Goal: Transaction & Acquisition: Purchase product/service

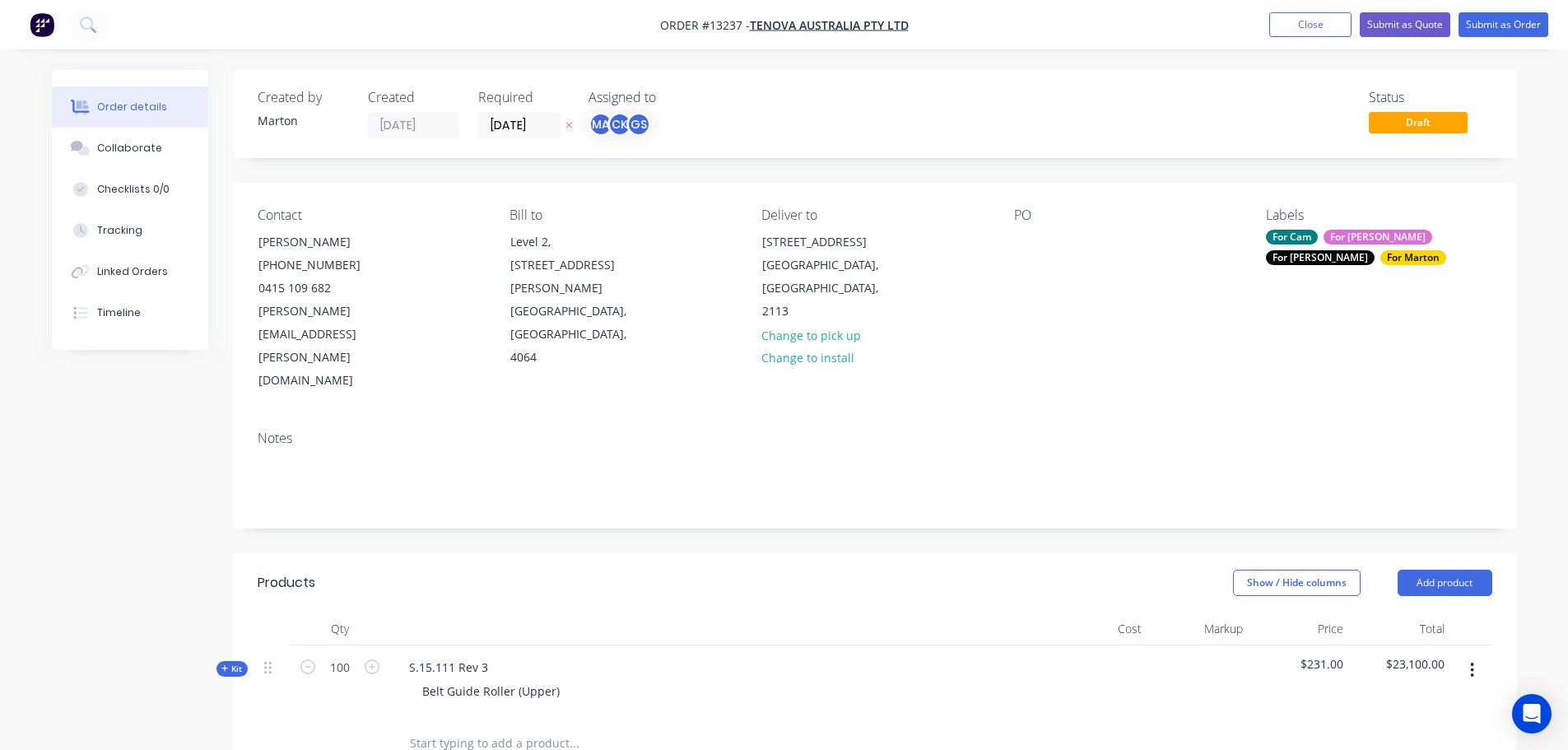
scroll to position [391, 0]
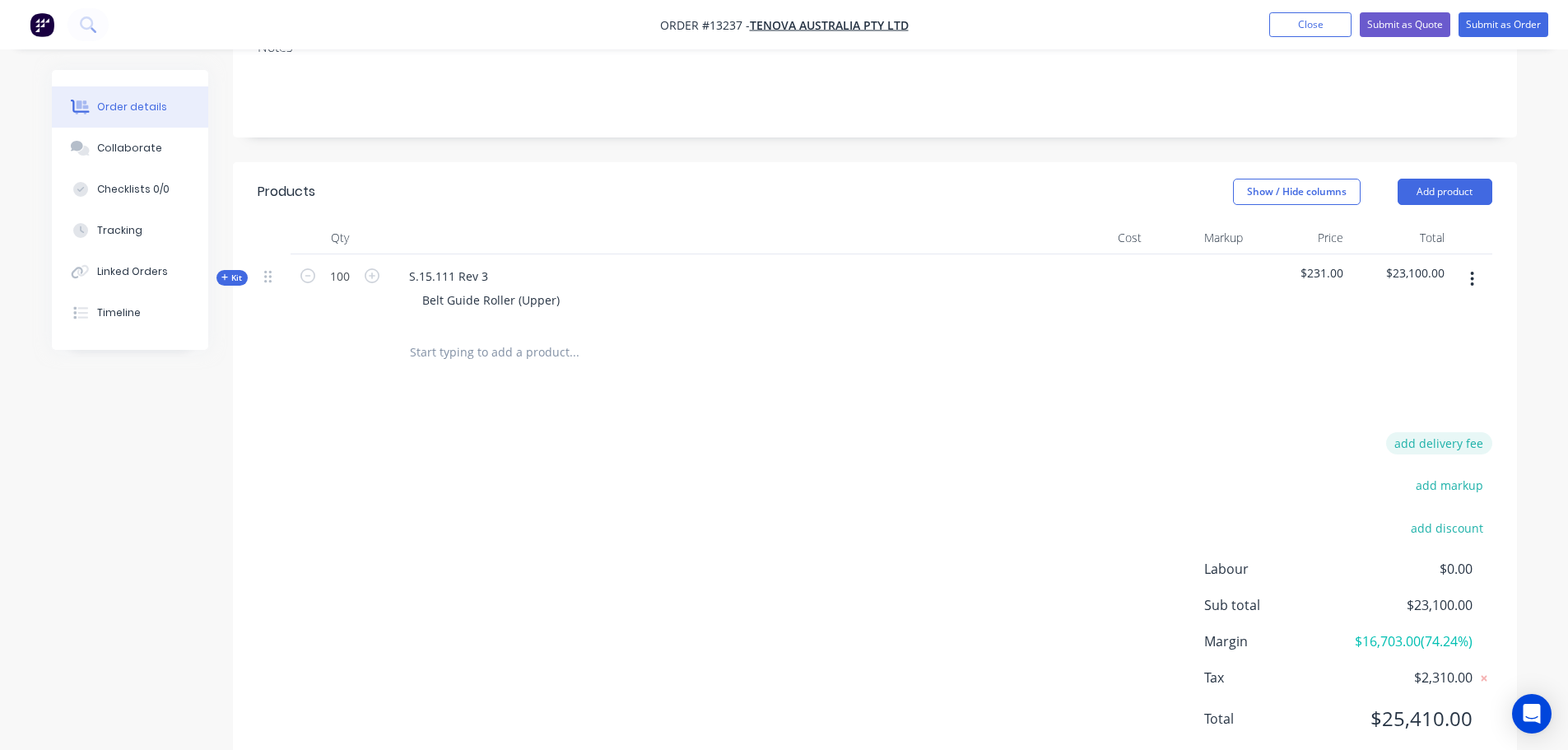
click at [1437, 432] on button "add delivery fee" at bounding box center [1439, 444] width 106 height 22
type input "125.37"
click at [899, 437] on div "Delivery fee Delivery fee Delivery fee name (Optional) 125.37 125.37 $0 add mar…" at bounding box center [875, 593] width 1234 height 313
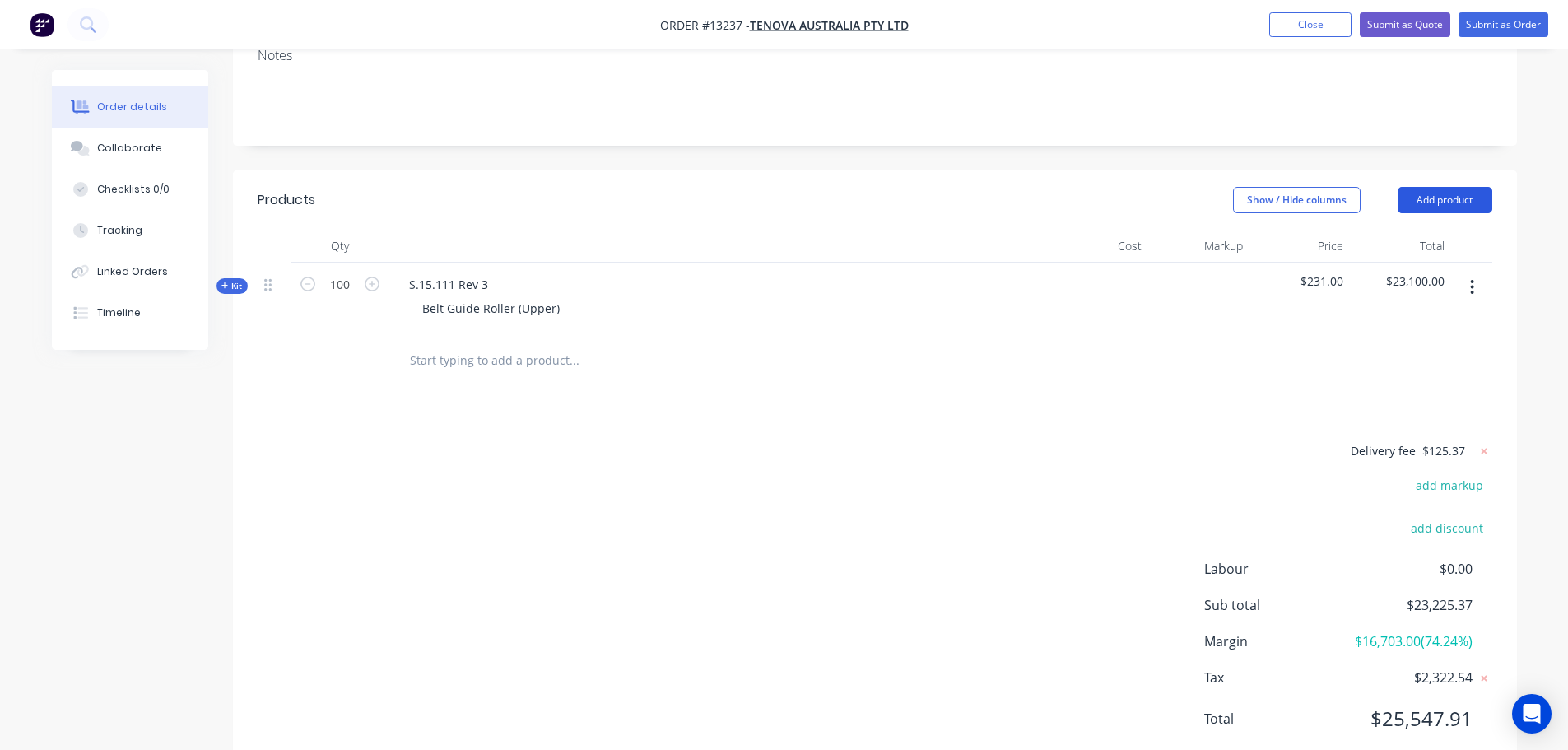
click at [1458, 186] on button "Add product" at bounding box center [1445, 199] width 94 height 26
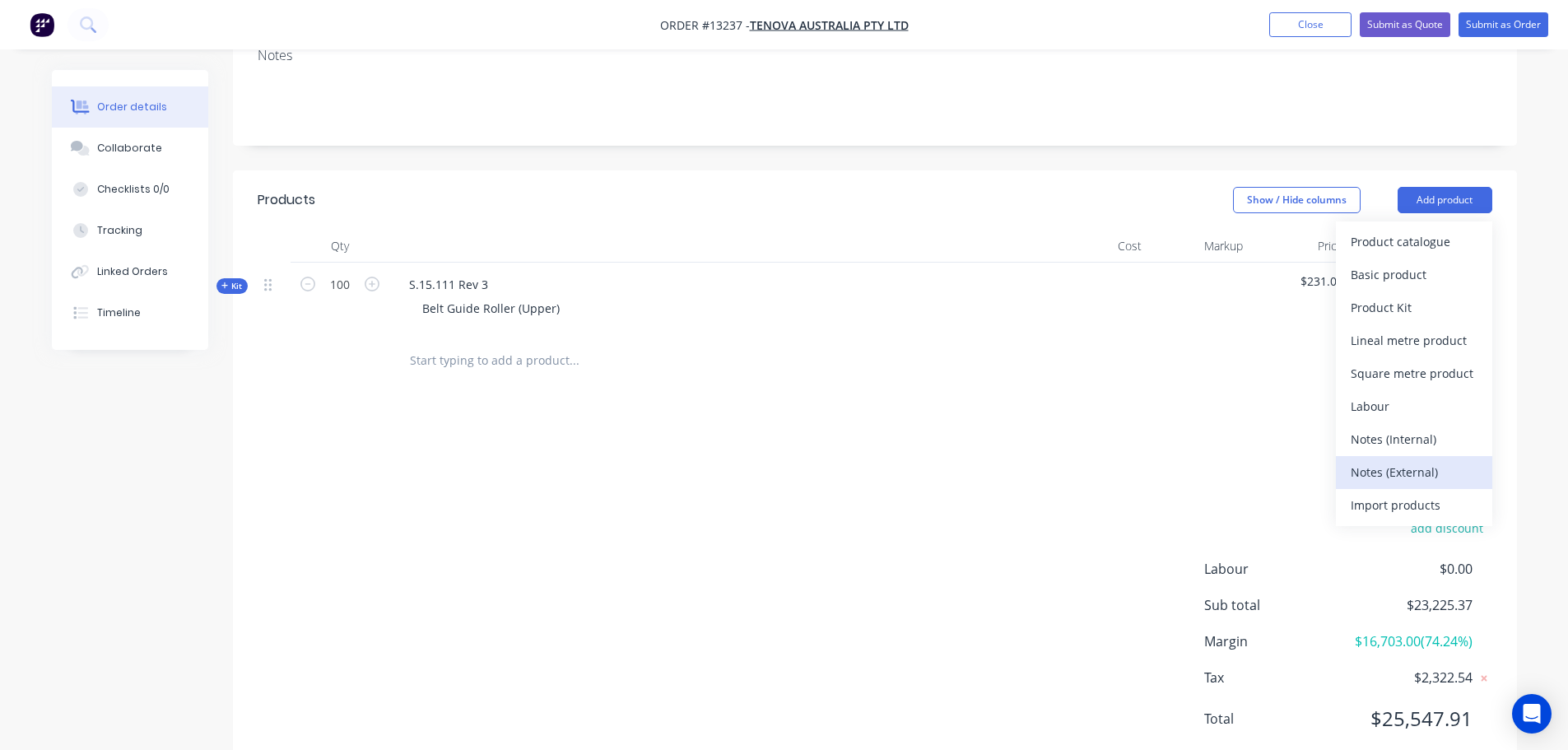
click at [1370, 460] on div "Notes (External)" at bounding box center [1414, 472] width 127 height 24
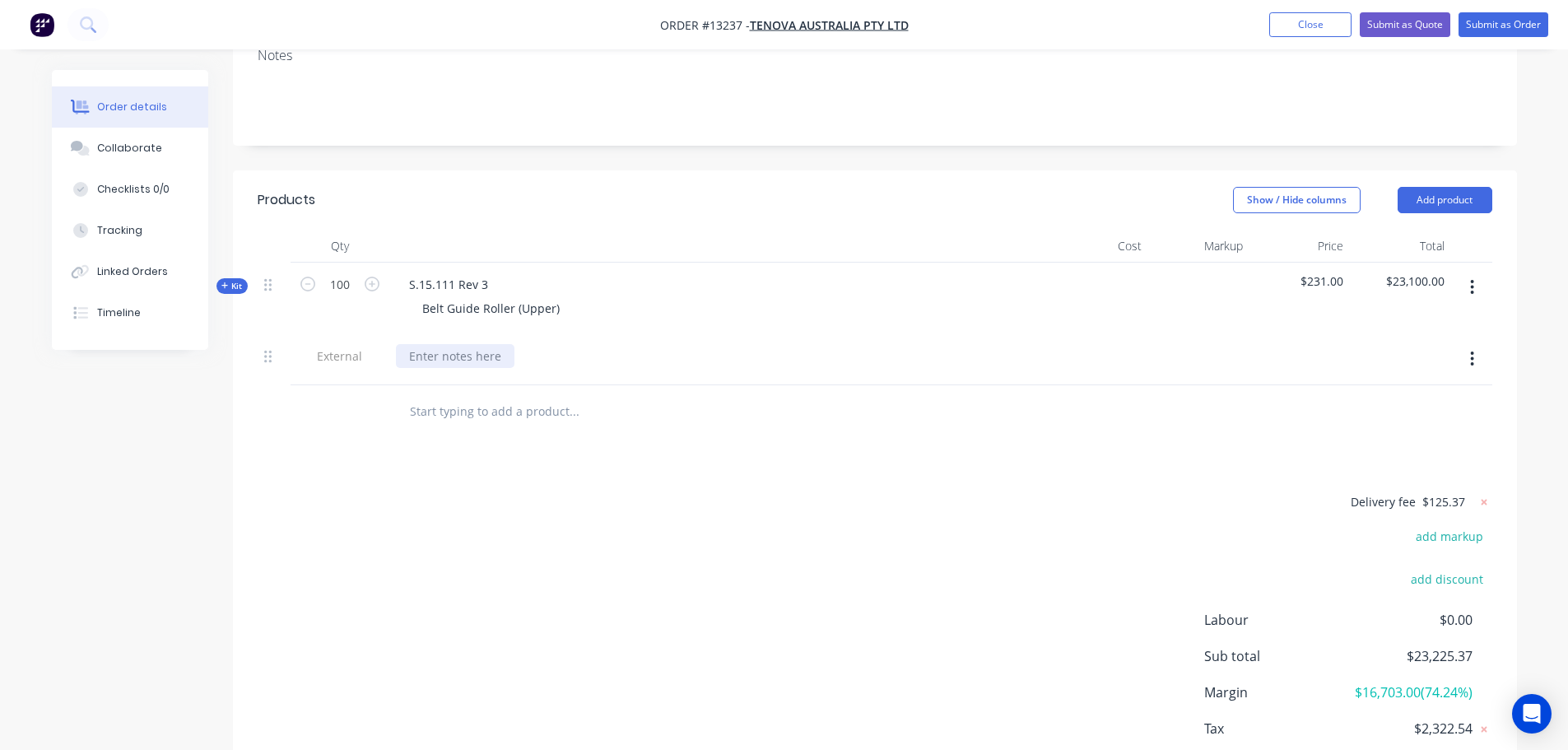
click at [451, 344] on div at bounding box center [455, 356] width 118 height 24
click at [554, 344] on div "Lead Time: 3 weeks from receving PO" at bounding box center [550, 356] width 309 height 24
click at [1468, 344] on button "button" at bounding box center [1472, 358] width 38 height 30
click at [1376, 390] on div "Duplicate" at bounding box center [1414, 402] width 127 height 24
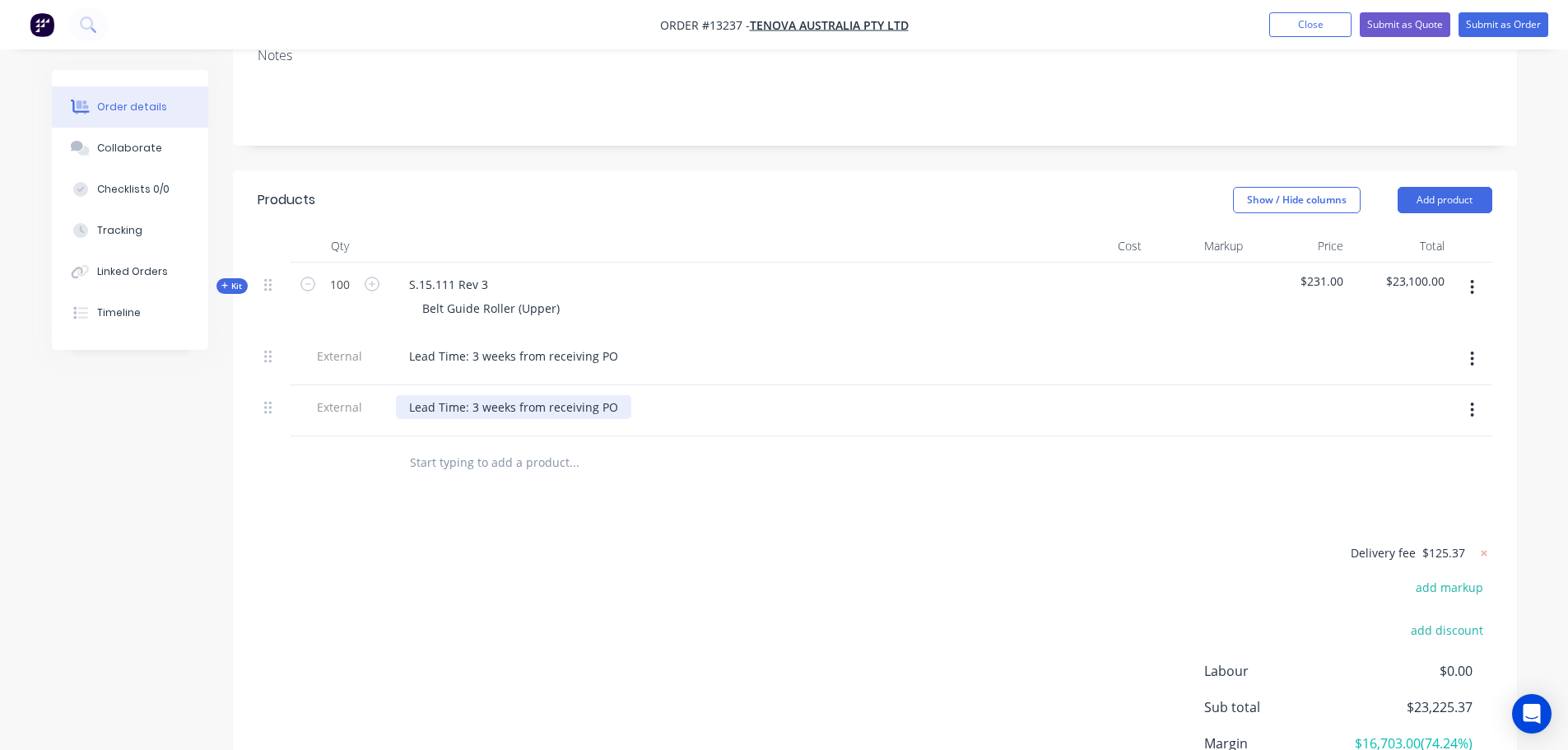
click at [602, 395] on div "Lead Time: 3 weeks from receiving PO" at bounding box center [513, 407] width 236 height 24
click at [606, 395] on div "Lead Time: 3 weeks from receiving PO" at bounding box center [513, 407] width 236 height 24
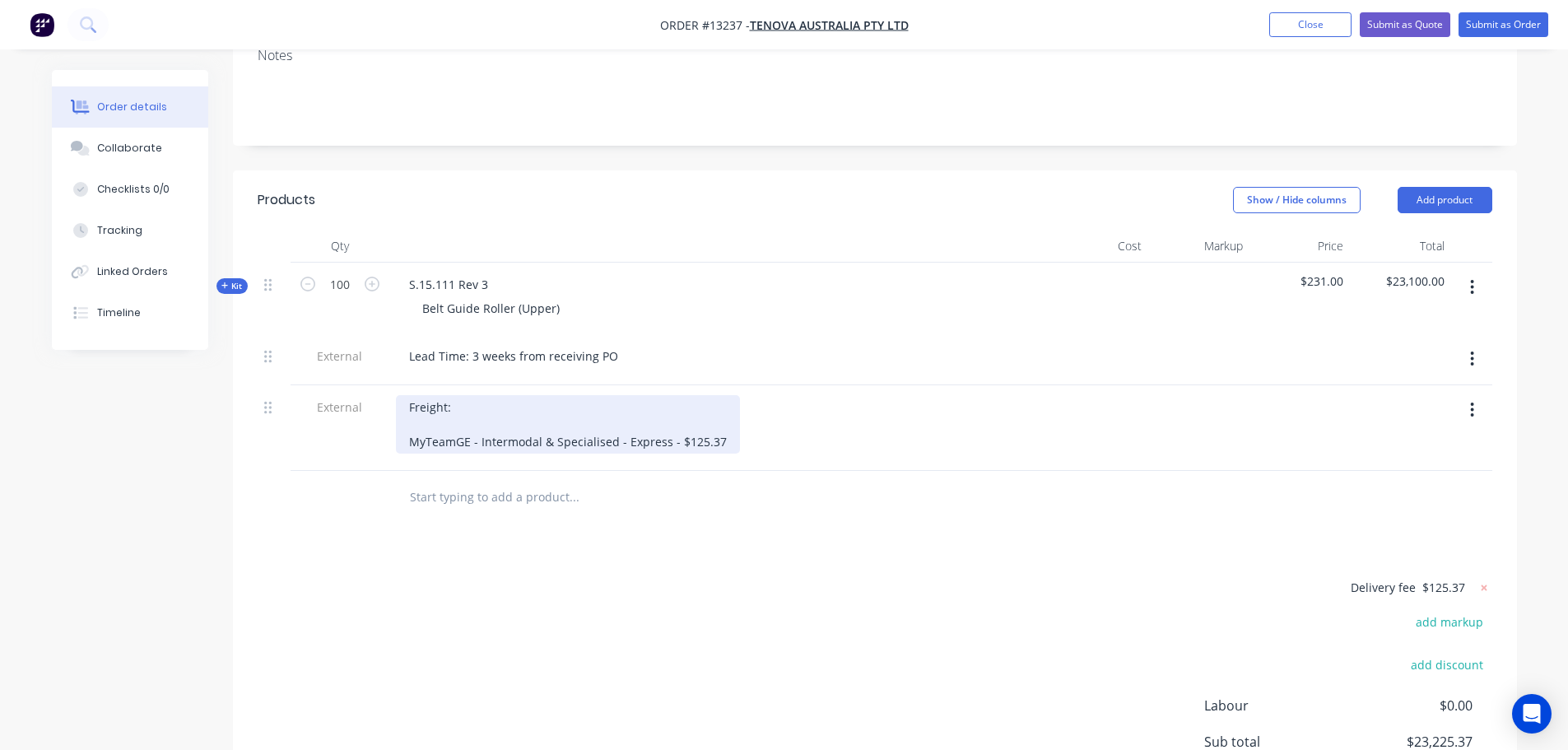
click at [591, 395] on div "Freight: MyTeamGE - Intermodal & Specialised - Express - $125.37" at bounding box center [568, 424] width 344 height 59
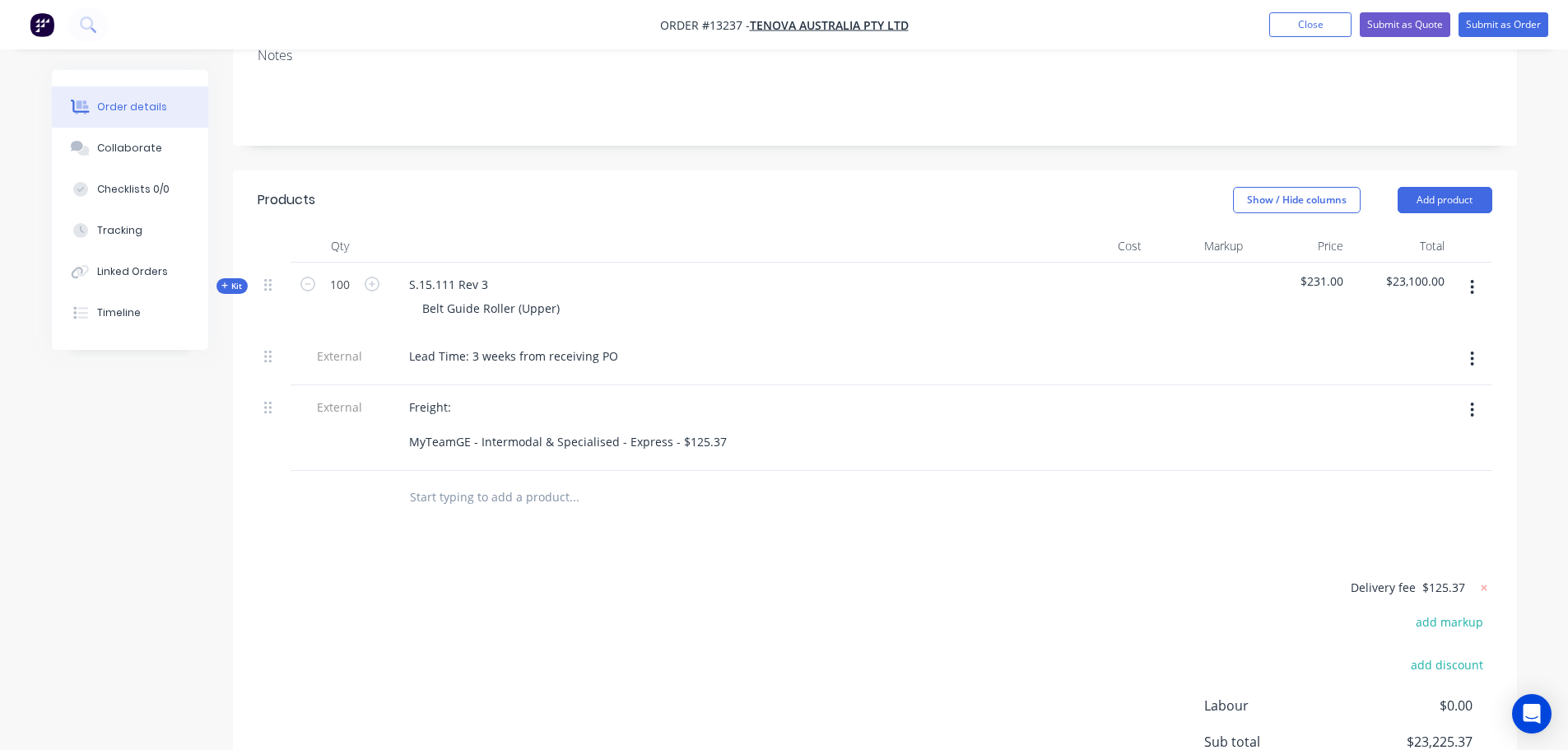
drag, startPoint x: 589, startPoint y: 376, endPoint x: 634, endPoint y: 454, distance: 90.0
click at [634, 471] on div at bounding box center [685, 497] width 592 height 54
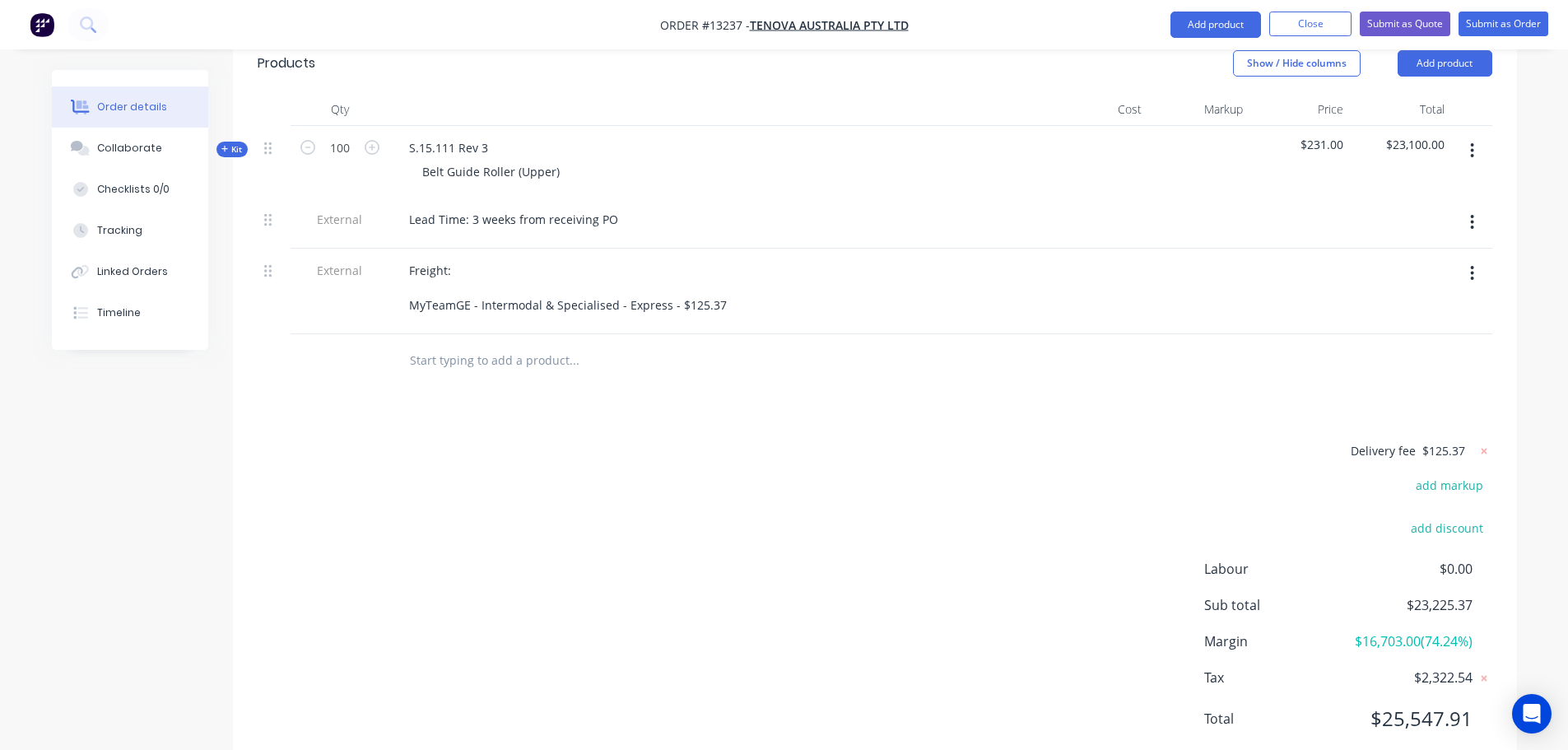
scroll to position [437, 0]
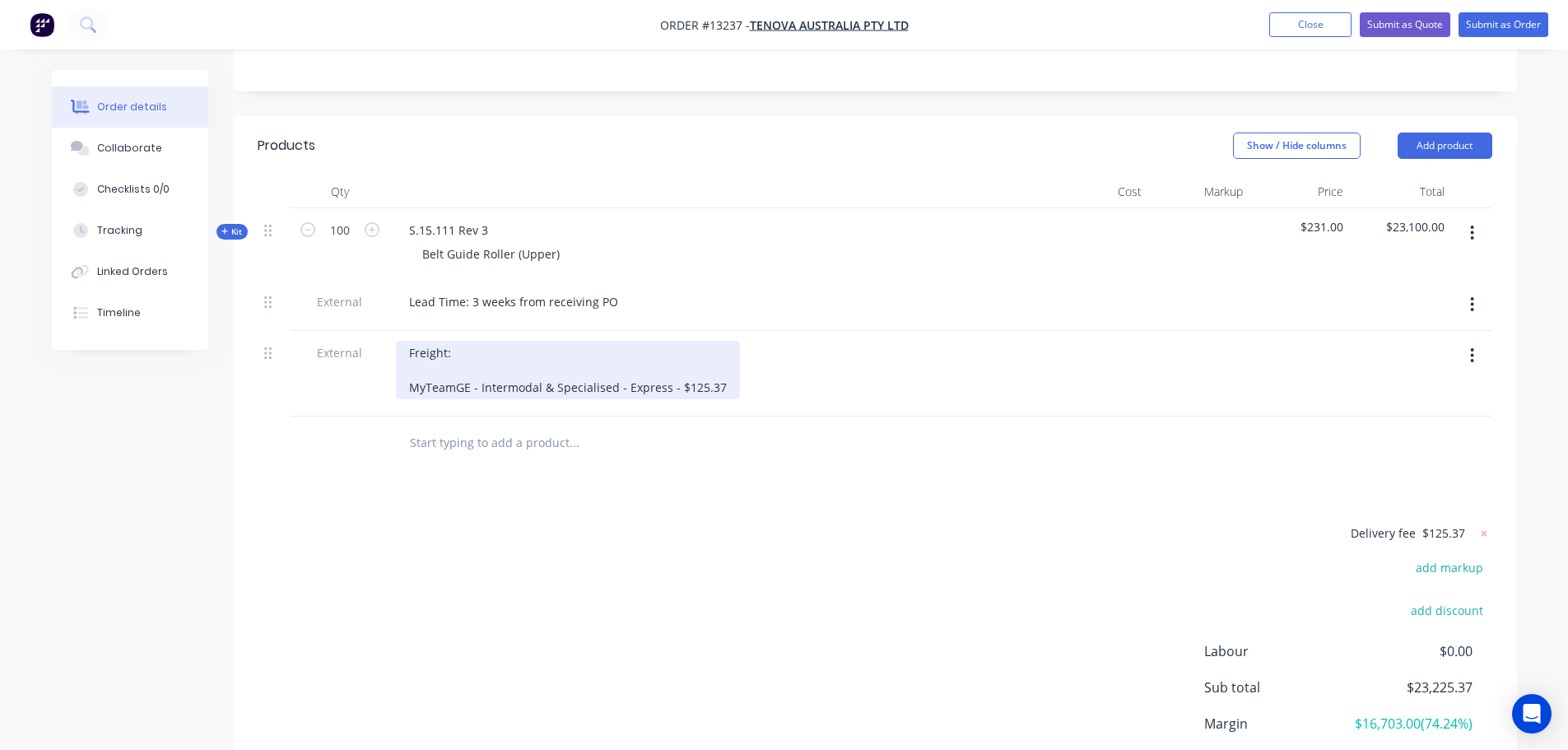
click at [719, 341] on div "Freight: MyTeamGE - Intermodal & Specialised - Express - $125.37" at bounding box center [568, 369] width 344 height 59
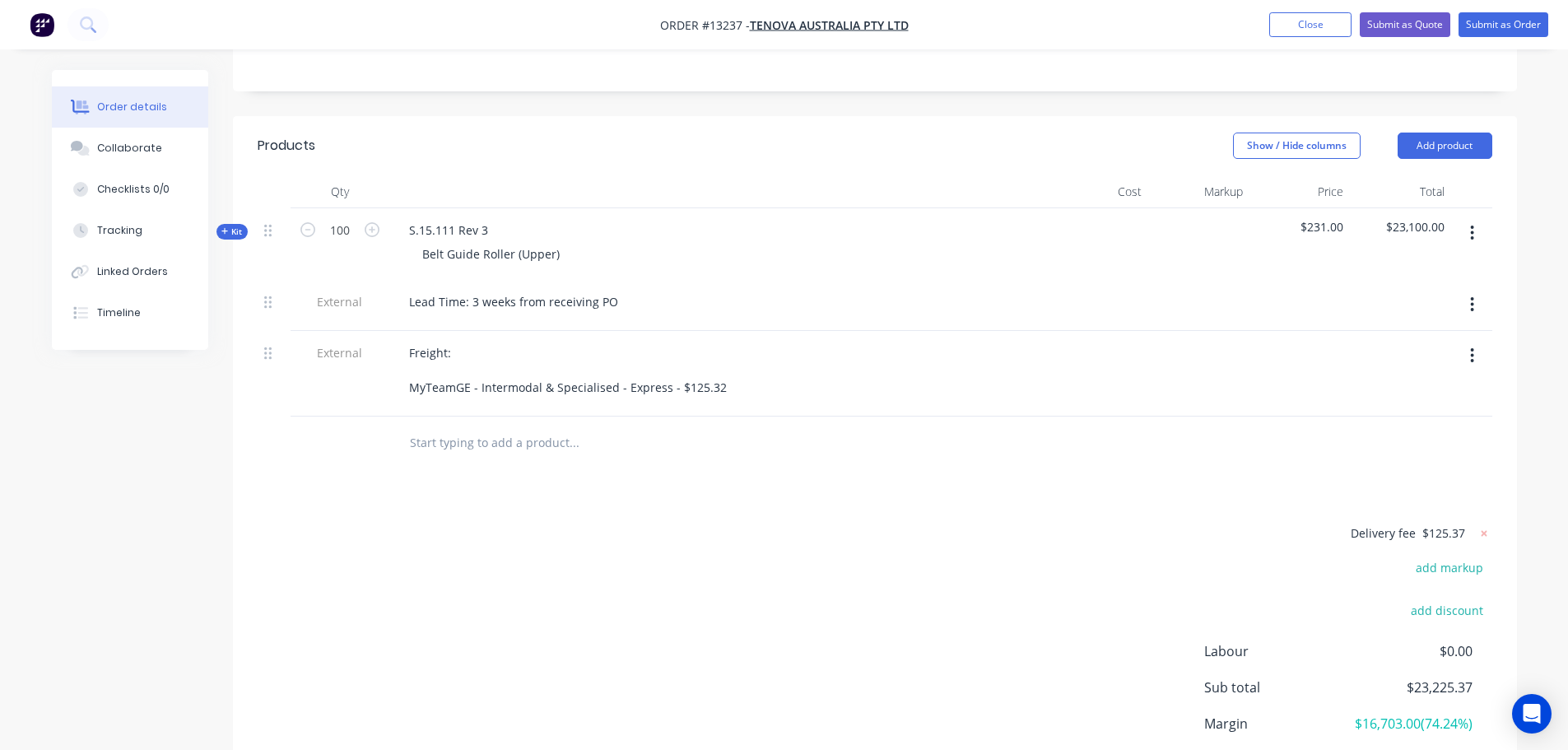
click at [1462, 524] on span "$125.37" at bounding box center [1444, 533] width 43 height 17
click at [1479, 525] on icon at bounding box center [1484, 533] width 16 height 16
click at [1472, 523] on button "add delivery fee" at bounding box center [1439, 534] width 106 height 22
type input "125.32"
click at [950, 523] on div "Delivery fee Delivery fee Delivery fee name (Optional) 125.32 125.32 $0 add mar…" at bounding box center [875, 679] width 1234 height 313
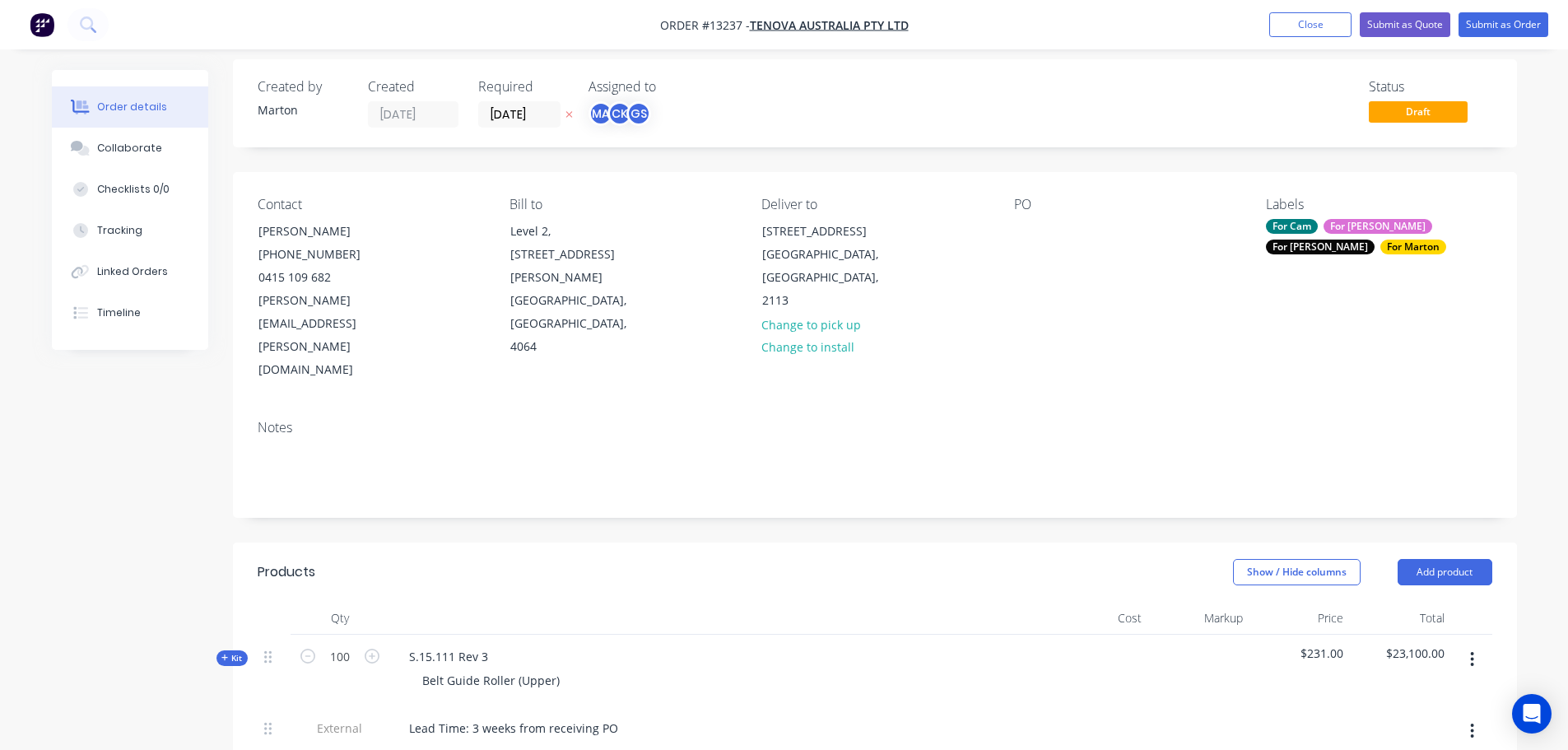
scroll to position [0, 0]
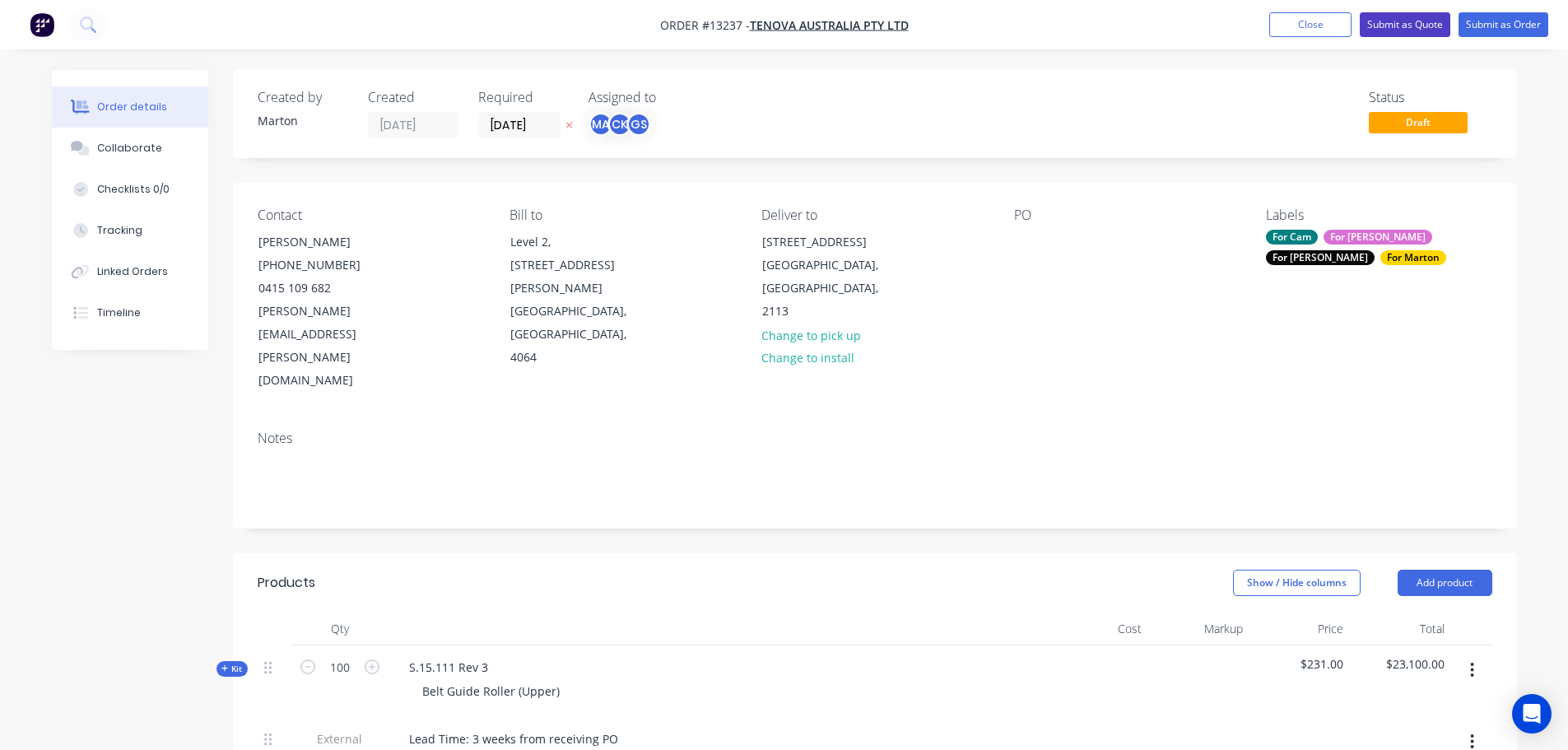
click at [1394, 22] on button "Submit as Quote" at bounding box center [1405, 25] width 90 height 25
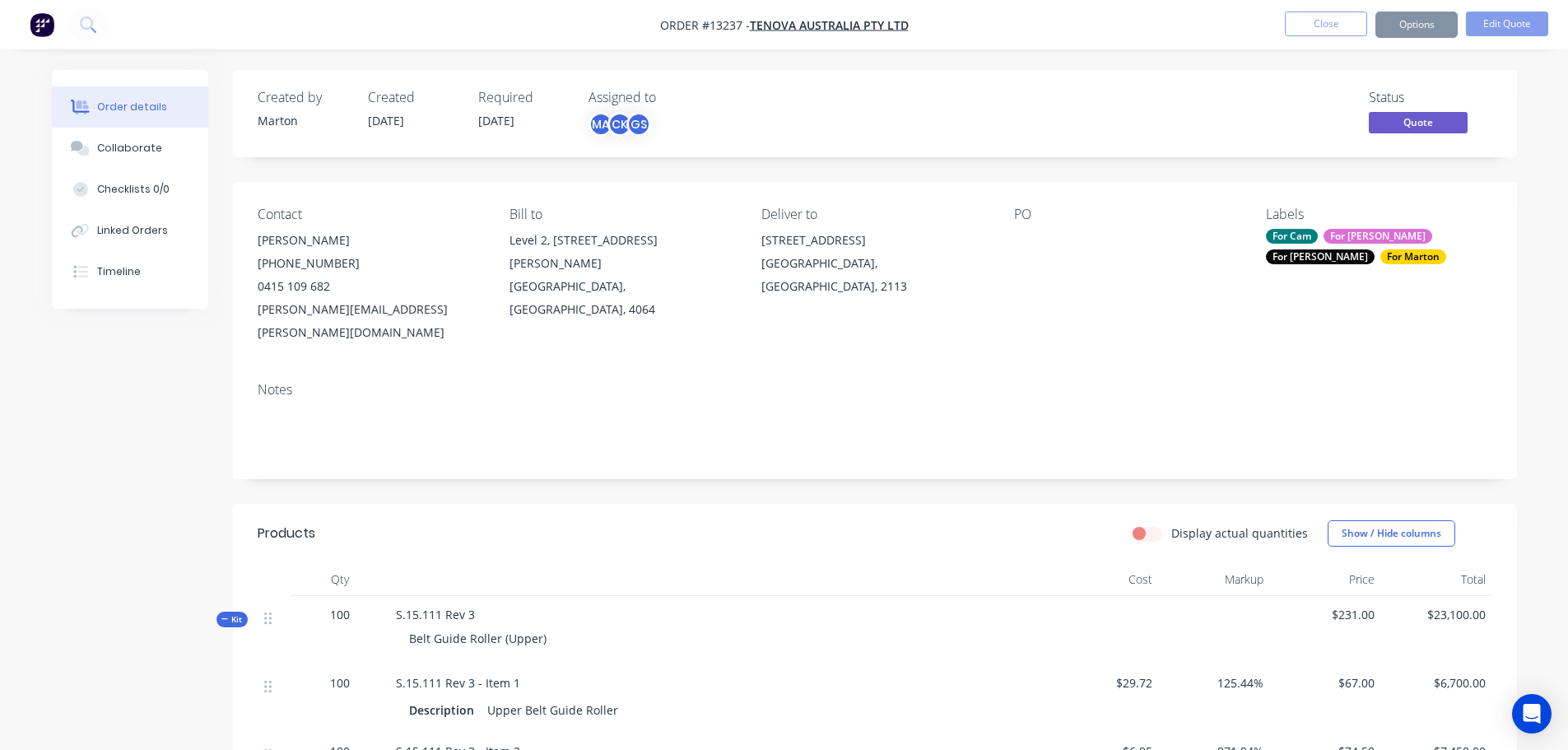
click at [1411, 27] on button "Options" at bounding box center [1416, 25] width 83 height 26
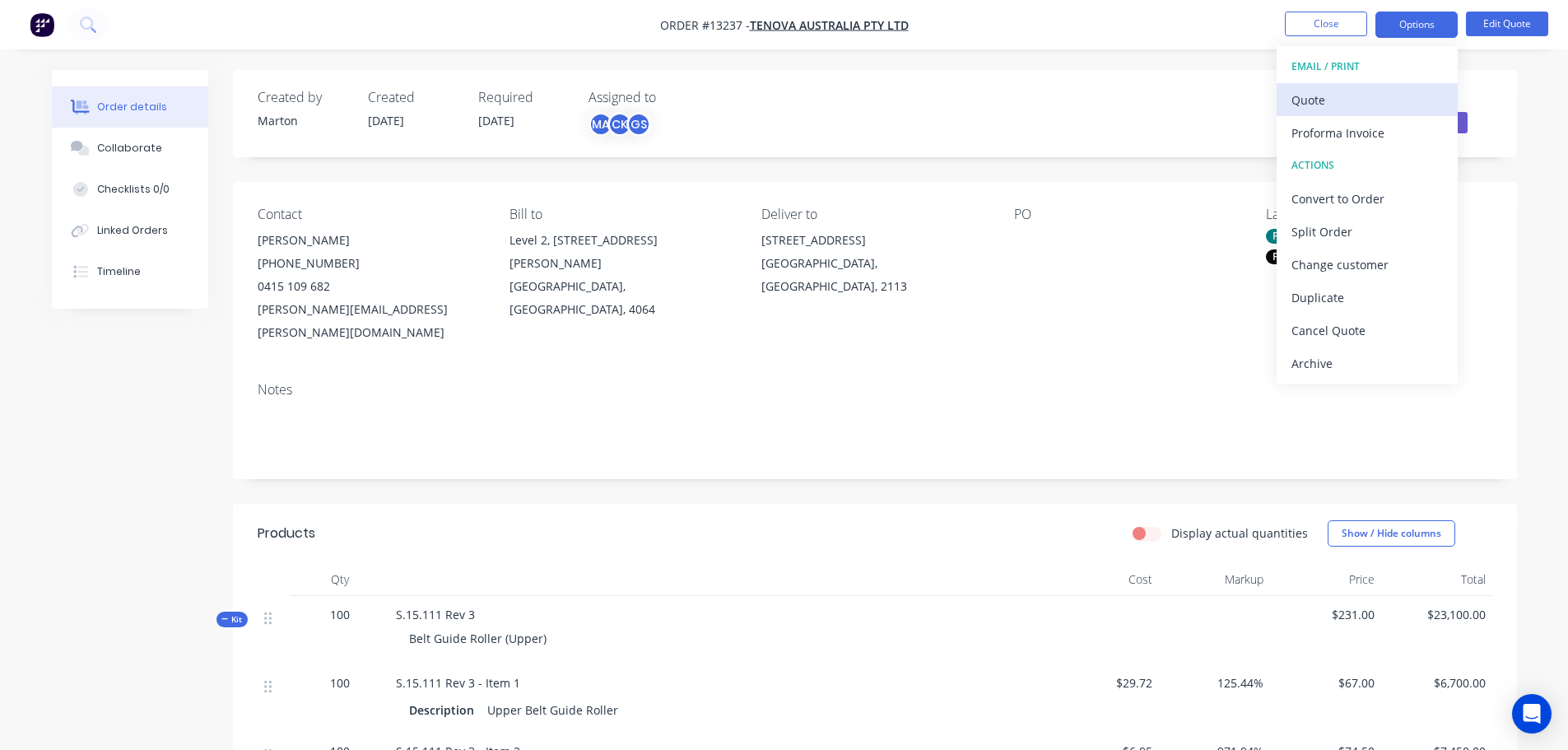
click at [1335, 96] on div "Quote" at bounding box center [1367, 100] width 152 height 24
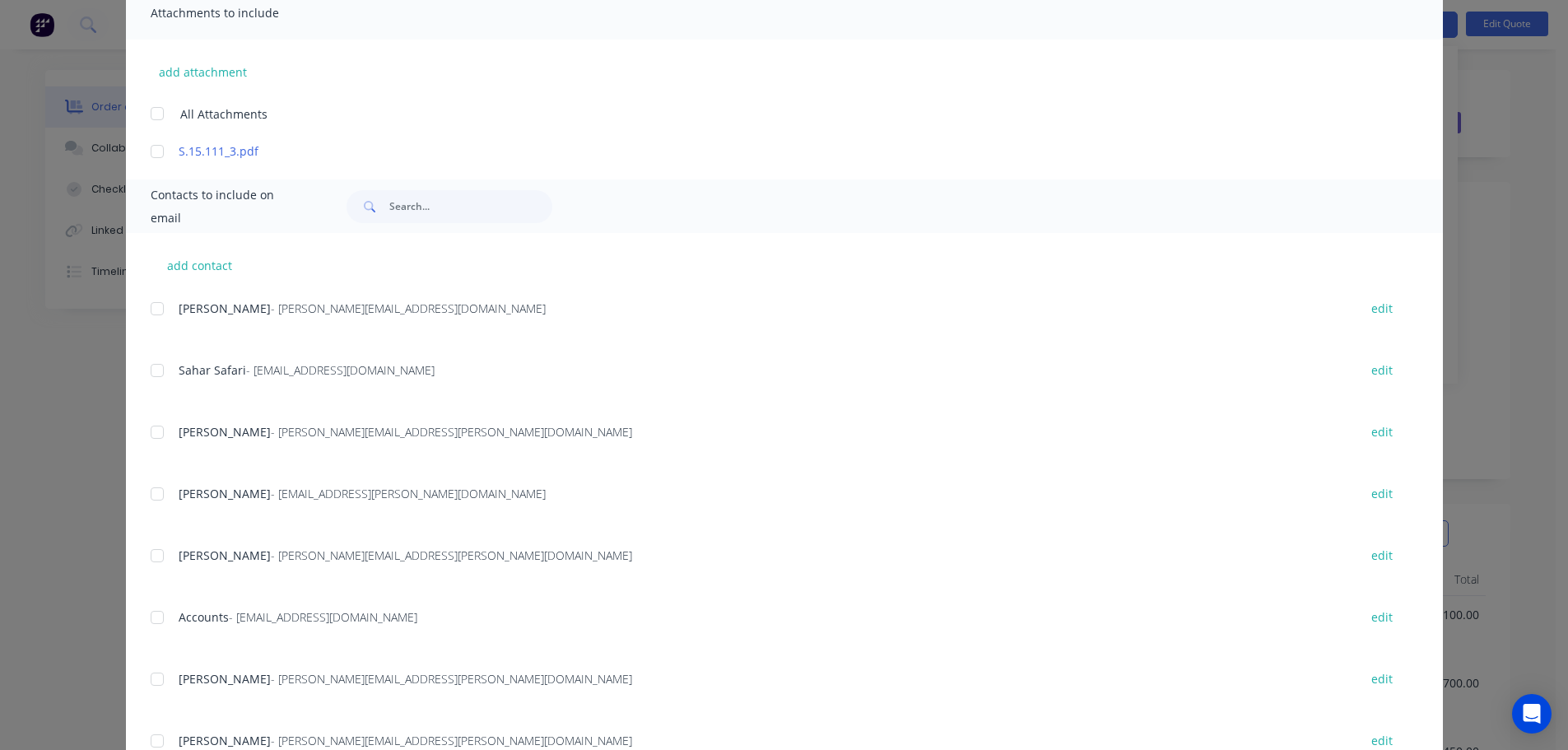
scroll to position [411, 0]
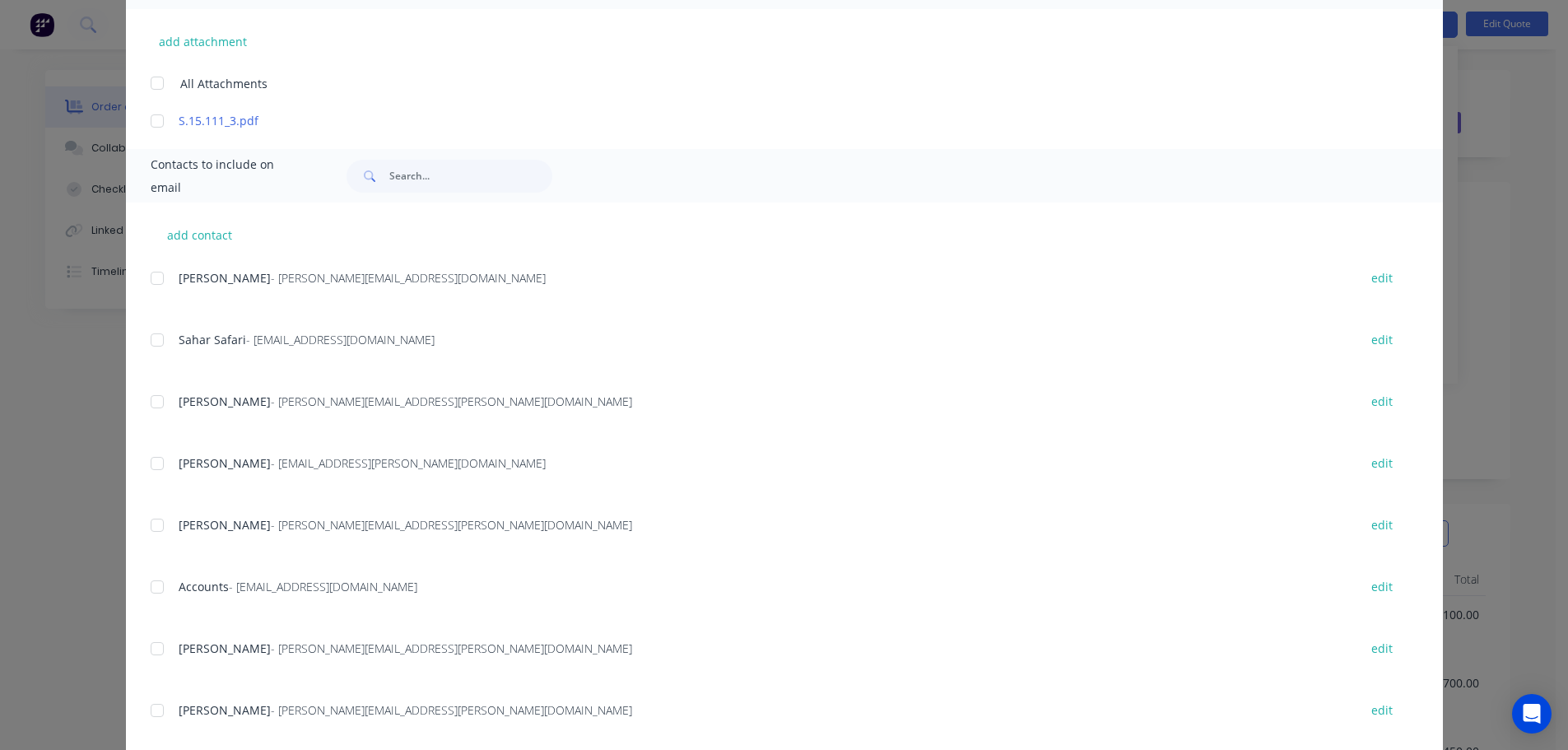
click at [168, 518] on div "Phillip Capraro - phillip.capraro@takraf.com edit" at bounding box center [797, 524] width 1292 height 22
click at [152, 530] on div at bounding box center [157, 525] width 33 height 33
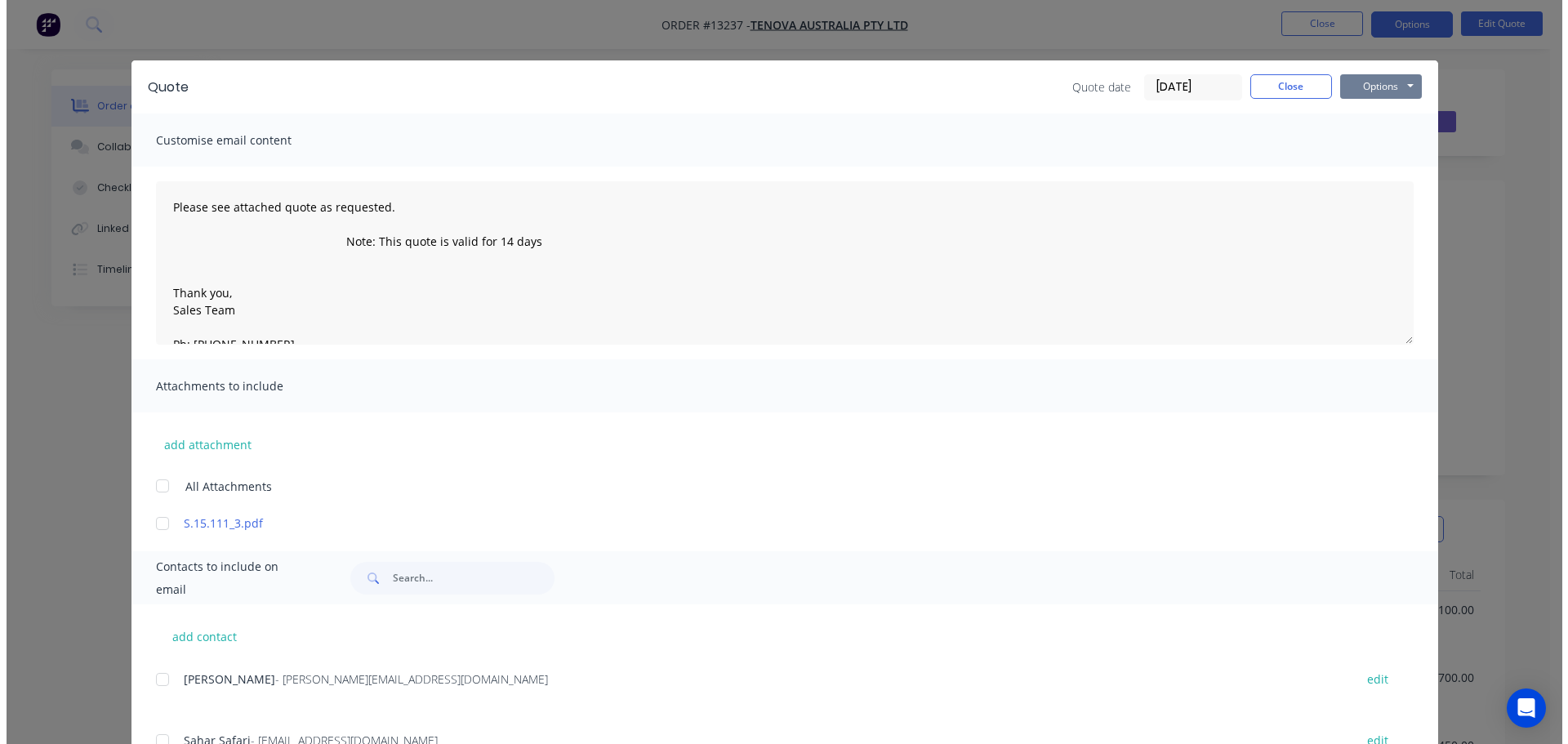
scroll to position [0, 0]
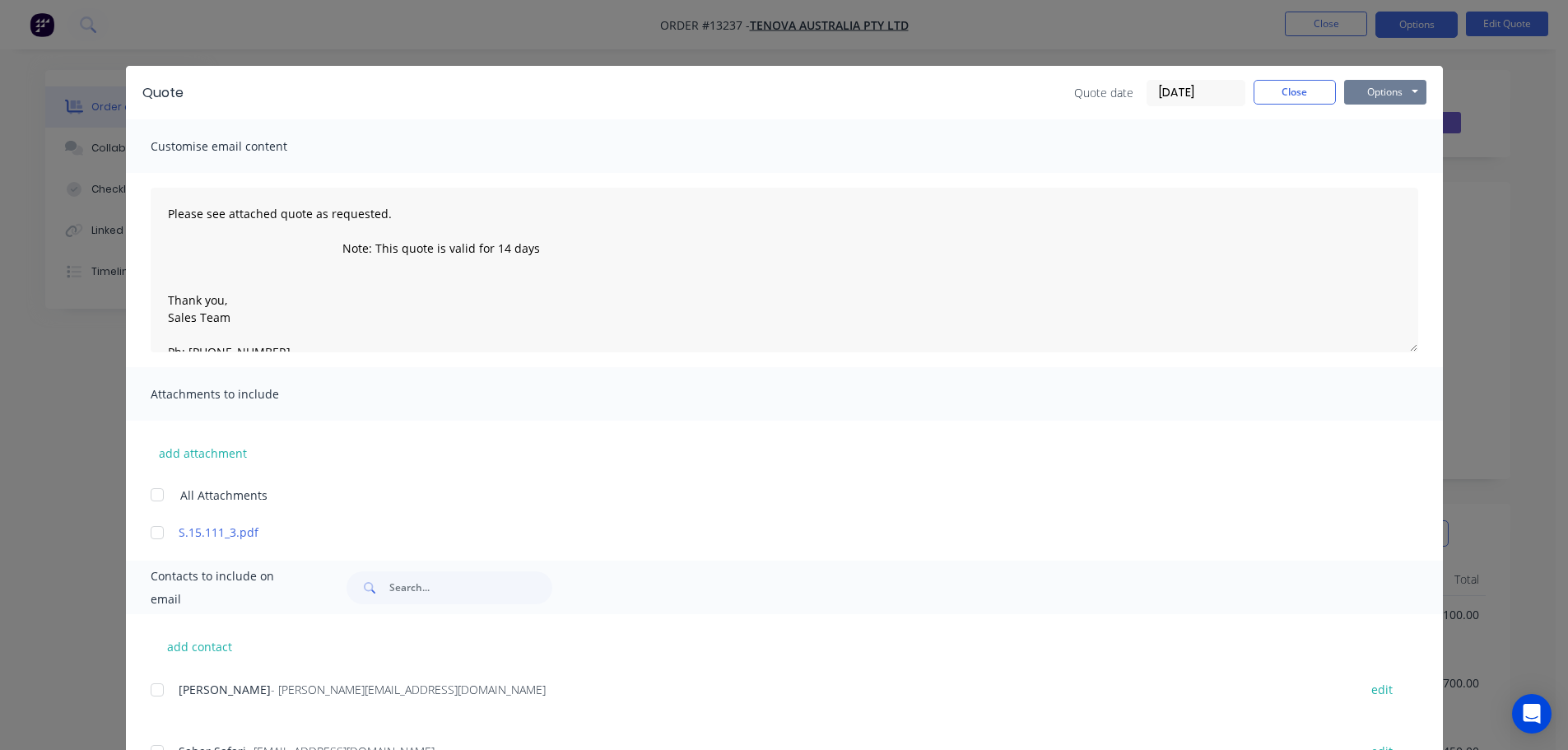
click at [1361, 93] on button "Options" at bounding box center [1385, 92] width 83 height 25
click at [1373, 181] on button "Email" at bounding box center [1397, 175] width 106 height 27
type textarea "Please see attached quote as requested. Note: This quote is valid for 14 days T…"
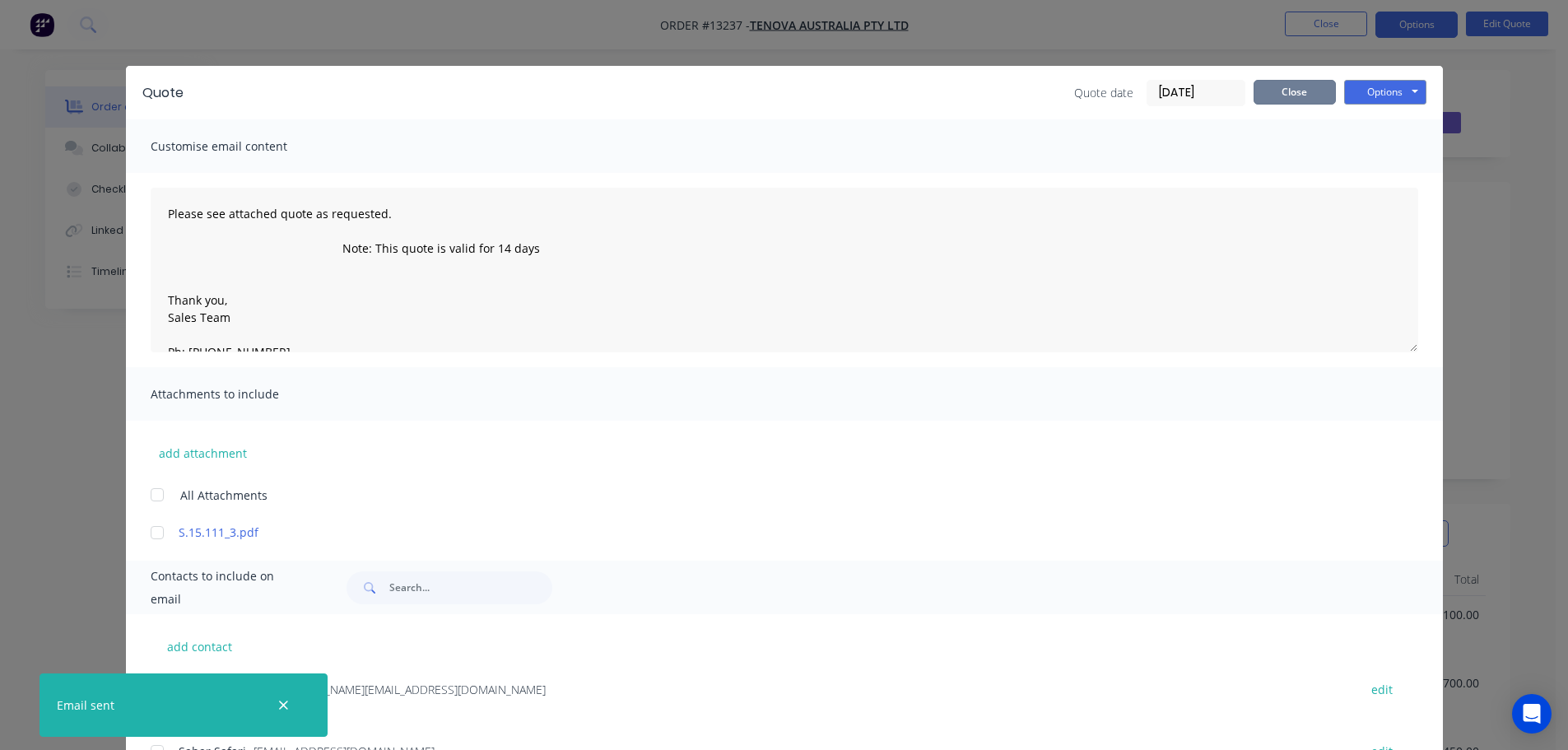
drag, startPoint x: 1275, startPoint y: 80, endPoint x: 1287, endPoint y: 62, distance: 21.6
click at [1275, 80] on button "Close" at bounding box center [1295, 92] width 83 height 25
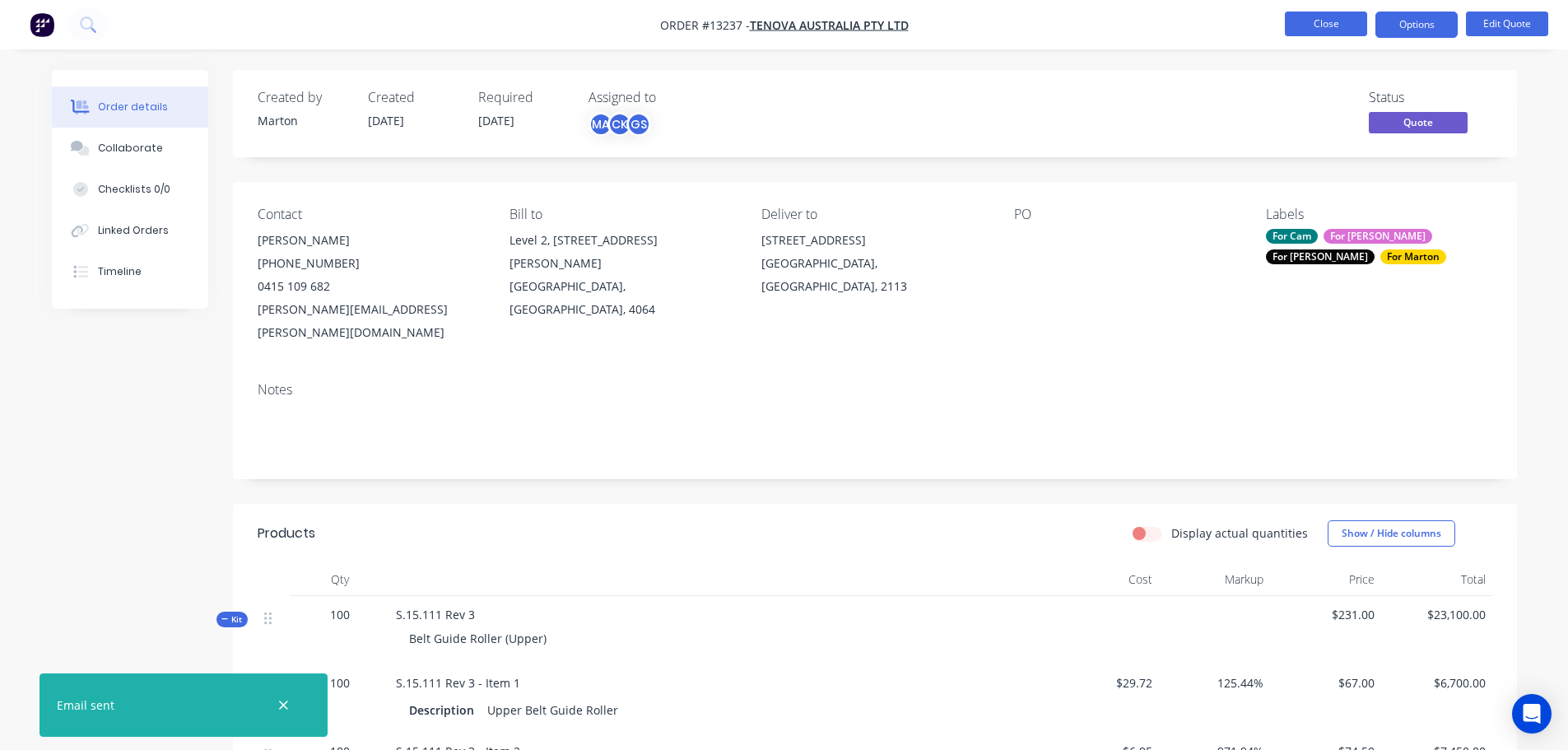
click at [1312, 27] on button "Close" at bounding box center [1325, 24] width 83 height 25
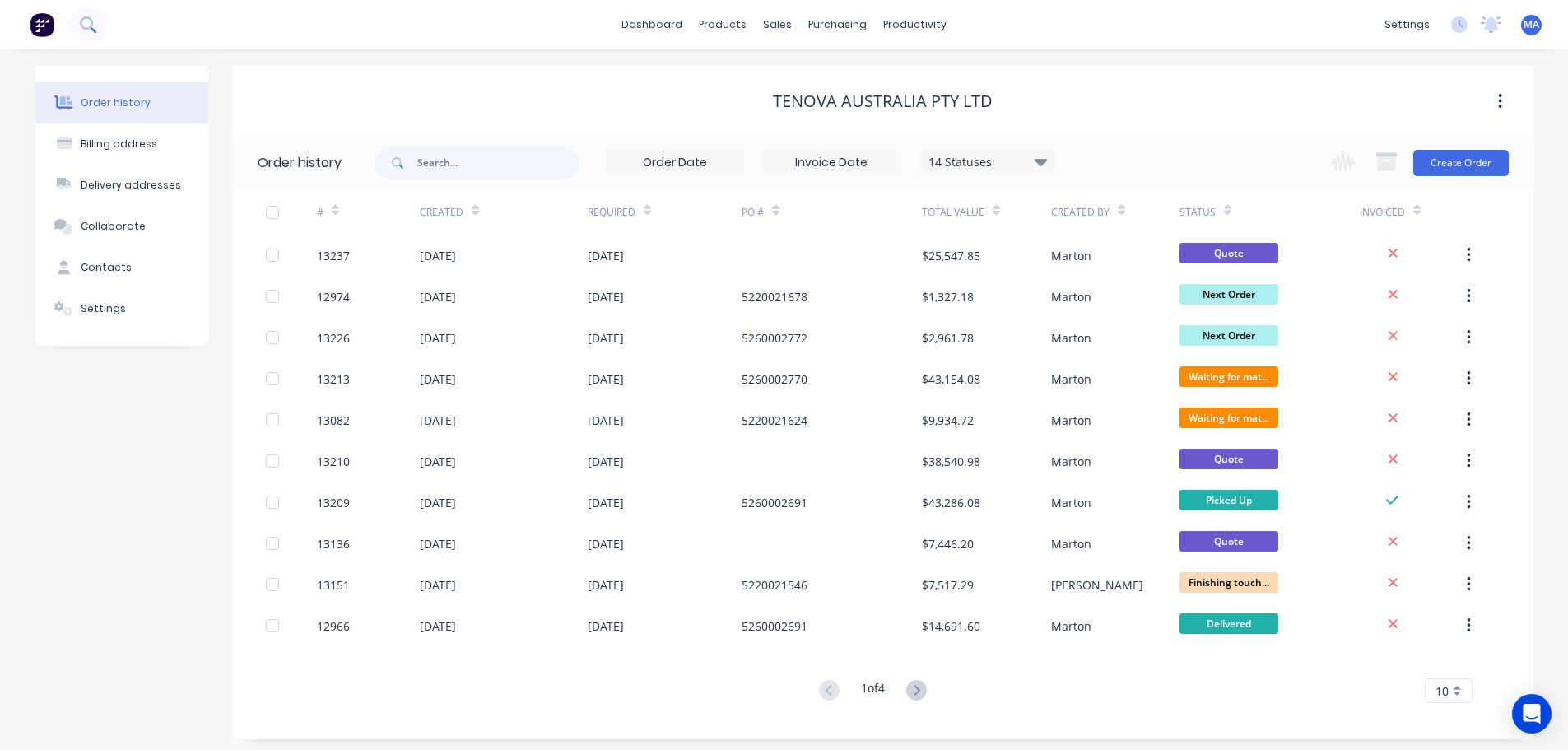
click at [83, 26] on icon at bounding box center [86, 22] width 13 height 13
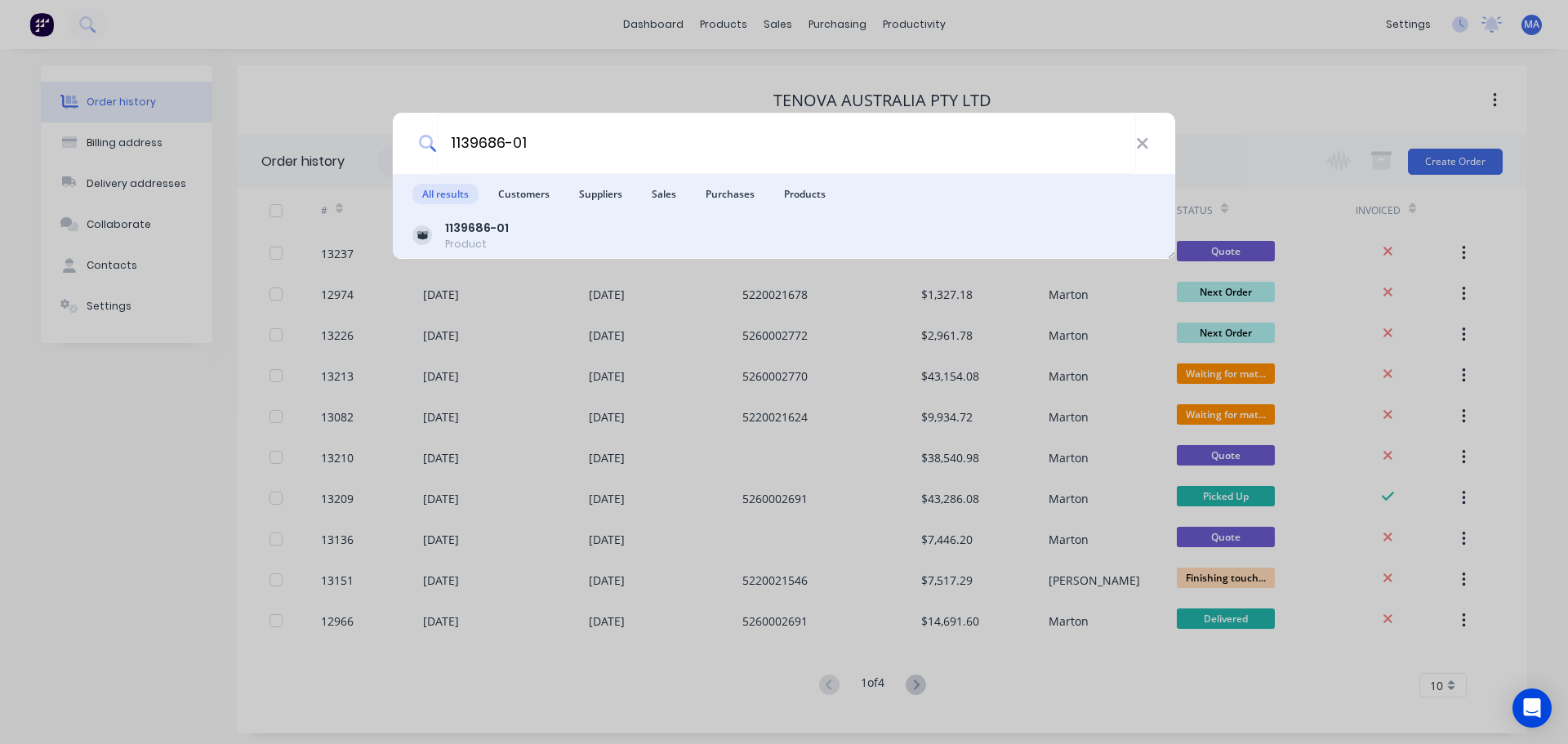
type input "1139686-01"
click at [539, 239] on div "1139686-01 Product" at bounding box center [784, 236] width 743 height 32
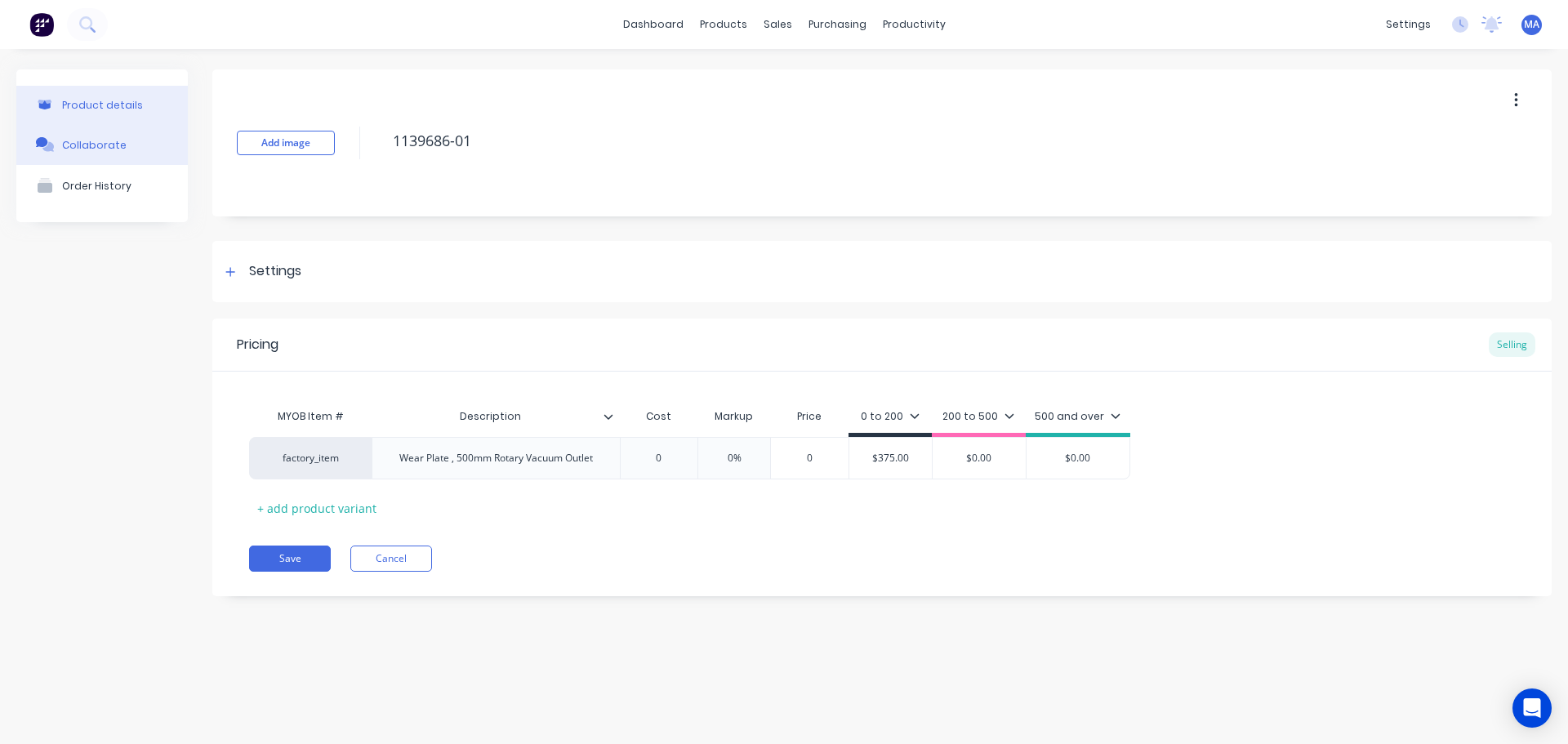
click at [157, 160] on button "Collaborate" at bounding box center [101, 144] width 172 height 41
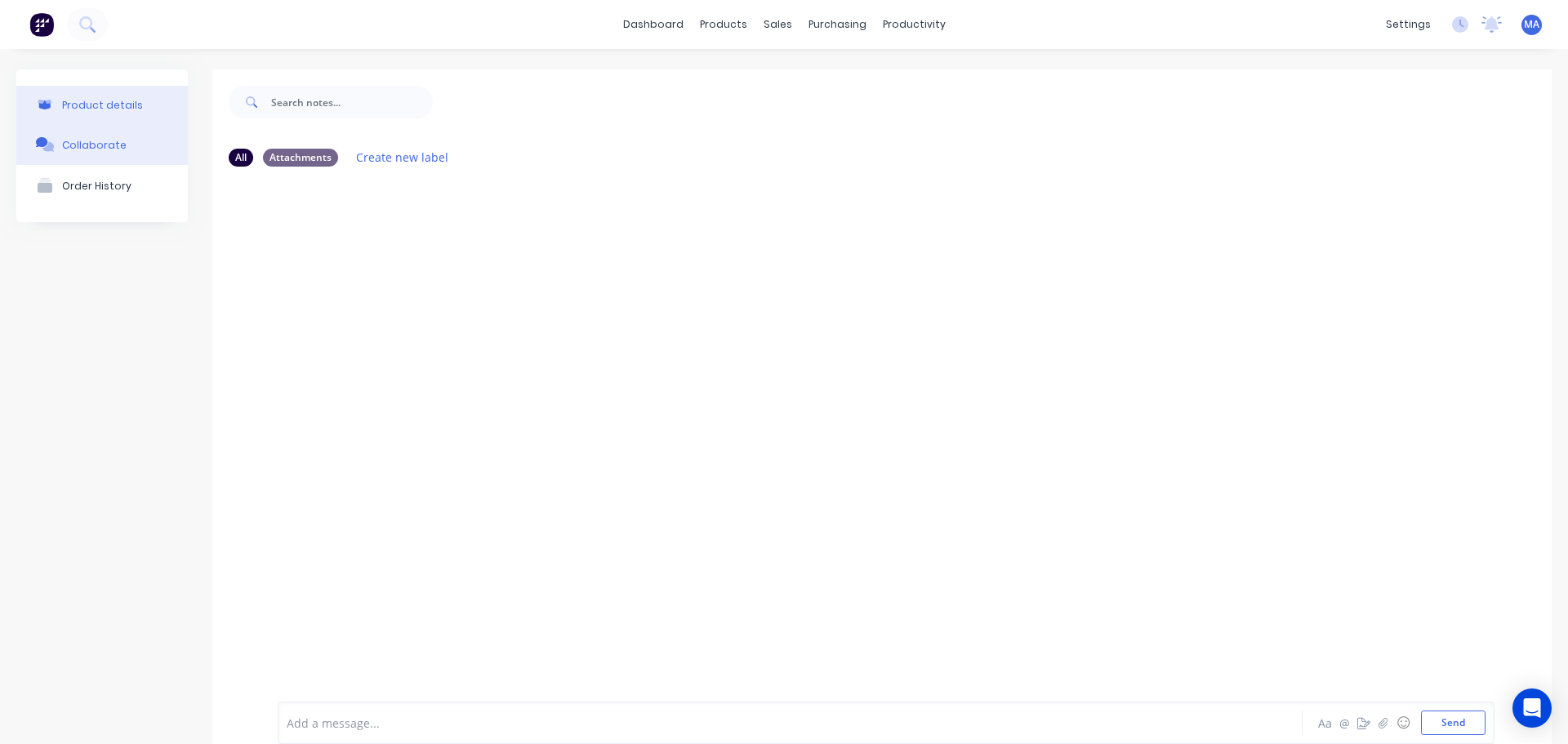
click at [150, 111] on button "Product details" at bounding box center [101, 105] width 172 height 38
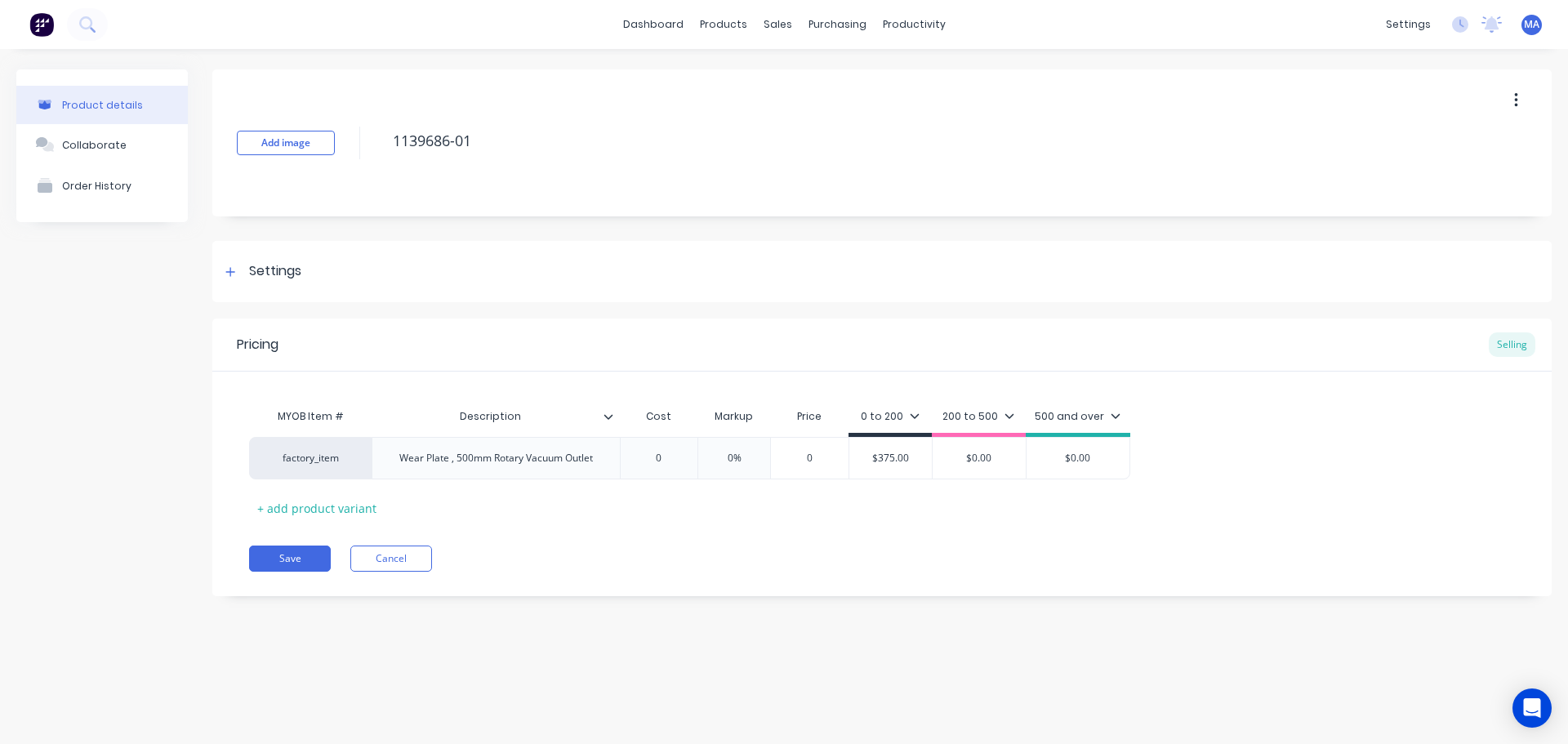
click at [609, 417] on icon at bounding box center [608, 416] width 9 height 5
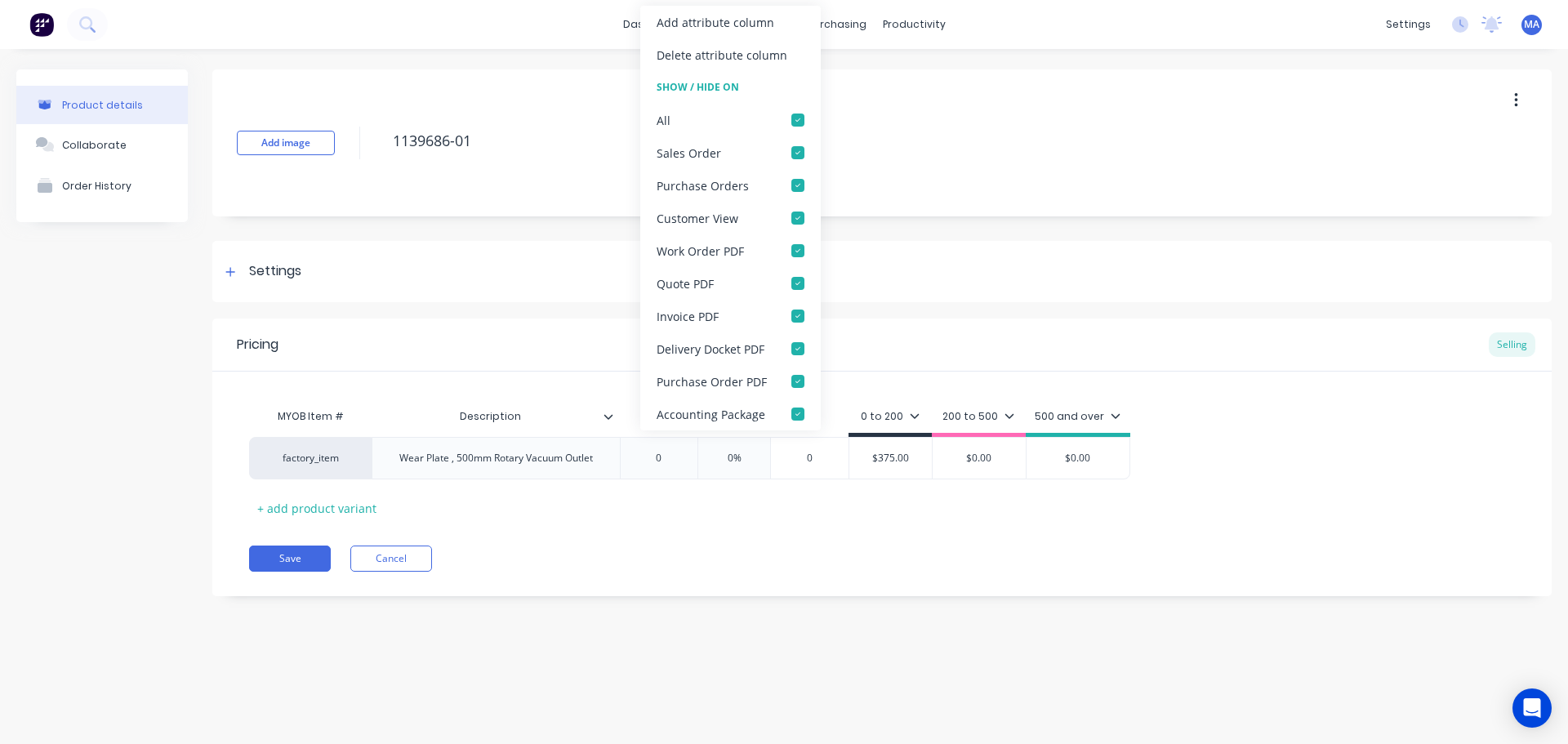
click at [696, 24] on div "Add attribute column" at bounding box center [715, 22] width 117 height 17
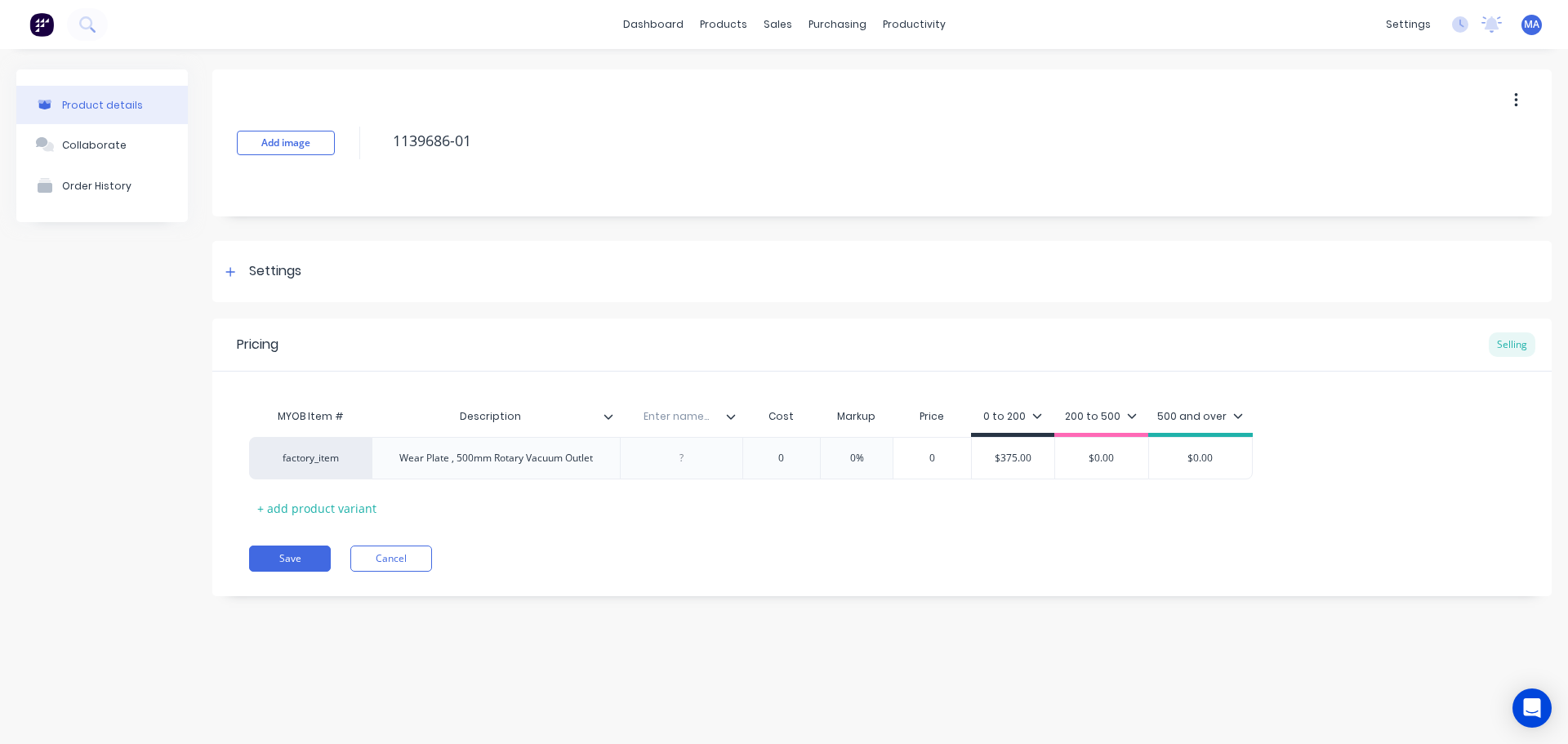
click at [612, 424] on div "Description" at bounding box center [496, 416] width 248 height 41
click at [612, 415] on icon at bounding box center [609, 416] width 10 height 10
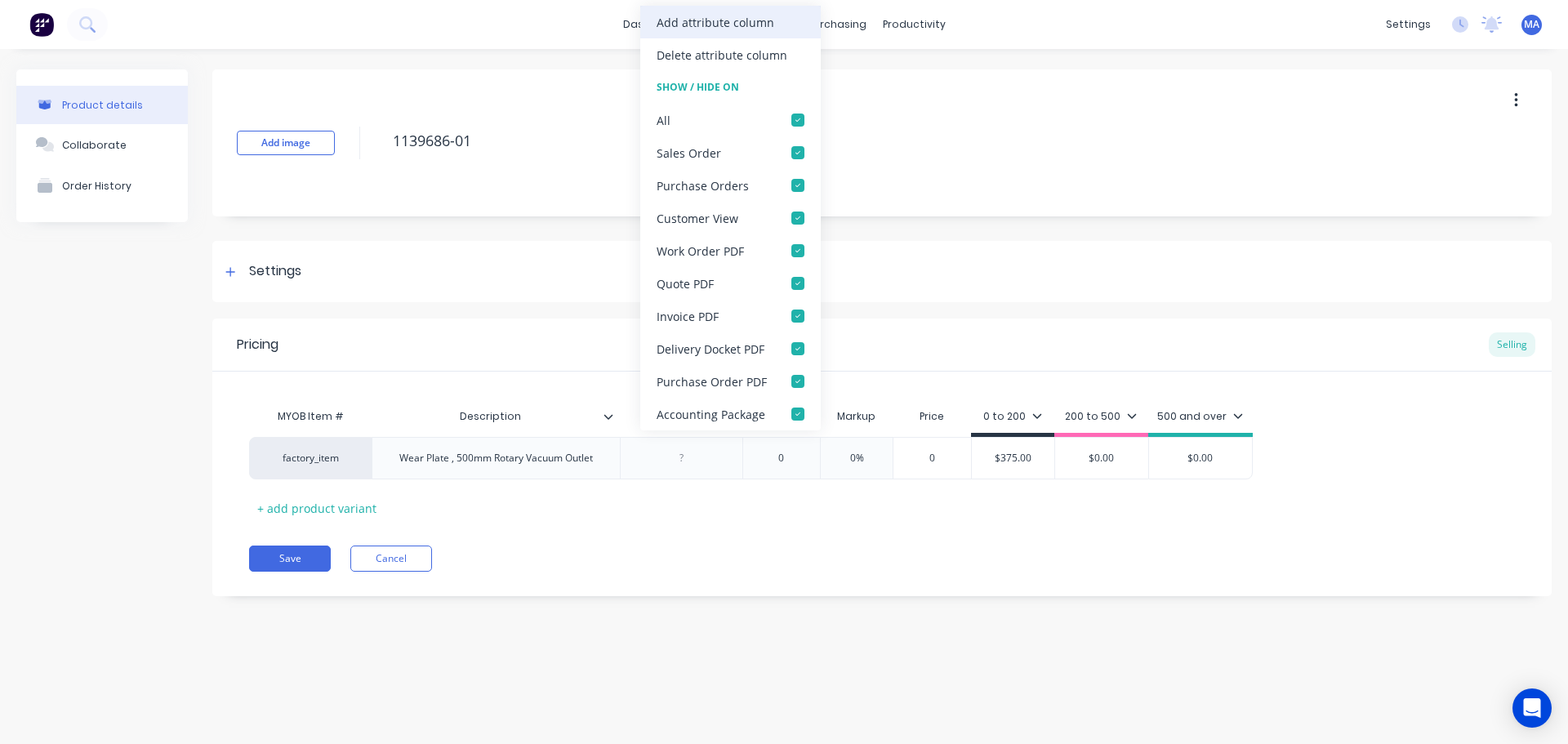
click at [692, 21] on div "Add attribute column" at bounding box center [715, 22] width 117 height 17
type textarea "x"
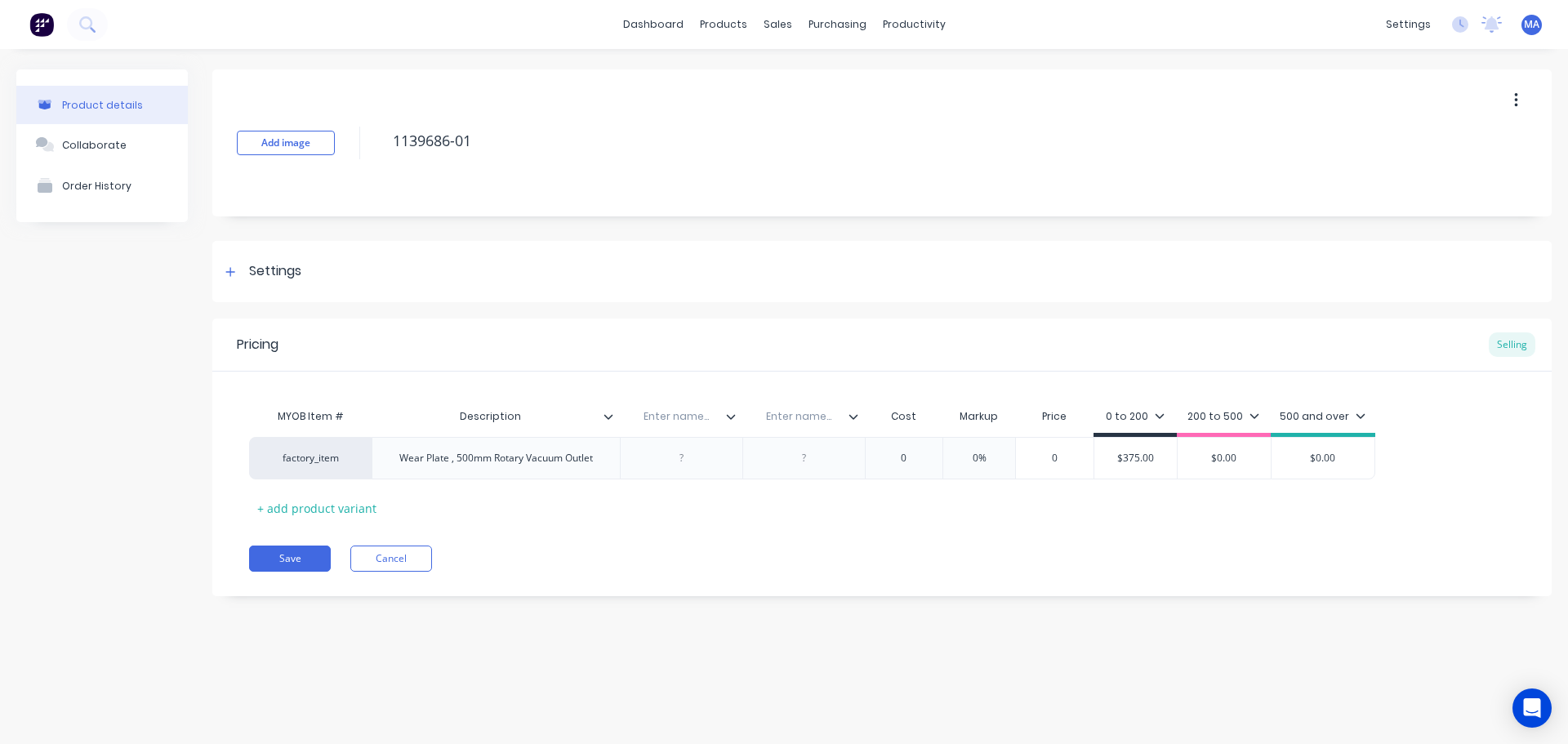
click at [681, 419] on input "text" at bounding box center [676, 415] width 112 height 14
type input "Colour"
type textarea "x"
type input "Material"
type textarea "x"
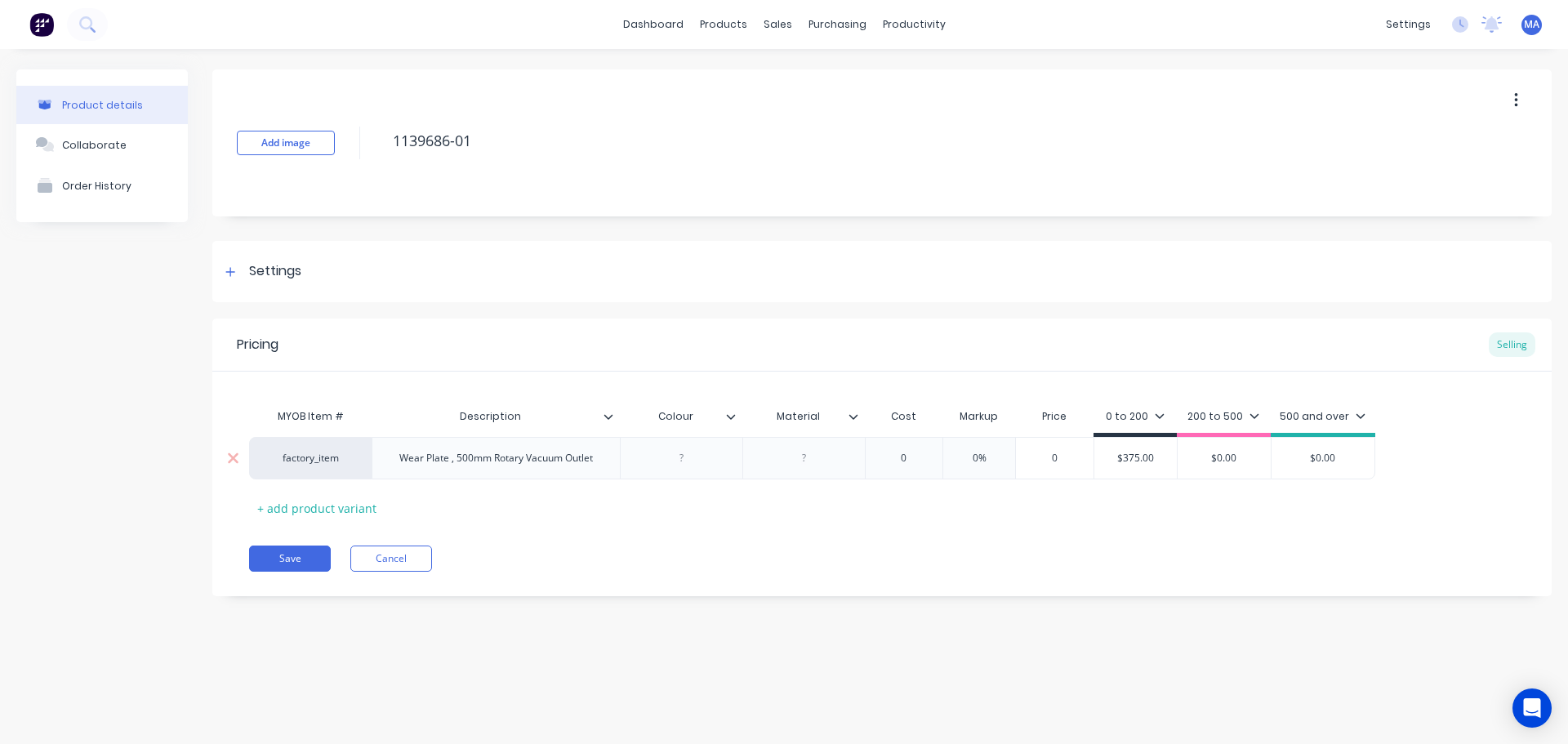
click at [700, 464] on div at bounding box center [681, 458] width 82 height 21
type textarea "x"
click at [925, 470] on div "0" at bounding box center [904, 458] width 82 height 41
type textarea "x"
type input "0"
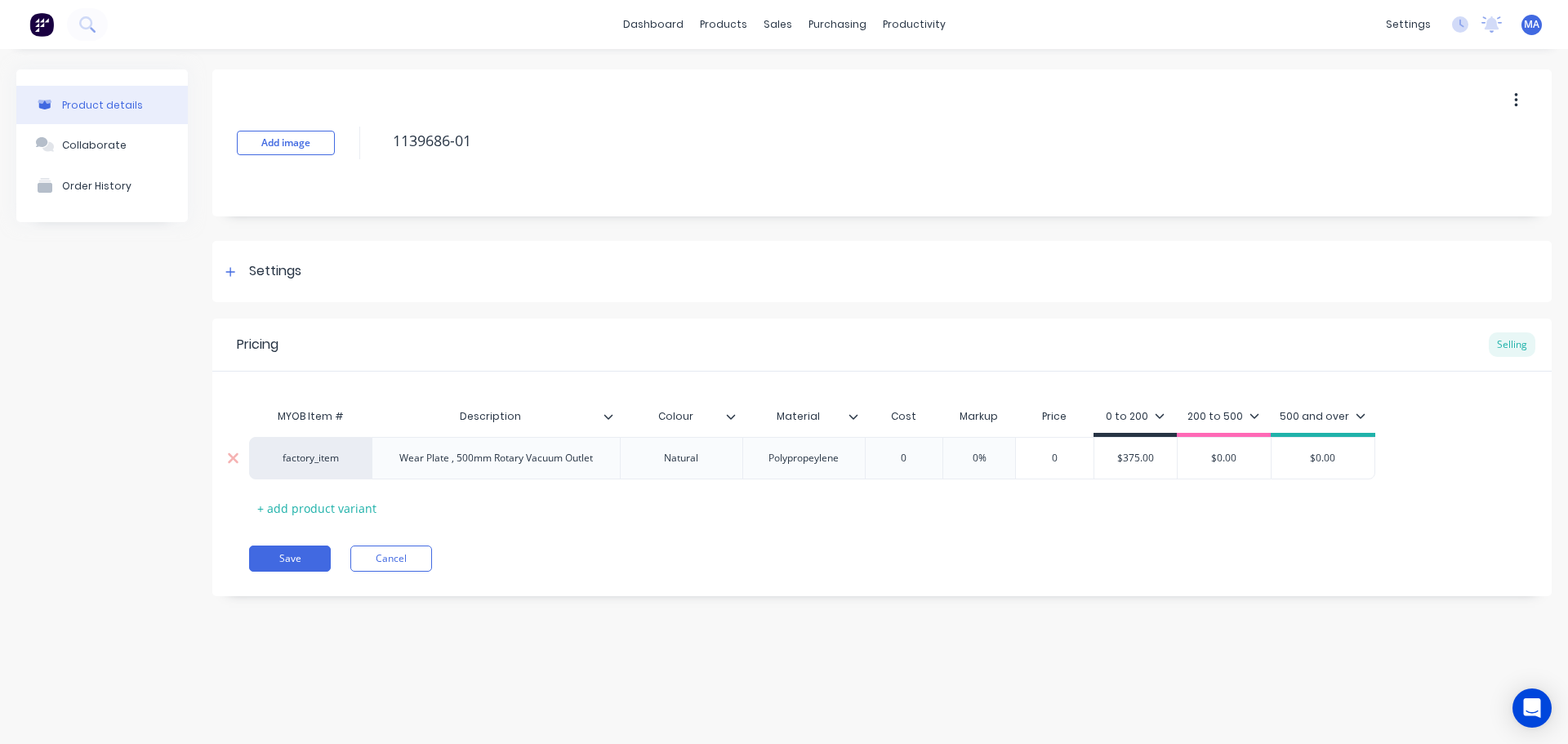
click at [828, 458] on div "Polypropeylene" at bounding box center [803, 458] width 96 height 21
type textarea "x"
click at [336, 273] on div "Settings" at bounding box center [882, 271] width 1340 height 62
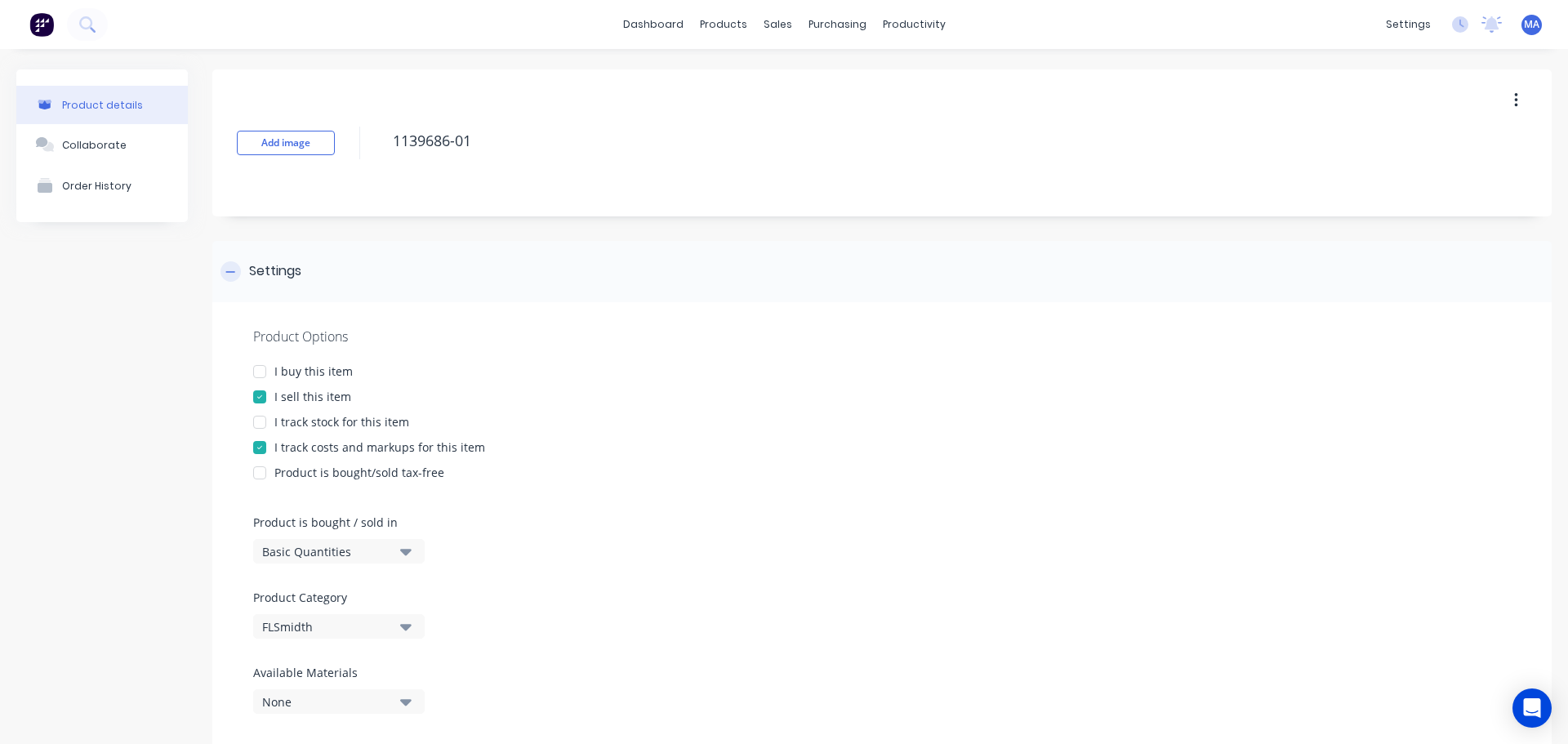
click at [346, 249] on div "Settings" at bounding box center [882, 271] width 1340 height 62
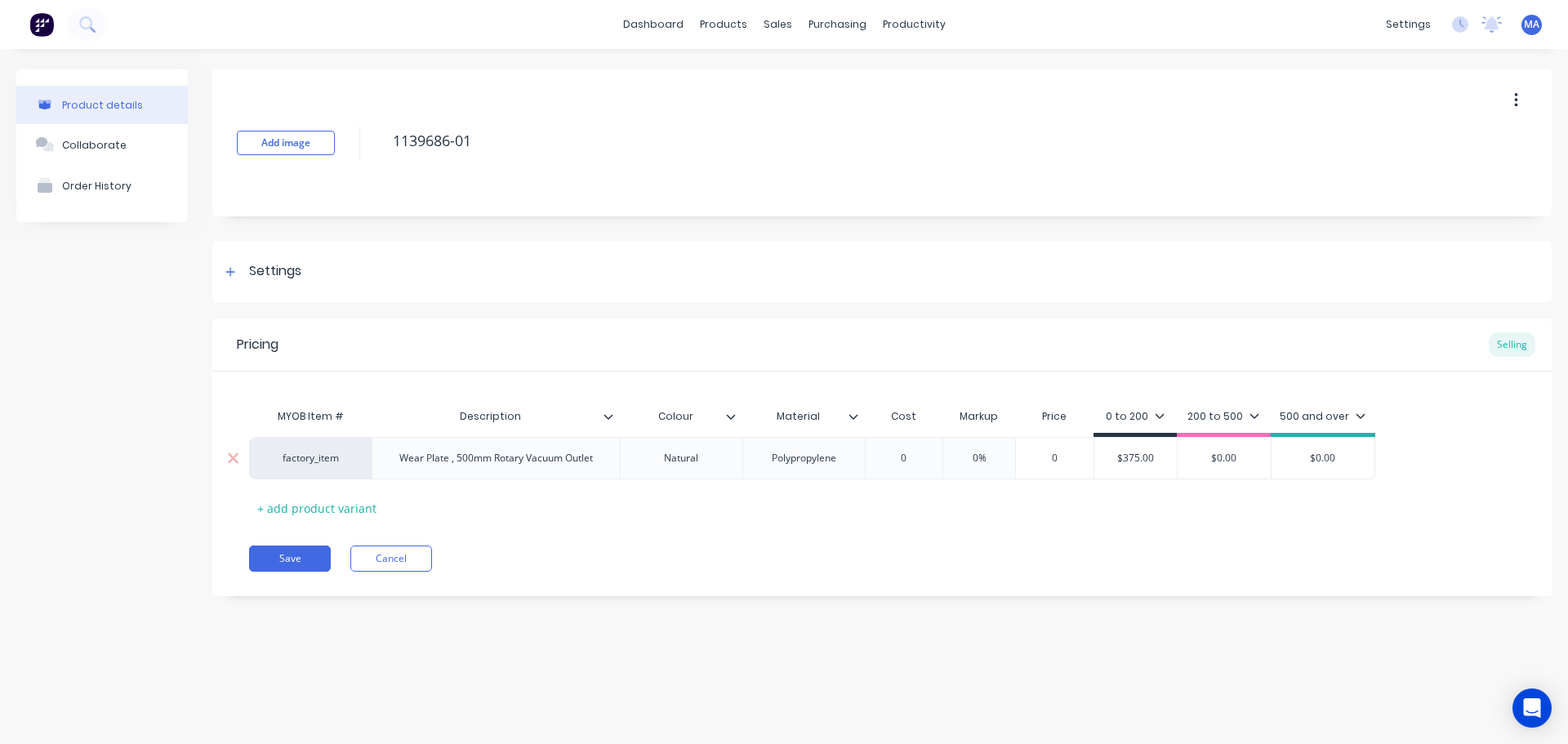
click at [906, 452] on input "0" at bounding box center [904, 458] width 82 height 14
click at [933, 453] on input "0" at bounding box center [904, 458] width 82 height 14
type input "2"
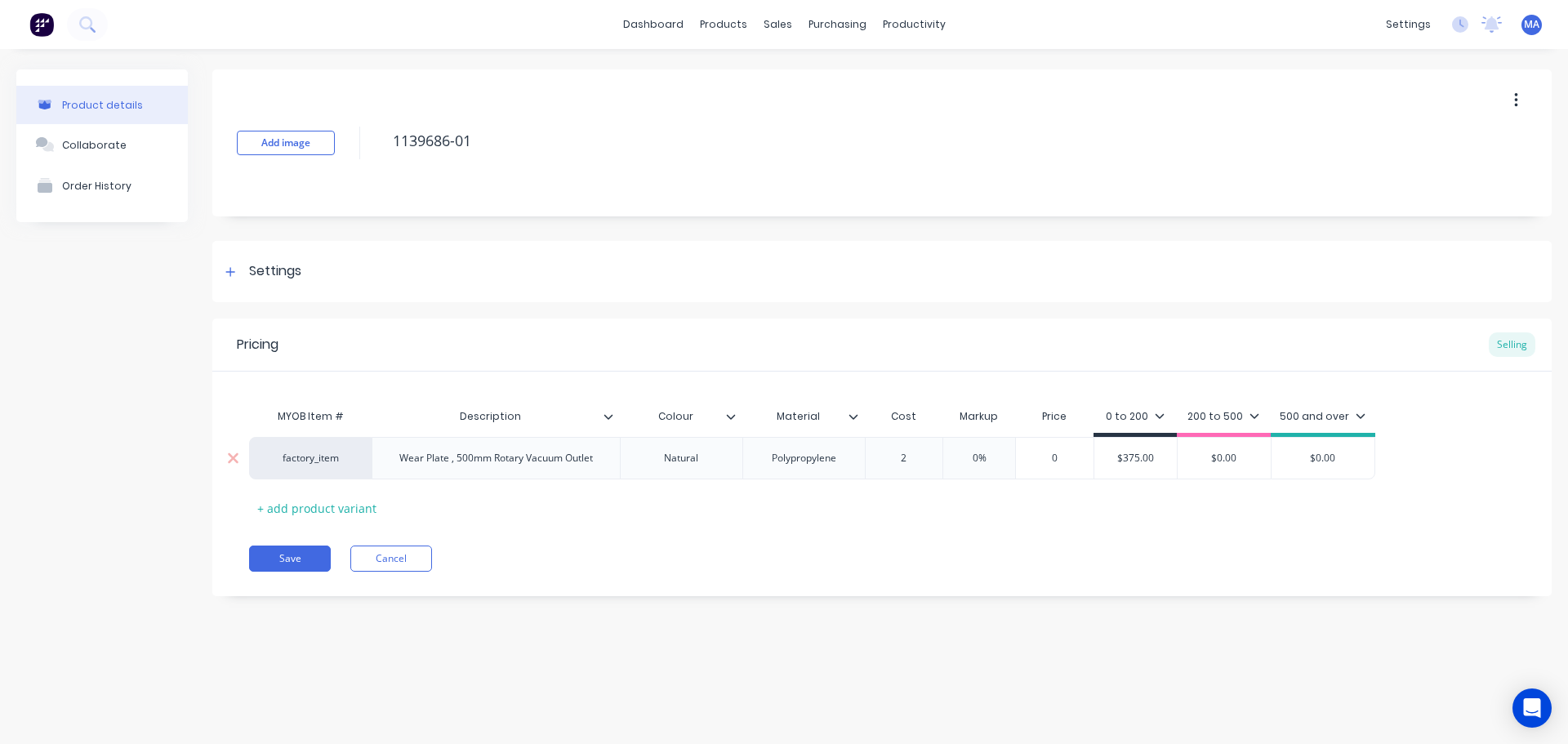
type textarea "x"
type input "26"
type textarea "x"
type input "267"
type textarea "x"
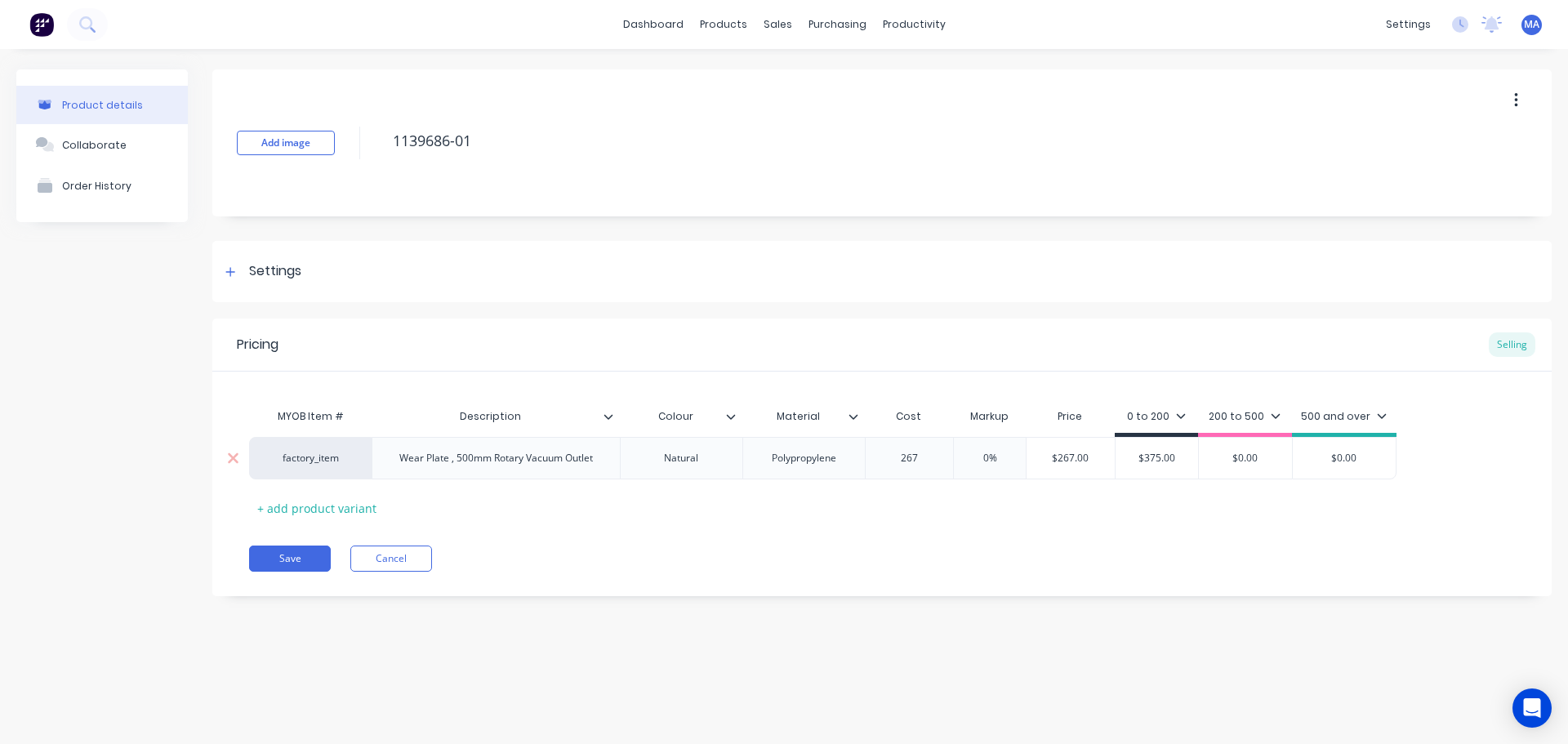
type input "267"
type input "0%"
click at [992, 456] on input "0%" at bounding box center [990, 458] width 82 height 14
click at [989, 456] on input "0%" at bounding box center [990, 458] width 82 height 14
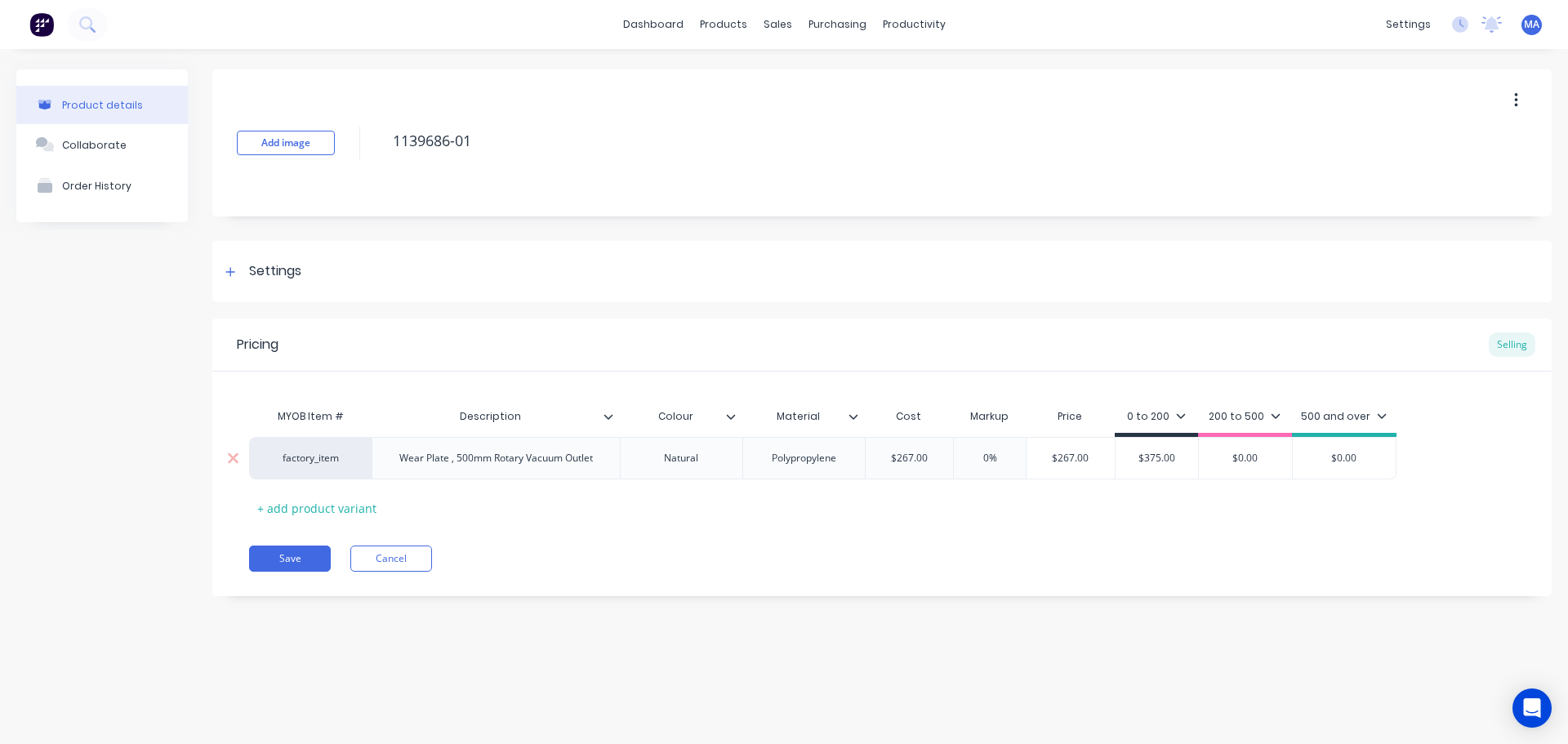
click at [987, 456] on input "0%" at bounding box center [990, 458] width 82 height 14
click at [983, 456] on input "0%" at bounding box center [990, 458] width 82 height 14
click at [1047, 451] on input "$267.00" at bounding box center [1070, 458] width 88 height 14
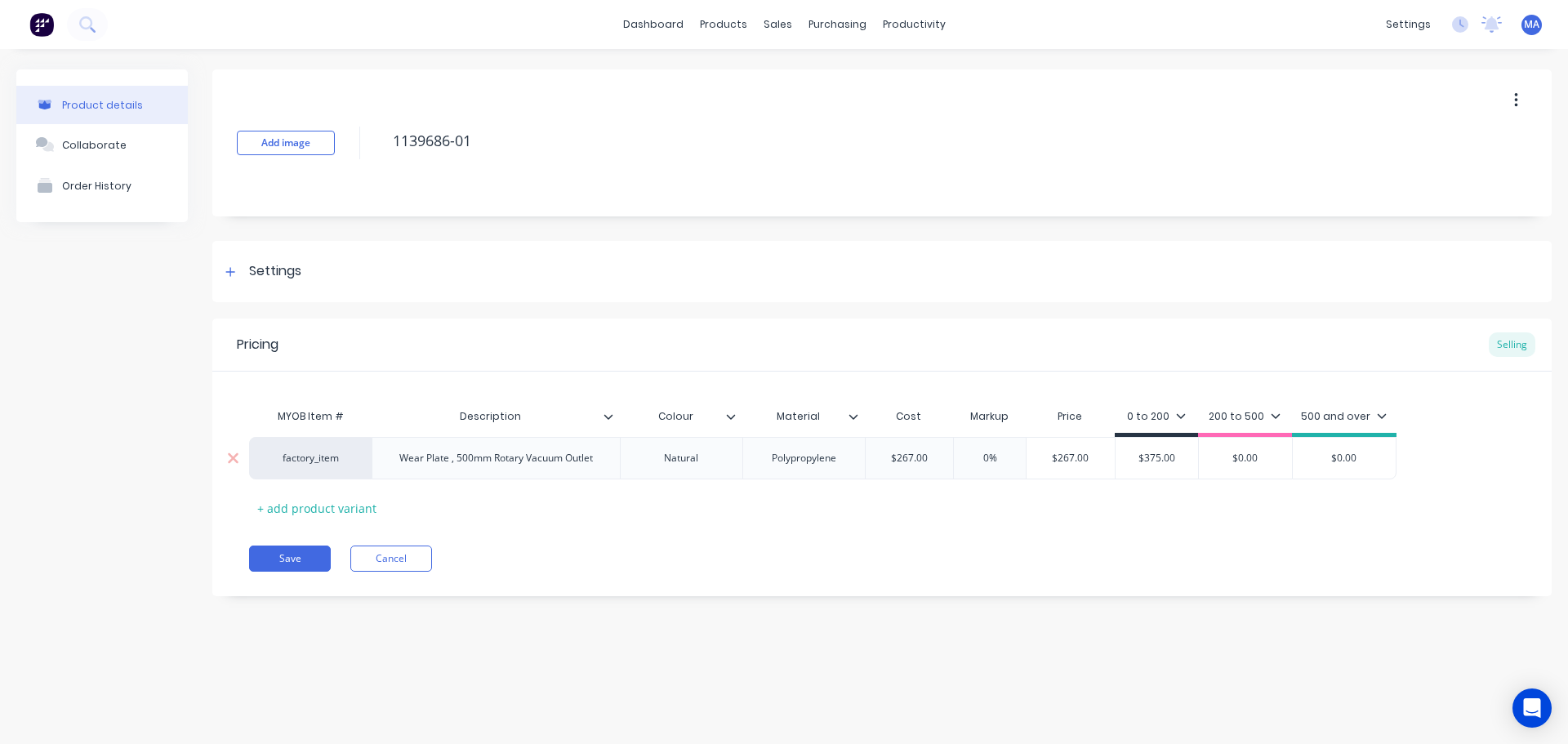
click at [1047, 451] on input "$267.00" at bounding box center [1070, 458] width 88 height 14
click at [1062, 451] on input "$267.00" at bounding box center [1070, 458] width 88 height 14
type input "$3"
type textarea "x"
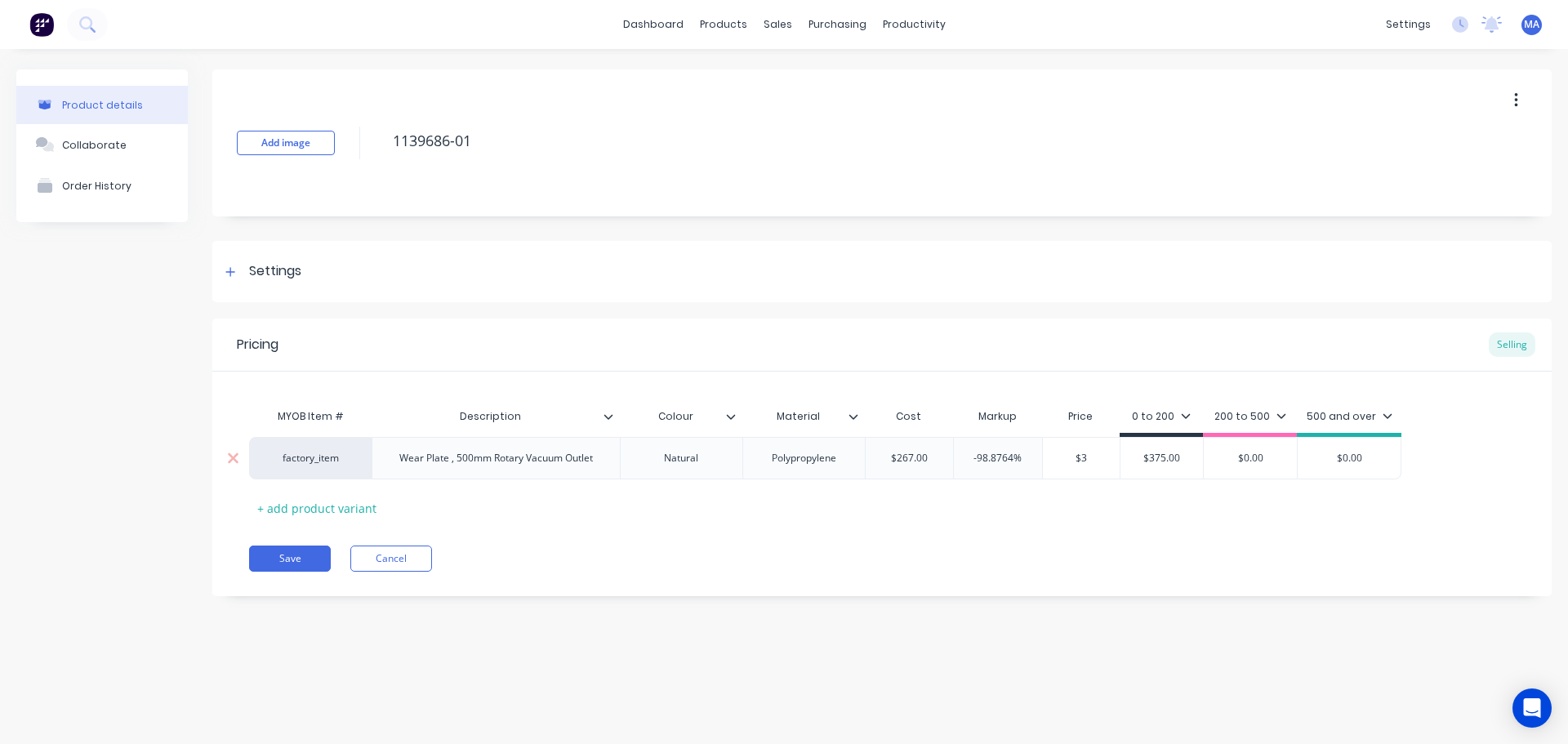
type input "$37"
type textarea "x"
type input "$375"
type textarea "x"
type input "$375"
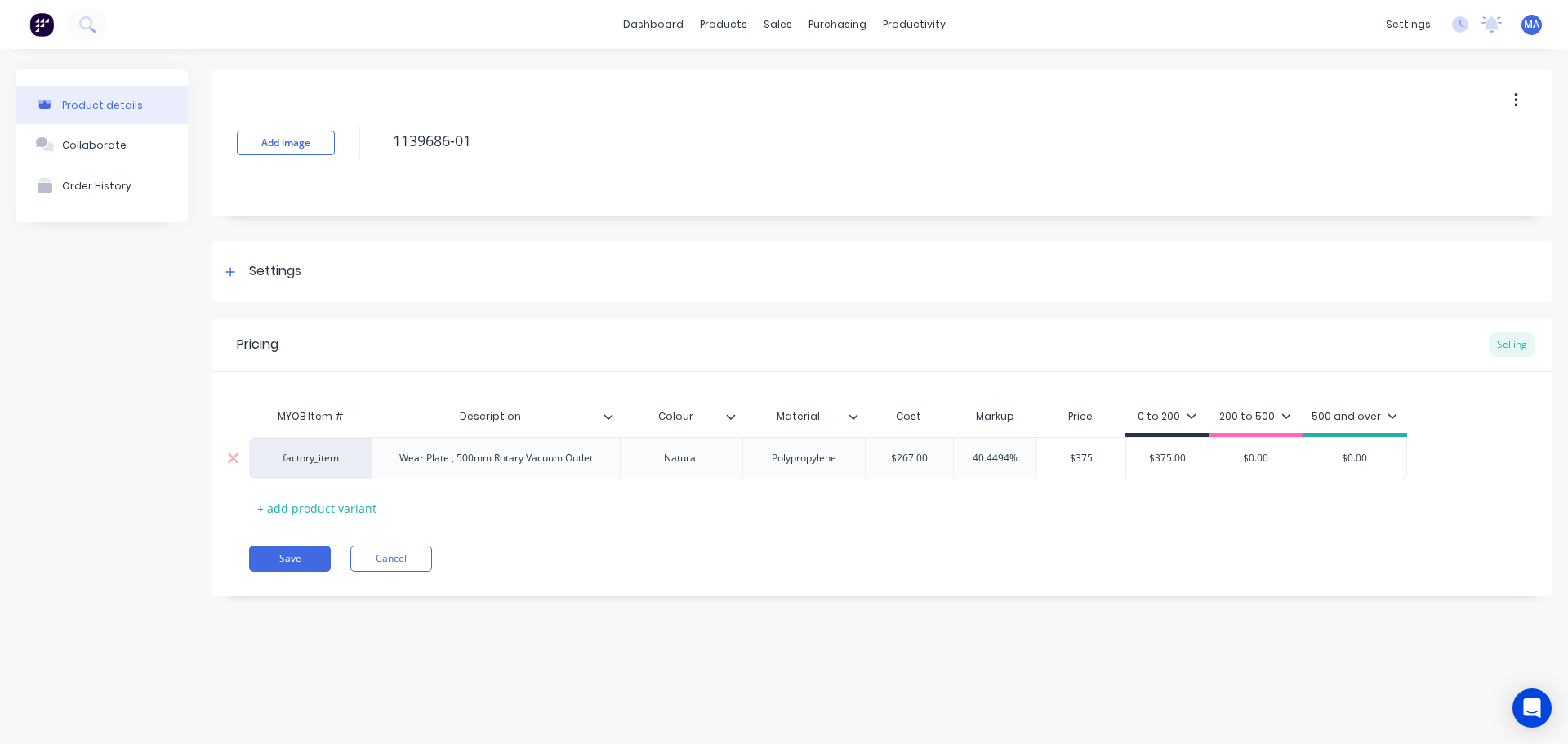
click at [978, 459] on input "40.4494%" at bounding box center [995, 458] width 83 height 14
type input "5%"
type textarea "x"
type input "55%"
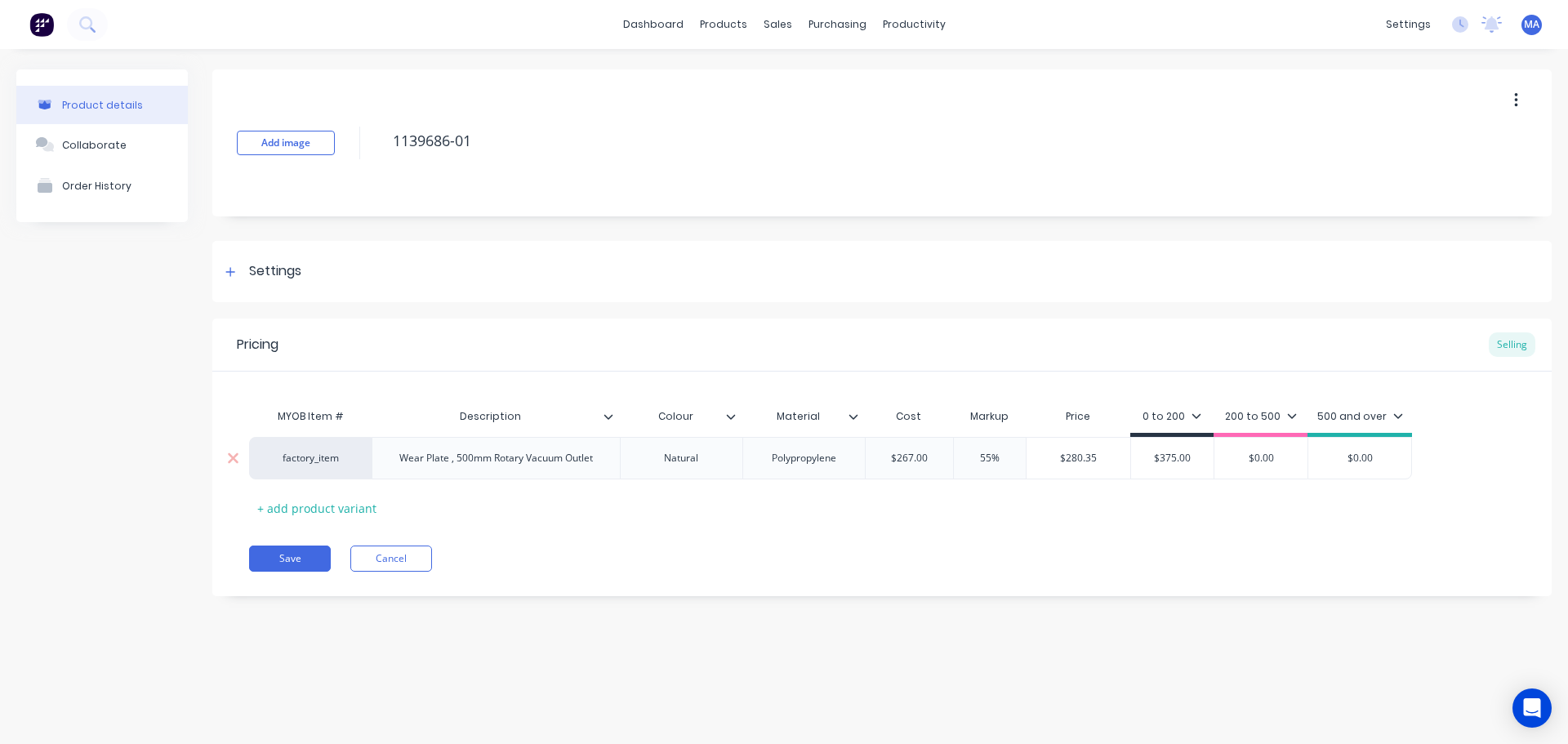
type textarea "x"
type input "55%"
click at [1166, 453] on input "$375.00" at bounding box center [1173, 458] width 83 height 14
type input "$4"
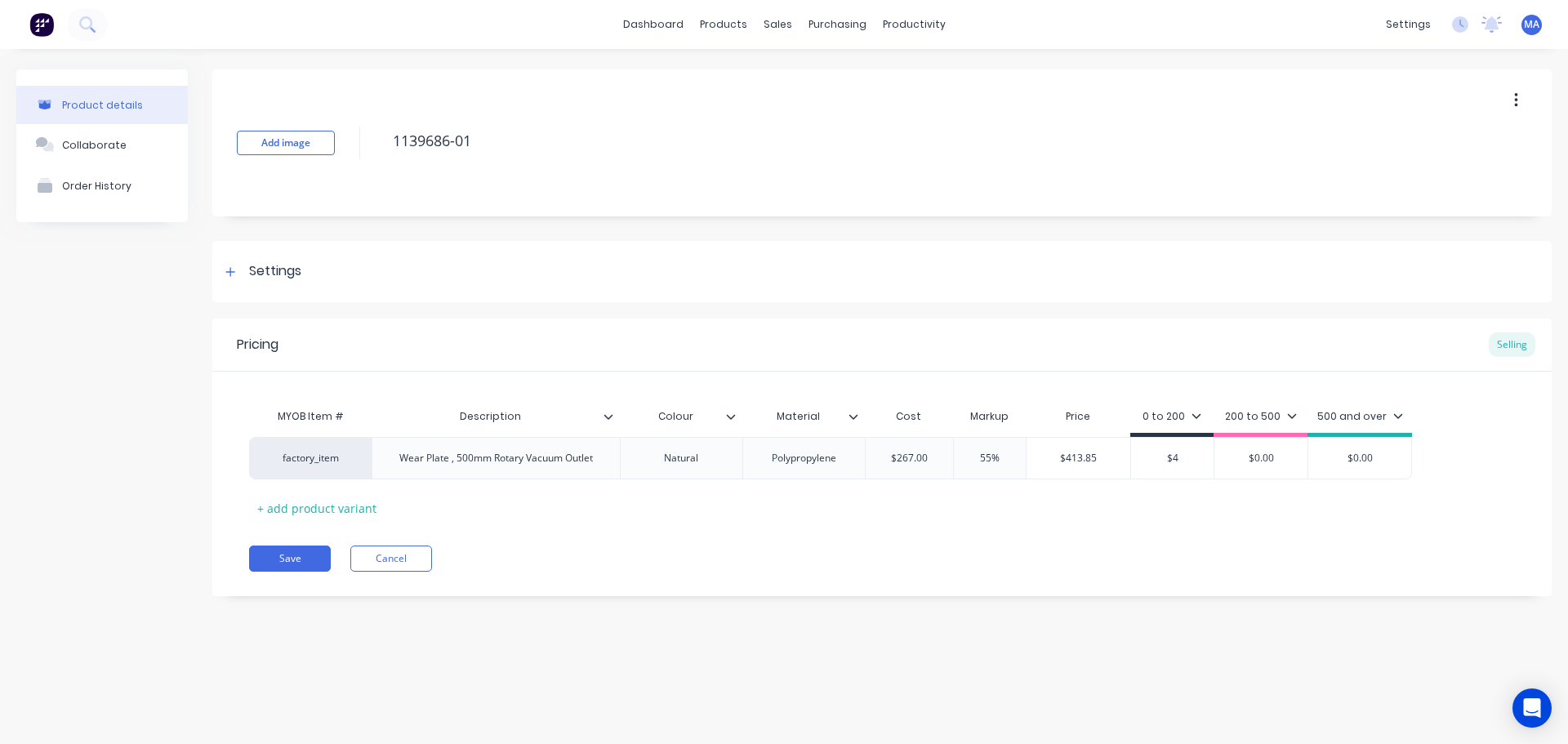
type textarea "x"
type input "$41"
type textarea "x"
type input "$413"
type textarea "x"
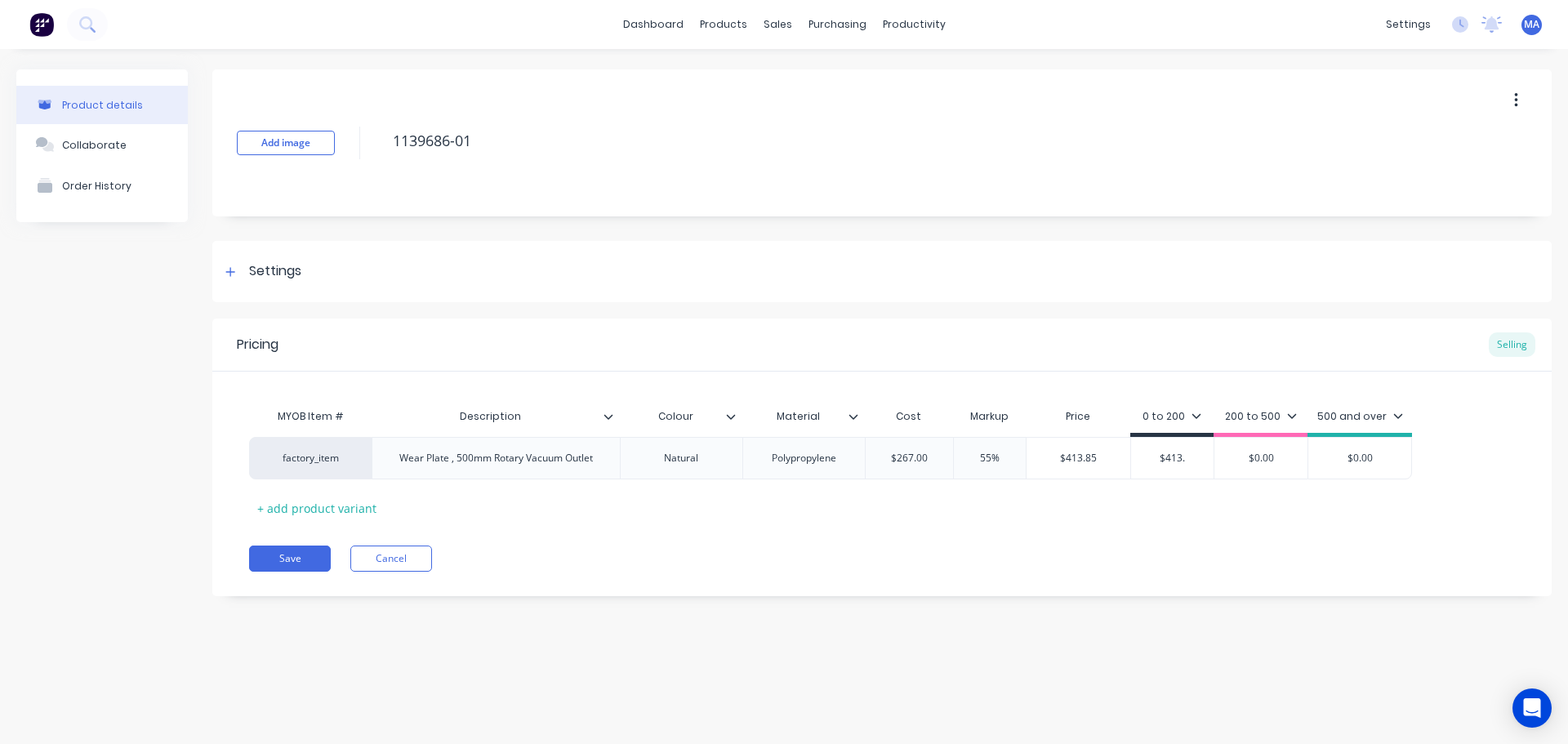
type input "$413.8"
type textarea "x"
type input "$413.85"
type textarea "x"
type input "$413.85"
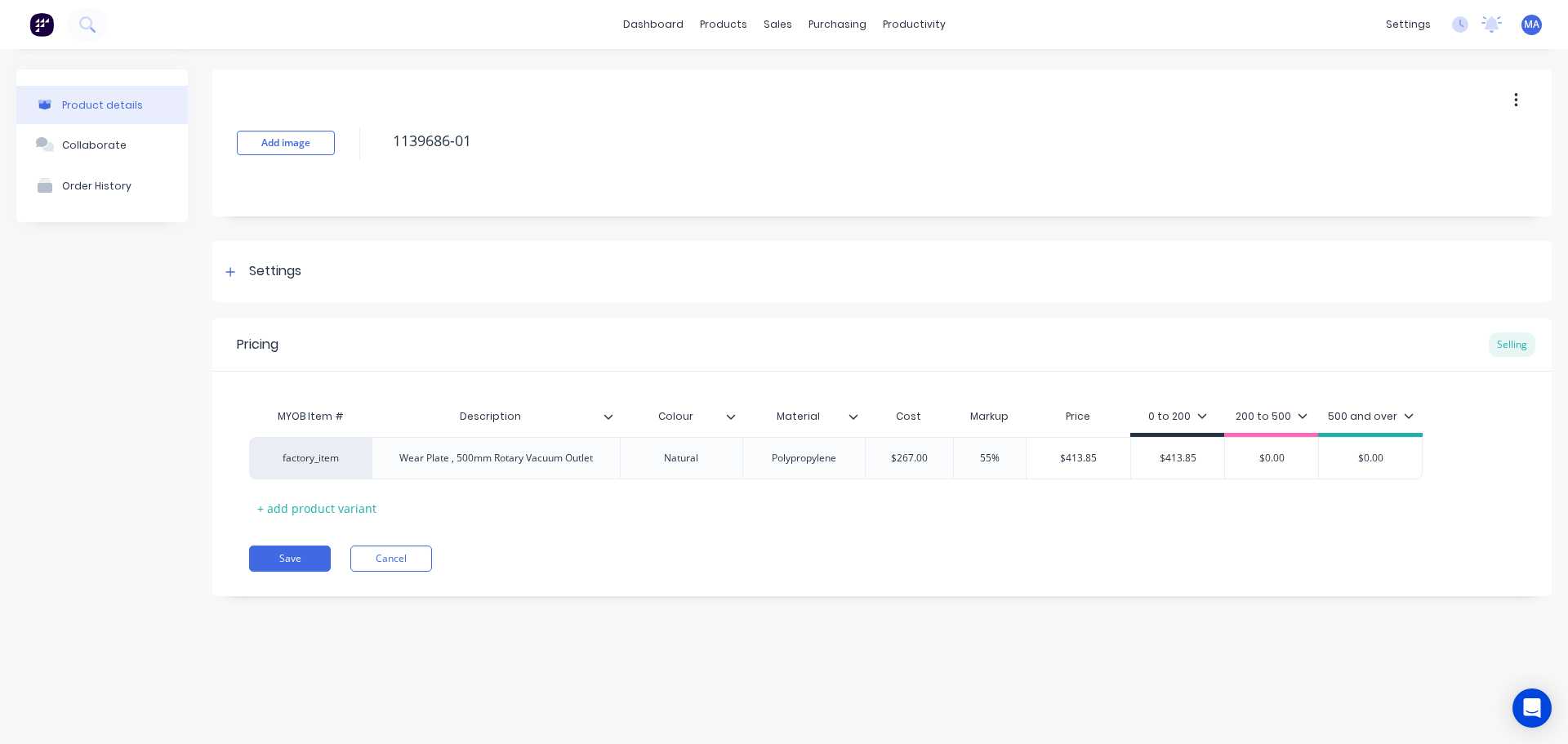
click at [1108, 500] on div "MYOB Item # Description Colour Material Cost Markup Price 0 to 200 200 to 500 5…" at bounding box center [882, 460] width 1266 height 121
click at [117, 144] on div "Collaborate" at bounding box center [94, 144] width 64 height 13
type textarea "x"
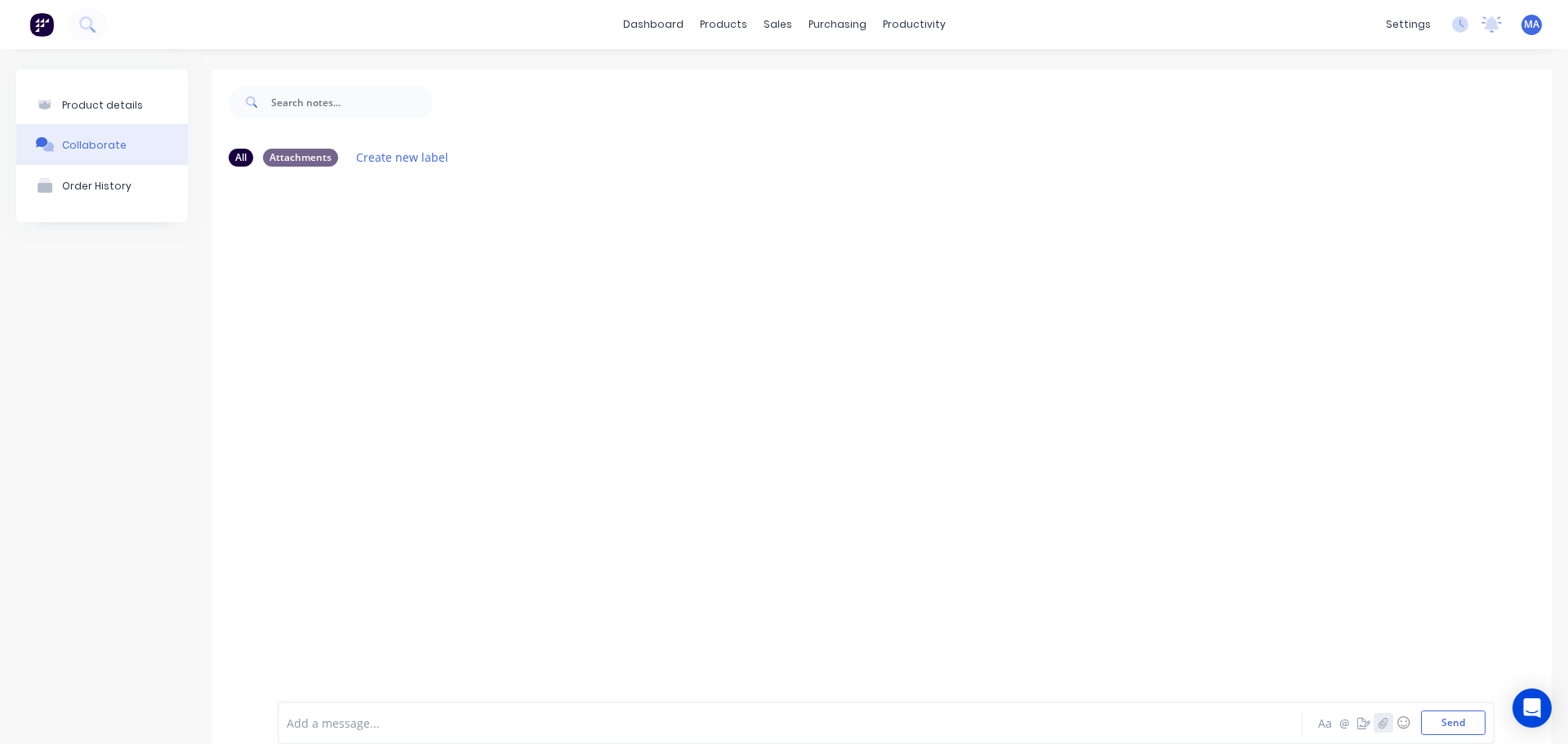
click at [1379, 720] on icon "button" at bounding box center [1384, 723] width 10 height 12
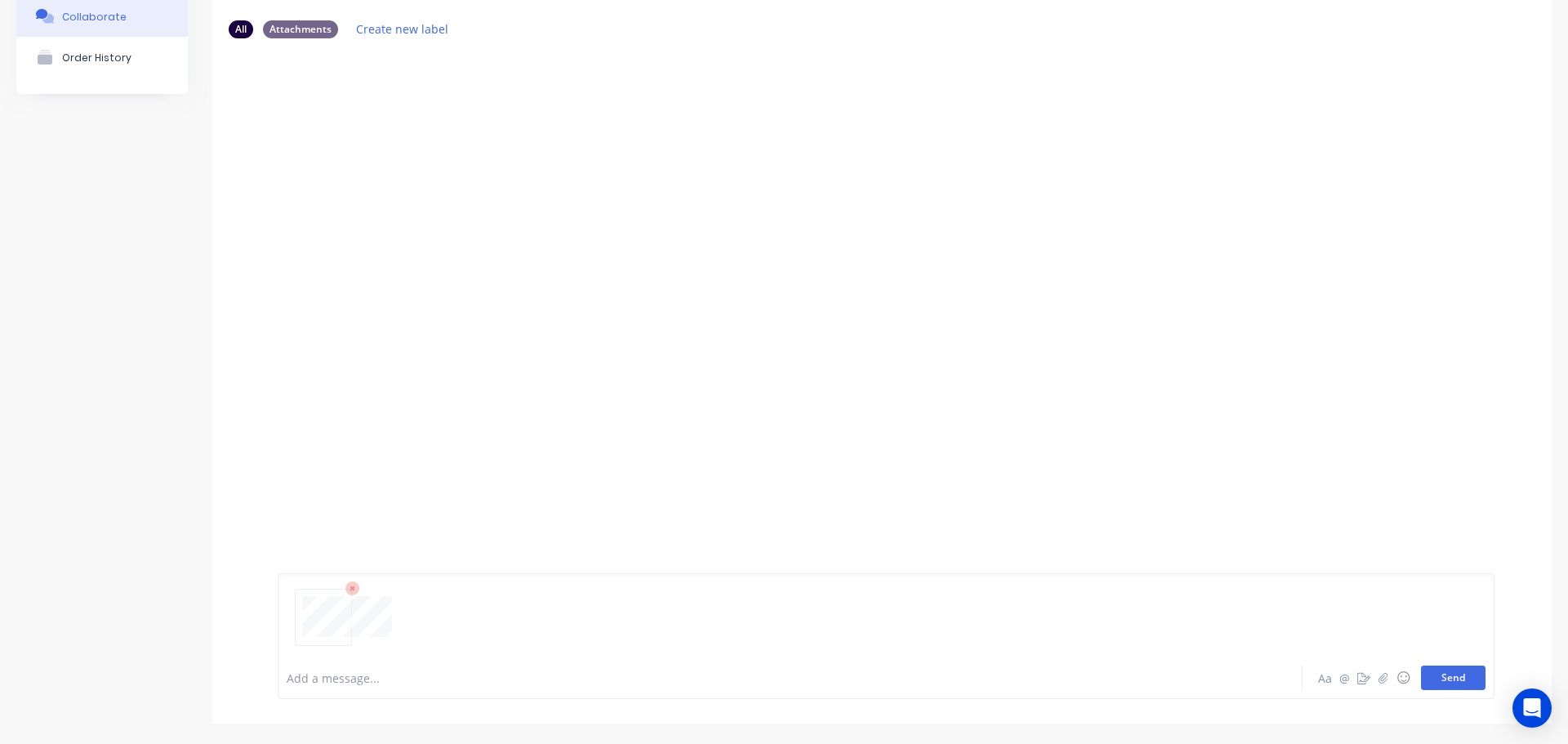
click at [1428, 671] on button "Send" at bounding box center [1453, 677] width 64 height 24
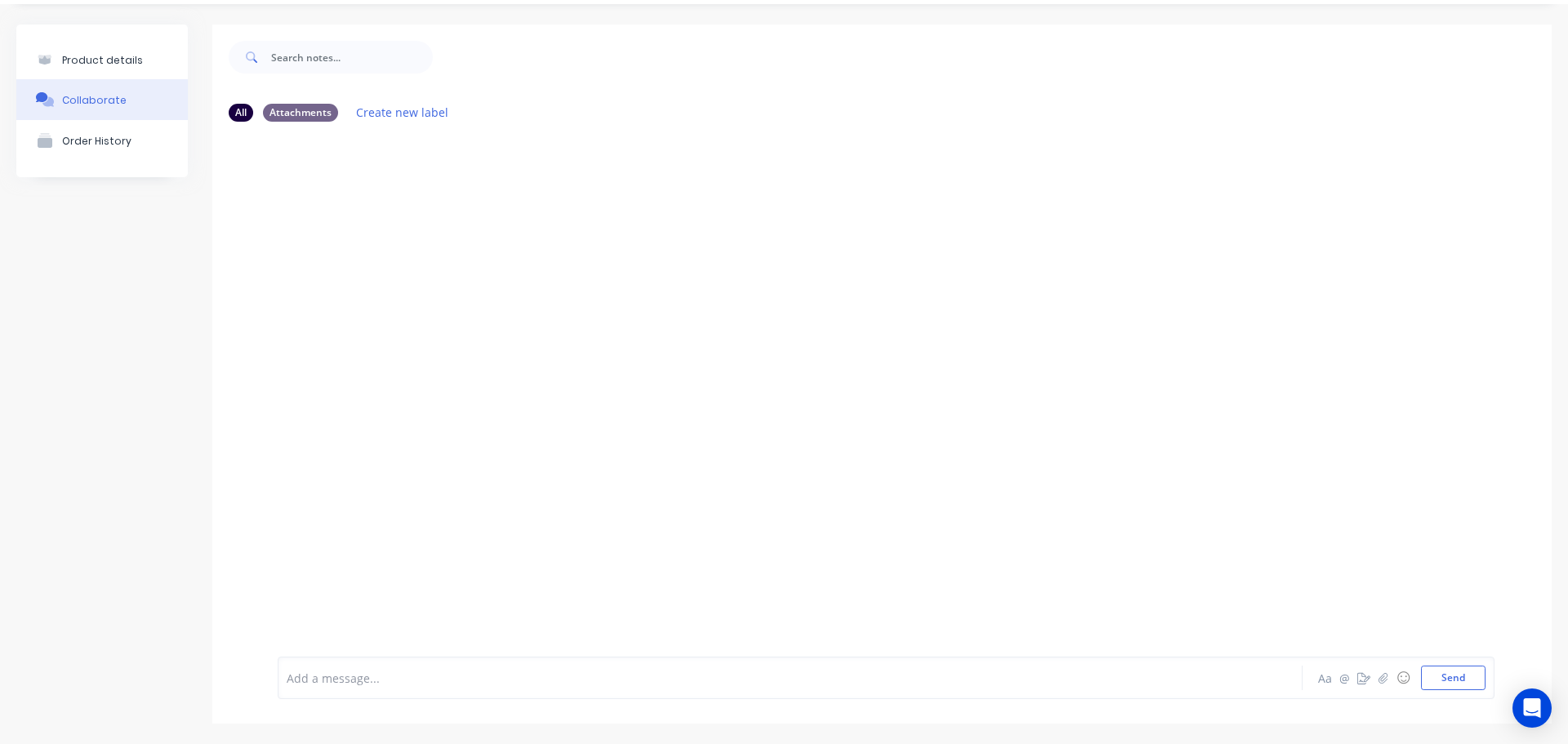
scroll to position [45, 0]
click at [448, 260] on icon "button" at bounding box center [449, 259] width 3 height 14
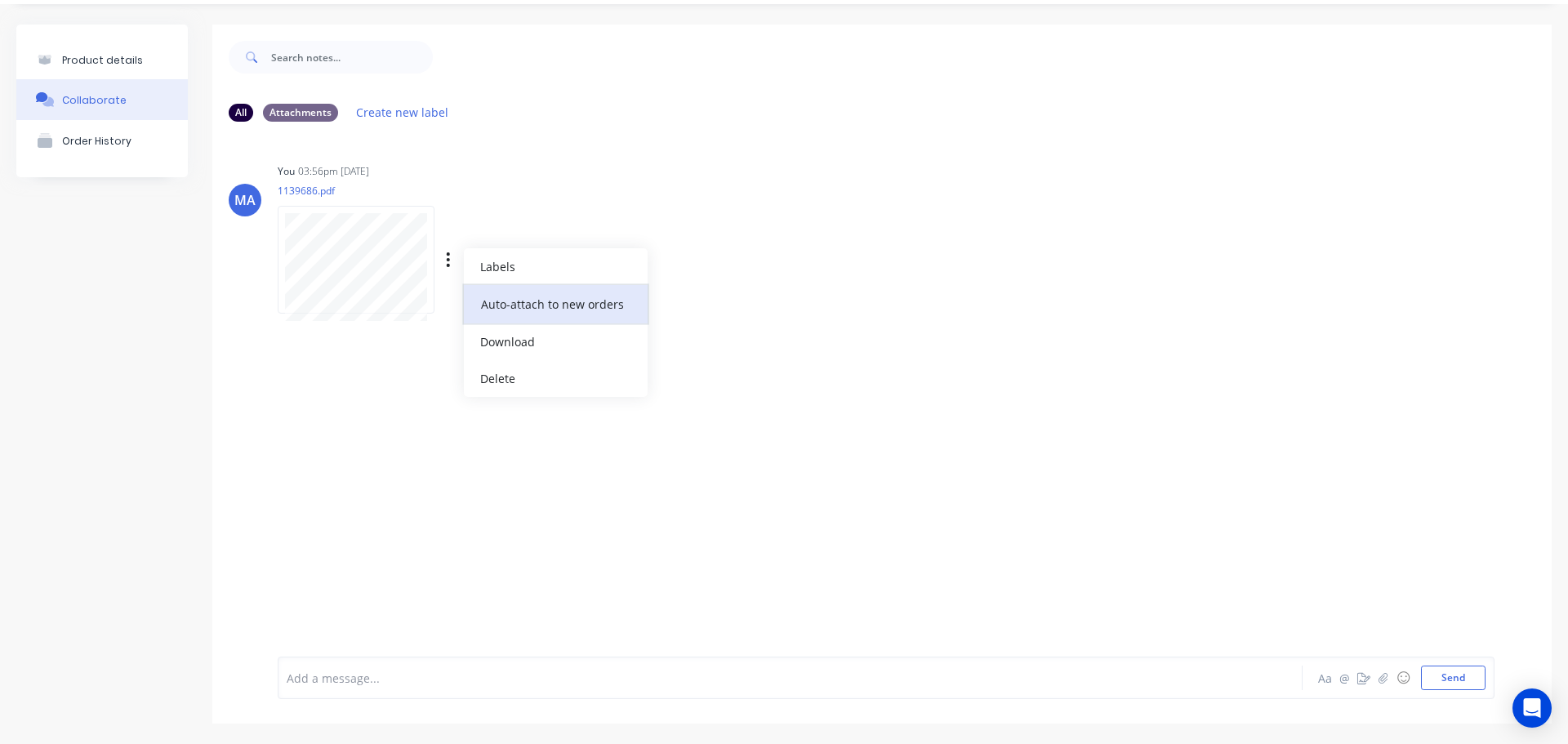
click at [514, 312] on button "Auto-attach to new orders" at bounding box center [556, 303] width 184 height 38
click at [709, 303] on div at bounding box center [694, 303] width 38 height 17
click at [713, 295] on label at bounding box center [713, 295] width 0 height 0
click at [681, 299] on input "checkbox" at bounding box center [681, 302] width 13 height 15
checkbox input "true"
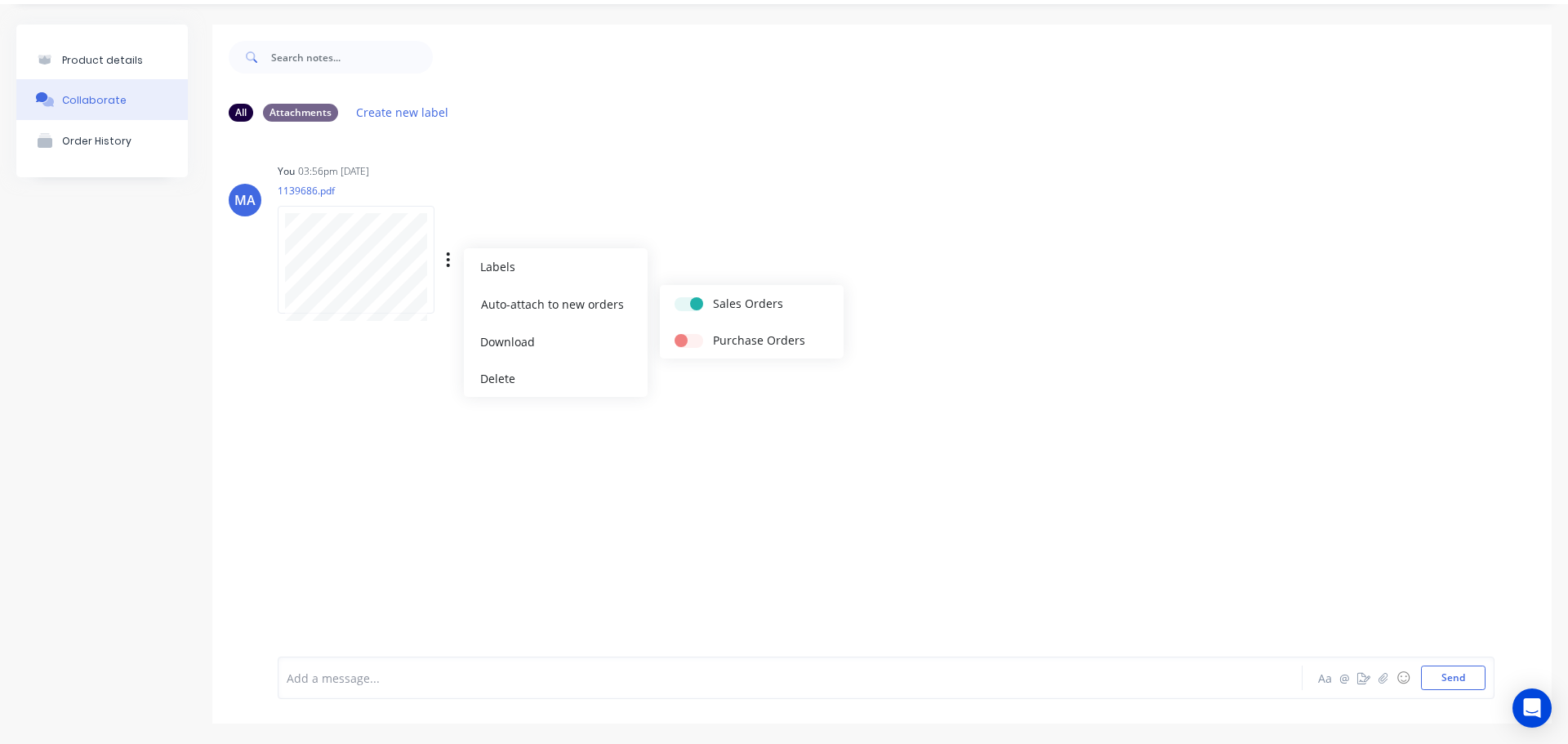
click at [723, 231] on div "You 03:56pm 15/08/25 1139686.pdf Labels Auto-attach to new orders Sales Orders …" at bounding box center [533, 233] width 510 height 147
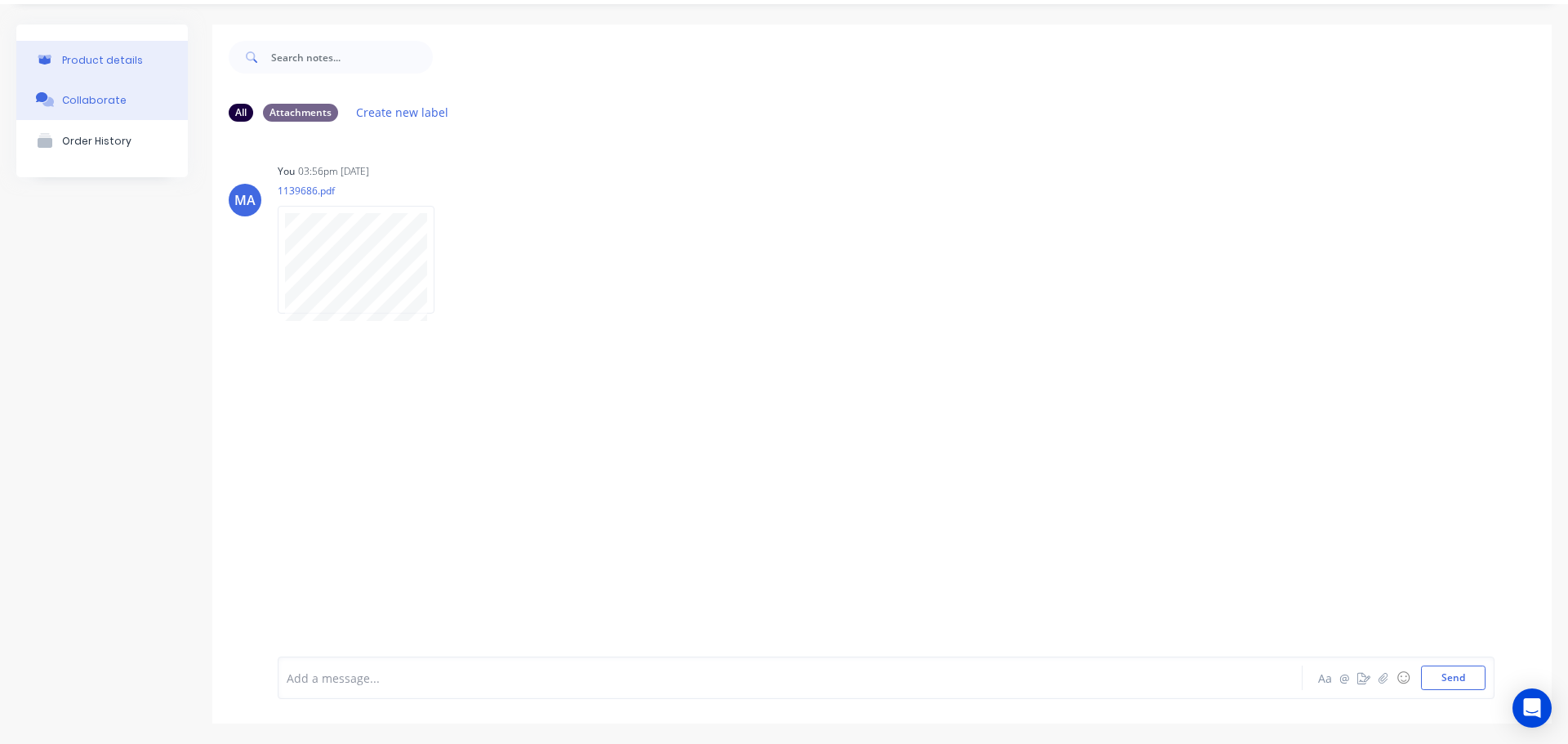
click at [136, 62] on button "Product details" at bounding box center [101, 59] width 172 height 38
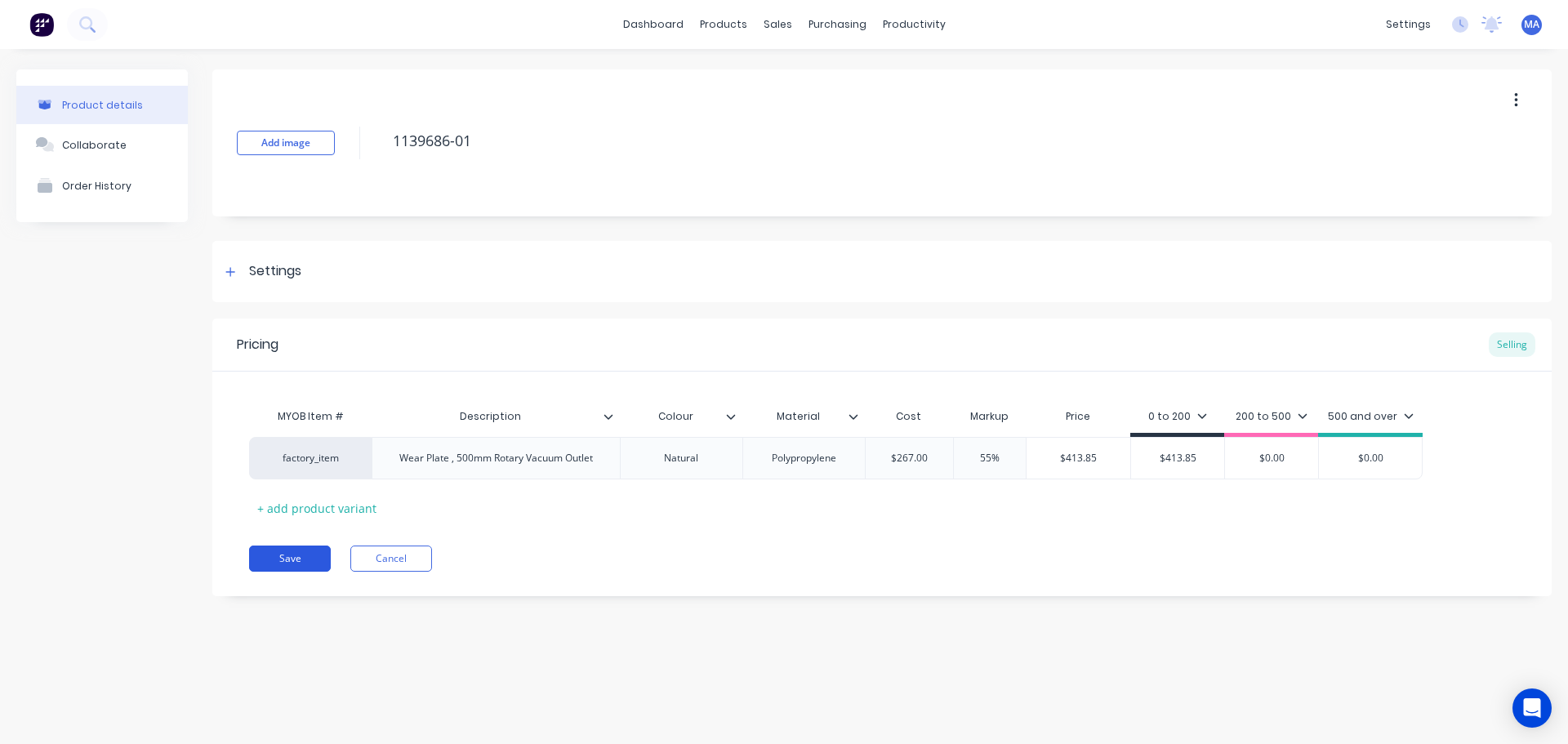
click at [315, 567] on button "Save" at bounding box center [290, 558] width 82 height 26
type textarea "x"
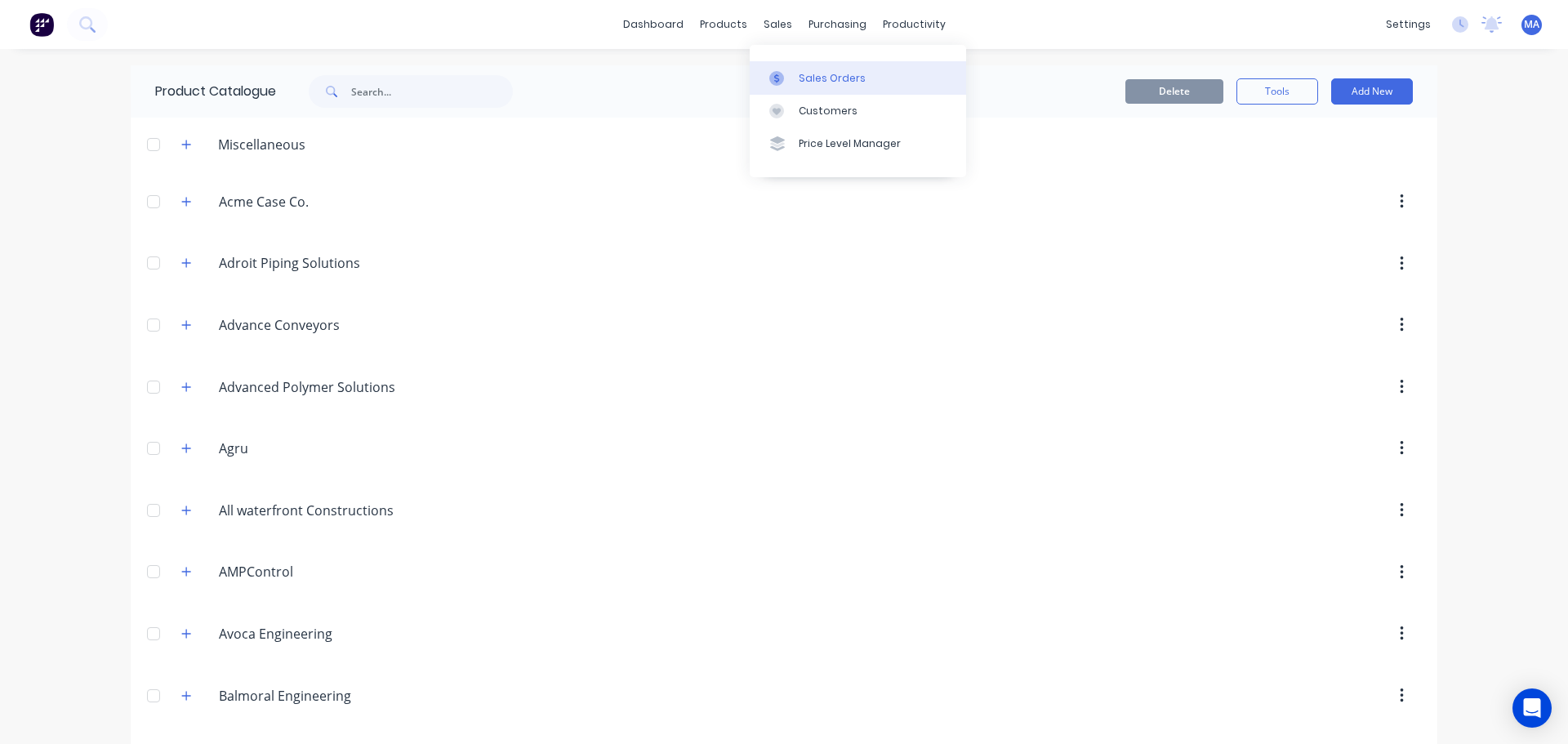
click at [791, 67] on link "Sales Orders" at bounding box center [858, 78] width 216 height 33
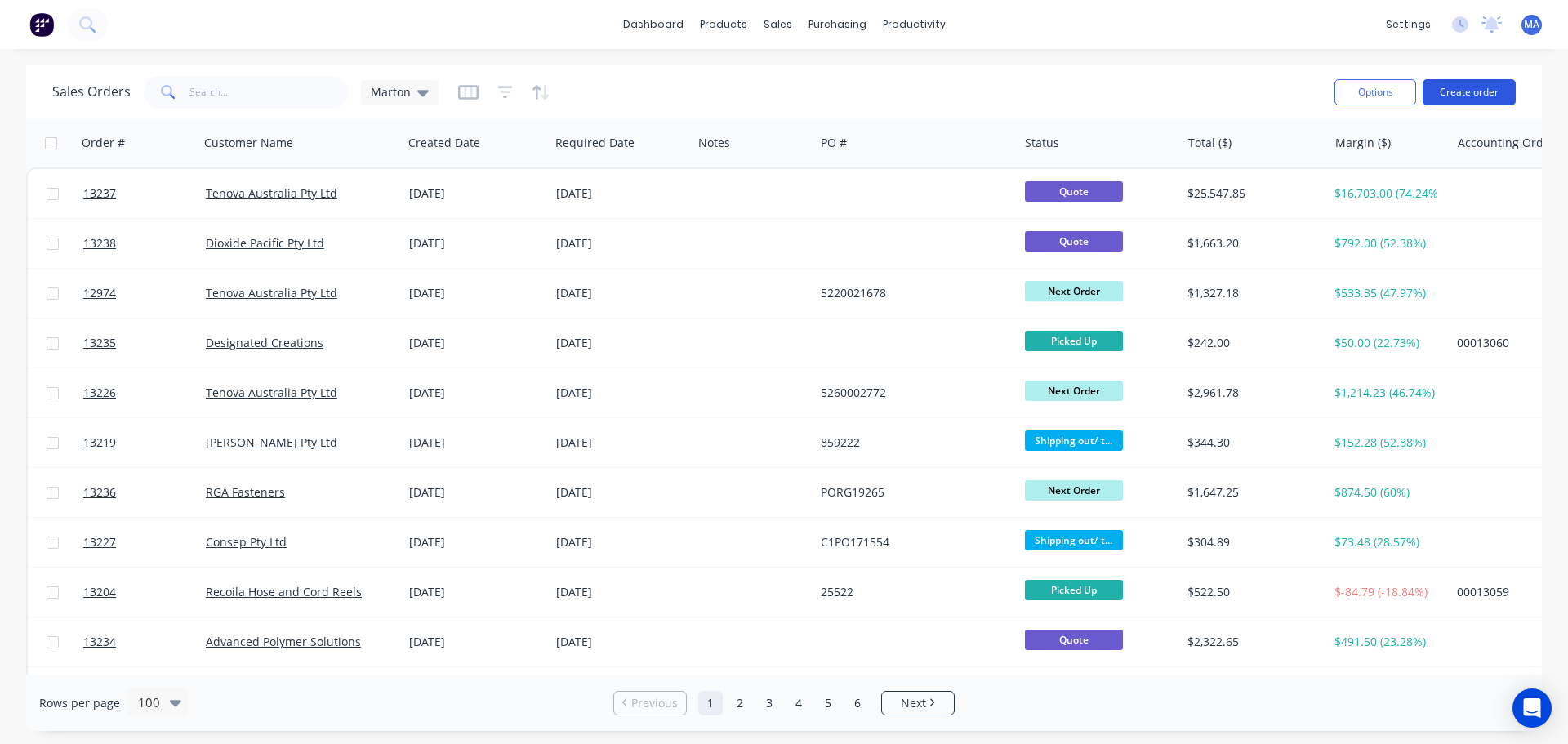
click at [1468, 90] on button "Create order" at bounding box center [1469, 92] width 93 height 26
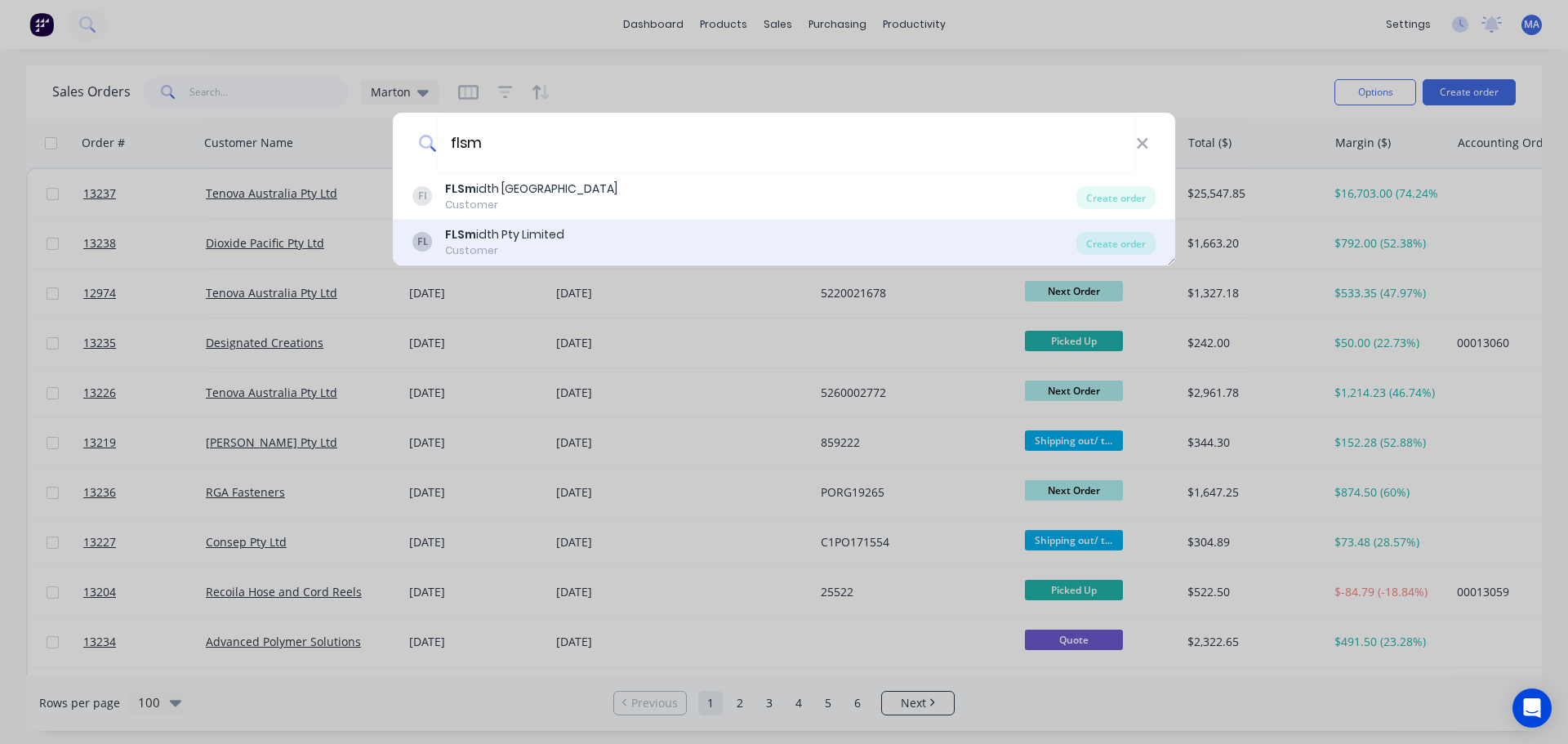
type input "flsm"
click at [558, 239] on div "FLSm idth Pty Limited" at bounding box center [504, 235] width 119 height 17
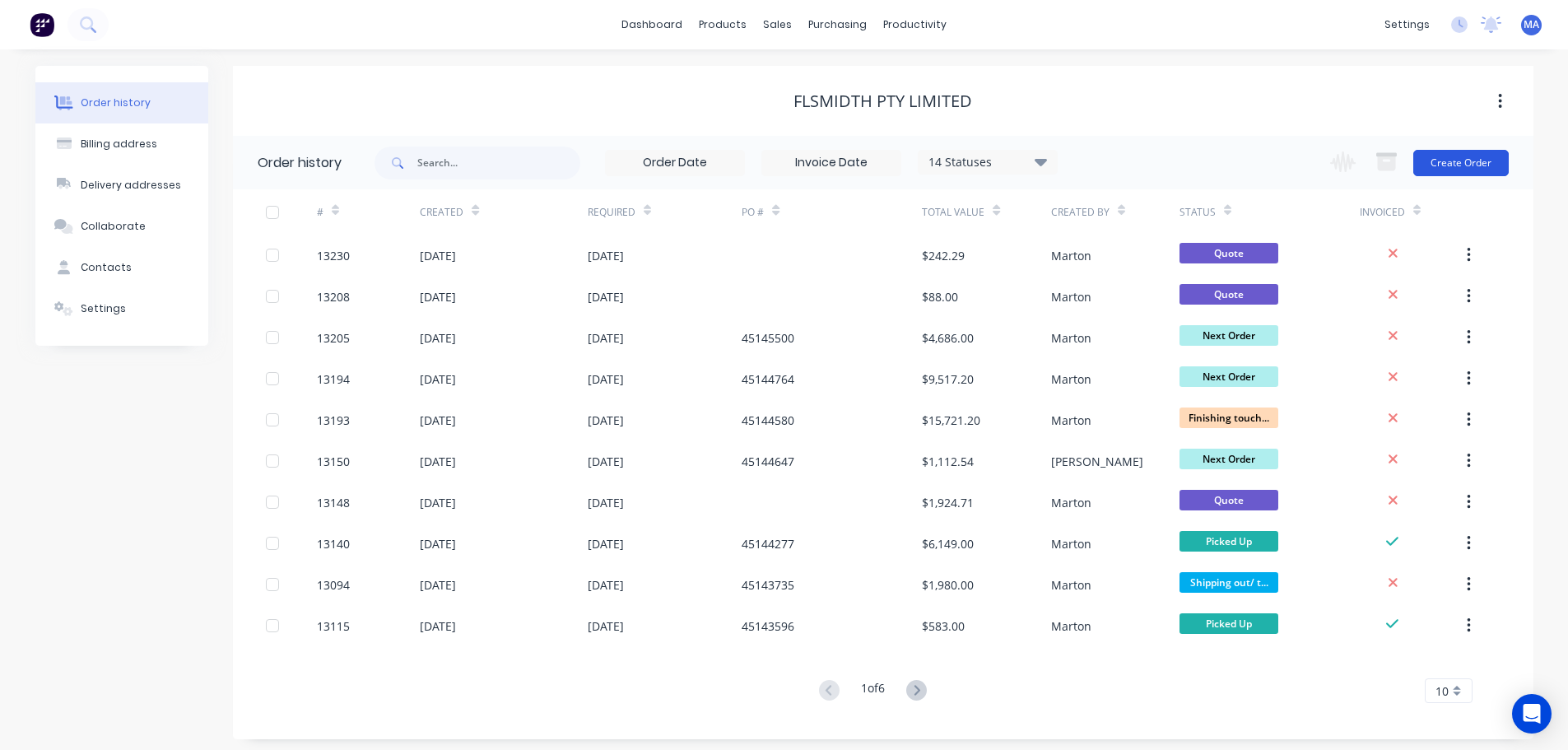
click at [1443, 159] on button "Create Order" at bounding box center [1461, 163] width 95 height 26
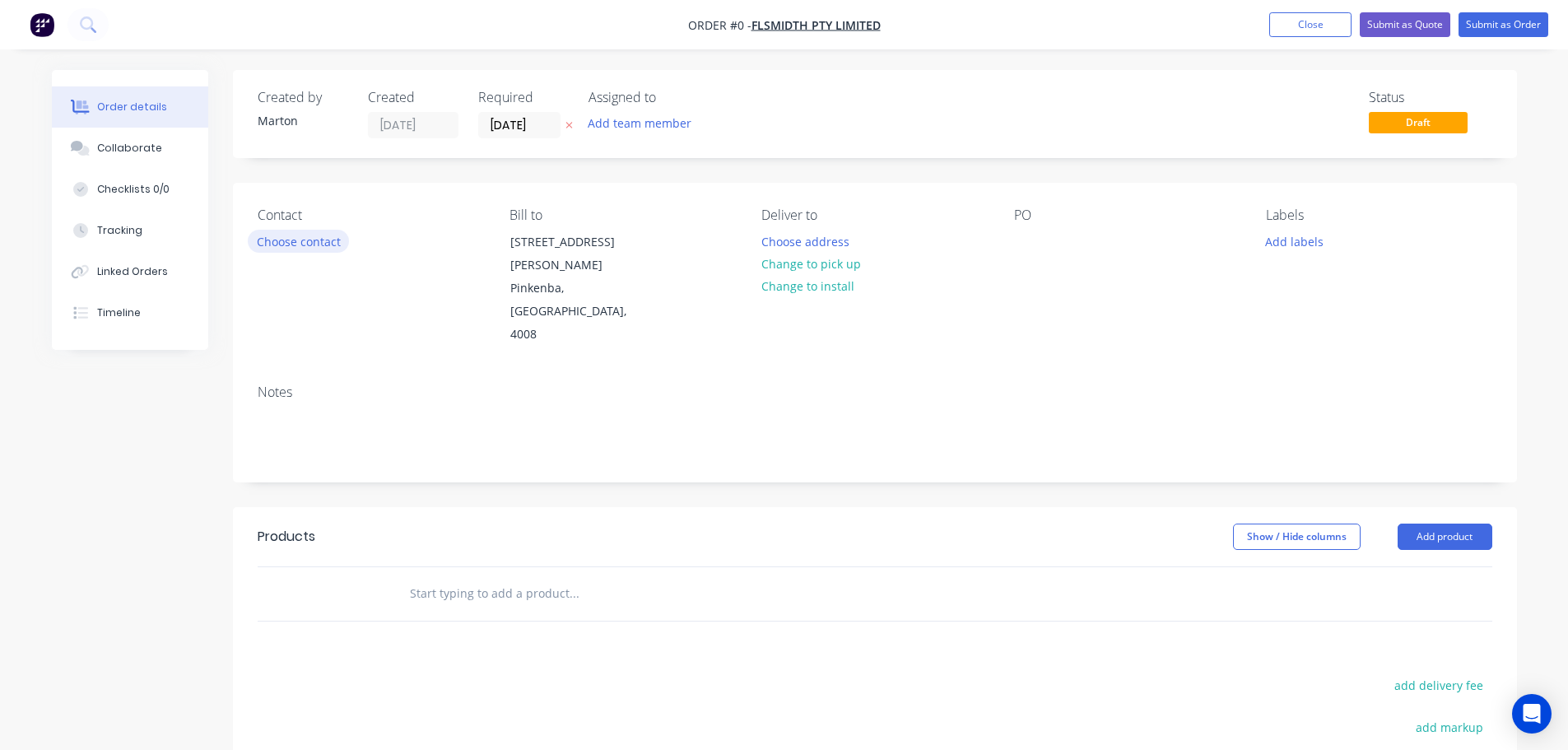
click at [286, 249] on button "Choose contact" at bounding box center [298, 241] width 101 height 22
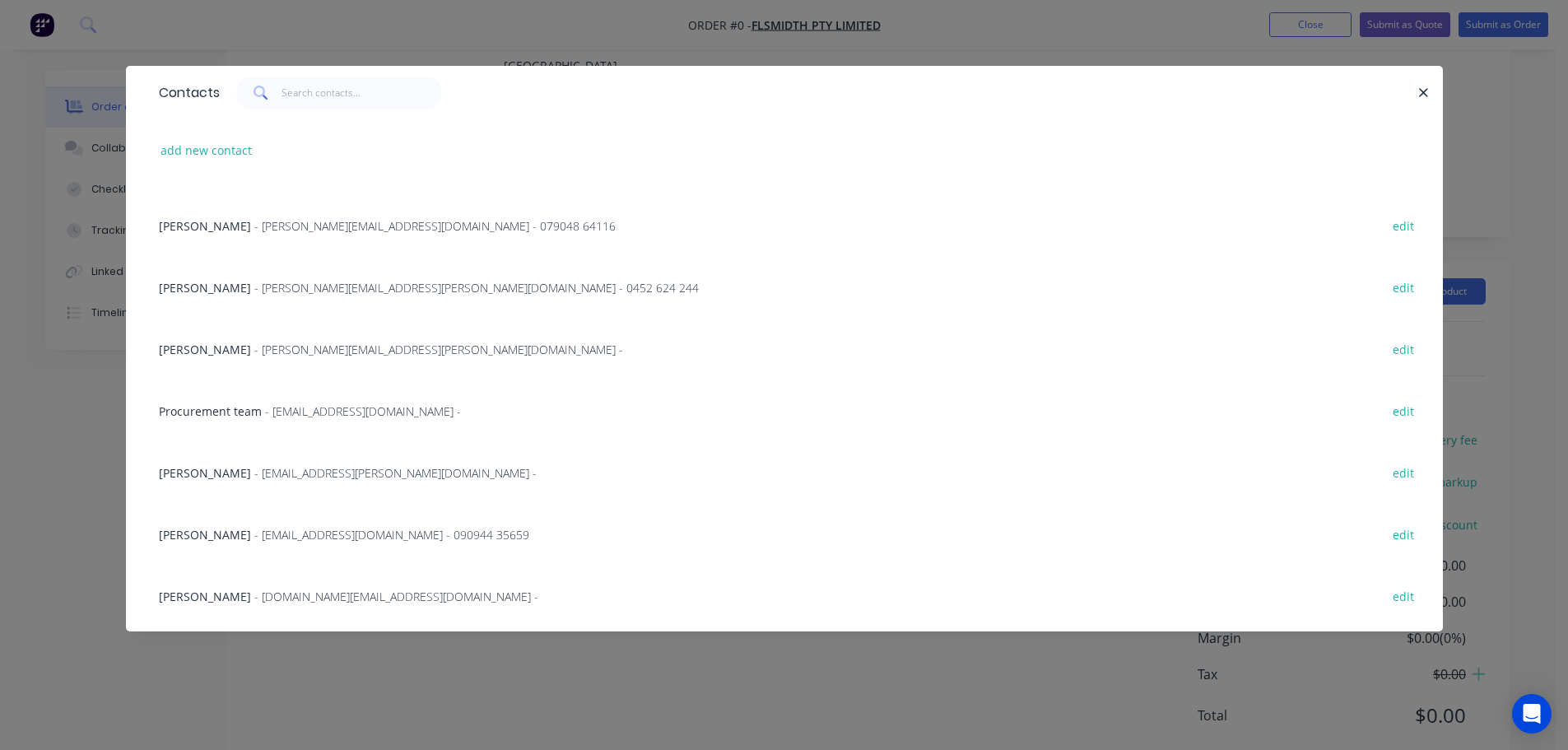
scroll to position [291, 0]
click at [317, 410] on span "- MANICKAM.NARAYANASAMY@flsmidth.com -" at bounding box center [438, 415] width 369 height 15
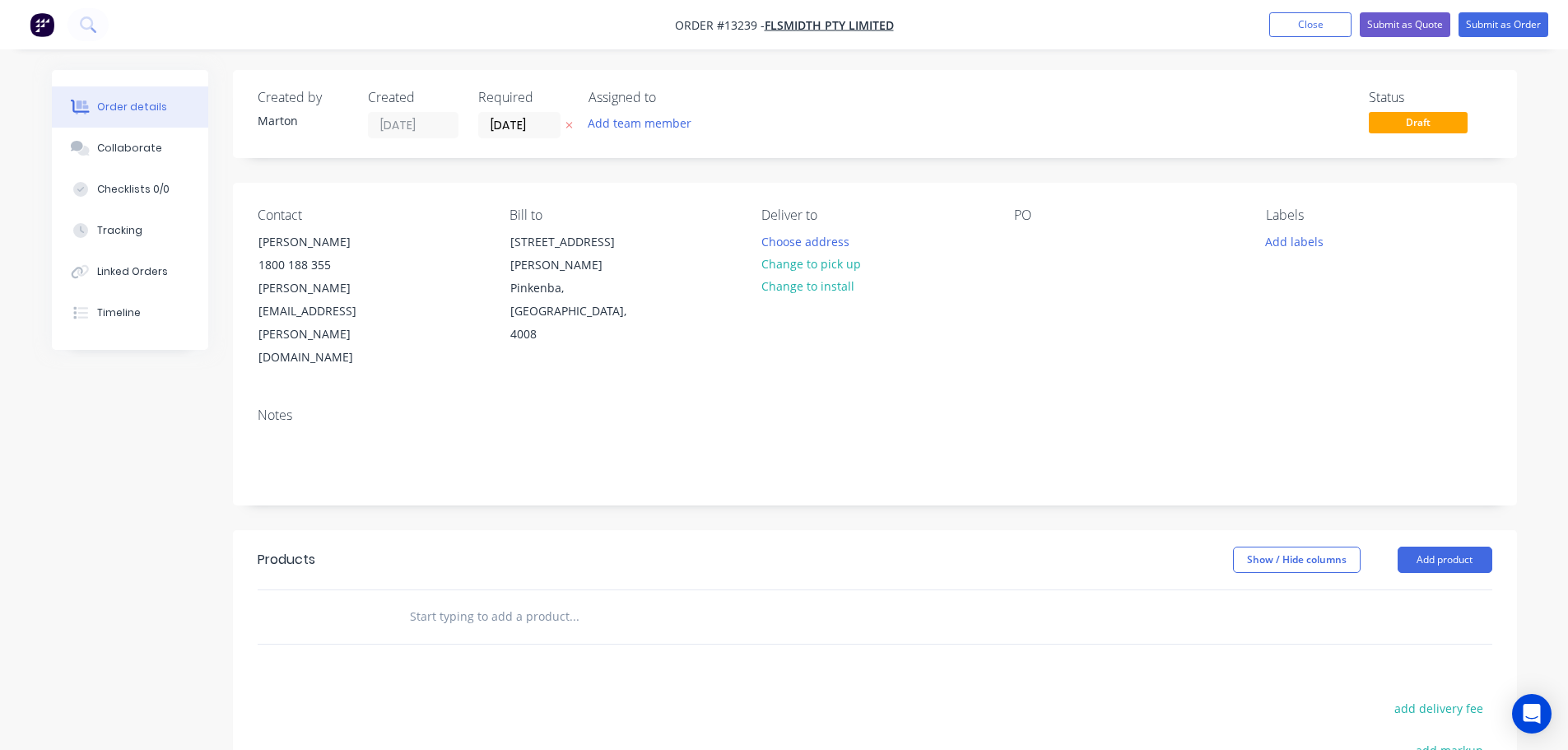
click at [624, 111] on div "Assigned to Add team member" at bounding box center [670, 113] width 164 height 49
click at [618, 124] on button "Add team member" at bounding box center [639, 123] width 121 height 22
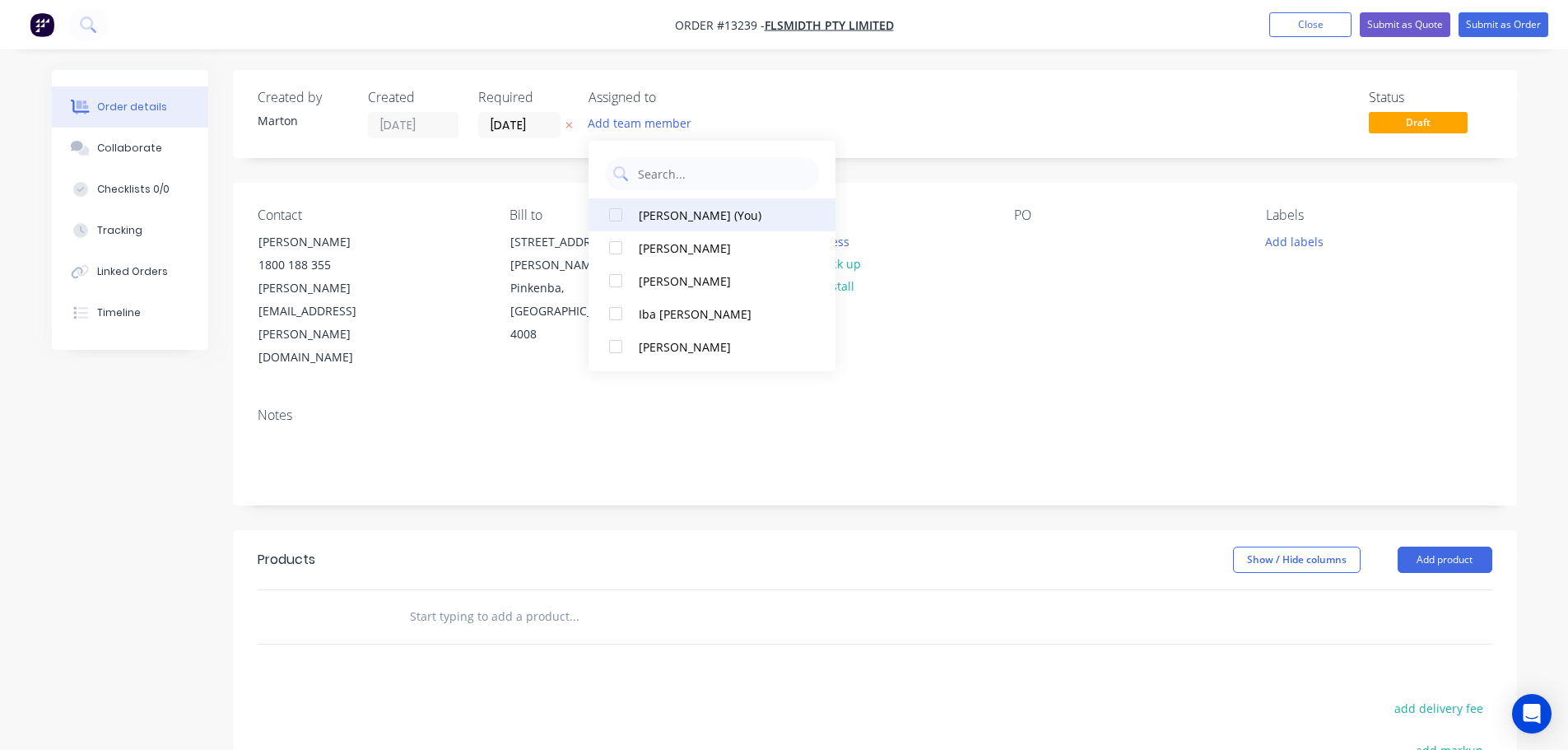
click at [613, 212] on div at bounding box center [615, 215] width 33 height 33
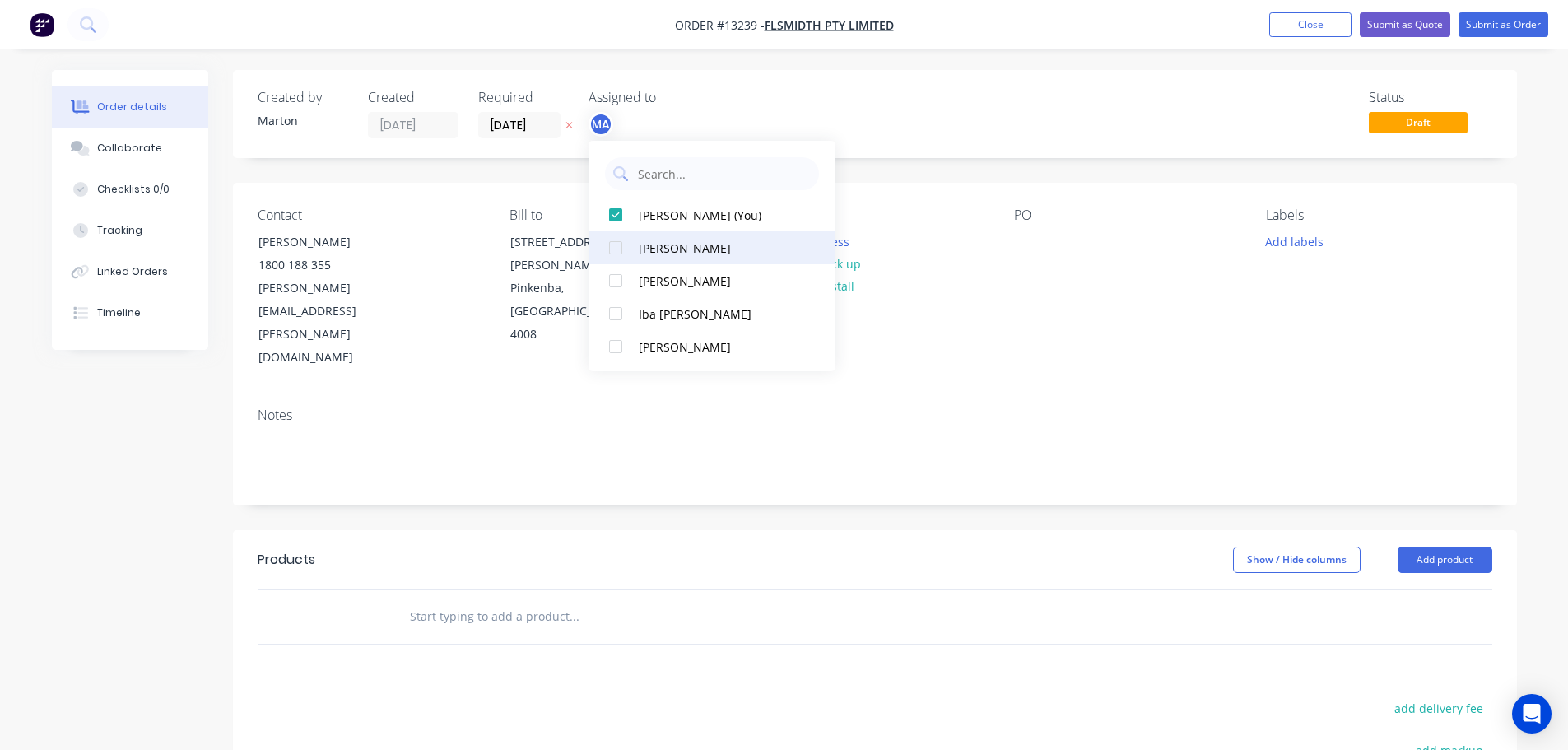
click at [615, 255] on div at bounding box center [615, 248] width 33 height 33
click at [606, 273] on div at bounding box center [615, 280] width 33 height 33
click at [856, 136] on div "Status Draft" at bounding box center [1123, 113] width 739 height 49
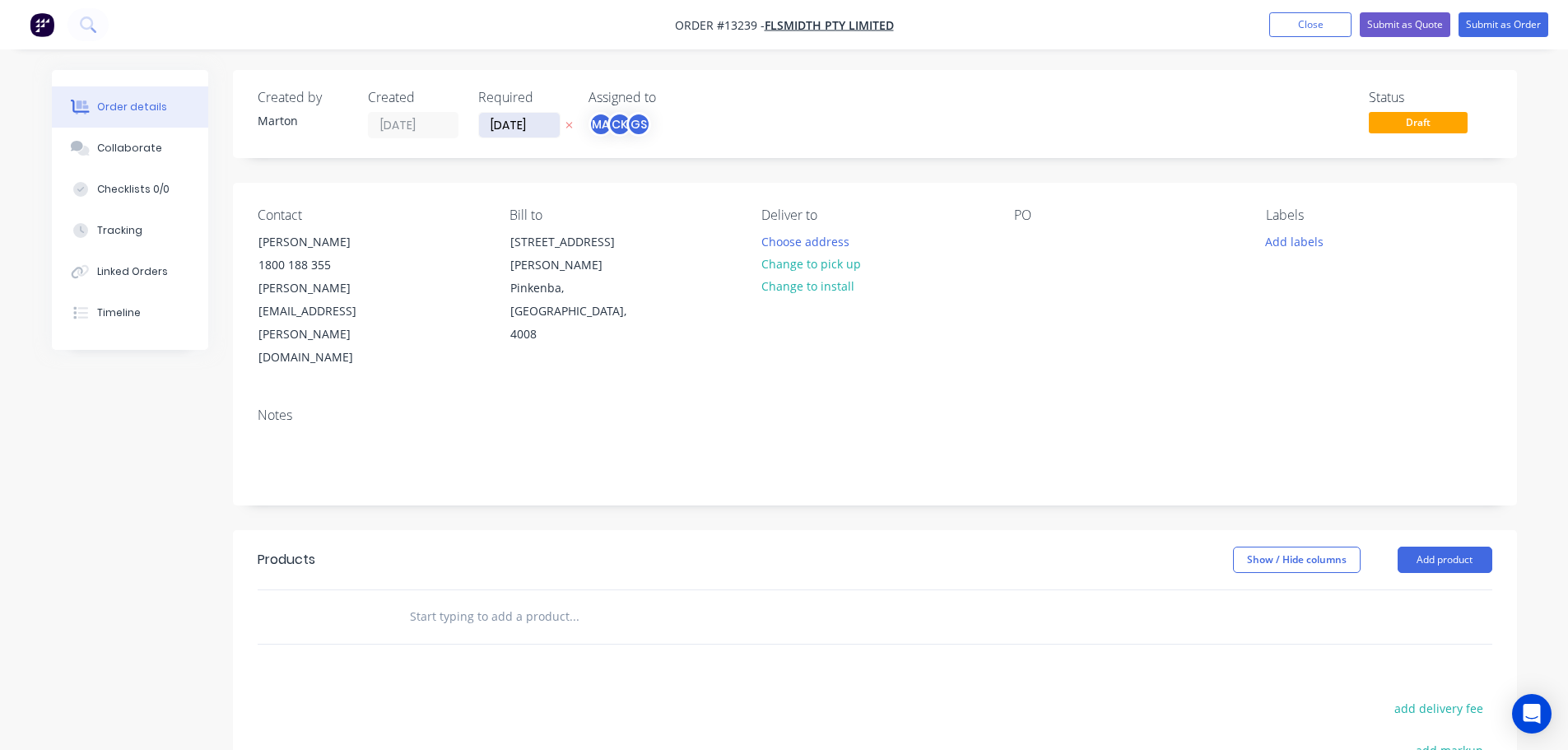
click at [535, 123] on input "[DATE]" at bounding box center [519, 124] width 81 height 25
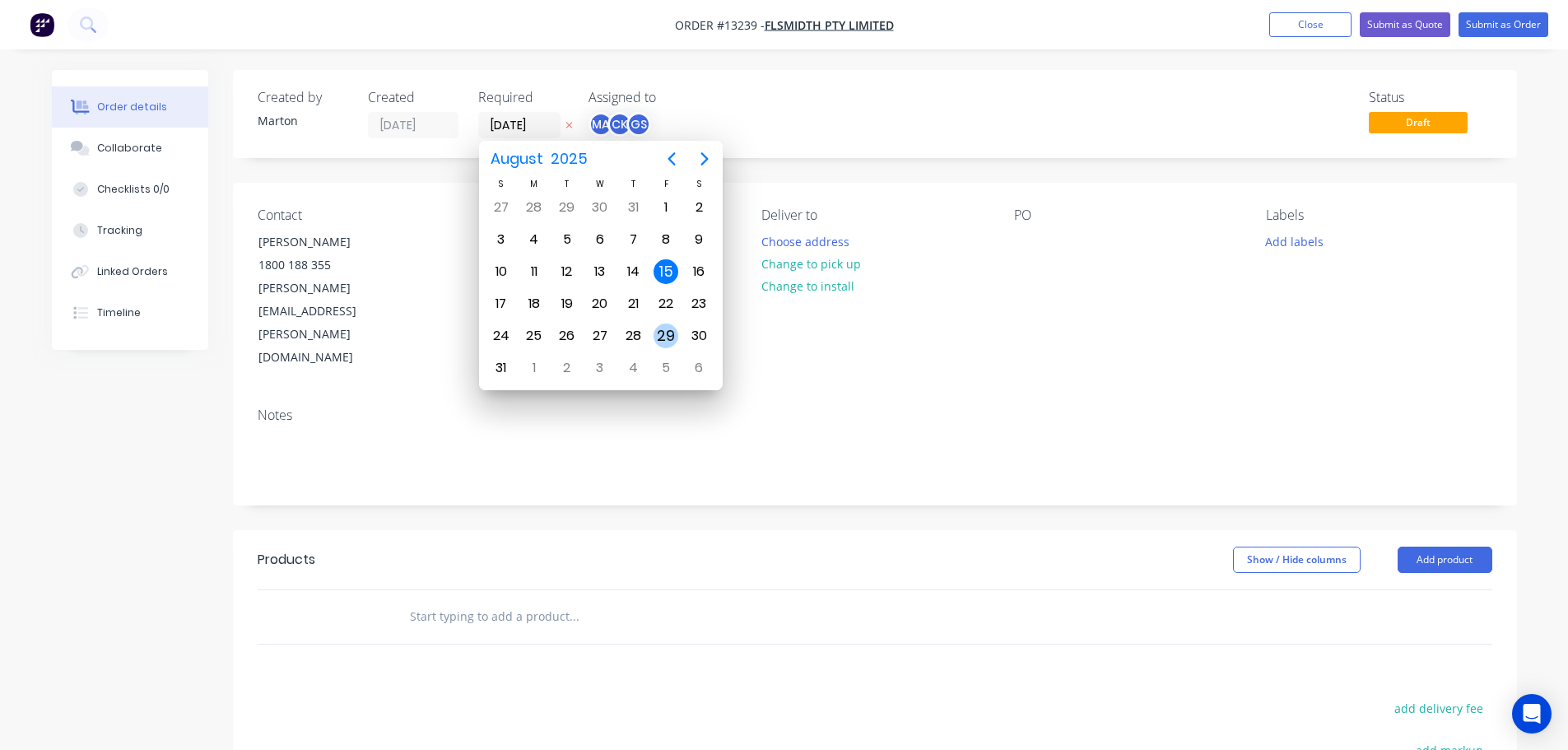
click at [660, 330] on div "29" at bounding box center [666, 335] width 25 height 25
type input "[DATE]"
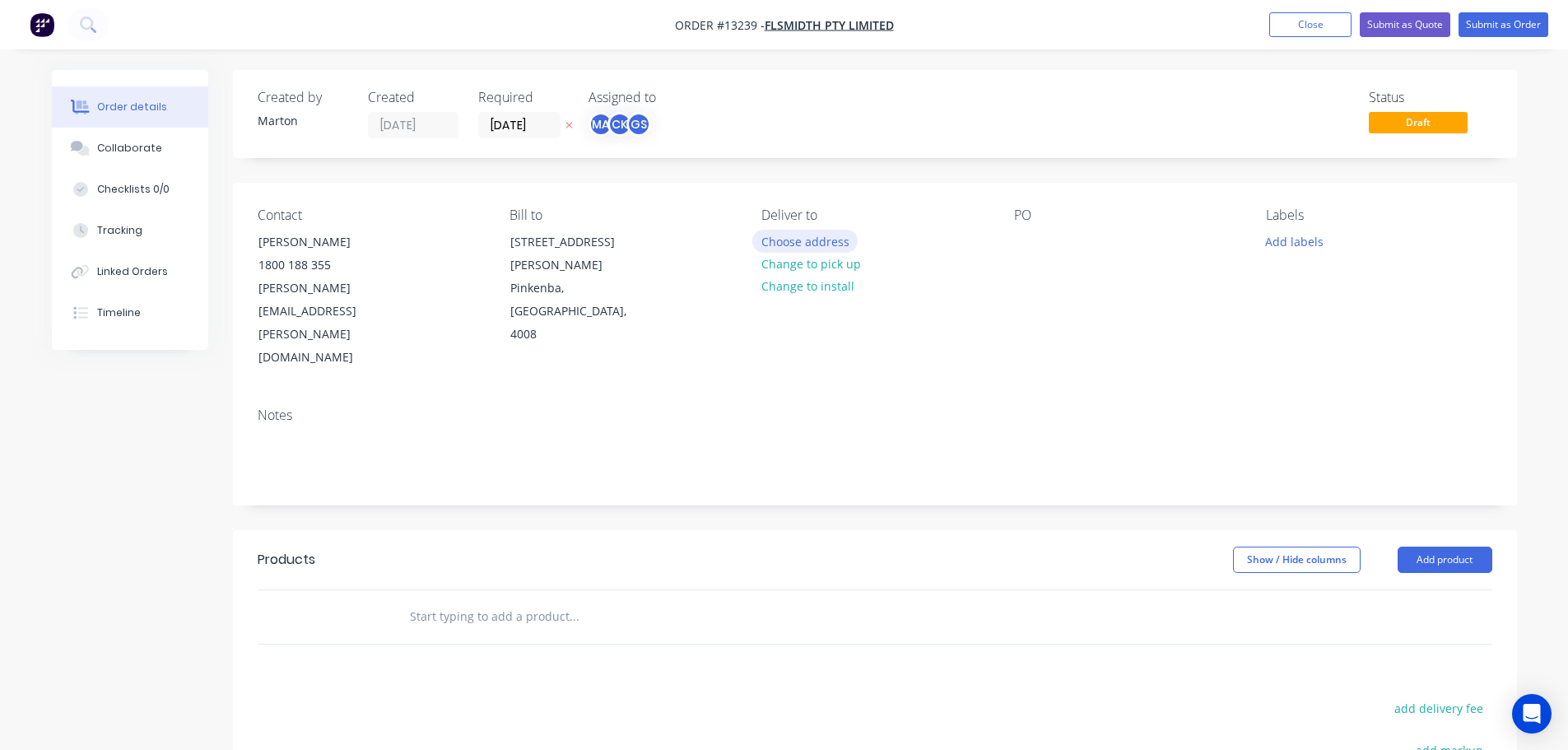
click at [800, 236] on button "Choose address" at bounding box center [805, 241] width 106 height 22
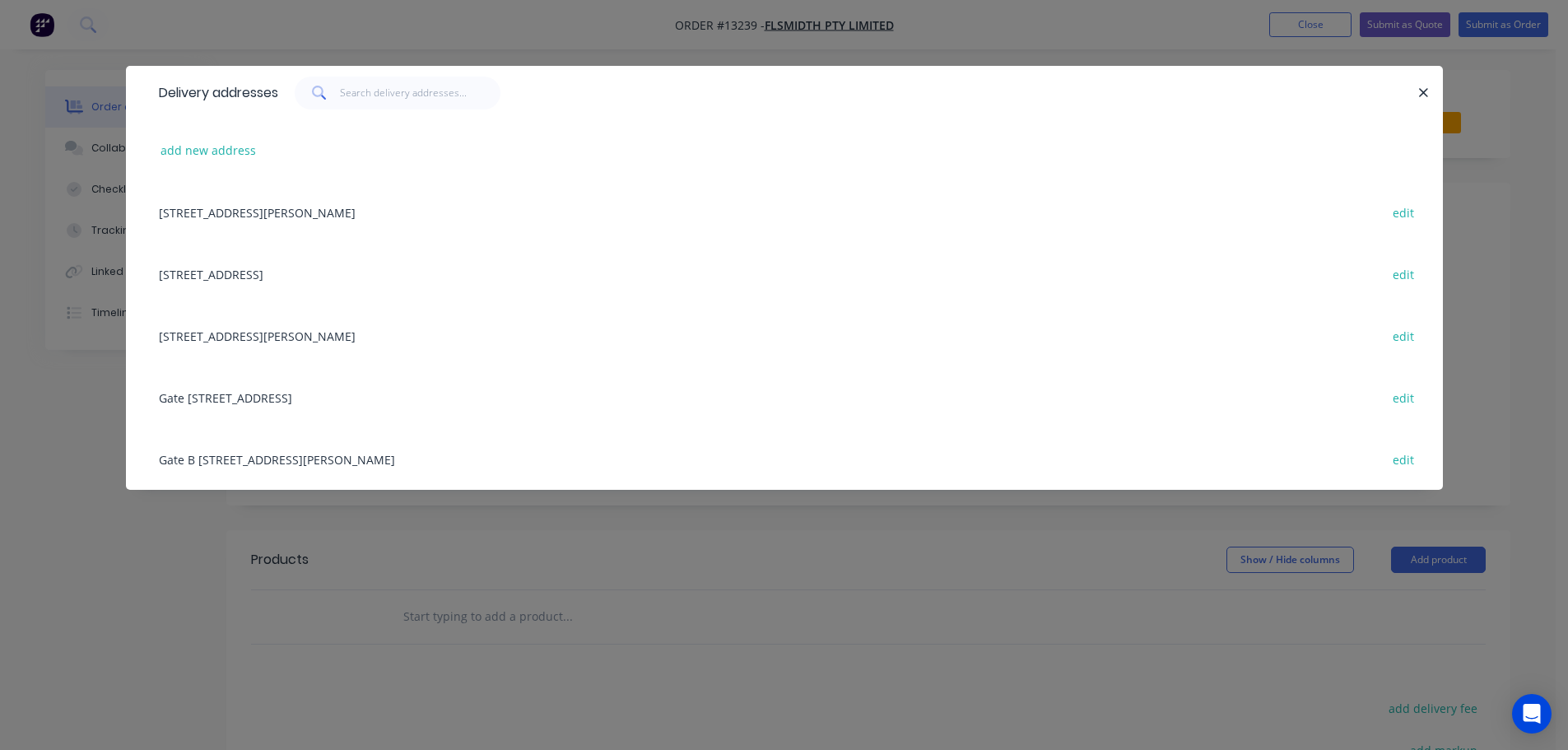
click at [1270, 51] on div "Delivery addresses add new address 67 Randle Road, Pinkenba, Queensland, Austra…" at bounding box center [784, 375] width 1568 height 750
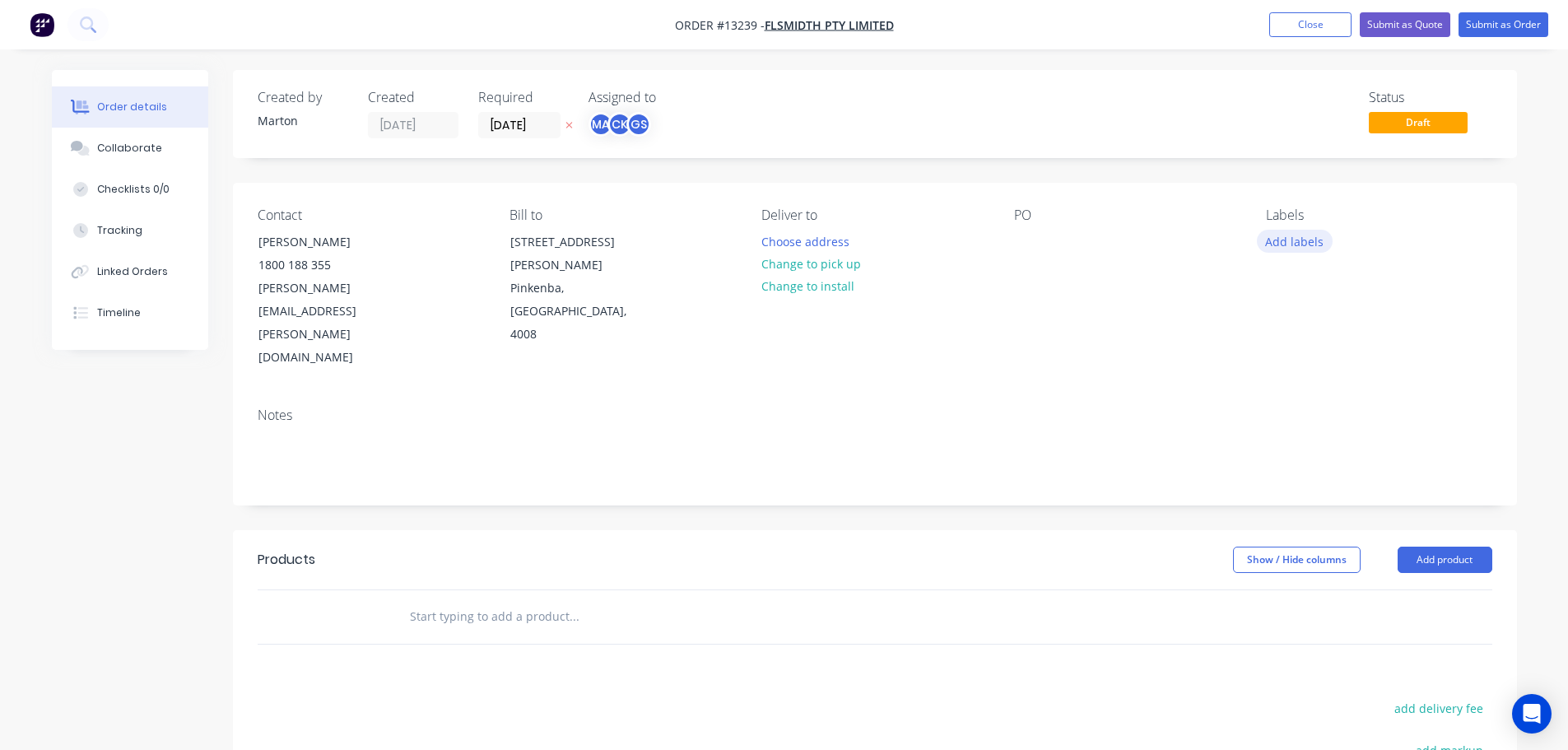
click at [1305, 236] on button "Add labels" at bounding box center [1294, 241] width 76 height 22
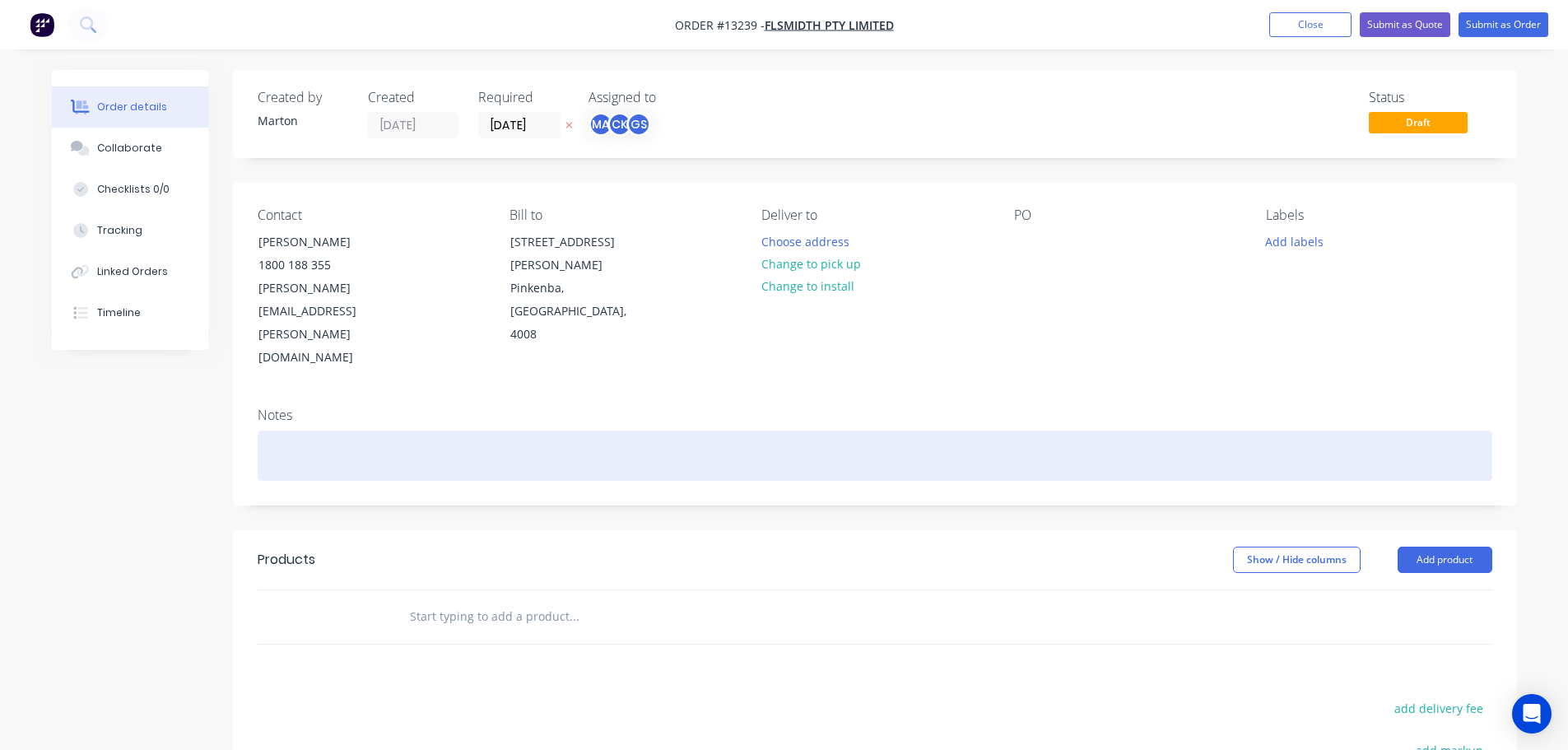
click at [1068, 431] on div at bounding box center [875, 455] width 1234 height 50
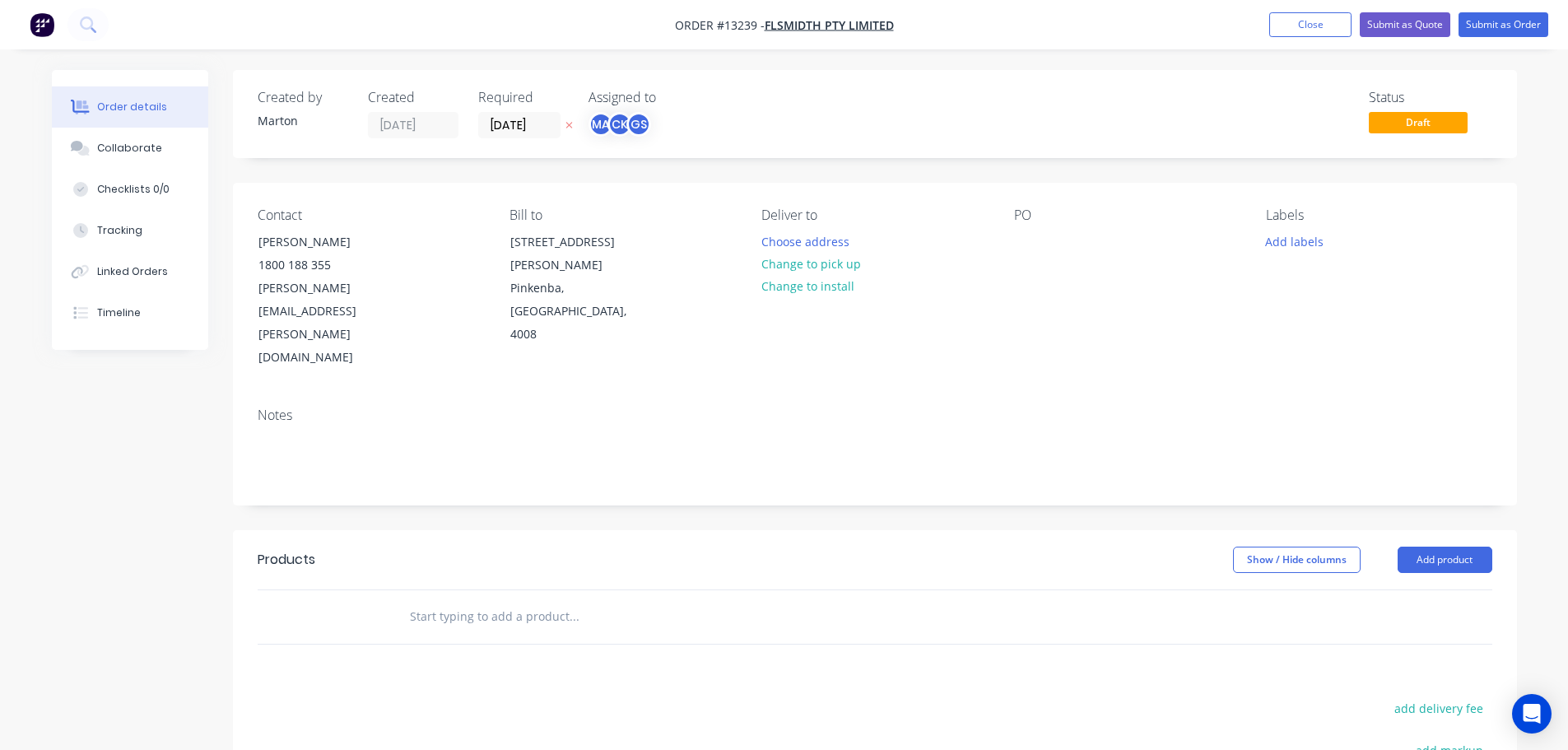
click at [522, 600] on input "text" at bounding box center [574, 616] width 329 height 33
click at [538, 600] on input "text" at bounding box center [574, 616] width 329 height 33
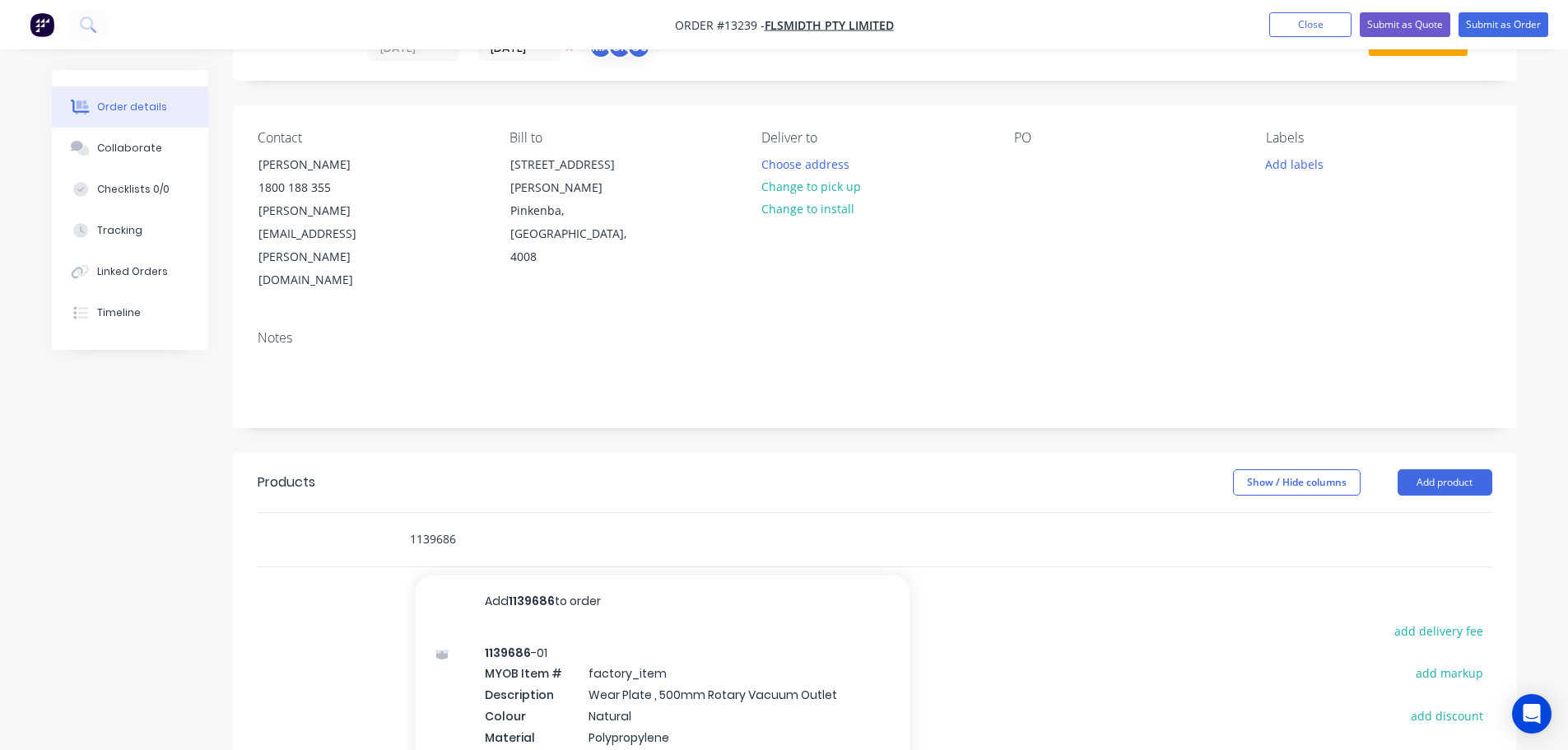
scroll to position [164, 0]
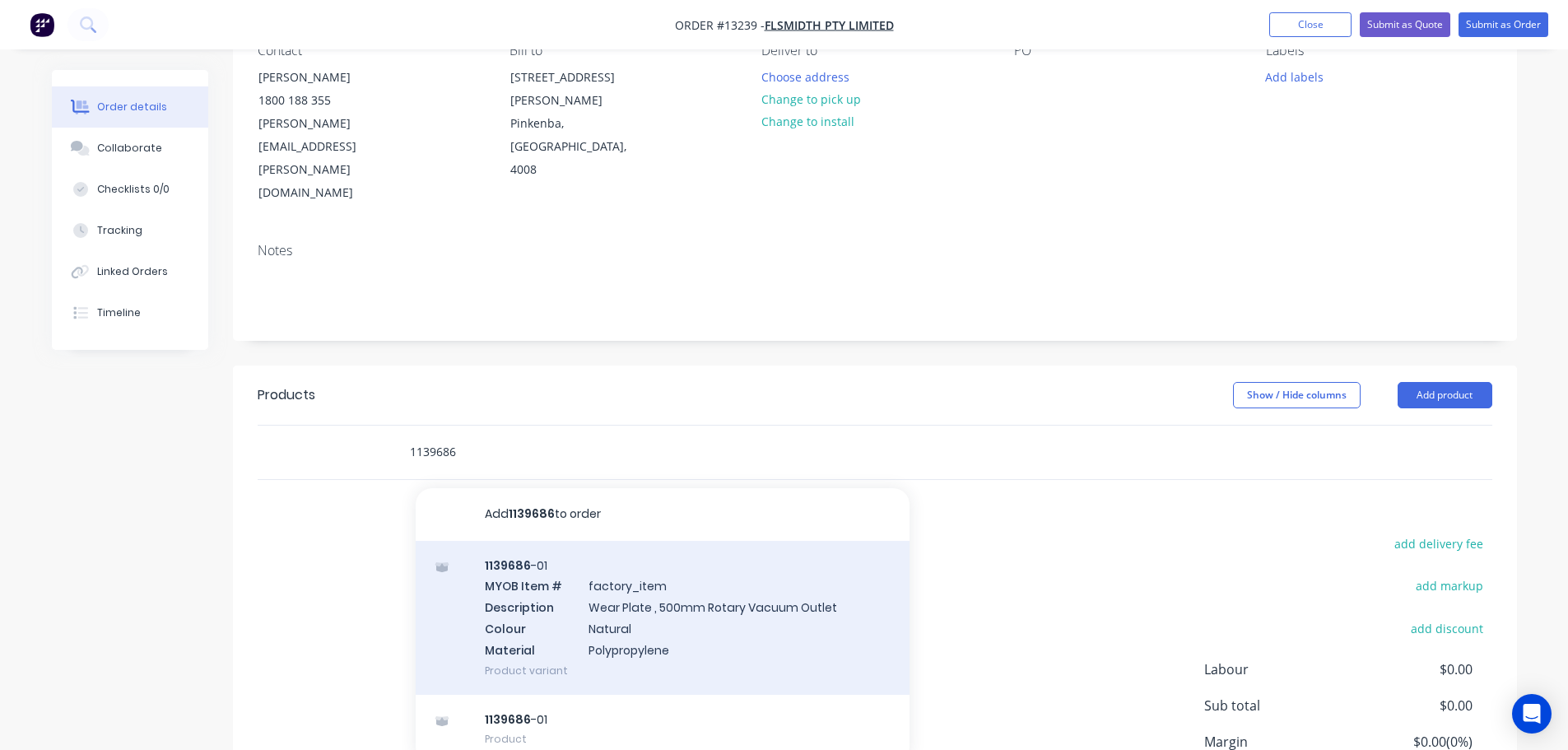
type input "1139686"
click at [638, 554] on div "1139686 -01 MYOB Item # factory_item Description Wear Plate , 500mm Rotary Vacu…" at bounding box center [662, 617] width 494 height 154
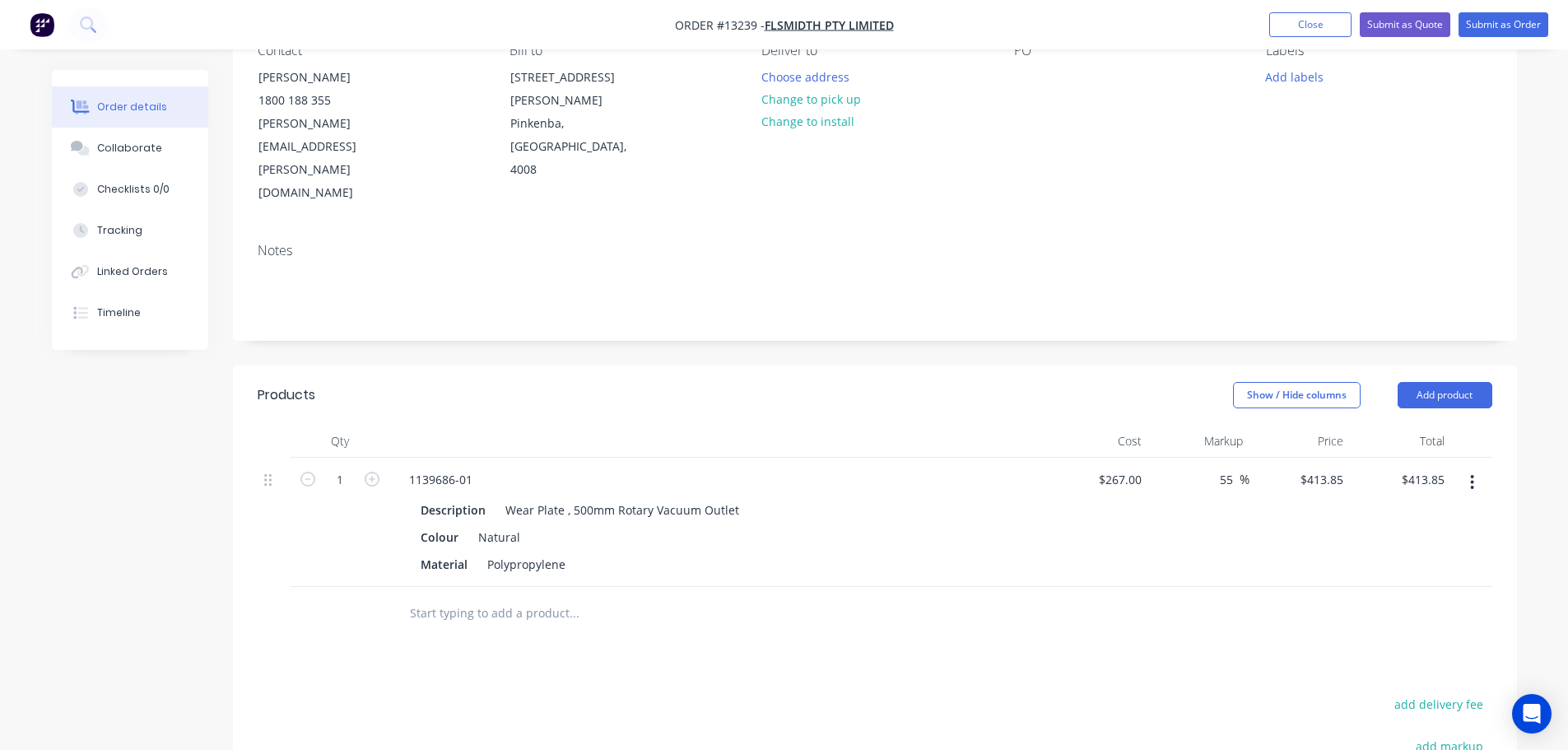
scroll to position [247, 0]
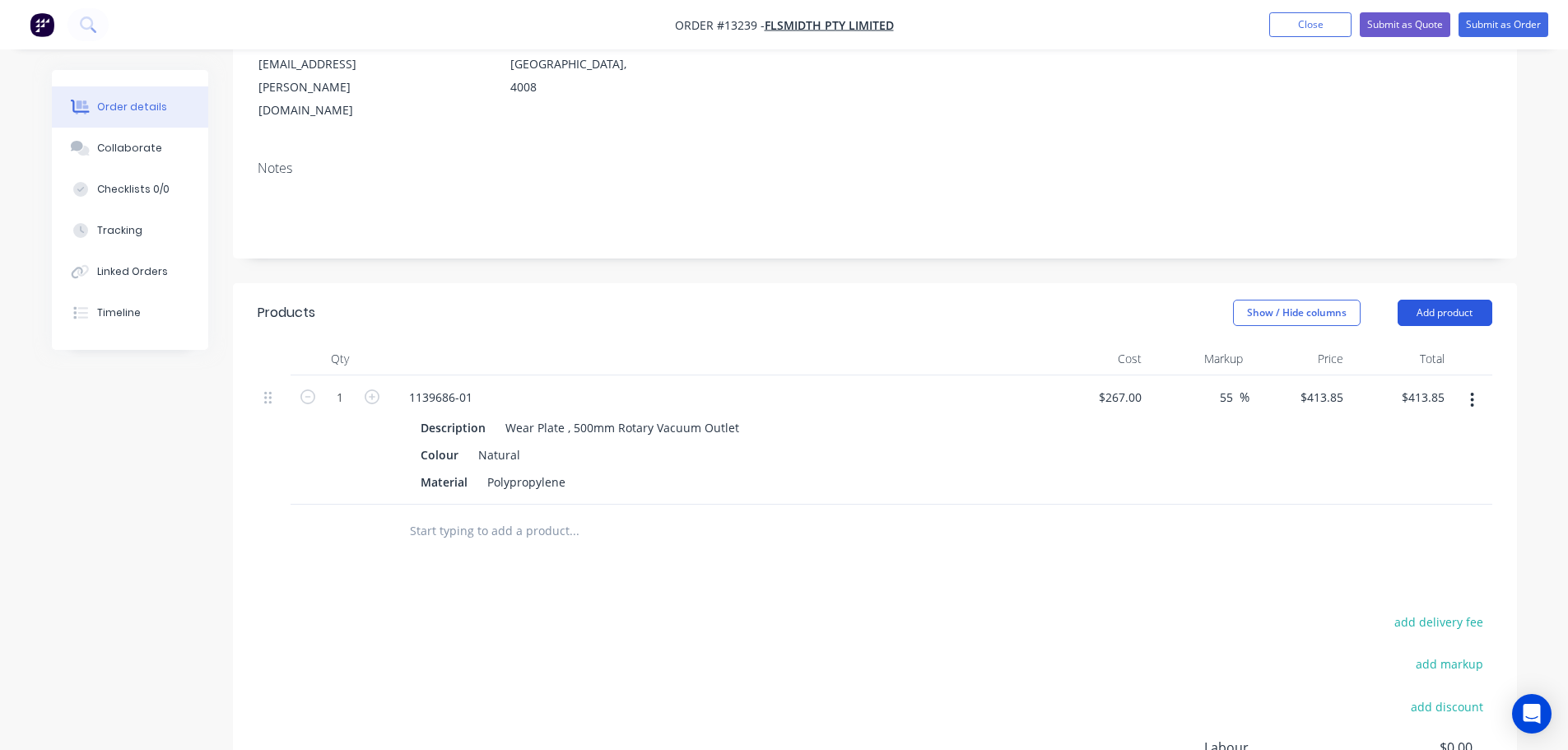
click at [1449, 300] on button "Add product" at bounding box center [1445, 312] width 94 height 26
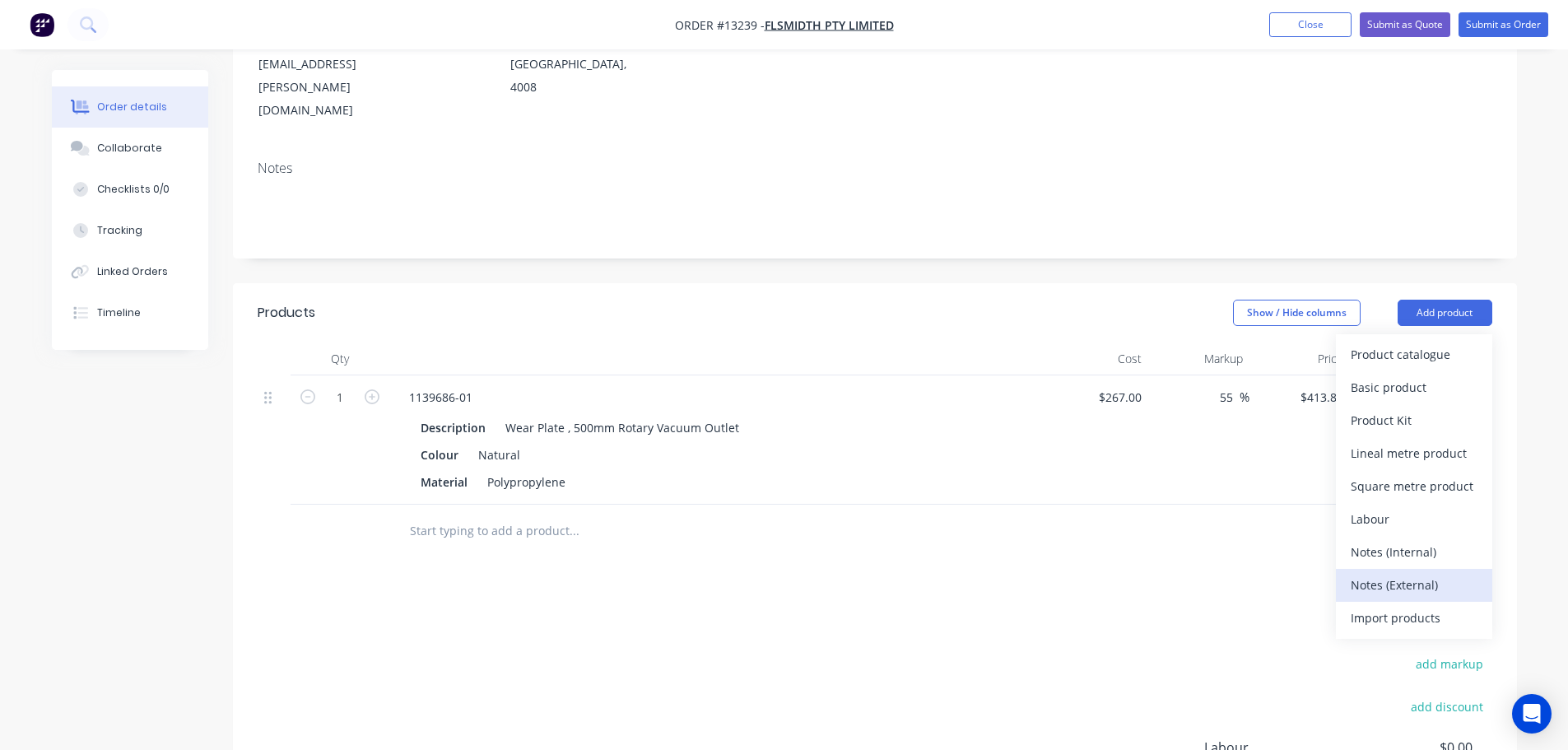
click at [1407, 573] on div "Notes (External)" at bounding box center [1414, 585] width 127 height 24
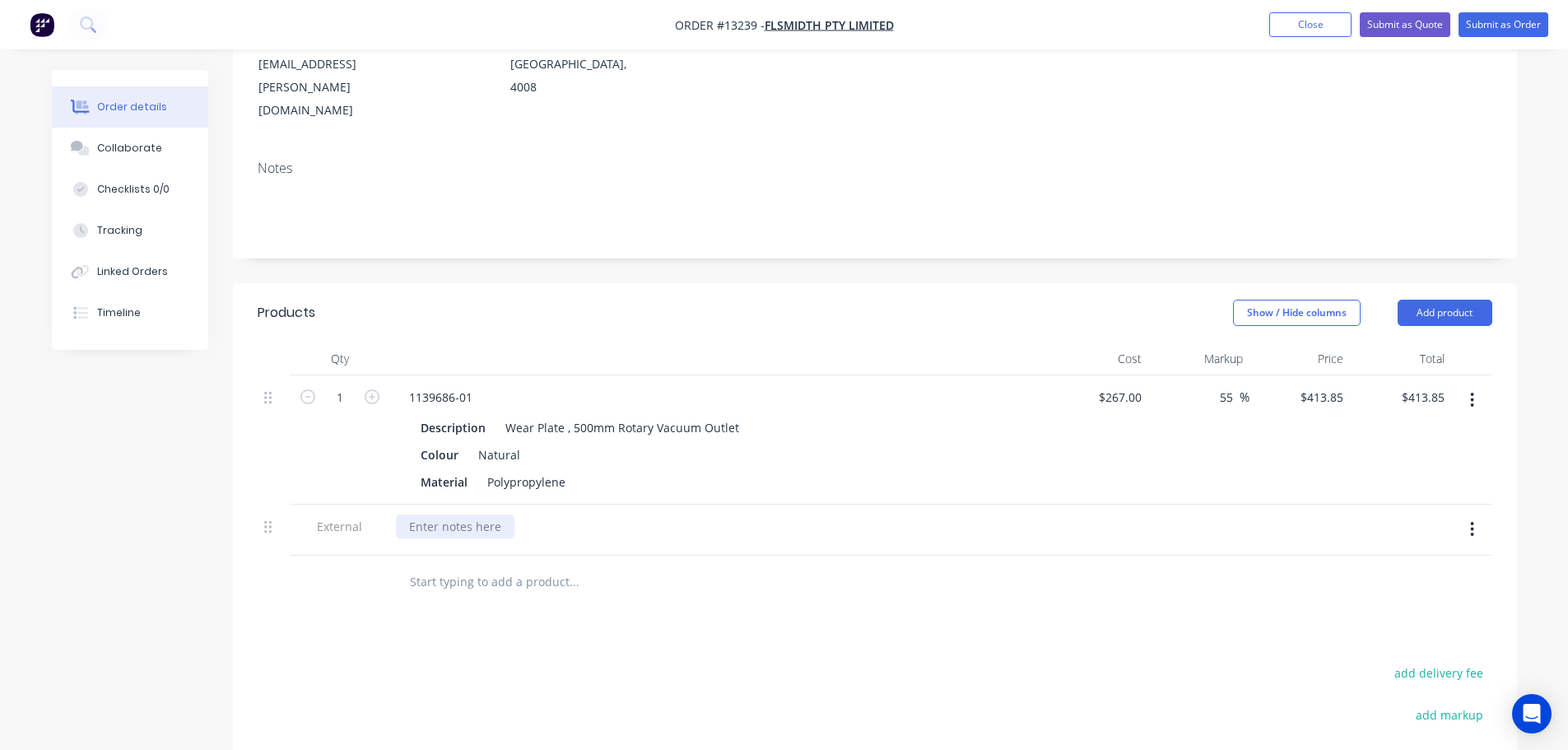
click at [467, 514] on div at bounding box center [455, 526] width 118 height 24
click at [558, 514] on div "Lead Time: 3 weeks from receving PO" at bounding box center [550, 526] width 309 height 24
click at [624, 514] on div "Lead Time: 3 weeks from receiving PO" at bounding box center [718, 526] width 645 height 24
click at [1474, 520] on icon "button" at bounding box center [1472, 529] width 4 height 18
click at [1415, 560] on div "Duplicate" at bounding box center [1414, 572] width 127 height 24
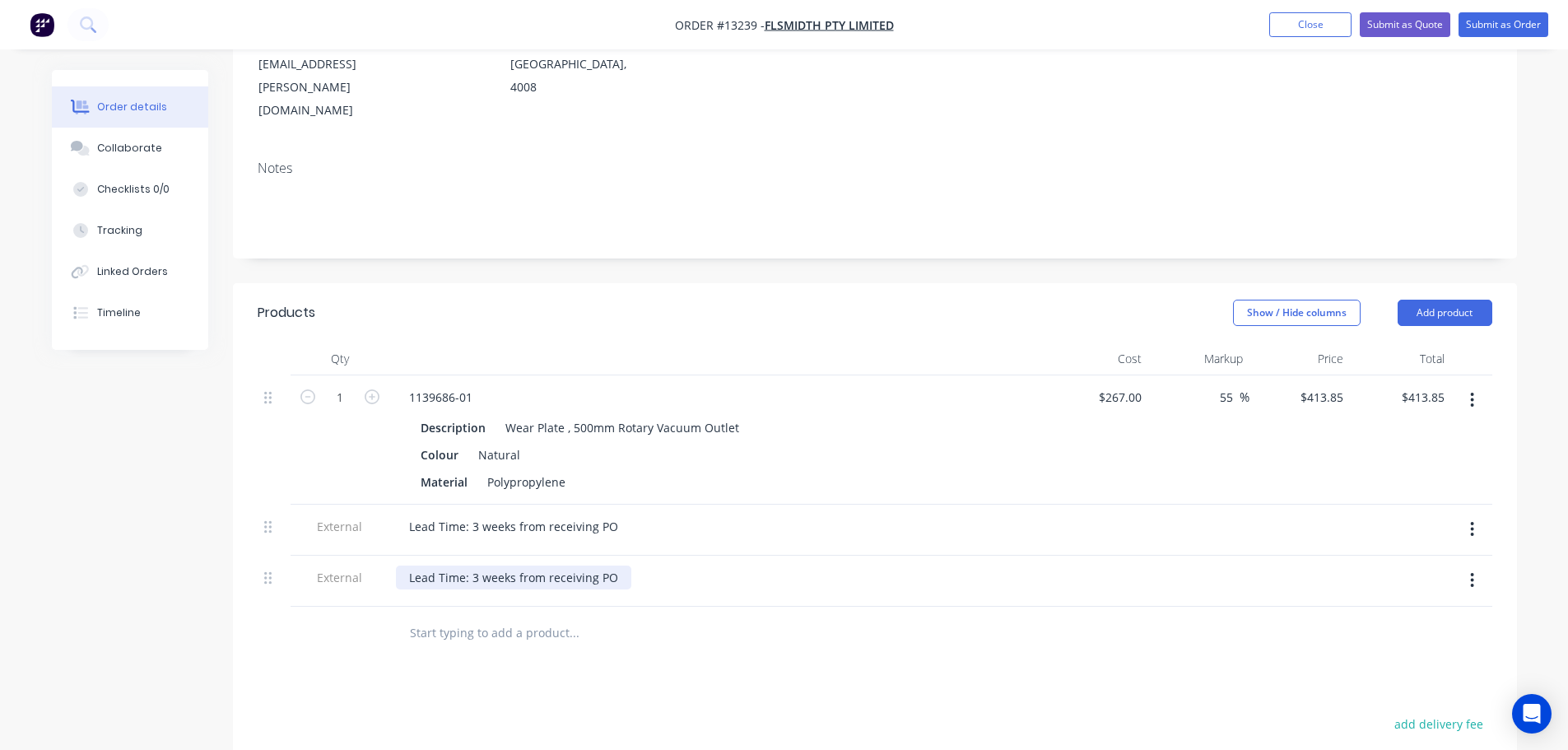
click at [616, 565] on div "Lead Time: 3 weeks from receiving PO" at bounding box center [513, 577] width 236 height 24
click at [672, 607] on div at bounding box center [685, 633] width 592 height 54
click at [1472, 573] on icon "button" at bounding box center [1473, 580] width 3 height 14
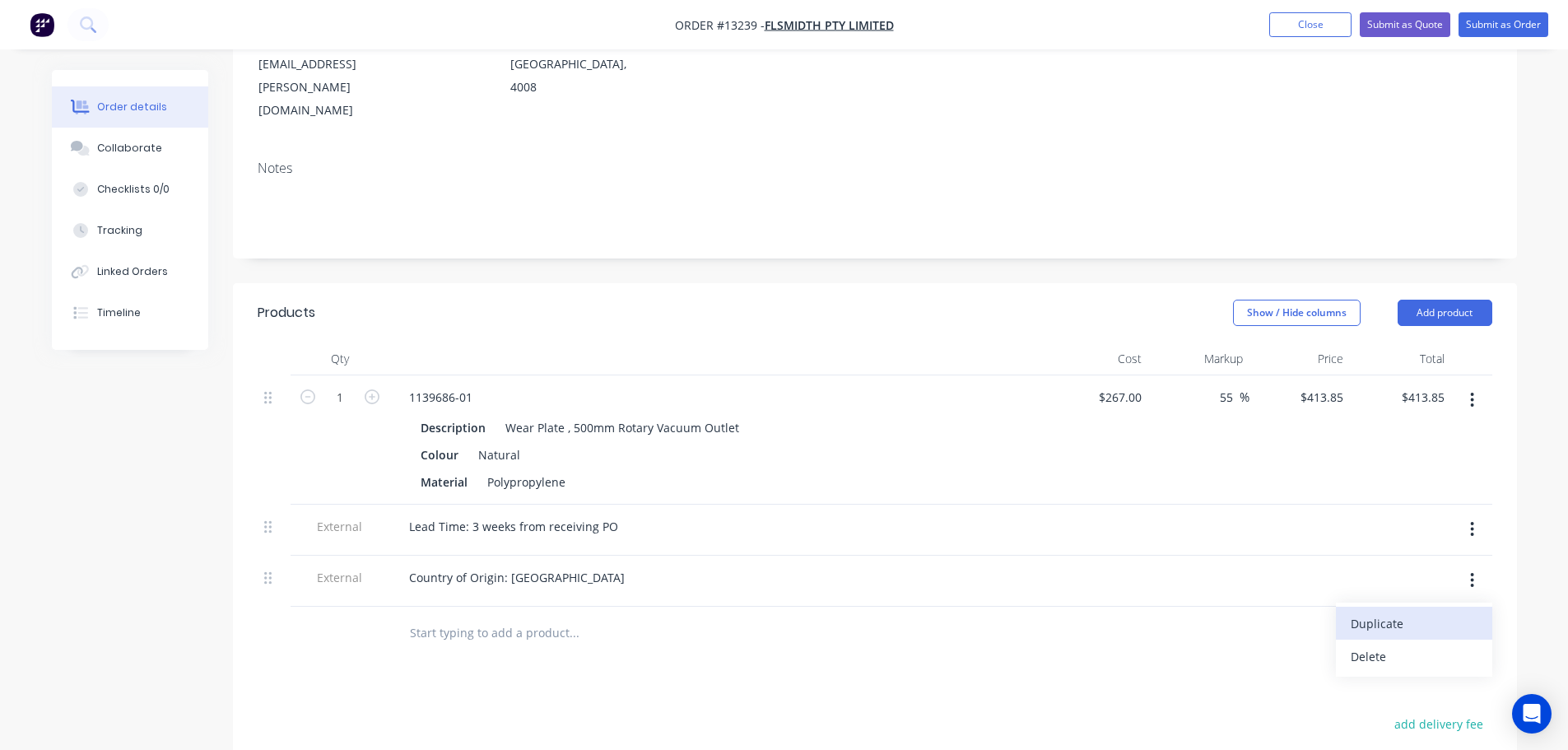
click at [1401, 611] on div "Duplicate" at bounding box center [1414, 623] width 127 height 24
click at [565, 607] on div "Country of Origin: Australia" at bounding box center [718, 633] width 659 height 51
click at [558, 616] on div "Country of Origin: Australia" at bounding box center [517, 628] width 242 height 24
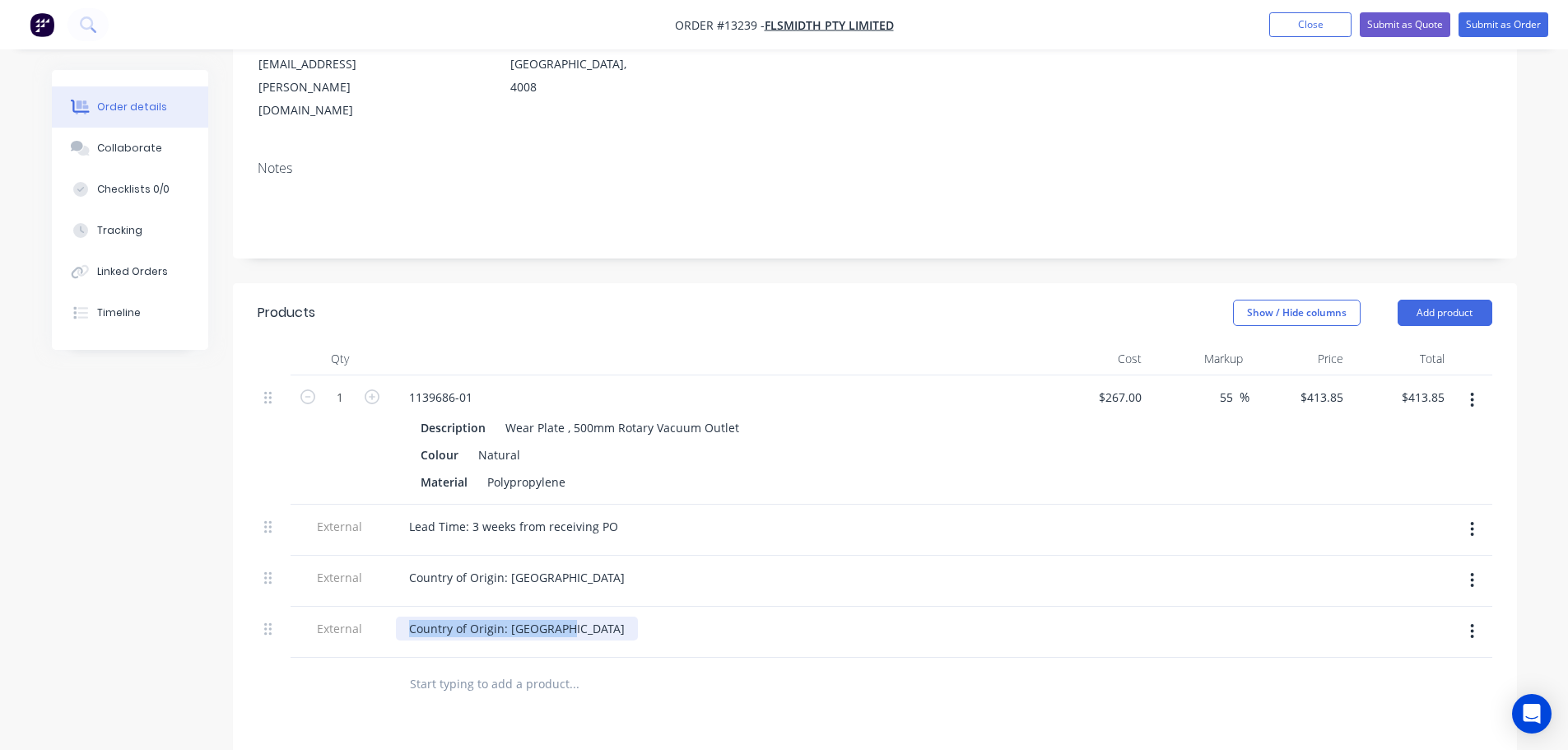
click at [558, 616] on div "Country of Origin: Australia" at bounding box center [517, 628] width 242 height 24
click at [766, 658] on div at bounding box center [685, 684] width 592 height 54
click at [1478, 616] on button "button" at bounding box center [1472, 631] width 38 height 30
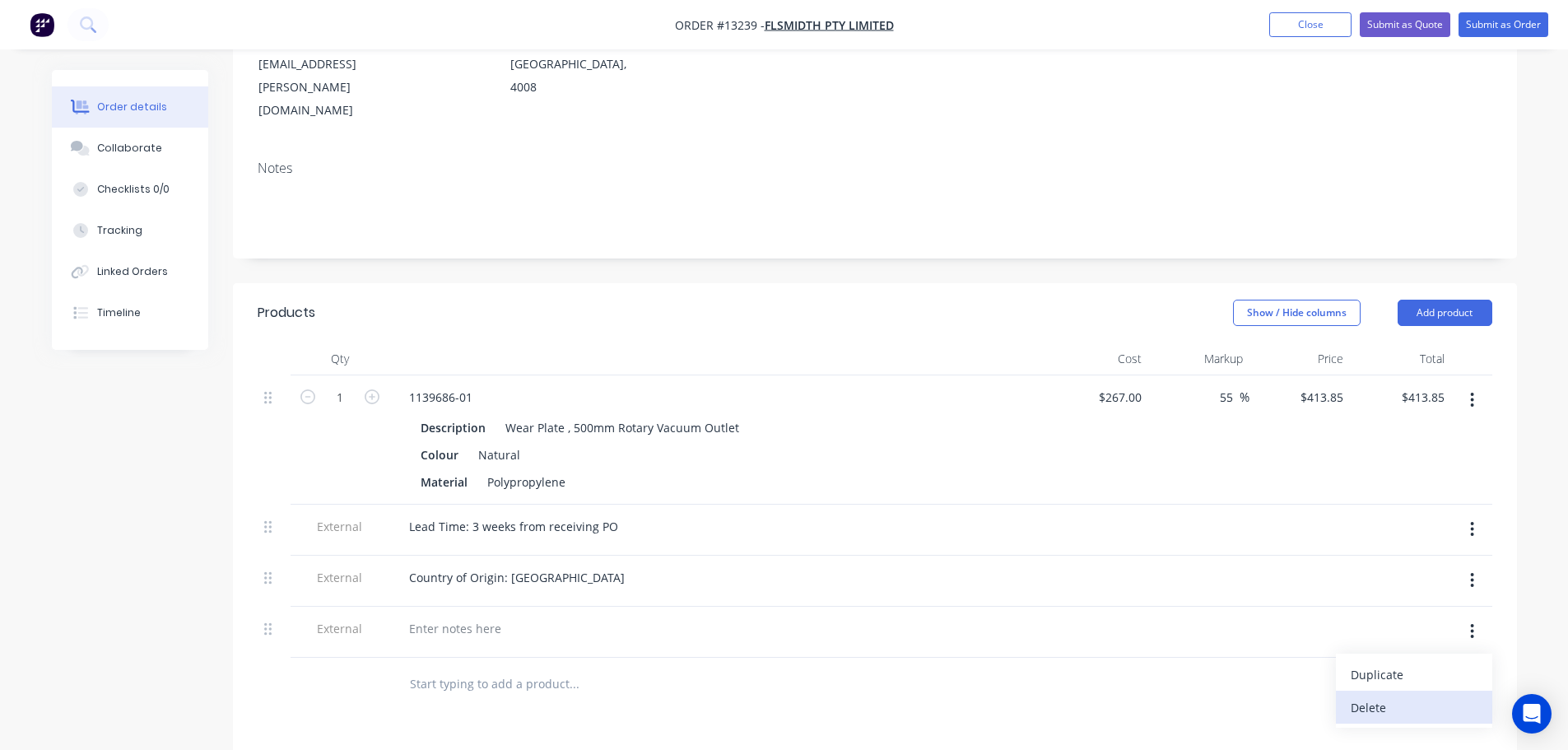
click at [1396, 690] on button "Delete" at bounding box center [1414, 707] width 157 height 33
click at [1282, 24] on button "Close" at bounding box center [1310, 25] width 83 height 25
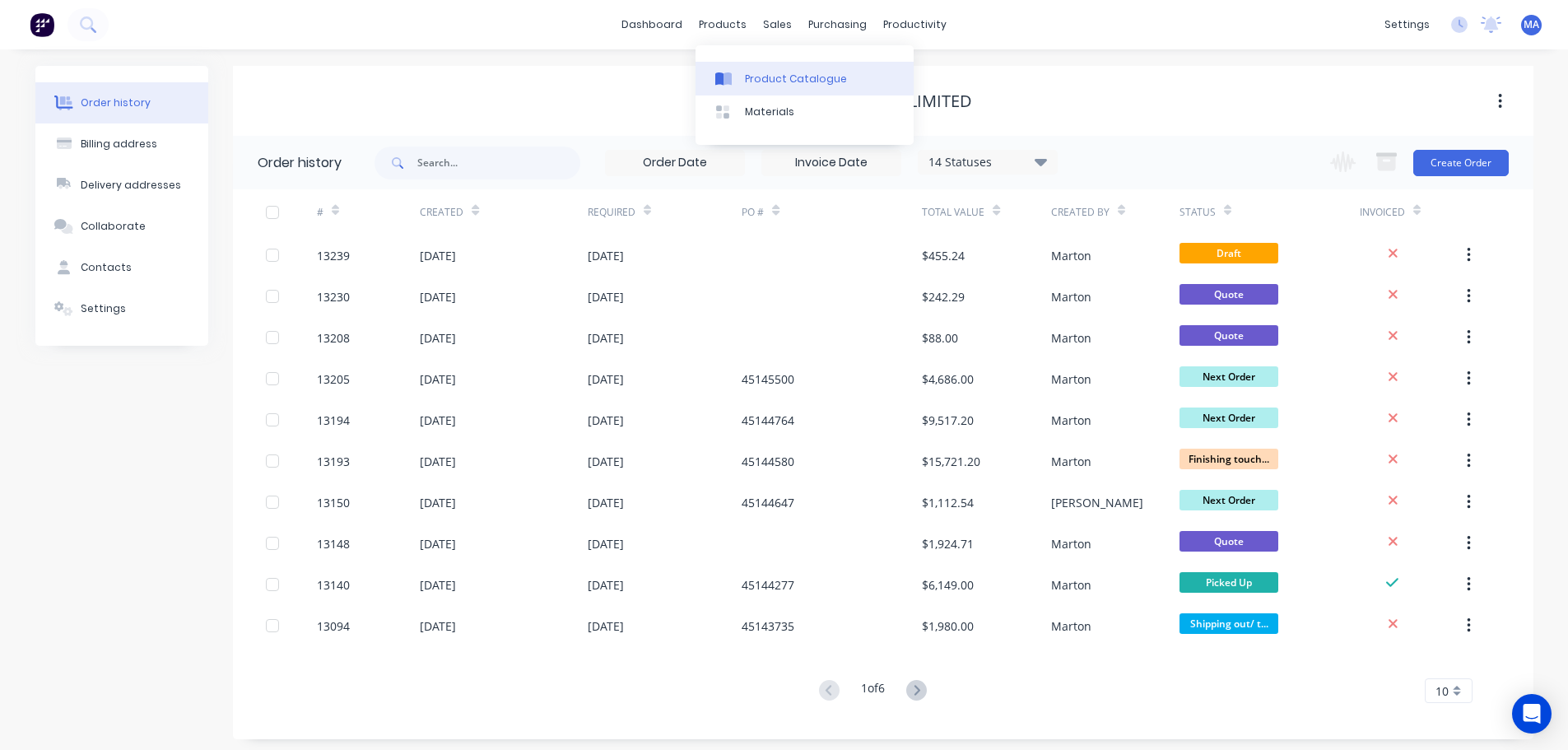
click at [758, 72] on div "Product Catalogue" at bounding box center [796, 78] width 102 height 14
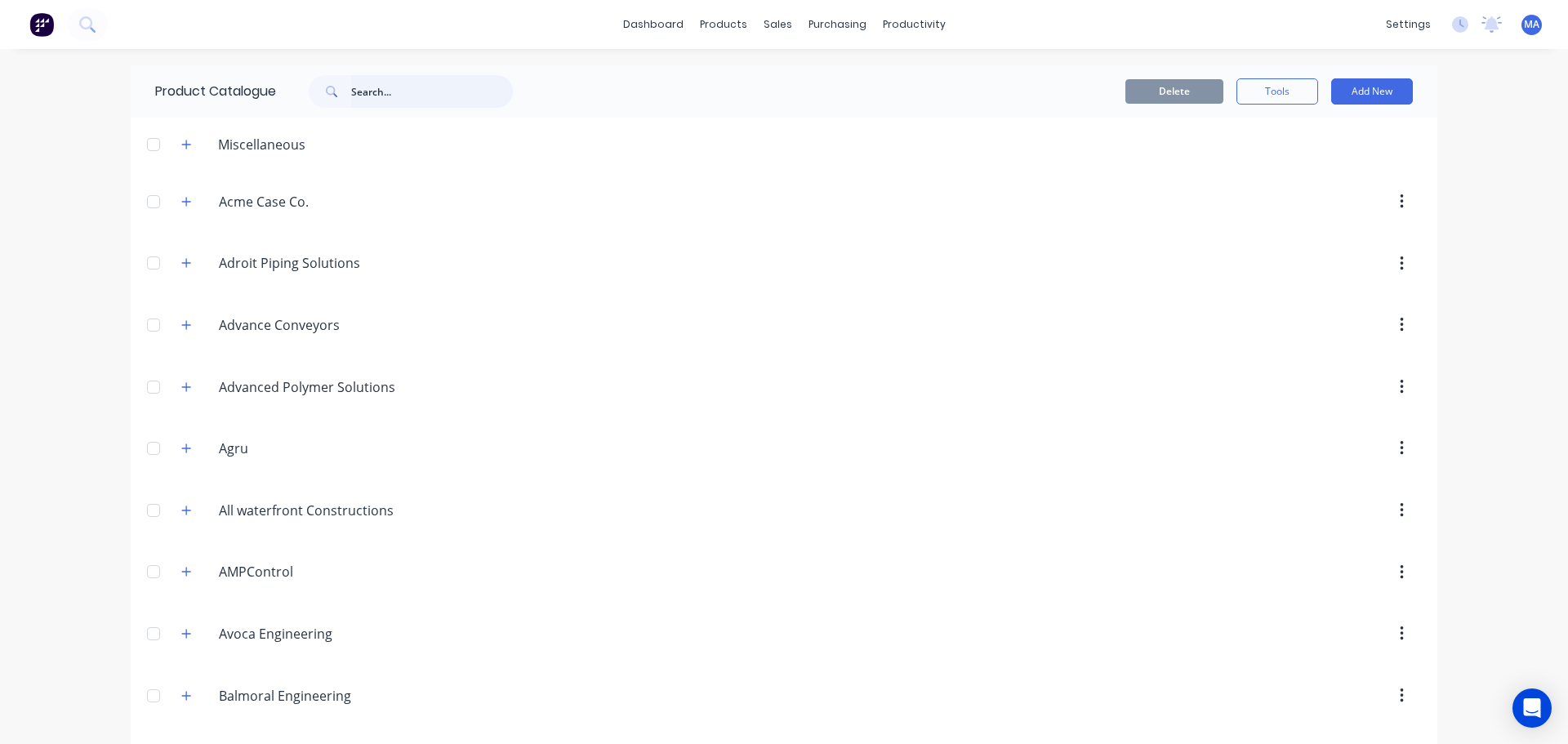
click at [374, 95] on input "text" at bounding box center [432, 91] width 161 height 33
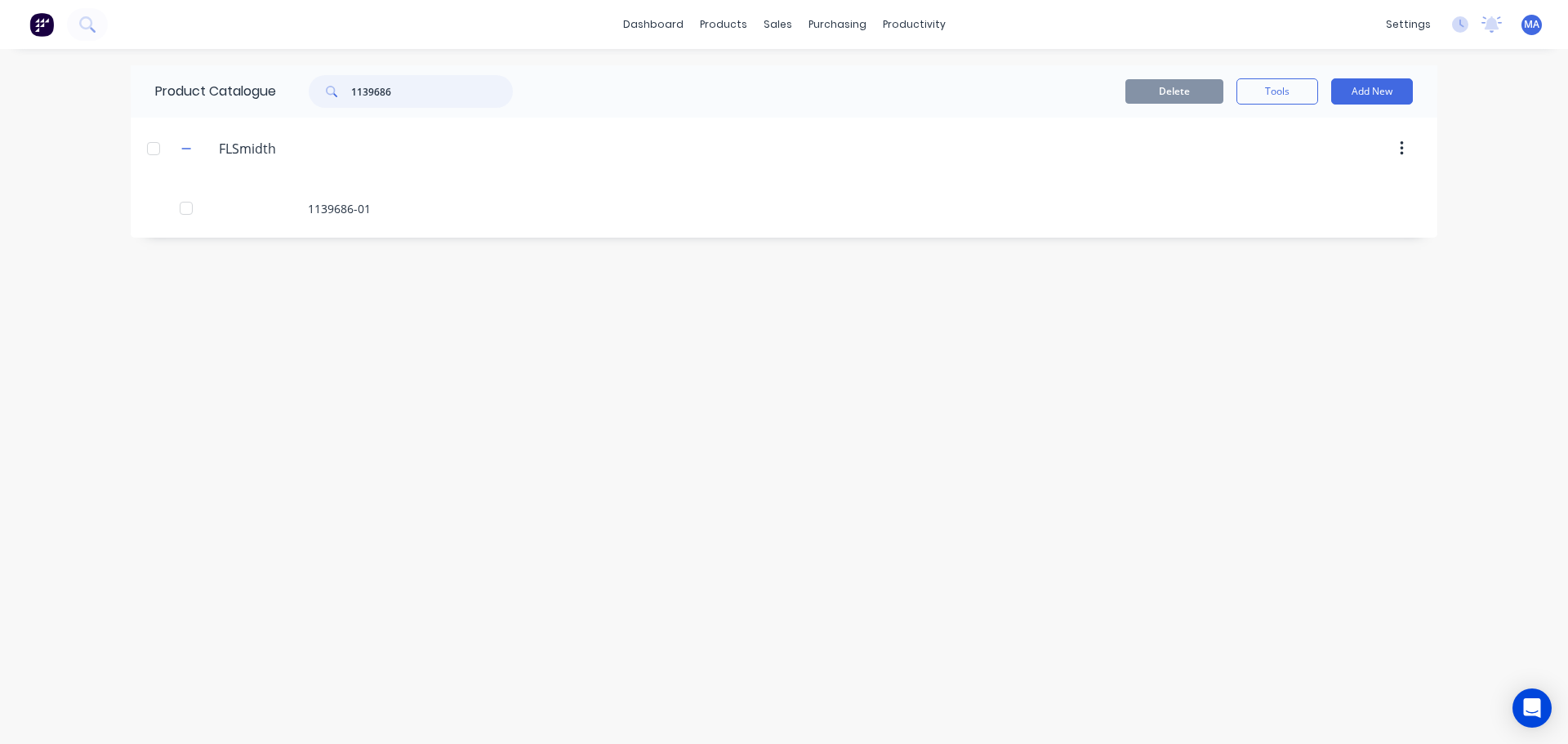
type input "1139686"
click at [408, 218] on div "1139686-01" at bounding box center [784, 209] width 1307 height 58
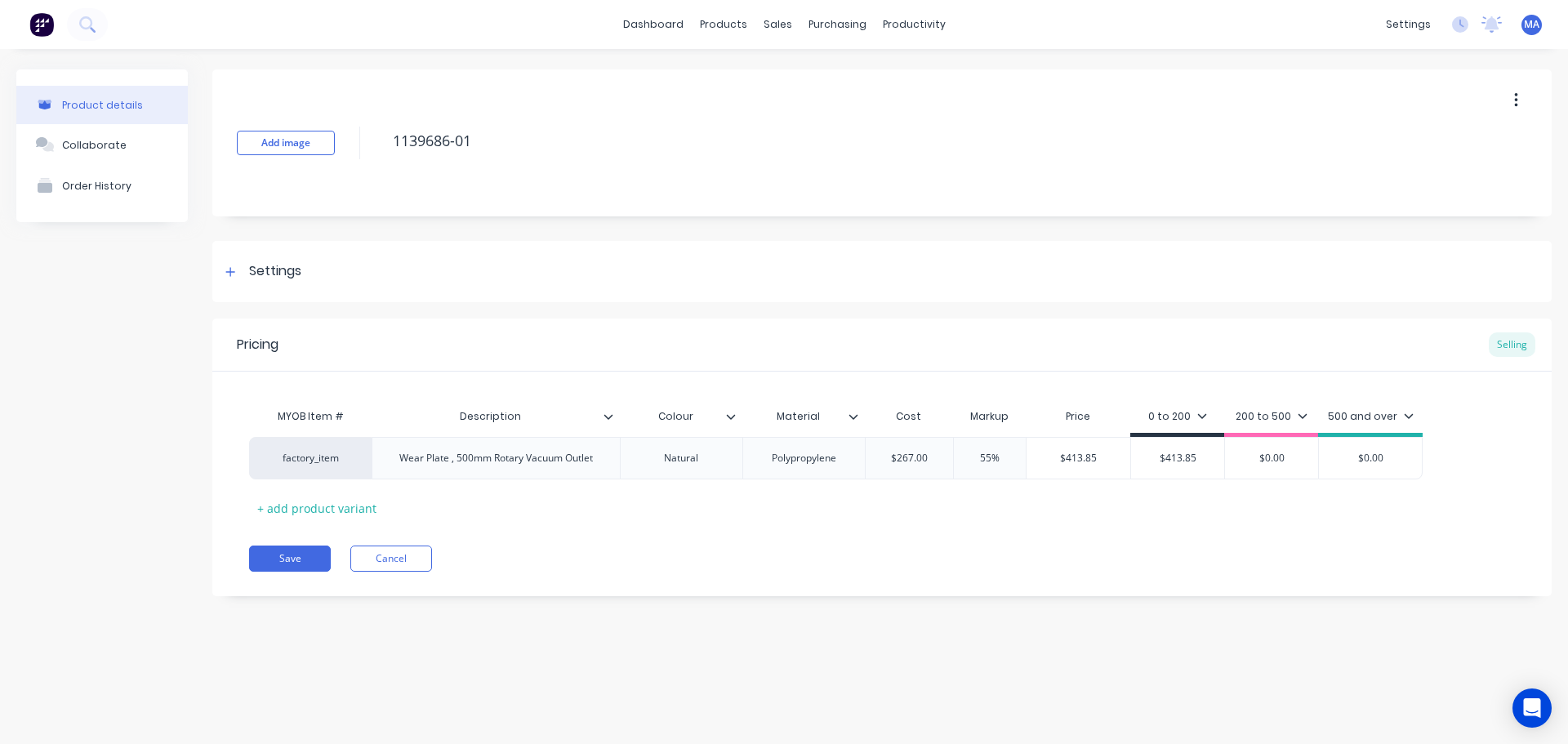
click at [857, 418] on icon at bounding box center [854, 416] width 10 height 10
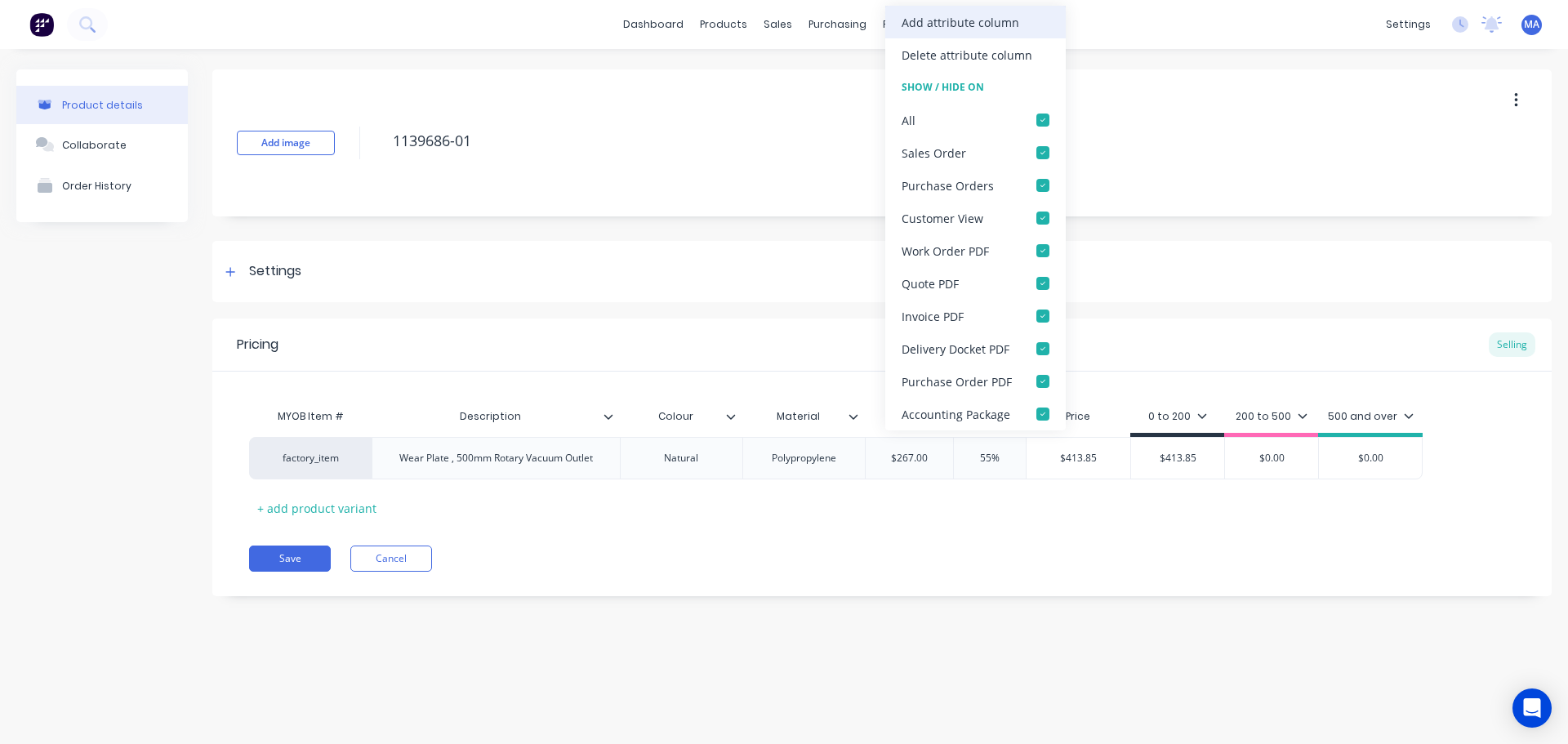
click at [939, 14] on div "Add attribute column" at bounding box center [960, 22] width 117 height 17
type textarea "x"
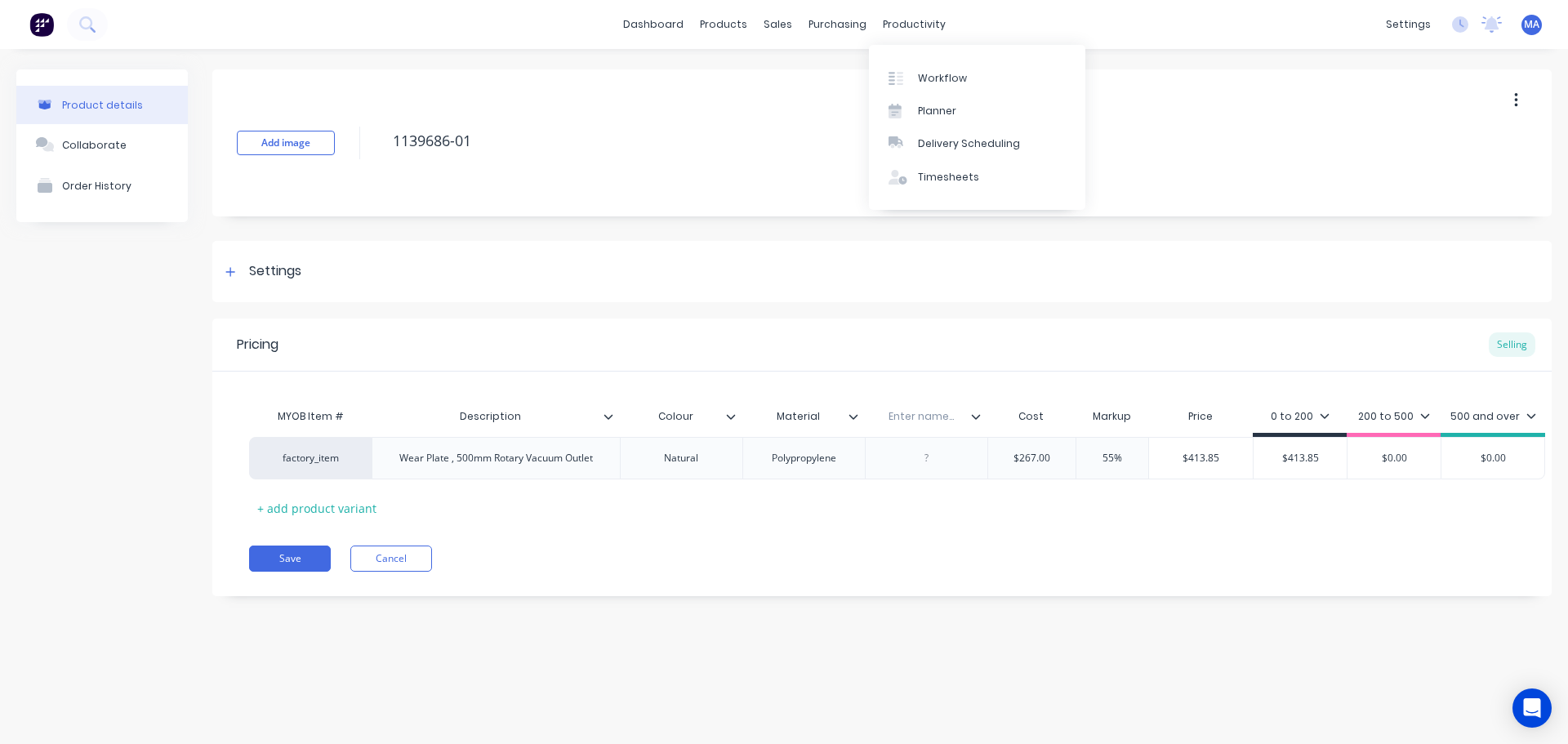
click at [919, 416] on input "text" at bounding box center [921, 415] width 112 height 14
type input "Weight"
click at [933, 452] on div at bounding box center [926, 458] width 82 height 21
type textarea "x"
click at [903, 537] on div "Pricing Selling MYOB Item # Description Colour Material Weight Cost Markup Pric…" at bounding box center [882, 457] width 1340 height 278
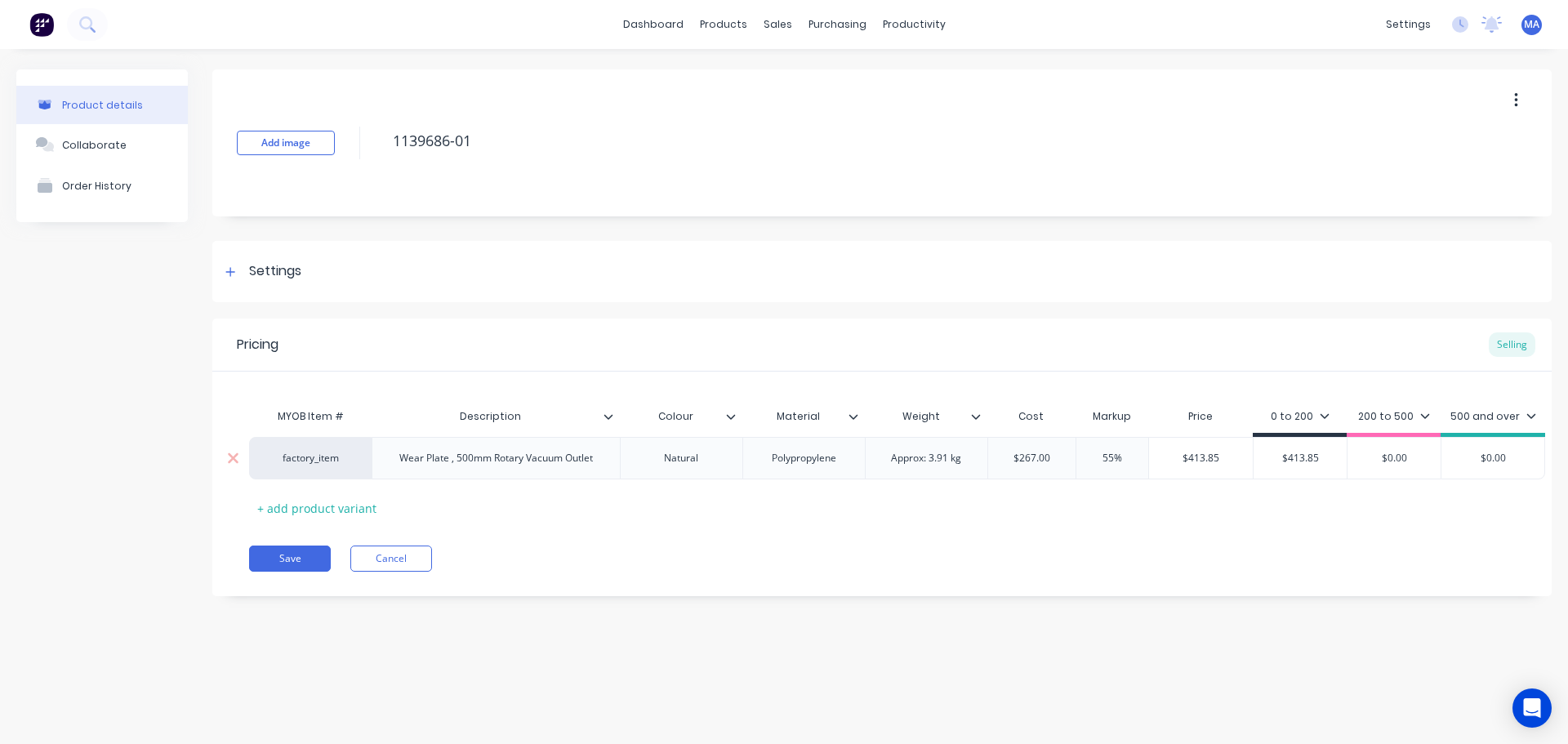
click at [917, 465] on div "Approx: 3.91 kg" at bounding box center [926, 458] width 96 height 21
click at [869, 530] on div "Pricing Selling MYOB Item # Description Colour Material Weight Cost Markup Pric…" at bounding box center [882, 457] width 1340 height 278
click at [301, 564] on button "Save" at bounding box center [290, 558] width 82 height 26
type textarea "x"
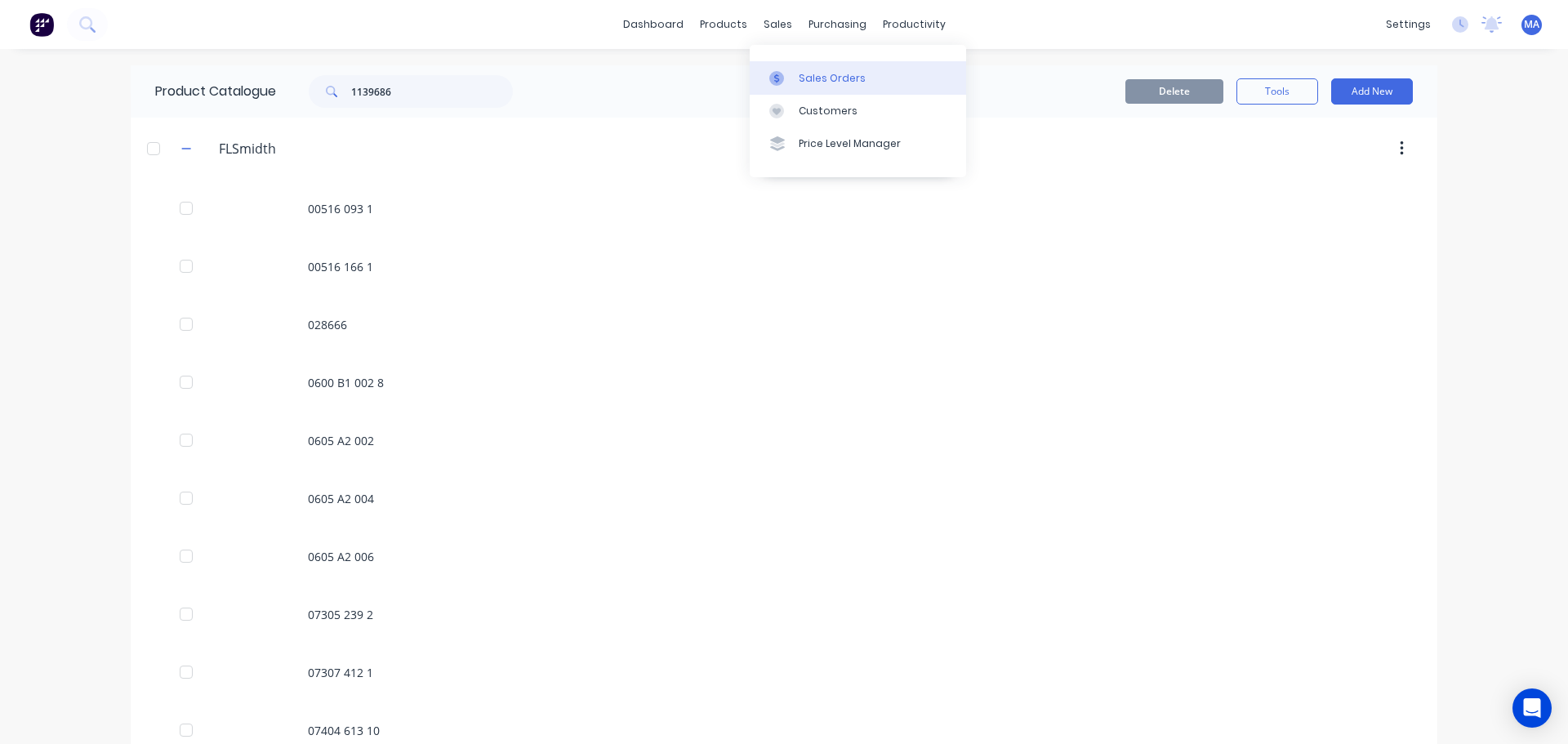
click at [791, 91] on link "Sales Orders" at bounding box center [858, 78] width 216 height 33
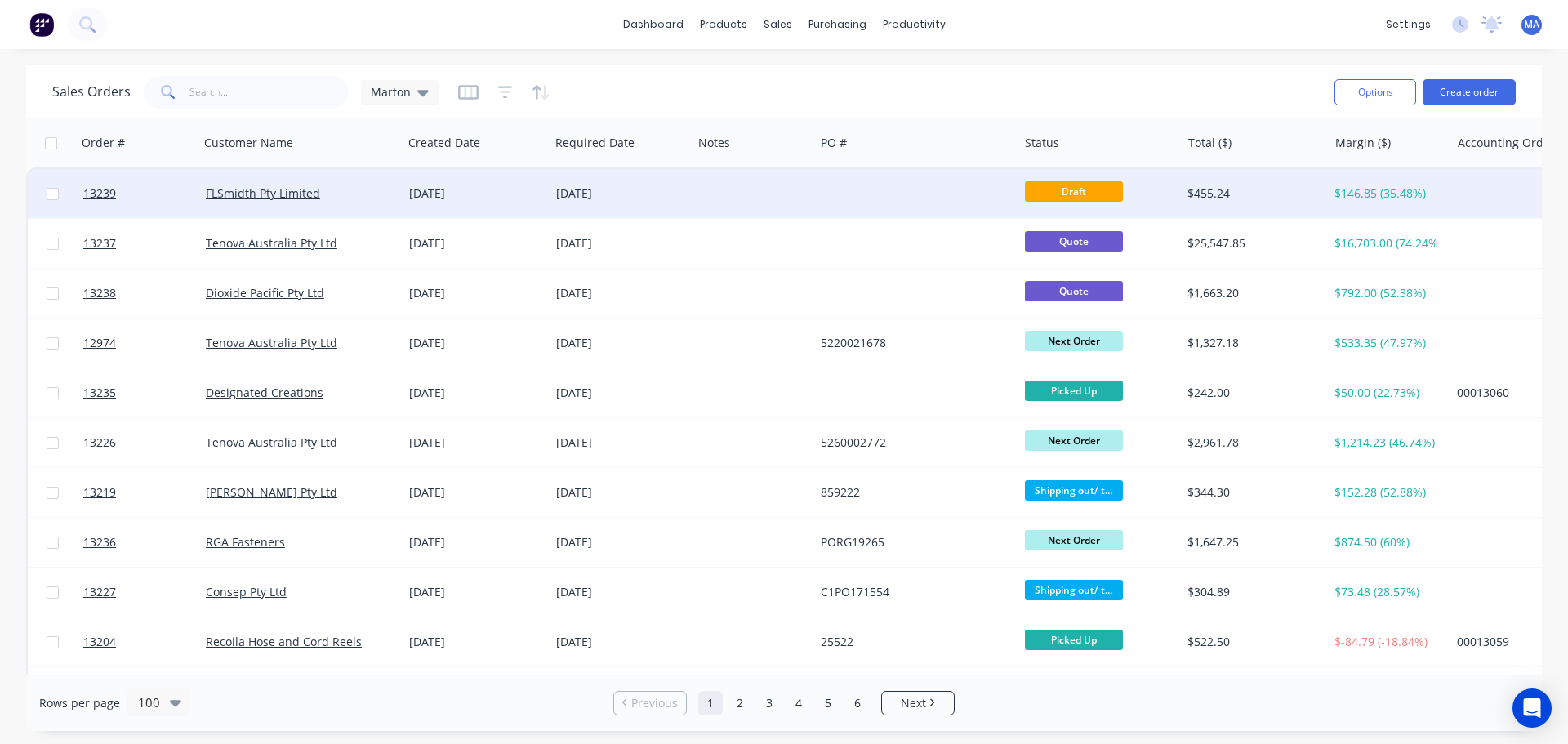
click at [400, 195] on div "FLSmidth Pty Limited" at bounding box center [301, 193] width 204 height 49
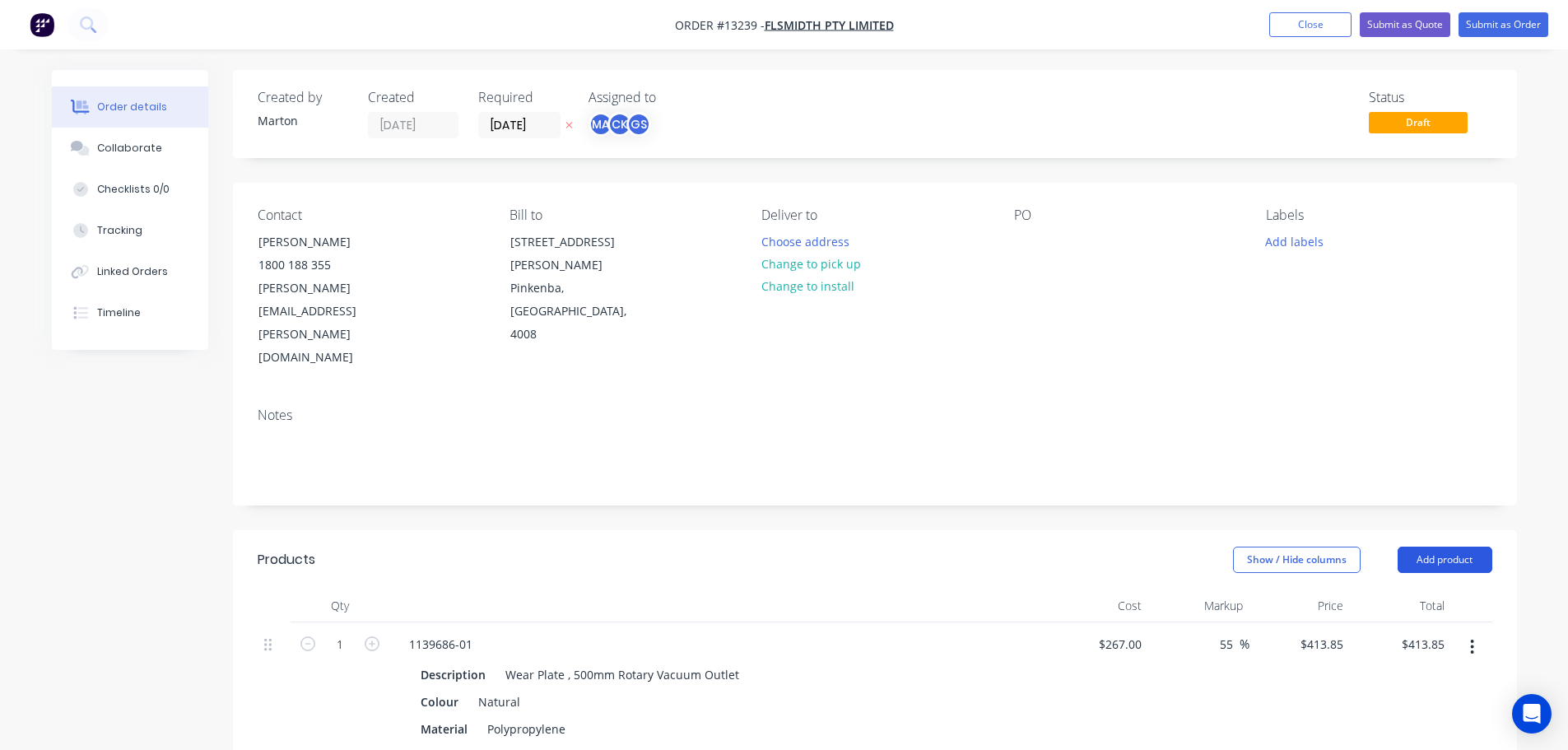
click at [1451, 547] on button "Add product" at bounding box center [1445, 559] width 94 height 26
click at [1375, 450] on div "Notes" at bounding box center [875, 449] width 1284 height 111
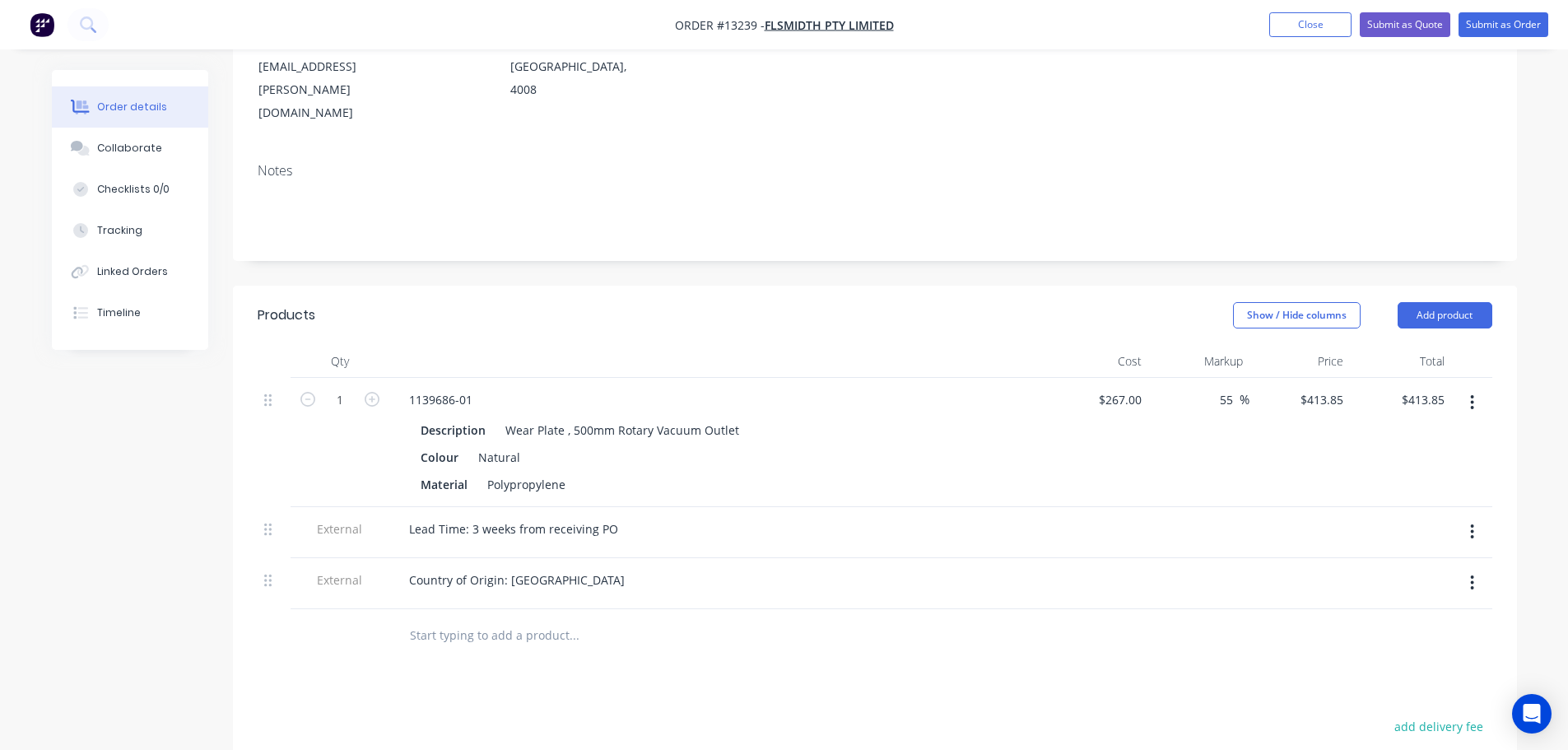
scroll to position [247, 0]
click at [1463, 386] on button "button" at bounding box center [1472, 400] width 38 height 30
click at [1411, 432] on div "Edit" at bounding box center [1414, 444] width 127 height 24
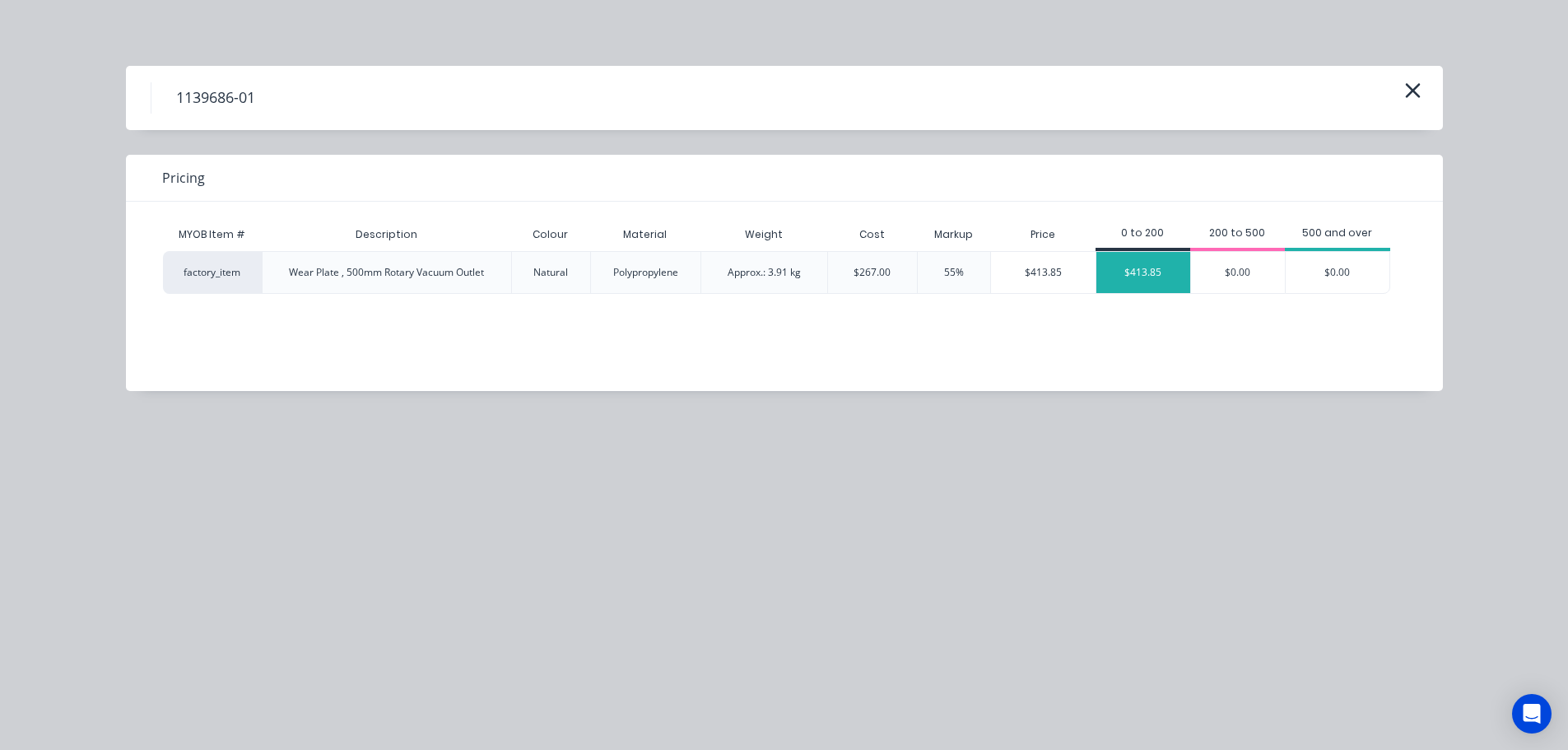
click at [1153, 272] on div "$413.85" at bounding box center [1143, 272] width 94 height 41
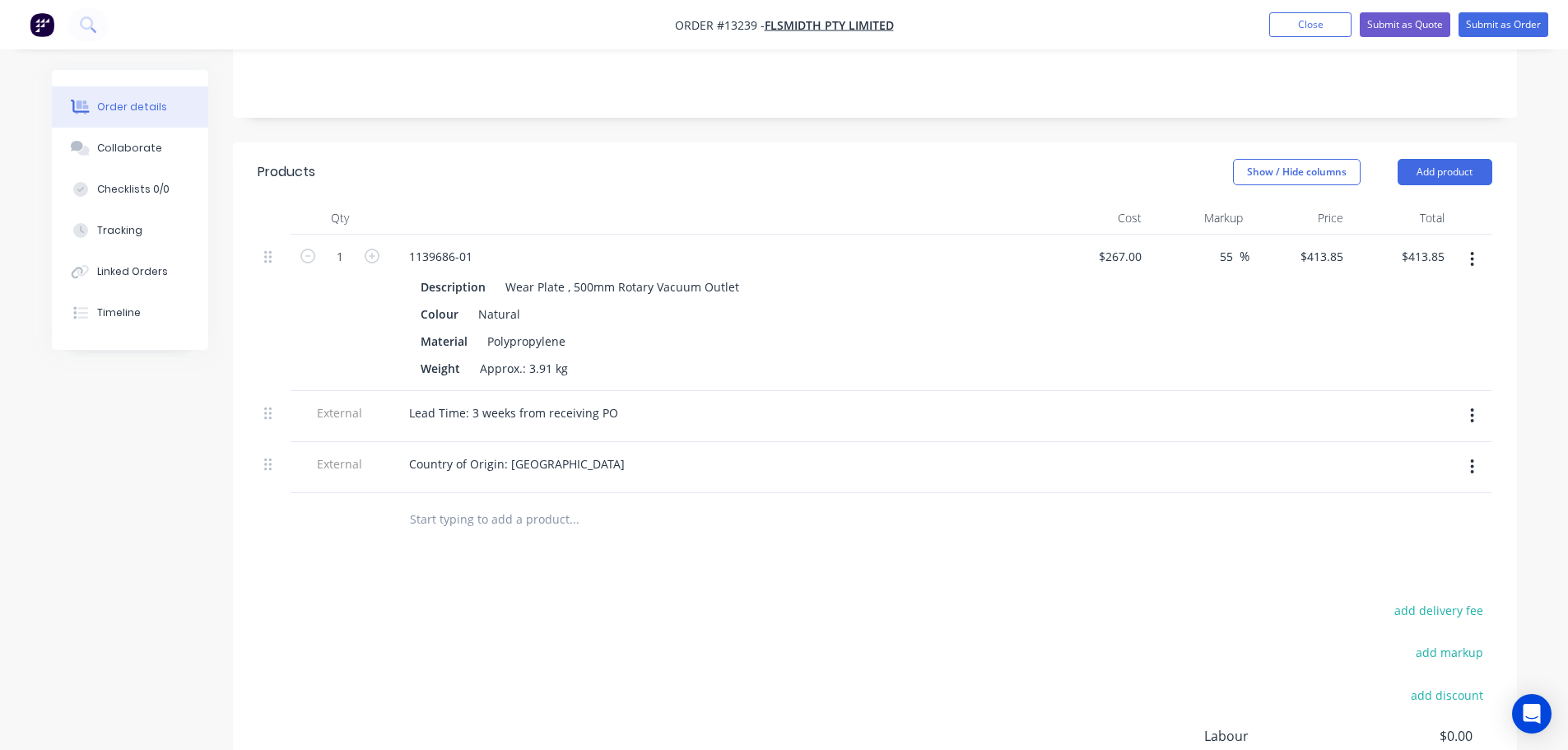
scroll to position [411, 0]
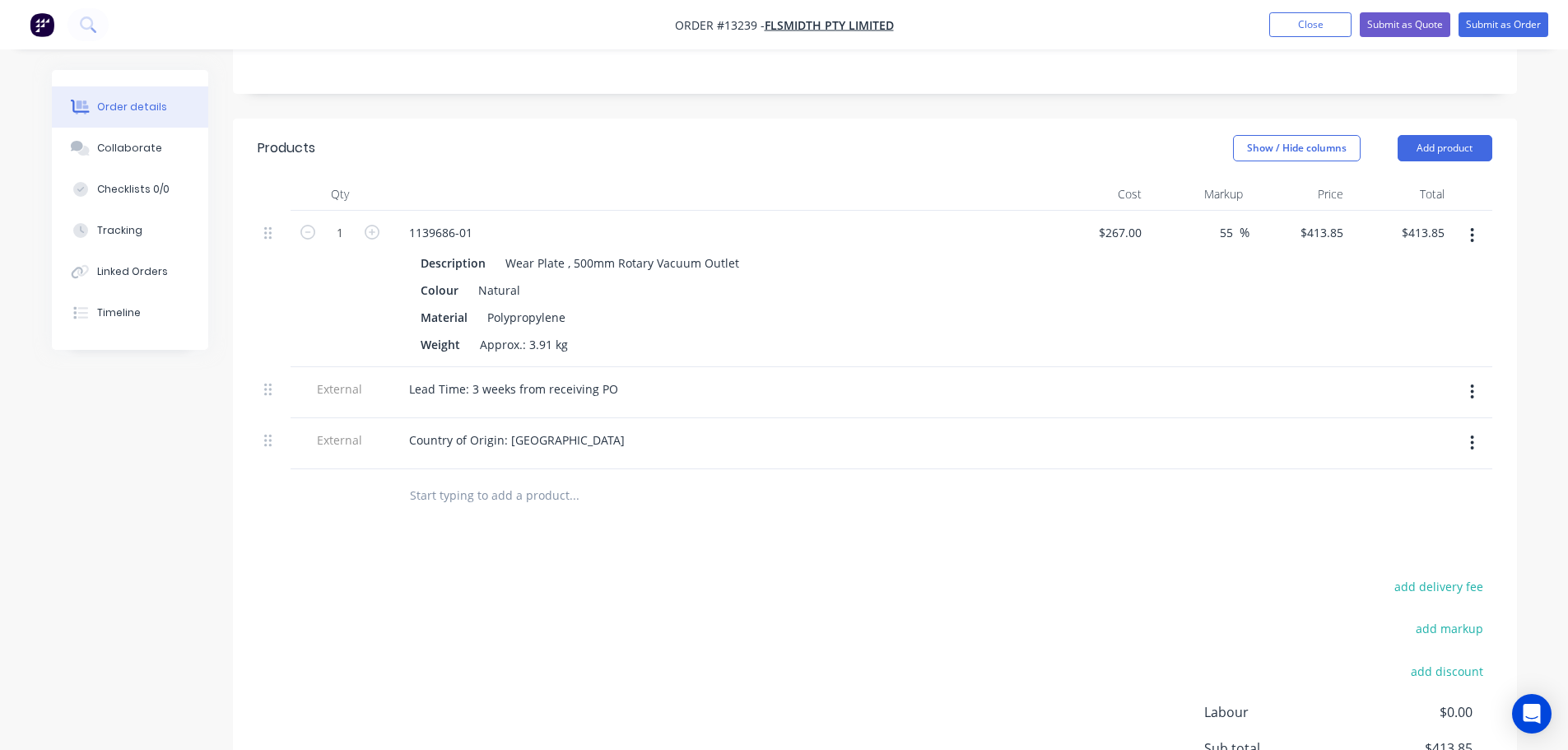
click at [1470, 434] on icon "button" at bounding box center [1472, 443] width 4 height 18
click at [1392, 474] on div "Duplicate" at bounding box center [1414, 486] width 127 height 24
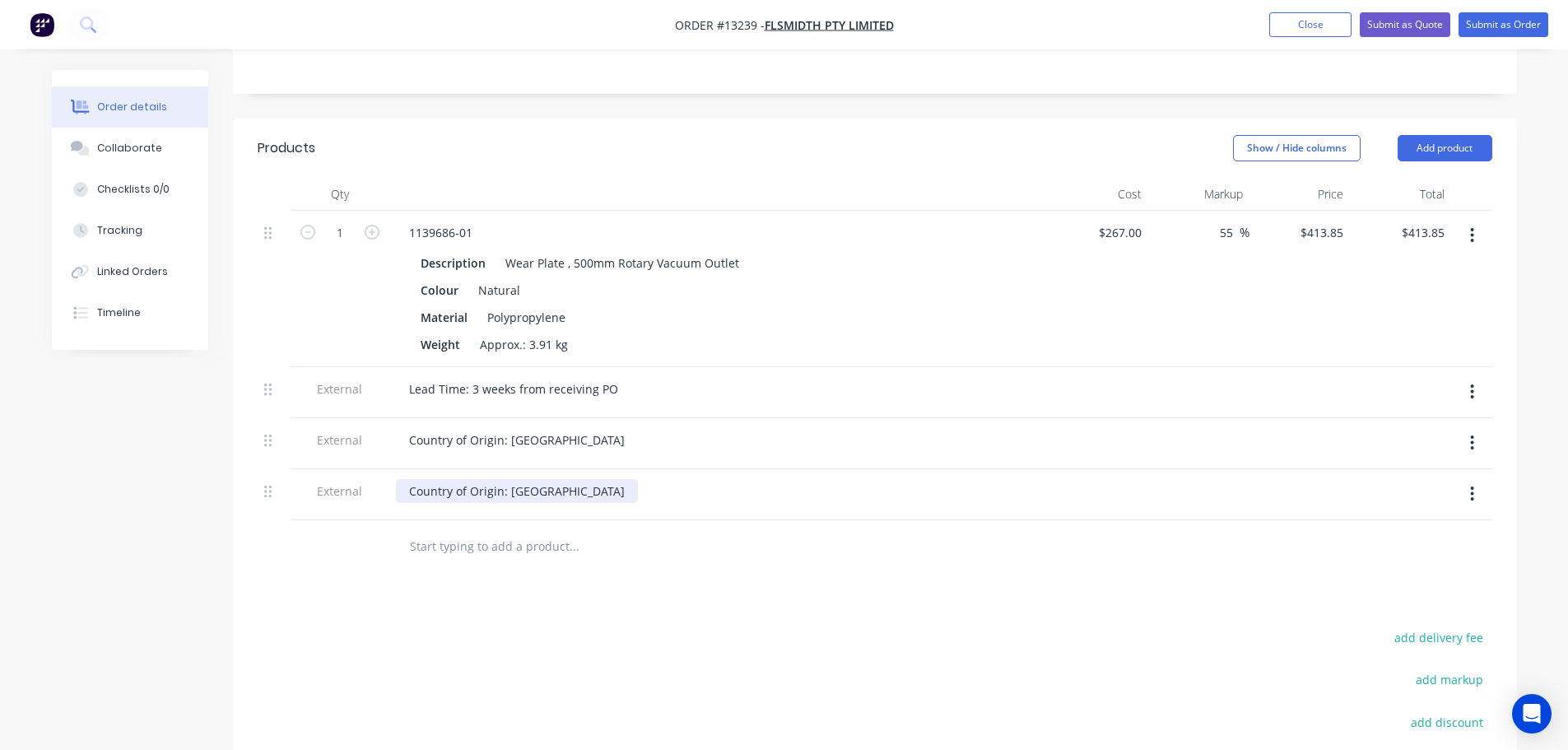
drag, startPoint x: 579, startPoint y: 439, endPoint x: 558, endPoint y: 439, distance: 21.0
click at [568, 479] on div "Country of Origin: Australia" at bounding box center [718, 491] width 645 height 24
click at [558, 479] on div "Country of Origin: Australia" at bounding box center [517, 491] width 242 height 24
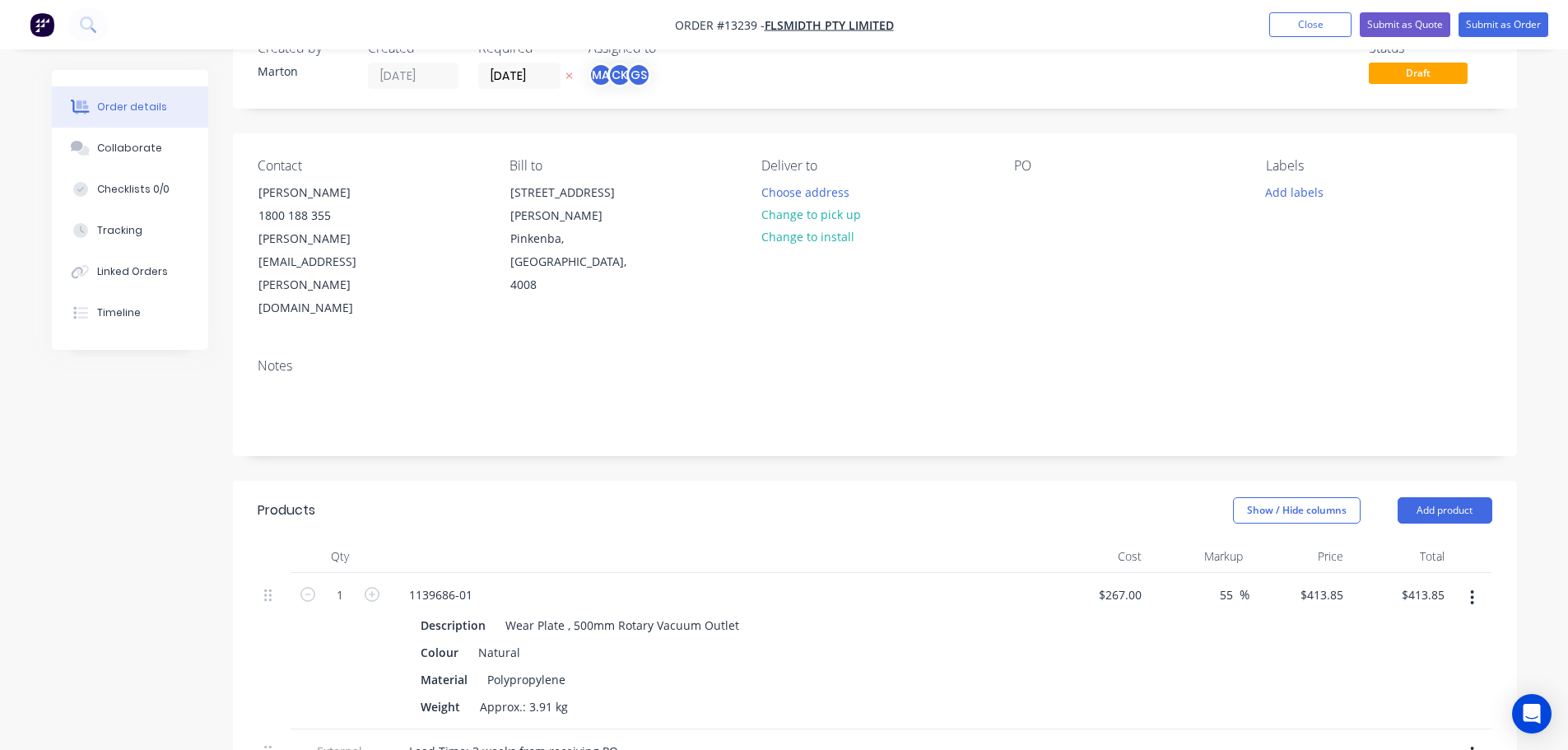
scroll to position [0, 0]
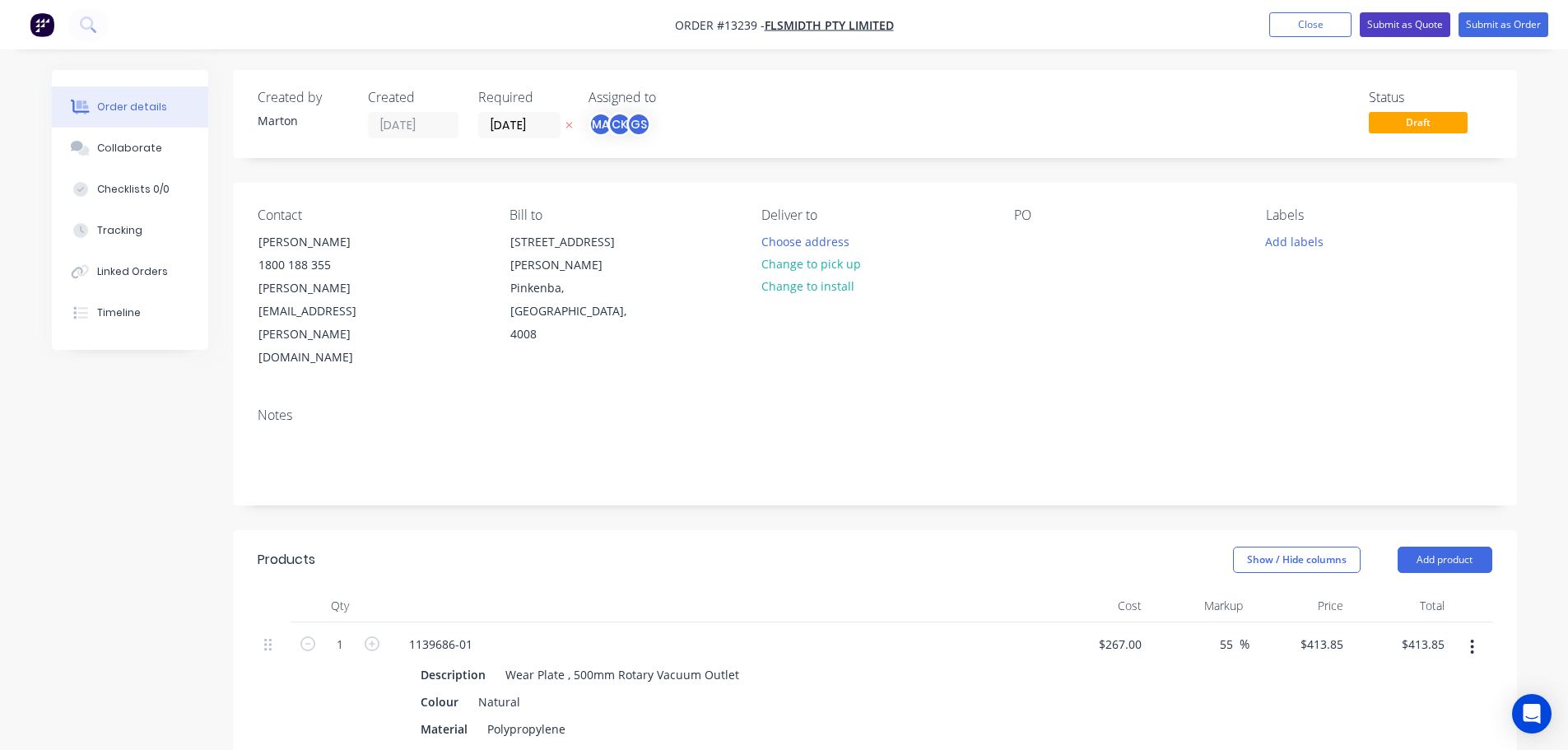
click at [1411, 29] on button "Submit as Quote" at bounding box center [1405, 25] width 90 height 25
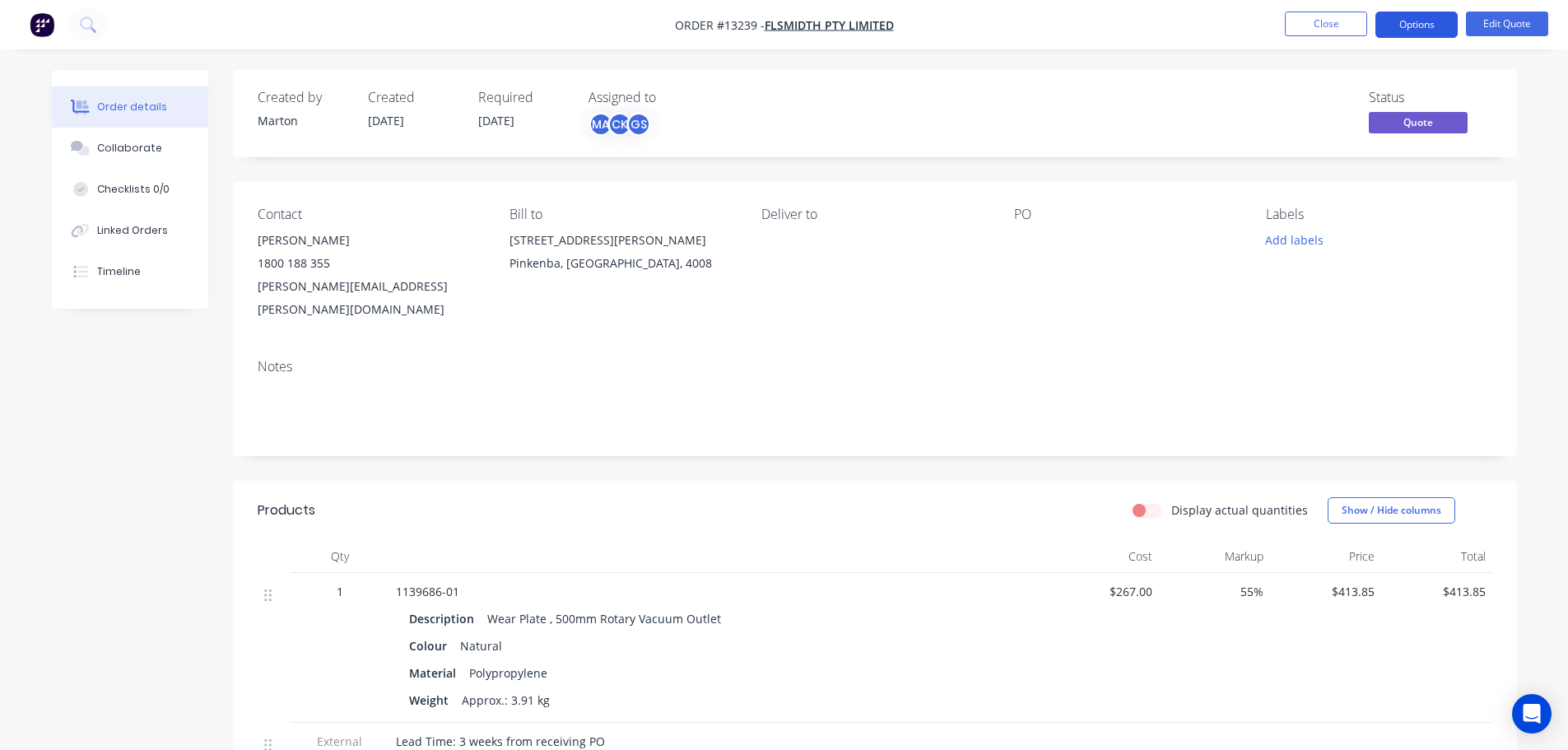
click at [1412, 28] on button "Options" at bounding box center [1416, 25] width 83 height 26
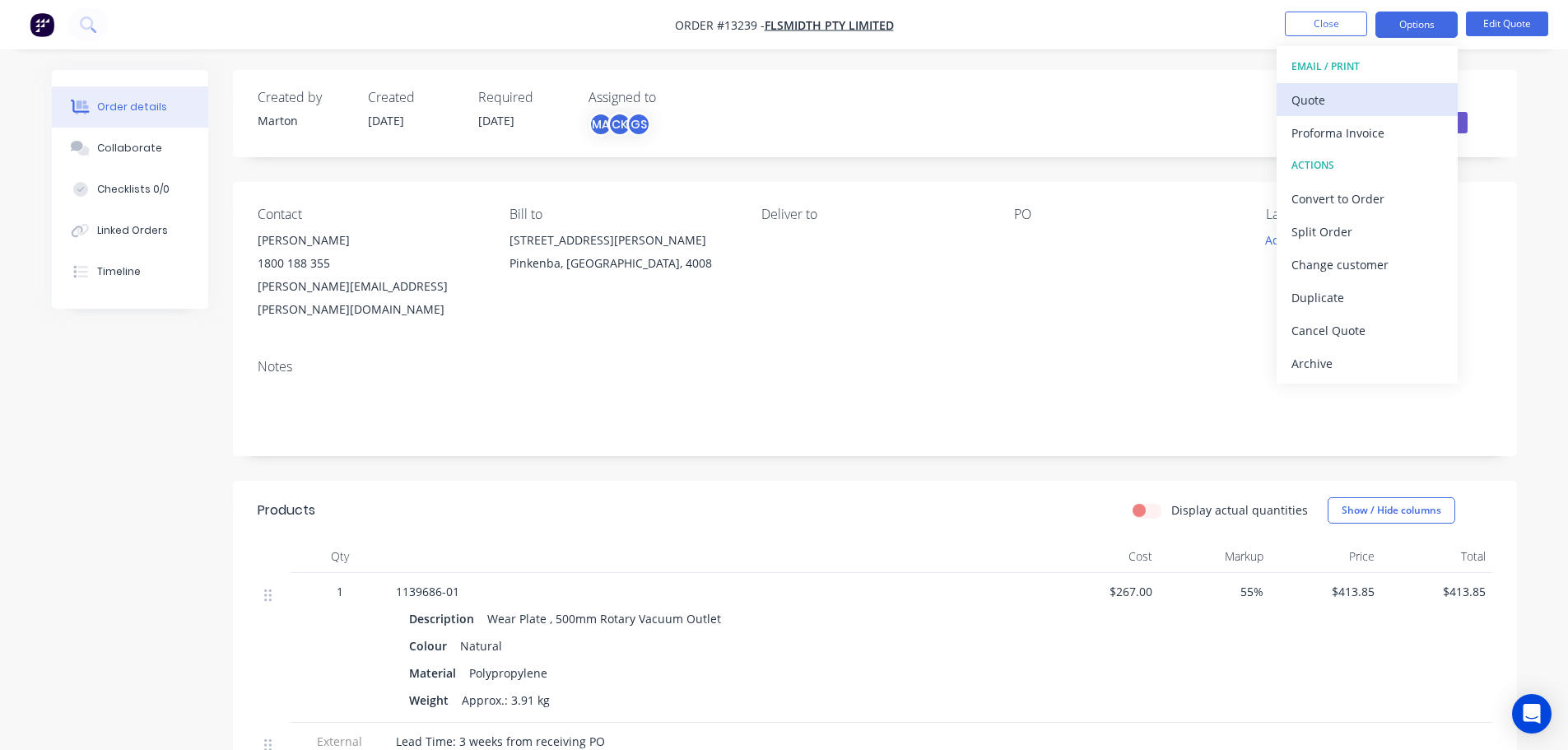
click at [1349, 89] on div "Quote" at bounding box center [1367, 100] width 152 height 24
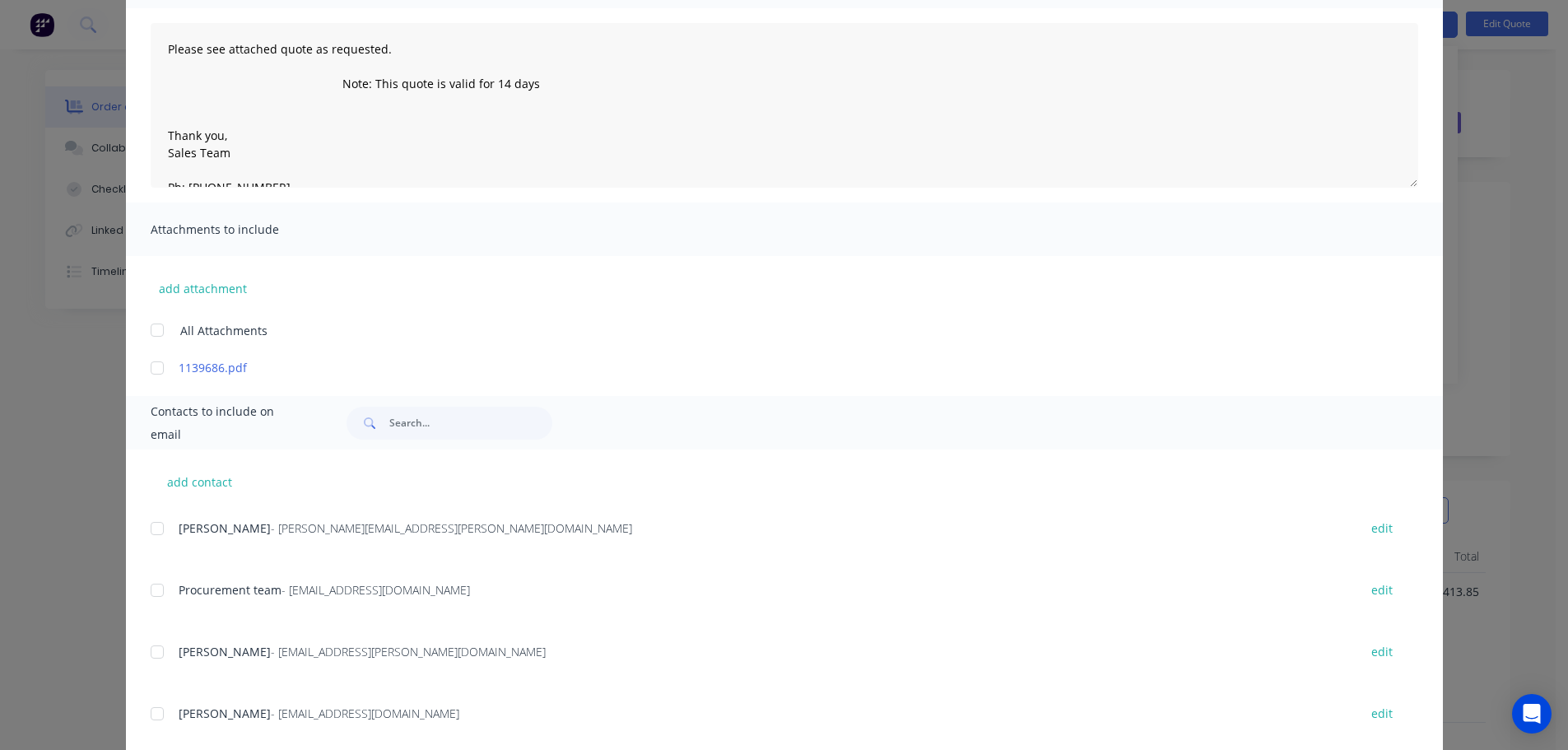
scroll to position [494, 0]
click at [157, 521] on div at bounding box center [157, 525] width 33 height 33
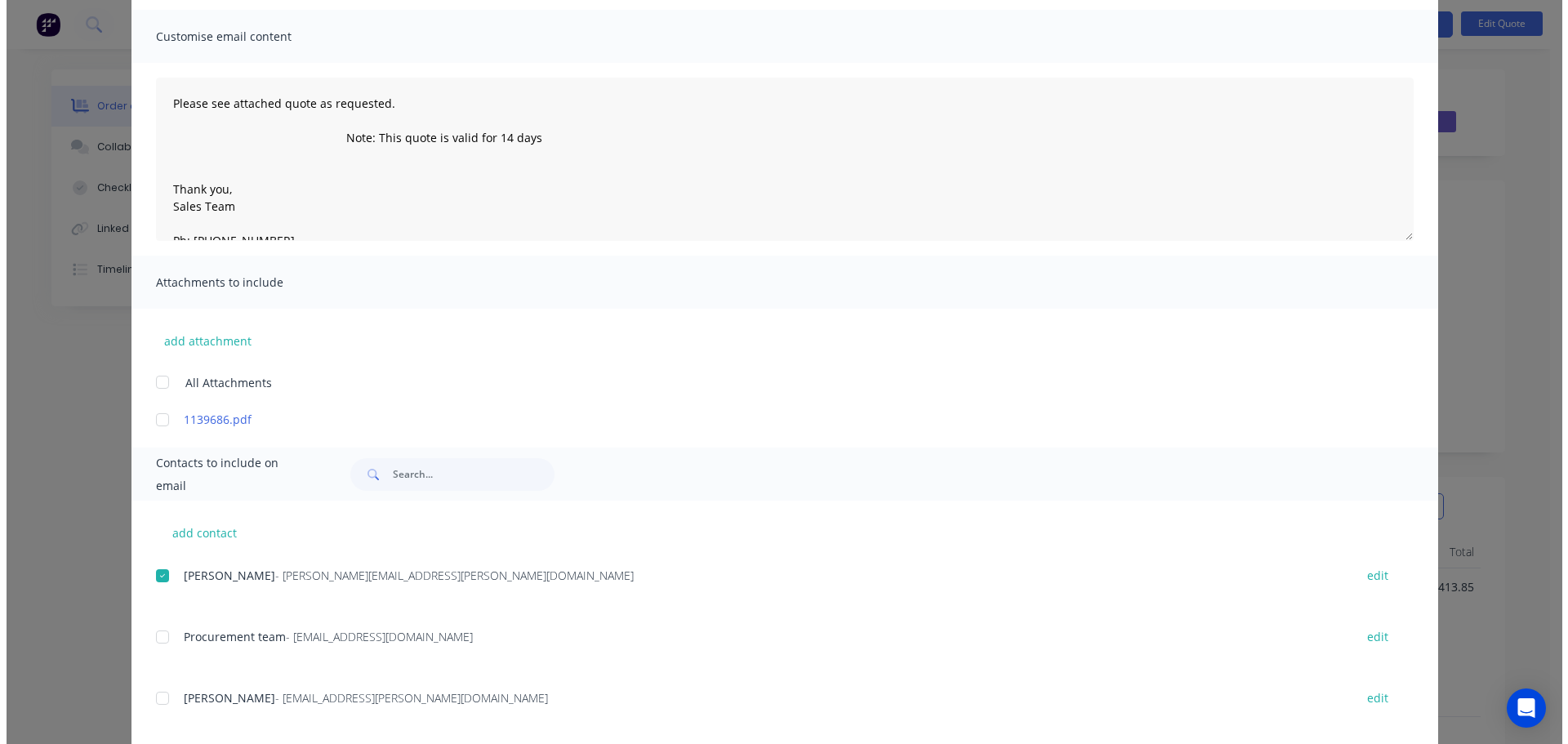
scroll to position [0, 0]
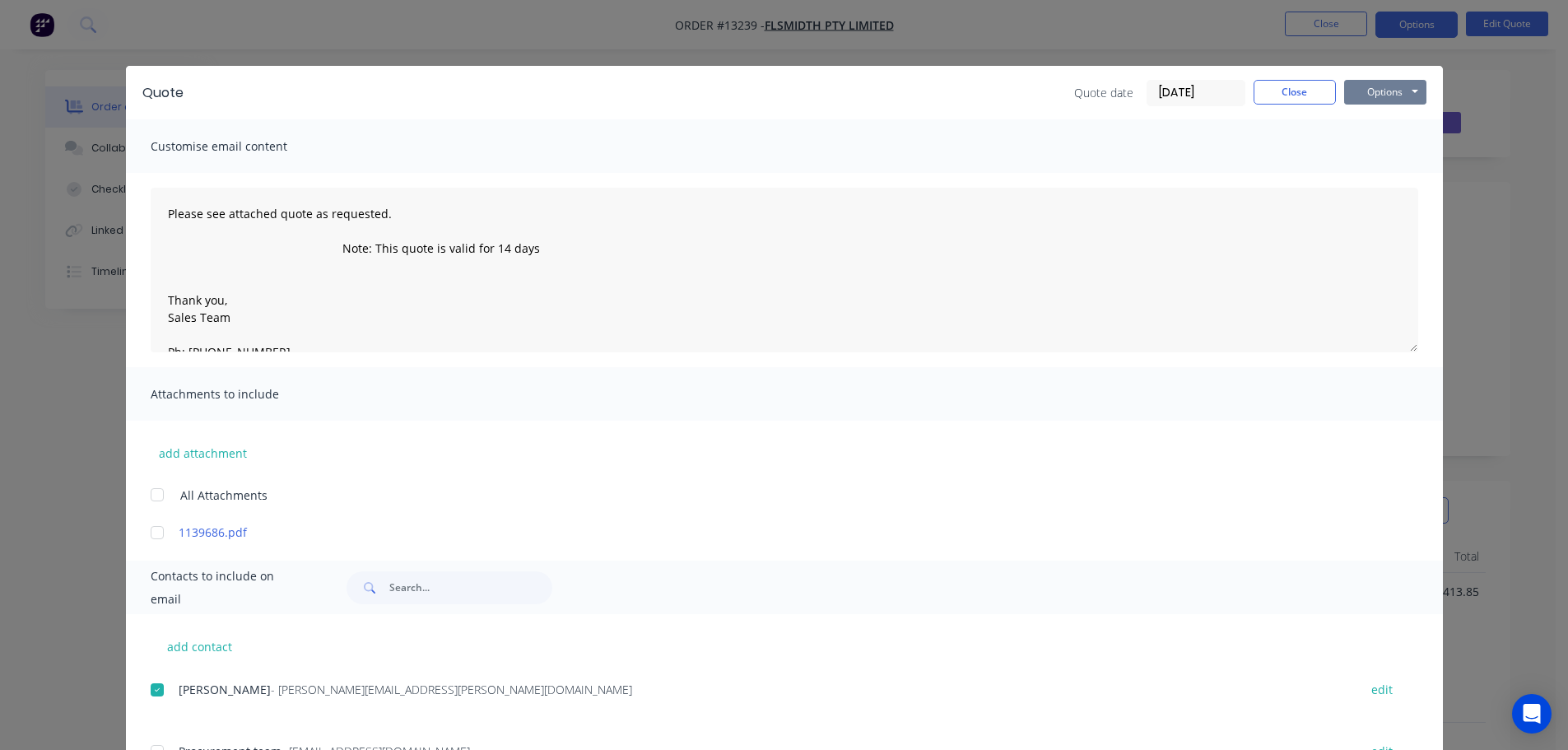
click at [1354, 89] on button "Options" at bounding box center [1385, 92] width 83 height 25
click at [1370, 174] on button "Email" at bounding box center [1397, 175] width 106 height 27
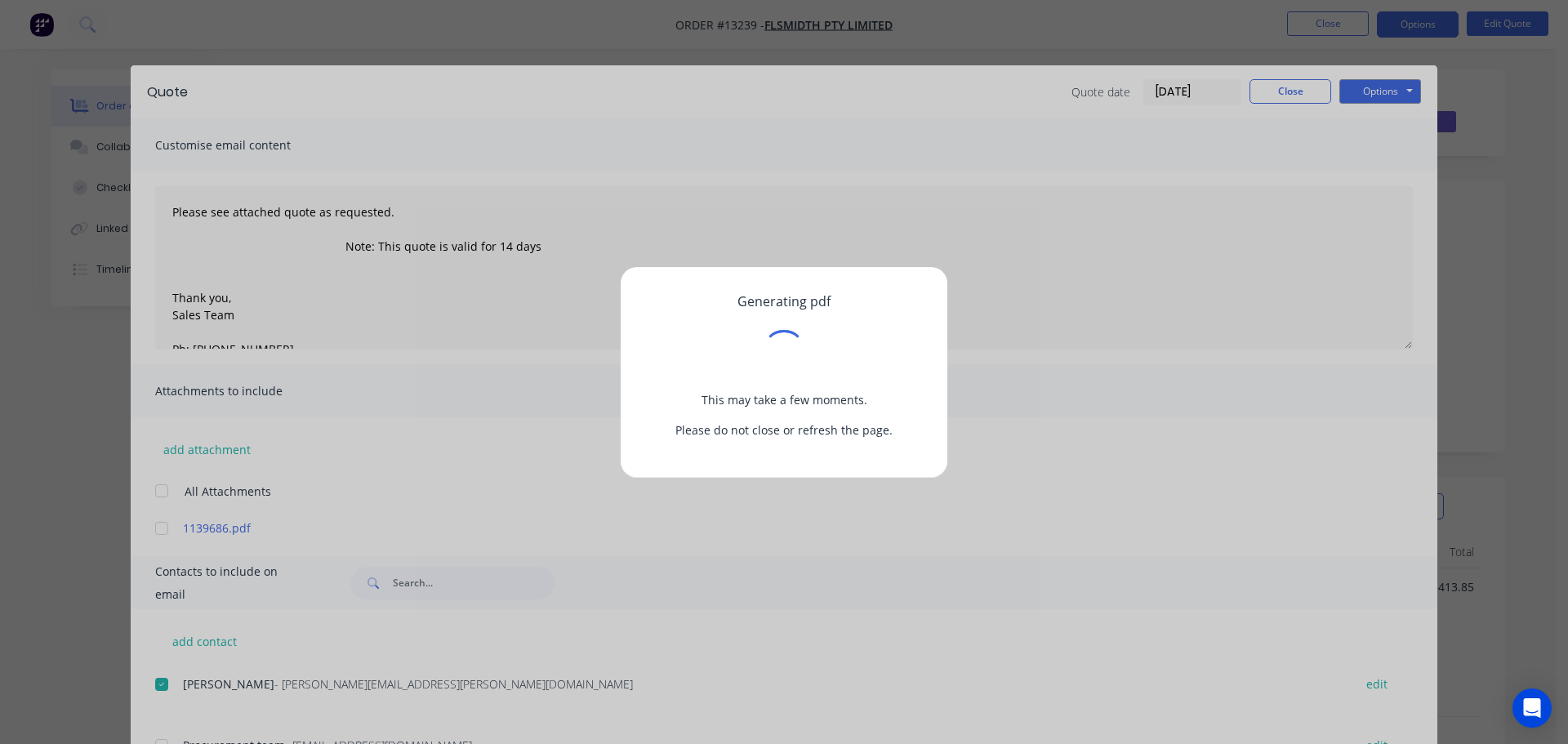
type textarea "Please see attached quote as requested. Note: This quote is valid for 14 days T…"
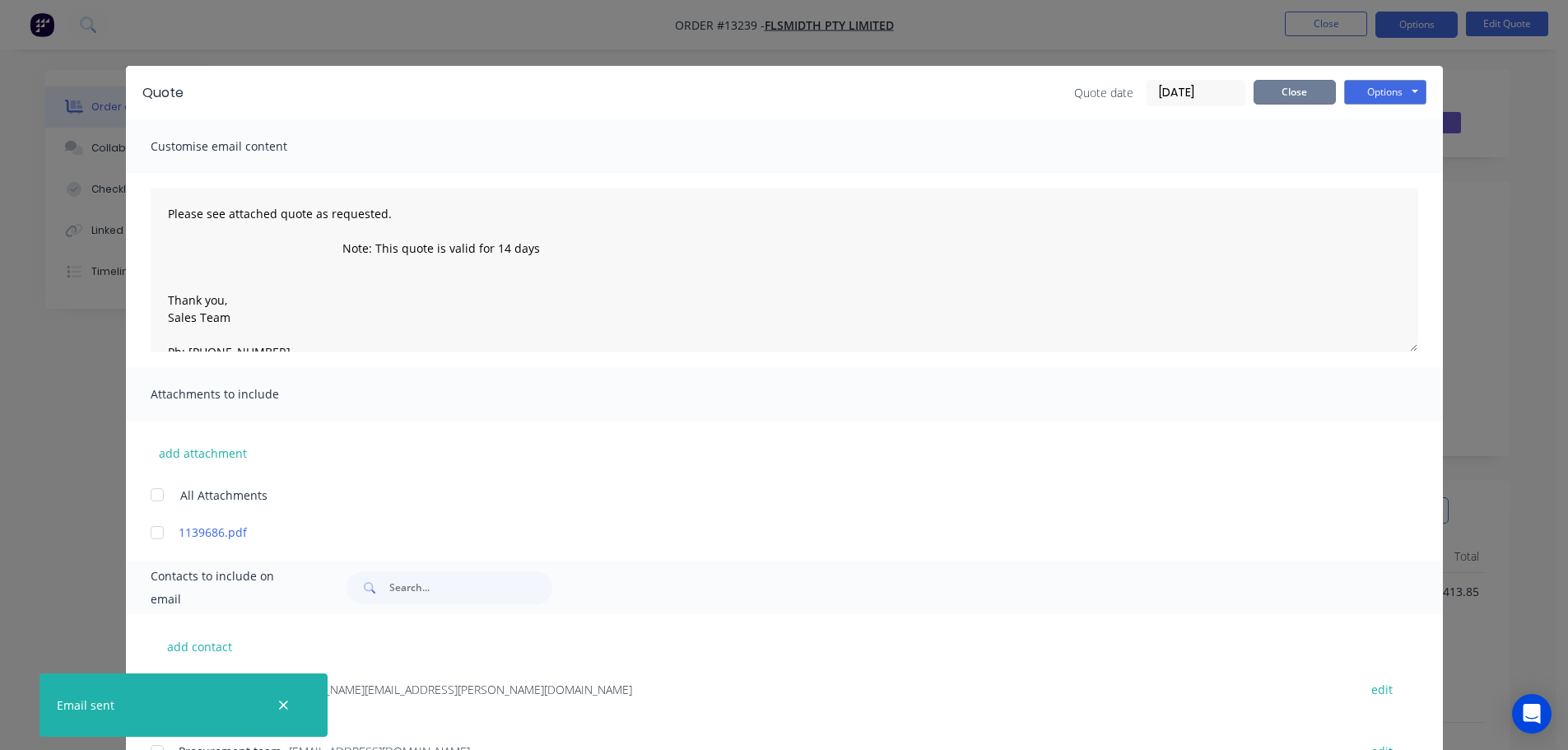
click at [1266, 89] on button "Close" at bounding box center [1295, 92] width 83 height 25
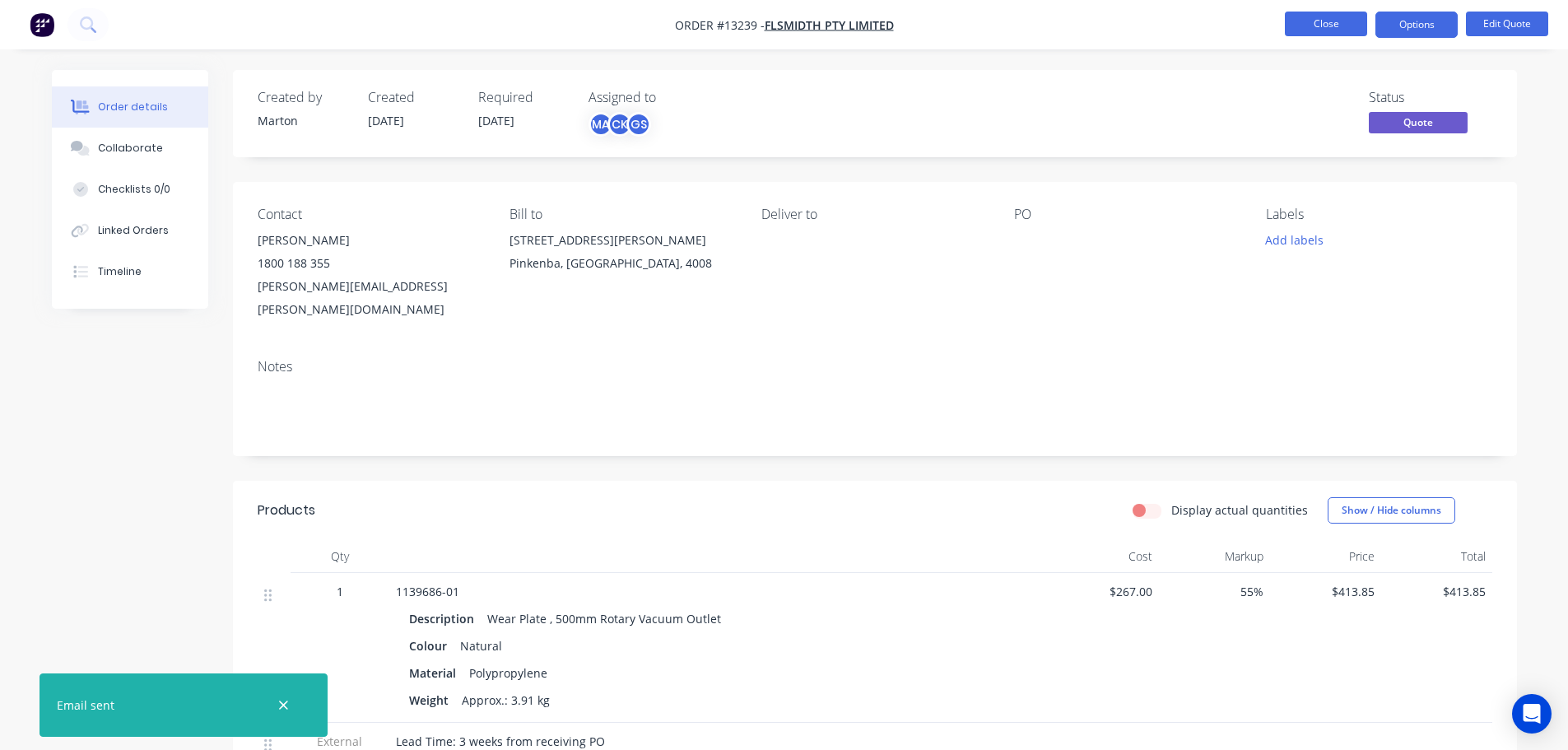
click at [1309, 26] on button "Close" at bounding box center [1325, 24] width 83 height 25
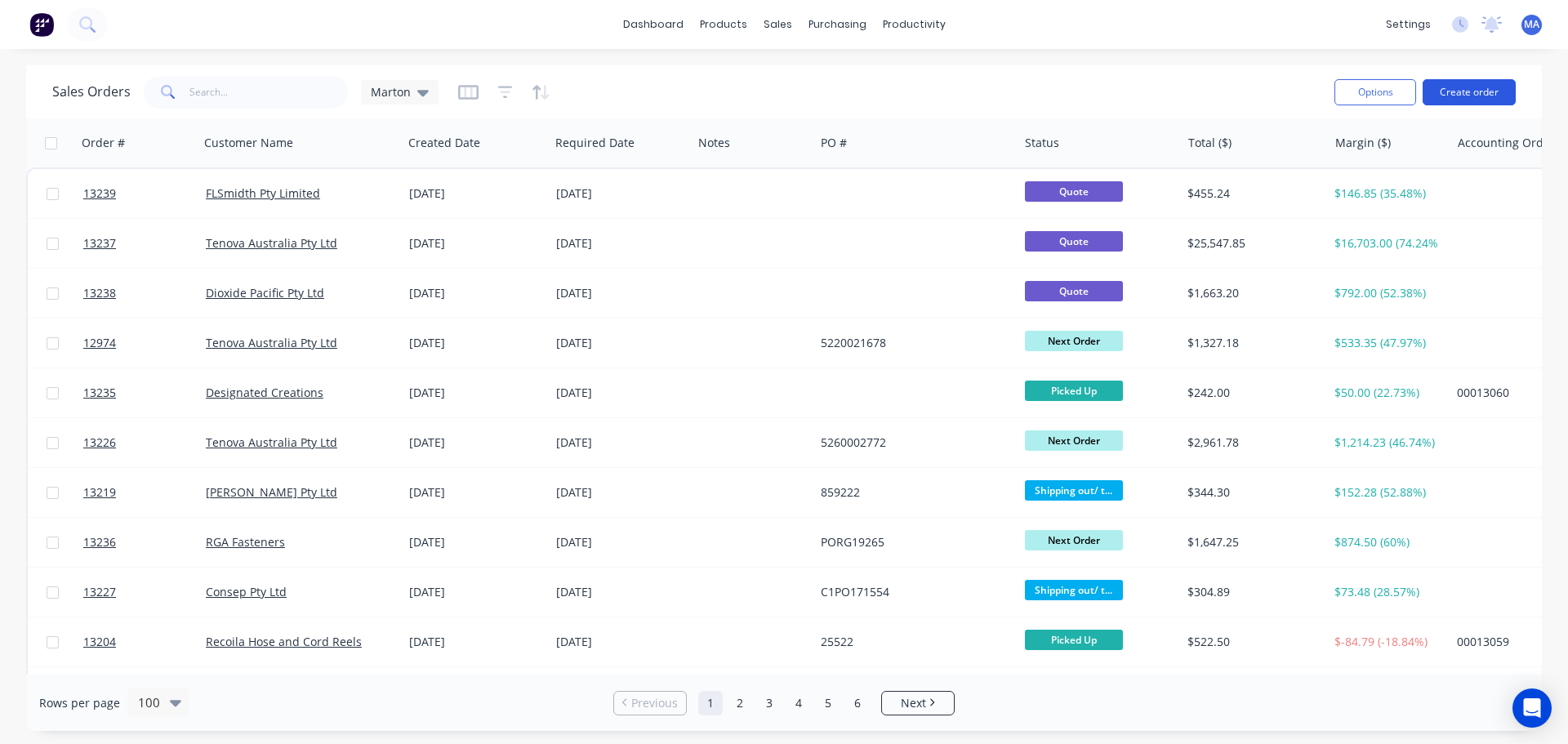
click at [1470, 92] on button "Create order" at bounding box center [1469, 92] width 93 height 26
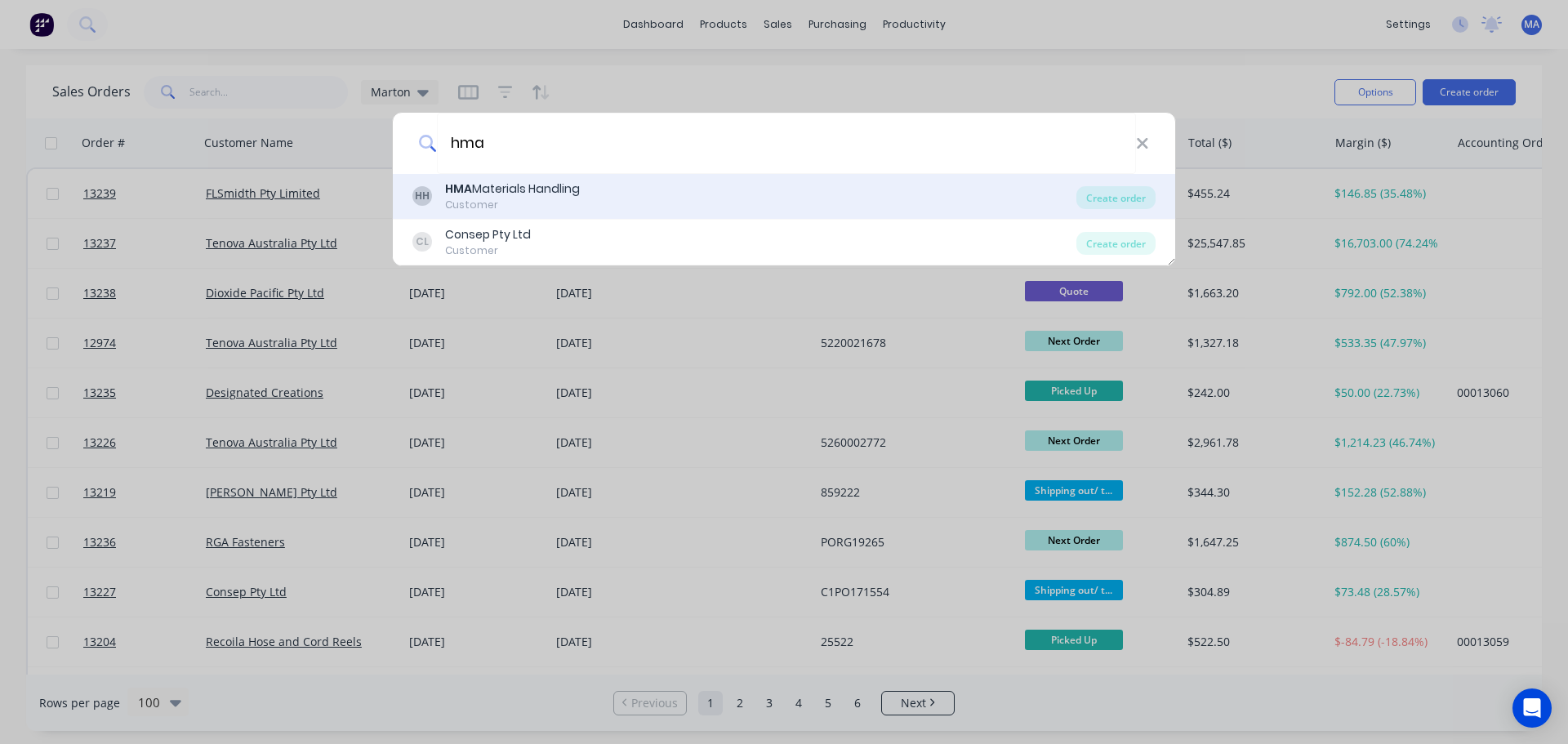
type input "hma"
click at [618, 198] on div "HH HMA Materials Handling Customer" at bounding box center [744, 197] width 664 height 32
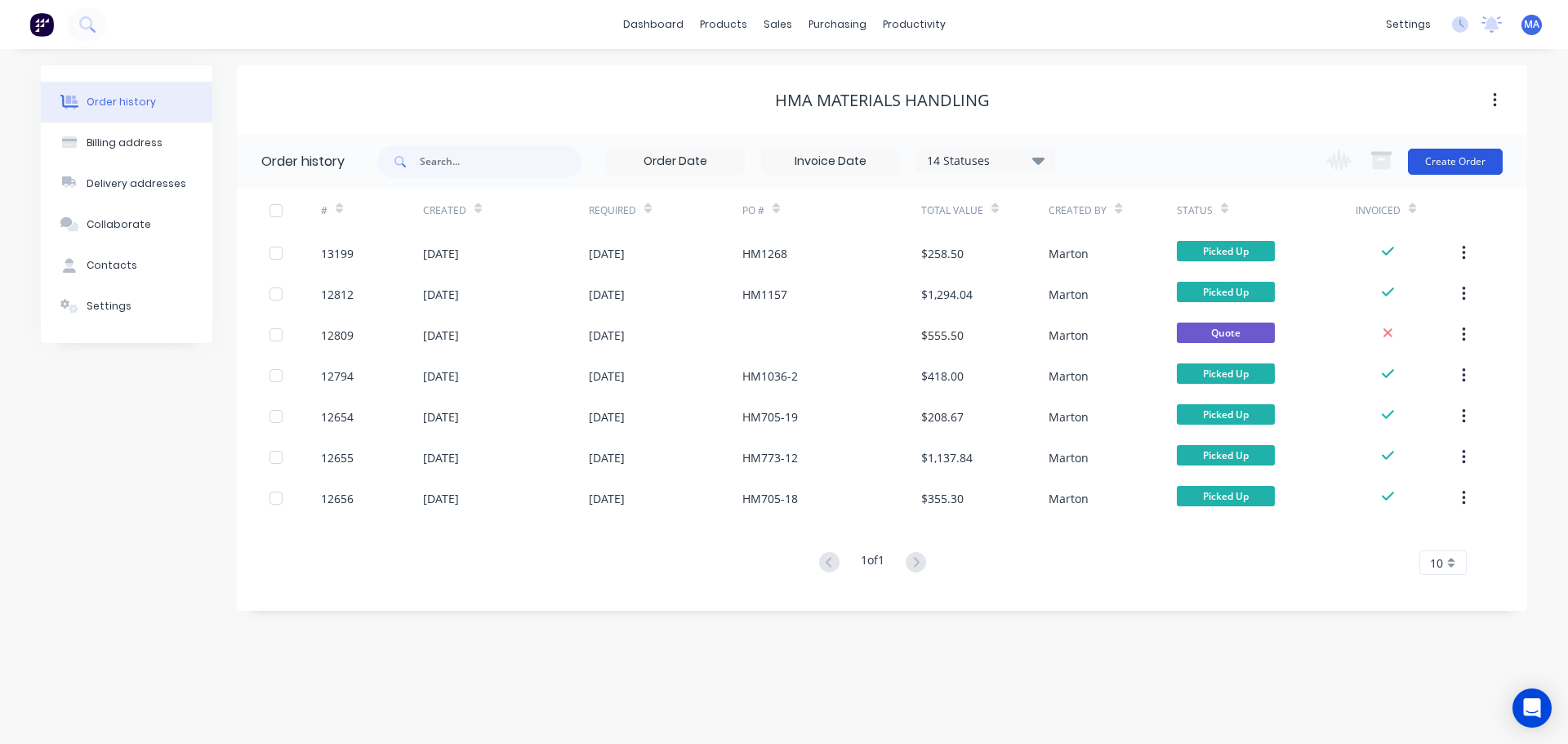
click at [1490, 167] on button "Create Order" at bounding box center [1456, 161] width 95 height 26
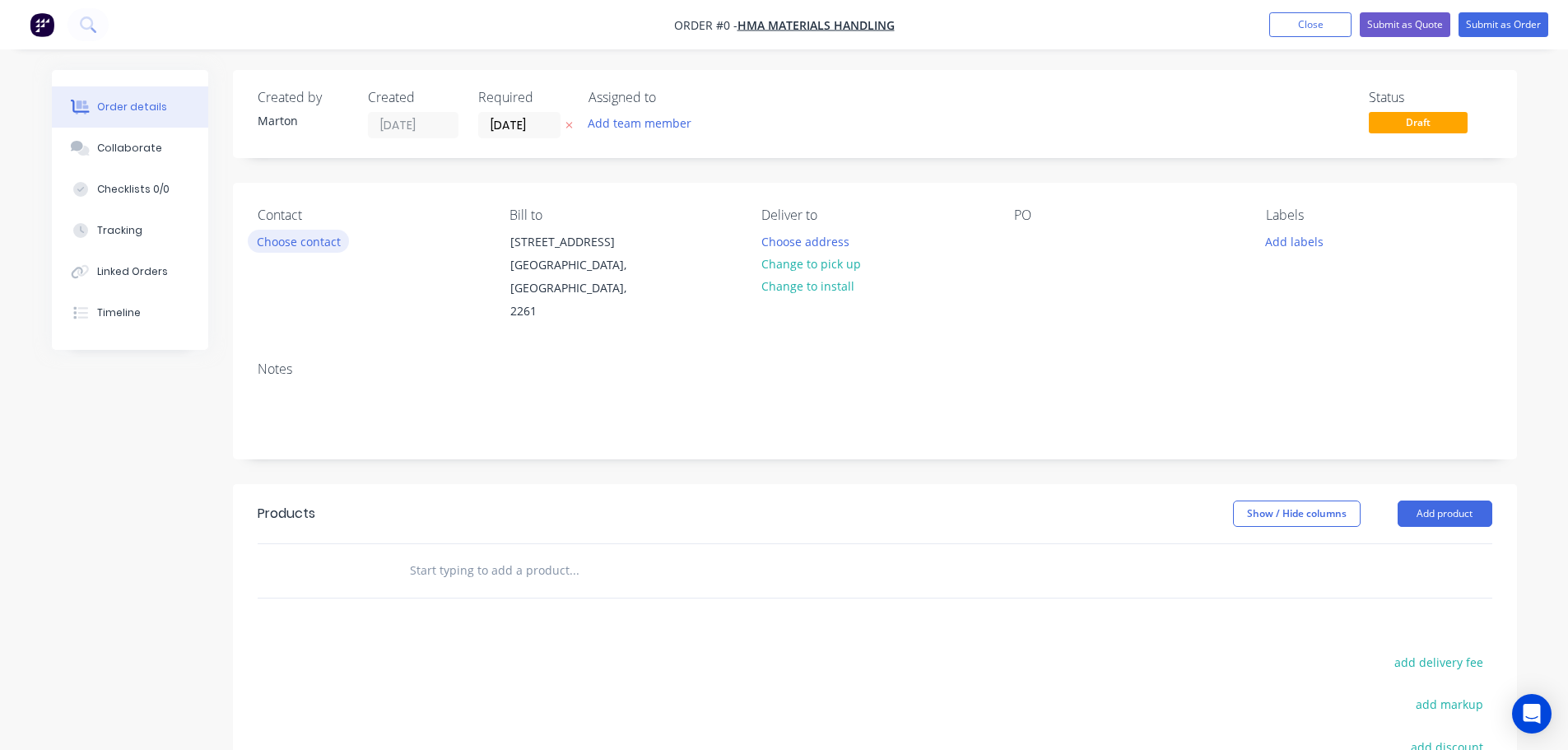
click at [303, 243] on button "Choose contact" at bounding box center [298, 241] width 101 height 22
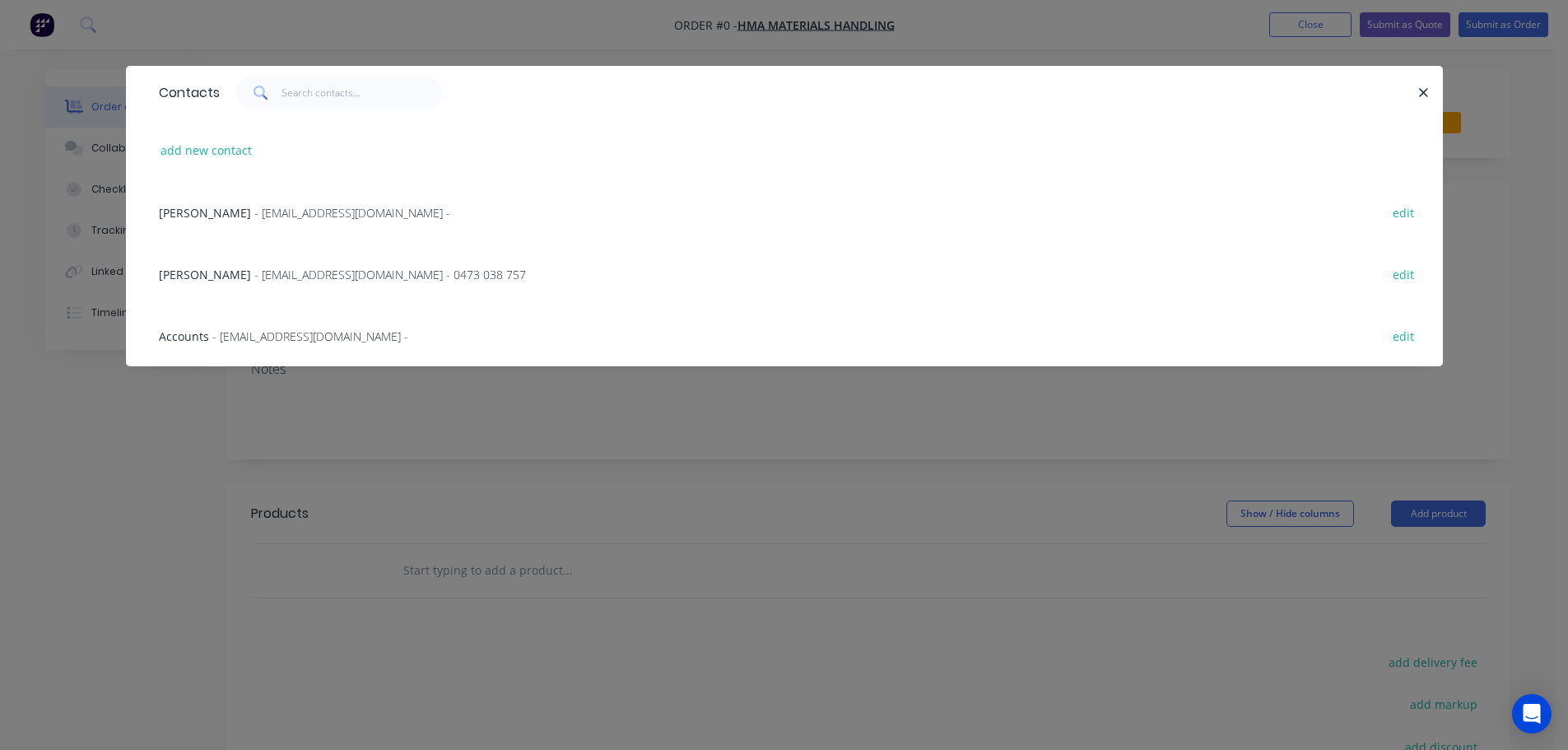
click at [220, 215] on span "Cherie Page" at bounding box center [205, 213] width 92 height 15
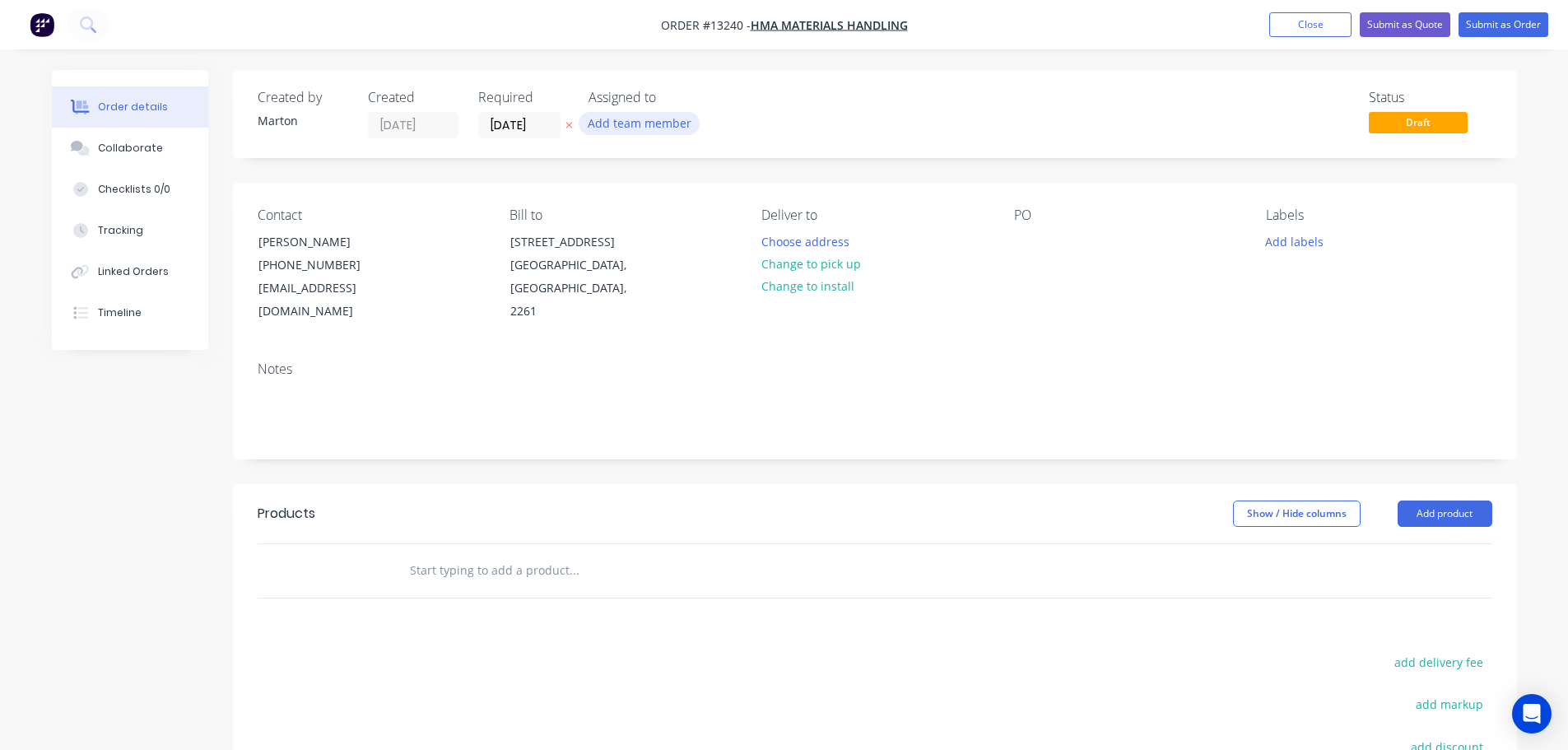
click at [626, 122] on button "Add team member" at bounding box center [639, 123] width 121 height 22
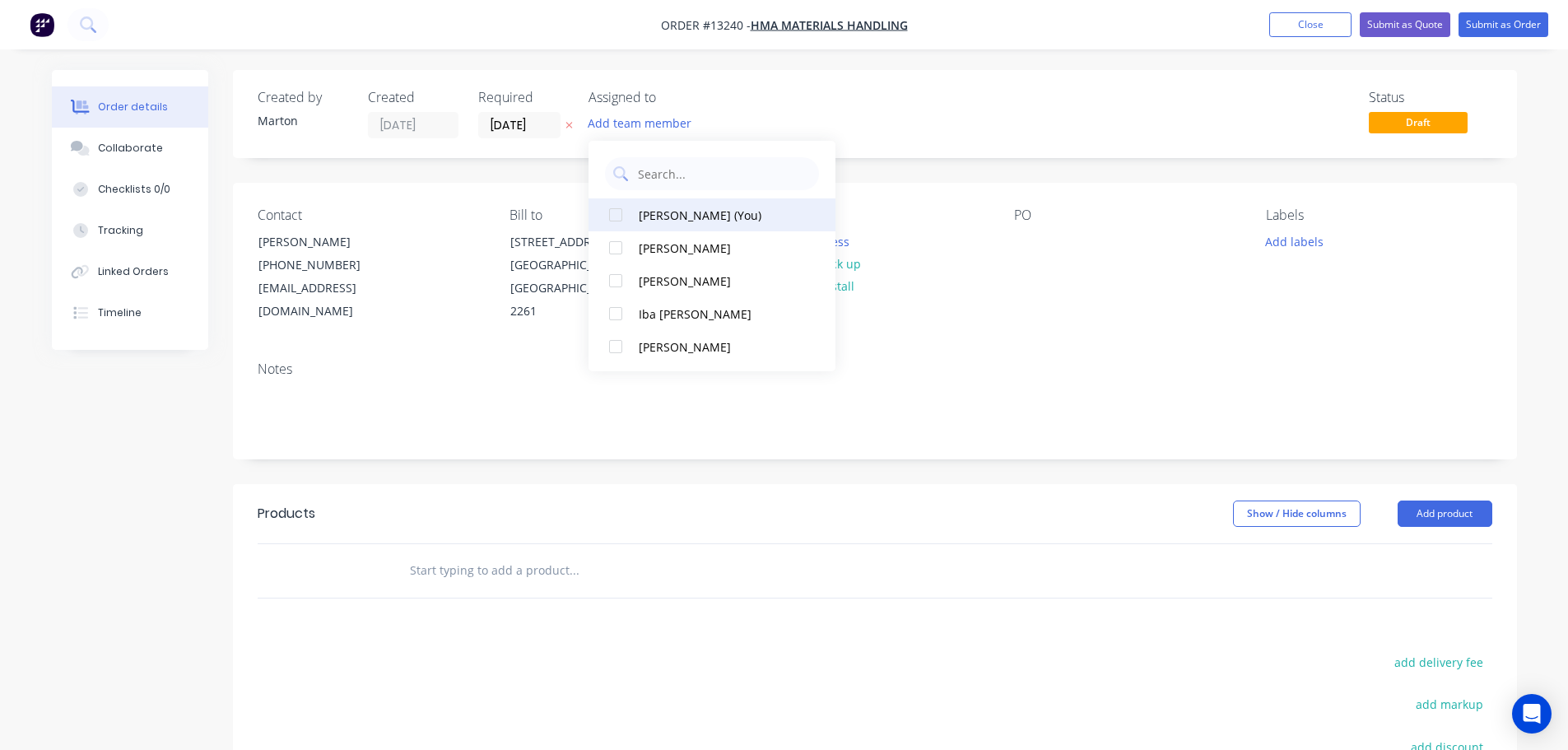
click at [631, 211] on div at bounding box center [615, 215] width 33 height 33
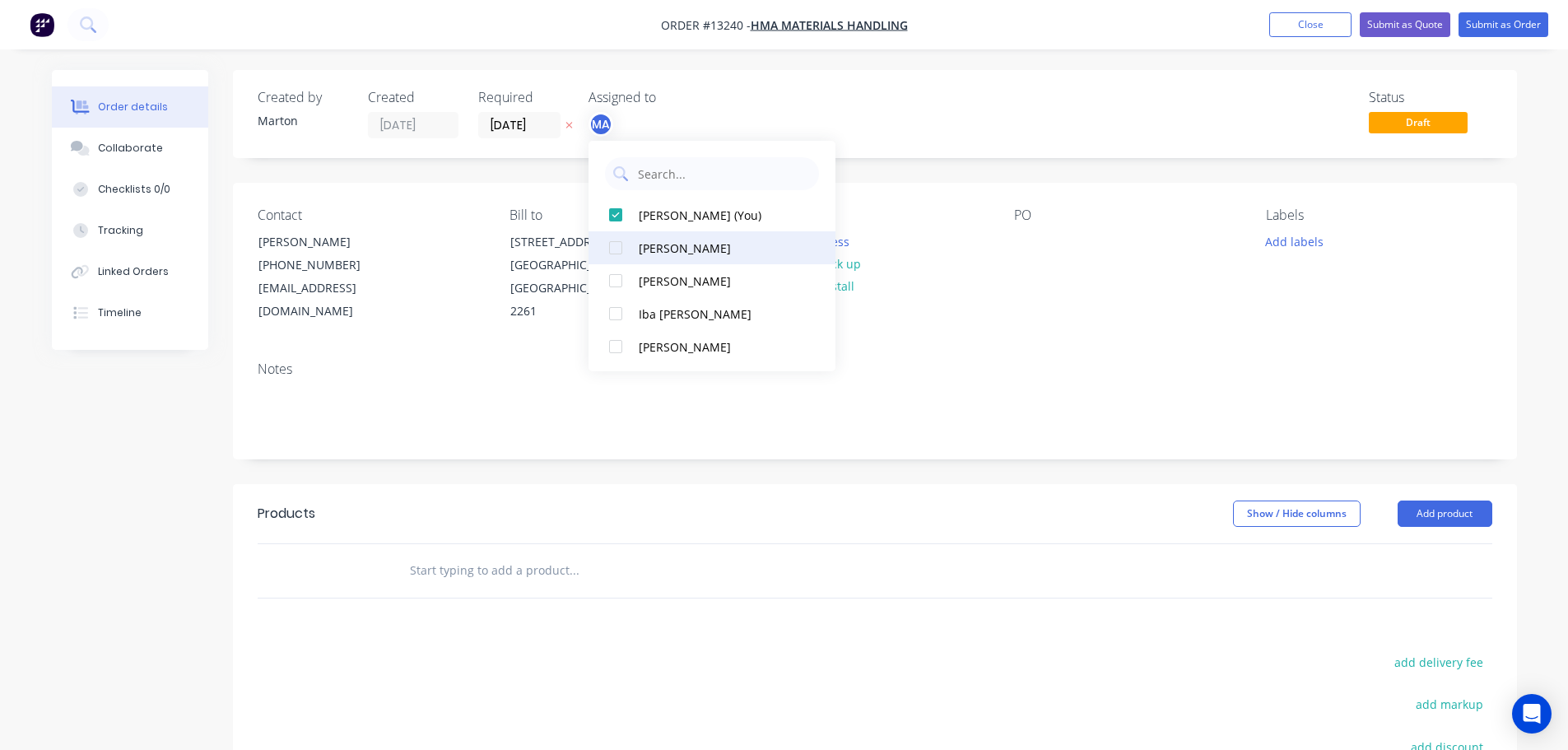
click at [615, 243] on div at bounding box center [615, 248] width 33 height 33
click at [621, 275] on div at bounding box center [615, 280] width 33 height 33
click at [851, 115] on div "Status Draft" at bounding box center [1123, 113] width 739 height 49
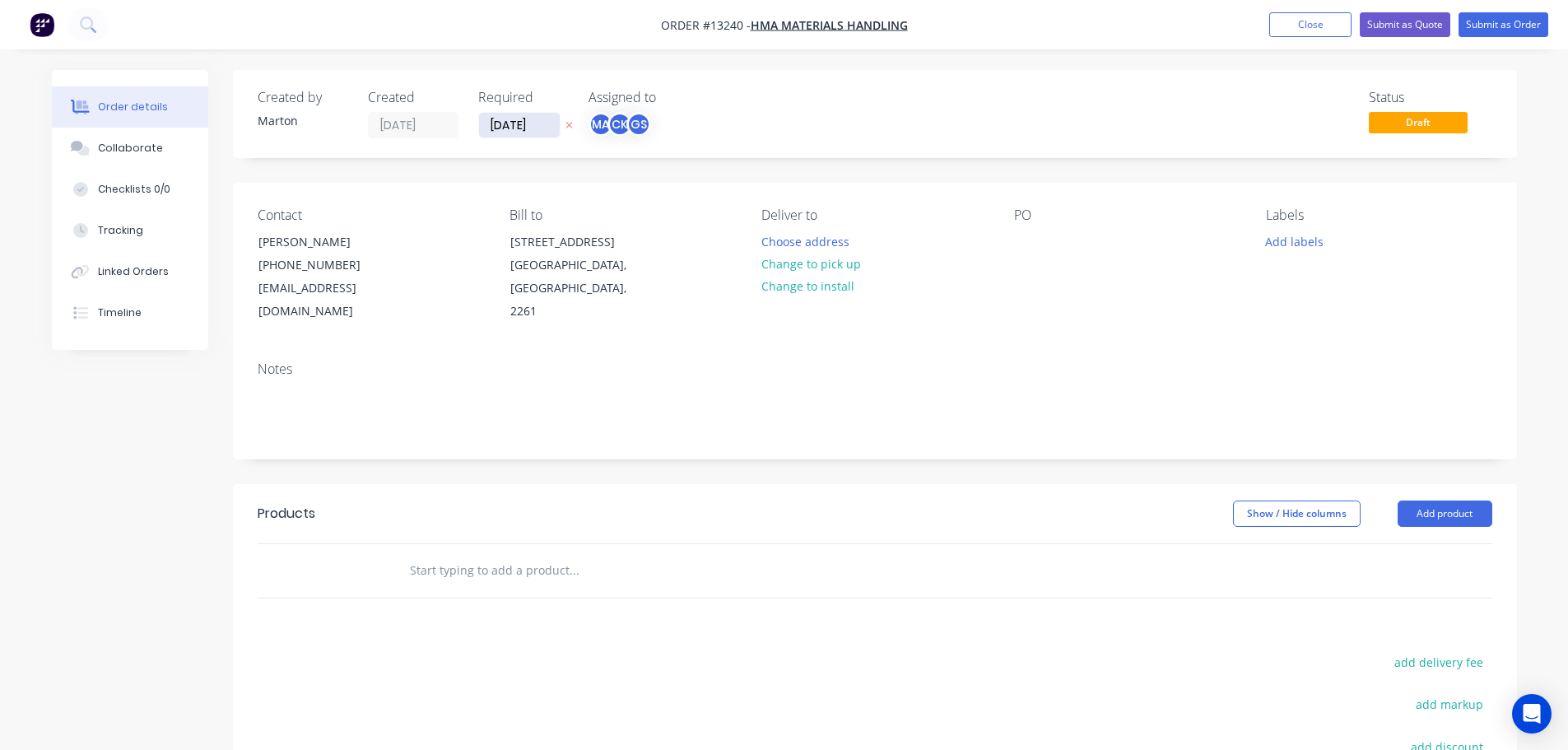
click at [523, 129] on input "[DATE]" at bounding box center [519, 124] width 81 height 25
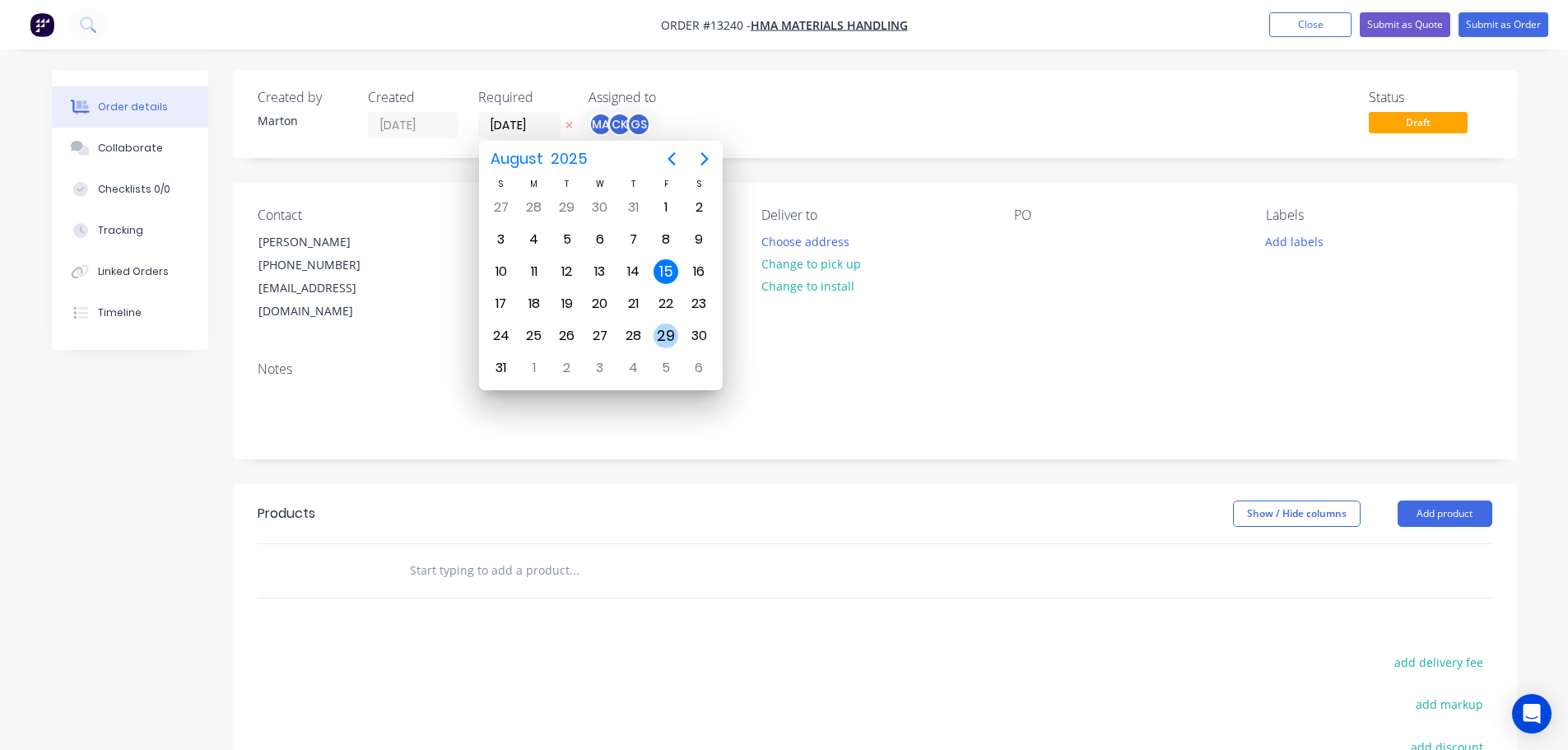
click at [661, 329] on div "29" at bounding box center [666, 335] width 25 height 25
type input "[DATE]"
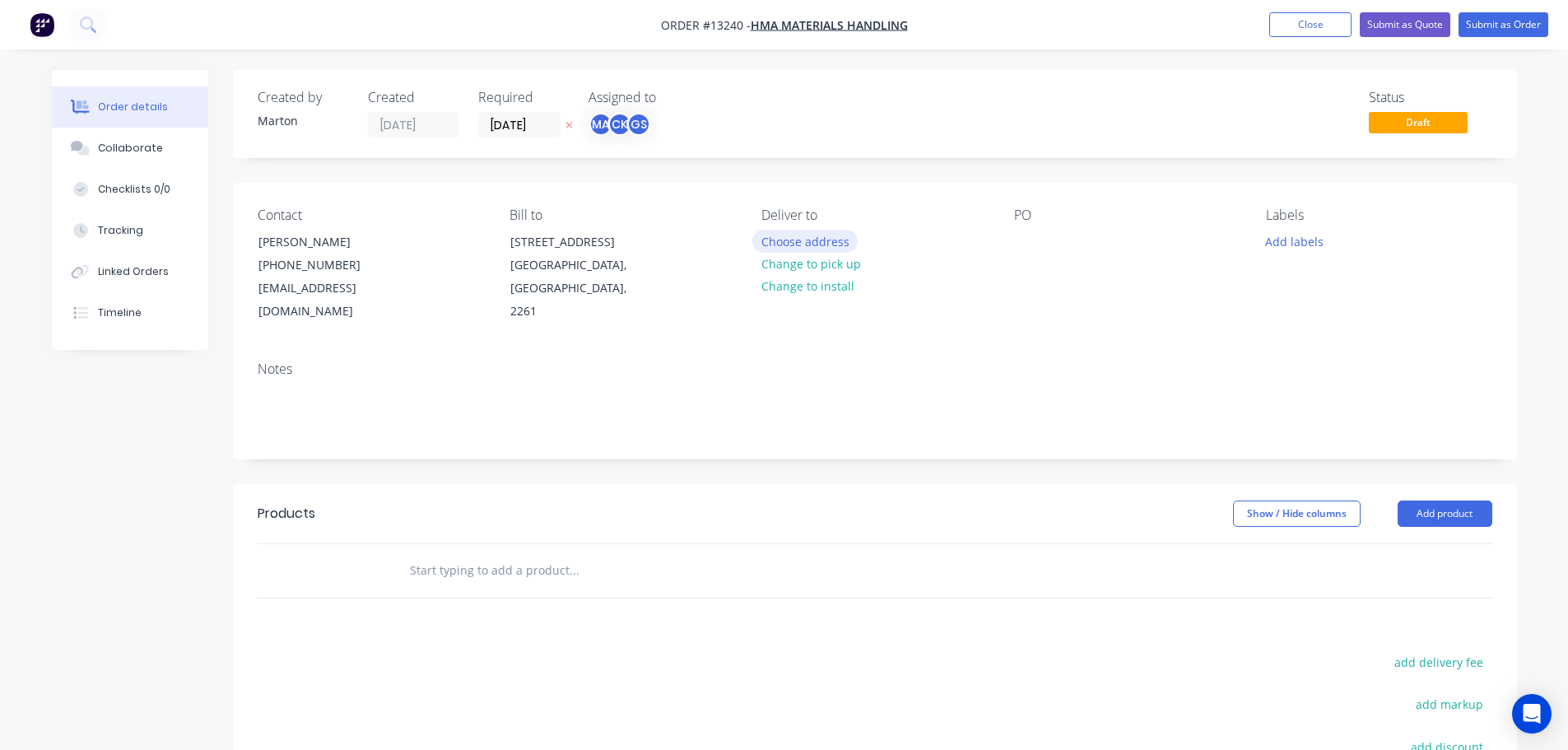
click at [762, 238] on button "Choose address" at bounding box center [805, 241] width 106 height 22
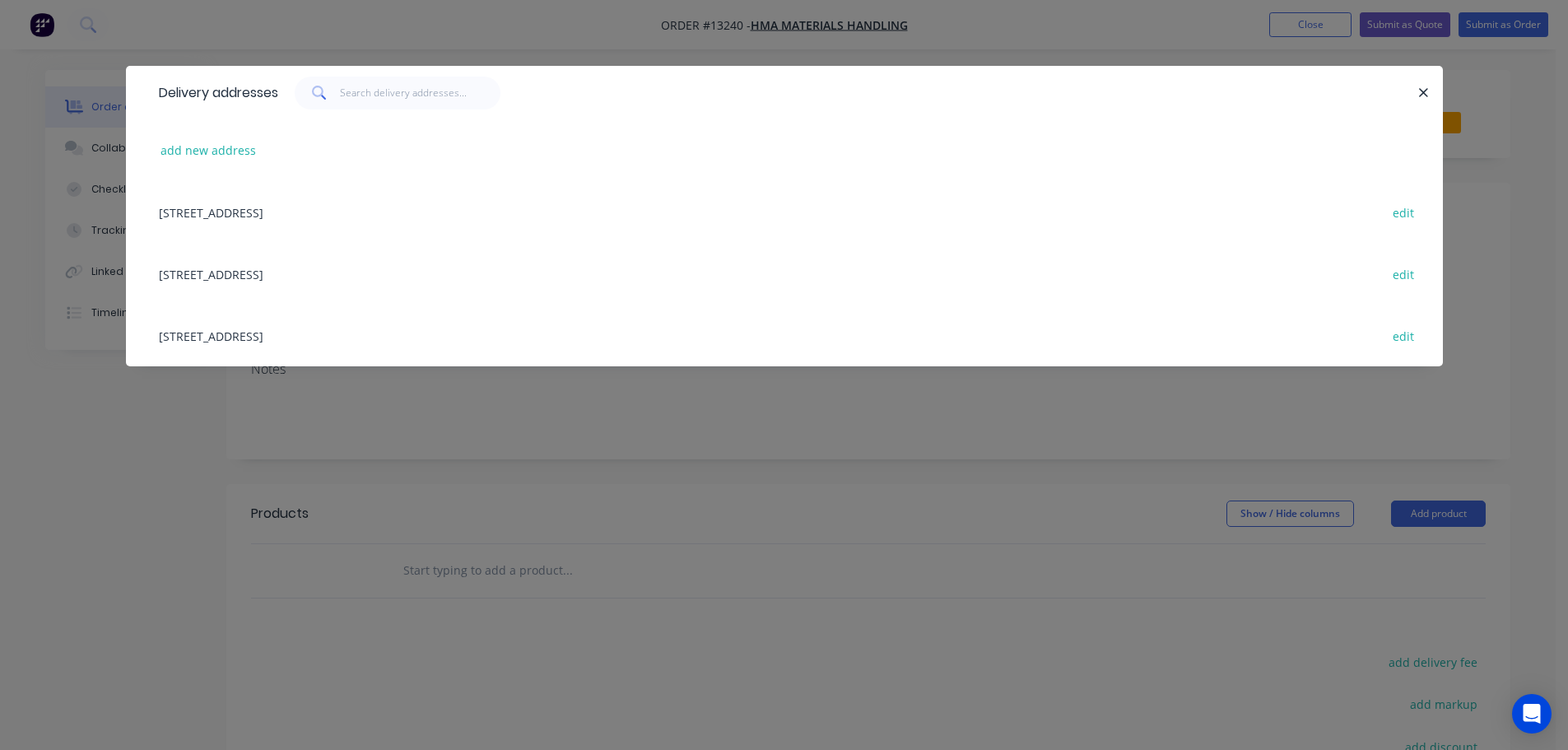
click at [899, 507] on div "Delivery addresses add new address 10 Hereford Street, Berkeley Vale, New South…" at bounding box center [784, 375] width 1568 height 750
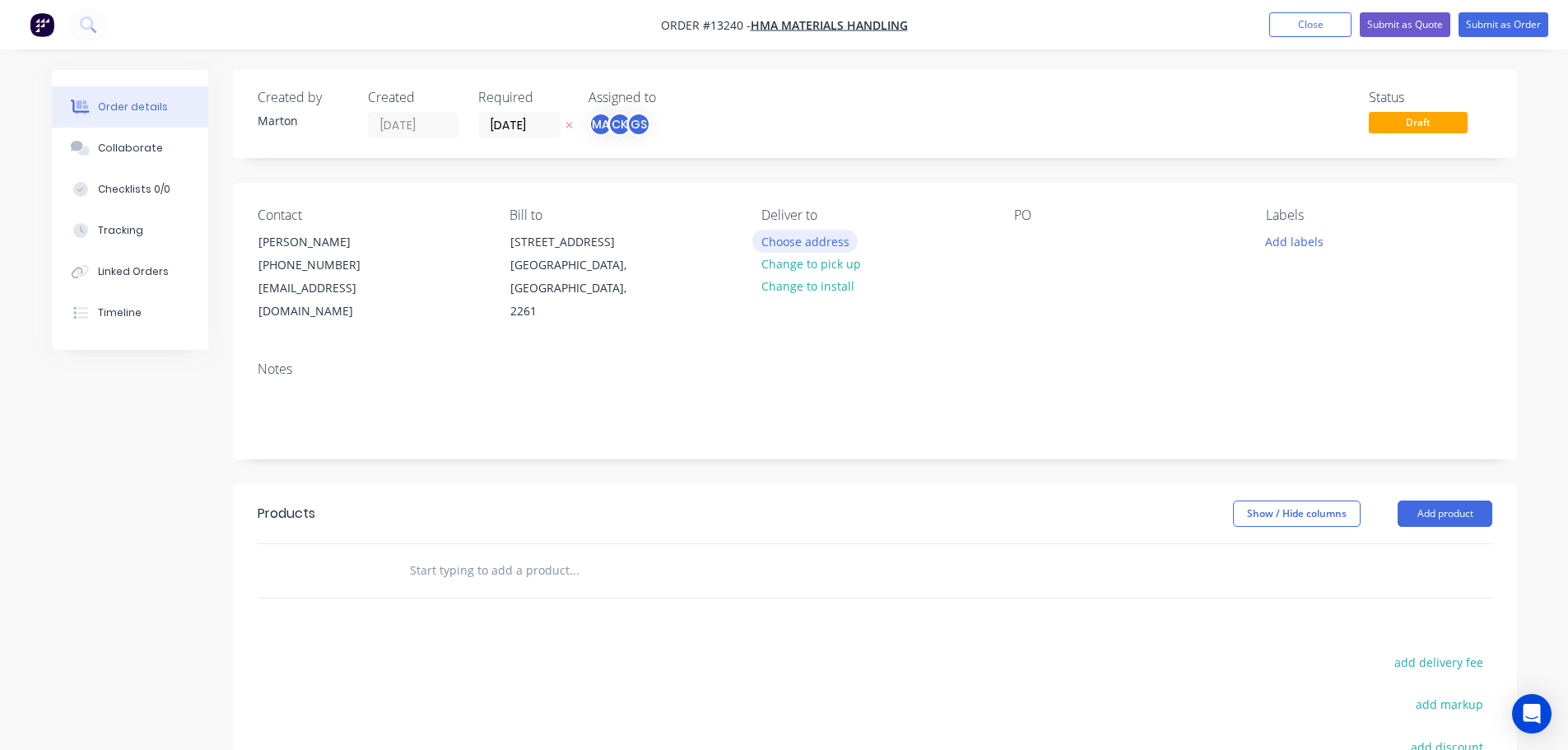
click at [782, 231] on button "Choose address" at bounding box center [805, 241] width 106 height 22
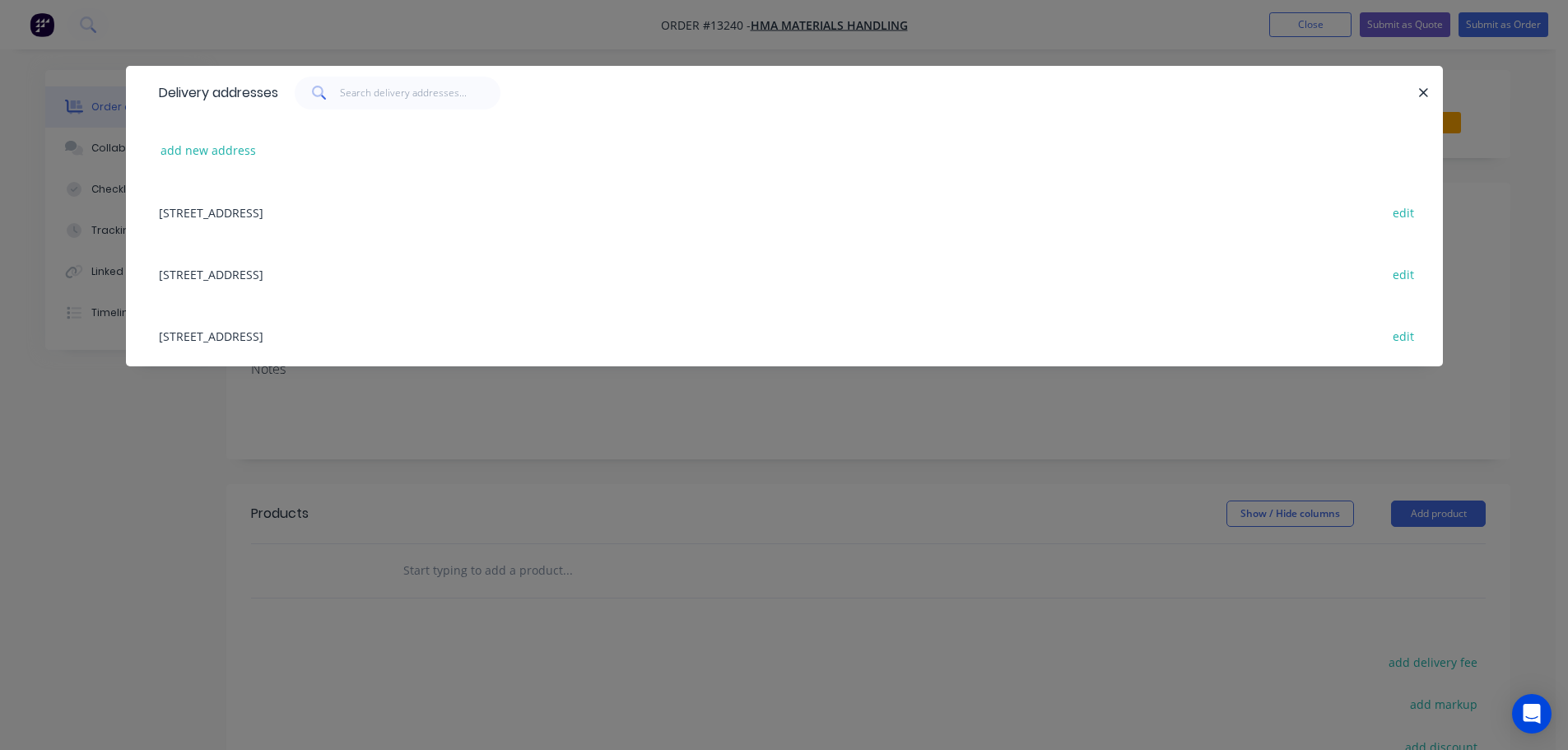
click at [804, 432] on div "Delivery addresses add new address 10 Hereford Street, Berkeley Vale, New South…" at bounding box center [784, 375] width 1568 height 750
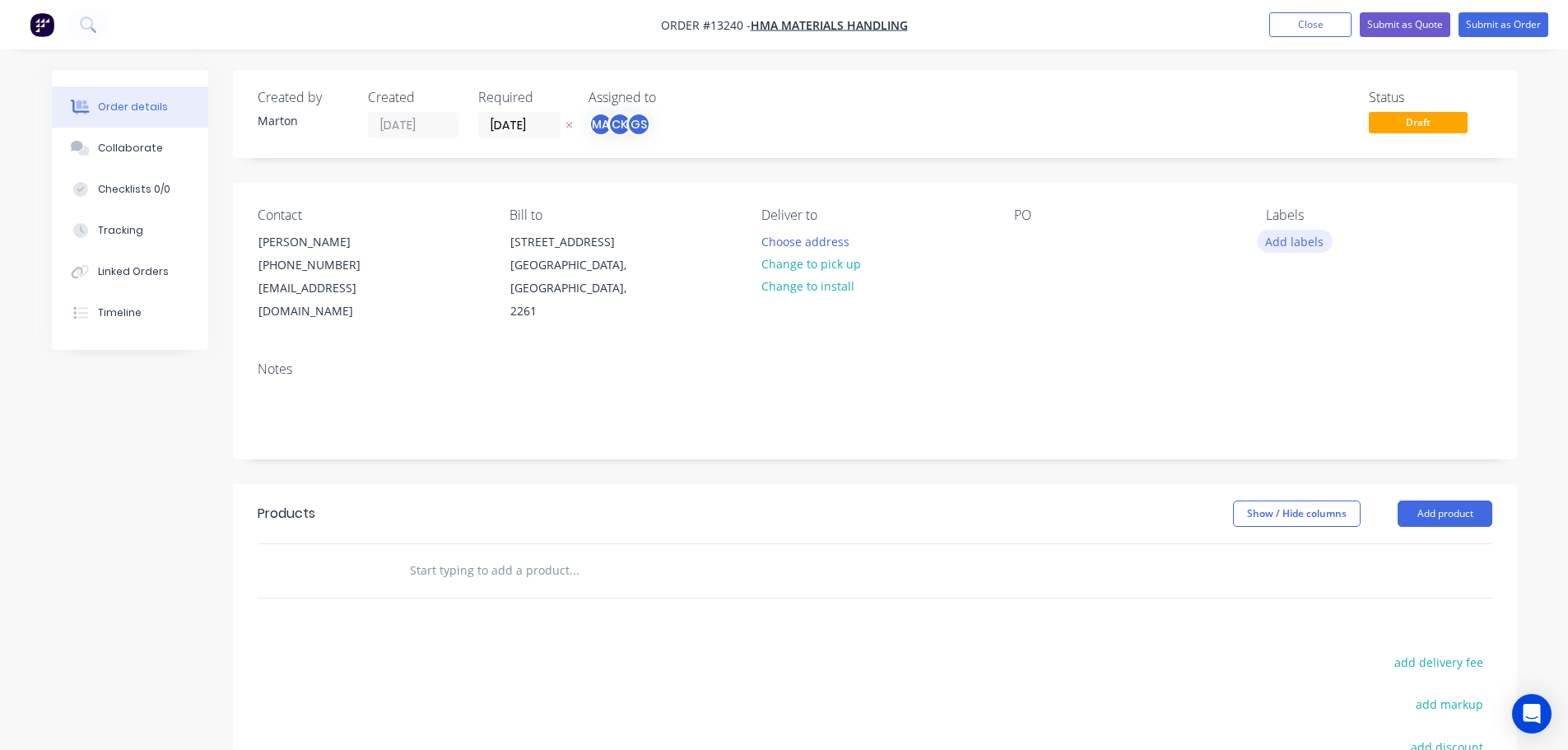
click at [1284, 246] on button "Add labels" at bounding box center [1294, 241] width 76 height 22
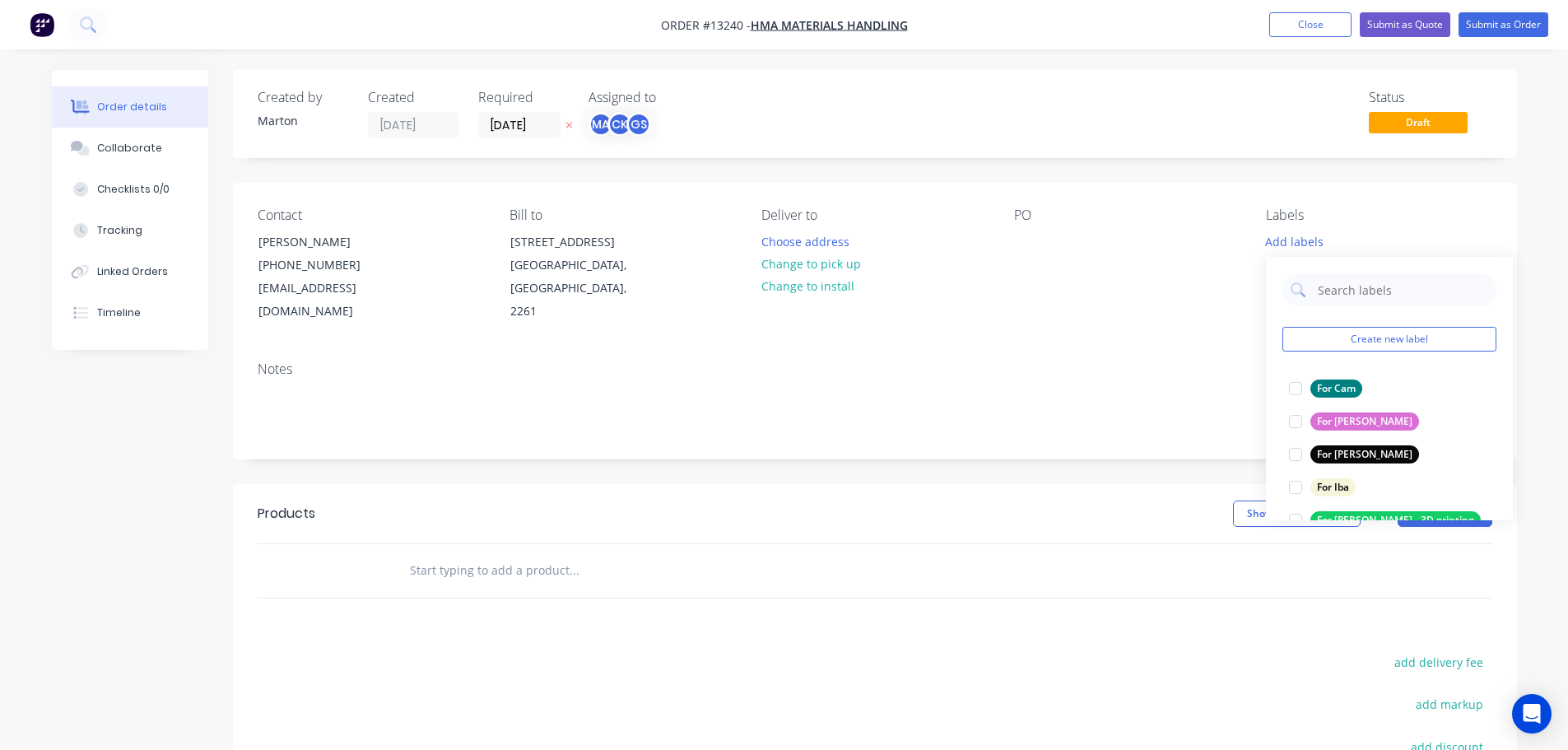
click at [1035, 449] on div "Created by Marton Created 15/08/25 Required 29/08/25 Assigned to MA CK GS Statu…" at bounding box center [875, 531] width 1284 height 924
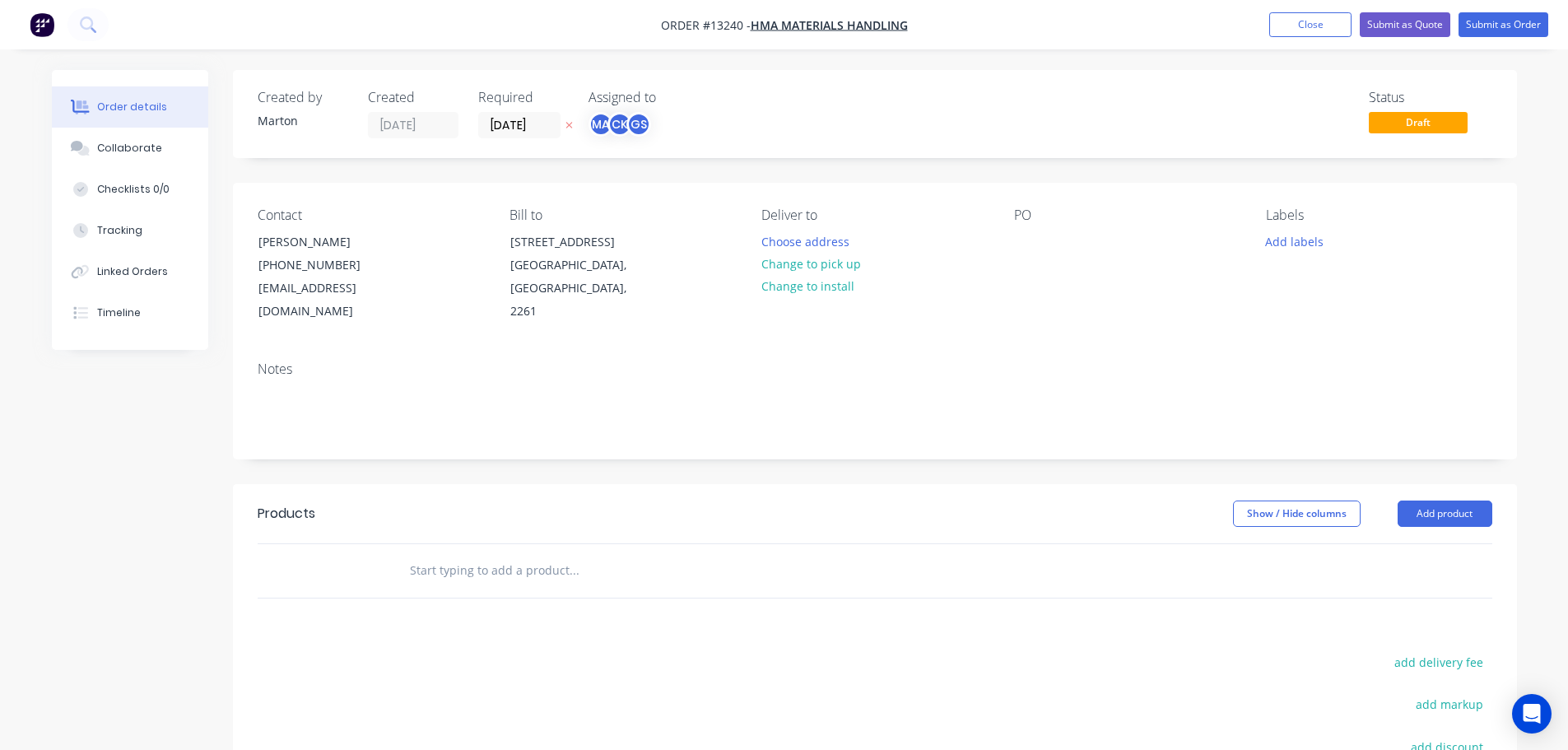
click at [667, 554] on input "text" at bounding box center [574, 570] width 329 height 33
click at [1313, 16] on button "Close" at bounding box center [1310, 25] width 83 height 25
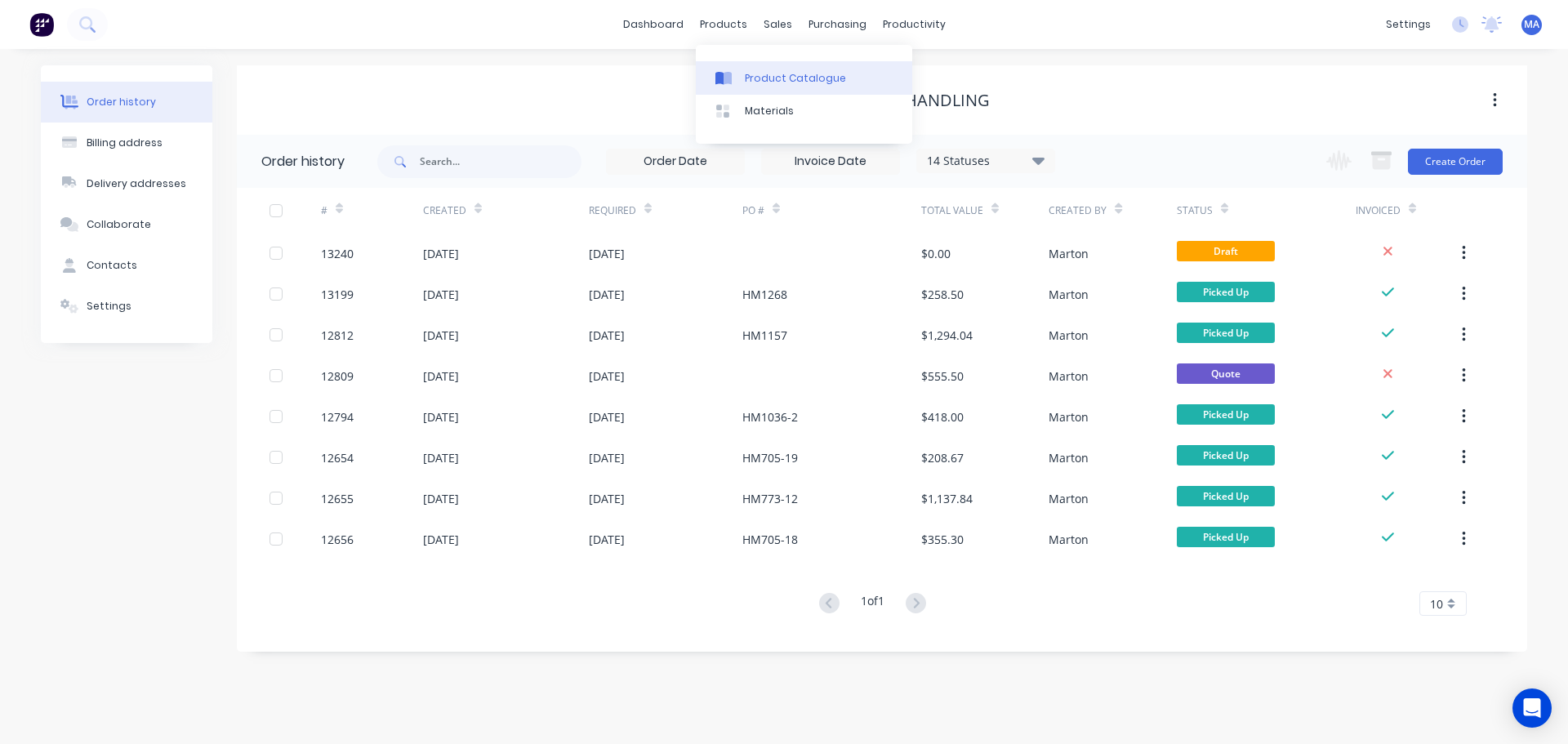
click at [743, 69] on link "Product Catalogue" at bounding box center [804, 78] width 216 height 33
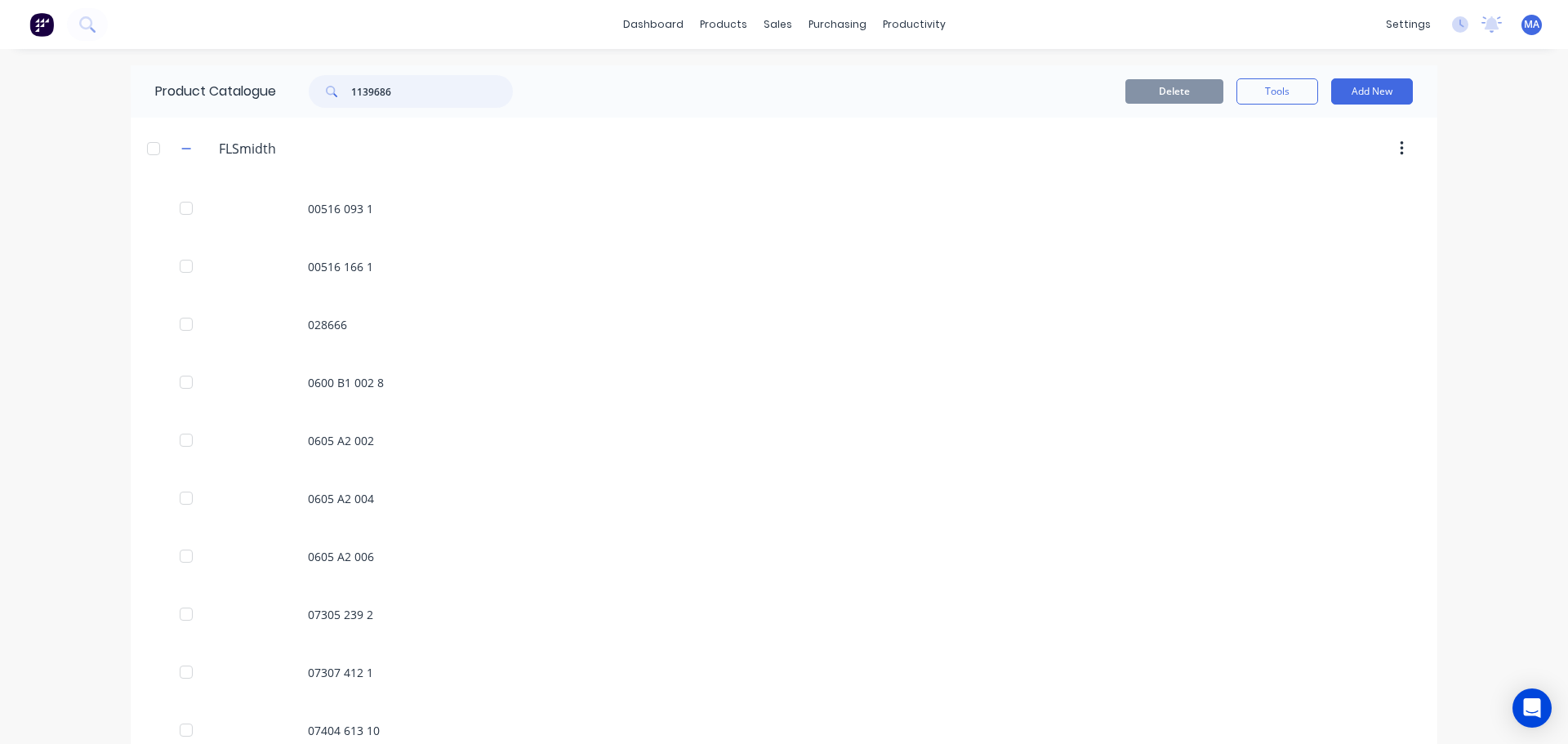
drag, startPoint x: 389, startPoint y: 90, endPoint x: 315, endPoint y: 89, distance: 74.0
click at [318, 89] on div "1139686" at bounding box center [411, 91] width 204 height 33
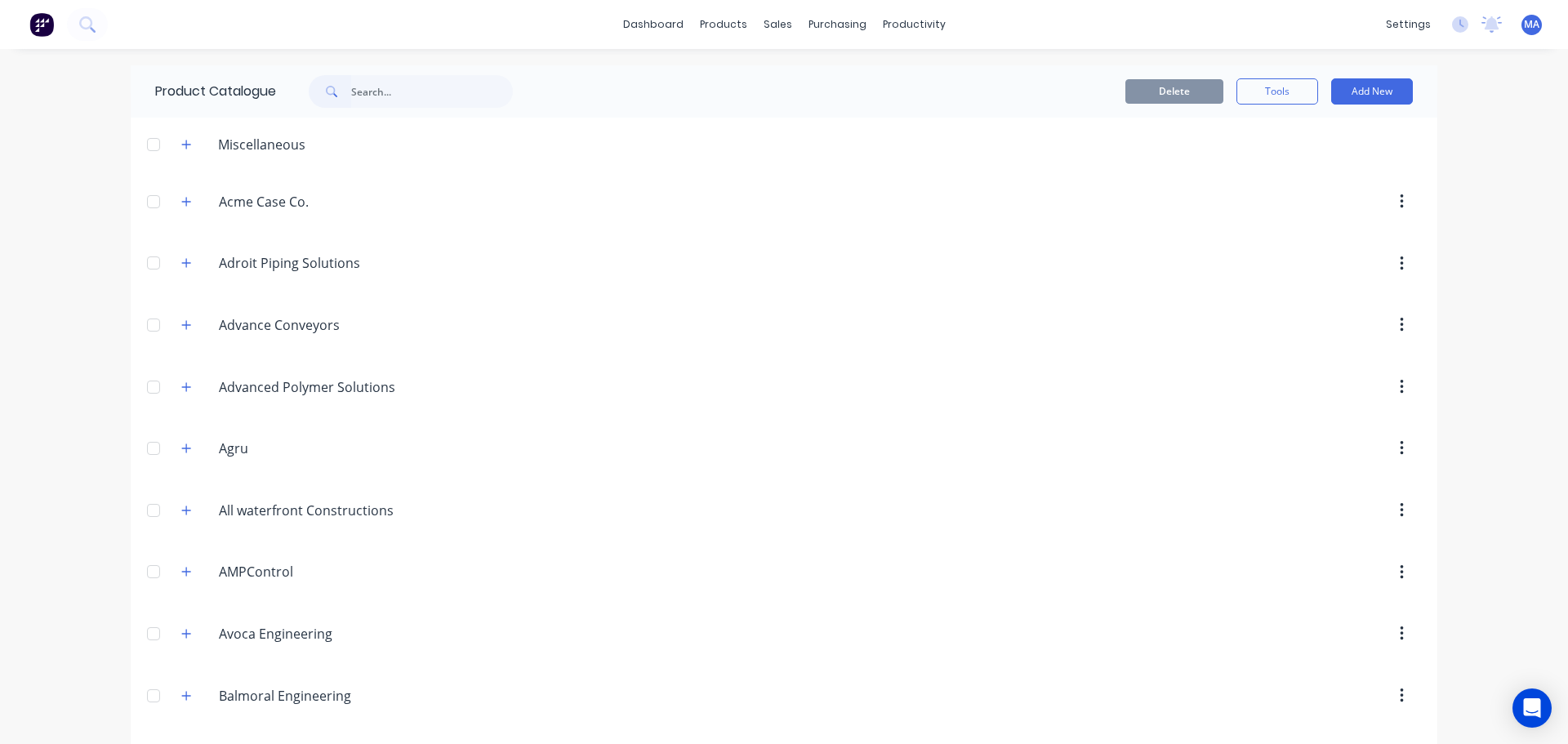
click at [224, 146] on div "Miscellaneous" at bounding box center [262, 144] width 113 height 19
click at [182, 149] on icon "button" at bounding box center [187, 144] width 10 height 12
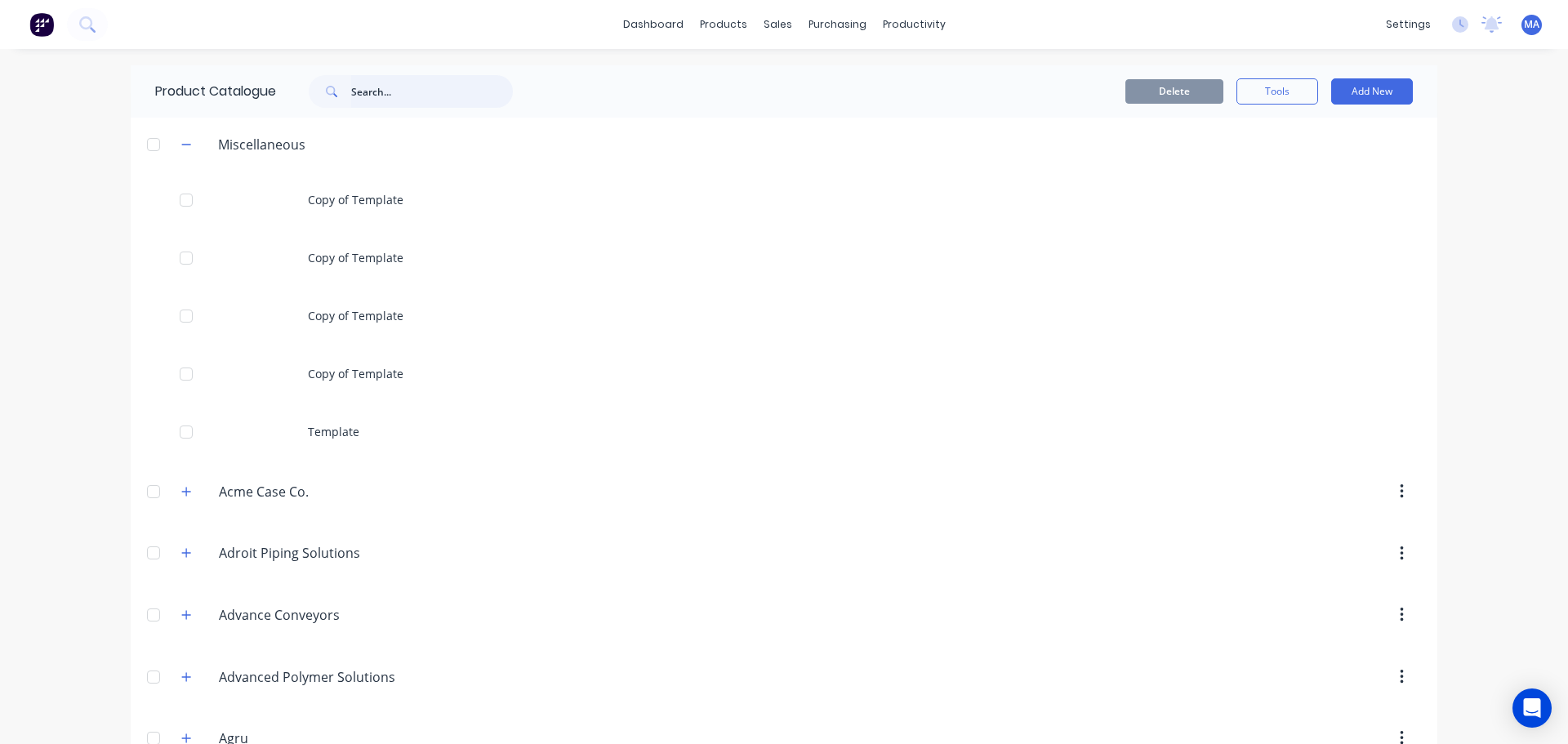
click at [414, 90] on input "text" at bounding box center [432, 91] width 161 height 33
type input "5003"
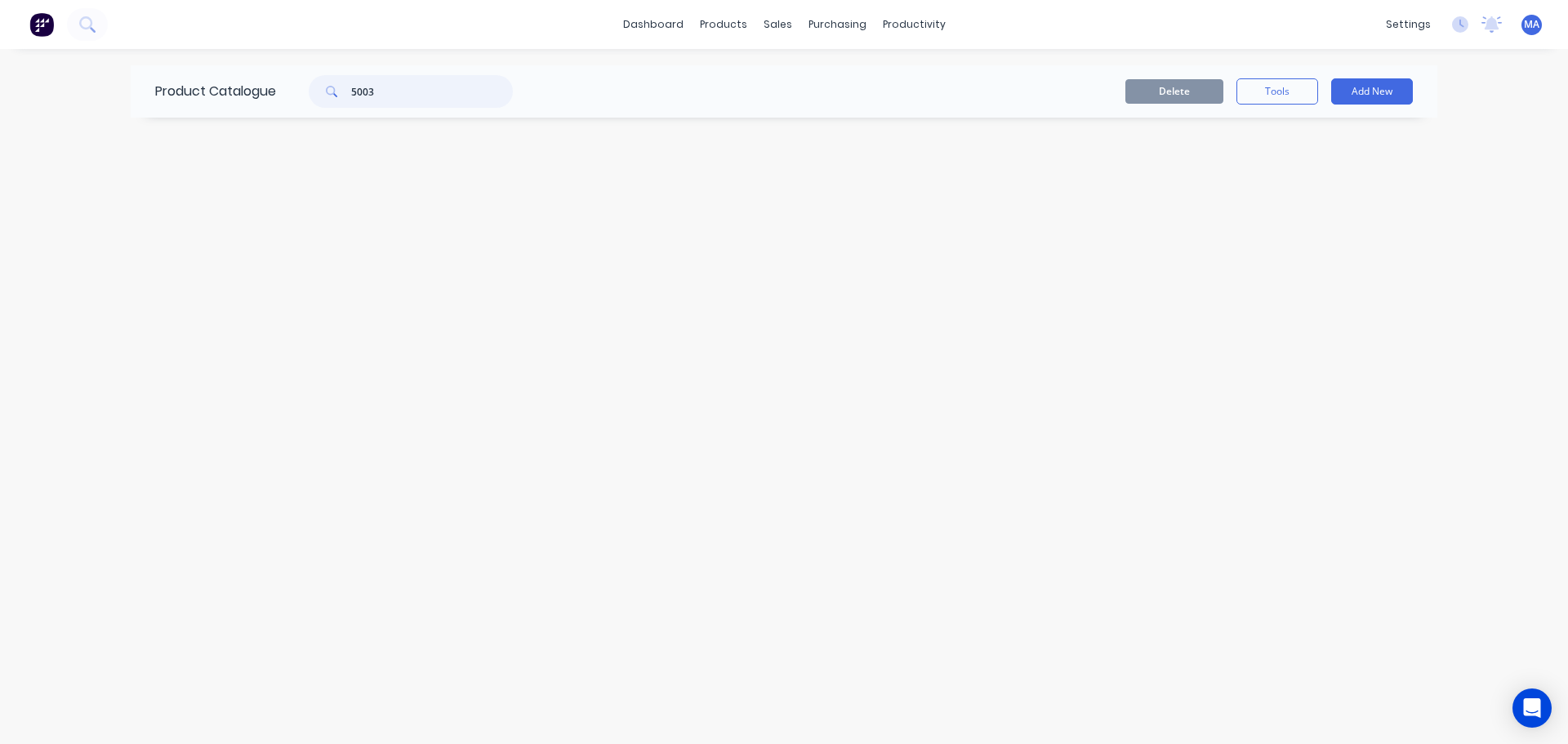
click at [414, 90] on input "5003" at bounding box center [432, 91] width 161 height 33
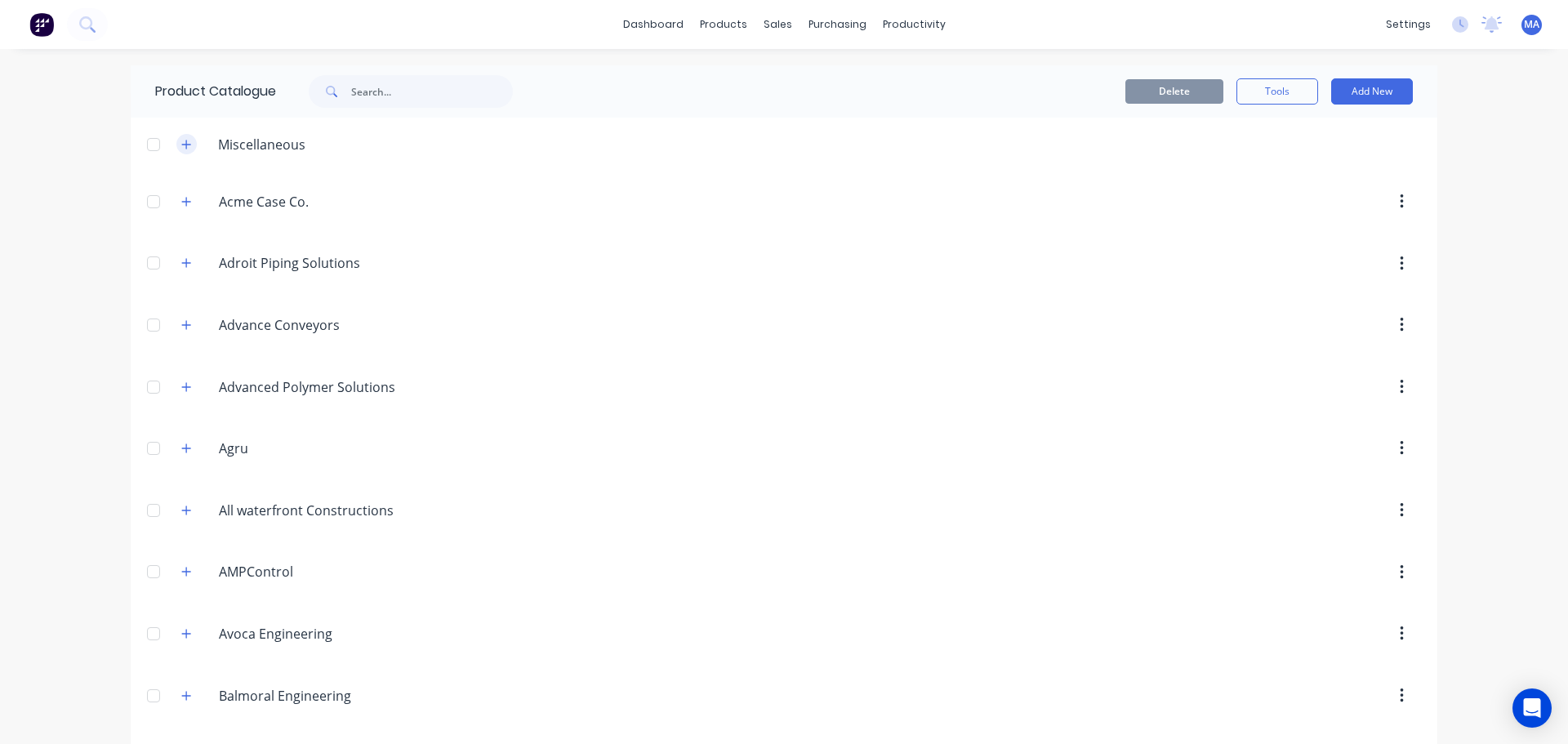
click at [185, 151] on button "button" at bounding box center [187, 144] width 20 height 20
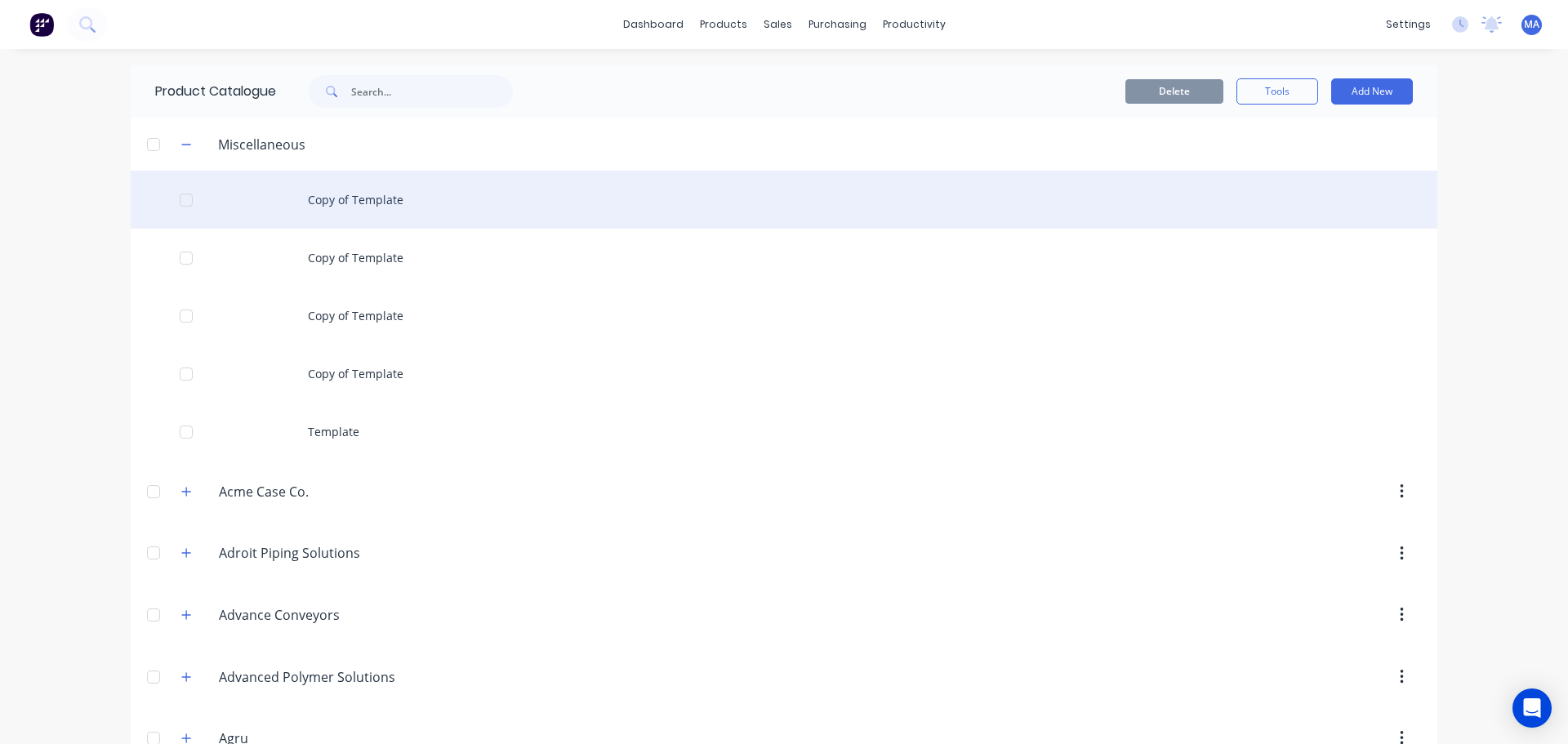
click at [346, 203] on div "Copy of Template" at bounding box center [784, 199] width 1307 height 58
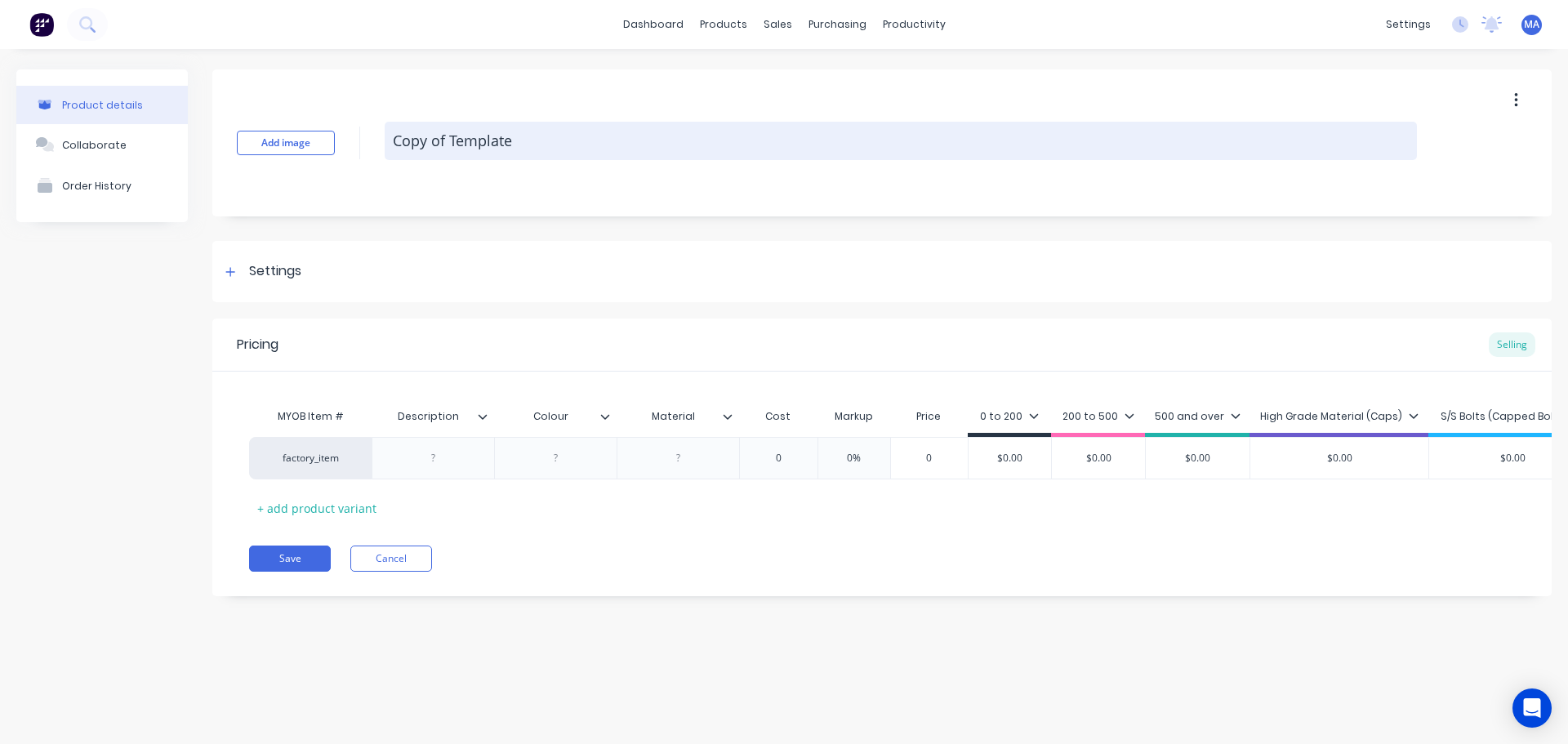
click at [511, 143] on textarea "Copy of Template" at bounding box center [901, 140] width 1032 height 38
type textarea "x"
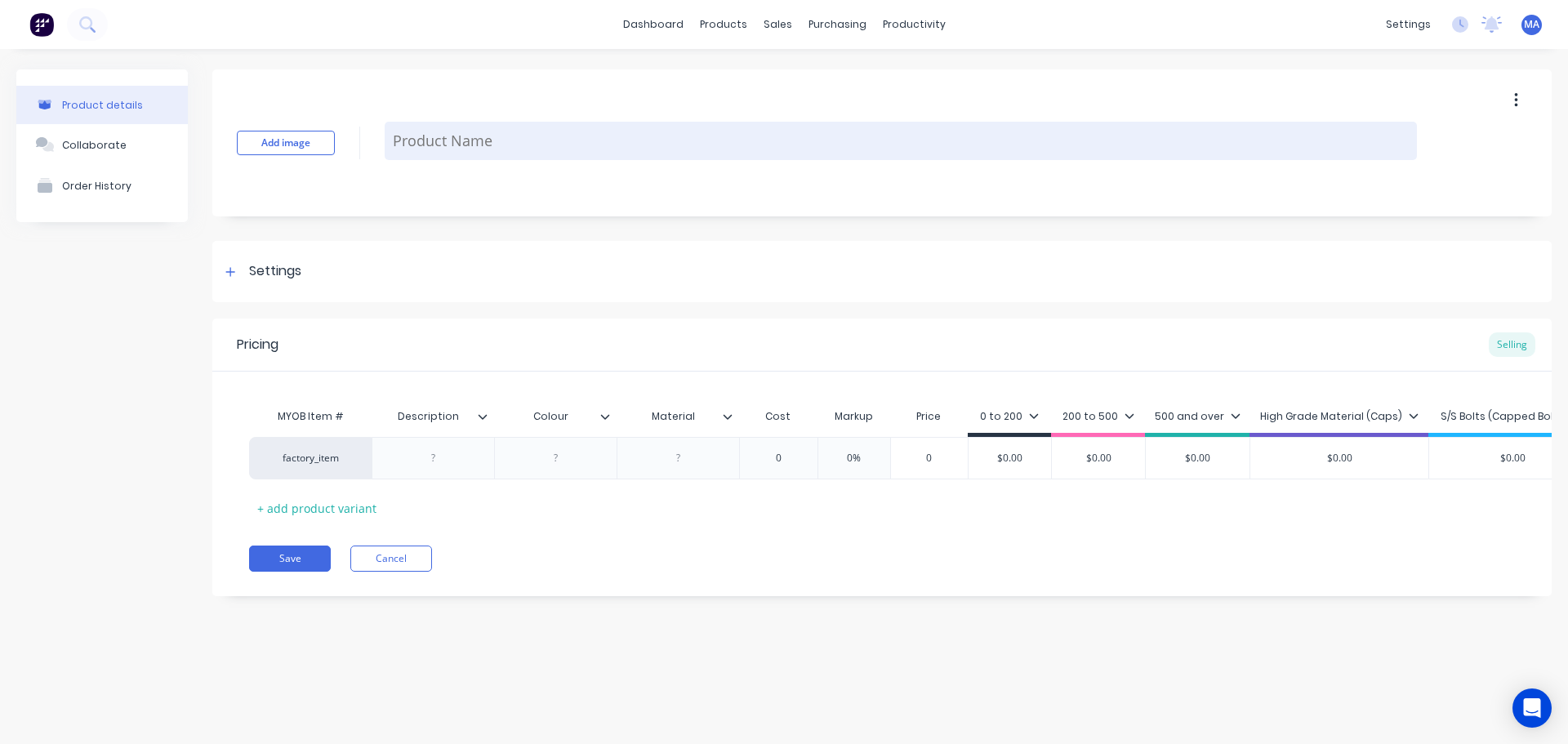
type textarea "5"
type textarea "x"
type textarea "50"
type textarea "x"
type textarea "500"
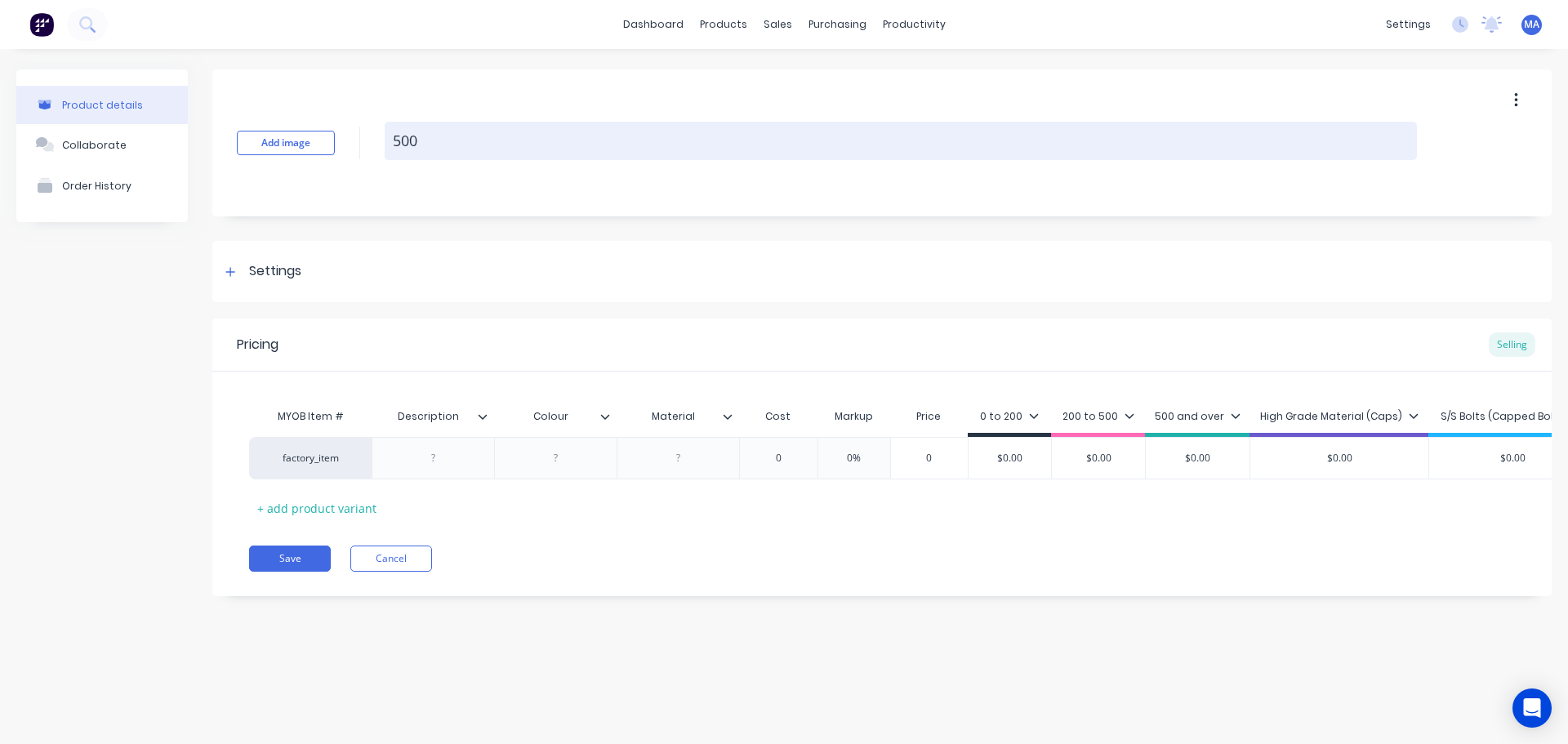
type textarea "x"
type textarea "5003"
type textarea "x"
type textarea "5003-"
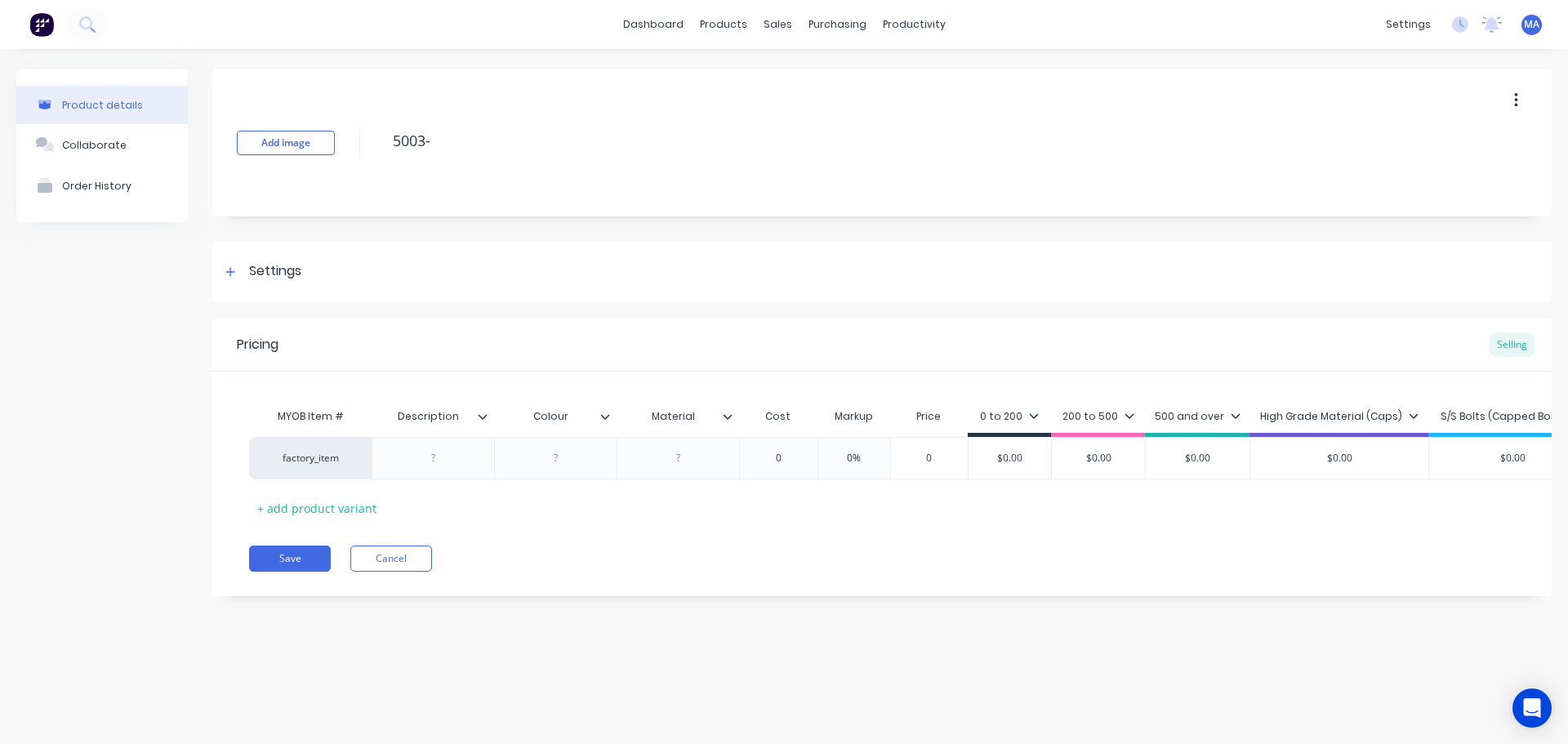
type textarea "x"
type textarea "5003-1"
type textarea "x"
type textarea "5003-14"
type textarea "x"
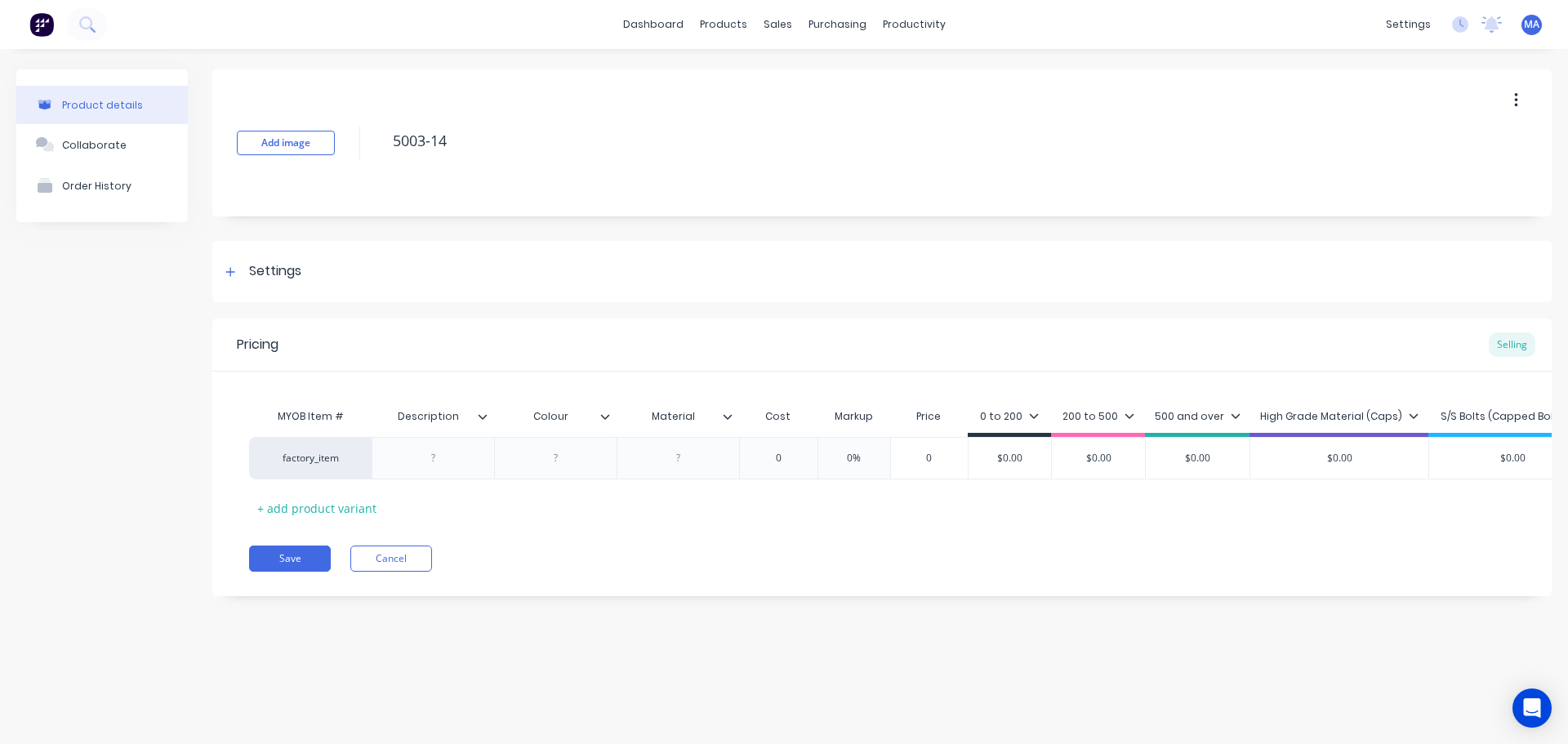
type textarea "5003-141"
type textarea "x"
type textarea "5003-1410"
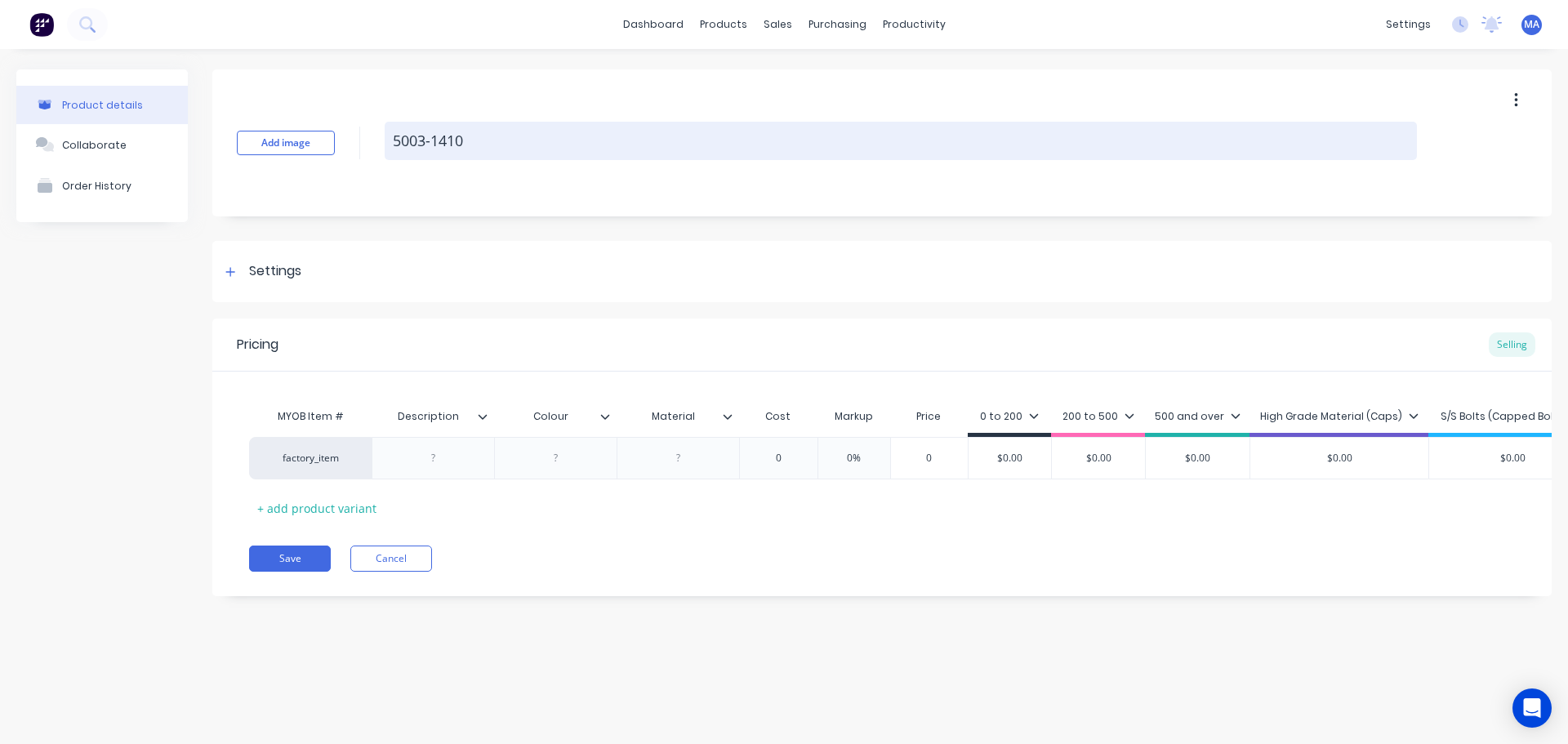
click at [491, 136] on textarea "5003-1410" at bounding box center [901, 140] width 1032 height 38
type textarea "x"
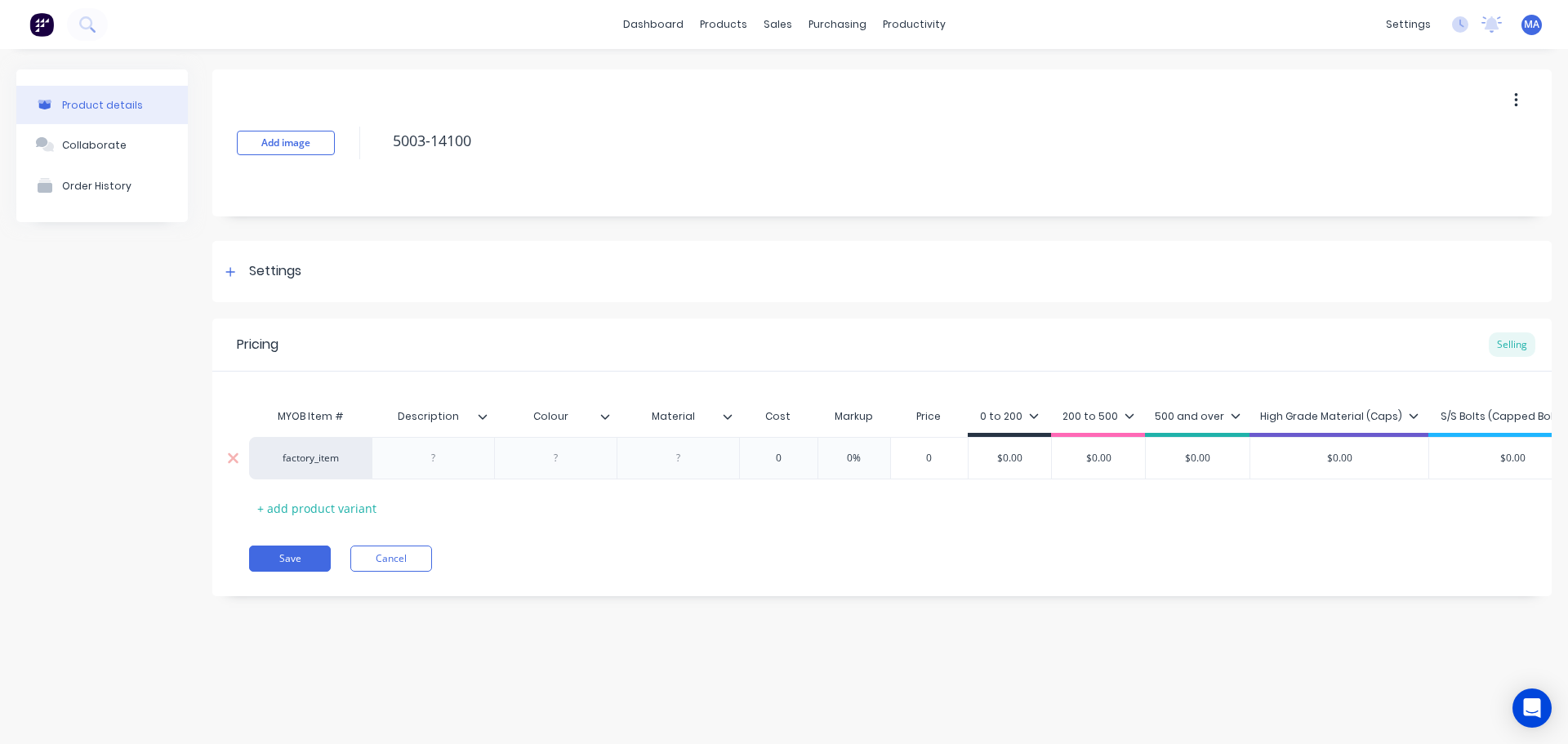
drag, startPoint x: 433, startPoint y: 471, endPoint x: 444, endPoint y: 470, distance: 11.0
click at [433, 471] on div at bounding box center [433, 458] width 122 height 42
type textarea "5003-14100"
type textarea "x"
type textarea "5003-14100"
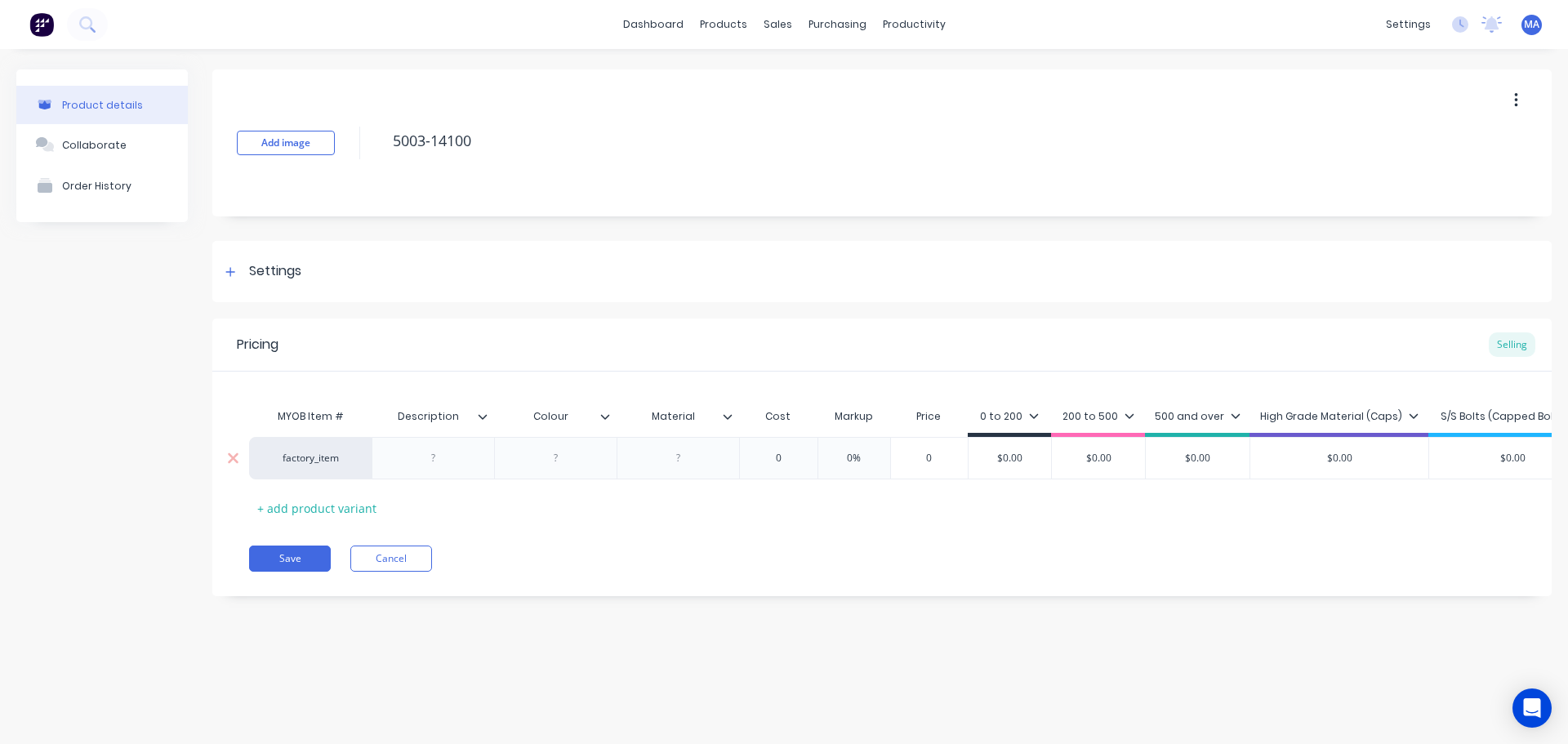
click at [458, 464] on div at bounding box center [433, 458] width 82 height 21
type textarea "x"
click at [425, 469] on div at bounding box center [433, 458] width 122 height 42
type textarea "x"
click at [591, 470] on div at bounding box center [556, 462] width 82 height 21
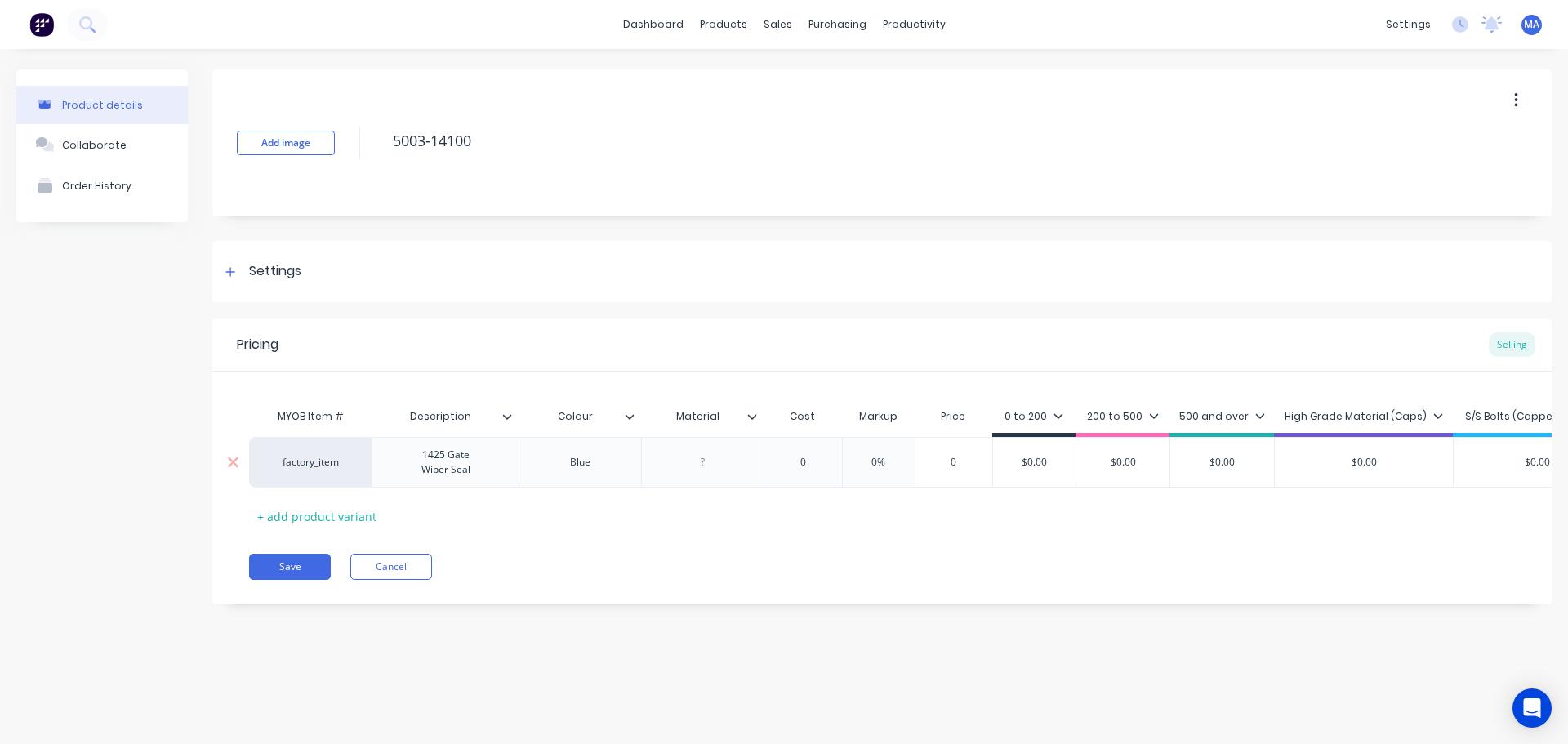
type textarea "x"
click at [818, 464] on input "0" at bounding box center [803, 462] width 82 height 14
click at [825, 465] on input "0" at bounding box center [803, 462] width 82 height 14
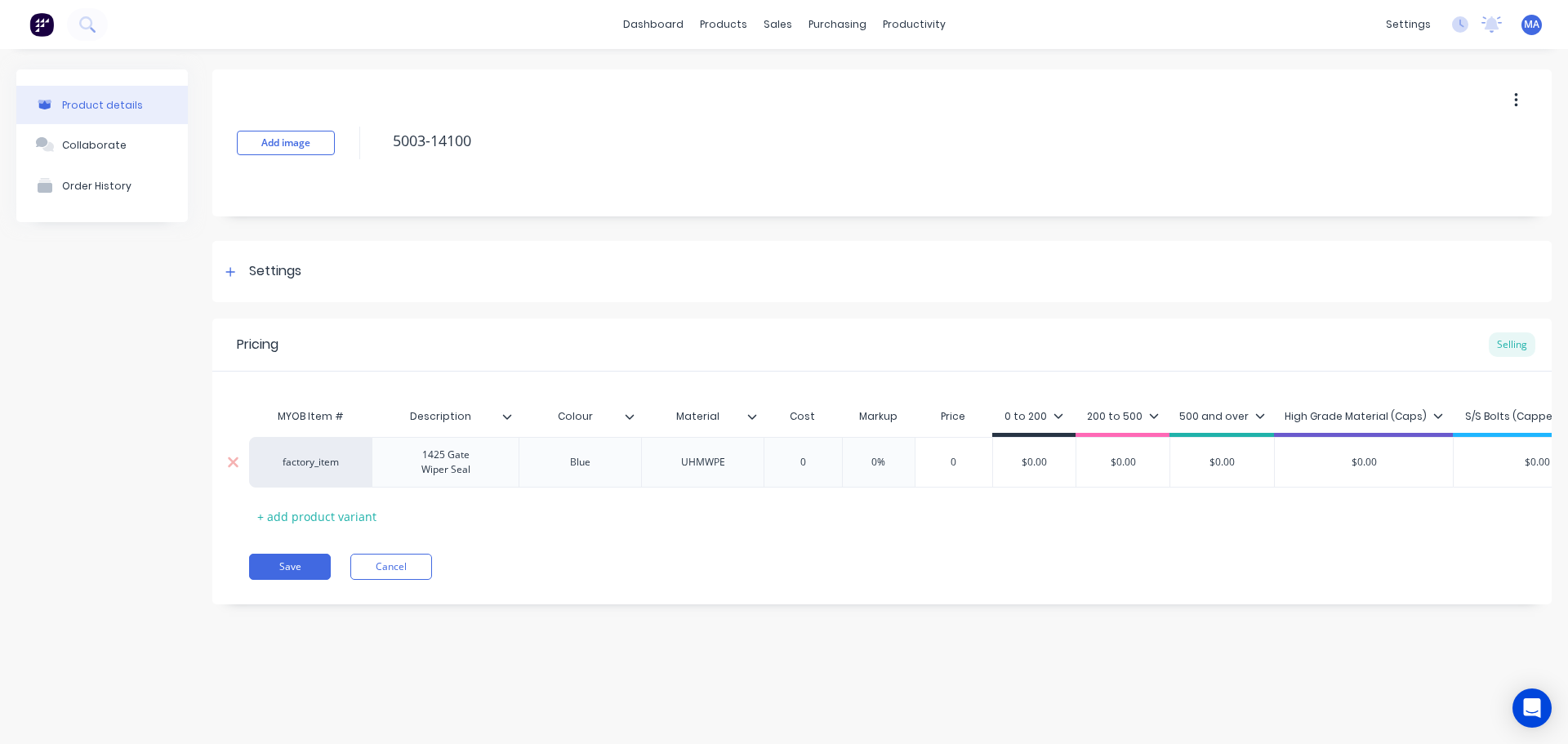
type input "4"
type textarea "x"
type input "47"
type textarea "x"
type input "47.1"
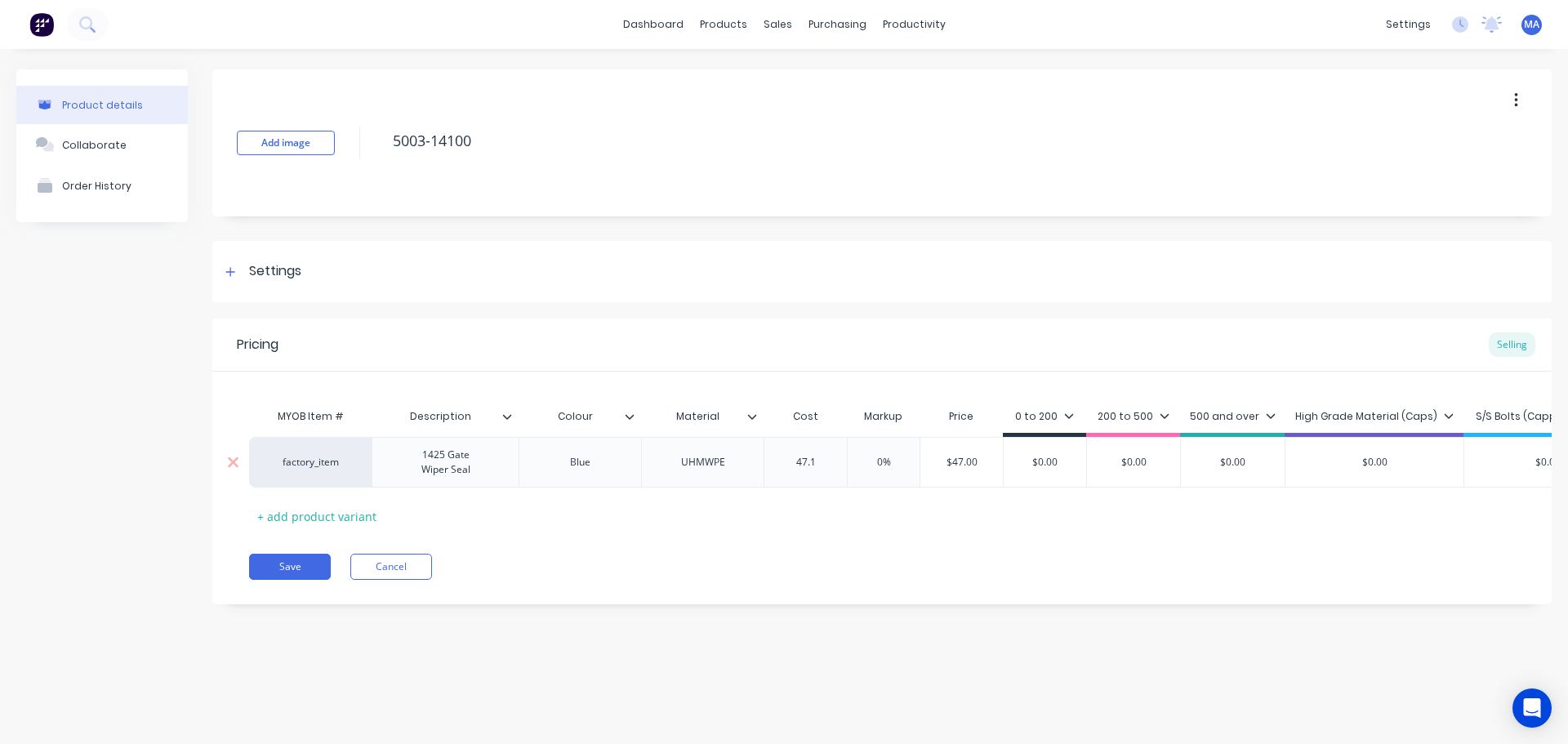
type textarea "x"
type input "47.14"
type textarea "x"
type input "47.14"
click at [890, 466] on input "0%" at bounding box center [900, 462] width 82 height 14
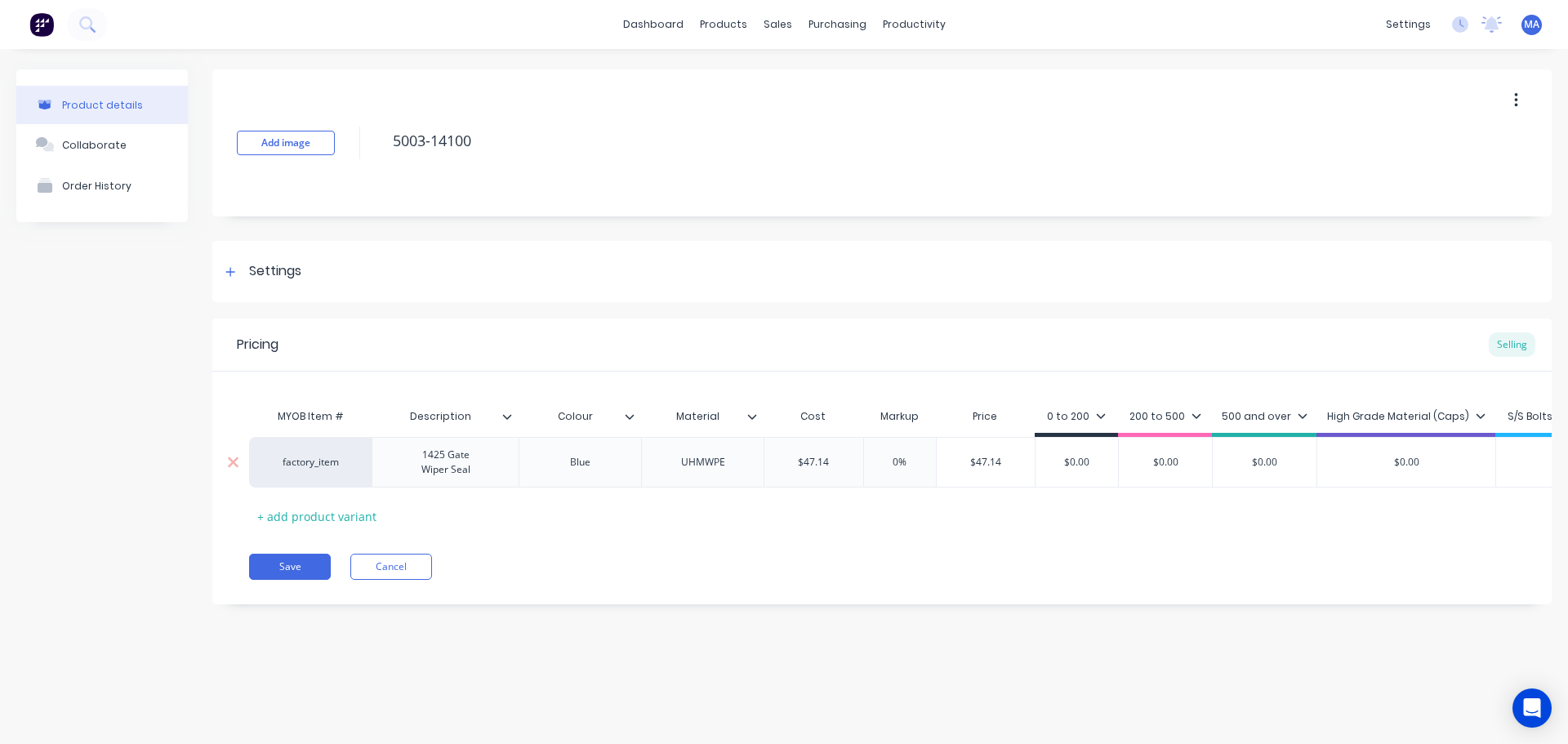
click at [890, 466] on input "0%" at bounding box center [900, 462] width 82 height 14
type input "5%"
type textarea "x"
type input "55%"
type textarea "x"
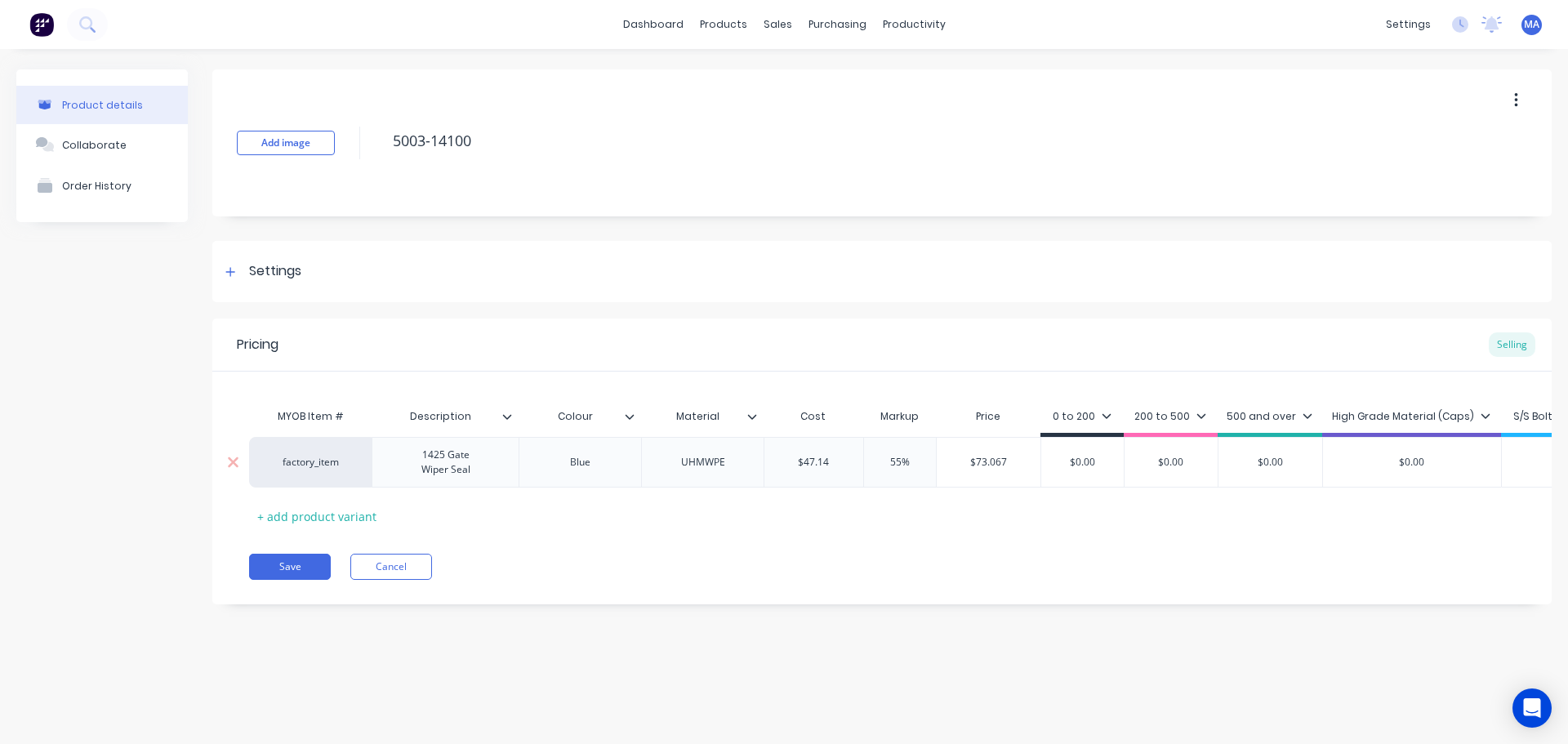
type input "55%"
click at [985, 459] on input "$73.067" at bounding box center [988, 462] width 104 height 14
click at [1099, 307] on div "Add image 5003-14100 Settings Product Options I buy this item I sell this item …" at bounding box center [882, 349] width 1340 height 559
click at [992, 461] on input "$73.067" at bounding box center [988, 462] width 104 height 14
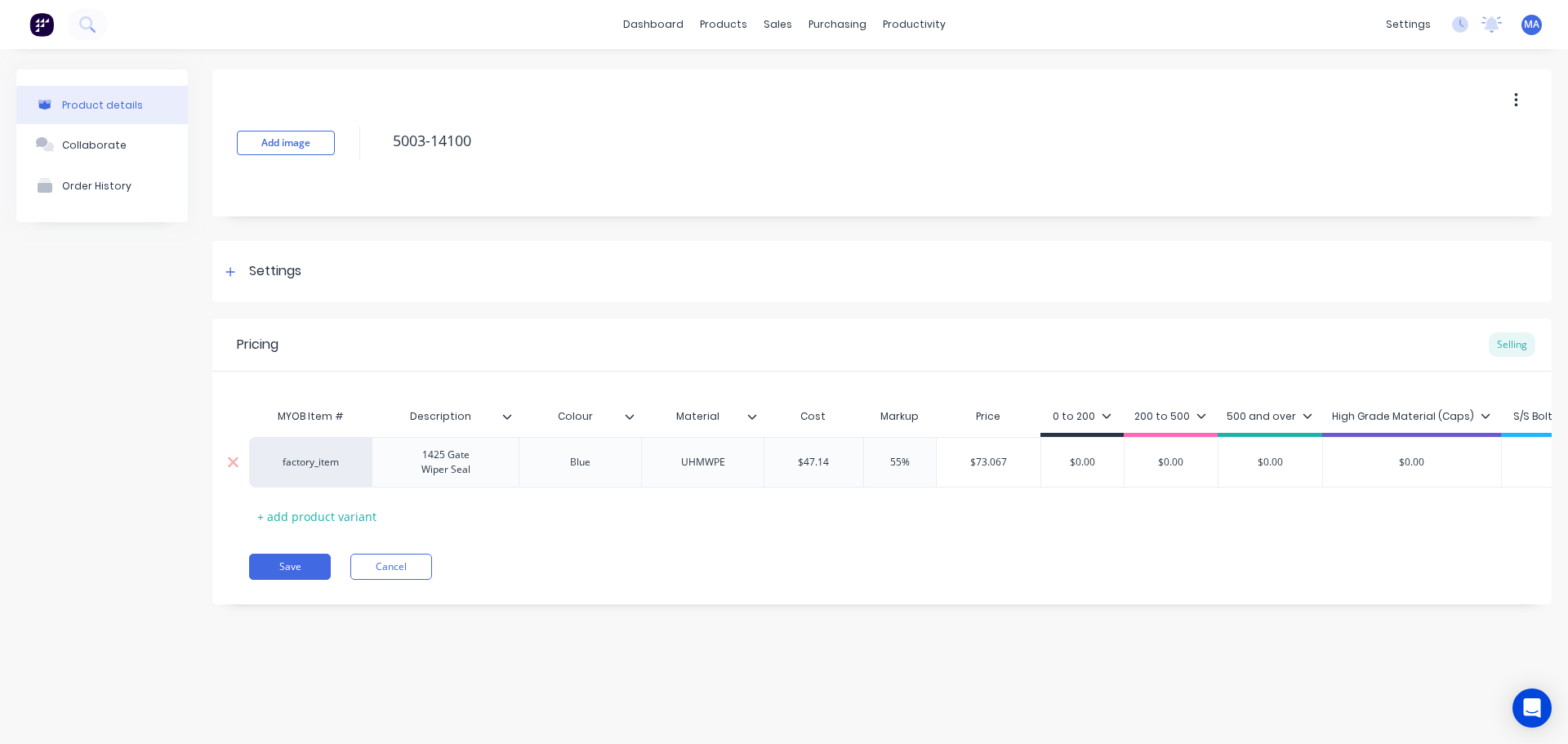
click at [992, 461] on input "$73.067" at bounding box center [988, 462] width 104 height 14
type input "$8"
type textarea "x"
type input "$89"
type textarea "x"
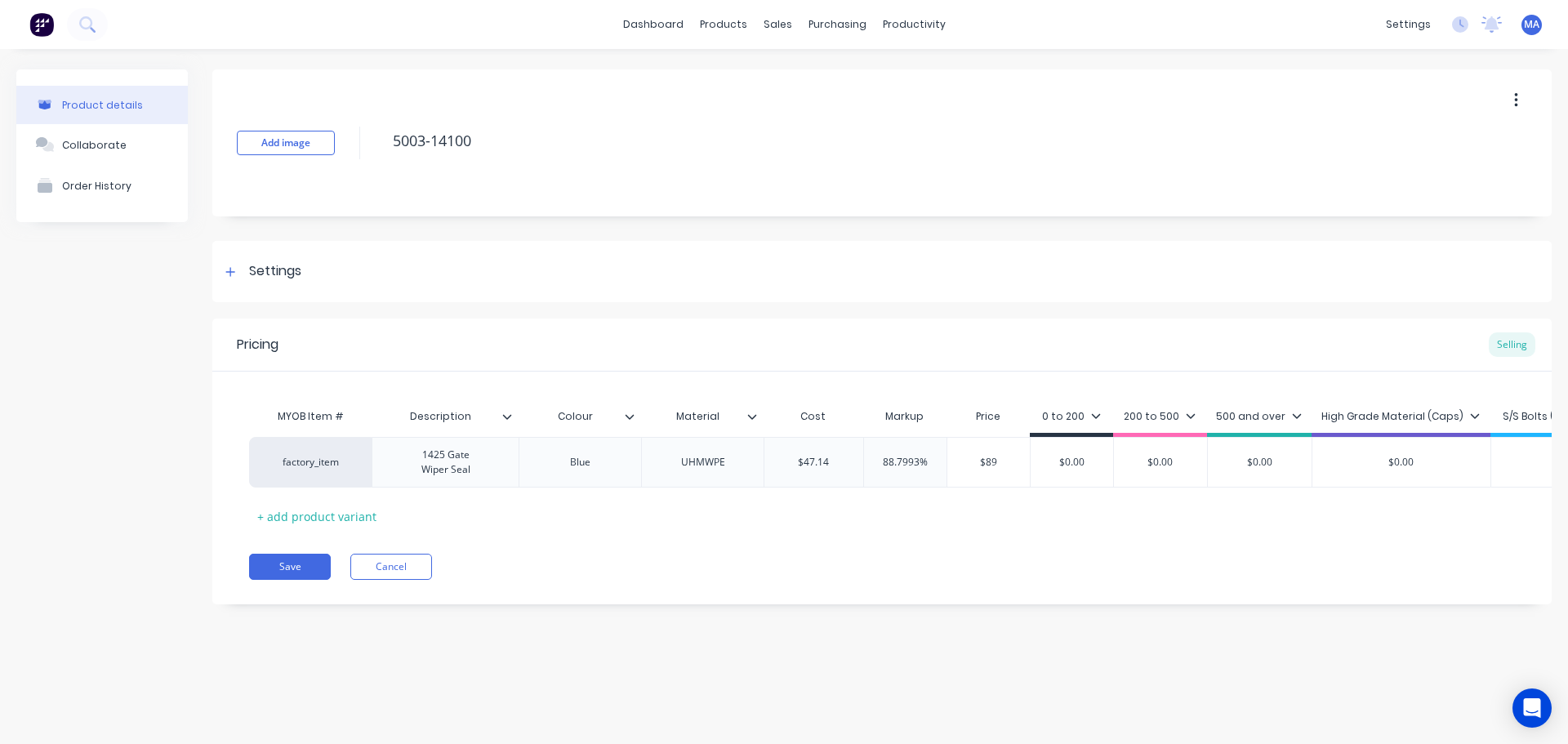
type input "$89"
click at [1006, 355] on div "Pricing Selling" at bounding box center [882, 345] width 1340 height 53
type input "$0.00"
click at [1072, 463] on input "$0.00" at bounding box center [1072, 462] width 83 height 14
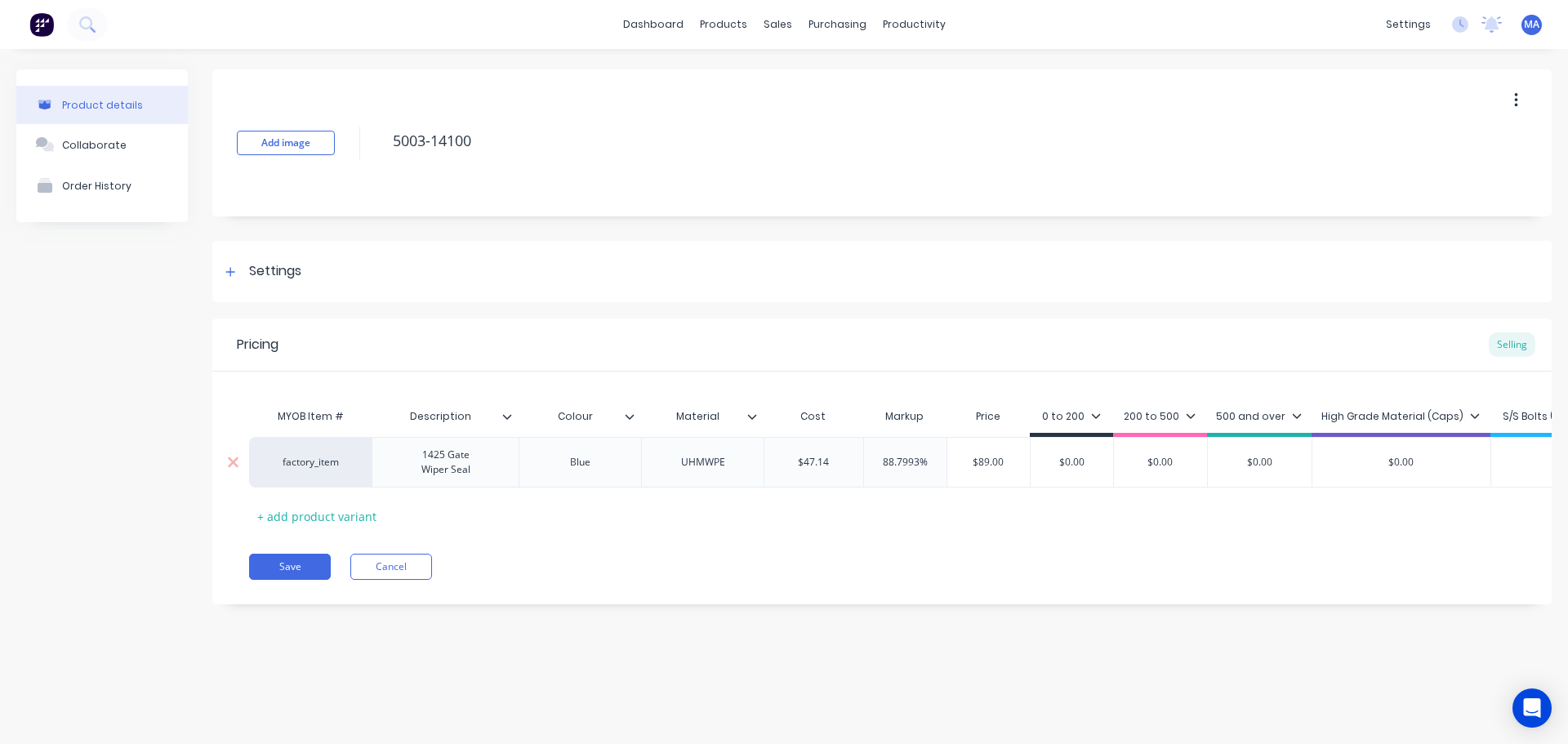
click at [903, 465] on input "88.7993%" at bounding box center [906, 462] width 83 height 14
type input "1%"
type textarea "x"
type input "12%"
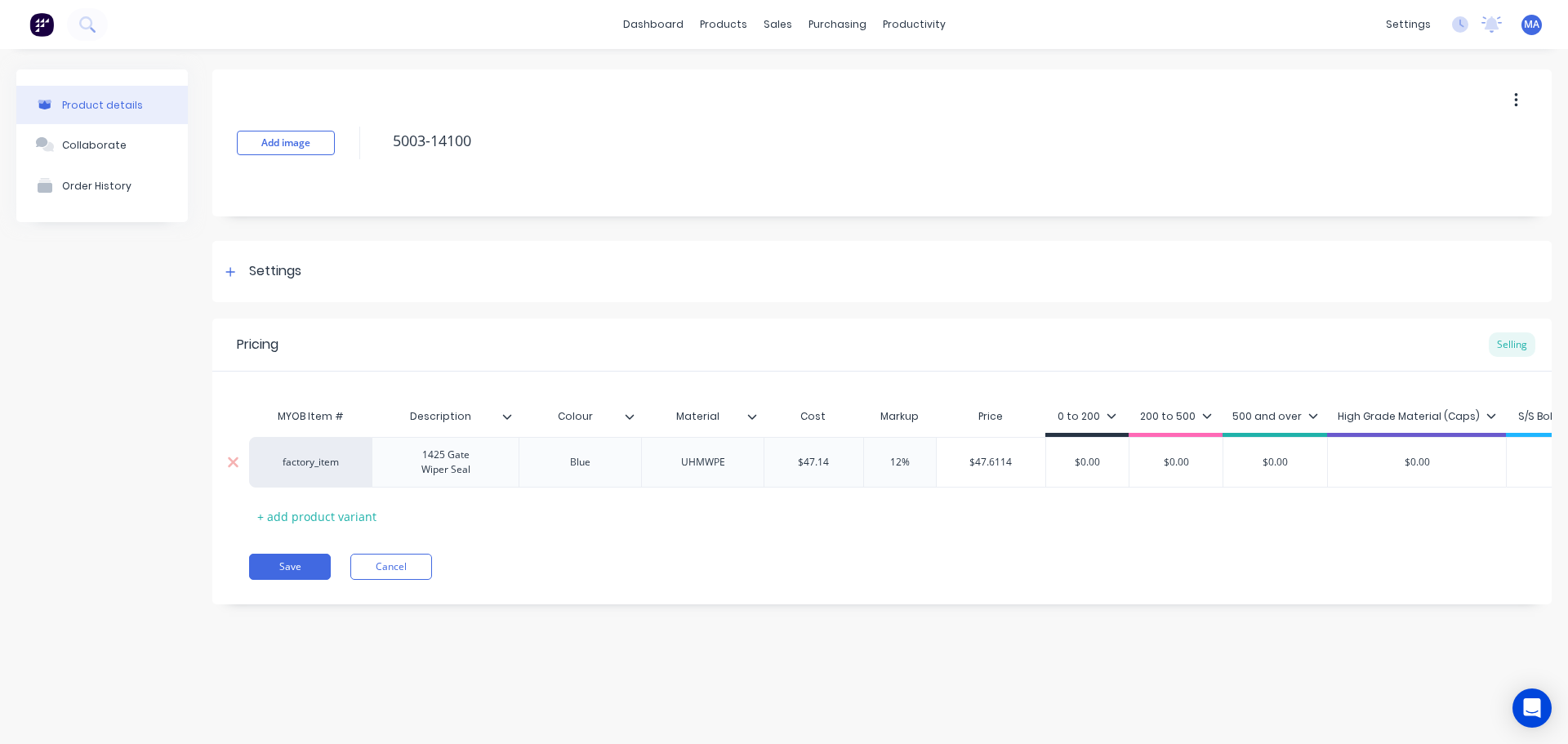
type textarea "x"
type input "120%"
type textarea "x"
type input "120%"
type input "$103.708"
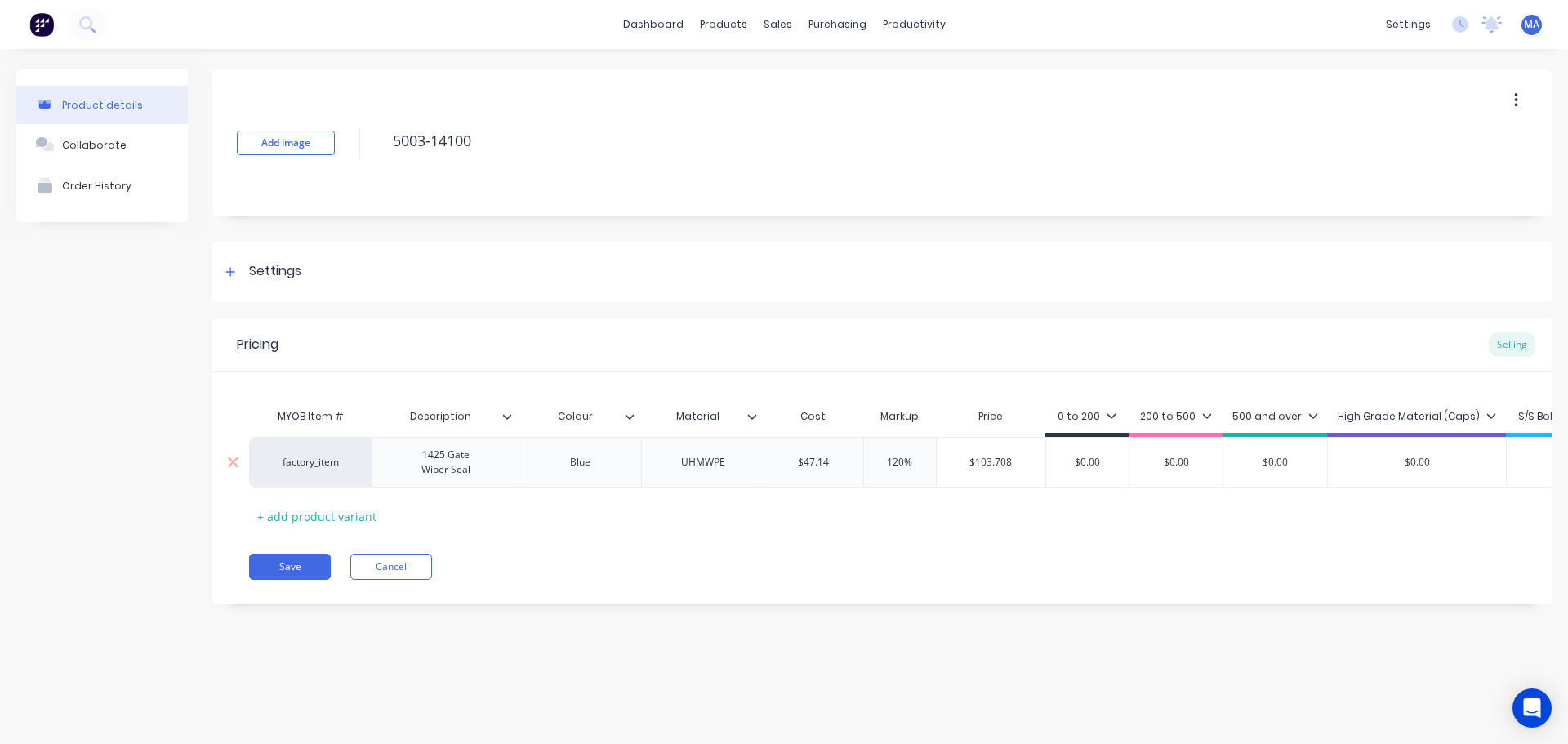
click at [1020, 463] on input "$103.708" at bounding box center [992, 462] width 110 height 14
drag, startPoint x: 1003, startPoint y: 456, endPoint x: 929, endPoint y: 465, distance: 74.5
click at [933, 464] on div "factory_item 1425 Gate Wiper Seal Blue UHMWPE $47.14 47.14 120% 120% $103.708 $…" at bounding box center [961, 462] width 1425 height 51
drag, startPoint x: 1094, startPoint y: 456, endPoint x: 1003, endPoint y: 459, distance: 91.0
click at [1034, 458] on div "factory_item 1425 Gate Wiper Seal Blue UHMWPE $47.14 47.14 120% 120% $103.708 $…" at bounding box center [961, 462] width 1425 height 51
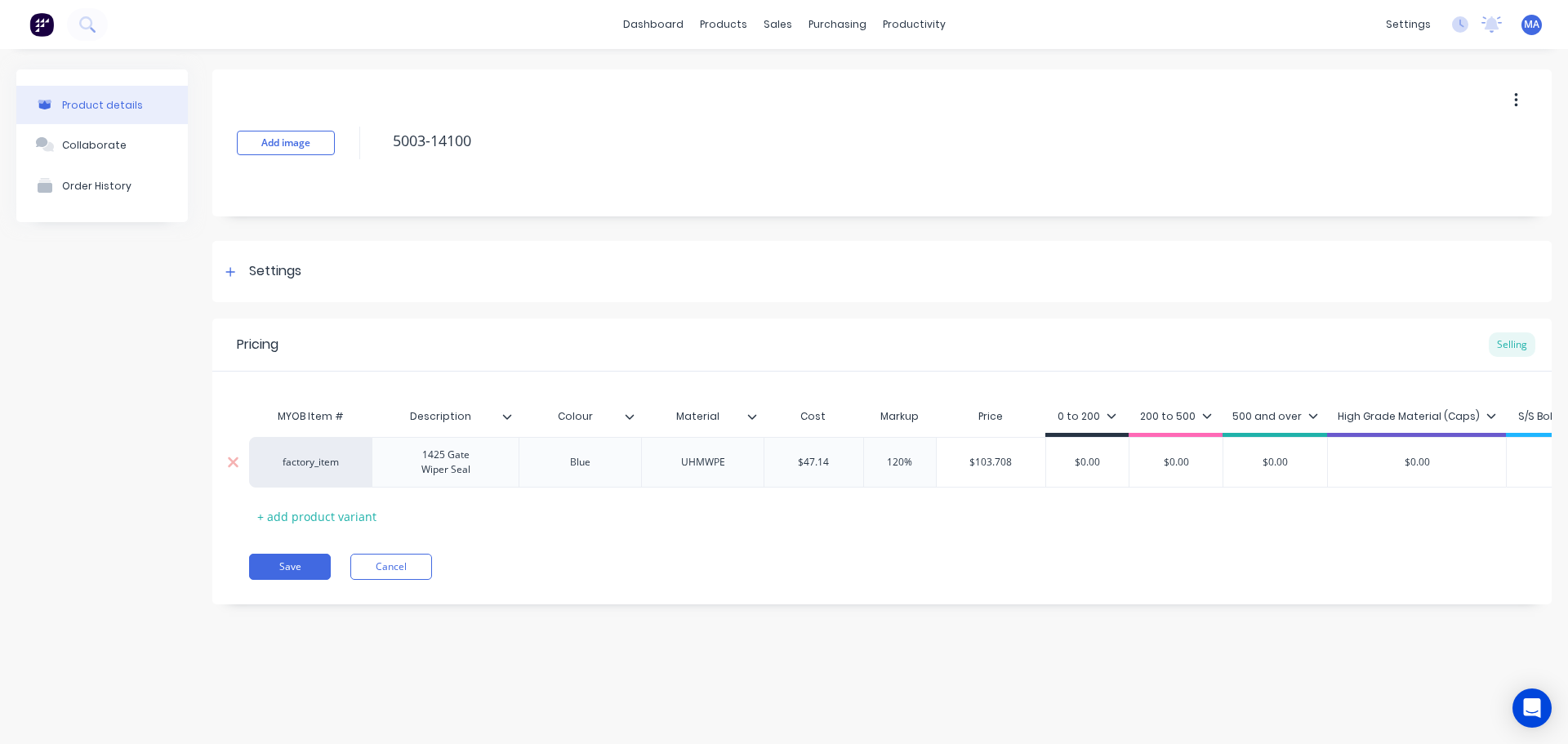
paste input "103.708"
type textarea "x"
type input "$103.708"
click at [881, 511] on div "MYOB Item # Description Colour Material Cost Markup Price 0 to 200 200 to 500 5…" at bounding box center [882, 464] width 1266 height 129
click at [113, 144] on div "Collaborate" at bounding box center [94, 144] width 64 height 13
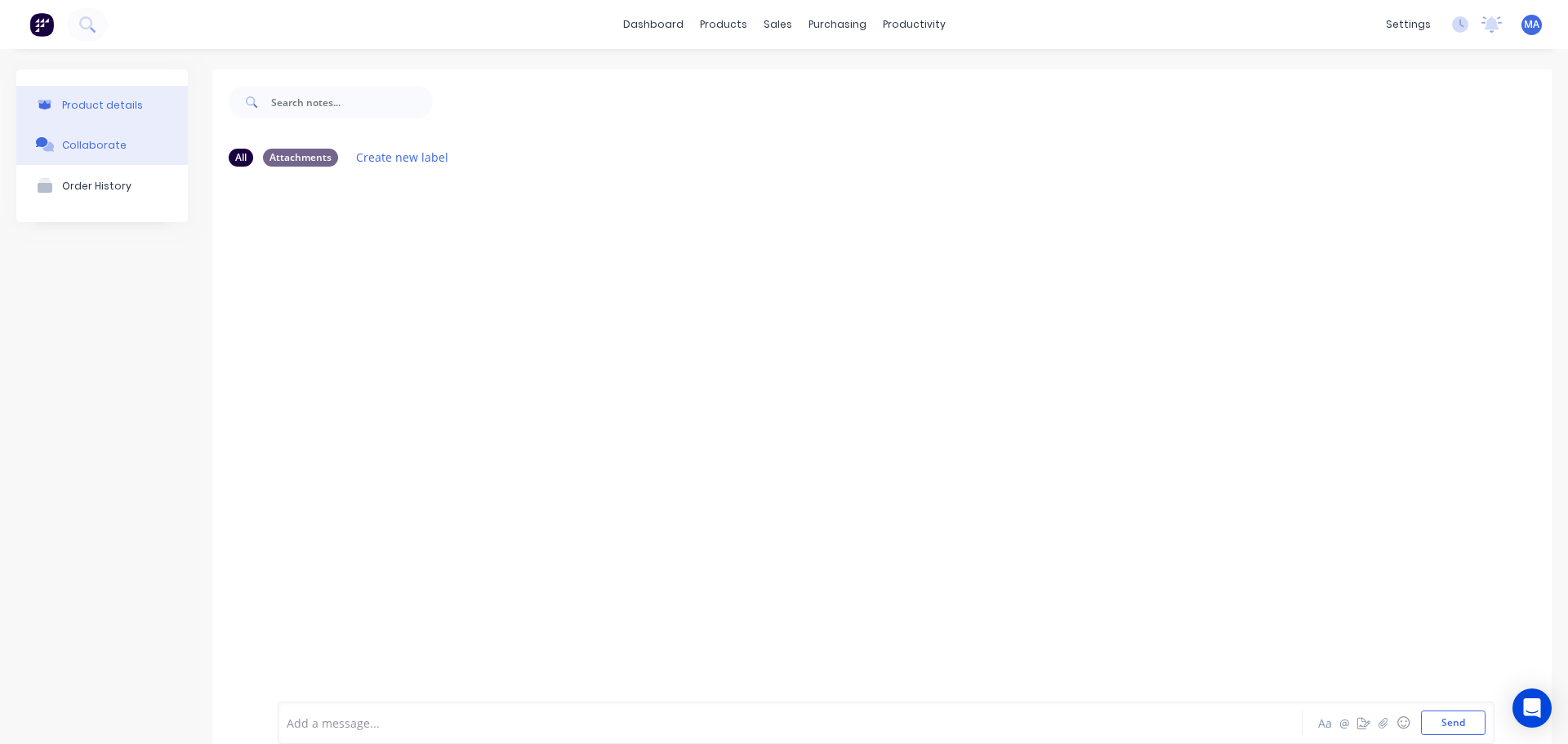
click at [130, 104] on div "Product details" at bounding box center [102, 105] width 81 height 13
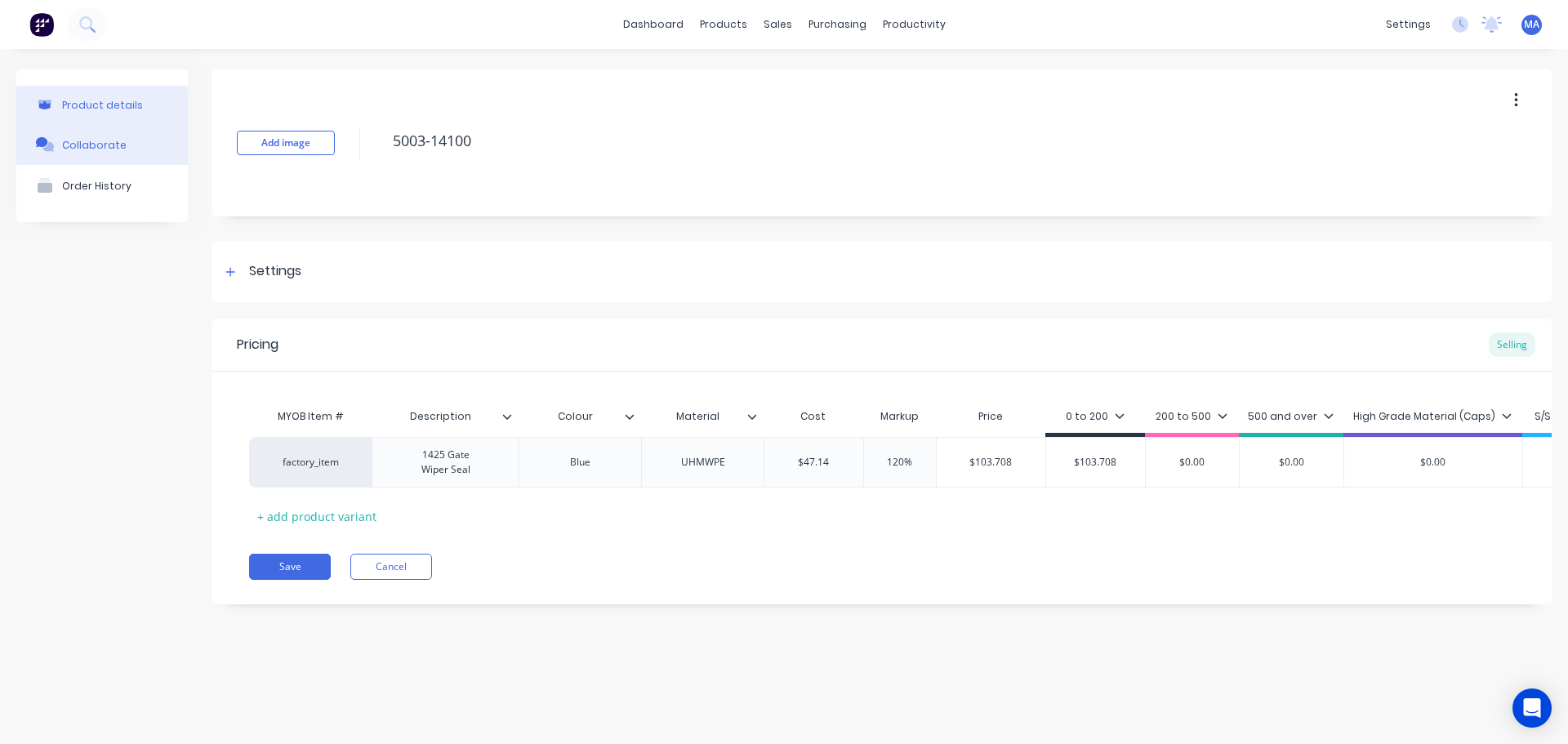
type textarea "x"
click at [896, 459] on input "120%" at bounding box center [900, 462] width 82 height 14
type input "1%"
type textarea "x"
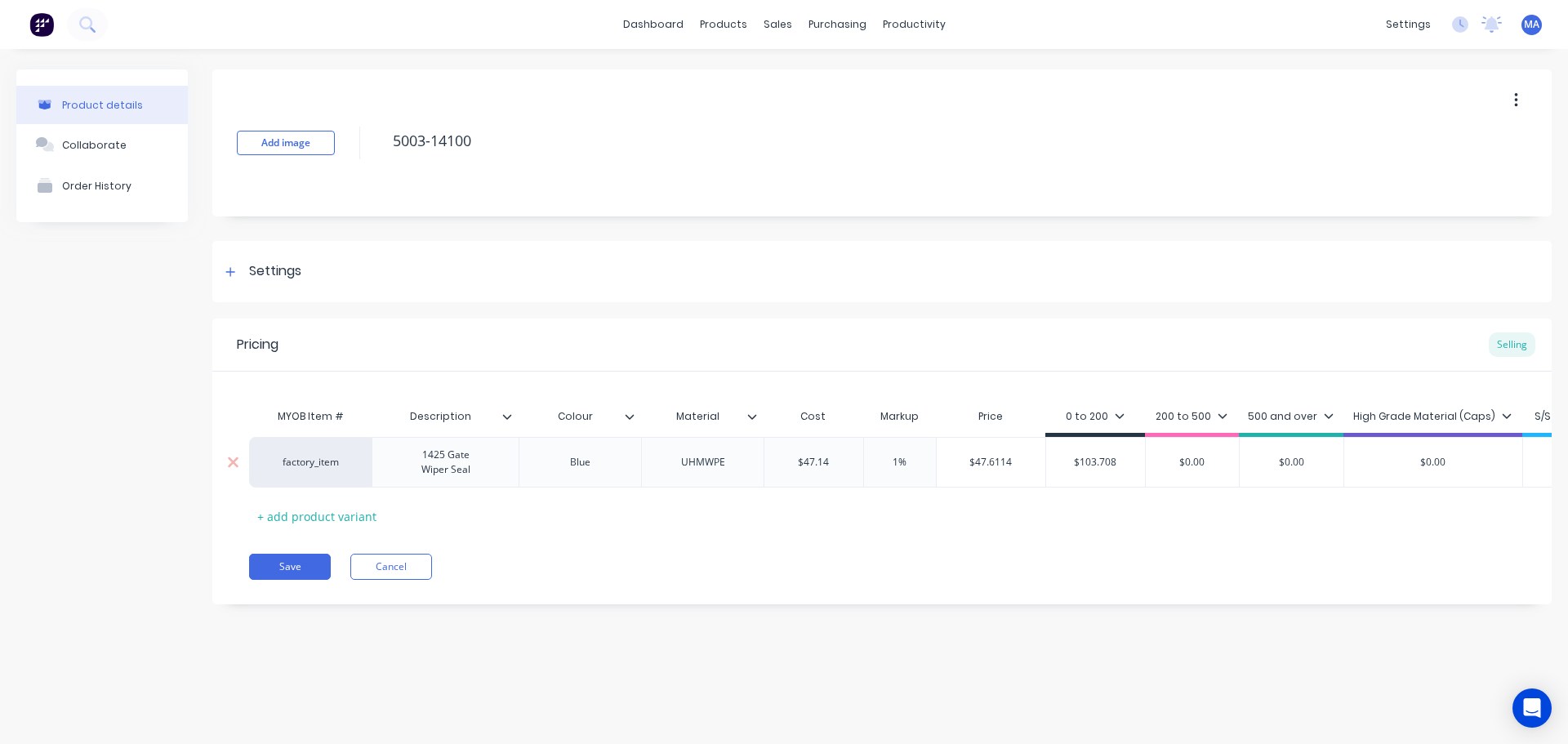
type input "10%"
type textarea "x"
type input "100%"
type textarea "x"
click at [972, 450] on div "$94.28" at bounding box center [986, 462] width 99 height 41
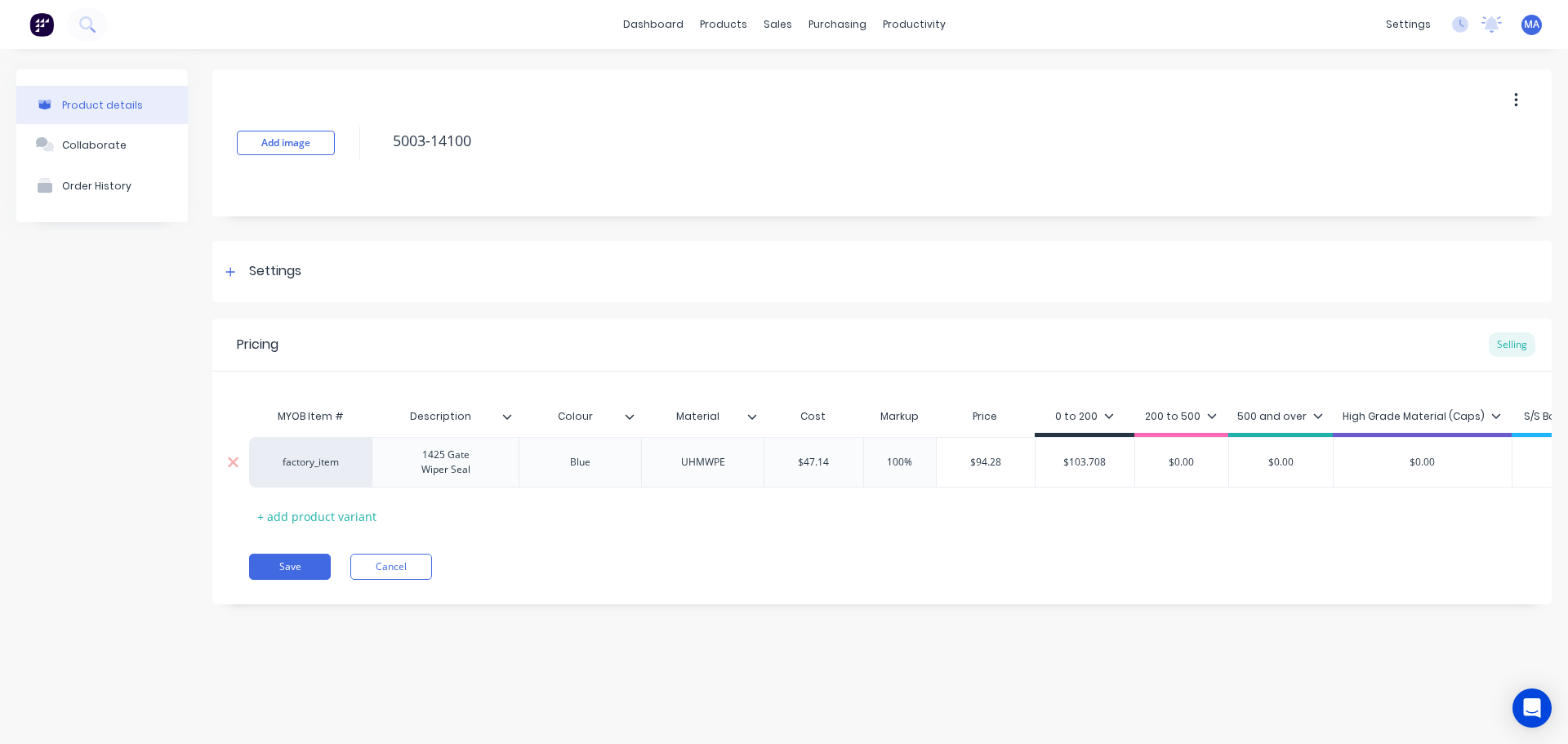
type input "100%"
type input "$94.28"
drag, startPoint x: 1005, startPoint y: 459, endPoint x: 925, endPoint y: 468, distance: 80.5
click at [943, 464] on input "$94.28" at bounding box center [986, 462] width 99 height 14
type input "$103.708"
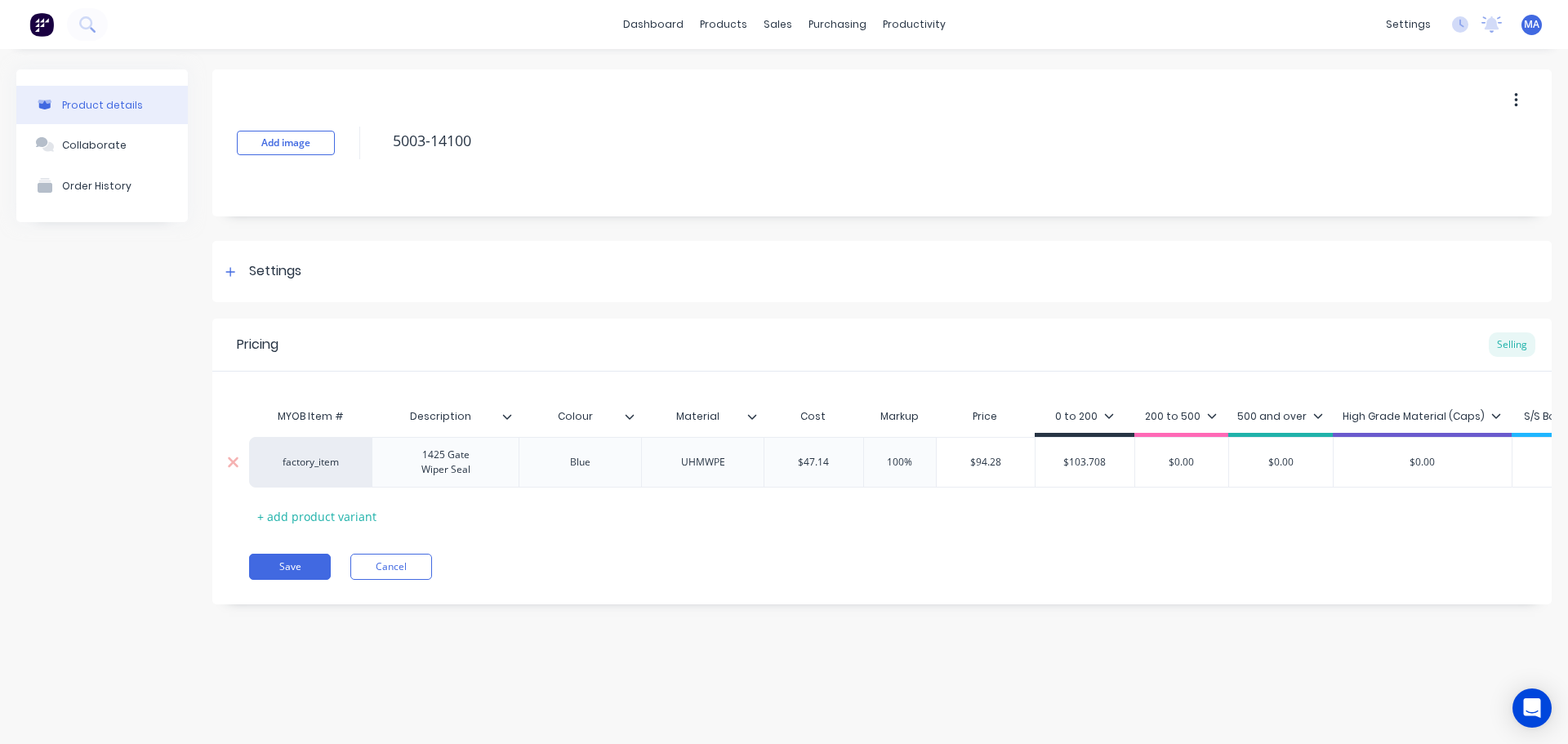
drag, startPoint x: 1098, startPoint y: 459, endPoint x: 966, endPoint y: 456, distance: 132.0
click at [990, 456] on div "factory_item 1425 Gate Wiper Seal Blue UHMWPE $47.14 100% 100% $94.28 $94.28 $1…" at bounding box center [965, 462] width 1431 height 51
paste input "94.2"
type textarea "x"
type input "$94.28"
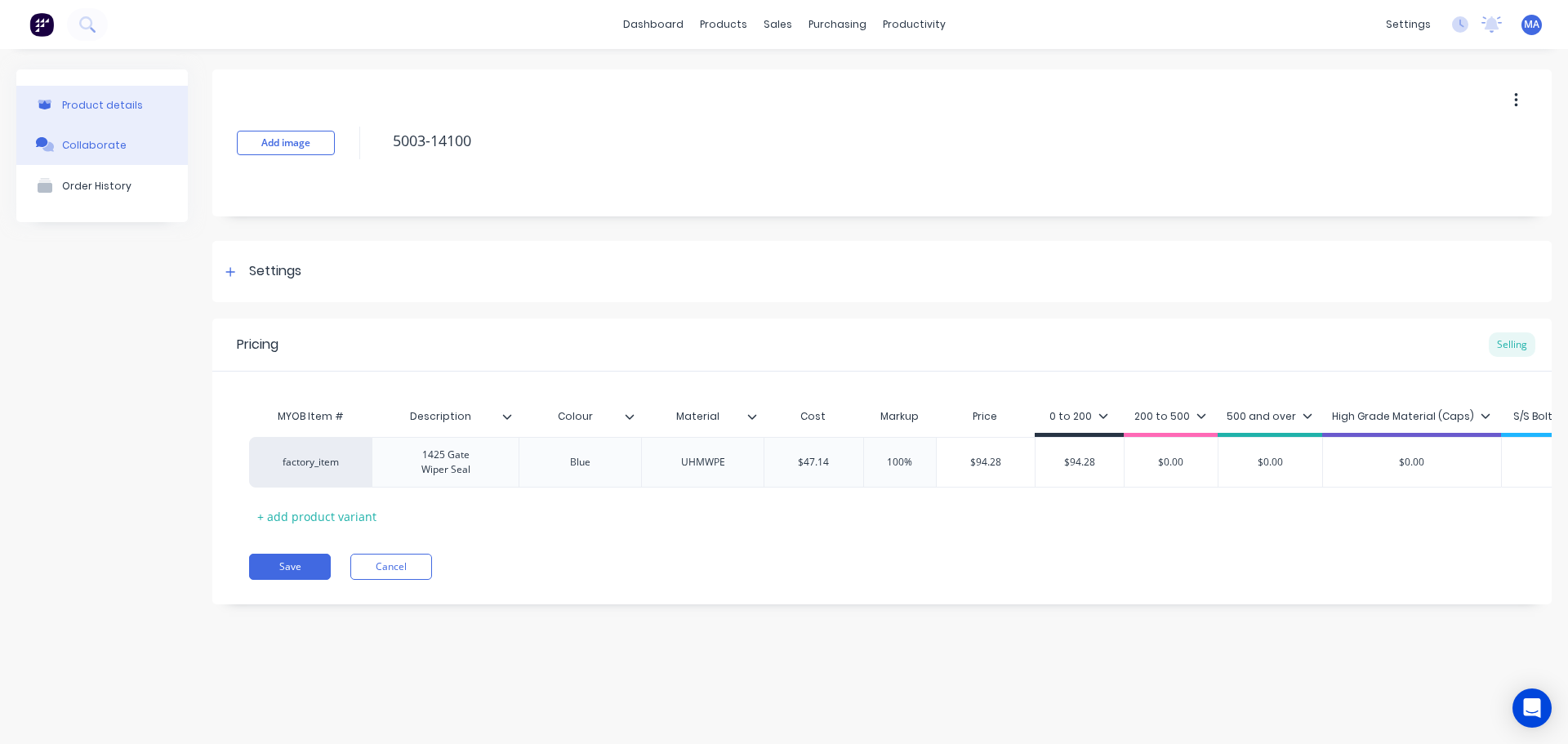
click at [137, 149] on button "Collaborate" at bounding box center [101, 144] width 172 height 41
type textarea "x"
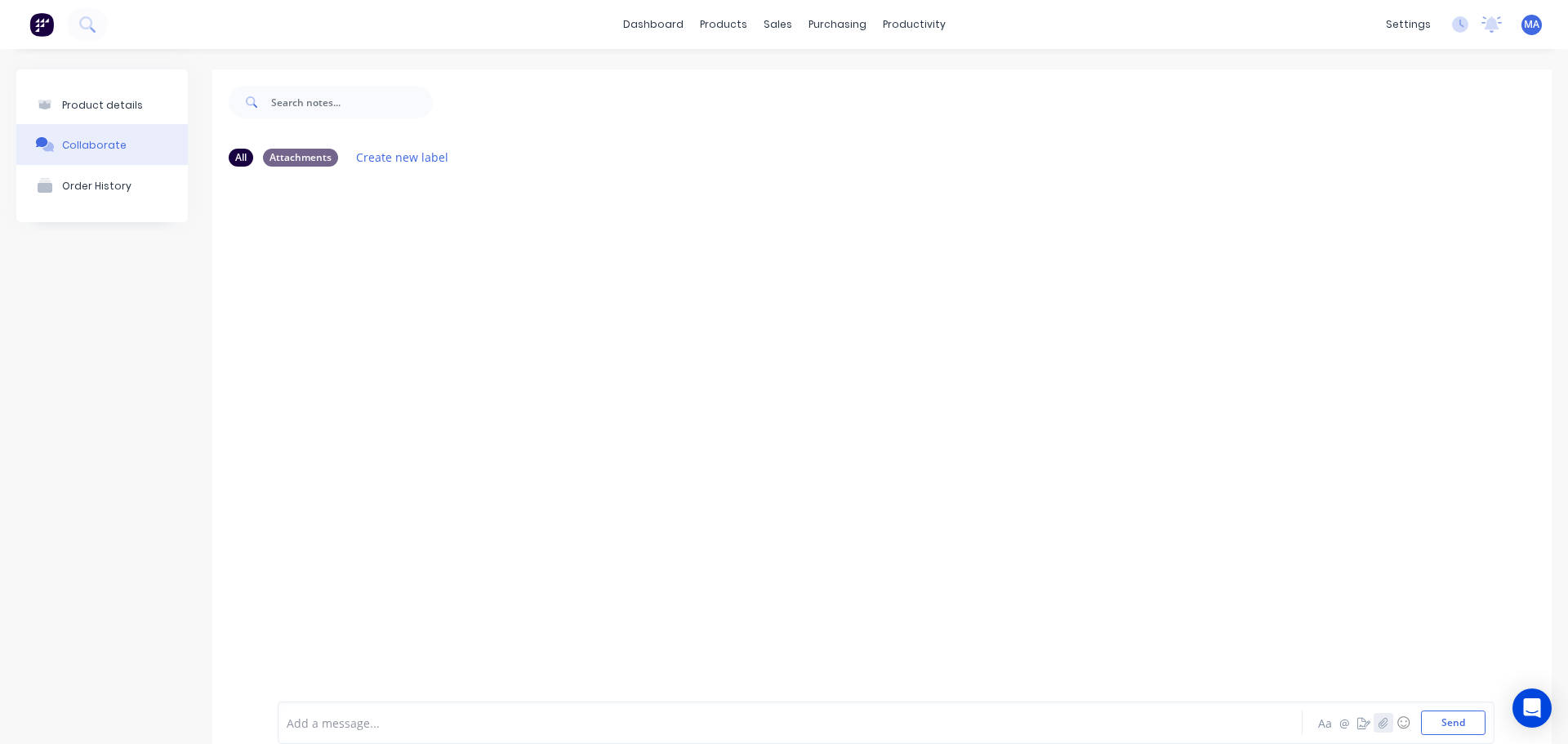
click at [1379, 719] on icon "button" at bounding box center [1384, 723] width 10 height 12
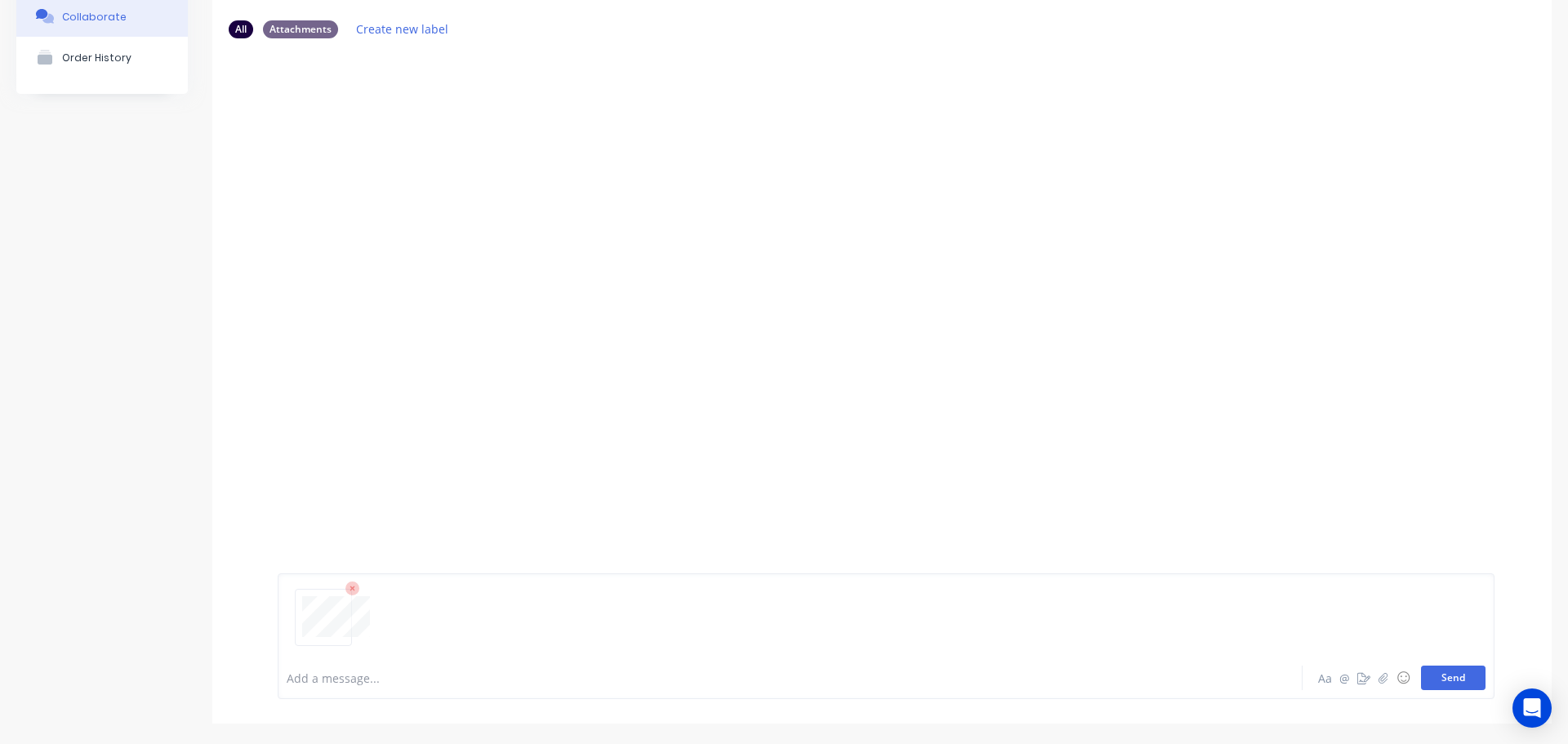
click at [1445, 683] on button "Send" at bounding box center [1453, 677] width 64 height 24
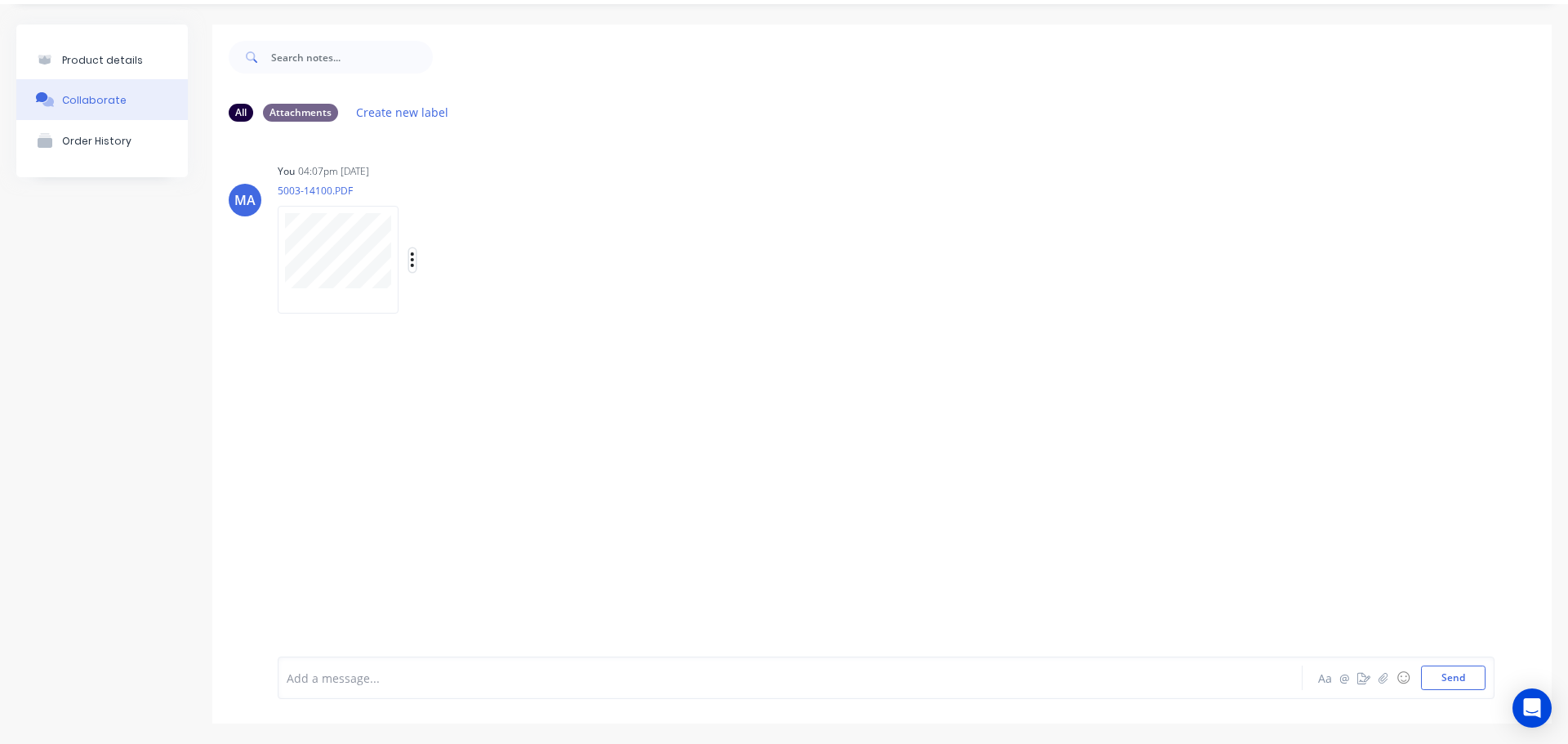
click at [412, 259] on icon "button" at bounding box center [412, 259] width 3 height 14
click at [482, 306] on button "Auto-attach to new orders" at bounding box center [520, 303] width 184 height 38
click at [678, 295] on label at bounding box center [678, 295] width 0 height 0
click at [652, 307] on input "checkbox" at bounding box center [645, 302] width 13 height 15
checkbox input "true"
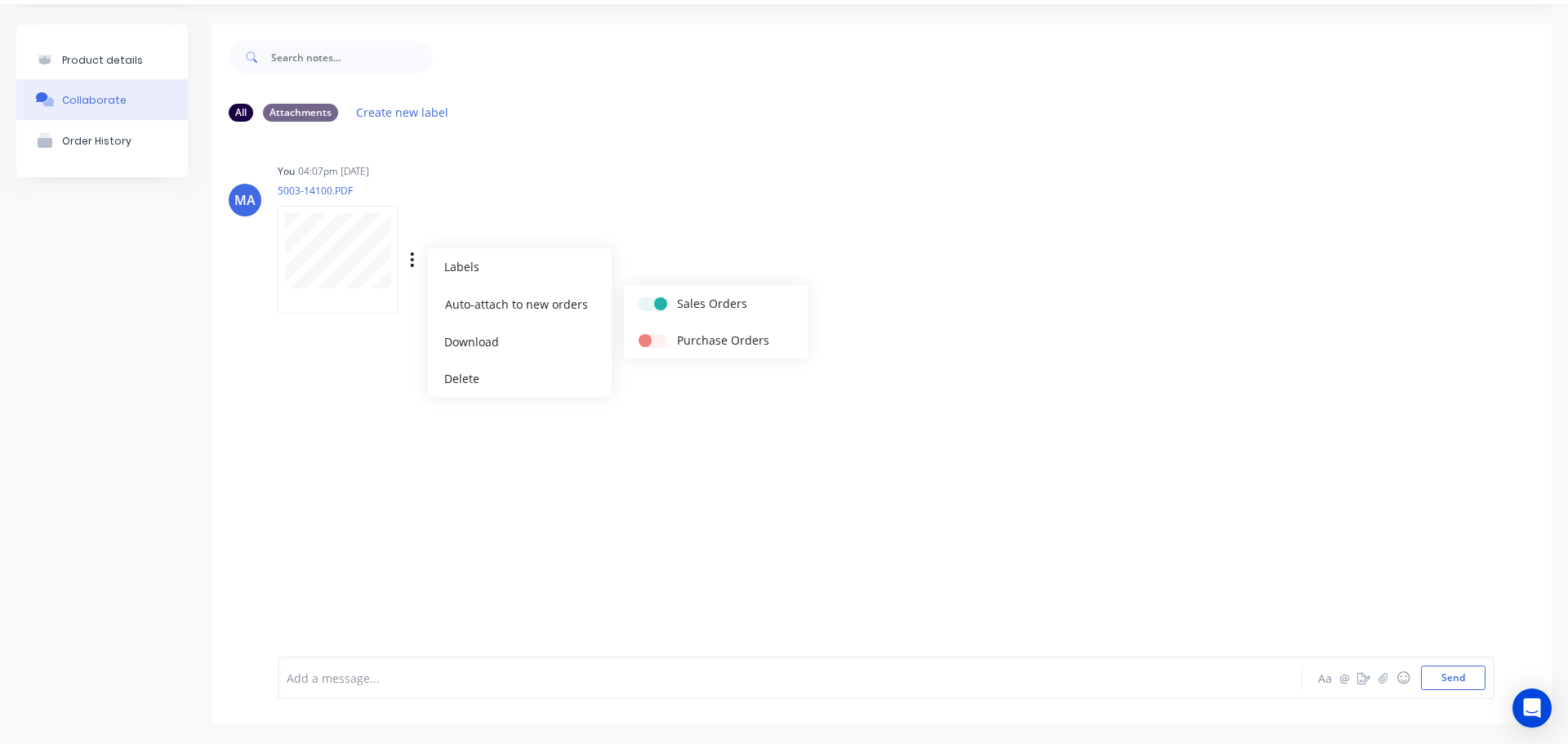
click at [692, 247] on div "You 04:07pm 15/08/25 5003-14100.PDF Labels Auto-attach to new orders Sales Orde…" at bounding box center [533, 233] width 510 height 147
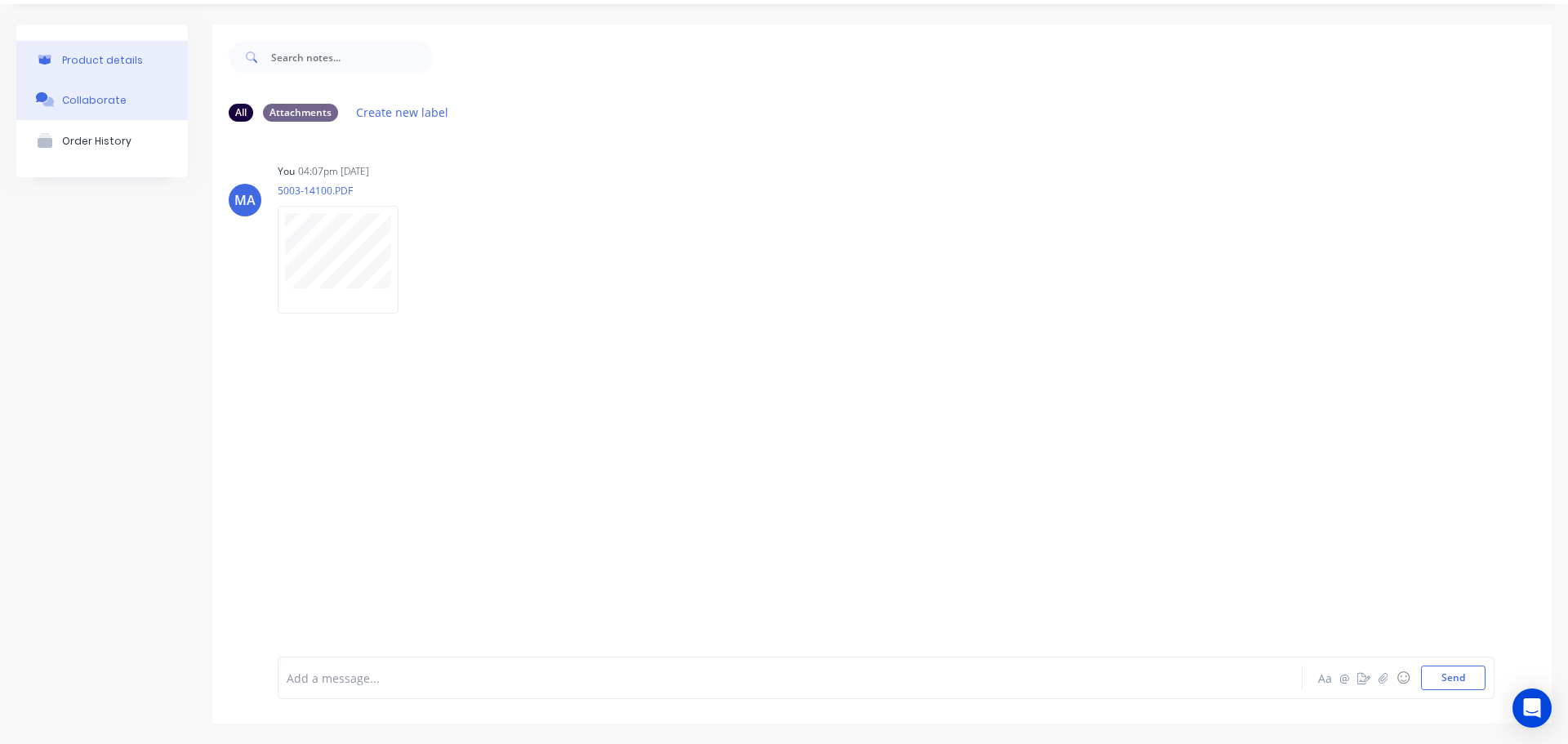
click at [170, 58] on button "Product details" at bounding box center [101, 59] width 172 height 38
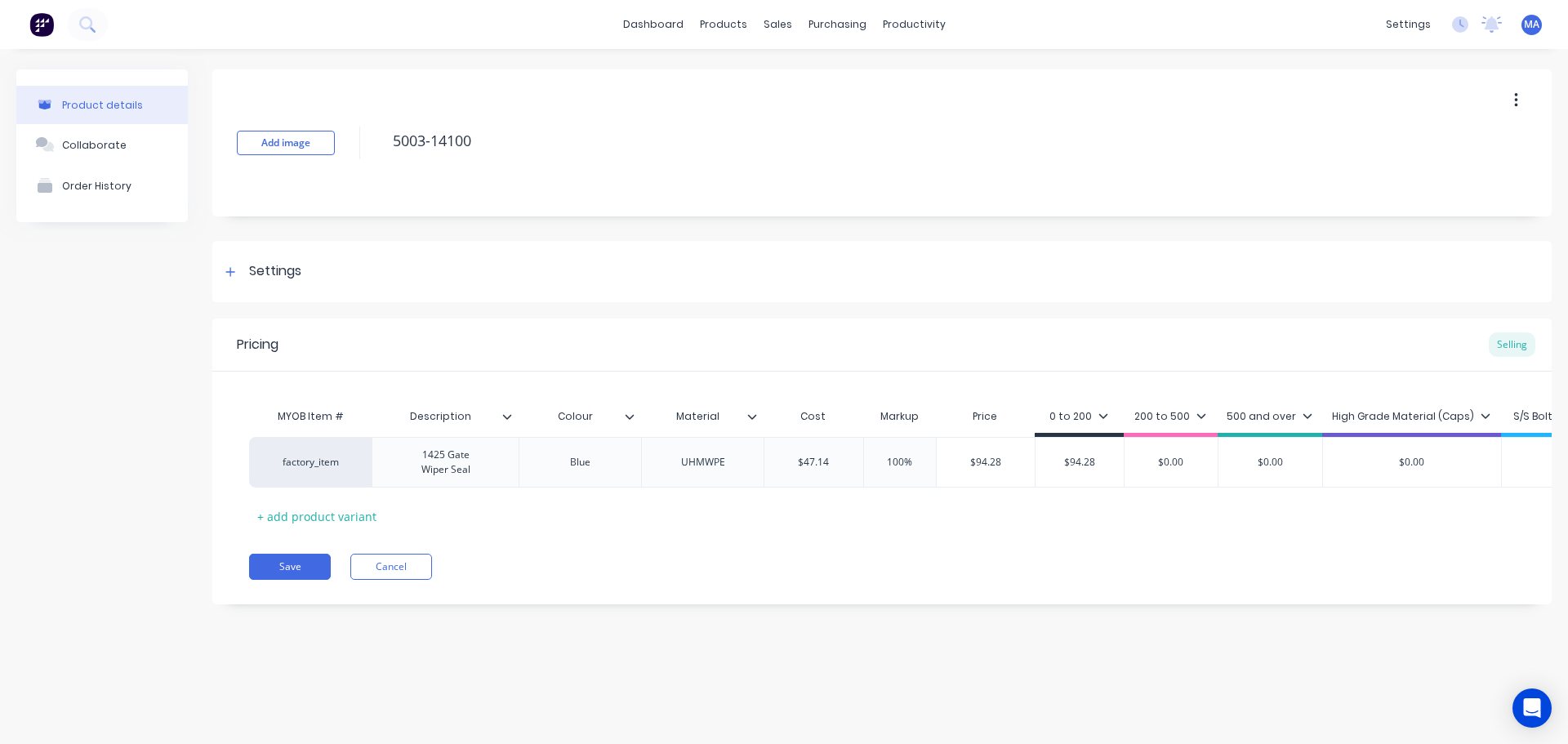
click at [315, 567] on button "Save" at bounding box center [290, 567] width 82 height 26
type textarea "x"
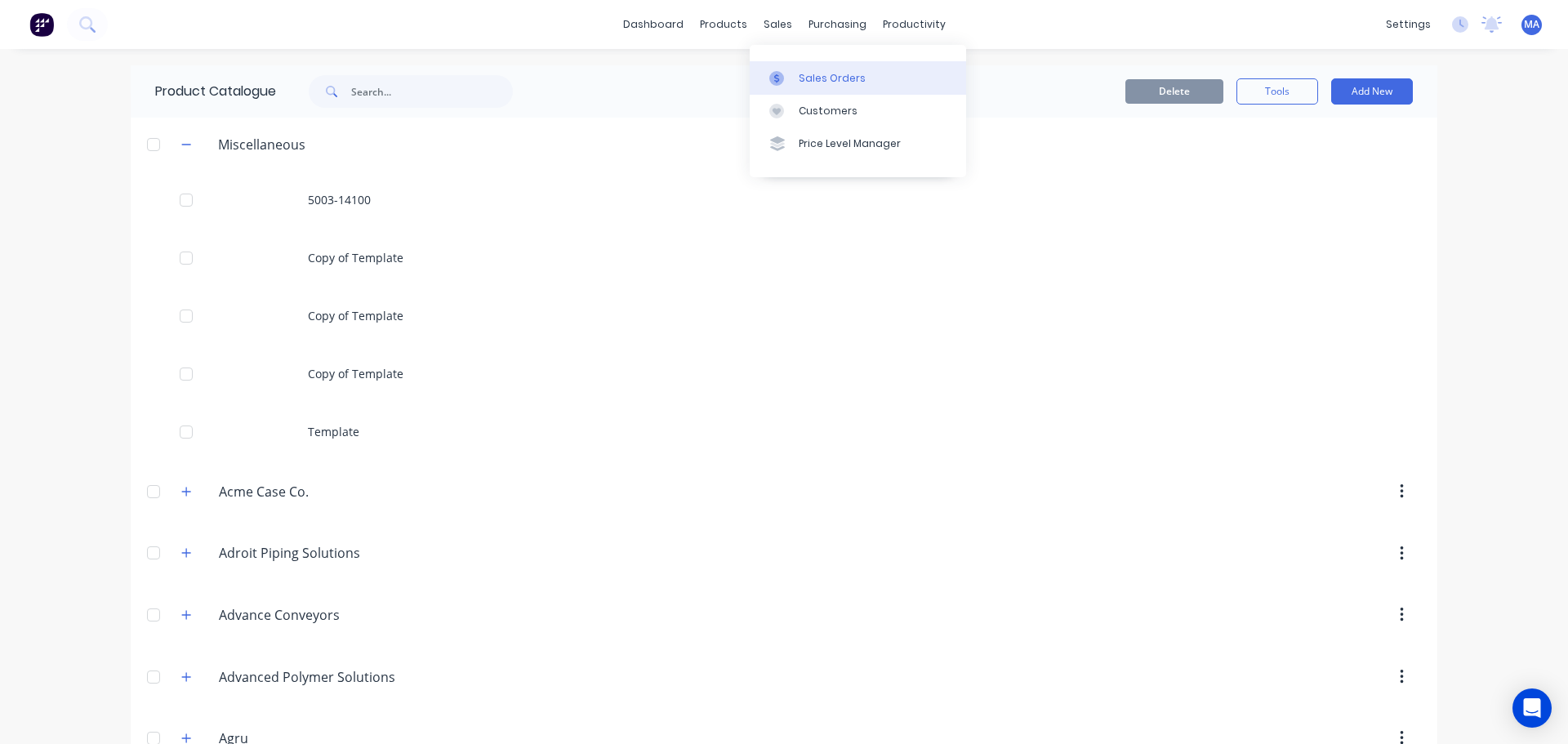
click at [803, 72] on div "Sales Orders" at bounding box center [832, 78] width 67 height 14
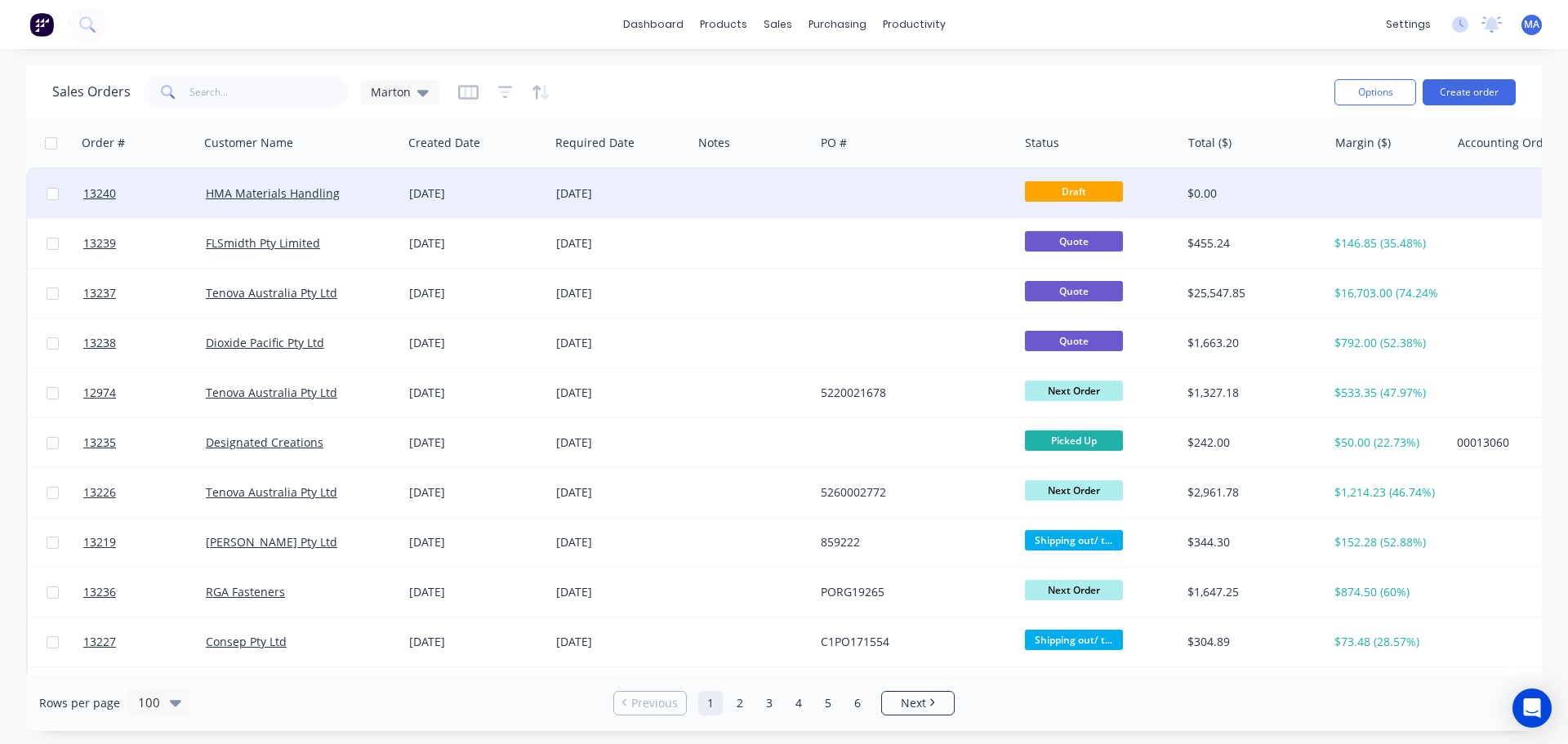
click at [462, 202] on div "[DATE]" at bounding box center [476, 193] width 147 height 49
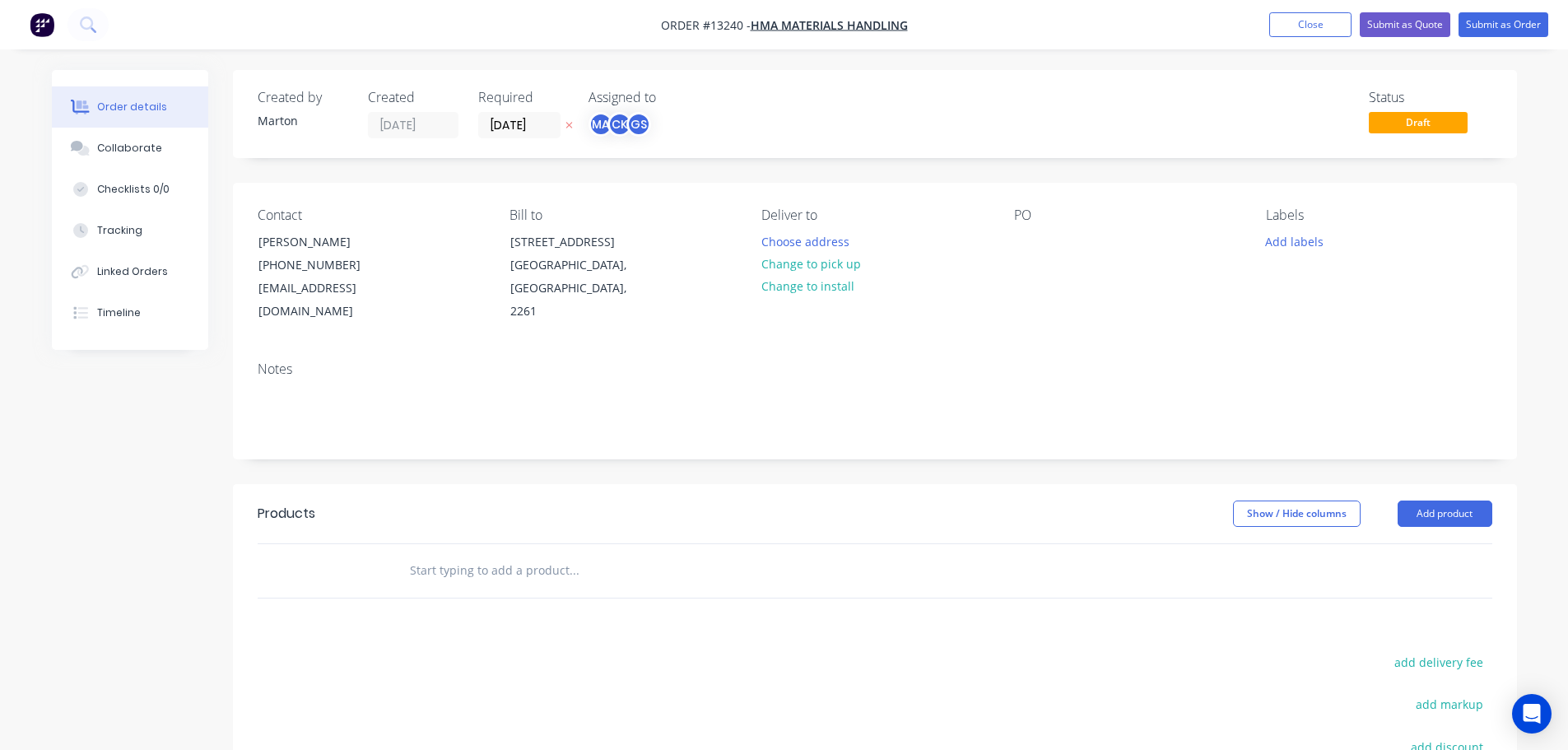
click at [575, 554] on input "text" at bounding box center [574, 570] width 329 height 33
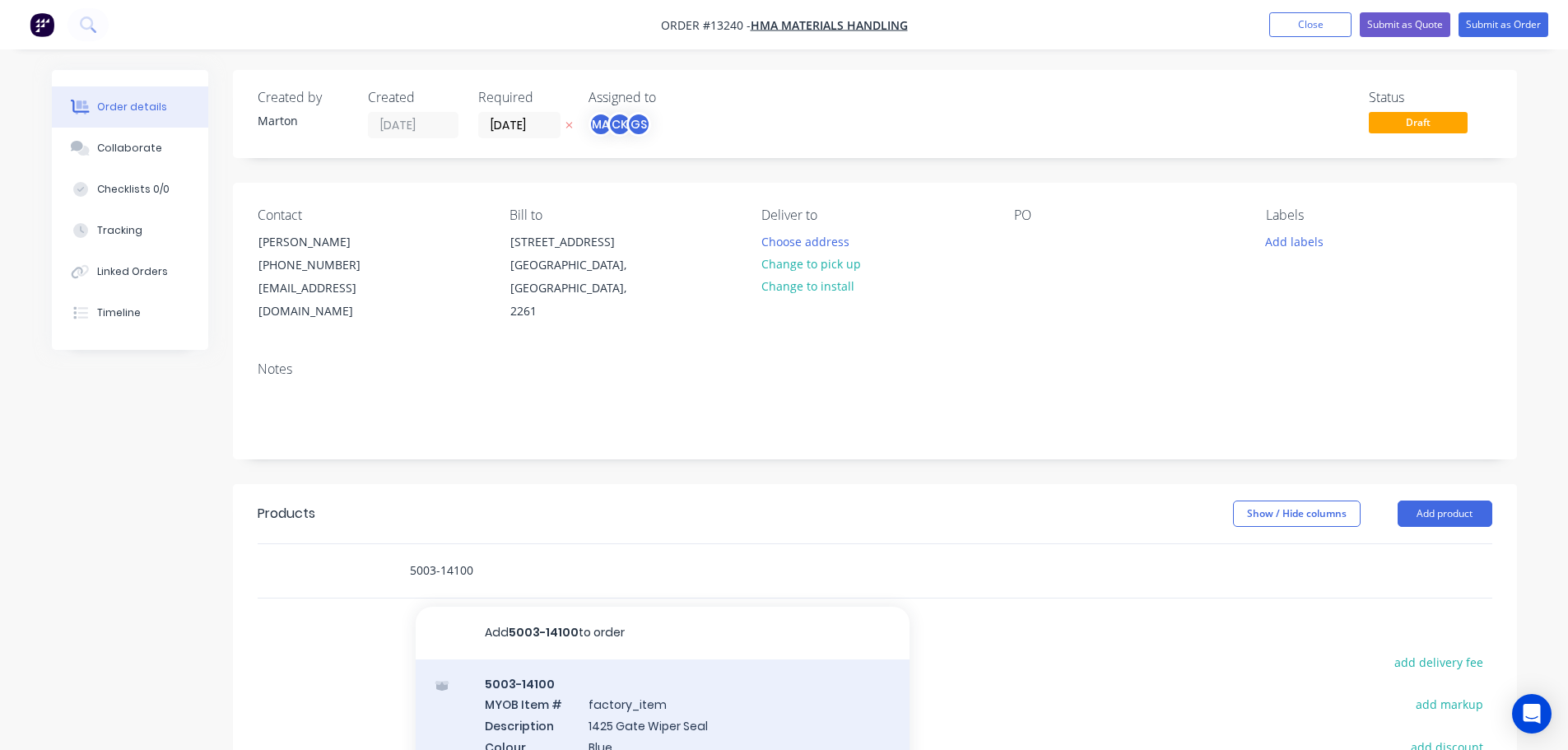
type input "5003-14100"
click at [617, 701] on div "5003-14100 MYOB Item # factory_item Description 1425 Gate Wiper Seal Colour Blu…" at bounding box center [662, 736] width 494 height 154
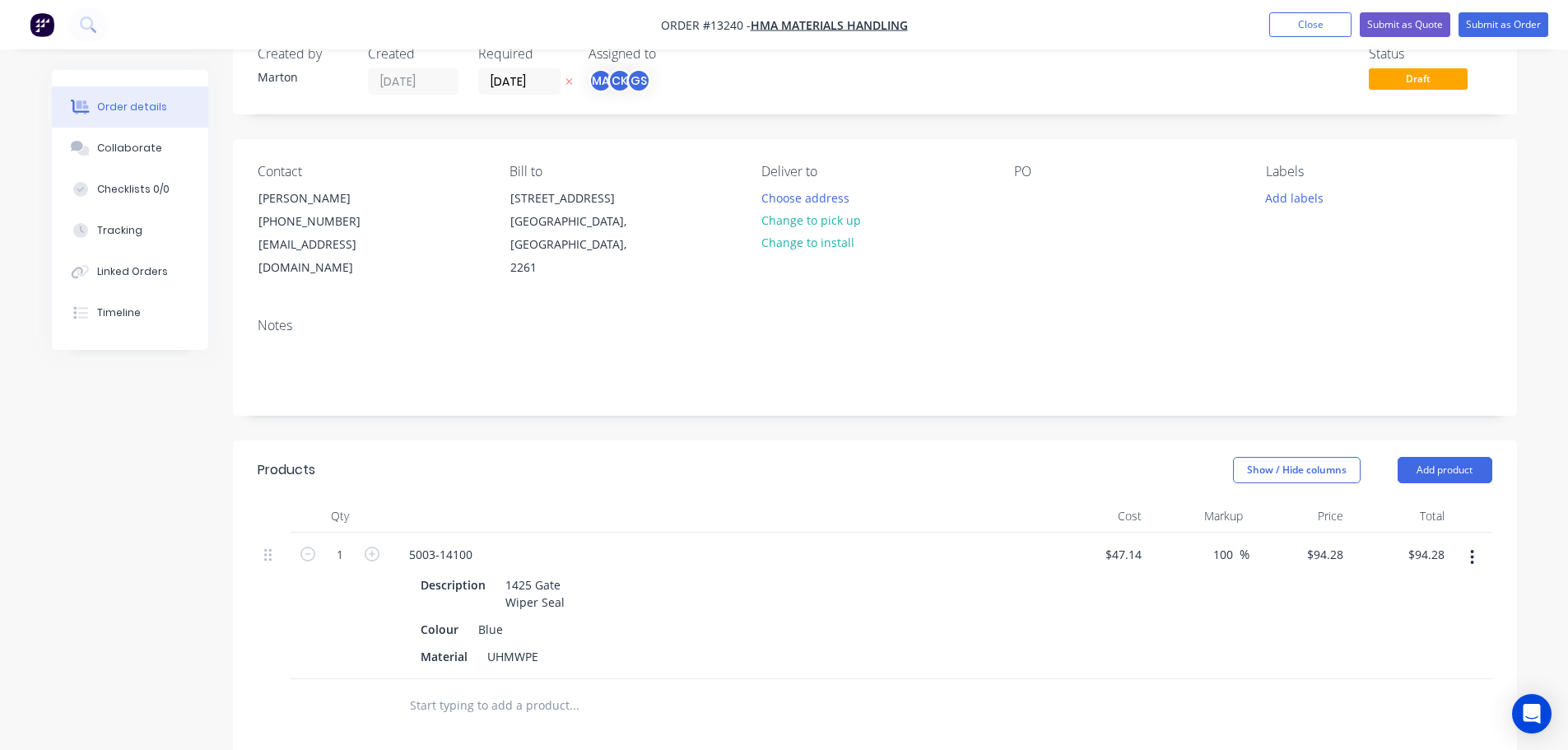
scroll to position [164, 0]
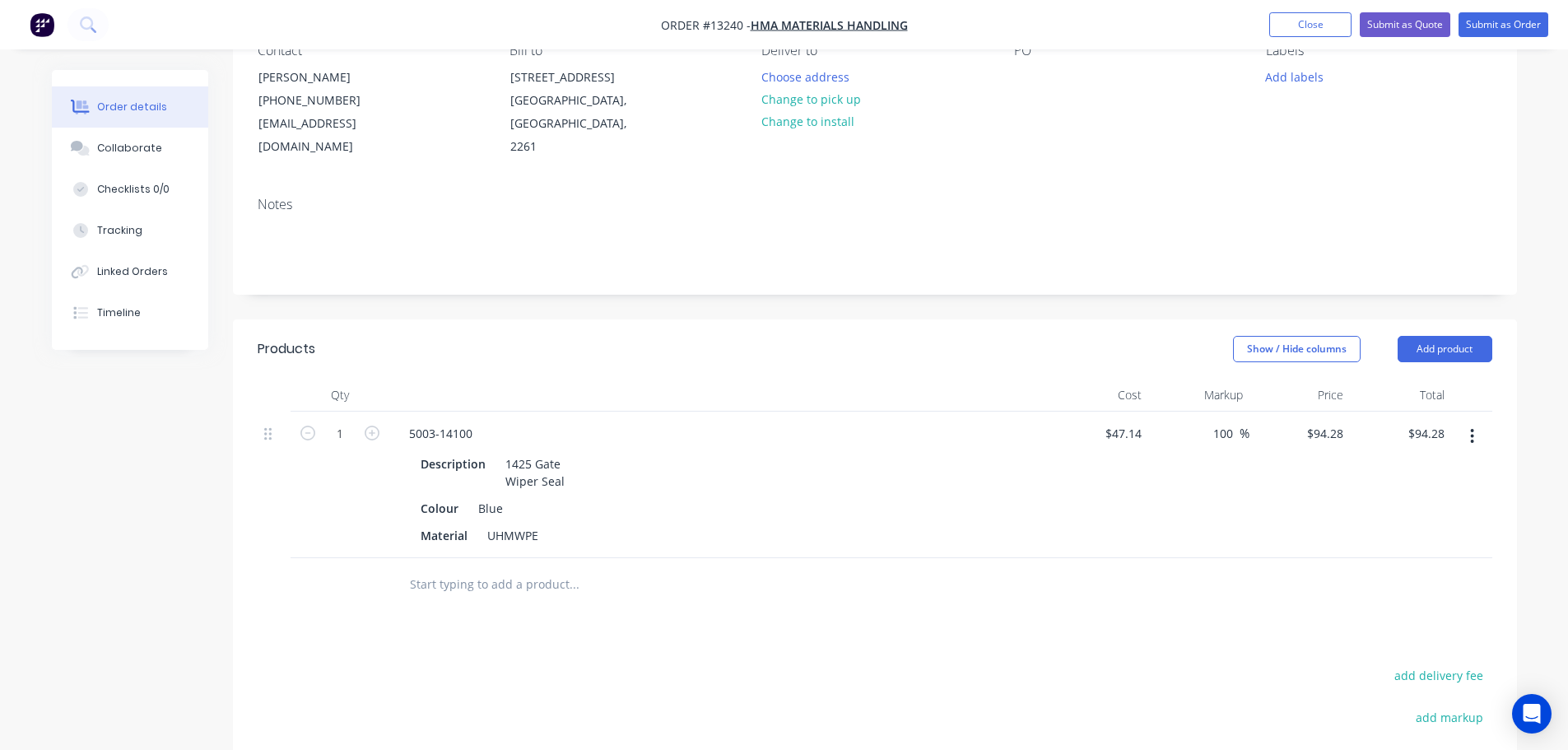
click at [382, 423] on button "button" at bounding box center [371, 432] width 21 height 17
type input "2"
type input "$188.56"
click at [382, 423] on button "button" at bounding box center [371, 432] width 21 height 17
type input "3"
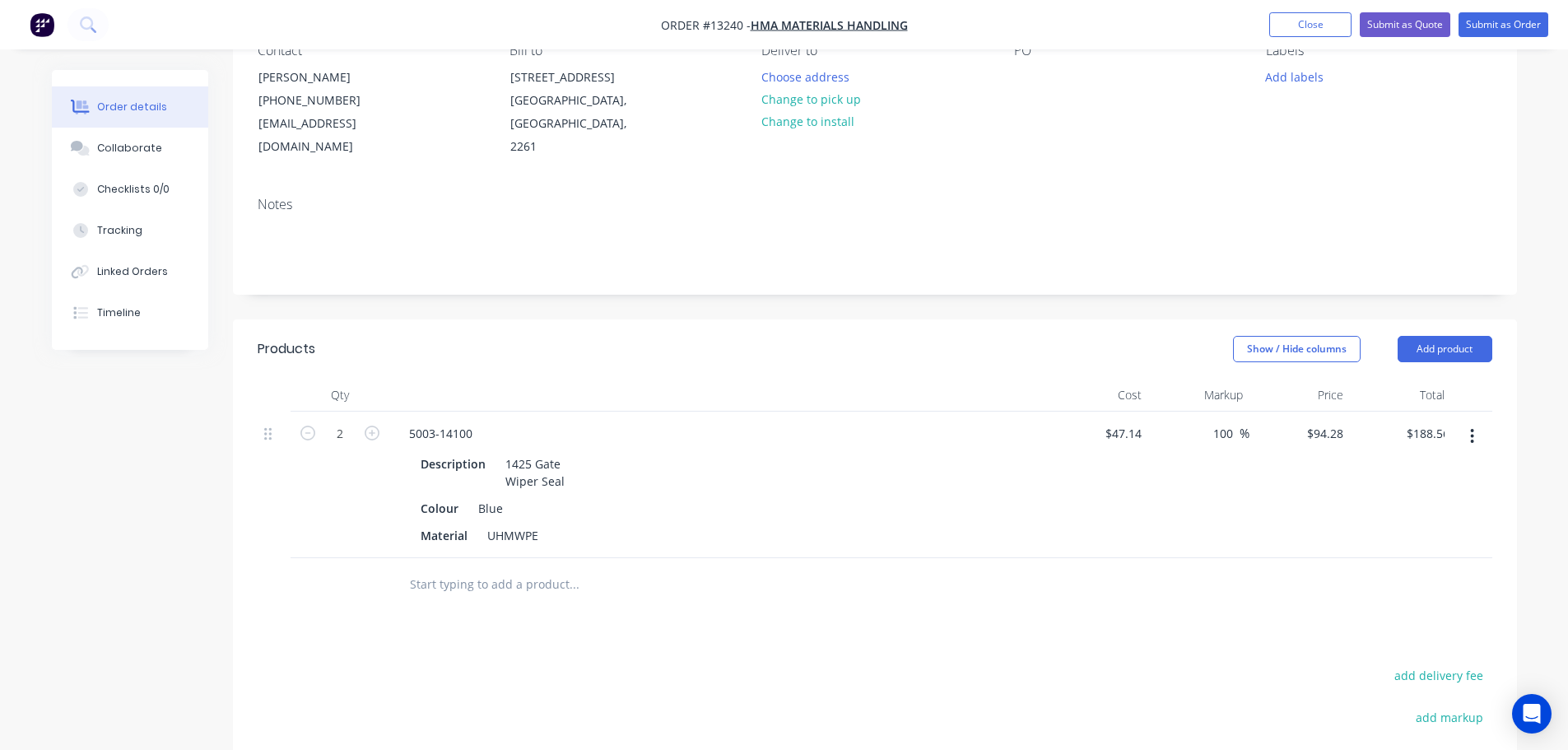
type input "$282.84"
click at [364, 426] on icon "button" at bounding box center [371, 432] width 14 height 14
type input "4"
type input "$377.12"
click at [1245, 586] on div at bounding box center [875, 585] width 1234 height 54
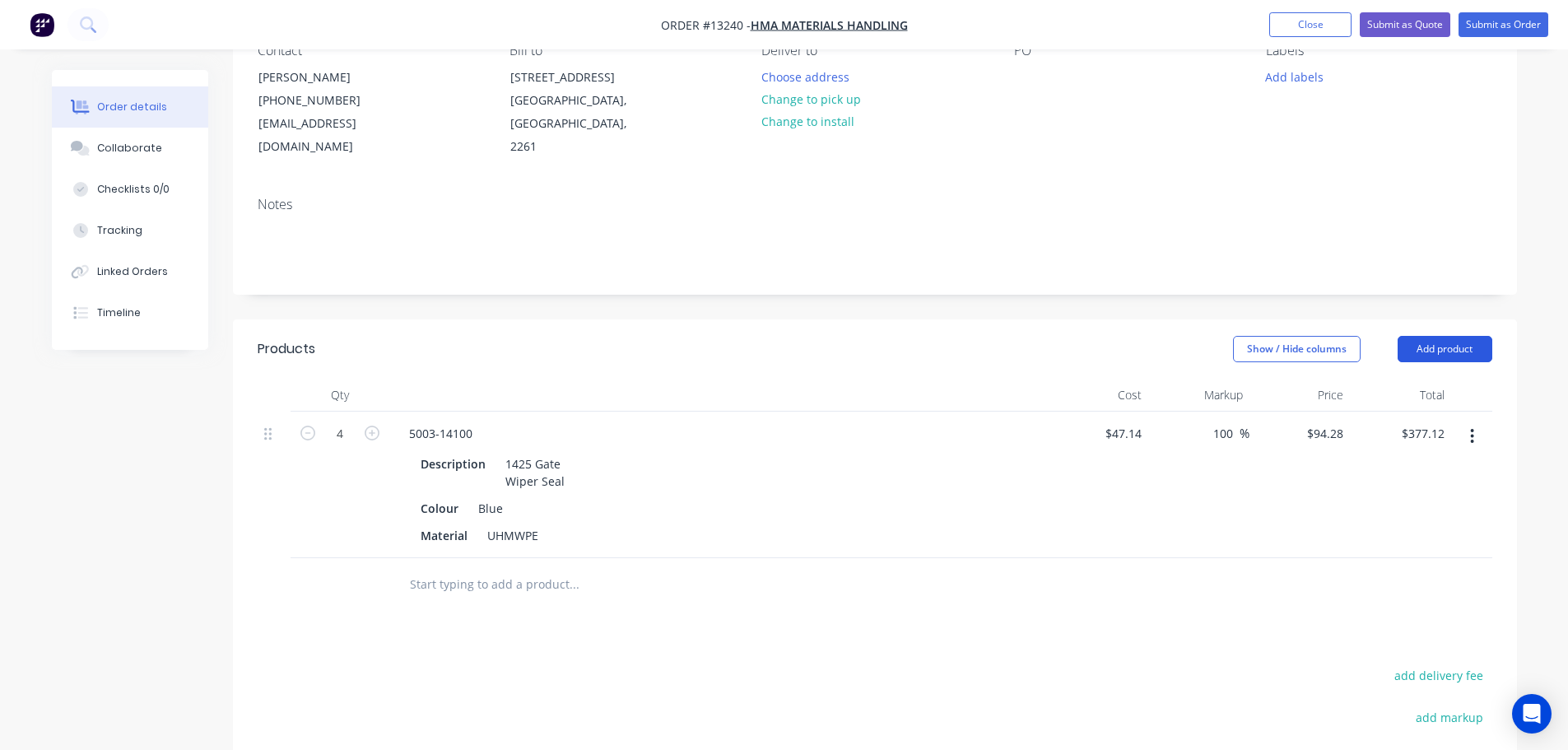
click at [1442, 335] on button "Add product" at bounding box center [1445, 348] width 94 height 26
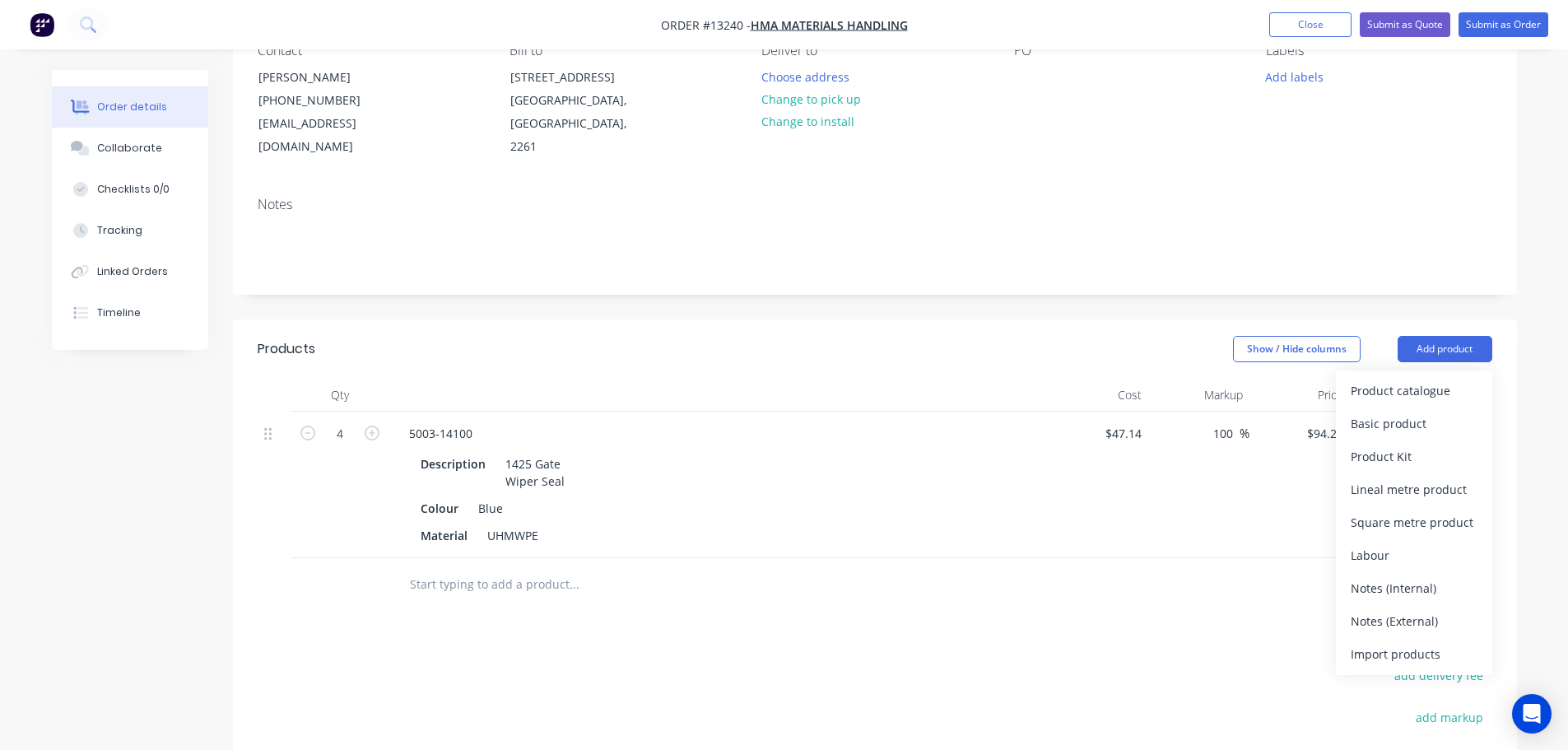
click at [1420, 610] on div "Notes (External)" at bounding box center [1414, 621] width 127 height 24
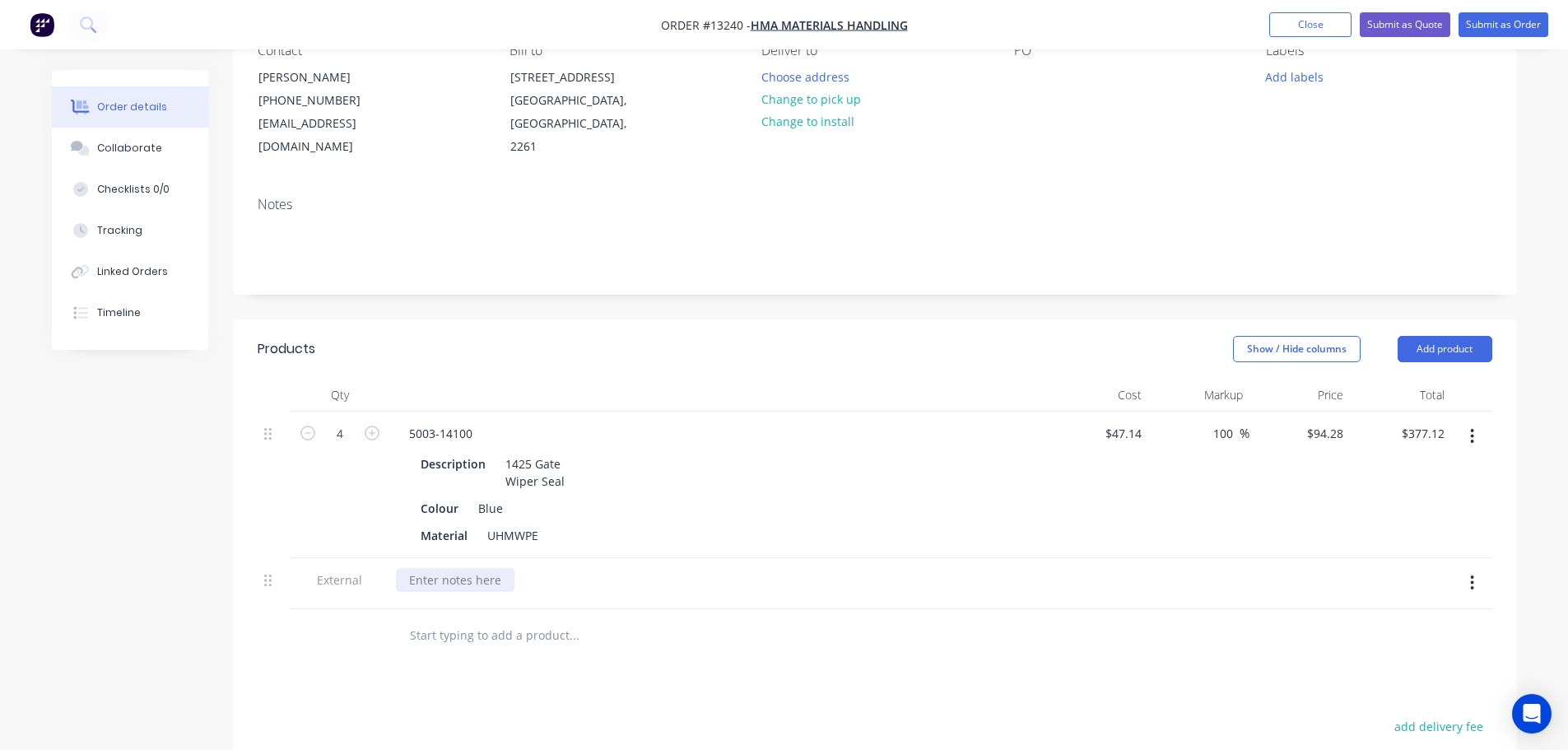
click at [471, 568] on div at bounding box center [455, 580] width 118 height 24
click at [553, 568] on div "Lead Time: 1 week from receving PO" at bounding box center [547, 580] width 303 height 24
click at [668, 568] on div "Lead Time: 1 week from receiving PO" at bounding box center [718, 580] width 645 height 24
click at [1467, 568] on button "button" at bounding box center [1472, 582] width 38 height 30
click at [1414, 614] on div "Duplicate" at bounding box center [1414, 626] width 127 height 24
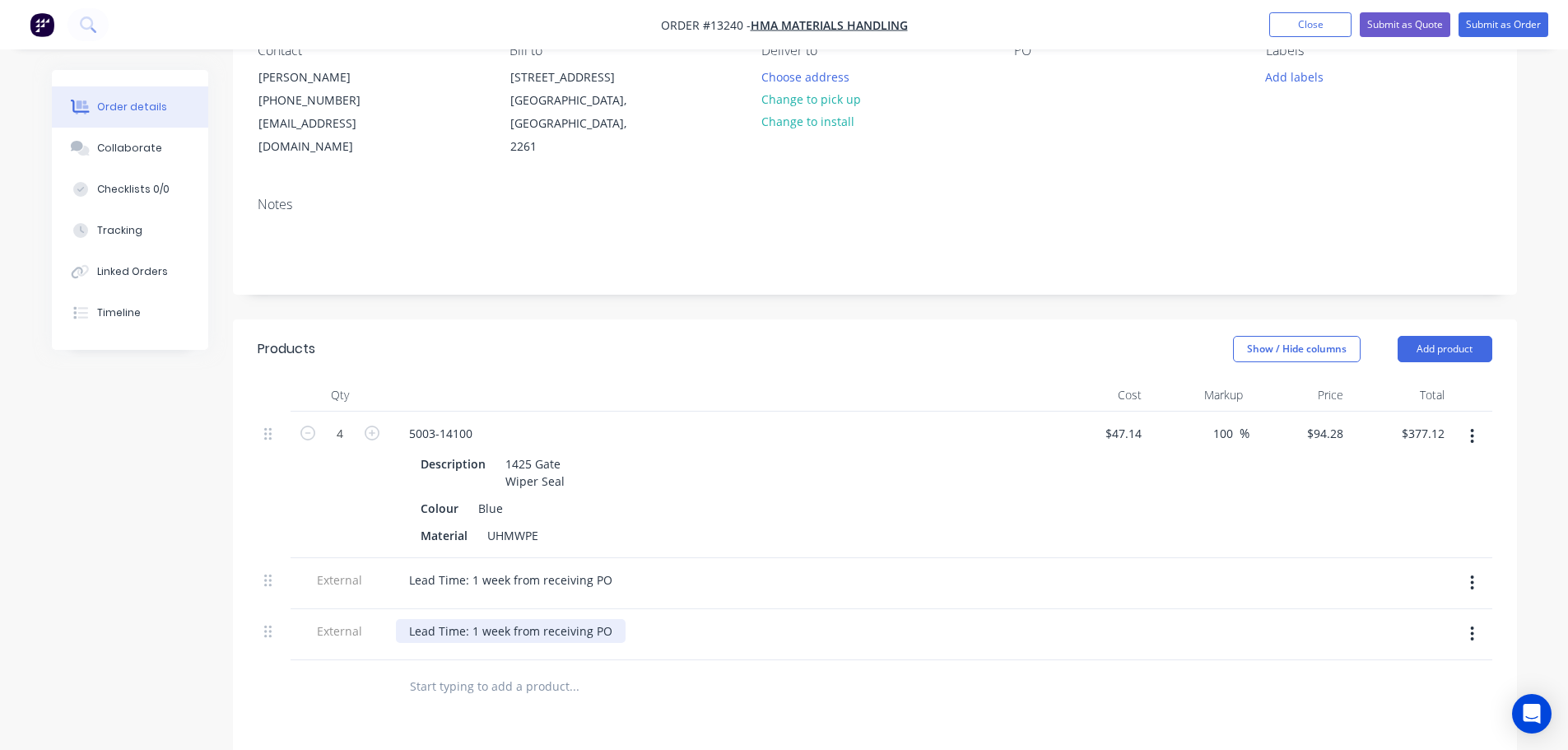
click at [544, 619] on div "Lead Time: 1 week from receiving PO" at bounding box center [511, 631] width 230 height 24
click at [605, 619] on div "Lead Time: 1 week from receiving PO" at bounding box center [511, 631] width 230 height 24
click at [773, 670] on div at bounding box center [643, 686] width 494 height 33
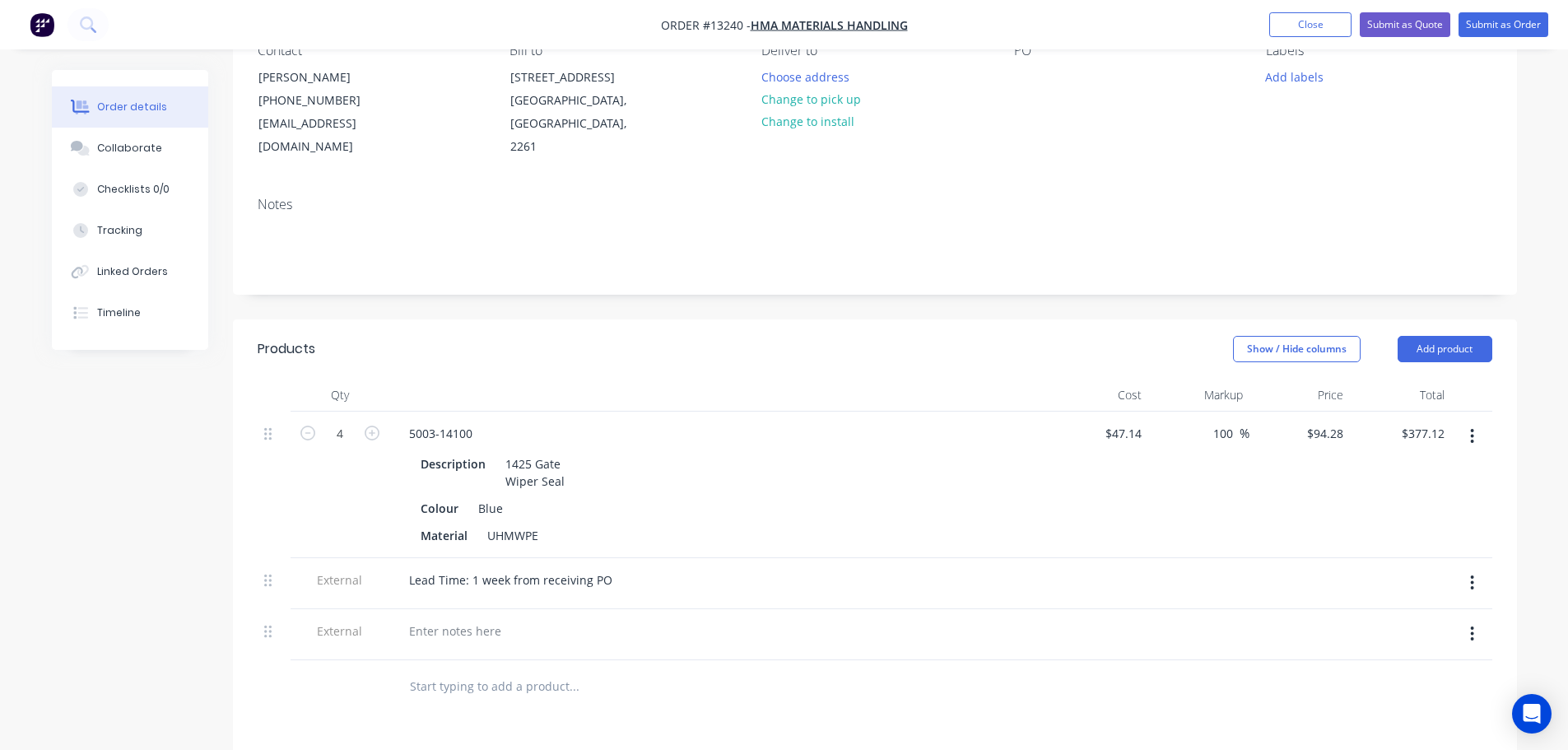
click at [1470, 625] on icon "button" at bounding box center [1472, 633] width 4 height 18
click at [1398, 698] on div "Delete" at bounding box center [1414, 710] width 127 height 24
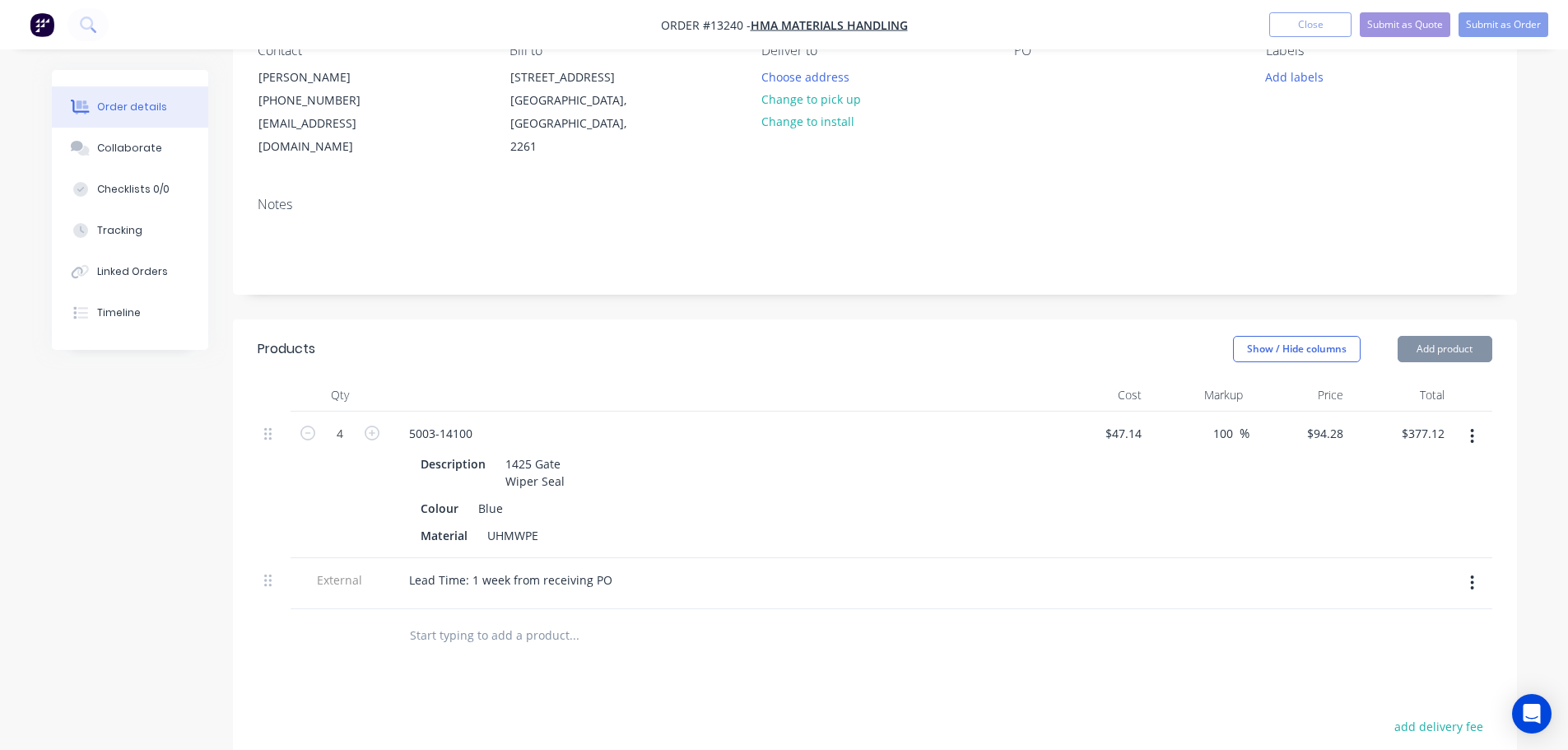
click at [1008, 685] on div "Products Show / Hide columns Add product Qty Cost Markup Price Total 4 5003-141…" at bounding box center [875, 688] width 1284 height 738
click at [643, 632] on div at bounding box center [685, 636] width 592 height 54
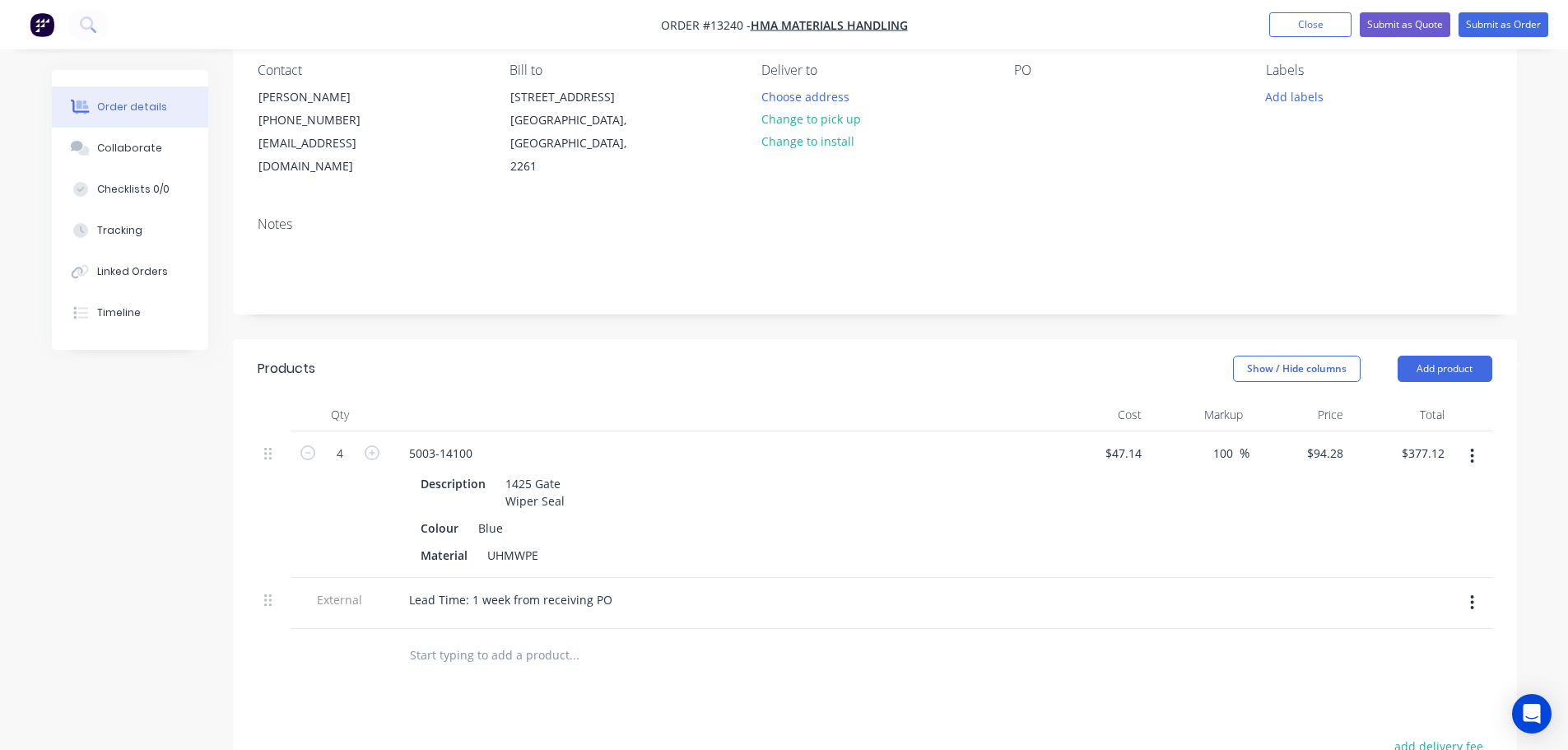
scroll to position [0, 0]
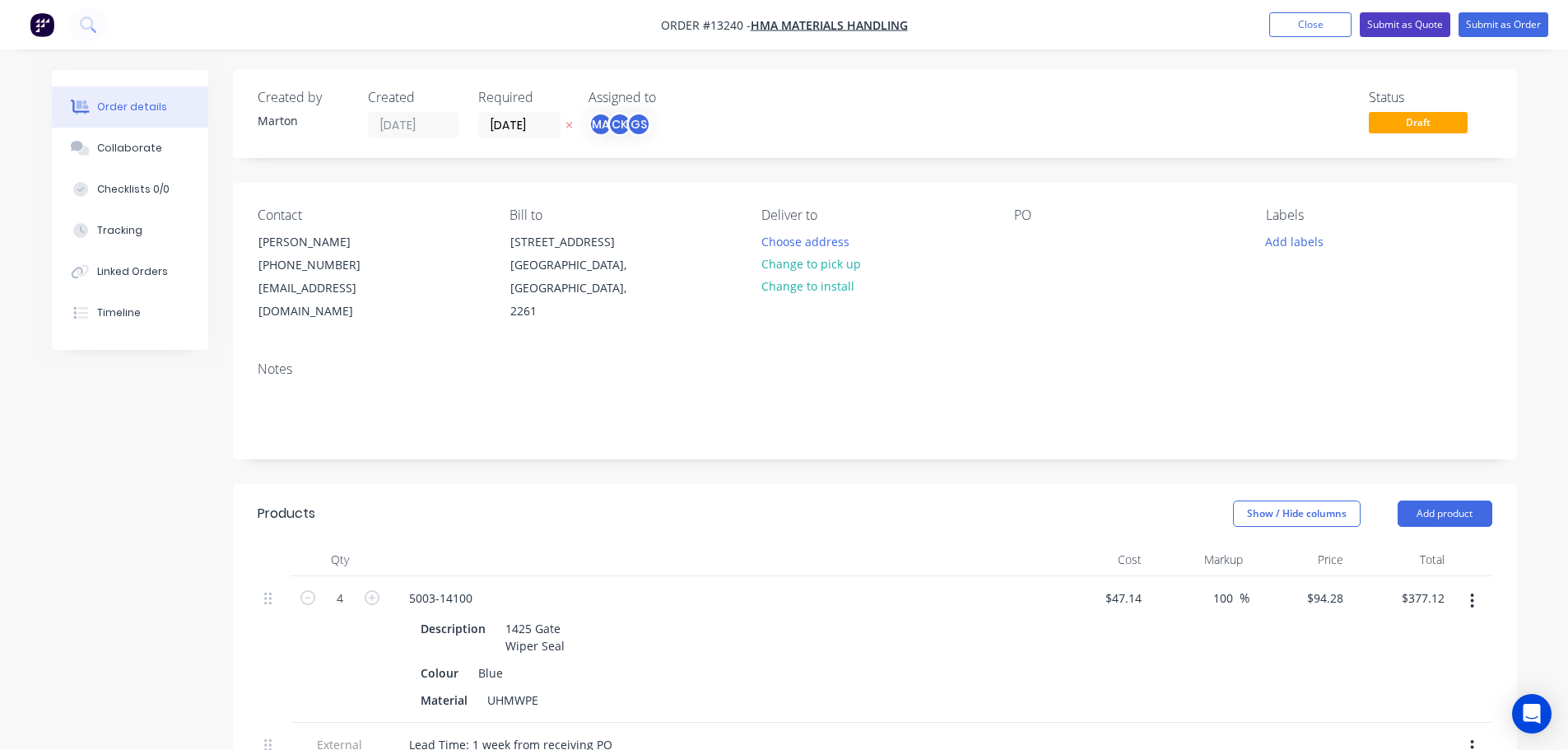
click at [1399, 24] on button "Submit as Quote" at bounding box center [1405, 25] width 90 height 25
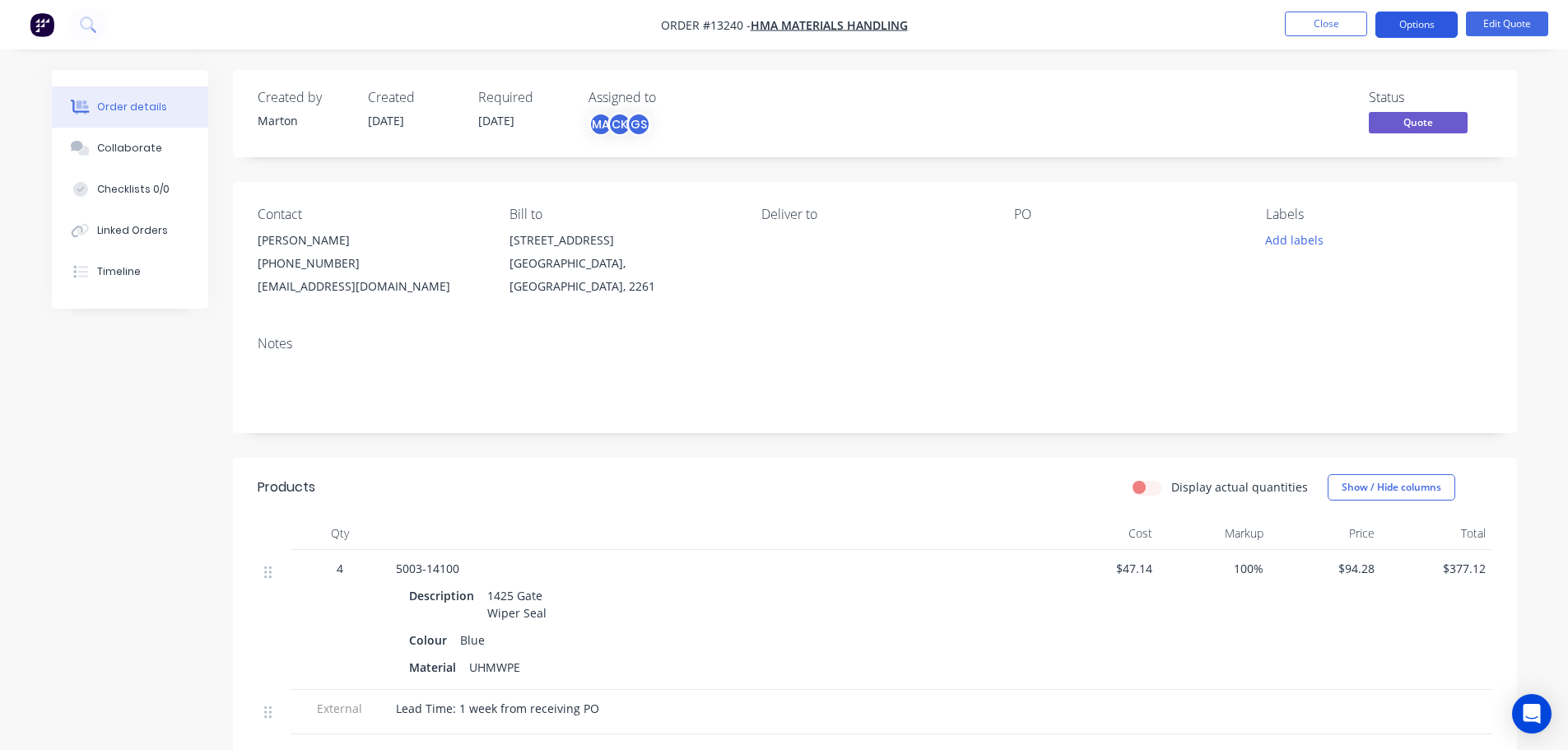
click at [1414, 27] on button "Options" at bounding box center [1416, 25] width 83 height 26
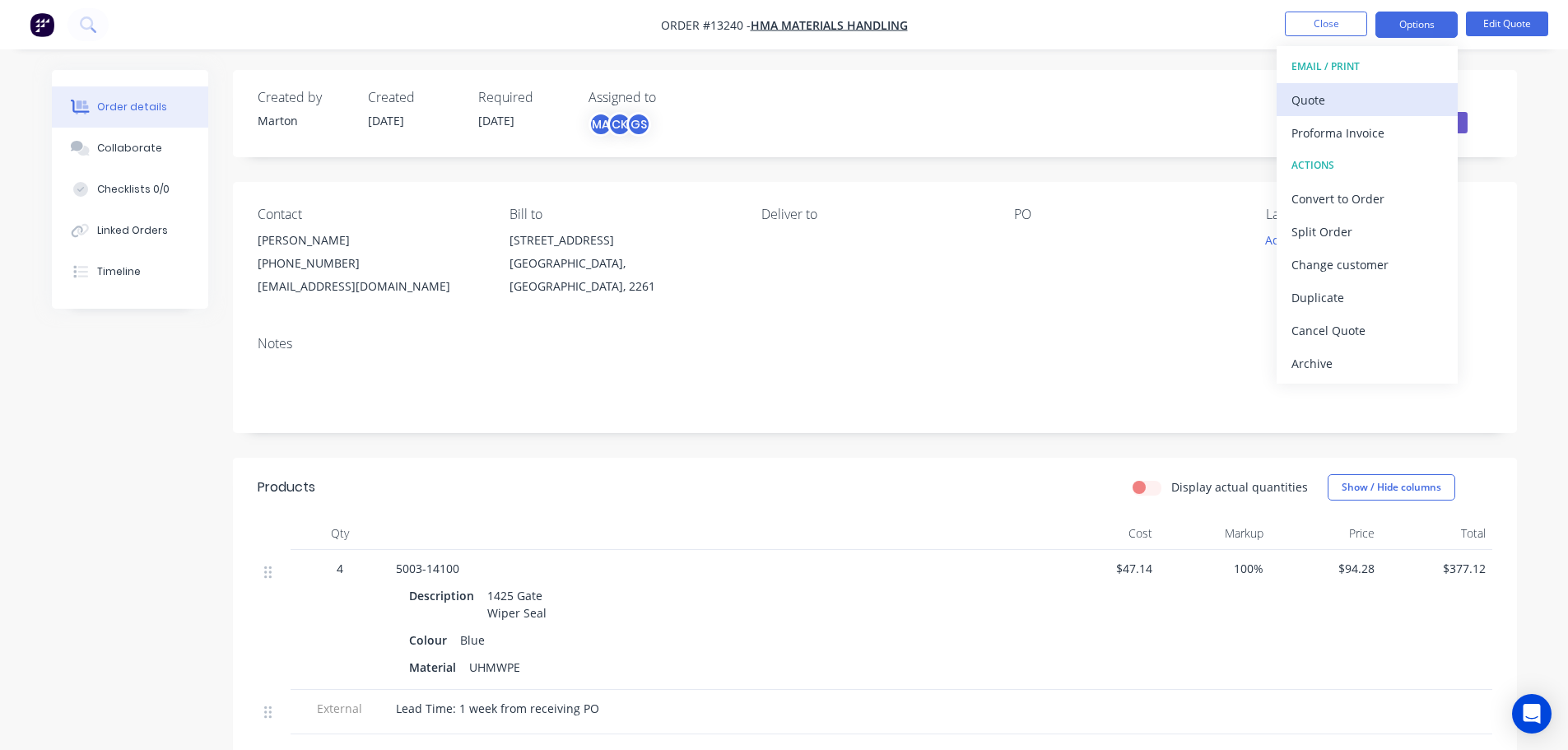
click at [1367, 85] on button "Quote" at bounding box center [1367, 100] width 181 height 33
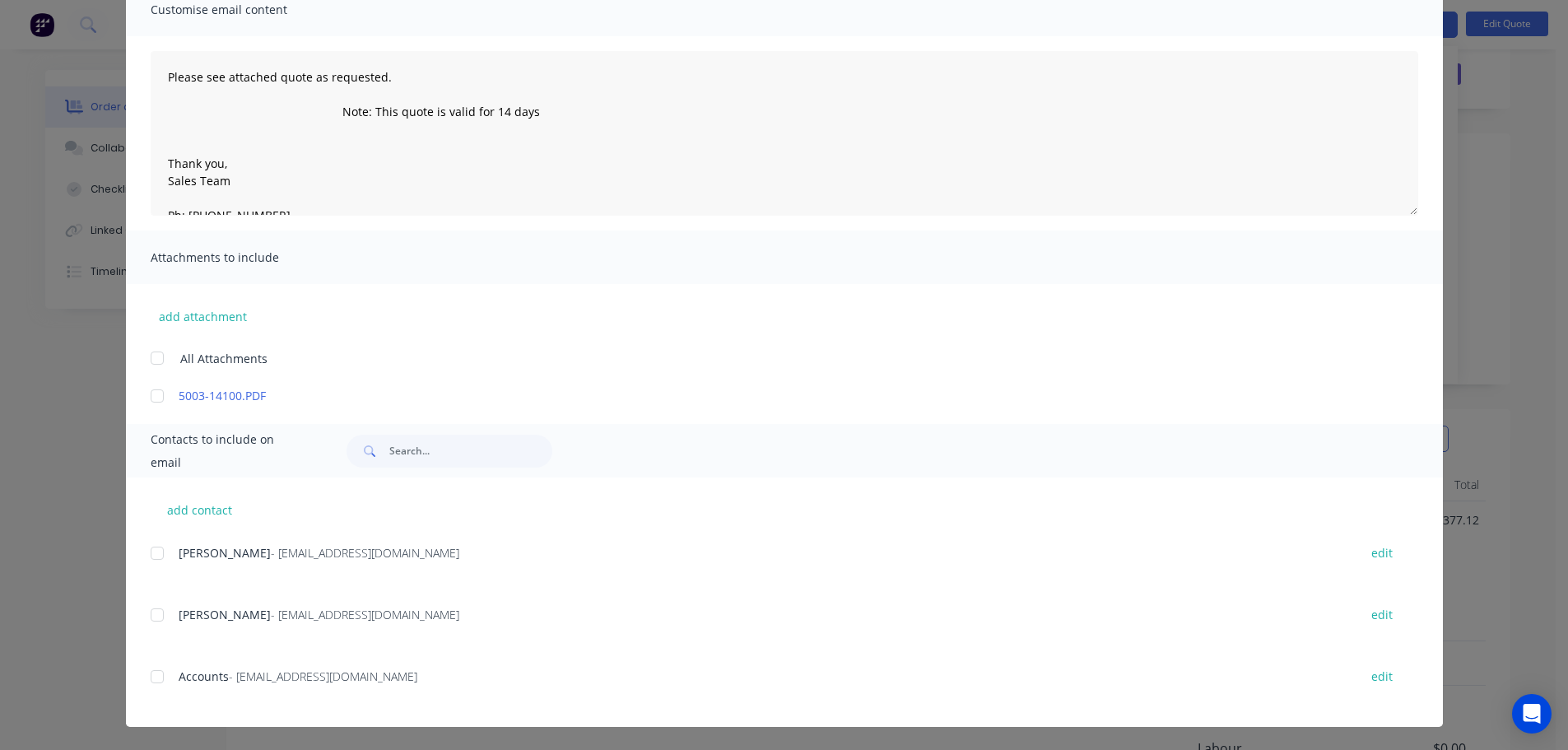
scroll to position [83, 0]
click at [163, 556] on div at bounding box center [157, 552] width 33 height 33
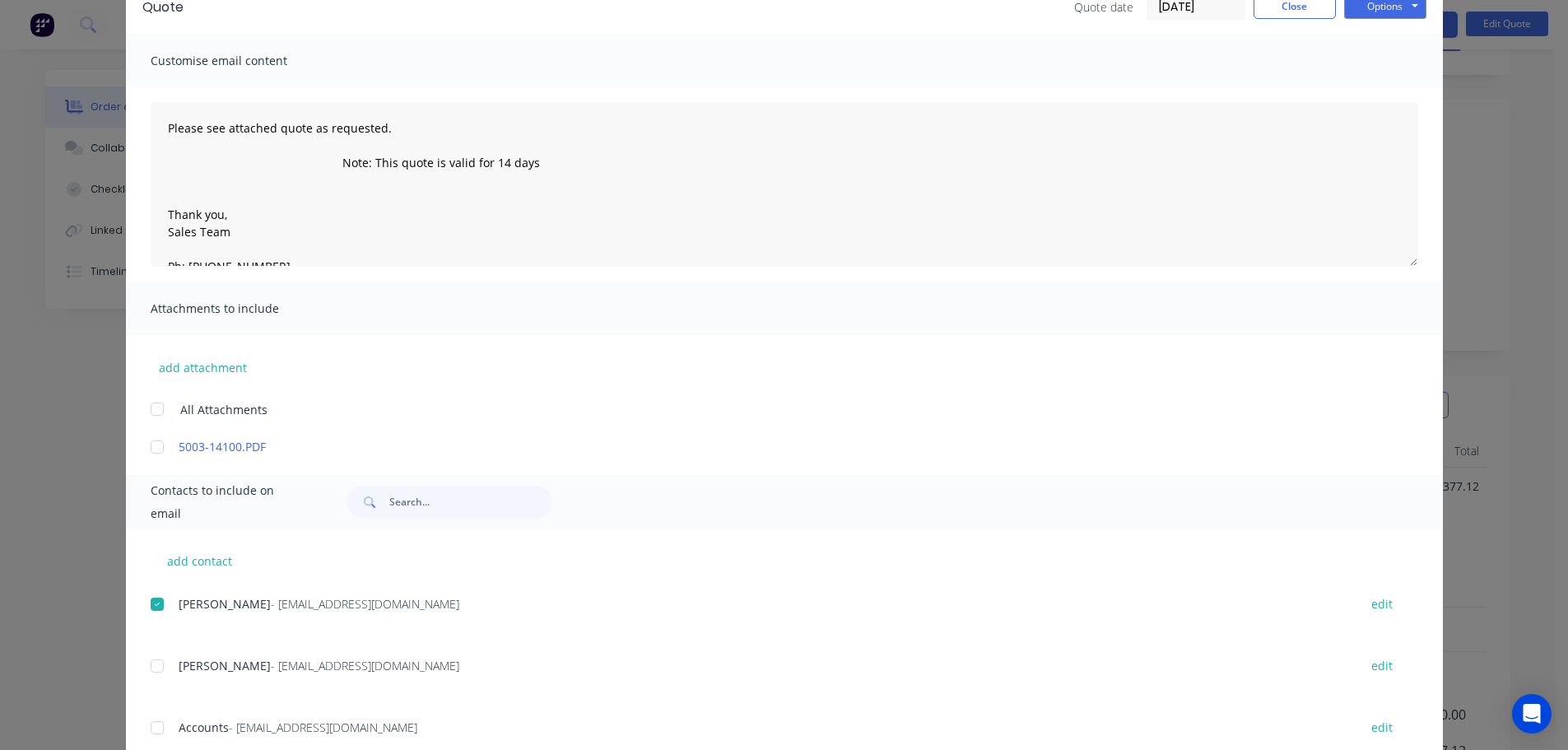
scroll to position [0, 0]
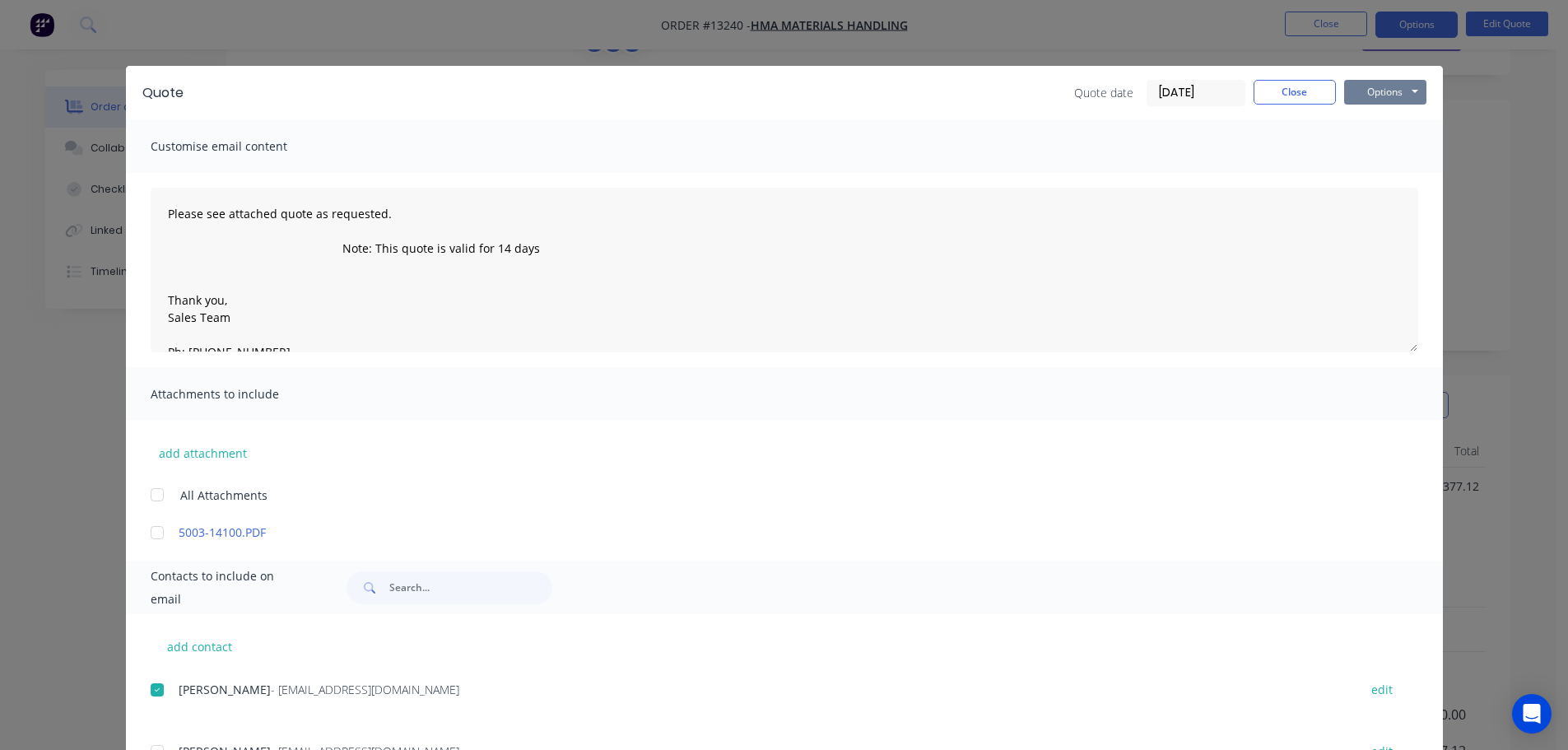
click at [1382, 87] on button "Options" at bounding box center [1385, 92] width 83 height 25
click at [1388, 169] on button "Email" at bounding box center [1397, 175] width 106 height 27
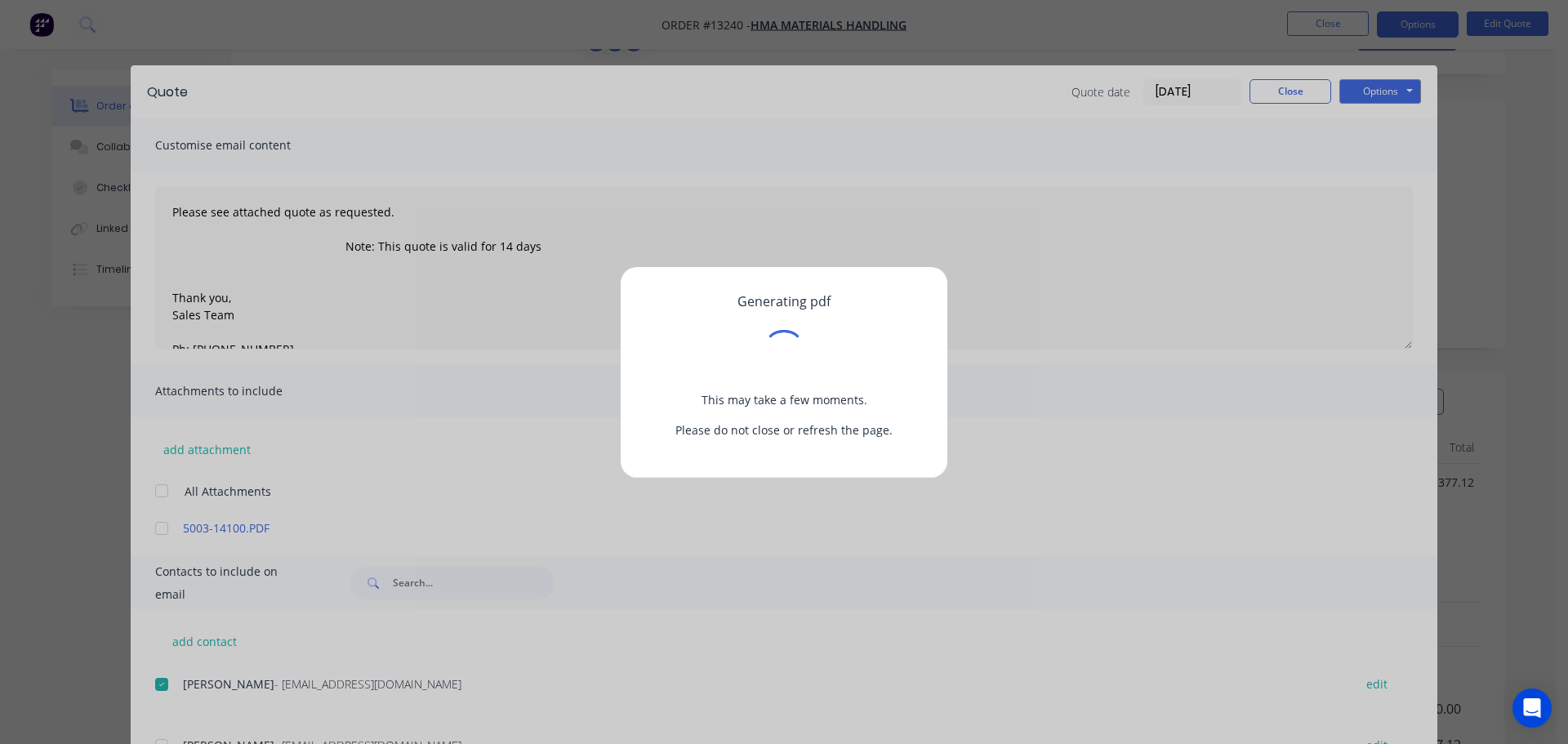
type textarea "Please see attached quote as requested. Note: This quote is valid for 14 days T…"
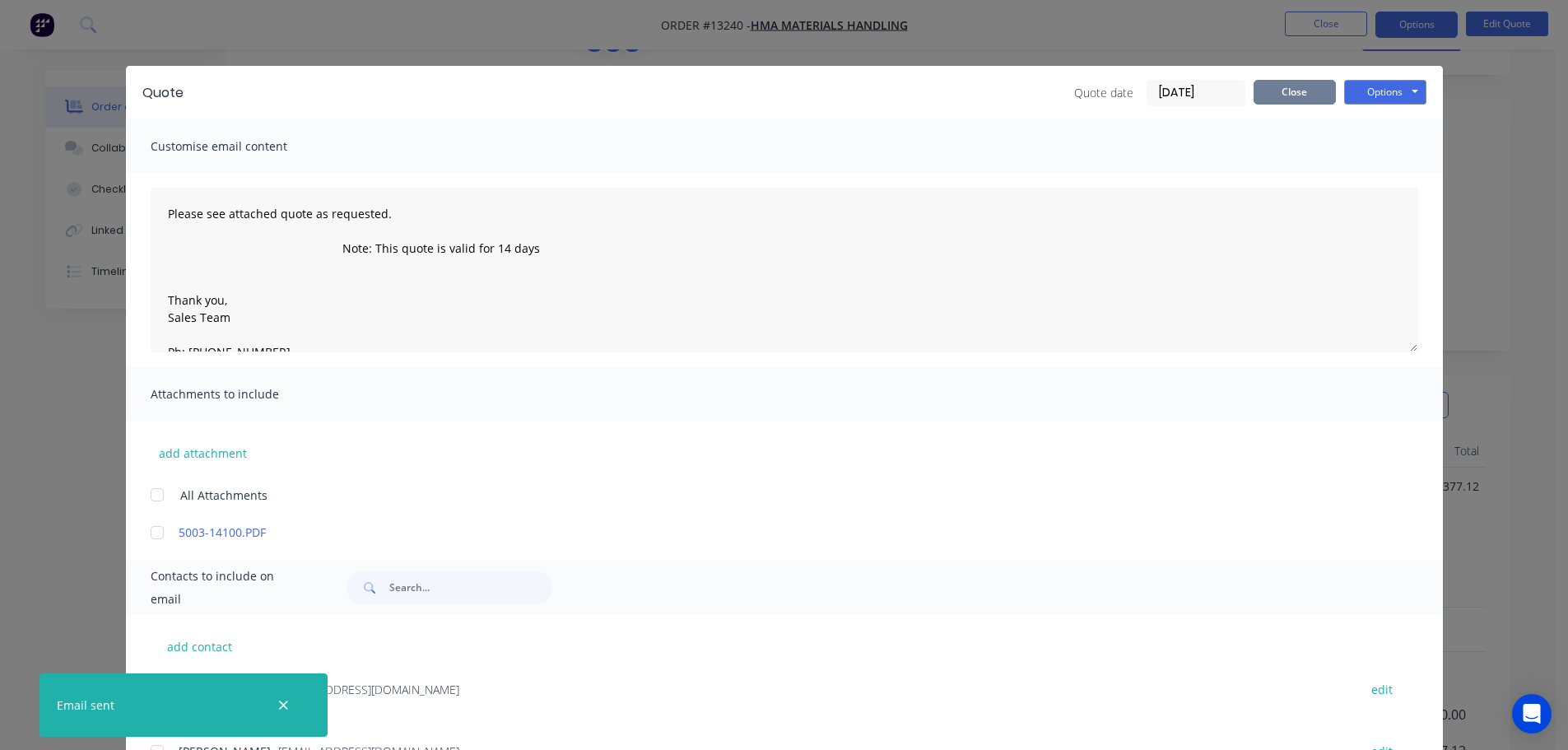
click at [1287, 83] on button "Close" at bounding box center [1295, 92] width 83 height 25
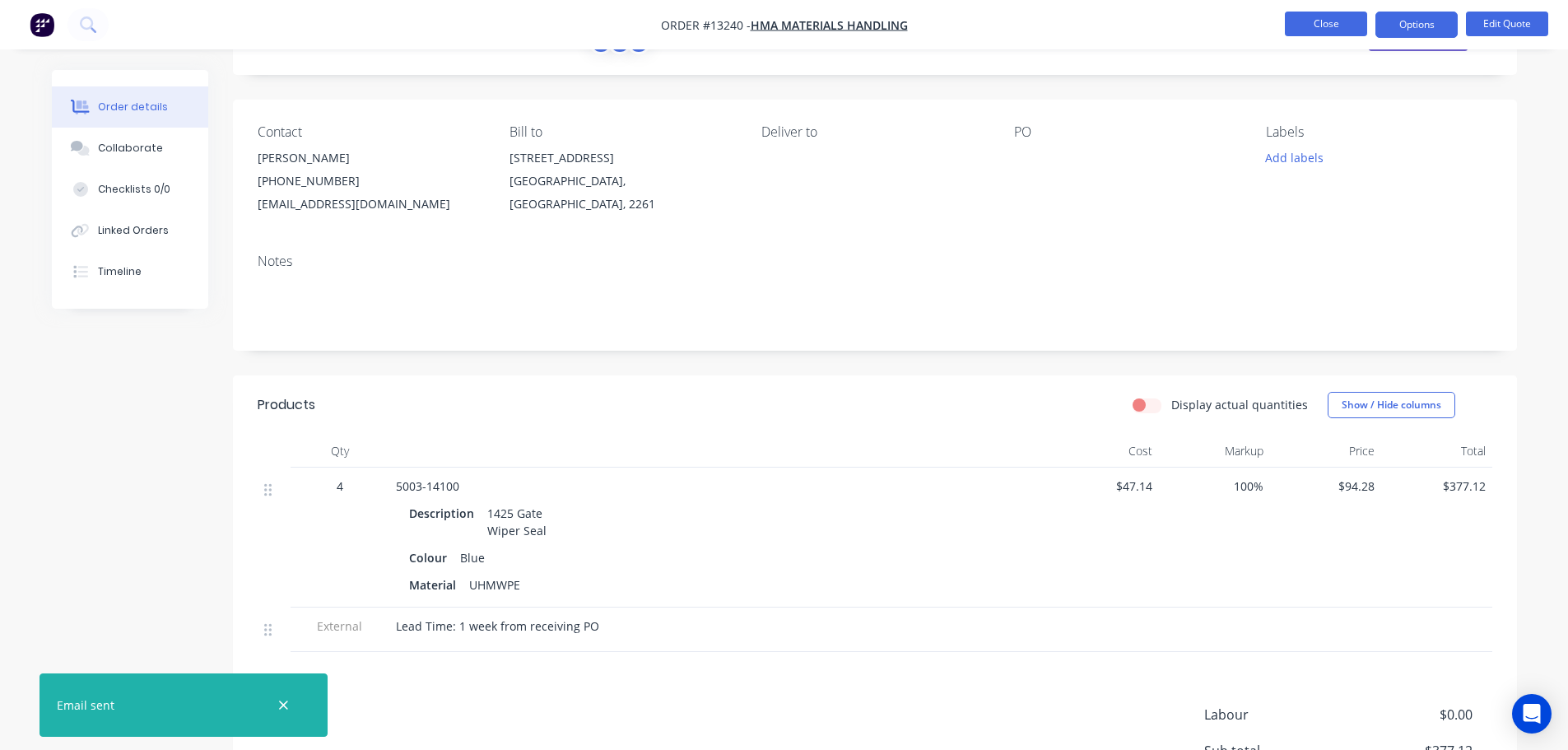
click at [1316, 19] on button "Close" at bounding box center [1325, 24] width 83 height 25
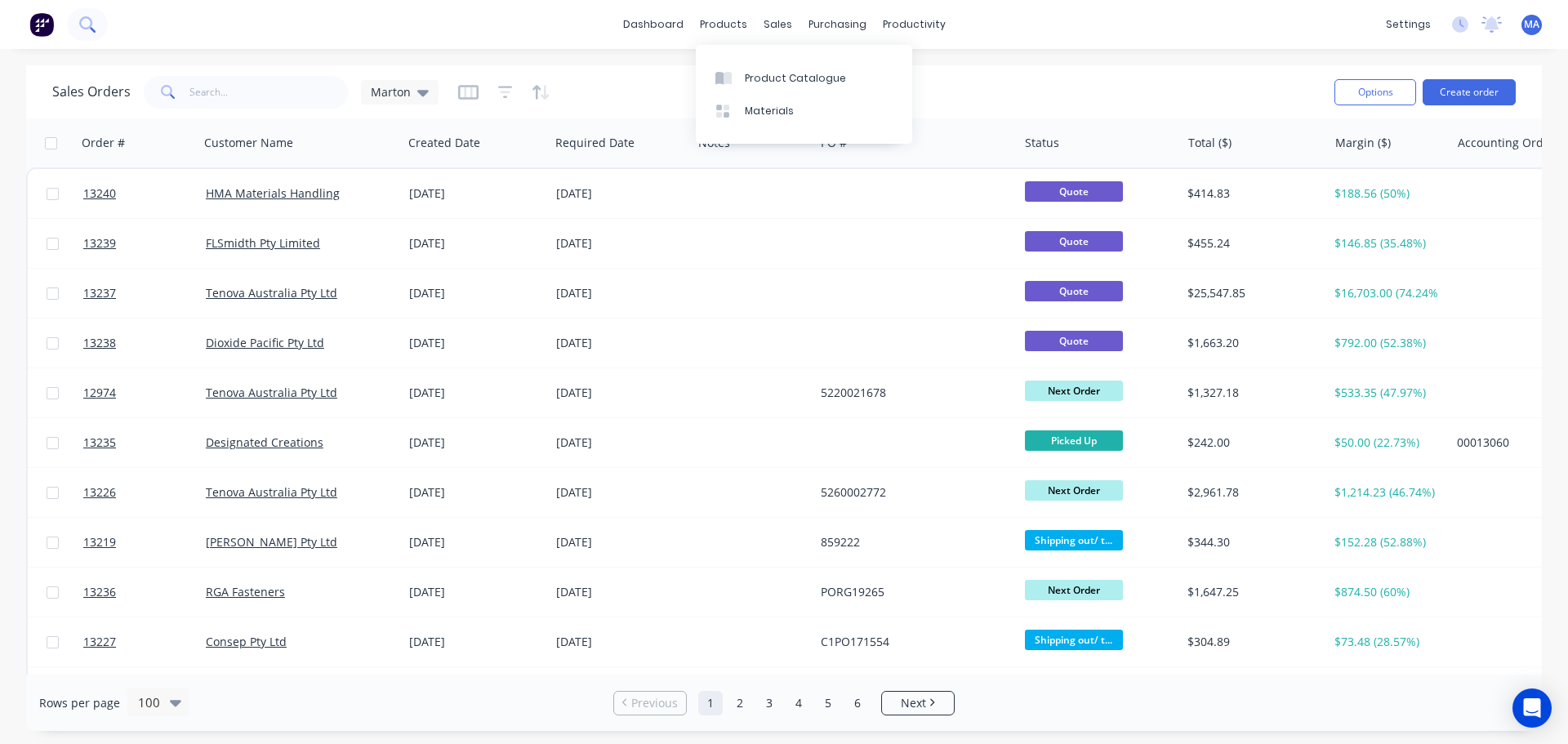
click at [93, 16] on icon at bounding box center [87, 24] width 15 height 15
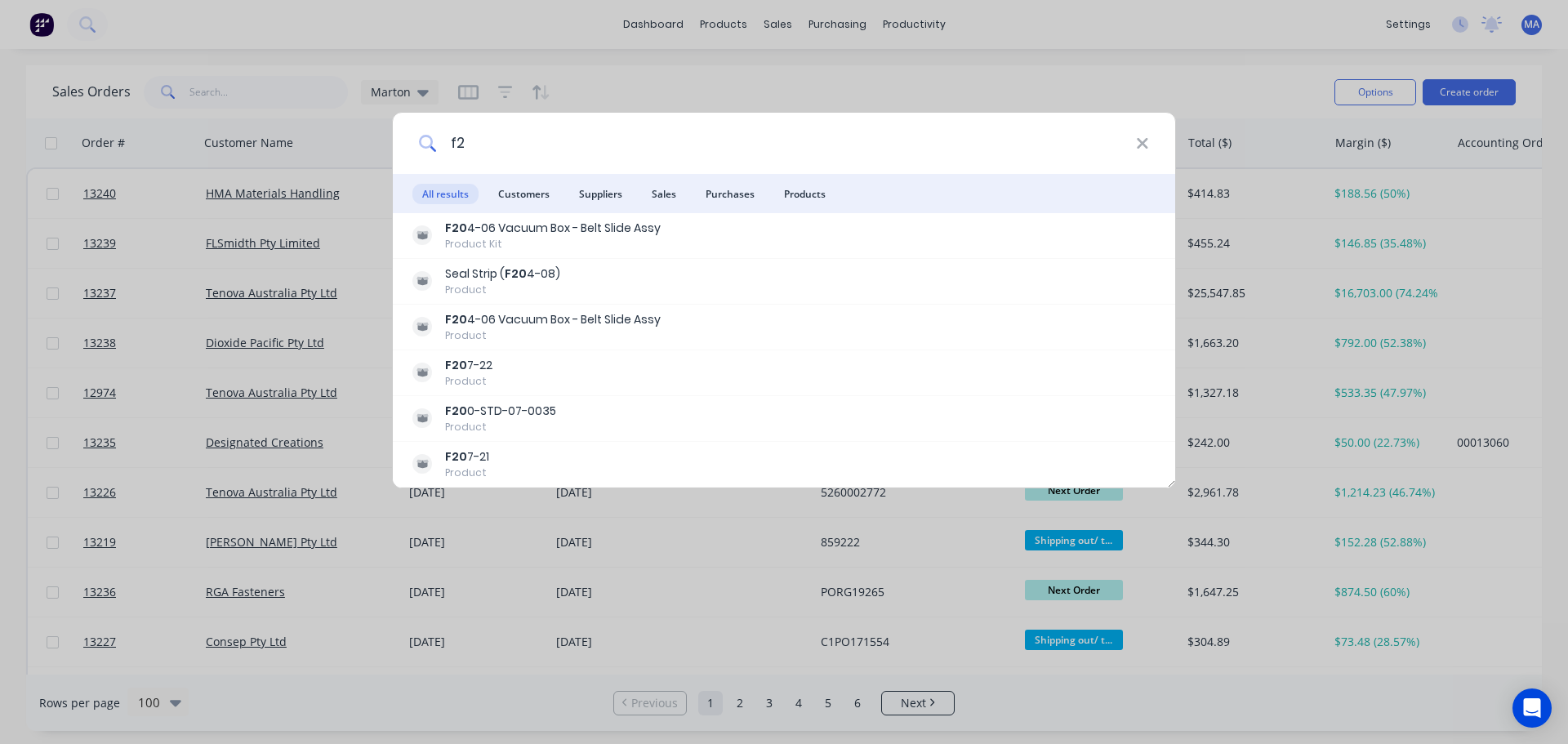
type input "f"
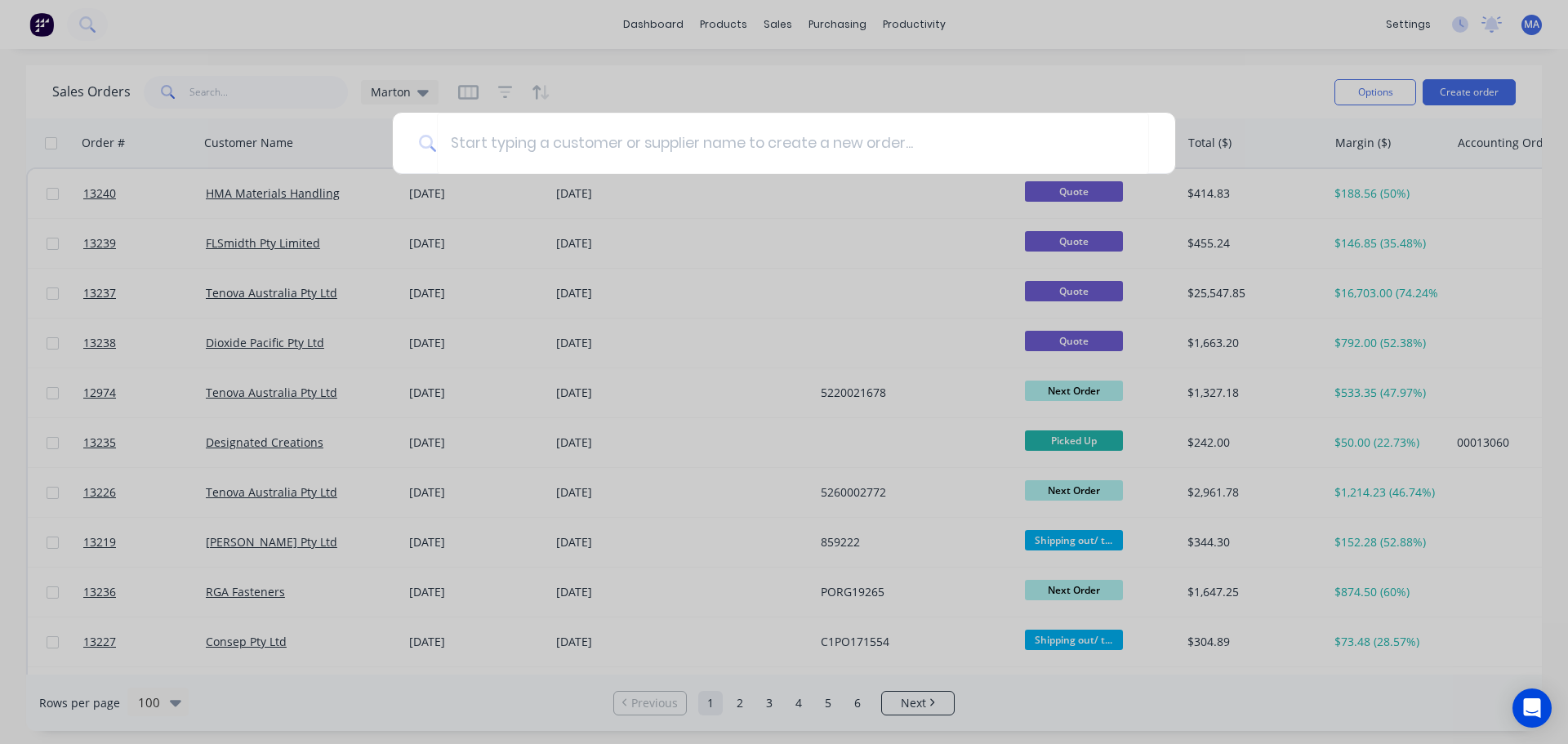
drag, startPoint x: 678, startPoint y: 73, endPoint x: 718, endPoint y: 50, distance: 46.1
click at [679, 73] on div at bounding box center [784, 372] width 1568 height 744
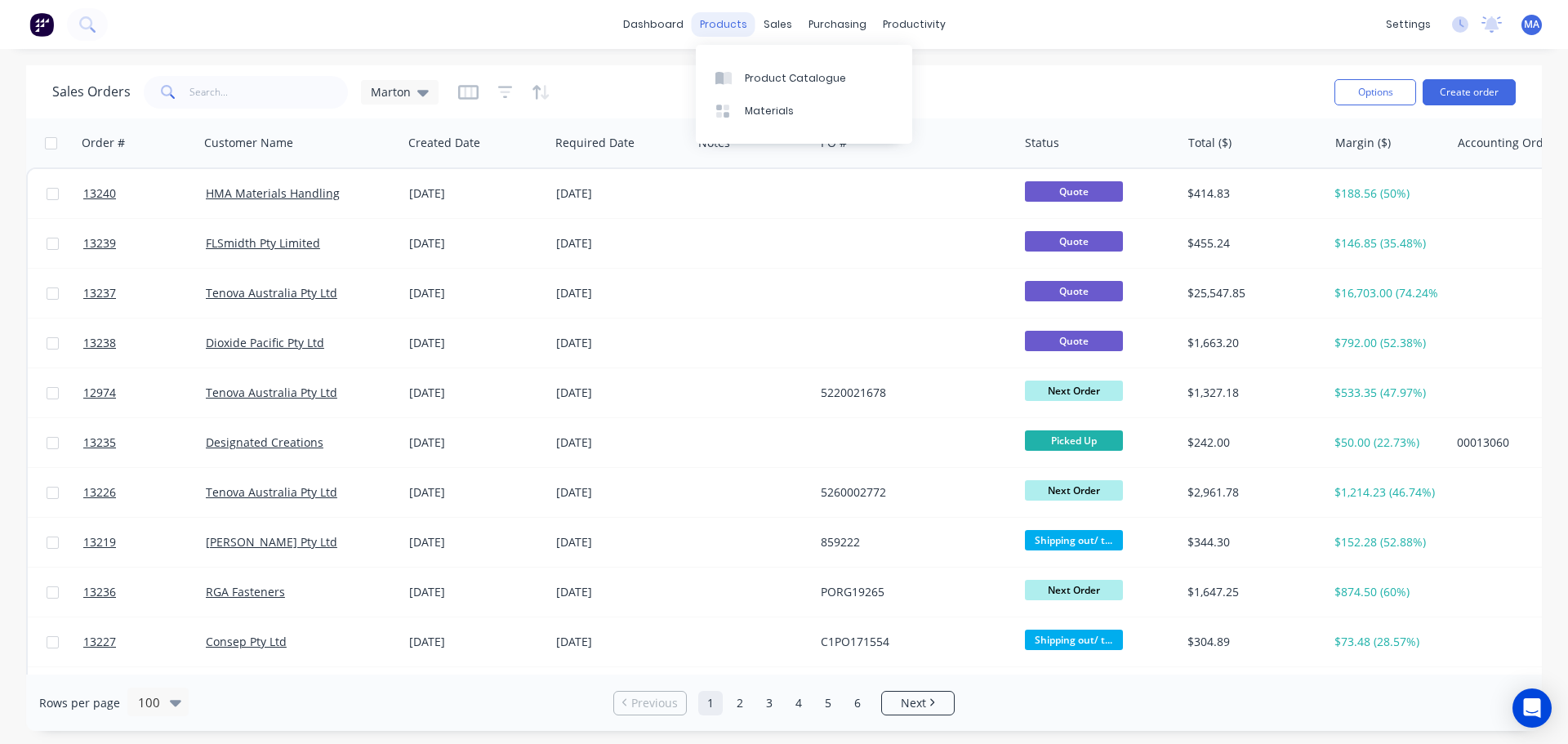
click at [716, 20] on div "products" at bounding box center [723, 24] width 63 height 24
click at [733, 76] on div at bounding box center [727, 78] width 24 height 14
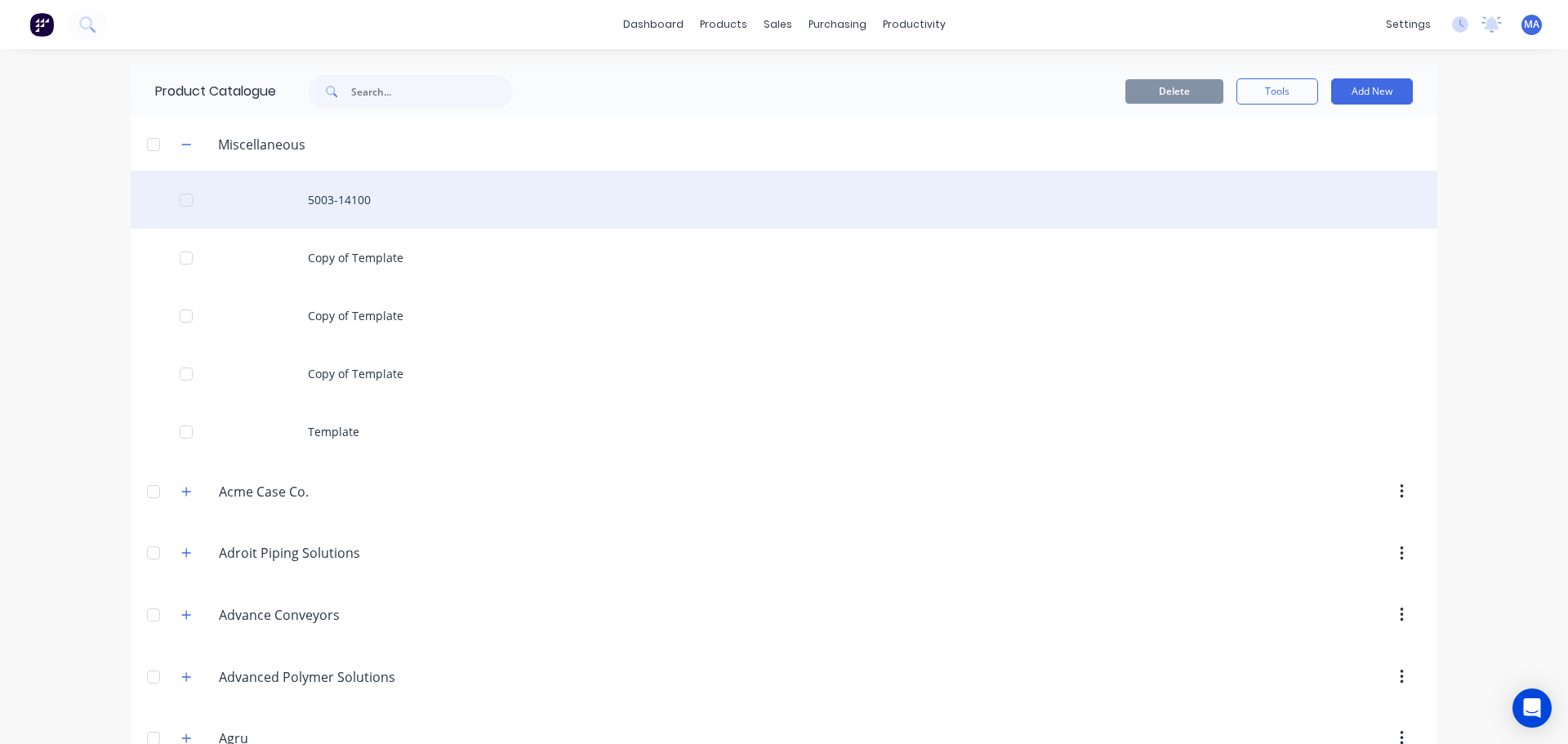
click at [383, 211] on div "5003-14100" at bounding box center [784, 199] width 1307 height 58
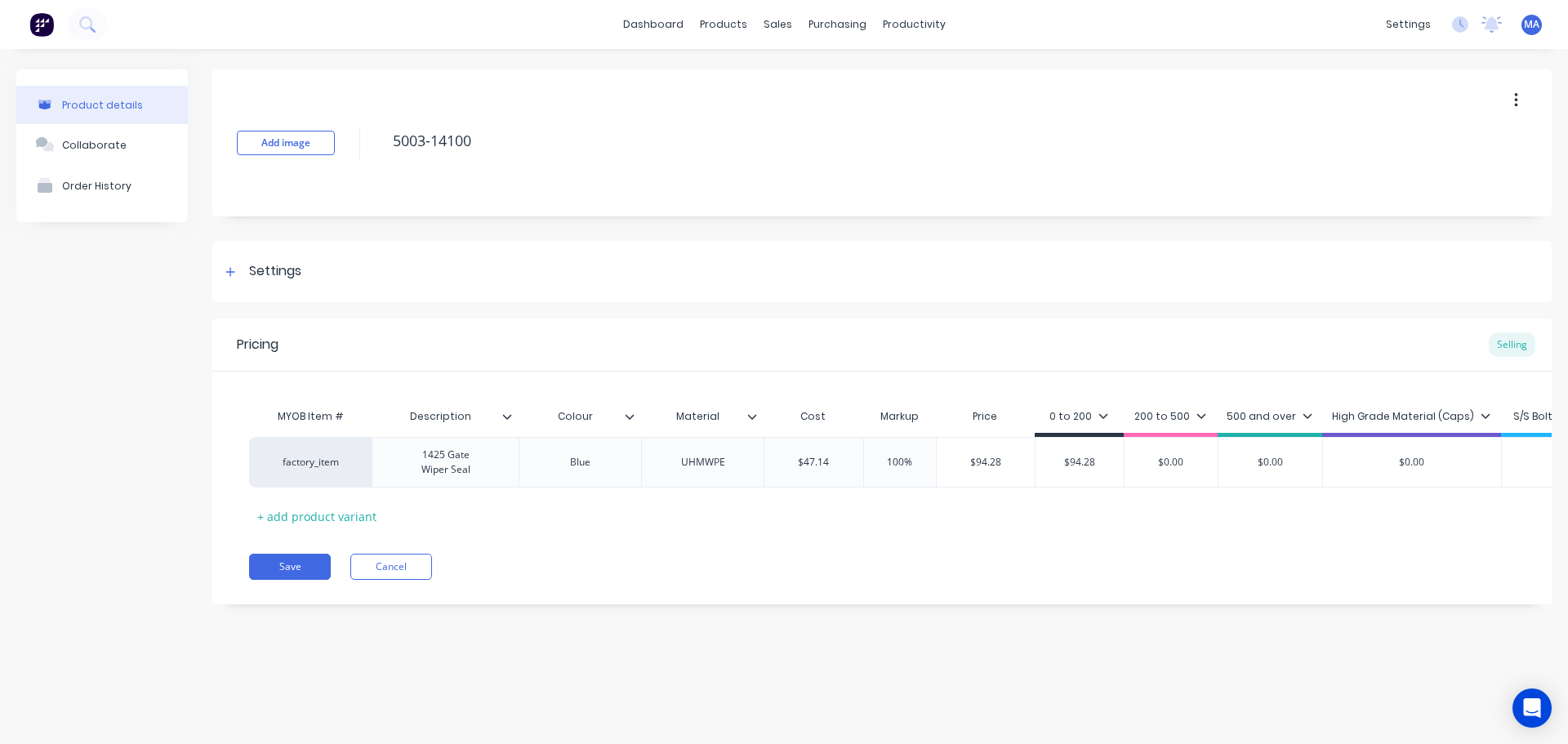
type textarea "x"
click at [270, 263] on div "Settings" at bounding box center [275, 271] width 52 height 20
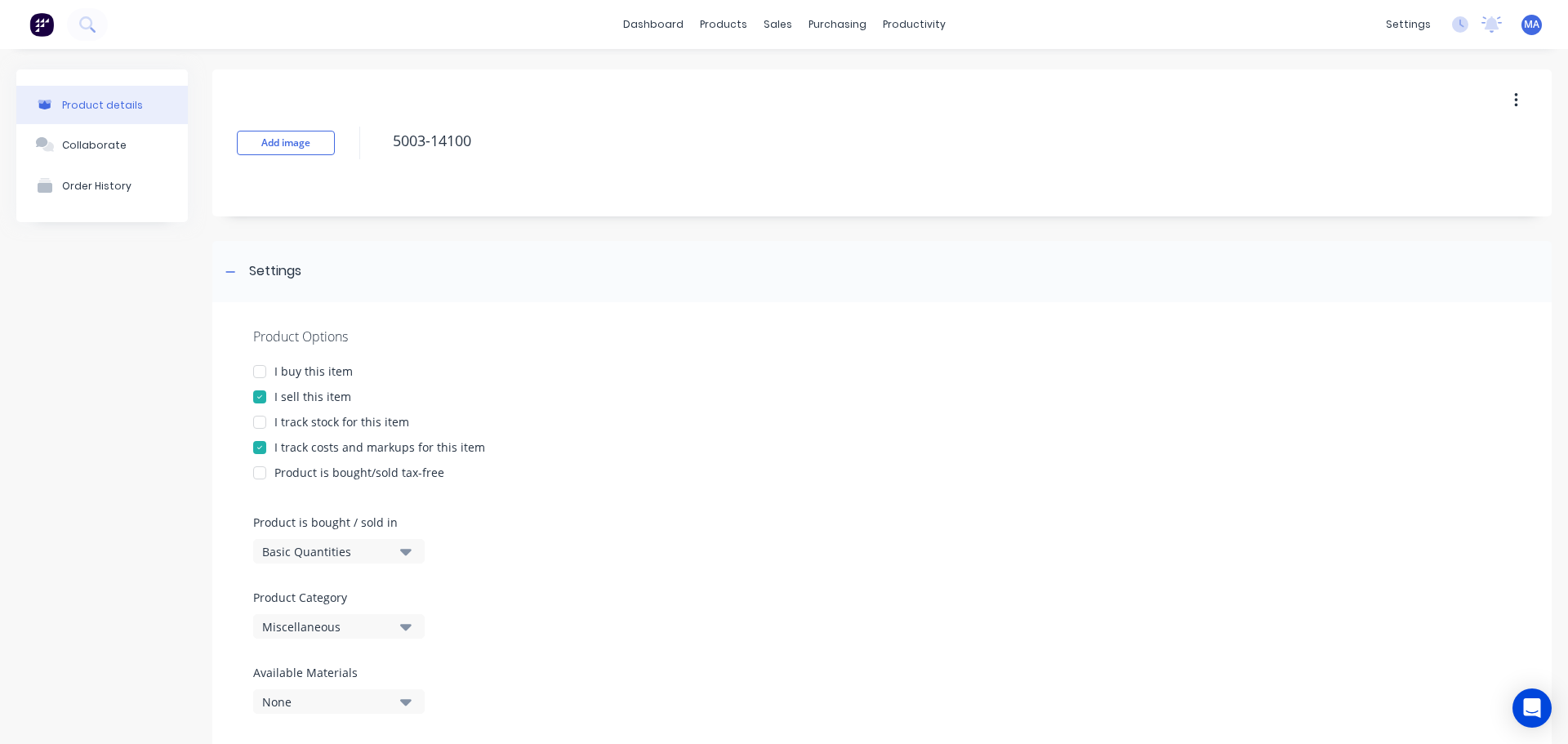
click at [329, 628] on div "Miscellaneous" at bounding box center [327, 627] width 131 height 17
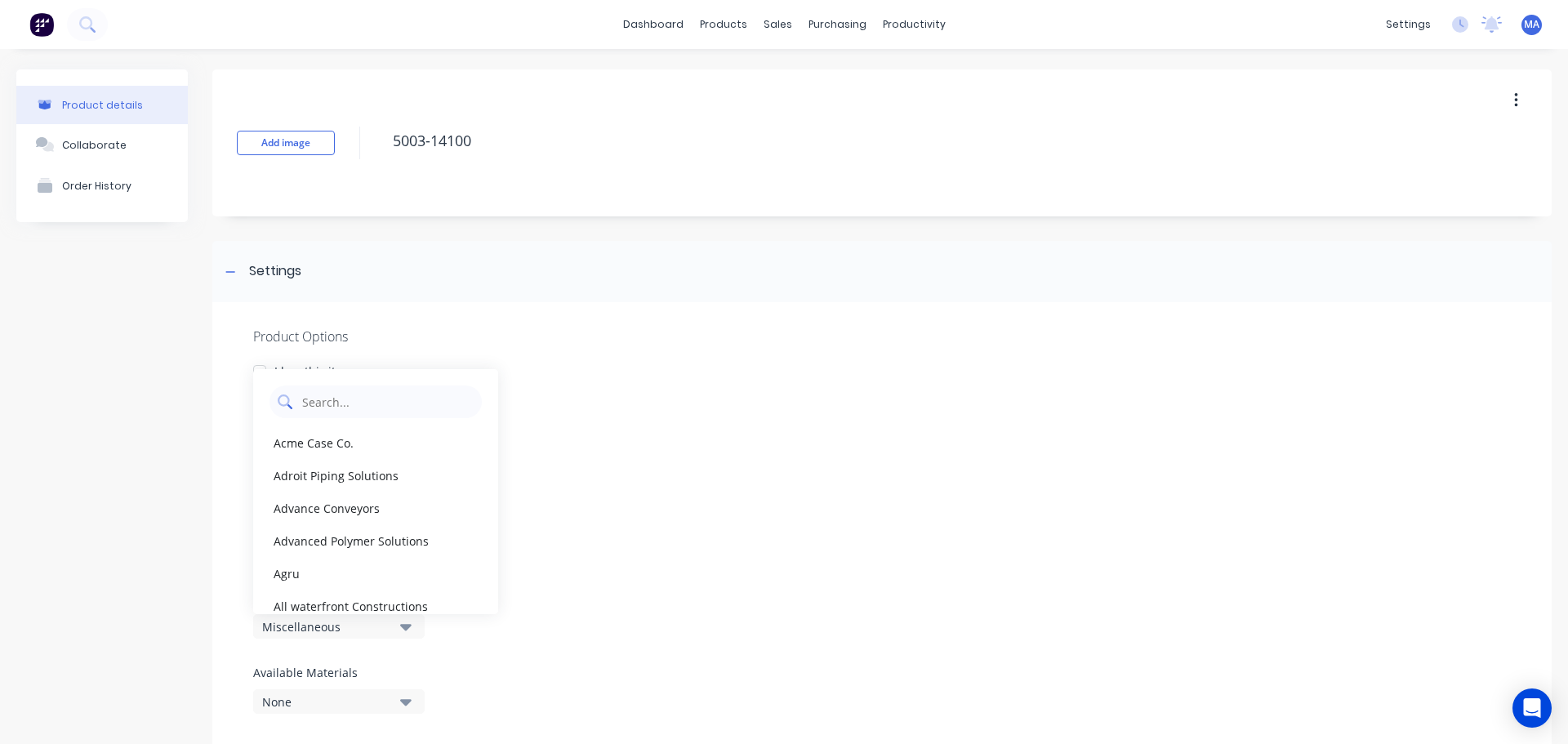
click at [336, 410] on Category "text" at bounding box center [387, 401] width 173 height 33
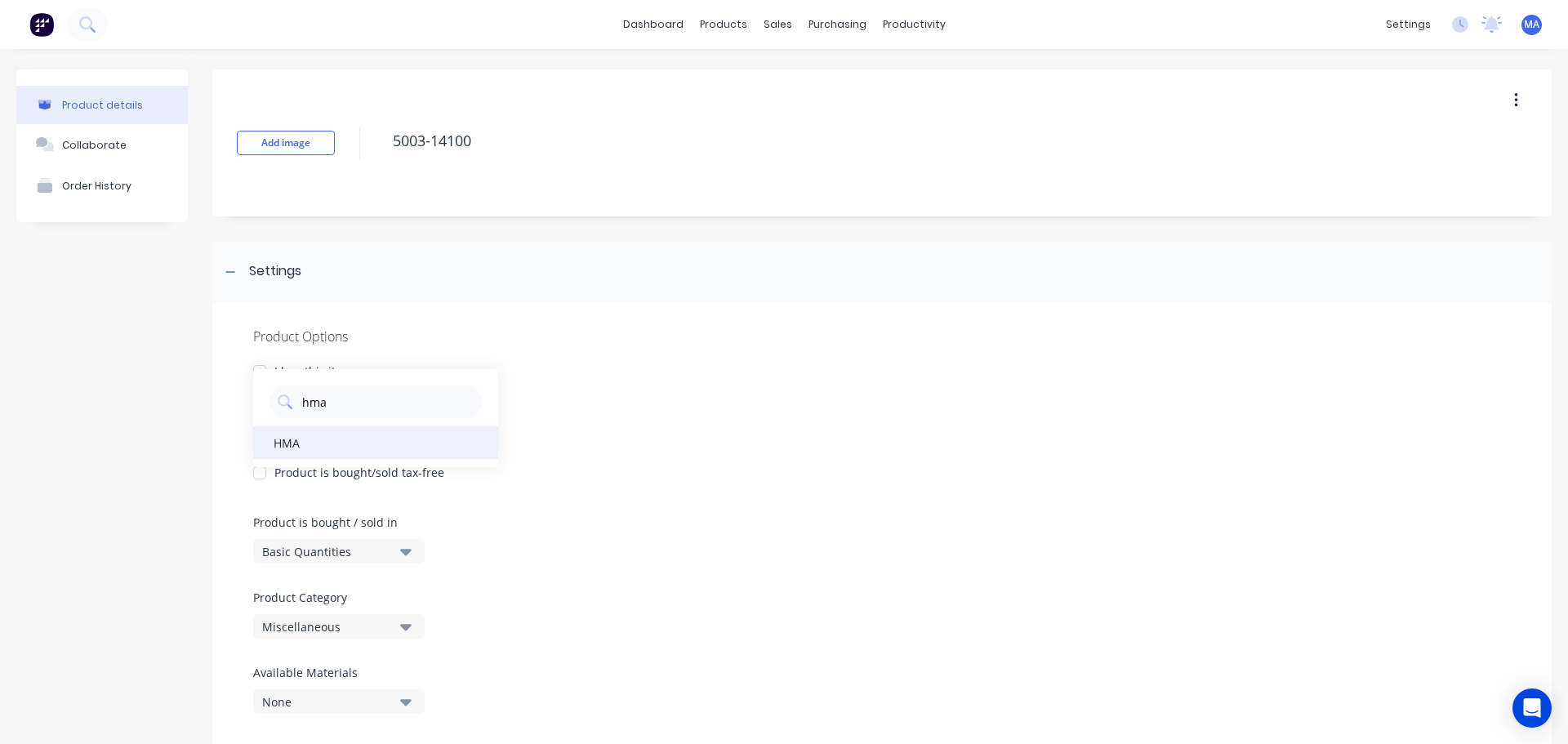
type Category "hma"
click at [335, 443] on div "HMA" at bounding box center [376, 443] width 245 height 33
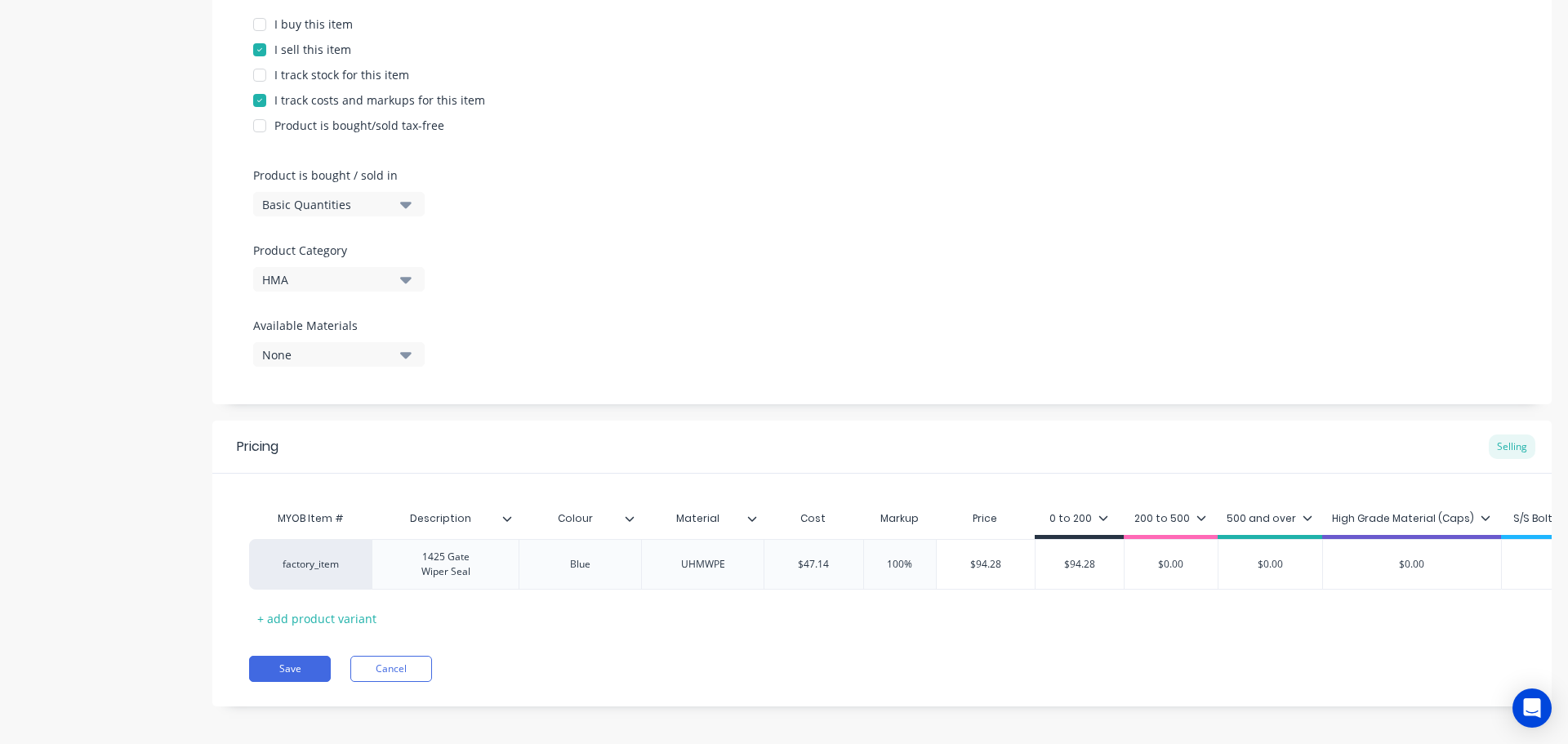
scroll to position [367, 0]
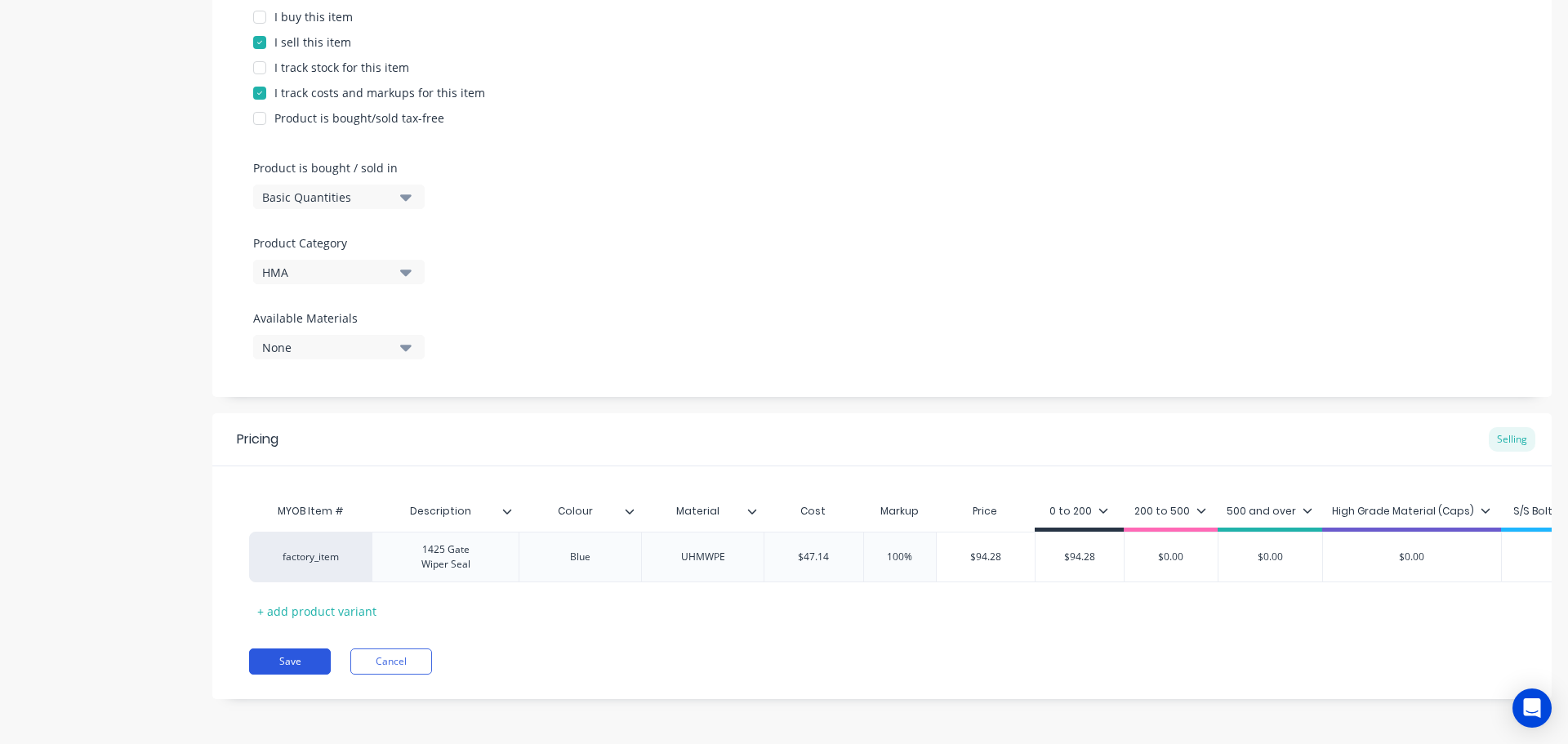
click at [308, 671] on button "Save" at bounding box center [290, 661] width 82 height 26
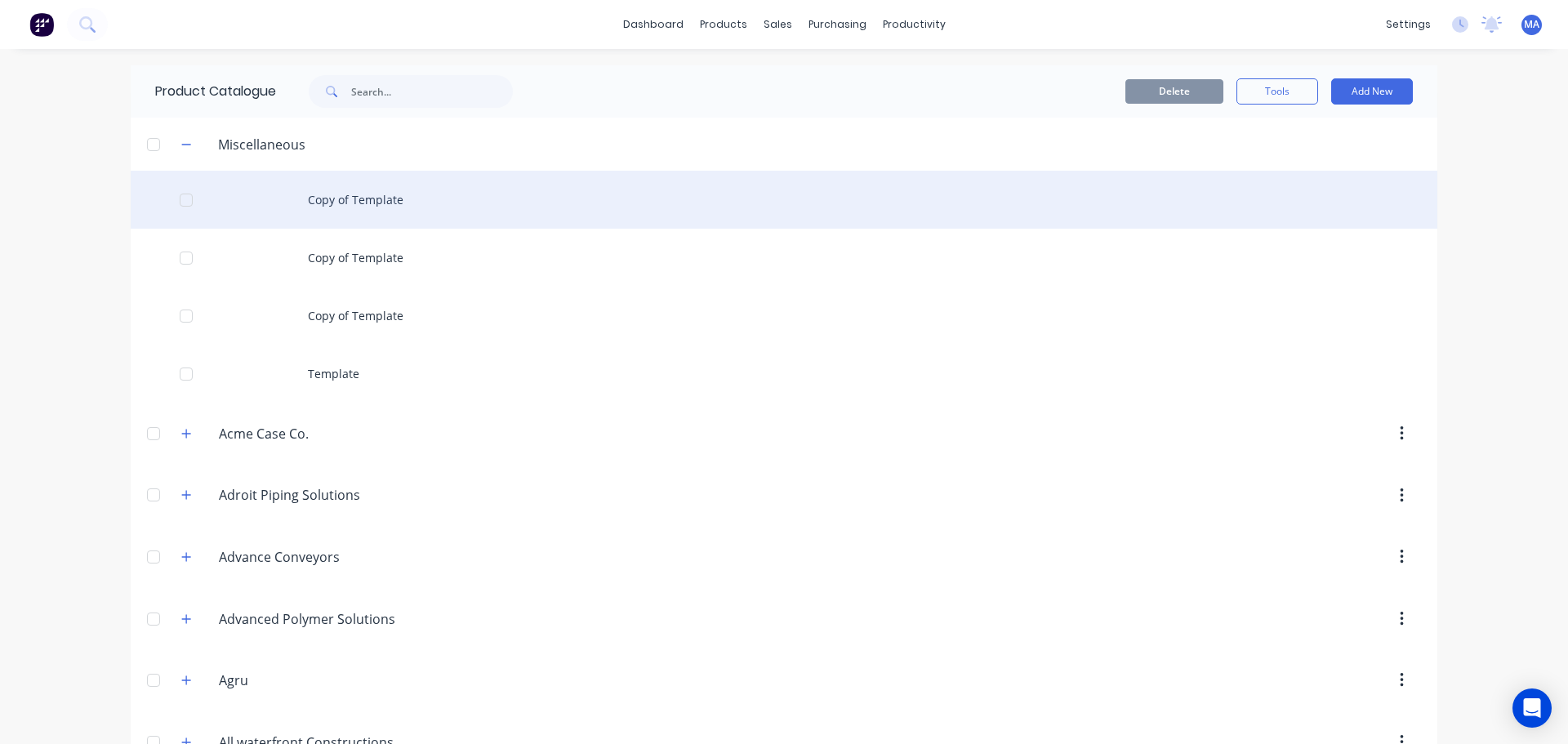
click at [183, 197] on div at bounding box center [186, 200] width 33 height 33
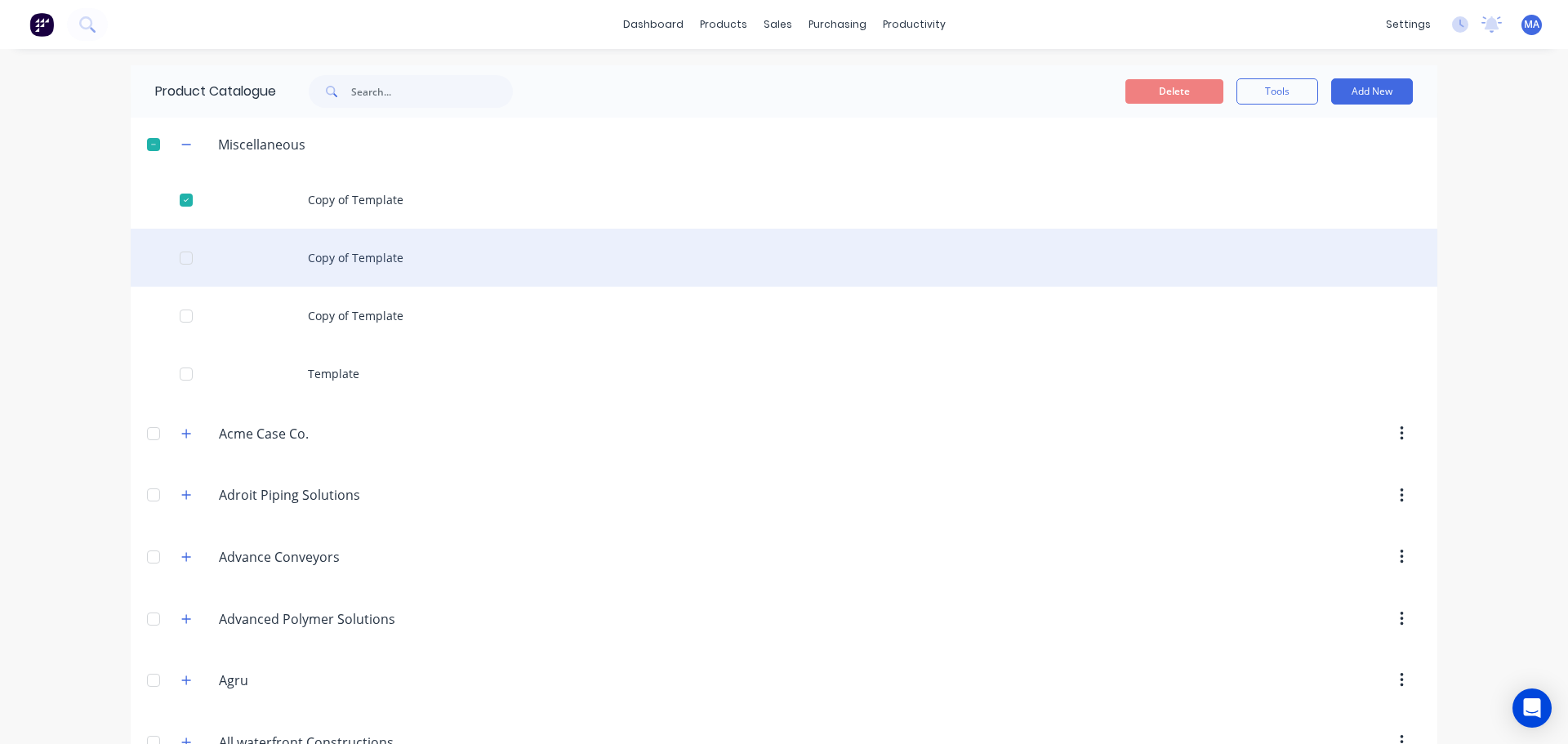
click at [178, 258] on div at bounding box center [186, 258] width 33 height 33
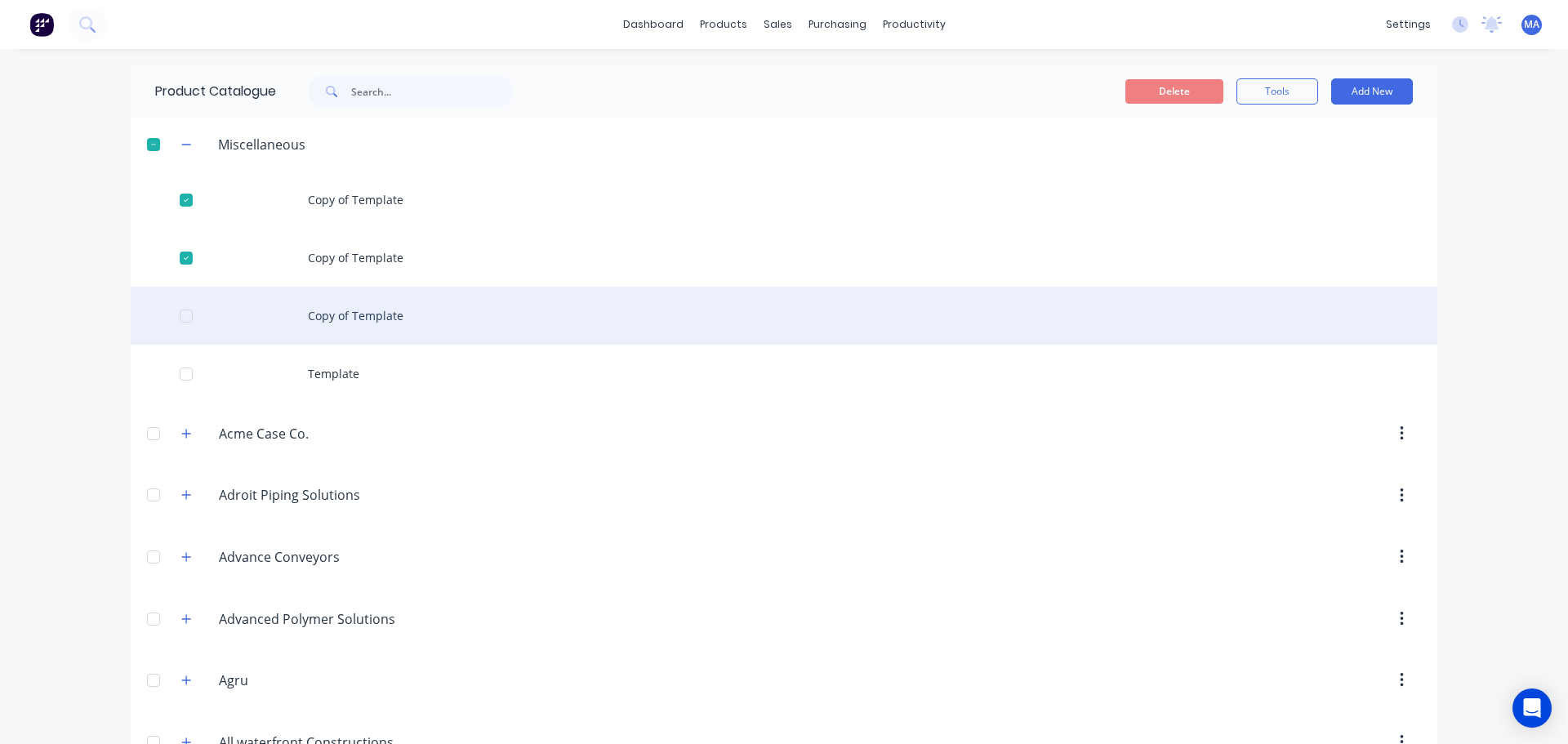
click at [182, 311] on div at bounding box center [186, 316] width 33 height 33
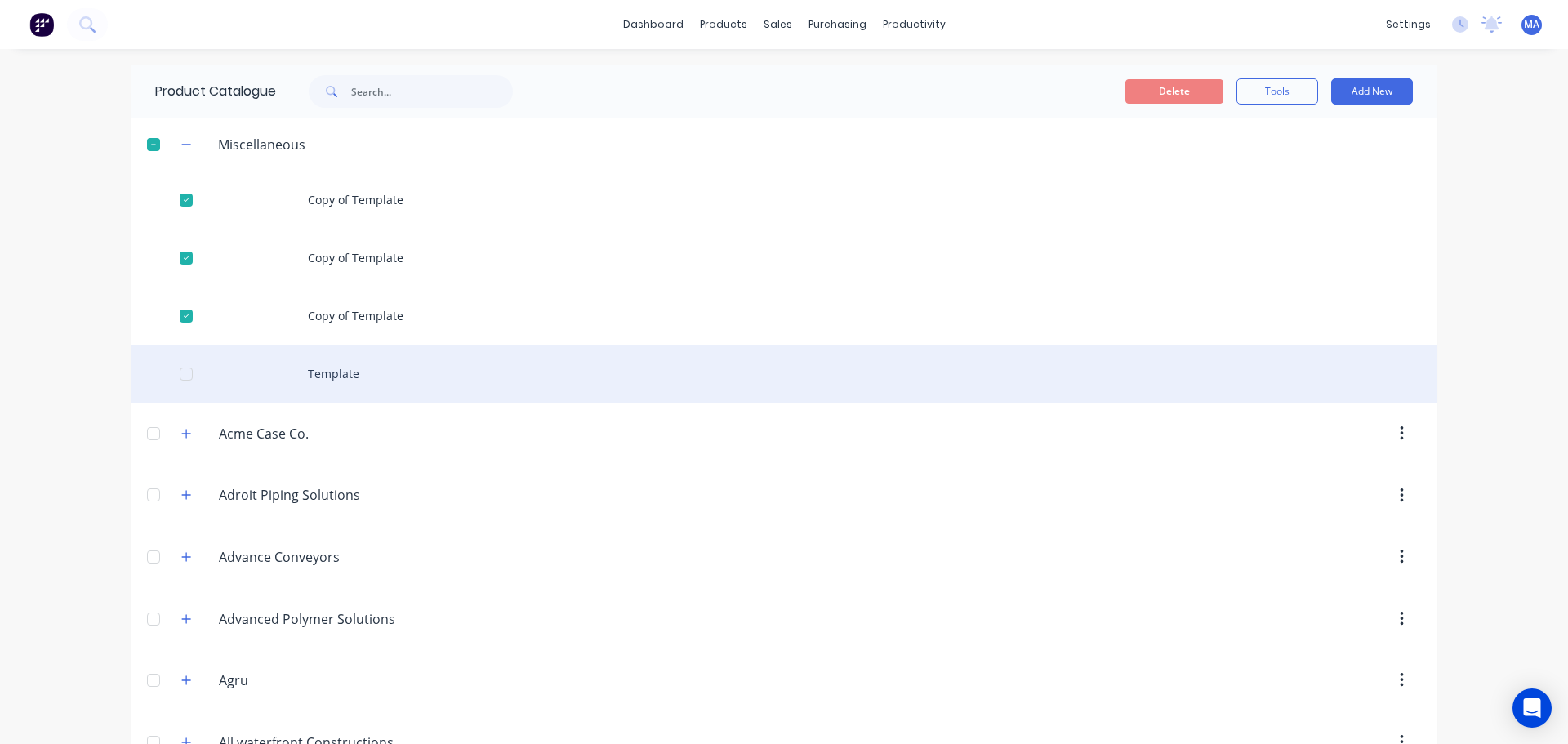
click at [178, 356] on div "Template" at bounding box center [784, 373] width 1307 height 58
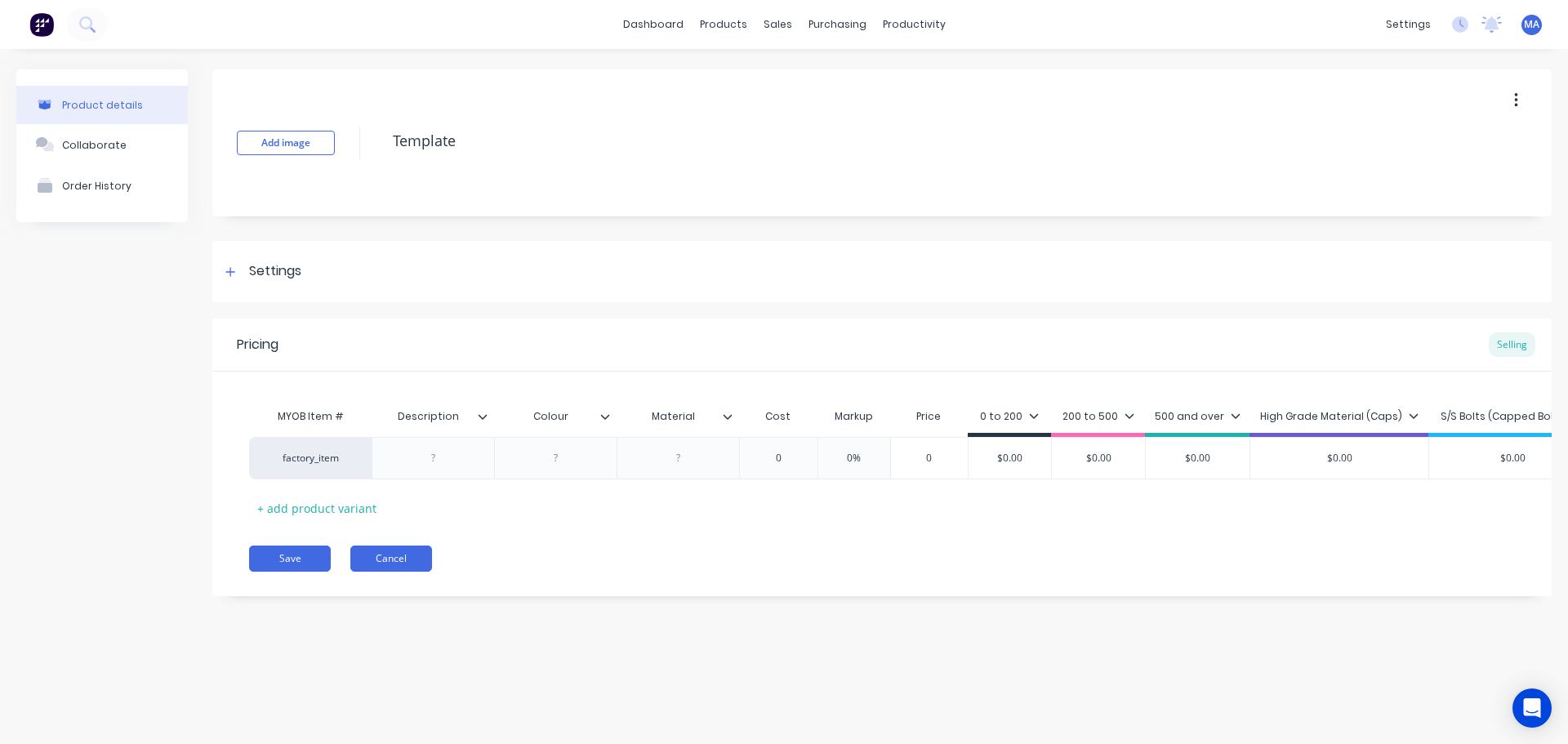
click at [392, 562] on button "Cancel" at bounding box center [391, 558] width 82 height 26
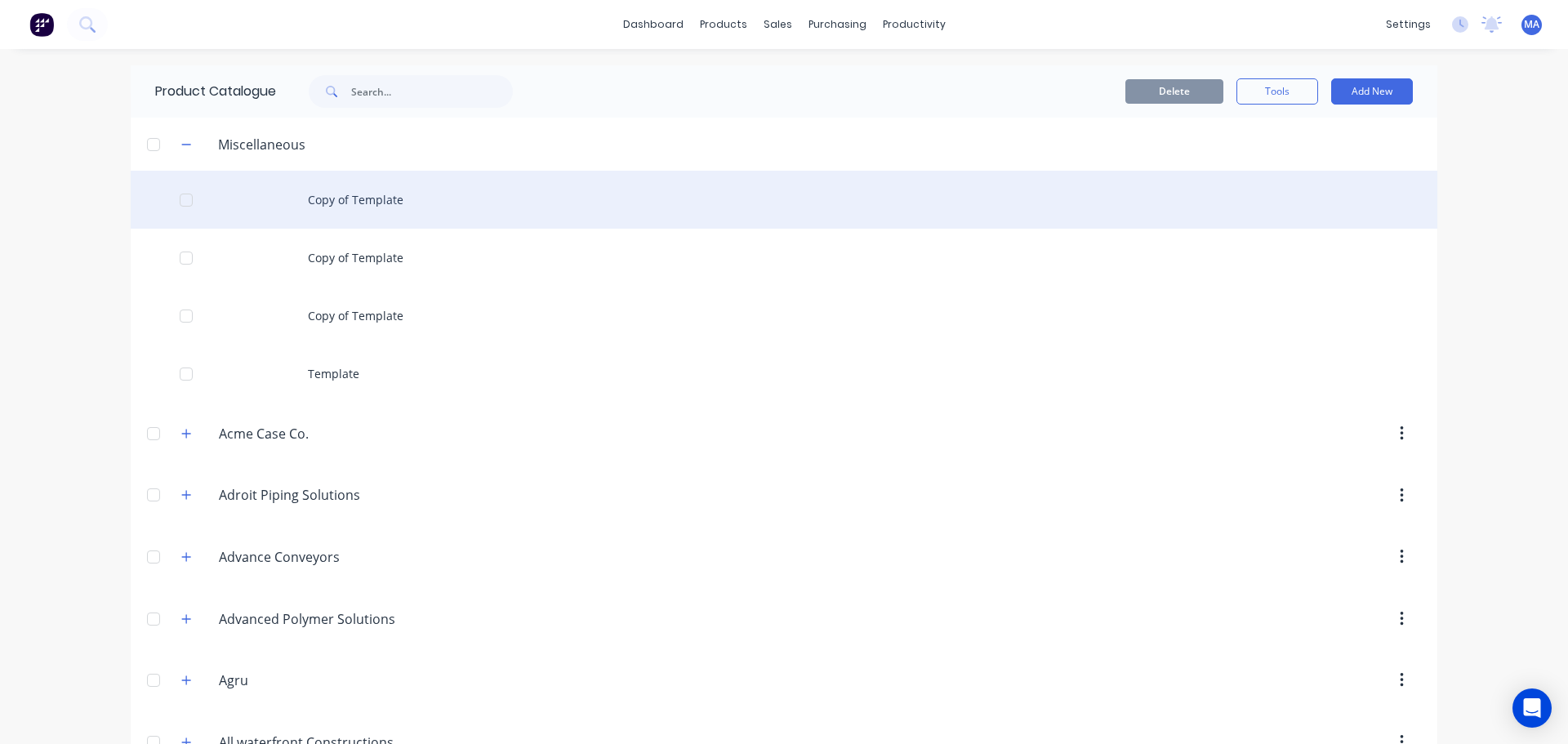
click at [170, 211] on div at bounding box center [186, 200] width 33 height 33
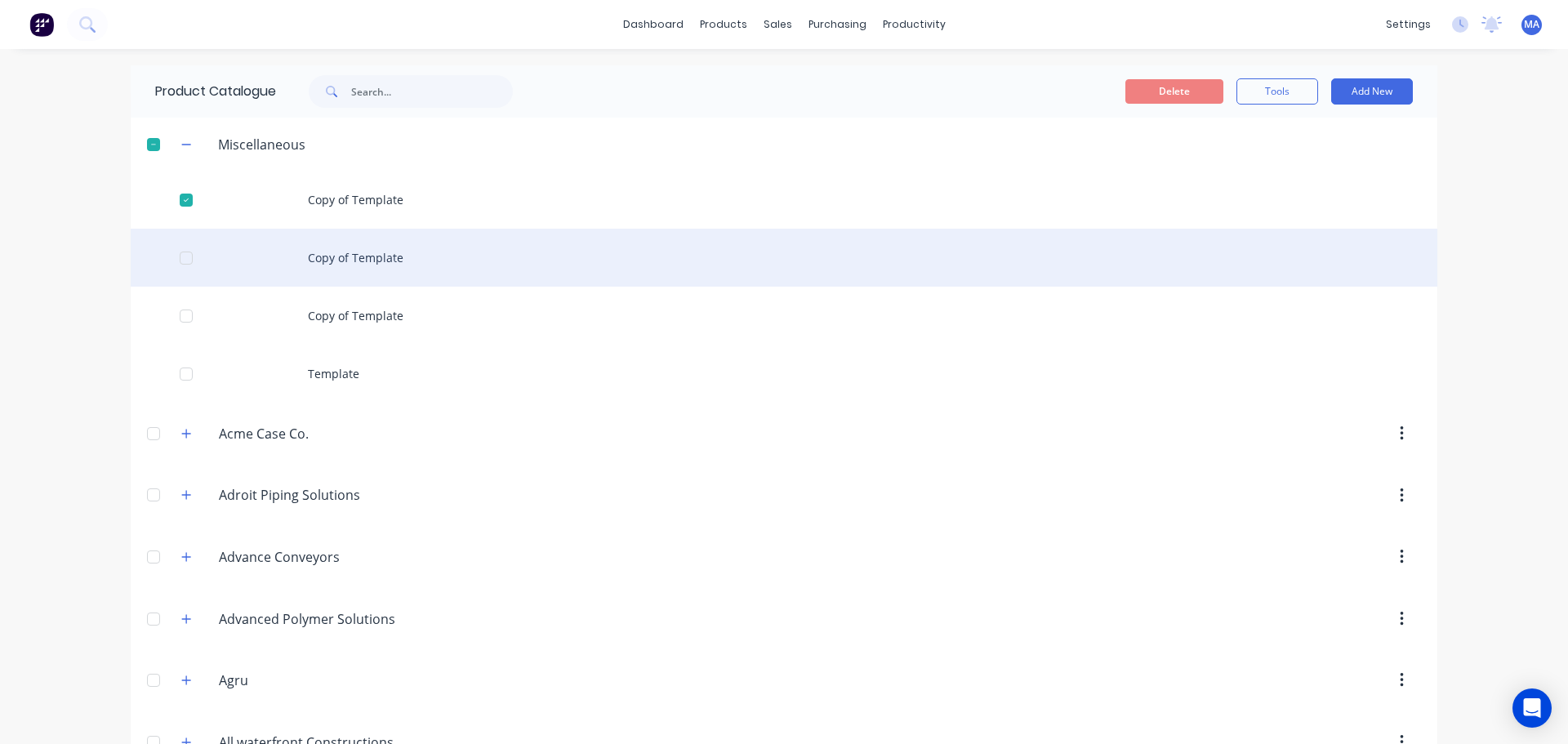
click at [176, 256] on div at bounding box center [186, 258] width 33 height 33
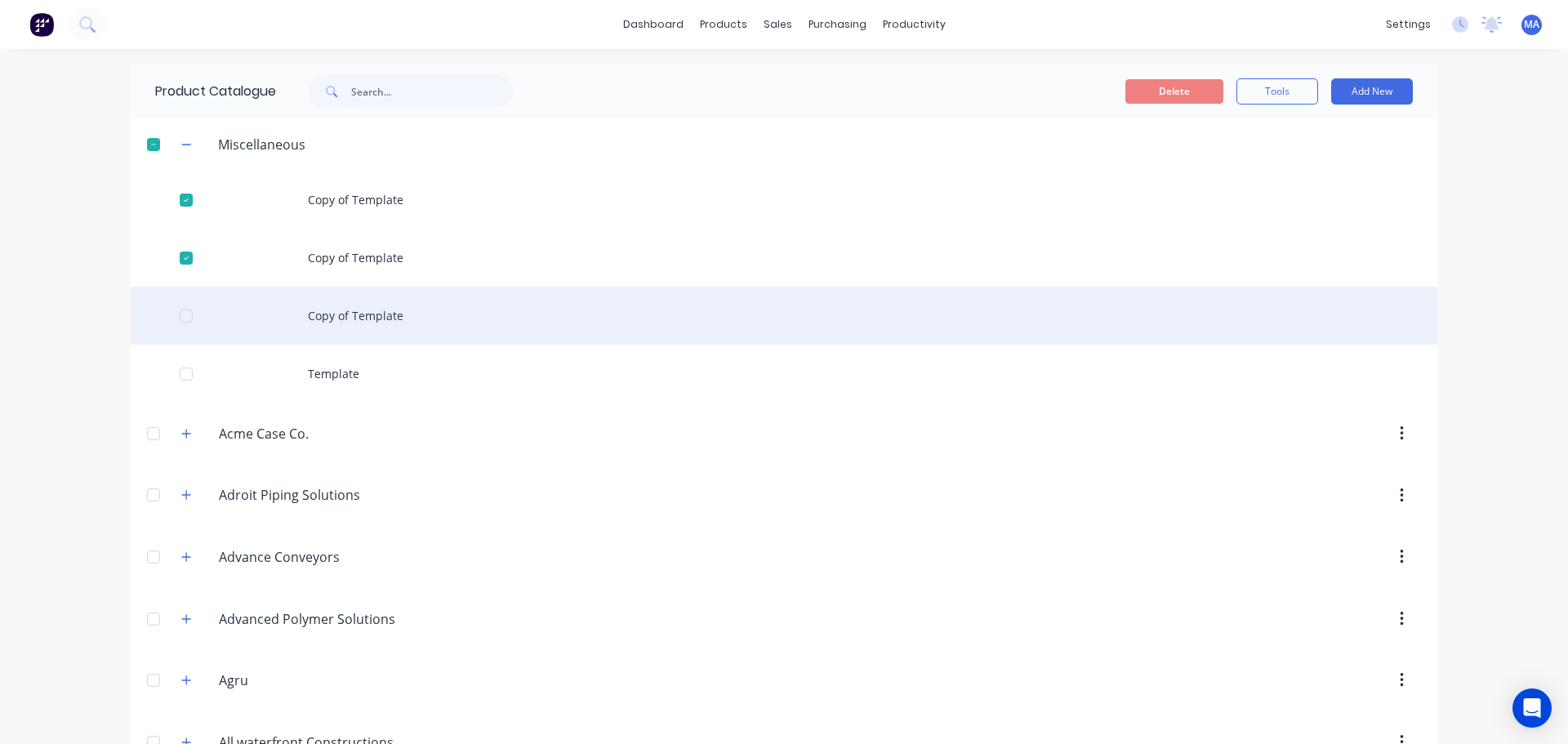
click at [182, 320] on div at bounding box center [186, 316] width 33 height 33
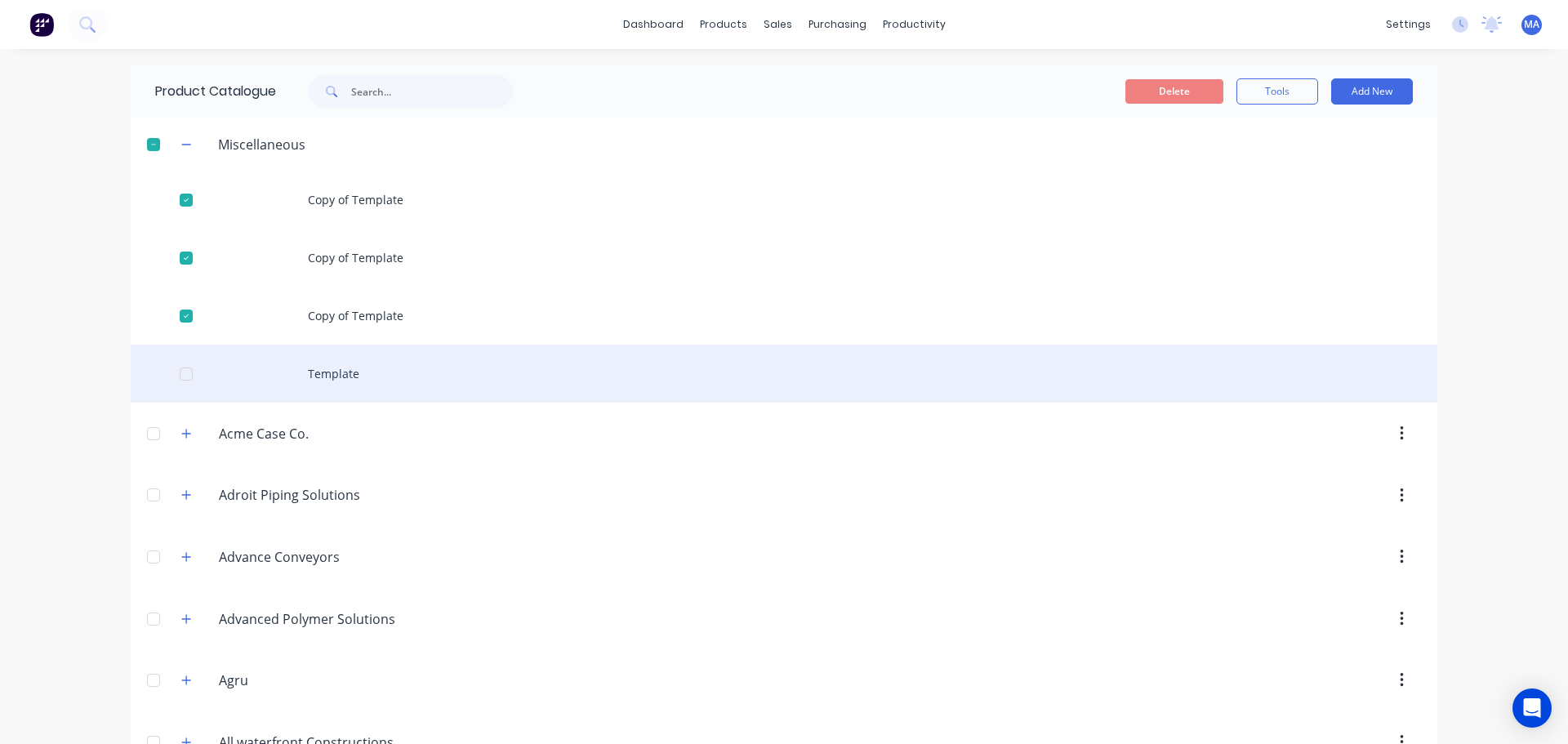
click at [177, 378] on div at bounding box center [186, 374] width 33 height 33
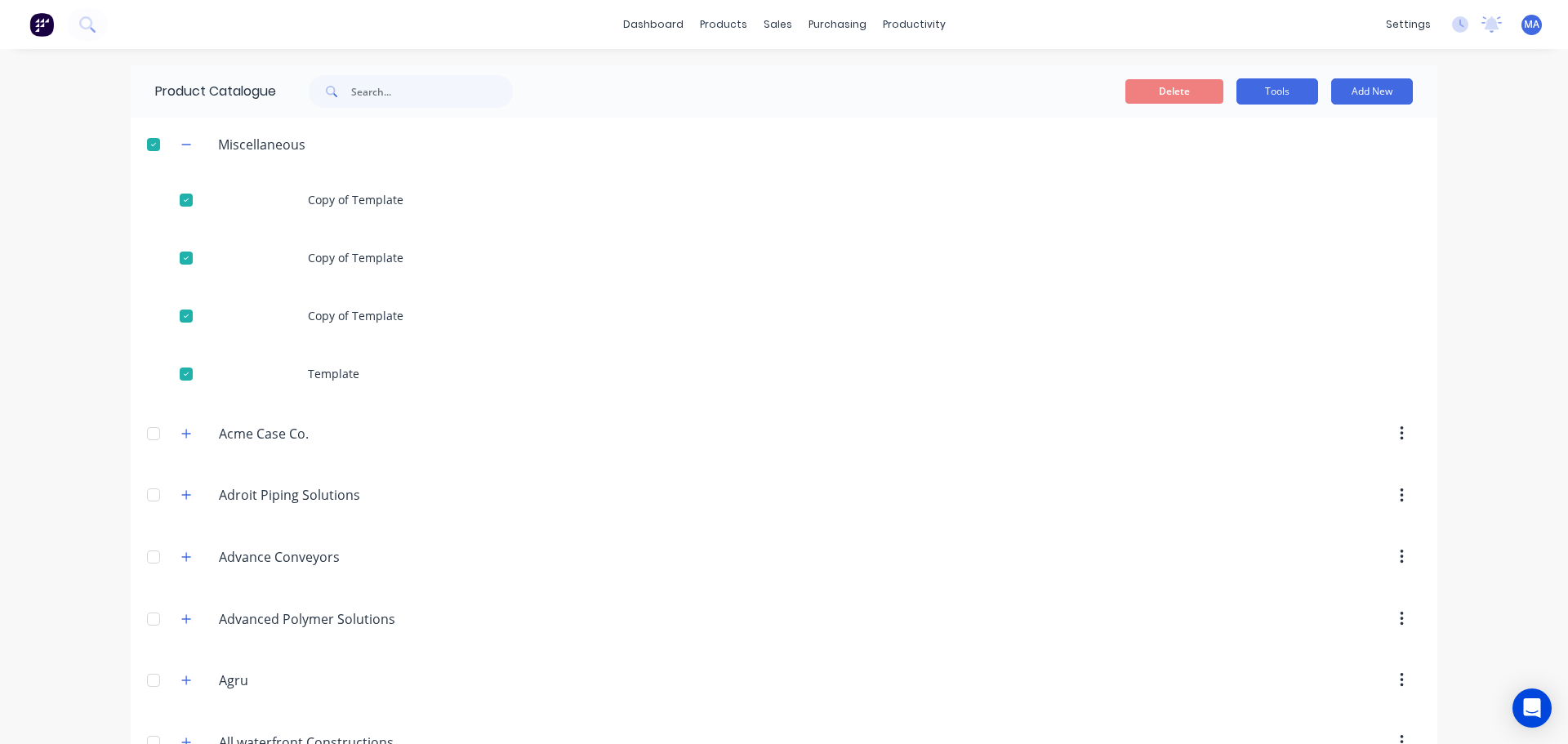
drag, startPoint x: 1279, startPoint y: 87, endPoint x: 1271, endPoint y: 96, distance: 12.0
click at [1280, 87] on button "Tools" at bounding box center [1277, 91] width 82 height 26
click at [1233, 133] on span "Duplicate product" at bounding box center [1239, 133] width 122 height 17
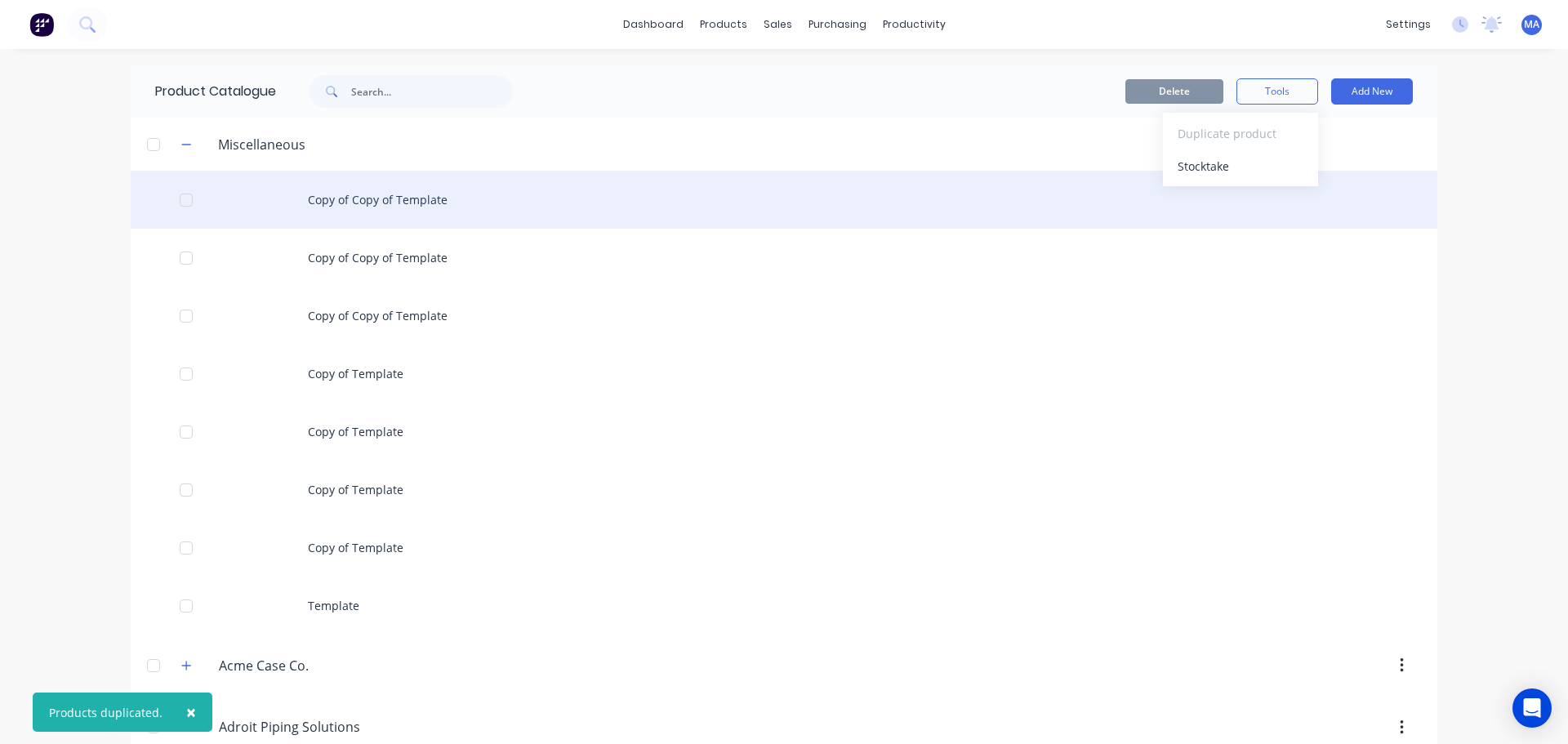
click at [302, 193] on div "Copy of Copy of Template" at bounding box center [784, 199] width 1307 height 58
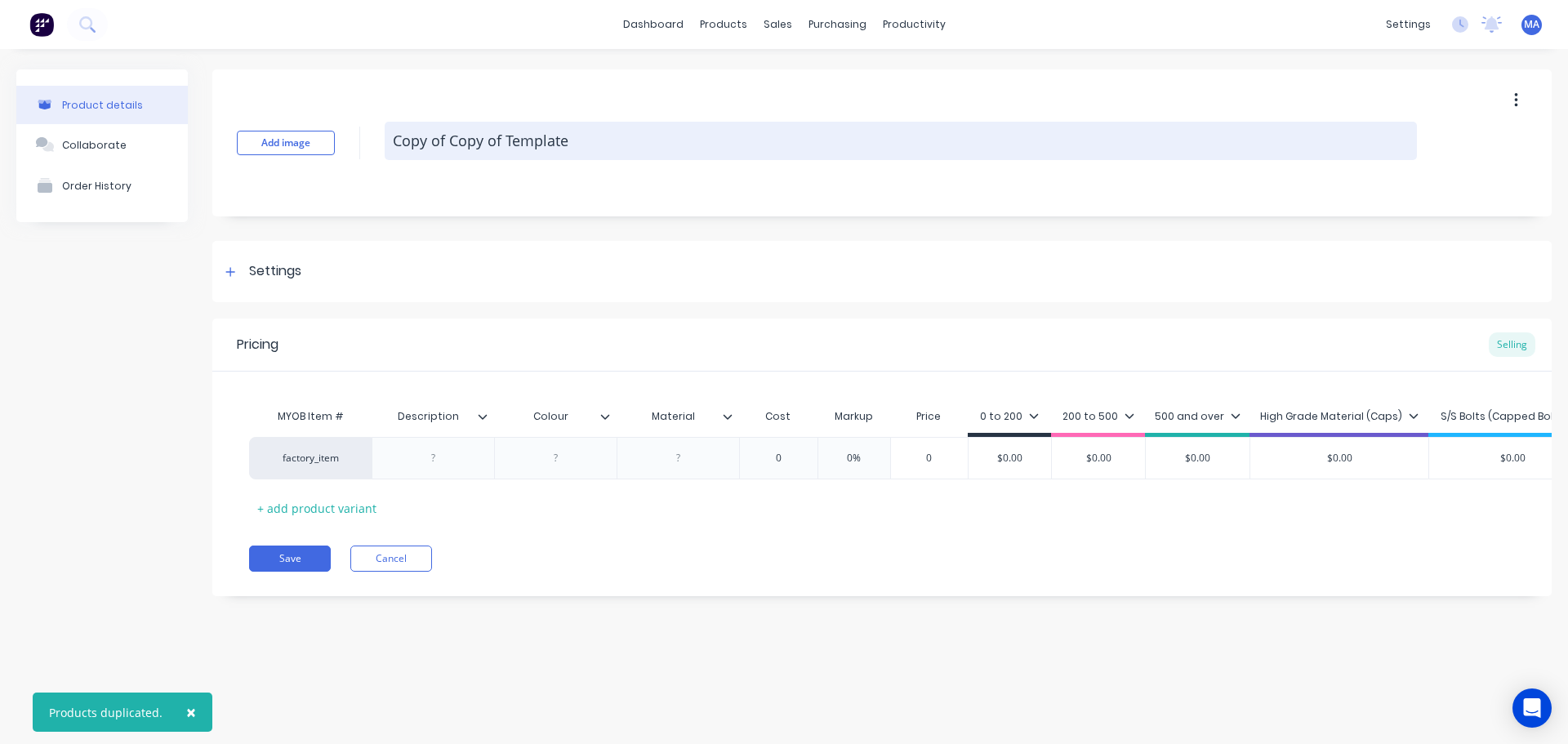
click at [596, 139] on textarea "Copy of Copy of Template" at bounding box center [901, 140] width 1032 height 38
type textarea "x"
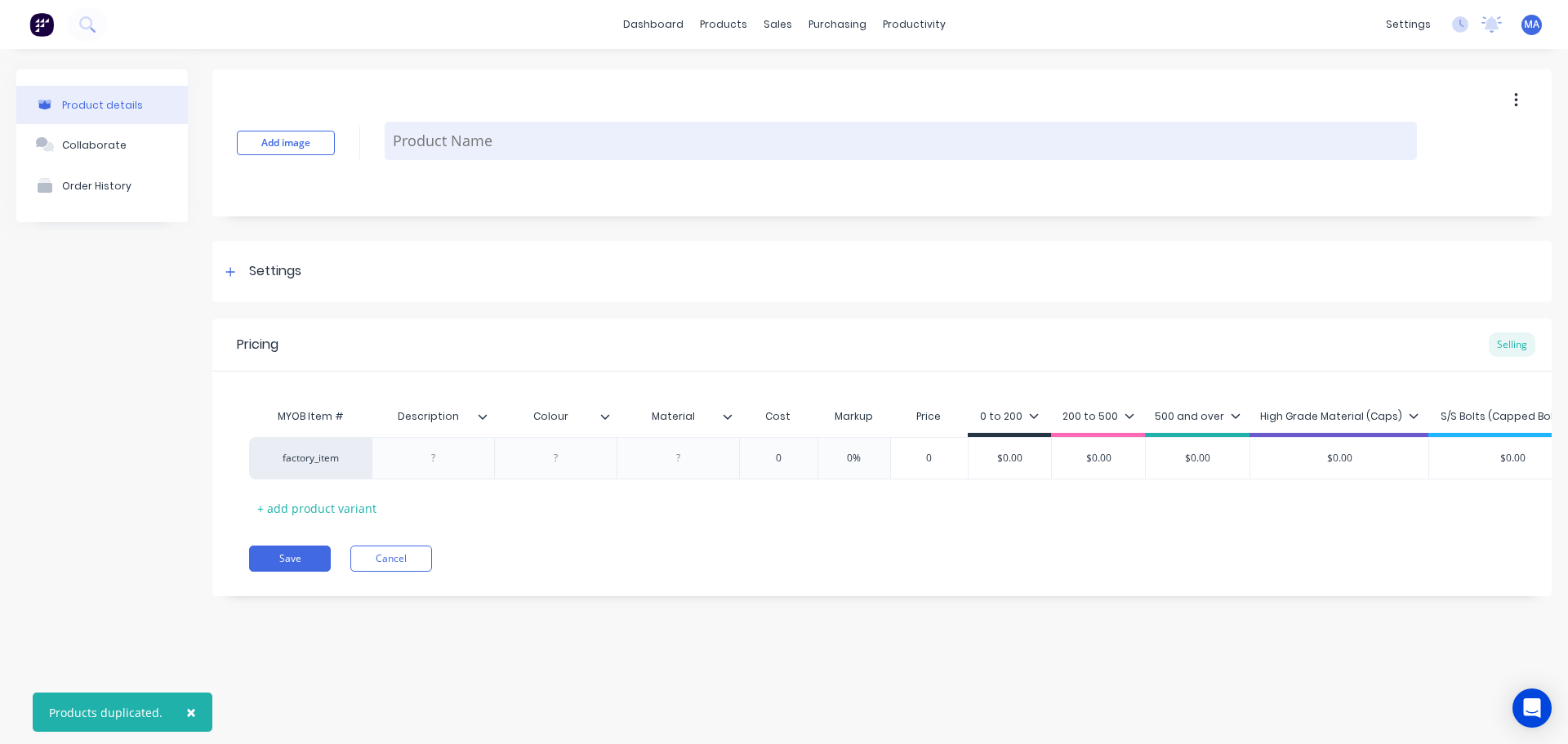
type textarea "F"
type textarea "x"
type textarea "F2"
type textarea "x"
type textarea "F20"
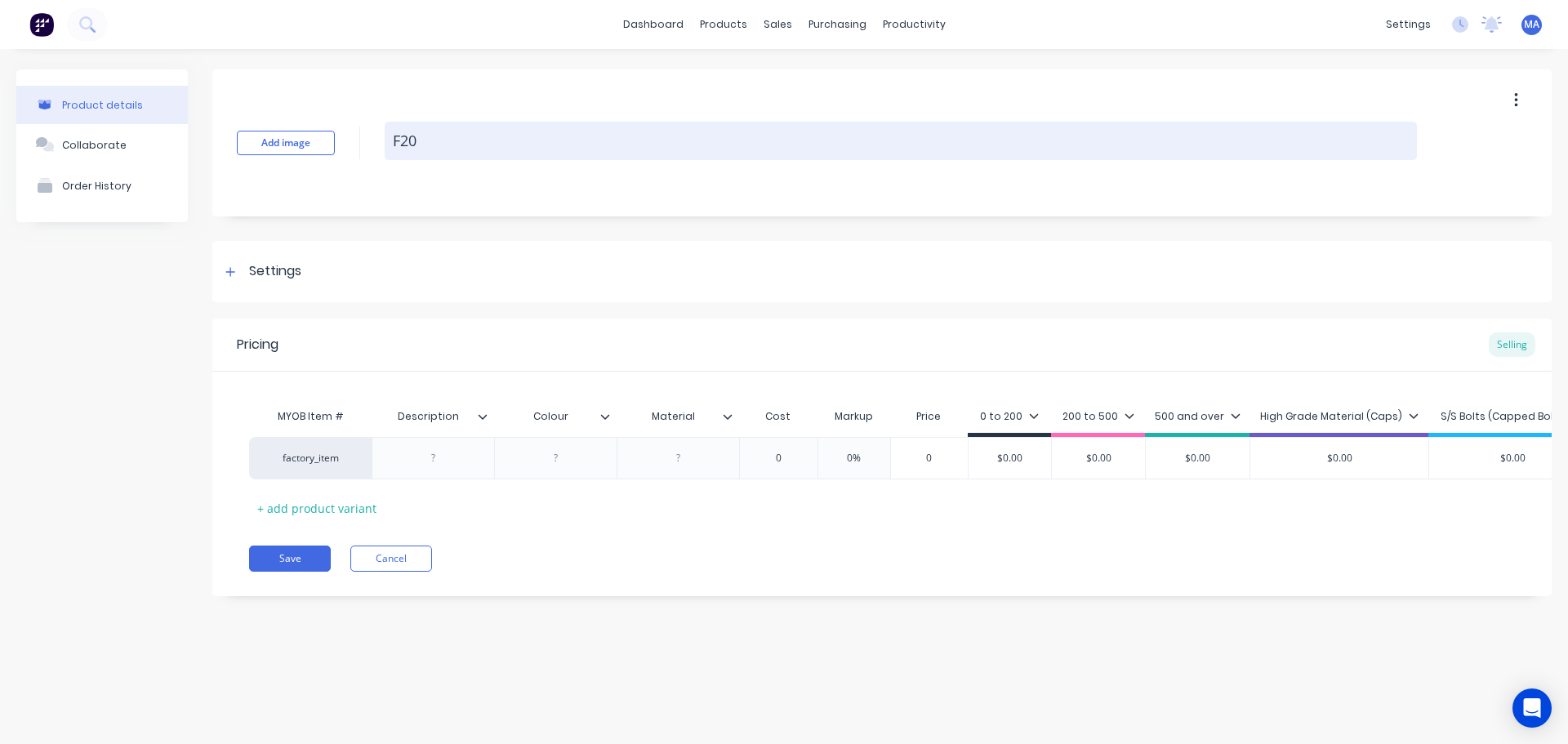
type textarea "x"
type textarea "F208"
type textarea "x"
type textarea "F208-"
type textarea "x"
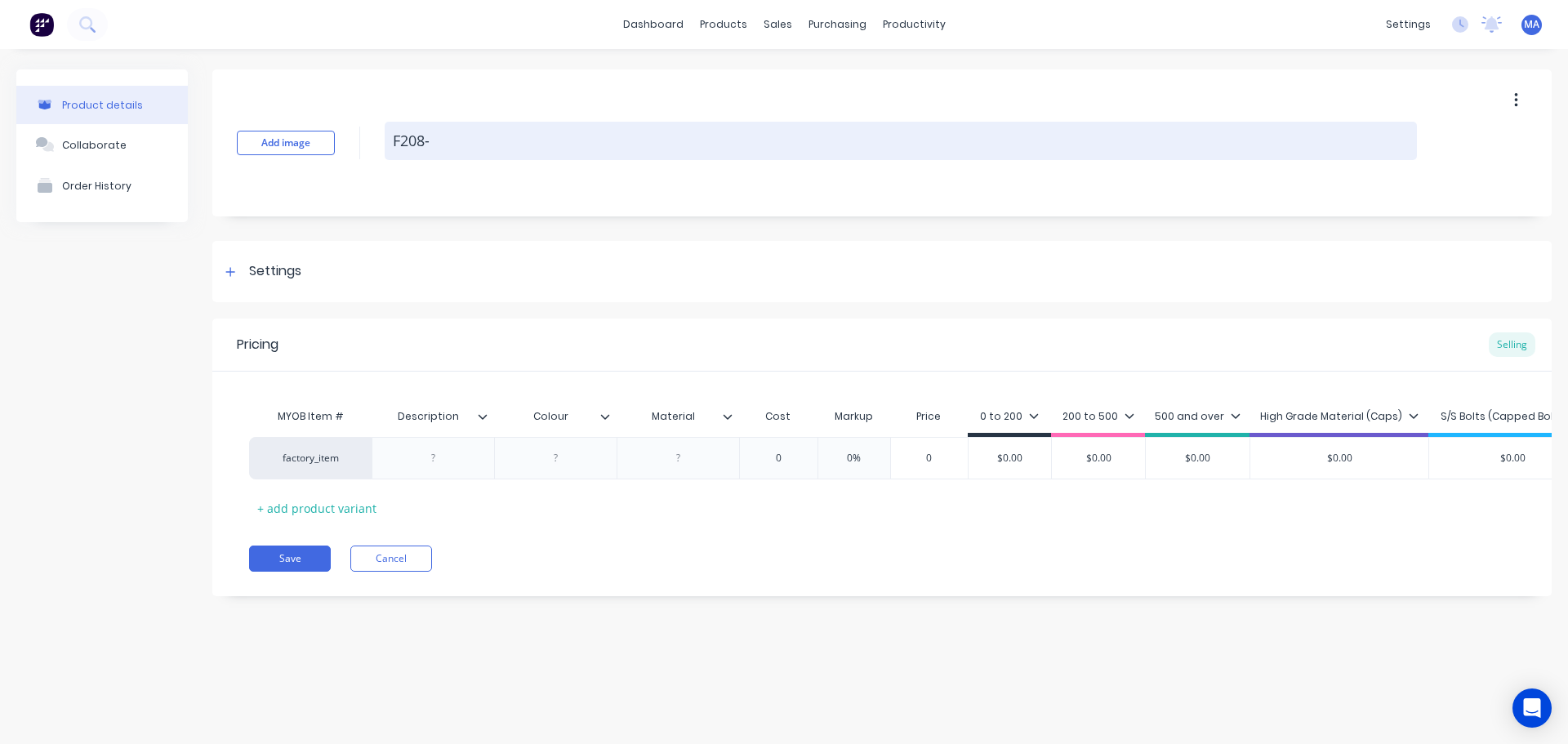
type textarea "F208-5"
type textarea "x"
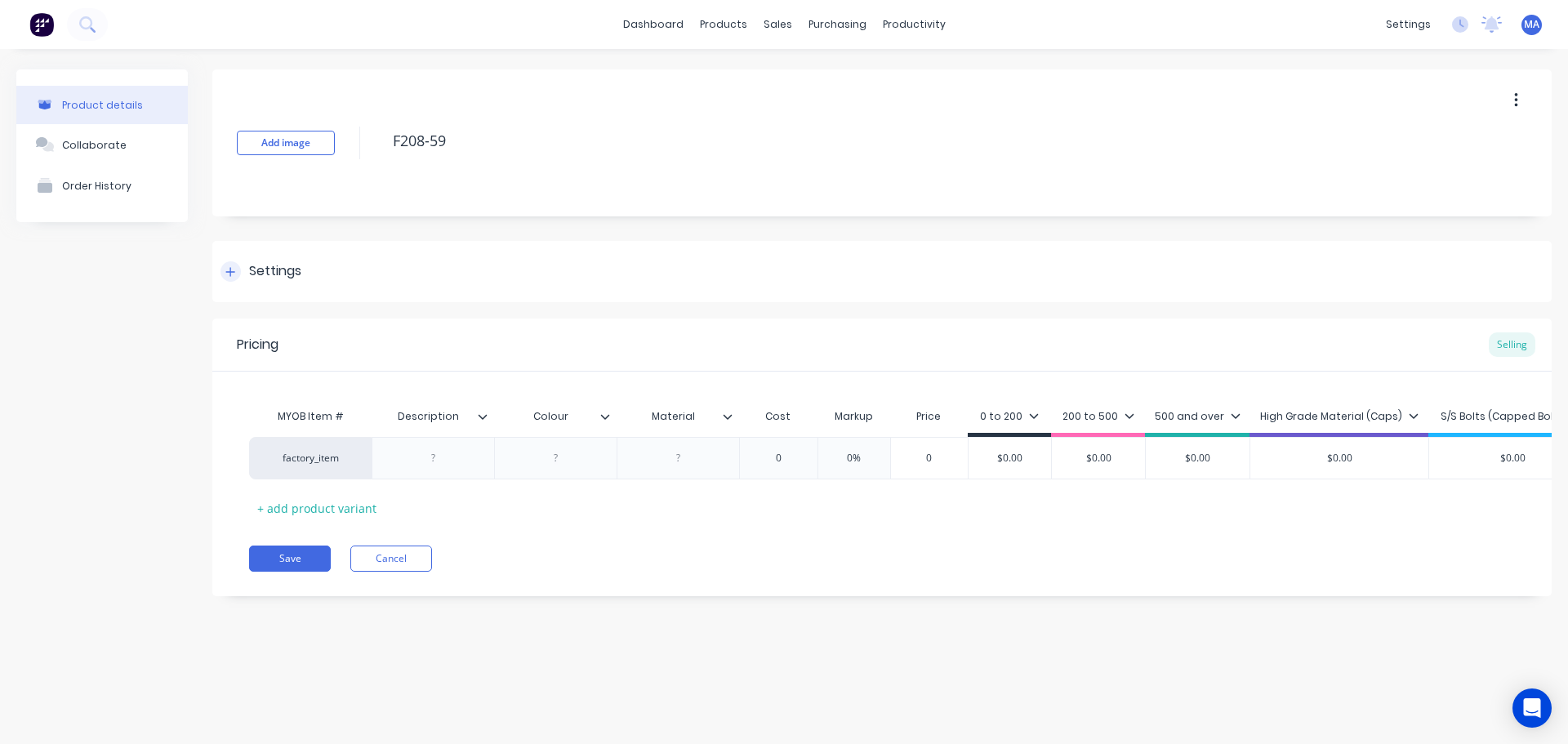
type textarea "F208-59"
type textarea "x"
type textarea "F208-59"
click at [336, 279] on div "Settings" at bounding box center [882, 271] width 1340 height 62
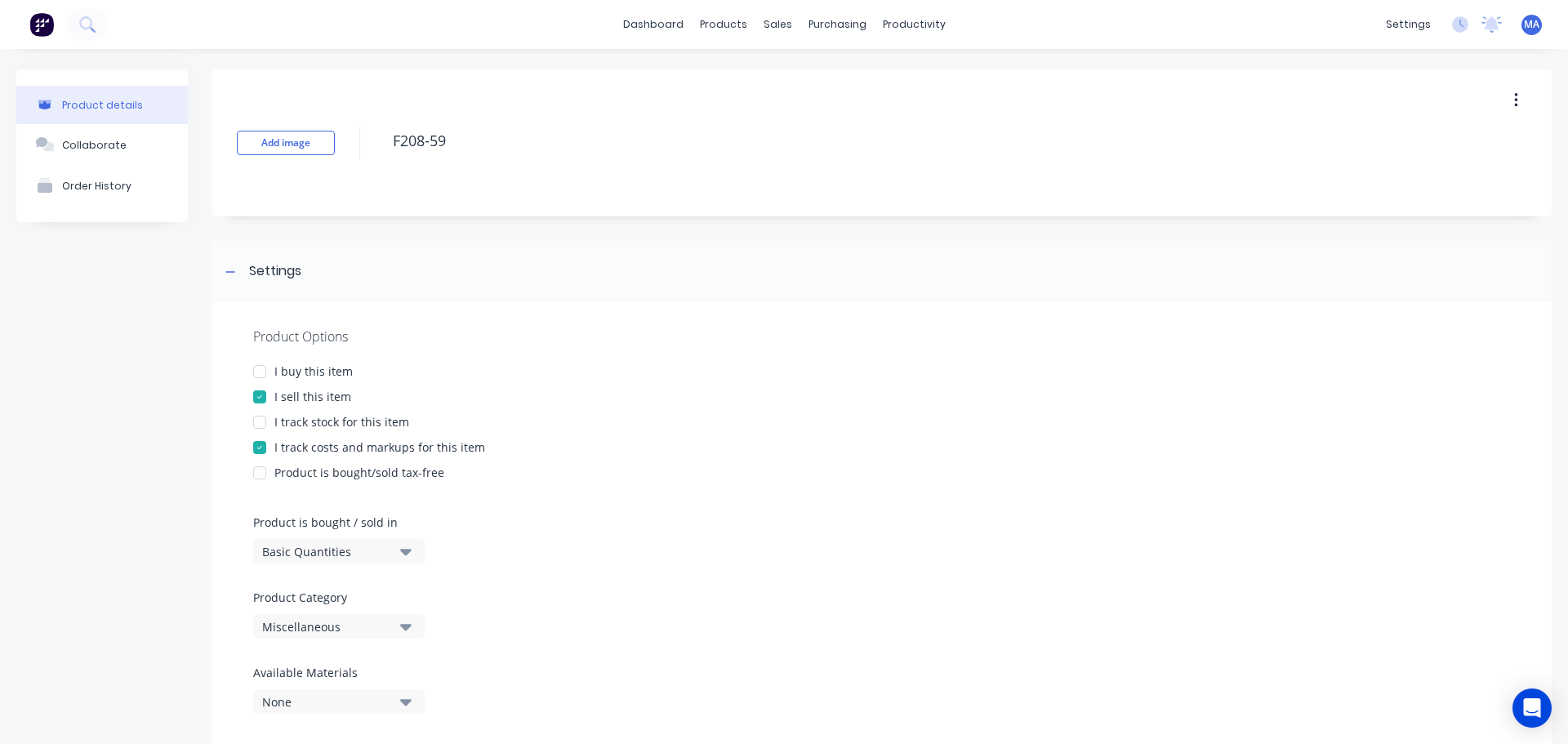
click at [330, 622] on div "Miscellaneous" at bounding box center [327, 627] width 131 height 17
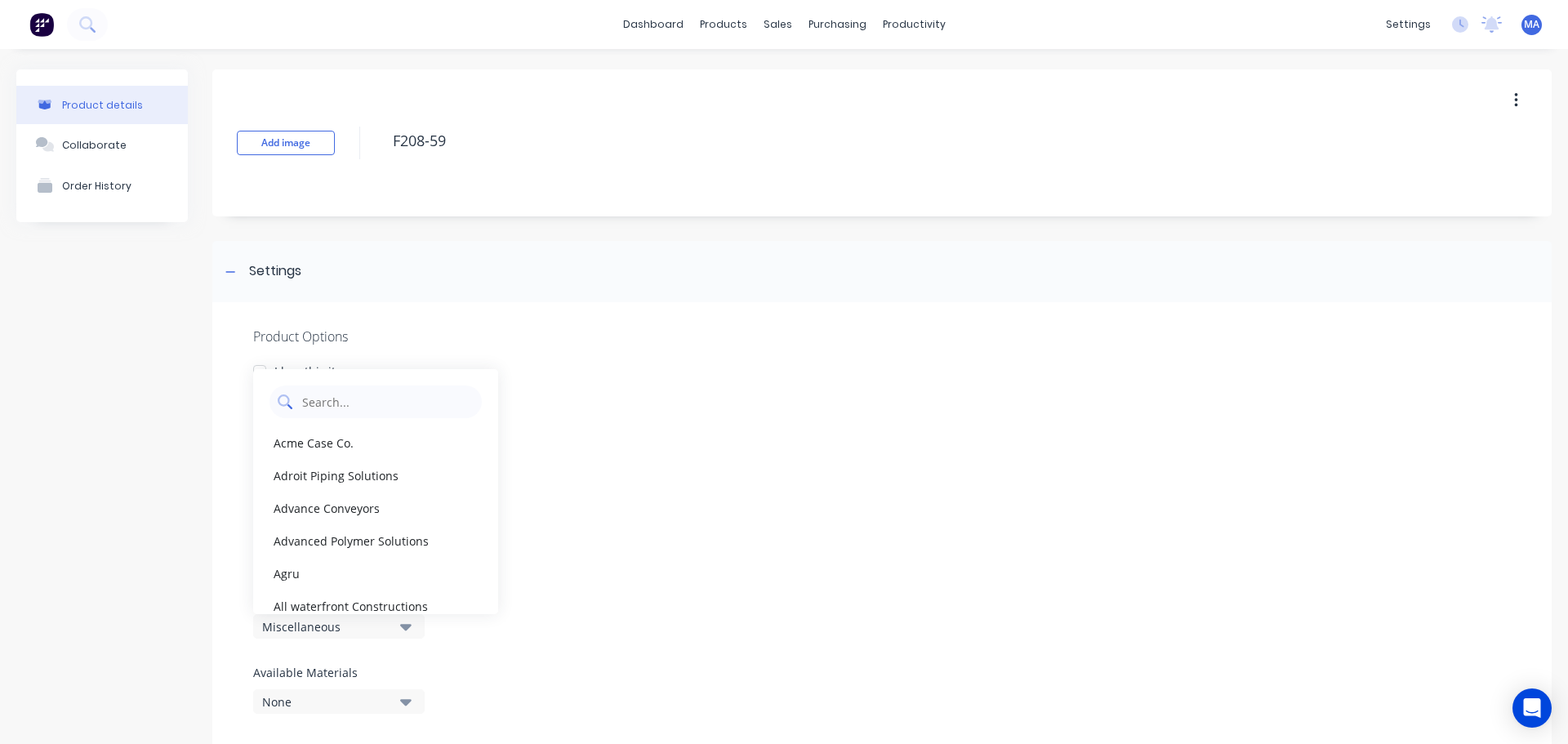
click at [342, 396] on Category "text" at bounding box center [387, 401] width 173 height 33
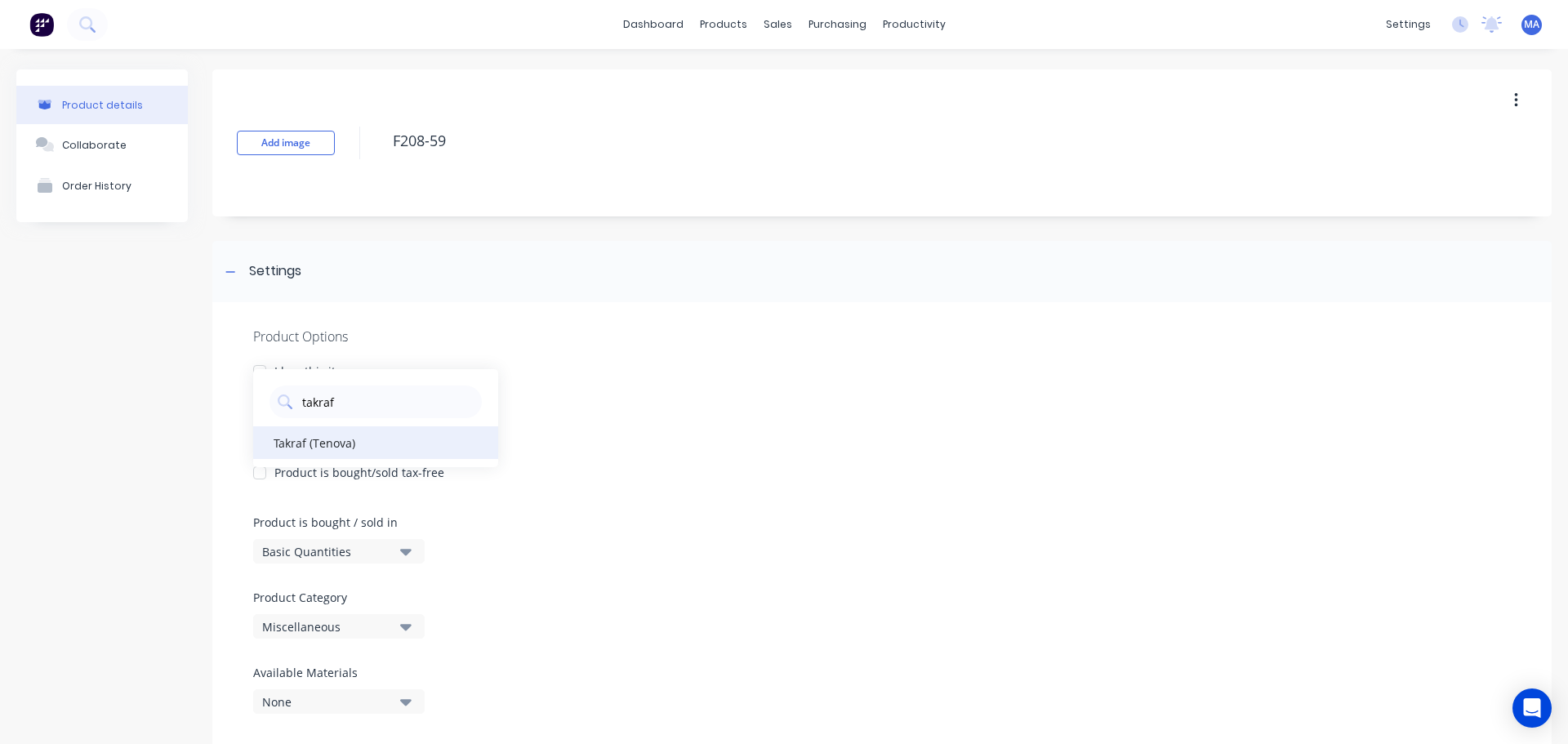
type Category "takraf"
click at [334, 434] on div "Takraf (Tenova)" at bounding box center [376, 443] width 245 height 33
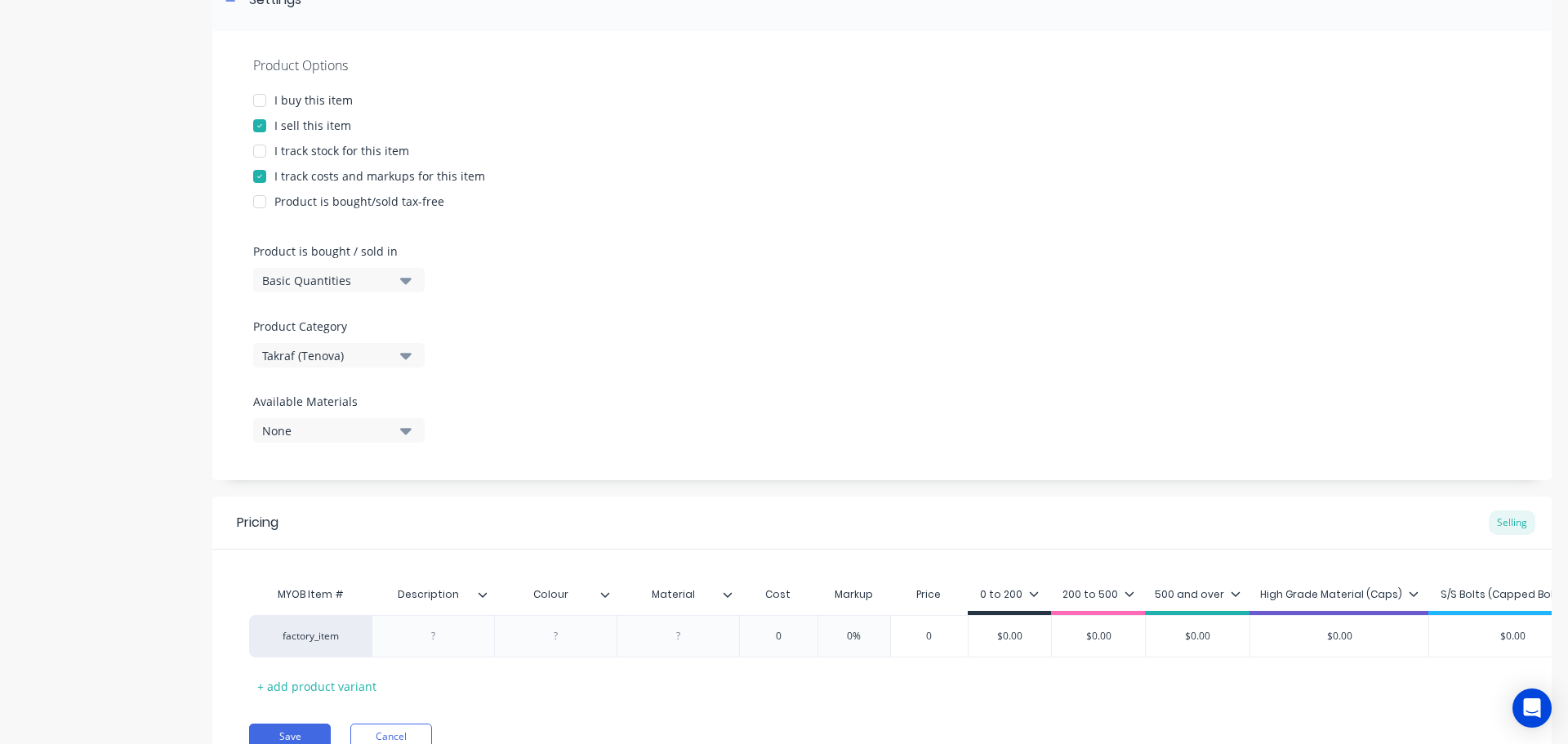
scroll to position [358, 0]
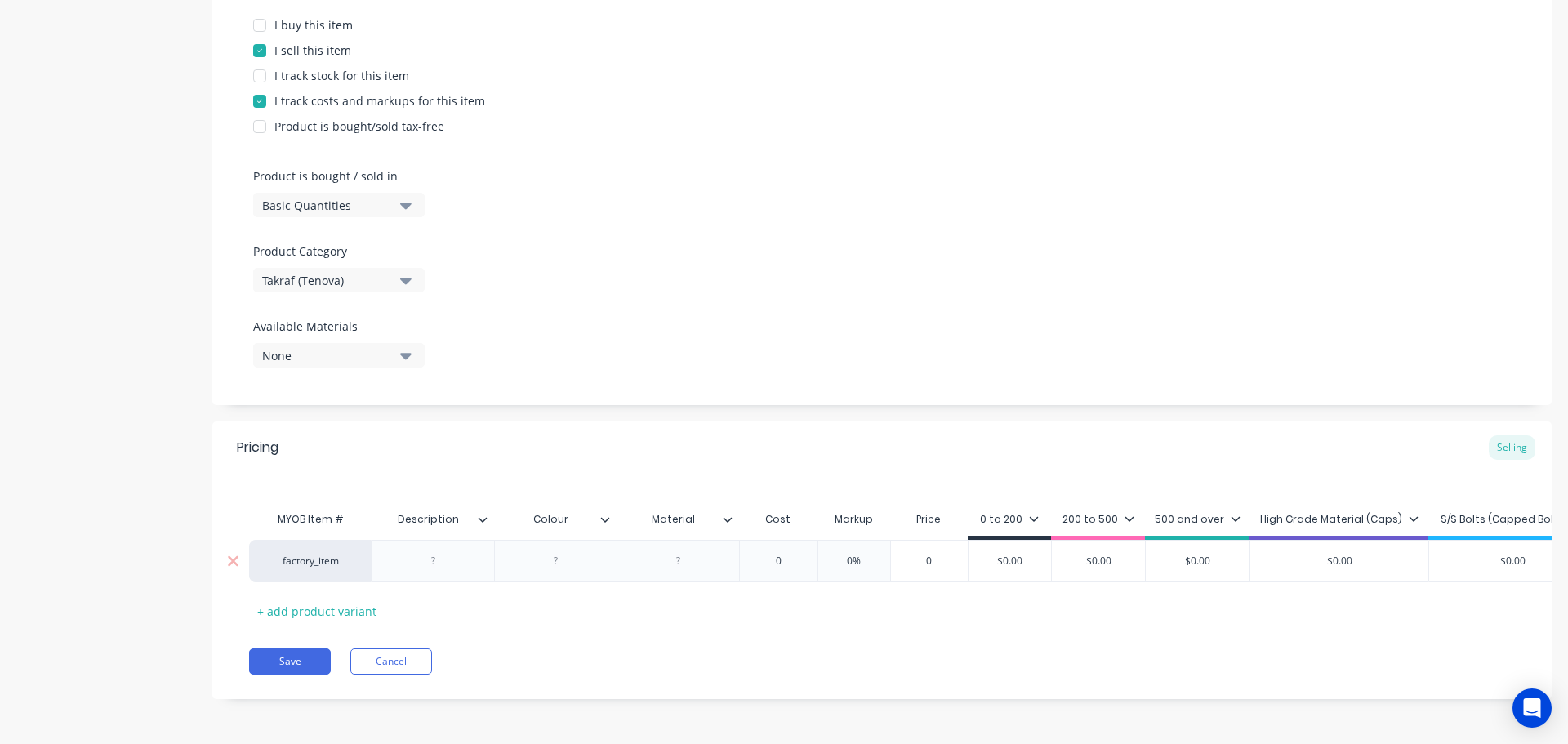
click at [441, 551] on div at bounding box center [433, 561] width 82 height 21
type textarea "x"
click at [441, 553] on div at bounding box center [433, 561] width 82 height 21
click at [589, 561] on div "factory_item End Slide 0 0% 0 $0.00 $0.00 $0.00 $0.00 $0.00" at bounding box center [882, 561] width 1266 height 42
click at [596, 540] on div at bounding box center [555, 561] width 122 height 42
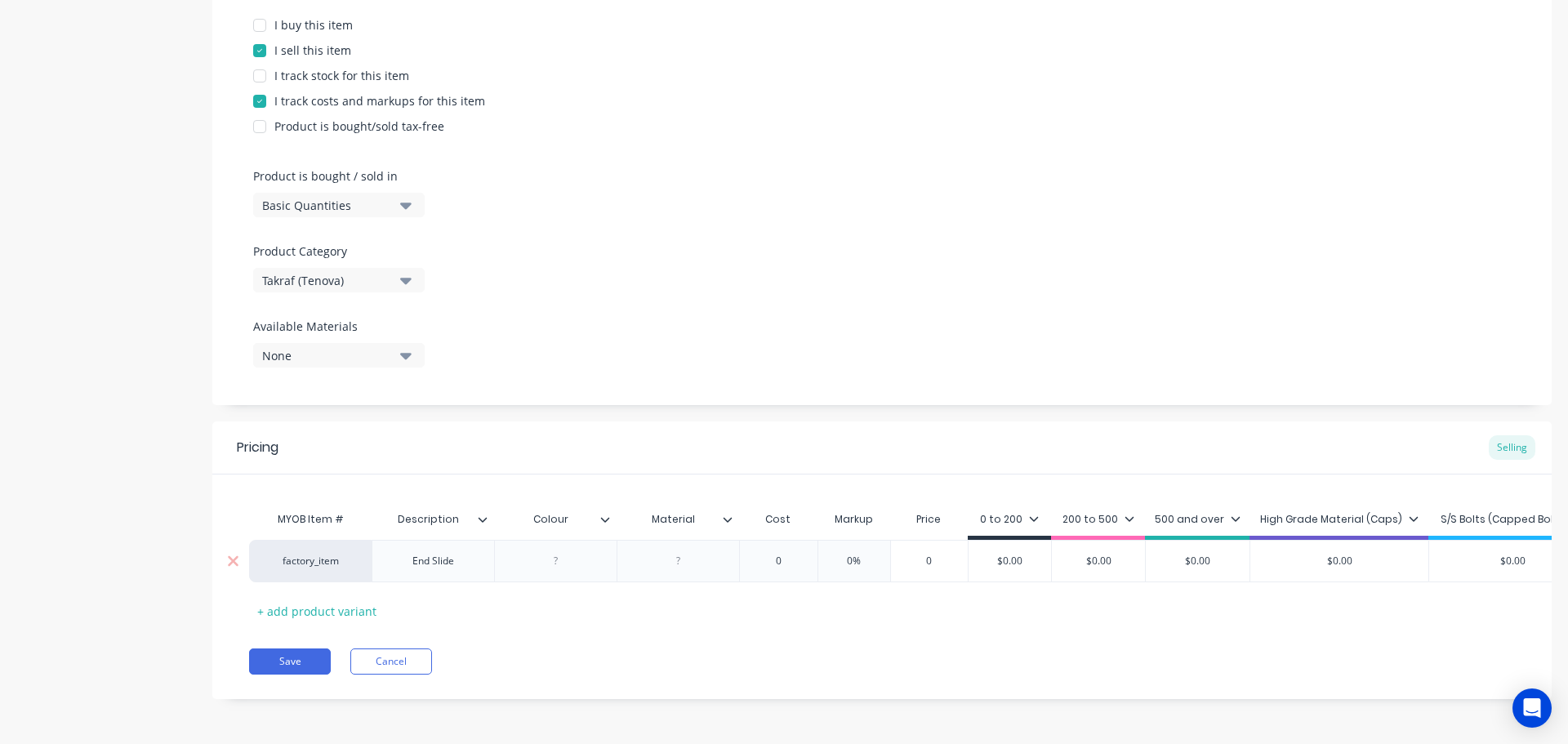
click at [567, 556] on div at bounding box center [556, 561] width 82 height 21
type textarea "x"
click at [411, 670] on button "Cancel" at bounding box center [391, 661] width 82 height 26
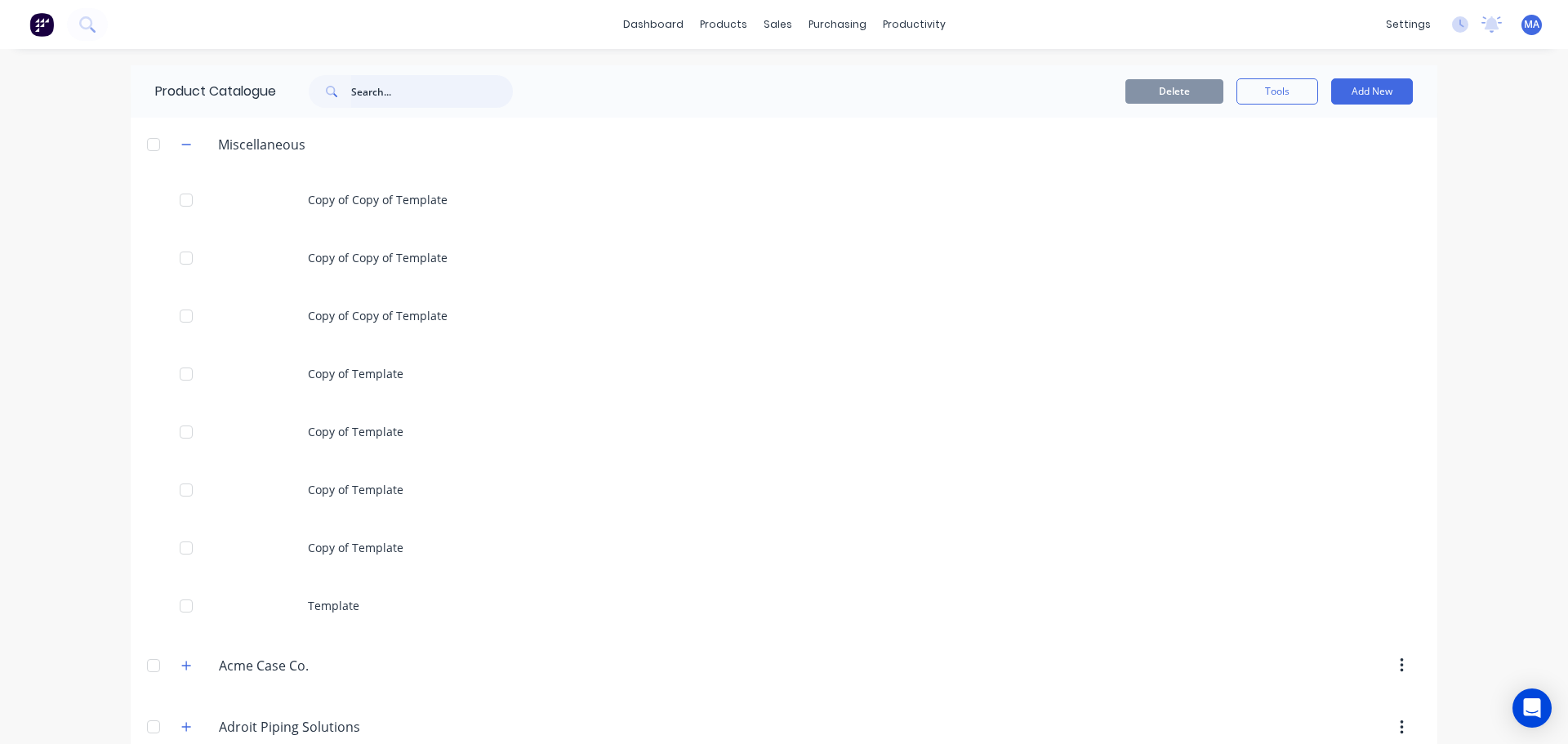
click at [482, 94] on input "text" at bounding box center [432, 91] width 161 height 33
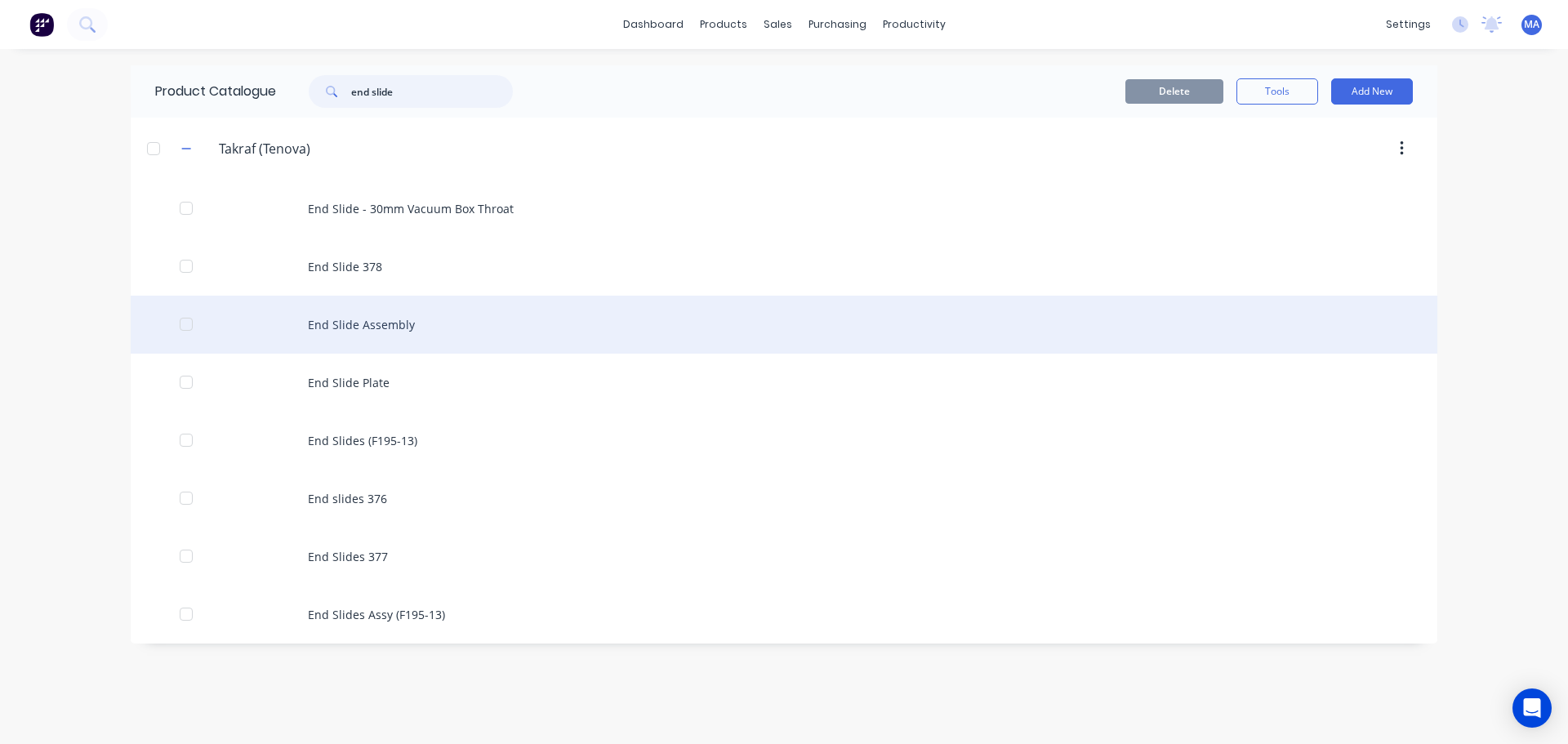
type input "end slide"
click at [459, 342] on div "End Slide Assembly" at bounding box center [784, 324] width 1307 height 58
type textarea "x"
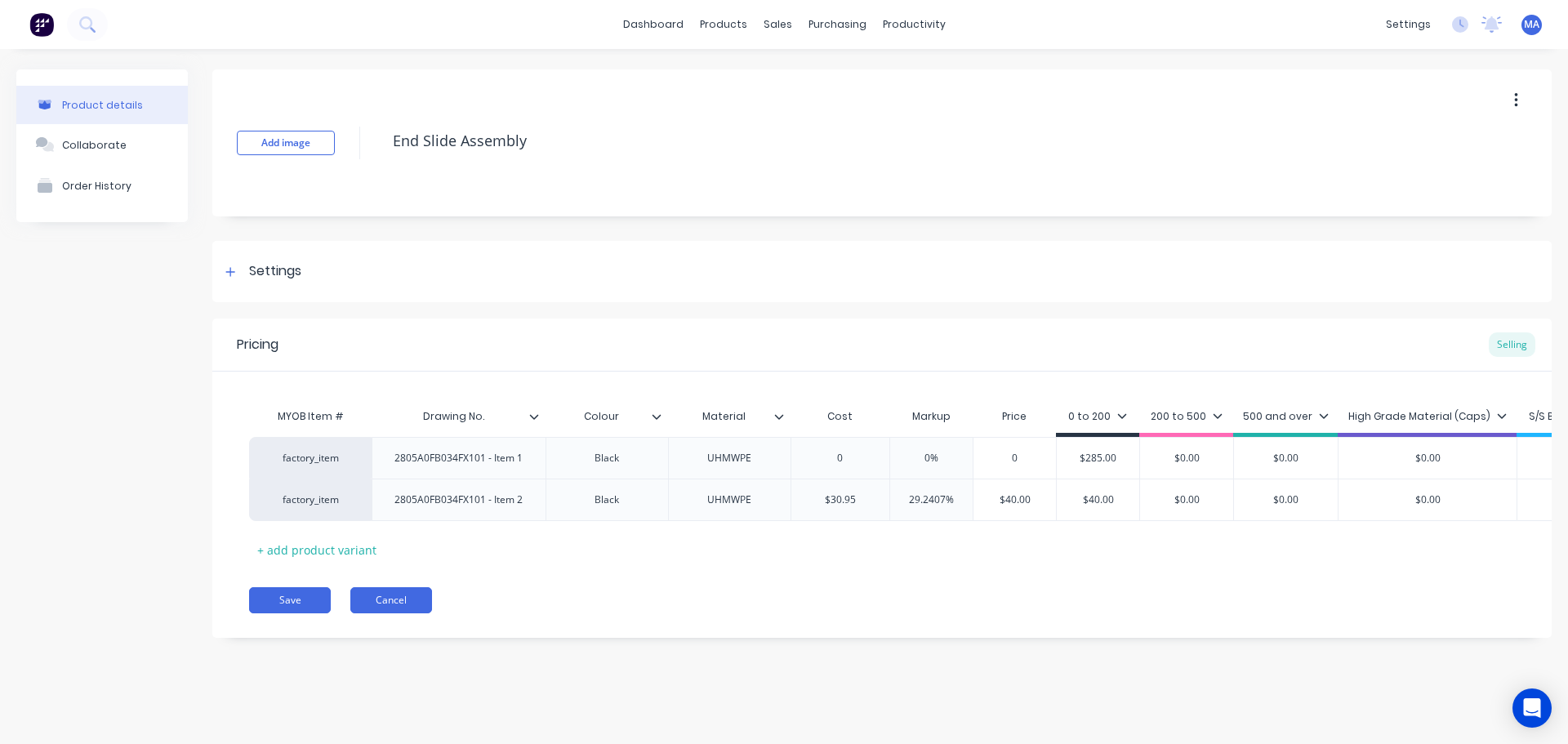
click at [407, 606] on button "Cancel" at bounding box center [391, 600] width 82 height 26
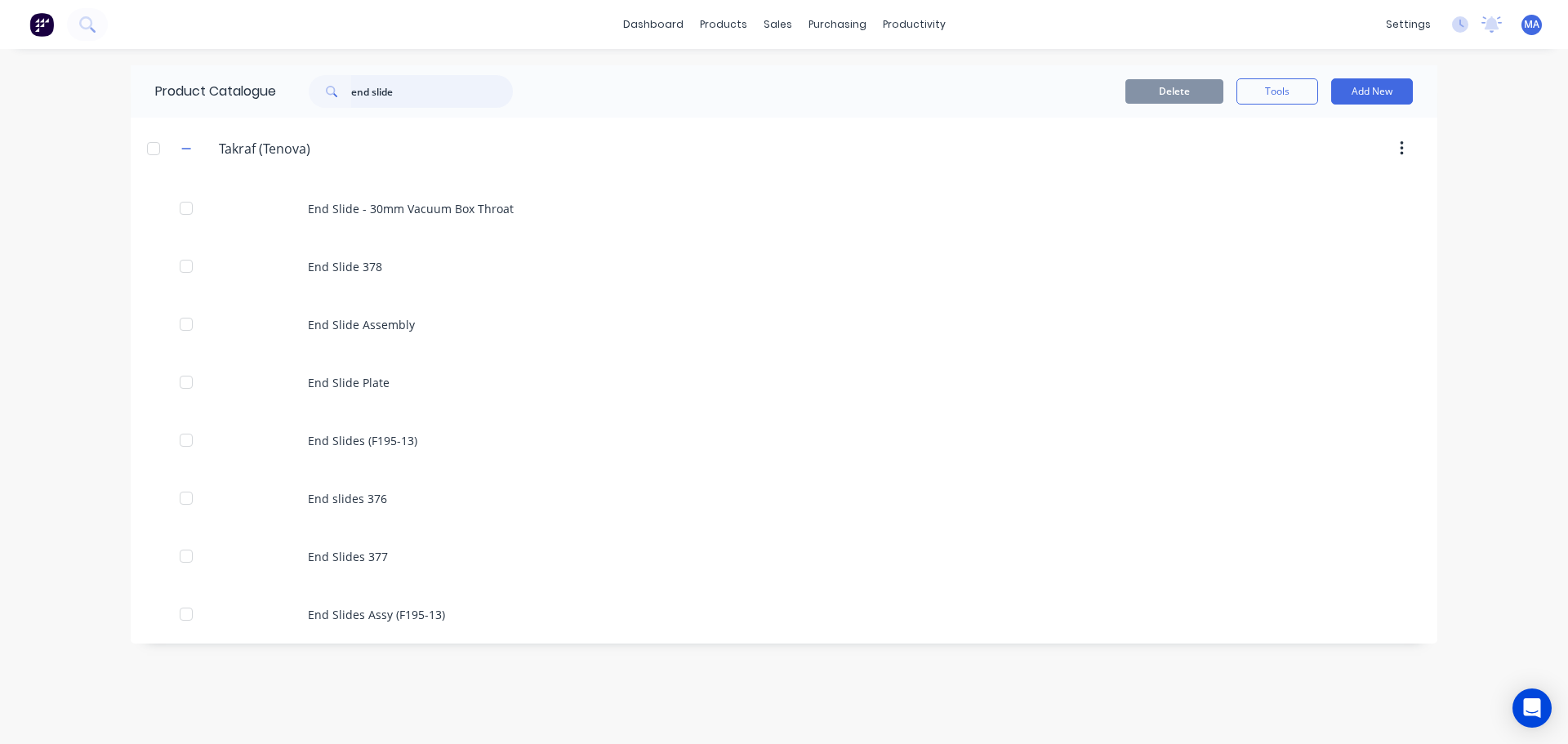
click at [449, 95] on input "end slide" at bounding box center [432, 91] width 161 height 33
click at [442, 96] on input "end slide" at bounding box center [432, 91] width 161 height 33
type input "e"
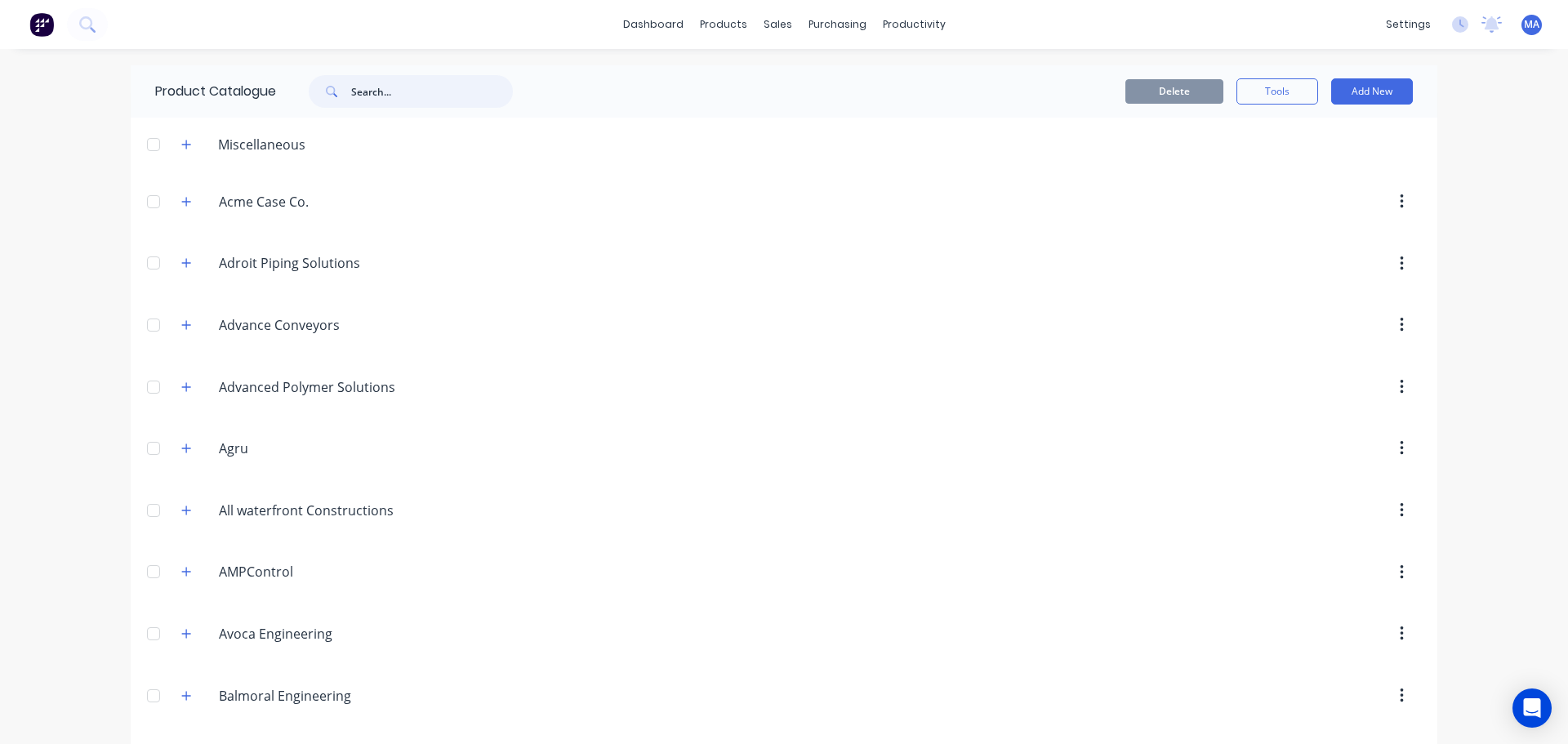
click at [425, 99] on input "text" at bounding box center [432, 91] width 161 height 33
click at [185, 144] on icon "button" at bounding box center [187, 144] width 9 height 9
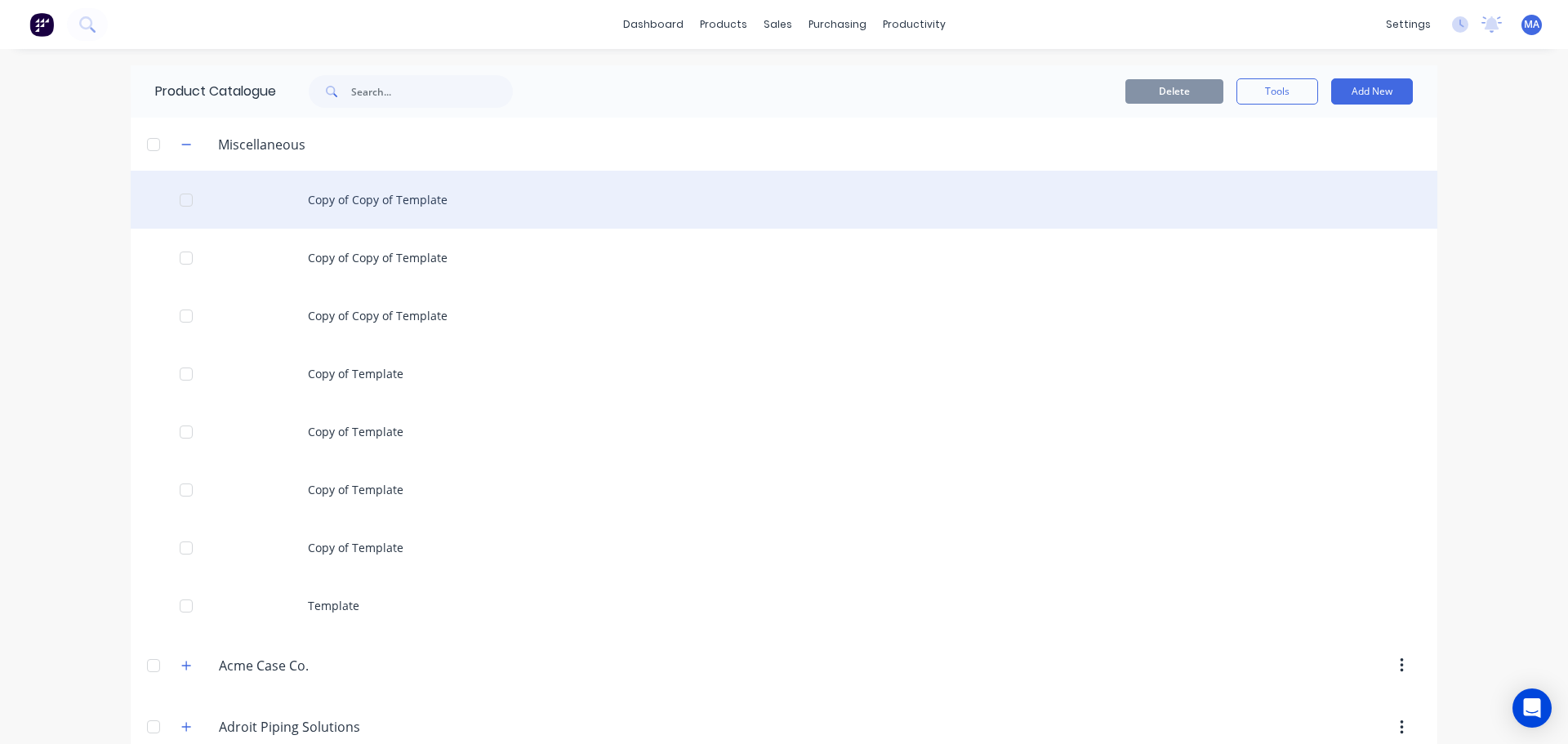
click at [347, 210] on div "Copy of Copy of Template" at bounding box center [784, 199] width 1307 height 58
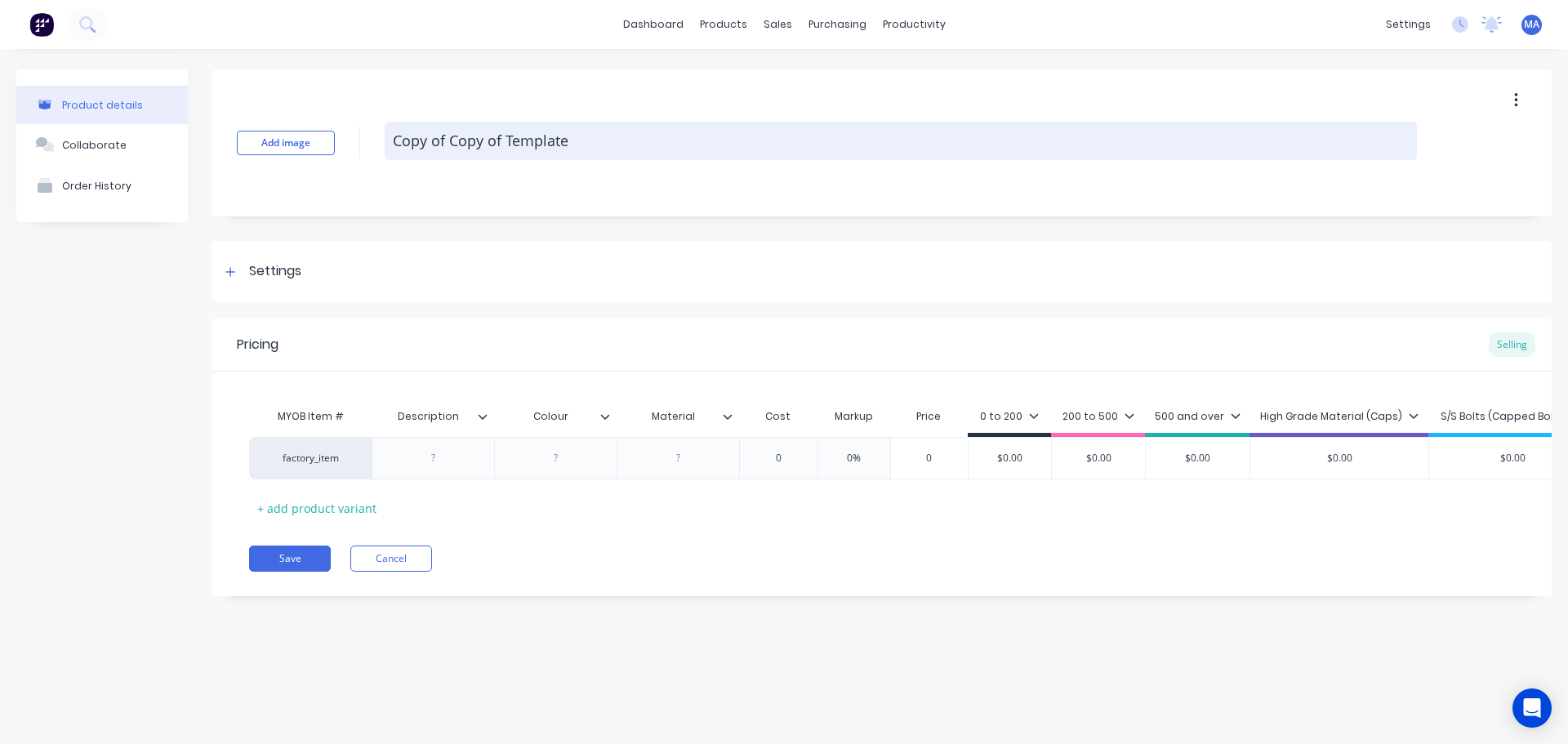
click at [547, 153] on textarea "Copy of Copy of Template" at bounding box center [901, 140] width 1032 height 38
click at [547, 150] on textarea "Copy of Copy of Template" at bounding box center [901, 140] width 1032 height 38
type textarea "x"
type textarea "E"
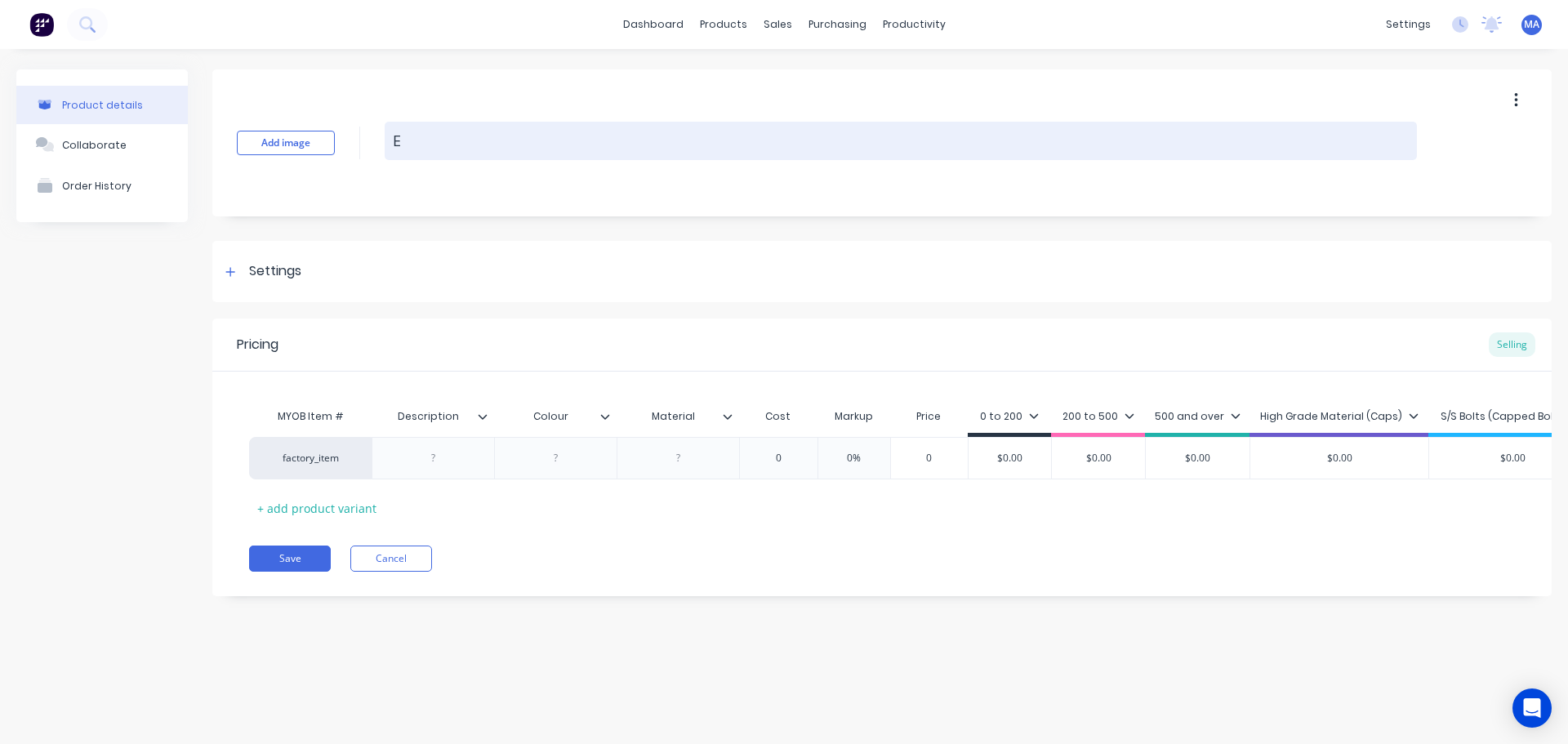
type textarea "x"
type textarea "En"
type textarea "x"
type textarea "End"
type textarea "x"
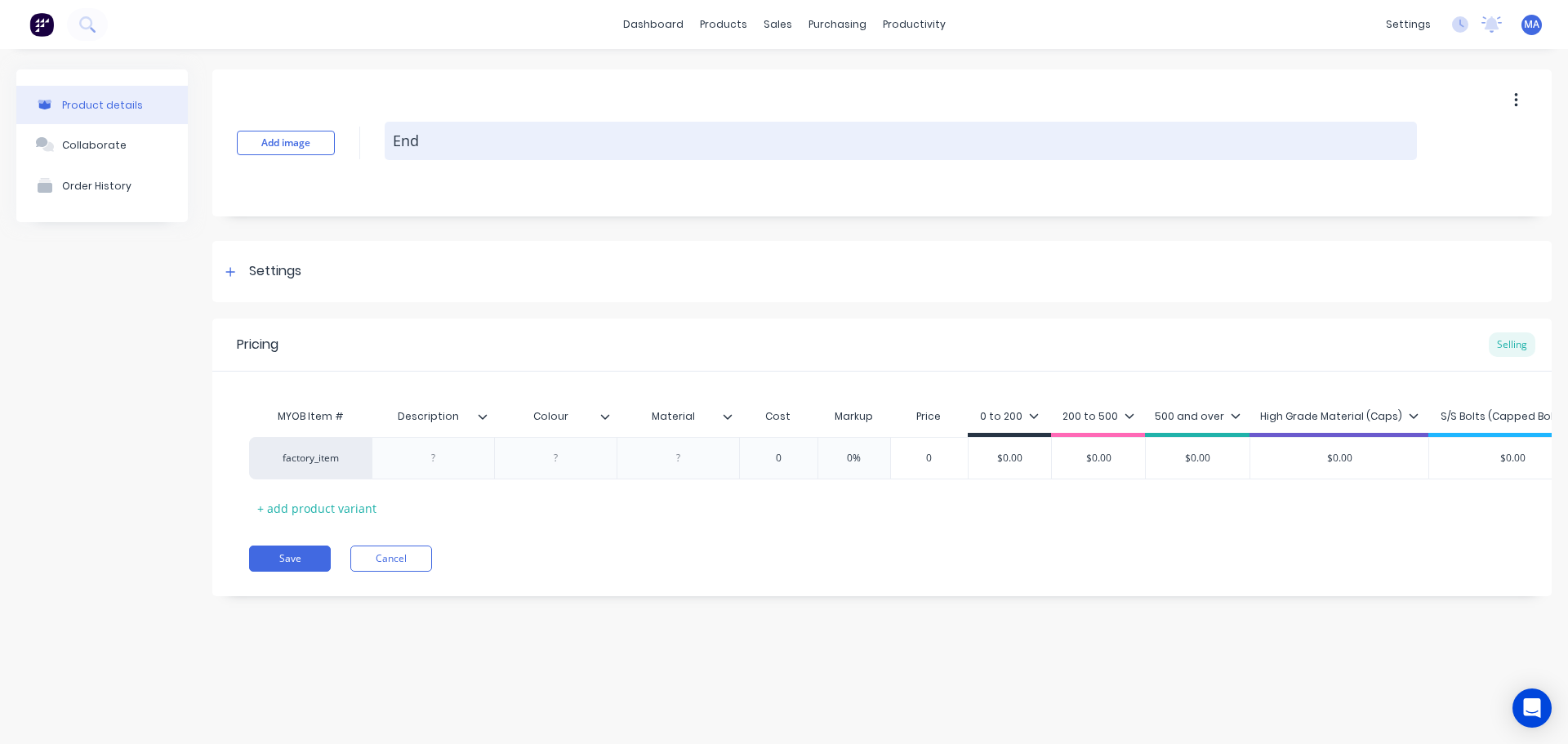
type textarea "End"
type textarea "x"
type textarea "End S"
type textarea "x"
type textarea "End Sli"
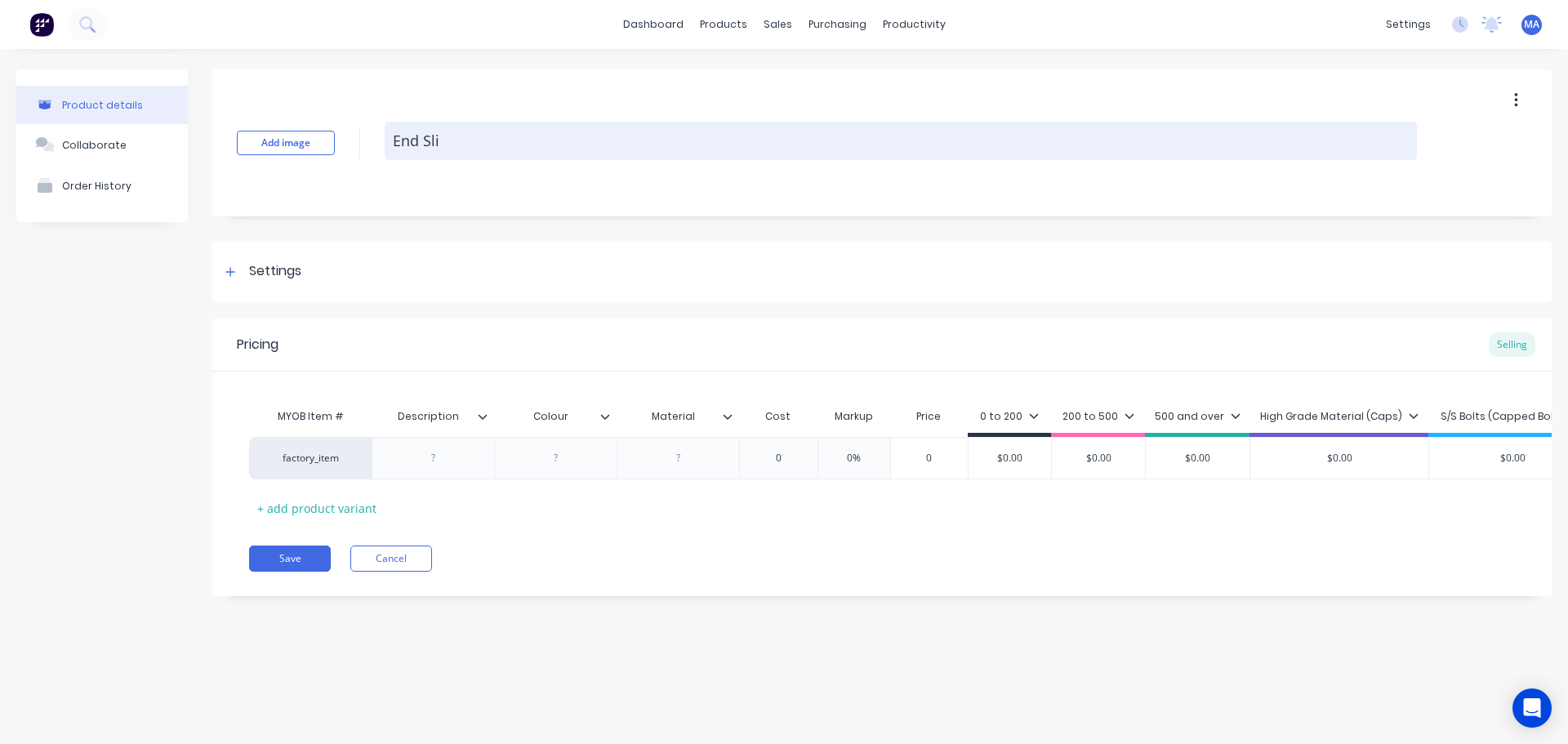
type textarea "x"
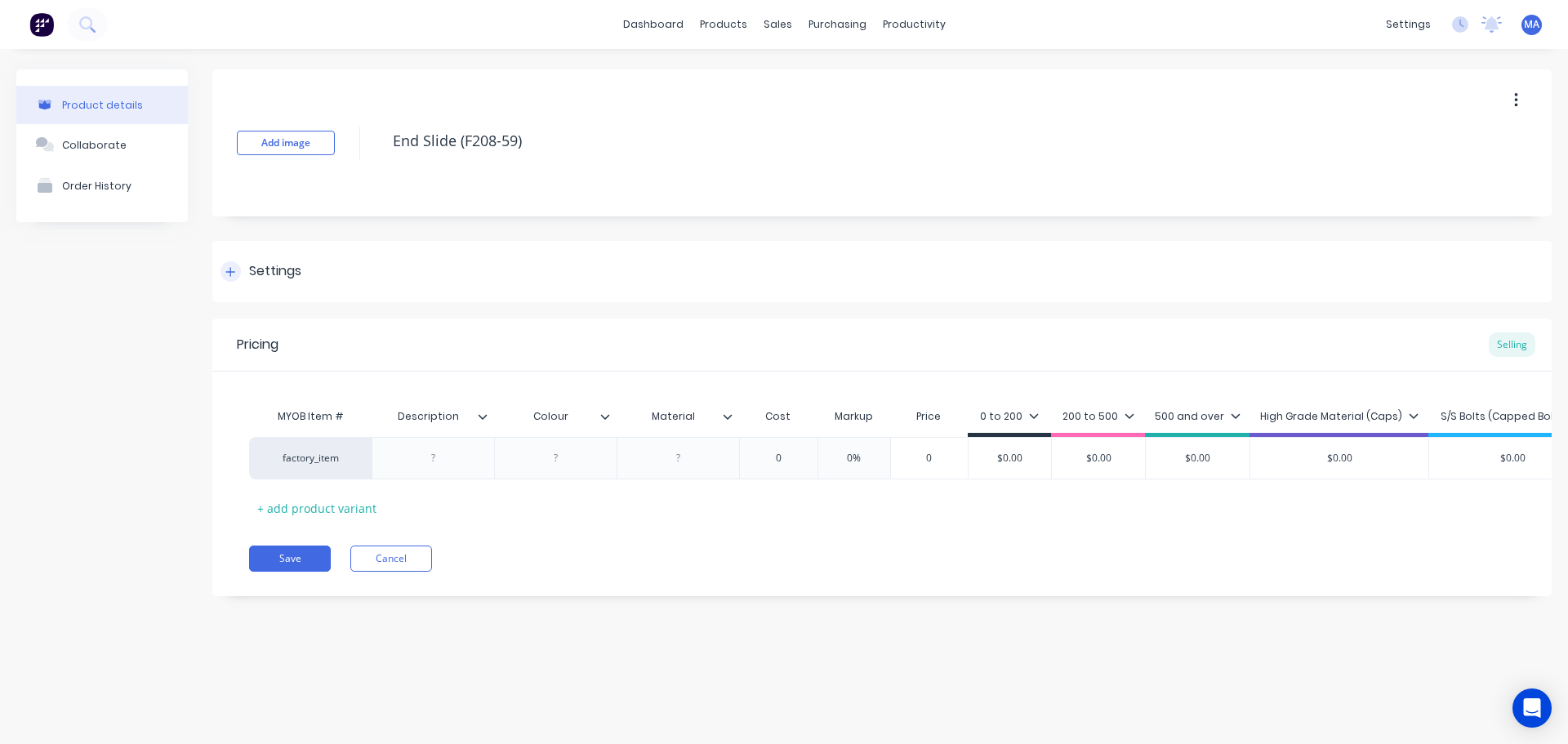
click at [274, 253] on div "Settings" at bounding box center [882, 271] width 1340 height 62
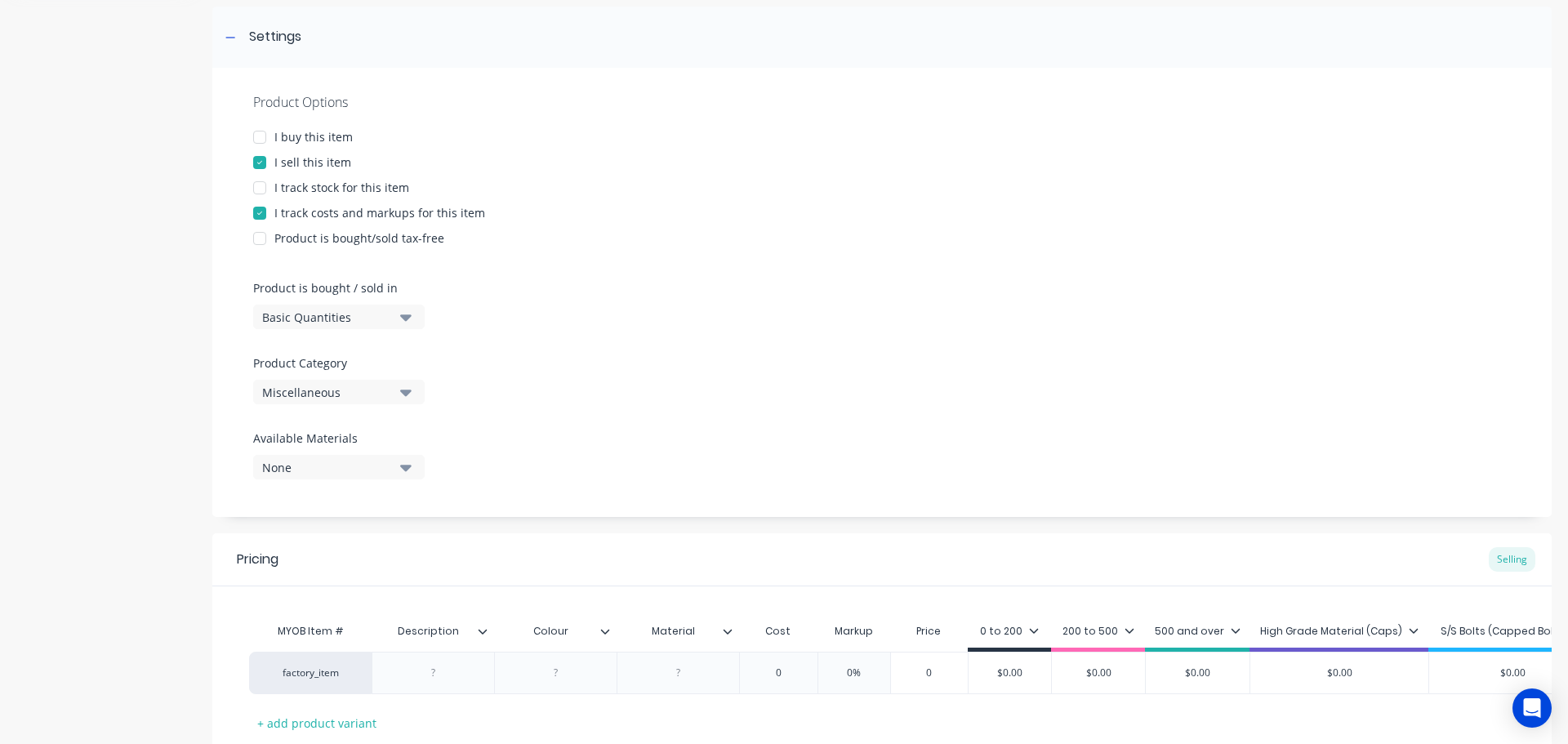
scroll to position [245, 0]
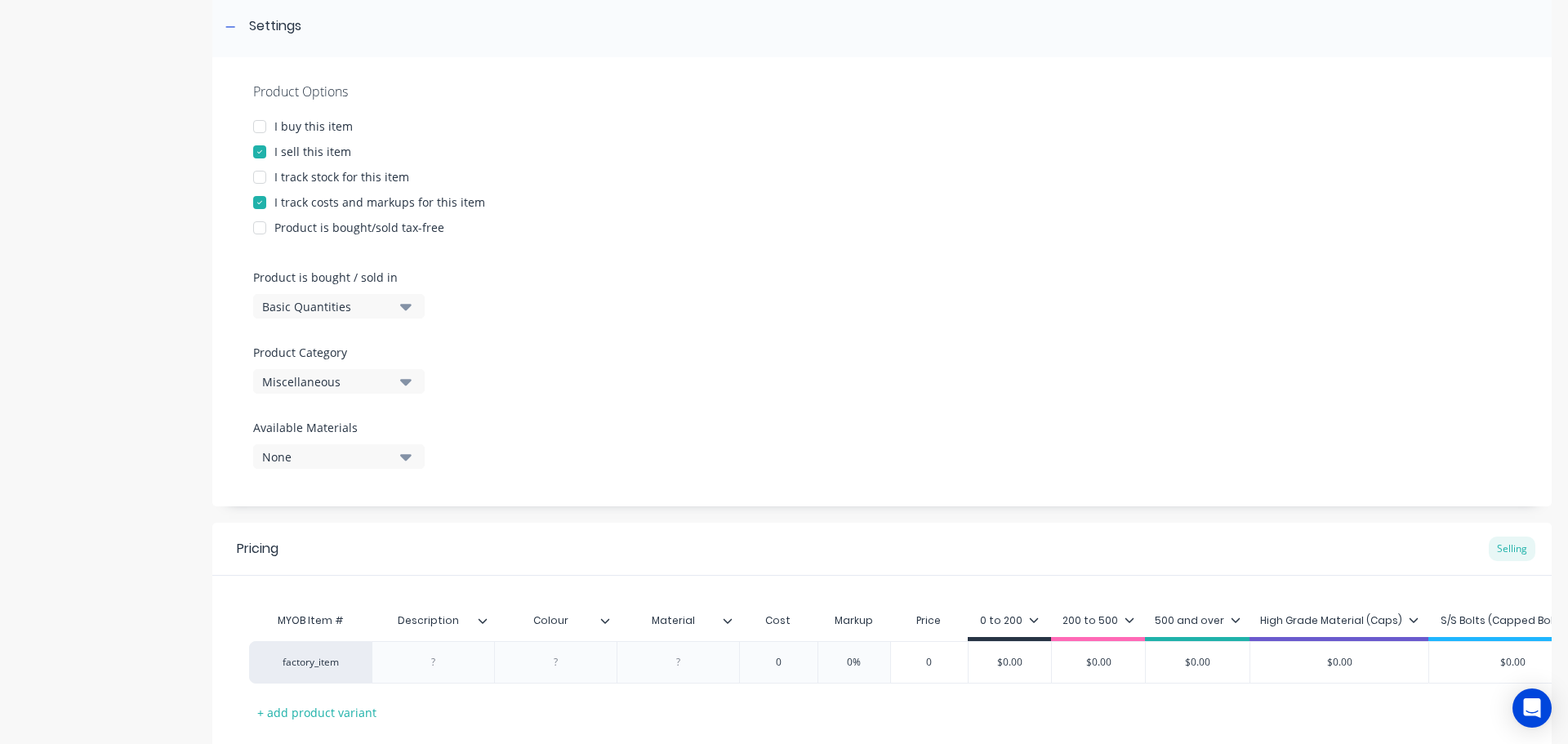
click at [351, 391] on button "Miscellaneous" at bounding box center [339, 381] width 172 height 24
click at [373, 428] on Category "text" at bounding box center [387, 430] width 173 height 33
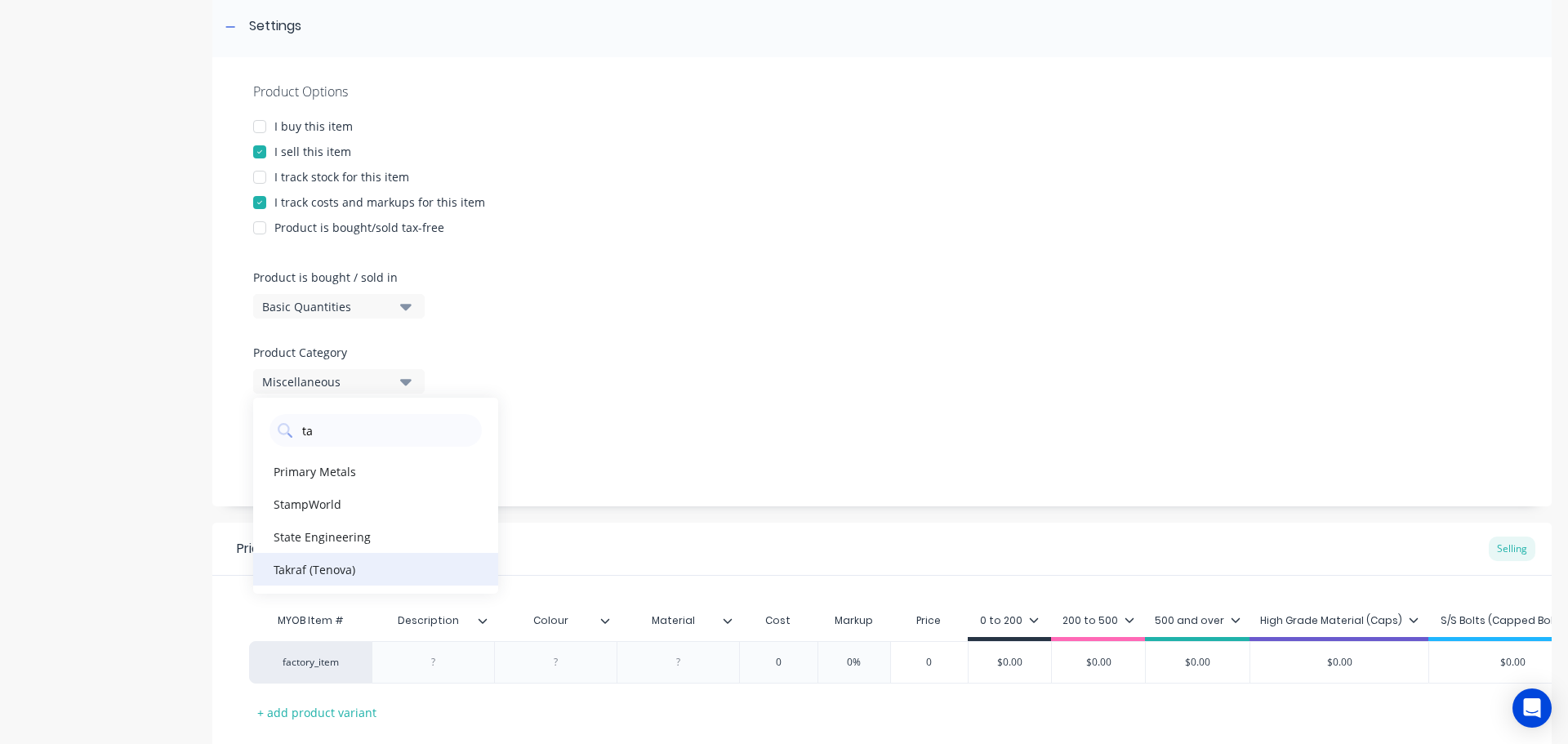
click at [306, 559] on div "Takraf (Tenova)" at bounding box center [376, 569] width 245 height 33
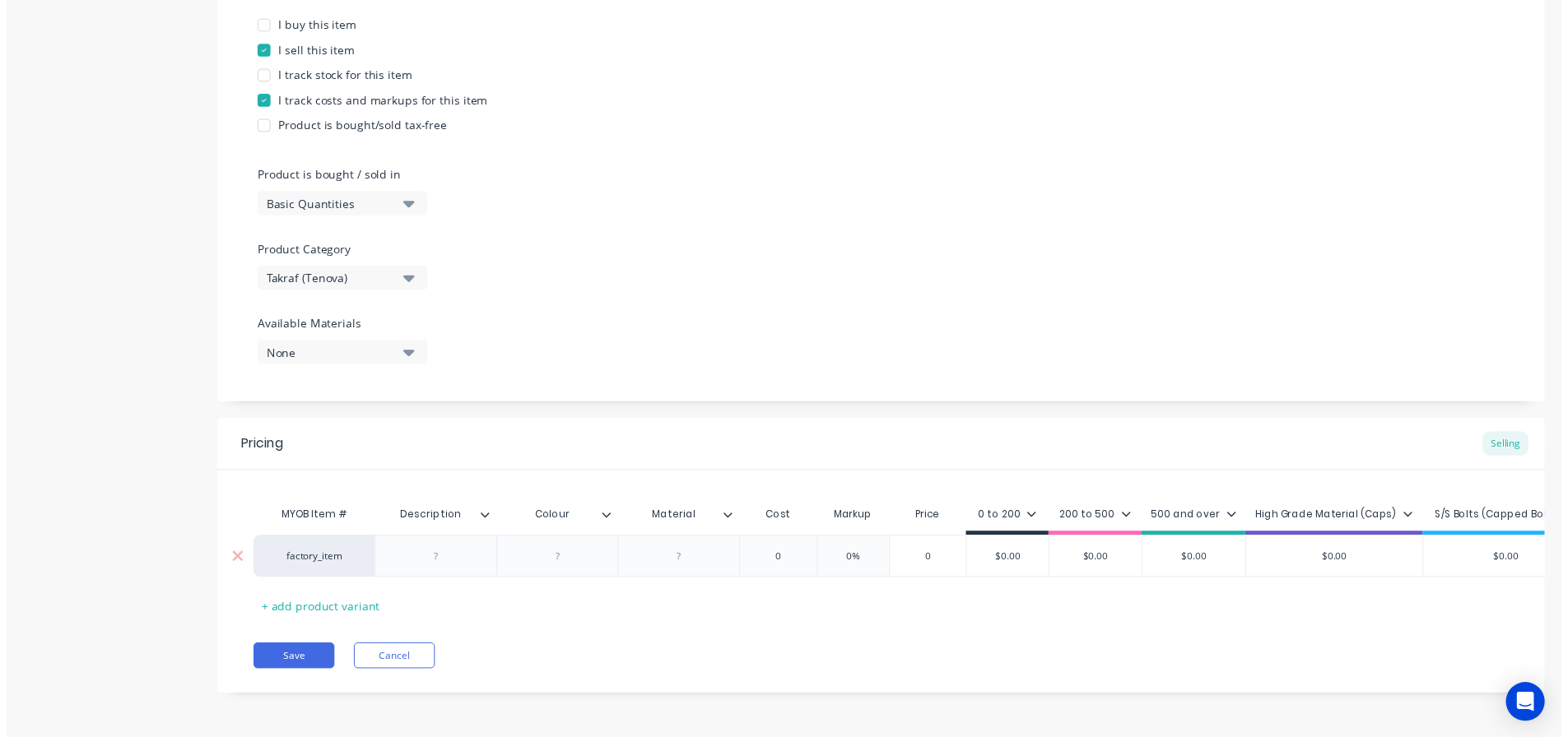
scroll to position [361, 0]
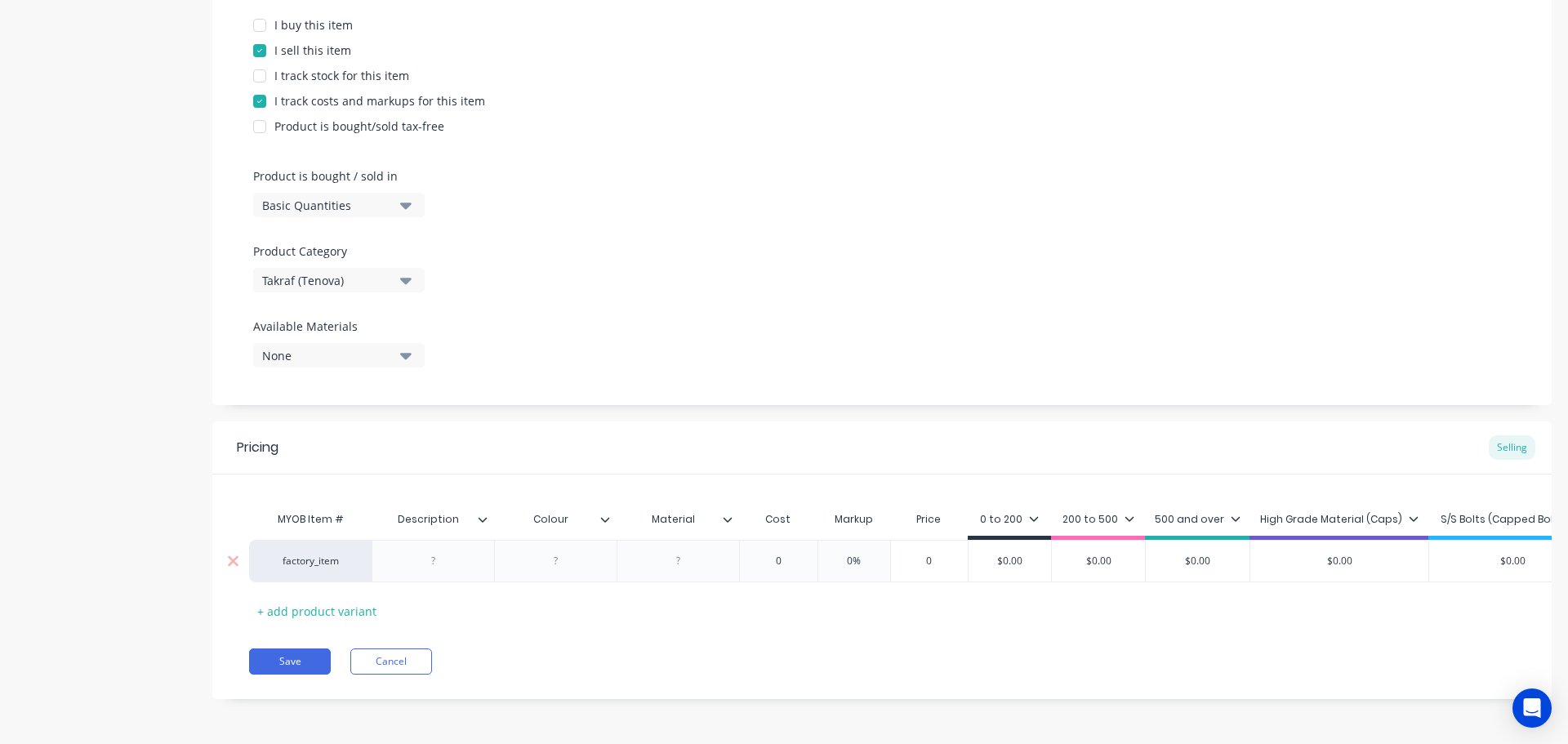
click at [450, 540] on div at bounding box center [433, 561] width 122 height 42
click at [448, 551] on div at bounding box center [433, 561] width 82 height 21
click at [467, 555] on div "End Slide" at bounding box center [433, 561] width 82 height 21
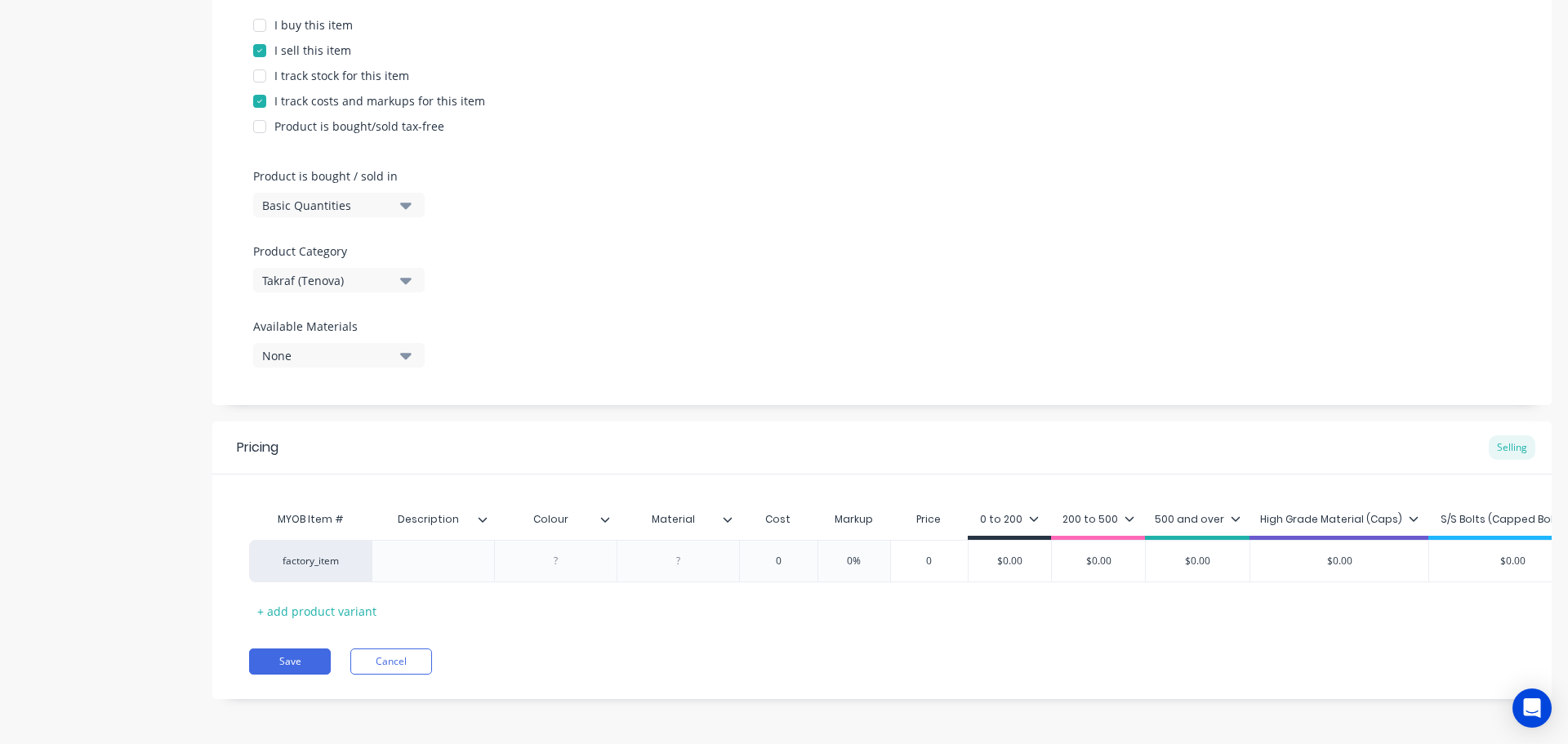
click at [460, 515] on div "Description" at bounding box center [427, 519] width 112 height 41
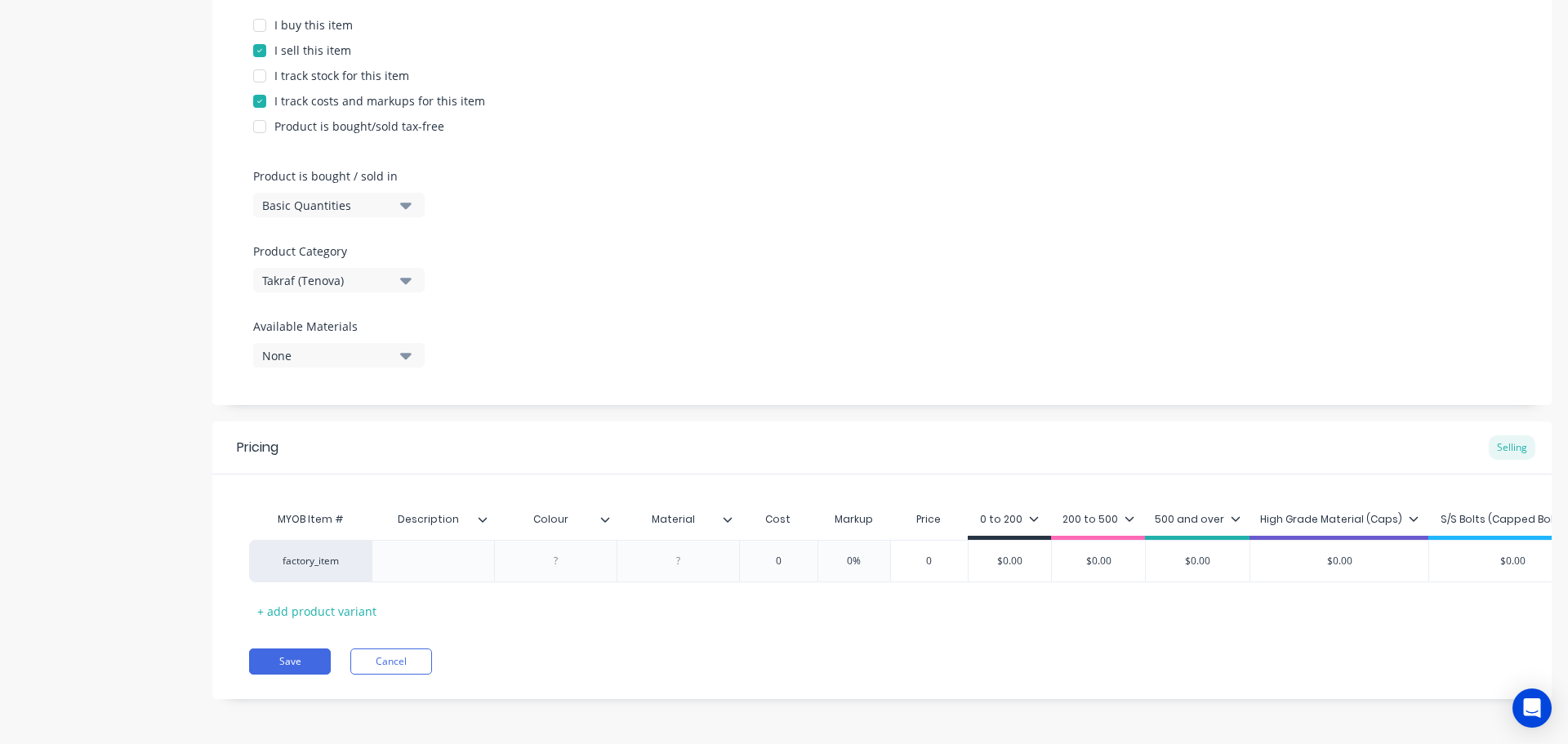
click at [460, 515] on div "Description" at bounding box center [427, 519] width 112 height 41
click at [416, 512] on input "Descr" at bounding box center [427, 519] width 112 height 14
click at [431, 512] on input "Descr" at bounding box center [427, 519] width 112 height 14
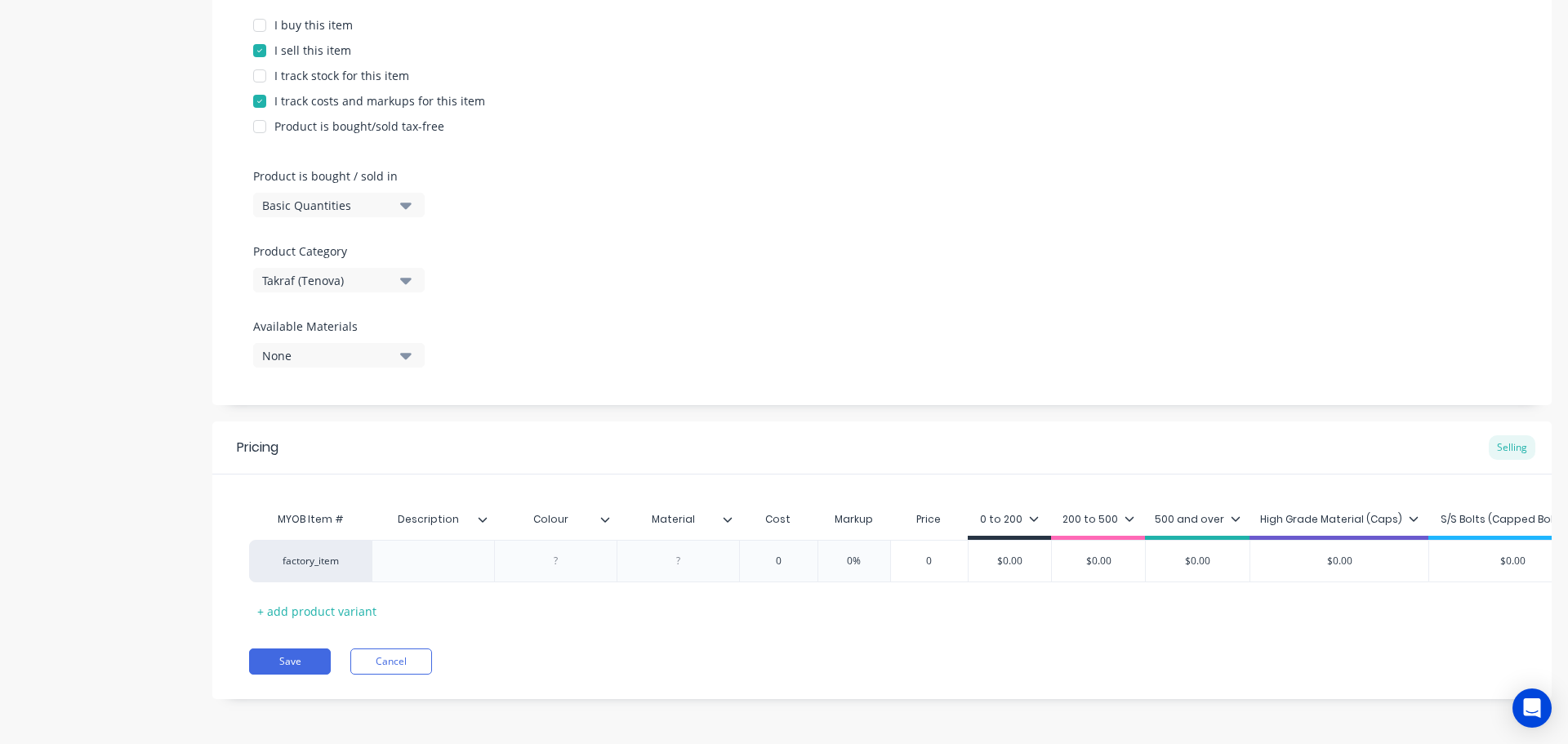
click at [489, 512] on div at bounding box center [489, 519] width 10 height 14
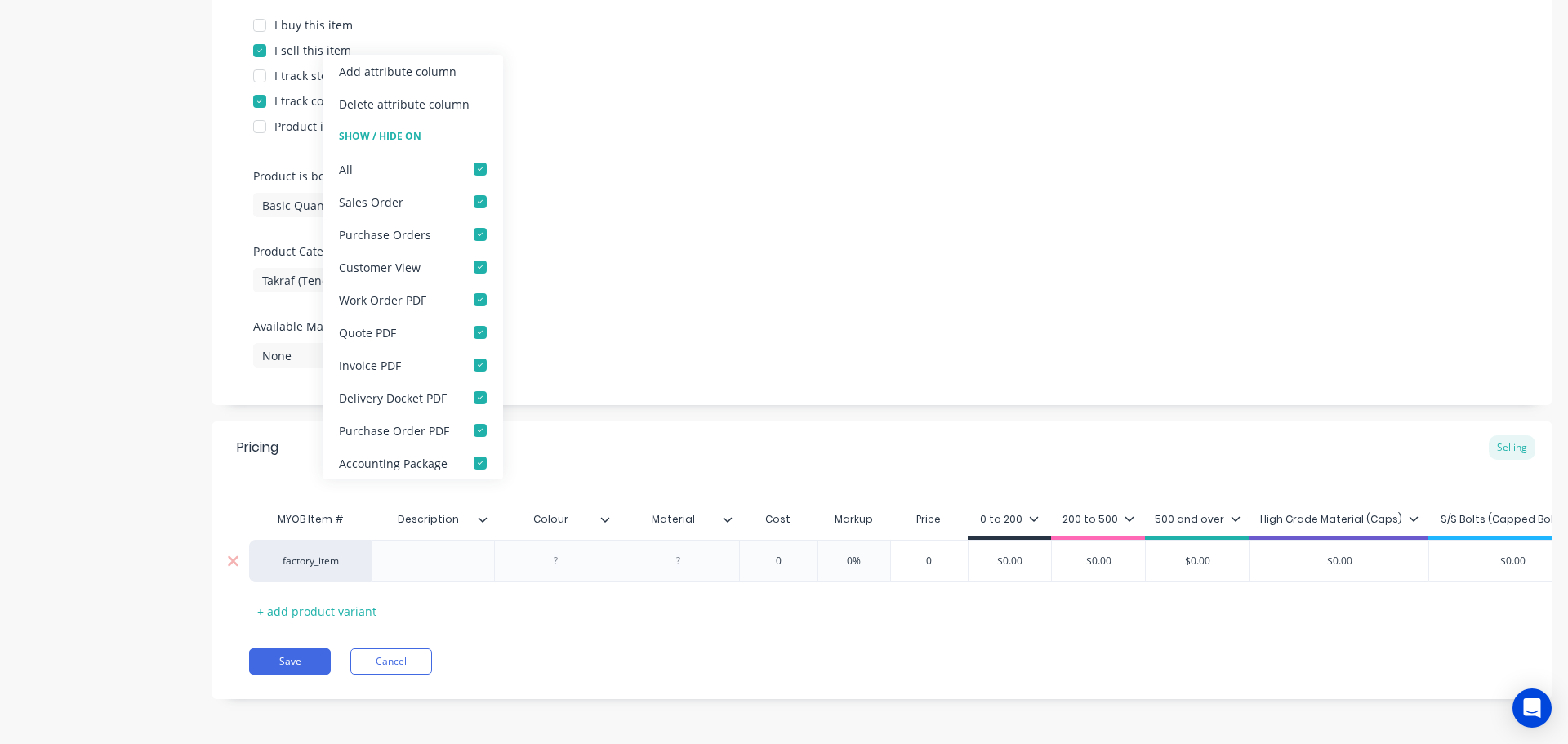
click at [548, 551] on div at bounding box center [556, 561] width 82 height 21
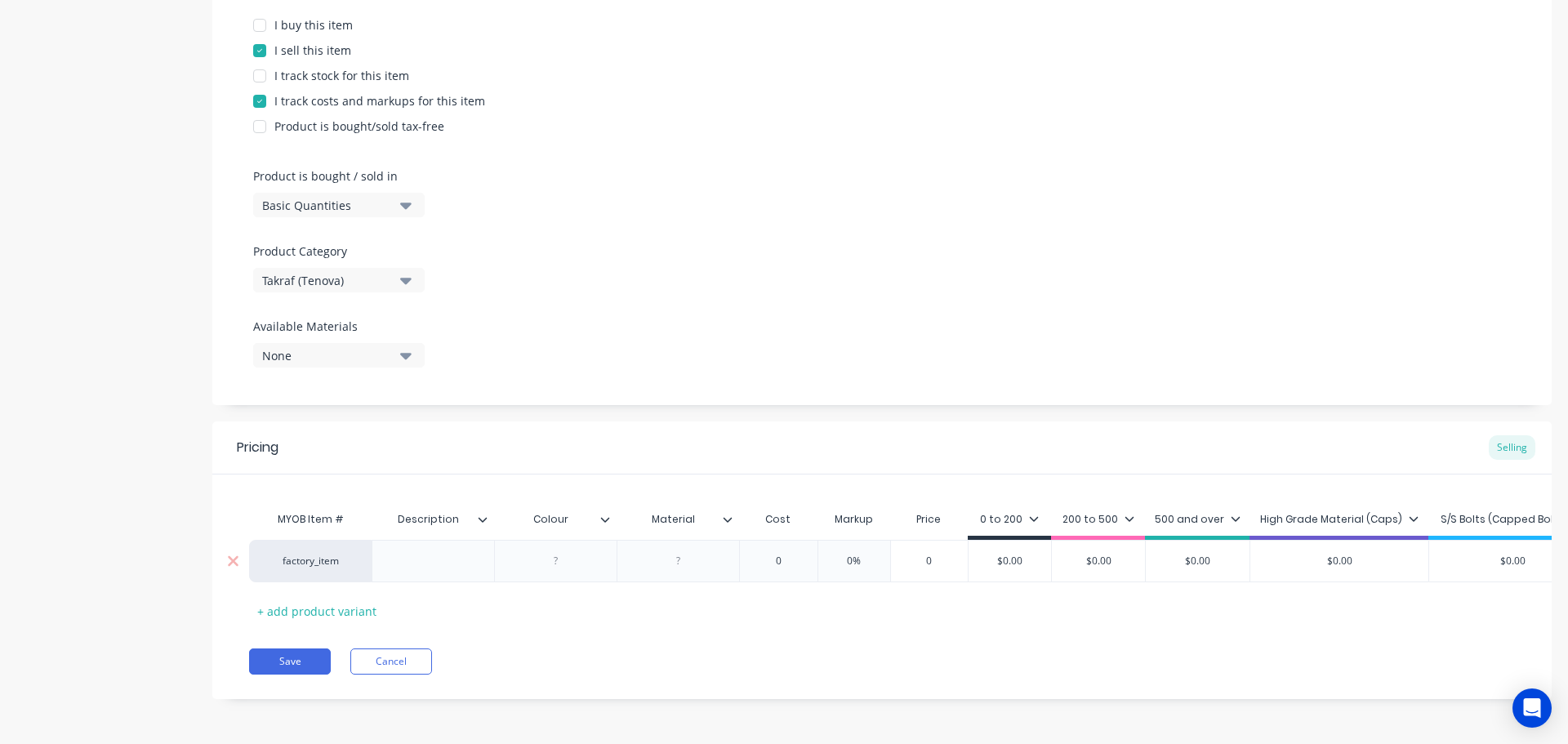
click at [567, 552] on div at bounding box center [556, 561] width 82 height 21
click at [472, 519] on div "Description" at bounding box center [427, 519] width 112 height 41
click at [452, 512] on input "Description" at bounding box center [427, 519] width 112 height 14
drag, startPoint x: 457, startPoint y: 503, endPoint x: 362, endPoint y: 506, distance: 95.0
click at [368, 503] on div "MYOB Item # Description Description Colour Material Cost Markup Price 0 to 200 …" at bounding box center [923, 522] width 1348 height 37
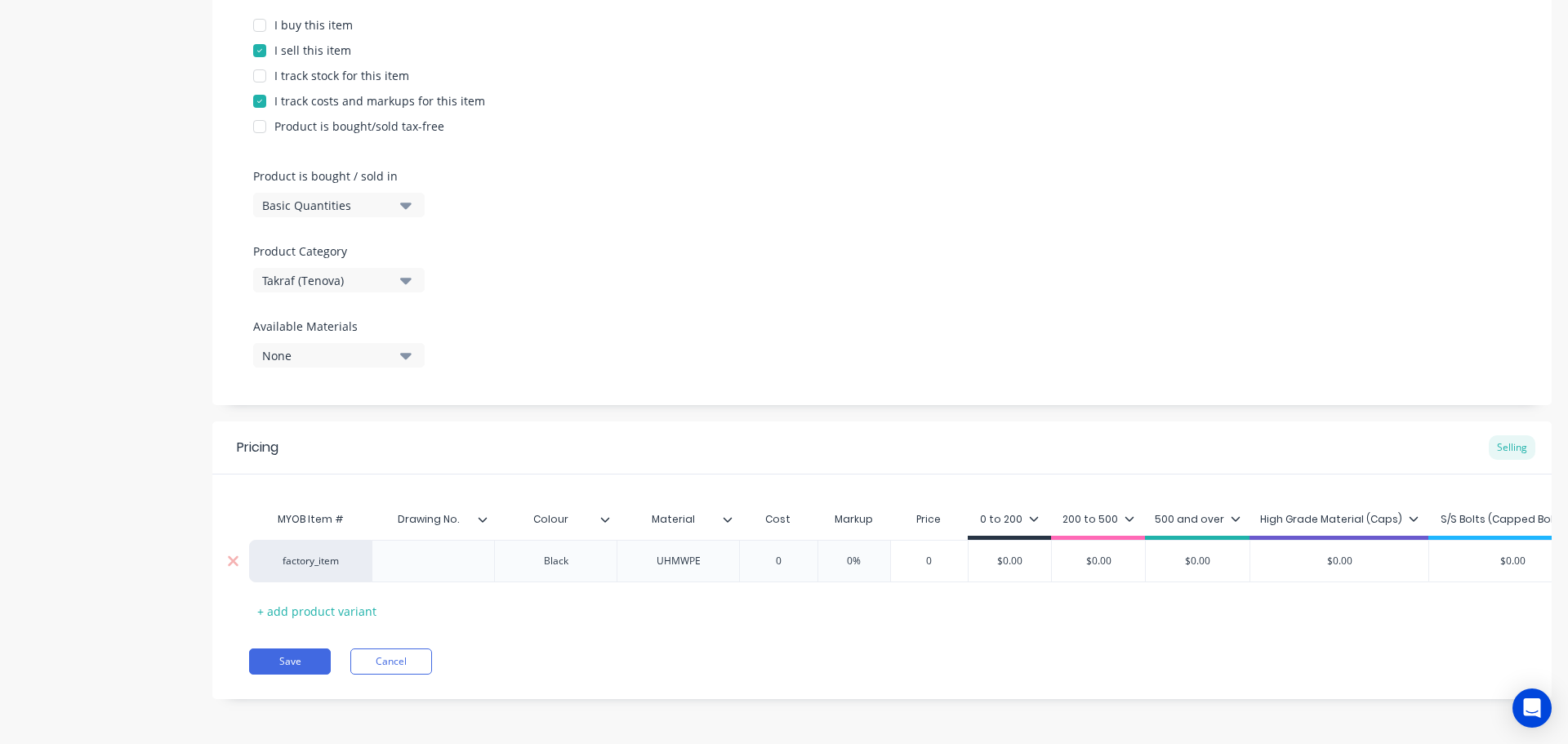
click at [442, 553] on div at bounding box center [433, 561] width 82 height 21
drag, startPoint x: 466, startPoint y: 546, endPoint x: 498, endPoint y: 551, distance: 32.4
click at [471, 551] on div "F208-59 - Item" at bounding box center [433, 561] width 91 height 21
click at [575, 551] on div "Black" at bounding box center [556, 561] width 82 height 21
click at [792, 554] on input "0" at bounding box center [781, 561] width 82 height 14
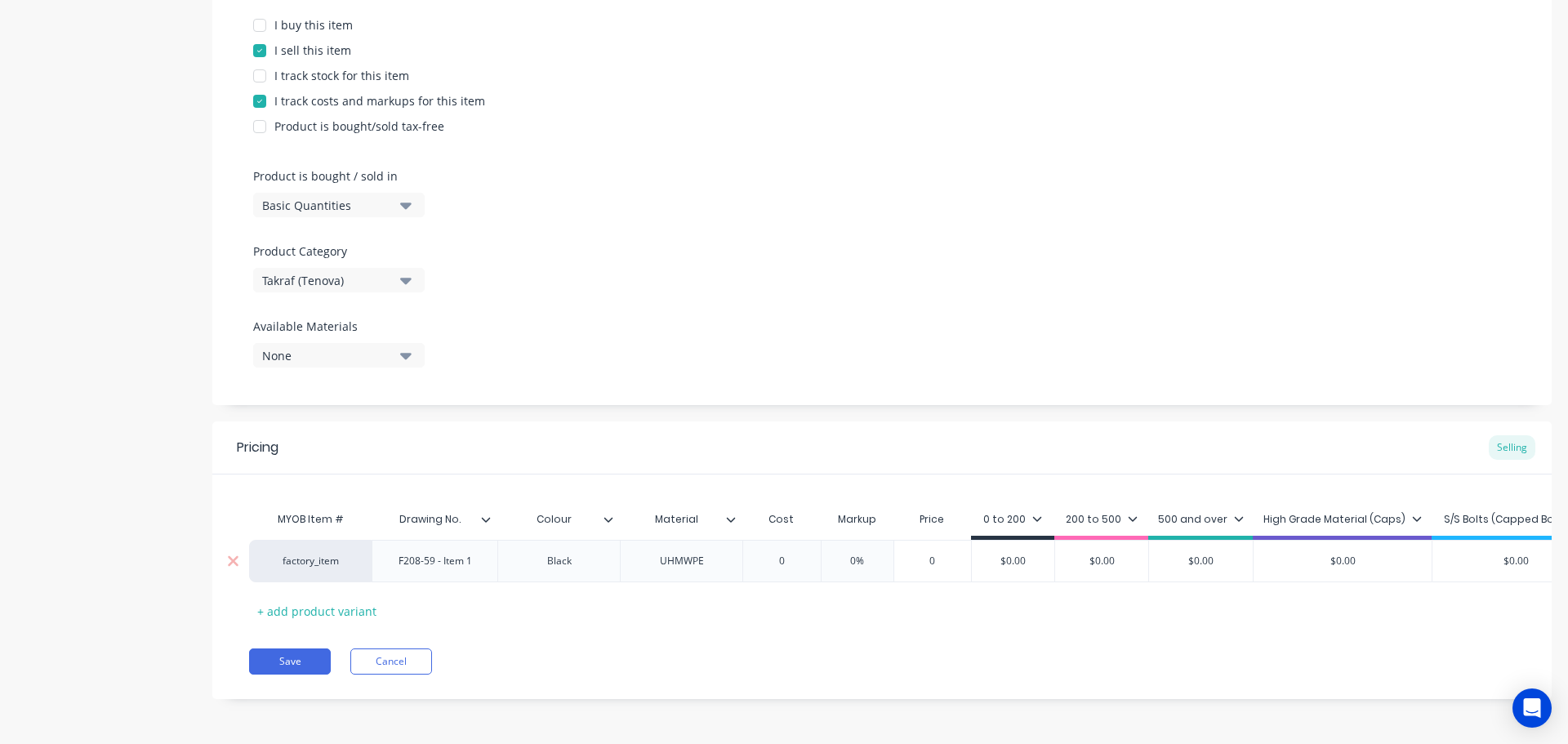
click at [792, 554] on input "0" at bounding box center [781, 561] width 82 height 14
click at [817, 426] on div "Pricing Selling" at bounding box center [882, 448] width 1340 height 53
click at [972, 589] on div "MYOB Item # Drawing No. Colour Material Cost Markup Price 0 to 200 200 to 500 5…" at bounding box center [882, 563] width 1266 height 121
click at [802, 559] on div "0" at bounding box center [781, 561] width 82 height 41
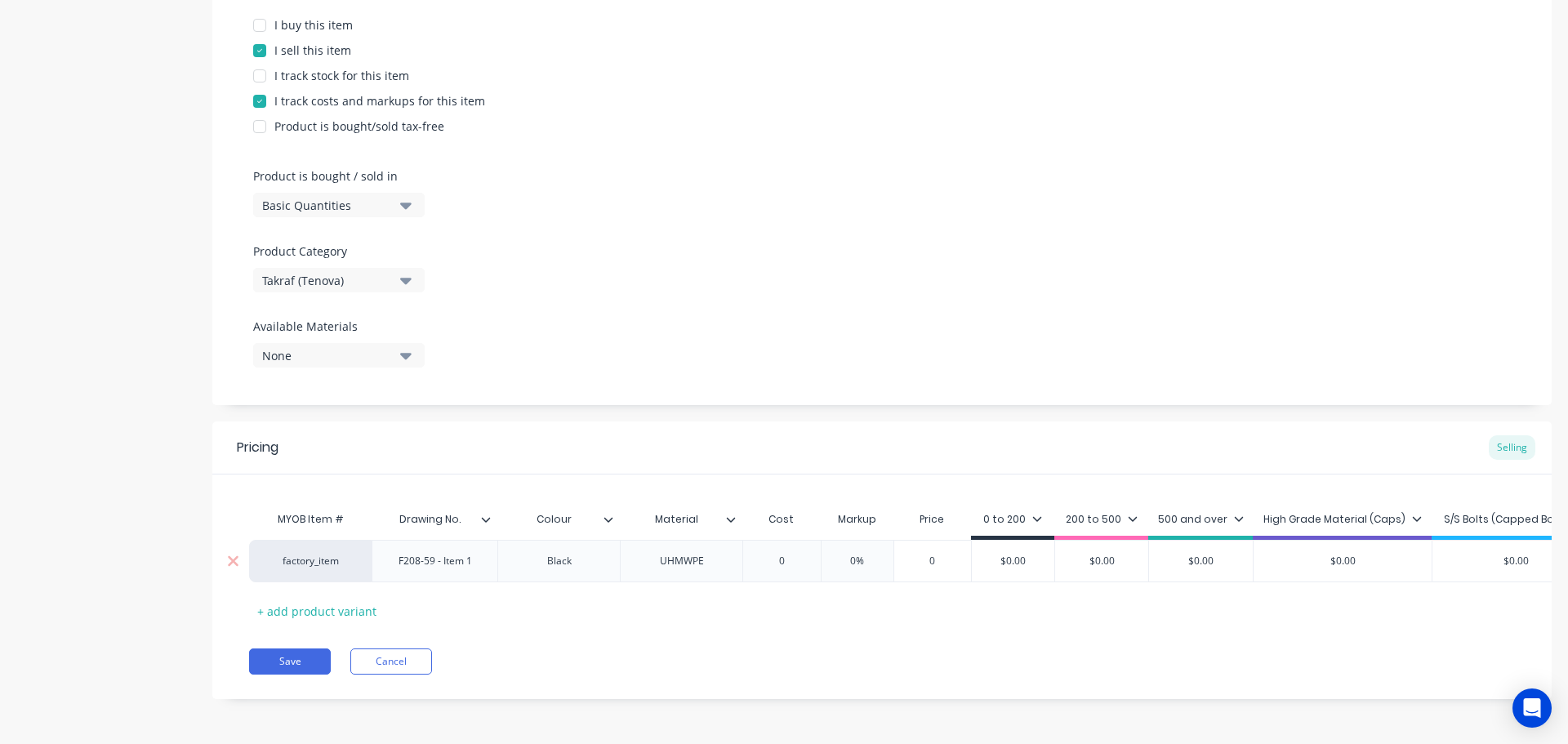
click at [802, 554] on input "0" at bounding box center [781, 561] width 82 height 14
click at [803, 436] on div "Pricing Selling" at bounding box center [882, 448] width 1340 height 53
click at [792, 554] on input "0" at bounding box center [781, 561] width 82 height 14
click at [325, 660] on button "Save" at bounding box center [290, 661] width 82 height 26
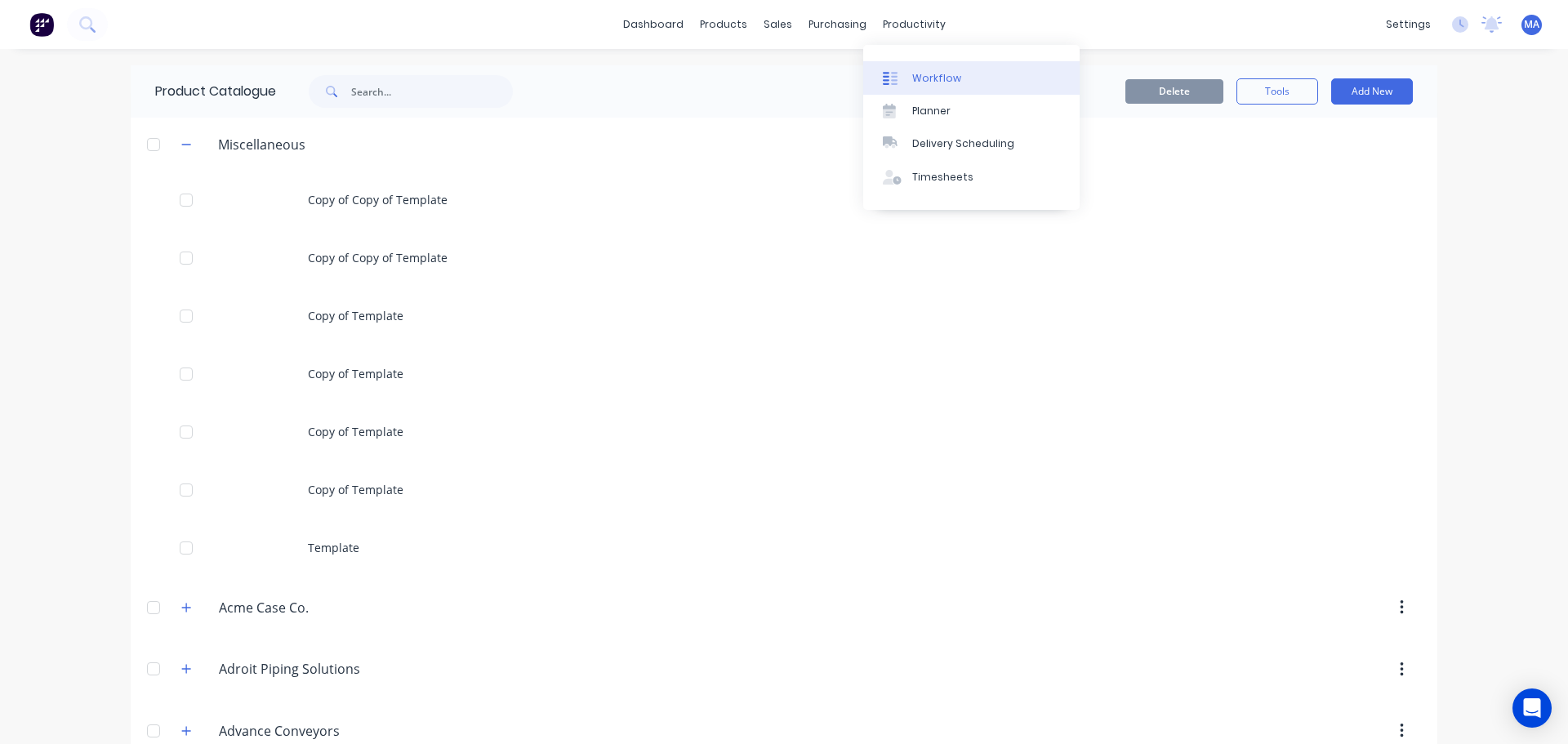
click at [910, 63] on link "Workflow" at bounding box center [972, 78] width 216 height 33
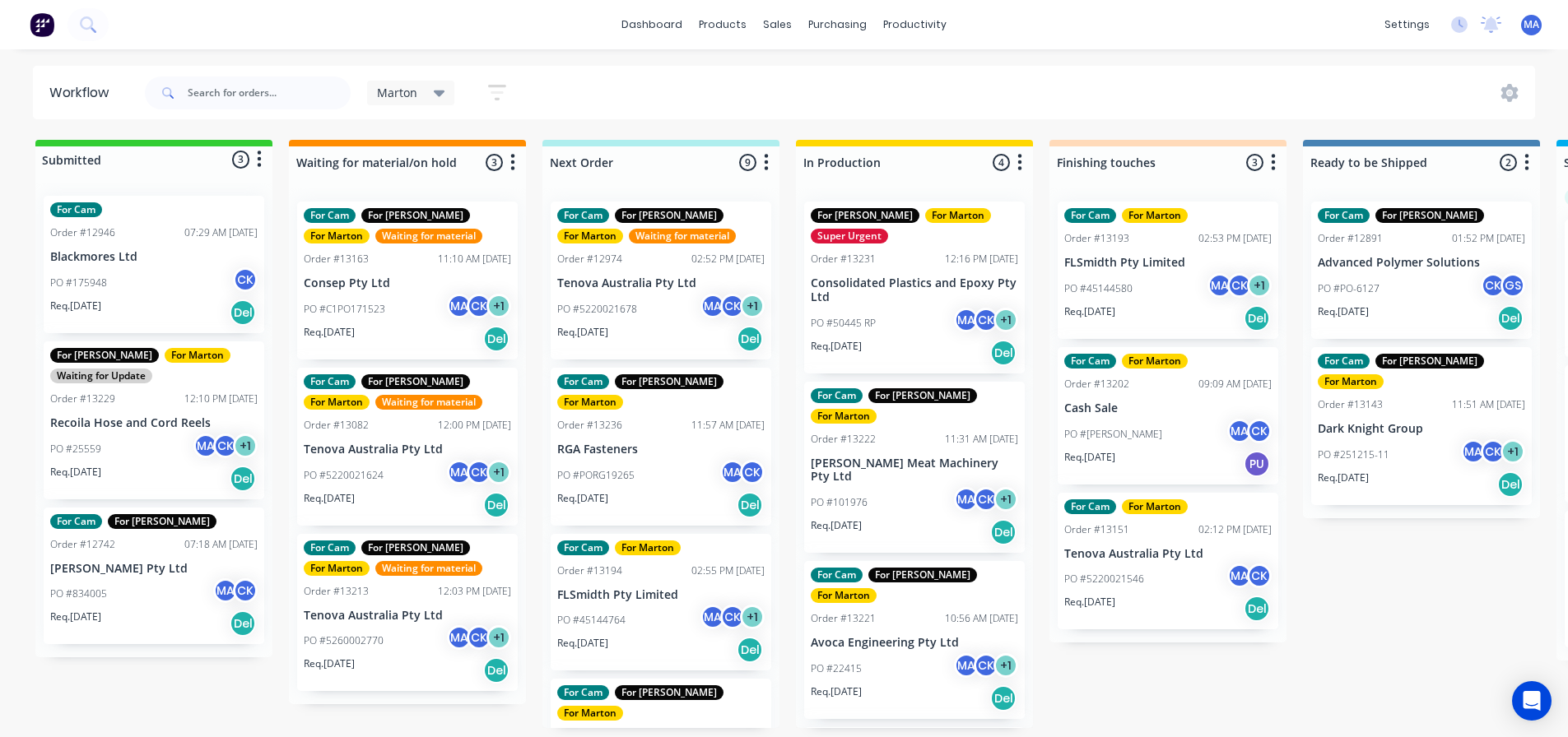
click at [1163, 283] on div "PO #45144580 MA CK + 1" at bounding box center [1168, 289] width 208 height 31
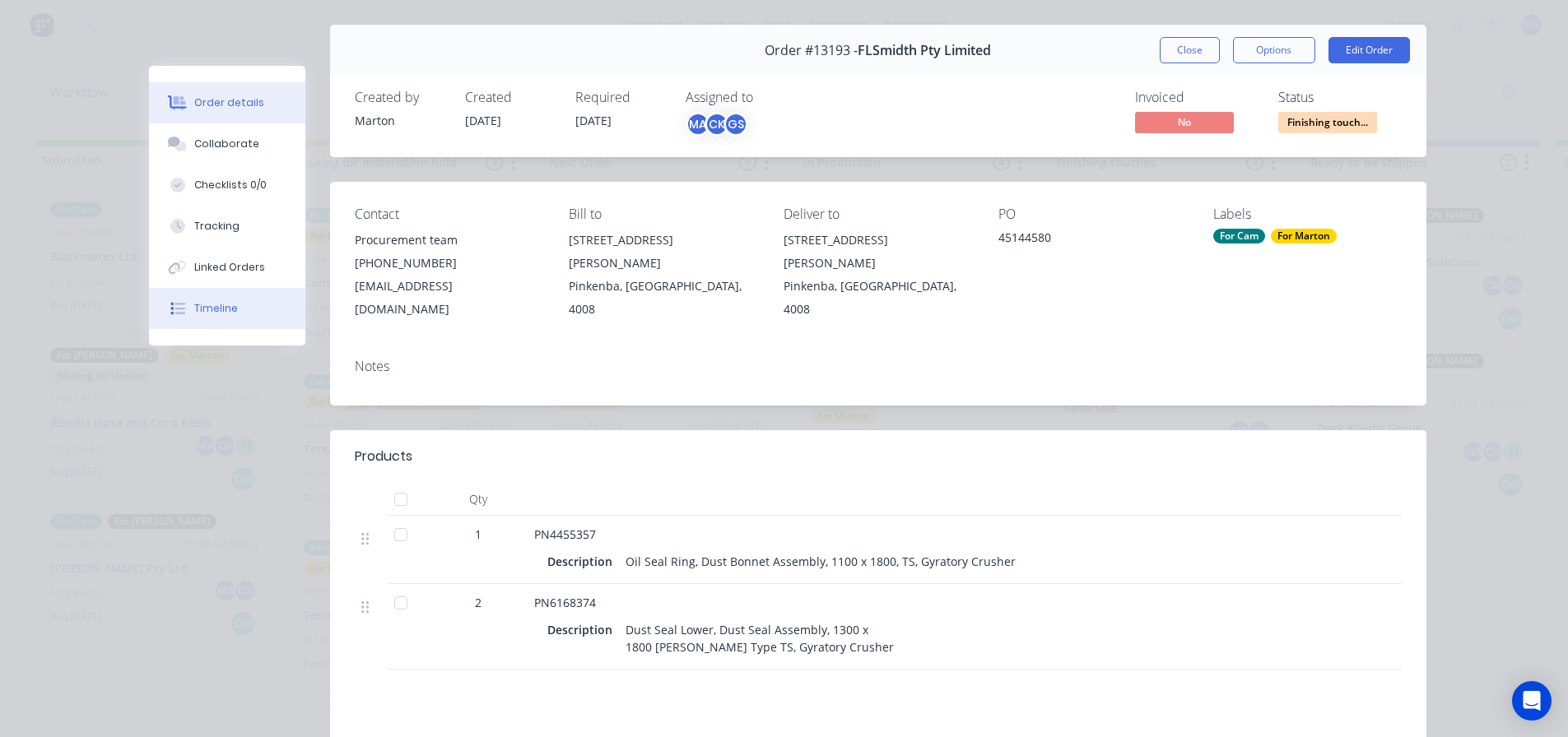
scroll to position [83, 0]
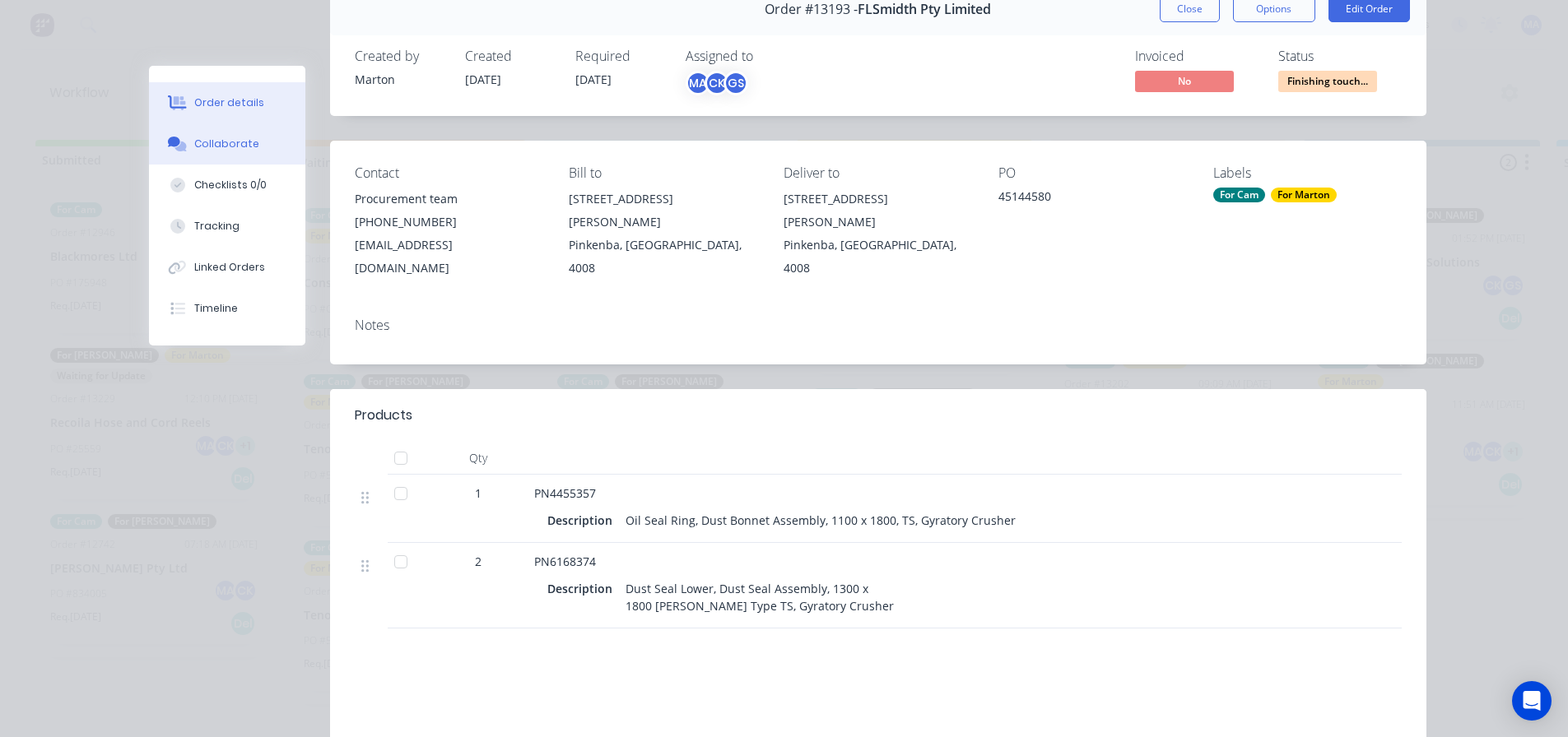
click at [215, 146] on div "Collaborate" at bounding box center [226, 144] width 65 height 14
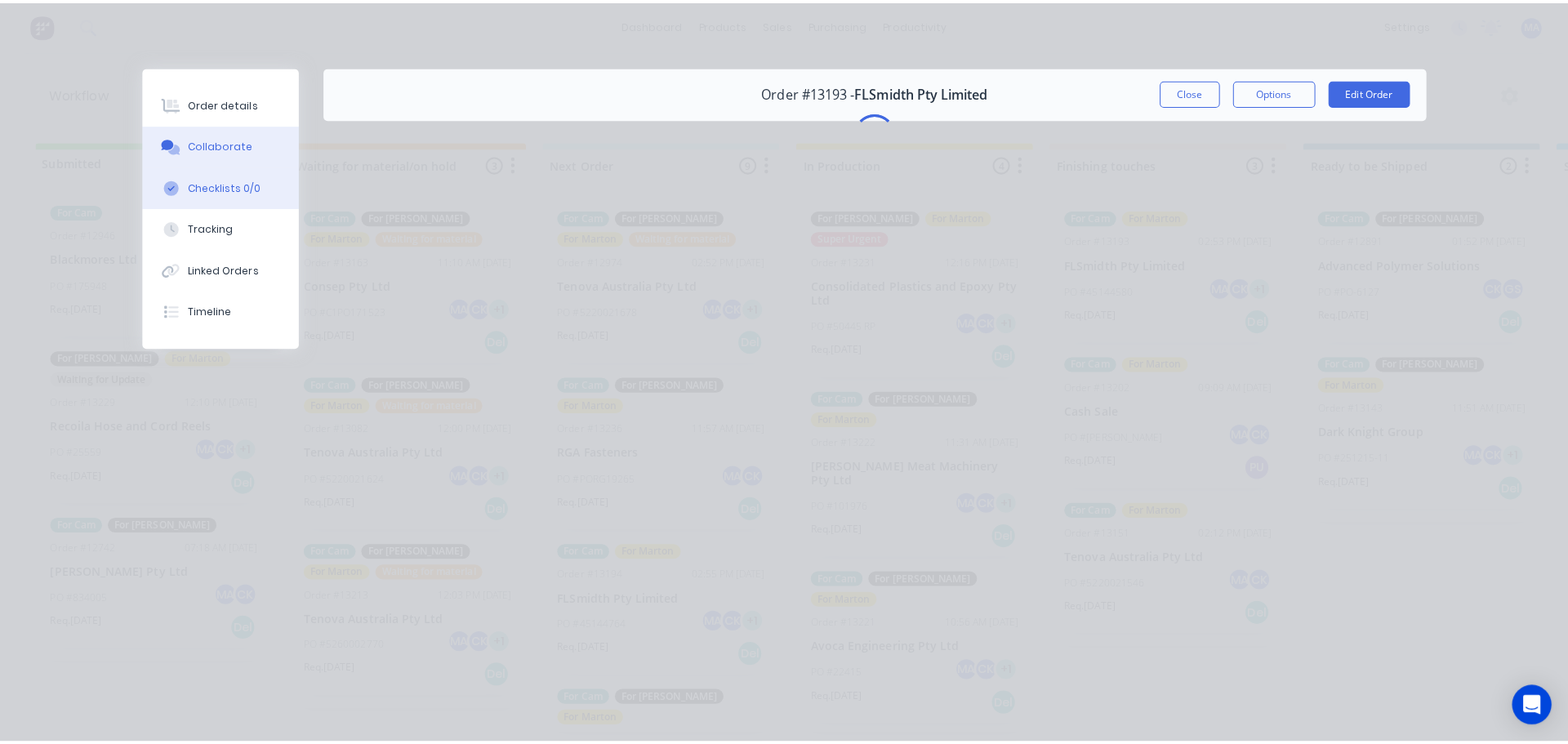
scroll to position [0, 0]
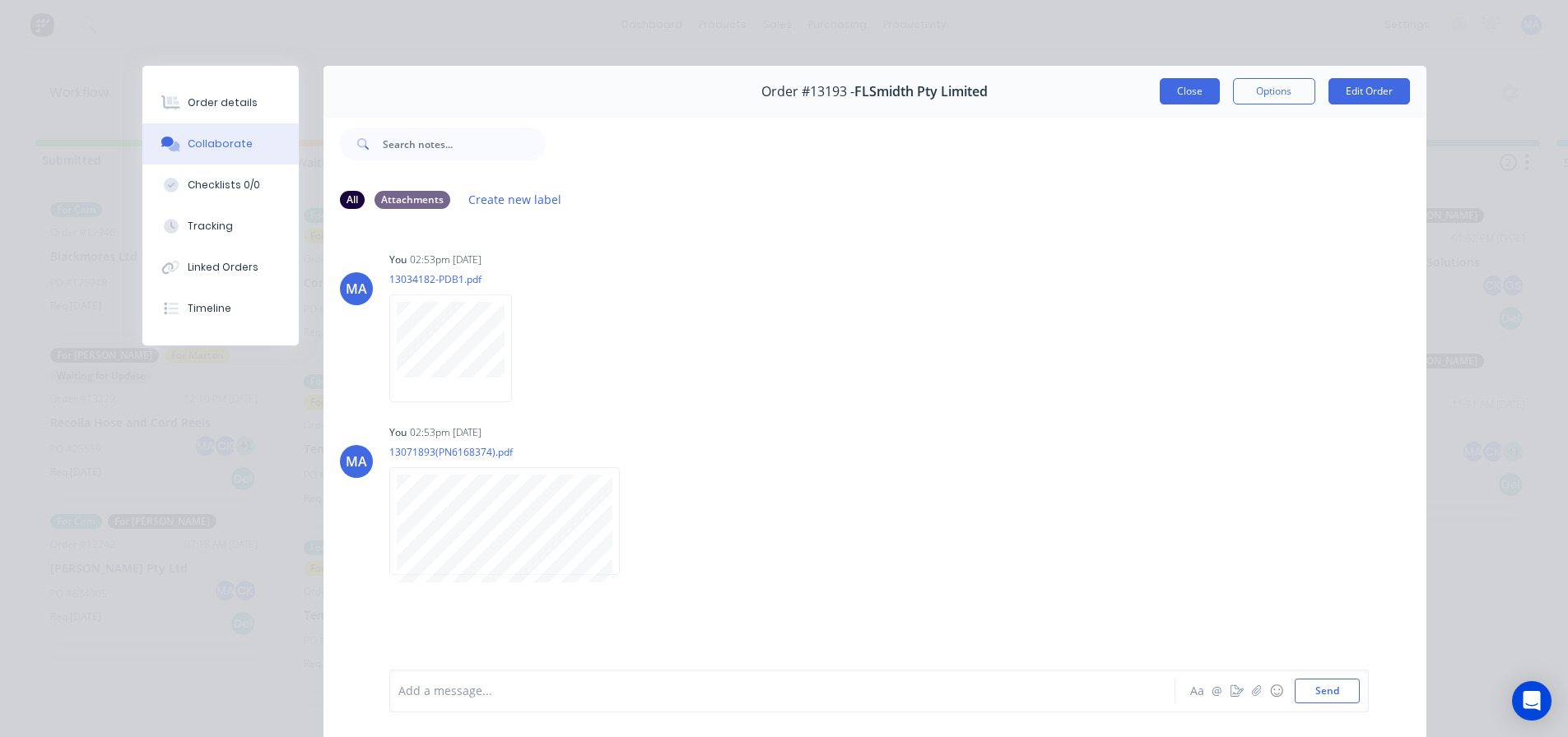
click at [1185, 85] on button "Close" at bounding box center [1189, 91] width 60 height 26
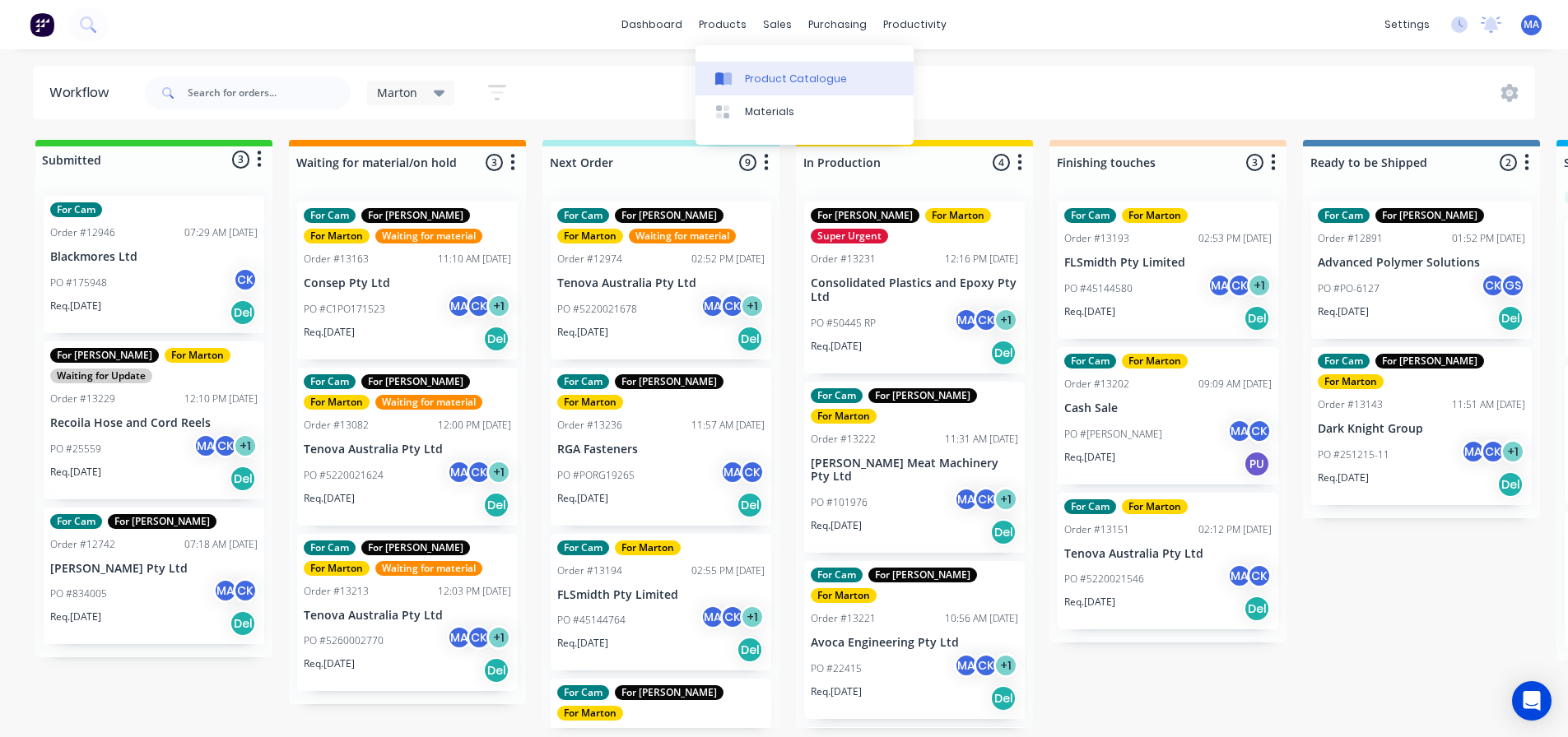
click at [743, 71] on link "Product Catalogue" at bounding box center [804, 78] width 218 height 33
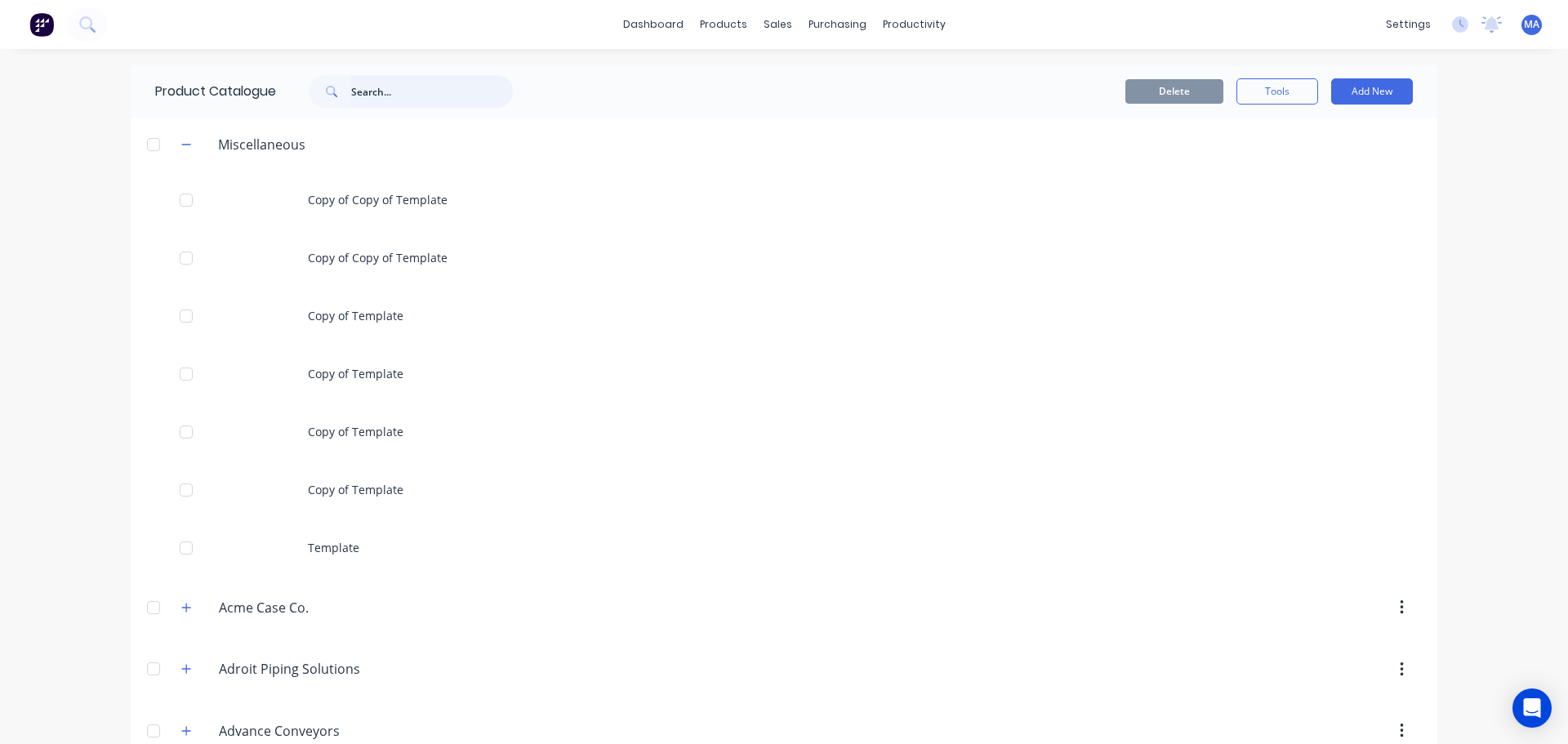
click at [397, 96] on input "text" at bounding box center [432, 91] width 161 height 33
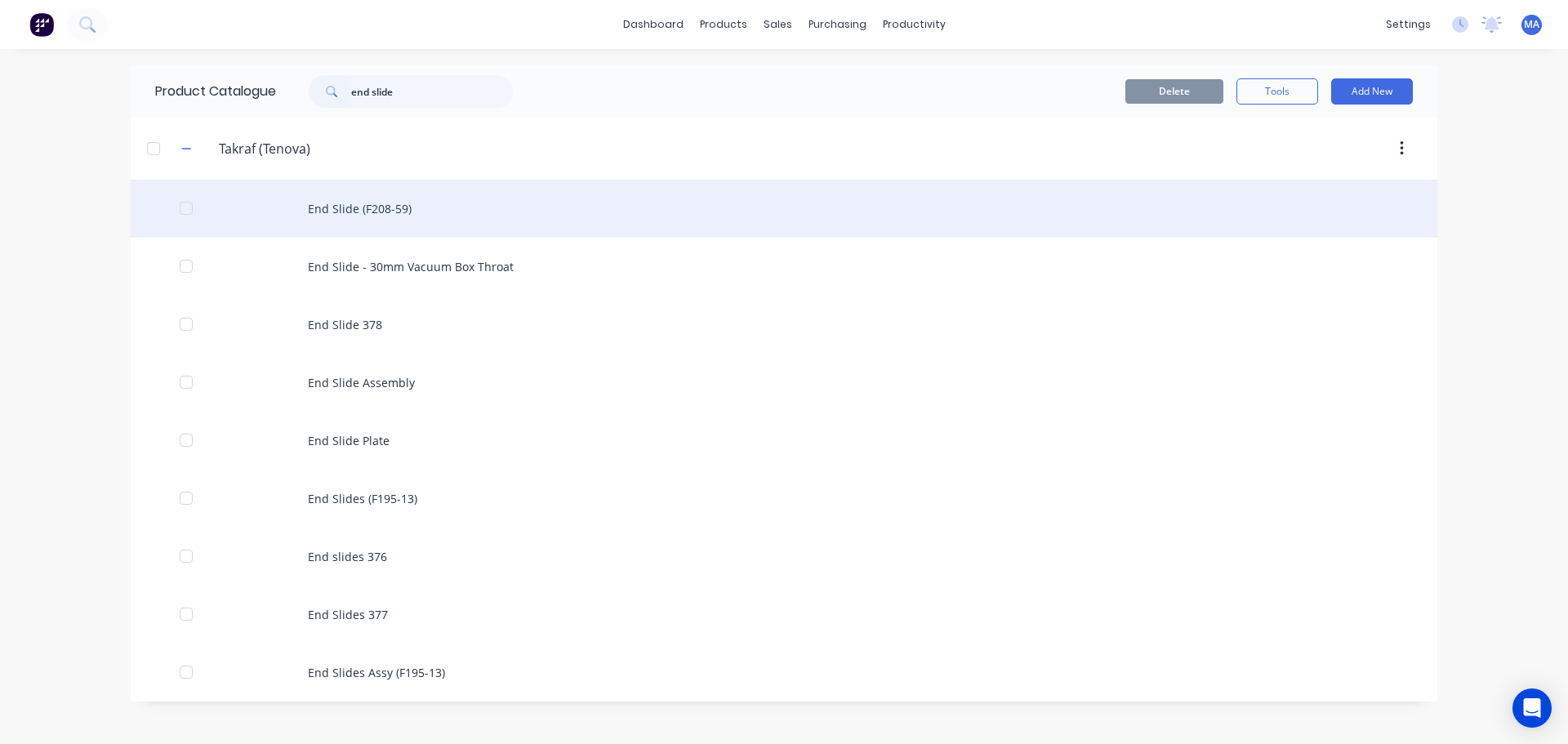
click at [384, 211] on div "End Slide (F208-59)" at bounding box center [784, 209] width 1307 height 58
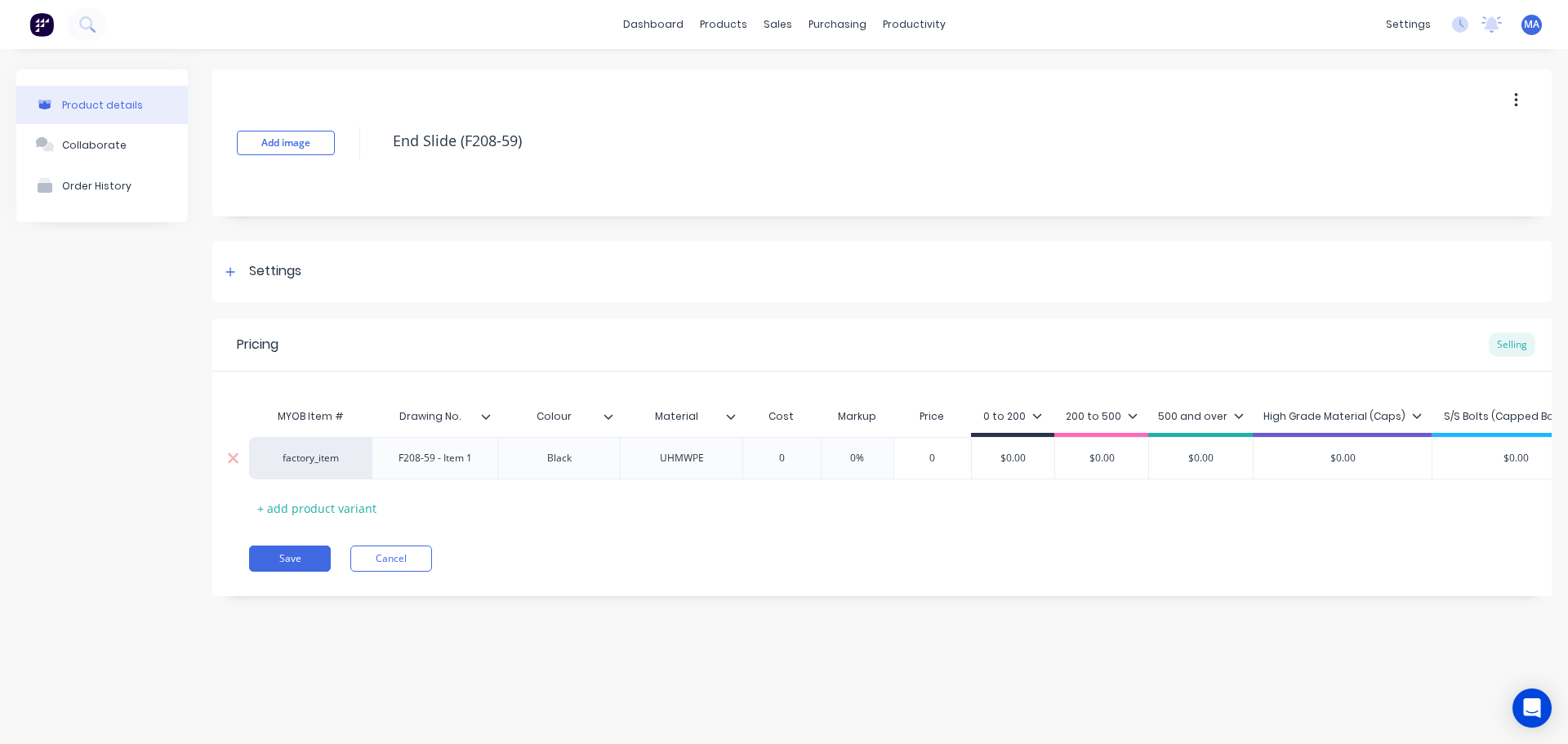
click at [791, 457] on input "0" at bounding box center [781, 458] width 82 height 14
click at [873, 442] on div "0%" at bounding box center [863, 458] width 82 height 41
click at [850, 450] on div "0%" at bounding box center [863, 458] width 82 height 41
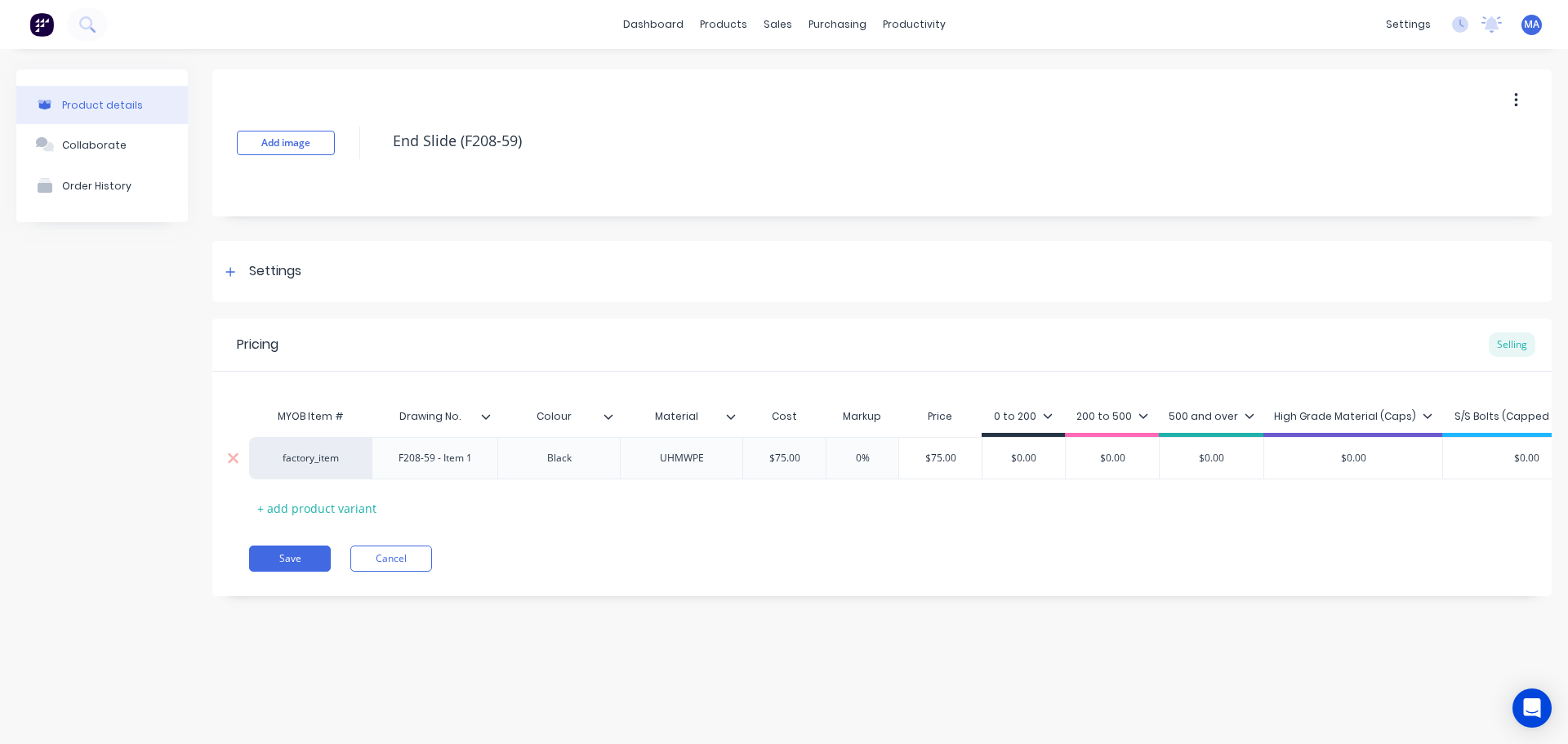
click at [850, 450] on div "0%" at bounding box center [863, 458] width 82 height 41
click at [852, 455] on input "0%" at bounding box center [863, 458] width 82 height 14
click at [1031, 456] on input "$0.00" at bounding box center [1045, 458] width 83 height 14
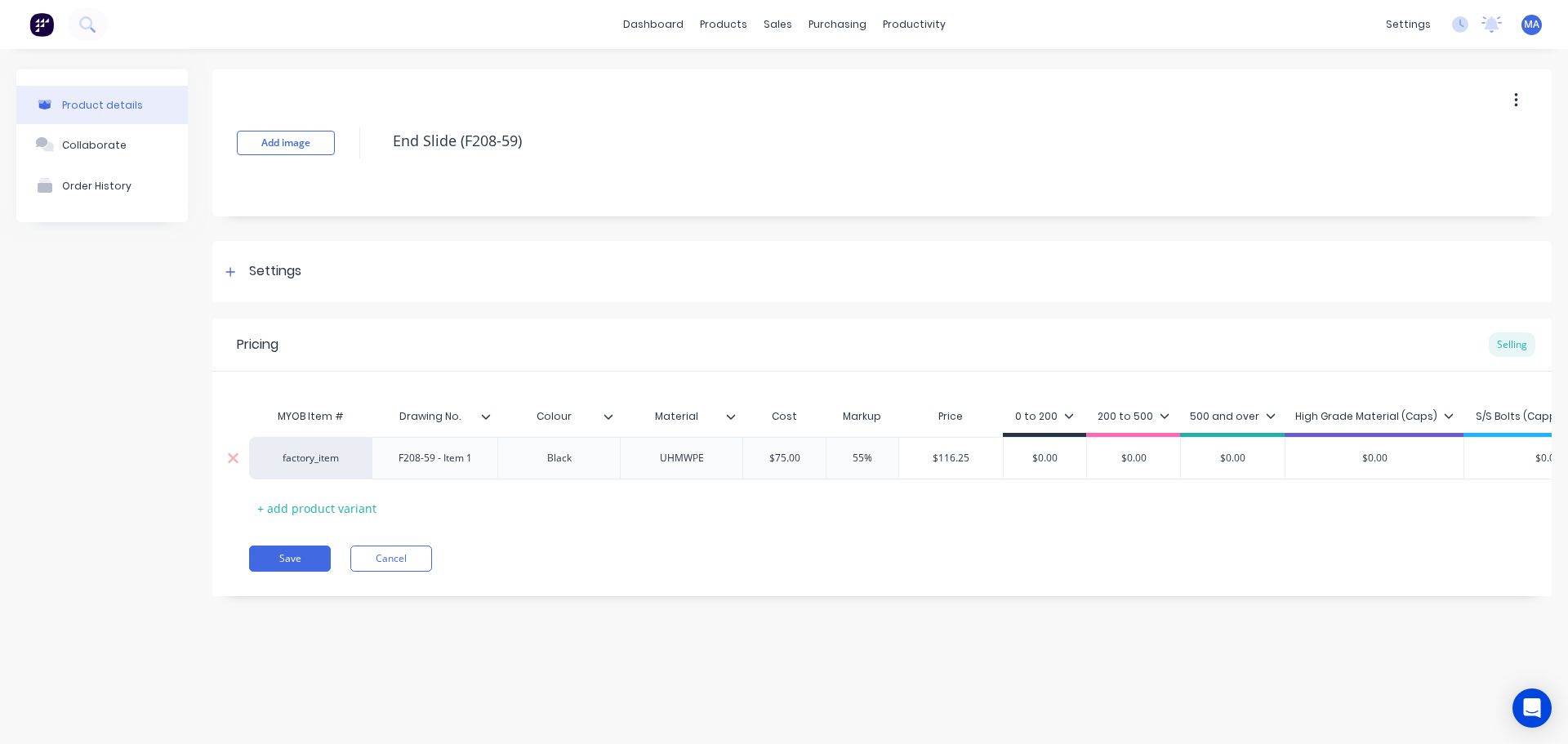
drag, startPoint x: 1057, startPoint y: 456, endPoint x: 1016, endPoint y: 453, distance: 41.1
click at [1023, 453] on input "$0.00" at bounding box center [1045, 458] width 83 height 14
drag, startPoint x: 969, startPoint y: 458, endPoint x: 873, endPoint y: 457, distance: 96.0
click at [882, 456] on div "factory_item F208-59 - Item 1 Black UHMWPE $75.00 75 55% 55% $116.25 $116.25 $0…" at bounding box center [940, 458] width 1383 height 42
drag, startPoint x: 1039, startPoint y: 458, endPoint x: 949, endPoint y: 459, distance: 90.0
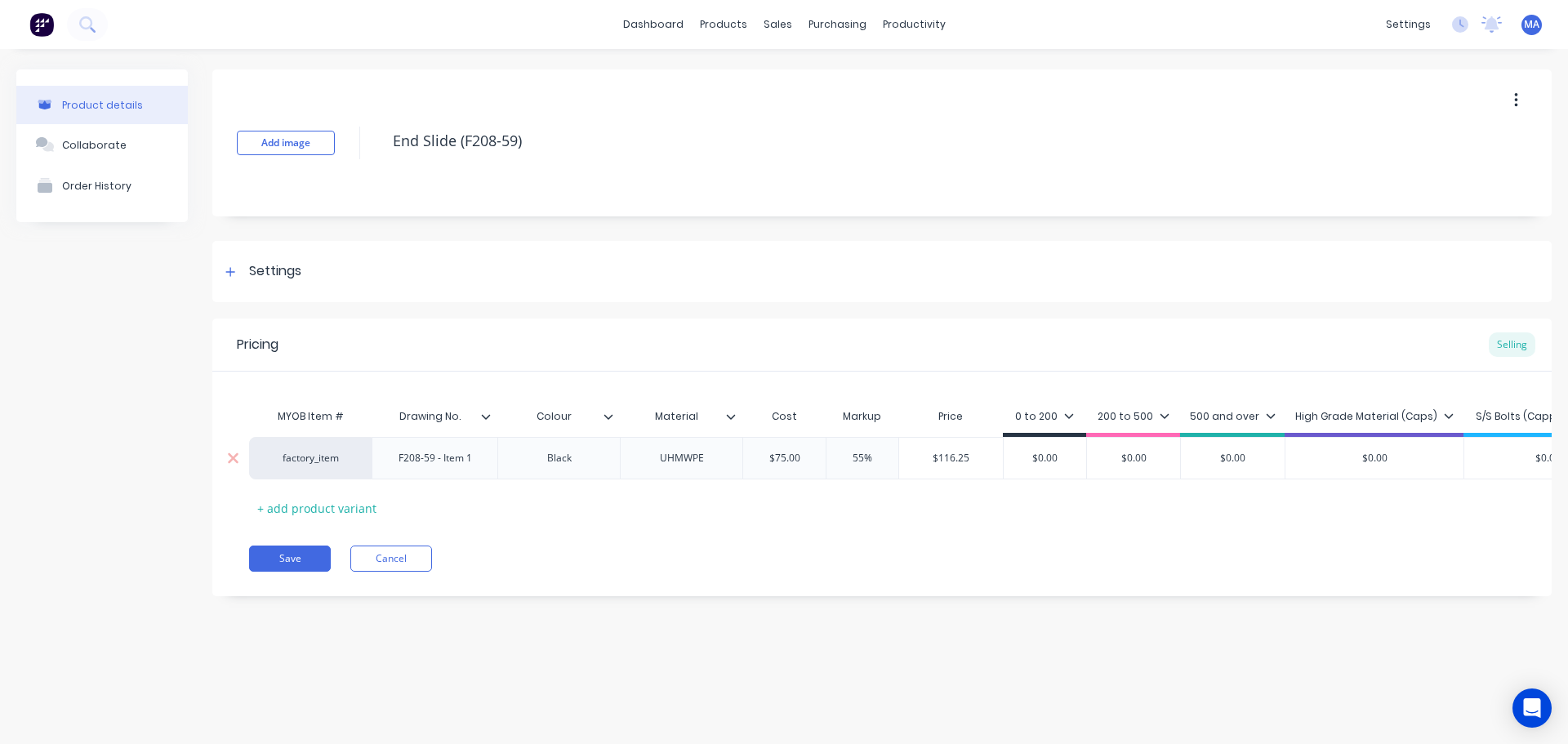
click at [983, 457] on div "factory_item F208-59 - Item 1 Black UHMWPE $75.00 75 55% 55% $116.25 $116.25 $0…" at bounding box center [940, 458] width 1383 height 42
paste input "116.25"
click at [822, 491] on div "MYOB Item # Drawing No. Colour Material Cost Markup Price 0 to 200 200 to 500 5…" at bounding box center [882, 460] width 1266 height 121
click at [122, 159] on button "Collaborate" at bounding box center [101, 144] width 172 height 41
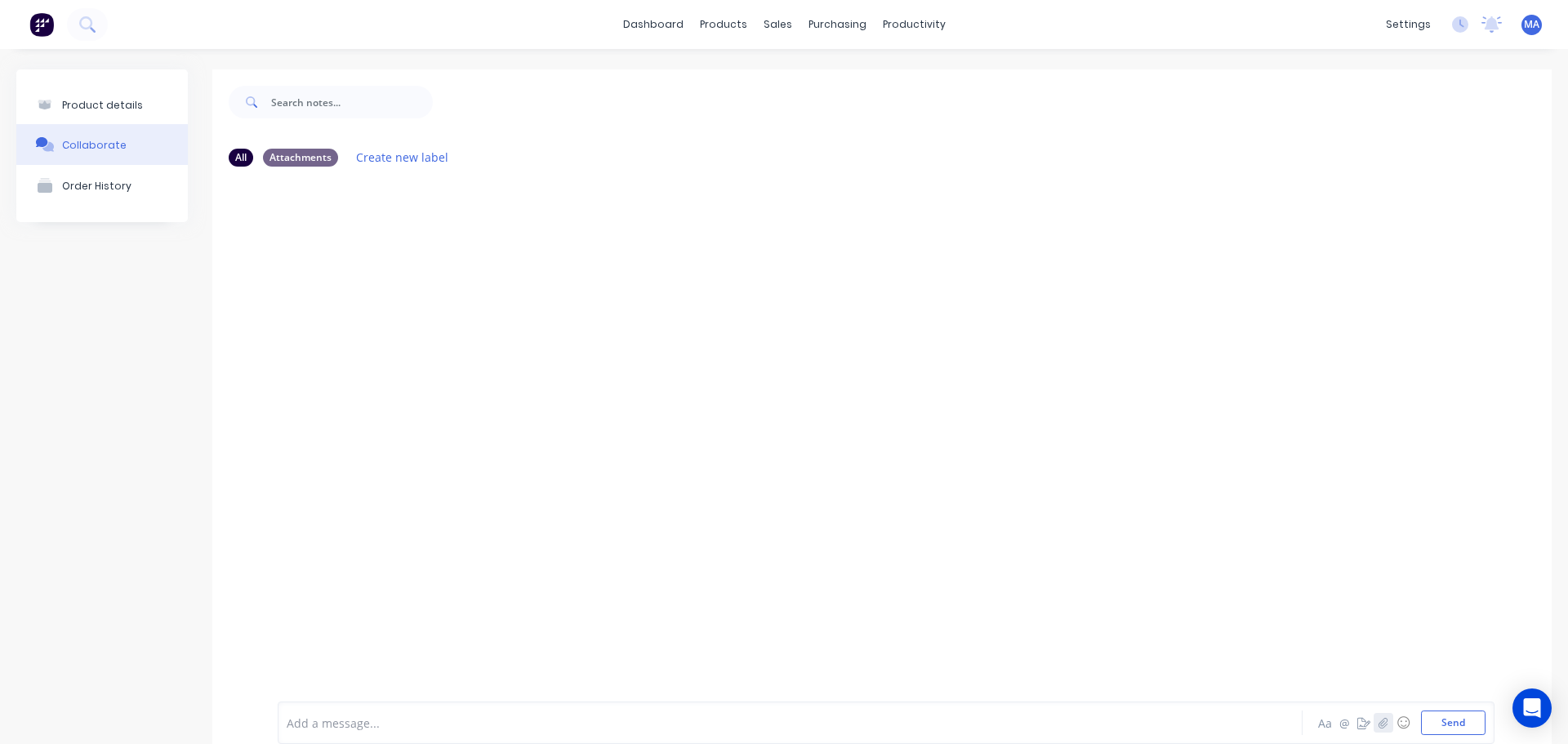
click at [1374, 725] on button "button" at bounding box center [1383, 722] width 19 height 19
click at [149, 114] on button "Product details" at bounding box center [101, 105] width 172 height 38
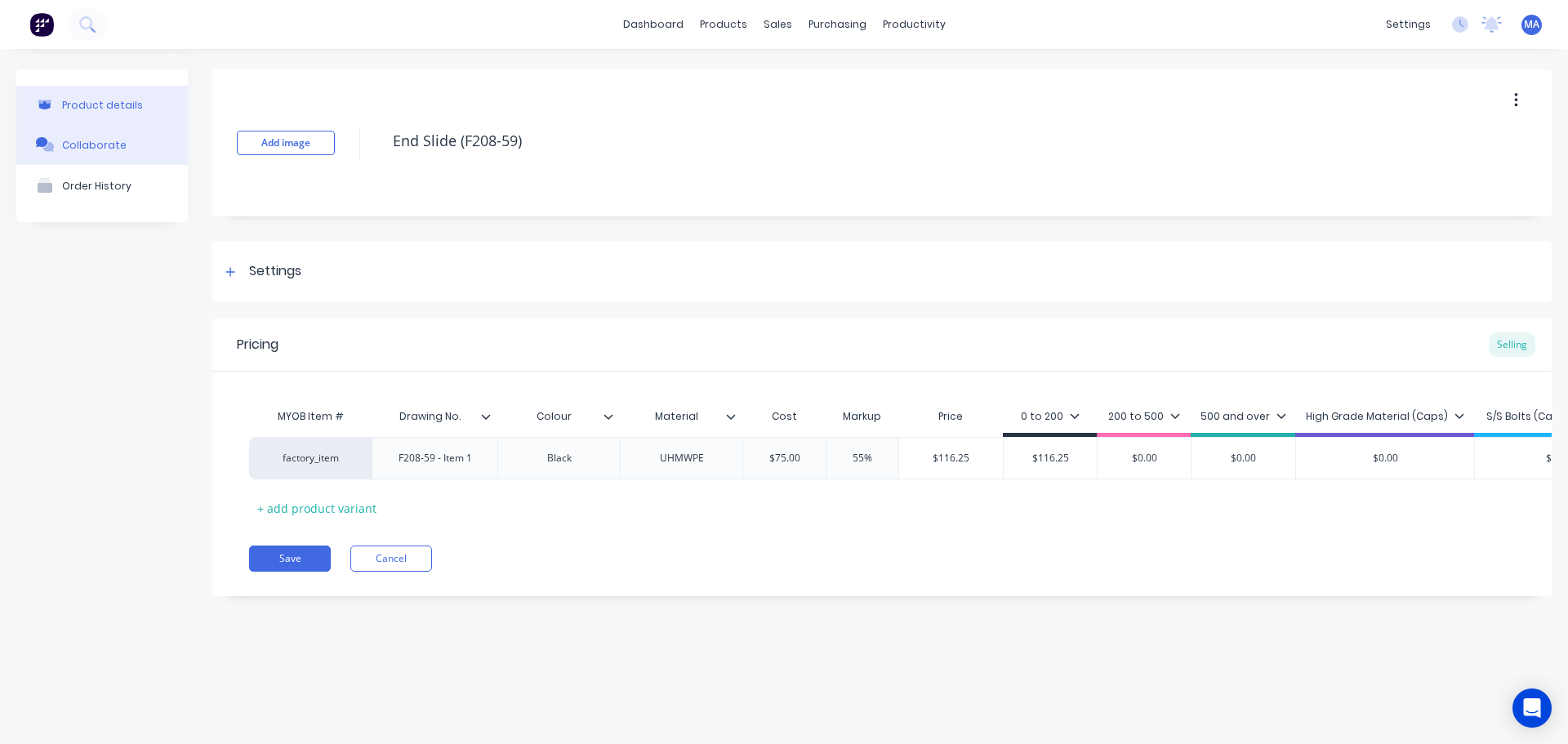
click at [101, 141] on div "Collaborate" at bounding box center [94, 144] width 64 height 13
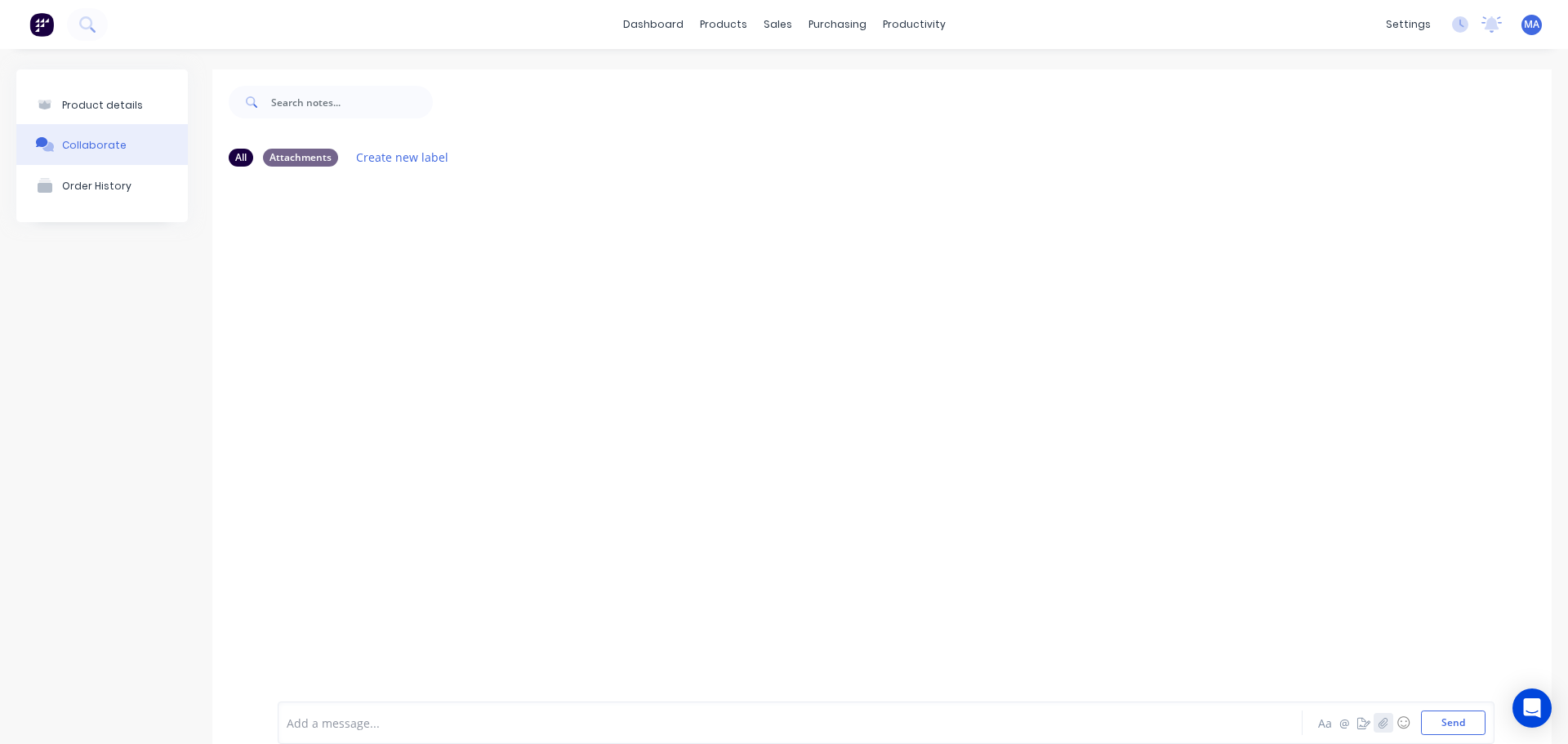
click at [1379, 721] on icon "button" at bounding box center [1384, 723] width 10 height 12
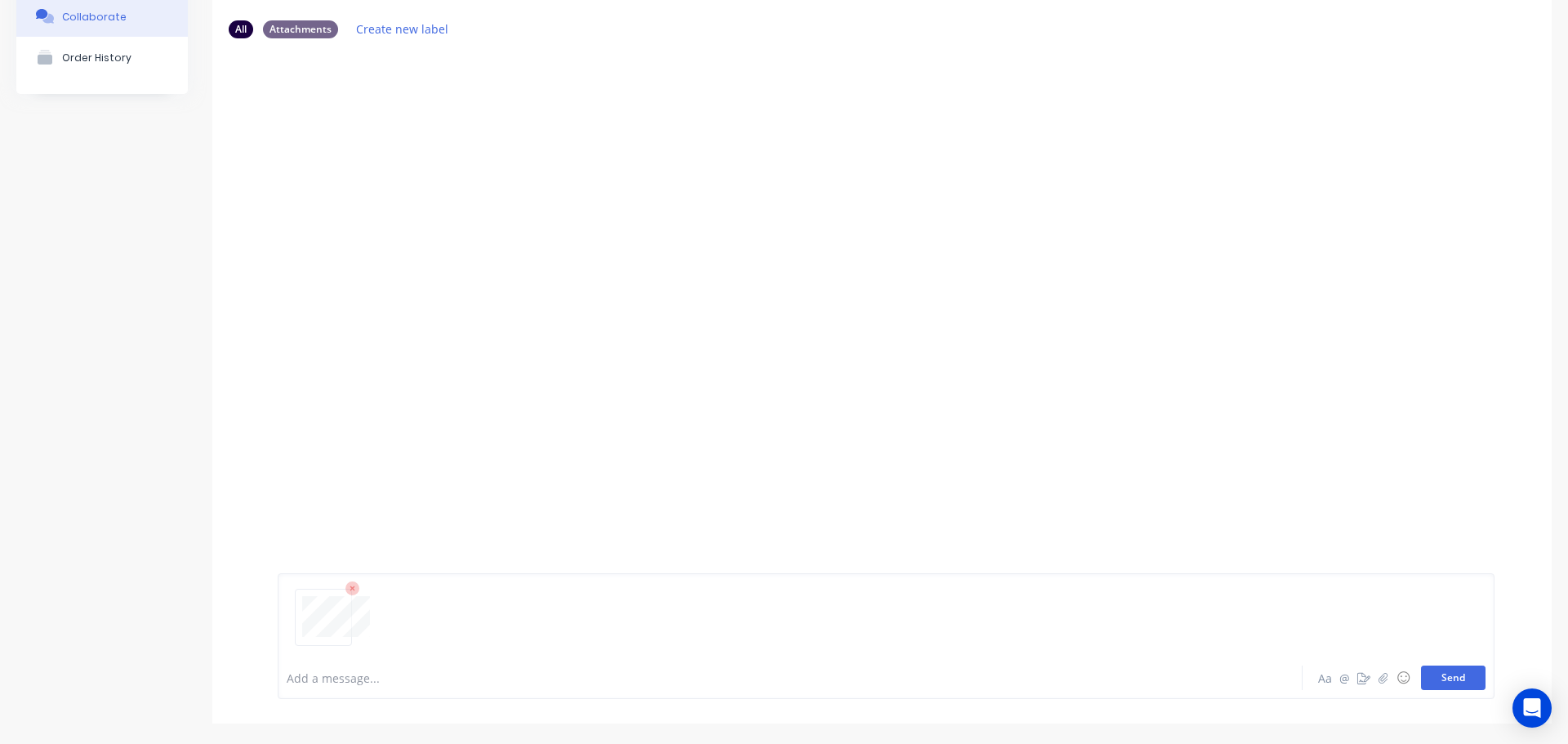
click at [1454, 689] on button "Send" at bounding box center [1453, 677] width 64 height 24
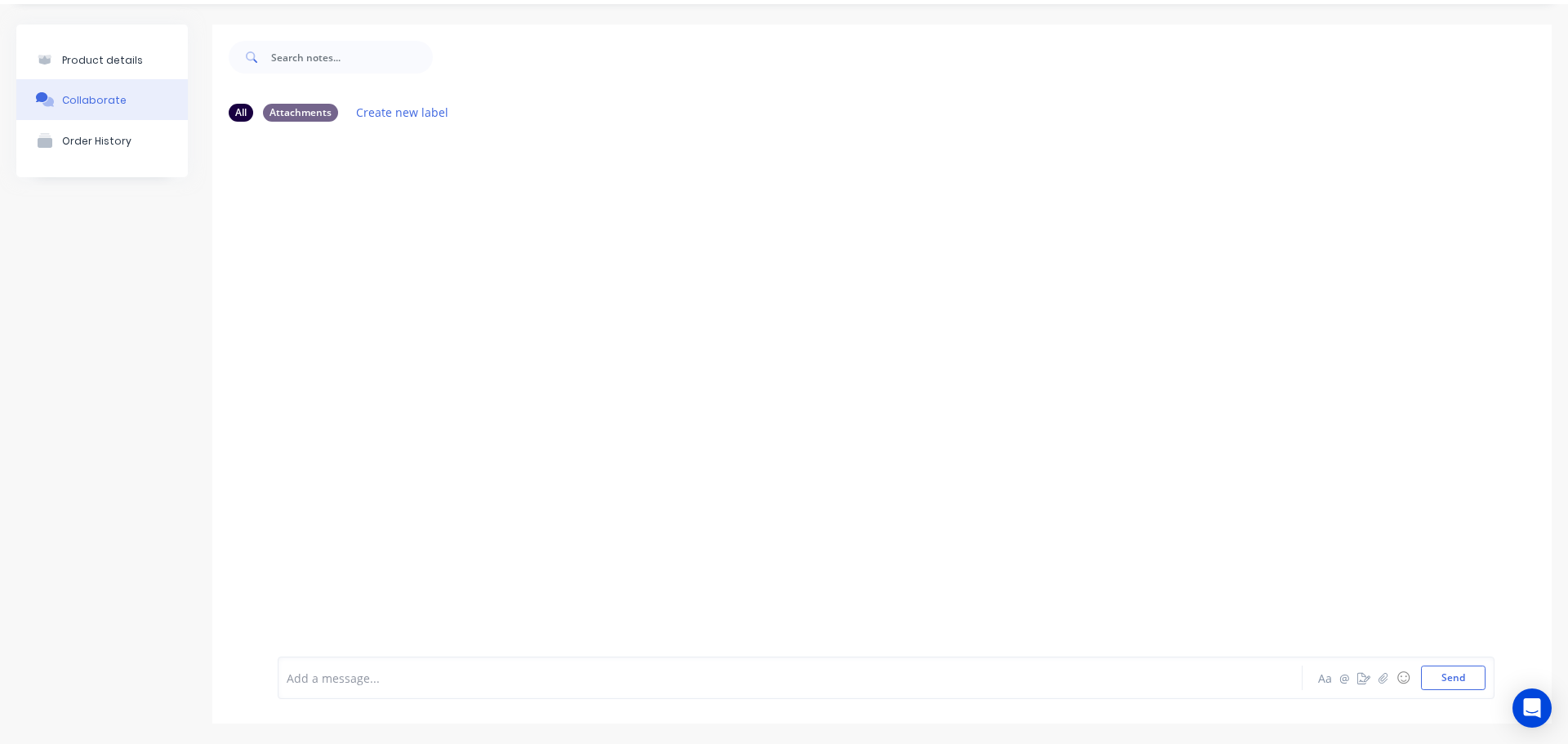
scroll to position [45, 0]
click at [416, 261] on button "button" at bounding box center [413, 260] width 7 height 24
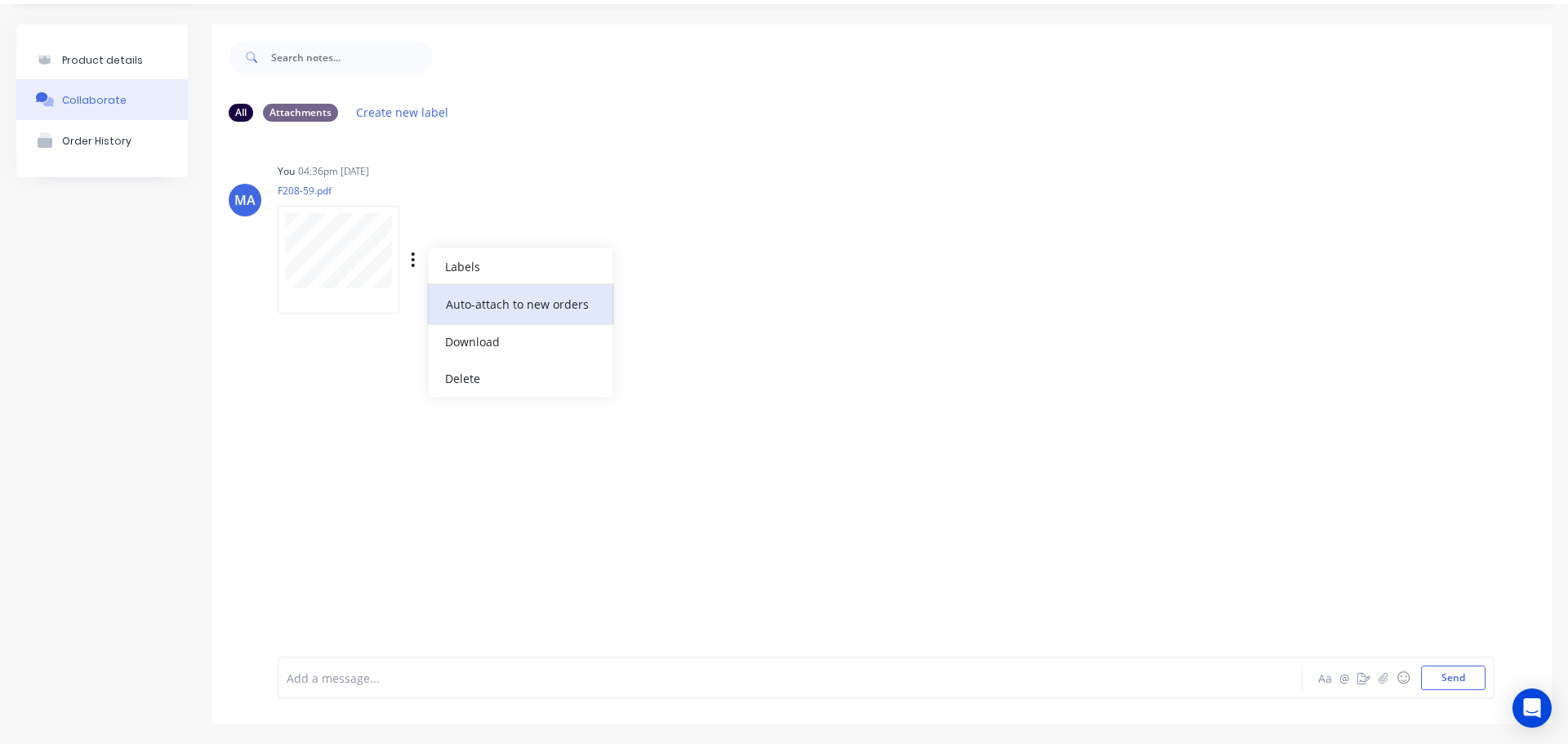
click at [520, 302] on button "Auto-attach to new orders" at bounding box center [521, 303] width 184 height 38
click at [678, 295] on label at bounding box center [678, 295] width 0 height 0
click at [651, 307] on input "checkbox" at bounding box center [645, 302] width 13 height 15
click at [672, 249] on div "You 04:36pm 15/08/25 F208-59.pdf Labels Auto-attach to new orders Sales Orders …" at bounding box center [533, 233] width 510 height 147
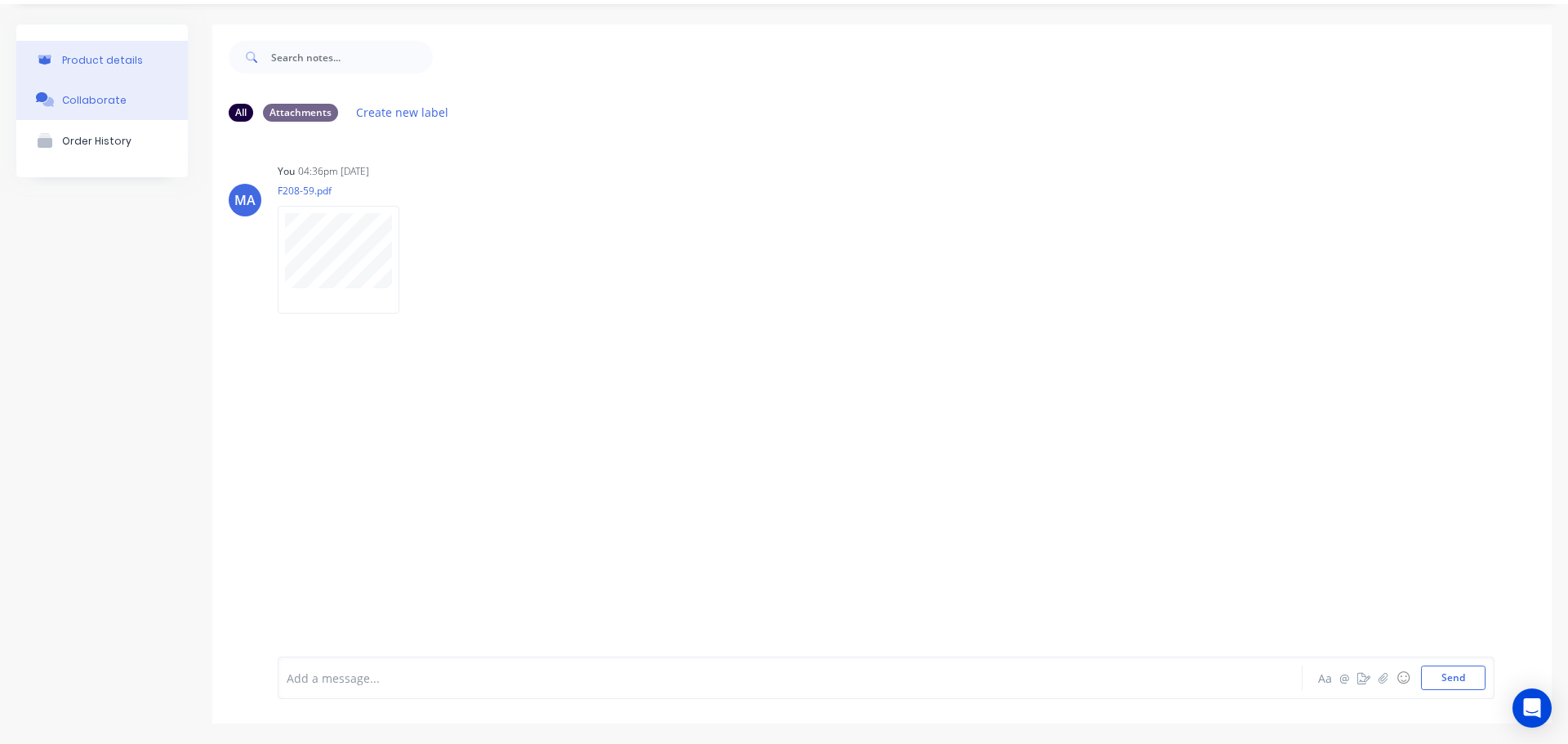
click at [164, 71] on button "Product details" at bounding box center [101, 59] width 172 height 38
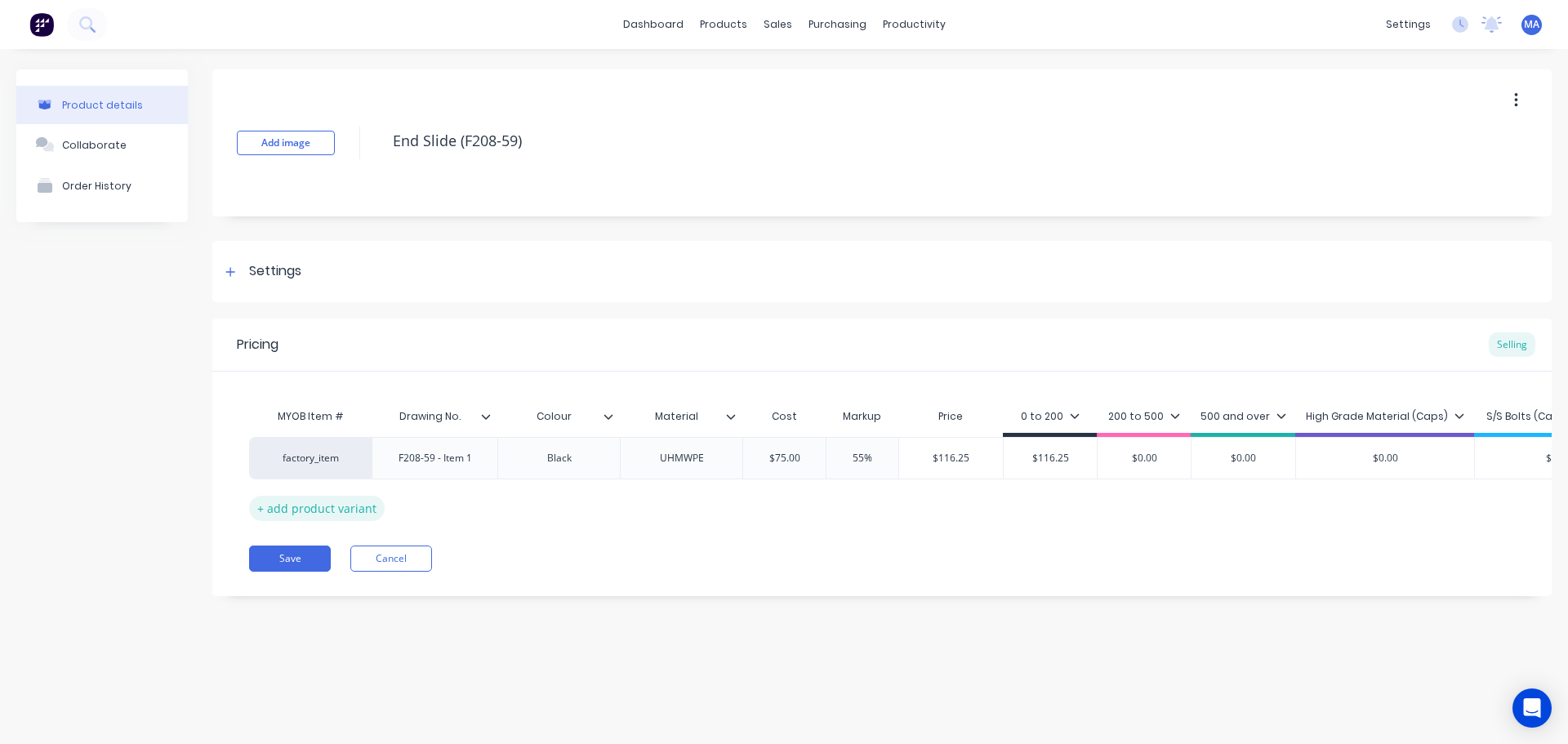
click at [329, 506] on div "+ add product variant" at bounding box center [317, 508] width 136 height 25
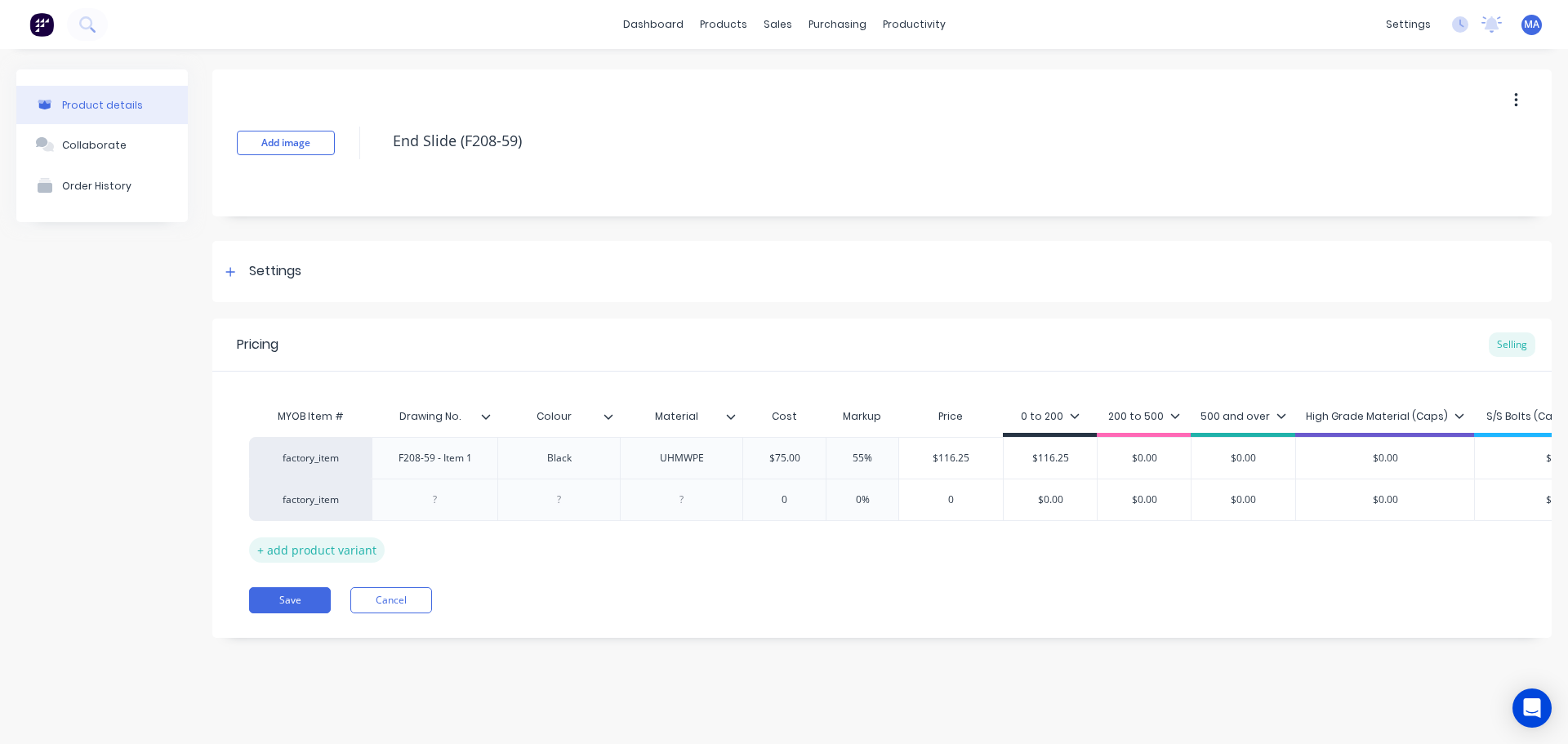
click at [344, 545] on div "+ add product variant" at bounding box center [317, 550] width 136 height 25
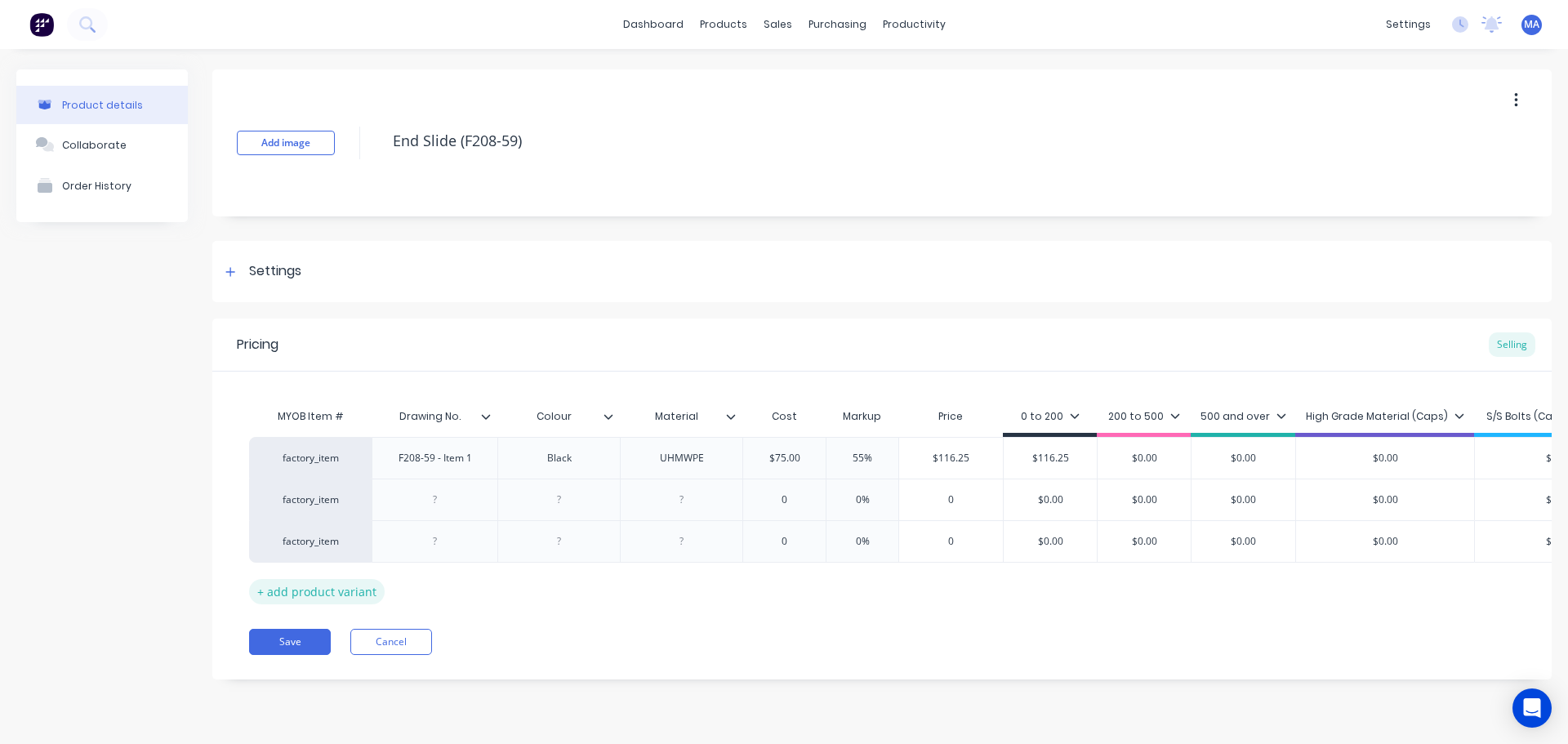
click at [327, 587] on div "+ add product variant" at bounding box center [317, 592] width 136 height 25
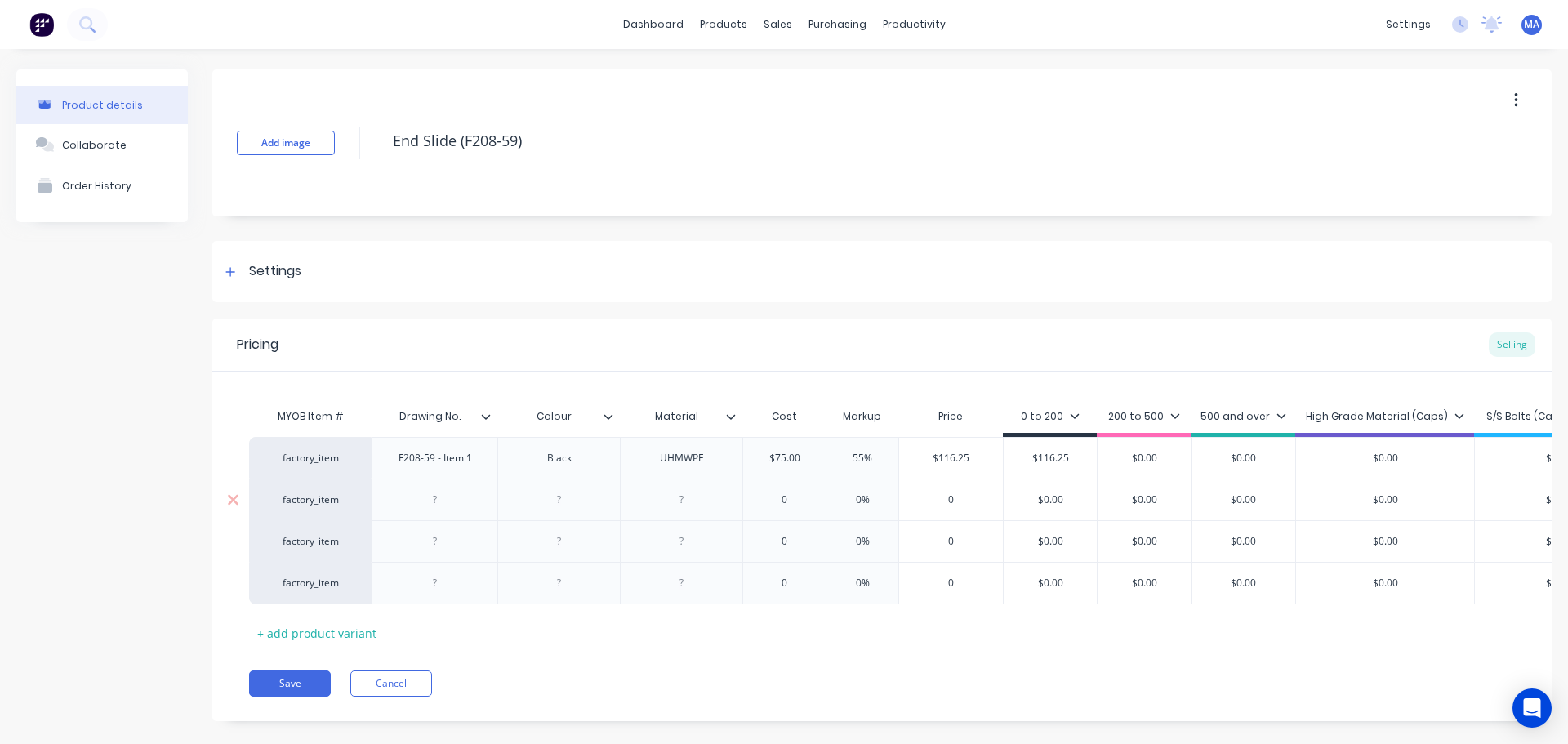
click at [453, 502] on div at bounding box center [435, 499] width 82 height 21
drag, startPoint x: 477, startPoint y: 462, endPoint x: 393, endPoint y: 462, distance: 84.0
click at [393, 462] on div "F208-59 - Item 1" at bounding box center [435, 458] width 100 height 21
copy div "F208-59 - Item 1"
click at [448, 492] on div at bounding box center [435, 499] width 82 height 21
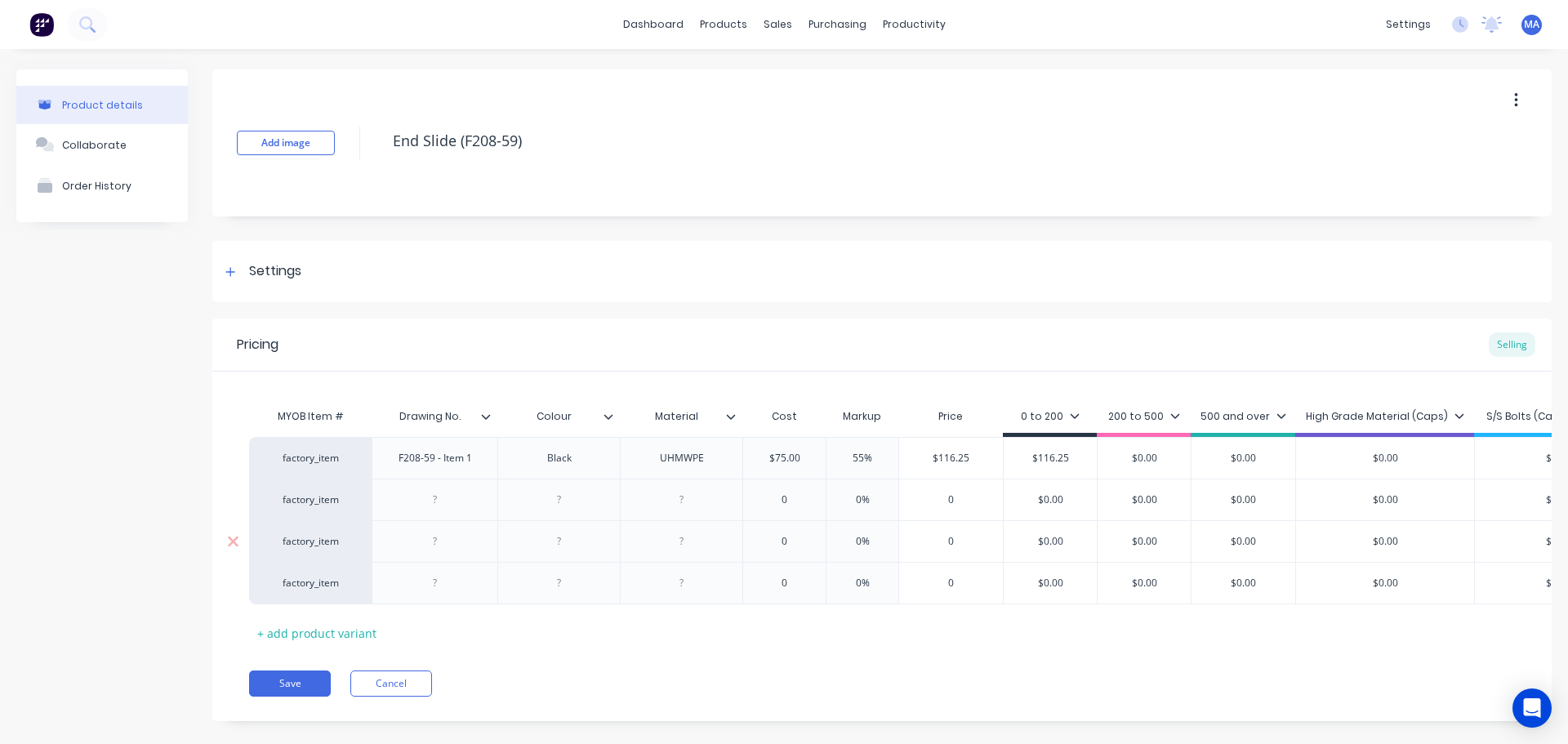
paste div
click at [441, 545] on div at bounding box center [435, 540] width 82 height 21
paste div
click at [440, 586] on div at bounding box center [435, 583] width 82 height 21
paste div
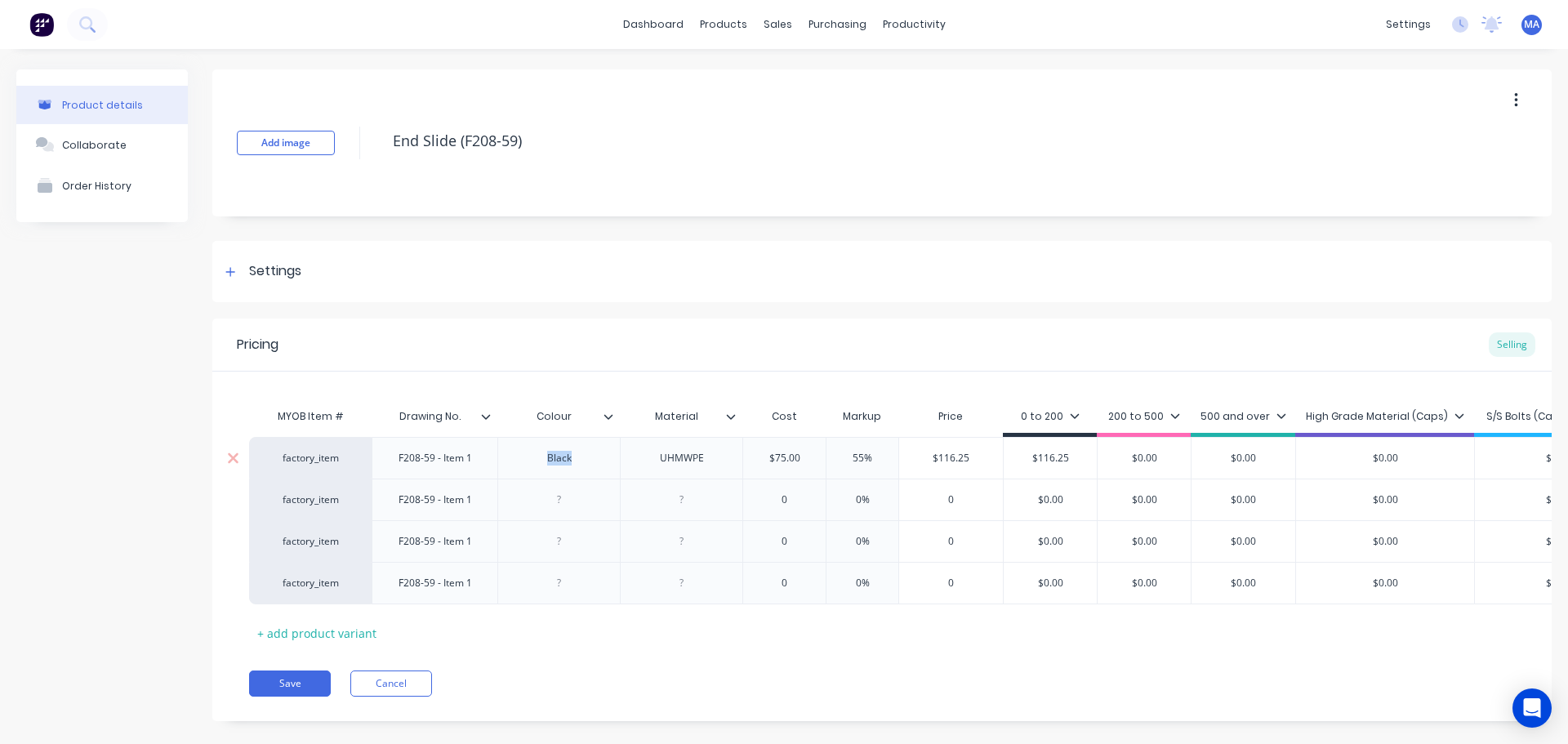
drag, startPoint x: 594, startPoint y: 461, endPoint x: 526, endPoint y: 465, distance: 68.1
click at [531, 464] on div "Black" at bounding box center [559, 458] width 82 height 21
copy div "Black"
click at [564, 491] on div at bounding box center [559, 499] width 82 height 21
paste div
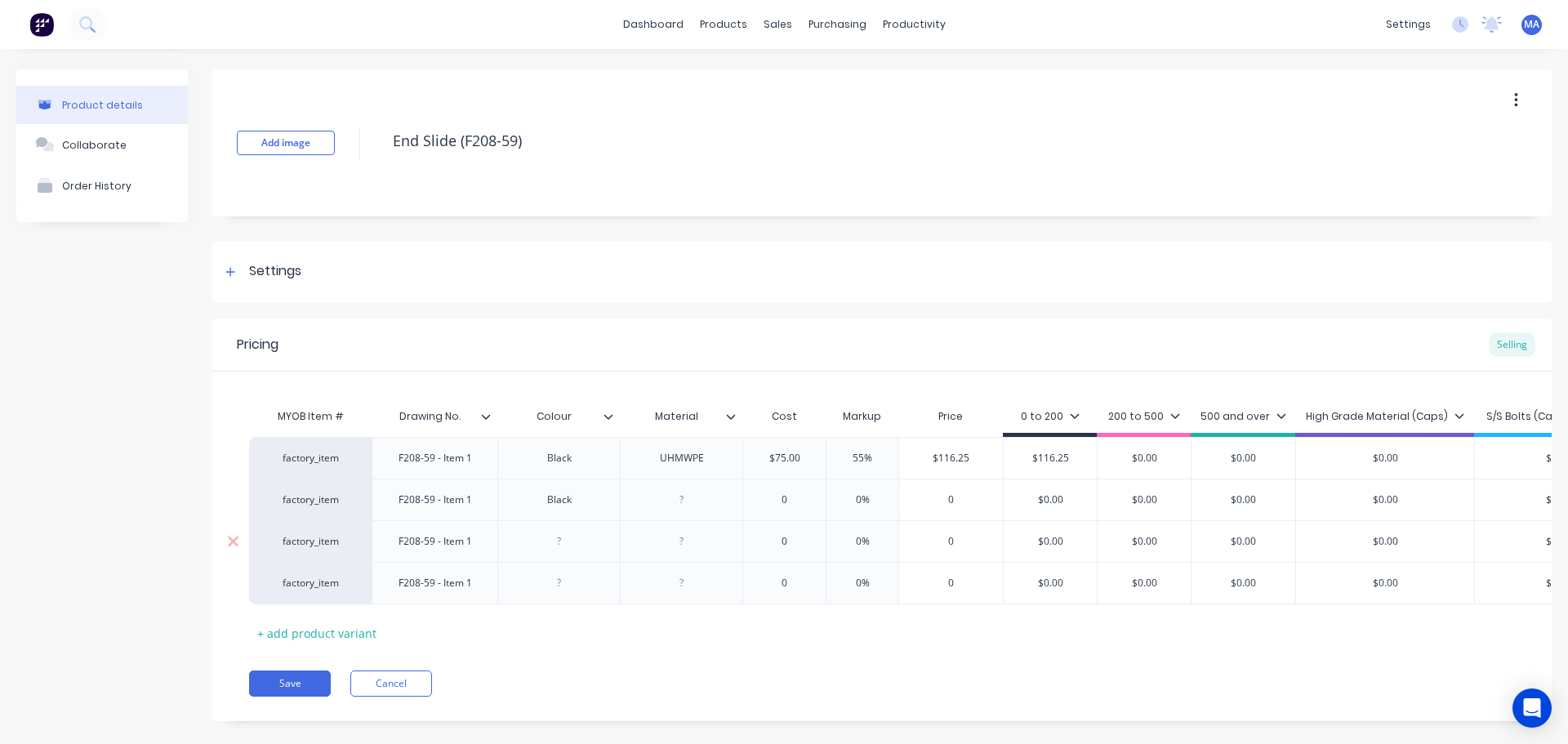
click at [570, 548] on div at bounding box center [559, 540] width 82 height 21
paste div
click at [561, 587] on div at bounding box center [559, 583] width 82 height 21
paste div
drag, startPoint x: 714, startPoint y: 459, endPoint x: 612, endPoint y: 474, distance: 103.1
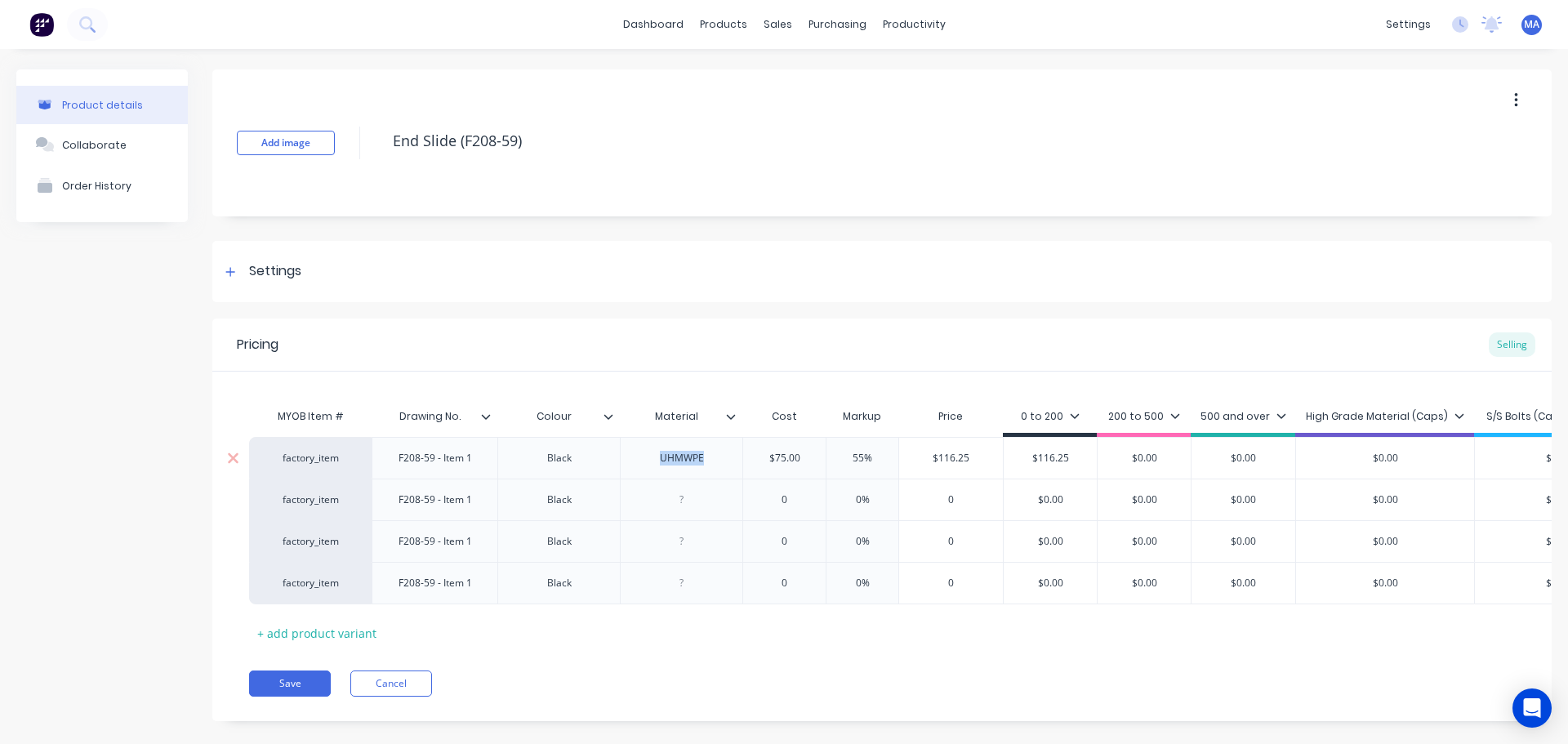
click at [626, 468] on div "UHMWPE" at bounding box center [681, 457] width 122 height 41
click at [694, 497] on div at bounding box center [682, 499] width 82 height 21
paste div
click at [694, 541] on div at bounding box center [682, 540] width 82 height 21
paste div
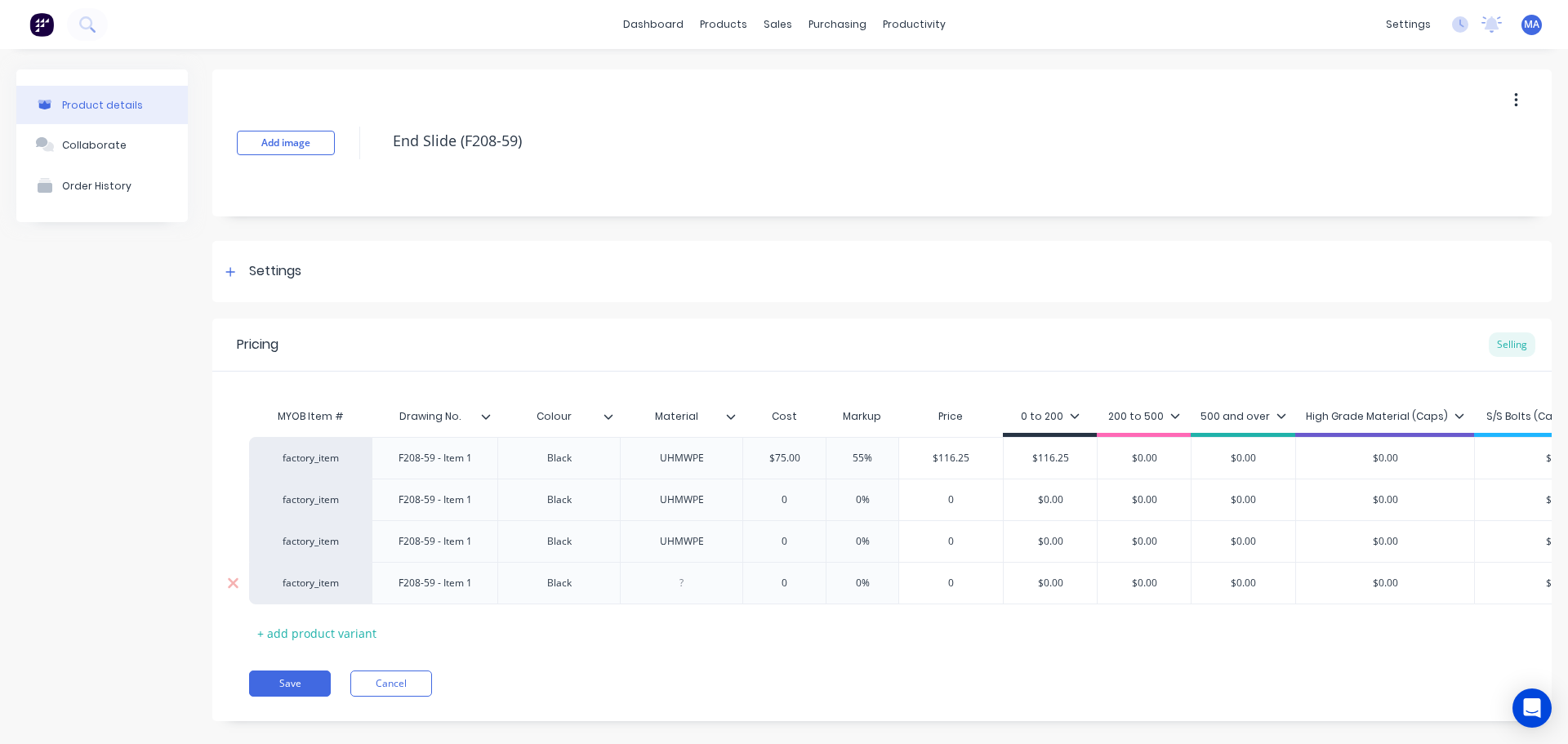
click at [679, 600] on div at bounding box center [681, 583] width 122 height 42
click at [694, 591] on div at bounding box center [682, 583] width 82 height 21
paste div
drag, startPoint x: 481, startPoint y: 507, endPoint x: 506, endPoint y: 512, distance: 25.5
click at [483, 506] on div "F208-59 - Item 1" at bounding box center [435, 499] width 100 height 21
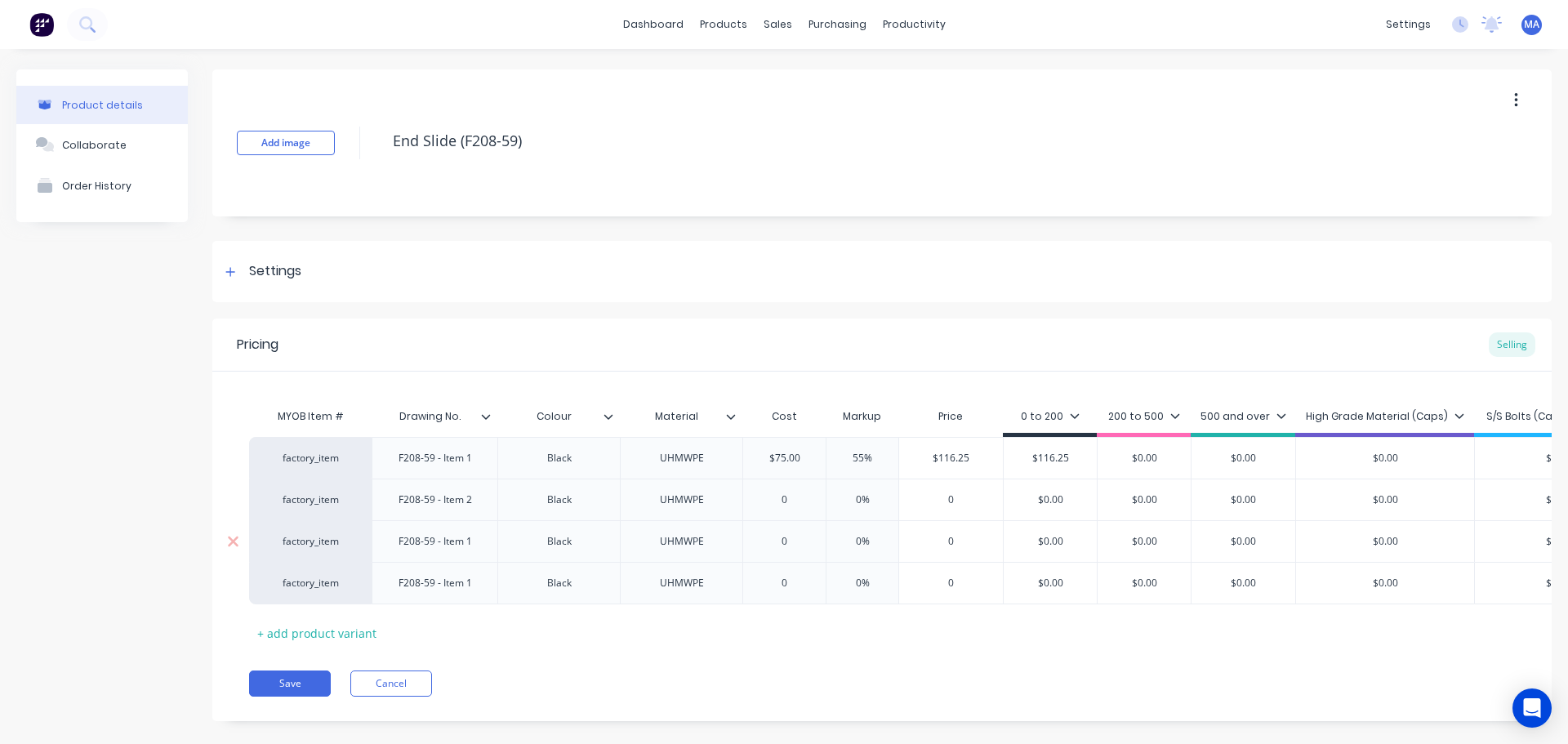
click at [477, 545] on div "F208-59 - Item 1" at bounding box center [435, 540] width 100 height 21
click at [477, 586] on div "F208-59 - Item 1" at bounding box center [435, 583] width 100 height 21
click at [125, 156] on button "Collaborate" at bounding box center [101, 144] width 172 height 41
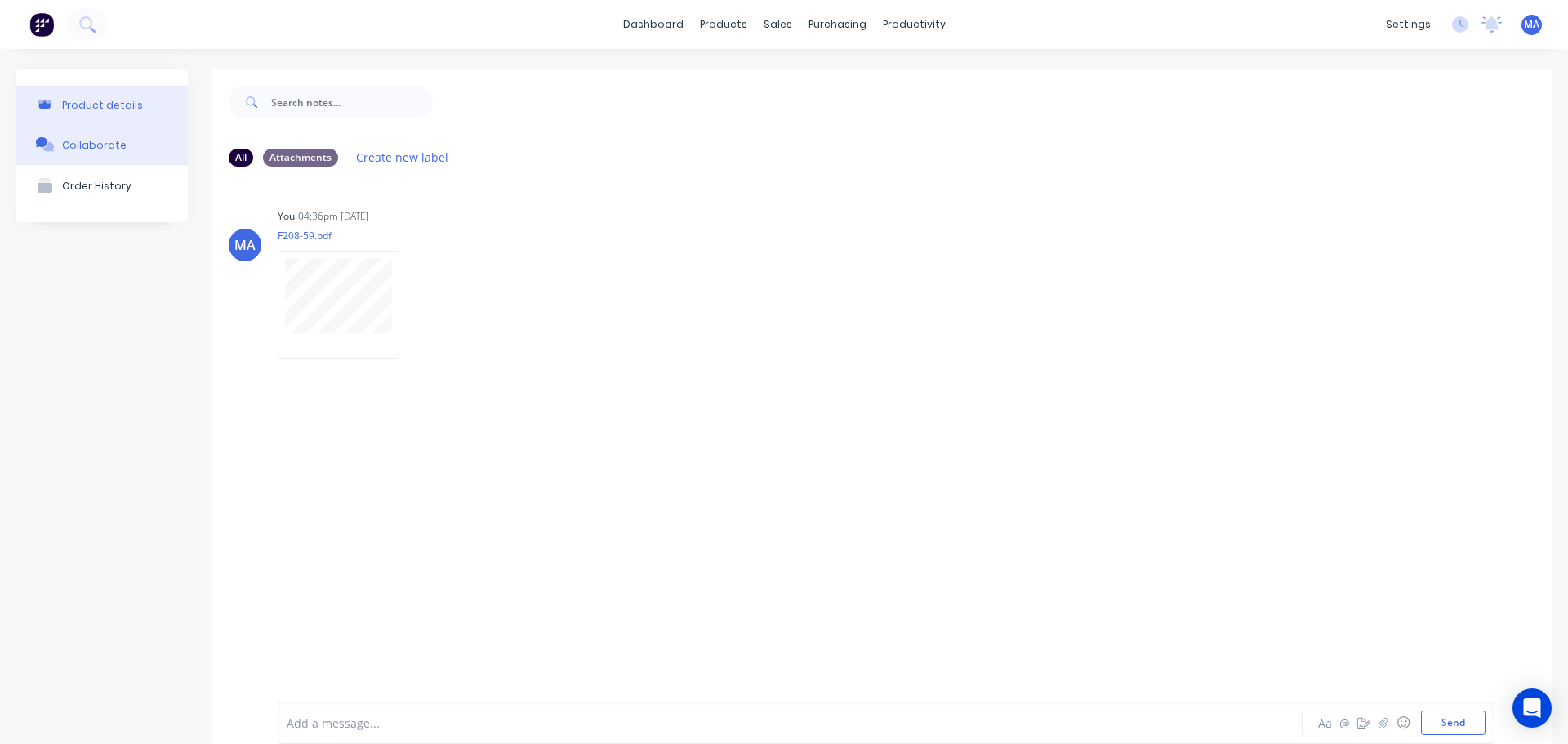
click at [101, 115] on button "Product details" at bounding box center [101, 105] width 172 height 38
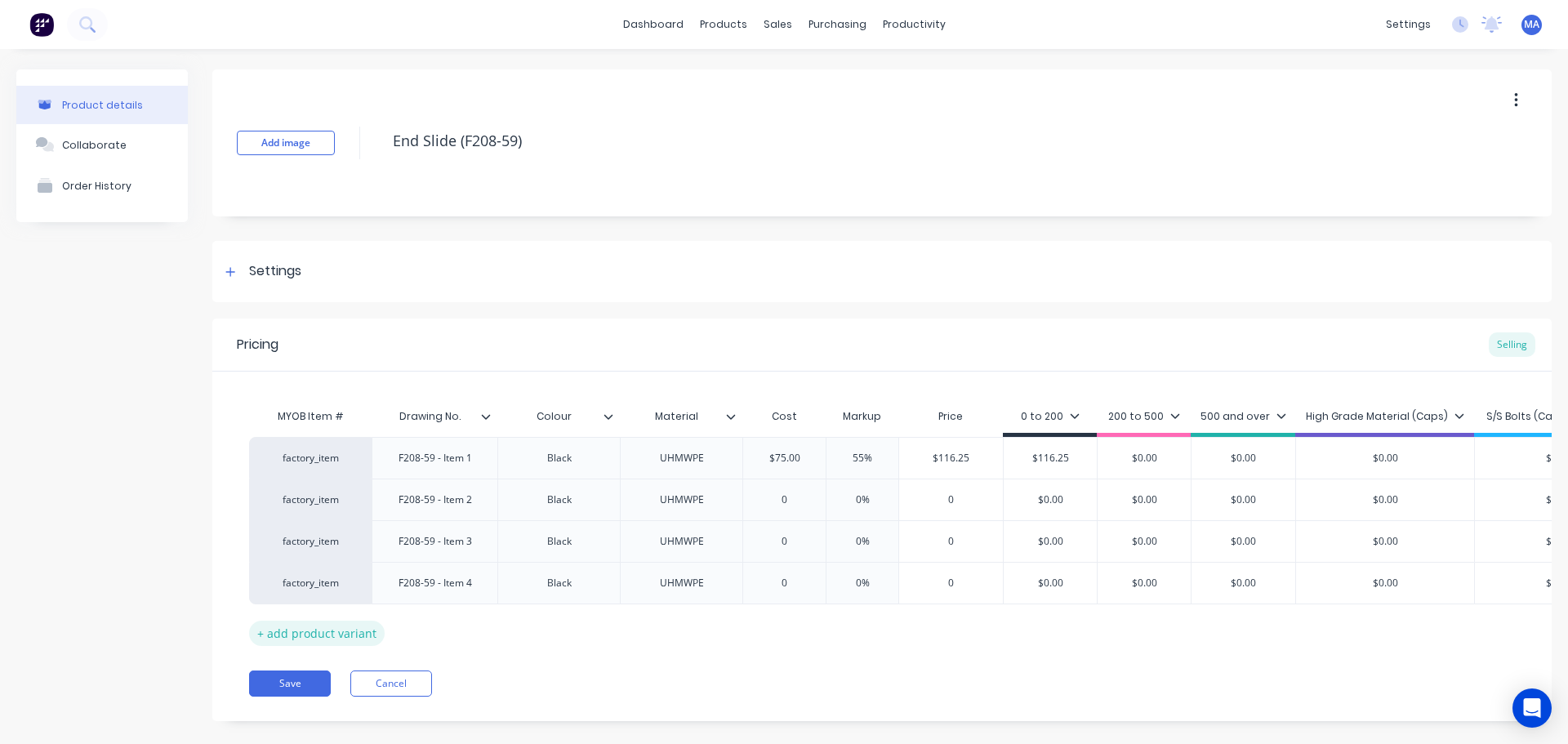
click at [326, 628] on div "+ add product variant" at bounding box center [317, 633] width 136 height 25
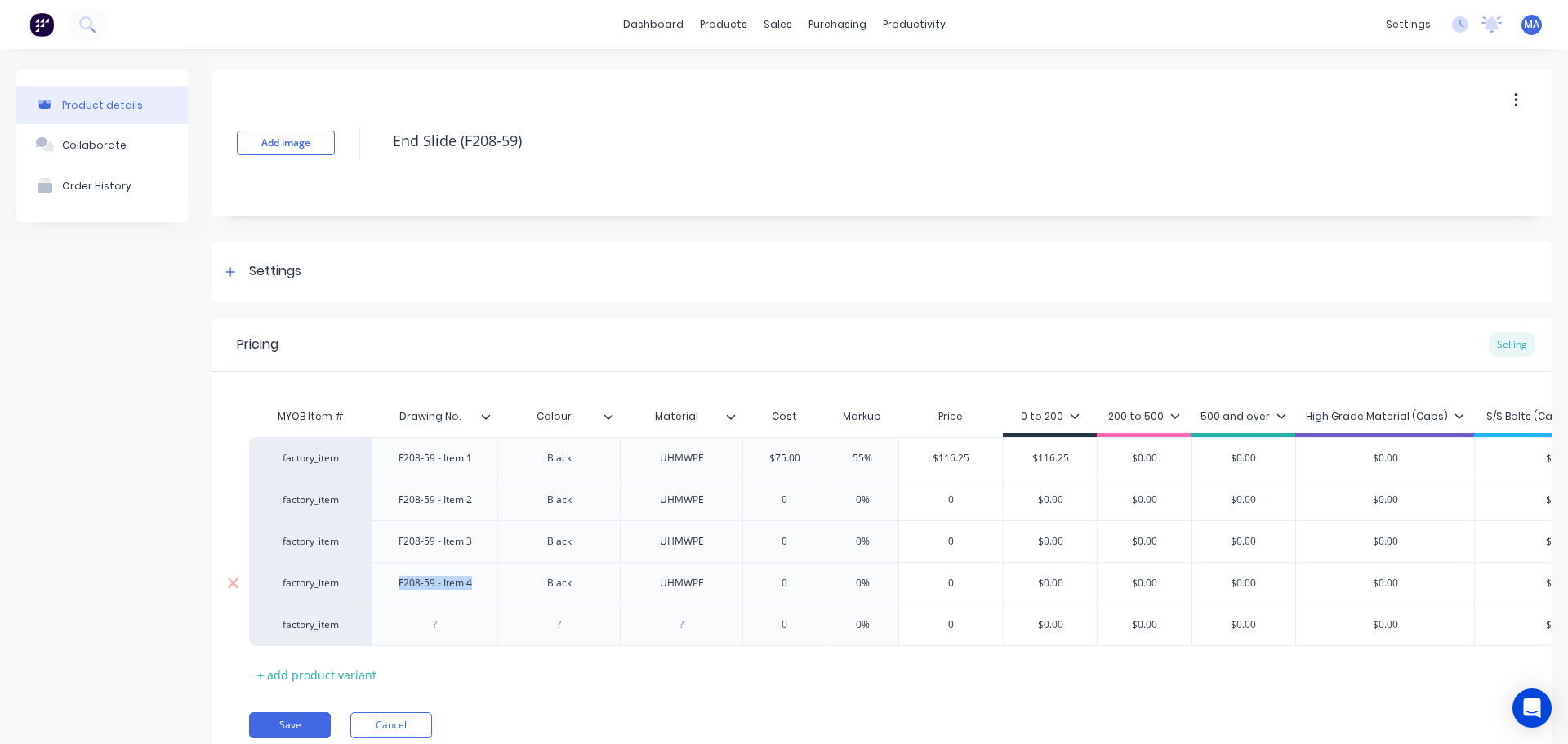
drag, startPoint x: 476, startPoint y: 588, endPoint x: 381, endPoint y: 598, distance: 95.5
click at [385, 597] on div "F208-59 - Item 4" at bounding box center [434, 582] width 126 height 41
copy div "F208-59 - Item 4"
drag, startPoint x: 448, startPoint y: 626, endPoint x: 480, endPoint y: 622, distance: 32.2
click at [448, 625] on div at bounding box center [435, 624] width 82 height 21
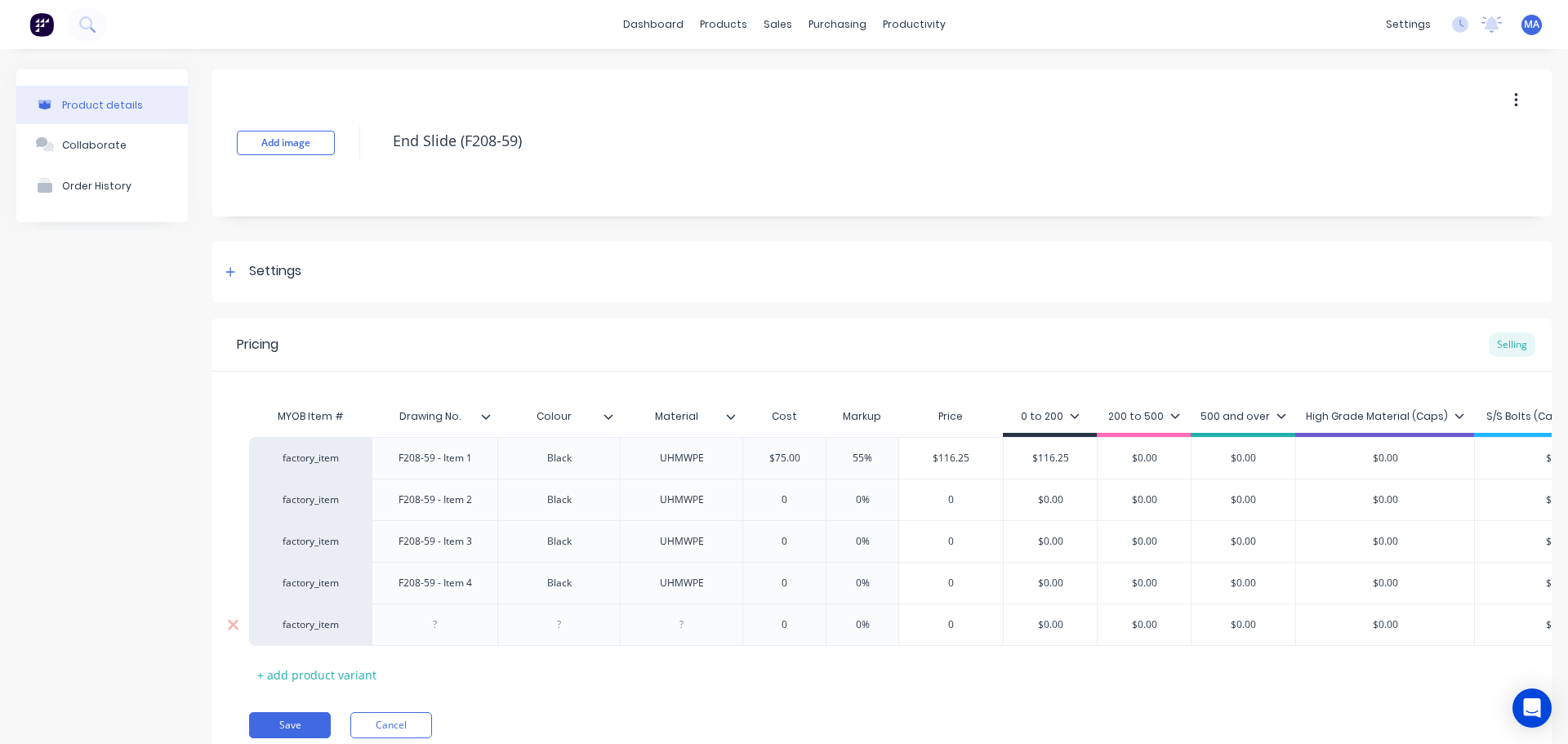
paste div
drag, startPoint x: 567, startPoint y: 580, endPoint x: 513, endPoint y: 600, distance: 57.6
click at [523, 582] on div "Black" at bounding box center [559, 583] width 82 height 21
click at [564, 622] on div at bounding box center [559, 624] width 82 height 21
paste div
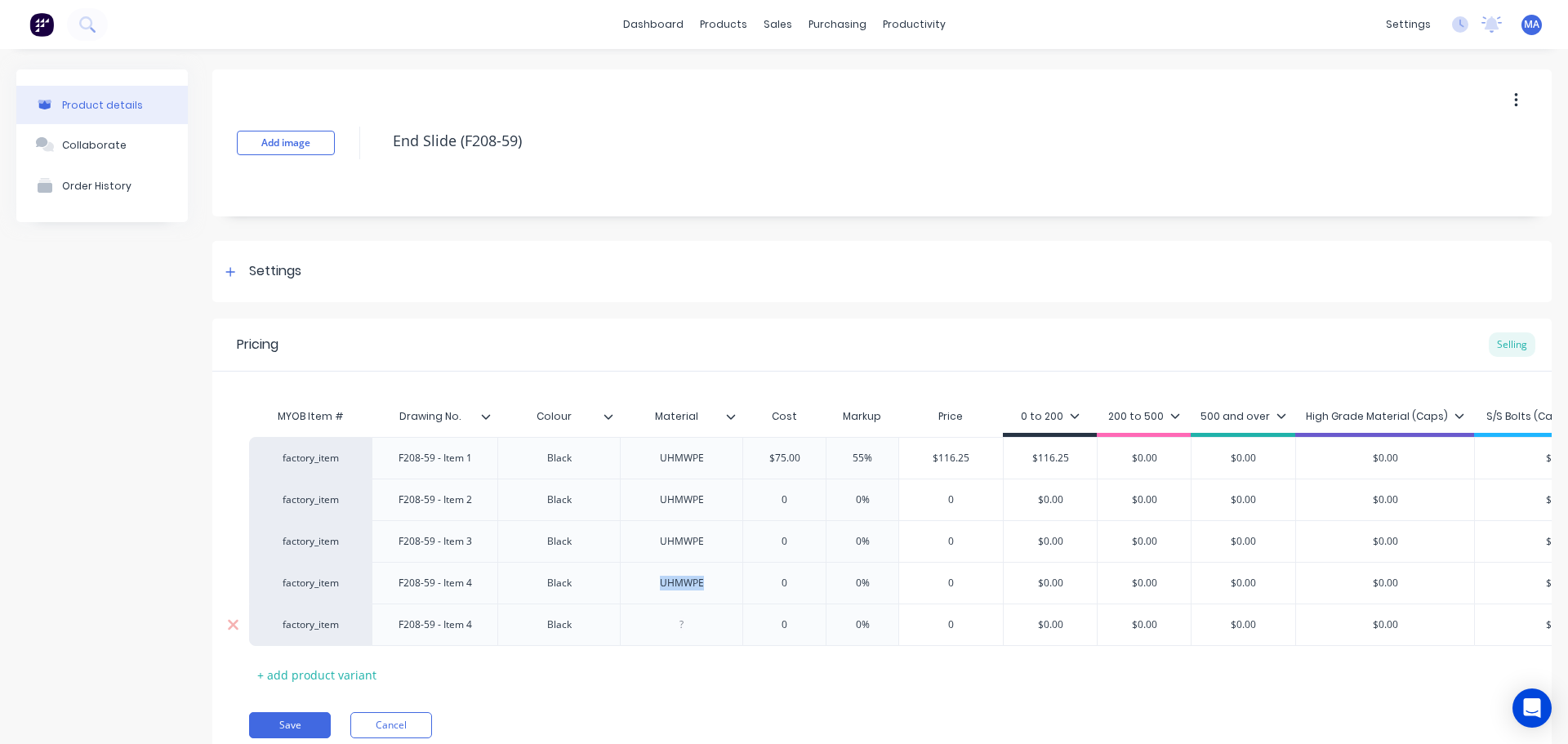
drag, startPoint x: 684, startPoint y: 587, endPoint x: 606, endPoint y: 608, distance: 80.8
click at [618, 600] on div "factory_item F208-59 - Item 4 Black UHMWPE 0 0% 0 $0.00 $0.00 $0.00 $0.00 $0.00" at bounding box center [946, 582] width 1394 height 41
copy div "UHMWPE"
click at [681, 631] on div at bounding box center [682, 624] width 82 height 21
paste div
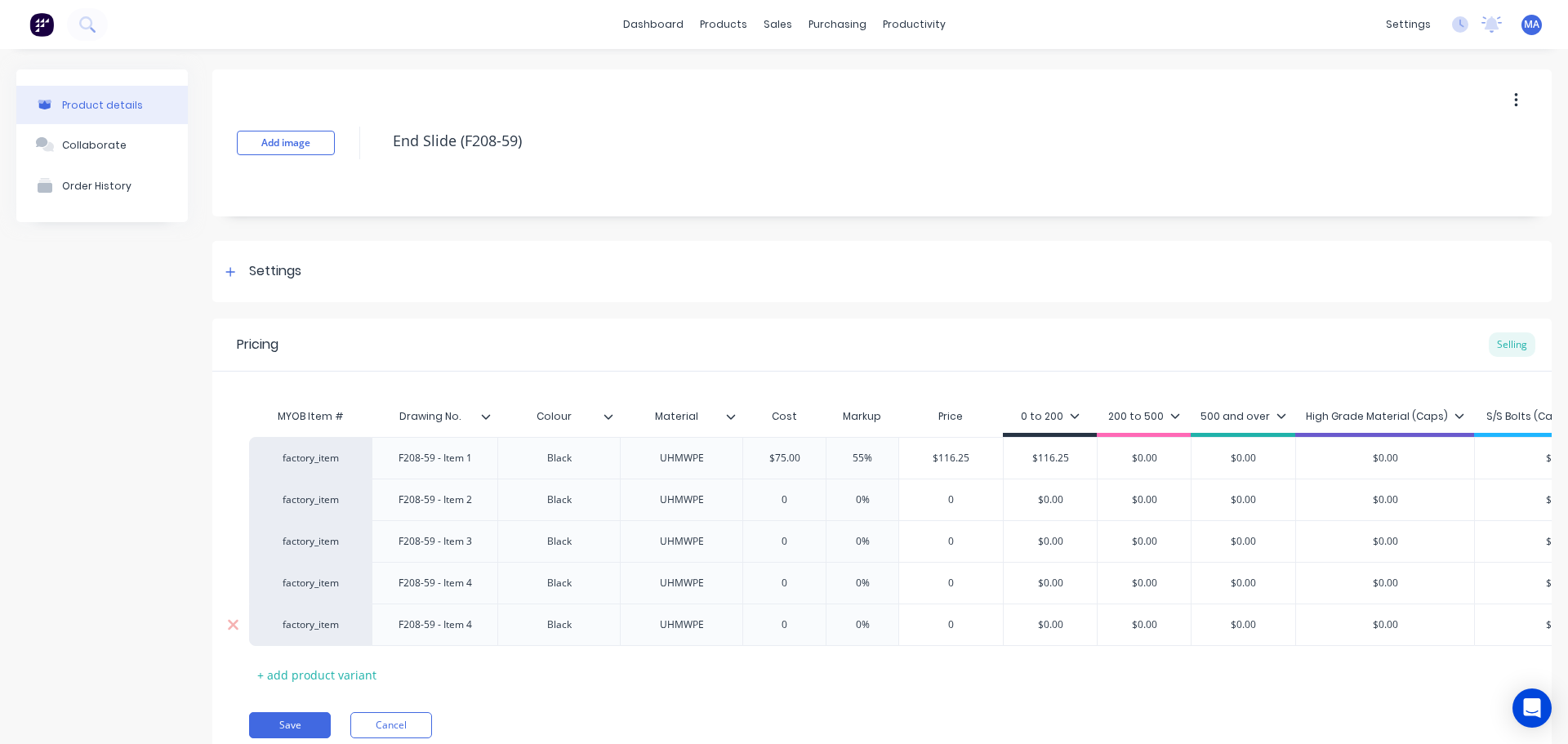
click at [482, 625] on div "F208-59 - Item 4" at bounding box center [435, 624] width 100 height 21
click at [562, 457] on div "Black" at bounding box center [559, 458] width 82 height 21
click at [489, 421] on icon at bounding box center [487, 416] width 10 height 10
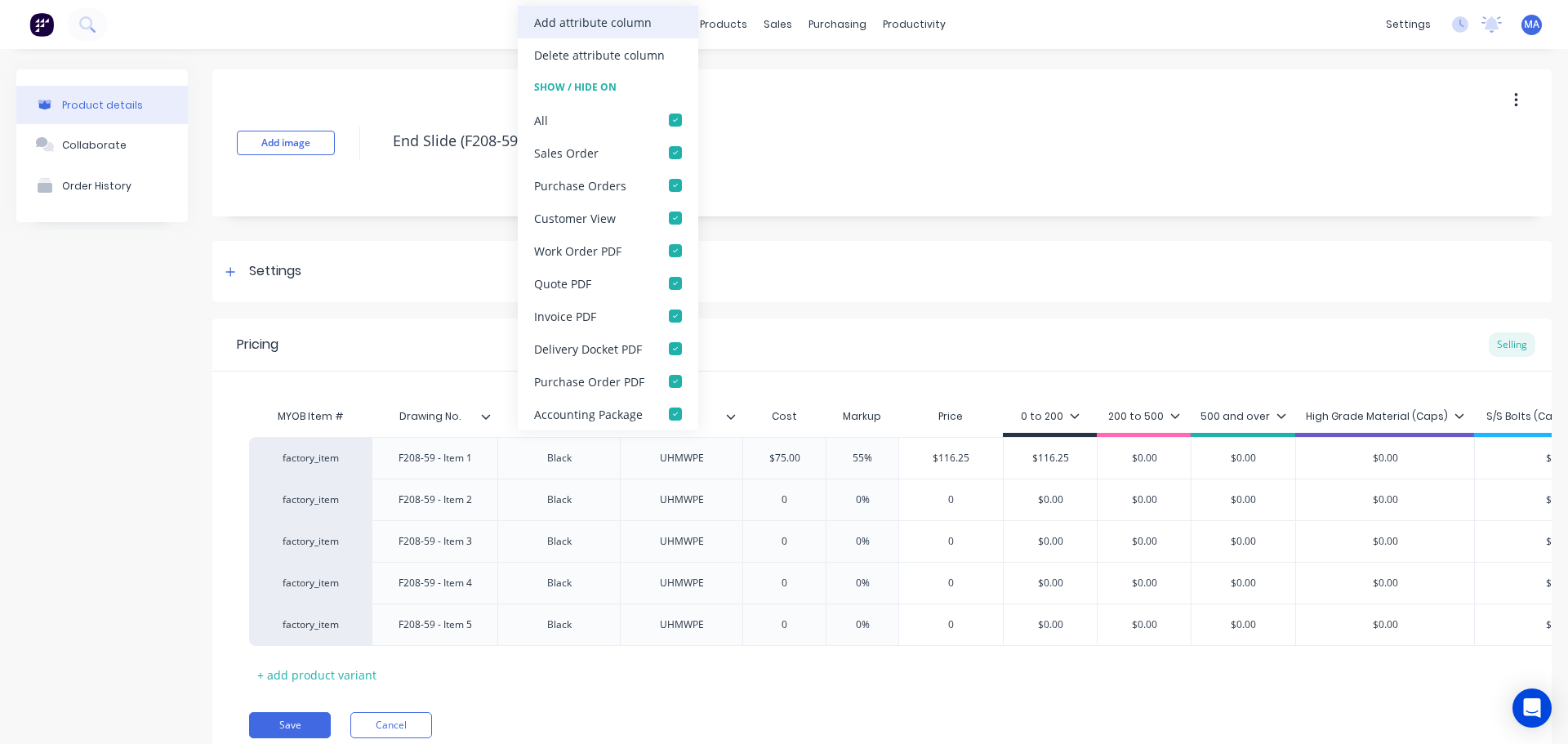
click at [592, 21] on div "Add attribute column" at bounding box center [592, 22] width 117 height 17
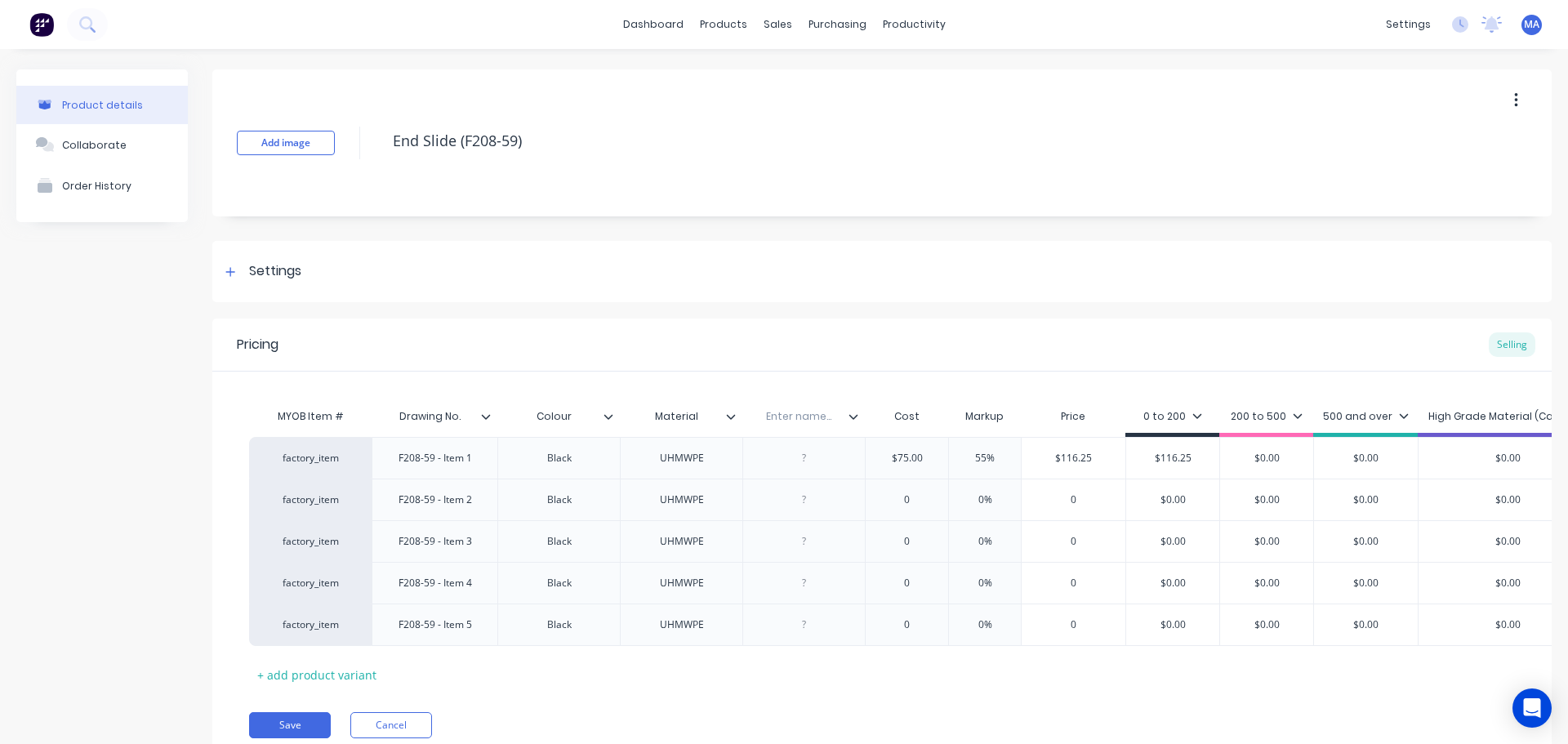
click at [782, 415] on input "text" at bounding box center [798, 415] width 112 height 14
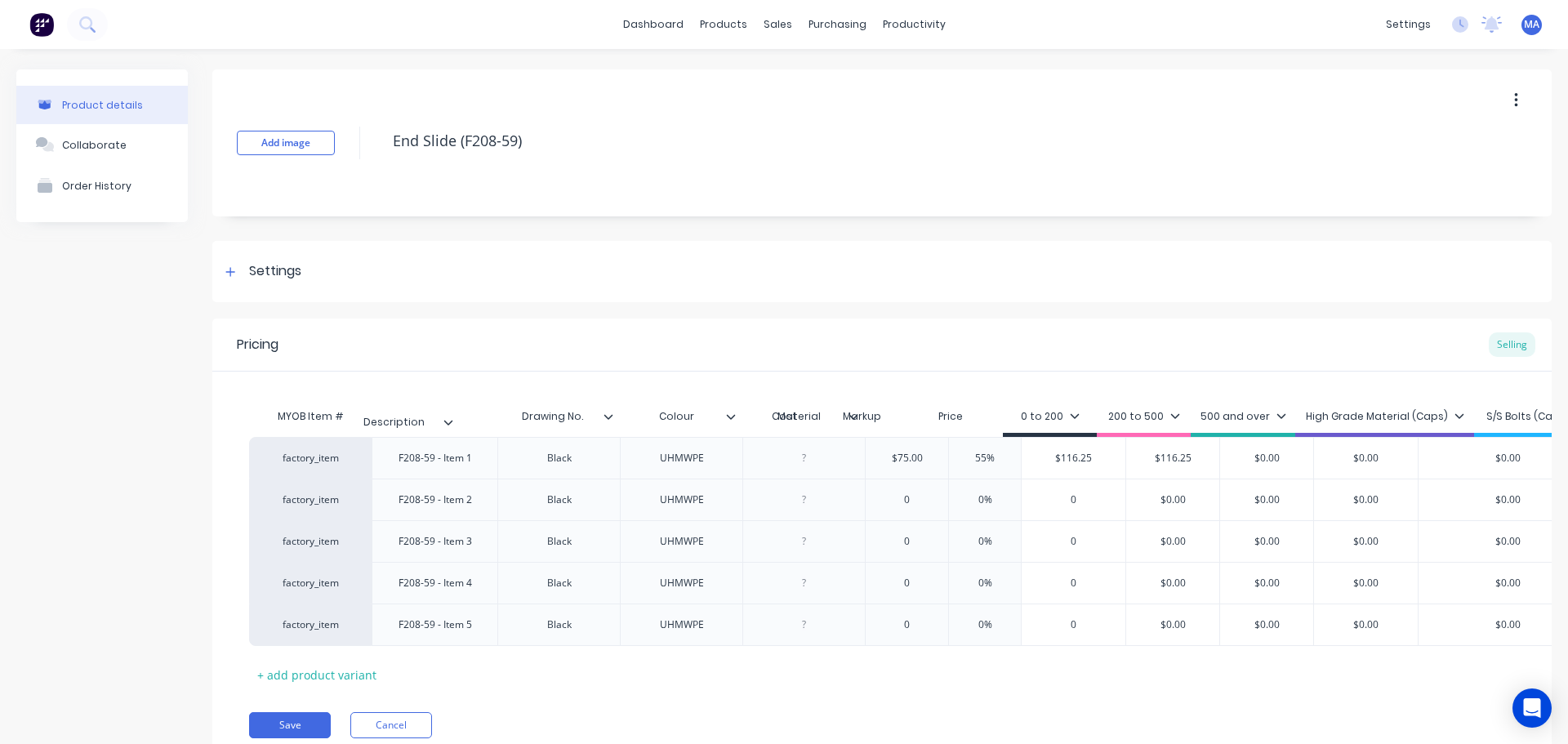
drag, startPoint x: 852, startPoint y: 415, endPoint x: 440, endPoint y: 421, distance: 412.0
click at [440, 421] on div "MYOB Item # Drawing No. Colour Material Description Cost Markup Price 0 to 200 …" at bounding box center [1007, 419] width 1516 height 37
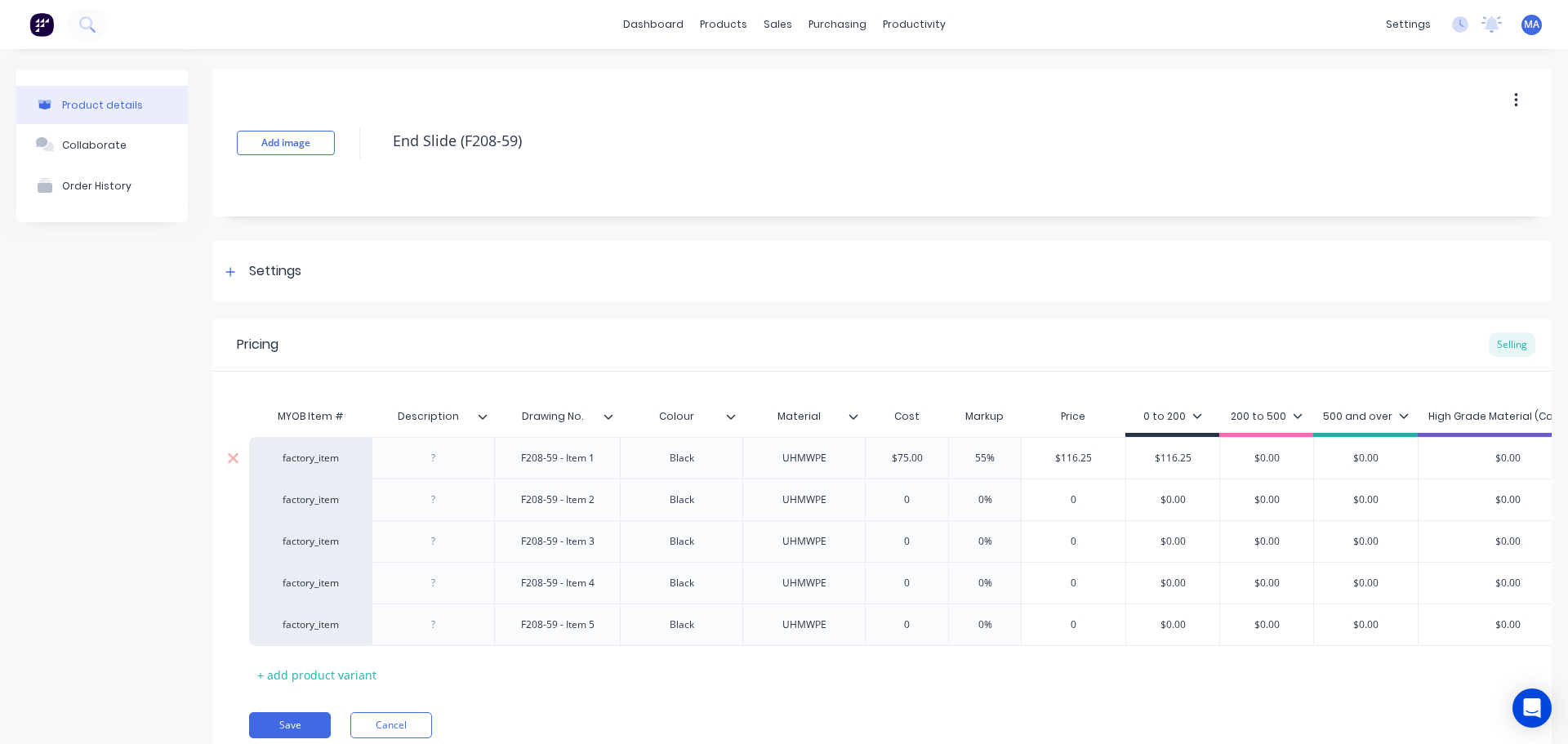
drag, startPoint x: 447, startPoint y: 460, endPoint x: 483, endPoint y: 462, distance: 36.1
click at [450, 460] on div at bounding box center [433, 458] width 82 height 21
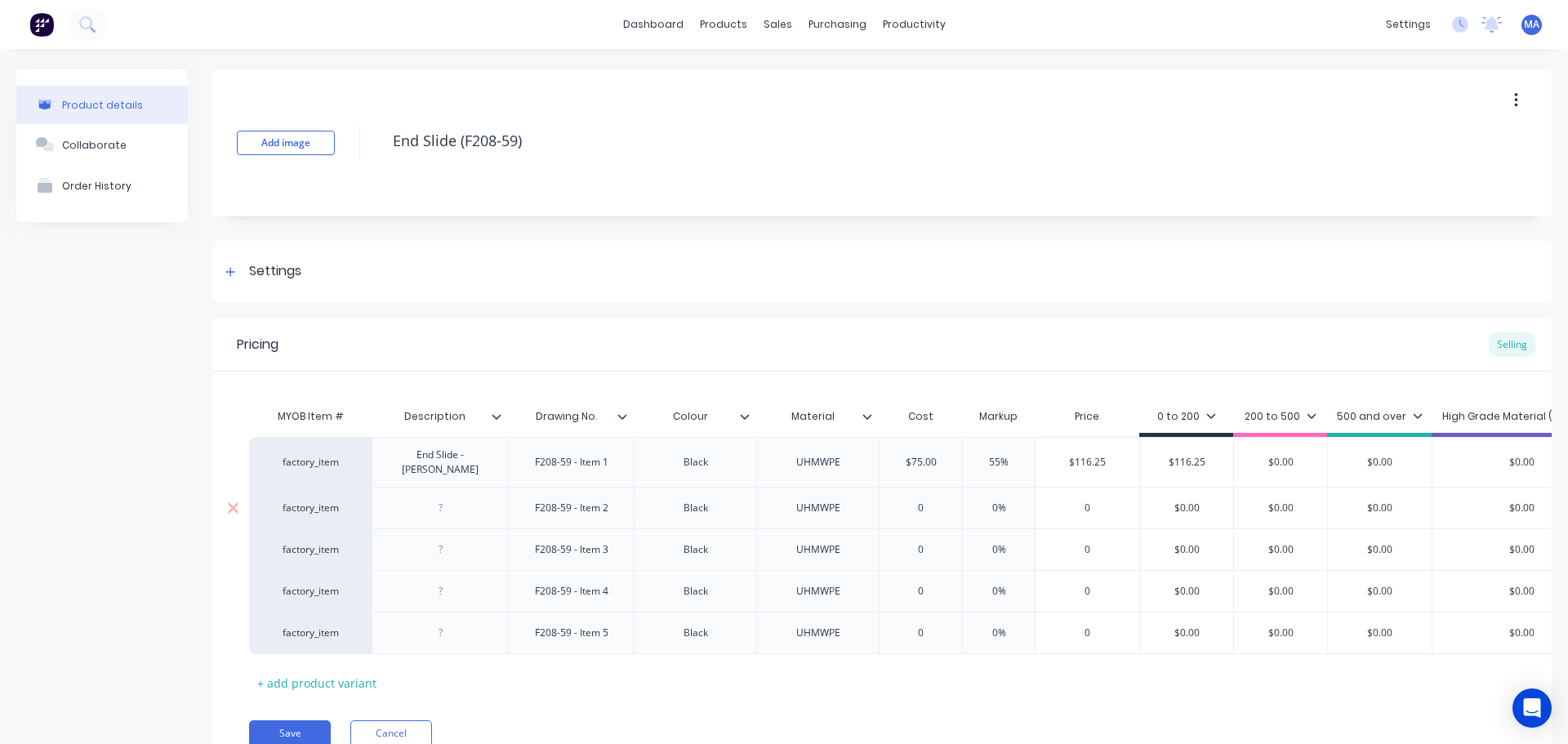
click at [455, 497] on div at bounding box center [440, 508] width 82 height 21
click at [451, 557] on div at bounding box center [439, 557] width 136 height 41
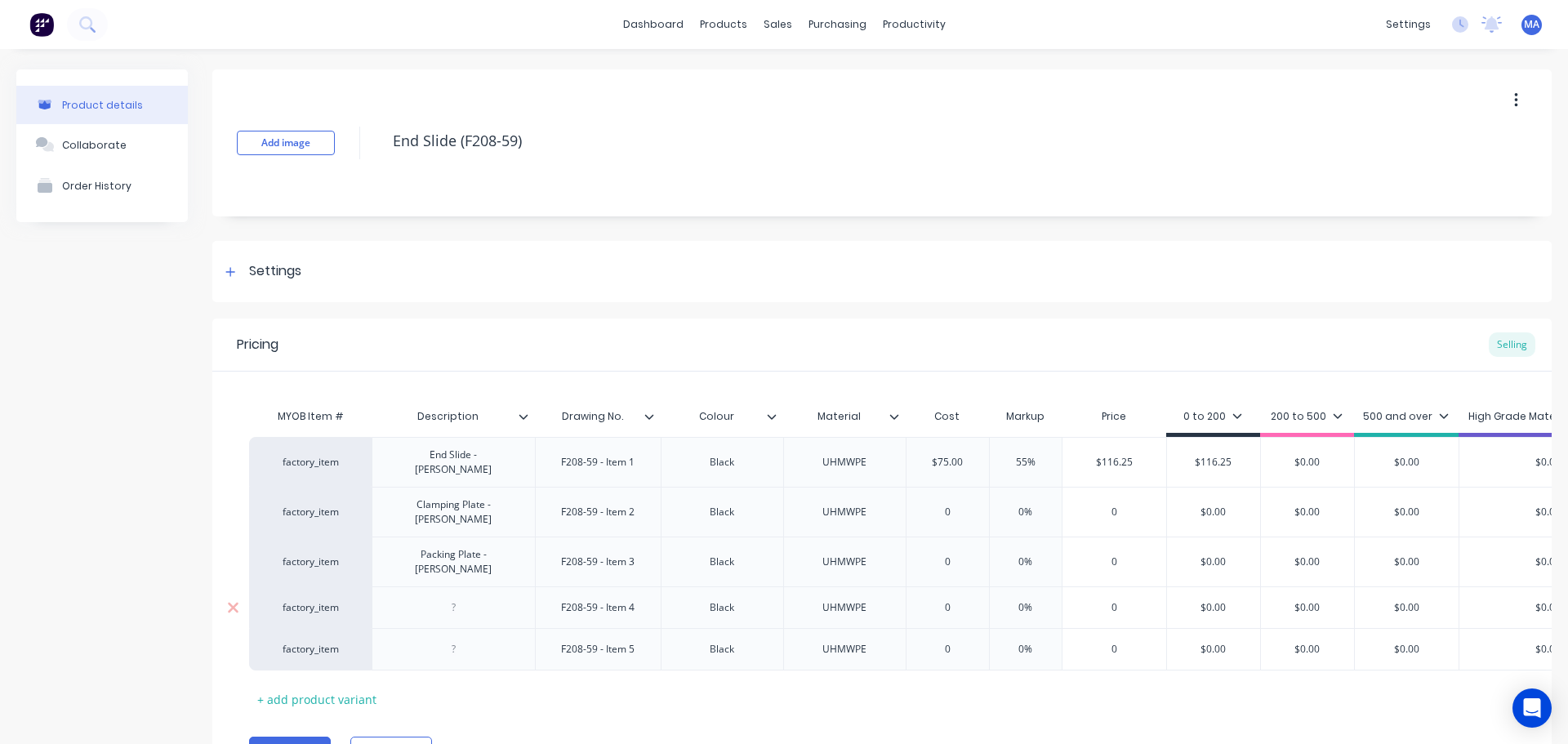
click at [483, 597] on div at bounding box center [453, 607] width 82 height 21
click at [518, 546] on div "Packing Plate - Mark B" at bounding box center [453, 561] width 163 height 50
click at [506, 546] on div "Packing Plate - Mark B" at bounding box center [454, 562] width 150 height 36
drag, startPoint x: 502, startPoint y: 546, endPoint x: 383, endPoint y: 543, distance: 119.0
click at [383, 543] on div "Packing Plate - Mark B" at bounding box center [453, 561] width 163 height 50
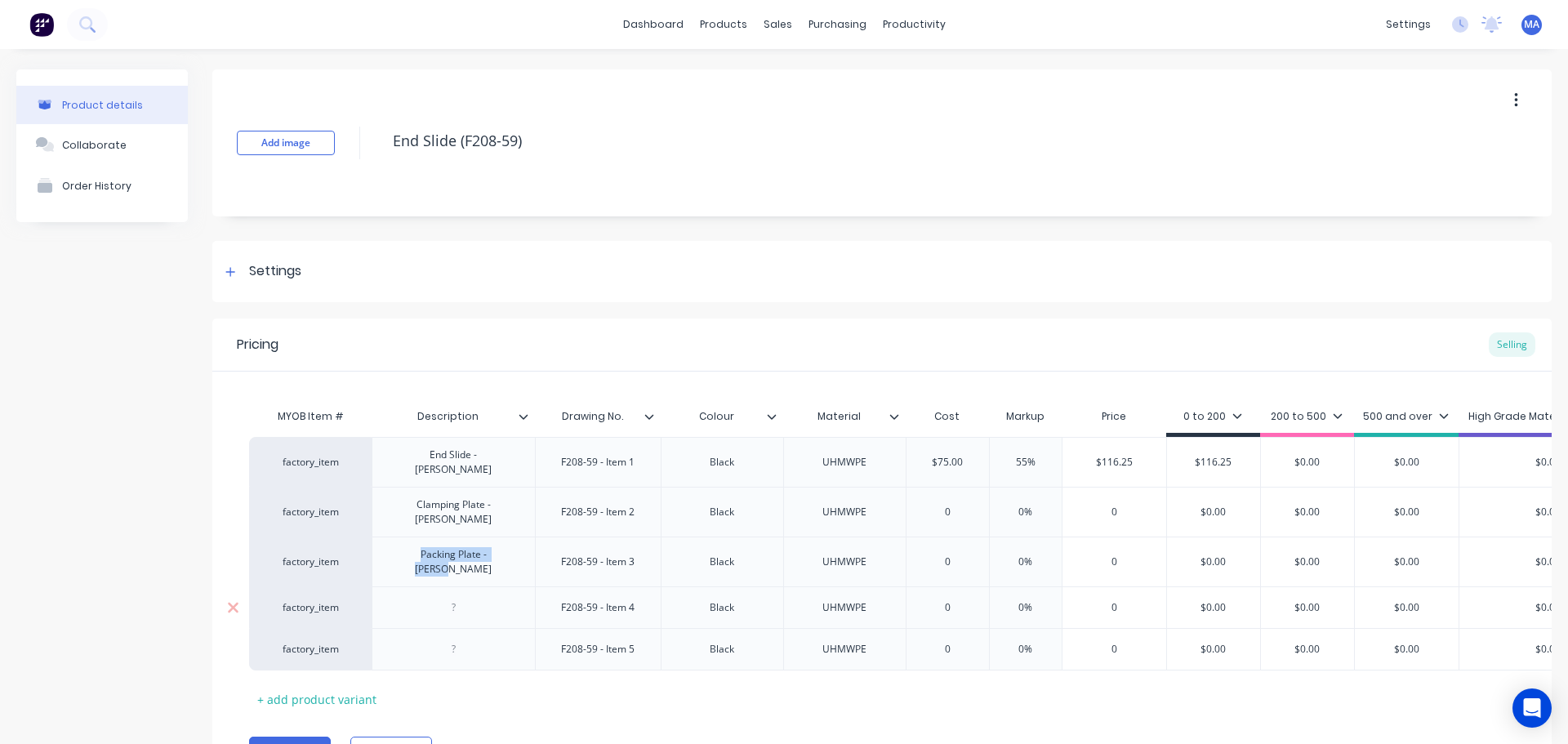
copy div "Packing Plate - Mark B"
click at [469, 597] on div at bounding box center [453, 607] width 82 height 21
paste div
click at [456, 647] on div at bounding box center [453, 657] width 82 height 21
paste div
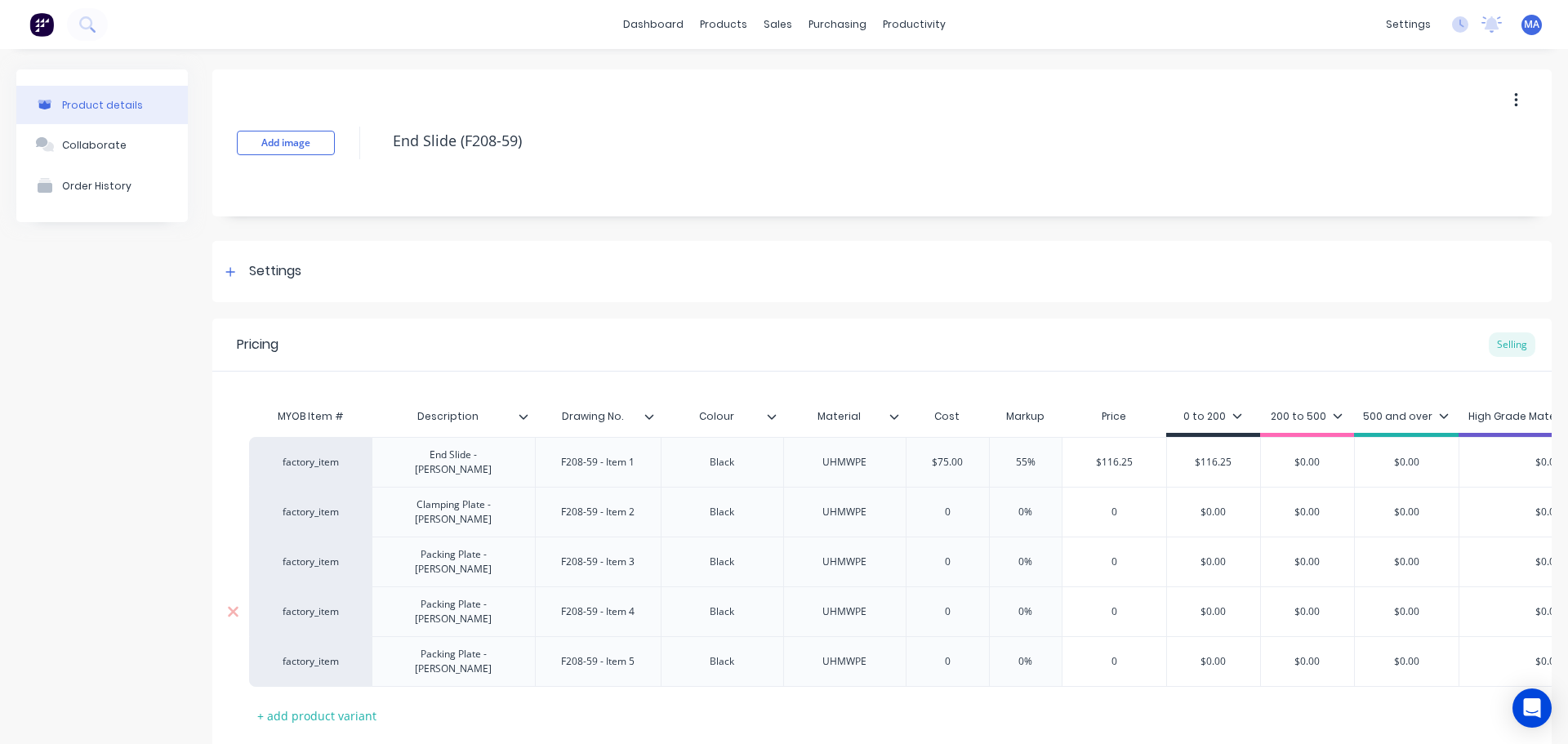
click at [516, 594] on div "Packing Plate - Mark B" at bounding box center [454, 611] width 150 height 36
click at [778, 419] on div at bounding box center [779, 415] width 10 height 14
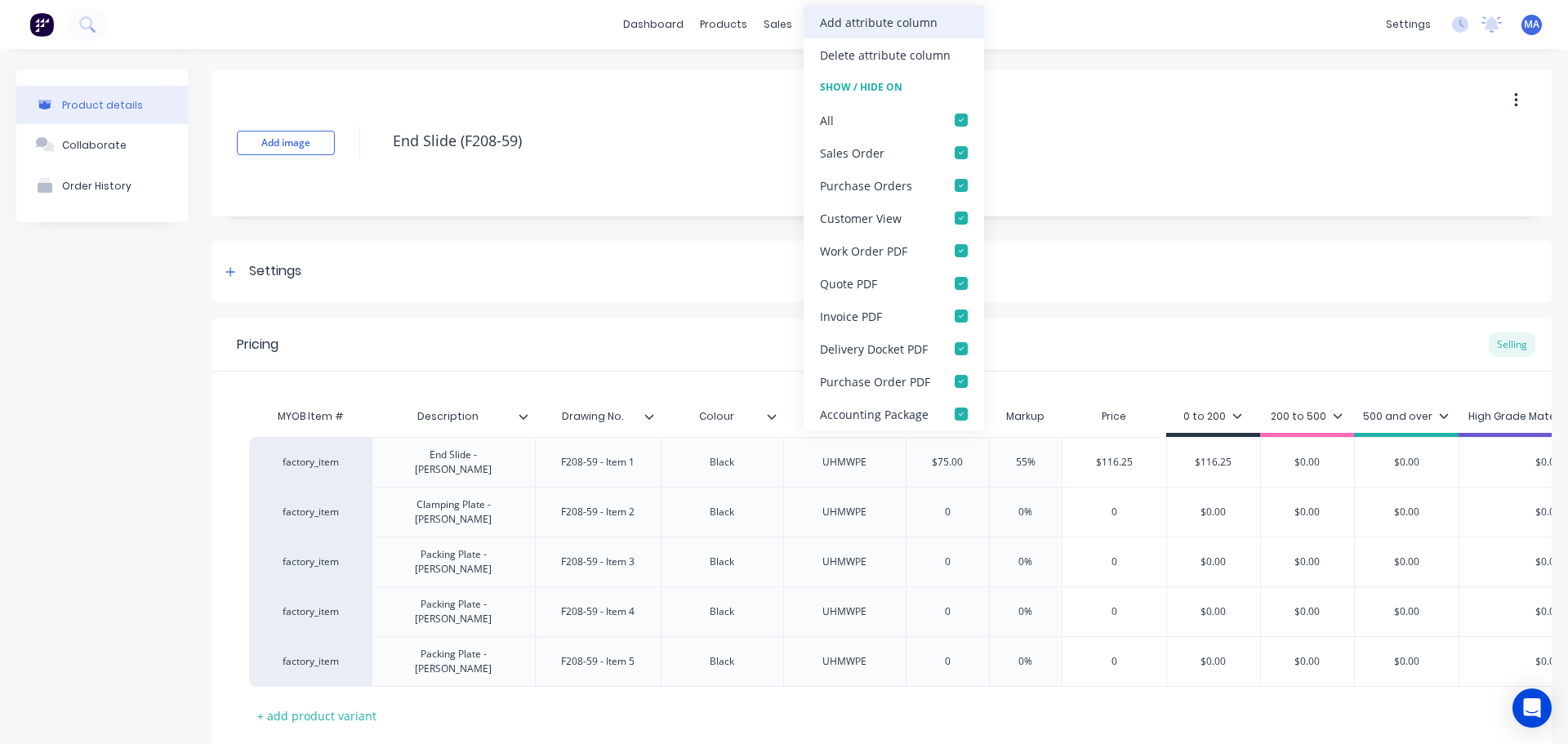
click at [875, 23] on div "Add attribute column" at bounding box center [879, 22] width 117 height 17
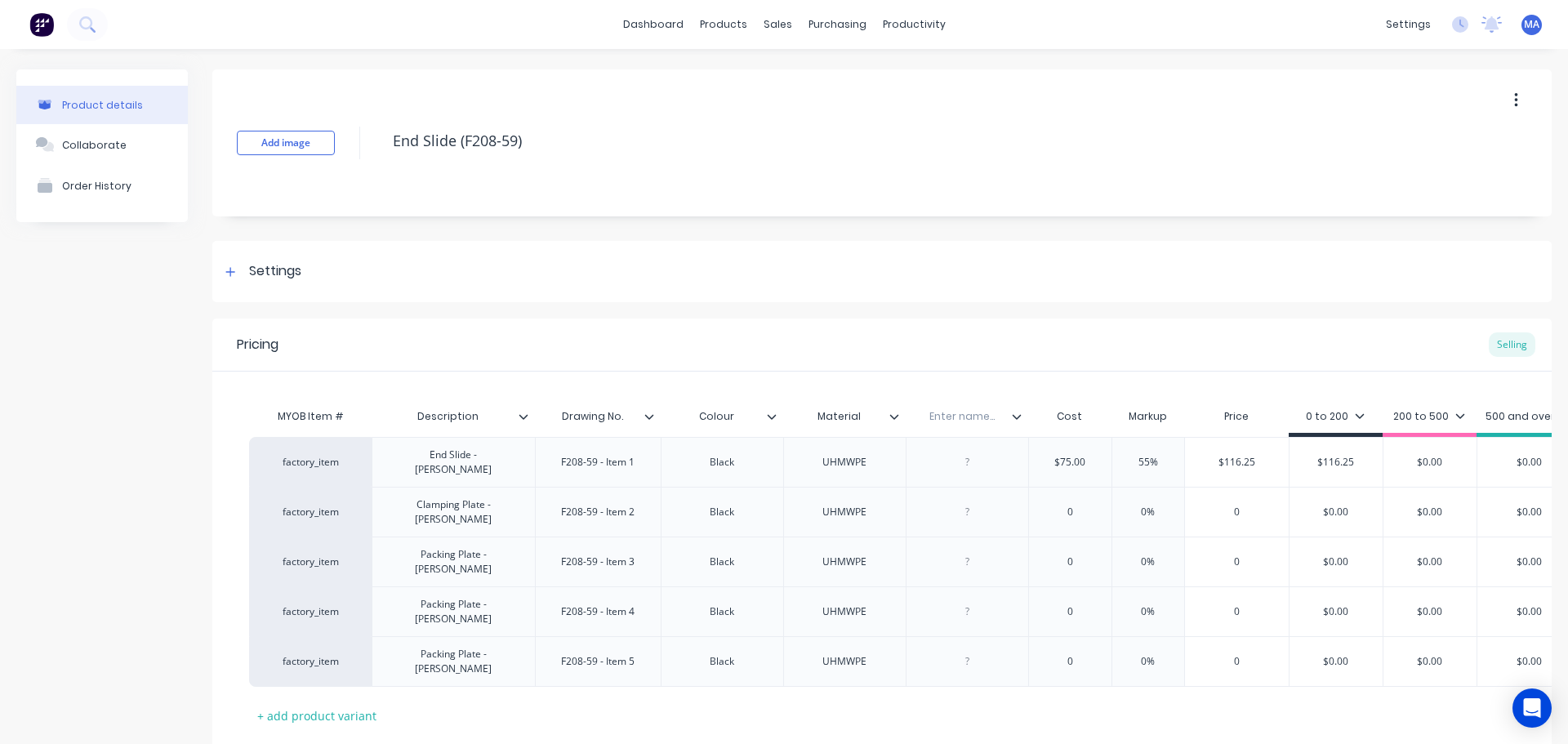
click at [976, 421] on input "text" at bounding box center [961, 415] width 112 height 14
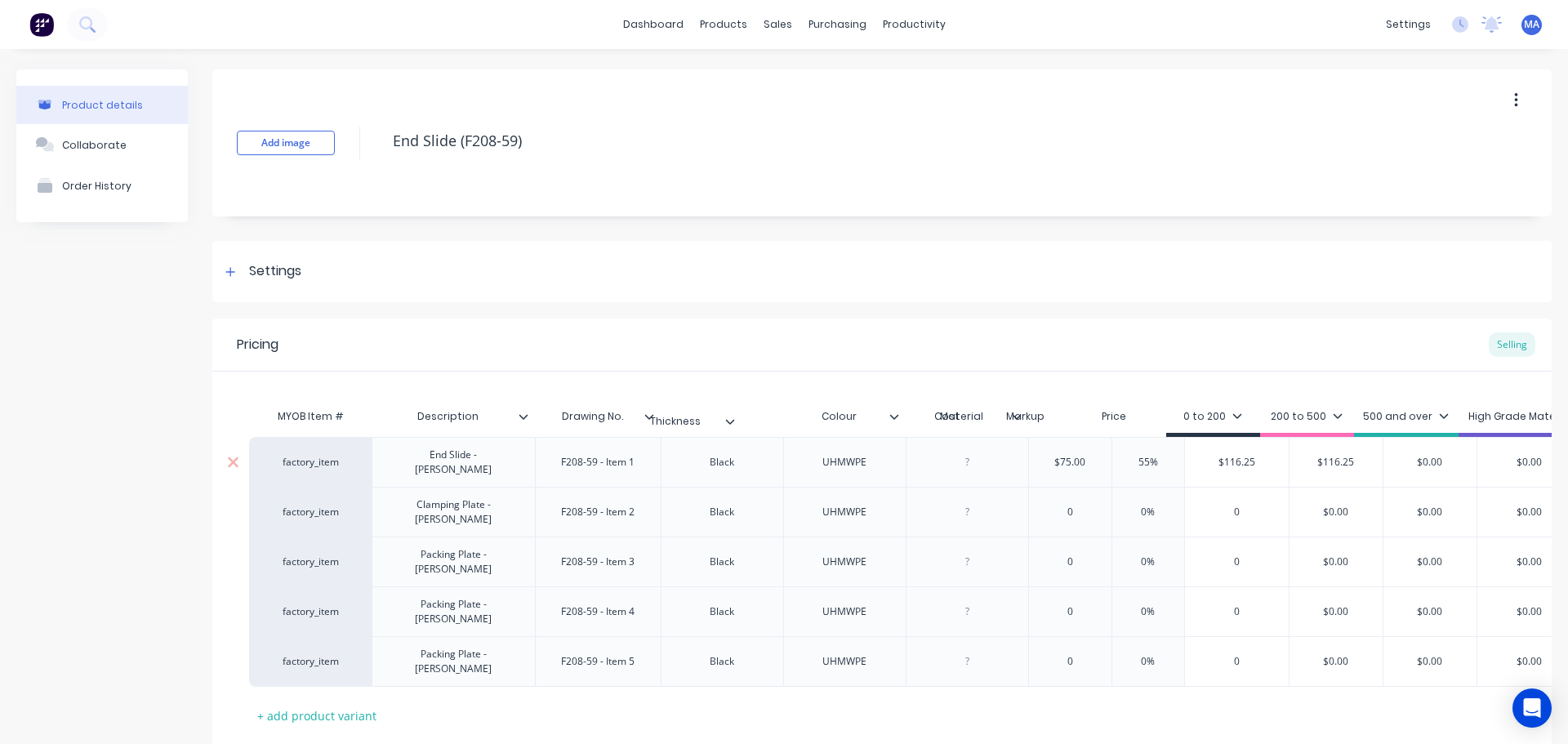
drag, startPoint x: 1017, startPoint y: 412, endPoint x: 726, endPoint y: 417, distance: 291.0
click at [726, 417] on div "MYOB Item # Description Drawing No. Colour Material Thickness Cost Markup Price…" at bounding box center [1089, 419] width 1680 height 37
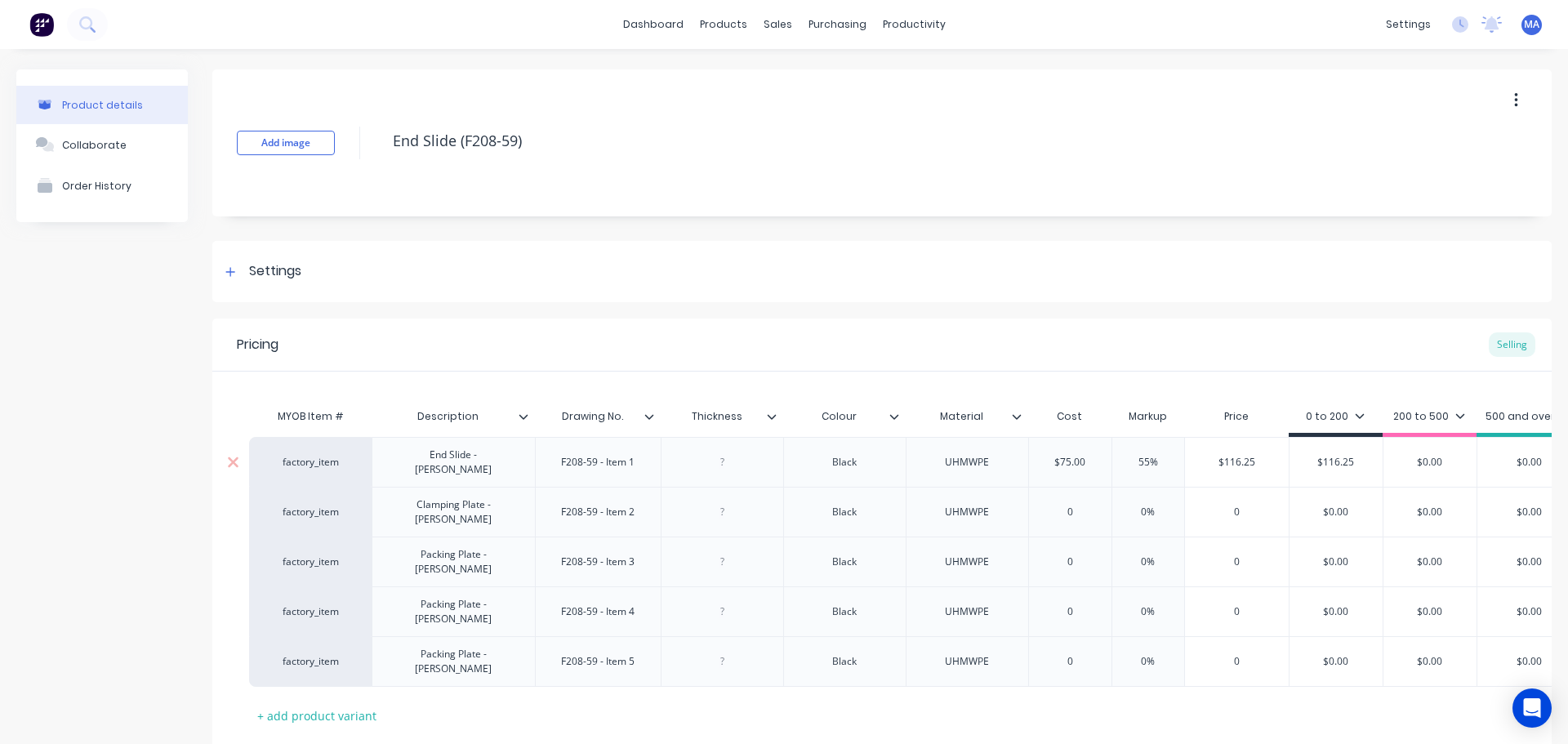
click at [749, 459] on div at bounding box center [721, 462] width 82 height 21
click at [728, 507] on div at bounding box center [721, 512] width 82 height 21
click at [721, 551] on div at bounding box center [721, 562] width 82 height 21
click at [746, 601] on div at bounding box center [721, 611] width 82 height 21
click at [730, 651] on div at bounding box center [721, 661] width 82 height 21
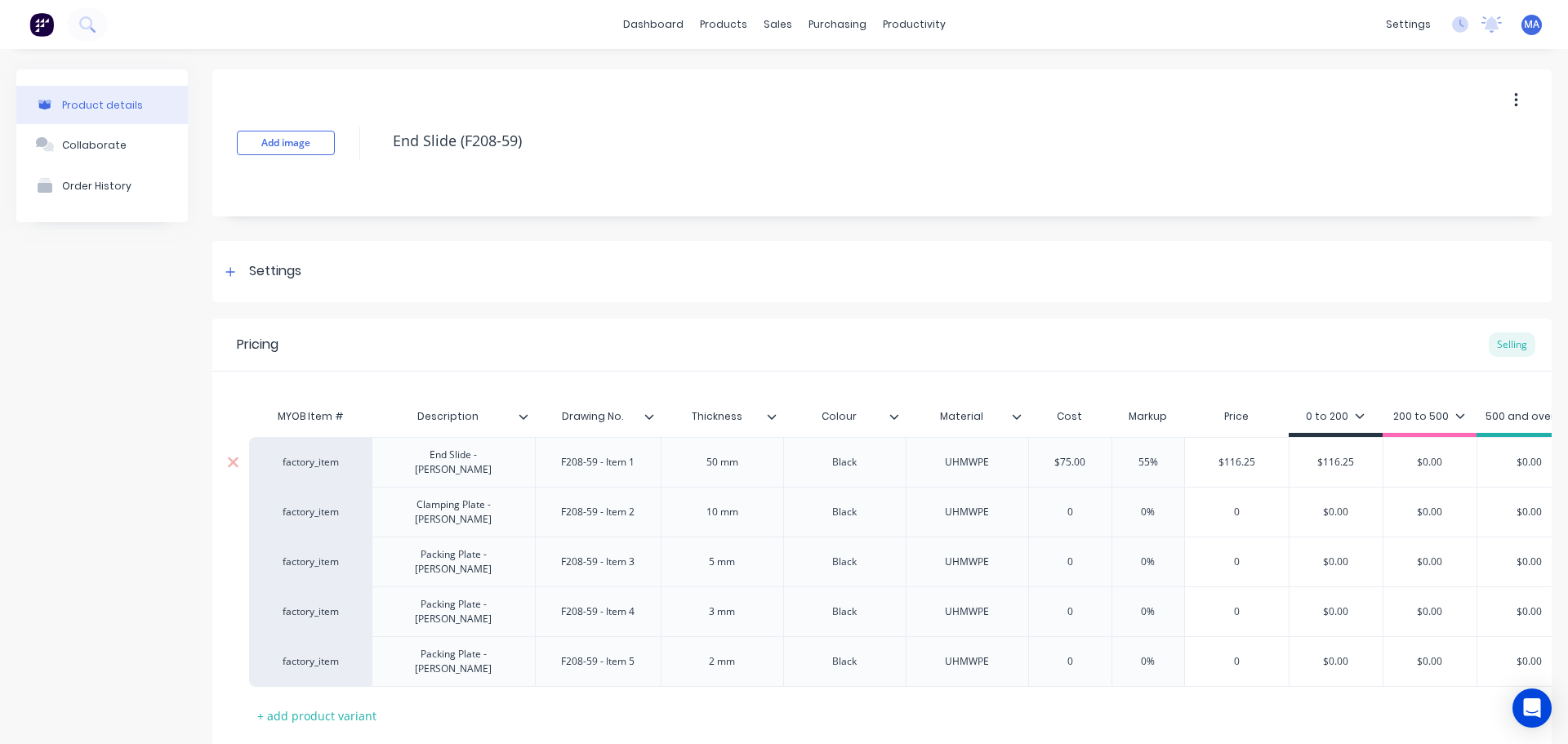
click at [884, 471] on div "Black" at bounding box center [844, 461] width 122 height 50
click at [1027, 412] on div at bounding box center [1024, 415] width 10 height 14
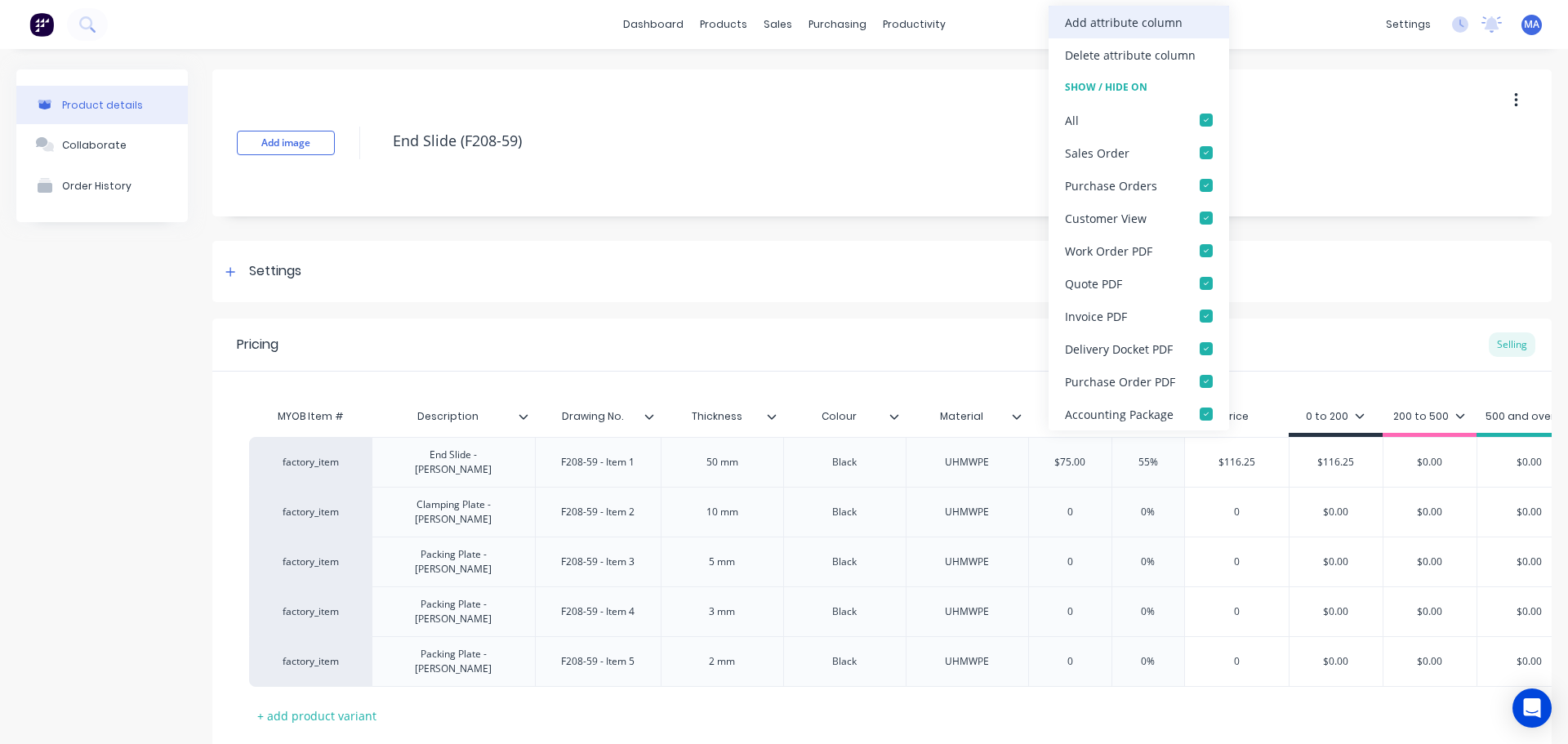
click at [1098, 30] on div "Add attribute column" at bounding box center [1124, 22] width 117 height 17
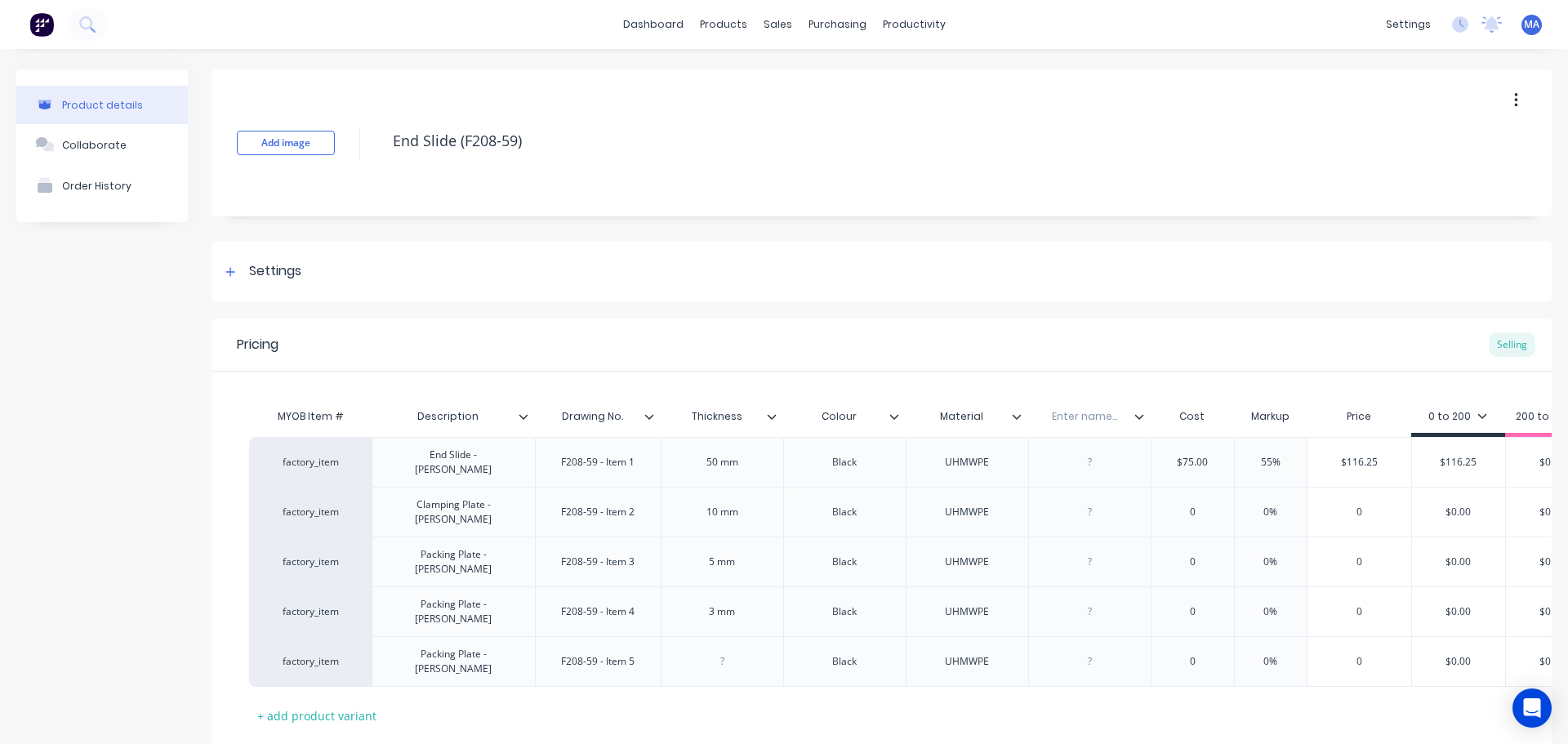
click at [1092, 401] on div "Enter name..." at bounding box center [1084, 416] width 112 height 41
drag, startPoint x: 1092, startPoint y: 414, endPoint x: 1116, endPoint y: 412, distance: 24.1
click at [1092, 414] on input "text" at bounding box center [1084, 415] width 112 height 14
click at [1100, 463] on div at bounding box center [1089, 462] width 82 height 21
click at [1099, 502] on div at bounding box center [1089, 512] width 82 height 21
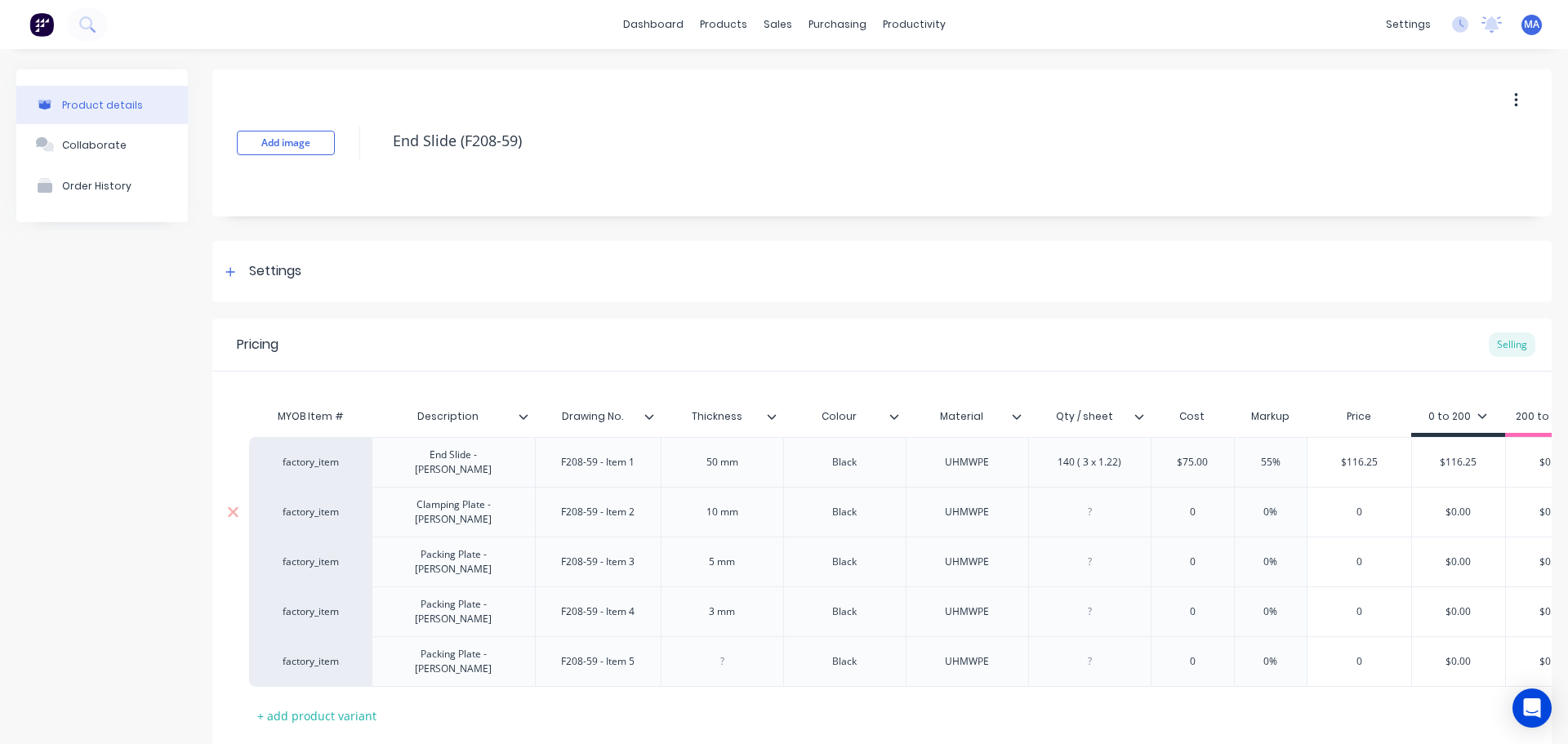
click at [1083, 502] on div at bounding box center [1089, 512] width 82 height 21
click at [1215, 491] on div "0" at bounding box center [1193, 512] width 83 height 41
click at [1213, 491] on div "0" at bounding box center [1193, 512] width 83 height 41
click at [1273, 505] on input "0%" at bounding box center [1287, 512] width 82 height 14
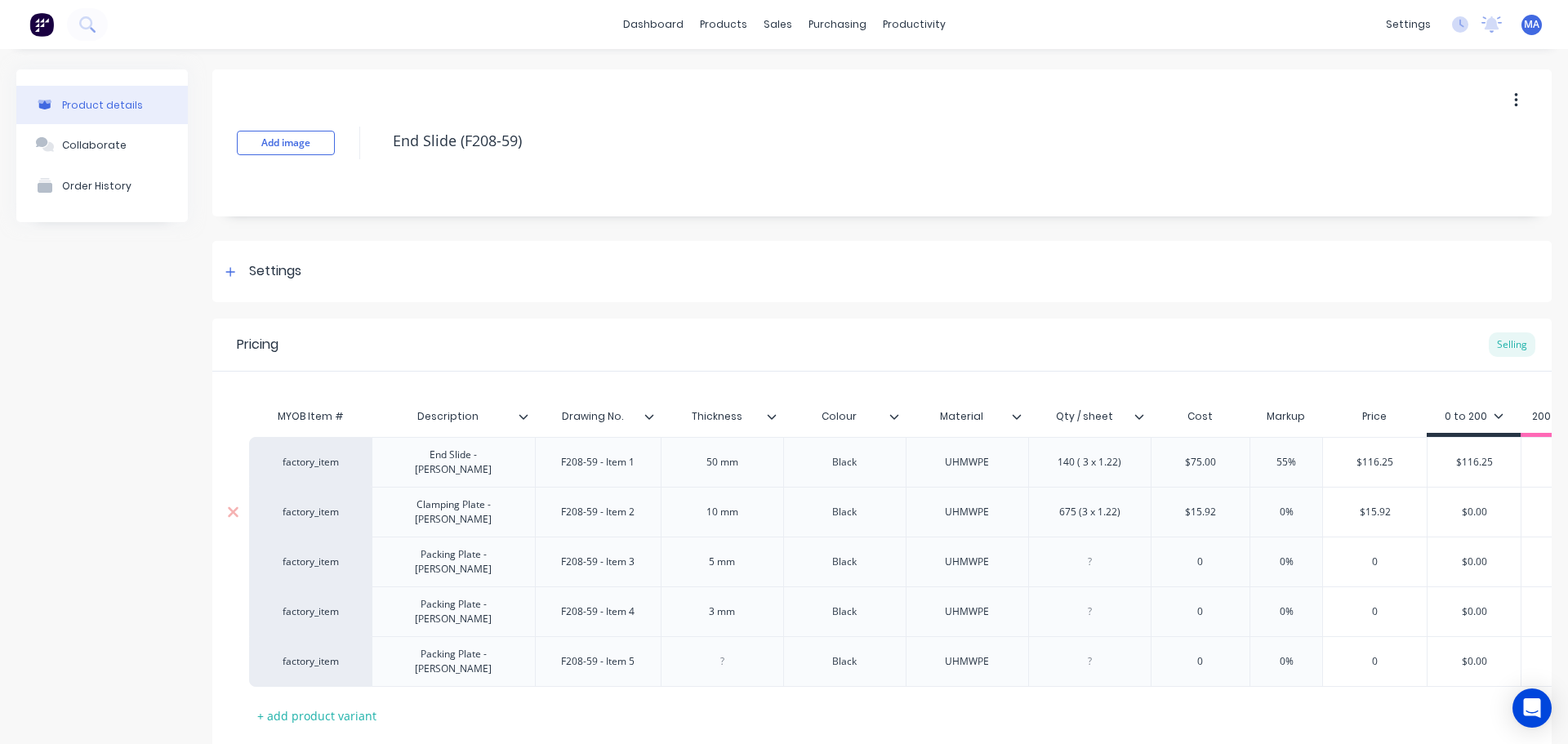
click at [1273, 505] on input "0%" at bounding box center [1287, 512] width 82 height 14
drag, startPoint x: 1403, startPoint y: 496, endPoint x: 1326, endPoint y: 504, distance: 77.4
click at [1328, 505] on input "$24.676" at bounding box center [1375, 512] width 104 height 14
drag, startPoint x: 1496, startPoint y: 506, endPoint x: 1358, endPoint y: 515, distance: 138.3
click at [1399, 510] on div "factory_item Clamping Plate - Mark C F208-59 - Item 2 10 mm Black UHMWPE 675 (3…" at bounding box center [1157, 511] width 1817 height 50
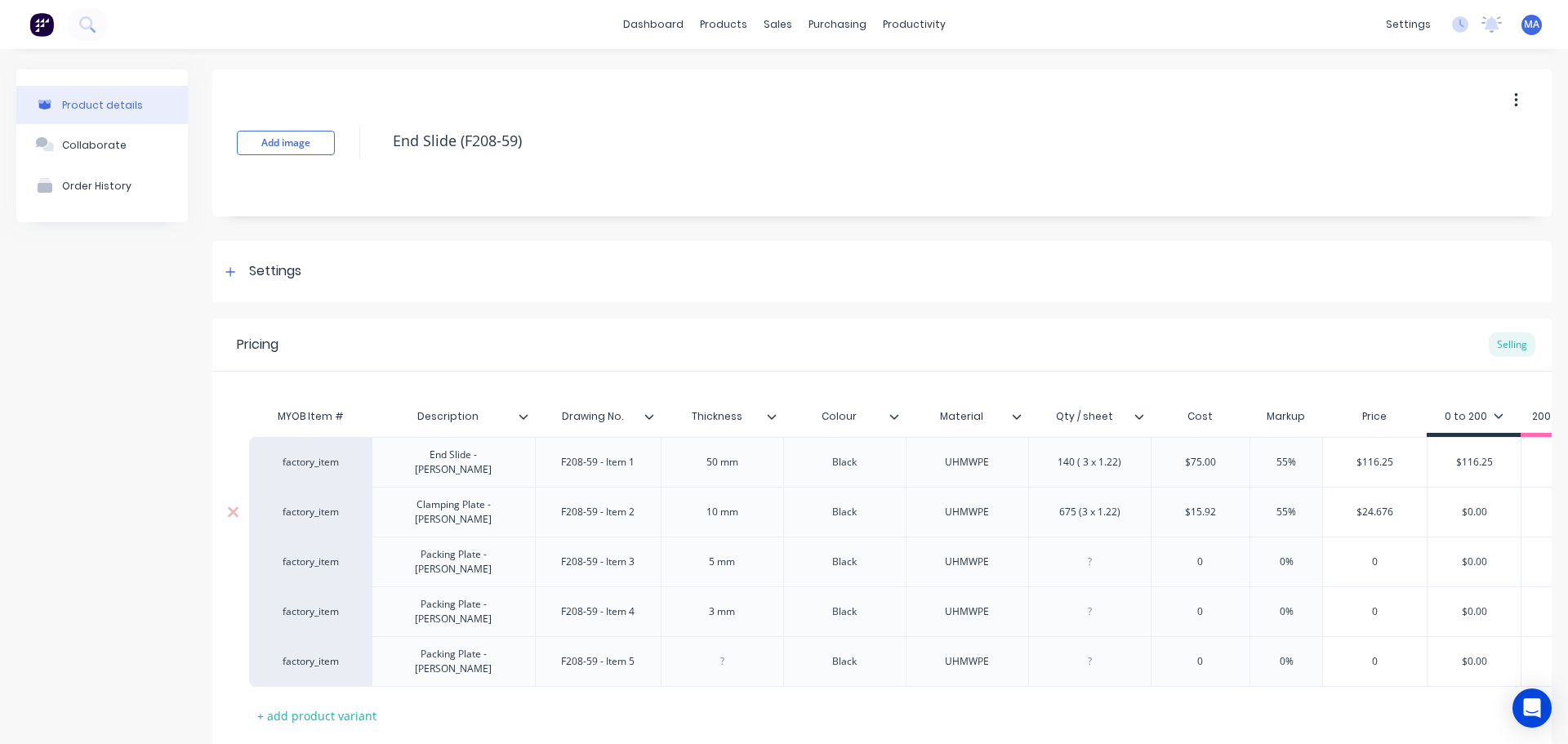
paste input "24.676"
drag, startPoint x: 1085, startPoint y: 533, endPoint x: 1093, endPoint y: 532, distance: 8.1
click at [1086, 551] on div at bounding box center [1089, 562] width 82 height 21
drag, startPoint x: 725, startPoint y: 623, endPoint x: 760, endPoint y: 620, distance: 35.1
click at [730, 651] on div at bounding box center [721, 661] width 82 height 21
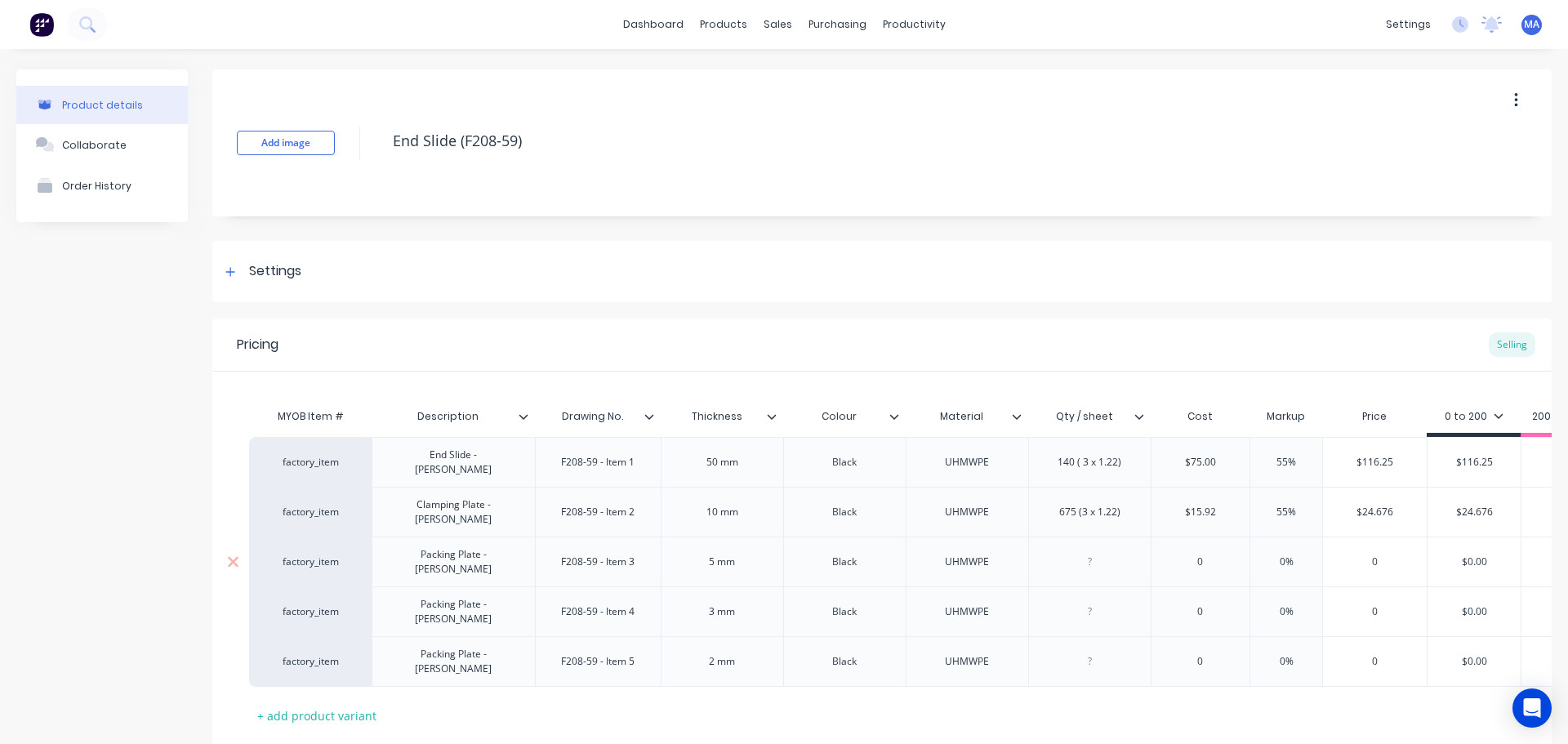
click at [1080, 551] on div at bounding box center [1089, 562] width 82 height 21
click at [1096, 551] on div at bounding box center [1089, 562] width 82 height 21
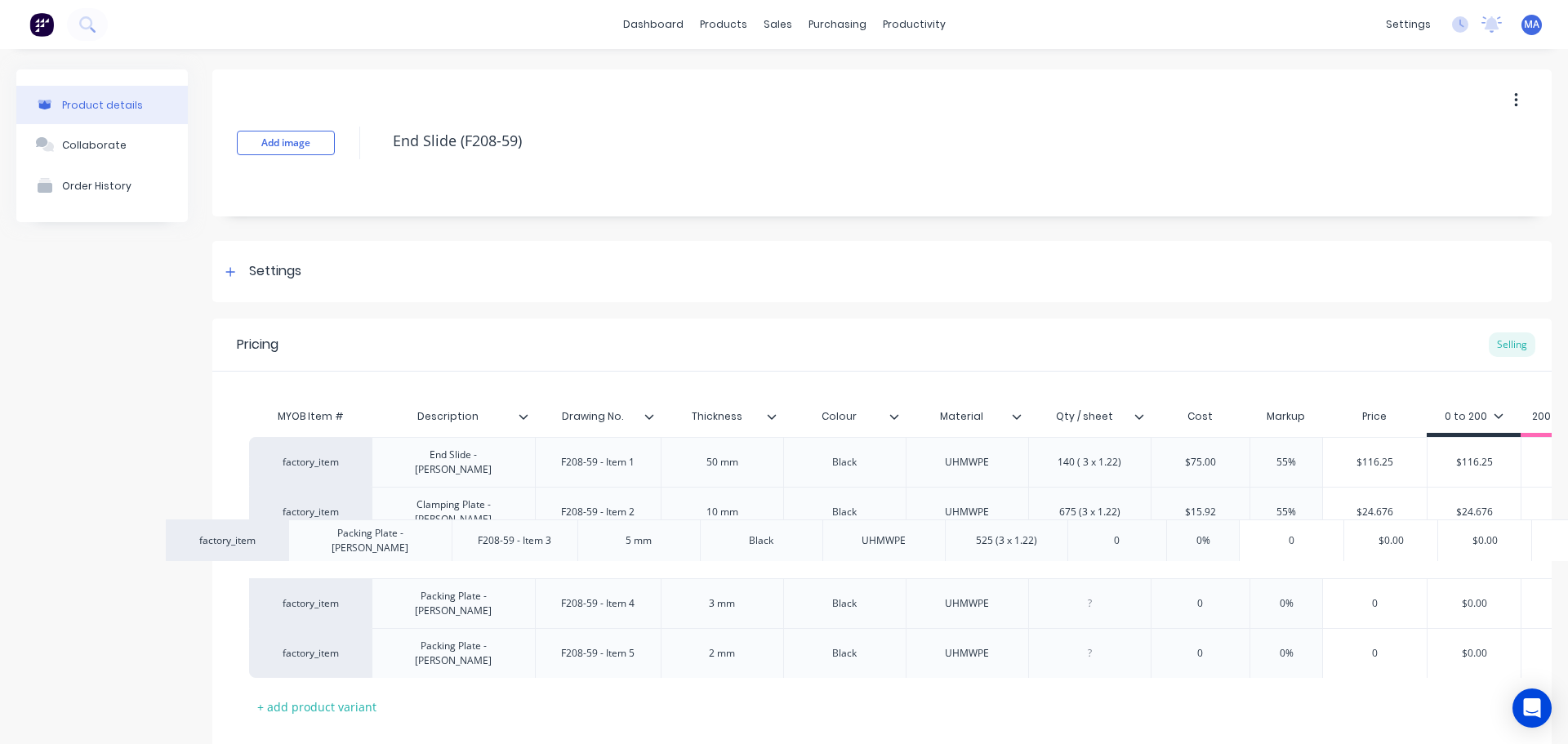
drag, startPoint x: 1044, startPoint y: 541, endPoint x: 1013, endPoint y: 543, distance: 31.1
click at [1013, 543] on div "factory_item End Slide - Mark A F208-59 - Item 1 50 mm Black UHMWPE 140 ( 3 x 1…" at bounding box center [882, 557] width 1266 height 241
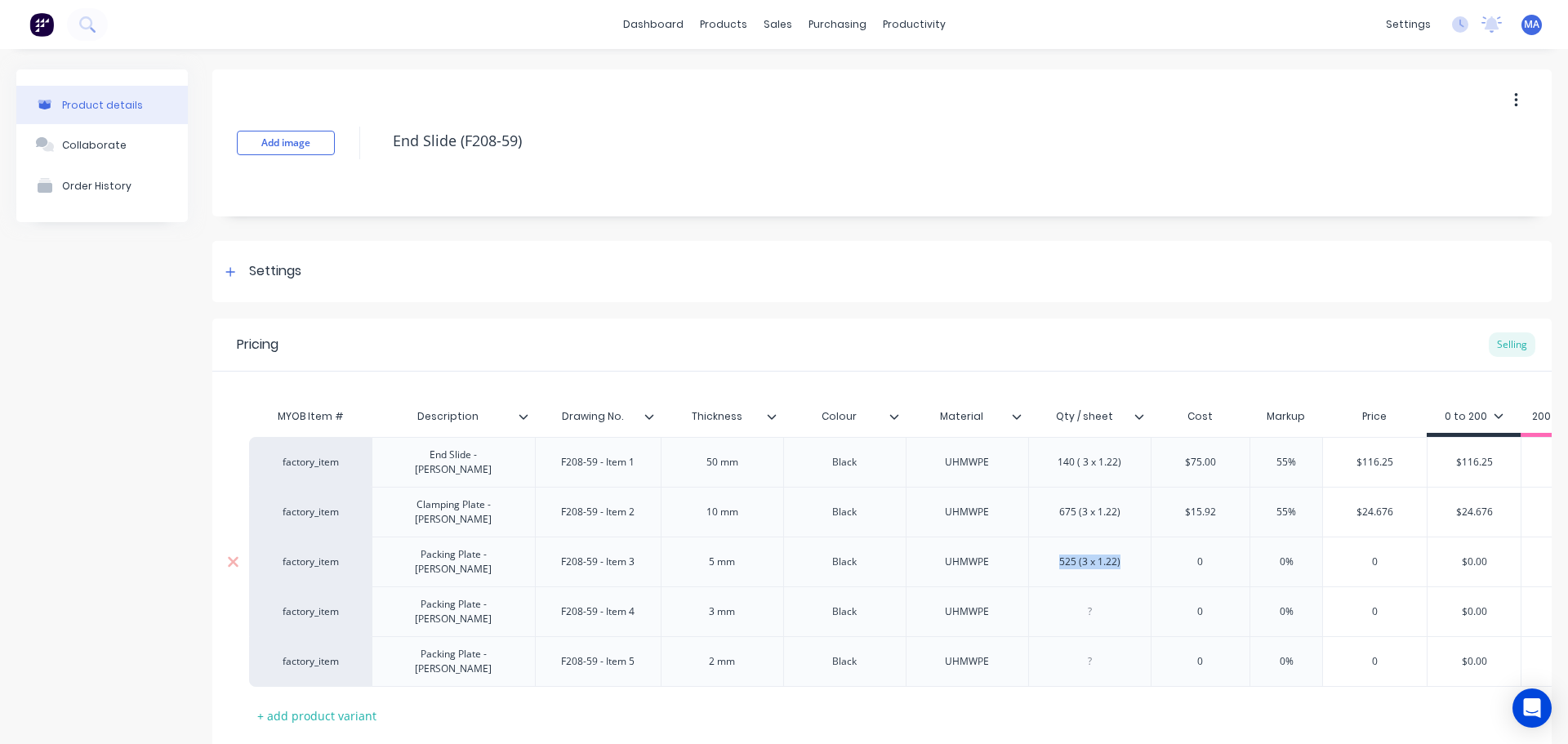
drag, startPoint x: 1129, startPoint y: 543, endPoint x: 1046, endPoint y: 546, distance: 83.1
click at [1051, 551] on div "525 (3 x 1.22)" at bounding box center [1090, 562] width 87 height 21
copy div "525 (3 x 1.22)"
click at [1099, 601] on div at bounding box center [1089, 611] width 82 height 21
paste div
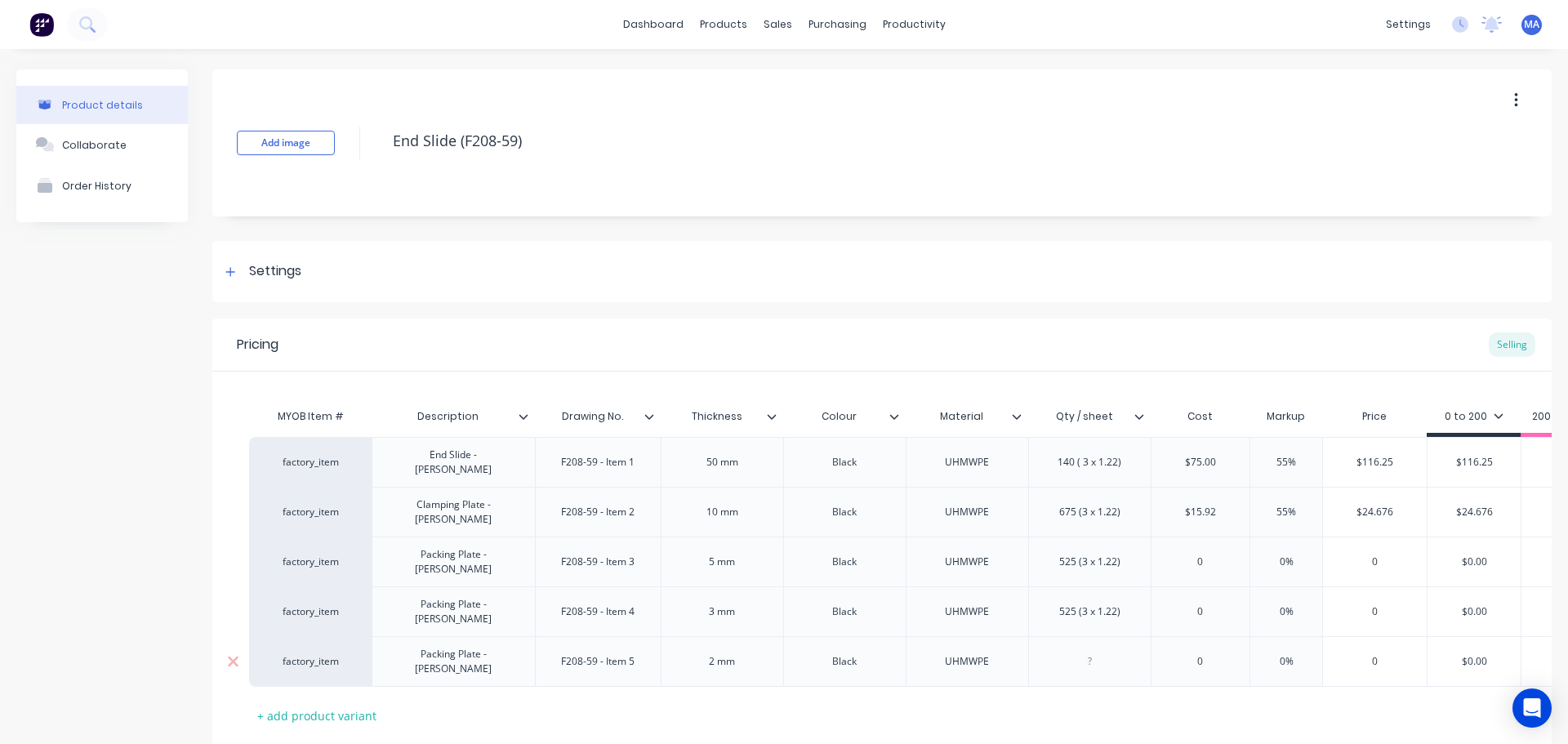
click at [1097, 651] on div at bounding box center [1089, 661] width 82 height 21
paste div
click at [1216, 555] on input "0" at bounding box center [1200, 562] width 99 height 14
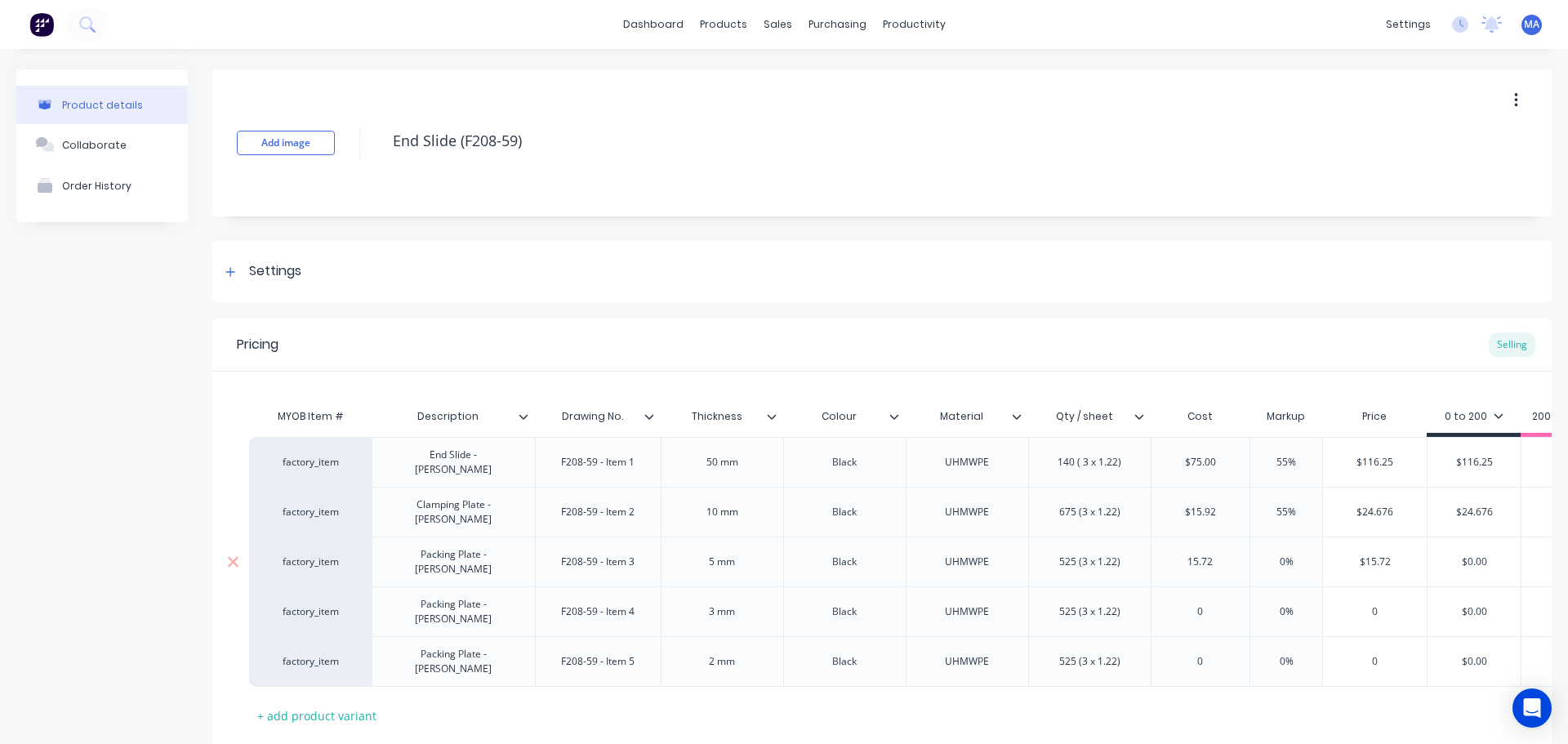
click at [1287, 555] on input "0%" at bounding box center [1287, 562] width 82 height 14
click at [1274, 555] on input "0%" at bounding box center [1287, 562] width 82 height 14
click at [1209, 605] on input "0" at bounding box center [1200, 611] width 99 height 14
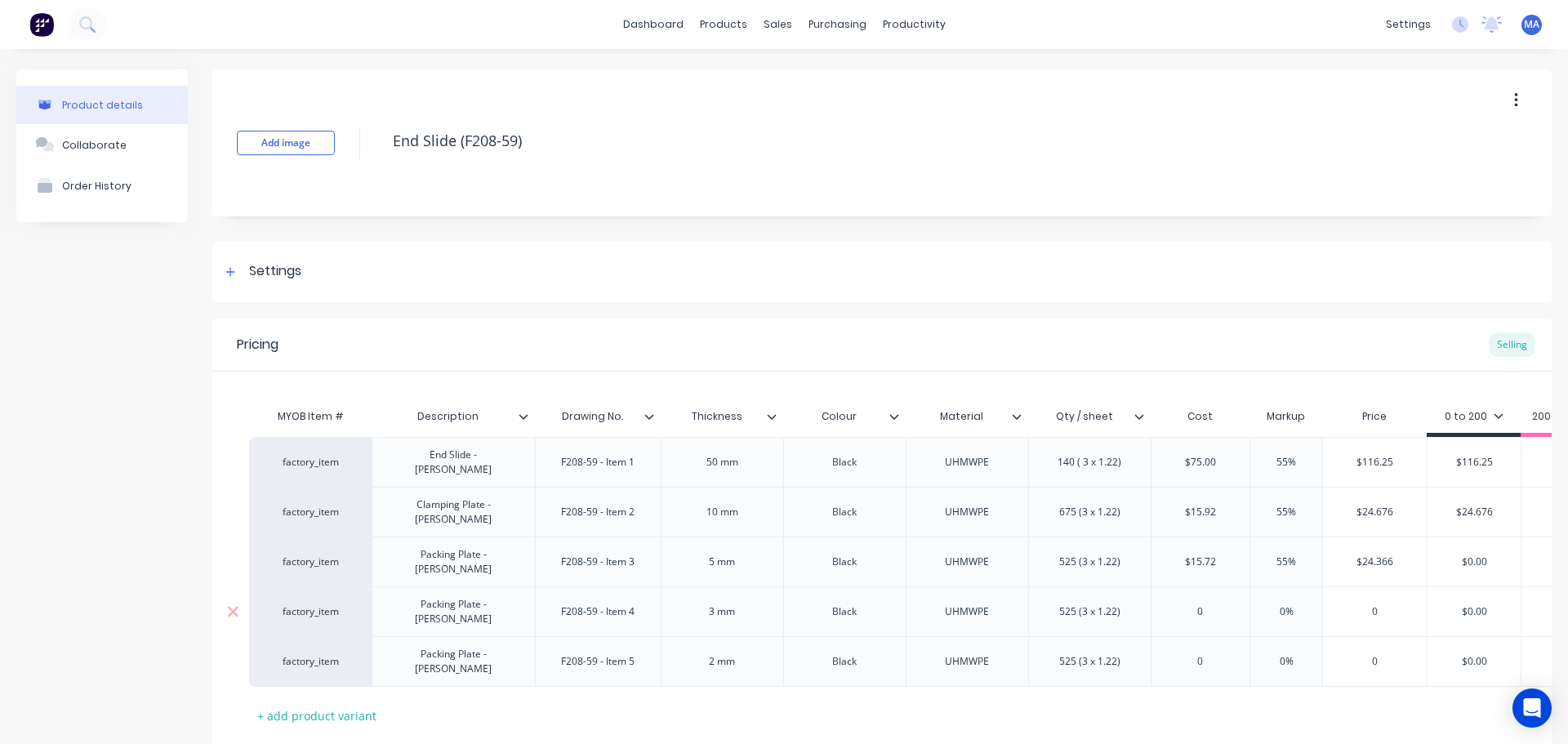
click at [1215, 605] on input "0" at bounding box center [1200, 611] width 99 height 14
click at [1293, 591] on div "0%" at bounding box center [1287, 611] width 82 height 41
drag, startPoint x: 1281, startPoint y: 581, endPoint x: 1302, endPoint y: 579, distance: 21.1
click at [1302, 605] on input "0%" at bounding box center [1287, 611] width 82 height 14
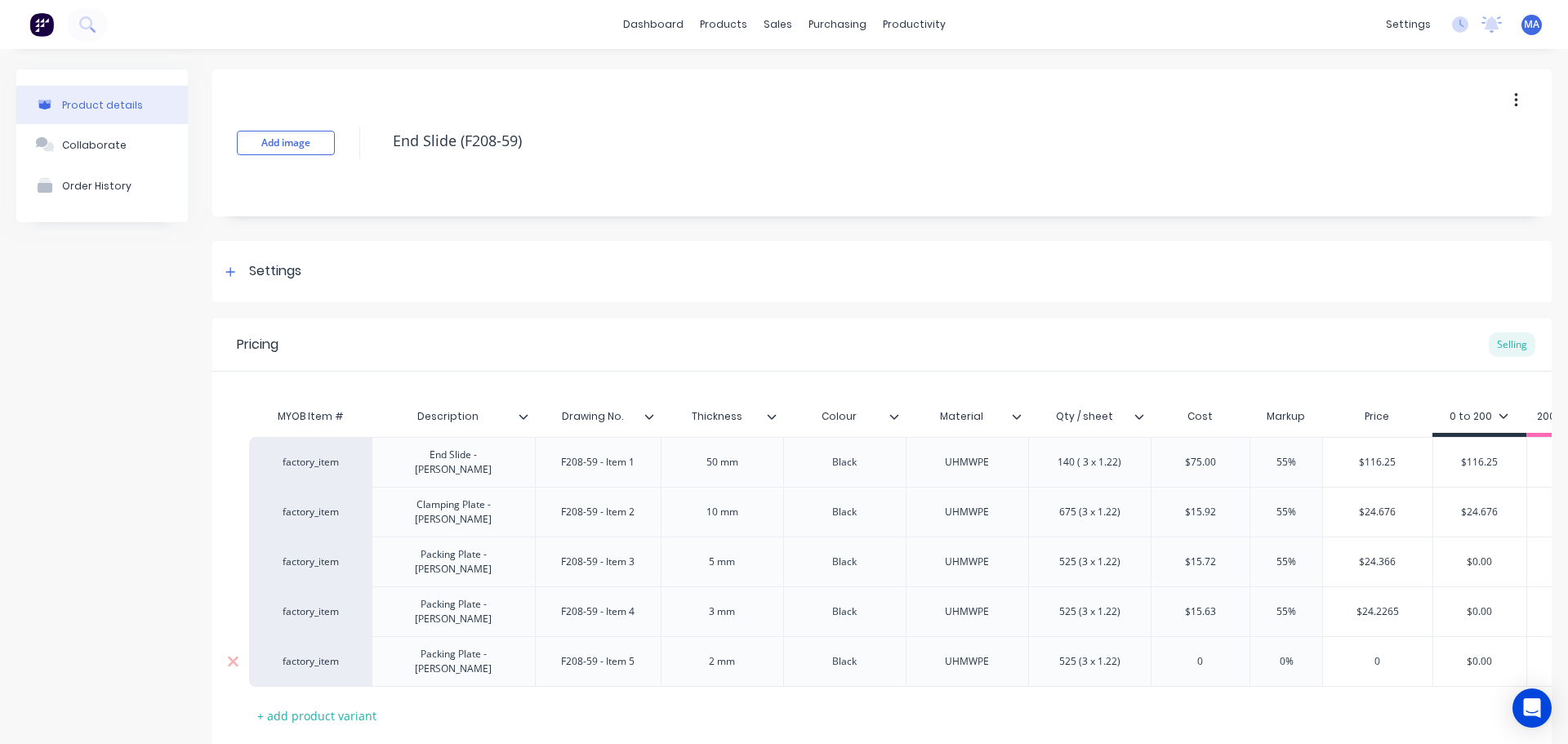
click at [1221, 654] on input "0" at bounding box center [1200, 660] width 99 height 14
drag, startPoint x: 1222, startPoint y: 625, endPoint x: 1173, endPoint y: 627, distance: 49.0
click at [1173, 654] on input "0" at bounding box center [1200, 660] width 99 height 14
drag, startPoint x: 1272, startPoint y: 619, endPoint x: 1306, endPoint y: 620, distance: 34.0
click at [1306, 654] on input "0%" at bounding box center [1287, 660] width 82 height 14
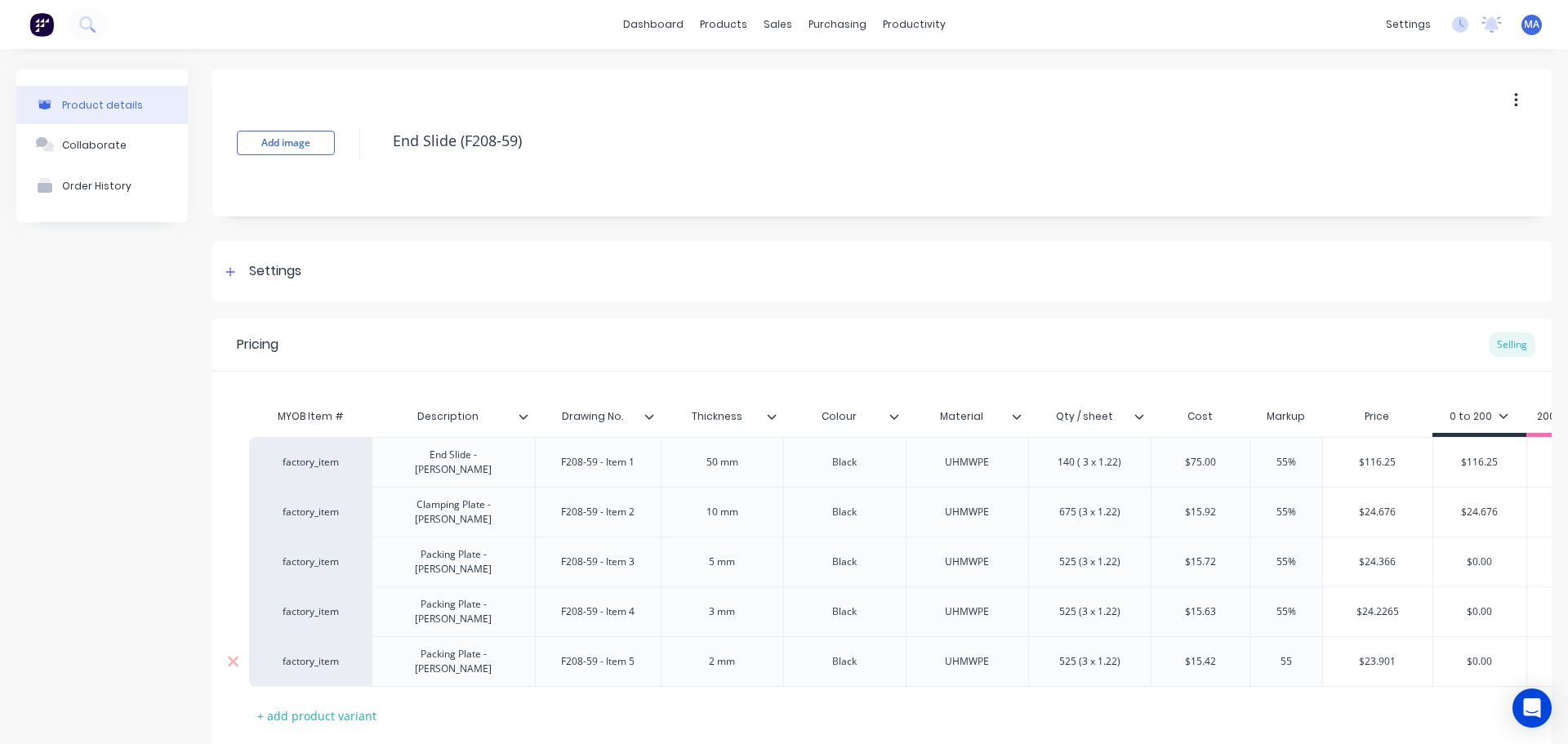
click at [1372, 654] on input "$23.901" at bounding box center [1378, 660] width 110 height 14
drag, startPoint x: 1412, startPoint y: 541, endPoint x: 1326, endPoint y: 543, distance: 86.0
click at [1331, 555] on input "$24.366" at bounding box center [1378, 562] width 110 height 14
drag, startPoint x: 1460, startPoint y: 536, endPoint x: 1441, endPoint y: 538, distance: 19.1
click at [1441, 555] on input "$0.00" at bounding box center [1480, 562] width 93 height 14
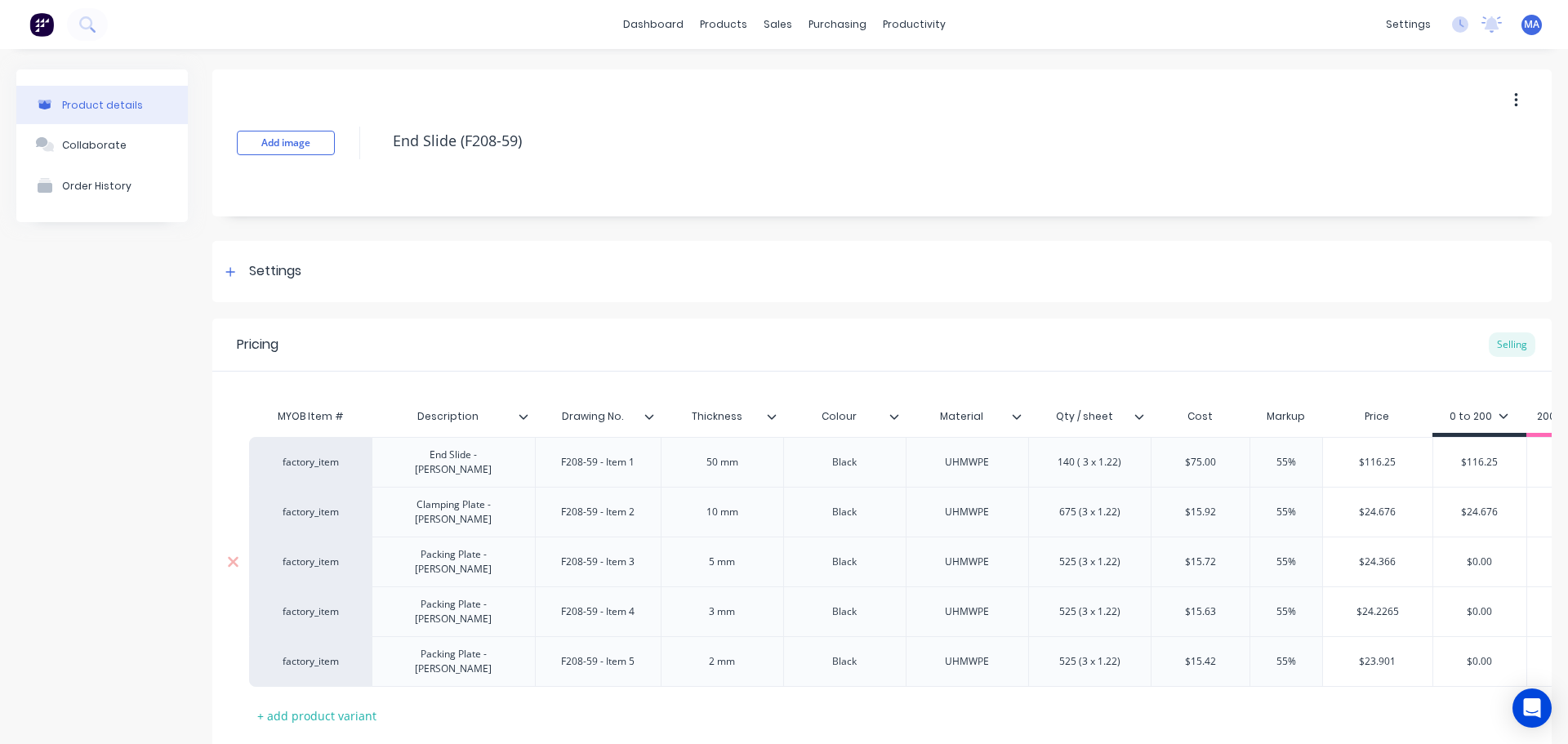
paste input "24.366"
drag, startPoint x: 1413, startPoint y: 579, endPoint x: 1318, endPoint y: 584, distance: 95.1
click at [1333, 605] on input "$24.2265" at bounding box center [1378, 611] width 110 height 14
drag, startPoint x: 1440, startPoint y: 582, endPoint x: 1407, endPoint y: 587, distance: 33.4
click at [1421, 586] on div "factory_item Packing Plate - Mark B F208-59 - Item 4 3 mm Black UHMWPE 525 (3 x…" at bounding box center [1161, 611] width 1823 height 50
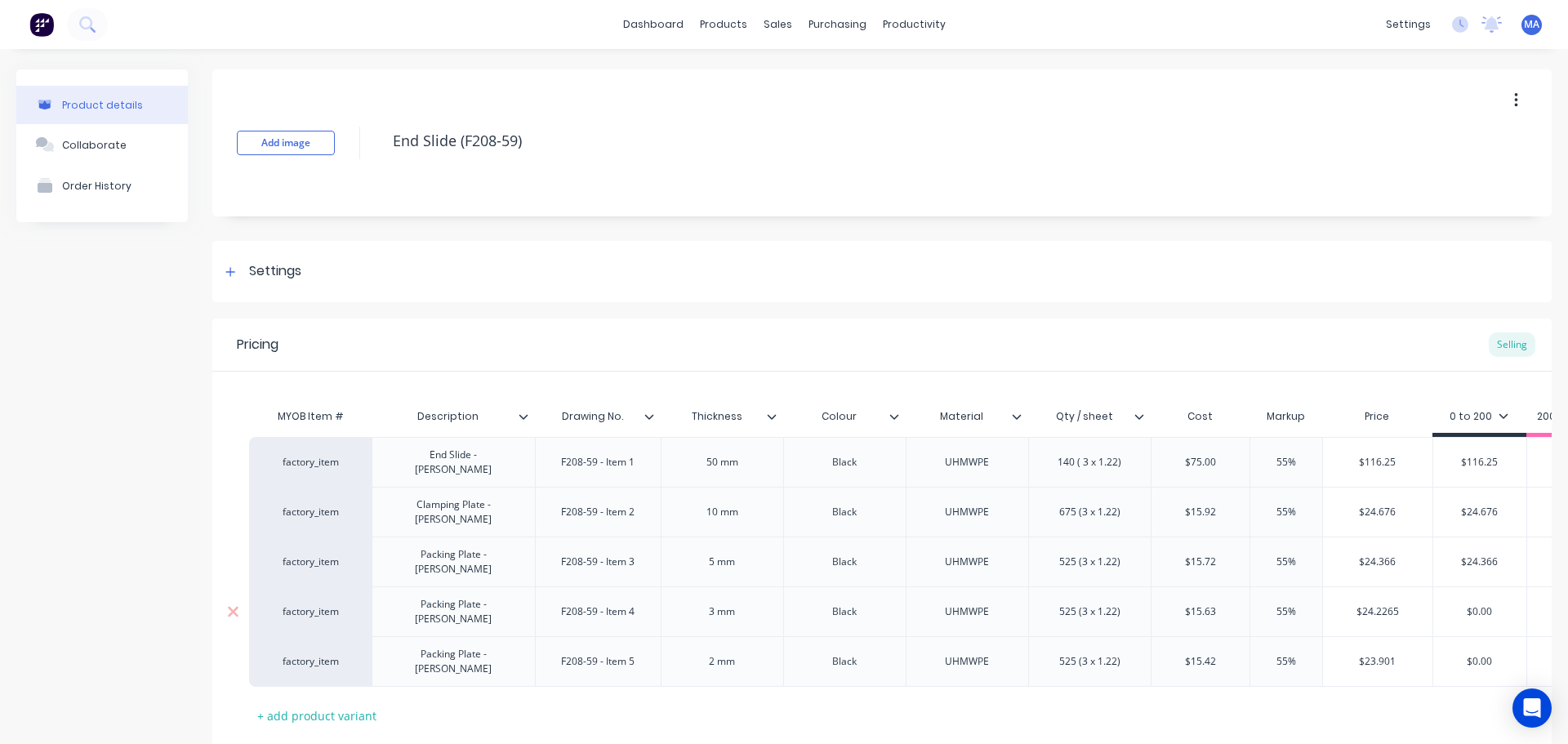
paste input "24.2265"
drag, startPoint x: 1402, startPoint y: 620, endPoint x: 1337, endPoint y: 628, distance: 65.5
click at [1315, 636] on div "factory_item Packing Plate - Mark B F208-59 - Item 5 2 mm Black UHMWPE 525 (3 x…" at bounding box center [1163, 661] width 1828 height 51
drag, startPoint x: 1516, startPoint y: 619, endPoint x: 1422, endPoint y: 625, distance: 94.2
click at [1448, 654] on input "$0.00" at bounding box center [1483, 660] width 99 height 14
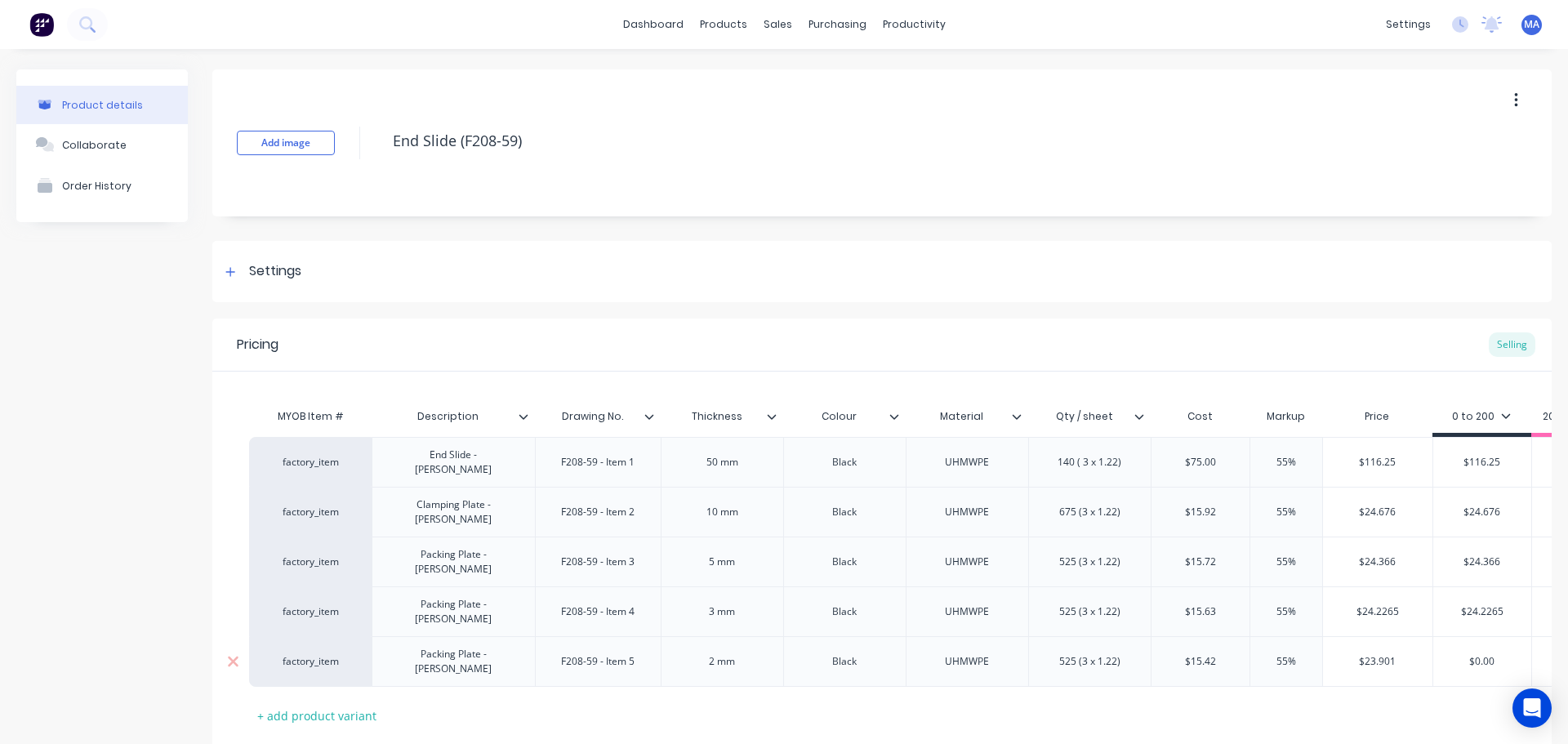
paste input "23.901"
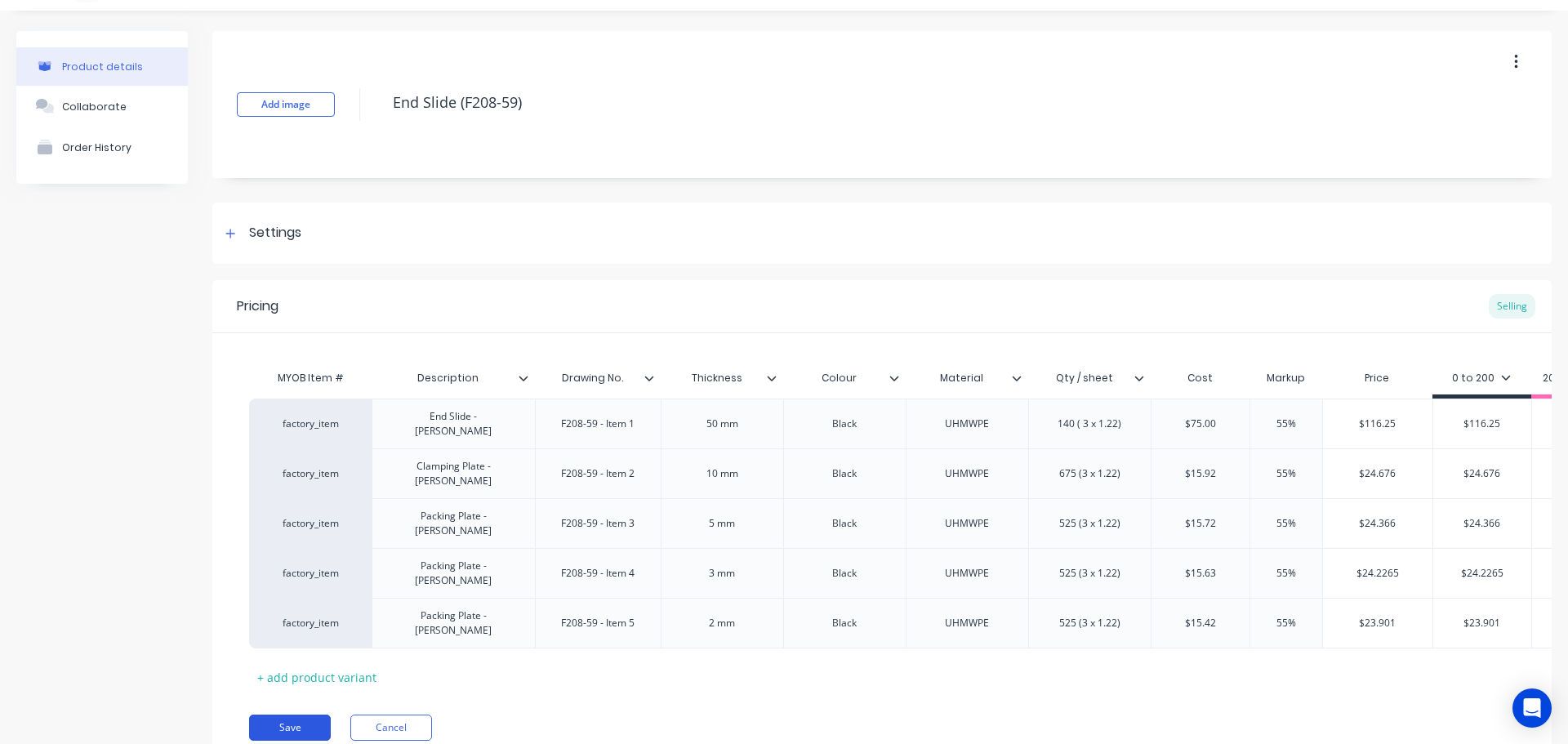
scroll to position [76, 0]
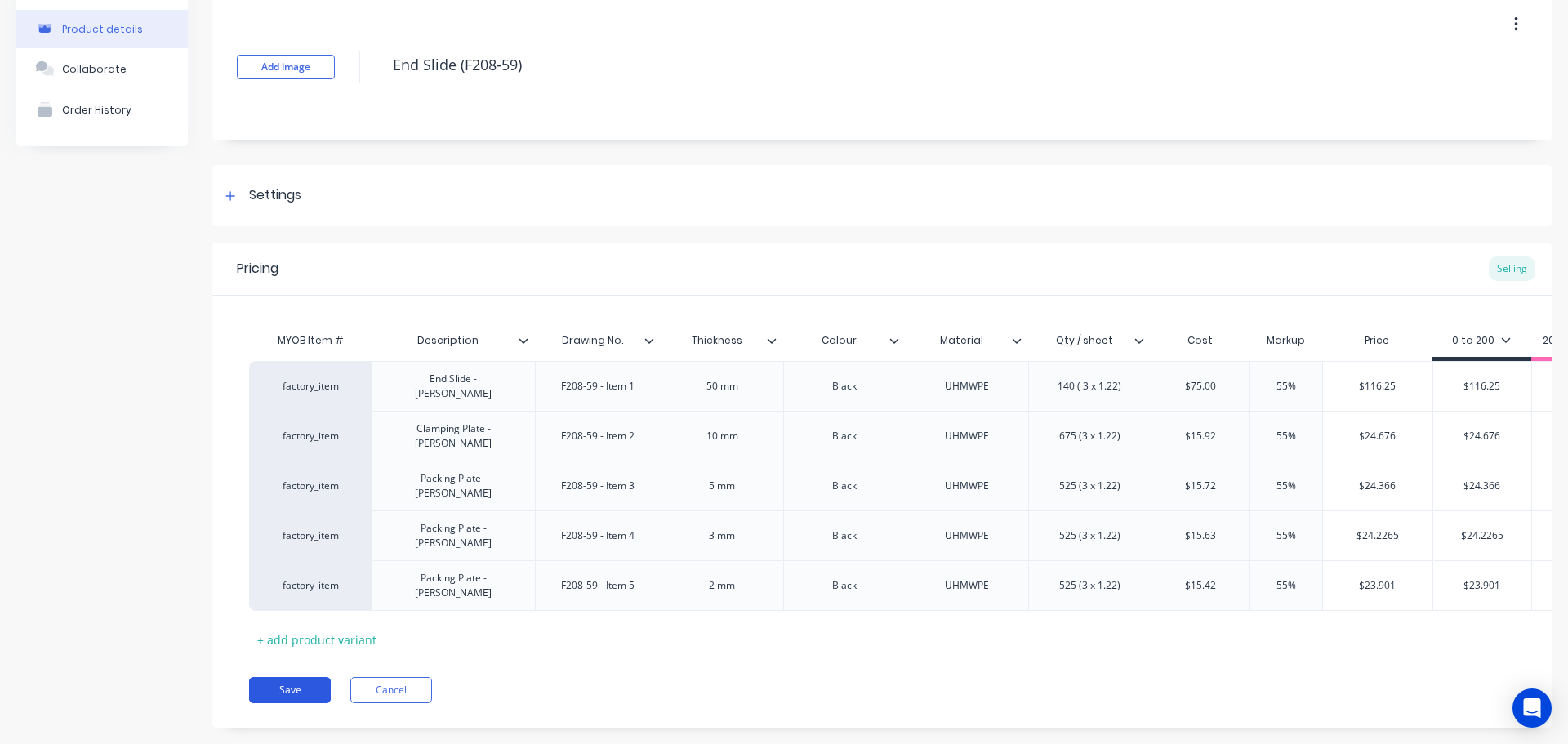
click at [308, 677] on button "Save" at bounding box center [290, 690] width 82 height 26
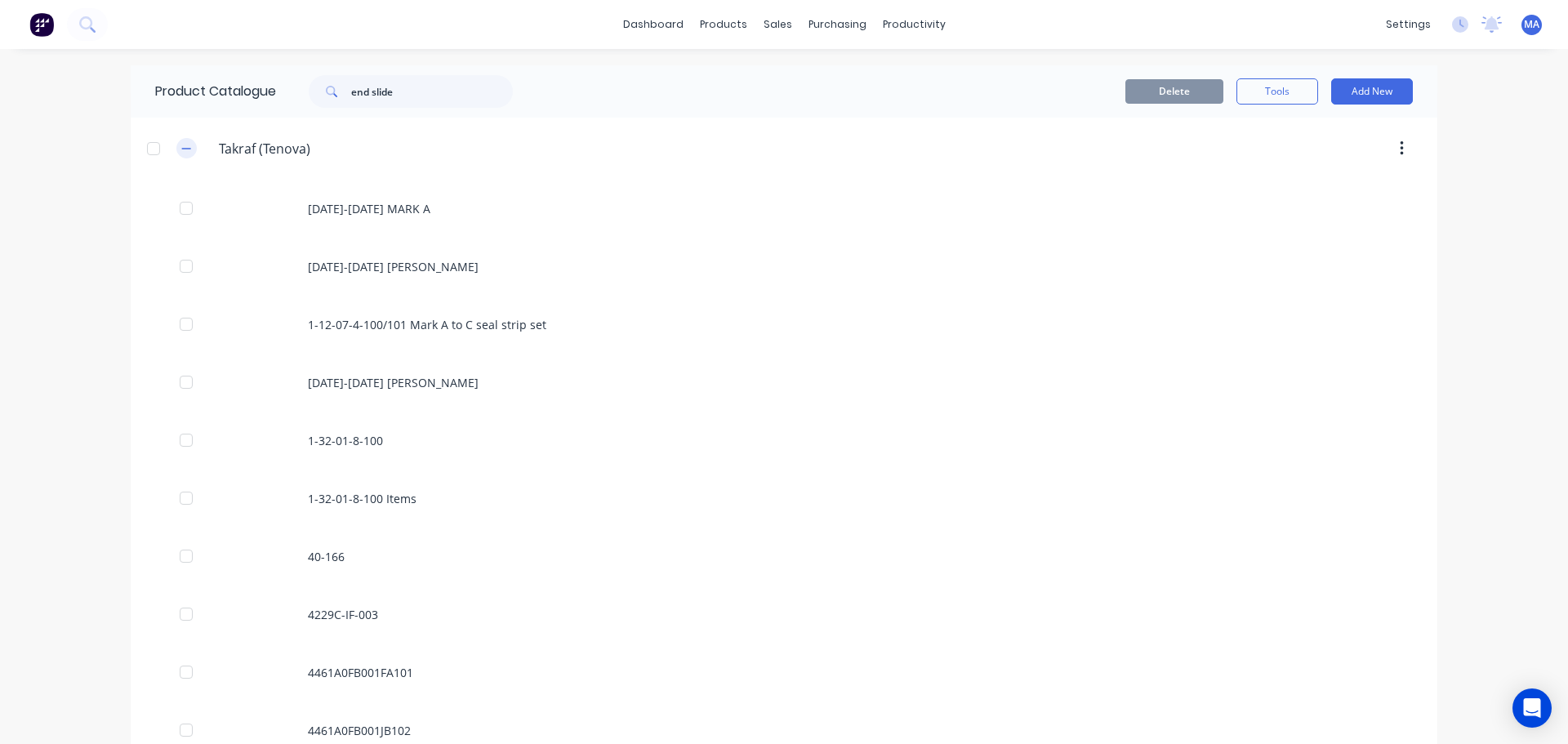
click at [177, 146] on span at bounding box center [187, 148] width 20 height 20
click at [188, 148] on button "button" at bounding box center [187, 148] width 20 height 20
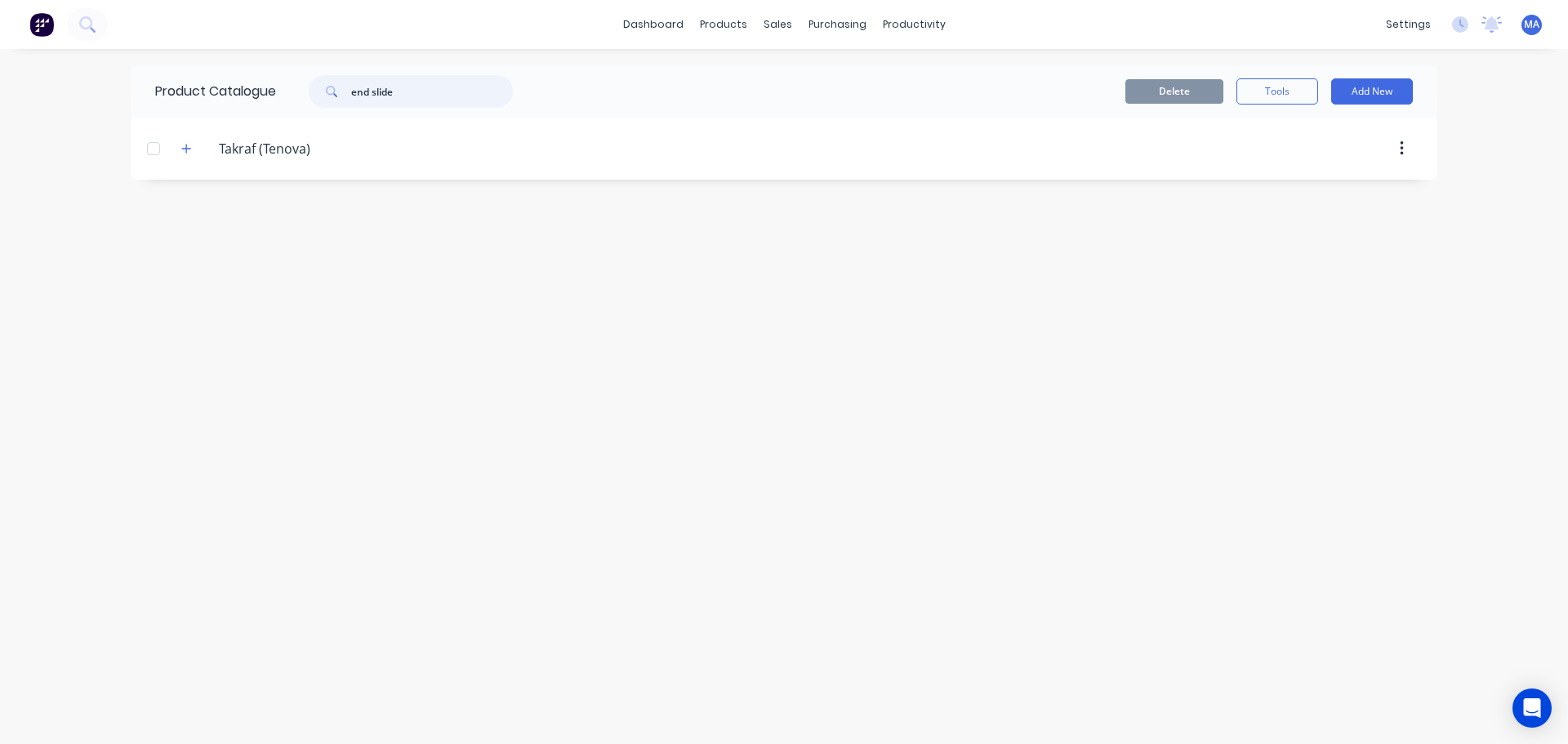
click at [395, 100] on input "end slide" at bounding box center [432, 91] width 161 height 33
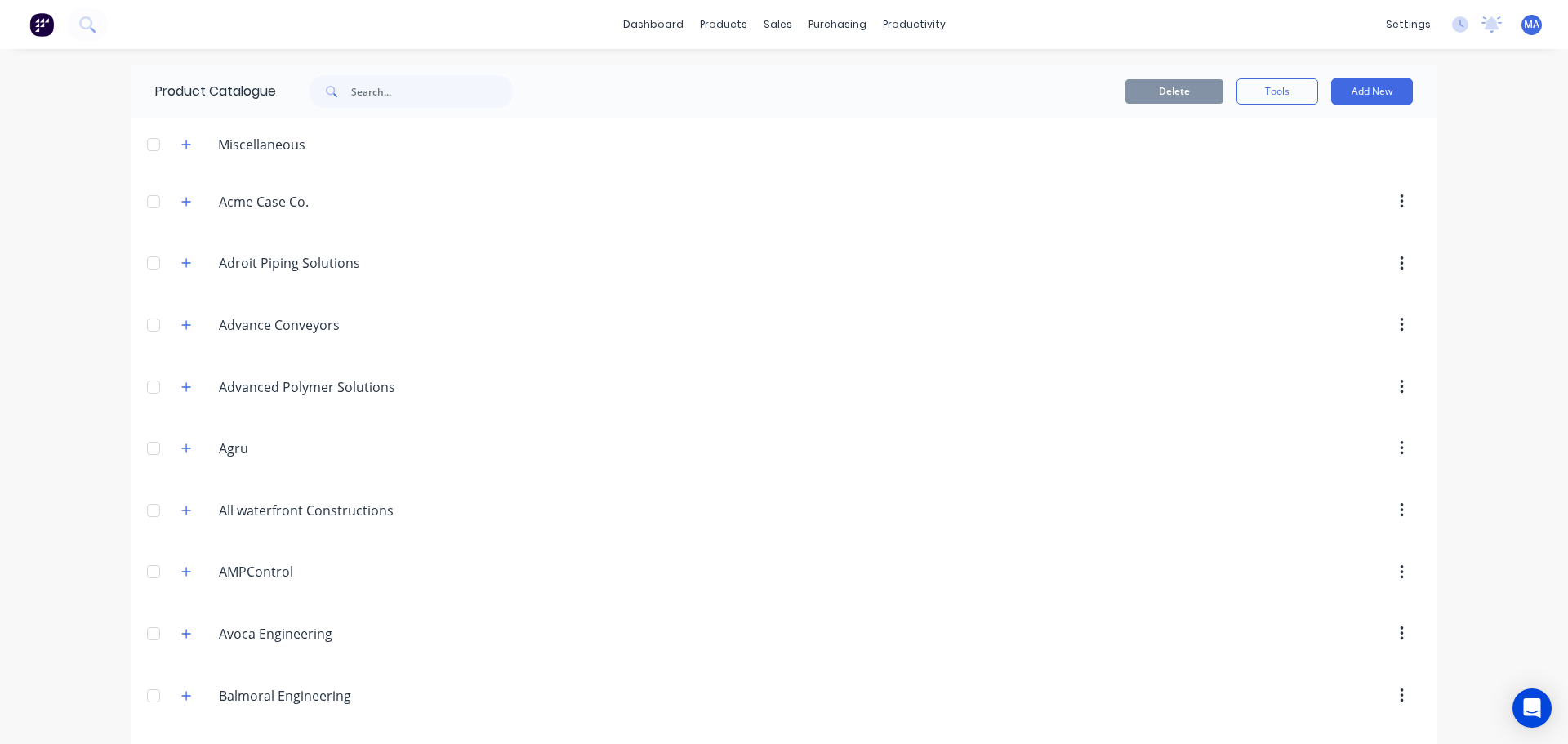
click at [191, 146] on div "Miscellaneous" at bounding box center [243, 144] width 150 height 20
click at [182, 144] on icon "button" at bounding box center [187, 144] width 9 height 9
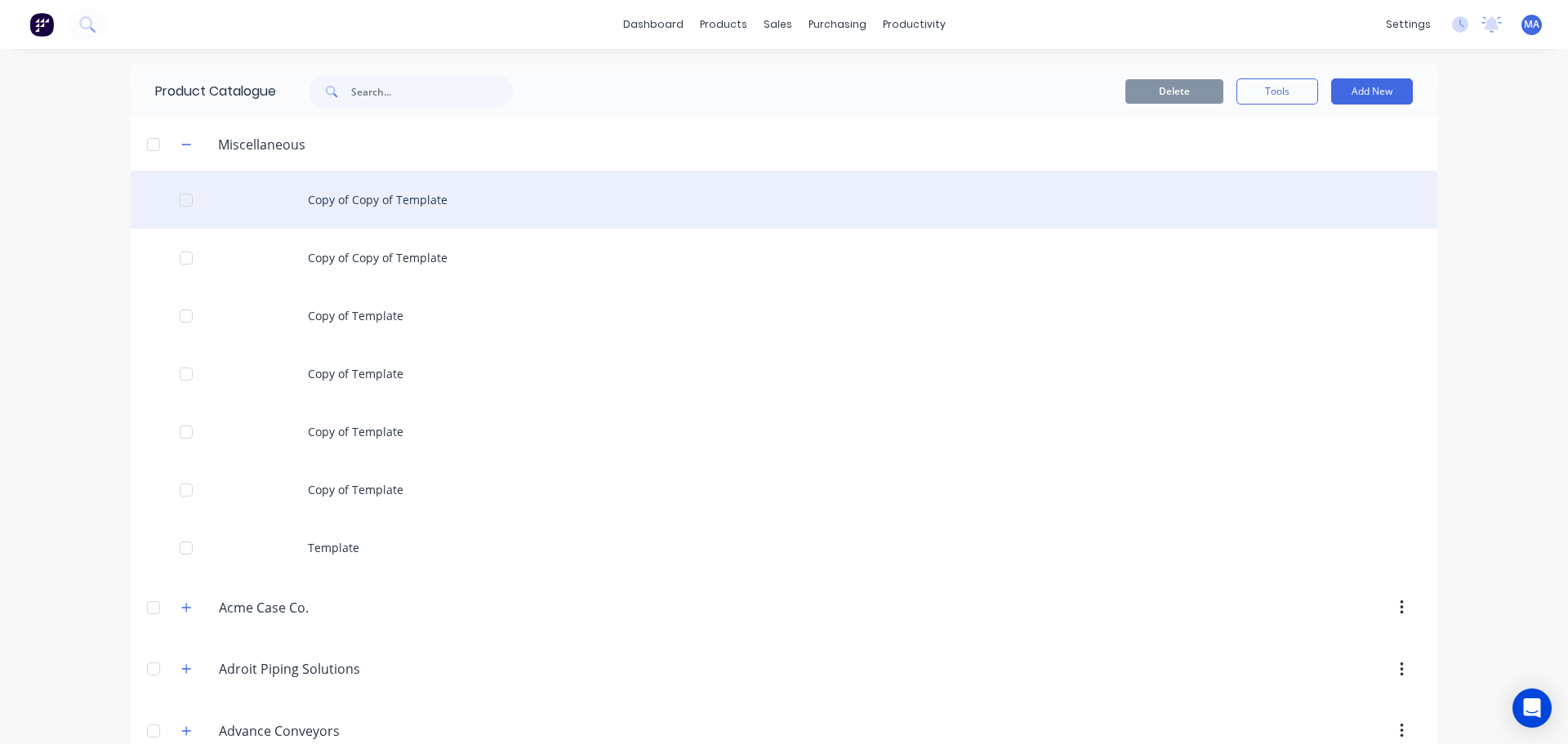
click at [370, 193] on div "Copy of Copy of Template" at bounding box center [784, 199] width 1307 height 58
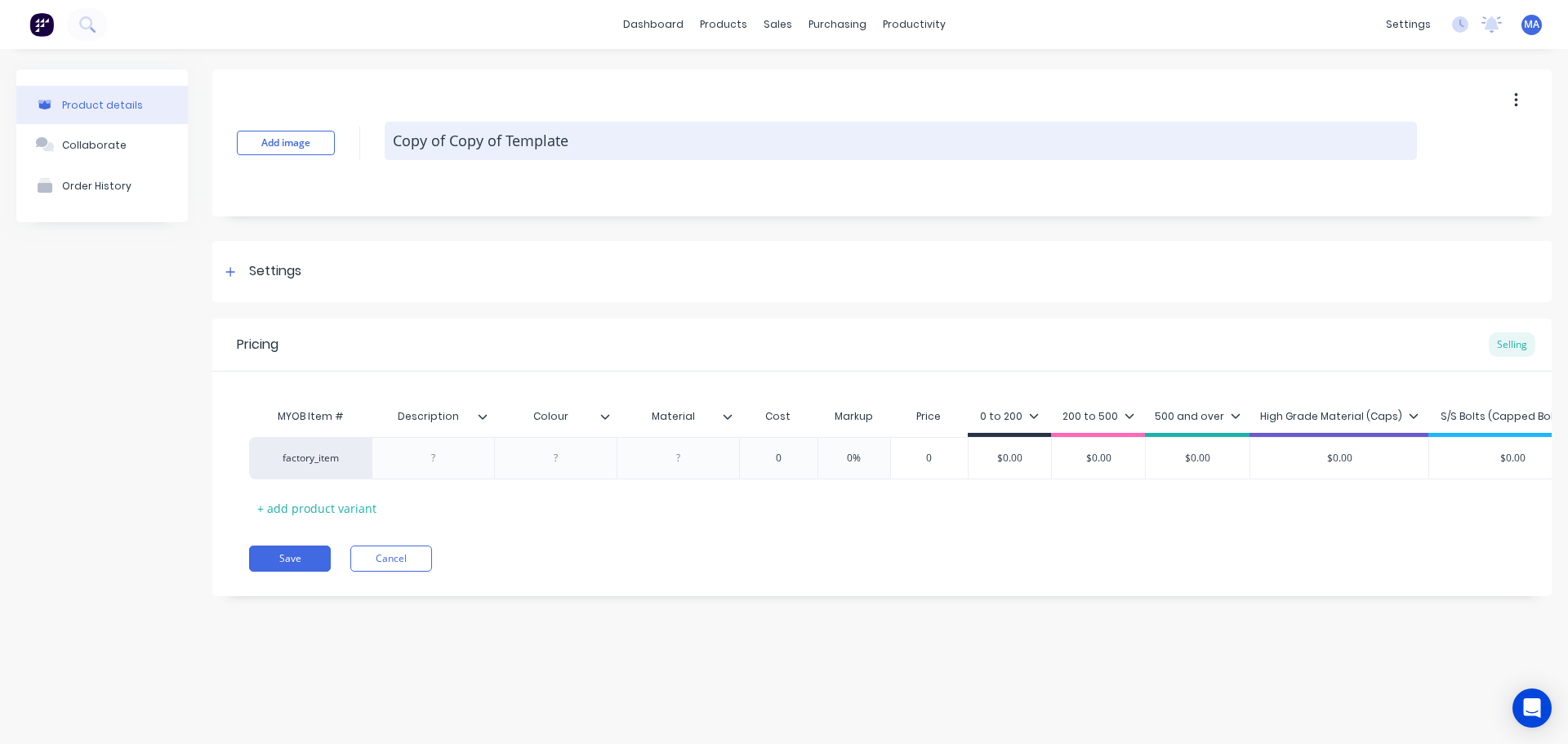
click at [539, 144] on textarea "Copy of Copy of Template" at bounding box center [901, 140] width 1032 height 38
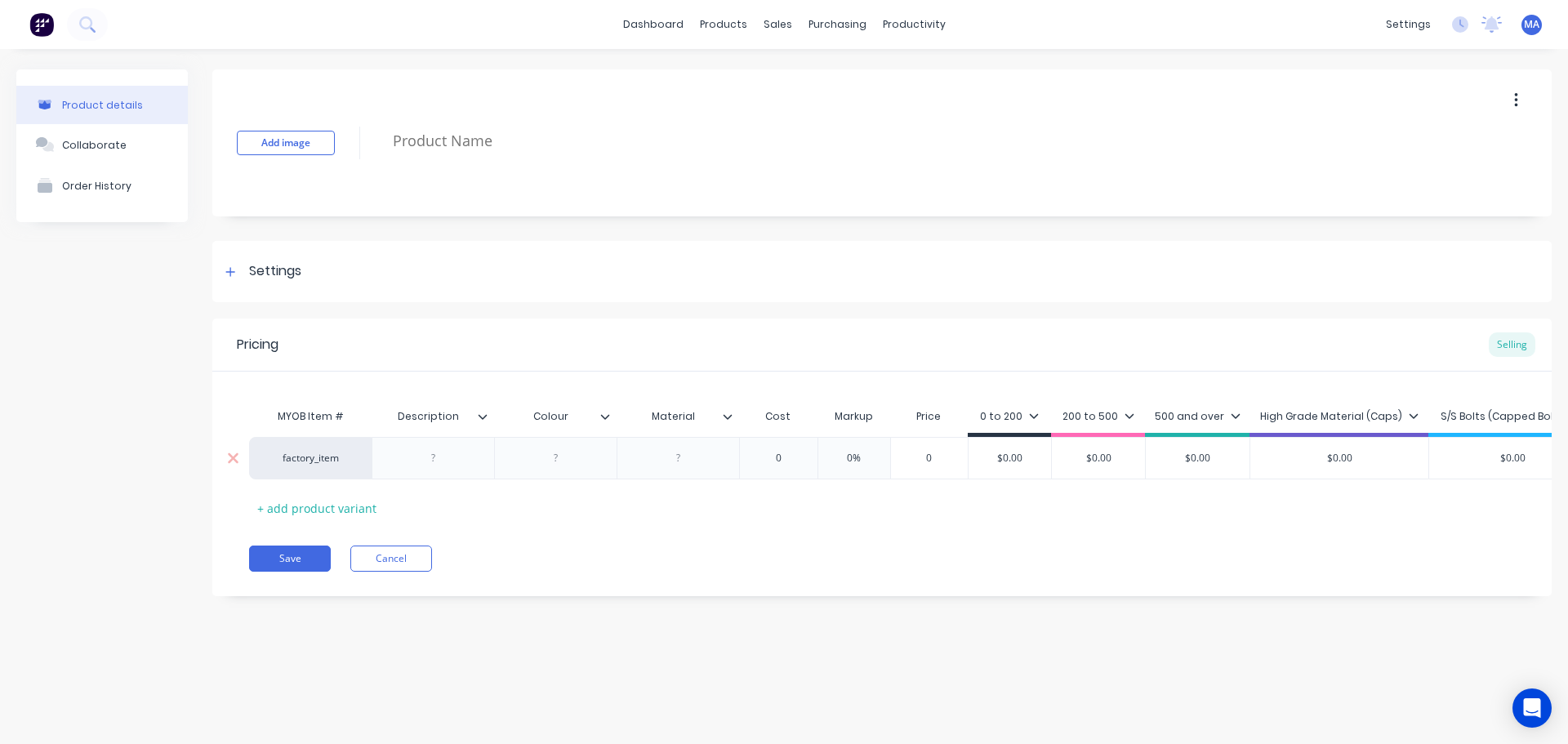
click at [790, 453] on input "text" at bounding box center [778, 458] width 82 height 14
click at [790, 453] on input "0" at bounding box center [778, 458] width 82 height 14
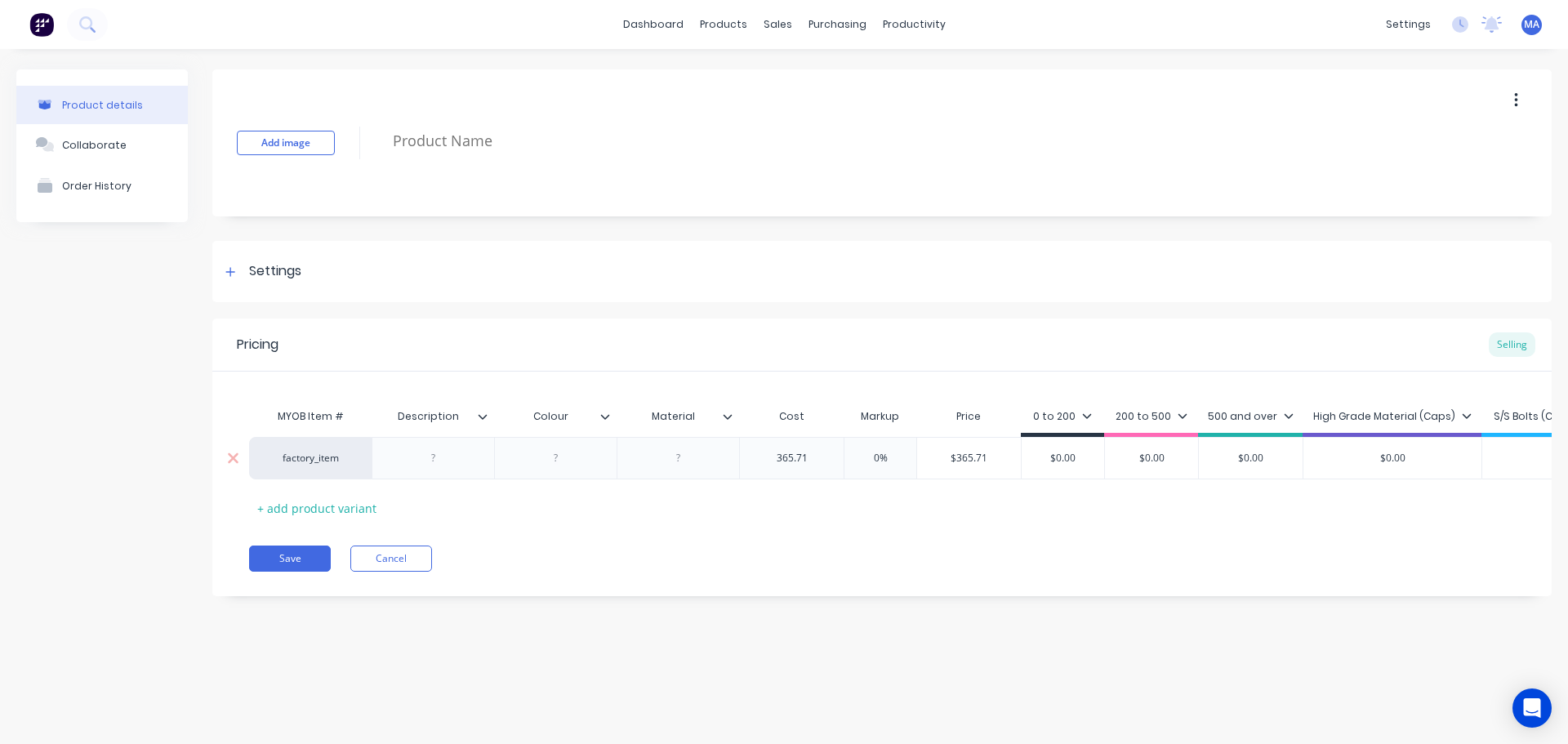
click at [876, 462] on input "0%" at bounding box center [880, 458] width 82 height 14
click at [1070, 453] on input "$0.00" at bounding box center [1074, 458] width 83 height 14
drag, startPoint x: 1020, startPoint y: 461, endPoint x: 920, endPoint y: 466, distance: 100.1
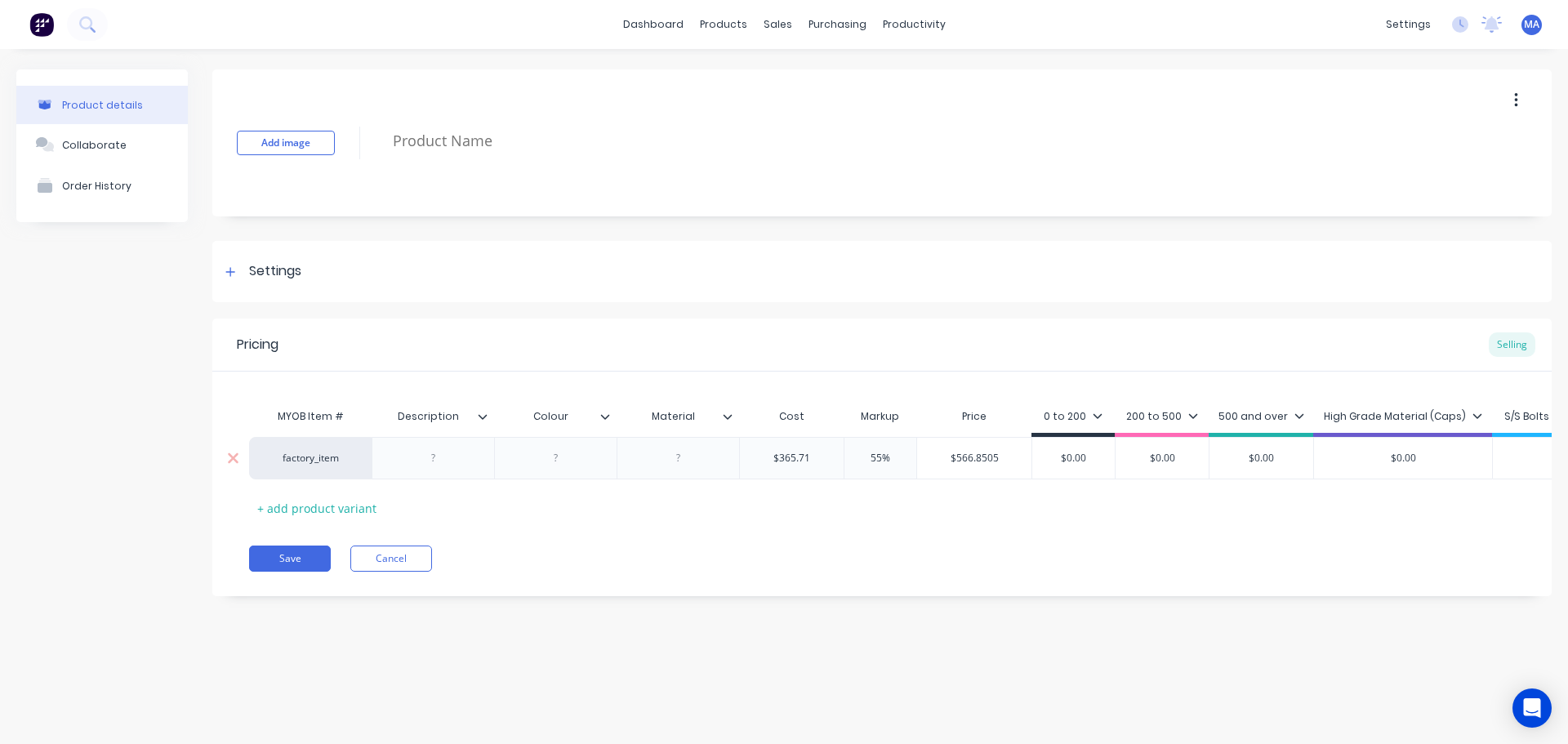
click at [920, 466] on div "$566.8505 $566.8505" at bounding box center [974, 458] width 114 height 41
drag, startPoint x: 1049, startPoint y: 459, endPoint x: 1001, endPoint y: 458, distance: 48.0
click at [1014, 457] on div "factory_item $365.71 365.71 55% 55% $566.8505 $566.8505 $0.00 $0.00 $0.00 $0.00…" at bounding box center [955, 458] width 1412 height 42
paste input "566.8505"
click at [402, 465] on div at bounding box center [433, 458] width 82 height 21
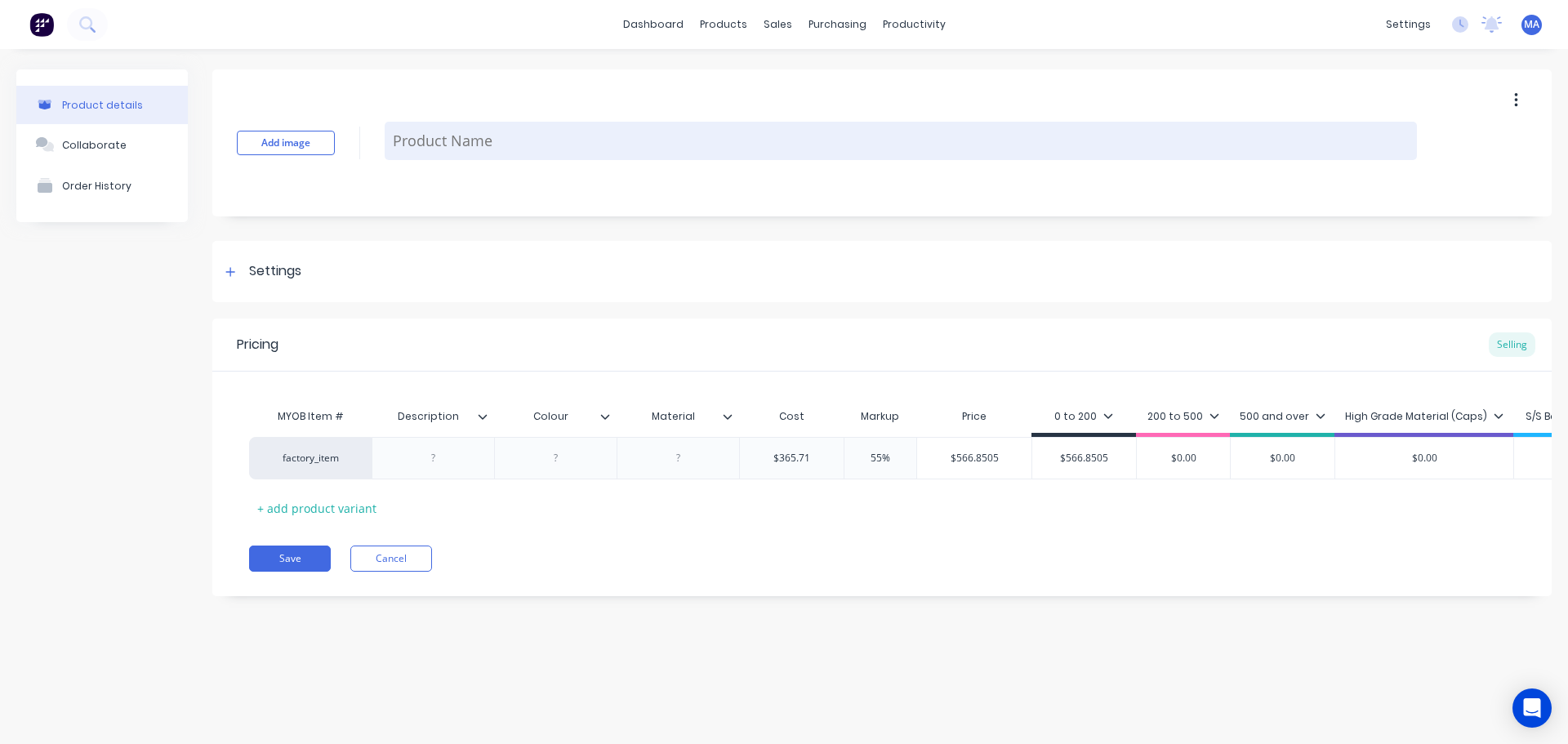
click at [477, 138] on textarea at bounding box center [901, 140] width 1032 height 38
click at [496, 138] on textarea at bounding box center [901, 140] width 1032 height 38
click at [495, 136] on textarea "Seal Strips (" at bounding box center [901, 140] width 1032 height 38
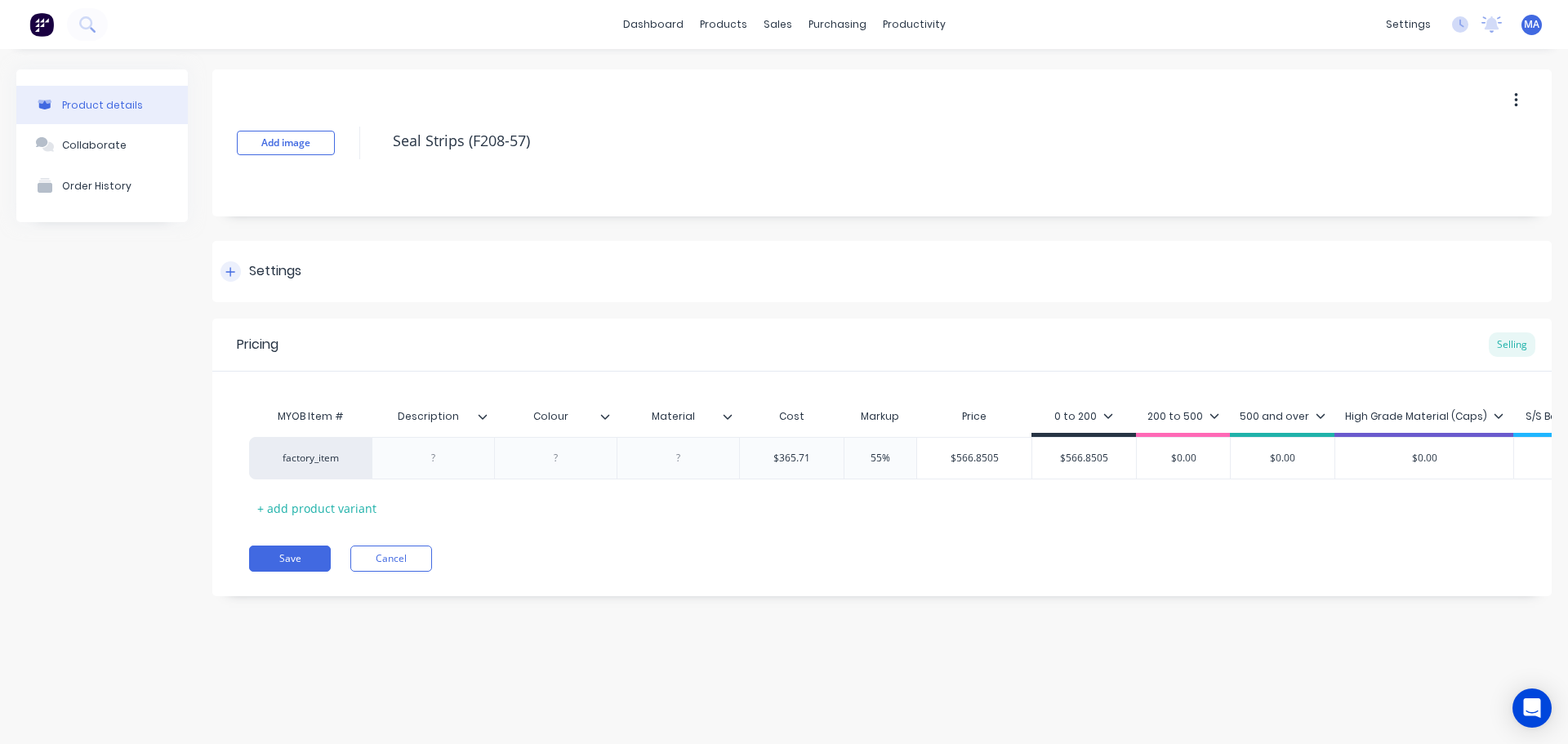
click at [304, 262] on div "Settings" at bounding box center [882, 271] width 1340 height 62
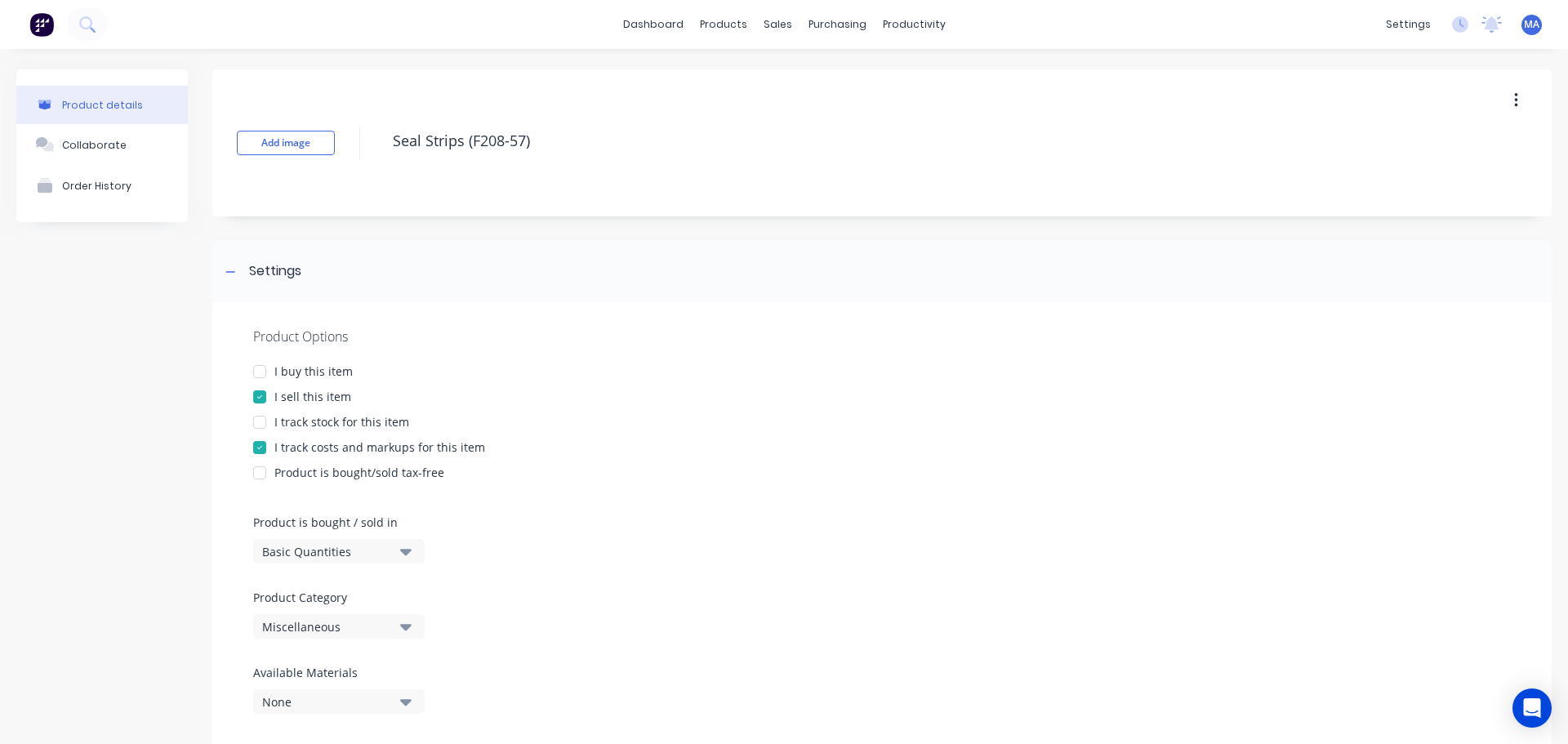
click at [338, 627] on div "Miscellaneous" at bounding box center [327, 627] width 131 height 17
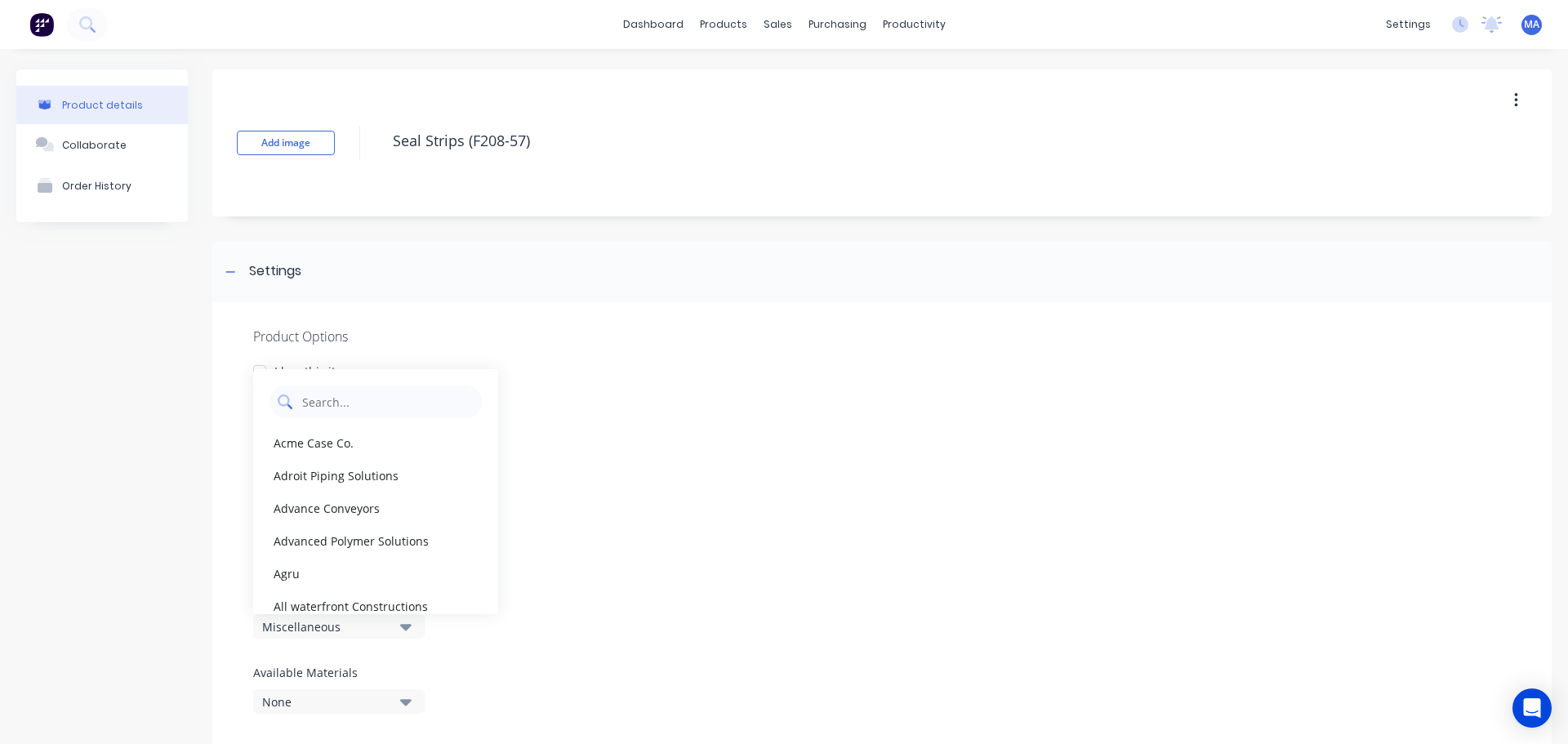
click at [340, 408] on Category "text" at bounding box center [387, 401] width 173 height 33
click at [310, 536] on div "Takraf (Tenova)" at bounding box center [376, 540] width 245 height 33
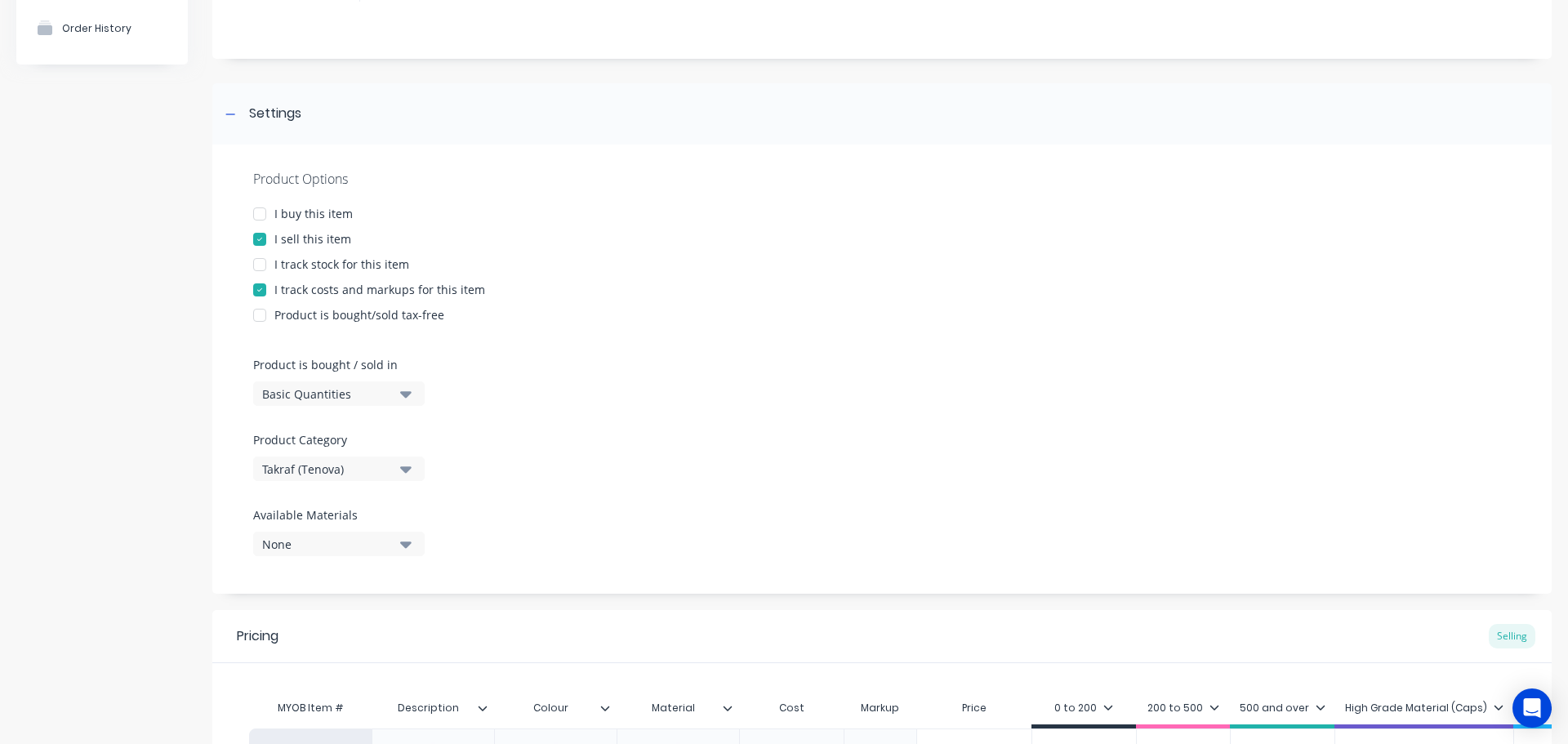
scroll to position [163, 0]
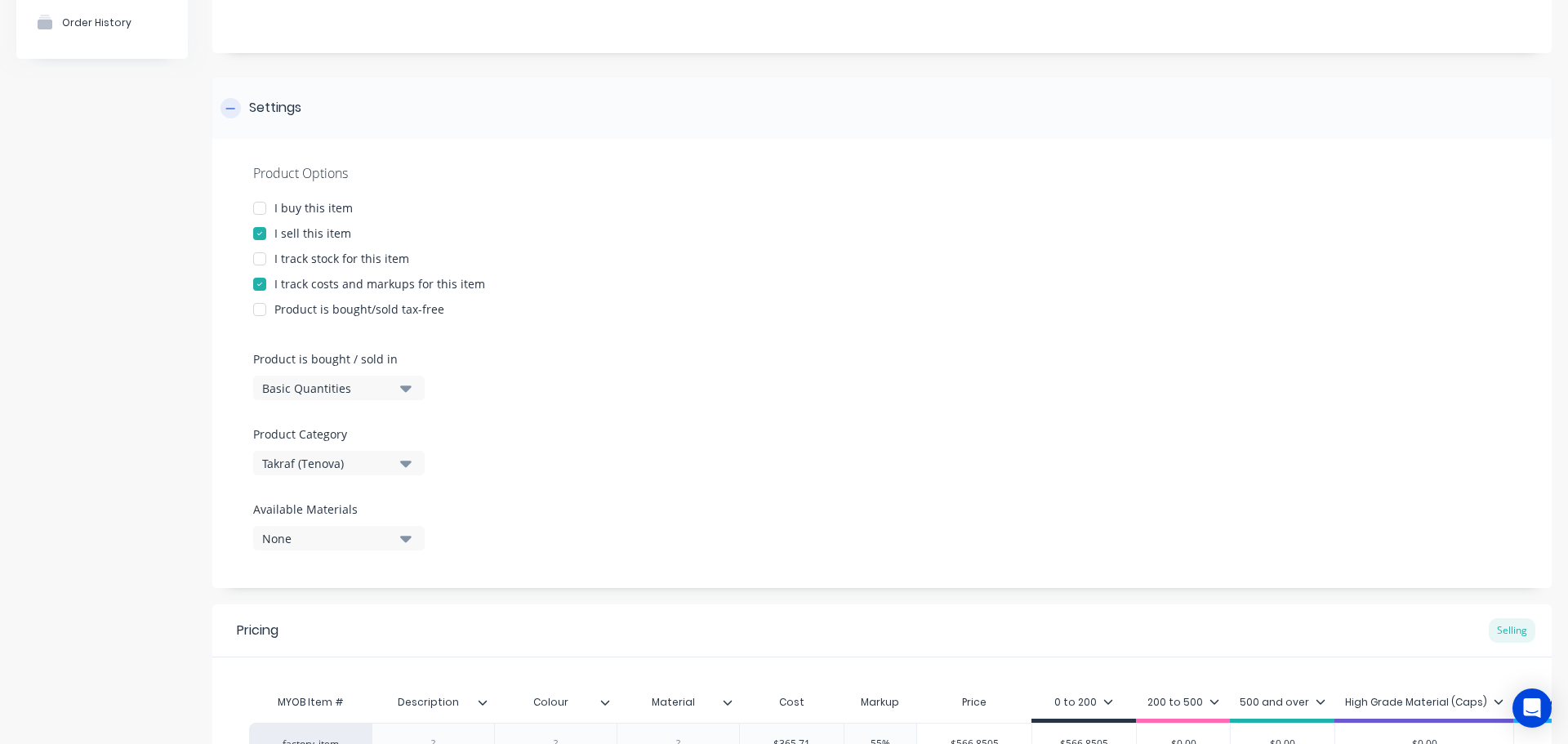
click at [231, 103] on icon at bounding box center [231, 109] width 10 height 12
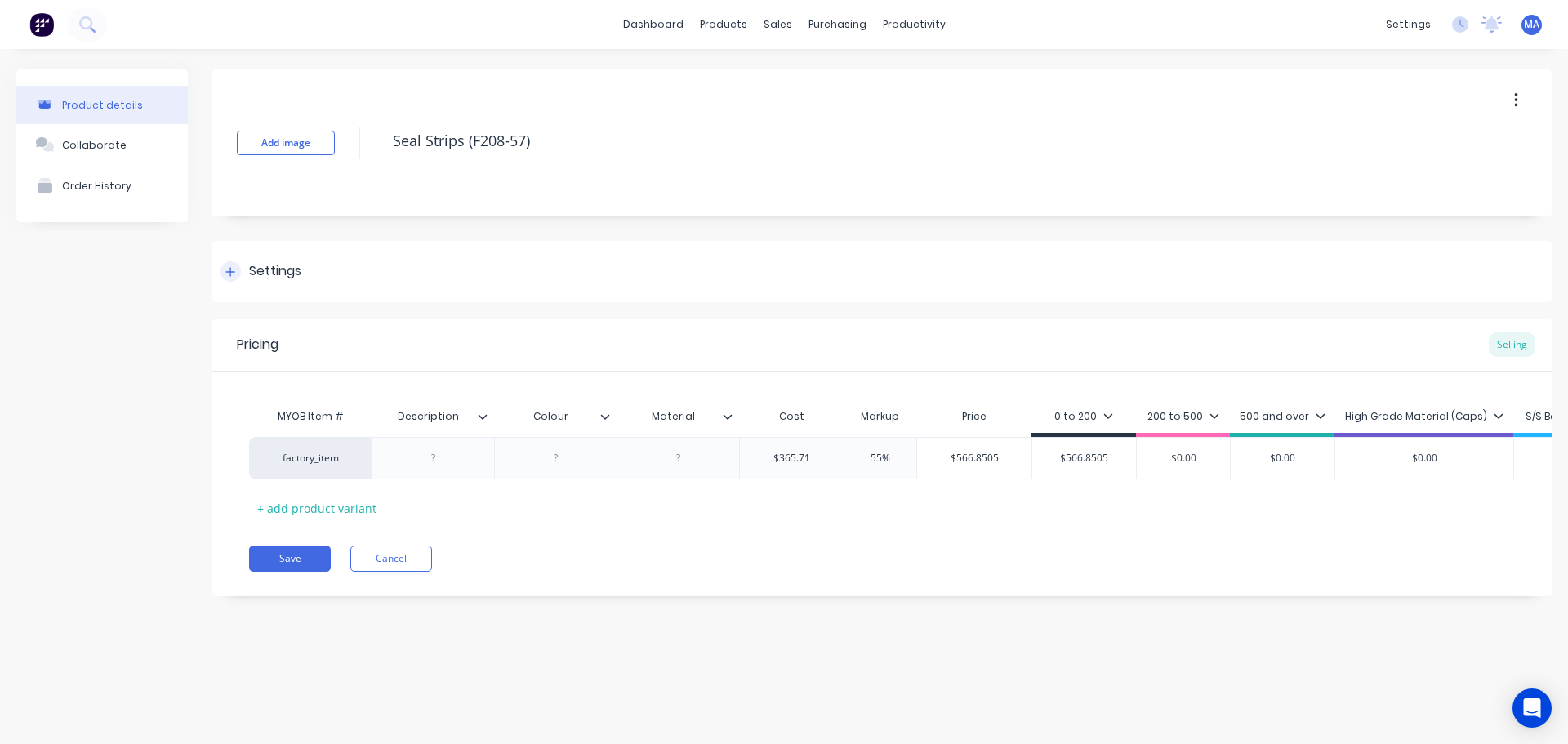
scroll to position [0, 0]
click at [452, 456] on div at bounding box center [433, 458] width 82 height 21
click at [343, 507] on div "+ add product variant" at bounding box center [317, 508] width 136 height 25
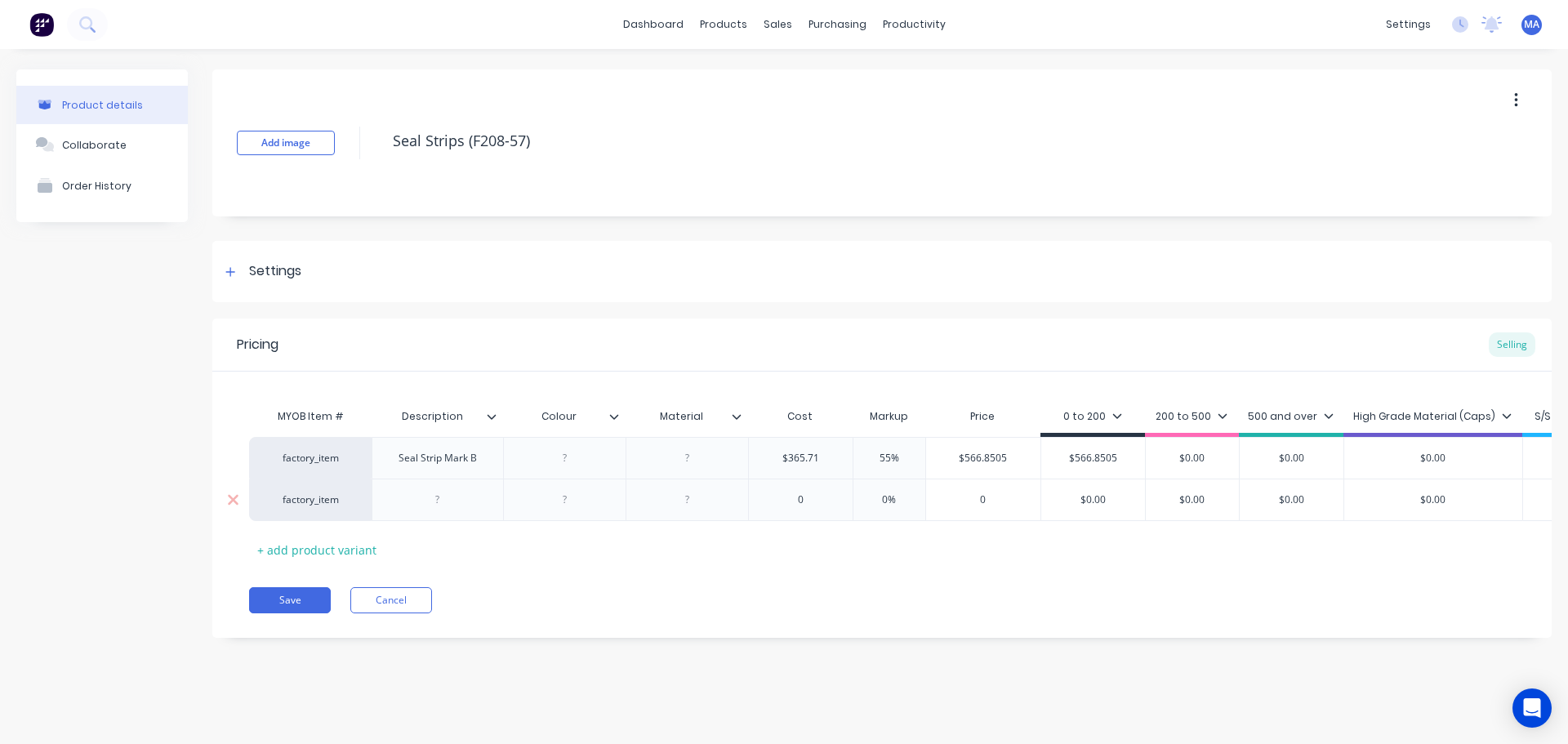
click at [464, 501] on div at bounding box center [438, 499] width 82 height 21
drag, startPoint x: 481, startPoint y: 466, endPoint x: 364, endPoint y: 475, distance: 117.3
click at [364, 475] on div "factory_item Seal Strip Mark B $365.71 365.71 55% 55% $566.8505 $566.8505 $566.…" at bounding box center [970, 457] width 1442 height 41
copy div "Seal Strip Mark B"
click at [453, 513] on div at bounding box center [438, 500] width 132 height 42
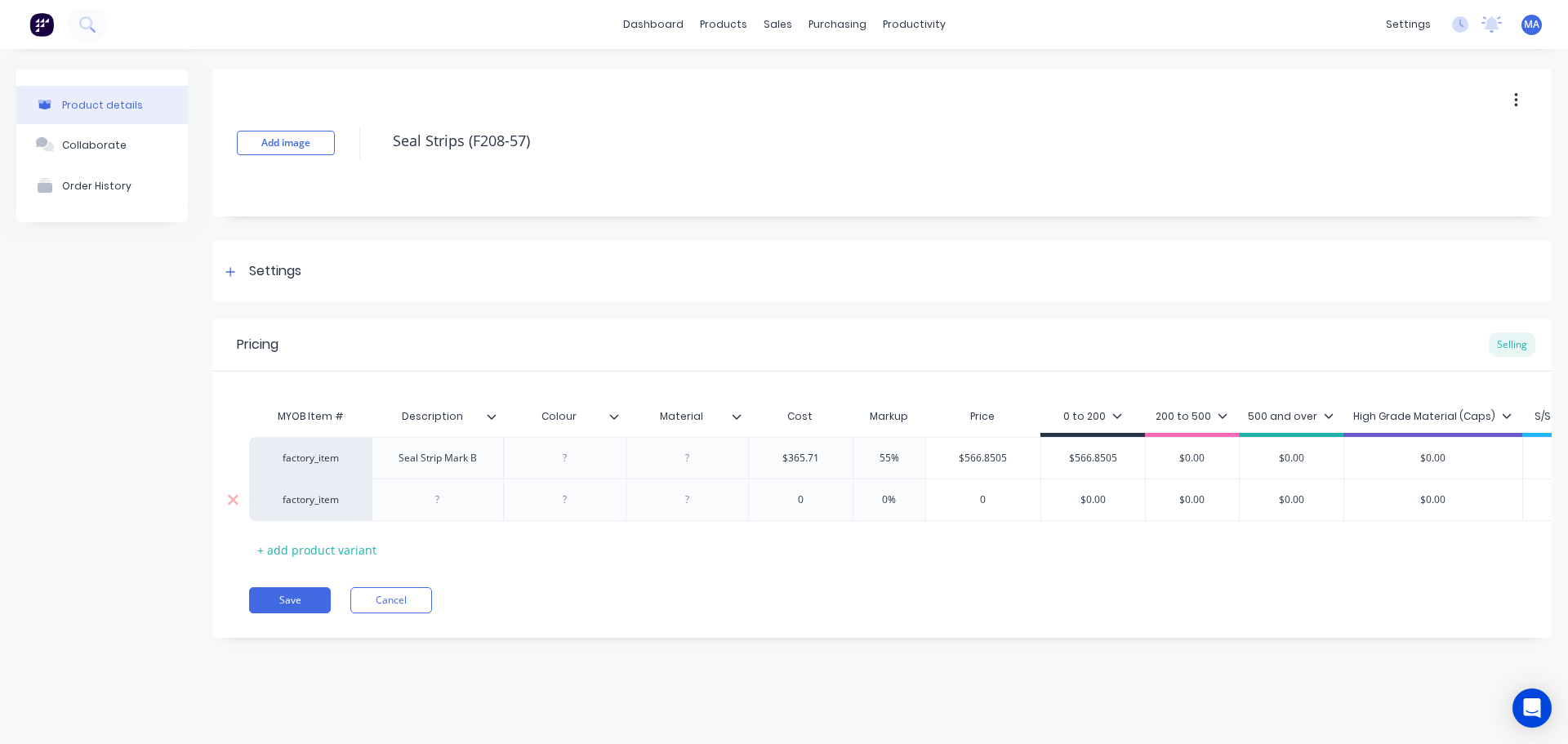
click at [451, 501] on div at bounding box center [438, 499] width 82 height 21
paste div
click at [562, 455] on div at bounding box center [564, 458] width 82 height 21
click at [500, 414] on div at bounding box center [498, 415] width 10 height 14
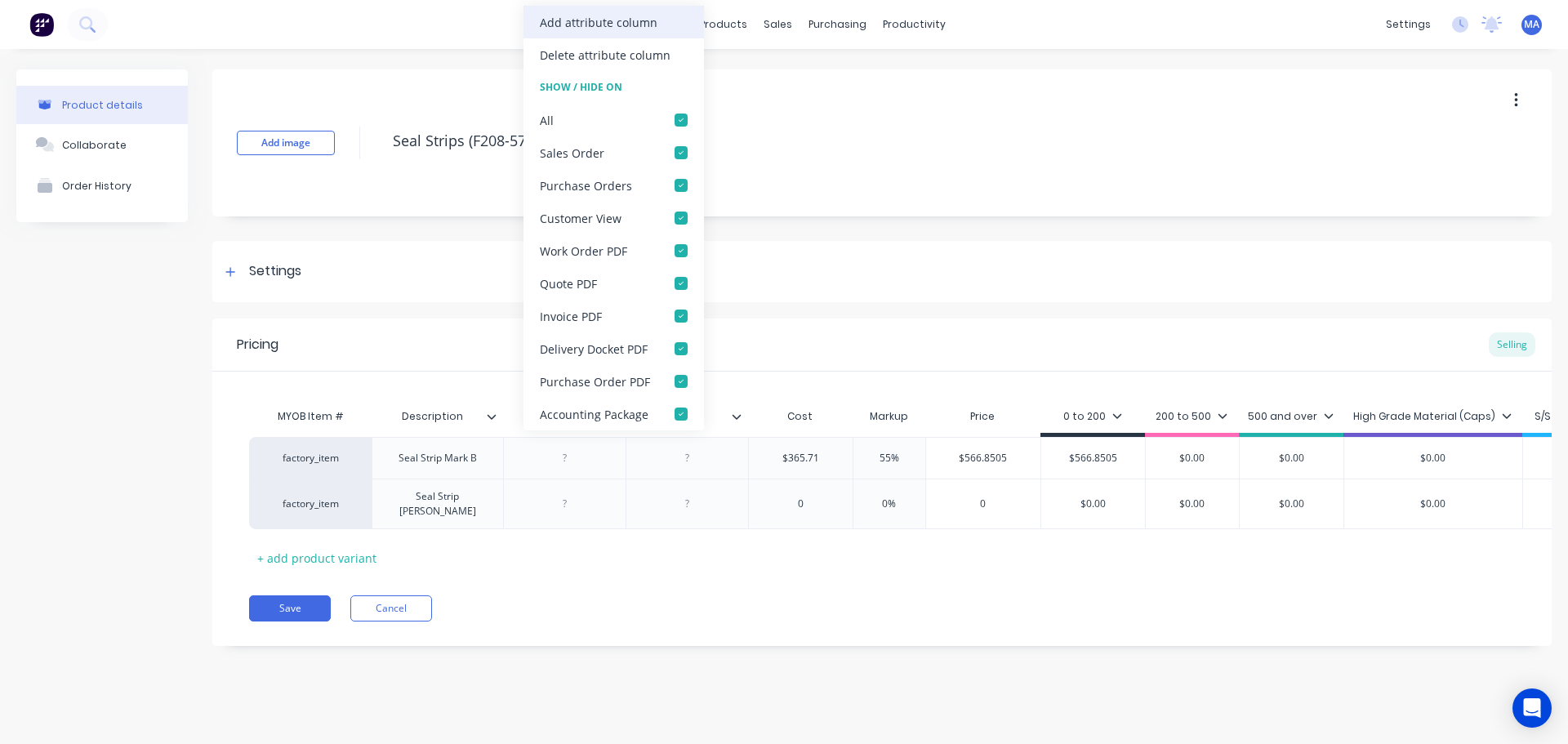
click at [579, 27] on div "Add attribute column" at bounding box center [598, 22] width 117 height 17
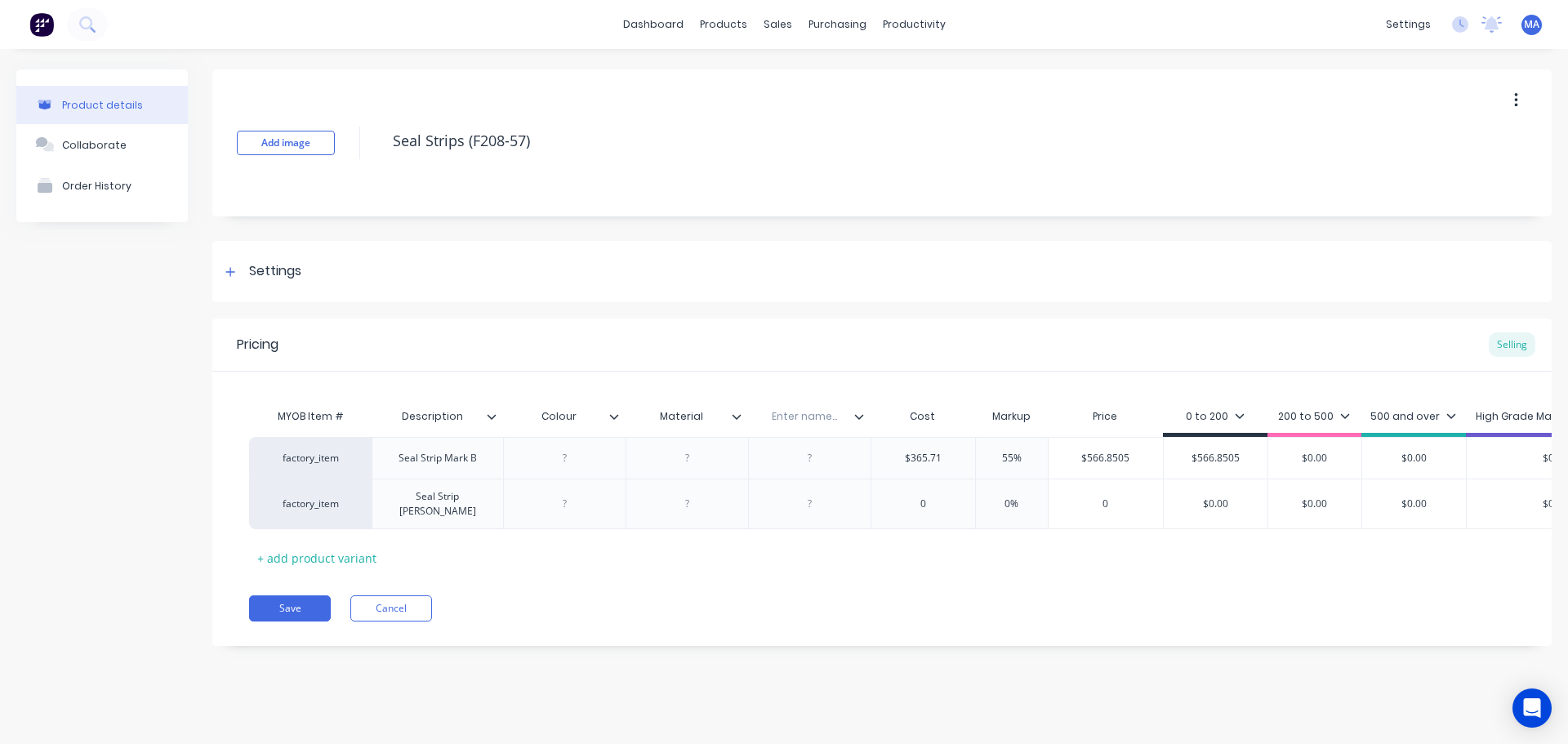
click at [487, 421] on icon at bounding box center [492, 416] width 10 height 10
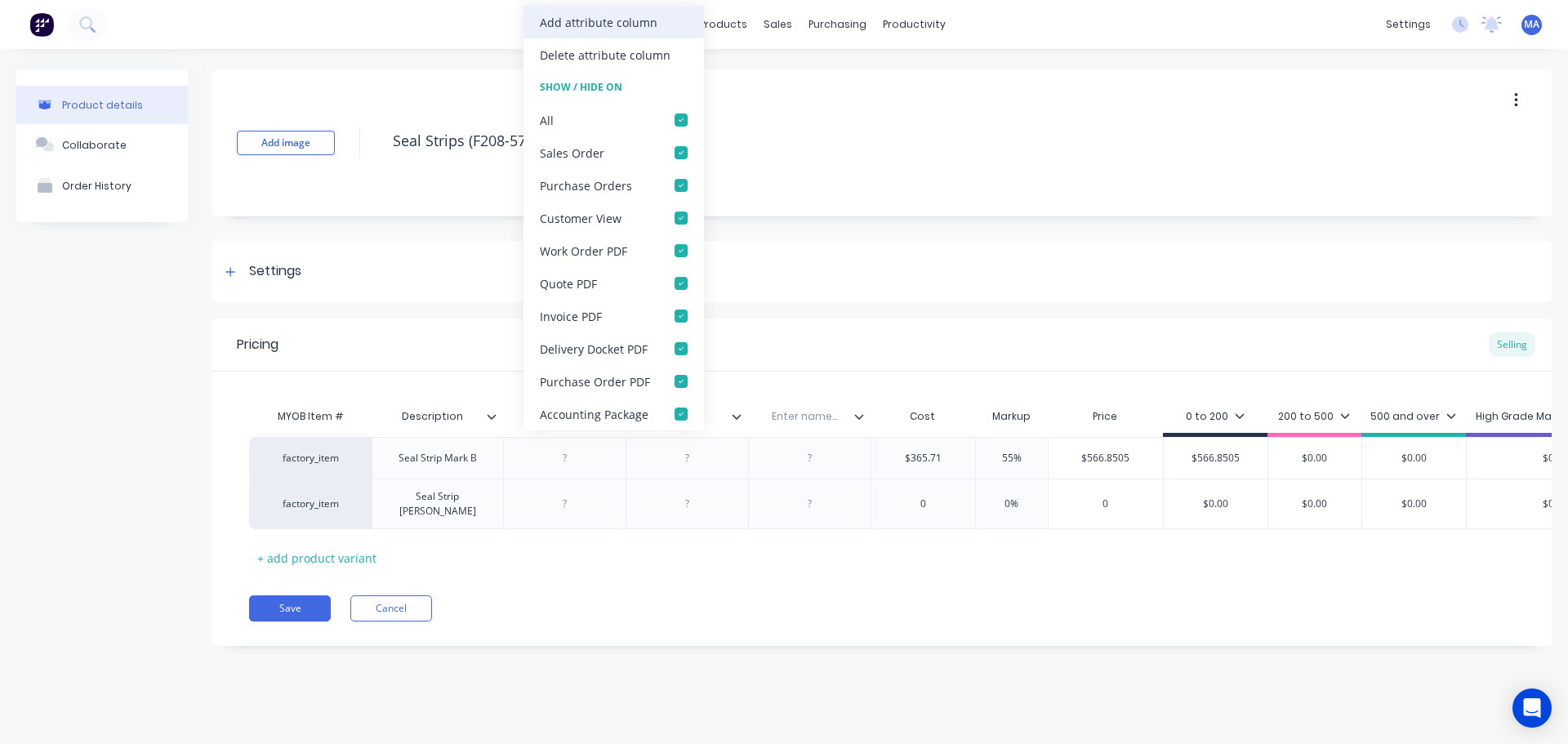
click at [593, 19] on div "Add attribute column" at bounding box center [598, 22] width 117 height 17
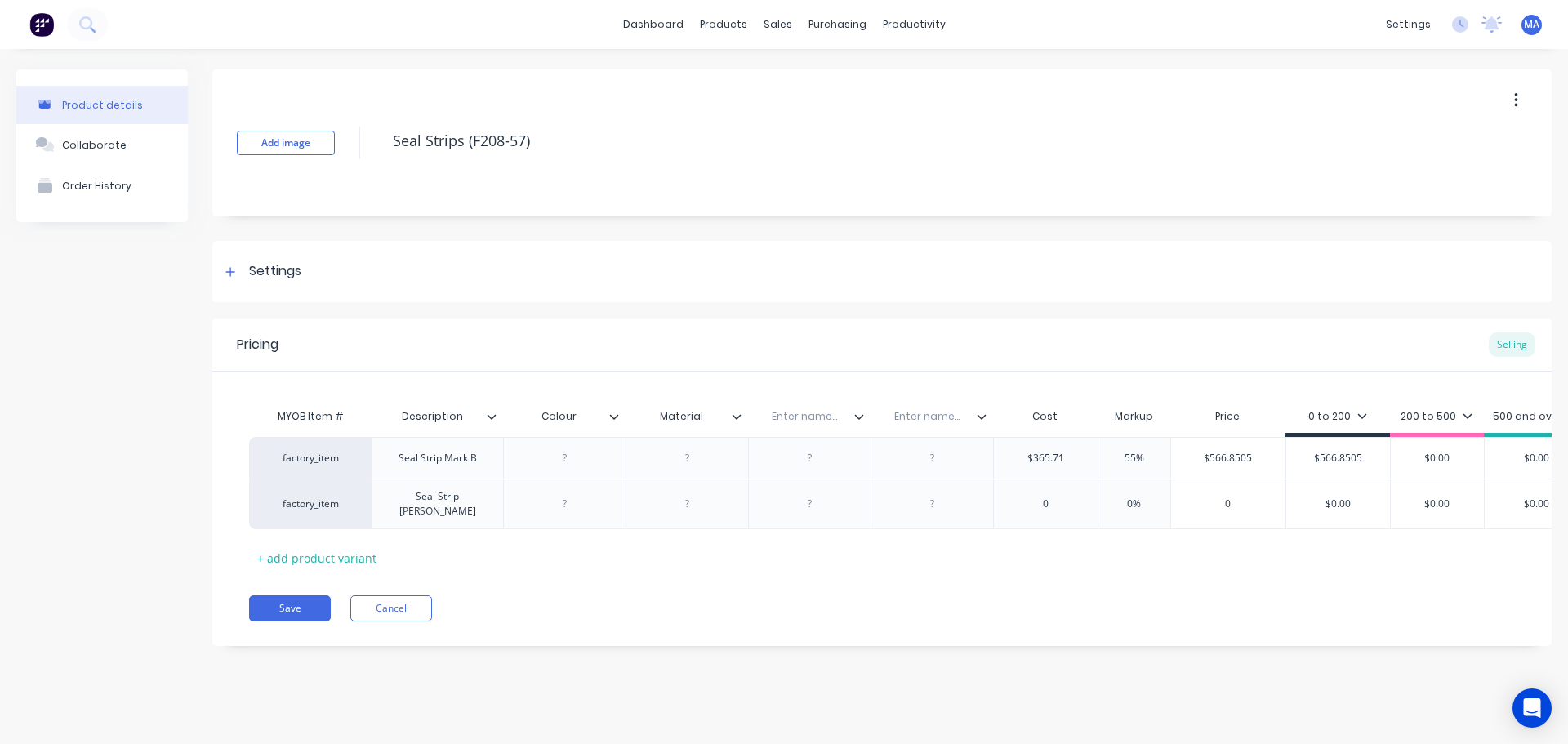
click at [817, 420] on input "text" at bounding box center [804, 415] width 112 height 14
click at [887, 415] on input "text" at bounding box center [927, 415] width 112 height 14
click at [808, 464] on div at bounding box center [809, 458] width 82 height 21
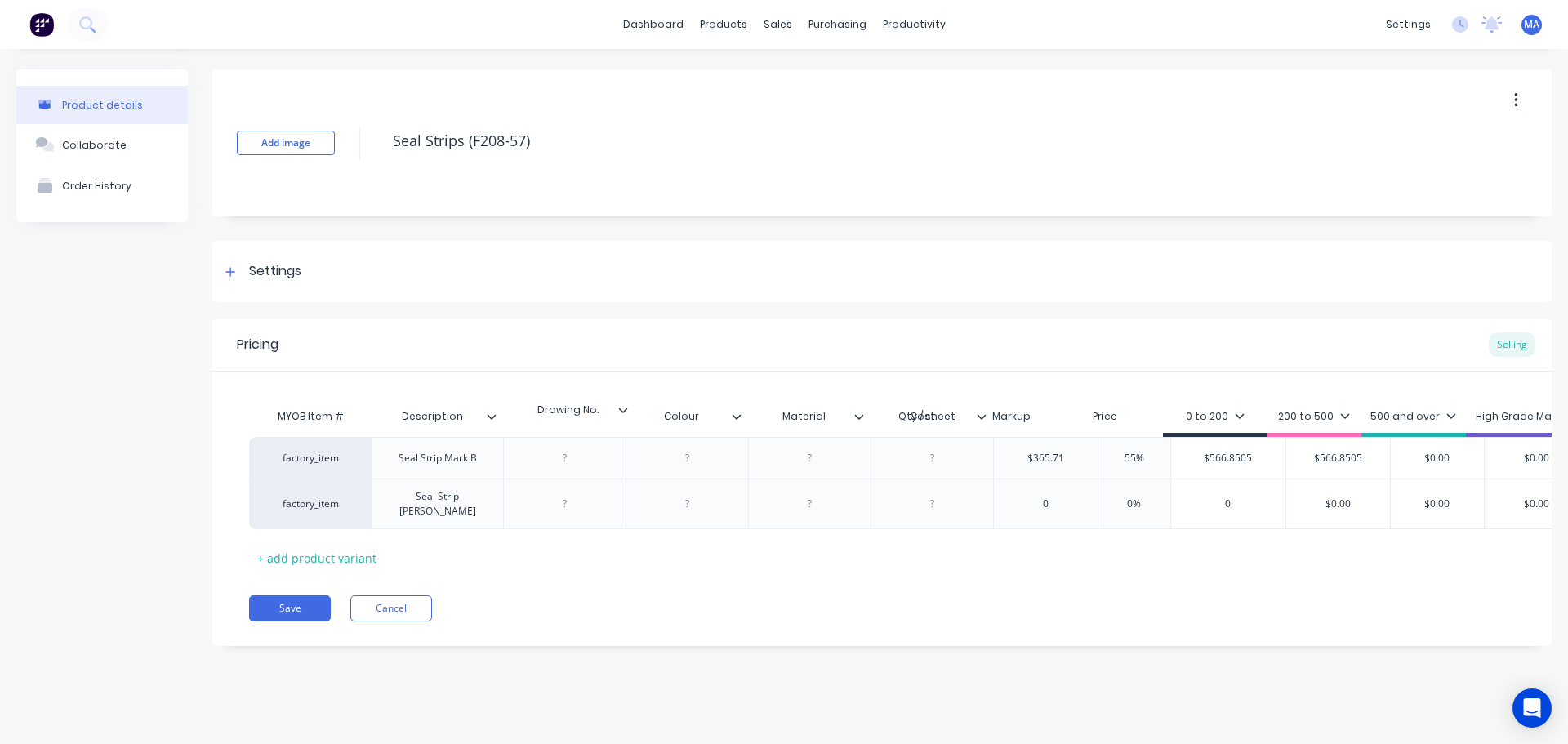
drag, startPoint x: 860, startPoint y: 420, endPoint x: 598, endPoint y: 414, distance: 262.1
click at [598, 414] on div "MYOB Item # Description Colour Material Drawing No. Qty / sheet Cost Markup Pri…" at bounding box center [1092, 419] width 1687 height 37
click at [574, 456] on div at bounding box center [564, 458] width 82 height 21
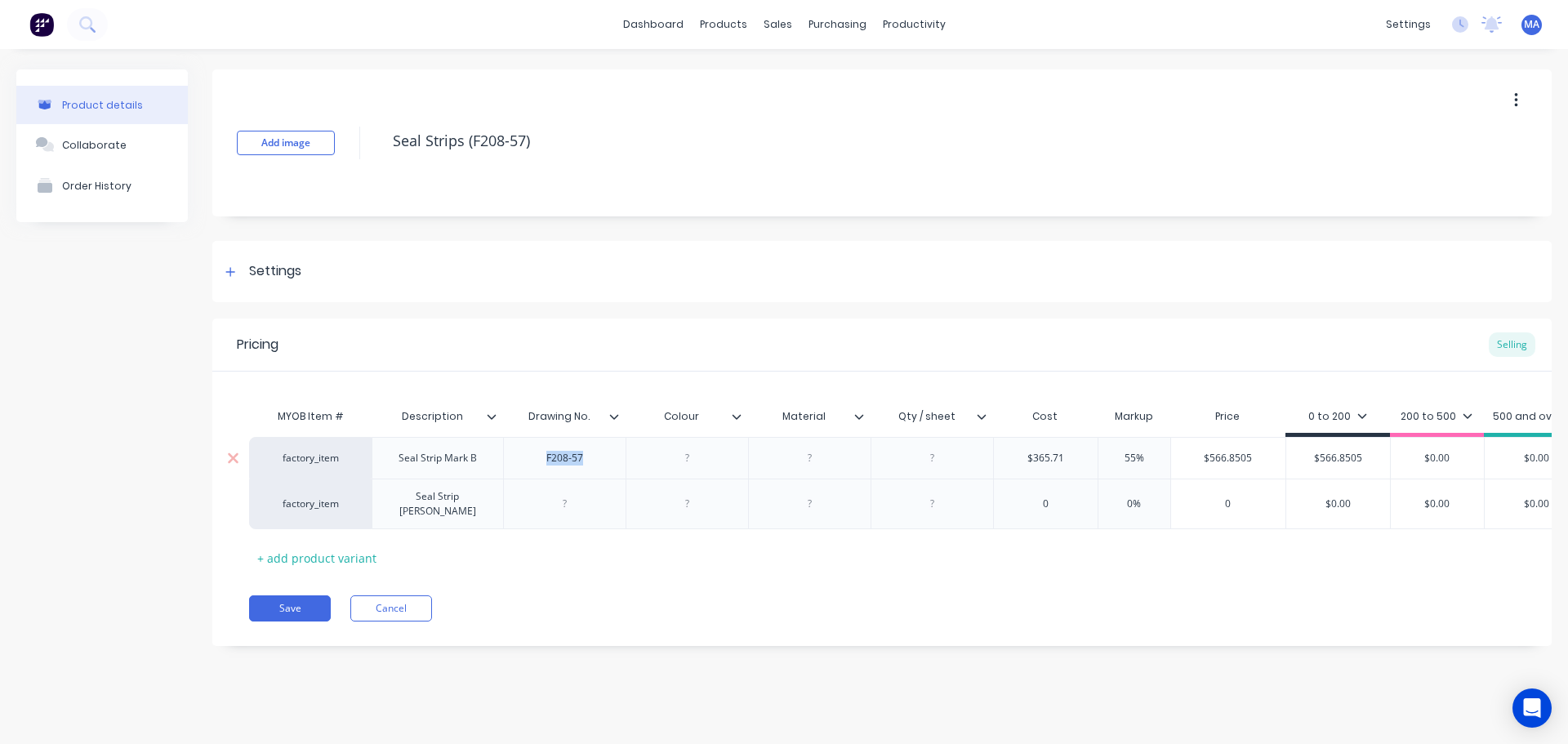
drag, startPoint x: 586, startPoint y: 463, endPoint x: 531, endPoint y: 471, distance: 55.6
click at [539, 463] on div "F208-57" at bounding box center [564, 458] width 82 height 21
copy div "F208-57"
click at [567, 486] on div at bounding box center [564, 504] width 122 height 51
drag, startPoint x: 554, startPoint y: 500, endPoint x: 629, endPoint y: 493, distance: 75.3
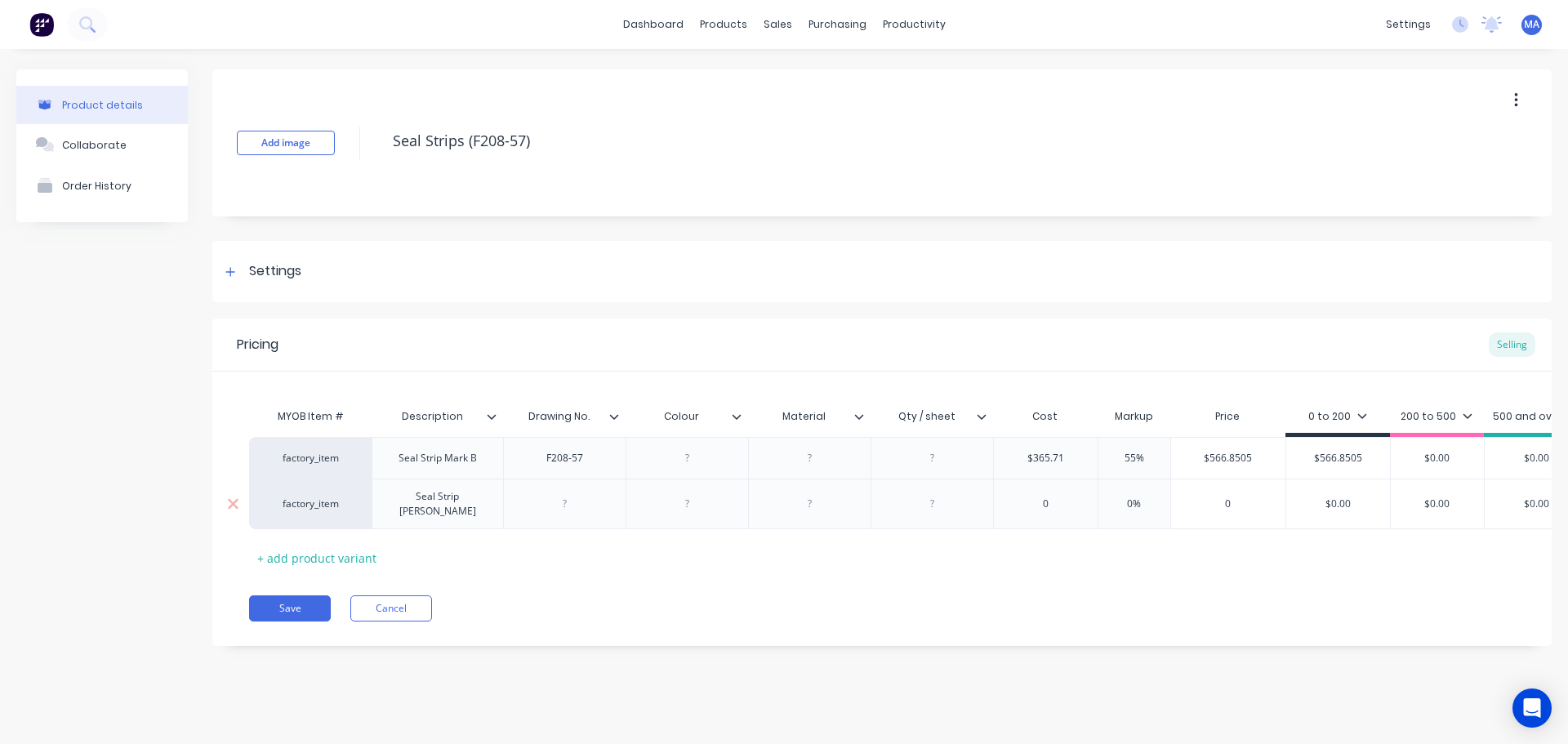
click at [555, 500] on div at bounding box center [564, 503] width 82 height 21
paste div
click at [678, 463] on div at bounding box center [687, 458] width 82 height 21
drag, startPoint x: 727, startPoint y: 462, endPoint x: 630, endPoint y: 468, distance: 97.2
click at [633, 464] on div "factory_item Seal Strip Mark B F208-57 Black $365.71 365.71 55% 55% $566.8505 $…" at bounding box center [882, 482] width 1266 height 91
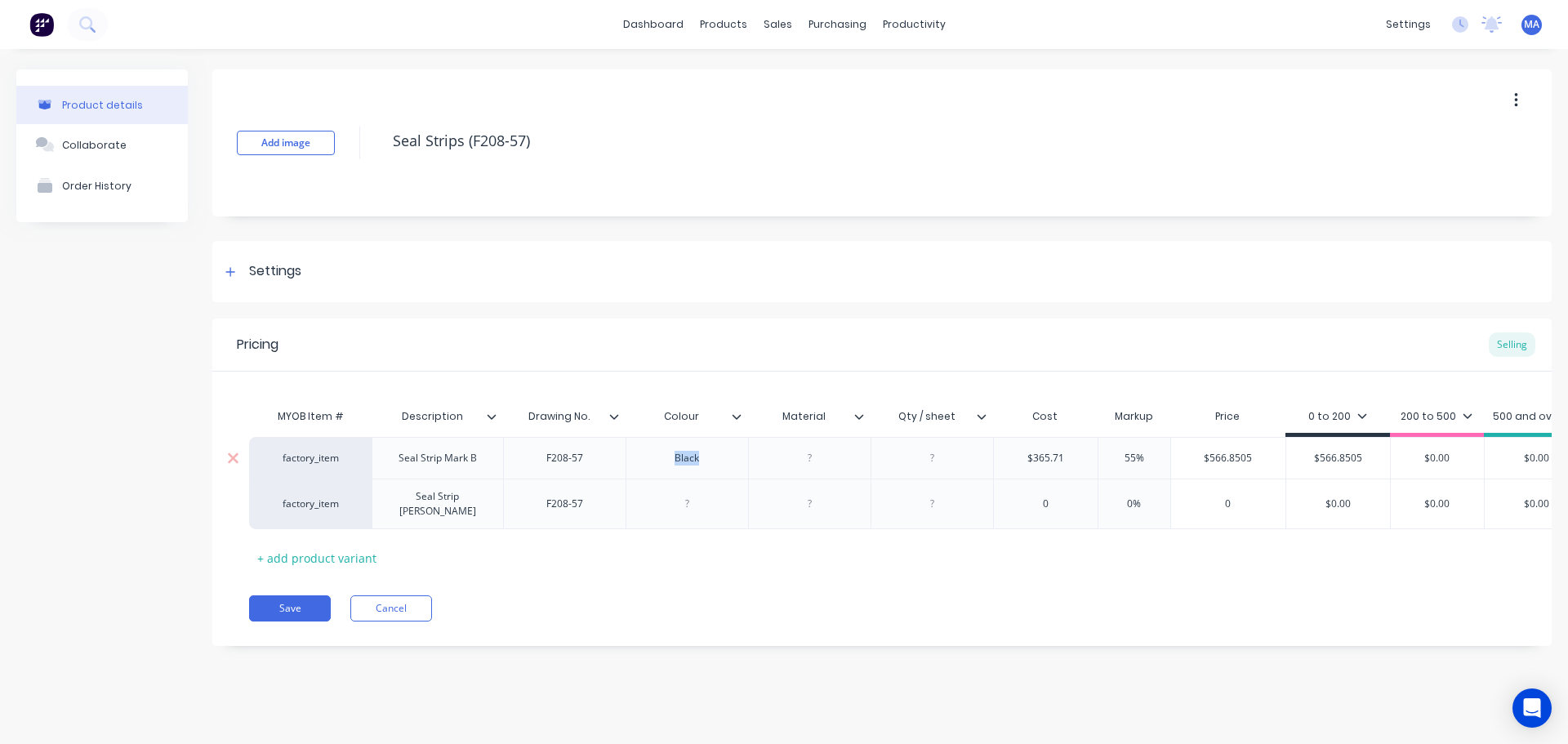
drag, startPoint x: 704, startPoint y: 459, endPoint x: 628, endPoint y: 462, distance: 76.1
click at [629, 461] on div "Black" at bounding box center [687, 457] width 122 height 41
copy div "Black"
click at [686, 498] on div at bounding box center [687, 503] width 82 height 21
paste div
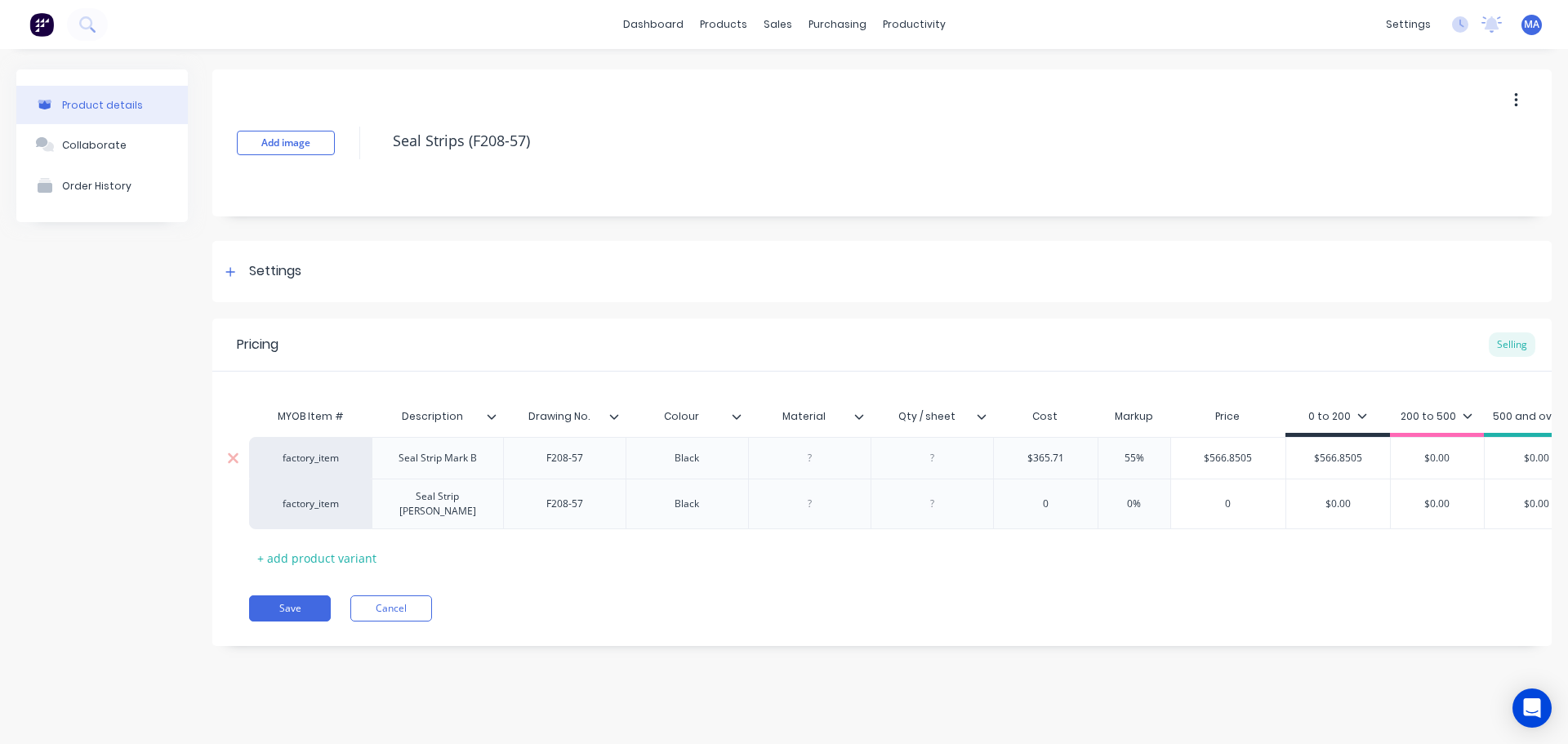
click at [825, 461] on div at bounding box center [809, 458] width 82 height 21
drag, startPoint x: 842, startPoint y: 466, endPoint x: 729, endPoint y: 481, distance: 114.0
click at [730, 480] on div "factory_item Seal Strip Mark B F208-57 Black UHMWPE $365.71 365.71 55% 55% $566…" at bounding box center [882, 482] width 1266 height 92
copy div "UHMWPE"
click at [817, 502] on div at bounding box center [809, 503] width 82 height 21
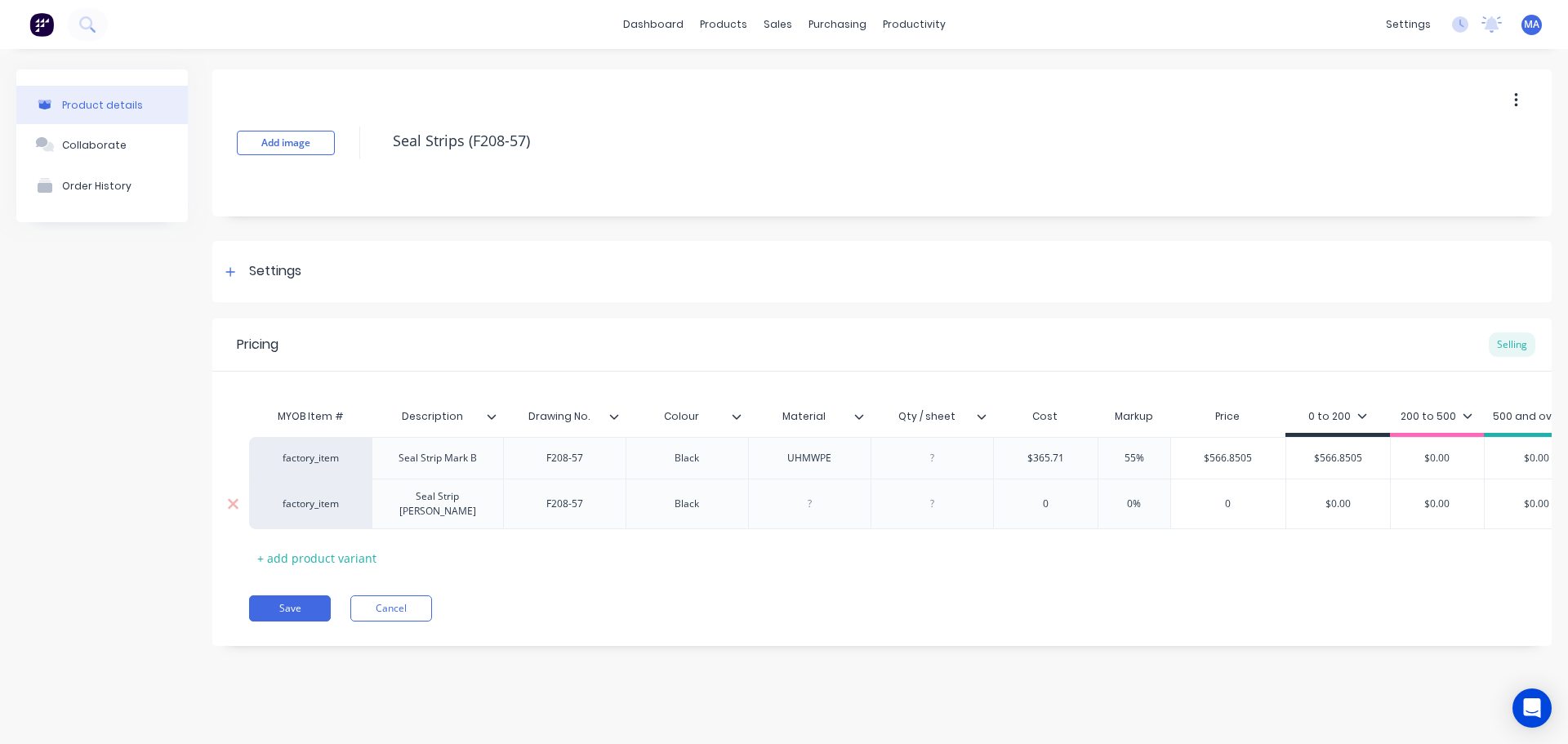
paste div
click at [958, 455] on div at bounding box center [932, 458] width 82 height 21
click at [931, 497] on div at bounding box center [932, 503] width 82 height 21
click at [1074, 497] on input "0" at bounding box center [1046, 503] width 104 height 14
drag, startPoint x: 1072, startPoint y: 455, endPoint x: 989, endPoint y: 456, distance: 83.0
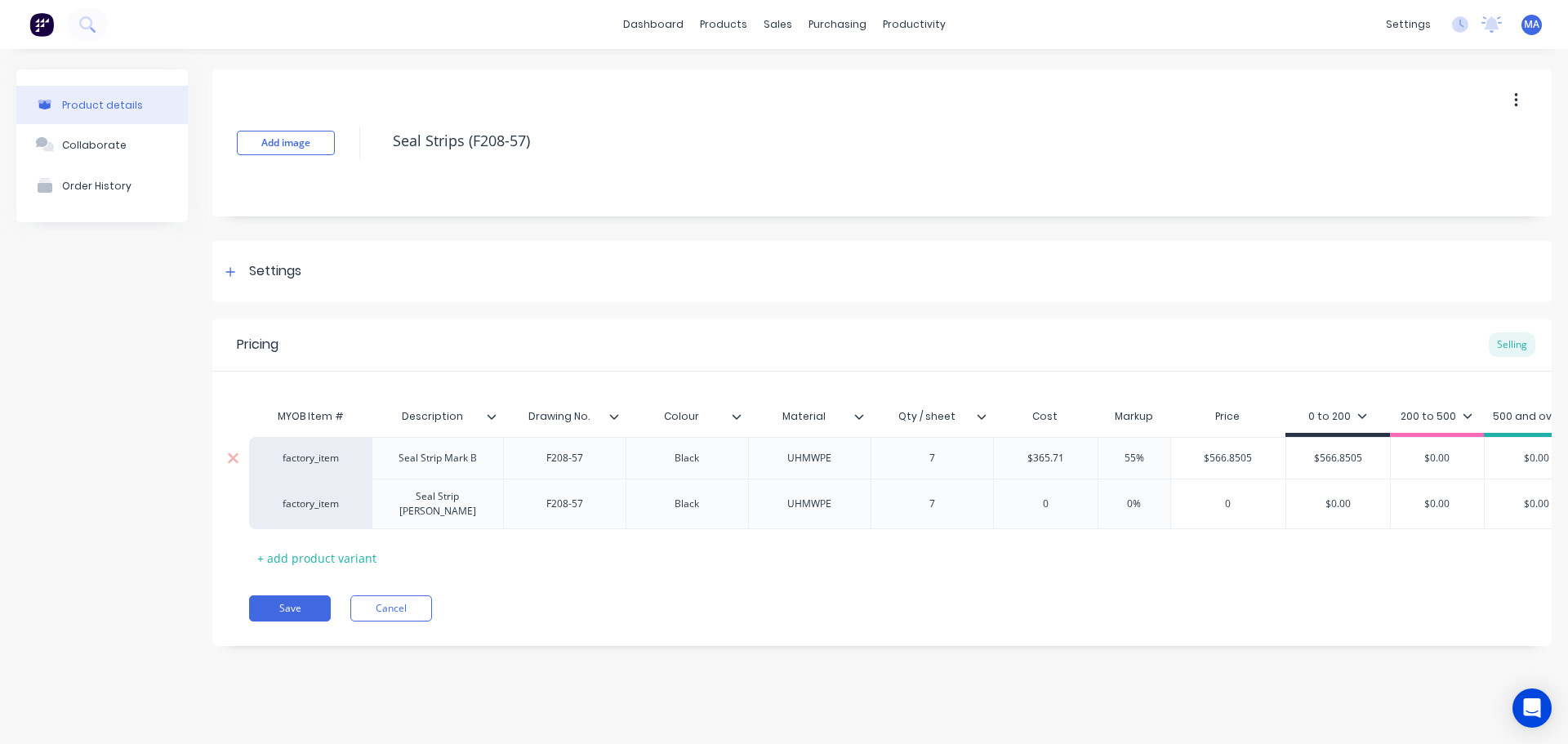
click at [989, 456] on div "factory_item Seal Strip Mark B F208-57 Black UHMWPE 7 $365.71 $365.71 55% 55% $…" at bounding box center [1092, 457] width 1687 height 41
click at [1055, 497] on input "0" at bounding box center [1046, 503] width 104 height 14
paste input "$365.71"
drag, startPoint x: 1129, startPoint y: 499, endPoint x: 1147, endPoint y: 501, distance: 18.1
click at [1130, 498] on input "0%" at bounding box center [1135, 503] width 82 height 14
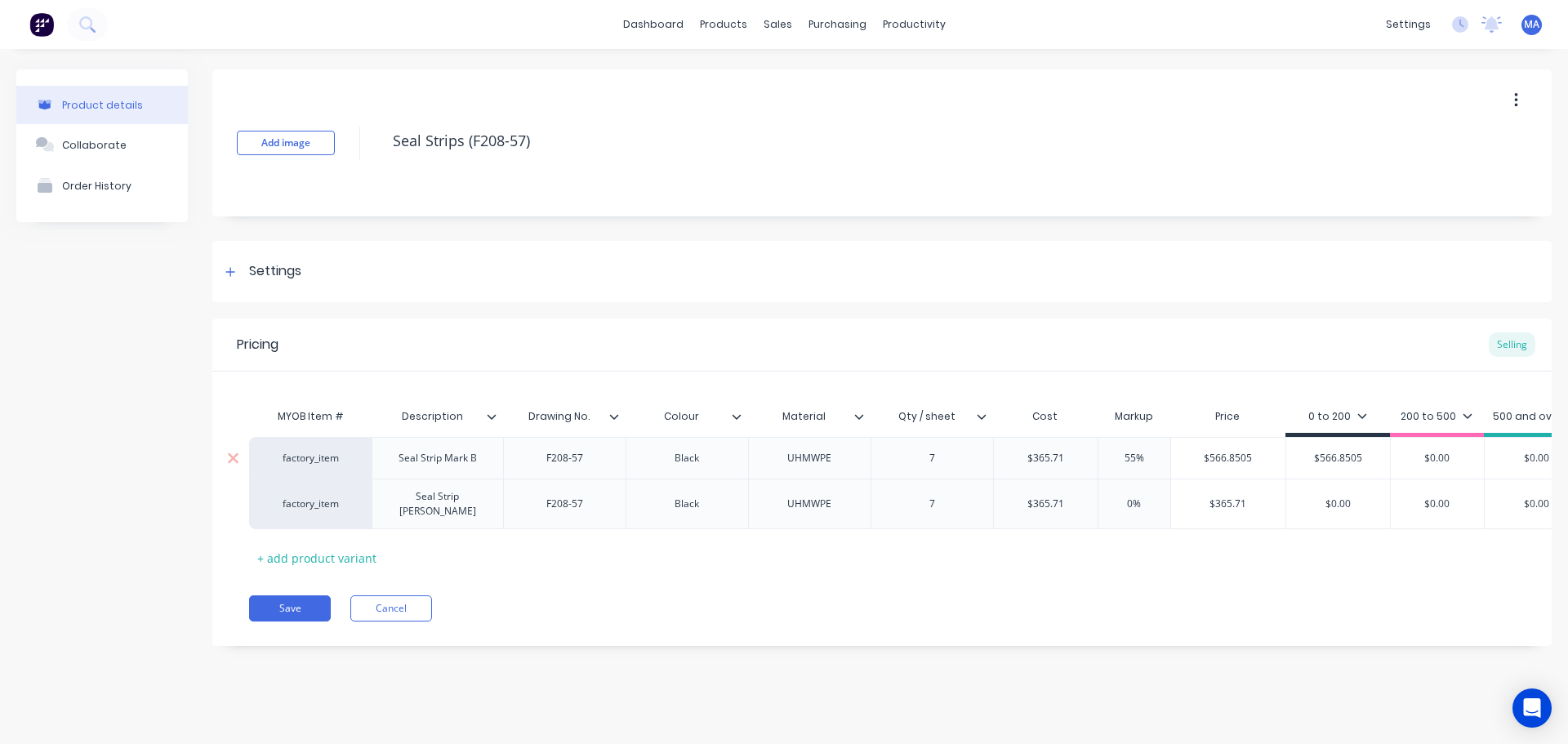
click at [1129, 457] on input "55%" at bounding box center [1135, 458] width 82 height 14
click at [1128, 456] on input "55%" at bounding box center [1135, 458] width 82 height 14
click at [1124, 497] on input "0%" at bounding box center [1135, 503] width 82 height 14
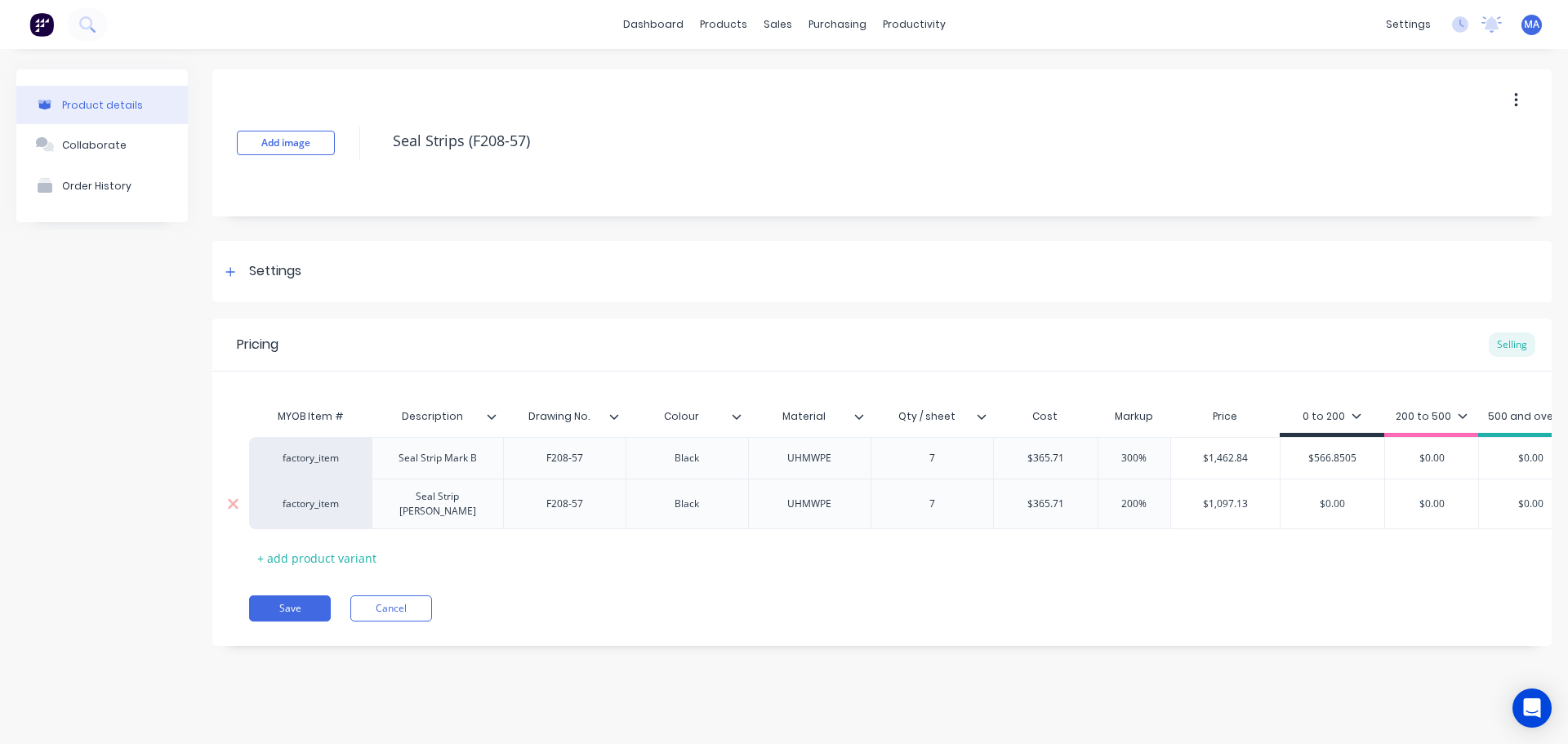
click at [1245, 500] on input "$1,097.13" at bounding box center [1227, 503] width 110 height 14
drag, startPoint x: 1255, startPoint y: 461, endPoint x: 1185, endPoint y: 456, distance: 70.2
click at [1185, 456] on input "$1,462.84" at bounding box center [1227, 458] width 110 height 14
drag, startPoint x: 1358, startPoint y: 459, endPoint x: 1278, endPoint y: 460, distance: 80.0
click at [1279, 459] on div "factory_item Seal Strip Mark B F208-57 Black UHMWPE 7 $365.71 $365.71 300% 300%…" at bounding box center [1090, 457] width 1681 height 41
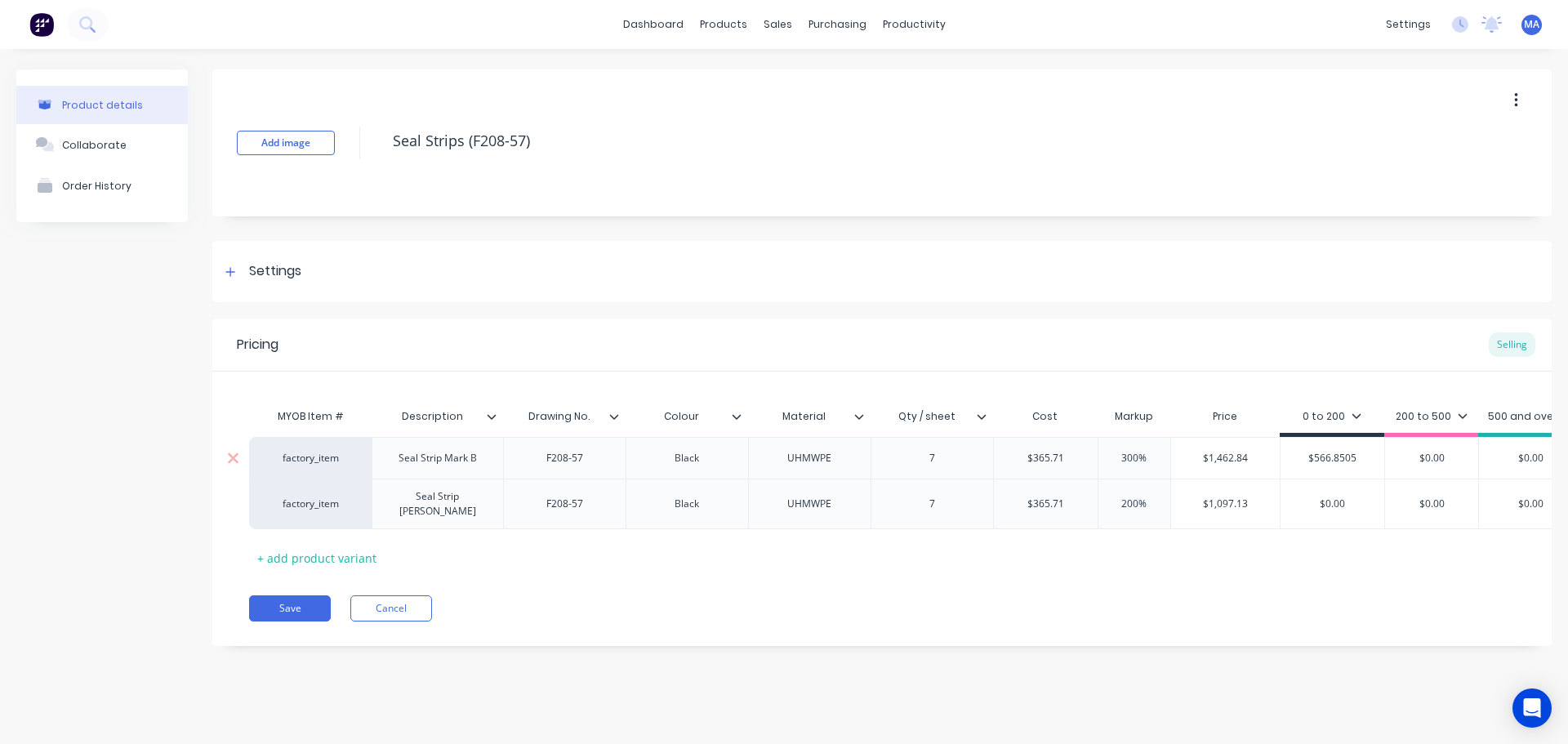
paste input "1,462.84"
click at [1171, 498] on div "$1,097.13 $1,097.13" at bounding box center [1226, 504] width 111 height 51
click at [1333, 497] on input "$0.00" at bounding box center [1330, 503] width 99 height 14
drag, startPoint x: 1344, startPoint y: 498, endPoint x: 1273, endPoint y: 498, distance: 71.0
click at [1276, 498] on div "factory_item Seal Strip Mark C F208-57 Black UHMWPE 7 $365.71 0$365.71 200% 200…" at bounding box center [1087, 504] width 1676 height 51
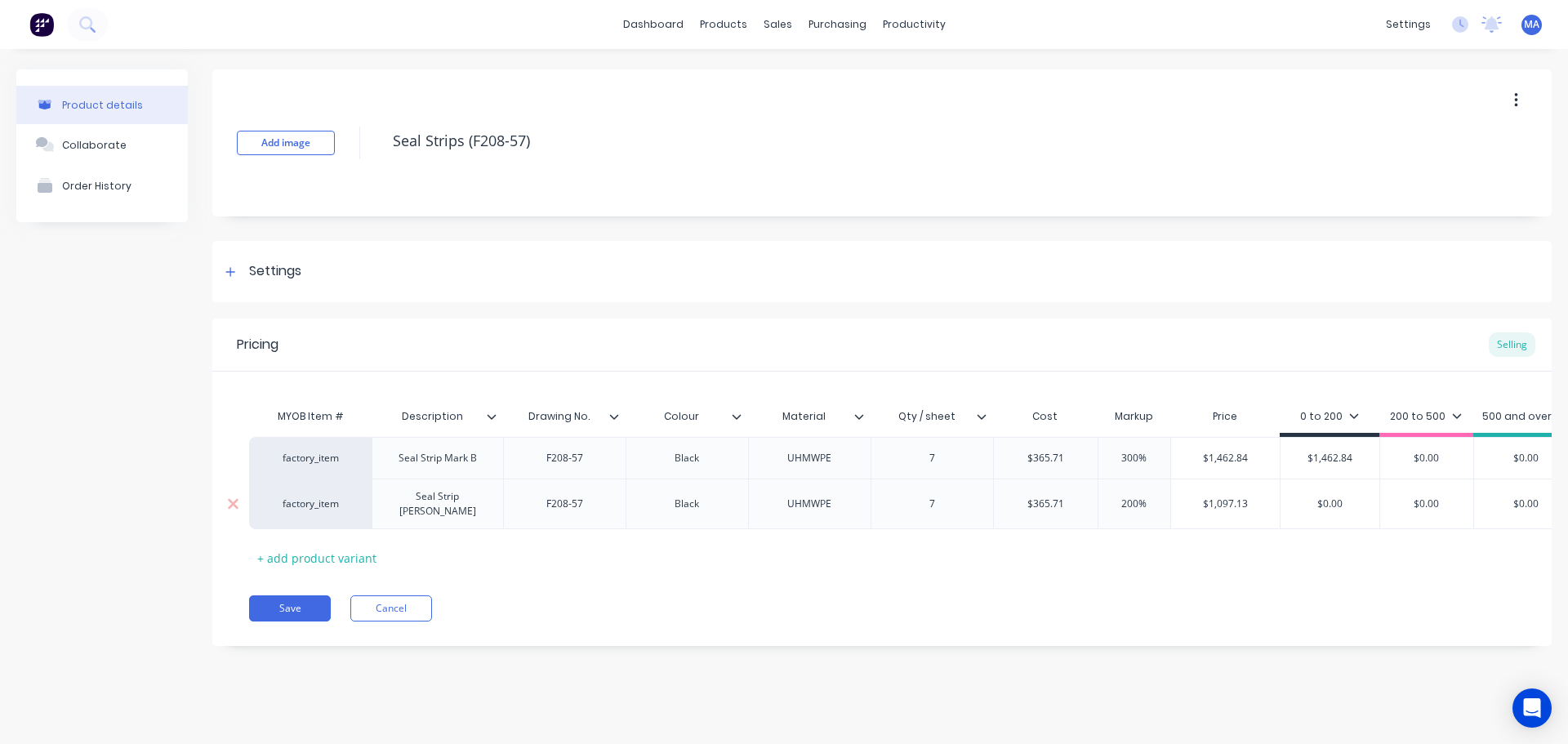
paste input "1,097.13"
click at [1082, 535] on div "MYOB Item # Description Drawing No. Colour Material Qty / sheet Cost Markup Pri…" at bounding box center [882, 486] width 1266 height 171
click at [150, 144] on button "Collaborate" at bounding box center [101, 144] width 172 height 41
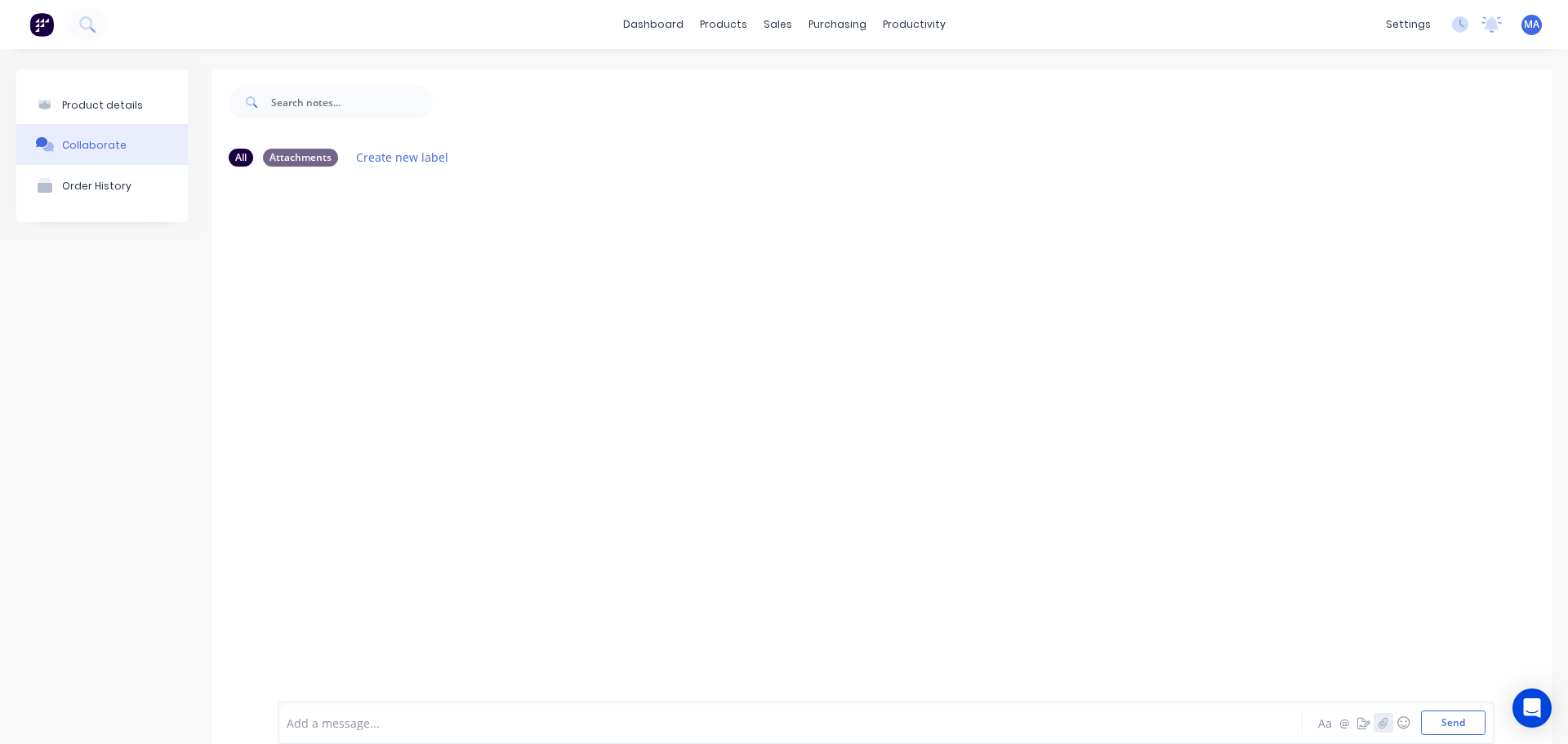
click at [1379, 728] on icon "button" at bounding box center [1384, 723] width 10 height 12
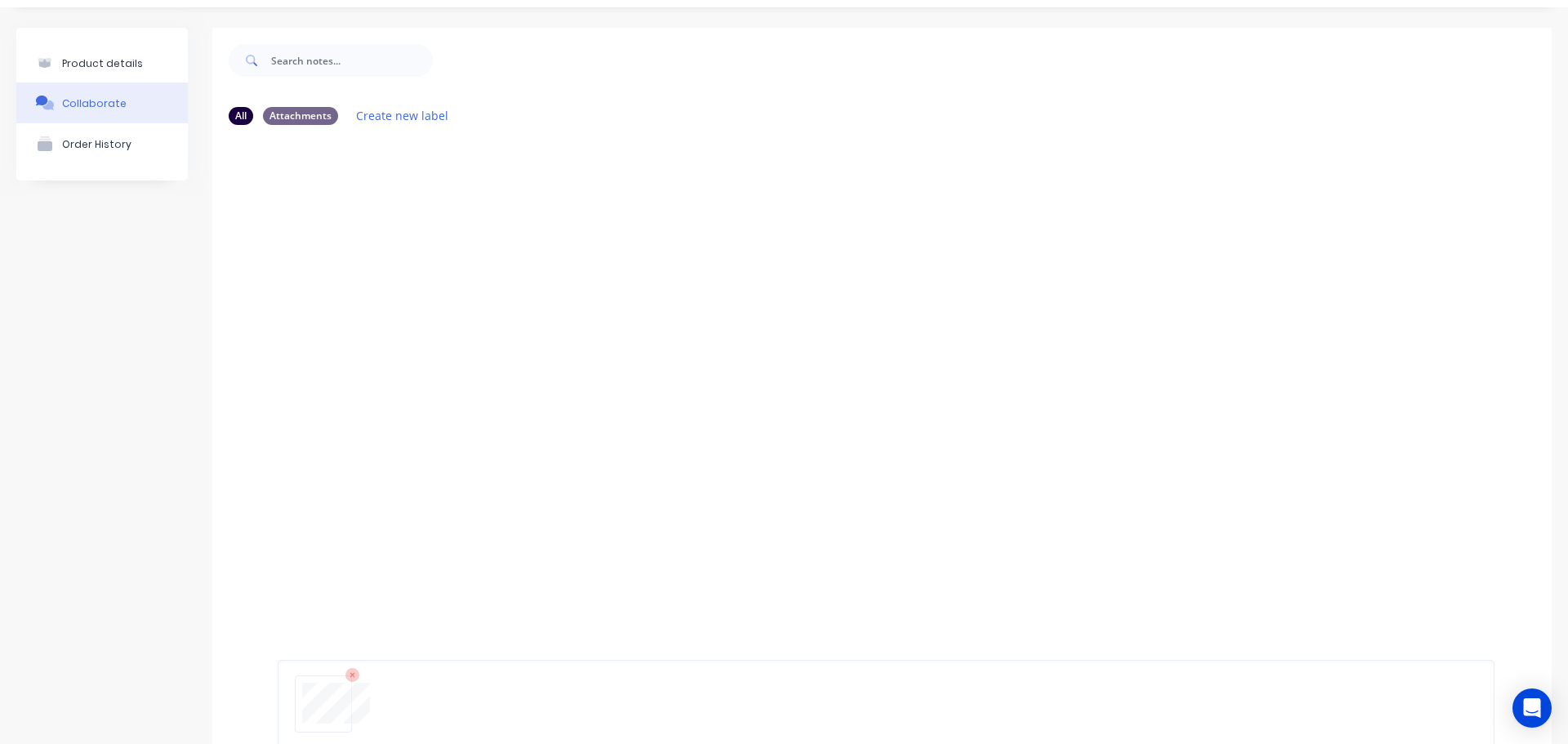
scroll to position [128, 0]
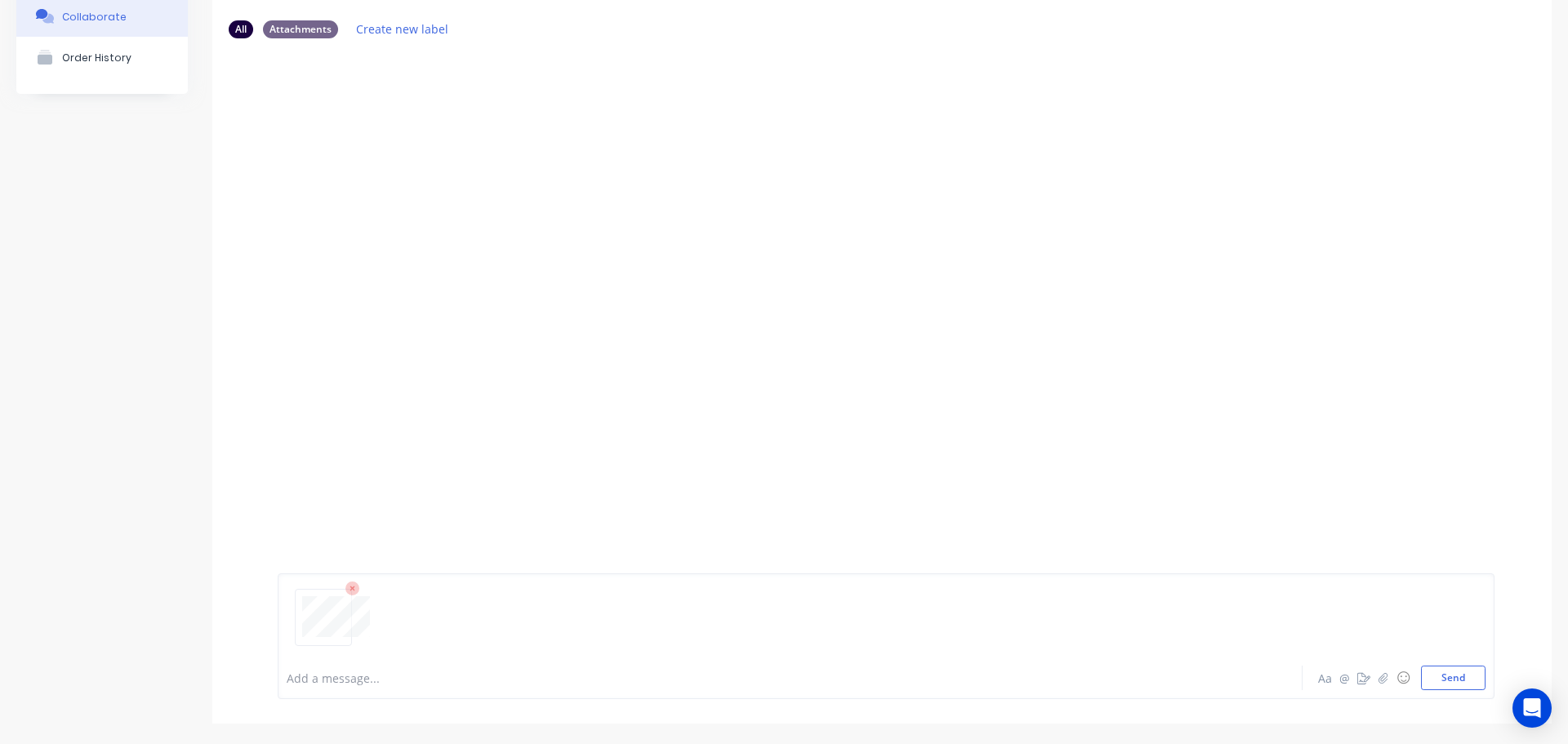
click at [1424, 693] on div "Add a message... Aa @ ☺ Send" at bounding box center [886, 636] width 1217 height 126
click at [1426, 683] on button "Send" at bounding box center [1453, 677] width 64 height 24
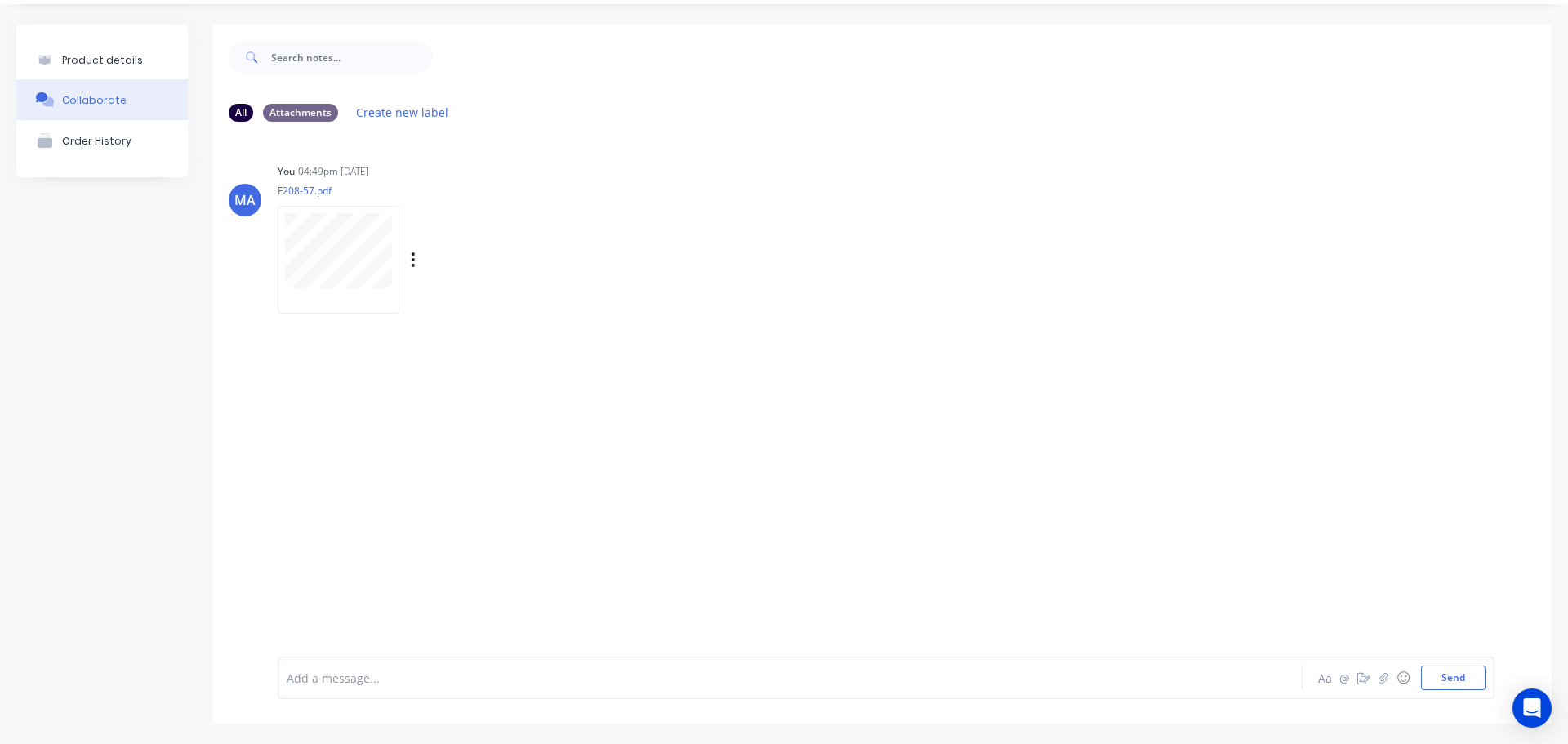
click at [407, 258] on div "Labels Auto-attach to new orders Sales Orders Purchase Orders Download Delete" at bounding box center [498, 260] width 184 height 24
click at [413, 260] on icon "button" at bounding box center [413, 259] width 3 height 14
click at [466, 296] on button "Auto-attach to new orders" at bounding box center [521, 303] width 184 height 38
click at [678, 295] on label at bounding box center [678, 295] width 0 height 0
click at [653, 308] on input "checkbox" at bounding box center [645, 302] width 13 height 15
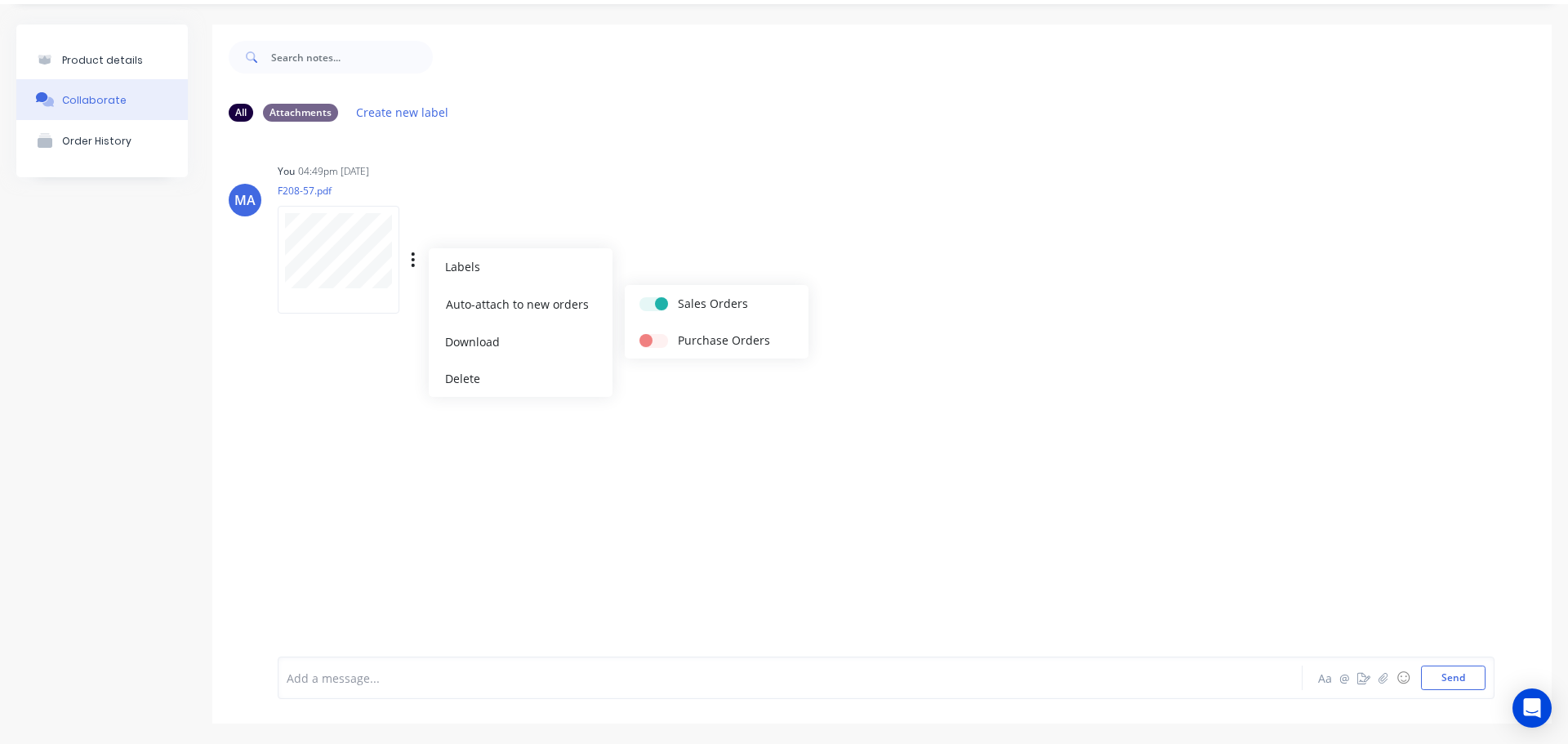
click at [684, 248] on div "You 04:49pm 15/08/25 F208-57.pdf Labels Auto-attach to new orders Sales Orders …" at bounding box center [533, 233] width 510 height 147
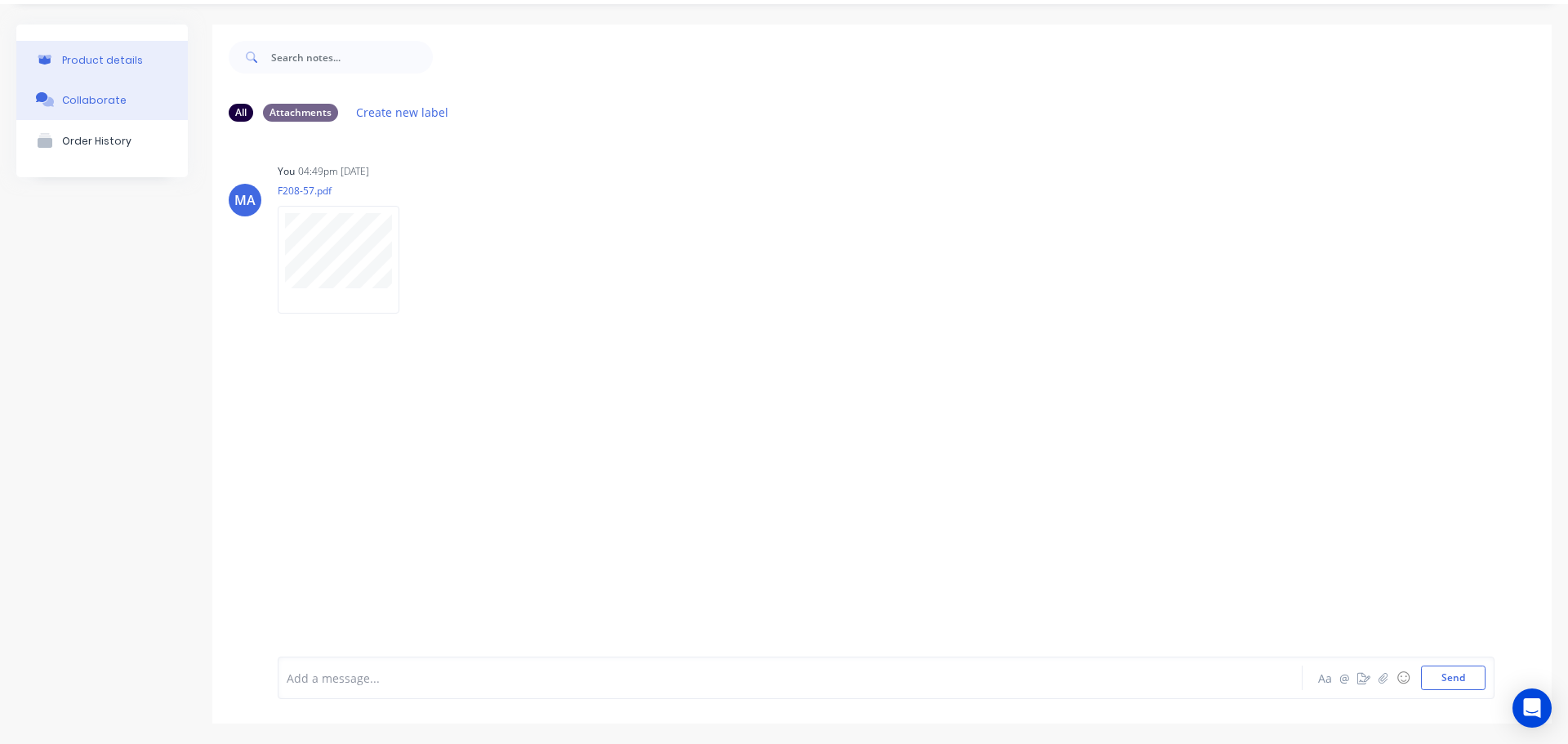
click at [152, 71] on button "Product details" at bounding box center [101, 59] width 172 height 38
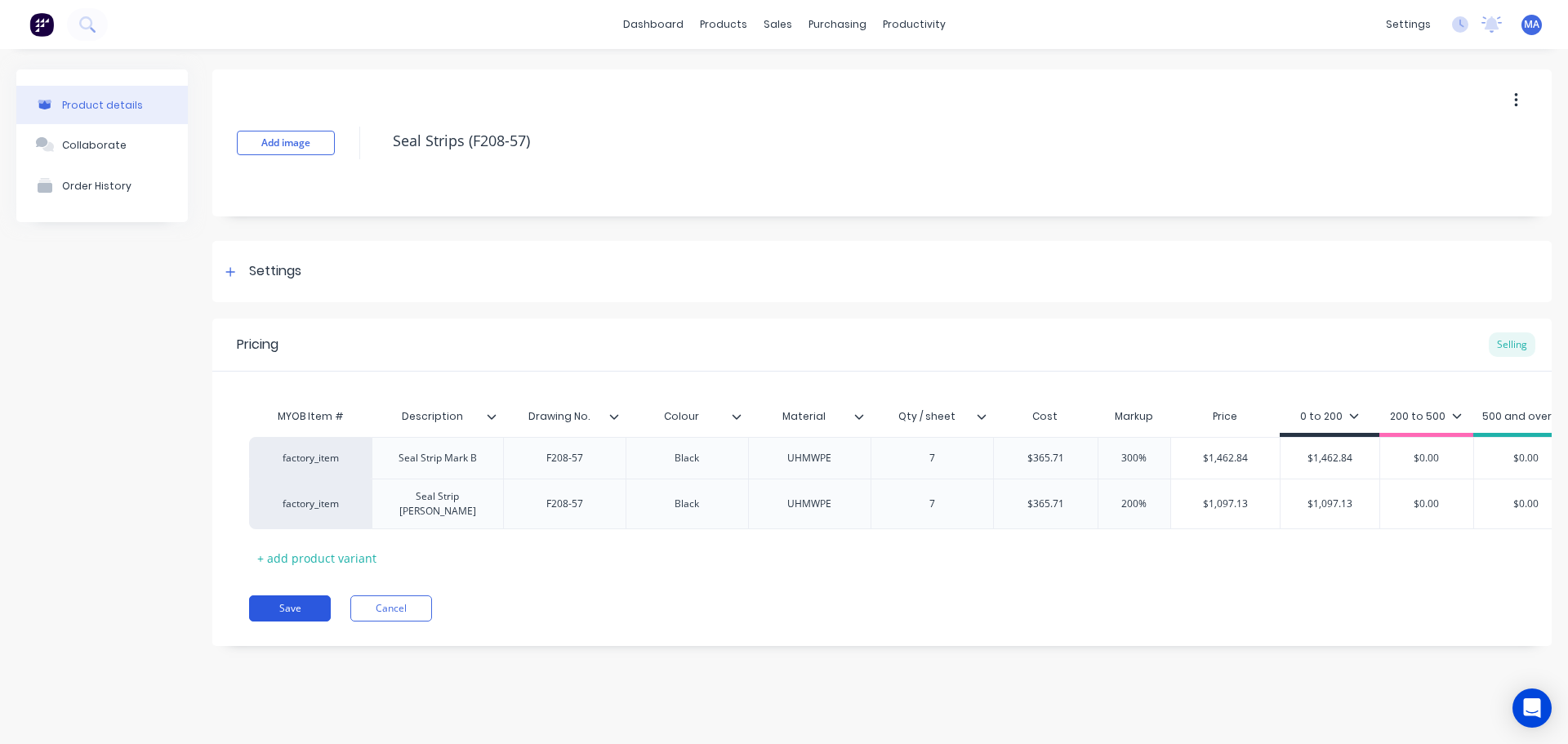
click at [310, 611] on button "Save" at bounding box center [290, 608] width 82 height 26
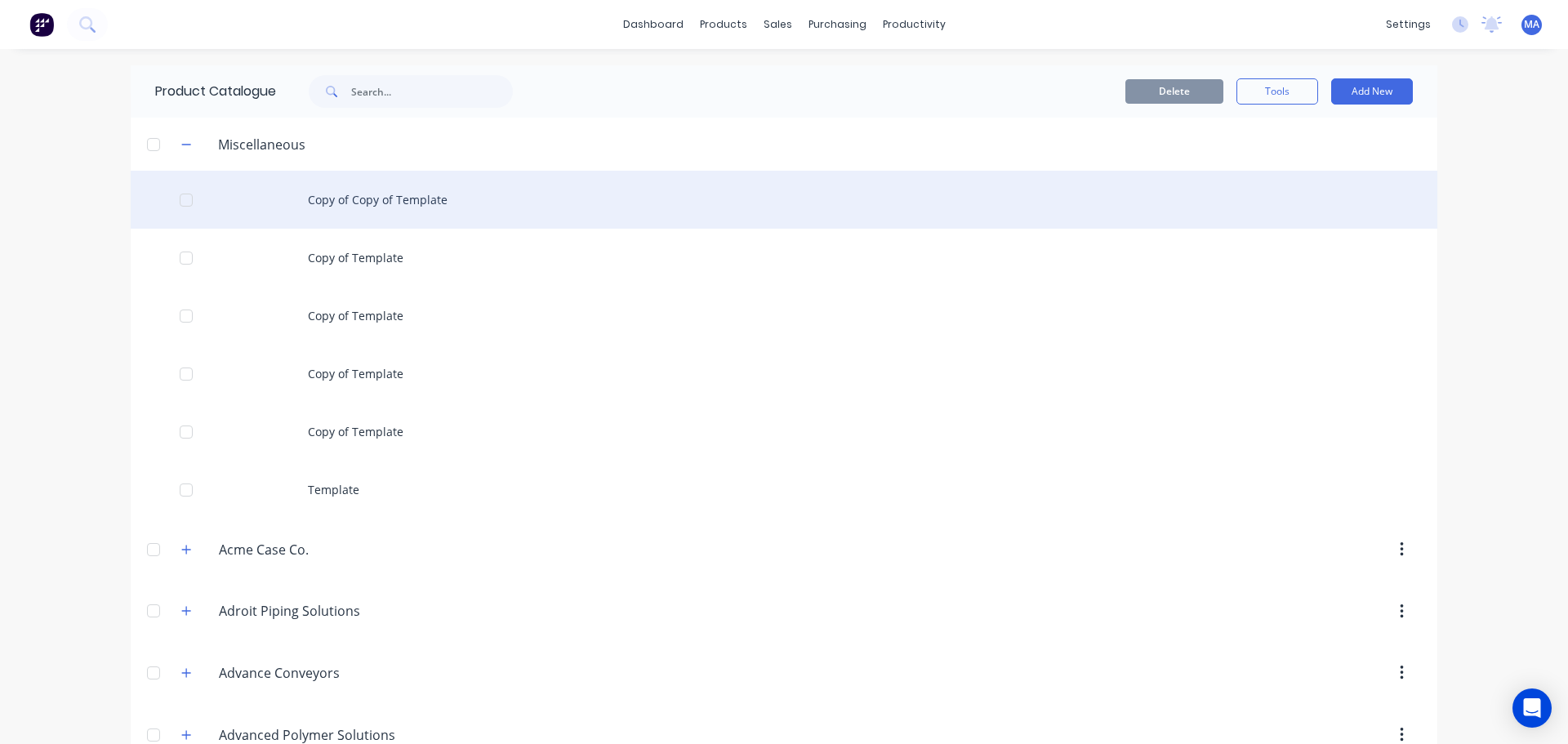
click at [462, 189] on div "Copy of Copy of Template" at bounding box center [784, 199] width 1307 height 58
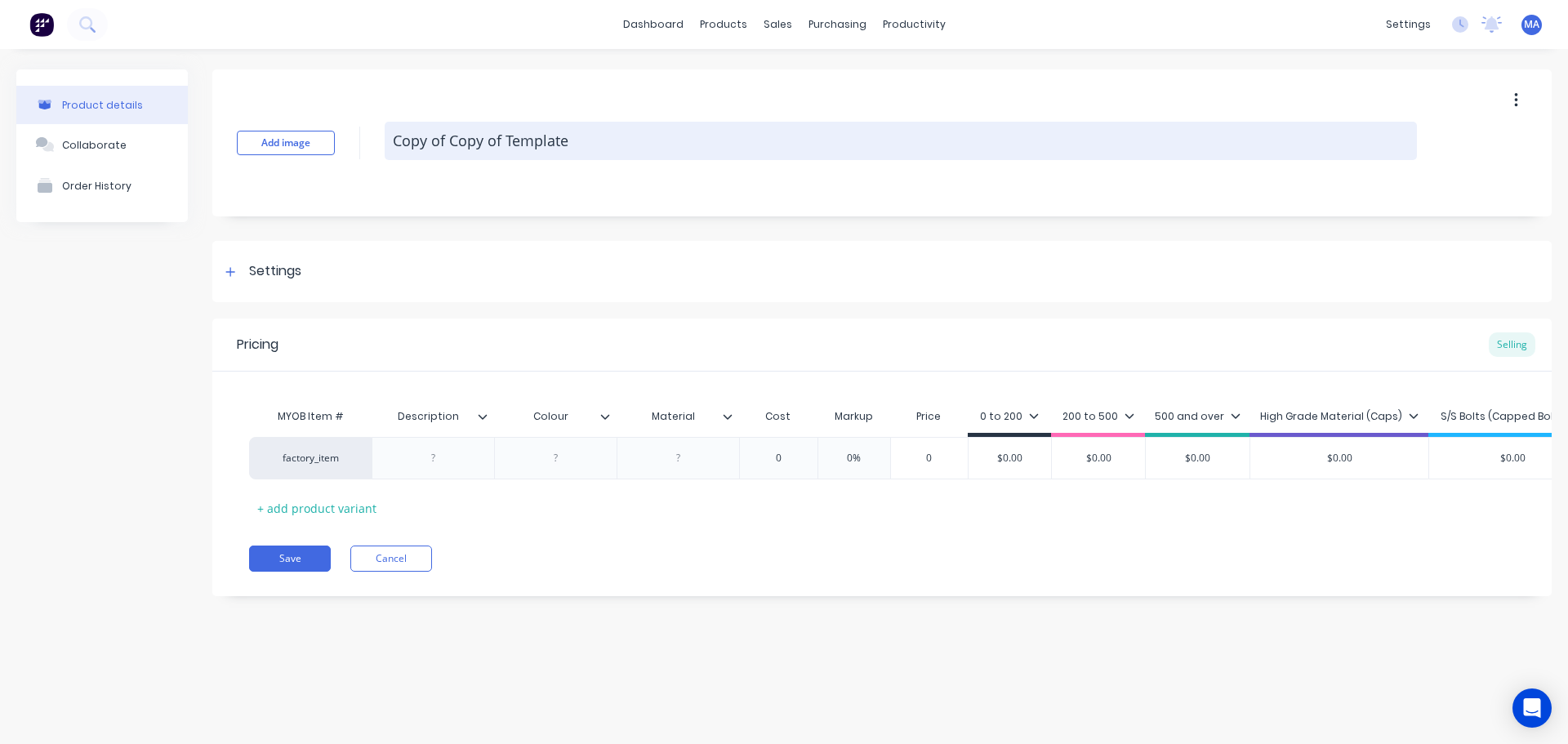
click at [471, 128] on textarea "Copy of Copy of Template" at bounding box center [901, 140] width 1032 height 38
click at [464, 133] on textarea "Copy of Copy of Template" at bounding box center [901, 140] width 1032 height 38
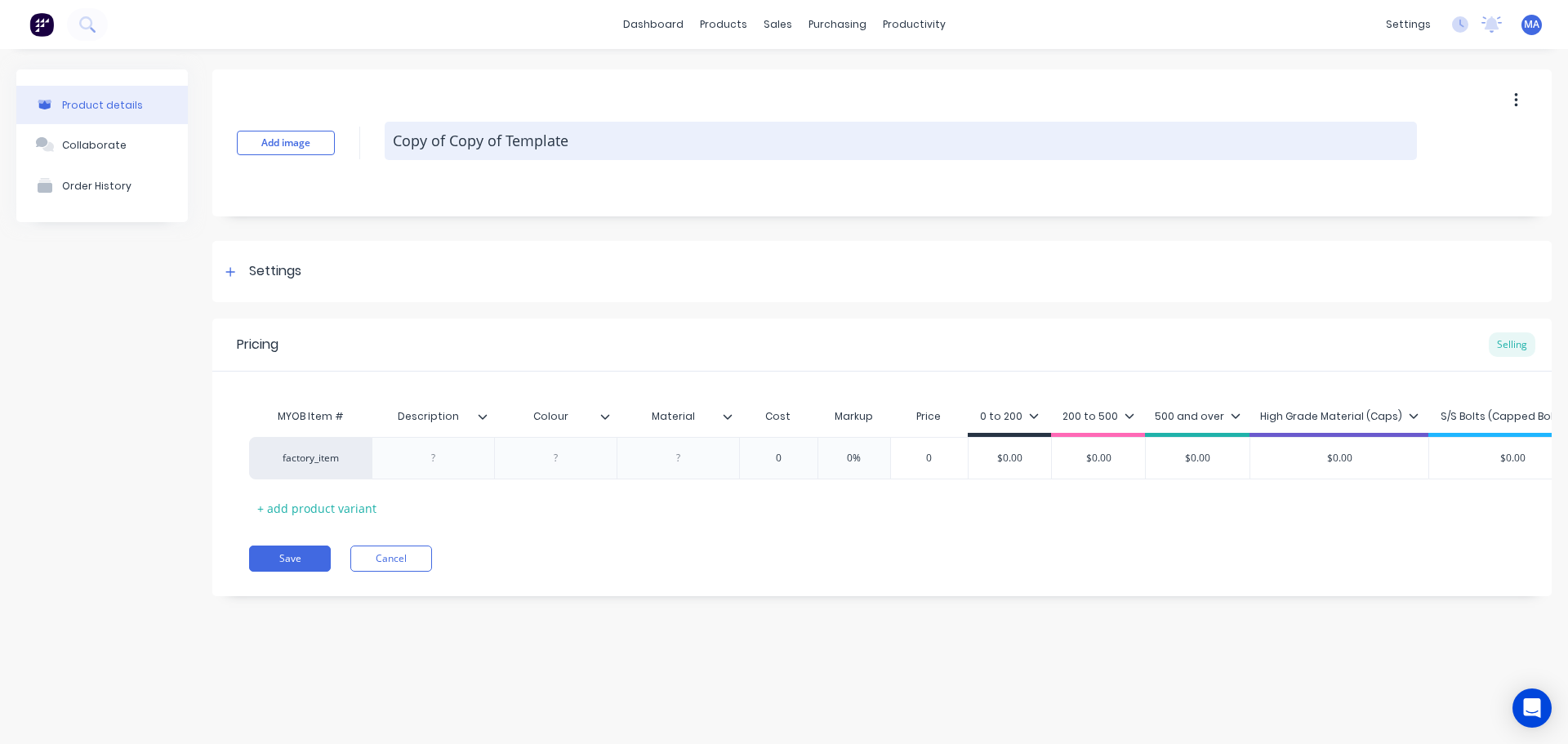
click at [464, 133] on textarea "Copy of Copy of Template" at bounding box center [901, 140] width 1032 height 38
click at [460, 133] on textarea "Copy of Copy of Template" at bounding box center [901, 140] width 1032 height 38
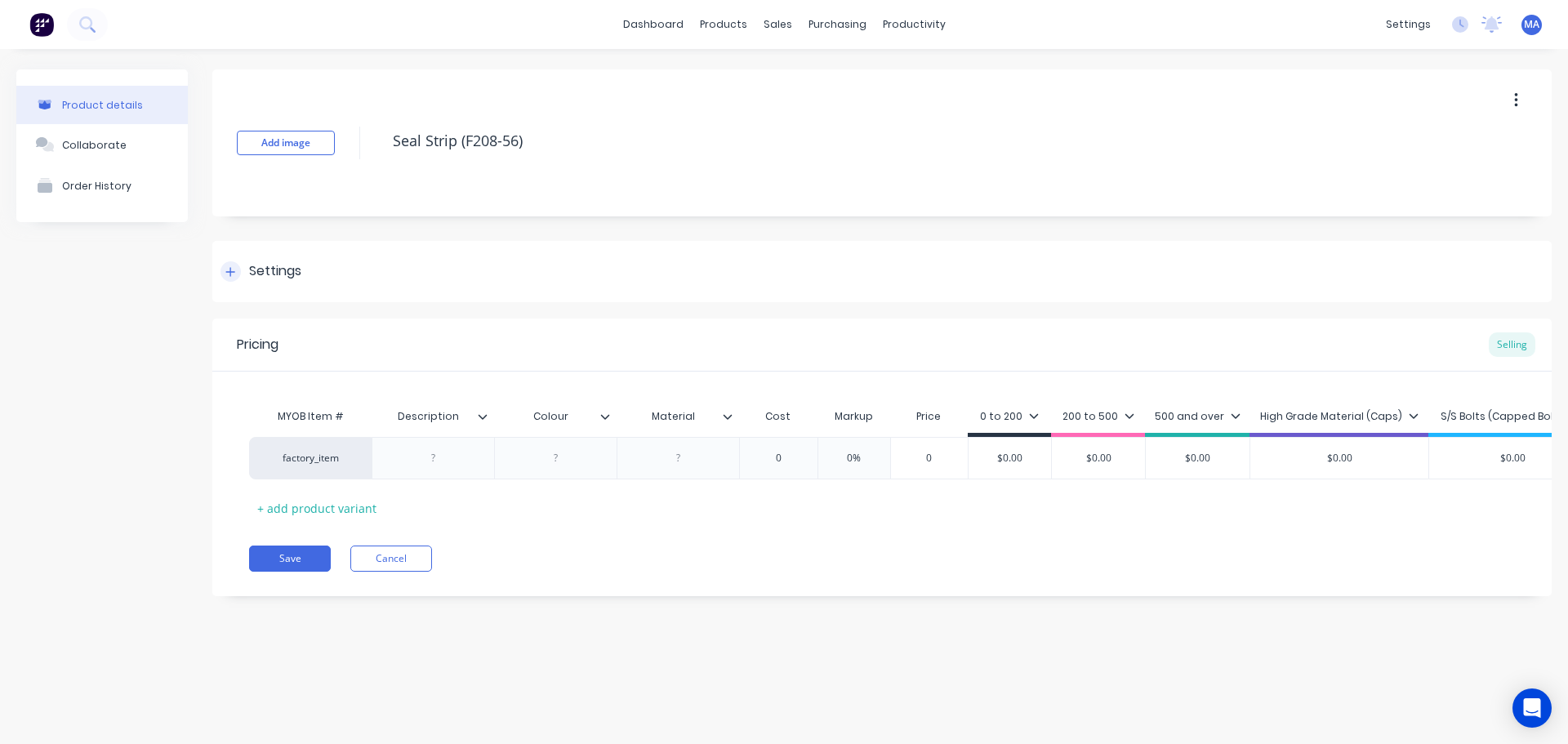
click at [344, 280] on div "Settings" at bounding box center [882, 271] width 1340 height 62
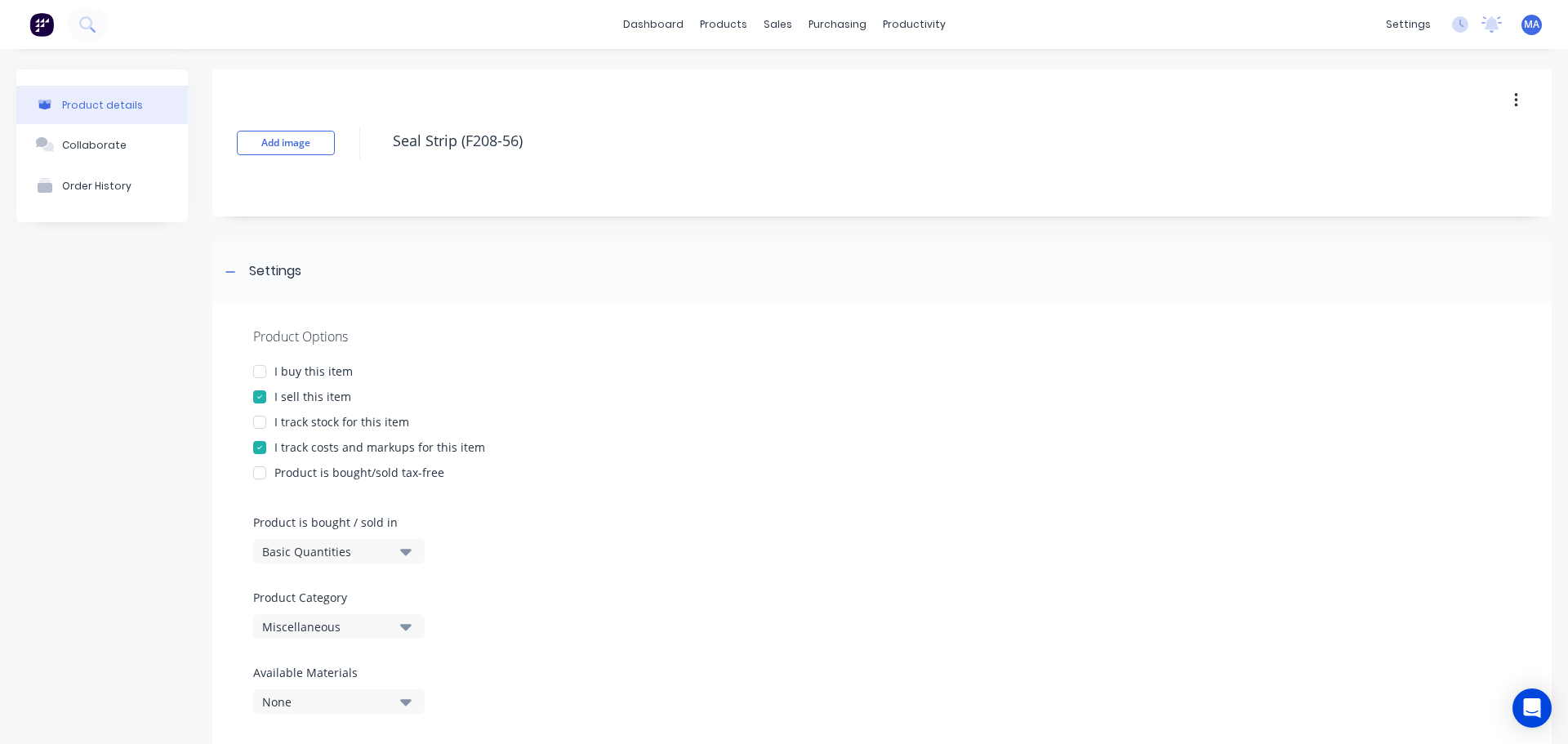
click at [364, 631] on div "Miscellaneous" at bounding box center [327, 627] width 131 height 17
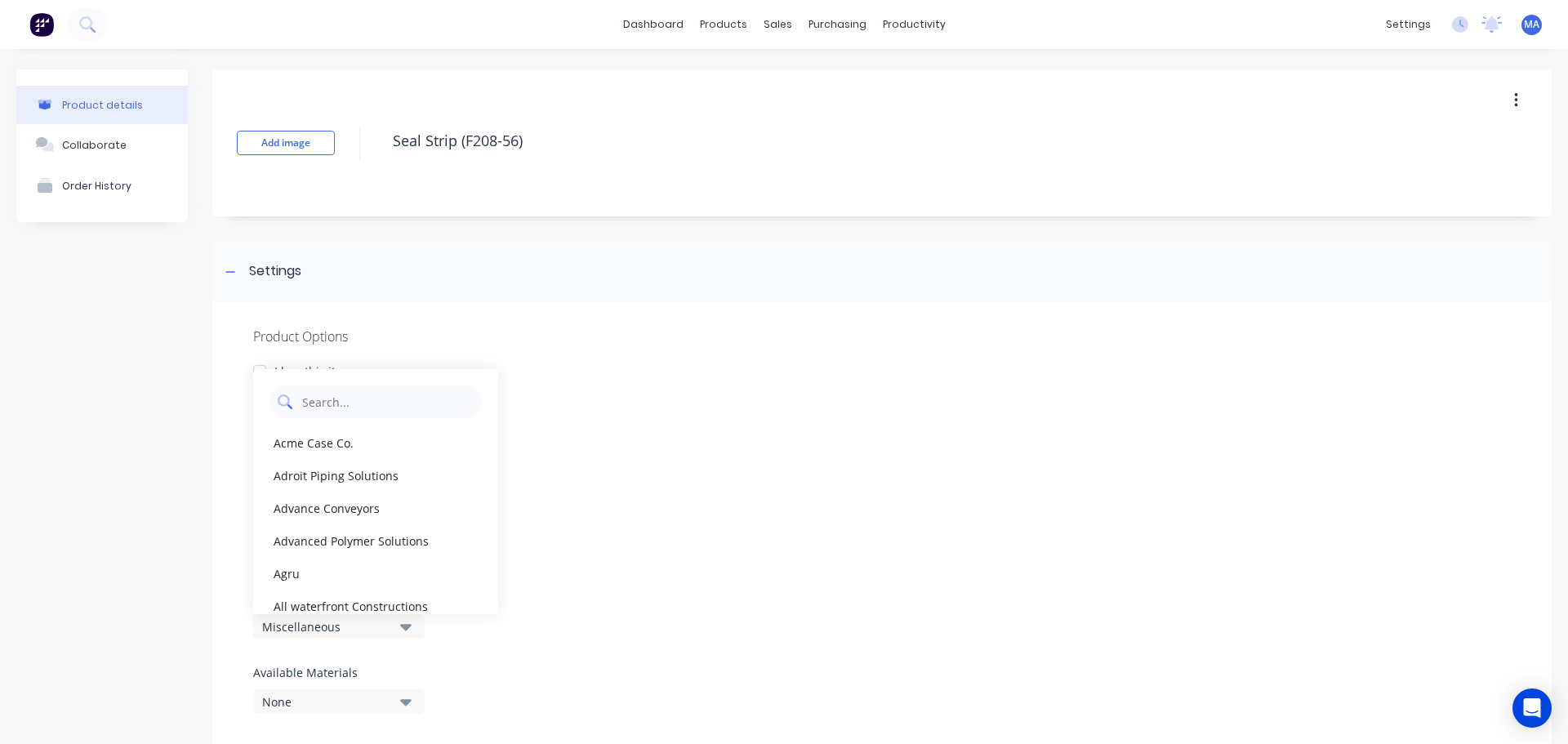
click at [386, 407] on Category "text" at bounding box center [387, 401] width 173 height 33
click at [305, 531] on div "Takraf (Tenova)" at bounding box center [376, 540] width 245 height 33
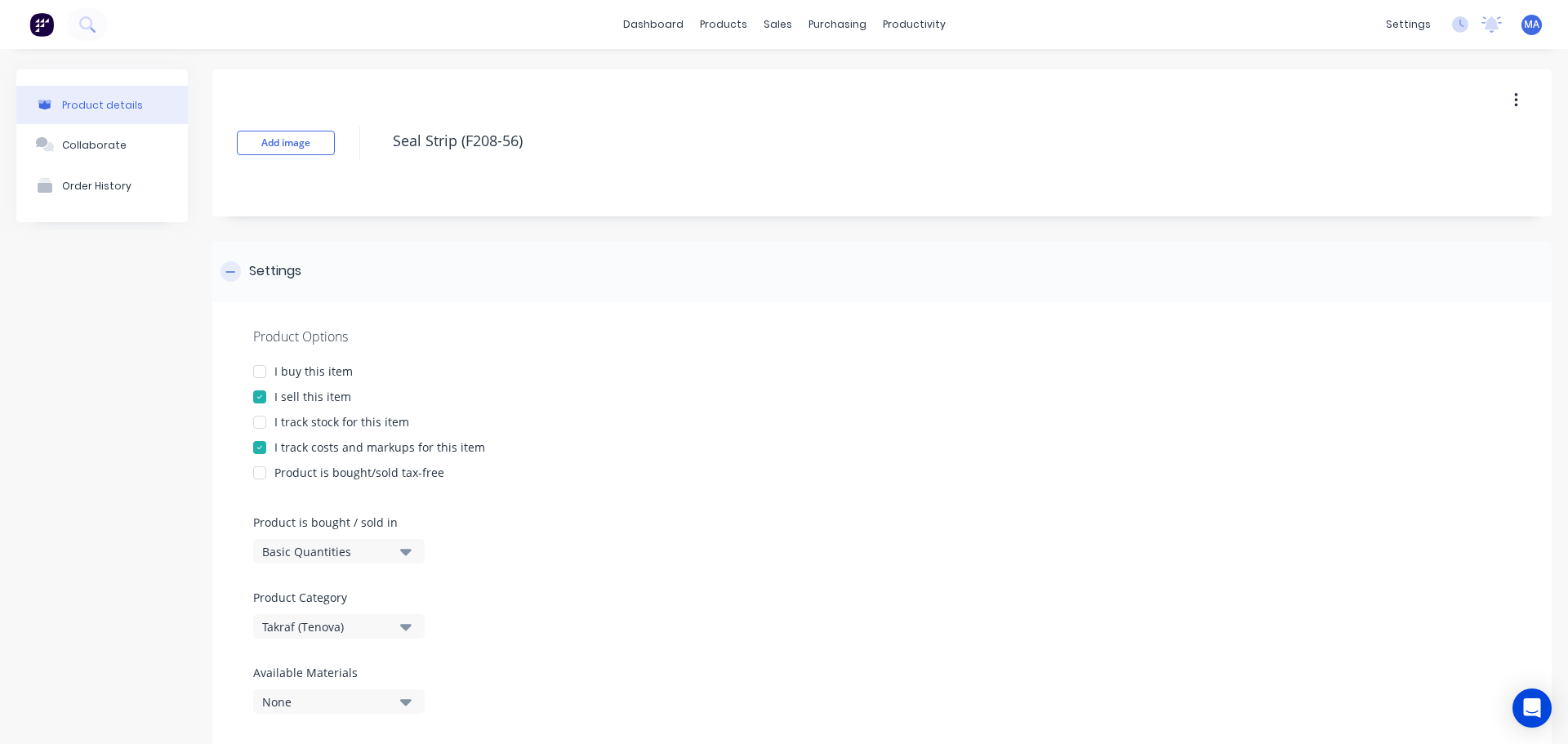
click at [282, 271] on div "Settings" at bounding box center [275, 271] width 52 height 20
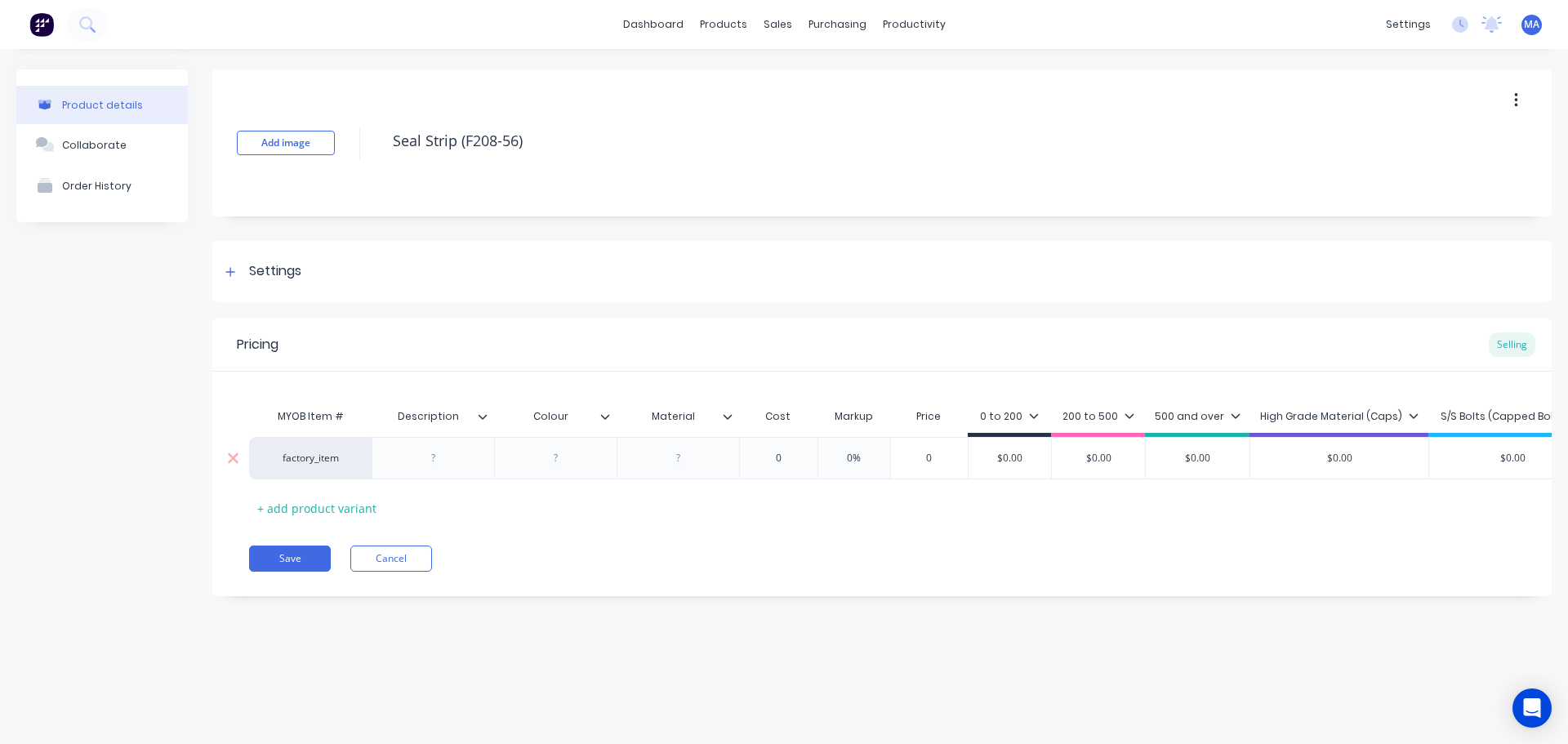
click at [443, 455] on div at bounding box center [433, 458] width 82 height 21
drag, startPoint x: 474, startPoint y: 459, endPoint x: 377, endPoint y: 456, distance: 97.0
click at [377, 456] on div "Seal Strip - Mark" at bounding box center [439, 458] width 136 height 42
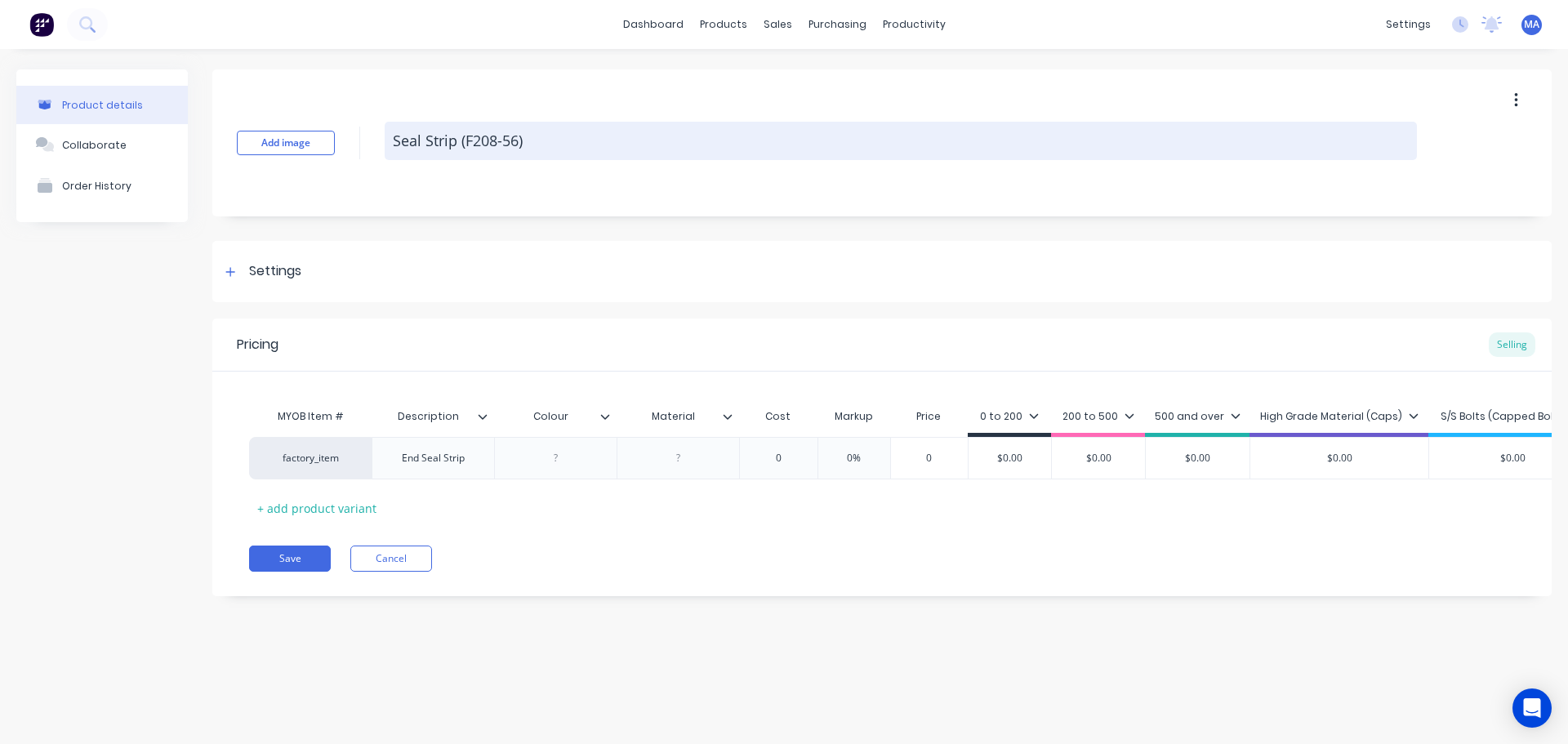
click at [388, 141] on textarea "Seal Strip (F208-56)" at bounding box center [901, 140] width 1032 height 38
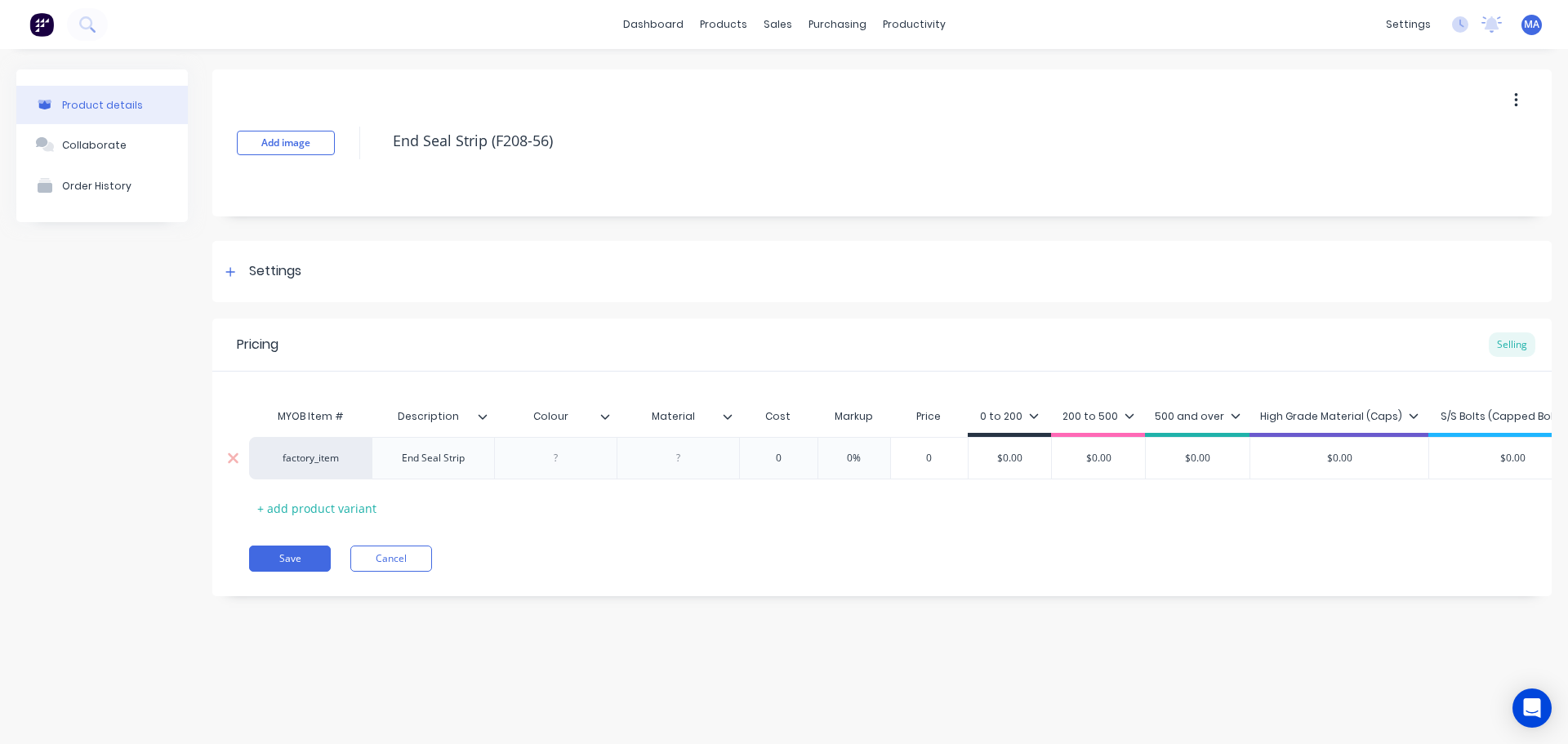
click at [458, 455] on div "End Seal Strip" at bounding box center [433, 458] width 89 height 21
click at [539, 459] on div at bounding box center [556, 458] width 82 height 21
click at [485, 415] on icon at bounding box center [483, 416] width 10 height 10
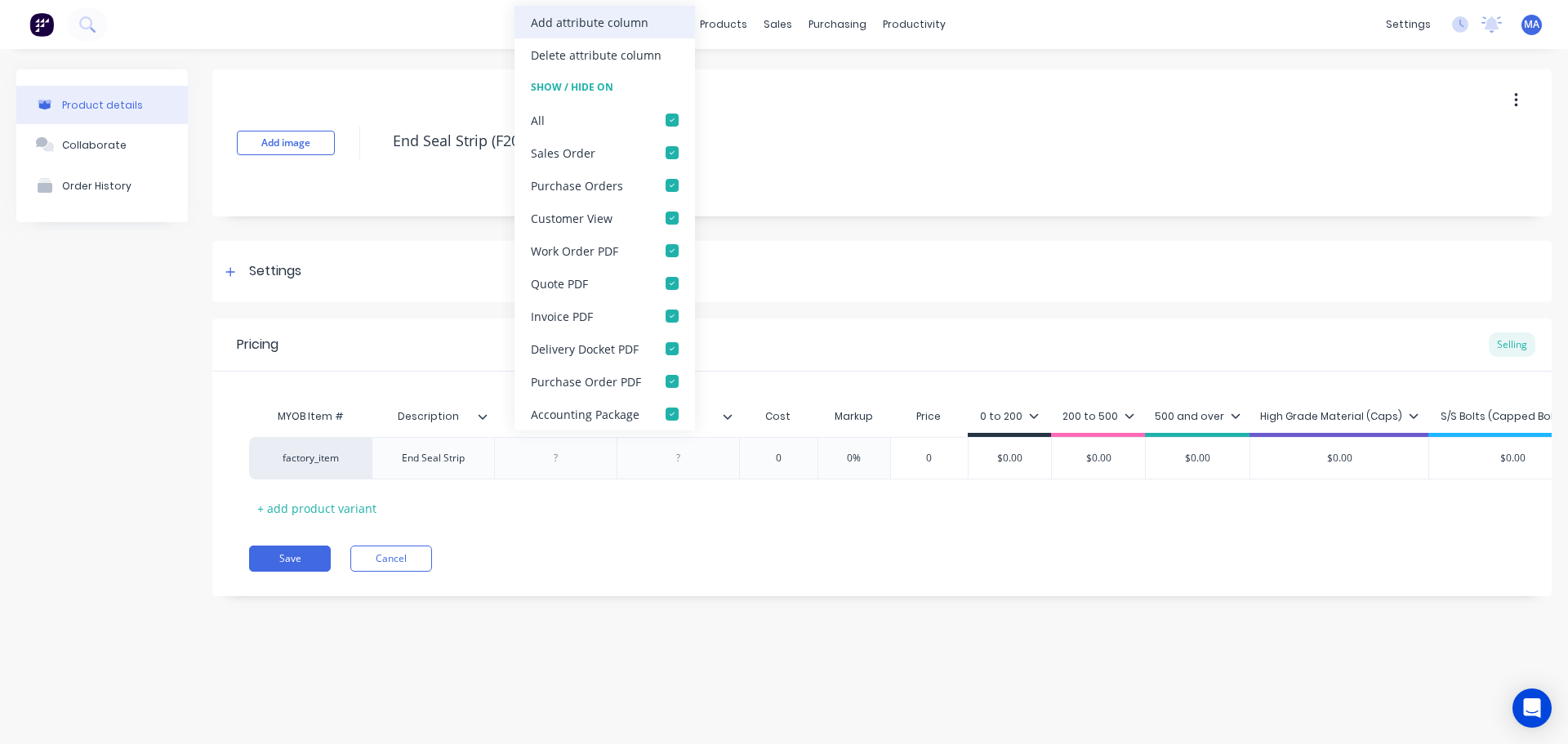
click at [569, 24] on div "Add attribute column" at bounding box center [589, 22] width 117 height 17
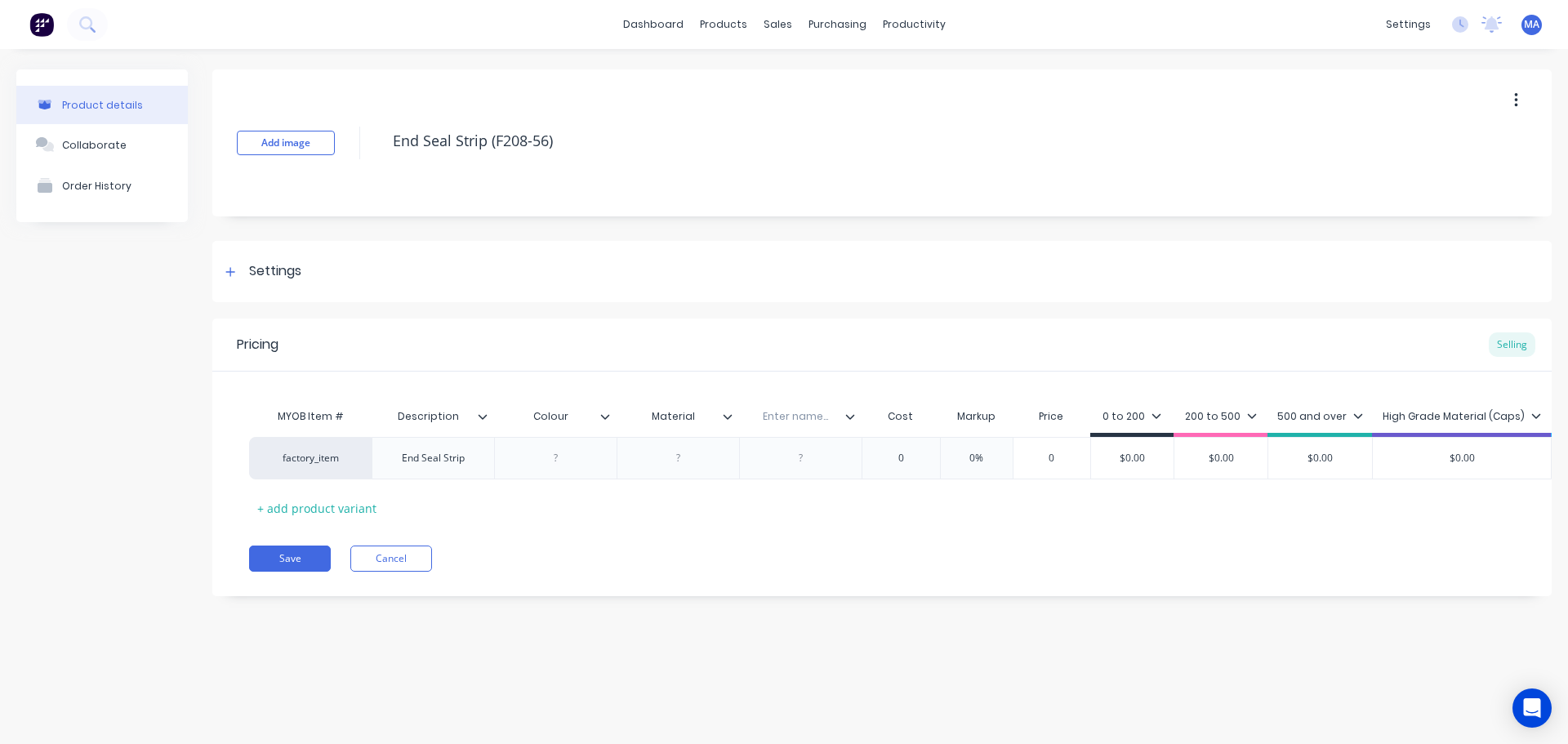
click at [488, 410] on div at bounding box center [489, 415] width 10 height 14
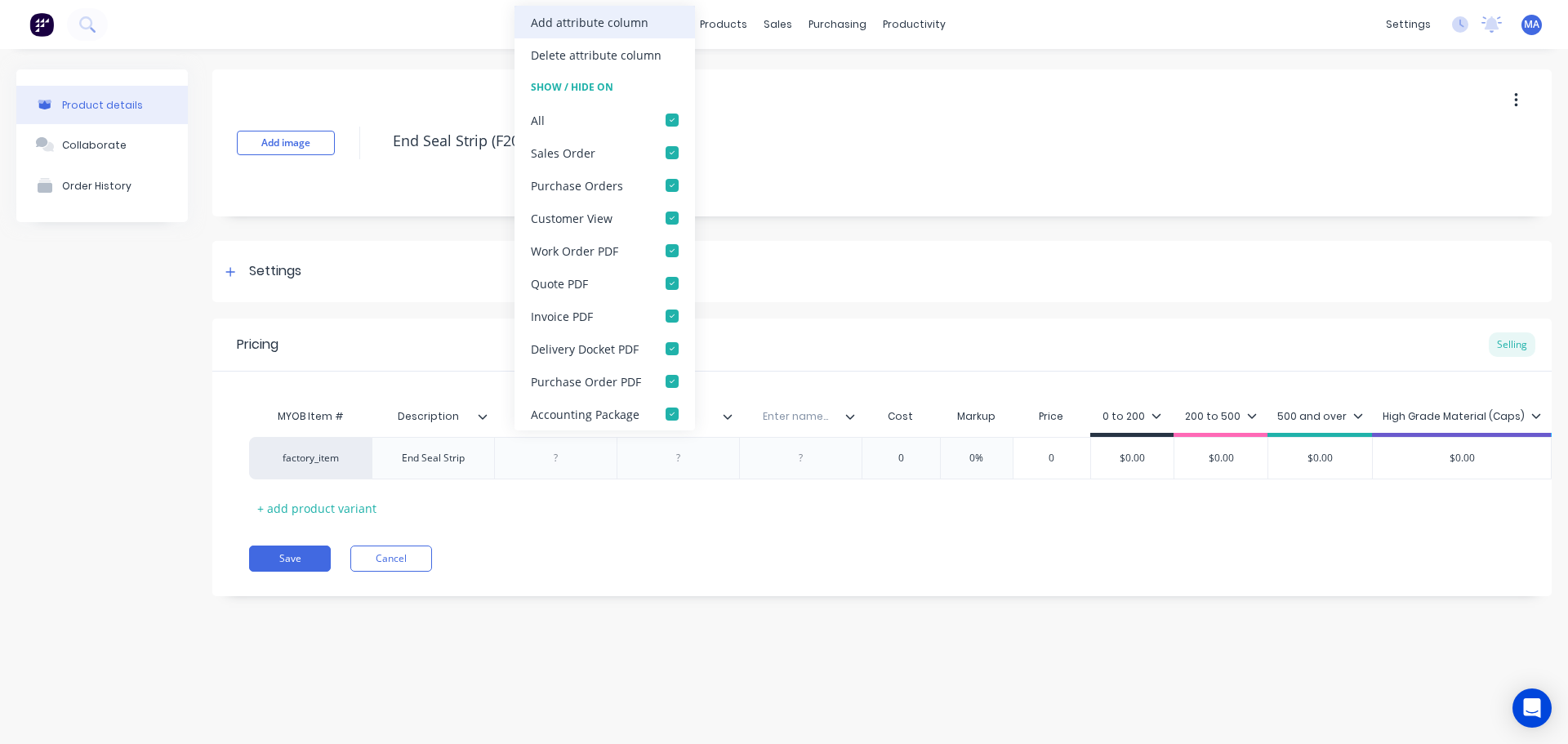
click at [564, 22] on div "Add attribute column" at bounding box center [589, 22] width 117 height 17
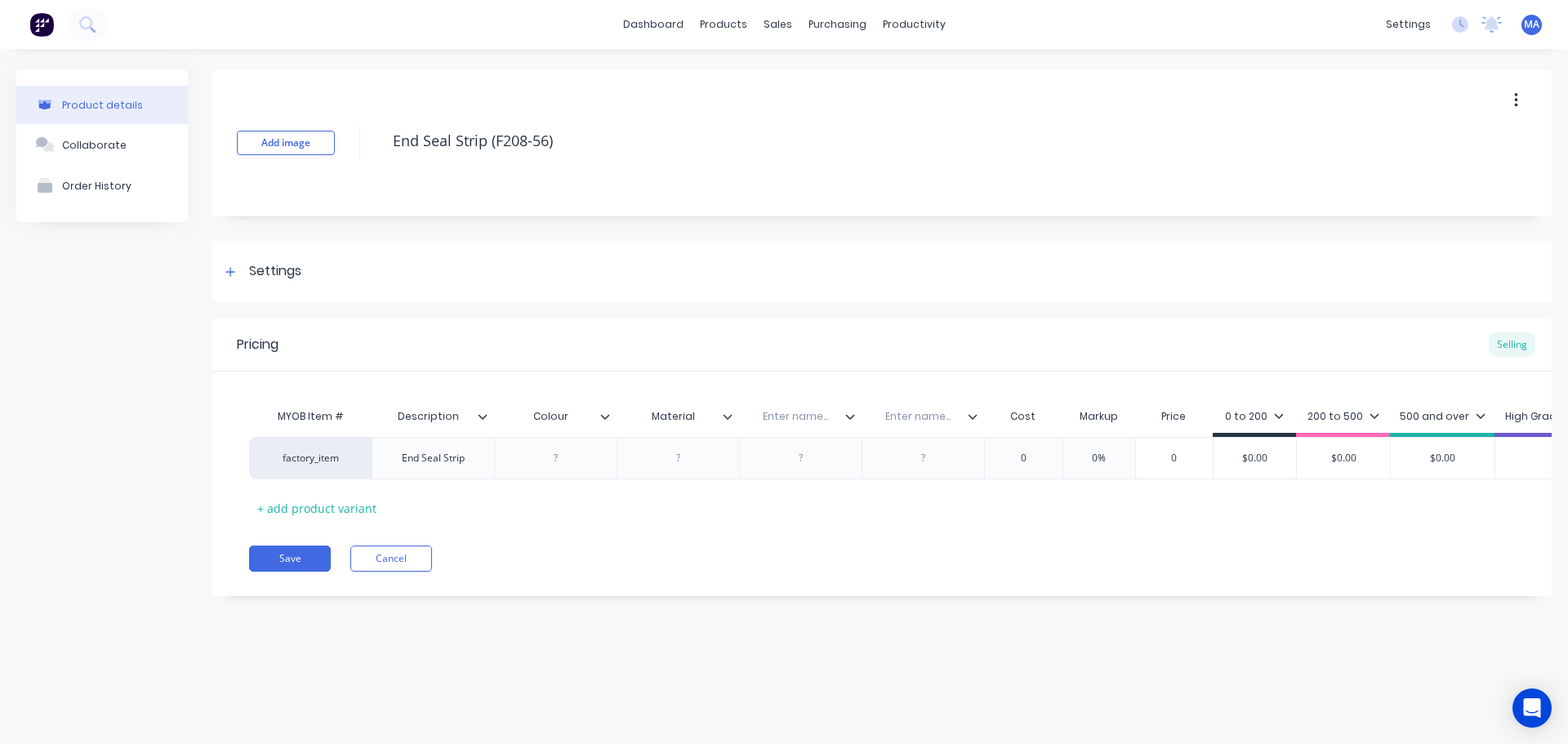
click at [804, 417] on input "text" at bounding box center [795, 415] width 112 height 14
click at [912, 414] on input "text" at bounding box center [917, 415] width 112 height 14
click at [803, 406] on div "Drawing No." at bounding box center [795, 416] width 112 height 41
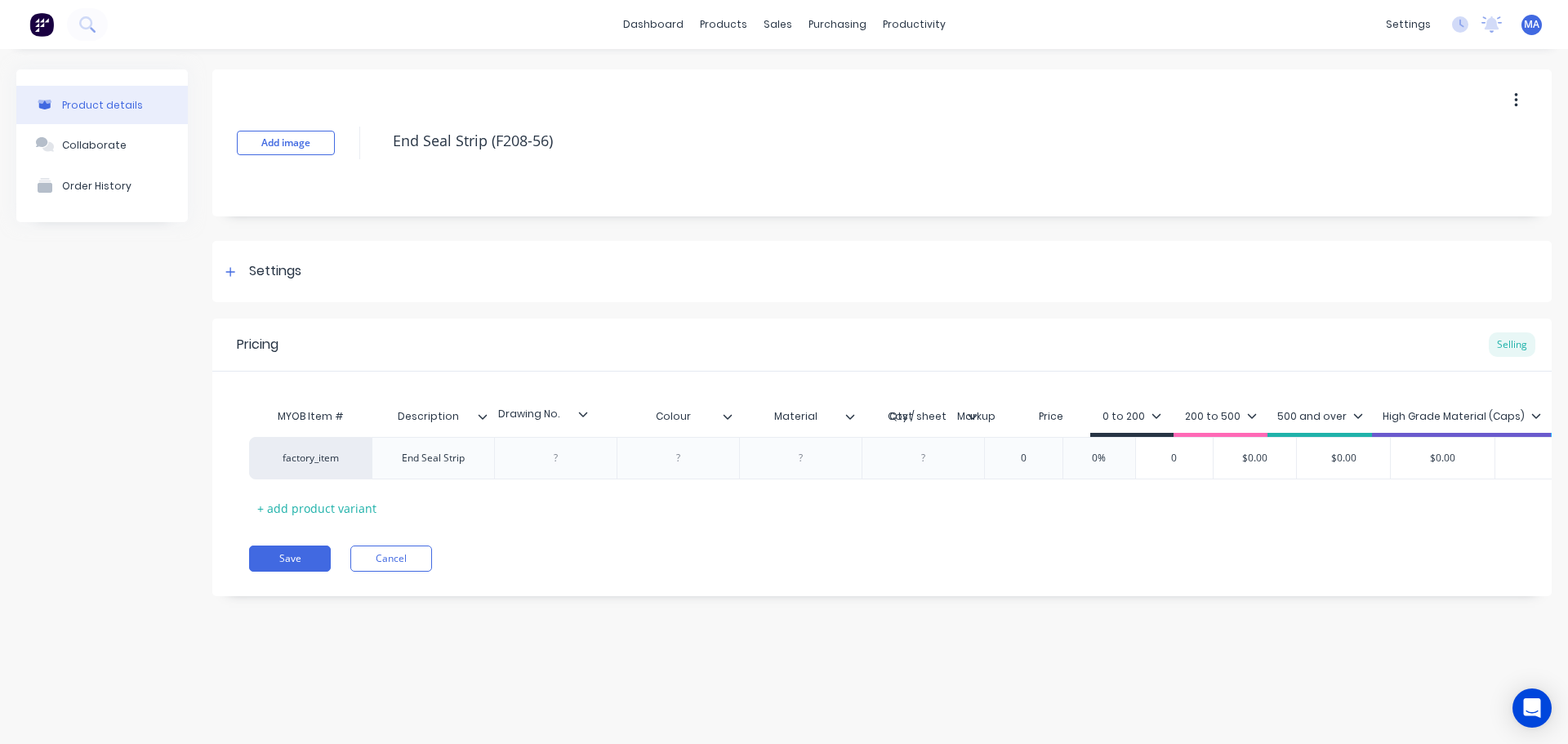
drag, startPoint x: 852, startPoint y: 421, endPoint x: 564, endPoint y: 417, distance: 288.0
click at [564, 417] on div "MYOB Item # Description Colour Material Drawing No. Qty / sheet Cost Markup Pri…" at bounding box center [1045, 419] width 1592 height 37
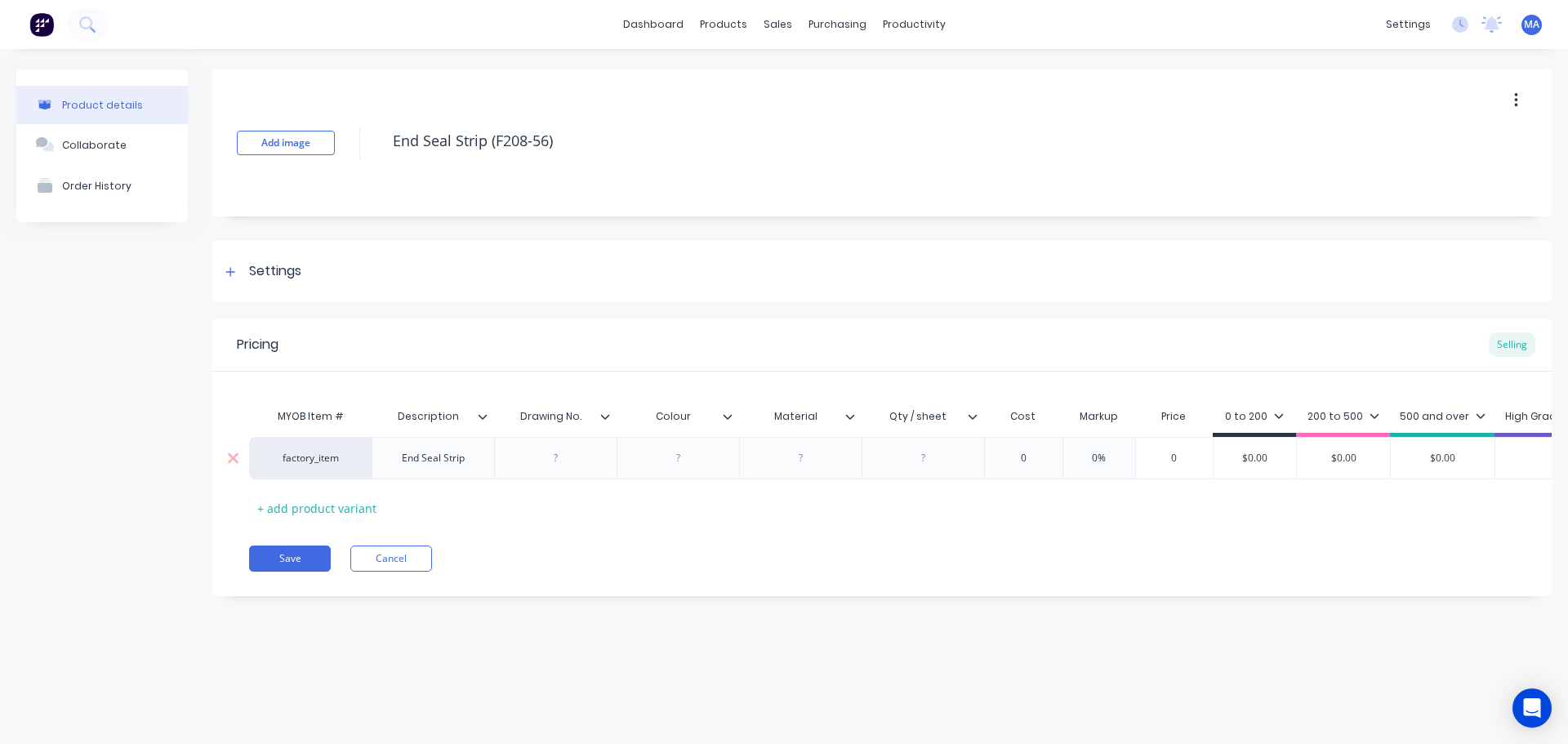
click at [563, 460] on div at bounding box center [556, 458] width 82 height 21
click at [692, 470] on div at bounding box center [678, 458] width 122 height 42
click at [698, 459] on div at bounding box center [678, 458] width 82 height 21
click at [916, 459] on div at bounding box center [923, 458] width 82 height 21
click at [977, 420] on icon at bounding box center [973, 416] width 10 height 10
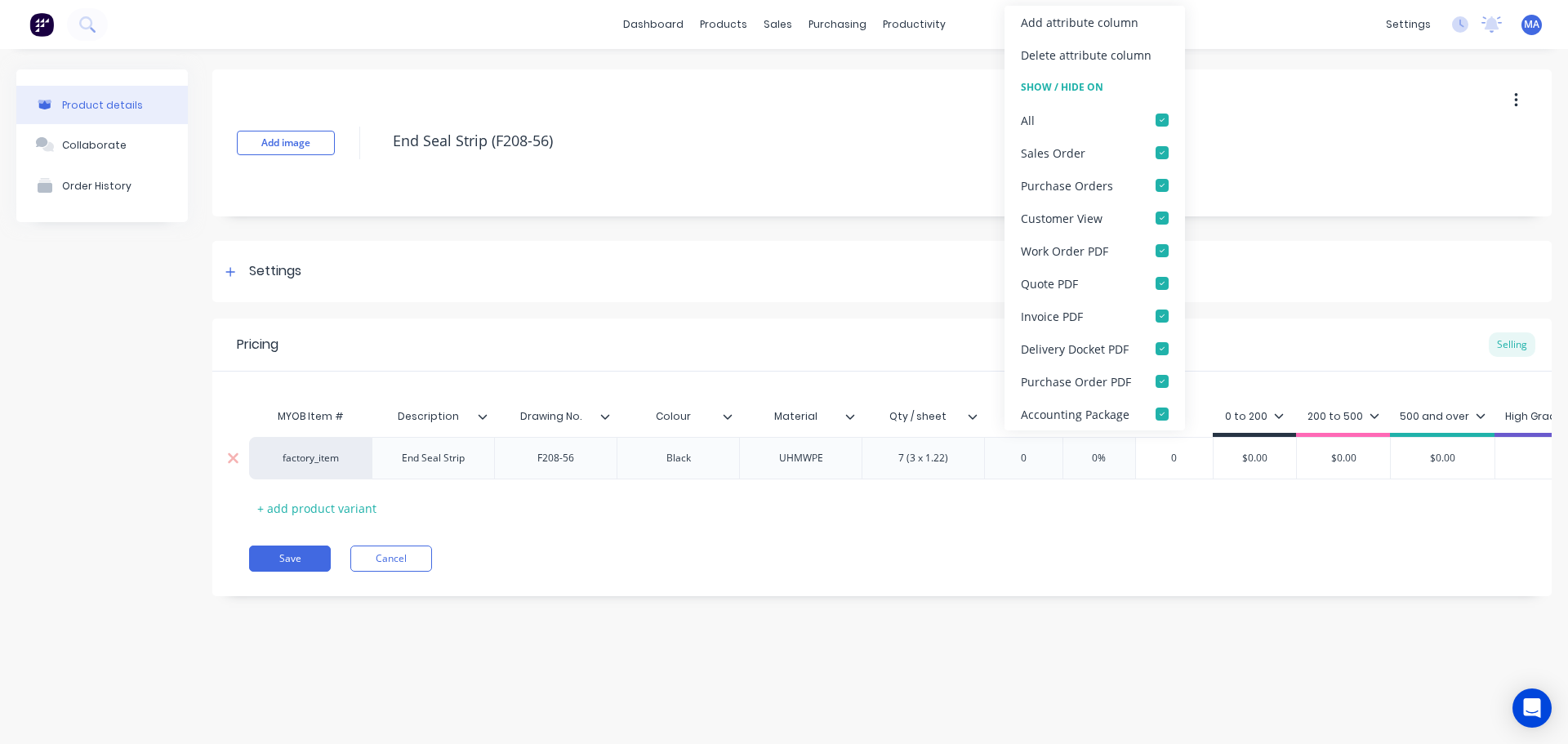
click at [985, 456] on input "0" at bounding box center [1023, 458] width 82 height 14
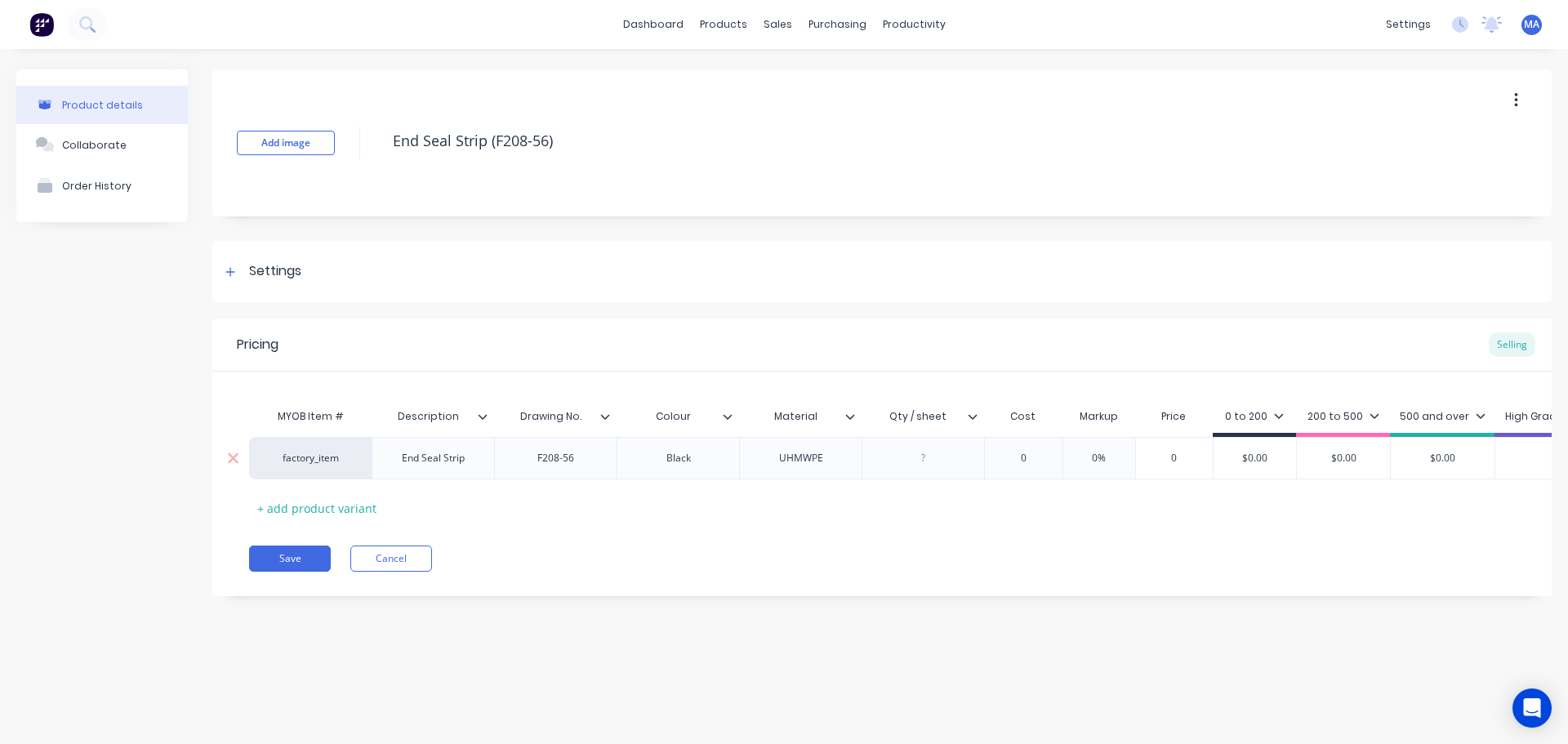
drag, startPoint x: 937, startPoint y: 450, endPoint x: 950, endPoint y: 452, distance: 13.2
click at [938, 450] on div at bounding box center [923, 458] width 82 height 21
click at [1048, 462] on input "0" at bounding box center [1023, 458] width 82 height 14
click at [972, 415] on icon at bounding box center [973, 416] width 10 height 10
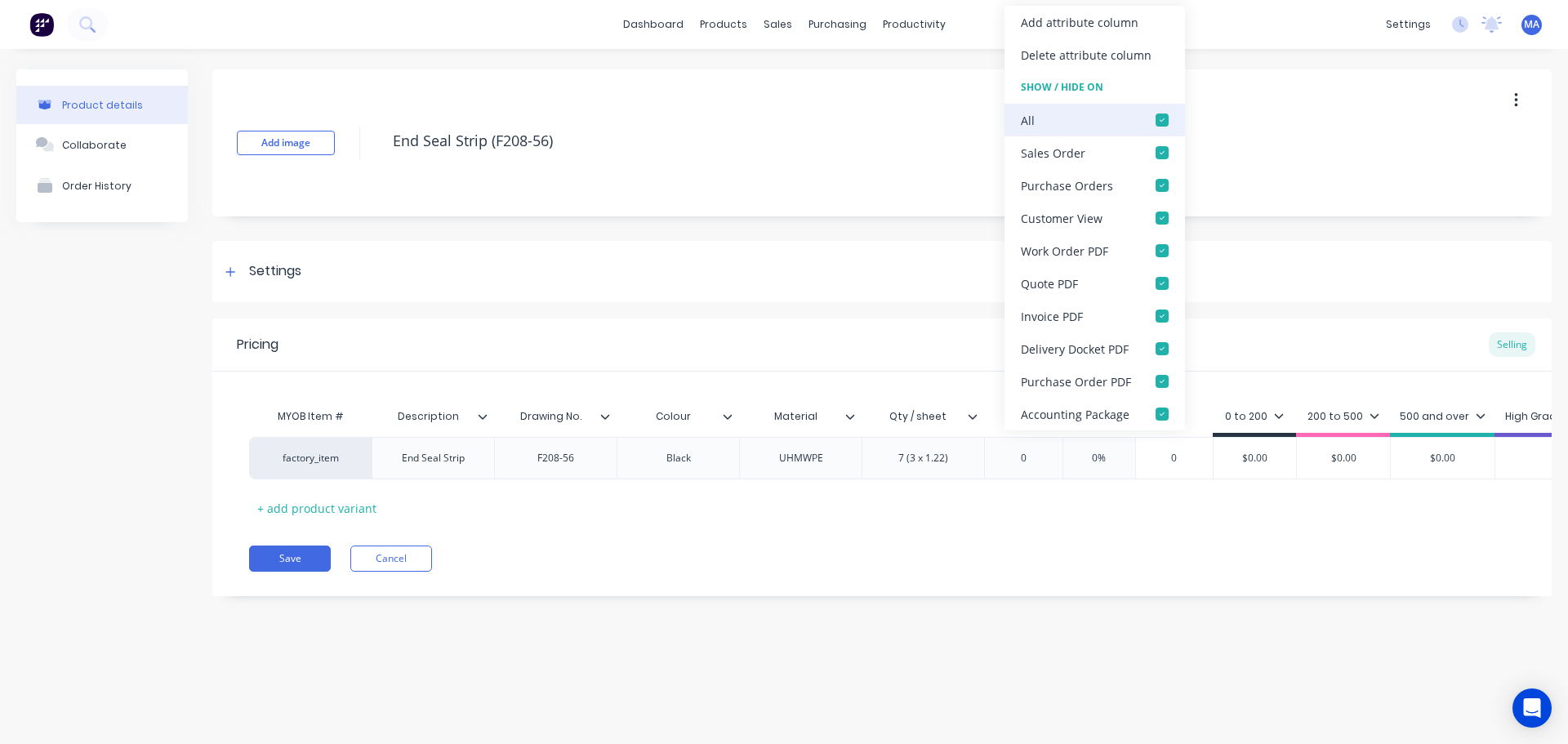
click at [1157, 115] on div at bounding box center [1162, 120] width 33 height 33
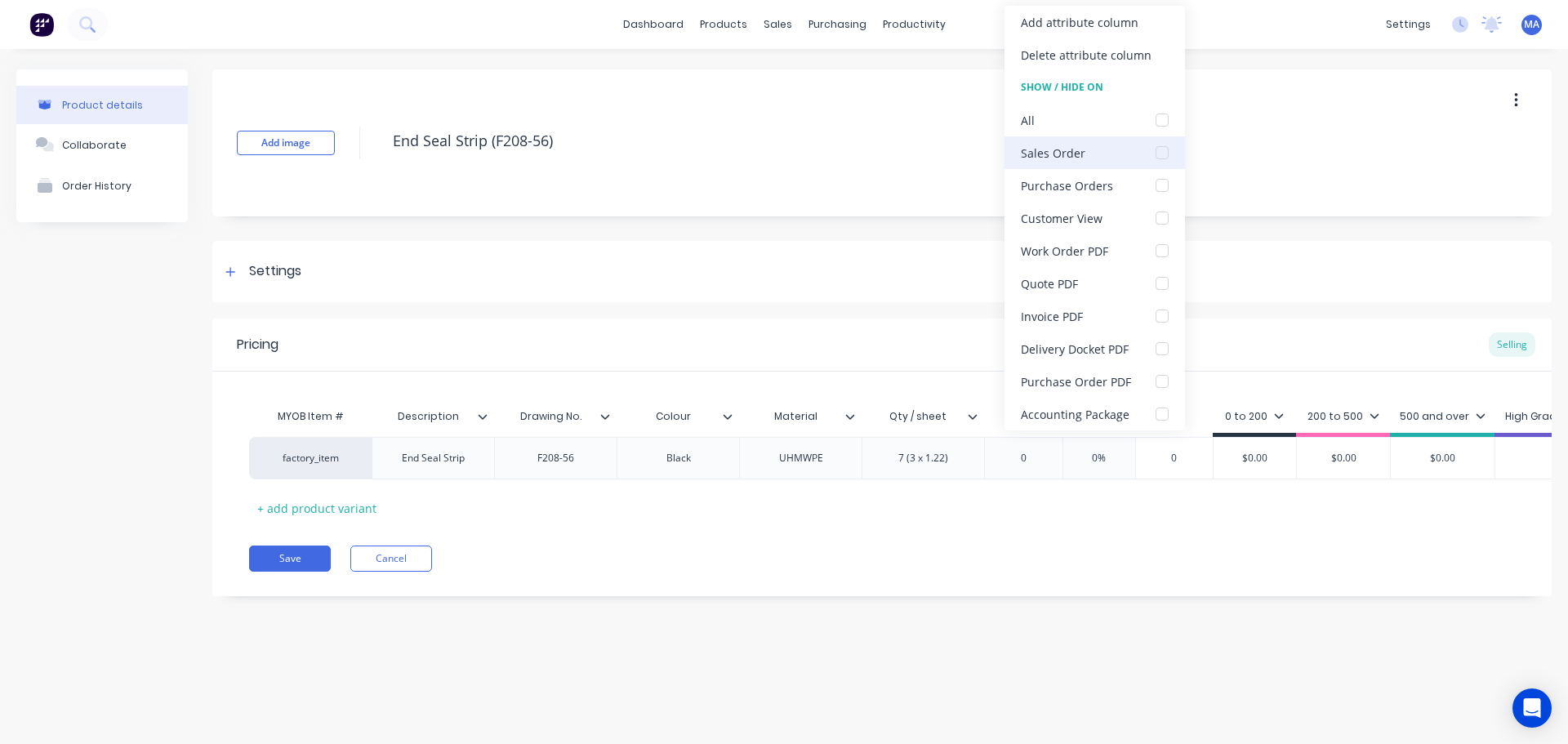
click at [1159, 146] on div at bounding box center [1162, 152] width 33 height 33
click at [1236, 111] on div "Add image End Seal Strip (F208-56)" at bounding box center [882, 143] width 1340 height 147
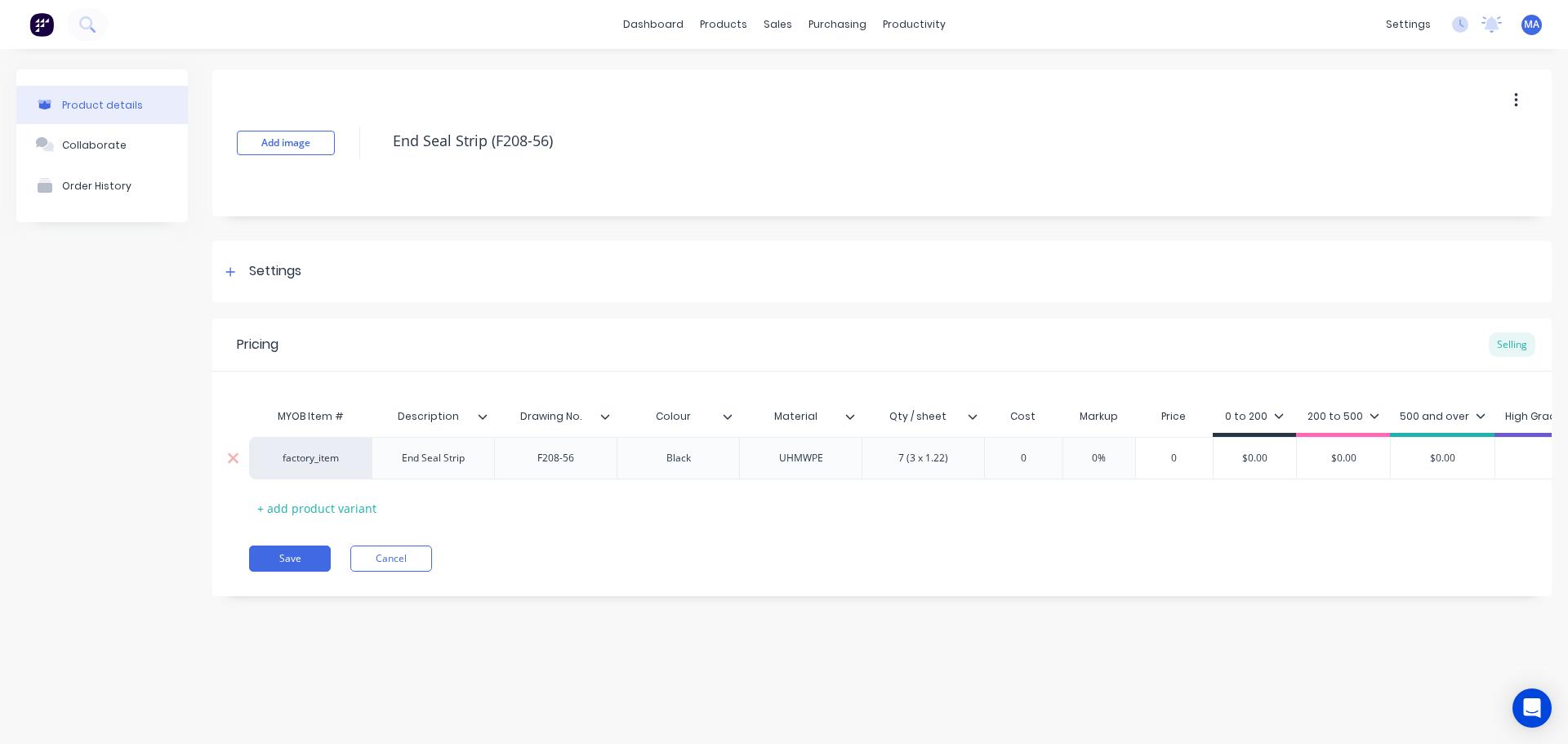
click at [1032, 452] on input "0" at bounding box center [1023, 458] width 82 height 14
click at [1035, 456] on input "0" at bounding box center [1023, 458] width 82 height 14
click at [1036, 456] on input "0" at bounding box center [1023, 458] width 82 height 14
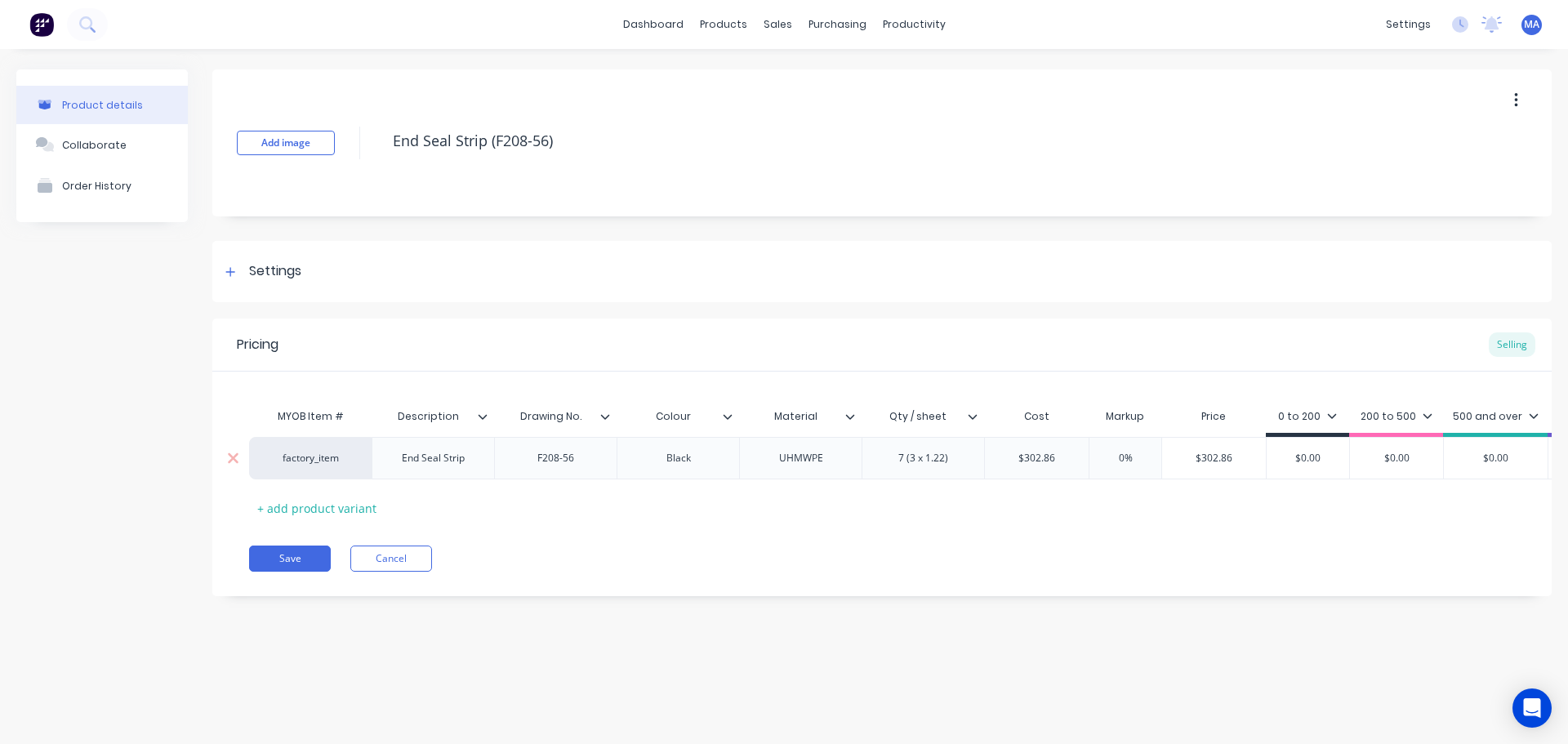
click at [1106, 455] on input "0%" at bounding box center [1125, 458] width 82 height 14
drag, startPoint x: 1242, startPoint y: 458, endPoint x: 1153, endPoint y: 455, distance: 89.1
click at [1153, 455] on div "factory_item End Seal Strip F208-56 Black UHMWPE 7 (3 x 1.22) $302.86 302.86 15…" at bounding box center [1072, 458] width 1646 height 42
drag, startPoint x: 1334, startPoint y: 457, endPoint x: 1255, endPoint y: 456, distance: 79.0
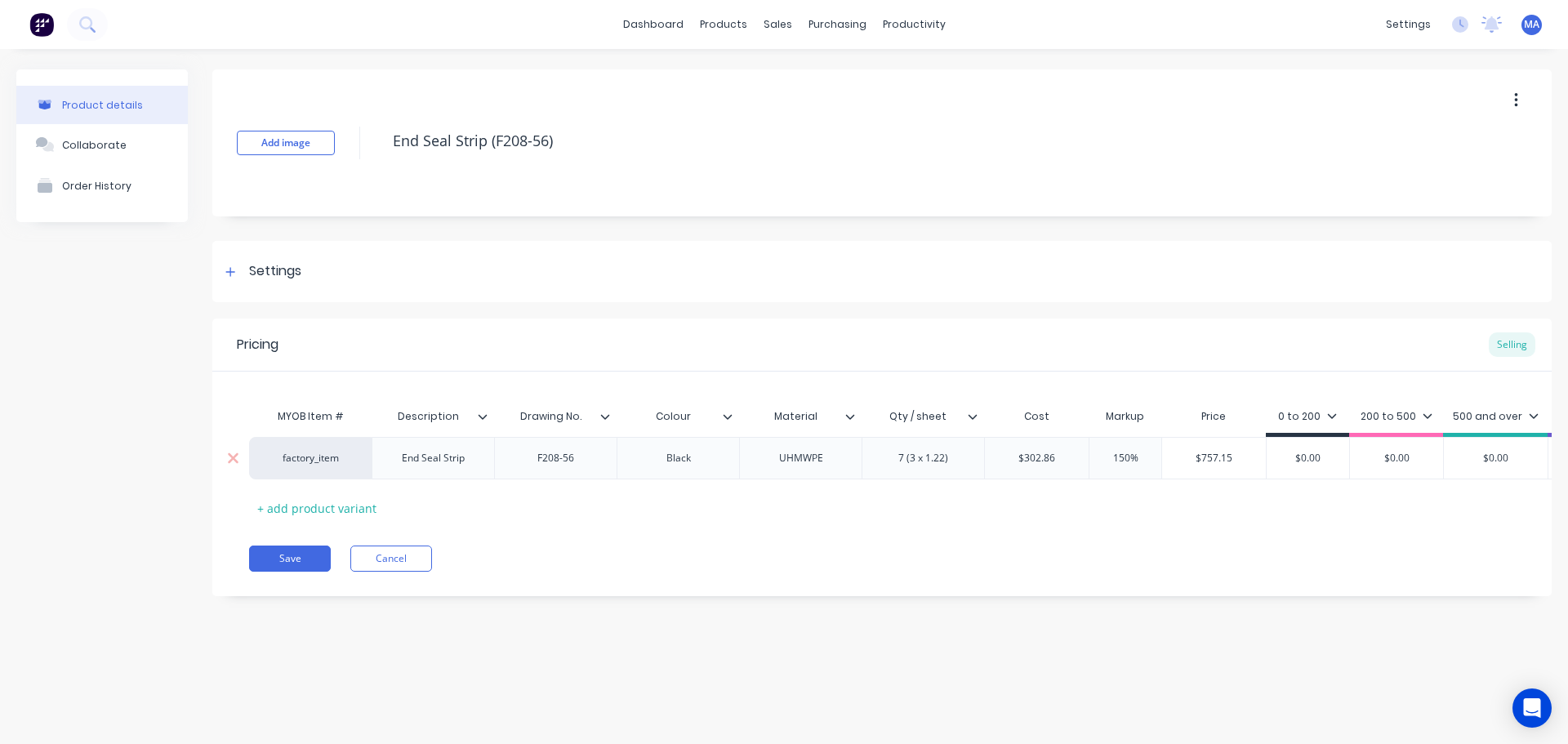
click at [1255, 456] on div "factory_item End Seal Strip F208-56 Black UHMWPE 7 (3 x 1.22) $302.86 302.86 15…" at bounding box center [1072, 458] width 1646 height 42
paste input "757.15"
click at [1183, 487] on div "MYOB Item # Description Drawing No. Colour Material Qty / sheet Cost Markup Pri…" at bounding box center [882, 460] width 1266 height 121
click at [161, 146] on button "Collaborate" at bounding box center [101, 144] width 172 height 41
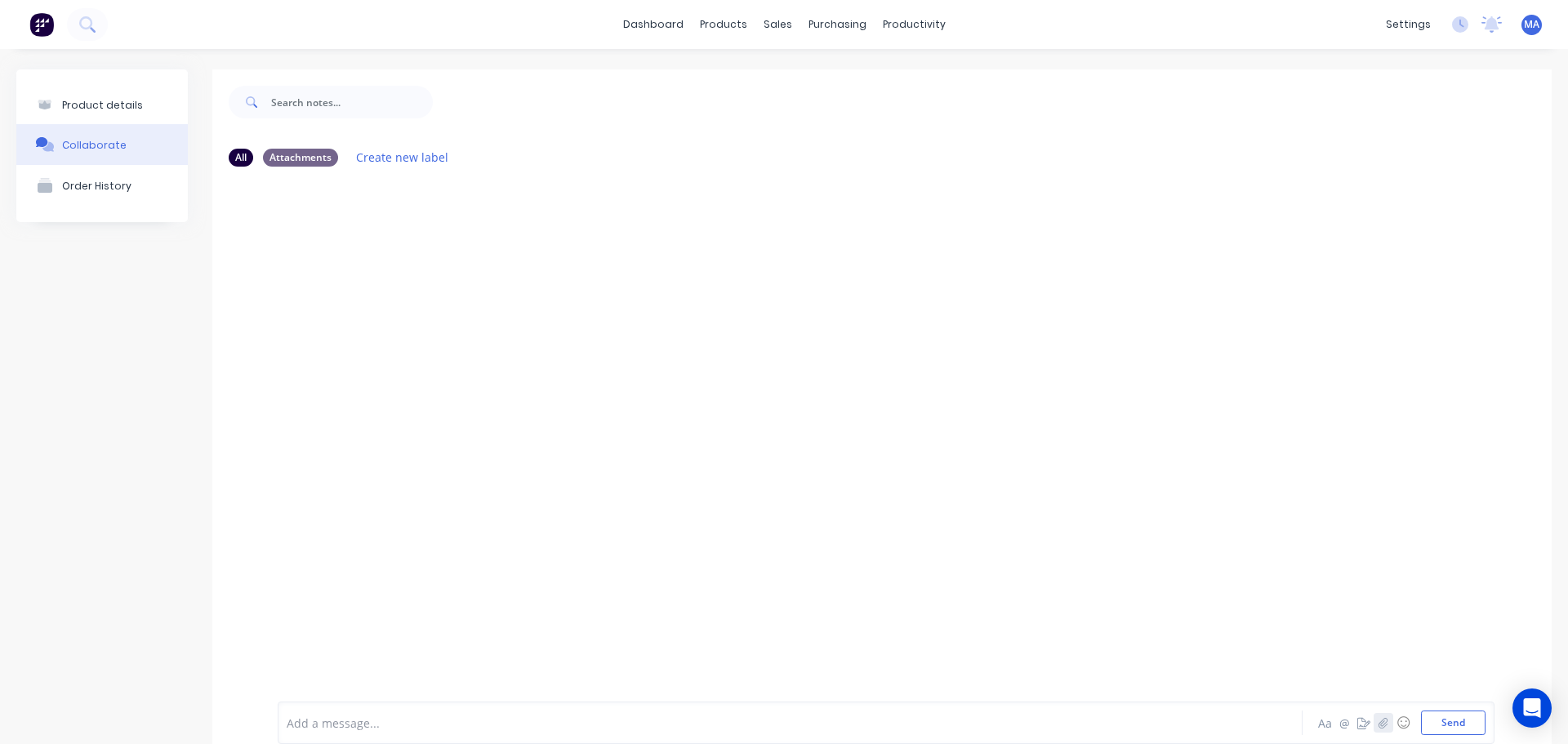
click at [1375, 729] on button "button" at bounding box center [1383, 722] width 19 height 19
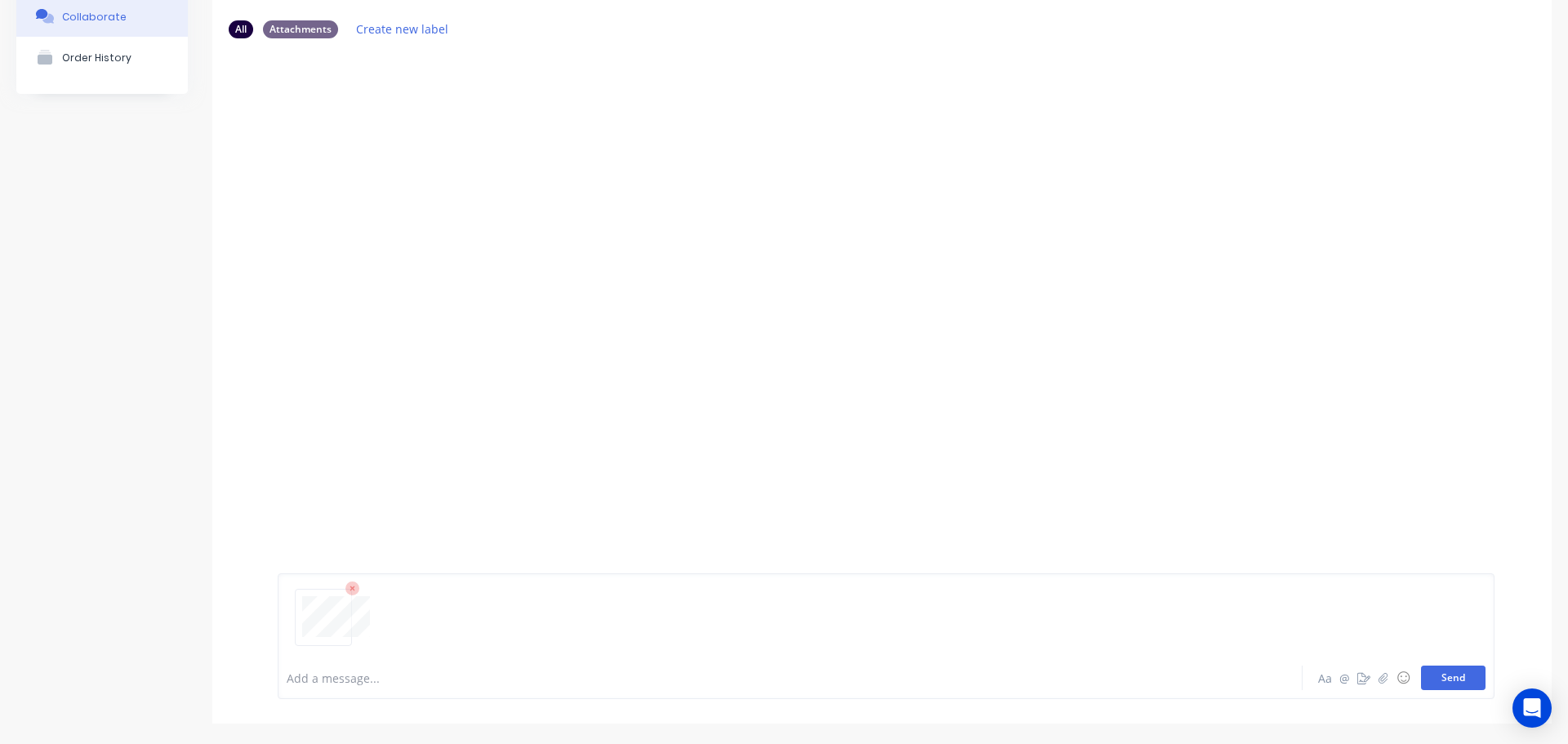
click at [1435, 676] on button "Send" at bounding box center [1453, 677] width 64 height 24
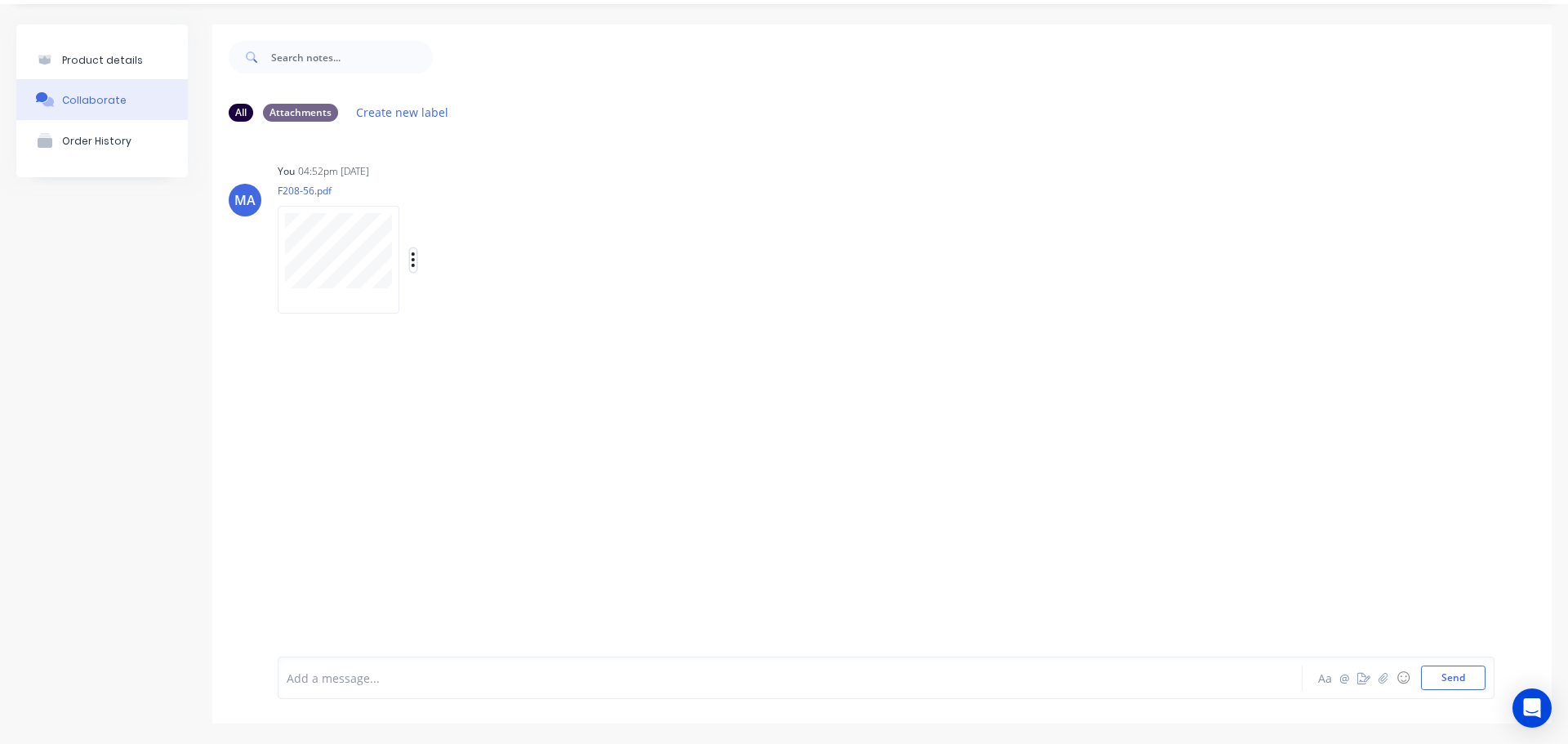
click at [415, 263] on icon "button" at bounding box center [413, 260] width 5 height 19
click at [501, 301] on button "Auto-attach to new orders" at bounding box center [521, 303] width 184 height 38
click at [678, 295] on label at bounding box center [678, 295] width 0 height 0
click at [653, 302] on input "checkbox" at bounding box center [645, 302] width 13 height 15
click at [647, 227] on div "You 04:52pm 15/08/25 F208-56.pdf Labels Auto-attach to new orders Sales Orders …" at bounding box center [533, 233] width 510 height 147
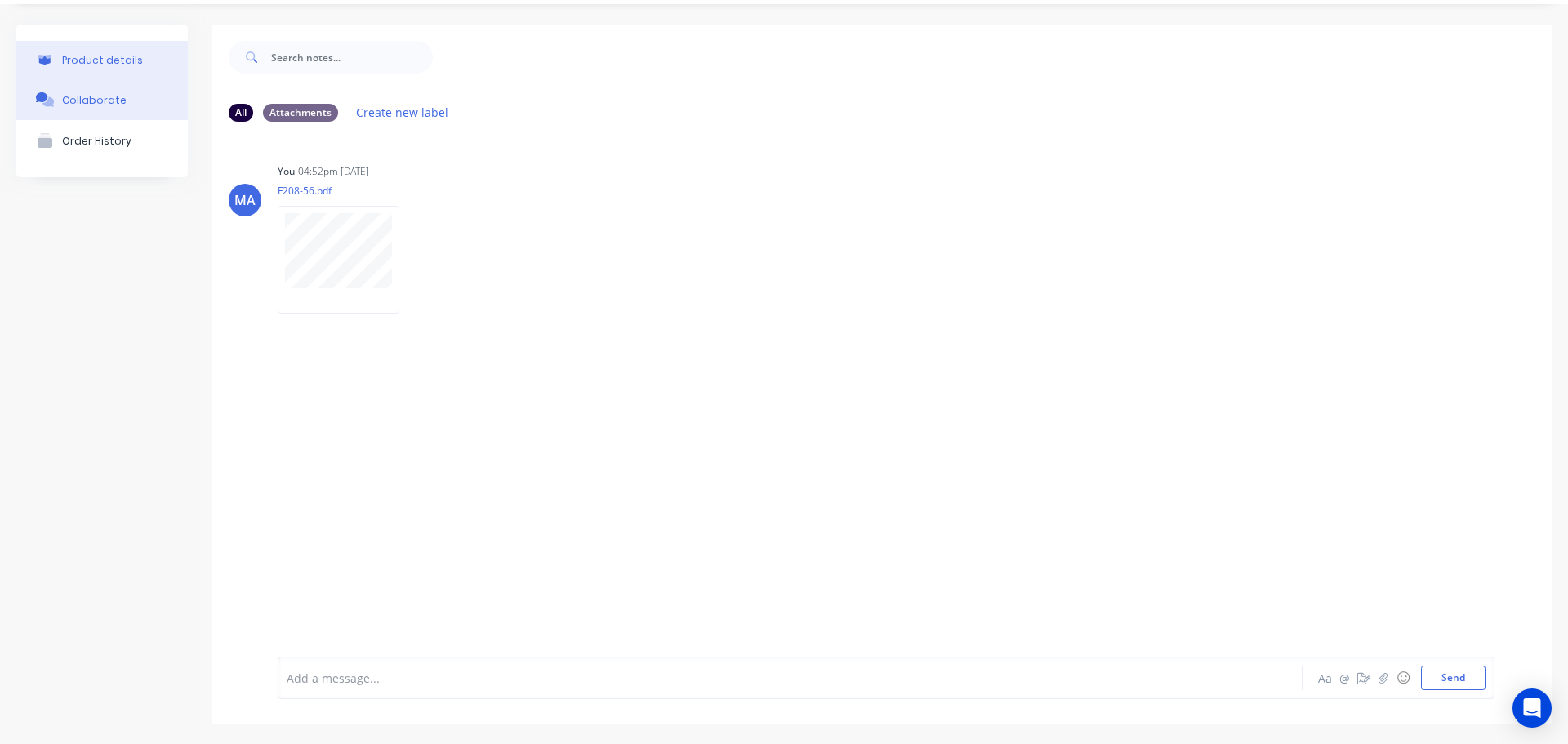
click at [150, 59] on button "Product details" at bounding box center [101, 59] width 172 height 38
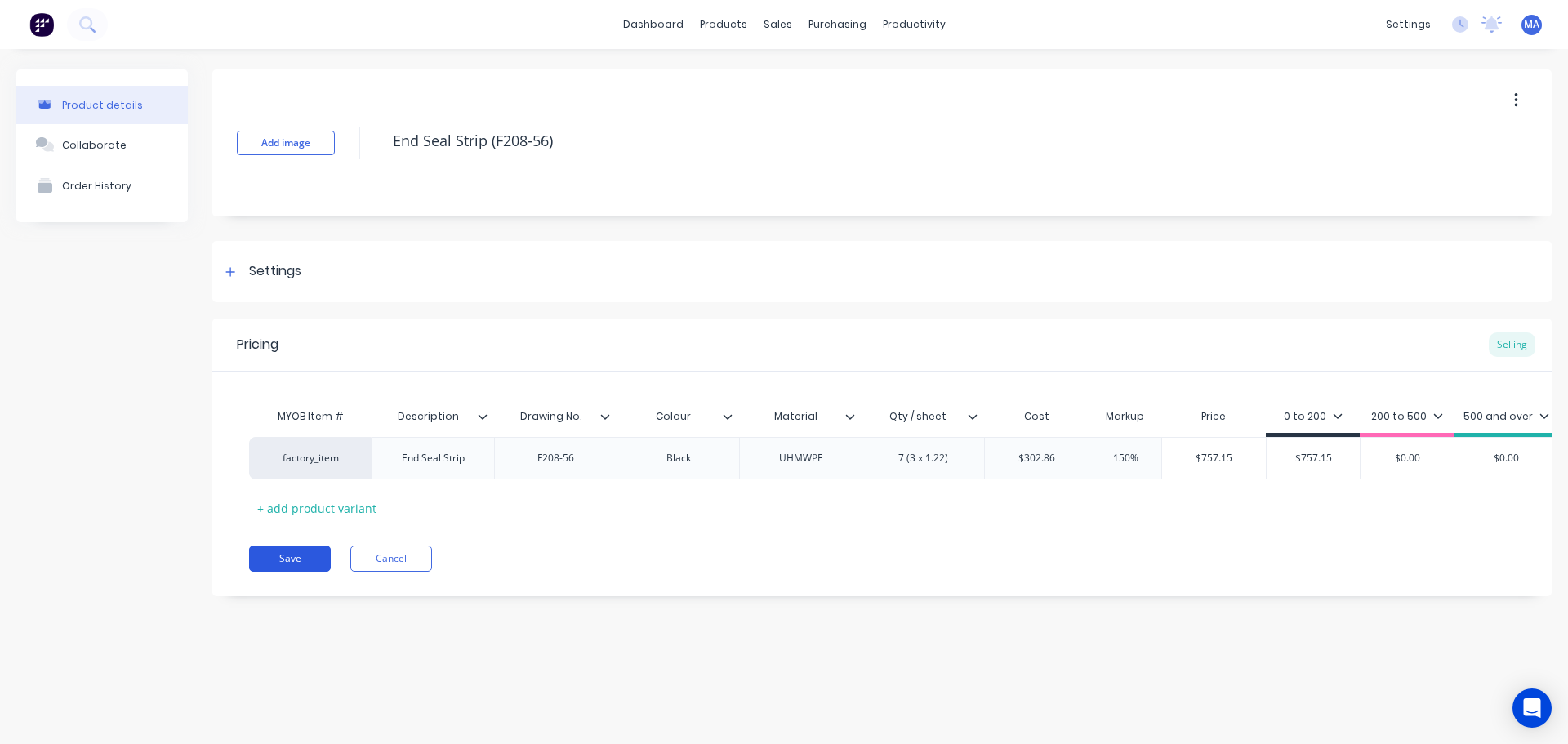
click at [327, 572] on button "Save" at bounding box center [290, 558] width 82 height 26
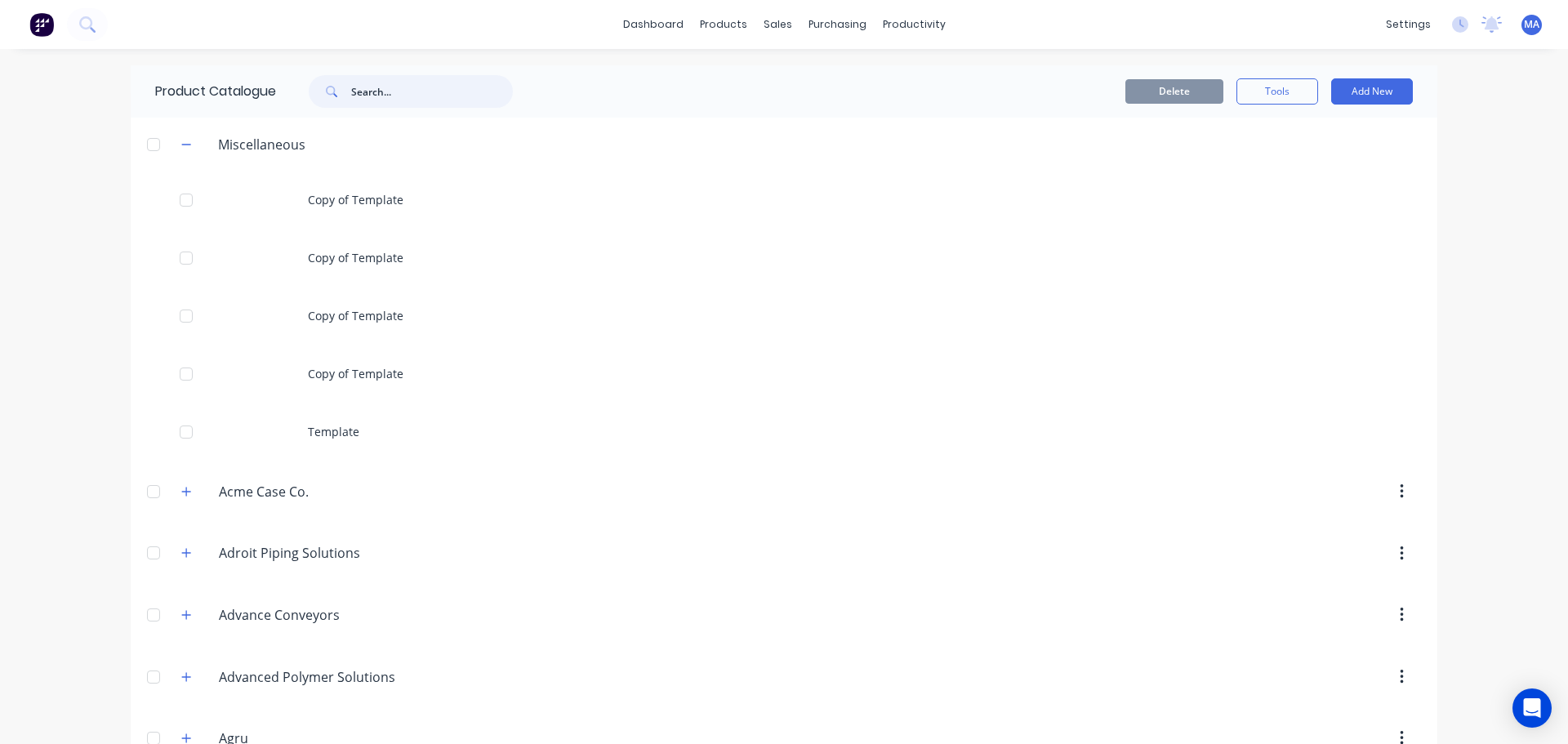
click at [418, 87] on input "text" at bounding box center [432, 91] width 161 height 33
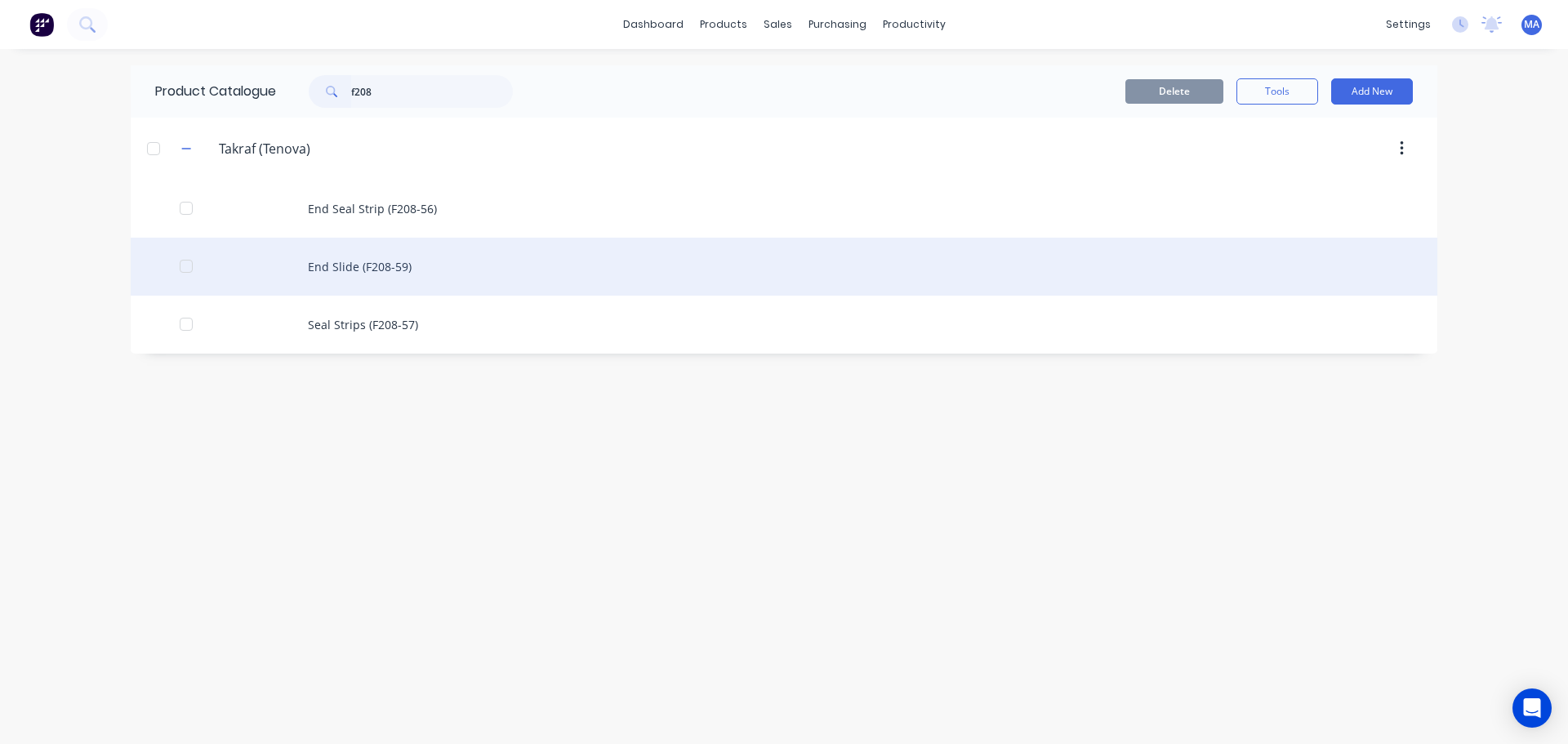
click at [439, 261] on div "End Slide (F208-59)" at bounding box center [784, 266] width 1307 height 58
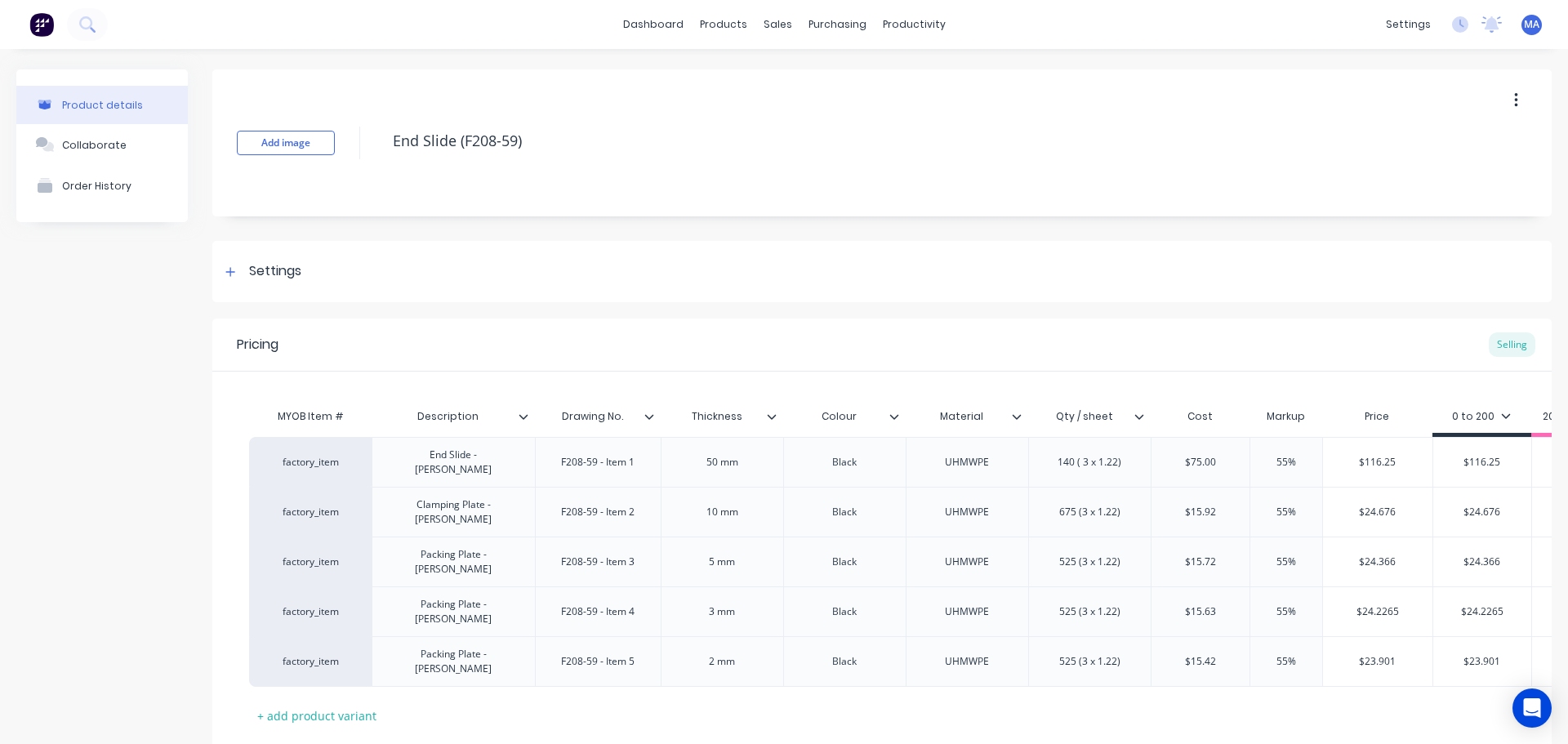
click at [1139, 422] on input "Qty / sheet" at bounding box center [1084, 415] width 112 height 14
click at [1141, 412] on icon at bounding box center [1140, 416] width 10 height 10
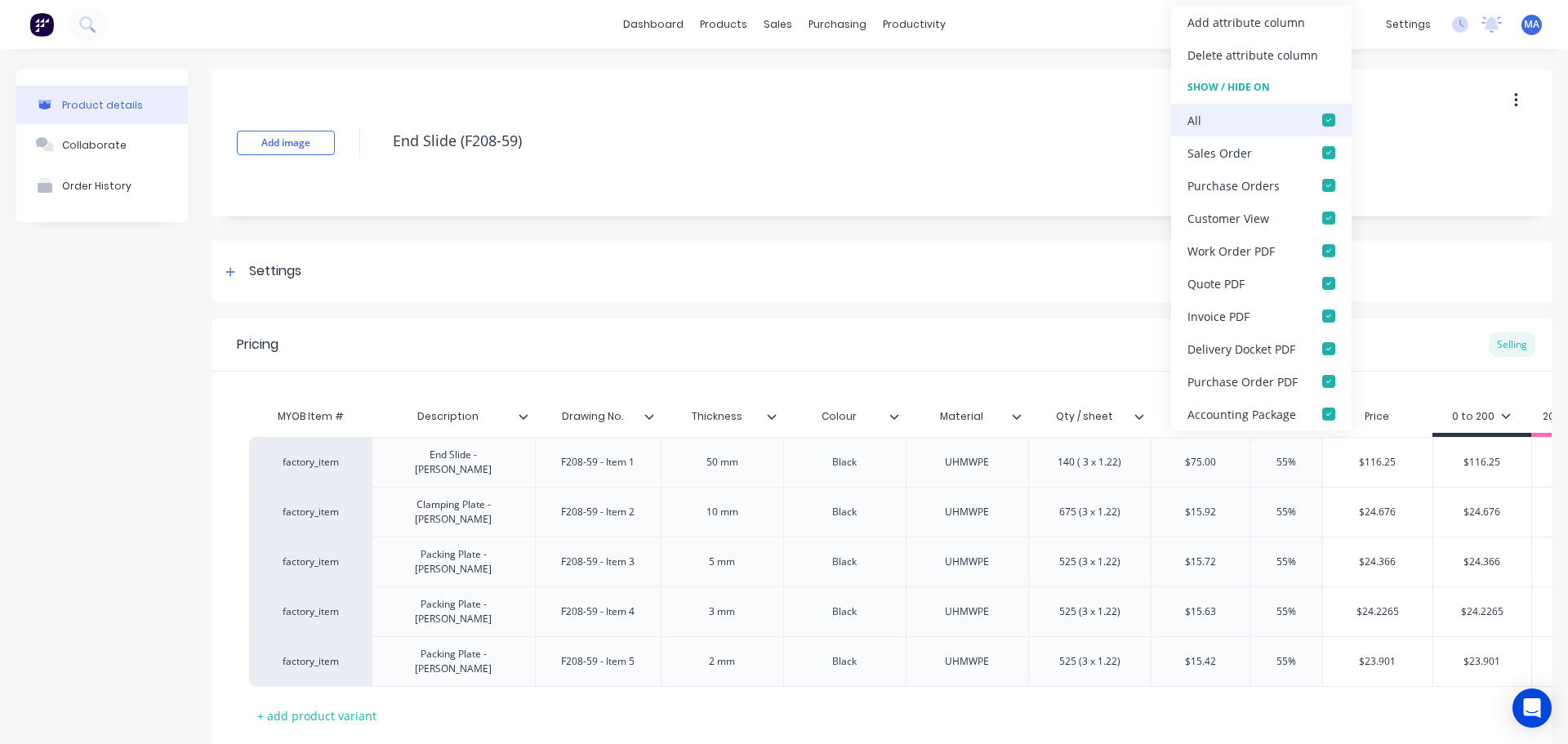
click at [1331, 116] on div at bounding box center [1329, 120] width 33 height 33
click at [1330, 148] on div at bounding box center [1329, 152] width 33 height 33
click at [962, 199] on div "Add image End Slide (F208-59)" at bounding box center [882, 143] width 1340 height 147
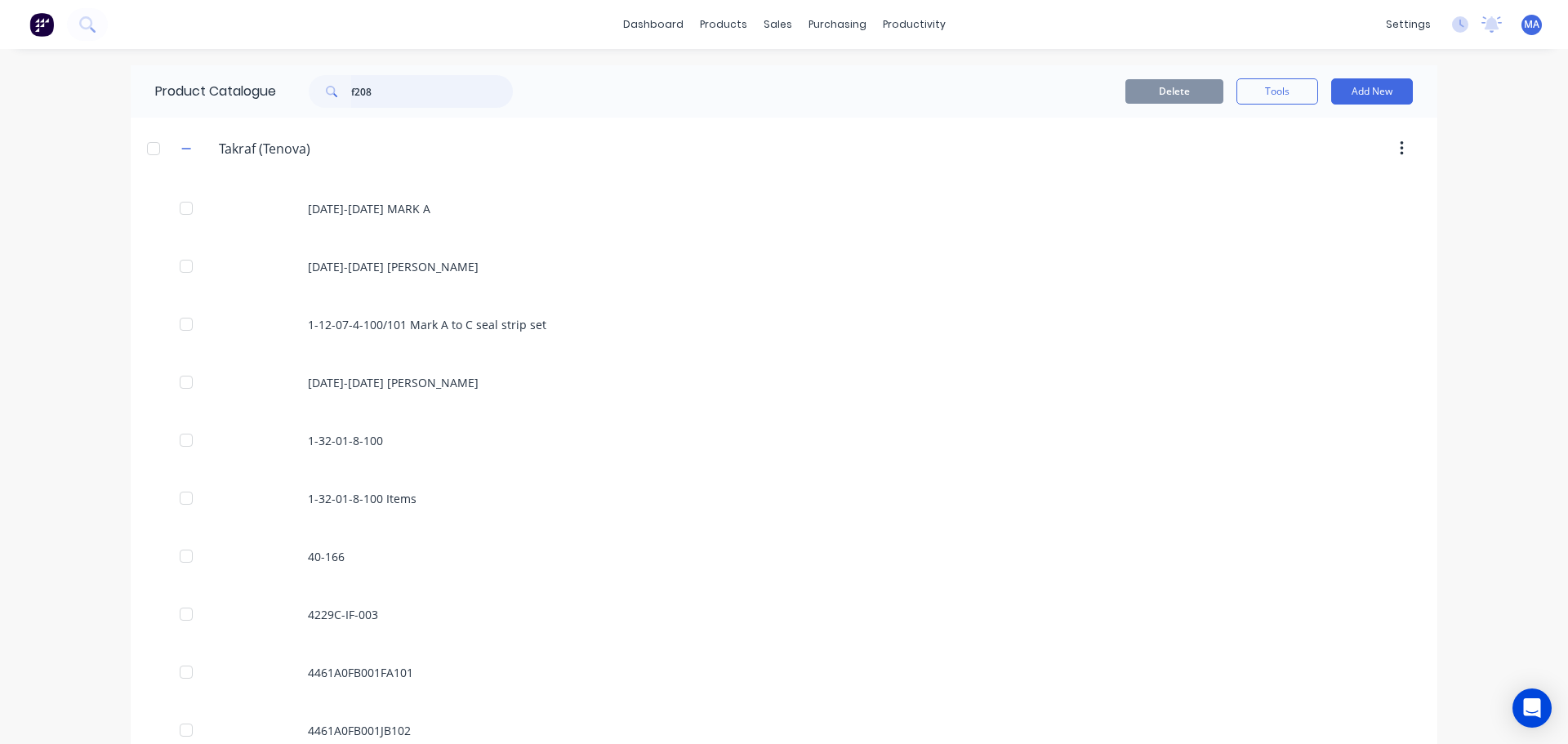
click at [412, 91] on input "f208" at bounding box center [432, 91] width 161 height 33
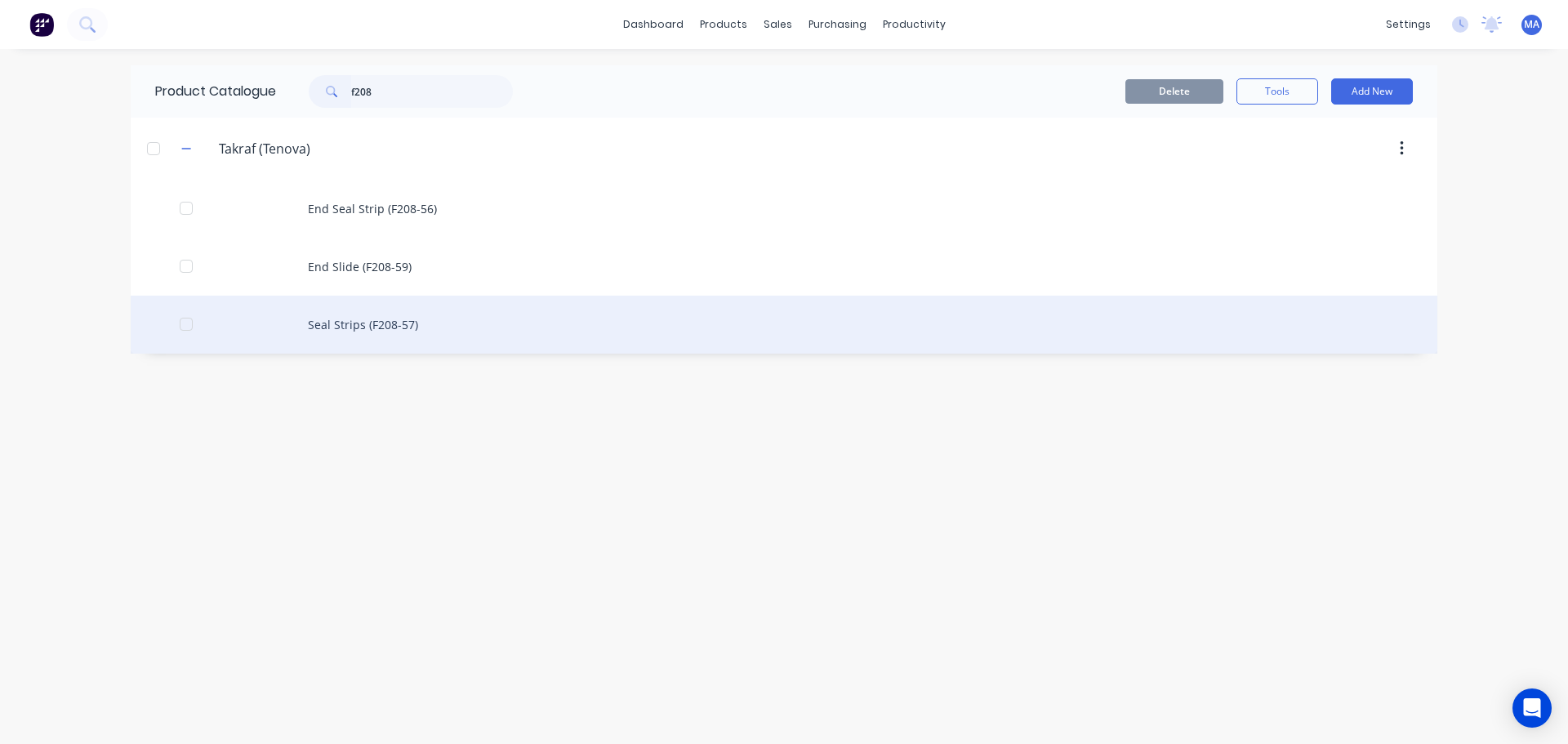
click at [459, 316] on div "Seal Strips (F208-57)" at bounding box center [784, 324] width 1307 height 58
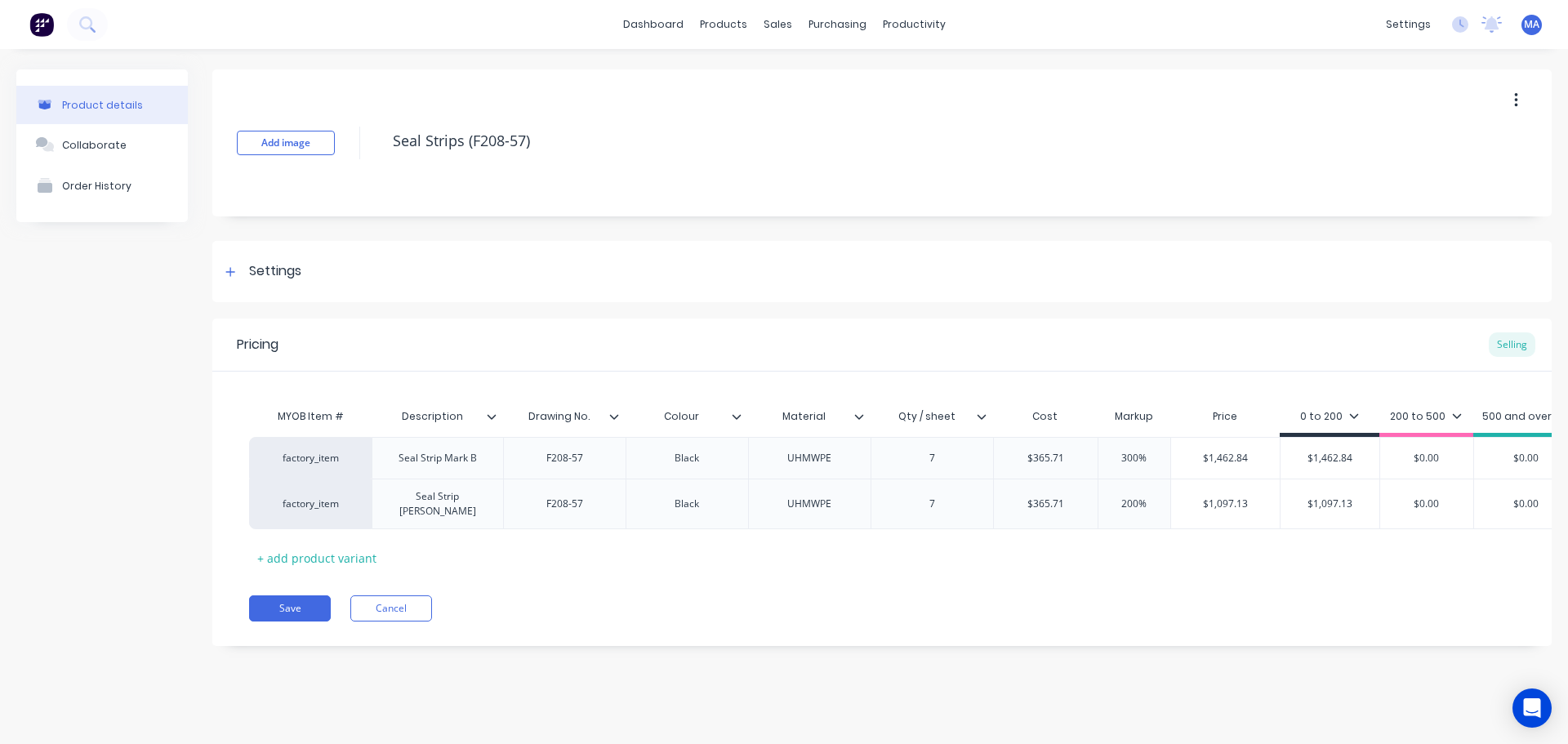
click at [987, 417] on div at bounding box center [988, 415] width 10 height 14
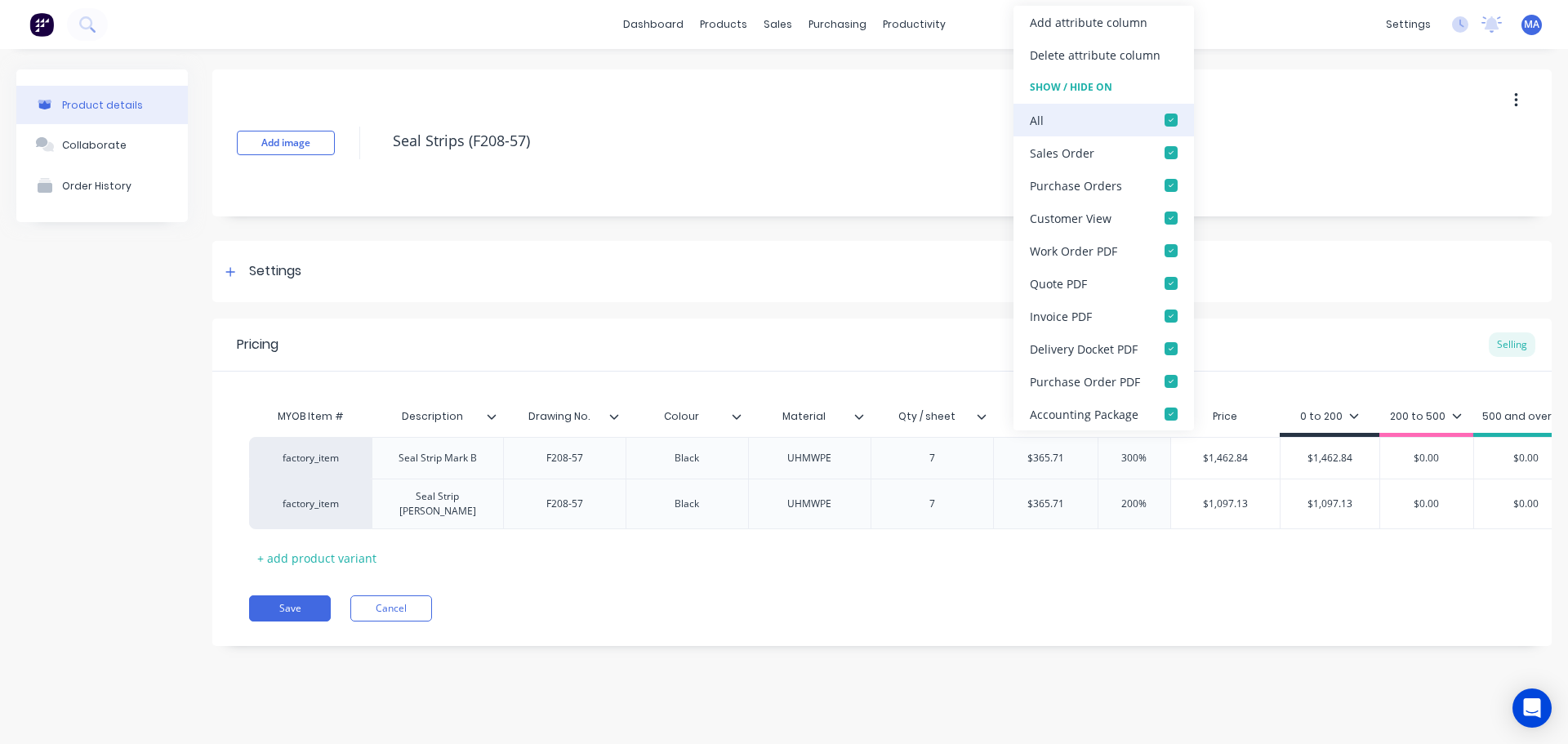
click at [1173, 115] on div at bounding box center [1171, 120] width 33 height 33
click at [1172, 149] on div at bounding box center [1171, 152] width 33 height 33
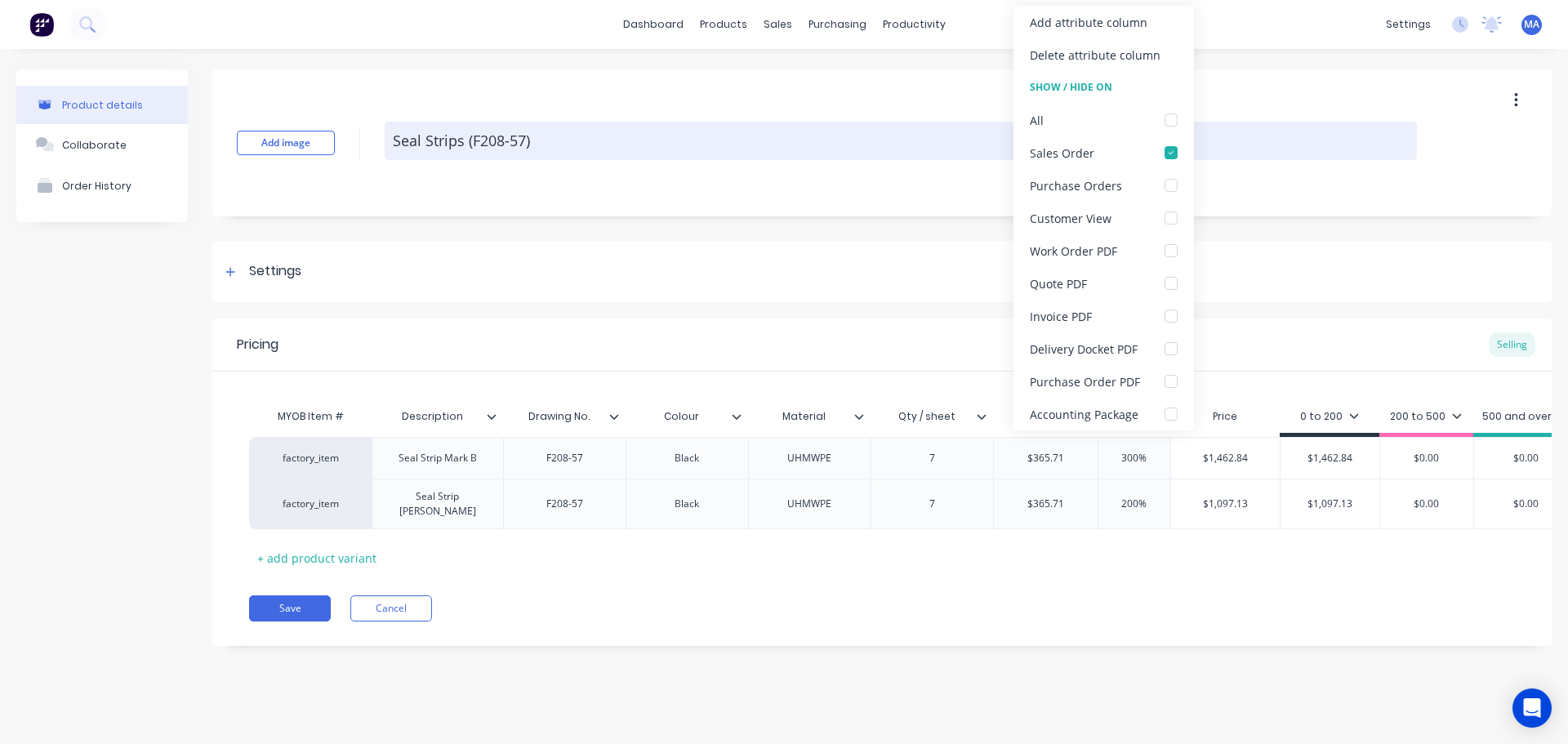
click at [1251, 144] on textarea "Seal Strips (F208-57)" at bounding box center [901, 140] width 1032 height 38
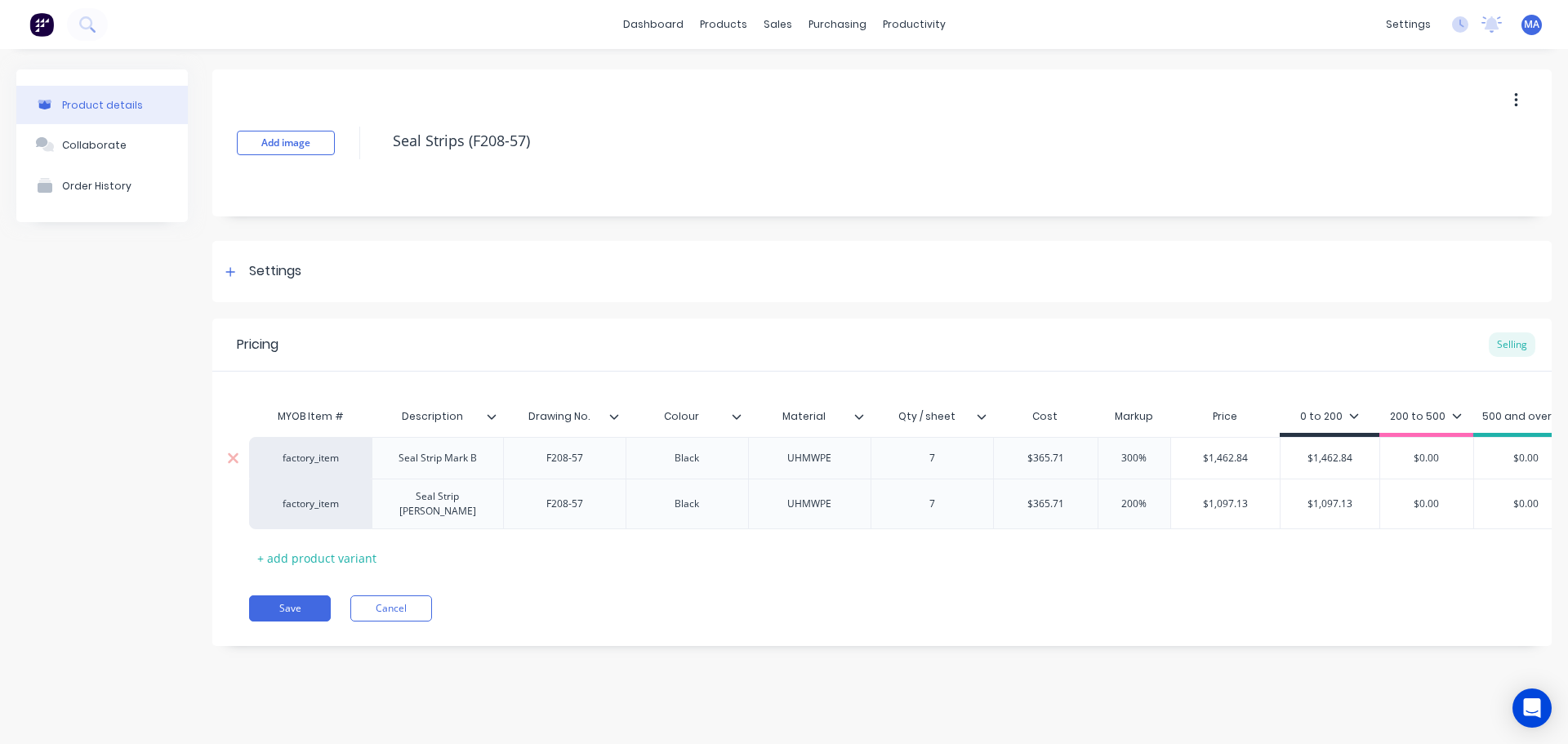
click at [967, 458] on div "7" at bounding box center [932, 458] width 82 height 21
click at [975, 504] on div "7" at bounding box center [932, 504] width 122 height 51
drag, startPoint x: 896, startPoint y: 456, endPoint x: 865, endPoint y: 458, distance: 31.1
click at [865, 458] on div "factory_item Seal Strip Mark B F208-57 Black UHMWPE 7 (3 x 1.22) $365.71 300% $…" at bounding box center [1087, 457] width 1676 height 41
drag, startPoint x: 934, startPoint y: 499, endPoint x: 863, endPoint y: 502, distance: 71.1
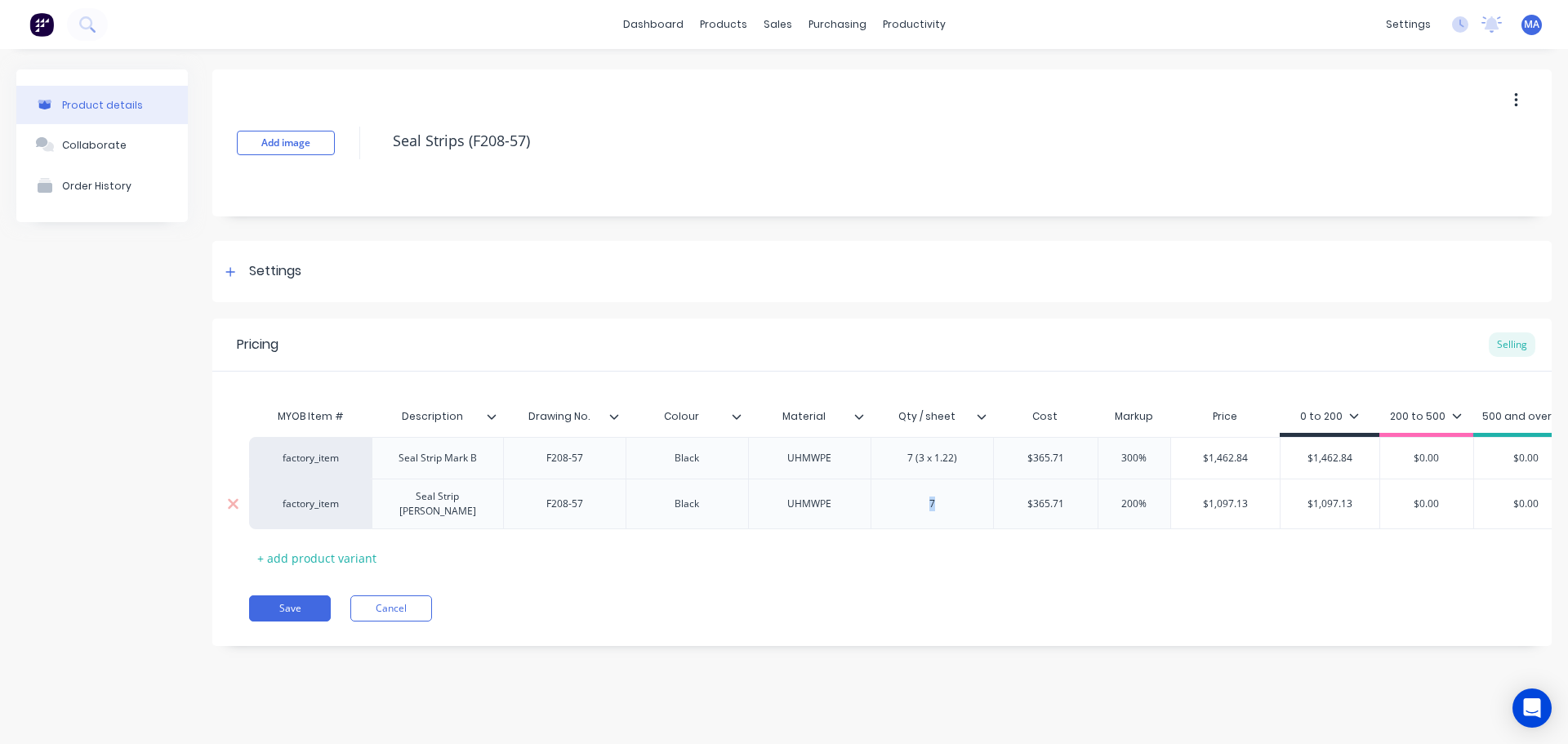
click at [873, 500] on div "7" at bounding box center [932, 504] width 122 height 51
paste div
click at [1050, 506] on input "$365.71" at bounding box center [1046, 503] width 104 height 14
click at [1062, 465] on div "$365.71" at bounding box center [1046, 458] width 104 height 41
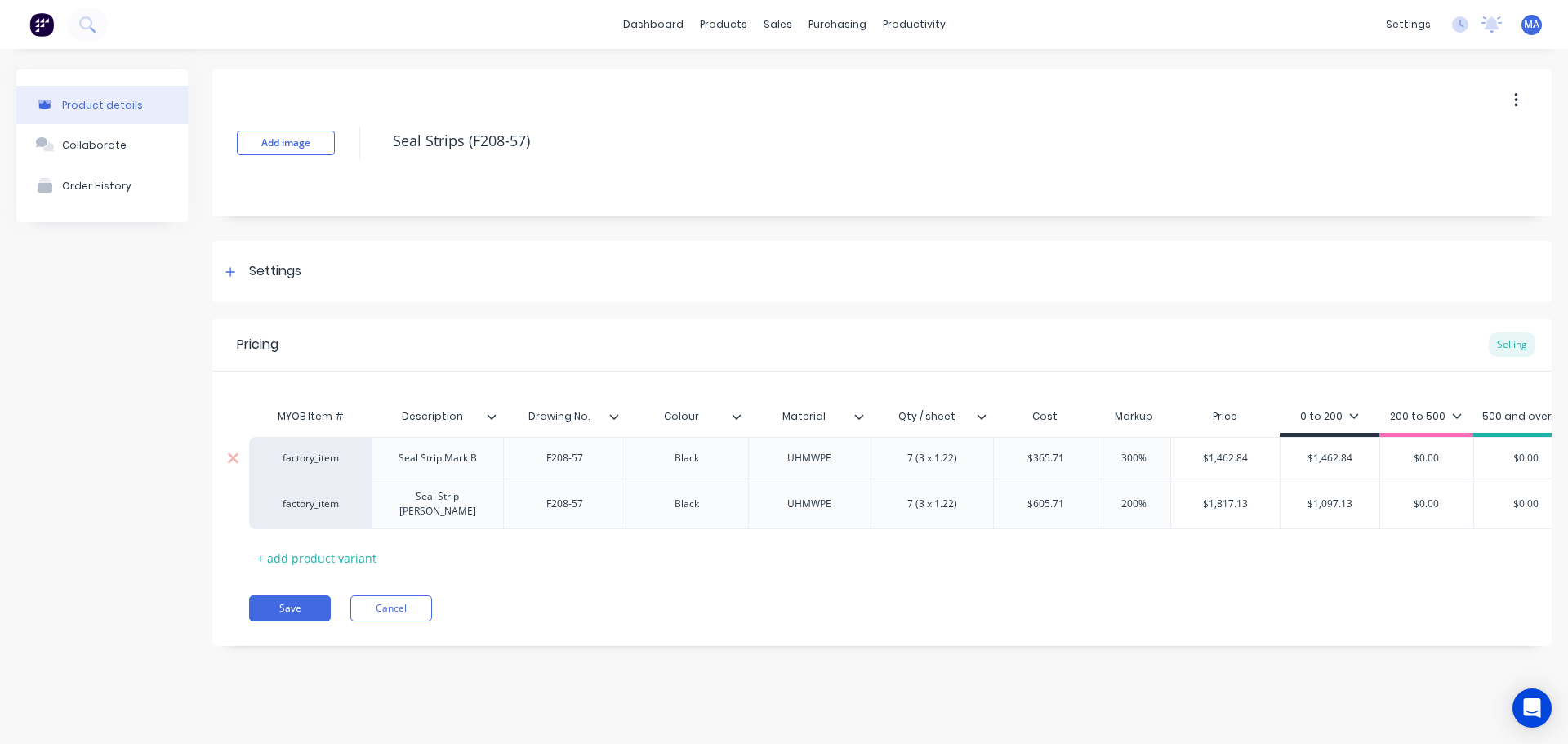
click at [1130, 458] on input "300%" at bounding box center [1135, 458] width 82 height 14
click at [1126, 491] on div "200%" at bounding box center [1135, 503] width 82 height 41
click at [1121, 491] on div "200%" at bounding box center [1135, 503] width 82 height 41
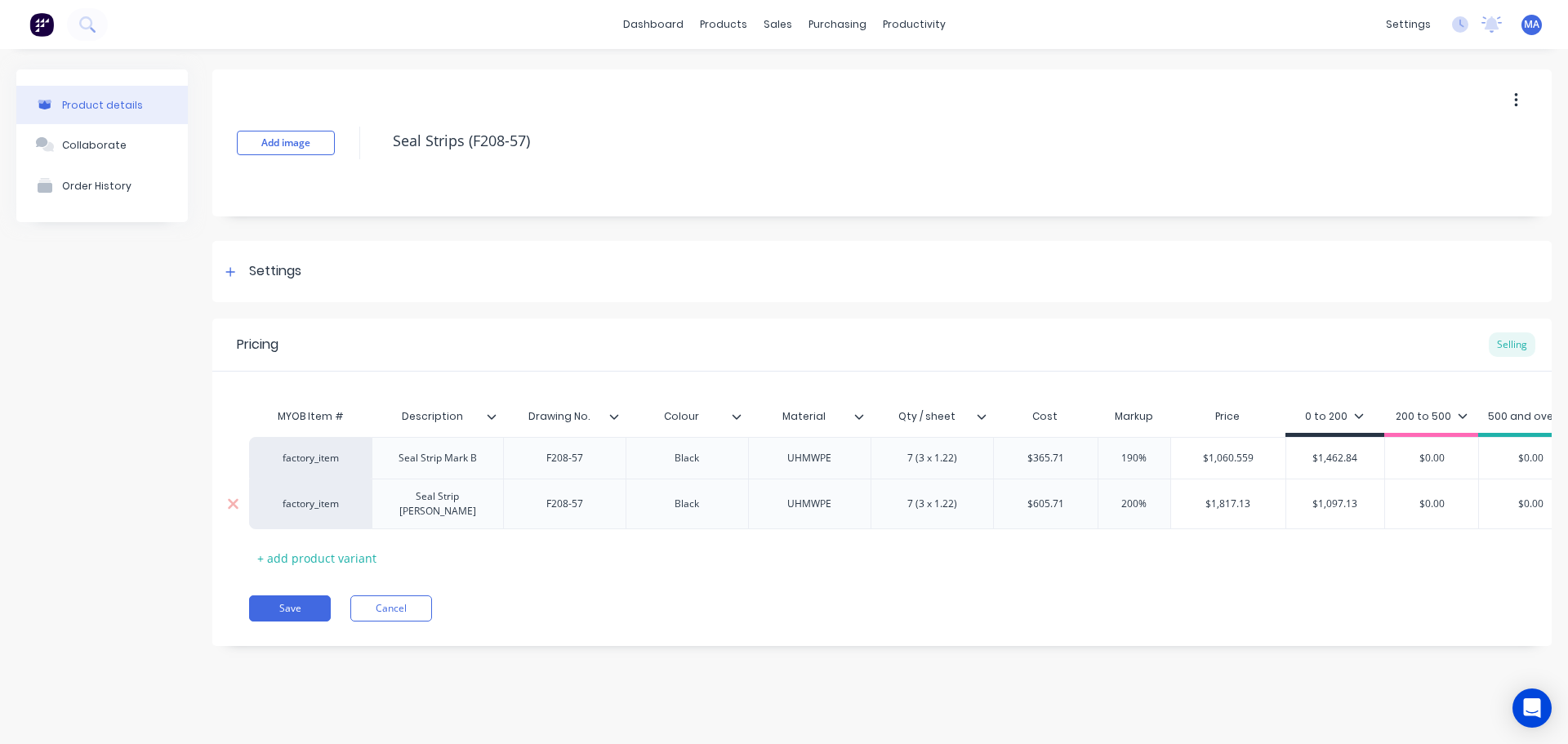
click at [1129, 497] on input "200%" at bounding box center [1135, 503] width 82 height 14
click at [1130, 451] on input "190%" at bounding box center [1135, 458] width 82 height 14
click at [1242, 458] on input "$1,060.559" at bounding box center [1228, 458] width 114 height 14
drag, startPoint x: 1256, startPoint y: 457, endPoint x: 1160, endPoint y: 464, distance: 96.3
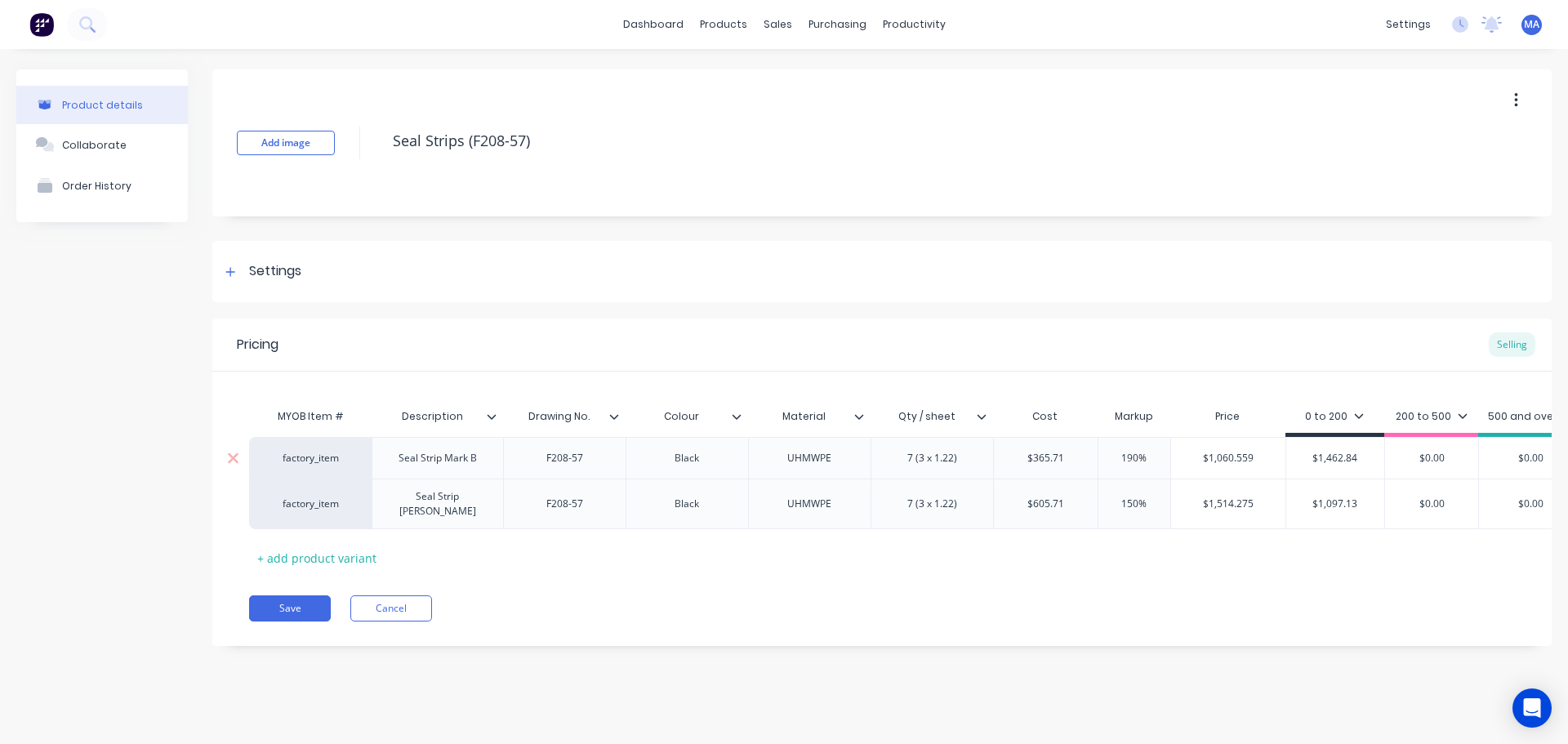
click at [1160, 463] on div "factory_item Seal Strip Mark B F208-57 Black UHMWPE 7 (3 x 1.22) $365.71 $365.7…" at bounding box center [1090, 457] width 1681 height 41
drag, startPoint x: 1340, startPoint y: 459, endPoint x: 1272, endPoint y: 476, distance: 70.1
click at [1274, 468] on div "factory_item Seal Strip Mark B F208-57 Black UHMWPE 7 (3 x 1.22) $365.71 $365.7…" at bounding box center [1090, 457] width 1681 height 41
drag, startPoint x: 1325, startPoint y: 455, endPoint x: 1255, endPoint y: 468, distance: 71.2
click at [1266, 463] on div "factory_item Seal Strip Mark B F208-57 Black UHMWPE 7 (3 x 1.22) $365.71 $365.7…" at bounding box center [1090, 457] width 1681 height 41
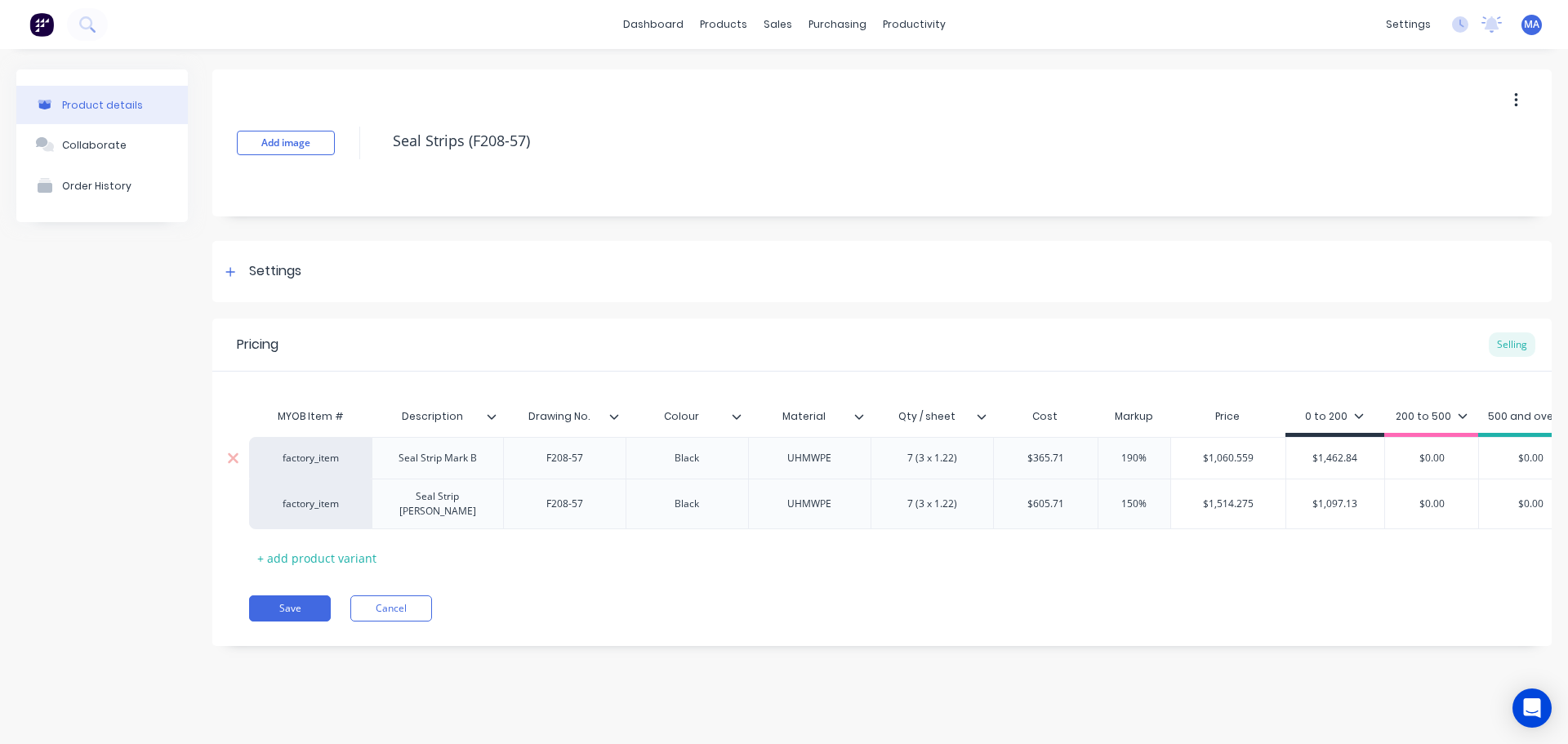
paste input "060.559"
drag, startPoint x: 1254, startPoint y: 494, endPoint x: 1167, endPoint y: 504, distance: 87.6
click at [1167, 503] on div "factory_item Seal Strip Mark C F208-57 Black UHMWPE 7 (3 x 1.22) $605.71 $605.7…" at bounding box center [1092, 504] width 1687 height 51
drag, startPoint x: 1353, startPoint y: 495, endPoint x: 1257, endPoint y: 497, distance: 96.0
click at [1263, 495] on div "factory_item Seal Strip Mark C F208-57 Black UHMWPE 7 (3 x 1.22) $605.71 $605.7…" at bounding box center [1092, 504] width 1687 height 51
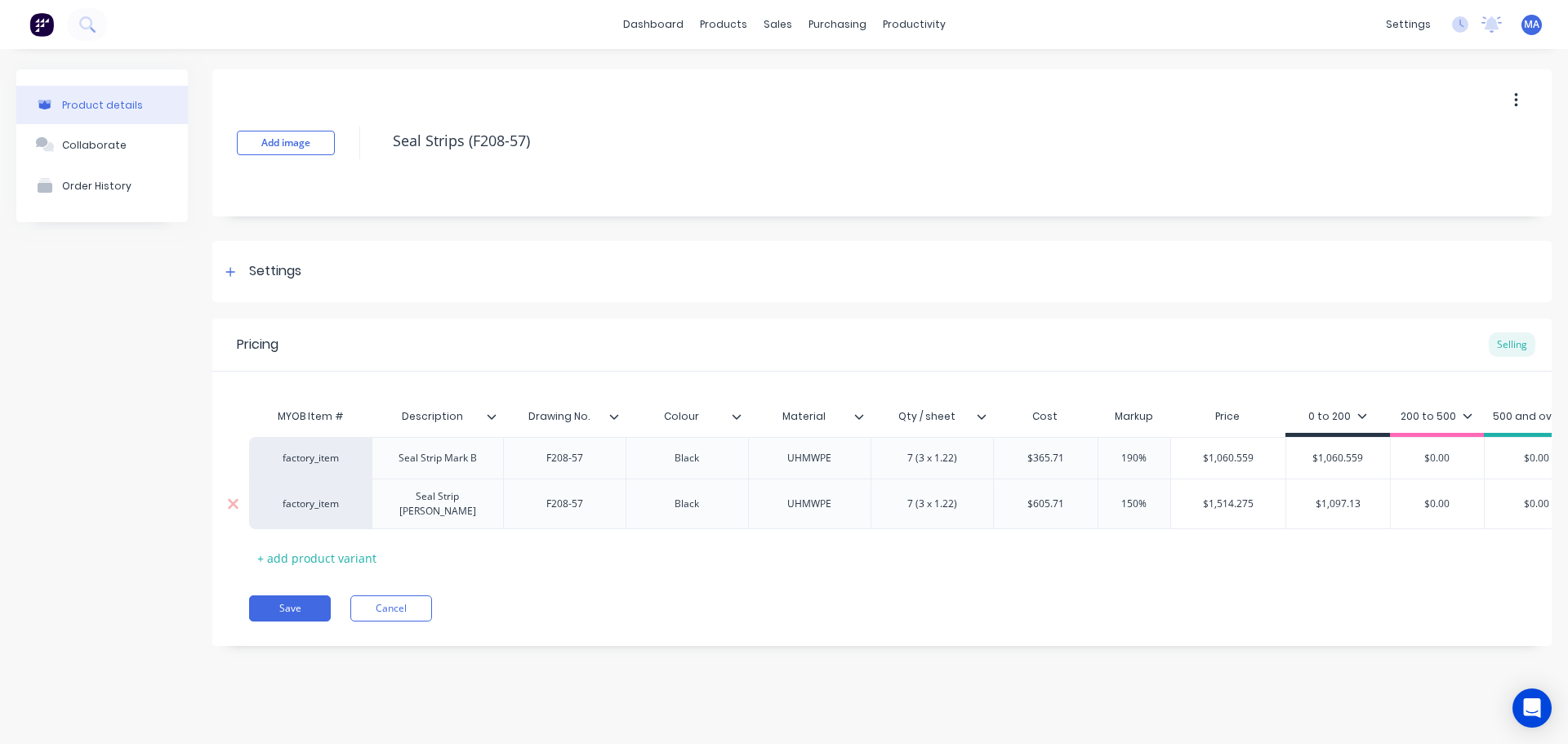
paste input "514.275"
click at [1242, 555] on div "MYOB Item # Description Drawing No. Colour Material Qty / sheet Cost Markup Pri…" at bounding box center [882, 486] width 1266 height 171
click at [273, 618] on button "Save" at bounding box center [290, 608] width 82 height 26
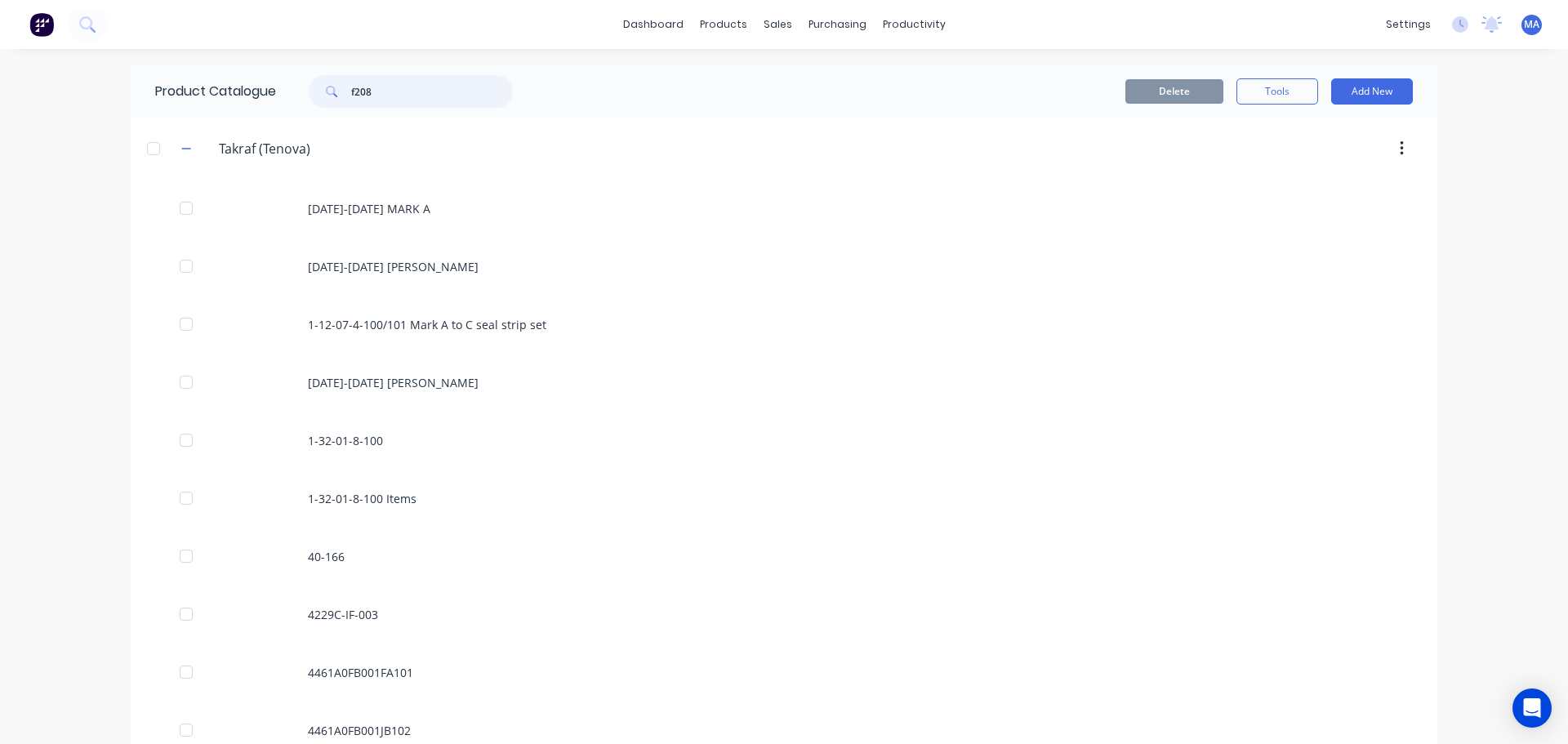
click at [407, 102] on input "f208" at bounding box center [432, 91] width 161 height 33
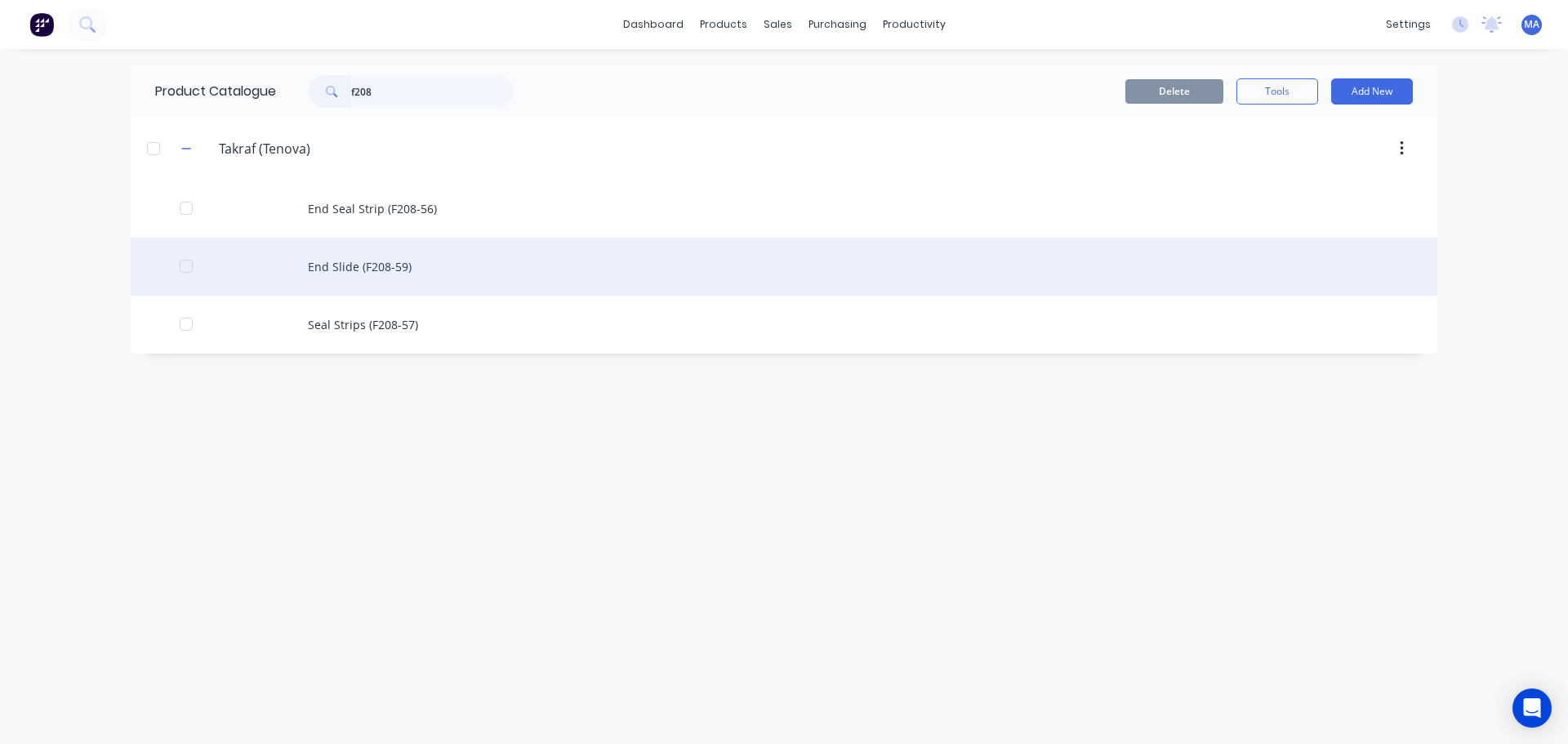
click at [426, 270] on div "End Slide (F208-59)" at bounding box center [784, 266] width 1307 height 58
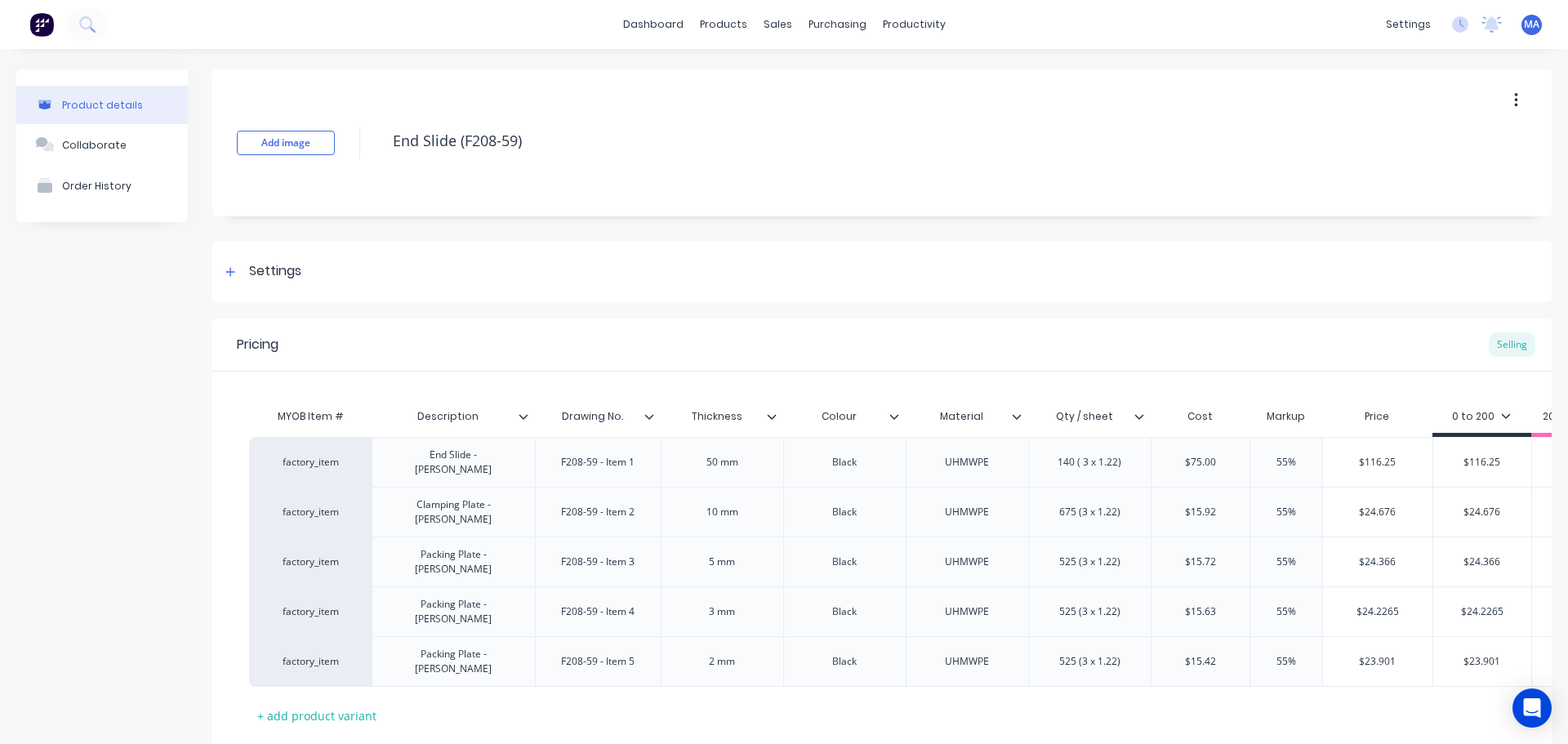
click at [1140, 421] on icon at bounding box center [1140, 416] width 10 height 10
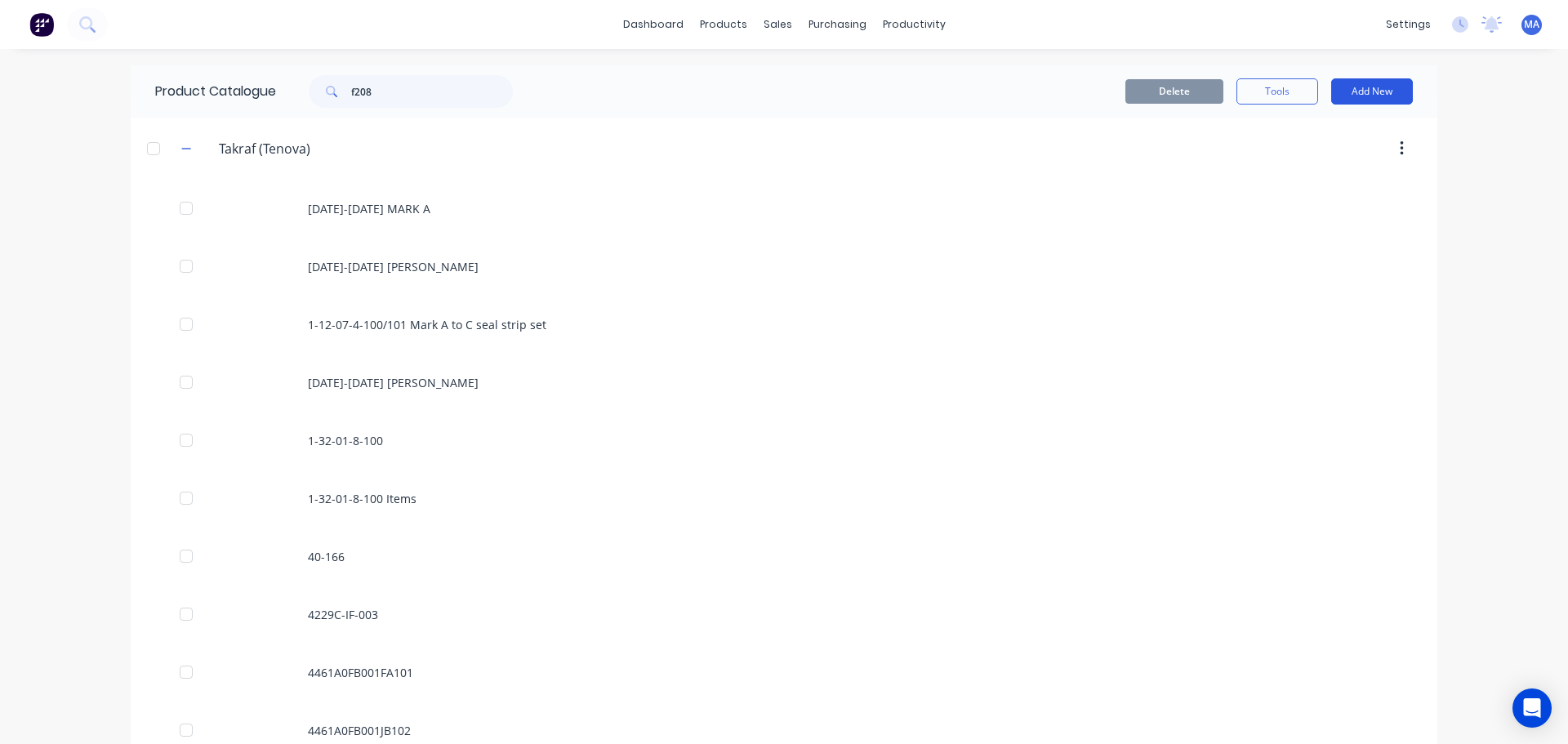
click at [1350, 90] on button "Add New" at bounding box center [1372, 91] width 82 height 26
click at [1326, 196] on div "Product Kit" at bounding box center [1335, 198] width 126 height 24
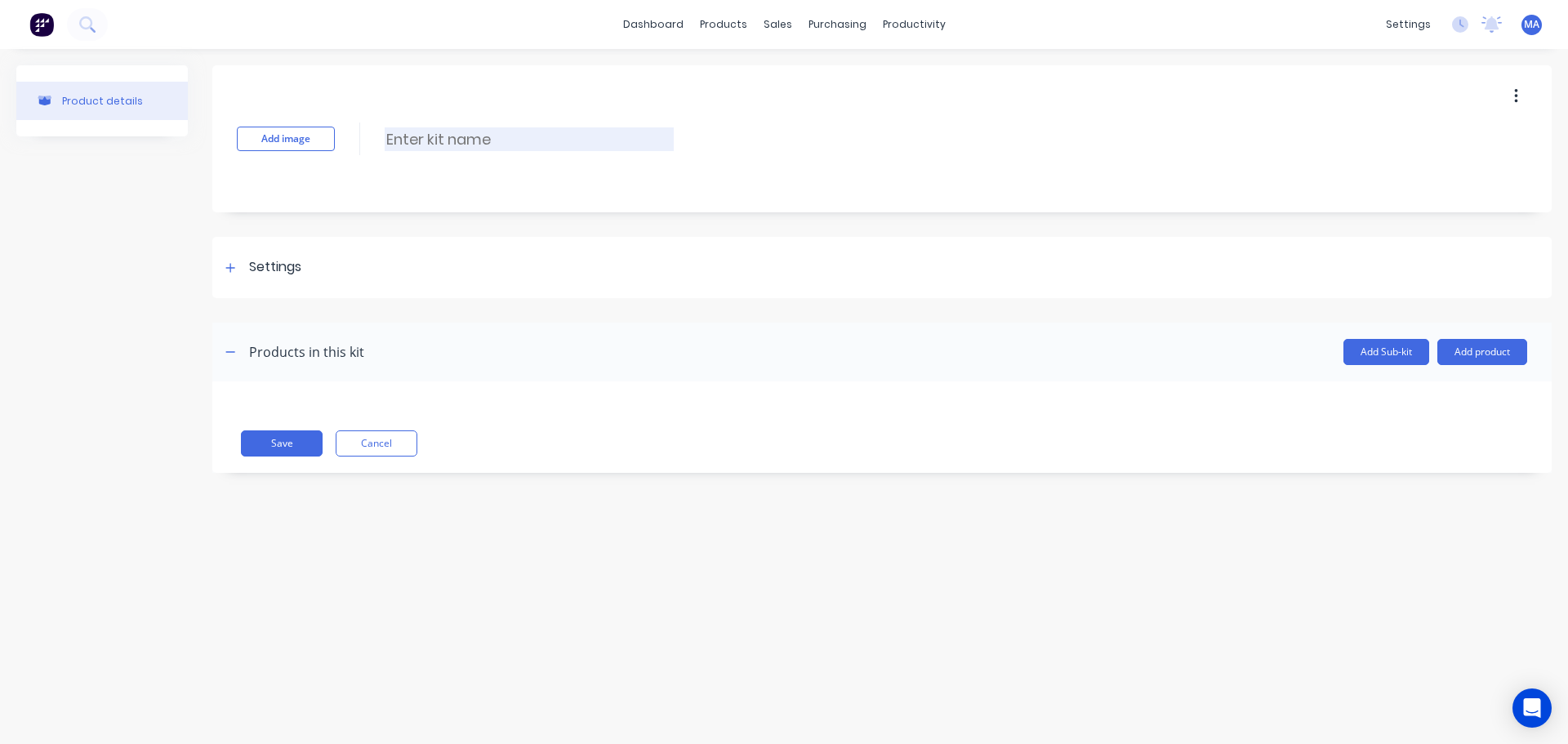
click at [547, 133] on input at bounding box center [529, 139] width 289 height 24
click at [340, 274] on div "Settings" at bounding box center [882, 267] width 1340 height 62
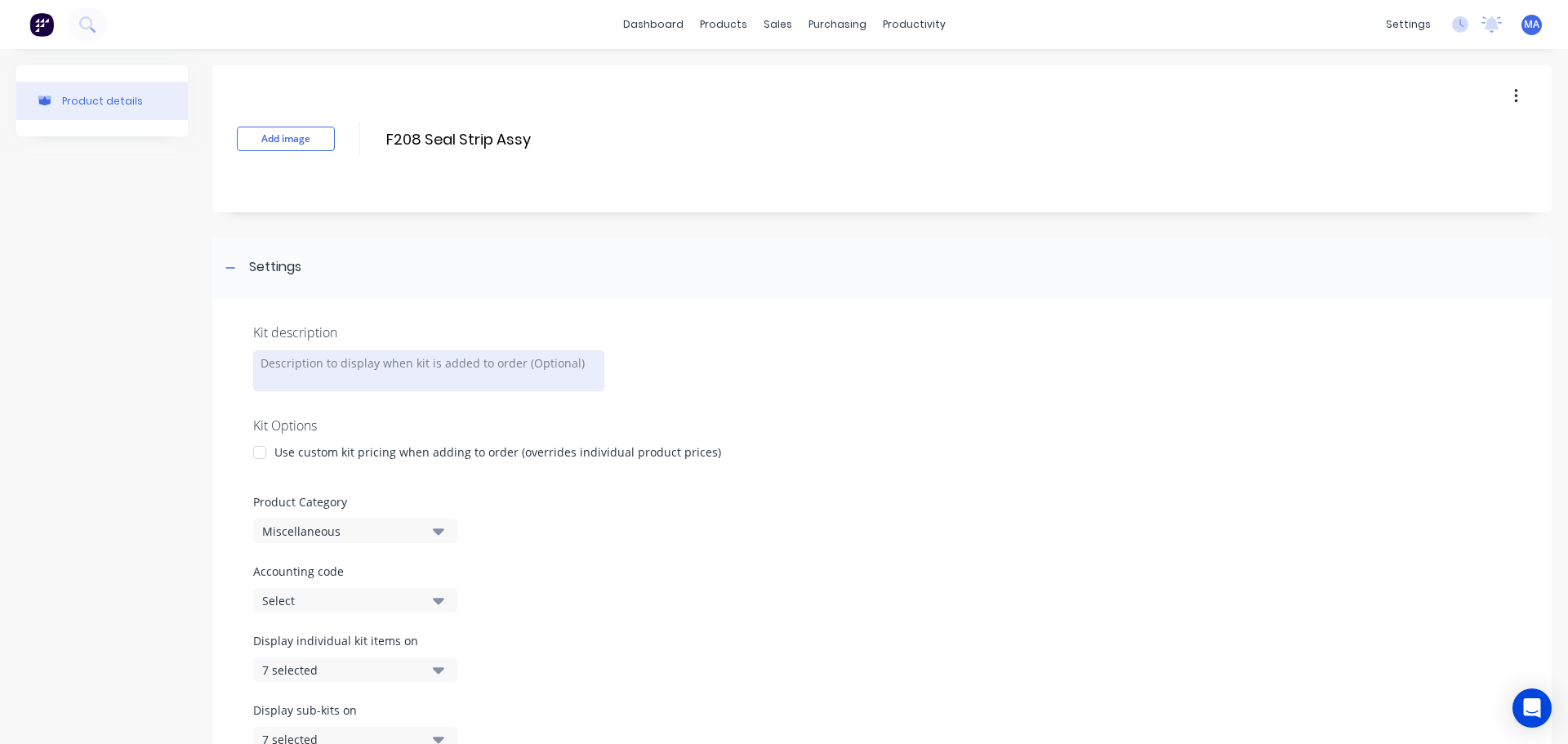
click at [438, 361] on div at bounding box center [429, 371] width 351 height 41
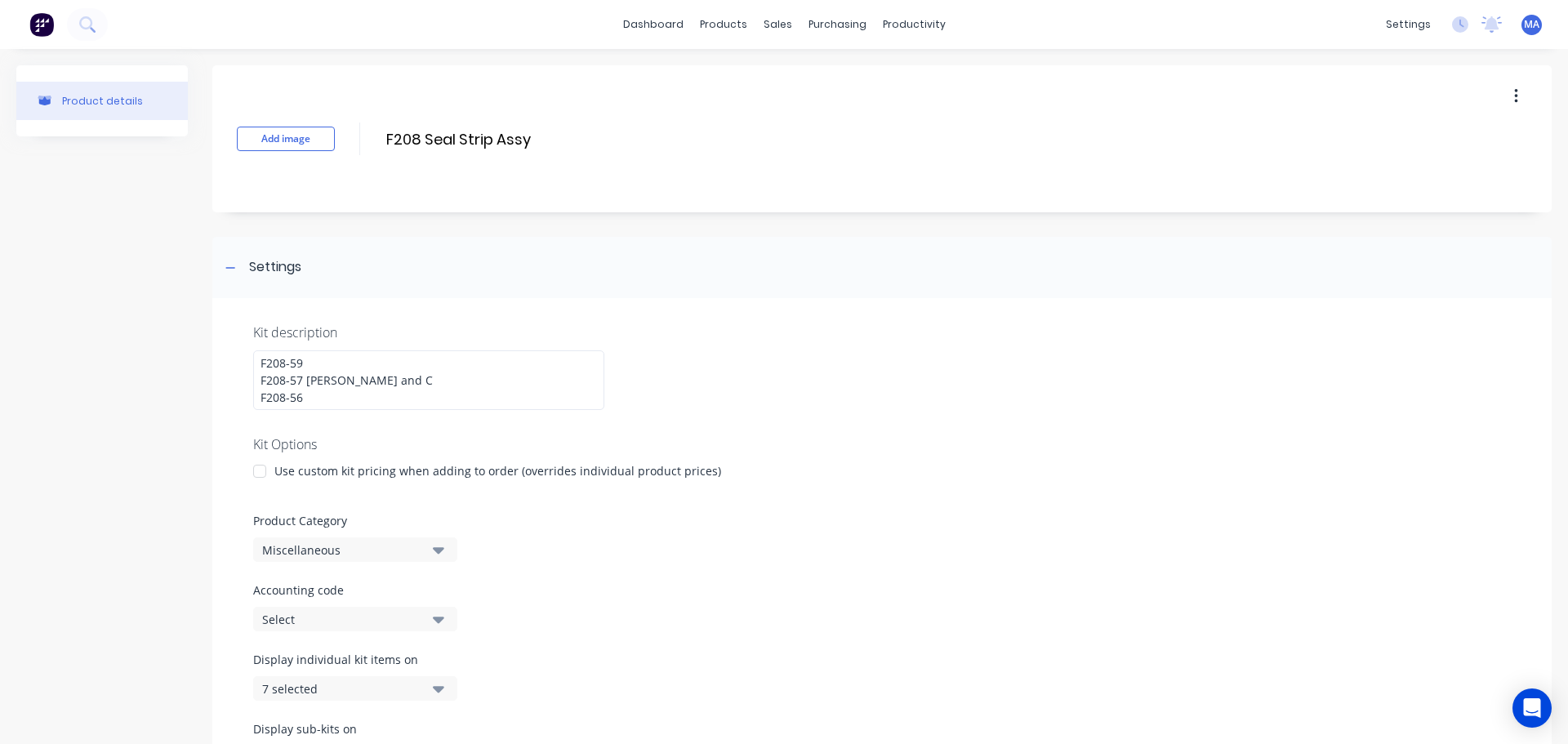
click at [909, 410] on div at bounding box center [882, 421] width 1258 height 24
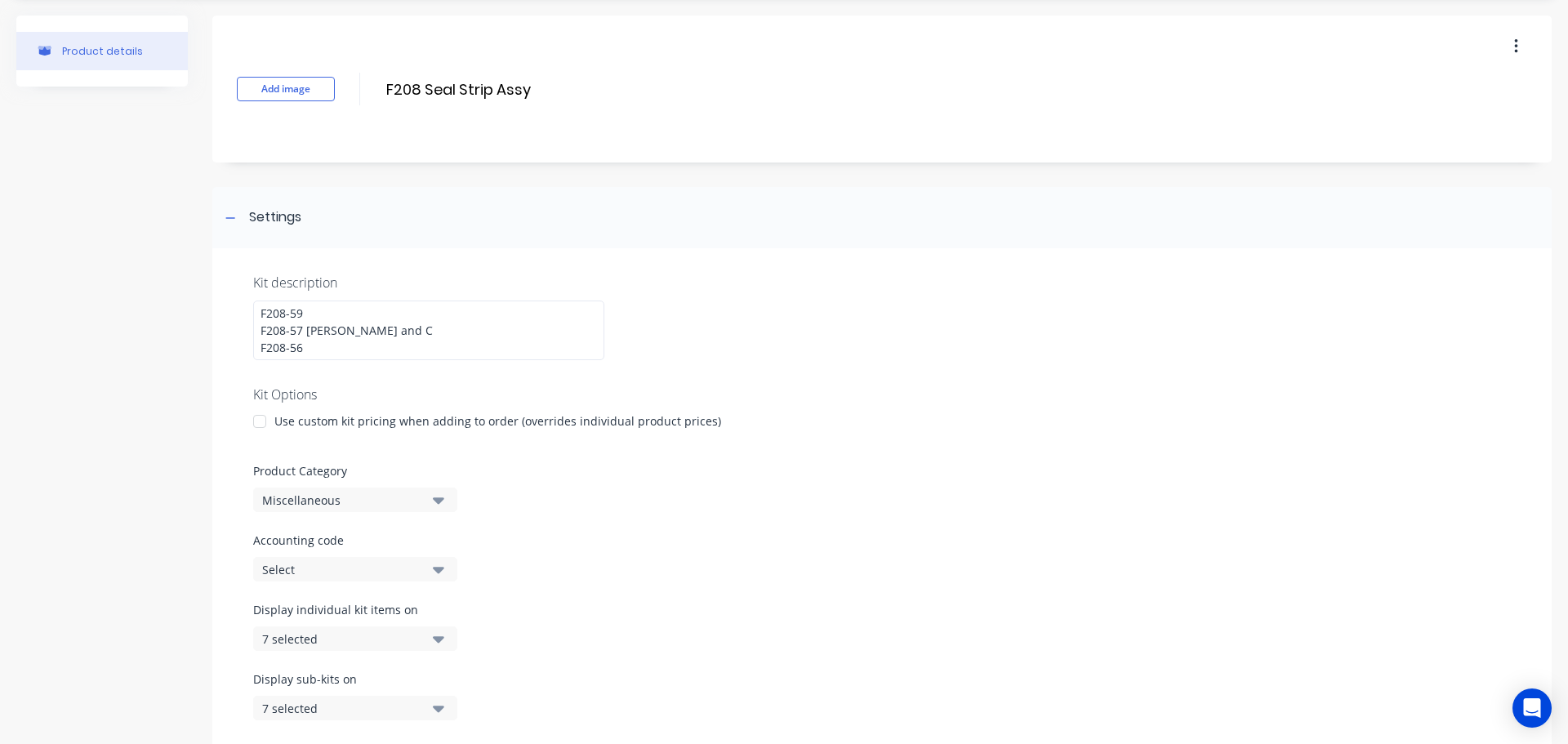
scroll to position [163, 0]
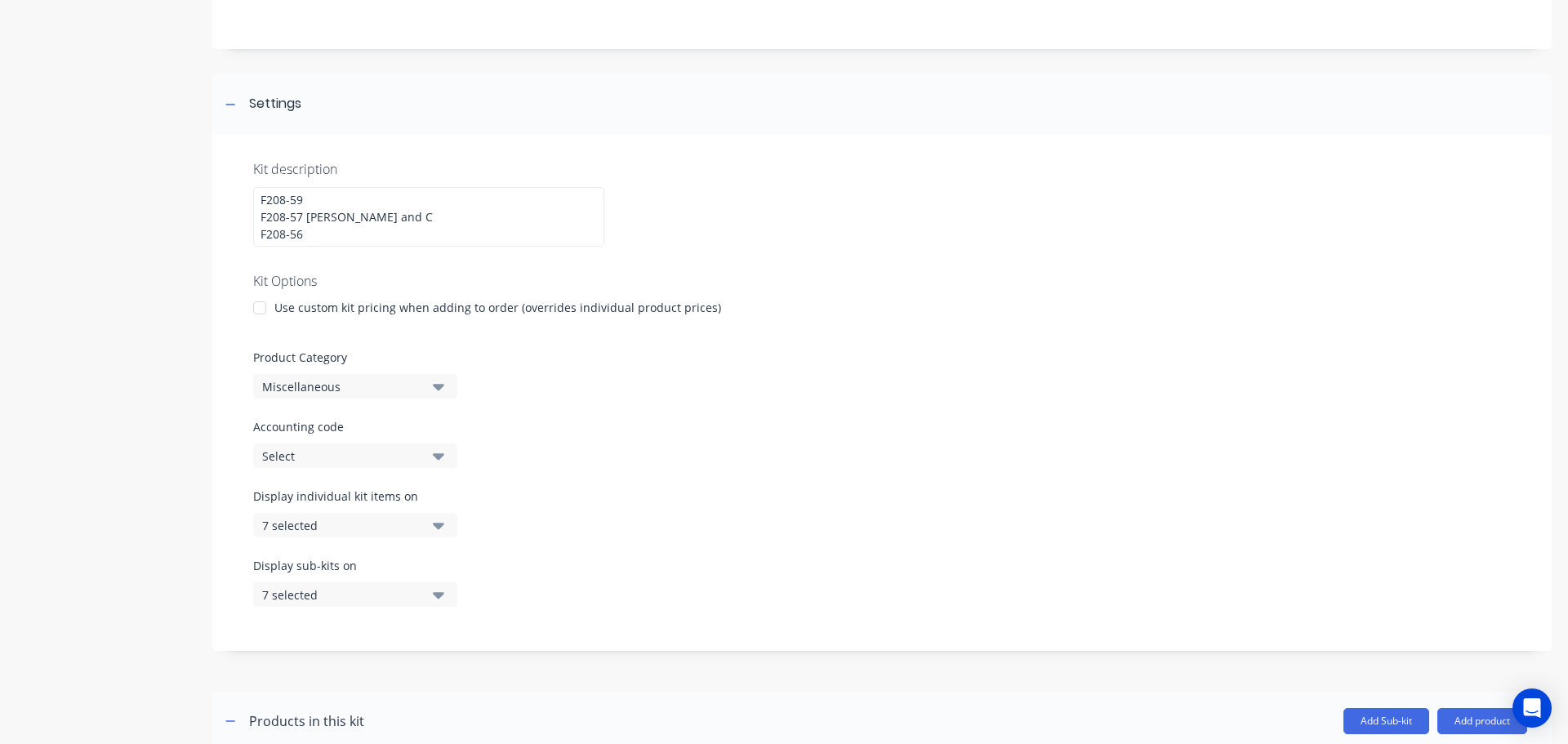
click at [373, 389] on div "Miscellaneous" at bounding box center [341, 387] width 159 height 17
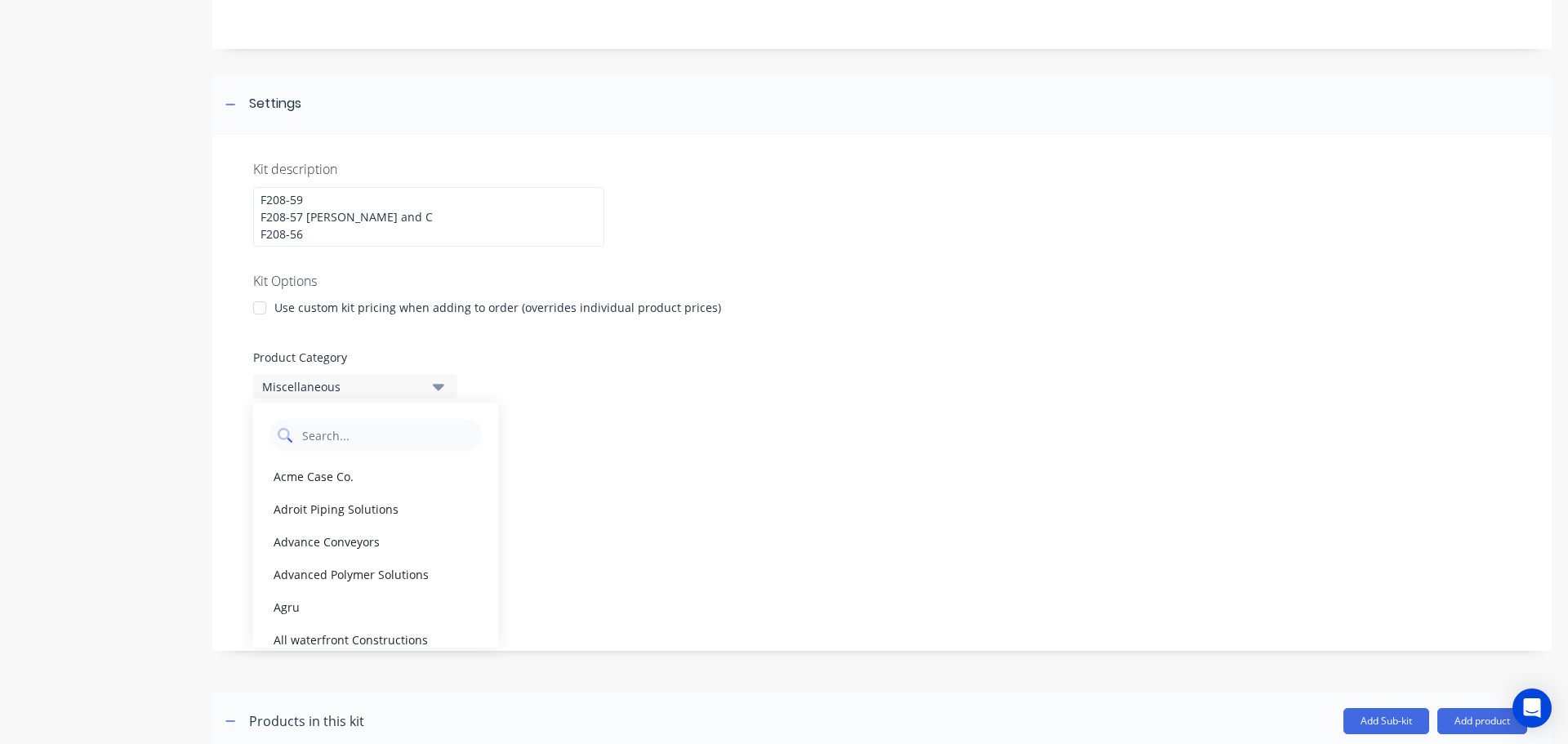
click at [373, 447] on Category "text" at bounding box center [387, 435] width 173 height 33
click at [323, 568] on div "Takraf (Tenova)" at bounding box center [376, 573] width 245 height 33
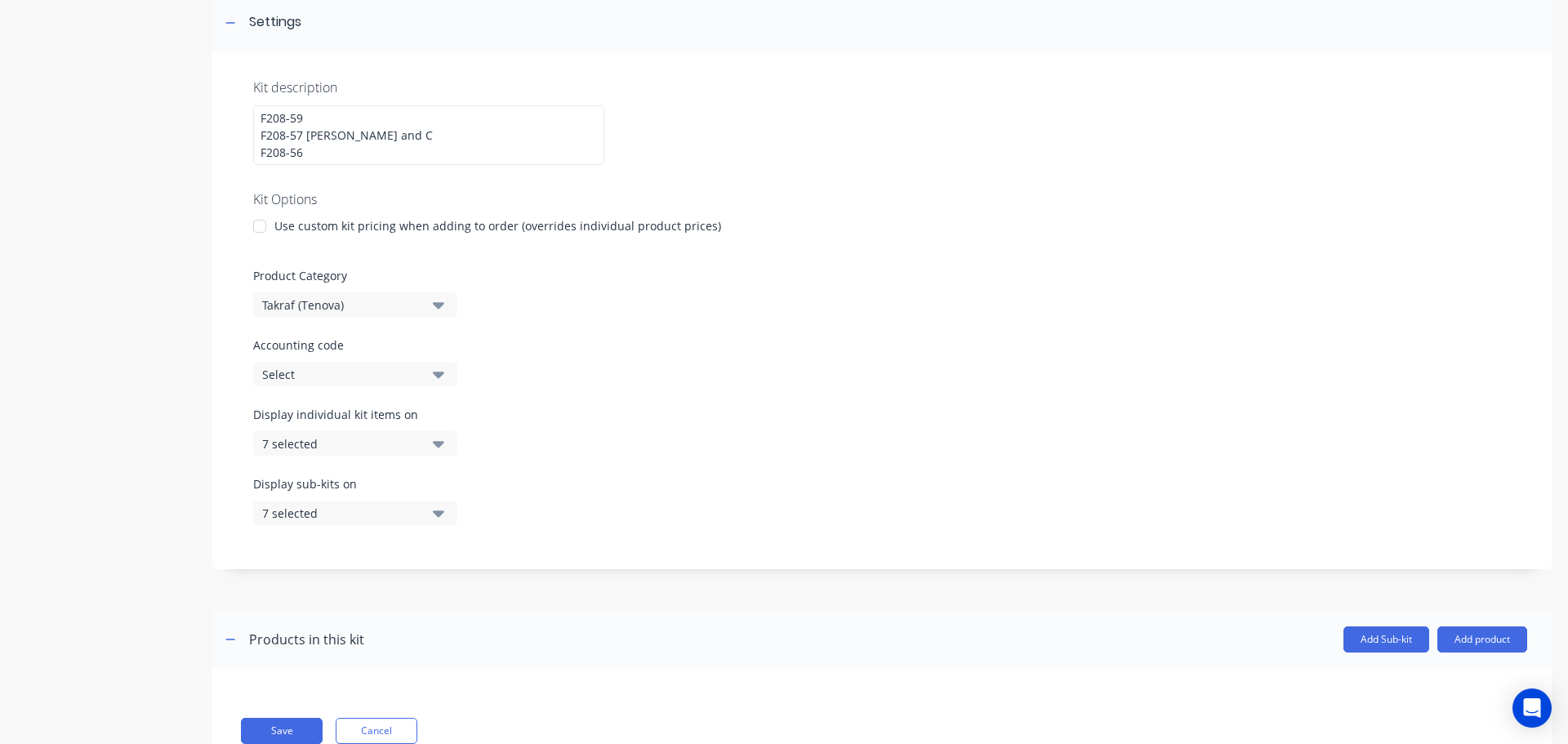
scroll to position [302, 0]
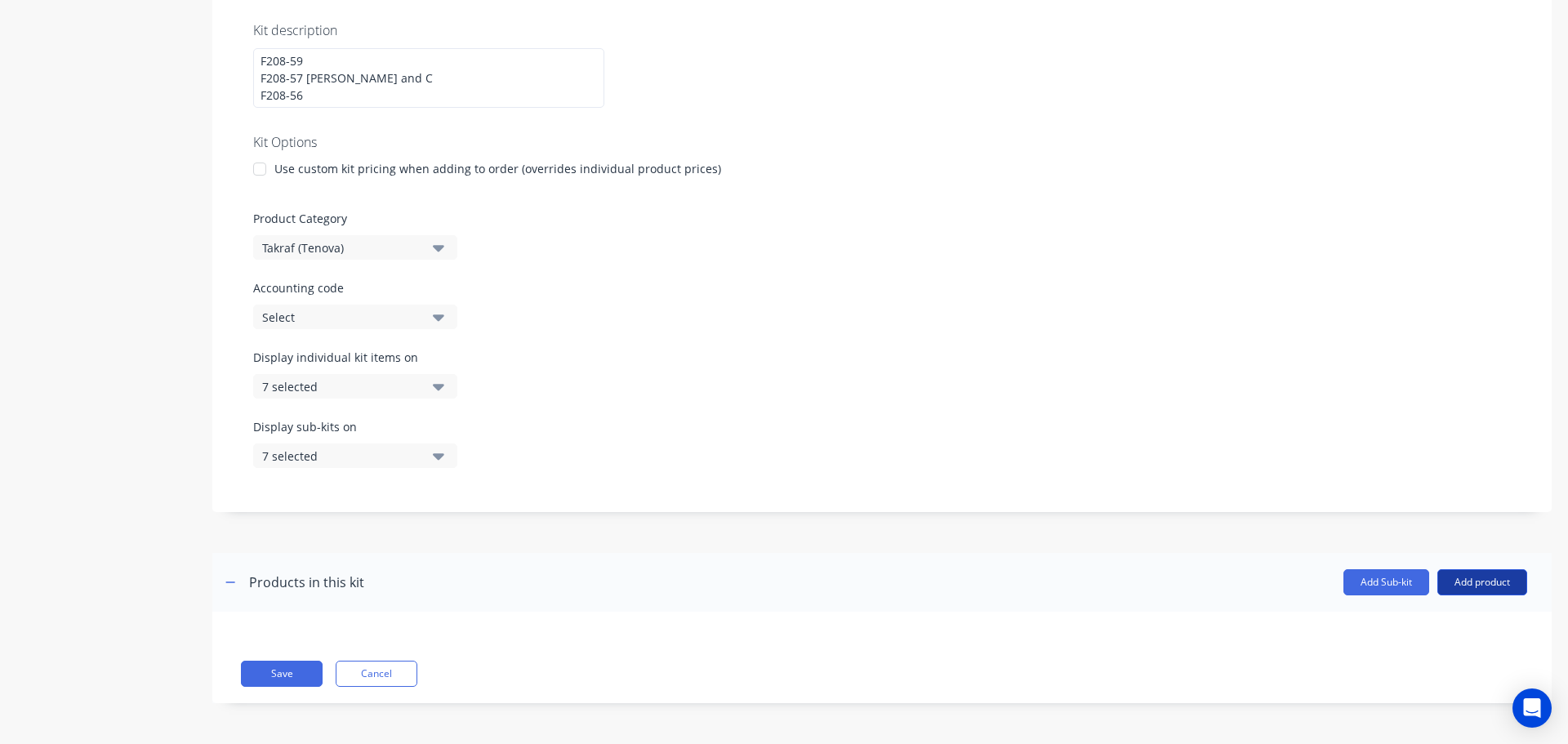
click at [1446, 584] on button "Add product" at bounding box center [1483, 582] width 90 height 26
click at [1424, 620] on div "Product catalogue" at bounding box center [1450, 624] width 126 height 24
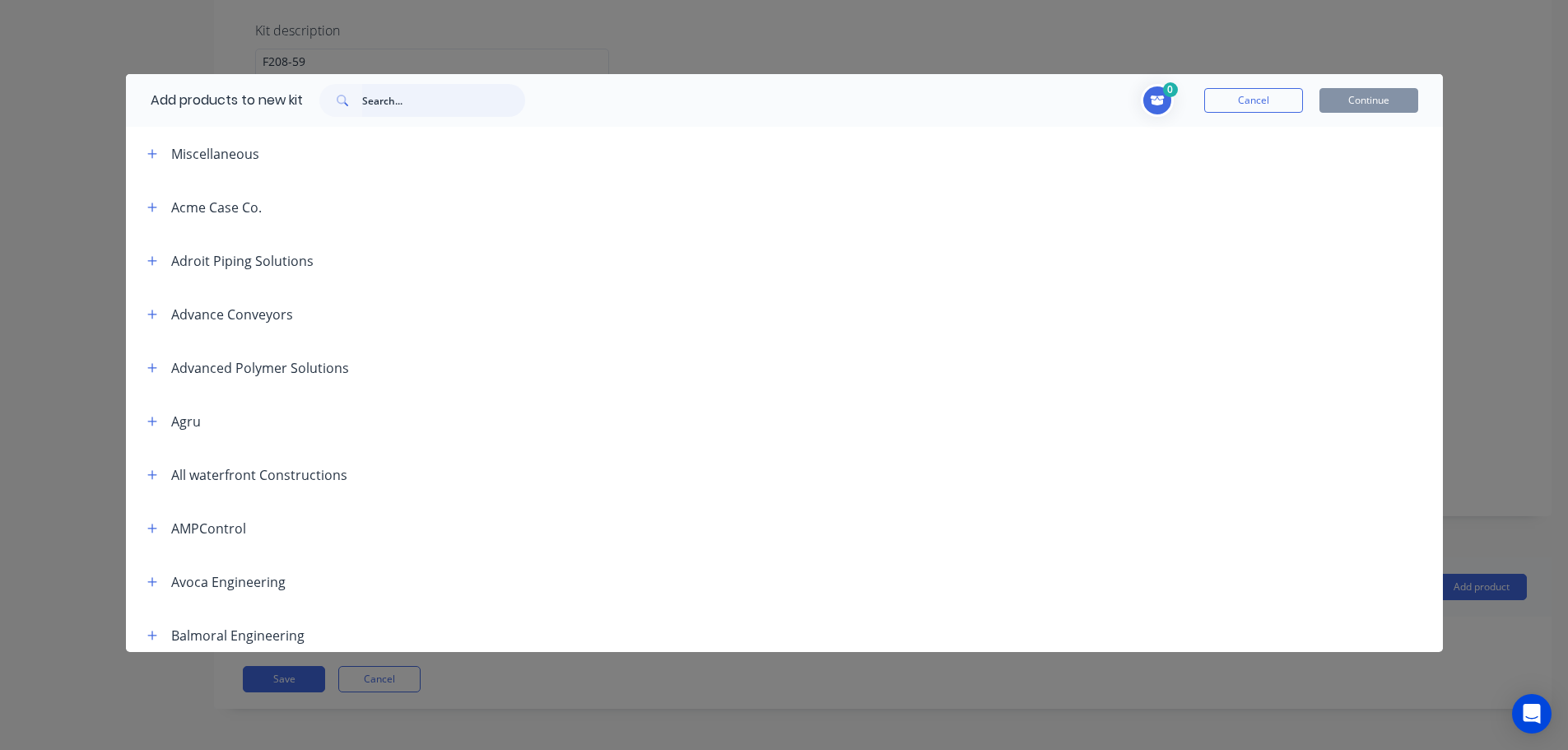
click at [427, 102] on input "text" at bounding box center [443, 100] width 163 height 33
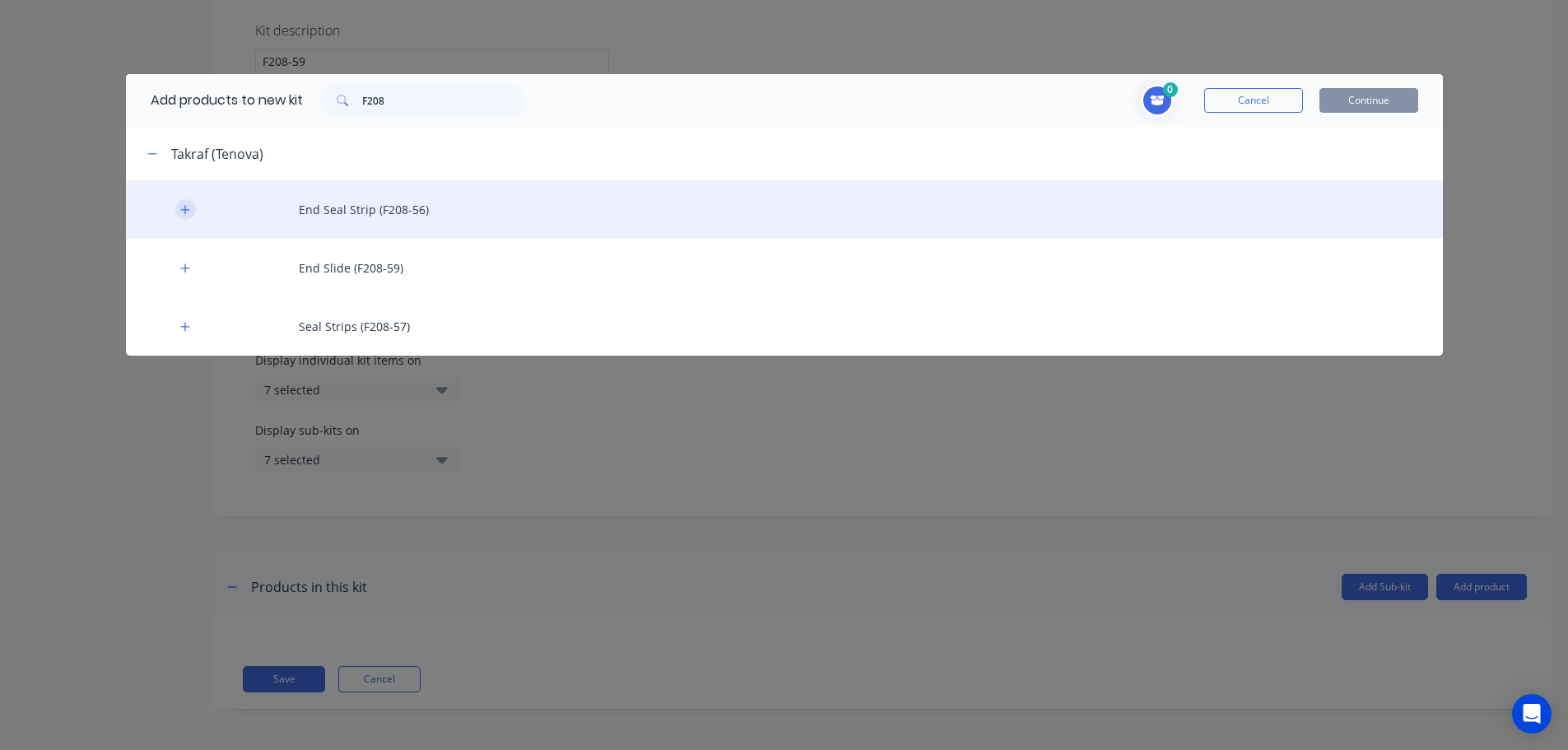
click at [188, 208] on icon "button" at bounding box center [186, 210] width 10 height 12
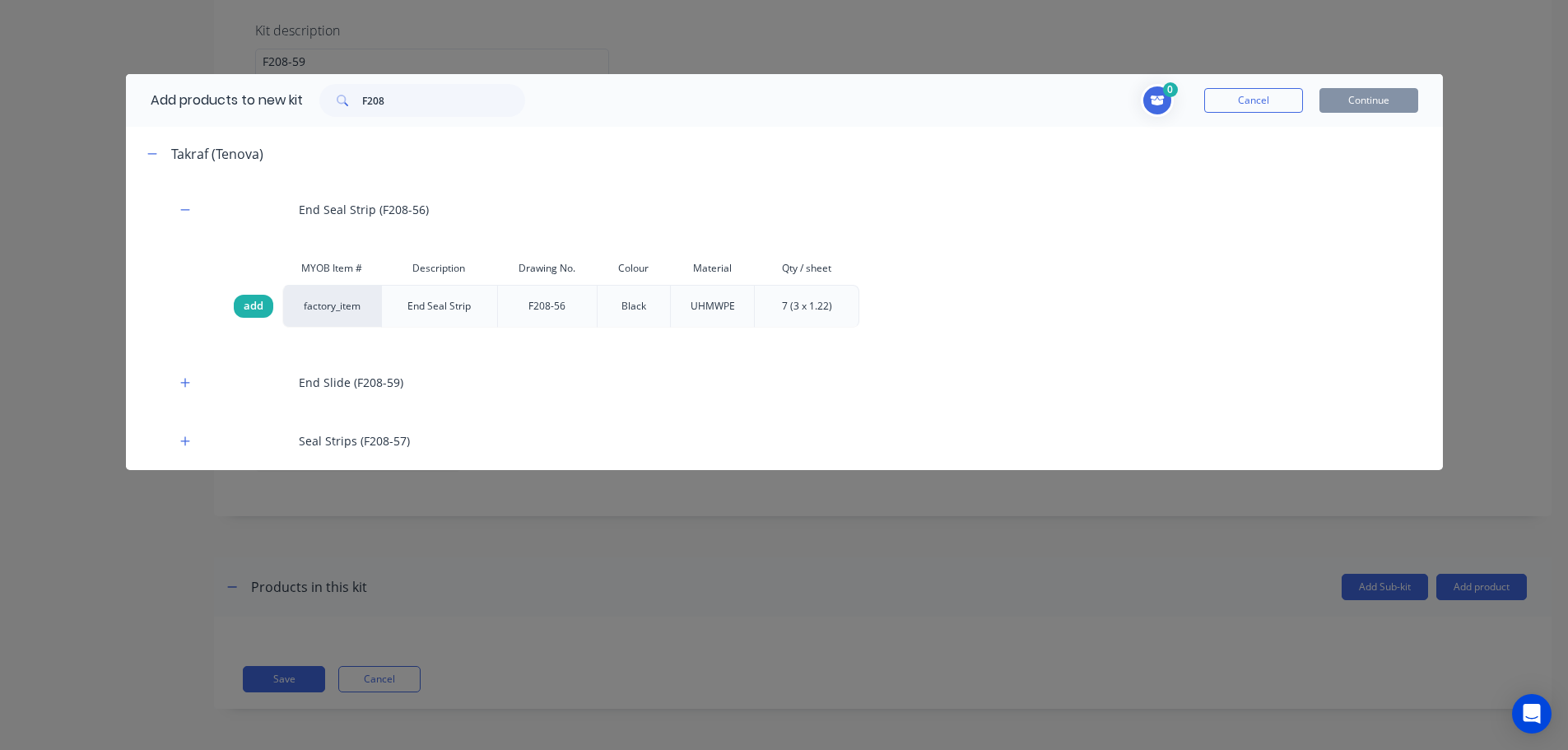
click at [251, 302] on span "add" at bounding box center [253, 306] width 20 height 16
click at [1161, 103] on icon at bounding box center [1157, 100] width 14 height 11
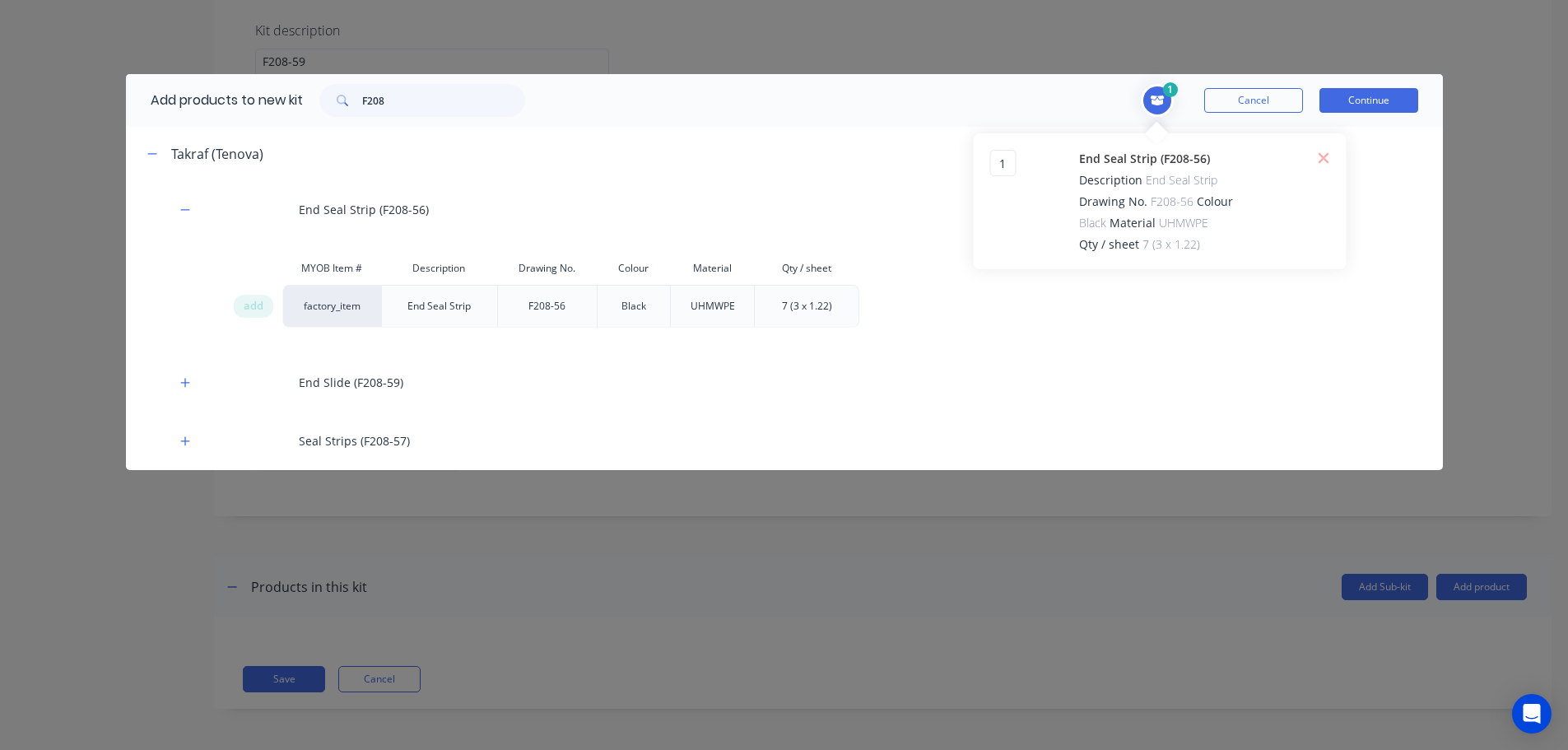
click at [1017, 161] on div "1 1 ?" at bounding box center [1030, 163] width 81 height 26
click at [1009, 156] on input "2" at bounding box center [1003, 163] width 26 height 26
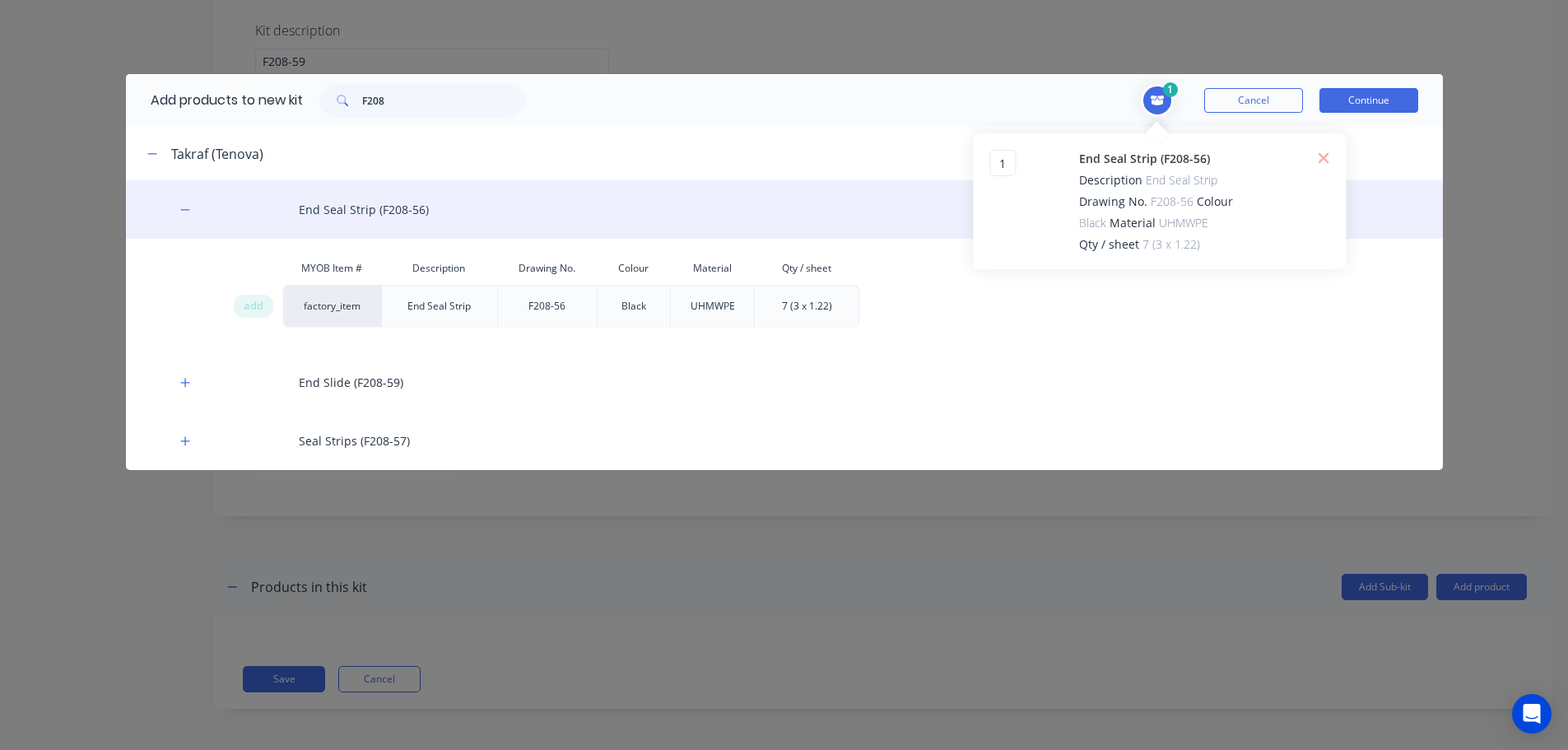
click at [813, 187] on div "End Seal Strip (F208-56)" at bounding box center [784, 209] width 1317 height 59
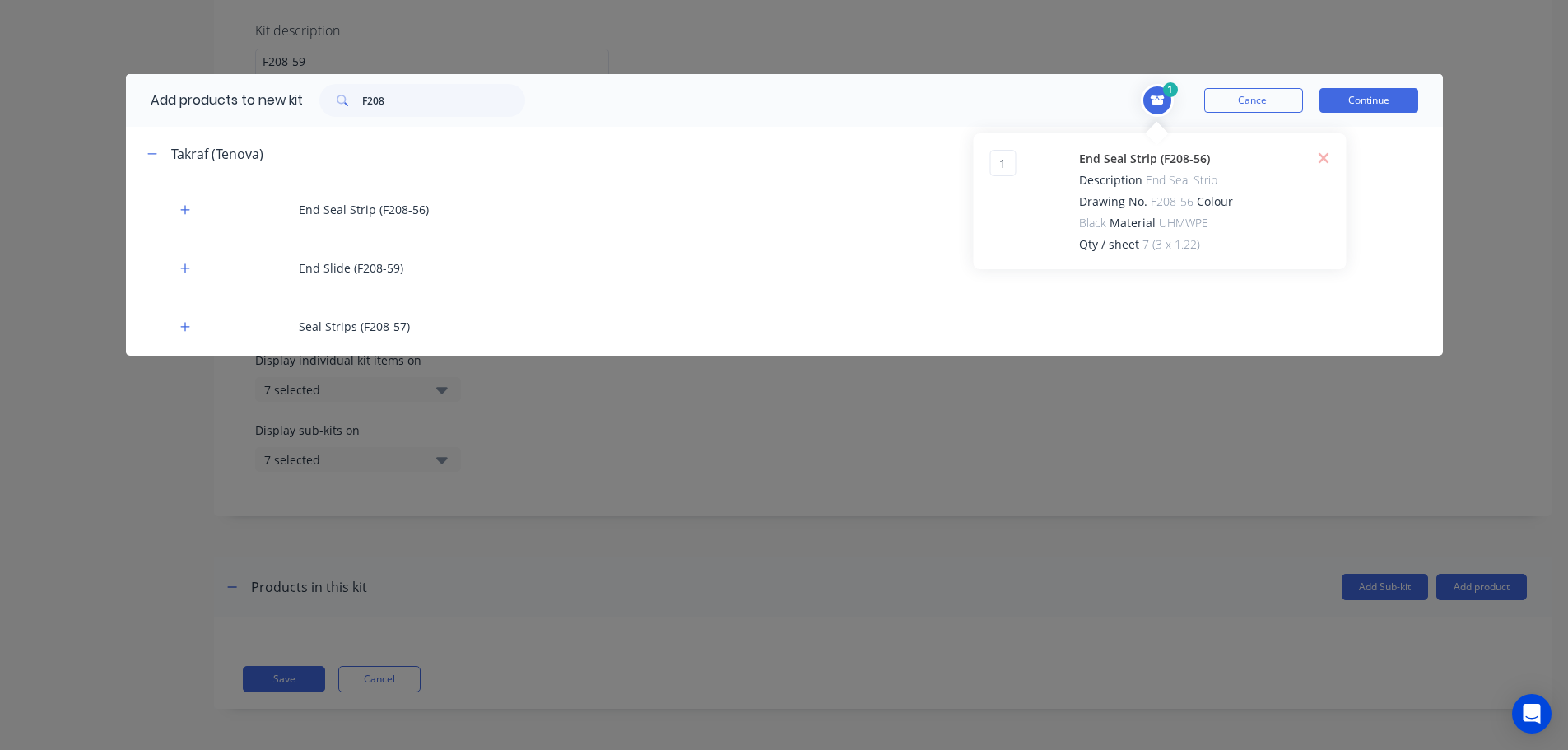
click at [917, 121] on div "1 1 1 ? End Seal Strip (F208-56) Description End Seal Strip Drawing No. F208-56…" at bounding box center [992, 100] width 901 height 53
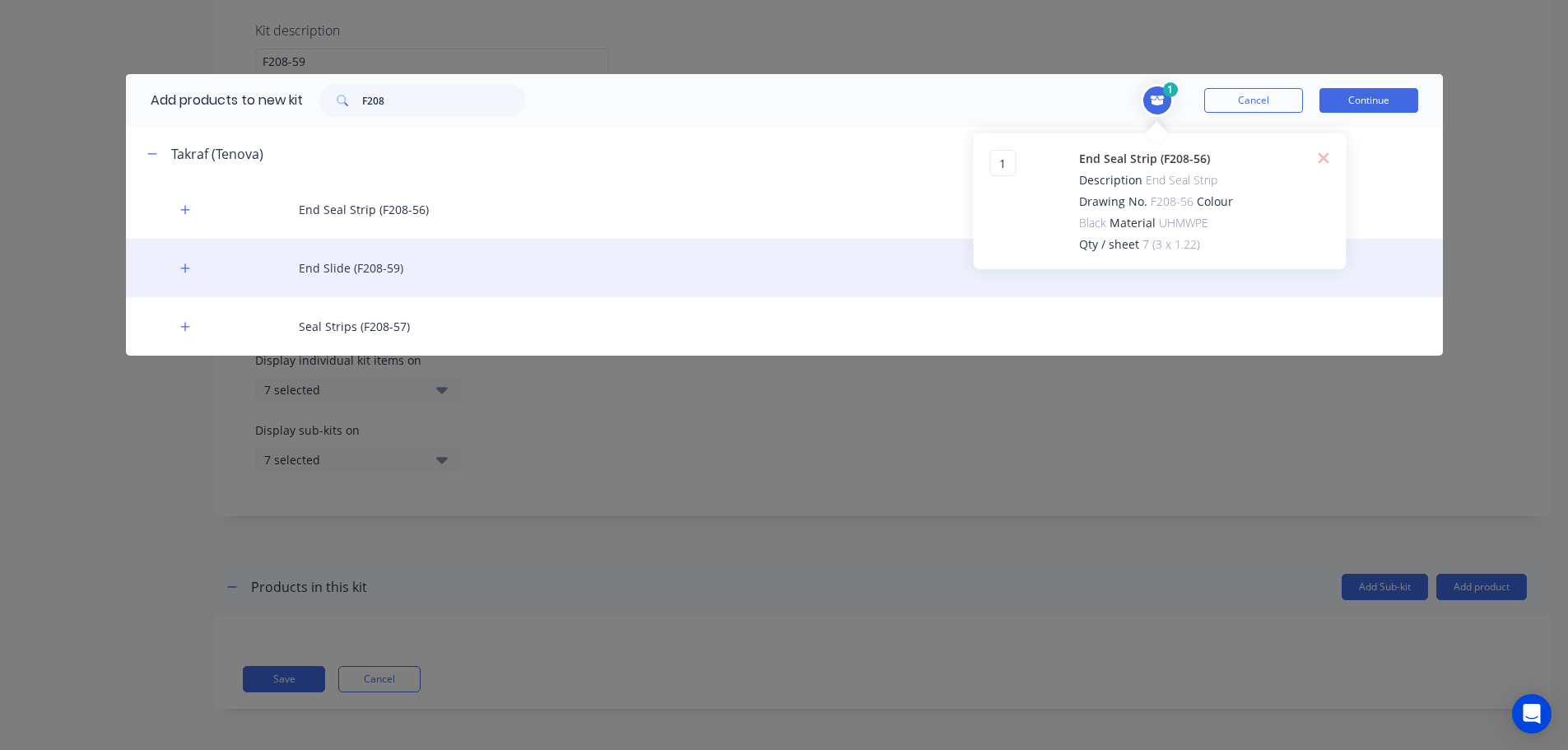
click at [196, 263] on div "End Slide (F208-59)" at bounding box center [784, 267] width 1317 height 59
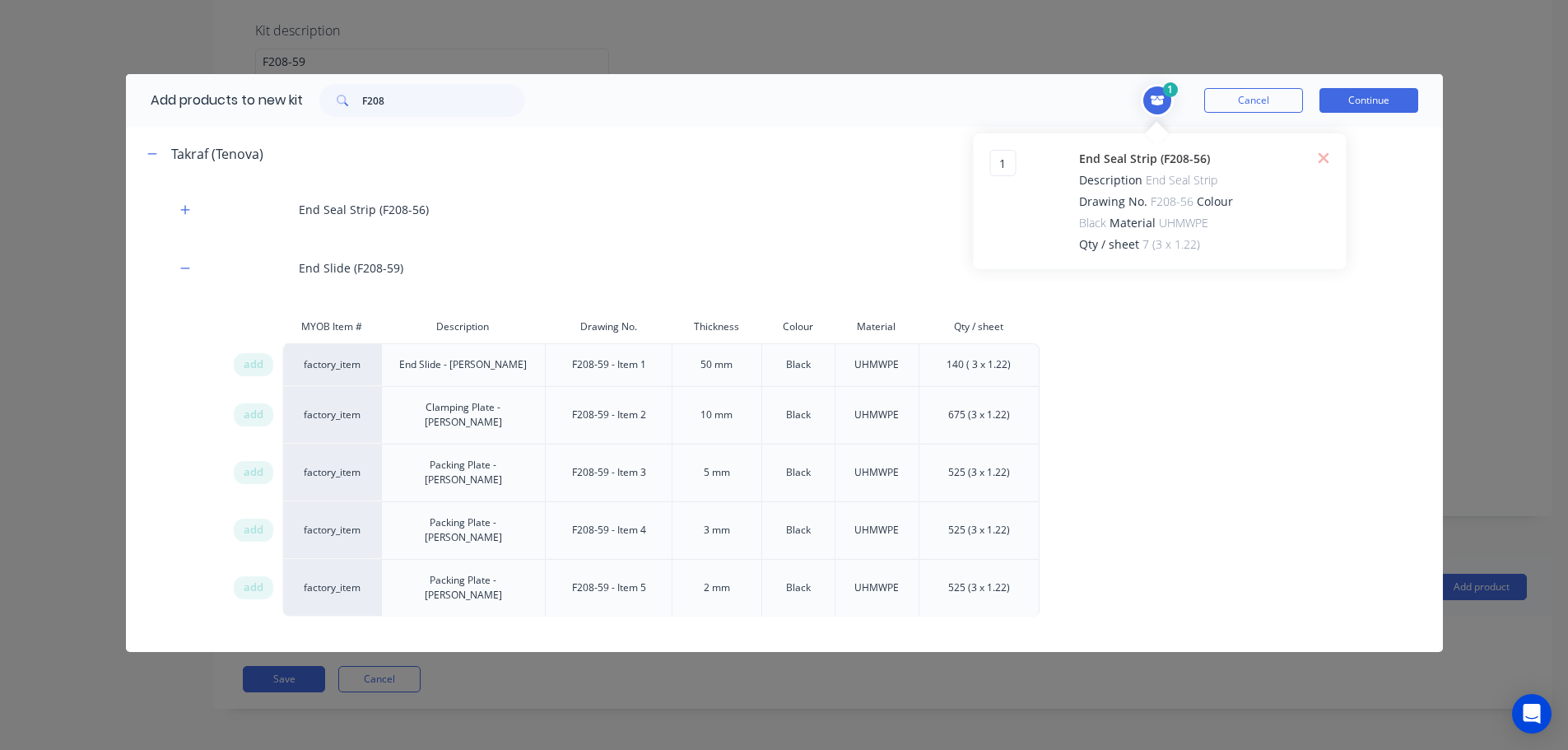
click at [1168, 99] on span at bounding box center [1157, 101] width 37 height 37
click at [241, 363] on div "add" at bounding box center [254, 364] width 39 height 23
click at [257, 409] on span "add" at bounding box center [253, 415] width 20 height 16
drag, startPoint x: 250, startPoint y: 441, endPoint x: 260, endPoint y: 475, distance: 35.4
click at [251, 461] on div "add" at bounding box center [254, 472] width 39 height 23
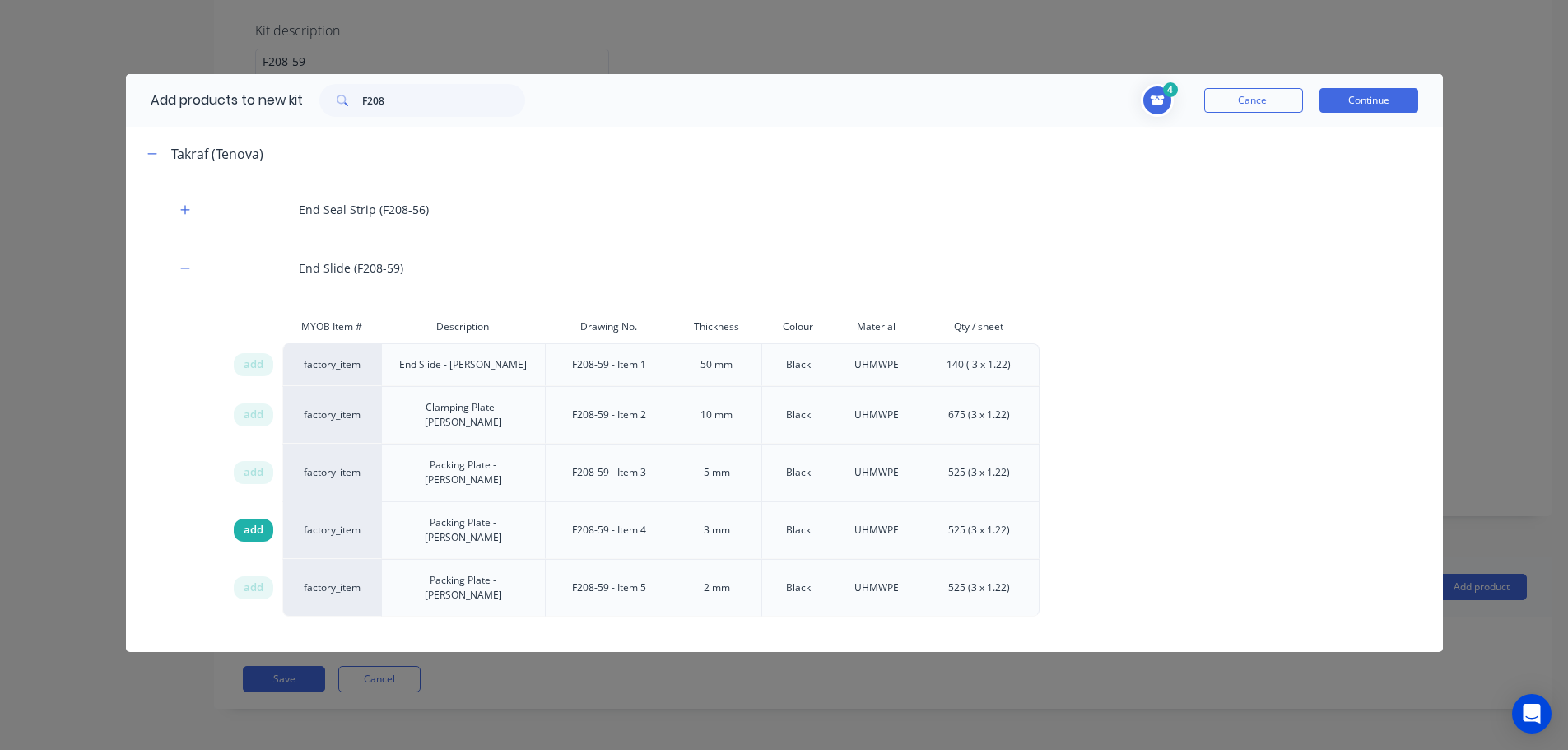
click at [263, 518] on div "add" at bounding box center [254, 530] width 39 height 23
click at [267, 576] on div "add" at bounding box center [254, 587] width 39 height 23
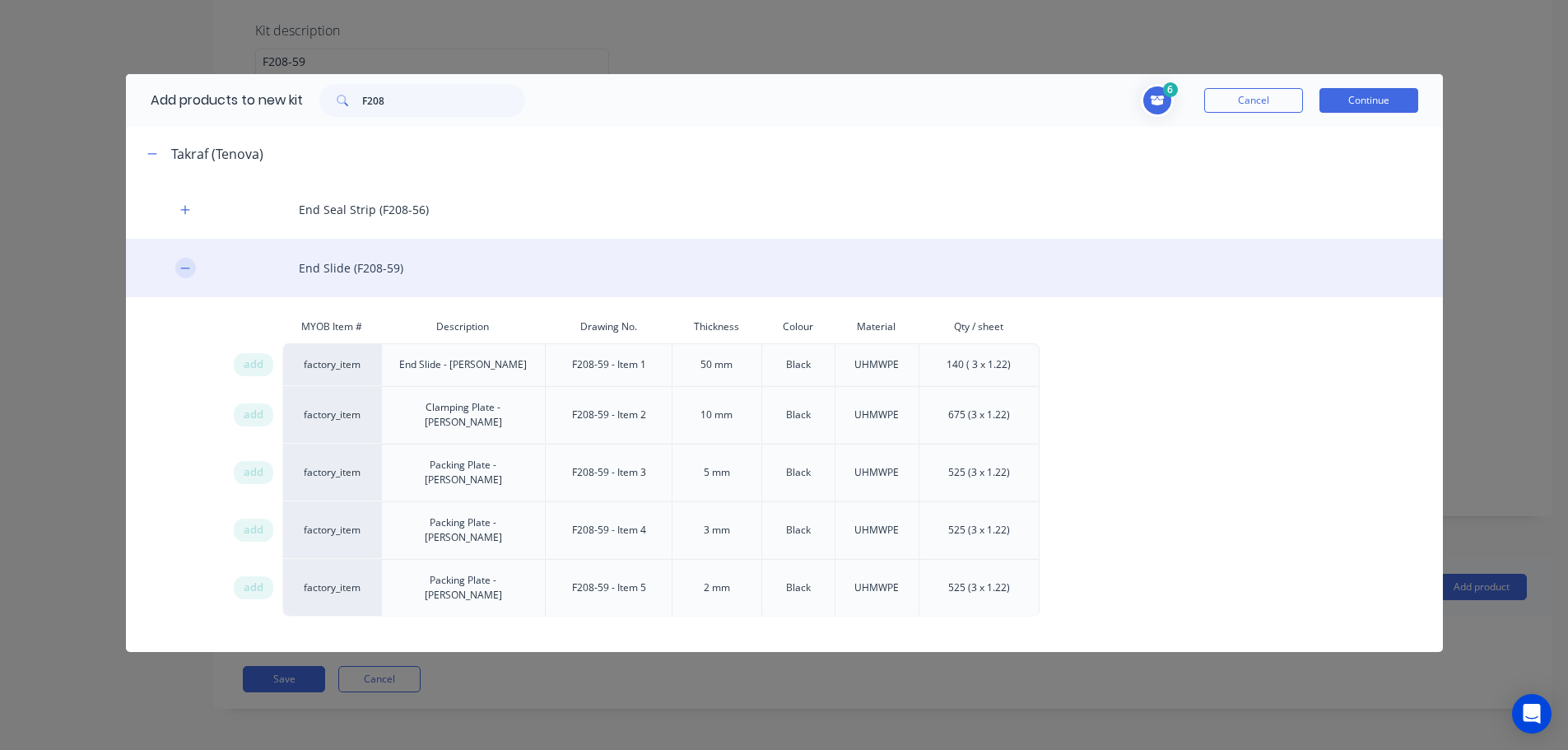
click at [195, 266] on button "button" at bounding box center [186, 268] width 20 height 20
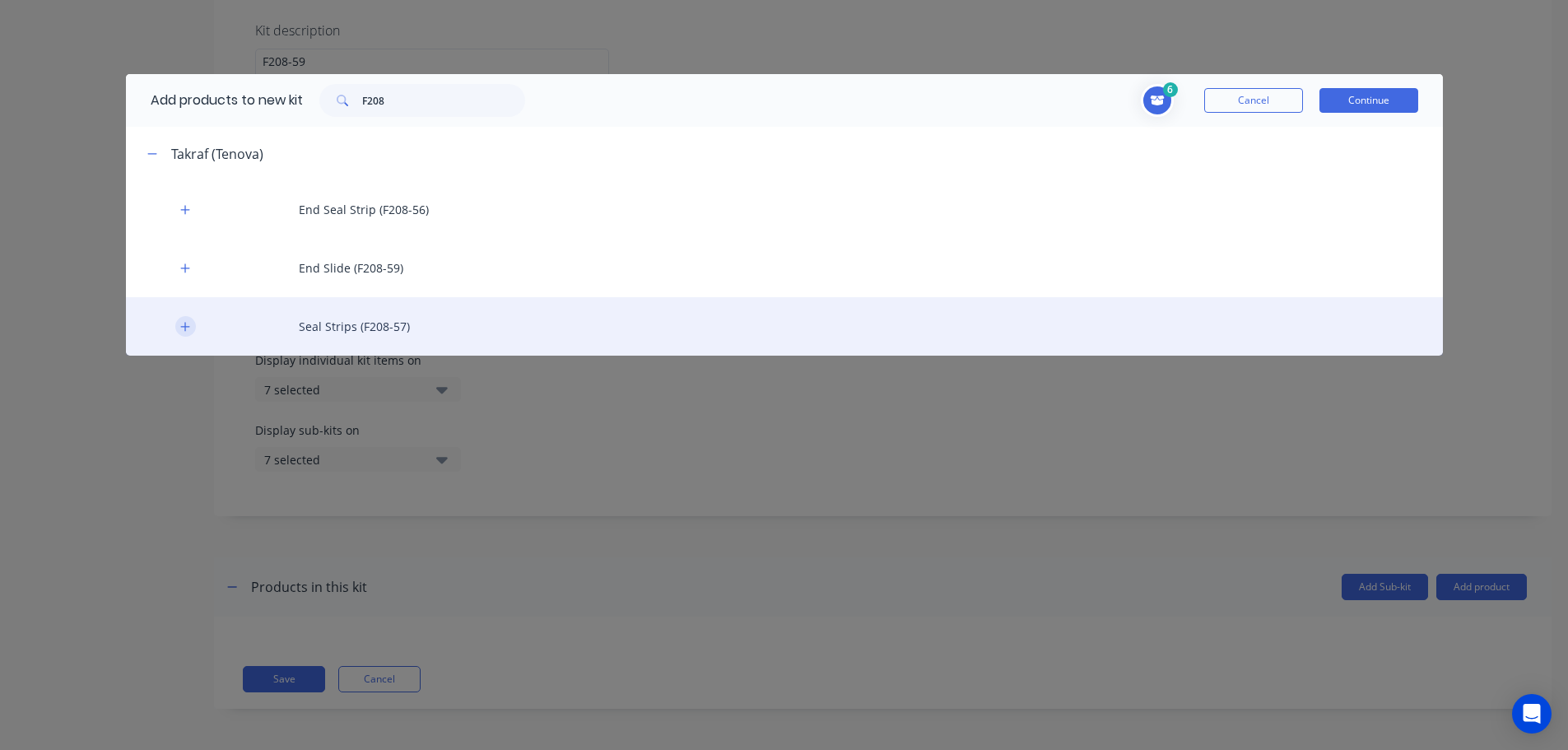
click at [187, 335] on button "button" at bounding box center [186, 326] width 20 height 20
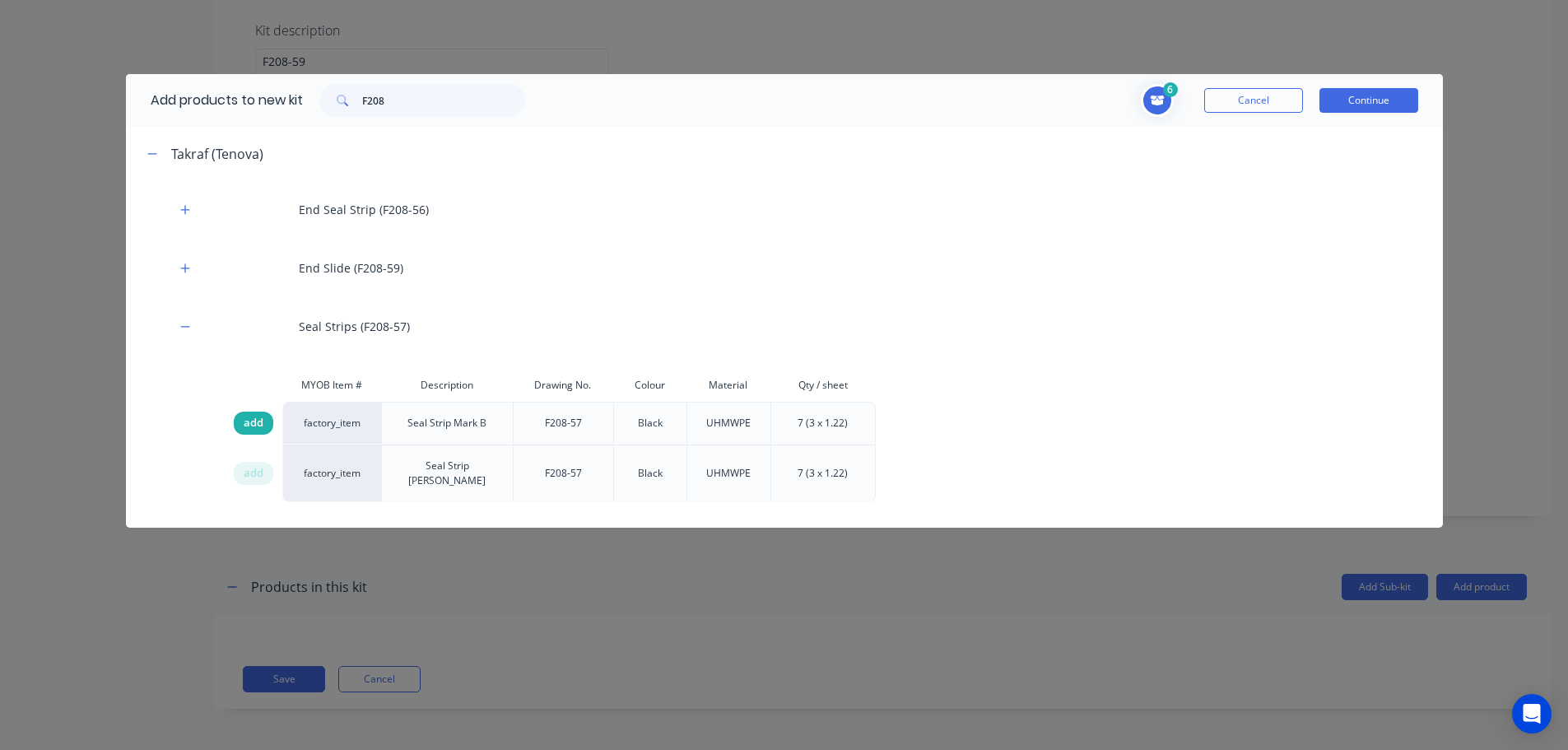
click at [254, 427] on span "add" at bounding box center [253, 422] width 20 height 16
click at [259, 467] on span "add" at bounding box center [253, 472] width 20 height 16
click at [1368, 97] on button "Continue" at bounding box center [1369, 100] width 99 height 25
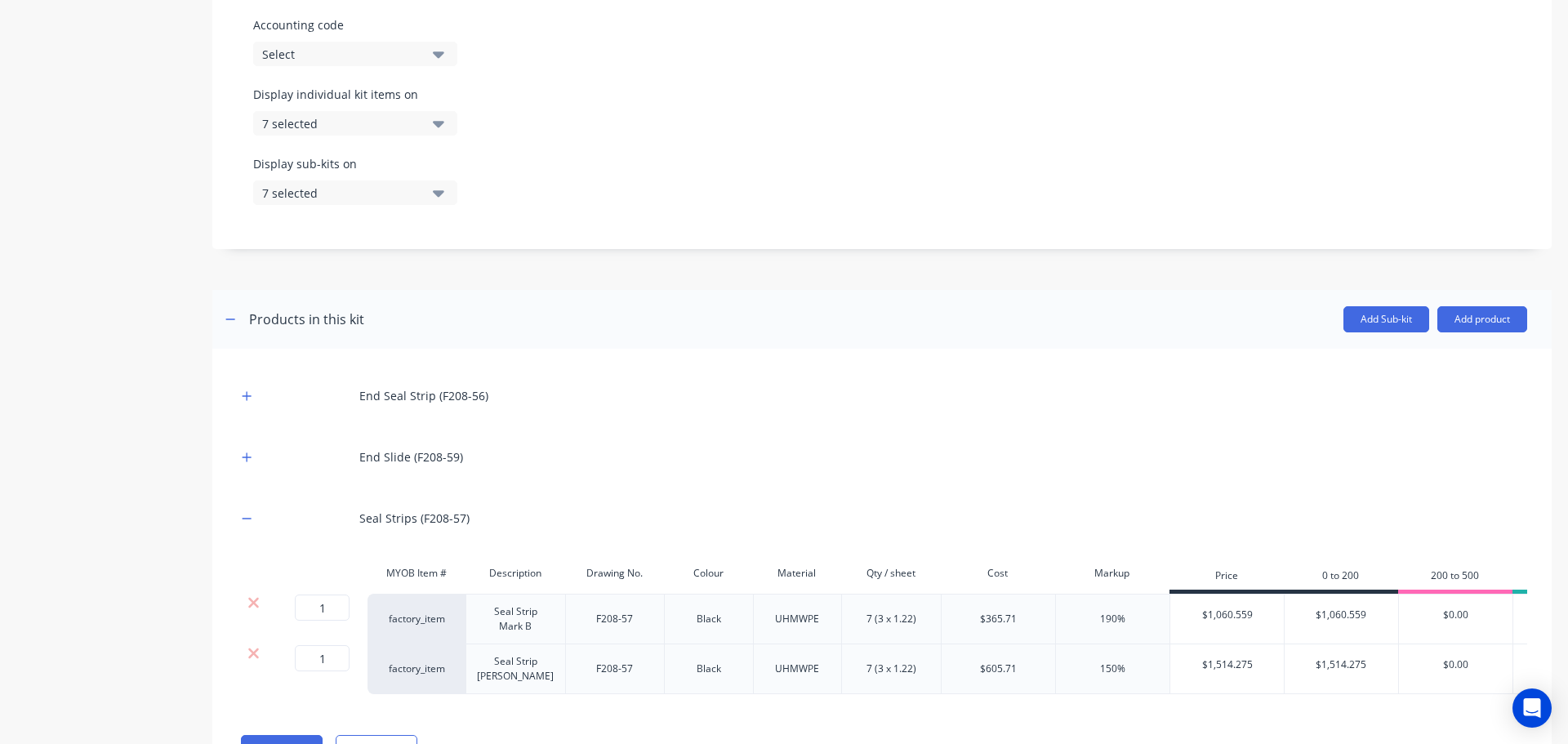
scroll to position [652, 0]
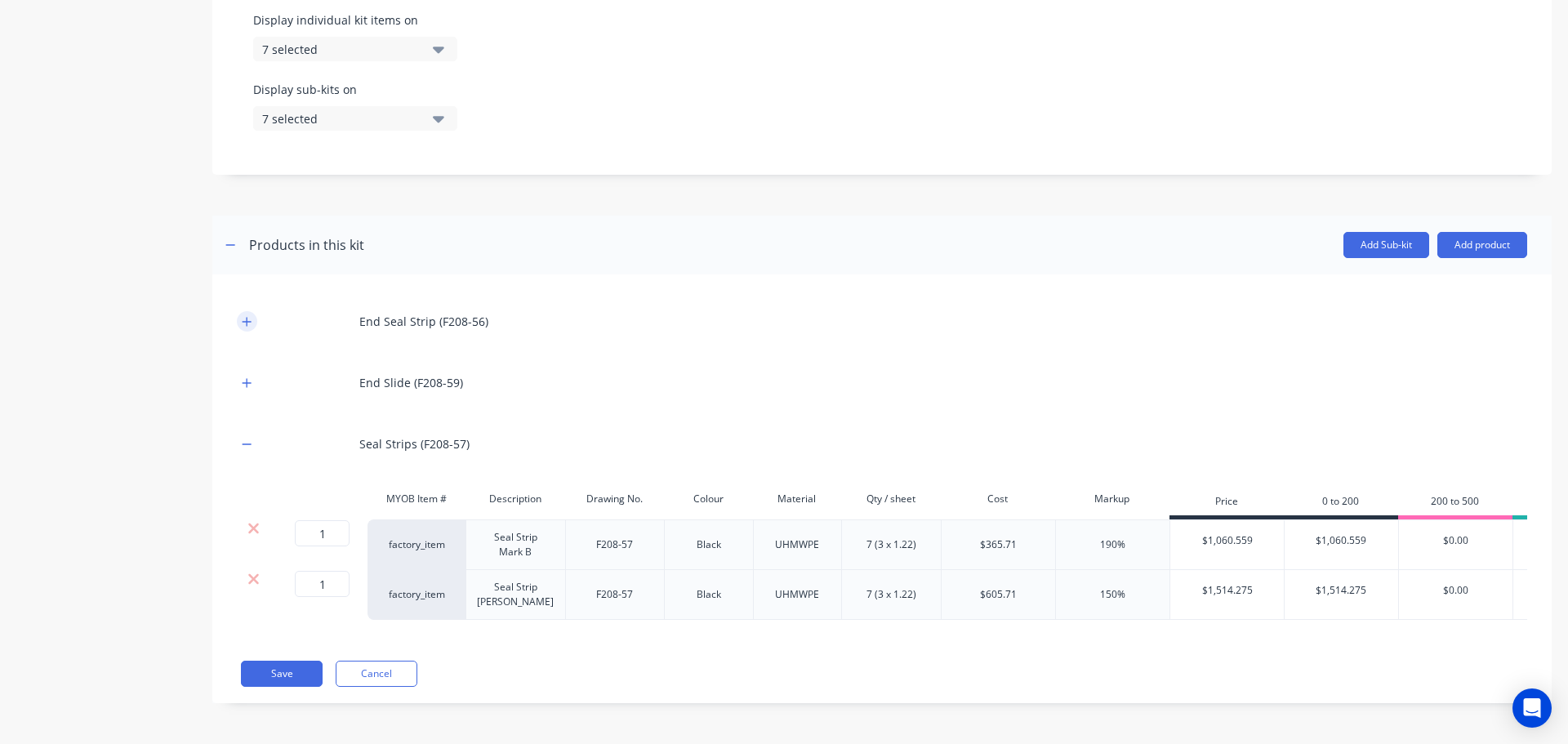
click at [249, 317] on icon "button" at bounding box center [247, 321] width 9 height 9
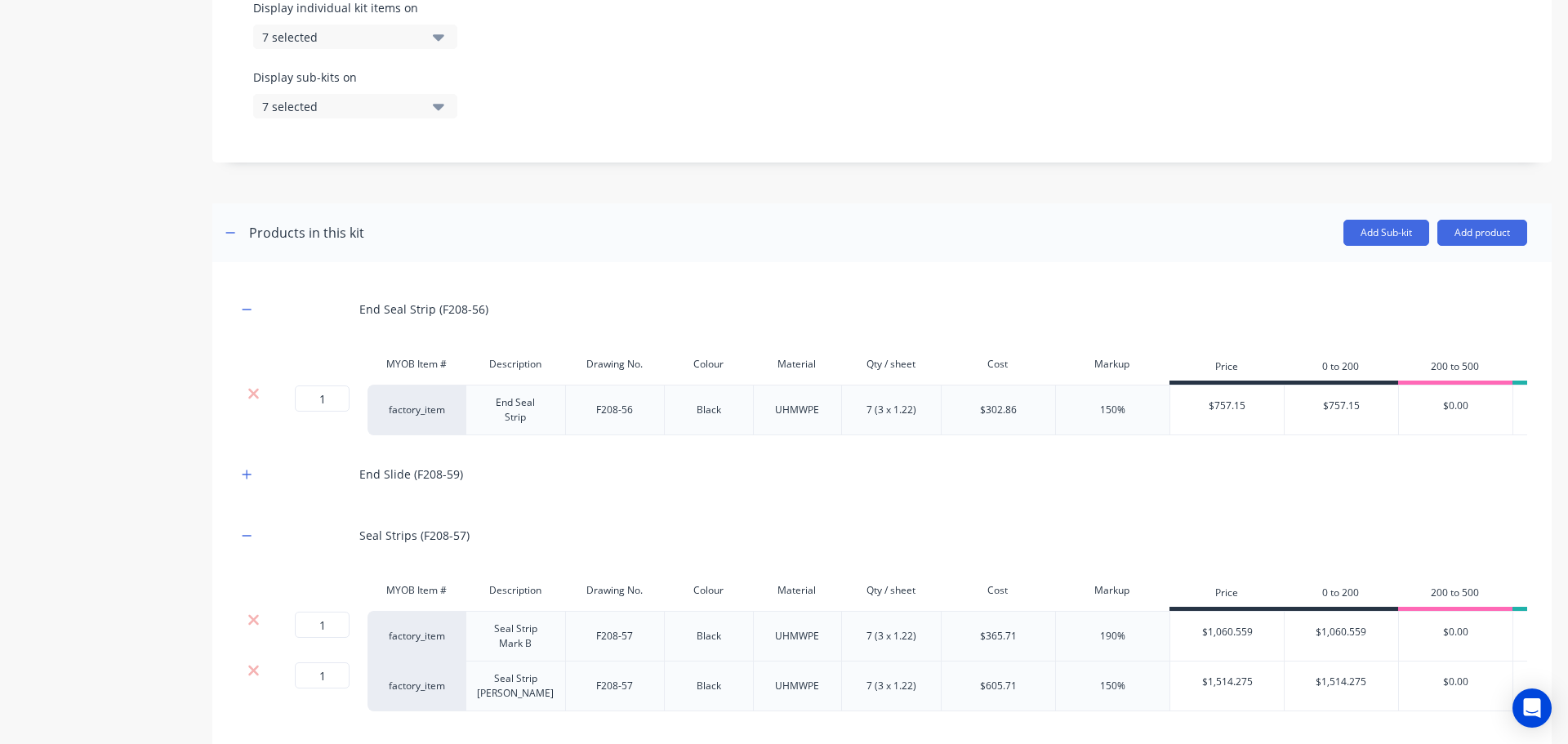
drag, startPoint x: 246, startPoint y: 489, endPoint x: 253, endPoint y: 502, distance: 14.8
click at [247, 481] on icon "button" at bounding box center [247, 475] width 10 height 12
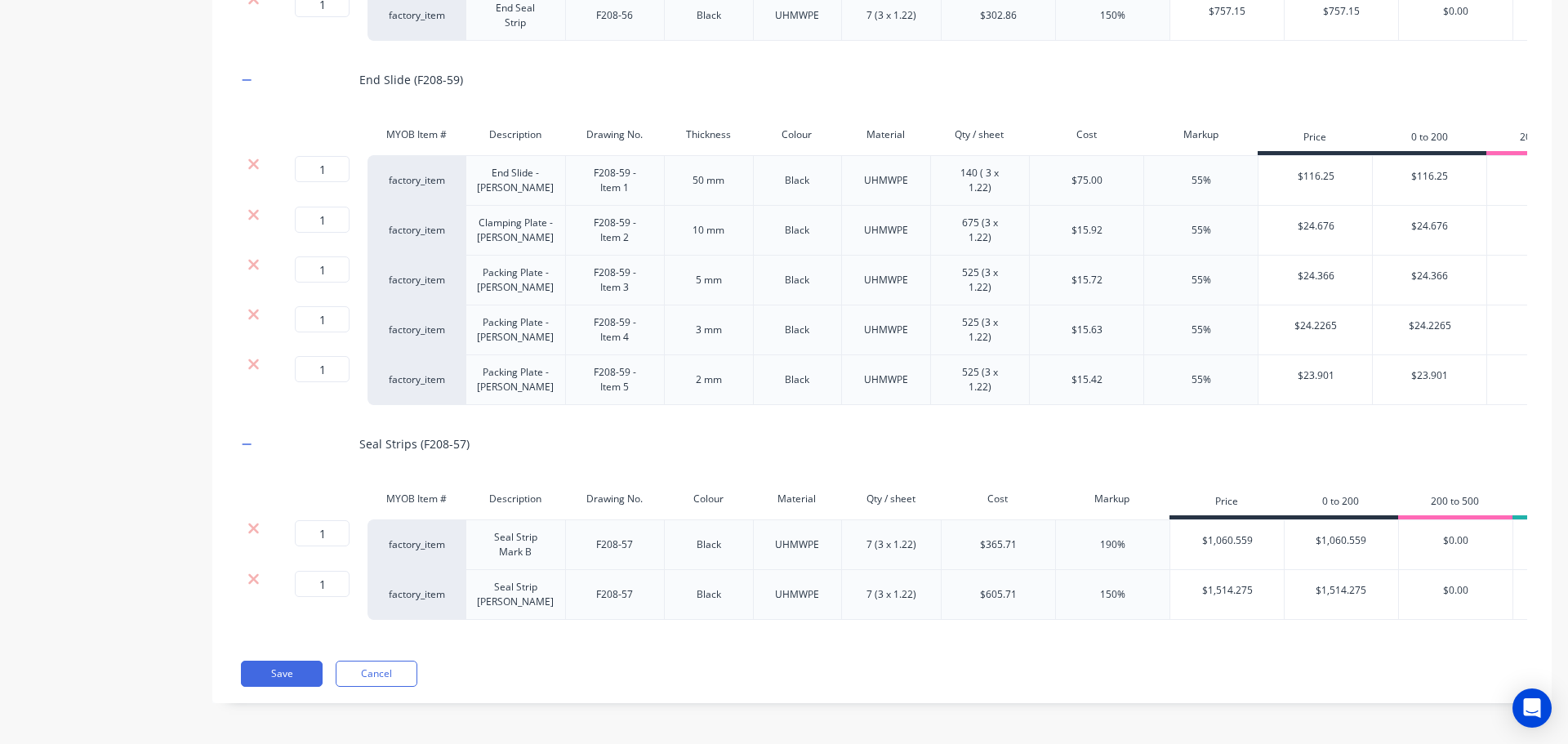
scroll to position [1142, 0]
click at [296, 667] on button "Save" at bounding box center [281, 673] width 82 height 26
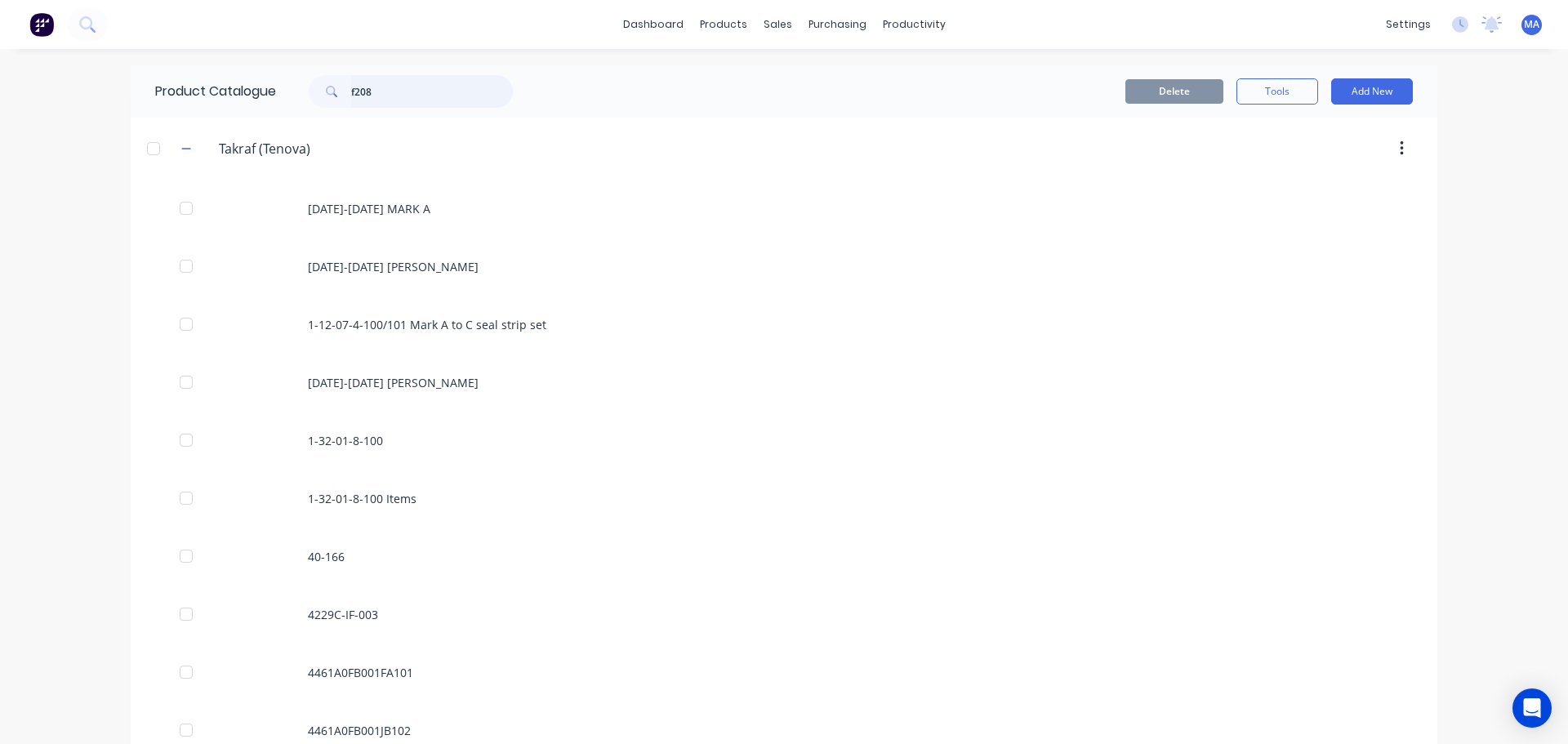
click at [428, 88] on input "f208" at bounding box center [432, 91] width 161 height 33
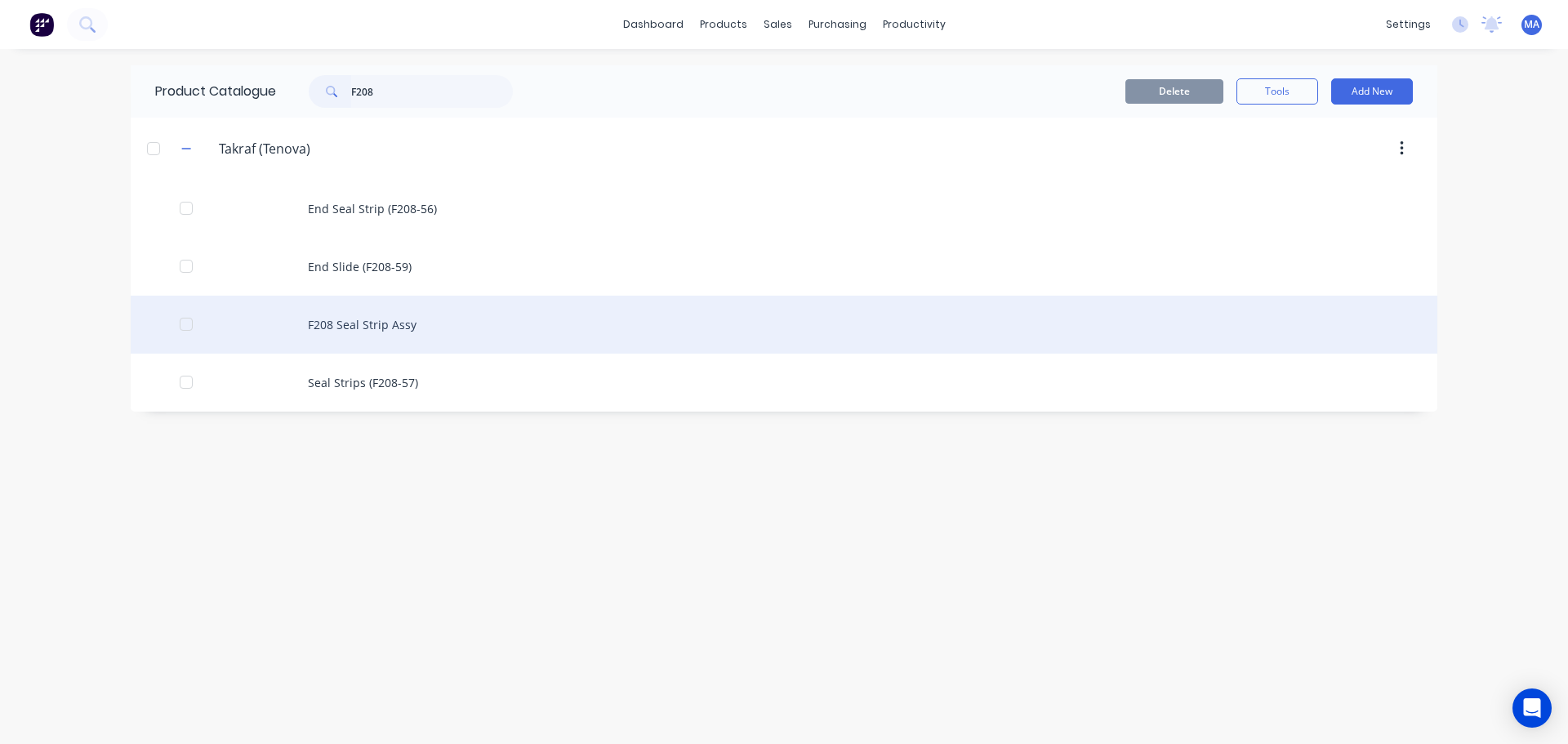
click at [422, 315] on div "F208 Seal Strip Assy" at bounding box center [784, 324] width 1307 height 58
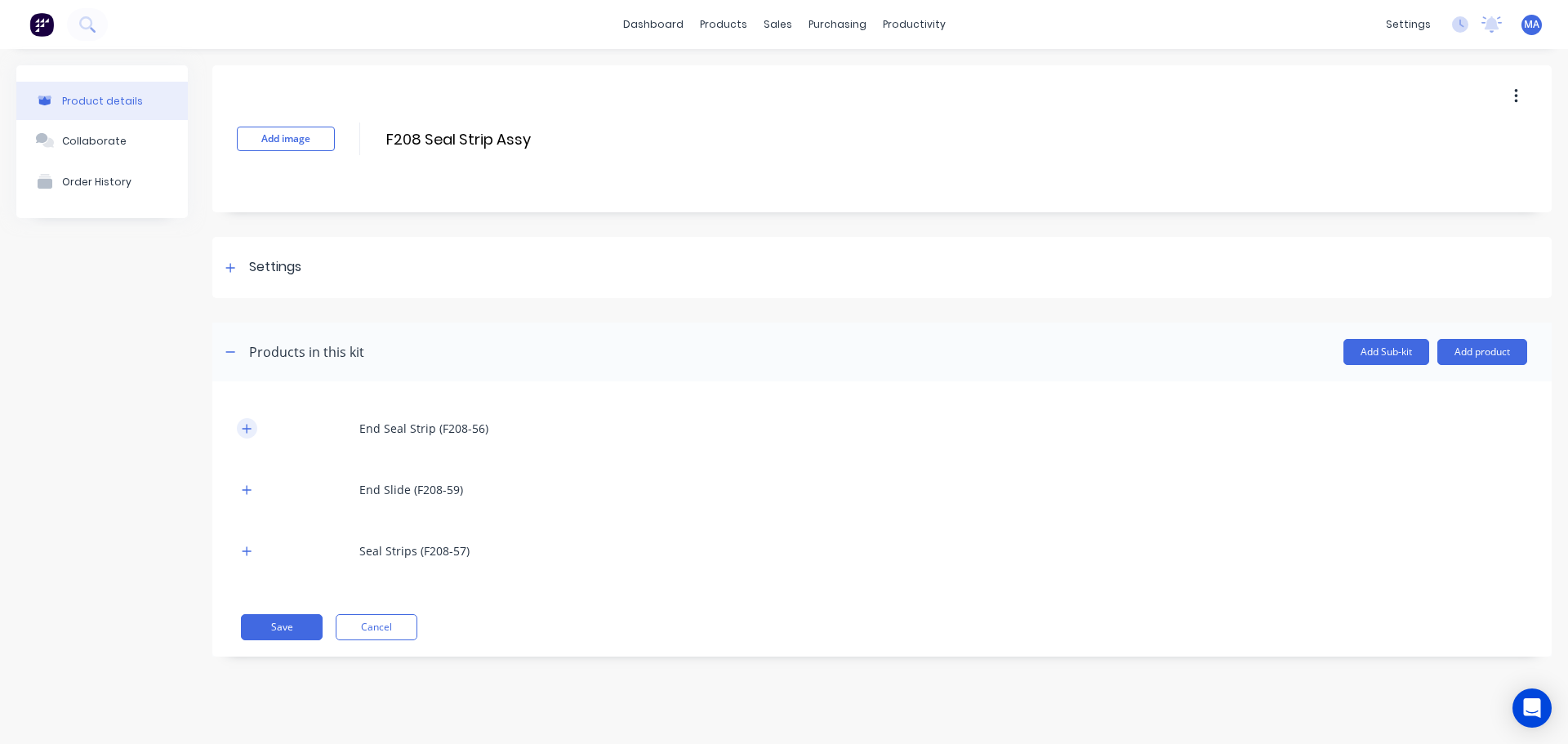
click at [242, 426] on icon "button" at bounding box center [247, 429] width 10 height 12
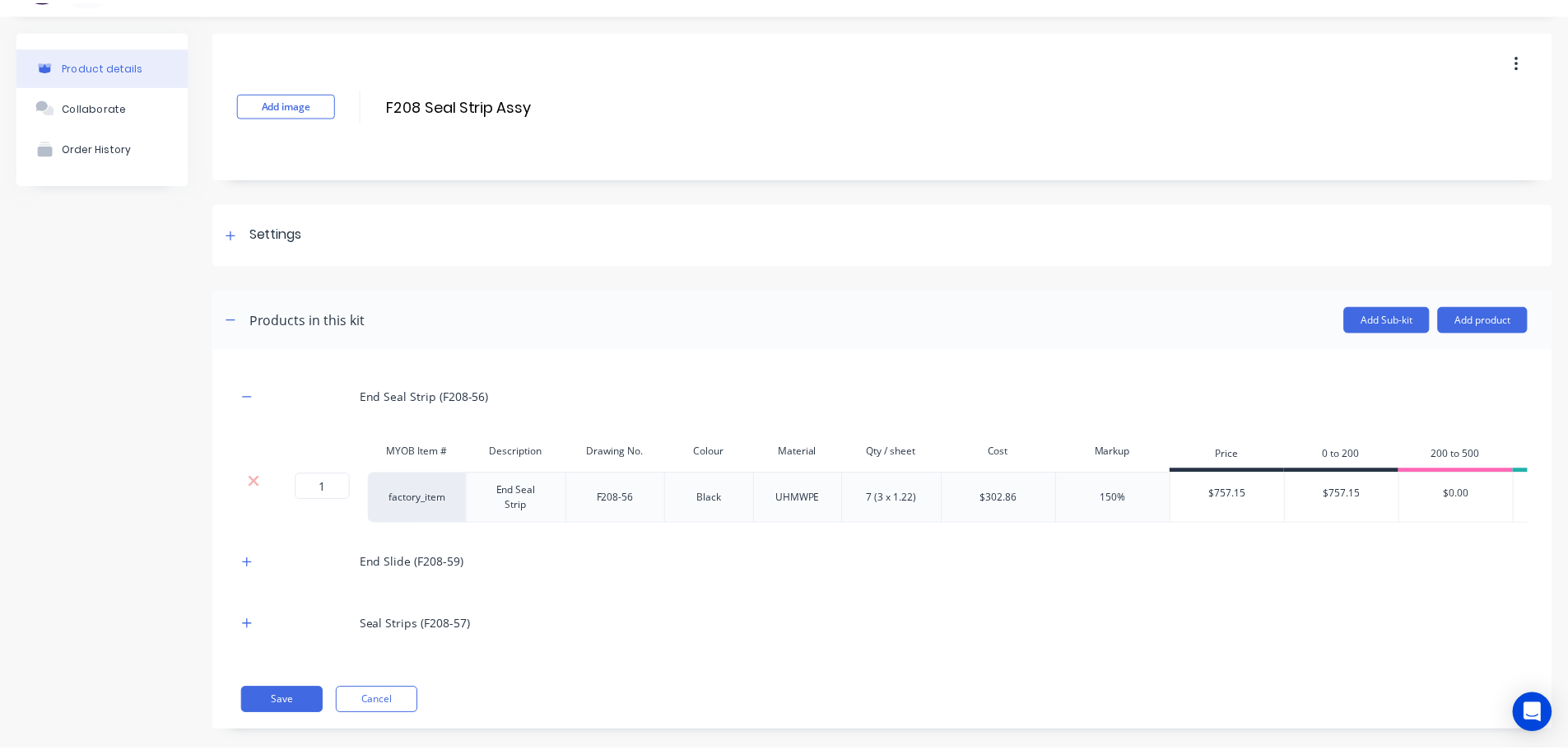
scroll to position [70, 0]
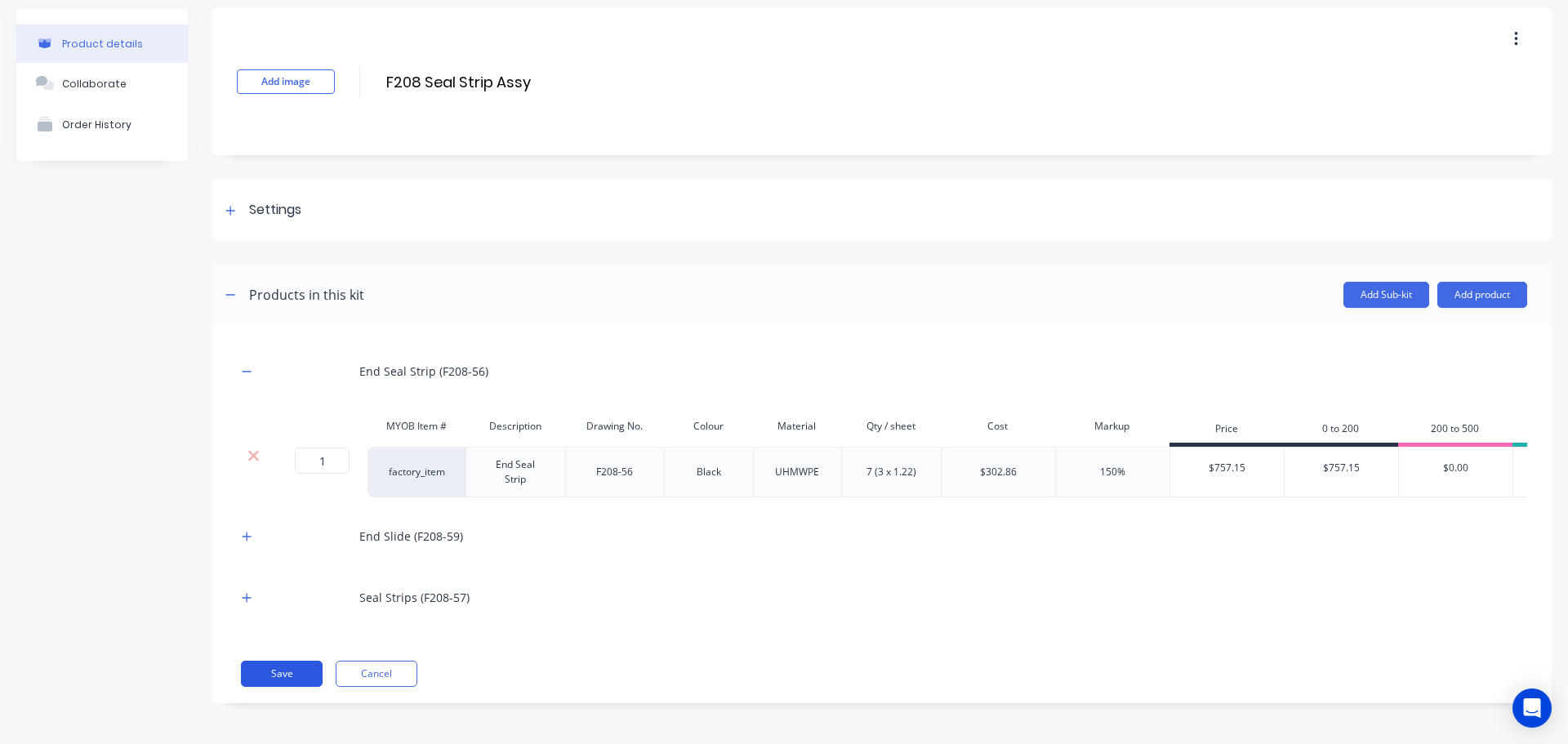
click at [280, 670] on button "Save" at bounding box center [281, 673] width 82 height 26
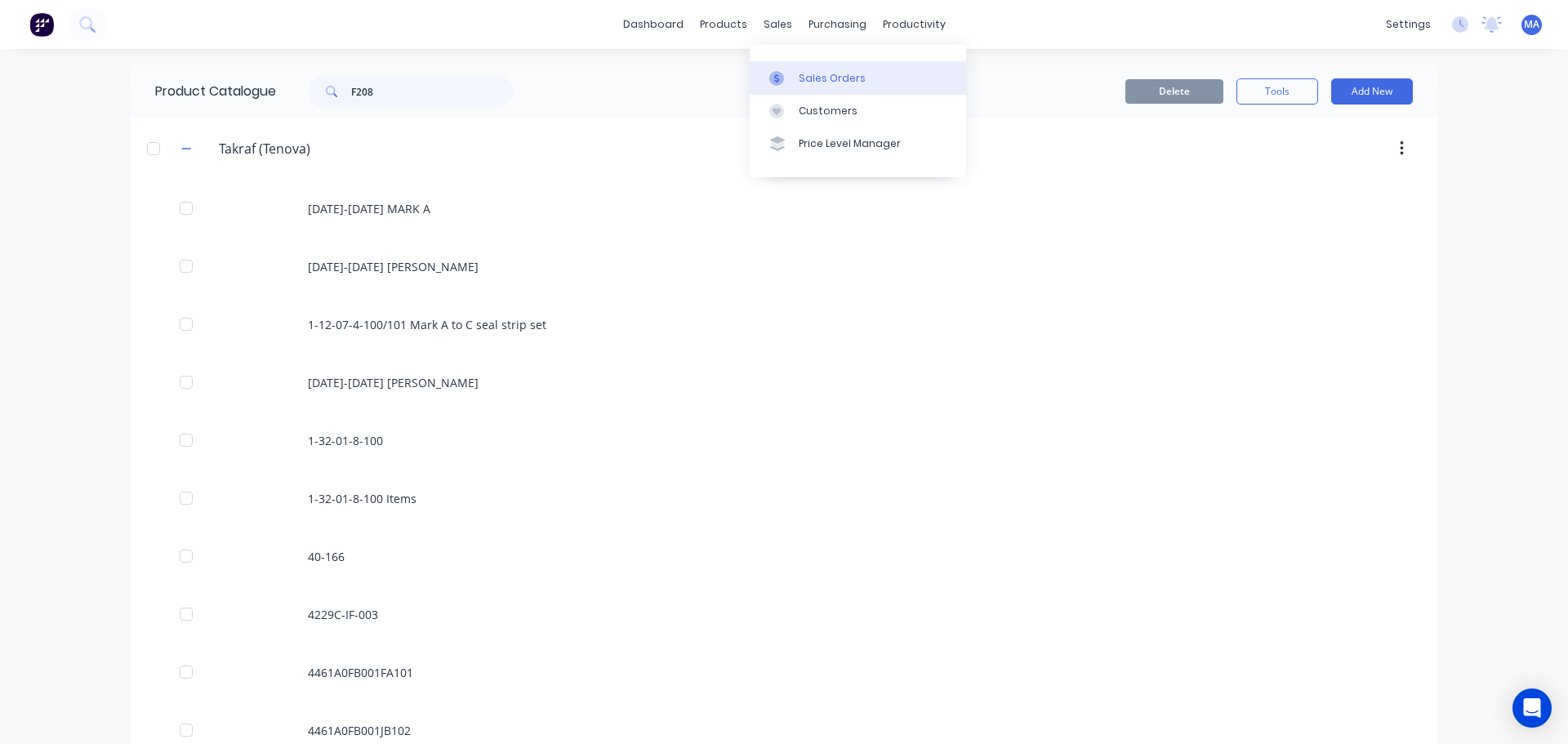
click at [789, 72] on div at bounding box center [781, 78] width 24 height 14
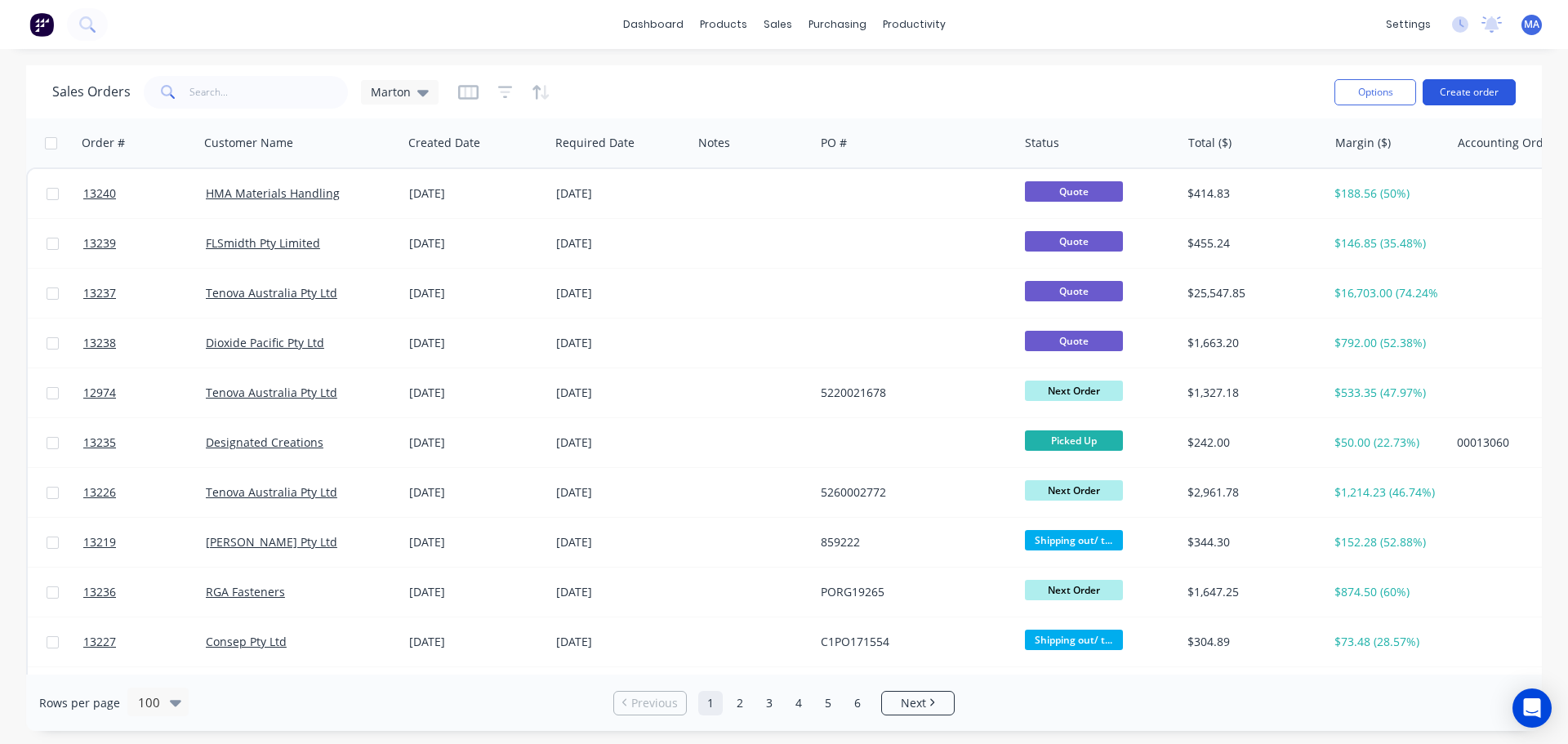
click at [1496, 97] on button "Create order" at bounding box center [1469, 92] width 93 height 26
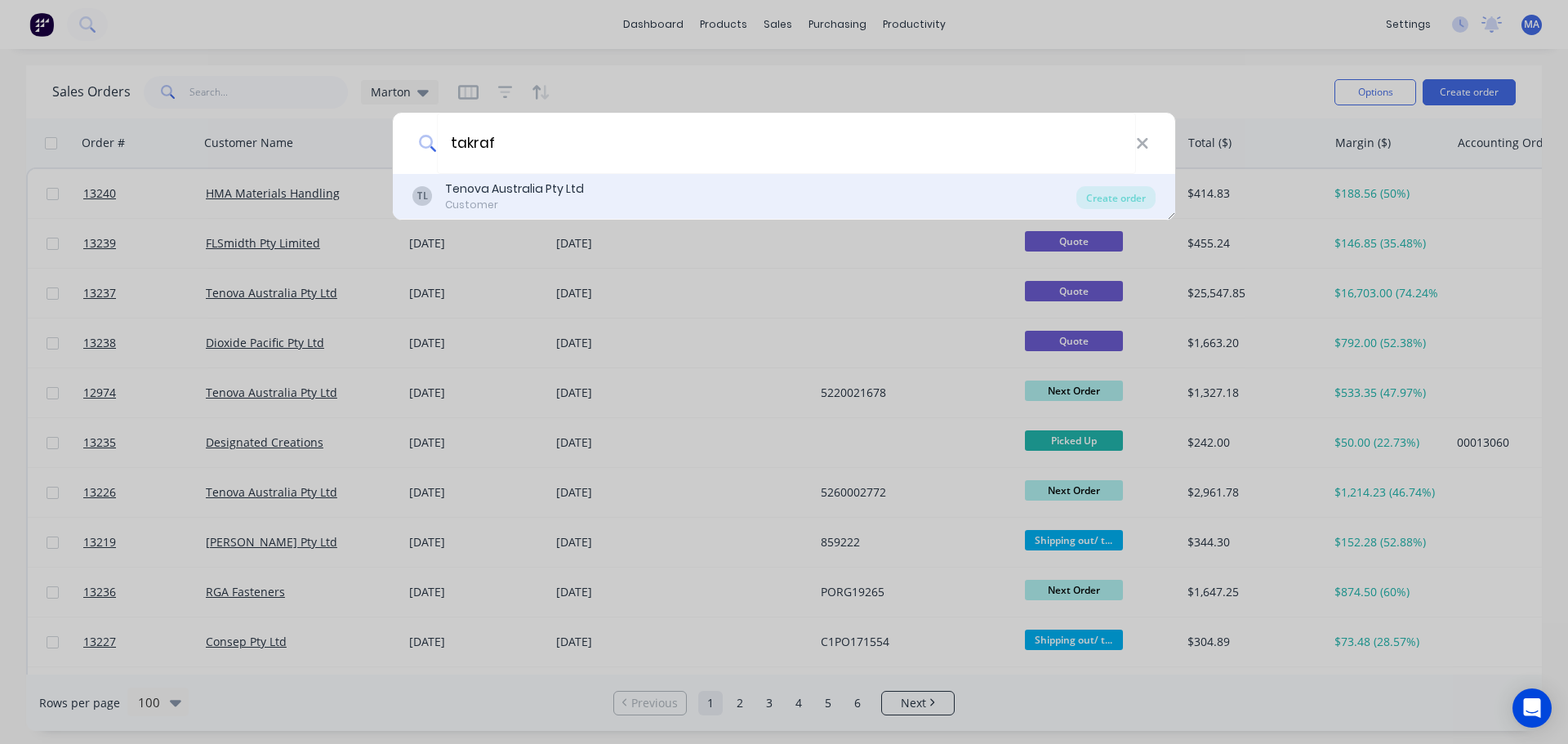
click at [536, 198] on div "Customer" at bounding box center [514, 204] width 139 height 14
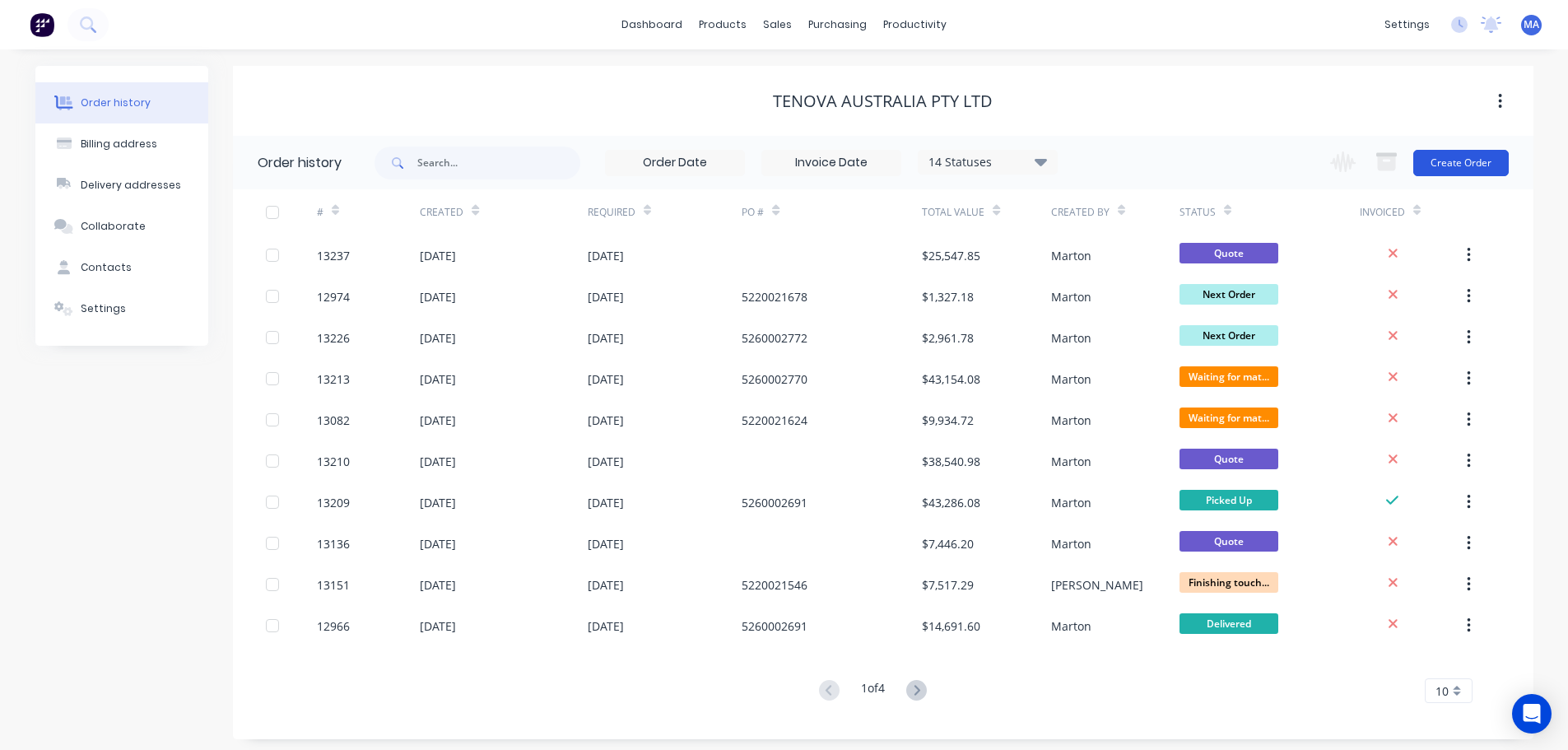
click at [1476, 152] on button "Create Order" at bounding box center [1461, 163] width 95 height 26
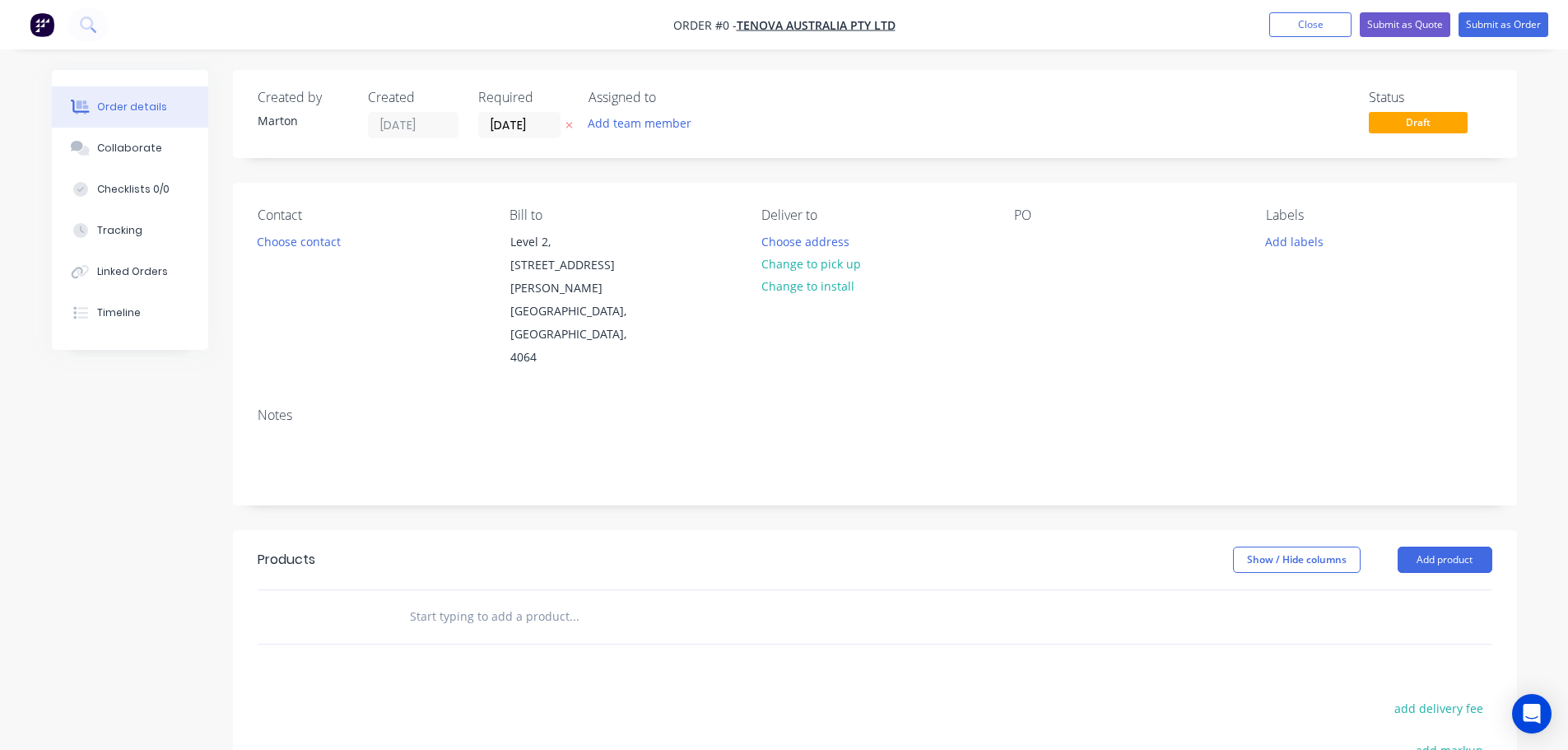
click at [285, 229] on div "Contact Choose contact" at bounding box center [370, 289] width 226 height 162
click at [321, 246] on button "Choose contact" at bounding box center [298, 241] width 101 height 22
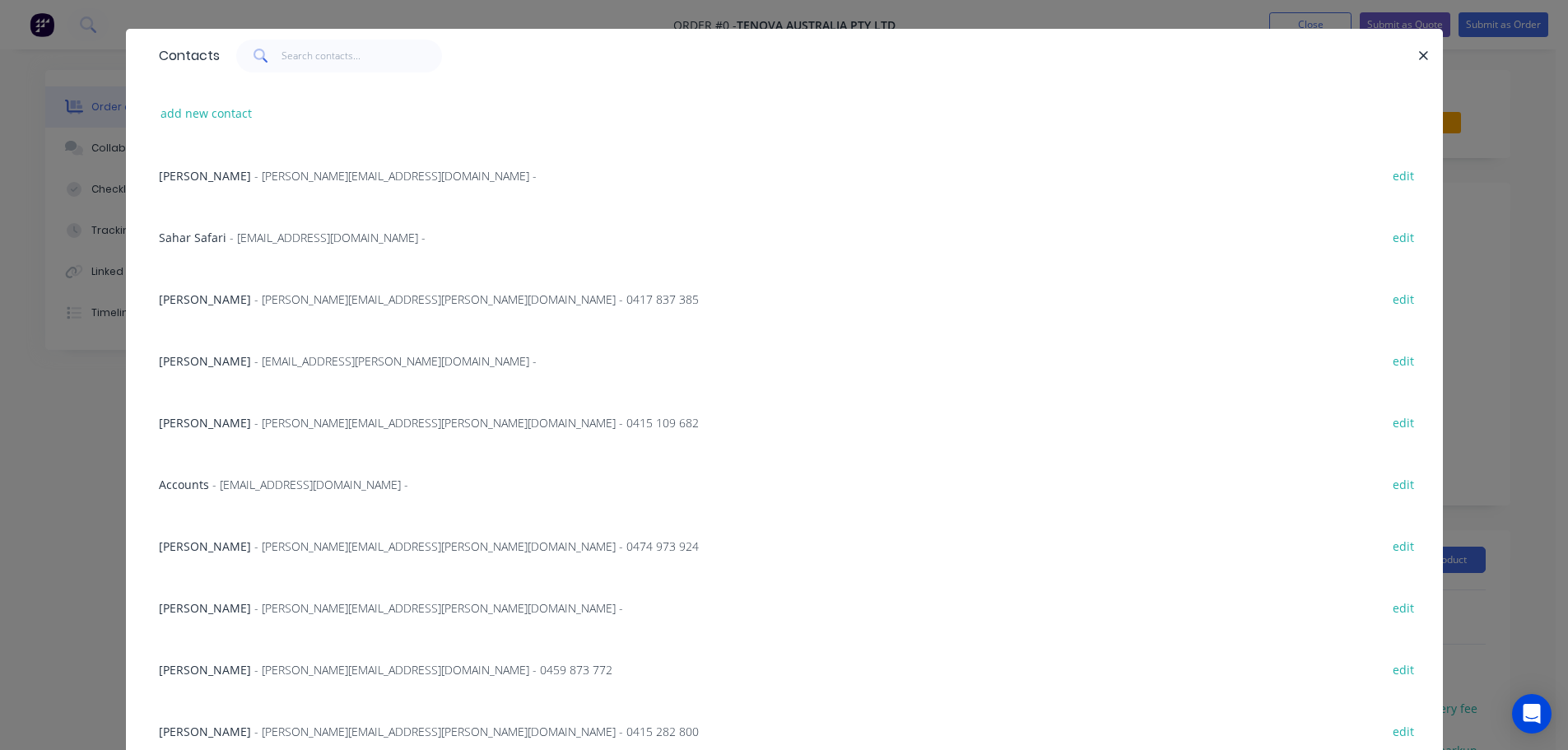
scroll to position [96, 0]
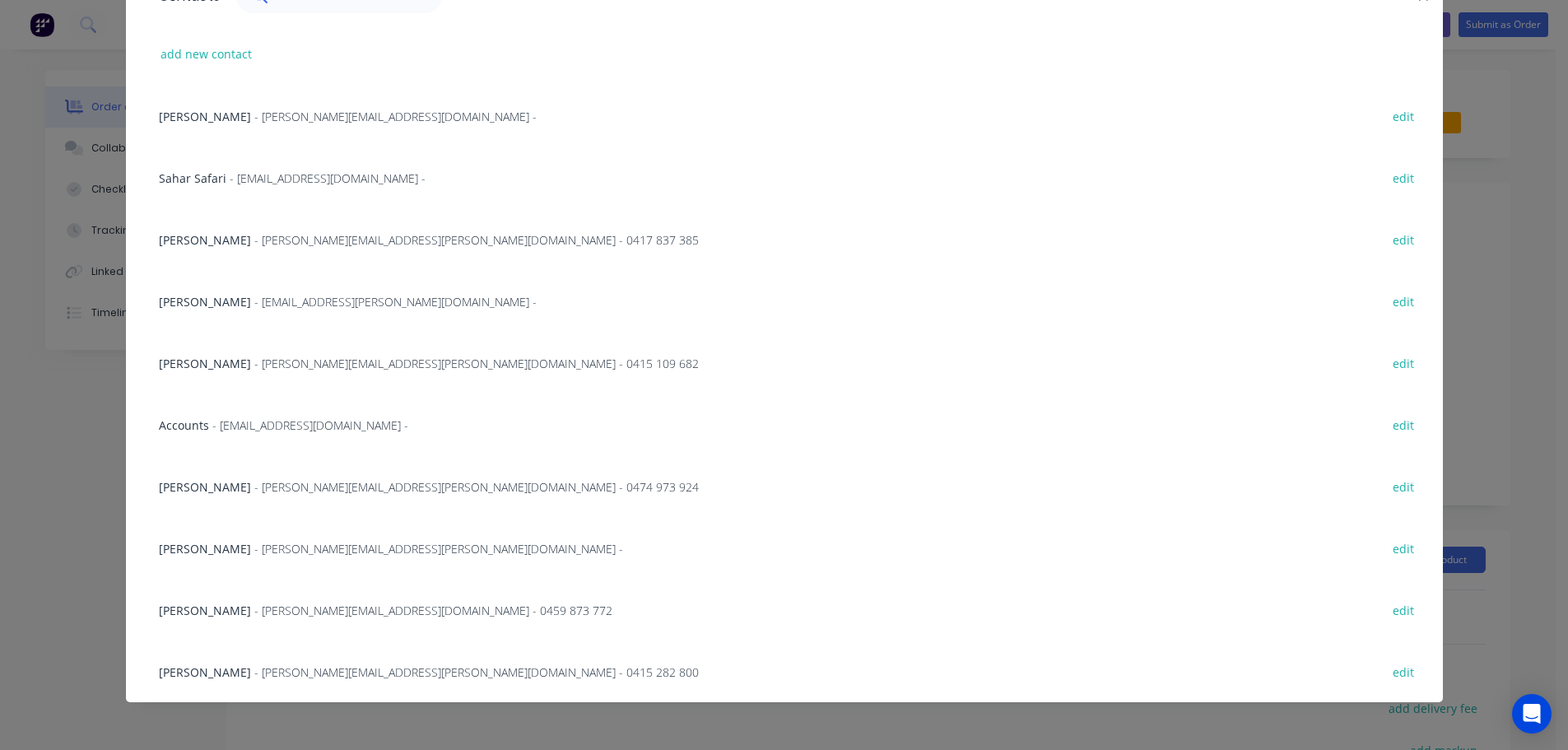
click at [260, 480] on span "- [PERSON_NAME][EMAIL_ADDRESS][PERSON_NAME][DOMAIN_NAME] - 0474 973 924" at bounding box center [477, 487] width 444 height 15
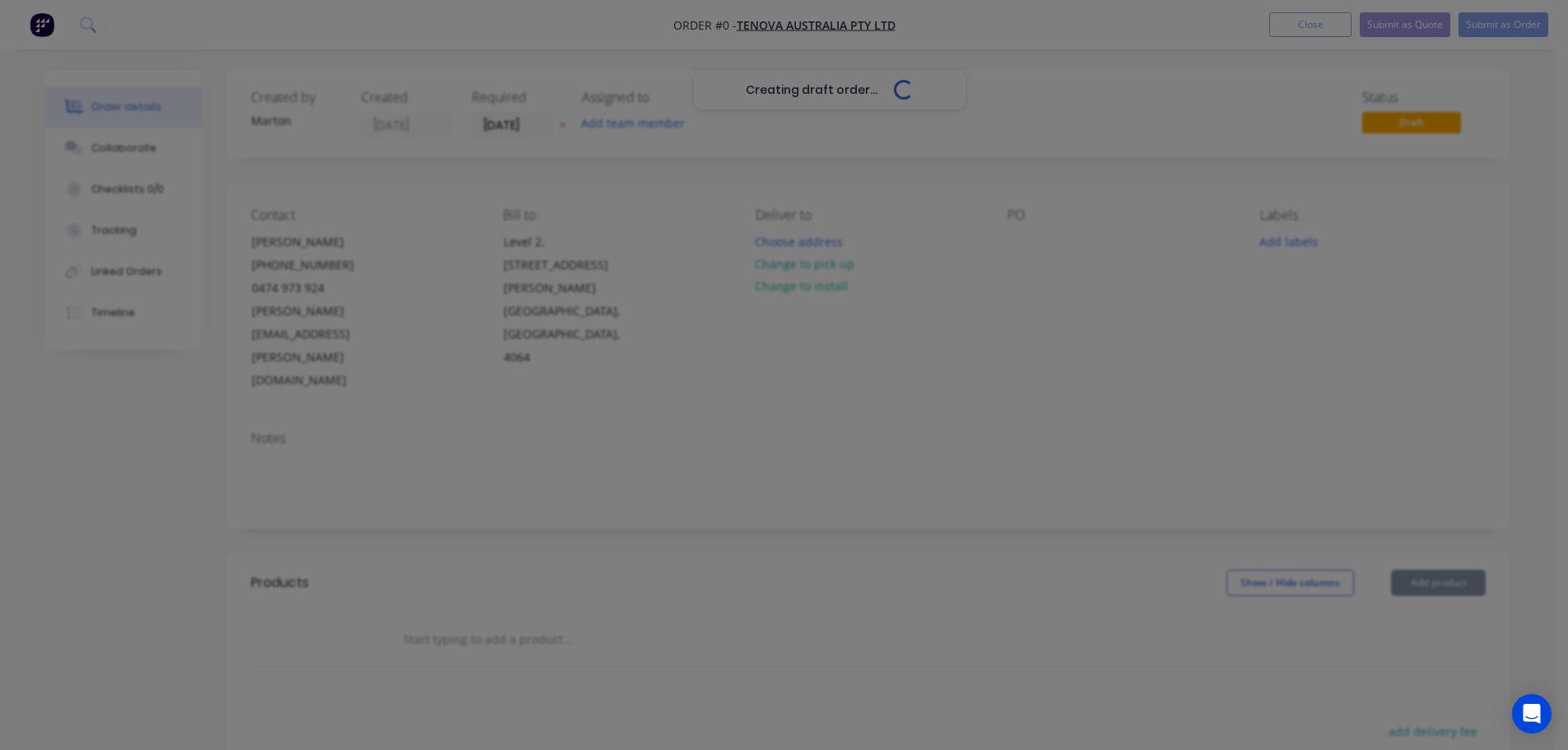
scroll to position [0, 0]
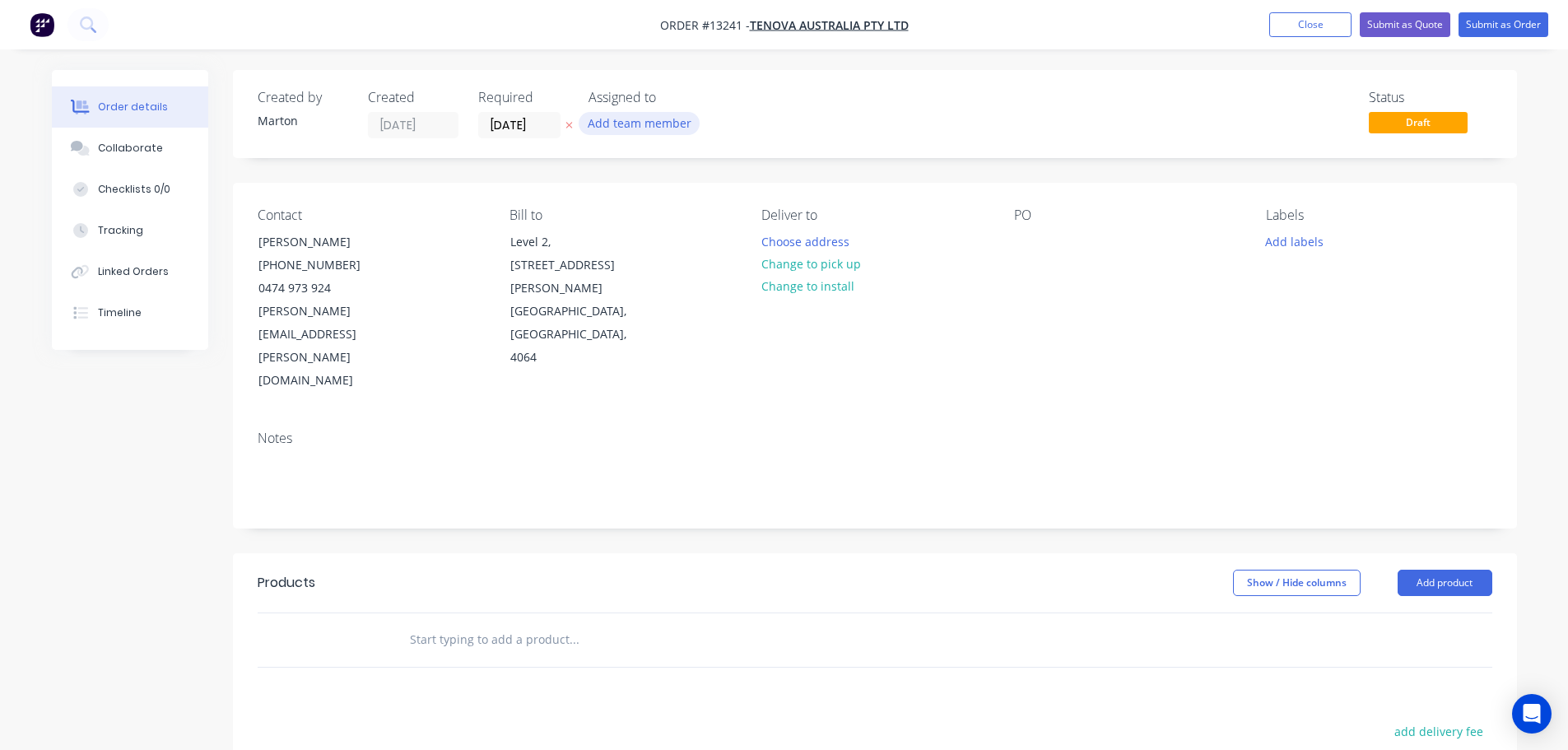
click at [629, 129] on button "Add team member" at bounding box center [639, 123] width 121 height 22
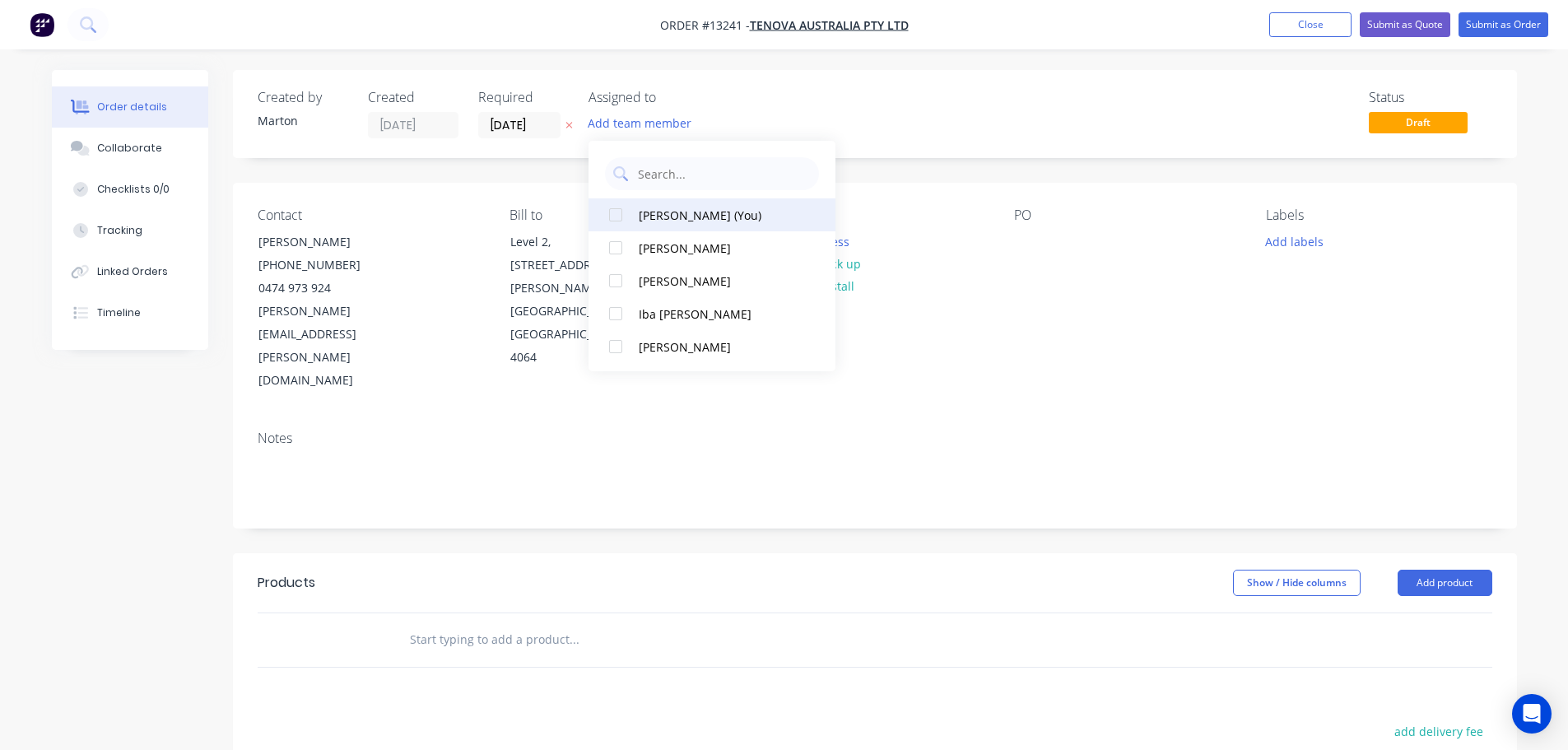
click at [622, 220] on div at bounding box center [615, 215] width 33 height 33
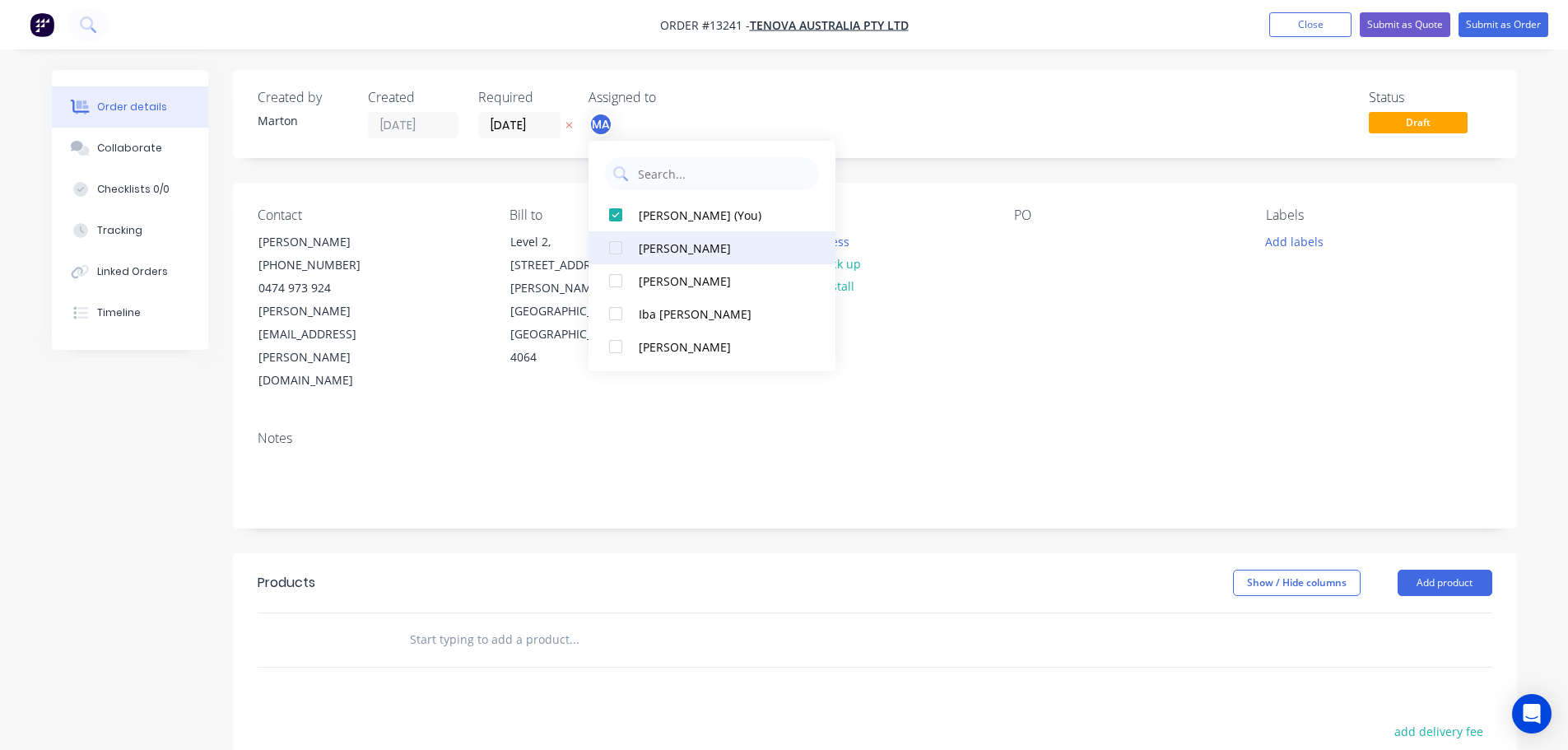
click at [619, 249] on div at bounding box center [615, 248] width 33 height 33
click at [614, 280] on div at bounding box center [615, 280] width 33 height 33
click at [530, 128] on input "[DATE]" at bounding box center [519, 124] width 81 height 25
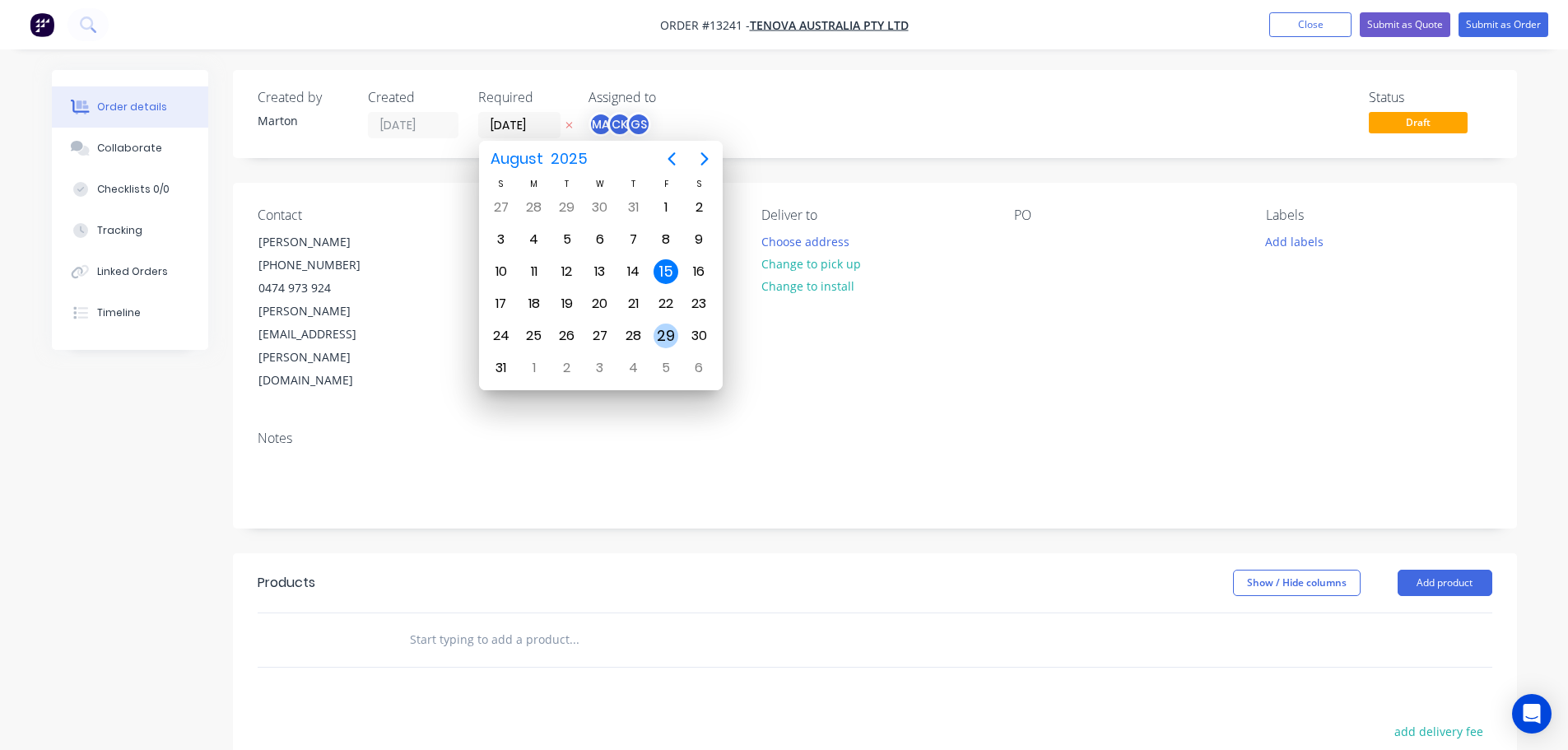
click at [662, 335] on div "29" at bounding box center [666, 335] width 25 height 25
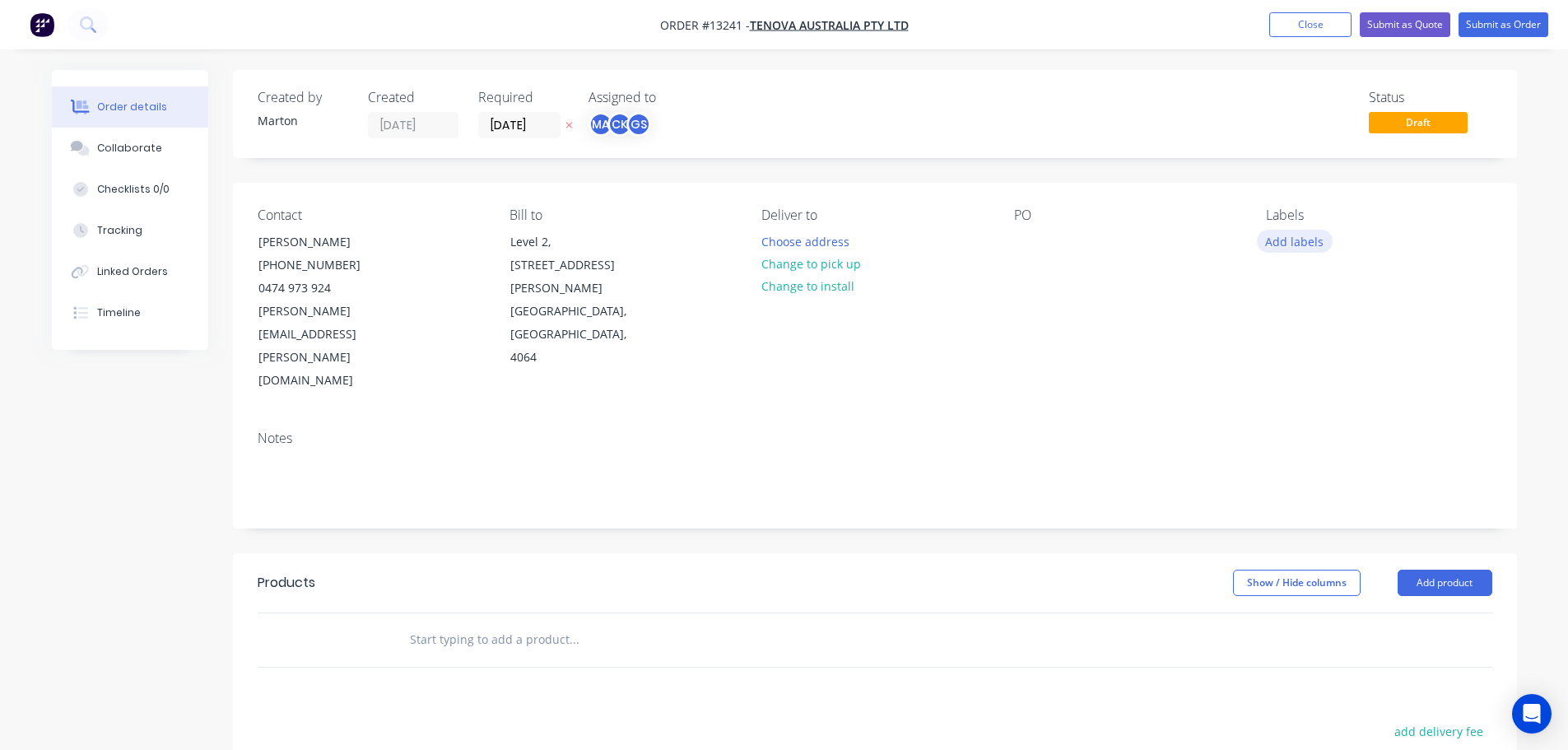
click at [1297, 244] on button "Add labels" at bounding box center [1294, 241] width 76 height 22
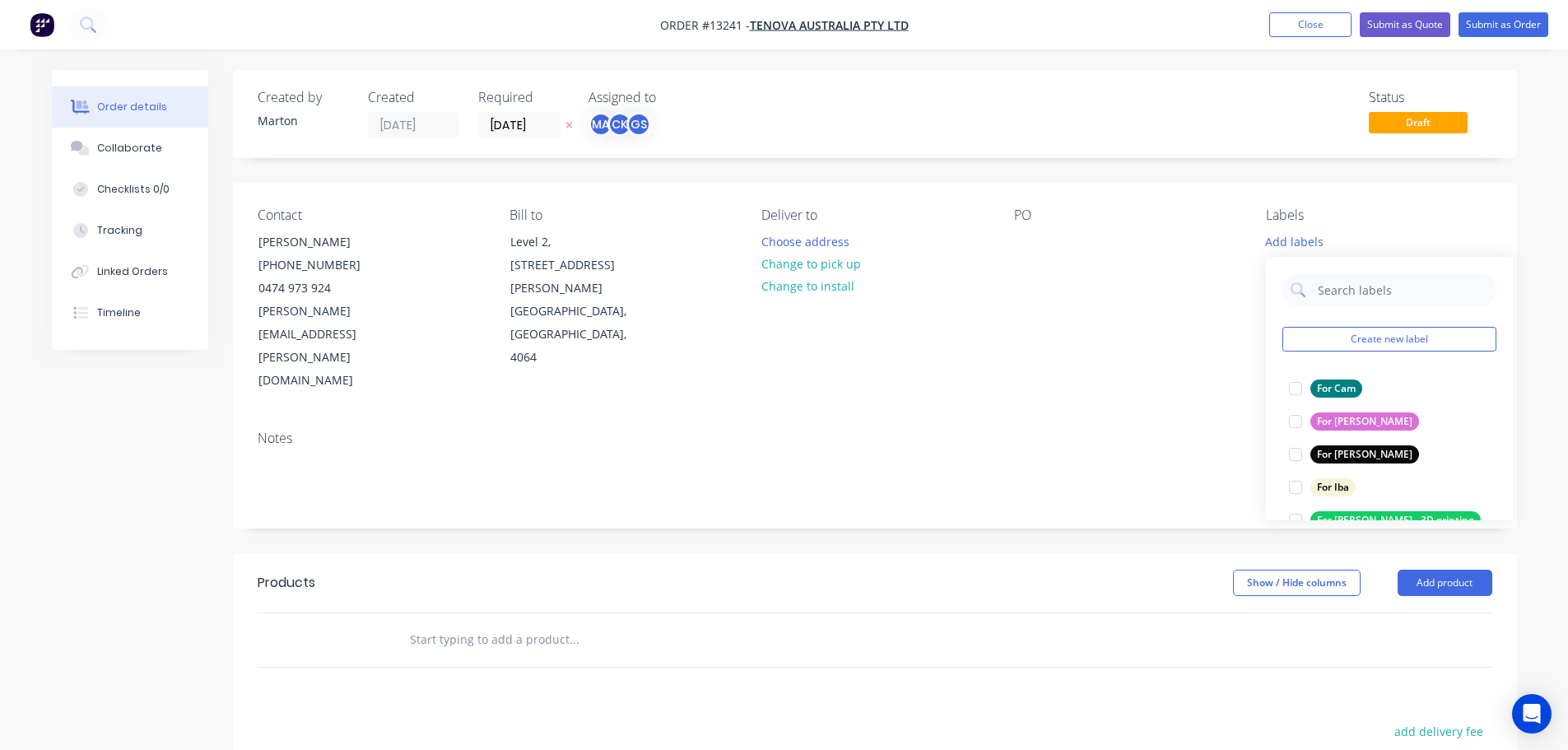
click at [834, 623] on div at bounding box center [643, 639] width 494 height 33
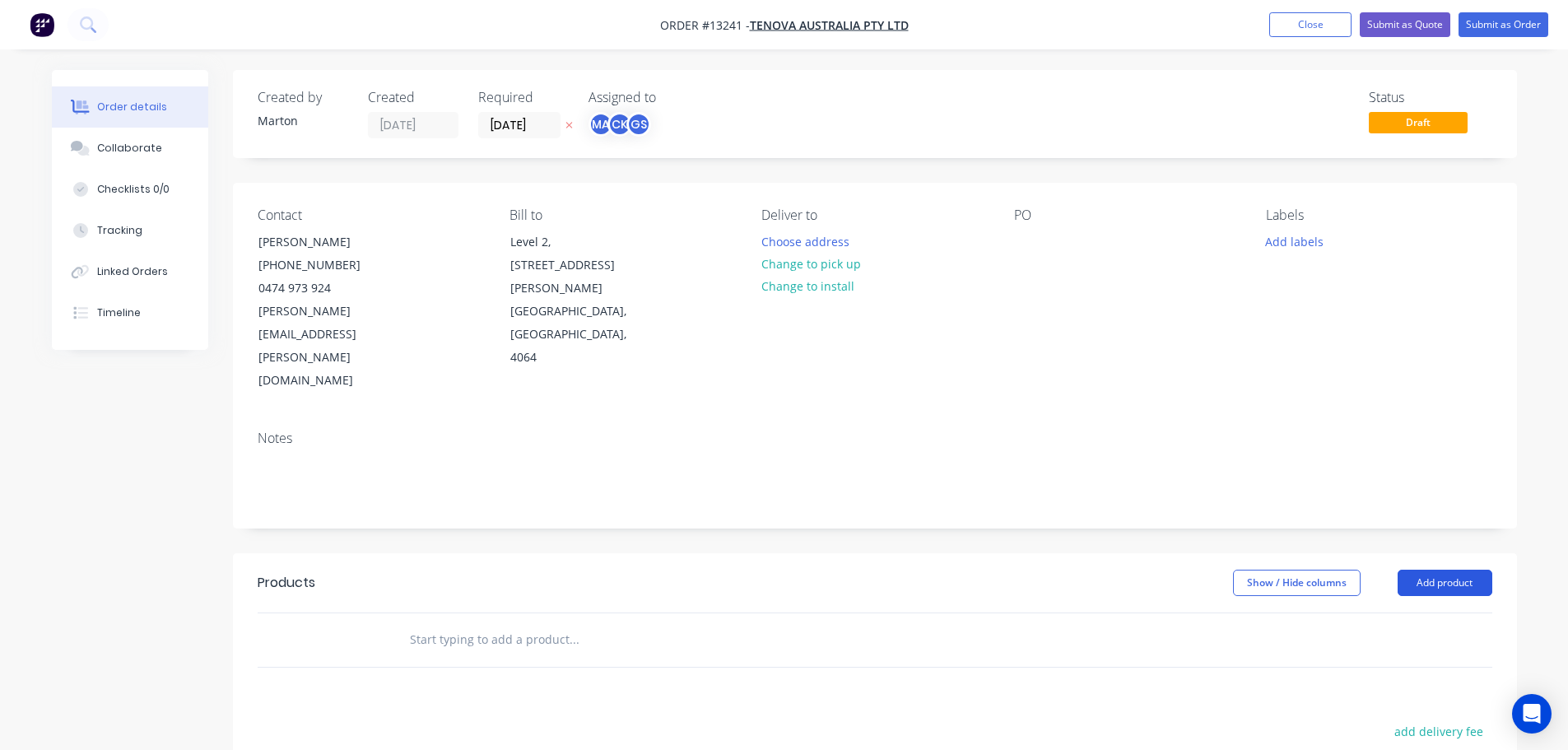
click at [1429, 570] on button "Add product" at bounding box center [1445, 582] width 94 height 26
click at [1375, 612] on div "Product catalogue" at bounding box center [1414, 624] width 127 height 24
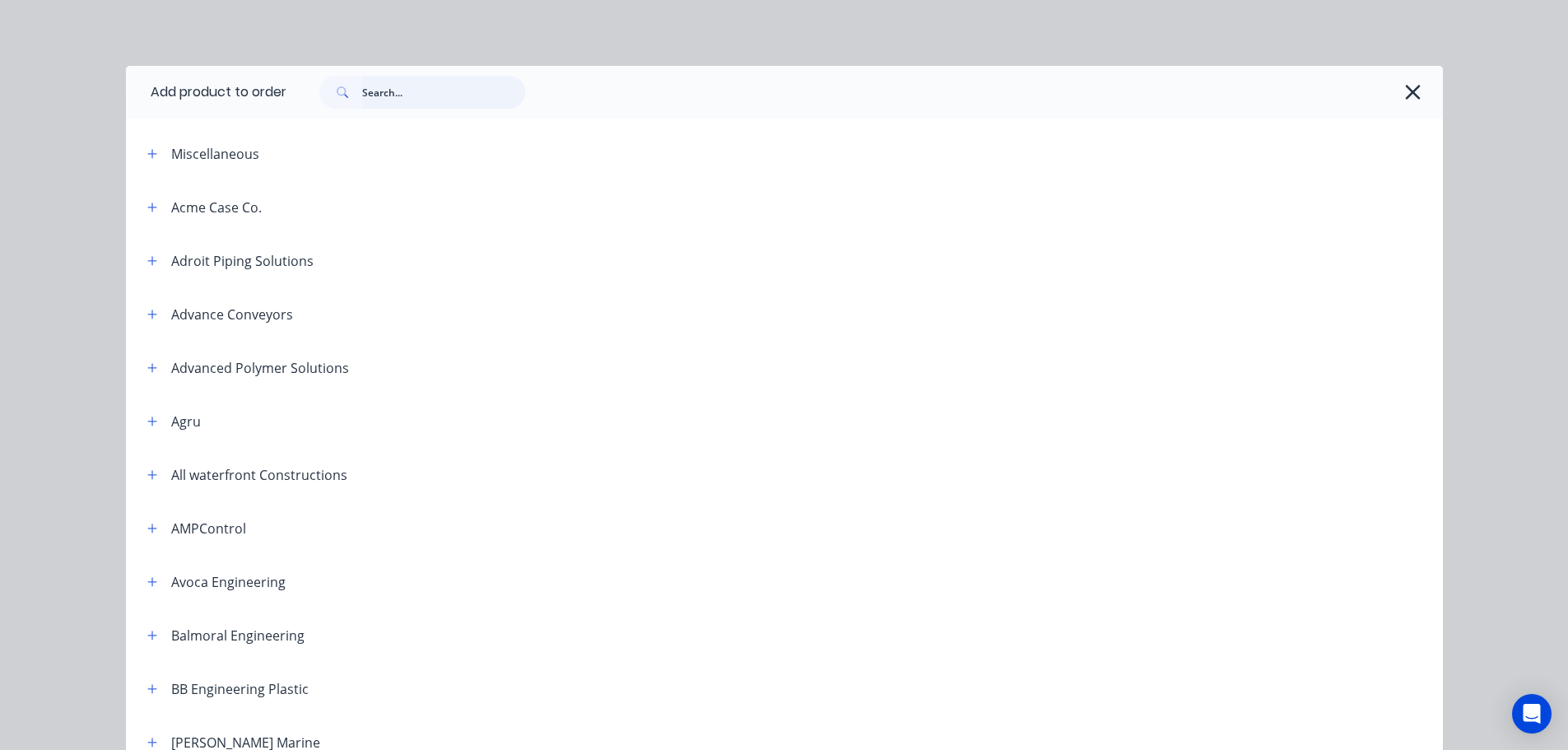
click at [417, 105] on input "text" at bounding box center [443, 92] width 163 height 33
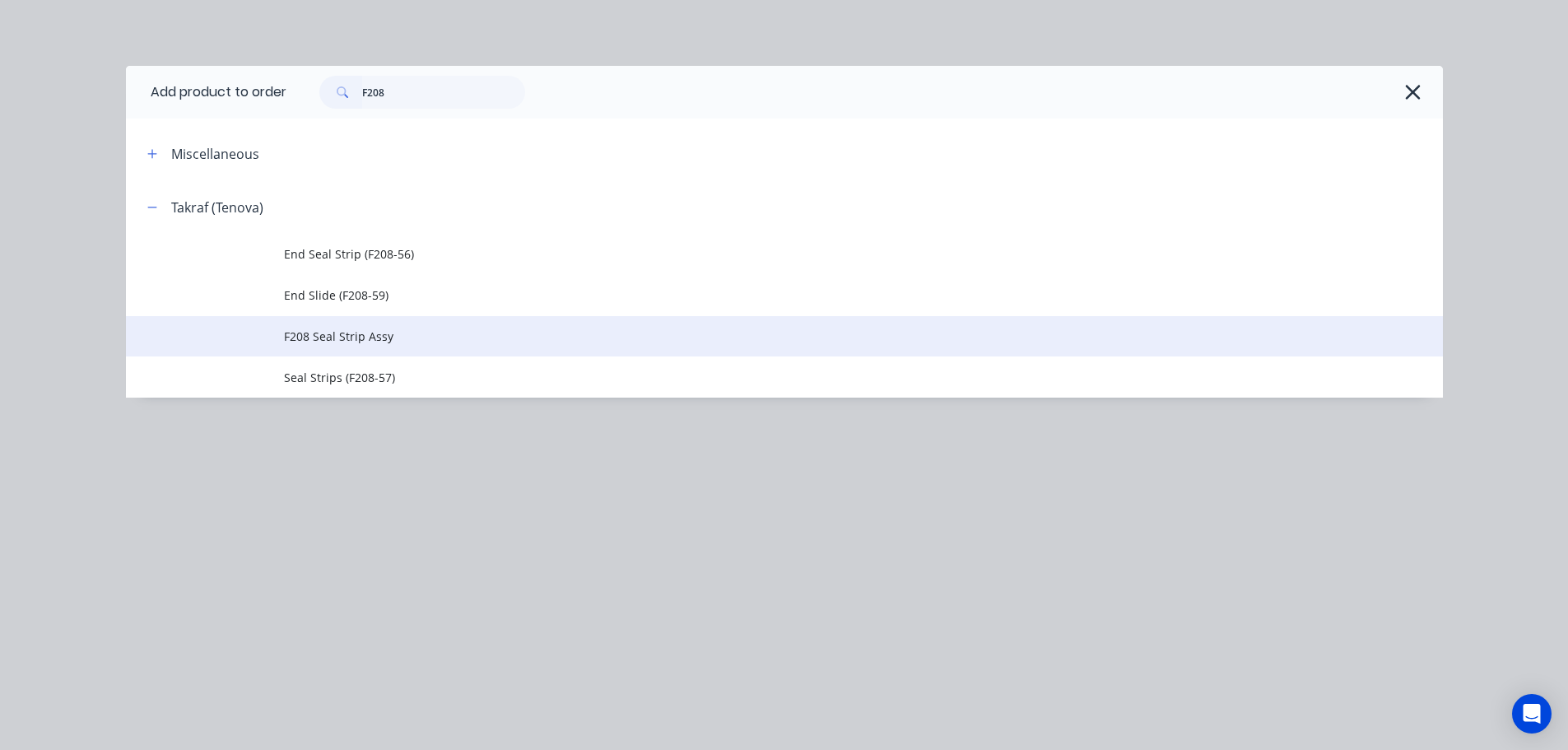
click at [375, 329] on span "F208 Seal Strip Assy" at bounding box center [747, 336] width 927 height 17
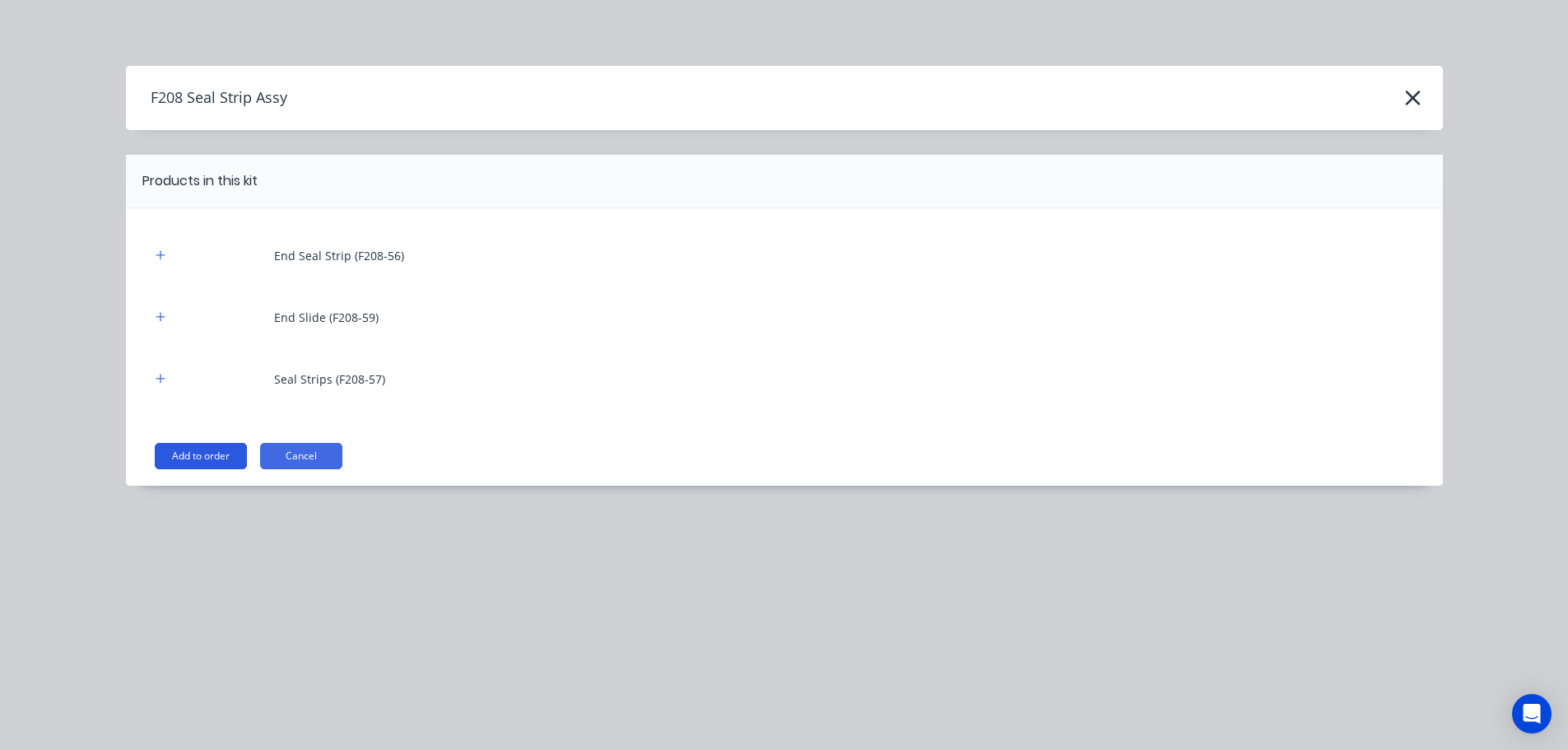
click at [216, 447] on button "Add to order" at bounding box center [201, 455] width 92 height 26
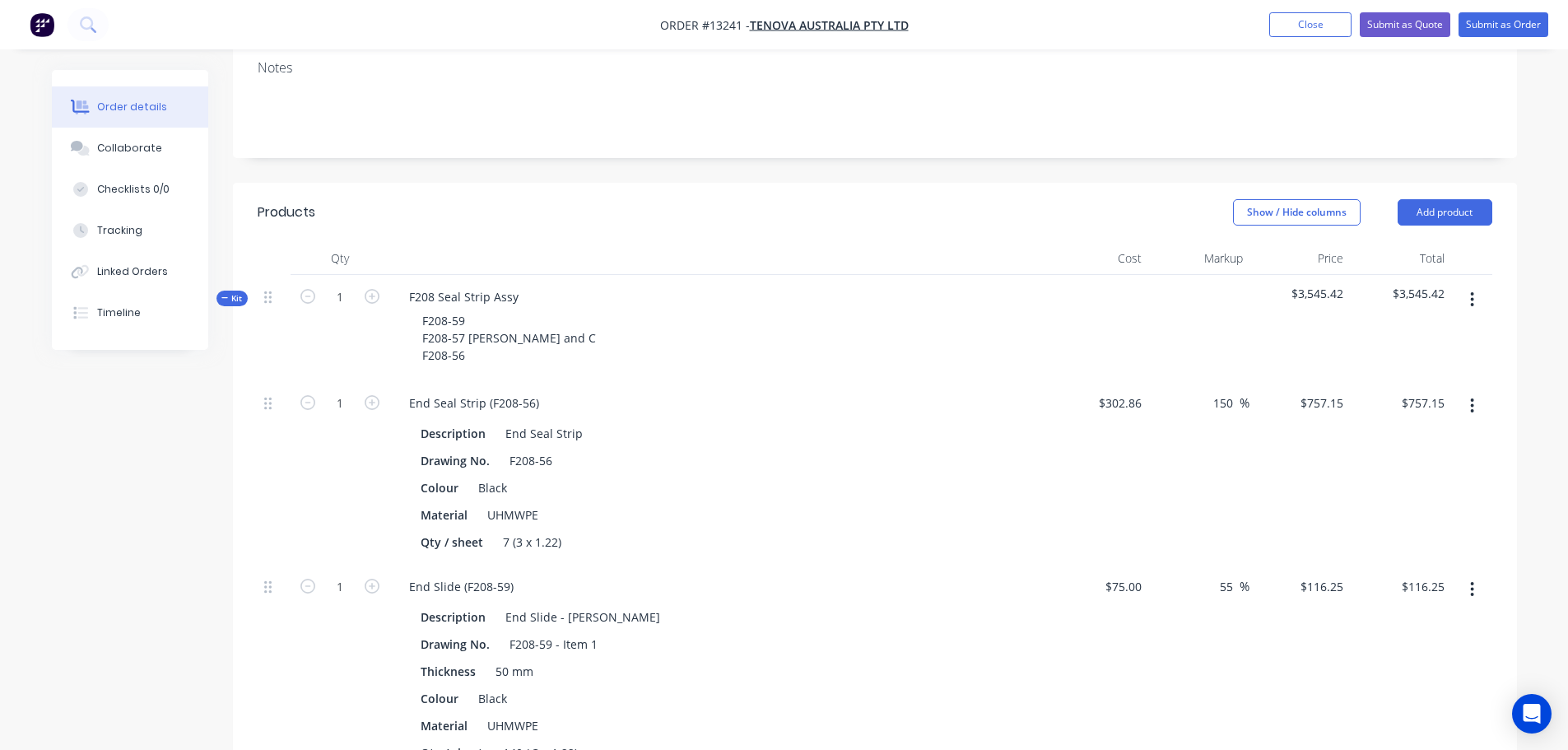
scroll to position [411, 0]
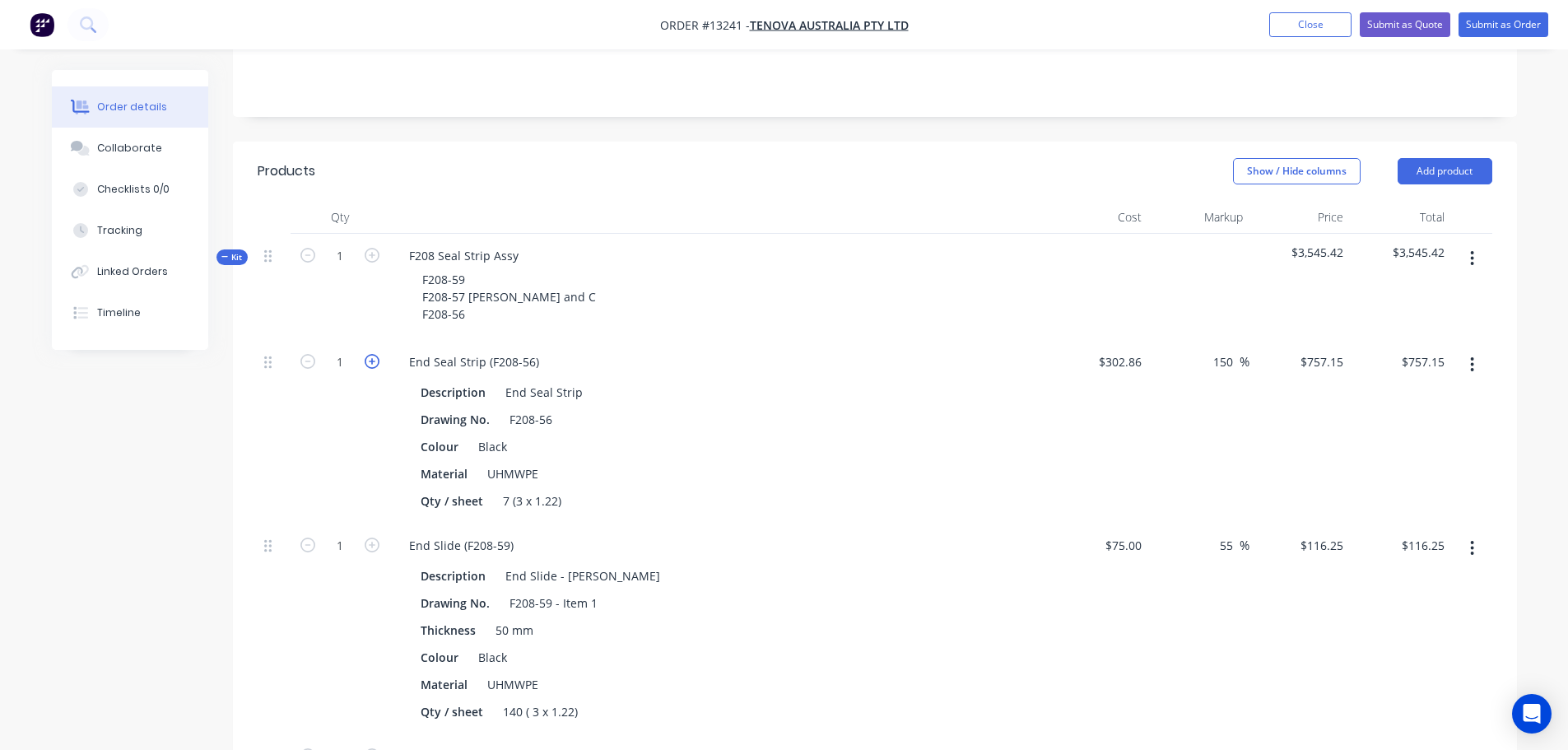
click at [368, 354] on icon "button" at bounding box center [371, 361] width 14 height 14
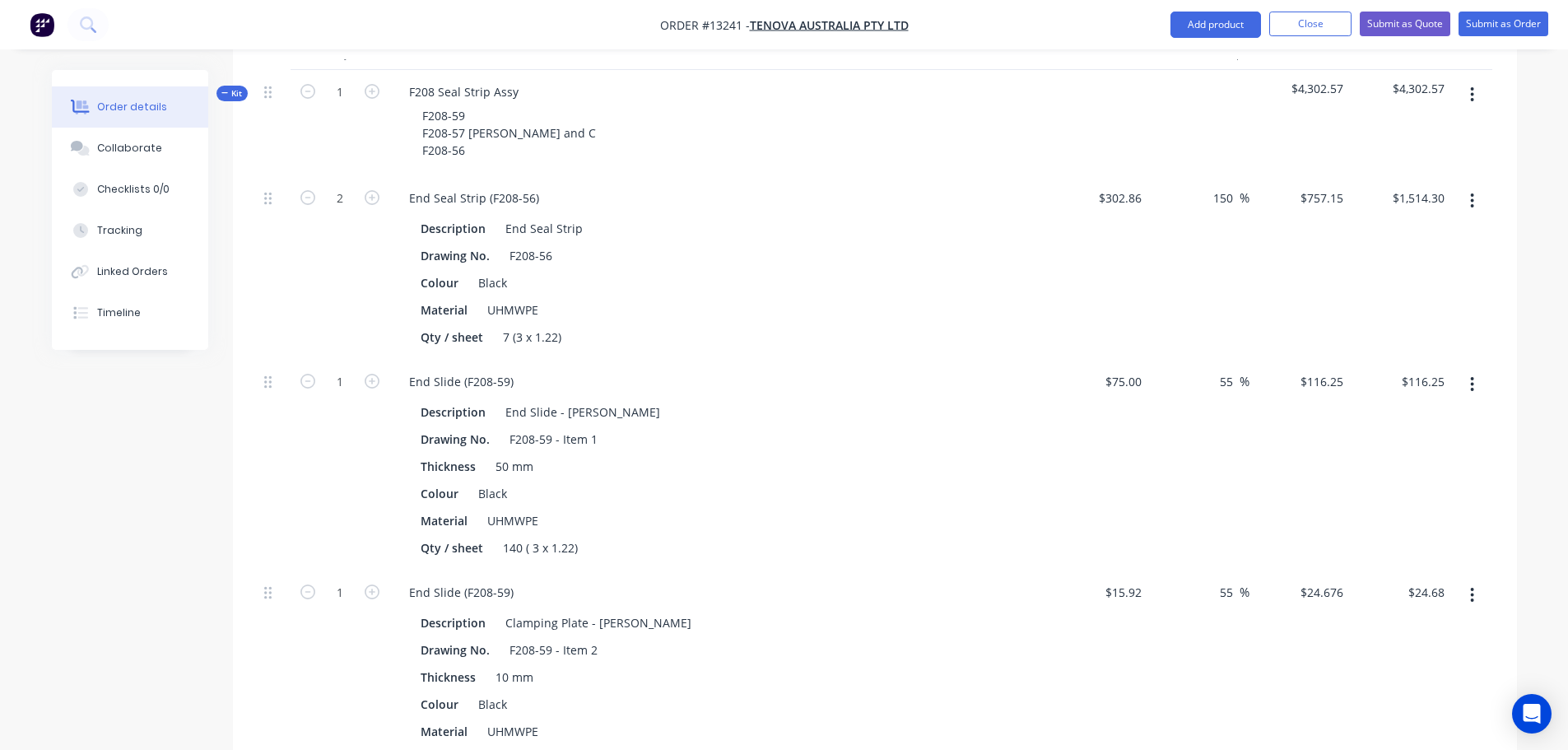
scroll to position [576, 0]
click at [373, 373] on icon "button" at bounding box center [371, 380] width 14 height 14
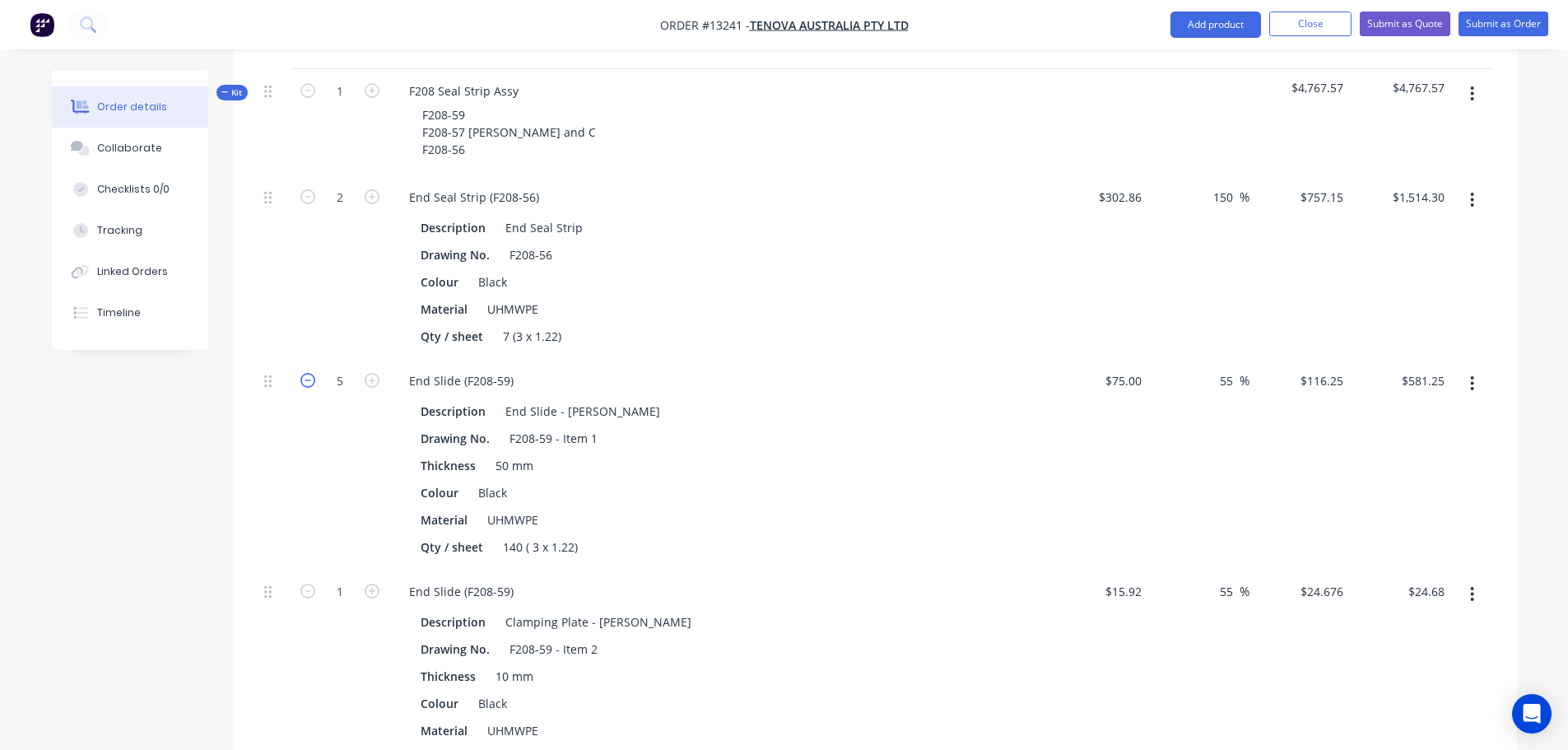
click at [307, 373] on icon "button" at bounding box center [307, 380] width 14 height 14
click at [373, 584] on icon "button" at bounding box center [371, 591] width 14 height 14
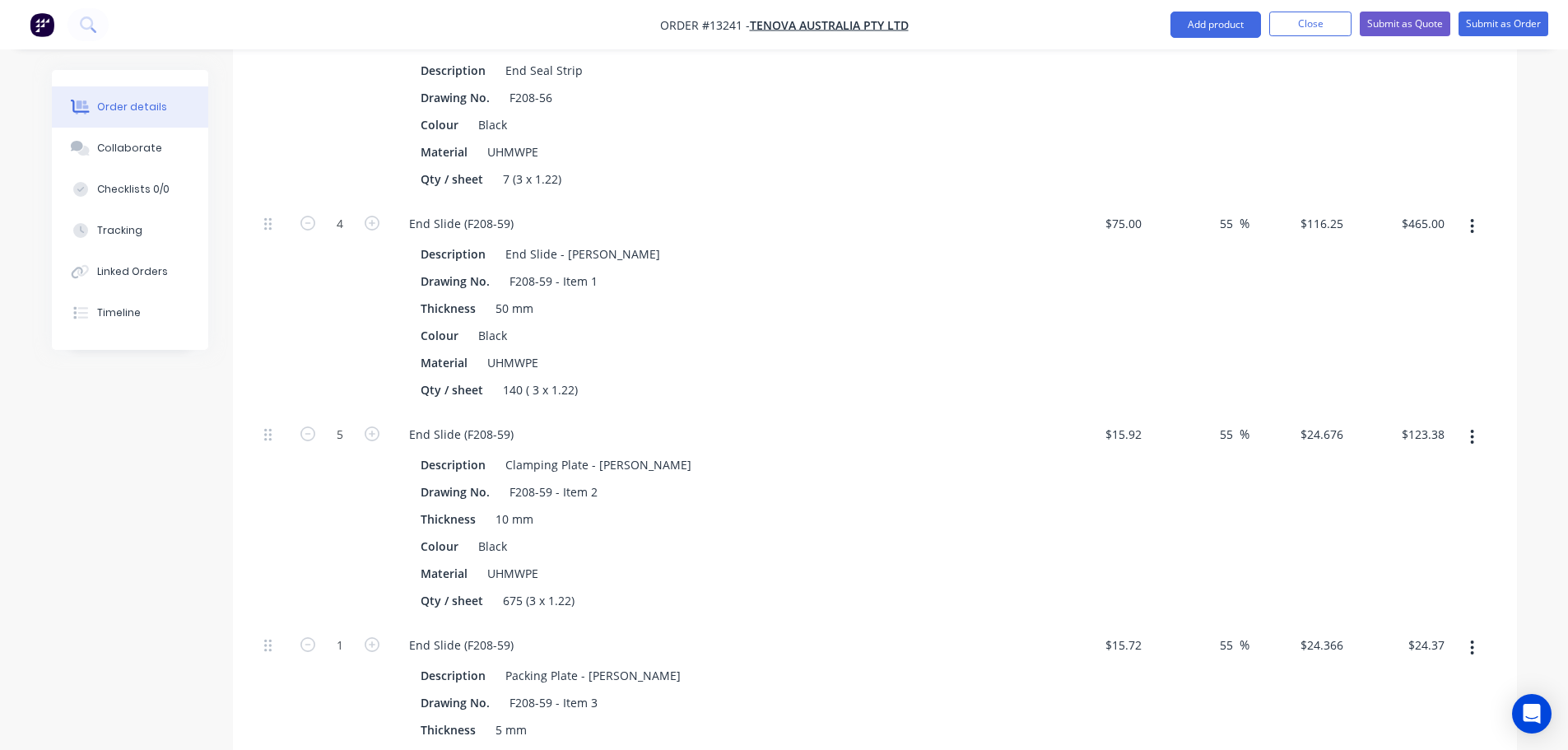
scroll to position [741, 0]
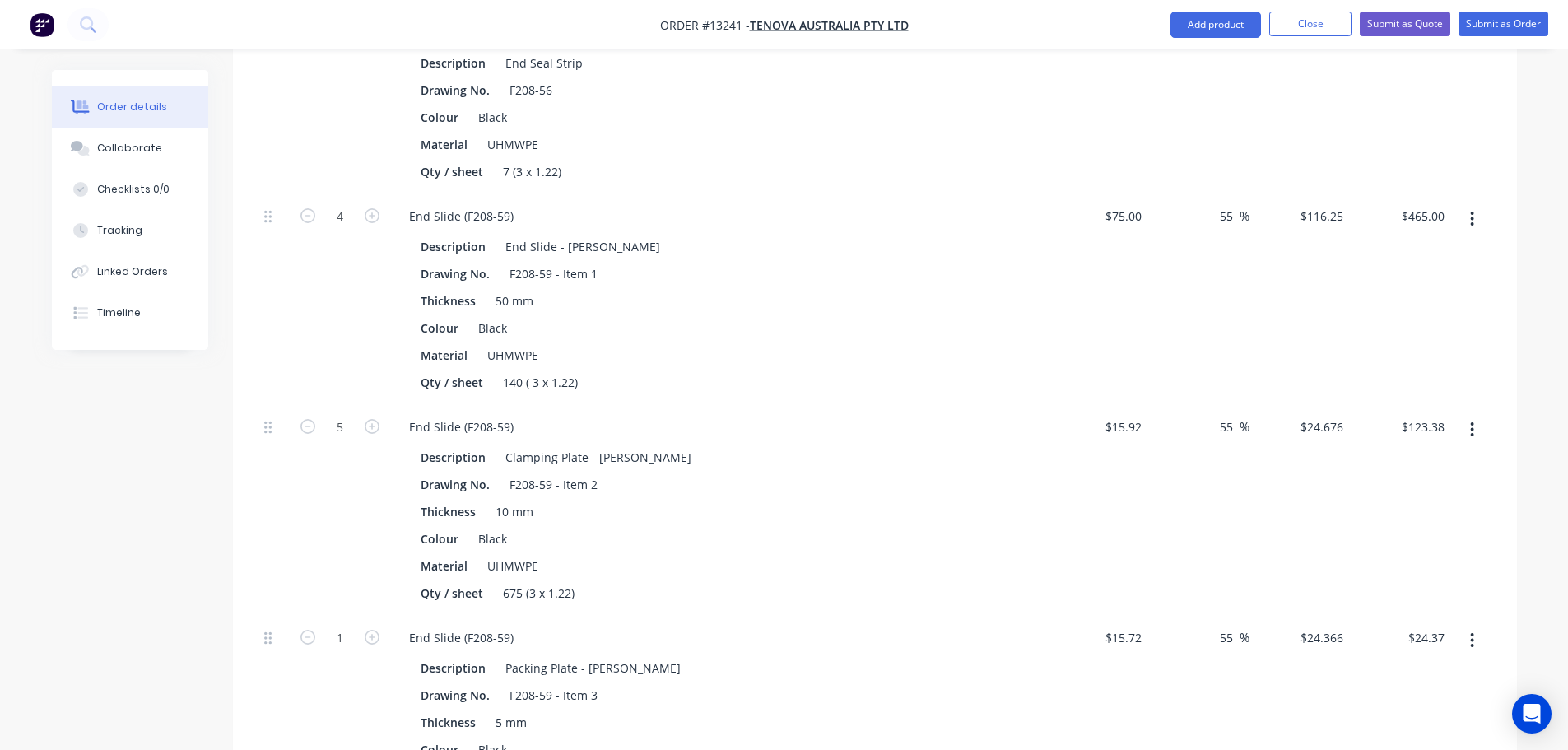
click at [315, 416] on button "button" at bounding box center [307, 425] width 21 height 17
click at [374, 630] on icon "button" at bounding box center [371, 637] width 14 height 14
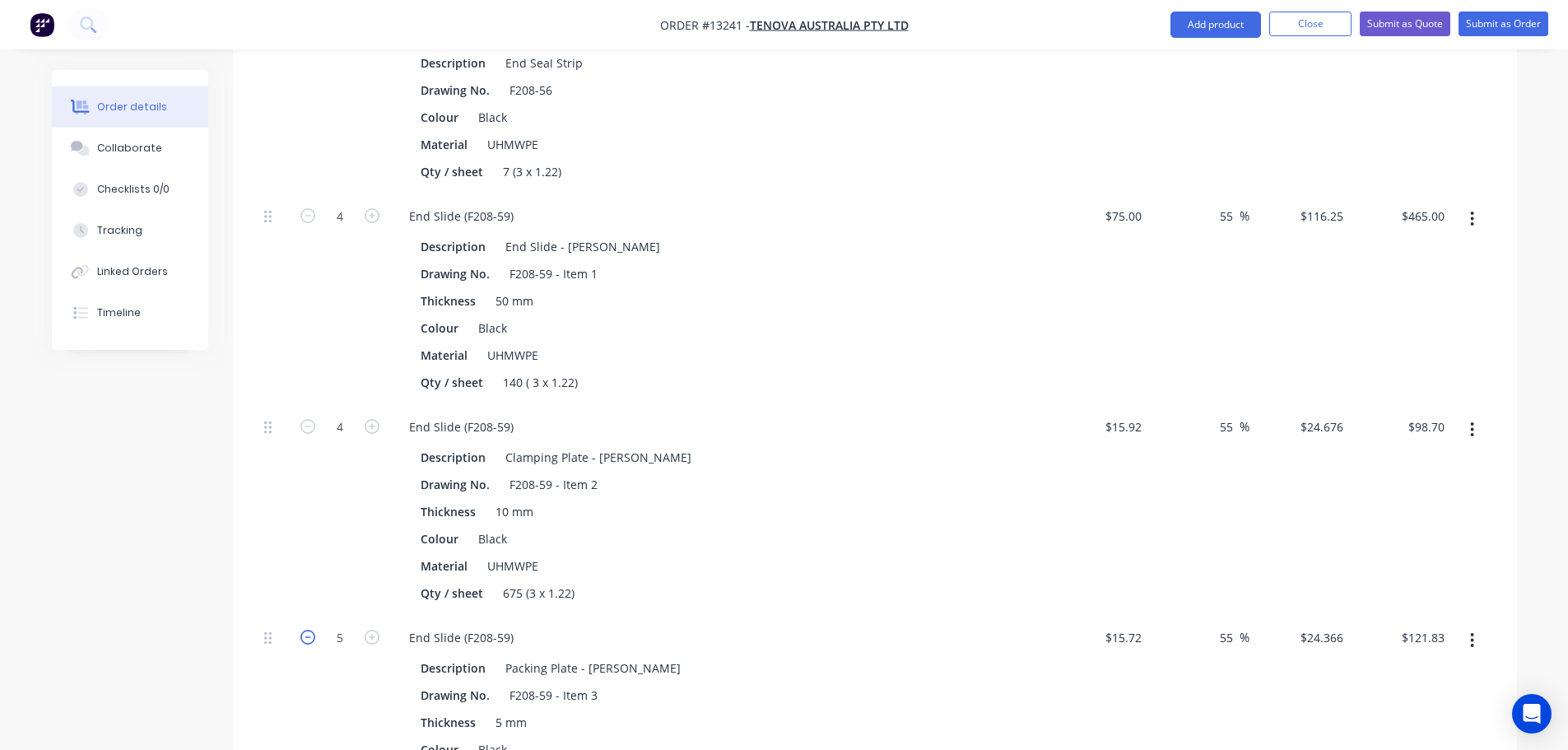
click at [306, 630] on icon "button" at bounding box center [307, 637] width 14 height 14
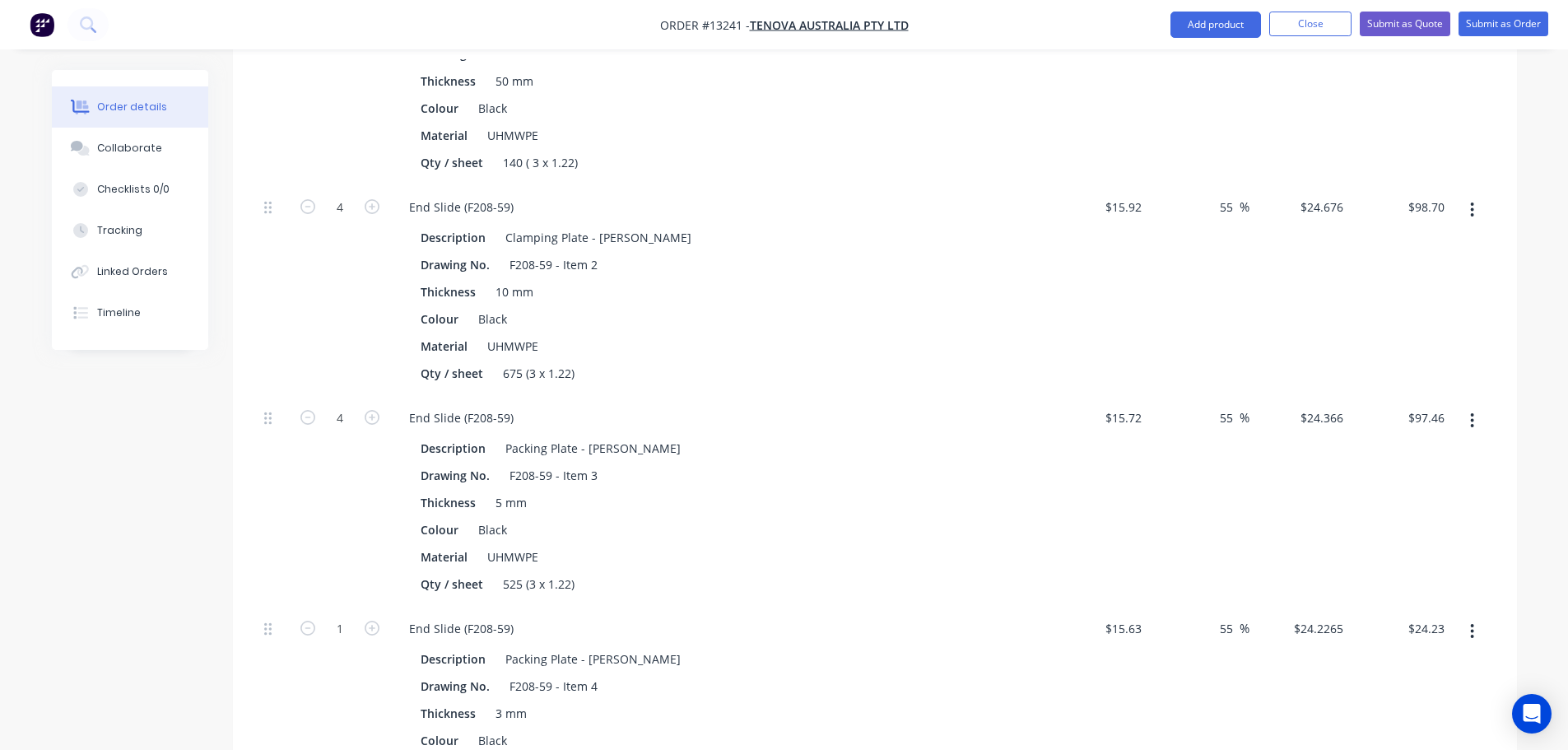
scroll to position [988, 0]
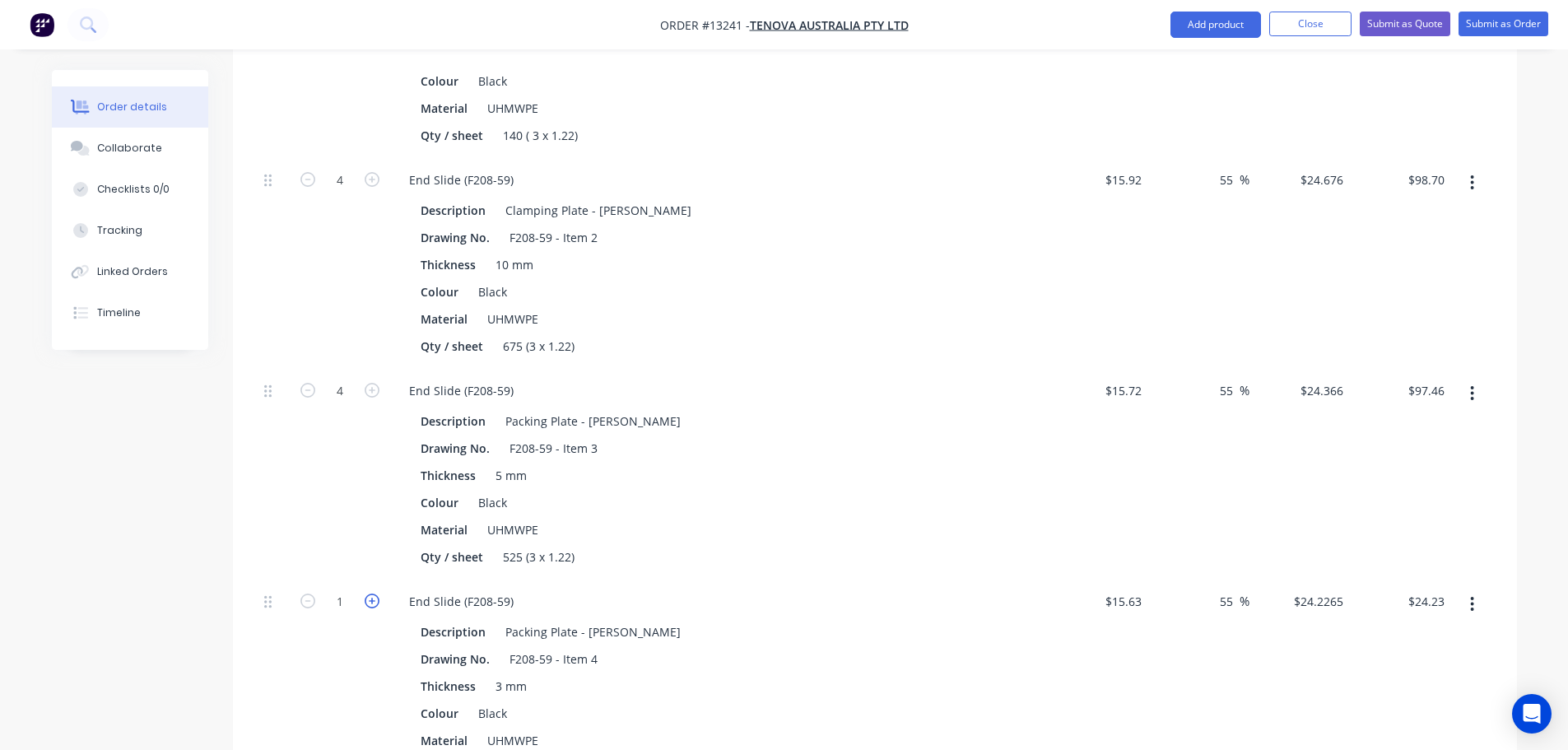
click at [367, 593] on icon "button" at bounding box center [371, 600] width 14 height 14
click at [311, 593] on icon "button" at bounding box center [307, 600] width 14 height 14
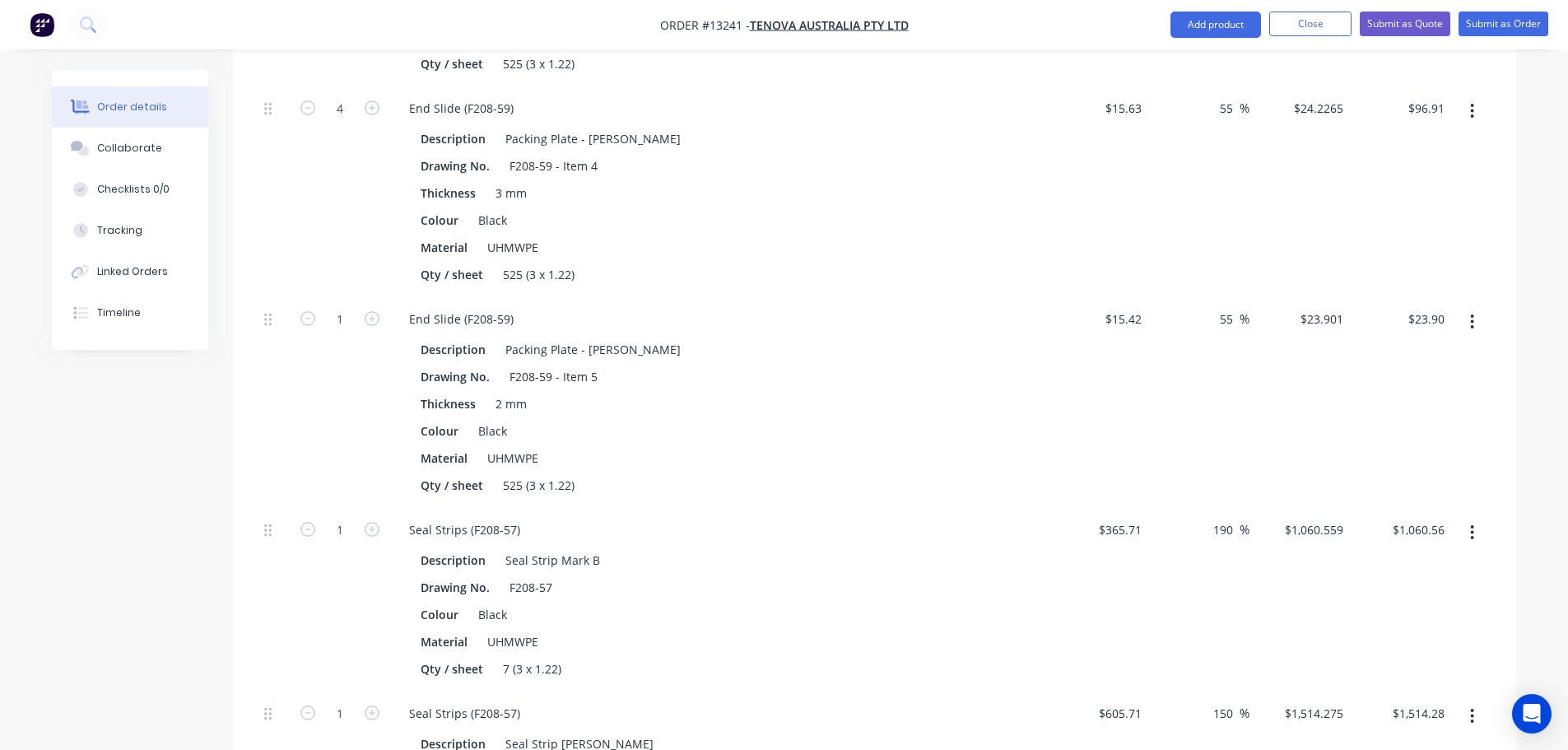
scroll to position [1481, 0]
click at [365, 311] on icon "button" at bounding box center [371, 318] width 14 height 14
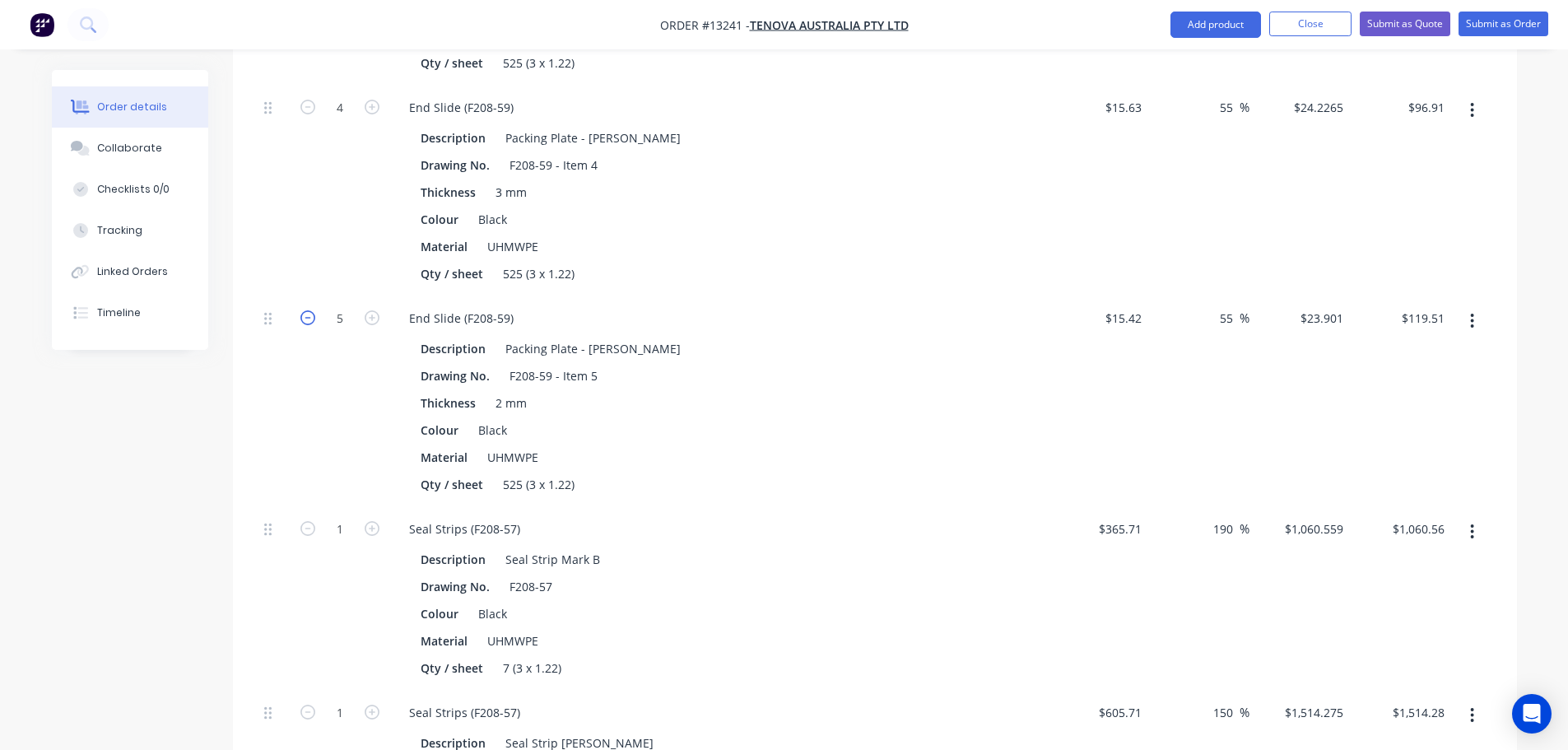
click at [311, 311] on icon "button" at bounding box center [307, 318] width 14 height 14
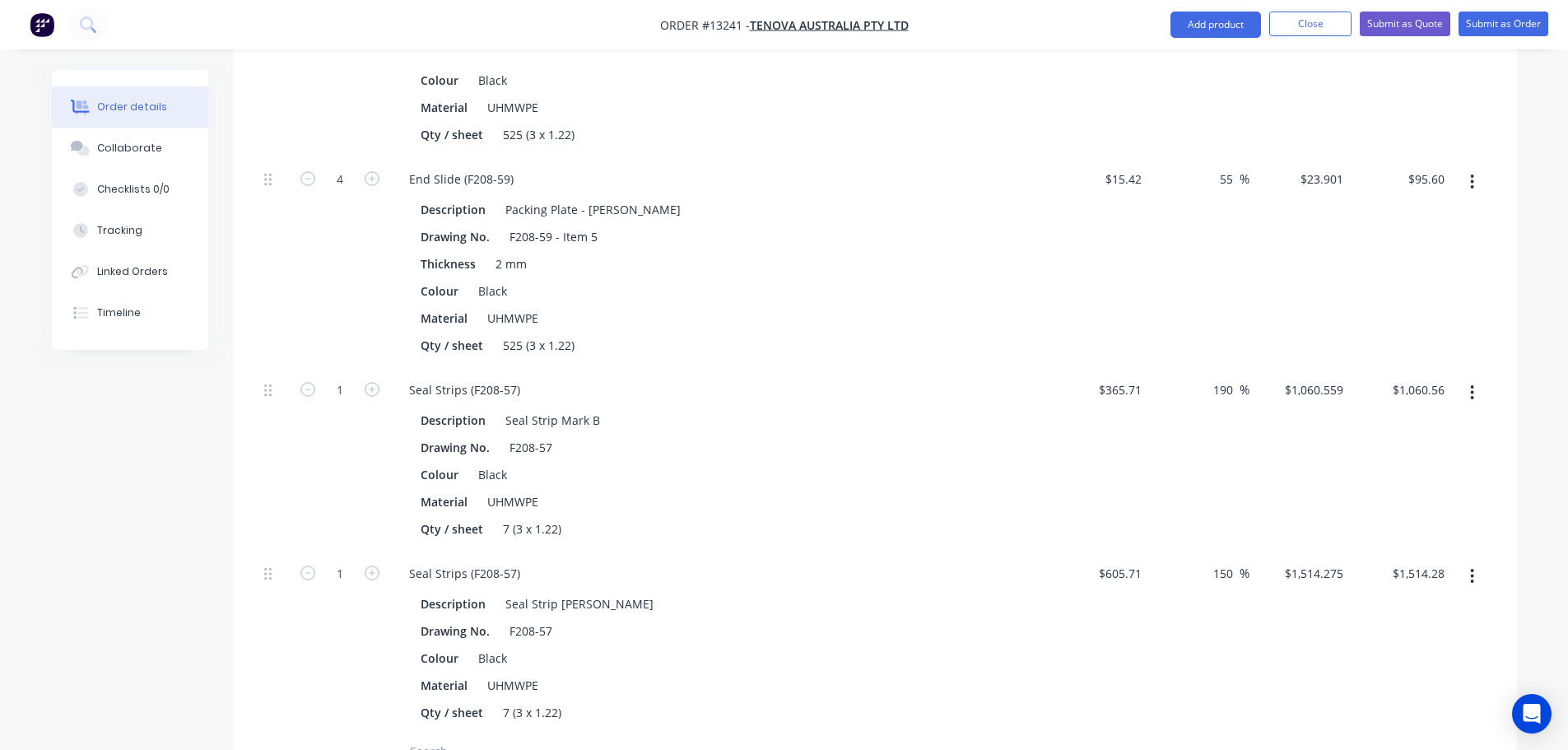
scroll to position [1646, 0]
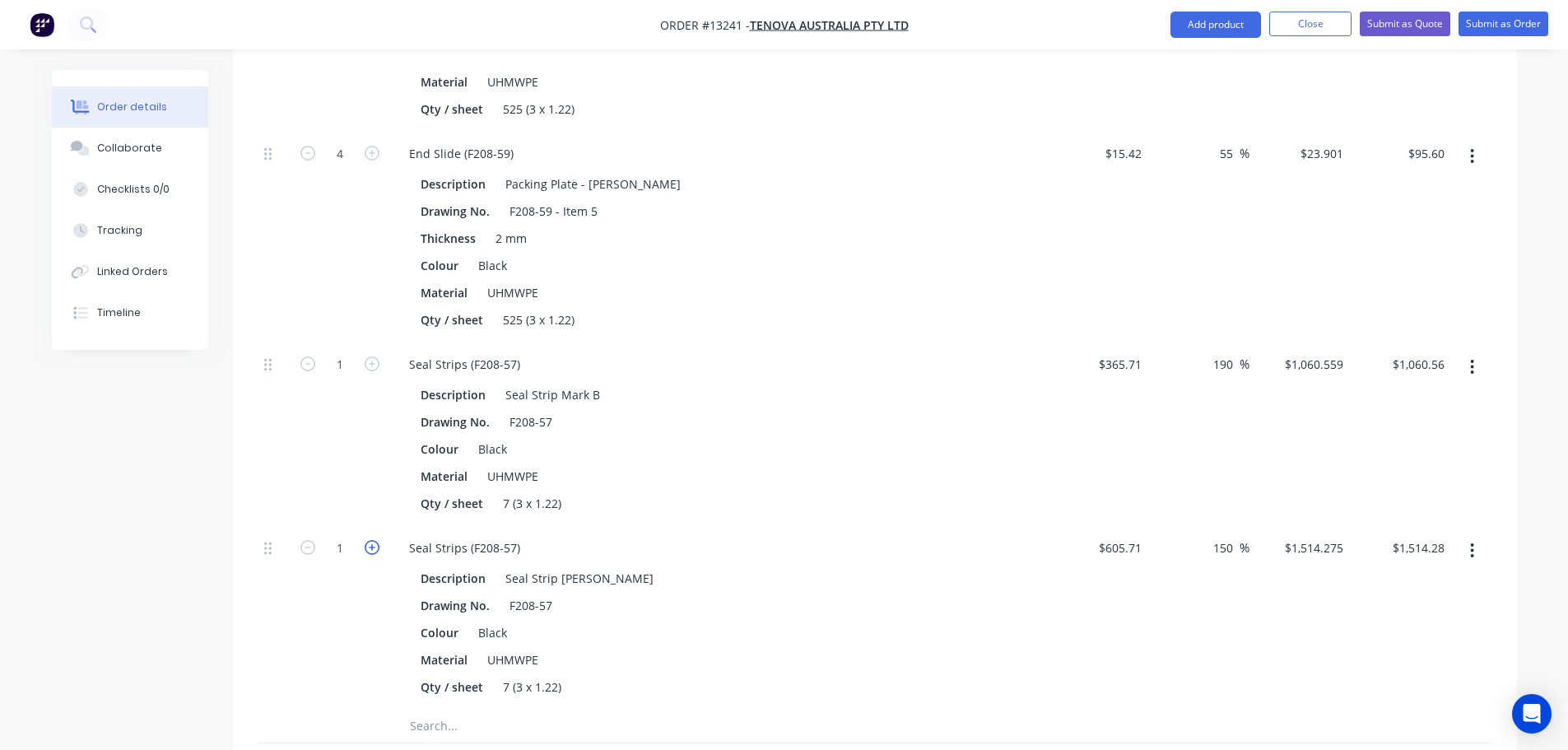
click at [371, 540] on icon "button" at bounding box center [371, 547] width 14 height 14
click at [1136, 352] on input "365.71" at bounding box center [1123, 364] width 51 height 24
click at [1136, 352] on input "365.71" at bounding box center [1126, 364] width 44 height 24
click at [1174, 348] on div "190 190 %" at bounding box center [1199, 434] width 101 height 184
click at [1126, 535] on input "605.71" at bounding box center [1126, 547] width 44 height 24
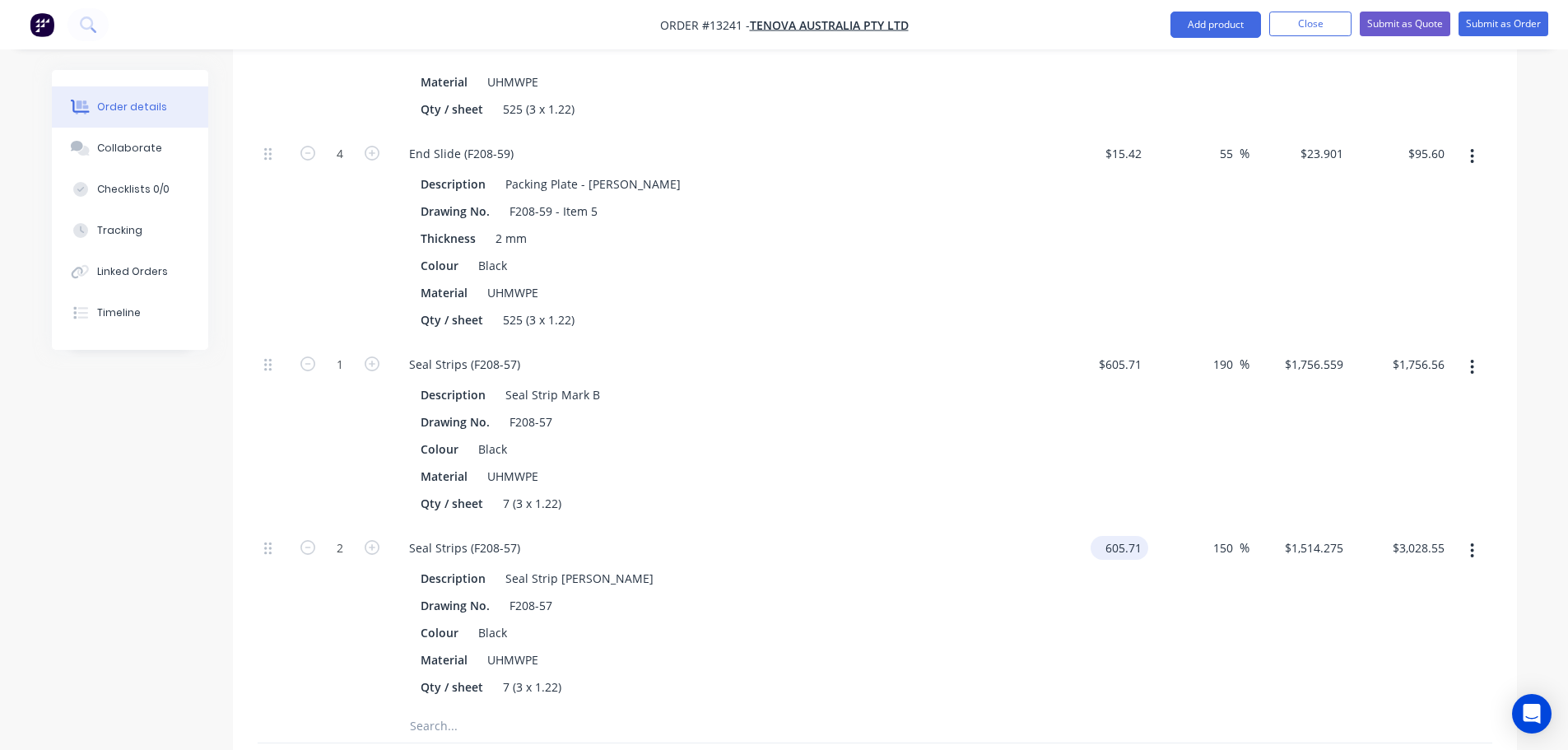
click at [1124, 535] on input "605.71" at bounding box center [1123, 547] width 51 height 24
click at [1124, 535] on input "605.71" at bounding box center [1126, 547] width 44 height 24
click at [1063, 526] on div "$365.71 365.71" at bounding box center [1098, 618] width 101 height 184
click at [1227, 535] on input "150" at bounding box center [1225, 547] width 28 height 24
click at [1228, 352] on input "190" at bounding box center [1225, 364] width 28 height 24
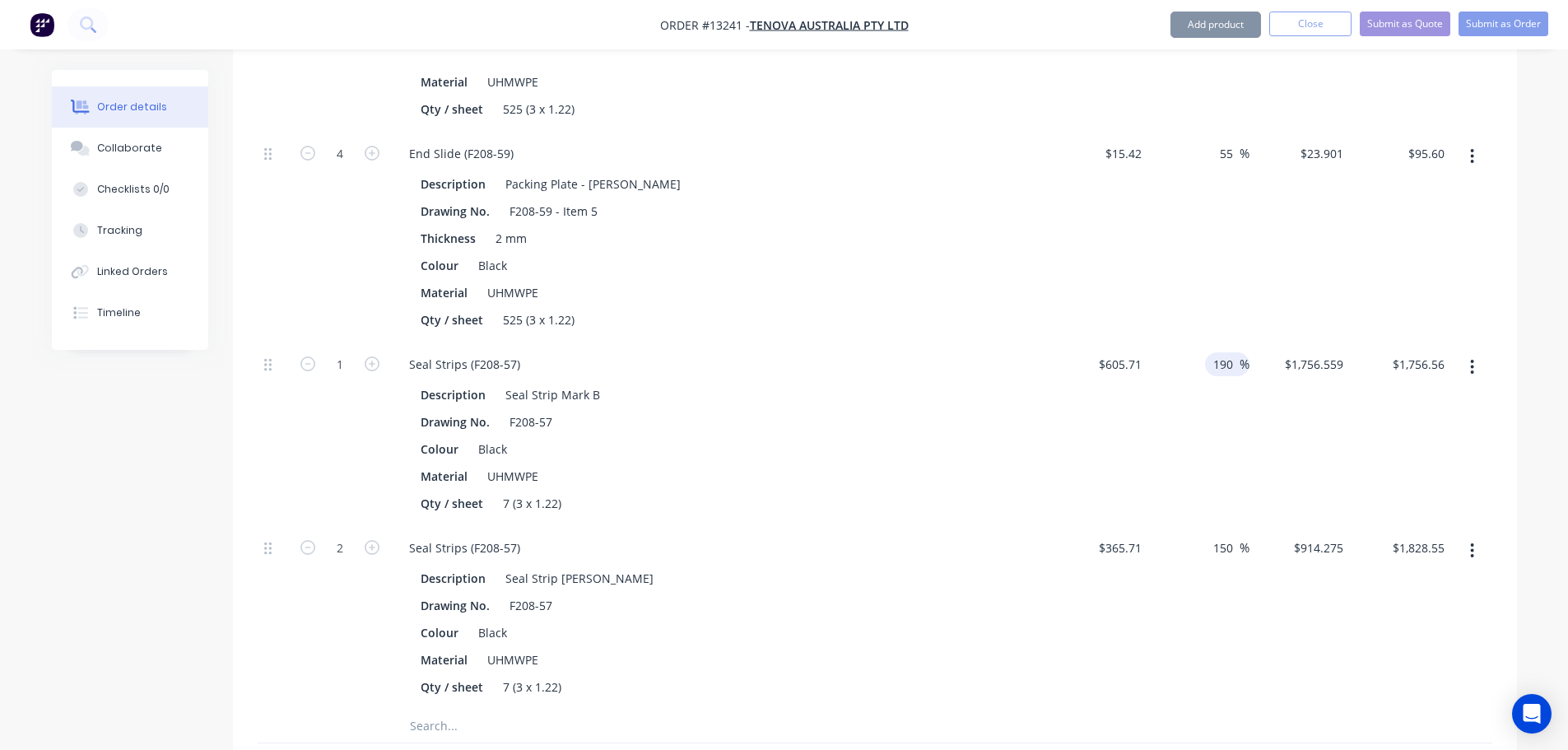
click at [1228, 352] on input "190" at bounding box center [1225, 364] width 28 height 24
click at [1233, 535] on input "150" at bounding box center [1225, 547] width 28 height 24
click at [1225, 526] on div "70 70 %" at bounding box center [1199, 618] width 101 height 184
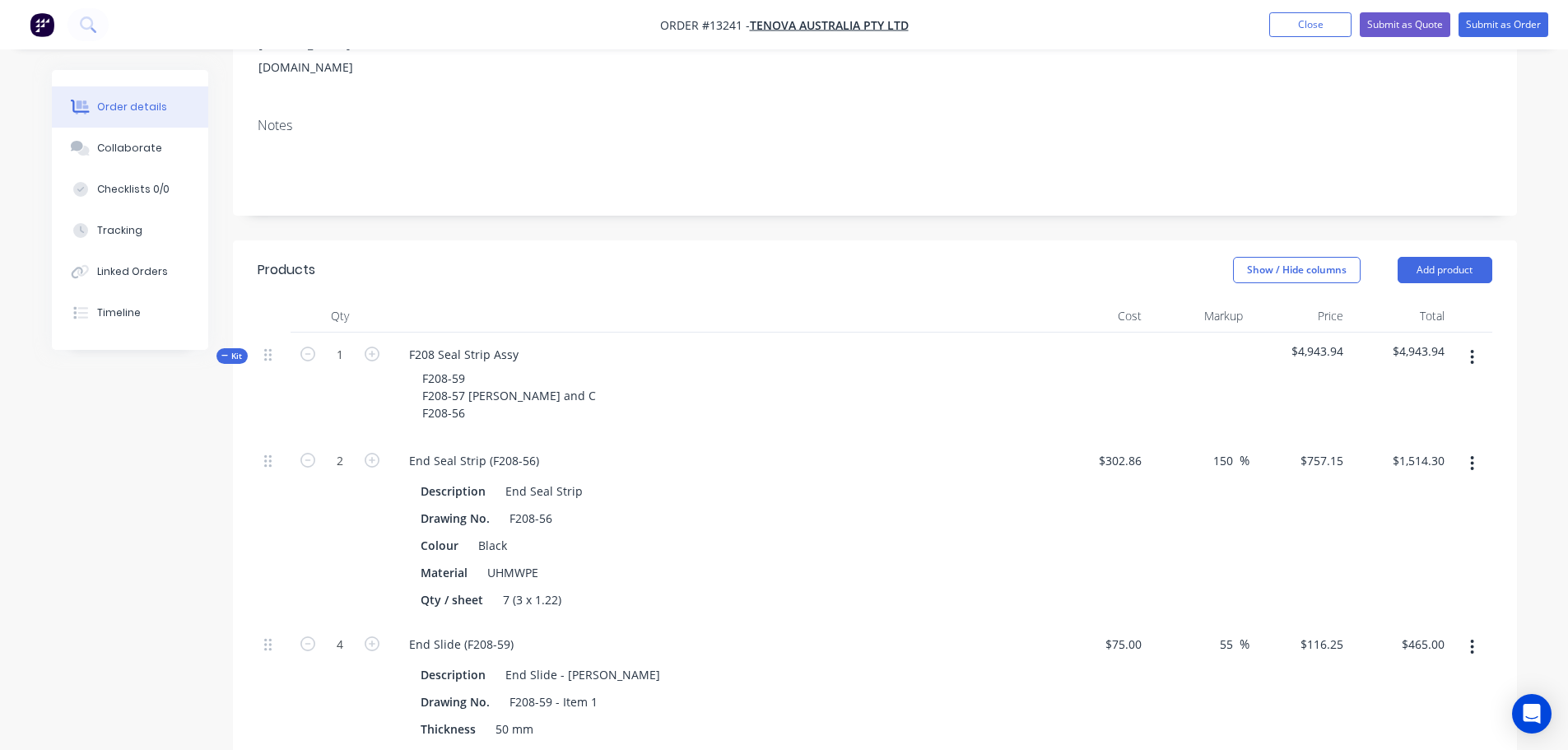
scroll to position [247, 0]
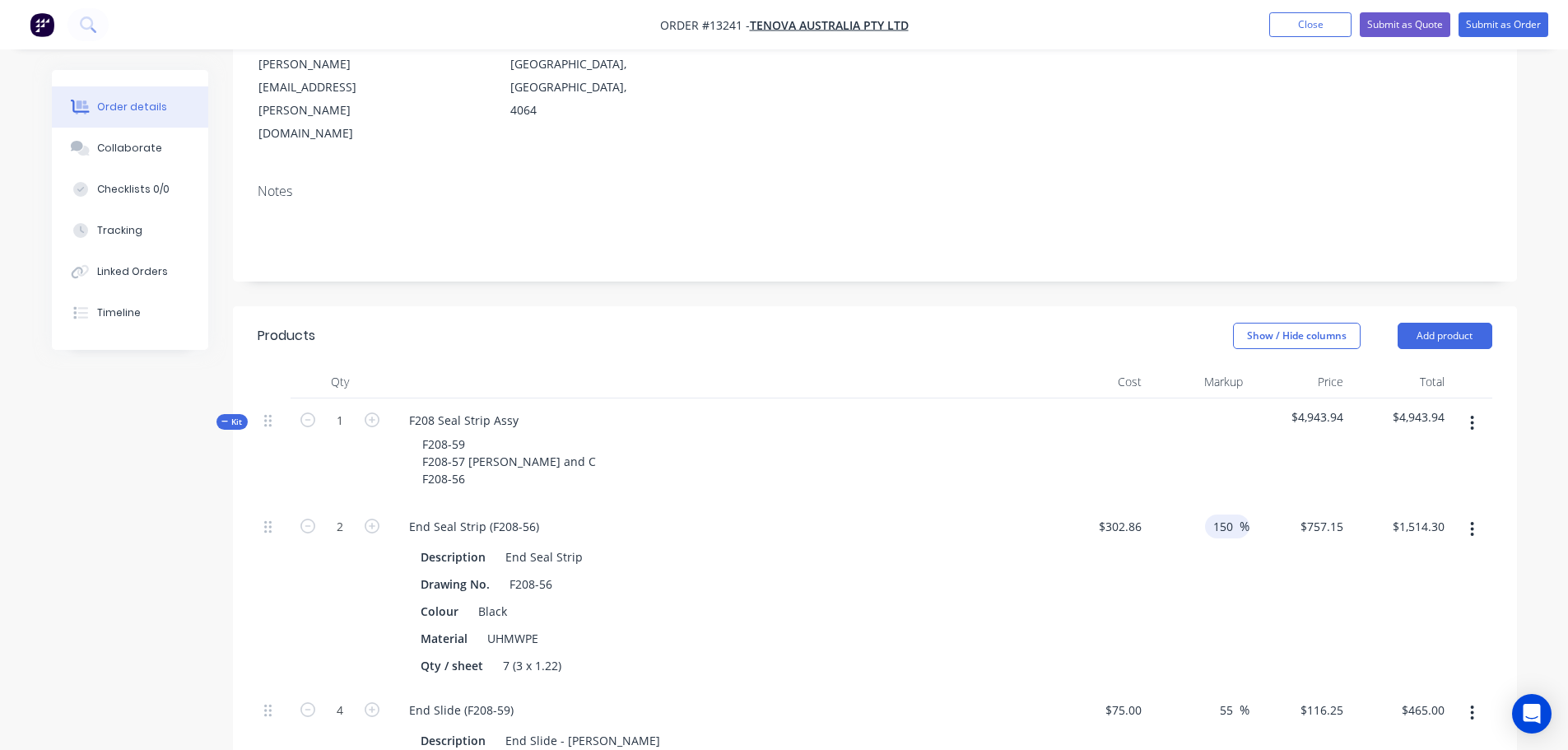
click at [1231, 514] on input "150" at bounding box center [1225, 526] width 28 height 24
click at [1231, 526] on div "100 100 %" at bounding box center [1199, 597] width 101 height 184
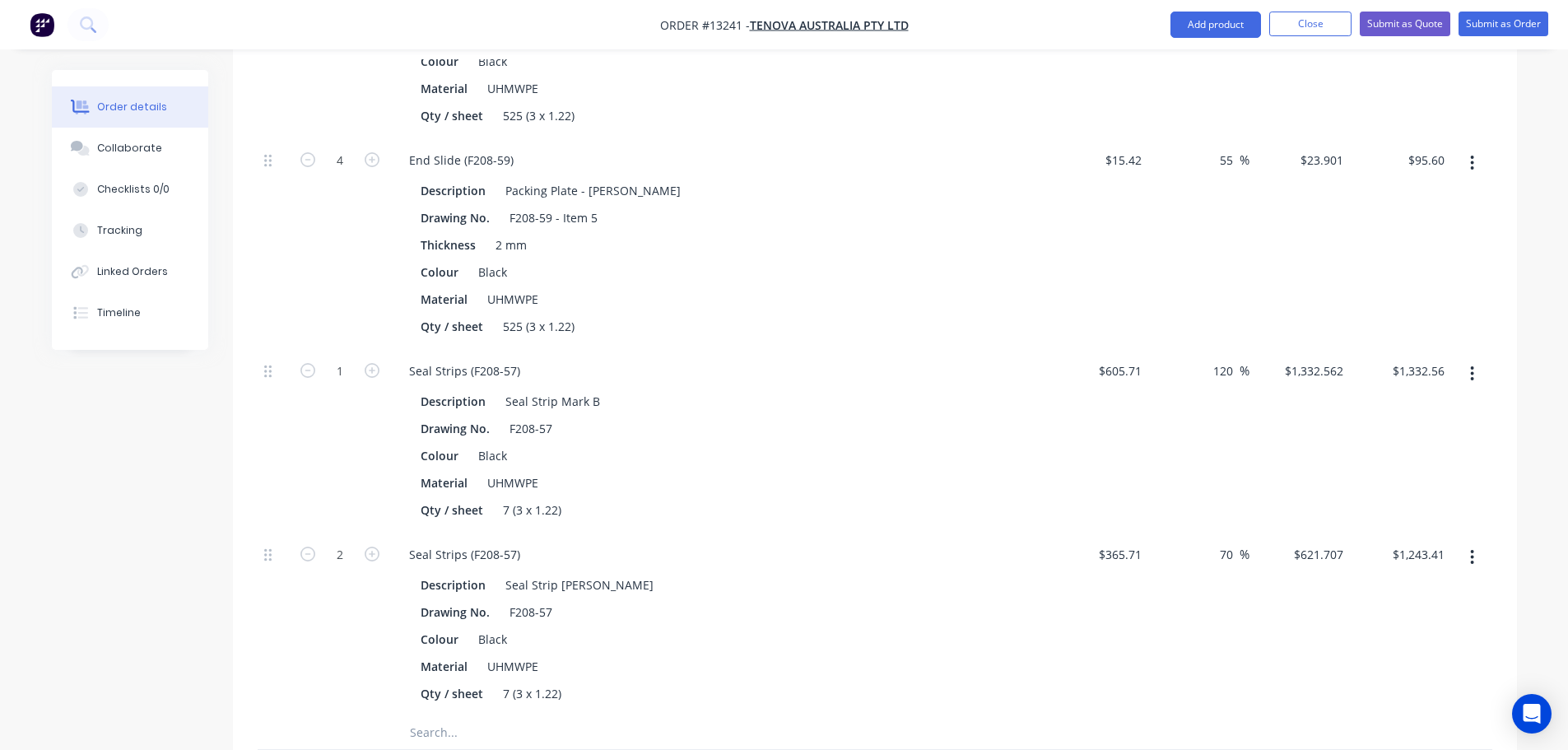
scroll to position [1646, 0]
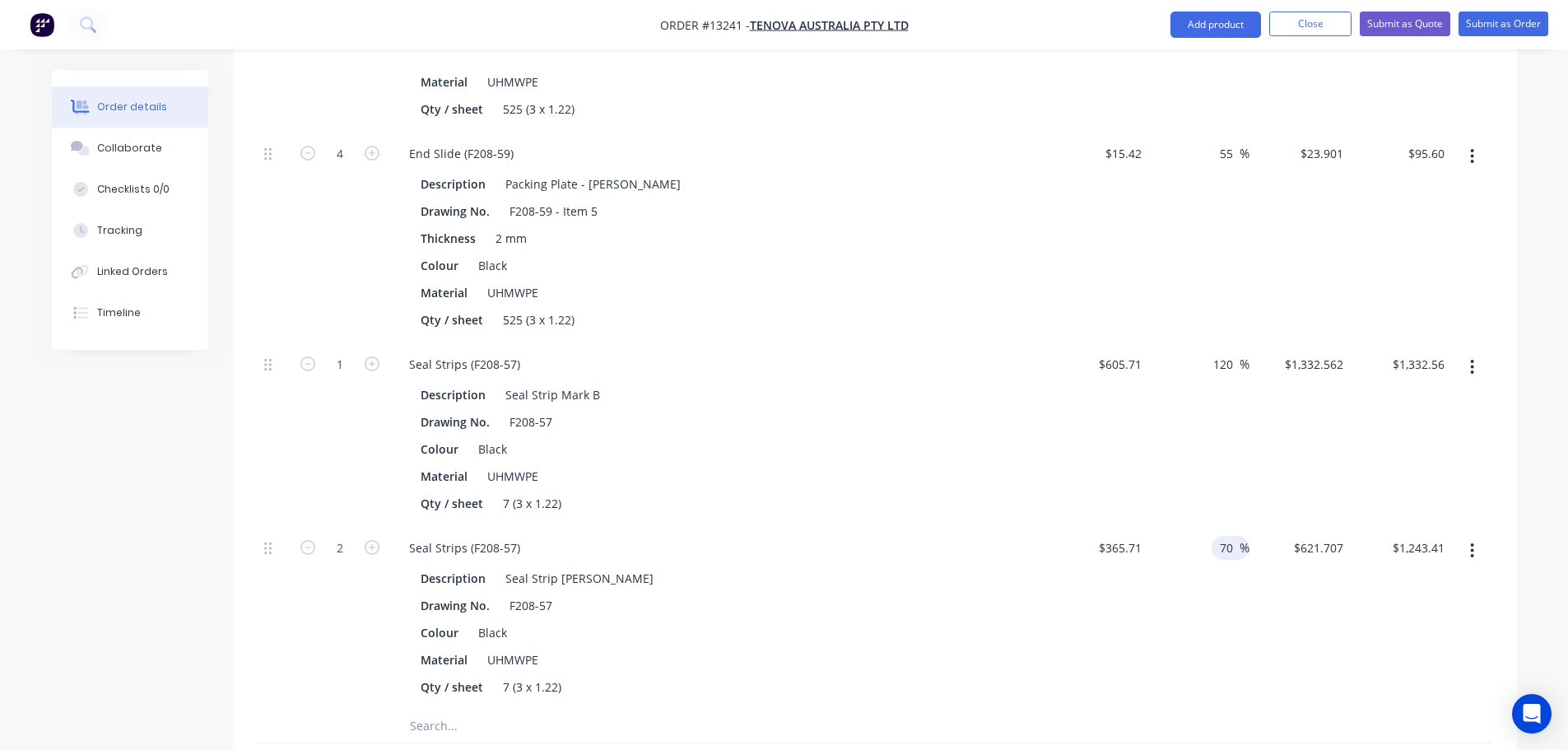
click at [1223, 535] on input "70" at bounding box center [1228, 547] width 21 height 24
click at [1301, 537] on div "$658.278 $621.707" at bounding box center [1300, 618] width 101 height 184
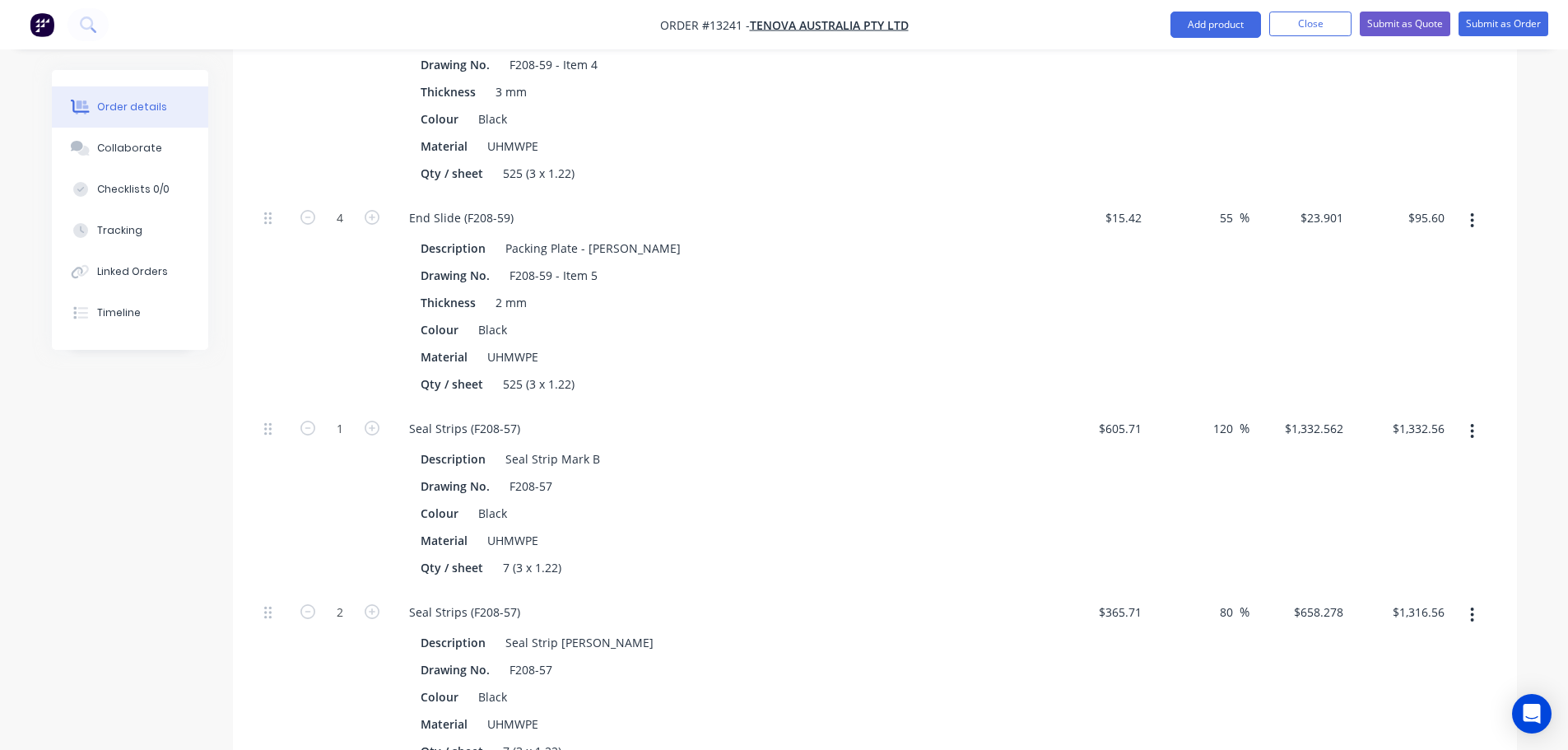
scroll to position [1564, 0]
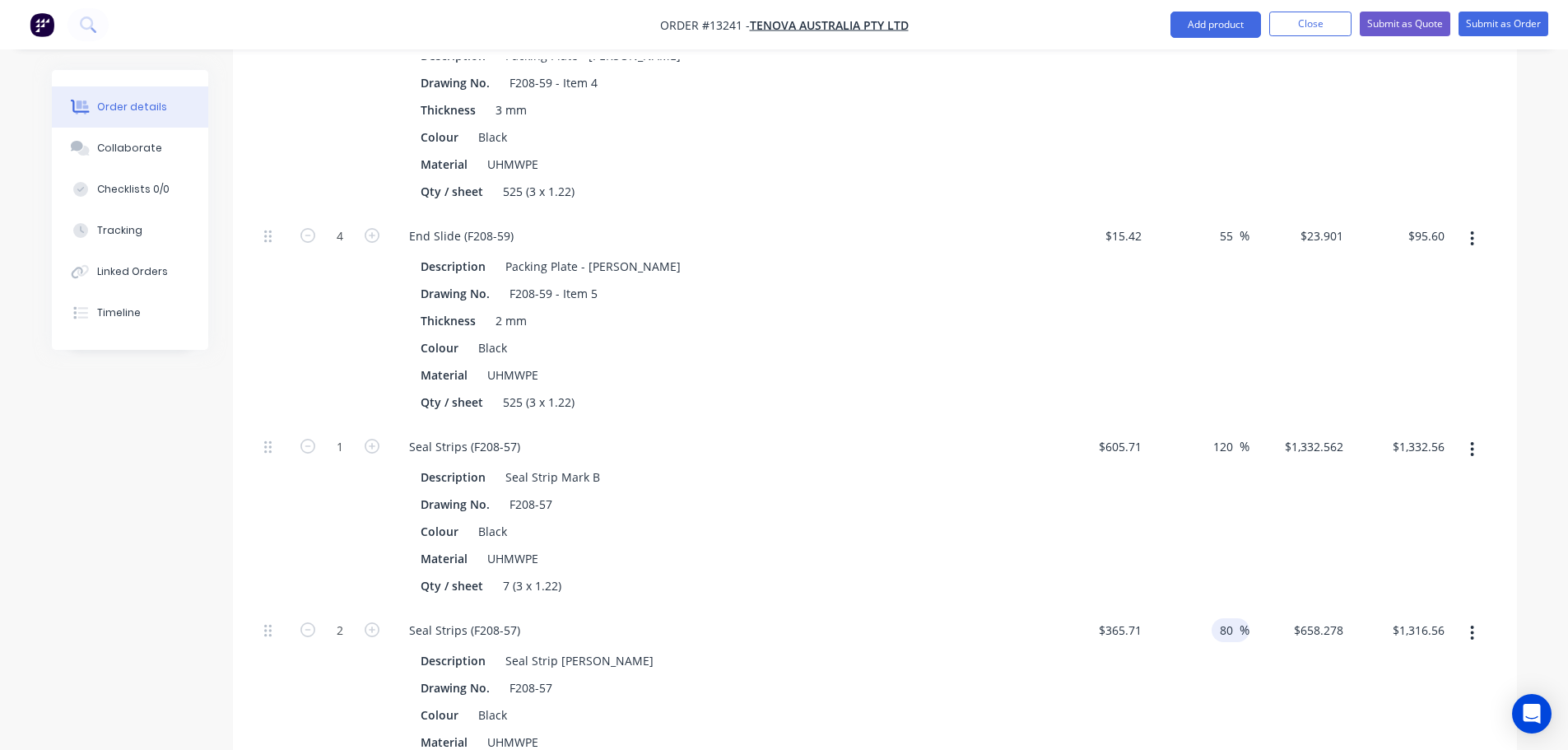
click at [1229, 618] on input "80" at bounding box center [1228, 630] width 21 height 24
click at [1228, 618] on input "80" at bounding box center [1228, 630] width 21 height 24
click at [1150, 501] on div "120 120 %" at bounding box center [1199, 517] width 101 height 184
click at [1211, 618] on div "90 90 %" at bounding box center [1230, 630] width 37 height 24
drag, startPoint x: 1211, startPoint y: 555, endPoint x: 1223, endPoint y: 558, distance: 12.4
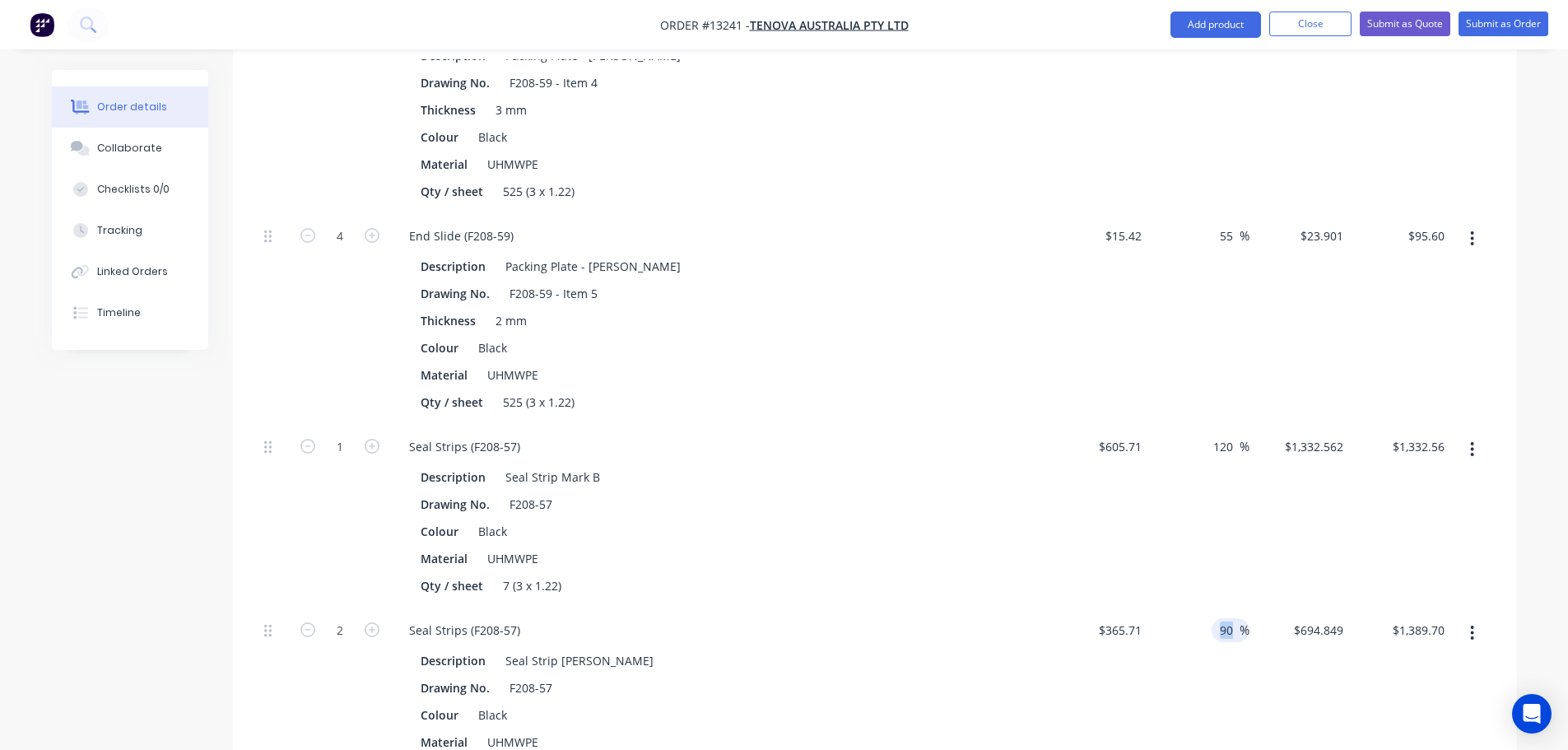
click at [1217, 618] on div "90 90 %" at bounding box center [1230, 630] width 37 height 24
click at [1224, 618] on input "90" at bounding box center [1228, 630] width 21 height 24
click at [1176, 485] on div "120 120 %" at bounding box center [1199, 517] width 101 height 184
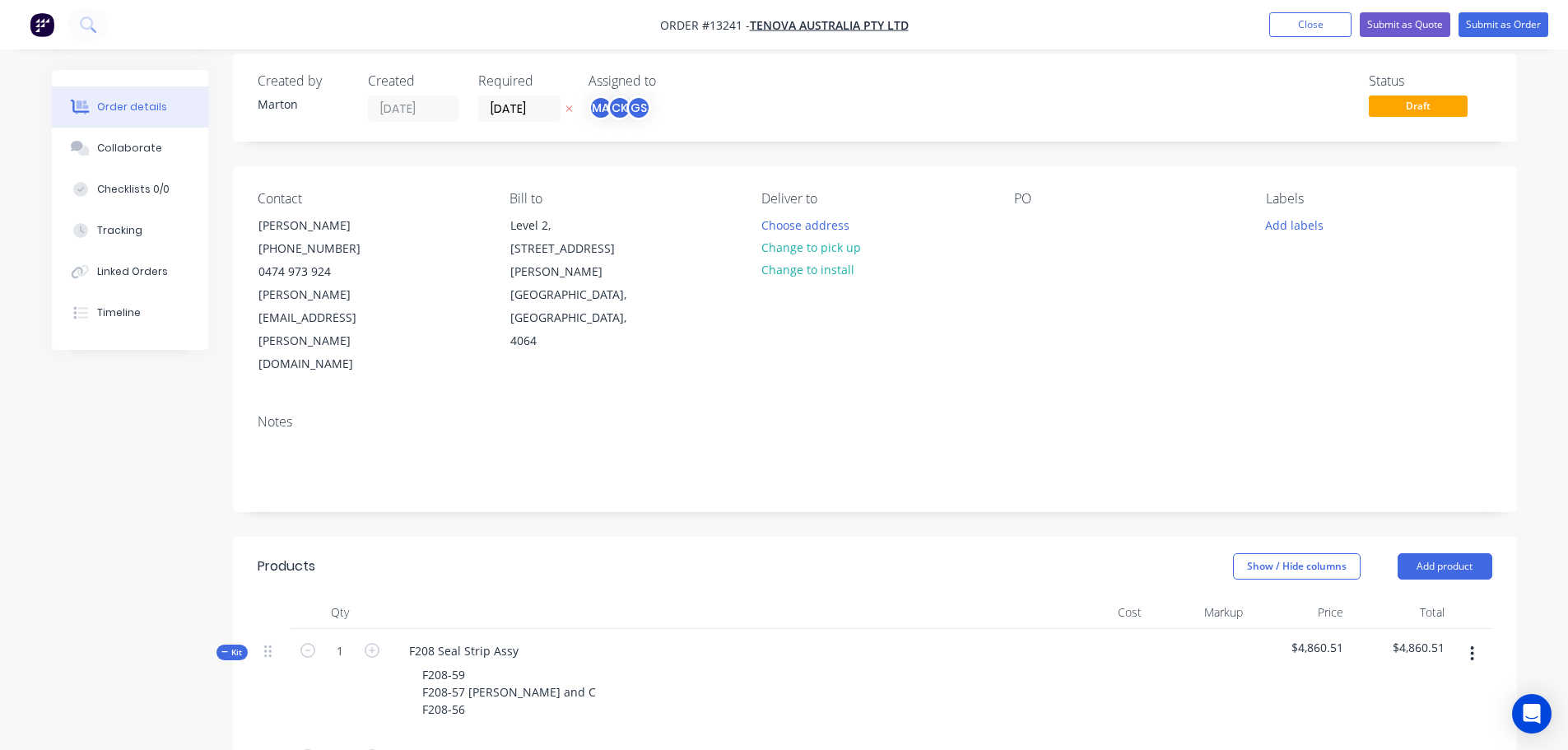
scroll to position [0, 0]
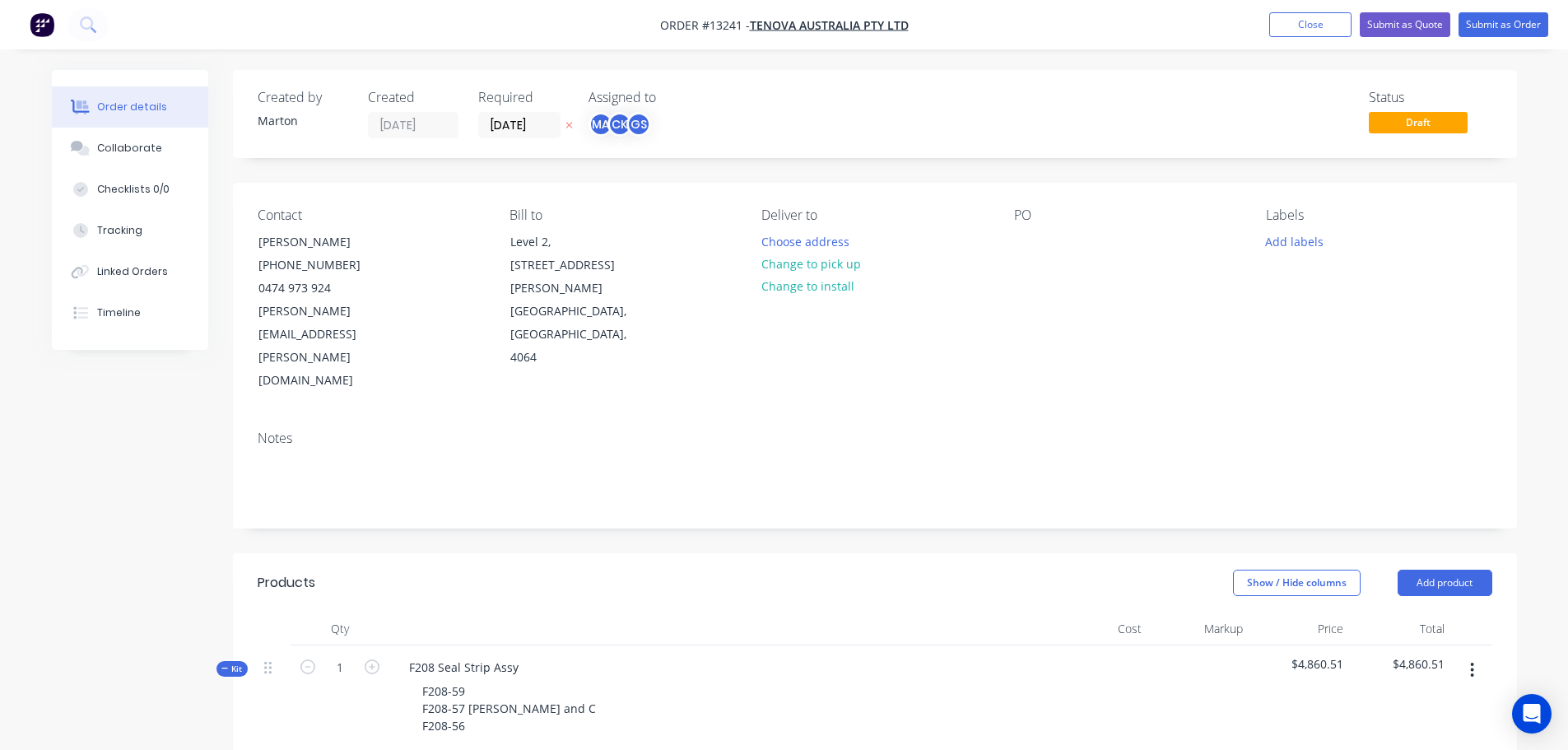
click at [232, 662] on span "Kit" at bounding box center [232, 668] width 21 height 13
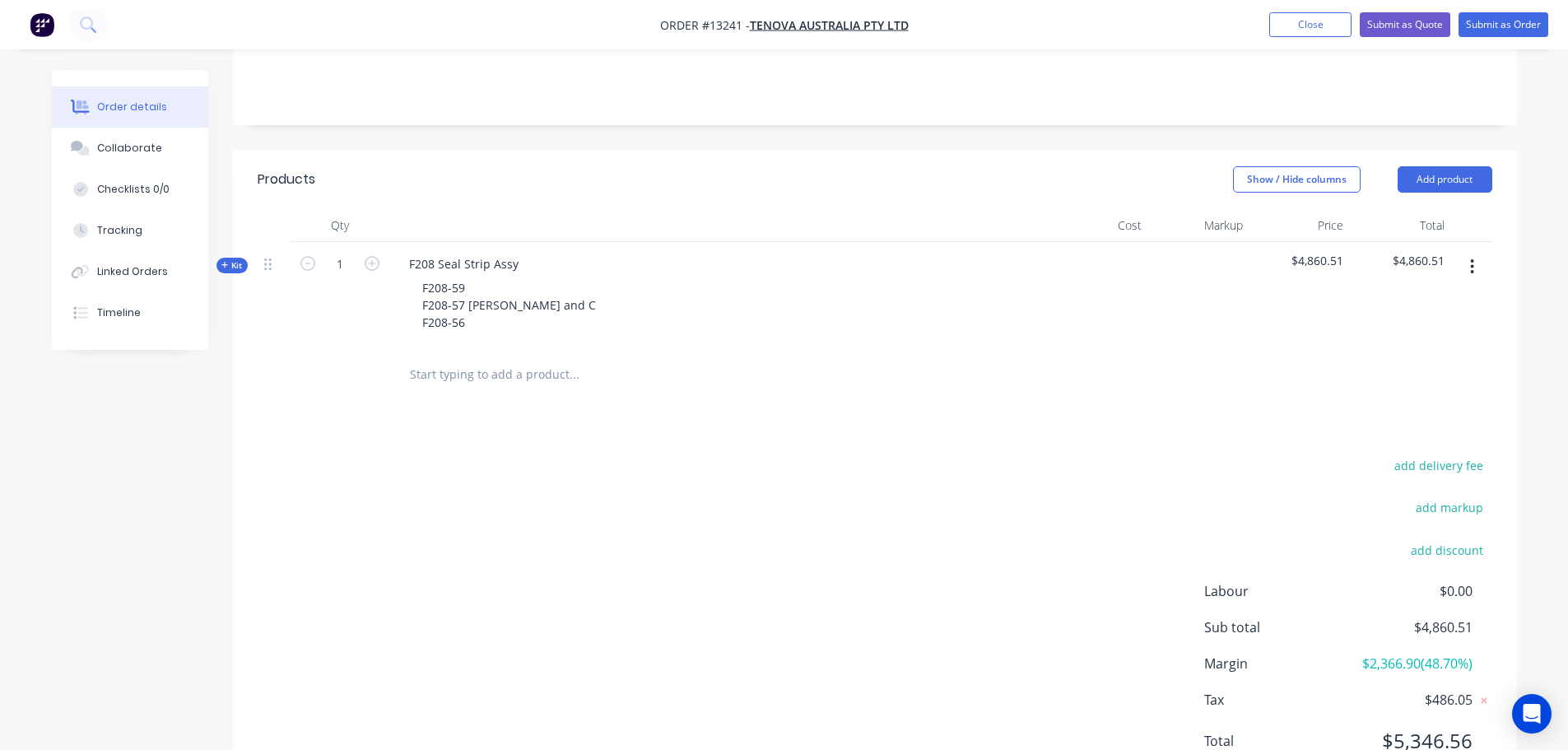
scroll to position [406, 0]
click at [573, 356] on input "text" at bounding box center [574, 372] width 329 height 33
click at [1470, 255] on icon "button" at bounding box center [1472, 264] width 4 height 18
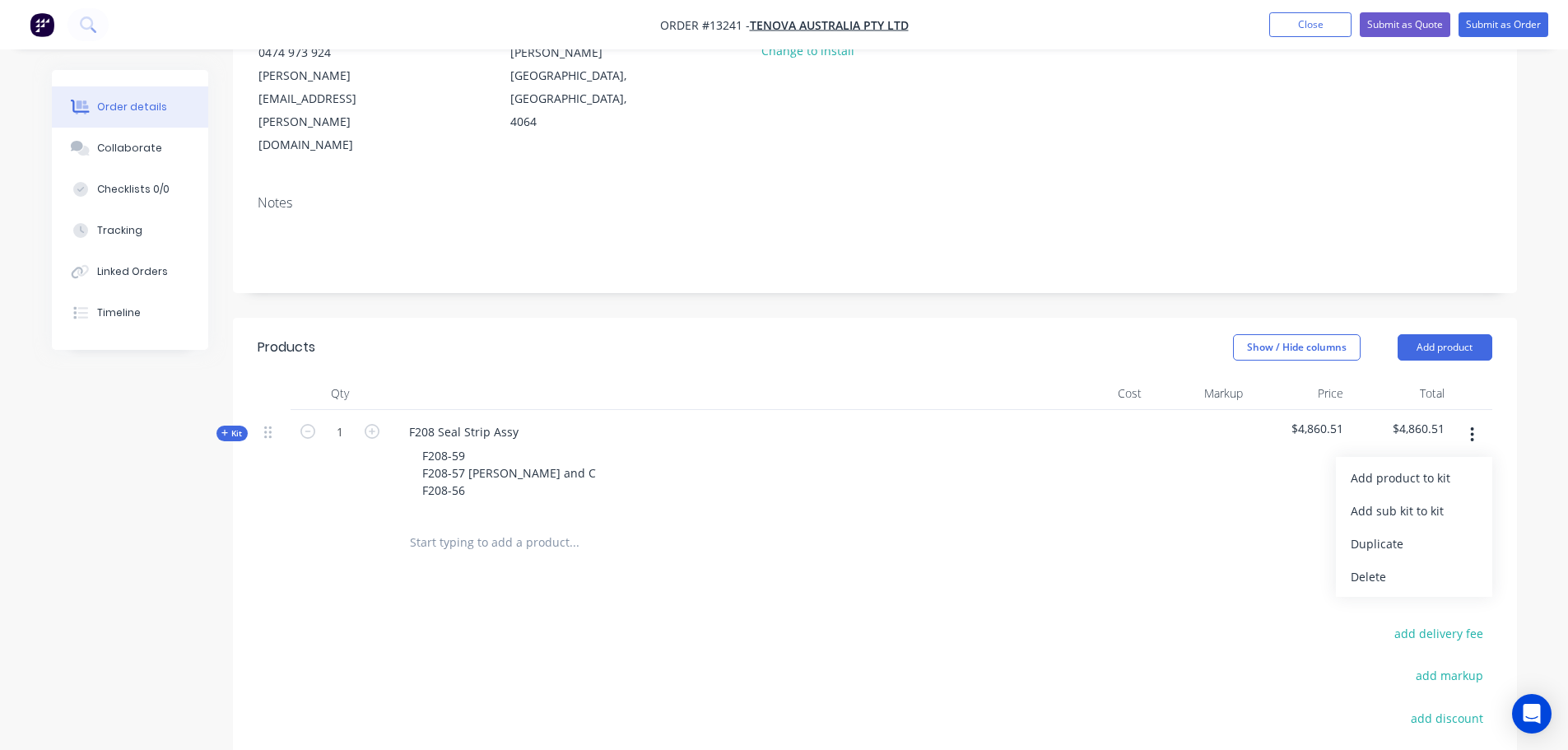
scroll to position [235, 0]
click at [1476, 335] on button "Add product" at bounding box center [1445, 348] width 94 height 26
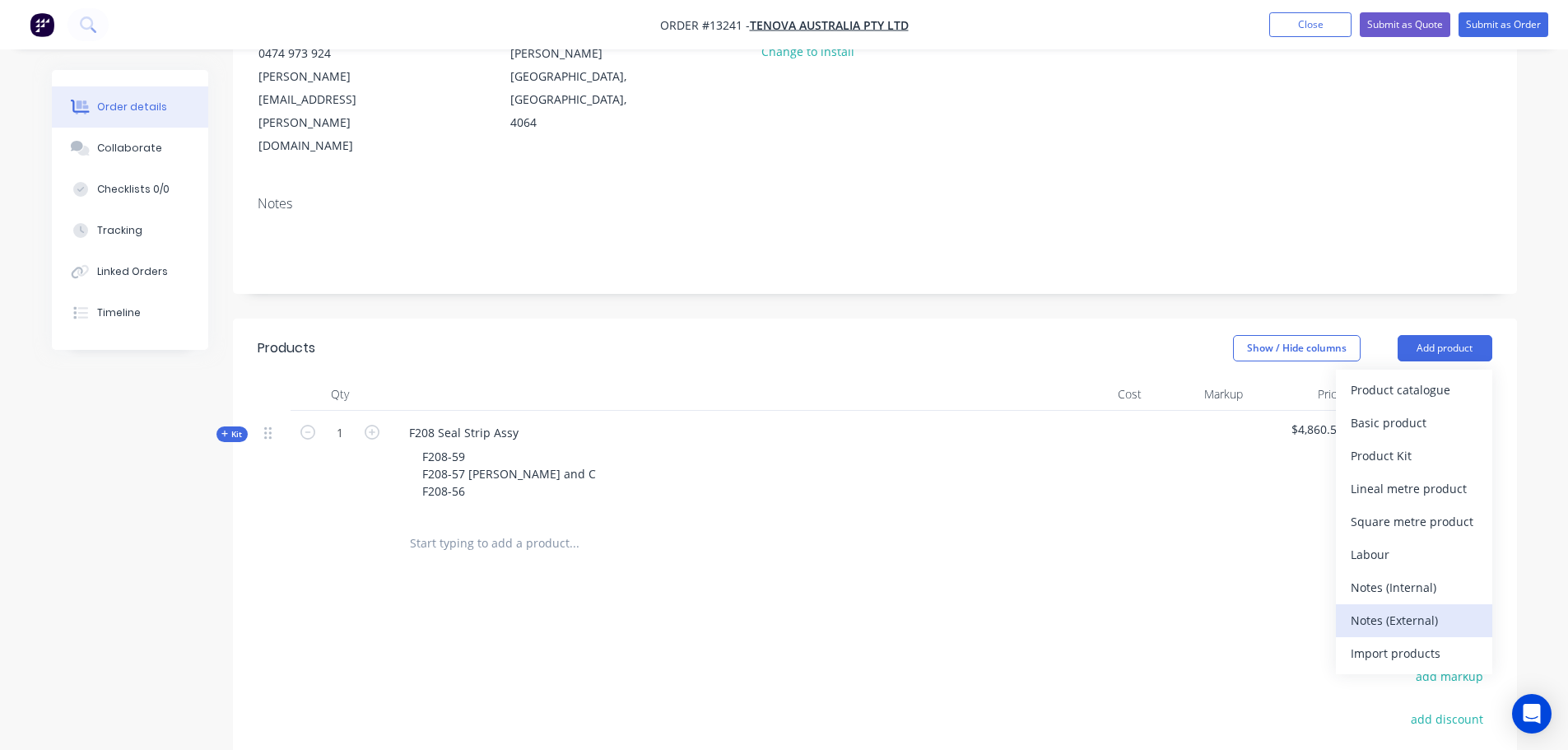
click at [1393, 609] on div "Notes (External)" at bounding box center [1414, 621] width 127 height 24
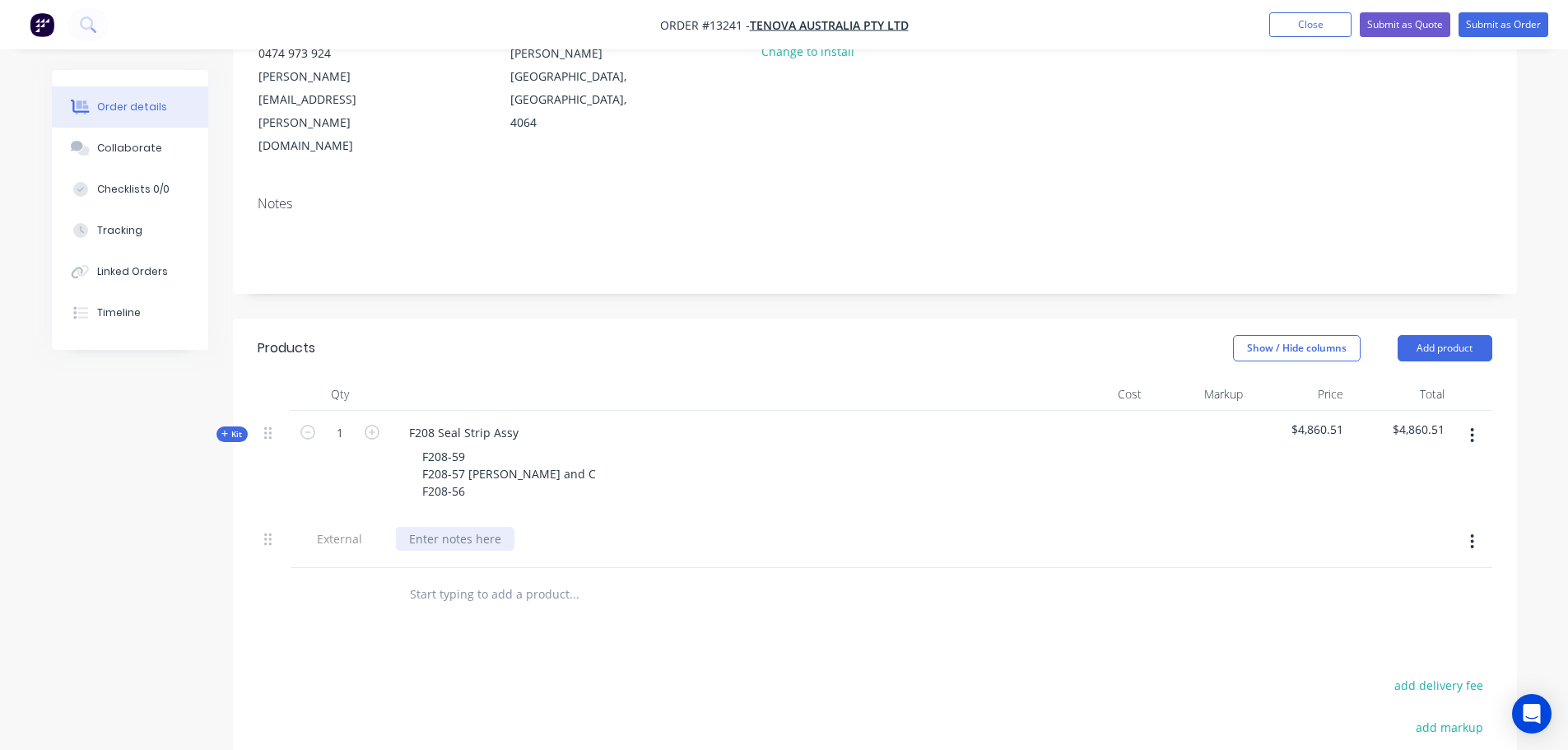
click at [504, 527] on div at bounding box center [455, 539] width 118 height 24
click at [563, 527] on div "Lead Time: 4 weeks from receving PO" at bounding box center [550, 539] width 309 height 24
click at [1466, 527] on button "button" at bounding box center [1472, 541] width 38 height 30
click at [1398, 573] on div "Duplicate" at bounding box center [1414, 585] width 127 height 24
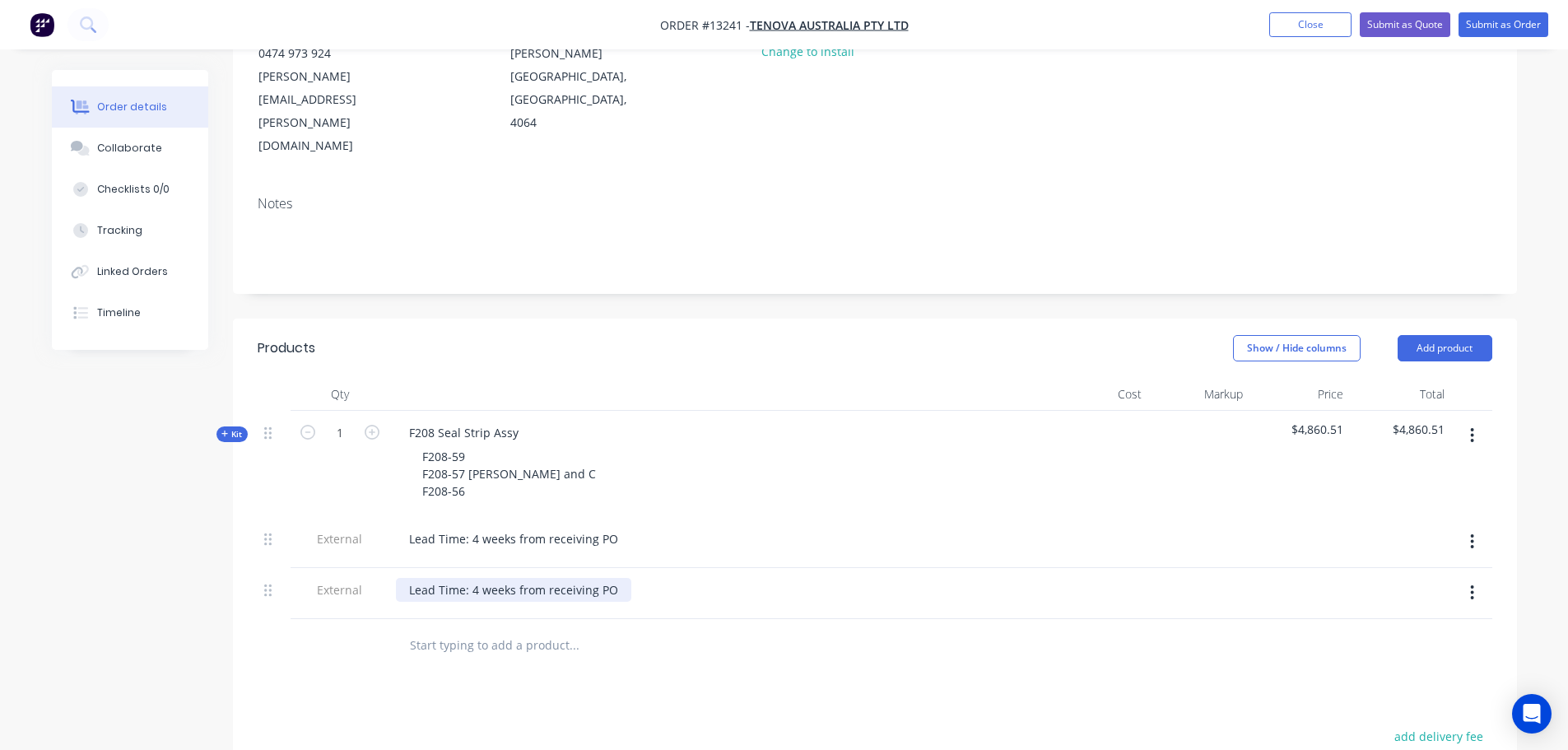
click at [610, 578] on div "Lead Time: 4 weeks from receiving PO" at bounding box center [513, 590] width 236 height 24
click at [611, 578] on div "Lead Time: 4 weeks from receiving PO" at bounding box center [513, 590] width 236 height 24
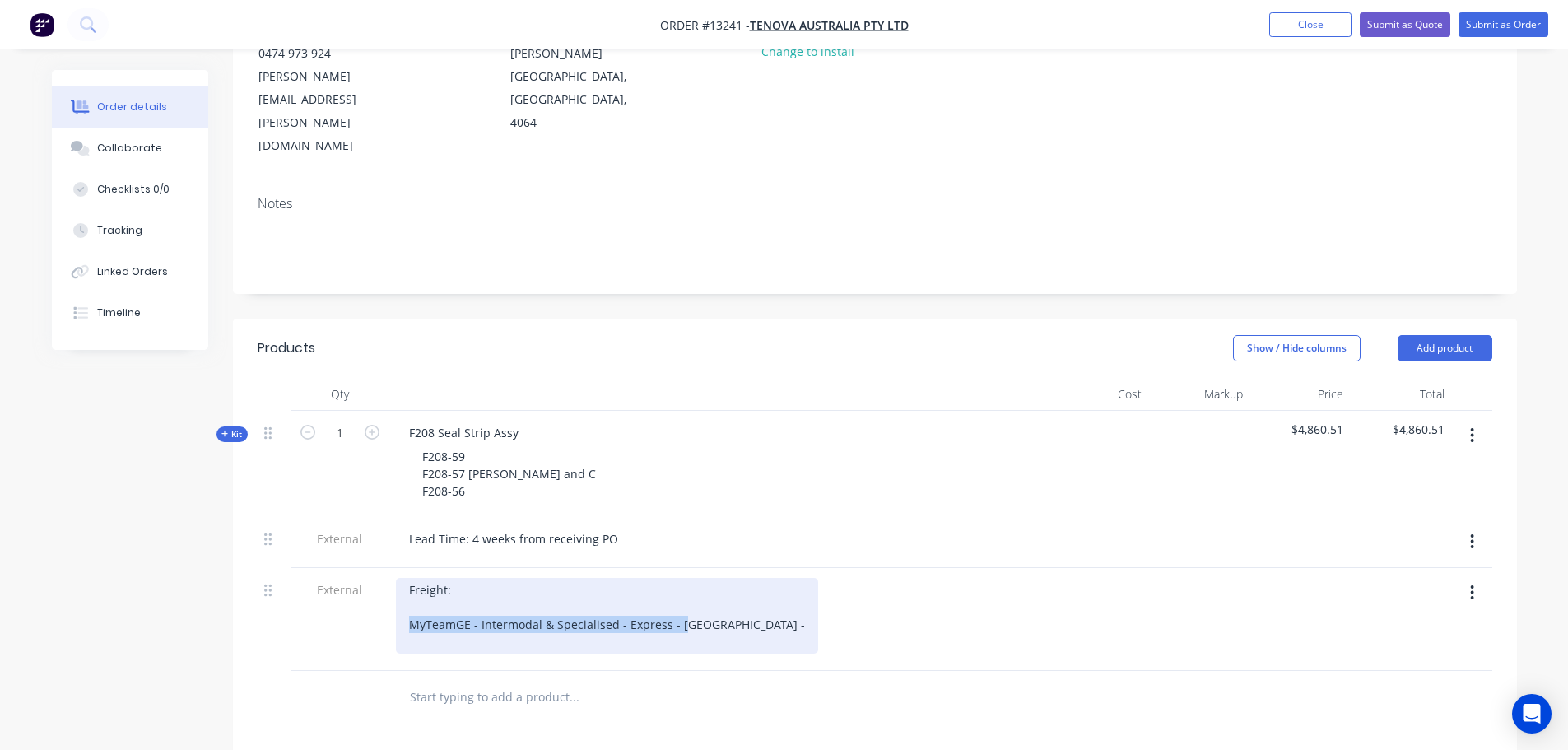
drag, startPoint x: 407, startPoint y: 553, endPoint x: 684, endPoint y: 559, distance: 277.1
click at [684, 578] on div "Freight: MyTeamGE - Intermodal & Specialised - Express - NSW -" at bounding box center [607, 615] width 422 height 76
drag, startPoint x: 708, startPoint y: 554, endPoint x: 398, endPoint y: 546, distance: 310.1
click at [398, 578] on div "Freight: MyTeamGE - Intermodal & Specialised - Express - NSW -" at bounding box center [607, 615] width 422 height 76
click at [426, 578] on div "Freight: MyTeamGE - Intermodal & Specialised - Express - NSW -" at bounding box center [607, 615] width 422 height 76
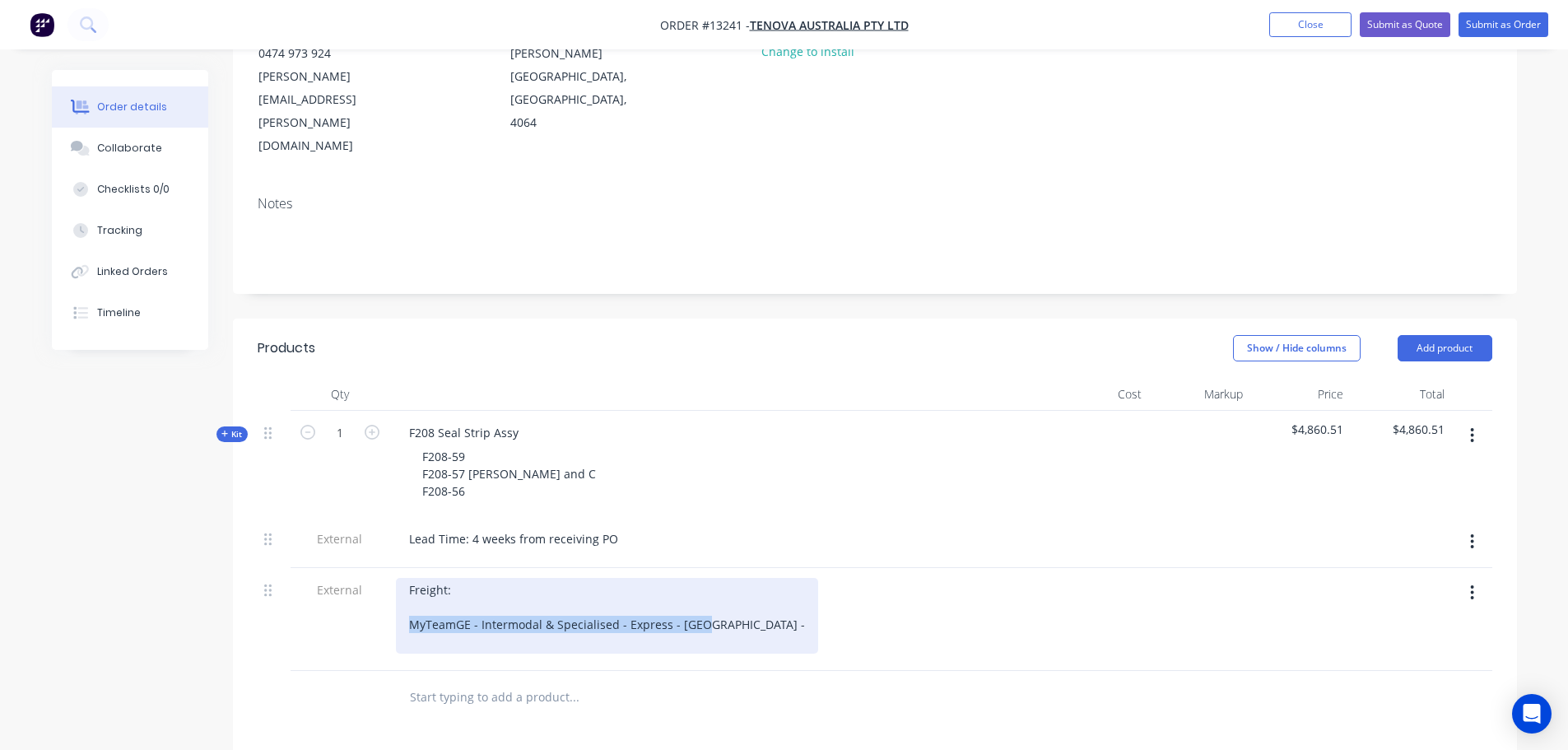
drag, startPoint x: 701, startPoint y: 555, endPoint x: 392, endPoint y: 547, distance: 309.1
click at [392, 568] on div "Freight: MyTeamGE - Intermodal & Specialised - Express - NSW -" at bounding box center [718, 619] width 659 height 103
click at [584, 578] on div "Freight: MyTeamGE - Intermodal & Specialised - Express - NSW -" at bounding box center [607, 615] width 422 height 76
click at [709, 578] on div "Freight: MyTeamGE - Intermodal & Specialised - Express - NSW - MyTeamGE - Inter…" at bounding box center [607, 615] width 422 height 76
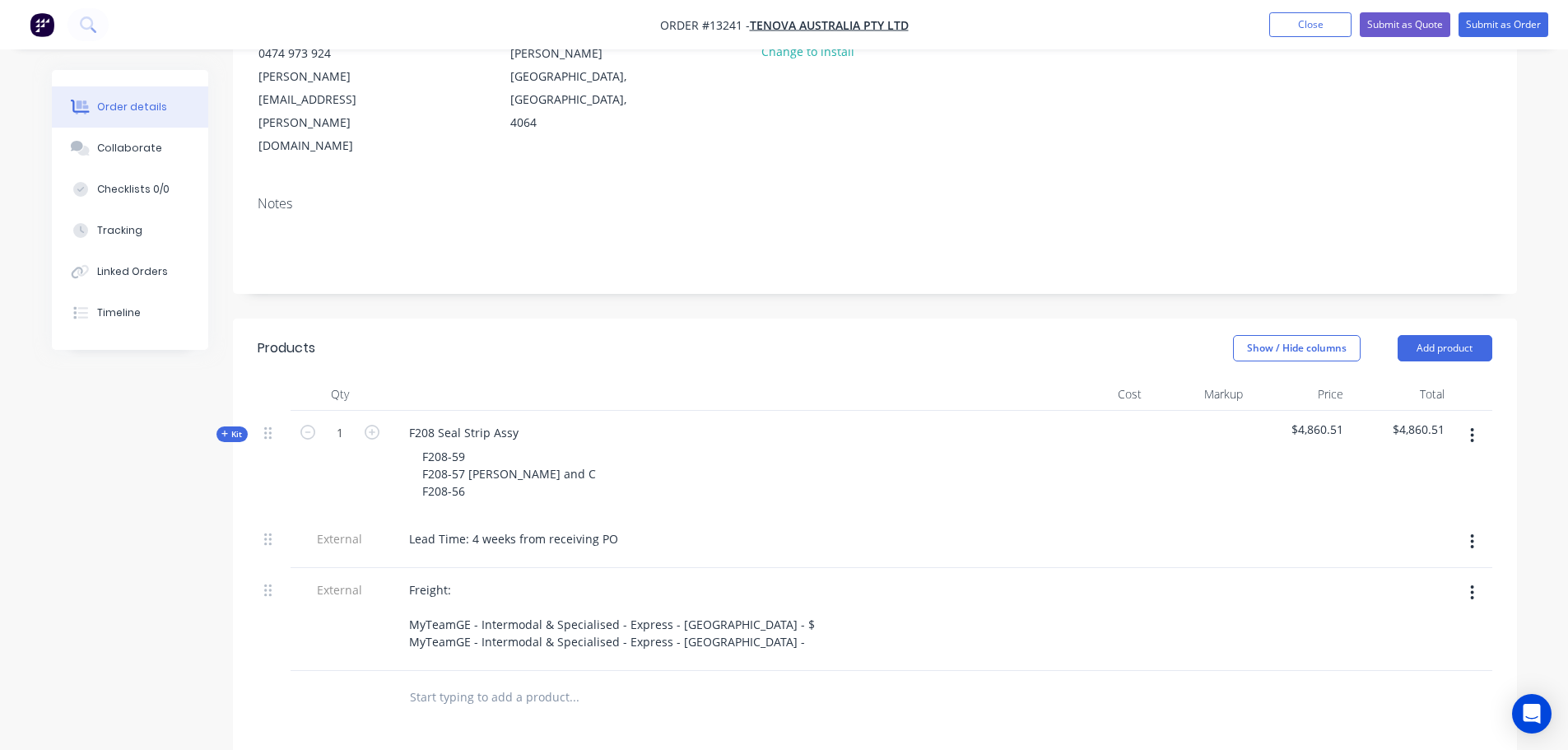
click at [733, 578] on div "Freight: MyTeamGE - Intermodal & Specialised - Express - NSW - $ MyTeamGE - Int…" at bounding box center [718, 615] width 645 height 76
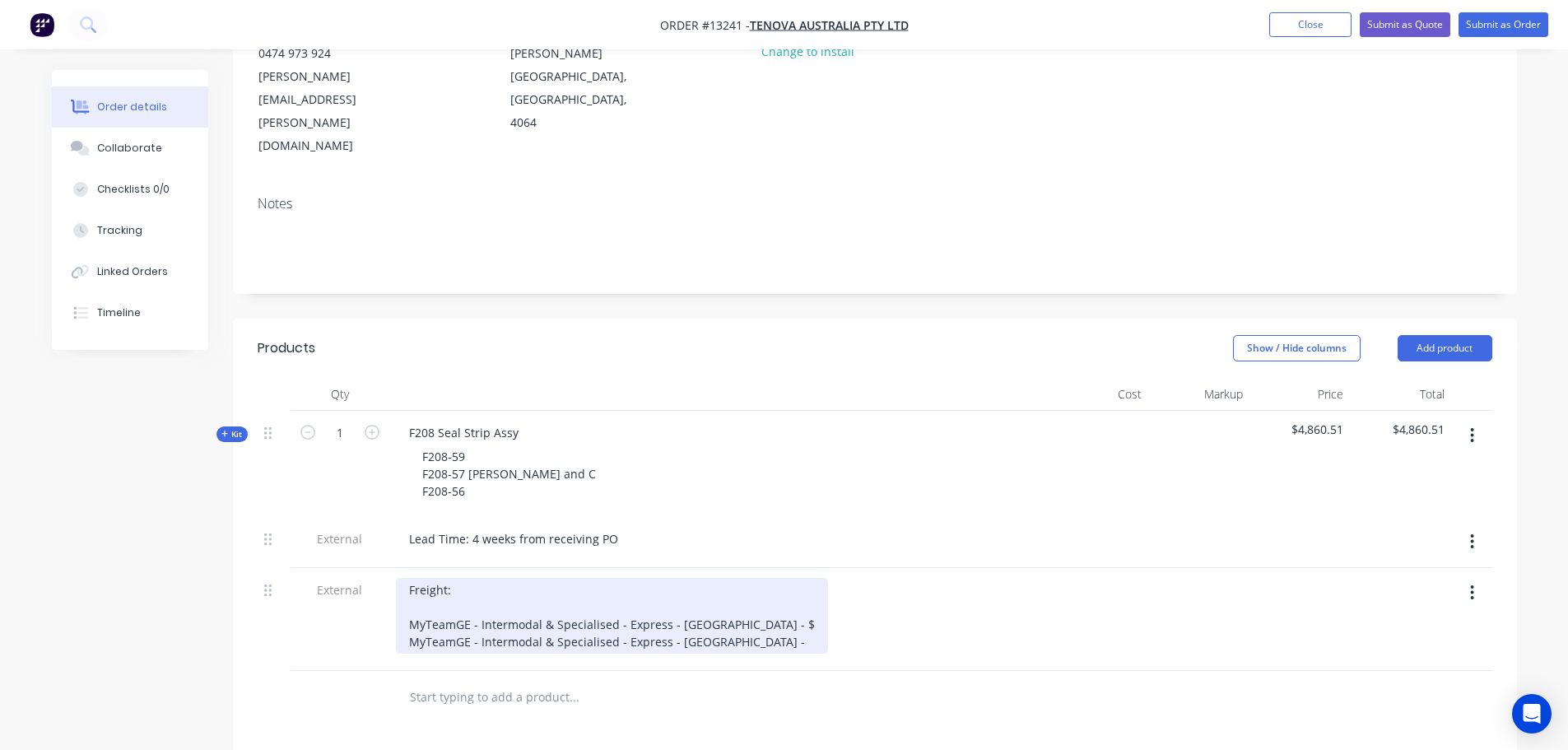
drag, startPoint x: 714, startPoint y: 570, endPoint x: 725, endPoint y: 571, distance: 11.0
click at [714, 578] on div "Freight: MyTeamGE - Intermodal & Specialised - Express - NSW - $ MyTeamGE - Int…" at bounding box center [612, 615] width 432 height 76
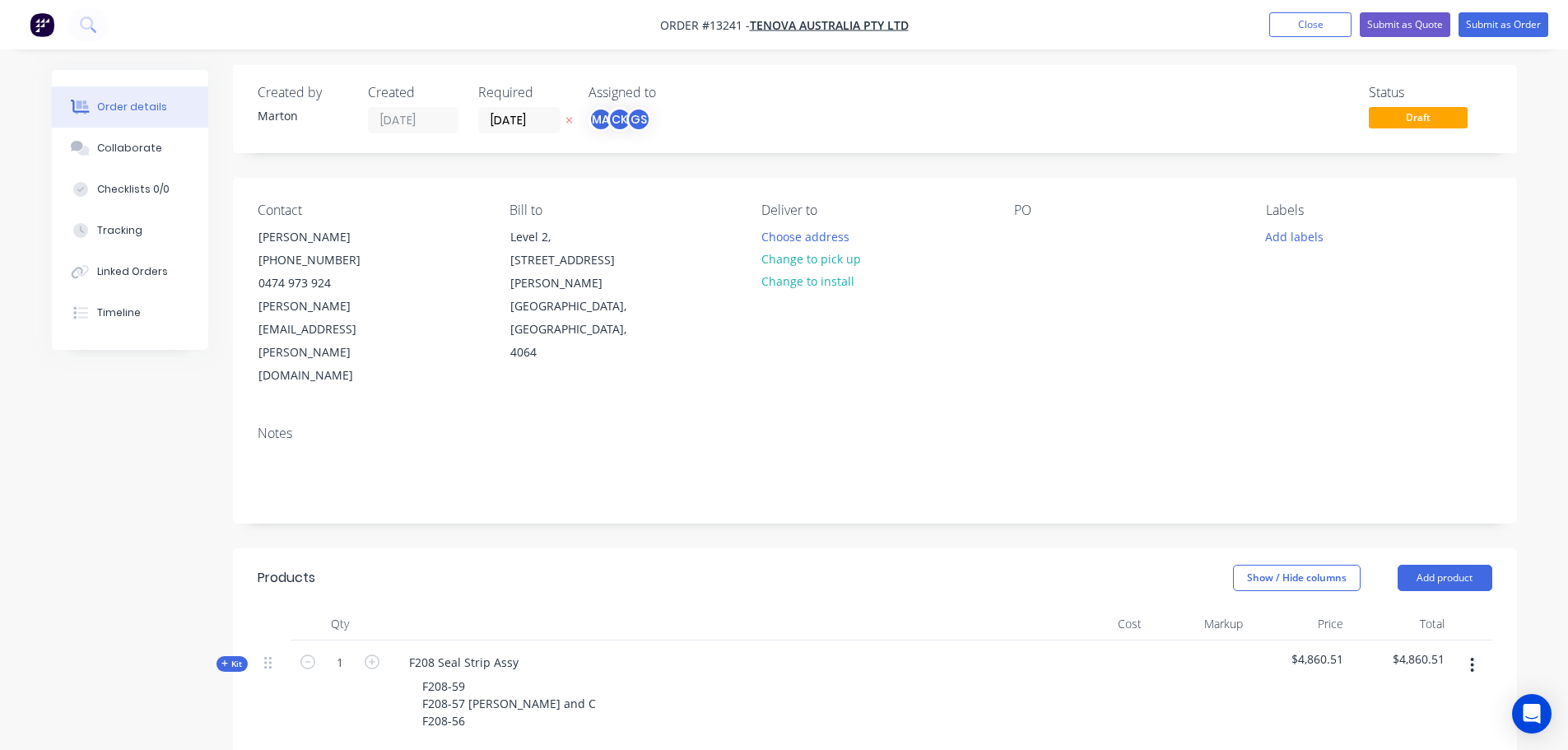
scroll to position [0, 0]
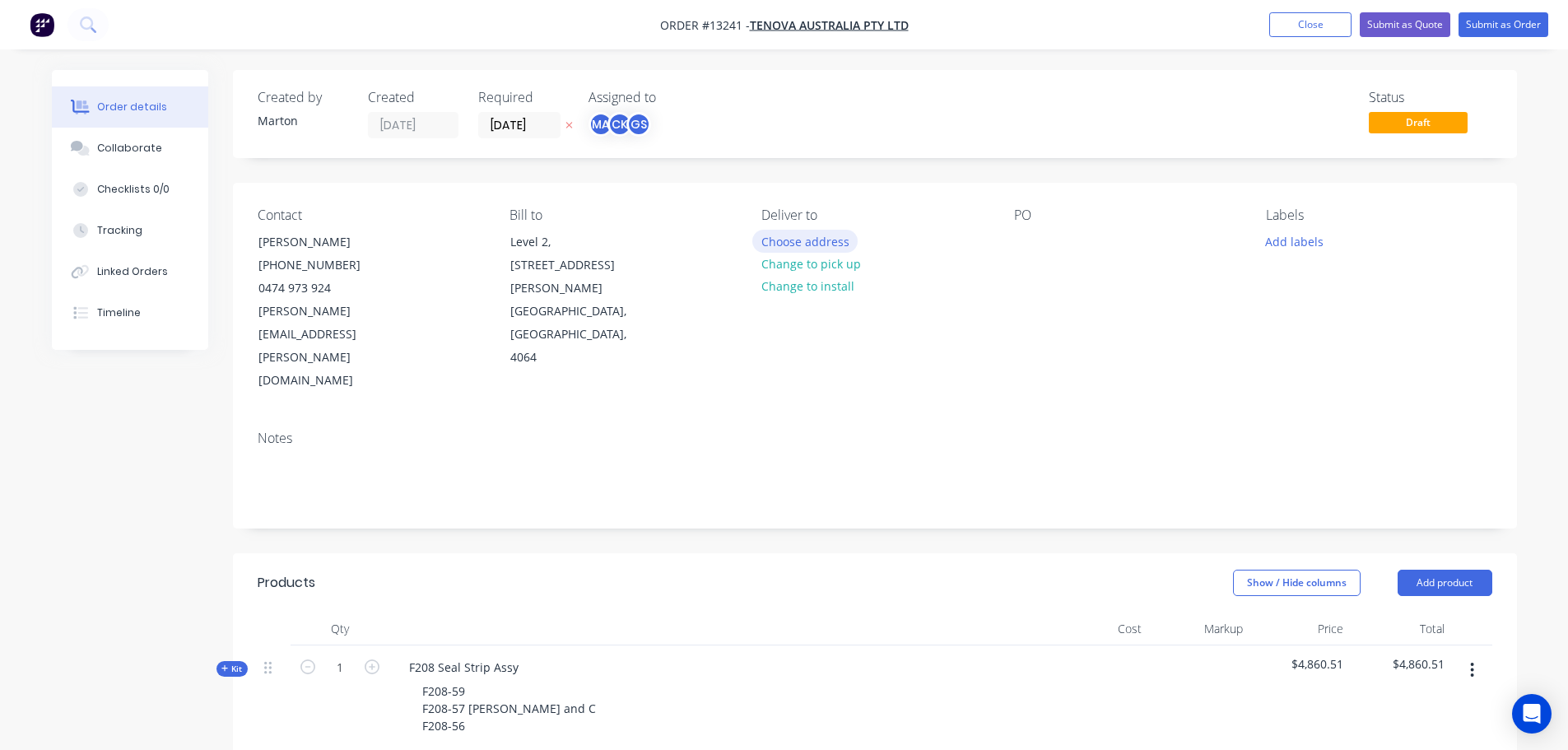
click at [808, 240] on button "Choose address" at bounding box center [805, 241] width 106 height 22
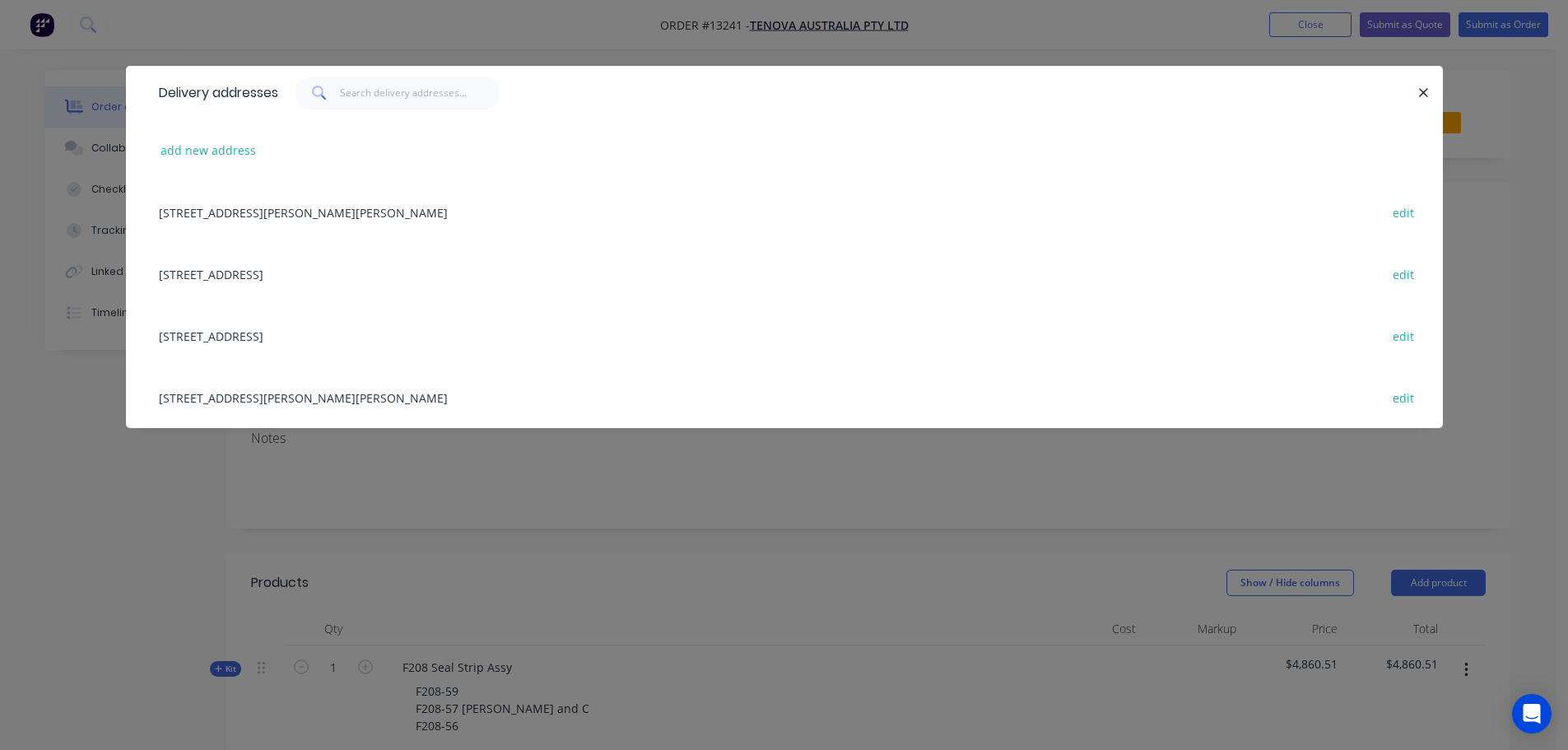
click at [1199, 39] on div "Delivery addresses add new address Level 2, 8 Gardner Close, Milton, Queensland…" at bounding box center [784, 375] width 1568 height 750
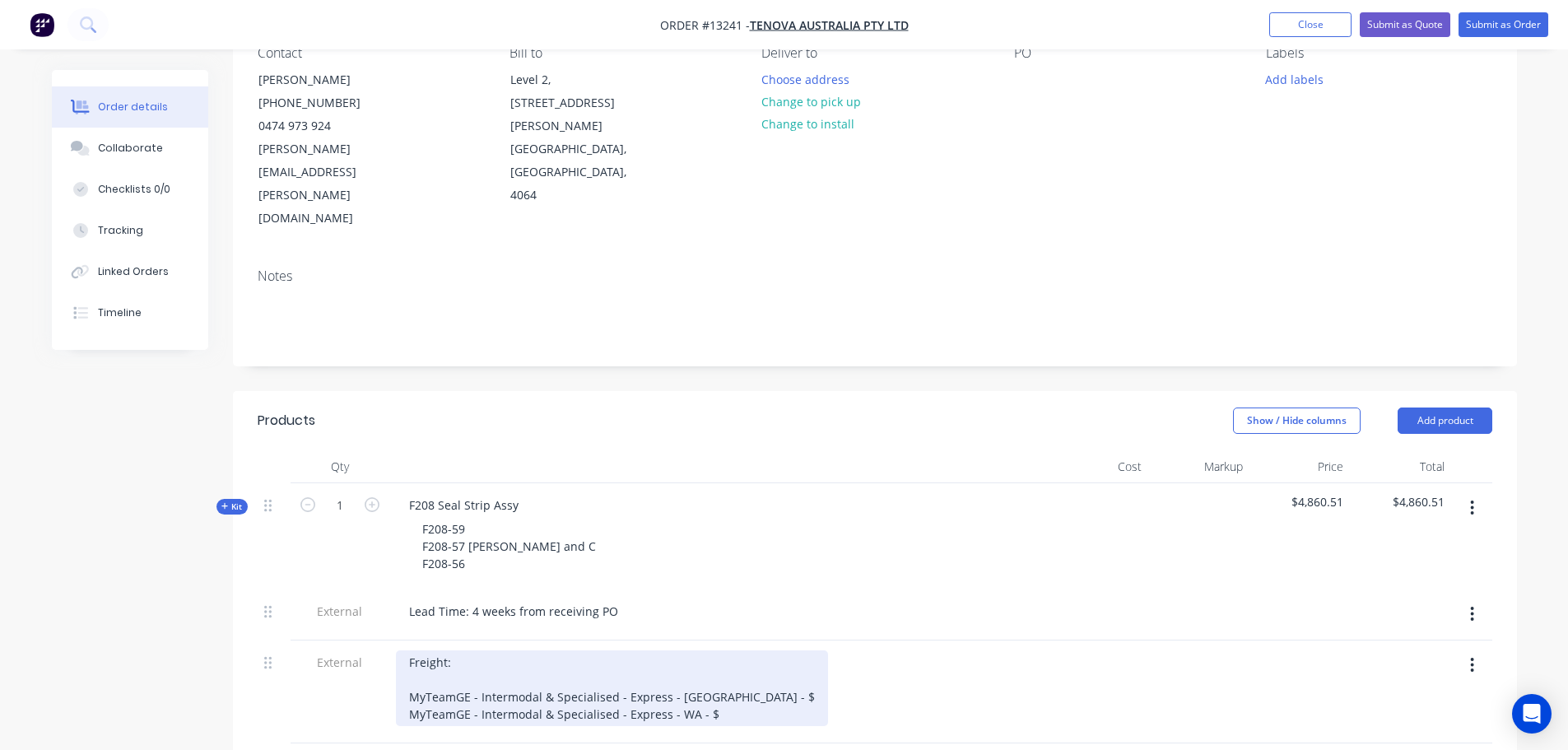
scroll to position [164, 0]
click at [716, 648] on div "Freight: MyTeamGE - Intermodal & Specialised - Express - NSW - $ MyTeamGE - Int…" at bounding box center [612, 685] width 432 height 76
click at [720, 648] on div "Freight: MyTeamGE - Intermodal & Specialised - Express - NSW - $ MyTeamGE - Int…" at bounding box center [612, 685] width 432 height 76
click at [730, 650] on div "Freight: MyTeamGE - Intermodal & Specialised - Express - NSW - $160.97 MyTeamGE…" at bounding box center [630, 685] width 468 height 76
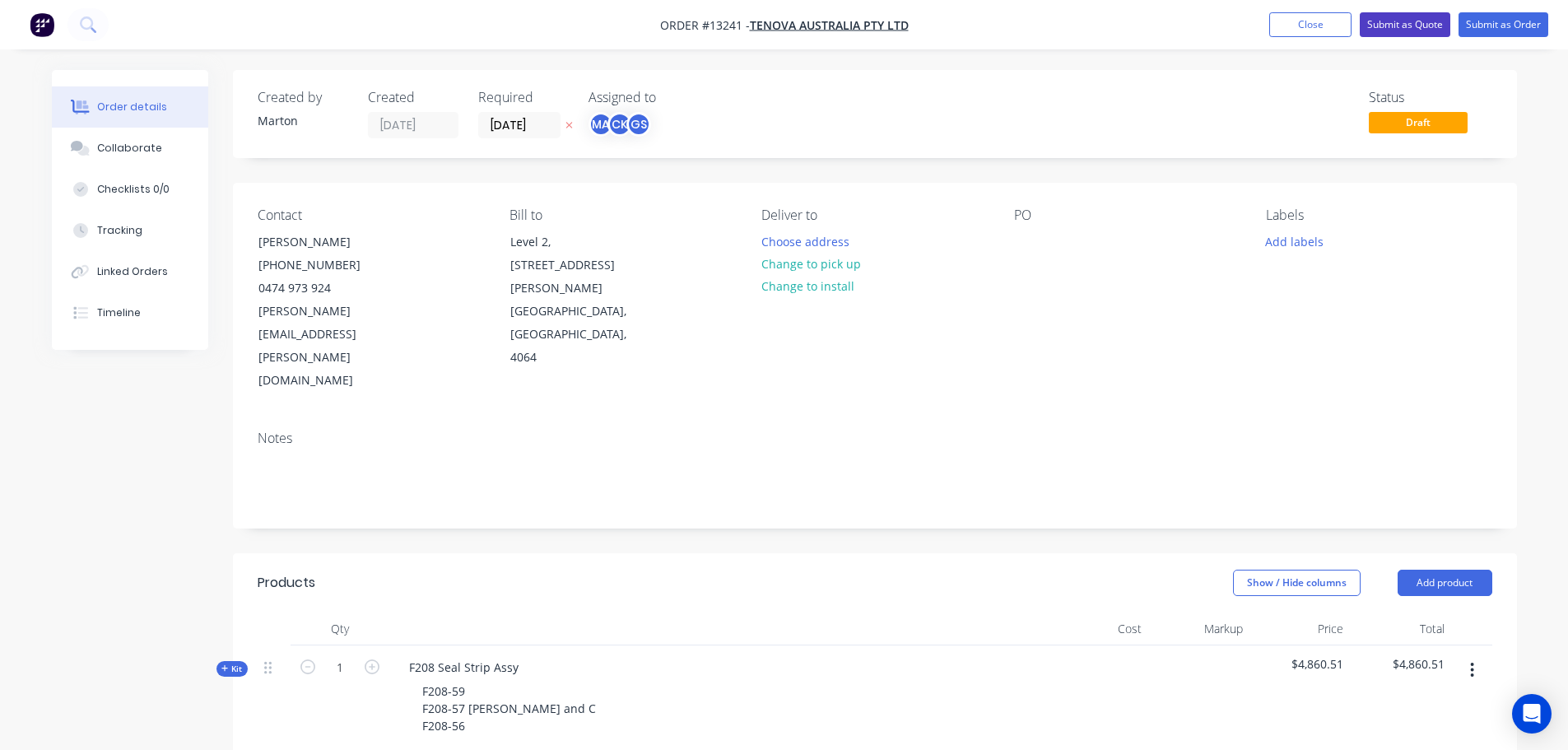
click at [1432, 24] on button "Submit as Quote" at bounding box center [1405, 25] width 90 height 25
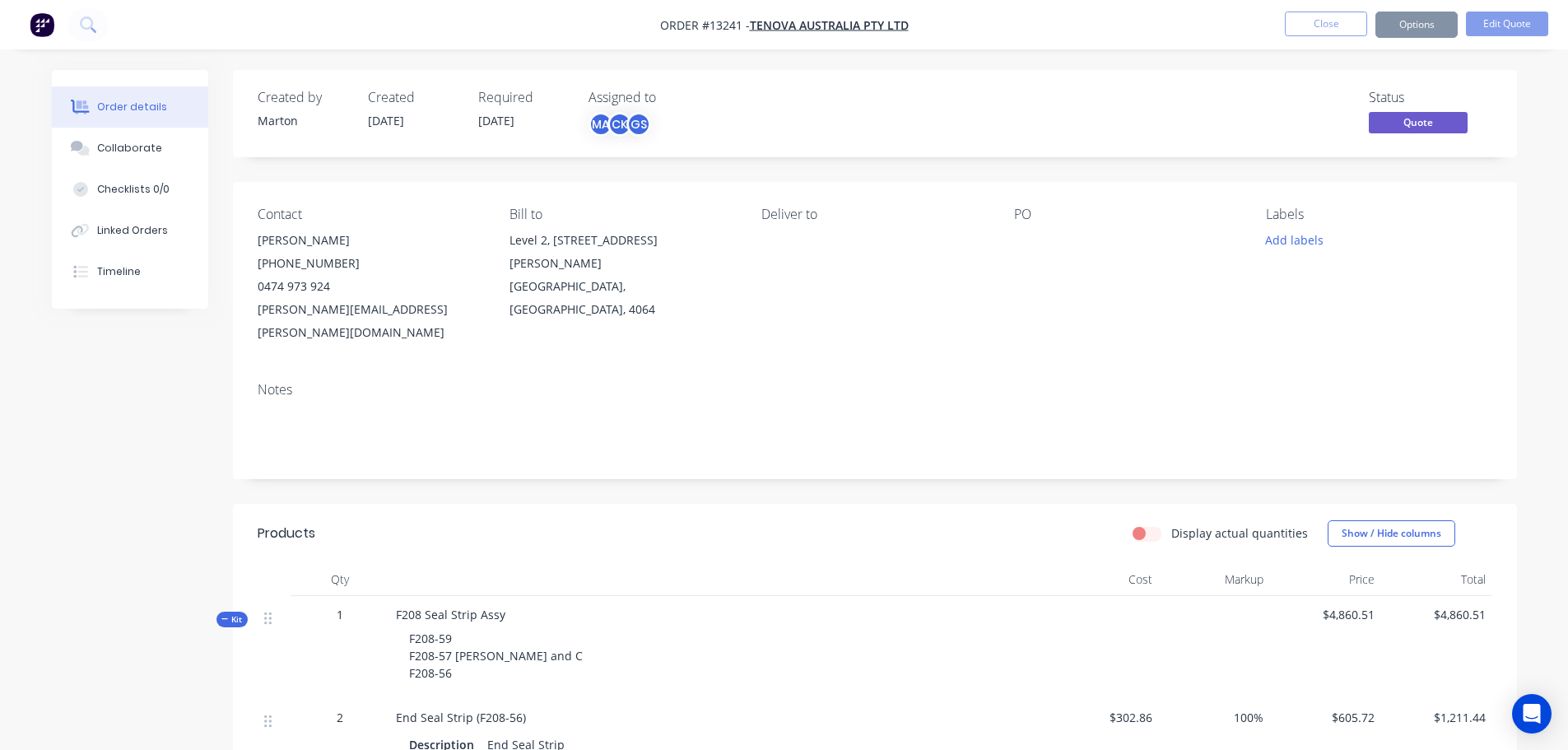
click at [1424, 25] on button "Options" at bounding box center [1416, 25] width 83 height 26
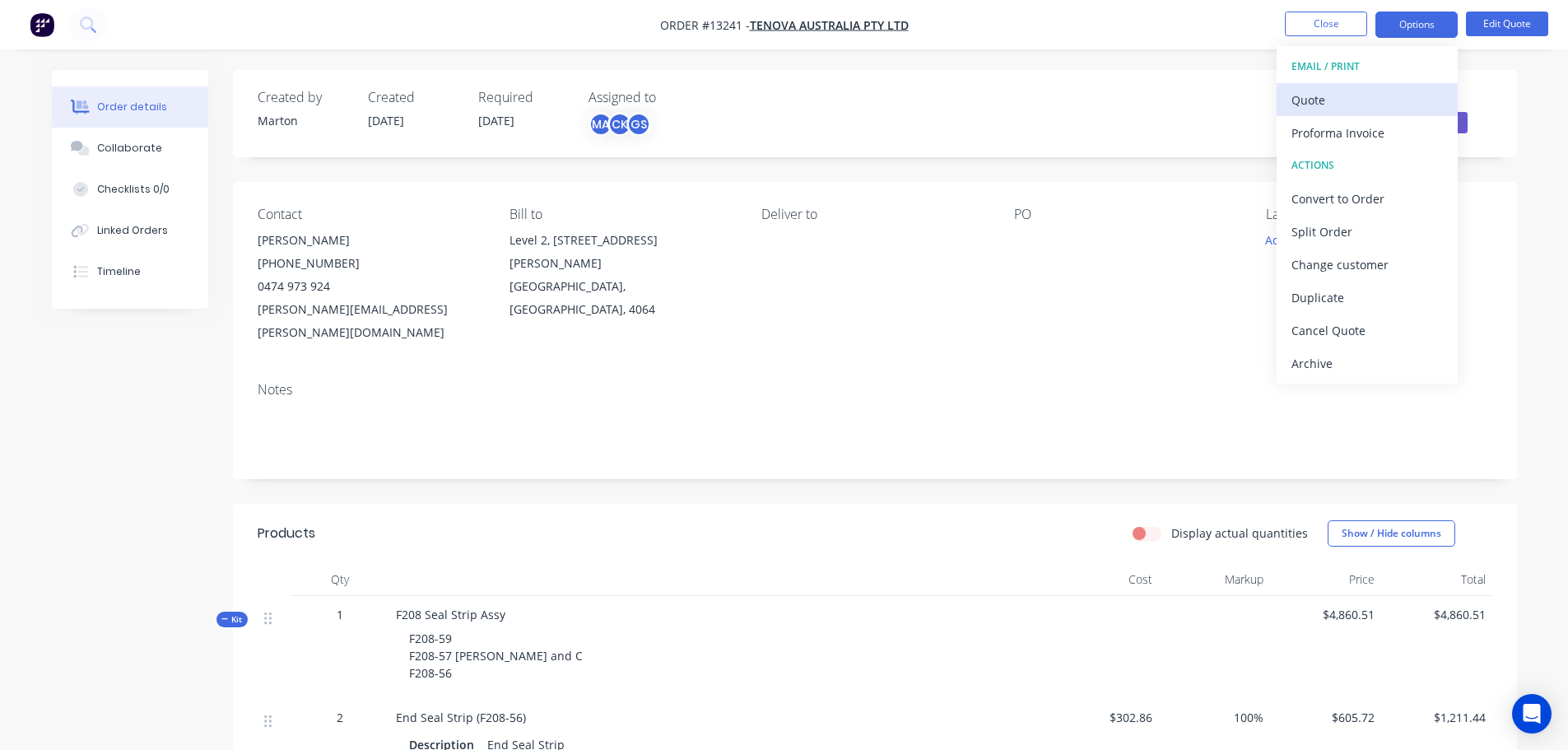
click at [1325, 98] on div "Quote" at bounding box center [1367, 100] width 152 height 24
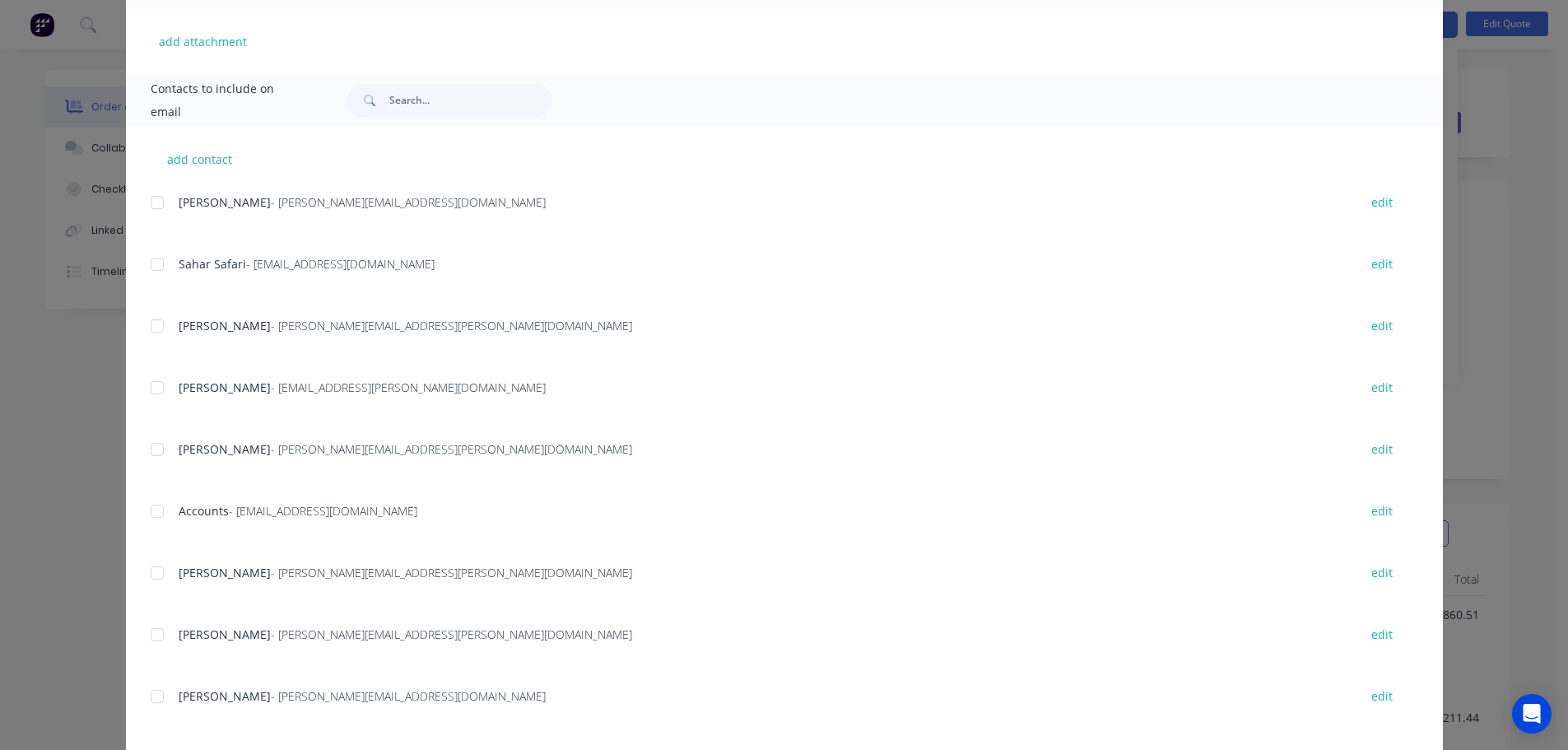
scroll to position [493, 0]
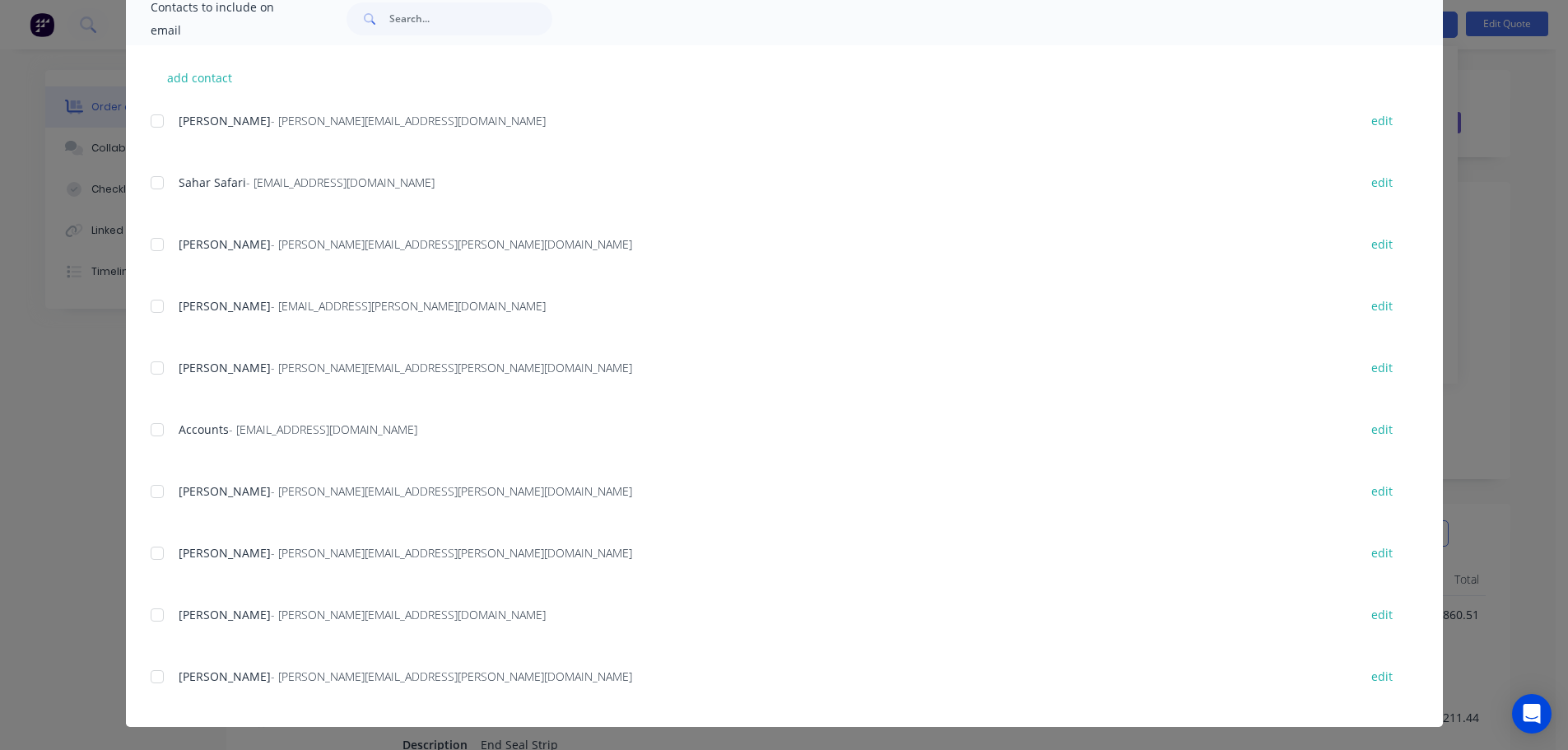
click at [149, 485] on div at bounding box center [157, 491] width 33 height 33
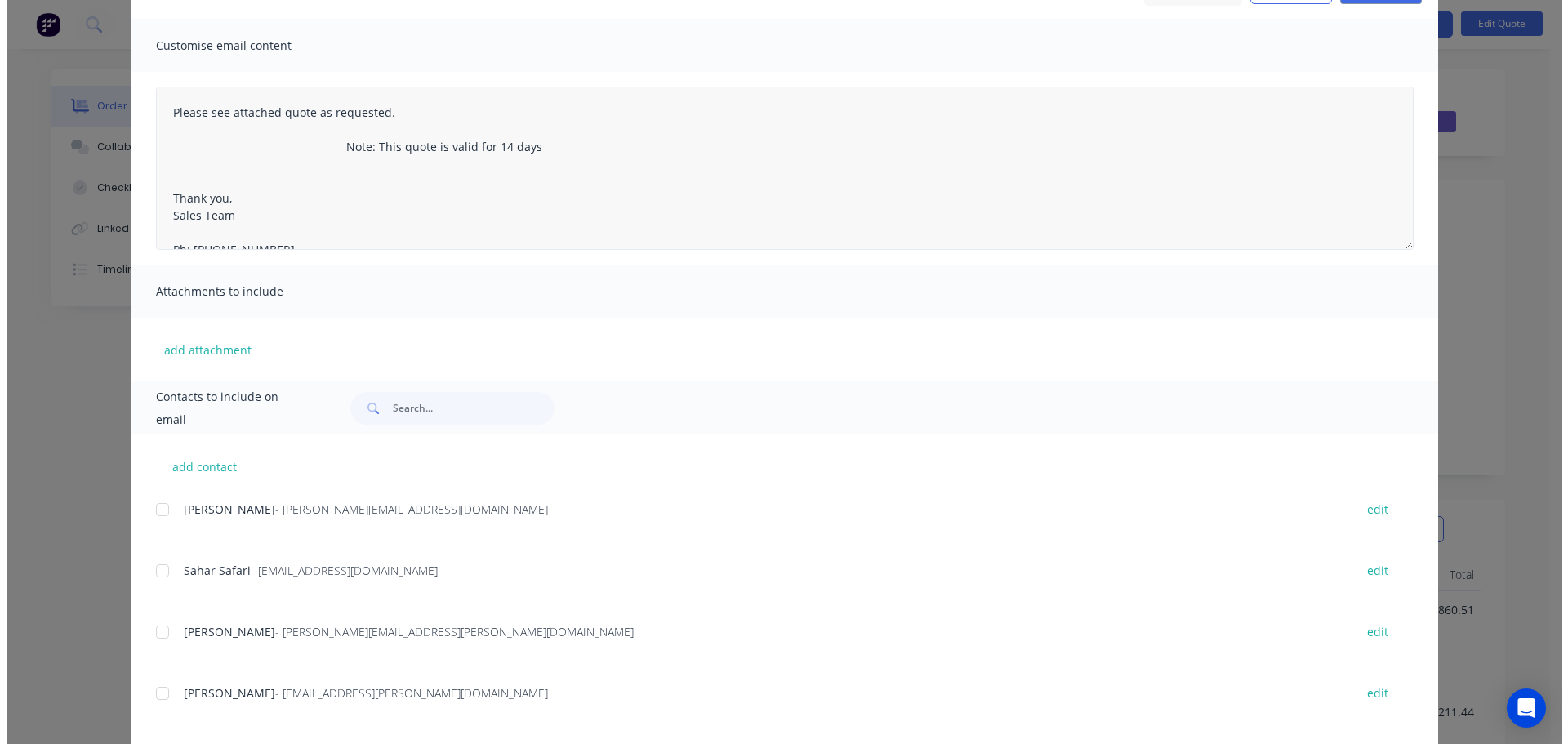
scroll to position [0, 0]
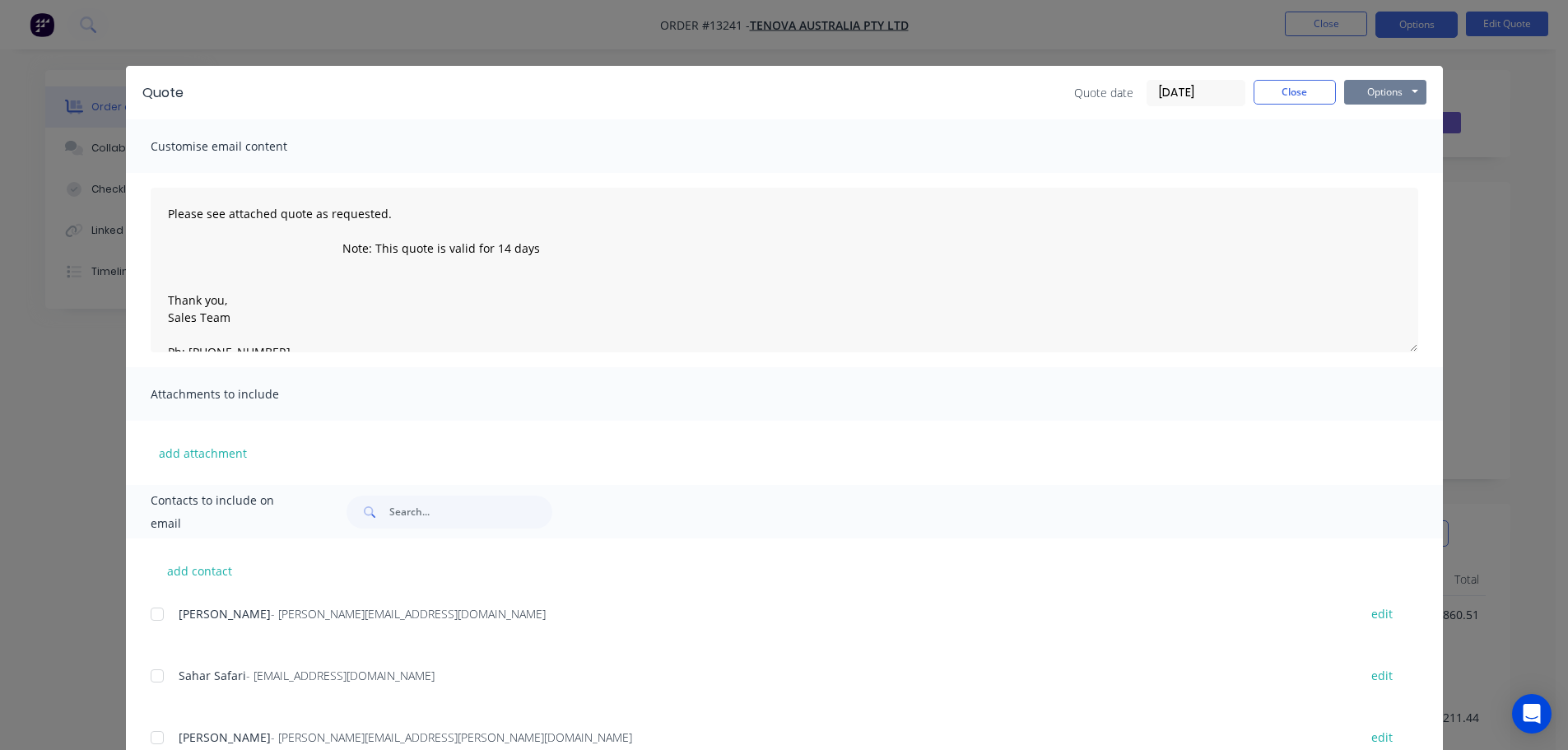
click at [1386, 80] on button "Options" at bounding box center [1385, 92] width 83 height 25
click at [1365, 165] on button "Email" at bounding box center [1397, 175] width 106 height 27
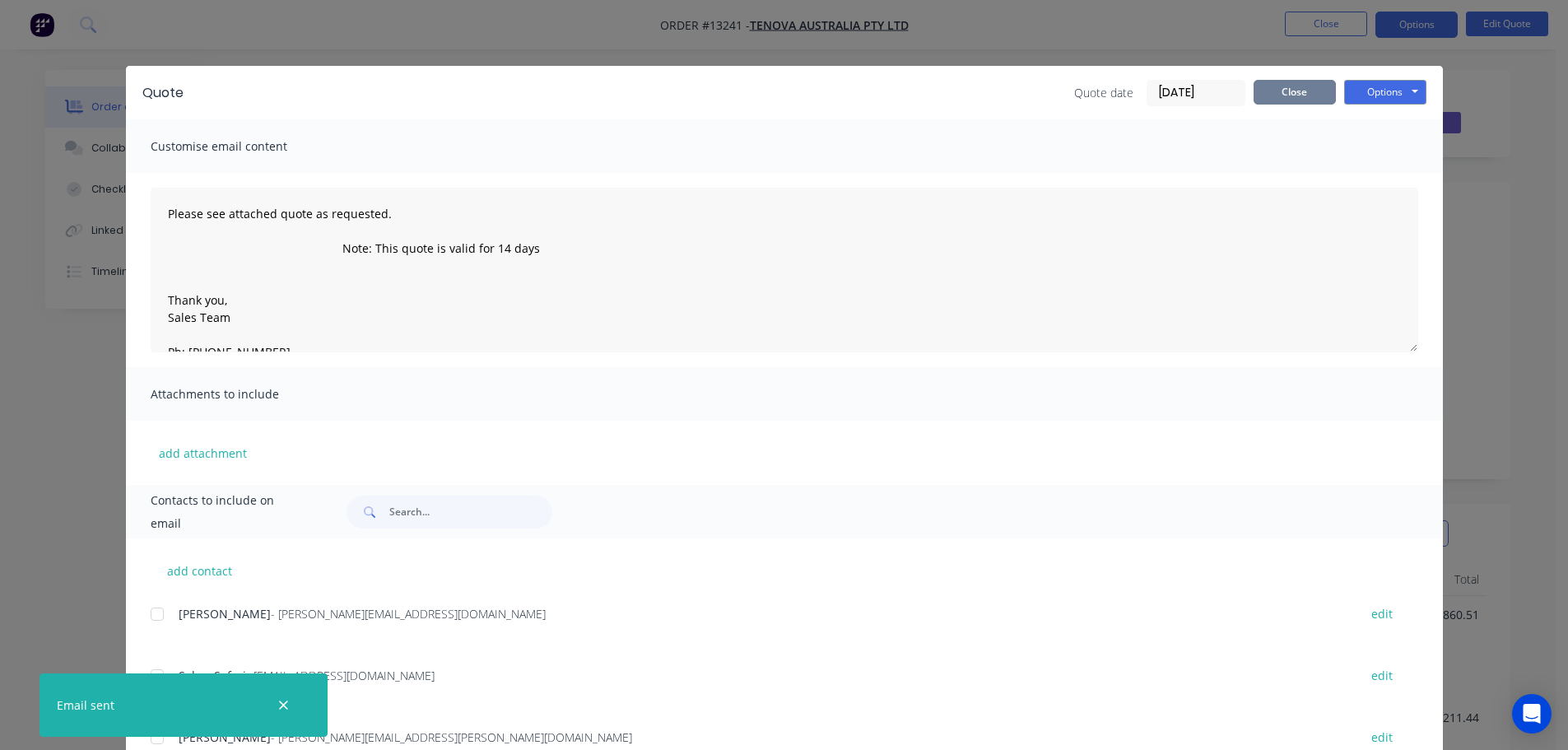
click at [1296, 87] on button "Close" at bounding box center [1295, 92] width 83 height 25
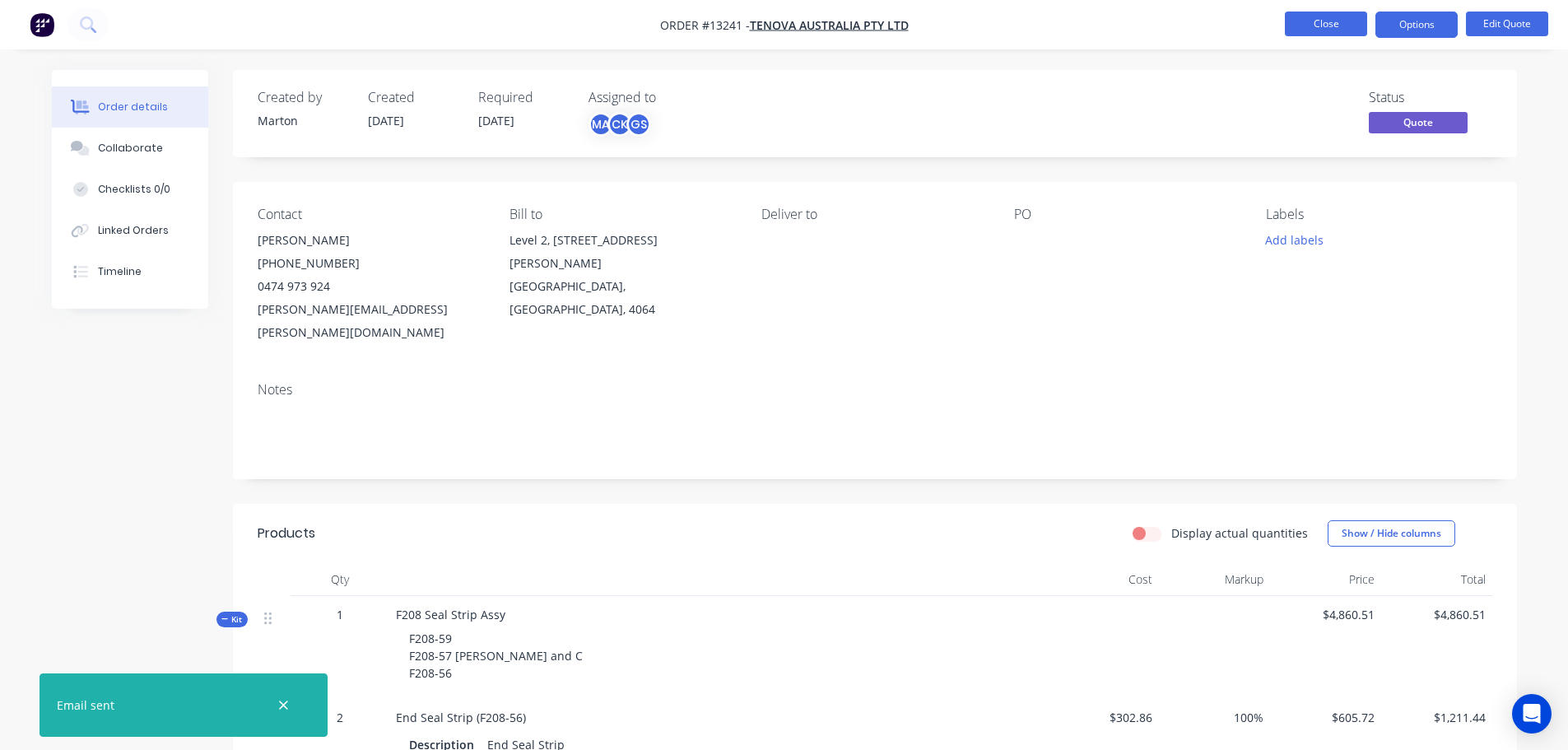
click at [1326, 21] on button "Close" at bounding box center [1325, 24] width 83 height 25
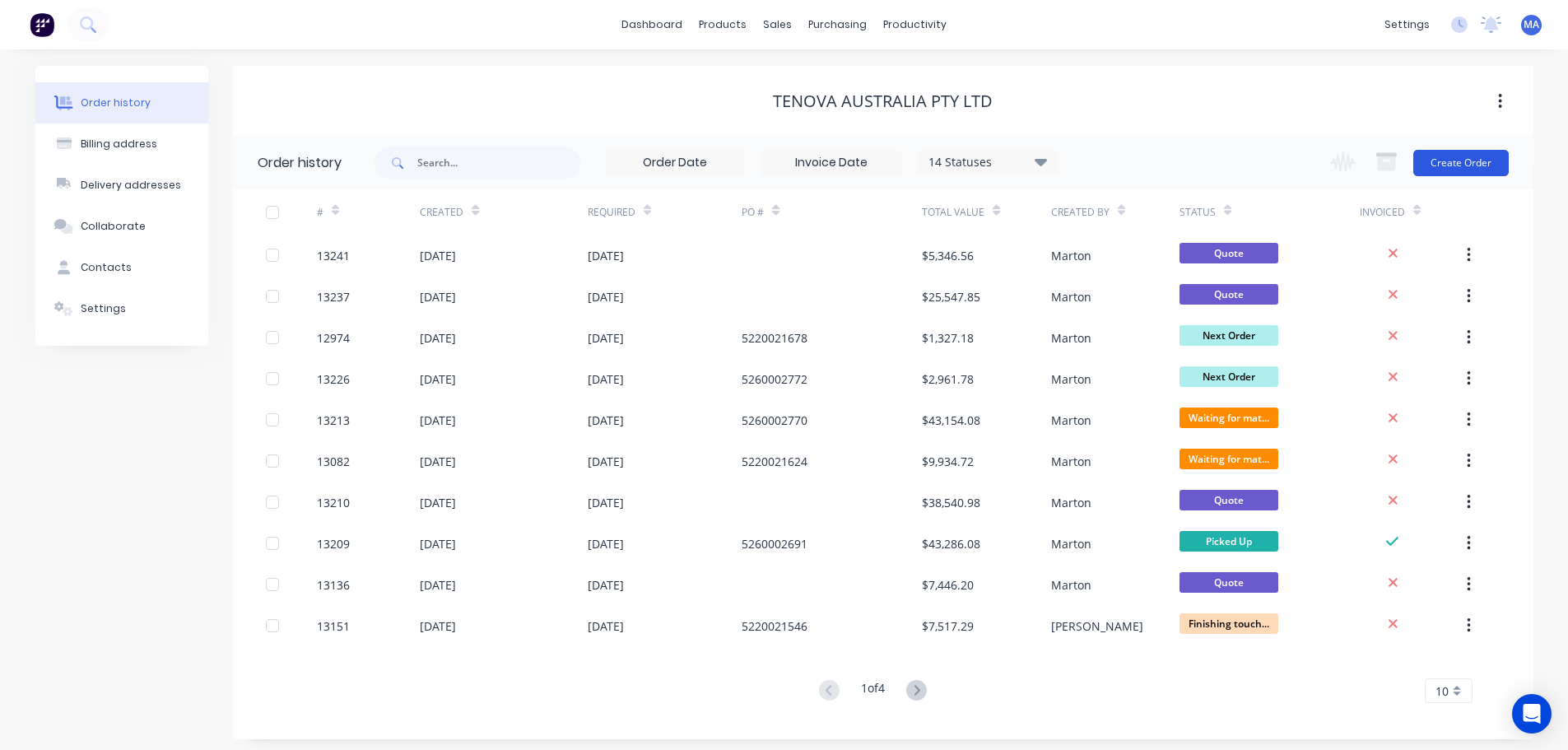
click at [1456, 151] on button "Create Order" at bounding box center [1461, 163] width 95 height 26
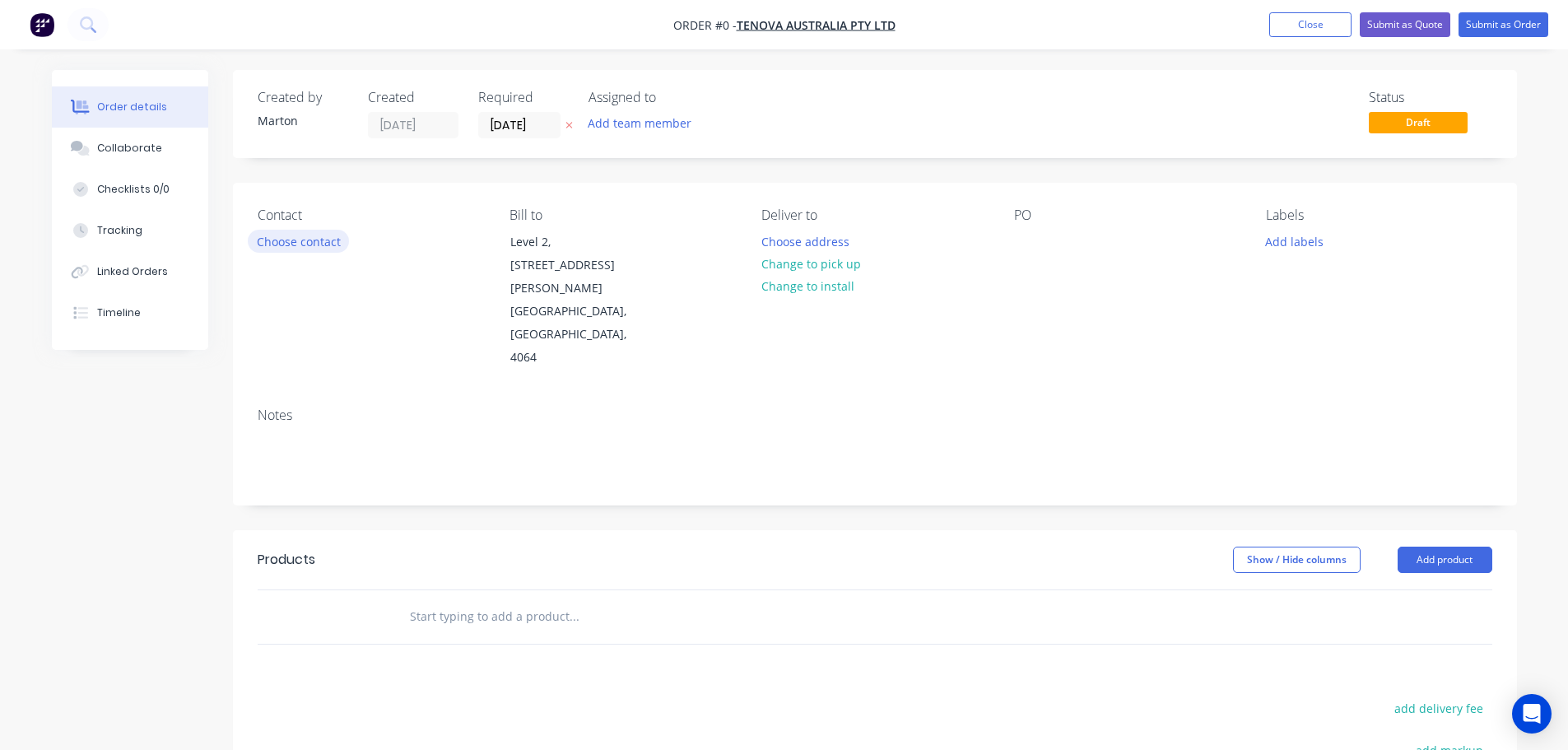
click at [306, 246] on button "Choose contact" at bounding box center [298, 241] width 101 height 22
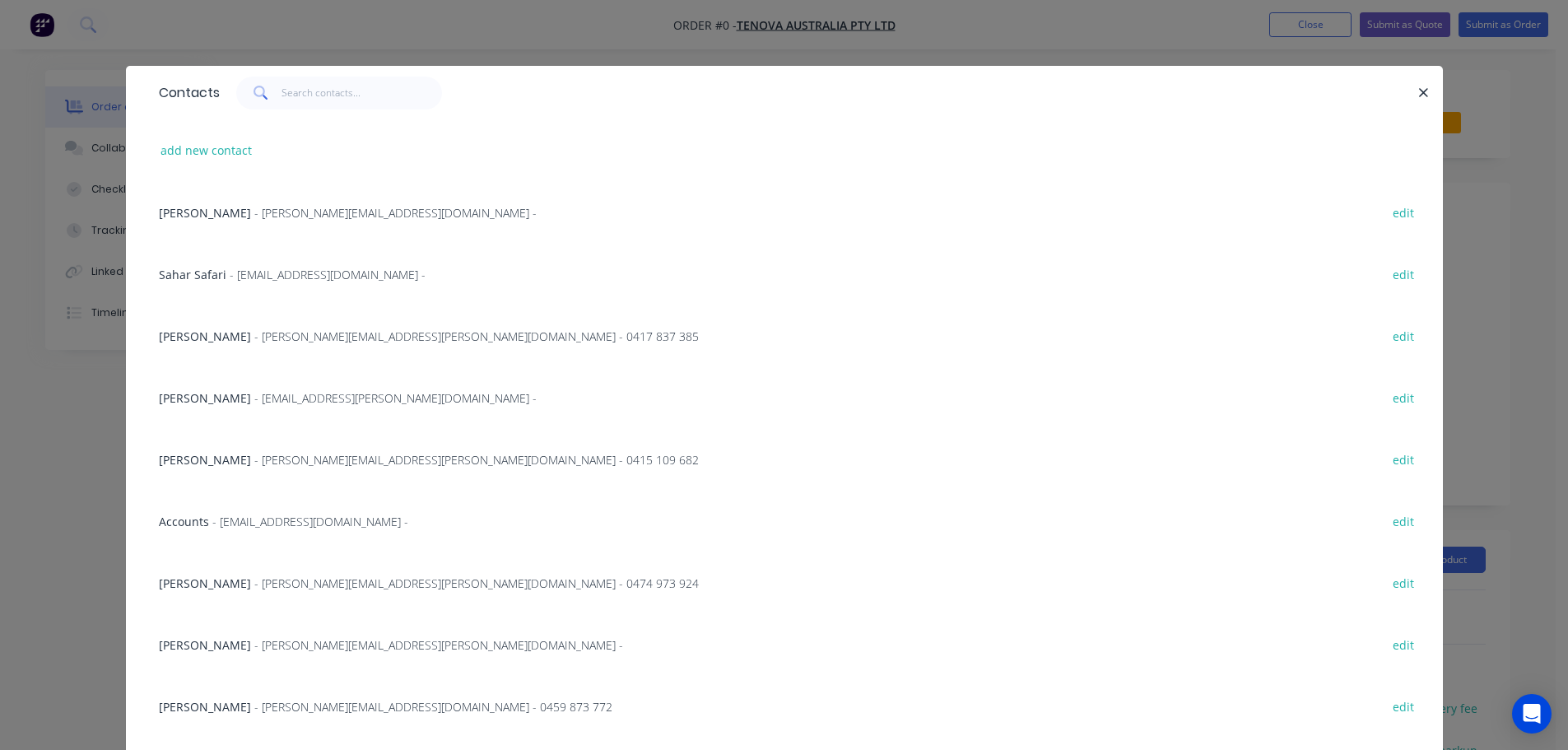
click at [305, 341] on span "- [PERSON_NAME][EMAIL_ADDRESS][PERSON_NAME][DOMAIN_NAME] - 0417 837 385" at bounding box center [477, 336] width 444 height 15
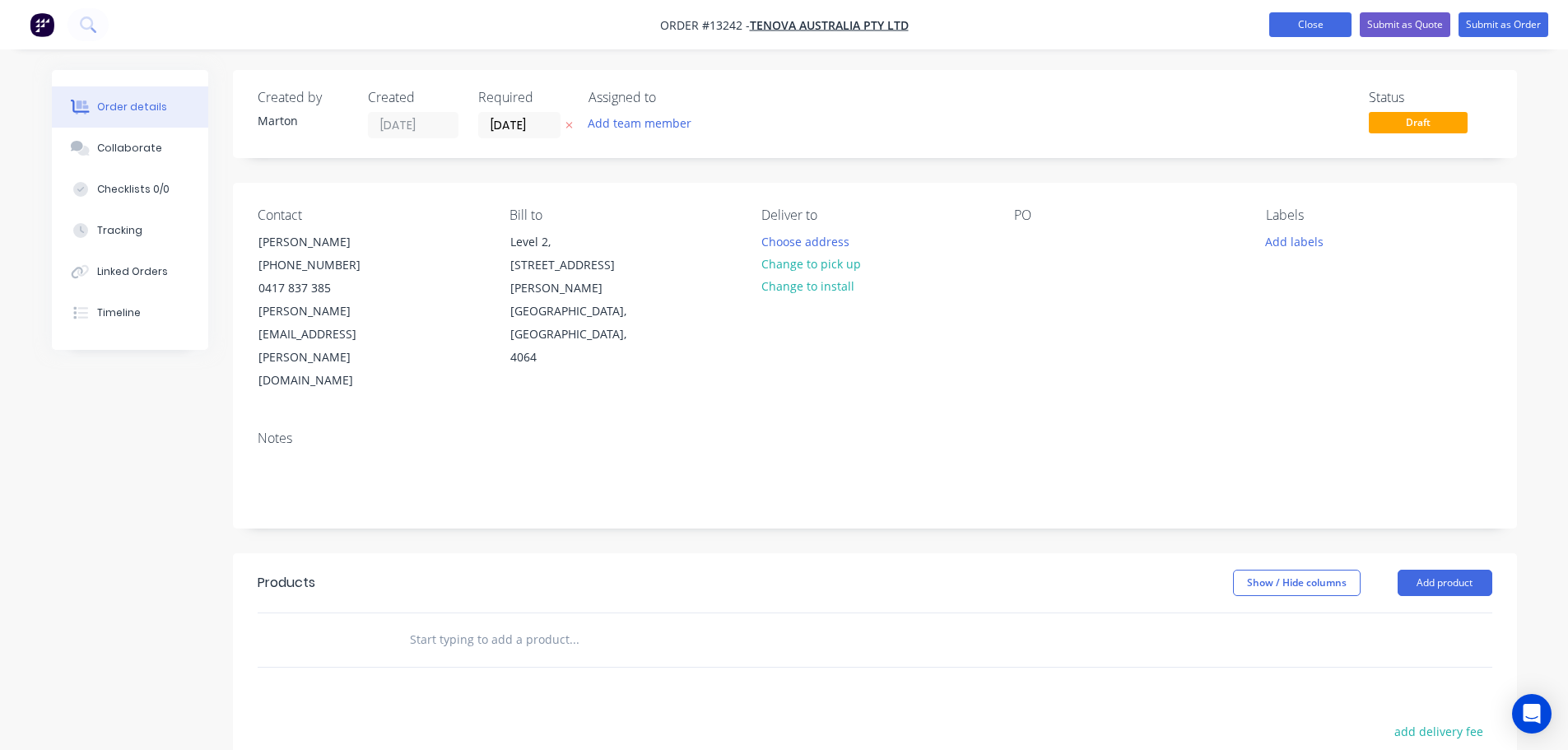
click at [1304, 20] on button "Close" at bounding box center [1310, 25] width 83 height 25
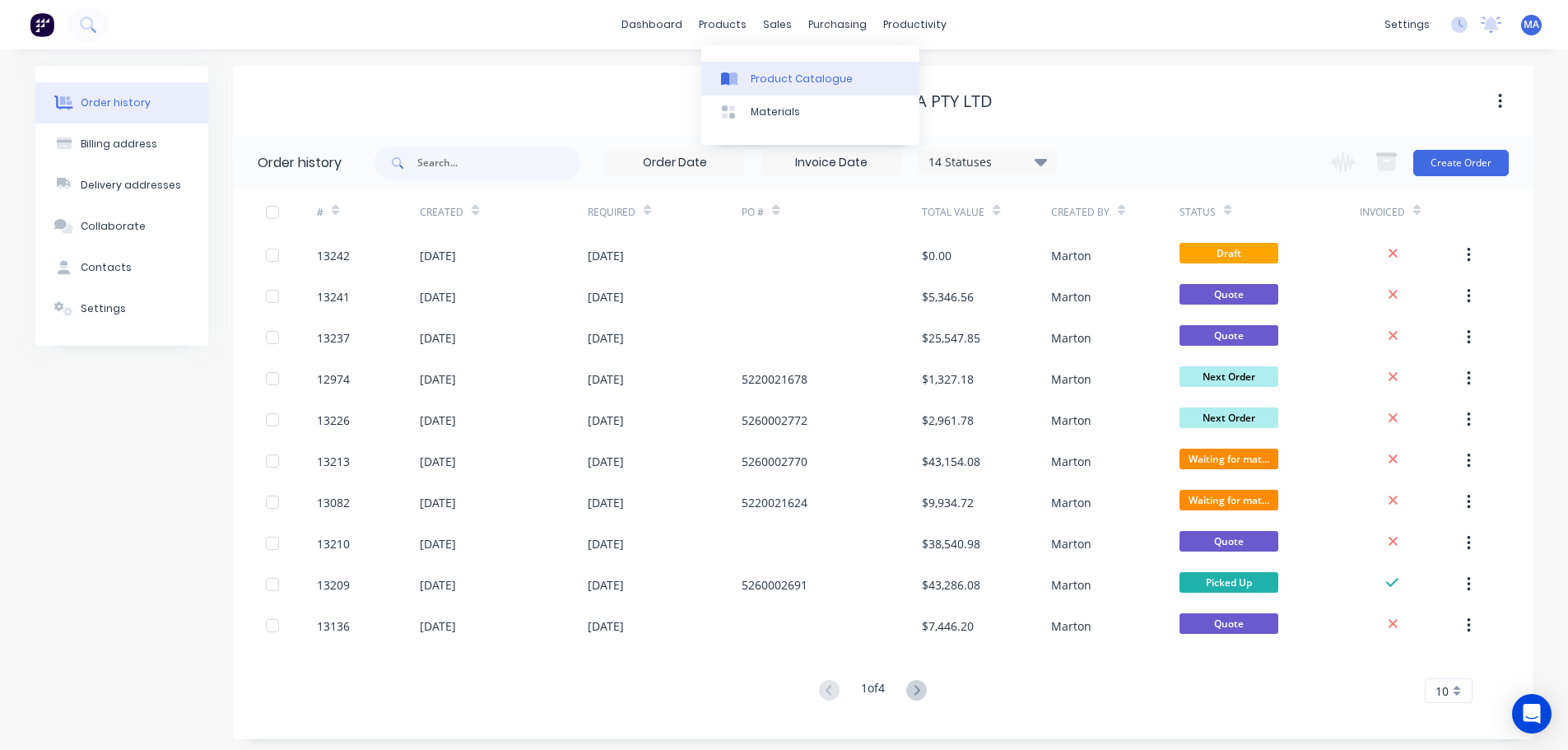
click at [746, 74] on link "Product Catalogue" at bounding box center [810, 78] width 218 height 33
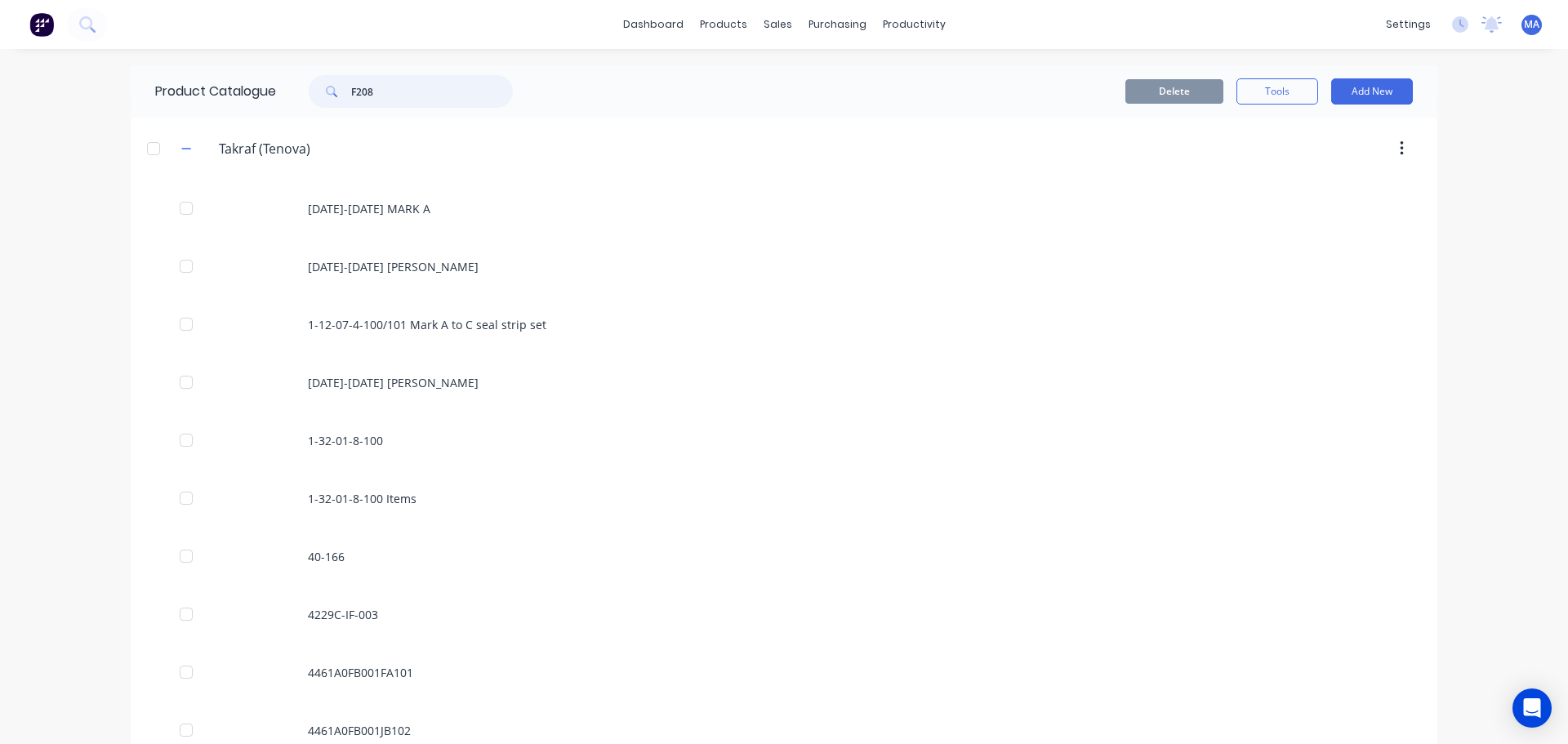
drag, startPoint x: 384, startPoint y: 90, endPoint x: 311, endPoint y: 89, distance: 73.0
click at [313, 89] on div "F208" at bounding box center [411, 91] width 204 height 33
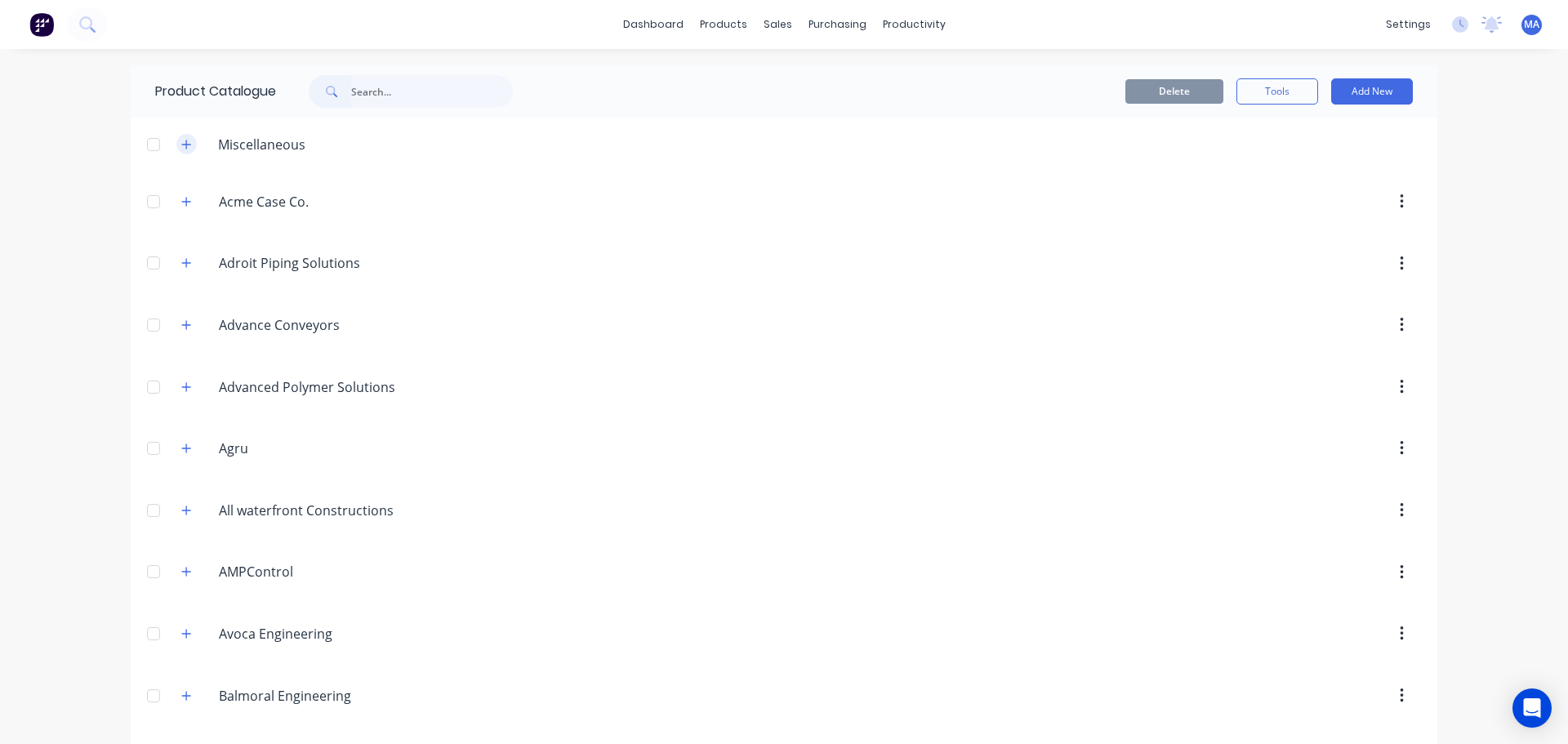
click at [183, 152] on button "button" at bounding box center [187, 144] width 20 height 20
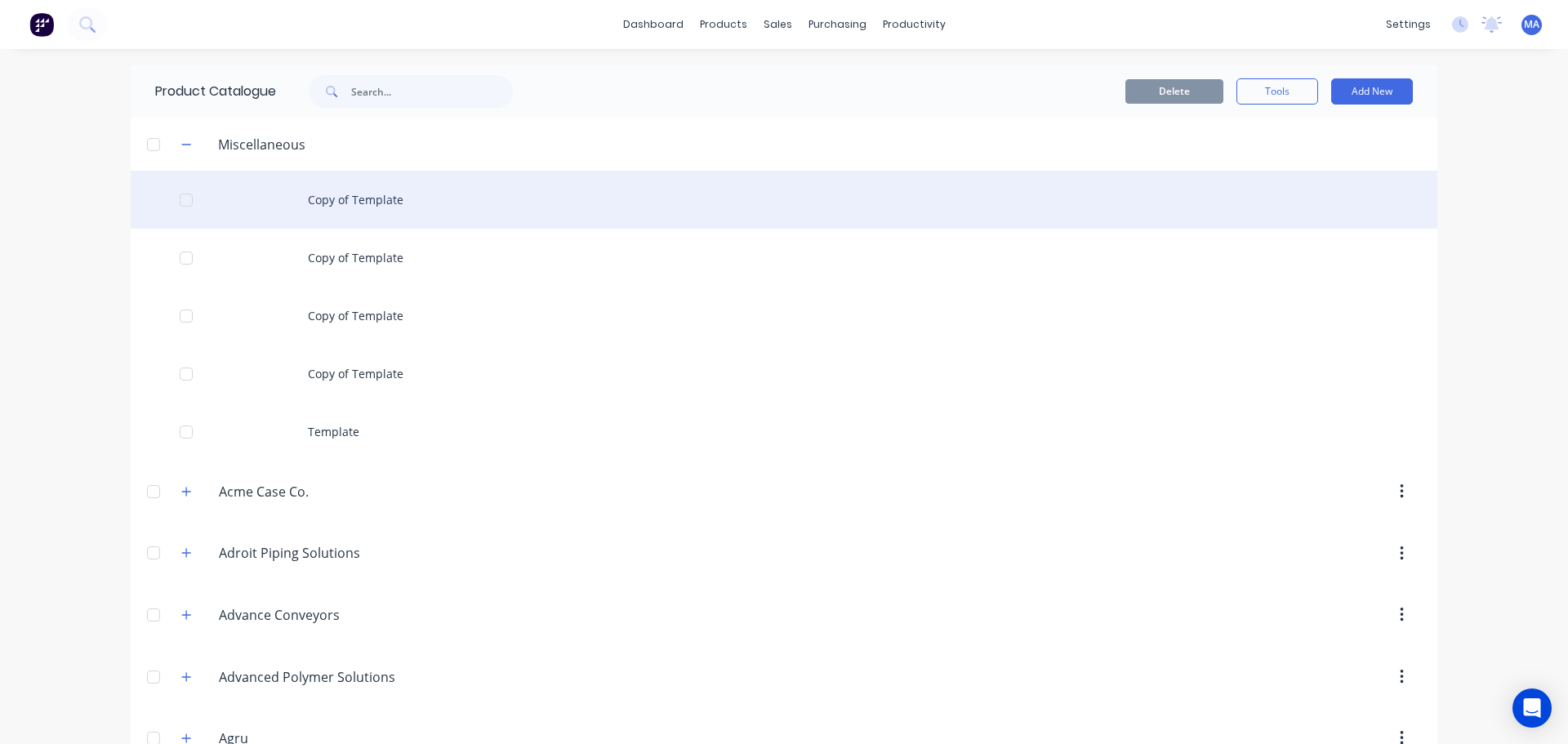
click at [176, 198] on div at bounding box center [186, 200] width 33 height 33
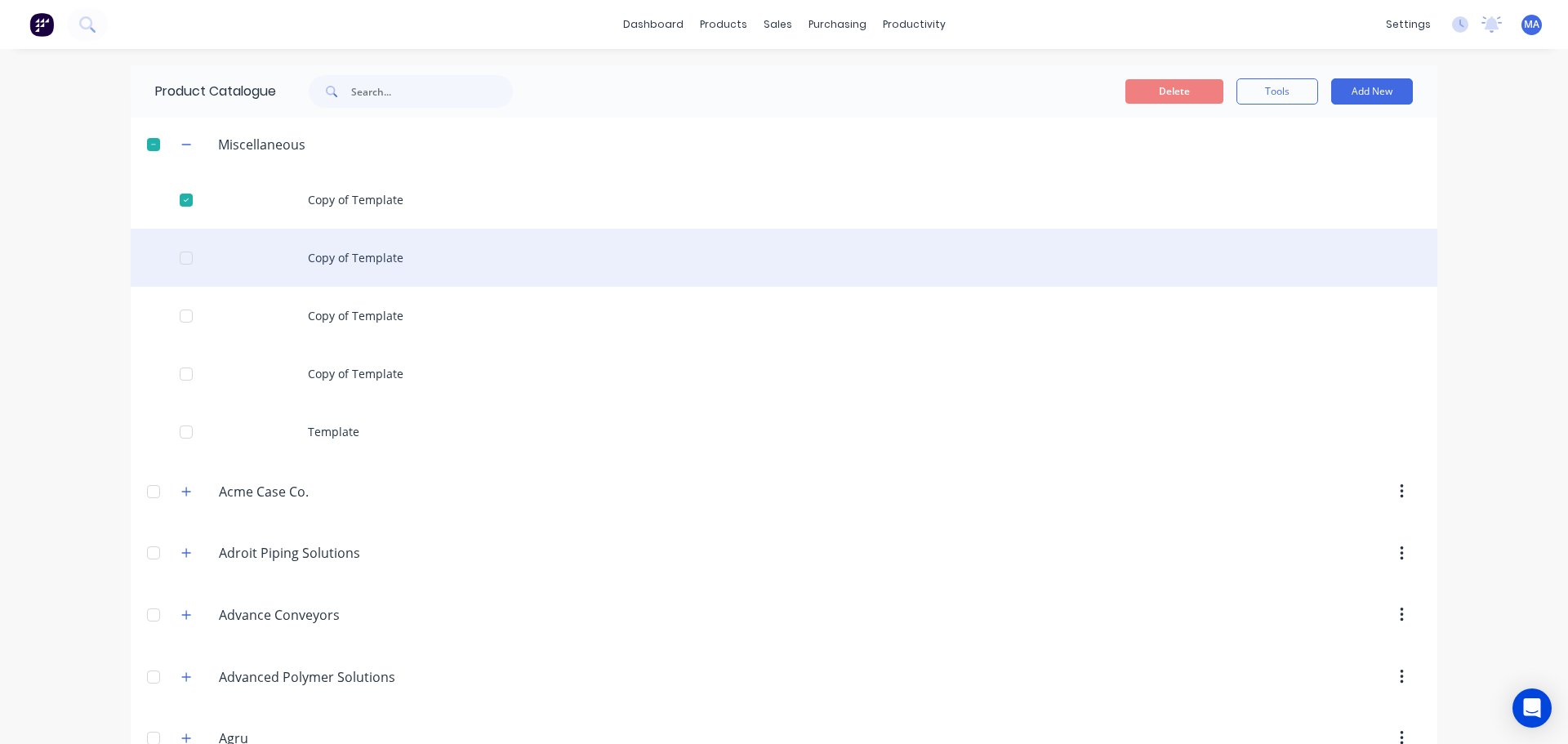
drag, startPoint x: 185, startPoint y: 251, endPoint x: 186, endPoint y: 276, distance: 25.0
click at [183, 253] on div at bounding box center [186, 258] width 33 height 33
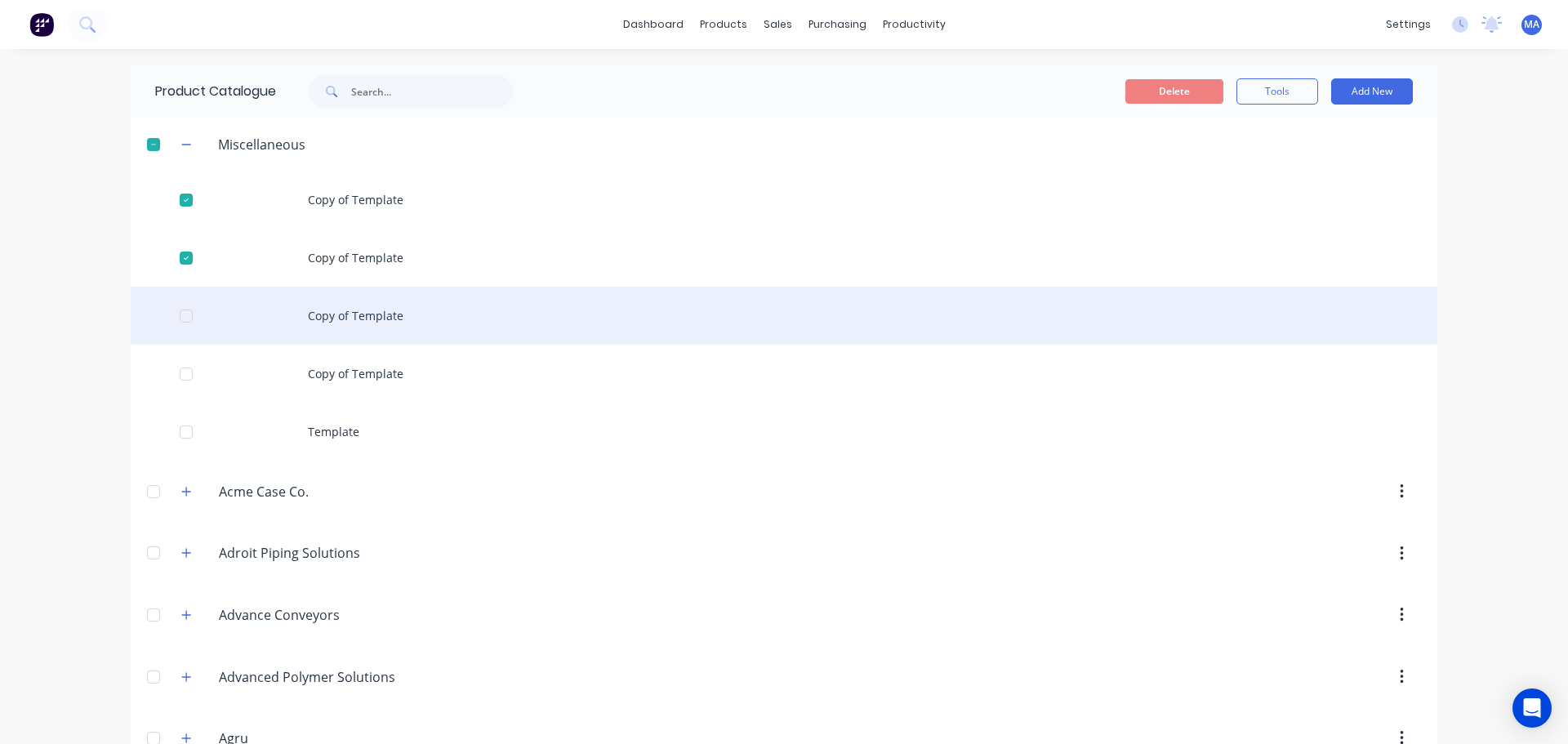
click at [175, 308] on div at bounding box center [186, 316] width 33 height 33
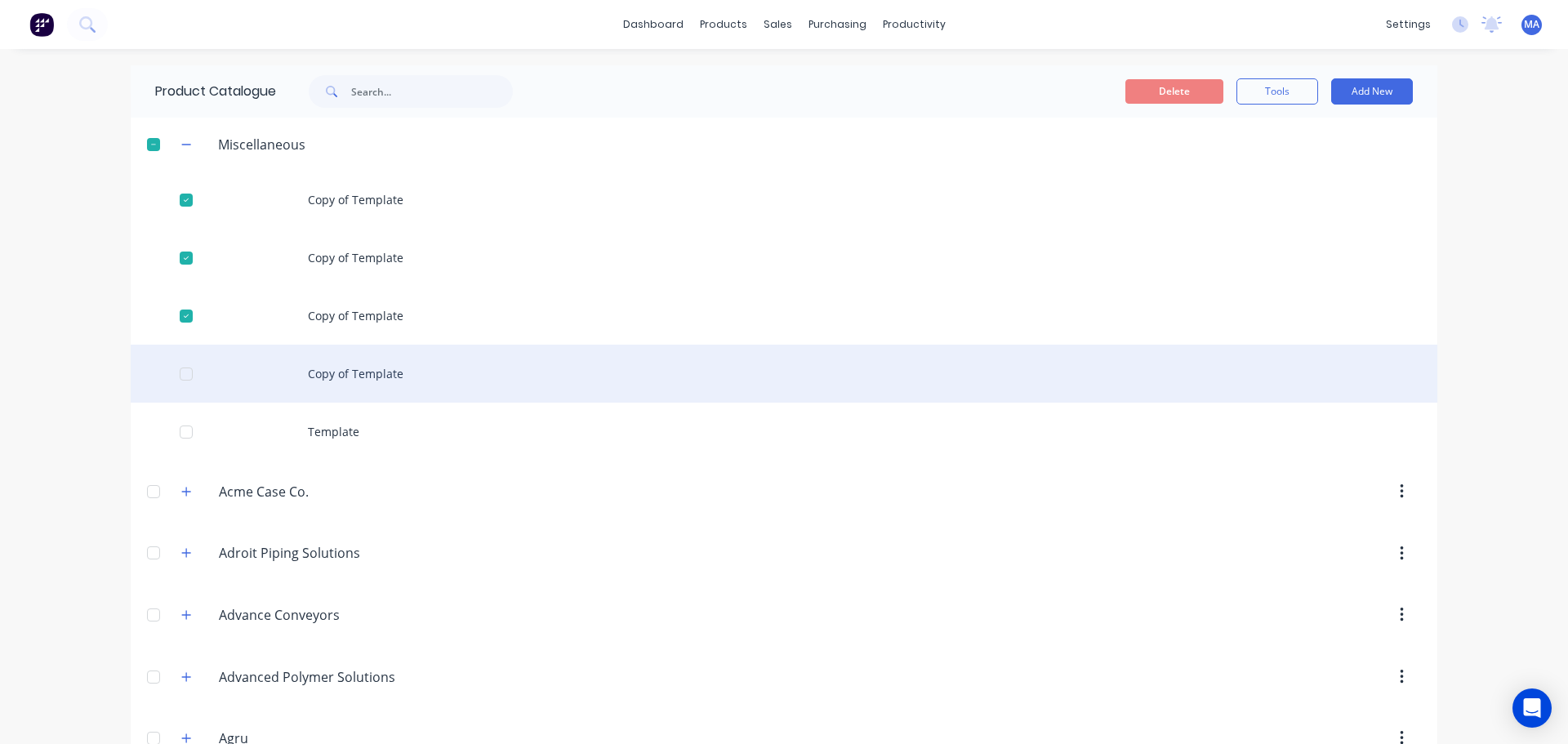
click at [178, 363] on div at bounding box center [186, 374] width 33 height 33
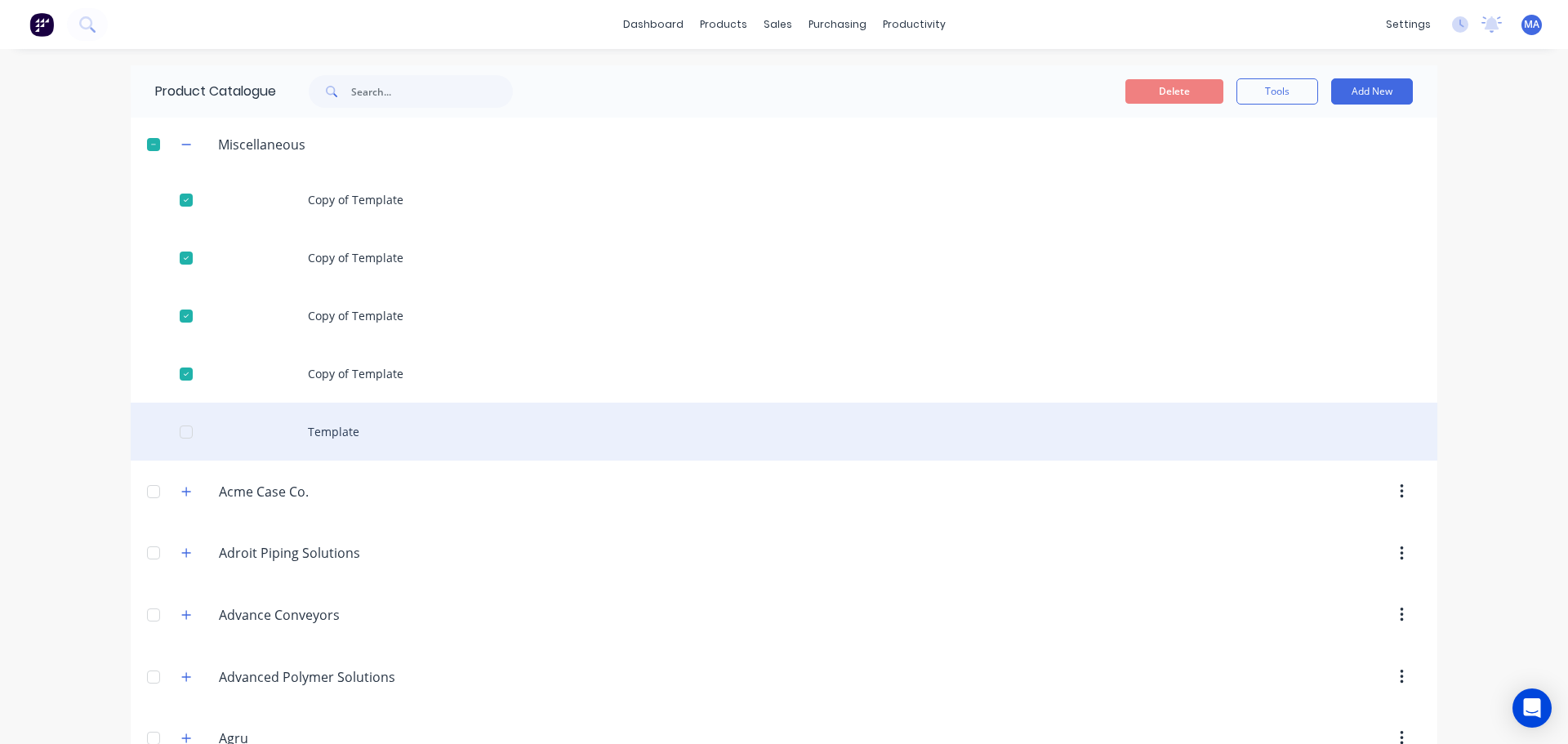
click at [173, 421] on div at bounding box center [186, 432] width 33 height 33
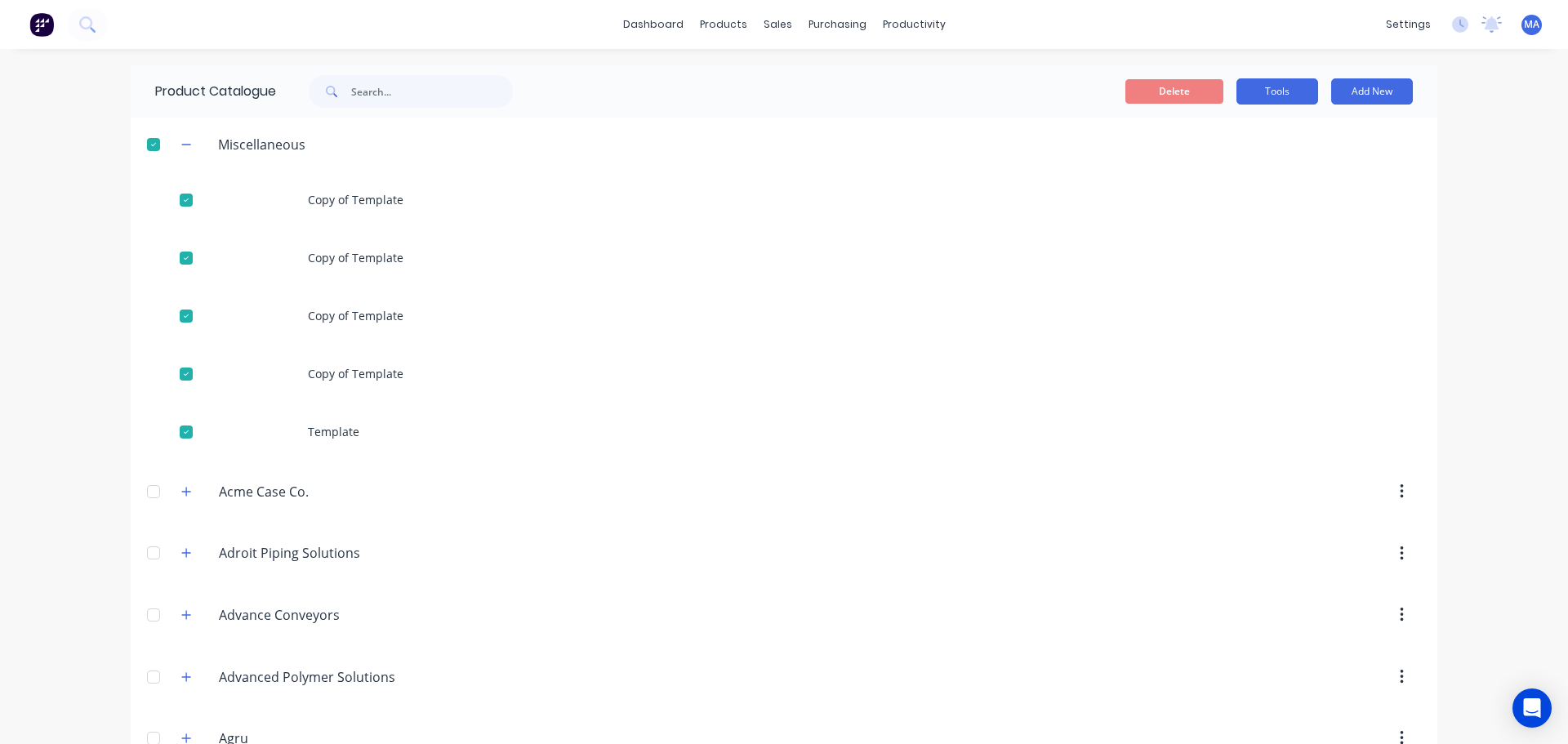
click at [1255, 94] on button "Tools" at bounding box center [1277, 91] width 82 height 26
click at [1245, 132] on span "Duplicate product" at bounding box center [1239, 133] width 122 height 17
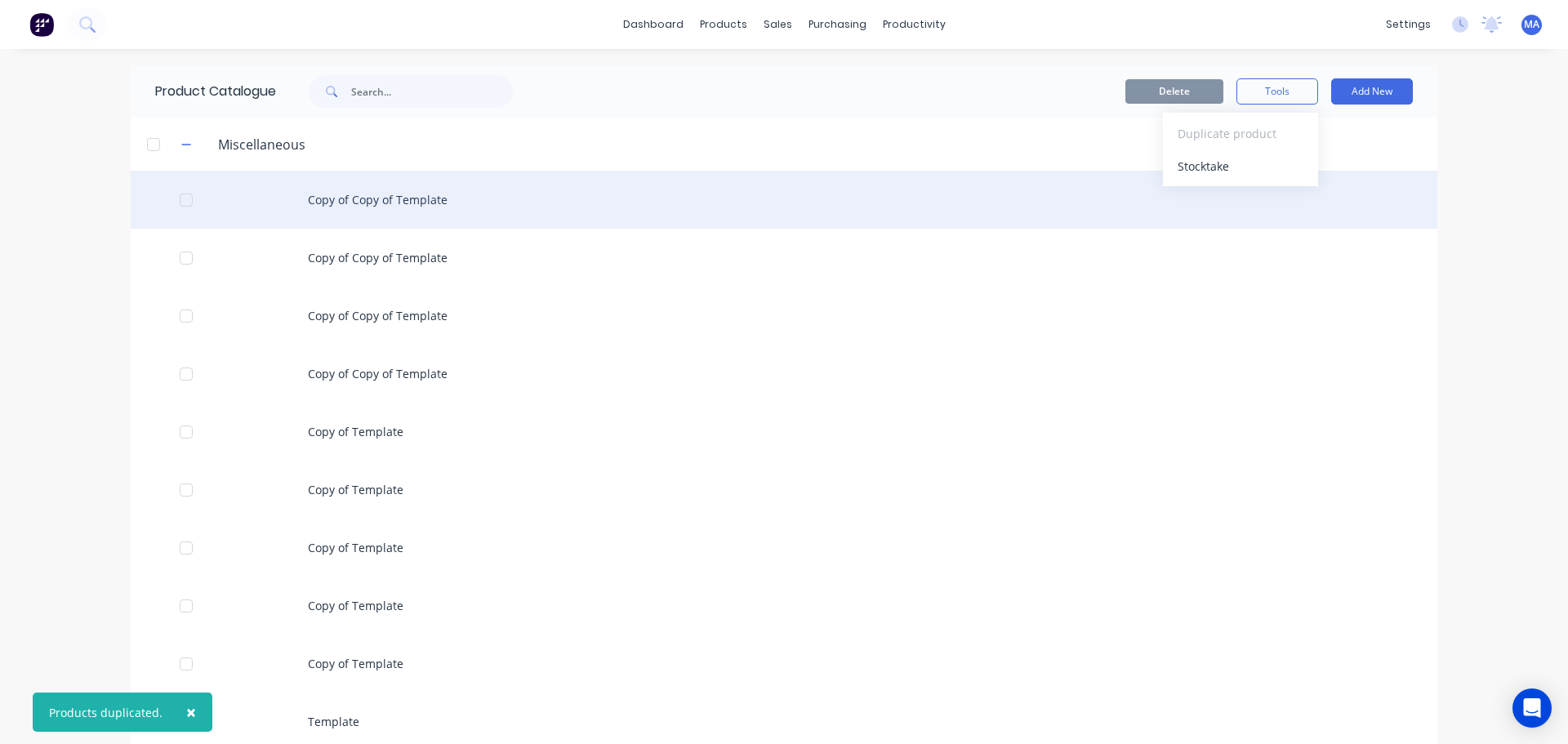
click at [280, 203] on div "Copy of Copy of Template" at bounding box center [784, 199] width 1307 height 58
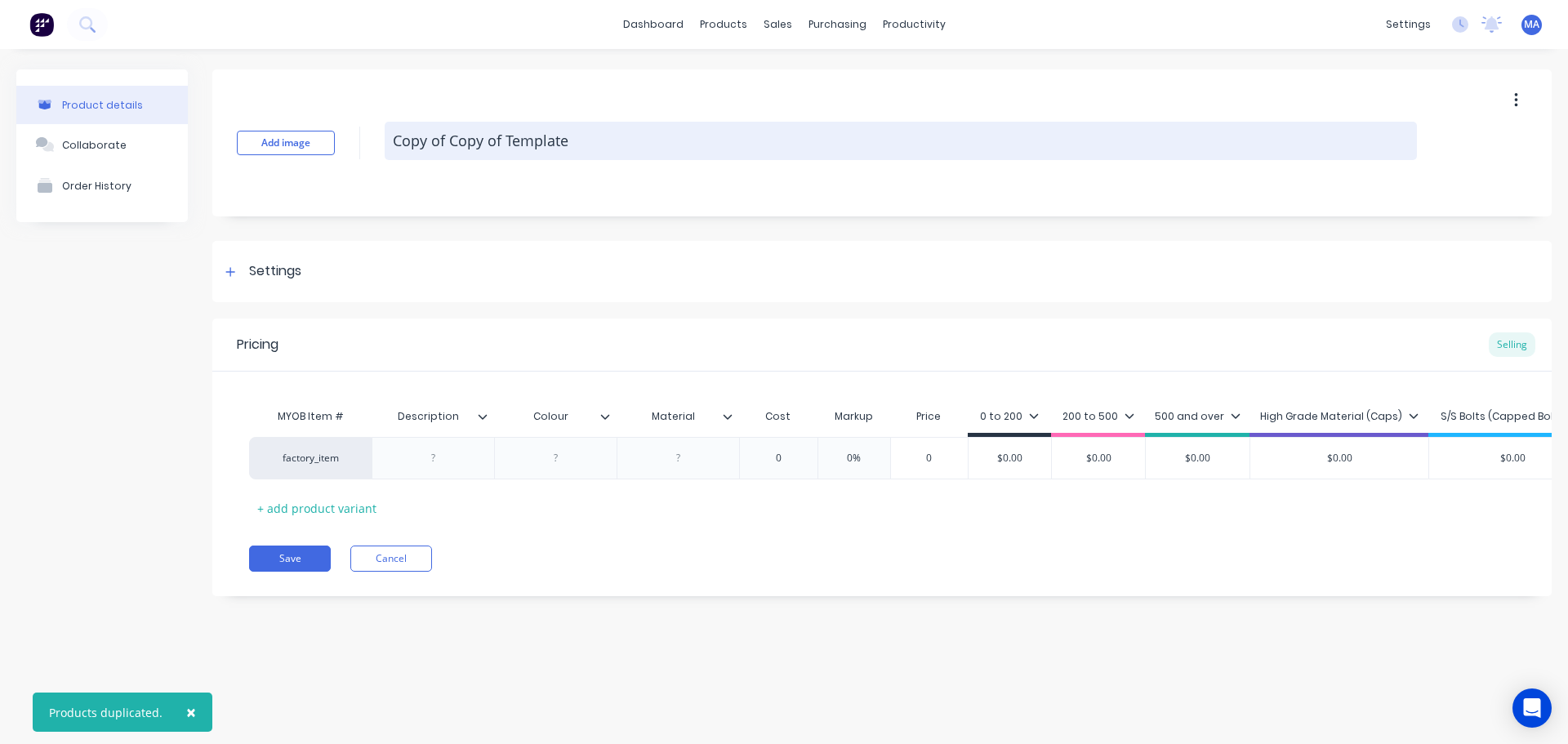
click at [600, 133] on textarea "Copy of Copy of Template" at bounding box center [901, 140] width 1032 height 38
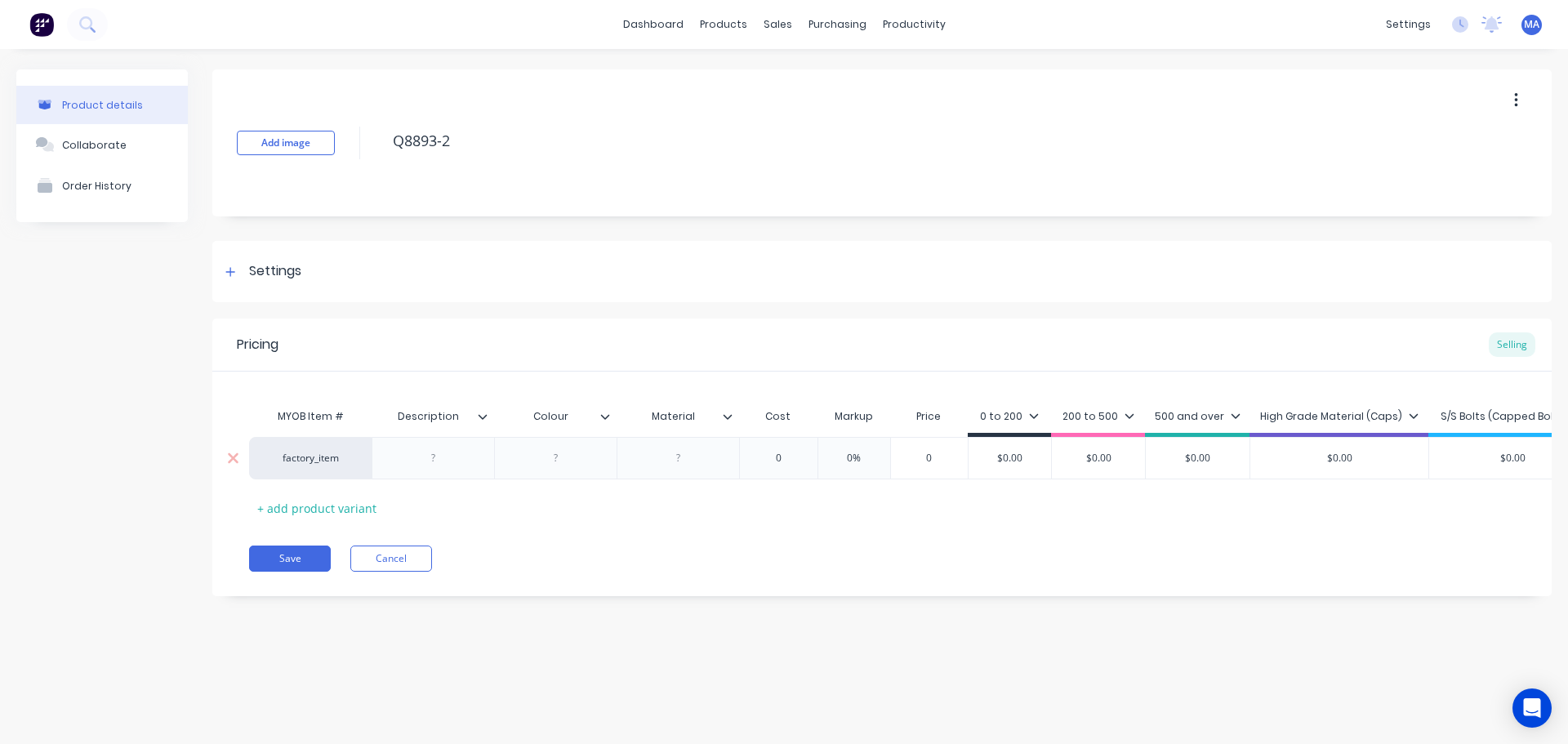
click at [433, 453] on div at bounding box center [433, 458] width 82 height 21
click at [714, 466] on div "UHMWPE" at bounding box center [678, 458] width 82 height 21
click at [727, 415] on icon at bounding box center [728, 416] width 10 height 10
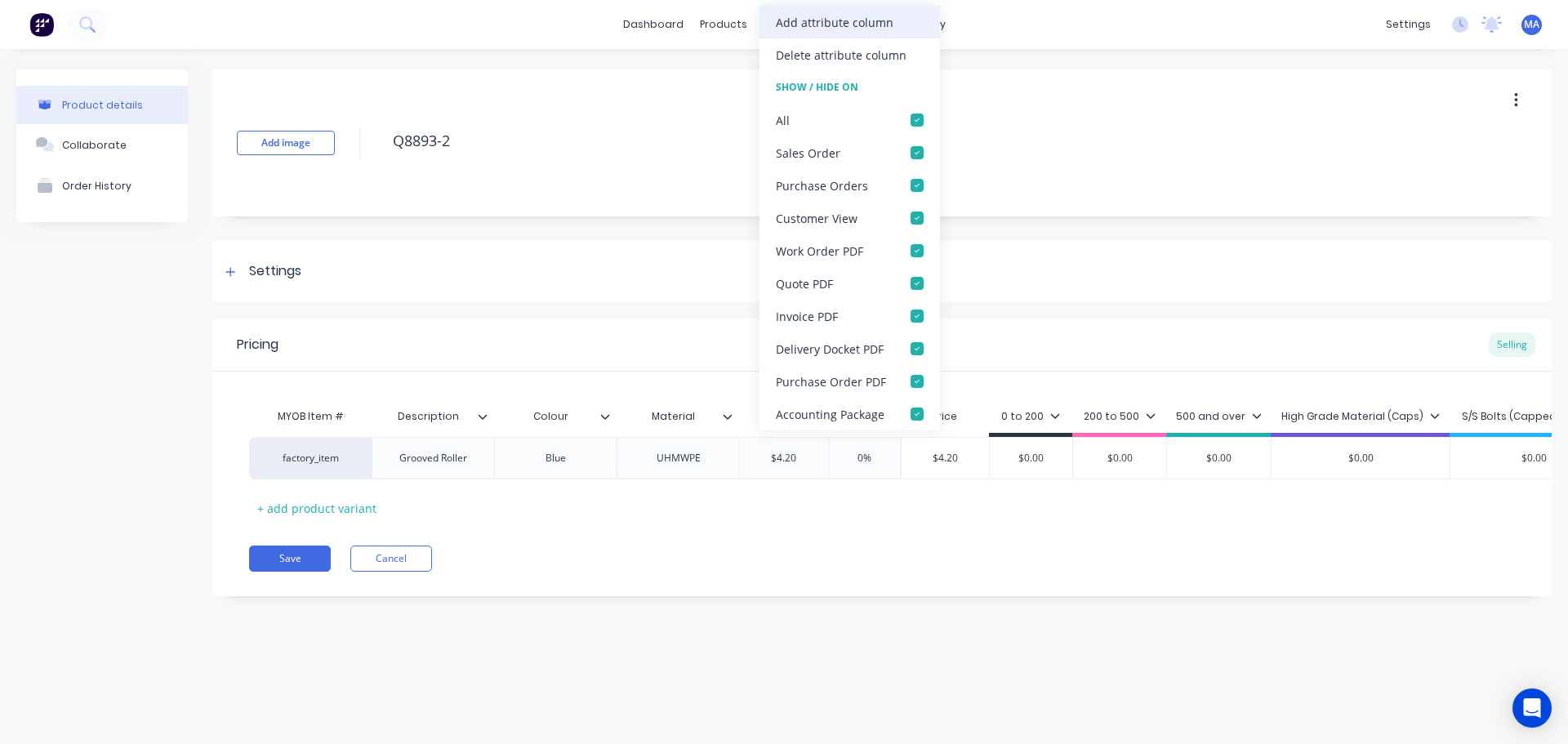
click at [819, 14] on div "Add attribute column" at bounding box center [835, 22] width 117 height 17
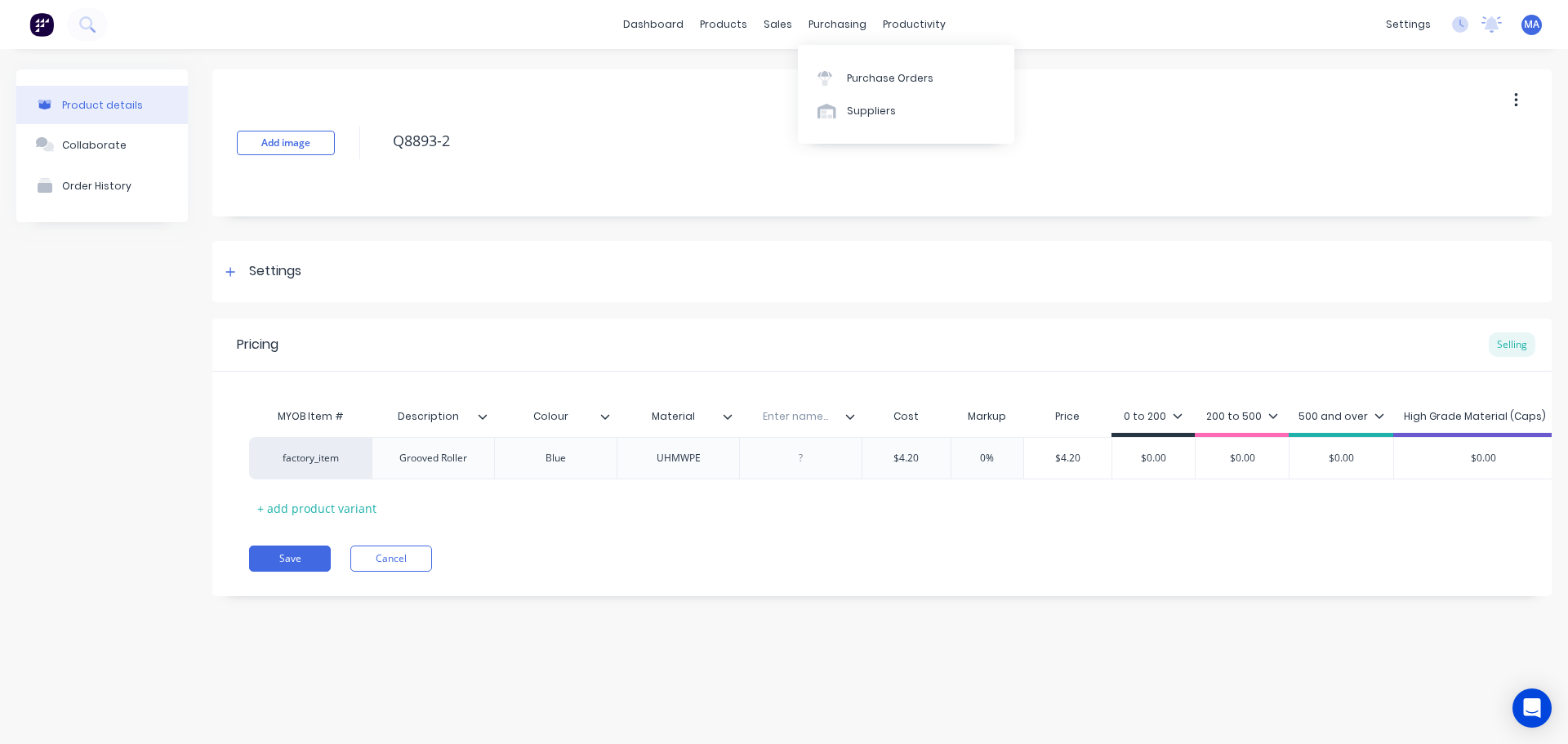
click at [806, 402] on div "Enter name..." at bounding box center [795, 416] width 112 height 41
drag, startPoint x: 804, startPoint y: 414, endPoint x: 815, endPoint y: 416, distance: 11.2
click at [808, 414] on input "text" at bounding box center [795, 415] width 112 height 14
drag, startPoint x: 807, startPoint y: 468, endPoint x: 828, endPoint y: 462, distance: 21.8
click at [811, 466] on div "factory_item Grooved Roller Blue UHMWPE $4.20 $4.20 0% $4.20 $0.00 $0.00 $0.00 …" at bounding box center [882, 458] width 1266 height 42
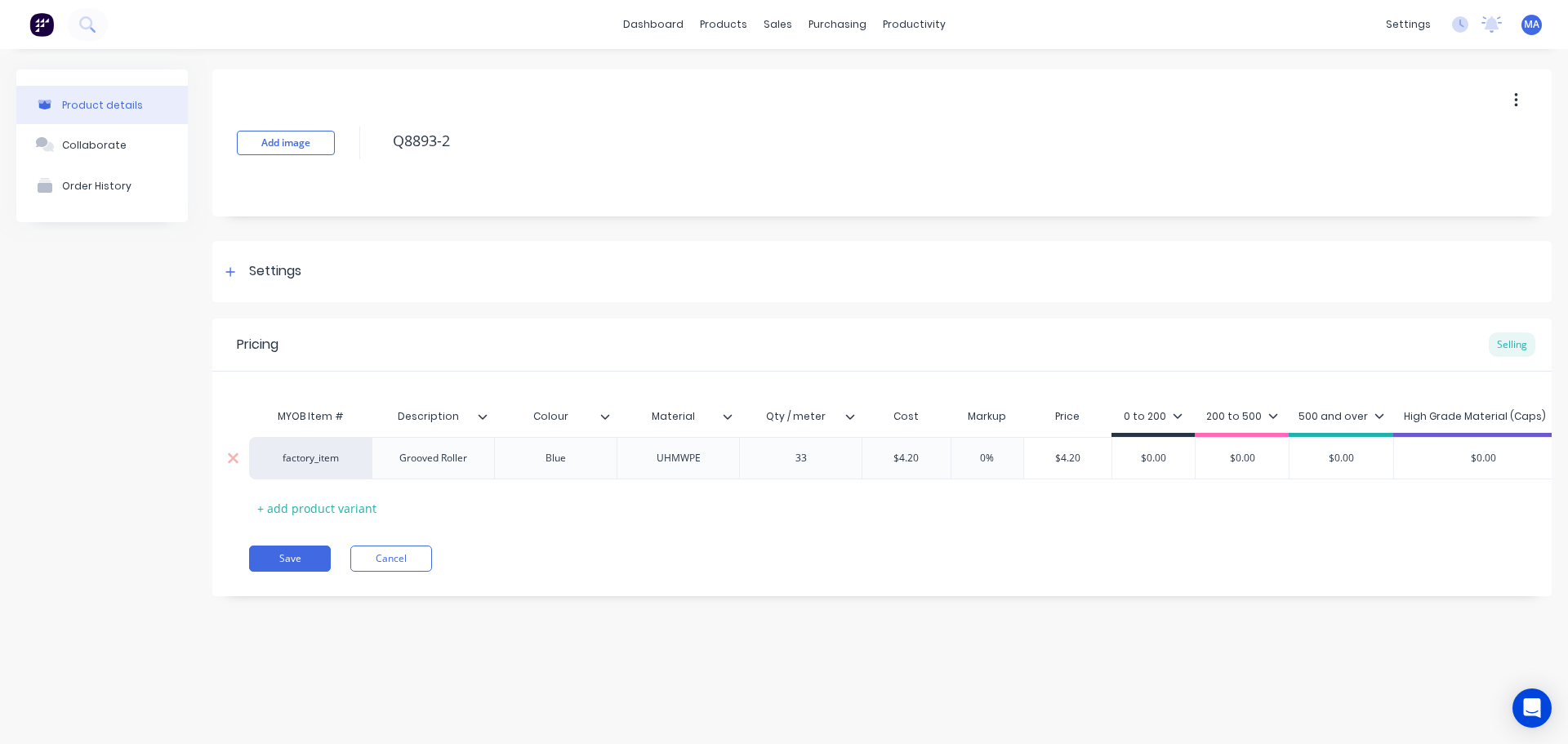
click at [966, 450] on div "0%" at bounding box center [988, 458] width 82 height 41
click at [982, 455] on input "0%" at bounding box center [988, 458] width 82 height 14
drag, startPoint x: 1099, startPoint y: 455, endPoint x: 1037, endPoint y: 458, distance: 62.1
click at [1041, 458] on input "$6.51" at bounding box center [1070, 458] width 93 height 14
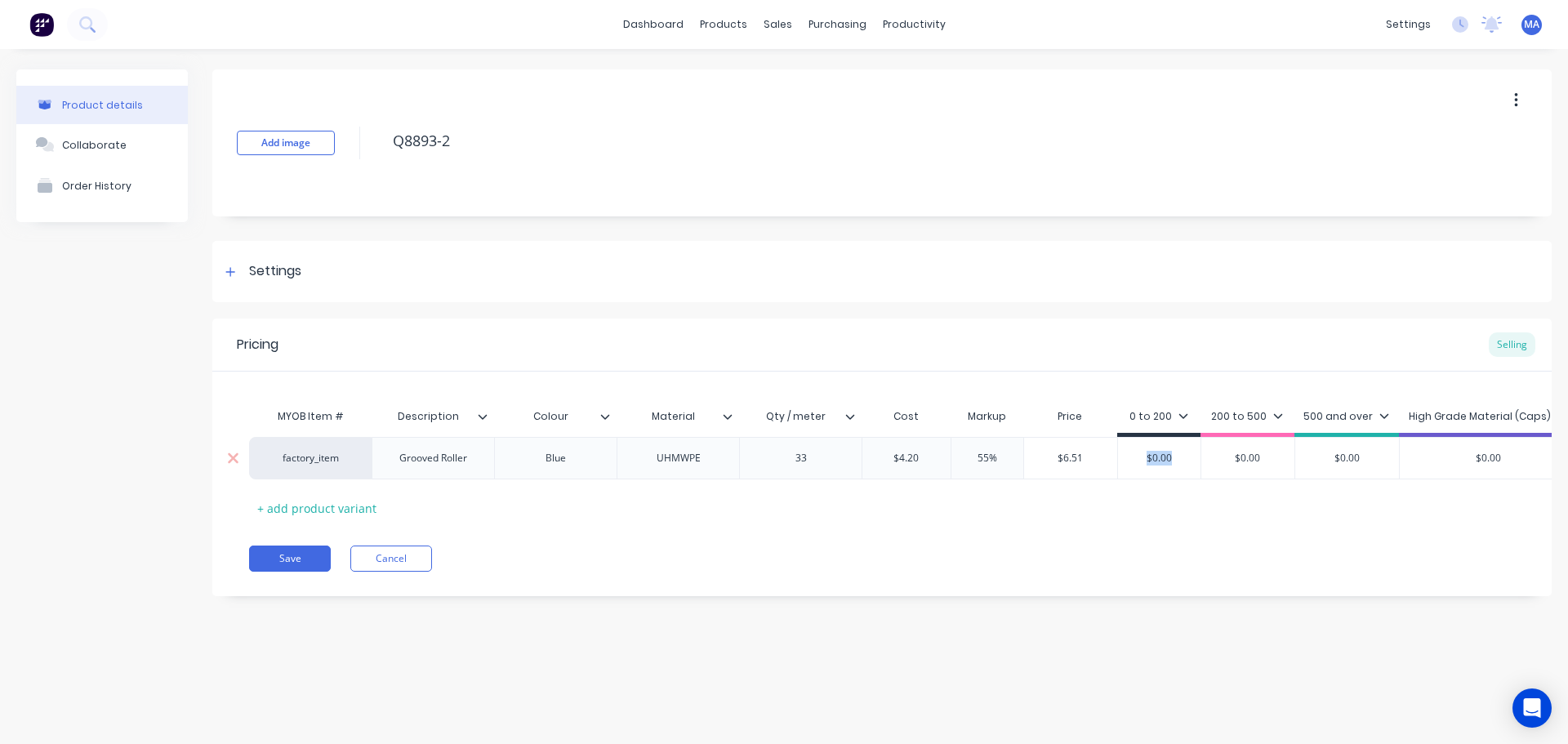
drag, startPoint x: 1179, startPoint y: 450, endPoint x: 1137, endPoint y: 456, distance: 42.4
click at [1139, 456] on div "$0.00" at bounding box center [1160, 458] width 83 height 41
drag, startPoint x: 1152, startPoint y: 459, endPoint x: 1132, endPoint y: 464, distance: 20.6
click at [1141, 462] on input "$0.00" at bounding box center [1160, 458] width 83 height 14
paste input "6.51"
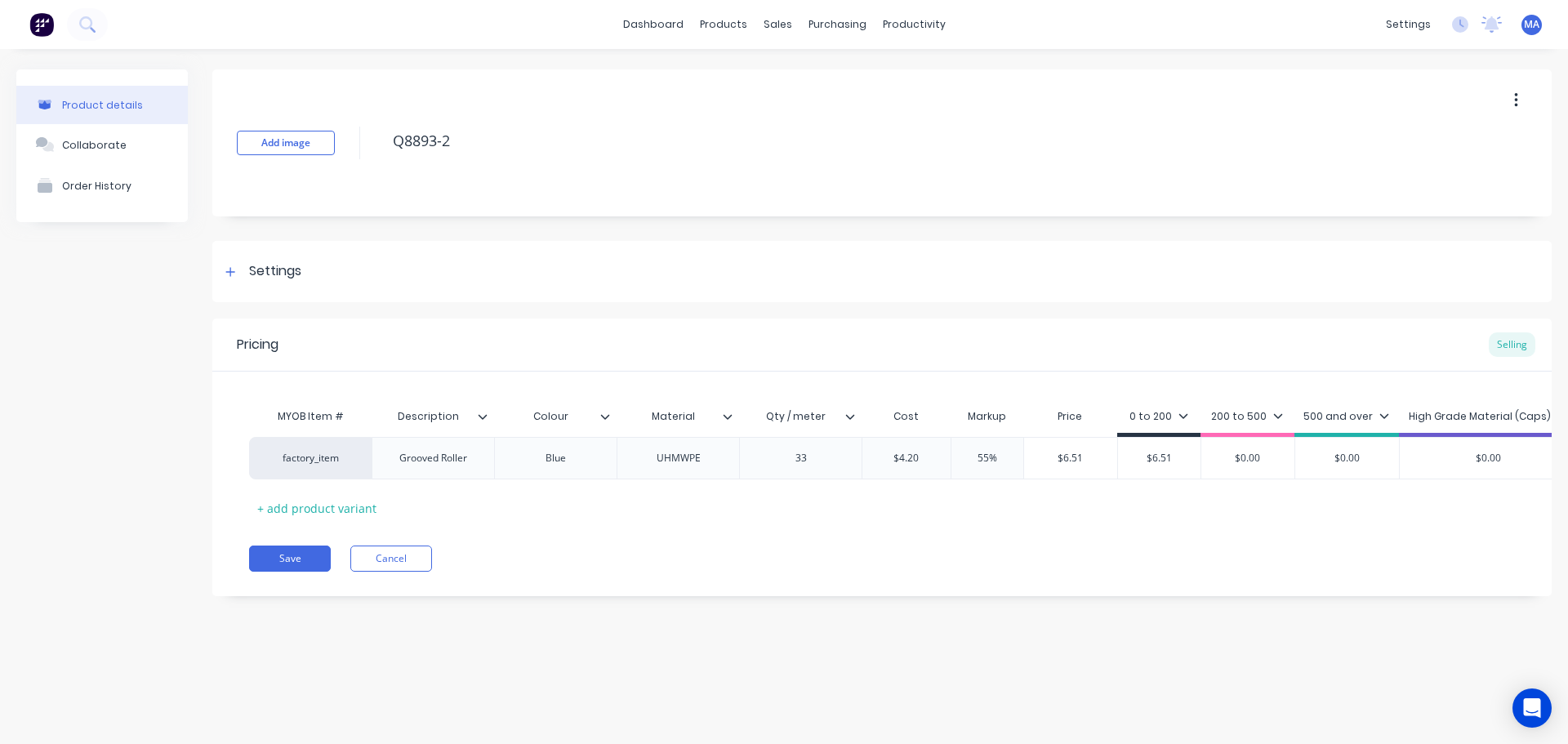
click at [1033, 502] on div "MYOB Item # Description Colour Material Qty / meter Cost Markup Price 0 to 200 …" at bounding box center [882, 460] width 1266 height 121
click at [111, 155] on button "Collaborate" at bounding box center [101, 144] width 172 height 41
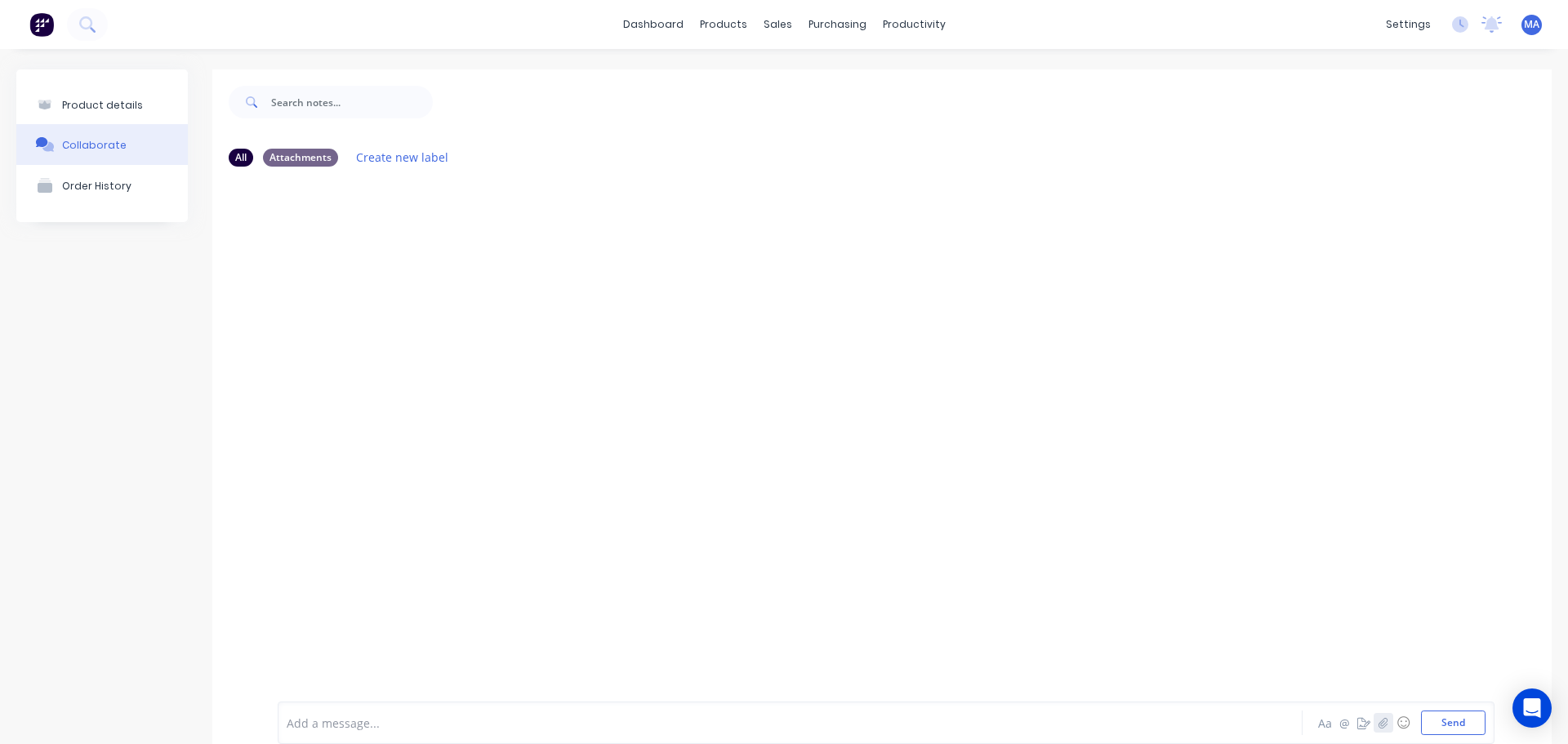
click at [1379, 727] on icon "button" at bounding box center [1384, 723] width 10 height 12
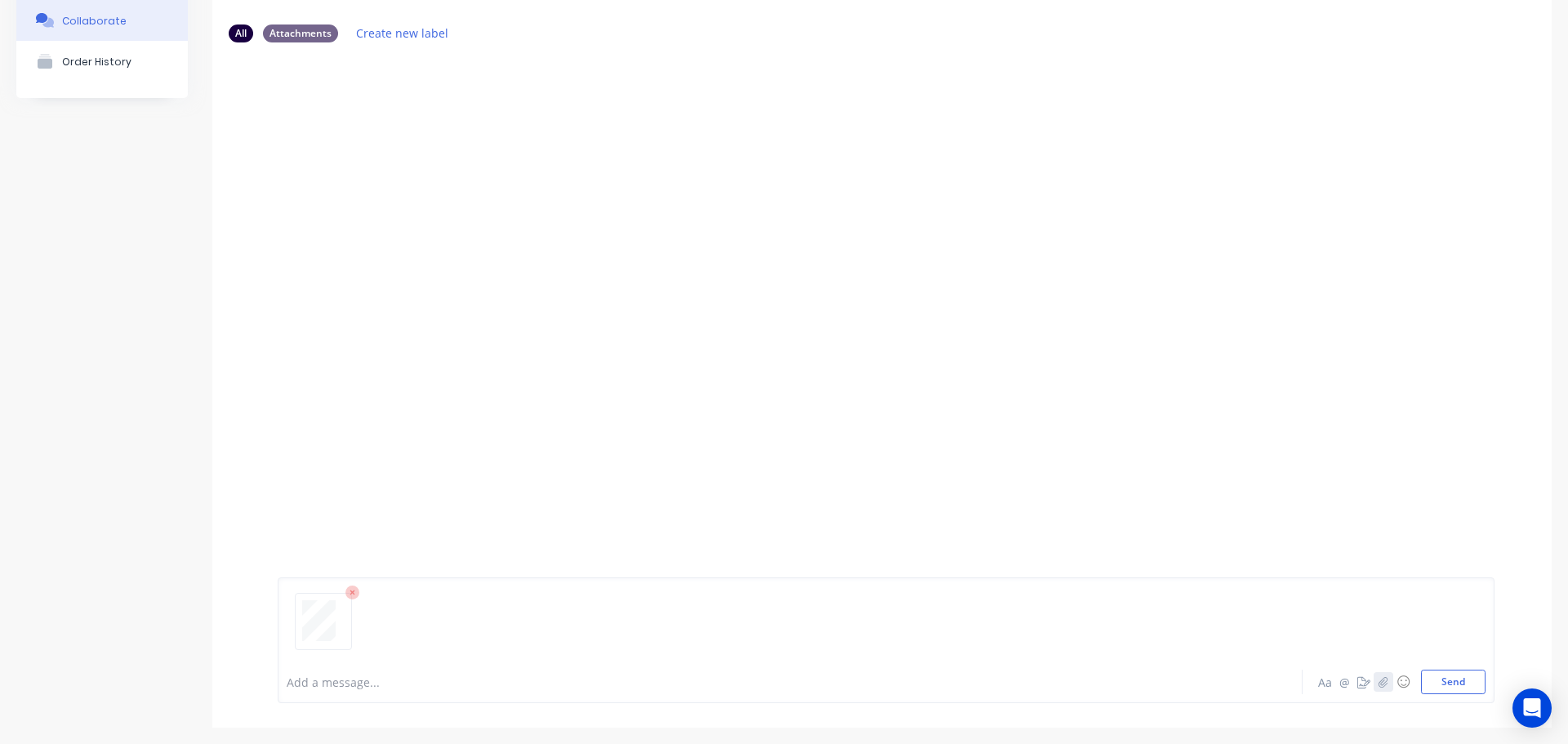
scroll to position [128, 0]
click at [1434, 687] on button "Send" at bounding box center [1453, 677] width 64 height 24
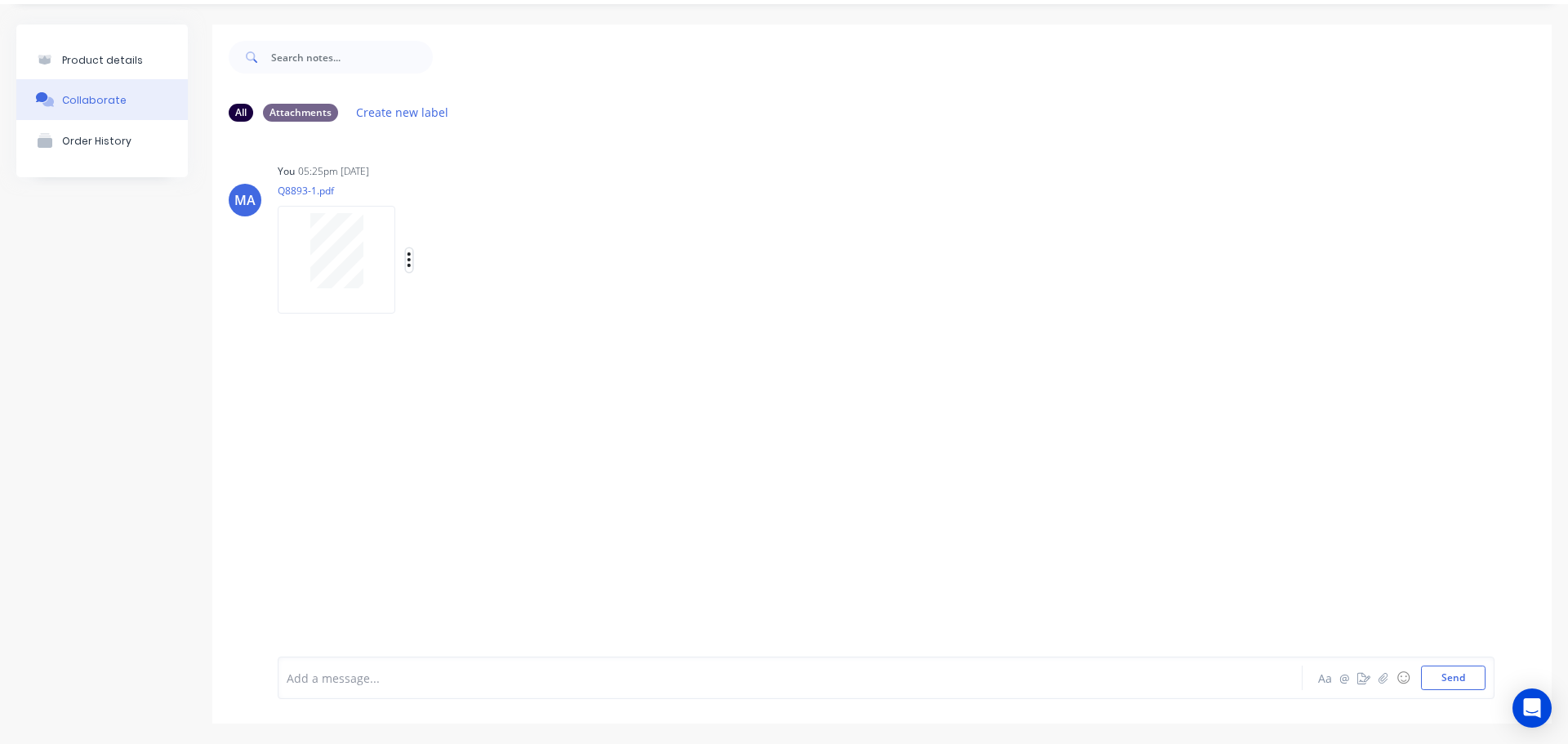
click at [409, 263] on icon "button" at bounding box center [410, 260] width 5 height 19
click at [463, 309] on button "Auto-attach to new orders" at bounding box center [517, 303] width 184 height 38
click at [674, 295] on label at bounding box center [674, 295] width 0 height 0
click at [649, 301] on input "checkbox" at bounding box center [641, 302] width 13 height 15
click at [672, 257] on div "You 05:25pm 15/08/25 Q8893-1.pdf Labels Auto-attach to new orders Sales Orders …" at bounding box center [533, 233] width 510 height 147
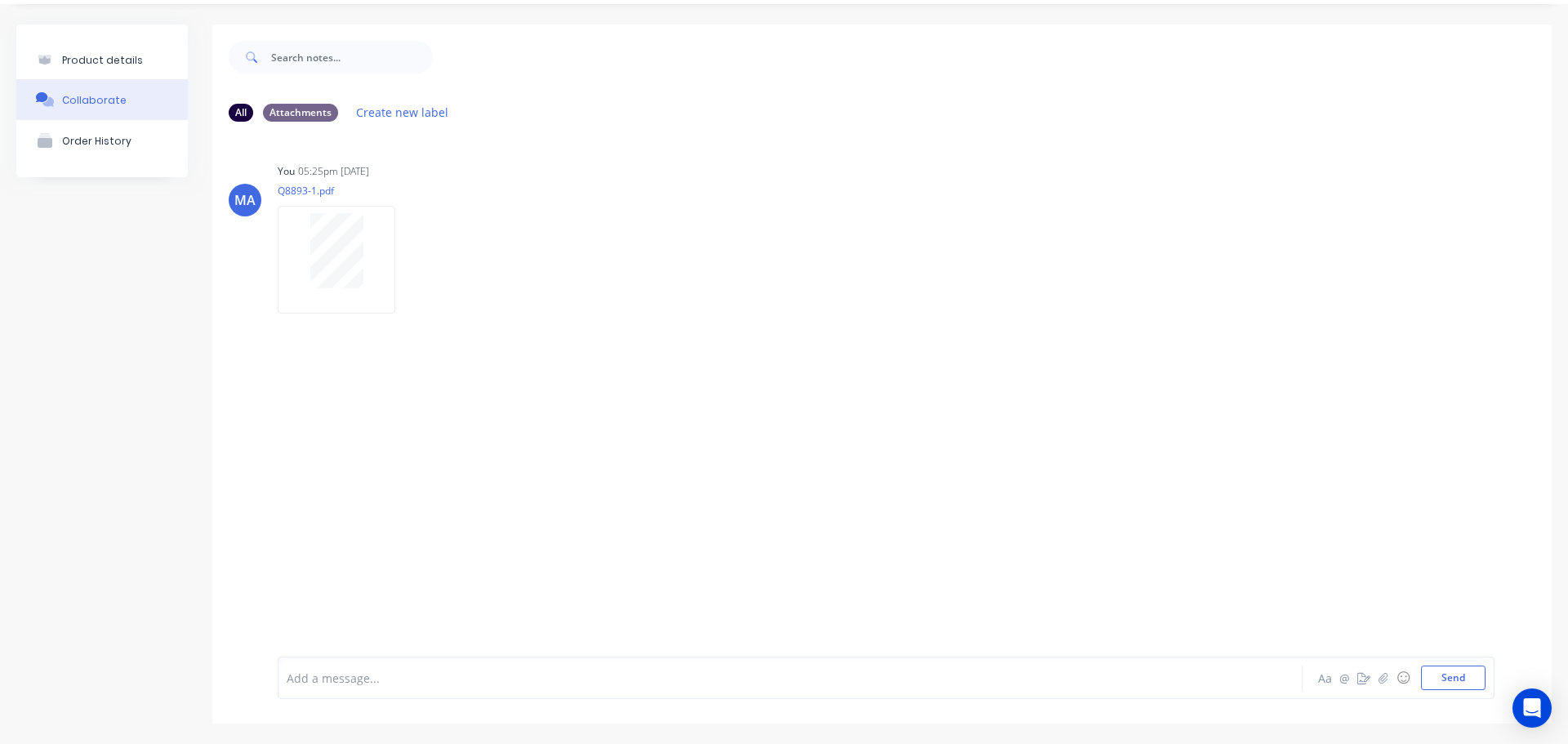
click at [152, 61] on button "Product details" at bounding box center [101, 59] width 172 height 38
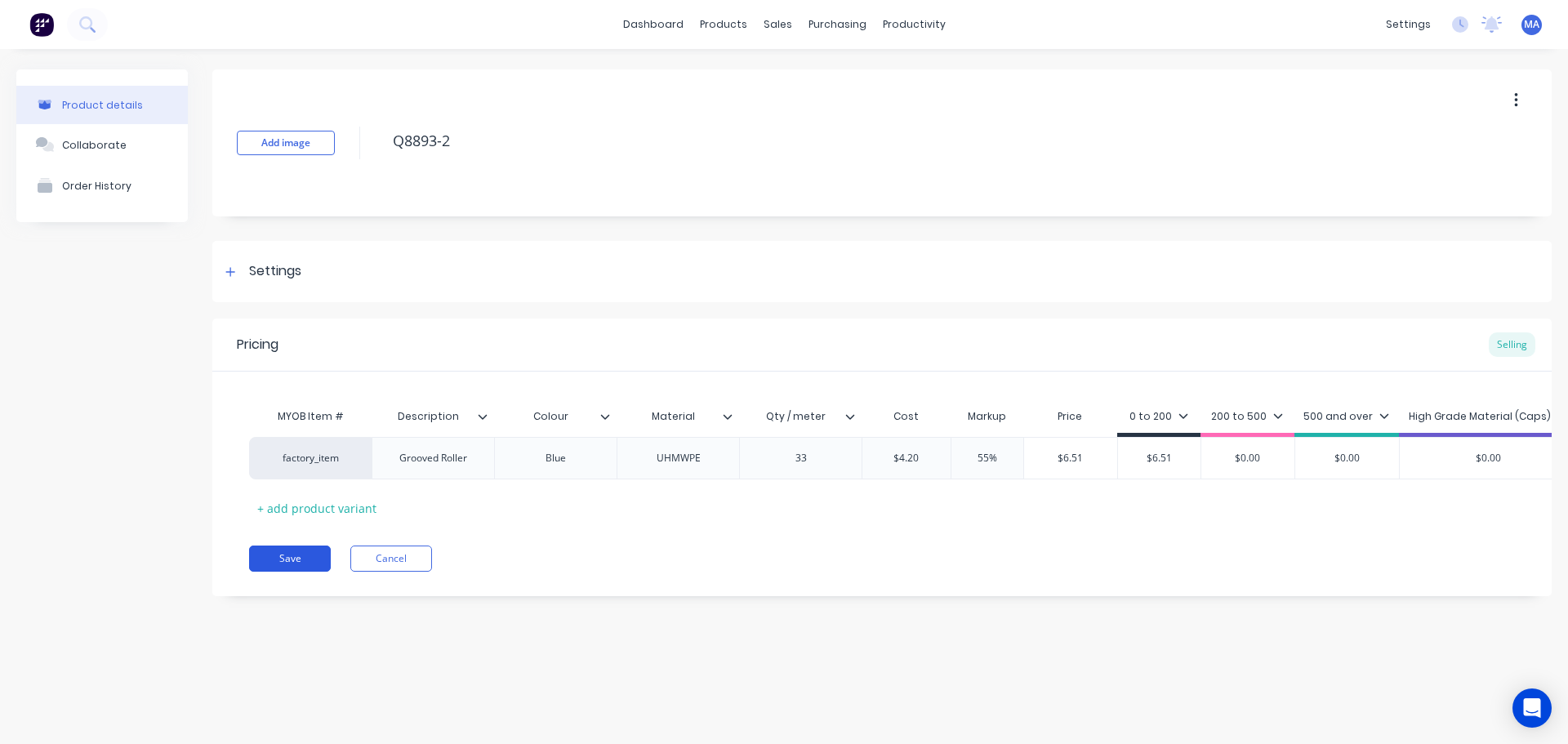
click at [328, 572] on button "Save" at bounding box center [290, 558] width 82 height 26
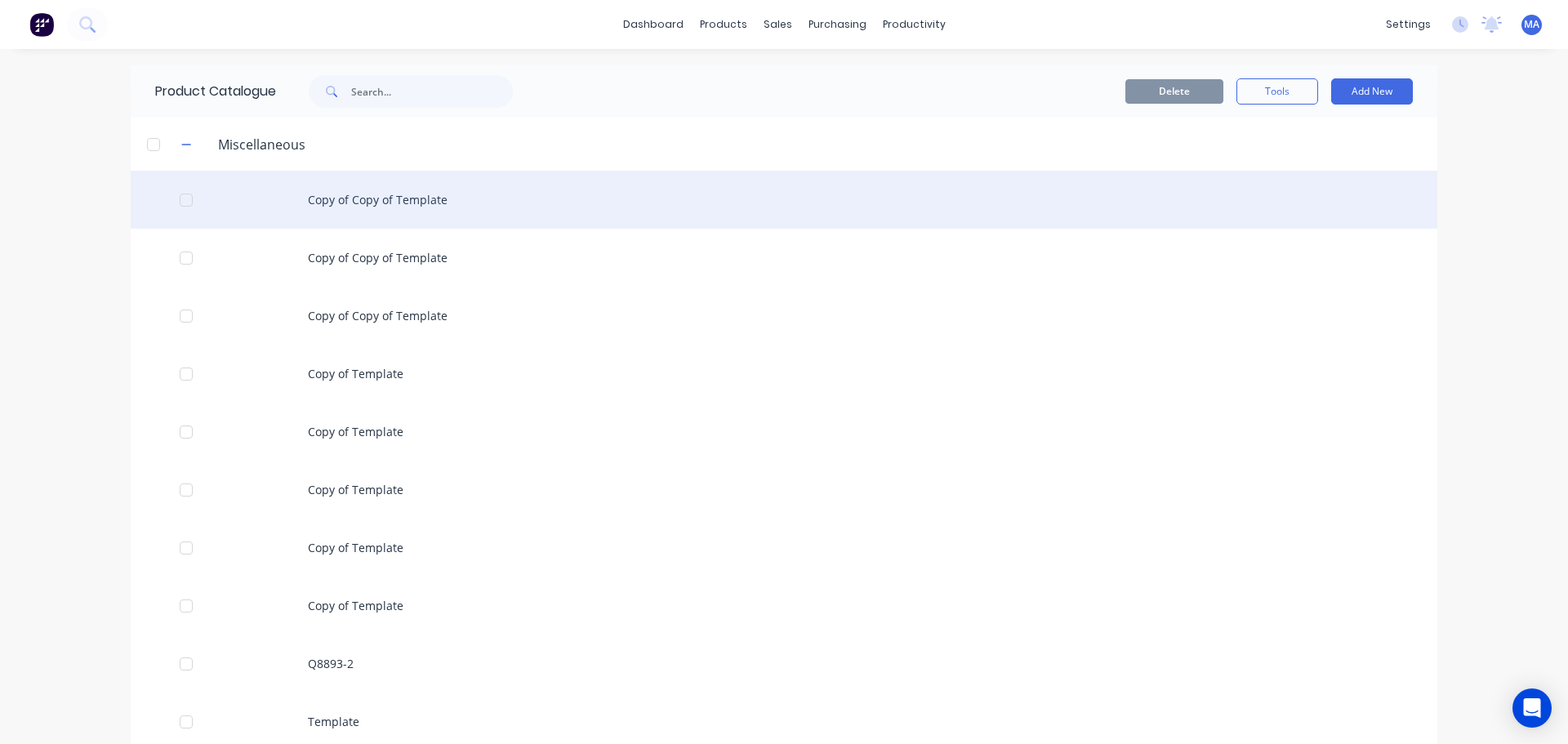
click at [438, 206] on div "Copy of Copy of Template" at bounding box center [784, 199] width 1307 height 58
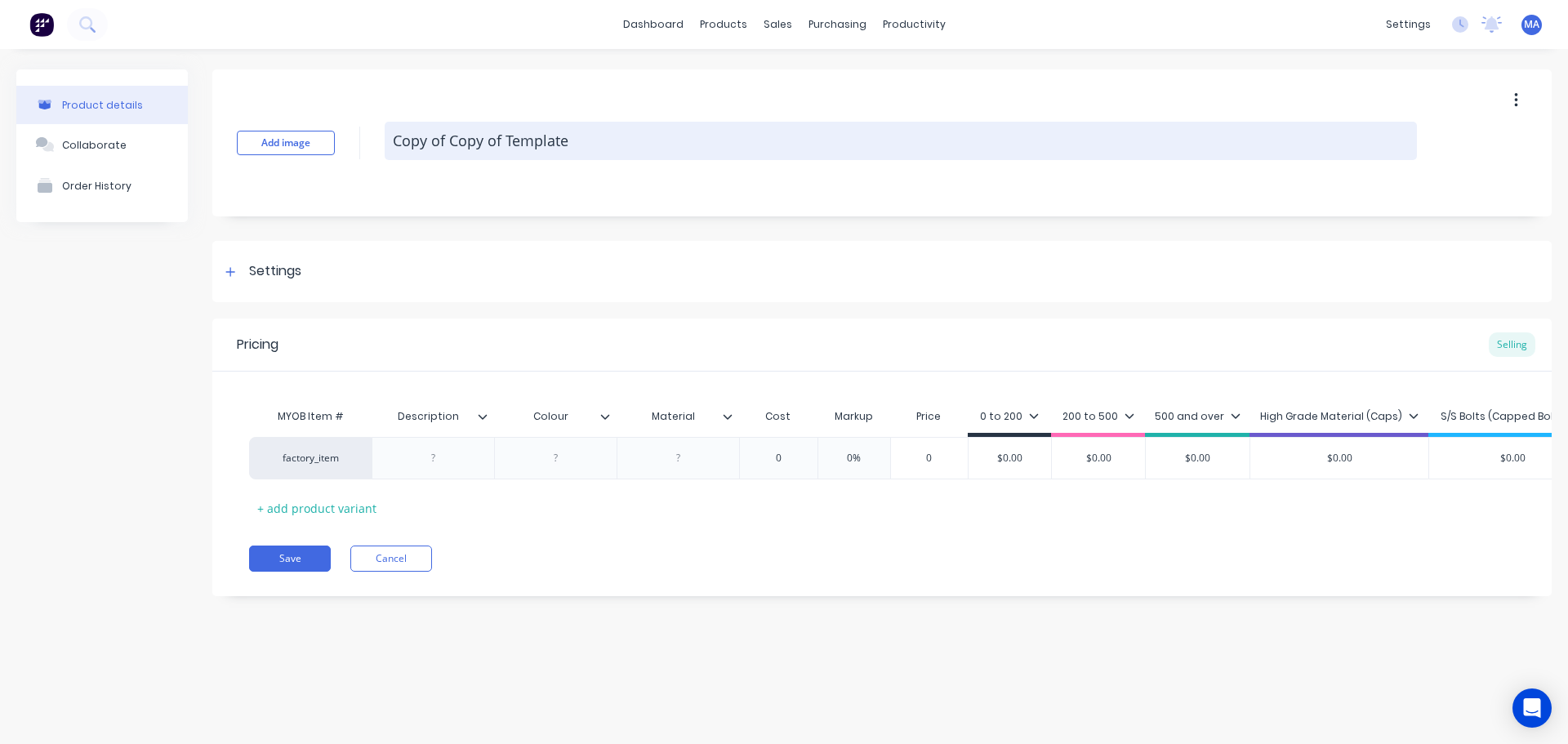
click at [507, 148] on textarea "Copy of Copy of Template" at bounding box center [901, 140] width 1032 height 38
click at [508, 148] on textarea "Copy of Copy of Template" at bounding box center [901, 140] width 1032 height 38
click at [434, 138] on textarea "Q8892-2" at bounding box center [901, 140] width 1032 height 38
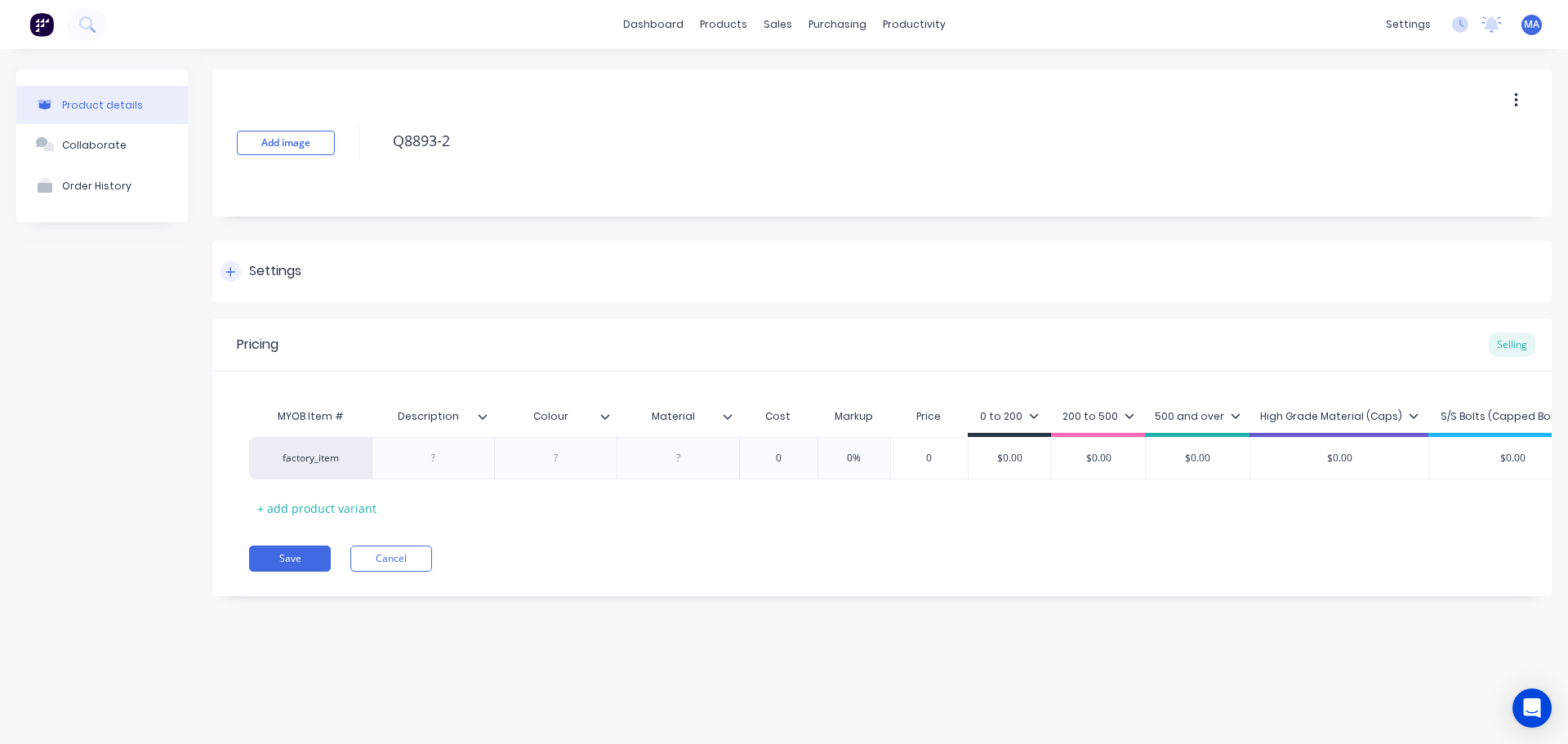
click at [302, 263] on div "Settings" at bounding box center [882, 271] width 1340 height 62
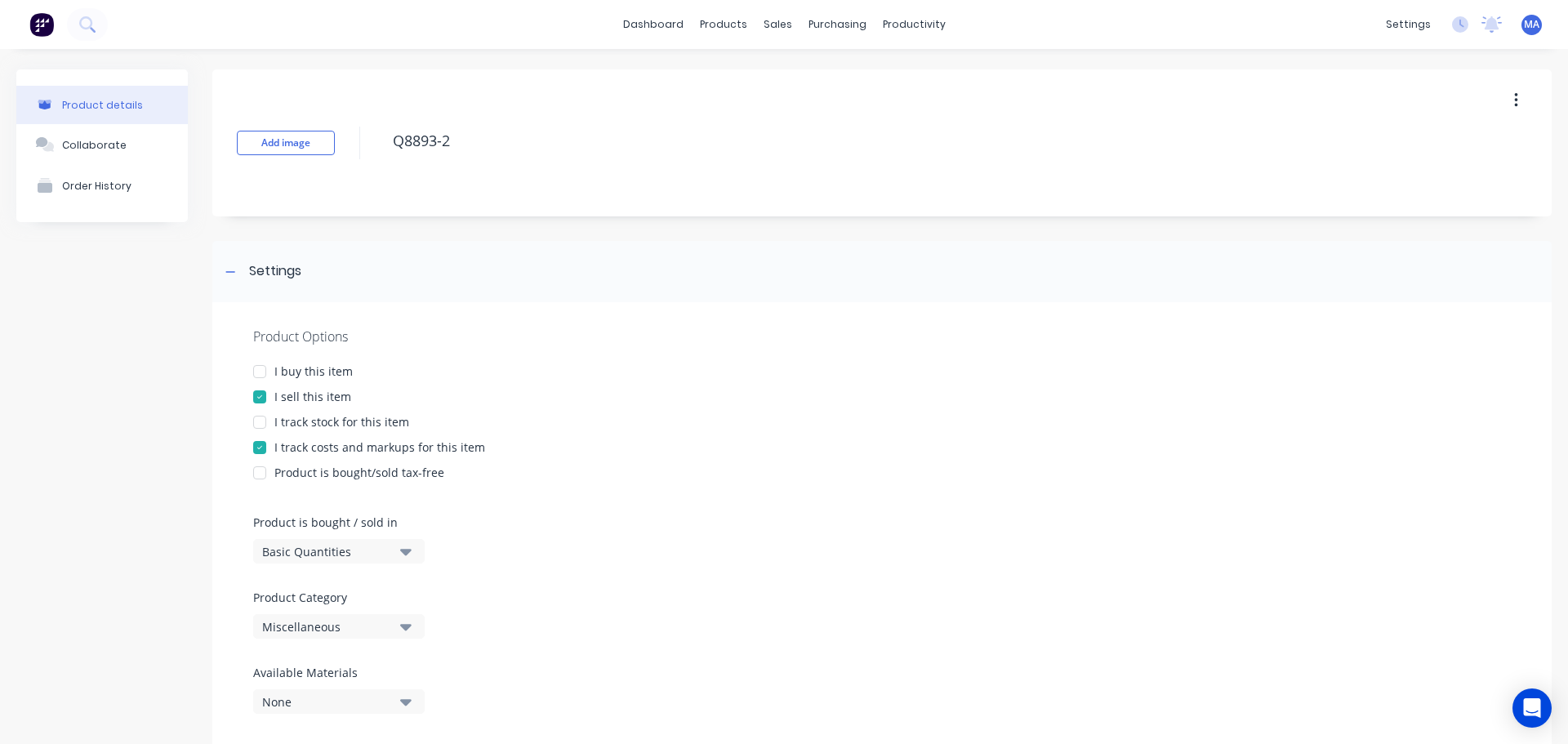
click at [338, 628] on div "Miscellaneous" at bounding box center [327, 627] width 131 height 17
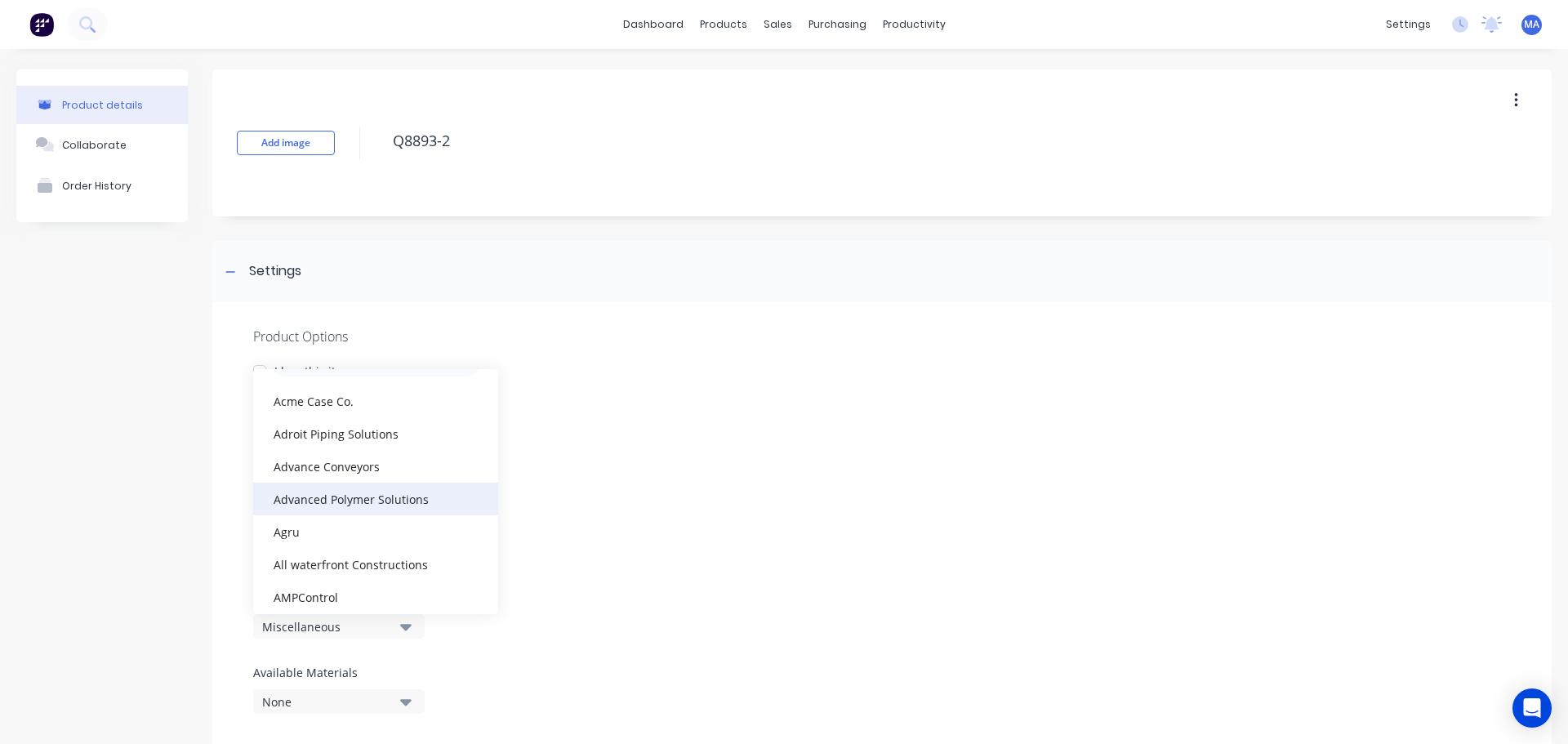
scroll to position [82, 0]
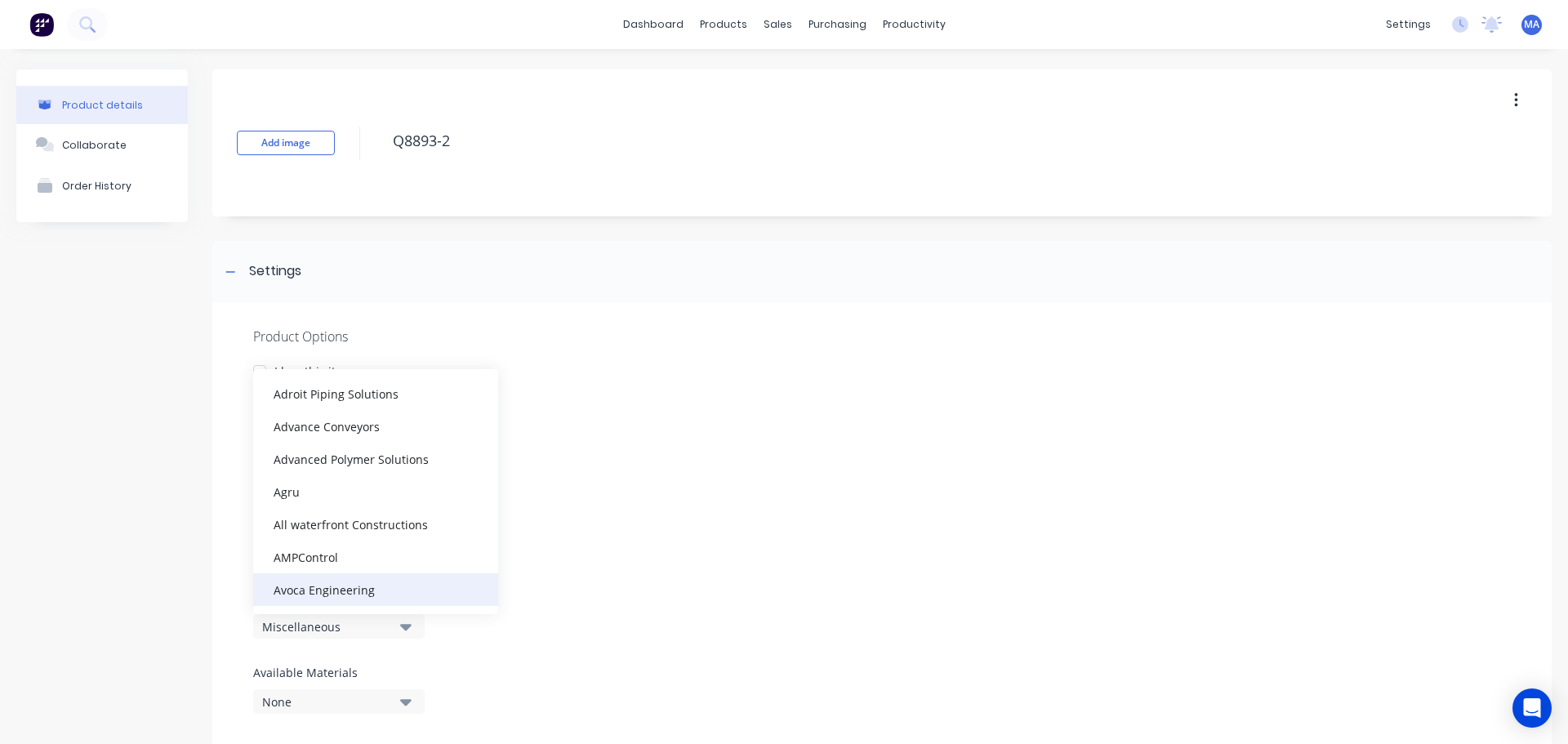
click at [329, 578] on div "Avoca Engineering" at bounding box center [376, 589] width 245 height 33
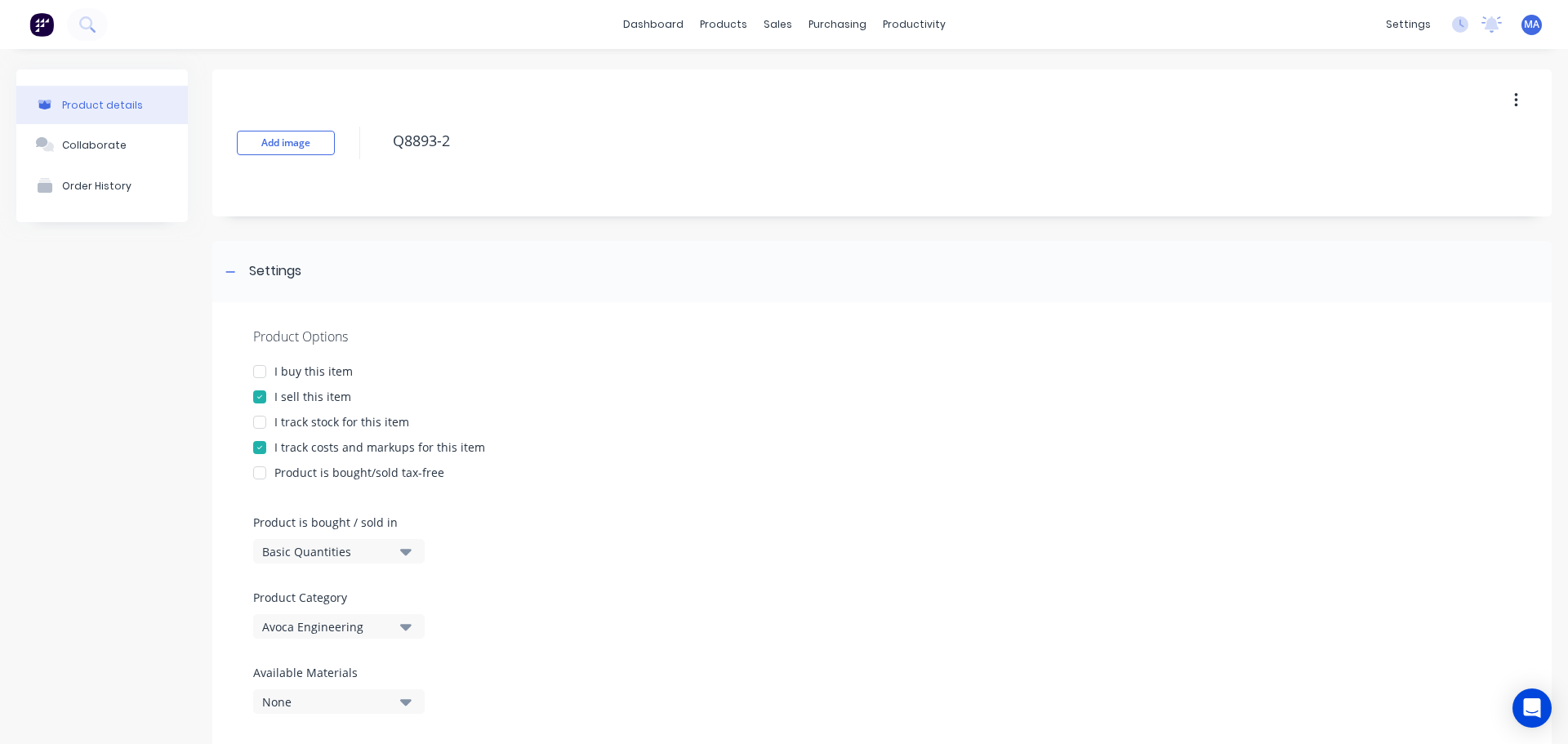
click at [634, 517] on div "Product Options I buy this item I sell this item I track stock for this item I …" at bounding box center [882, 527] width 1340 height 449
click at [285, 280] on div "Settings" at bounding box center [882, 271] width 1340 height 62
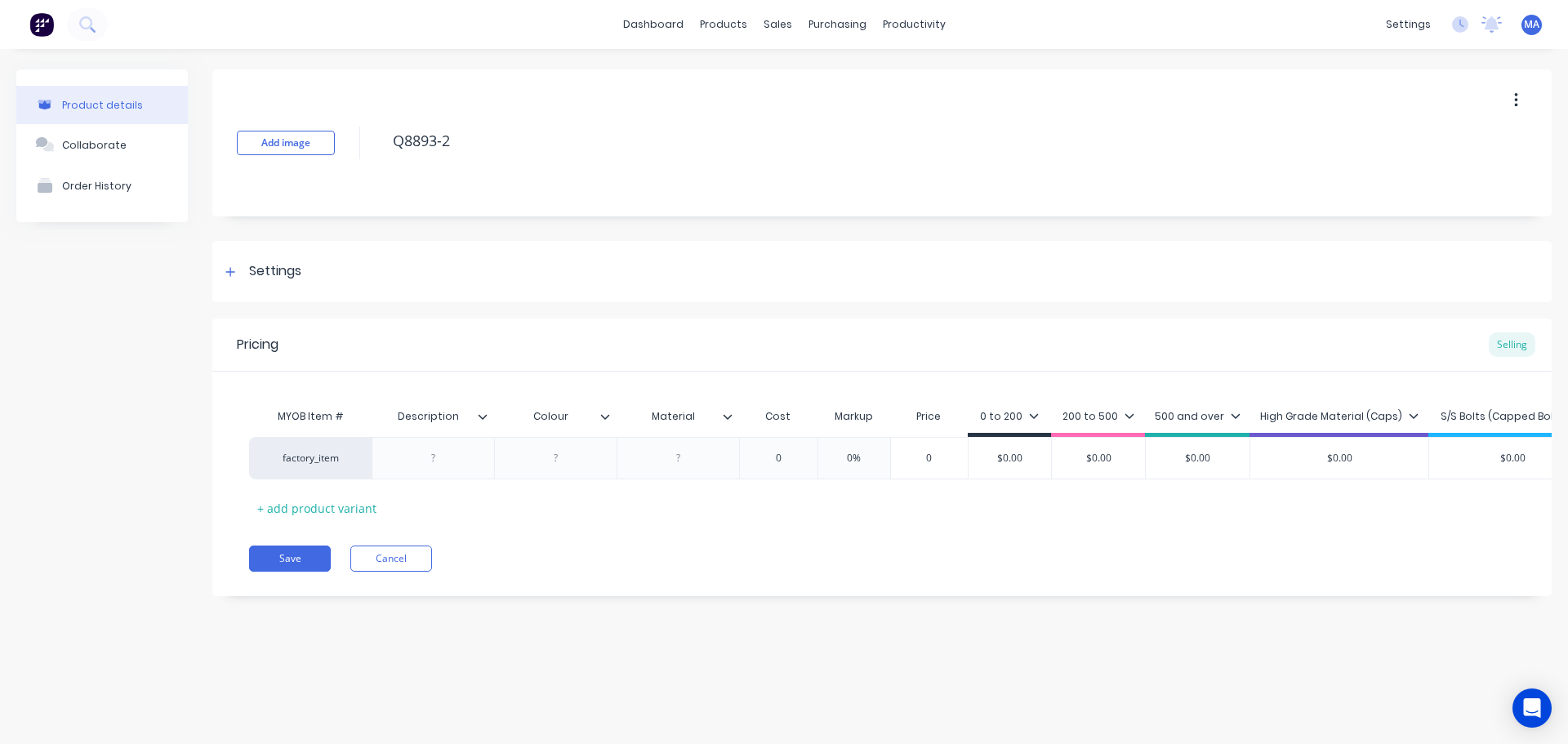
click at [436, 435] on div "Description" at bounding box center [427, 416] width 112 height 41
click at [443, 456] on div at bounding box center [433, 458] width 82 height 21
click at [444, 443] on div at bounding box center [433, 458] width 122 height 42
drag, startPoint x: 627, startPoint y: 464, endPoint x: 588, endPoint y: 468, distance: 39.2
click at [628, 464] on div at bounding box center [678, 462] width 122 height 51
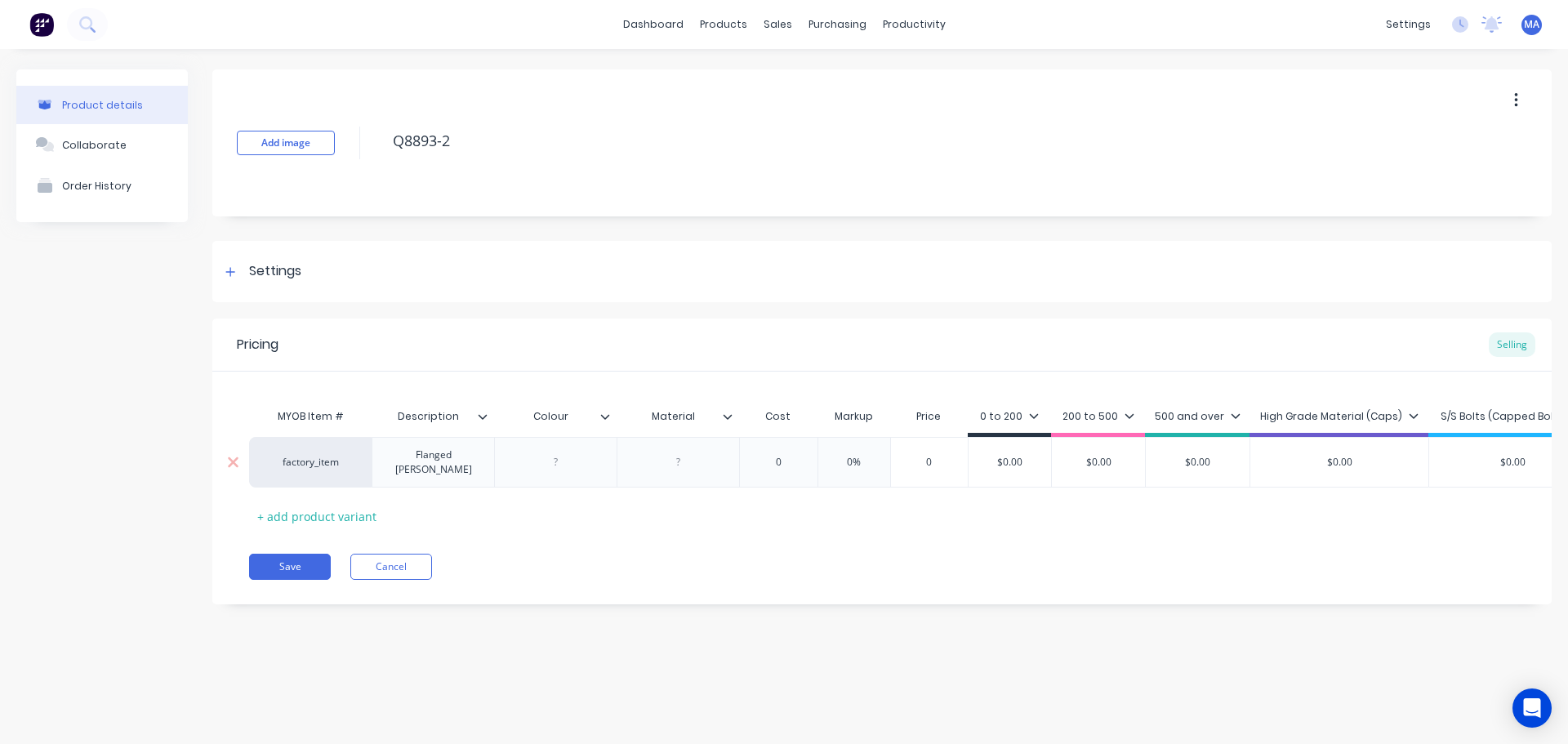
click at [580, 464] on div at bounding box center [556, 462] width 82 height 21
click at [763, 464] on input "4.20" at bounding box center [784, 462] width 88 height 14
click at [721, 459] on div "UHMWPE" at bounding box center [678, 462] width 122 height 51
click at [724, 418] on icon at bounding box center [728, 416] width 10 height 10
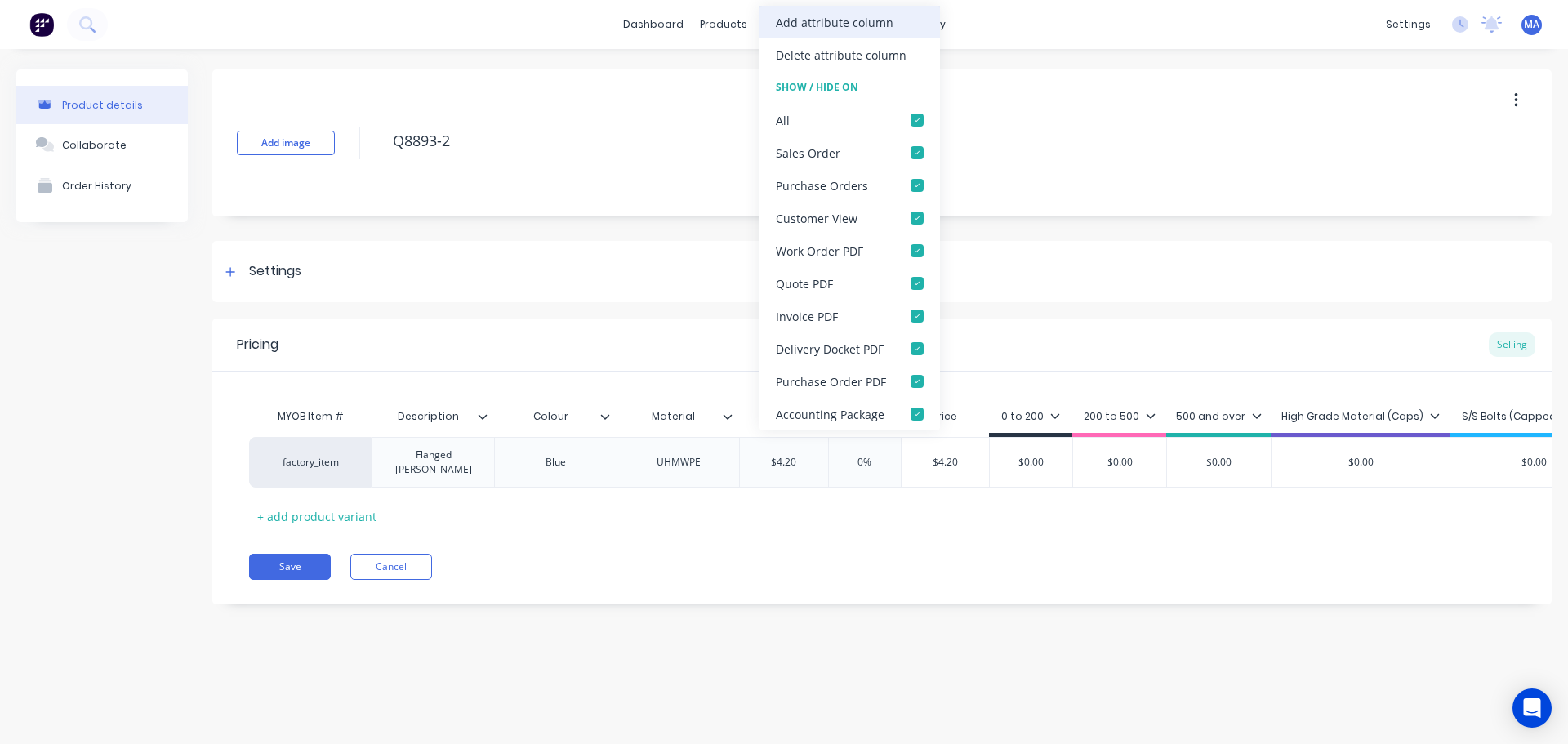
click at [805, 14] on div "Add attribute column" at bounding box center [835, 22] width 117 height 17
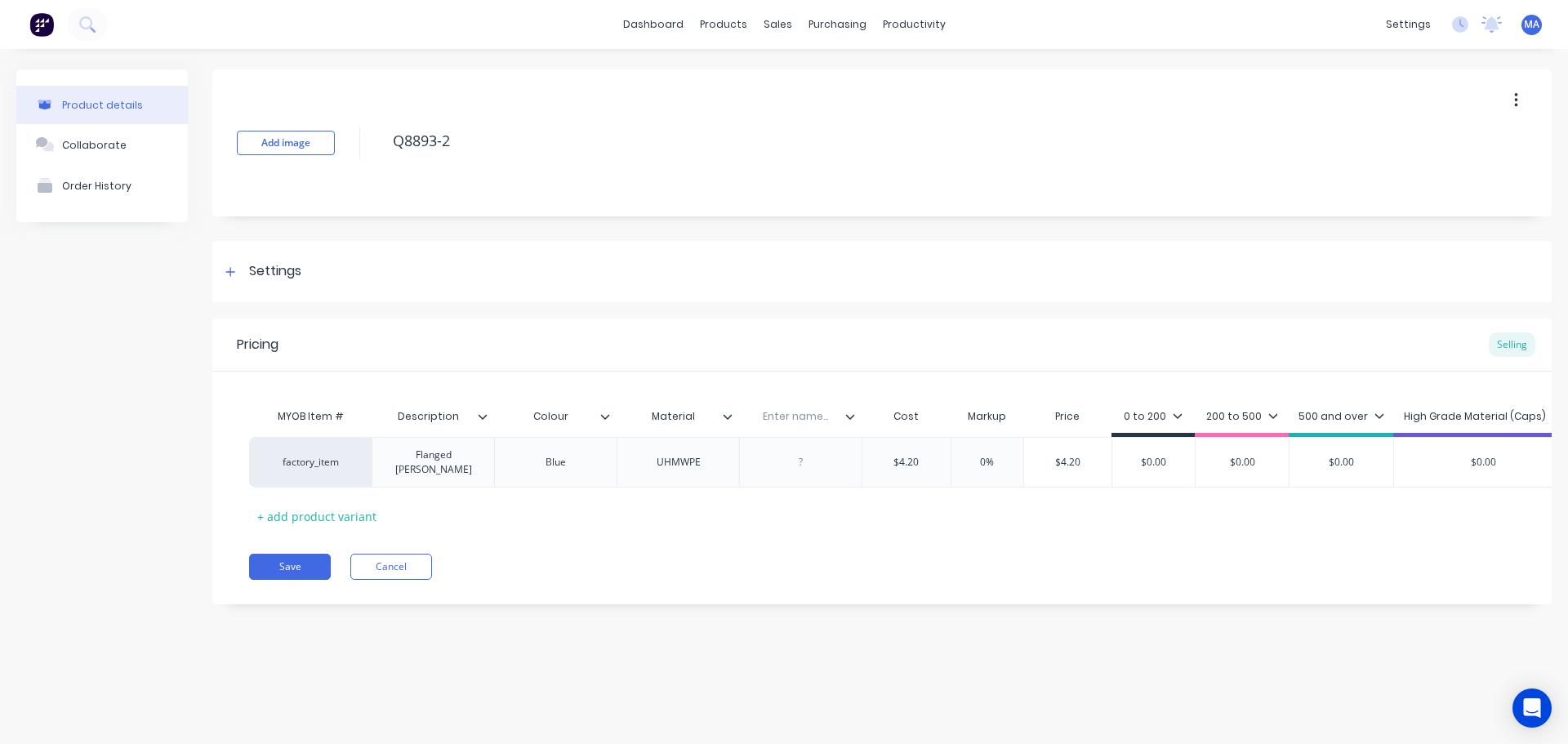
click at [805, 414] on input "text" at bounding box center [795, 415] width 112 height 14
click at [803, 460] on div at bounding box center [801, 462] width 82 height 21
click at [915, 464] on input "$4.20" at bounding box center [906, 462] width 88 height 14
click at [990, 450] on div "0%" at bounding box center [988, 462] width 82 height 41
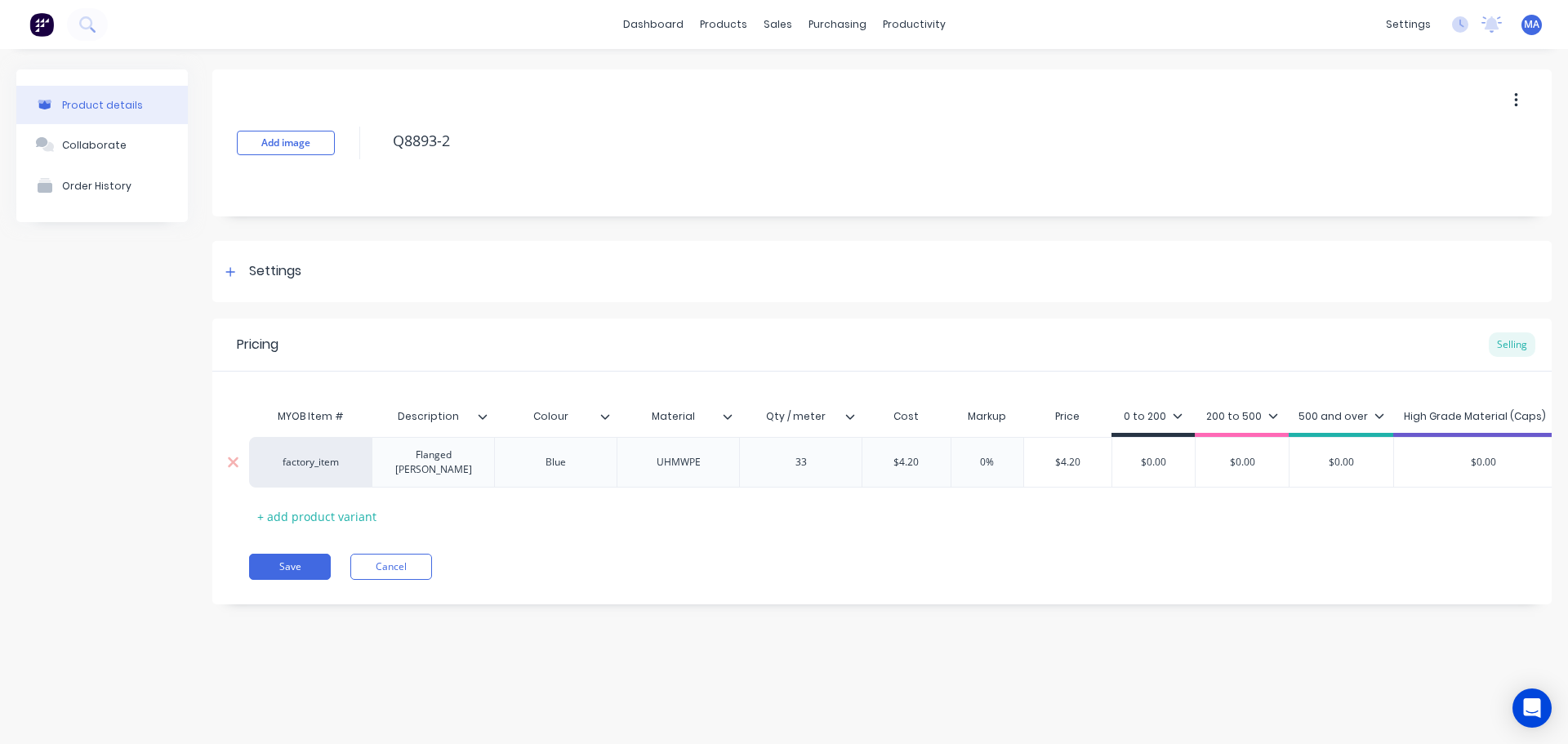
click at [990, 450] on div "0%" at bounding box center [988, 462] width 82 height 41
drag, startPoint x: 975, startPoint y: 456, endPoint x: 1004, endPoint y: 455, distance: 29.0
click at [1005, 455] on input "0%" at bounding box center [988, 462] width 82 height 14
drag, startPoint x: 1088, startPoint y: 457, endPoint x: 1029, endPoint y: 459, distance: 59.0
click at [1032, 458] on input "$6.51" at bounding box center [1070, 462] width 93 height 14
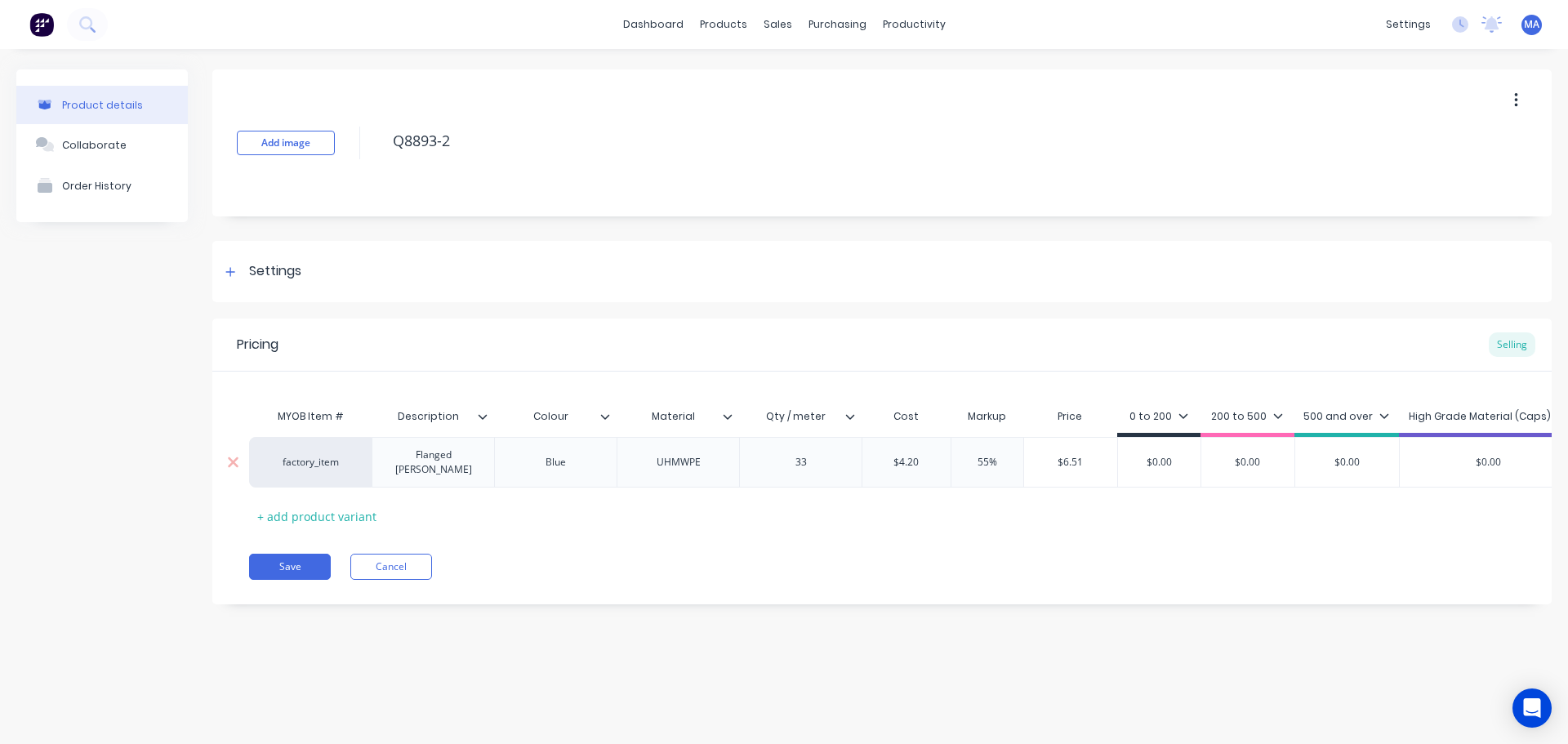
drag, startPoint x: 1178, startPoint y: 458, endPoint x: 1081, endPoint y: 463, distance: 97.1
click at [1097, 459] on div "factory_item Flanged Bush Blue UHMWPE 33 $4.20 $4.20 55% 55 $6.51 $6.51 $0.00 $…" at bounding box center [998, 462] width 1497 height 51
paste input "6.51"
click at [1074, 491] on div "MYOB Item # Description Colour Material Qty / meter Cost Markup Price 0 to 200 …" at bounding box center [882, 464] width 1266 height 129
click at [147, 160] on button "Collaborate" at bounding box center [101, 144] width 172 height 41
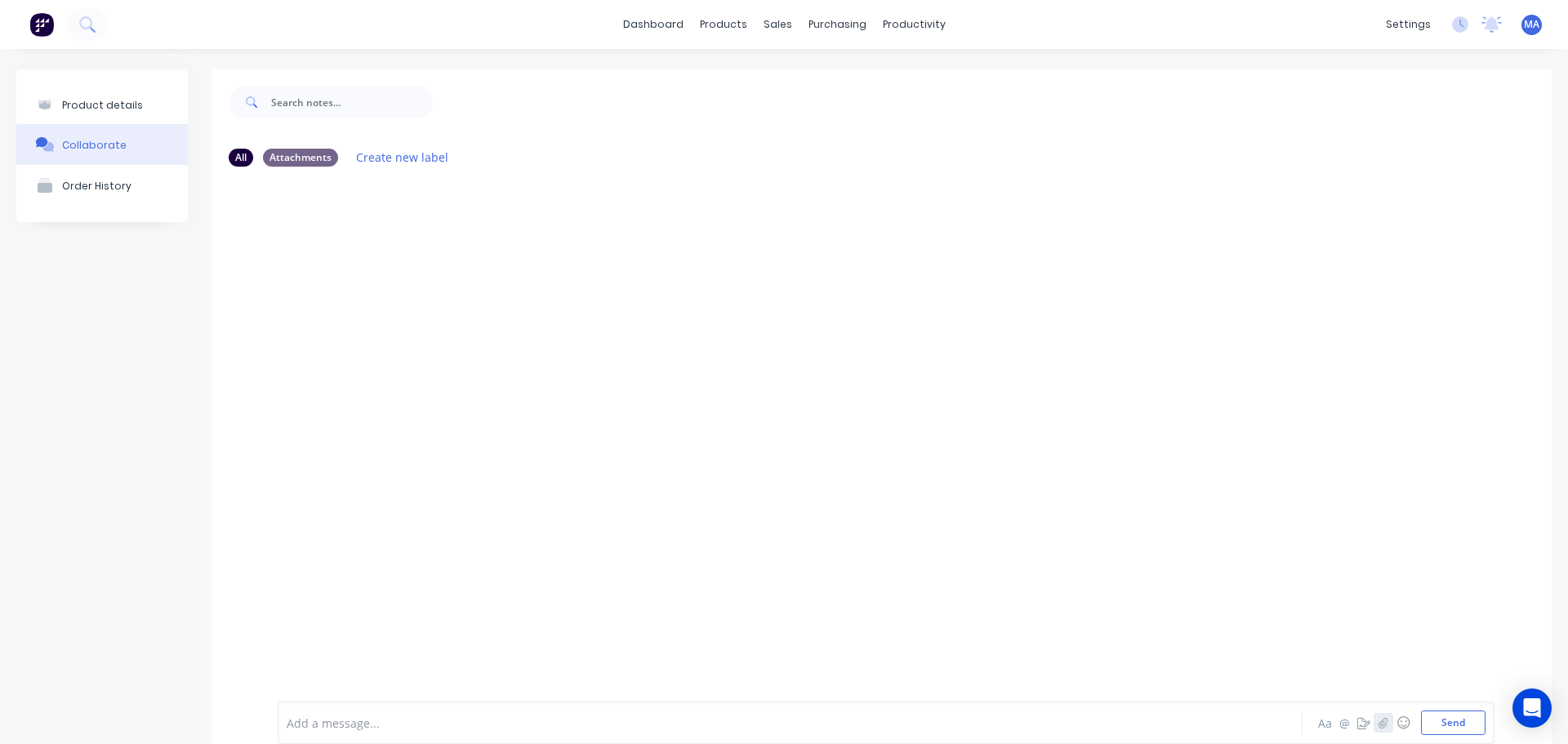
click at [1379, 718] on icon "button" at bounding box center [1384, 723] width 10 height 12
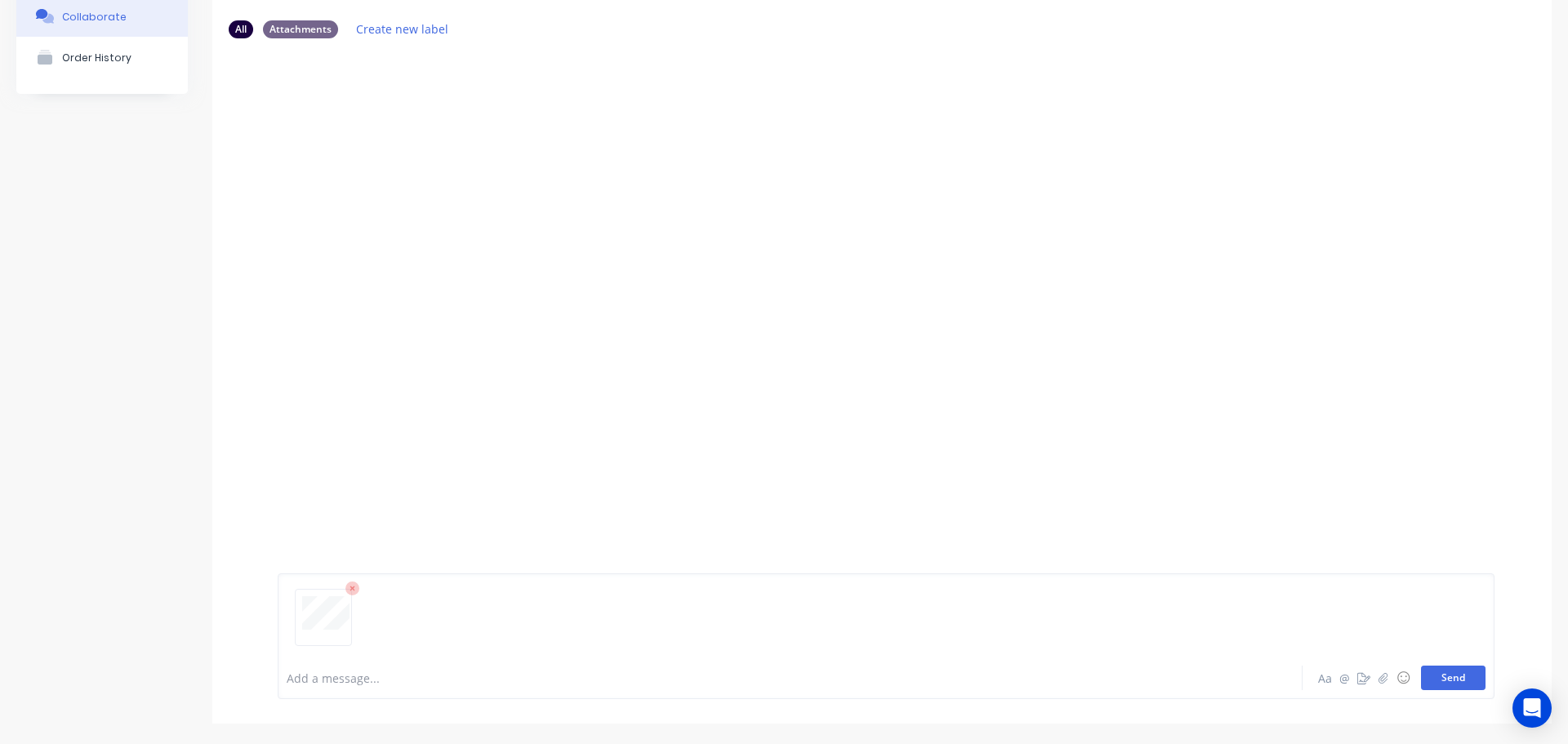
click at [1449, 677] on button "Send" at bounding box center [1453, 677] width 64 height 24
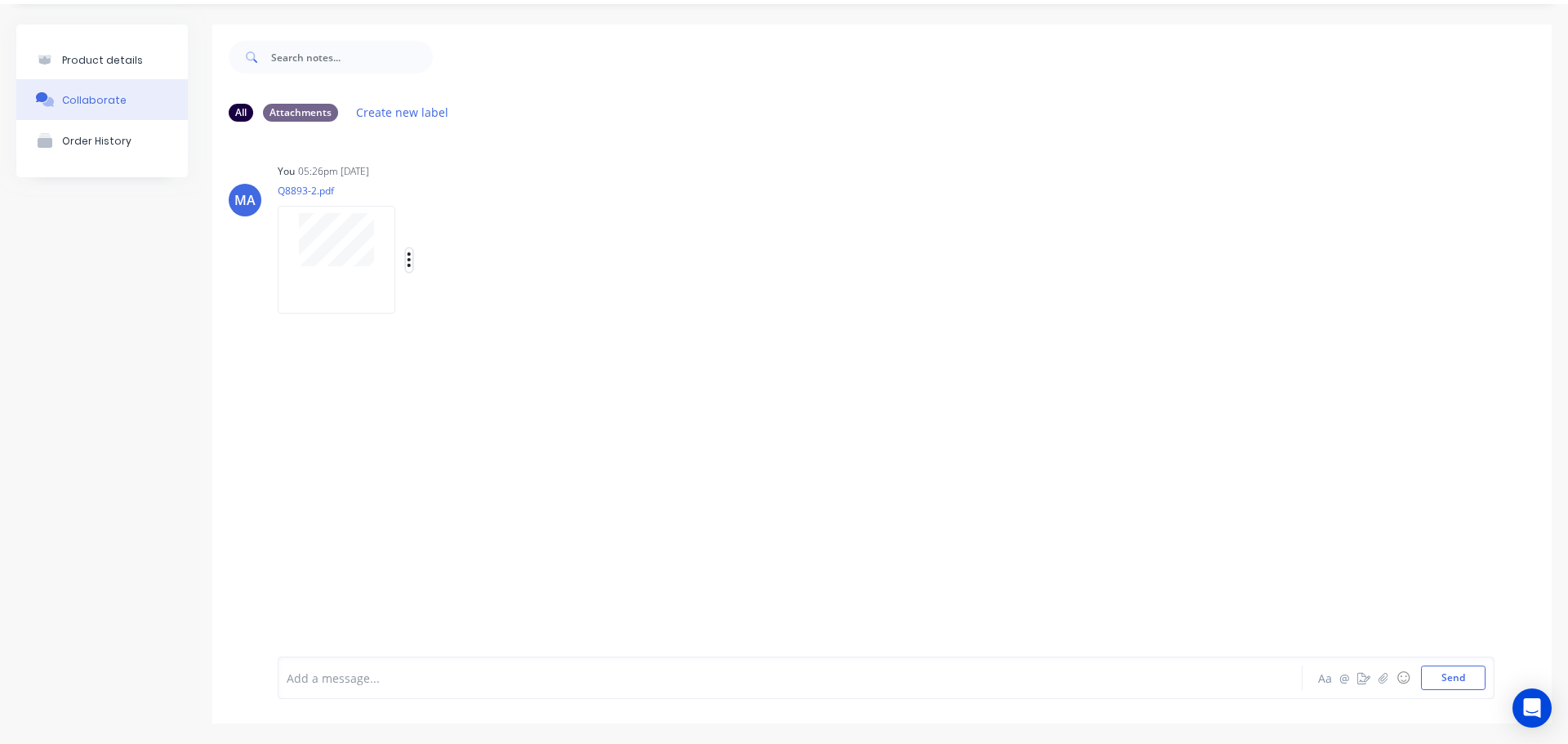
click at [410, 256] on icon "button" at bounding box center [410, 260] width 5 height 19
click at [475, 303] on button "Auto-attach to new orders" at bounding box center [517, 303] width 184 height 38
click at [674, 295] on label at bounding box center [674, 295] width 0 height 0
click at [649, 301] on input "checkbox" at bounding box center [641, 302] width 13 height 15
click at [672, 231] on div "You 05:26pm 15/08/25 Q8893-2.pdf Labels Auto-attach to new orders Sales Orders …" at bounding box center [533, 233] width 510 height 147
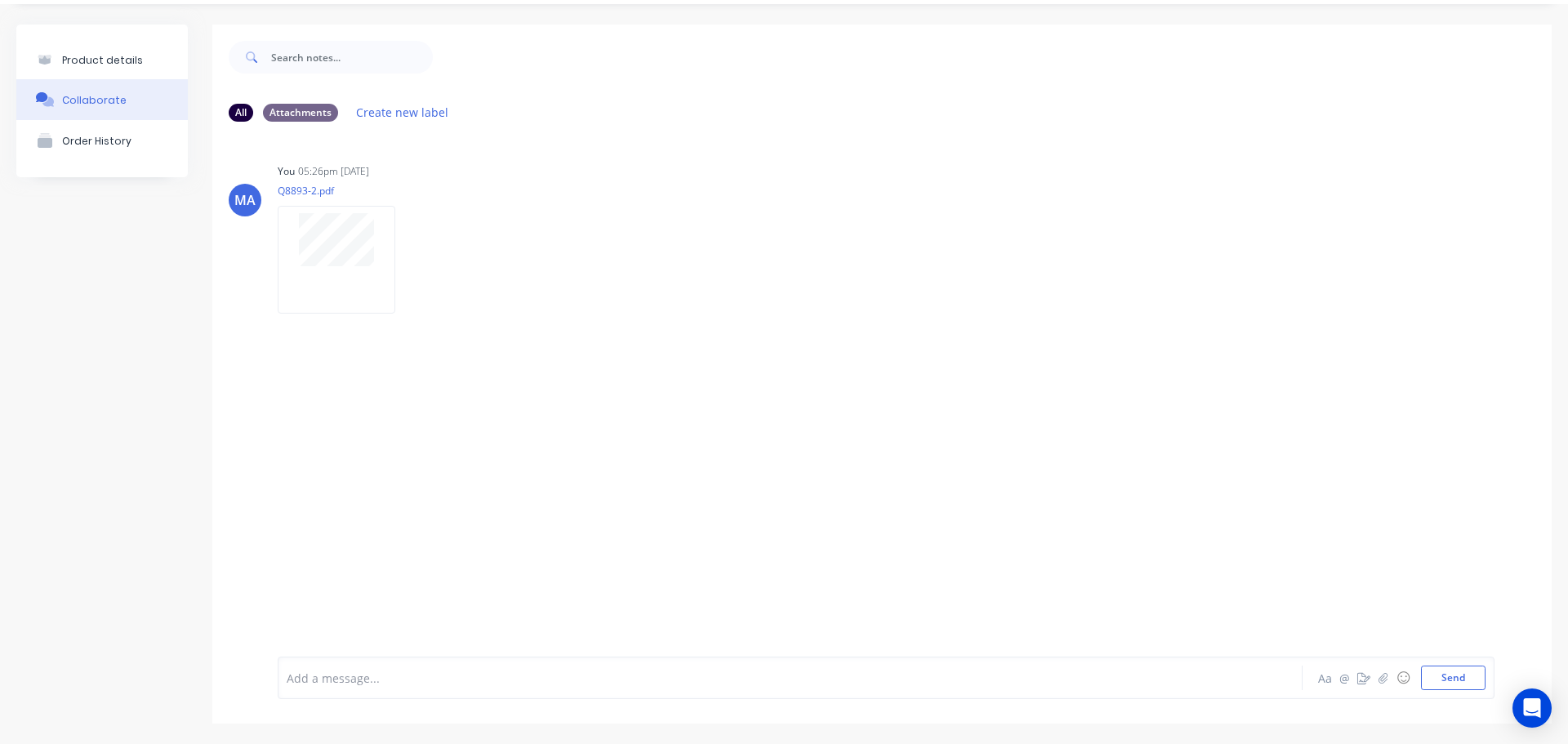
drag, startPoint x: 126, startPoint y: 56, endPoint x: 136, endPoint y: 59, distance: 10.4
click at [128, 54] on div "Product details" at bounding box center [102, 60] width 81 height 13
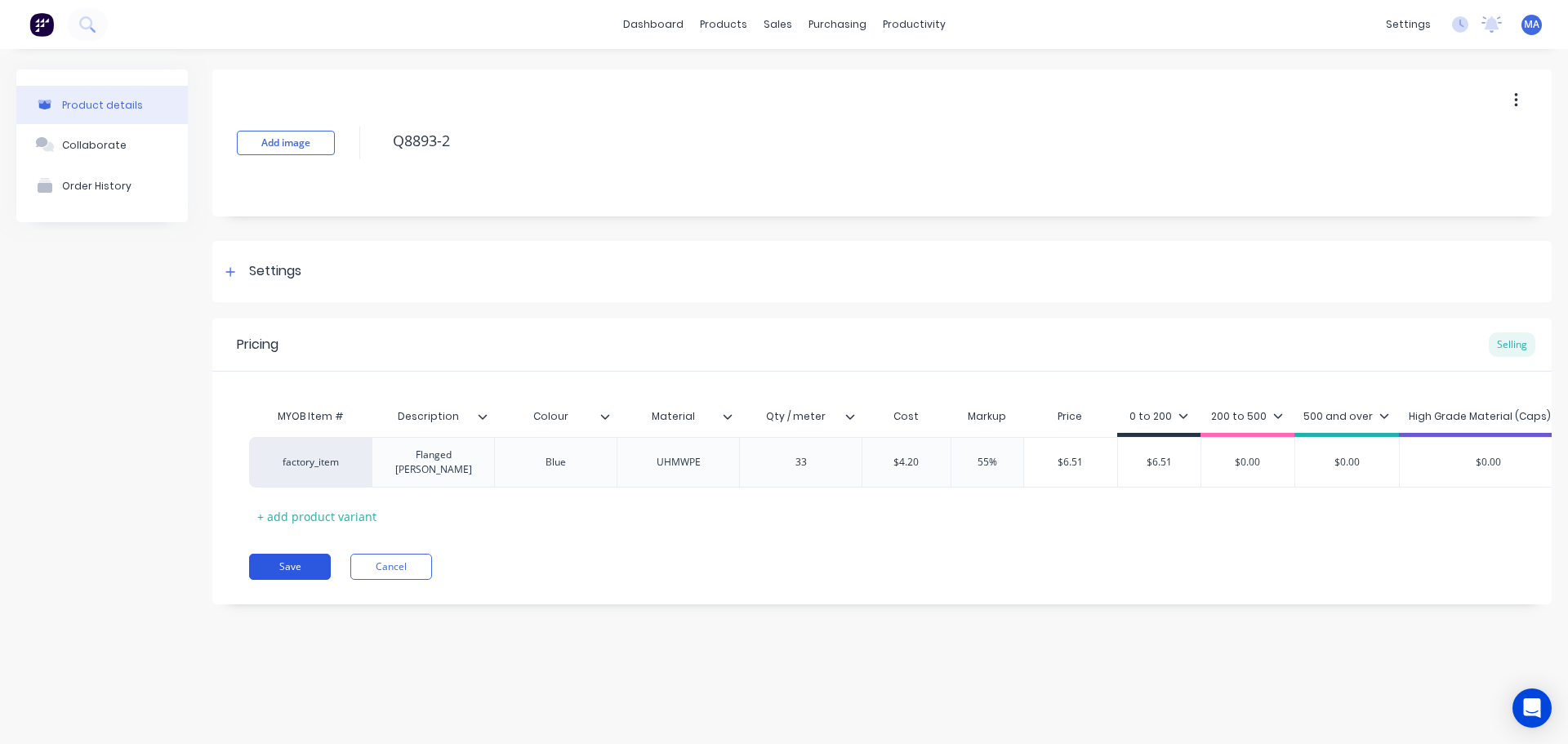
click at [325, 577] on button "Save" at bounding box center [290, 567] width 82 height 26
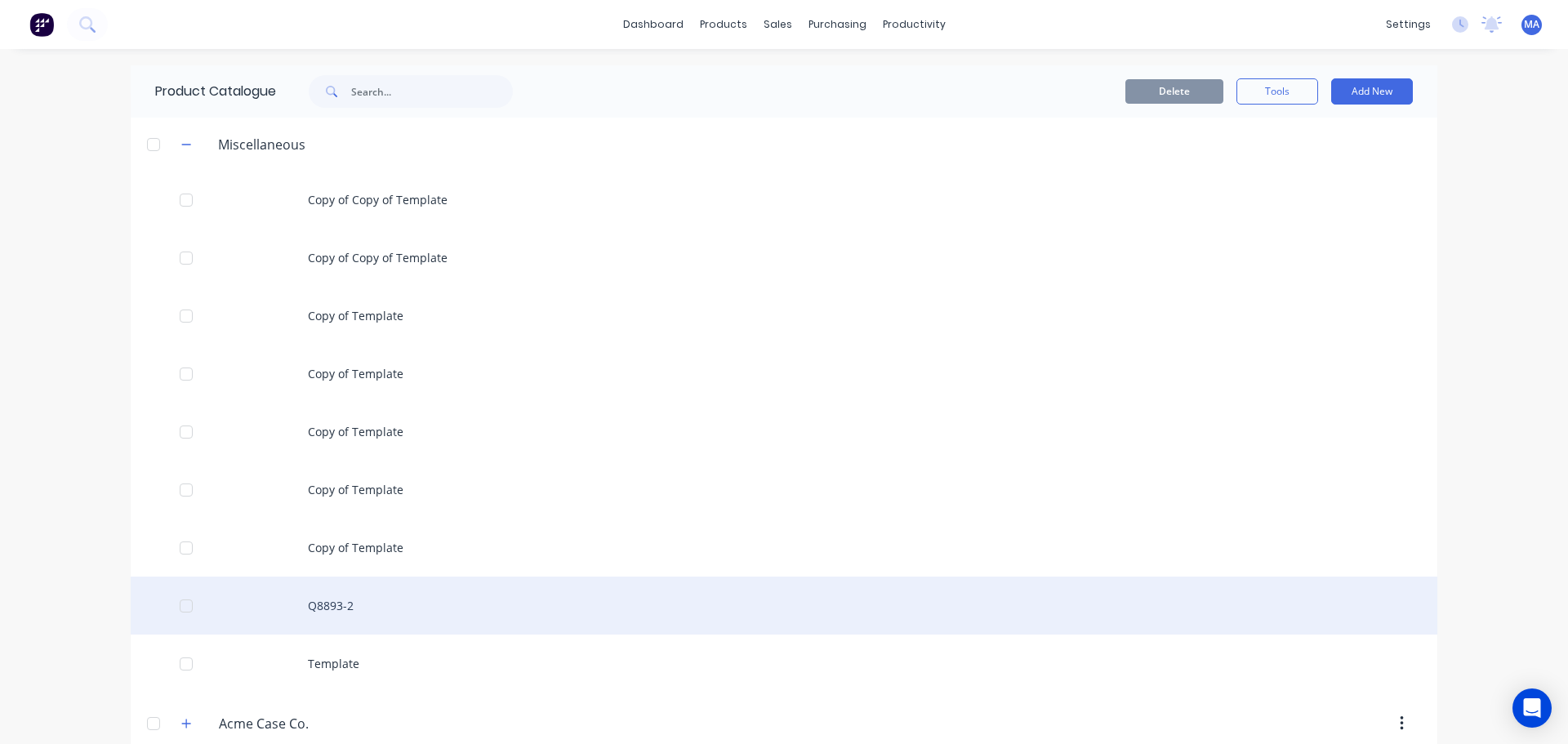
click at [340, 596] on div "Q8893-2" at bounding box center [784, 606] width 1307 height 58
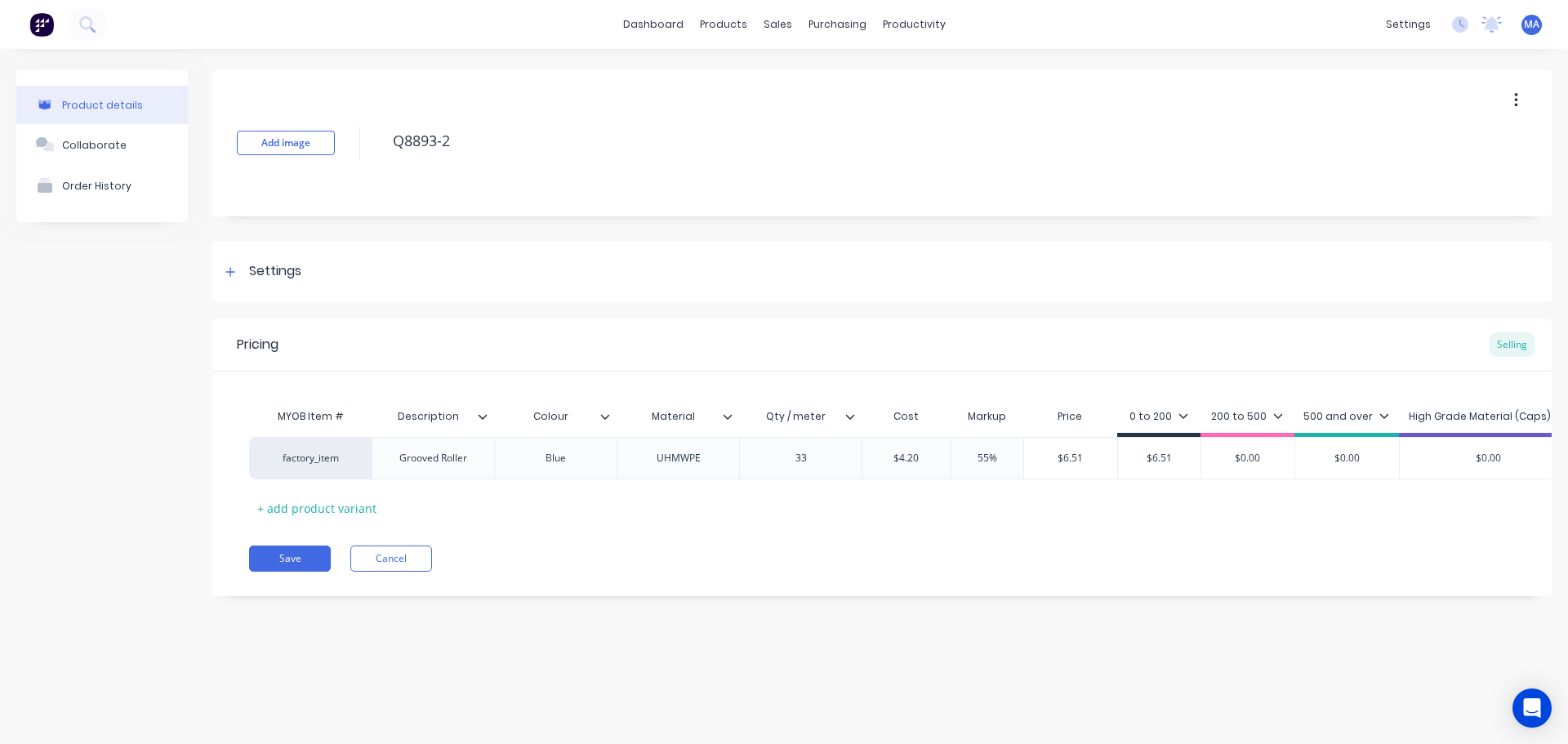
drag, startPoint x: 850, startPoint y: 430, endPoint x: 859, endPoint y: 422, distance: 12.0
click at [851, 429] on div "Qty / meter" at bounding box center [795, 416] width 112 height 41
click at [355, 273] on div "Settings" at bounding box center [882, 271] width 1340 height 62
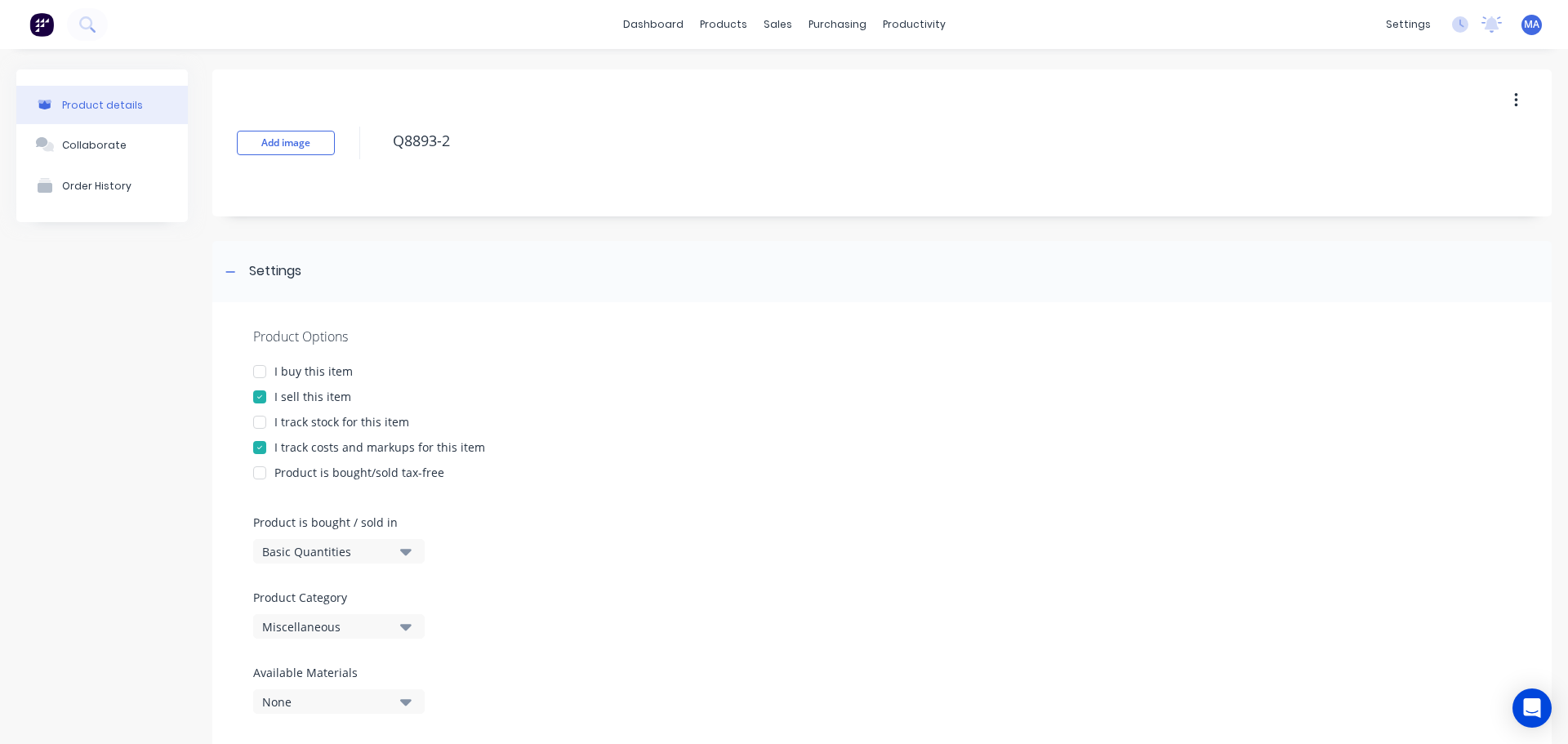
click at [308, 628] on div "Miscellaneous" at bounding box center [327, 627] width 131 height 17
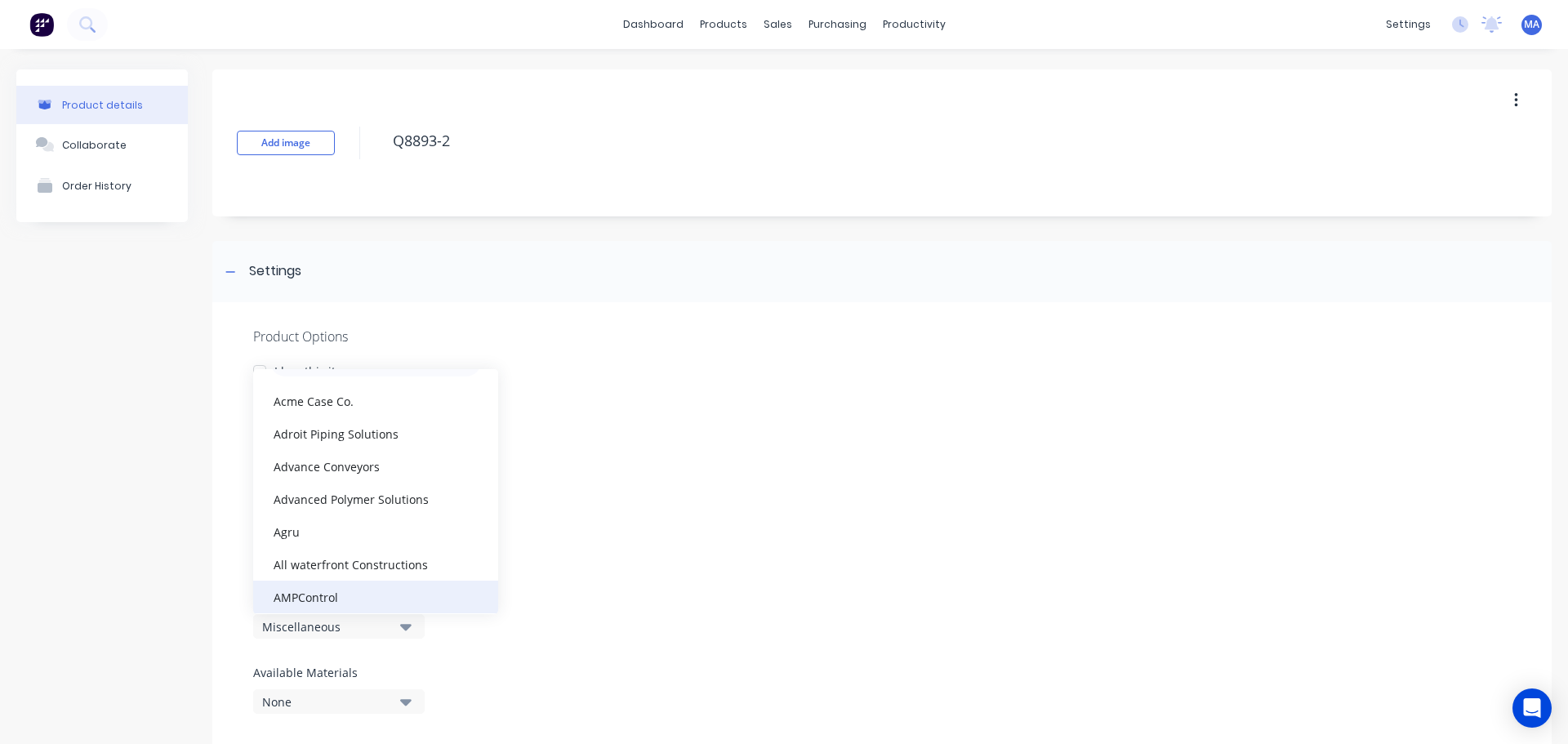
scroll to position [82, 0]
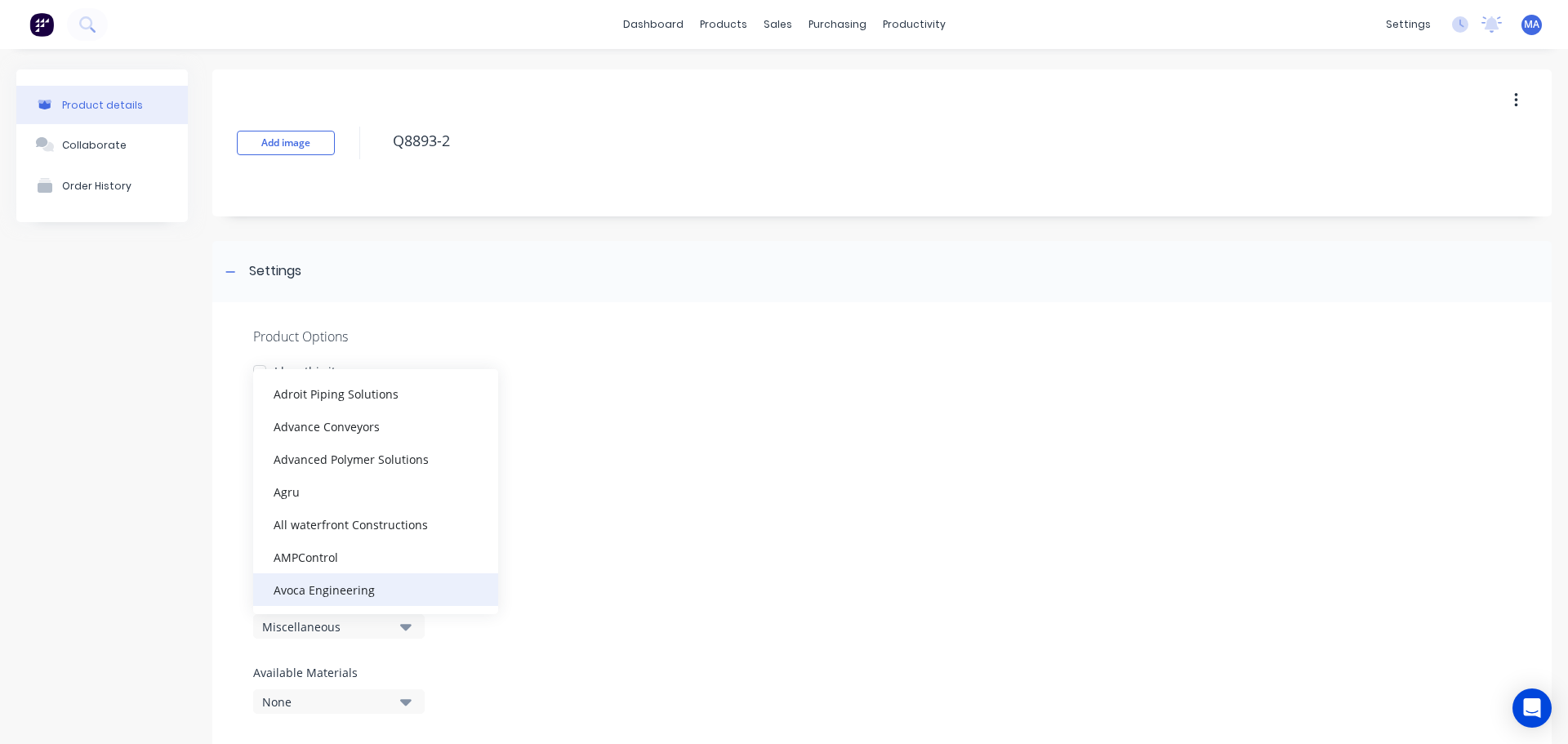
click at [322, 580] on div "Avoca Engineering" at bounding box center [376, 589] width 245 height 33
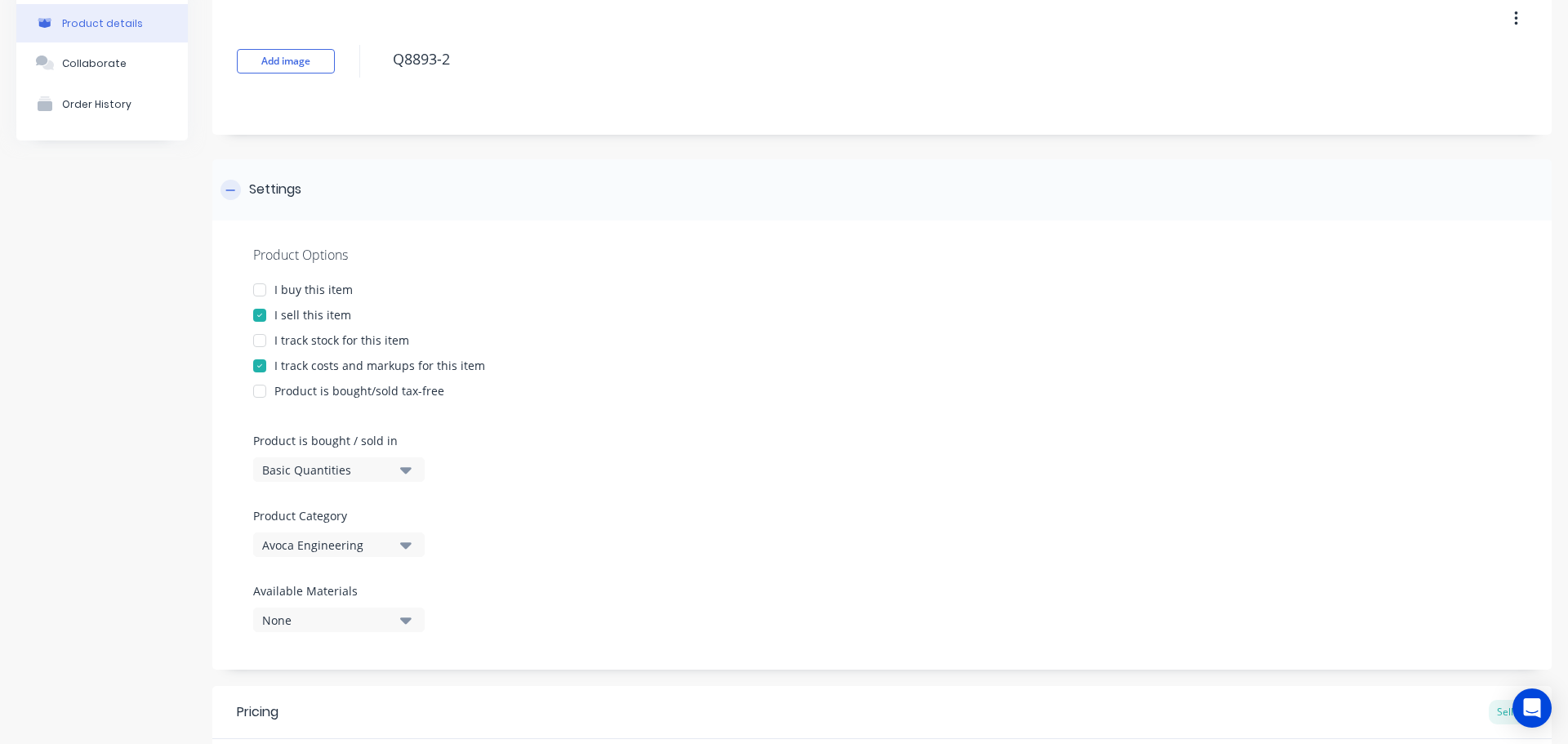
click at [266, 188] on div "Settings" at bounding box center [275, 190] width 52 height 20
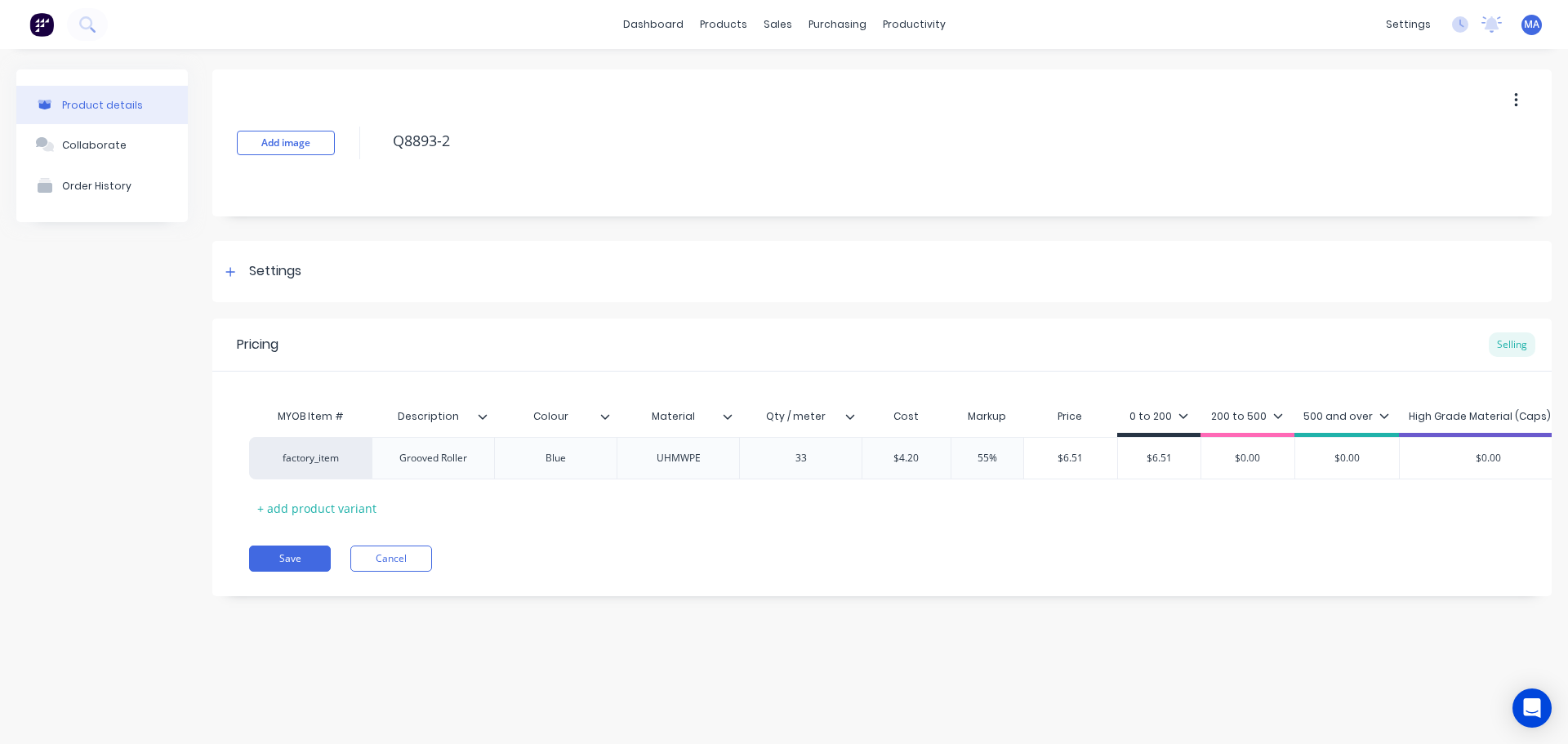
scroll to position [0, 0]
click at [852, 417] on icon at bounding box center [851, 416] width 10 height 10
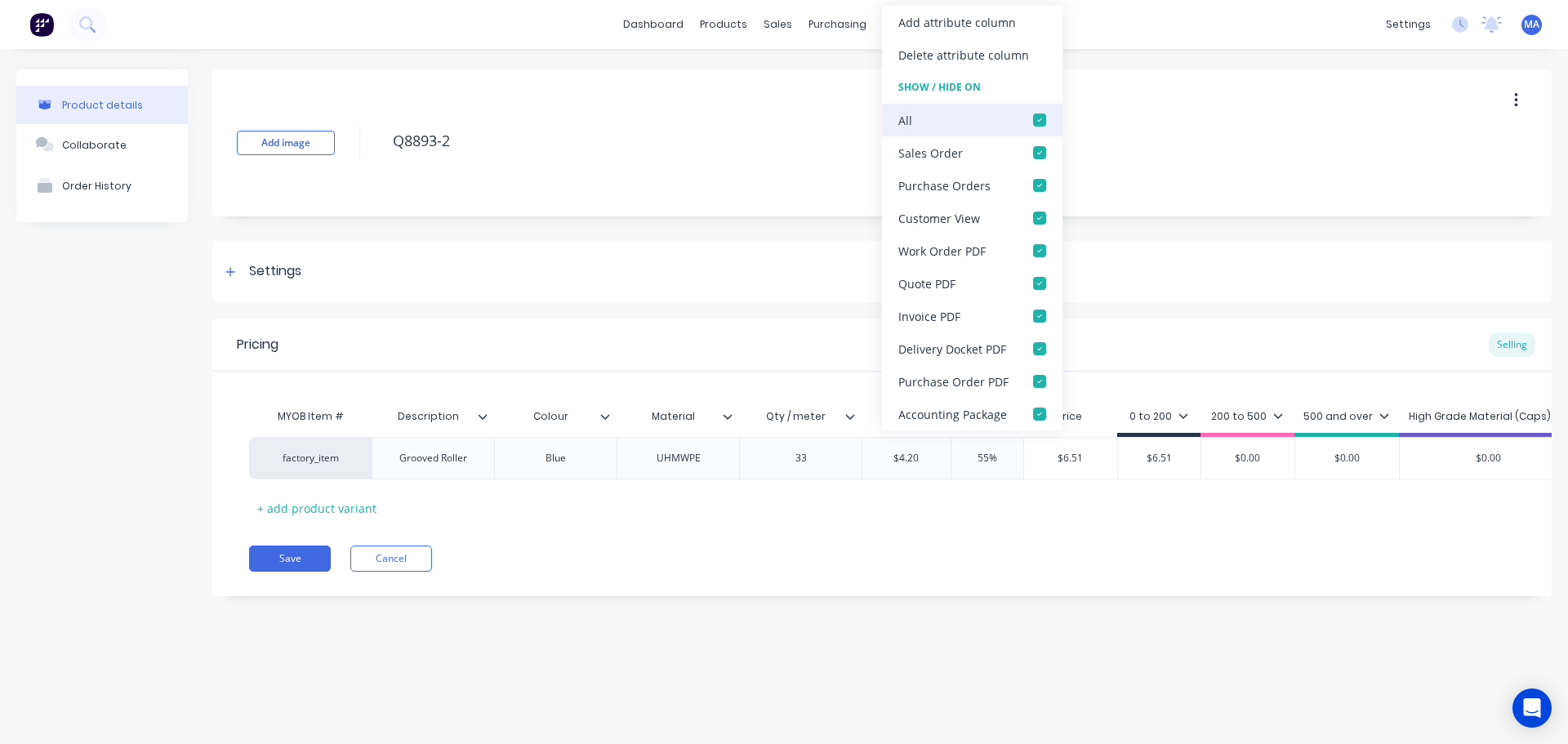
click at [1043, 121] on div at bounding box center [1040, 120] width 33 height 33
click at [1039, 152] on div at bounding box center [1040, 152] width 33 height 33
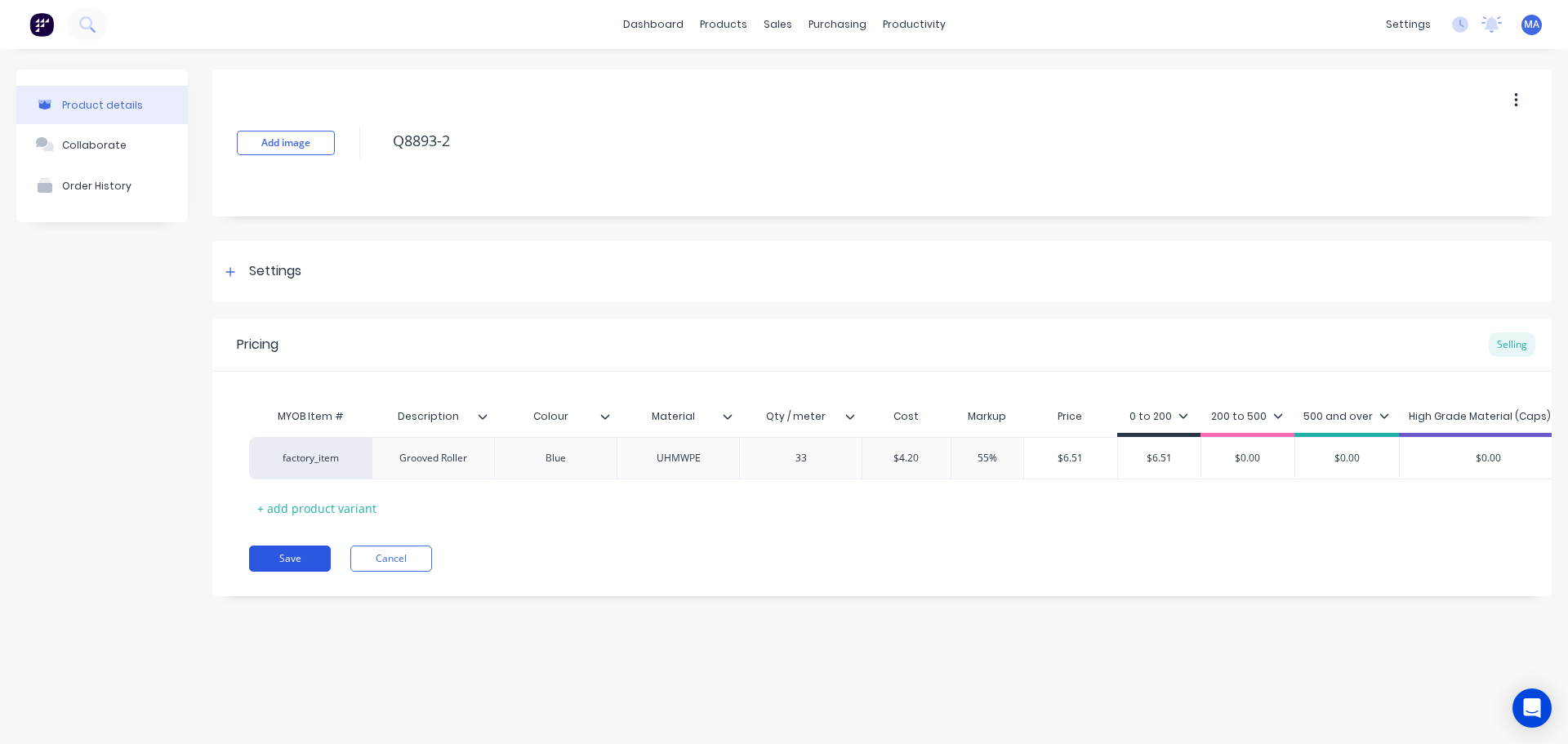
click at [312, 566] on button "Save" at bounding box center [290, 558] width 82 height 26
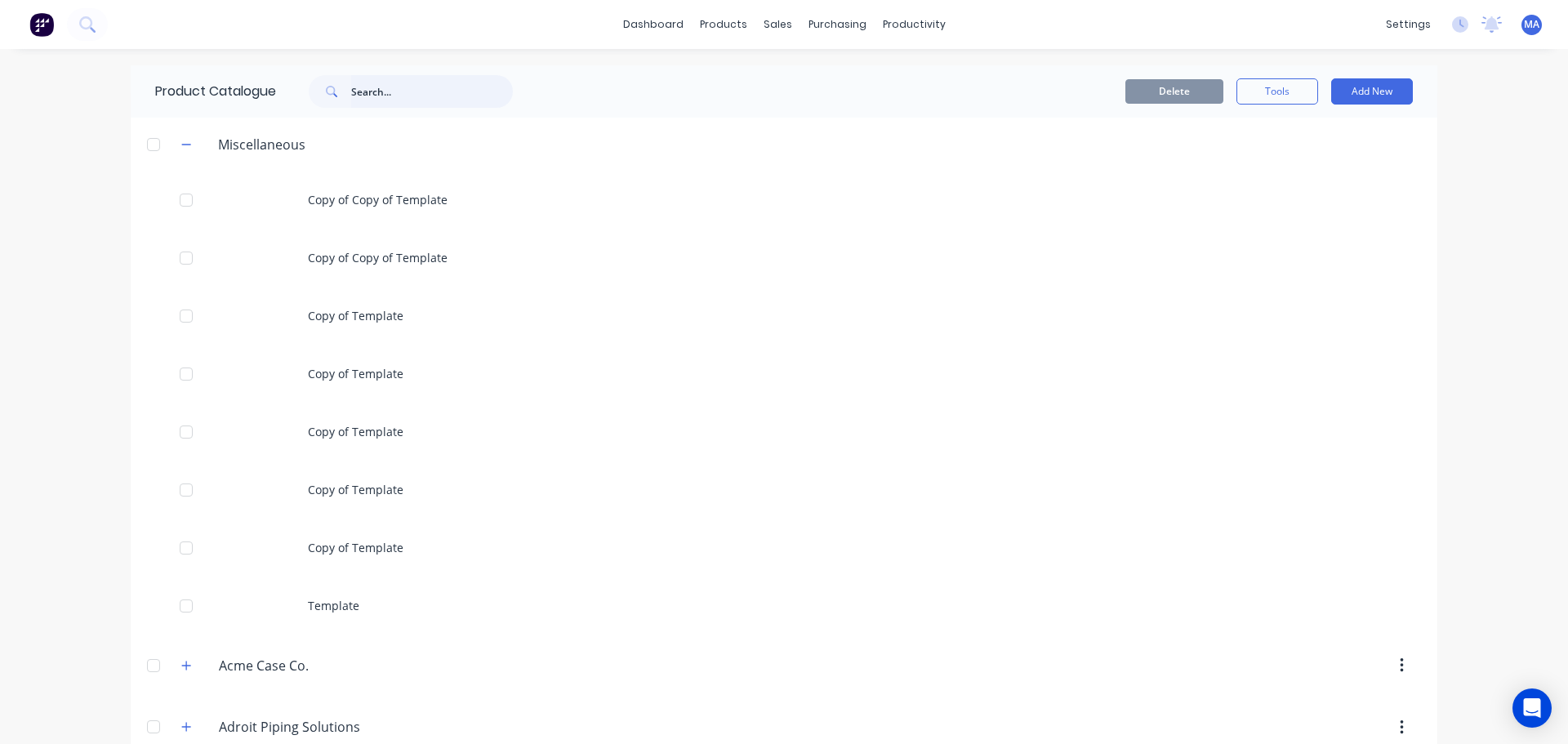
click at [423, 87] on input "text" at bounding box center [432, 91] width 161 height 33
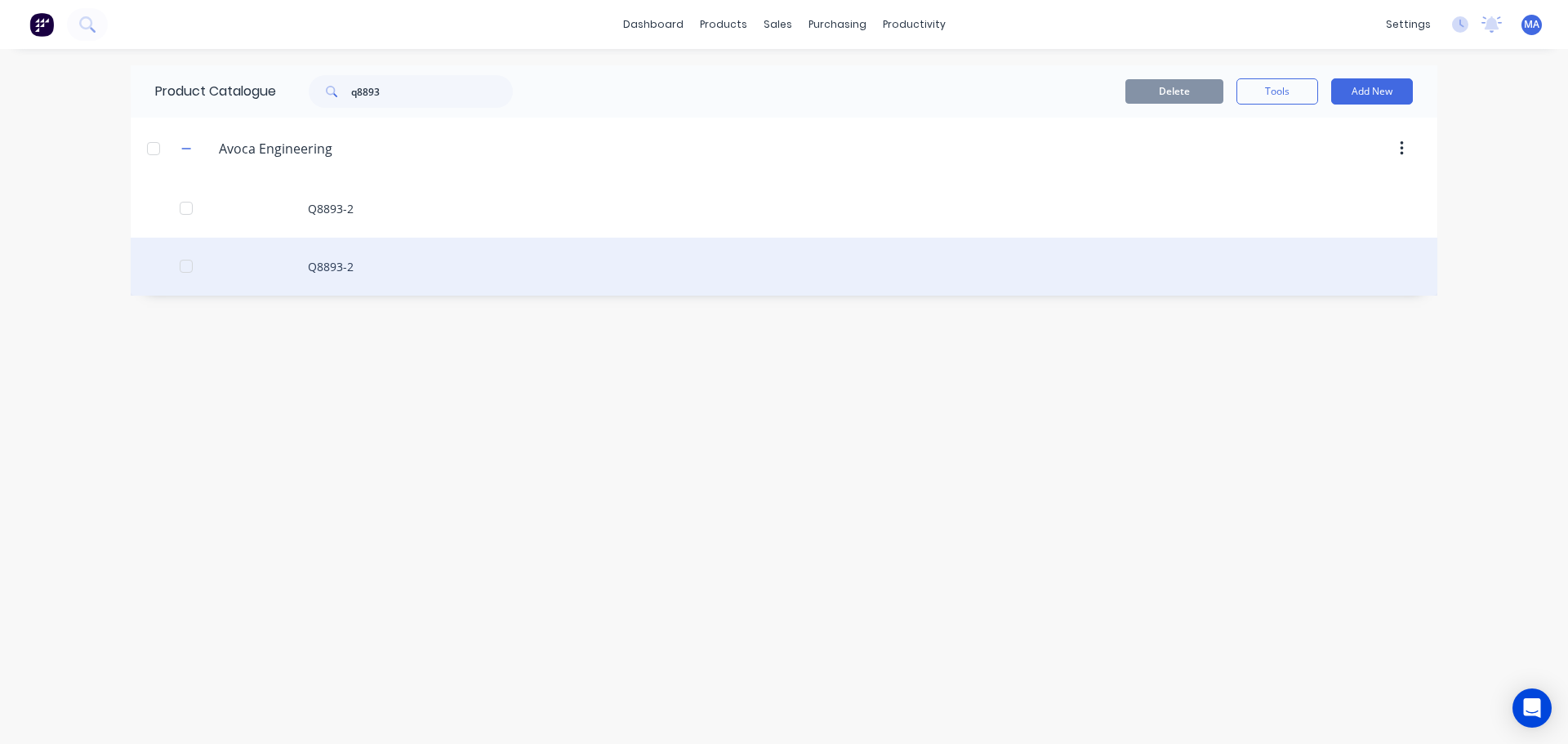
click at [390, 263] on div "Q8893-2" at bounding box center [784, 266] width 1307 height 58
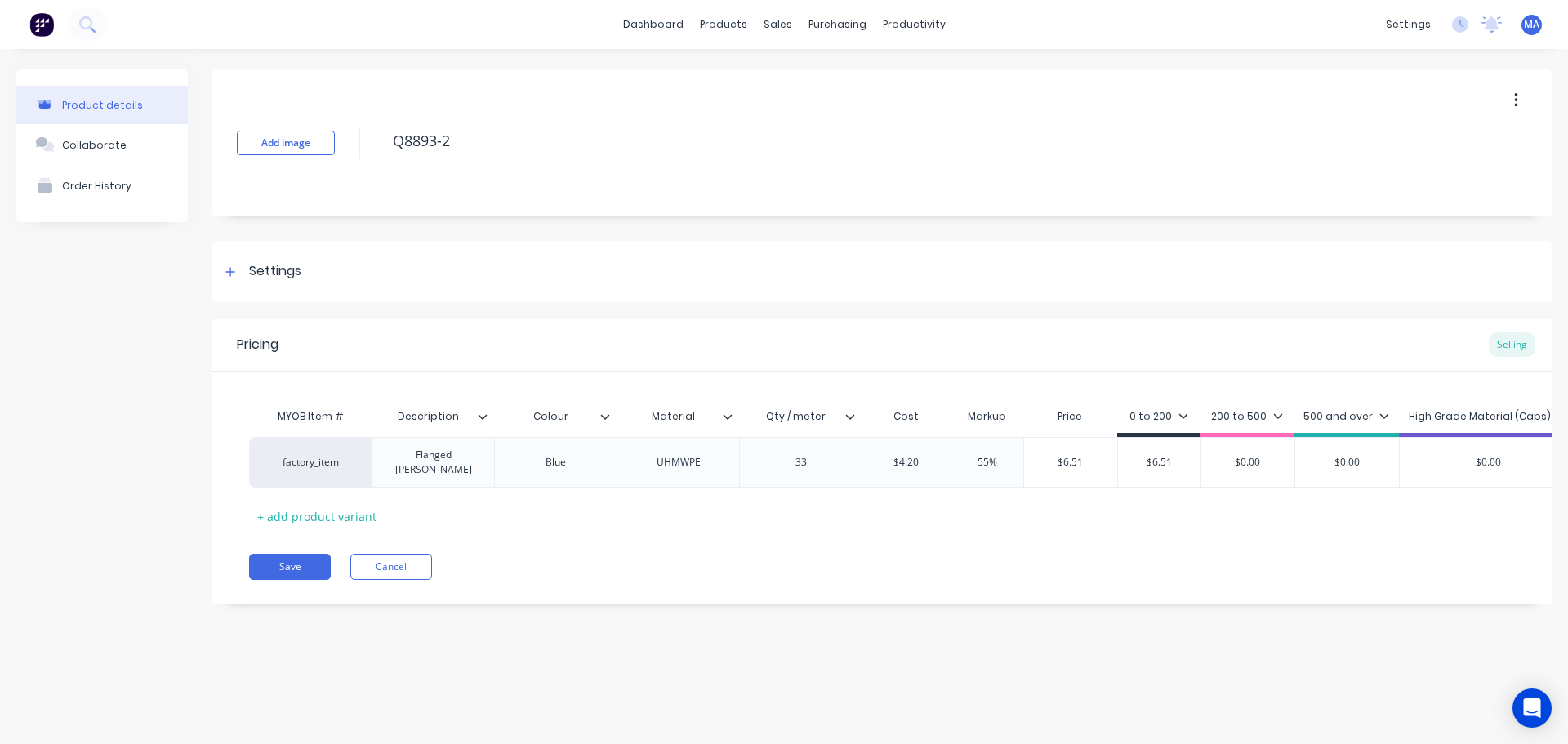
click at [843, 415] on input "Qty / meter" at bounding box center [795, 415] width 112 height 14
click at [852, 414] on icon at bounding box center [851, 416] width 10 height 10
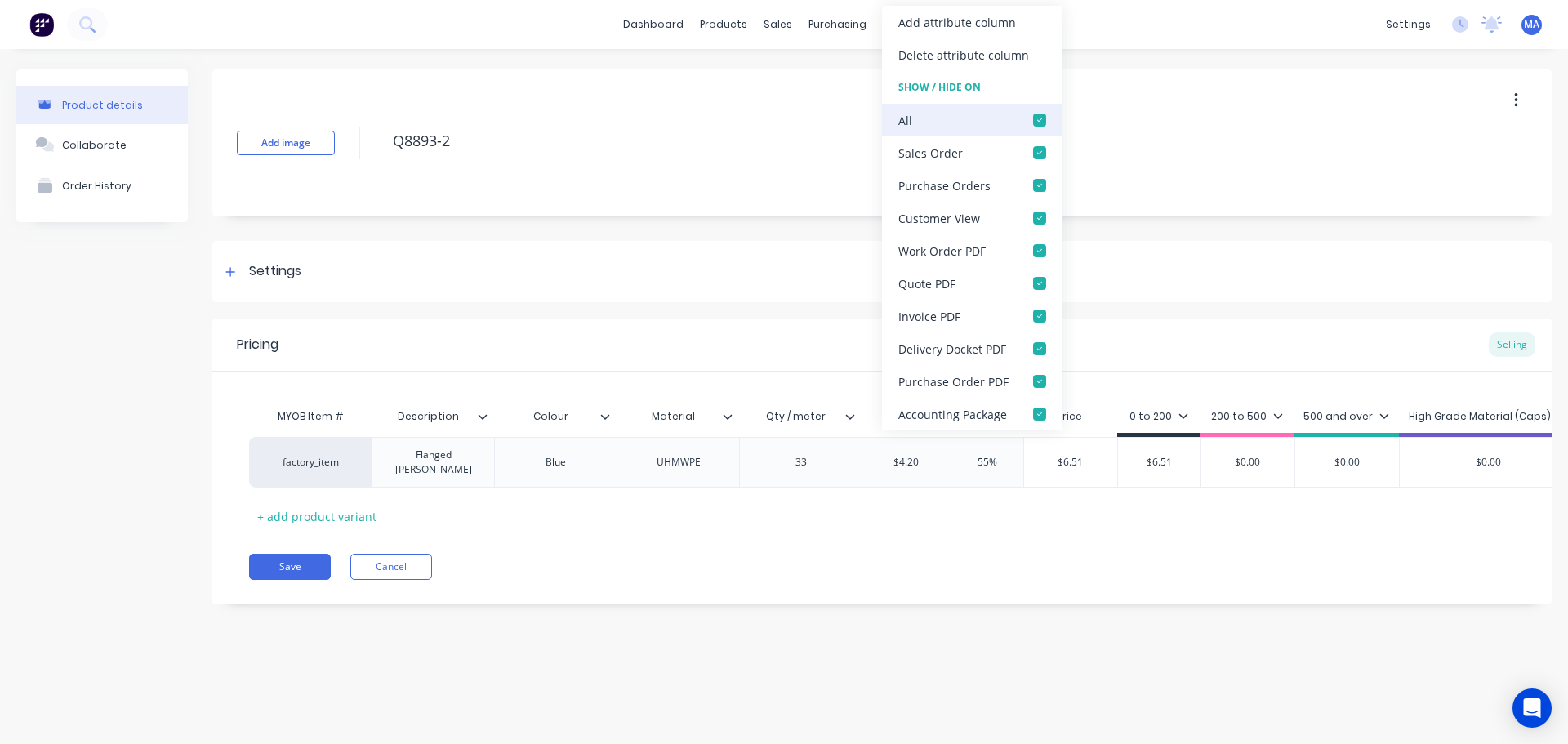
click at [1036, 120] on div at bounding box center [1040, 120] width 33 height 33
click at [1034, 149] on div at bounding box center [1040, 152] width 33 height 33
click at [313, 563] on button "Save" at bounding box center [290, 567] width 82 height 26
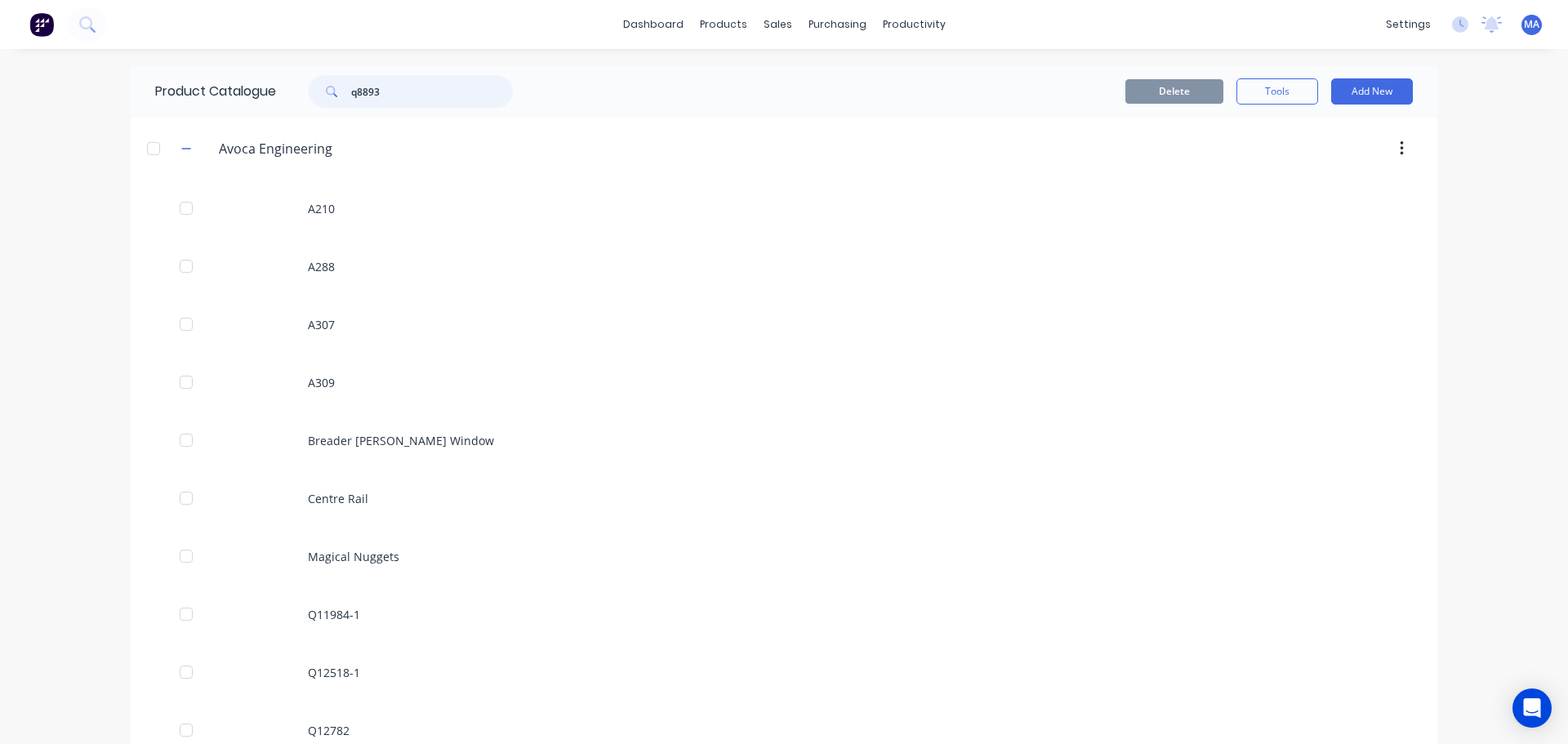
click at [419, 91] on input "q8893" at bounding box center [432, 91] width 161 height 33
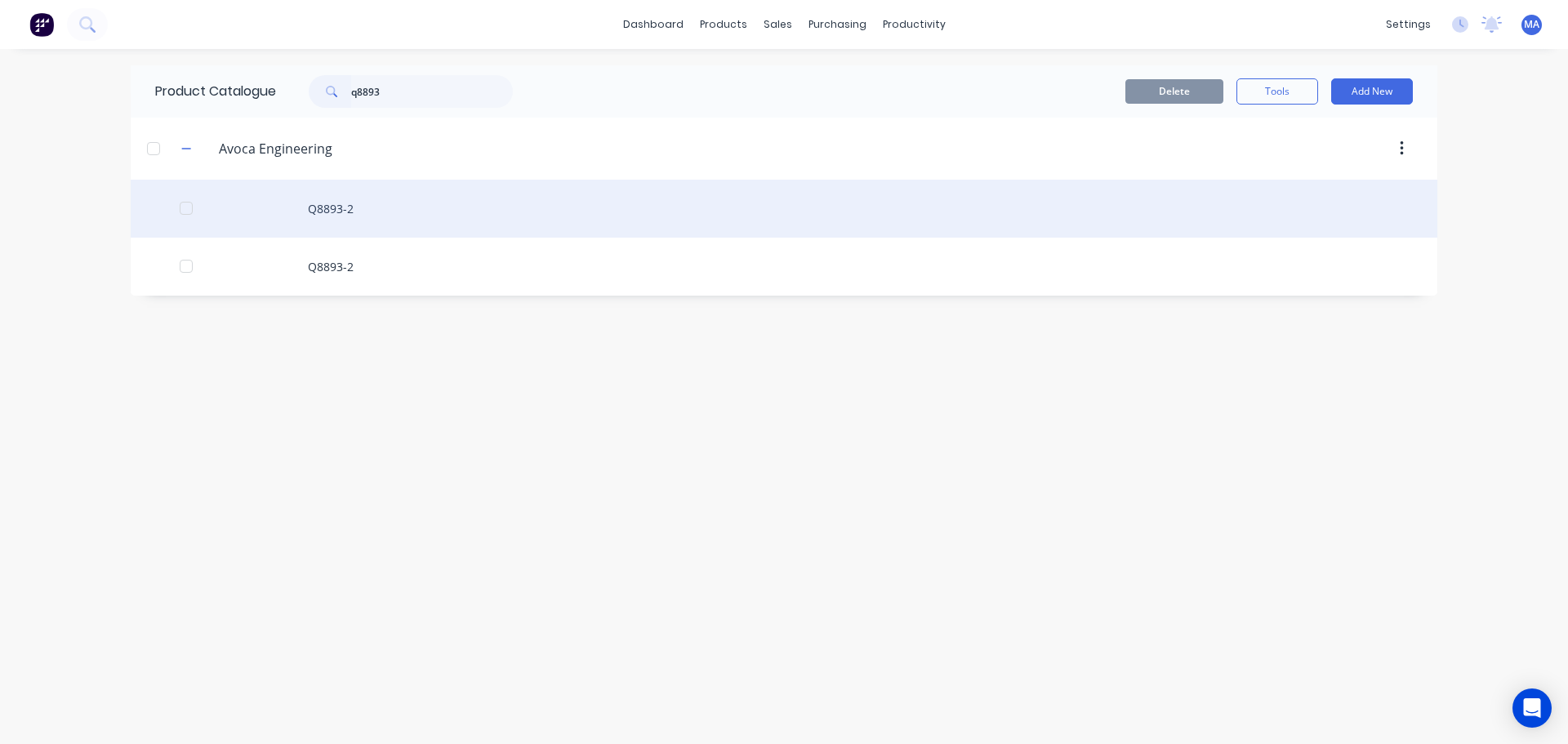
click at [387, 209] on div "Q8893-2" at bounding box center [784, 209] width 1307 height 58
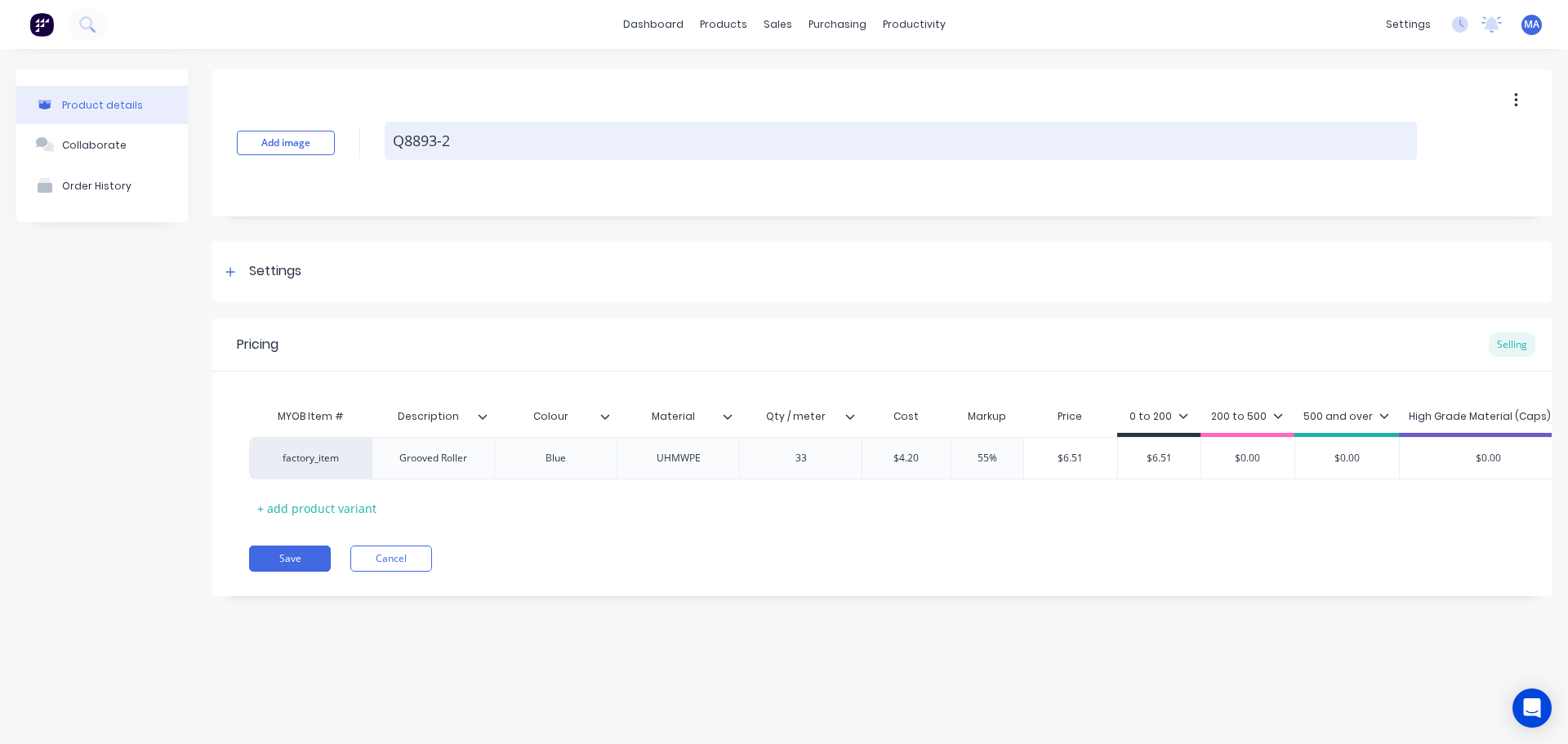
click at [482, 141] on textarea "Q8893-2" at bounding box center [901, 140] width 1032 height 38
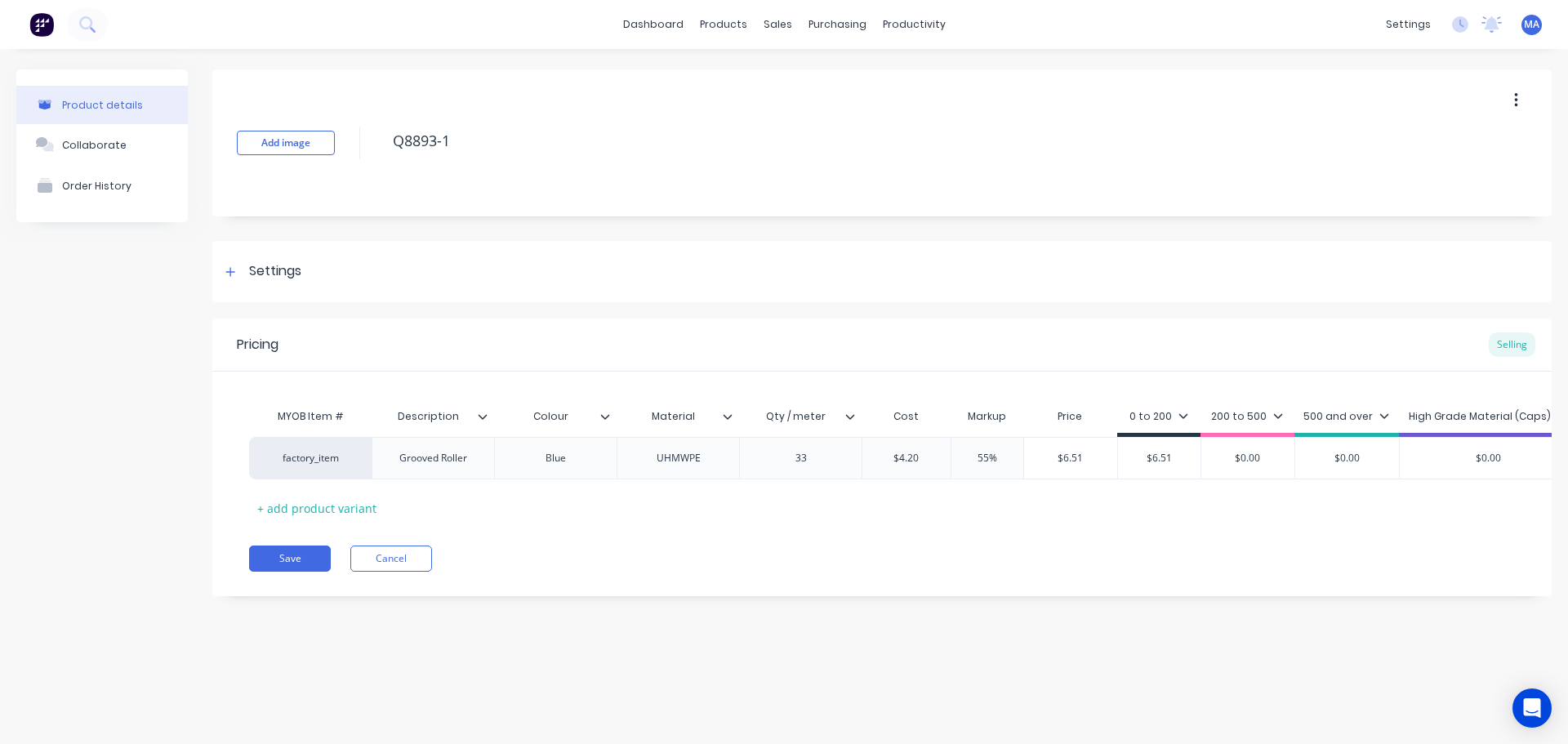
click at [854, 419] on icon at bounding box center [851, 416] width 10 height 10
click at [308, 571] on button "Save" at bounding box center [290, 558] width 82 height 26
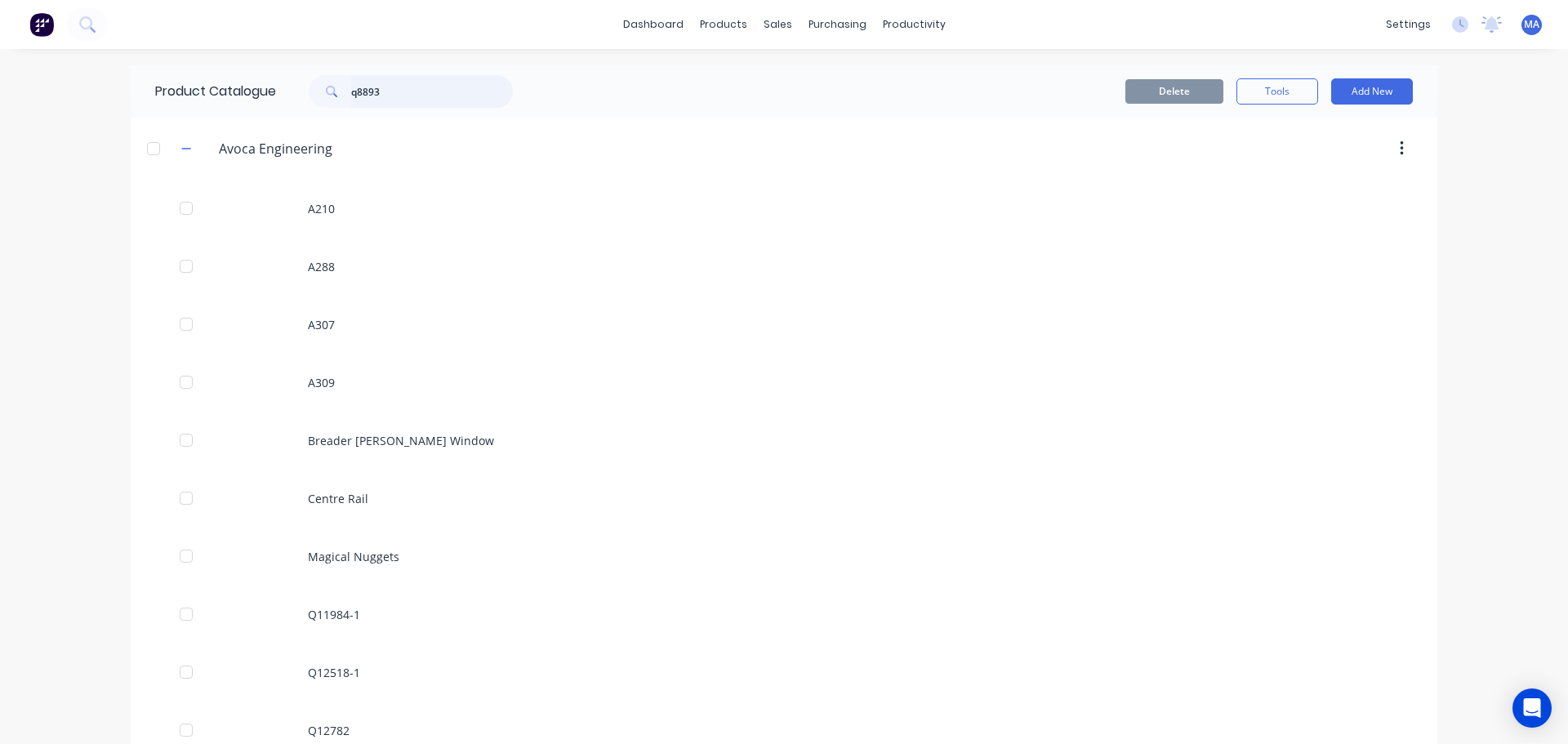
click at [420, 93] on input "q8893" at bounding box center [432, 91] width 161 height 33
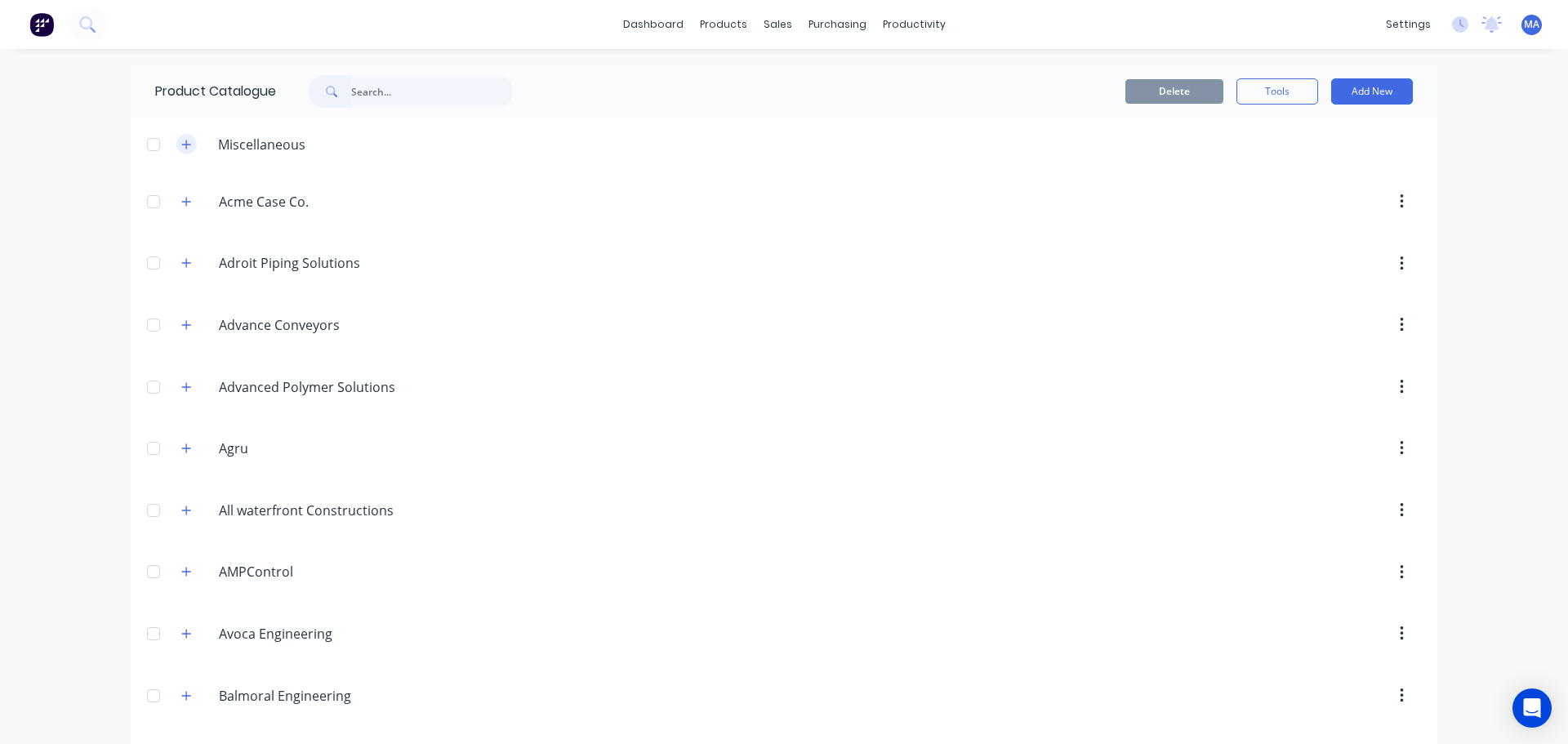
click at [185, 146] on icon "button" at bounding box center [187, 144] width 10 height 12
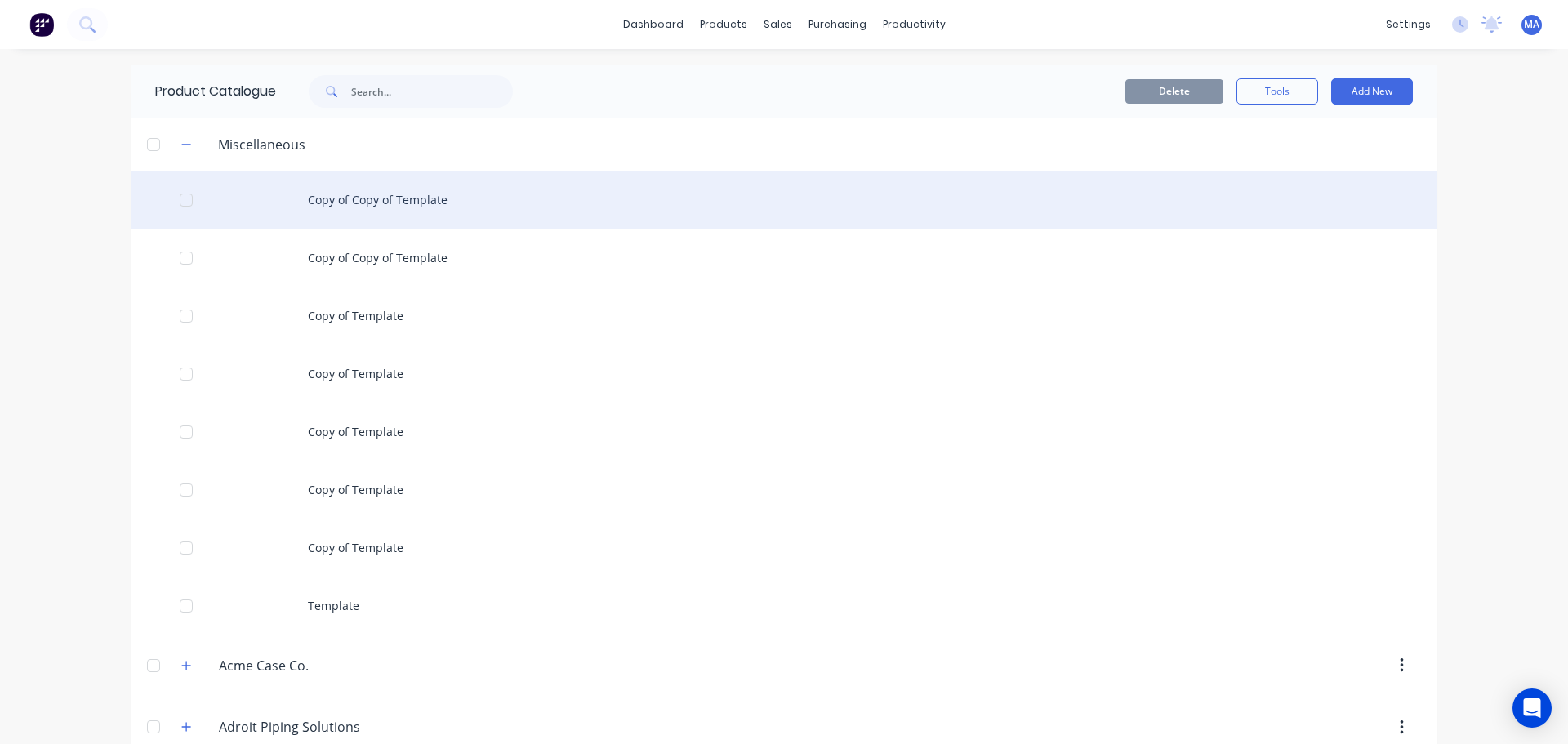
click at [317, 216] on div "Copy of Copy of Template" at bounding box center [784, 199] width 1307 height 58
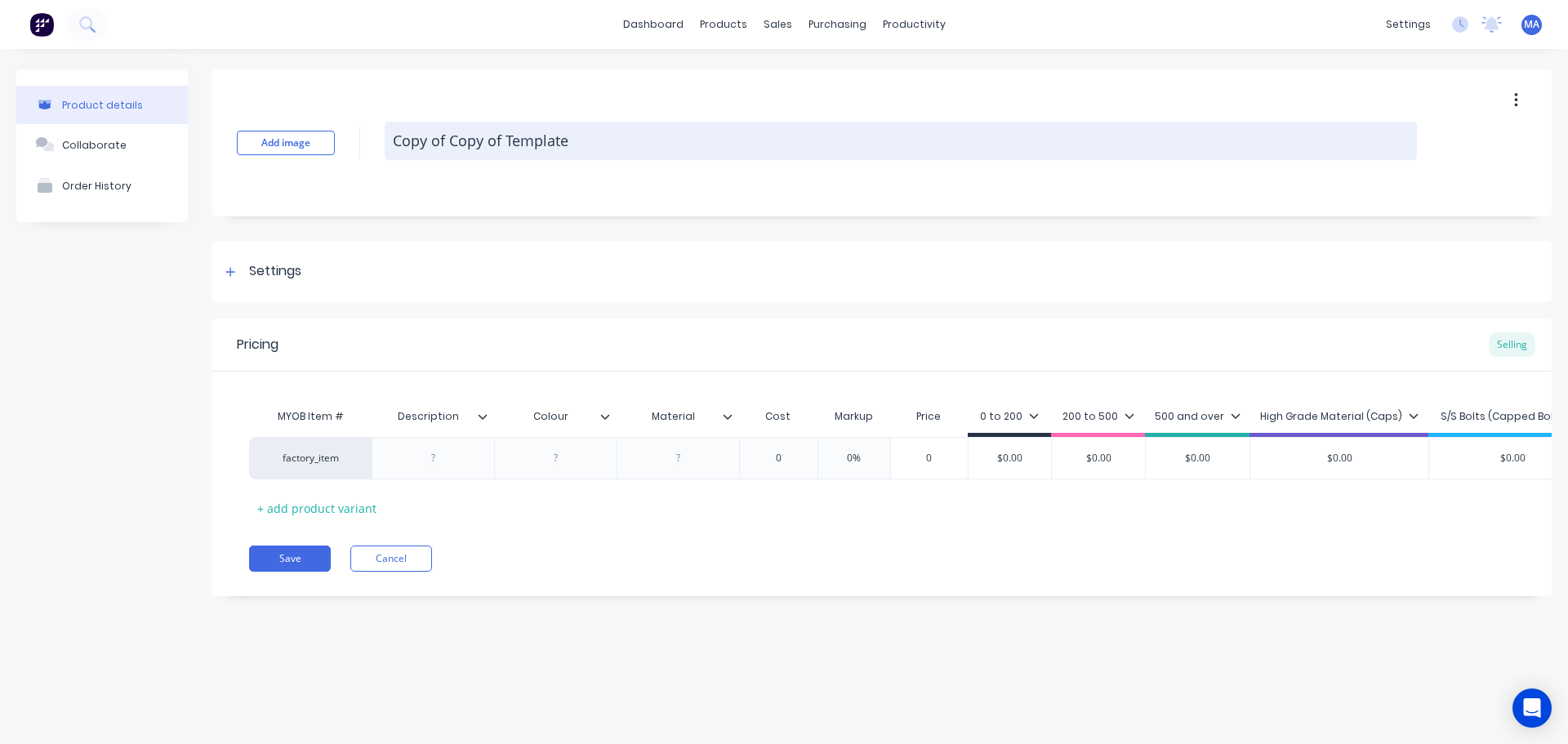
click at [509, 146] on textarea "Copy of Copy of Template" at bounding box center [901, 140] width 1032 height 38
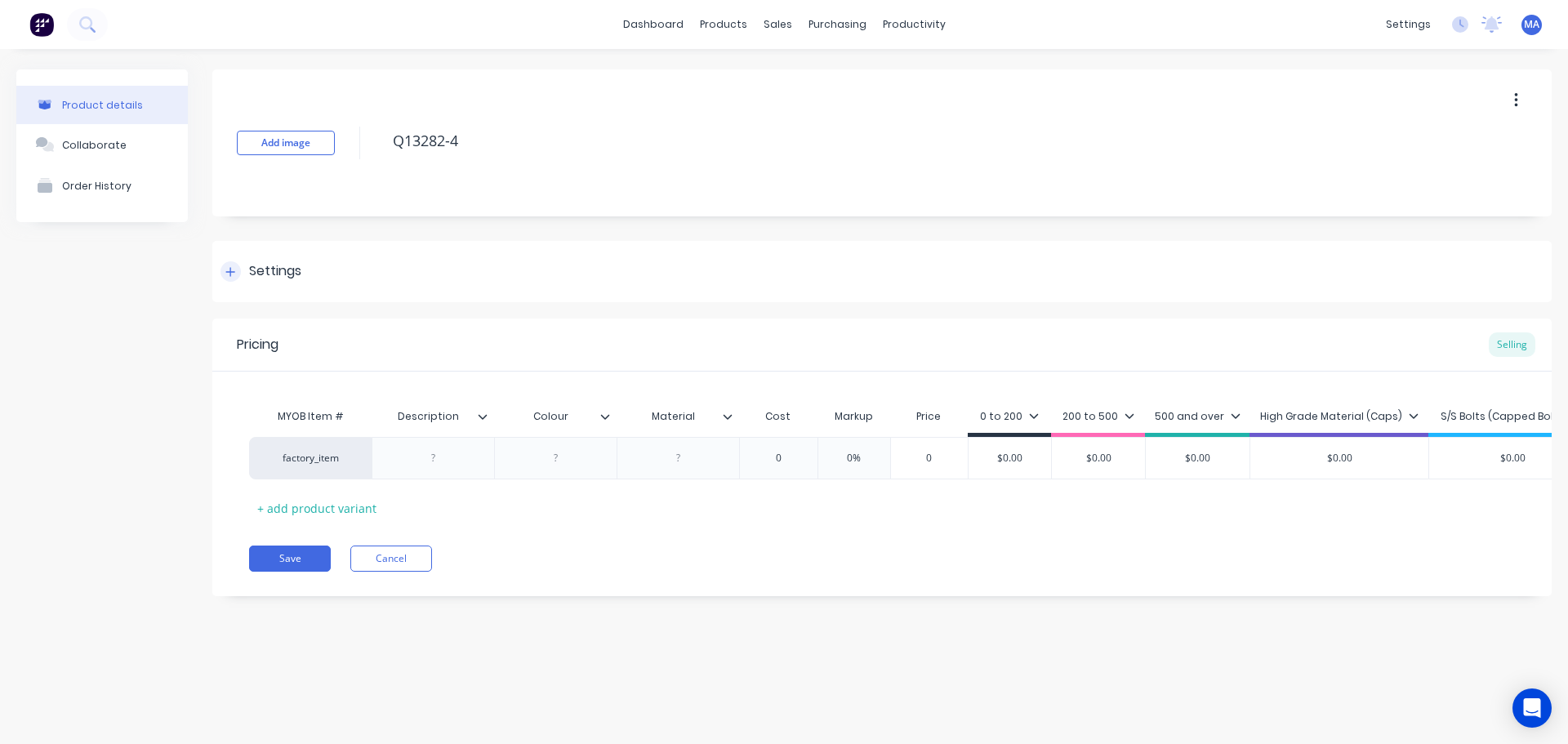
click at [297, 290] on div "Settings" at bounding box center [882, 271] width 1340 height 62
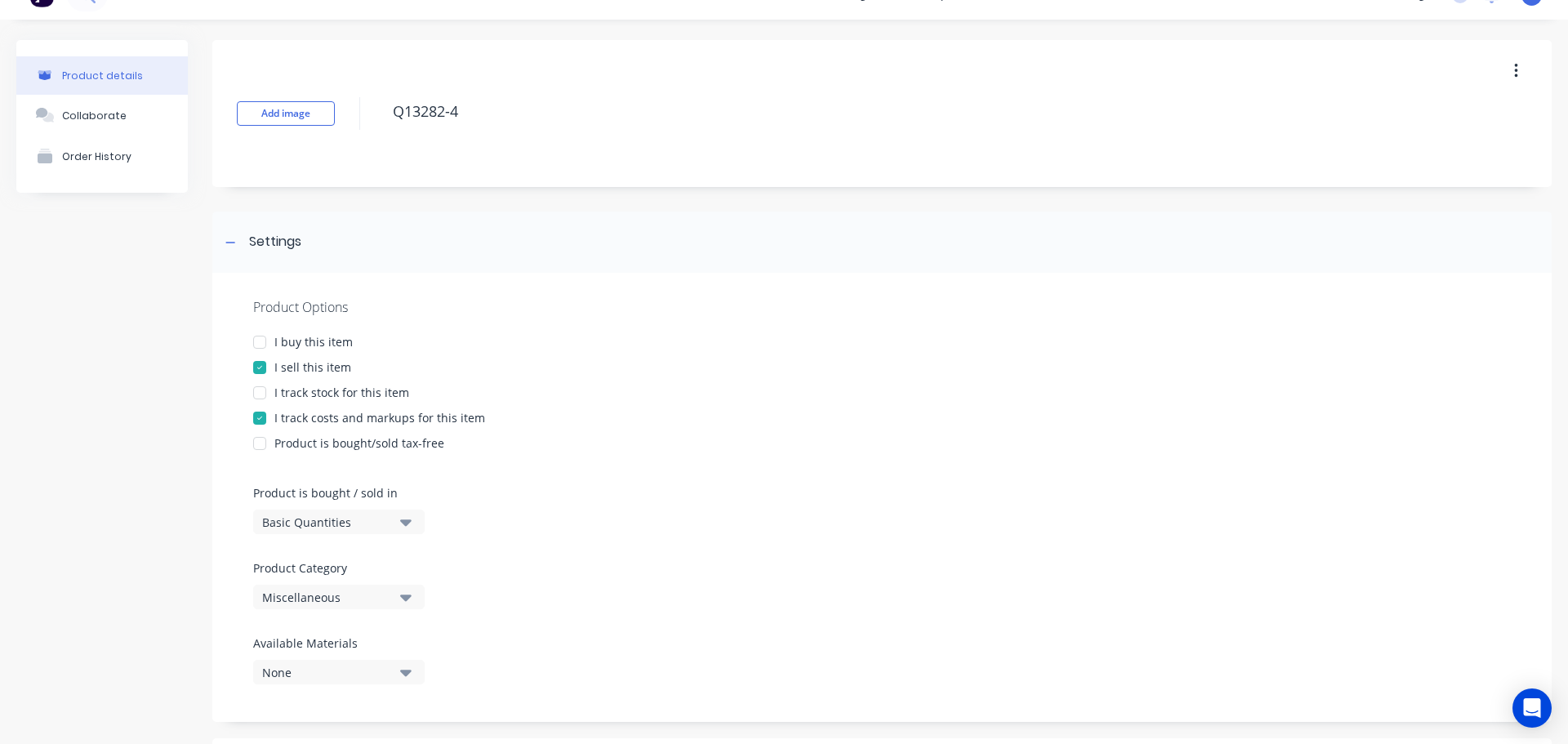
scroll to position [245, 0]
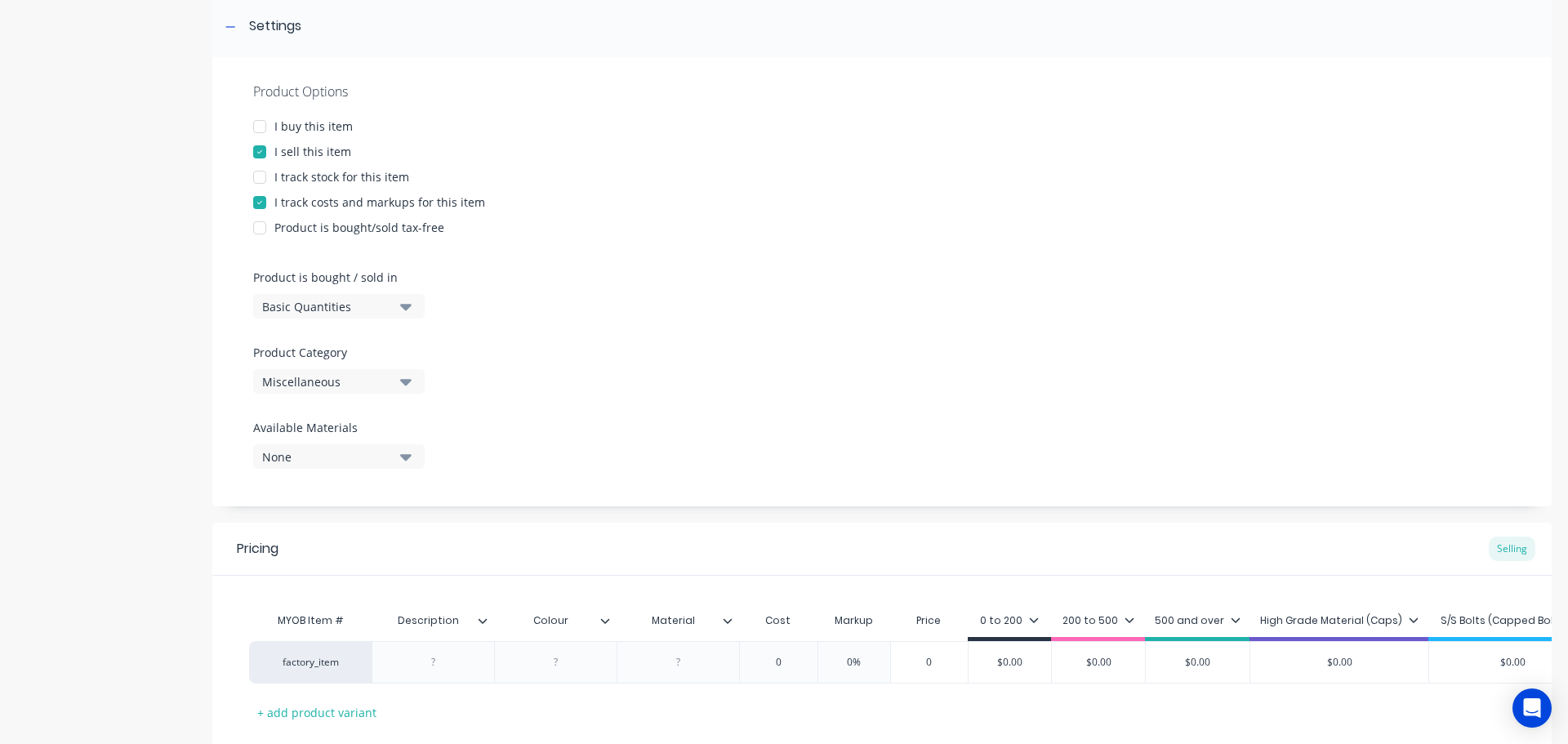
click at [357, 398] on div "Product Options I buy this item I sell this item I track stock for this item I …" at bounding box center [882, 282] width 1340 height 449
click at [359, 393] on button "Miscellaneous" at bounding box center [339, 381] width 172 height 24
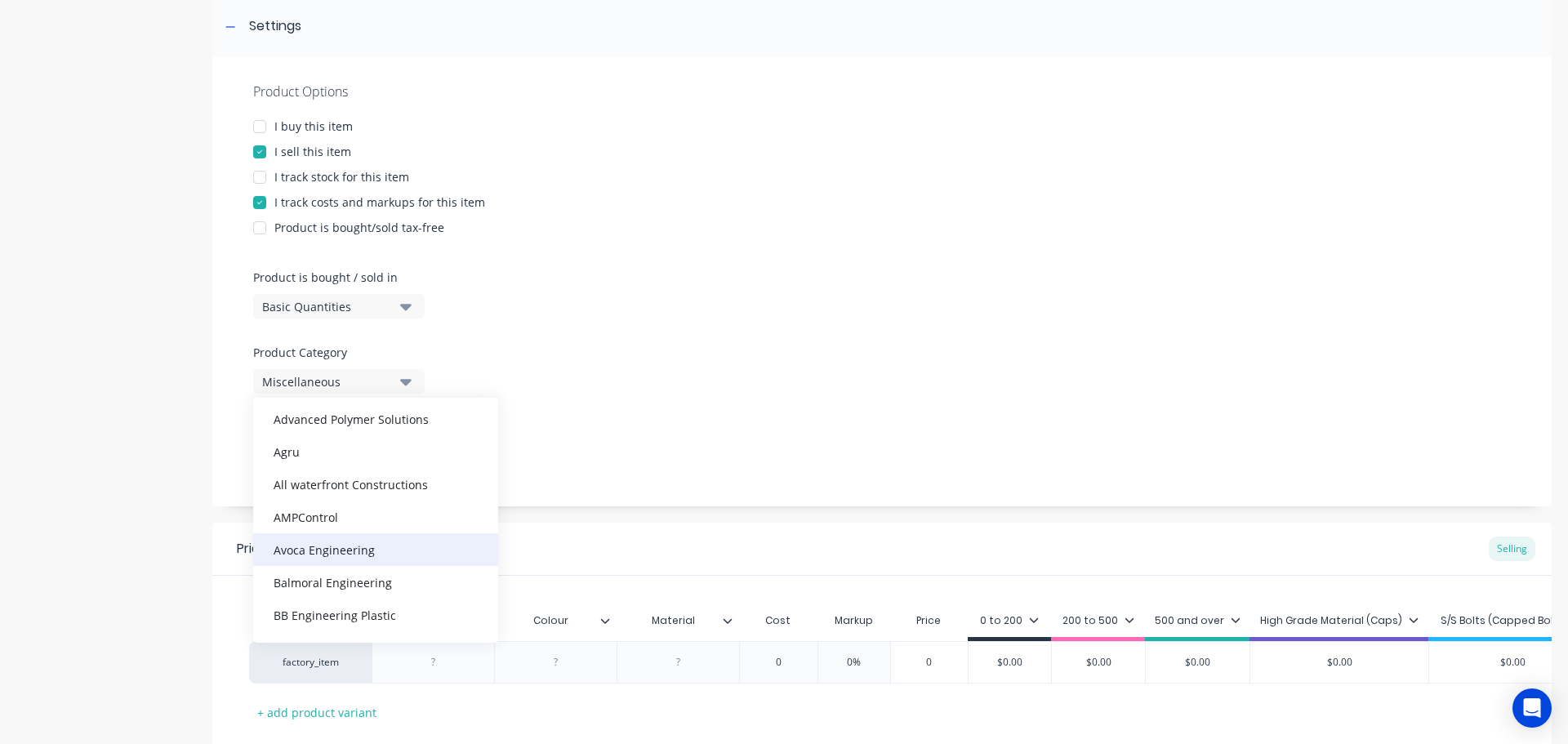
scroll to position [163, 0]
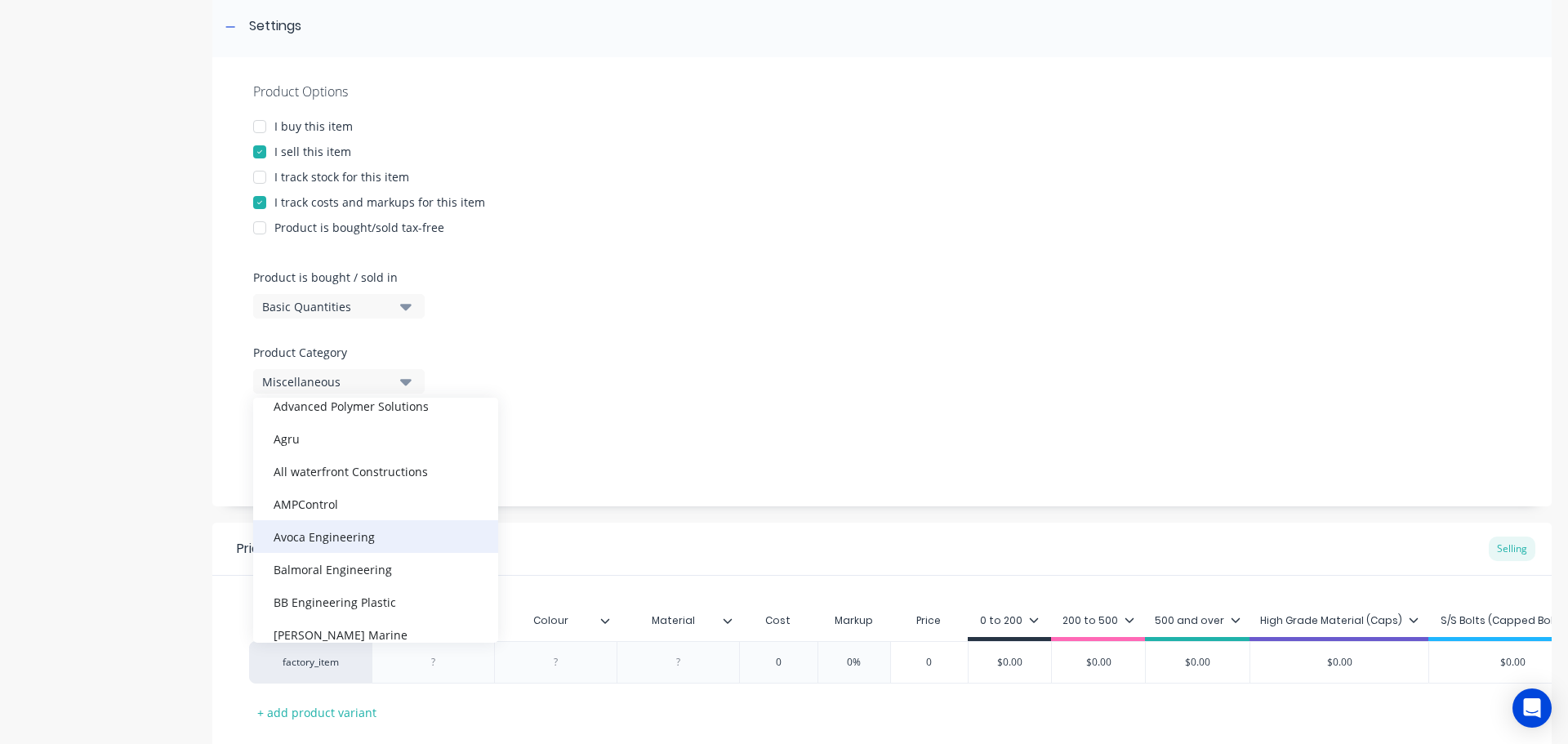
click at [369, 529] on div "Avoca Engineering" at bounding box center [376, 536] width 245 height 33
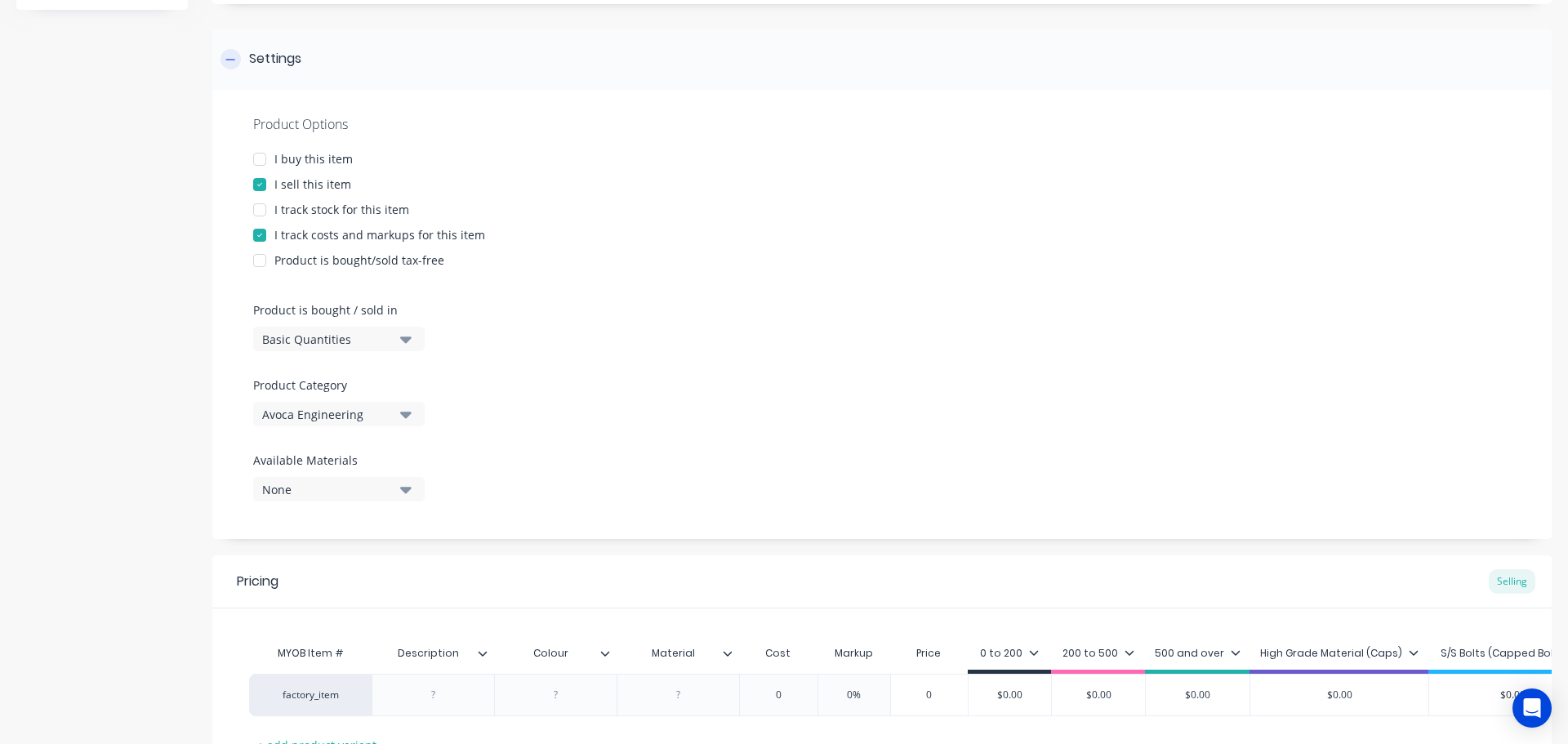
scroll to position [82, 0]
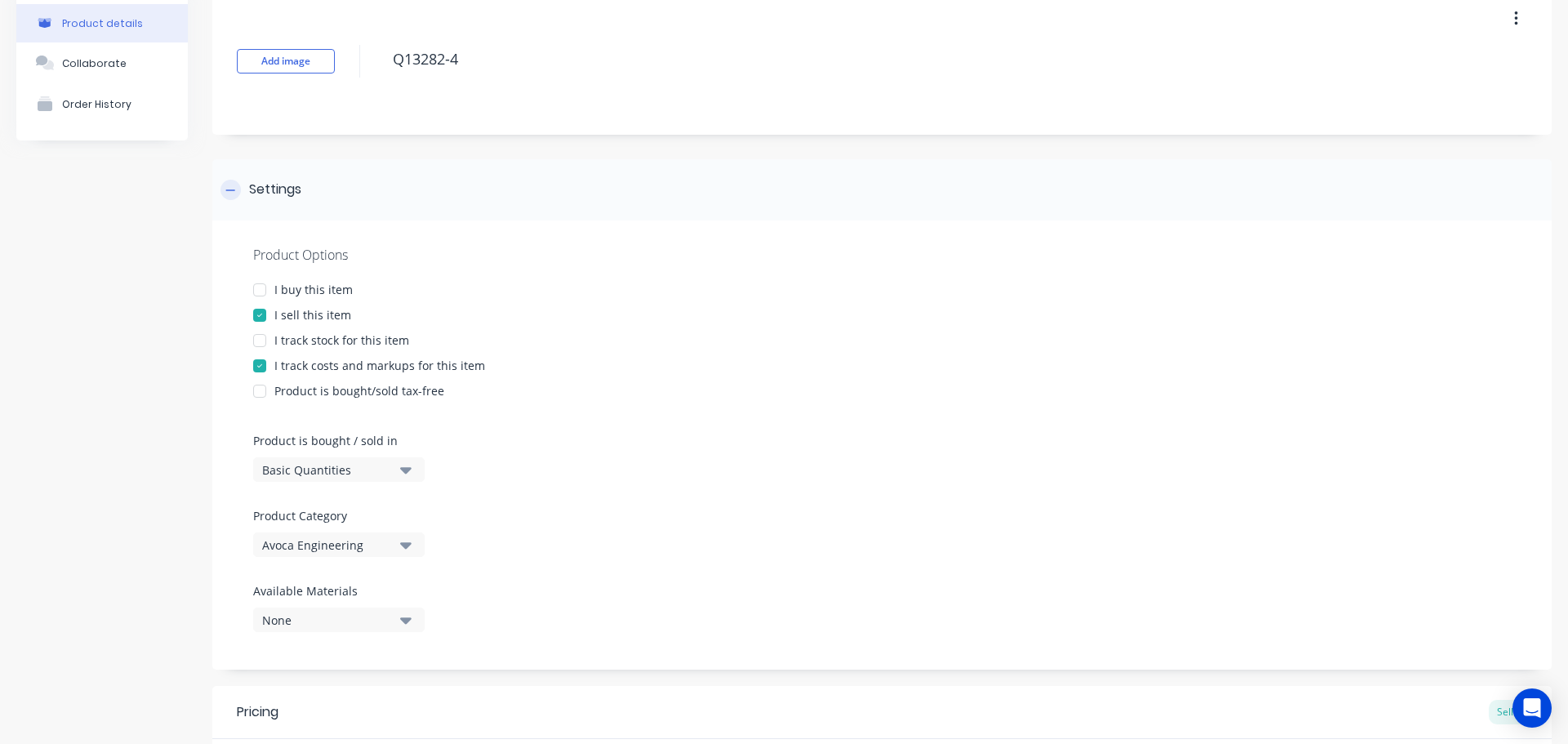
click at [278, 197] on div "Settings" at bounding box center [275, 190] width 52 height 20
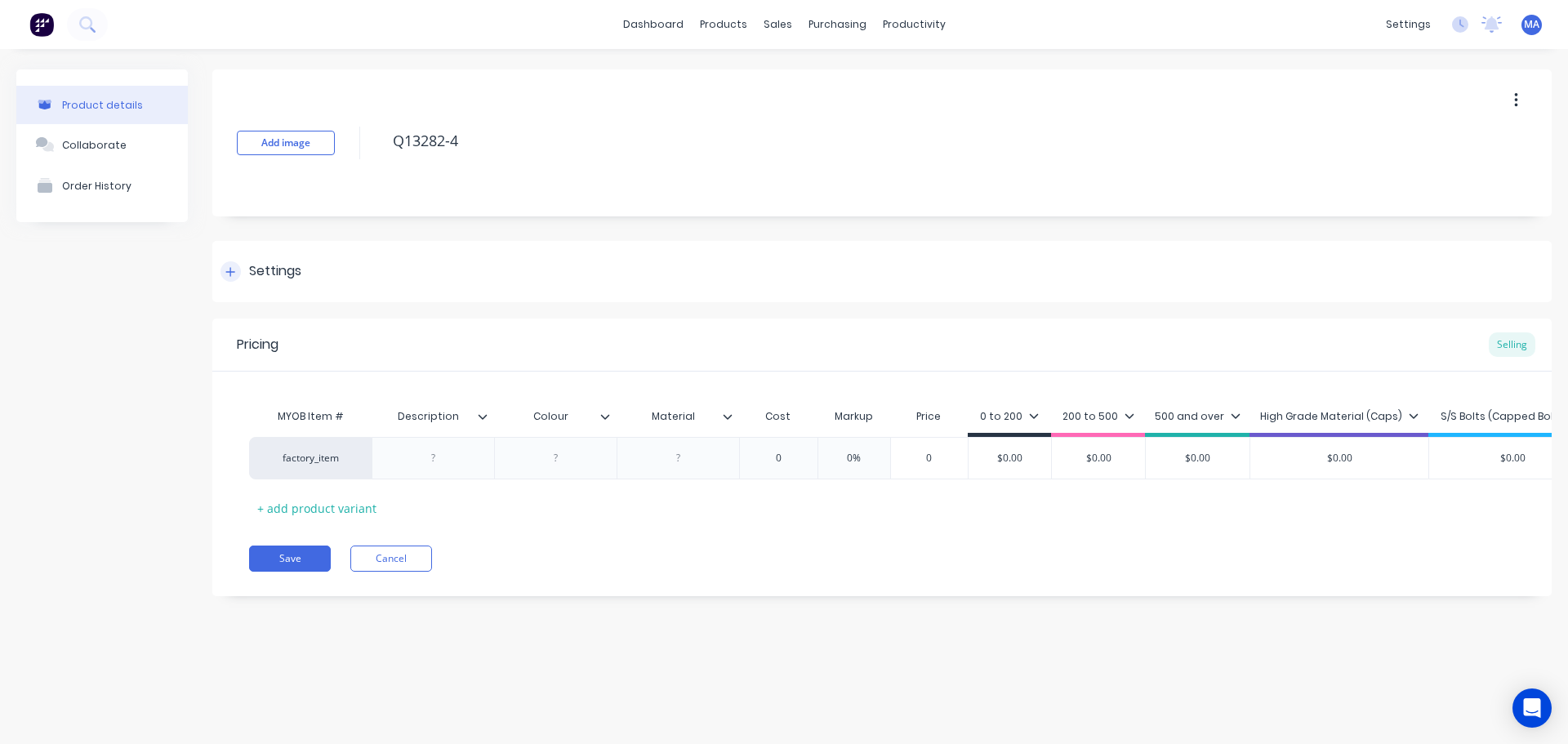
scroll to position [0, 0]
click at [433, 454] on div at bounding box center [433, 458] width 82 height 21
click at [117, 143] on div "Collaborate" at bounding box center [94, 144] width 64 height 13
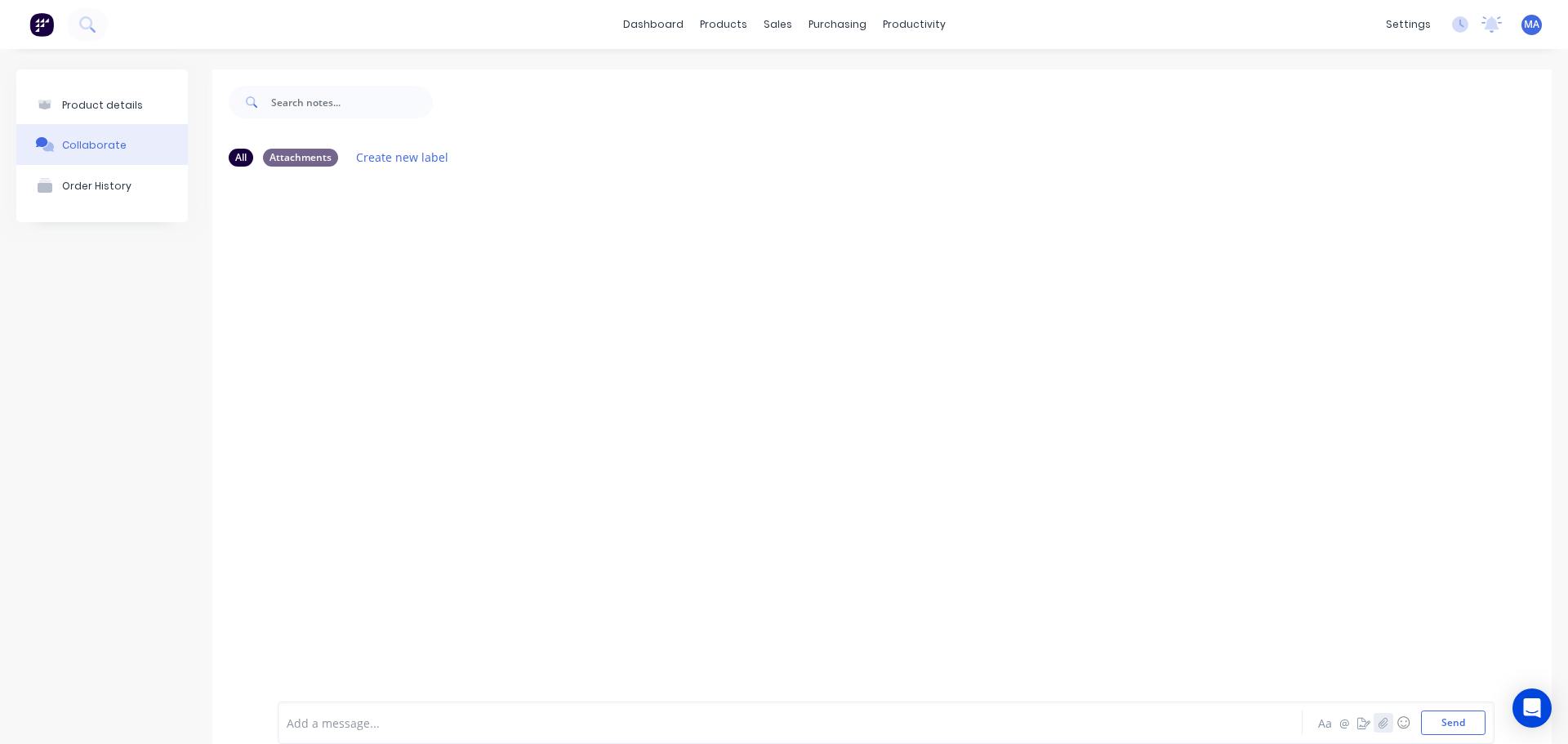
click at [1379, 719] on icon "button" at bounding box center [1383, 723] width 9 height 11
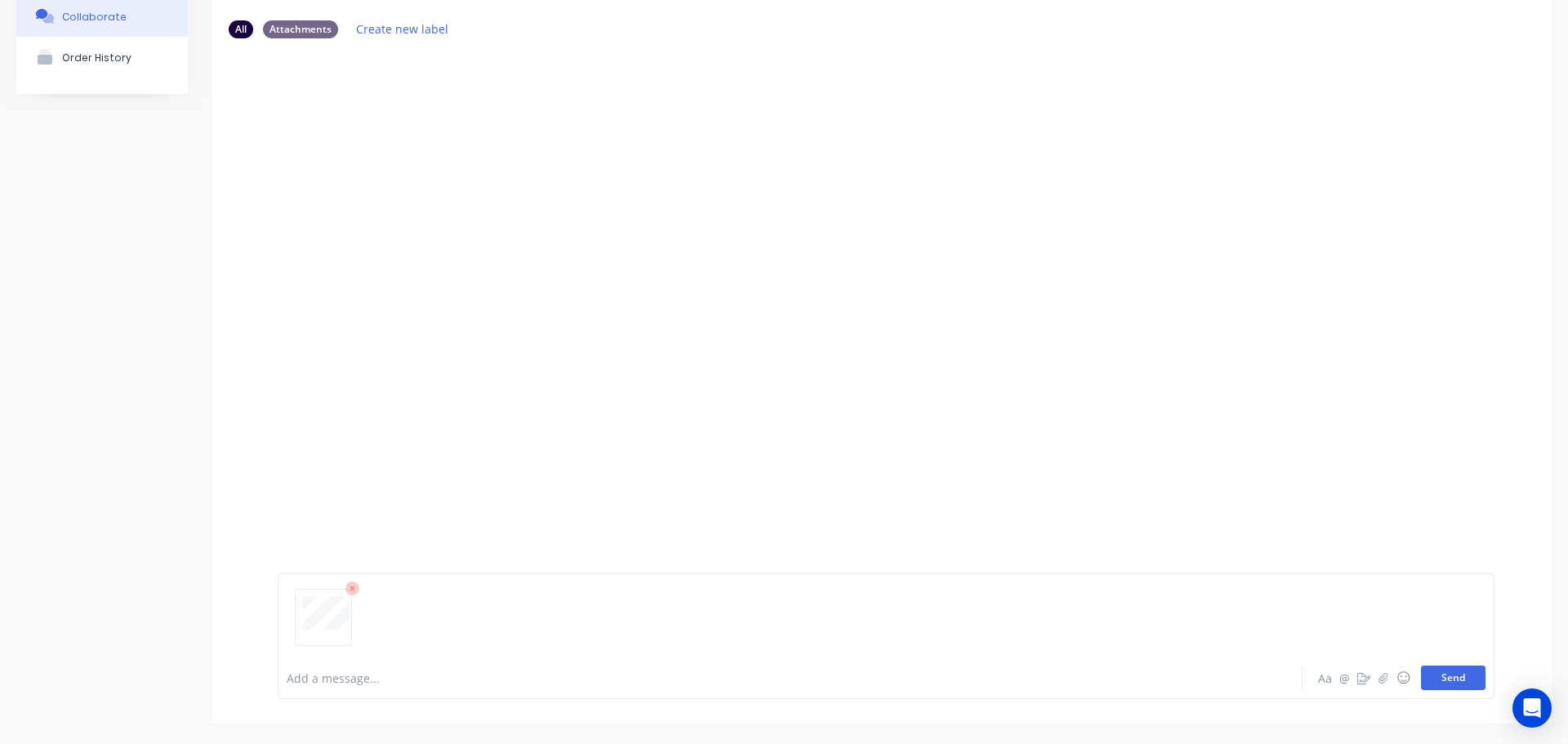
click at [1467, 684] on button "Send" at bounding box center [1453, 677] width 64 height 24
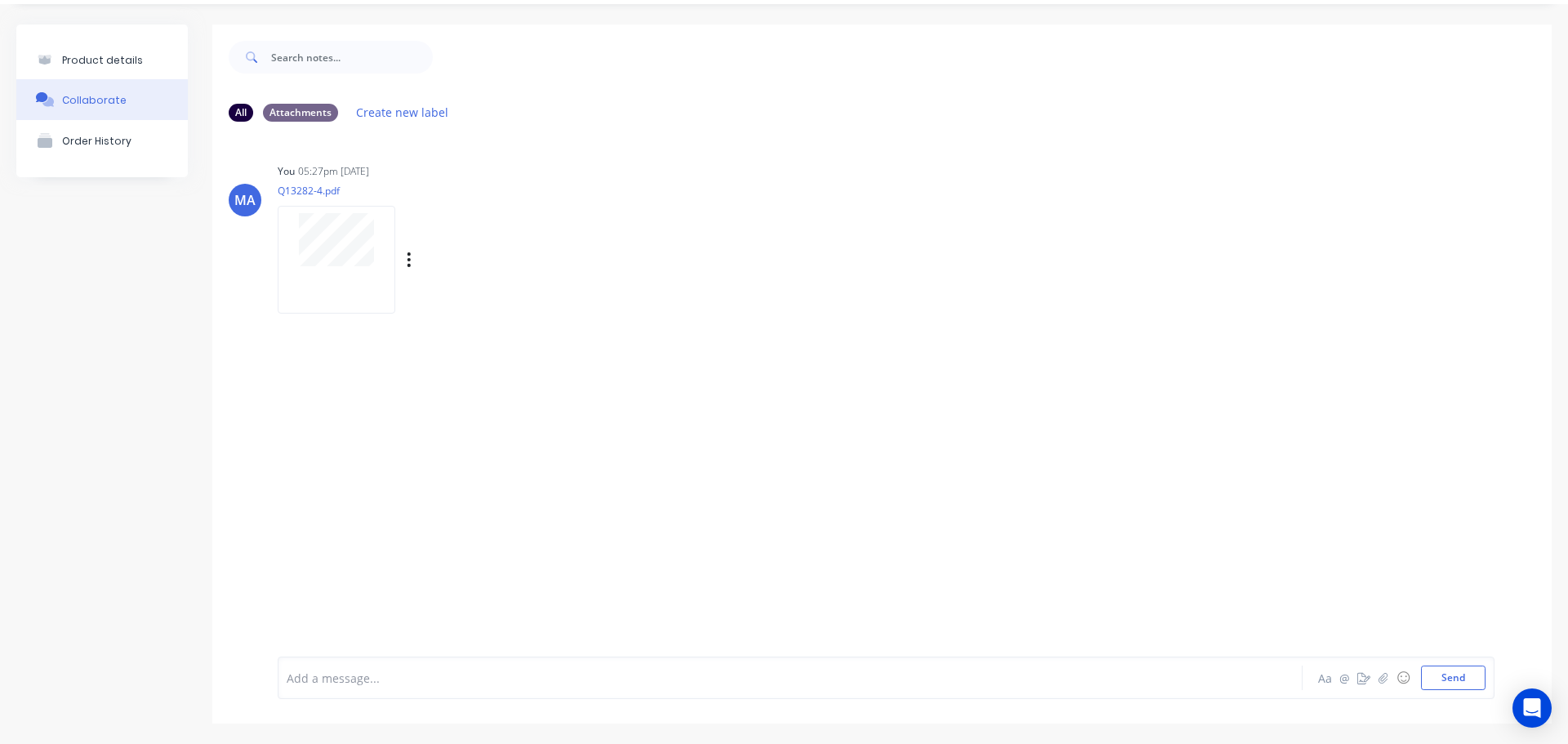
click at [413, 263] on div "Labels Auto-attach to new orders Sales Orders Purchase Orders Download Delete" at bounding box center [494, 260] width 184 height 24
click at [411, 263] on div "Labels Auto-attach to new orders Sales Orders Purchase Orders Download Delete" at bounding box center [494, 260] width 184 height 24
click at [409, 263] on icon "button" at bounding box center [410, 260] width 5 height 19
click at [453, 304] on button "Auto-attach to new orders" at bounding box center [517, 303] width 184 height 38
click at [674, 295] on label at bounding box center [674, 295] width 0 height 0
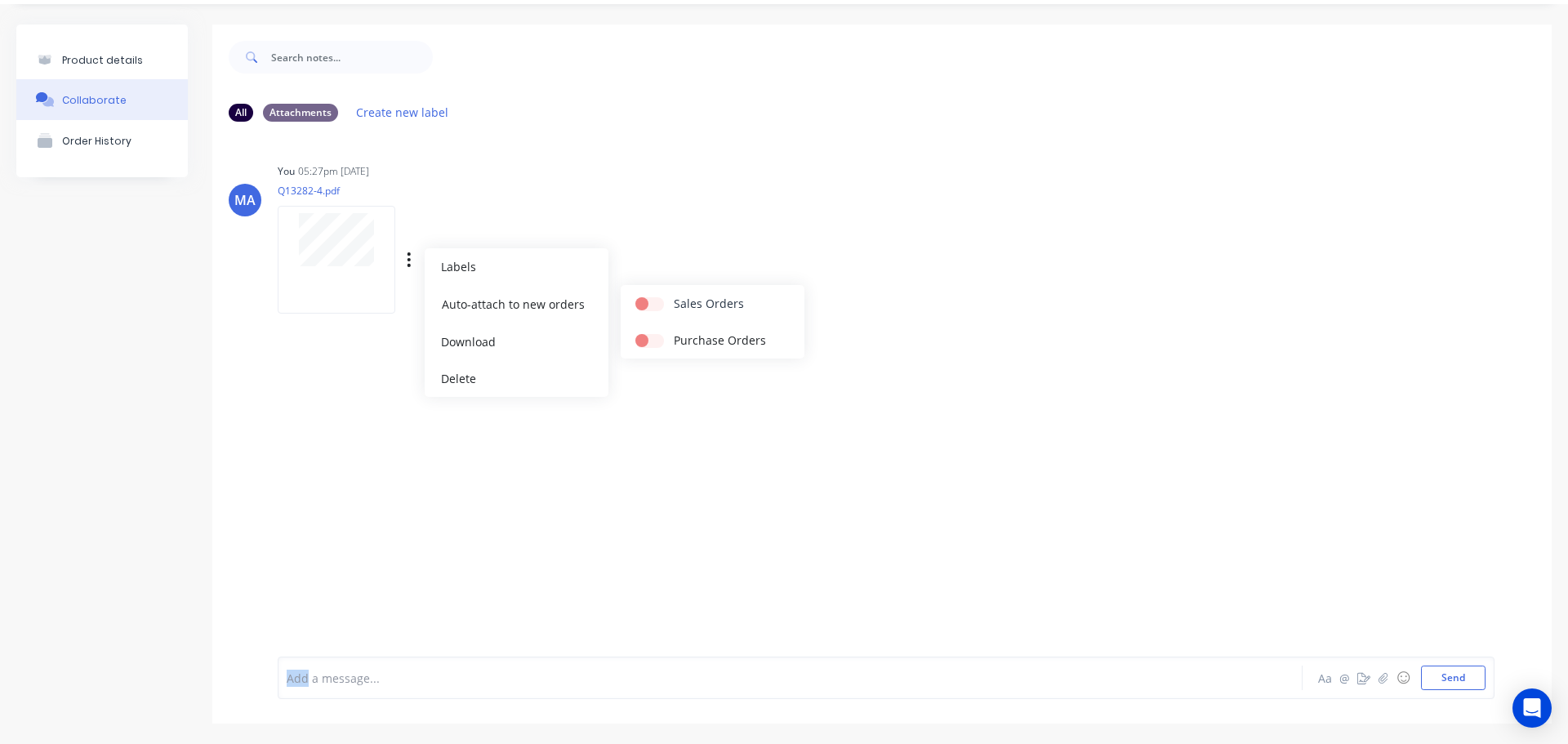
click at [649, 304] on input "checkbox" at bounding box center [641, 302] width 13 height 15
drag, startPoint x: 663, startPoint y: 253, endPoint x: 534, endPoint y: 249, distance: 129.1
click at [664, 253] on div "You 05:27pm 15/08/25 Q13282-4.pdf Labels Auto-attach to new orders Sales Orders…" at bounding box center [533, 233] width 510 height 147
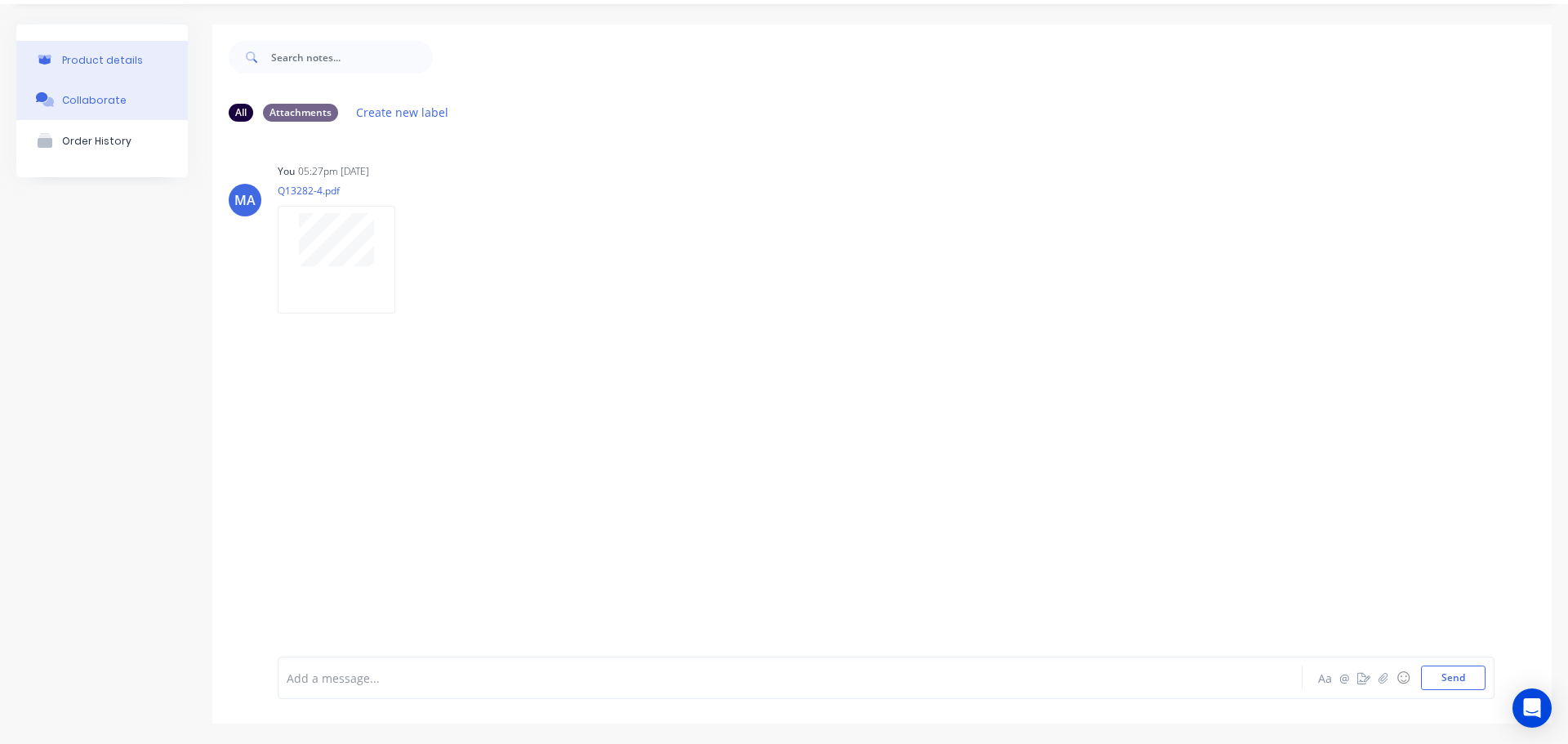
click at [82, 62] on div "Product details" at bounding box center [102, 60] width 81 height 13
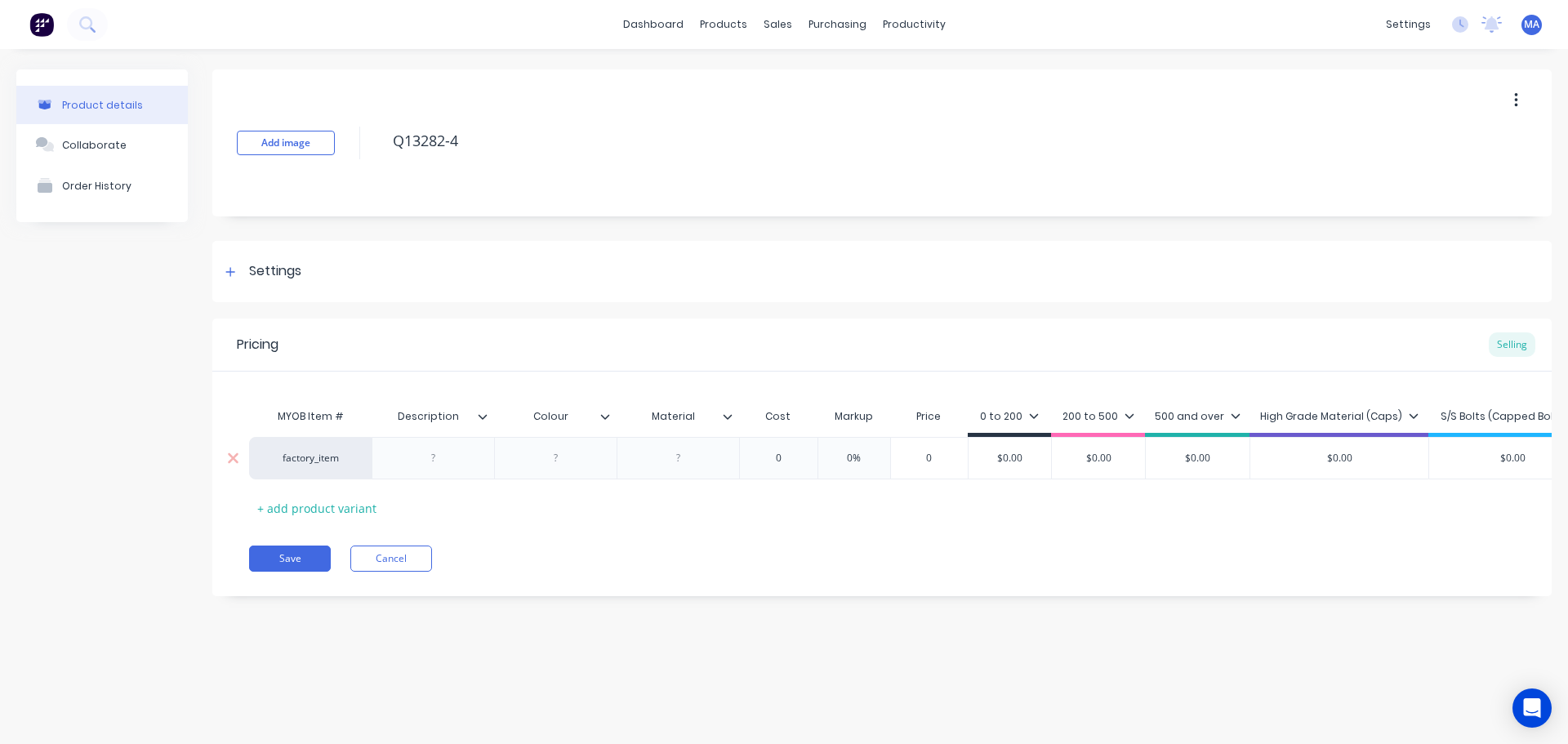
click at [462, 459] on div at bounding box center [433, 458] width 82 height 21
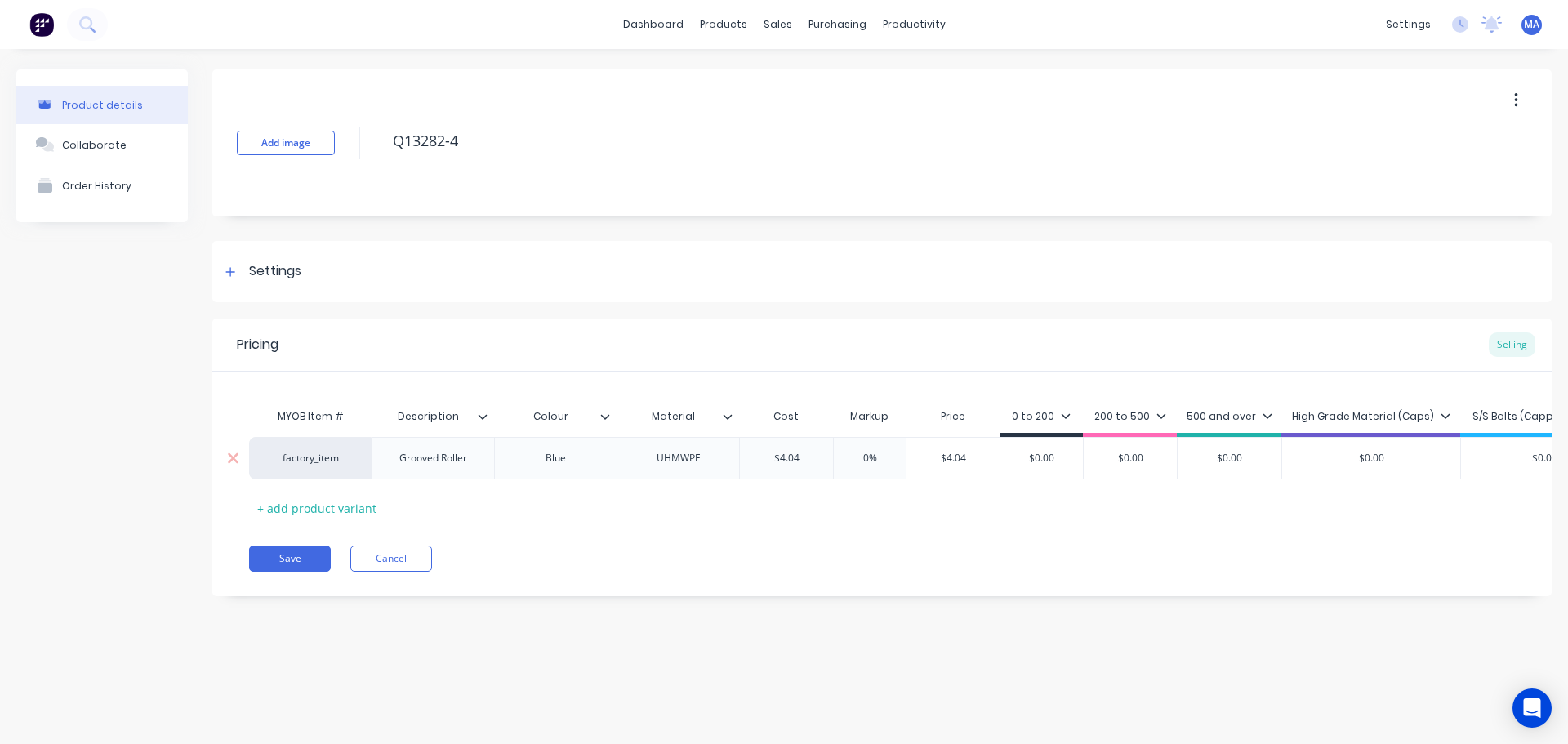
click at [859, 456] on input "0%" at bounding box center [869, 458] width 82 height 14
drag, startPoint x: 984, startPoint y: 456, endPoint x: 895, endPoint y: 448, distance: 89.4
click at [895, 448] on div "factory_item Grooved Roller Blue UHMWPE $4.04 $4.04 55% 55% $6.262 $6.262 $0.00…" at bounding box center [942, 458] width 1386 height 42
drag, startPoint x: 1057, startPoint y: 454, endPoint x: 963, endPoint y: 456, distance: 94.0
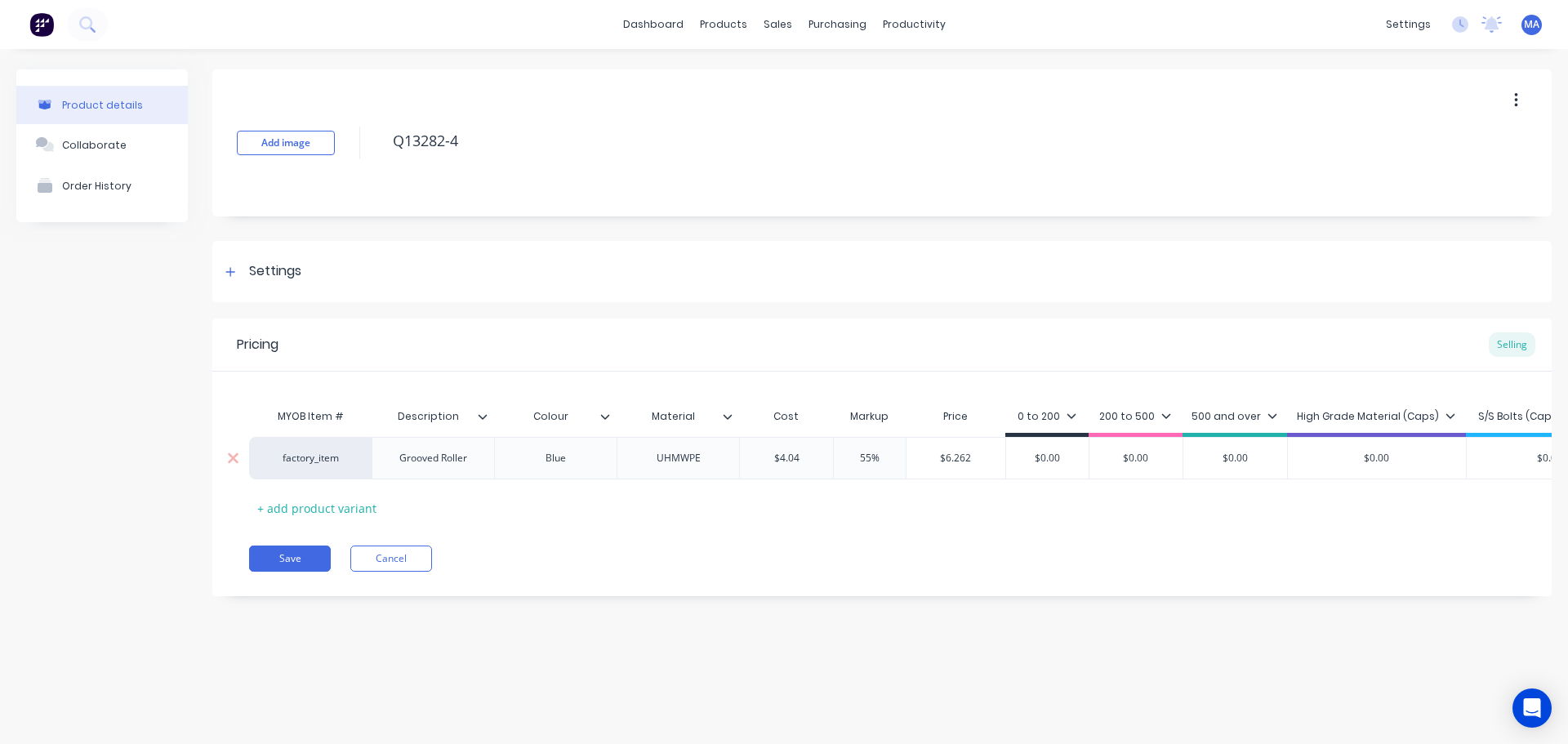
click at [982, 453] on div "factory_item Grooved Roller Blue UHMWPE $4.04 $4.04 55% 55% $6.262 $6.262 $0.00…" at bounding box center [942, 458] width 1386 height 42
paste input "6.262"
click at [728, 412] on icon at bounding box center [728, 416] width 10 height 10
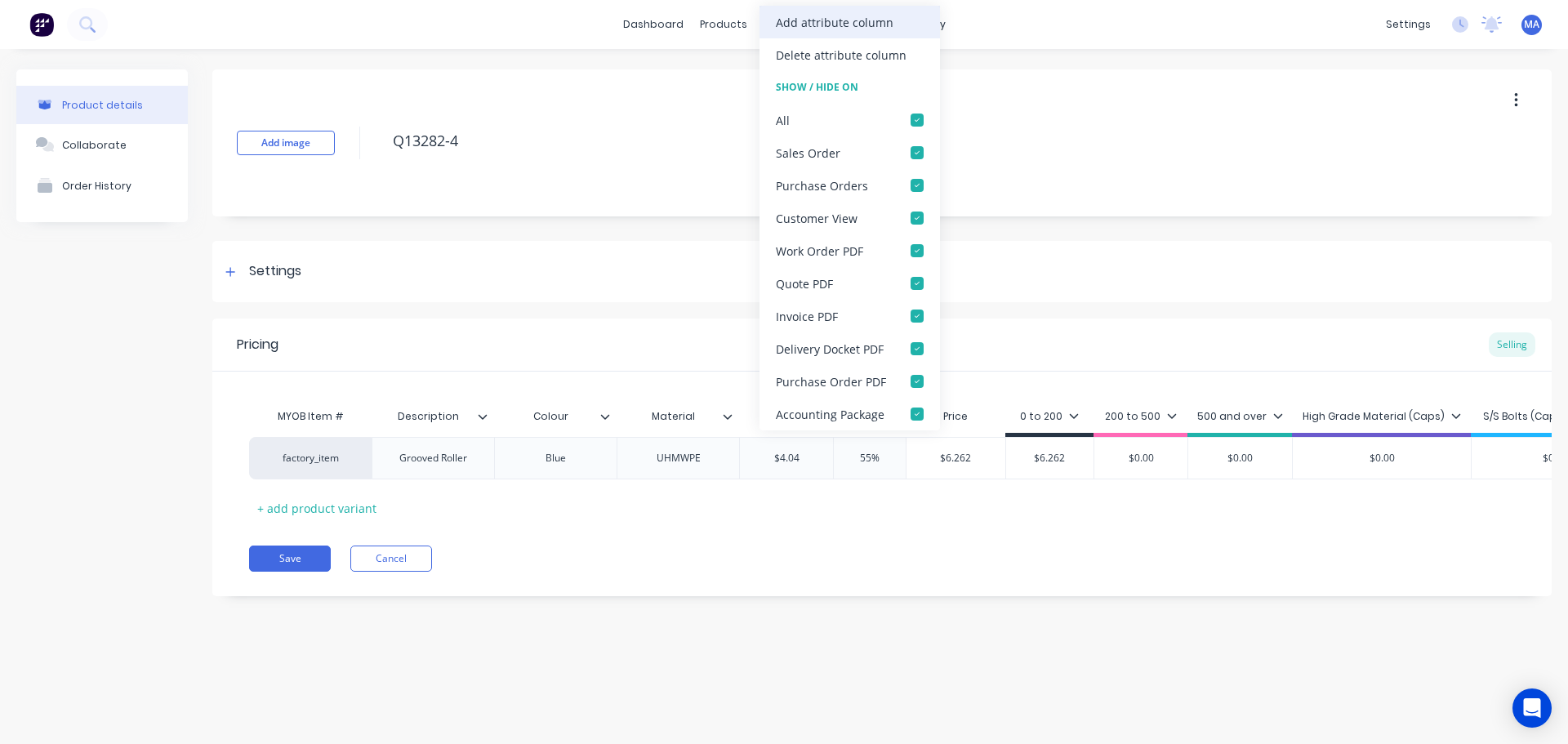
click at [819, 25] on div "Add attribute column" at bounding box center [835, 22] width 117 height 17
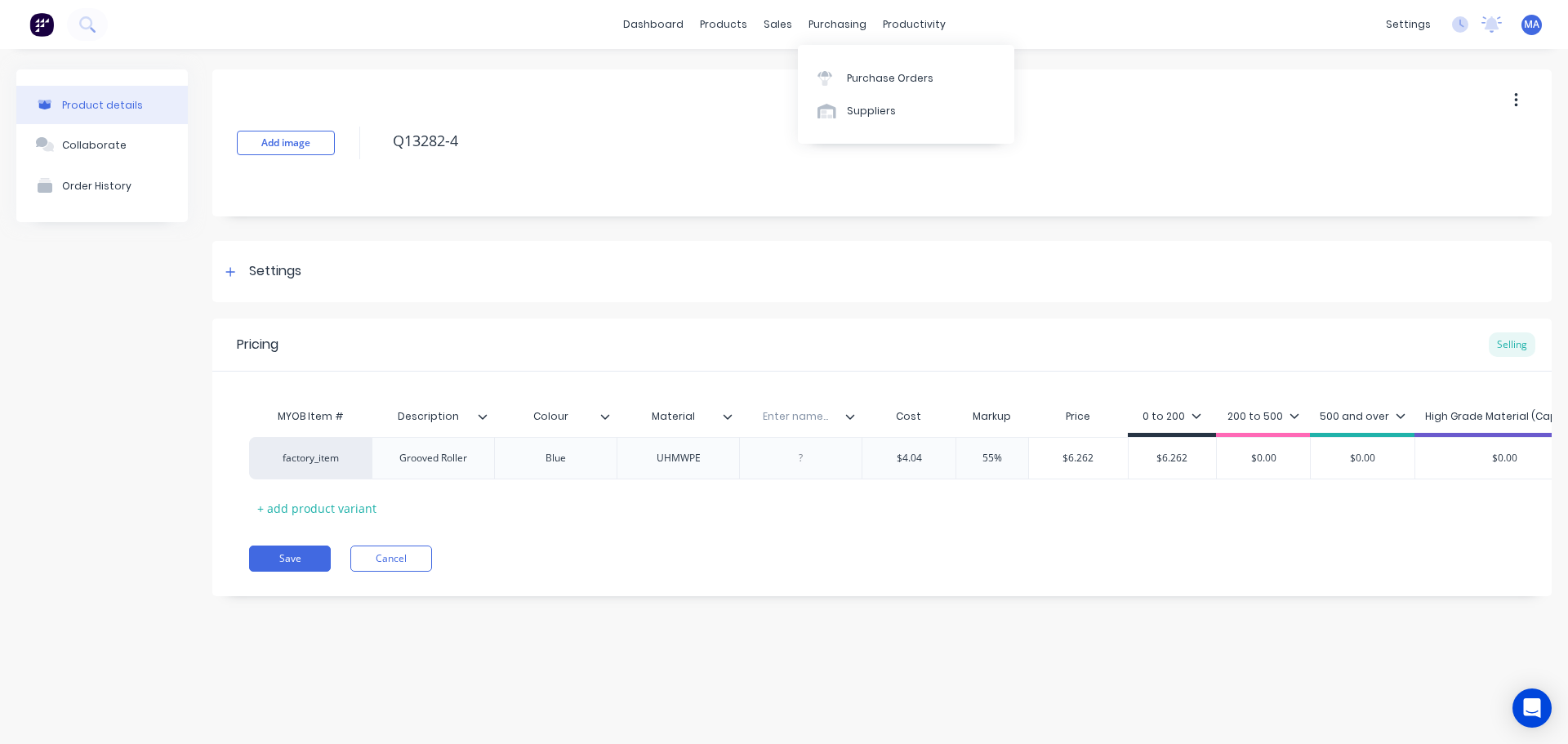
click at [793, 415] on input "text" at bounding box center [795, 415] width 112 height 14
click at [835, 458] on div at bounding box center [801, 458] width 82 height 21
click at [142, 141] on button "Collaborate" at bounding box center [101, 144] width 172 height 41
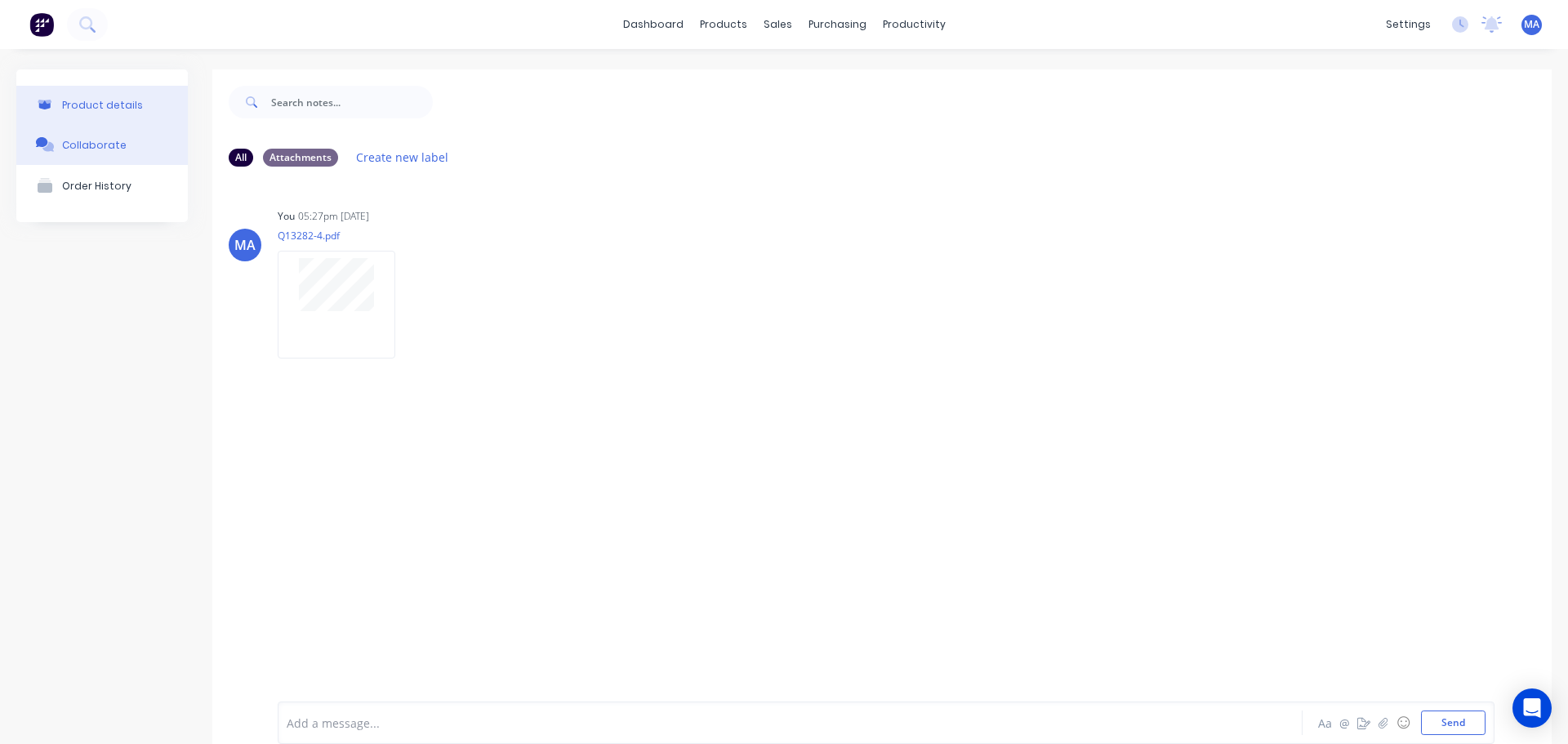
click at [122, 111] on button "Product details" at bounding box center [101, 105] width 172 height 38
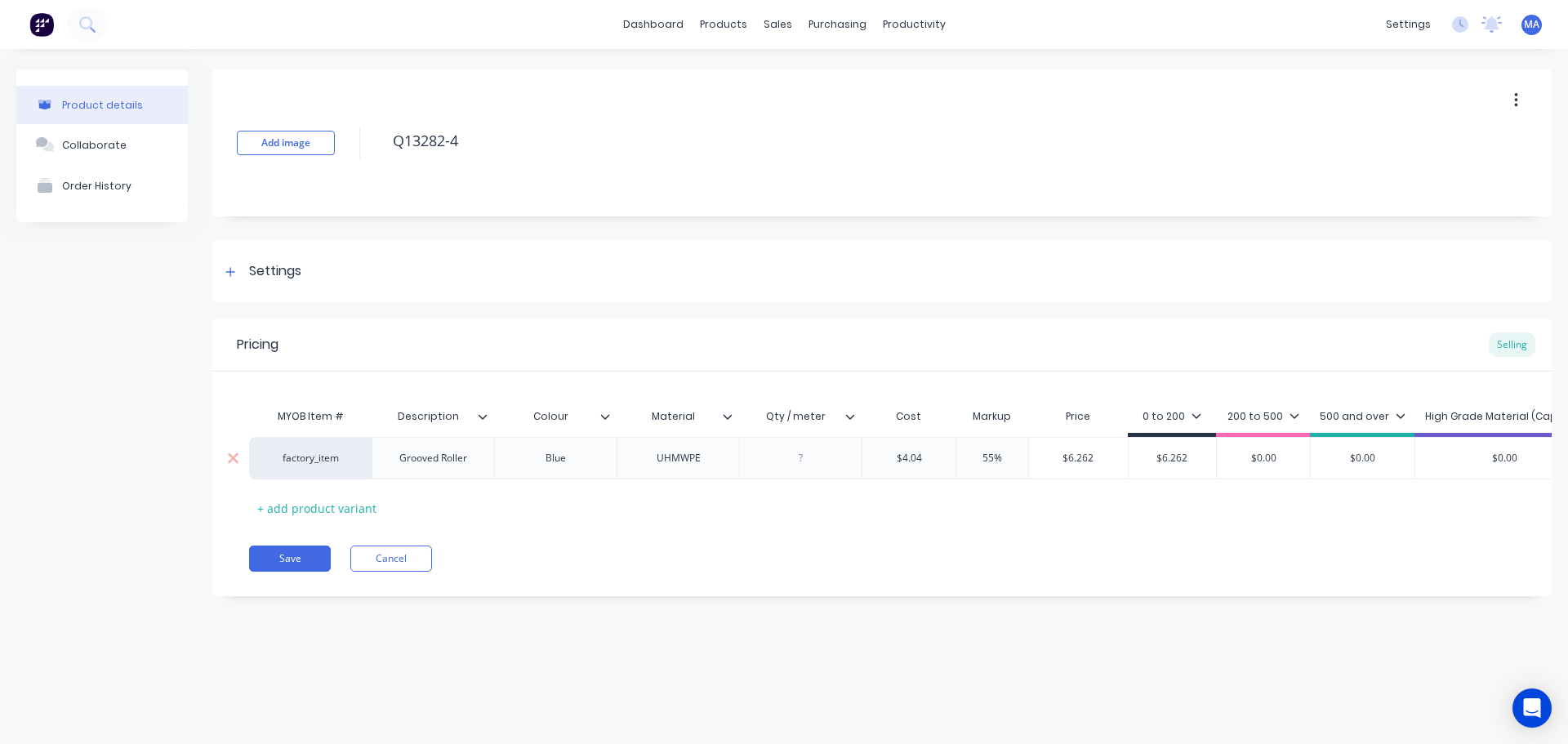
click at [803, 462] on div at bounding box center [801, 458] width 82 height 21
click at [273, 555] on div "Pricing Selling MYOB Item # Description Colour Material Qty / meter Cost Markup…" at bounding box center [882, 457] width 1340 height 278
click at [299, 564] on button "Save" at bounding box center [290, 558] width 82 height 26
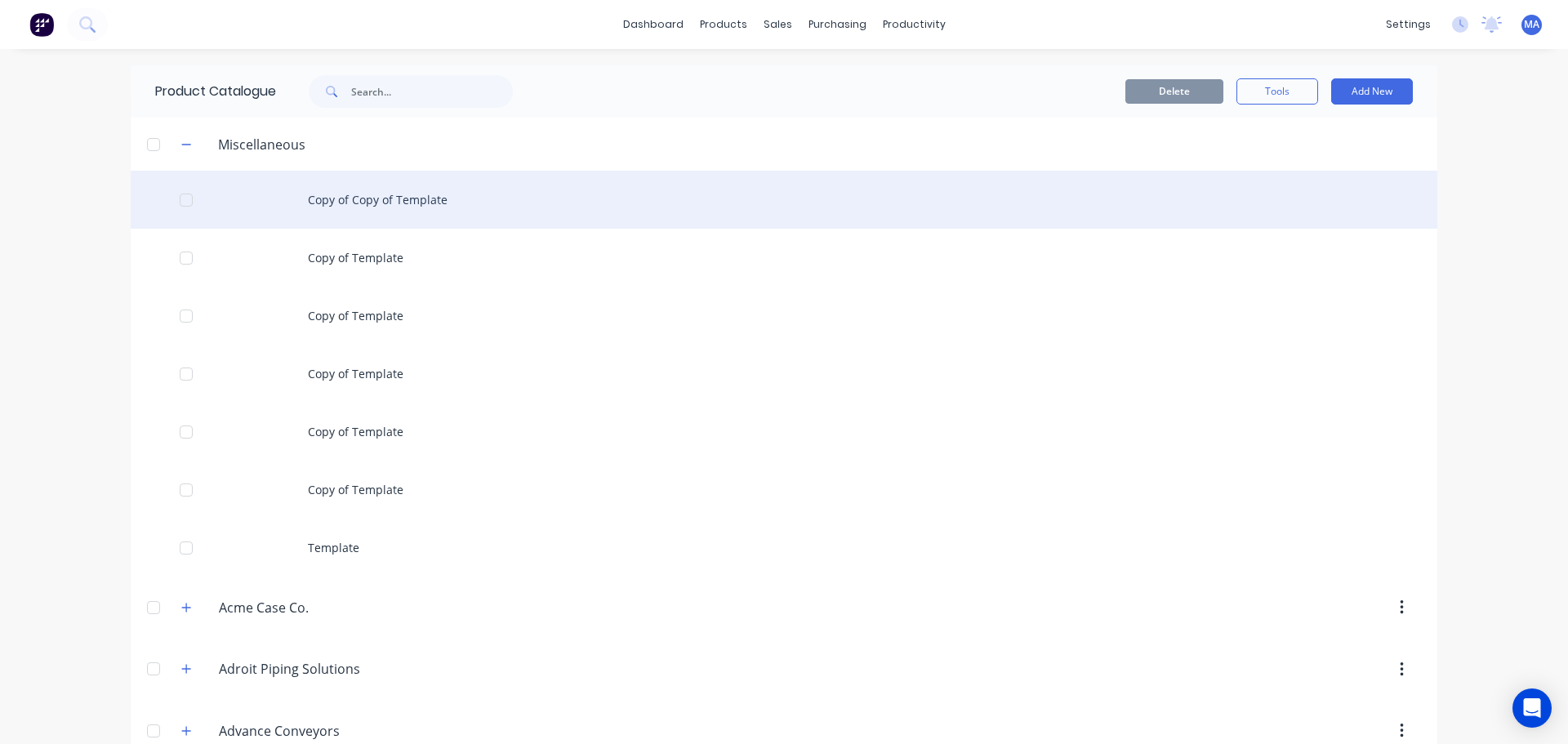
click at [355, 173] on div "Copy of Copy of Template" at bounding box center [784, 199] width 1307 height 58
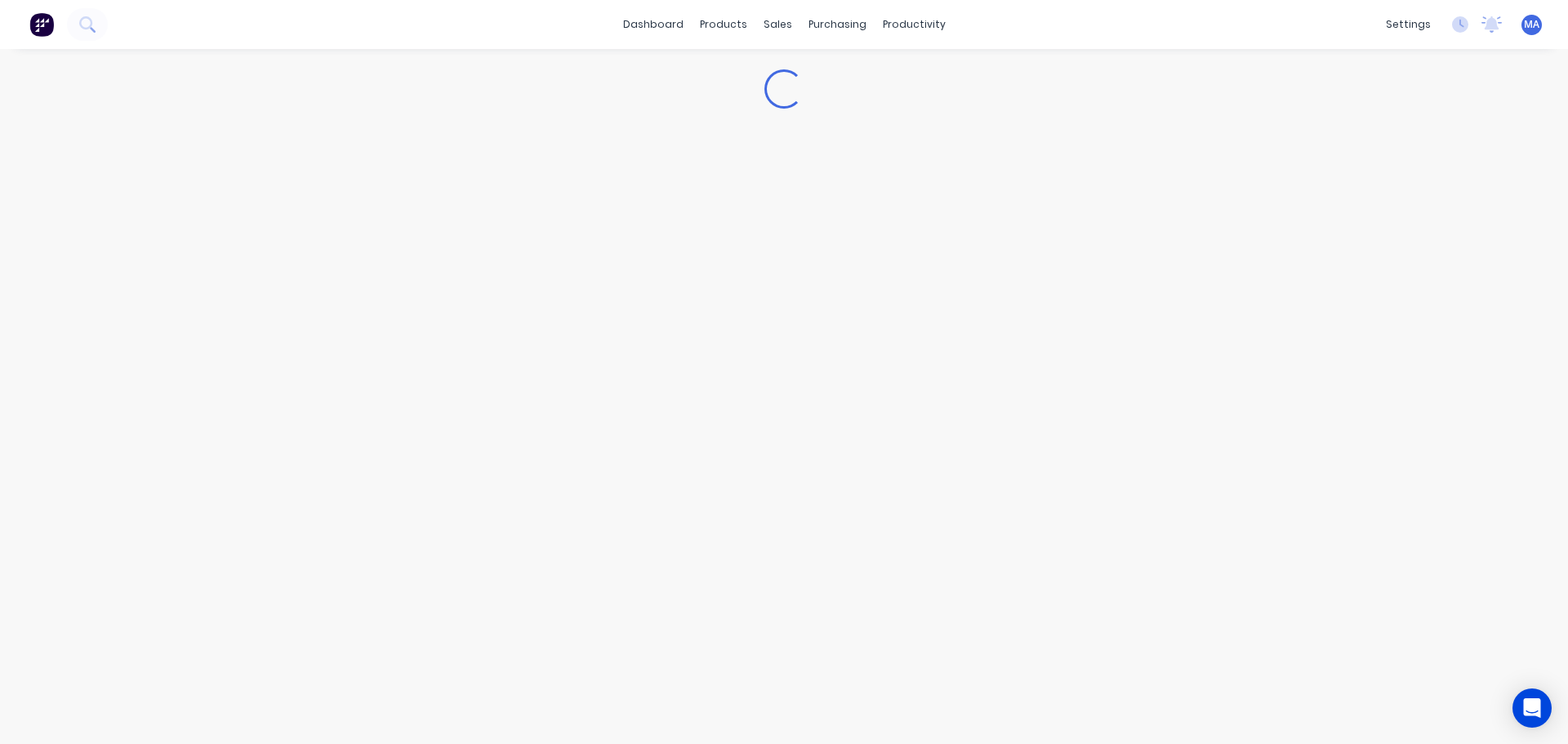
click at [350, 197] on div "Loading..." at bounding box center [784, 380] width 1568 height 662
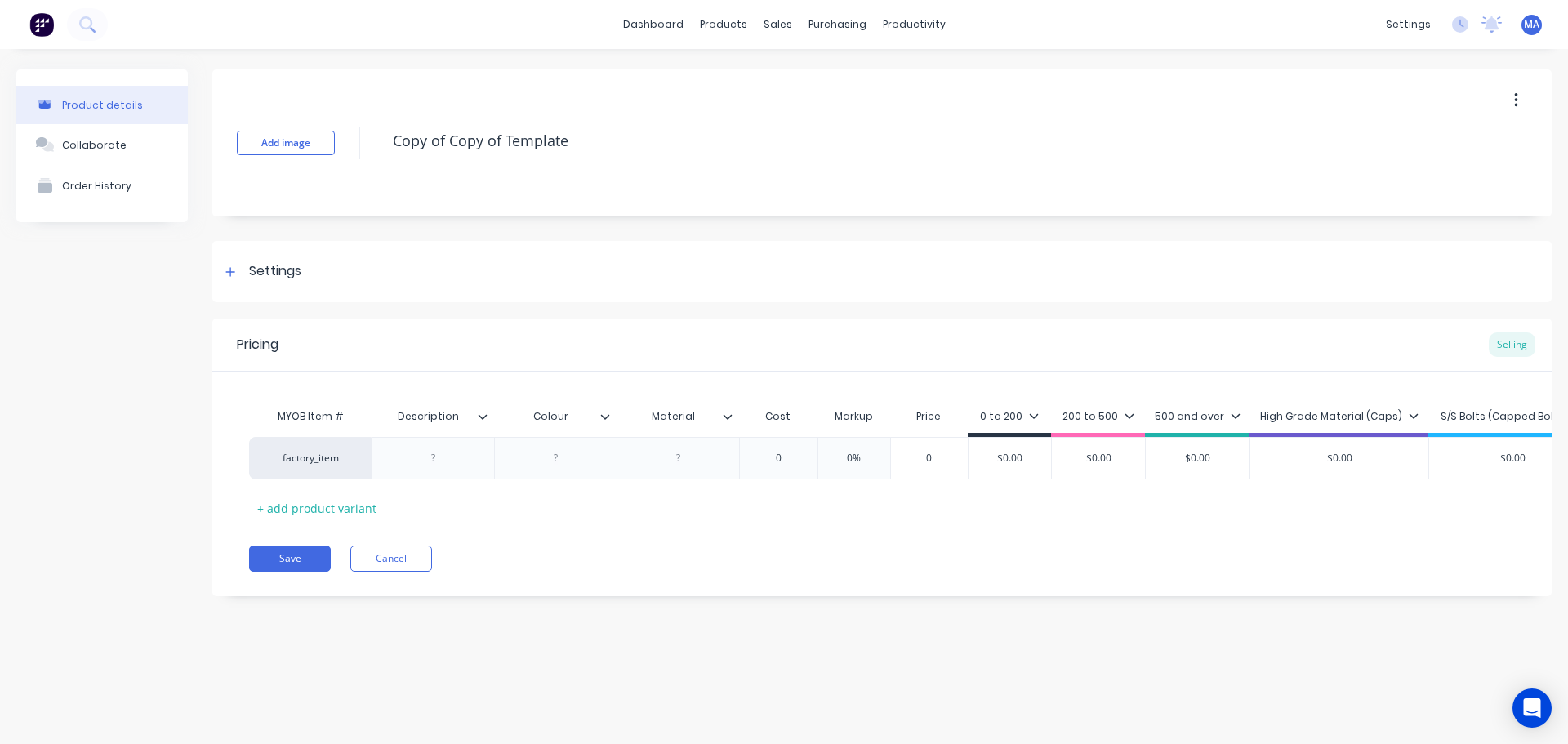
drag, startPoint x: 588, startPoint y: 141, endPoint x: 373, endPoint y: 159, distance: 215.8
click at [373, 159] on div "Add image Copy of Copy of Template" at bounding box center [882, 143] width 1340 height 147
click at [112, 151] on div "Collaborate" at bounding box center [94, 144] width 64 height 13
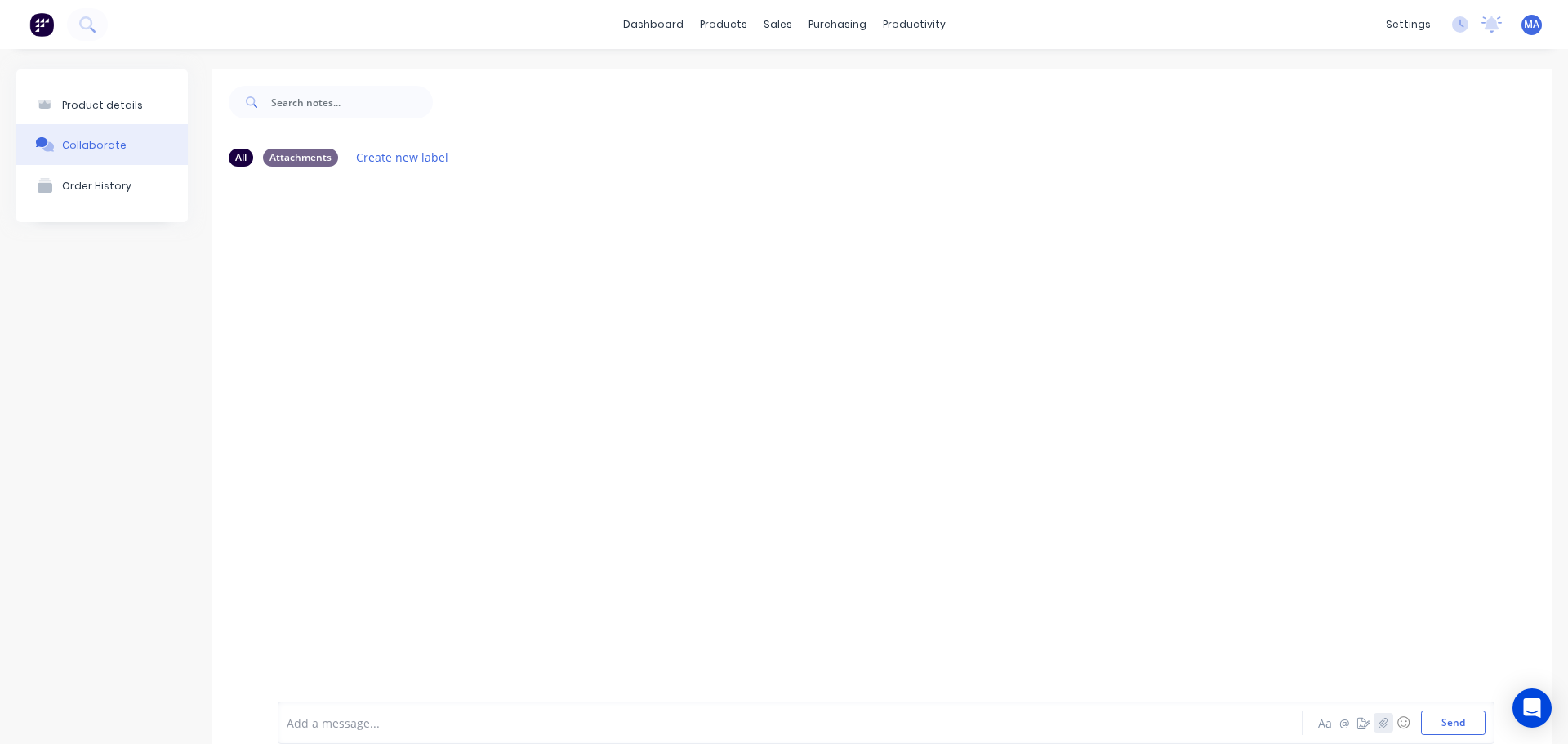
click at [1379, 721] on icon "button" at bounding box center [1384, 723] width 10 height 12
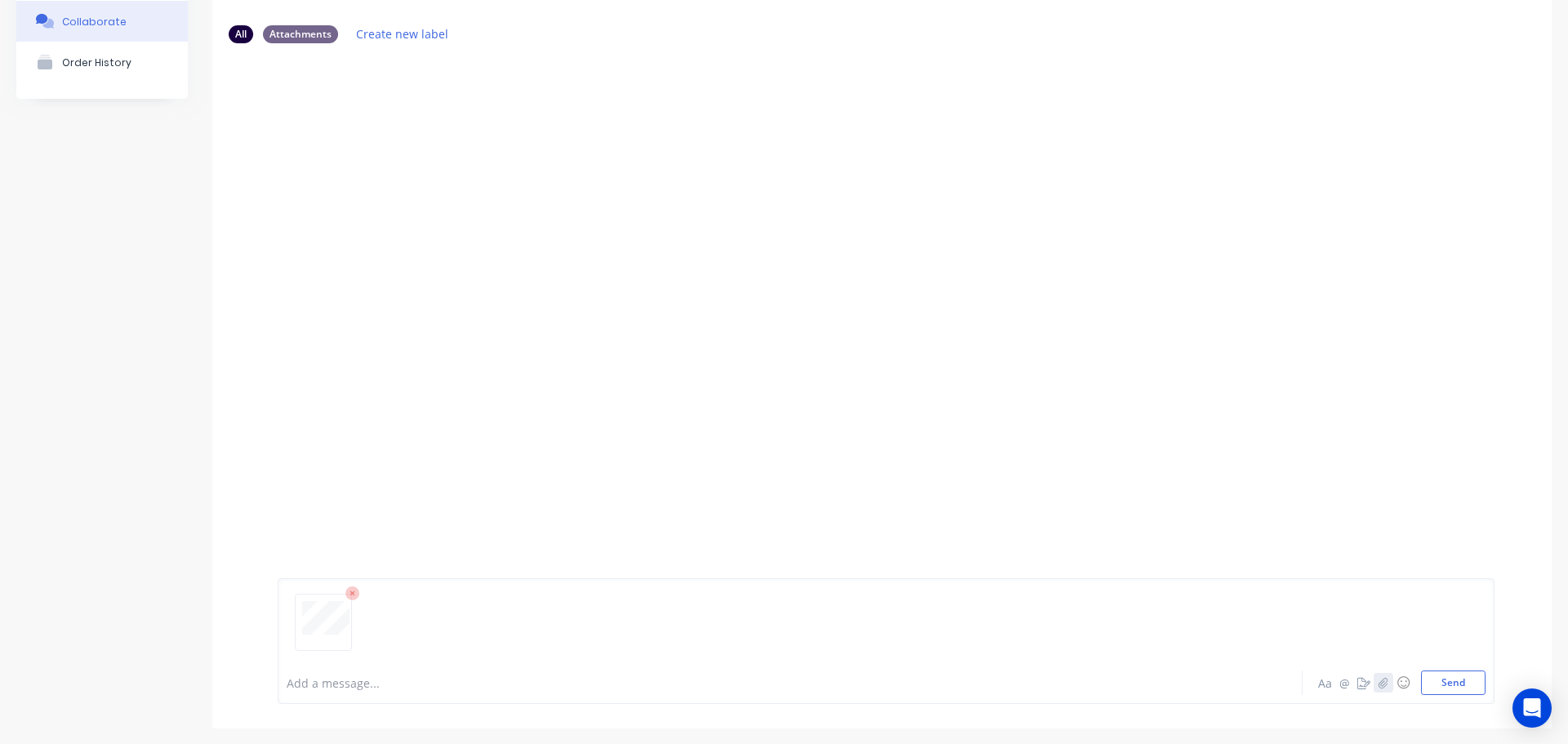
scroll to position [128, 0]
click at [1446, 682] on button "Send" at bounding box center [1453, 677] width 64 height 24
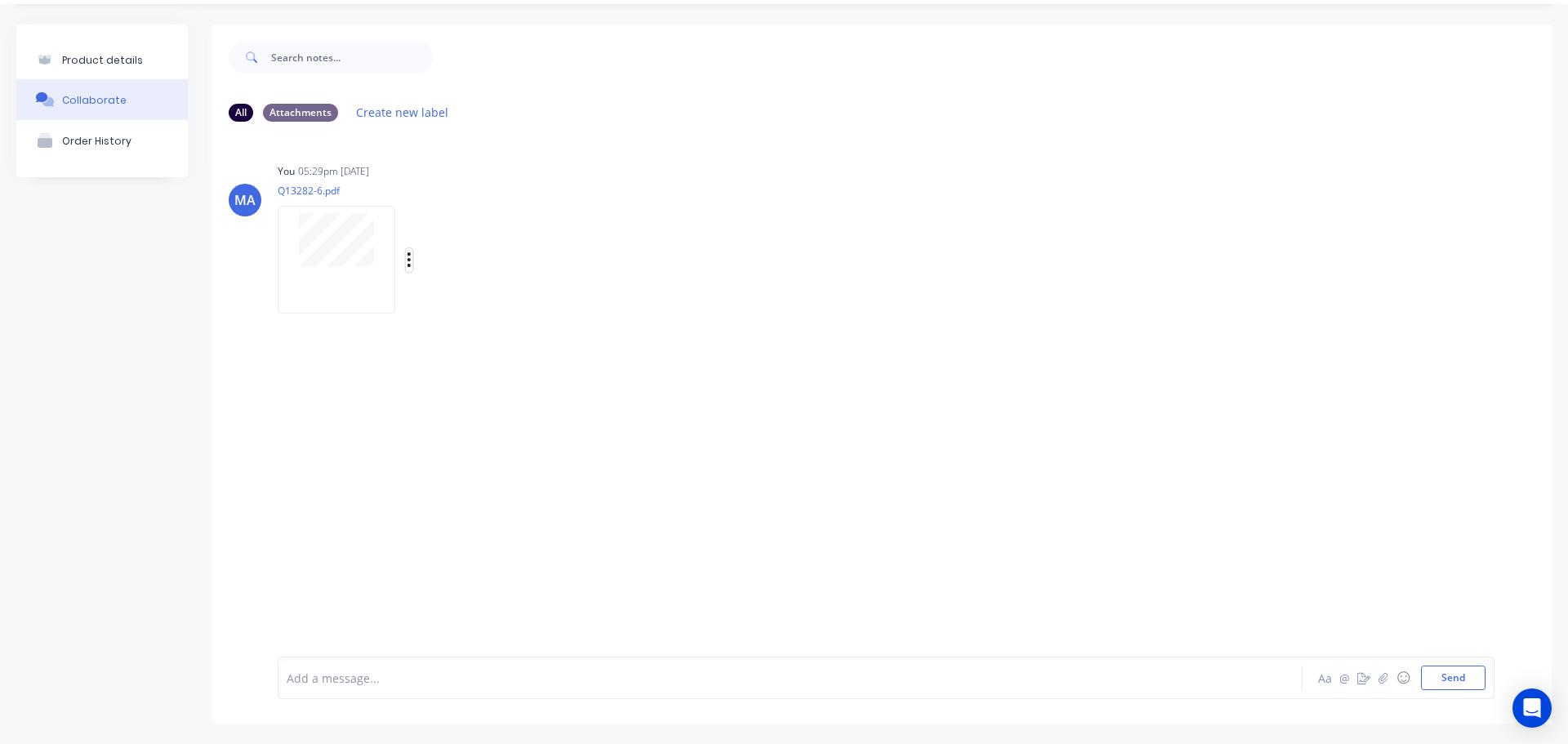
click at [411, 263] on button "button" at bounding box center [410, 260] width 7 height 24
click at [480, 301] on button "Auto-attach to new orders" at bounding box center [517, 303] width 184 height 38
click at [674, 295] on label at bounding box center [674, 295] width 0 height 0
click at [636, 308] on input "checkbox" at bounding box center [641, 302] width 13 height 15
drag, startPoint x: 626, startPoint y: 240, endPoint x: 446, endPoint y: 251, distance: 180.3
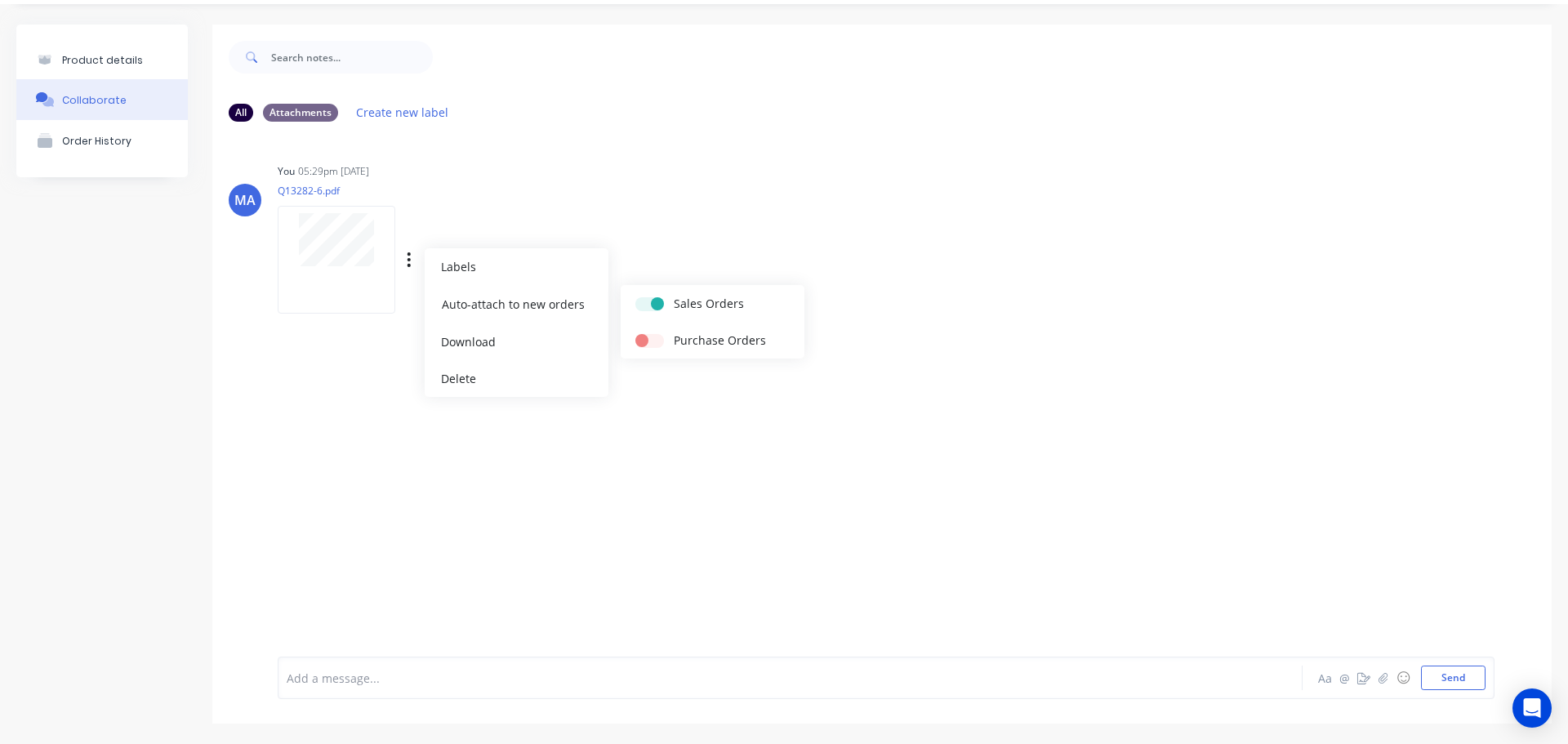
click at [626, 239] on div "You 05:29pm 15/08/25 Q13282-6.pdf Labels Auto-attach to new orders Sales Orders…" at bounding box center [533, 233] width 510 height 147
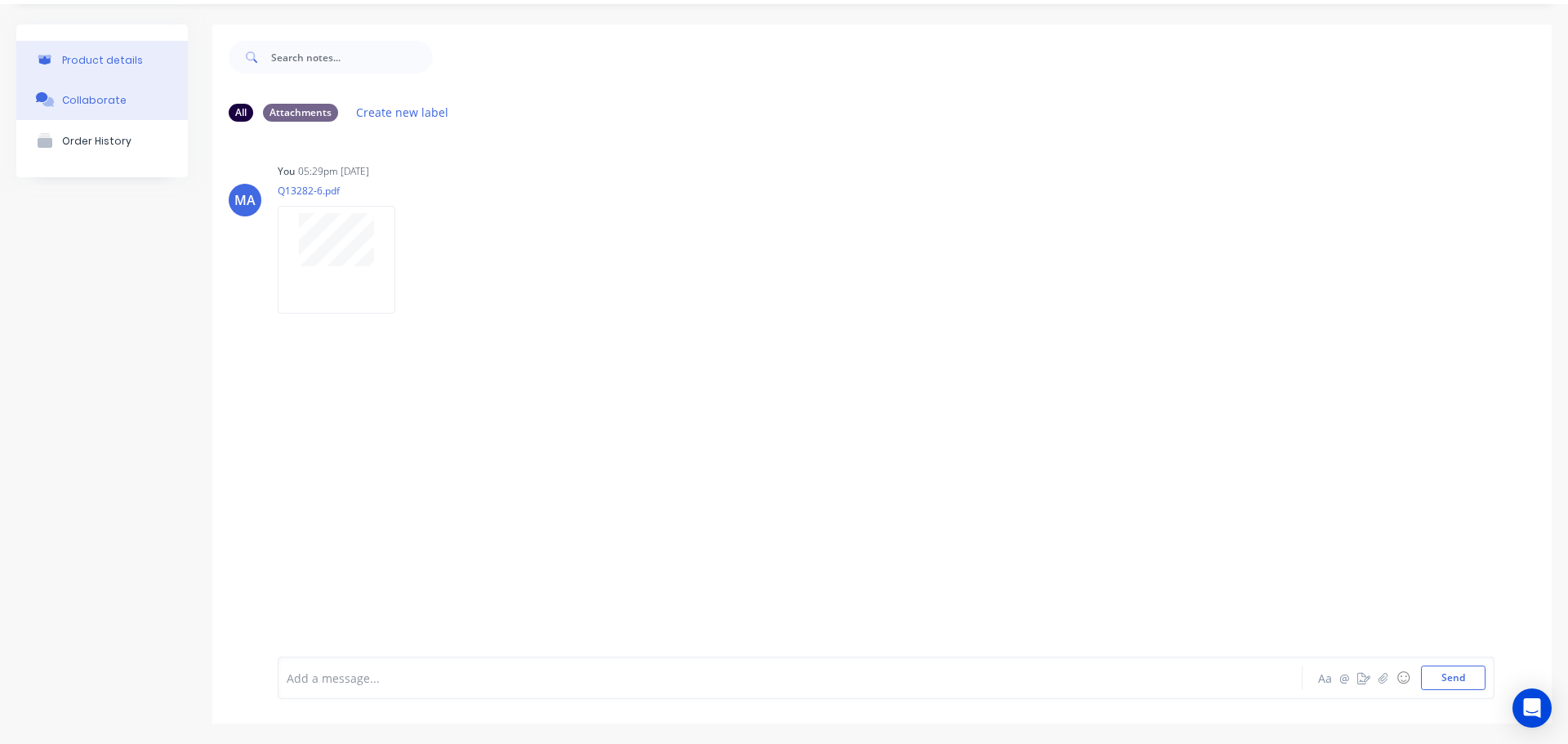
click at [129, 54] on div "Product details" at bounding box center [102, 60] width 81 height 13
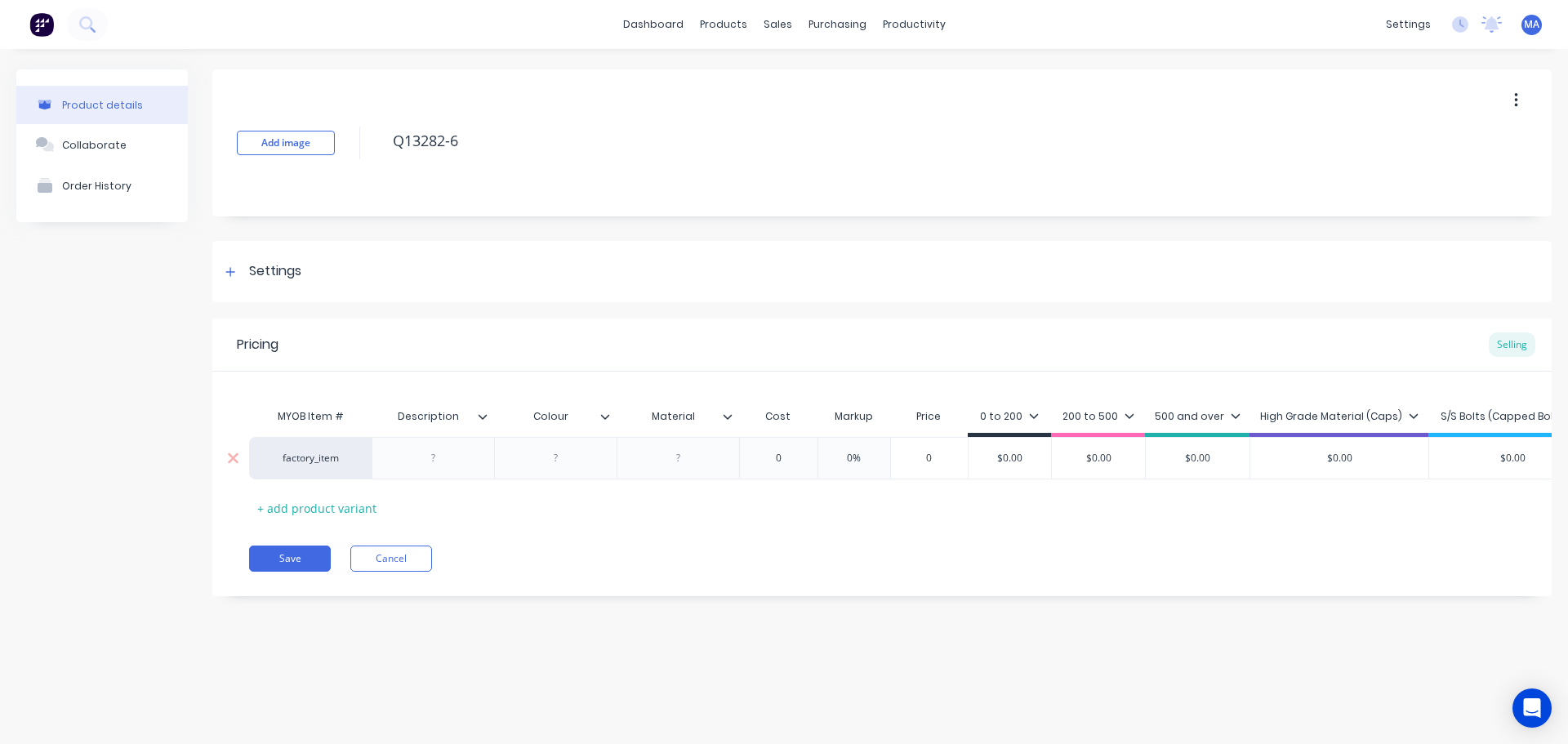
click at [444, 463] on div at bounding box center [433, 458] width 82 height 21
click at [784, 453] on input "0" at bounding box center [778, 458] width 82 height 14
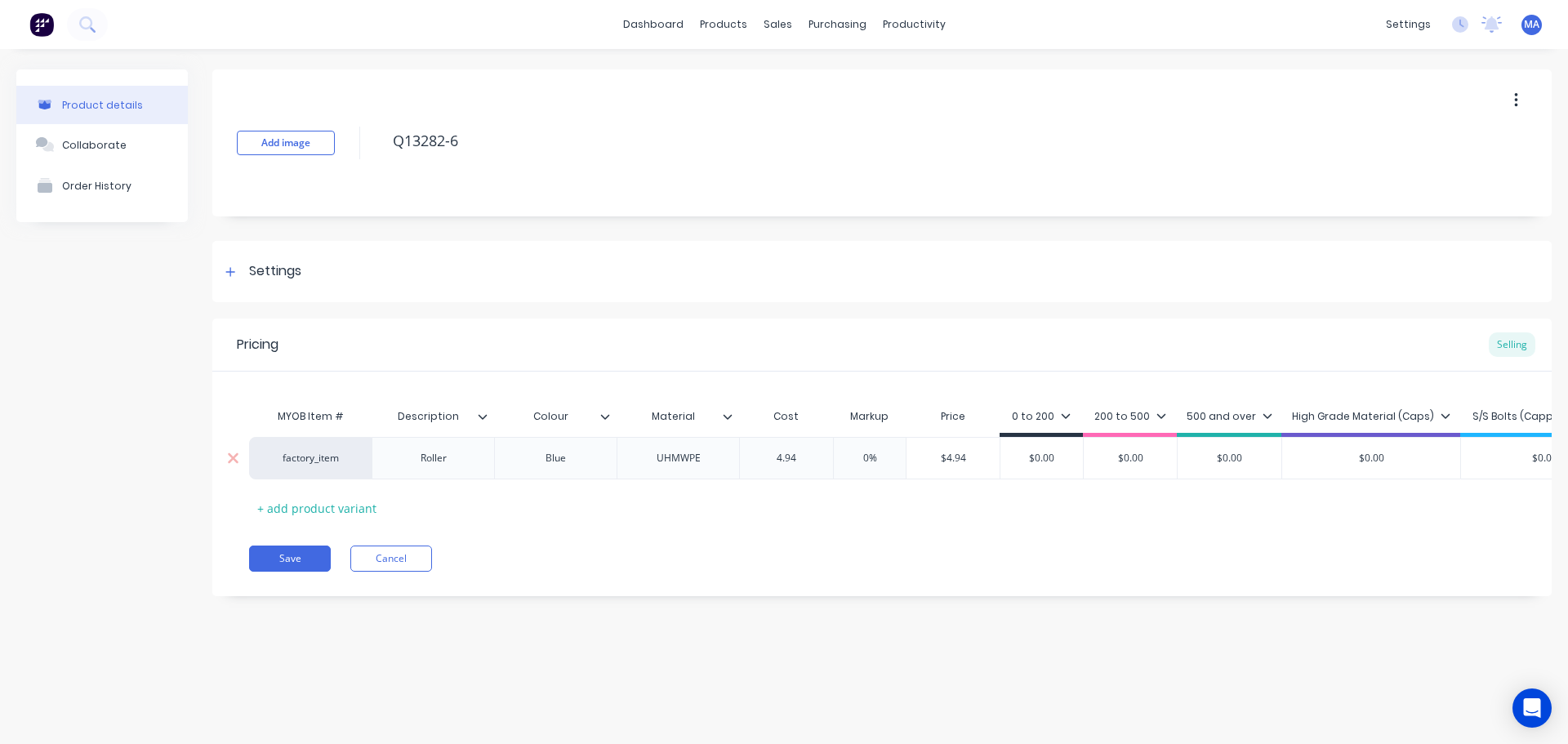
drag, startPoint x: 709, startPoint y: 455, endPoint x: 721, endPoint y: 447, distance: 14.4
click at [710, 454] on div "UHMWPE" at bounding box center [678, 458] width 82 height 21
click at [732, 422] on div at bounding box center [734, 415] width 10 height 14
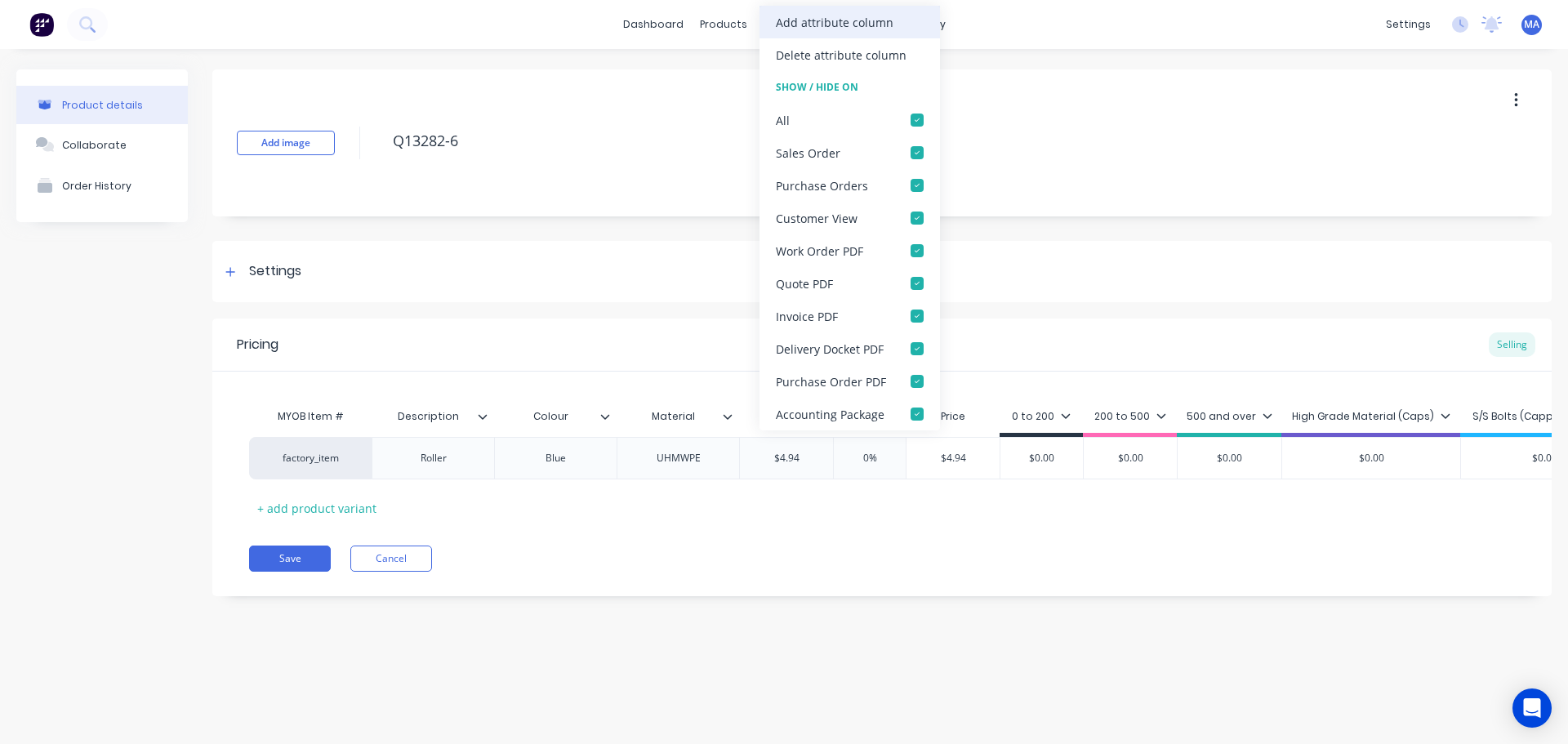
click at [853, 31] on div "Add attribute column" at bounding box center [850, 22] width 181 height 33
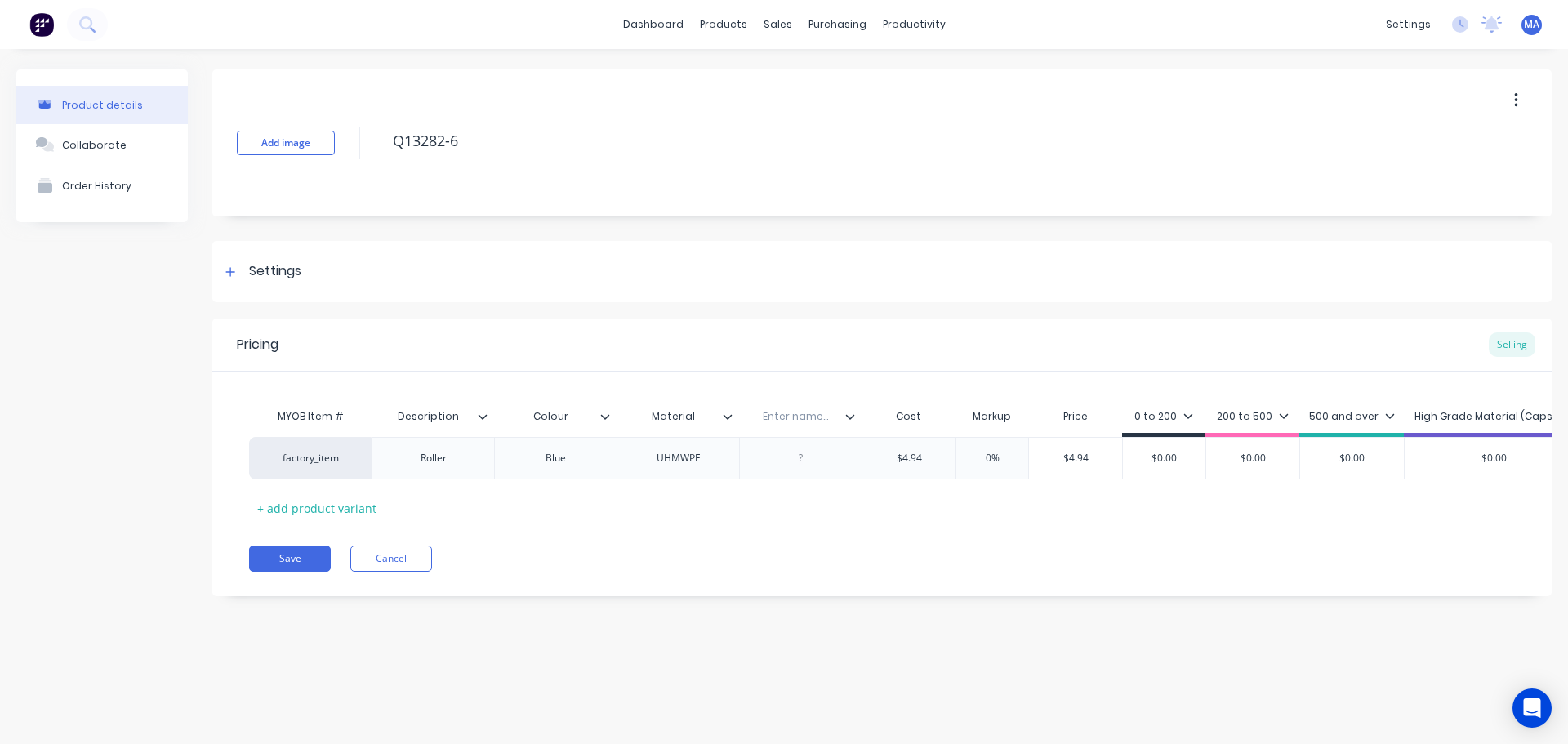
click at [794, 409] on input "text" at bounding box center [795, 415] width 112 height 14
click at [114, 139] on div "Collaborate" at bounding box center [94, 144] width 64 height 13
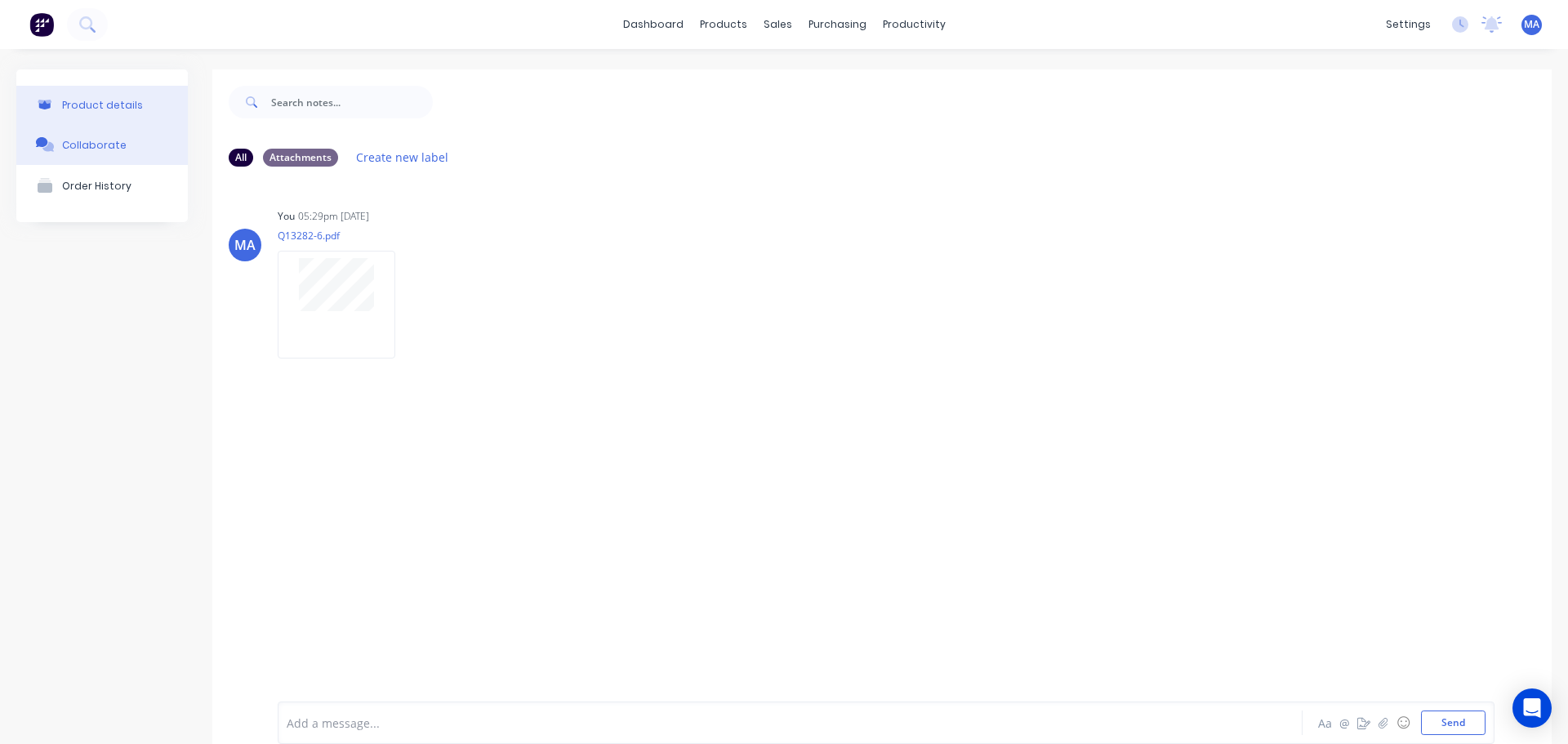
click at [150, 117] on button "Product details" at bounding box center [101, 105] width 172 height 38
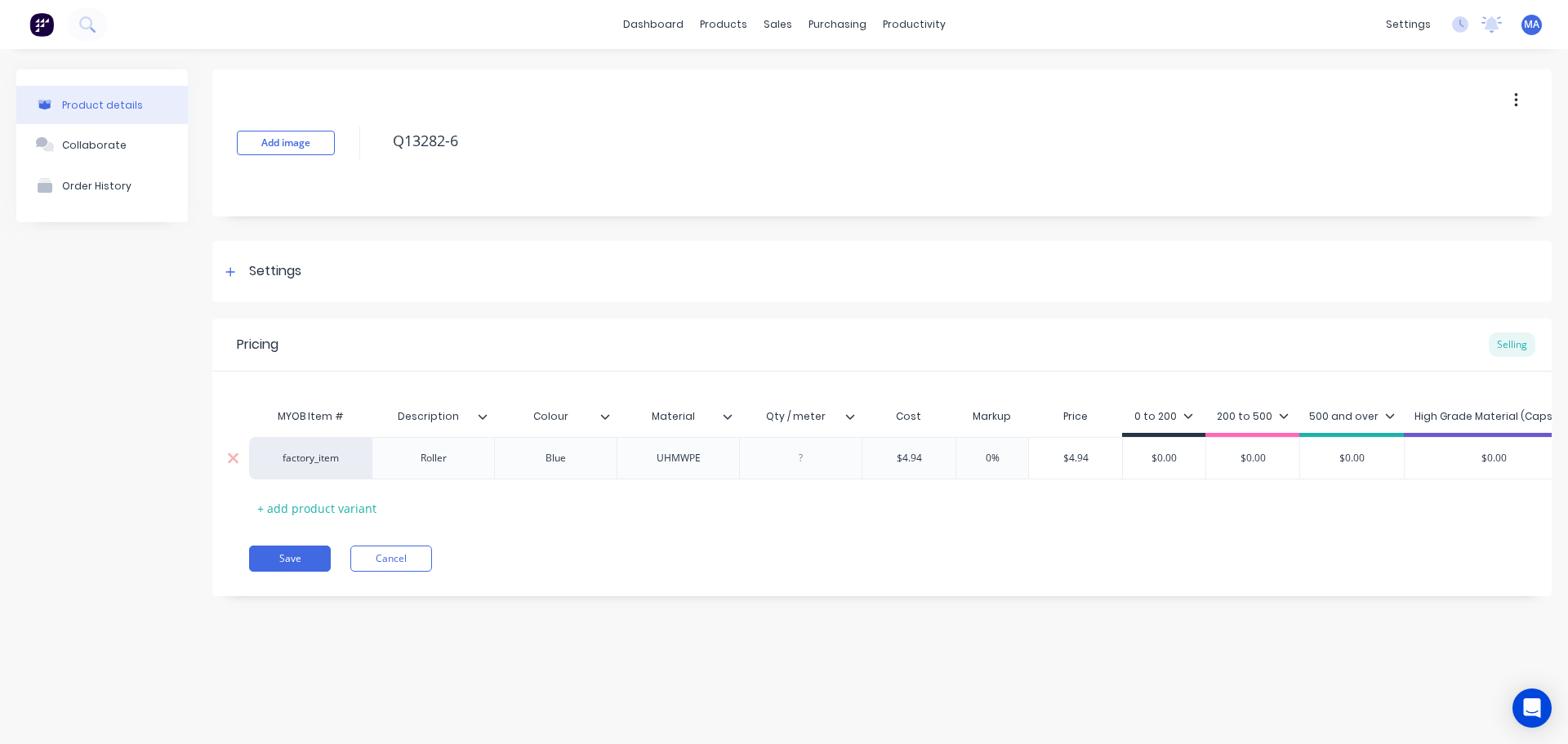
drag, startPoint x: 790, startPoint y: 462, endPoint x: 807, endPoint y: 463, distance: 17.0
click at [791, 462] on div at bounding box center [801, 458] width 82 height 21
drag, startPoint x: 983, startPoint y: 459, endPoint x: 1003, endPoint y: 456, distance: 20.2
click at [1003, 456] on input "0%" at bounding box center [992, 458] width 82 height 14
drag, startPoint x: 1070, startPoint y: 456, endPoint x: 1034, endPoint y: 456, distance: 36.0
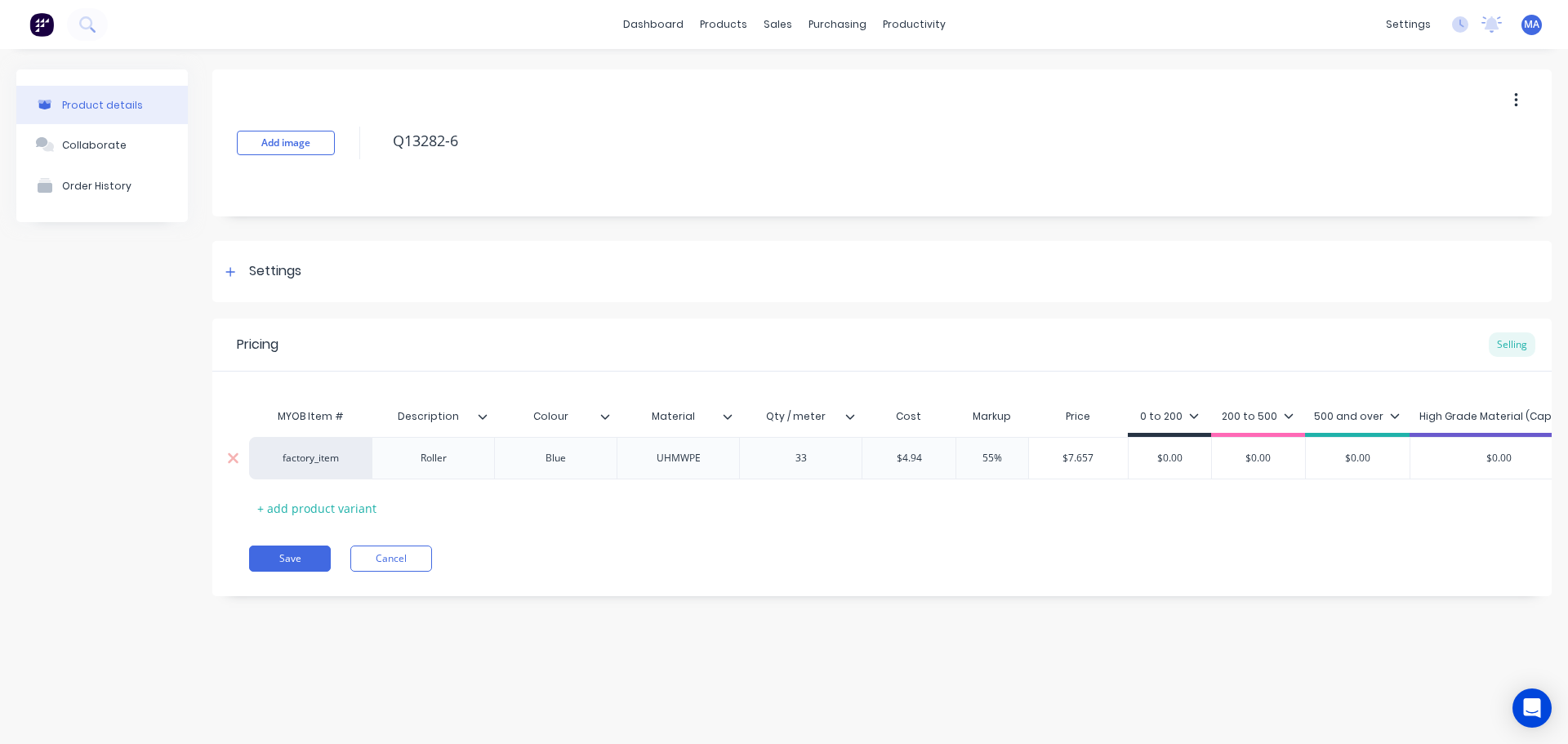
click at [1034, 456] on input "$7.657" at bounding box center [1078, 458] width 99 height 14
drag, startPoint x: 1116, startPoint y: 453, endPoint x: 1062, endPoint y: 459, distance: 54.3
click at [1109, 455] on div "factory_item Roller Blue UHMWPE 33 $4.94 55% 55 $7.657 $7.657 $0.00 $0.00 $0.00…" at bounding box center [1003, 458] width 1508 height 42
paste input "7.657"
click at [854, 416] on icon at bounding box center [851, 416] width 10 height 10
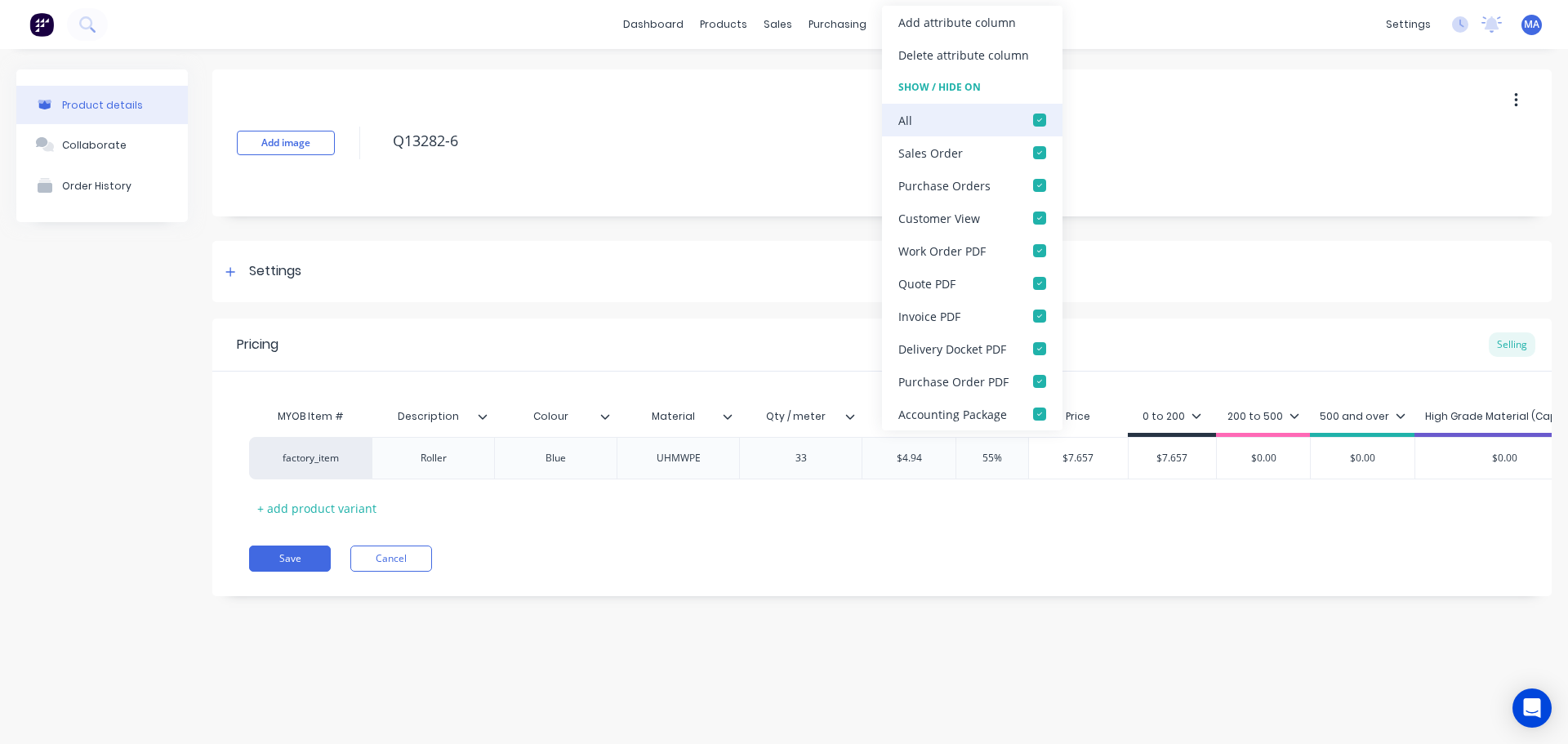
click at [1034, 124] on div at bounding box center [1040, 120] width 33 height 33
click at [1031, 151] on div at bounding box center [1040, 152] width 33 height 33
click at [310, 569] on button "Save" at bounding box center [290, 558] width 82 height 26
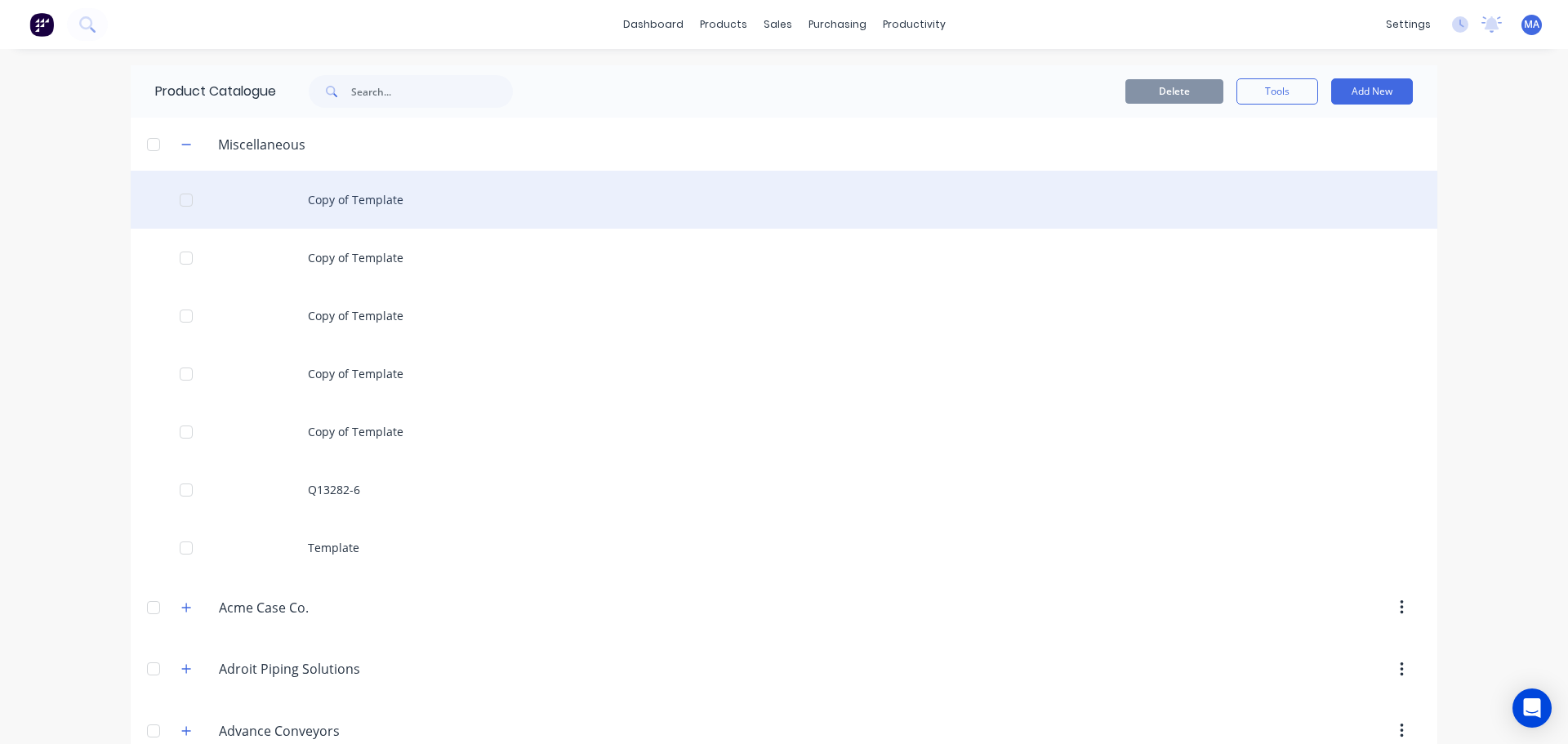
click at [387, 183] on div "Copy of Template" at bounding box center [784, 199] width 1307 height 58
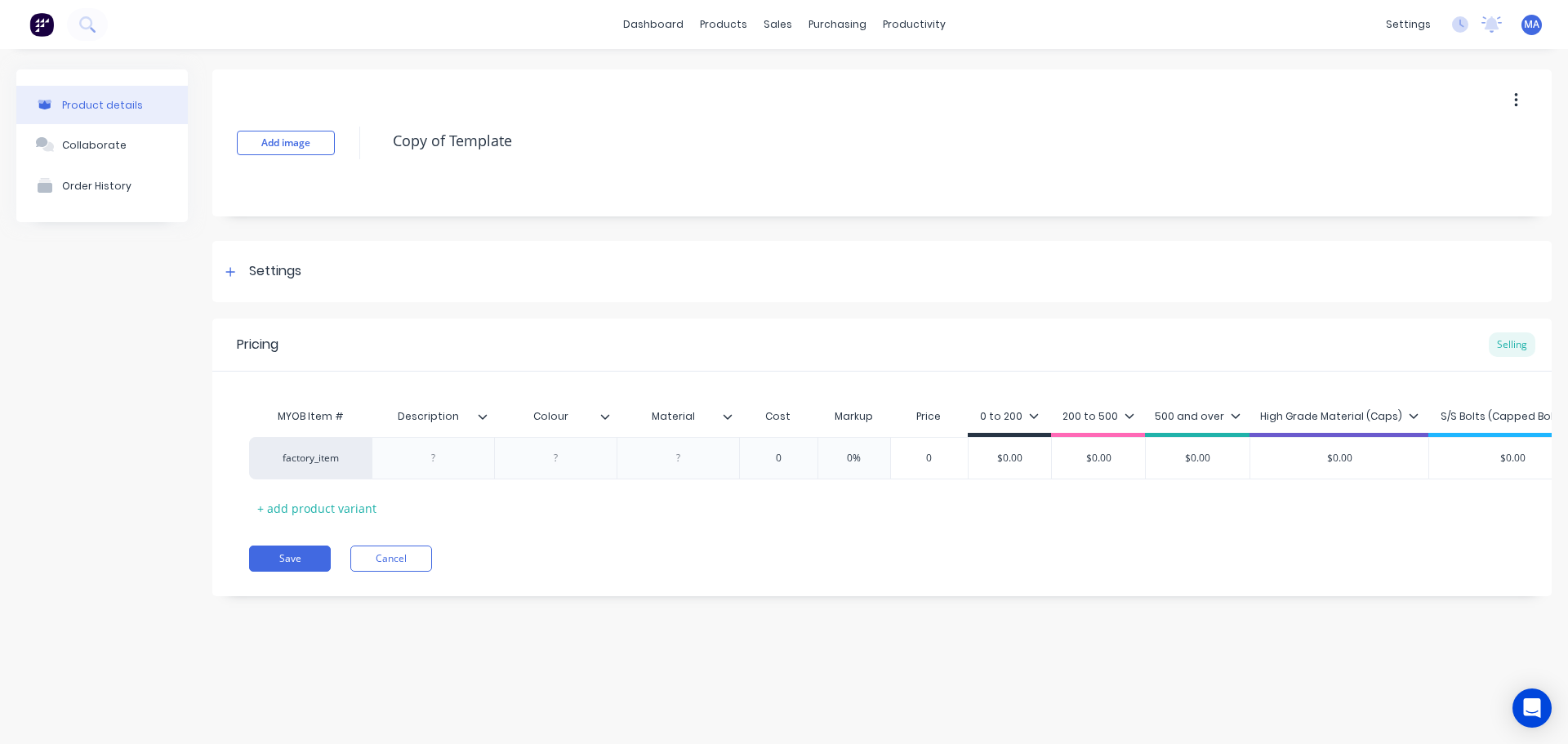
drag, startPoint x: 564, startPoint y: 138, endPoint x: 376, endPoint y: 146, distance: 188.2
click at [376, 146] on div "Add image Copy of Template" at bounding box center [882, 143] width 1340 height 147
click at [382, 288] on div "Settings" at bounding box center [882, 271] width 1340 height 62
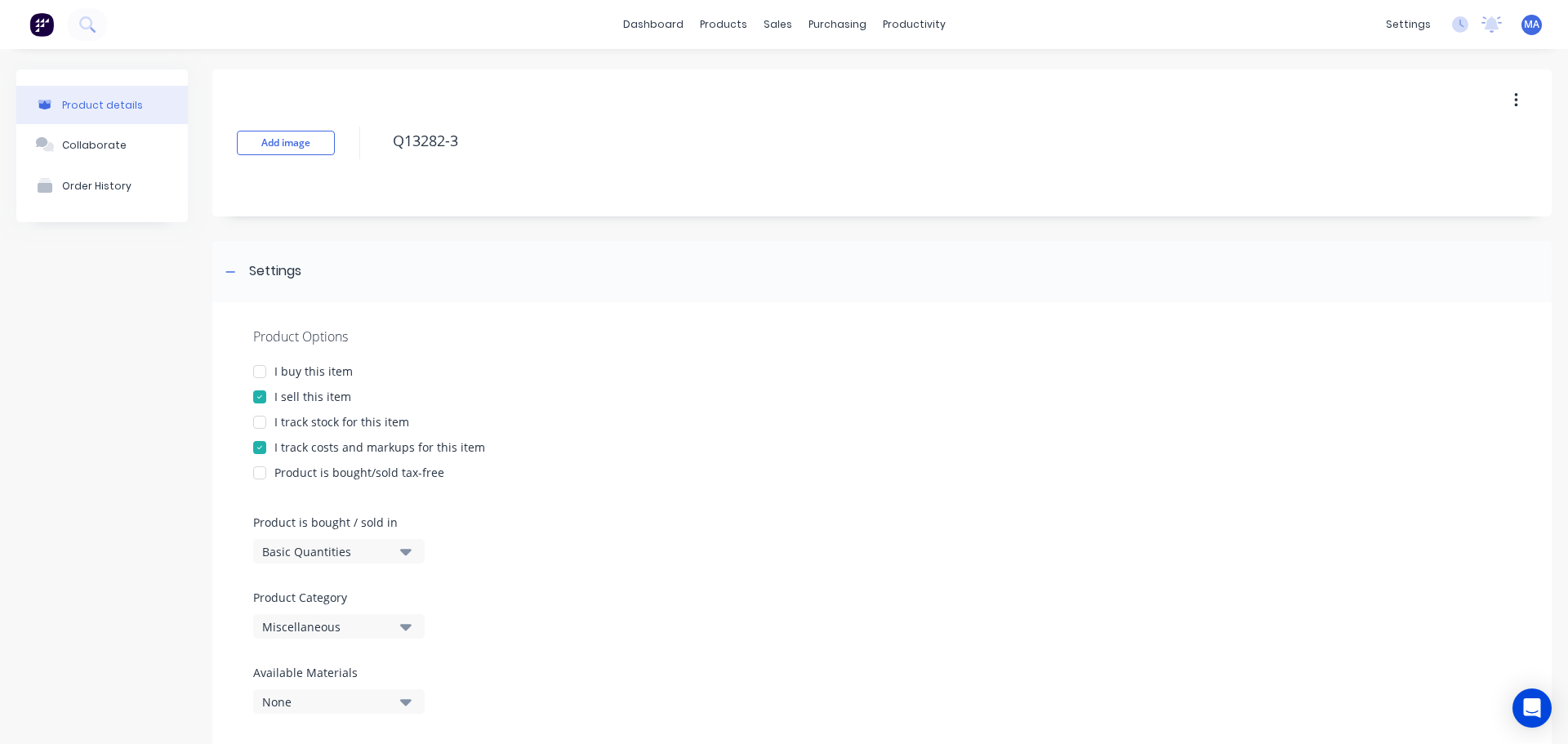
click at [352, 625] on div "Miscellaneous" at bounding box center [327, 627] width 131 height 17
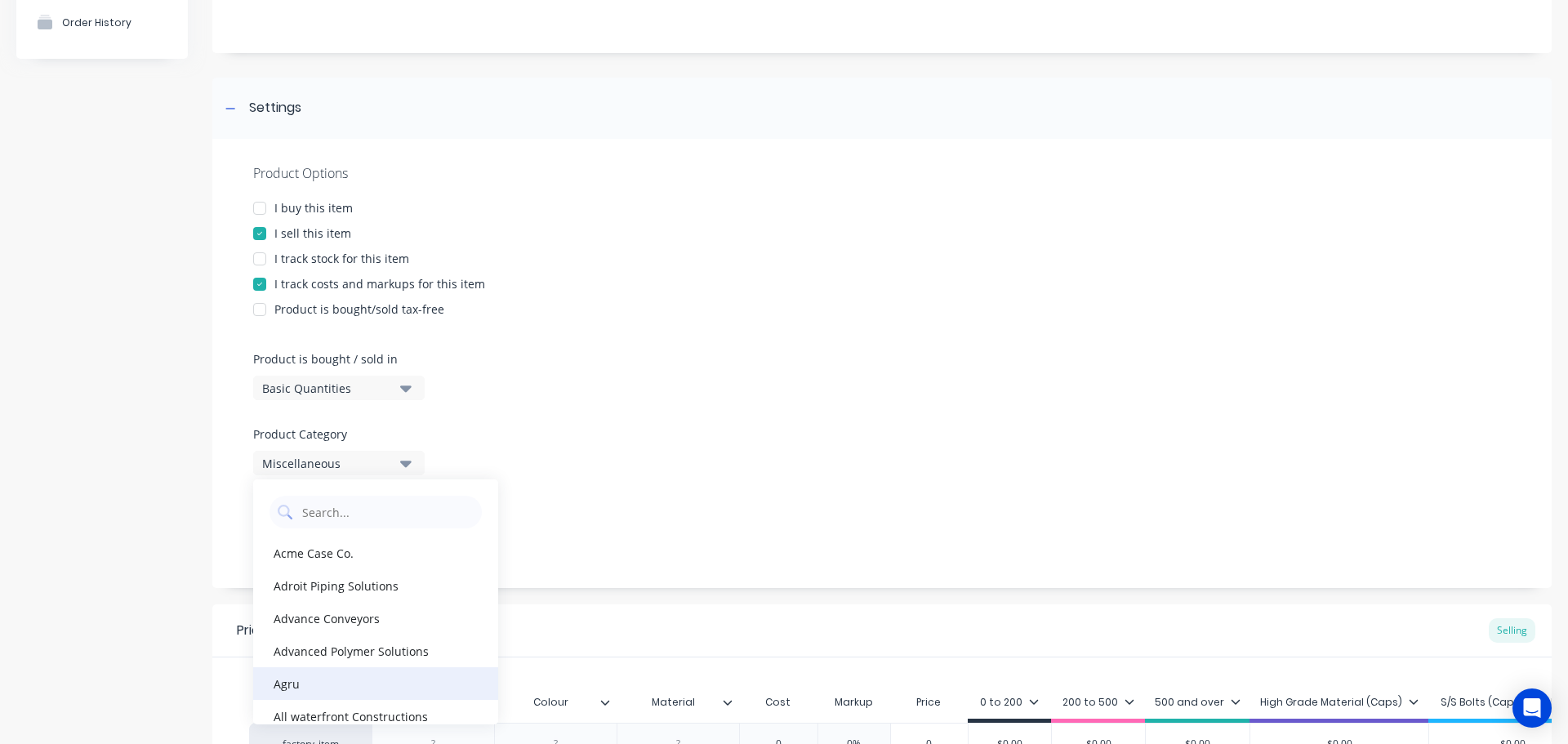
scroll to position [82, 0]
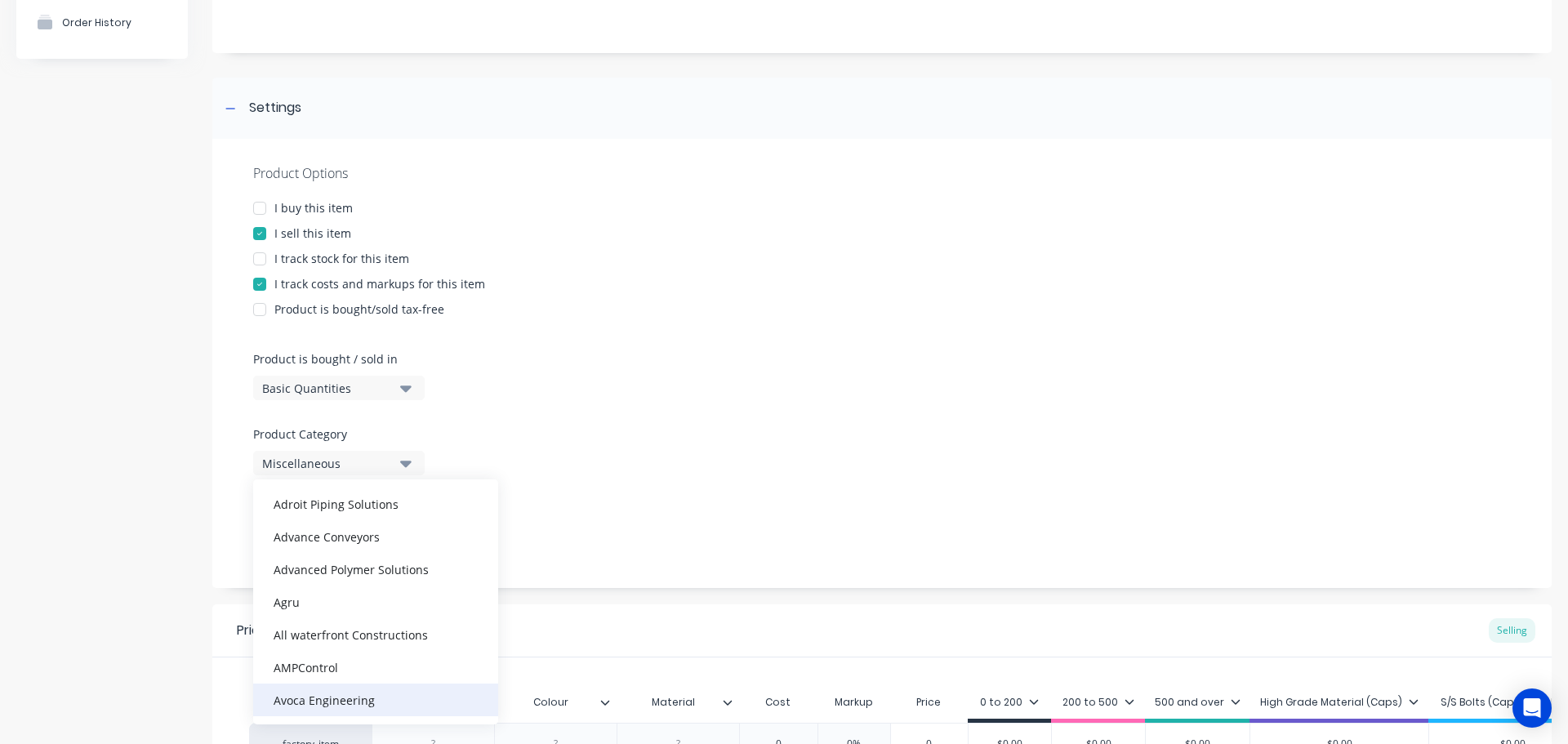
click at [333, 692] on div "Avoca Engineering" at bounding box center [376, 699] width 245 height 33
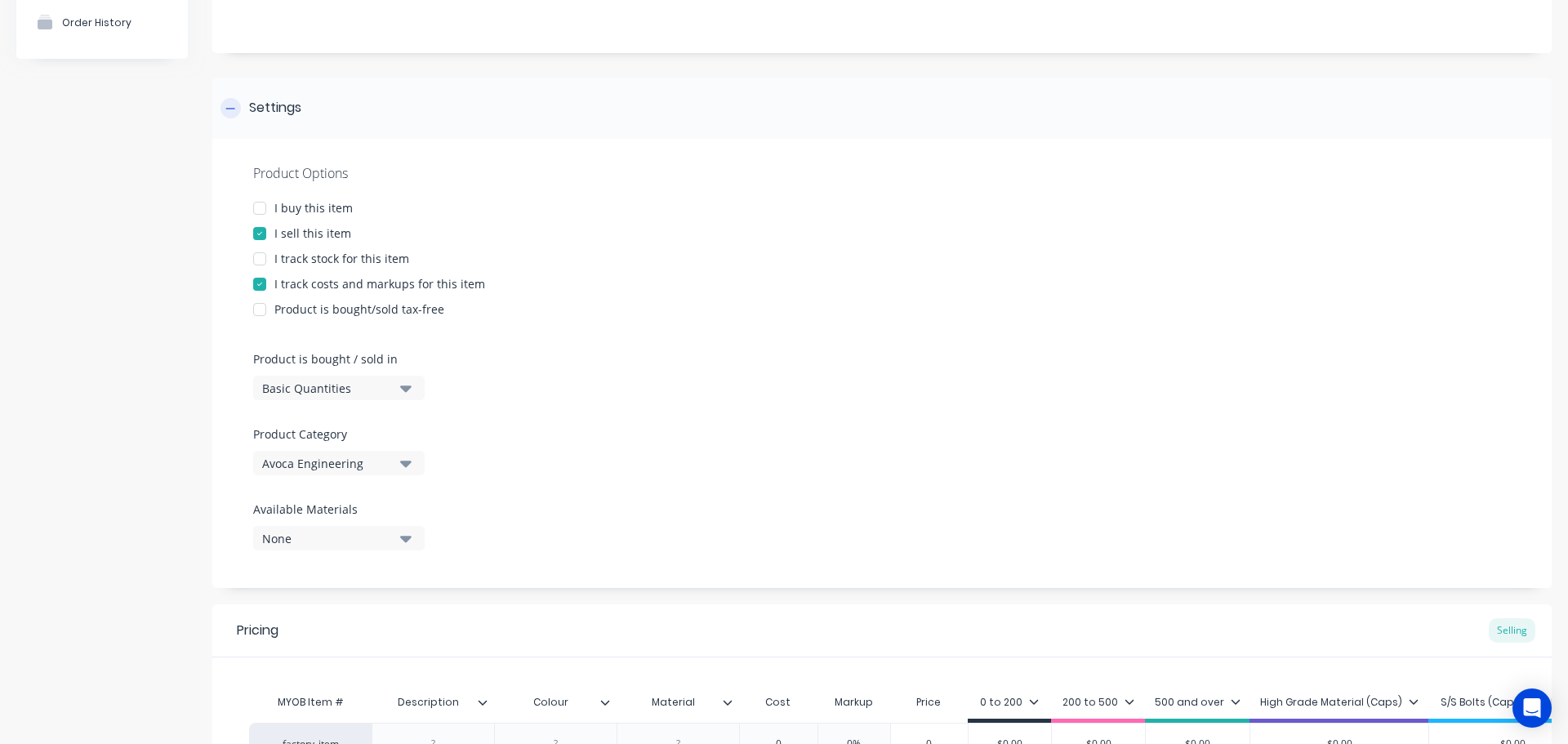
click at [280, 118] on div "Settings" at bounding box center [882, 108] width 1340 height 62
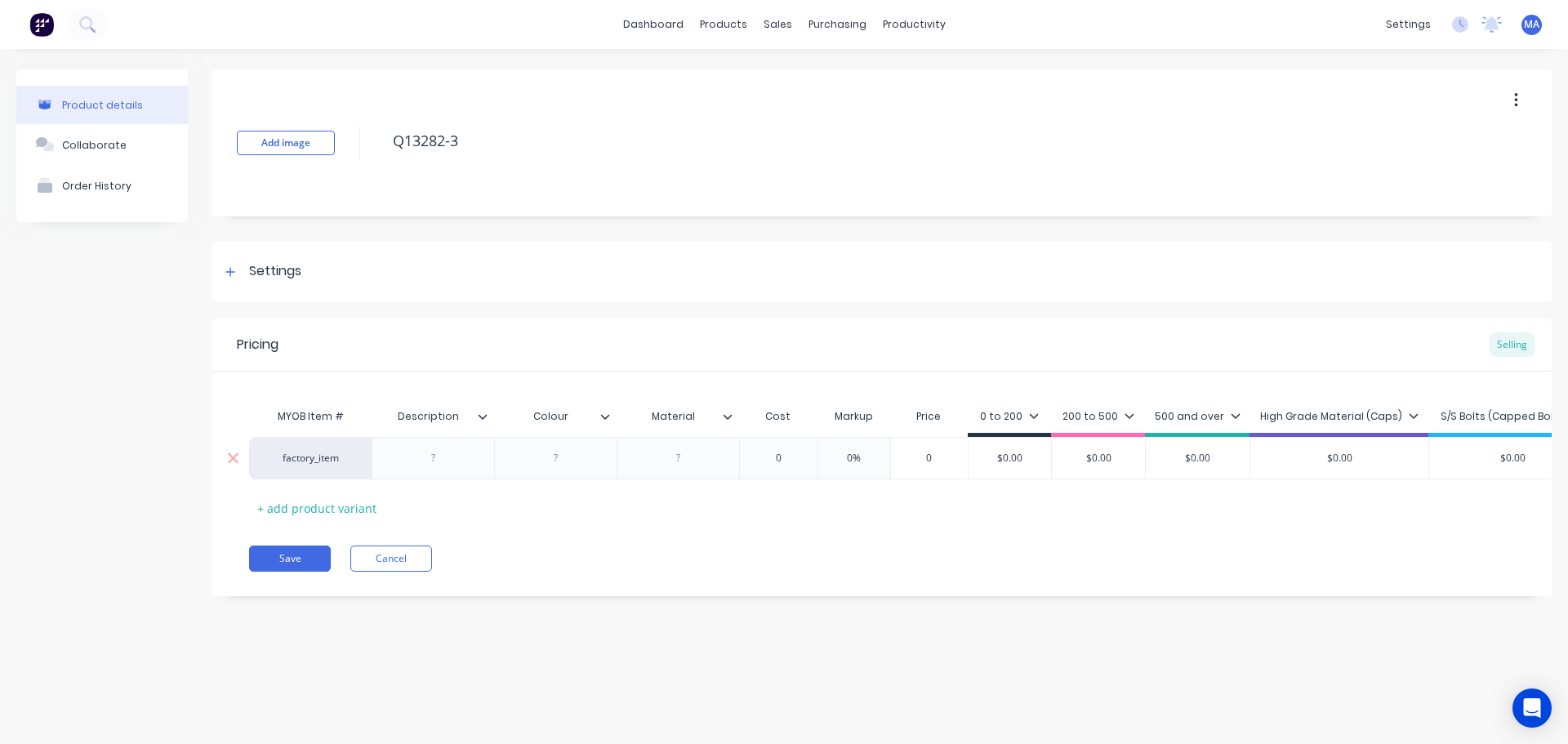
scroll to position [0, 0]
click at [442, 456] on div at bounding box center [433, 458] width 82 height 21
click at [122, 132] on button "Collaborate" at bounding box center [101, 144] width 172 height 41
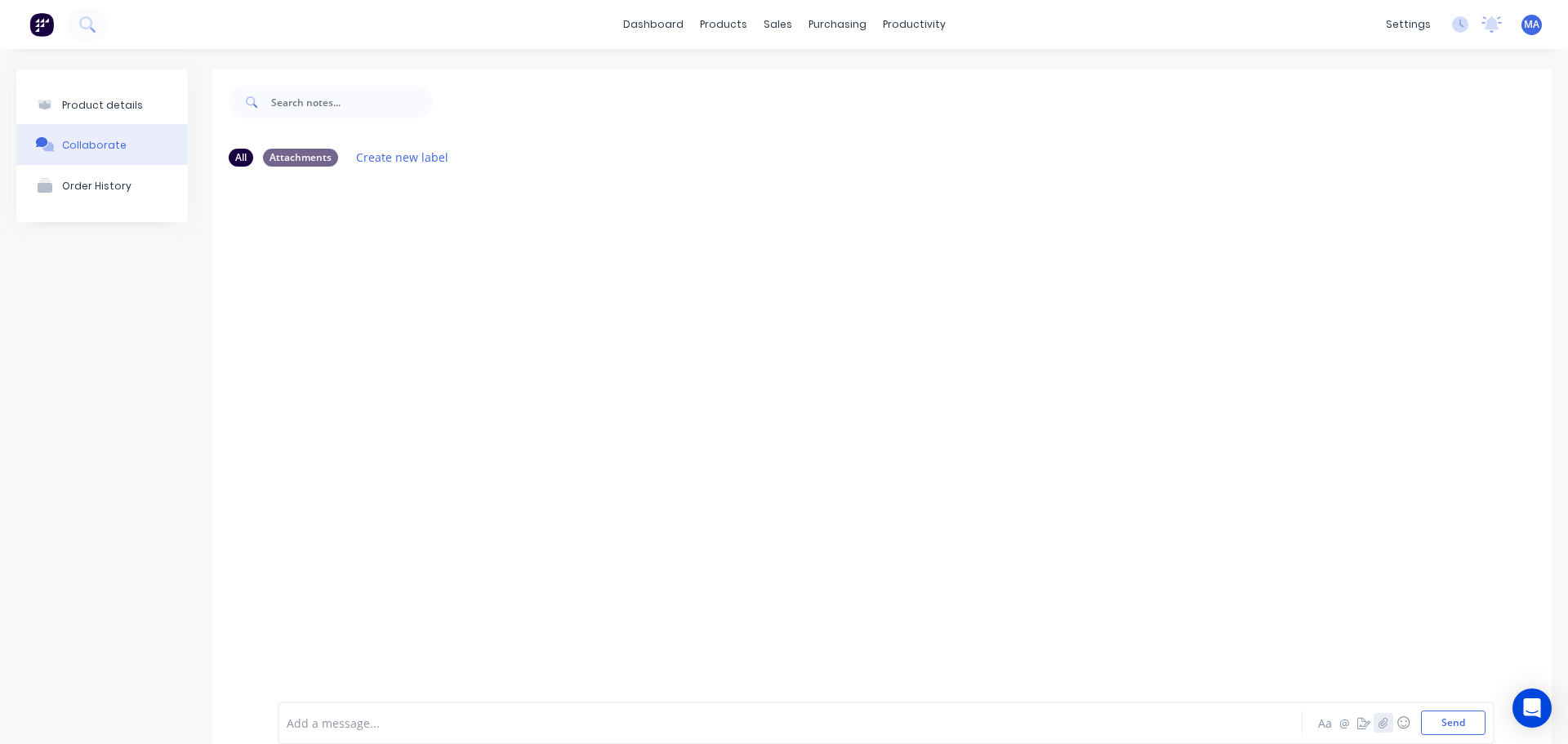
click at [1379, 726] on icon "button" at bounding box center [1384, 723] width 10 height 12
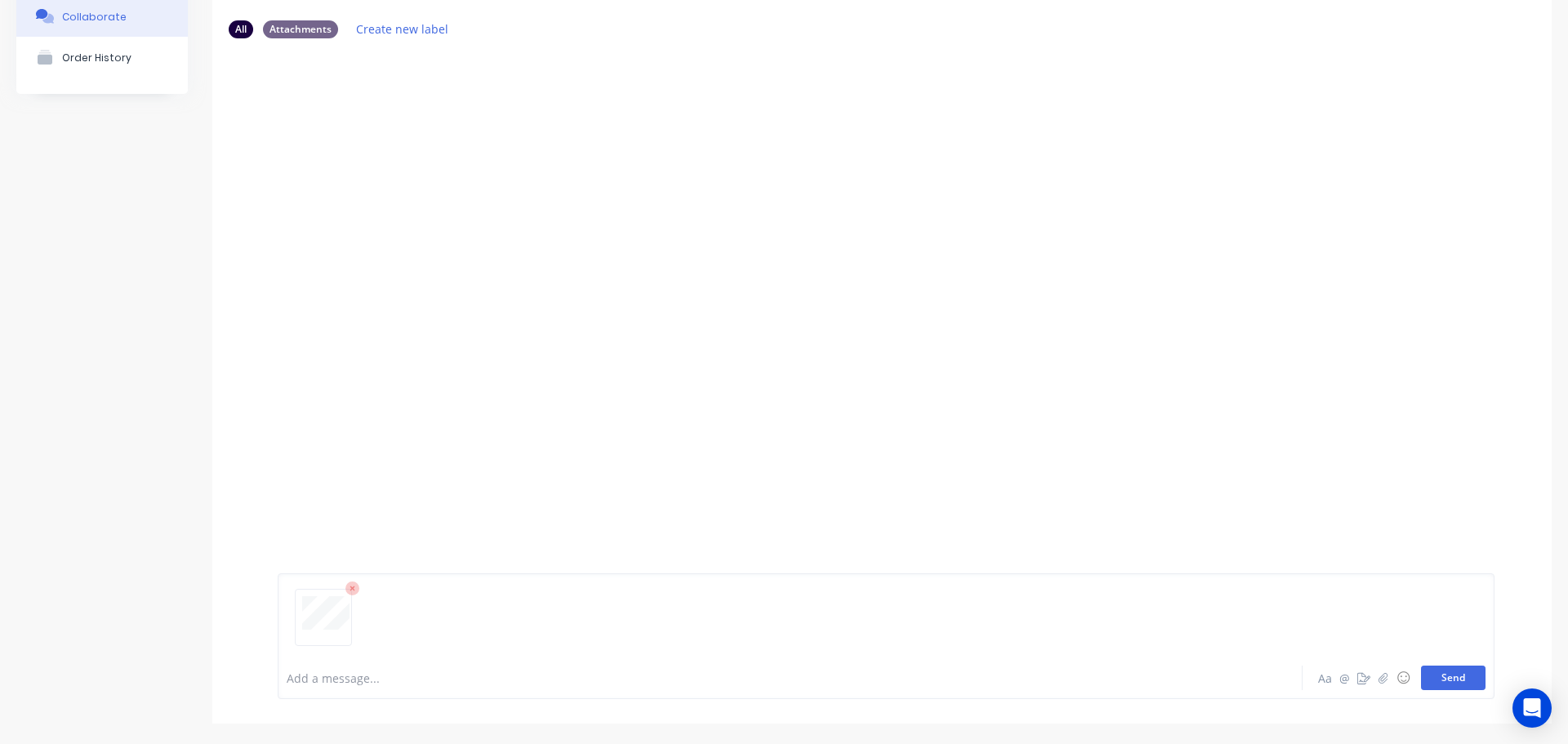
click at [1433, 671] on button "Send" at bounding box center [1453, 677] width 64 height 24
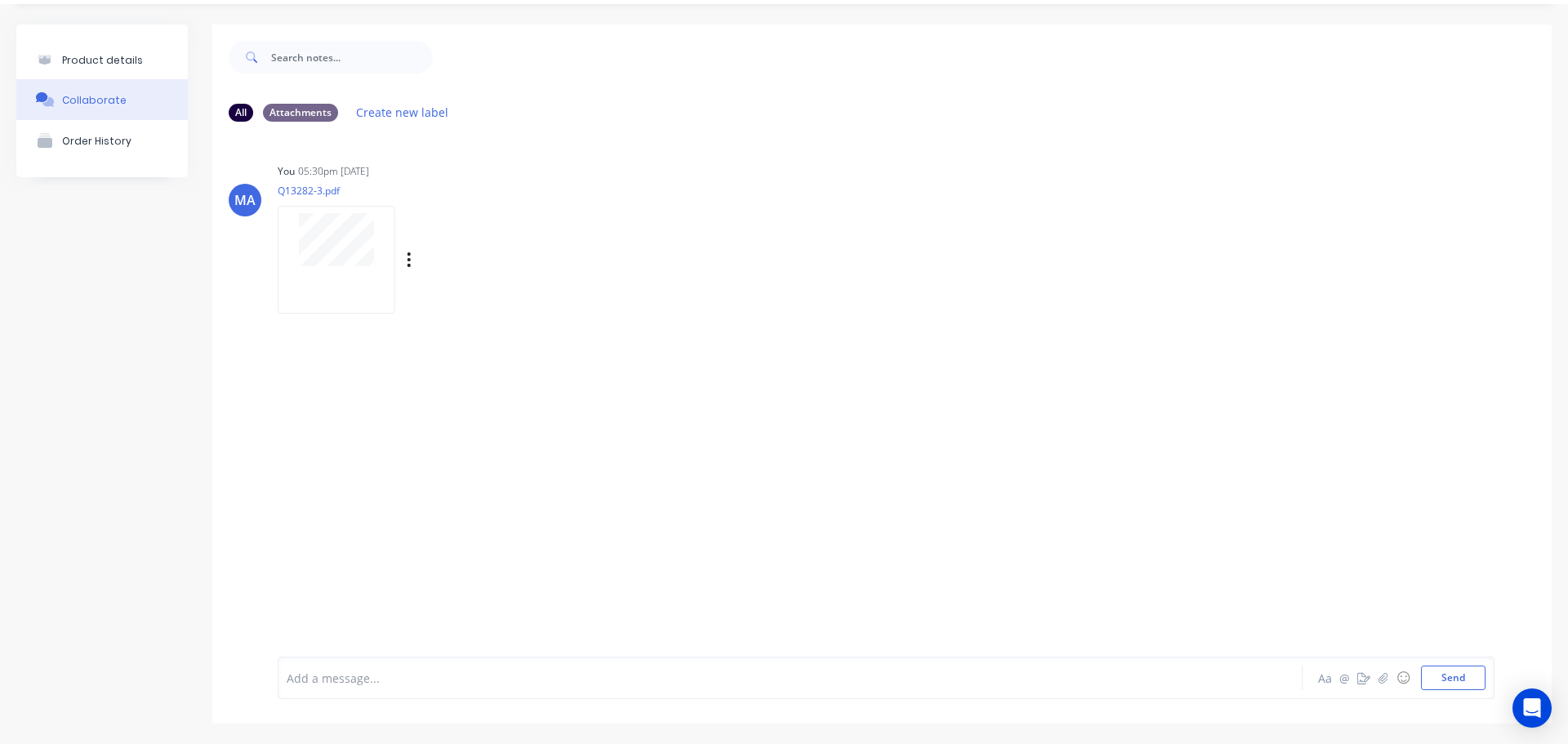
click at [413, 261] on div "Labels Auto-attach to new orders Sales Orders Purchase Orders Download Delete" at bounding box center [494, 260] width 184 height 24
click at [416, 259] on div "Labels Auto-attach to new orders Sales Orders Purchase Orders Download Delete" at bounding box center [494, 260] width 184 height 24
click at [403, 263] on div "Labels Auto-attach to new orders Sales Orders Purchase Orders Download Delete" at bounding box center [494, 260] width 184 height 24
click at [410, 258] on icon "button" at bounding box center [410, 260] width 5 height 19
click at [461, 305] on button "Auto-attach to new orders" at bounding box center [517, 303] width 184 height 38
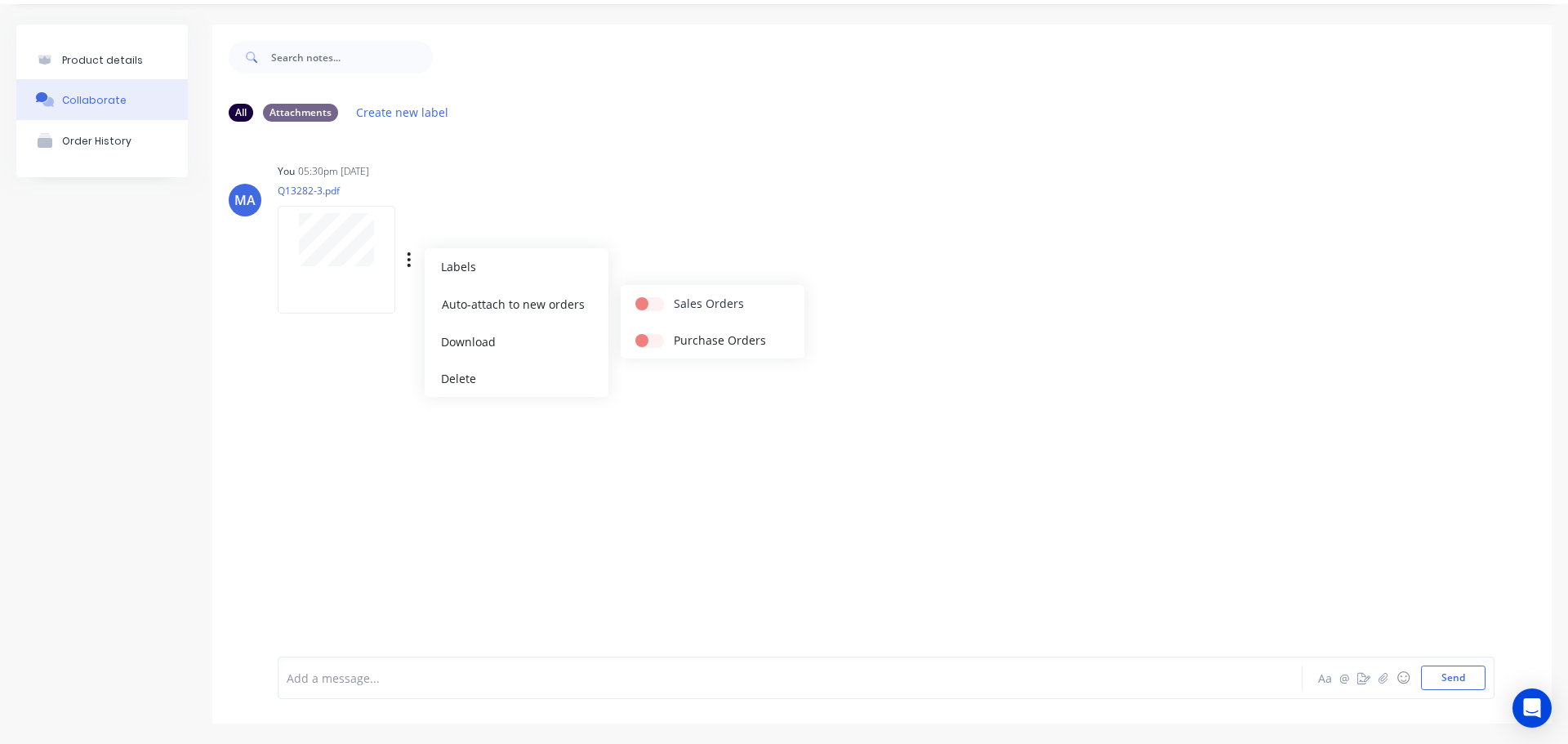
click at [674, 295] on label at bounding box center [674, 295] width 0 height 0
click at [649, 302] on input "checkbox" at bounding box center [641, 302] width 13 height 15
click at [643, 230] on div "You 05:30pm 15/08/25 Q13282-3.pdf Labels Auto-attach to new orders Sales Orders…" at bounding box center [533, 233] width 510 height 147
click at [114, 52] on button "Product details" at bounding box center [101, 59] width 172 height 38
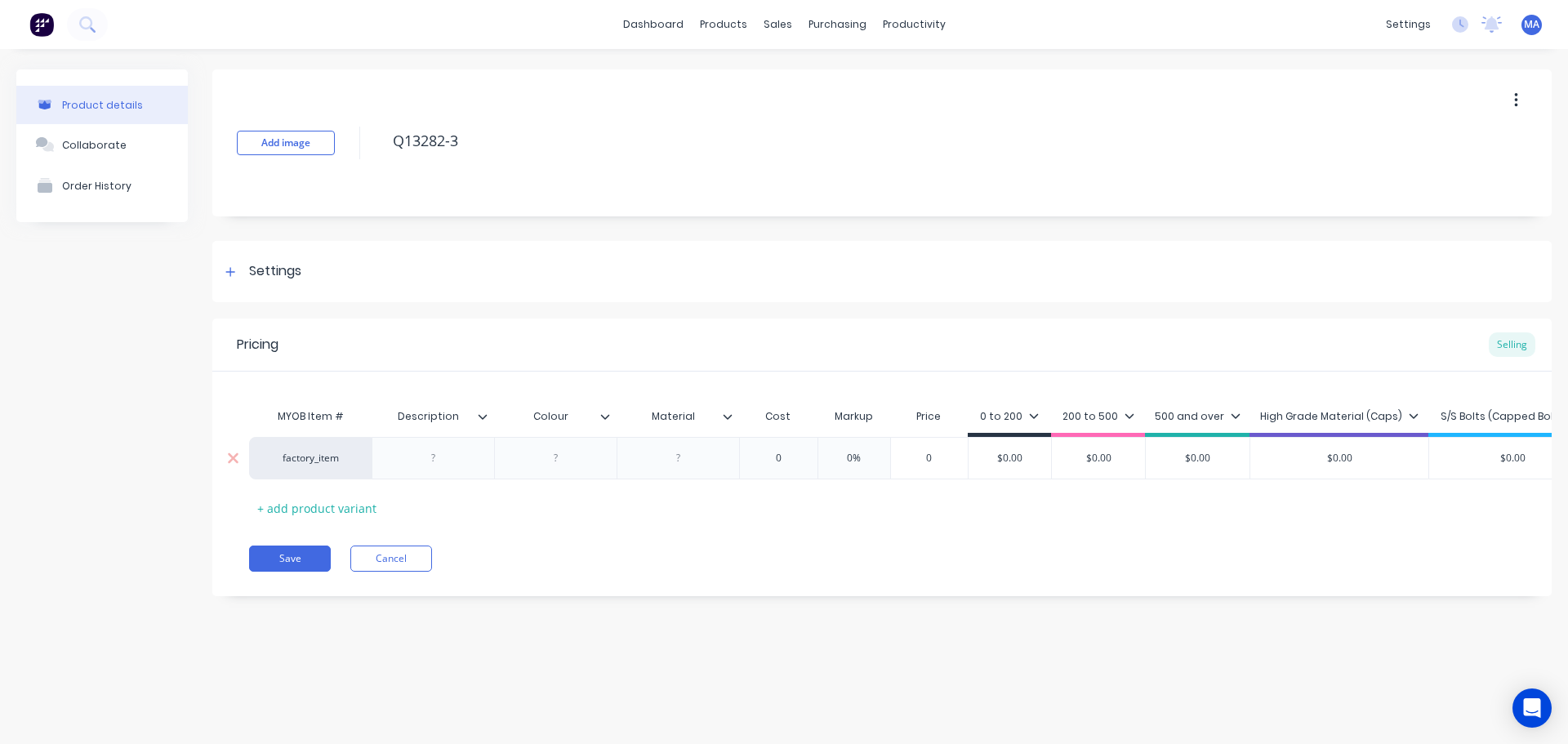
click at [468, 447] on div at bounding box center [433, 458] width 122 height 42
click at [462, 461] on div at bounding box center [433, 458] width 82 height 21
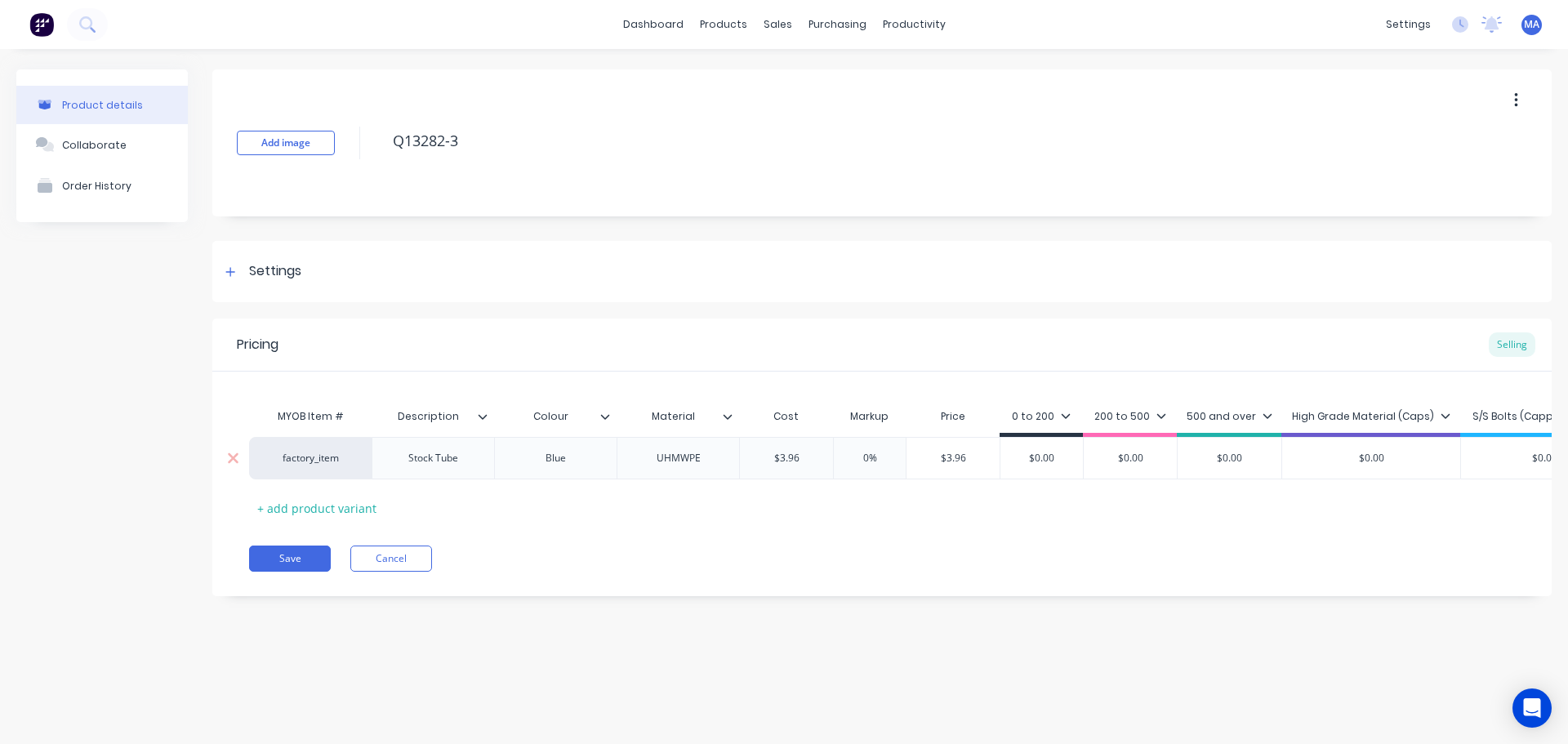
drag, startPoint x: 876, startPoint y: 453, endPoint x: 817, endPoint y: 455, distance: 59.0
click at [835, 452] on input "0%" at bounding box center [869, 458] width 82 height 14
drag, startPoint x: 939, startPoint y: 455, endPoint x: 909, endPoint y: 456, distance: 30.0
click at [917, 456] on input "$6.138" at bounding box center [956, 458] width 99 height 14
drag, startPoint x: 1026, startPoint y: 450, endPoint x: 926, endPoint y: 463, distance: 100.8
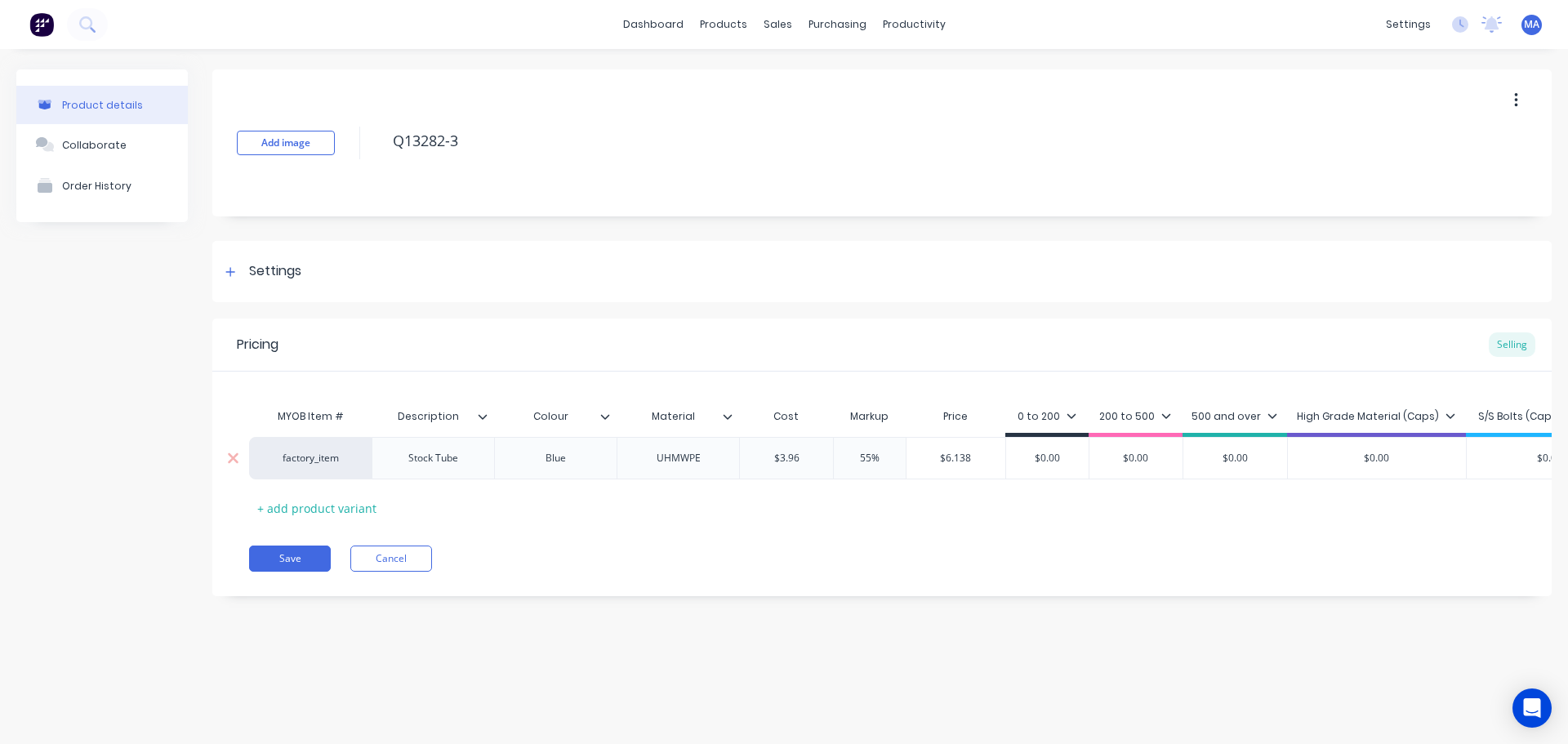
click at [966, 453] on div "factory_item Stock Tube Blue UHMWPE $3.96 $3.96 55% 55 $6.138 $6.138 $0.00 $0.0…" at bounding box center [942, 458] width 1386 height 42
paste input "6.138"
drag, startPoint x: 732, startPoint y: 351, endPoint x: 742, endPoint y: 350, distance: 10.0
click at [742, 350] on div "Pricing Selling" at bounding box center [882, 345] width 1340 height 53
click at [114, 139] on div "Collaborate" at bounding box center [94, 144] width 64 height 13
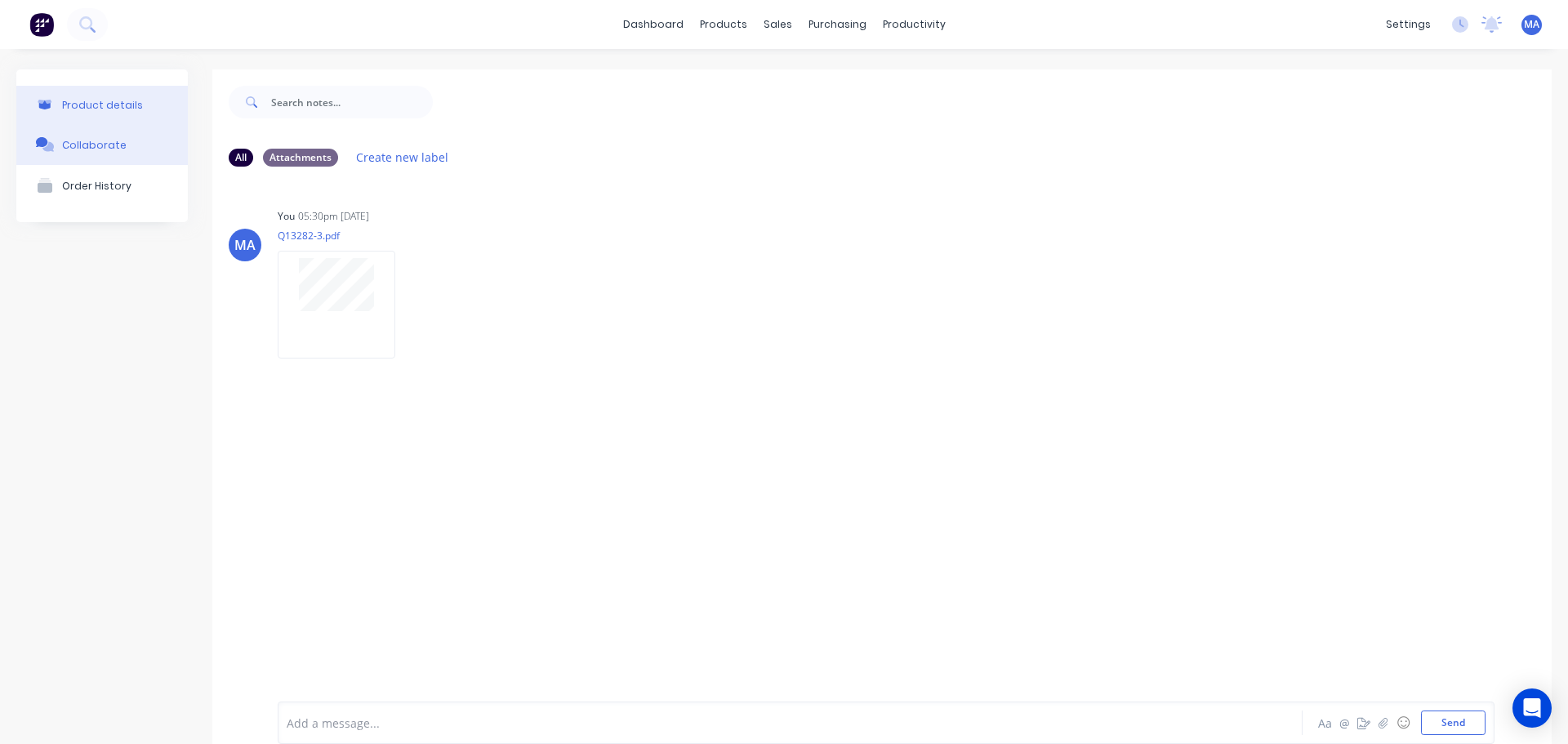
click at [103, 113] on button "Product details" at bounding box center [101, 105] width 172 height 38
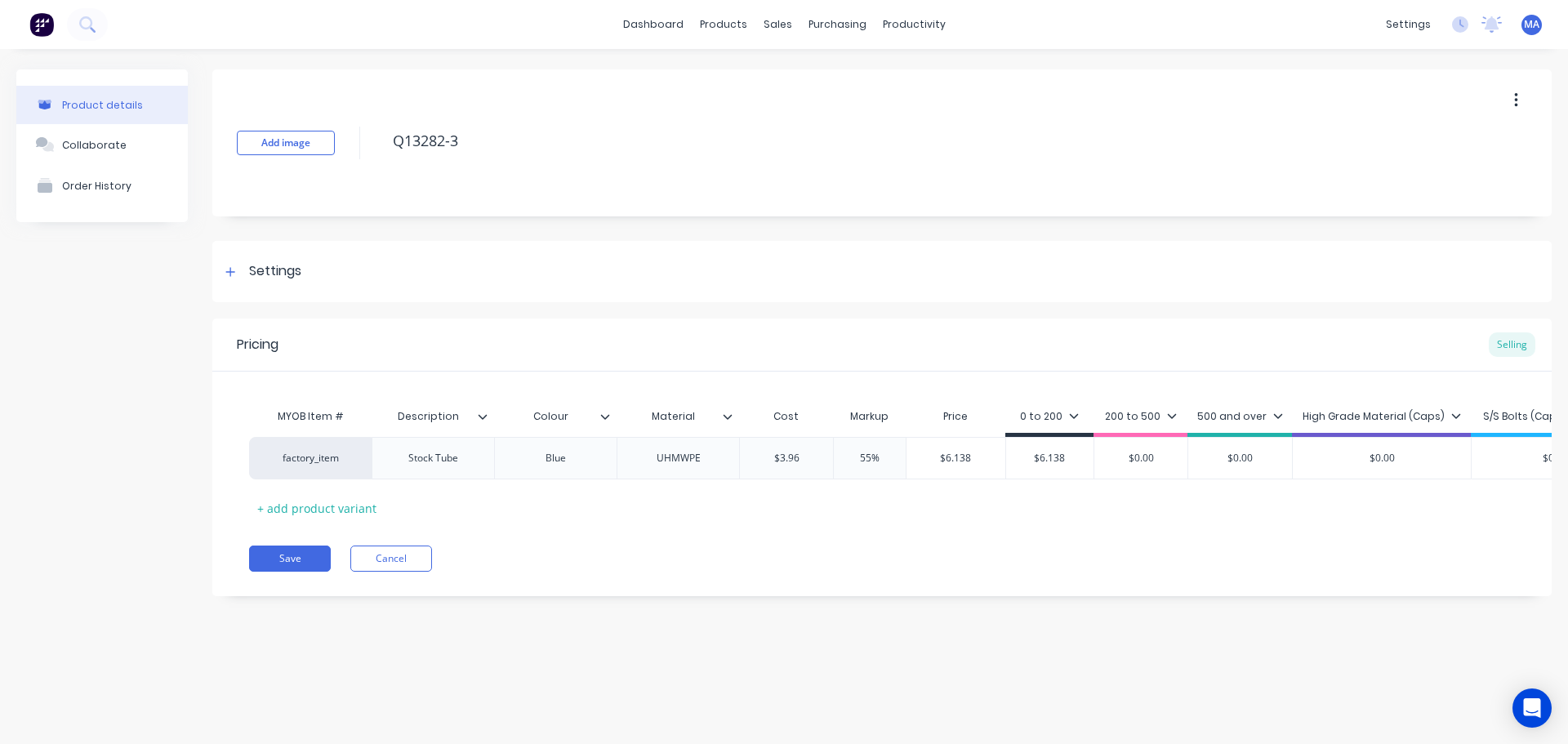
click at [737, 388] on div "MYOB Item # Description Colour Material Cost Markup Price 0 to 200 200 to 500 5…" at bounding box center [882, 446] width 1340 height 149
click at [722, 414] on input "Material" at bounding box center [672, 415] width 112 height 14
click at [730, 415] on icon at bounding box center [728, 416] width 9 height 5
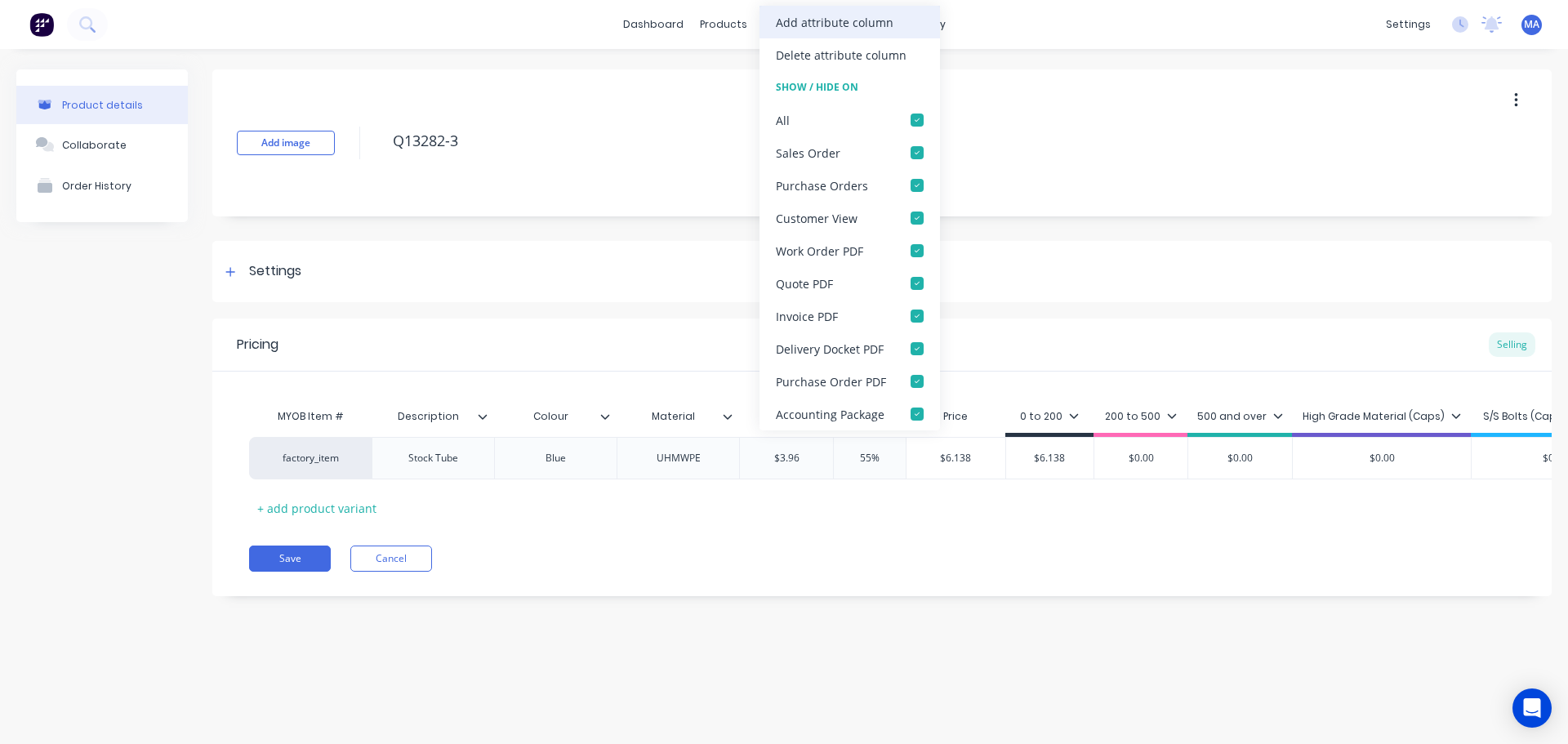
click at [822, 35] on div "Add attribute column" at bounding box center [850, 22] width 181 height 33
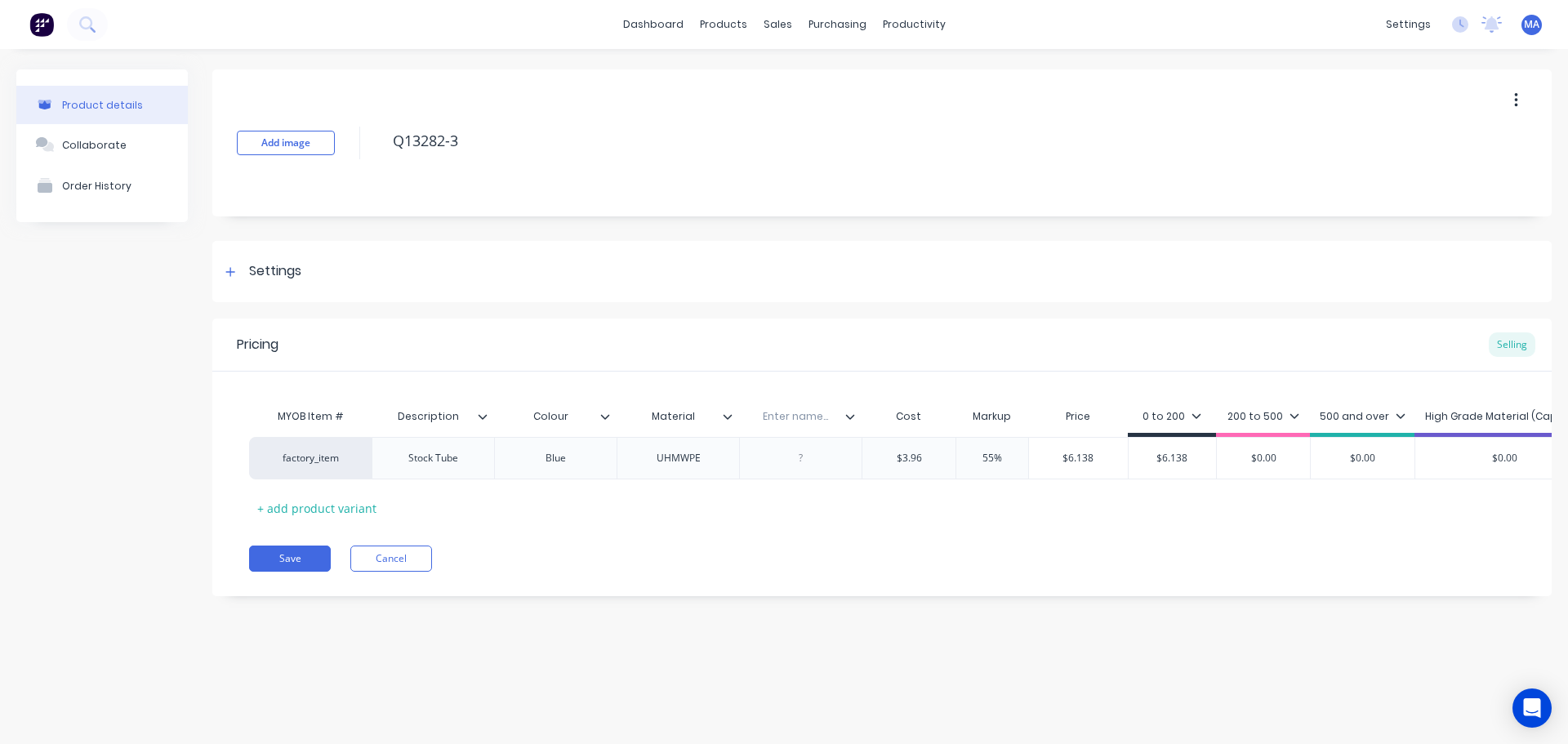
drag, startPoint x: 786, startPoint y: 421, endPoint x: 815, endPoint y: 417, distance: 29.3
click at [789, 420] on input "text" at bounding box center [795, 415] width 112 height 14
click at [808, 446] on div at bounding box center [800, 458] width 122 height 42
click at [844, 409] on input "Qty / meter" at bounding box center [795, 415] width 112 height 14
click at [849, 415] on icon at bounding box center [851, 416] width 10 height 10
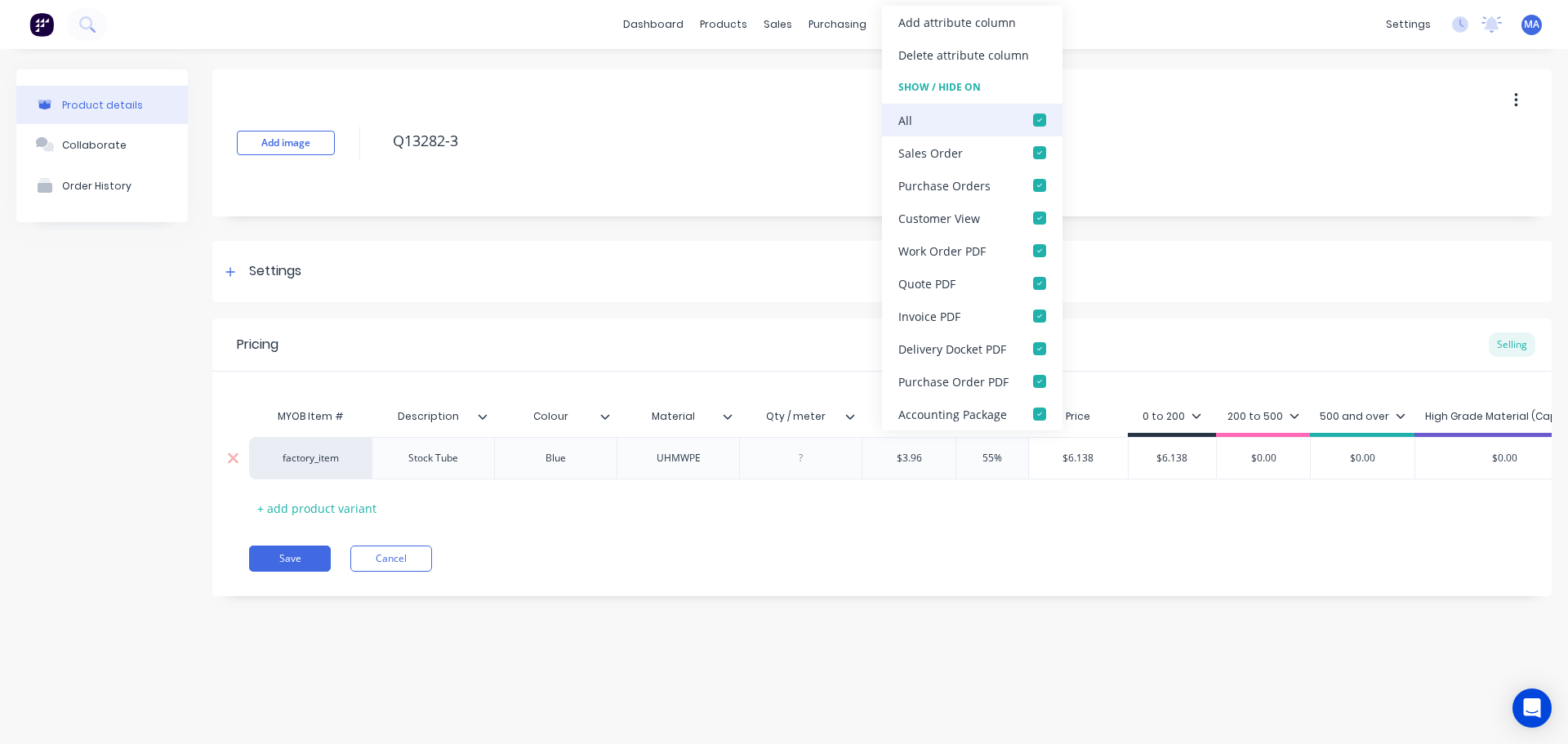
click at [1040, 115] on div at bounding box center [1040, 120] width 33 height 33
click at [1031, 150] on div at bounding box center [1040, 152] width 33 height 33
click at [802, 456] on div at bounding box center [801, 458] width 82 height 21
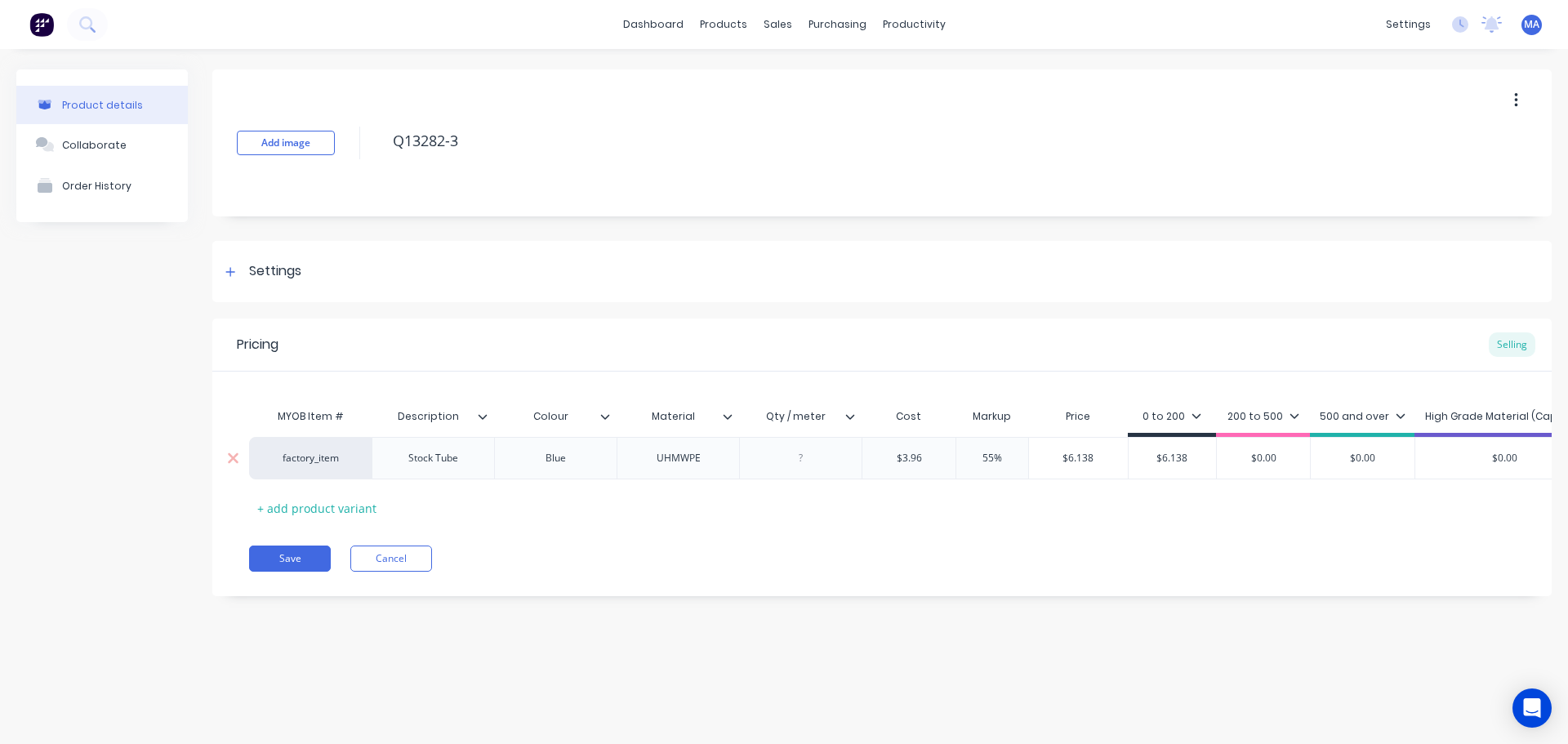
click at [828, 466] on div at bounding box center [801, 458] width 82 height 21
click at [830, 504] on div "MYOB Item # Description Colour Material Qty / meter Cost Markup Price 0 to 200 …" at bounding box center [882, 460] width 1266 height 121
click at [311, 572] on button "Save" at bounding box center [290, 558] width 82 height 26
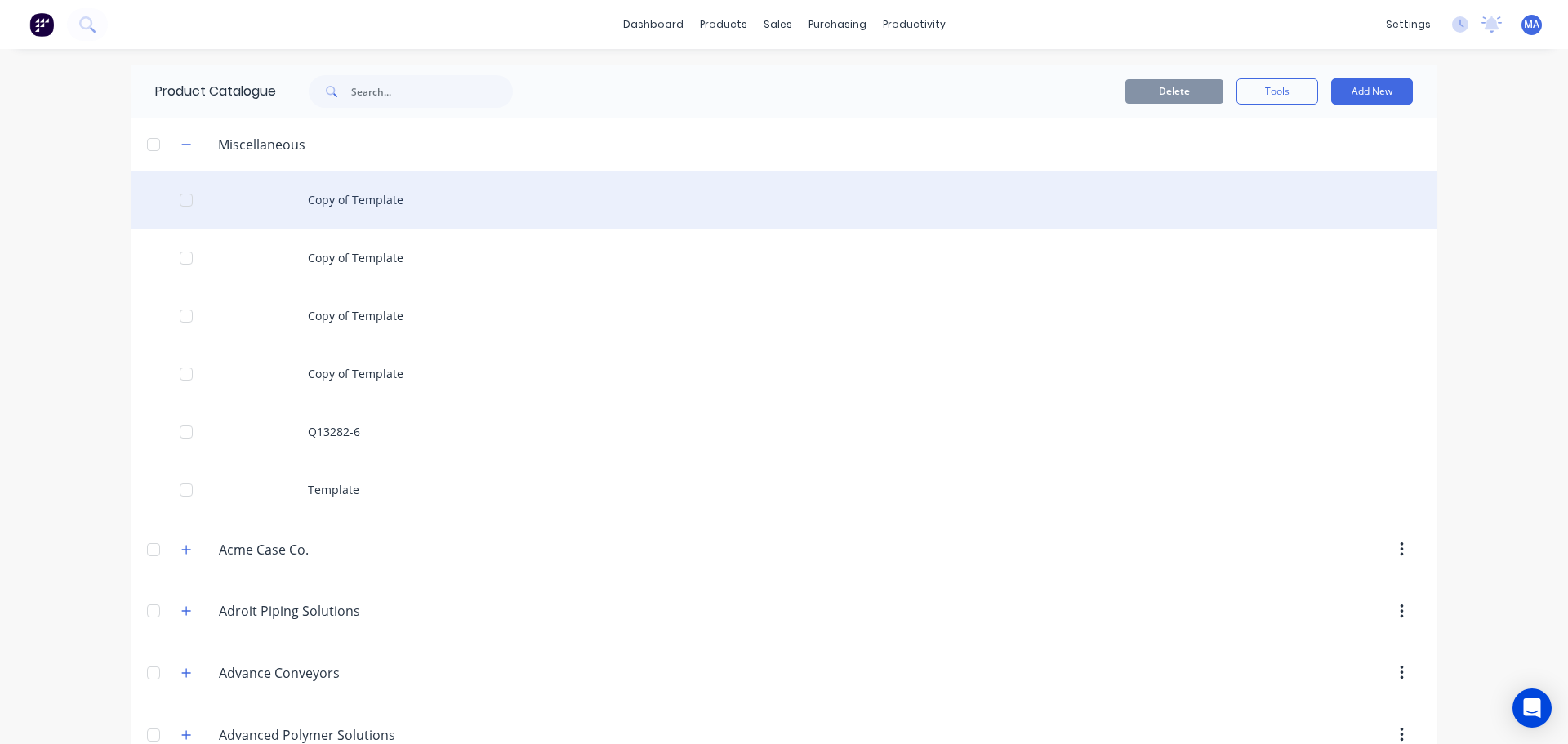
click at [387, 191] on div "Copy of Template" at bounding box center [784, 199] width 1307 height 58
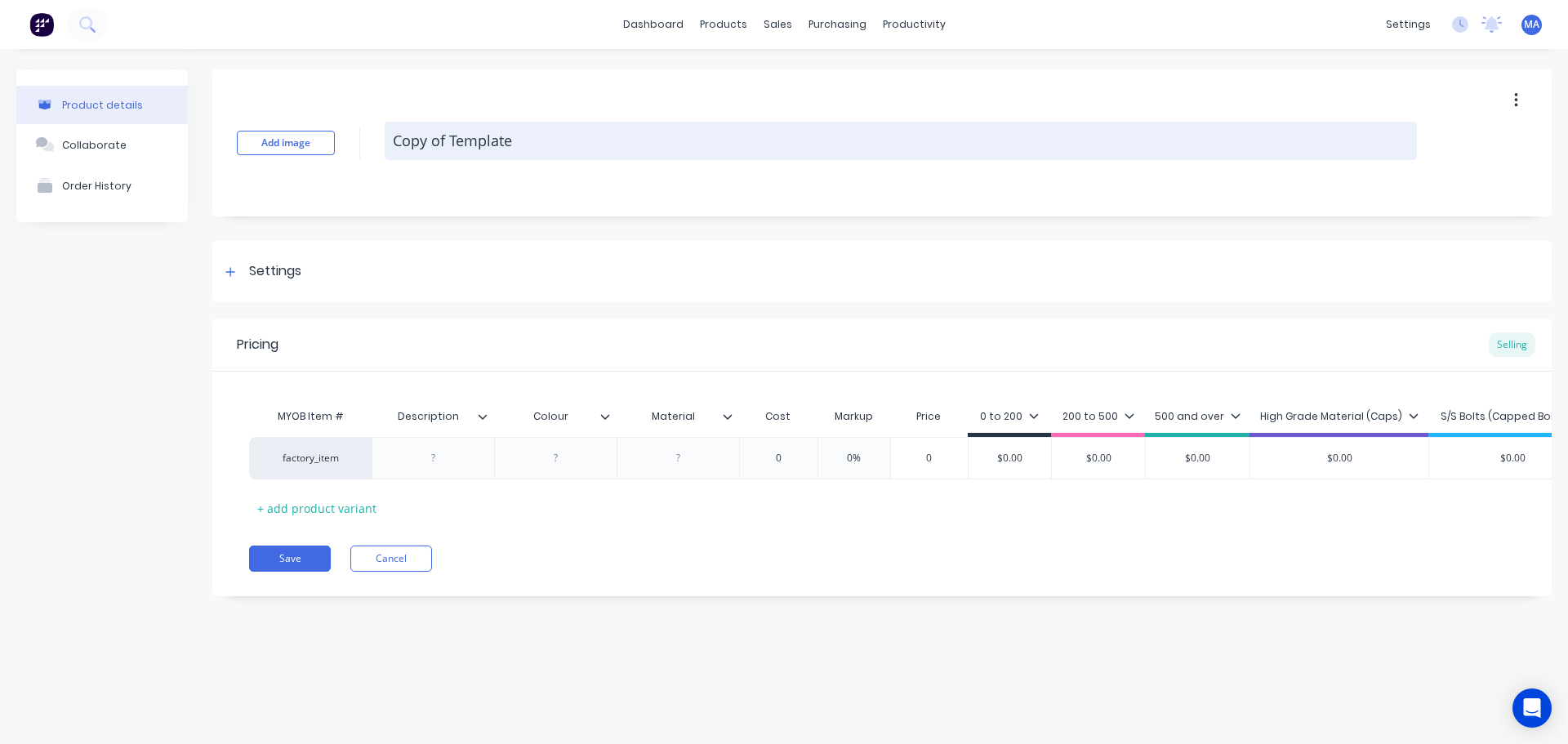
click at [581, 135] on textarea "Copy of Template" at bounding box center [901, 140] width 1032 height 38
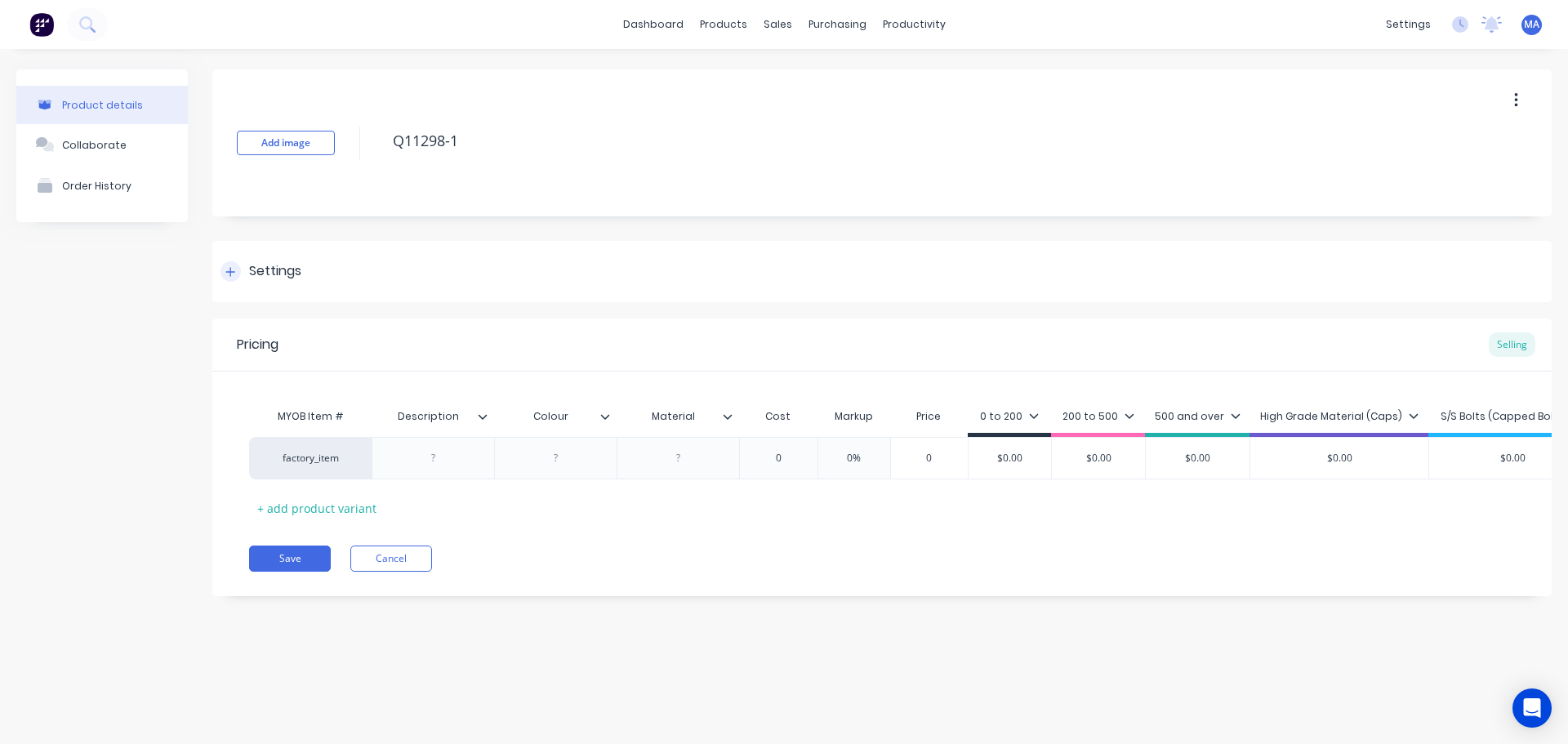
click at [266, 264] on div "Settings" at bounding box center [275, 271] width 52 height 20
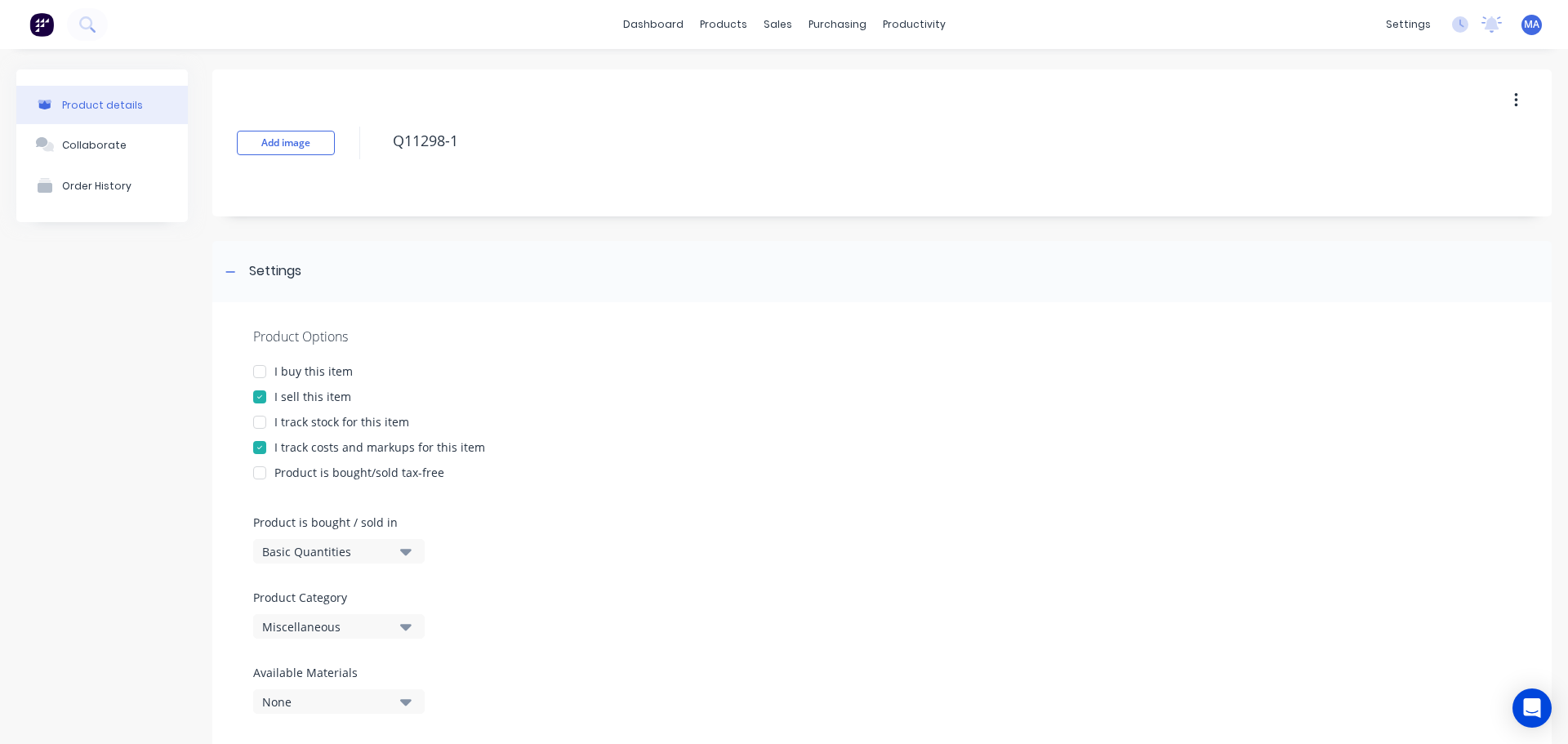
click at [332, 615] on button "Miscellaneous" at bounding box center [339, 626] width 172 height 24
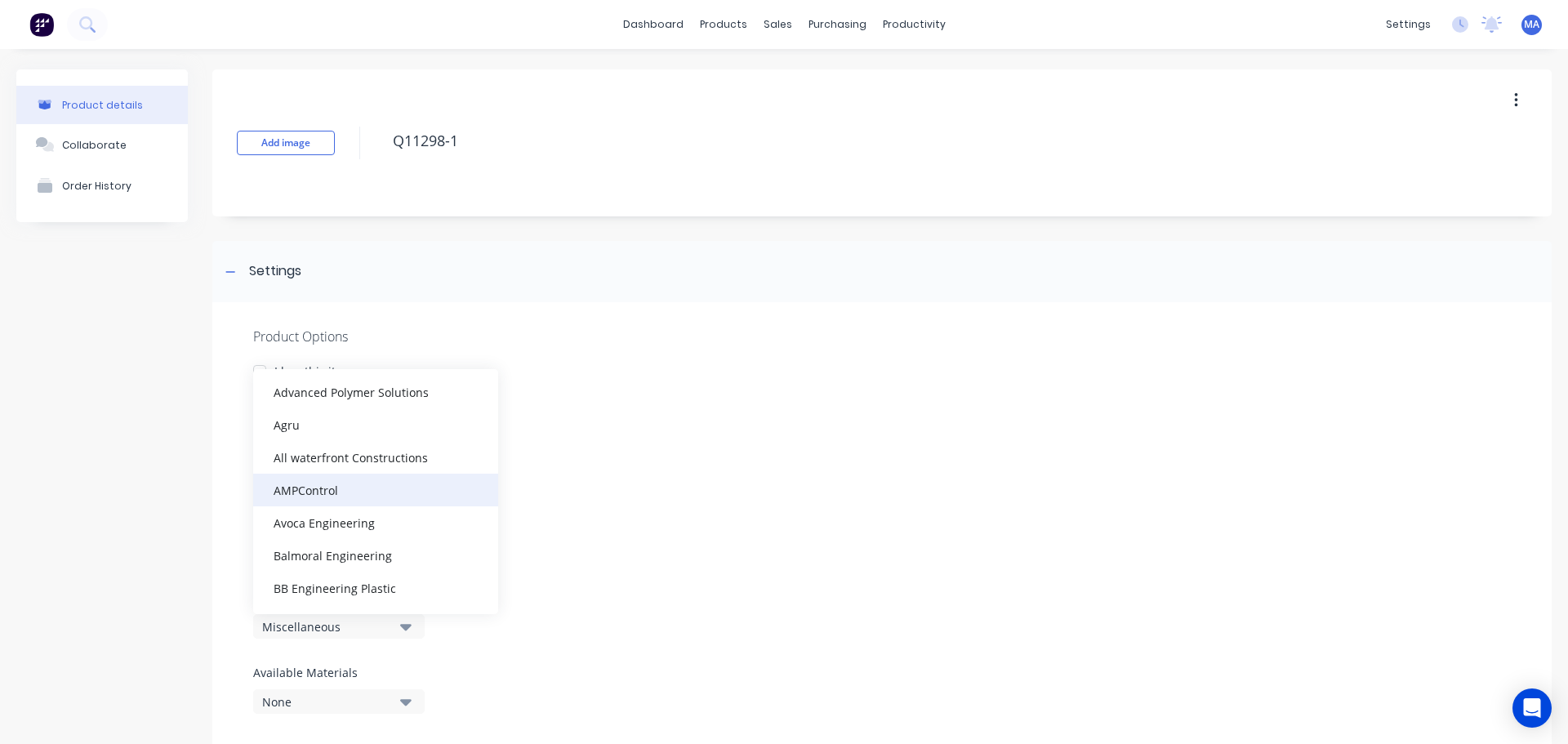
scroll to position [163, 0]
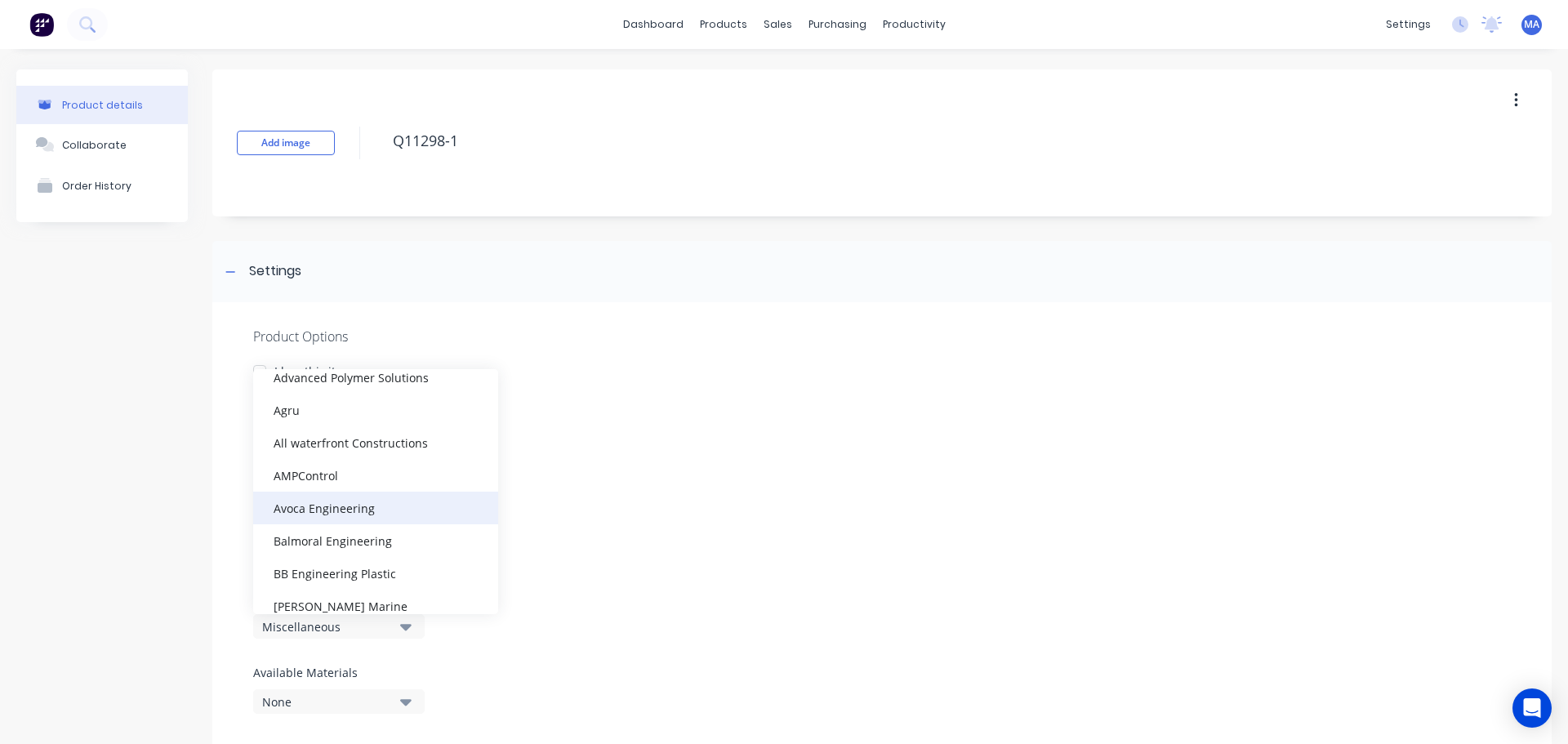
click at [362, 503] on div "Avoca Engineering" at bounding box center [376, 508] width 245 height 33
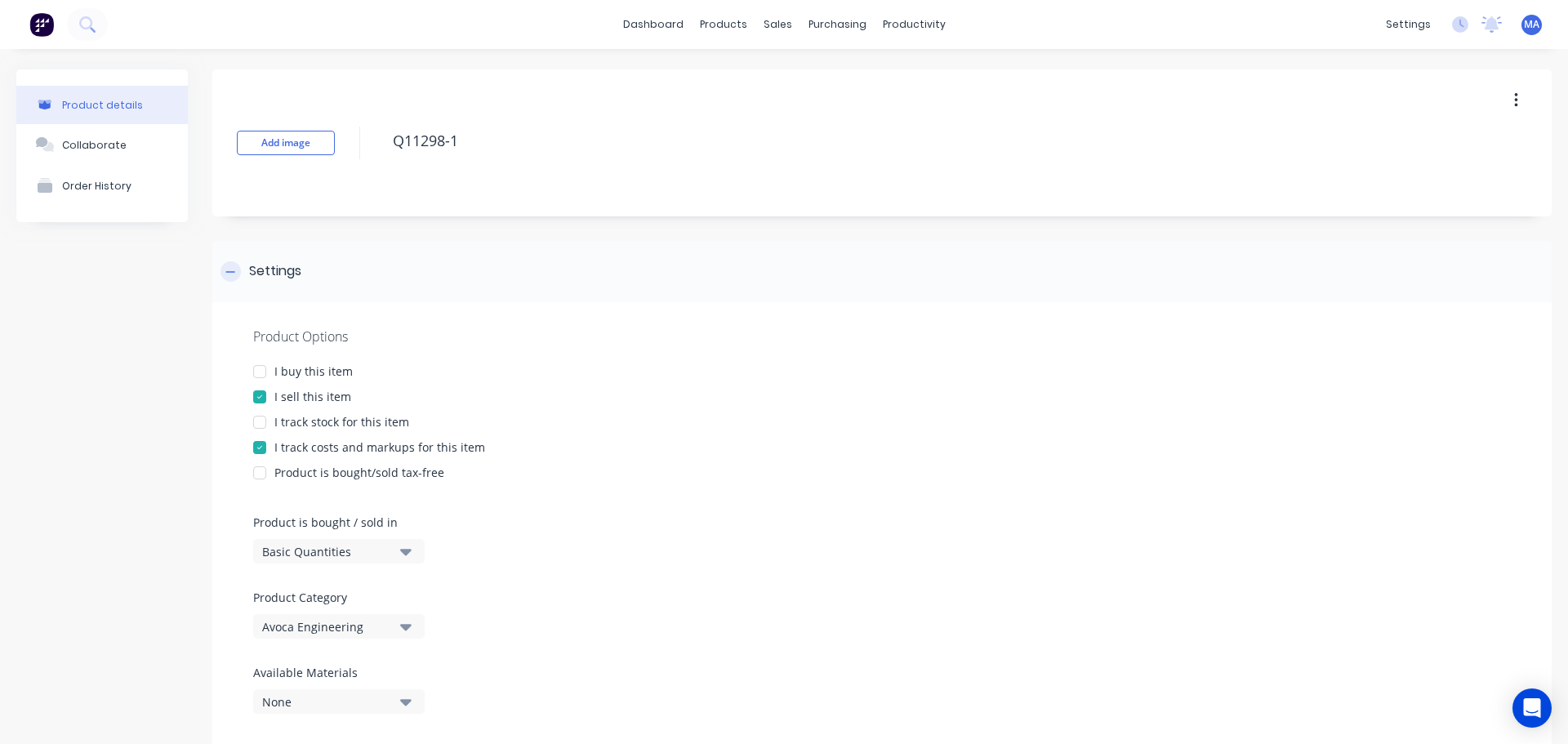
click at [266, 269] on div "Settings" at bounding box center [275, 271] width 52 height 20
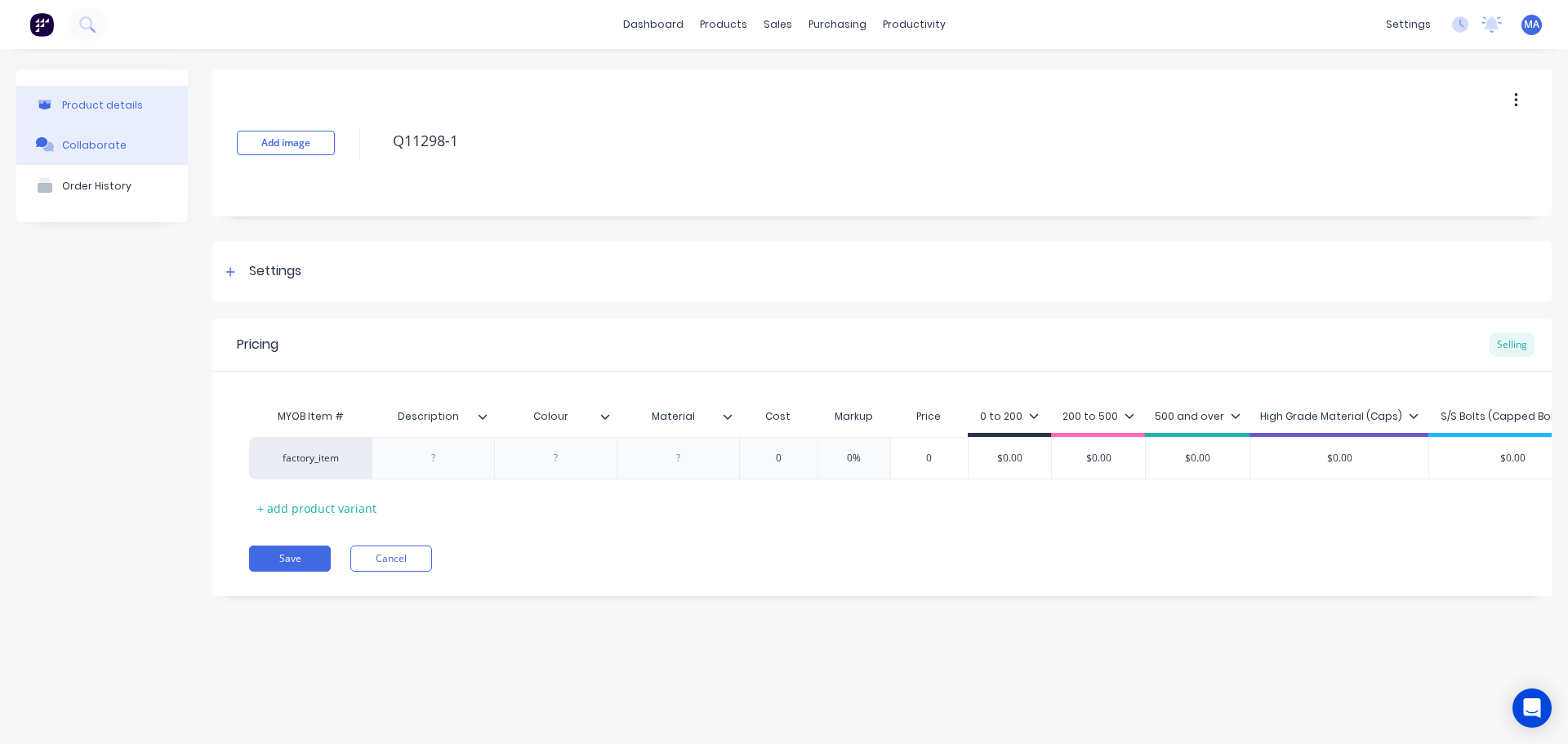
click at [147, 148] on button "Collaborate" at bounding box center [101, 144] width 172 height 41
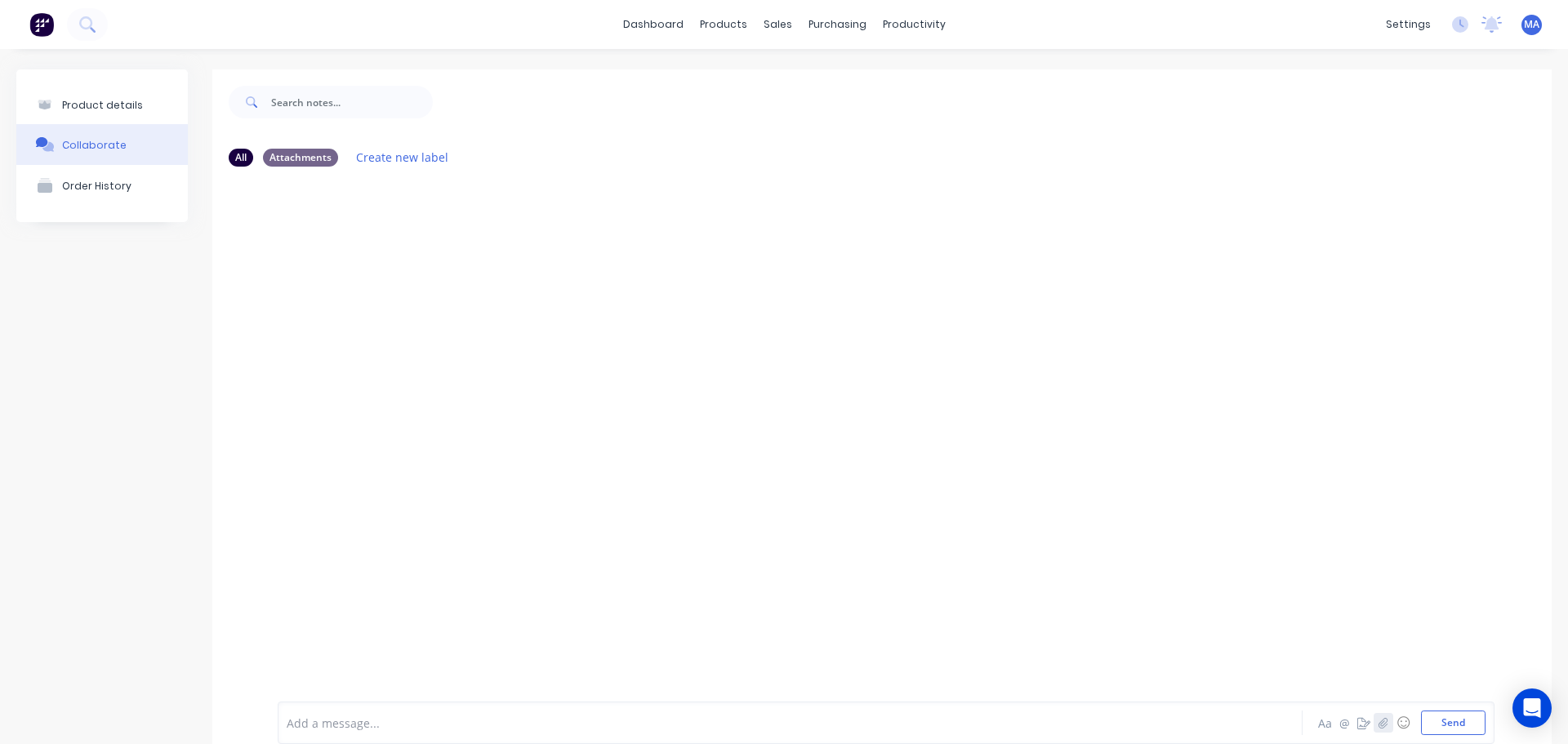
click at [1374, 714] on button "button" at bounding box center [1383, 722] width 19 height 19
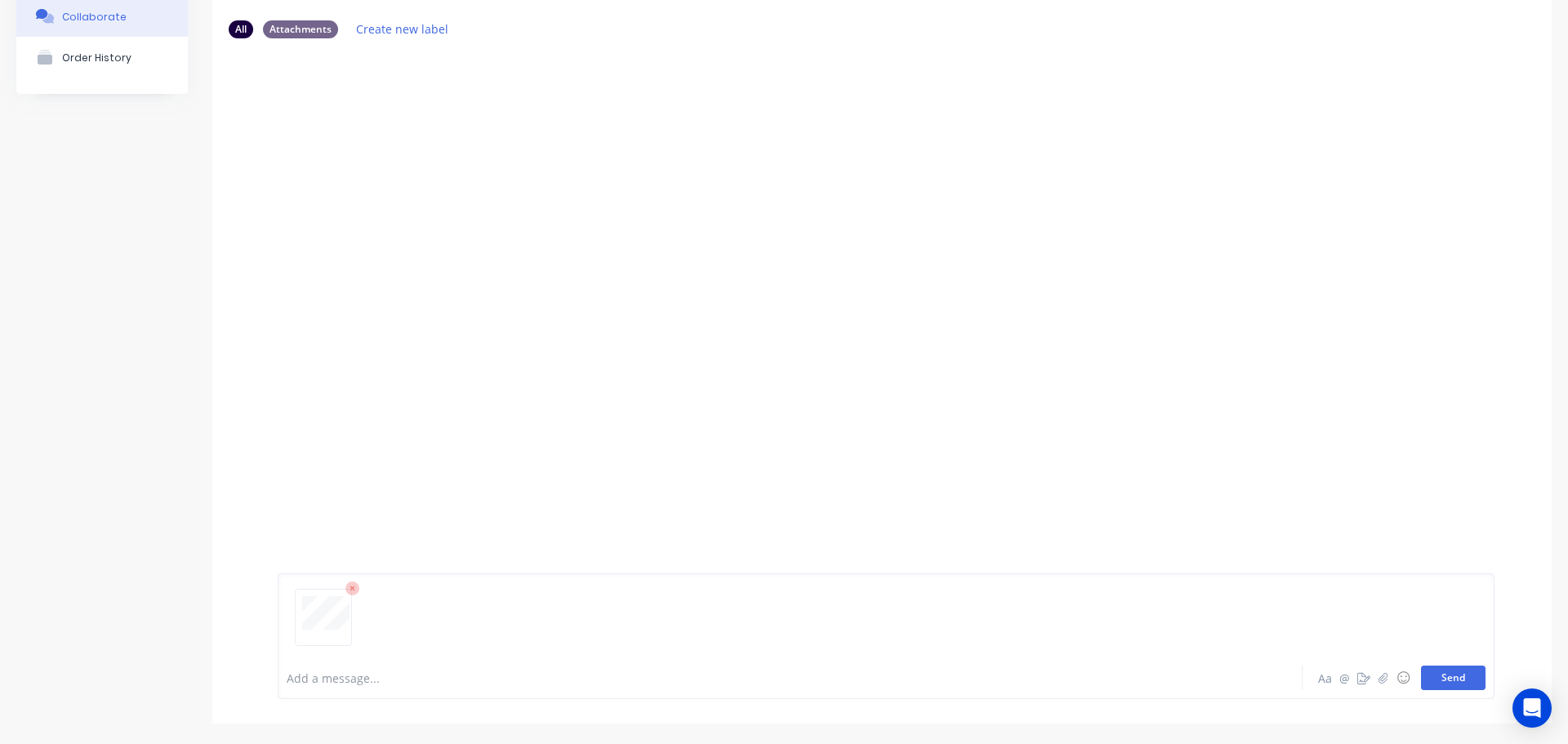
click at [1461, 683] on button "Send" at bounding box center [1453, 677] width 64 height 24
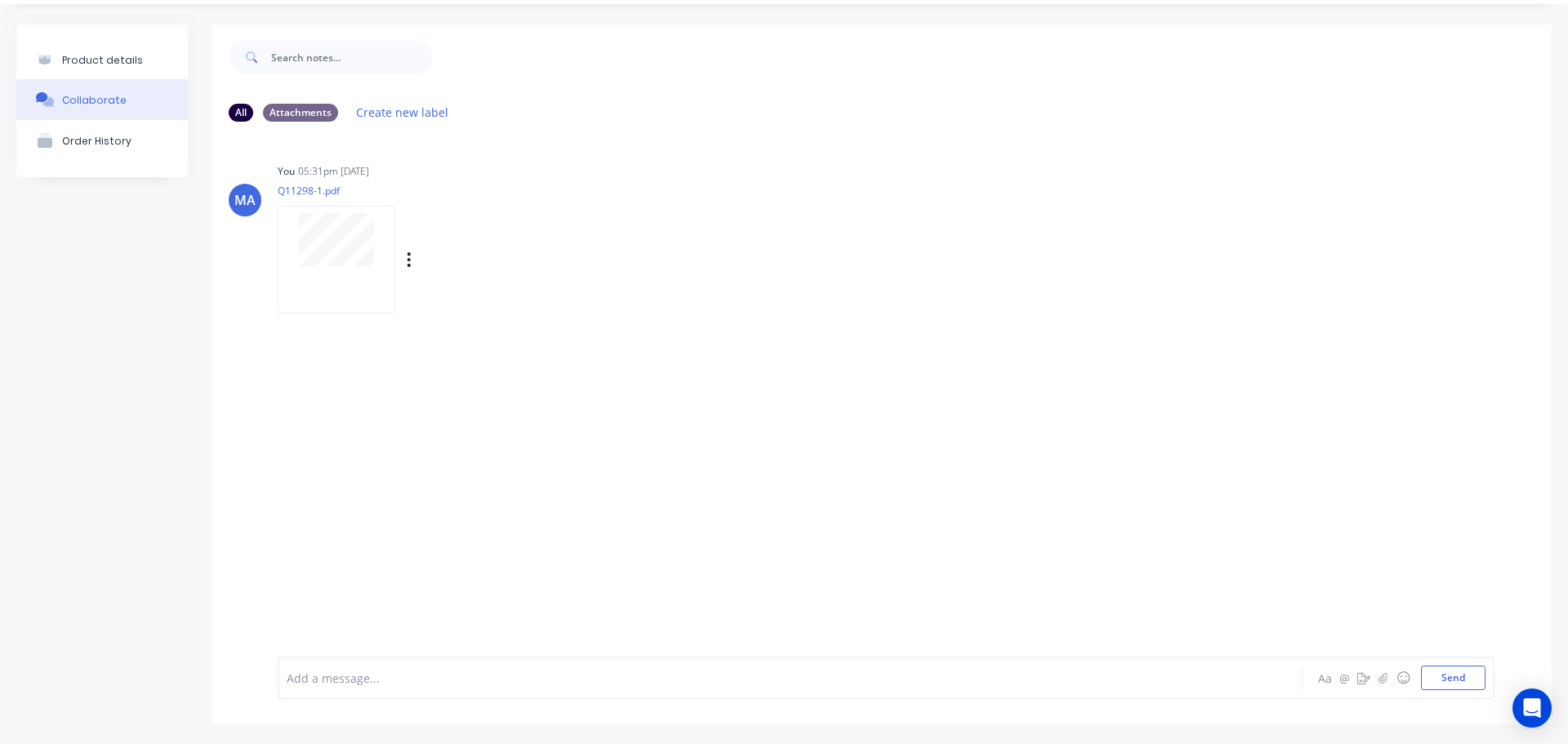
click at [412, 262] on div "Labels Auto-attach to new orders Sales Orders Purchase Orders Download Delete" at bounding box center [494, 260] width 184 height 24
click at [408, 259] on icon "button" at bounding box center [409, 259] width 3 height 14
click at [466, 301] on button "Auto-attach to new orders" at bounding box center [517, 303] width 184 height 38
click at [663, 300] on div at bounding box center [654, 303] width 38 height 17
click at [695, 236] on div "You 05:31pm 15/08/25 Q11298-1.pdf Labels Auto-attach to new orders Sales Orders…" at bounding box center [533, 233] width 510 height 147
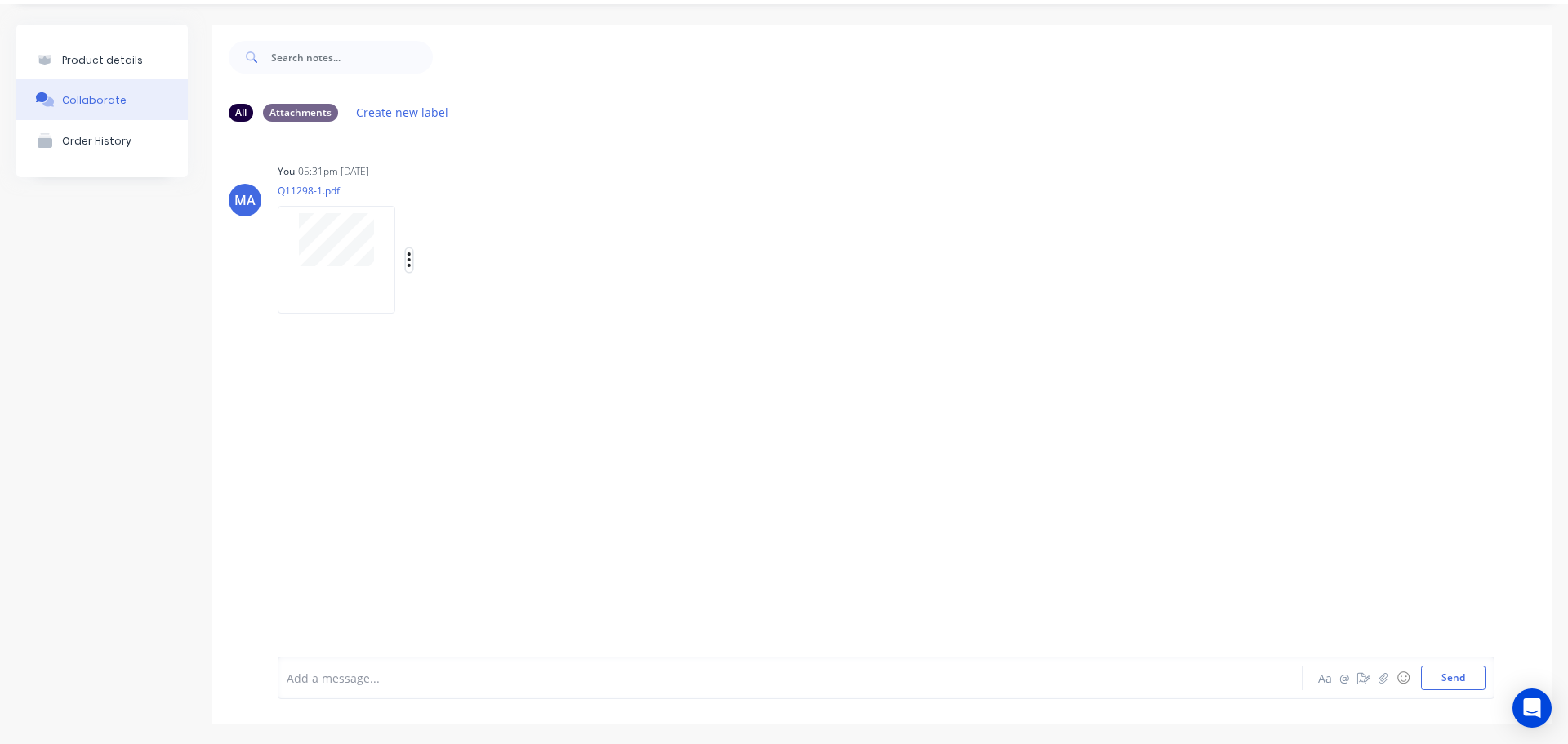
click at [407, 254] on icon "button" at bounding box center [410, 260] width 5 height 19
click at [487, 298] on button "Auto-attach to new orders" at bounding box center [517, 303] width 184 height 38
click at [674, 295] on label at bounding box center [674, 295] width 0 height 0
click at [644, 301] on input "checkbox" at bounding box center [641, 302] width 13 height 15
click at [671, 255] on div "You 05:31pm 15/08/25 Q11298-1.pdf Labels Auto-attach to new orders Sales Orders…" at bounding box center [533, 233] width 510 height 147
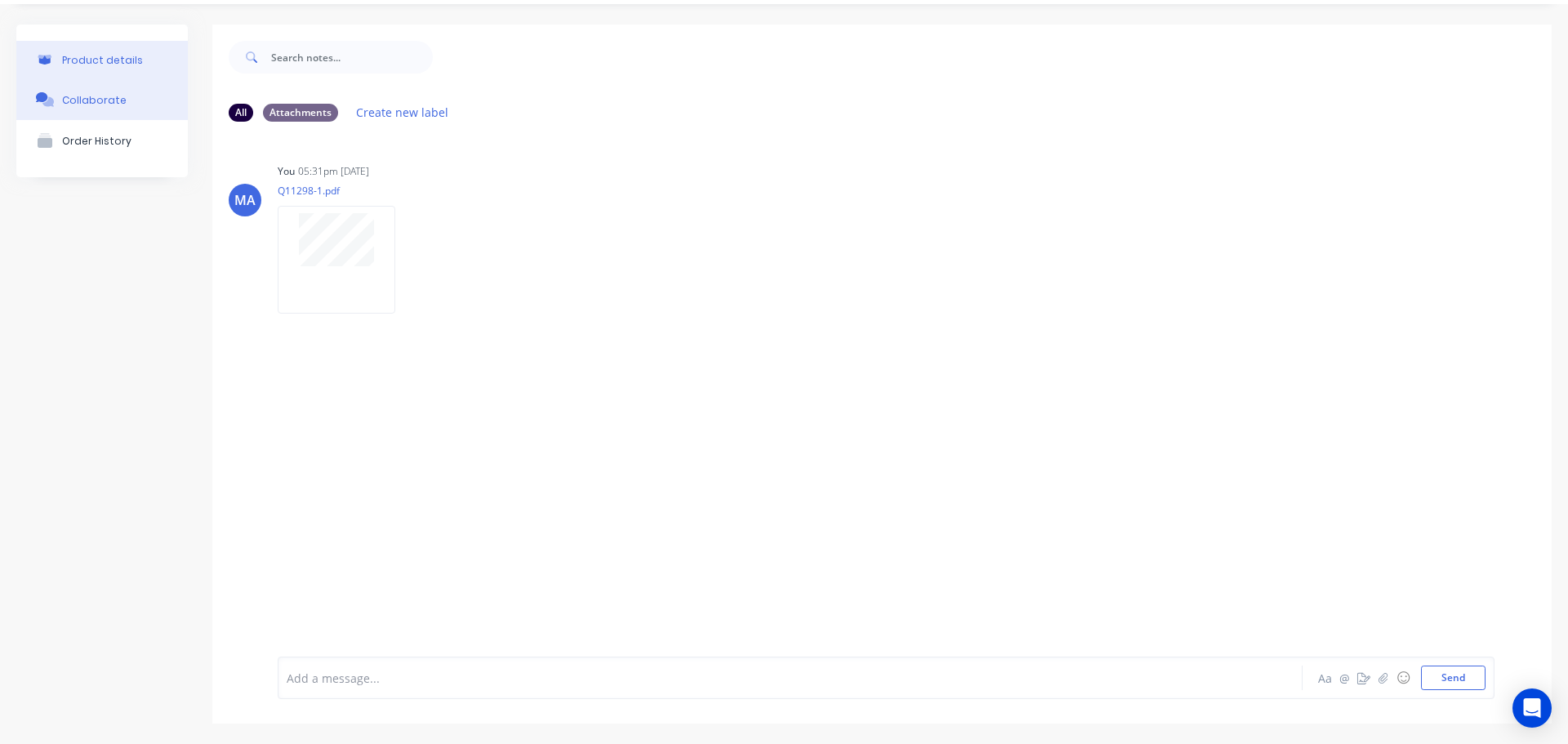
click at [100, 67] on button "Product details" at bounding box center [101, 59] width 172 height 38
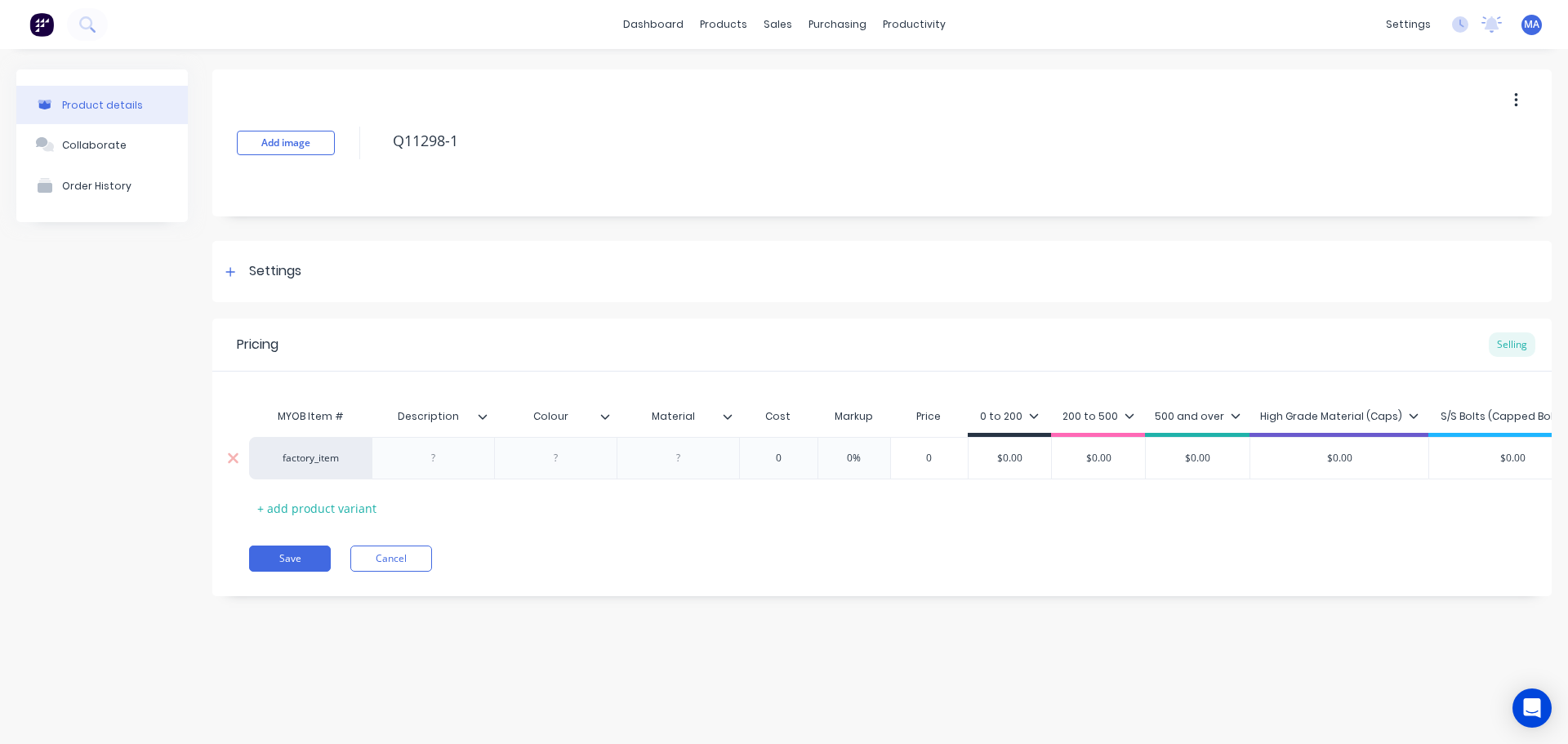
click at [429, 459] on div at bounding box center [433, 458] width 82 height 21
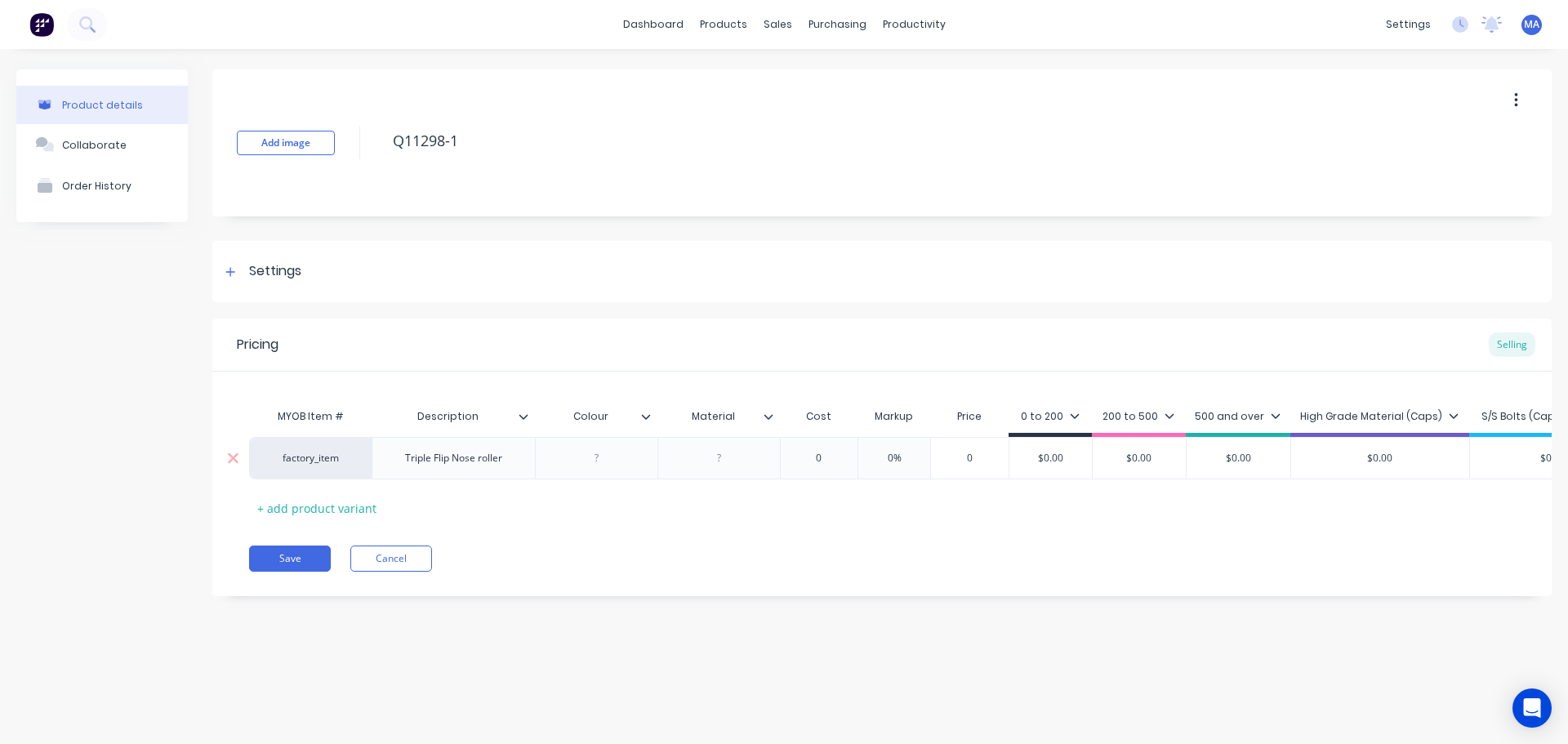
click at [487, 457] on div "Triple Flip Nose roller" at bounding box center [454, 458] width 123 height 21
click at [586, 459] on div at bounding box center [596, 458] width 82 height 21
click at [836, 459] on input "$420.00" at bounding box center [825, 458] width 88 height 14
click at [901, 457] on input "55%" at bounding box center [905, 458] width 82 height 14
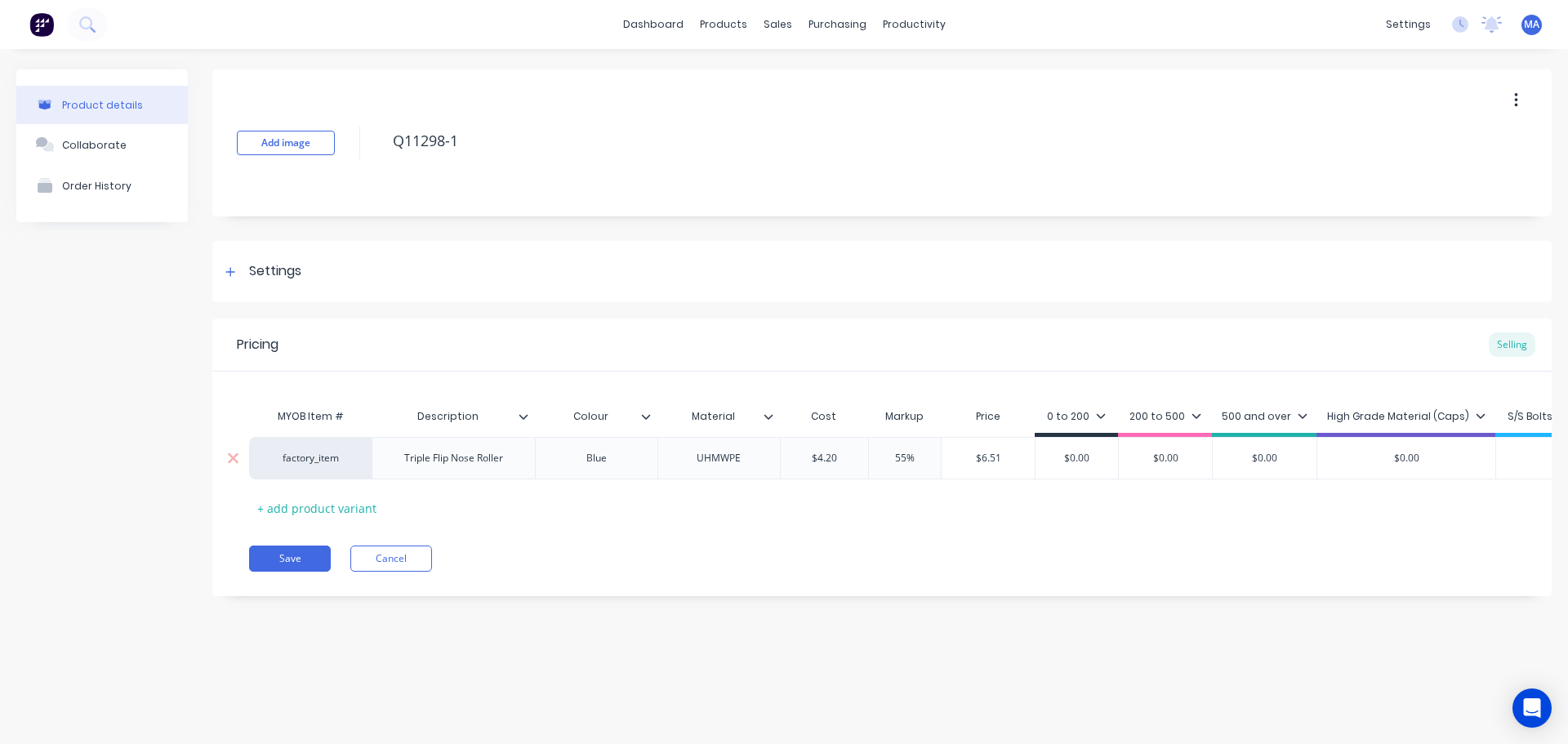
drag, startPoint x: 1008, startPoint y: 461, endPoint x: 959, endPoint y: 463, distance: 49.0
click at [959, 463] on input "$6.51" at bounding box center [988, 458] width 93 height 14
drag, startPoint x: 1100, startPoint y: 452, endPoint x: 1011, endPoint y: 458, distance: 89.2
click at [1034, 456] on div "factory_item Triple Flip Nose Roller Blue UHMWPE $4.20 $4.2 55% 55% $6.51 $6.51…" at bounding box center [956, 458] width 1415 height 42
paste input "6.51"
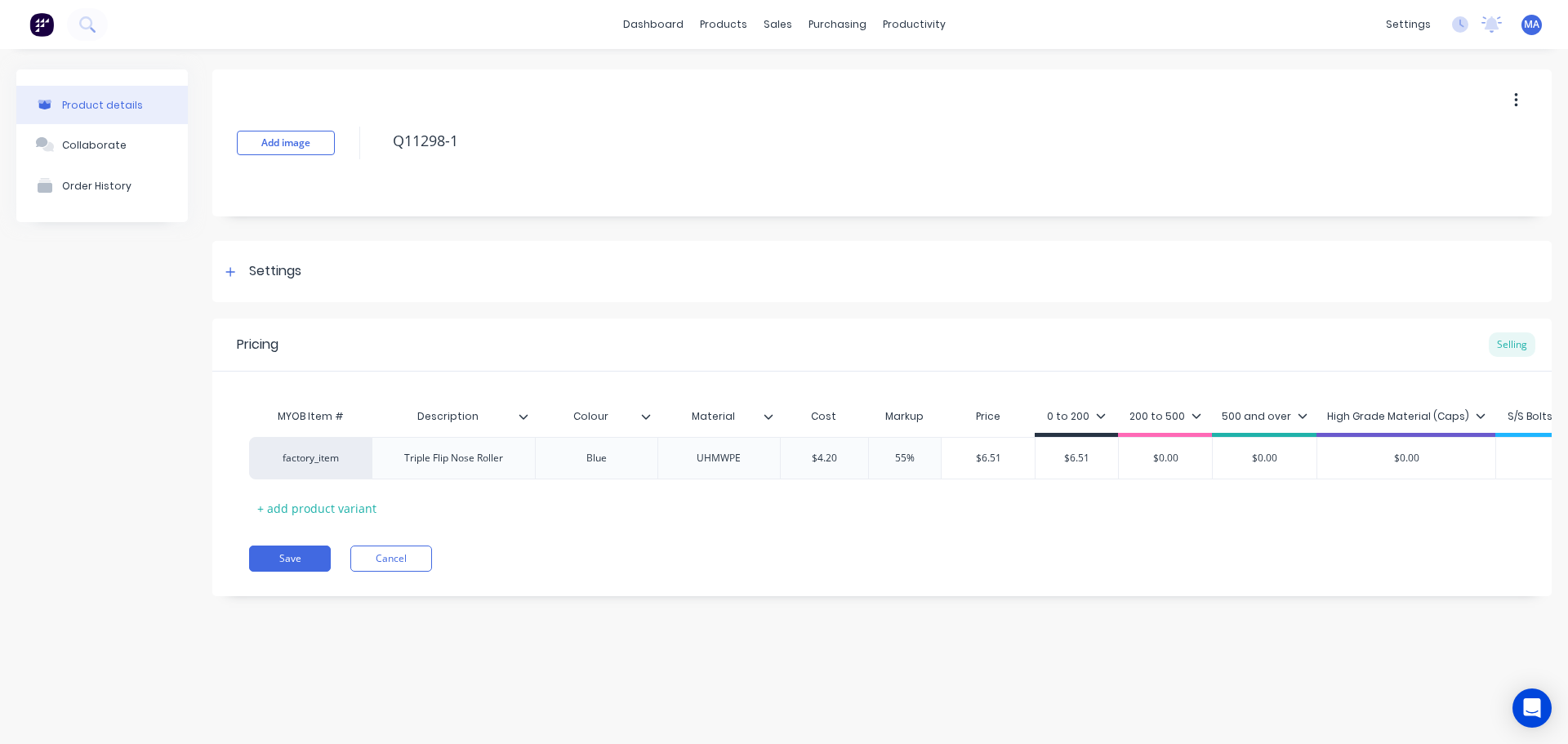
click at [767, 419] on icon at bounding box center [769, 416] width 10 height 10
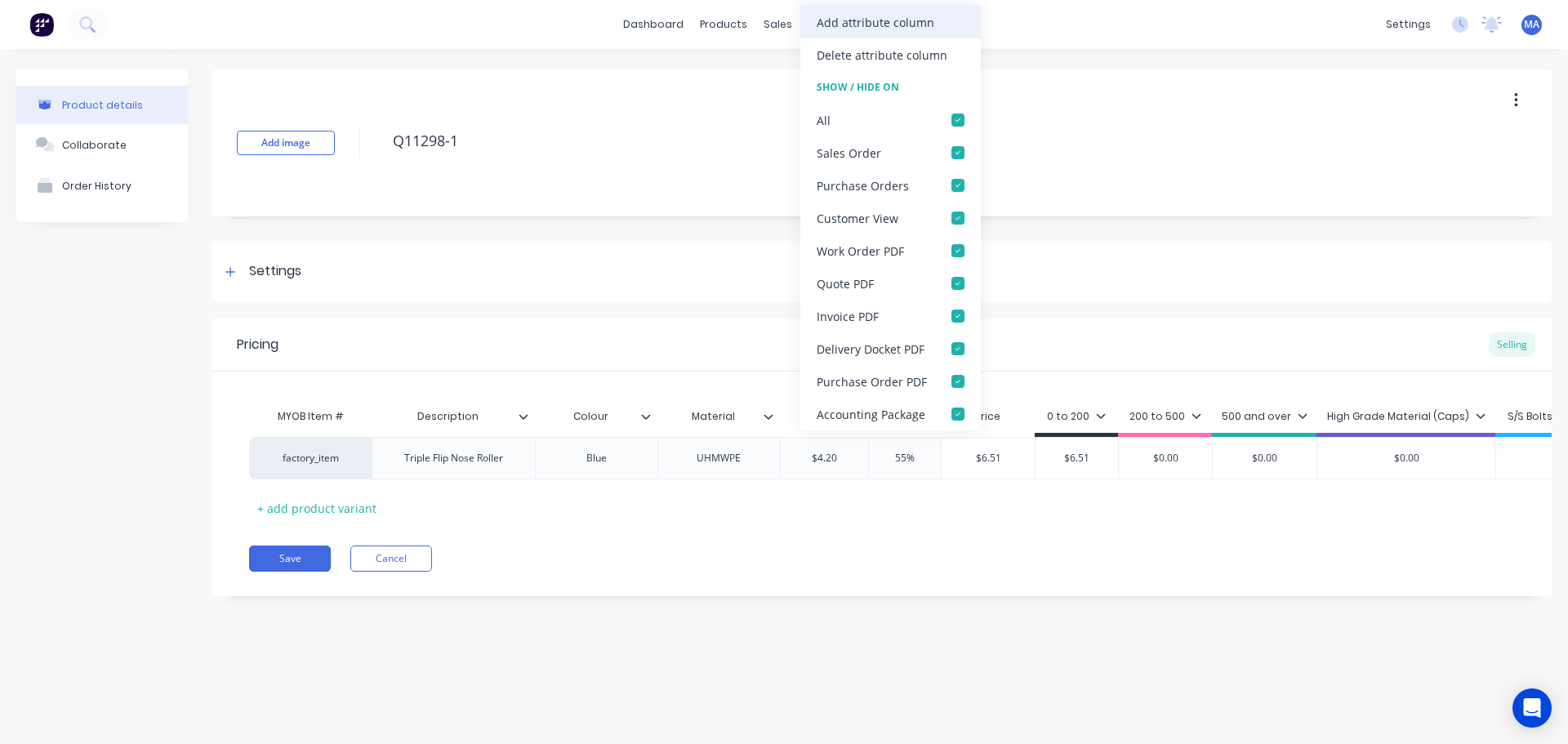
click at [828, 18] on div "Add attribute column" at bounding box center [875, 22] width 117 height 17
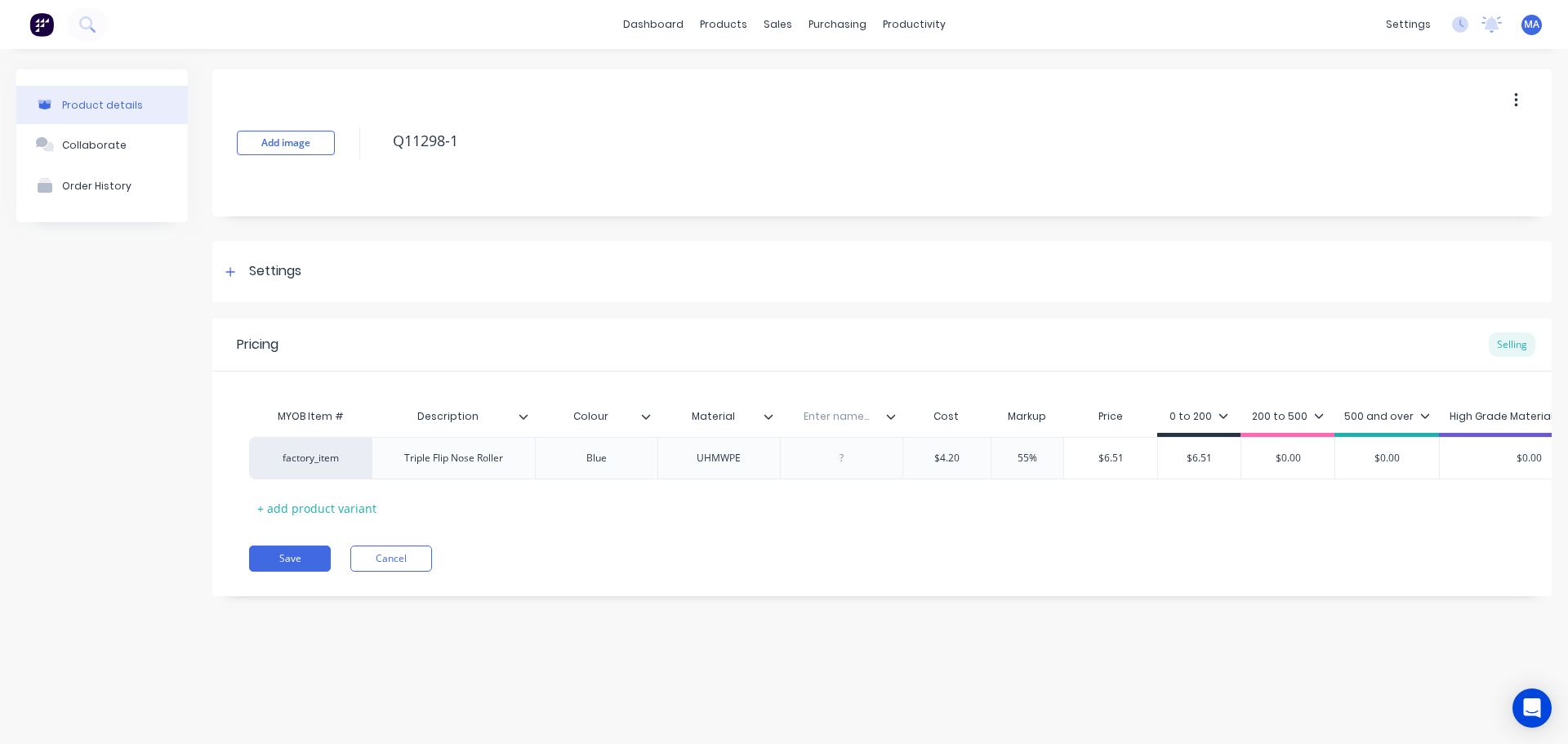
drag, startPoint x: 863, startPoint y: 421, endPoint x: 875, endPoint y: 417, distance: 12.6
click at [863, 421] on input "text" at bounding box center [836, 415] width 112 height 14
click at [844, 458] on div at bounding box center [841, 458] width 82 height 21
click at [116, 150] on div "Collaborate" at bounding box center [94, 144] width 64 height 13
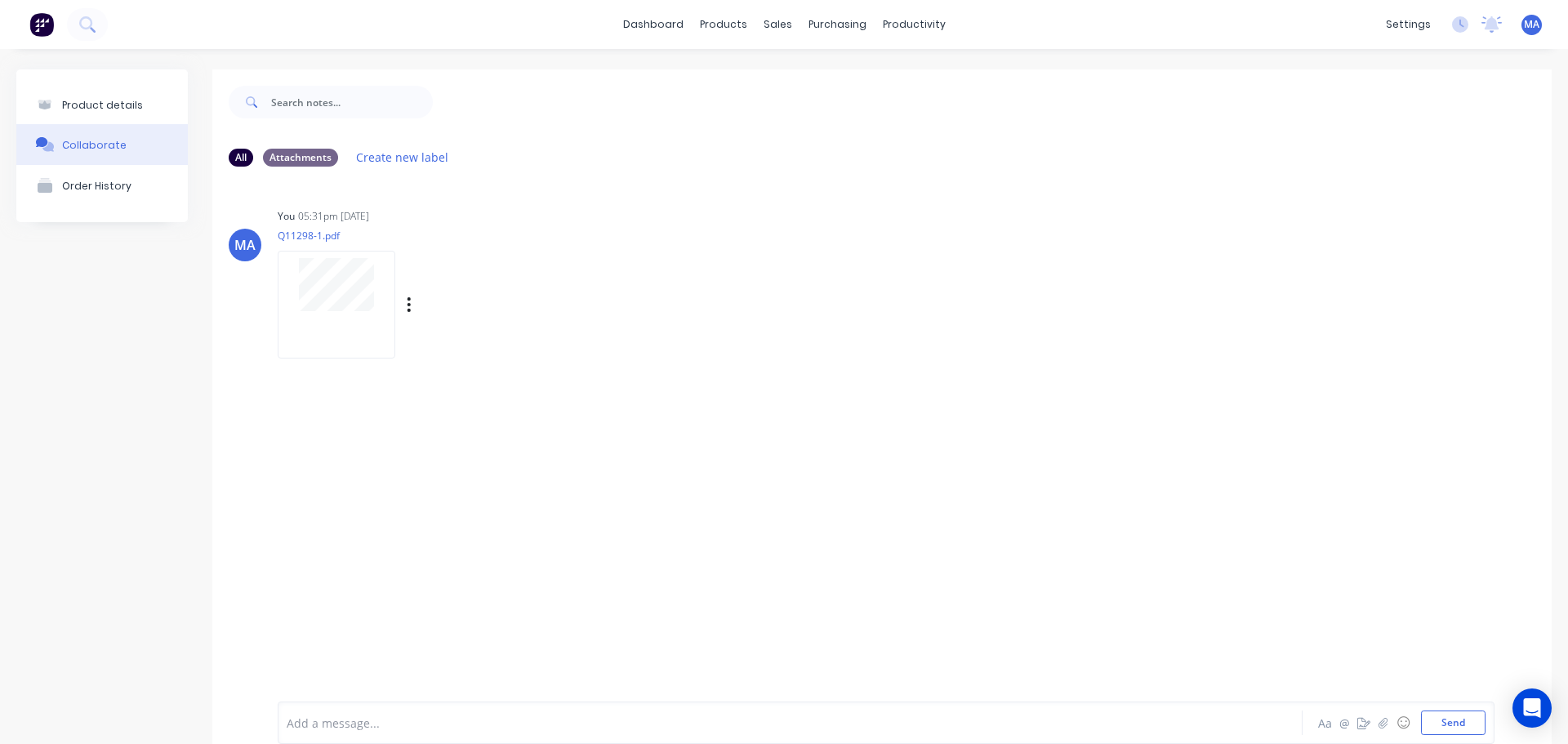
click at [340, 256] on div at bounding box center [336, 304] width 117 height 107
click at [94, 89] on button "Product details" at bounding box center [101, 105] width 172 height 38
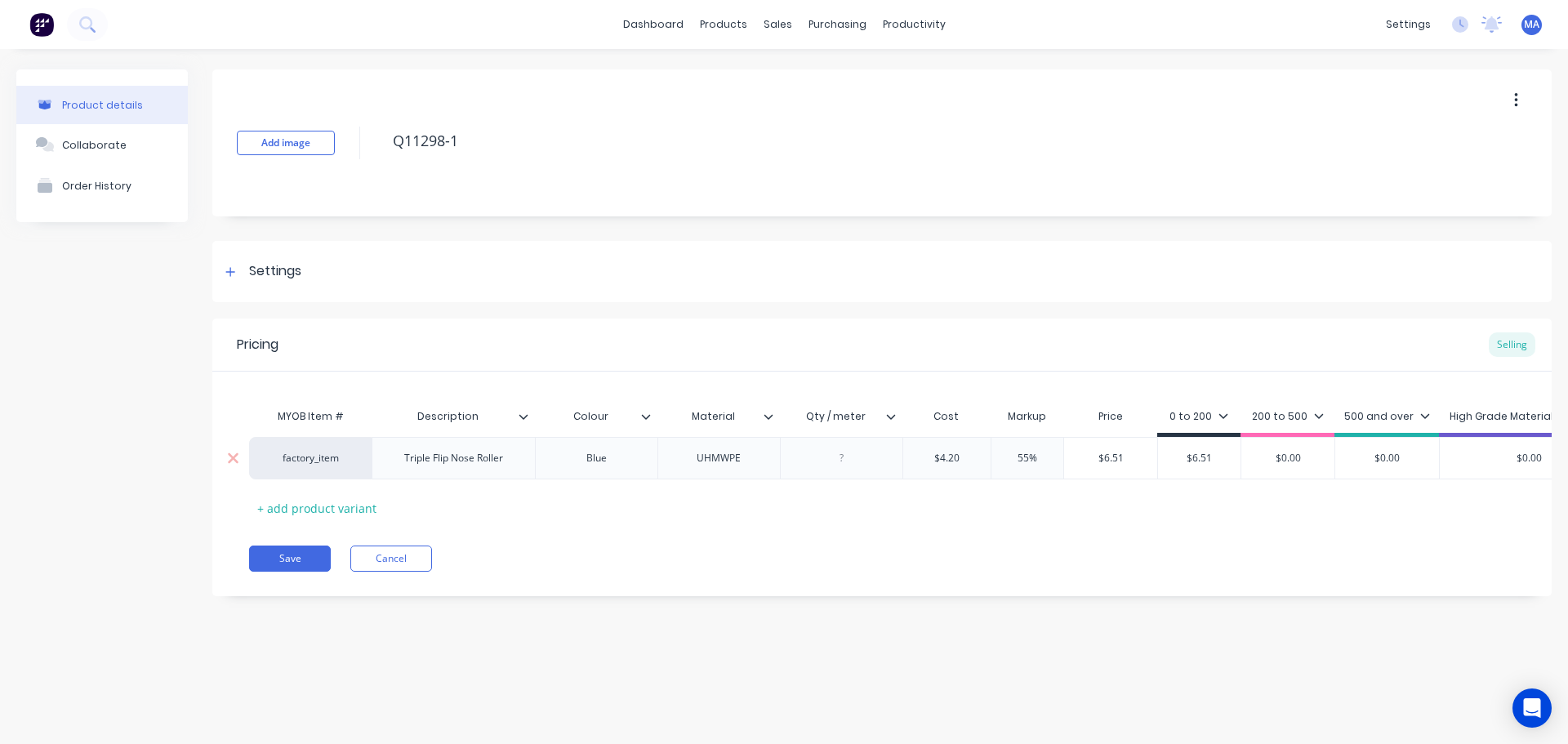
click at [849, 442] on div at bounding box center [841, 458] width 122 height 42
click at [843, 459] on div at bounding box center [841, 458] width 82 height 21
click at [893, 414] on icon at bounding box center [891, 416] width 10 height 10
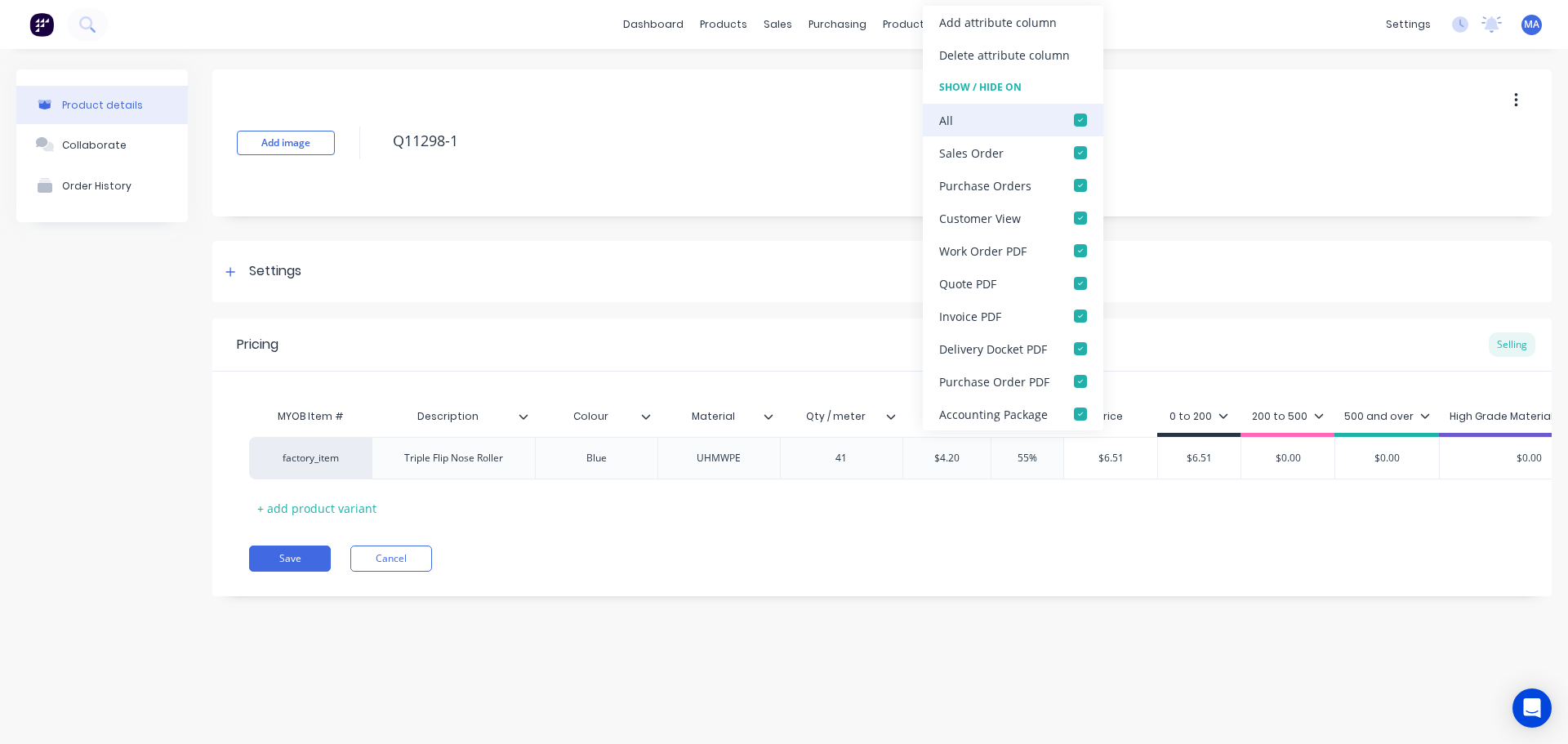
click at [1070, 117] on div at bounding box center [1081, 120] width 33 height 33
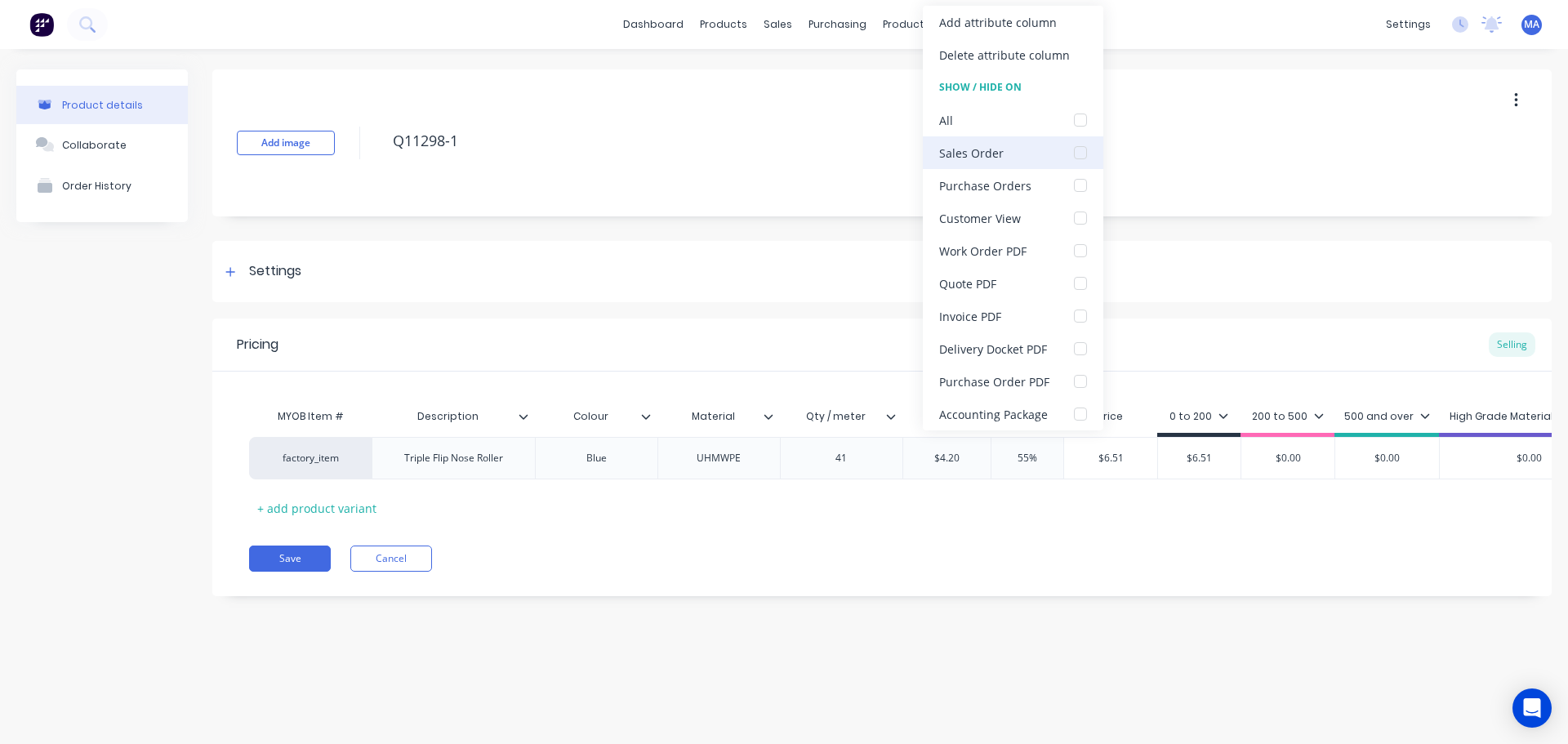
click at [1078, 153] on div at bounding box center [1081, 152] width 33 height 33
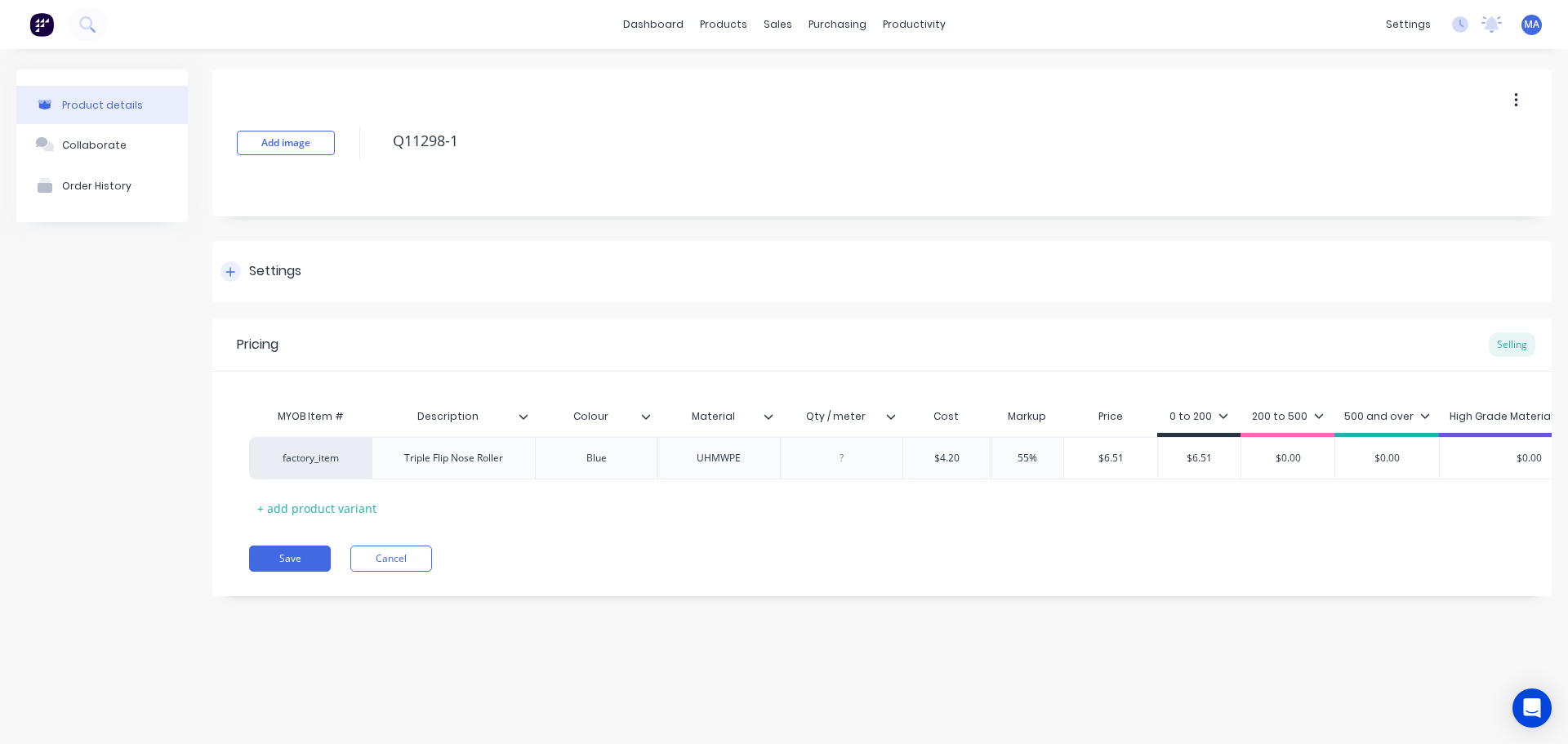
click at [781, 251] on div "Settings" at bounding box center [882, 271] width 1340 height 62
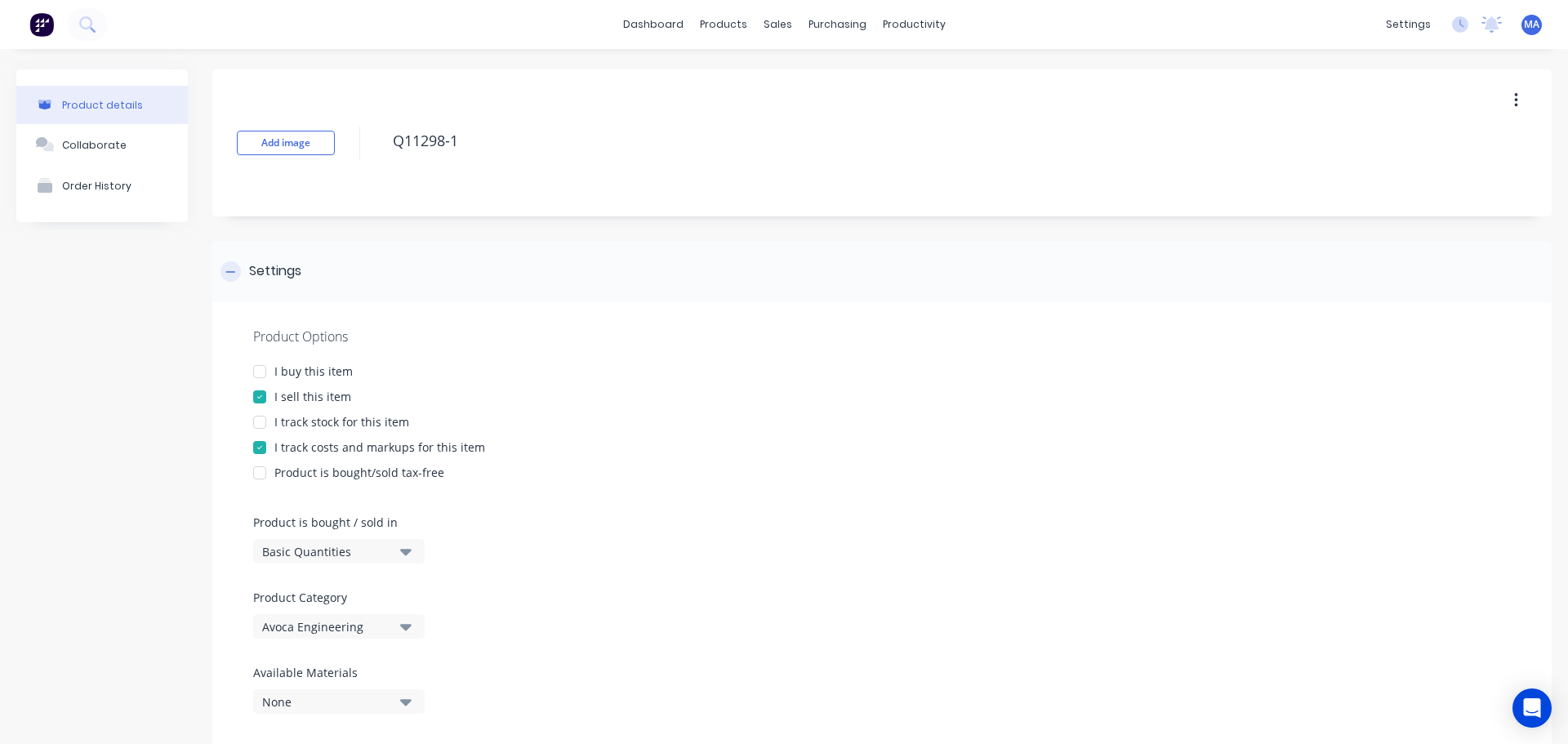
click at [419, 280] on div "Settings" at bounding box center [882, 271] width 1340 height 62
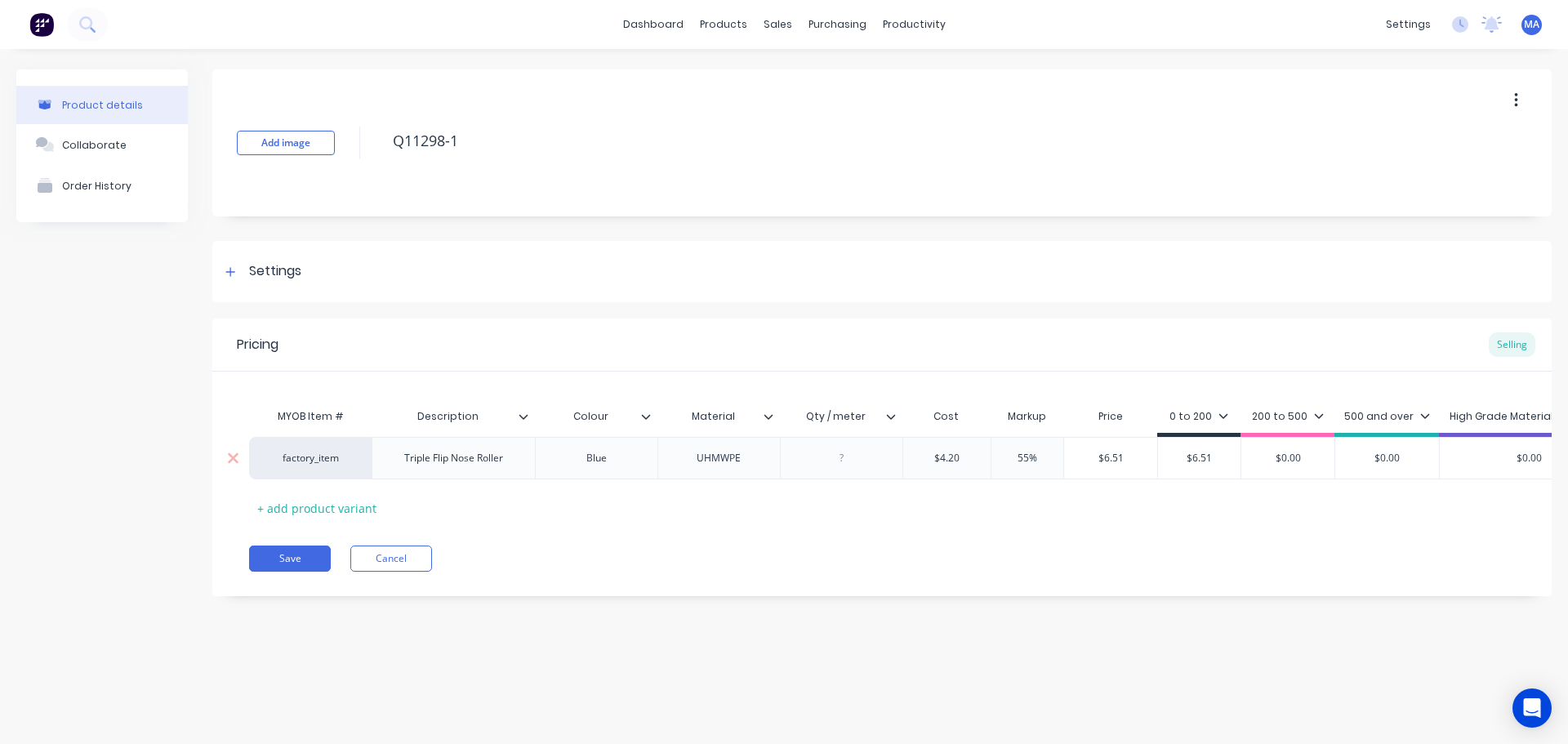
click at [852, 464] on div at bounding box center [841, 458] width 82 height 21
click at [314, 572] on button "Save" at bounding box center [290, 558] width 82 height 26
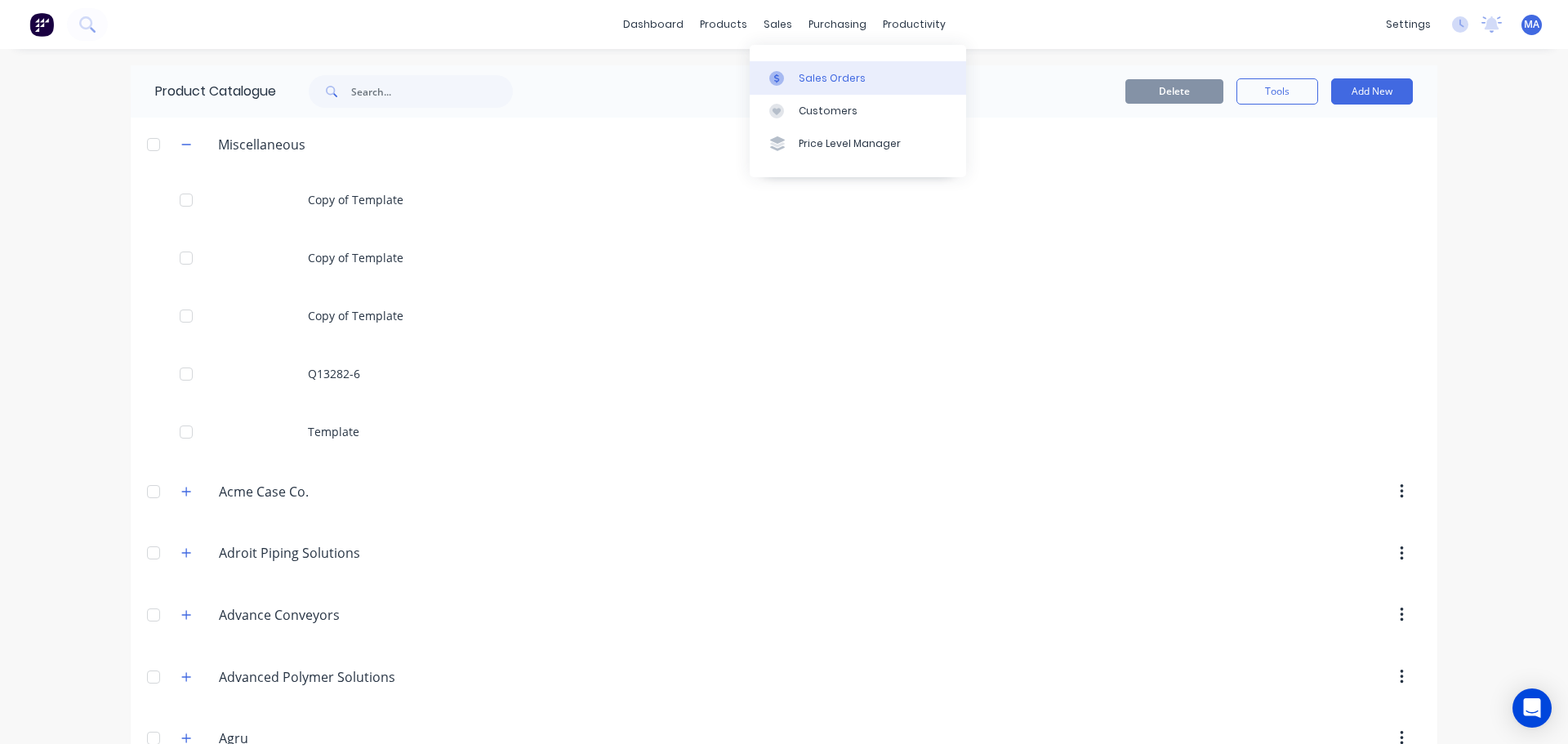
click at [792, 81] on div at bounding box center [781, 78] width 24 height 14
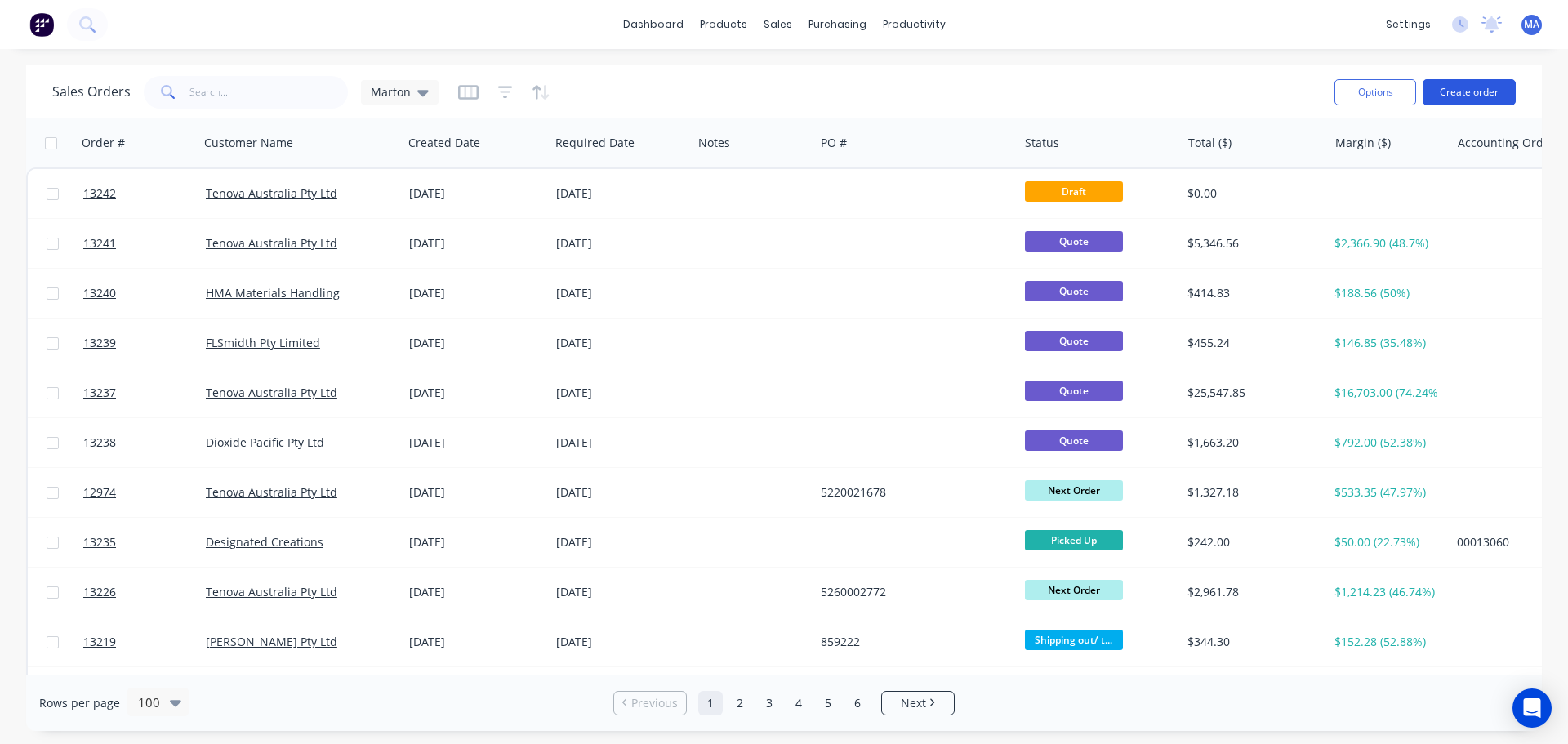
click at [1462, 90] on button "Create order" at bounding box center [1469, 92] width 93 height 26
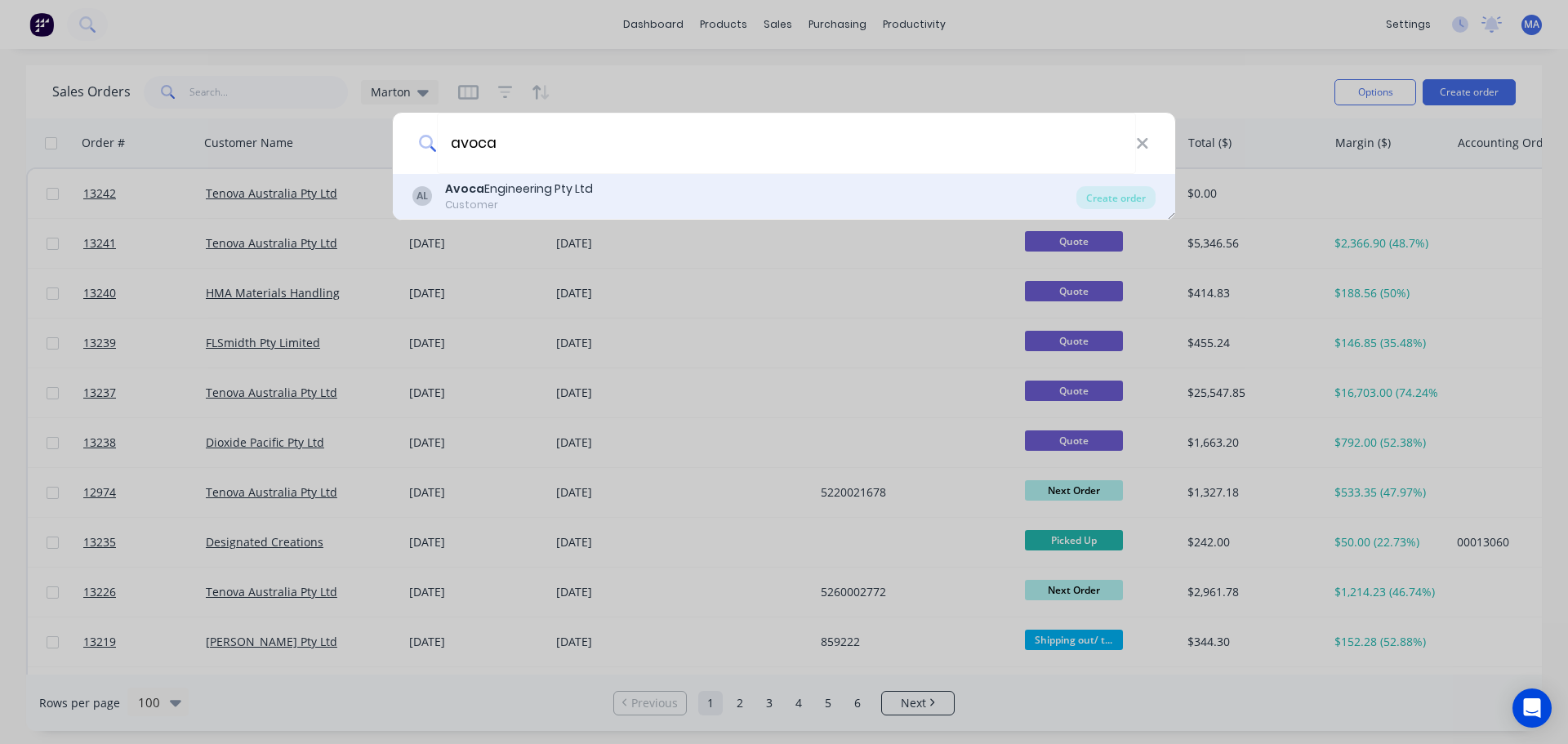
click at [531, 190] on div "Avoca Engineering Pty Ltd" at bounding box center [519, 189] width 148 height 17
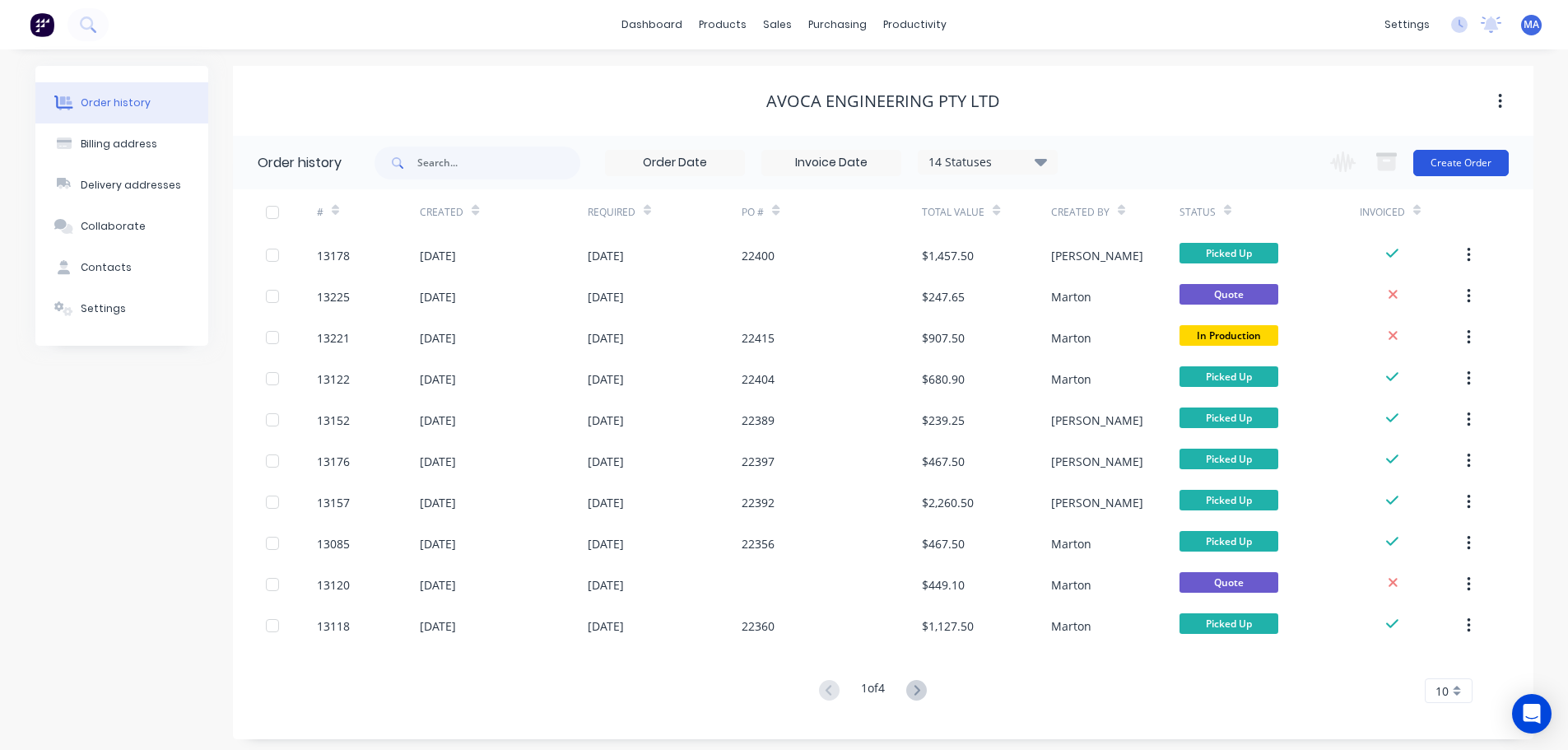
click at [1492, 170] on button "Create Order" at bounding box center [1461, 163] width 95 height 26
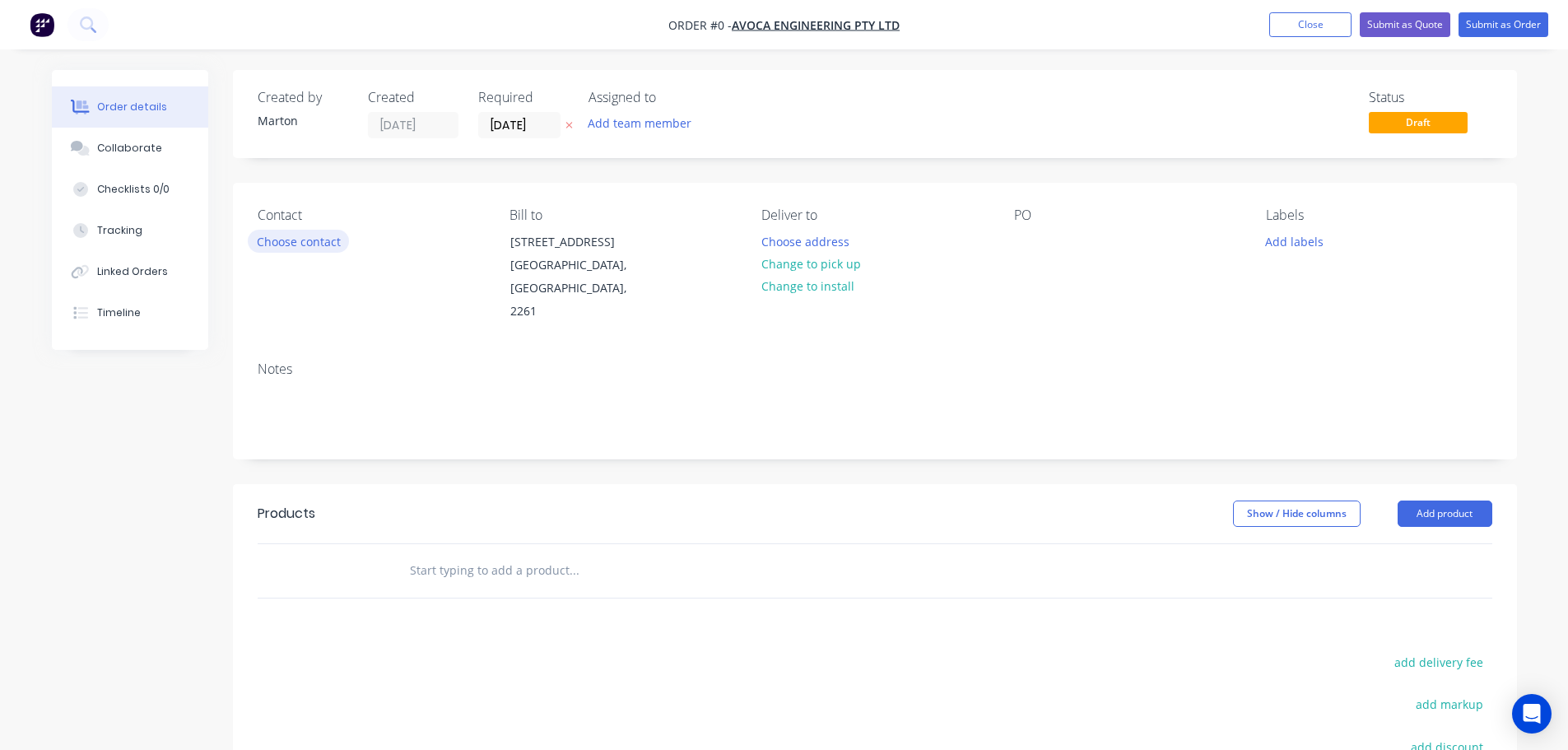
click at [322, 241] on button "Choose contact" at bounding box center [298, 241] width 101 height 22
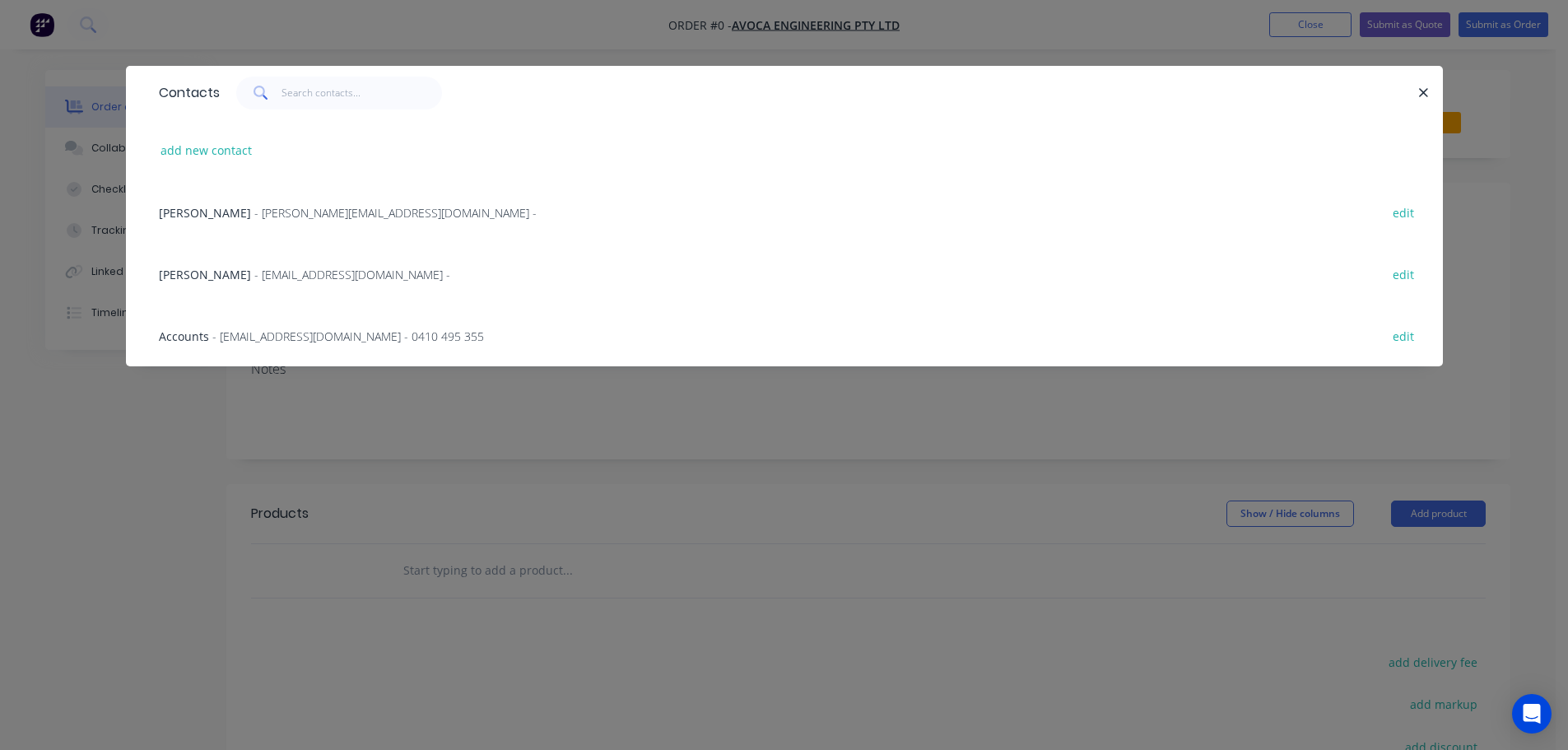
click at [226, 261] on div "Leanne Calleija - reception@avocaengineering.com.au - edit" at bounding box center [784, 273] width 1268 height 62
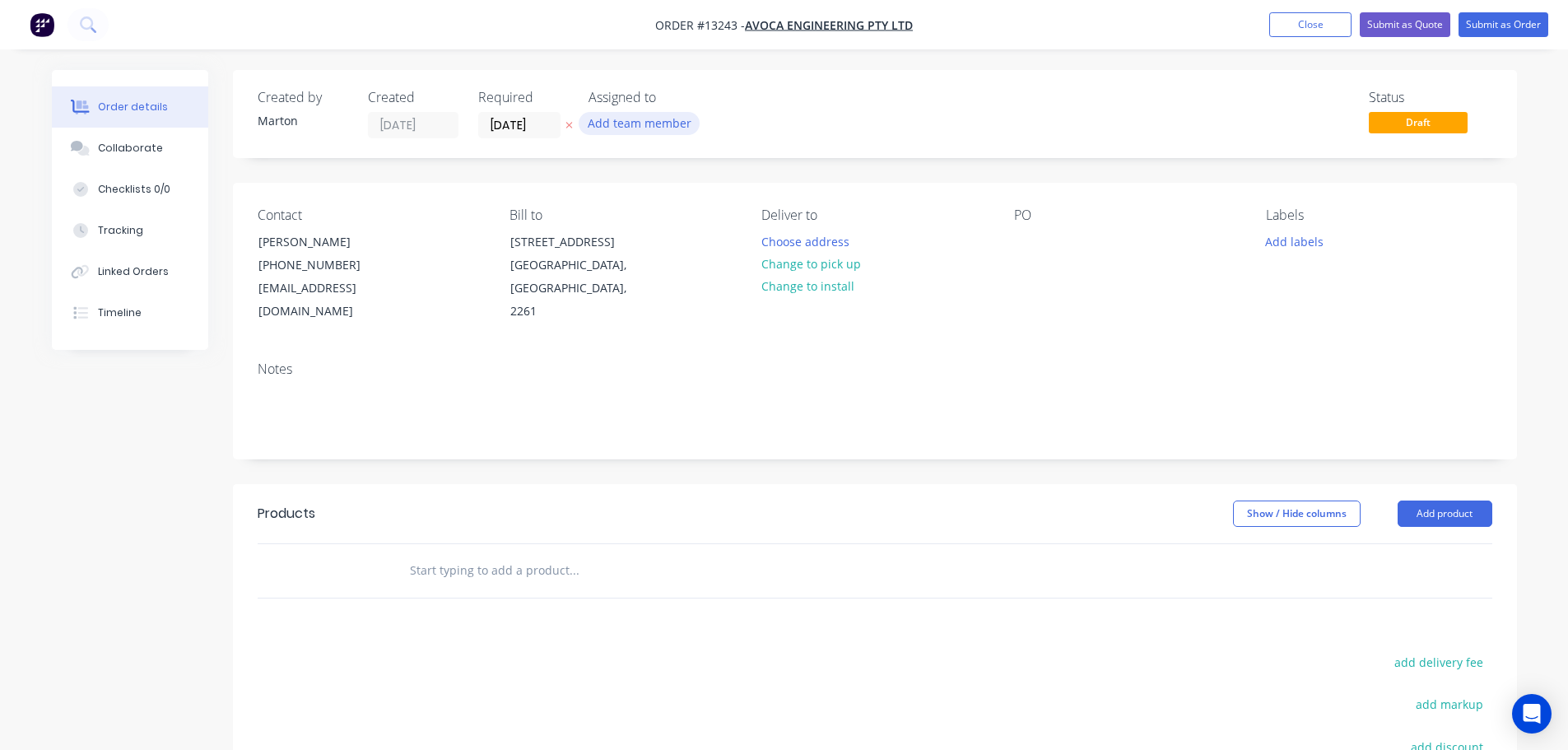
click at [631, 135] on button "Add team member" at bounding box center [639, 123] width 121 height 22
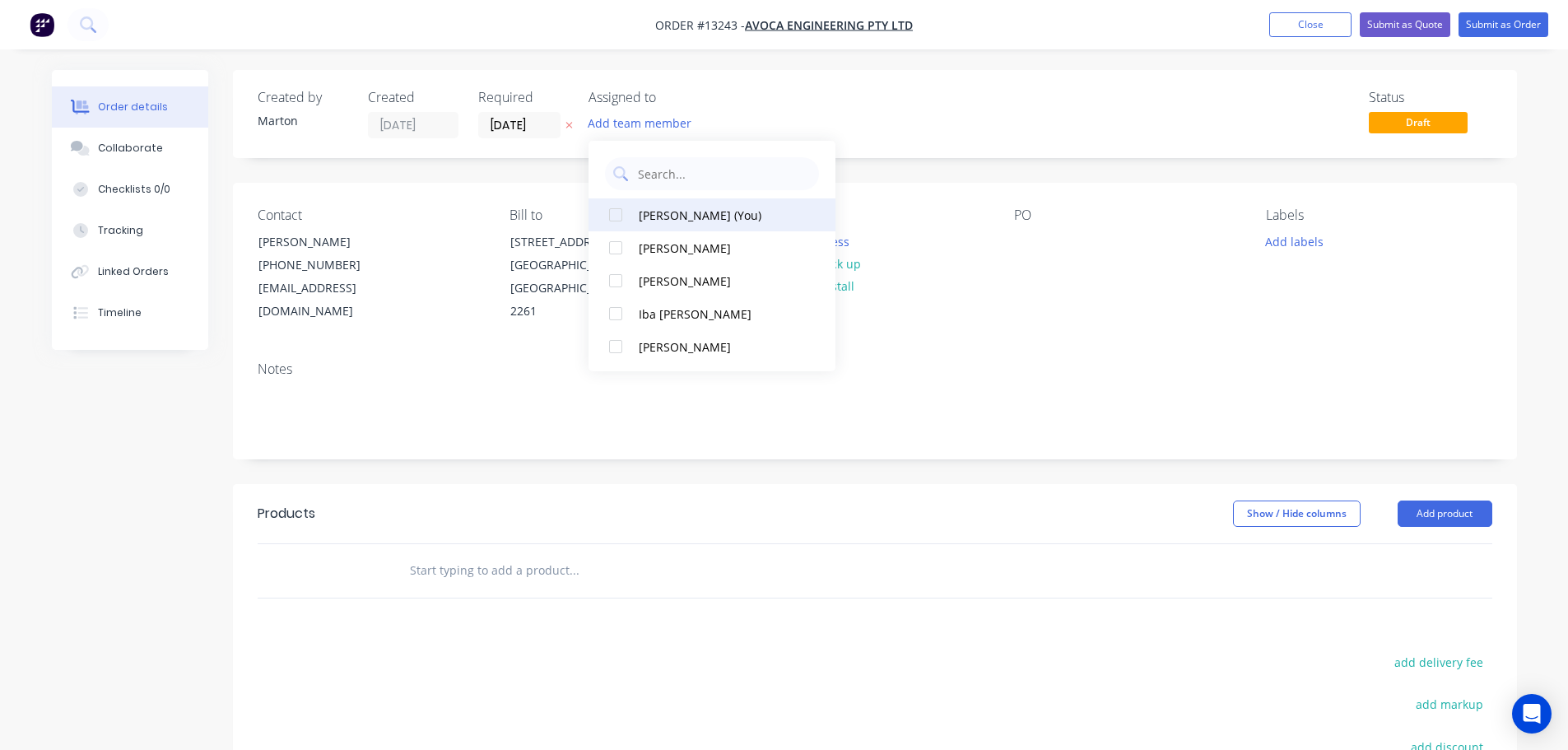
click at [609, 224] on div at bounding box center [615, 215] width 33 height 33
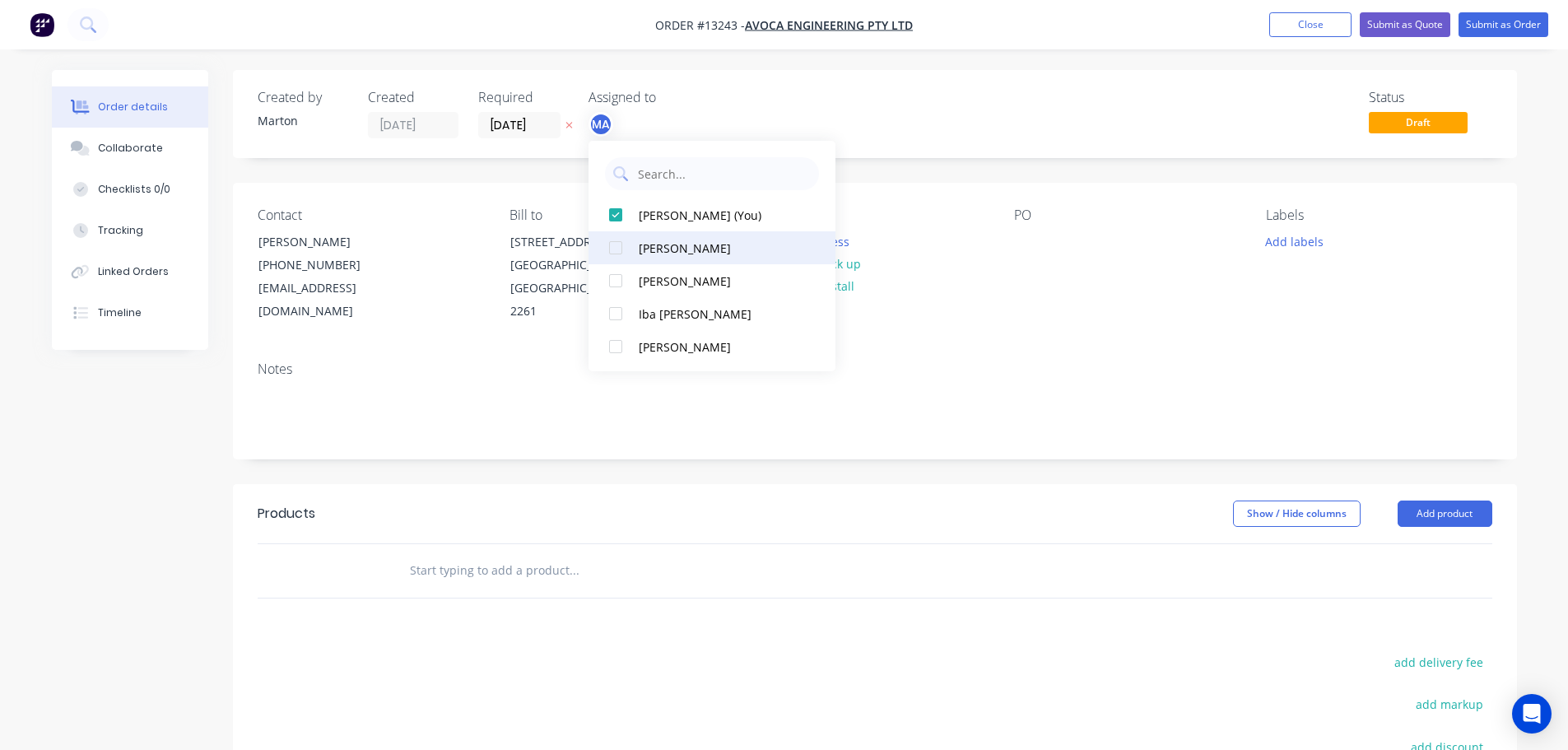
click at [612, 250] on div at bounding box center [615, 248] width 33 height 33
click at [614, 273] on div at bounding box center [615, 280] width 33 height 33
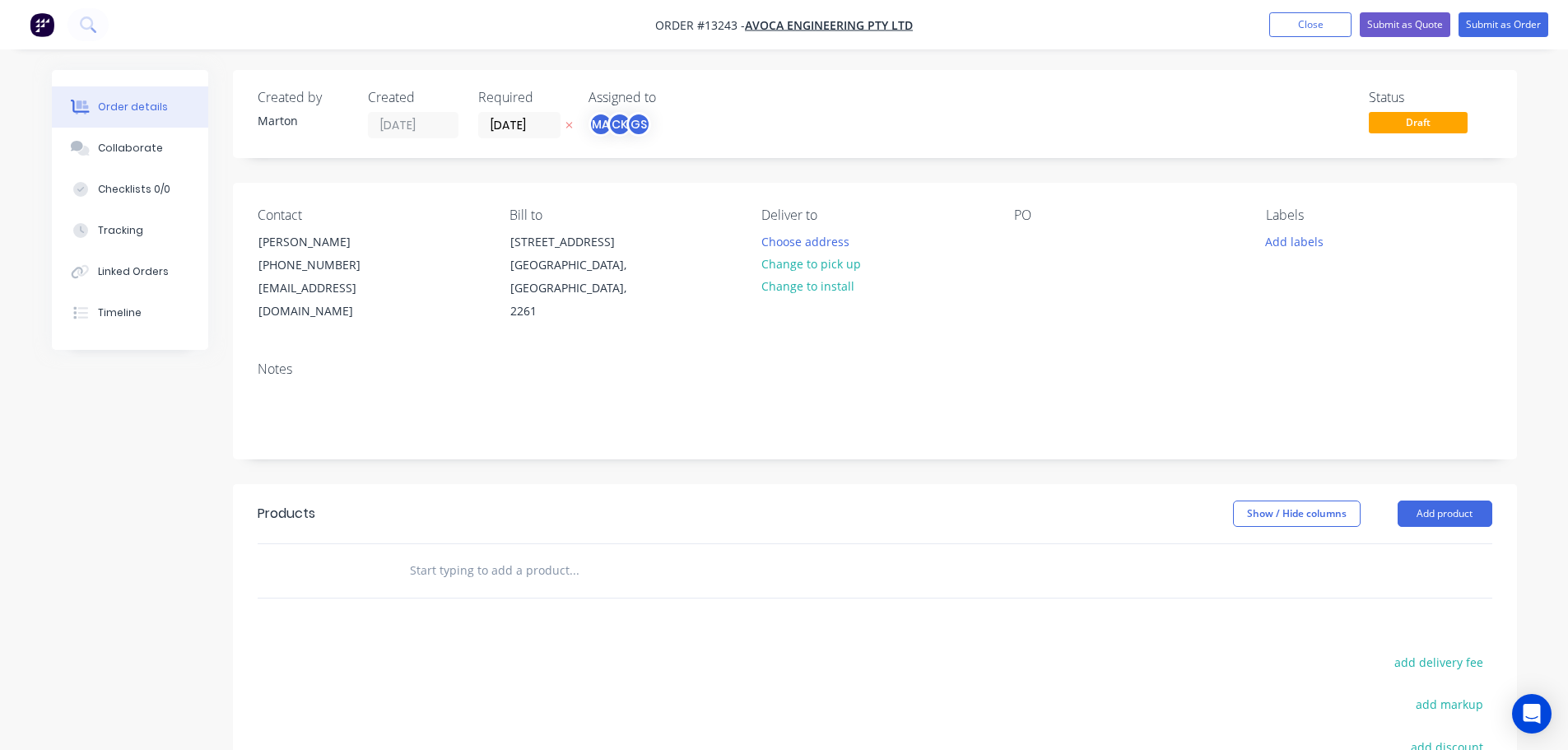
click at [768, 100] on div "Status Draft" at bounding box center [1123, 113] width 739 height 49
click at [520, 123] on input "[DATE]" at bounding box center [519, 124] width 81 height 25
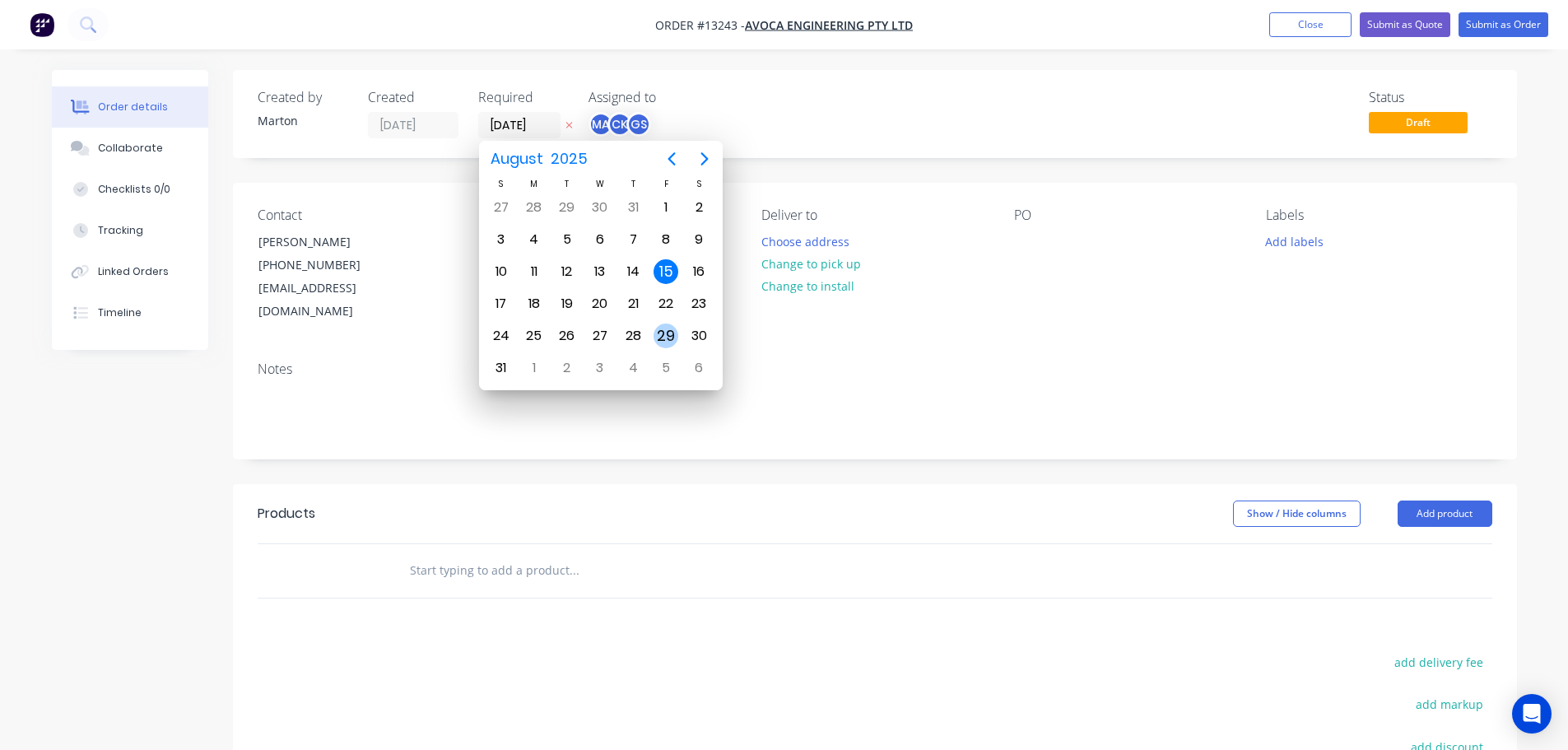
click at [667, 323] on div "29" at bounding box center [666, 335] width 25 height 25
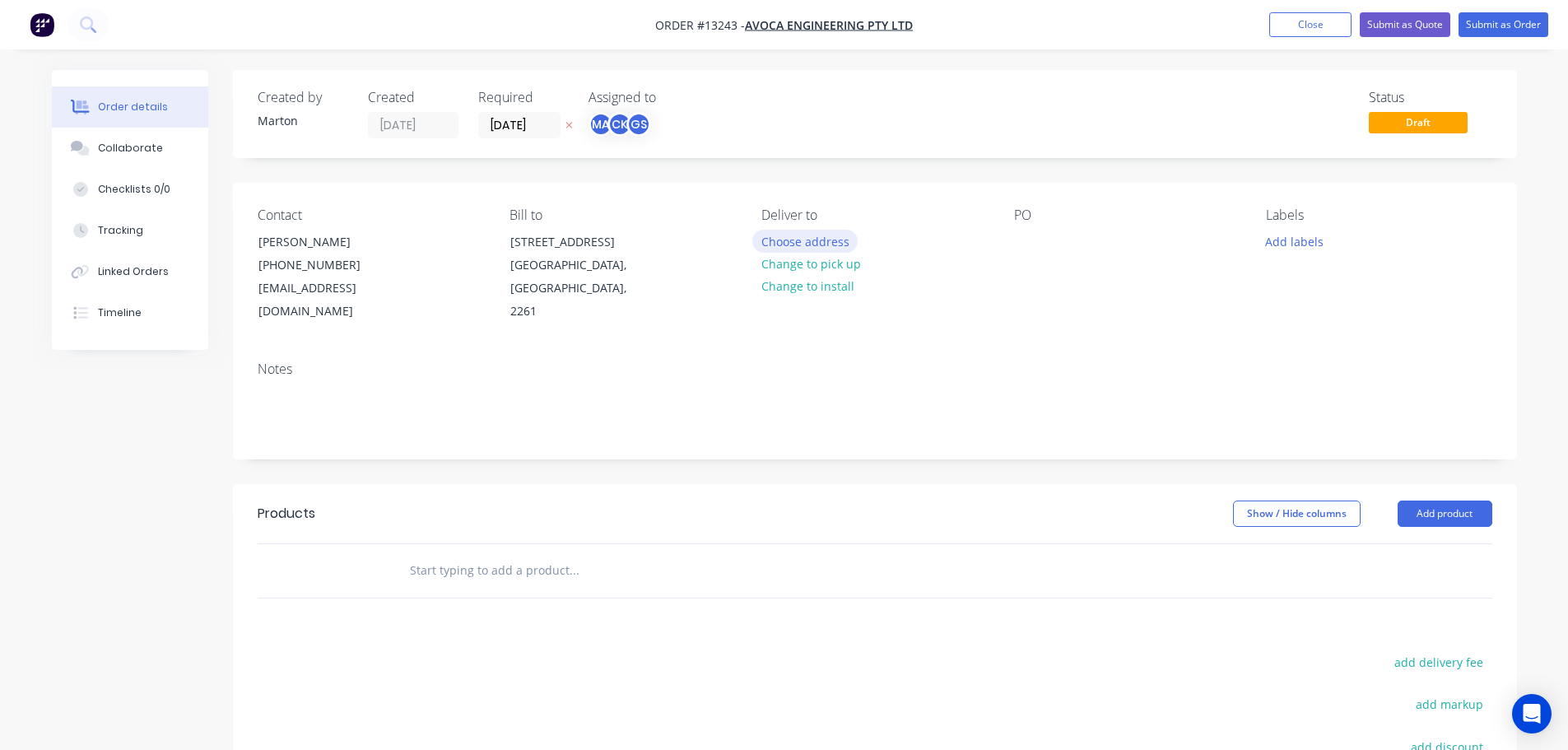
click at [785, 232] on button "Choose address" at bounding box center [805, 241] width 106 height 22
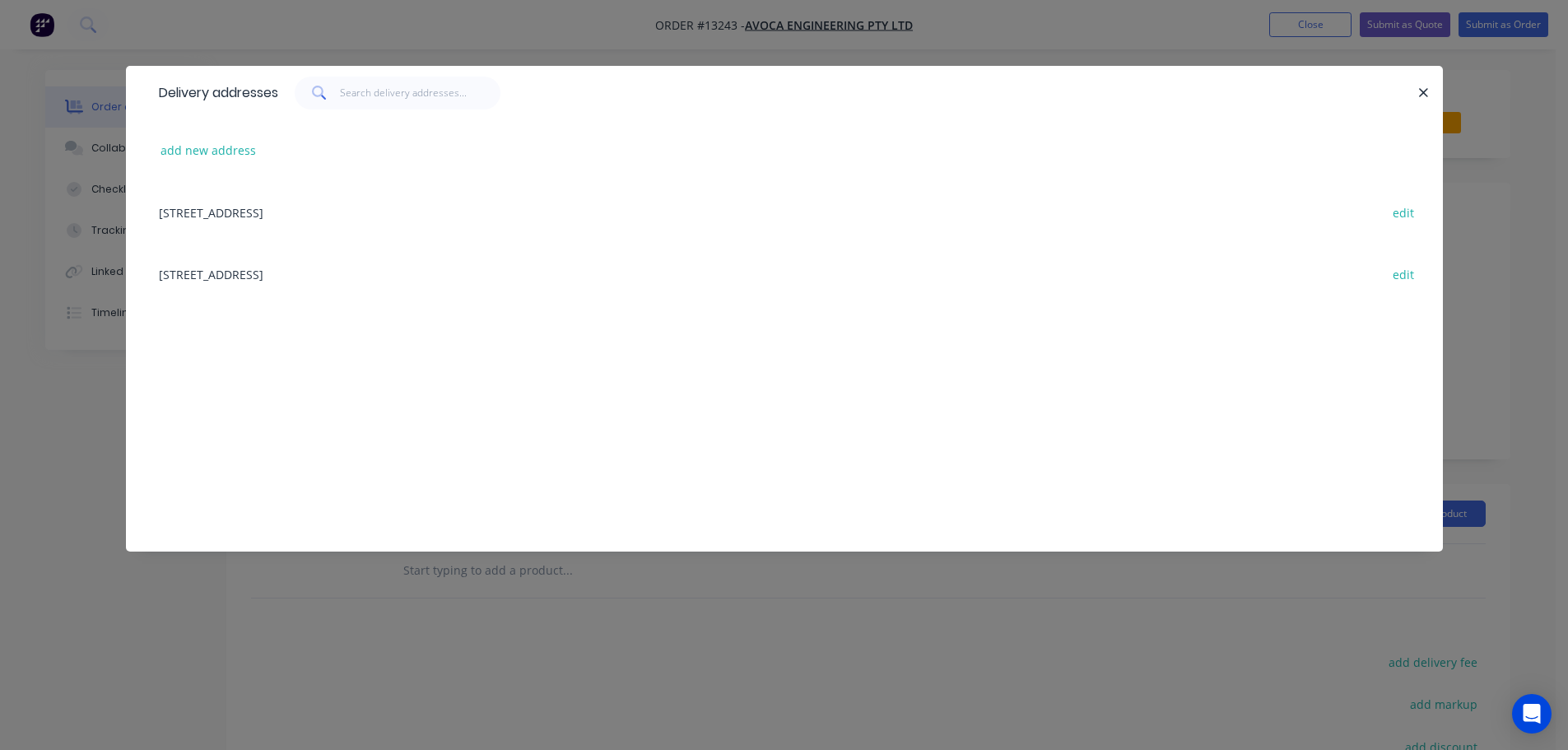
click at [402, 265] on div "unit 5/7 Enterprise Drive, Berkeley Vale, New South Wales, Australia, 2261 edit" at bounding box center [784, 273] width 1268 height 62
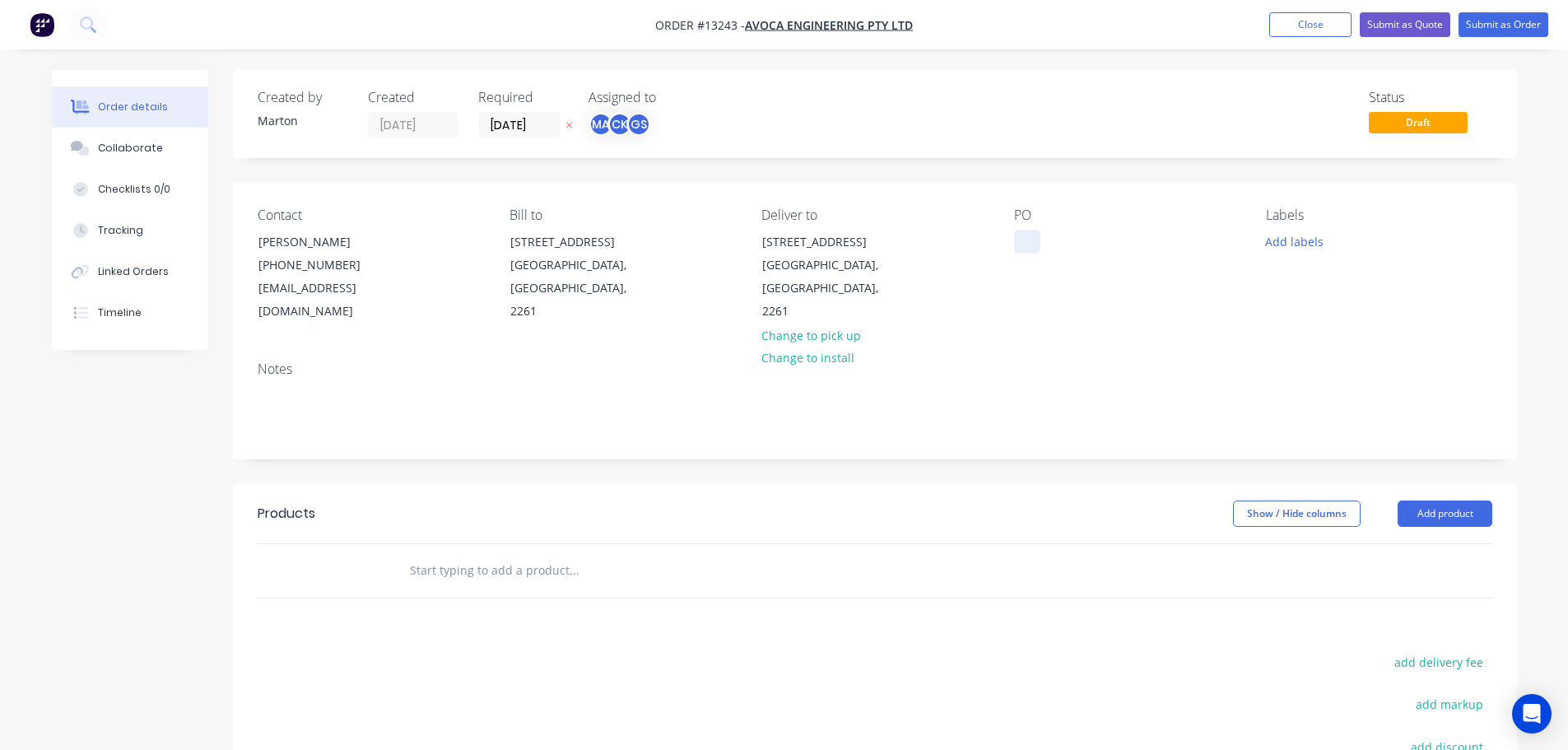
click at [1024, 237] on div at bounding box center [1027, 242] width 26 height 24
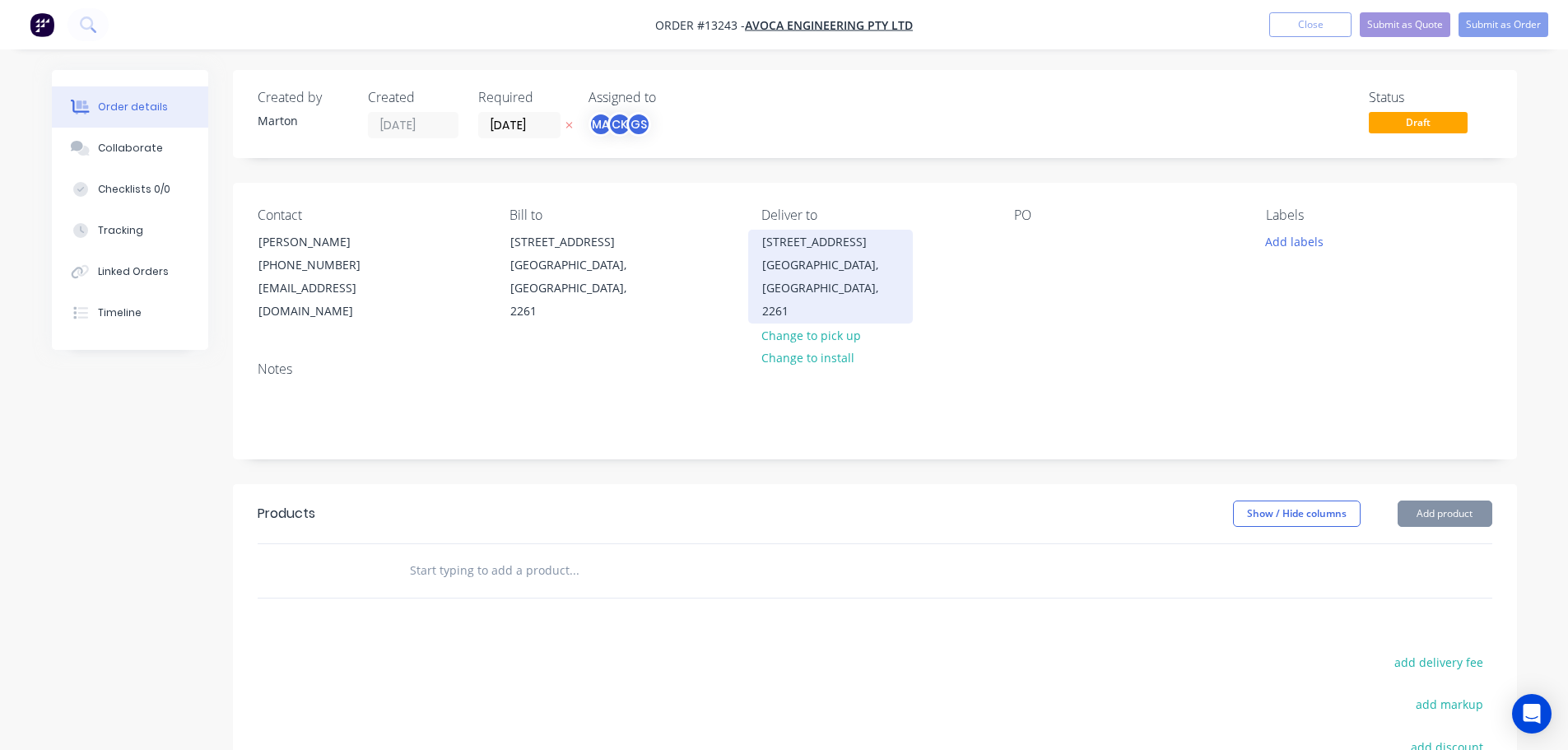
click at [813, 286] on div "Berkeley Vale, New South Wales, 2261" at bounding box center [830, 288] width 137 height 69
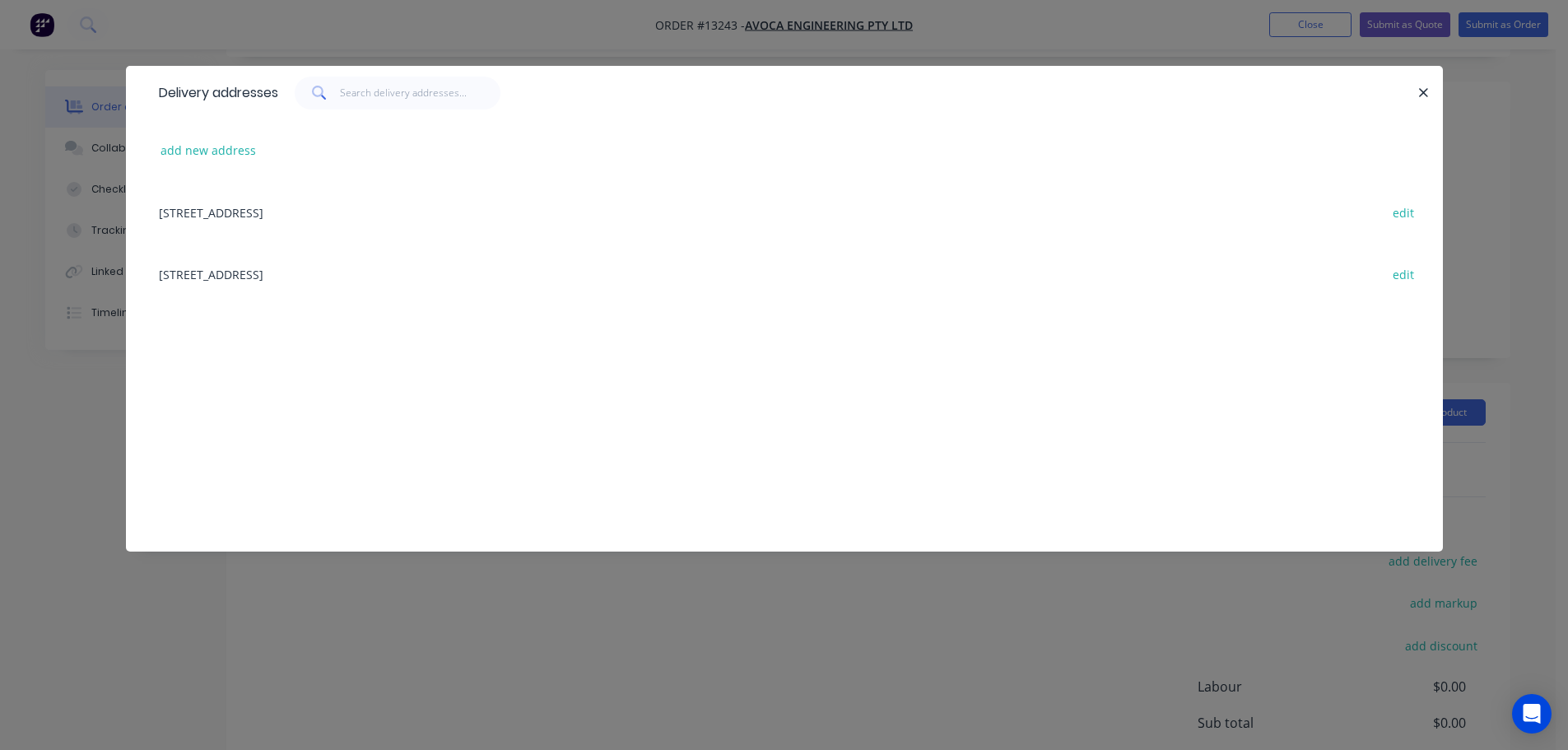
scroll to position [81, 0]
click at [1429, 98] on icon "button" at bounding box center [1423, 93] width 11 height 14
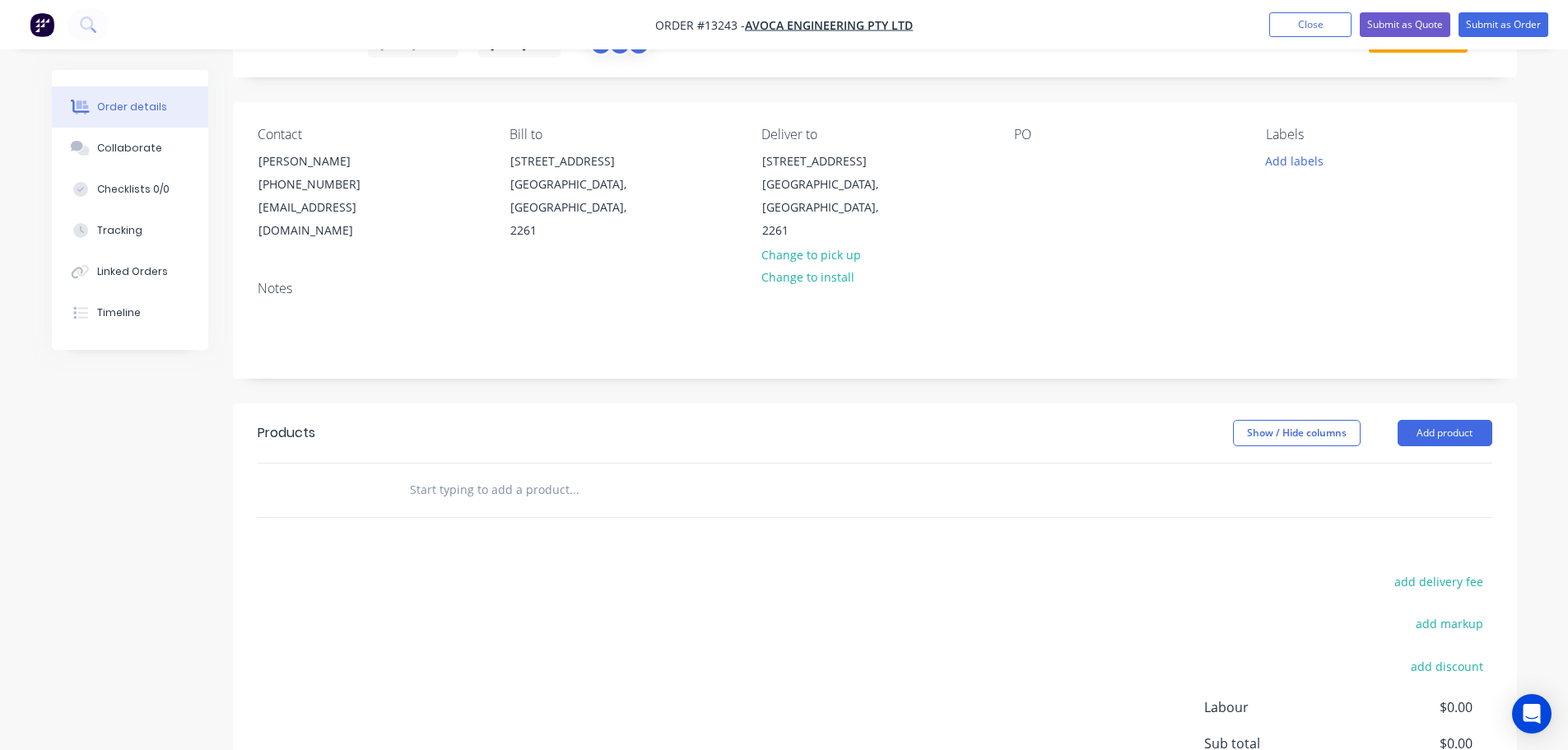
click at [507, 473] on input "text" at bounding box center [574, 490] width 329 height 33
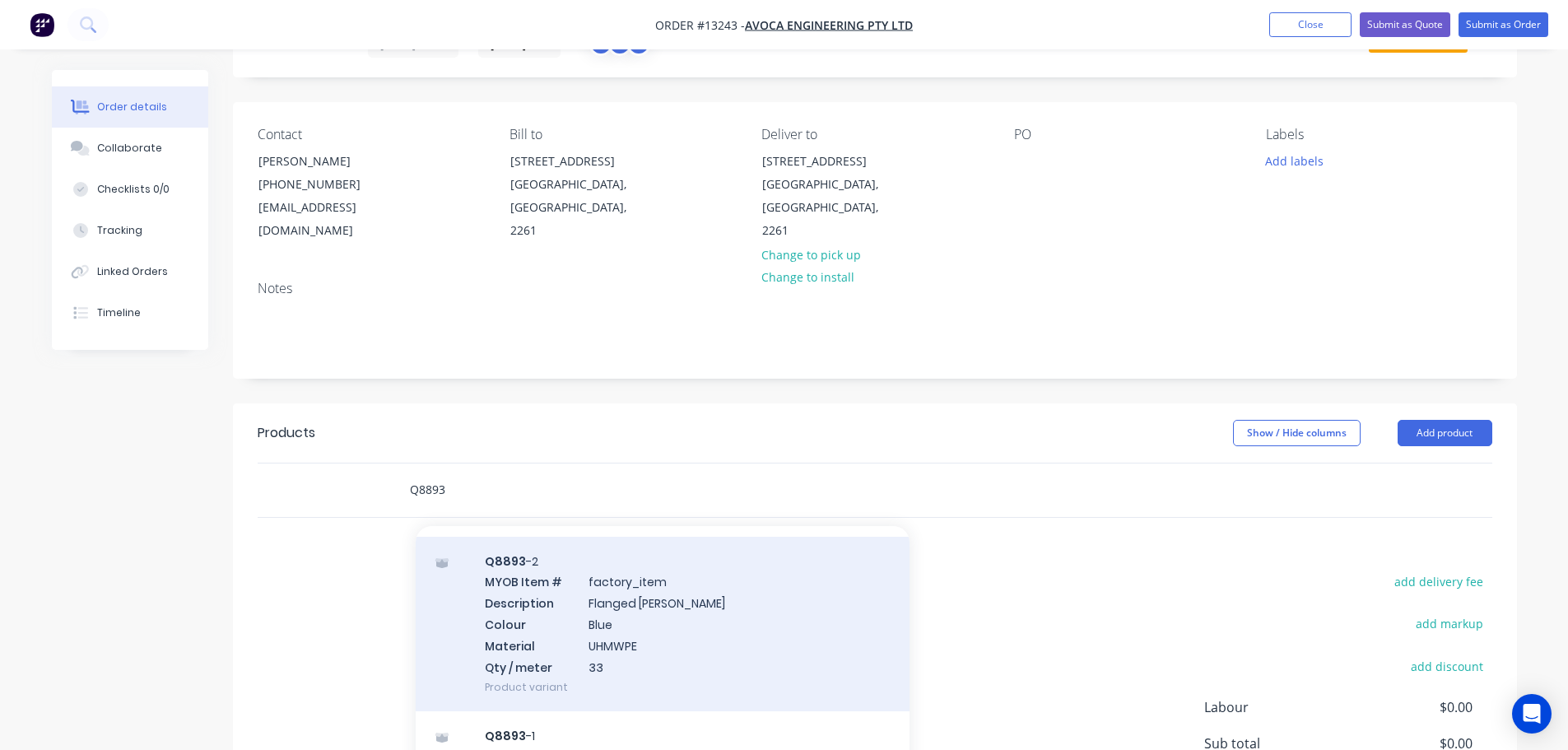
scroll to position [83, 0]
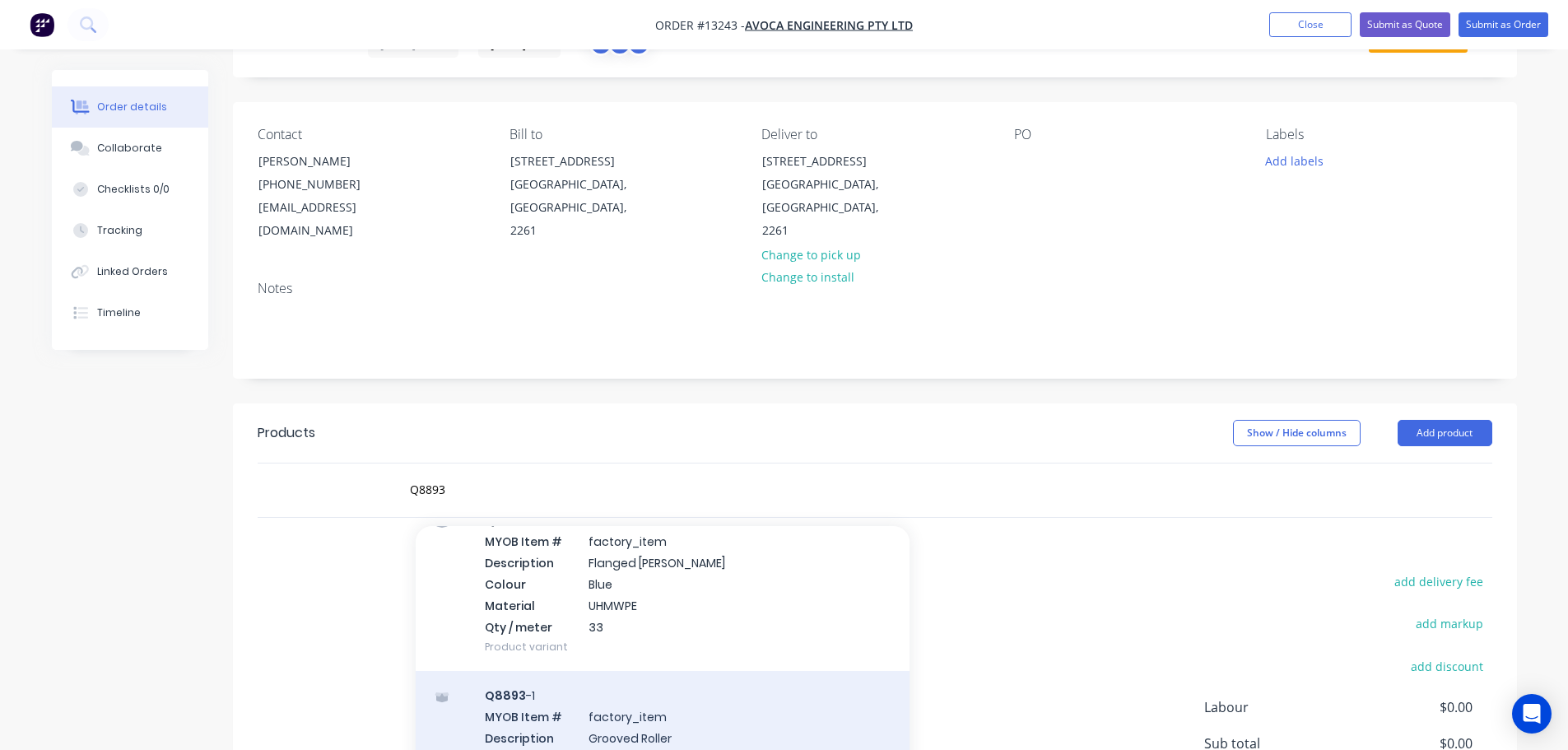
click at [696, 681] on div "Q8893 -1 MYOB Item # factory_item Description Grooved Roller Colour Blue Materi…" at bounding box center [662, 759] width 494 height 175
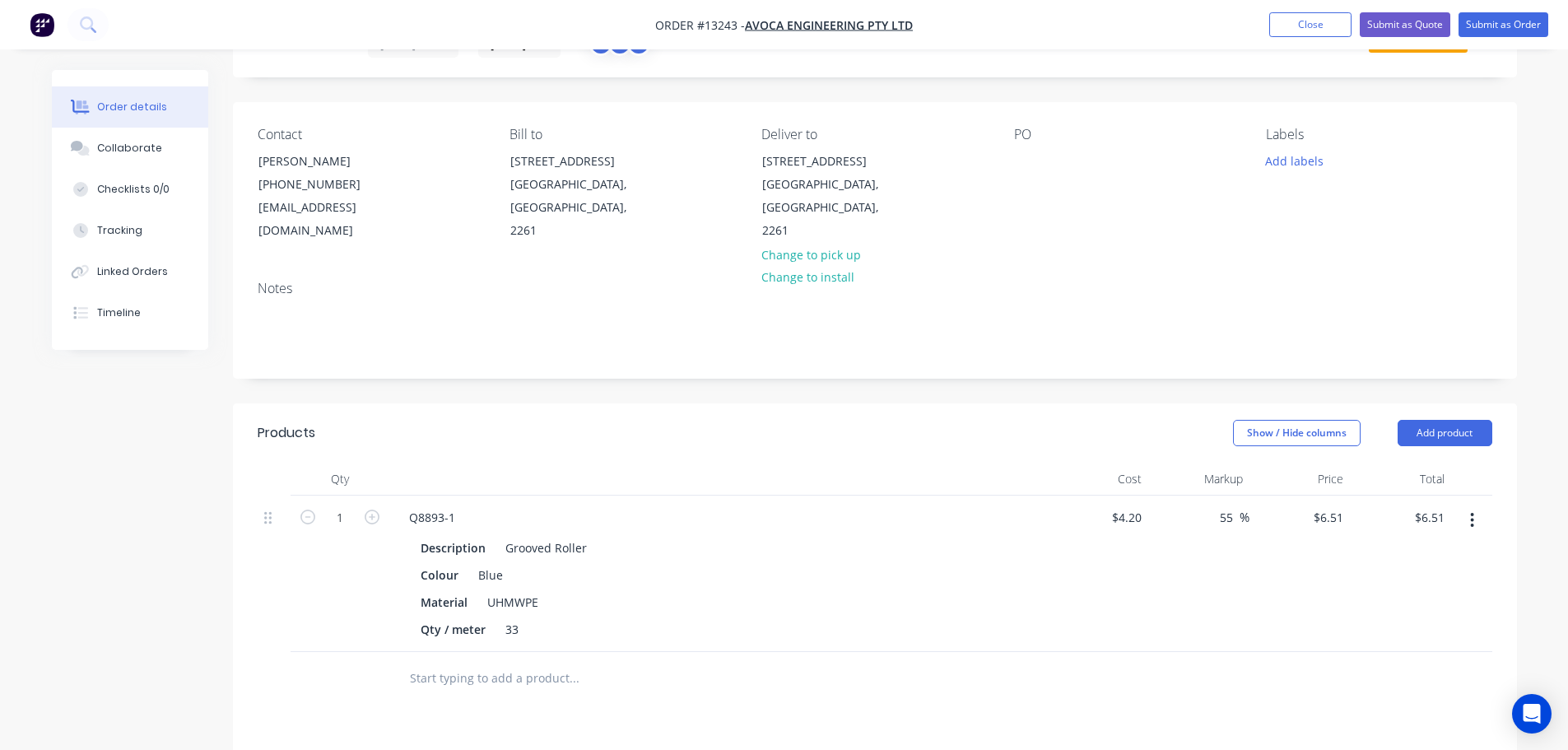
click at [488, 661] on input "text" at bounding box center [574, 678] width 329 height 33
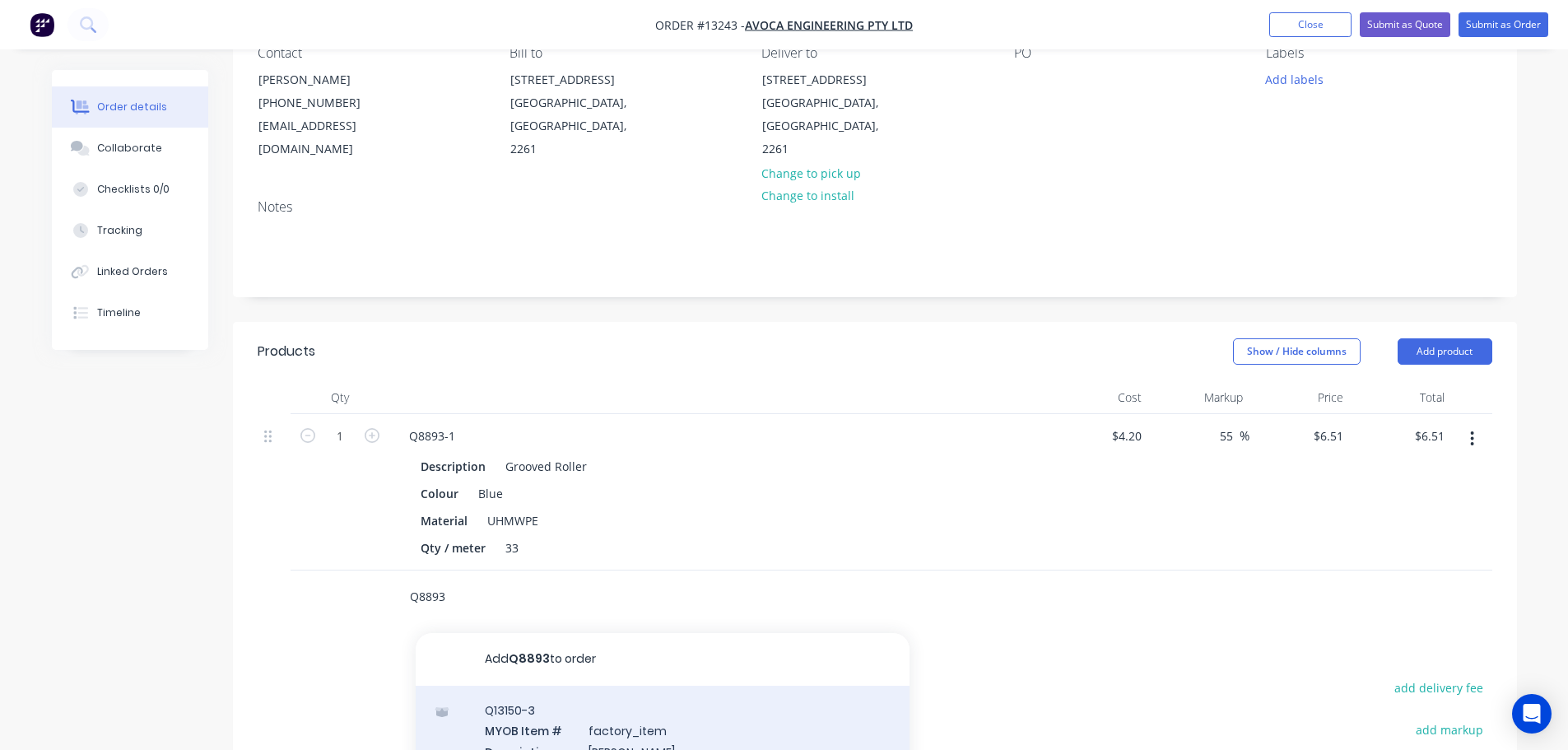
scroll to position [163, 0]
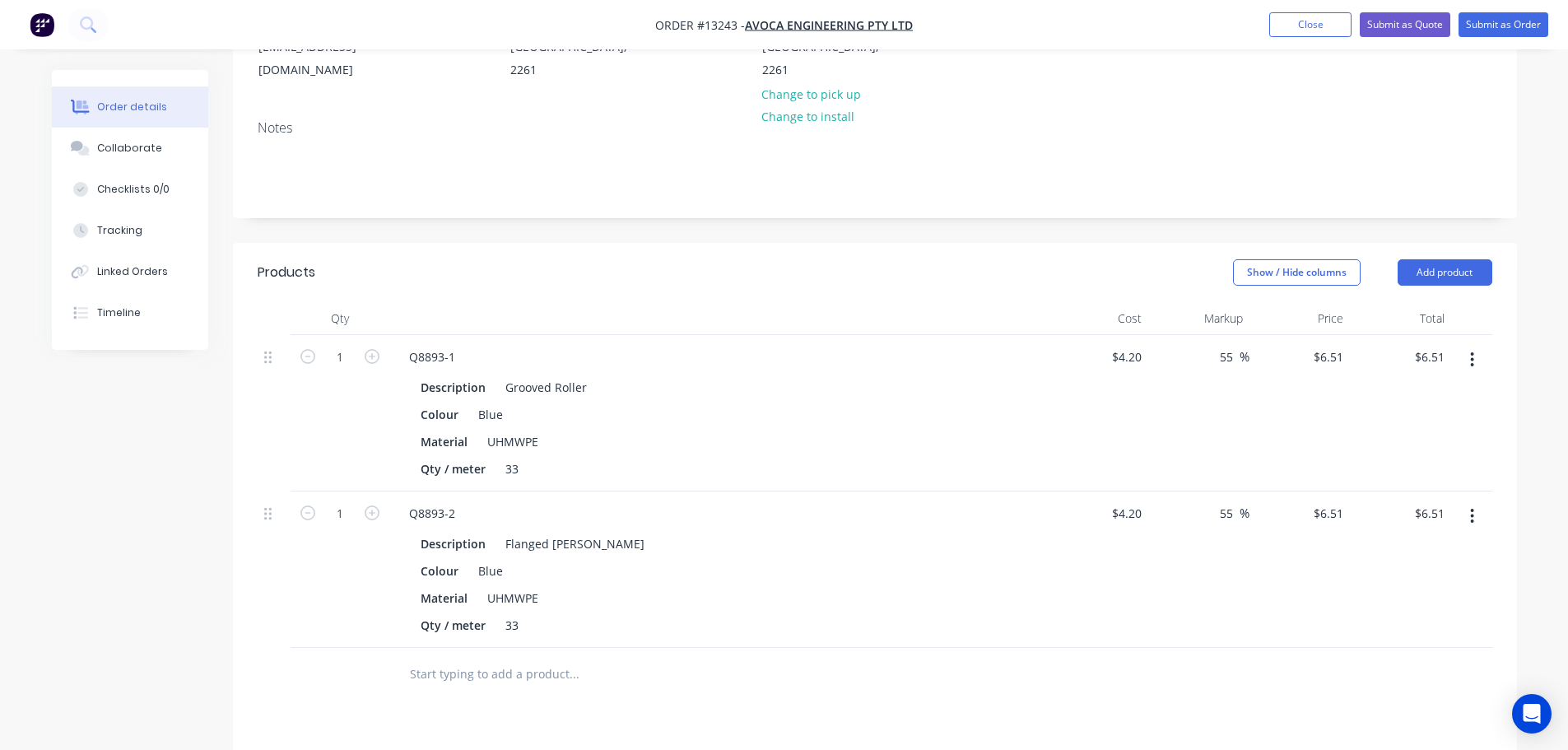
scroll to position [245, 0]
click at [485, 654] on input "text" at bounding box center [574, 670] width 329 height 33
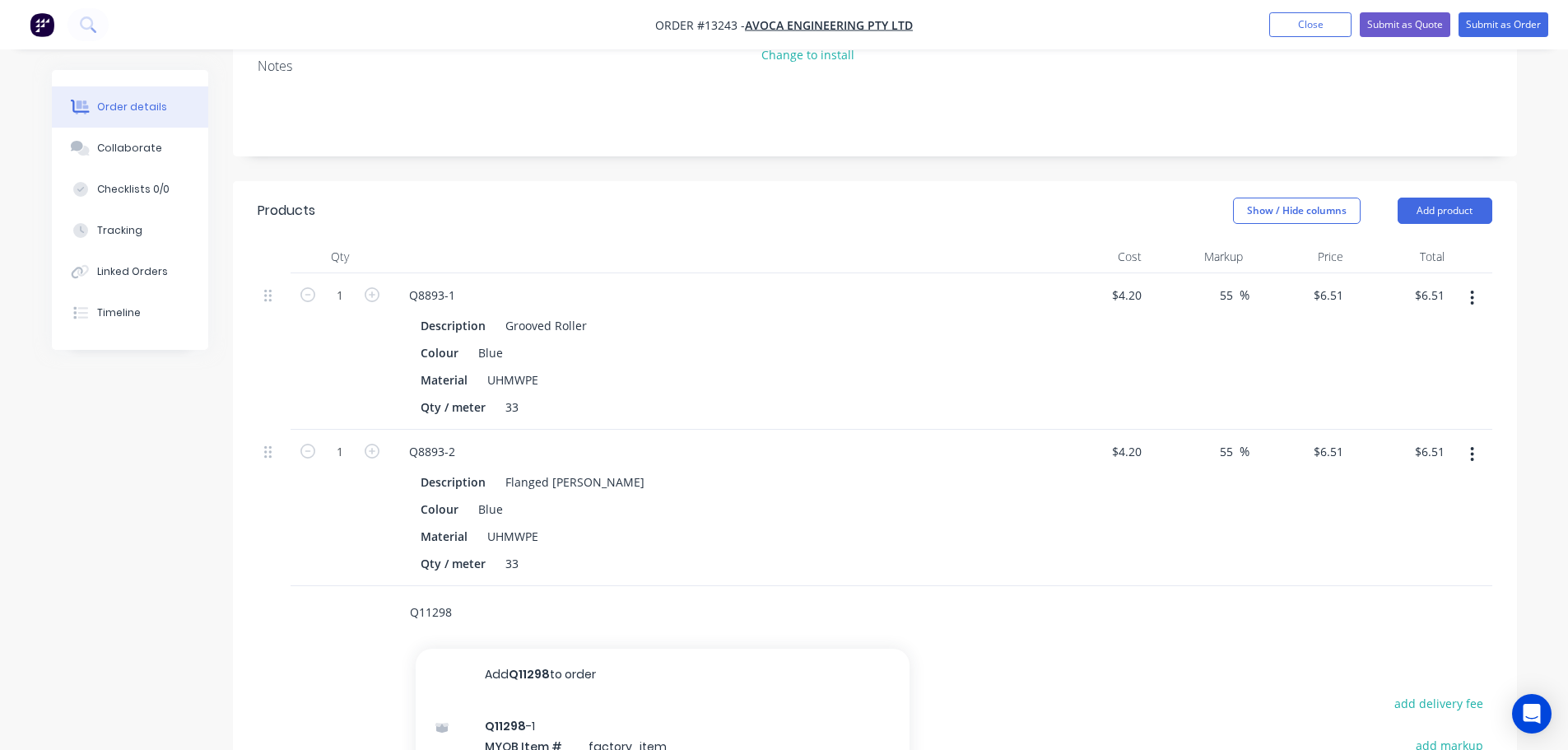
scroll to position [410, 0]
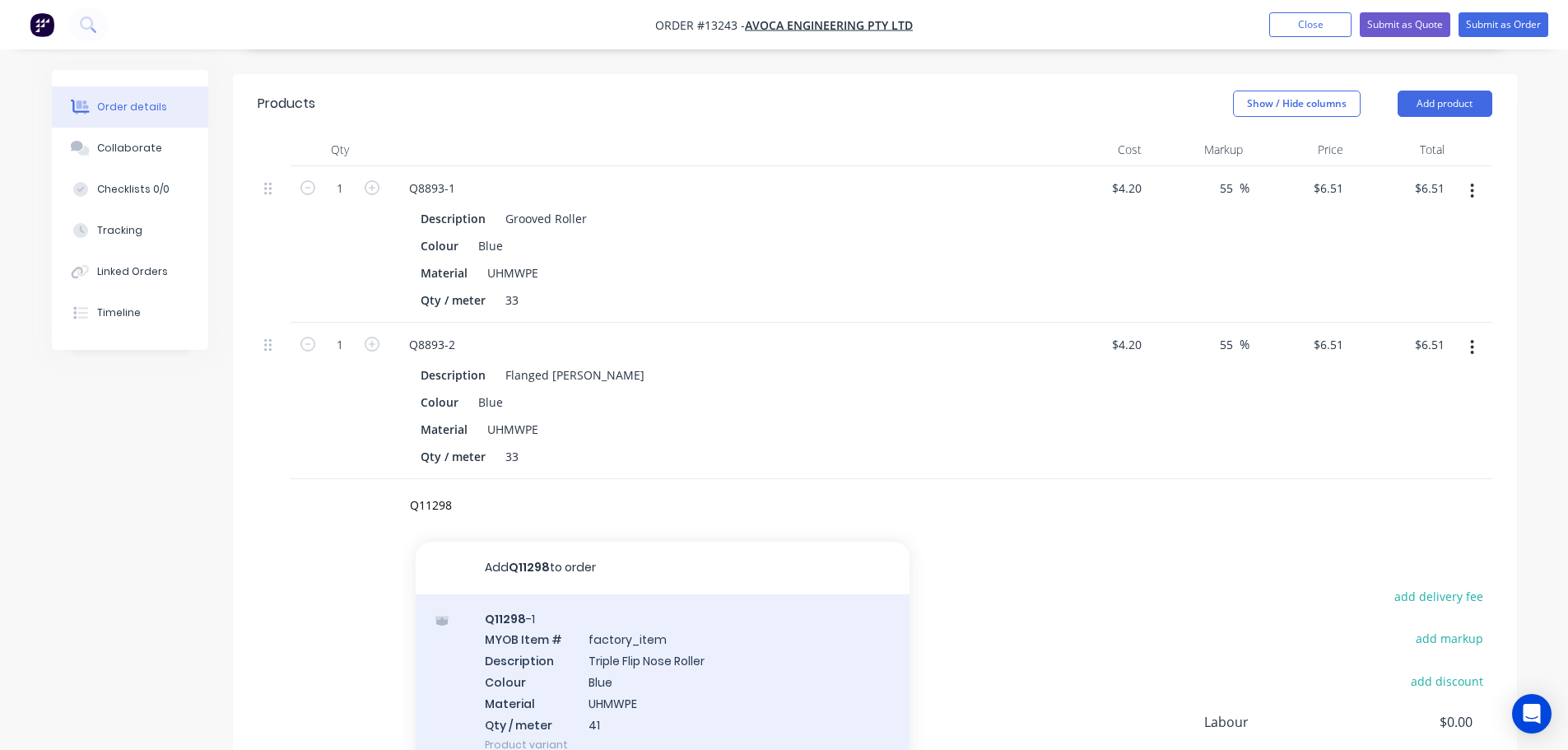
click at [655, 611] on div "Q11298 -1 MYOB Item # factory_item Description Triple Flip Nose Roller Colour B…" at bounding box center [662, 682] width 494 height 175
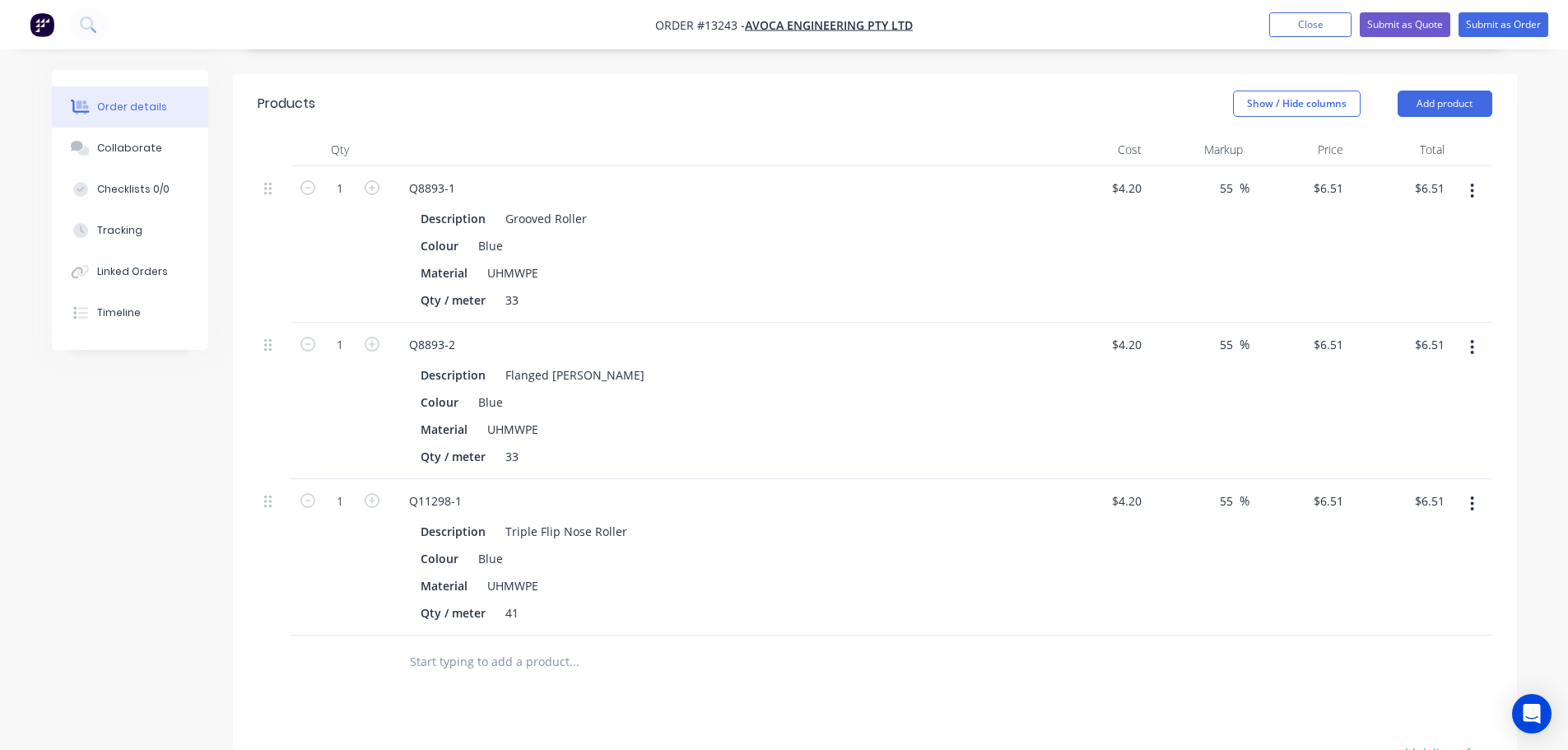
click at [487, 645] on input "text" at bounding box center [574, 661] width 329 height 33
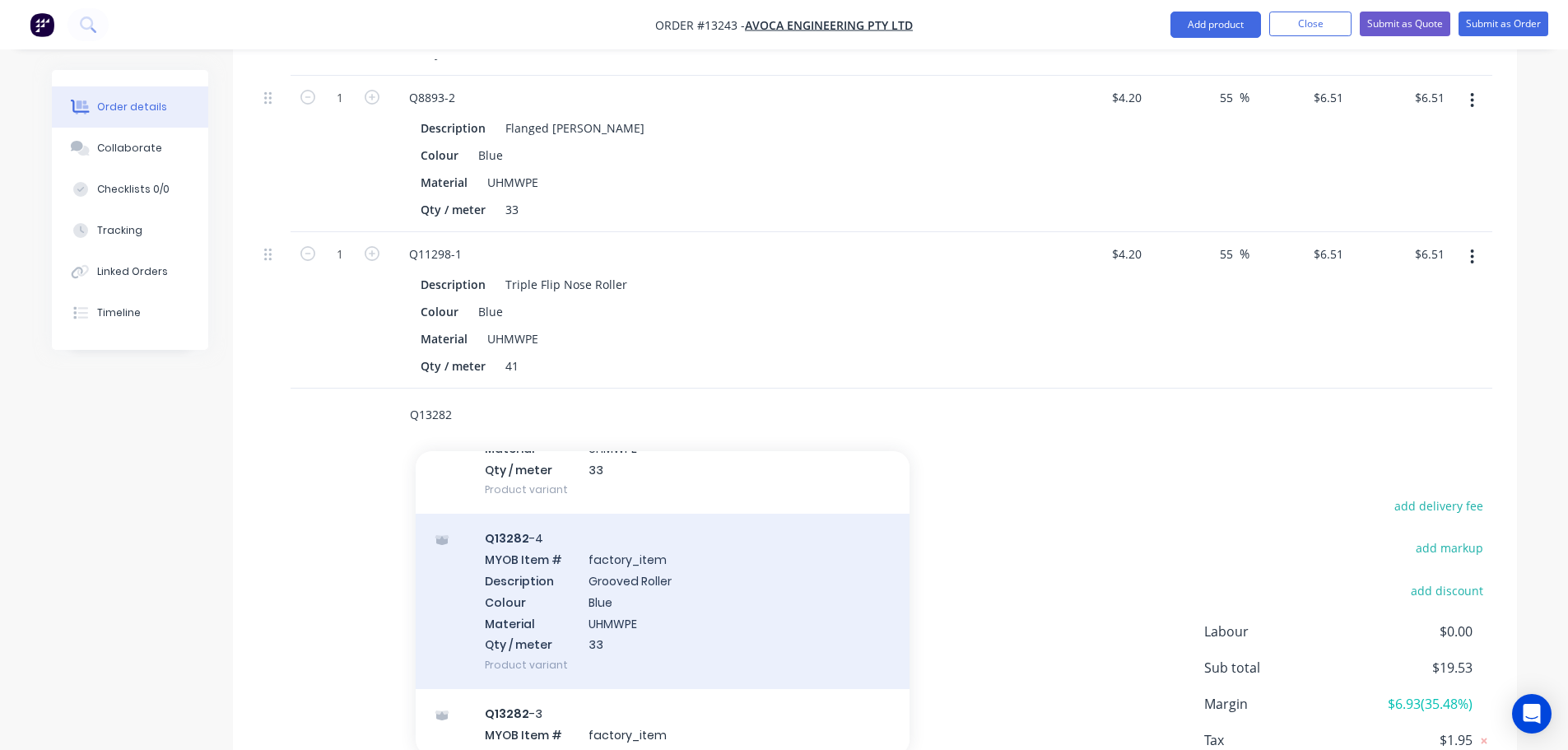
scroll to position [247, 0]
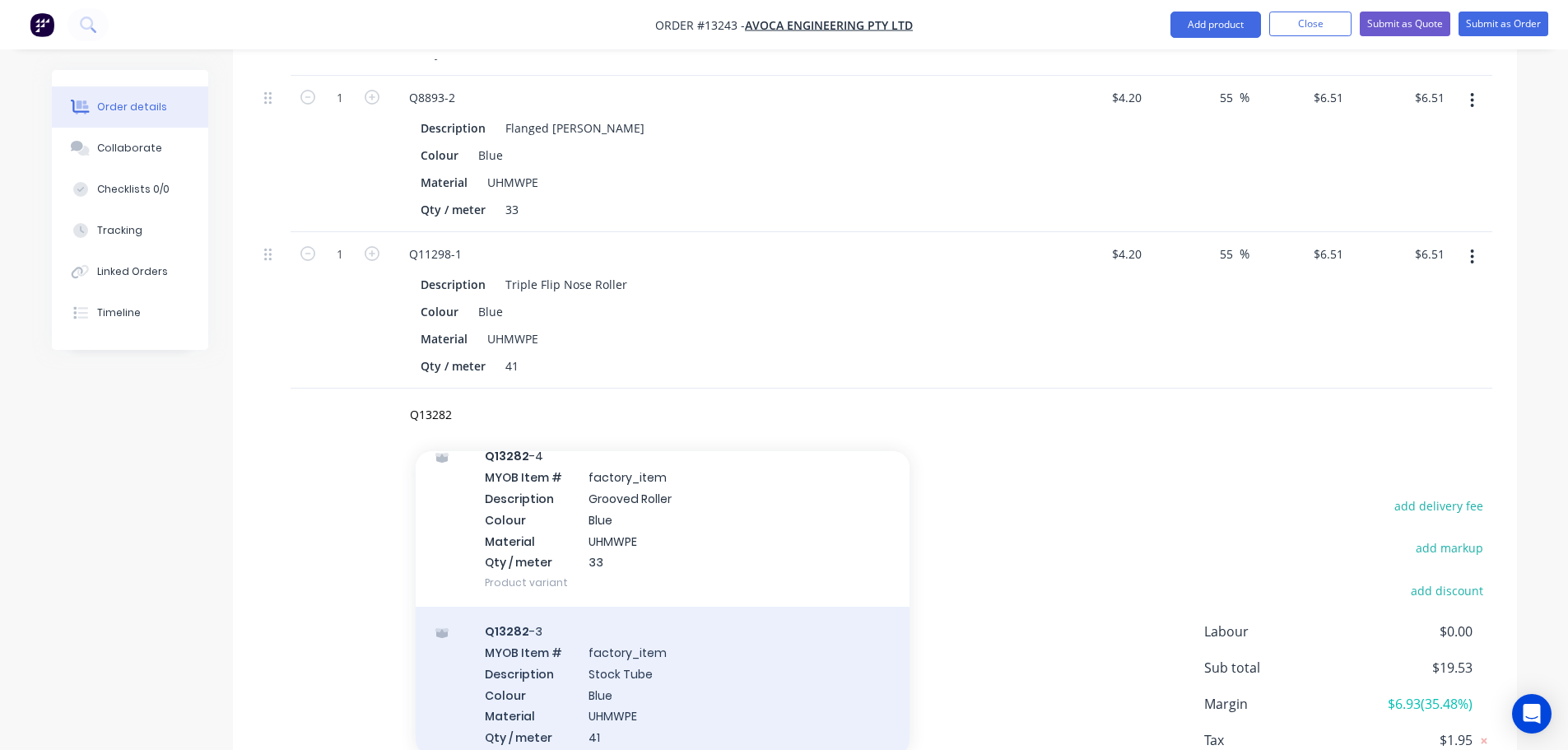
click at [700, 626] on div "Q13282 -3 MYOB Item # factory_item Description Stock Tube Colour Blue Material …" at bounding box center [662, 695] width 494 height 175
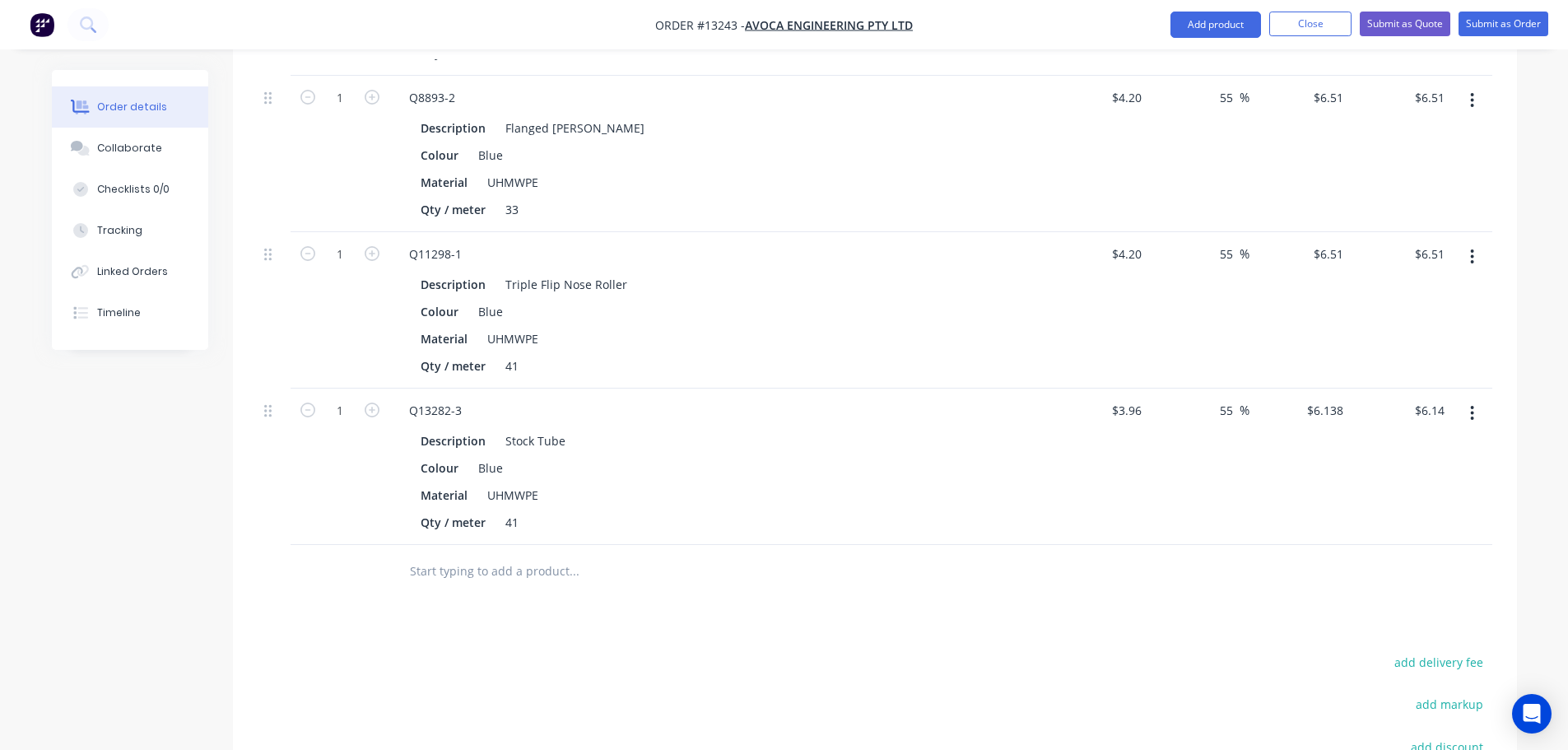
click at [506, 555] on input "text" at bounding box center [574, 571] width 329 height 33
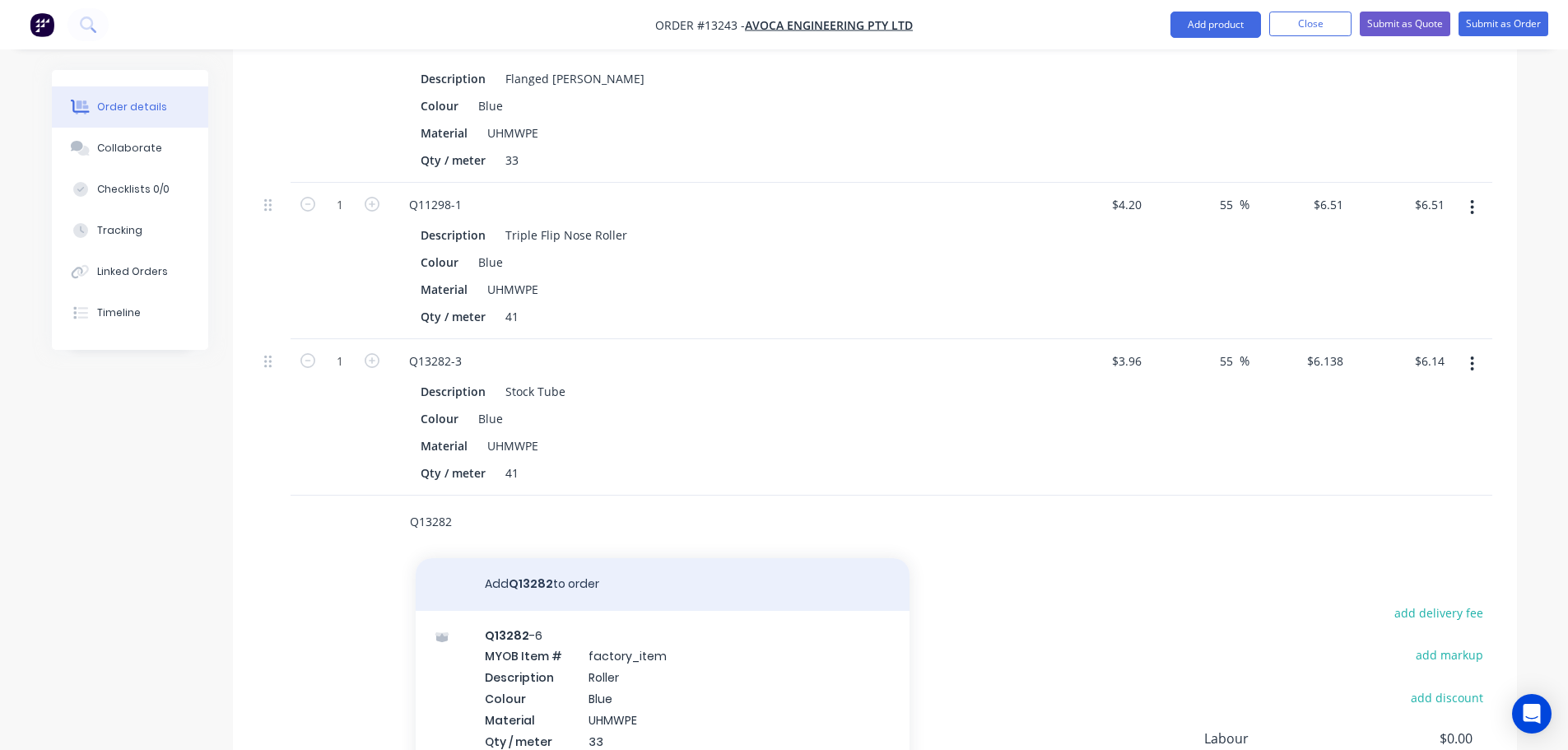
scroll to position [822, 0]
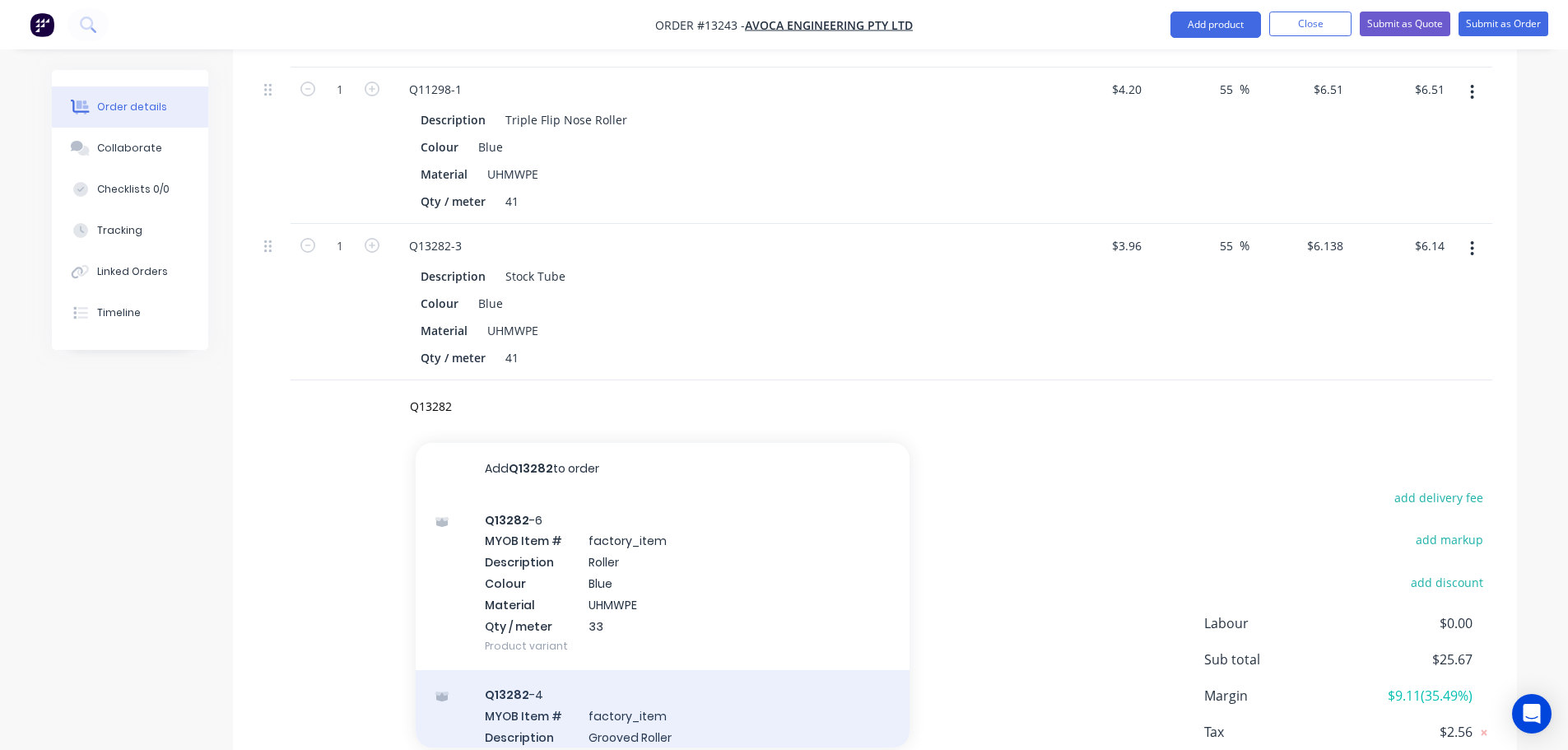
click at [614, 670] on div "Q13282 -4 MYOB Item # factory_item Description Grooved Roller Colour Blue Mater…" at bounding box center [662, 758] width 494 height 175
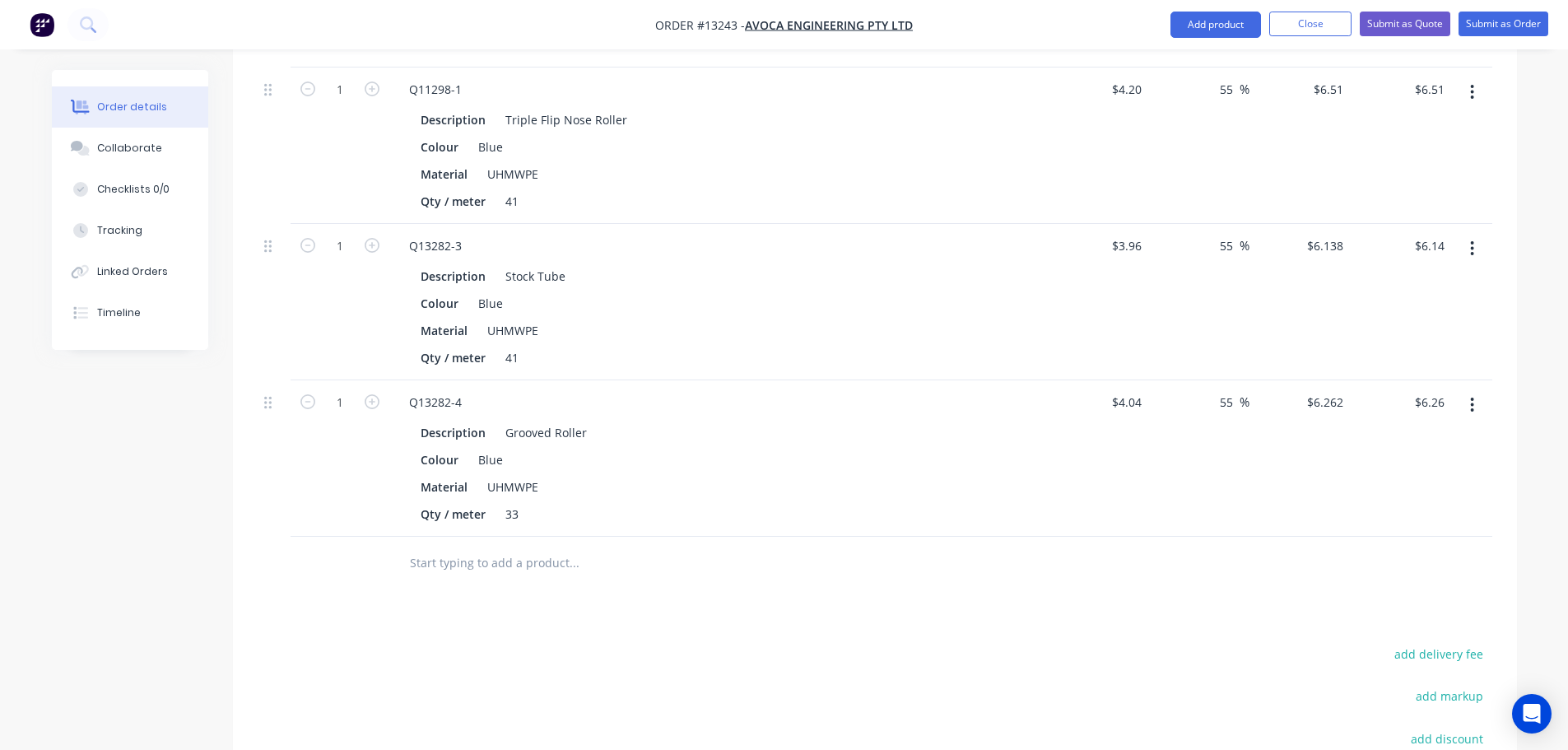
click at [494, 547] on input "text" at bounding box center [574, 563] width 329 height 33
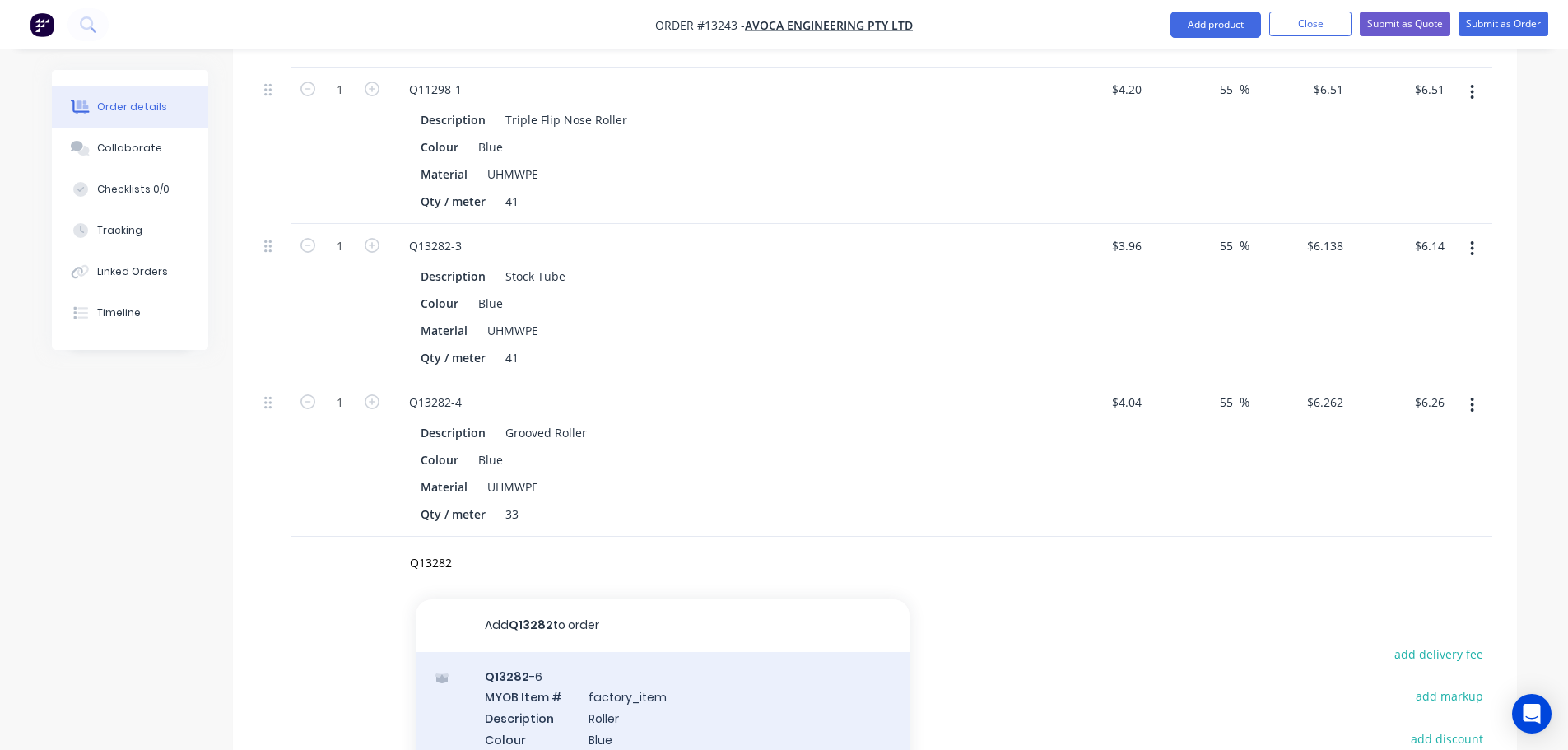
click at [609, 669] on div "Q13282 -6 MYOB Item # factory_item Description Roller Colour Blue Material UHMW…" at bounding box center [662, 740] width 494 height 175
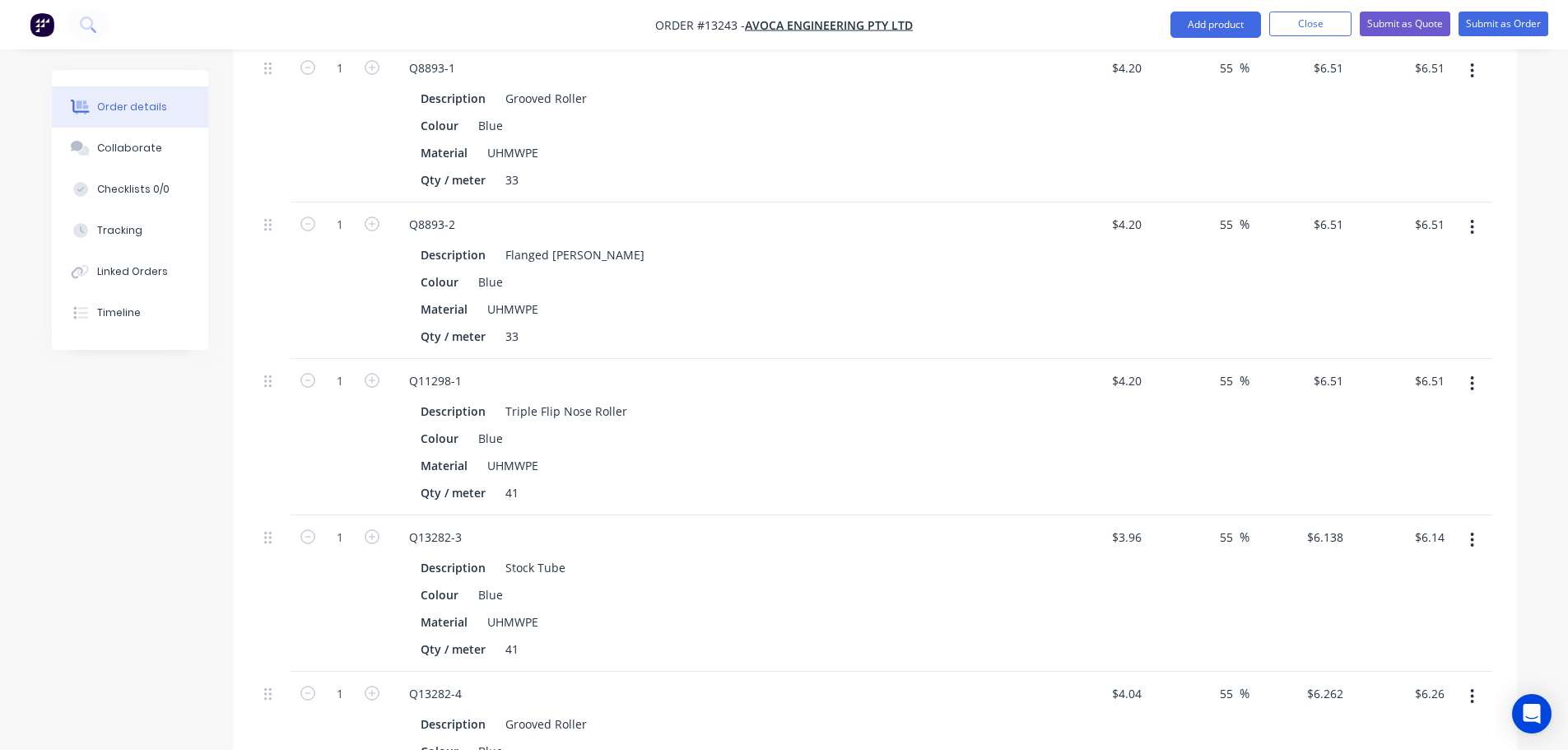
scroll to position [410, 0]
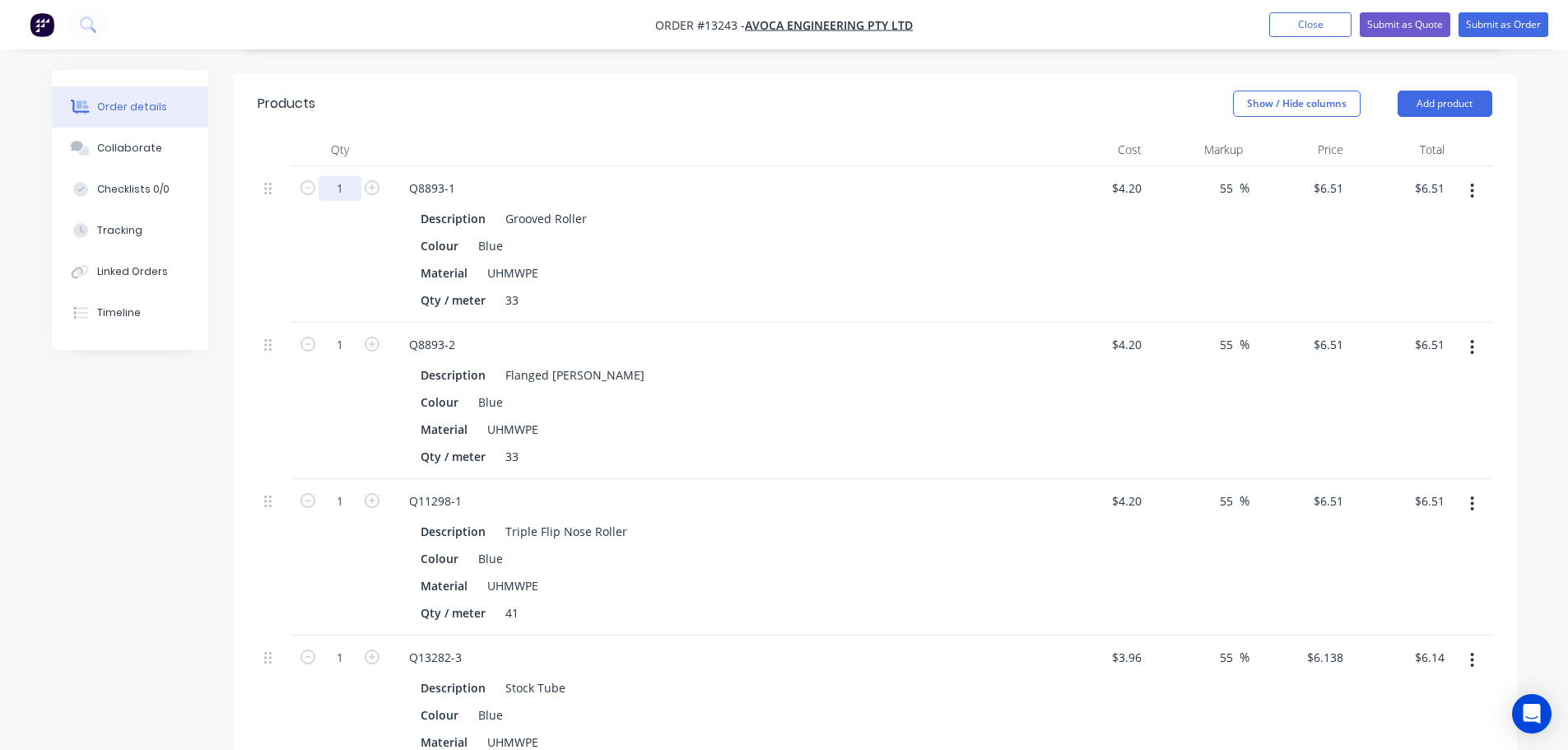
click at [352, 176] on input "1" at bounding box center [340, 188] width 43 height 25
click at [341, 201] on input "1" at bounding box center [340, 188] width 43 height 25
click at [347, 201] on input "1" at bounding box center [340, 188] width 43 height 25
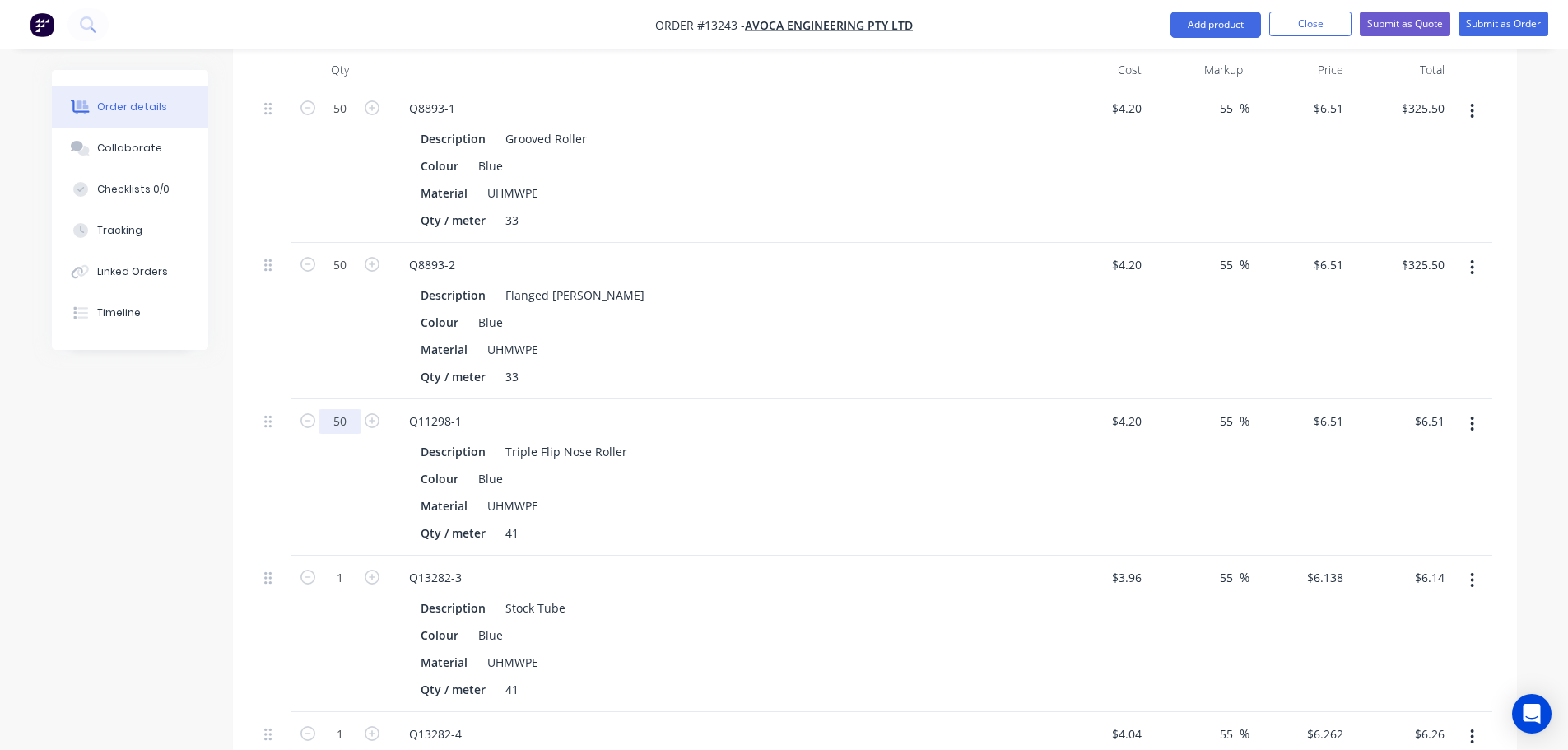
scroll to position [492, 0]
click at [349, 118] on input "1" at bounding box center [340, 106] width 43 height 25
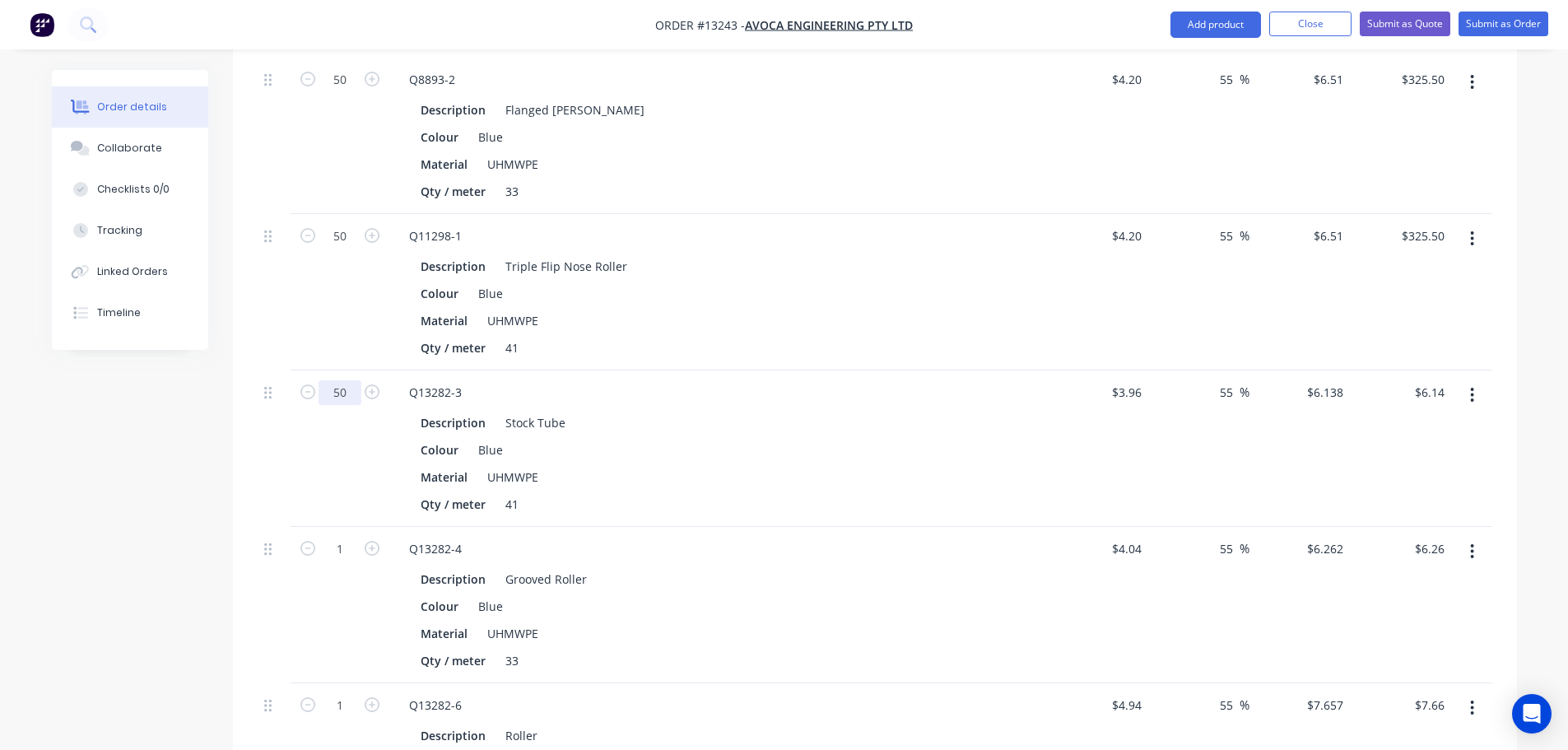
scroll to position [739, 0]
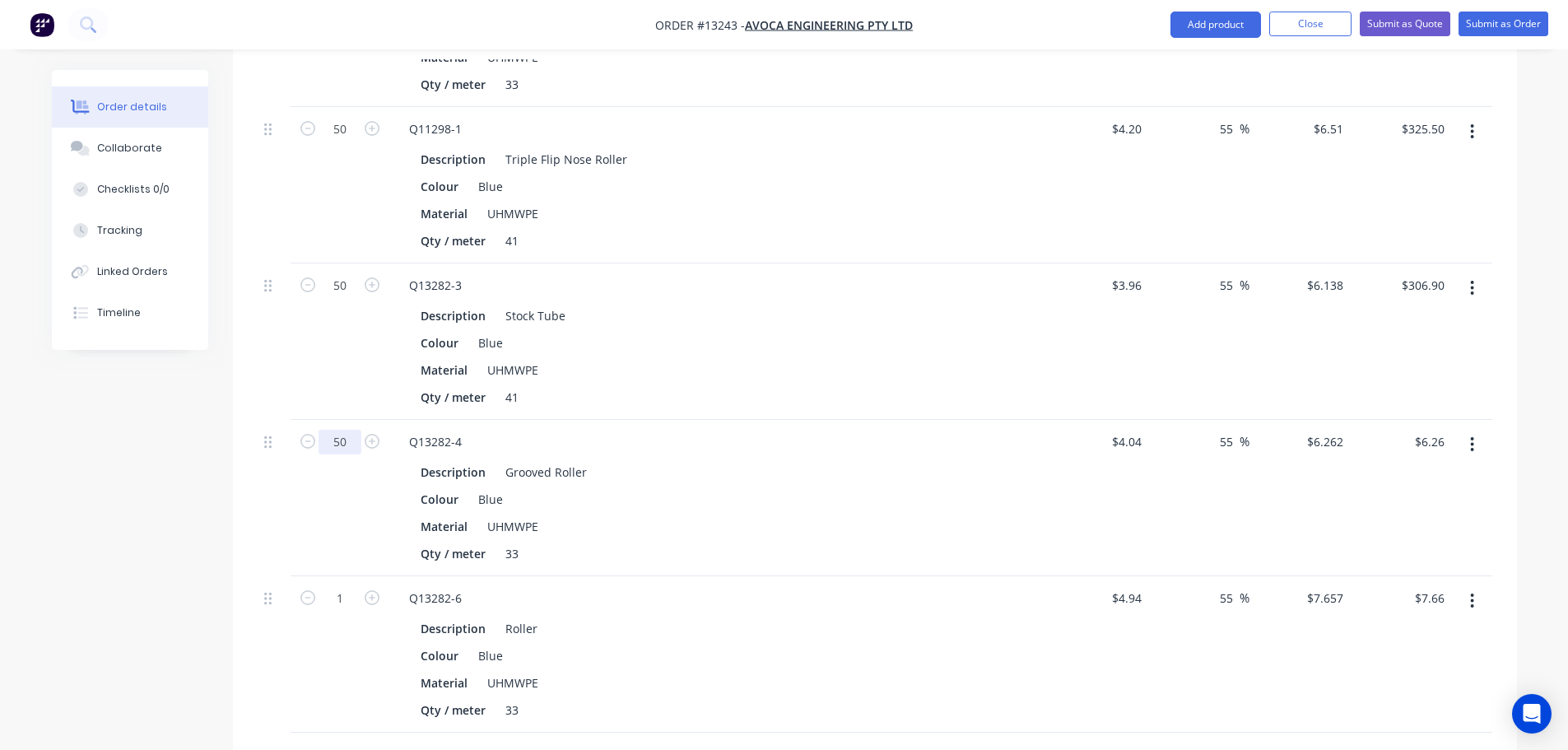
scroll to position [822, 0]
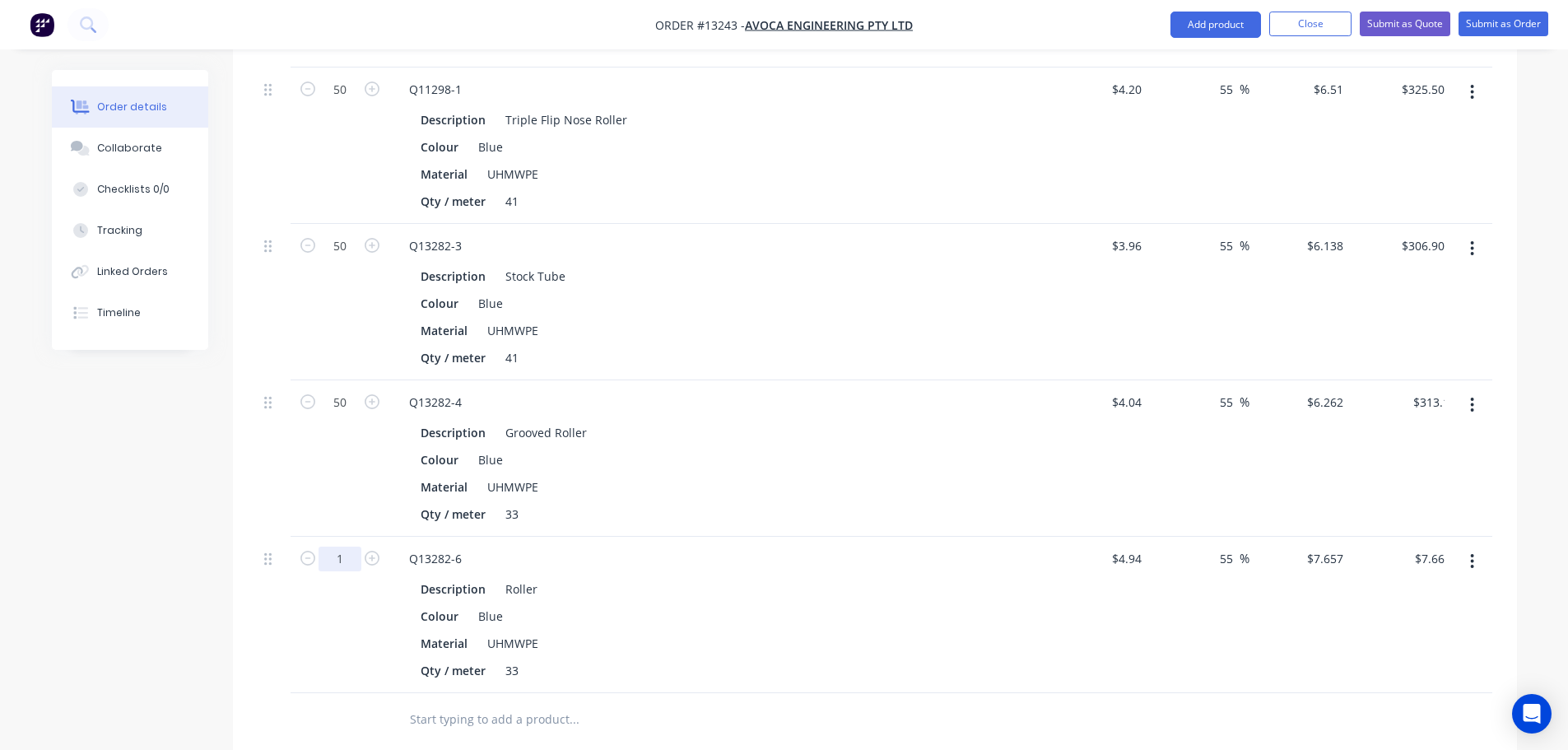
click at [793, 547] on div "Q13282-6" at bounding box center [718, 558] width 645 height 24
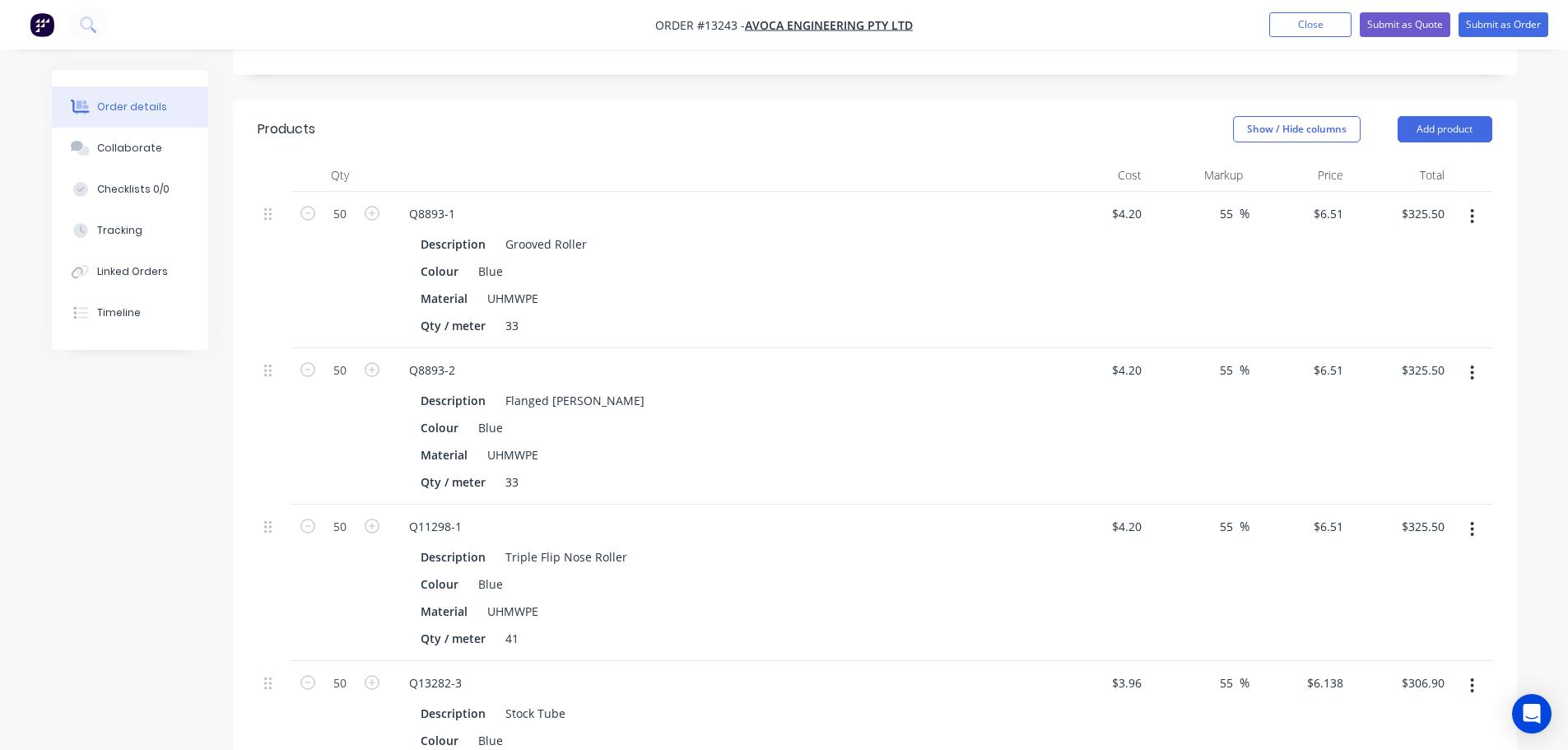
scroll to position [392, 0]
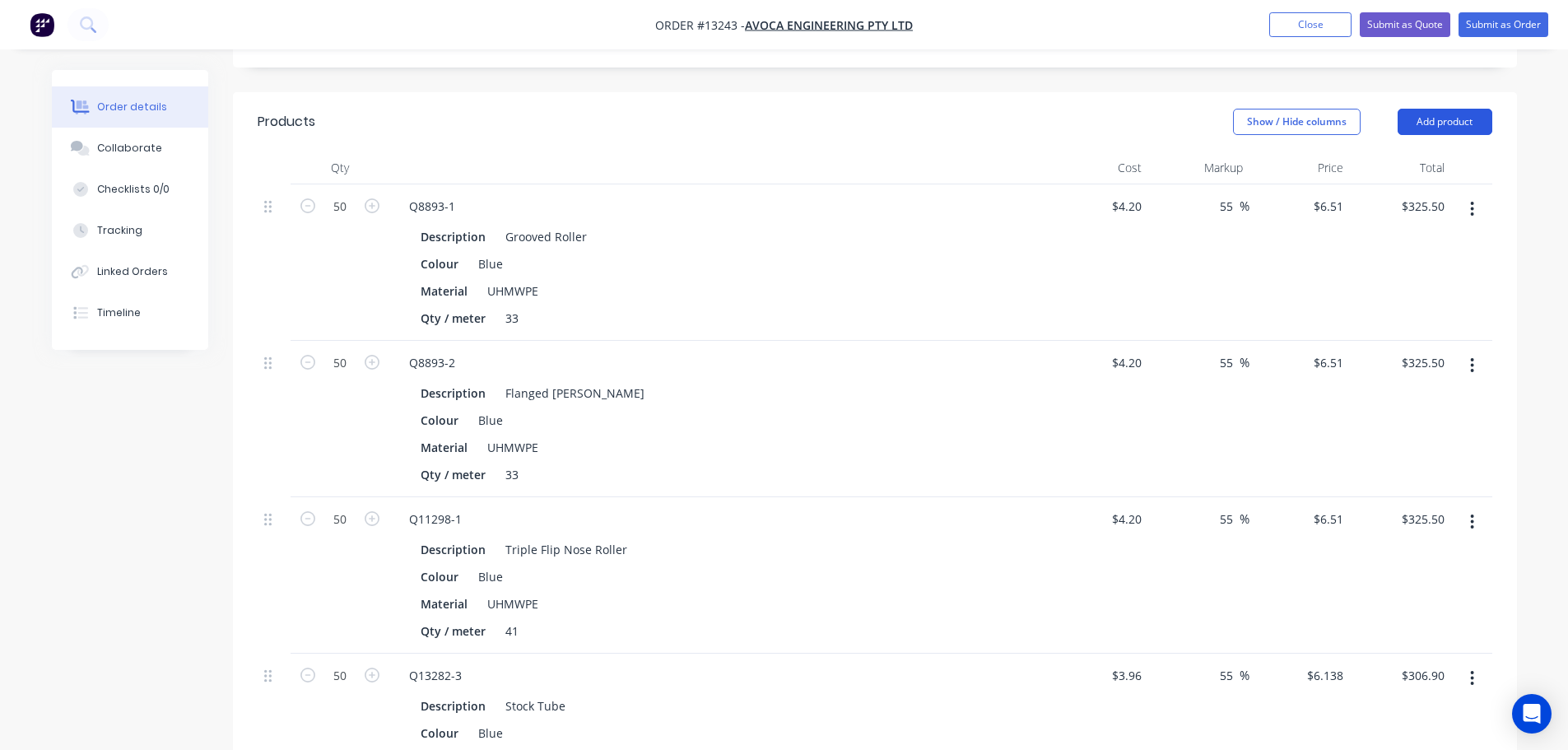
click at [1429, 109] on button "Add product" at bounding box center [1445, 122] width 94 height 26
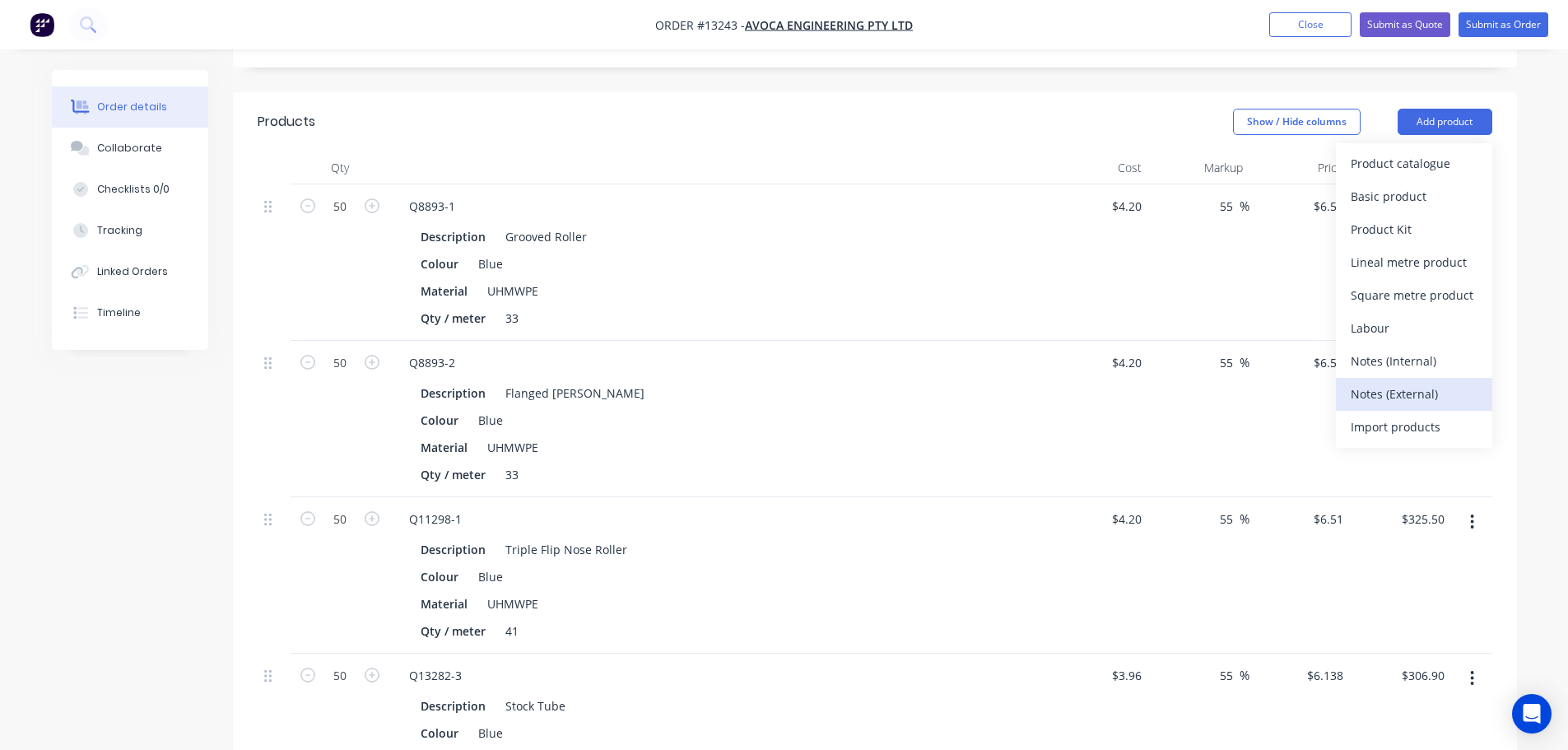
click at [1382, 382] on div "Notes (External)" at bounding box center [1414, 394] width 127 height 24
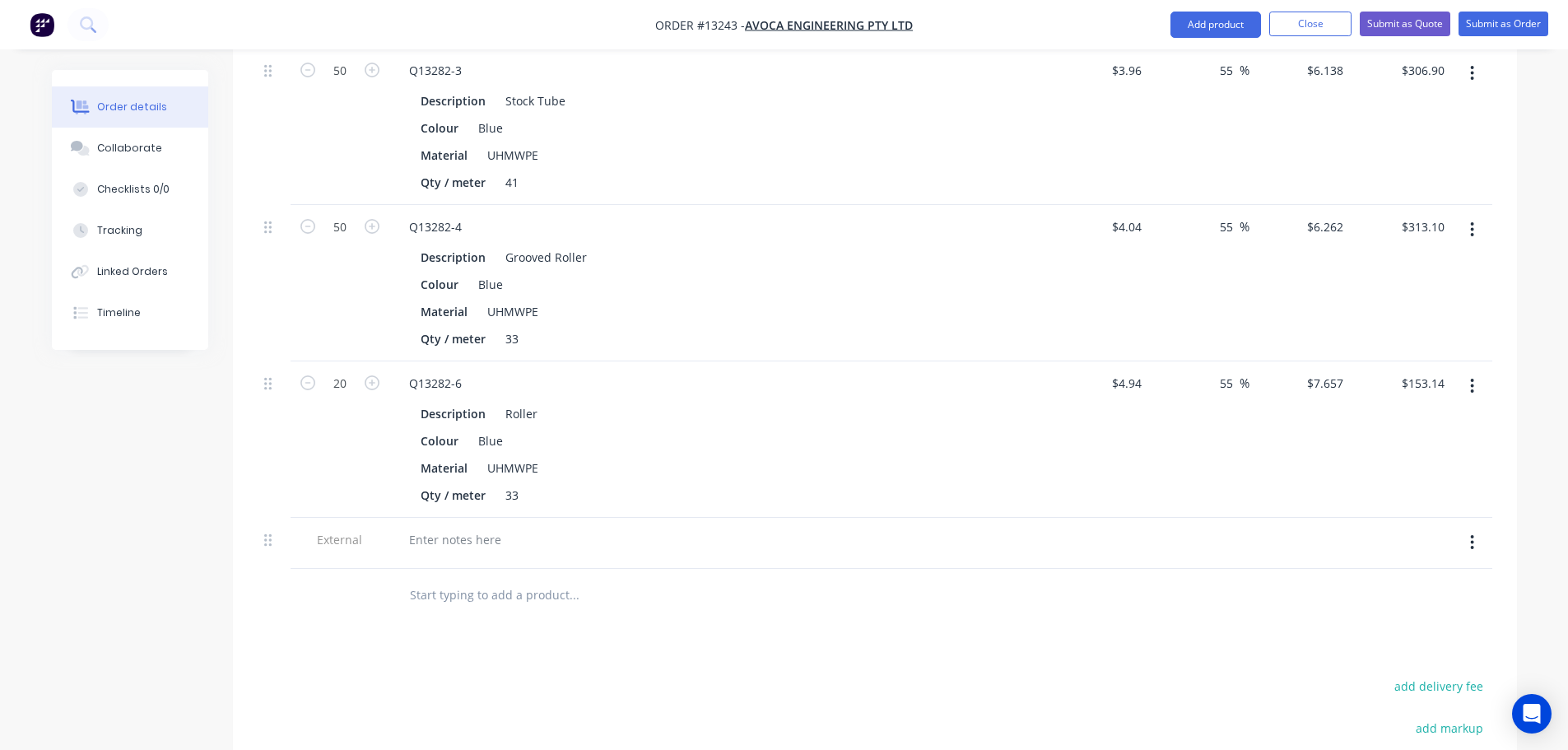
scroll to position [1051, 0]
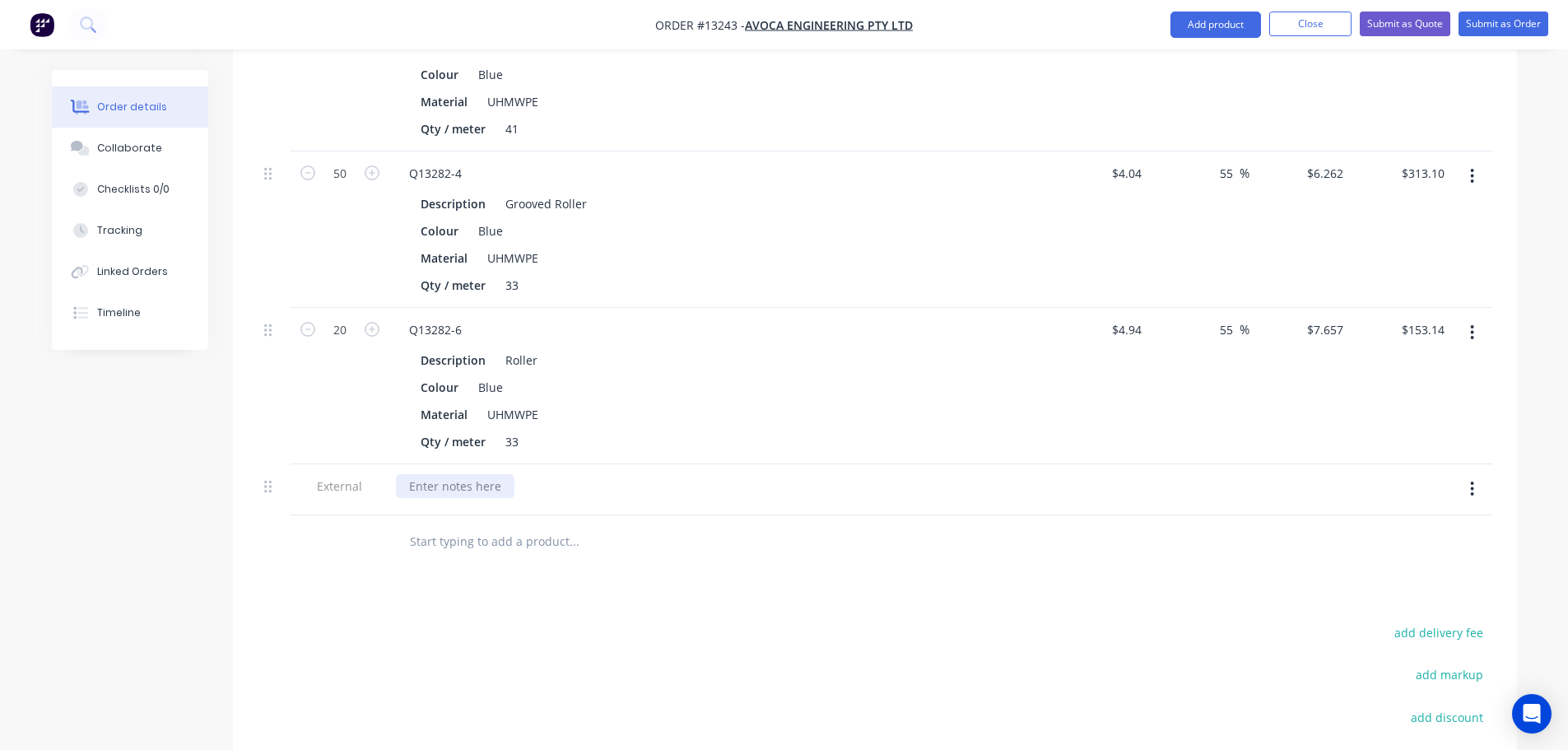
drag, startPoint x: 528, startPoint y: 461, endPoint x: 504, endPoint y: 461, distance: 24.0
click at [504, 474] on div at bounding box center [718, 486] width 645 height 24
click at [494, 474] on div at bounding box center [455, 486] width 118 height 24
click at [567, 474] on div "Lead Time: @ weeks from receving PO" at bounding box center [552, 486] width 312 height 24
click at [478, 474] on div "Lead Time: @ weeks from receiving PO" at bounding box center [515, 486] width 239 height 24
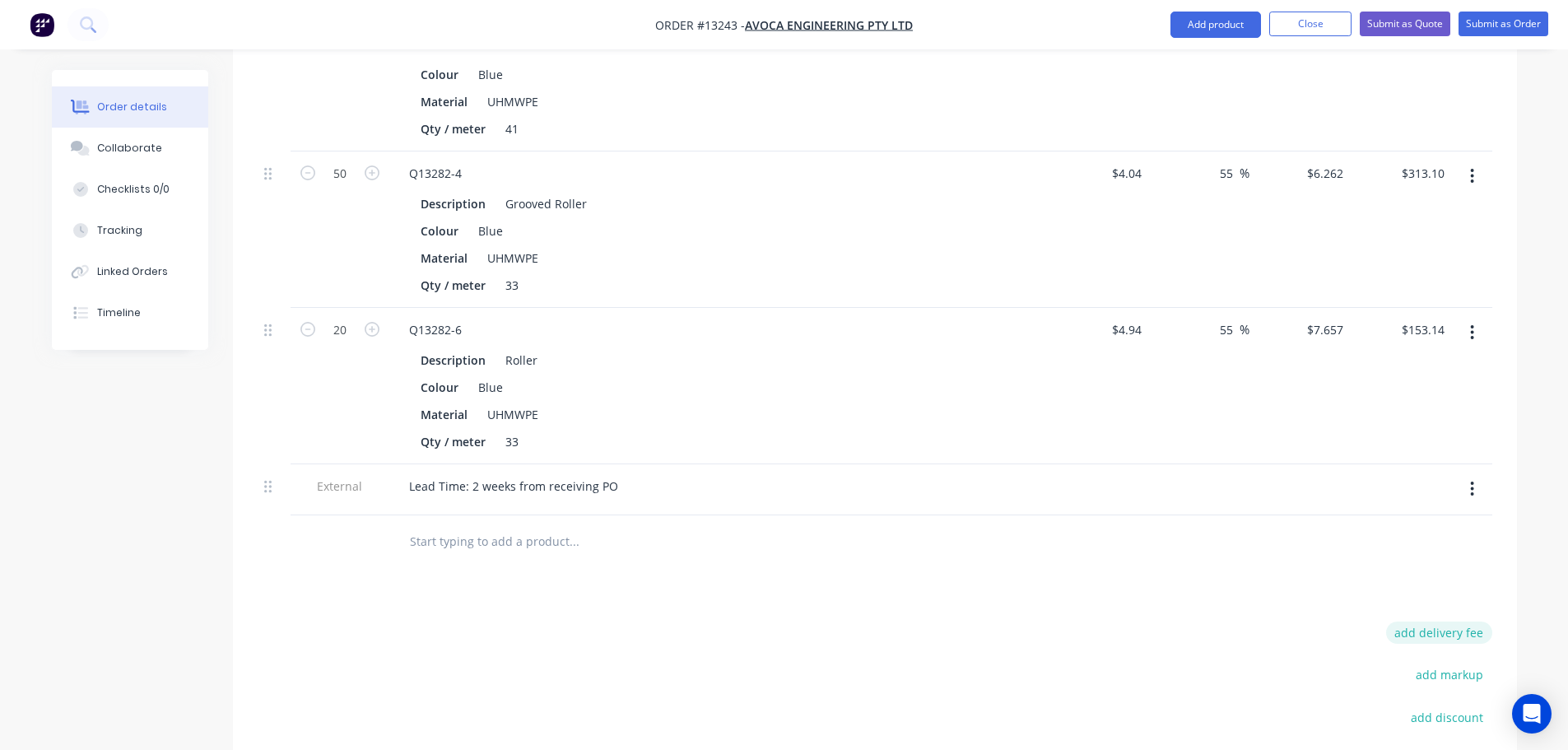
click at [1424, 599] on div "Products Show / Hide columns Add product Qty Cost Markup Price Total 50 Q8893-1…" at bounding box center [875, 198] width 1284 height 1530
click at [1424, 621] on button "add delivery fee" at bounding box center [1439, 633] width 106 height 22
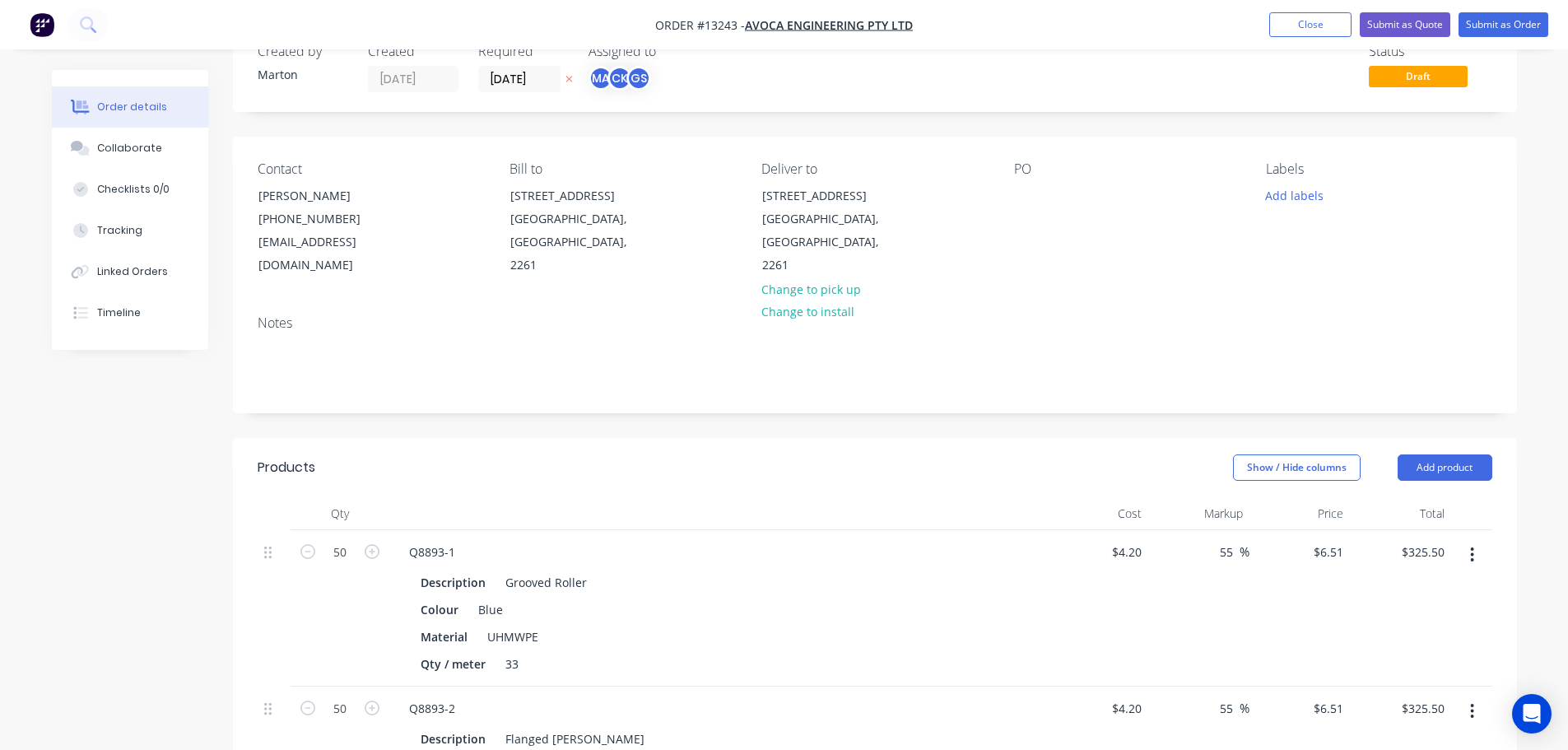
scroll to position [0, 0]
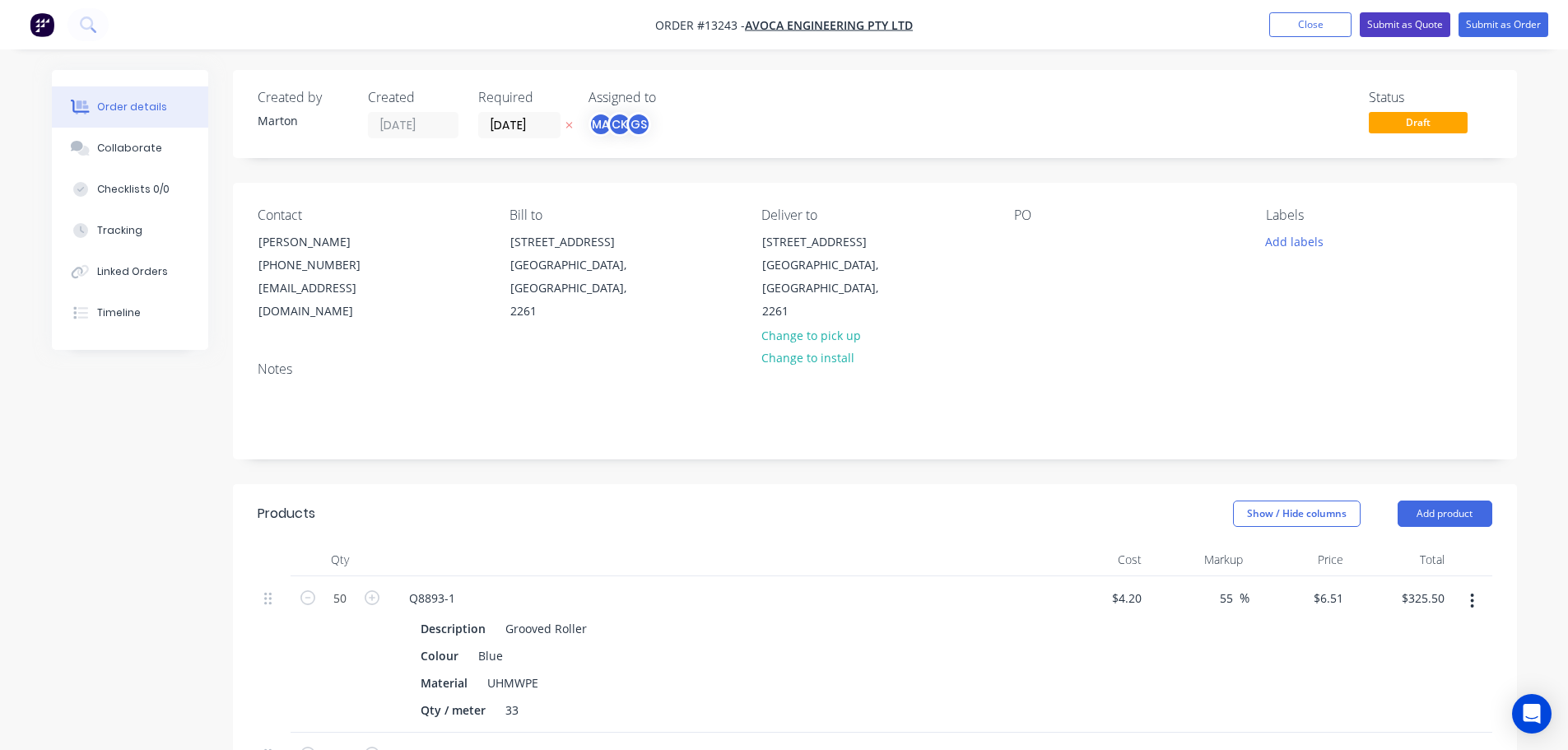
click at [1397, 23] on button "Submit as Quote" at bounding box center [1405, 25] width 90 height 25
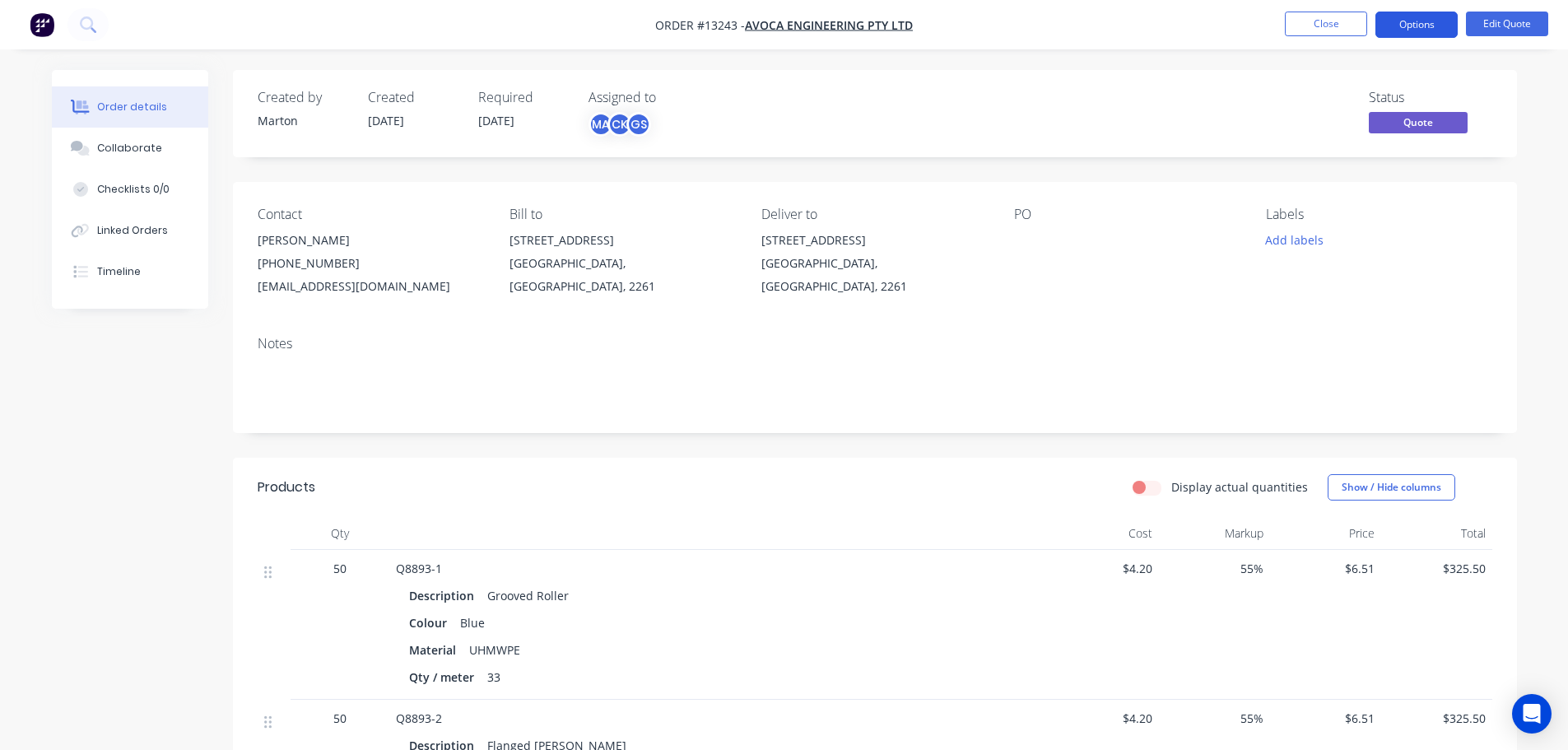
click at [1416, 22] on button "Options" at bounding box center [1416, 25] width 83 height 26
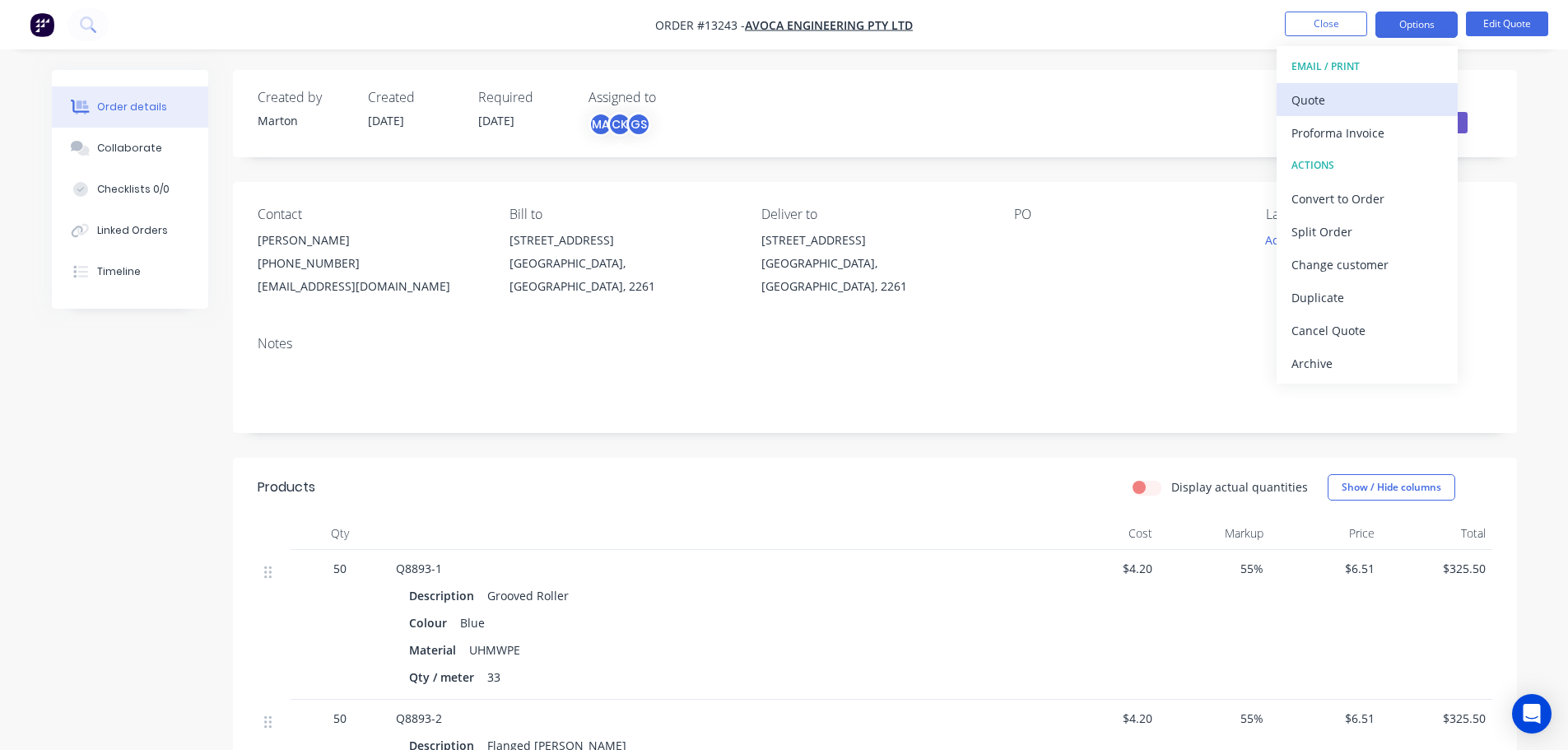
click at [1328, 104] on div "Quote" at bounding box center [1367, 100] width 152 height 24
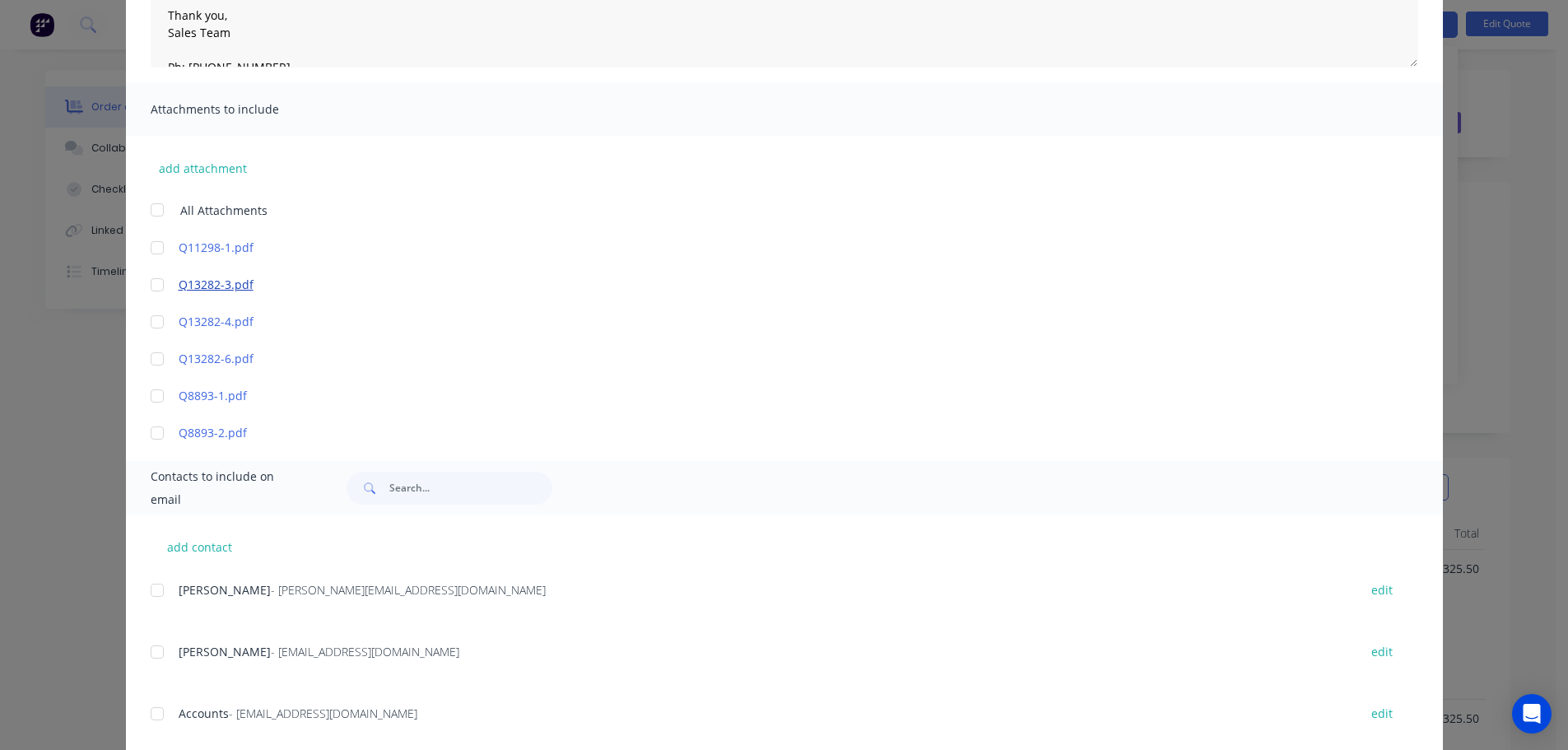
scroll to position [322, 0]
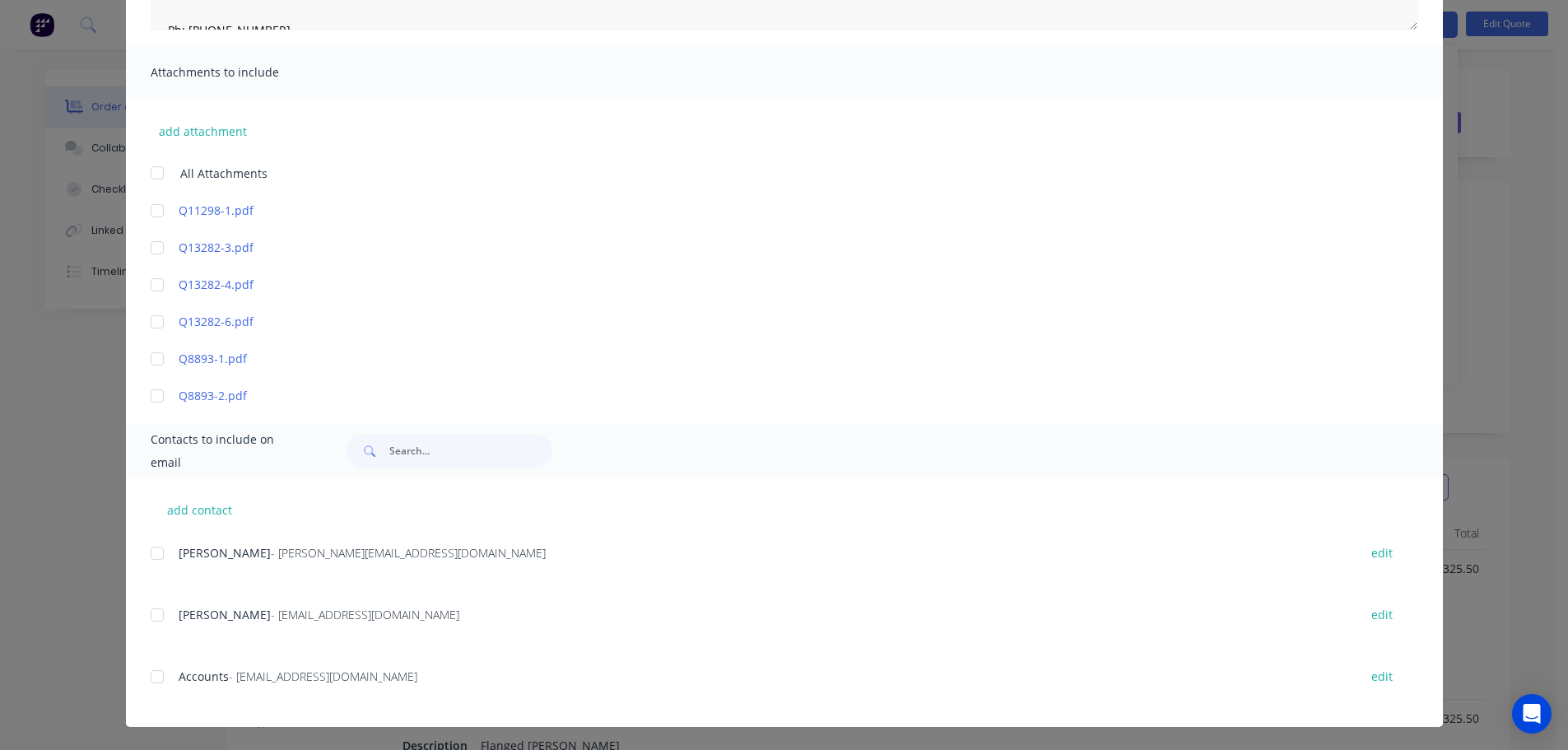
click at [157, 622] on div at bounding box center [157, 615] width 33 height 33
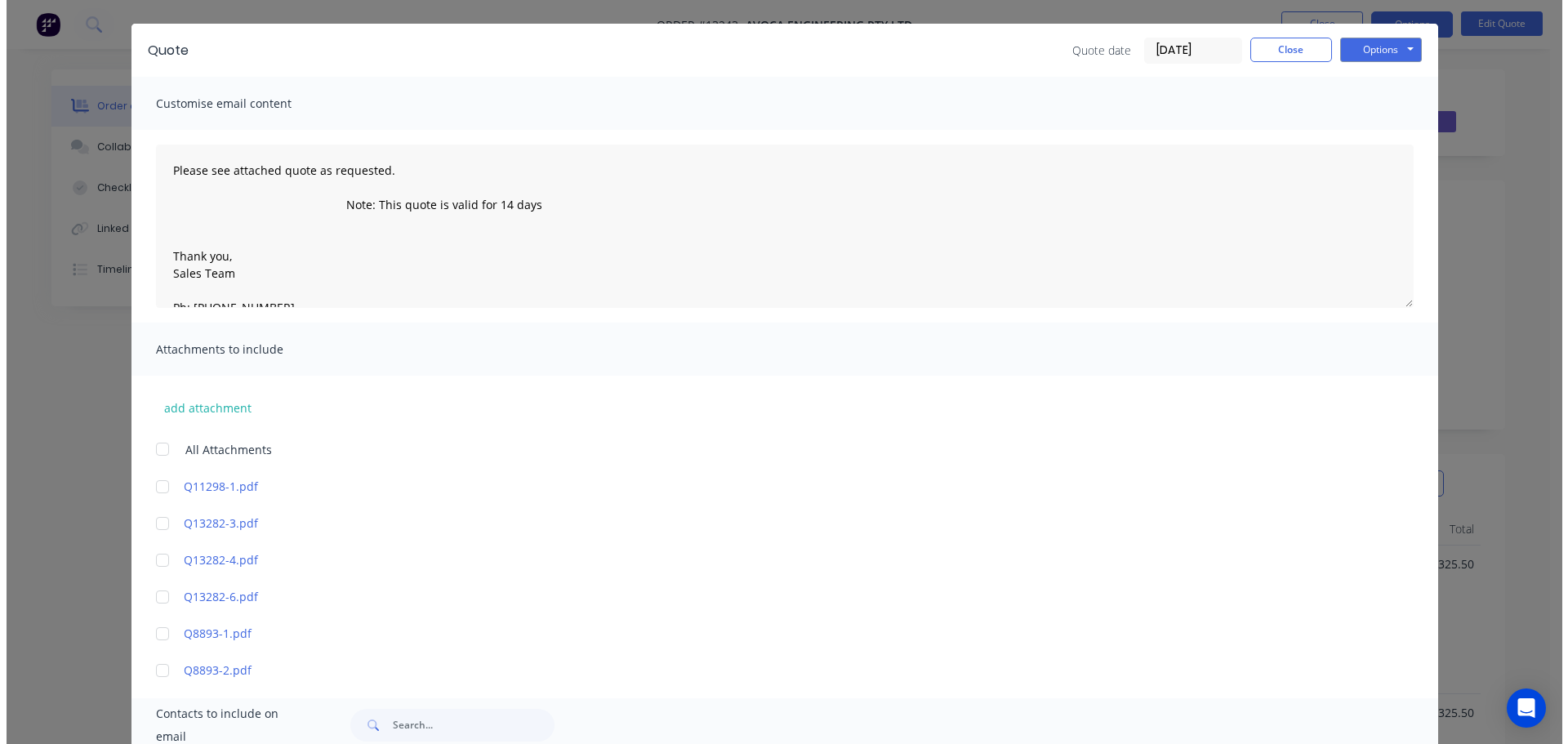
scroll to position [0, 0]
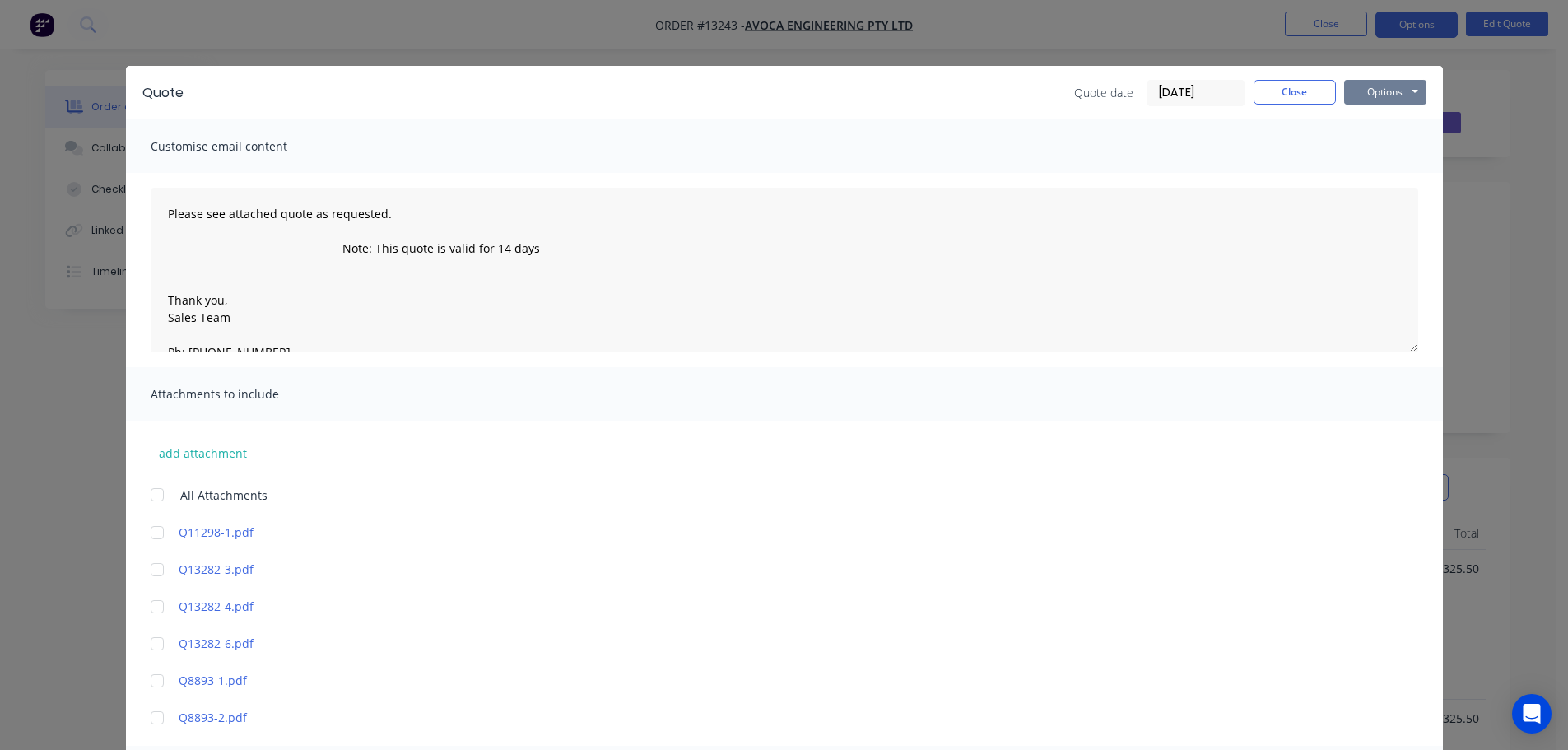
click at [1380, 94] on button "Options" at bounding box center [1385, 92] width 83 height 25
click at [1380, 172] on button "Email" at bounding box center [1397, 175] width 106 height 27
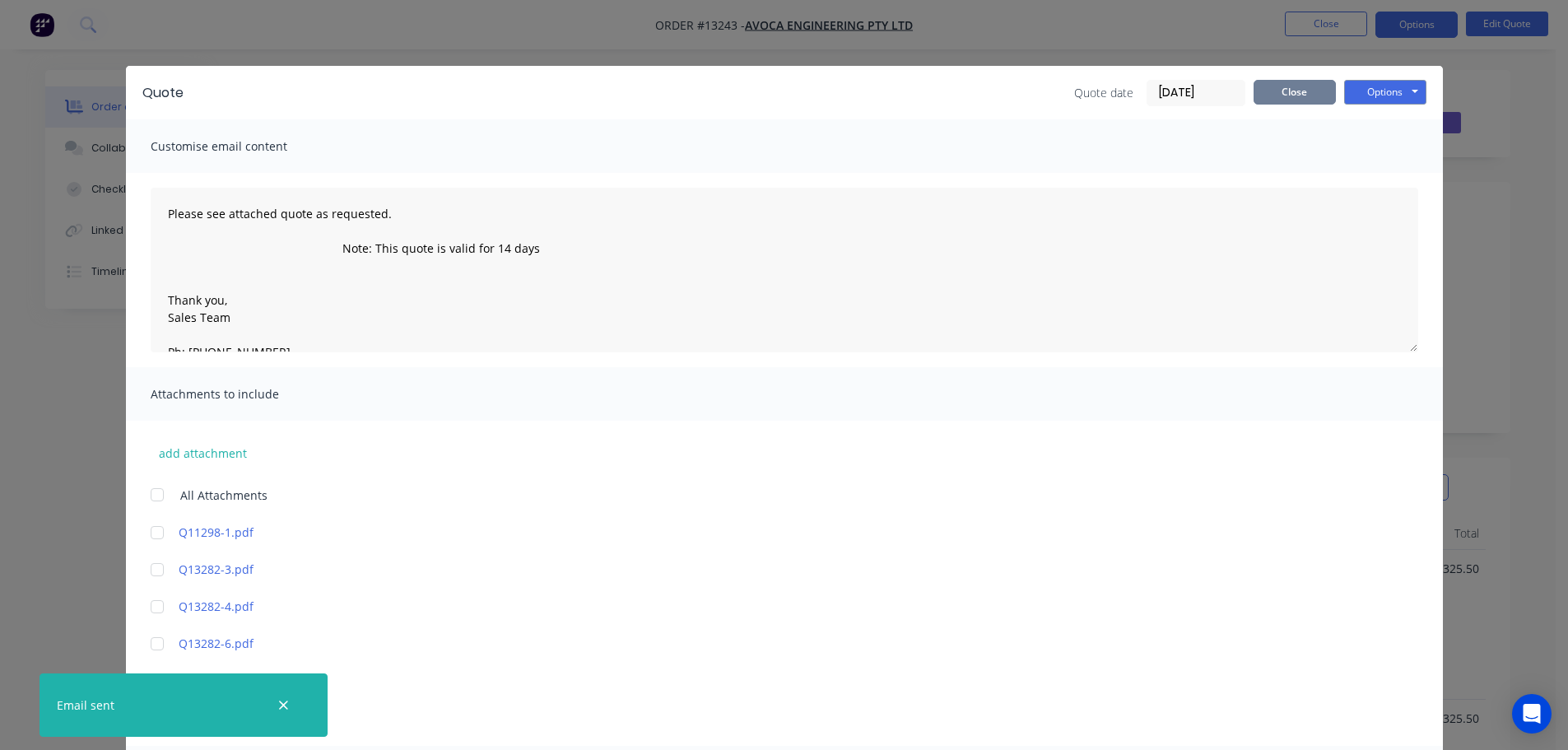
click at [1282, 90] on button "Close" at bounding box center [1295, 92] width 83 height 25
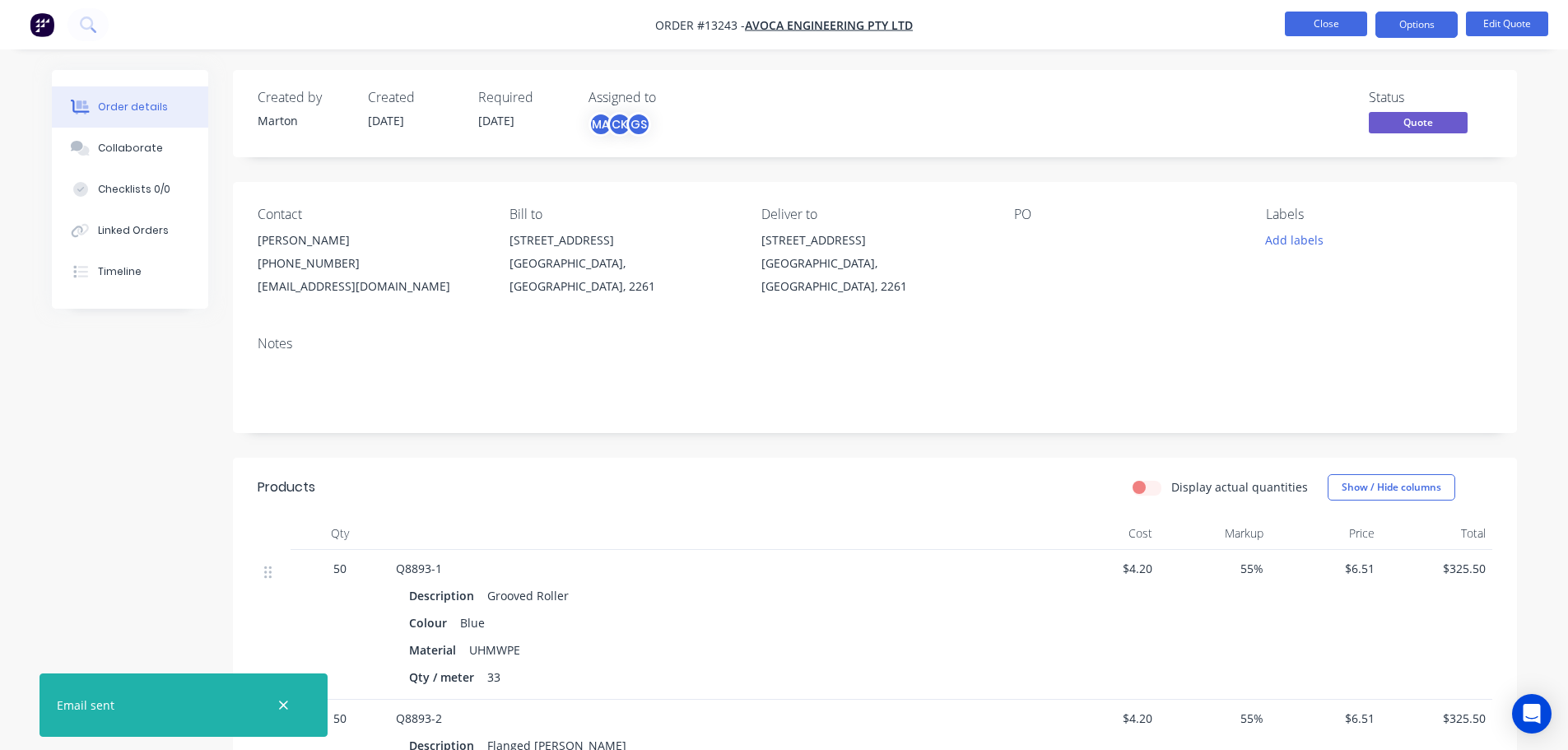
click at [1312, 25] on button "Close" at bounding box center [1325, 24] width 83 height 25
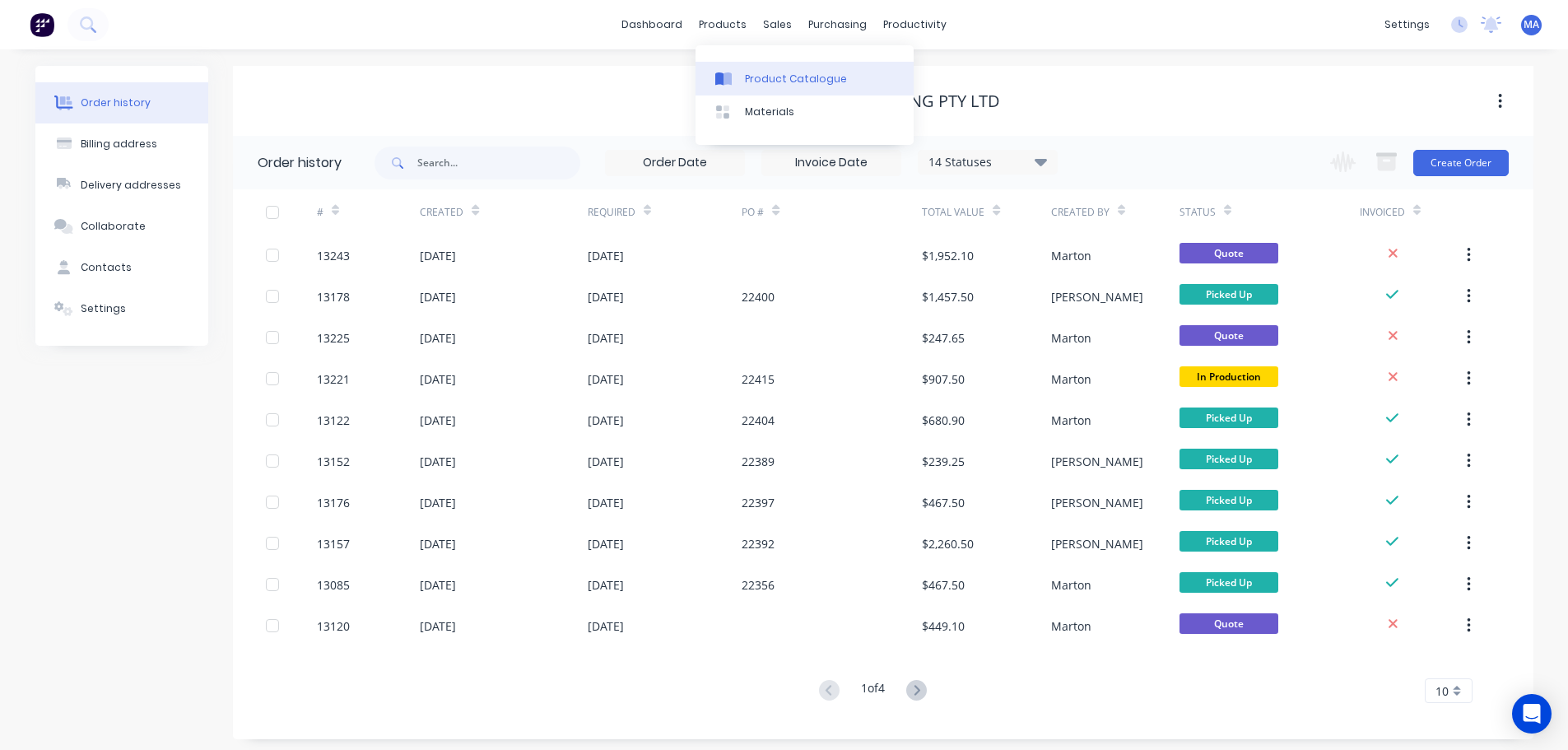
click at [746, 82] on div "Product Catalogue" at bounding box center [796, 78] width 102 height 14
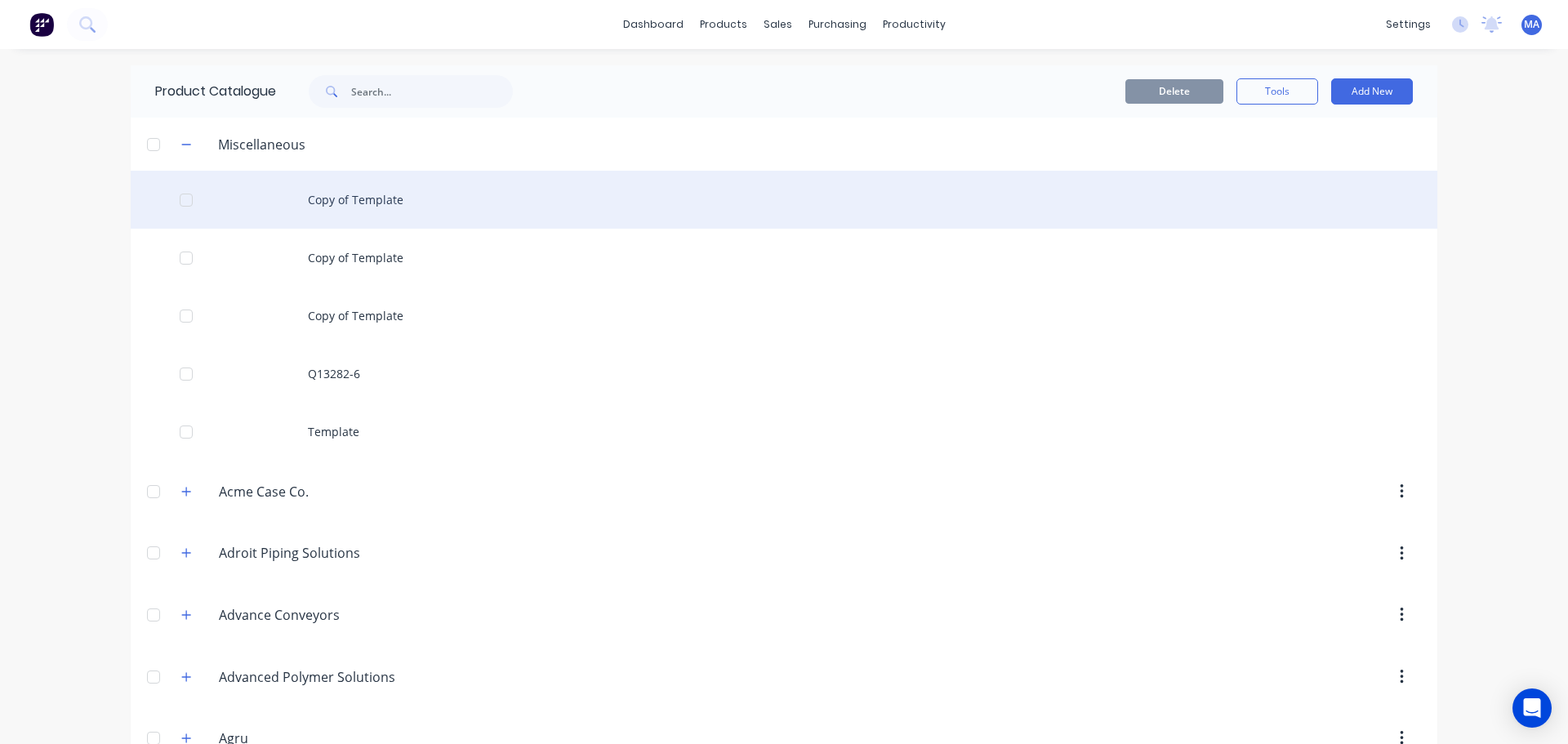
click at [351, 210] on div "Copy of Template" at bounding box center [784, 199] width 1307 height 58
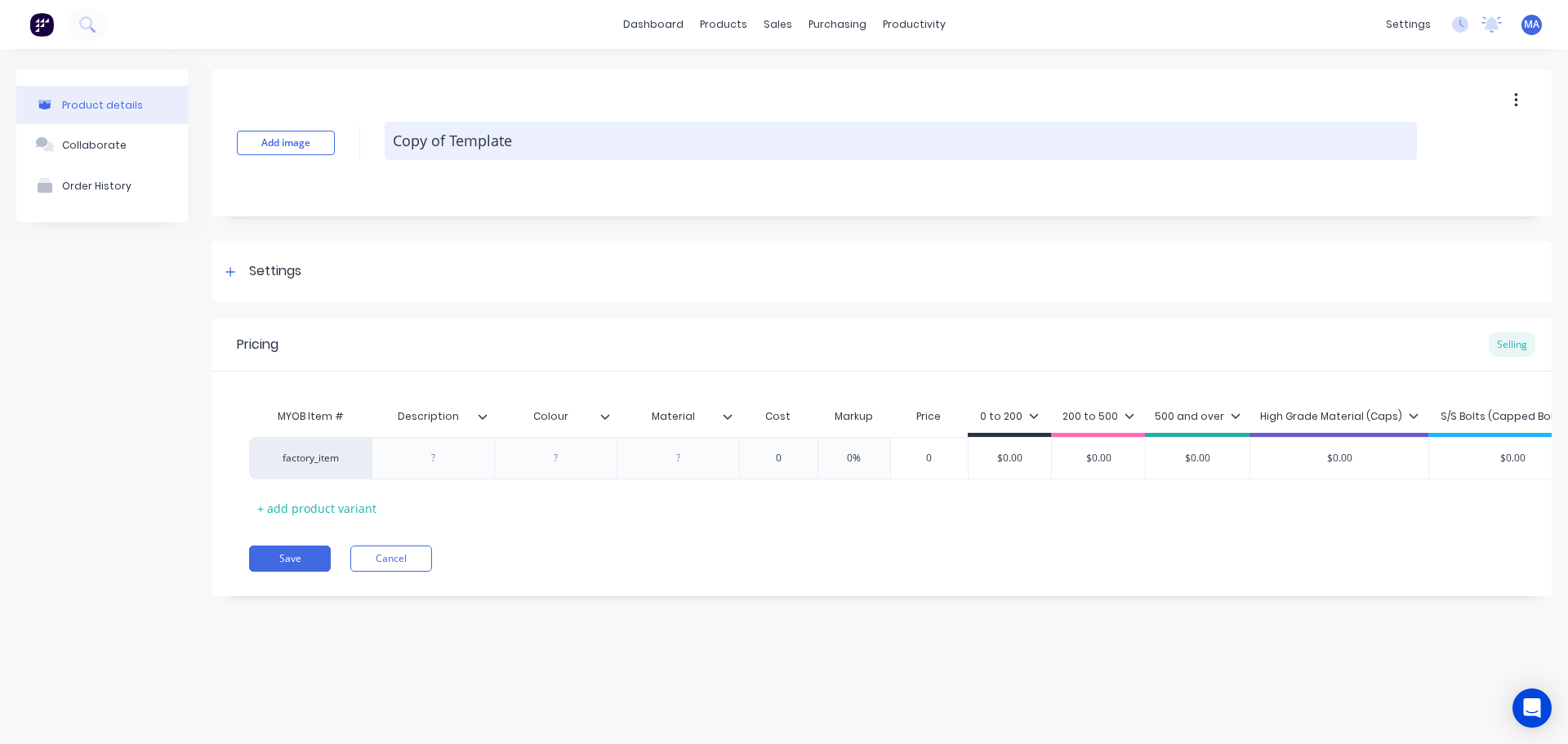
click at [457, 133] on textarea "Copy of Template" at bounding box center [901, 140] width 1032 height 38
click at [508, 138] on textarea at bounding box center [901, 140] width 1032 height 38
paste textarea "3183A0SL032LA212"
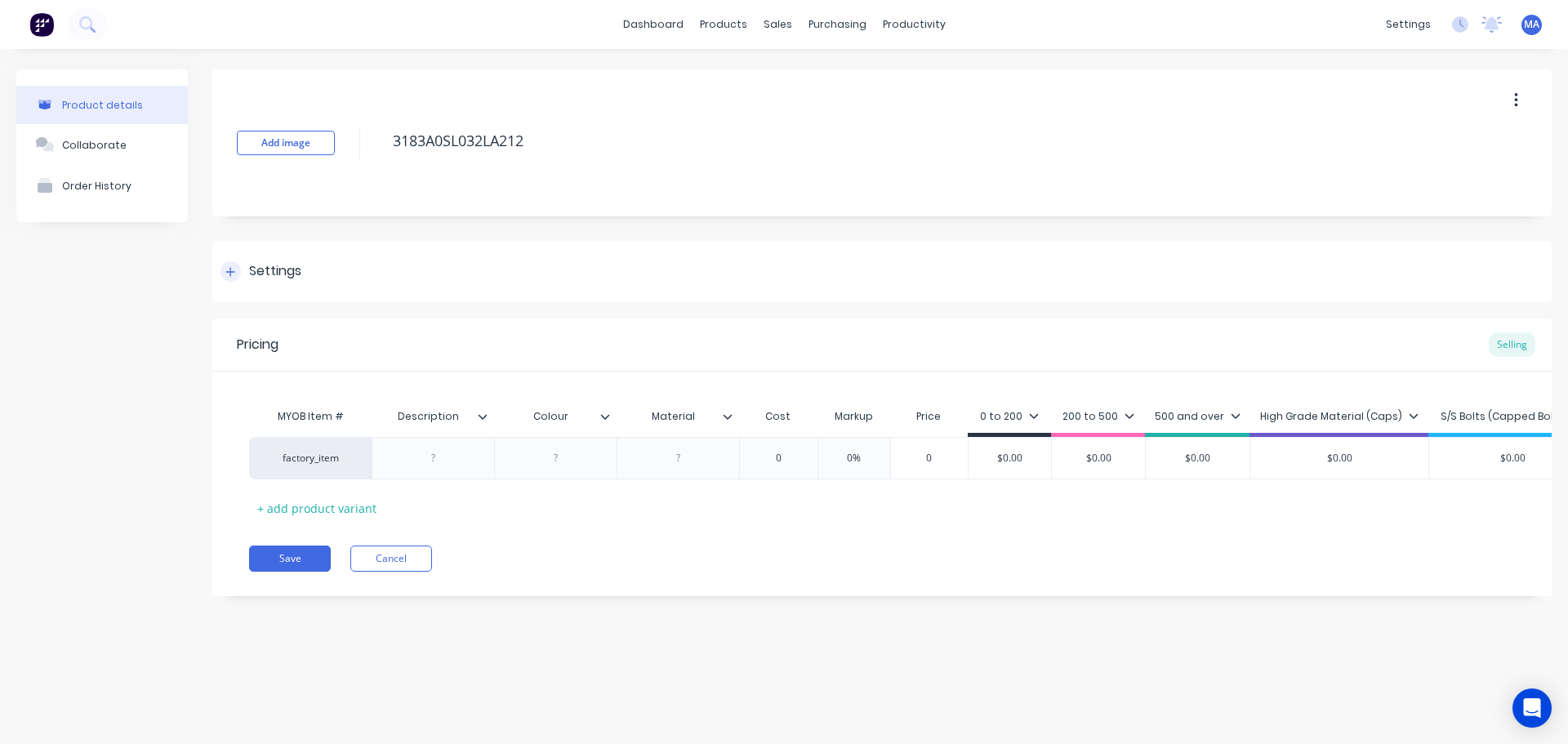
click at [320, 285] on div "Settings" at bounding box center [882, 271] width 1340 height 62
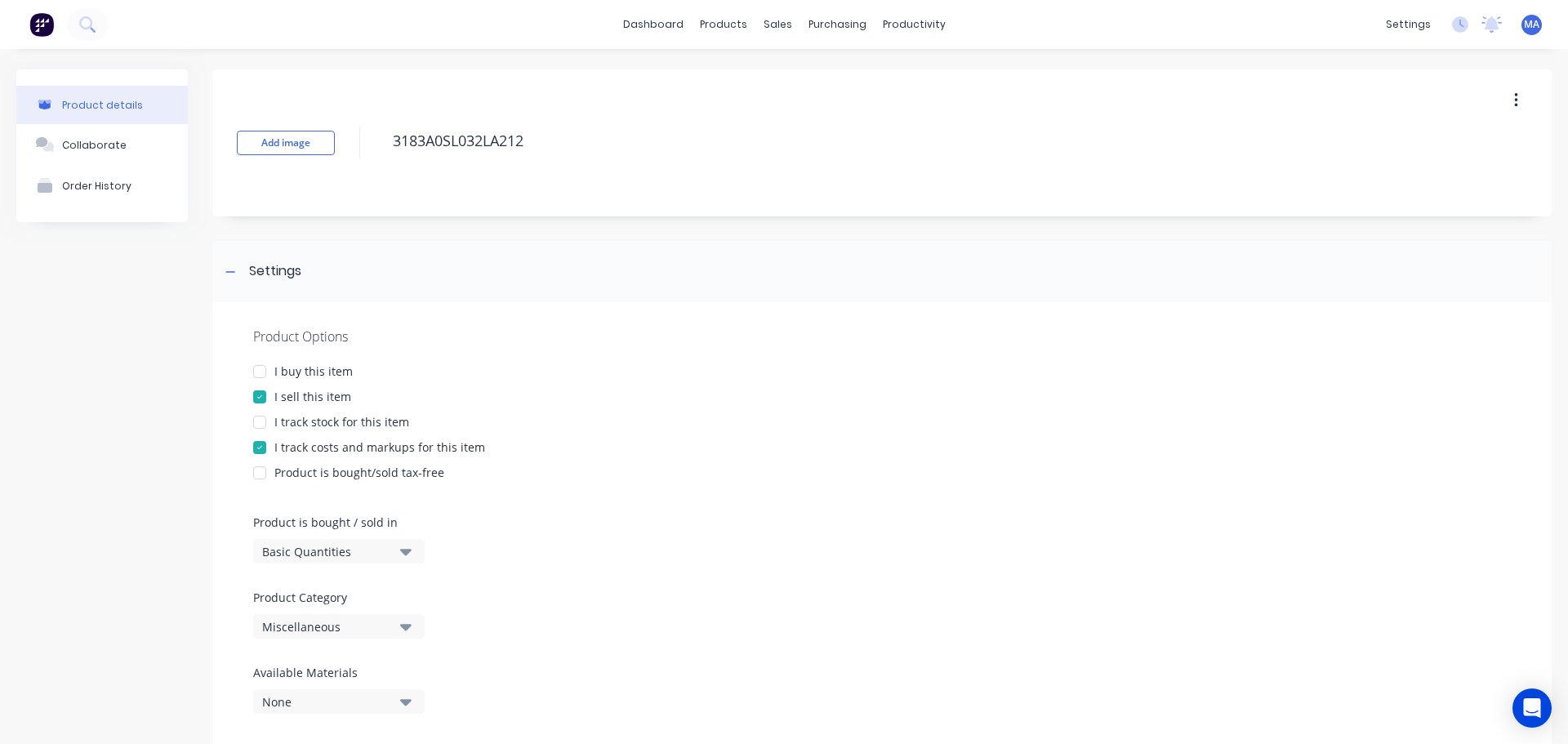
click at [336, 622] on div "Miscellaneous" at bounding box center [327, 627] width 131 height 17
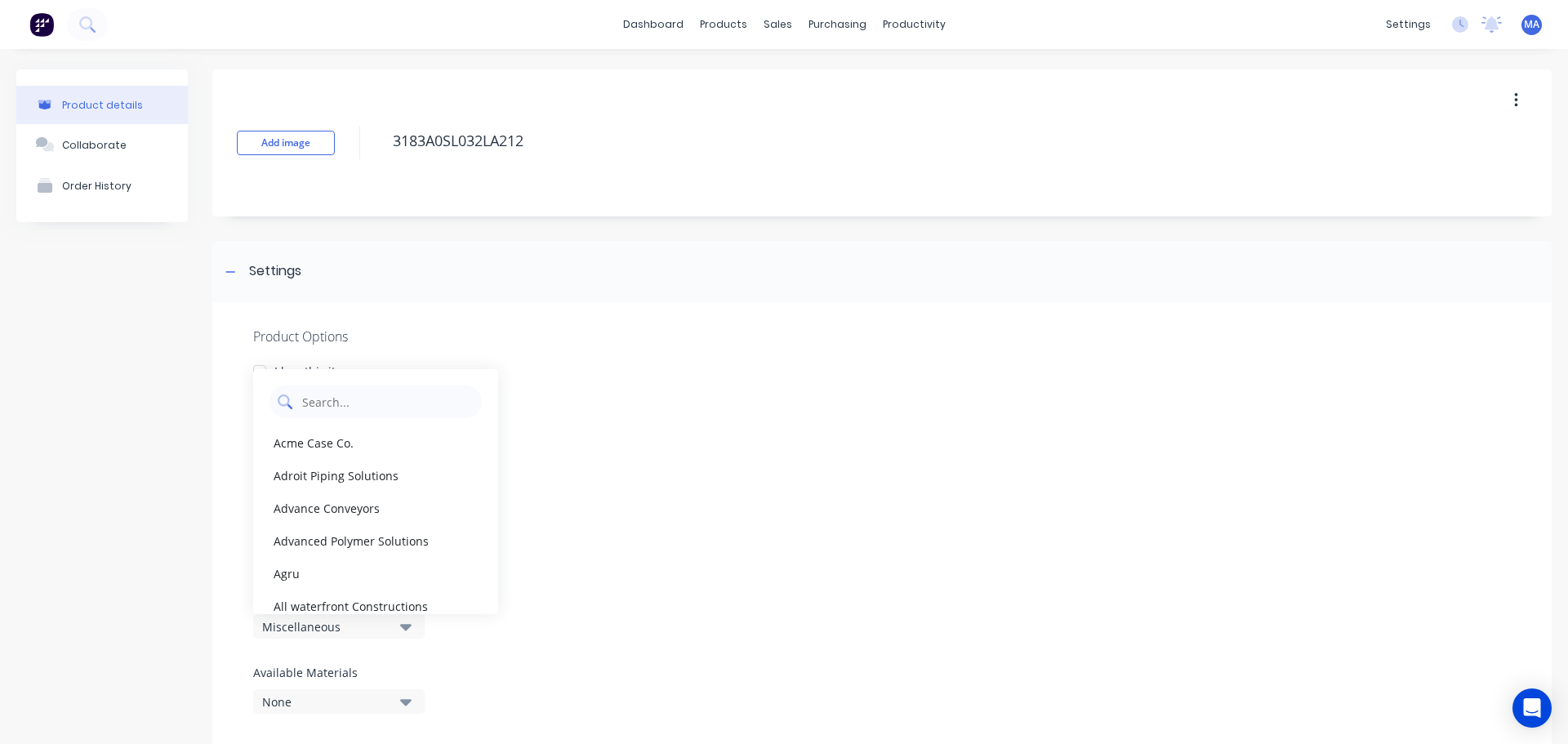
click at [369, 391] on Category "text" at bounding box center [387, 401] width 173 height 33
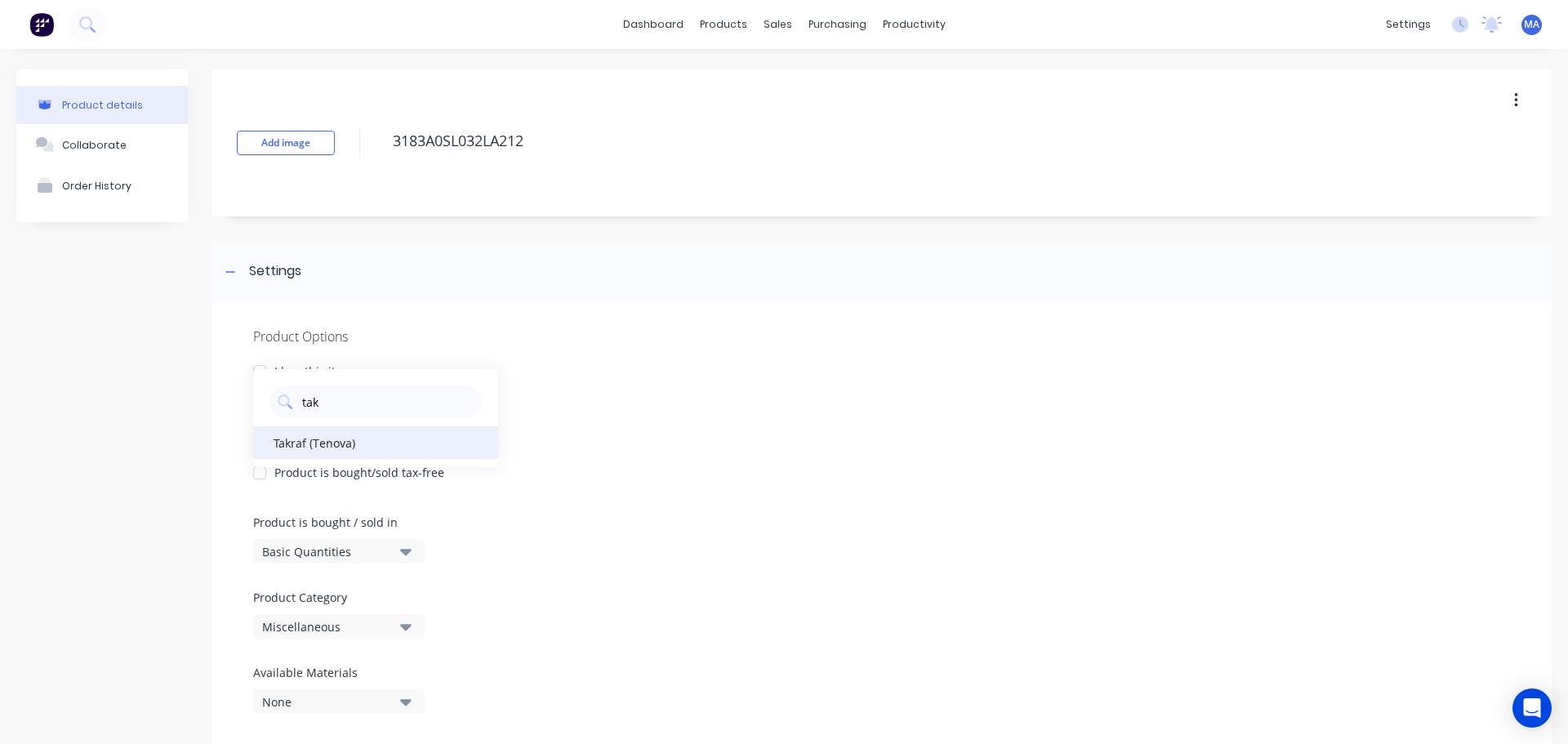
click at [323, 437] on div "Takraf (Tenova)" at bounding box center [376, 443] width 245 height 33
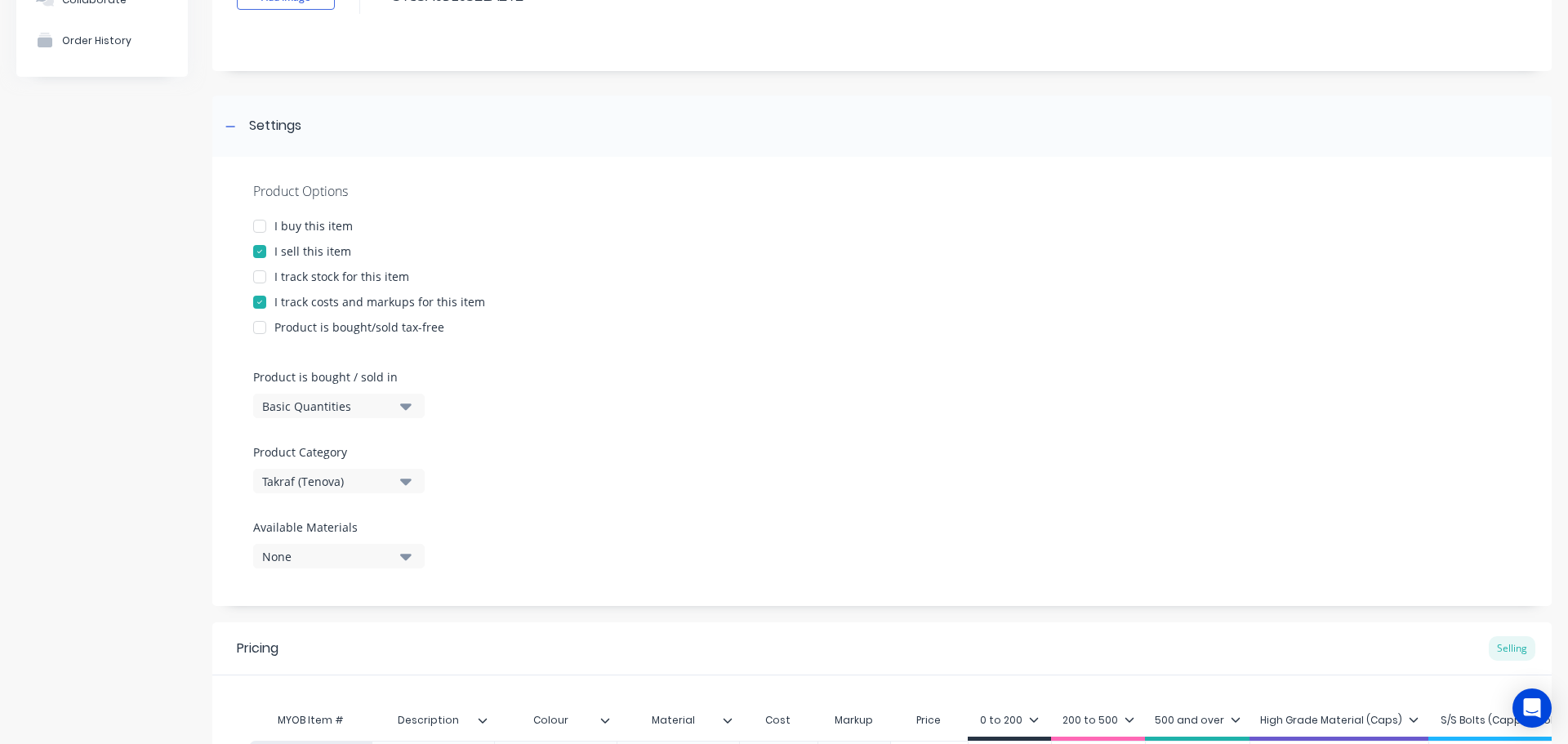
scroll to position [163, 0]
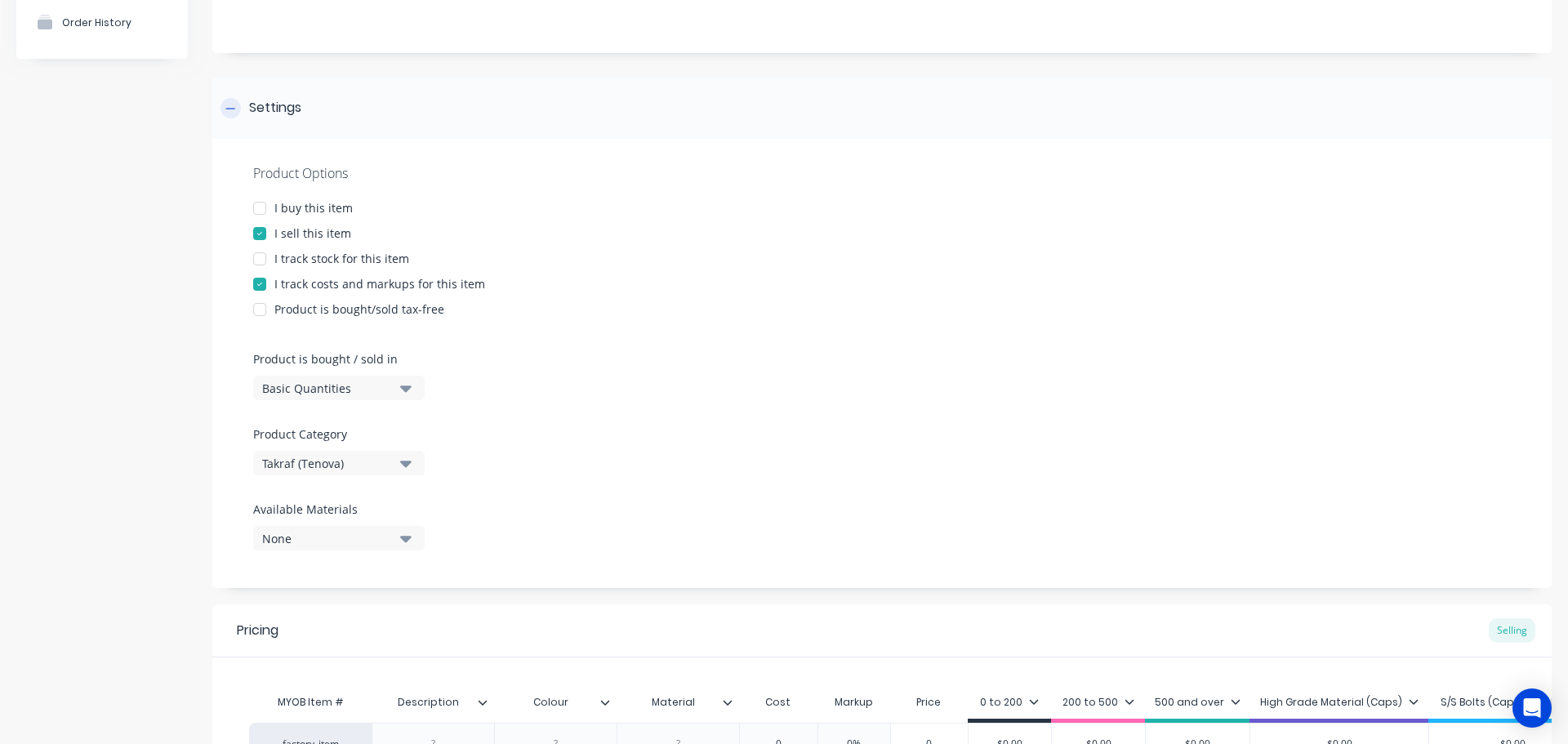
click at [294, 108] on div "Settings" at bounding box center [275, 108] width 52 height 20
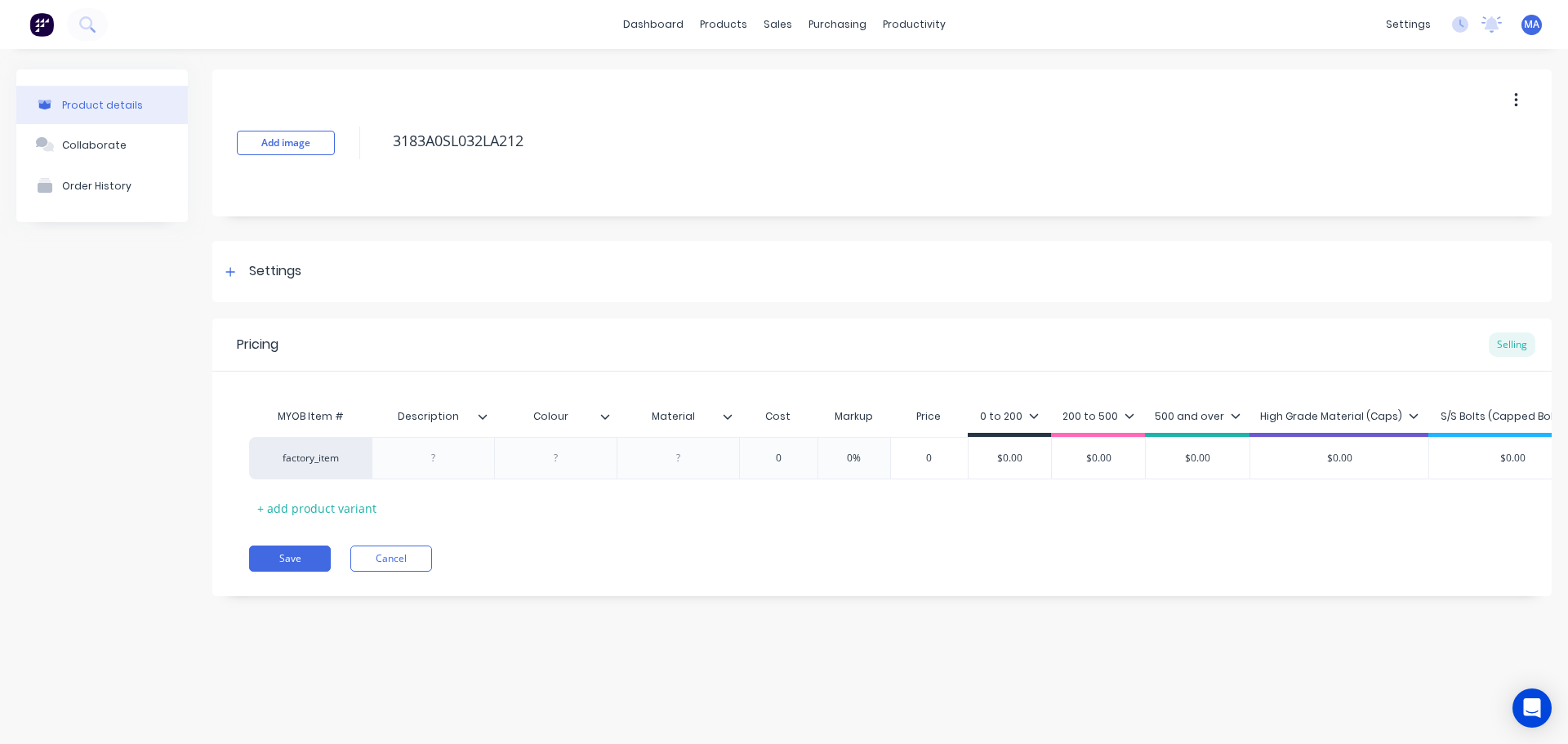
scroll to position [0, 0]
click at [452, 454] on div at bounding box center [433, 458] width 82 height 21
click at [449, 459] on div at bounding box center [433, 458] width 82 height 21
click at [378, 496] on div "MYOB Item # Description Colour Material Cost Markup Price 0 to 200 200 to 500 5…" at bounding box center [882, 460] width 1266 height 121
click at [365, 506] on div "+ add product variant" at bounding box center [317, 508] width 136 height 25
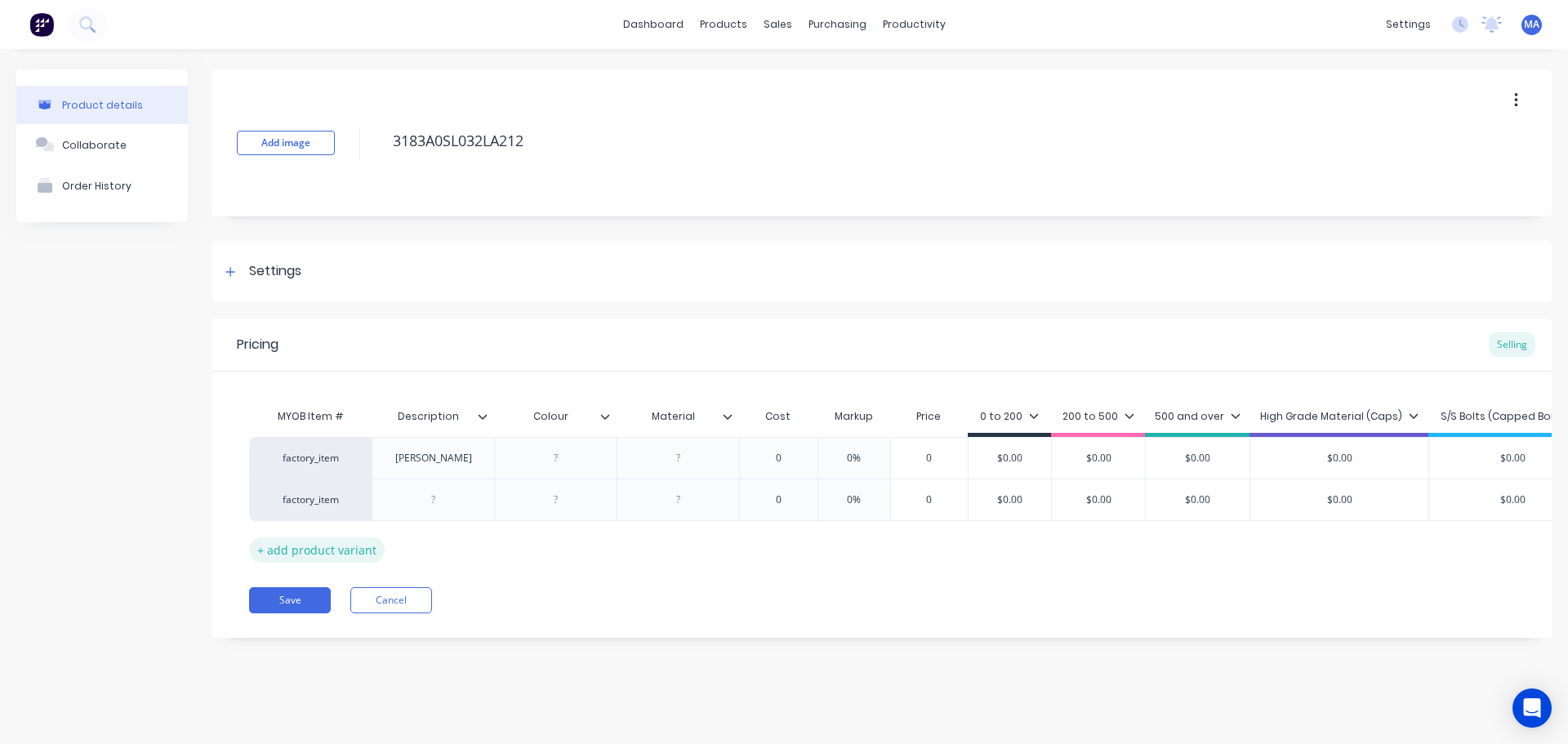
click at [368, 555] on div "+ add product variant" at bounding box center [317, 550] width 136 height 25
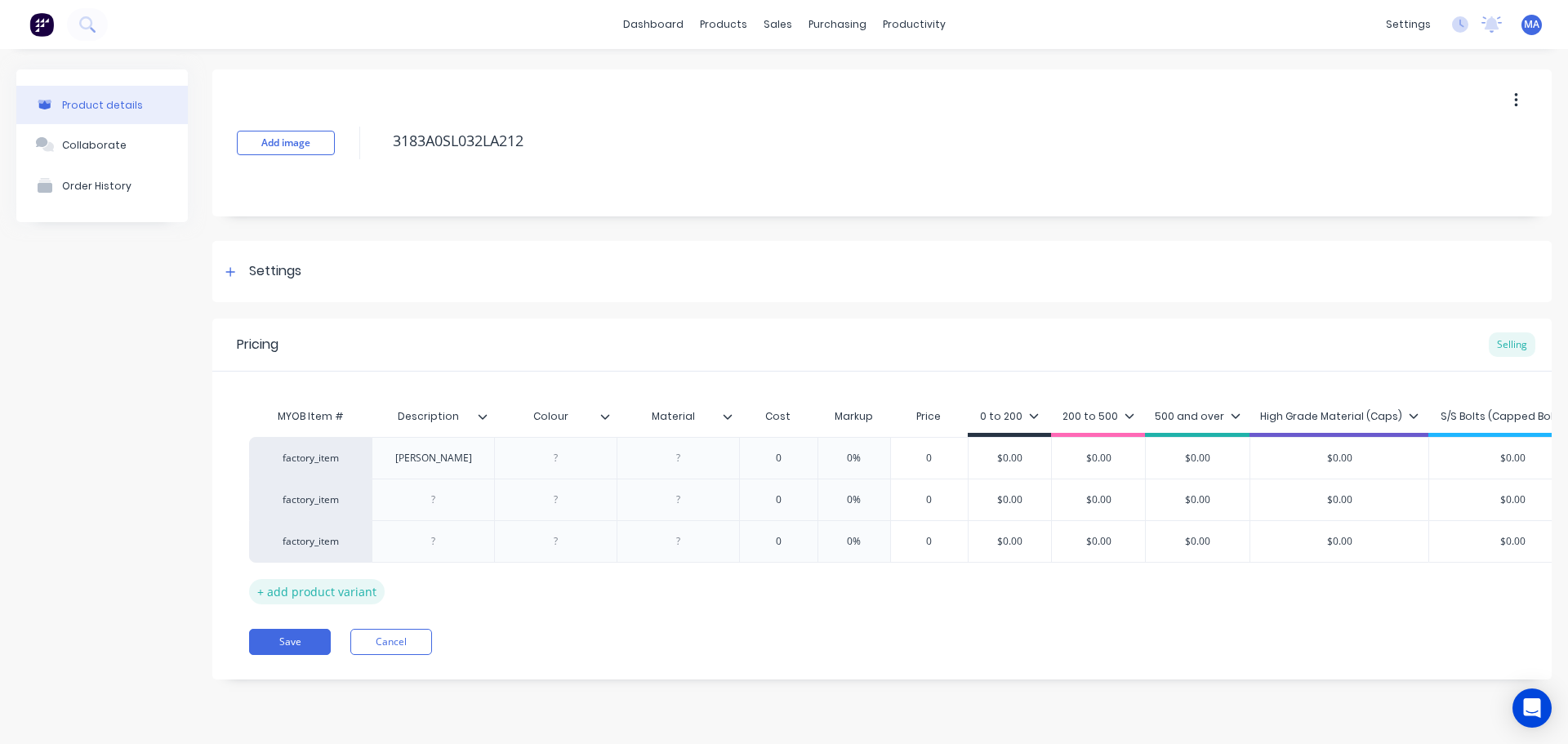
click at [362, 595] on div "+ add product variant" at bounding box center [317, 592] width 136 height 25
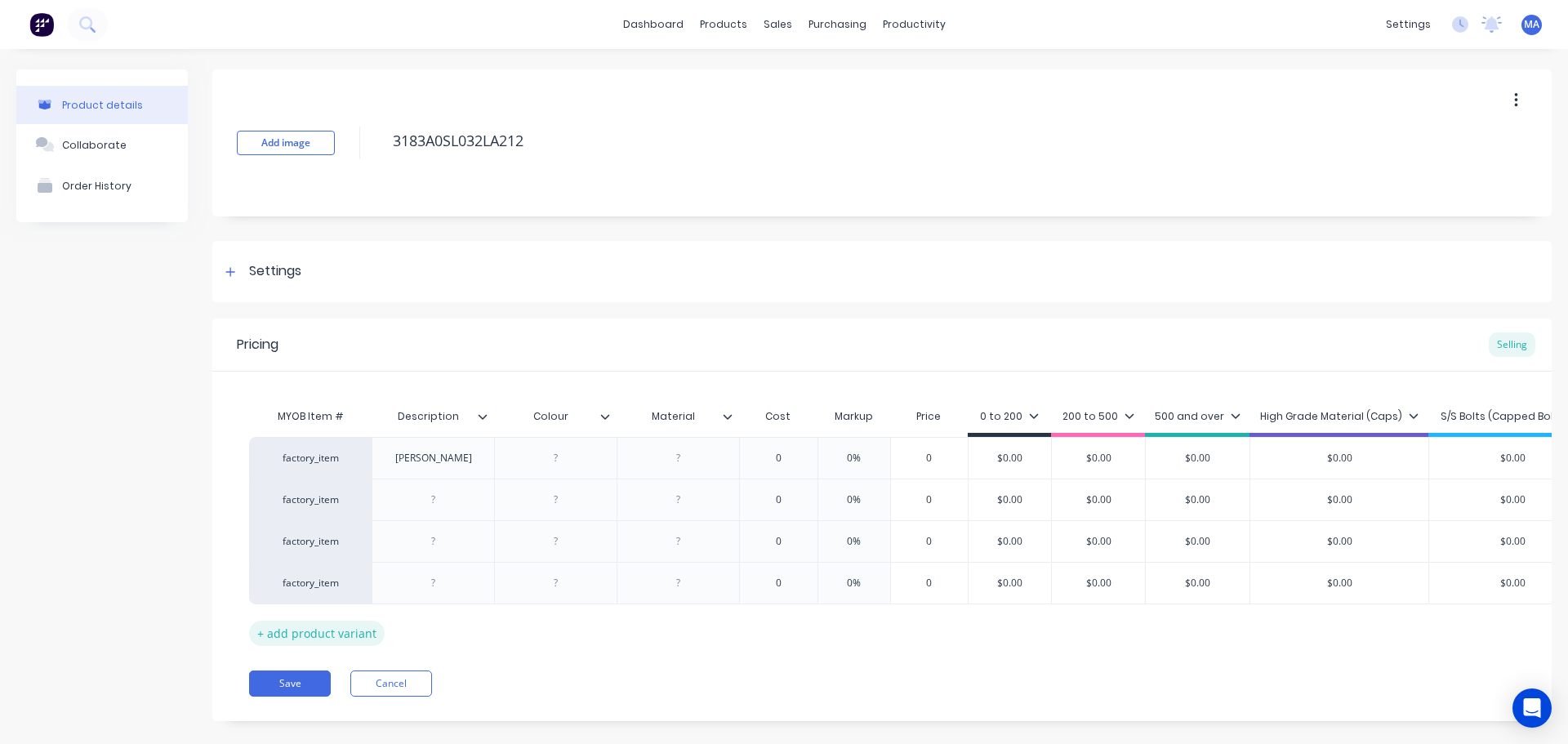
click at [362, 628] on div "+ add product variant" at bounding box center [317, 633] width 136 height 25
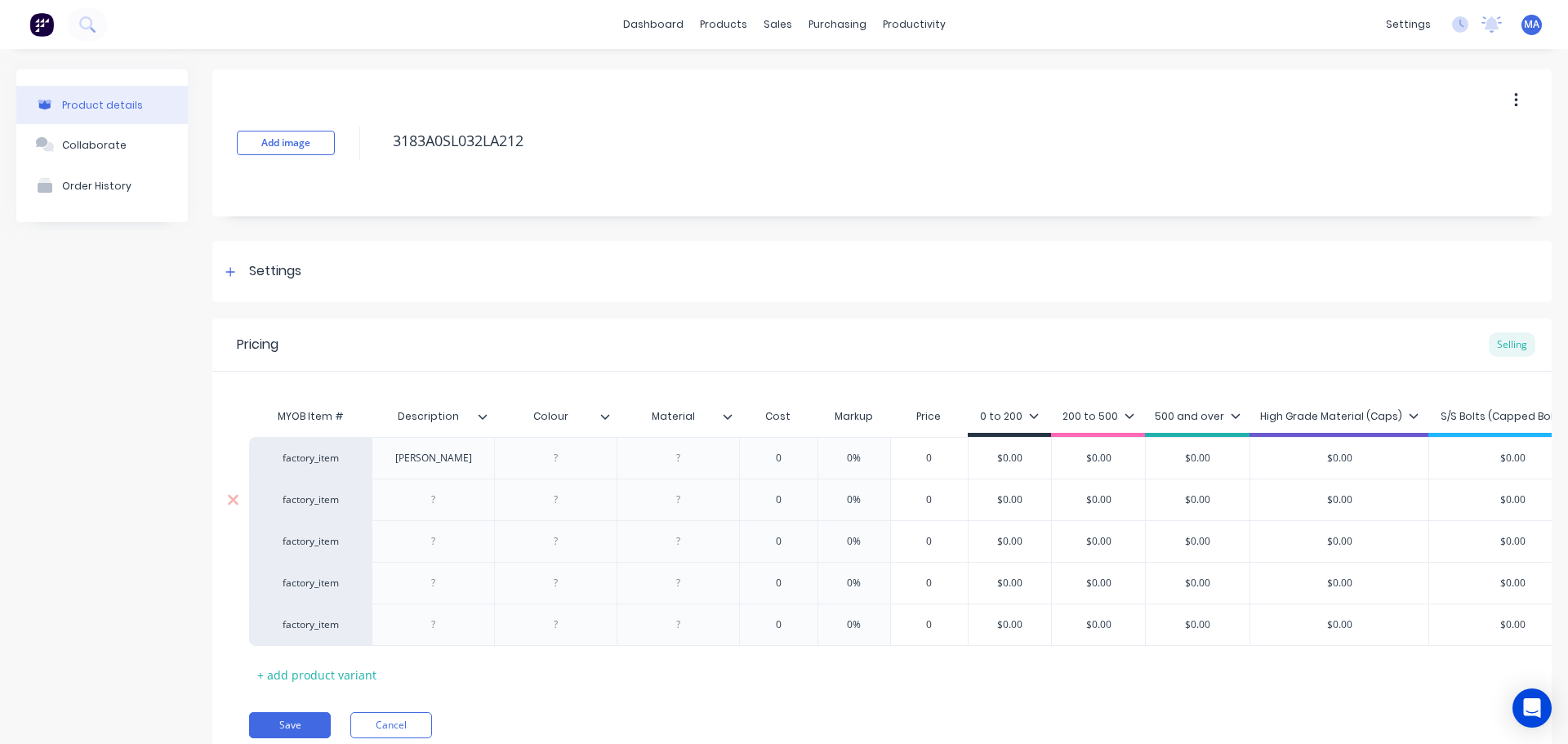
drag, startPoint x: 444, startPoint y: 513, endPoint x: 474, endPoint y: 513, distance: 30.0
click at [447, 512] on div at bounding box center [433, 499] width 122 height 41
click at [448, 501] on div at bounding box center [433, 499] width 82 height 21
click at [477, 537] on div at bounding box center [433, 540] width 122 height 41
drag, startPoint x: 403, startPoint y: 535, endPoint x: 434, endPoint y: 538, distance: 31.1
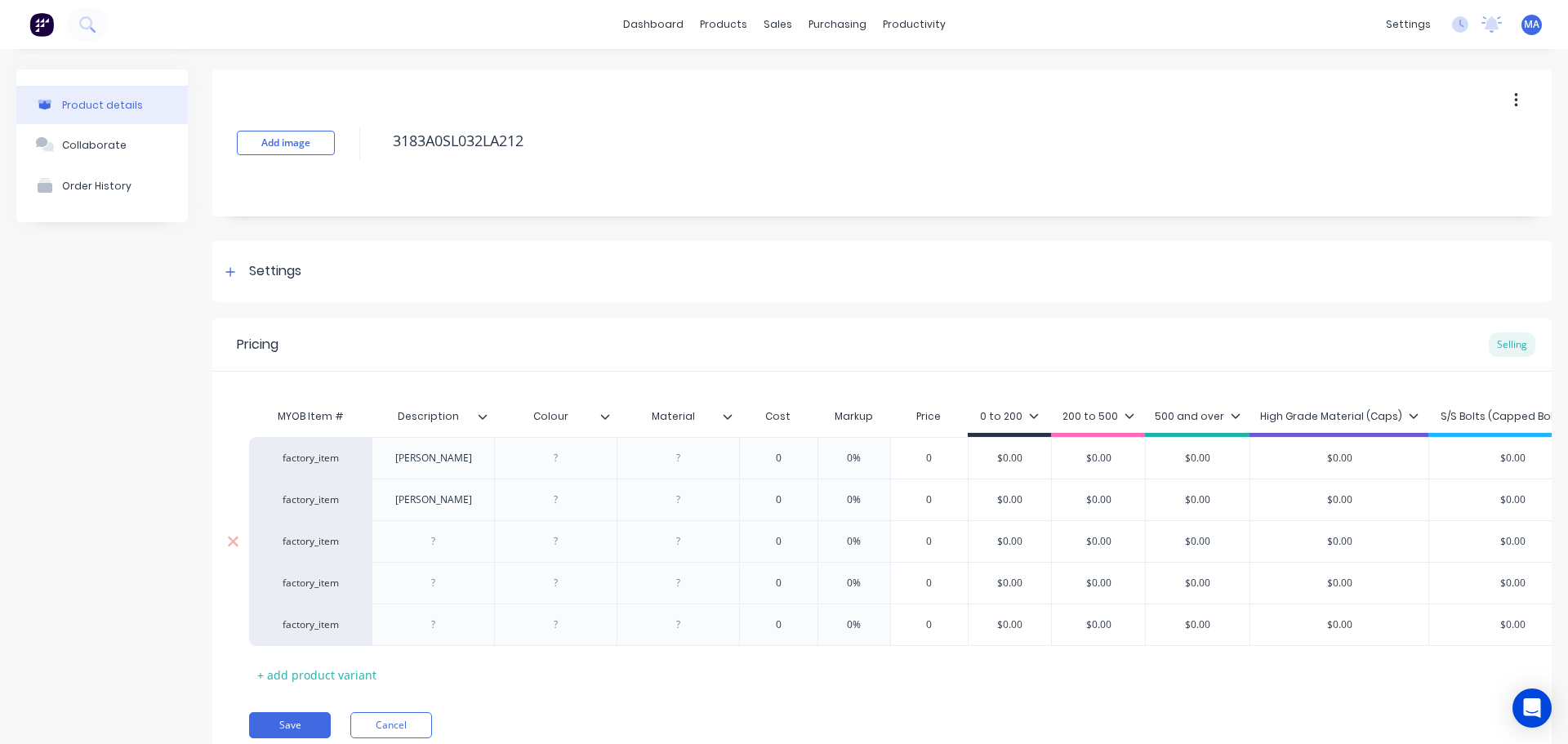
click at [405, 535] on div at bounding box center [433, 540] width 82 height 21
drag, startPoint x: 444, startPoint y: 538, endPoint x: 471, endPoint y: 538, distance: 27.0
click at [446, 538] on div at bounding box center [433, 540] width 82 height 21
click at [455, 585] on div at bounding box center [433, 583] width 82 height 21
click at [449, 629] on div at bounding box center [433, 624] width 82 height 21
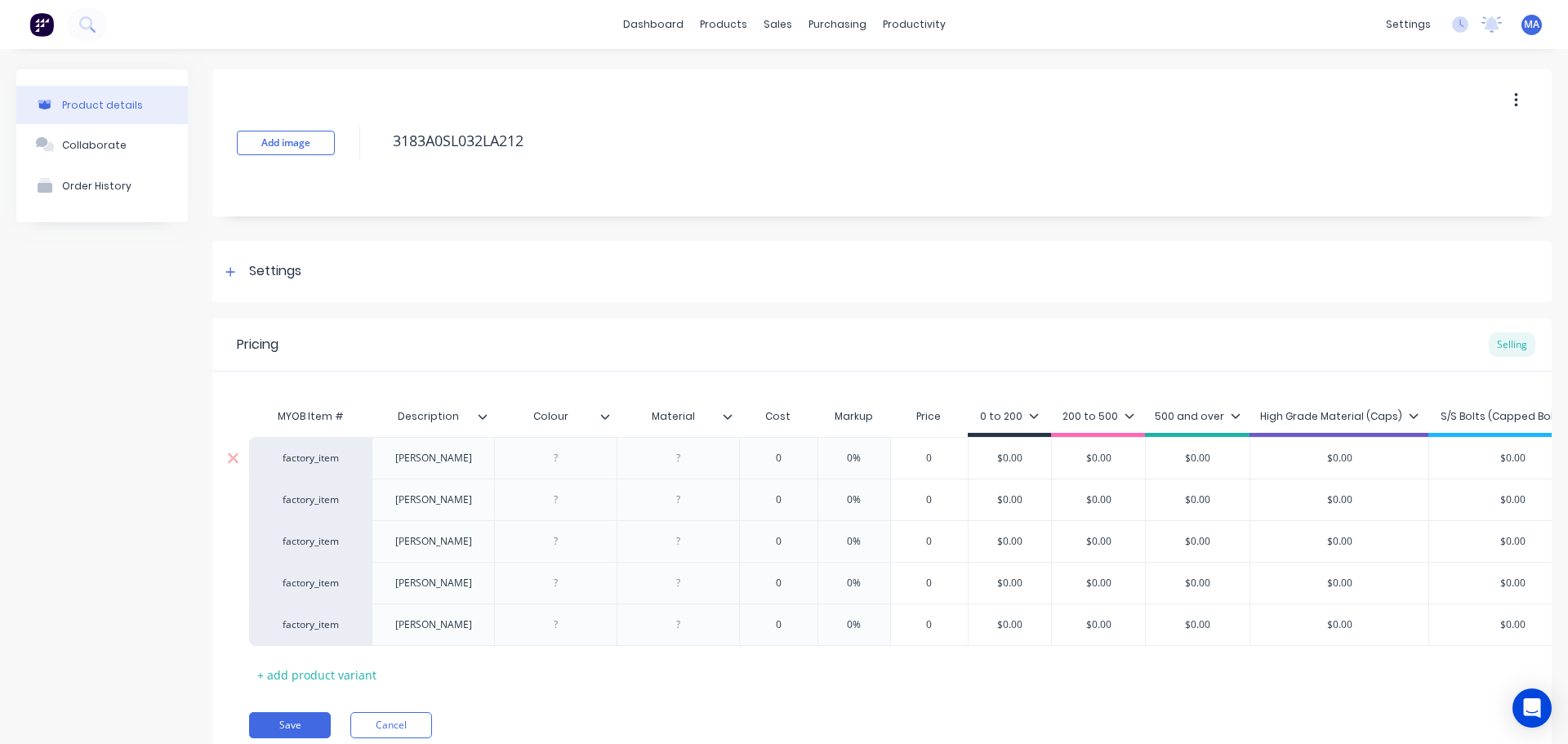
drag, startPoint x: 558, startPoint y: 456, endPoint x: 651, endPoint y: 459, distance: 93.0
click at [560, 456] on div at bounding box center [556, 458] width 82 height 21
drag, startPoint x: 581, startPoint y: 464, endPoint x: 517, endPoint y: 463, distance: 64.0
click at [517, 463] on div "White" at bounding box center [556, 458] width 82 height 21
click at [571, 508] on div at bounding box center [555, 499] width 122 height 41
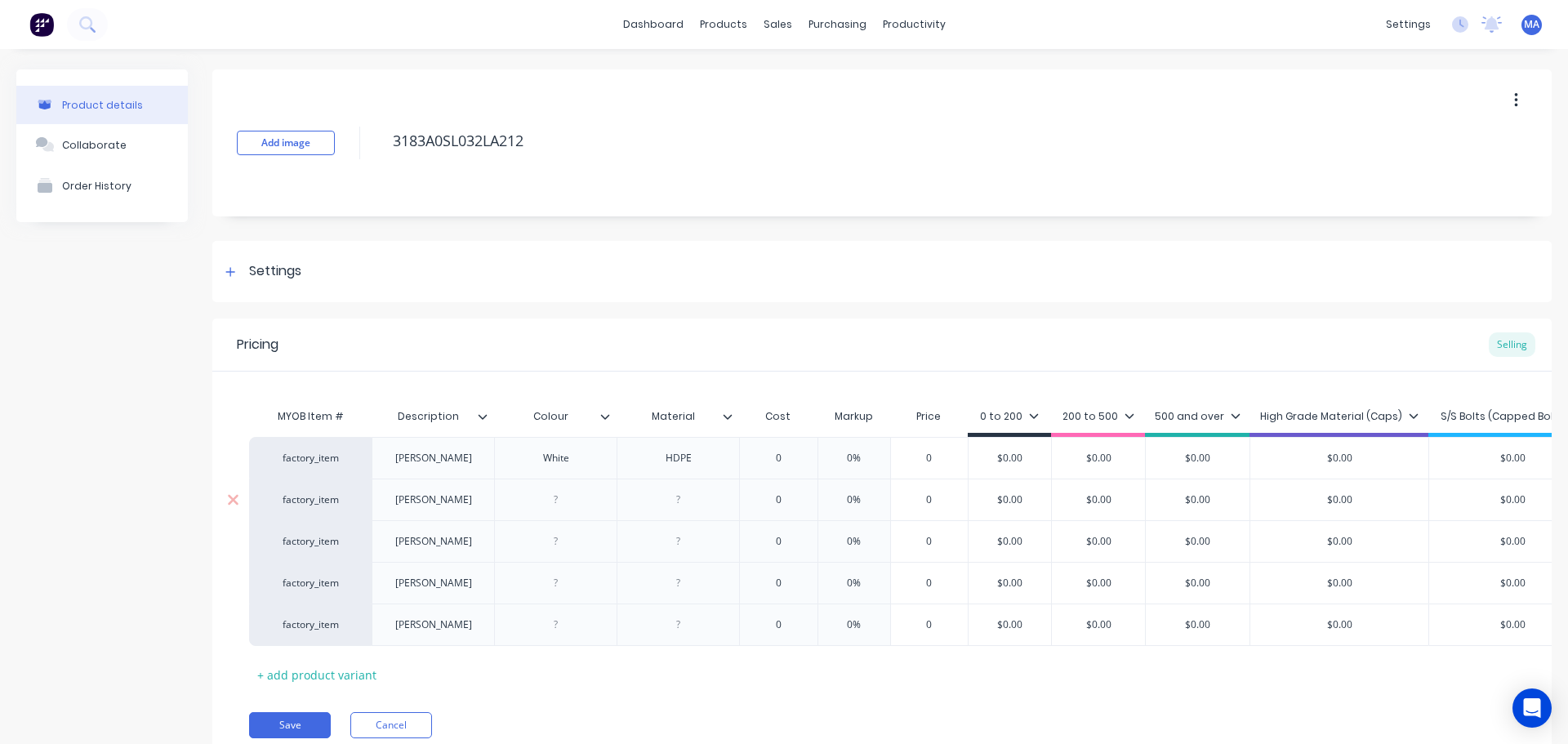
click at [555, 500] on div at bounding box center [556, 499] width 82 height 21
paste div
click at [561, 548] on div at bounding box center [556, 540] width 82 height 21
paste div
click at [554, 582] on div at bounding box center [556, 583] width 82 height 21
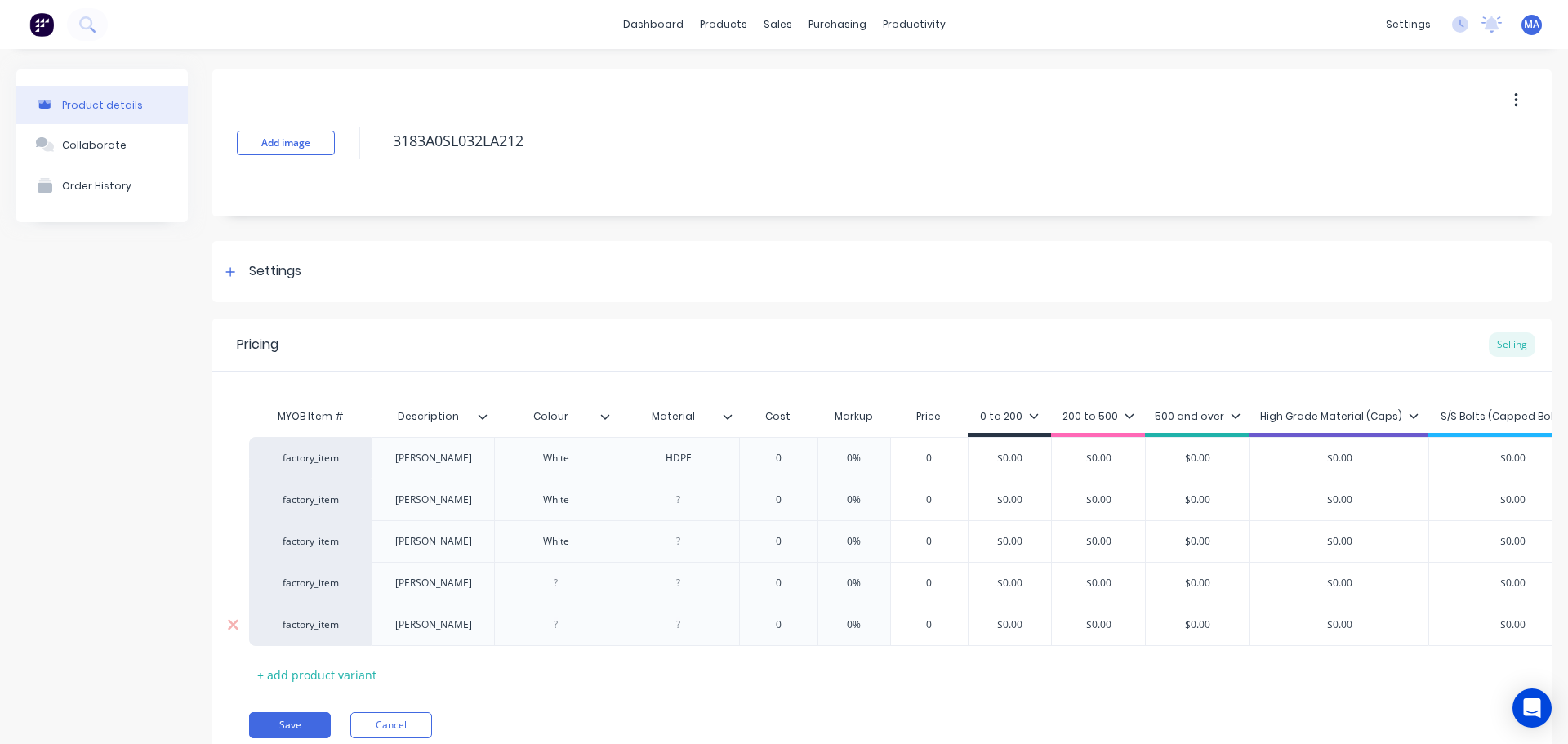
paste div
click at [559, 631] on div at bounding box center [556, 624] width 82 height 21
paste div
drag, startPoint x: 694, startPoint y: 459, endPoint x: 645, endPoint y: 464, distance: 49.3
click at [645, 464] on div "HDPE" at bounding box center [678, 458] width 82 height 21
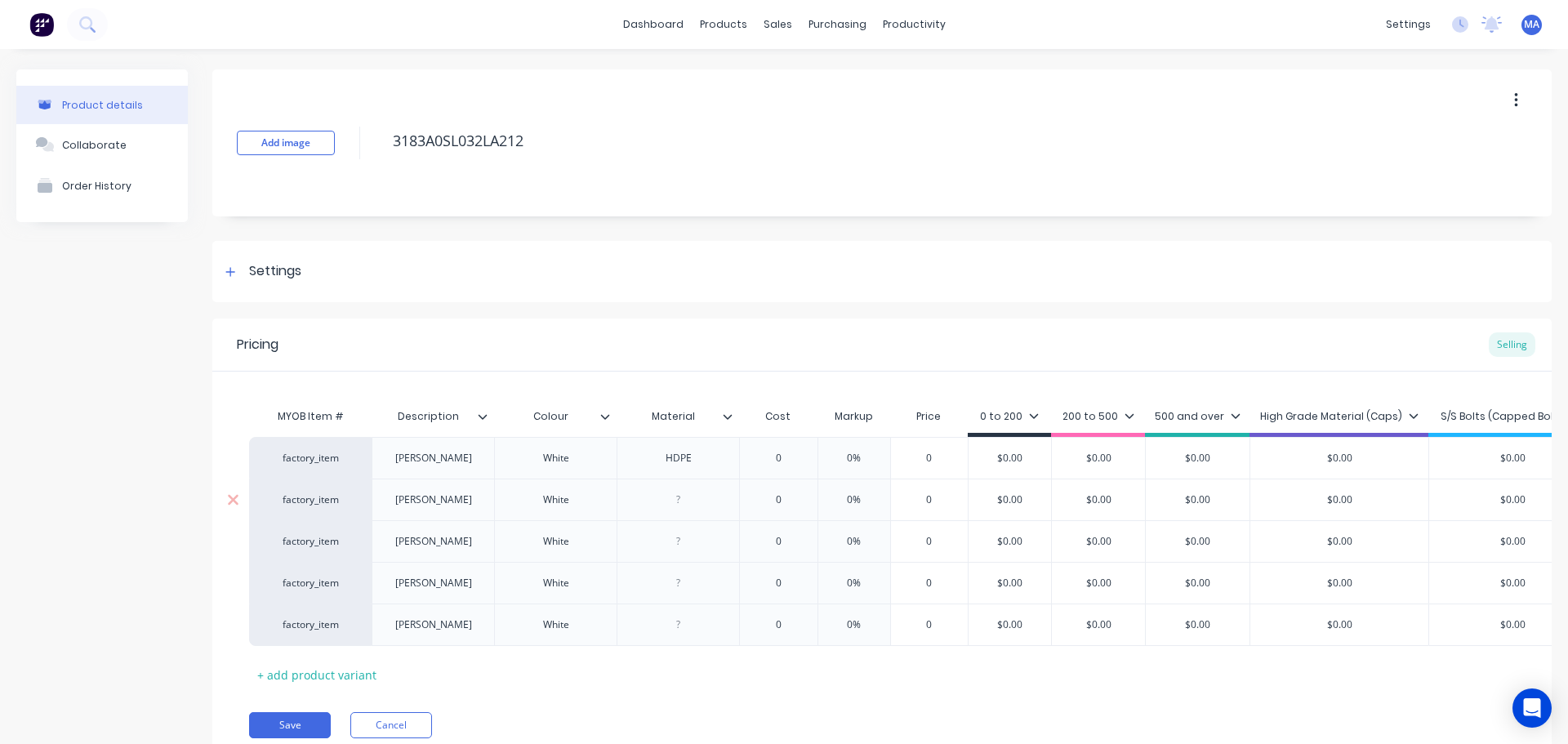
click at [683, 506] on div at bounding box center [678, 499] width 82 height 21
paste div
click at [683, 547] on div at bounding box center [678, 540] width 82 height 21
paste div
click at [678, 587] on div at bounding box center [678, 583] width 82 height 21
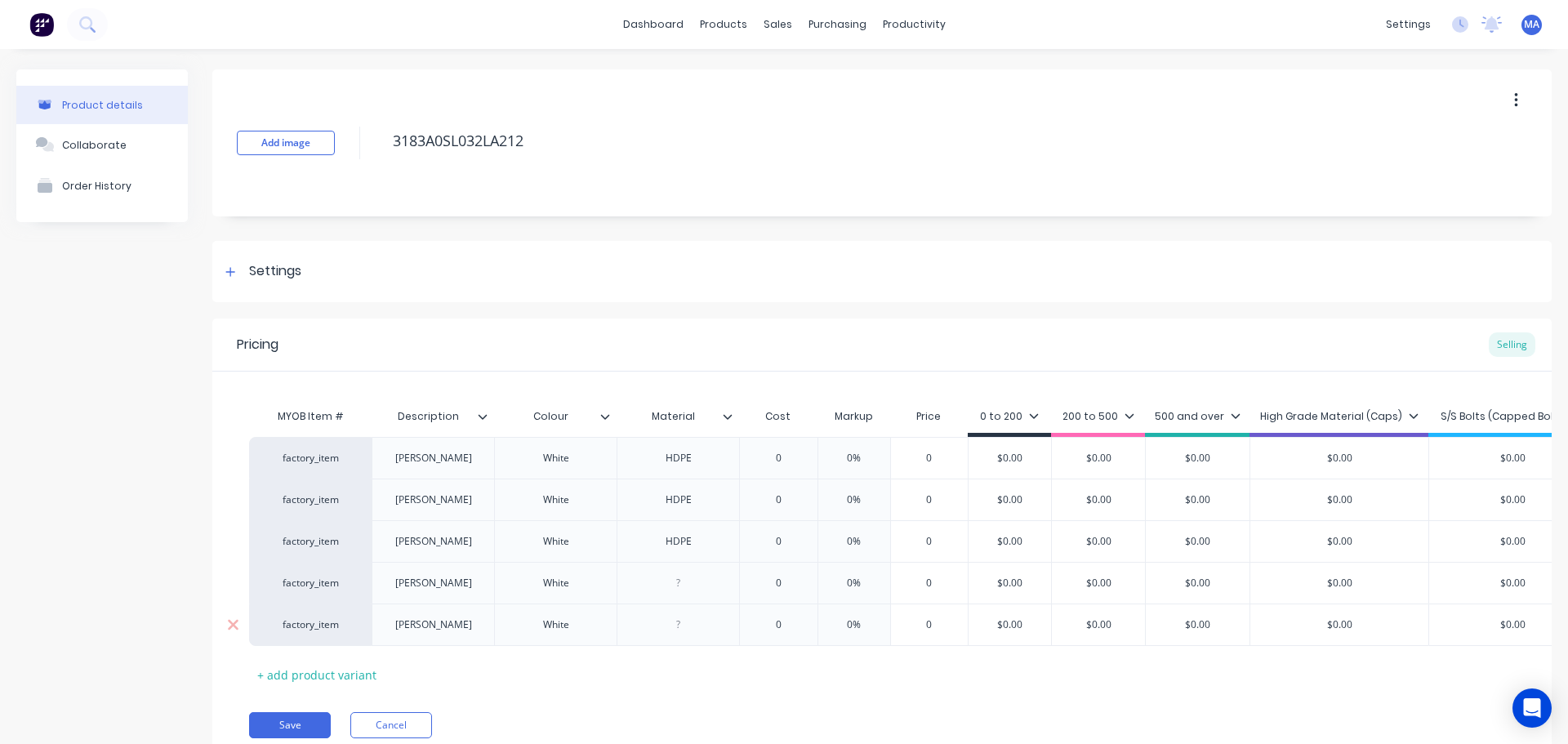
paste div
click at [679, 635] on div at bounding box center [678, 625] width 122 height 42
click at [673, 619] on div at bounding box center [678, 624] width 82 height 21
paste div
click at [726, 417] on icon at bounding box center [728, 416] width 10 height 10
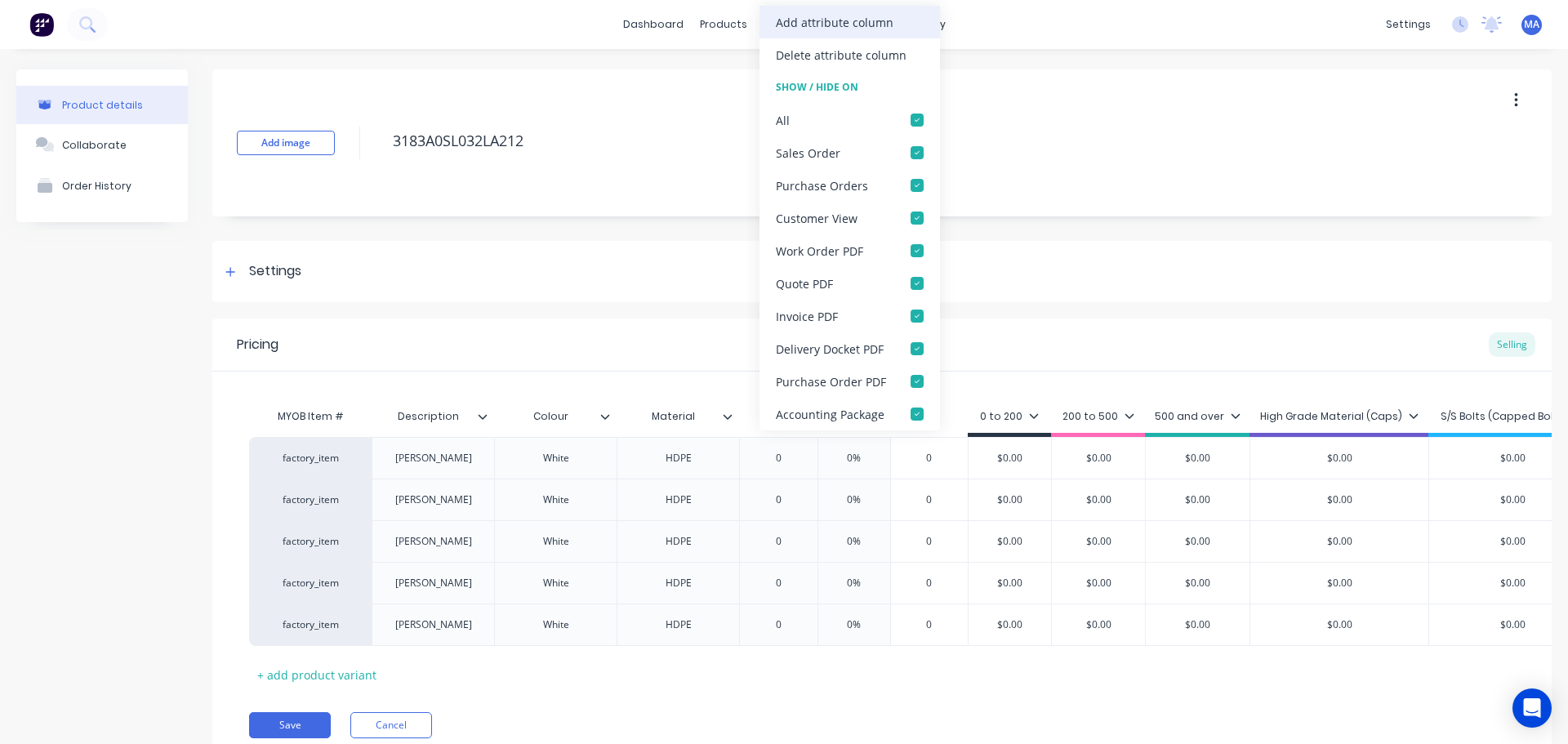
click at [822, 36] on div "Add attribute column" at bounding box center [850, 22] width 181 height 33
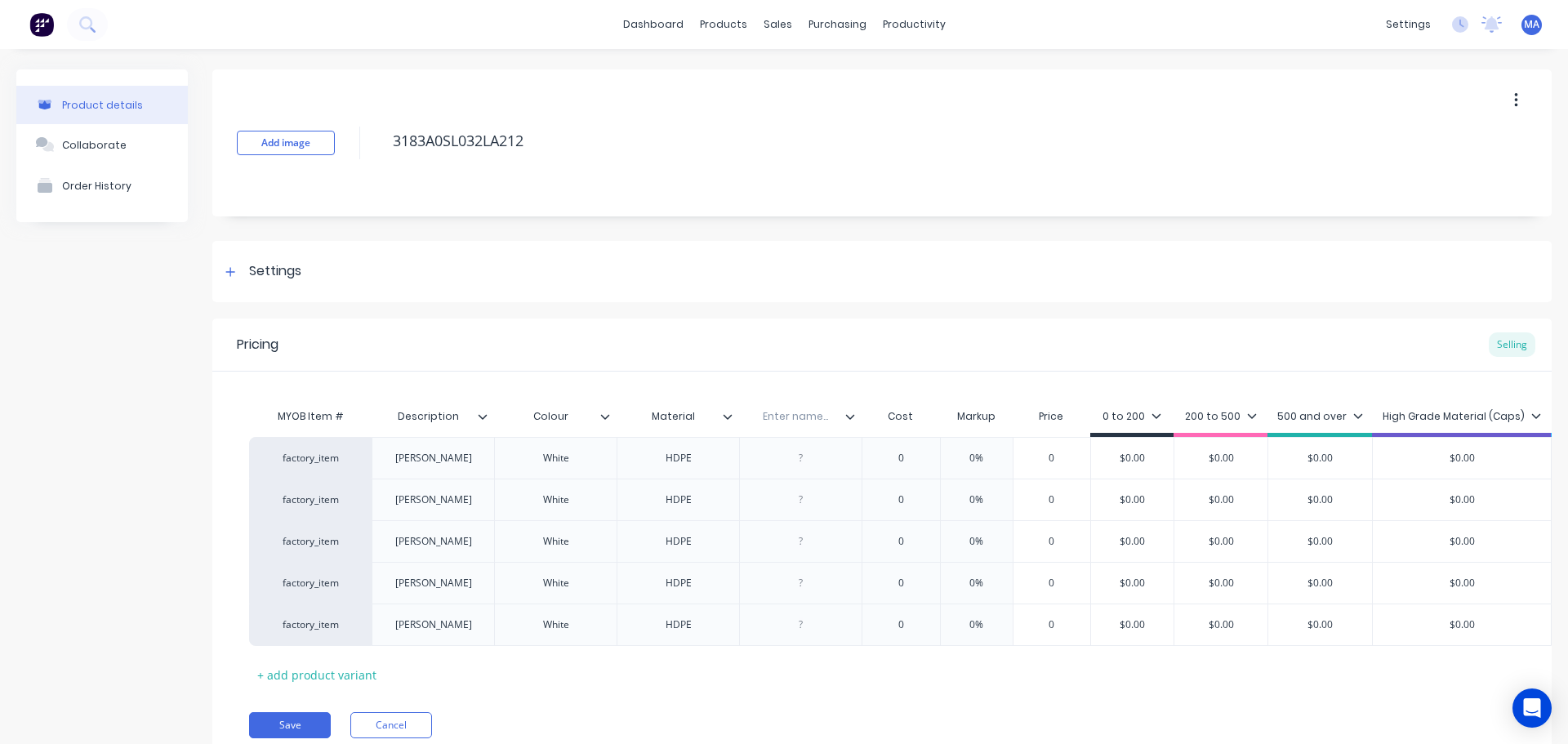
click at [803, 411] on input "text" at bounding box center [795, 415] width 112 height 14
drag, startPoint x: 802, startPoint y: 455, endPoint x: 847, endPoint y: 463, distance: 45.7
drag, startPoint x: 815, startPoint y: 464, endPoint x: 766, endPoint y: 463, distance: 49.0
click at [770, 461] on div "6 mm" at bounding box center [801, 458] width 82 height 21
click at [815, 501] on div at bounding box center [801, 499] width 82 height 21
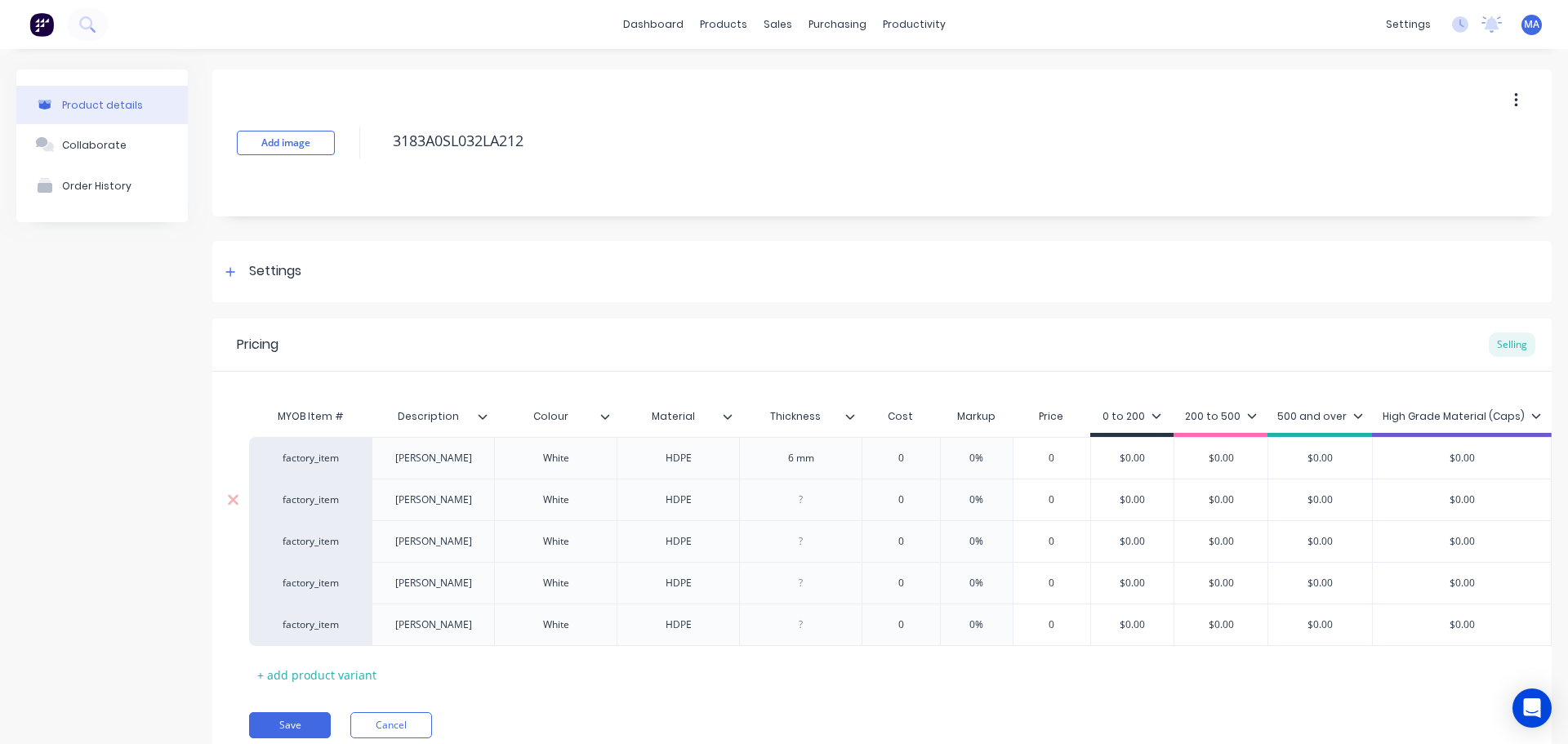
paste div
click at [807, 549] on div at bounding box center [801, 540] width 82 height 21
paste div
click at [807, 589] on div at bounding box center [801, 583] width 82 height 21
paste div
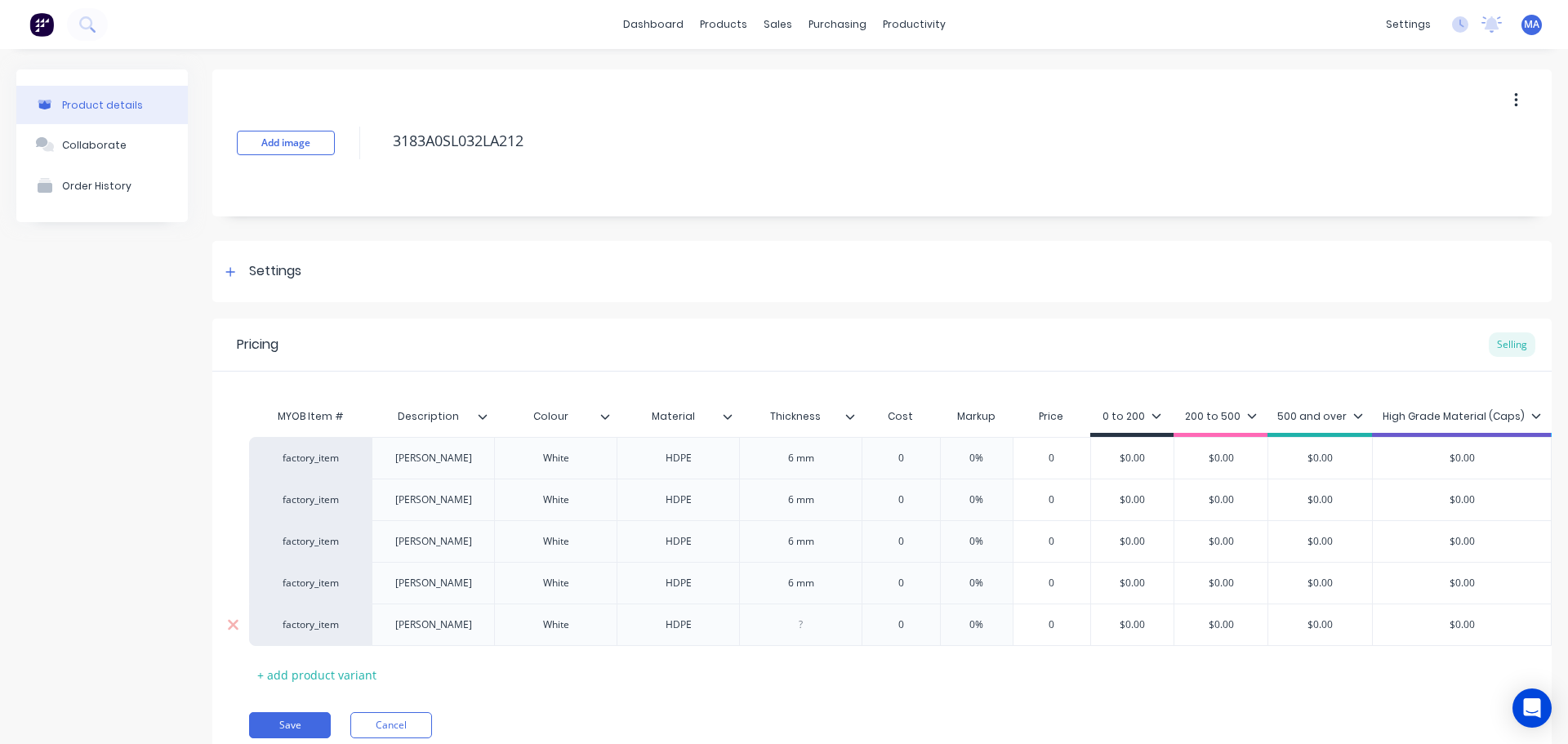
click at [814, 624] on div at bounding box center [801, 624] width 82 height 21
paste div
click at [923, 461] on input "0" at bounding box center [901, 458] width 82 height 14
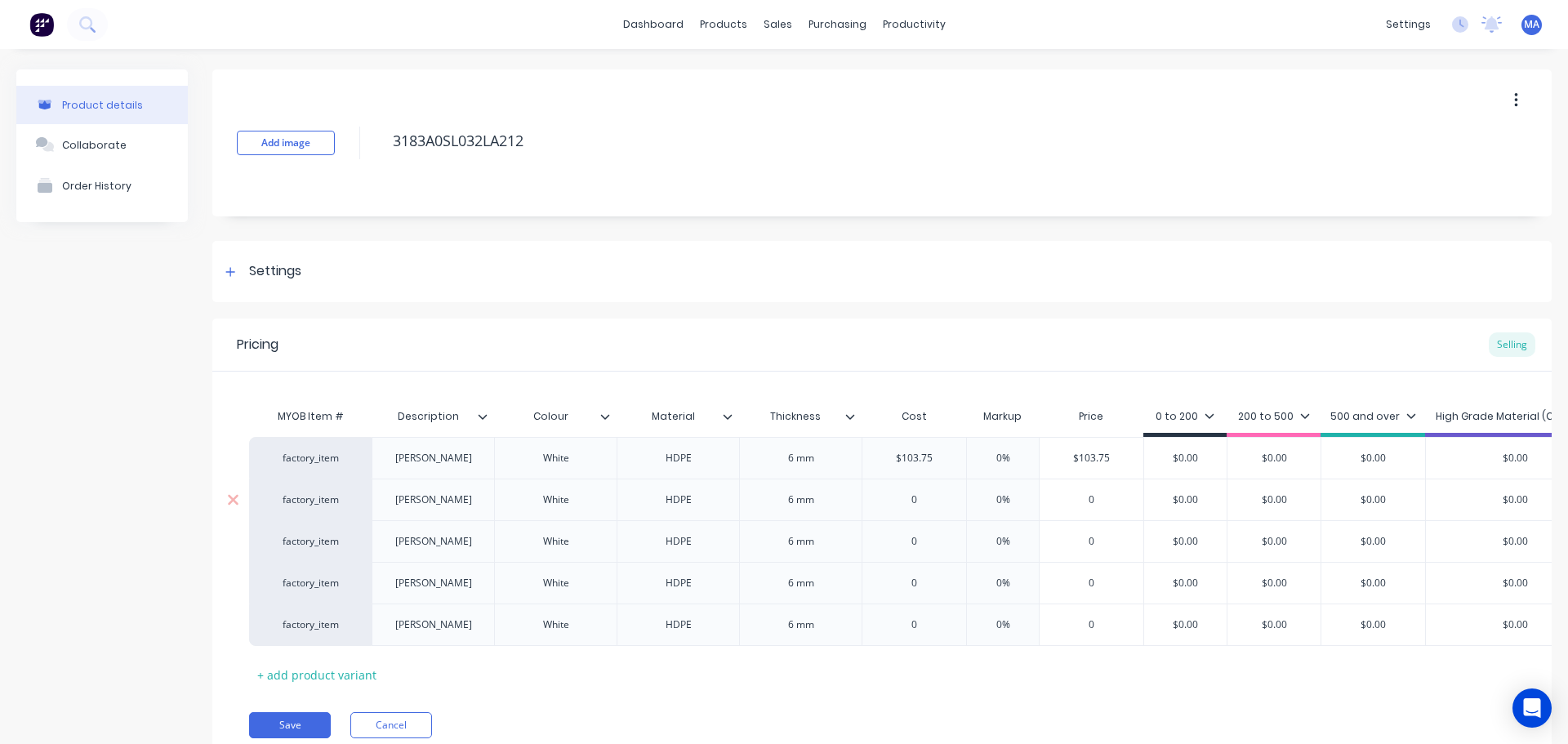
click at [918, 505] on input "0" at bounding box center [914, 499] width 104 height 14
click at [923, 504] on input "0" at bounding box center [914, 499] width 104 height 14
click at [930, 531] on div "0" at bounding box center [914, 541] width 104 height 41
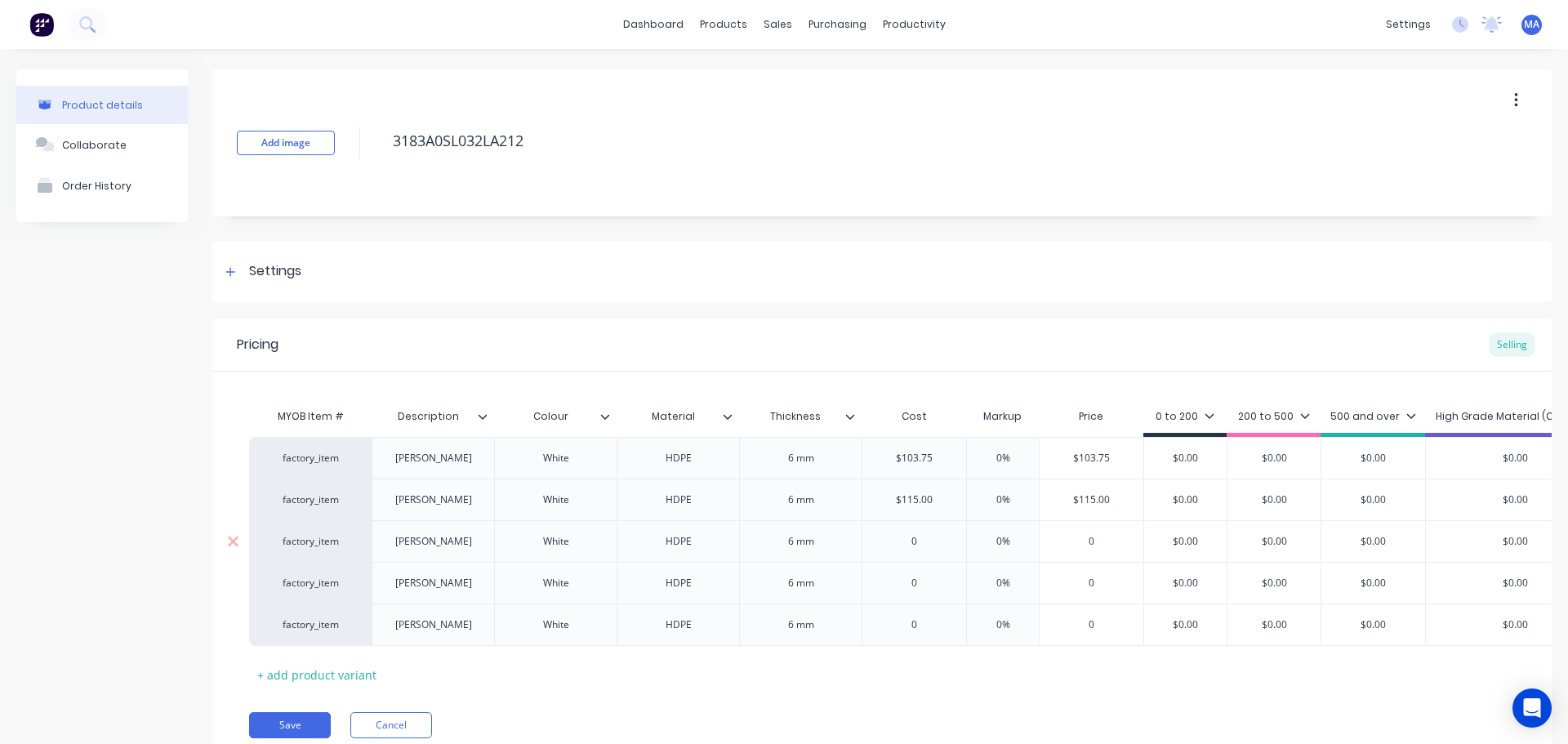
click at [930, 531] on div "0" at bounding box center [914, 541] width 104 height 41
click at [934, 570] on div "0" at bounding box center [914, 583] width 104 height 41
click at [933, 627] on input "0" at bounding box center [914, 624] width 104 height 14
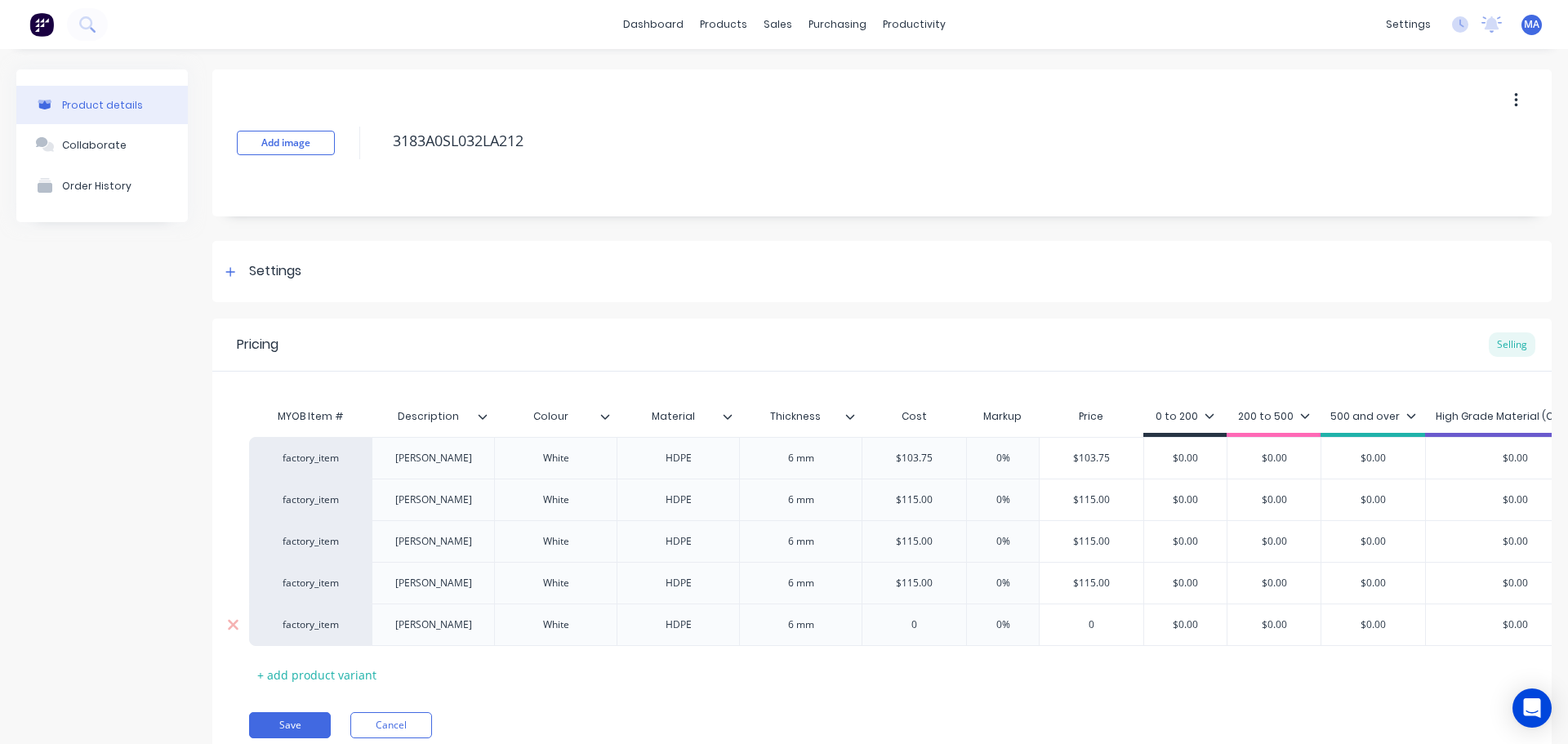
click at [933, 627] on input "0" at bounding box center [914, 624] width 104 height 14
click at [933, 587] on input "$115.00" at bounding box center [914, 583] width 104 height 14
click at [925, 499] on input "$115.00" at bounding box center [914, 499] width 104 height 14
click at [931, 530] on div "$115.00" at bounding box center [914, 541] width 104 height 41
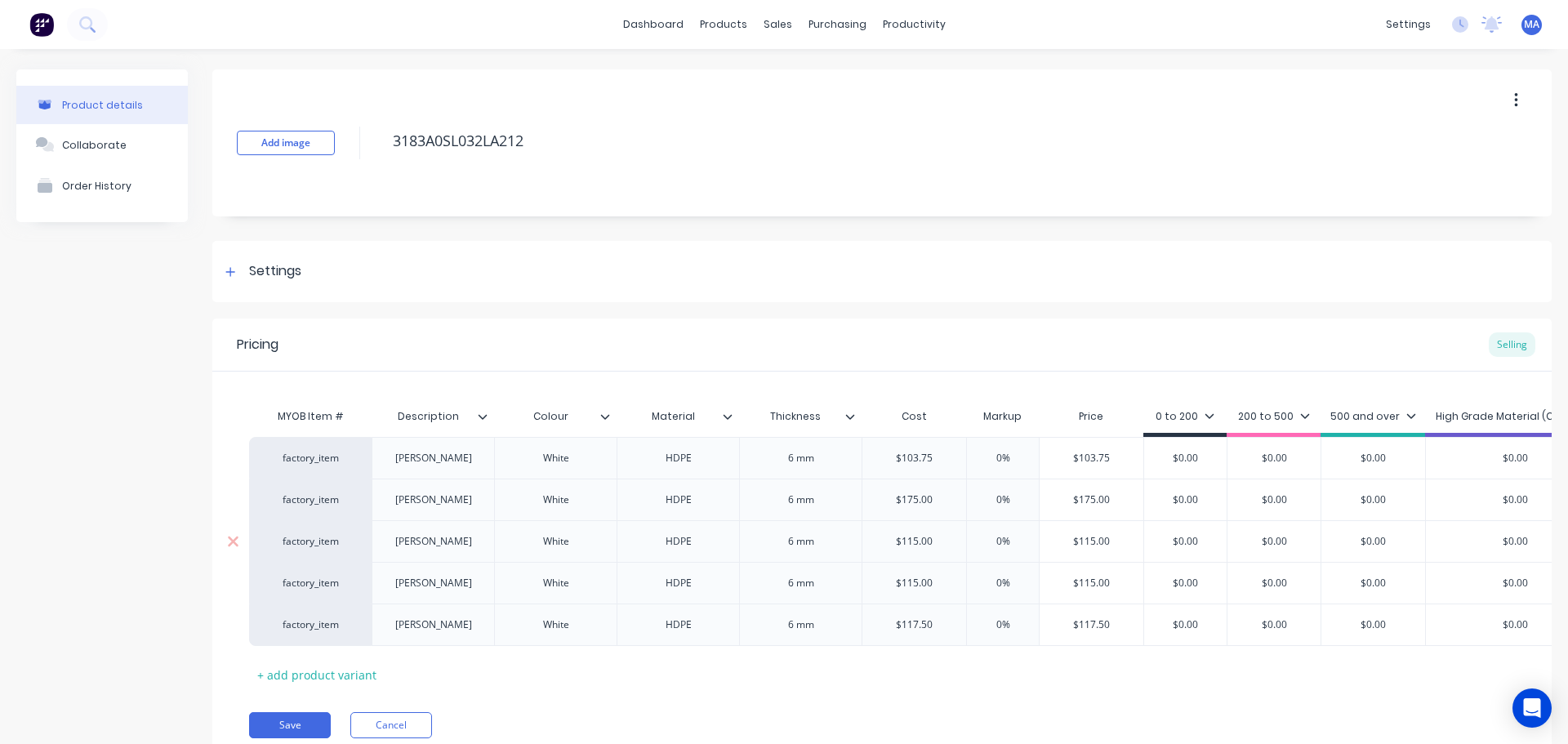
click at [931, 530] on div "$115.00" at bounding box center [914, 541] width 104 height 41
drag, startPoint x: 933, startPoint y: 533, endPoint x: 869, endPoint y: 536, distance: 64.1
click at [869, 536] on div "factory_item Mark A White HDPE 6 mm $103.75 103.75 0% $103.75 $0.00 $0.00 $0.00…" at bounding box center [882, 540] width 1266 height 209
drag, startPoint x: 934, startPoint y: 538, endPoint x: 868, endPoint y: 536, distance: 66.0
click at [871, 536] on input "$115.00" at bounding box center [914, 540] width 104 height 14
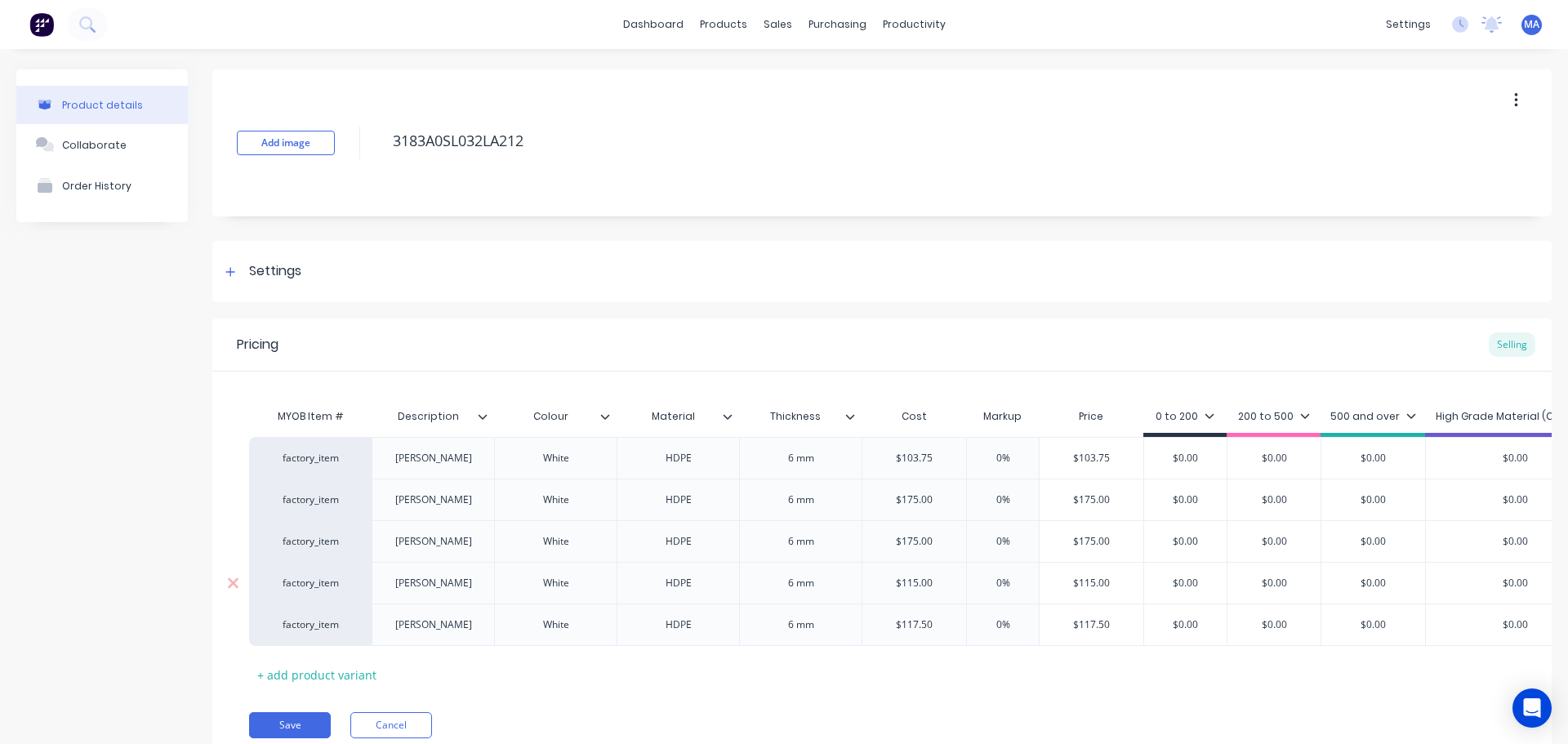
drag, startPoint x: 941, startPoint y: 580, endPoint x: 840, endPoint y: 576, distance: 101.1
click at [846, 576] on div "factory_item Mark D White HDPE 6 mm $115.00 $115.00 0% $115.00 $0.00 $0.00 $0.0…" at bounding box center [1010, 582] width 1523 height 41
click at [994, 562] on div "0%" at bounding box center [1003, 583] width 82 height 41
click at [998, 458] on input "0%" at bounding box center [1003, 458] width 82 height 14
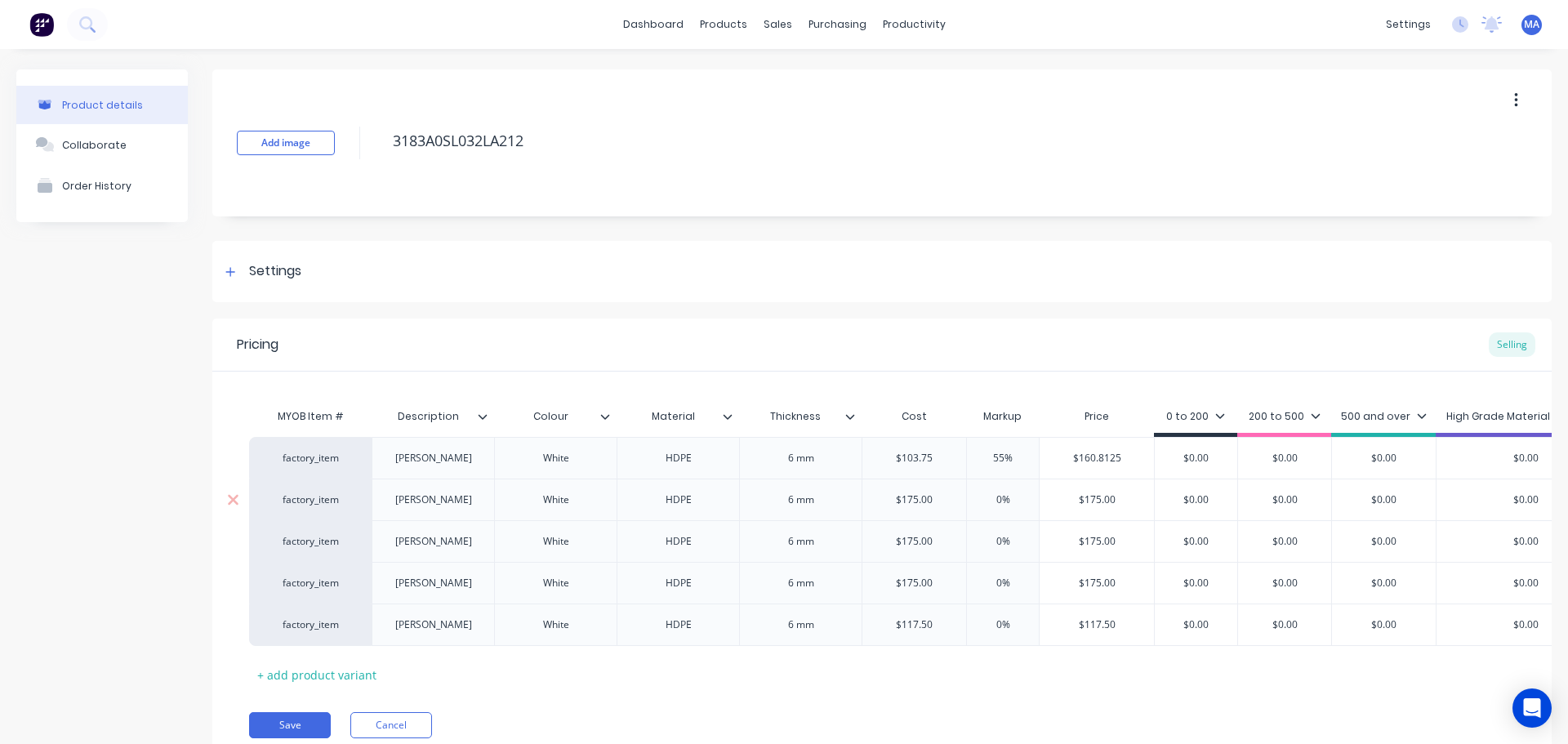
click at [990, 495] on input "0%" at bounding box center [1003, 499] width 82 height 14
click at [996, 546] on input "0%" at bounding box center [1003, 540] width 82 height 14
click at [994, 579] on input "0%" at bounding box center [1003, 583] width 82 height 14
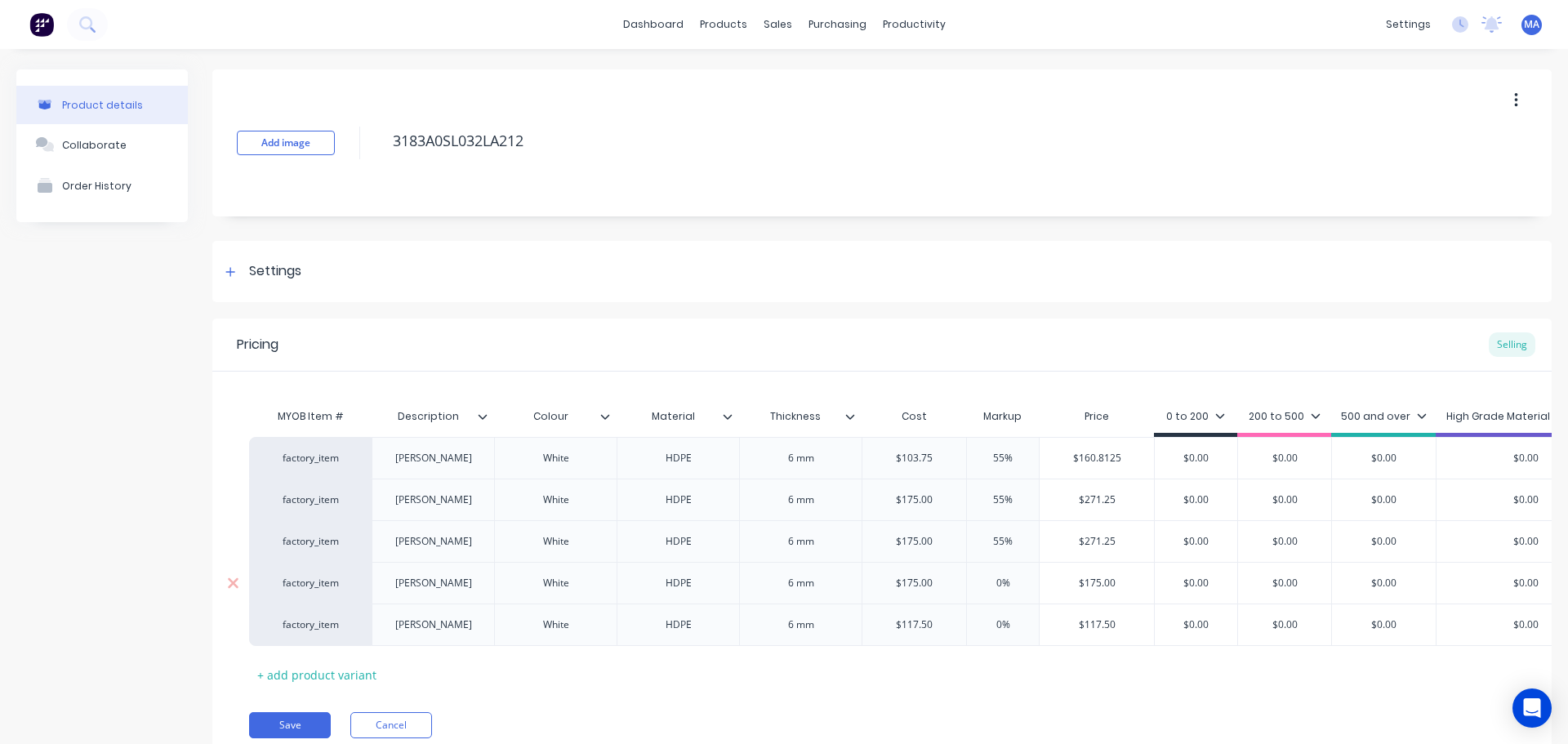
click at [994, 579] on input "0%" at bounding box center [1003, 583] width 82 height 14
click at [994, 630] on input "0%" at bounding box center [1003, 624] width 82 height 14
drag, startPoint x: 1130, startPoint y: 456, endPoint x: 1046, endPoint y: 469, distance: 85.0
click at [1046, 469] on div "$160.8125 $160.8125" at bounding box center [1097, 458] width 114 height 41
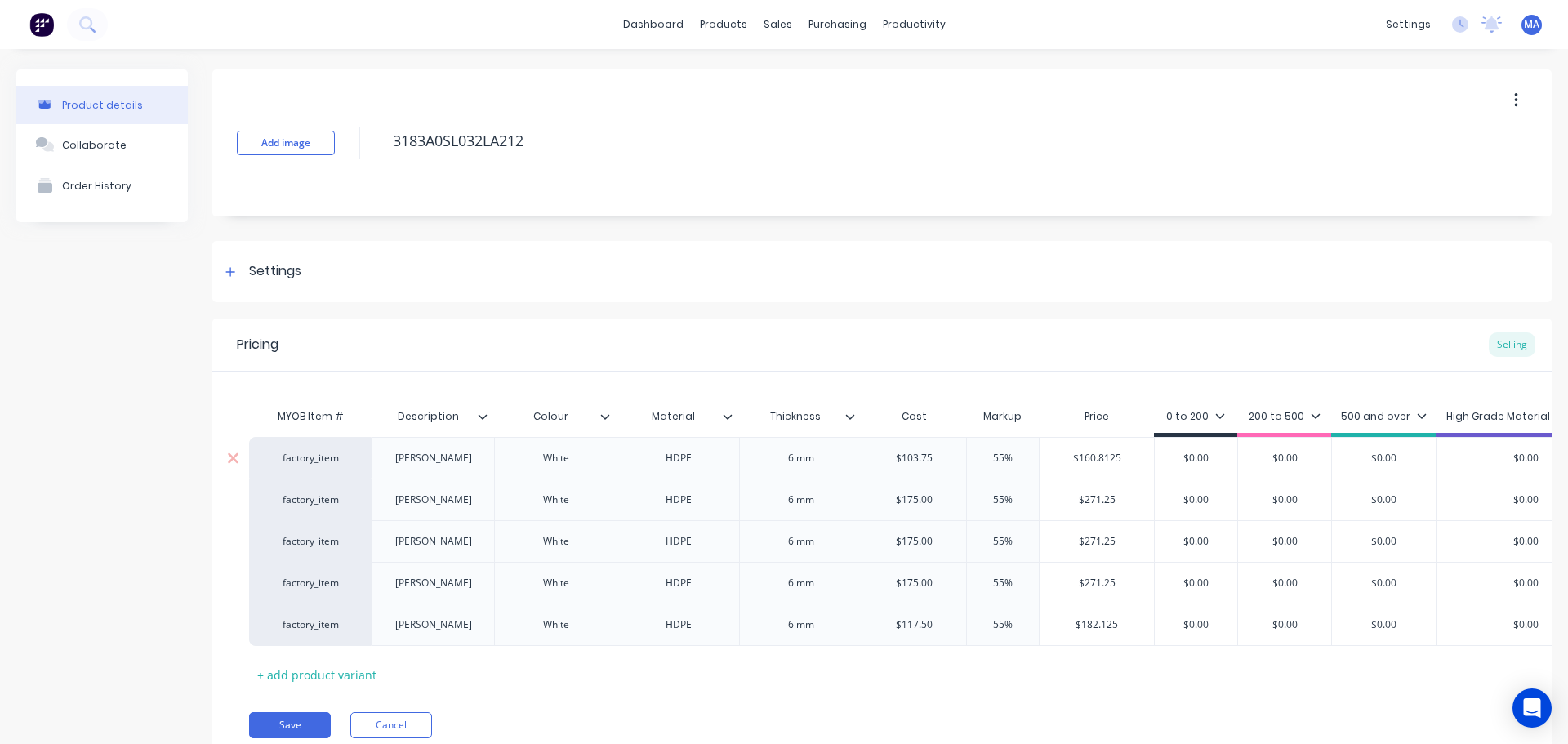
drag, startPoint x: 1204, startPoint y: 458, endPoint x: 1131, endPoint y: 466, distance: 73.4
click at [1141, 463] on div "factory_item Mark A White HDPE 6 mm $103.75 103.75 55% 55% $160.8125 $160.8125 …" at bounding box center [1016, 457] width 1534 height 41
paste input "160.8125"
drag, startPoint x: 1127, startPoint y: 499, endPoint x: 1075, endPoint y: 502, distance: 52.1
click at [1040, 499] on input "$271.25" at bounding box center [1097, 499] width 114 height 14
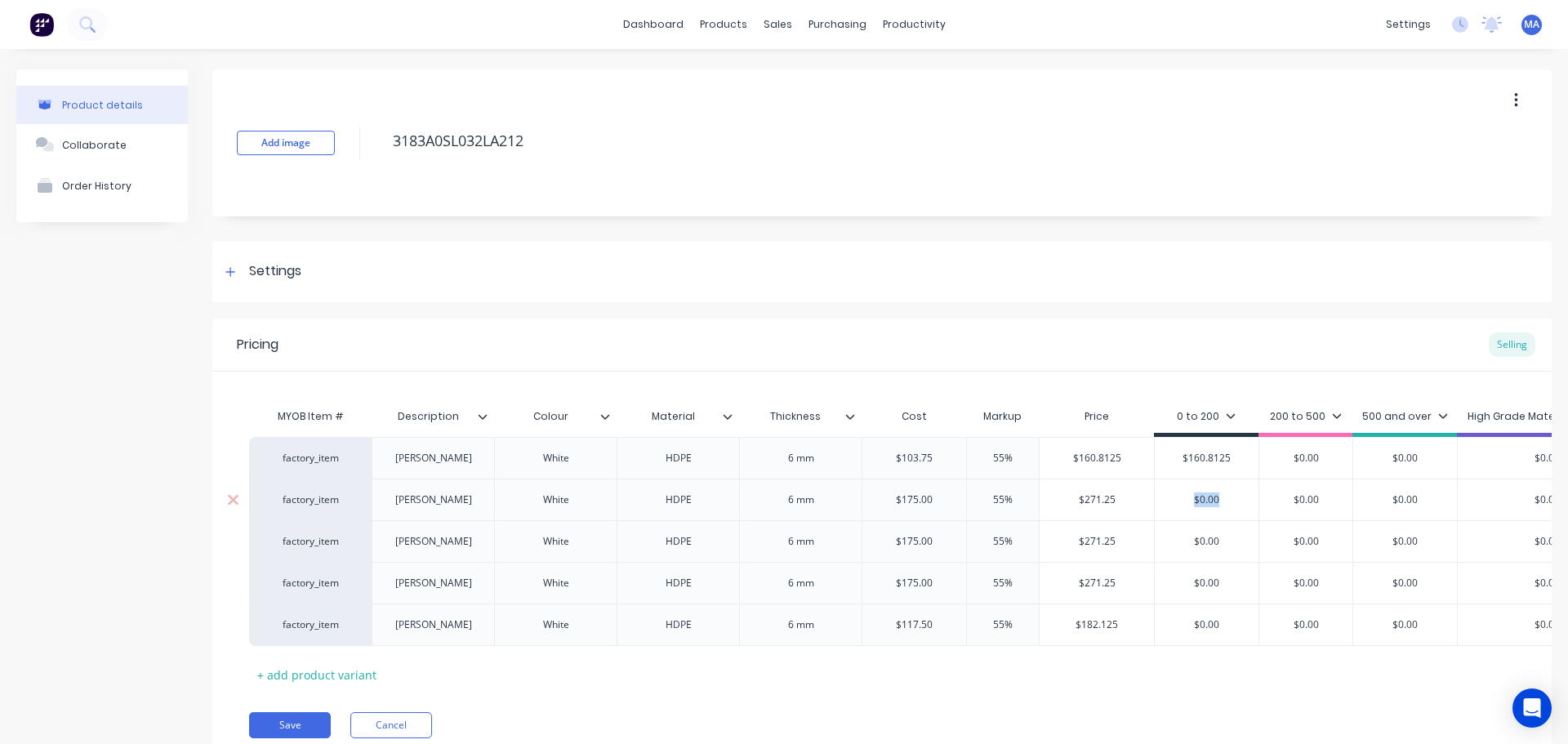
drag, startPoint x: 1217, startPoint y: 489, endPoint x: 1156, endPoint y: 492, distance: 61.1
click at [1156, 492] on div "$0.00" at bounding box center [1206, 500] width 104 height 41
click at [1149, 495] on div "factory_item Mark B White HDPE 6 mm $175.00 $175 55% 55% $271.25 $271.25 $0.00 …" at bounding box center [1026, 499] width 1555 height 41
paste input "271.25"
drag, startPoint x: 1135, startPoint y: 535, endPoint x: 1055, endPoint y: 540, distance: 80.2
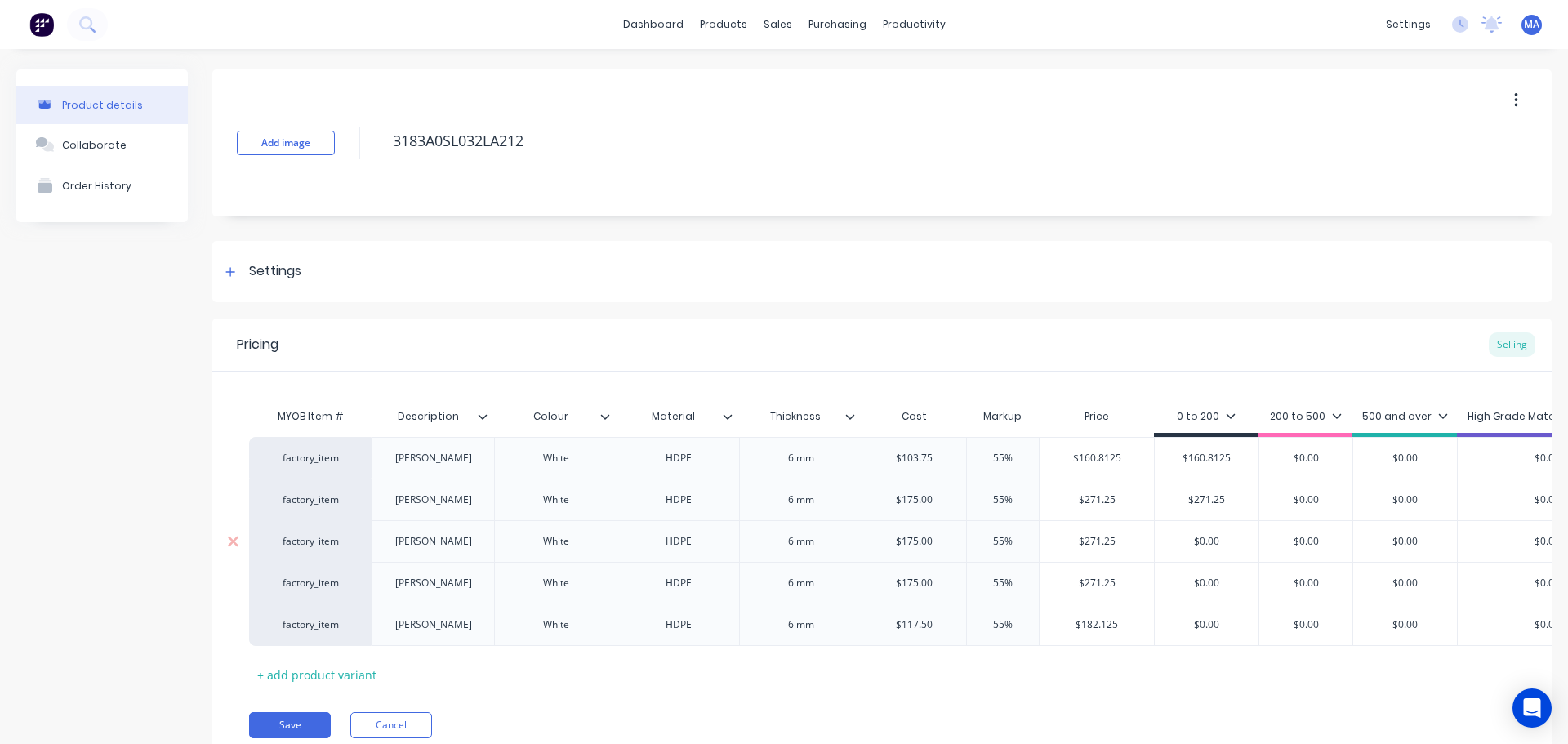
click at [1057, 540] on input "$271.25" at bounding box center [1097, 540] width 114 height 14
drag, startPoint x: 1225, startPoint y: 533, endPoint x: 1139, endPoint y: 545, distance: 86.8
click at [1152, 540] on div "factory_item Mark C White HDPE 6 mm $175.00 175 55% 55% $271.25 $271.25 $0.00 $…" at bounding box center [1026, 540] width 1555 height 41
drag, startPoint x: 1130, startPoint y: 536, endPoint x: 1021, endPoint y: 531, distance: 109.1
click at [1026, 531] on div "factory_item Mark C White HDPE 6 mm $175.00 175 55% 55% $271.25 $271.25 $0.00 $…" at bounding box center [1026, 540] width 1555 height 41
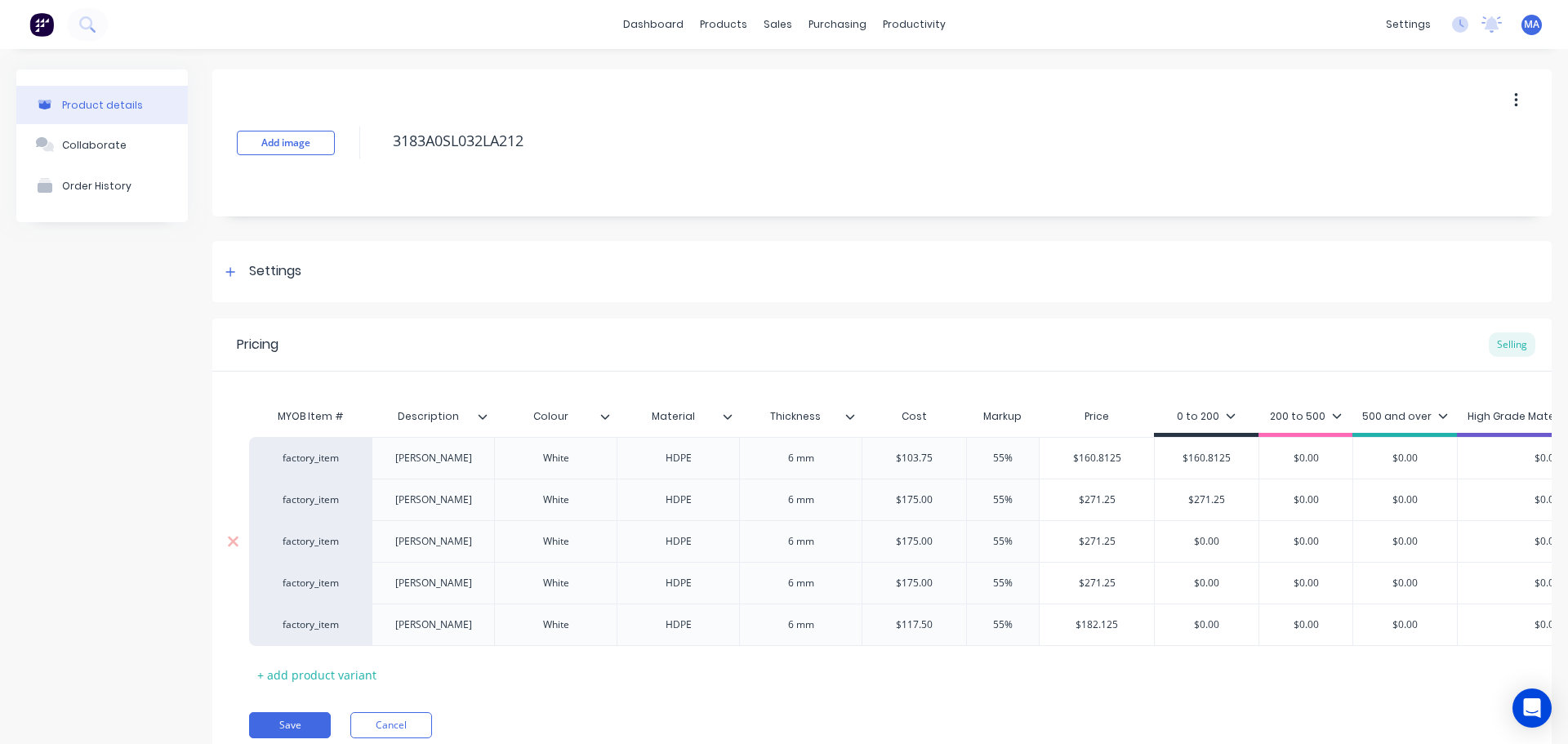
drag, startPoint x: 1220, startPoint y: 535, endPoint x: 1106, endPoint y: 544, distance: 114.4
click at [1137, 539] on div "factory_item Mark C White HDPE 6 mm $175.00 175 55% 55% $271.25 $271.25 $0.00 $…" at bounding box center [1026, 540] width 1555 height 41
paste input "271.25"
drag, startPoint x: 1118, startPoint y: 580, endPoint x: 1059, endPoint y: 578, distance: 59.0
click at [1048, 578] on input "$271.25" at bounding box center [1097, 583] width 114 height 14
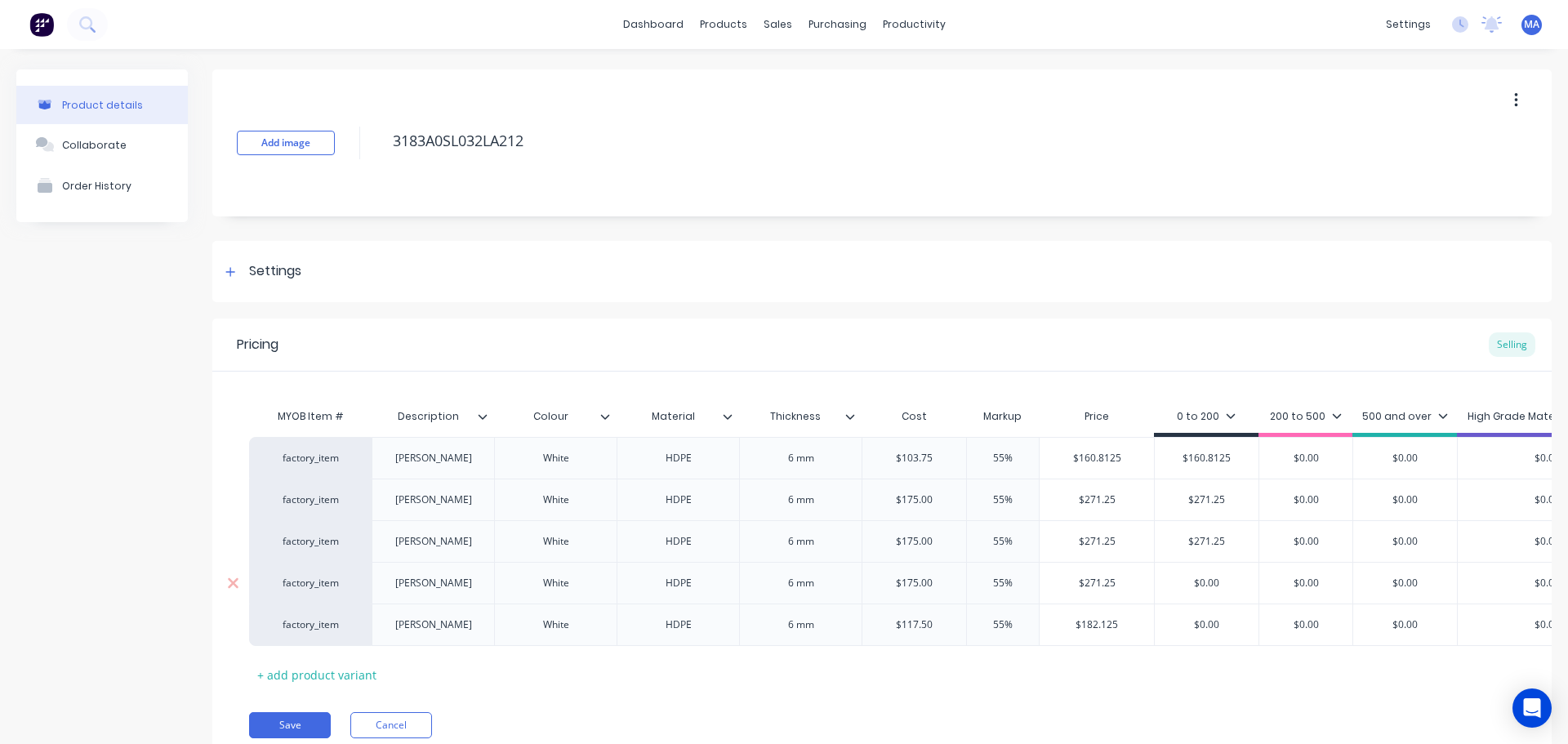
drag, startPoint x: 1221, startPoint y: 578, endPoint x: 1128, endPoint y: 586, distance: 93.3
click at [1141, 580] on div "factory_item Mark D White HDPE 6 mm $175.00 175 55% 55% $271.25 $271.25 $0.00 $…" at bounding box center [1026, 582] width 1555 height 41
paste input "271.25"
drag, startPoint x: 1111, startPoint y: 624, endPoint x: 1057, endPoint y: 623, distance: 54.0
click at [1046, 625] on input "$182.125" at bounding box center [1097, 624] width 114 height 14
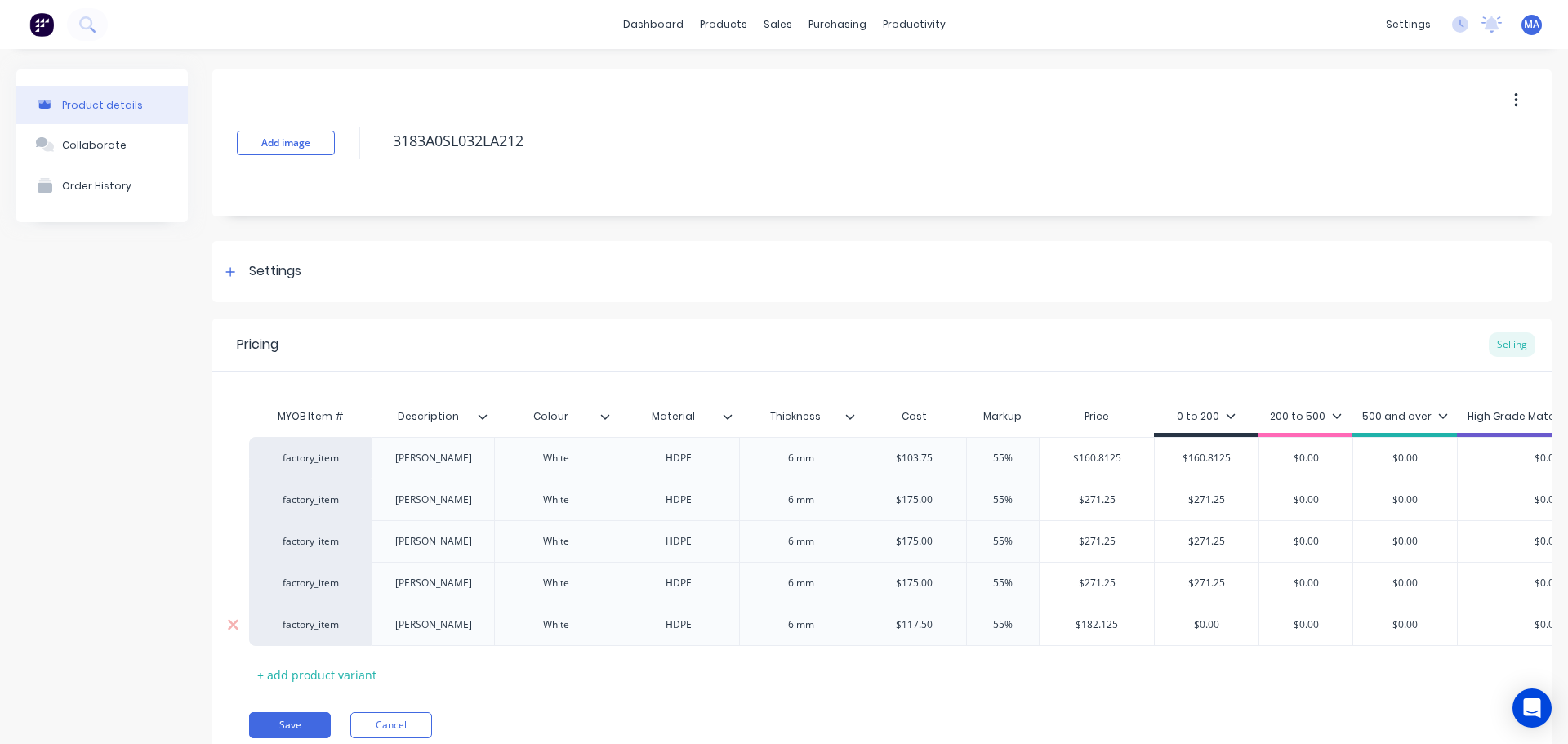
drag, startPoint x: 1222, startPoint y: 622, endPoint x: 1141, endPoint y: 622, distance: 81.0
click at [1141, 622] on div "factory_item Mark E White HDPE 6 mm $117.50 117.50 55% 55% $182.125 $182.125 $0…" at bounding box center [1026, 625] width 1555 height 42
paste input "182.125"
click at [123, 140] on button "Collaborate" at bounding box center [101, 144] width 172 height 41
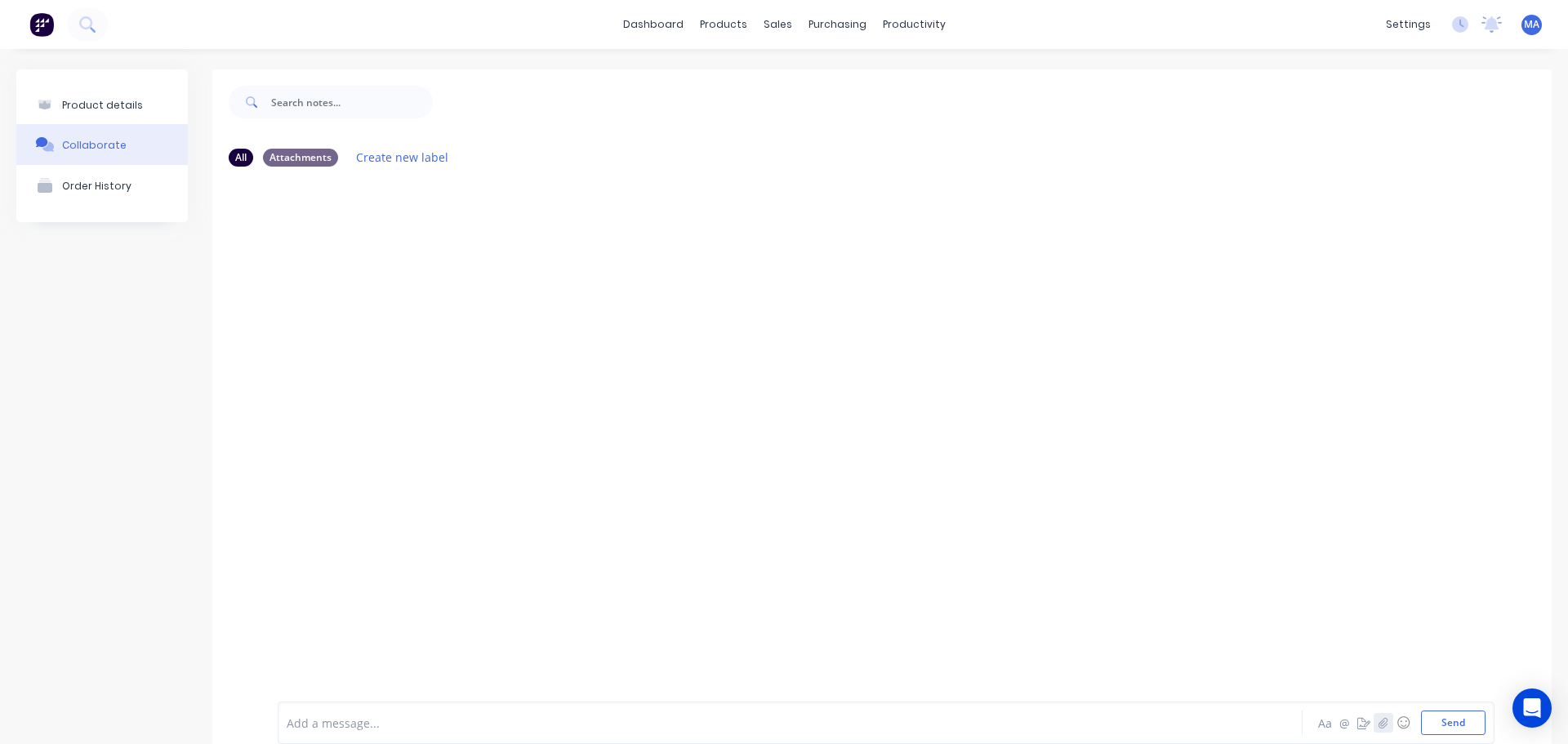
click at [1379, 717] on icon "button" at bounding box center [1384, 723] width 10 height 12
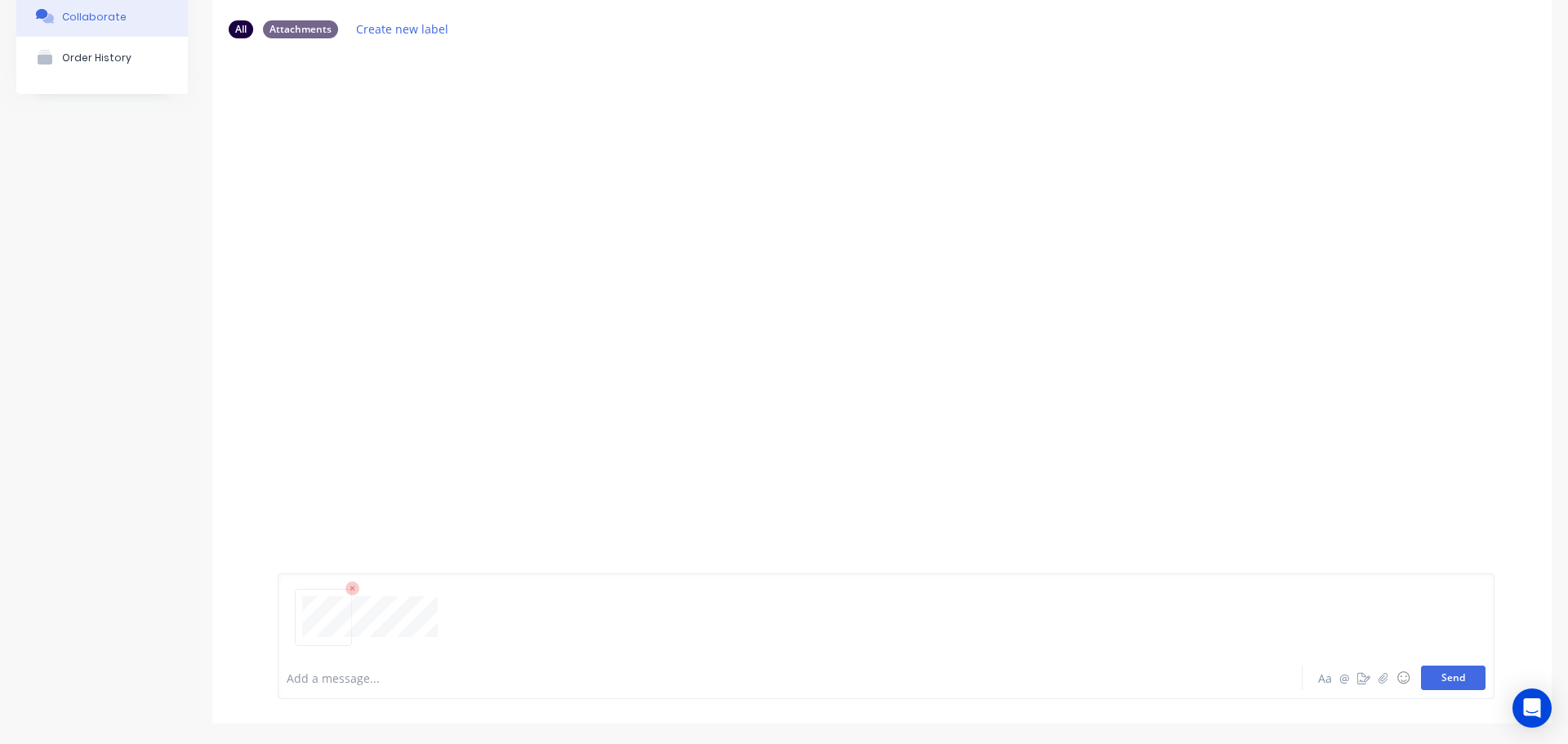
click at [1429, 672] on button "Send" at bounding box center [1453, 677] width 64 height 24
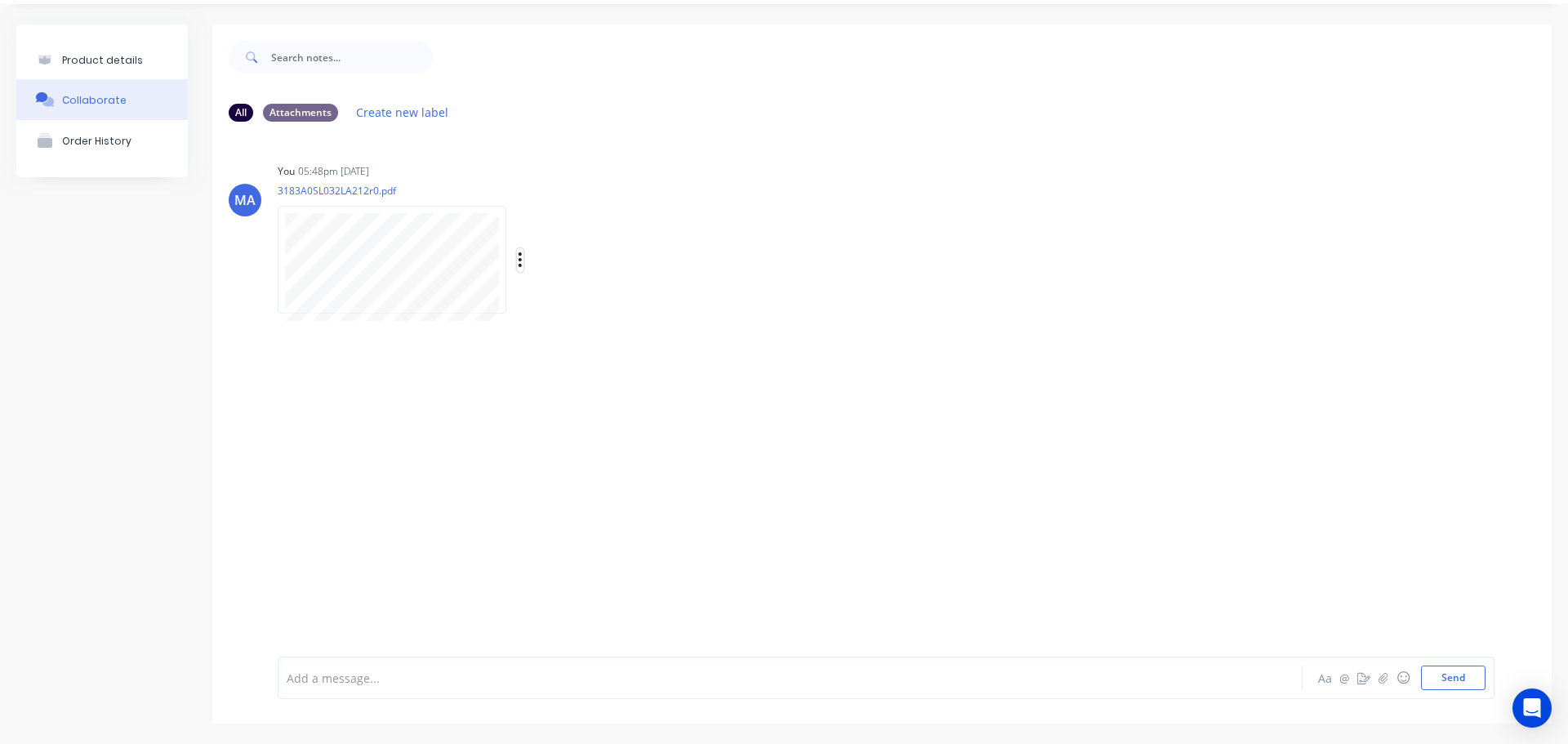
click at [522, 257] on icon "button" at bounding box center [520, 260] width 5 height 19
click at [569, 302] on button "Auto-attach to new orders" at bounding box center [628, 303] width 184 height 38
click at [785, 295] on label at bounding box center [785, 295] width 0 height 0
click at [760, 308] on input "checkbox" at bounding box center [753, 302] width 13 height 15
click at [817, 234] on div "MA You 05:48pm 15/08/25 3183A0SL032LA212r0.pdf Labels Auto-attach to new orders…" at bounding box center [882, 233] width 1340 height 147
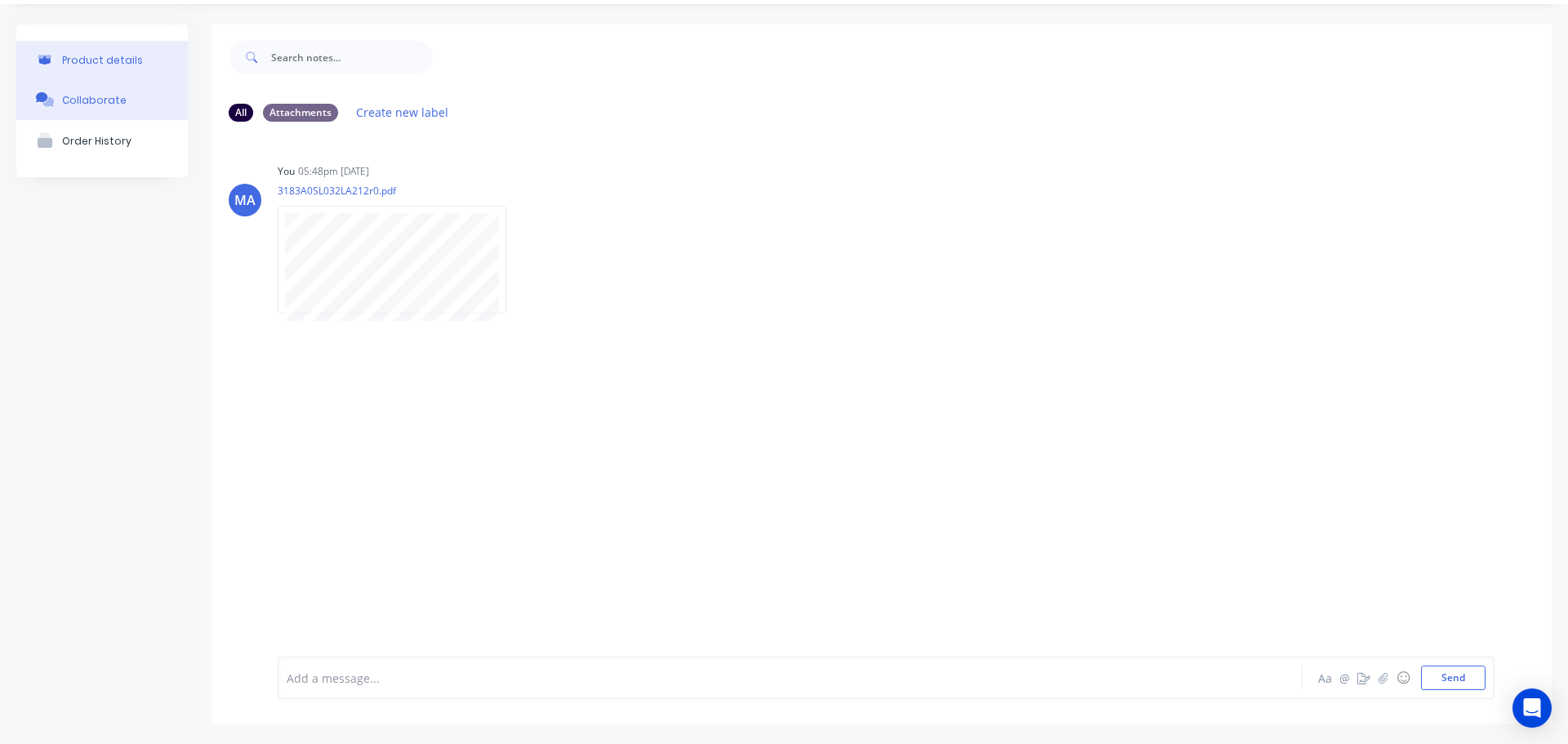
click at [126, 60] on div "Product details" at bounding box center [102, 60] width 81 height 13
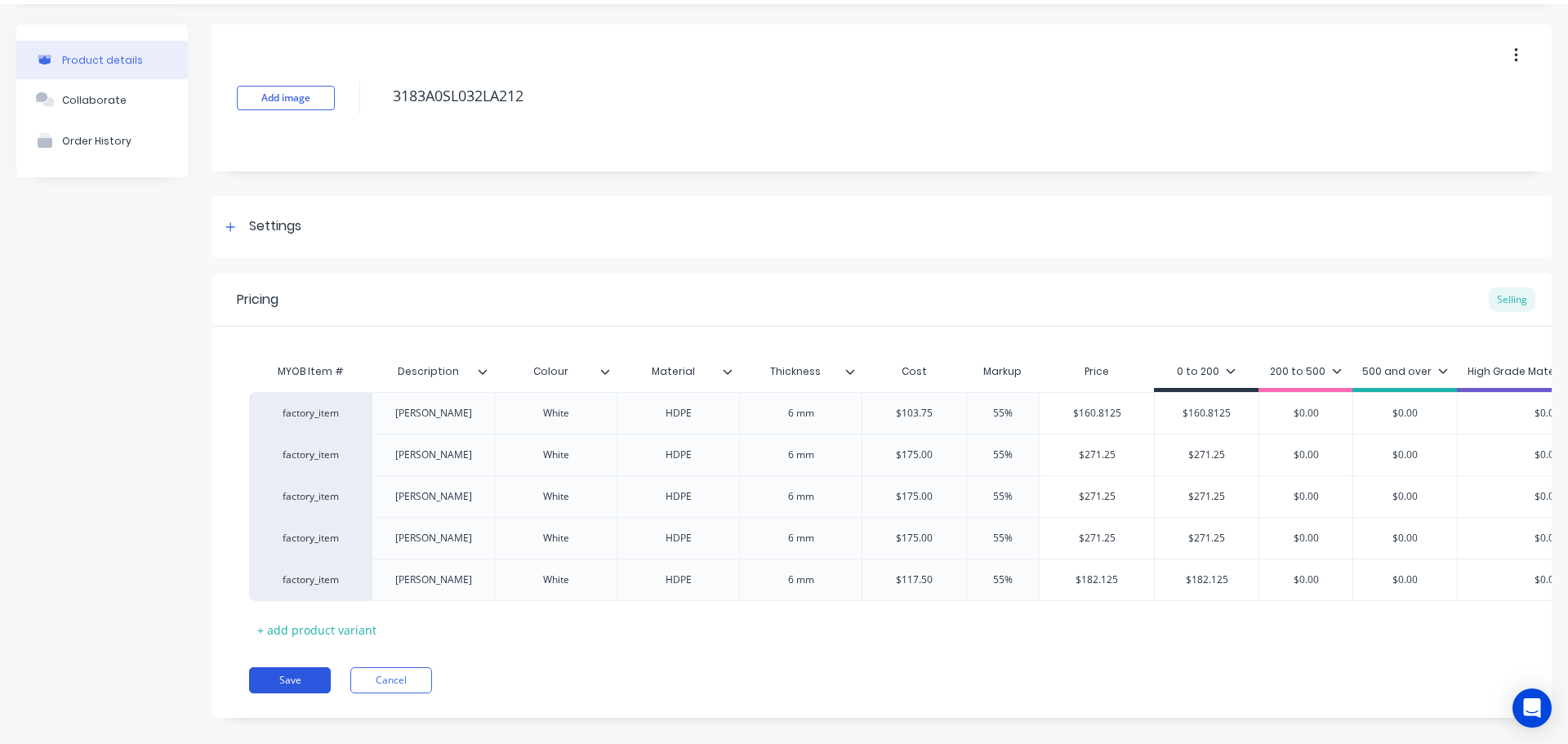
click at [308, 685] on button "Save" at bounding box center [290, 680] width 82 height 26
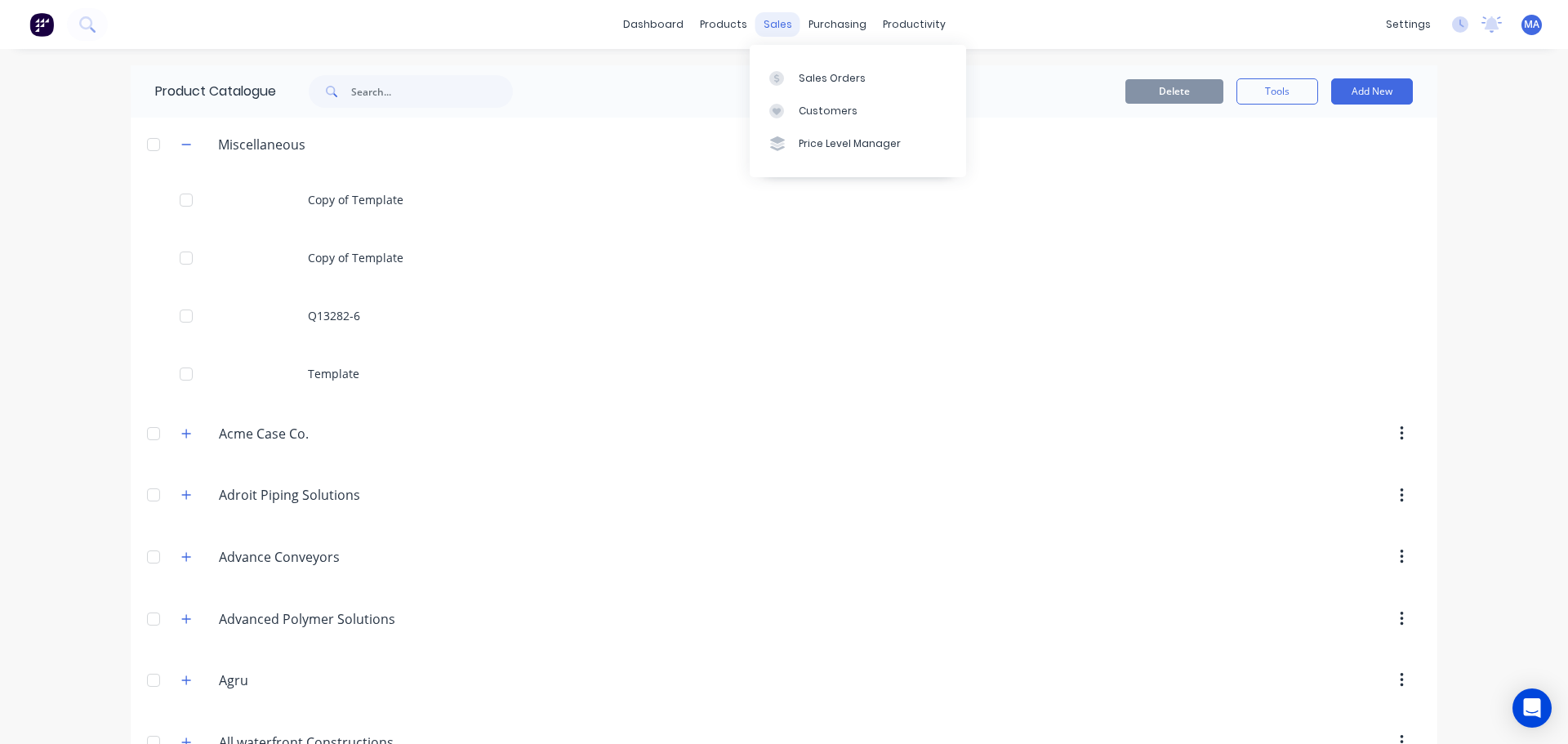
click at [770, 25] on div "sales" at bounding box center [777, 24] width 45 height 24
click at [815, 66] on link "Sales Orders" at bounding box center [858, 78] width 216 height 33
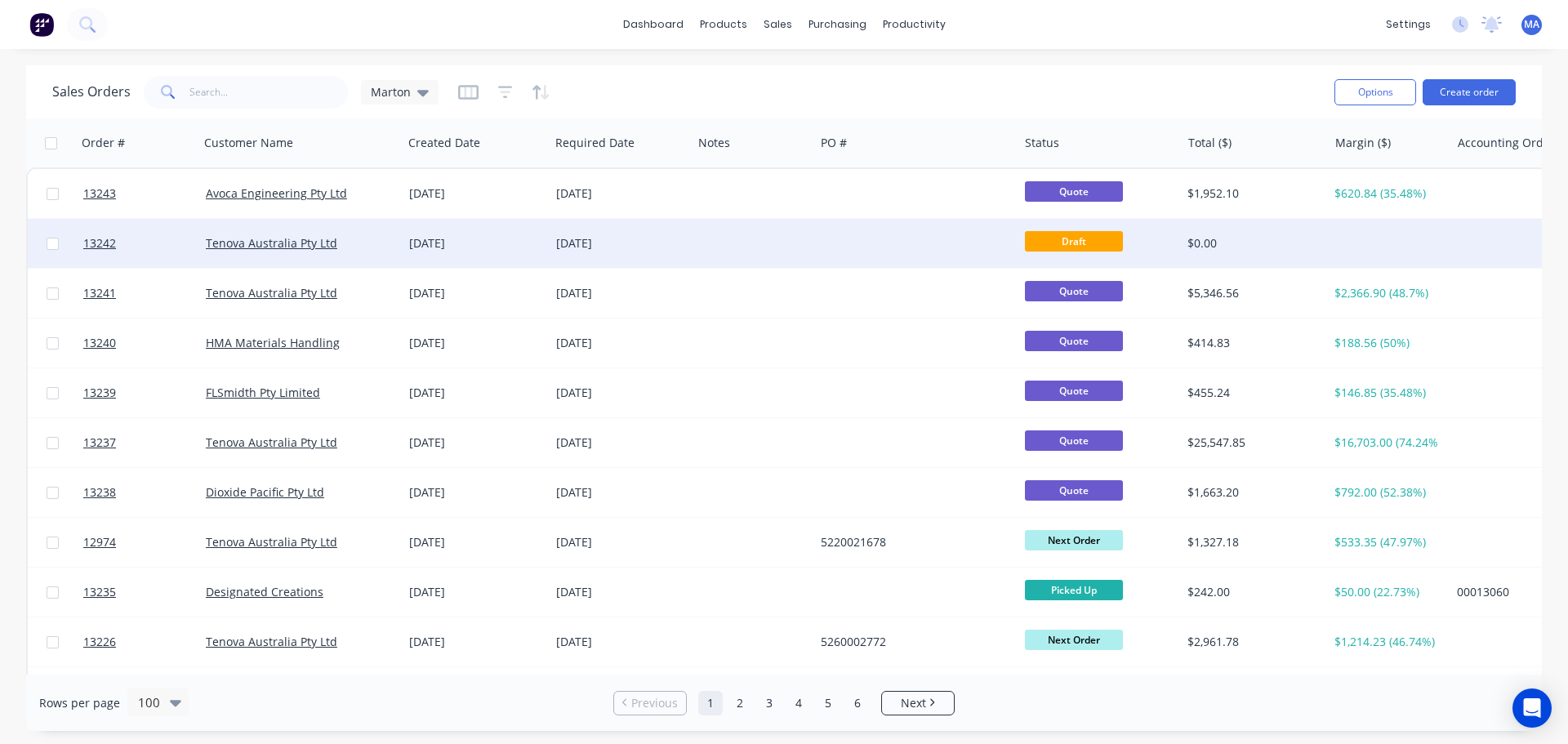
click at [385, 259] on div "Tenova Australia Pty Ltd" at bounding box center [301, 243] width 204 height 49
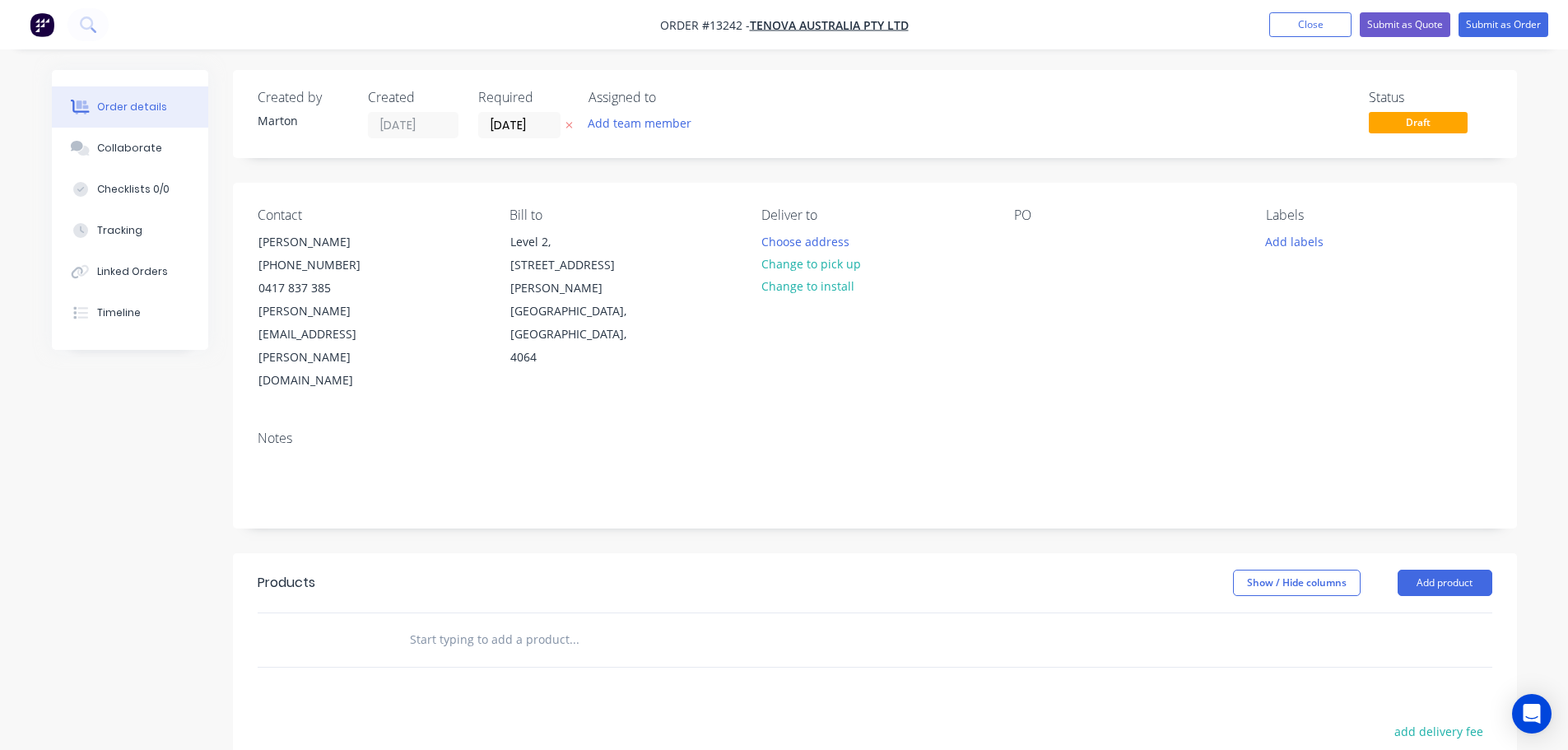
click at [654, 112] on div "Assigned to Add team member" at bounding box center [670, 113] width 164 height 49
click at [524, 123] on input "[DATE]" at bounding box center [519, 124] width 81 height 25
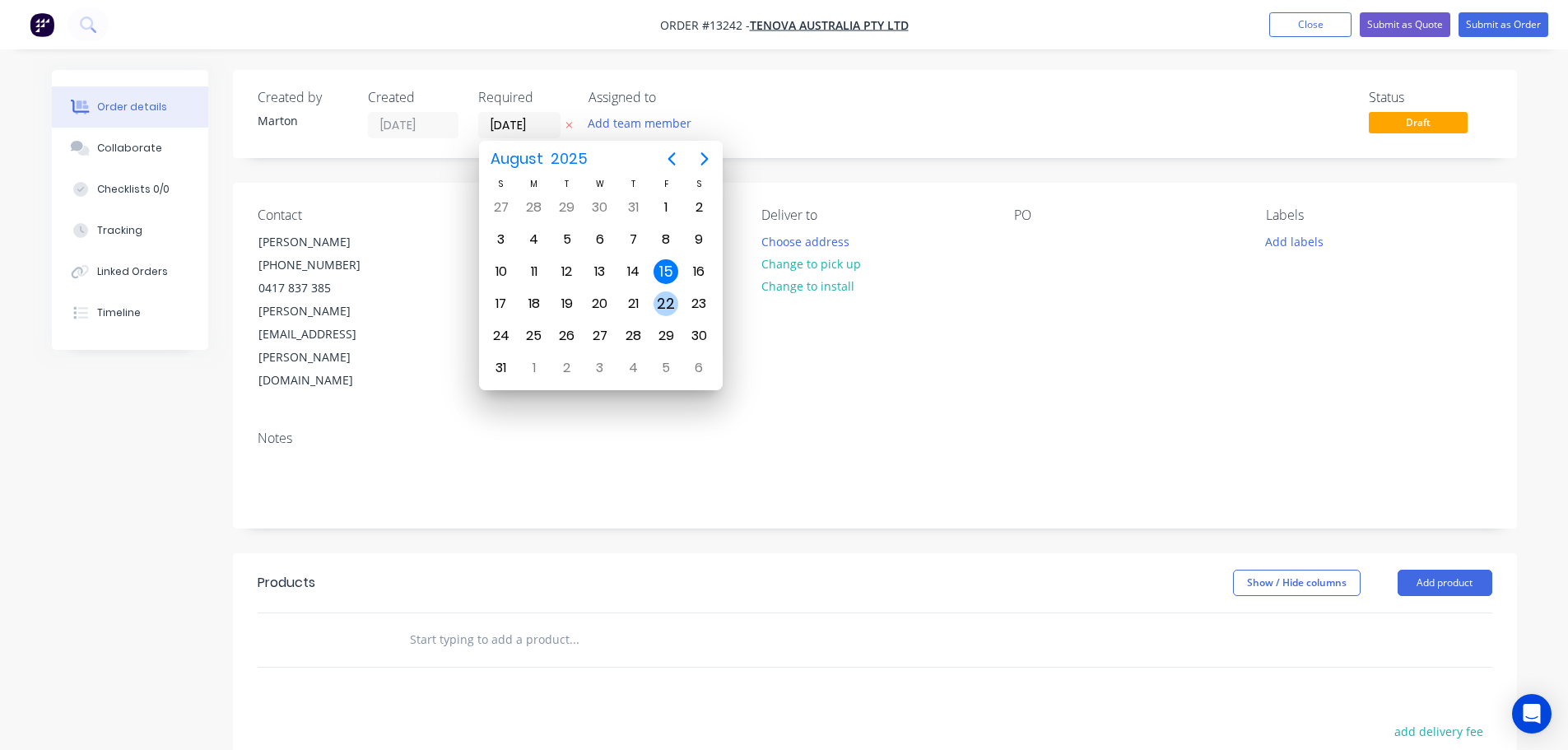
click at [660, 326] on div "29" at bounding box center [666, 335] width 25 height 25
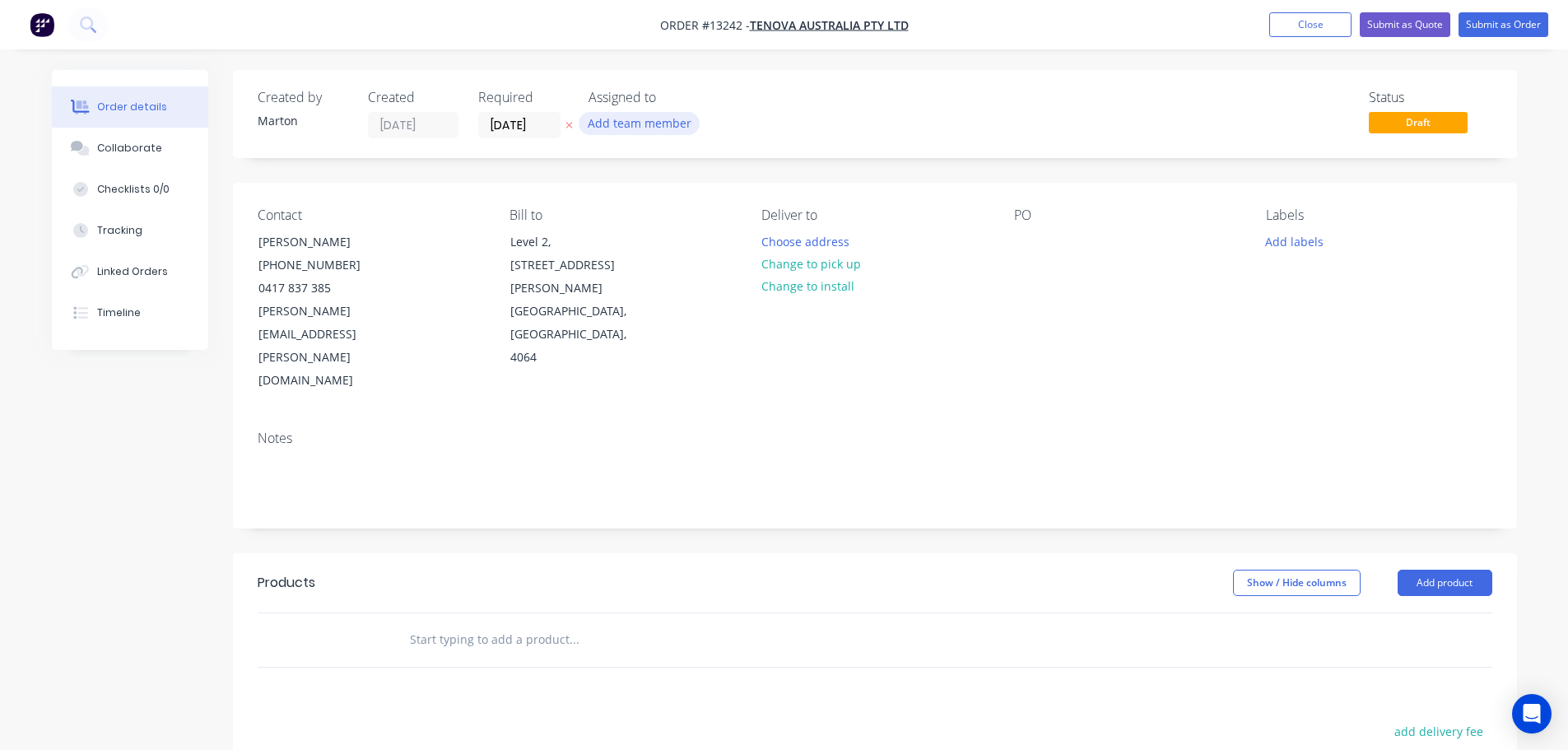
click at [657, 124] on button "Add team member" at bounding box center [639, 123] width 121 height 22
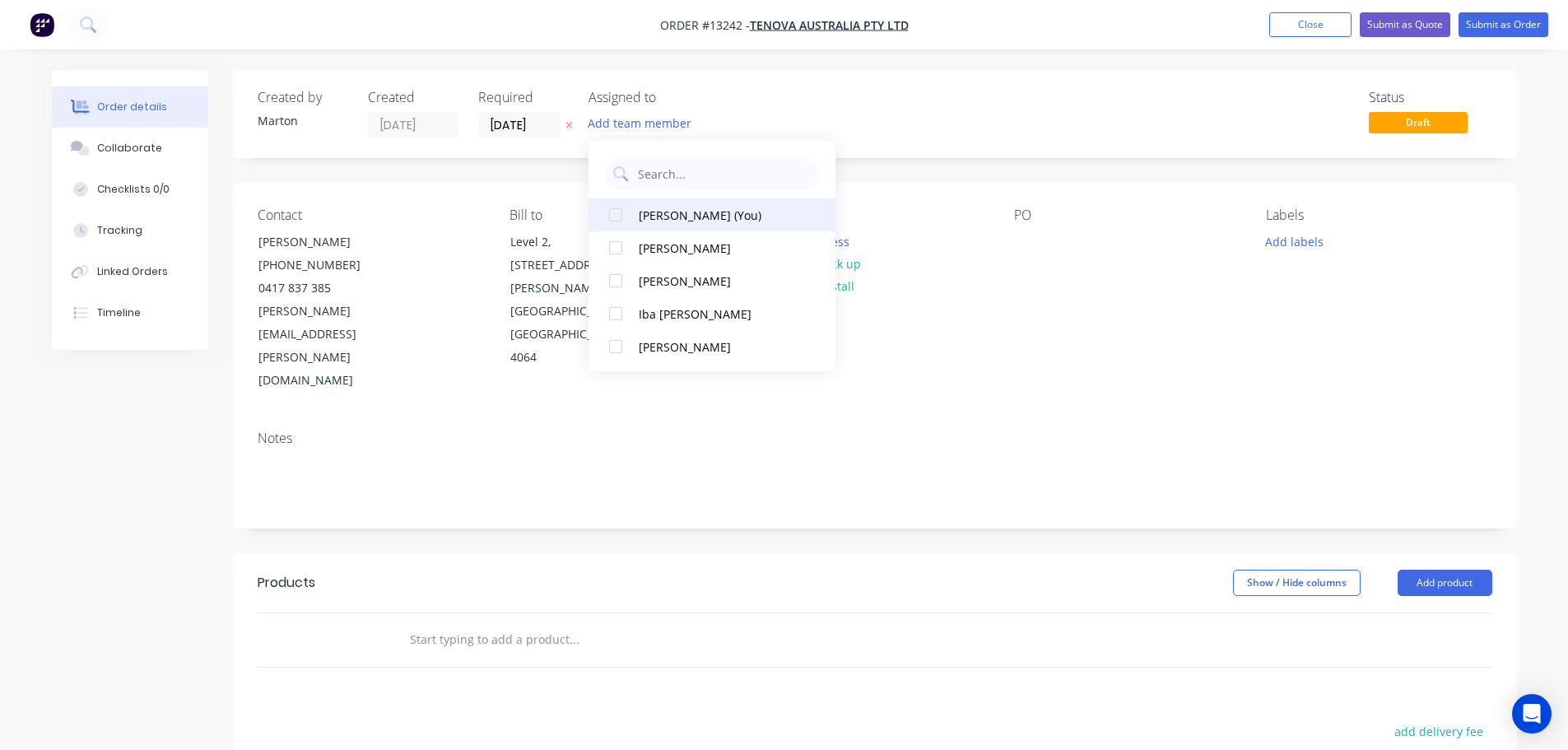
click at [610, 211] on div at bounding box center [615, 215] width 33 height 33
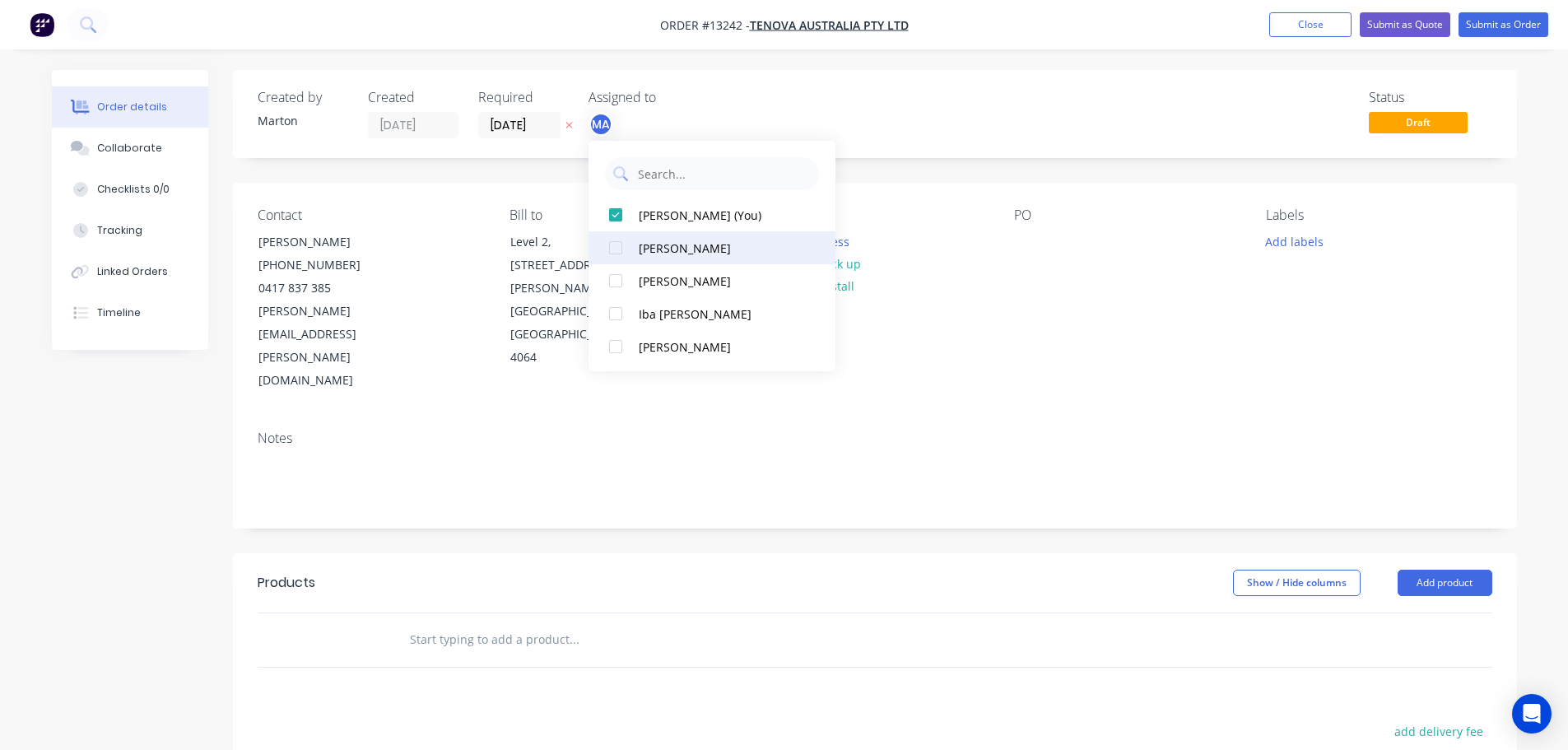
click at [610, 249] on div at bounding box center [615, 248] width 33 height 33
click at [616, 279] on div at bounding box center [615, 280] width 33 height 33
click at [800, 101] on div "Status Draft" at bounding box center [1123, 113] width 739 height 49
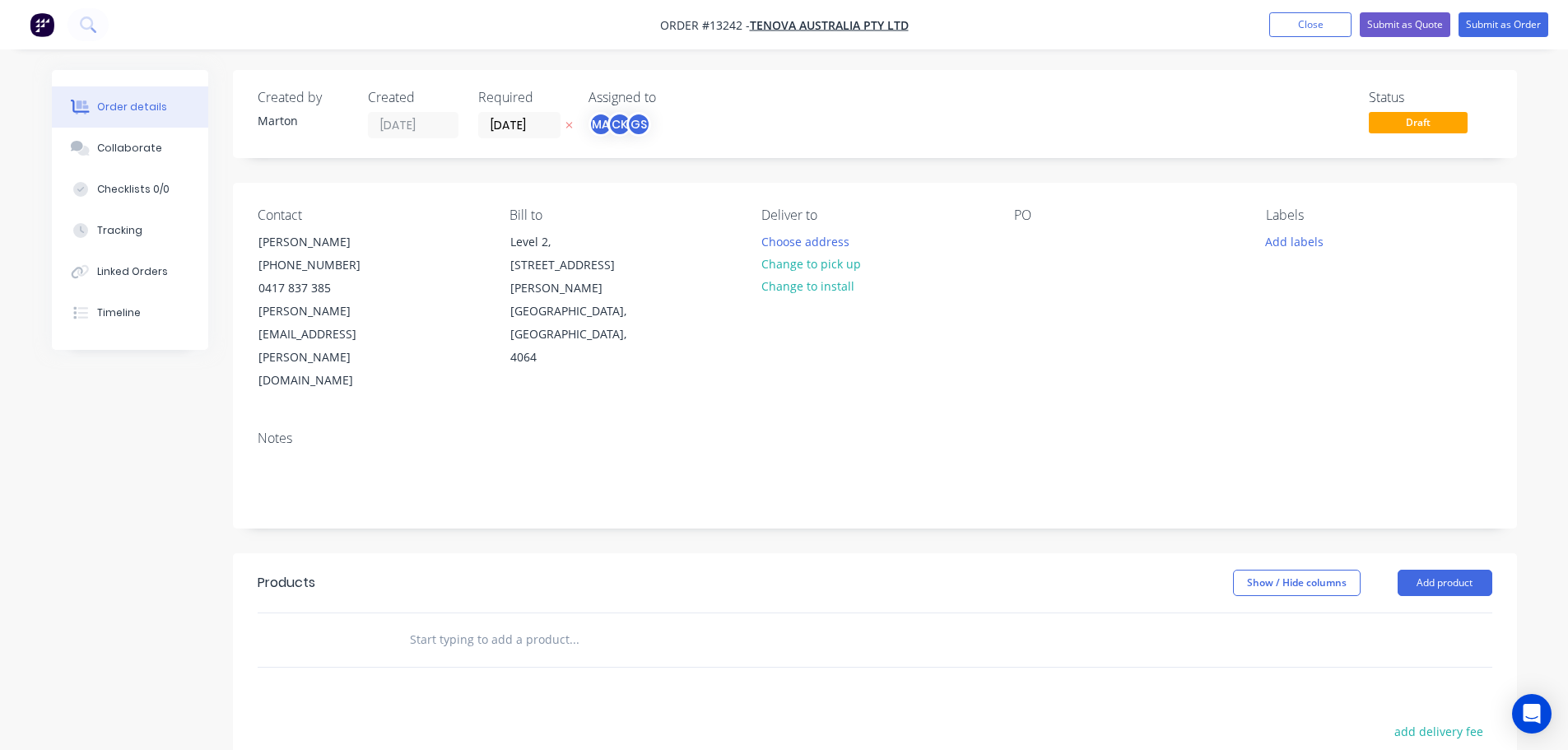
click at [540, 623] on input "text" at bounding box center [574, 639] width 329 height 33
click at [1424, 570] on button "Add product" at bounding box center [1445, 582] width 94 height 26
click at [1384, 612] on div "Product catalogue" at bounding box center [1414, 624] width 127 height 24
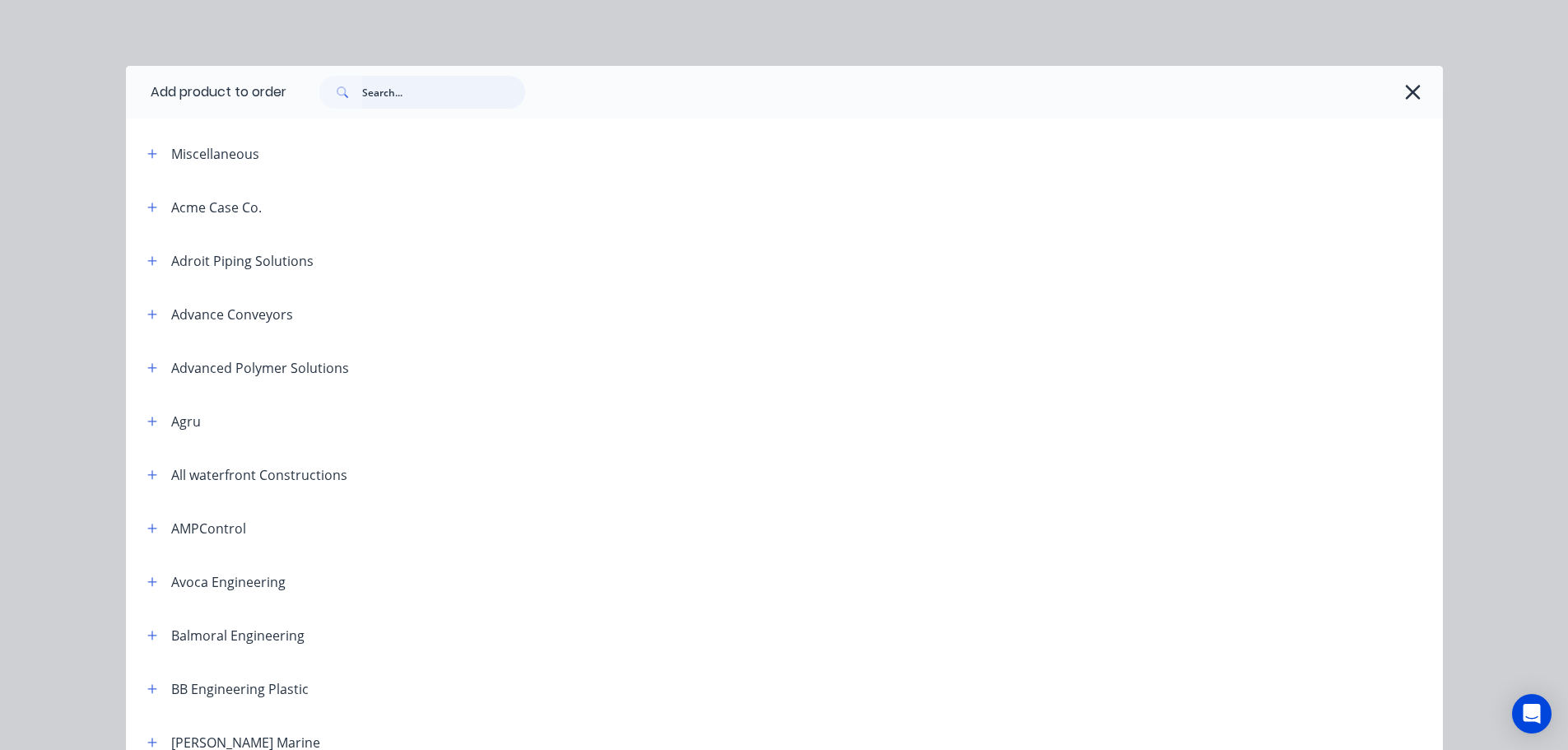
click at [457, 98] on input "text" at bounding box center [443, 92] width 163 height 33
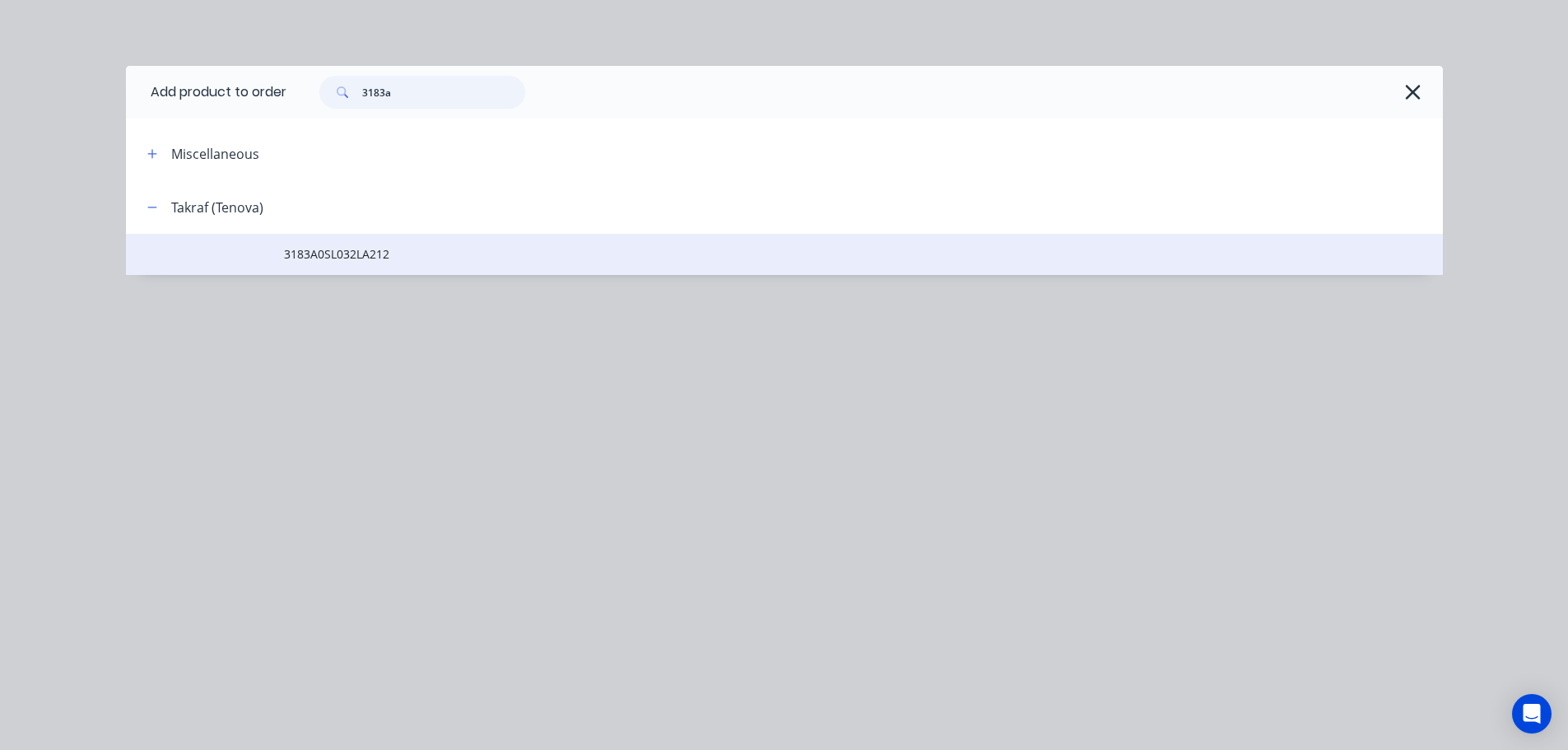
type input "3183a"
click at [352, 251] on span "3183A0SL032LA212" at bounding box center [747, 254] width 927 height 17
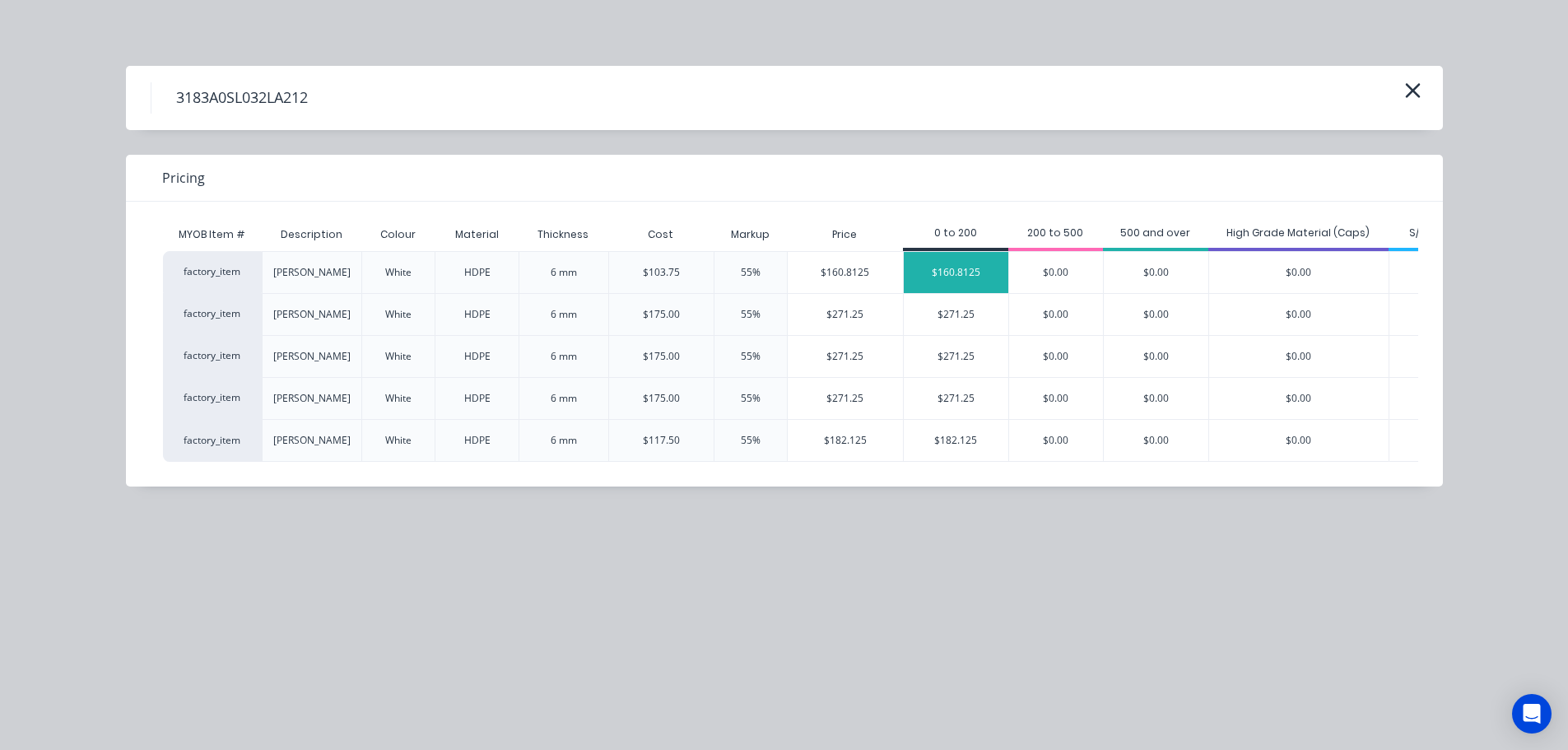
click at [973, 278] on div "$160.8125" at bounding box center [956, 272] width 105 height 41
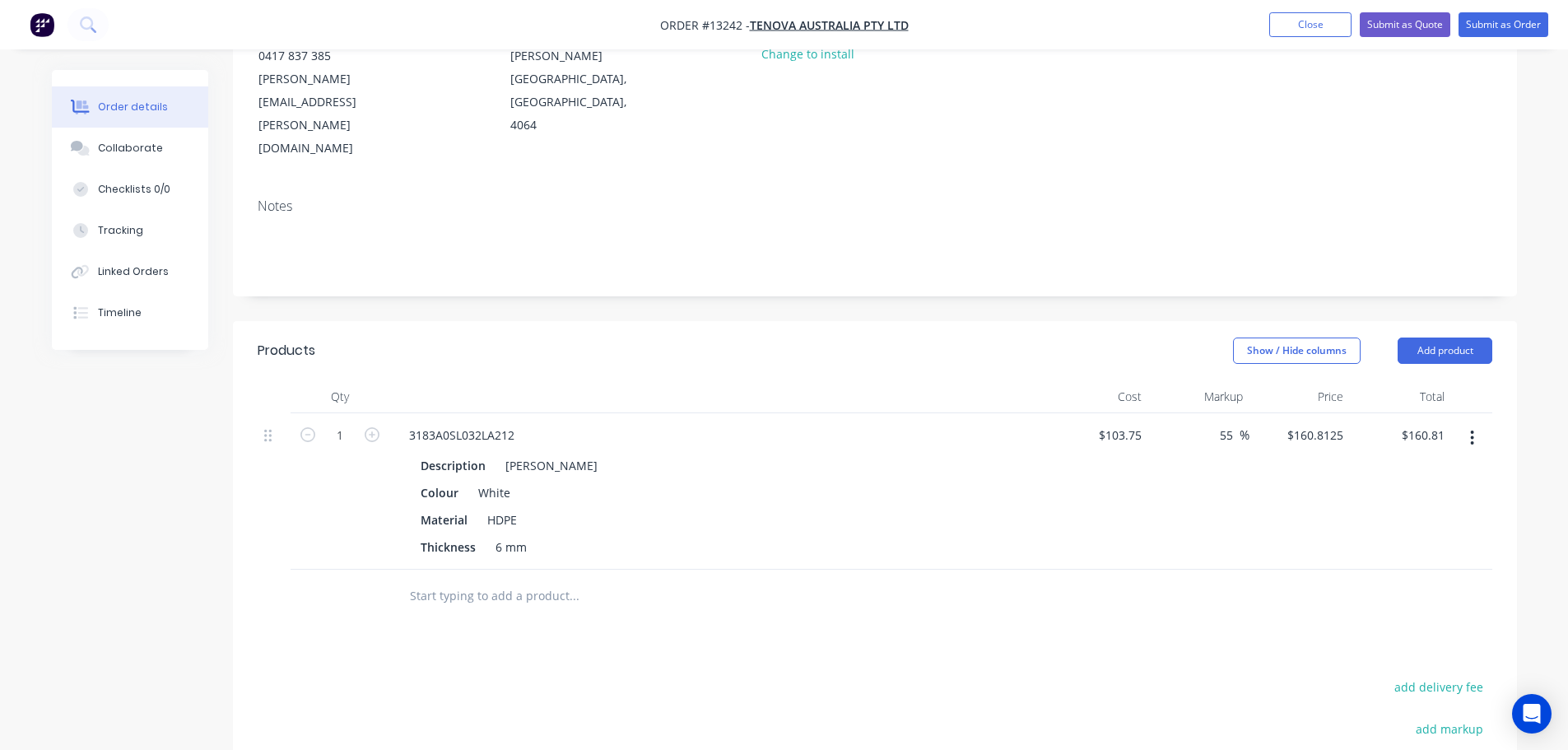
scroll to position [247, 0]
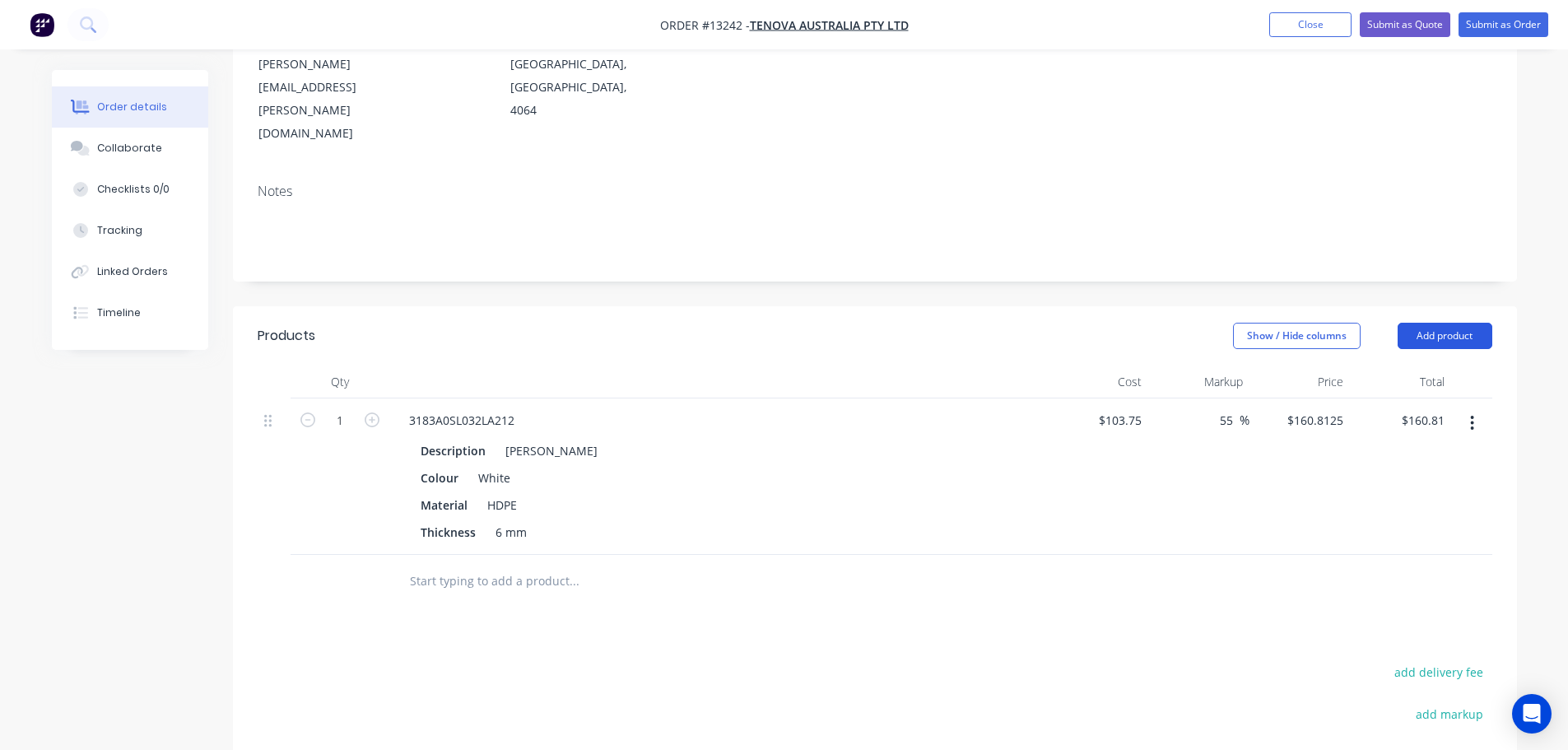
click at [1438, 323] on button "Add product" at bounding box center [1445, 335] width 94 height 26
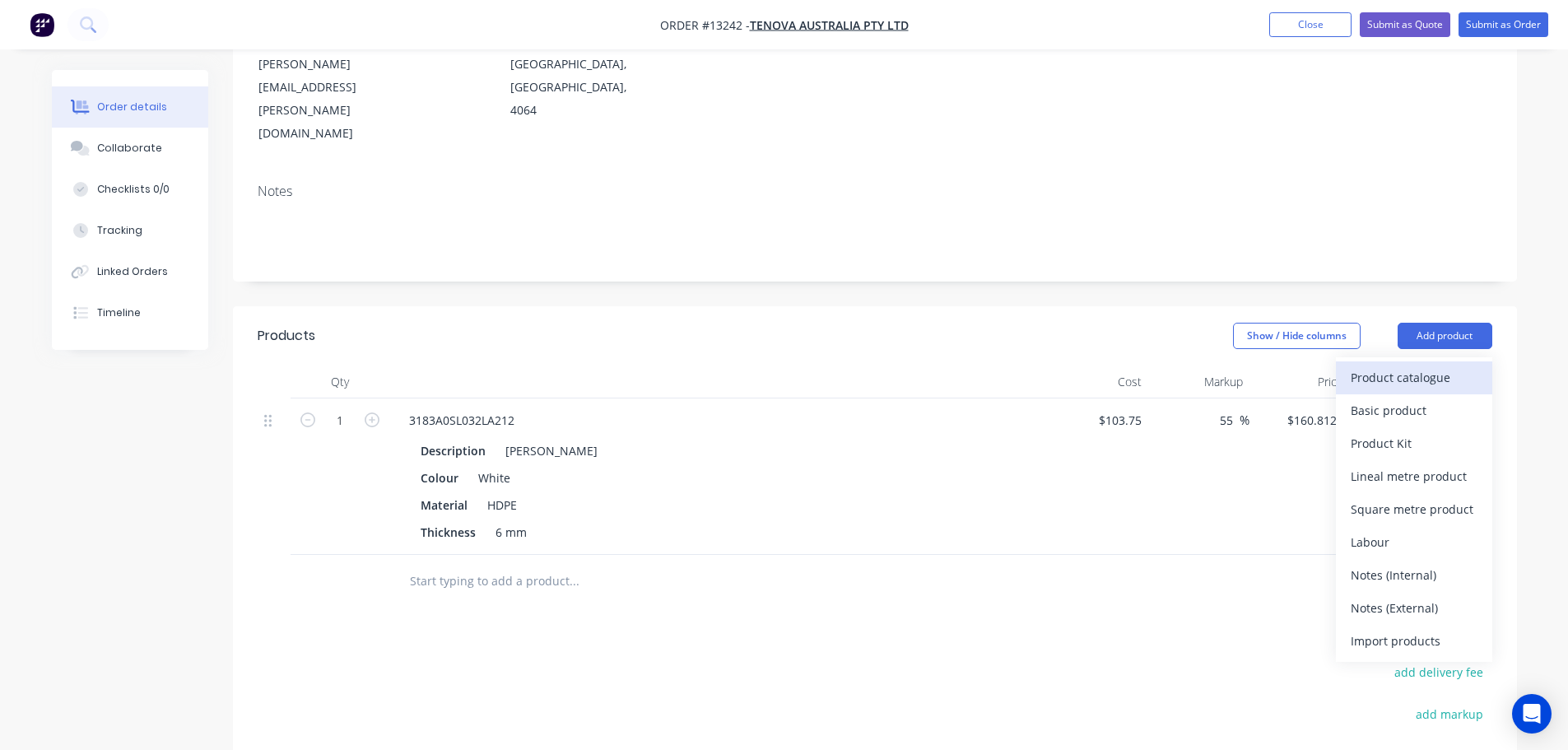
click at [1376, 365] on div "Product catalogue" at bounding box center [1414, 377] width 127 height 24
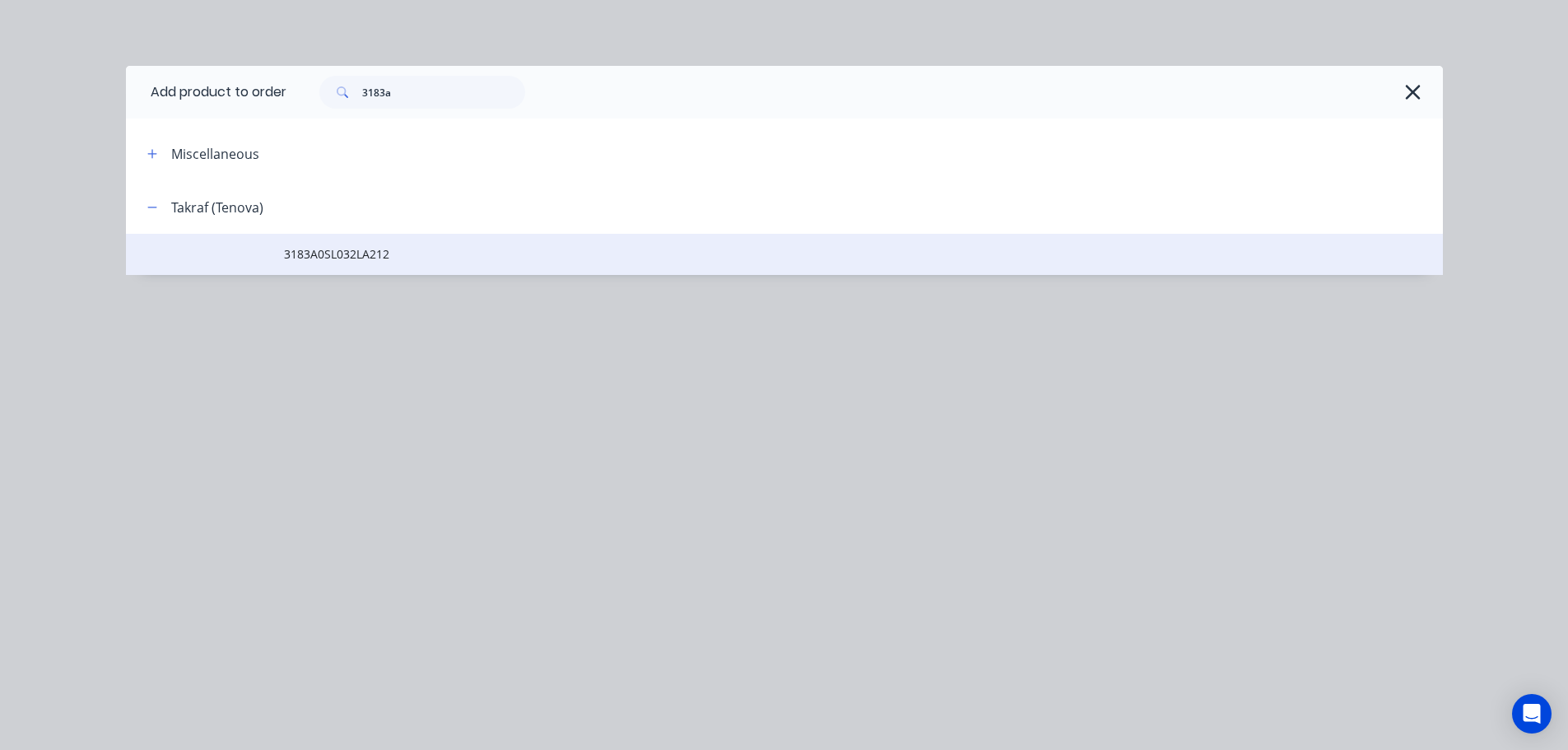
click at [375, 255] on span "3183A0SL032LA212" at bounding box center [747, 254] width 927 height 17
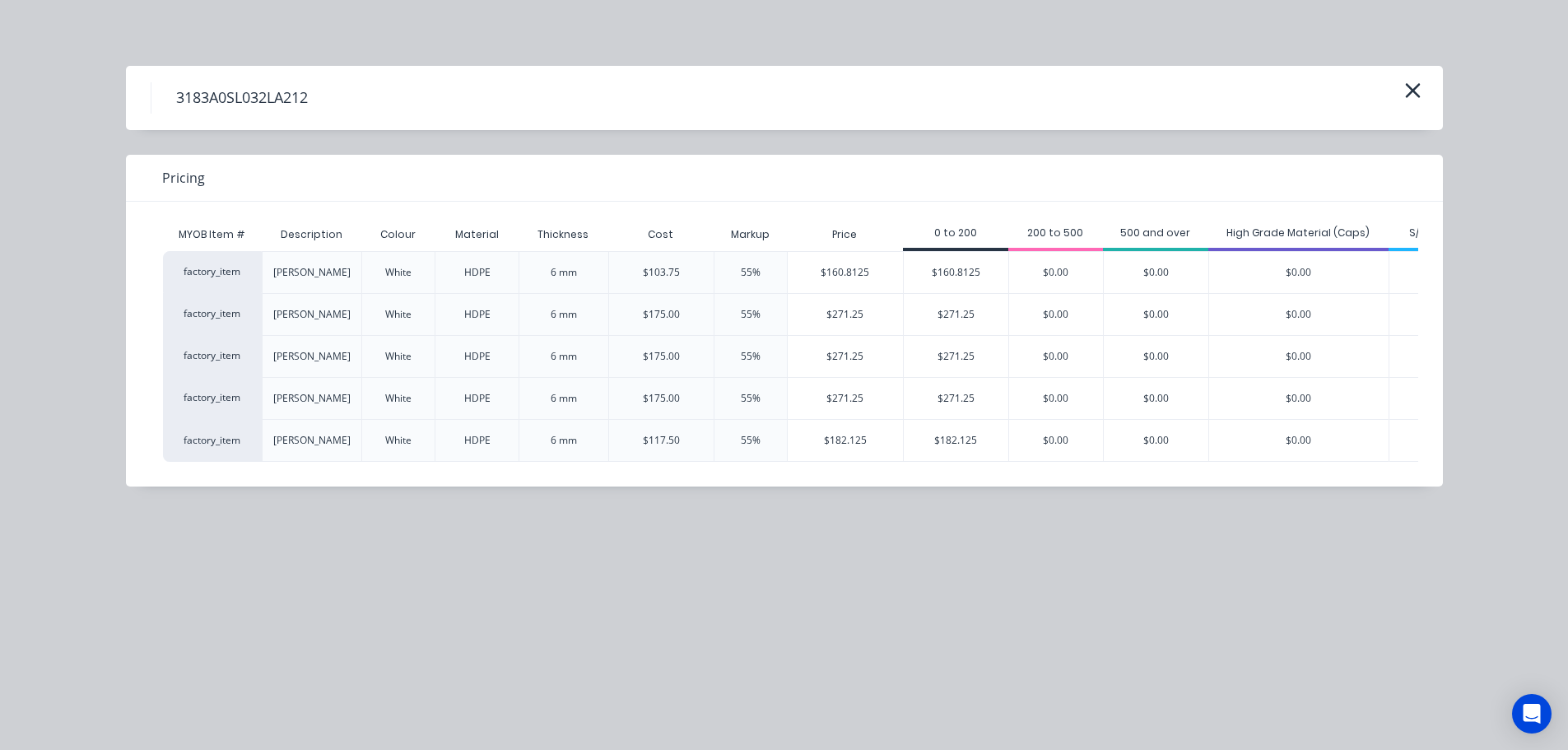
click at [941, 320] on div "$271.25" at bounding box center [956, 314] width 105 height 41
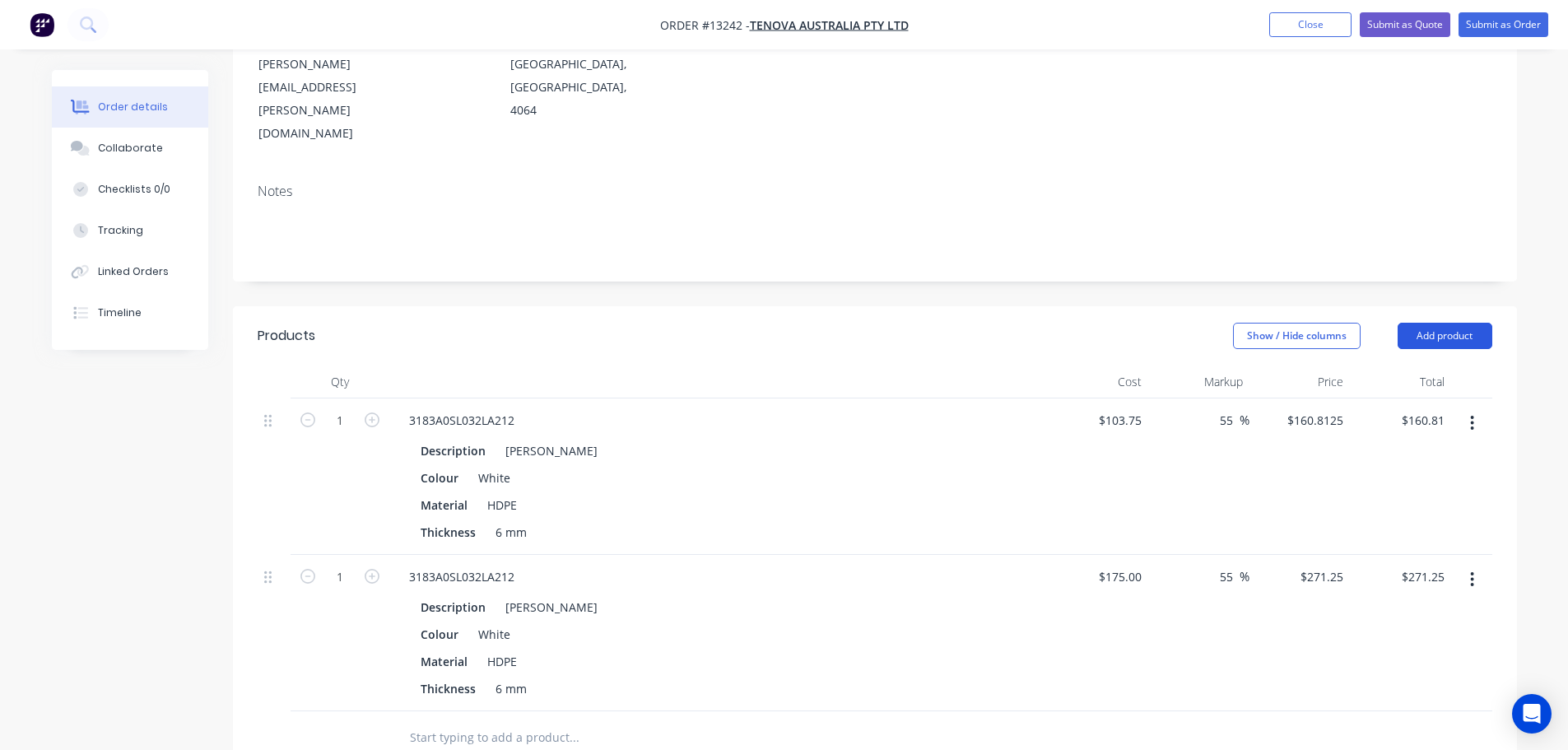
click at [1429, 323] on button "Add product" at bounding box center [1445, 335] width 94 height 26
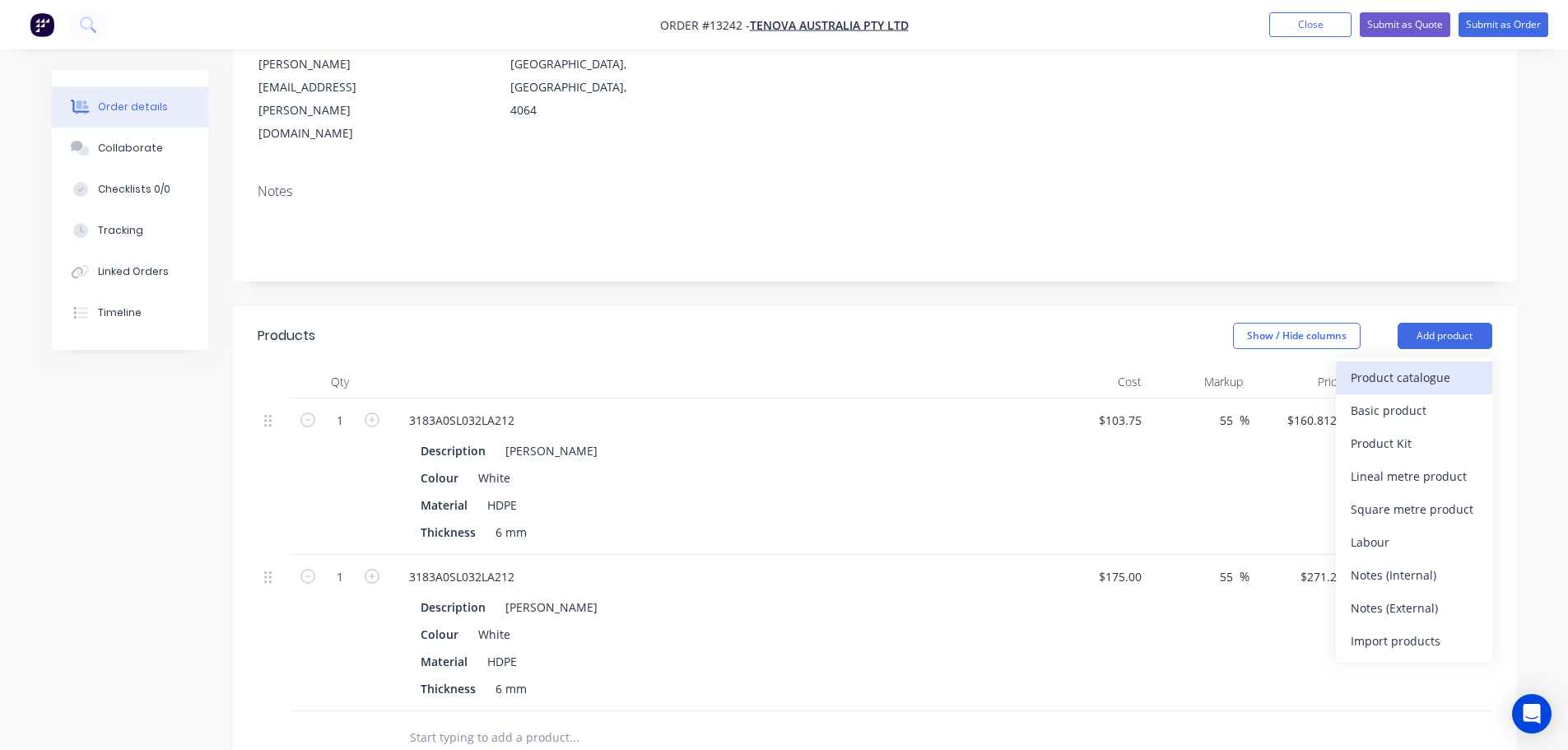
click at [1405, 365] on div "Product catalogue" at bounding box center [1414, 377] width 127 height 24
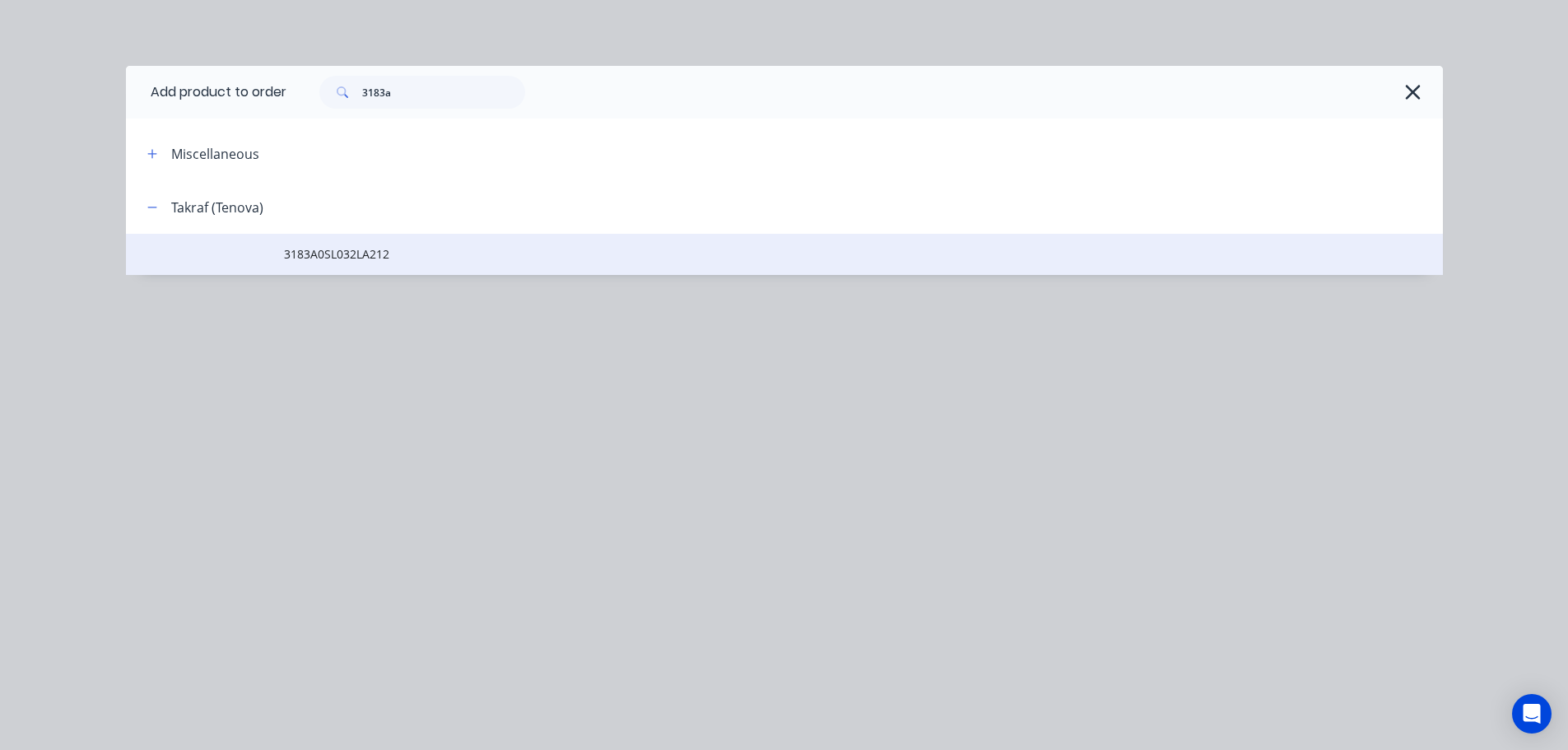
click at [444, 255] on span "3183A0SL032LA212" at bounding box center [747, 254] width 927 height 17
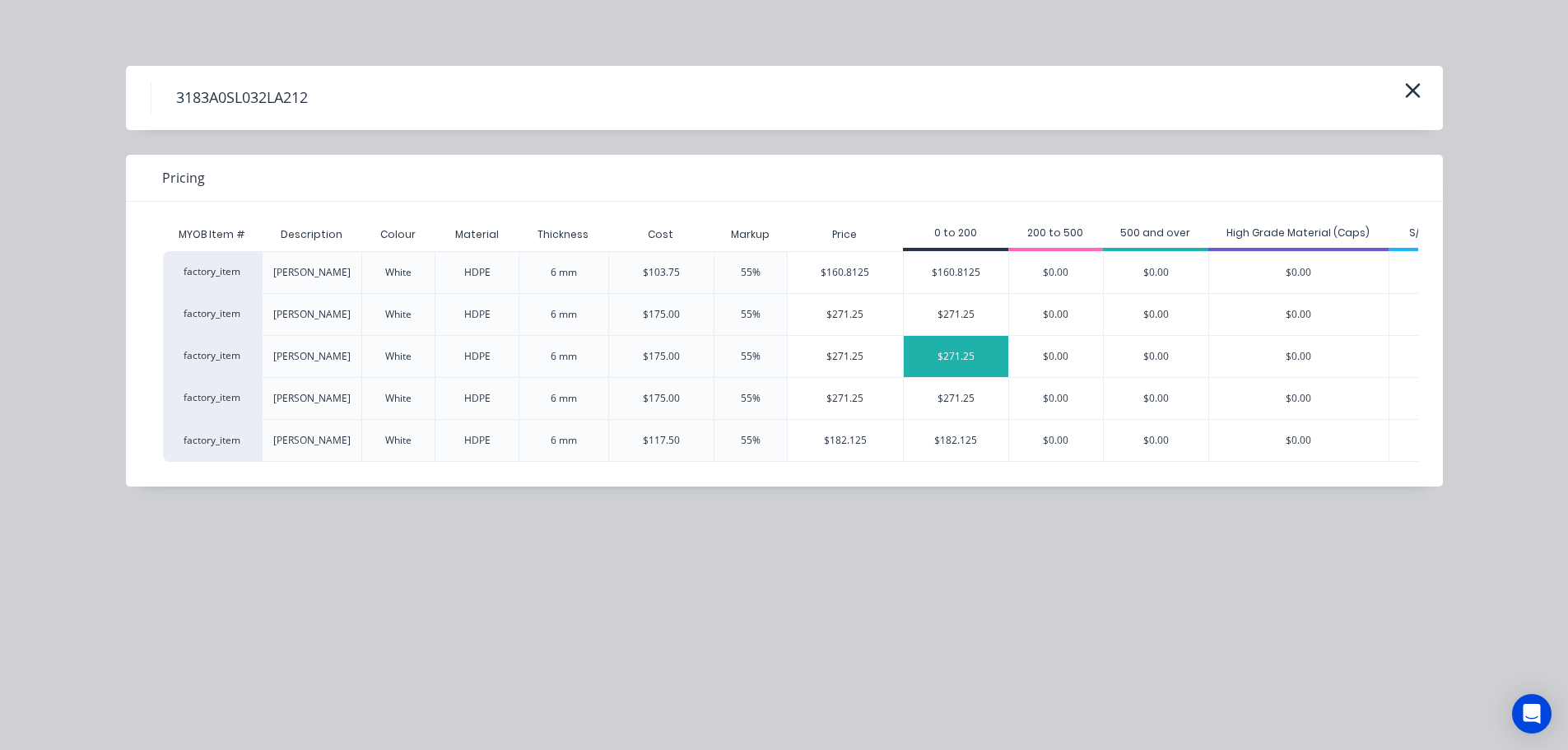
click at [925, 350] on div "$271.25" at bounding box center [956, 356] width 105 height 41
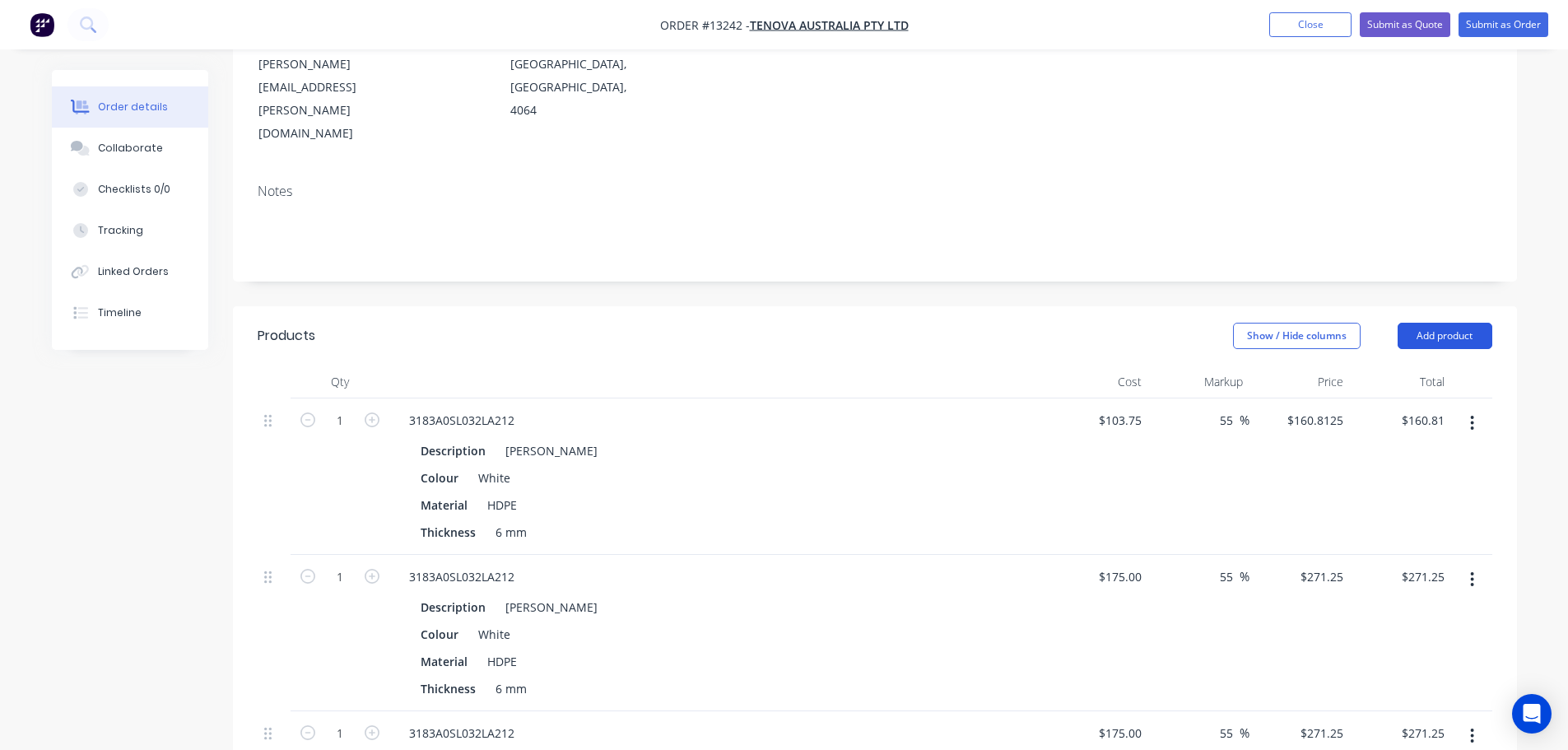
click at [1417, 323] on button "Add product" at bounding box center [1445, 335] width 94 height 26
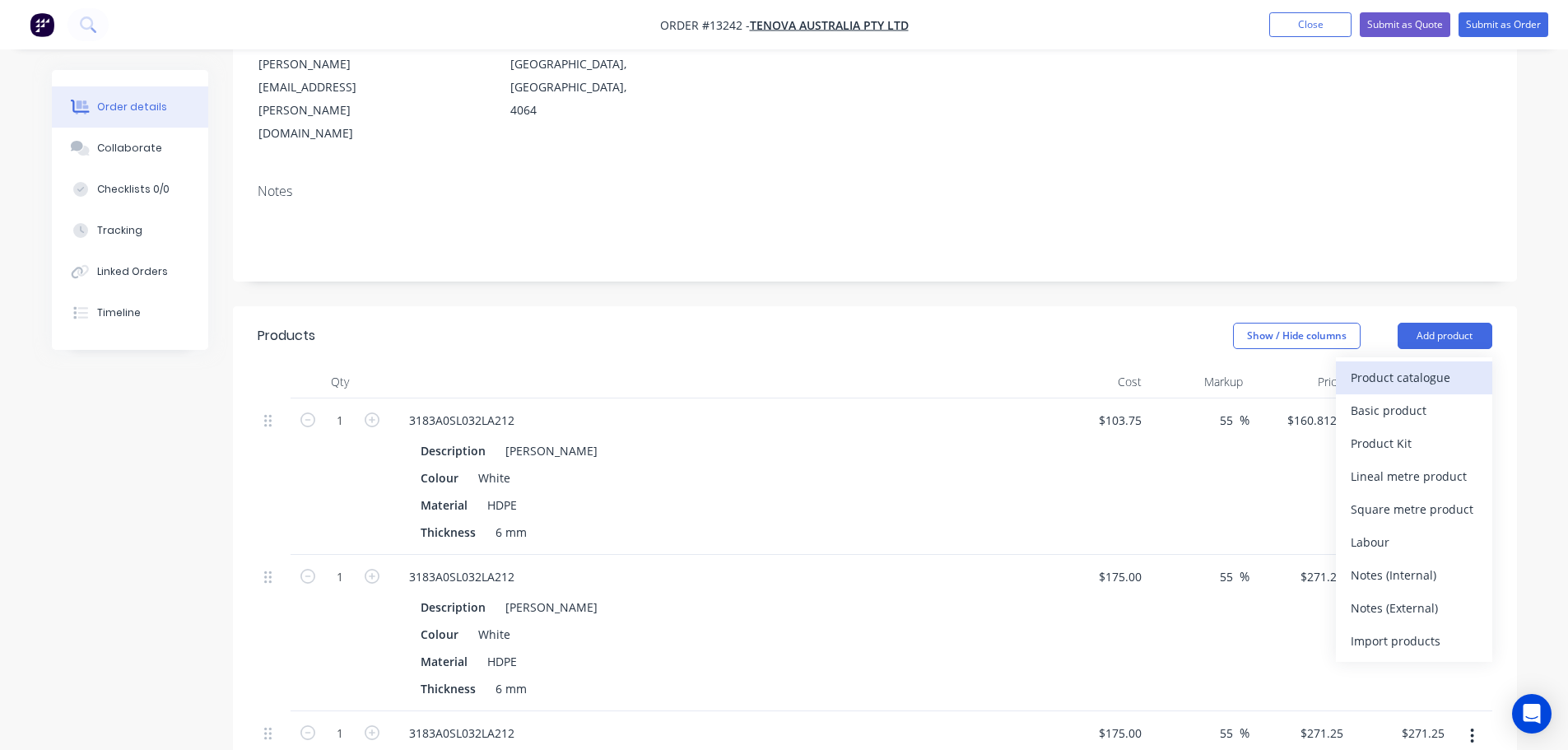
click at [1374, 365] on div "Product catalogue" at bounding box center [1414, 377] width 127 height 24
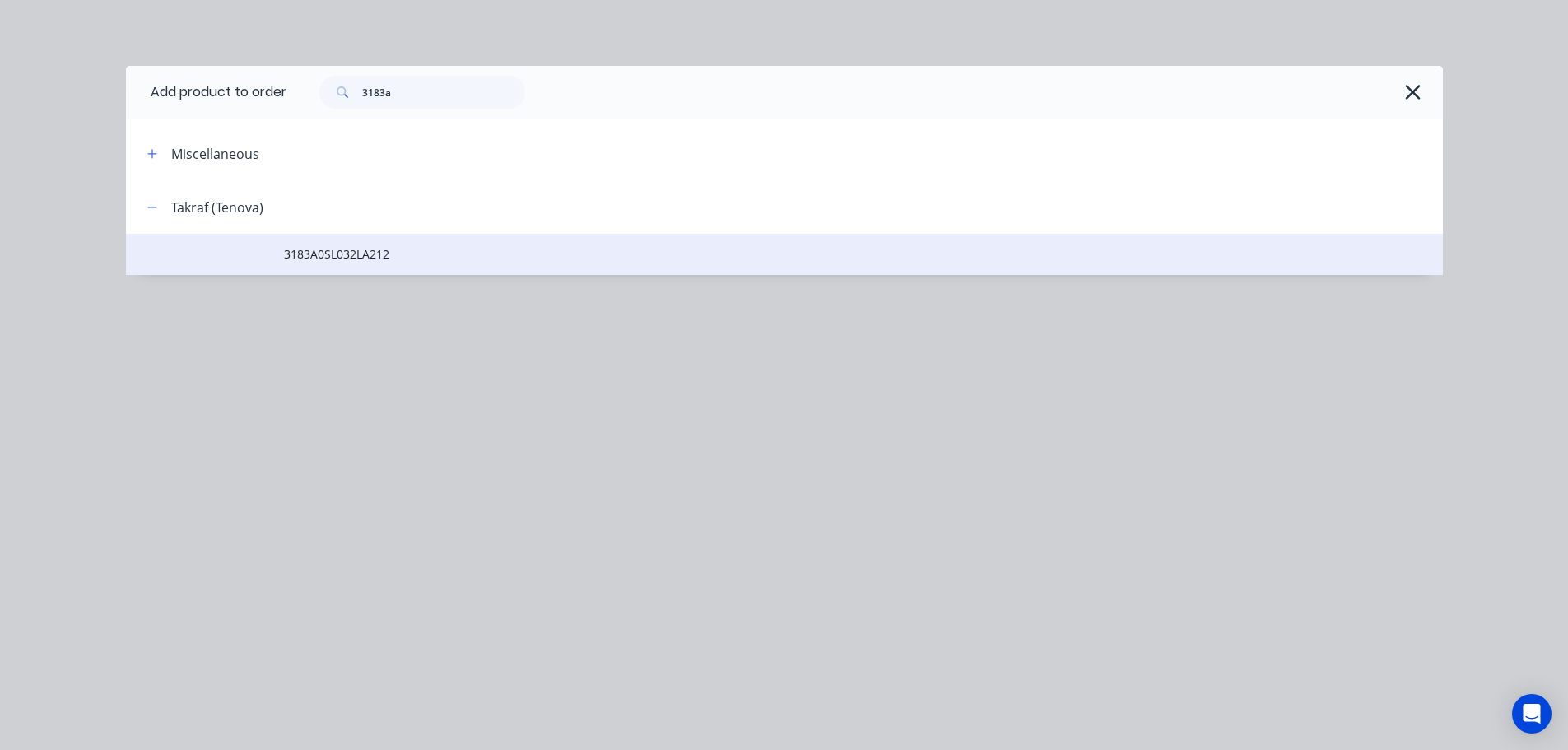
click at [348, 243] on td "3183A0SL032LA212" at bounding box center [863, 255] width 1159 height 41
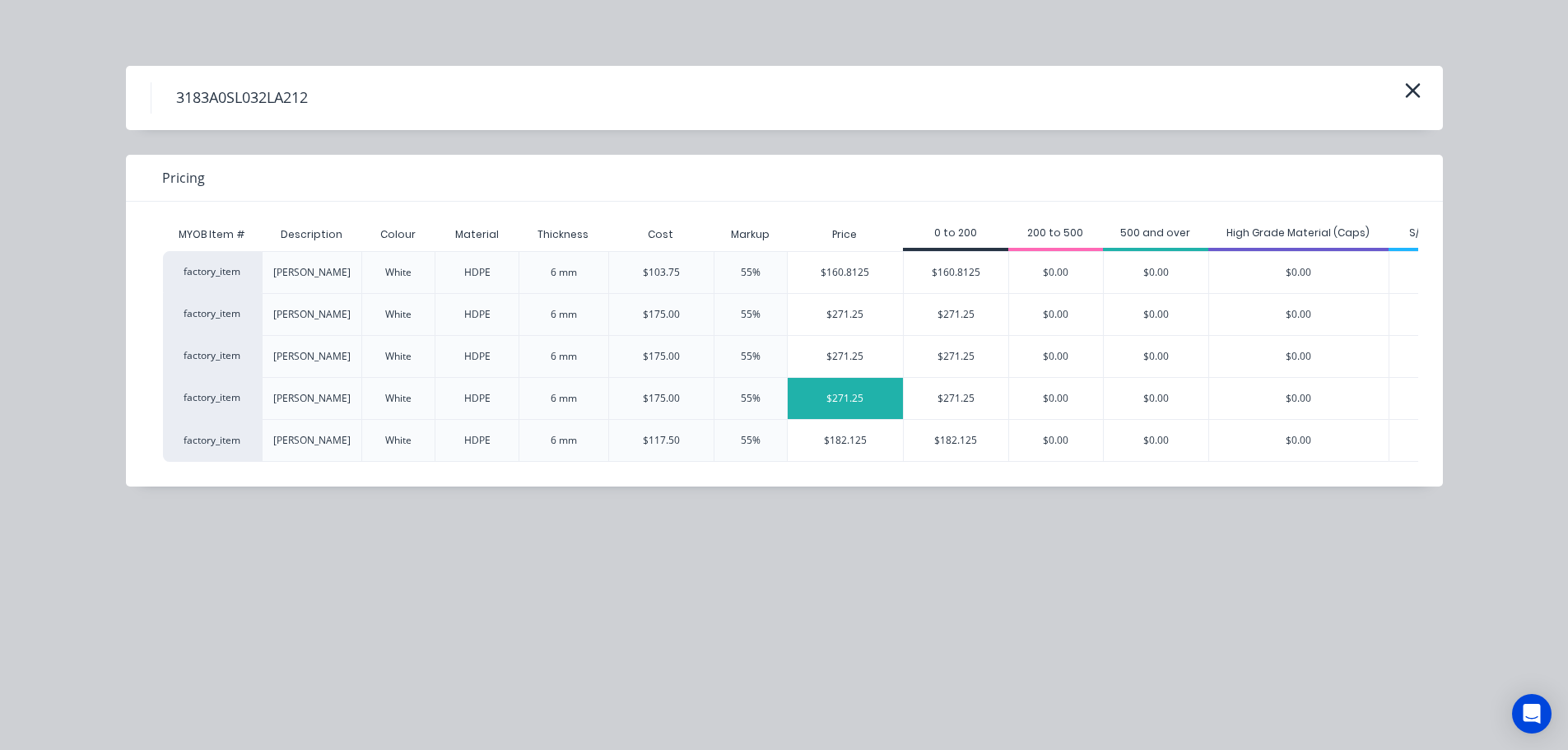
click at [848, 386] on div "$271.25" at bounding box center [844, 398] width 115 height 41
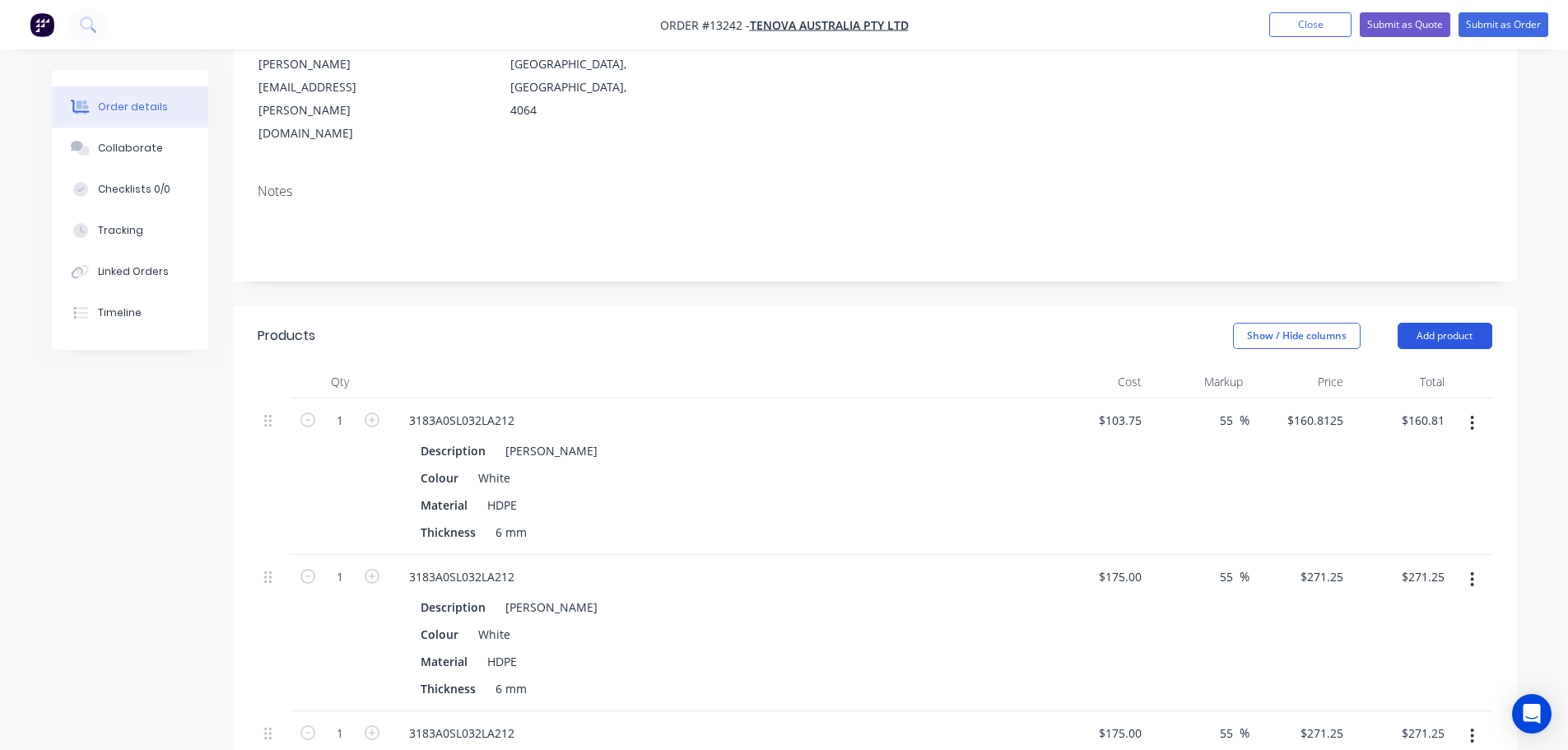
click at [1417, 323] on button "Add product" at bounding box center [1445, 335] width 94 height 26
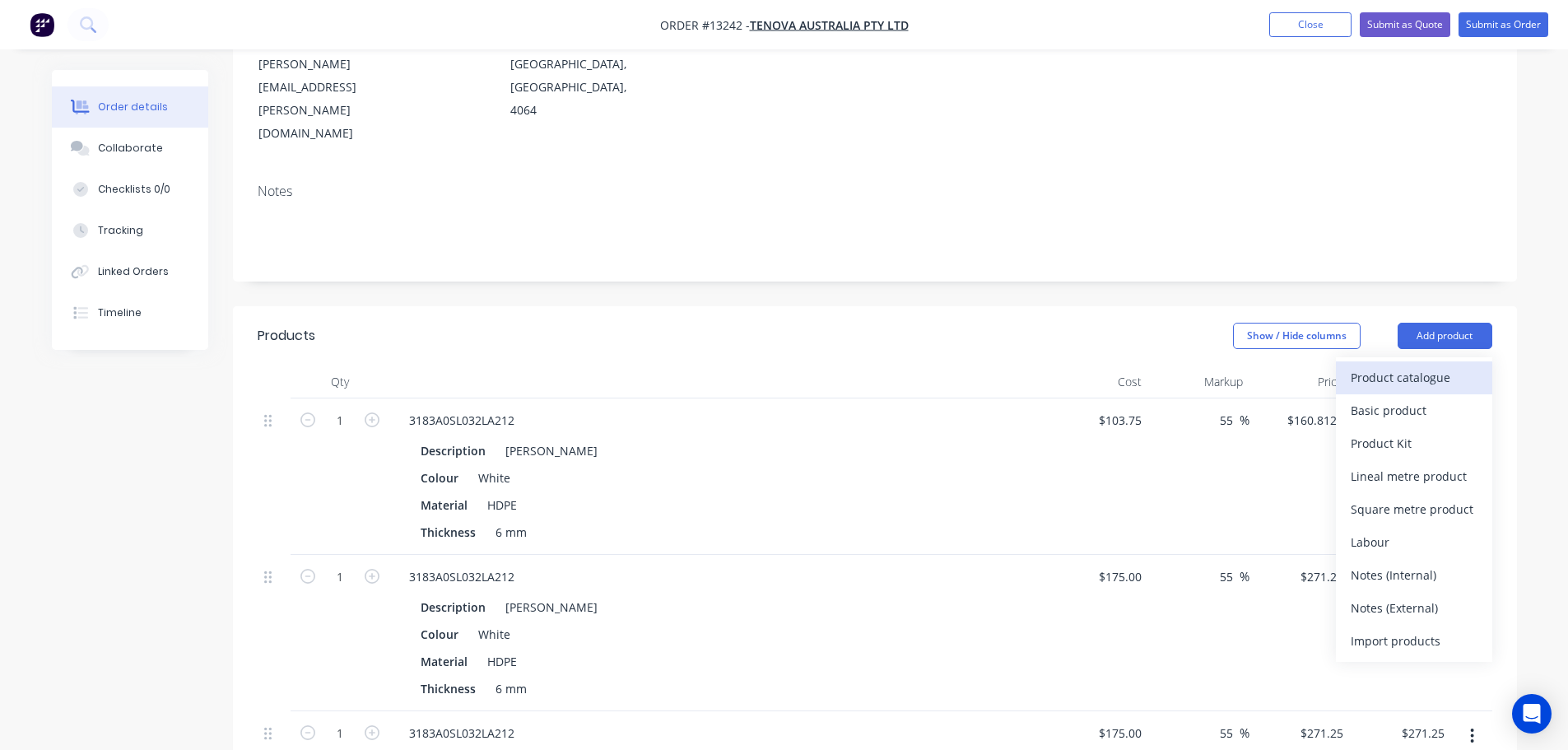
click at [1393, 365] on div "Product catalogue" at bounding box center [1414, 377] width 127 height 24
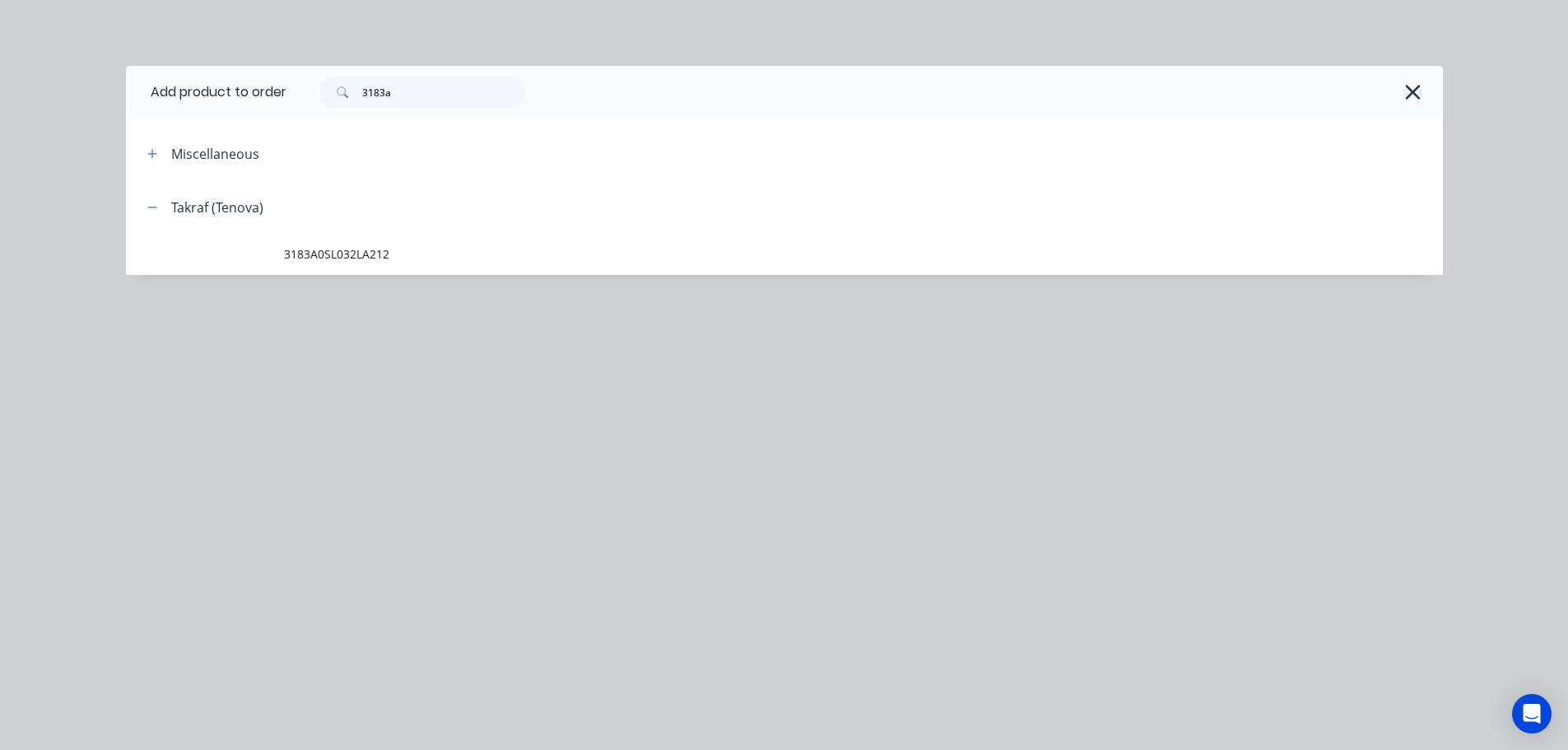
click at [365, 255] on span "3183A0SL032LA212" at bounding box center [747, 254] width 927 height 17
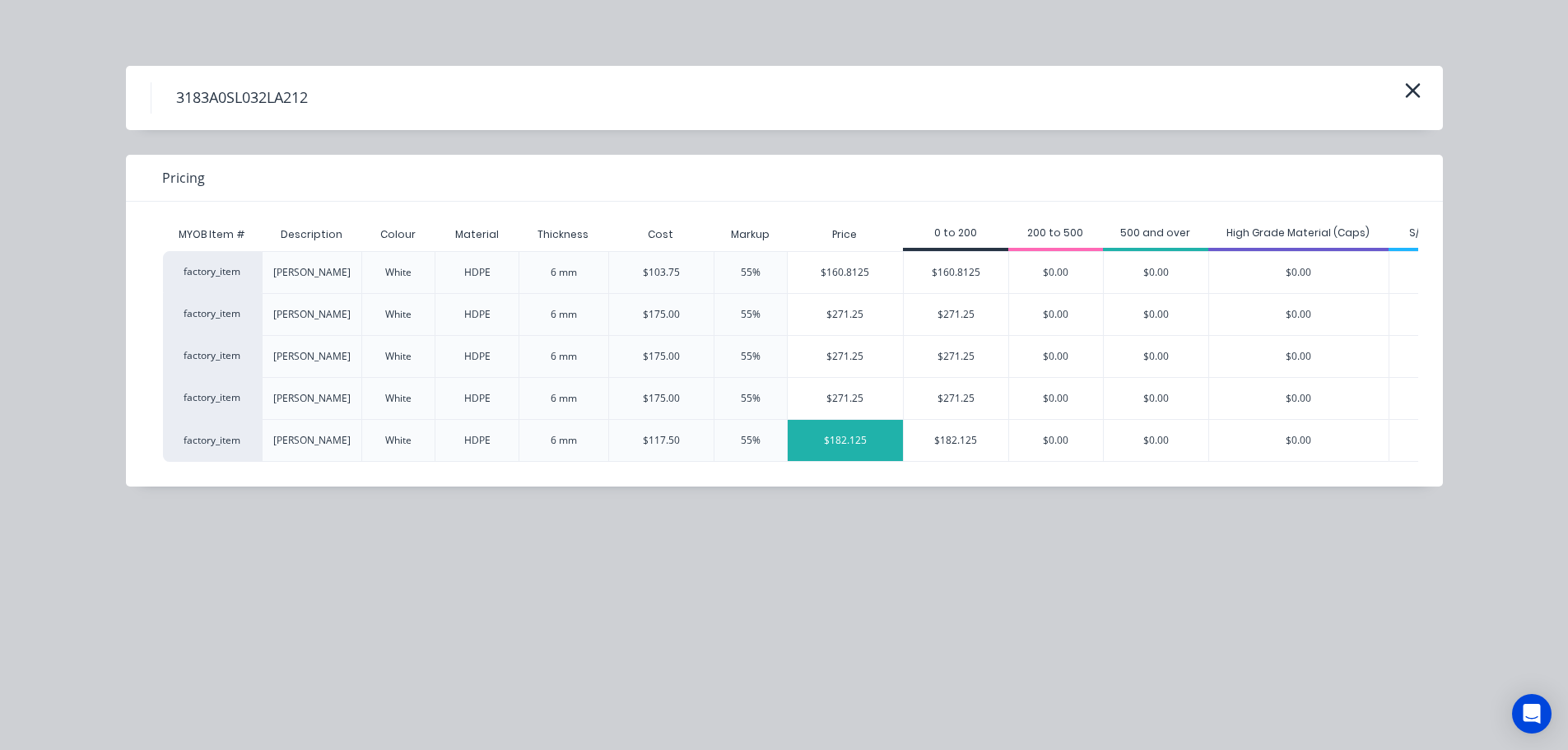
click at [832, 437] on div "$182.125" at bounding box center [844, 440] width 115 height 41
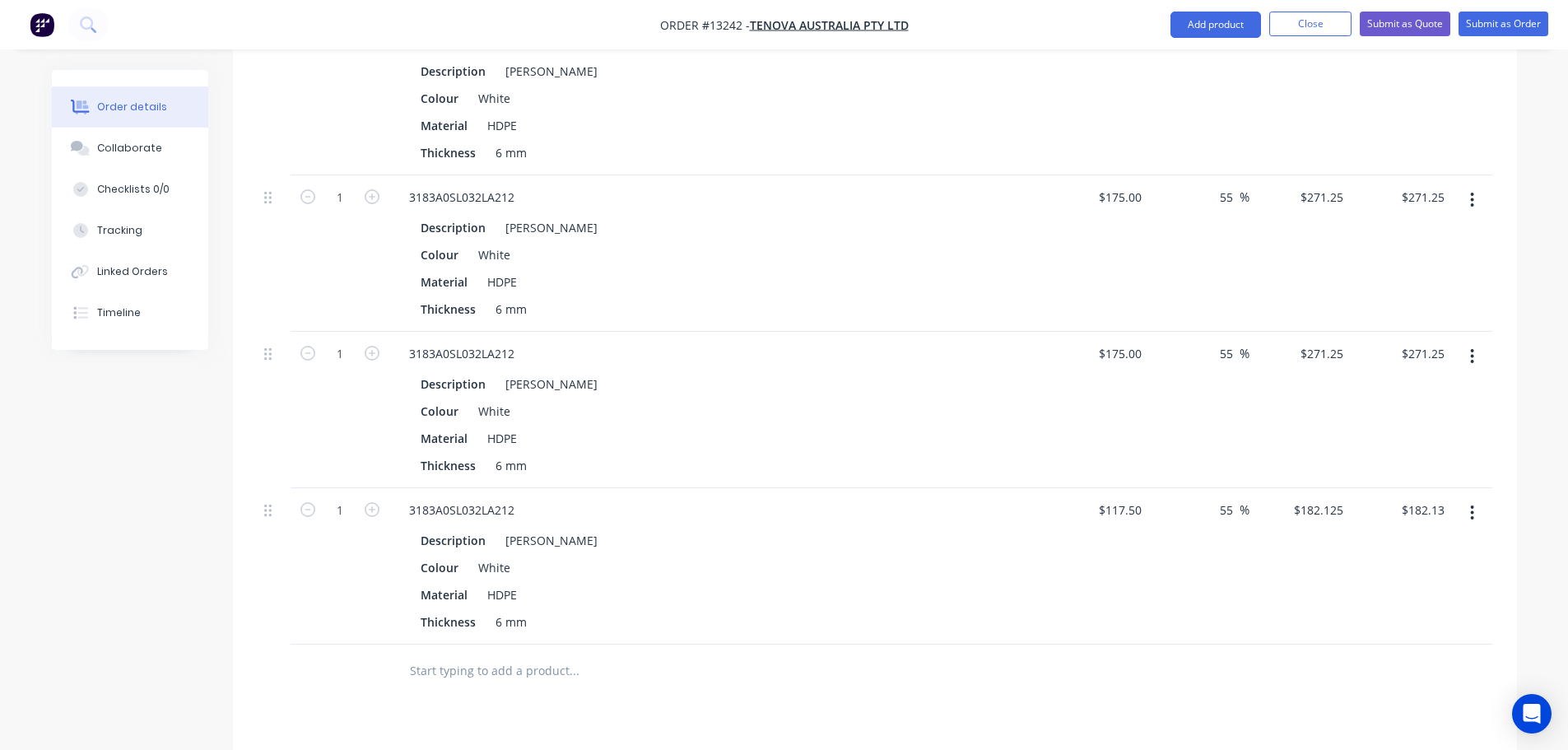
scroll to position [823, 0]
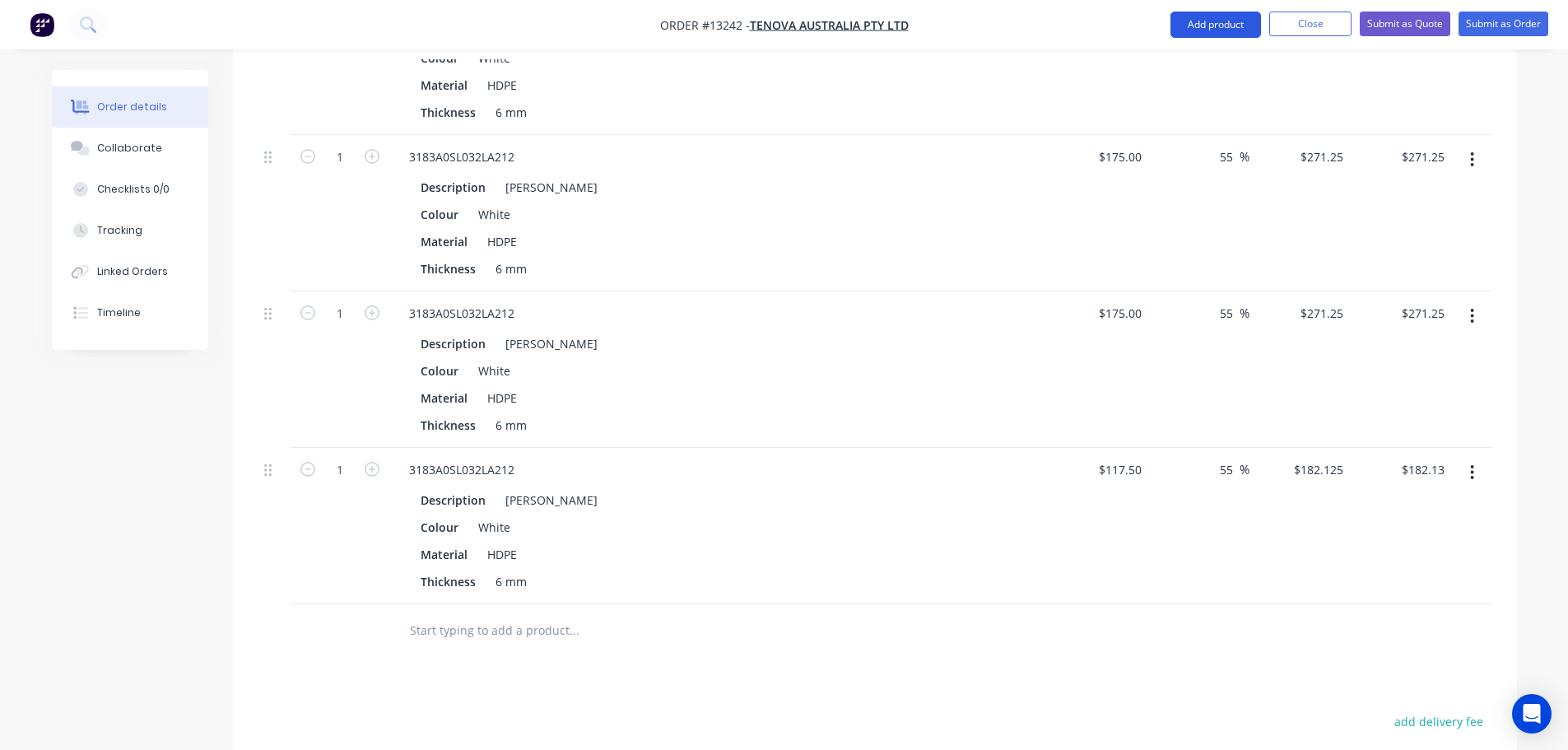
click at [1240, 37] on button "Add product" at bounding box center [1216, 25] width 90 height 26
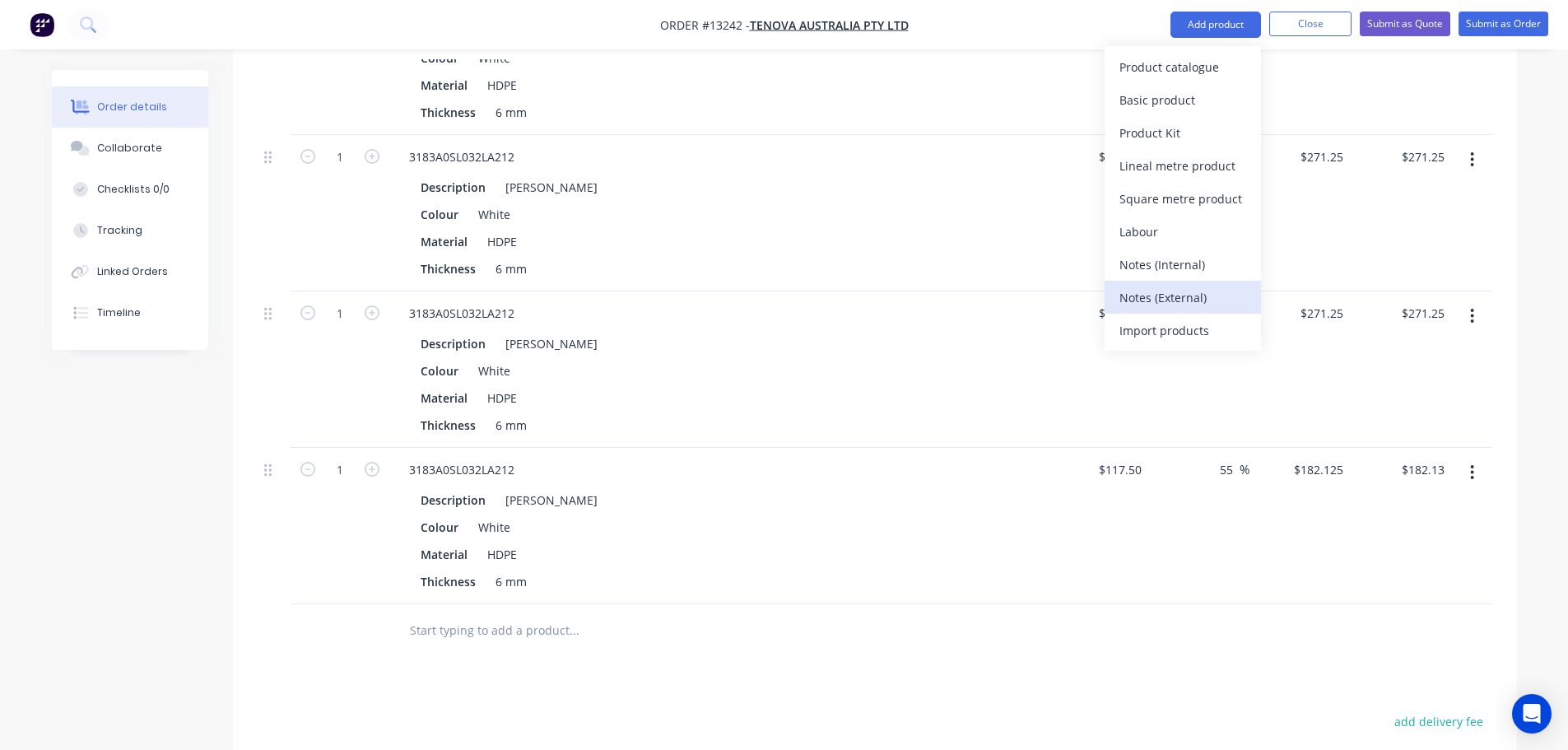
click at [1147, 293] on div "Notes (External)" at bounding box center [1182, 298] width 127 height 24
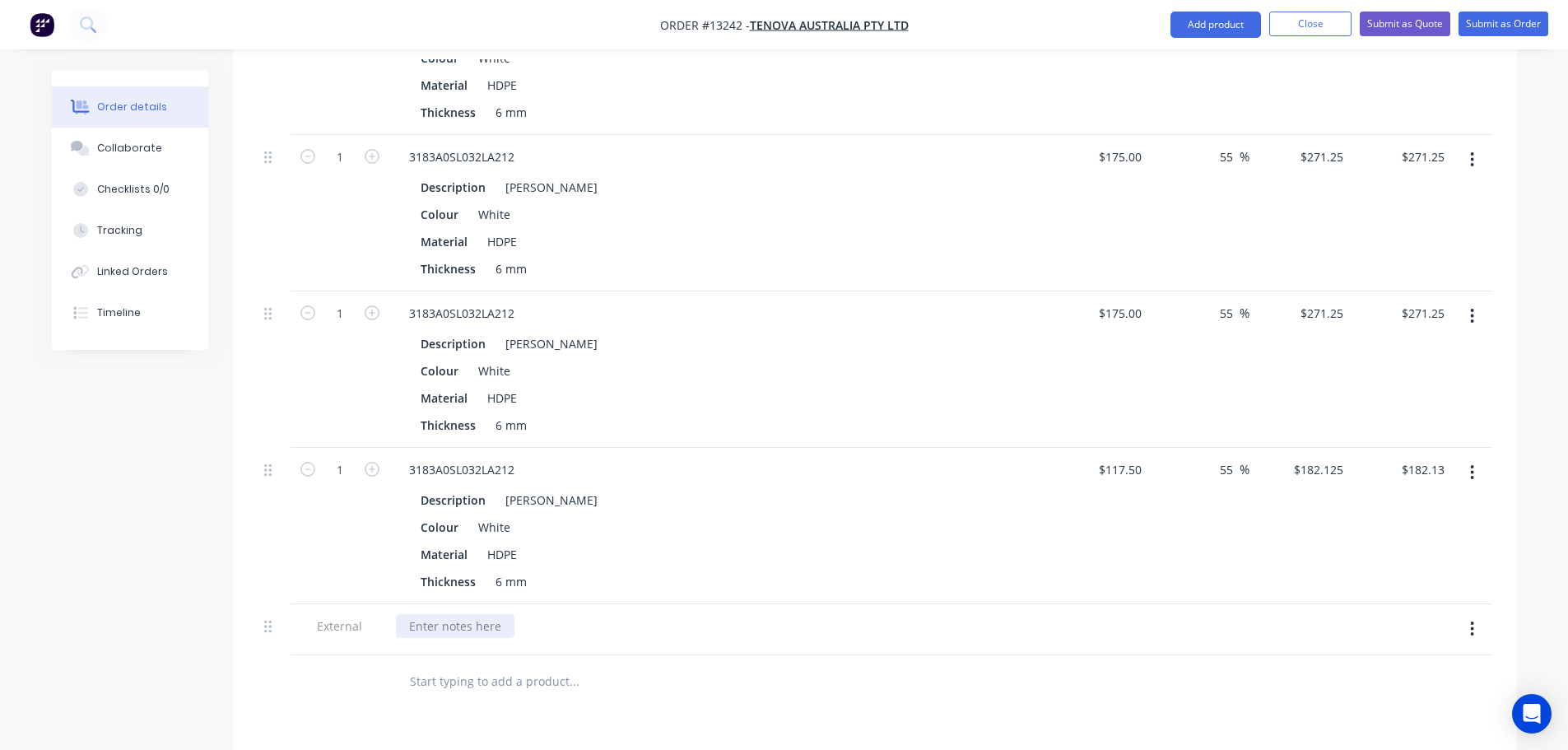
click at [504, 614] on div at bounding box center [455, 626] width 118 height 24
click at [560, 614] on div "Lead Time: 2 weeks from receving [PERSON_NAME]" at bounding box center [550, 626] width 309 height 24
click at [1483, 614] on button "button" at bounding box center [1472, 628] width 38 height 30
click at [1400, 660] on div "Duplicate" at bounding box center [1414, 672] width 127 height 24
click at [609, 665] on div "Lead Time: 2 weeks from receiving PO" at bounding box center [513, 677] width 236 height 24
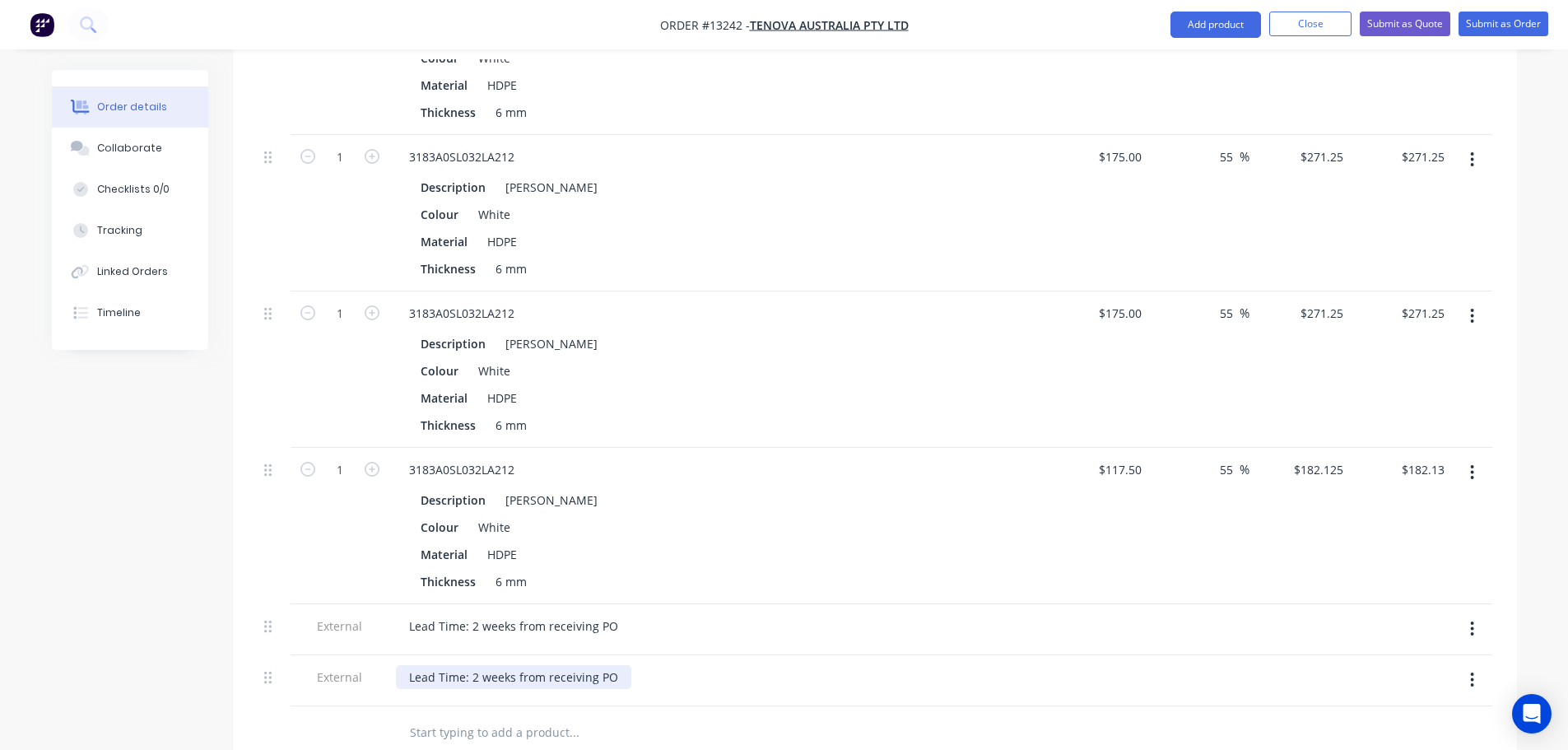
click at [609, 665] on div "Lead Time: 2 weeks from receiving PO" at bounding box center [513, 677] width 236 height 24
click at [678, 665] on div "Freight: MyTeamGE - Intermodal & Specialised - Express -" at bounding box center [545, 694] width 298 height 59
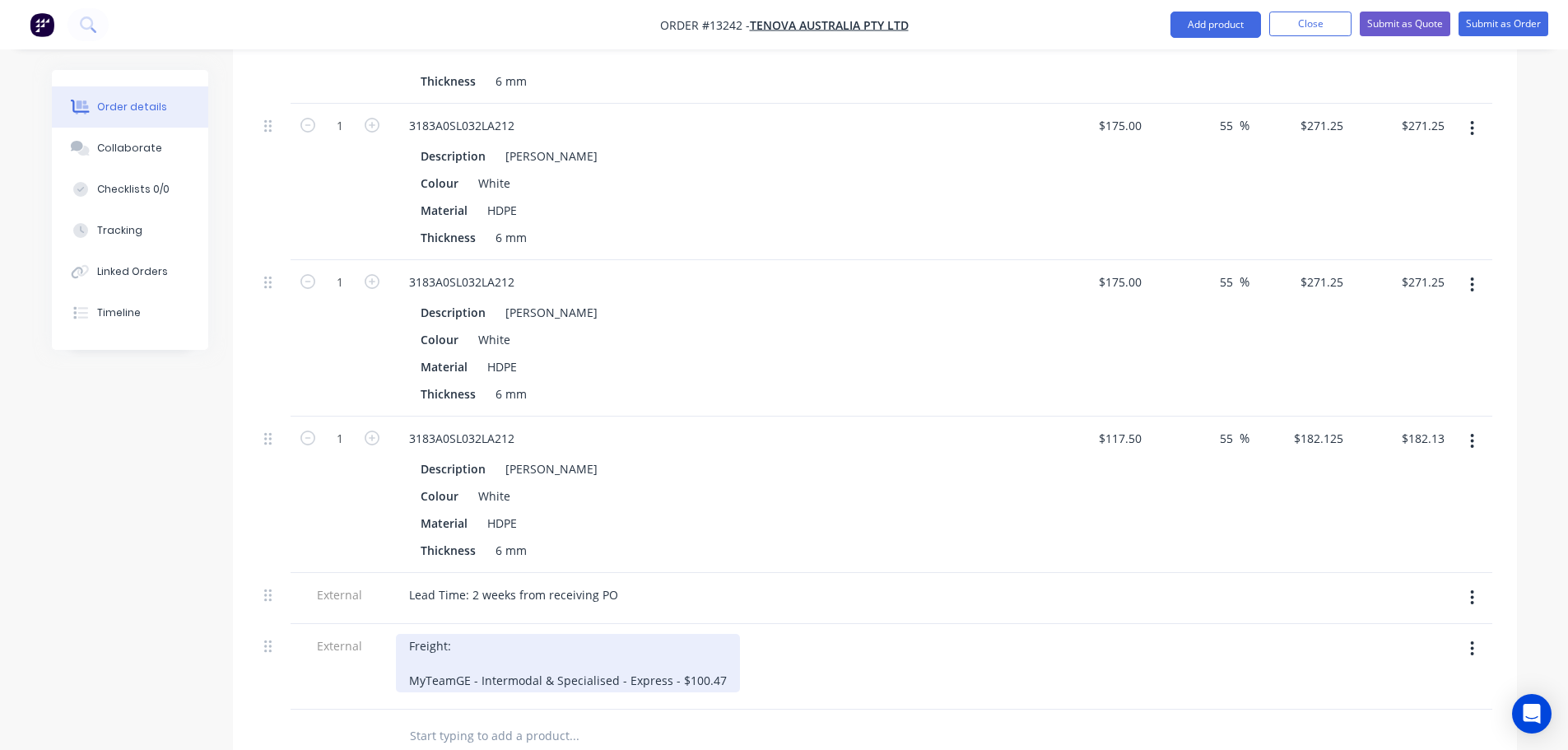
scroll to position [988, 0]
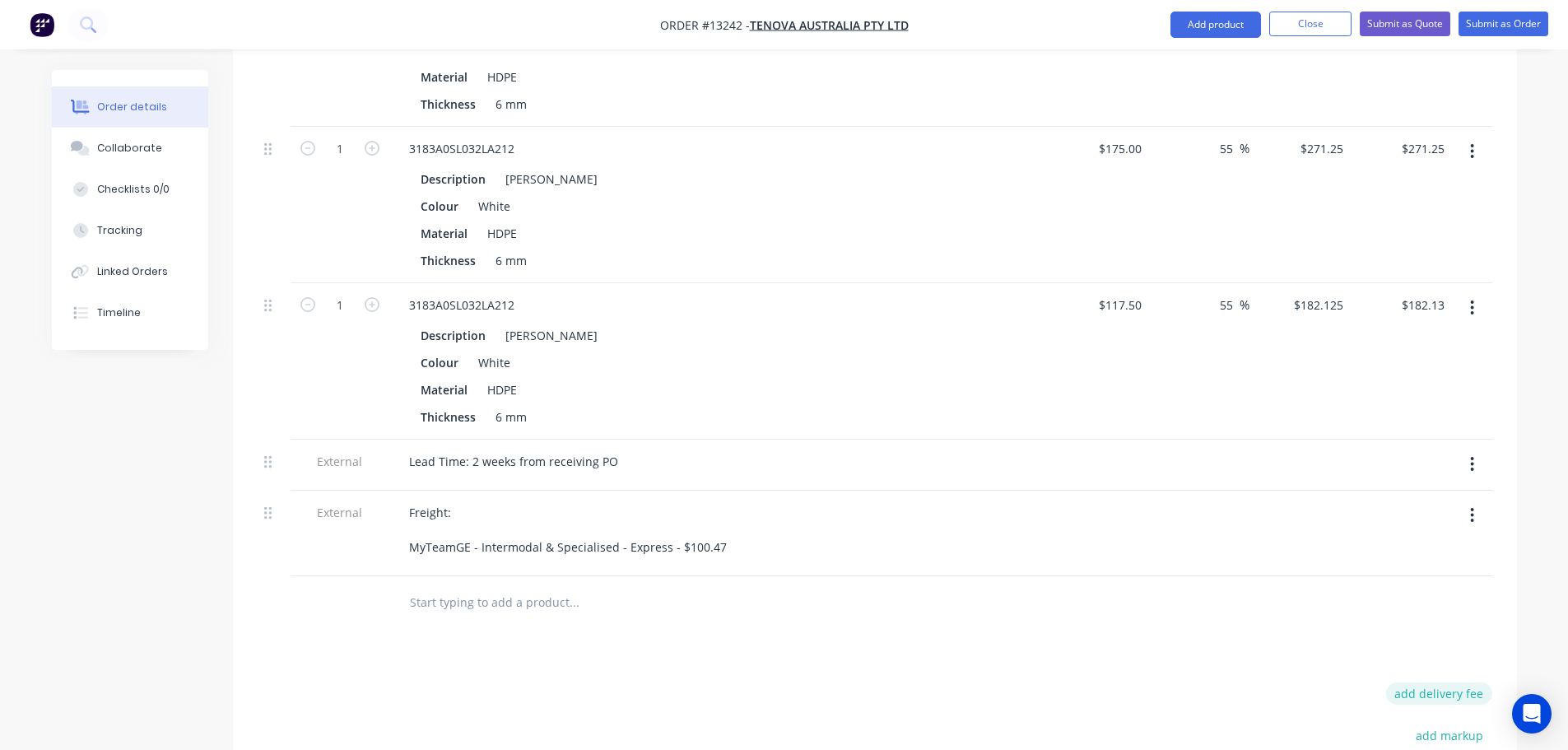
click at [1432, 683] on button "add delivery fee" at bounding box center [1439, 694] width 106 height 22
type input "100.47"
click at [1047, 572] on div "Products Show / Hide columns Add product Qty Cost Markup Price Total 1 3183A0SL…" at bounding box center [875, 292] width 1284 height 1455
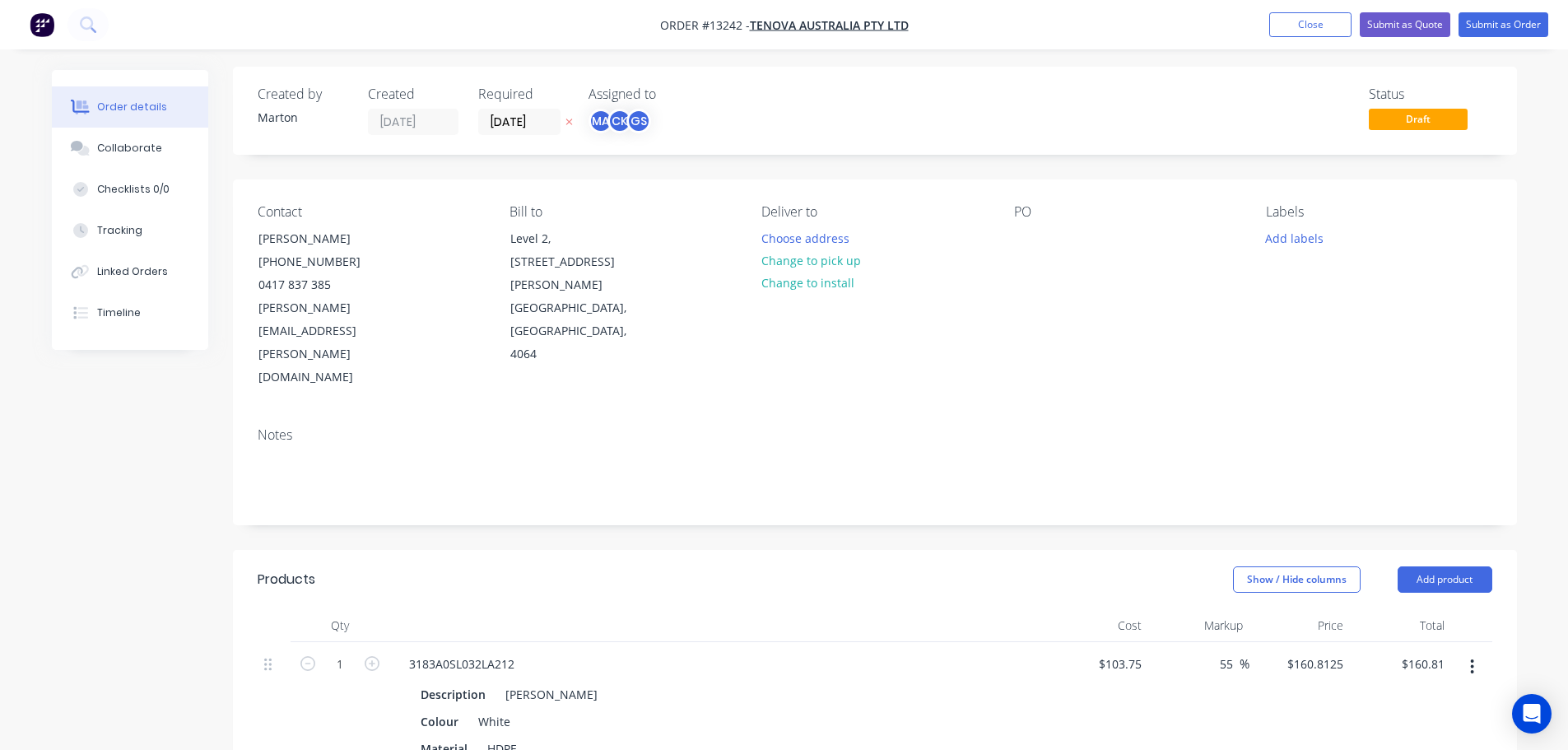
scroll to position [0, 0]
click at [1409, 32] on button "Submit as Quote" at bounding box center [1405, 25] width 90 height 25
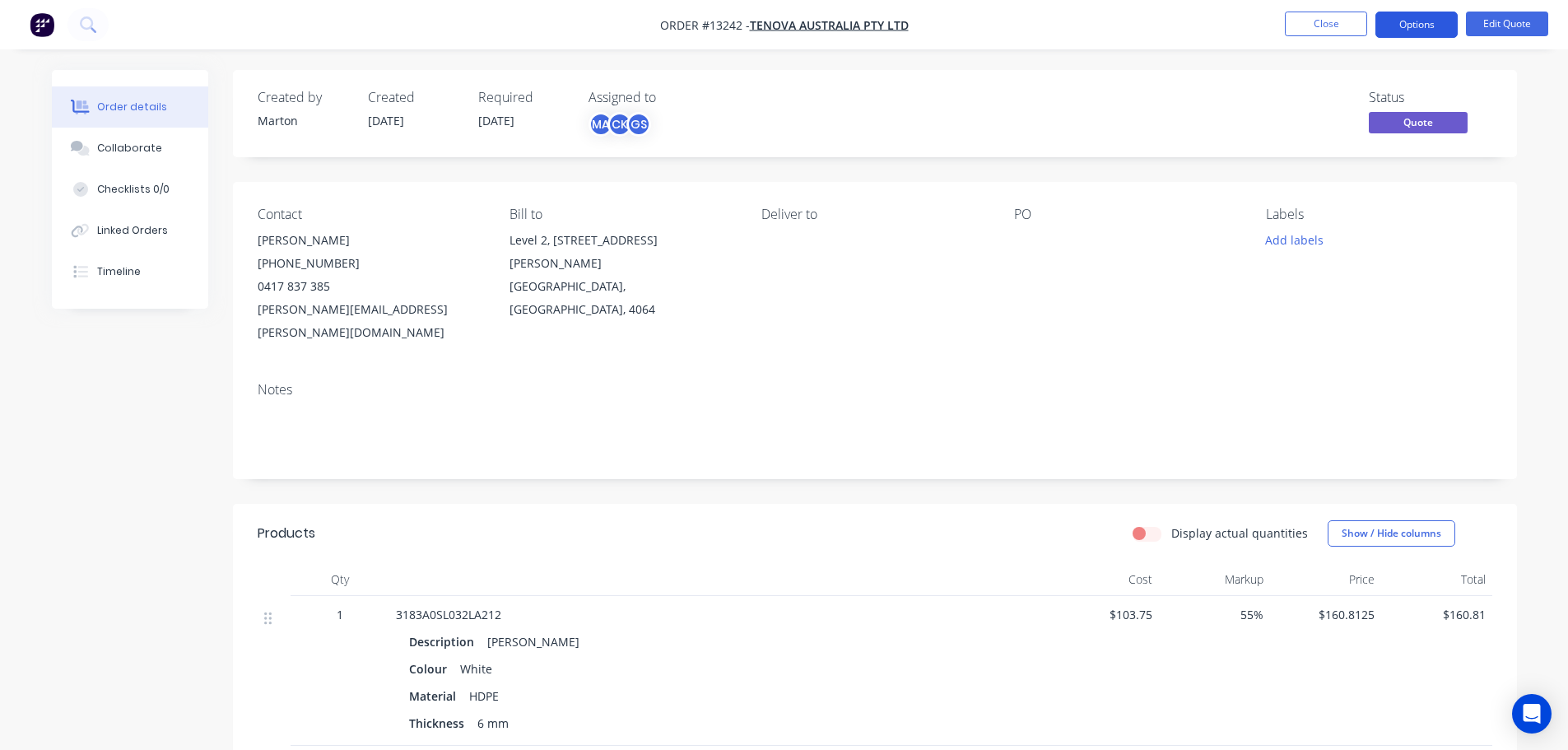
click at [1405, 29] on button "Options" at bounding box center [1416, 25] width 83 height 26
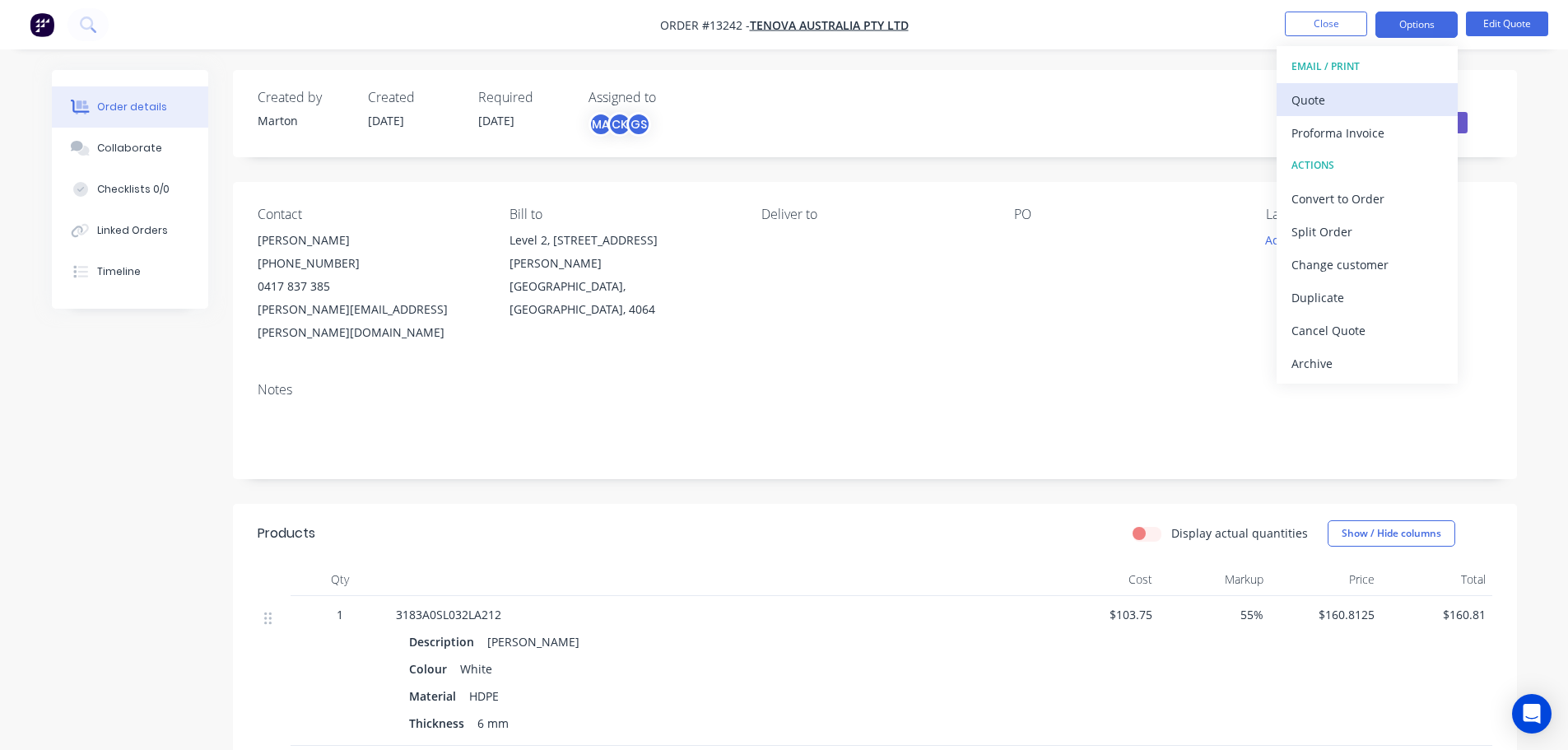
click at [1361, 96] on div "Quote" at bounding box center [1367, 100] width 152 height 24
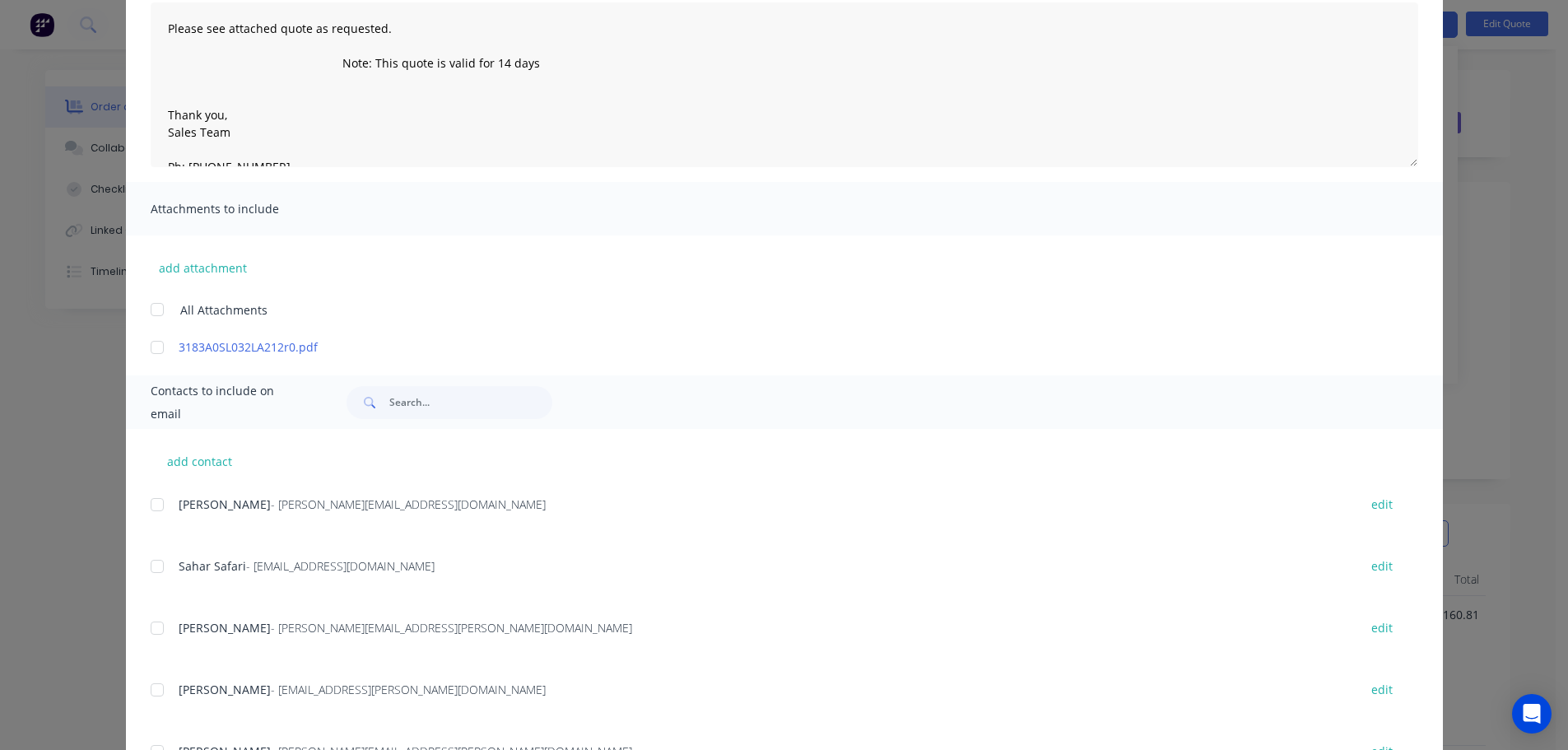
scroll to position [247, 0]
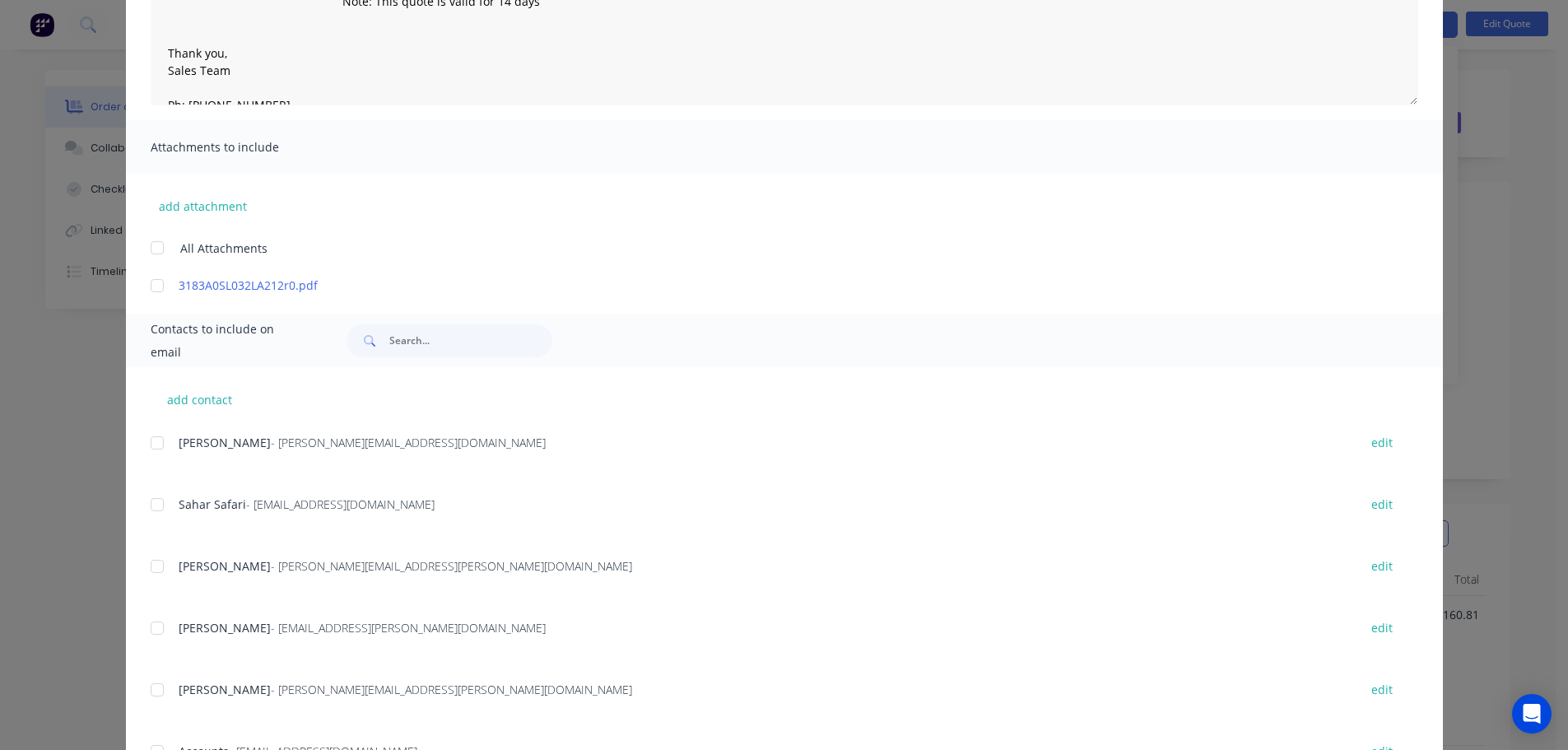
click at [179, 567] on span "[PERSON_NAME]" at bounding box center [225, 566] width 92 height 15
click at [155, 564] on div at bounding box center [157, 566] width 33 height 33
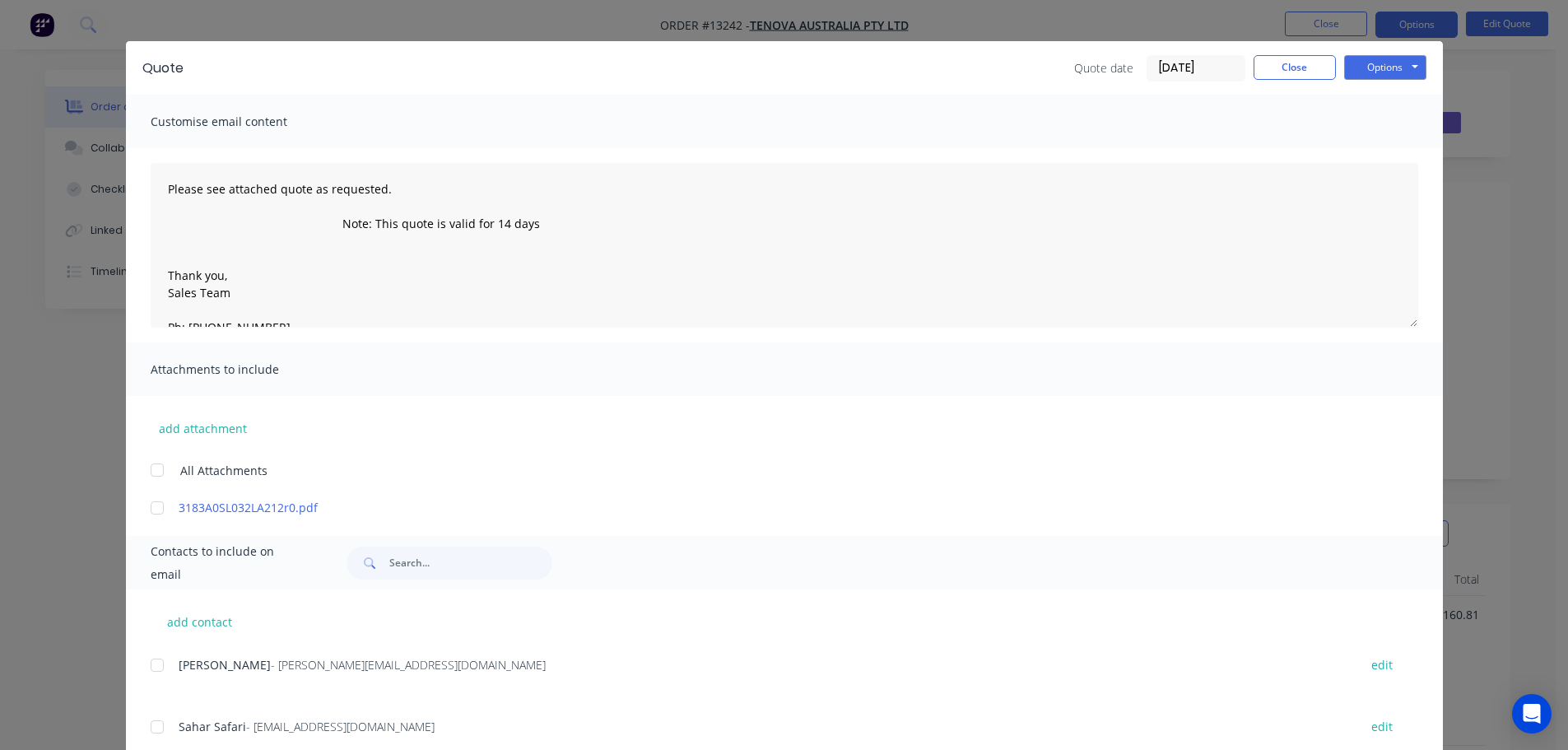
scroll to position [0, 0]
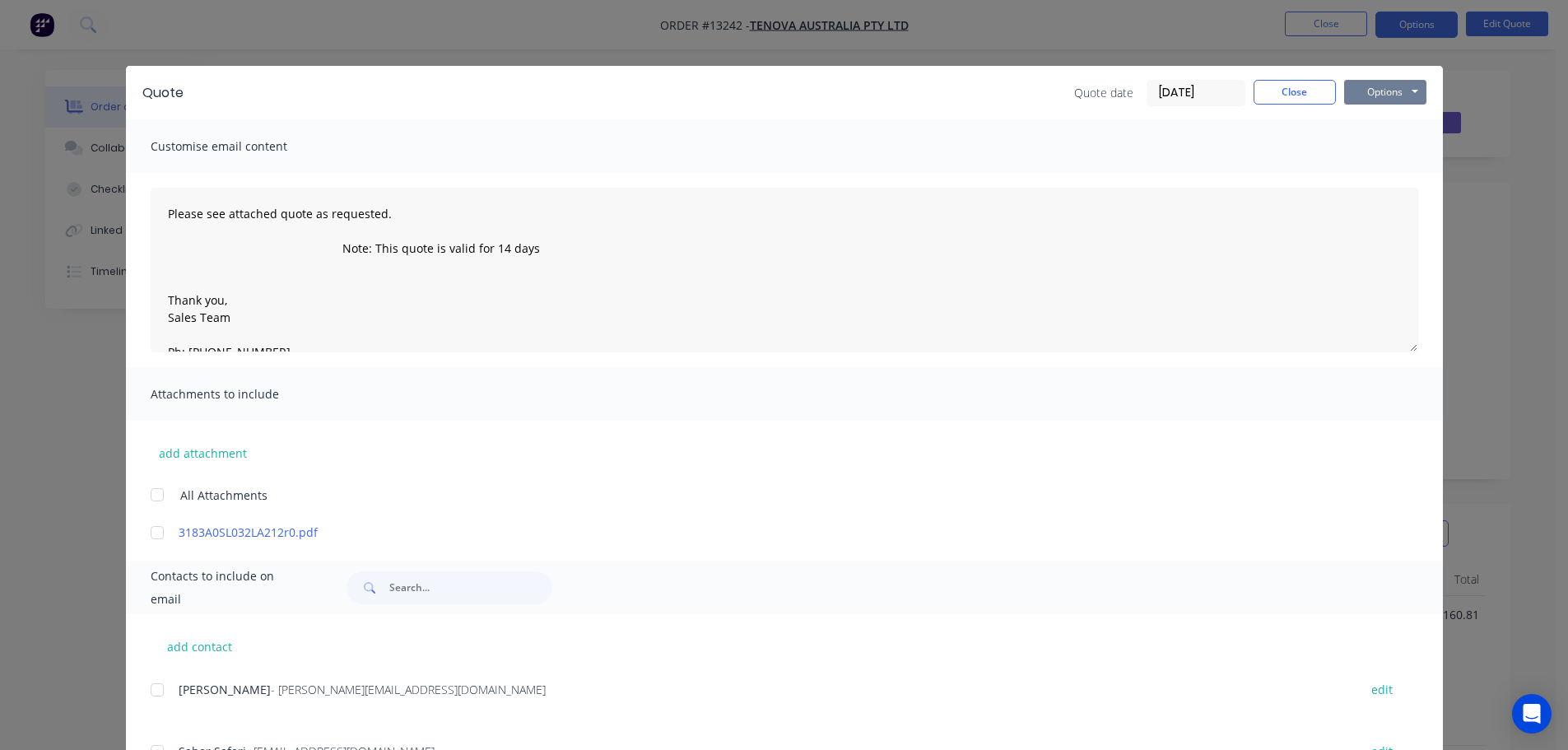
click at [1371, 91] on button "Options" at bounding box center [1385, 92] width 83 height 25
click at [1380, 123] on button "Preview" at bounding box center [1397, 122] width 106 height 27
click at [1373, 82] on button "Options" at bounding box center [1385, 92] width 83 height 25
click at [1383, 178] on button "Email" at bounding box center [1397, 175] width 106 height 27
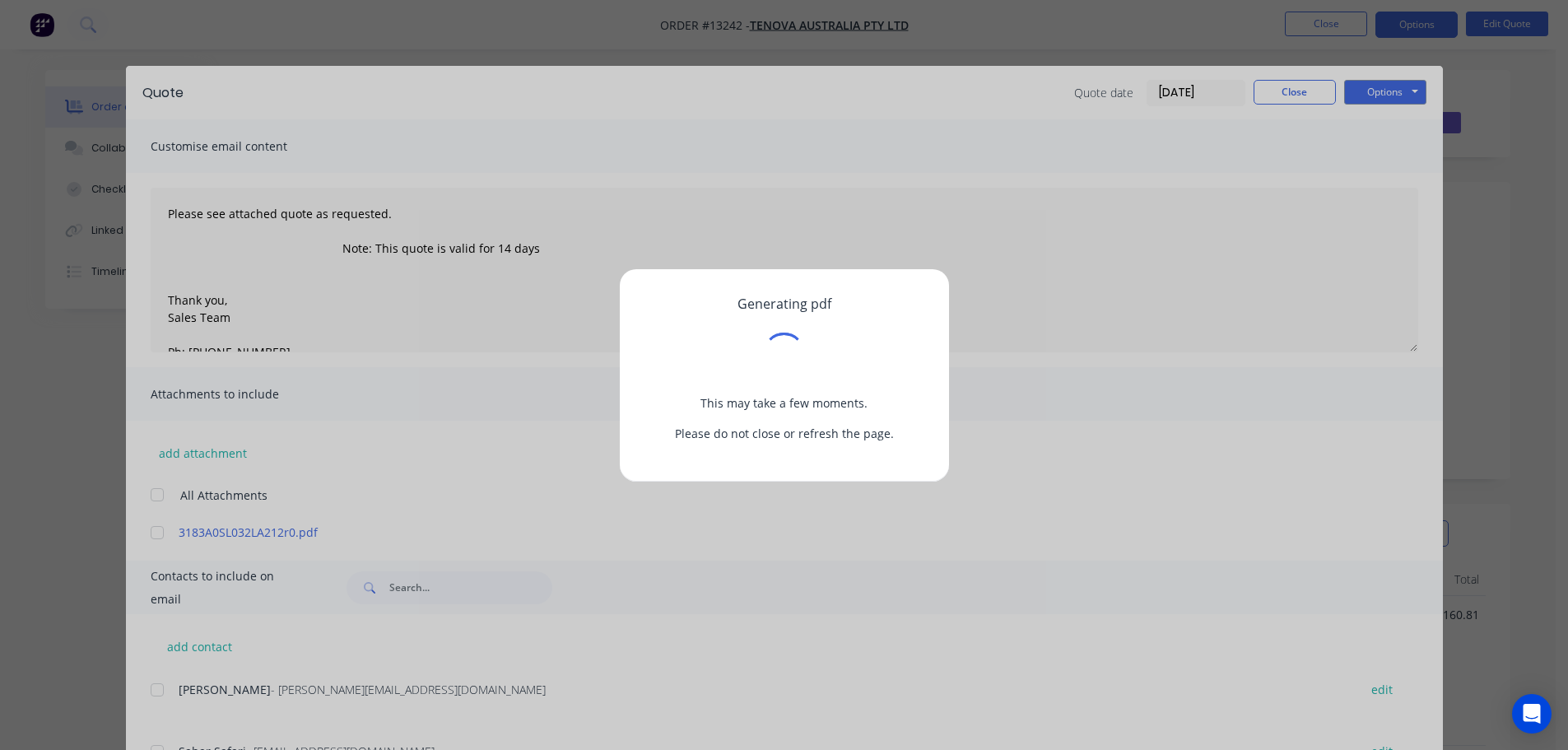
type textarea "Please see attached quote as requested. Note: This quote is valid for 14 days T…"
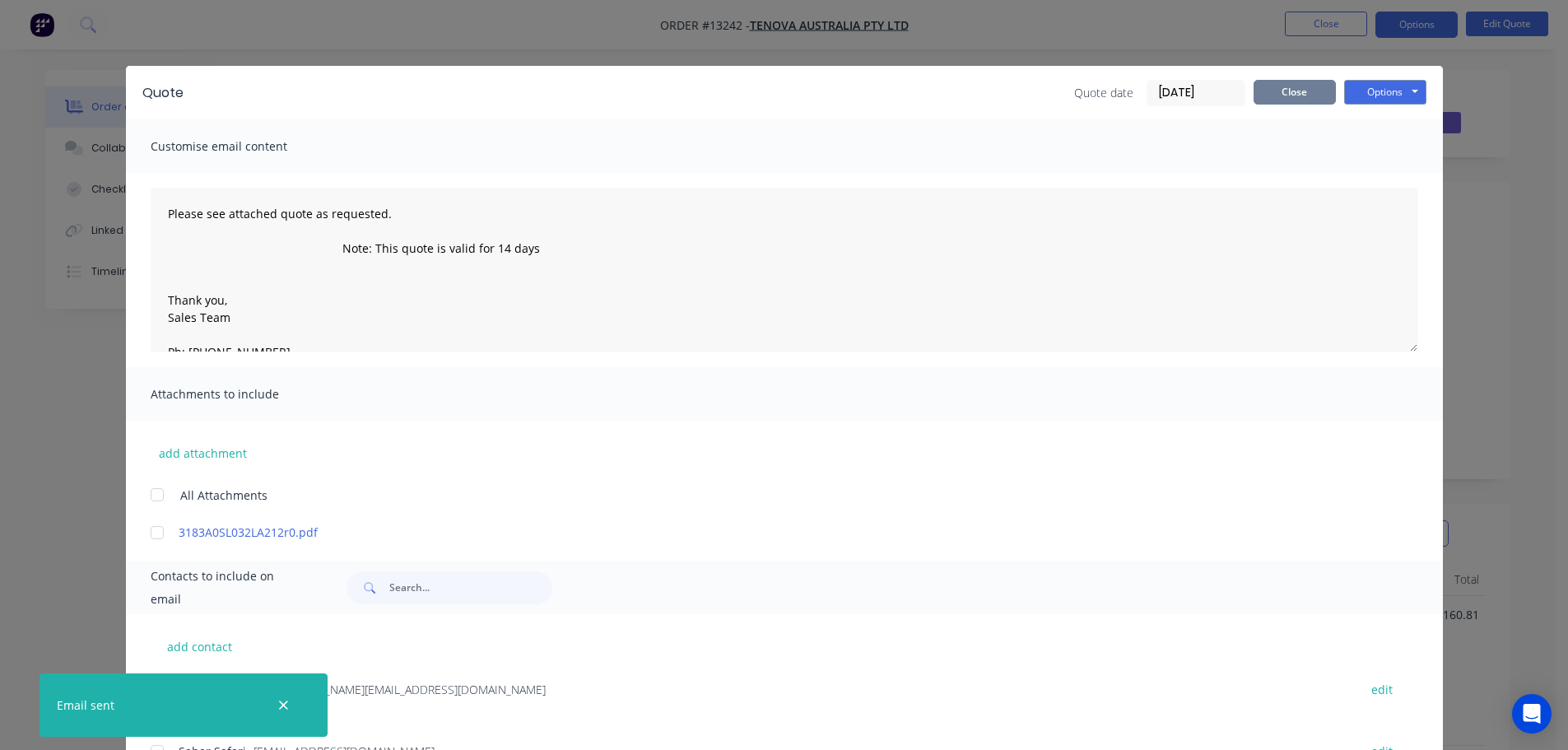
click at [1309, 87] on button "Close" at bounding box center [1295, 92] width 83 height 25
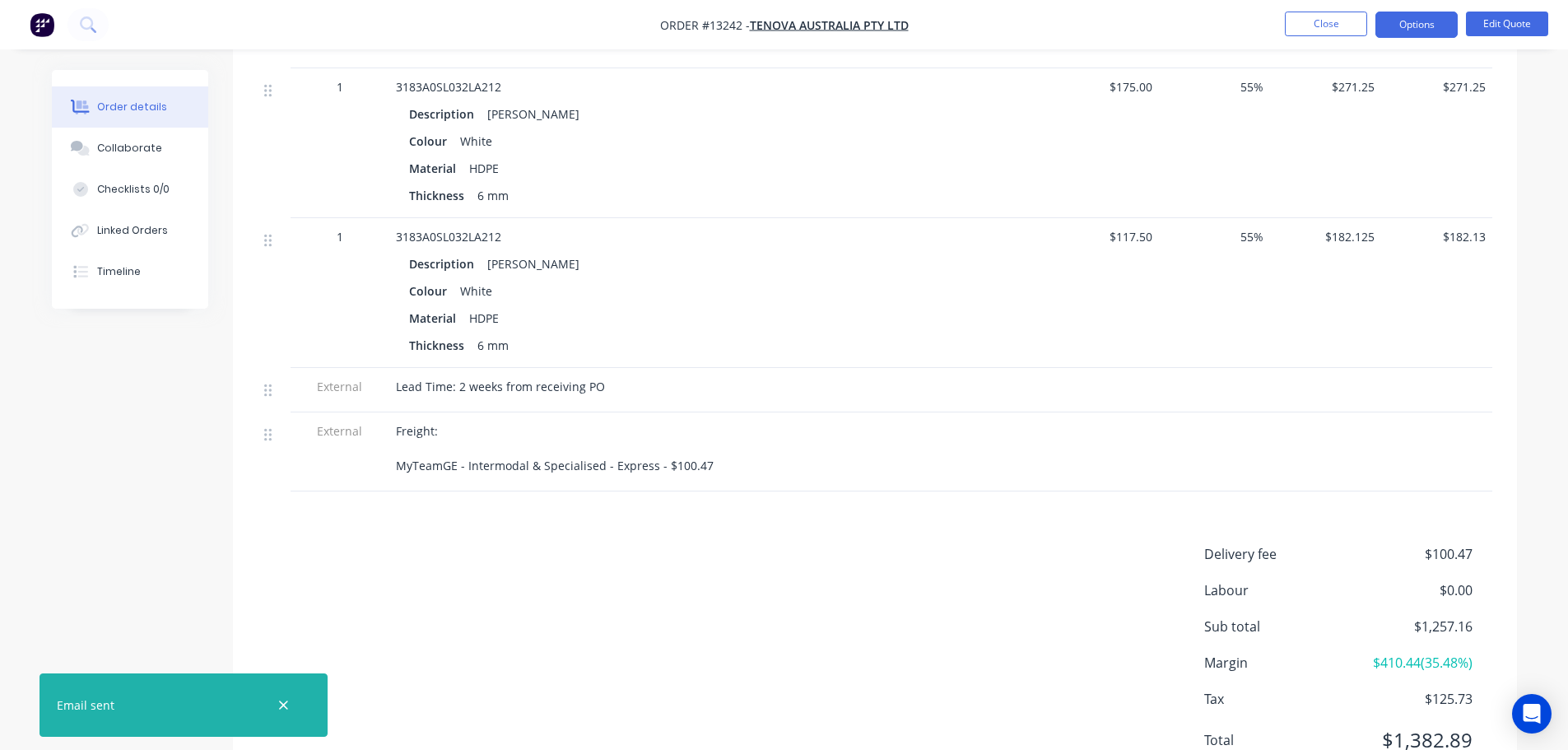
scroll to position [988, 0]
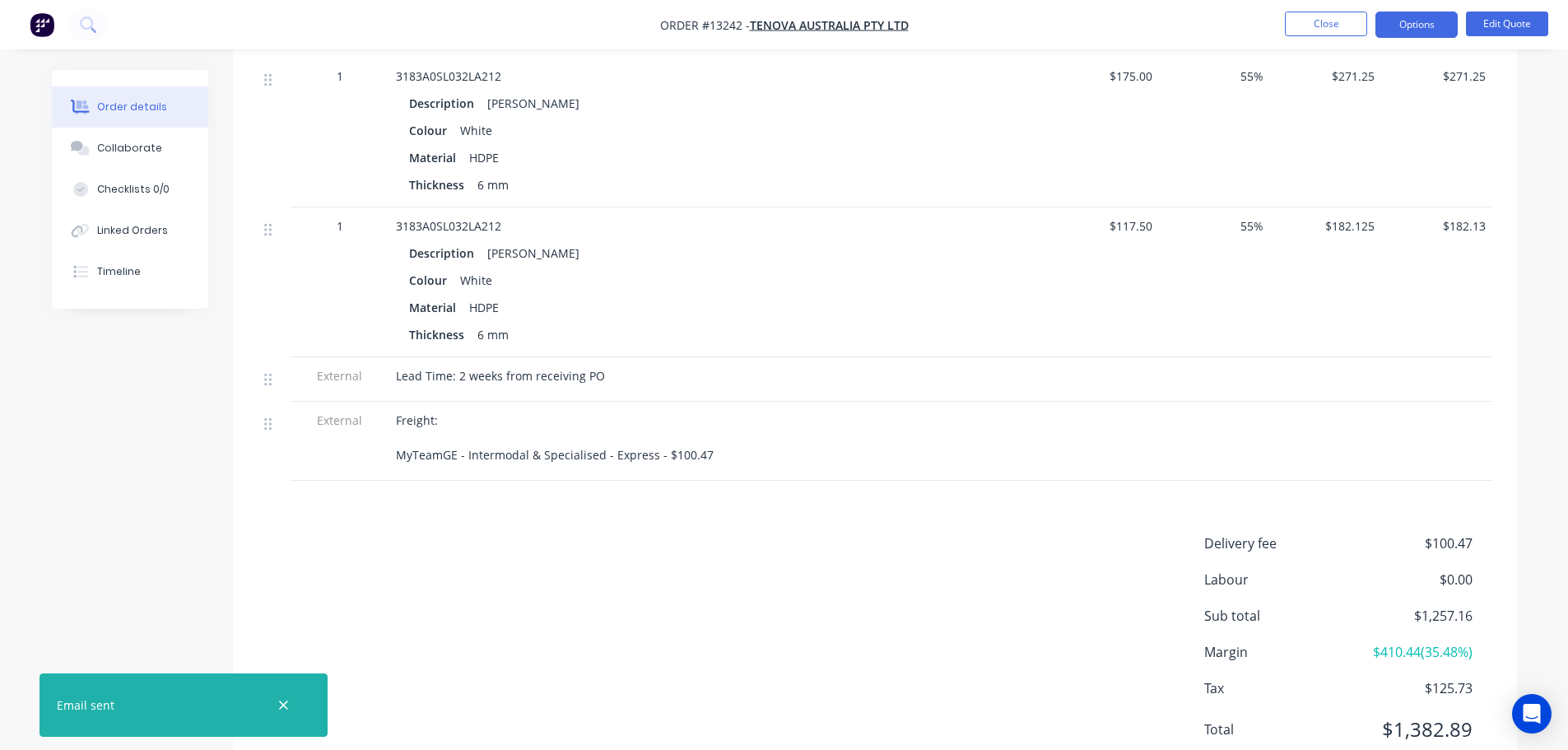
click at [1134, 534] on div "Delivery fee $100.47 Labour $0.00 Sub total $1,257.16 Margin $410.44 ( 35.48 %)…" at bounding box center [875, 647] width 1234 height 227
click at [1493, 24] on button "Edit Quote" at bounding box center [1507, 24] width 83 height 25
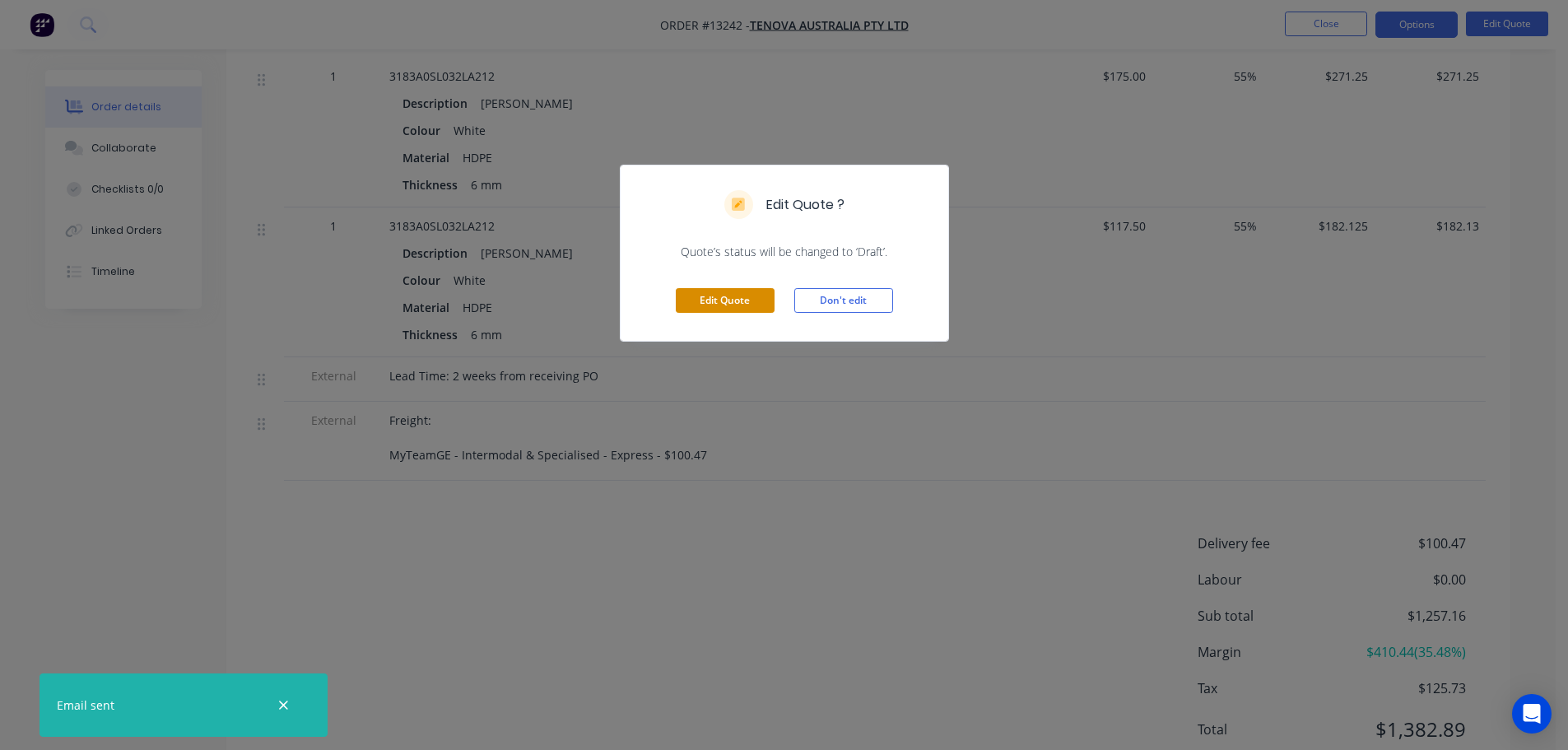
click at [771, 289] on button "Edit Quote" at bounding box center [725, 300] width 99 height 25
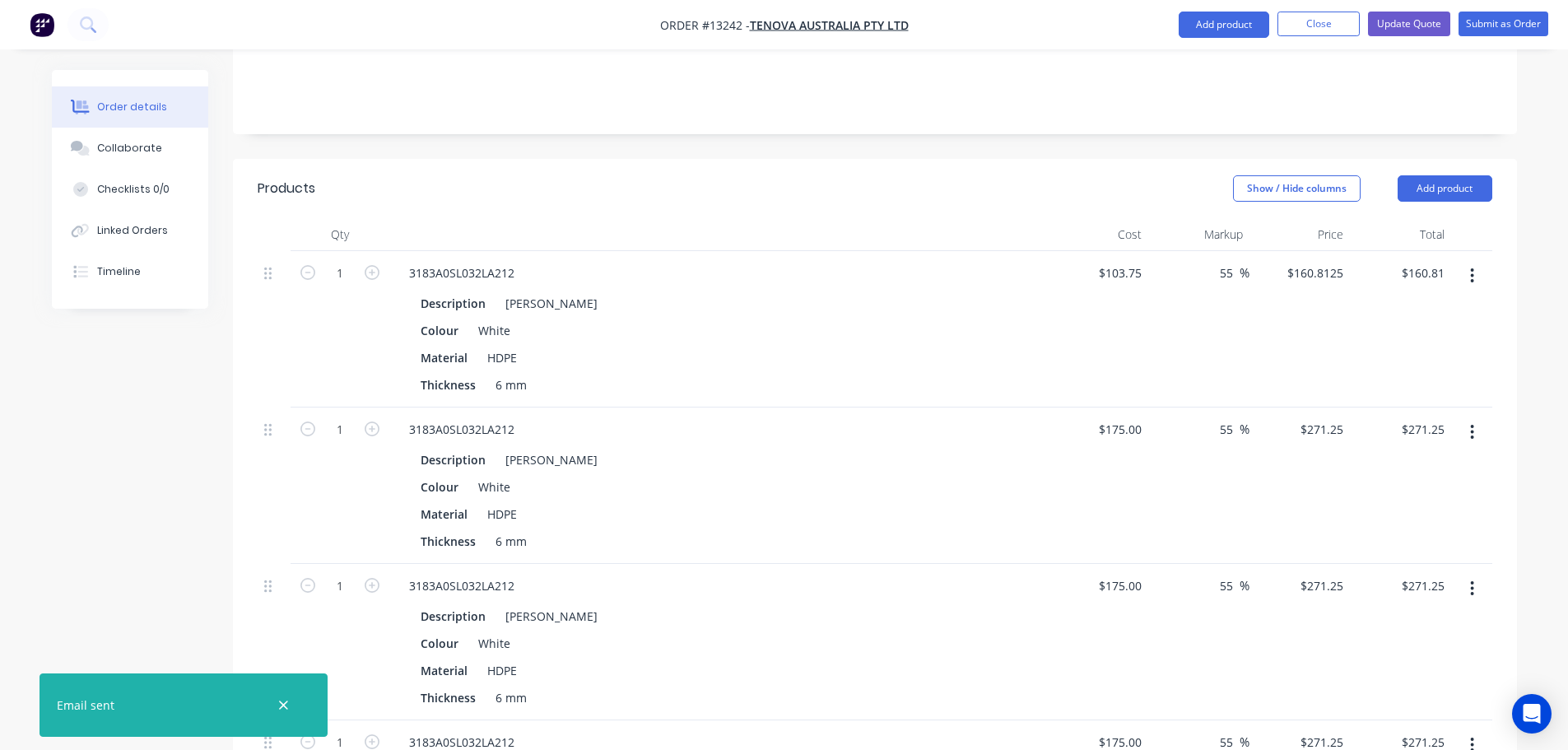
scroll to position [494, 0]
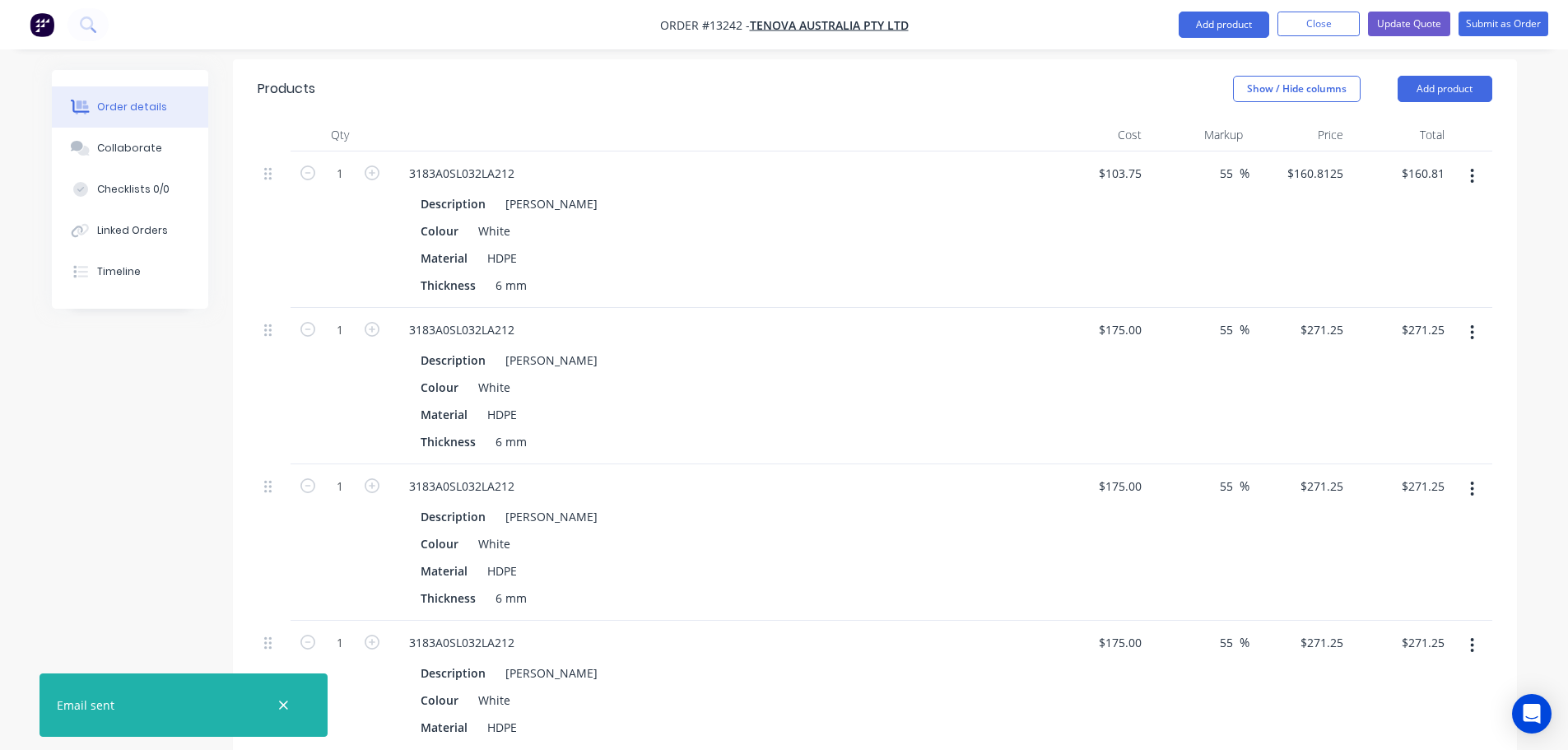
click at [1236, 37] on nav "Order #13242 - Tenova Australia Pty Ltd Add product Close Update Quote Submit a…" at bounding box center [784, 25] width 1568 height 49
click at [1236, 29] on button "Add product" at bounding box center [1224, 25] width 90 height 26
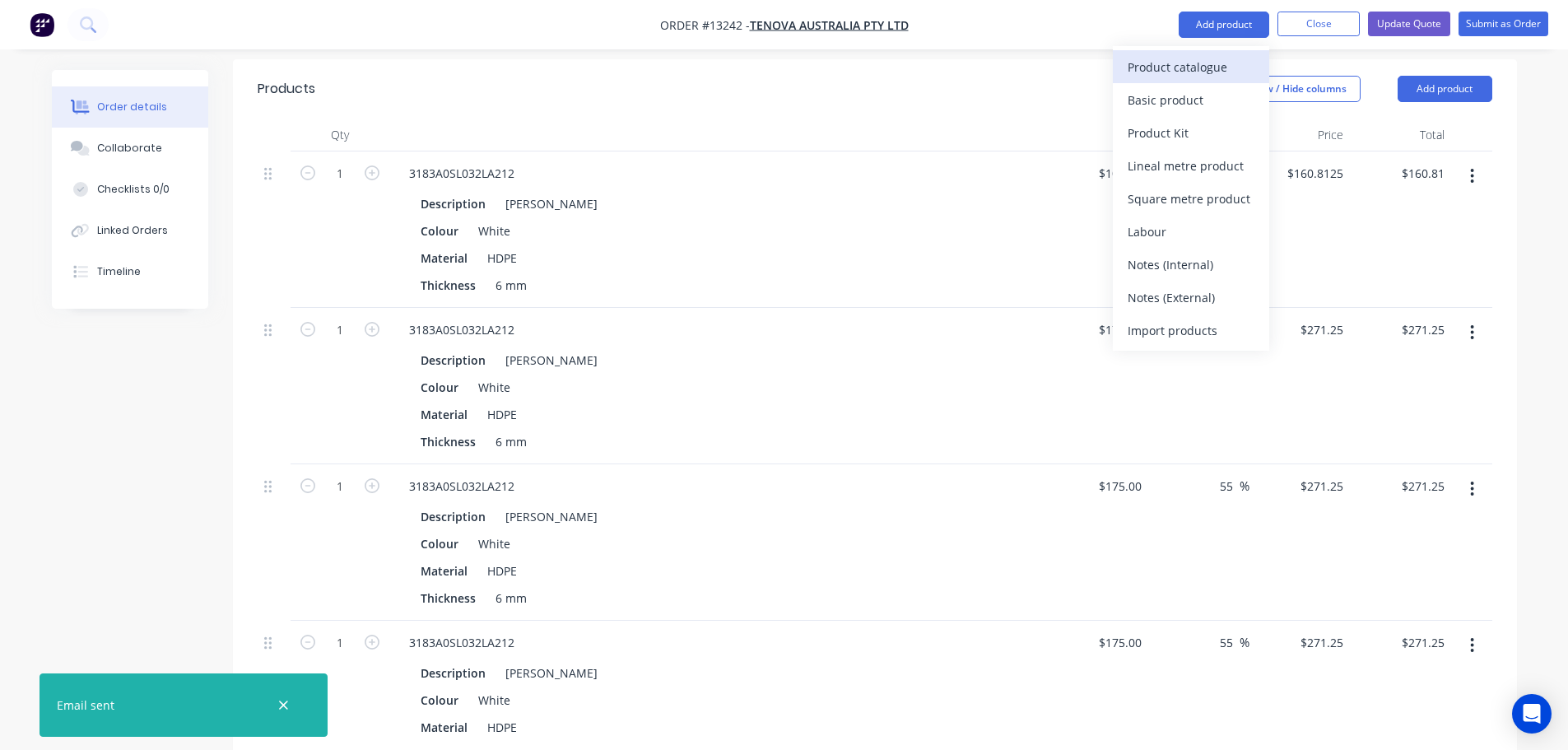
click at [1159, 77] on div "Product catalogue" at bounding box center [1191, 67] width 127 height 24
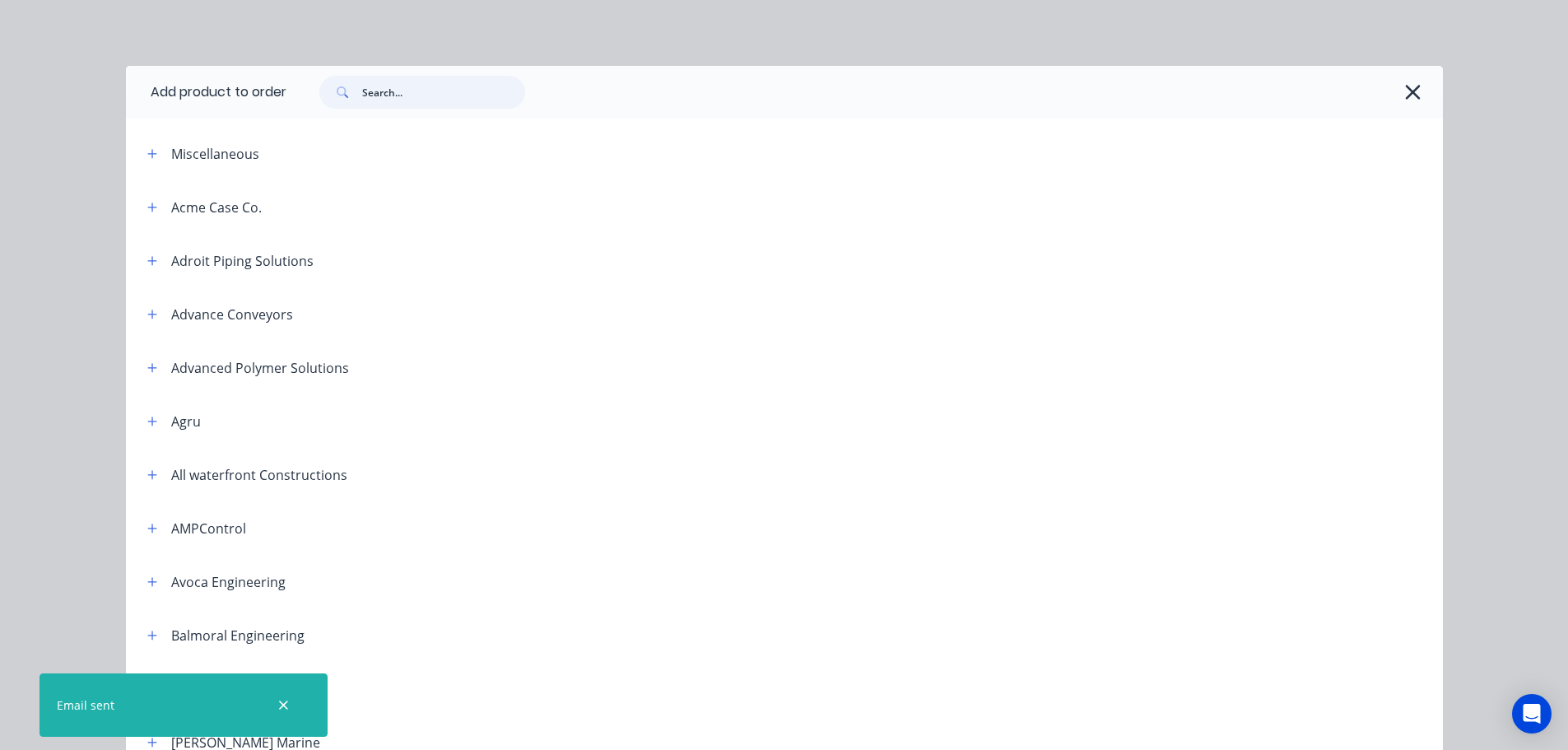
click at [462, 89] on input "text" at bounding box center [443, 92] width 163 height 33
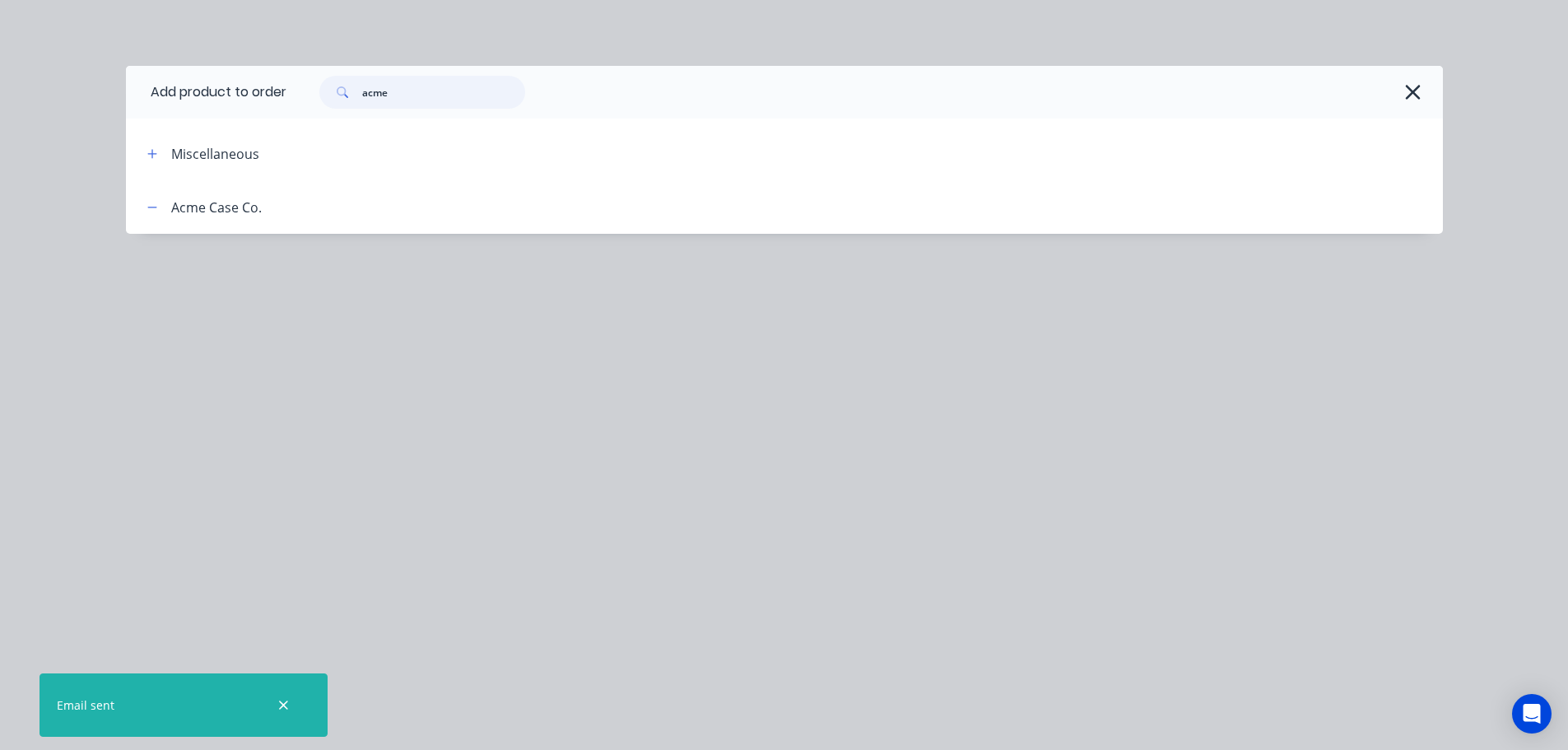
type input "acme"
click at [292, 203] on div at bounding box center [851, 207] width 1181 height 20
click at [204, 207] on div "Acme Case Co." at bounding box center [216, 207] width 90 height 20
click at [1410, 88] on icon "button" at bounding box center [1412, 92] width 14 height 14
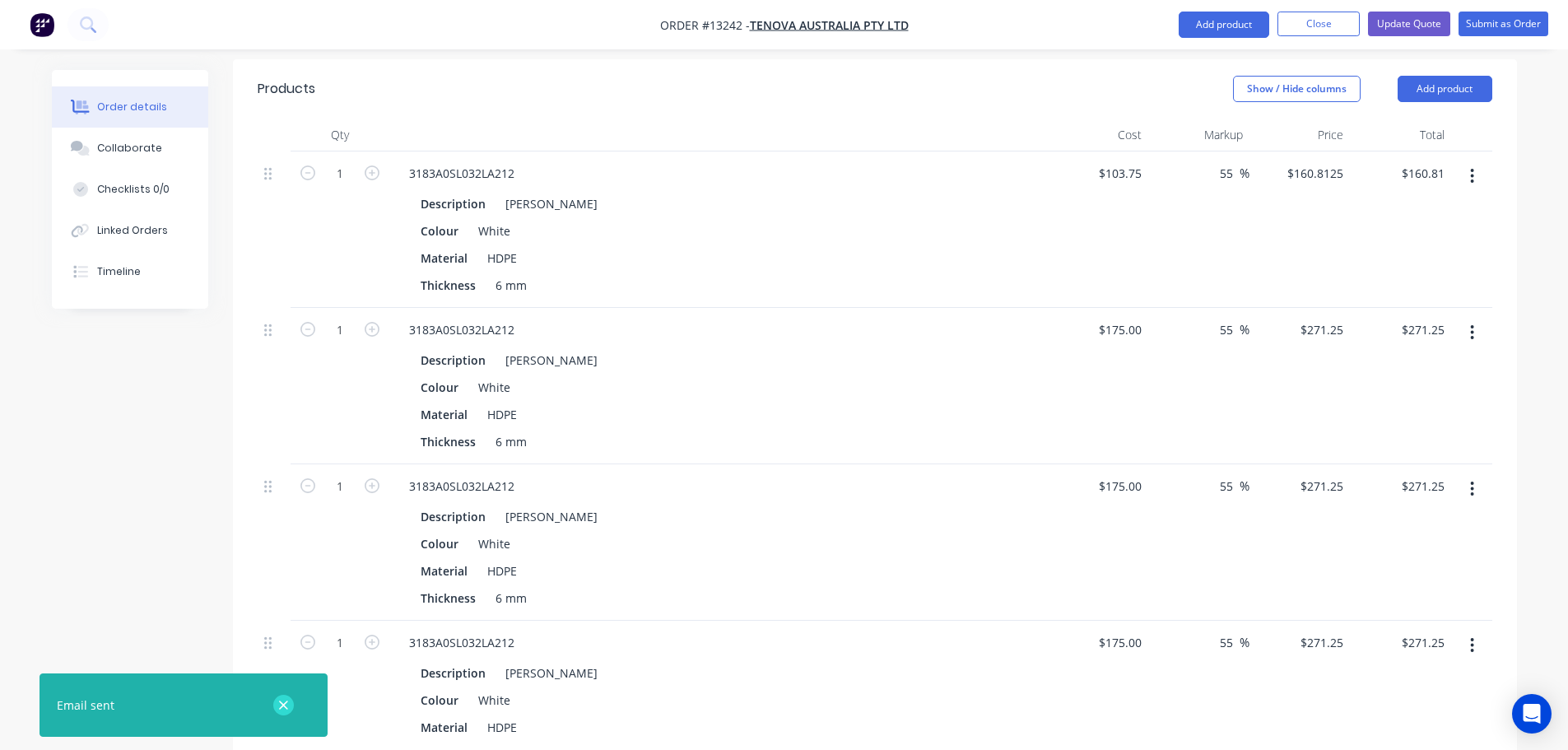
click at [283, 712] on icon "button" at bounding box center [283, 705] width 11 height 14
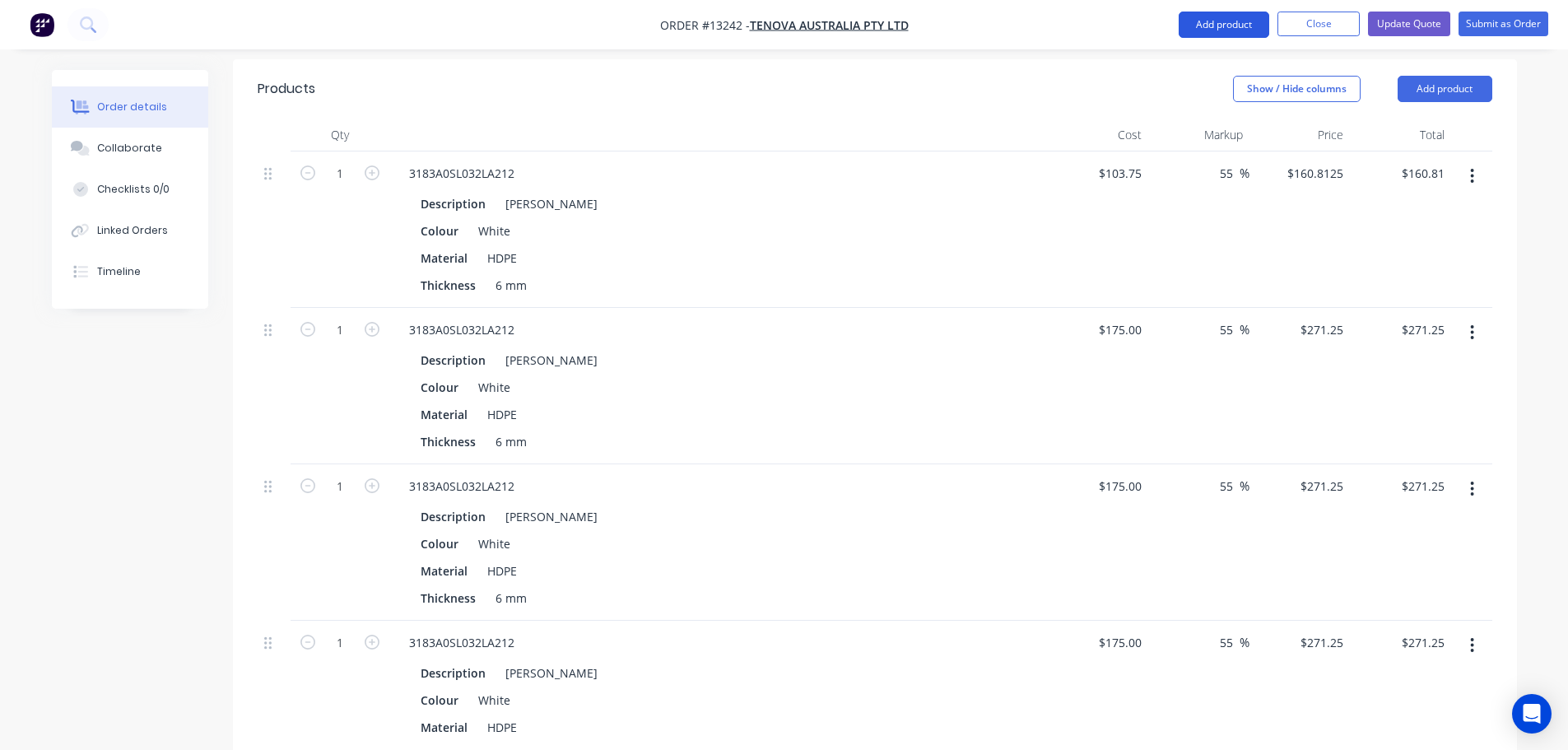
click at [1210, 16] on button "Add product" at bounding box center [1224, 25] width 90 height 26
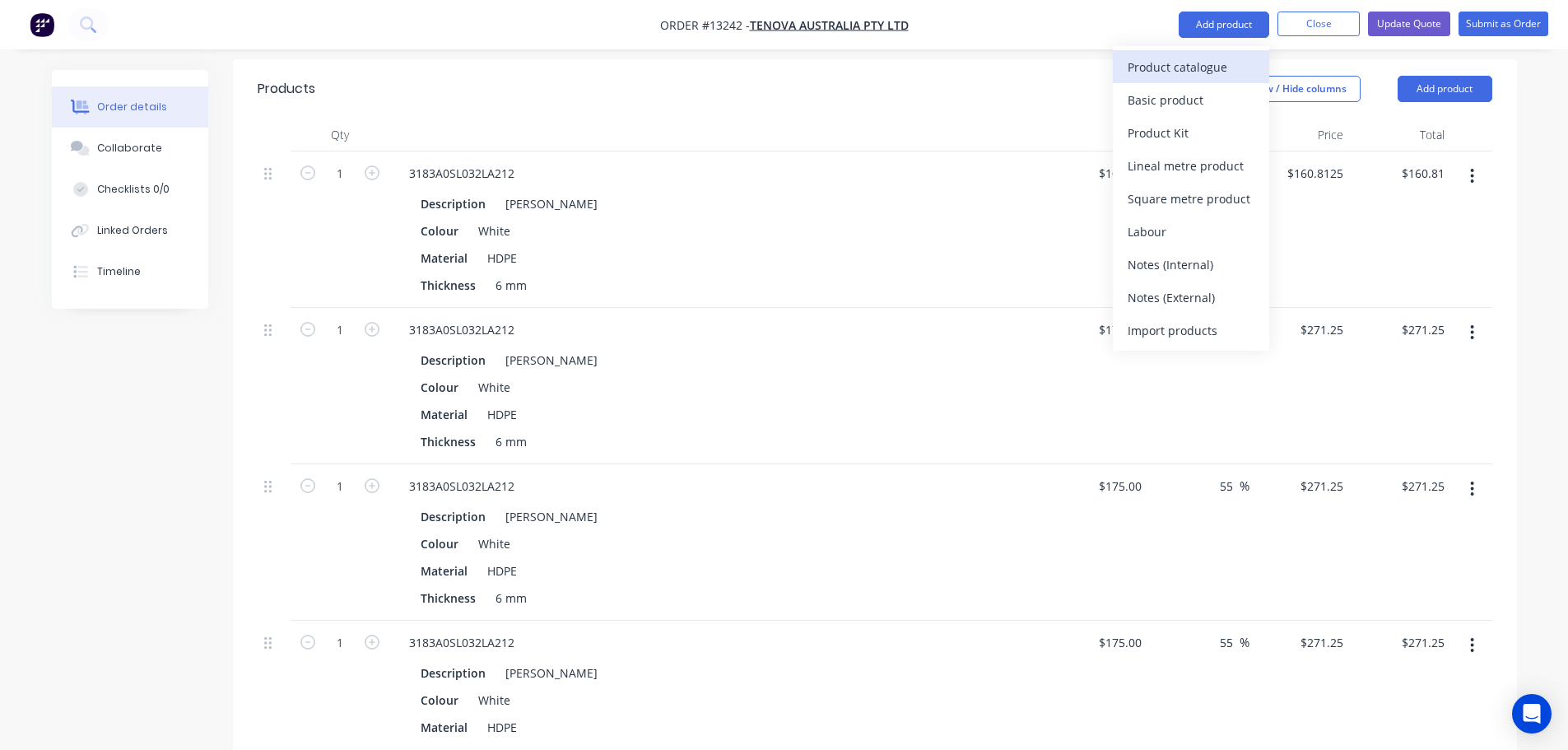
click at [1168, 74] on div "Product catalogue" at bounding box center [1191, 67] width 127 height 24
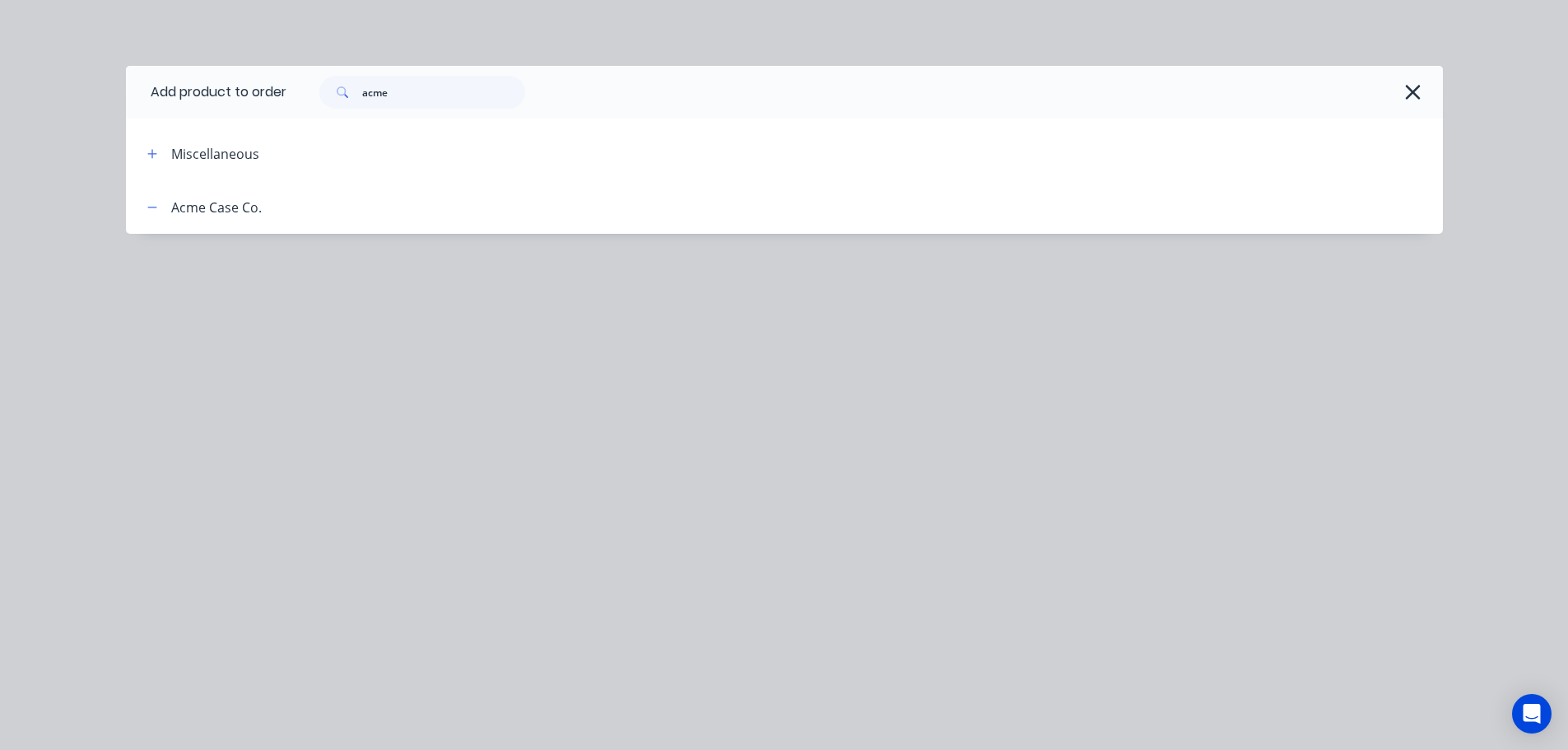
click at [222, 220] on header "Acme Case Co." at bounding box center [784, 207] width 1317 height 54
click at [250, 202] on div "Acme Case Co." at bounding box center [216, 207] width 90 height 20
drag, startPoint x: 420, startPoint y: 77, endPoint x: 350, endPoint y: 96, distance: 72.5
click at [352, 95] on div "acme" at bounding box center [422, 92] width 206 height 33
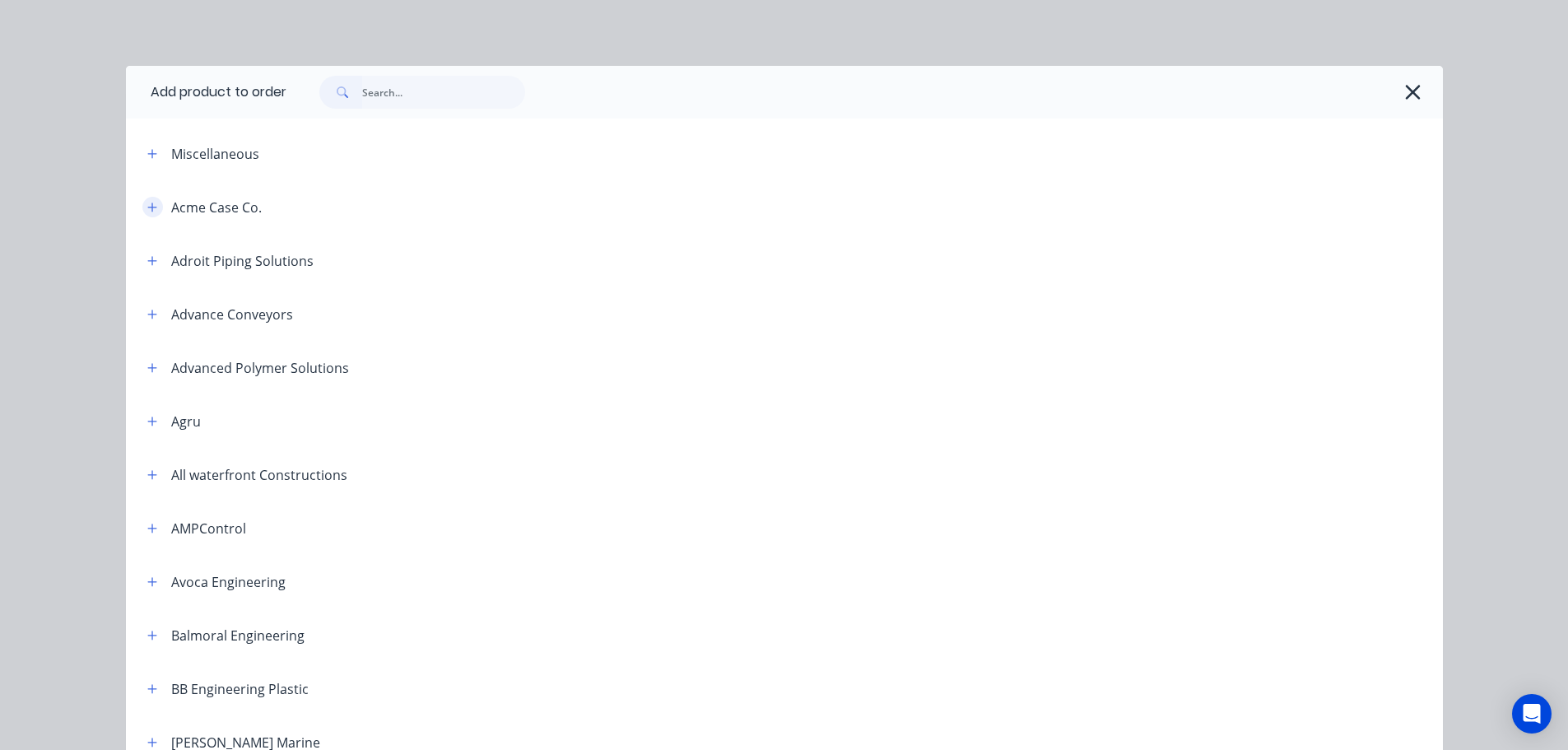
click at [142, 207] on button "button" at bounding box center [152, 207] width 20 height 20
click at [147, 207] on icon "button" at bounding box center [152, 207] width 9 height 1
click at [1409, 94] on icon "button" at bounding box center [1413, 92] width 17 height 23
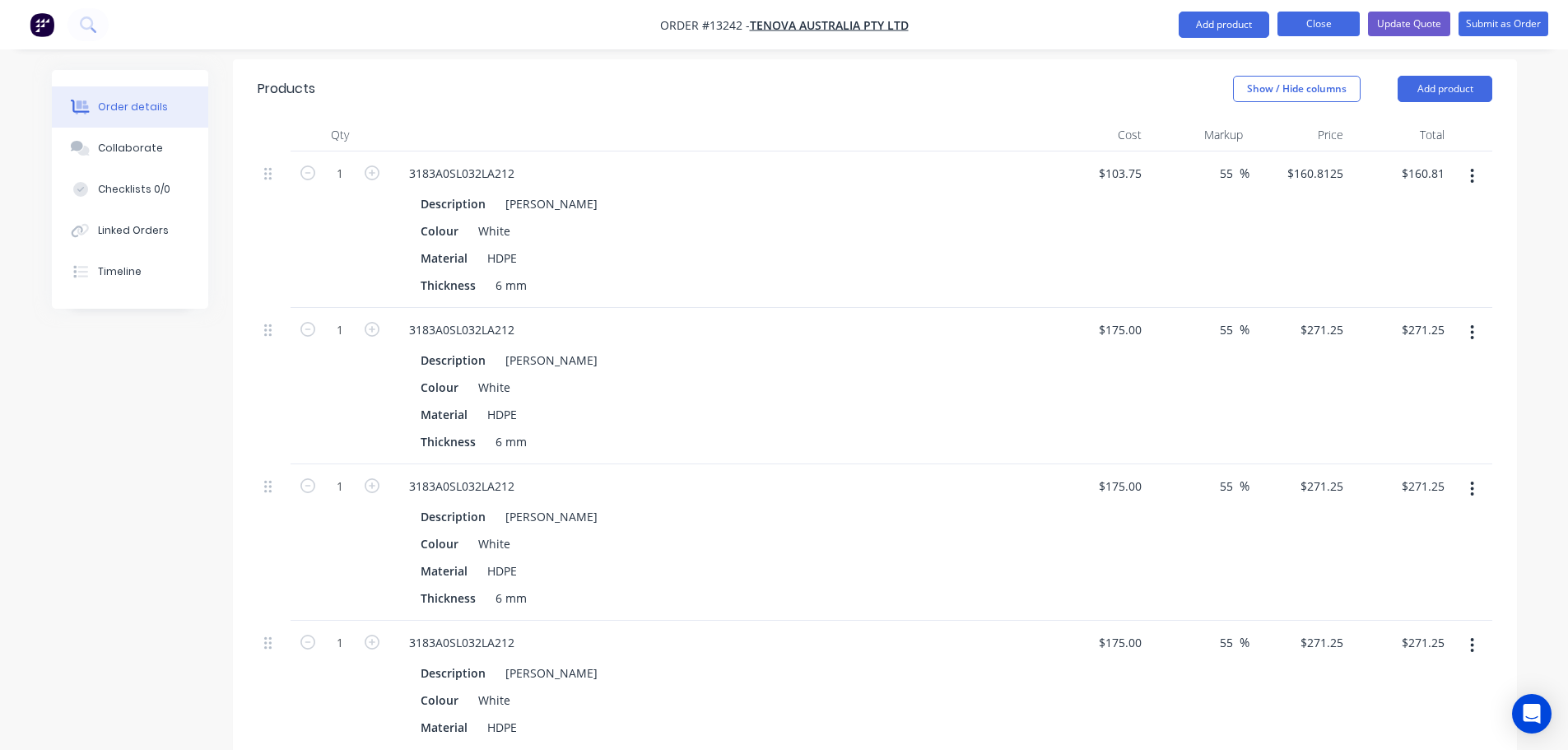
click at [1319, 26] on button "Close" at bounding box center [1319, 24] width 83 height 25
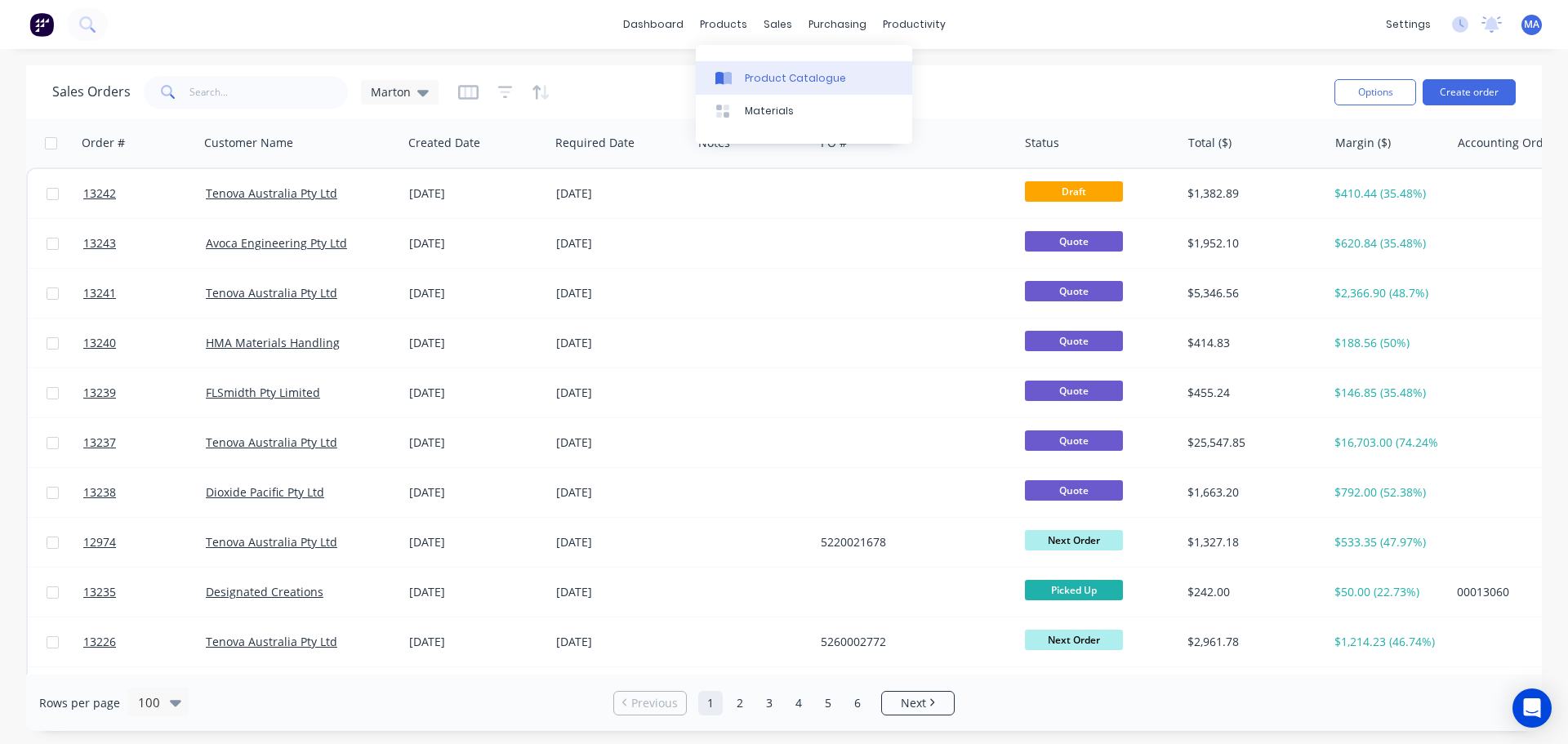
click at [776, 82] on div "Product Catalogue" at bounding box center [796, 78] width 101 height 14
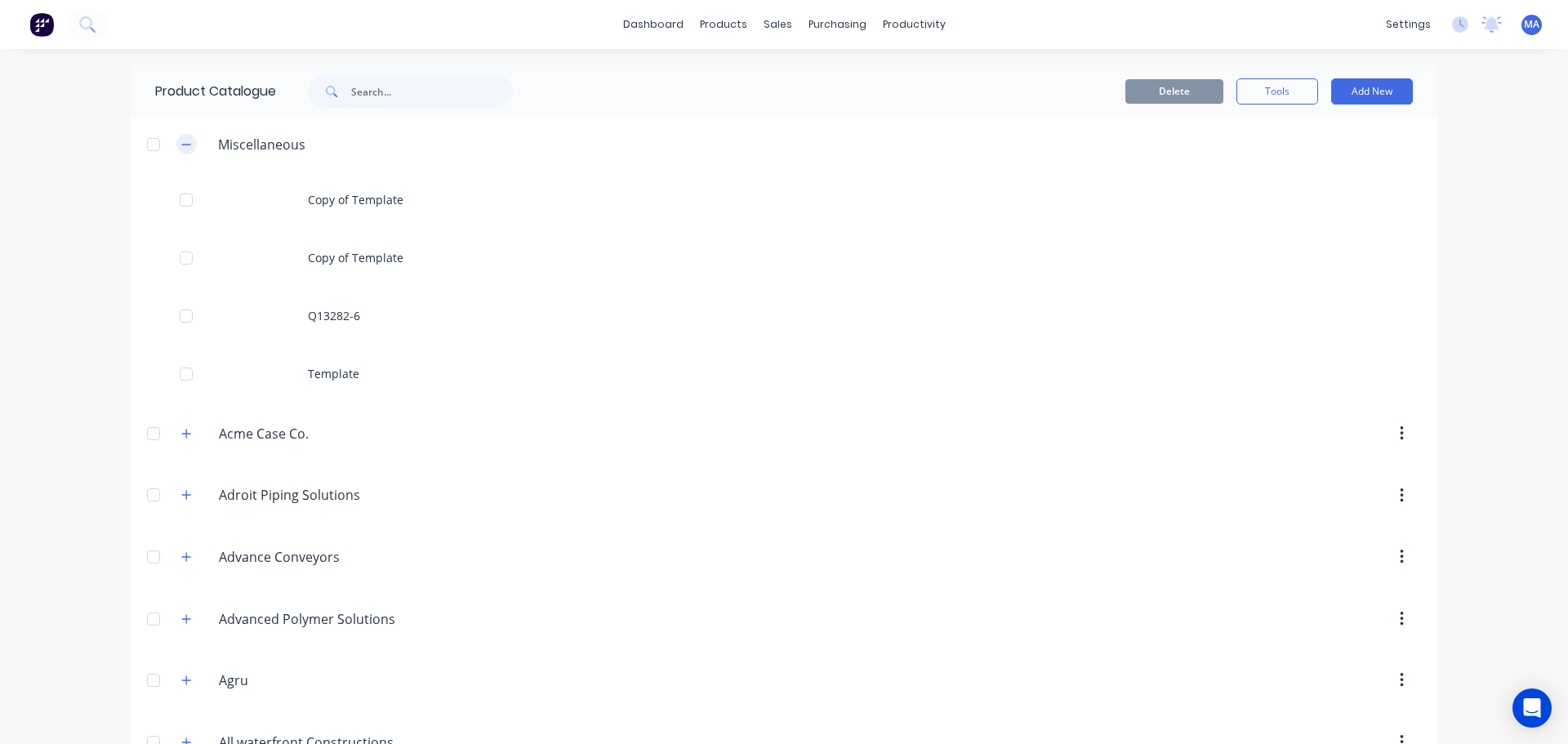
click at [186, 147] on button "button" at bounding box center [187, 144] width 20 height 20
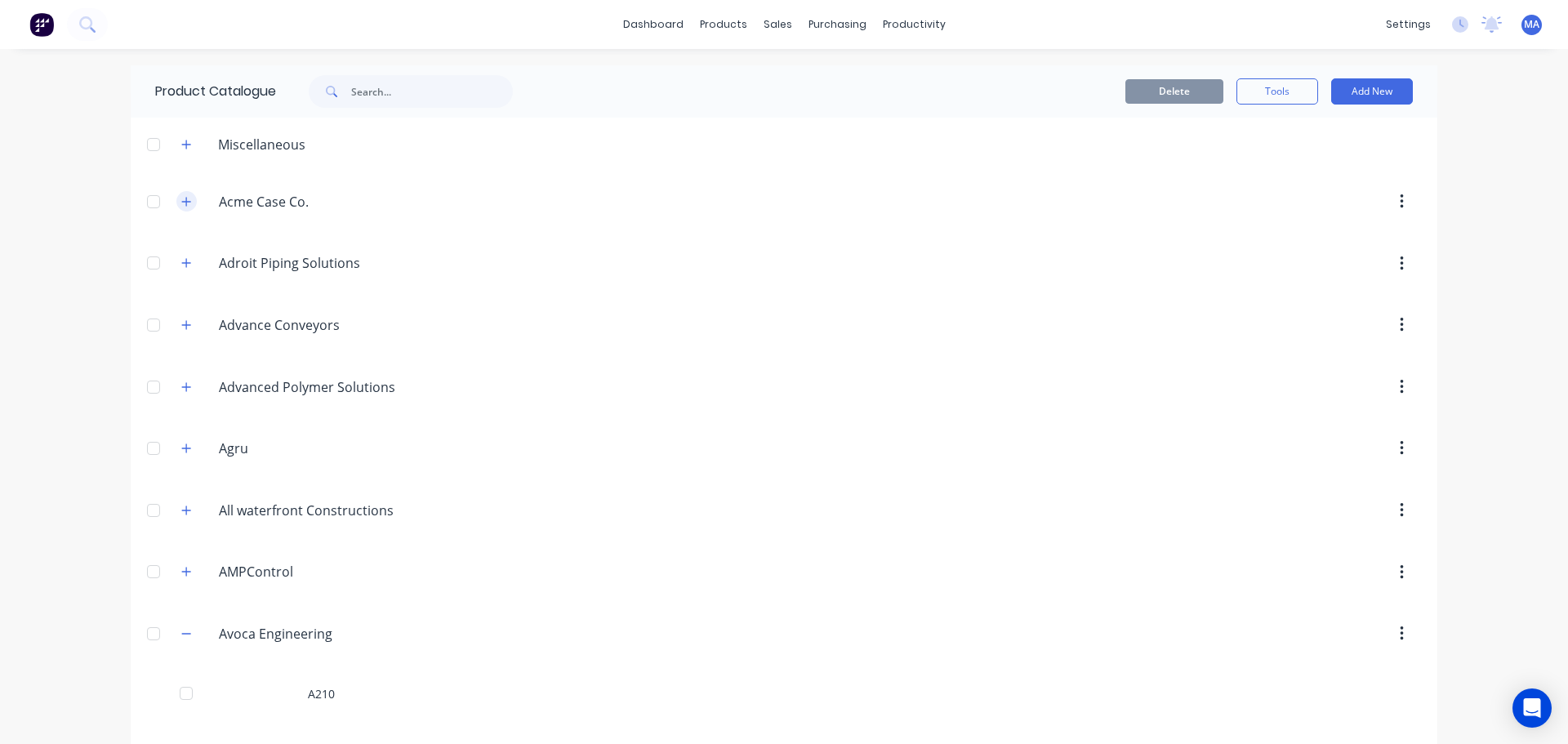
click at [187, 204] on button "button" at bounding box center [187, 201] width 20 height 20
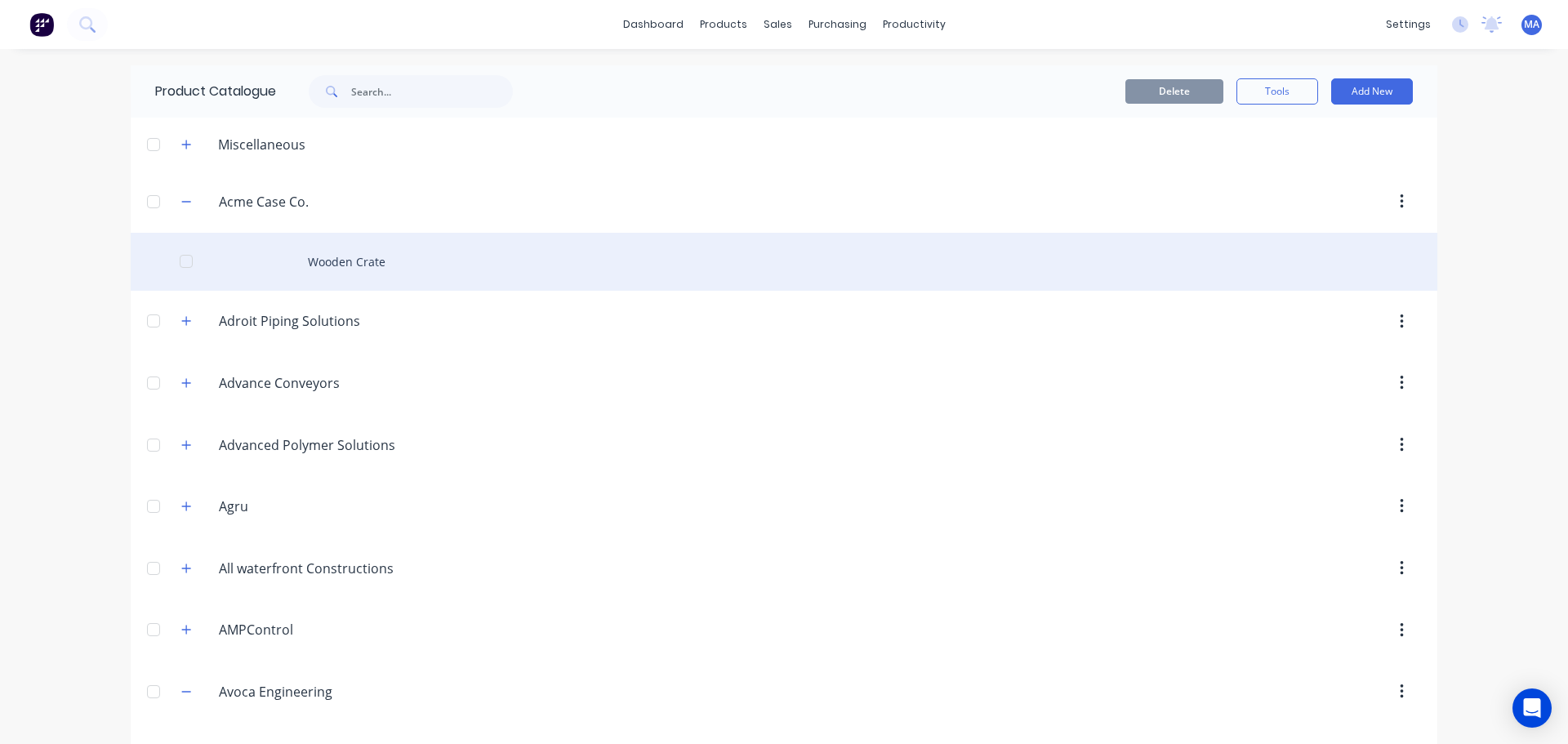
click at [348, 267] on div "Wooden Crate" at bounding box center [784, 262] width 1307 height 58
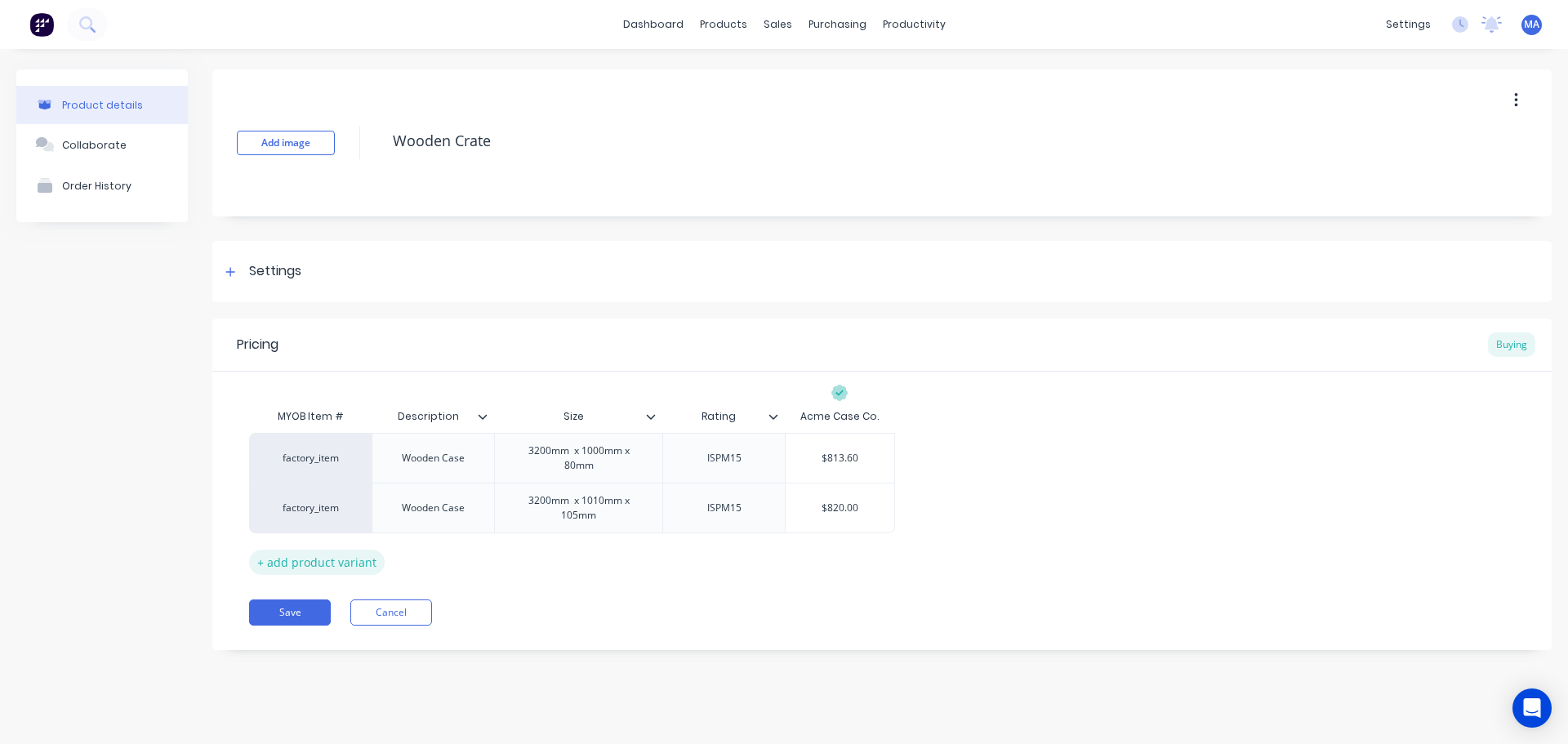
click at [320, 571] on div "+ add product variant" at bounding box center [317, 562] width 136 height 25
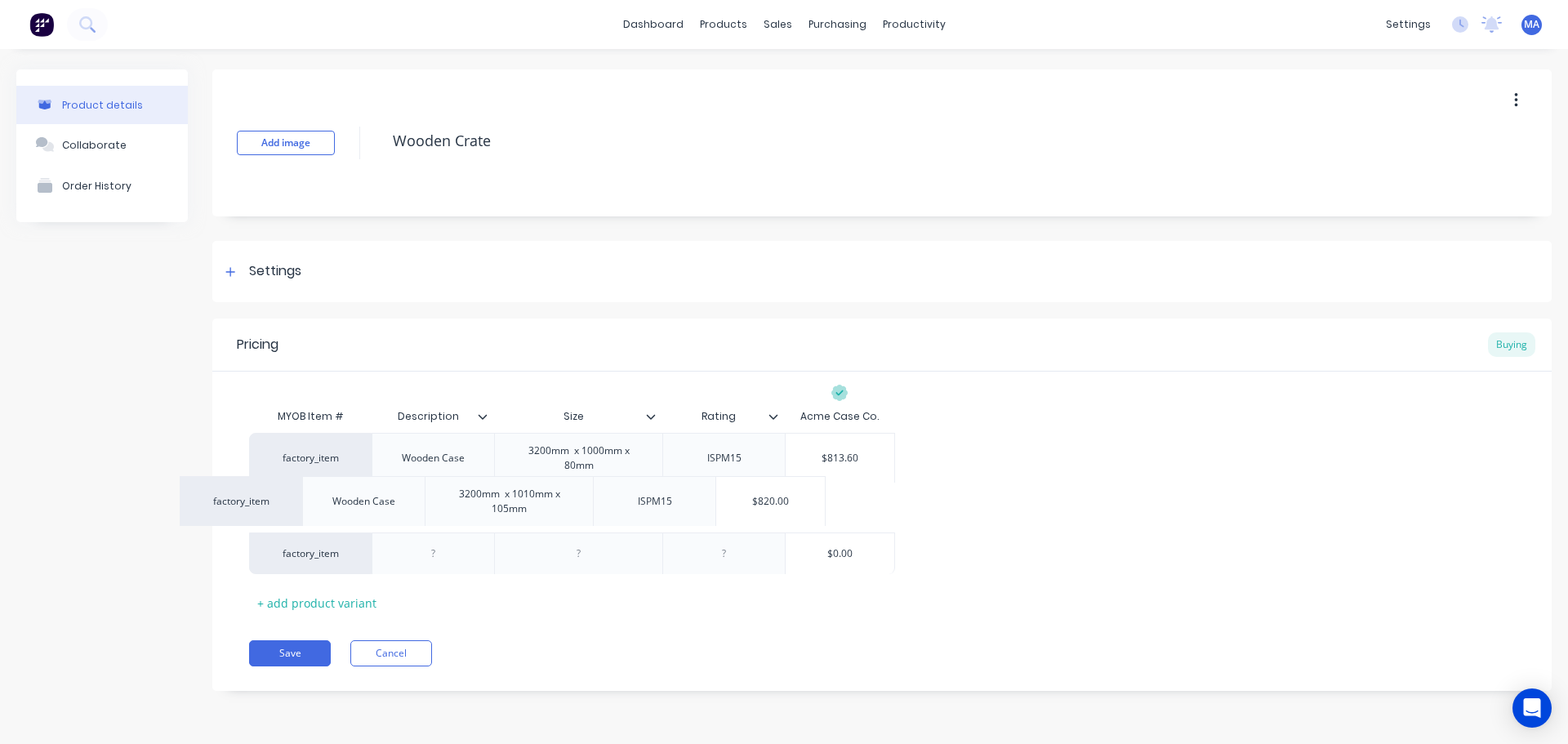
drag, startPoint x: 460, startPoint y: 515, endPoint x: 390, endPoint y: 515, distance: 70.0
click at [393, 514] on div "factory_item Wooden Case 3200mm x 1000mm x 80mm ISPM15 $813.60 factory_item Woo…" at bounding box center [882, 502] width 1266 height 141
drag, startPoint x: 463, startPoint y: 517, endPoint x: 379, endPoint y: 515, distance: 84.0
click at [384, 515] on div "Wooden Case" at bounding box center [433, 507] width 122 height 50
copy div "Wooden Case"
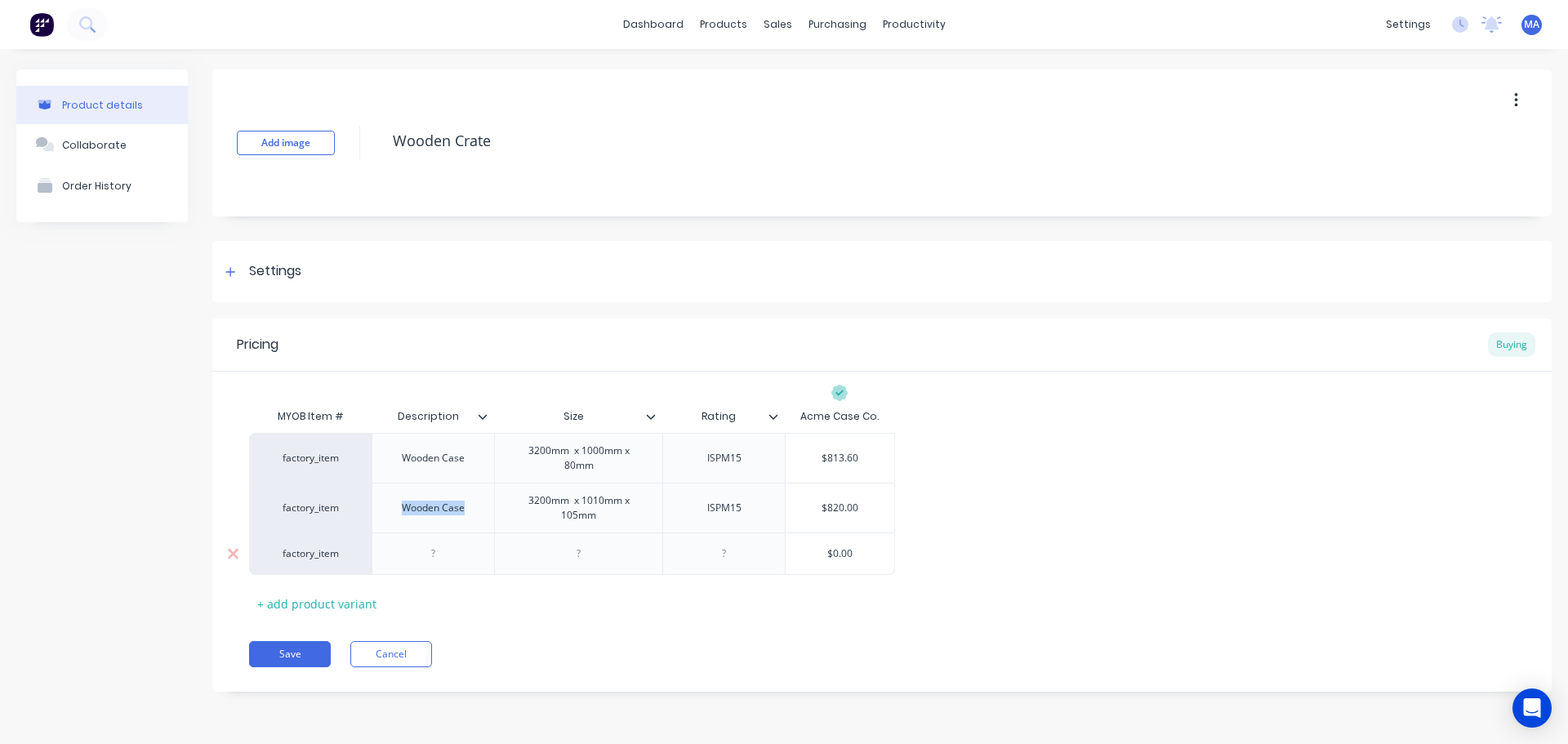
type textarea "x"
click at [460, 559] on div at bounding box center [433, 553] width 82 height 21
paste div
drag, startPoint x: 645, startPoint y: 508, endPoint x: 509, endPoint y: 497, distance: 136.4
click at [509, 497] on div "3200mm x 1010mm x 105mm" at bounding box center [579, 508] width 155 height 36
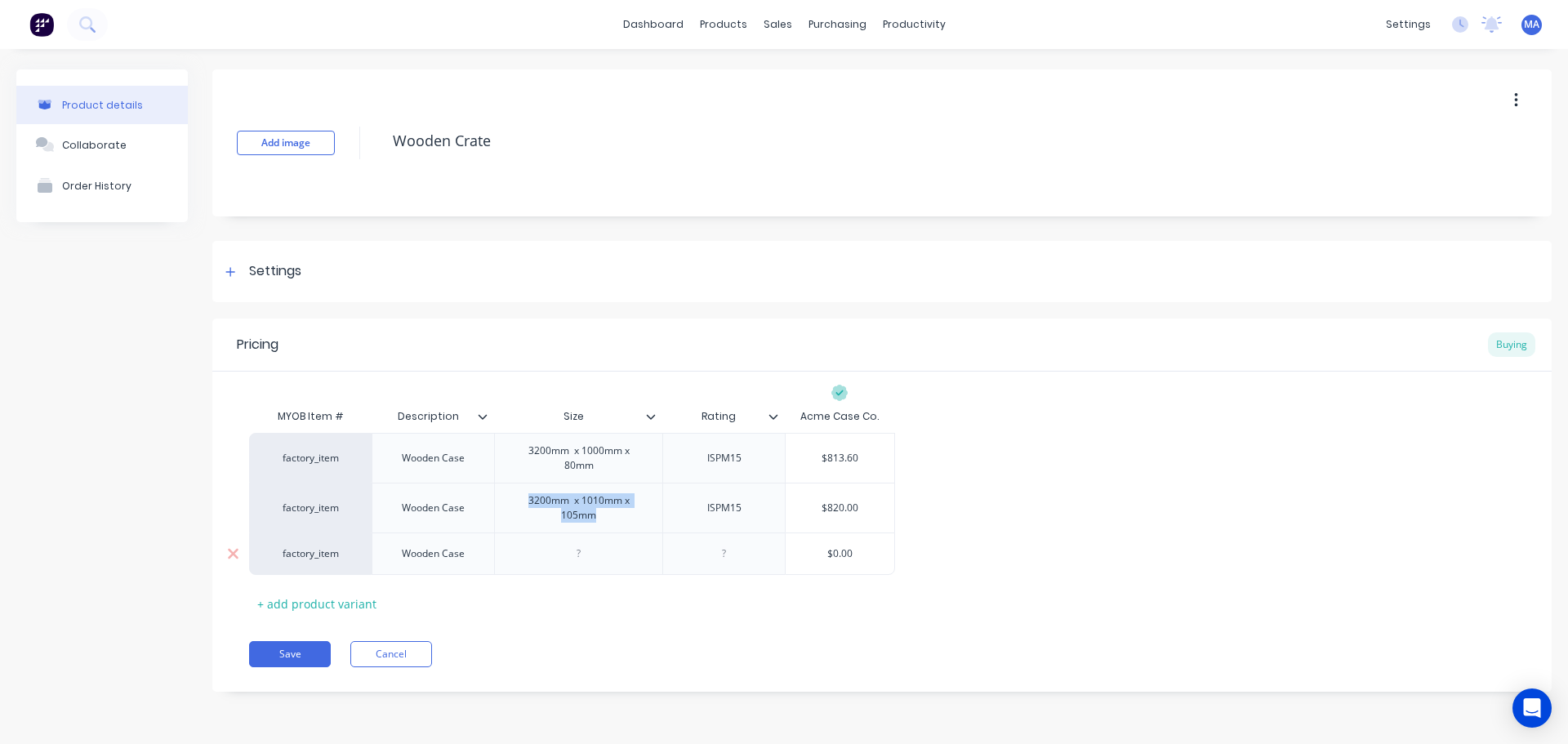
copy div "3200mm x 1010mm x 105mm"
type textarea "x"
click at [585, 555] on div at bounding box center [579, 553] width 82 height 21
paste div
click at [547, 553] on div "3200mm x 1010mm x 105mm" at bounding box center [579, 557] width 155 height 36
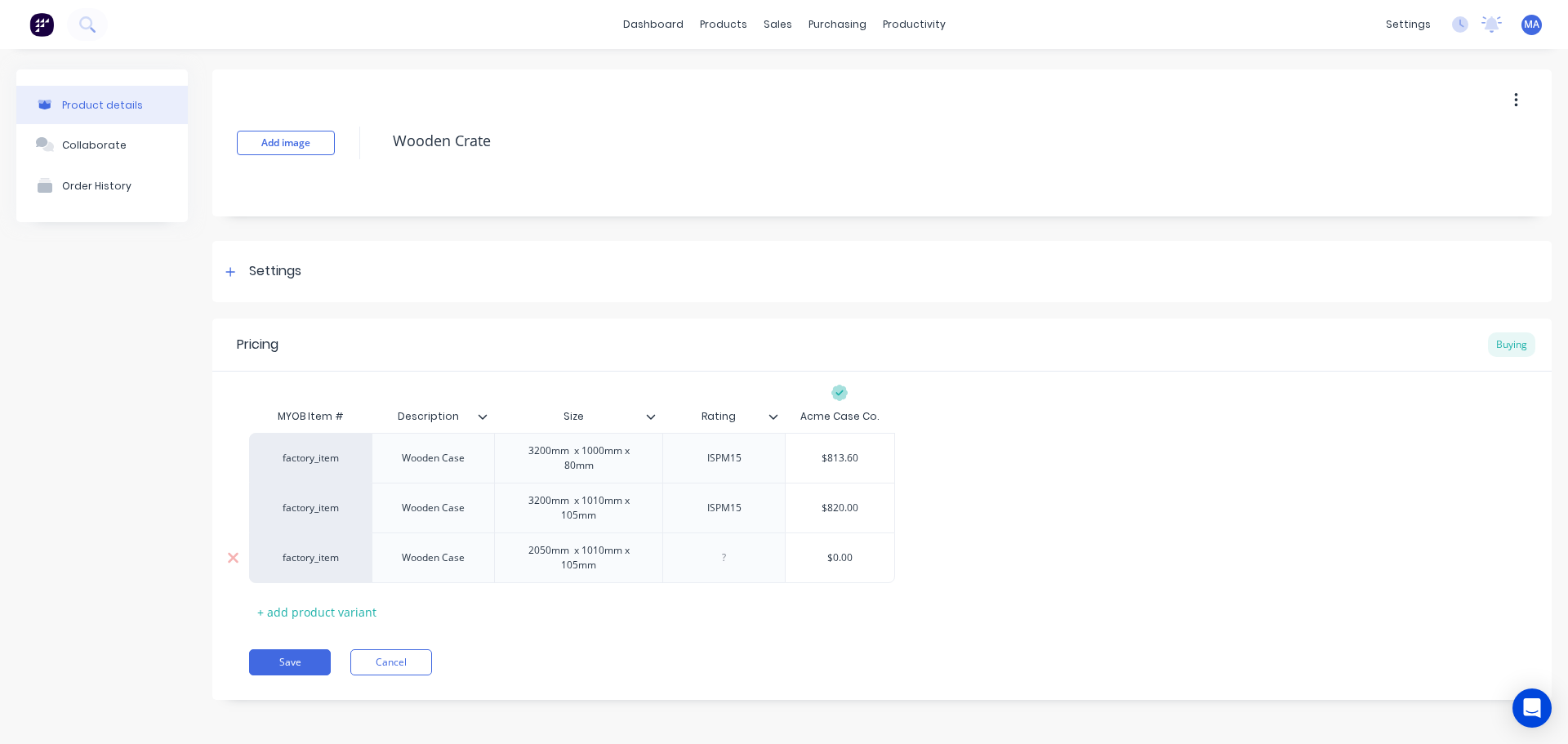
click at [605, 561] on div "2050mm x 1010mm x 105mm" at bounding box center [579, 557] width 155 height 36
click at [579, 573] on div "2050mm x 470mm x 105mm" at bounding box center [579, 557] width 155 height 36
click at [600, 555] on div "2050mm x 470mm x 105mm" at bounding box center [579, 557] width 155 height 36
click at [553, 557] on div "2050mm x 460mm x 105mm" at bounding box center [579, 557] width 155 height 36
click at [552, 555] on div "2050mm x 460mm x 105mm" at bounding box center [579, 557] width 155 height 36
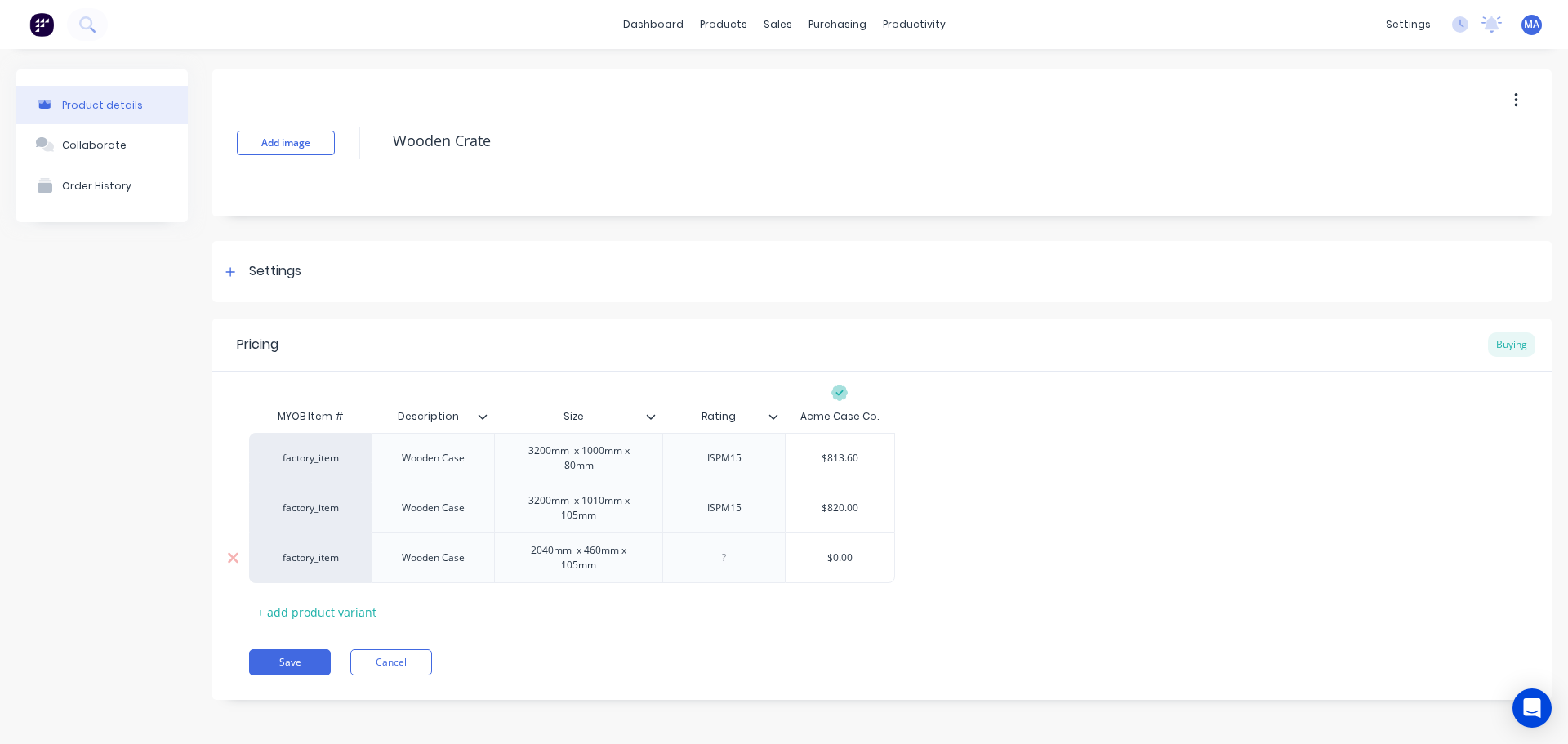
click at [570, 569] on div "2040mm x 460mm x 105mm" at bounding box center [579, 557] width 155 height 36
click at [739, 545] on div at bounding box center [724, 553] width 82 height 21
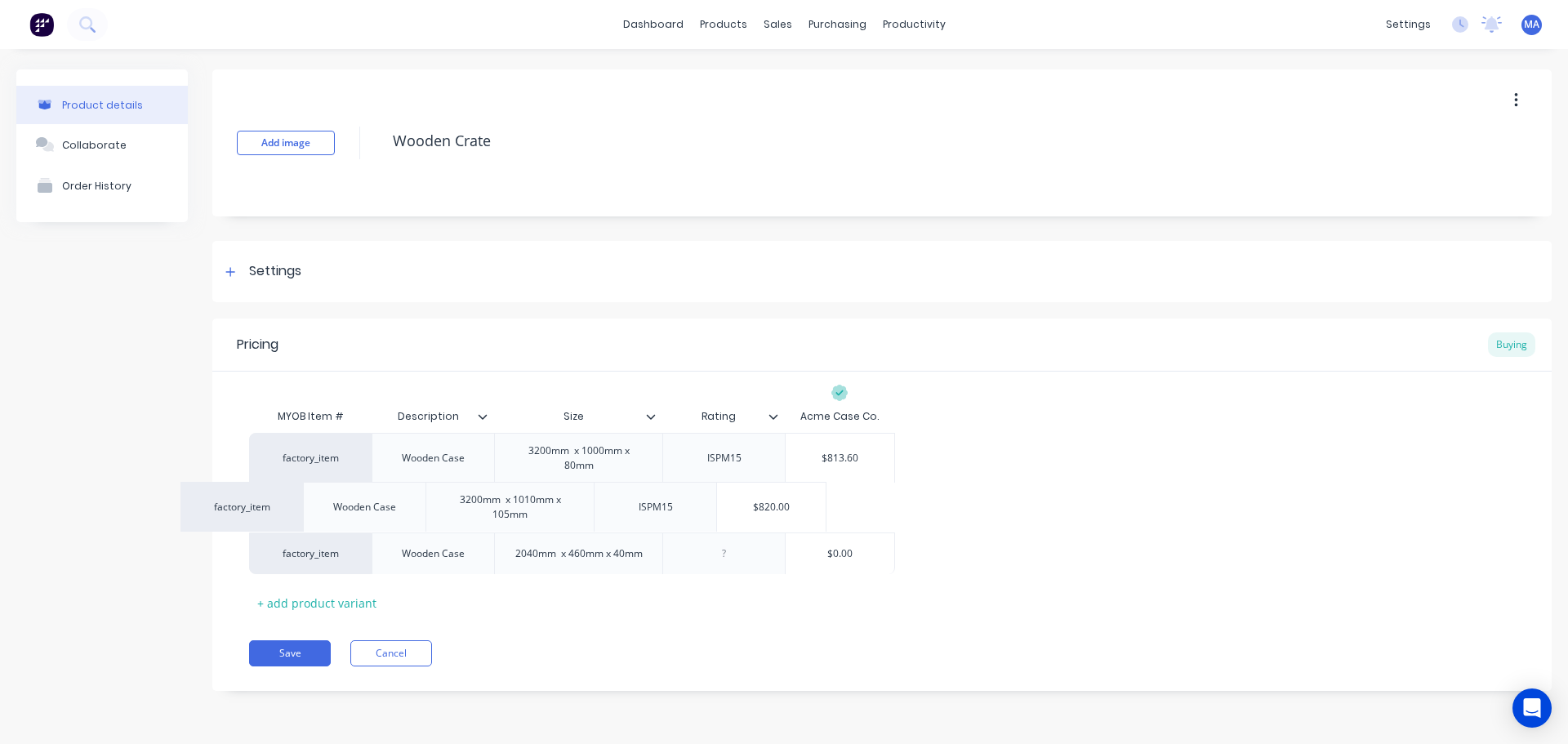
drag, startPoint x: 748, startPoint y: 511, endPoint x: 736, endPoint y: 510, distance: 12.0
click at [703, 510] on div "factory_item Wooden Case 3200mm x 1000mm x 80mm ISPM15 $813.60 factory_item Woo…" at bounding box center [882, 502] width 1266 height 141
drag, startPoint x: 737, startPoint y: 506, endPoint x: 678, endPoint y: 516, distance: 59.8
click at [682, 514] on div "ISPM15" at bounding box center [723, 507] width 122 height 50
copy div "ISPM15"
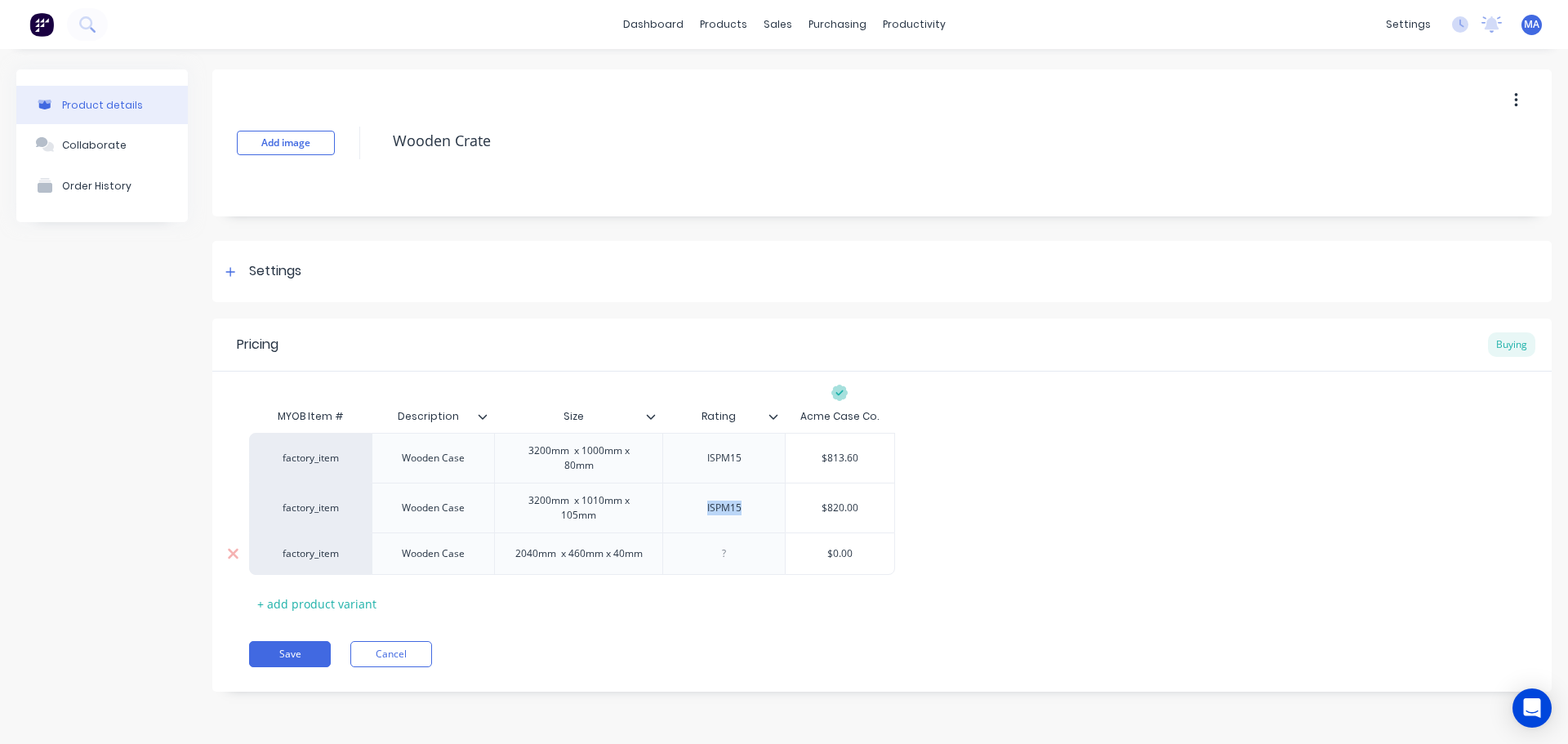
type textarea "x"
click at [736, 552] on div at bounding box center [724, 553] width 82 height 21
paste div
type textarea "x"
drag, startPoint x: 856, startPoint y: 556, endPoint x: 804, endPoint y: 555, distance: 52.0
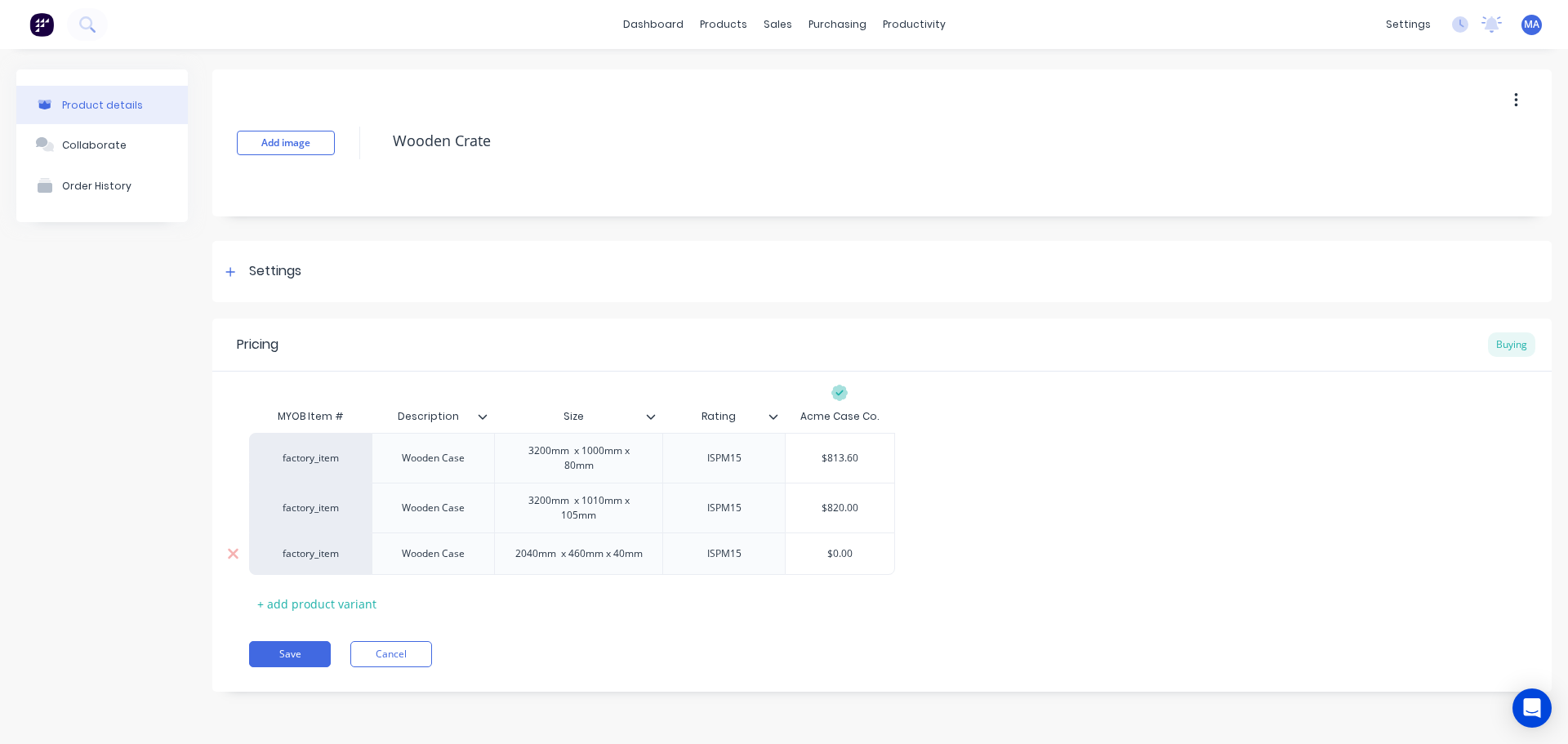
click at [804, 555] on input "$0.00" at bounding box center [840, 553] width 109 height 14
type input "6"
type textarea "x"
type input "63"
type textarea "x"
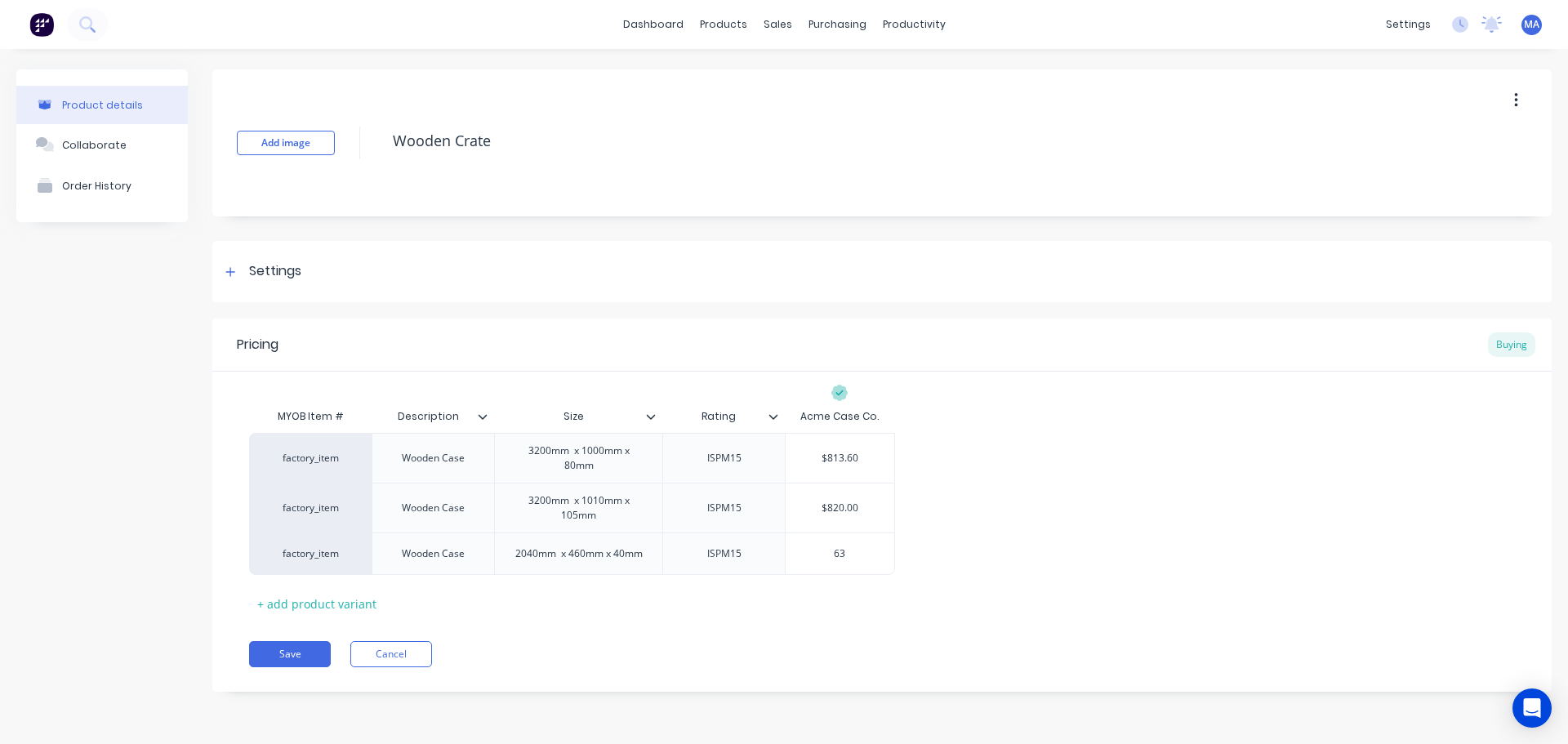
type input "630"
type textarea "x"
type input "630"
click at [1024, 580] on div "MYOB Item # Description Size Rating Acme Case Co. factory_item Wooden Case 3200…" at bounding box center [882, 508] width 1266 height 216
click at [299, 647] on button "Save" at bounding box center [290, 654] width 82 height 26
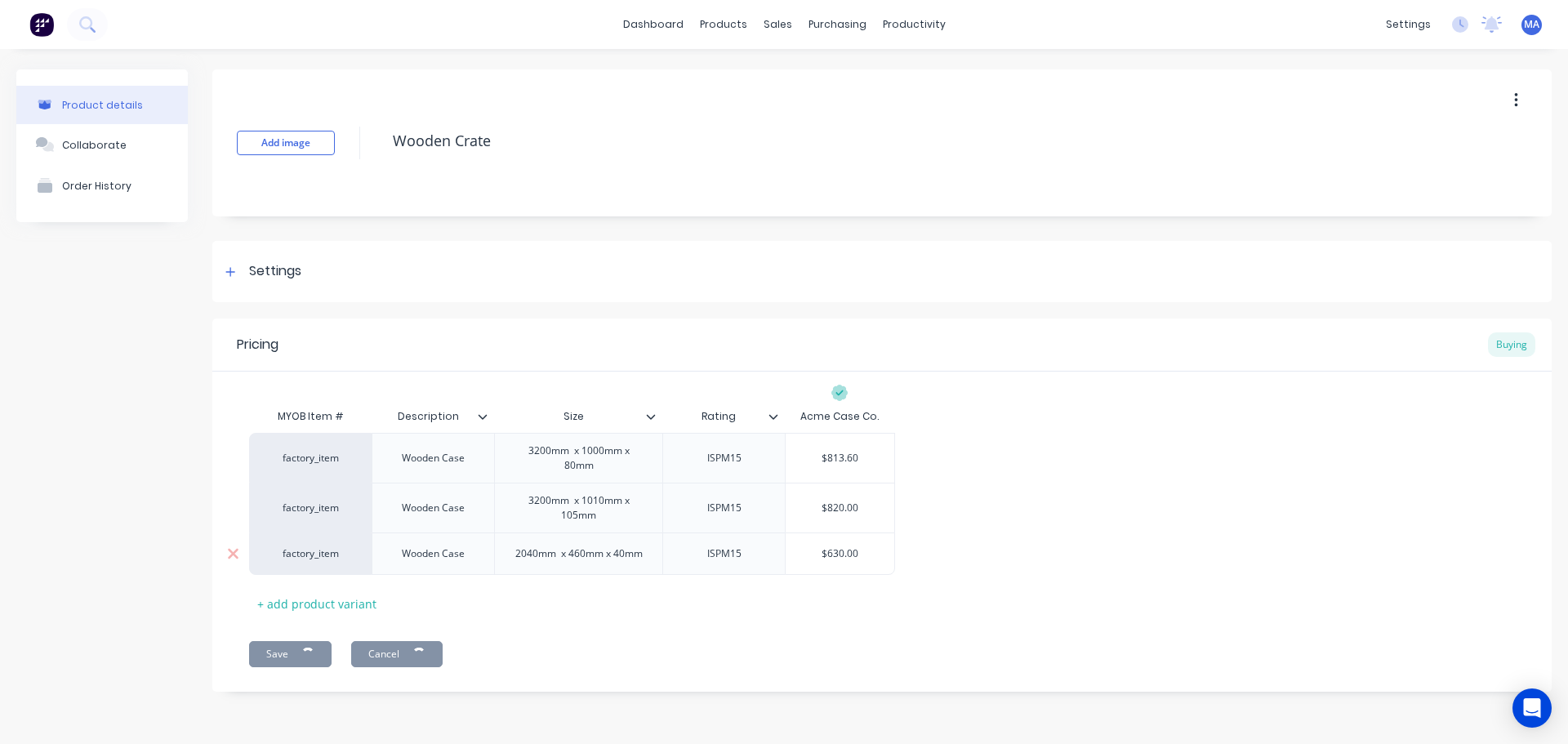
type textarea "x"
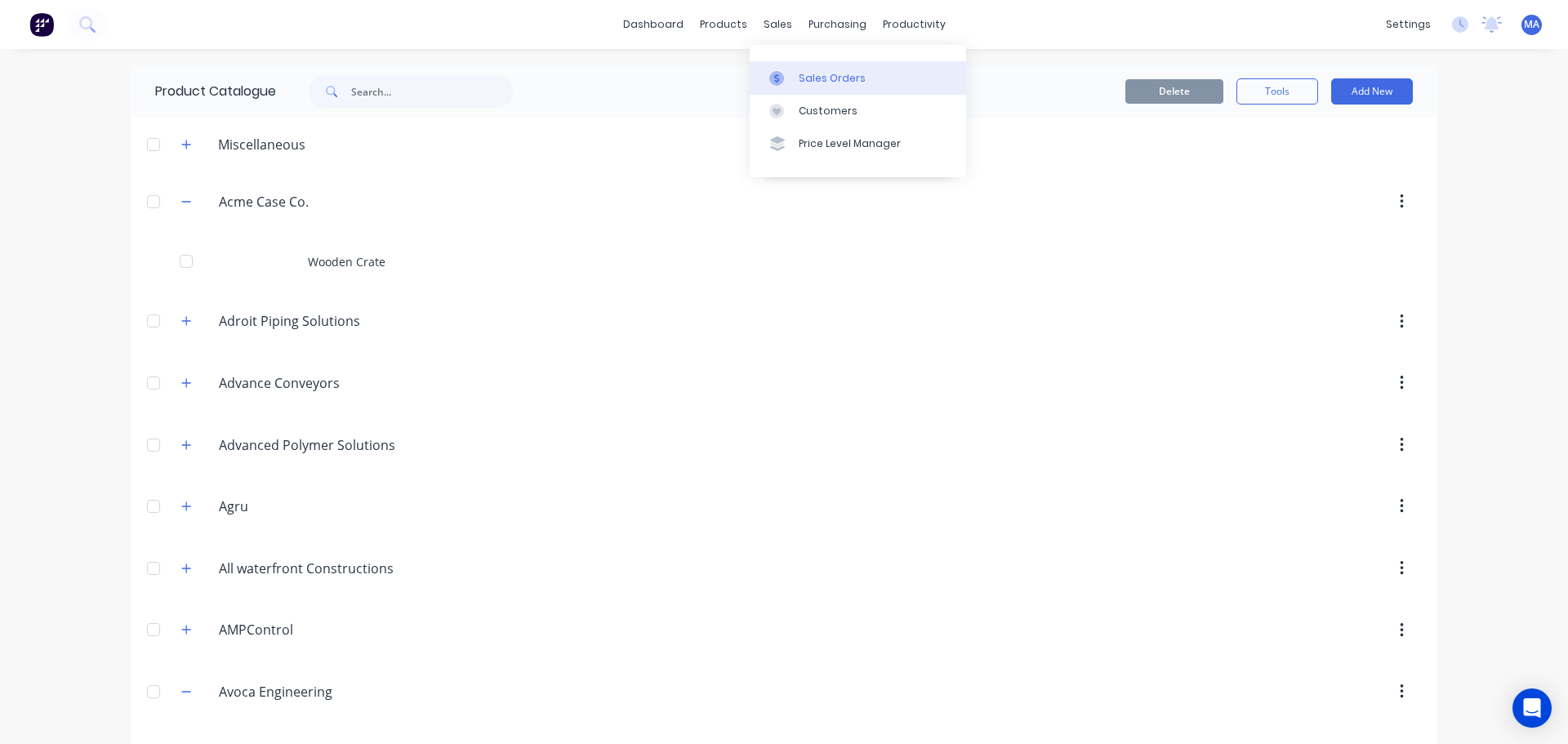
click at [802, 74] on div "Sales Orders" at bounding box center [832, 78] width 67 height 14
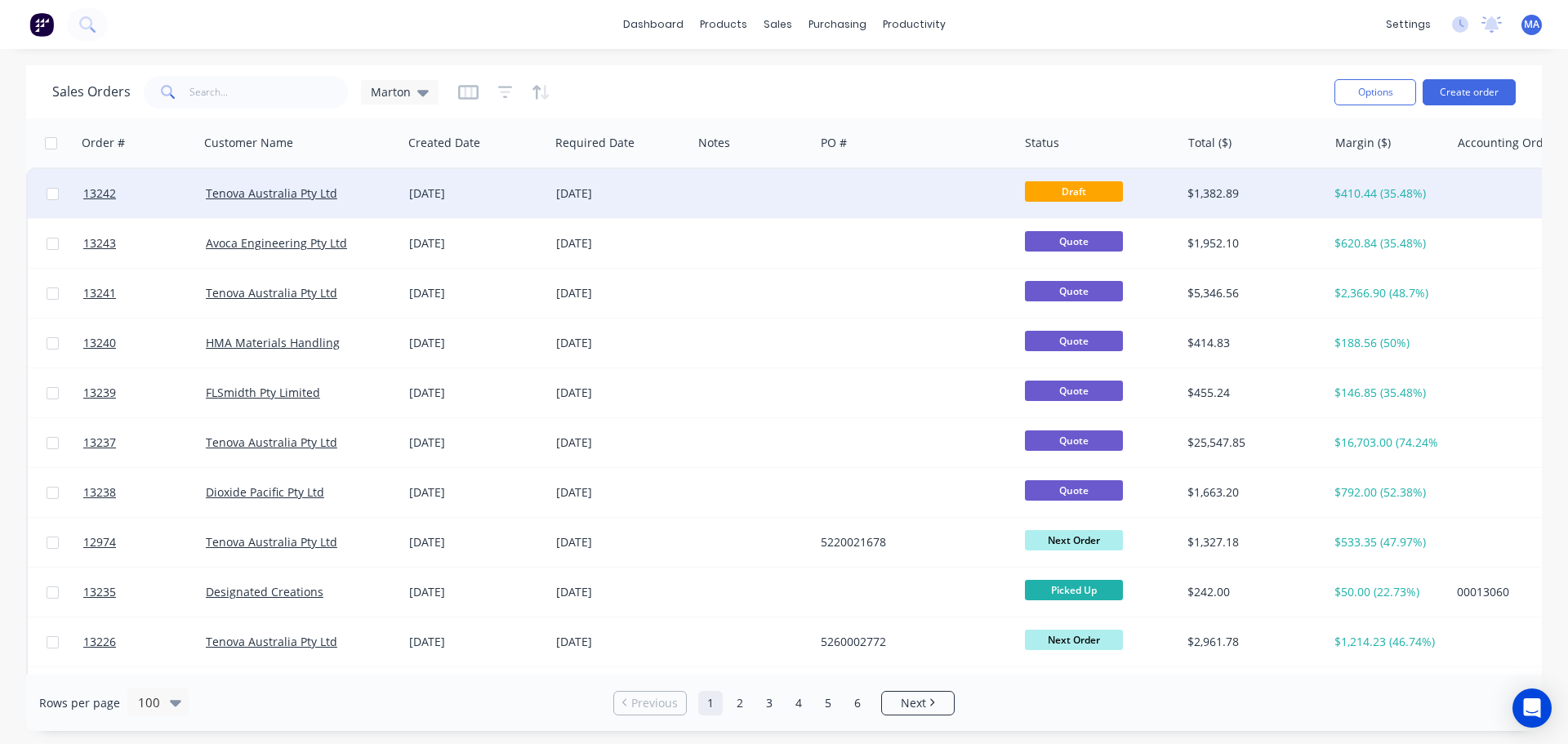
click at [511, 185] on div "[DATE]" at bounding box center [476, 193] width 134 height 16
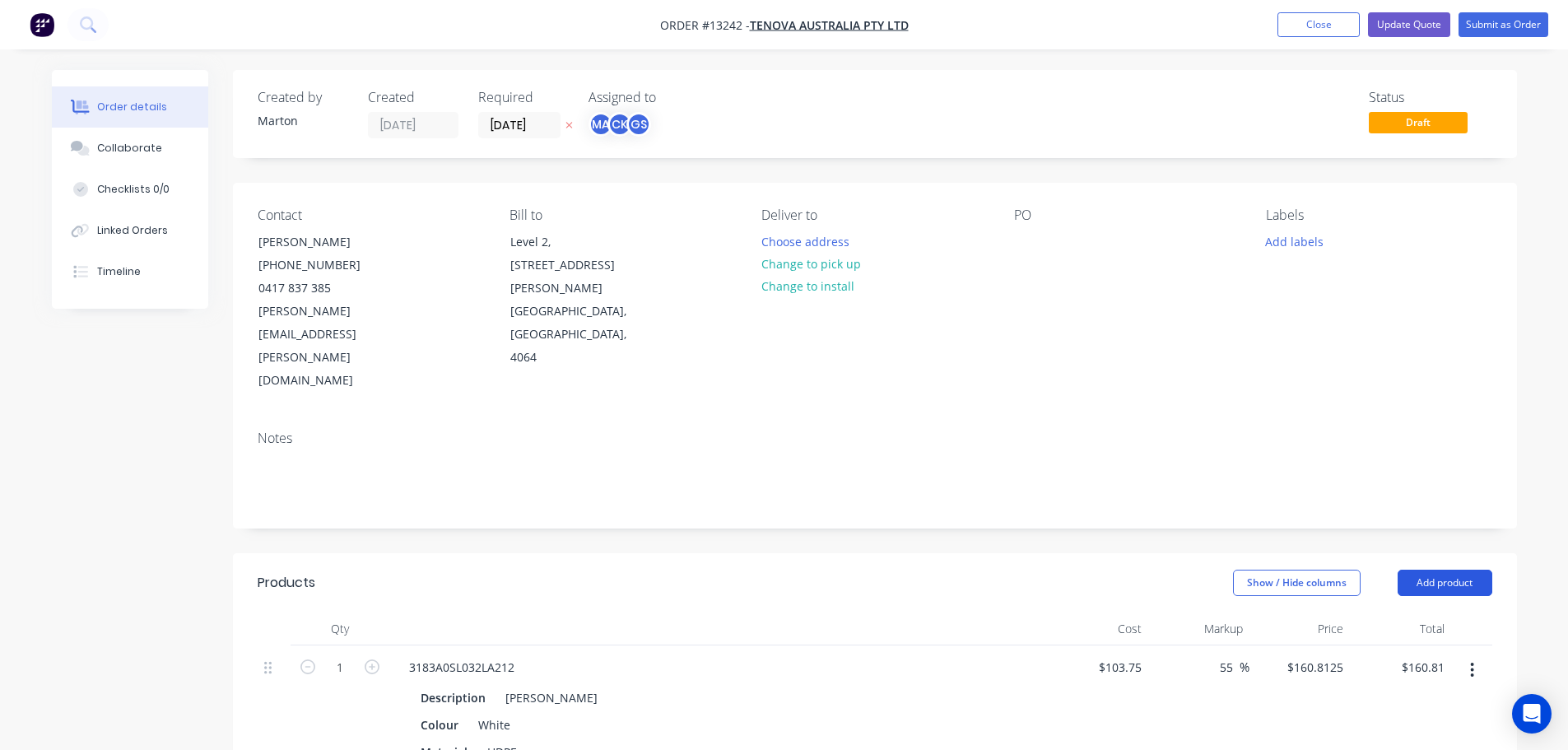
click at [1411, 570] on button "Add product" at bounding box center [1445, 582] width 94 height 26
click at [1388, 612] on div "Product catalogue" at bounding box center [1414, 624] width 127 height 24
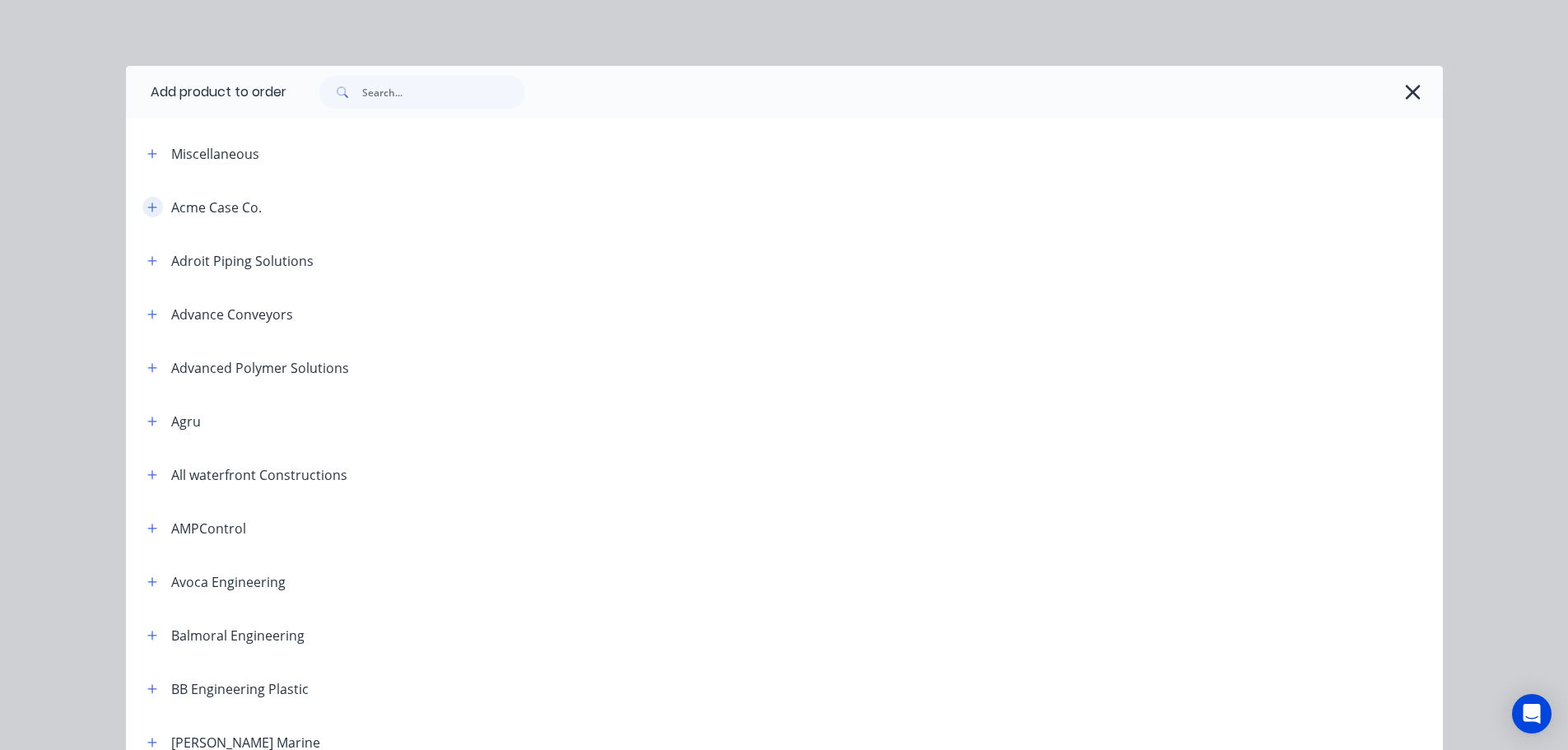
click at [152, 211] on button "button" at bounding box center [152, 207] width 20 height 20
click at [147, 209] on icon "button" at bounding box center [152, 208] width 10 height 12
click at [386, 91] on input "text" at bounding box center [443, 92] width 163 height 33
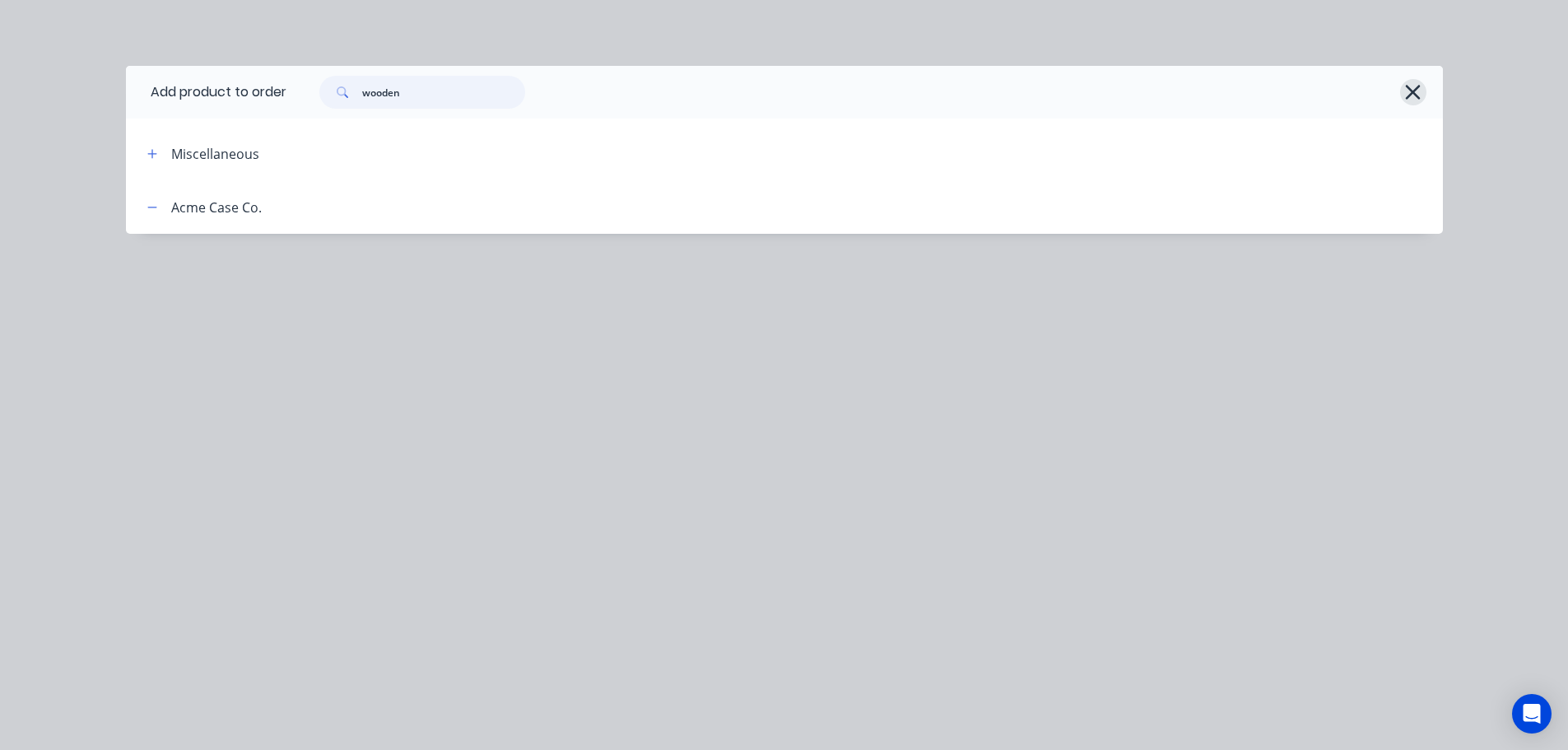
type input "wooden"
drag, startPoint x: 1415, startPoint y: 89, endPoint x: 1386, endPoint y: 103, distance: 32.2
click at [1416, 89] on icon "button" at bounding box center [1412, 92] width 14 height 14
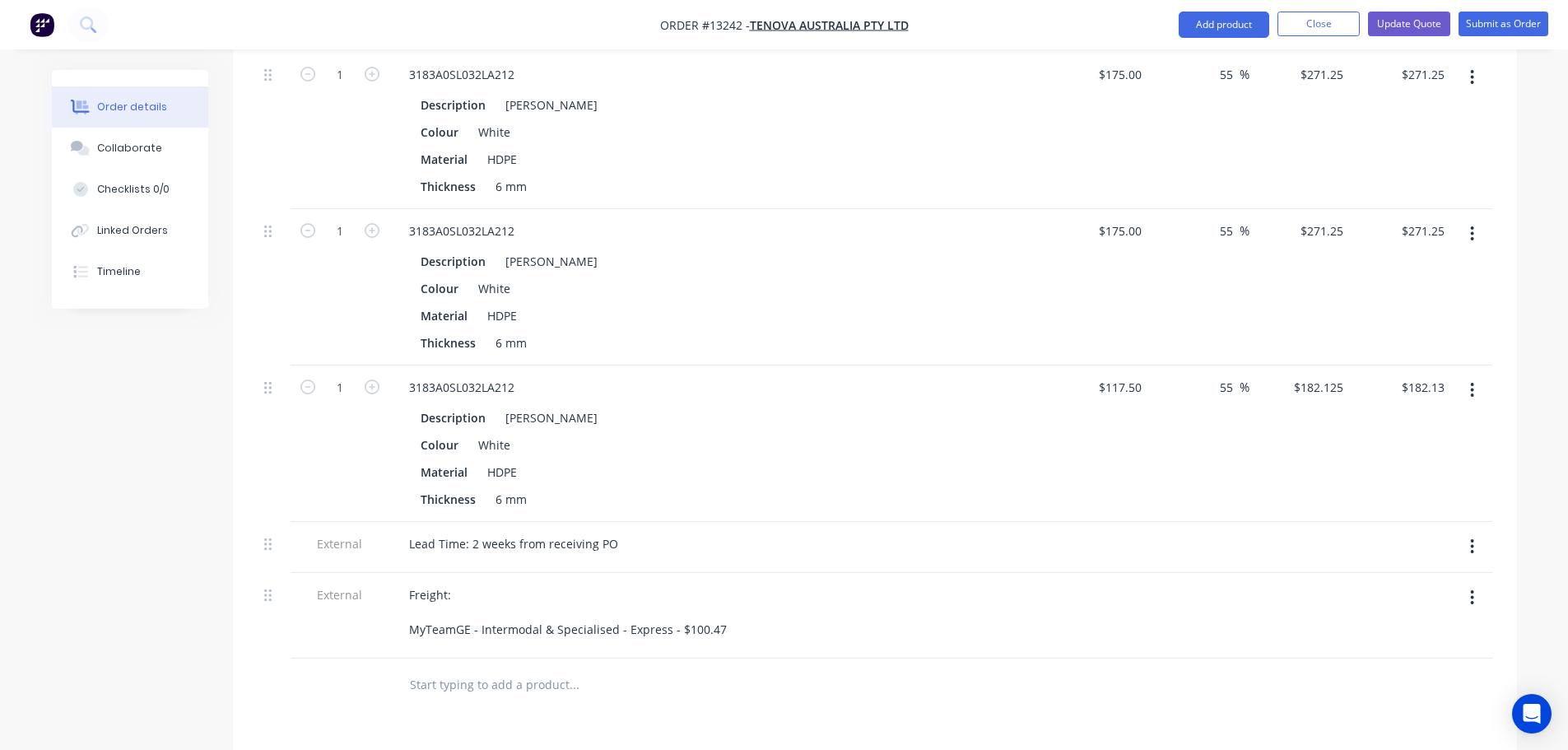
scroll to position [988, 0]
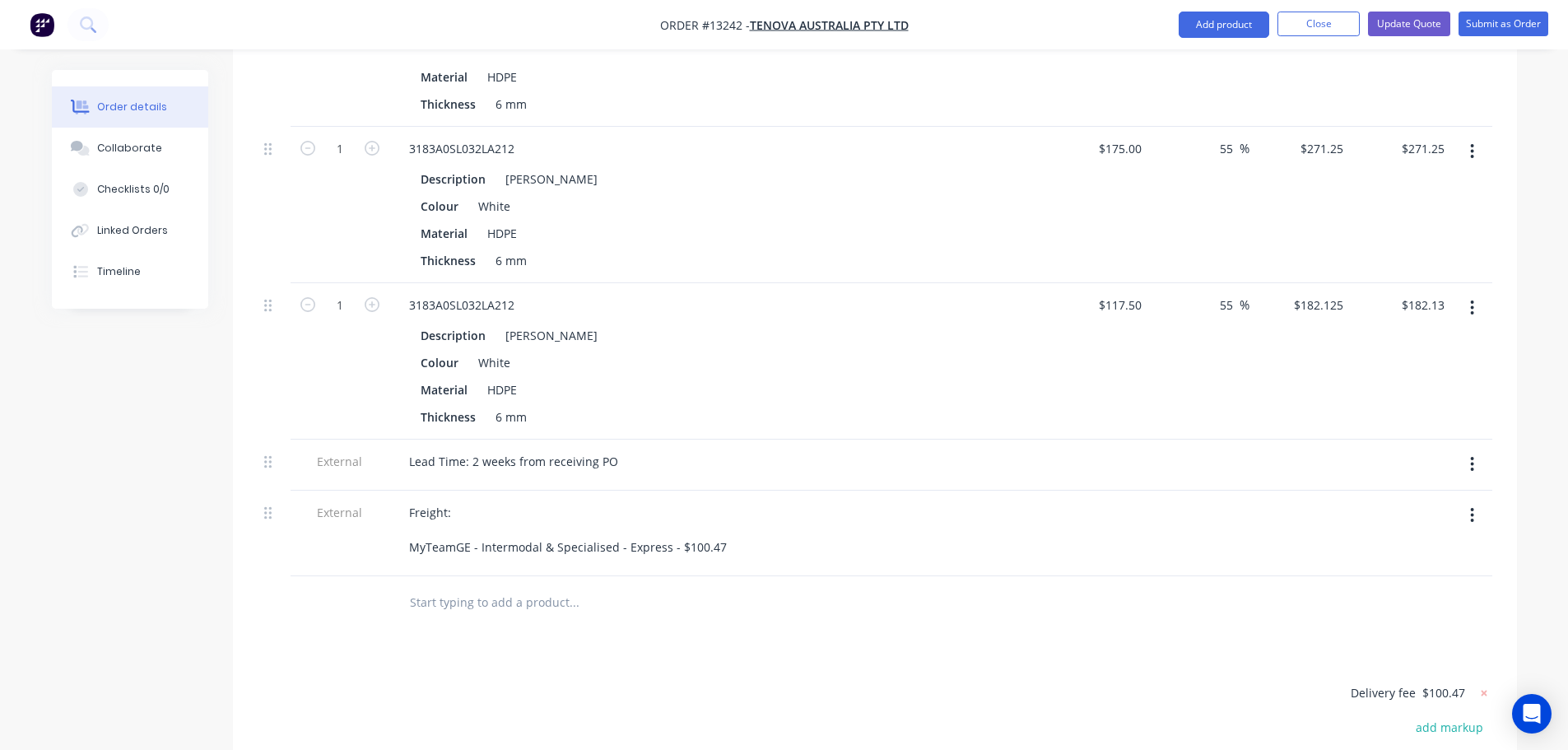
click at [486, 586] on input "text" at bounding box center [574, 602] width 329 height 33
type input "w"
click at [1315, 25] on button "Close" at bounding box center [1319, 24] width 83 height 25
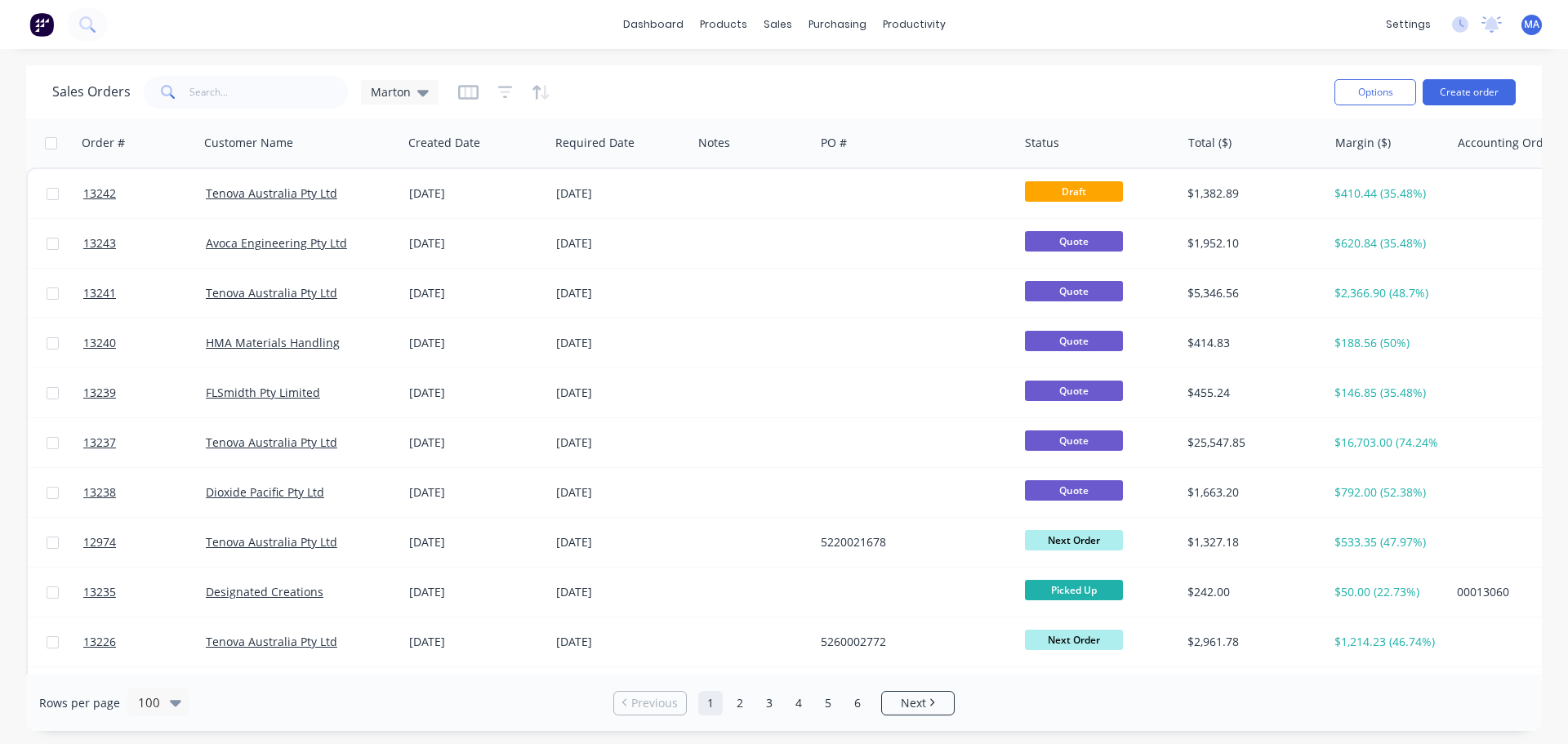
click at [840, 198] on div at bounding box center [916, 193] width 204 height 49
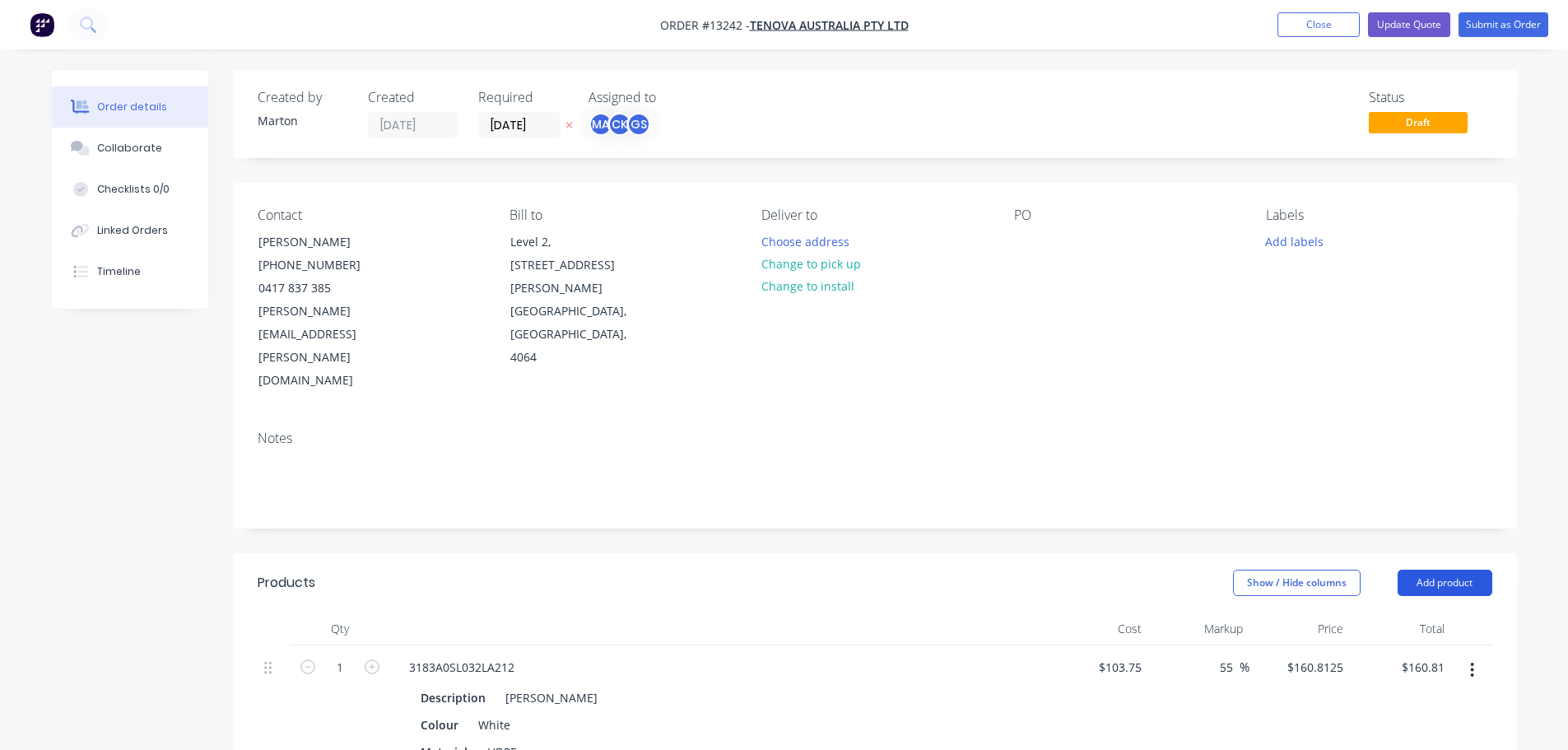
click at [1451, 570] on button "Add product" at bounding box center [1445, 582] width 94 height 26
click at [1416, 612] on div "Product catalogue" at bounding box center [1414, 624] width 127 height 24
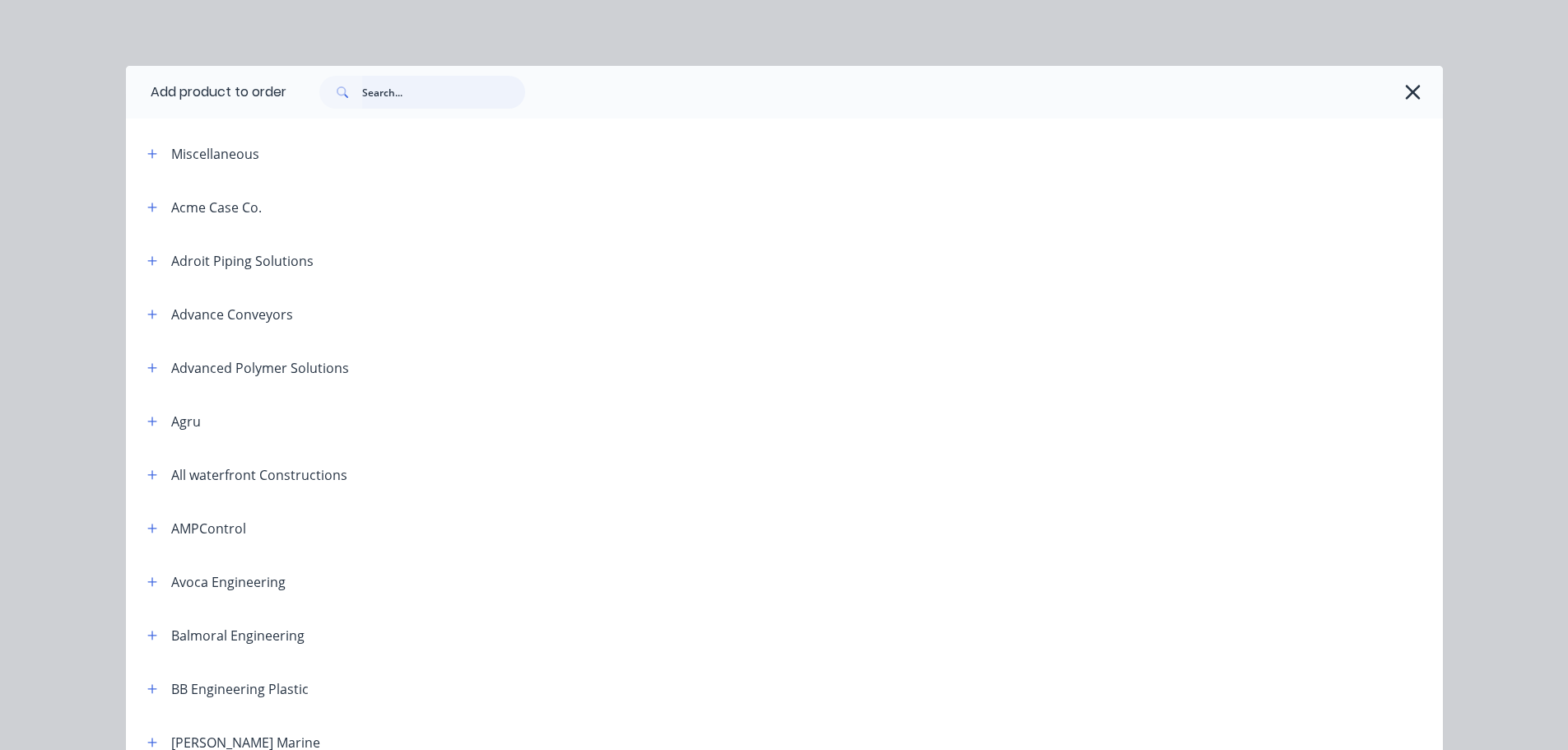
click at [393, 94] on input "text" at bounding box center [443, 92] width 163 height 33
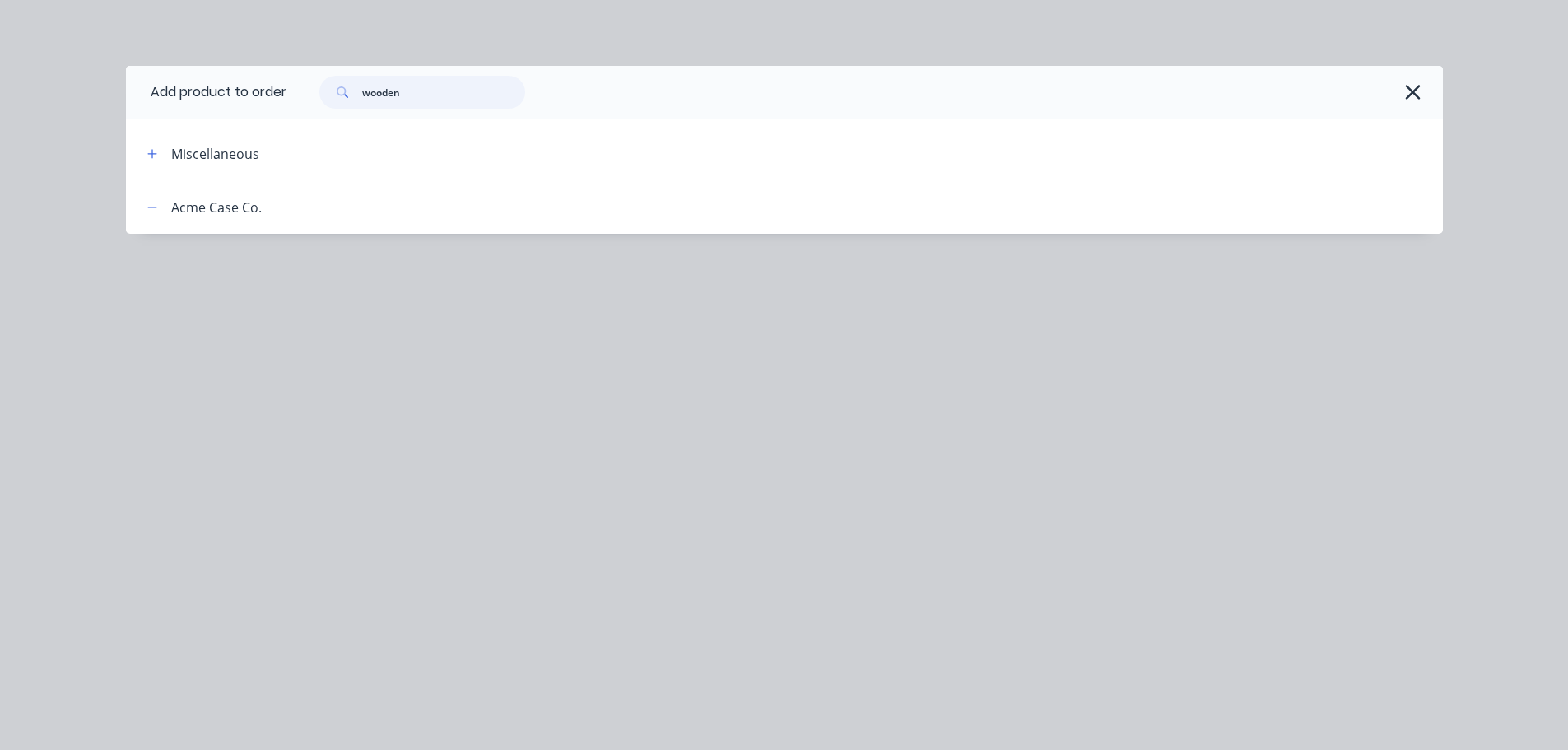
type input "wooden"
click at [1401, 81] on div "wooden" at bounding box center [856, 92] width 1140 height 33
click at [1416, 93] on icon "button" at bounding box center [1413, 92] width 17 height 23
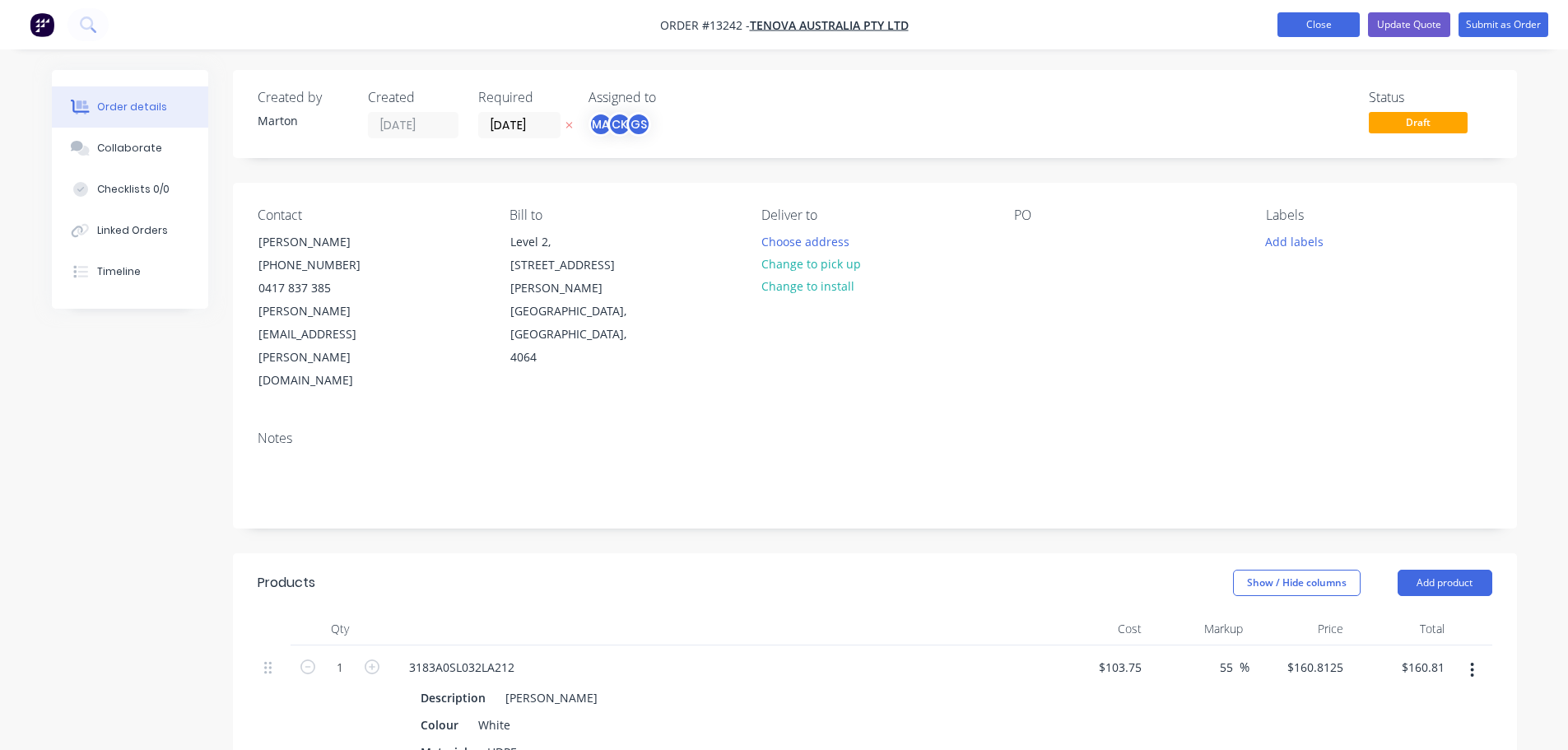
click at [1300, 30] on button "Close" at bounding box center [1319, 25] width 83 height 25
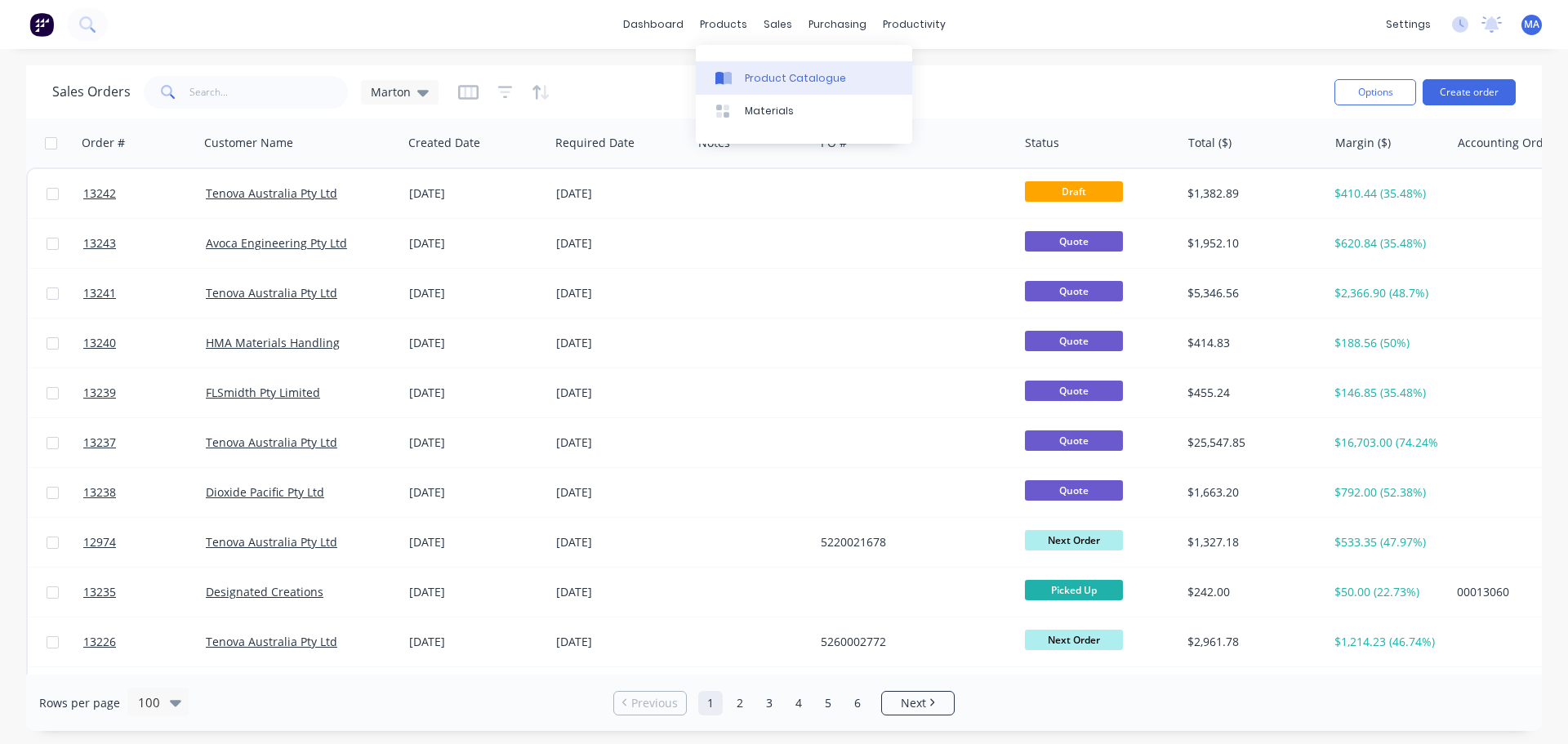
click at [783, 79] on div "Product Catalogue" at bounding box center [796, 78] width 101 height 14
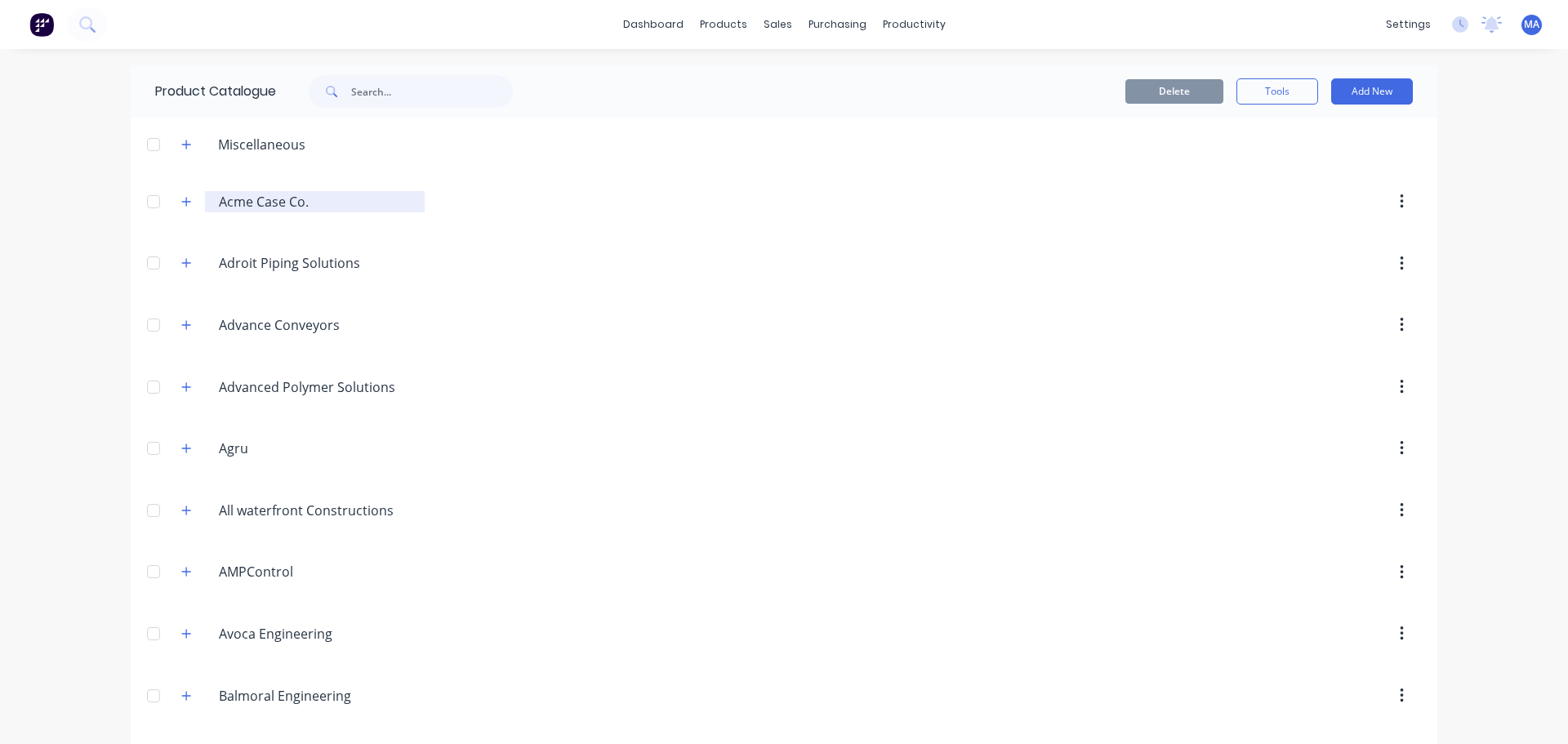
click at [227, 197] on input "Acme Case Co." at bounding box center [315, 201] width 193 height 19
click at [186, 201] on button "button" at bounding box center [187, 201] width 20 height 20
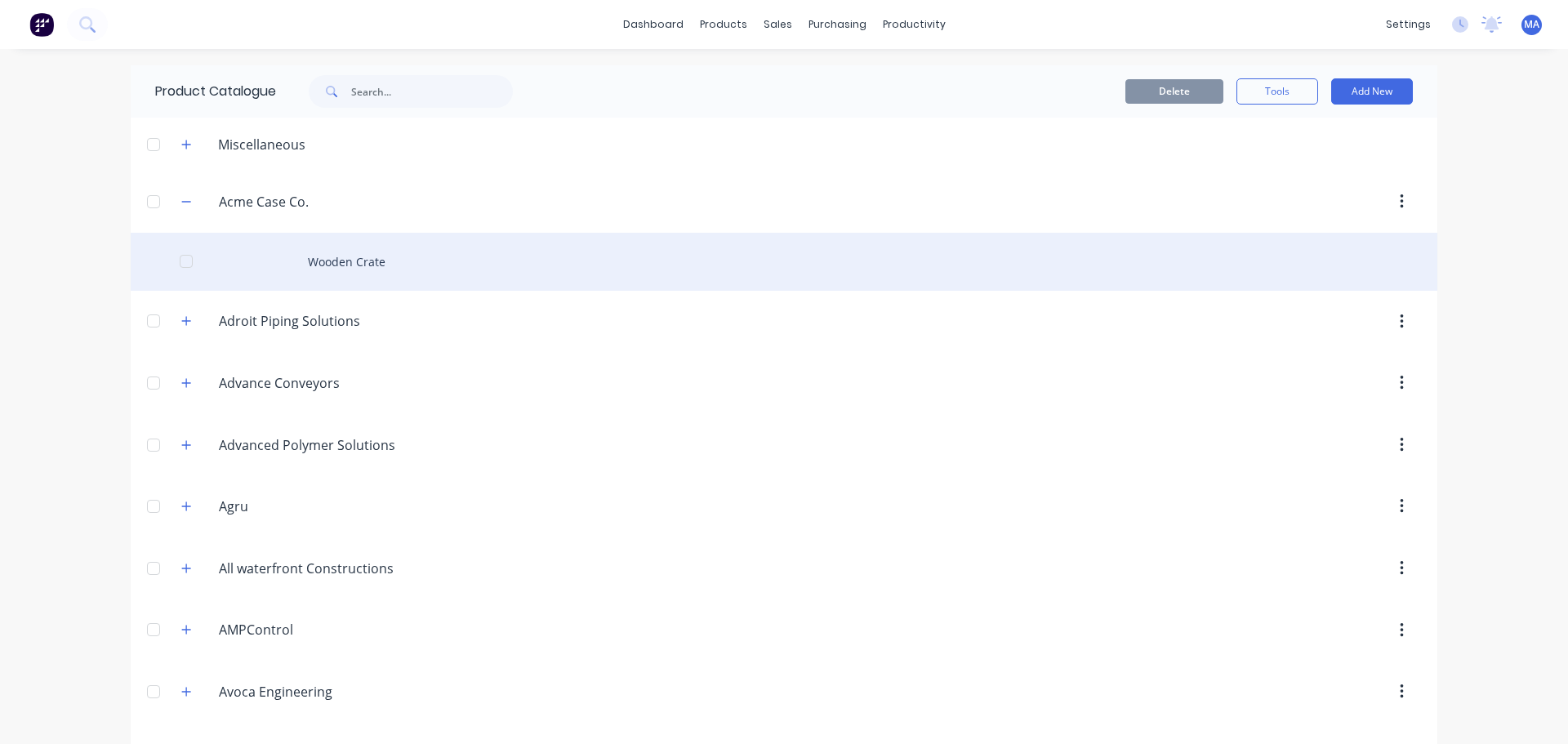
click at [313, 251] on div "Wooden Crate" at bounding box center [784, 262] width 1307 height 58
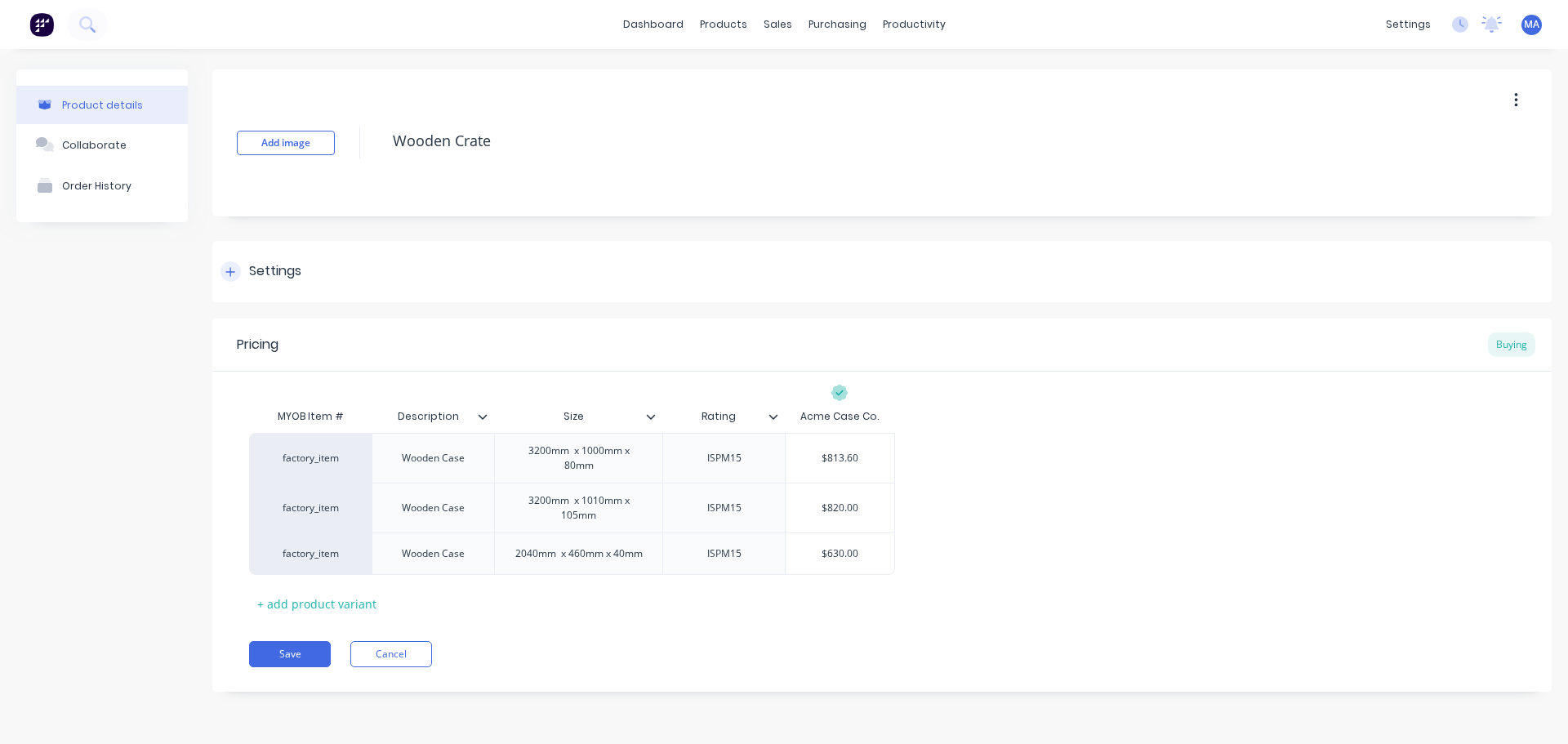
click at [276, 259] on div "Settings" at bounding box center [882, 271] width 1340 height 62
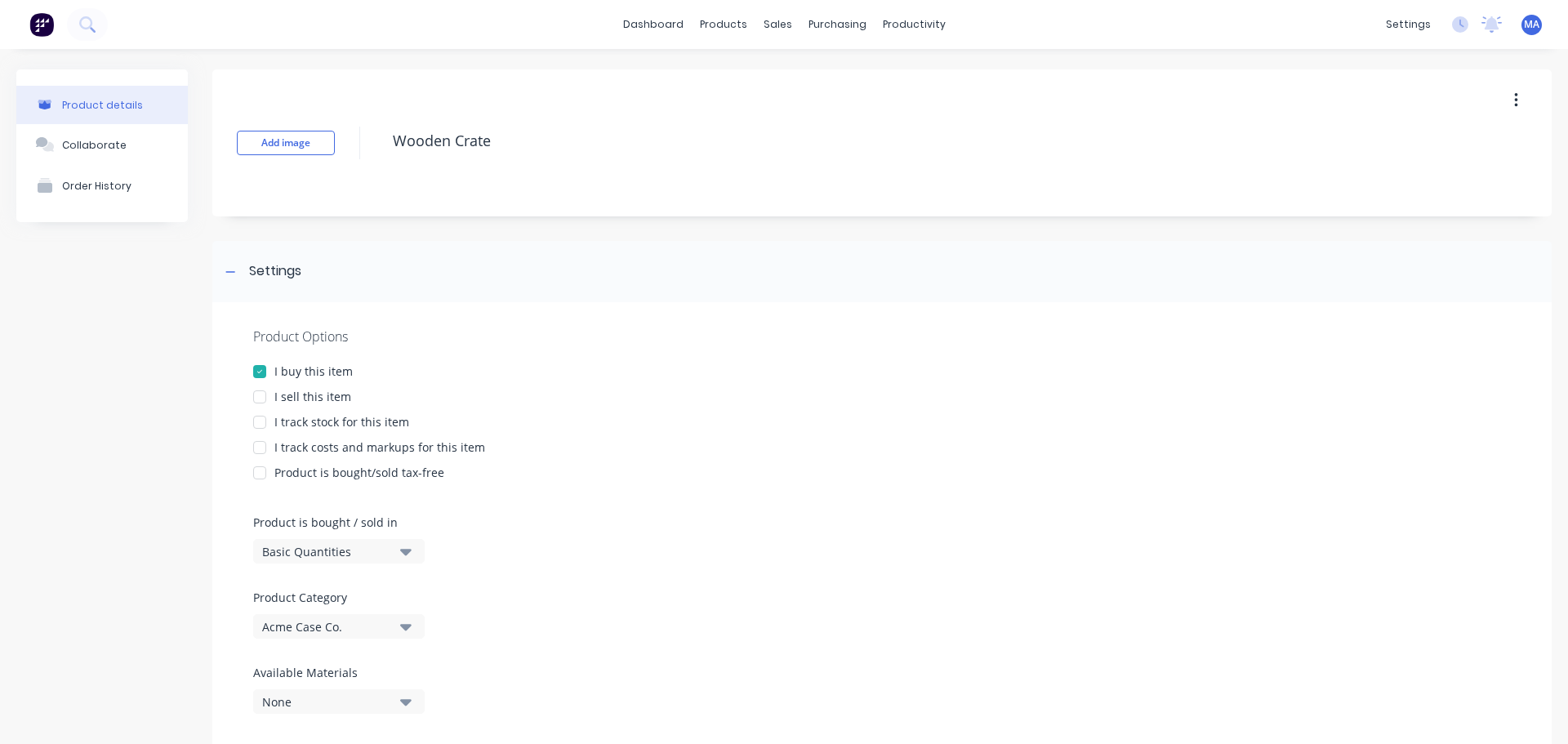
click at [303, 390] on div "I sell this item" at bounding box center [313, 396] width 77 height 17
click at [310, 456] on div "Product Options I buy this item I sell this item I track stock for this item I …" at bounding box center [882, 527] width 1340 height 449
drag, startPoint x: 319, startPoint y: 447, endPoint x: 325, endPoint y: 435, distance: 13.4
click at [320, 447] on div "I track costs and markups for this item" at bounding box center [379, 447] width 210 height 17
type textarea "x"
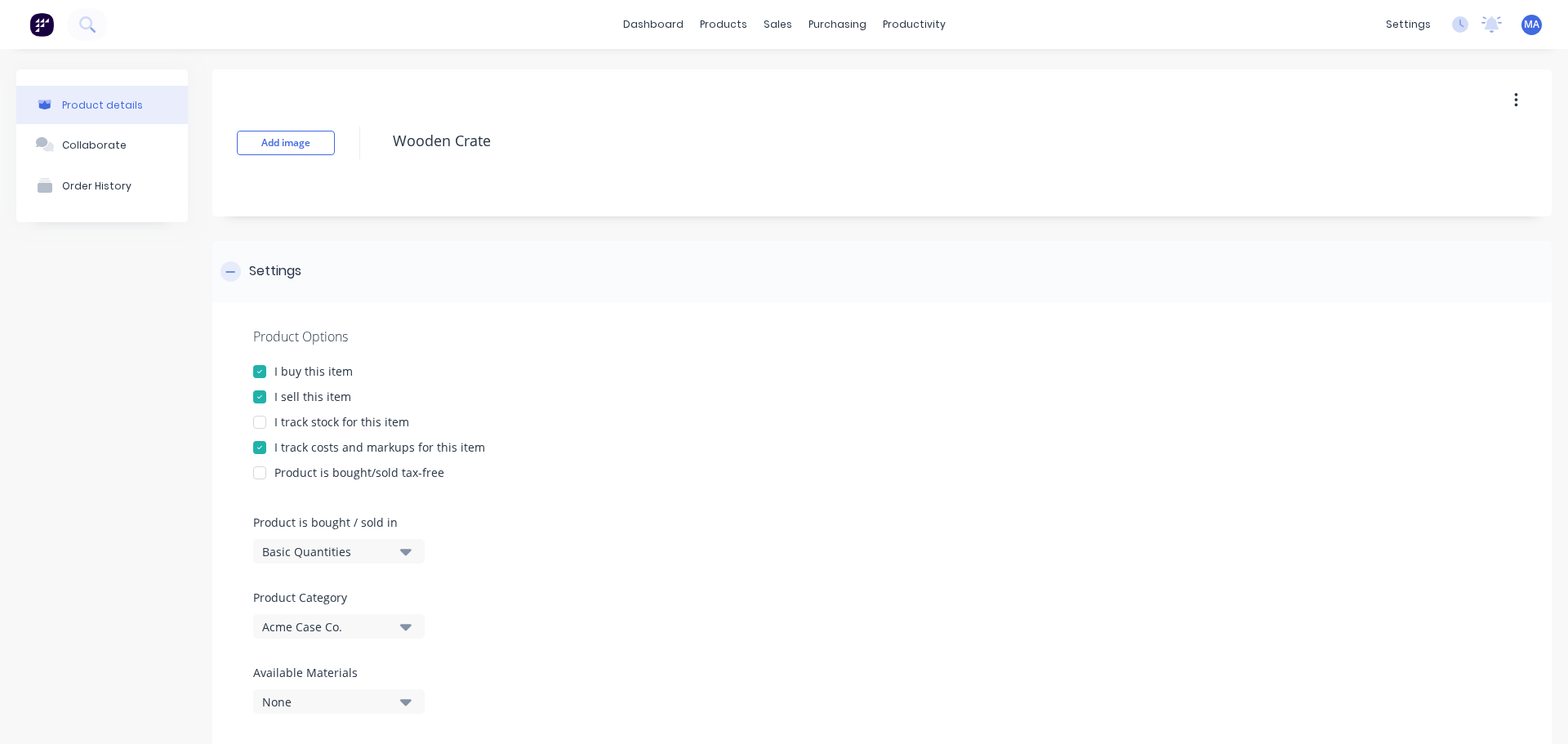
click at [259, 262] on div "Settings" at bounding box center [275, 271] width 52 height 20
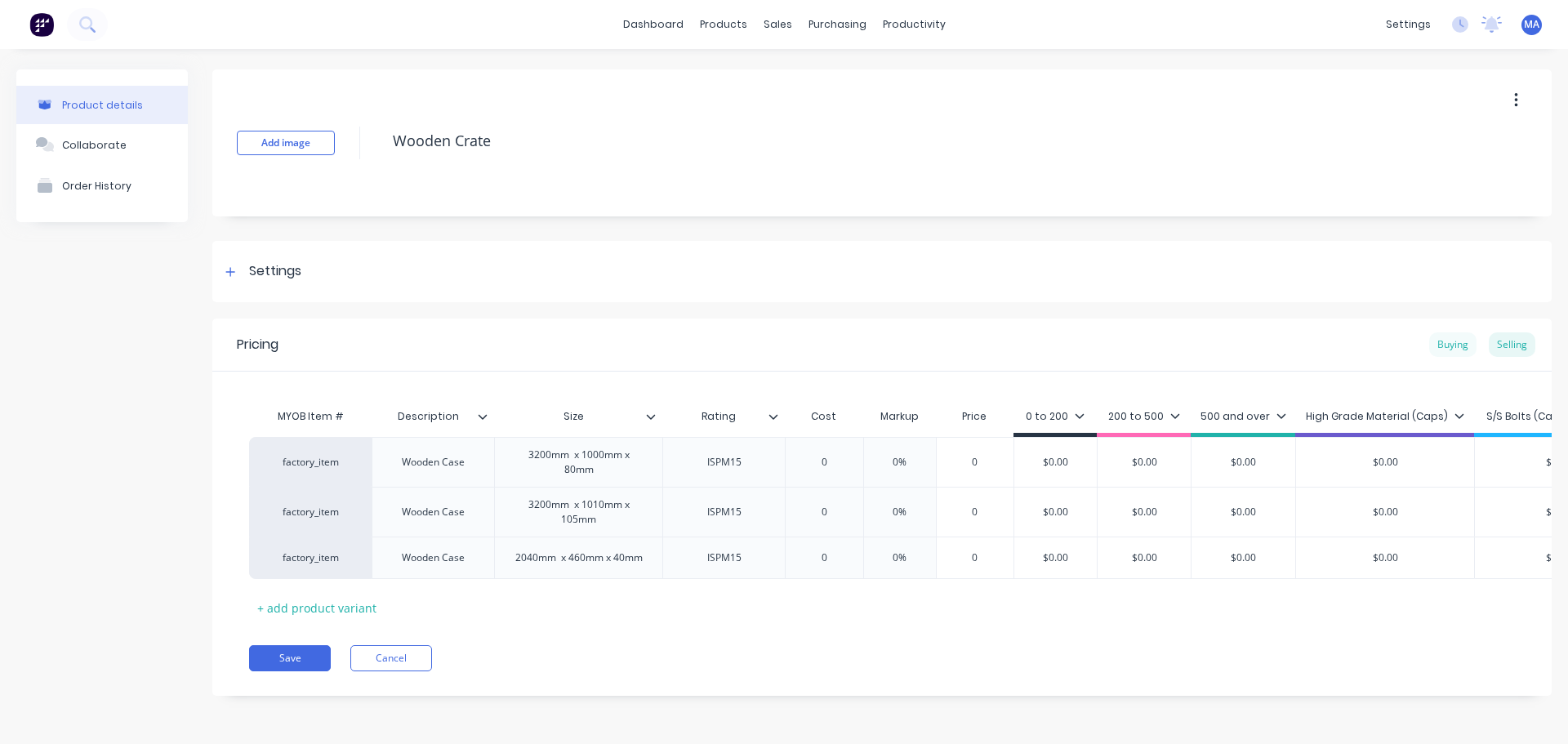
click at [1444, 339] on div "Buying" at bounding box center [1453, 345] width 47 height 24
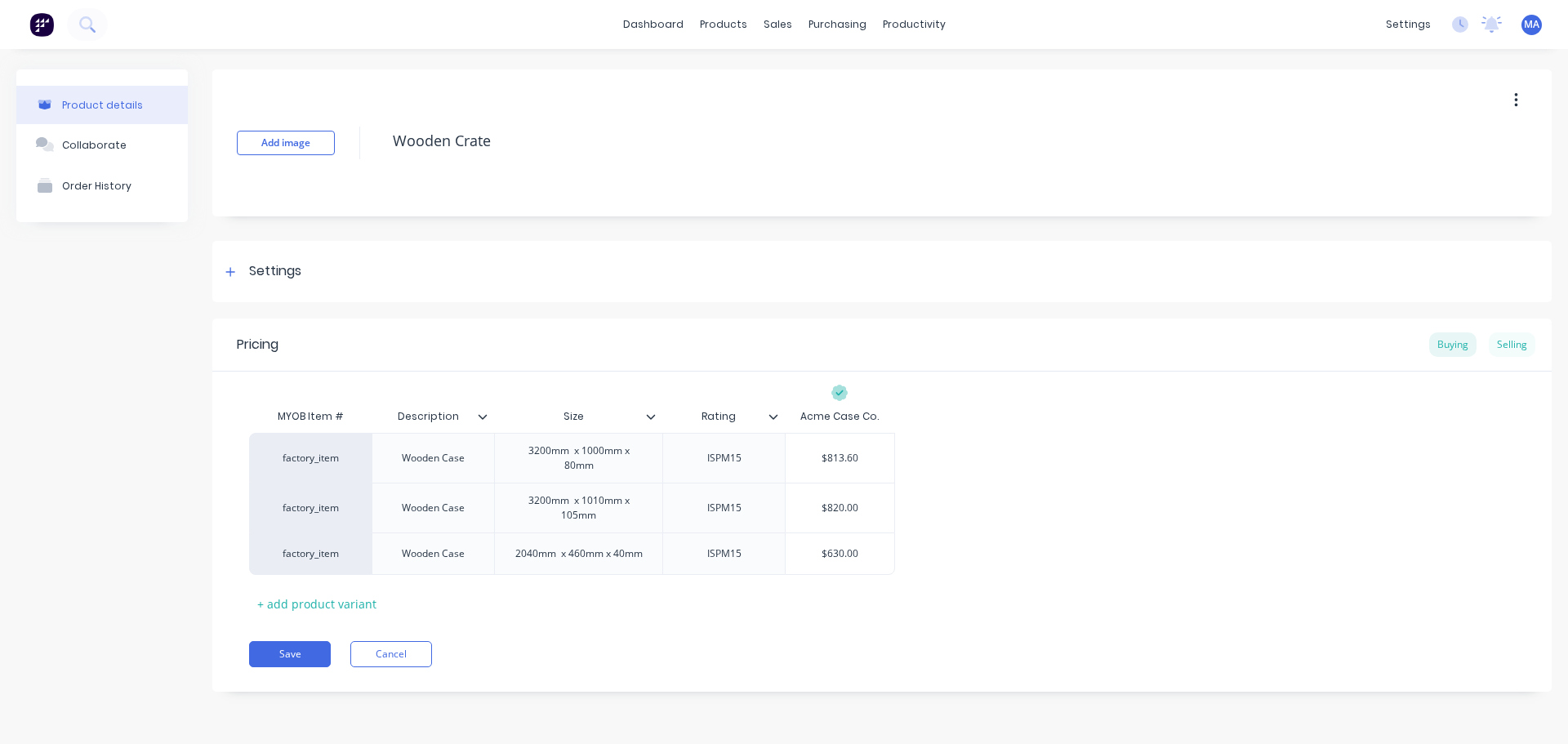
click at [1516, 349] on div "Selling" at bounding box center [1512, 345] width 46 height 24
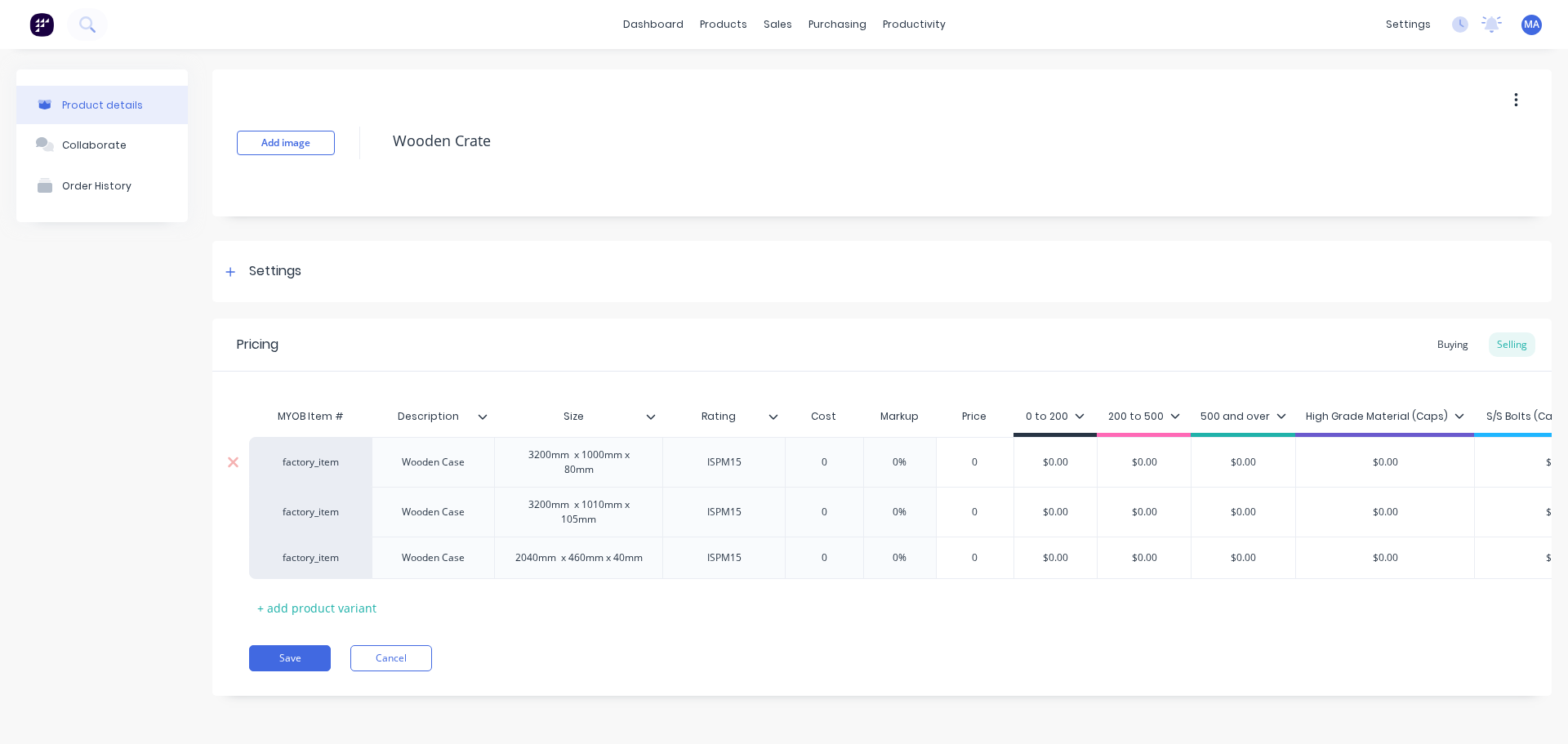
click at [1080, 471] on div "$0.00" at bounding box center [1056, 462] width 83 height 41
type input "$0.00"
click at [1080, 471] on div "$0.00" at bounding box center [1056, 462] width 83 height 41
drag, startPoint x: 1084, startPoint y: 454, endPoint x: 1023, endPoint y: 461, distance: 61.4
click at [1023, 461] on div "factory_item Wooden Case 3200mm x 1000mm x 80mm ISPM15 0 0% 0 $0.00 $0.00 $0.00…" at bounding box center [882, 507] width 1266 height 141
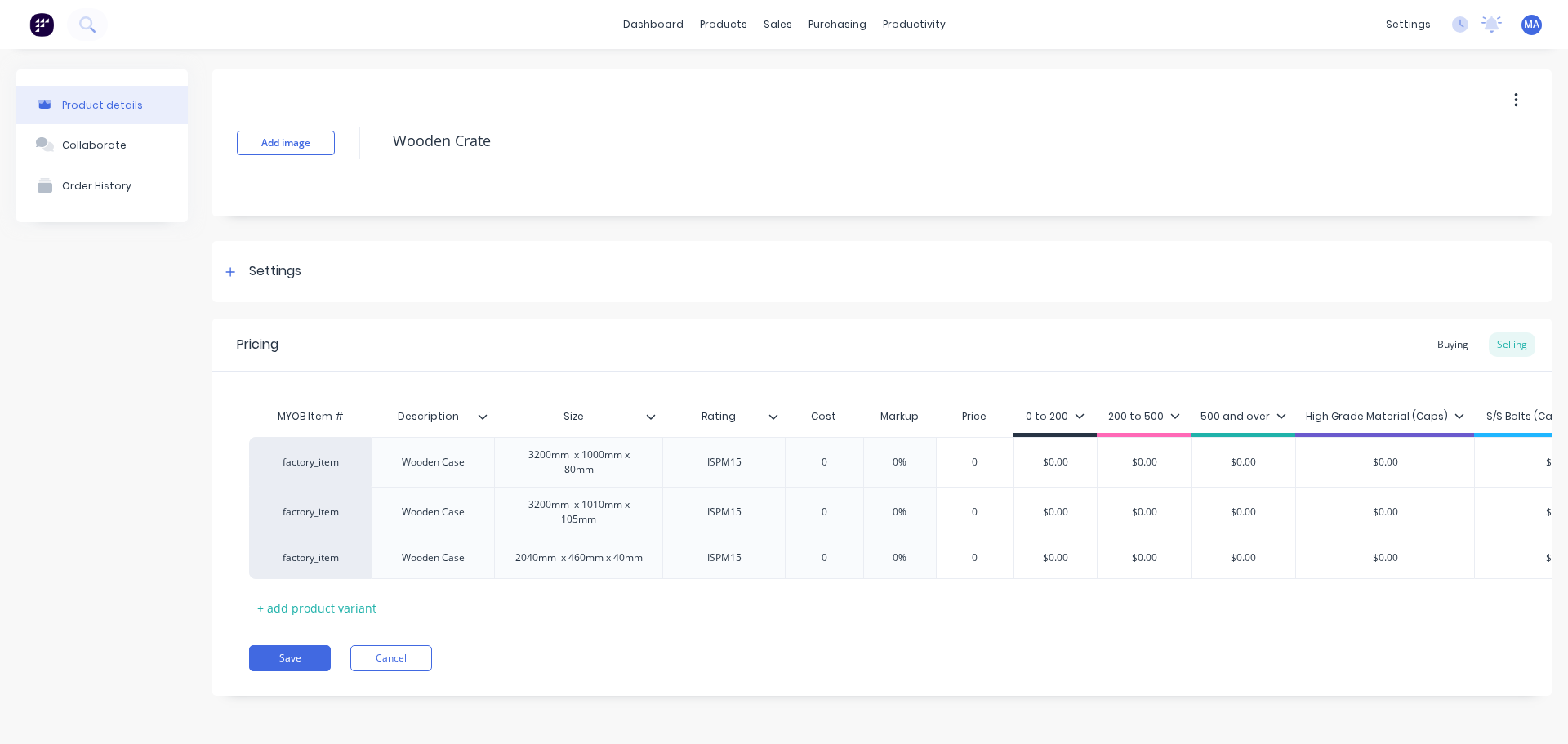
click at [1429, 335] on div "Buying Selling" at bounding box center [1483, 345] width 106 height 24
click at [1429, 339] on div "Buying" at bounding box center [1453, 345] width 47 height 24
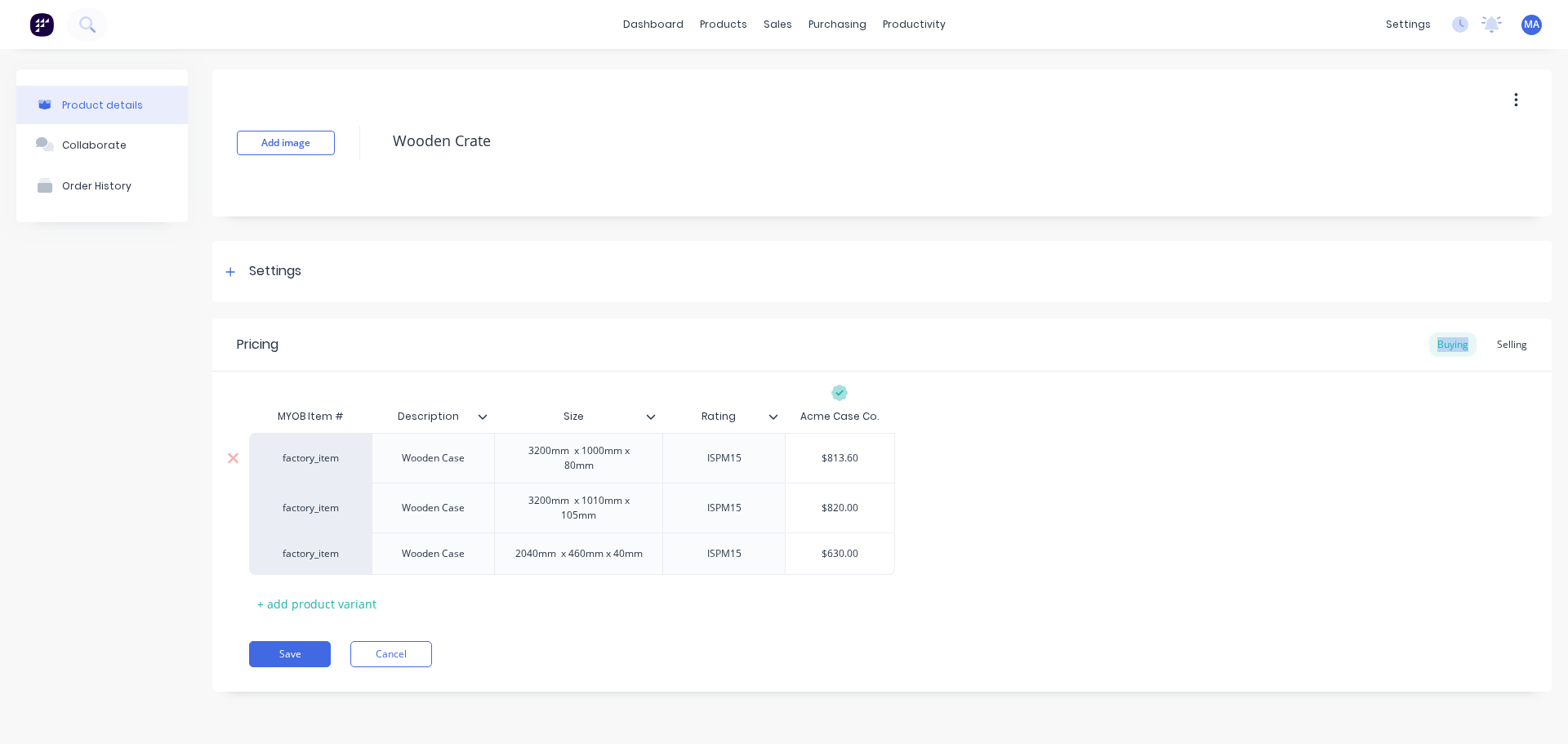
type input "$813.60"
drag, startPoint x: 868, startPoint y: 453, endPoint x: 776, endPoint y: 458, distance: 92.1
click at [788, 456] on input "$813.60" at bounding box center [840, 458] width 109 height 14
click at [1526, 337] on div "Selling" at bounding box center [1512, 345] width 46 height 24
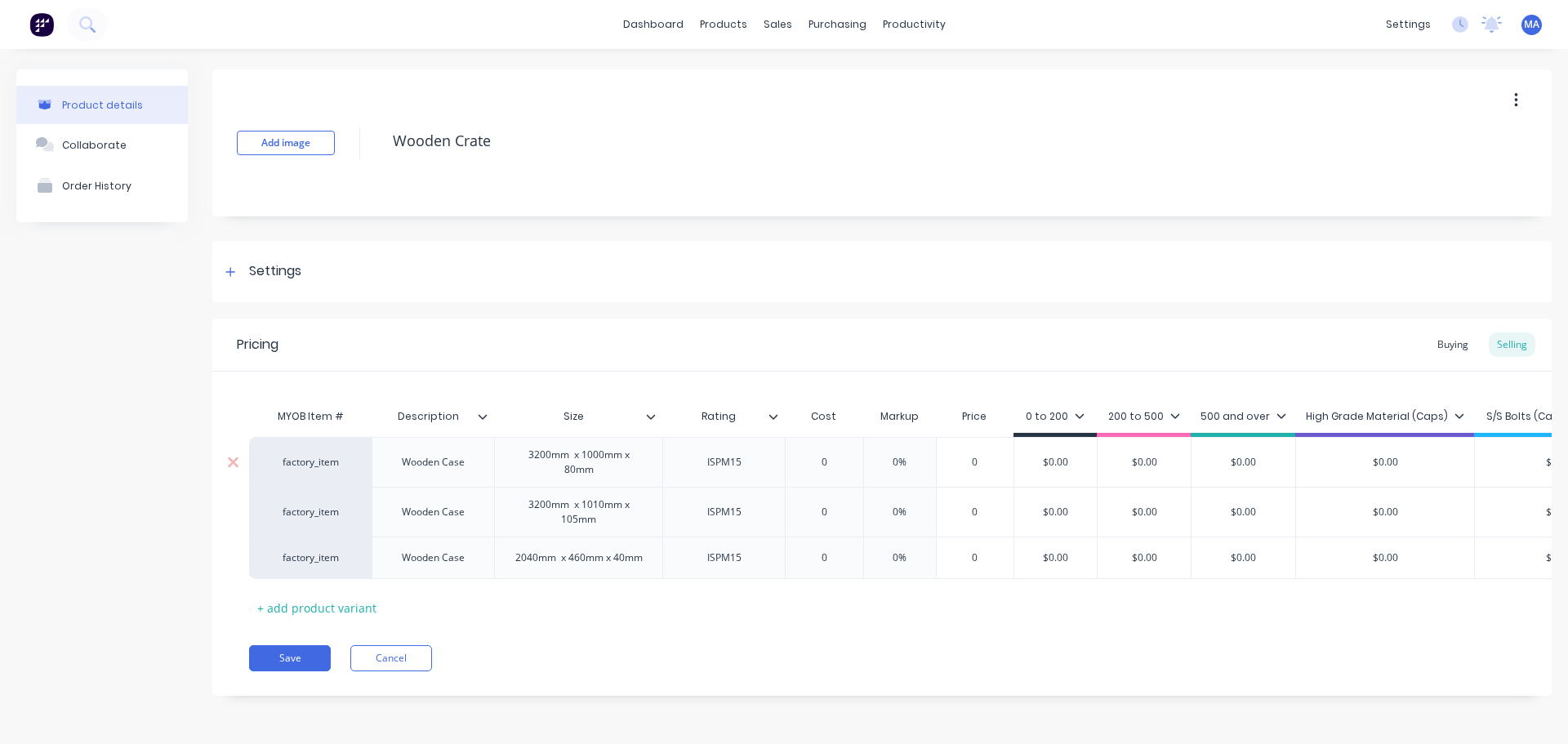
type input "$0.00"
drag, startPoint x: 1070, startPoint y: 455, endPoint x: 990, endPoint y: 459, distance: 80.1
click at [999, 458] on div "factory_item Wooden Case 3200mm x 1000mm x 80mm ISPM15 0 0% 0 $0.00 $0.00 $0.00…" at bounding box center [946, 461] width 1394 height 50
paste input "813.6"
type textarea "x"
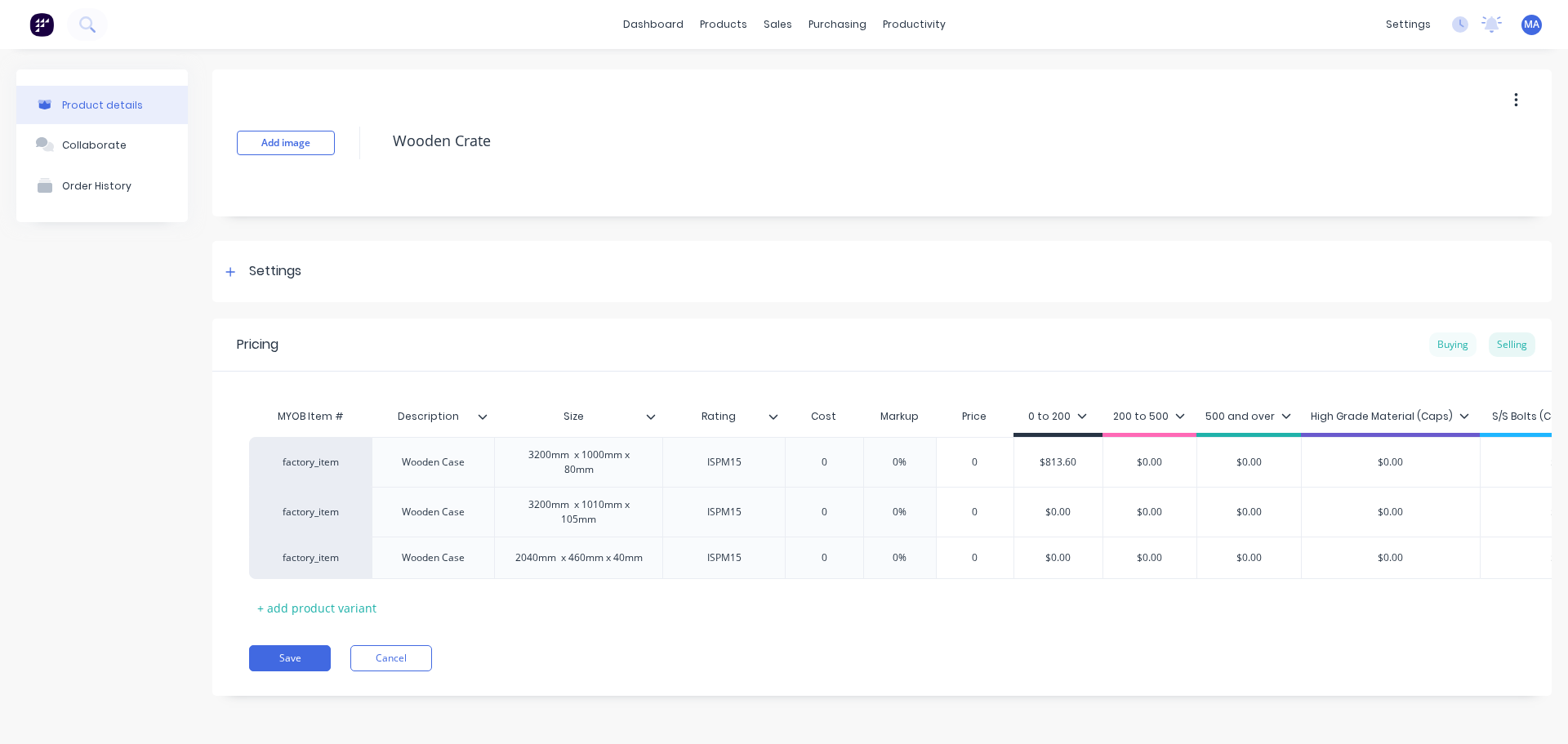
type input "$813.60"
drag, startPoint x: 1430, startPoint y: 339, endPoint x: 1380, endPoint y: 352, distance: 51.7
click at [1432, 339] on div "Buying" at bounding box center [1453, 345] width 47 height 24
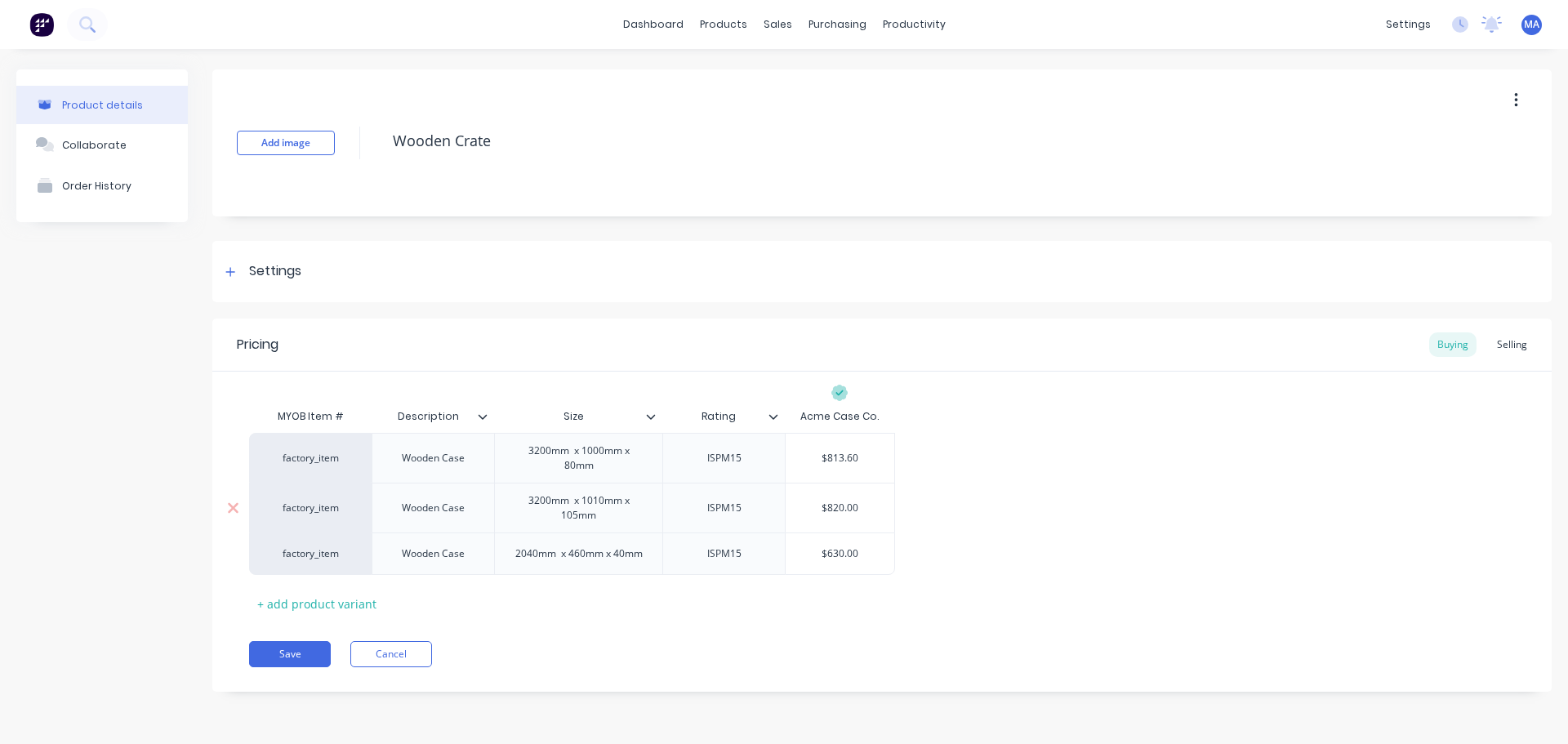
type input "$820.00"
drag, startPoint x: 866, startPoint y: 505, endPoint x: 776, endPoint y: 504, distance: 90.0
click at [780, 504] on div "factory_item Wooden Case 3200mm x 1010mm x 105mm ISPM15 $820.00 $820.00" at bounding box center [572, 507] width 646 height 50
click at [1515, 345] on div "Selling" at bounding box center [1512, 345] width 46 height 24
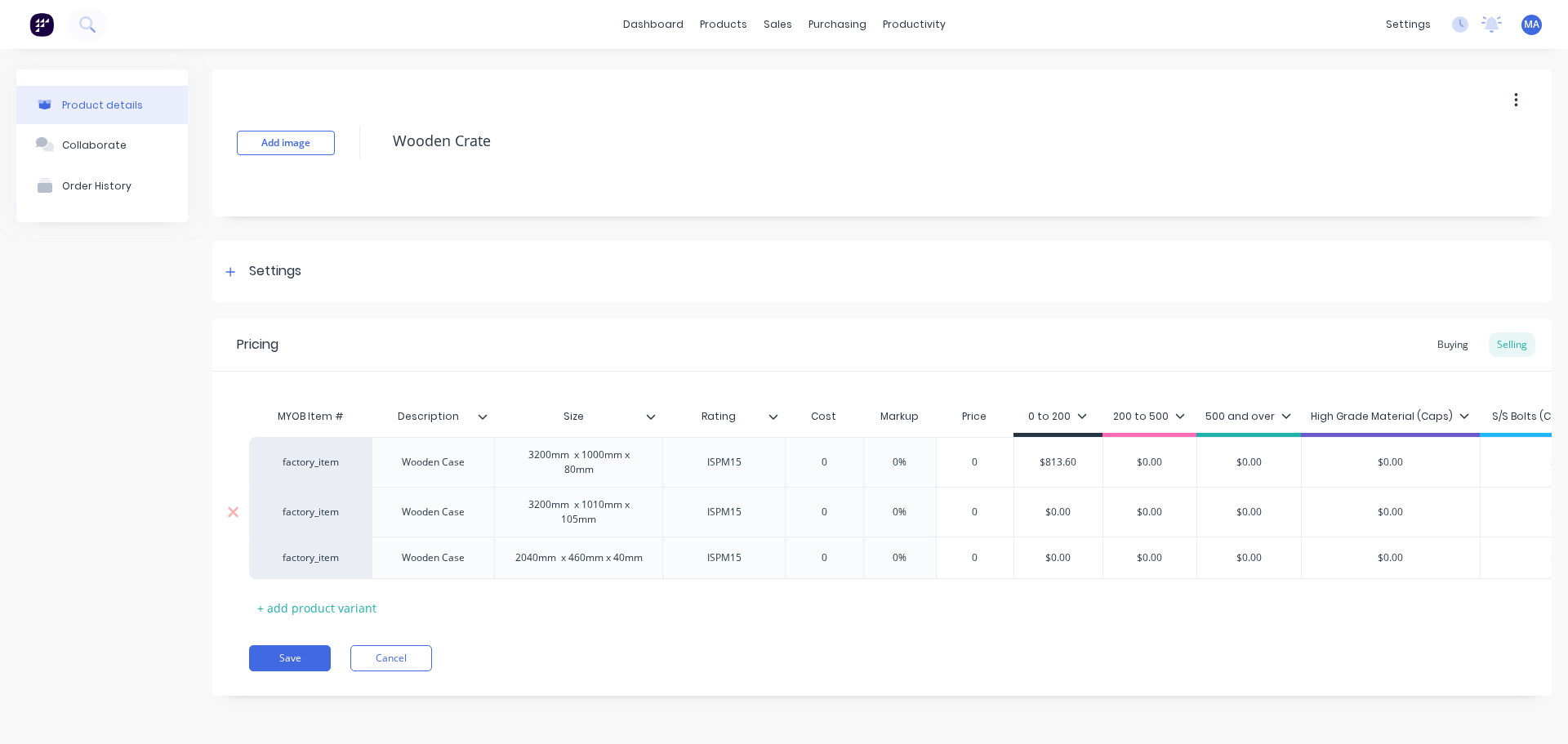
type input "$0.00"
drag, startPoint x: 1084, startPoint y: 508, endPoint x: 965, endPoint y: 506, distance: 119.0
click at [979, 506] on div "factory_item Wooden Case 3200mm x 1010mm x 105mm ISPM15 0 0% 0 $0.00 $0.00 $0.0…" at bounding box center [949, 511] width 1399 height 50
paste input "82"
type textarea "x"
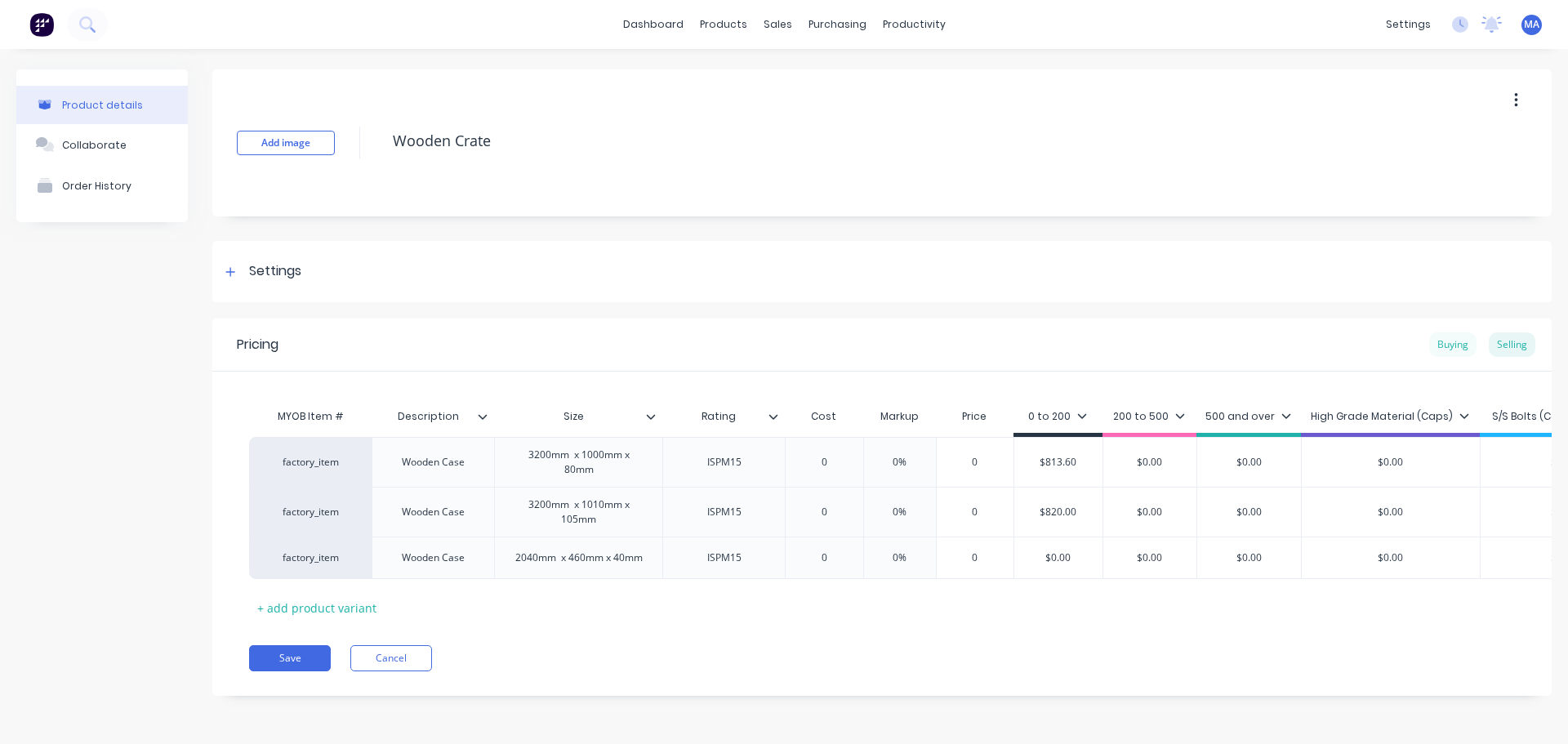
type input "$820.00"
click at [1440, 337] on div "Buying" at bounding box center [1453, 345] width 47 height 24
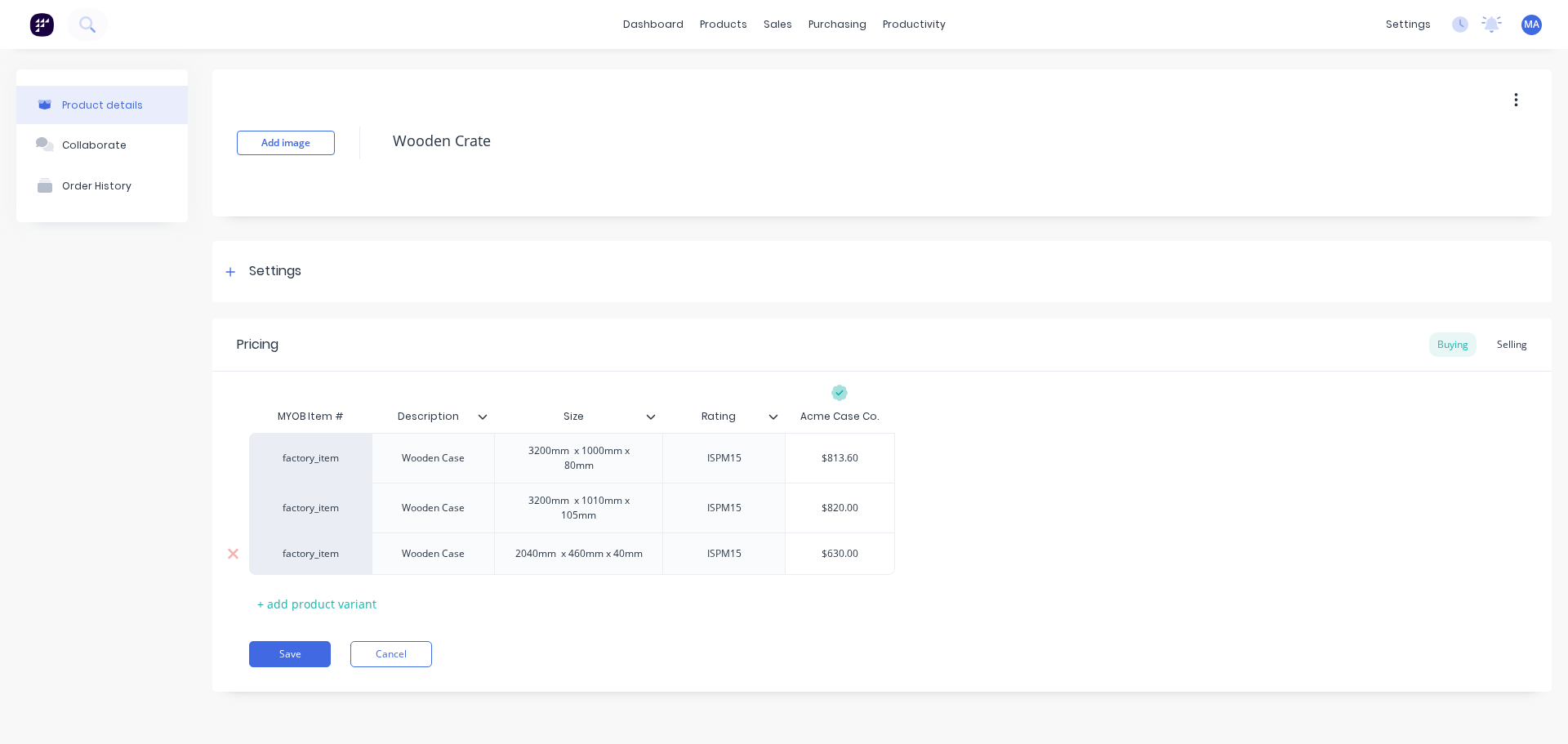
type input "$630.00"
drag, startPoint x: 873, startPoint y: 553, endPoint x: 758, endPoint y: 553, distance: 115.0
click at [759, 552] on div "factory_item Wooden Case 2040mm x 460mm x 40mm ISPM15 $630.00 $630.00" at bounding box center [572, 553] width 646 height 42
click at [1511, 340] on div "Selling" at bounding box center [1512, 345] width 46 height 24
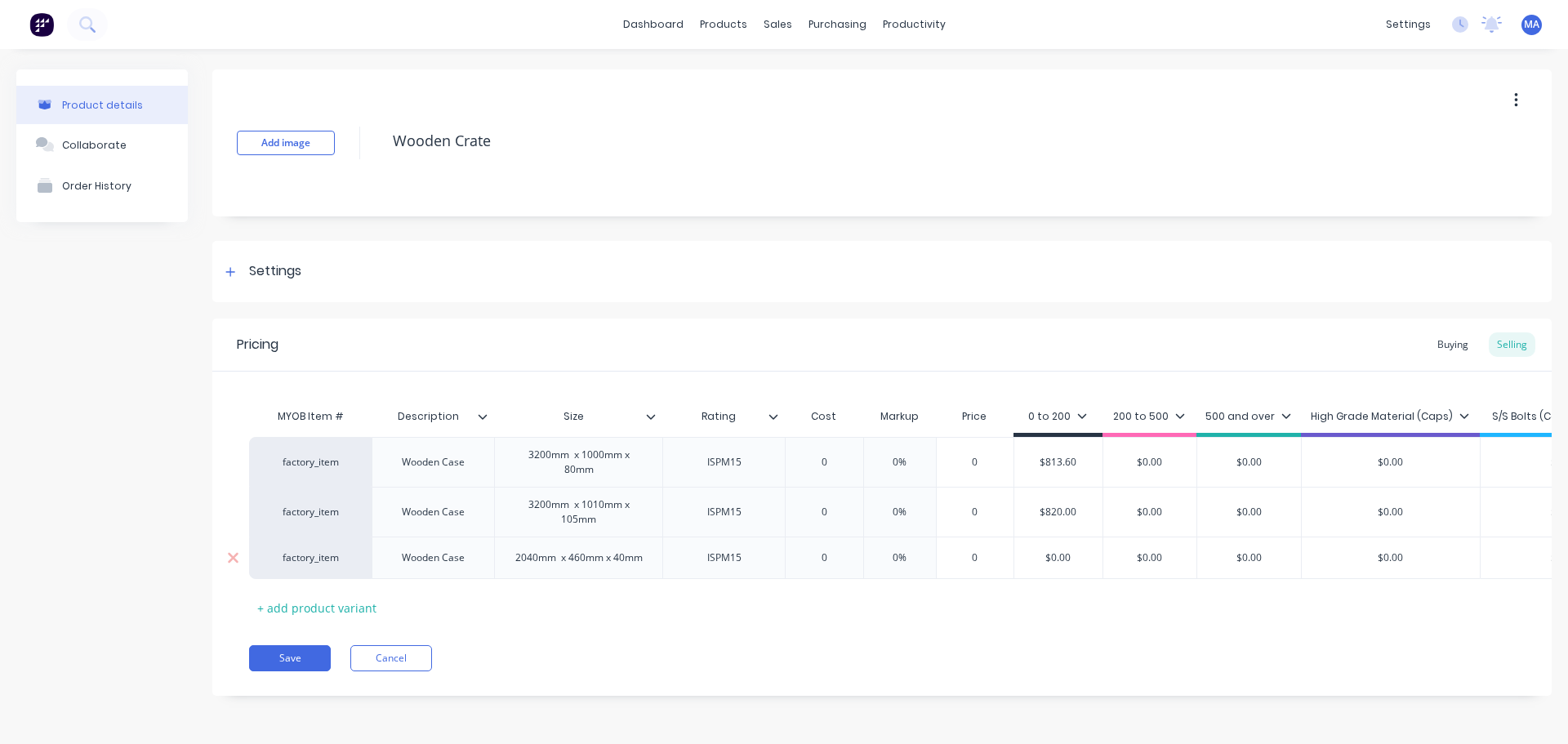
type input "$0.00"
drag, startPoint x: 1069, startPoint y: 559, endPoint x: 952, endPoint y: 555, distance: 117.1
click at [971, 555] on div "factory_item Wooden Case 2040mm x 460mm x 40mm ISPM15 0 0% 0 $0.00 $0.00 $0.00 …" at bounding box center [949, 557] width 1399 height 42
paste input "63"
type textarea "x"
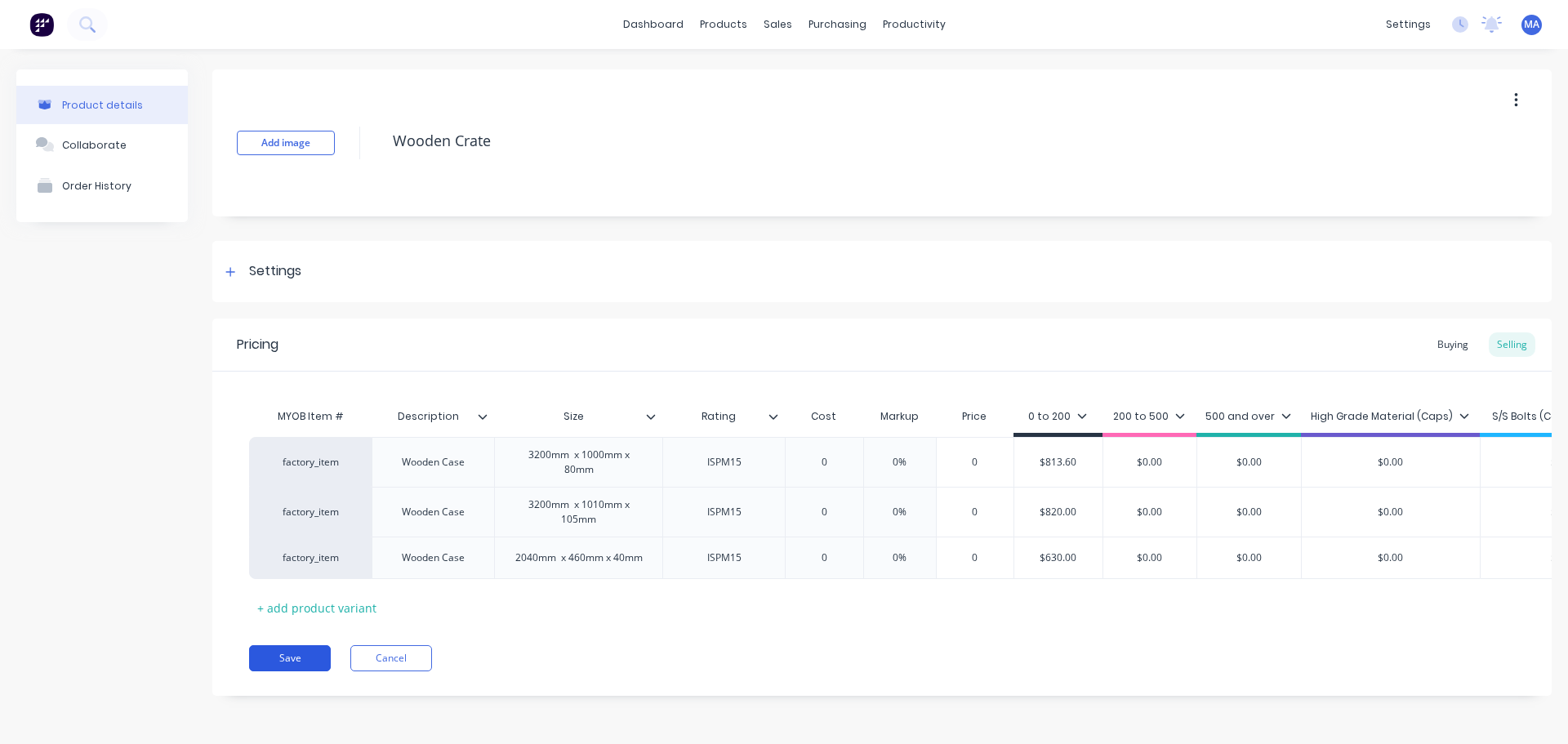
type input "$630.00"
click at [292, 666] on button "Save" at bounding box center [290, 658] width 82 height 26
type textarea "x"
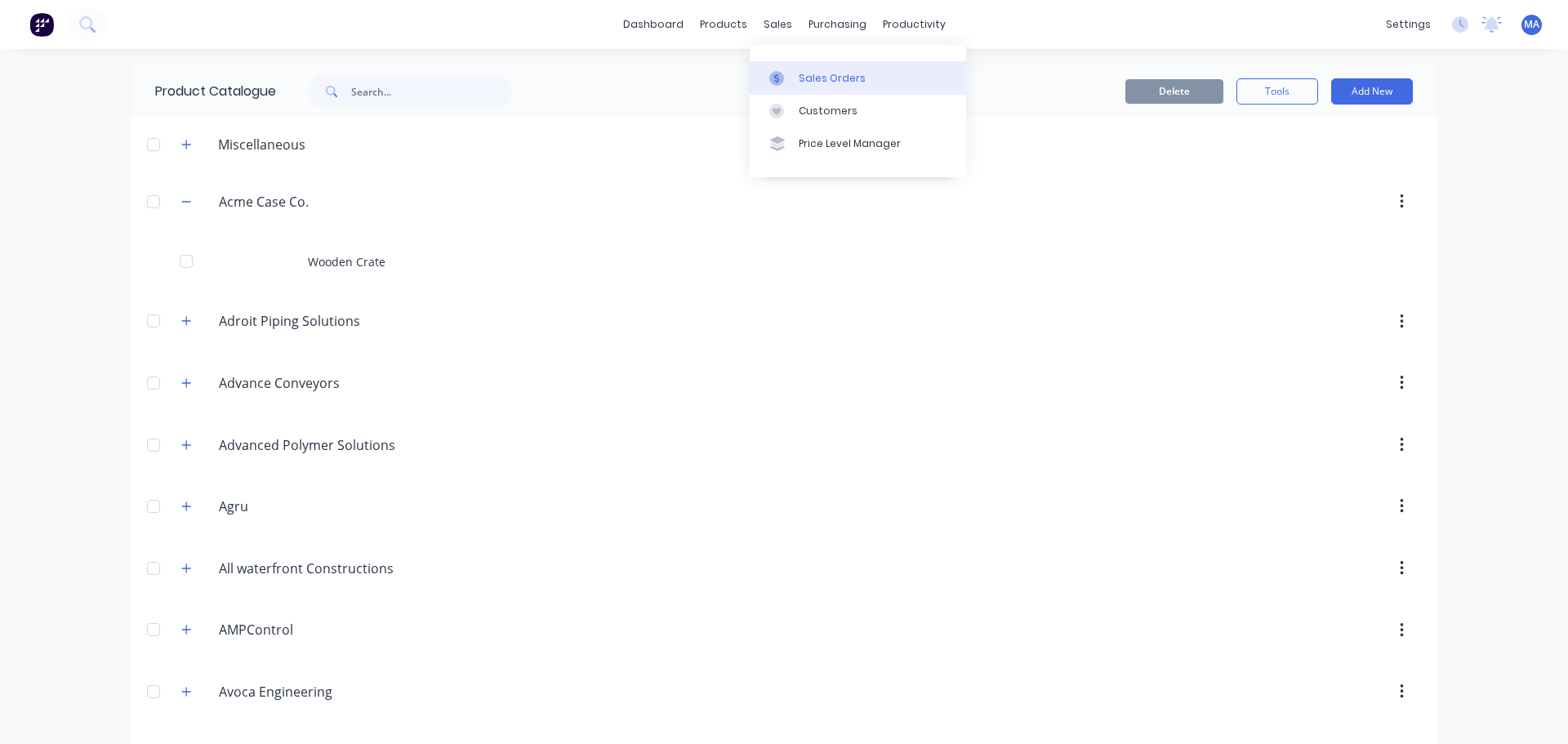
click at [798, 64] on link "Sales Orders" at bounding box center [858, 78] width 216 height 33
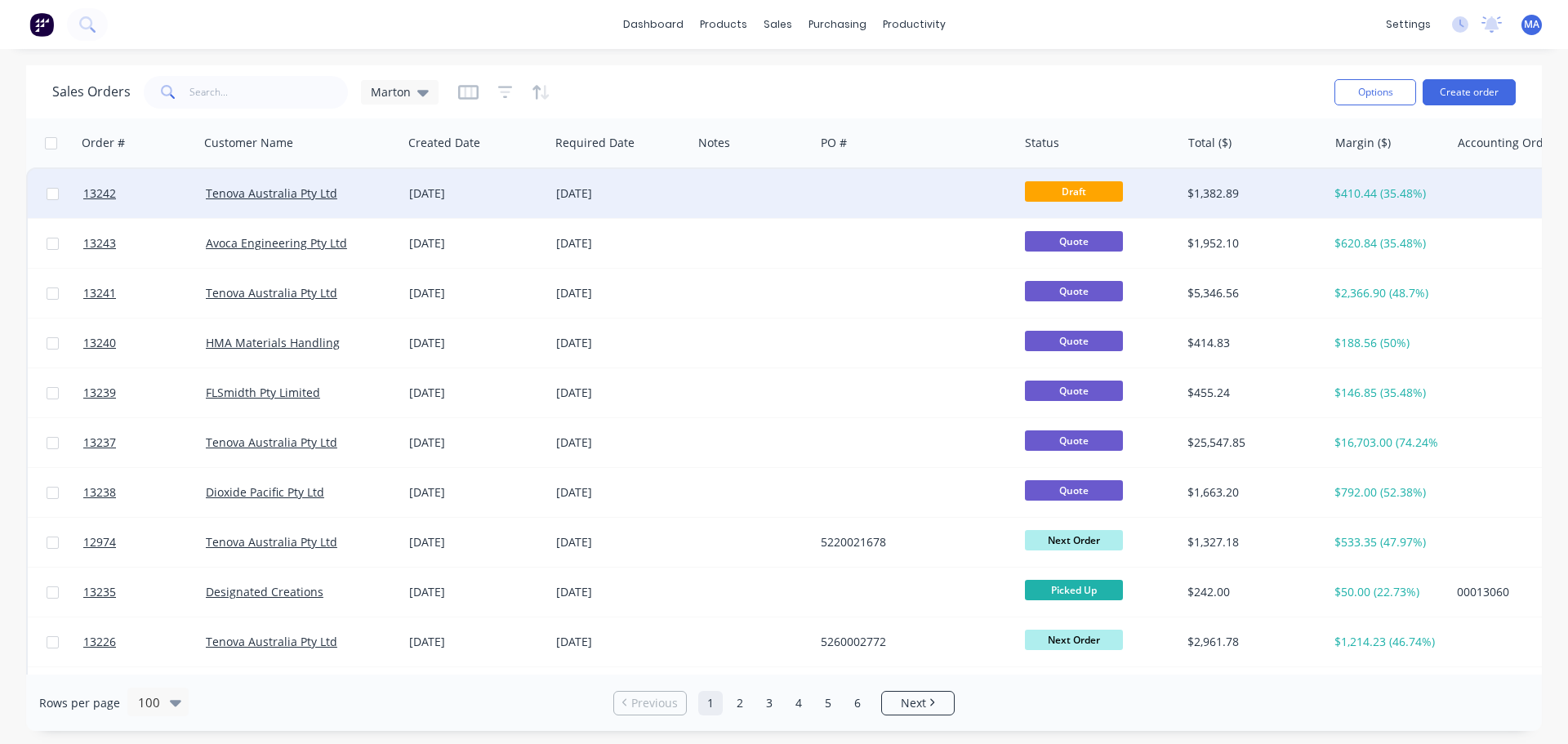
click at [515, 191] on div "[DATE]" at bounding box center [476, 193] width 134 height 16
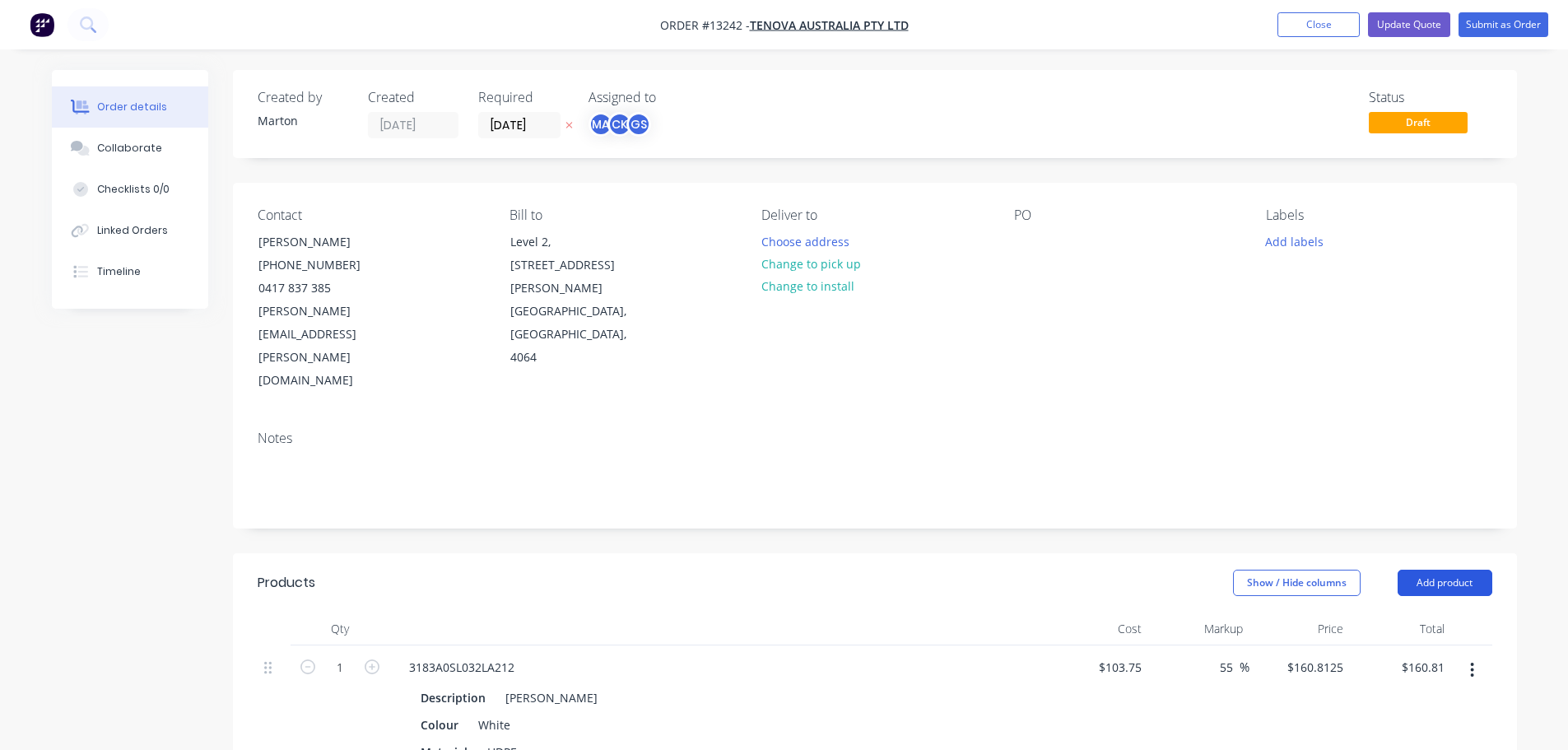
click at [1445, 570] on button "Add product" at bounding box center [1445, 582] width 94 height 26
click at [1394, 612] on div "Product catalogue" at bounding box center [1414, 624] width 127 height 24
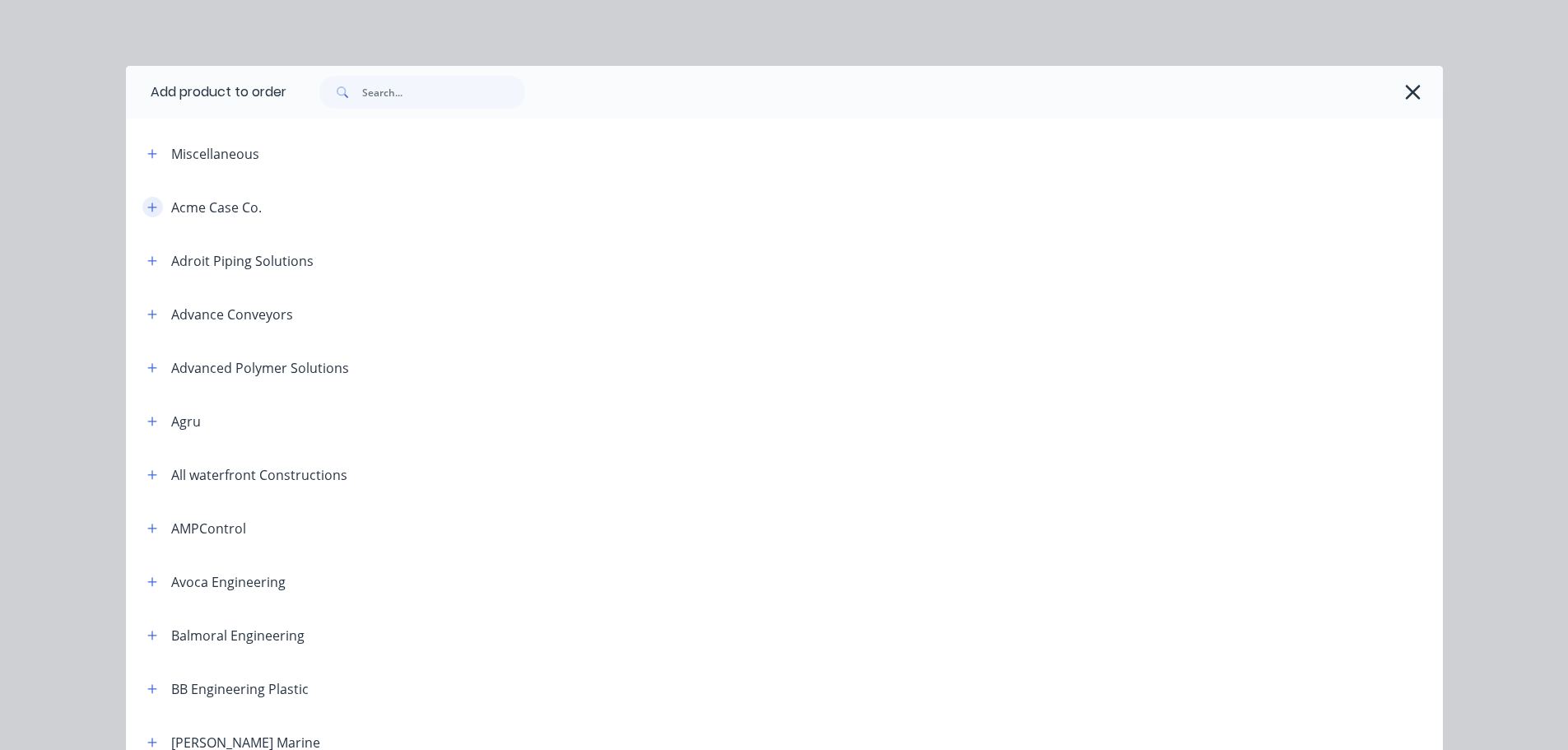
click at [147, 203] on icon "button" at bounding box center [152, 208] width 10 height 12
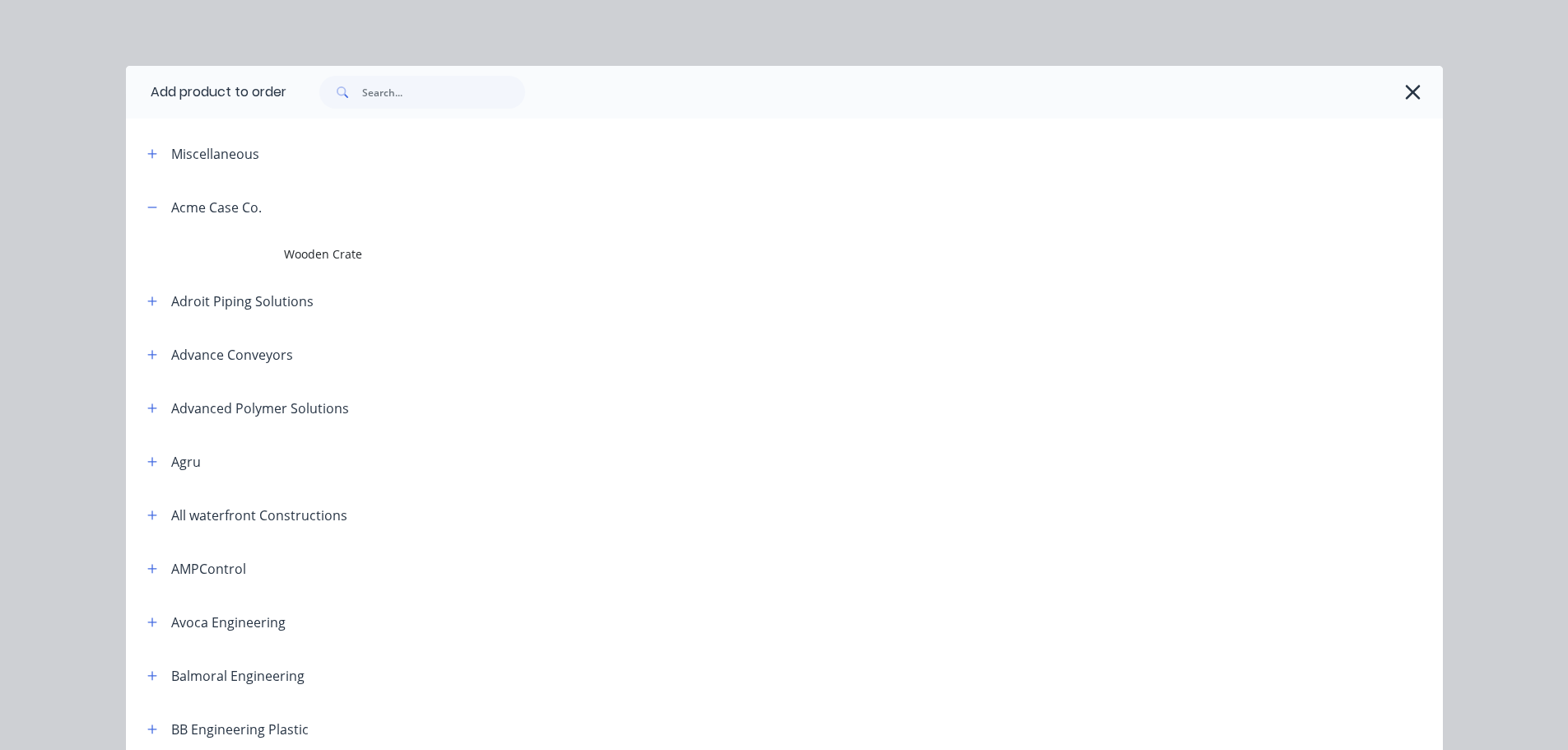
drag, startPoint x: 266, startPoint y: 245, endPoint x: 275, endPoint y: 249, distance: 9.8
click at [266, 245] on td at bounding box center [205, 255] width 158 height 41
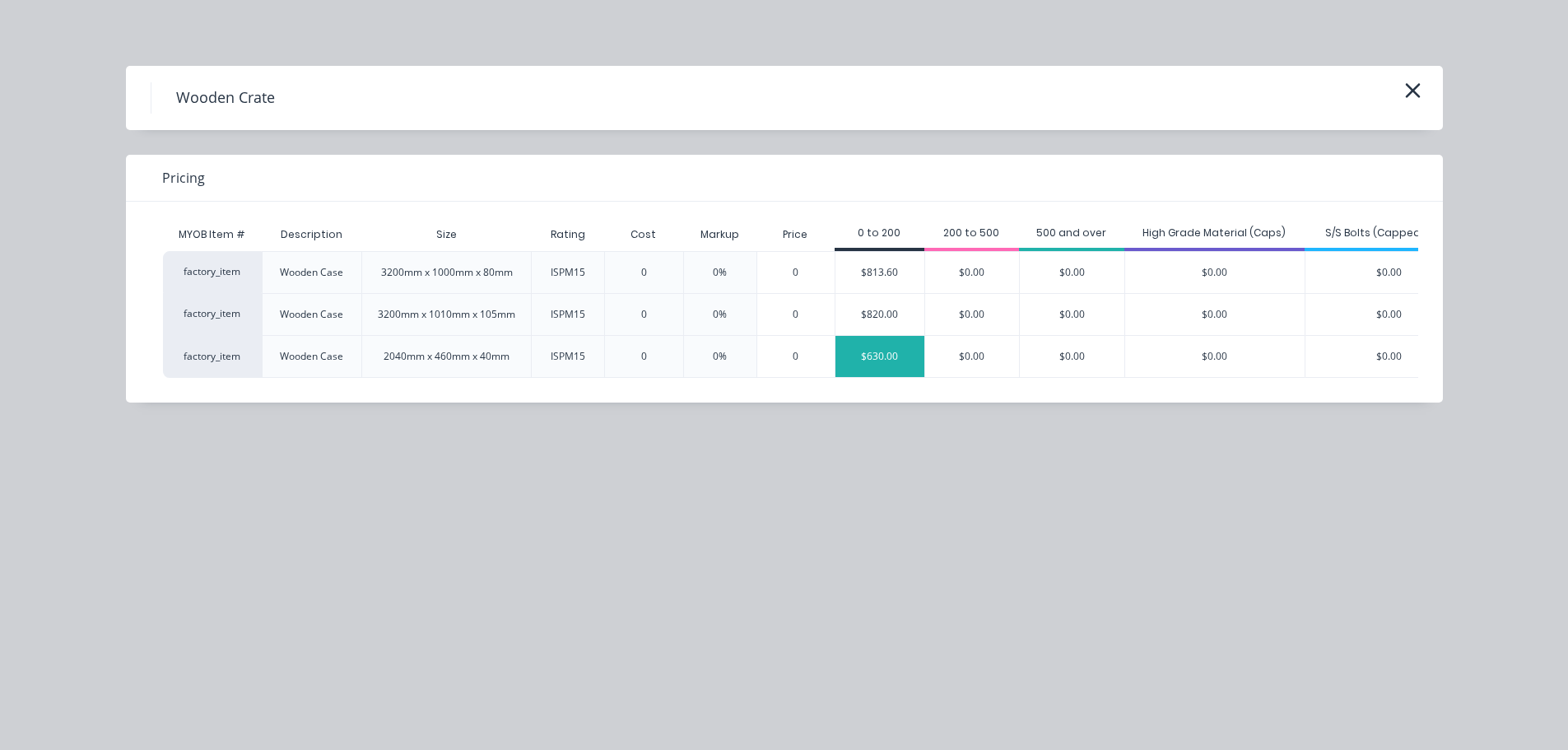
click at [890, 362] on div "$630.00" at bounding box center [879, 356] width 89 height 41
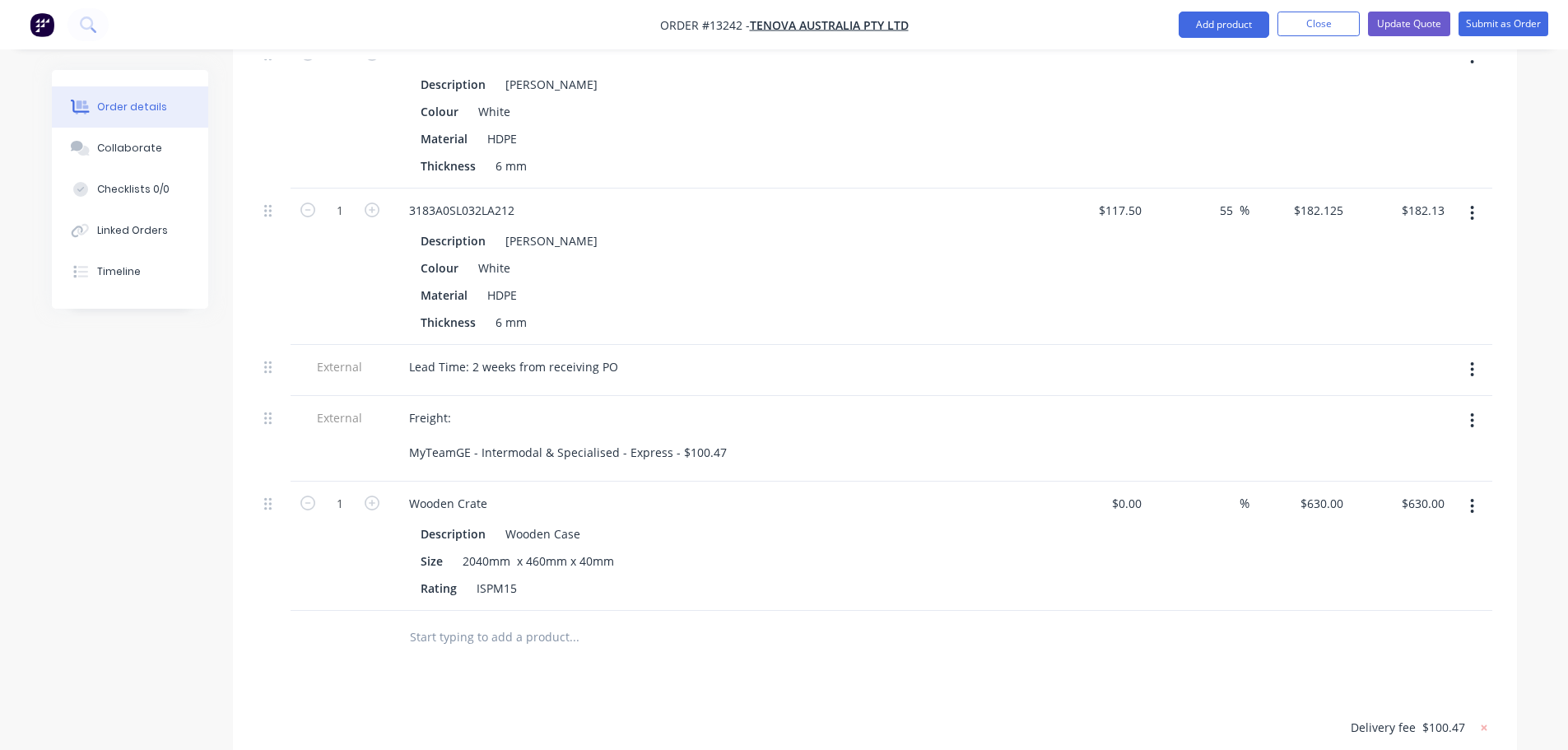
scroll to position [1234, 0]
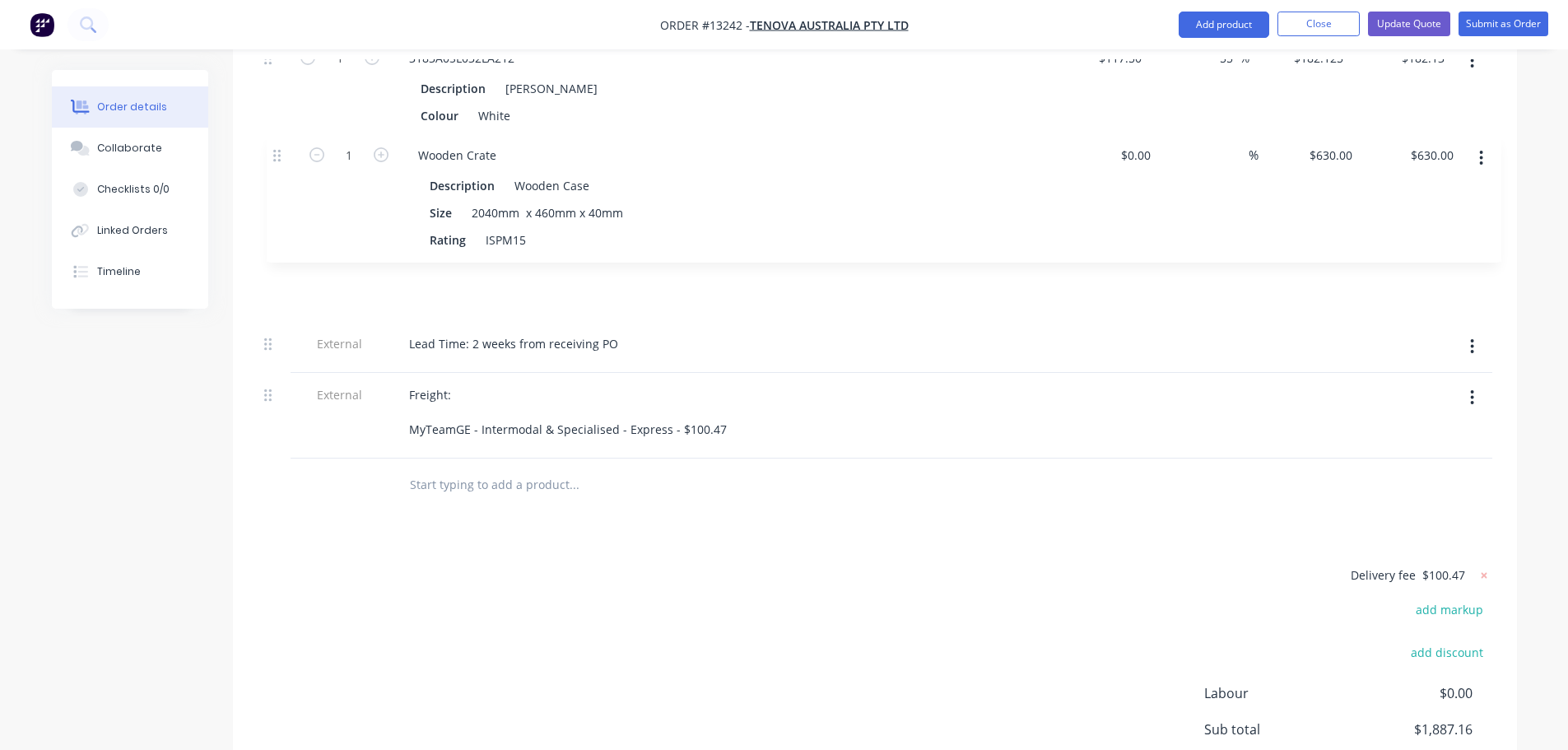
drag, startPoint x: 263, startPoint y: 284, endPoint x: 277, endPoint y: 153, distance: 131.7
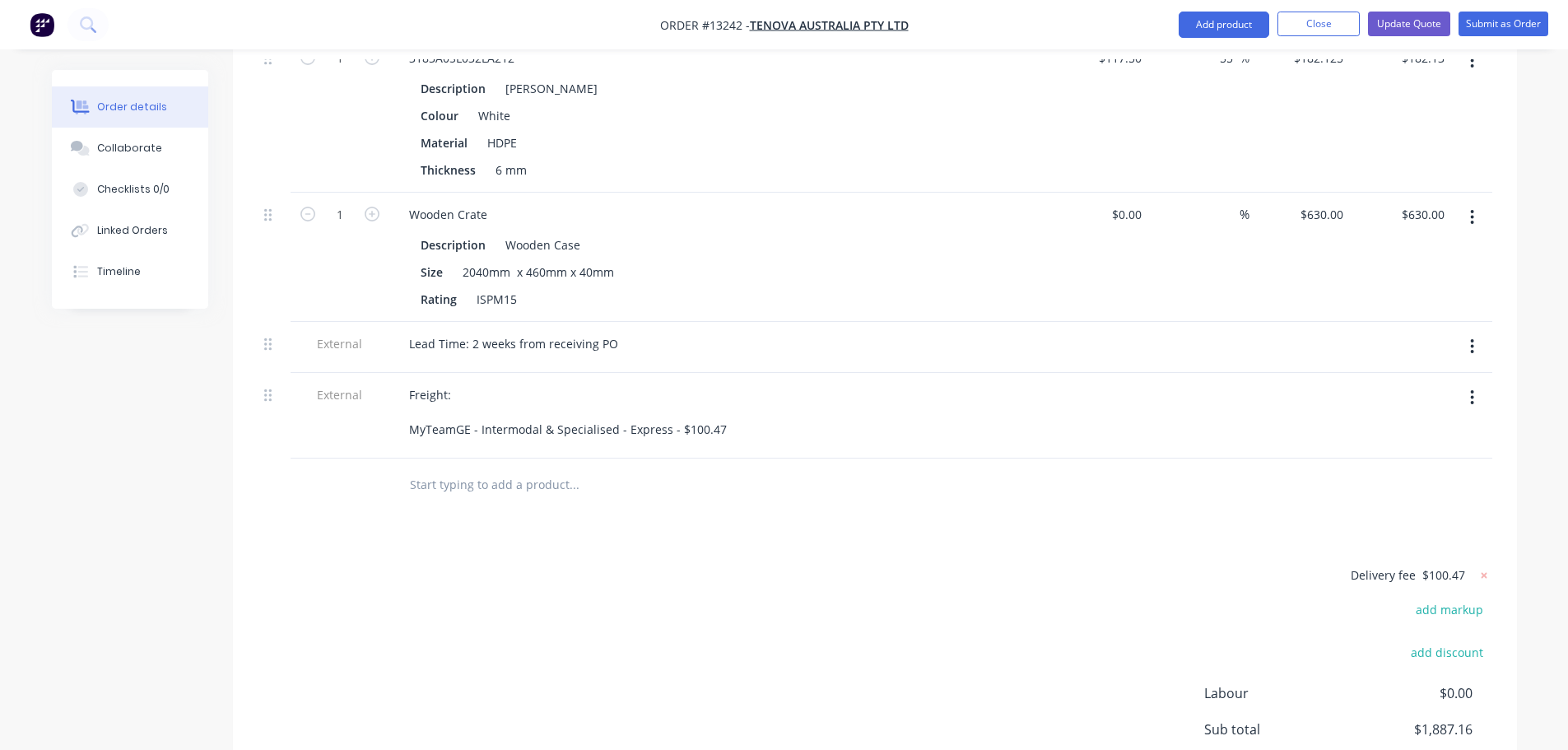
click at [762, 449] on div "Products Show / Hide columns Add product Qty Cost Markup Price Total 1 3183A0SL…" at bounding box center [875, 108] width 1284 height 1580
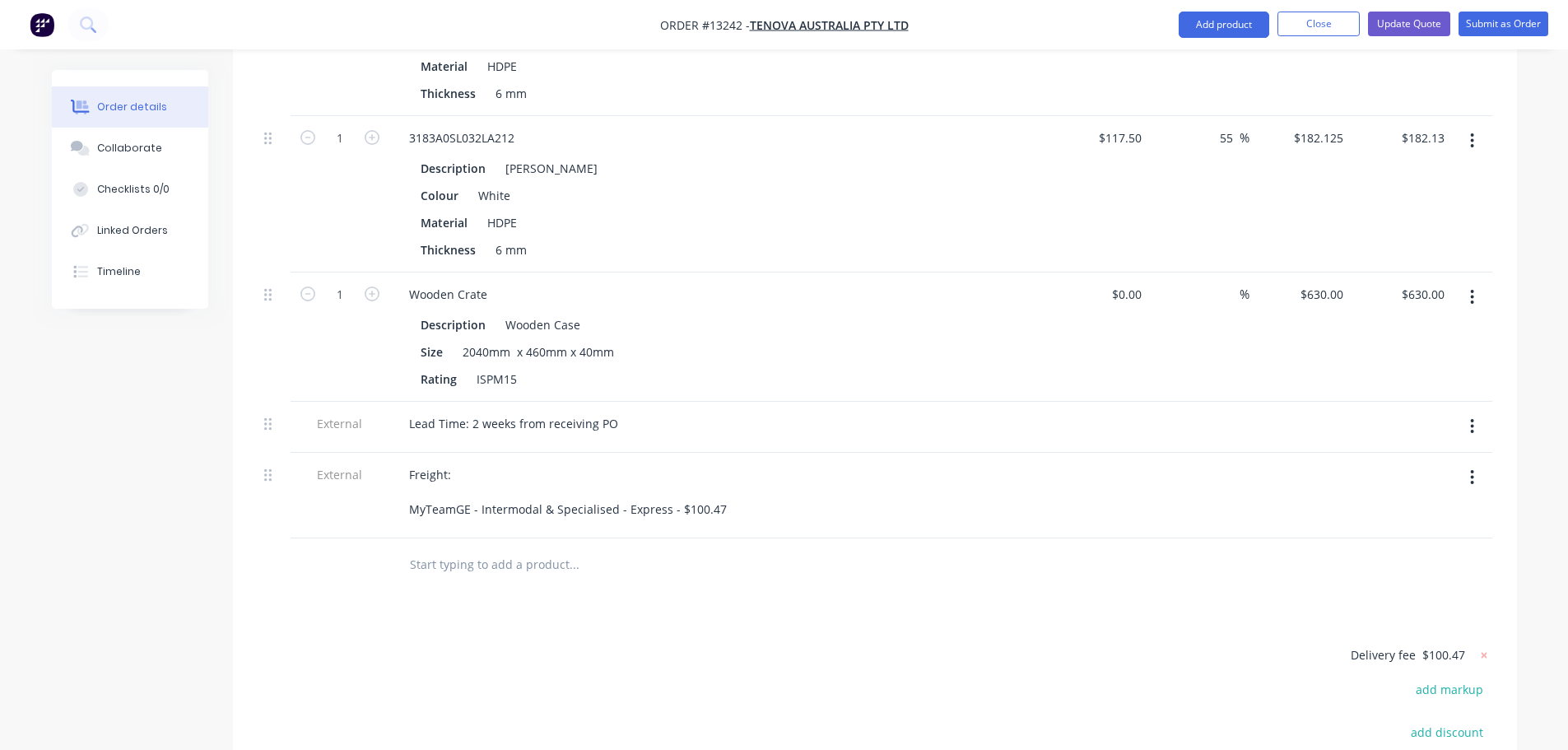
scroll to position [1153, 0]
click at [1421, 29] on button "Update Quote" at bounding box center [1409, 24] width 83 height 25
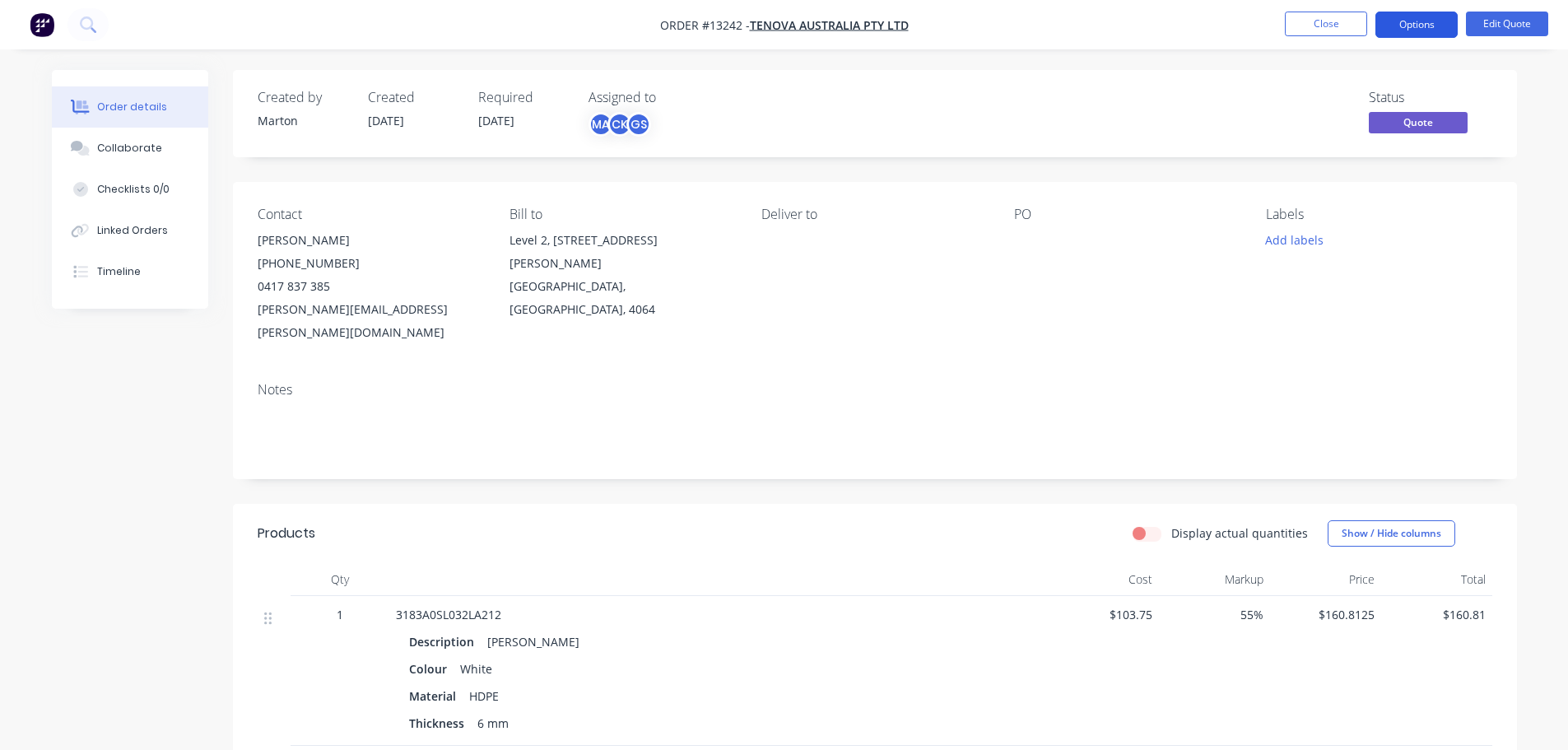
click at [1421, 20] on button "Options" at bounding box center [1416, 25] width 83 height 26
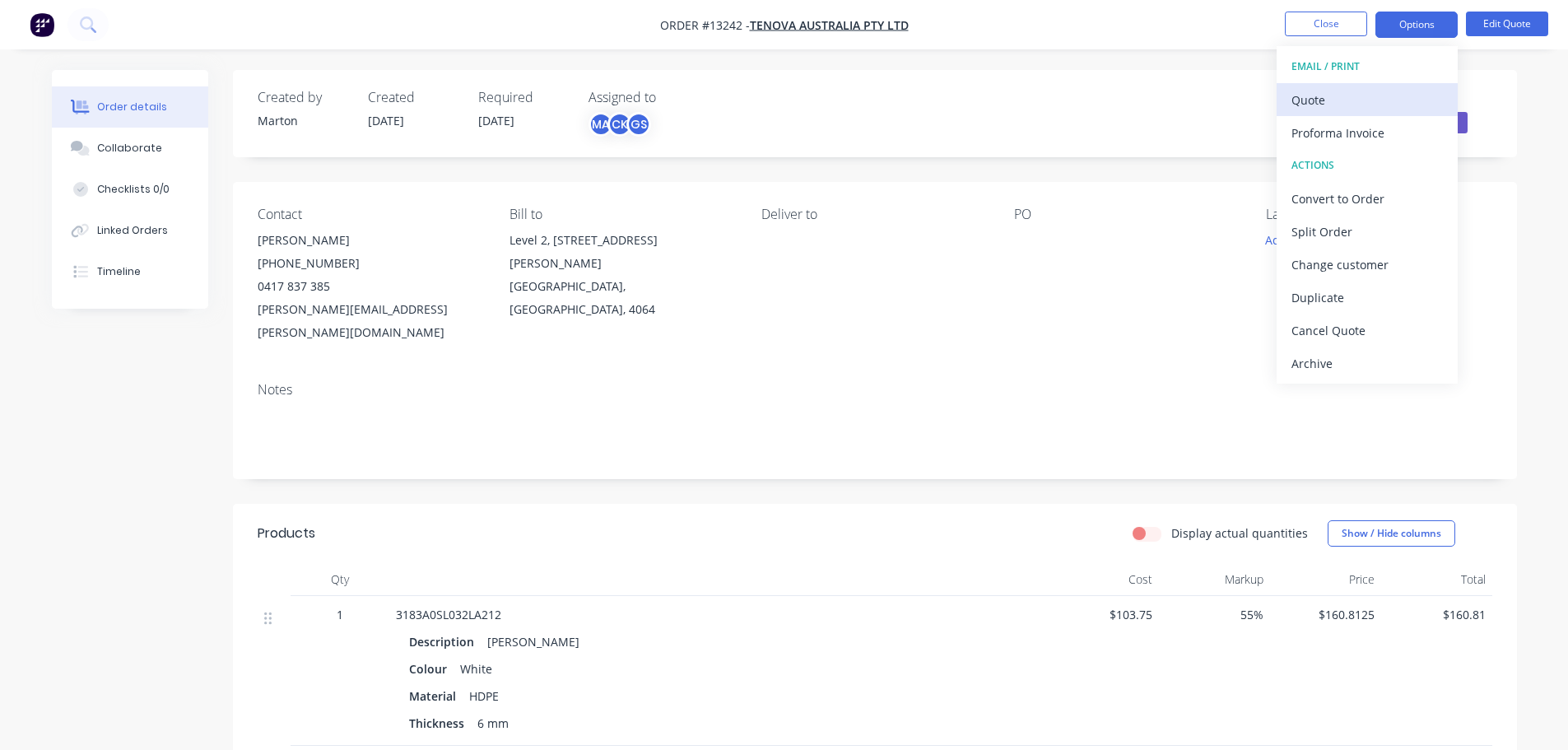
click at [1368, 83] on button "Quote" at bounding box center [1367, 100] width 181 height 33
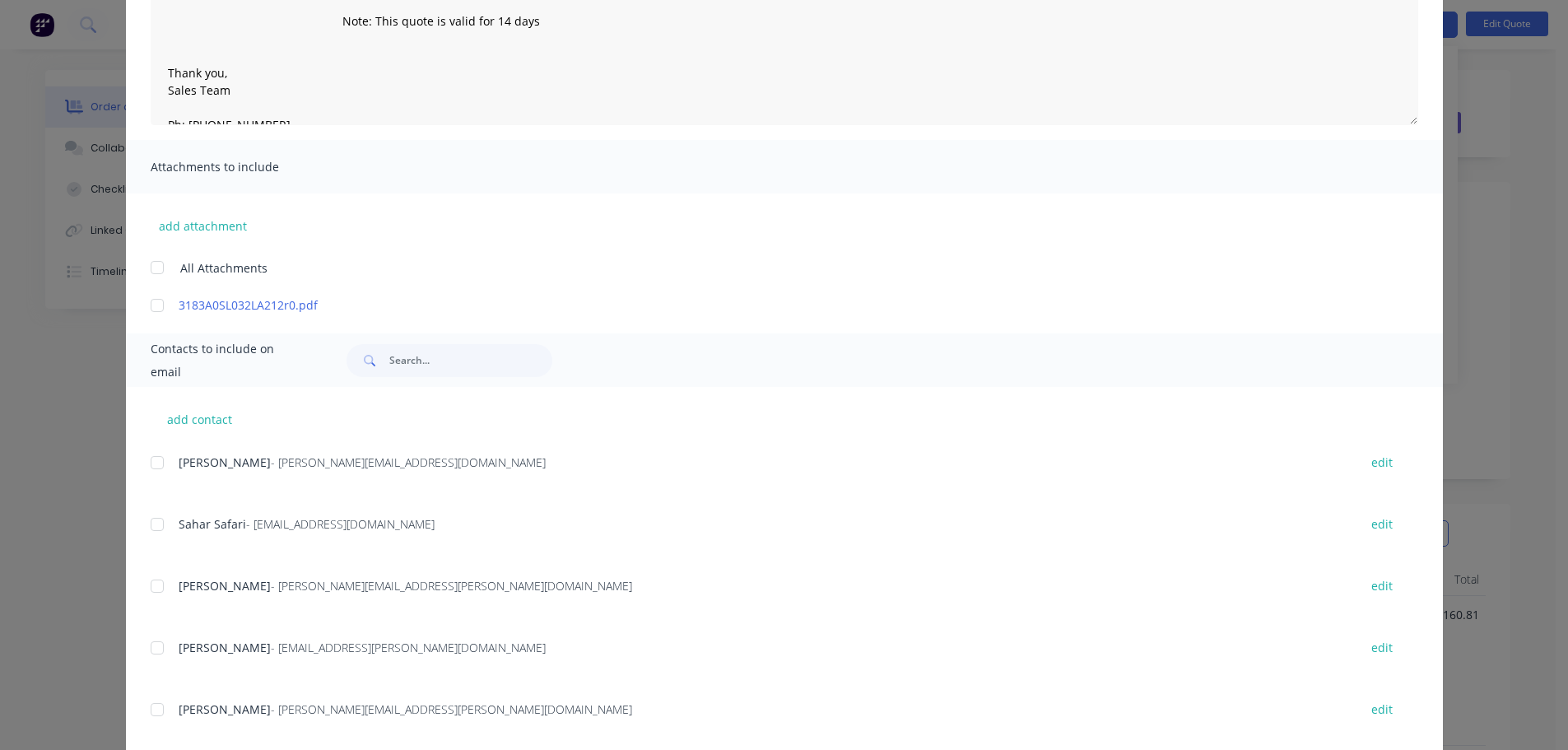
scroll to position [247, 0]
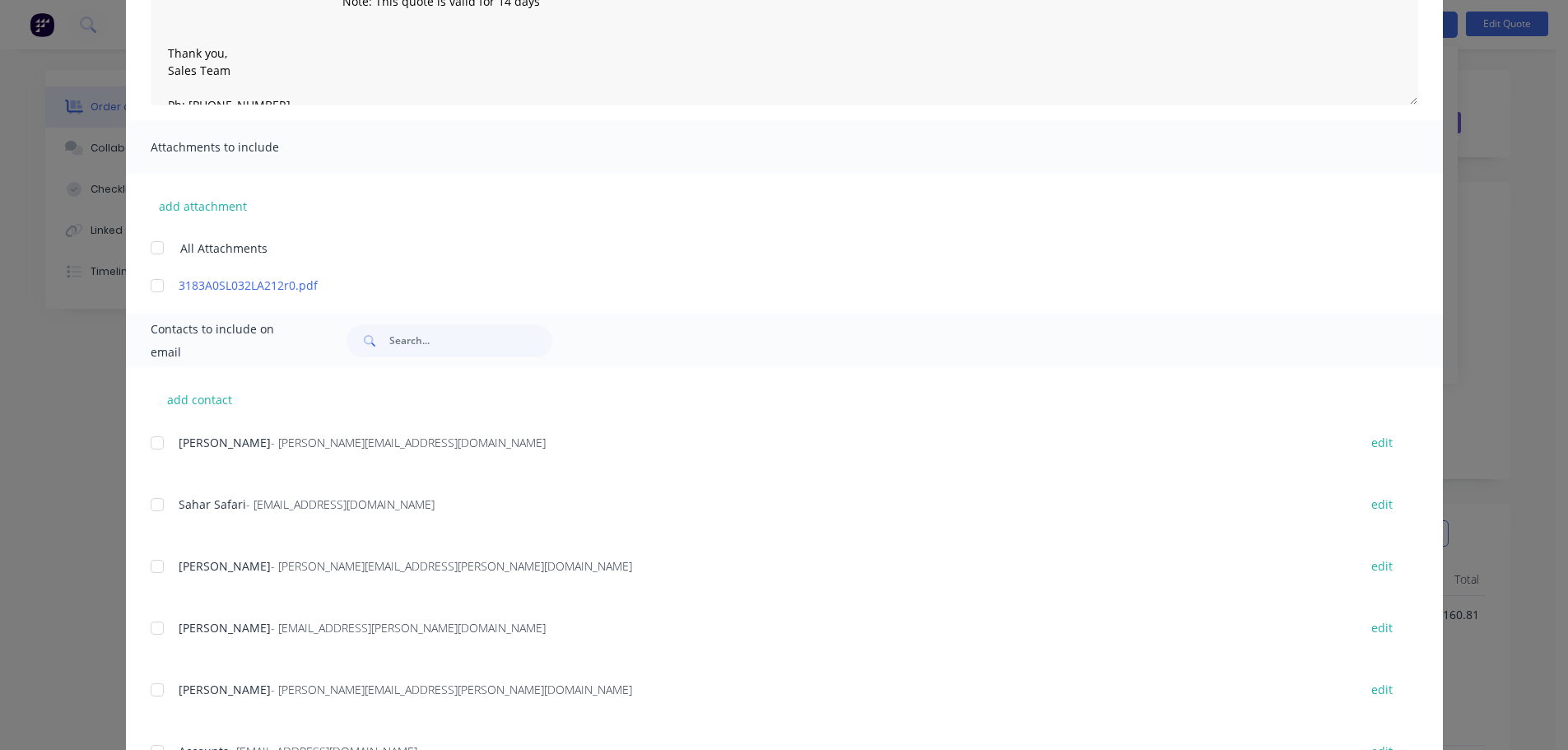
click at [157, 563] on div at bounding box center [157, 566] width 33 height 33
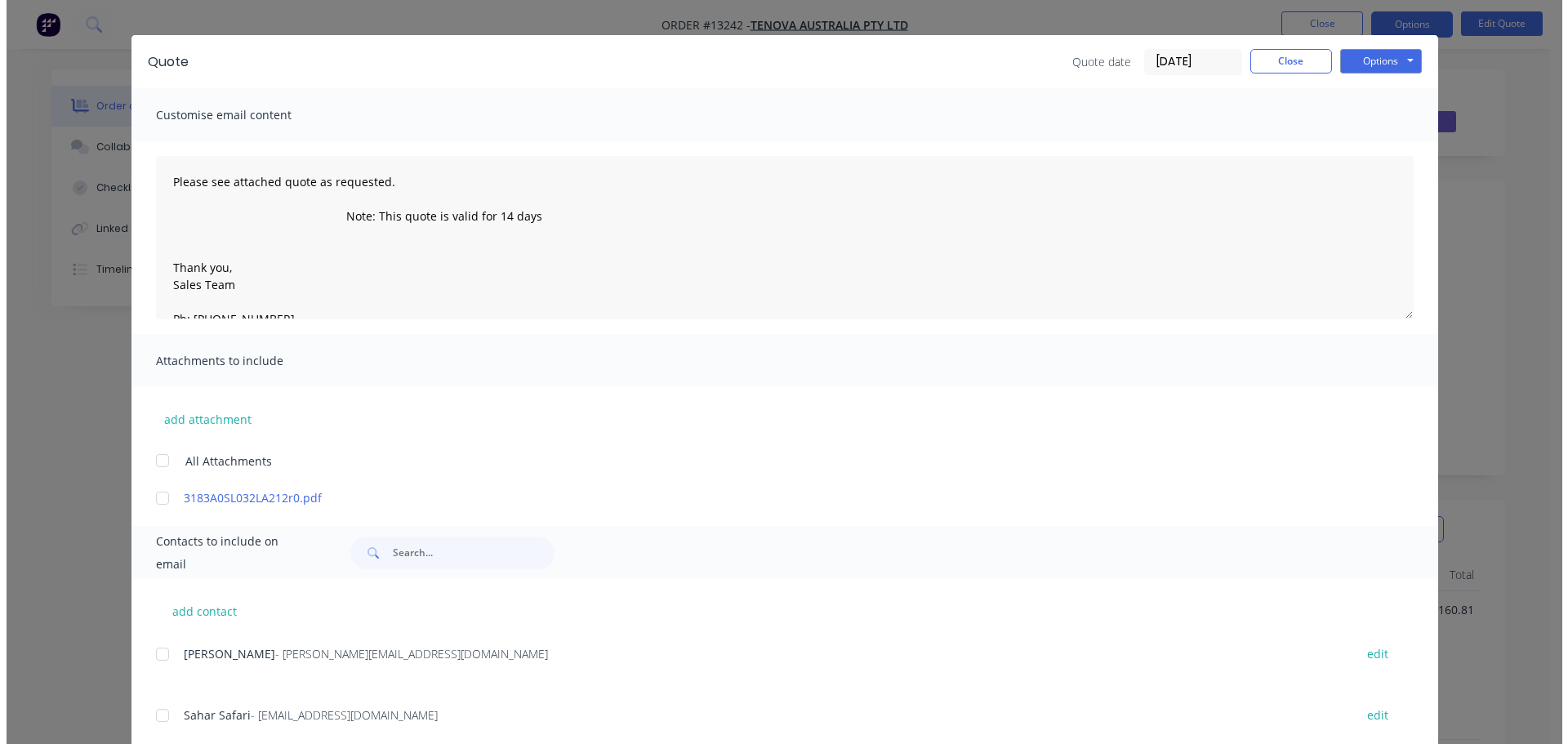
scroll to position [0, 0]
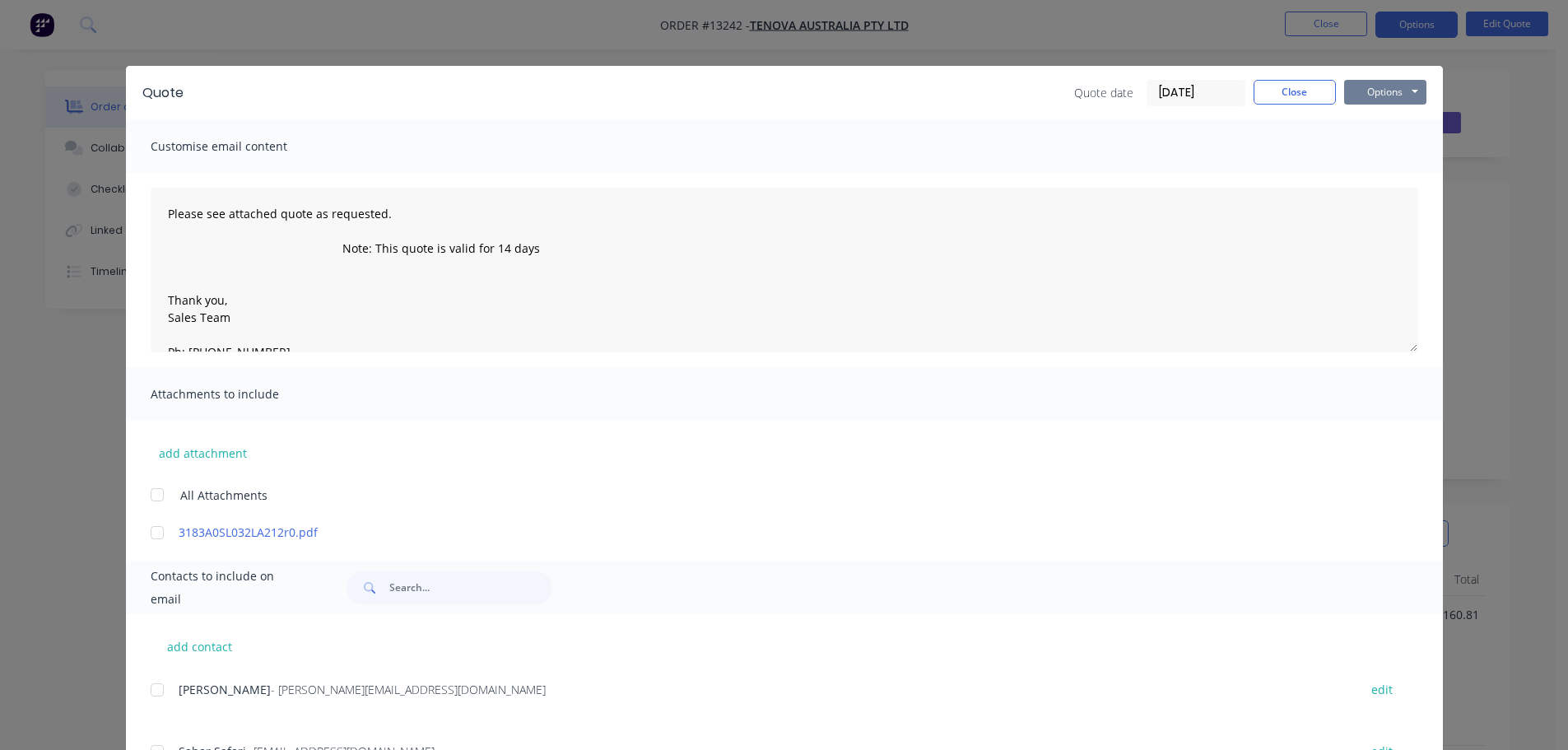
click at [1396, 84] on button "Options" at bounding box center [1385, 92] width 83 height 25
click at [1359, 172] on button "Email" at bounding box center [1397, 175] width 106 height 27
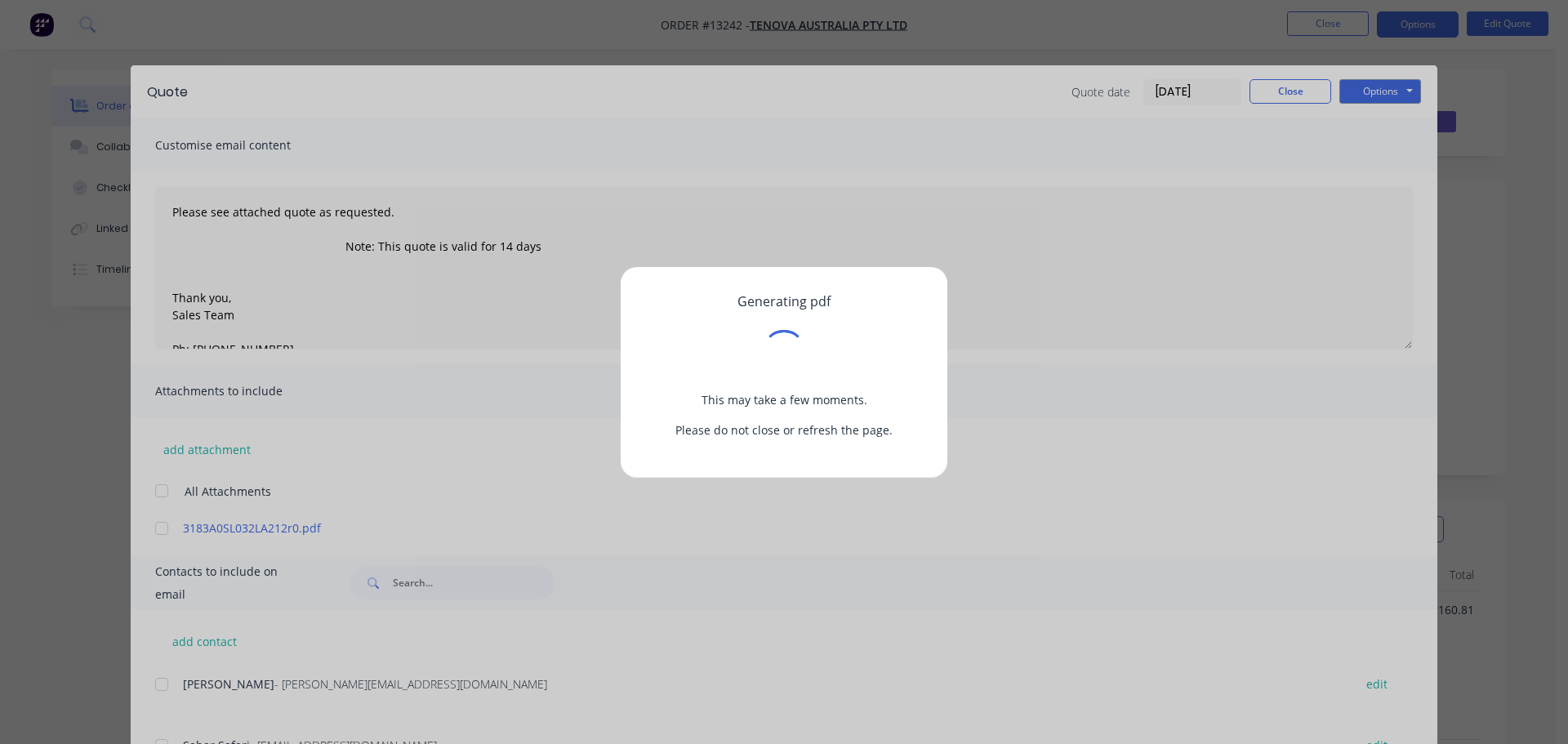
type textarea "Please see attached quote as requested. Note: This quote is valid for 14 days T…"
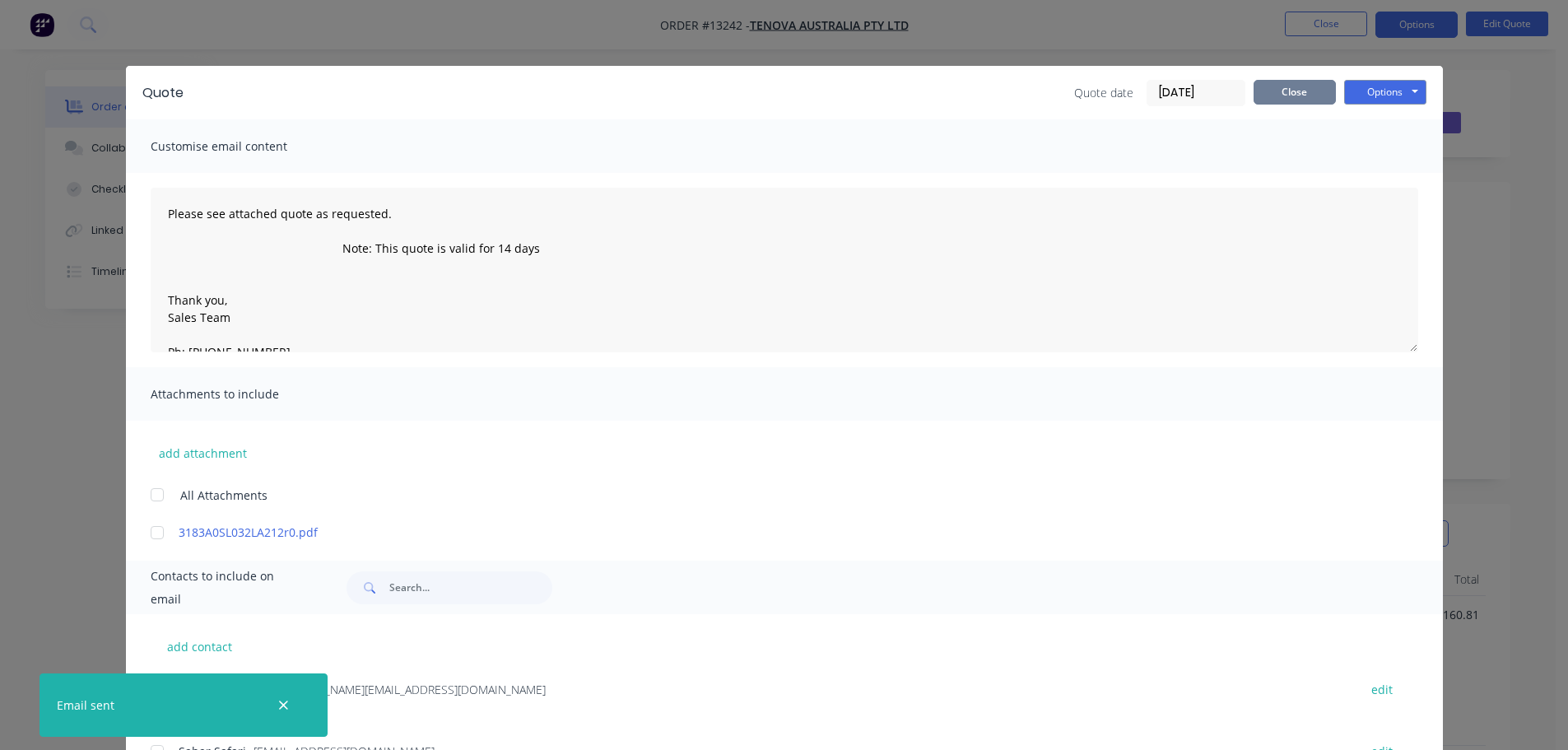
click at [1302, 96] on button "Close" at bounding box center [1295, 92] width 83 height 25
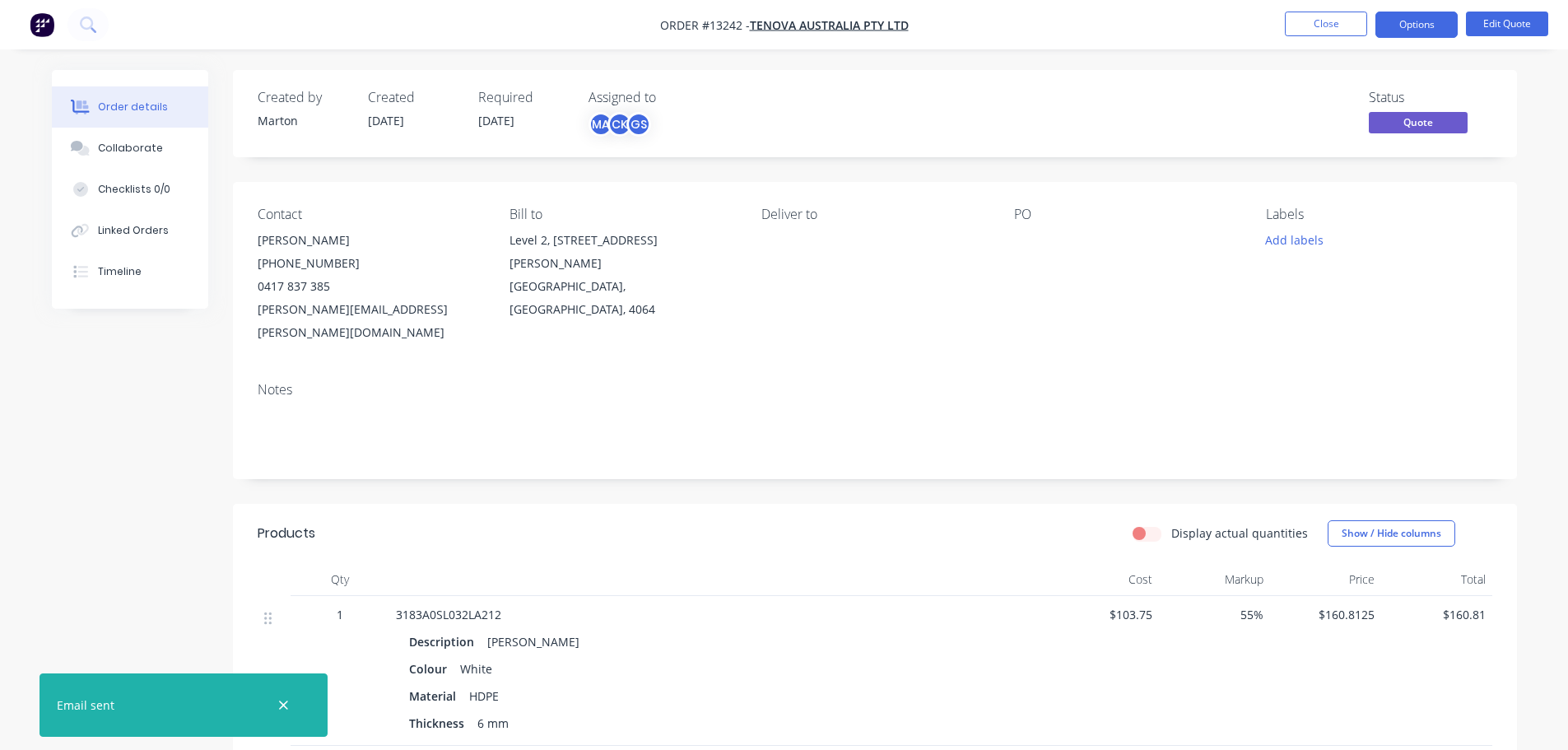
click at [1322, 37] on li "Close" at bounding box center [1325, 25] width 83 height 26
click at [1322, 31] on button "Close" at bounding box center [1325, 24] width 83 height 25
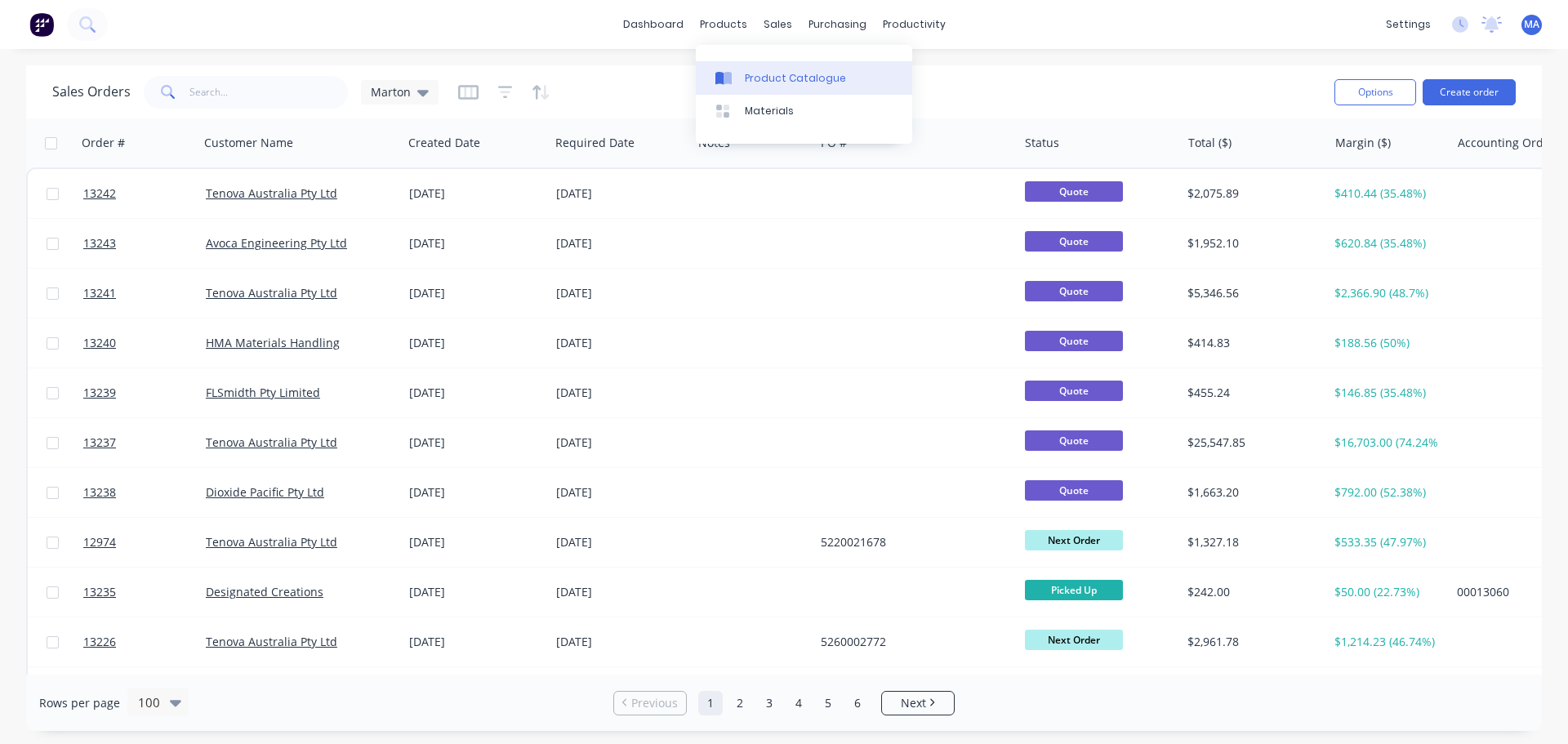
click at [753, 71] on div "Product Catalogue" at bounding box center [796, 78] width 101 height 14
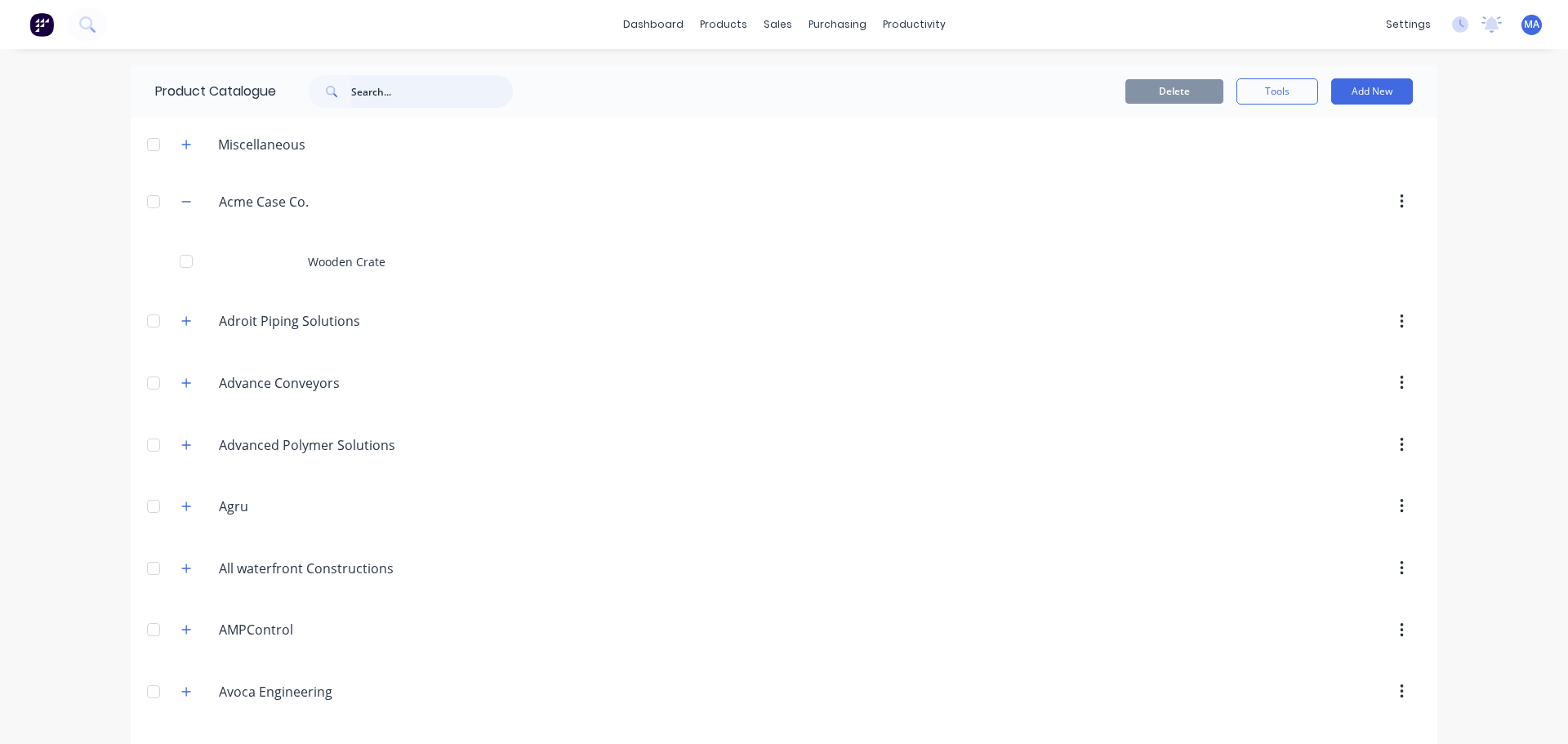
click at [385, 87] on input "text" at bounding box center [432, 91] width 161 height 33
type input "1-00-07"
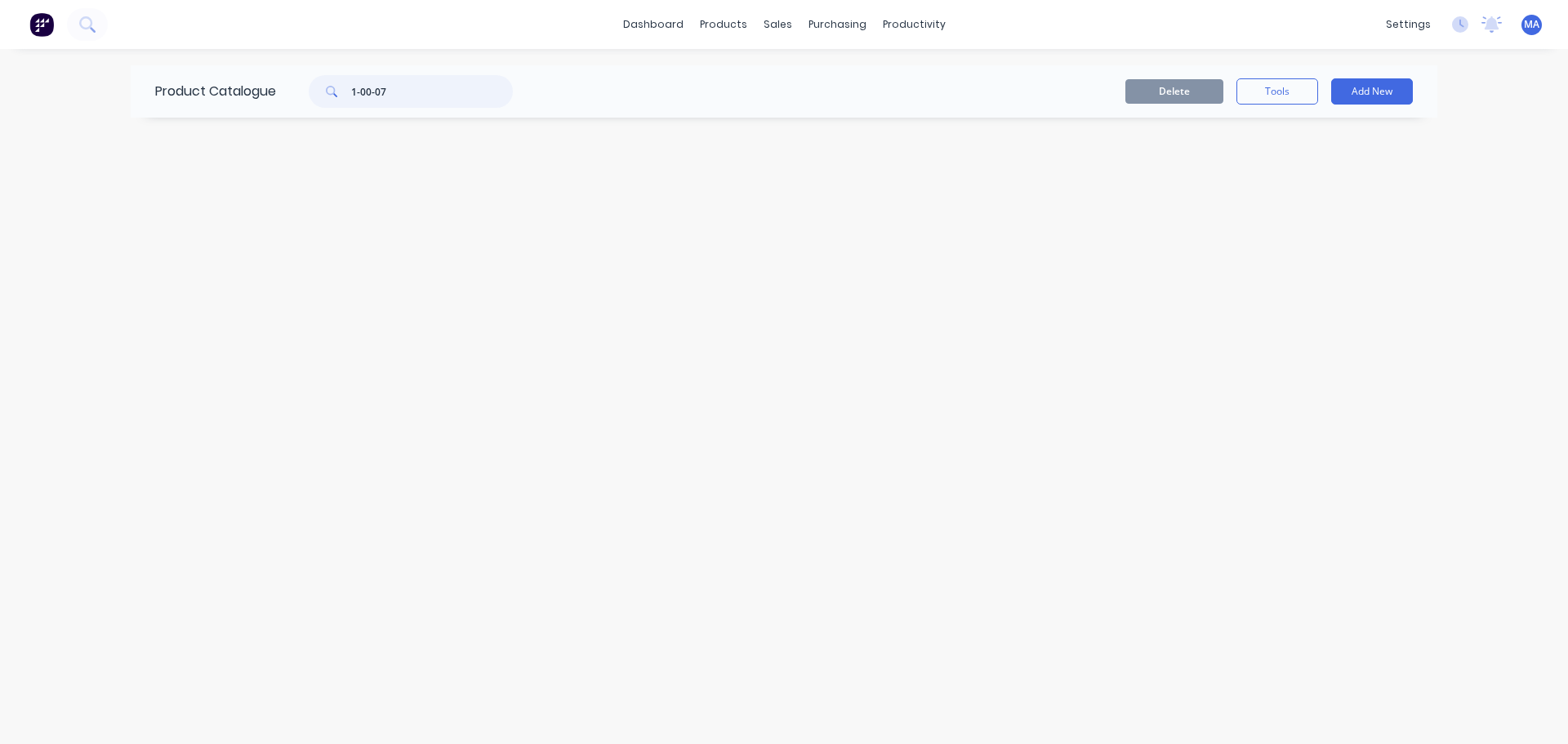
click at [448, 90] on input "1-00-07" at bounding box center [432, 91] width 161 height 33
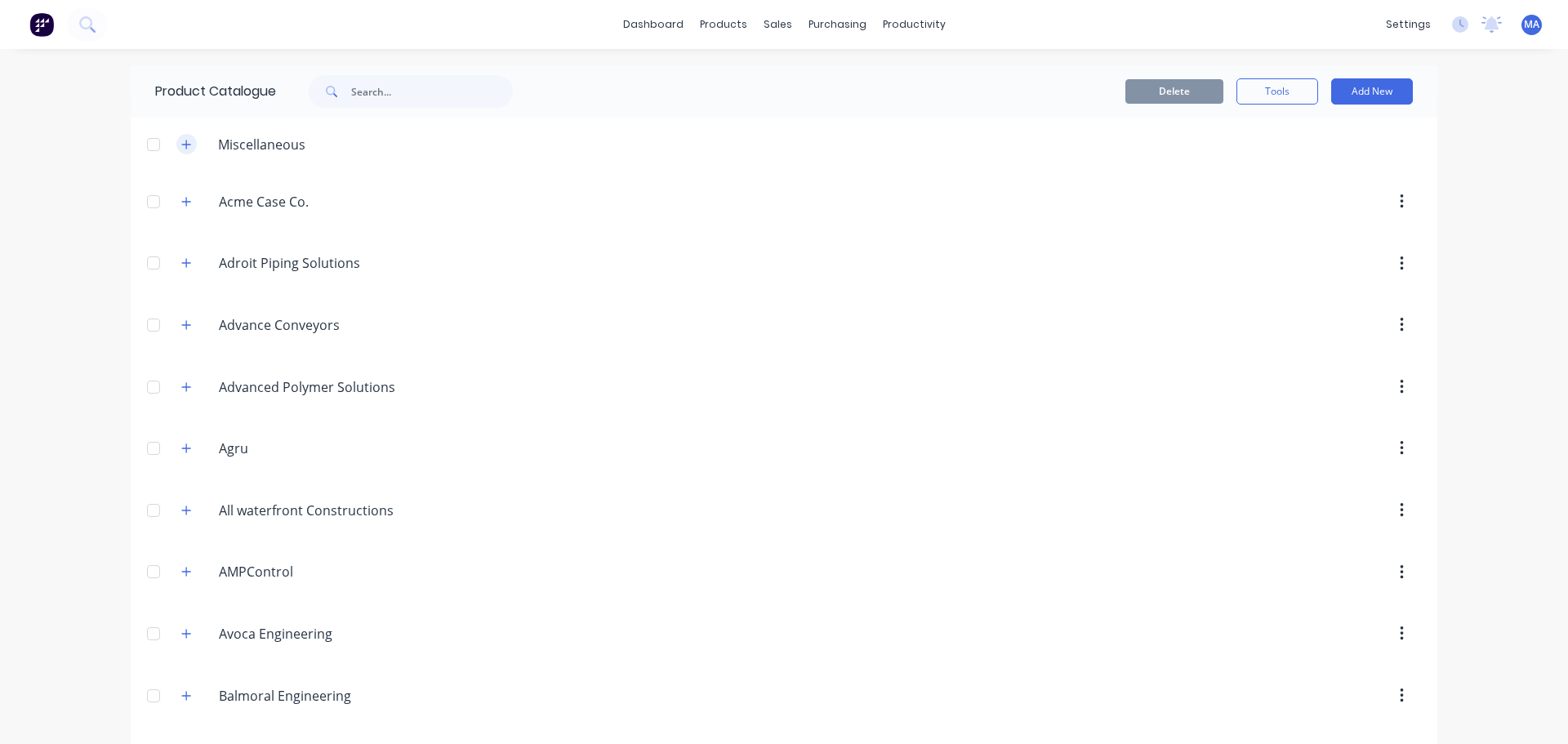
click at [183, 144] on icon "button" at bounding box center [187, 144] width 9 height 9
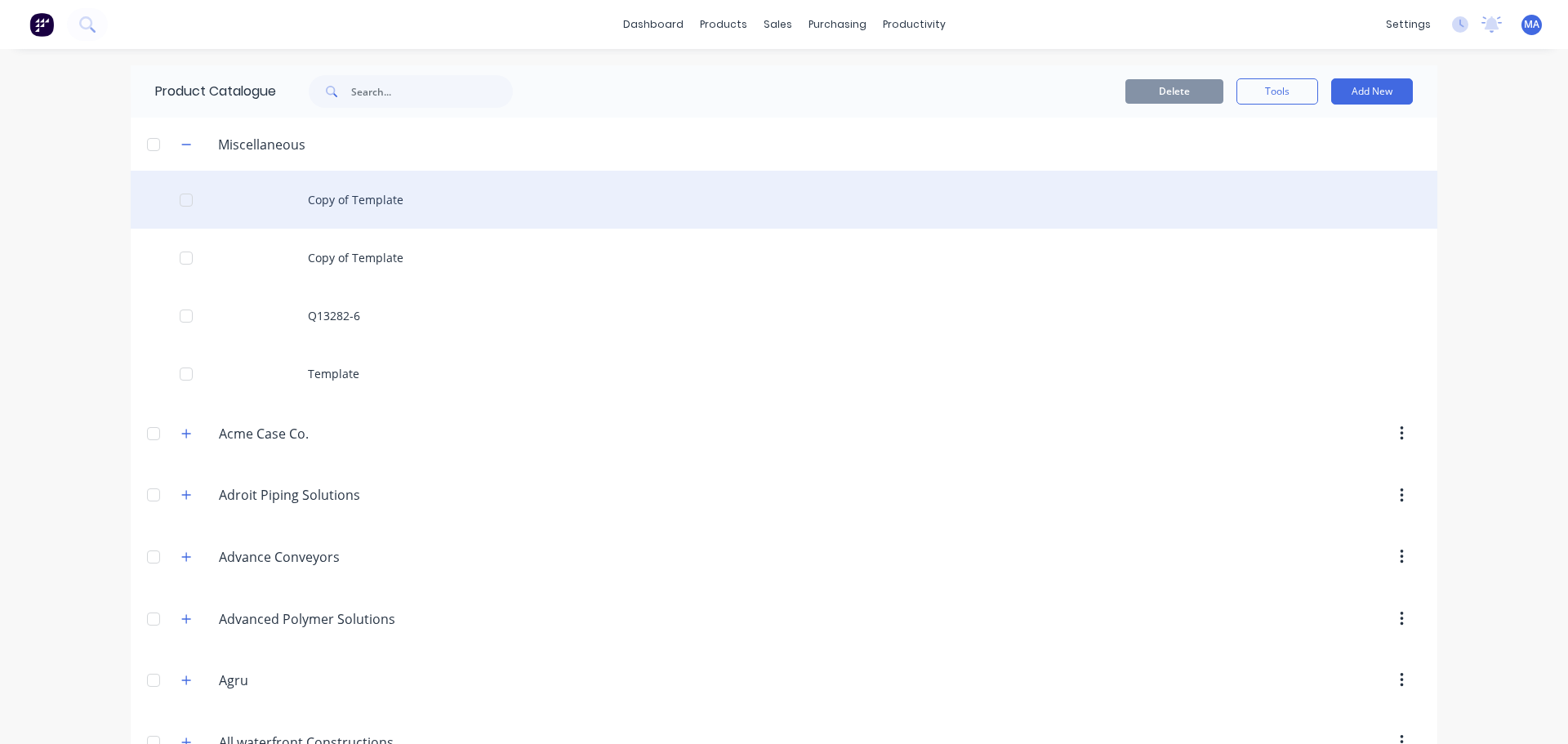
click at [315, 200] on div "Copy of Template" at bounding box center [784, 199] width 1307 height 58
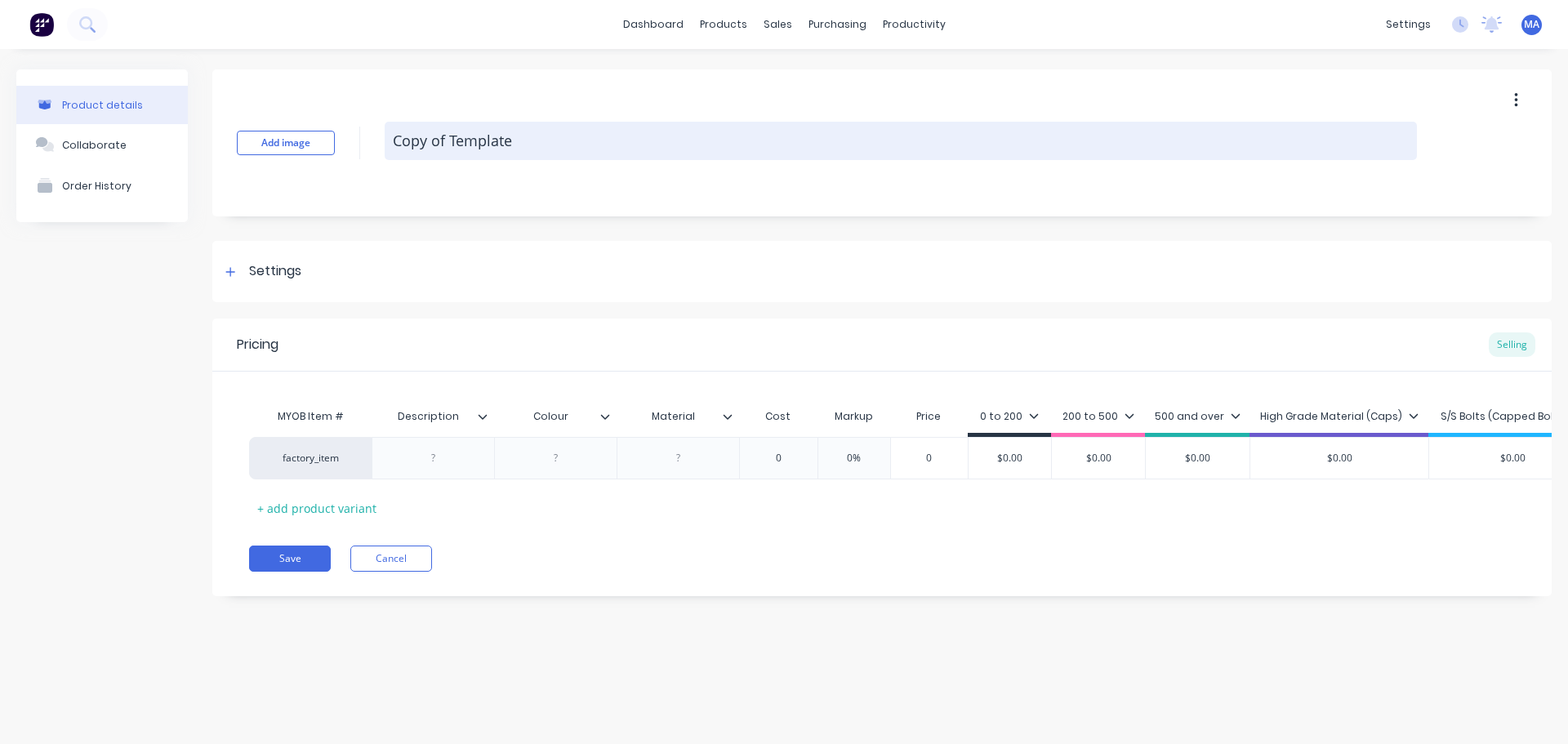
type textarea "x"
click at [525, 151] on textarea "Copy of Template" at bounding box center [901, 140] width 1032 height 38
click at [525, 151] on textarea "Copy of Template" at bounding box center [901, 140] width 1032 height 38
type textarea "1"
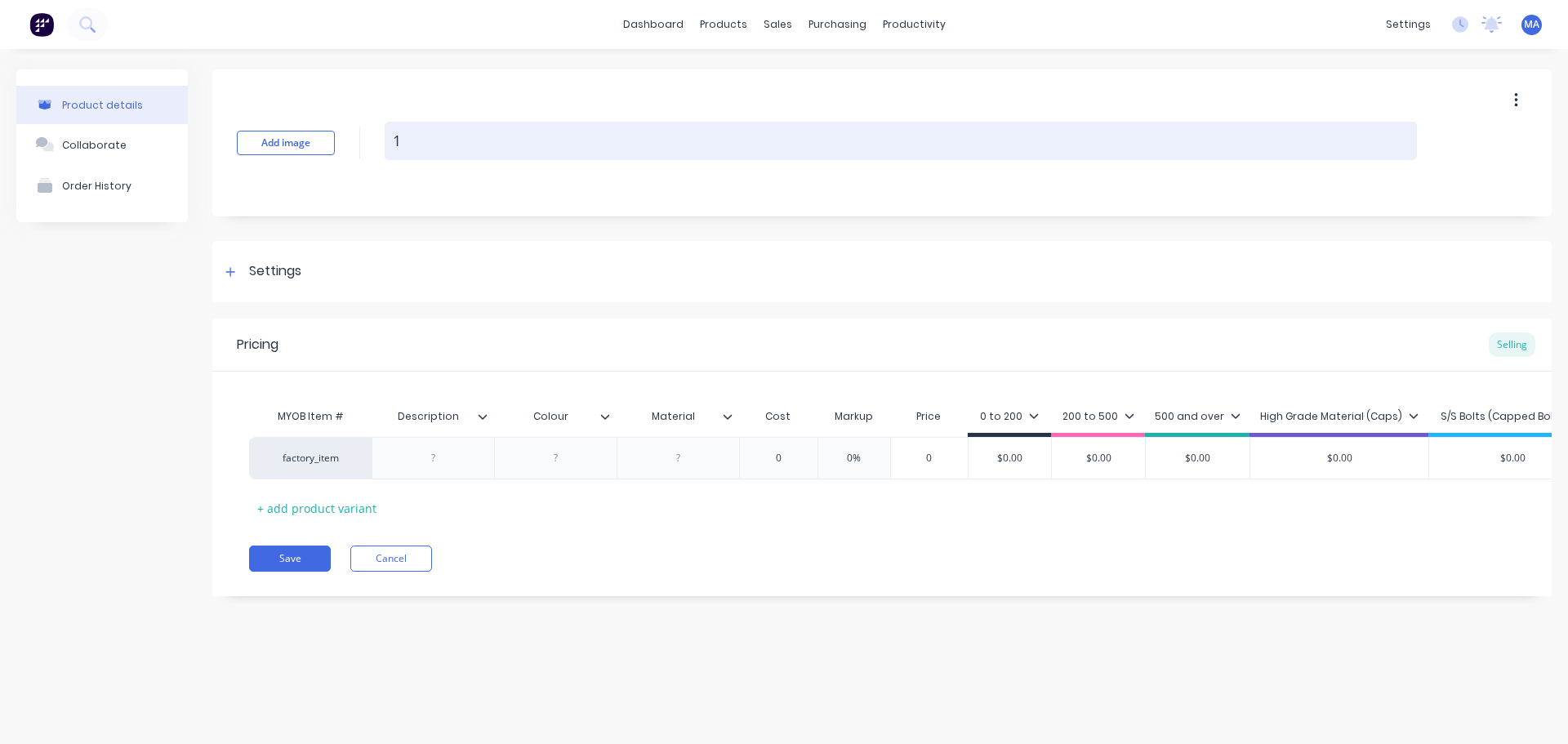
type textarea "x"
type textarea "1-"
type textarea "x"
type textarea "1-0"
type textarea "x"
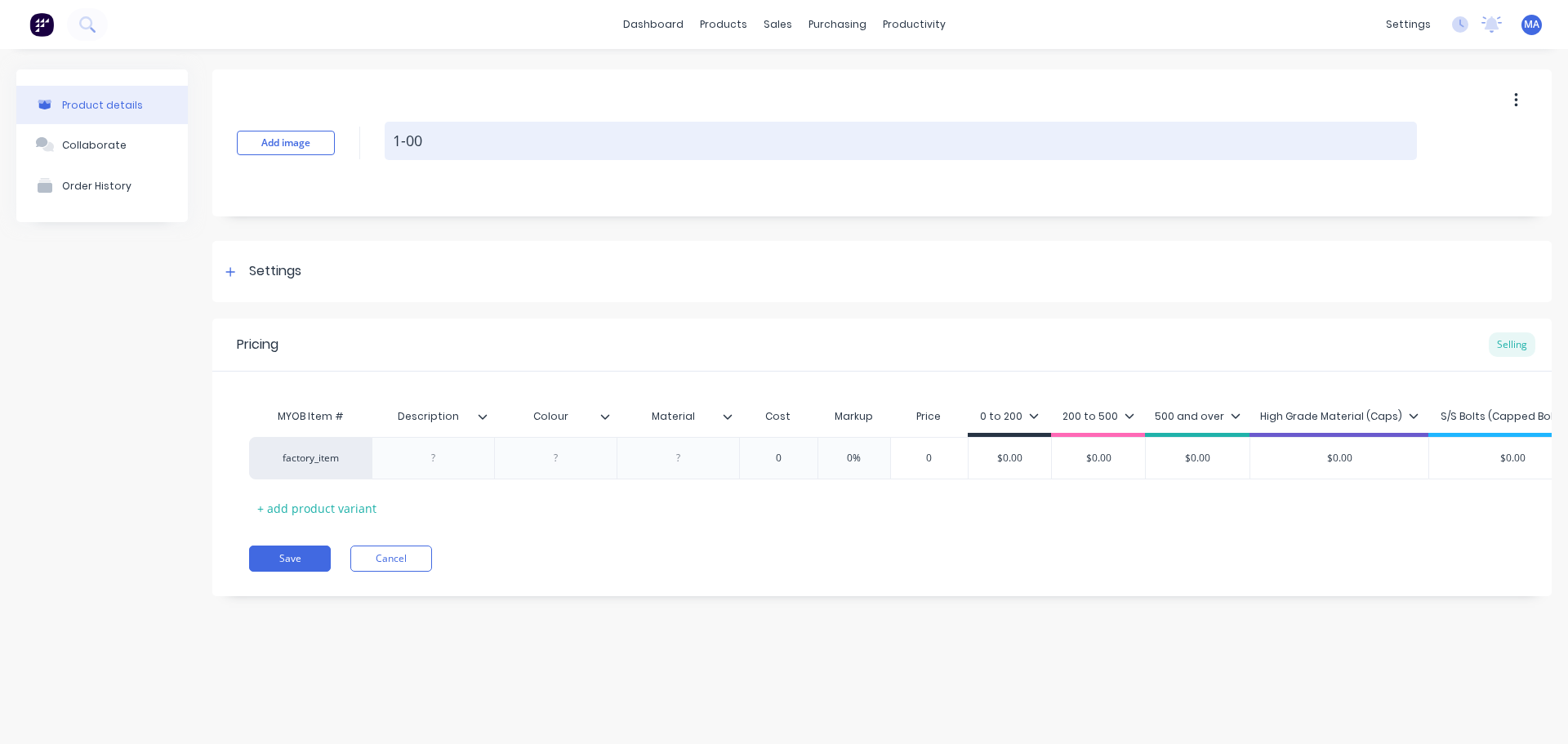
type textarea "1-00-"
type textarea "x"
type textarea "1-00-0"
type textarea "x"
type textarea "1-00-07"
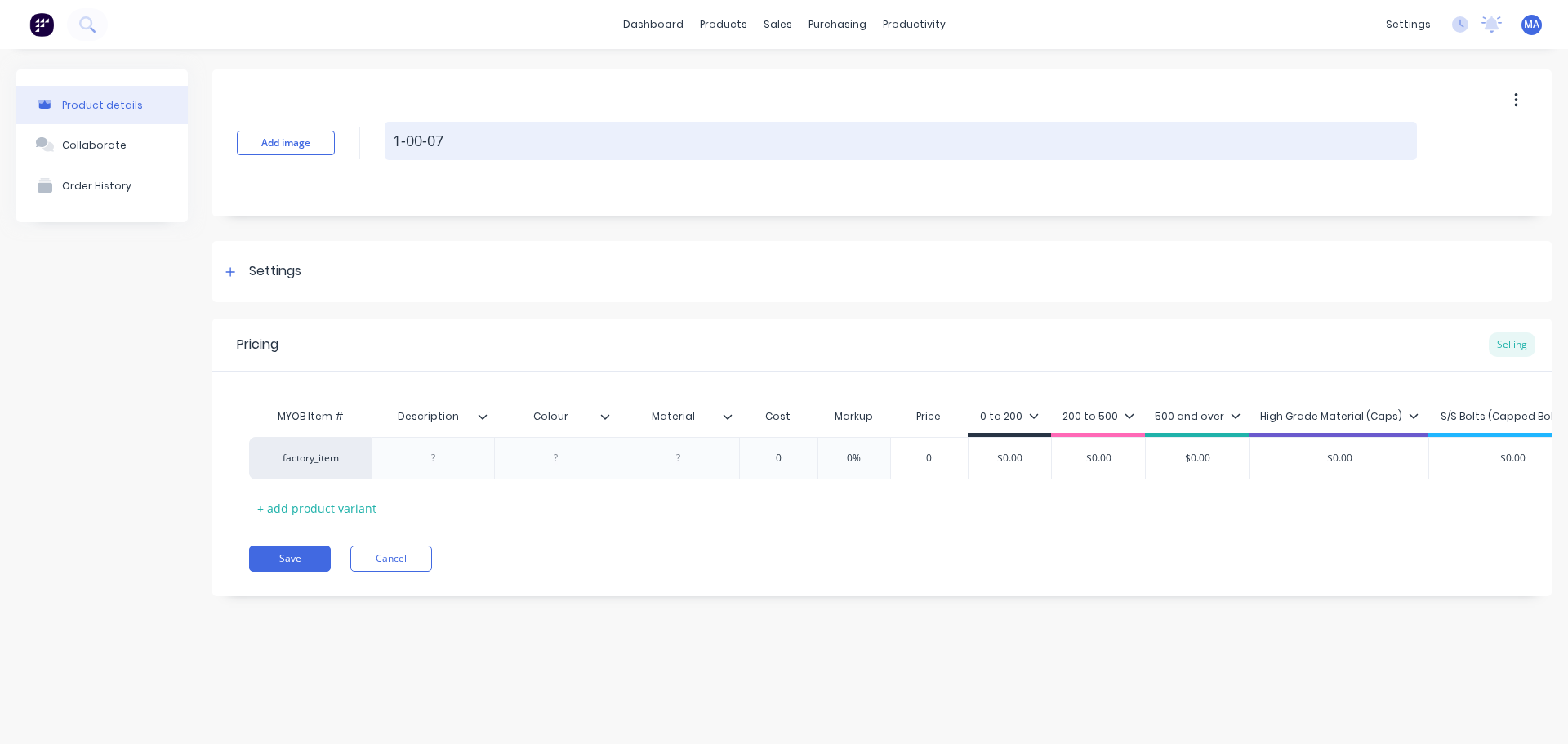
type textarea "x"
type textarea "1-00-07-"
type textarea "x"
type textarea "1-00-07-8"
type textarea "x"
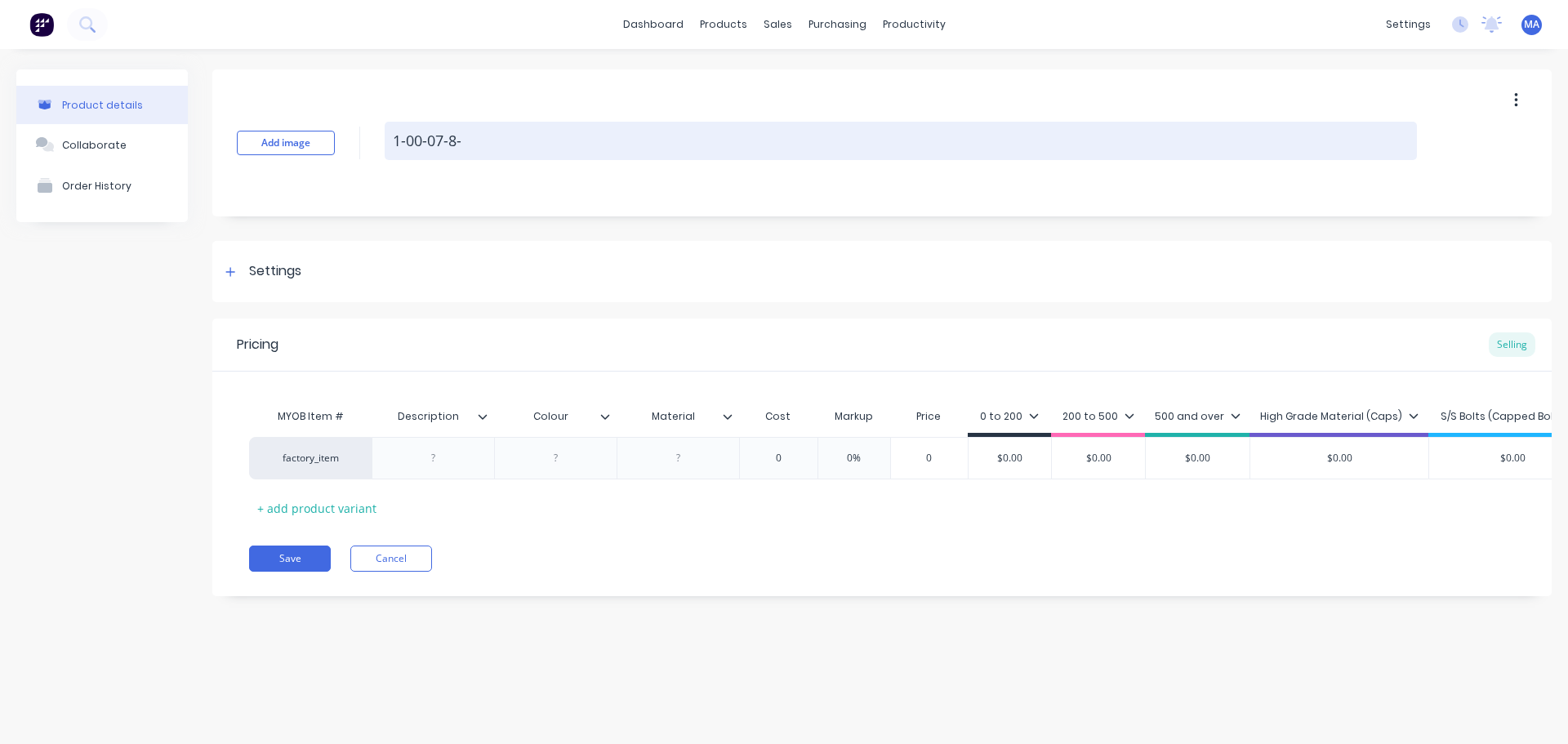
type textarea "1-00-07-8-1"
type textarea "x"
type textarea "1-00-07-8-10"
type textarea "x"
type textarea "1-00-07-8-109"
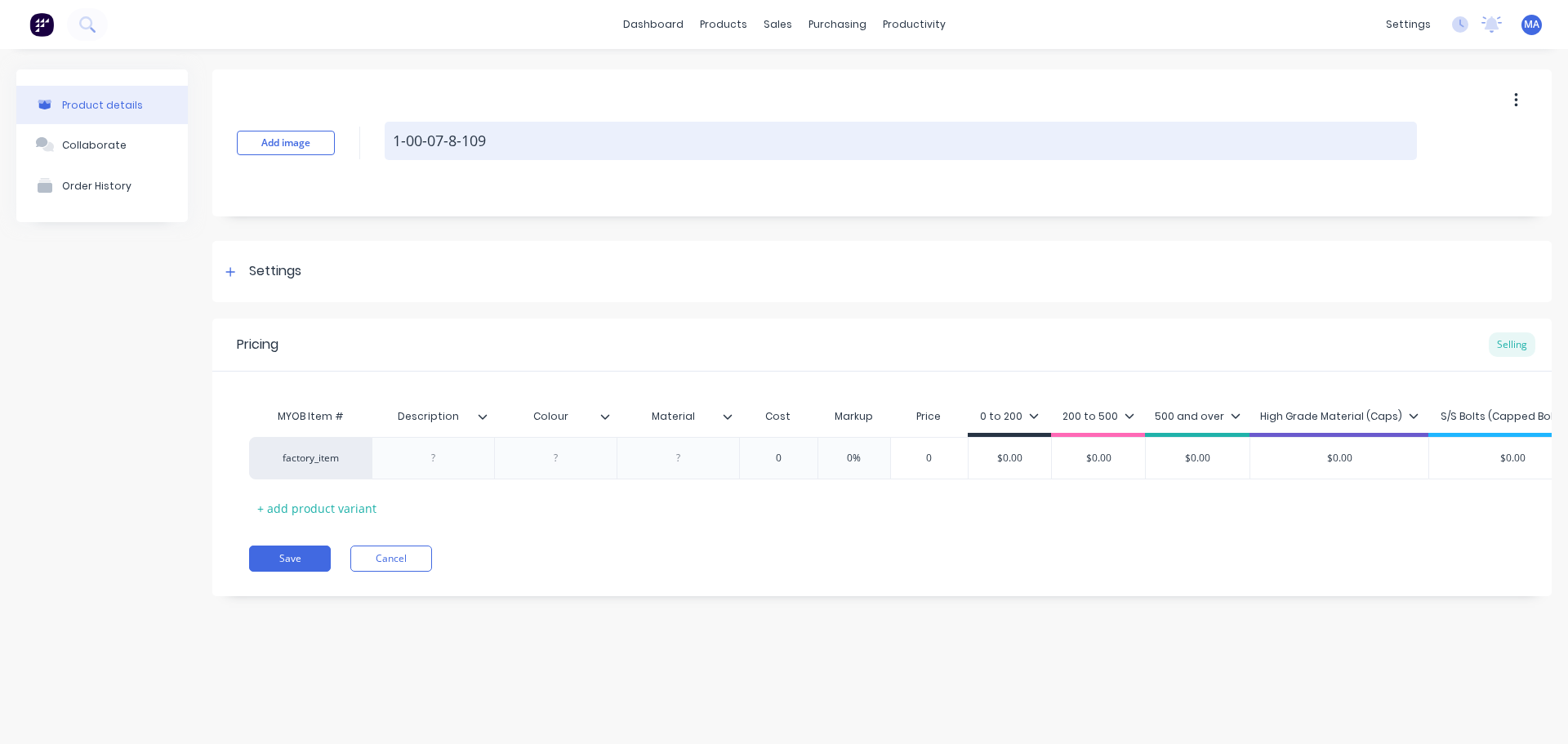
type textarea "x"
type textarea "1-00-07-8-10"
type textarea "x"
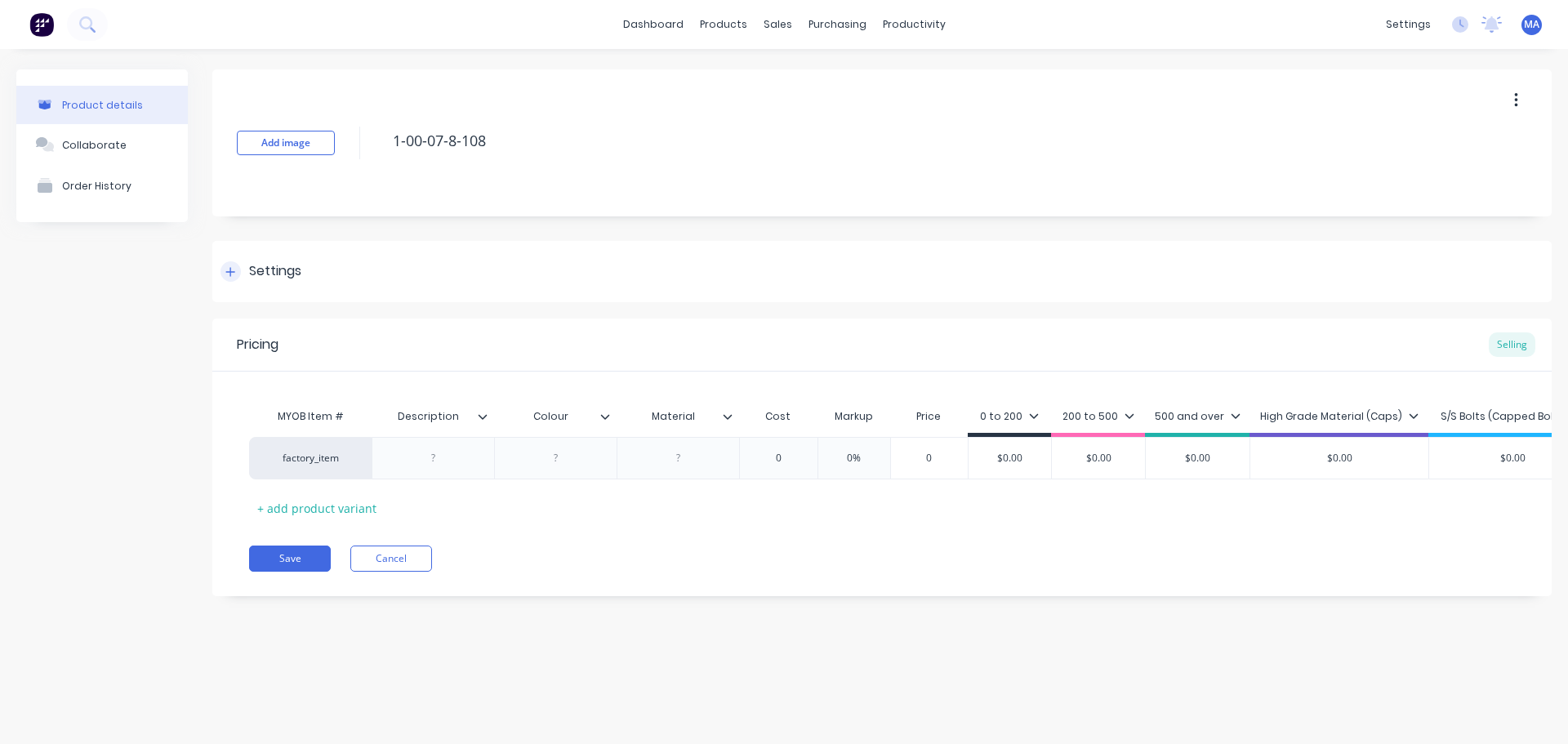
type textarea "1-00-07-8-108"
type textarea "x"
type textarea "1-00-07-8-108"
click at [259, 280] on div "Settings" at bounding box center [275, 271] width 52 height 20
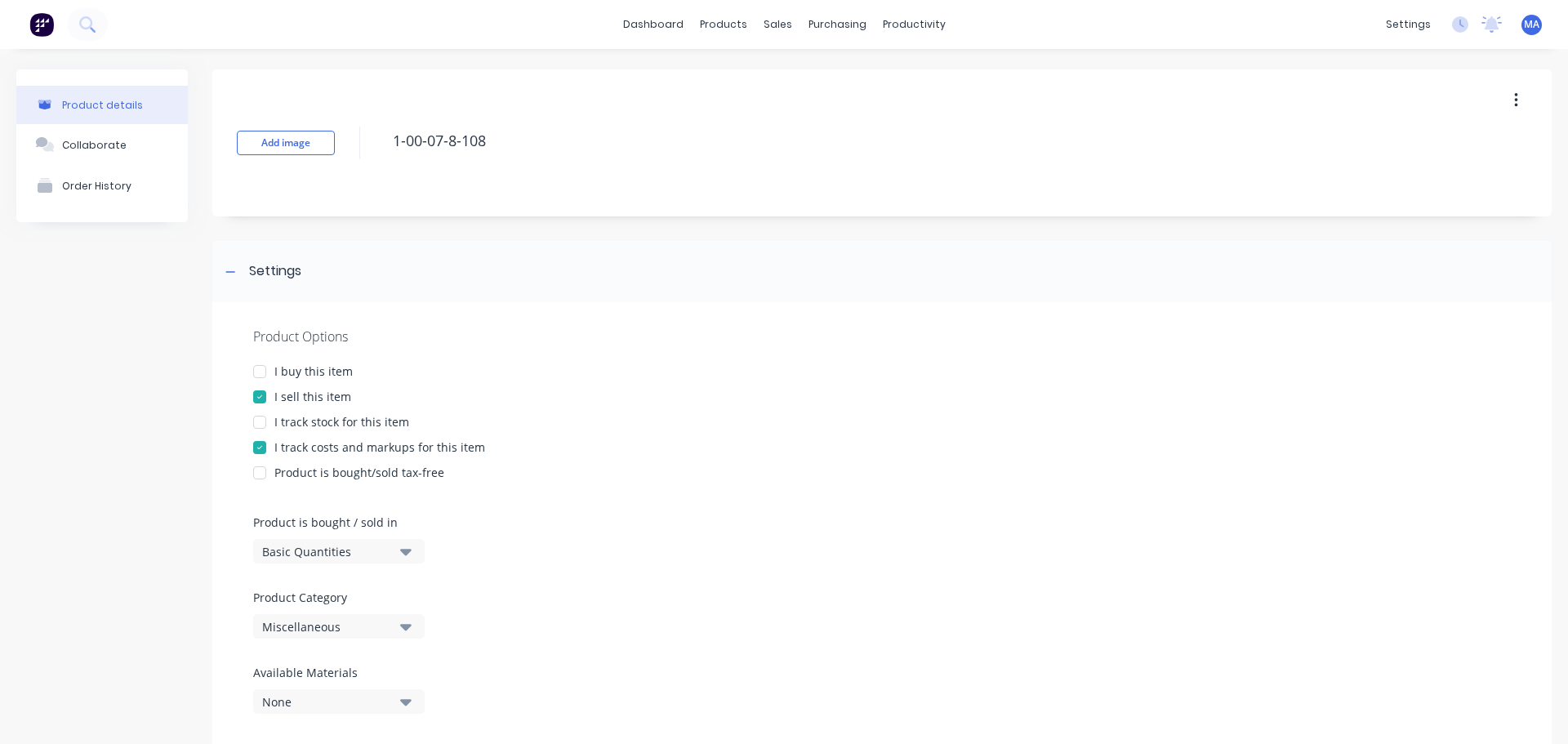
click at [367, 628] on div "Miscellaneous" at bounding box center [327, 627] width 131 height 17
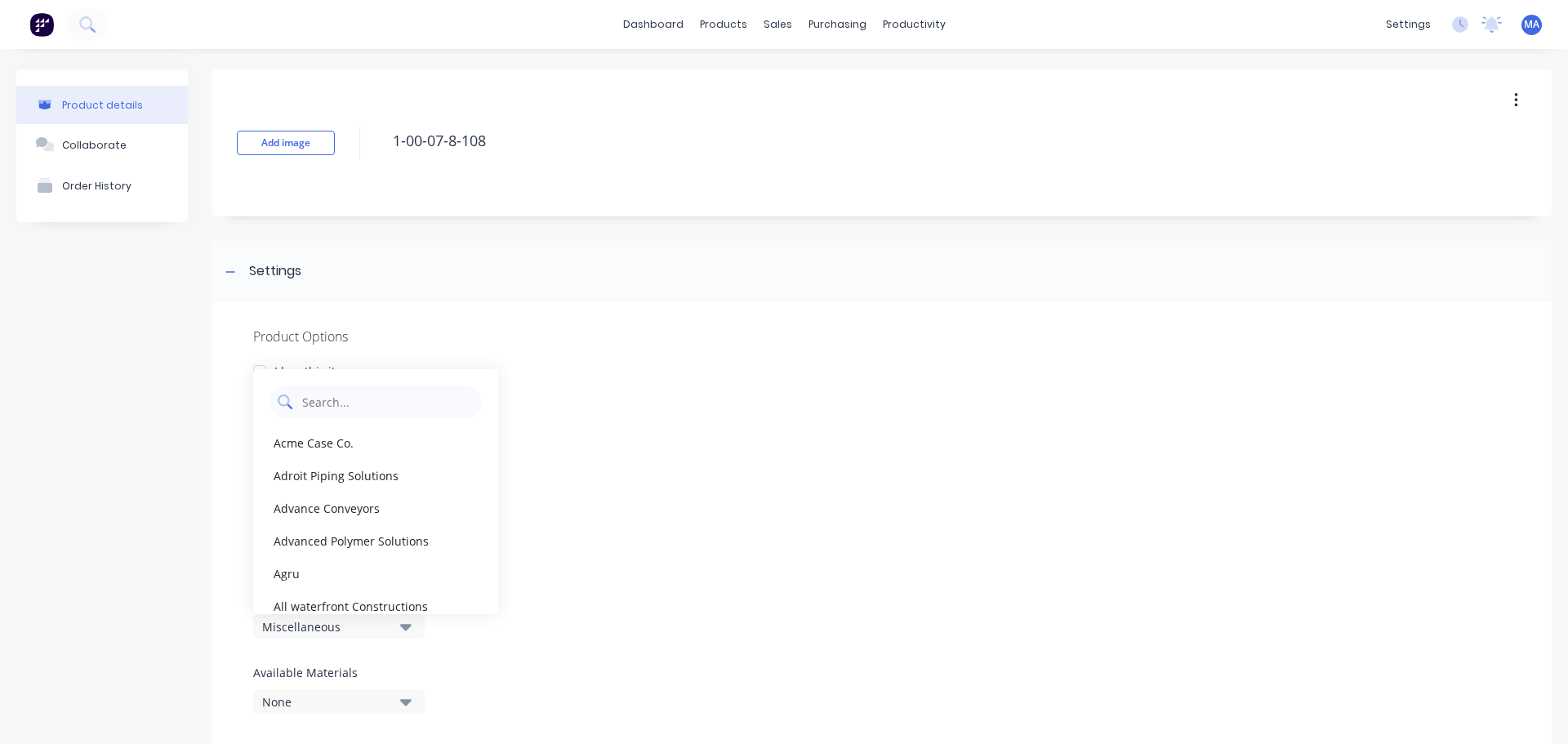
click at [368, 412] on Category "text" at bounding box center [387, 401] width 173 height 33
type Category "ta"
click at [304, 533] on div "Takraf (Tenova)" at bounding box center [376, 540] width 245 height 33
type textarea "x"
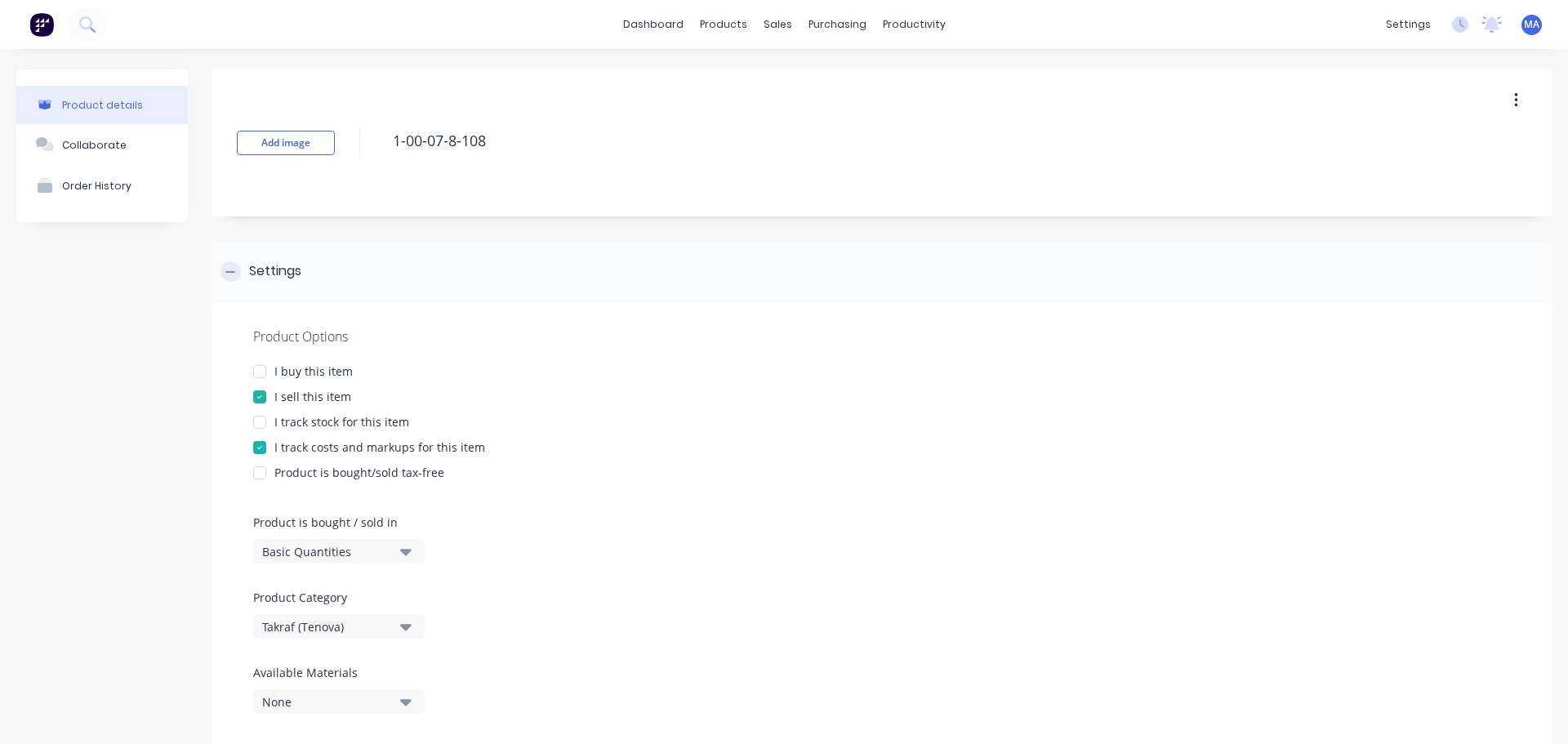
click at [291, 272] on div "Settings" at bounding box center [275, 271] width 52 height 20
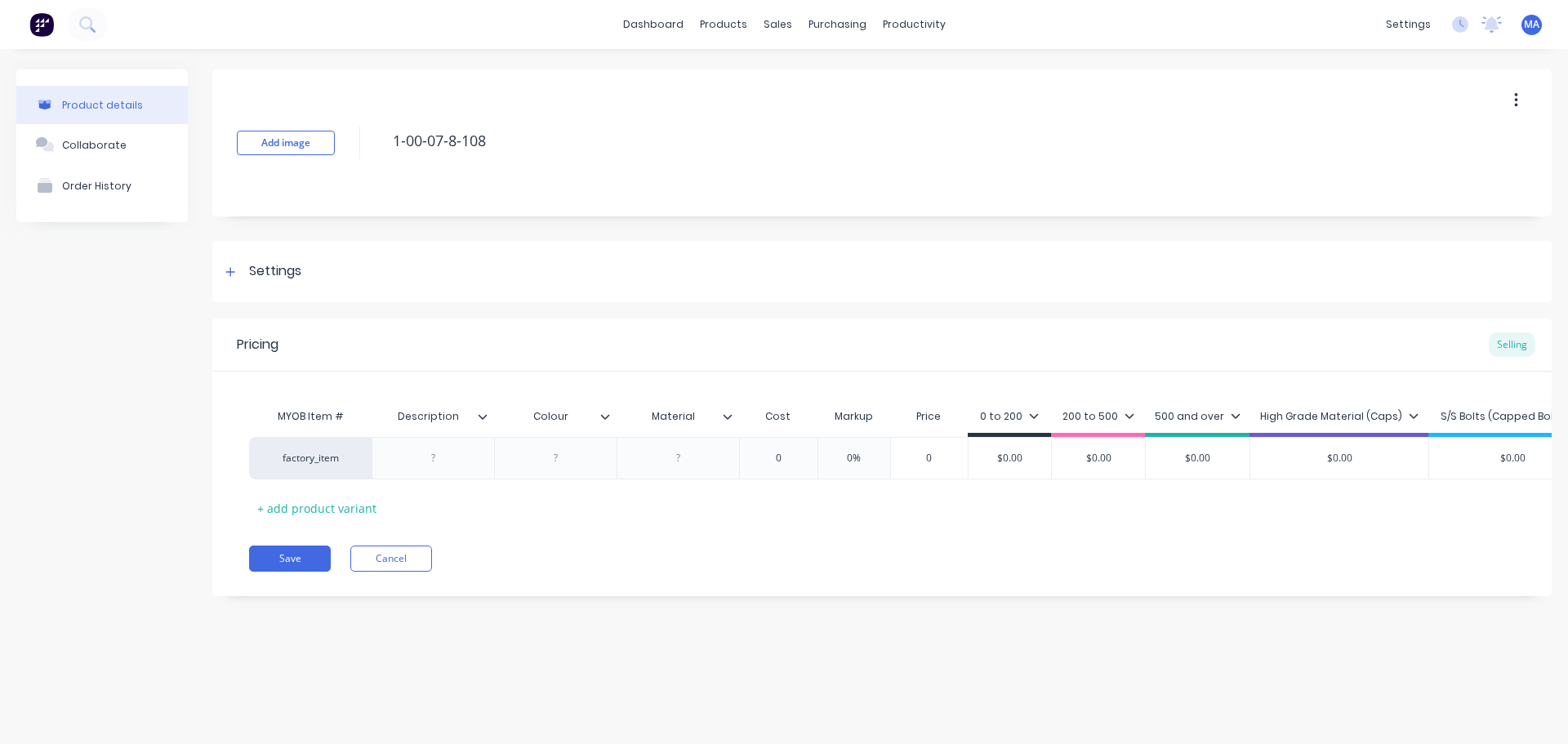
click at [439, 414] on input "Description" at bounding box center [427, 415] width 112 height 14
drag, startPoint x: 456, startPoint y: 420, endPoint x: 390, endPoint y: 421, distance: 66.0
click at [394, 421] on input "Description" at bounding box center [427, 415] width 112 height 14
type input "Drawing No."
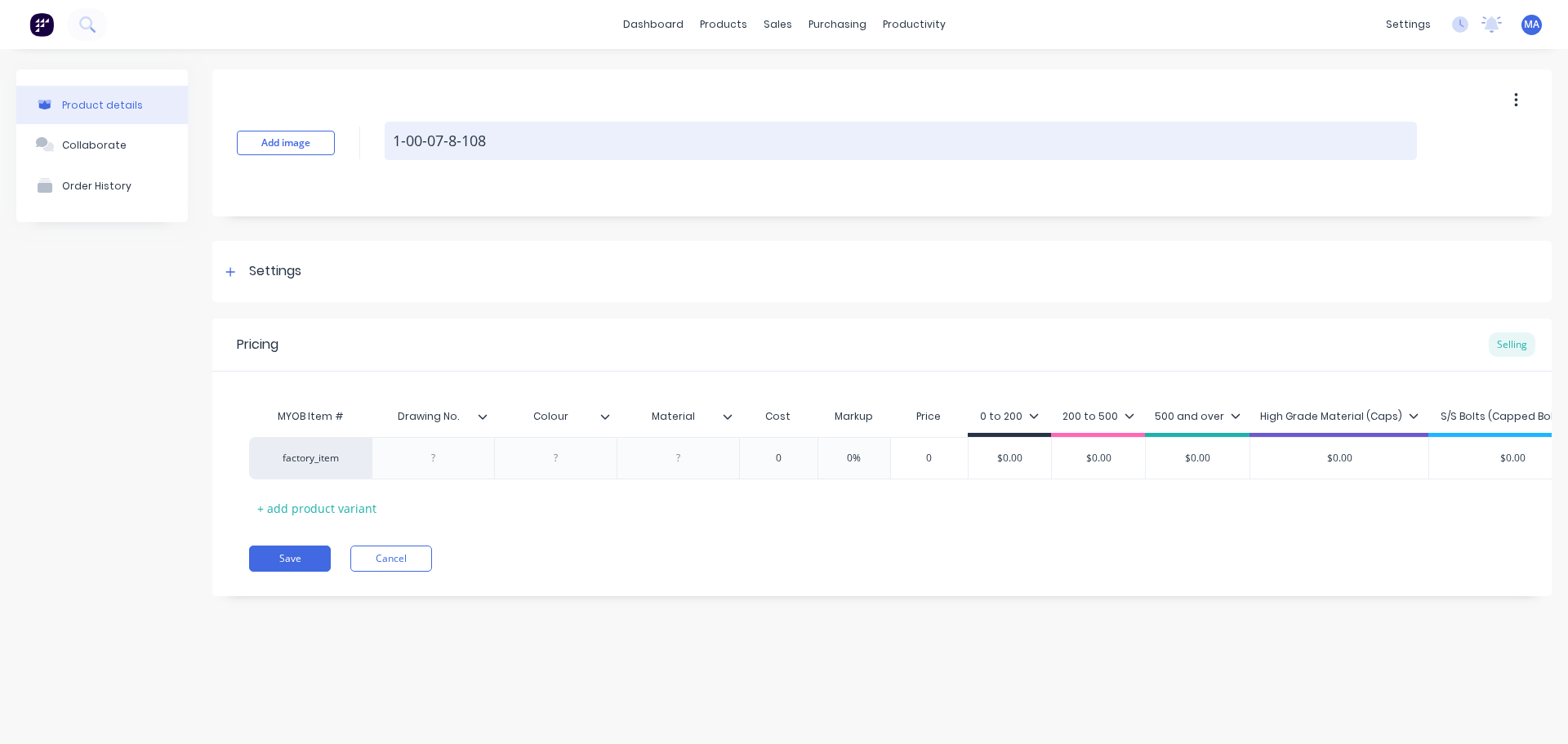
click at [511, 136] on textarea "1-00-07-8-108" at bounding box center [901, 140] width 1032 height 38
drag, startPoint x: 511, startPoint y: 136, endPoint x: 395, endPoint y: 150, distance: 116.8
click at [404, 149] on textarea "1-00-07-8-108" at bounding box center [901, 140] width 1032 height 38
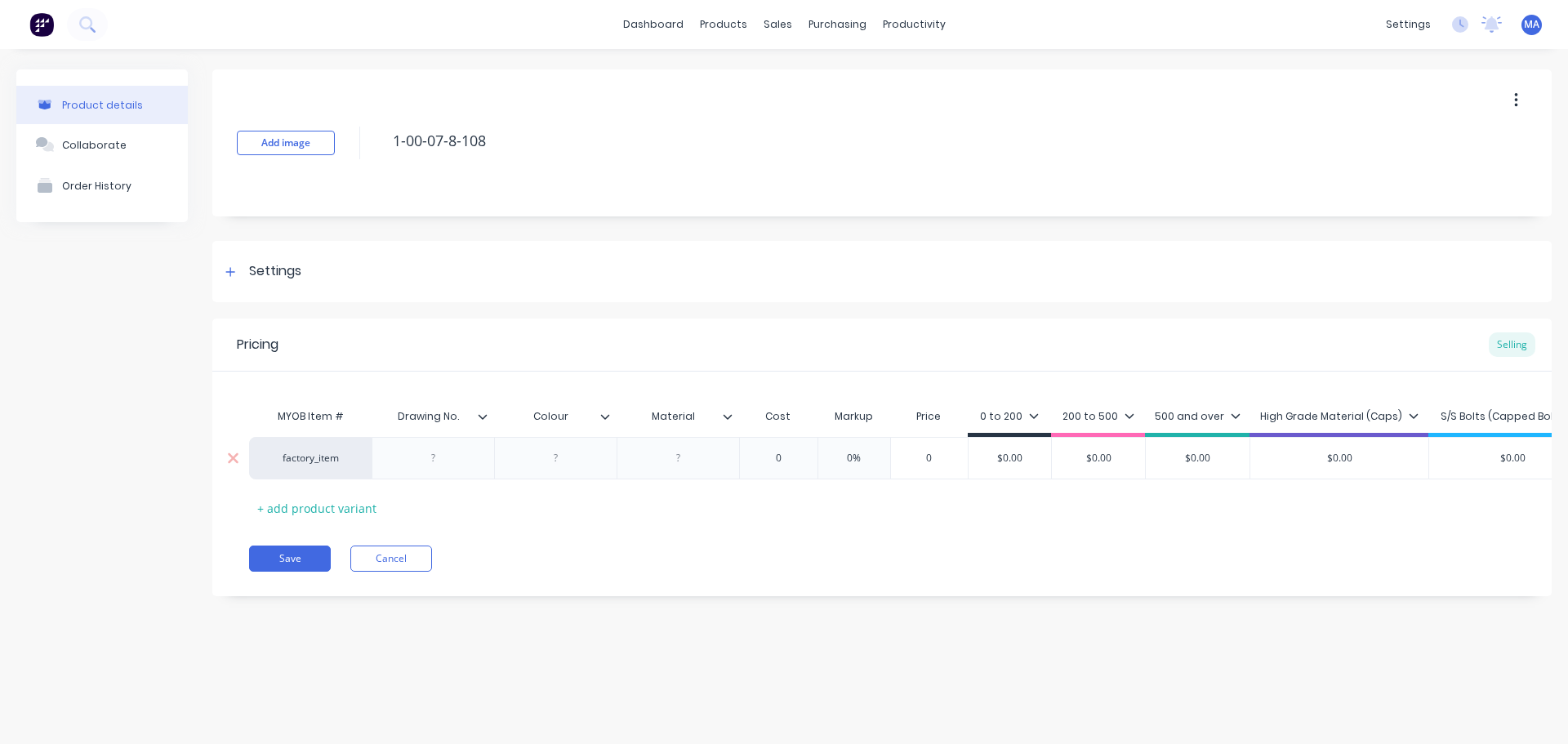
type textarea "x"
click at [423, 464] on div at bounding box center [433, 458] width 82 height 21
paste div
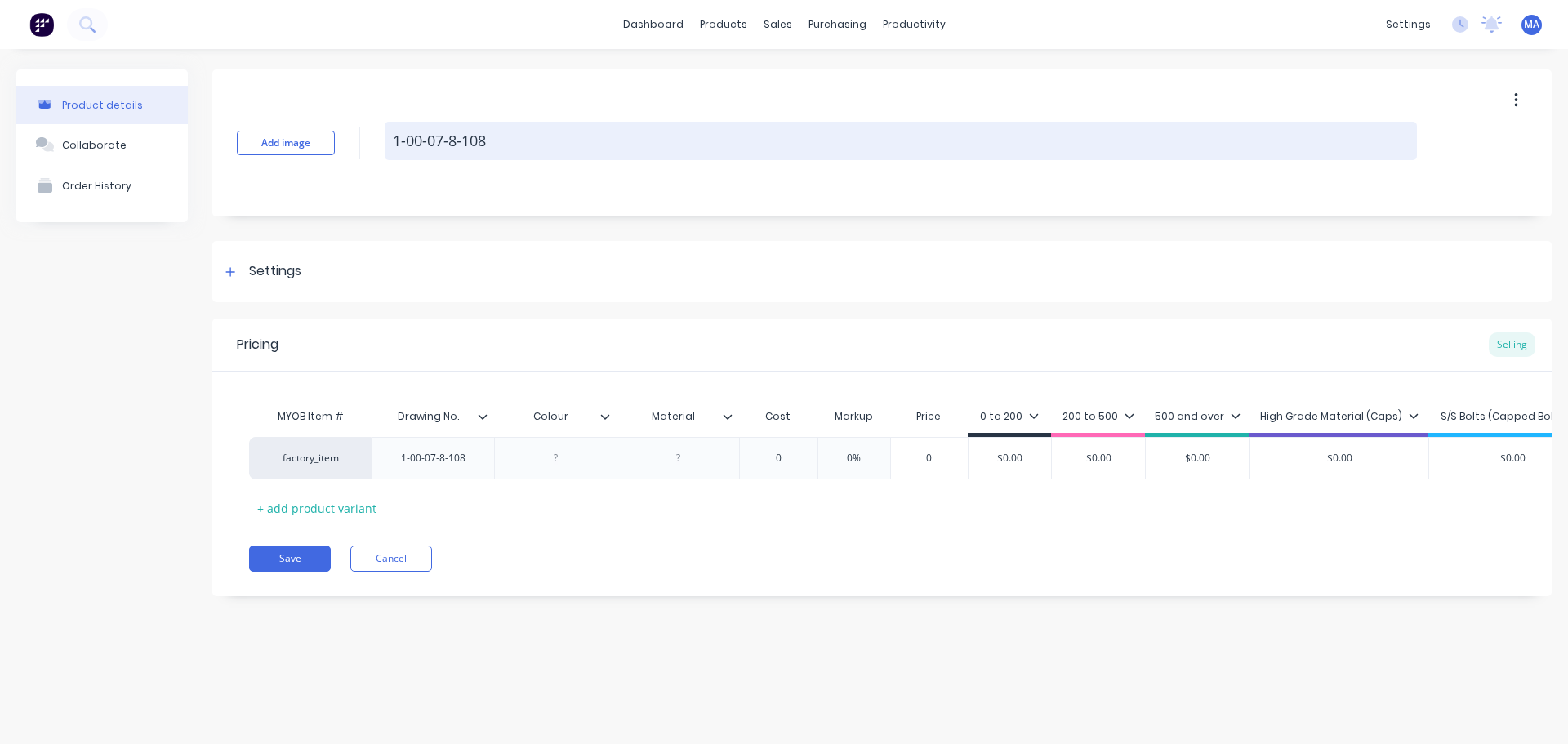
drag, startPoint x: 531, startPoint y: 131, endPoint x: 394, endPoint y: 140, distance: 137.3
click at [394, 140] on textarea "1-00-07-8-108" at bounding box center [901, 140] width 1032 height 38
type textarea "x"
type textarea "We"
type textarea "x"
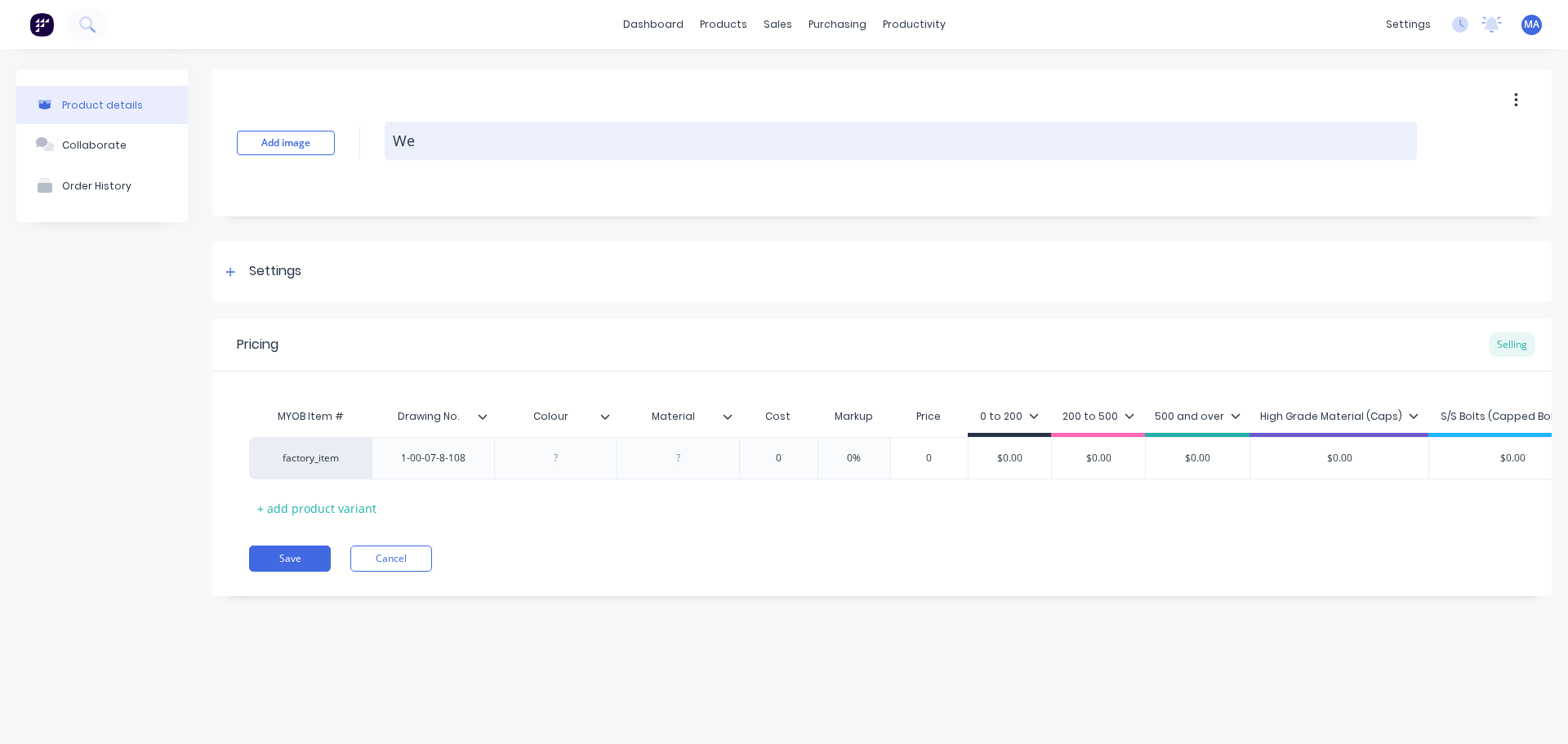
type textarea "Wea"
type textarea "x"
type textarea "Wear"
type textarea "x"
type textarea "Wear B"
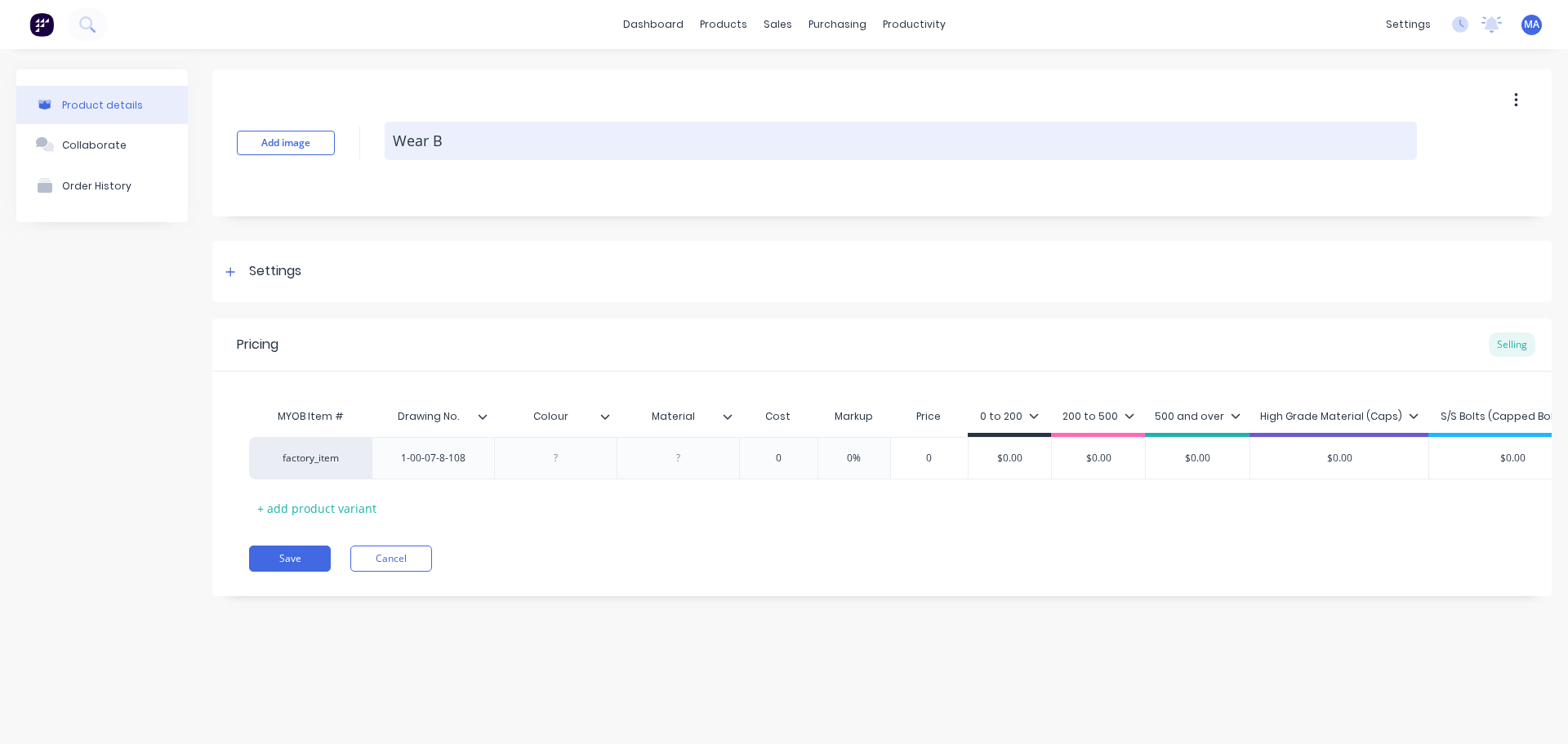
type textarea "x"
type textarea "Wear Be"
type textarea "x"
type textarea "Wear Bel"
type textarea "x"
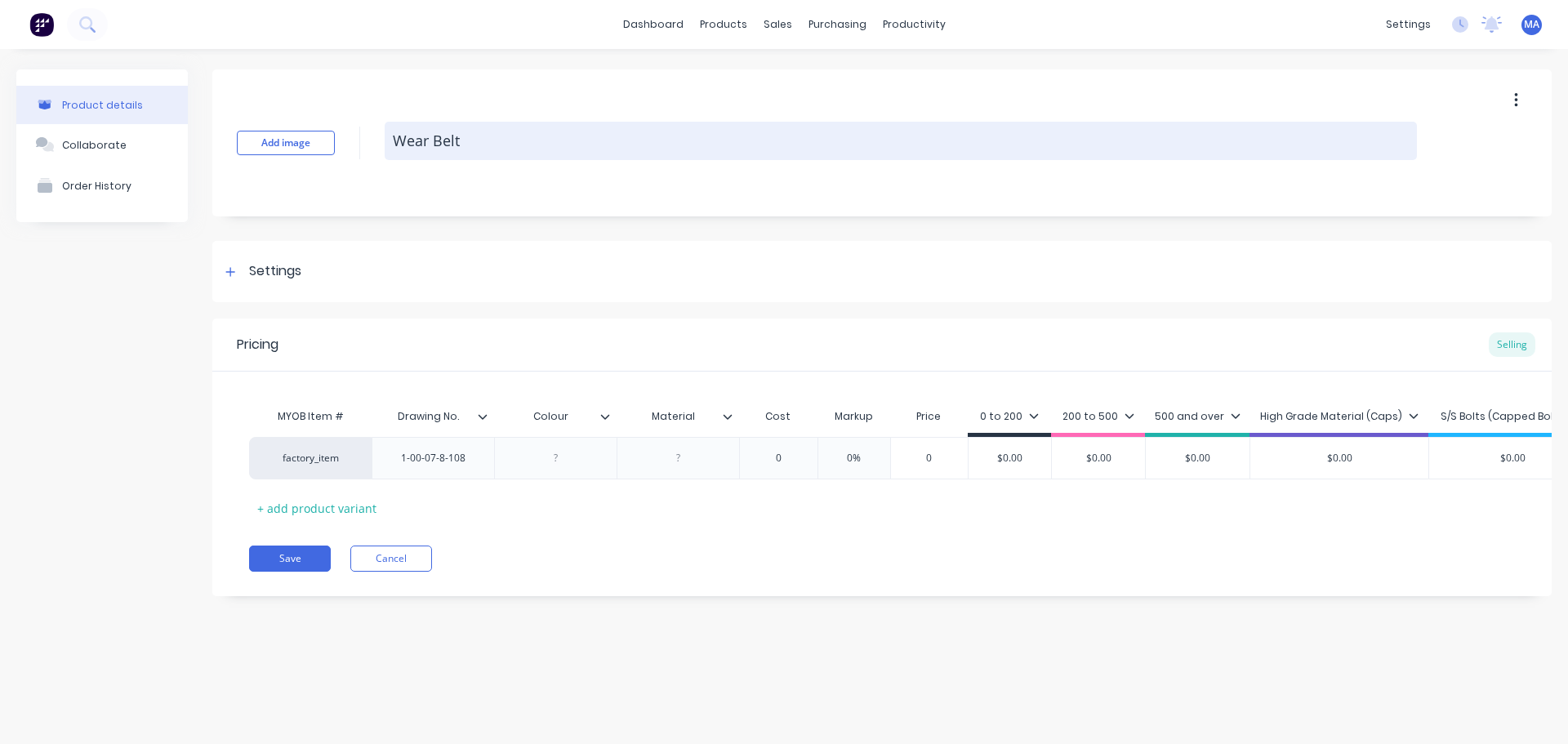
type textarea "Wear Belt"
type textarea "x"
type textarea "Wear Belt S"
type textarea "x"
type textarea "Wear Belt Su"
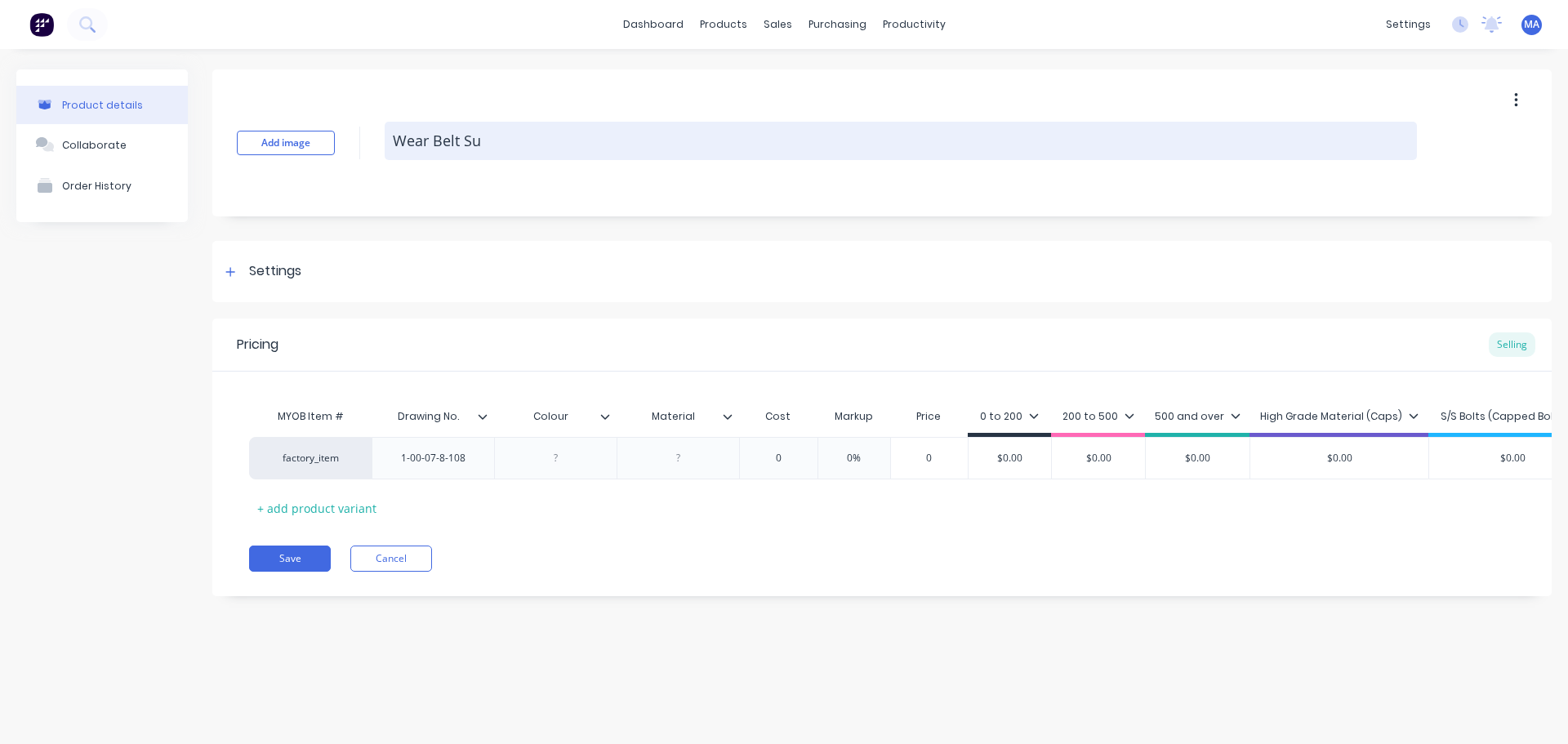
type textarea "x"
type textarea "Wear Belt Sup"
type textarea "x"
type textarea "Wear Belt Supp"
type textarea "x"
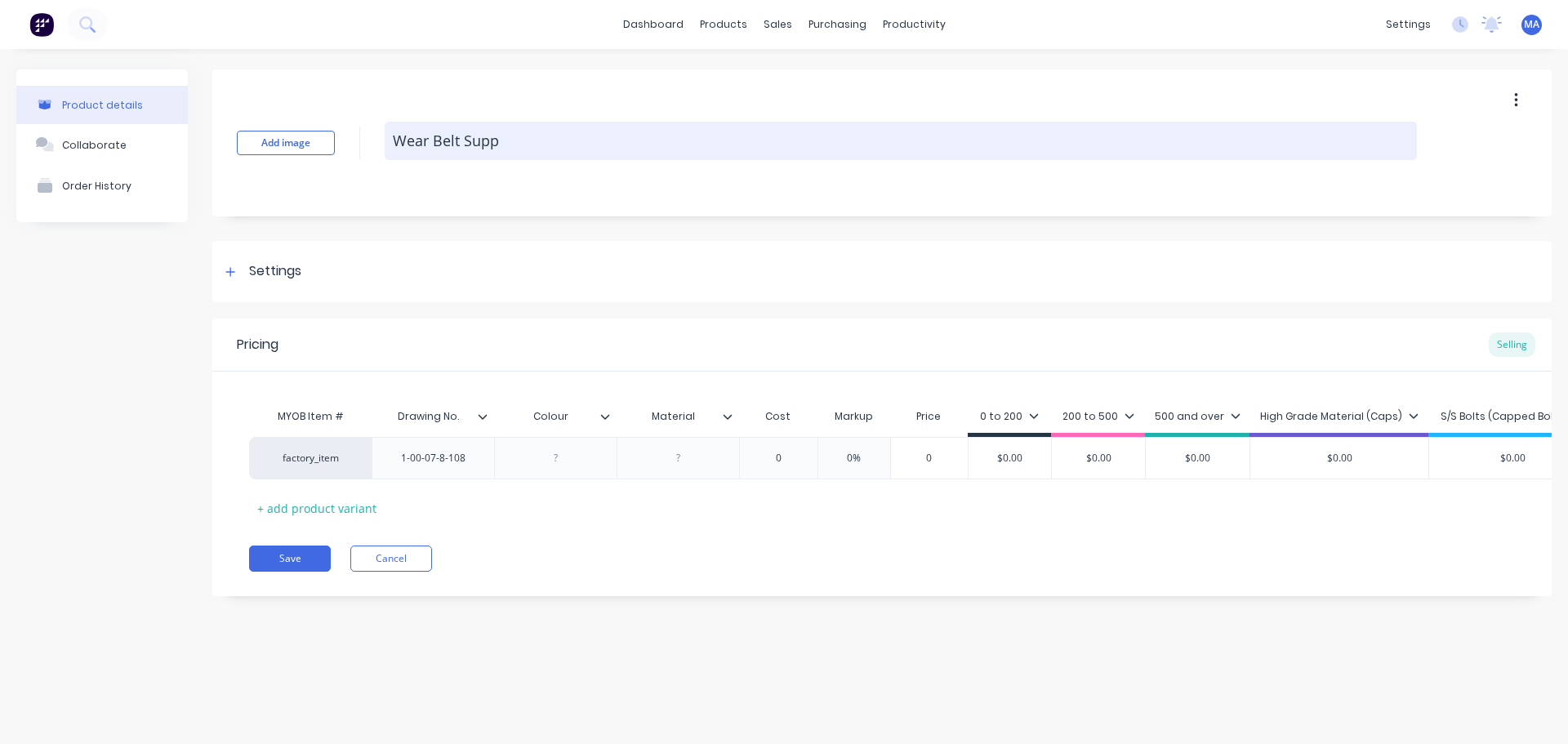
type textarea "Wear Belt Suppo"
type textarea "x"
type textarea "Wear Belt Support"
type textarea "x"
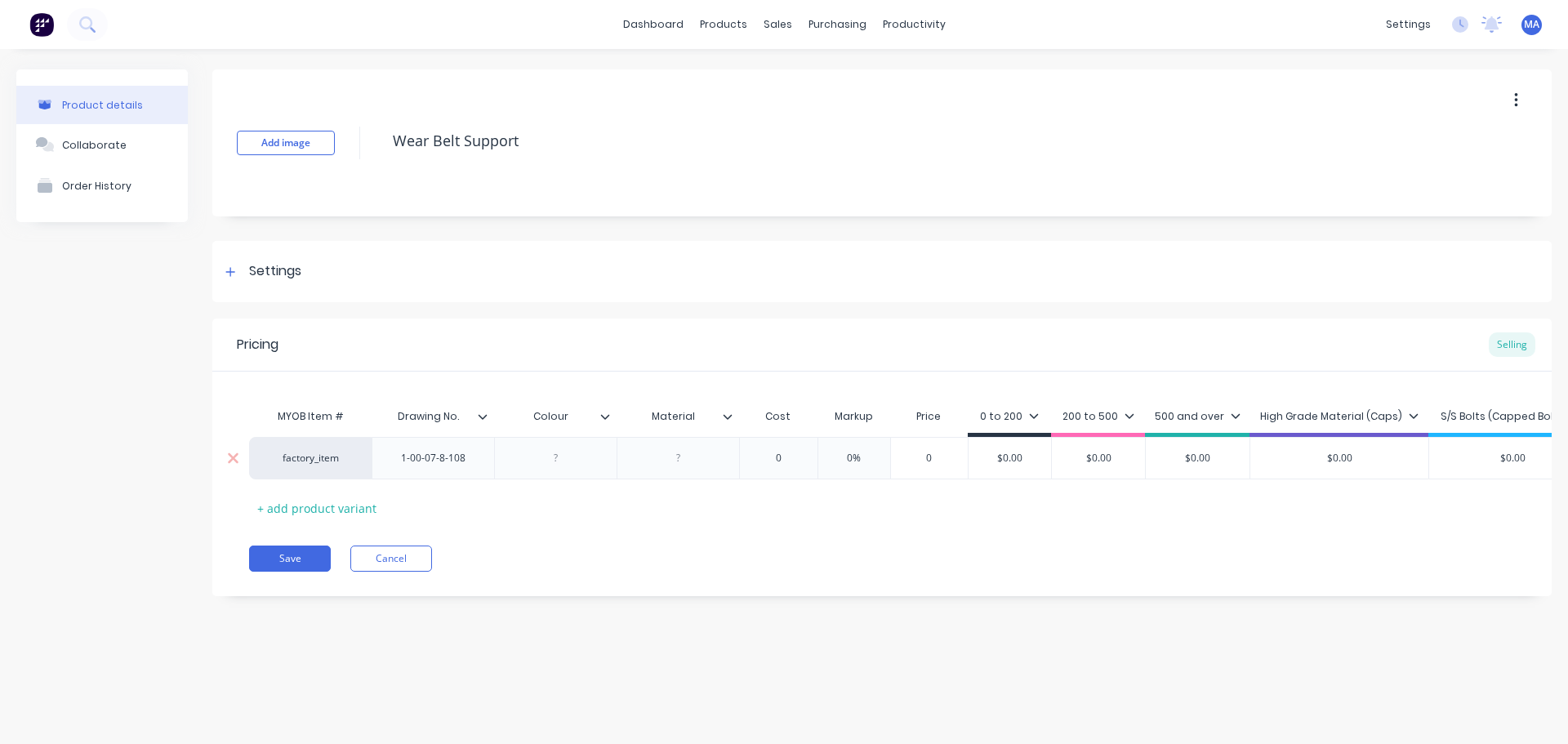
type textarea "Wear Belt Support"
type textarea "x"
type textarea "Wear Belt Support"
click at [550, 464] on div at bounding box center [556, 458] width 82 height 21
type textarea "x"
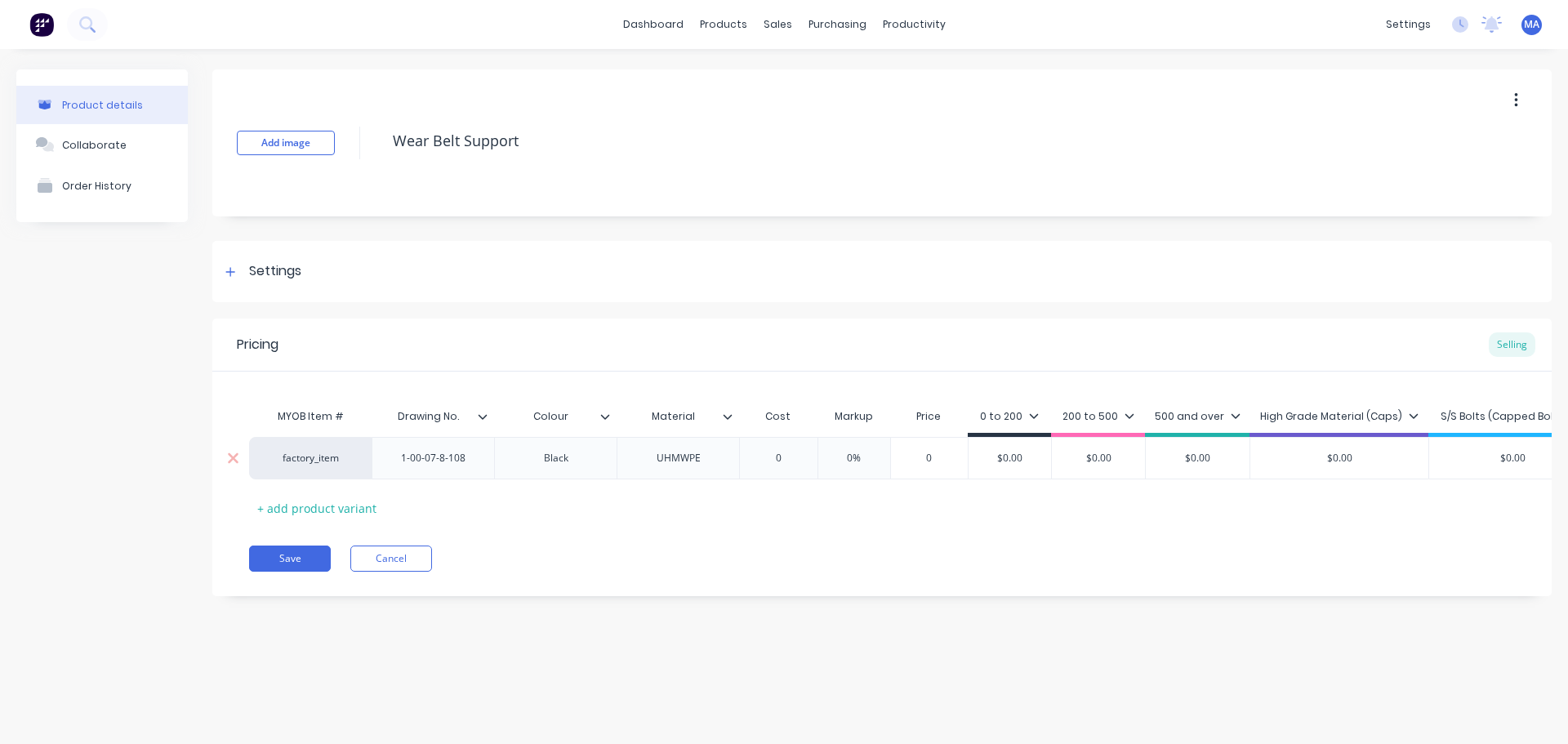
type textarea "x"
type input "0"
click at [777, 466] on div "0" at bounding box center [778, 458] width 82 height 41
drag, startPoint x: 781, startPoint y: 453, endPoint x: 753, endPoint y: 453, distance: 28.0
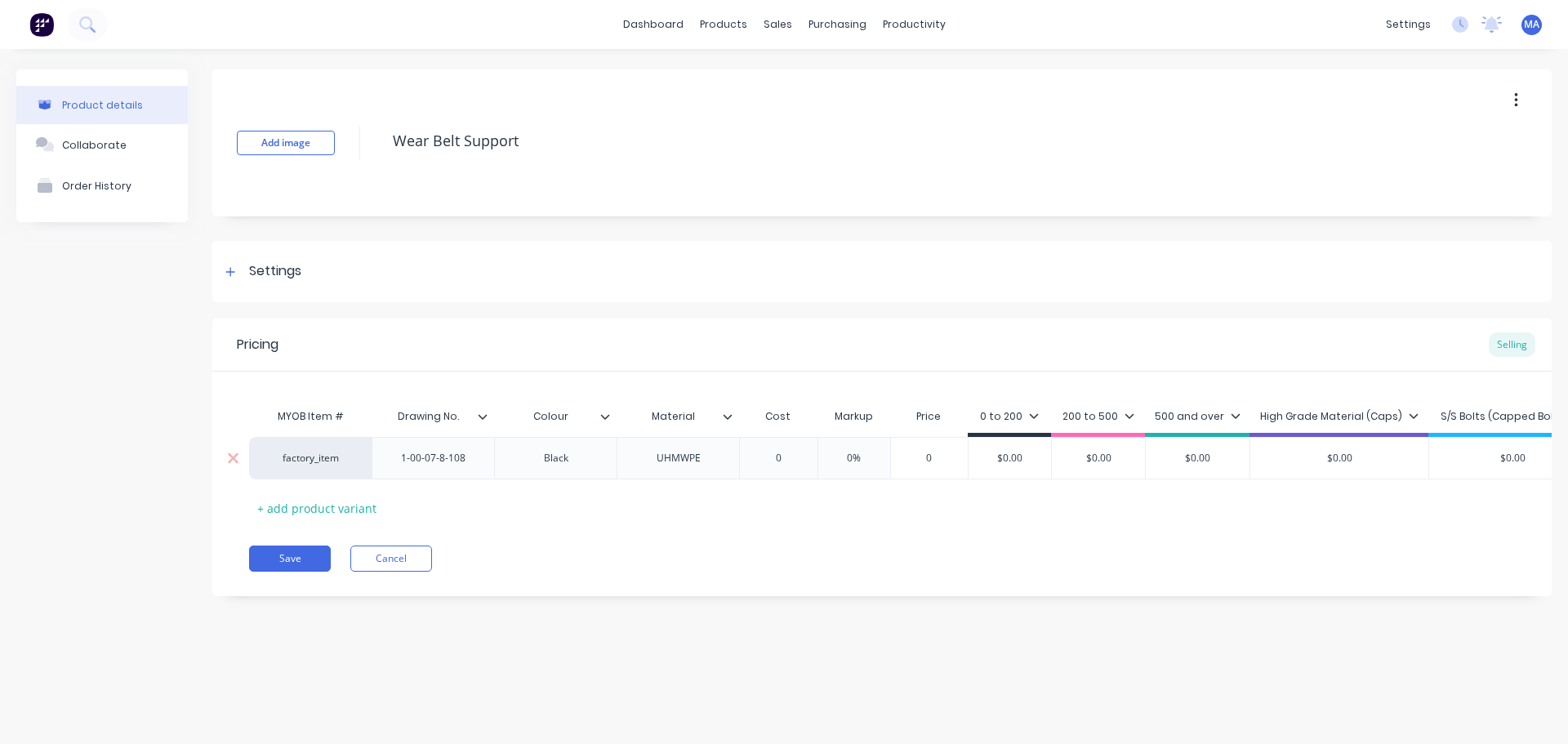
click at [753, 453] on input "0" at bounding box center [778, 458] width 82 height 14
type input "8"
type textarea "x"
type input "8.7"
type textarea "x"
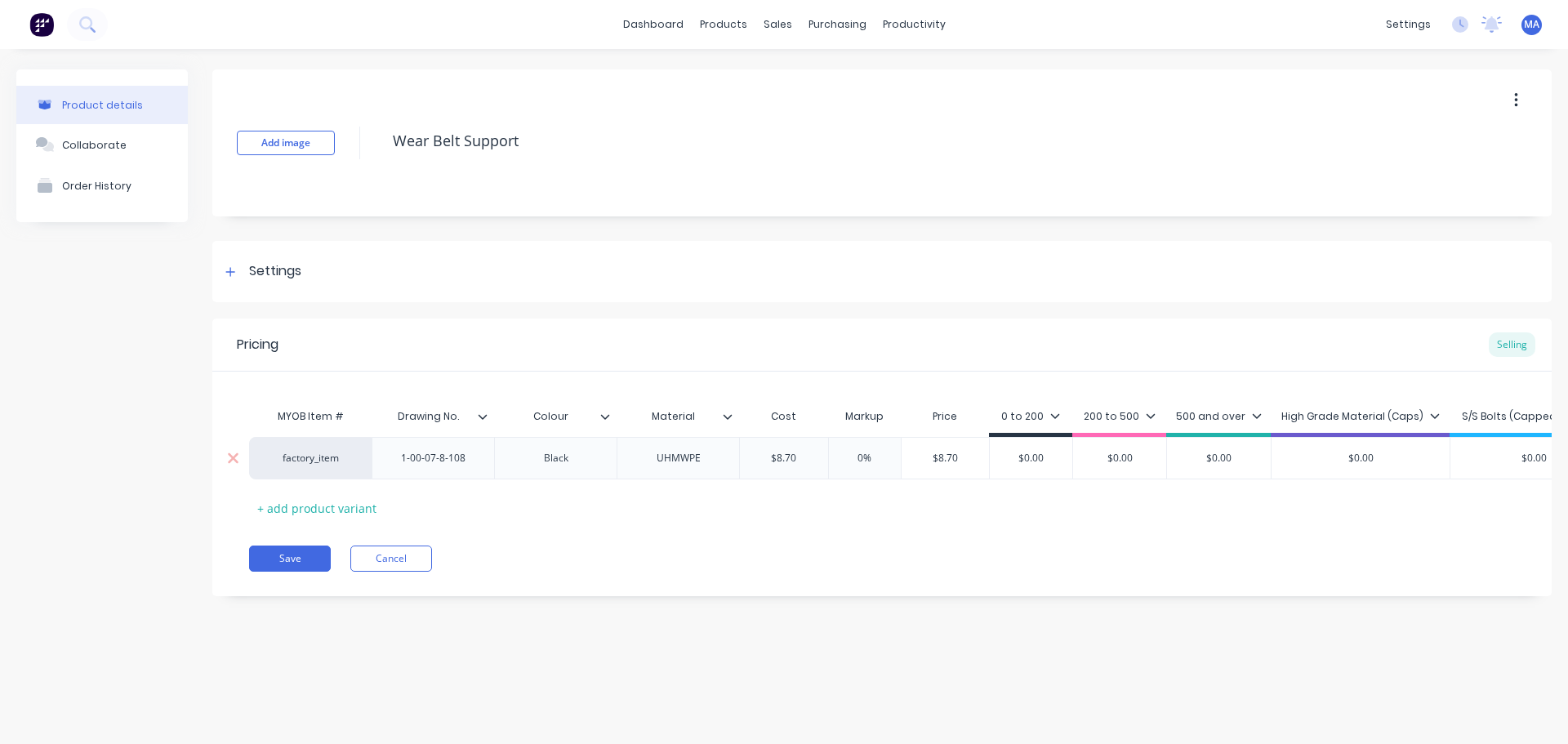
type input "8.76"
type textarea "x"
click at [874, 468] on div "0%" at bounding box center [869, 458] width 82 height 41
type input "8.76"
click at [860, 459] on input "0%" at bounding box center [869, 458] width 82 height 14
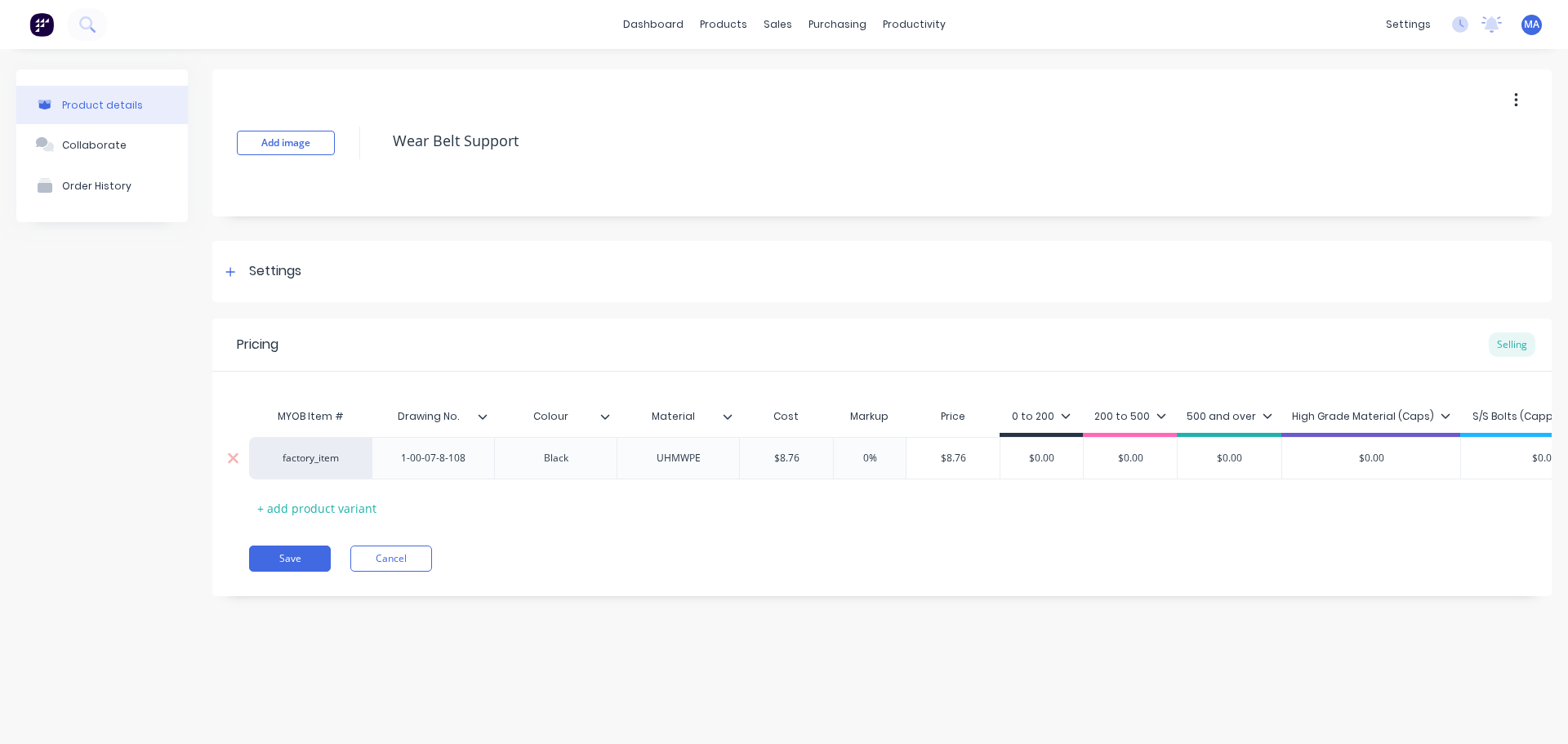
click at [868, 459] on input "0%" at bounding box center [869, 458] width 82 height 14
type input "5"
type textarea "x"
type input "55"
type textarea "x"
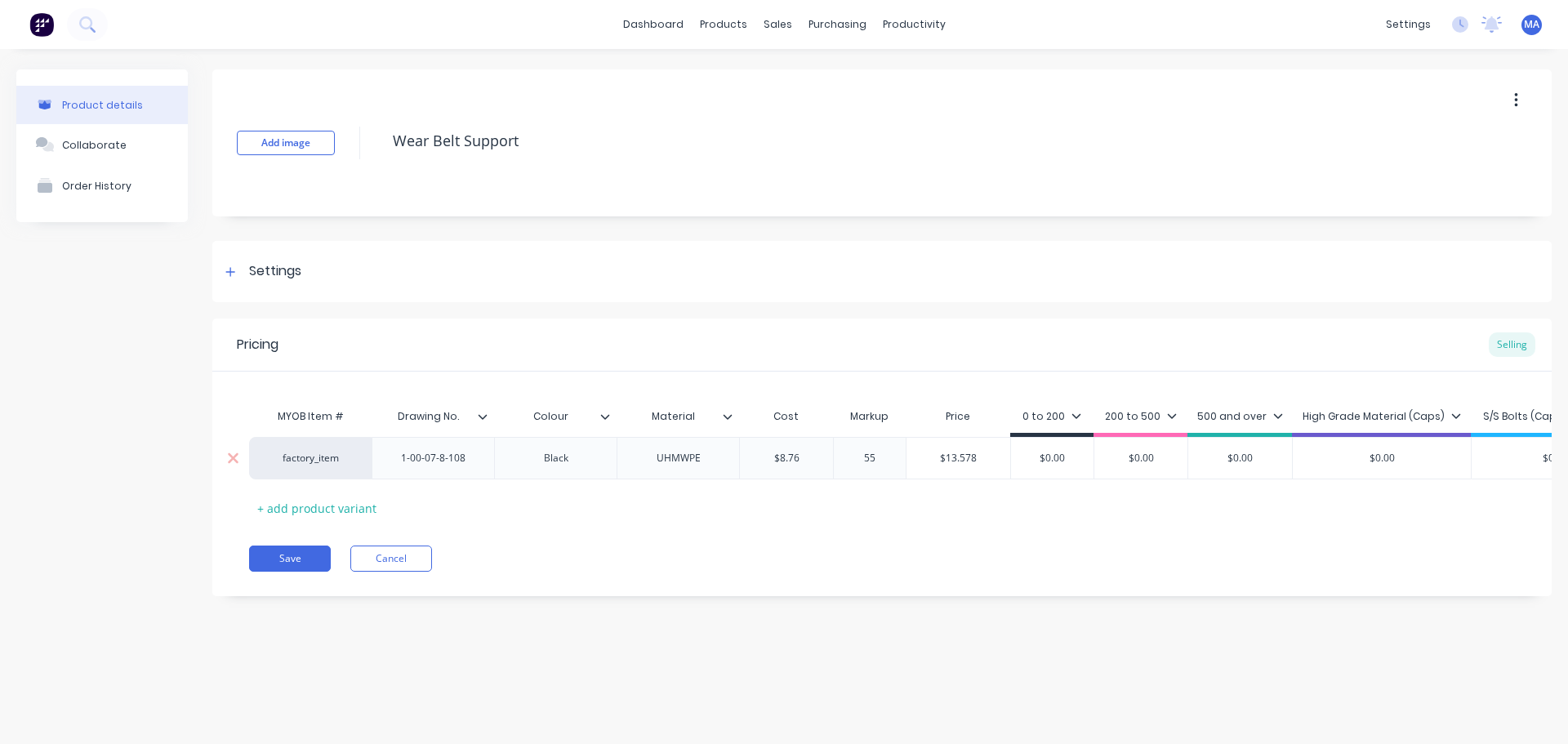
type input "55"
type input "$13.578"
click at [956, 462] on input "$13.578" at bounding box center [958, 458] width 104 height 14
click at [317, 558] on button "Save" at bounding box center [290, 558] width 82 height 26
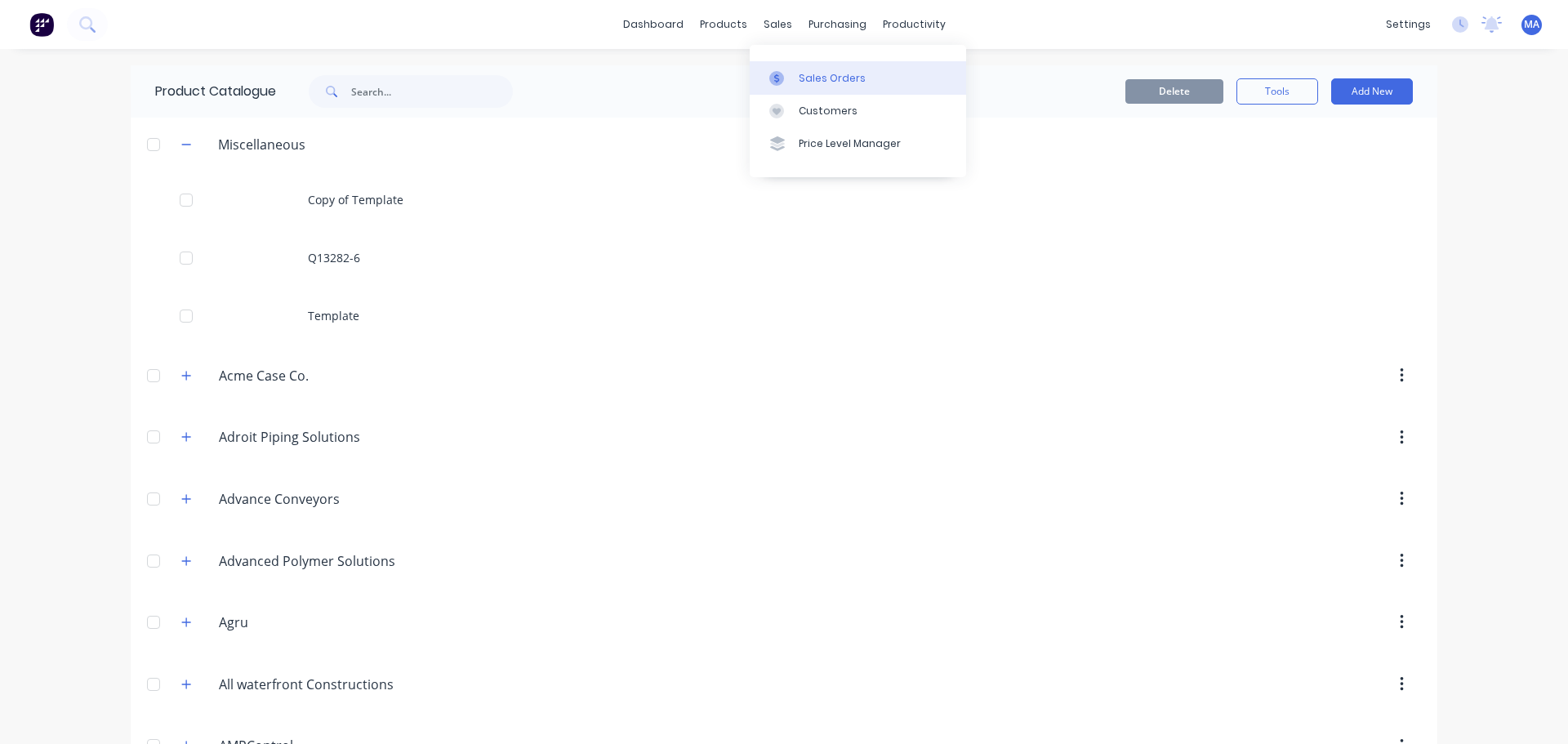
click at [781, 73] on icon at bounding box center [776, 78] width 14 height 14
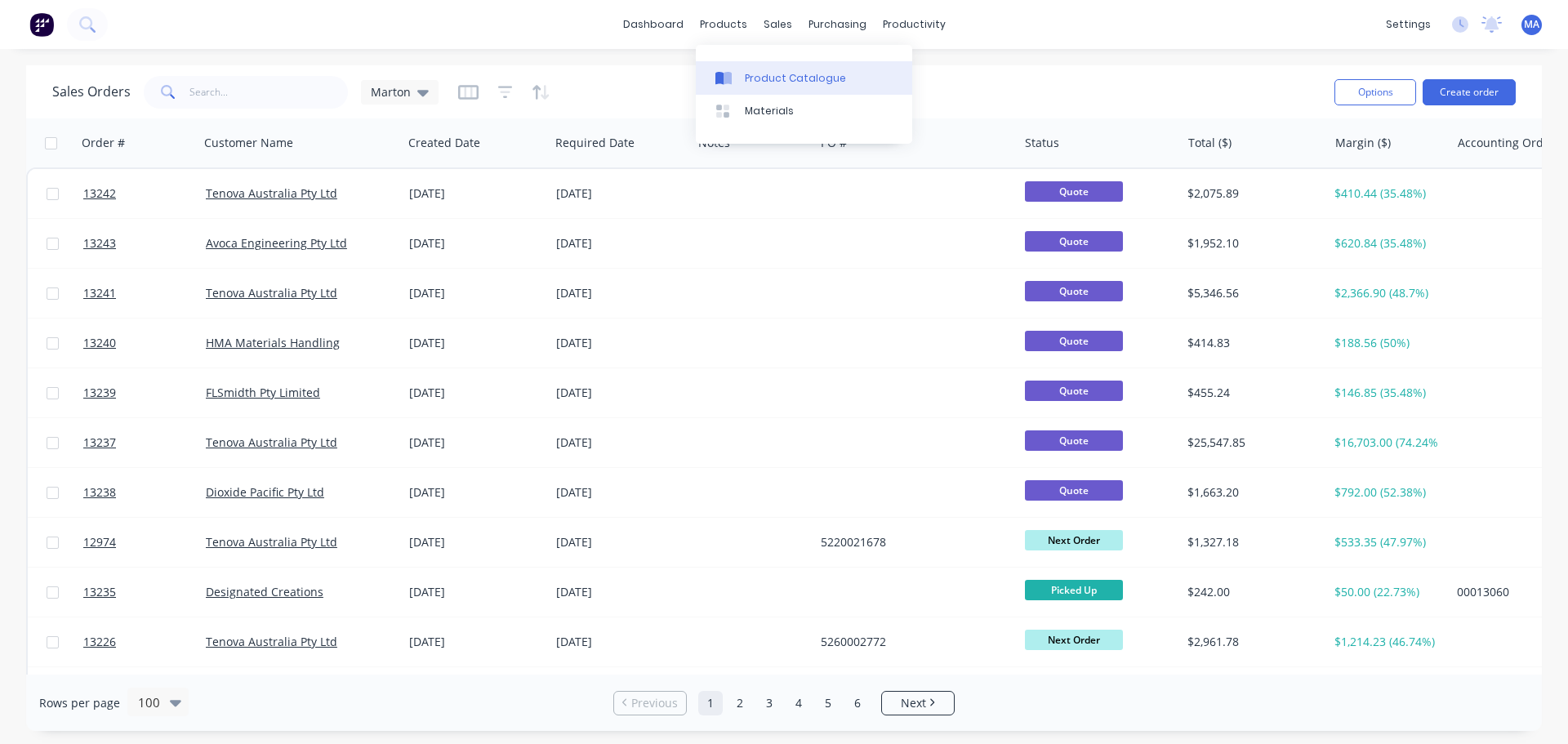
click at [752, 78] on div "Product Catalogue" at bounding box center [796, 78] width 101 height 14
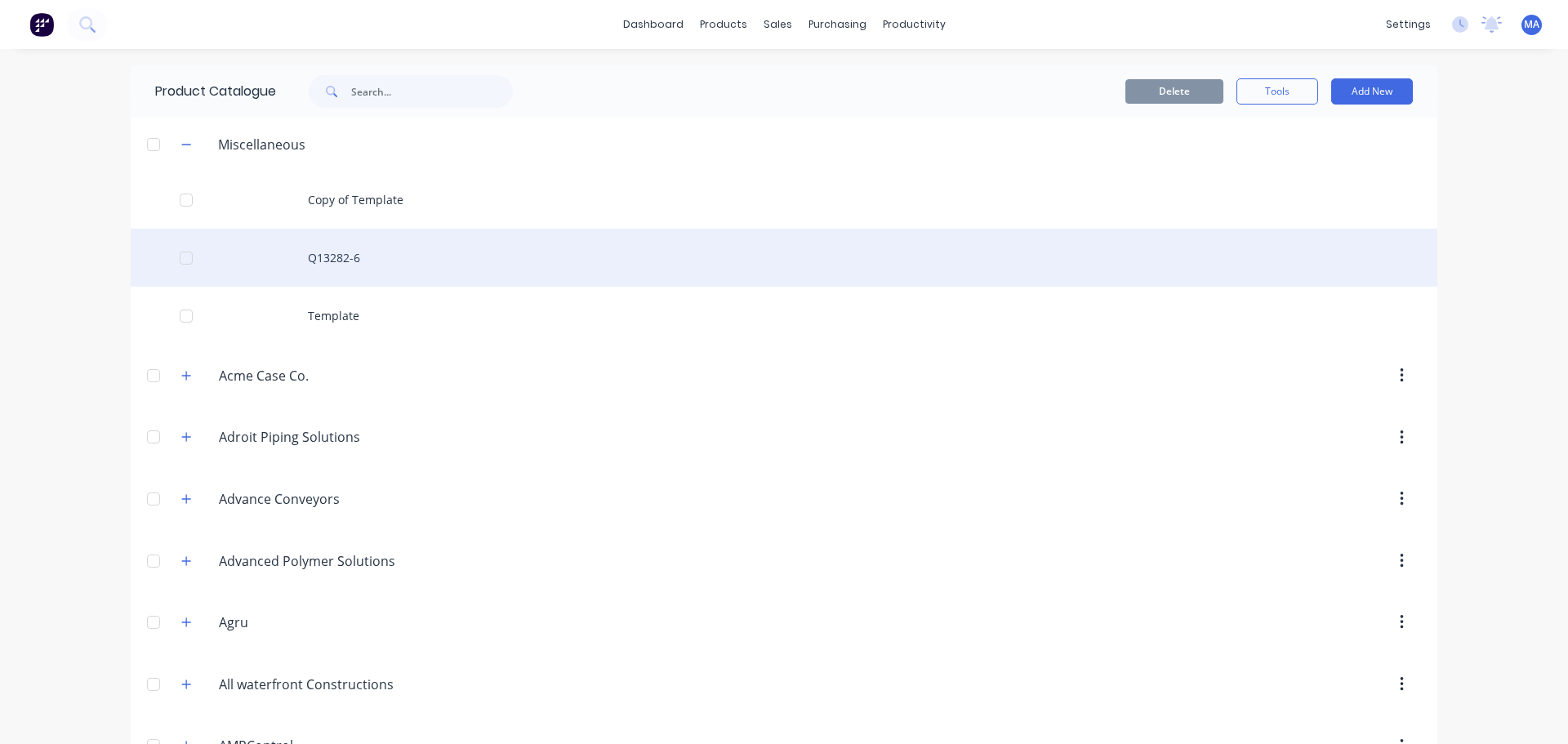
click at [373, 254] on div "Q13282-6" at bounding box center [784, 258] width 1307 height 58
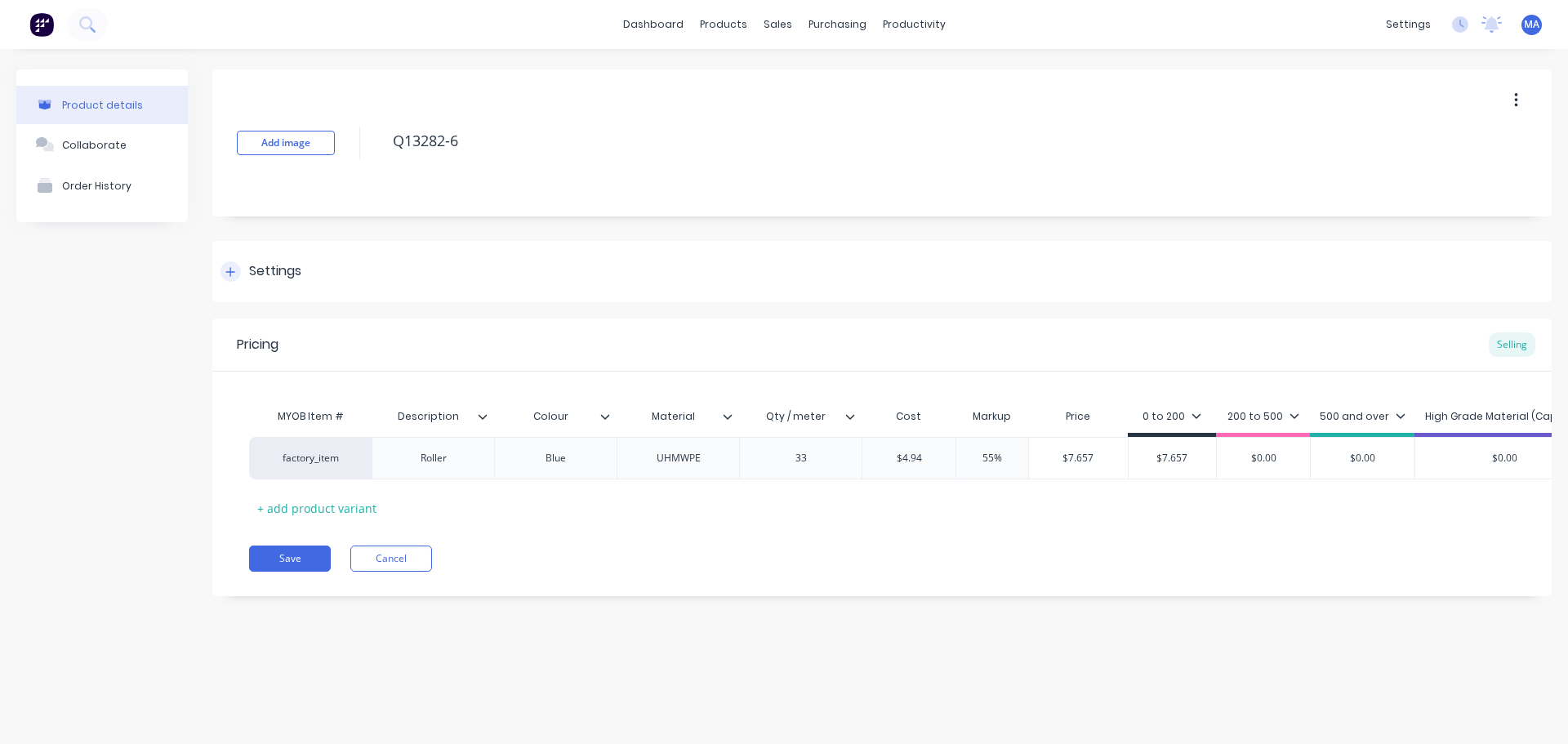
click at [343, 267] on div "Settings" at bounding box center [882, 271] width 1340 height 62
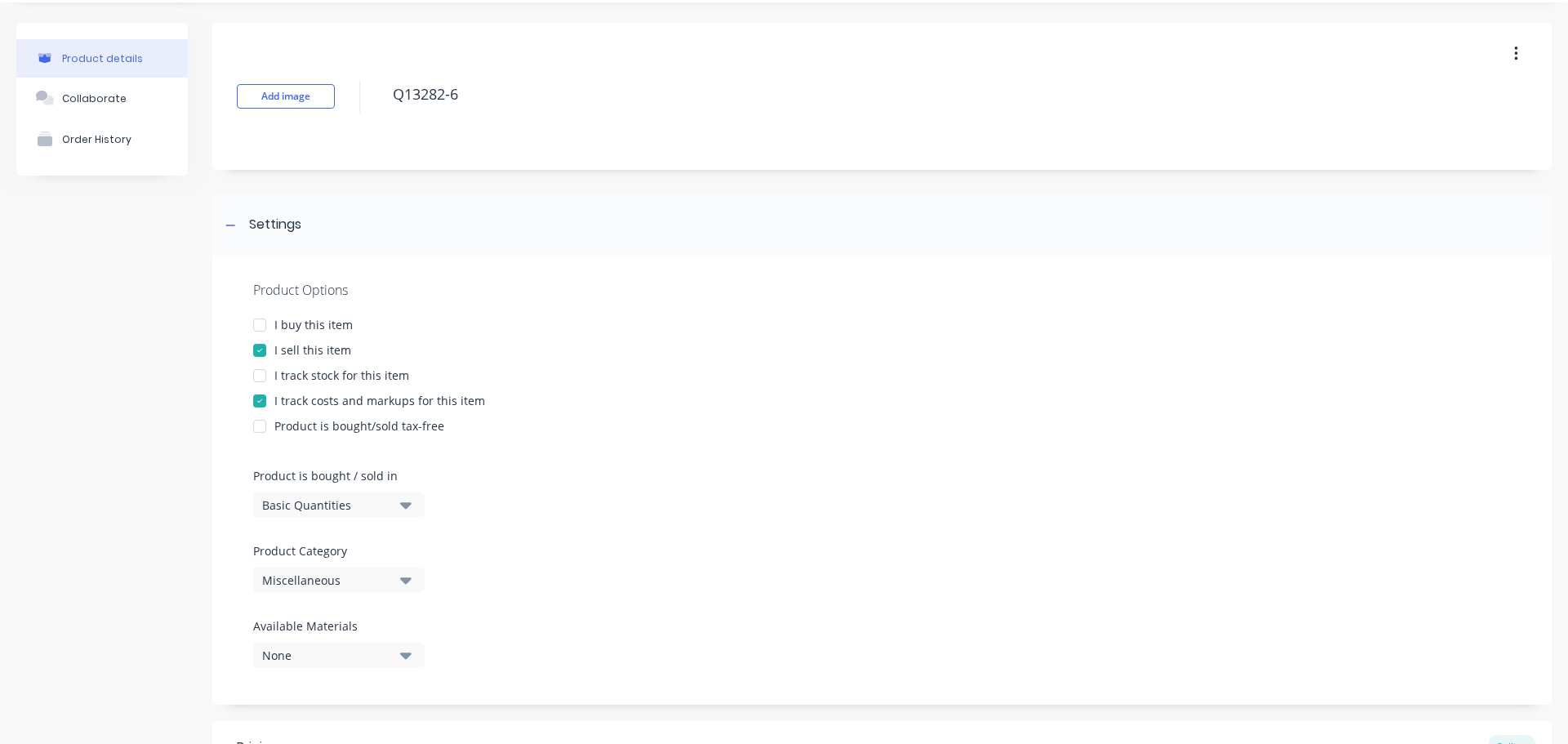
scroll to position [327, 0]
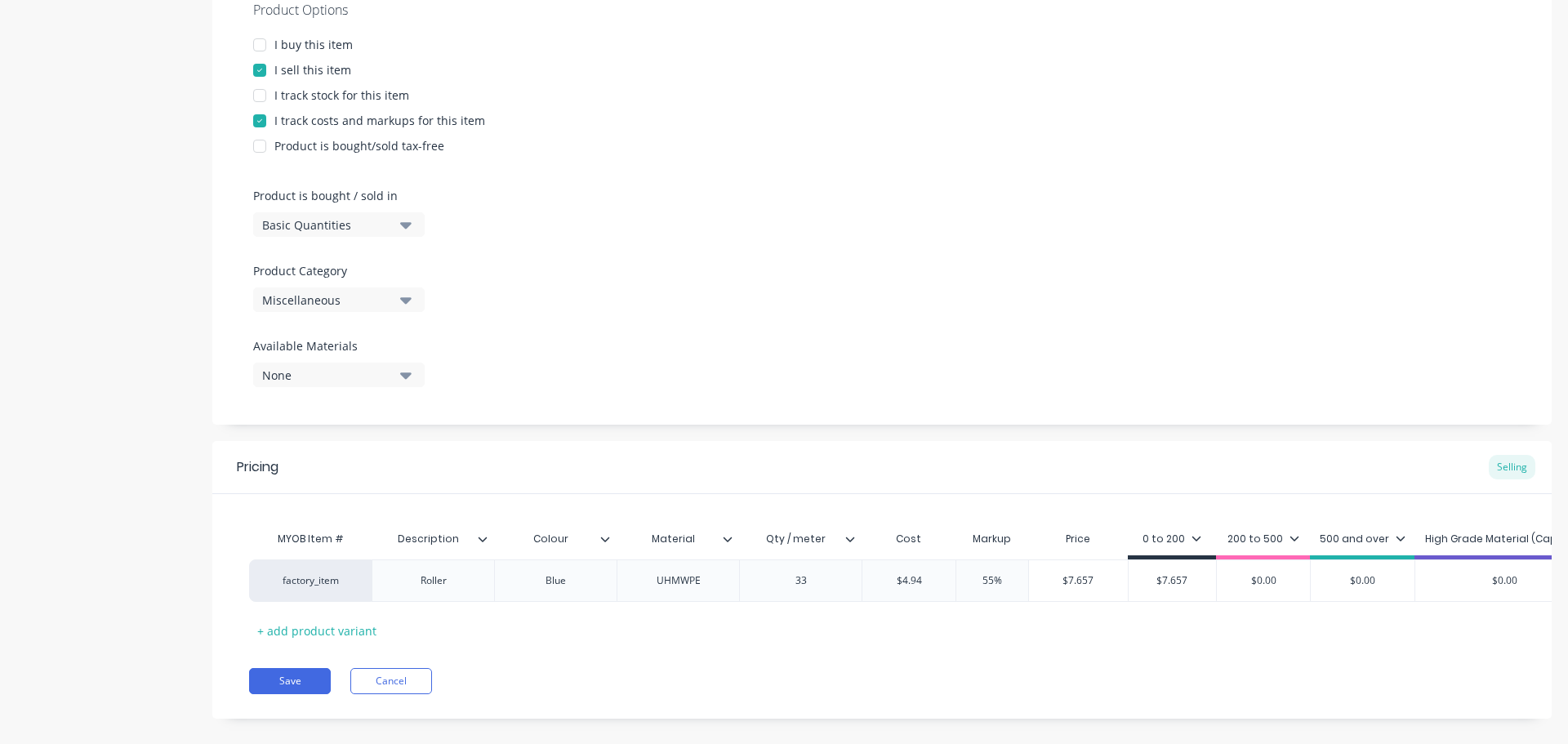
click at [356, 298] on div "Miscellaneous" at bounding box center [327, 300] width 131 height 17
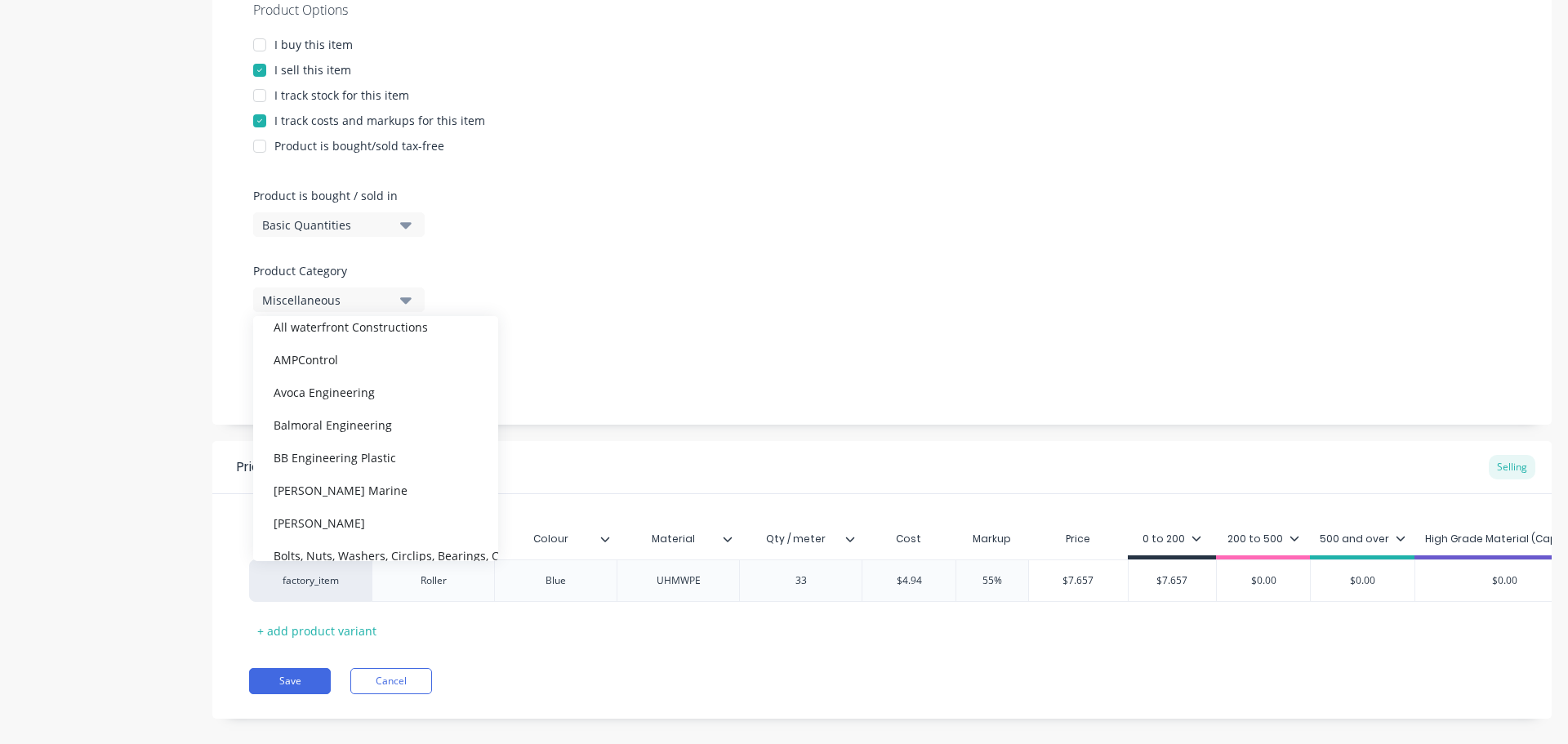
scroll to position [245, 0]
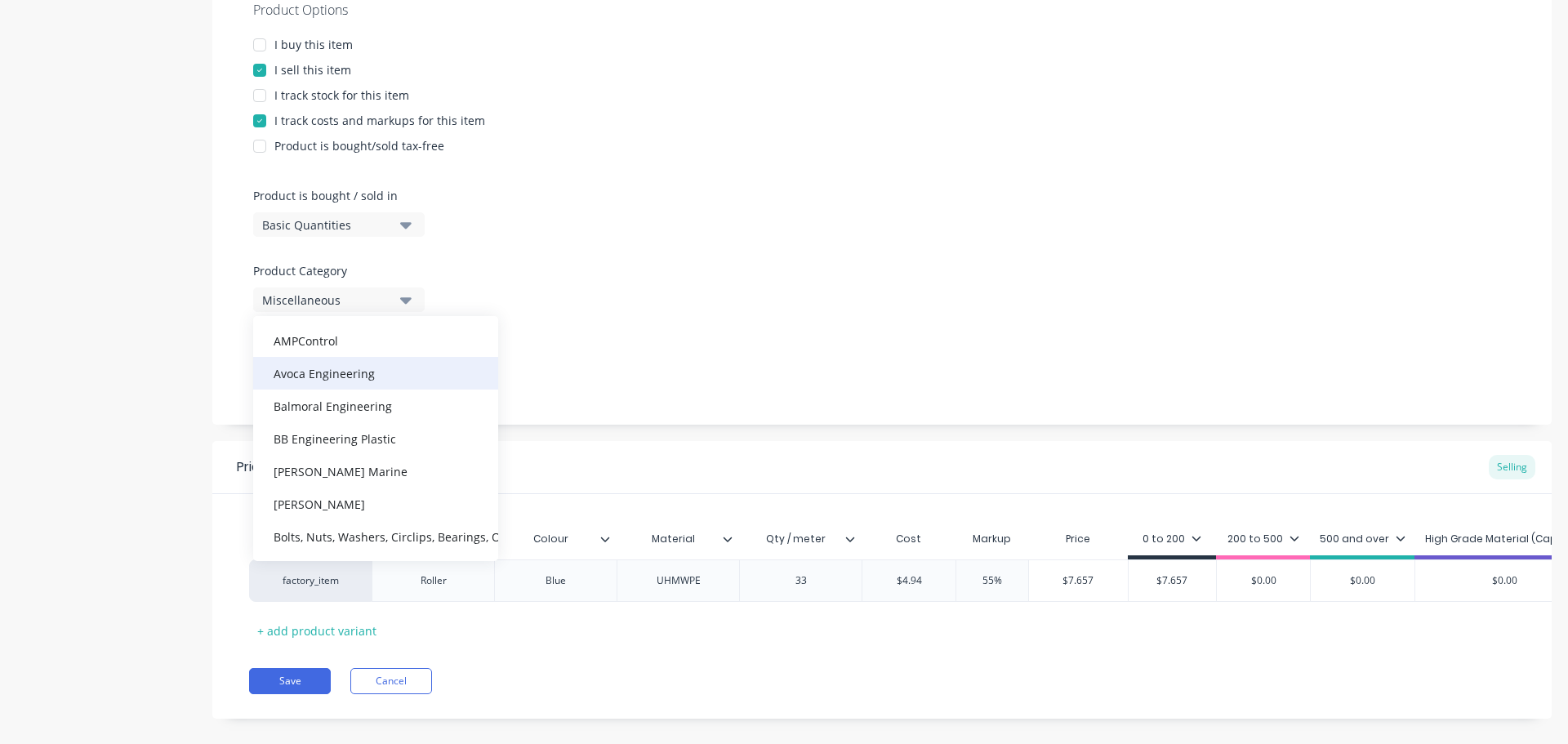
click at [361, 378] on div "Avoca Engineering" at bounding box center [376, 373] width 245 height 33
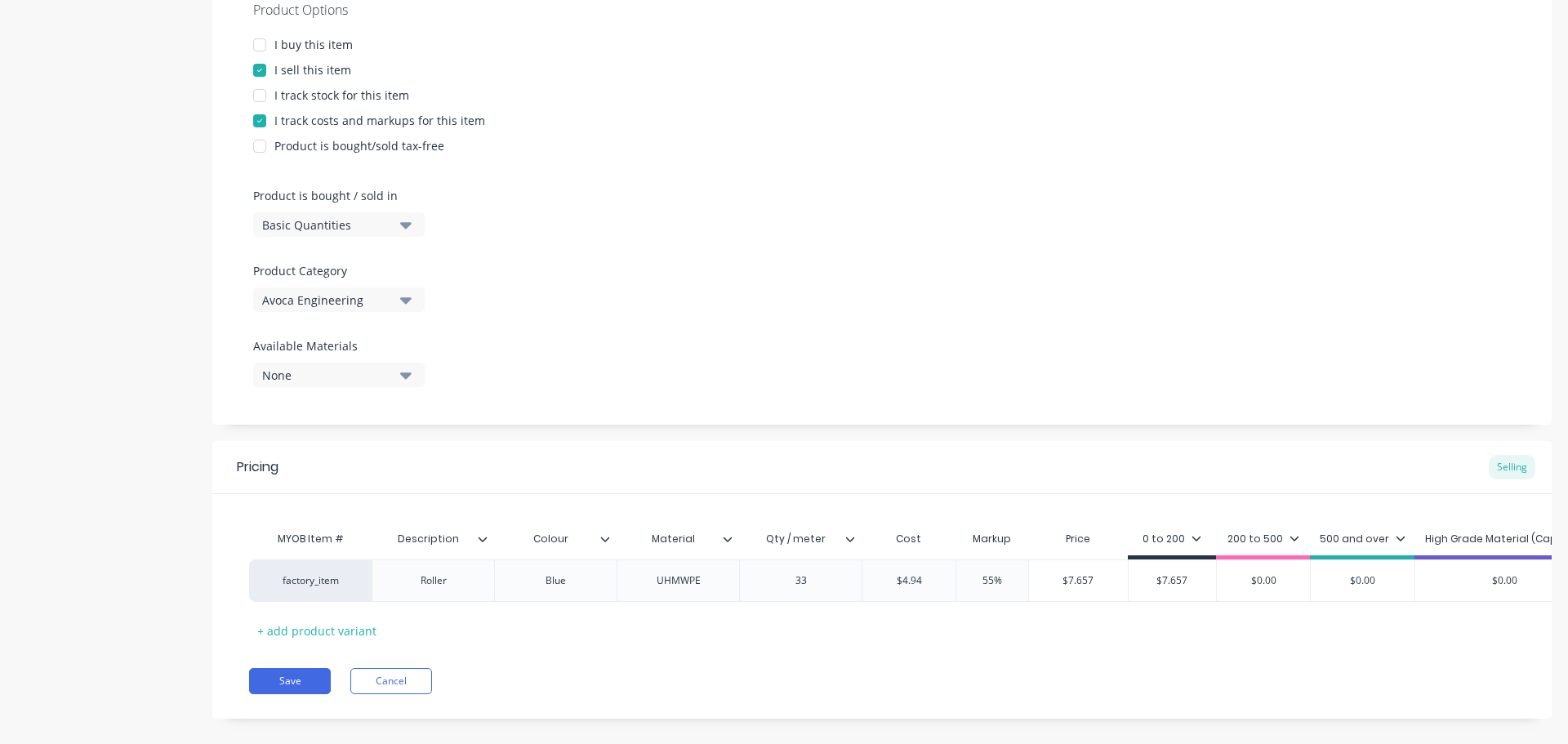
click at [858, 538] on div at bounding box center [857, 538] width 10 height 14
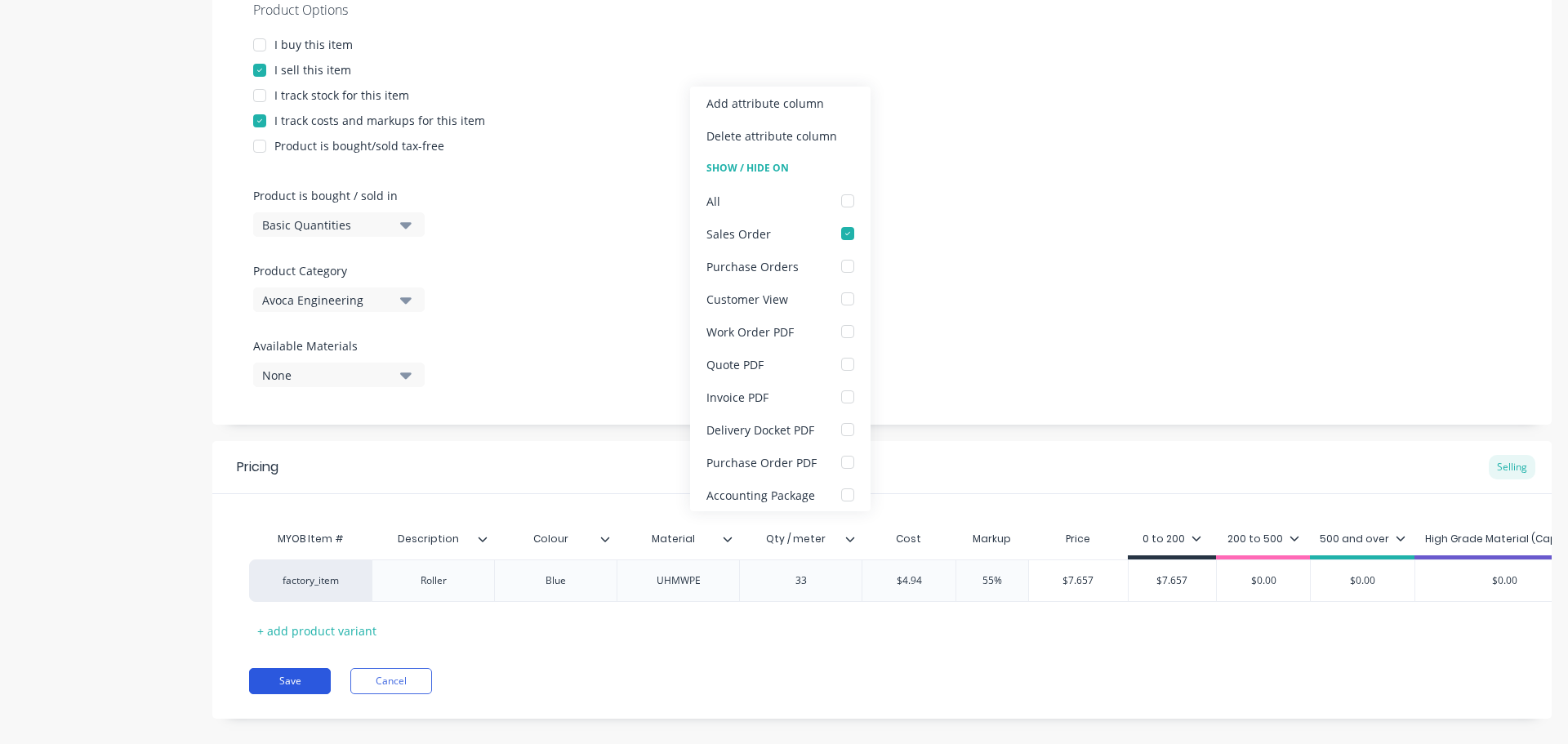
click at [308, 688] on button "Save" at bounding box center [290, 681] width 82 height 26
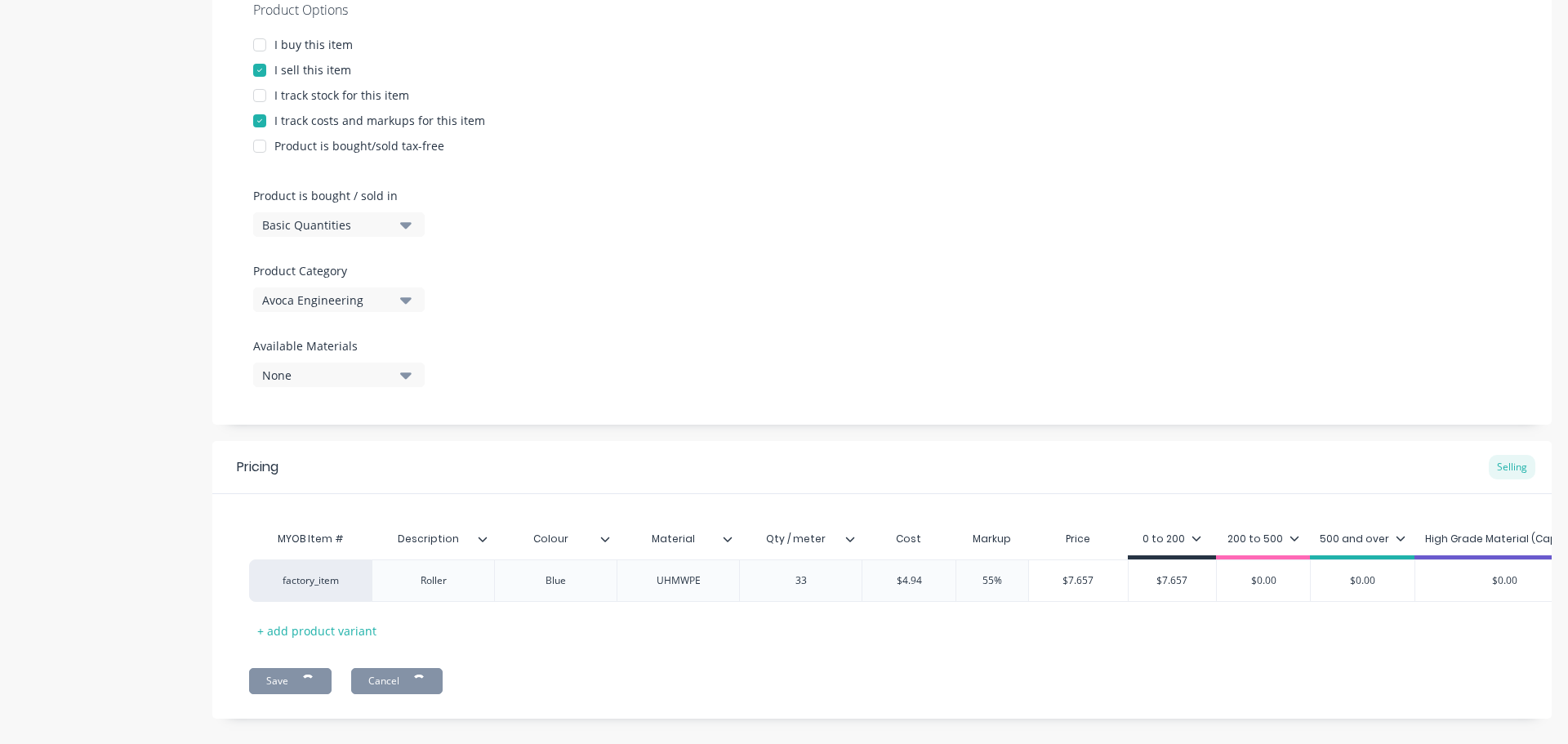
type textarea "x"
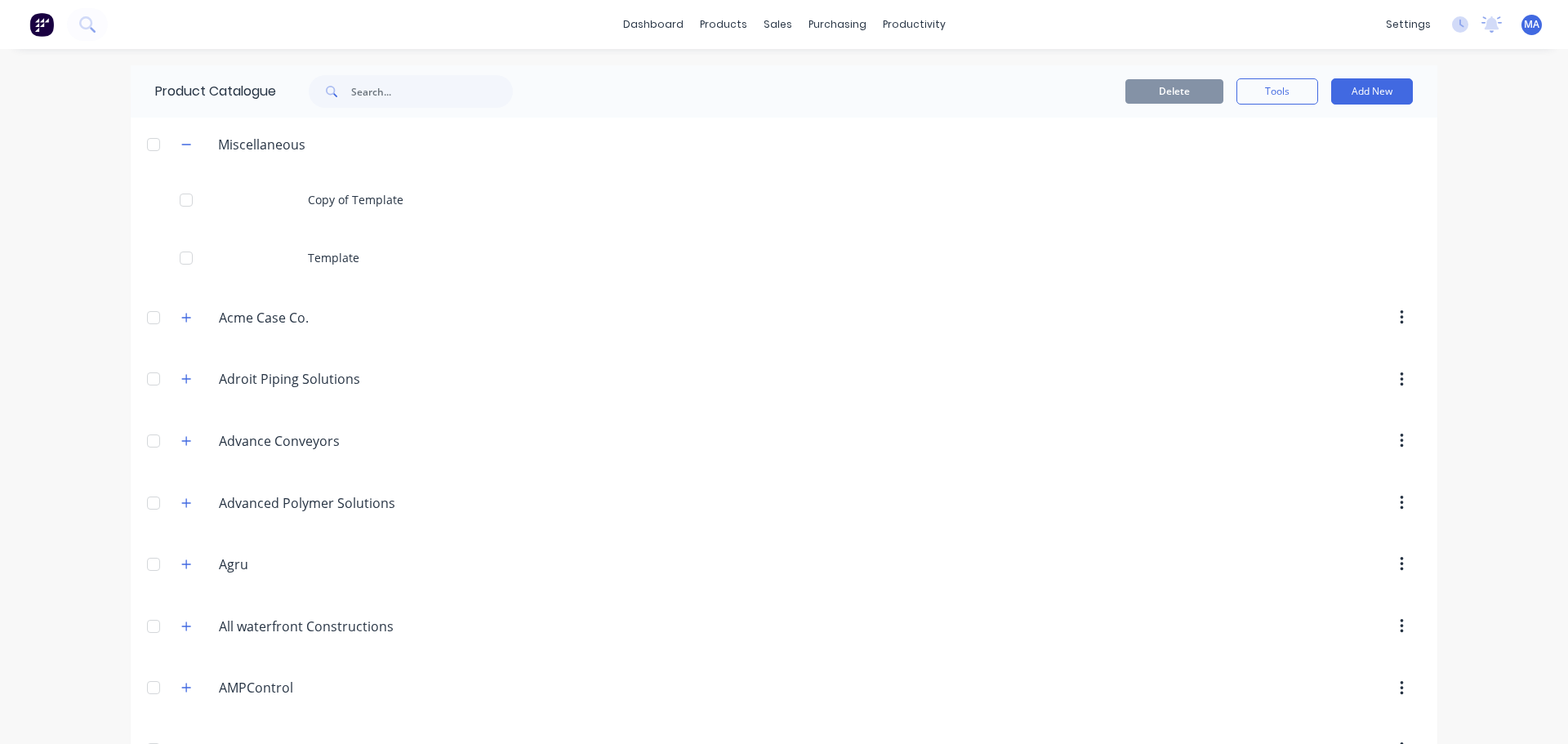
drag, startPoint x: 154, startPoint y: 139, endPoint x: 165, endPoint y: 143, distance: 11.7
click at [154, 140] on div at bounding box center [153, 144] width 33 height 33
click at [1251, 92] on button "Tools" at bounding box center [1277, 91] width 82 height 26
click at [1238, 125] on span "Duplicate product" at bounding box center [1239, 133] width 122 height 17
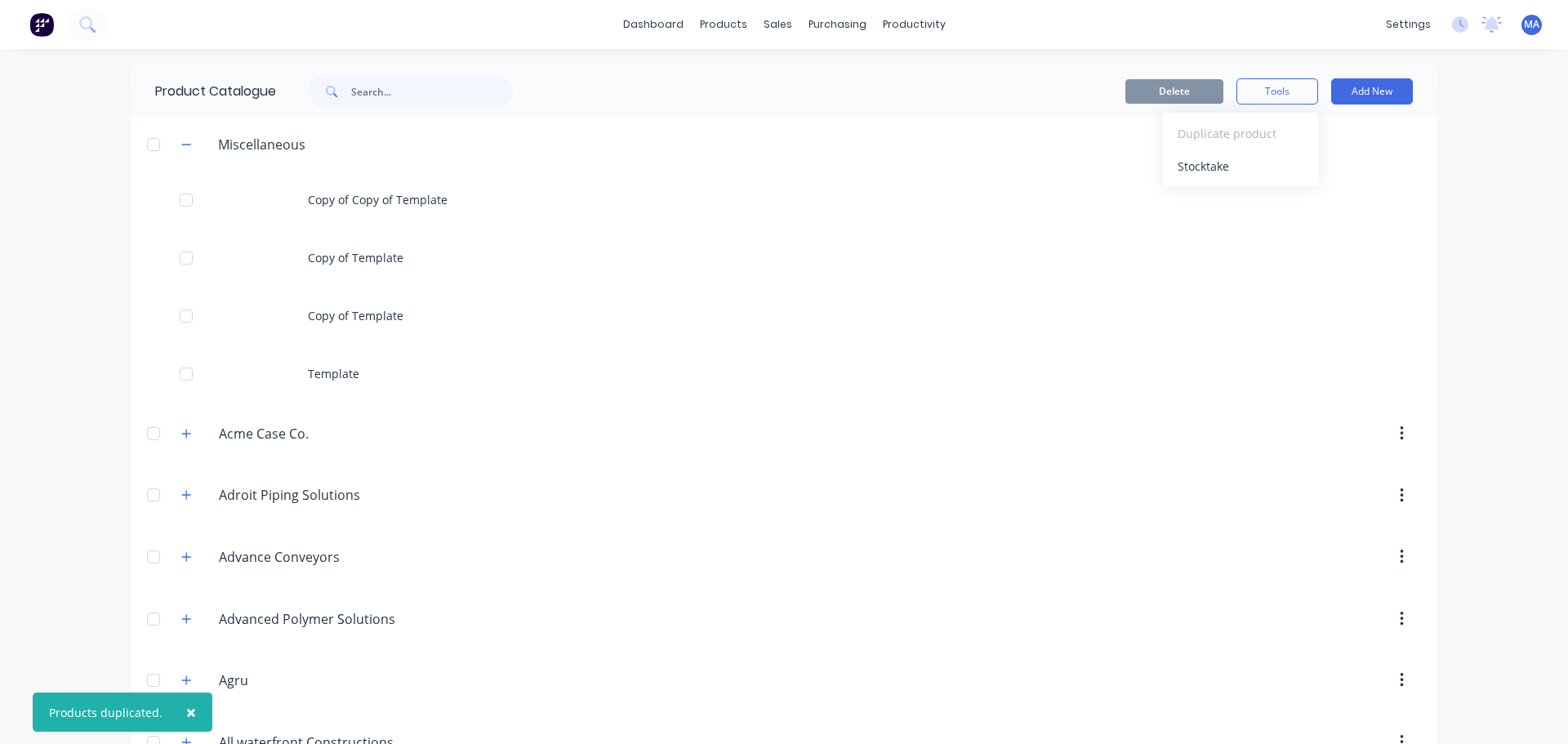
drag, startPoint x: 145, startPoint y: 146, endPoint x: 169, endPoint y: 149, distance: 24.2
click at [147, 146] on div at bounding box center [153, 144] width 33 height 33
click at [1258, 86] on button "Tools" at bounding box center [1277, 91] width 82 height 26
click at [1263, 122] on div "Duplicate product" at bounding box center [1240, 133] width 126 height 24
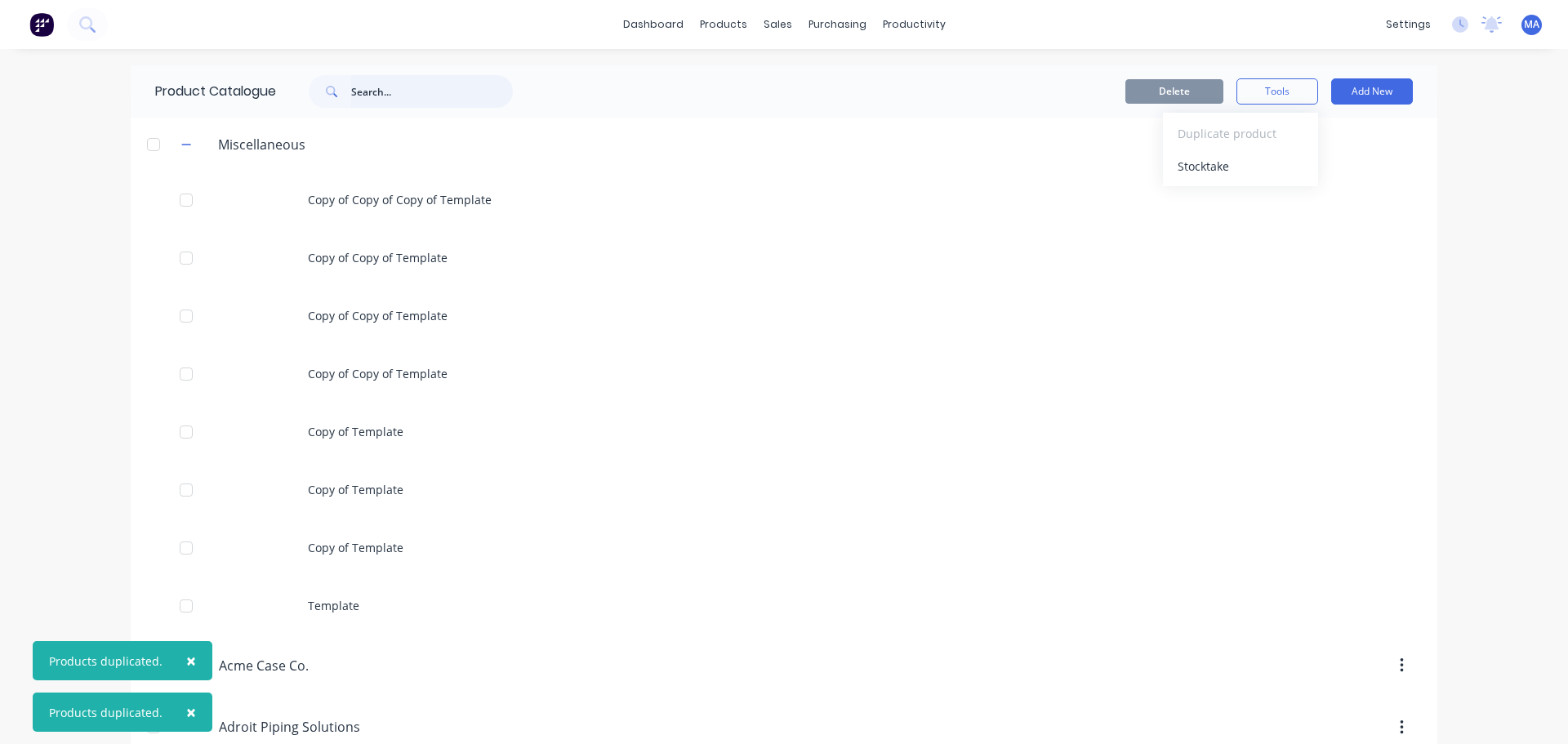
click at [369, 91] on input "text" at bounding box center [432, 91] width 161 height 33
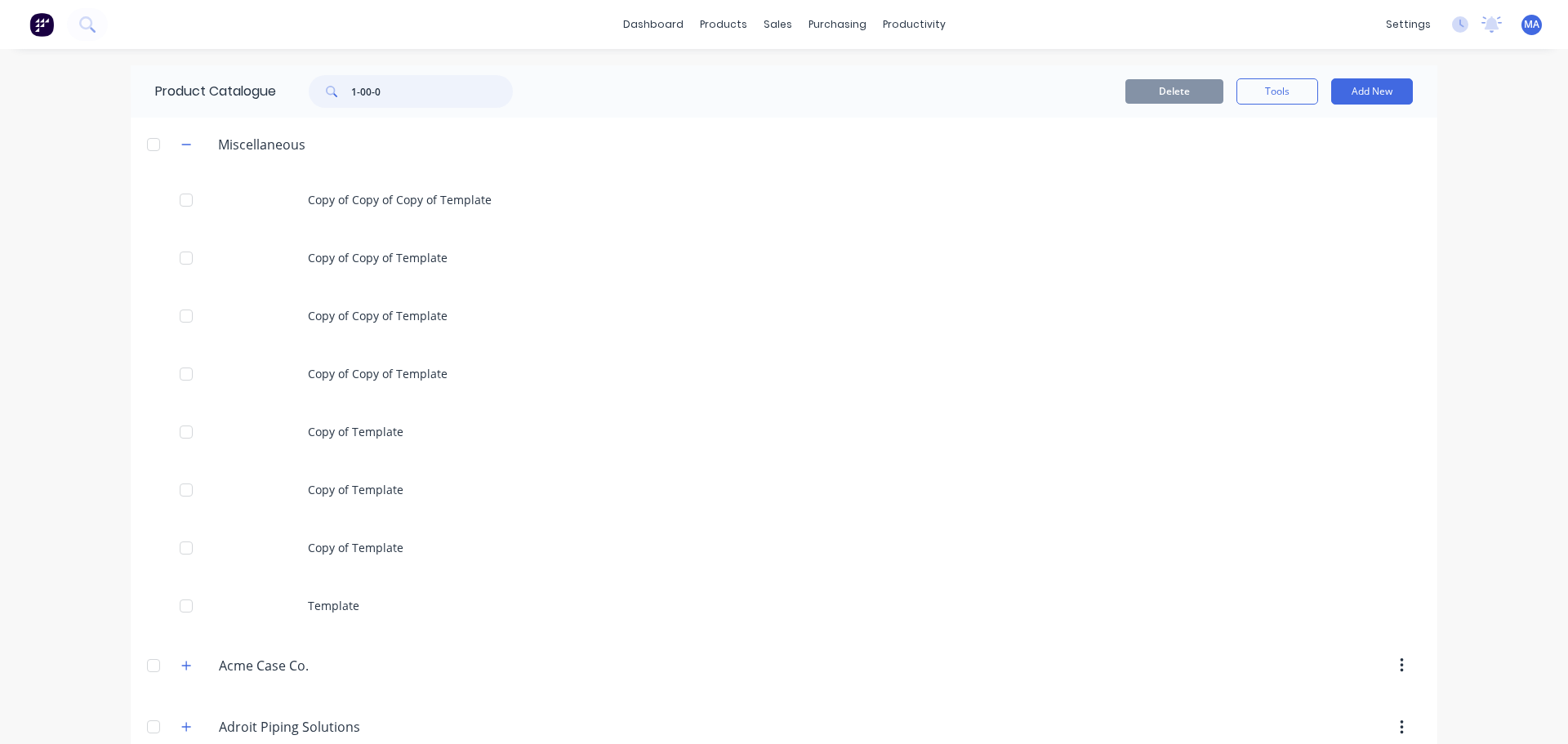
type input "1-00-07"
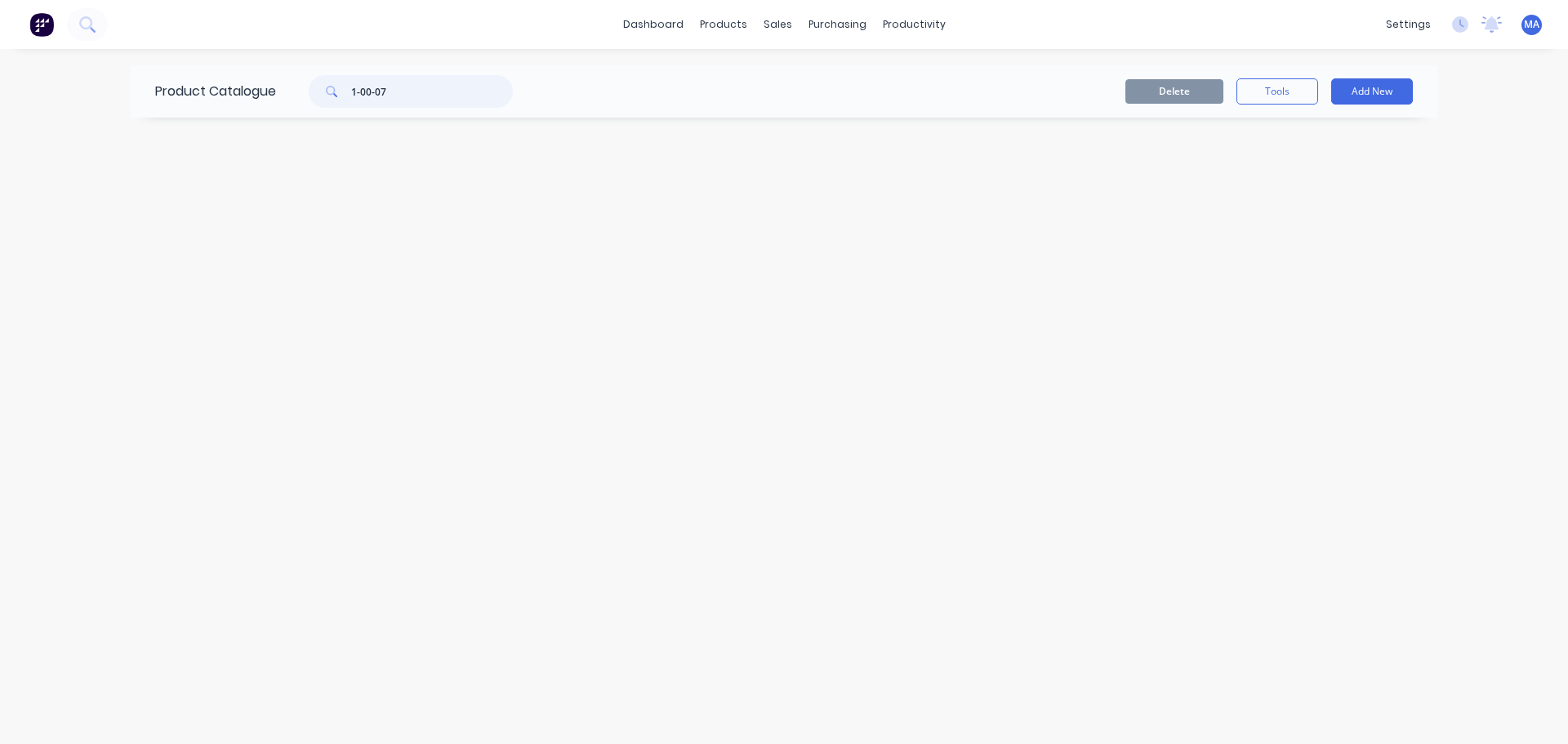
click at [432, 85] on input "1-00-07" at bounding box center [432, 91] width 161 height 33
click at [525, 87] on div at bounding box center [406, 91] width 261 height 33
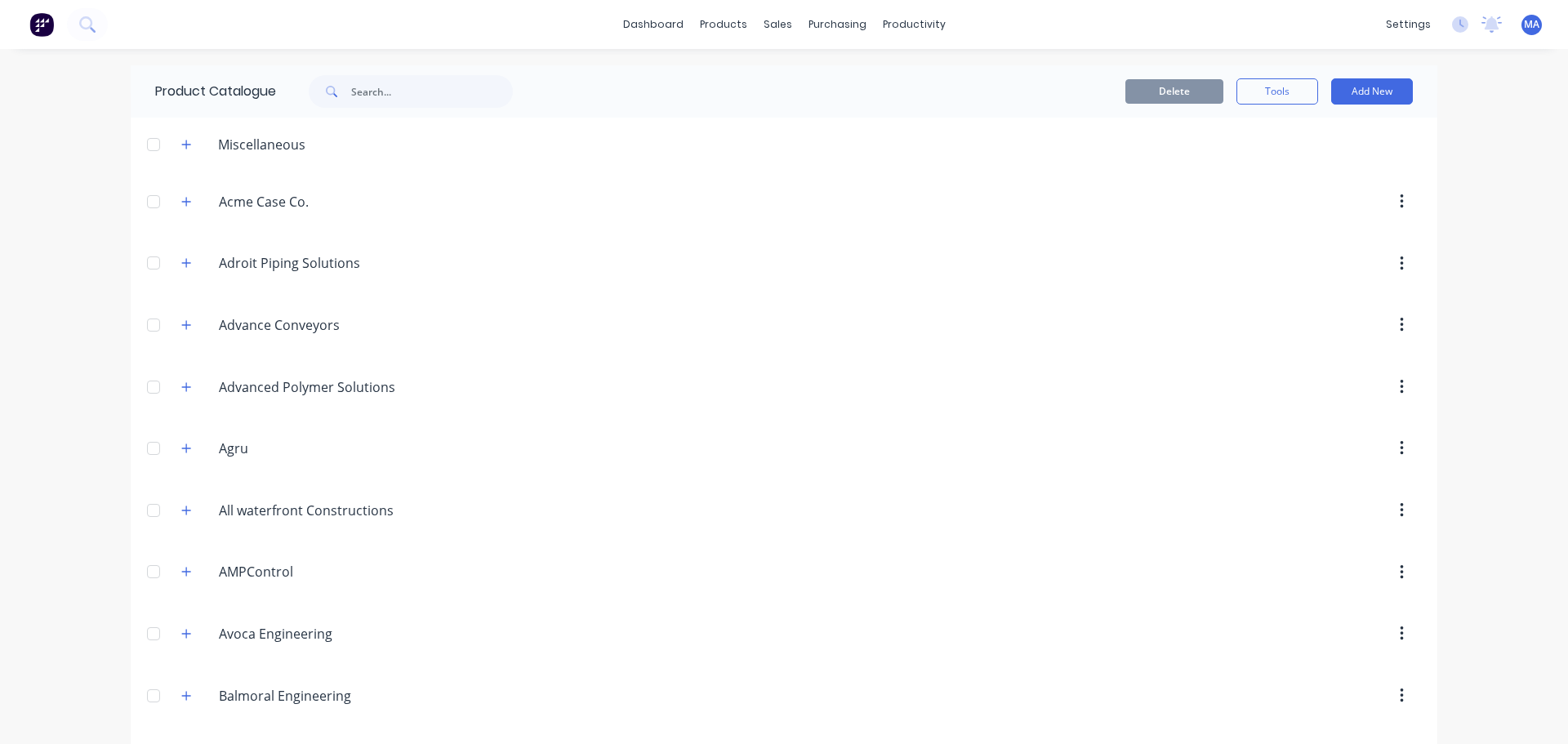
click at [536, 87] on div "Product Catalogue" at bounding box center [342, 91] width 423 height 52
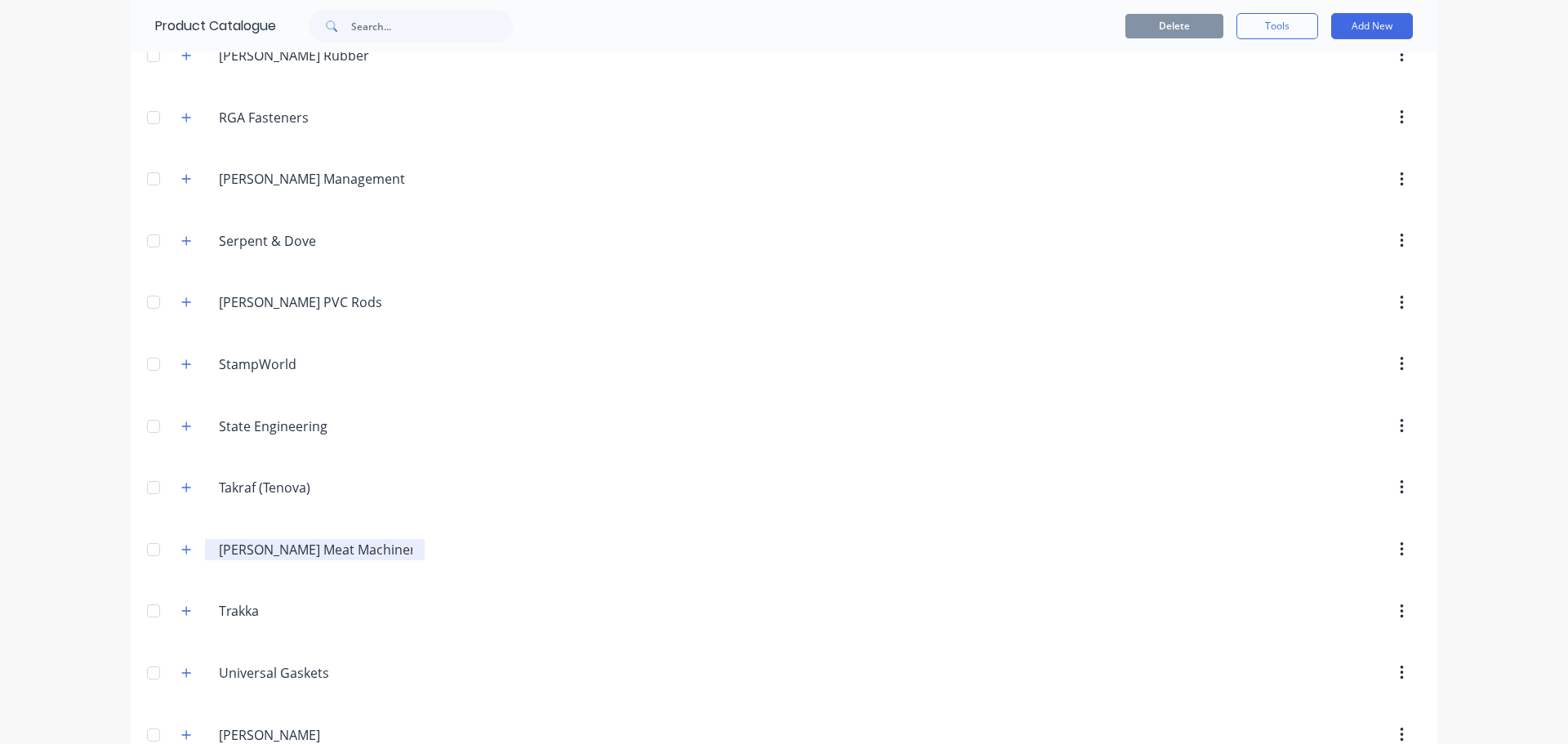
scroll to position [3147, 0]
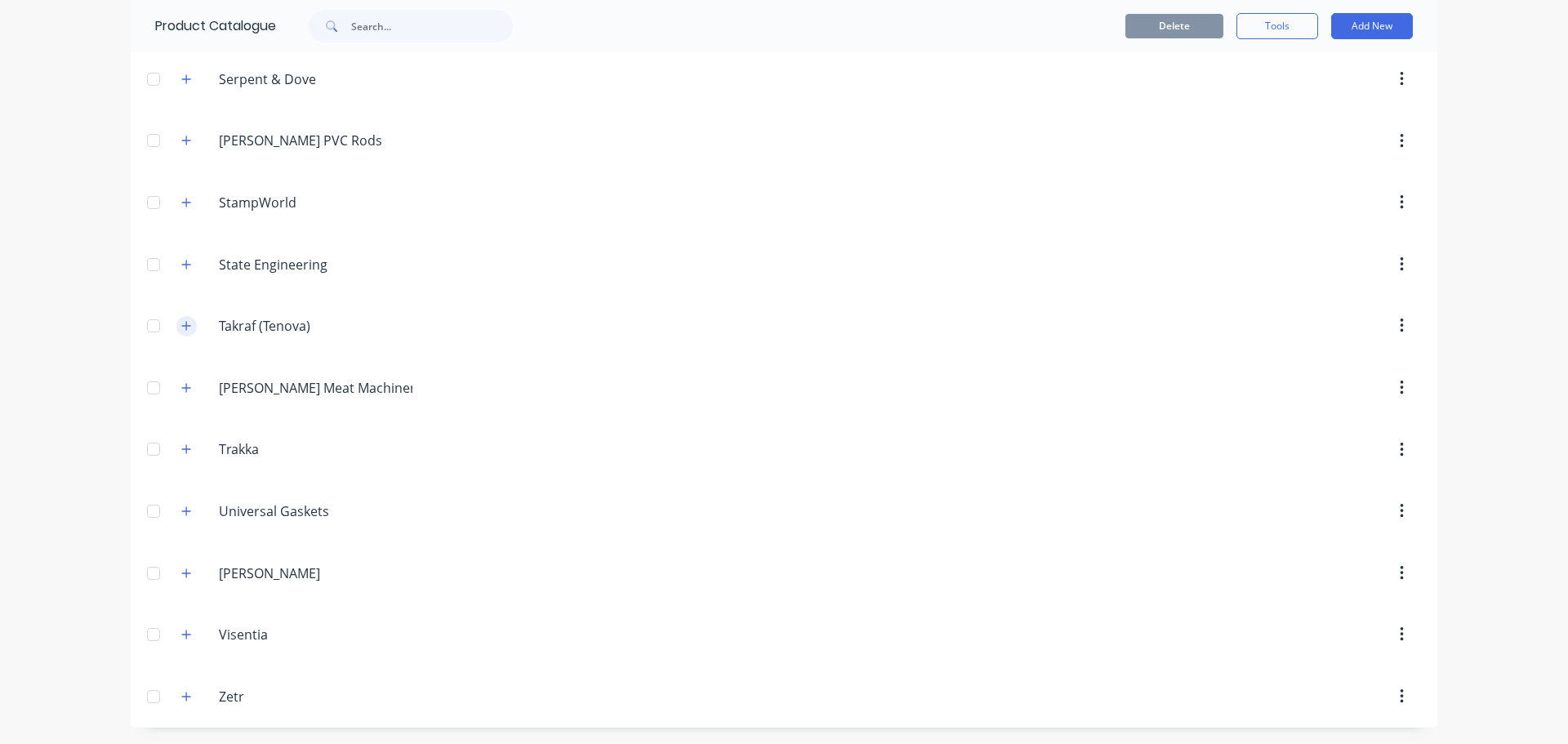
click at [183, 329] on icon "button" at bounding box center [187, 326] width 10 height 12
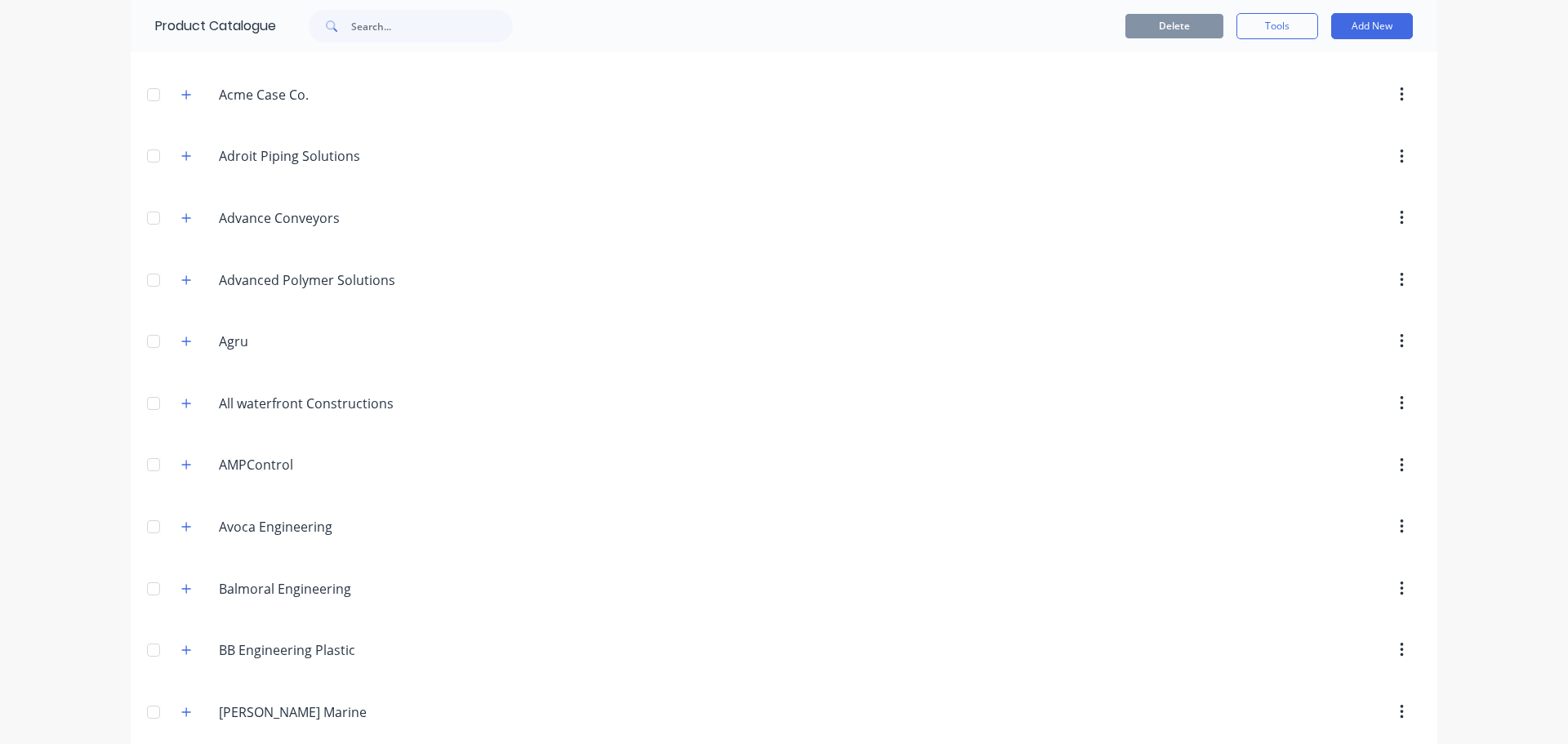
scroll to position [0, 0]
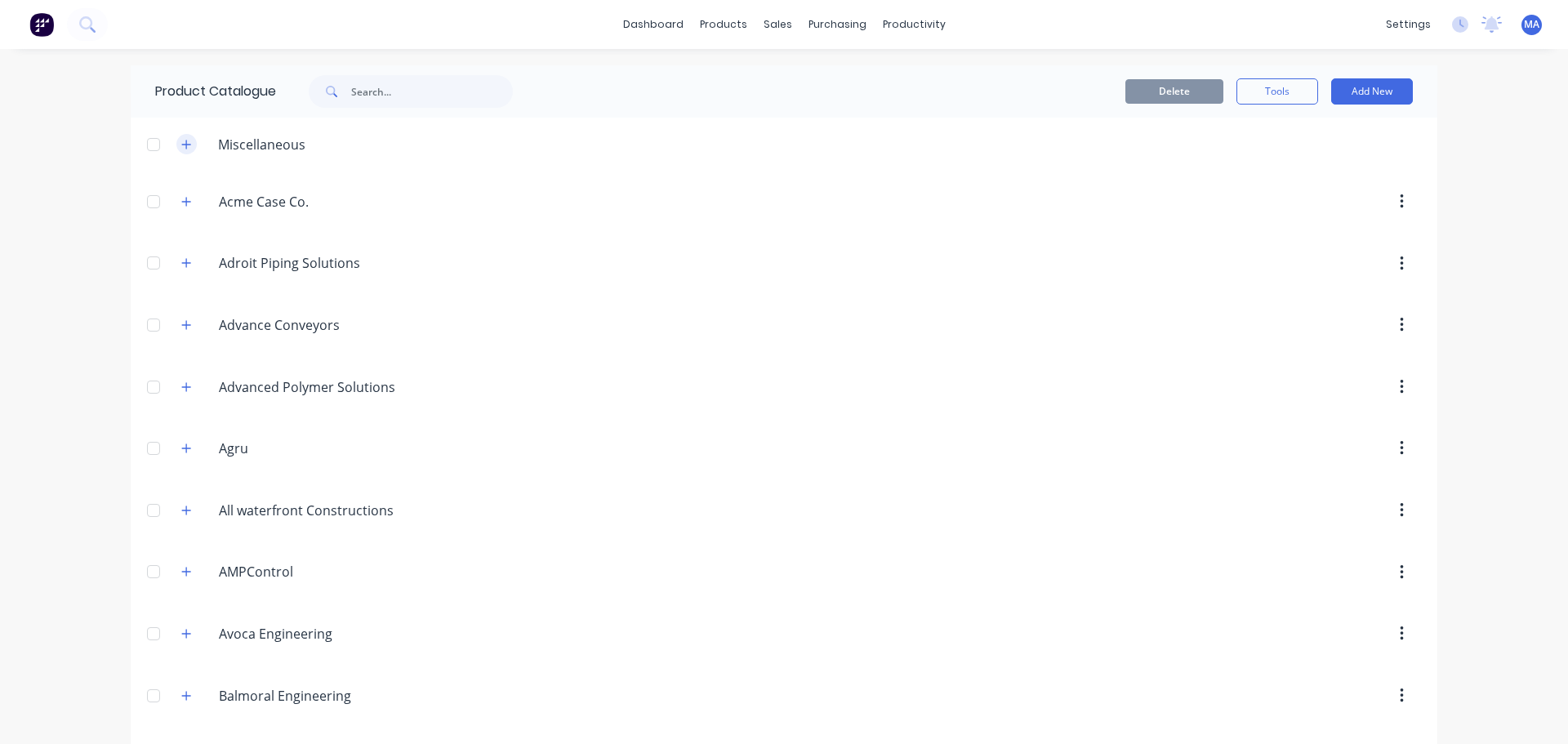
click at [188, 146] on button "button" at bounding box center [187, 144] width 20 height 20
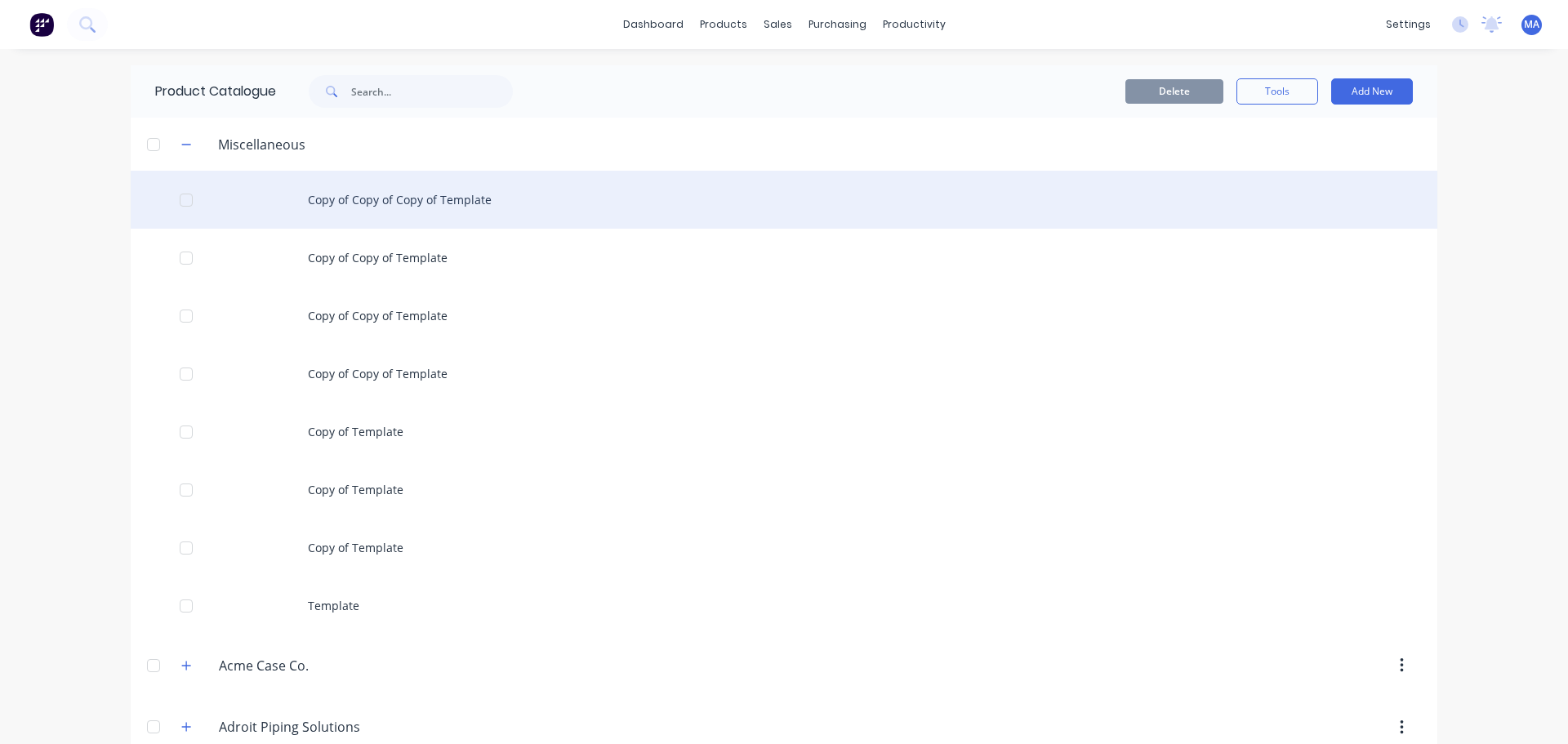
click at [333, 186] on div "Copy of Copy of Copy of Template" at bounding box center [784, 199] width 1307 height 58
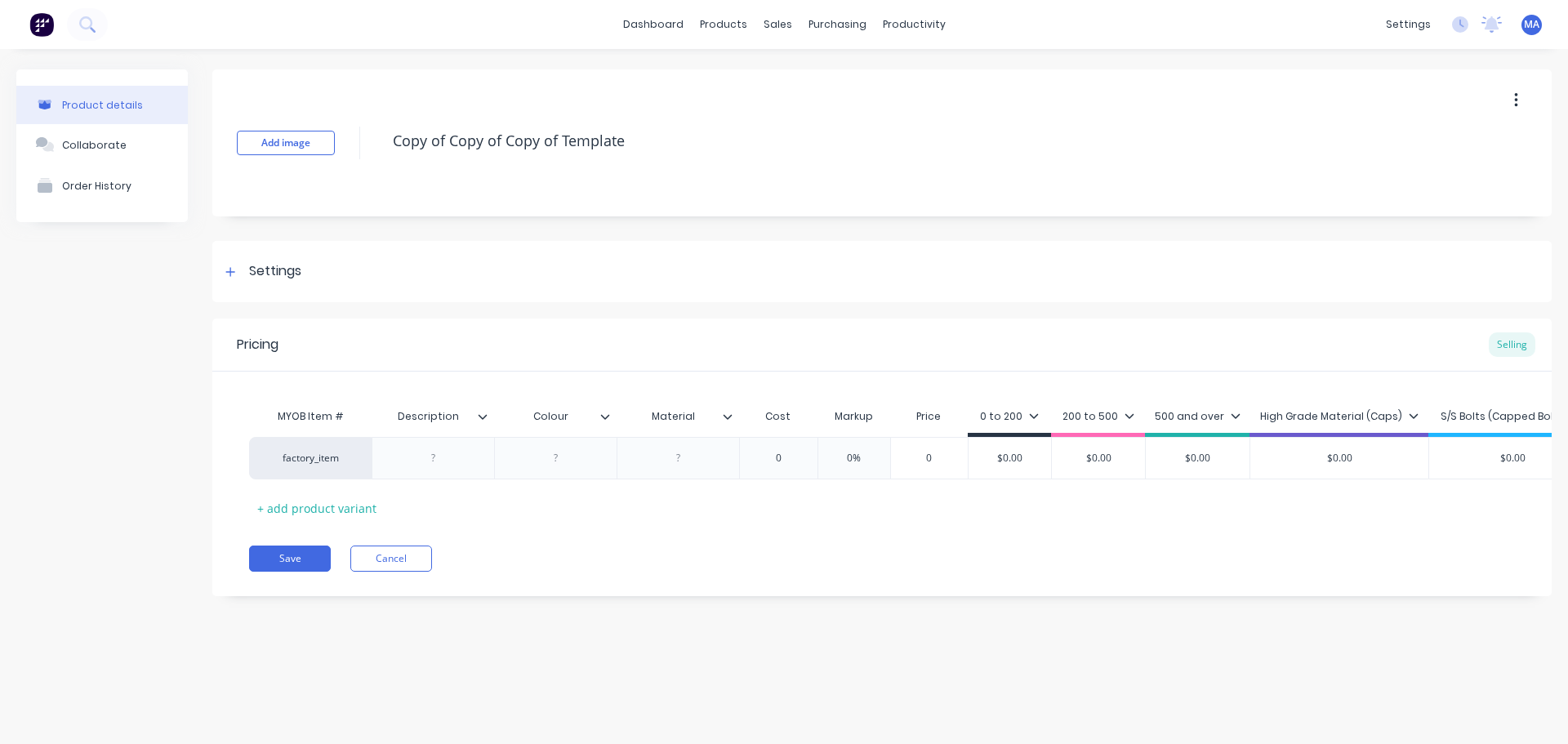
drag, startPoint x: 668, startPoint y: 149, endPoint x: 385, endPoint y: 163, distance: 283.3
click at [385, 163] on div "Copy of Copy of Copy of Template" at bounding box center [901, 143] width 1032 height 42
type textarea "x"
type textarea "We"
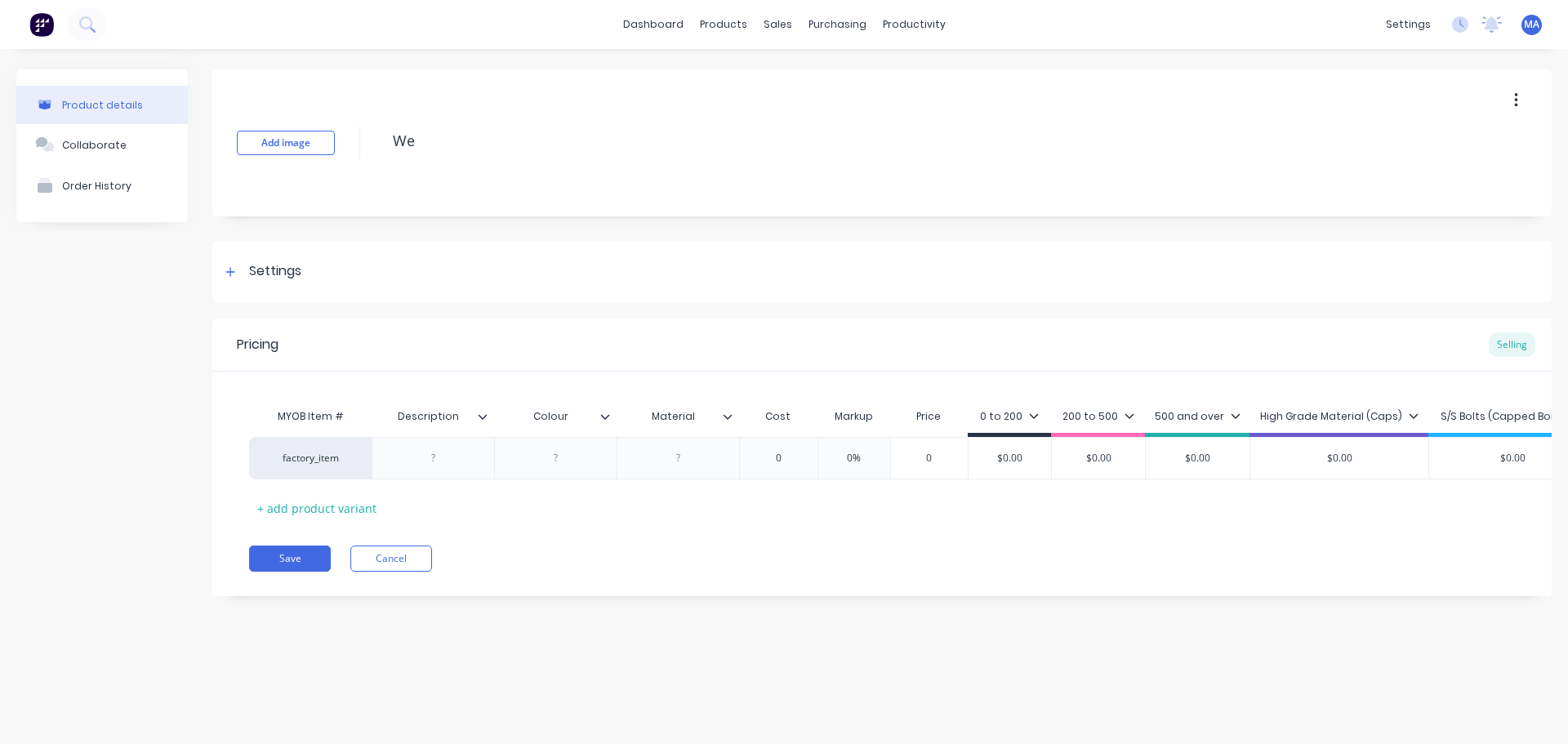
type textarea "x"
type textarea "Wea"
type textarea "x"
type textarea "Wear"
type textarea "x"
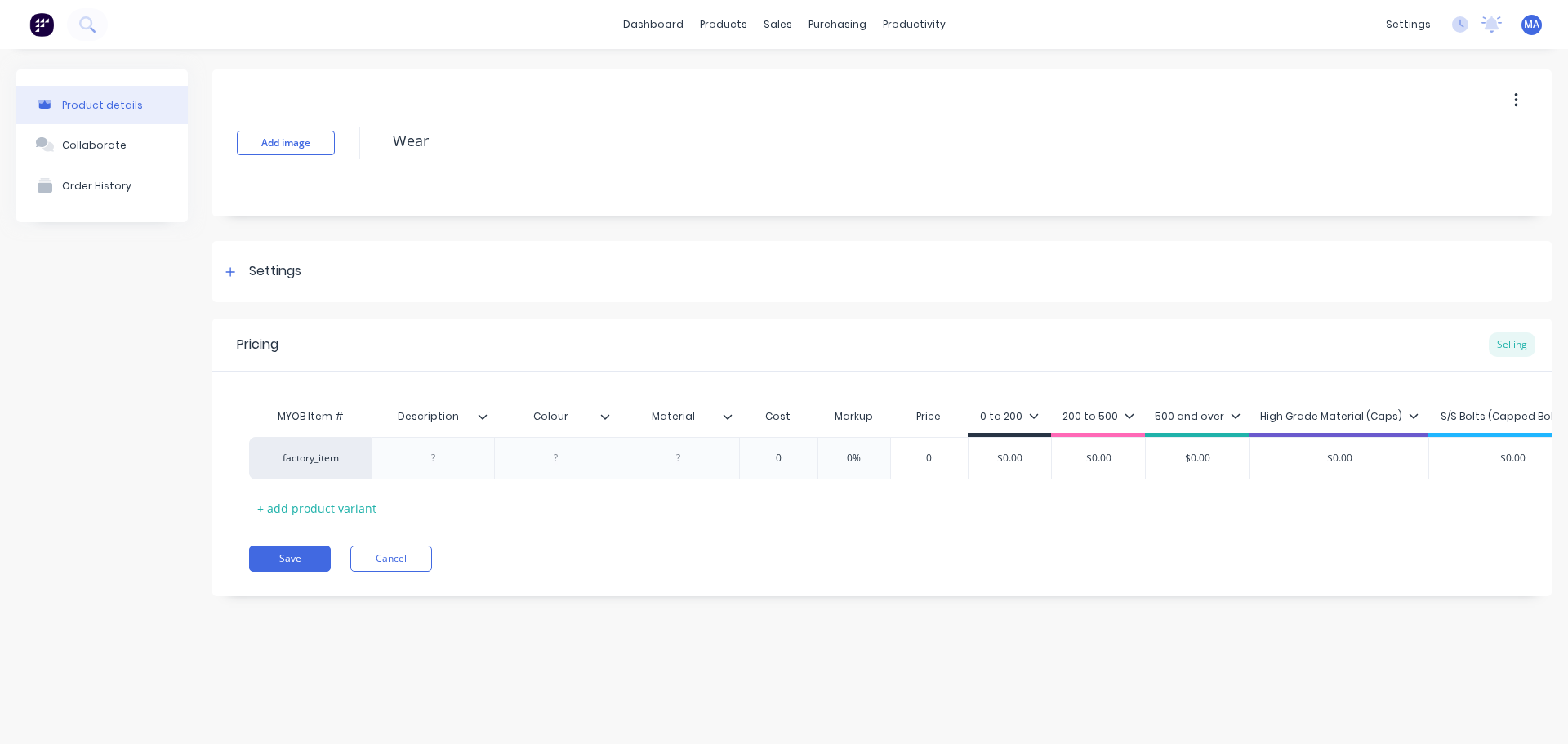
type textarea "Wear b"
type textarea "x"
type textarea "Wear be"
type textarea "x"
type textarea "Wear bel"
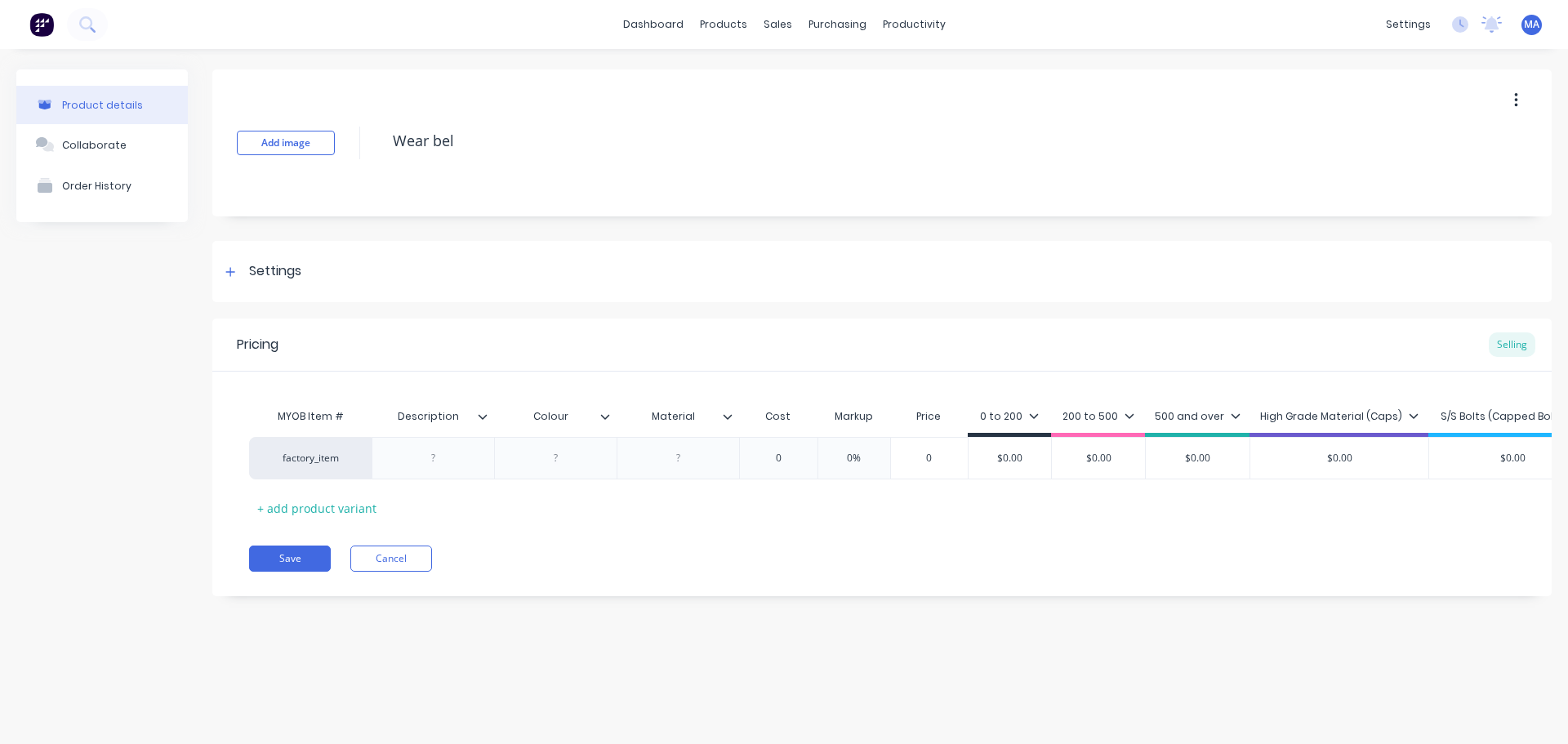
type textarea "x"
type textarea "Wear belt"
type textarea "x"
type textarea "Wear belt s"
type textarea "x"
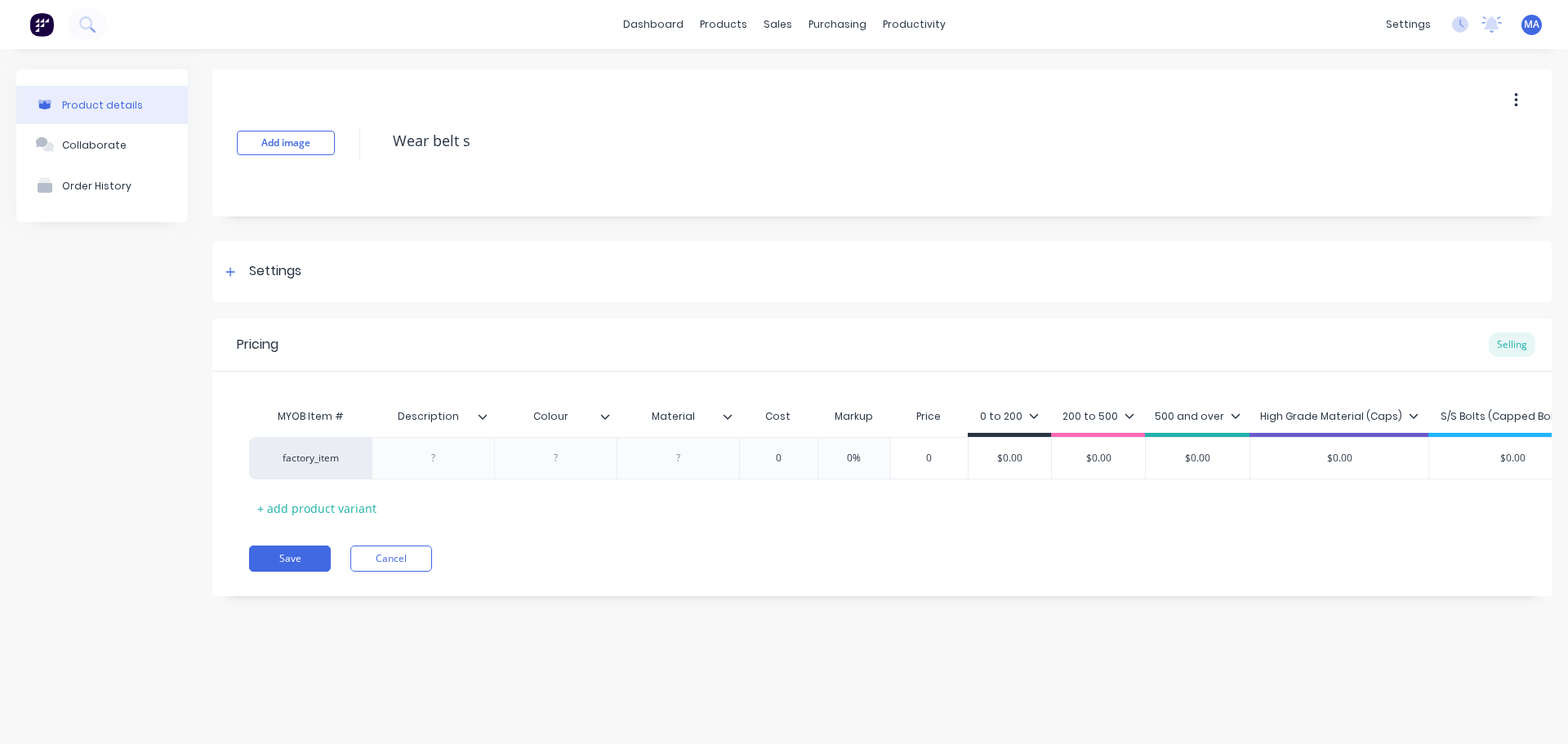
type textarea "Wear belt si"
type textarea "x"
type textarea "Wear belt su"
type textarea "x"
type textarea "Wear belt sup"
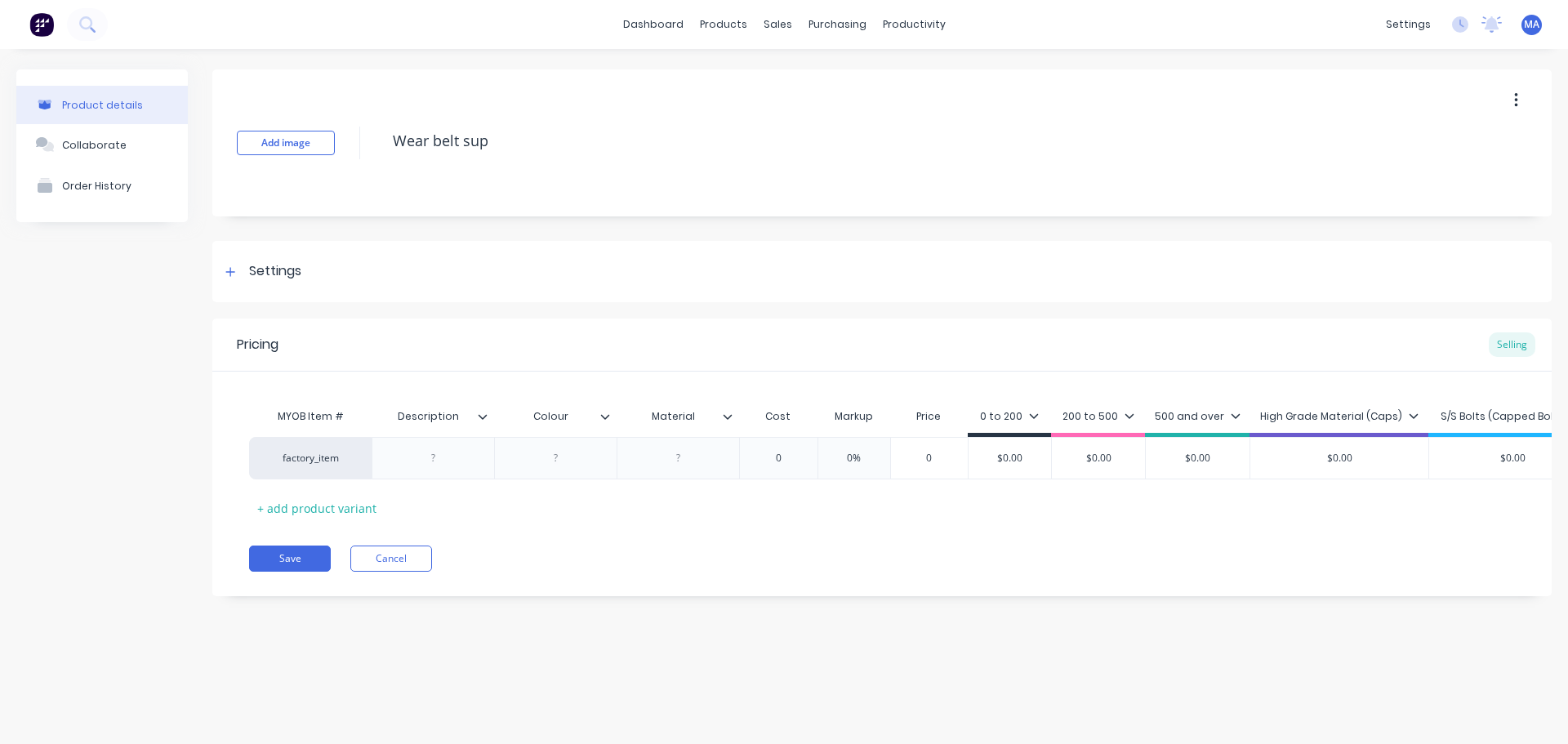
type textarea "x"
type textarea "Wear belt suppo"
type textarea "x"
type textarea "Wear belt suppor"
type textarea "x"
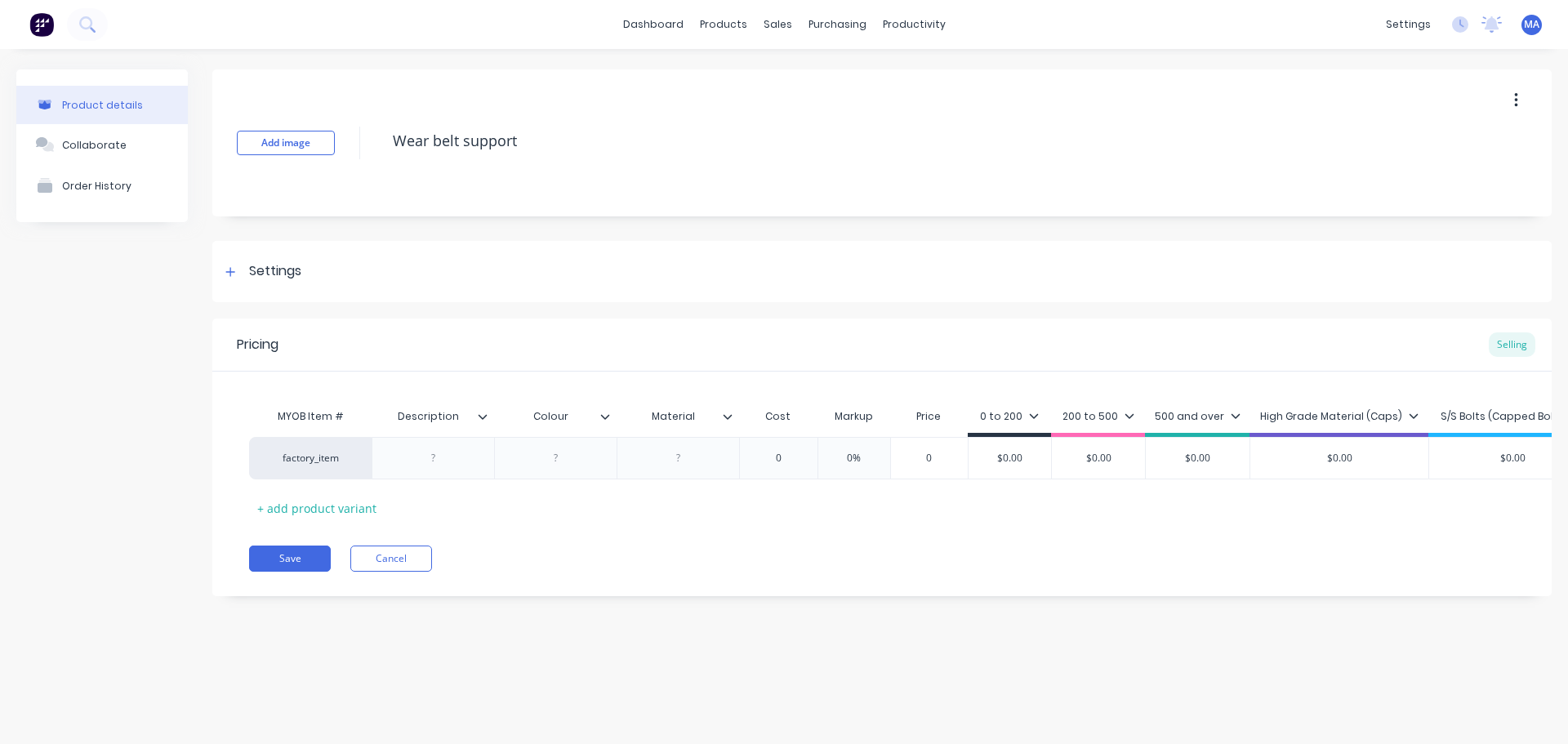
type textarea "Wear belt supports"
type textarea "x"
type textarea "Wear belt supports"
type textarea "x"
type textarea "Wear belt supports"
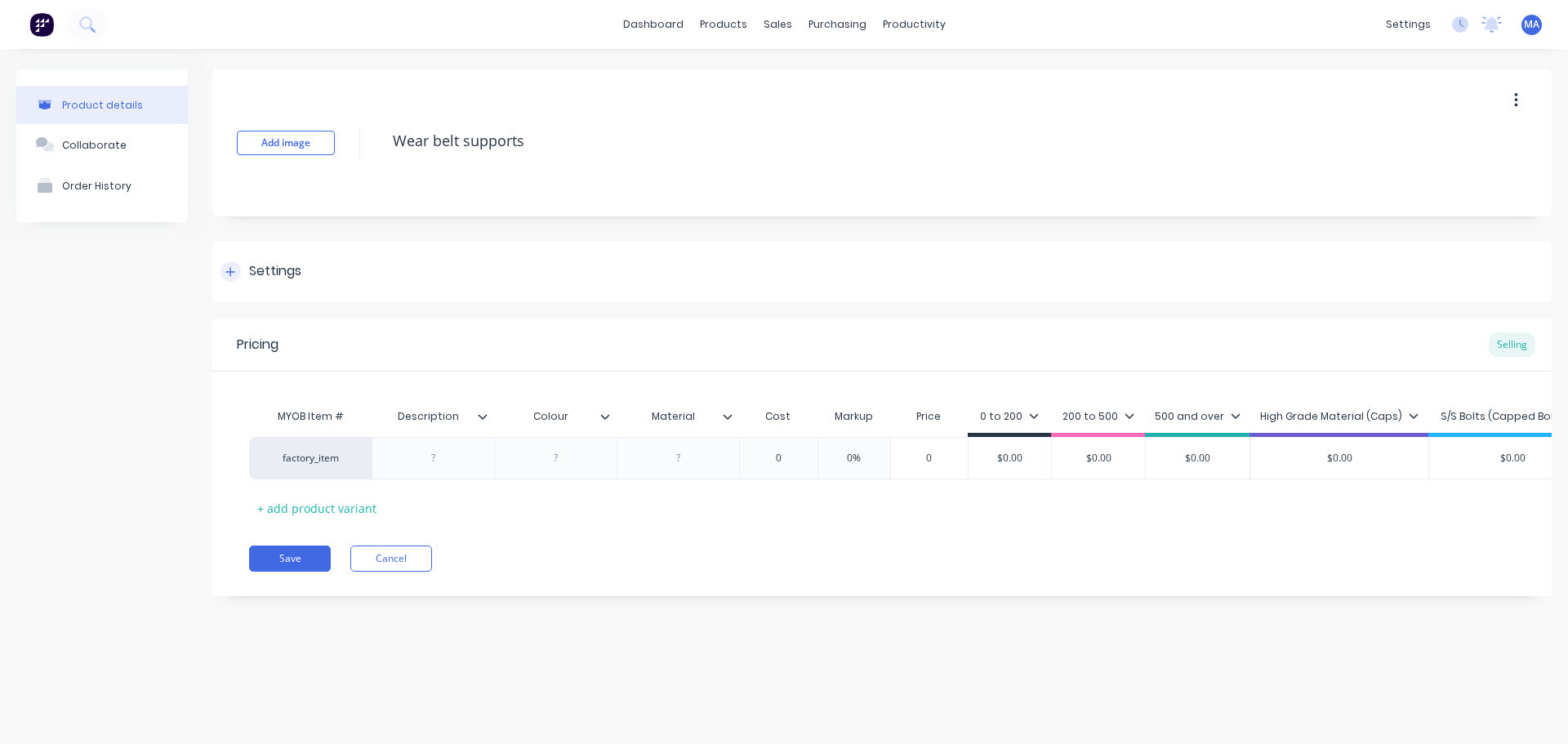
click at [292, 244] on div "Settings" at bounding box center [882, 271] width 1340 height 62
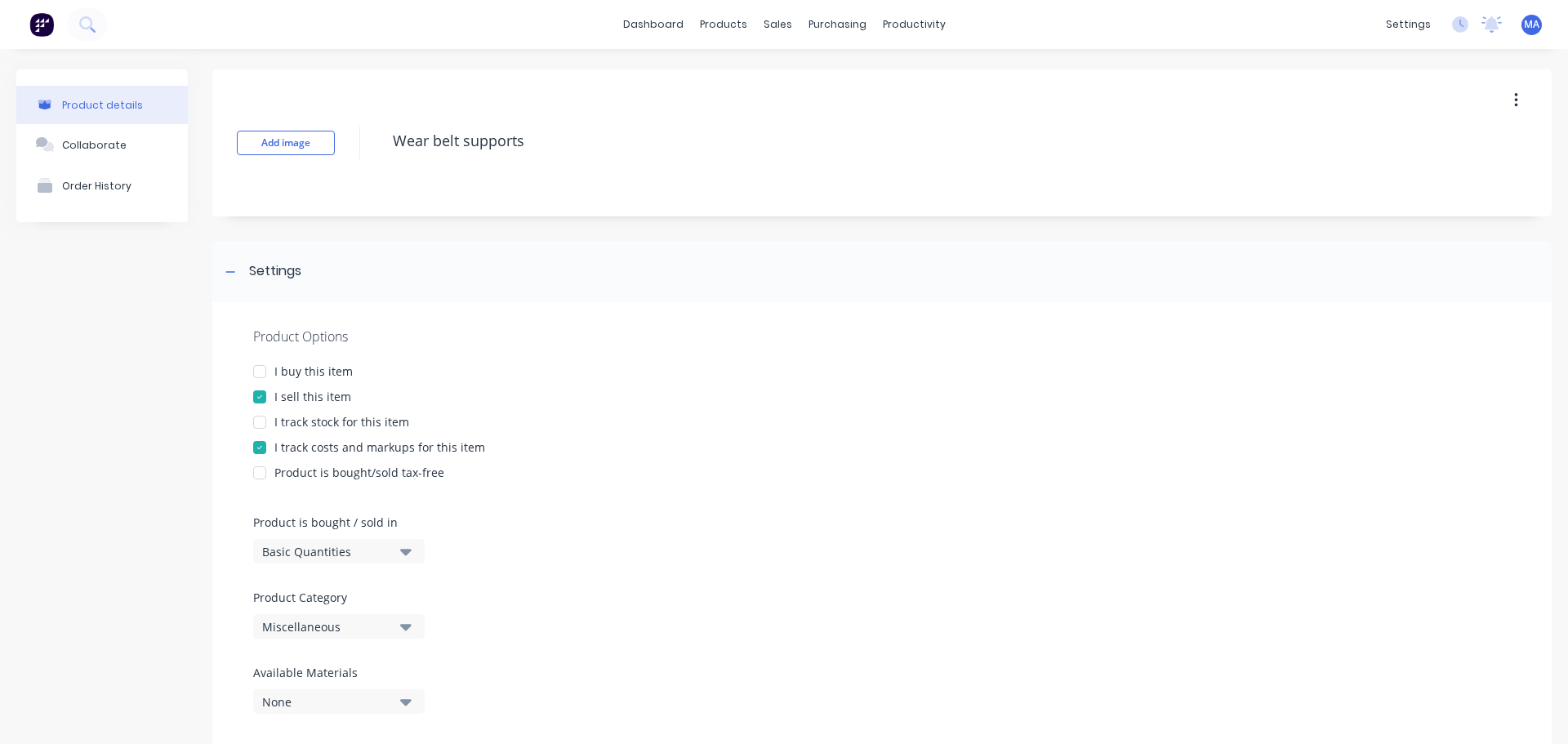
click at [343, 623] on div "Miscellaneous" at bounding box center [327, 627] width 131 height 17
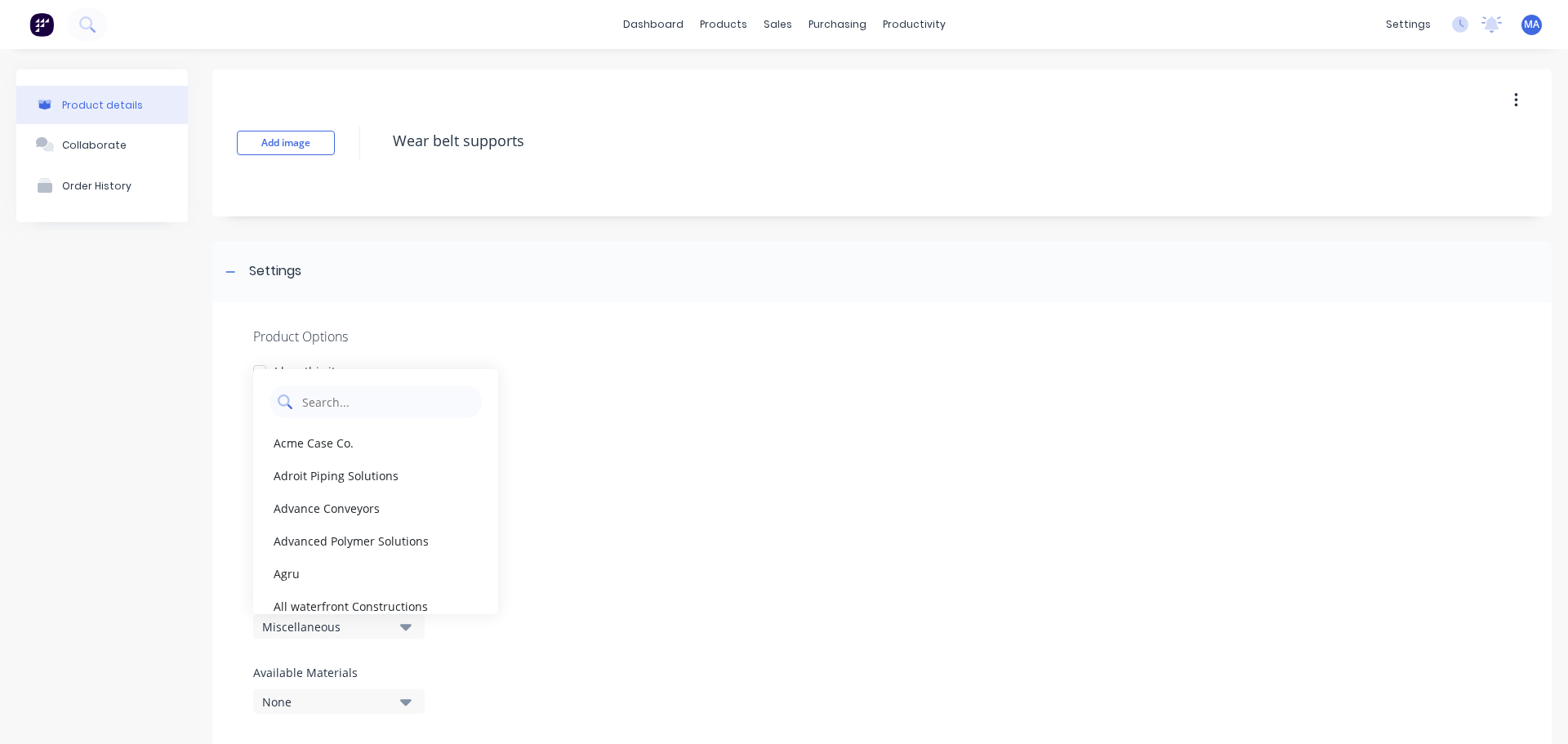
click at [365, 414] on Category "text" at bounding box center [387, 401] width 173 height 33
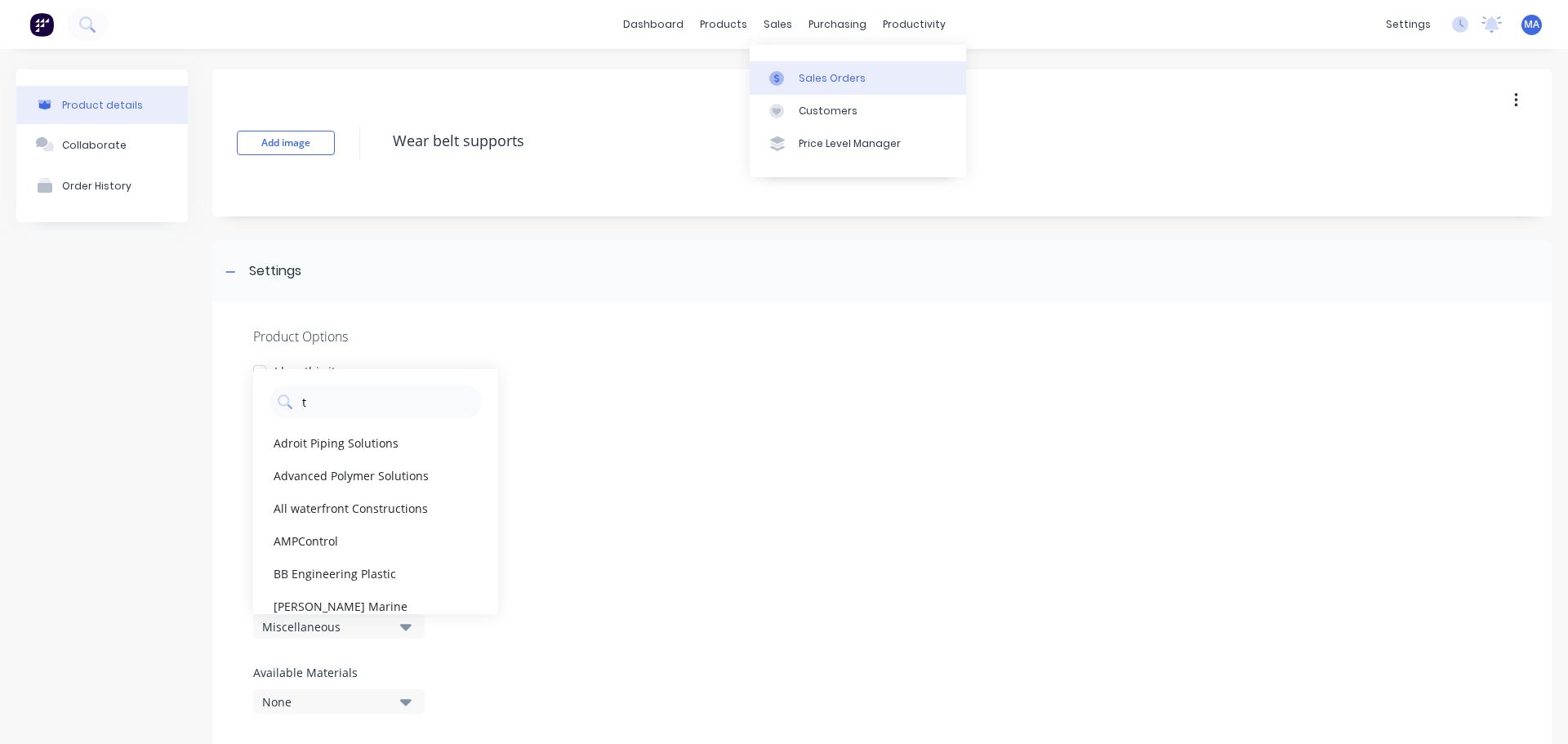
type Category "t"
click at [760, 62] on div "Sales Orders Customers Price Level Manager" at bounding box center [858, 111] width 216 height 132
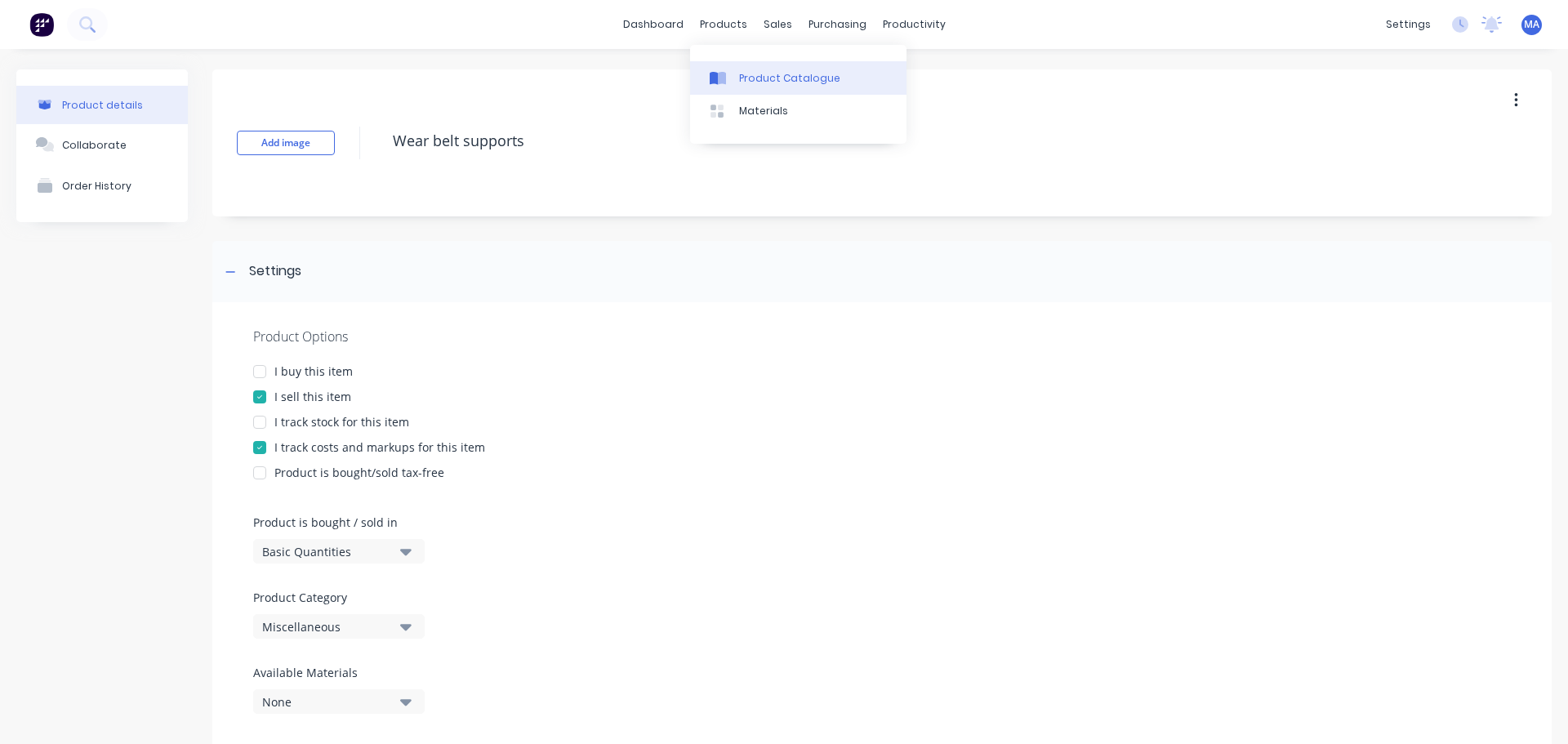
click at [753, 87] on link "Product Catalogue" at bounding box center [798, 78] width 216 height 33
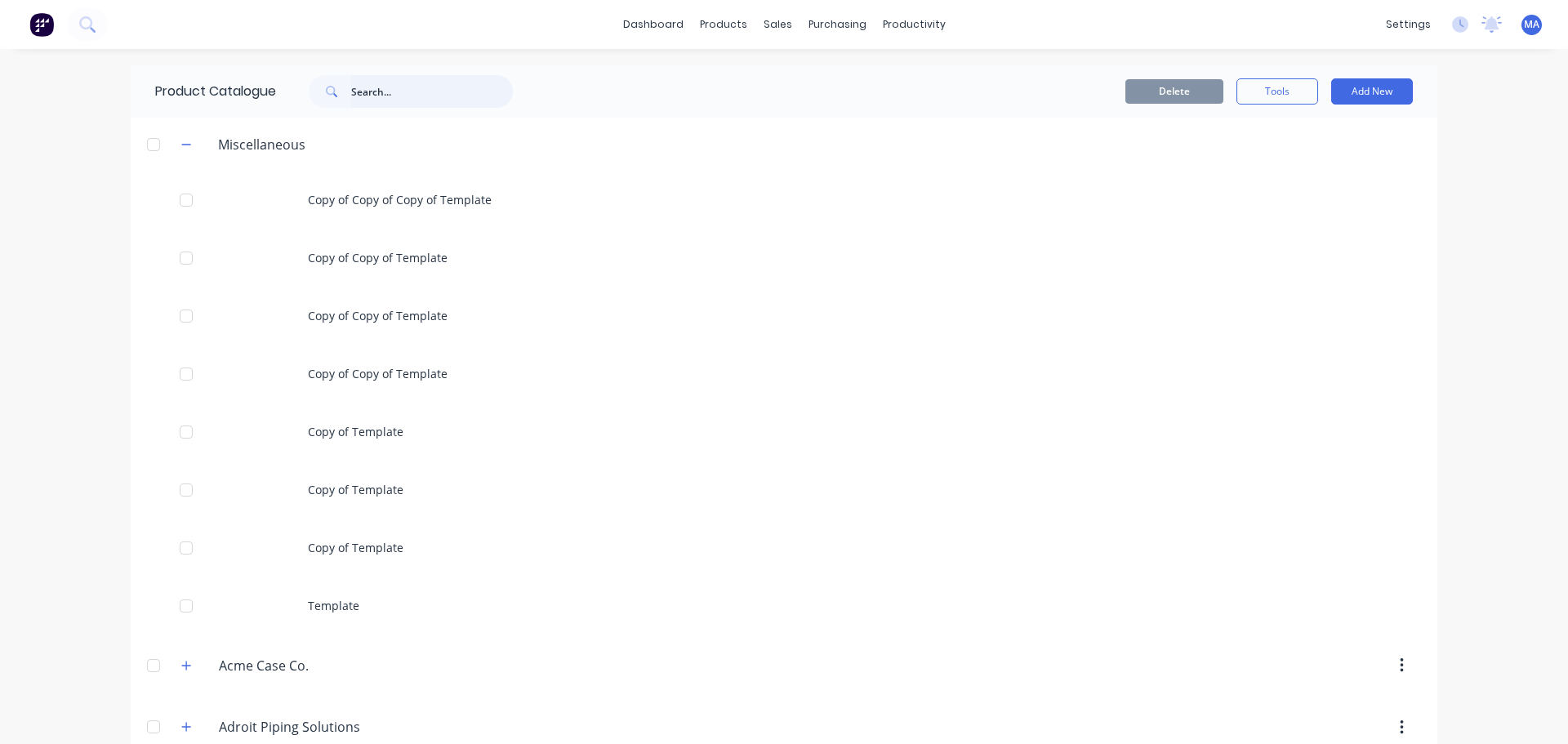
click at [362, 104] on input "text" at bounding box center [432, 91] width 161 height 33
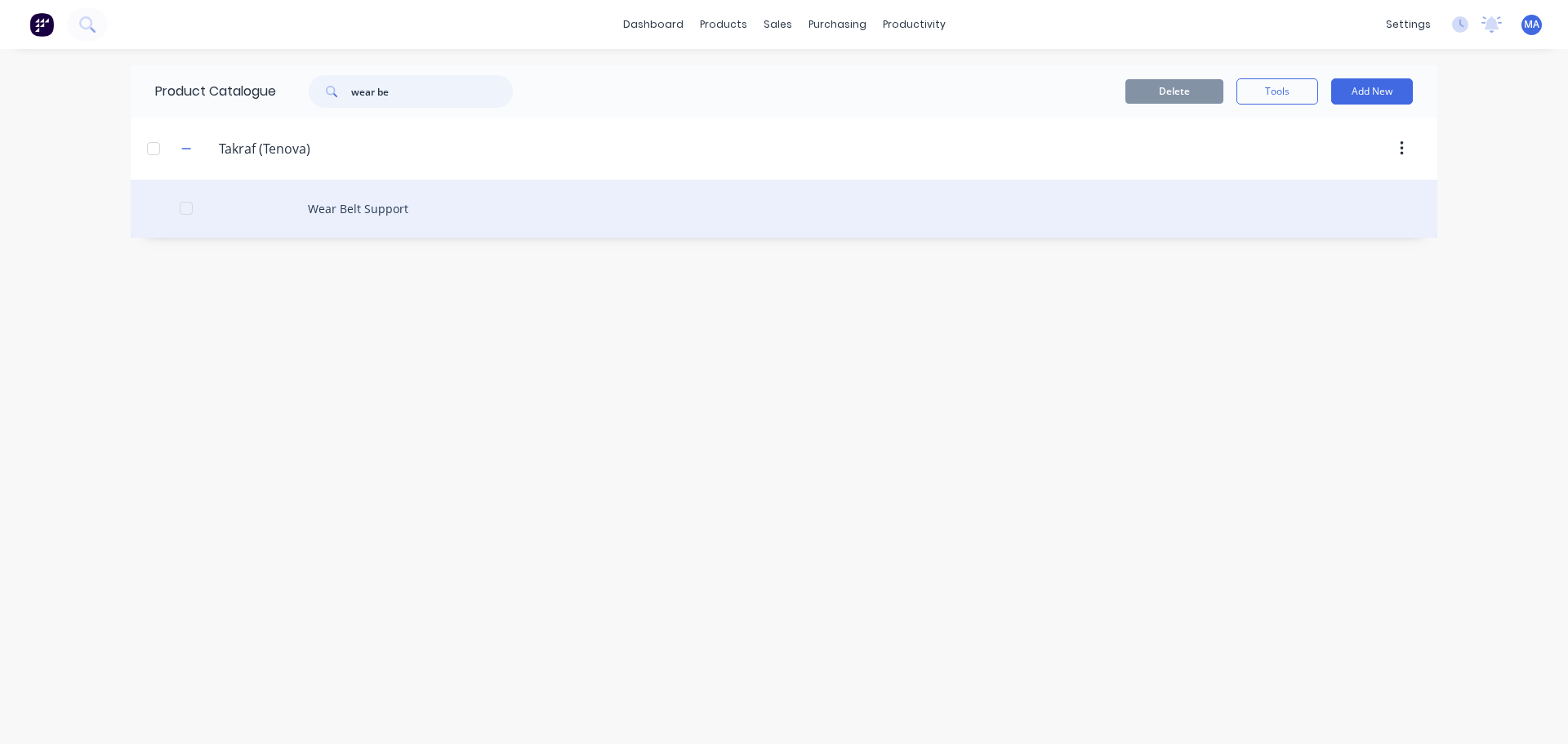
type input "wear be"
click at [383, 223] on div "Wear Belt Support" at bounding box center [784, 209] width 1307 height 58
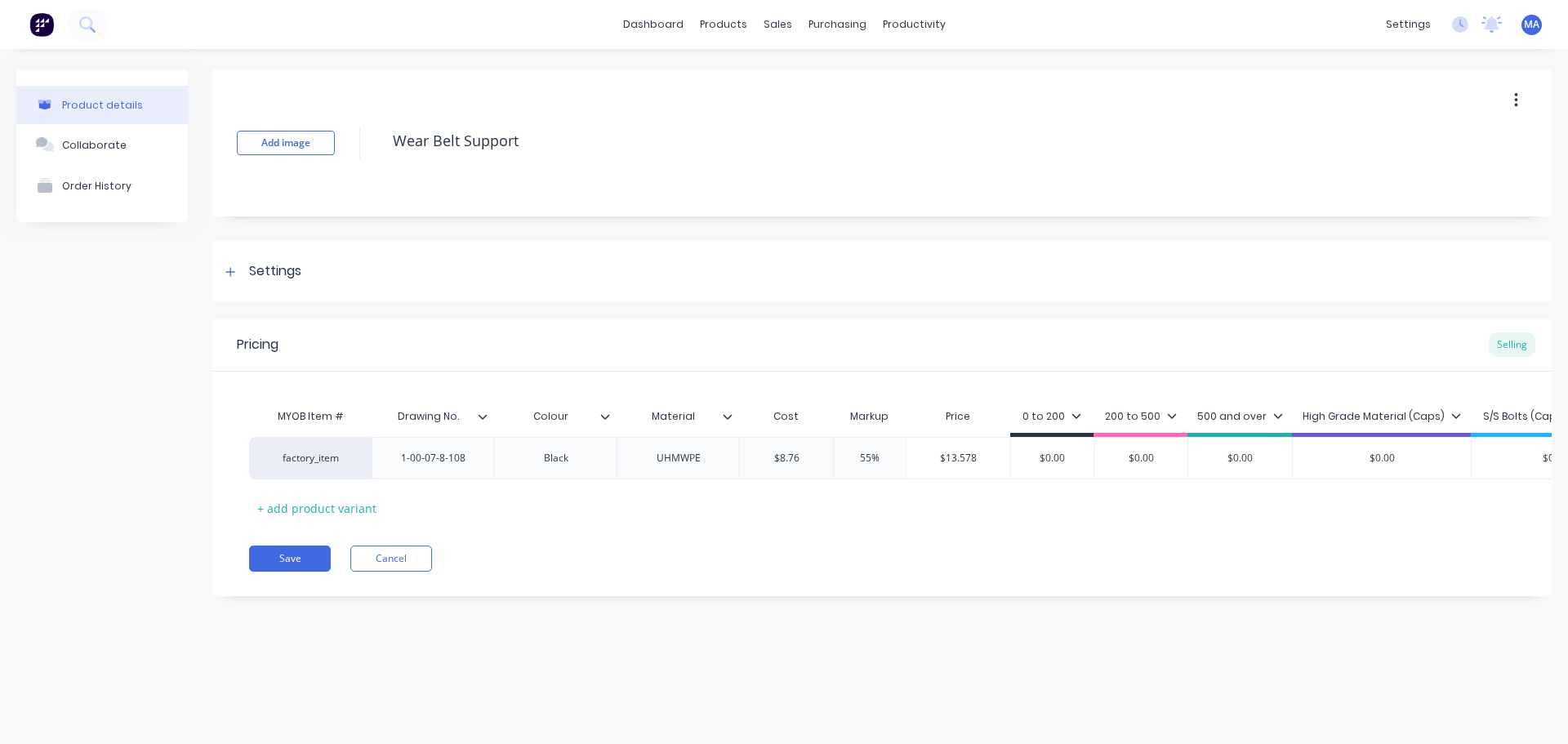
click at [725, 417] on icon at bounding box center [728, 416] width 10 height 10
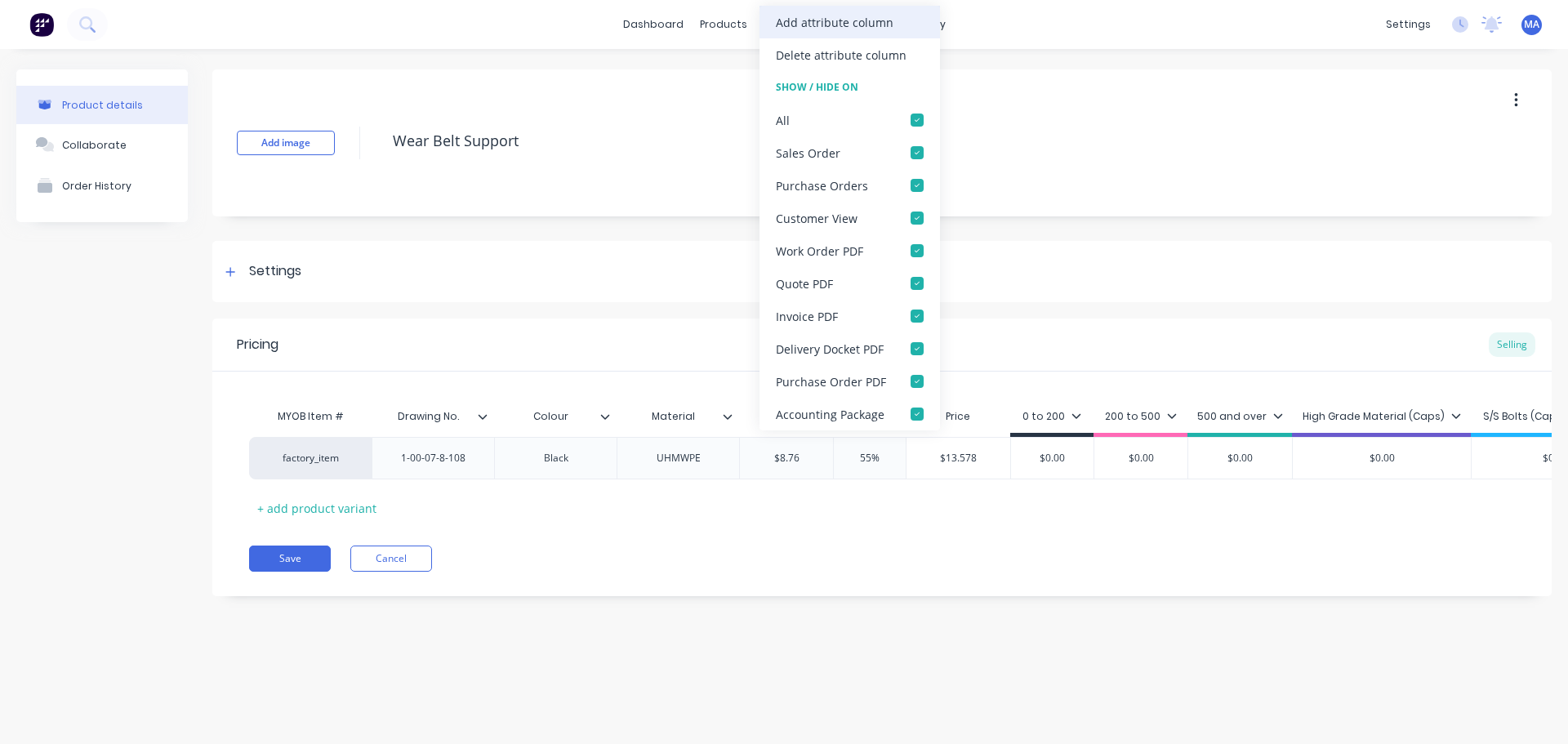
click at [847, 24] on div "Add attribute column" at bounding box center [835, 22] width 117 height 17
type textarea "x"
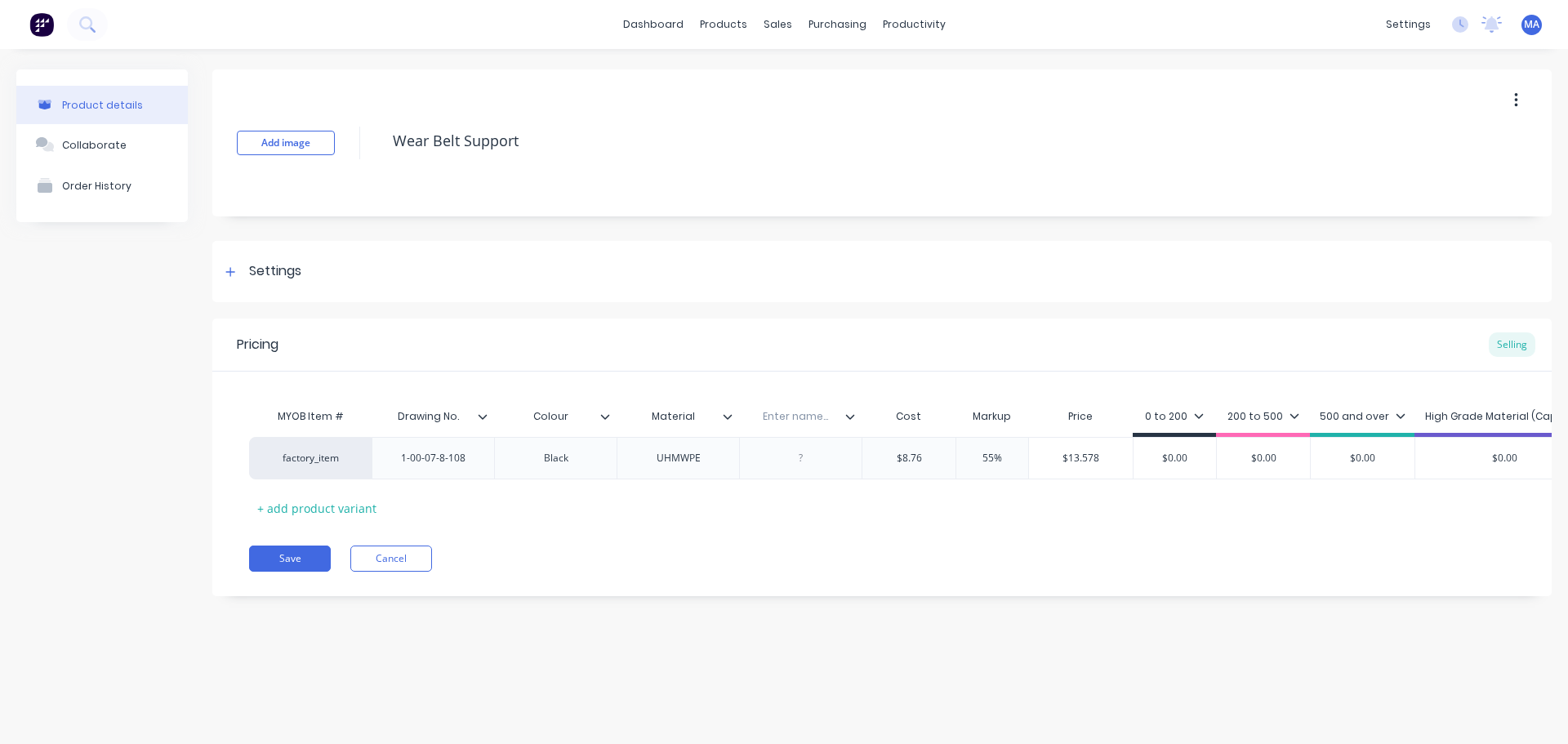
drag, startPoint x: 797, startPoint y: 423, endPoint x: 817, endPoint y: 421, distance: 20.1
click at [798, 422] on input "text" at bounding box center [795, 415] width 112 height 14
type input "Qty / sheet"
click at [789, 448] on div at bounding box center [801, 458] width 82 height 21
type textarea "x"
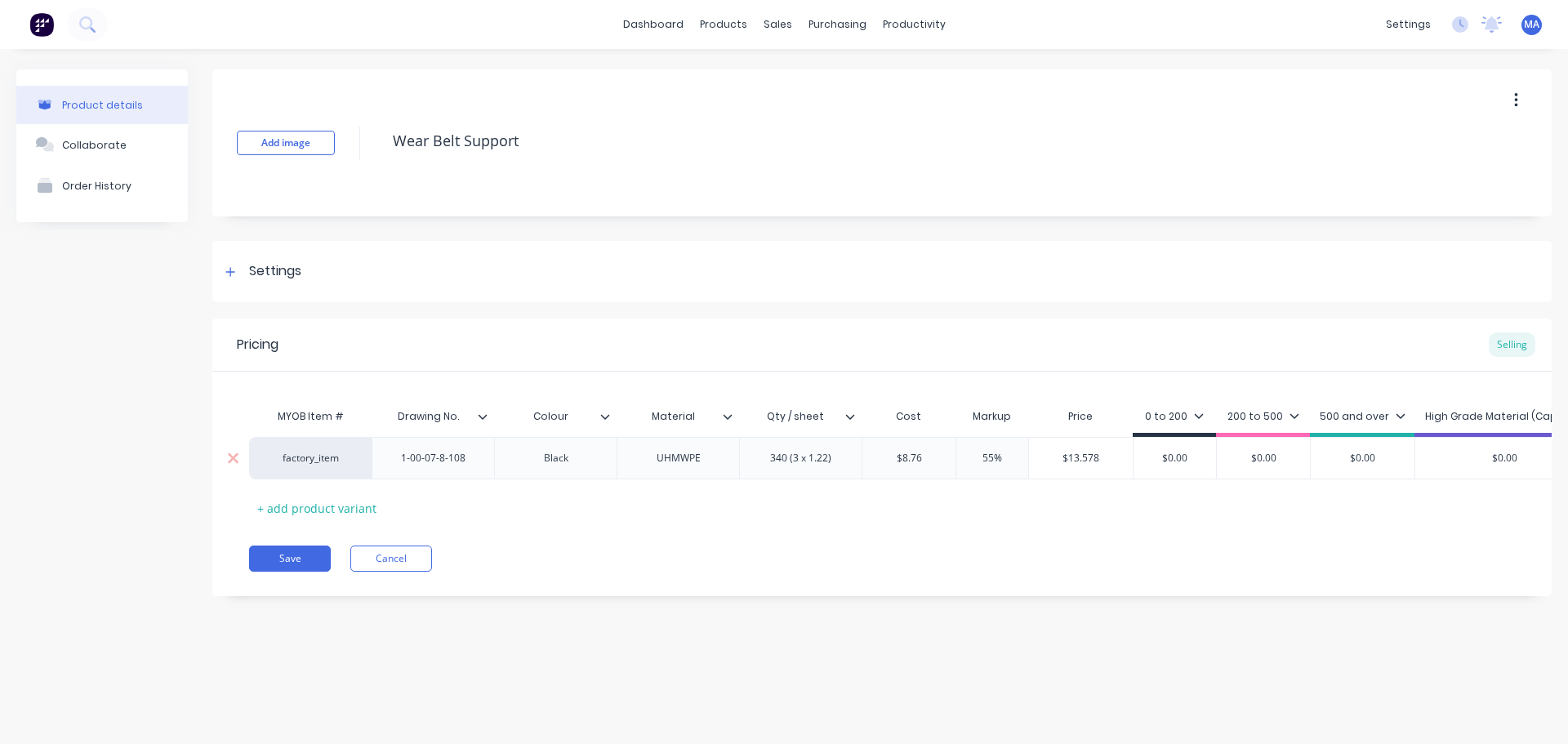
click at [928, 448] on div "$8.76" at bounding box center [909, 458] width 93 height 41
type textarea "x"
drag, startPoint x: 930, startPoint y: 459, endPoint x: 883, endPoint y: 458, distance: 47.0
click at [883, 458] on input "$8.76" at bounding box center [909, 458] width 93 height 14
type input "4"
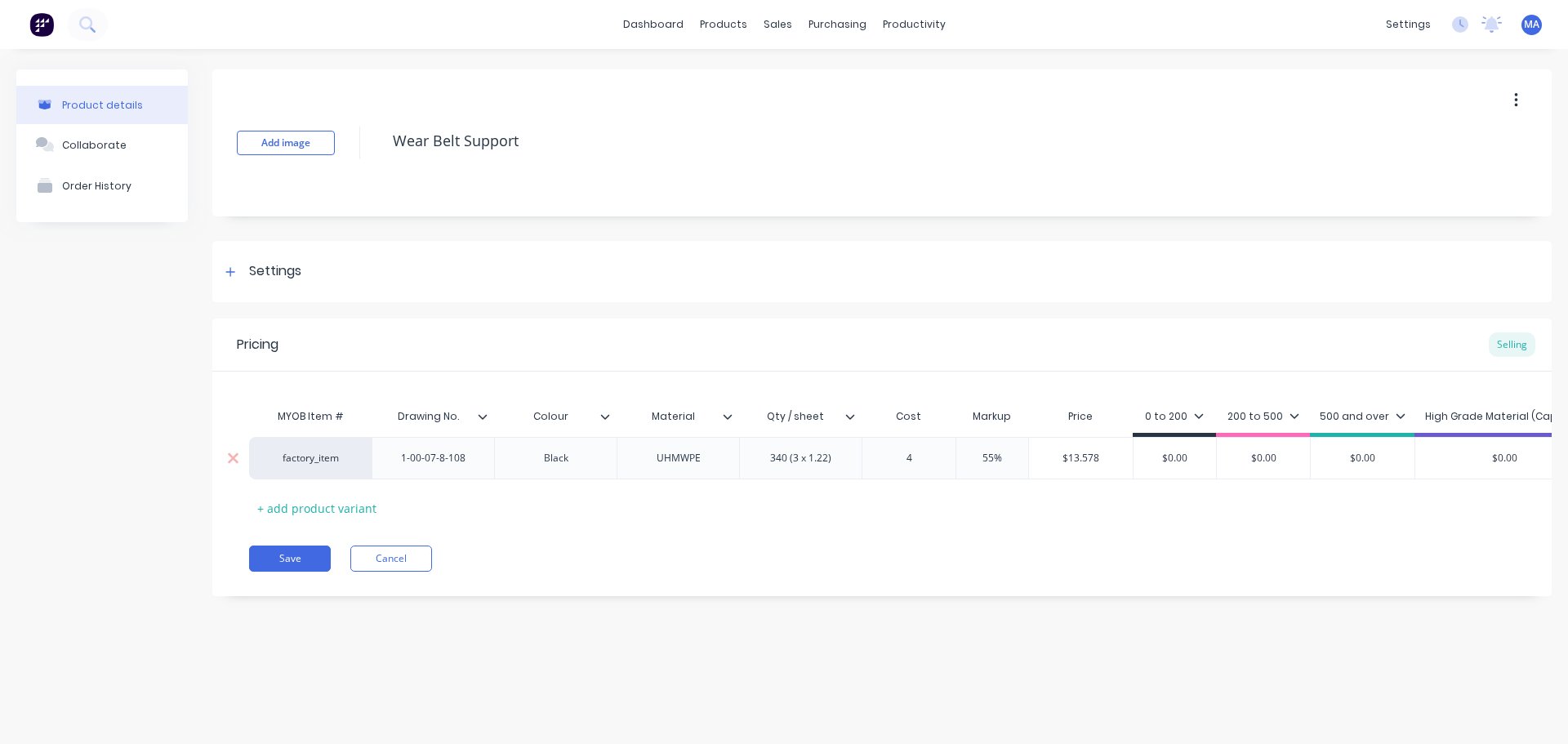
type textarea "x"
type input "4.9"
type textarea "x"
type input "4.91"
type textarea "x"
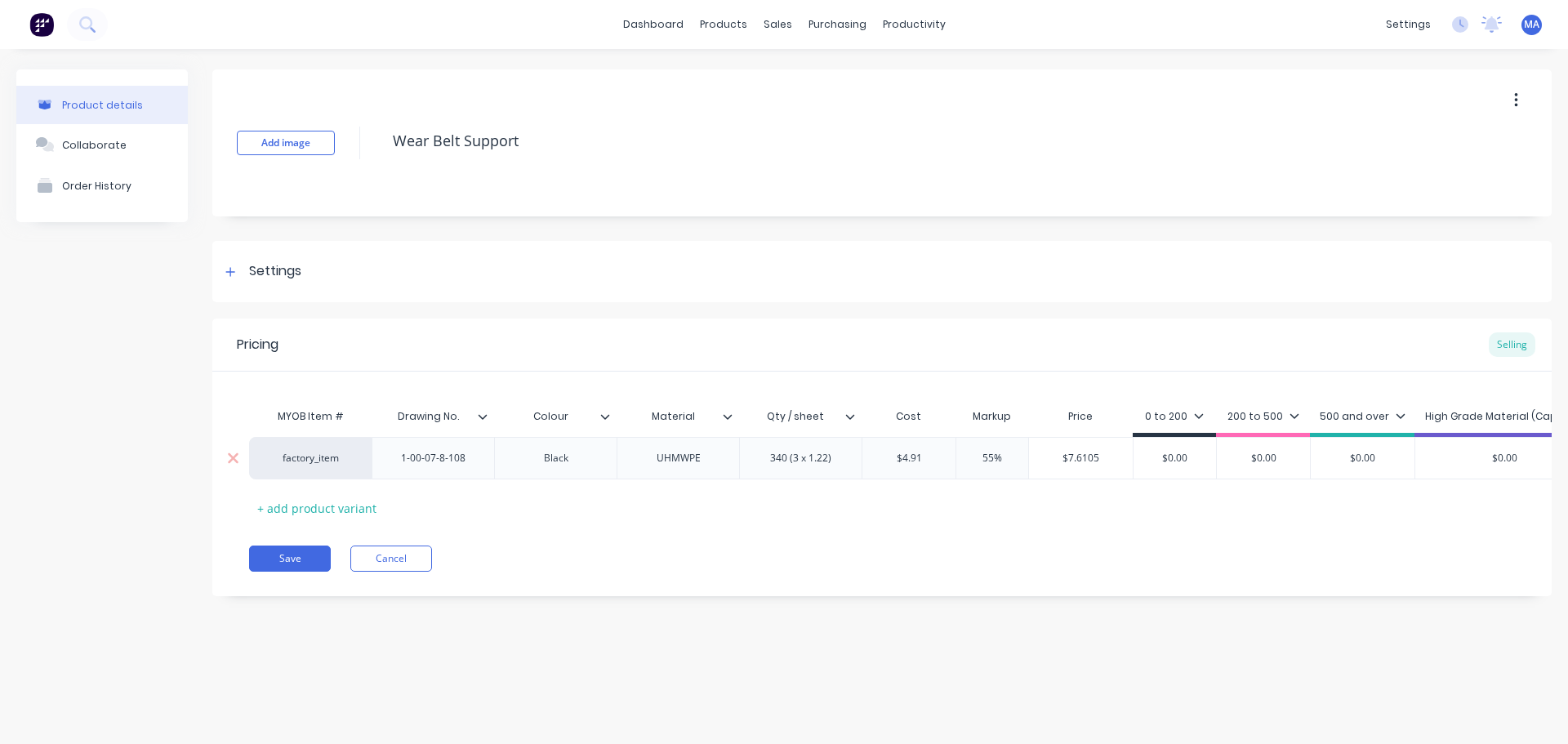
click at [1004, 450] on div "55%" at bounding box center [992, 458] width 82 height 41
type input "4.91"
type input "55%"
click at [962, 491] on div "MYOB Item # Drawing No. Colour Material Qty / sheet Cost Markup Price 0 to 200 …" at bounding box center [882, 460] width 1266 height 121
drag, startPoint x: 1192, startPoint y: 450, endPoint x: 1146, endPoint y: 455, distance: 46.3
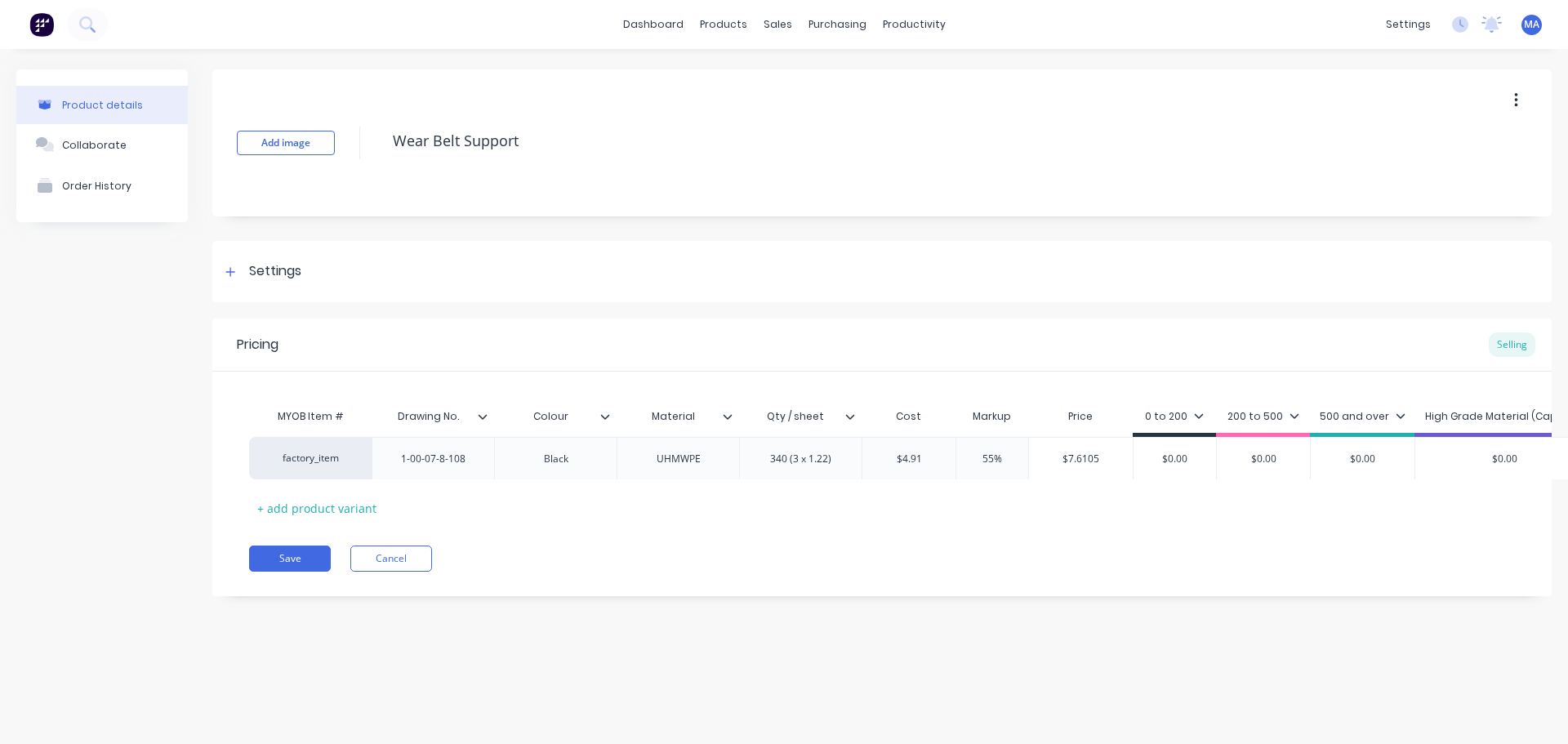
click at [1155, 453] on div "factory_item 1-00-07-8-108 Black UHMWPE 340 (3 x 1.22) $4.91 4.91 55% 55% $7.61…" at bounding box center [882, 458] width 1266 height 42
click at [1190, 457] on input "$0.00" at bounding box center [1175, 458] width 83 height 14
type input "$3"
type textarea "x"
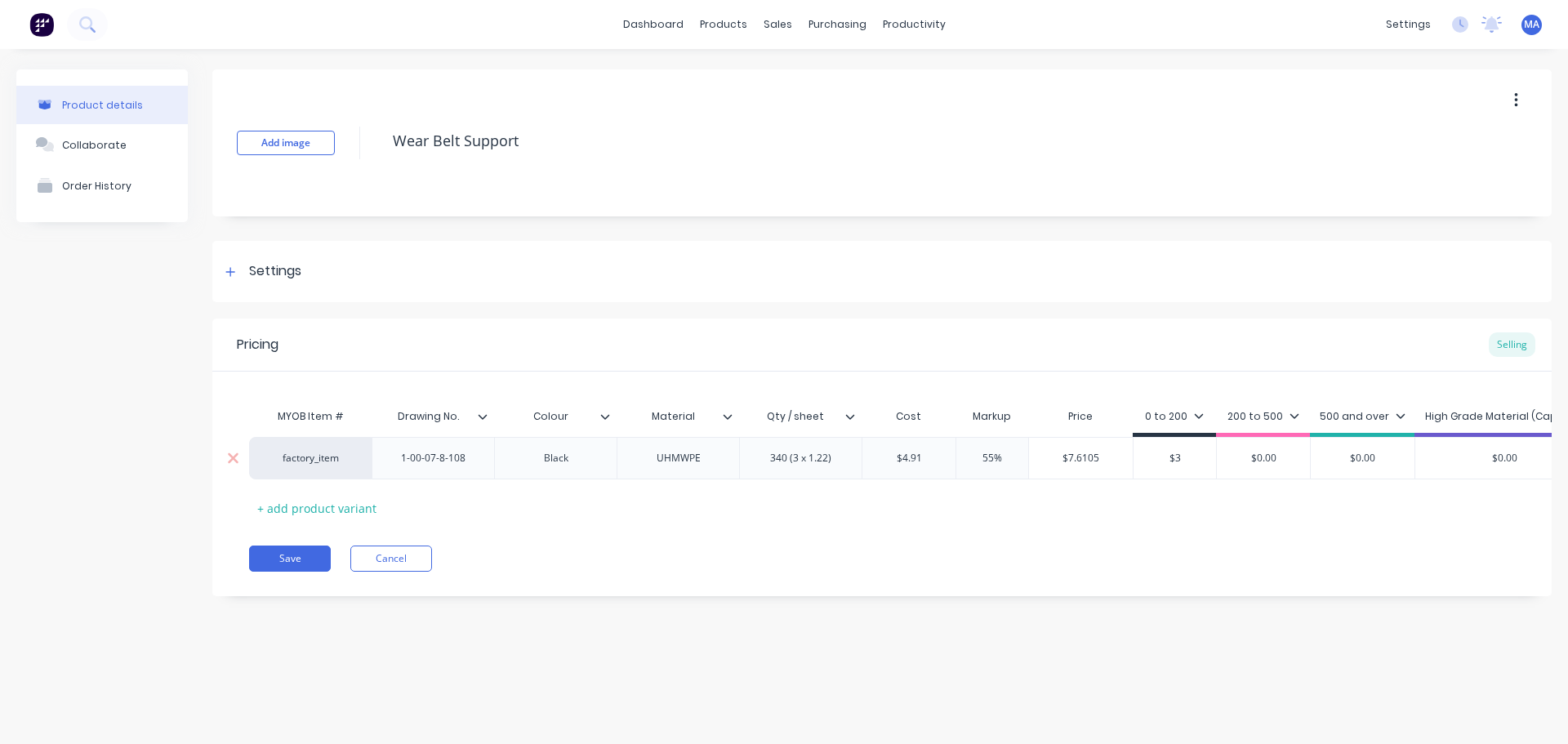
type input "$32"
type textarea "x"
type input "$32"
click at [1106, 456] on input "$7.6105" at bounding box center [1081, 458] width 104 height 14
drag, startPoint x: 1098, startPoint y: 454, endPoint x: 1035, endPoint y: 458, distance: 63.1
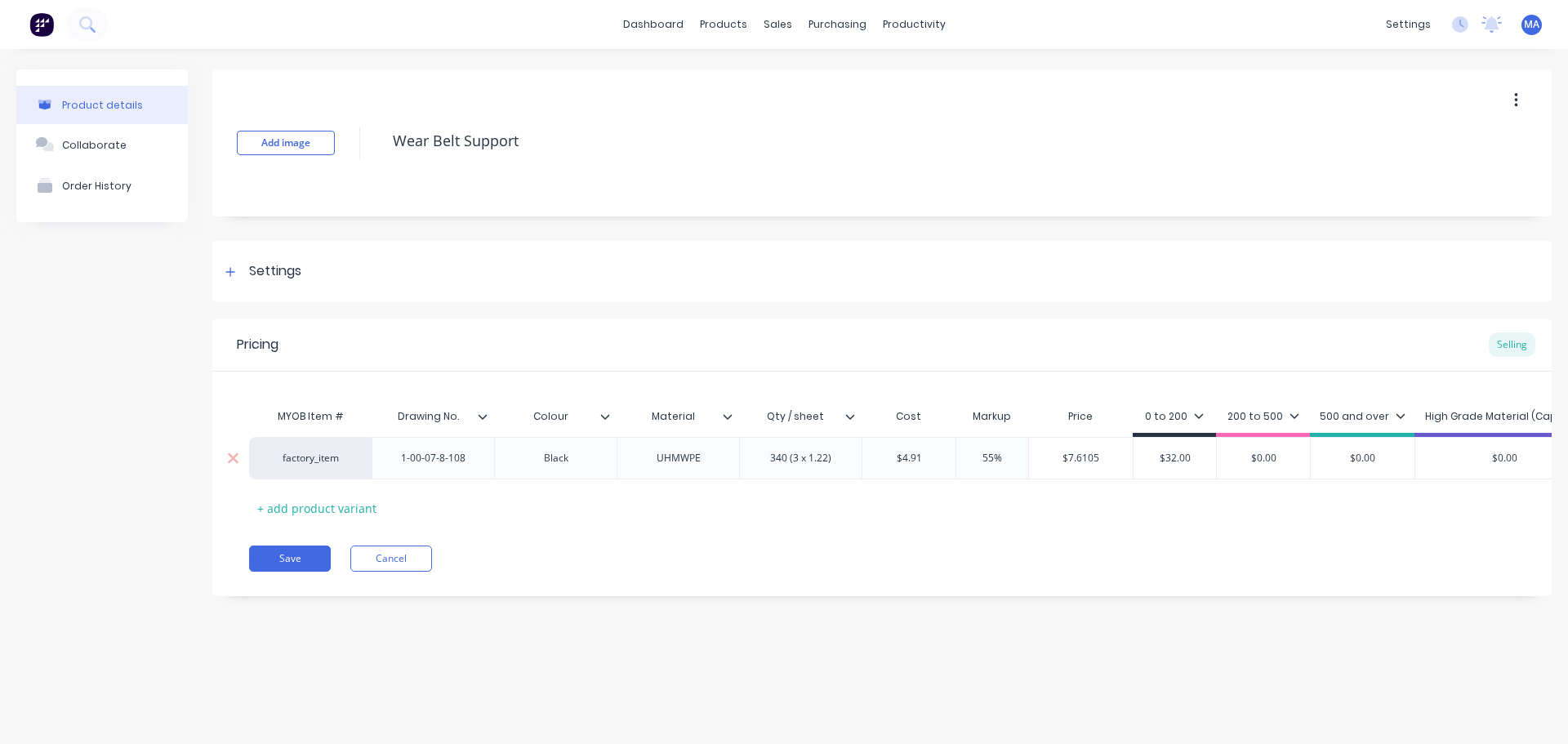
click at [1039, 458] on input "$7.6105" at bounding box center [1081, 458] width 104 height 14
type input "3"
type textarea "x"
type input "32"
type textarea "x"
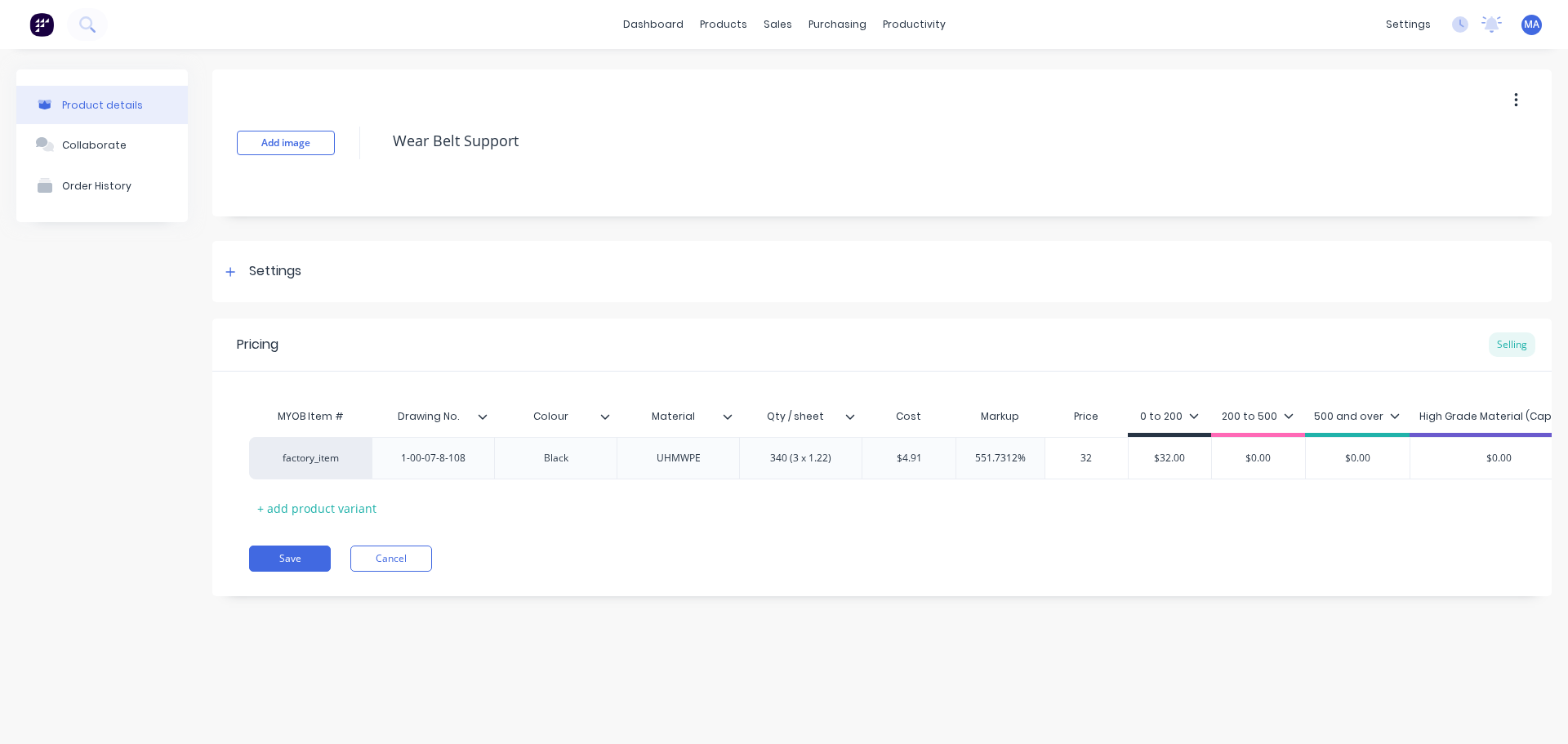
type input "32"
click at [1043, 494] on div "MYOB Item # Drawing No. Colour Material Qty / sheet Cost Markup Price 0 to 200 …" at bounding box center [882, 460] width 1266 height 121
click at [142, 133] on button "Collaborate" at bounding box center [101, 144] width 172 height 41
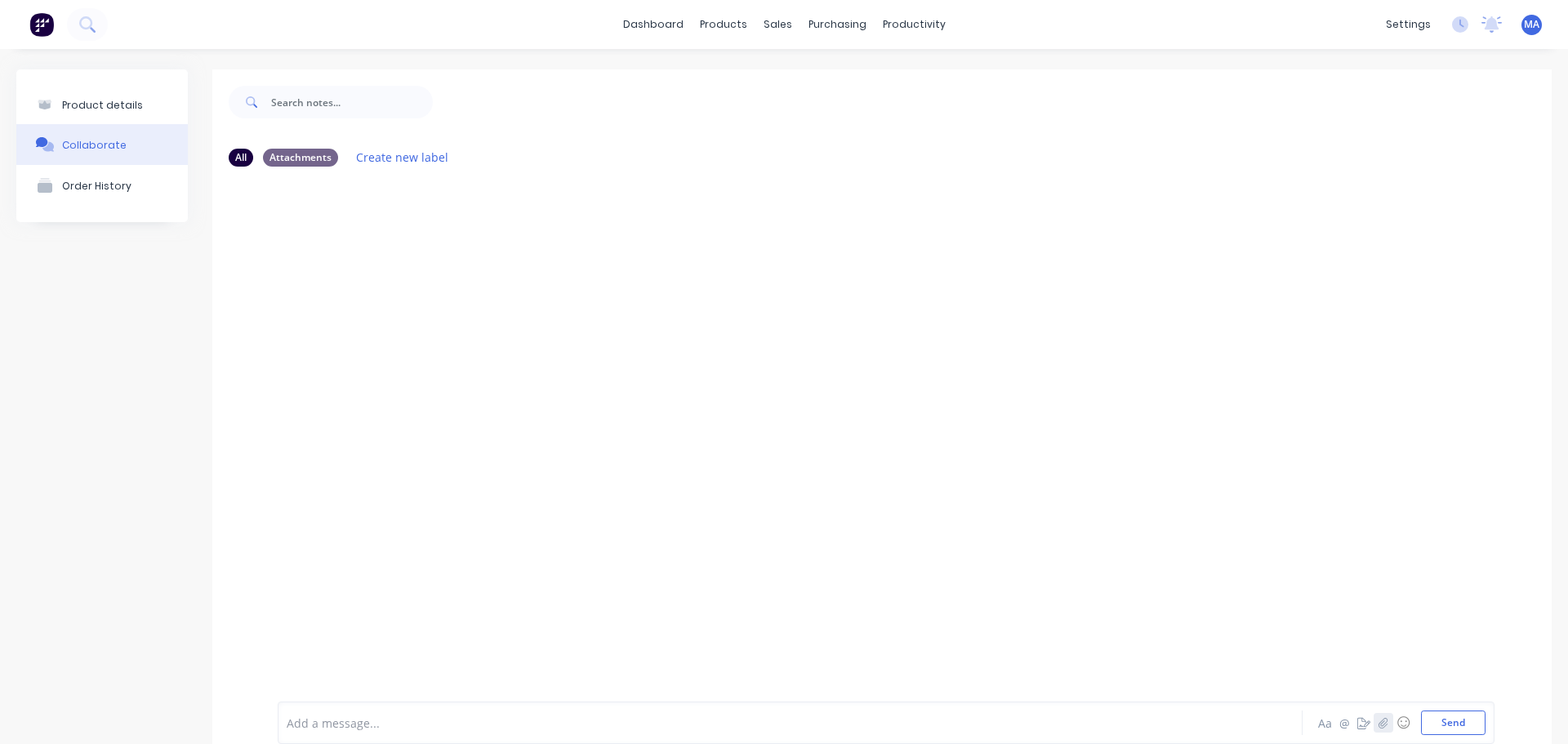
click at [1374, 716] on button "button" at bounding box center [1383, 722] width 19 height 19
click at [728, 397] on div at bounding box center [882, 428] width 1340 height 497
click at [1379, 723] on button "button" at bounding box center [1383, 722] width 19 height 19
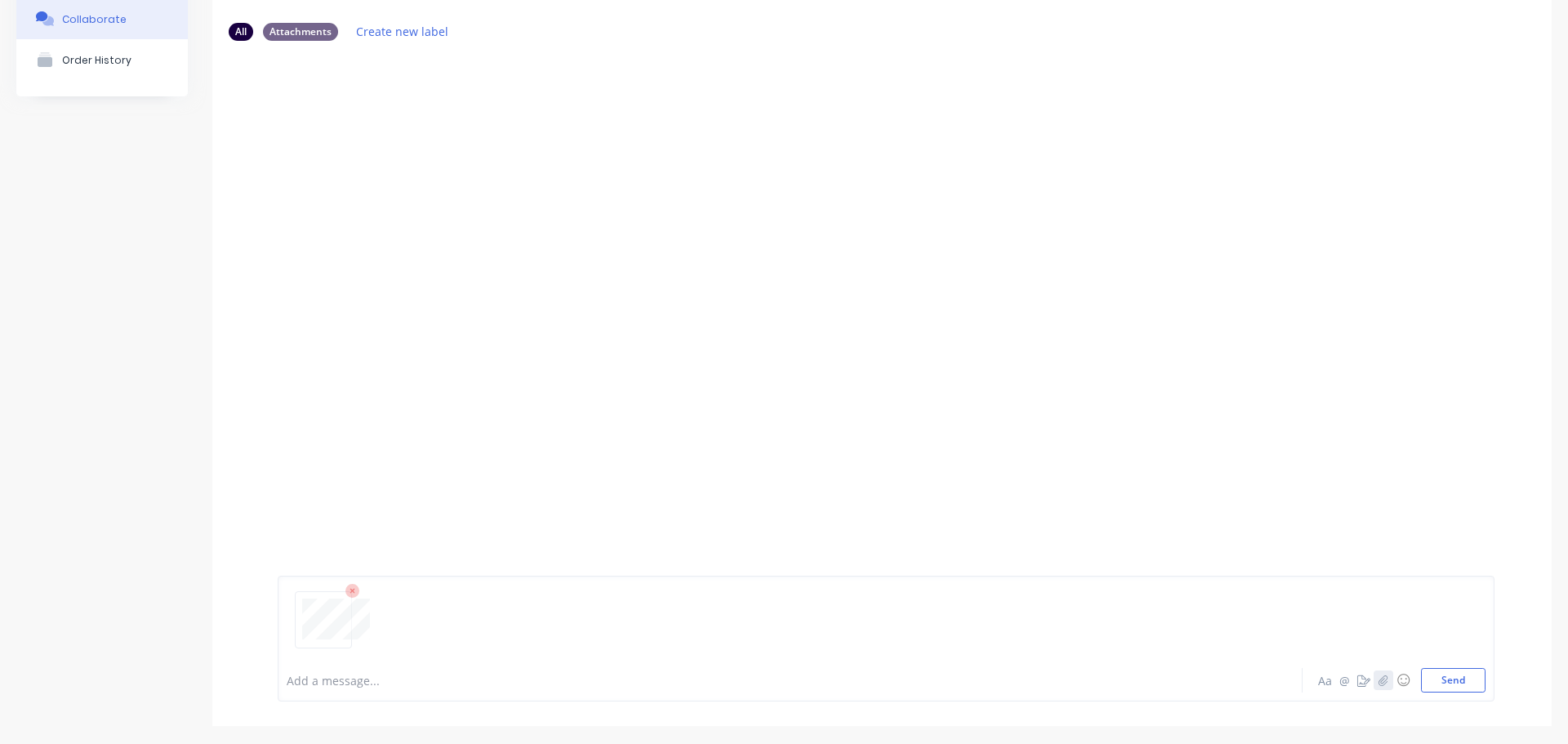
scroll to position [128, 0]
click at [1435, 688] on button "Send" at bounding box center [1453, 677] width 64 height 24
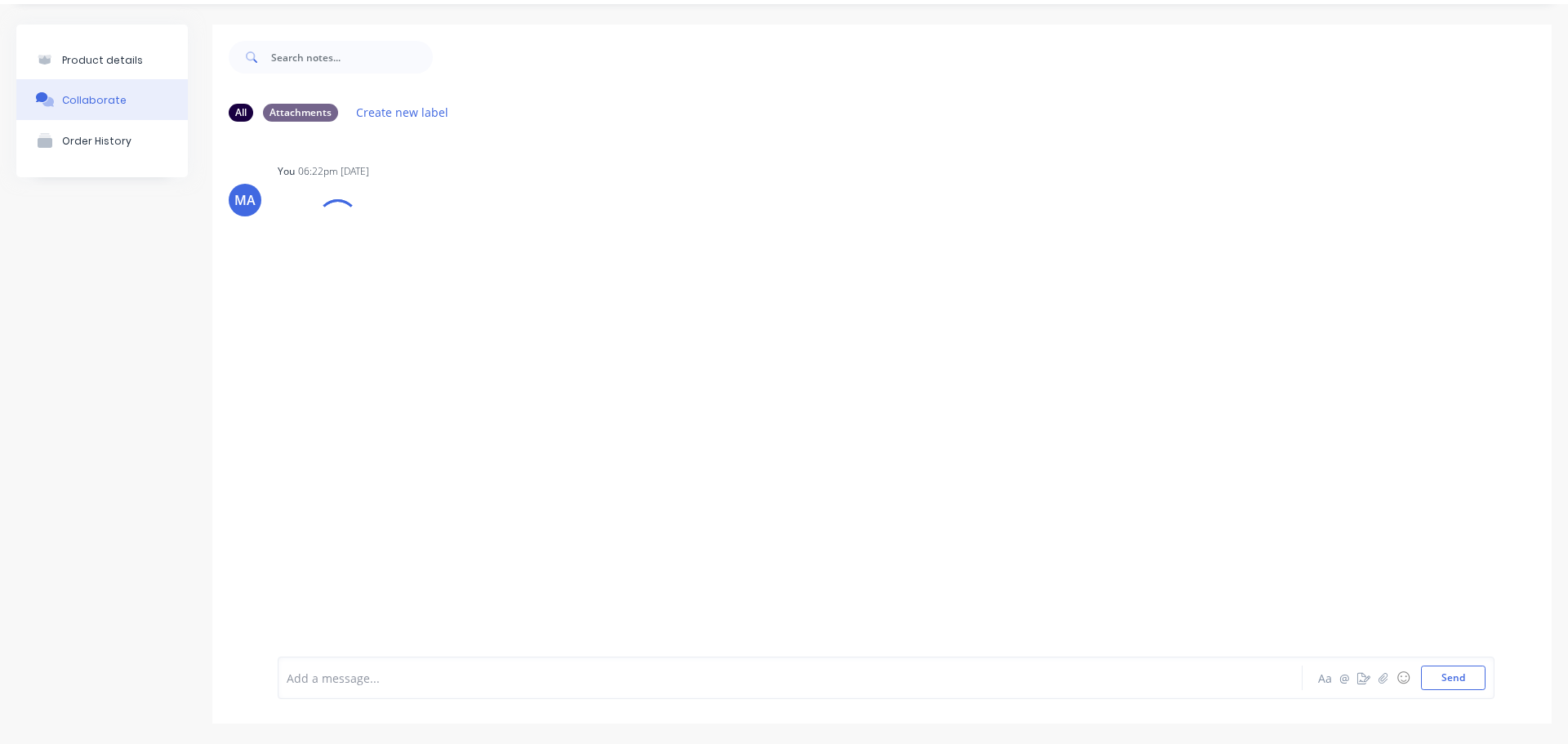
scroll to position [45, 0]
click at [410, 258] on button "button" at bounding box center [413, 260] width 7 height 24
click at [456, 295] on button "Auto-attach to new orders" at bounding box center [521, 303] width 184 height 38
click at [678, 295] on label at bounding box center [678, 295] width 0 height 0
click at [641, 305] on input "checkbox" at bounding box center [645, 302] width 13 height 15
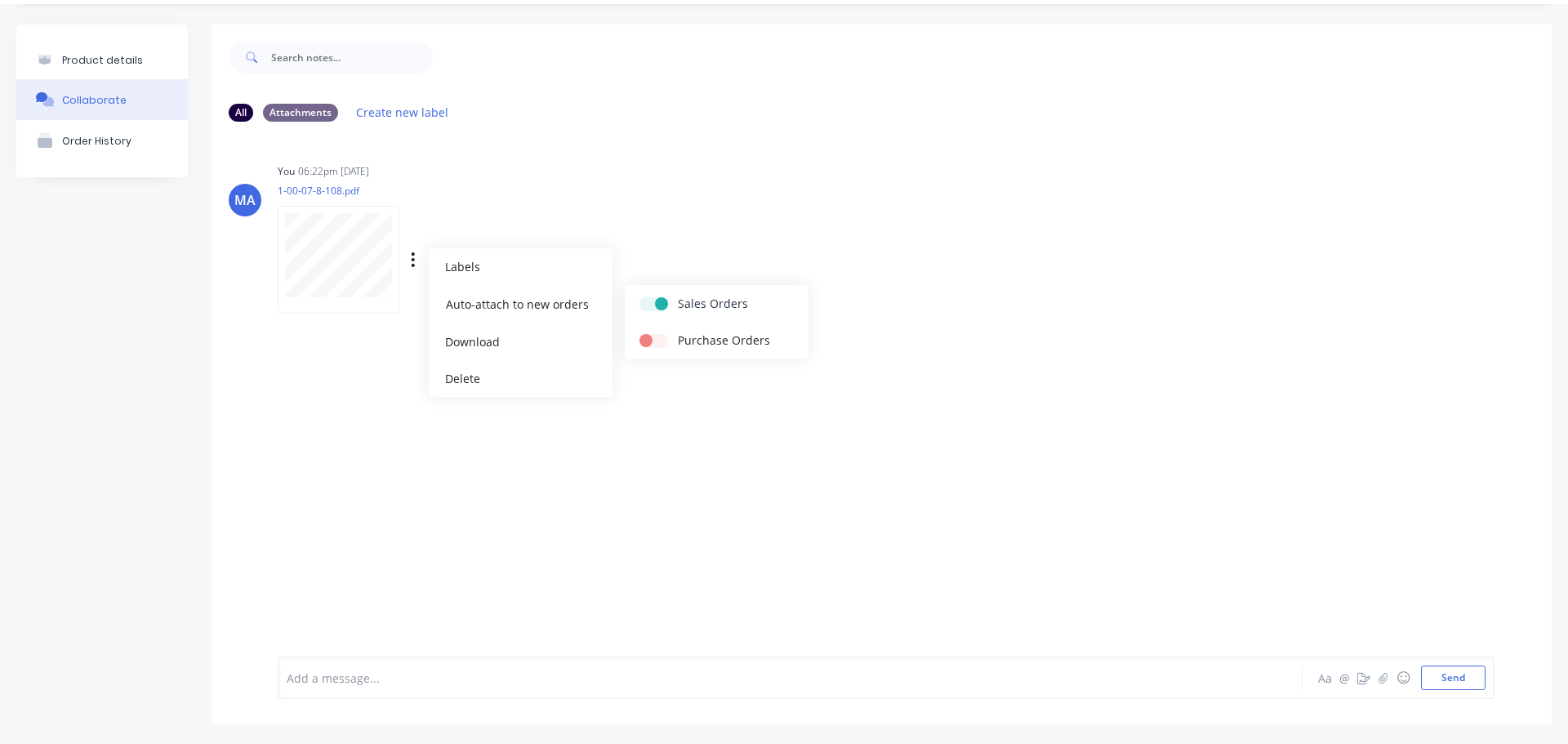
checkbox input "true"
click at [665, 236] on div "You 06:22pm [DATE] 1-00-07-8-108.pdf Labels Auto-attach to new orders Sales Ord…" at bounding box center [533, 233] width 510 height 147
click at [142, 61] on button "Product details" at bounding box center [101, 59] width 172 height 38
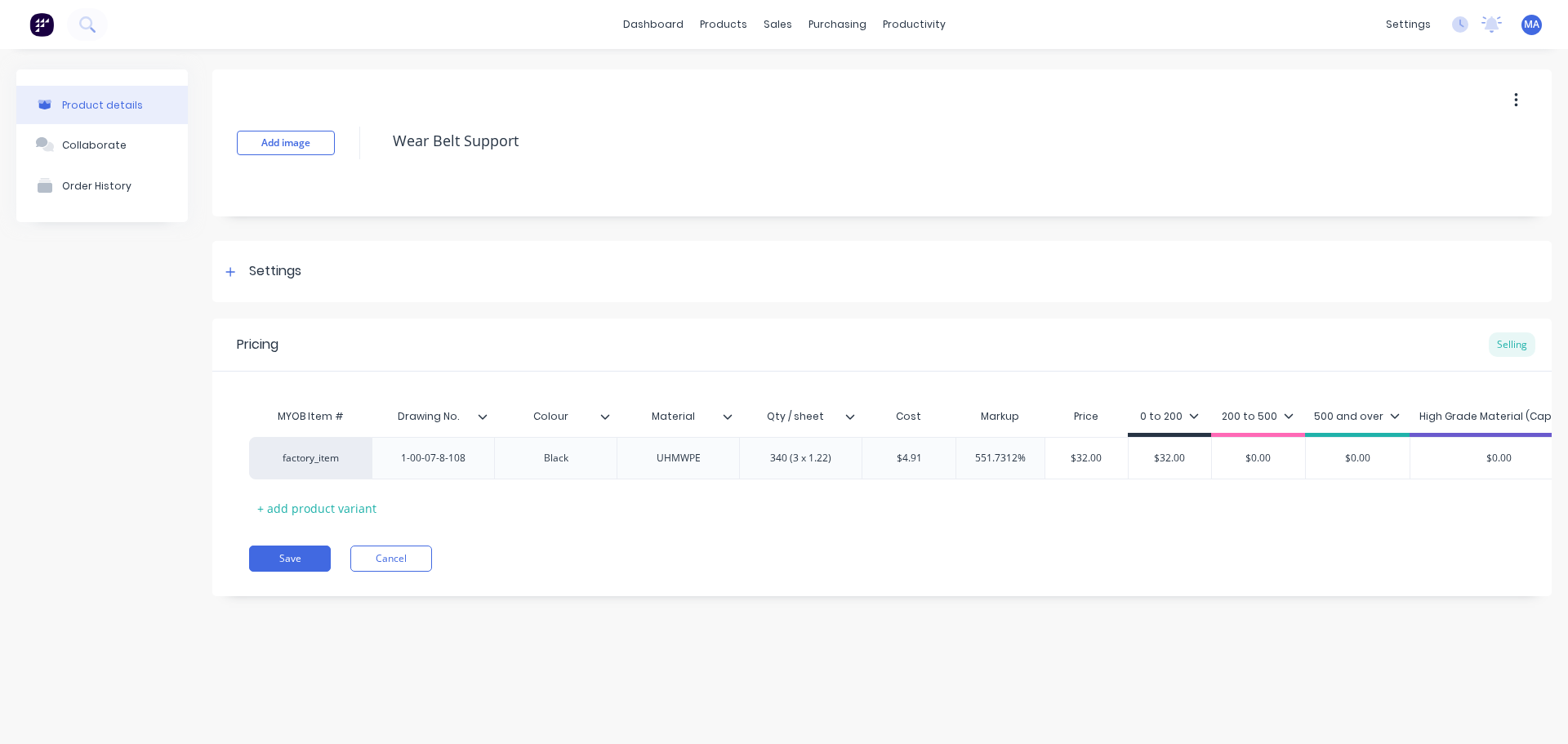
click at [851, 419] on icon at bounding box center [851, 416] width 9 height 5
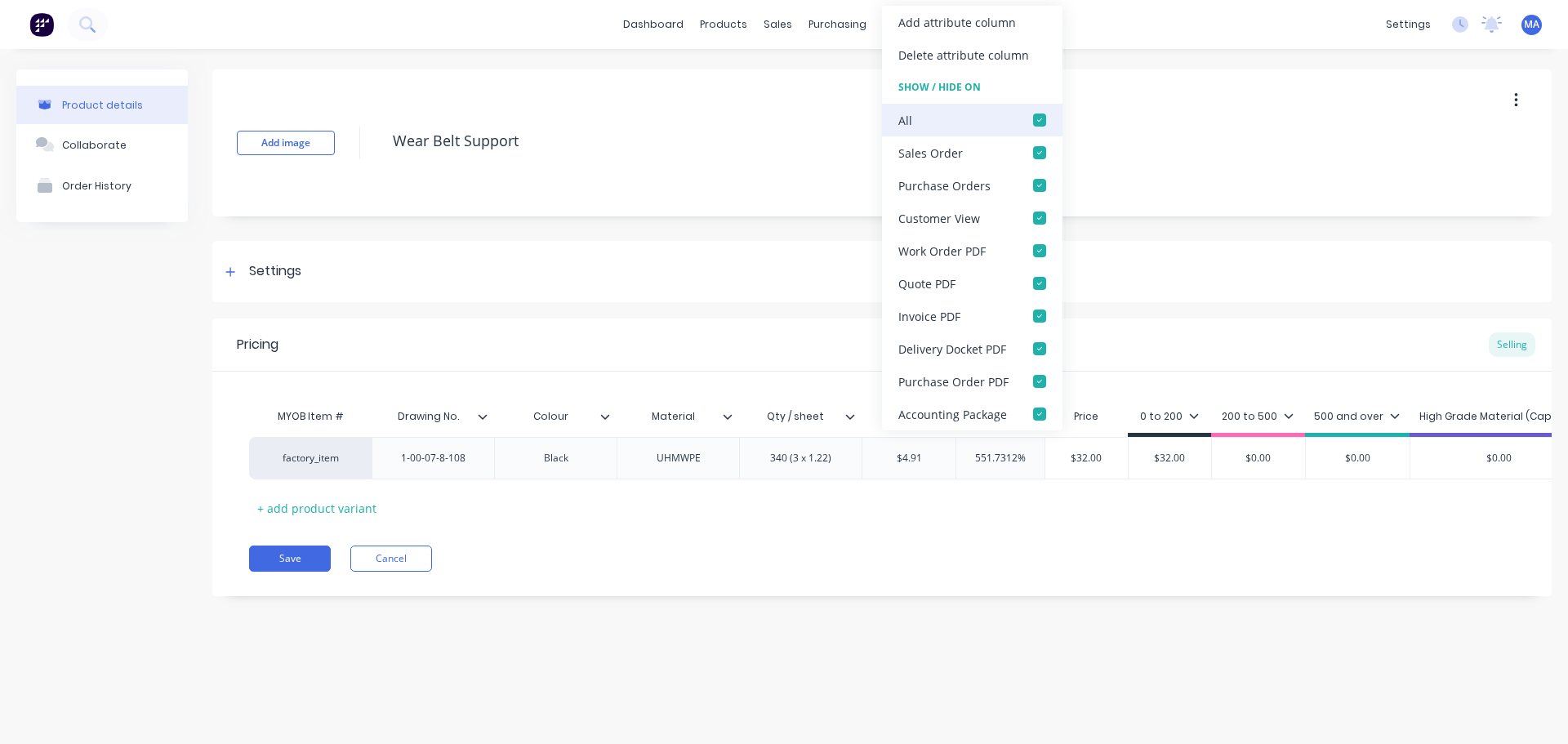
click at [1035, 123] on div at bounding box center [1040, 120] width 33 height 33
click at [1039, 148] on div at bounding box center [1040, 152] width 33 height 33
click at [303, 572] on button "Save" at bounding box center [290, 558] width 82 height 26
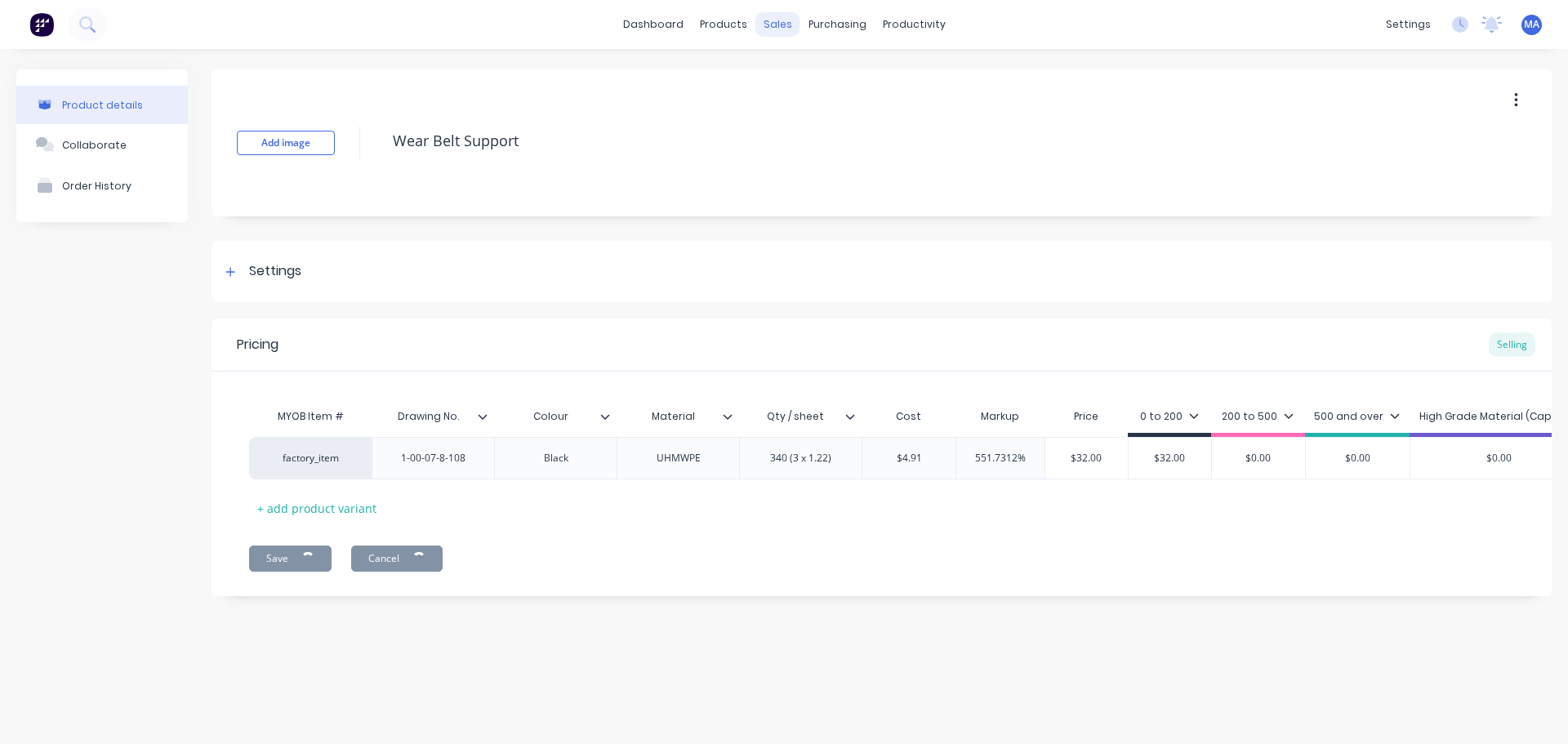
type textarea "x"
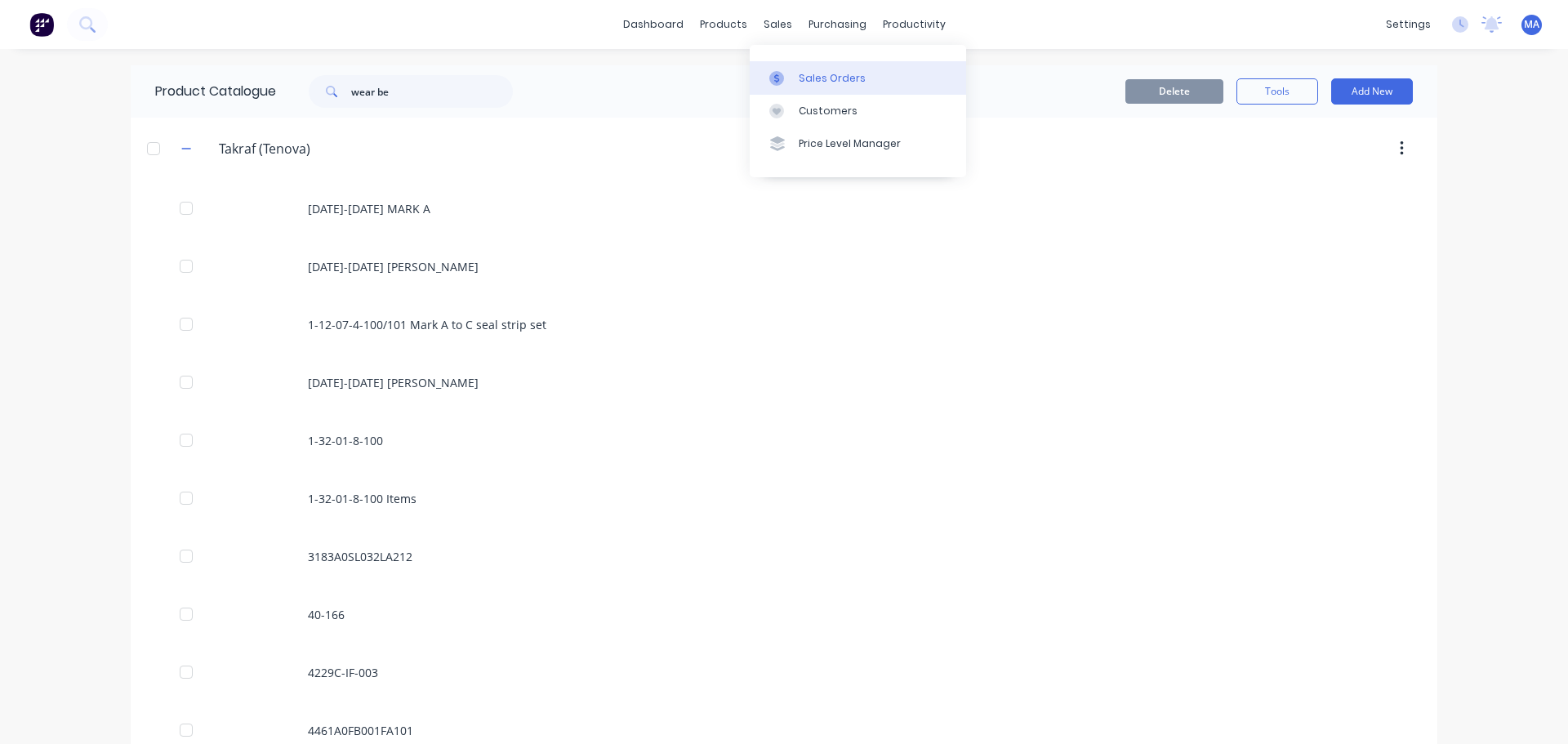
click at [812, 79] on div "Sales Orders" at bounding box center [832, 78] width 67 height 14
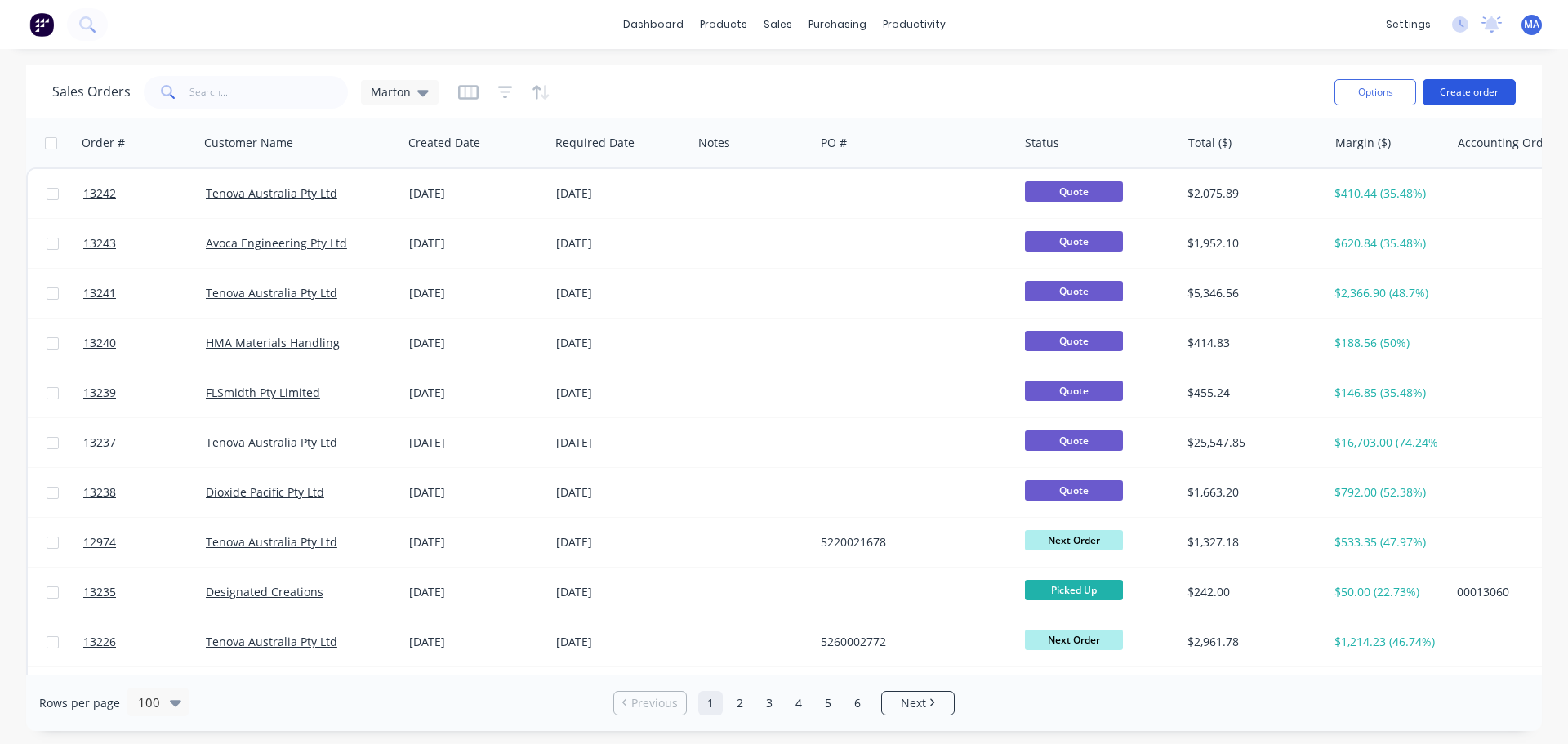
click at [1451, 90] on button "Create order" at bounding box center [1469, 92] width 93 height 26
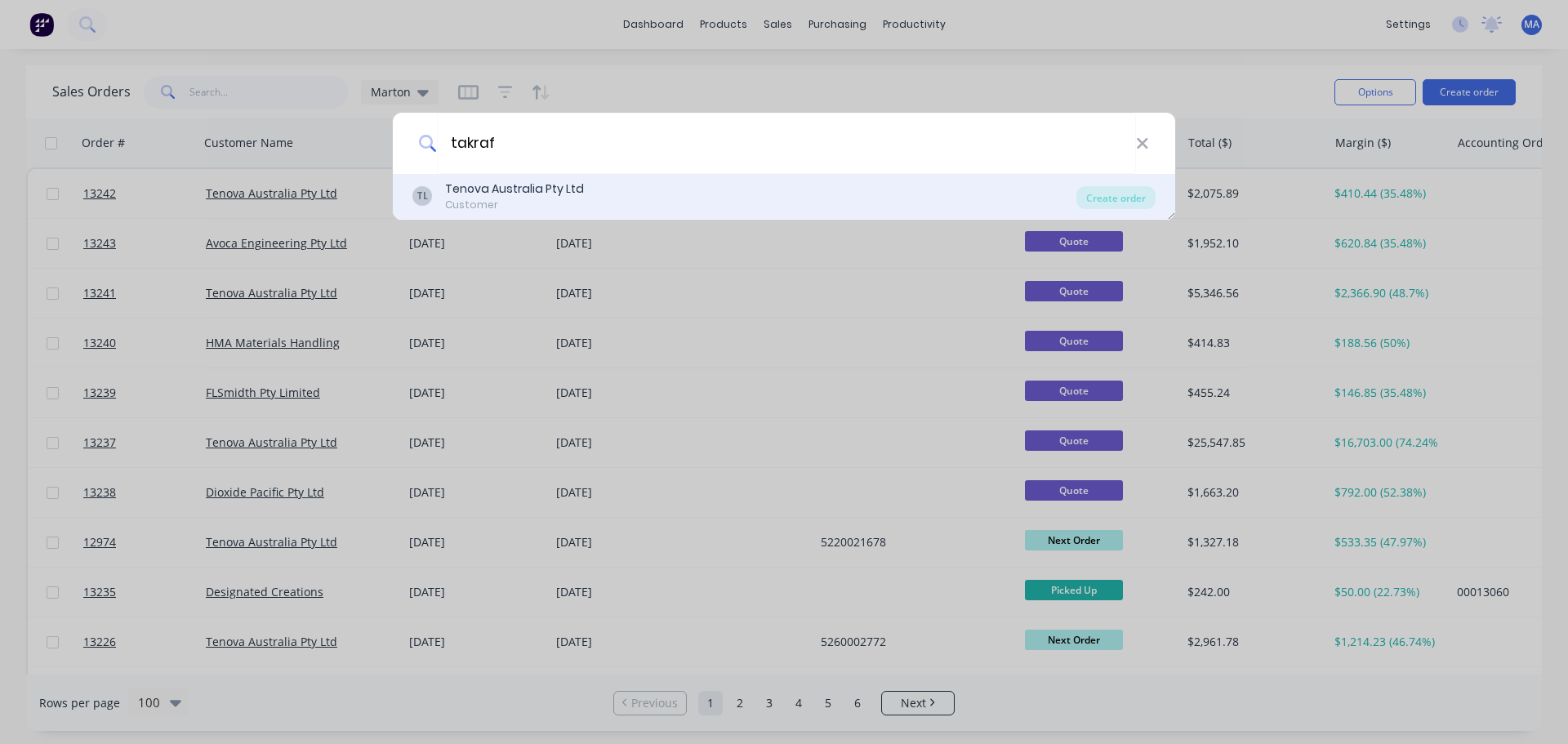
type input "takraf"
click at [553, 198] on div "Customer" at bounding box center [514, 204] width 139 height 14
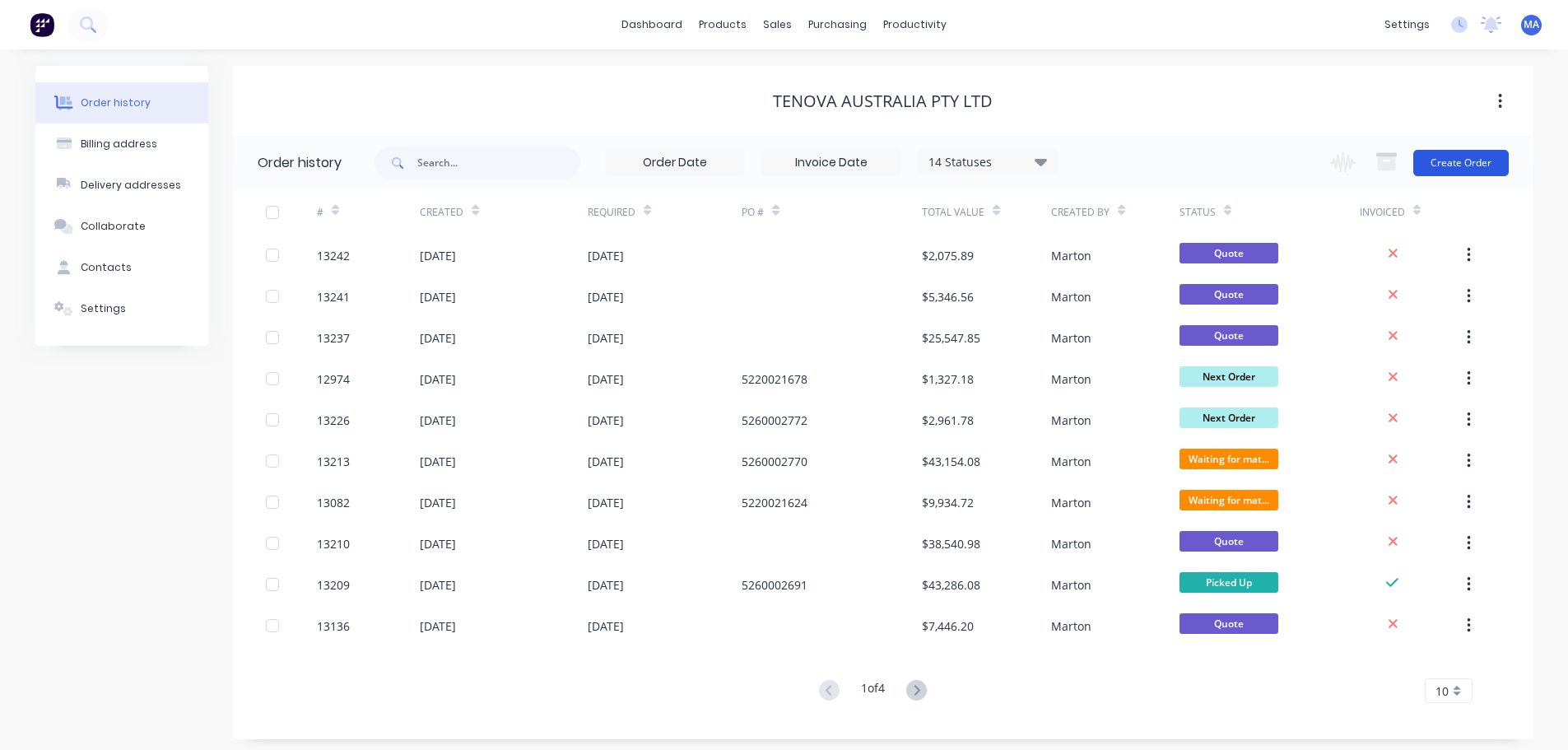
click at [1463, 157] on button "Create Order" at bounding box center [1461, 163] width 95 height 26
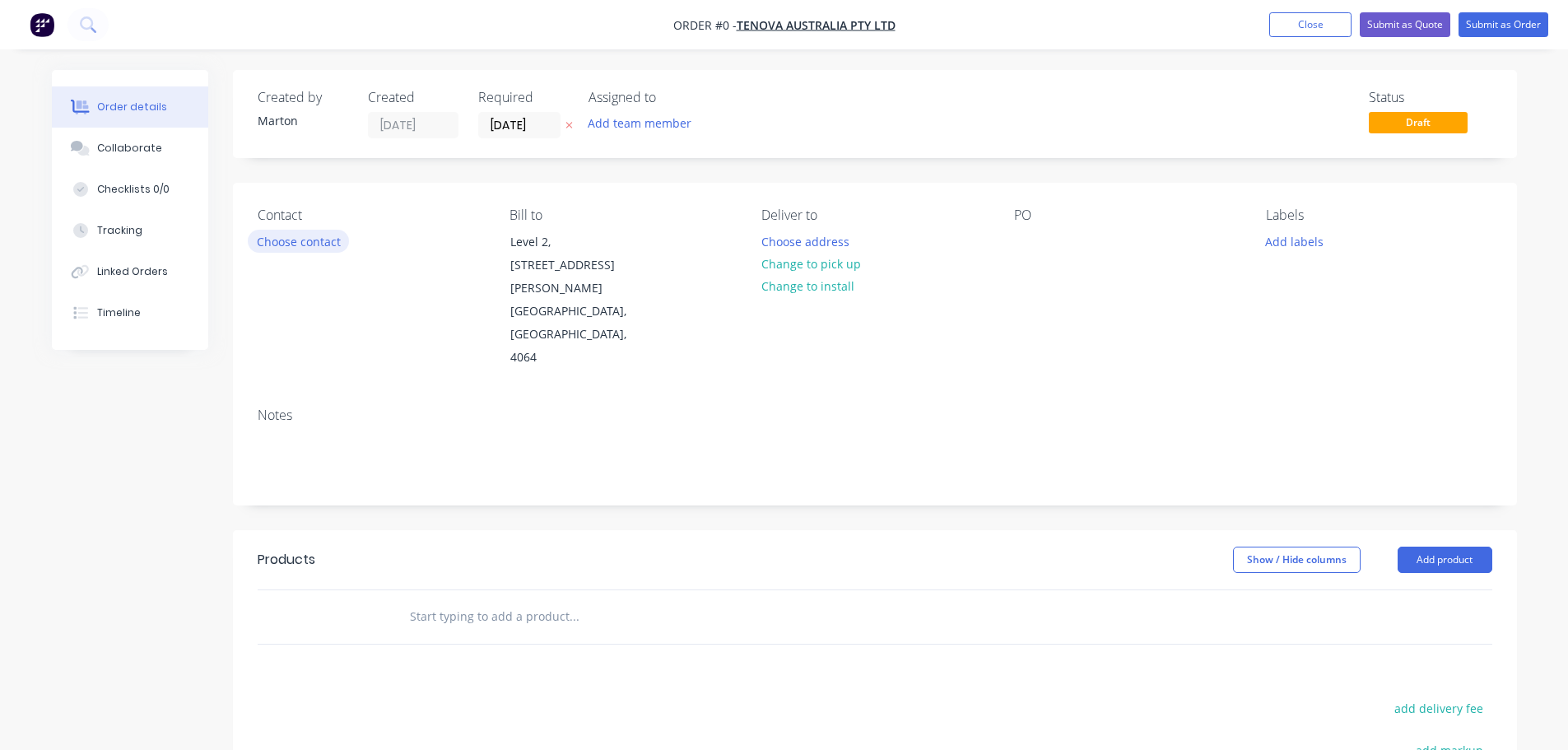
click at [312, 243] on button "Choose contact" at bounding box center [298, 241] width 101 height 22
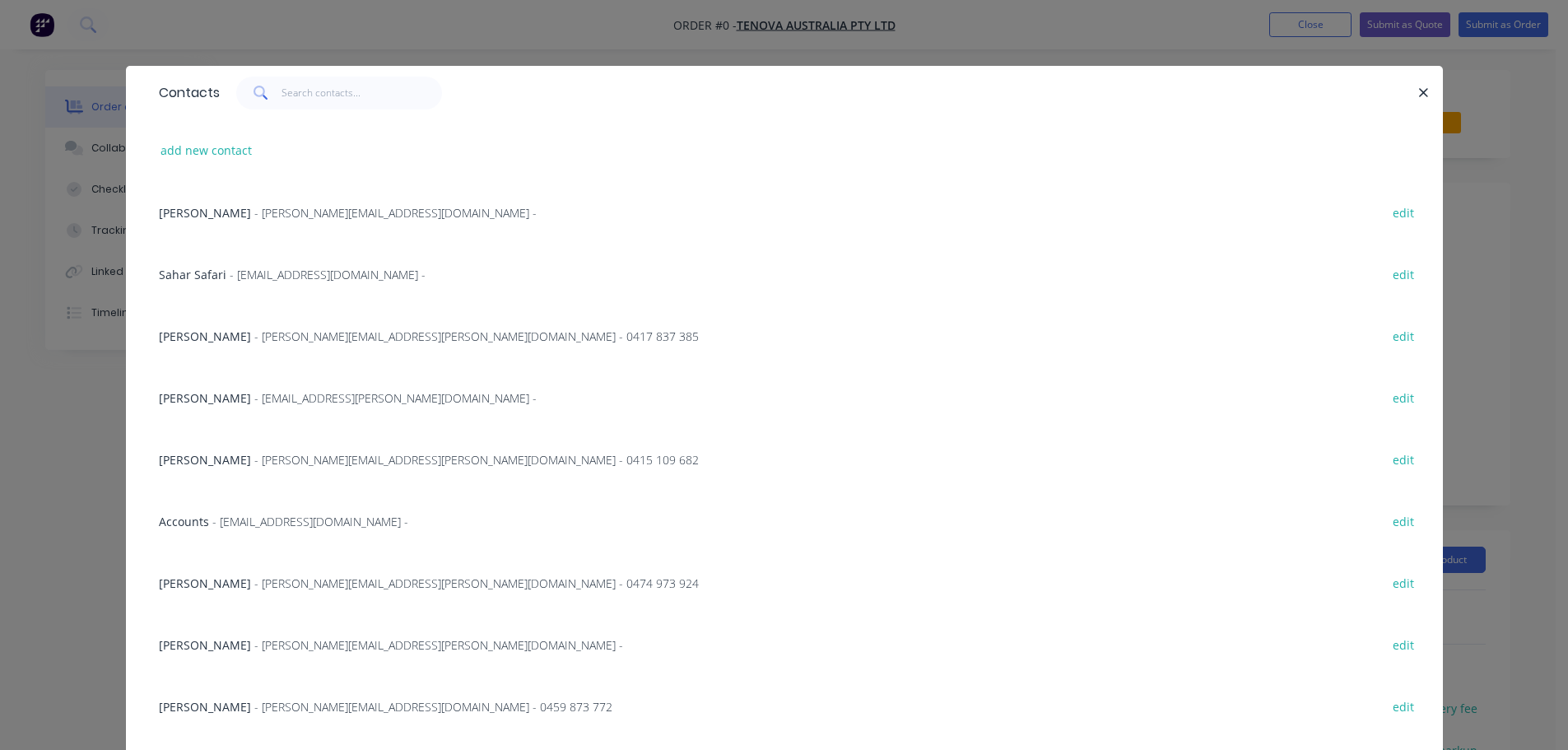
click at [218, 451] on div "Phillip Capraro - [EMAIL_ADDRESS][PERSON_NAME][DOMAIN_NAME] - 0415 109 682" at bounding box center [429, 460] width 540 height 17
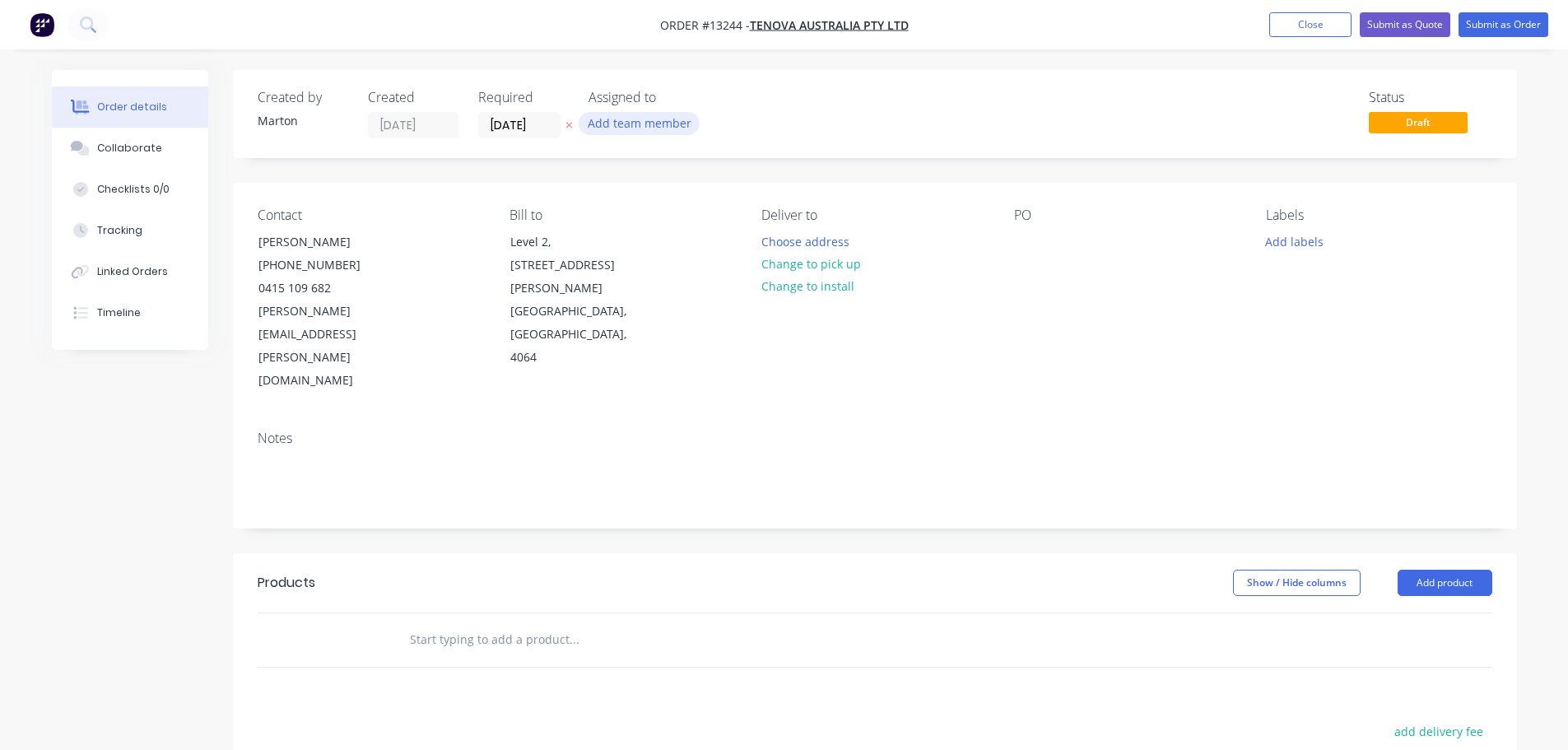
click at [642, 129] on button "Add team member" at bounding box center [639, 123] width 121 height 22
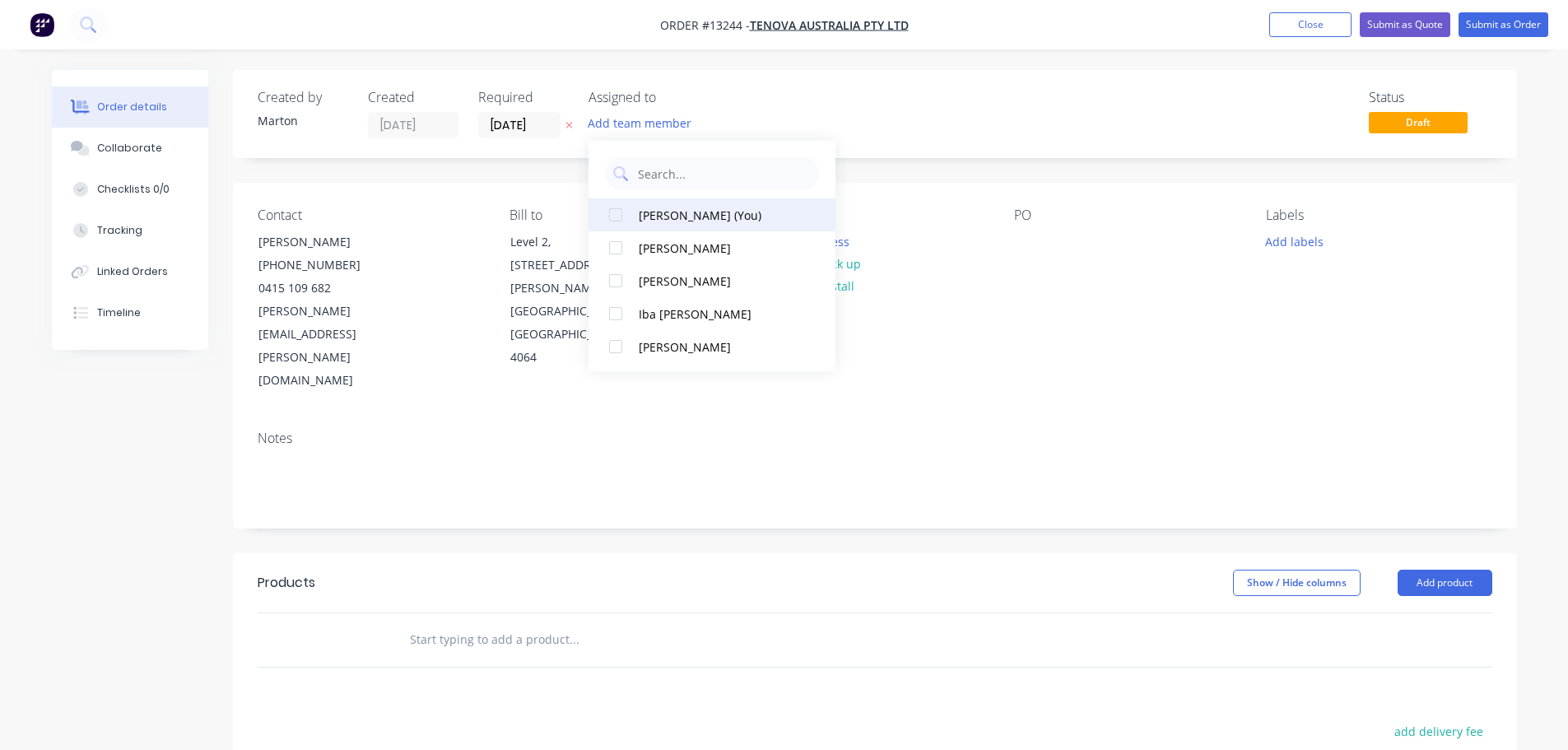
click at [624, 216] on div at bounding box center [615, 215] width 33 height 33
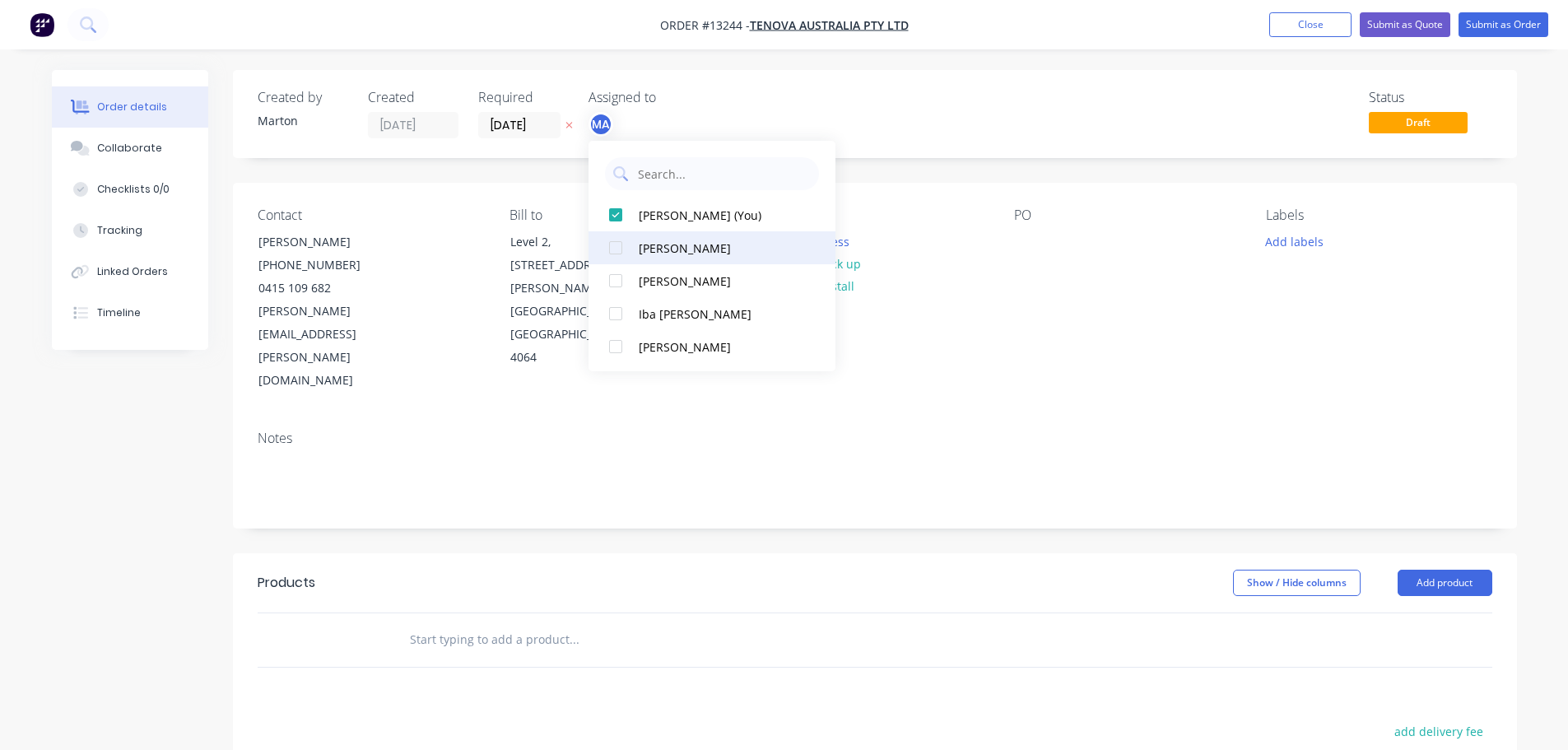
click at [621, 242] on div at bounding box center [615, 248] width 33 height 33
click at [615, 276] on div at bounding box center [615, 280] width 33 height 33
click at [545, 123] on input "[DATE]" at bounding box center [519, 124] width 81 height 25
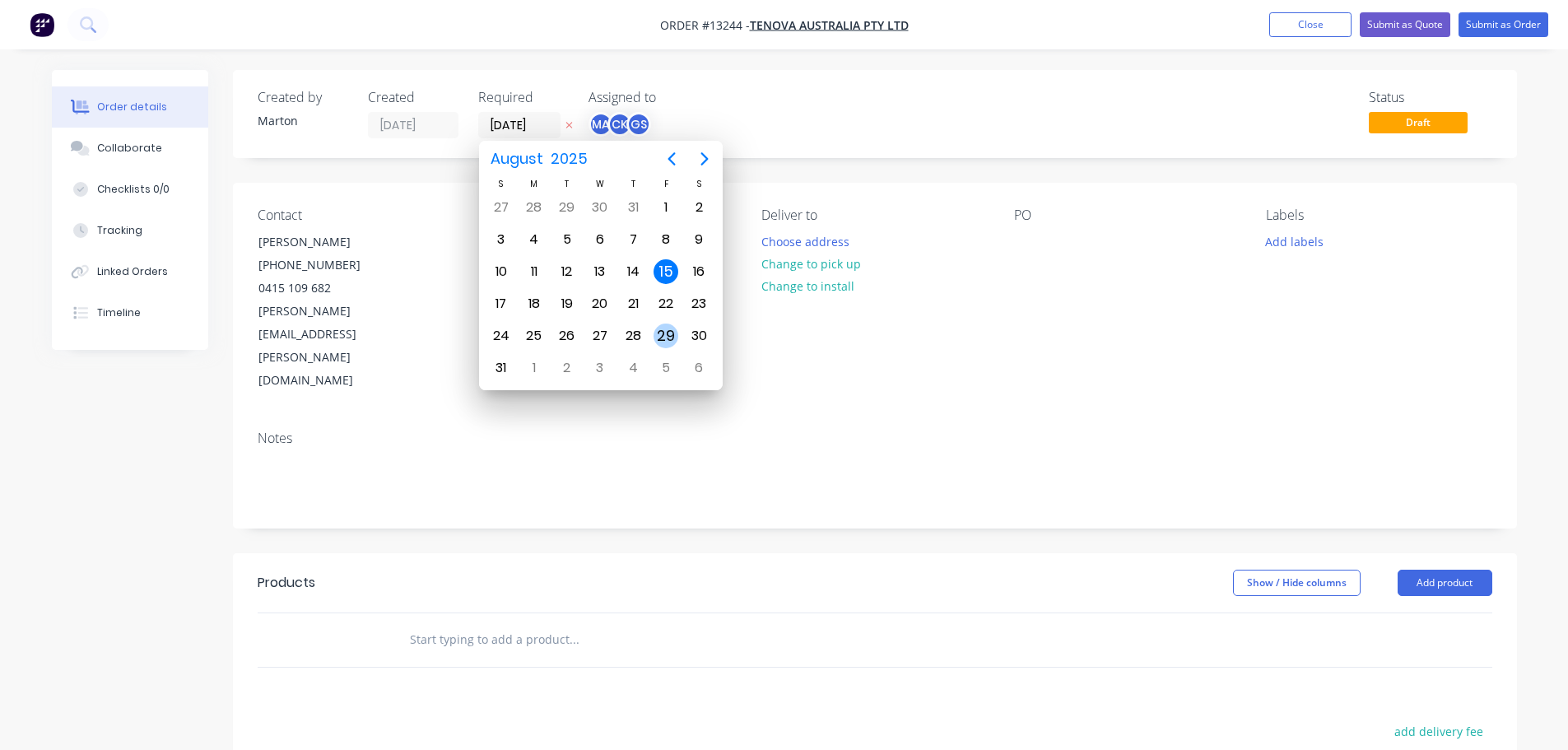
drag, startPoint x: 657, startPoint y: 328, endPoint x: 686, endPoint y: 278, distance: 57.8
click at [657, 329] on div "29" at bounding box center [666, 335] width 25 height 25
type input "[DATE]"
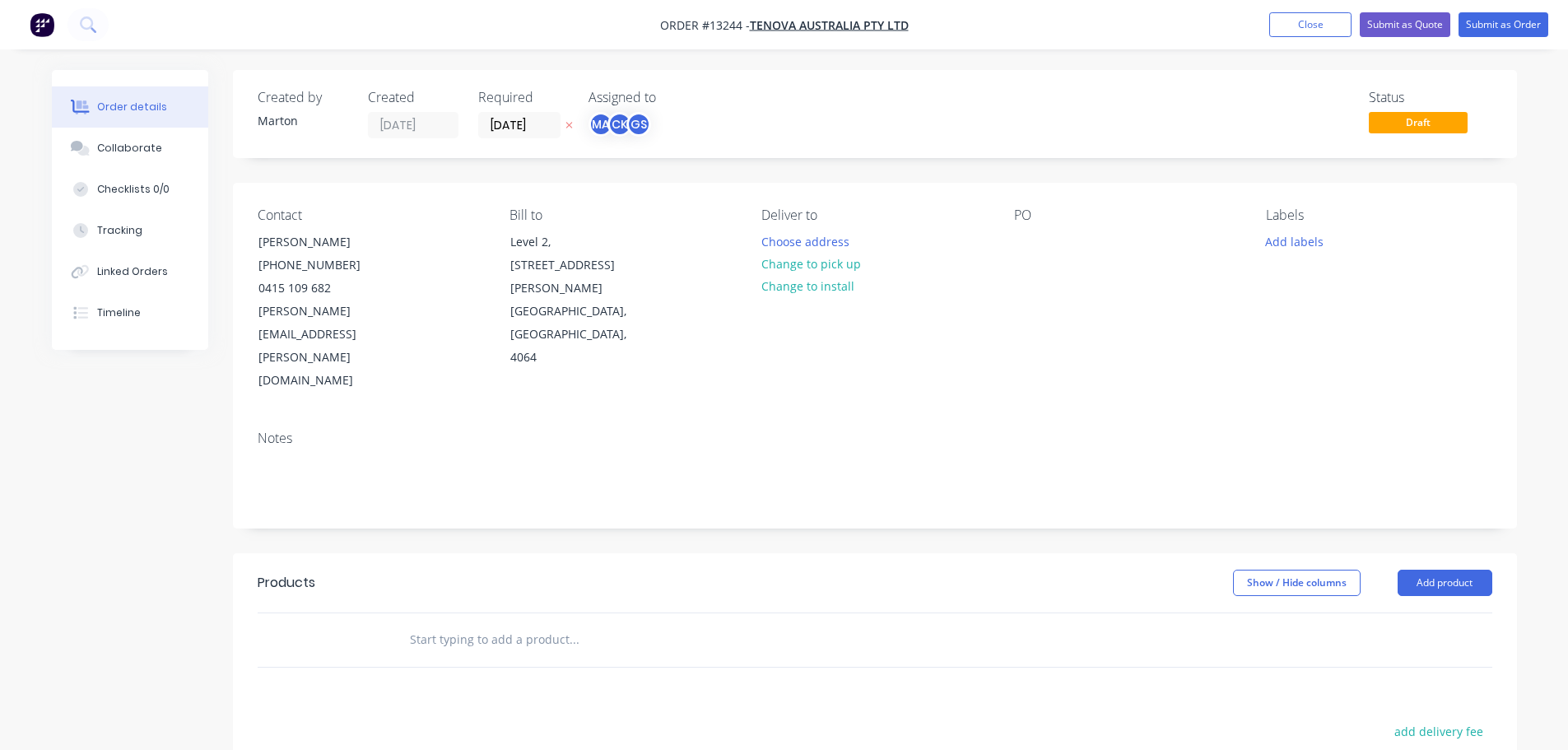
click at [583, 623] on input "text" at bounding box center [574, 639] width 329 height 33
type input "Wear Belt support"
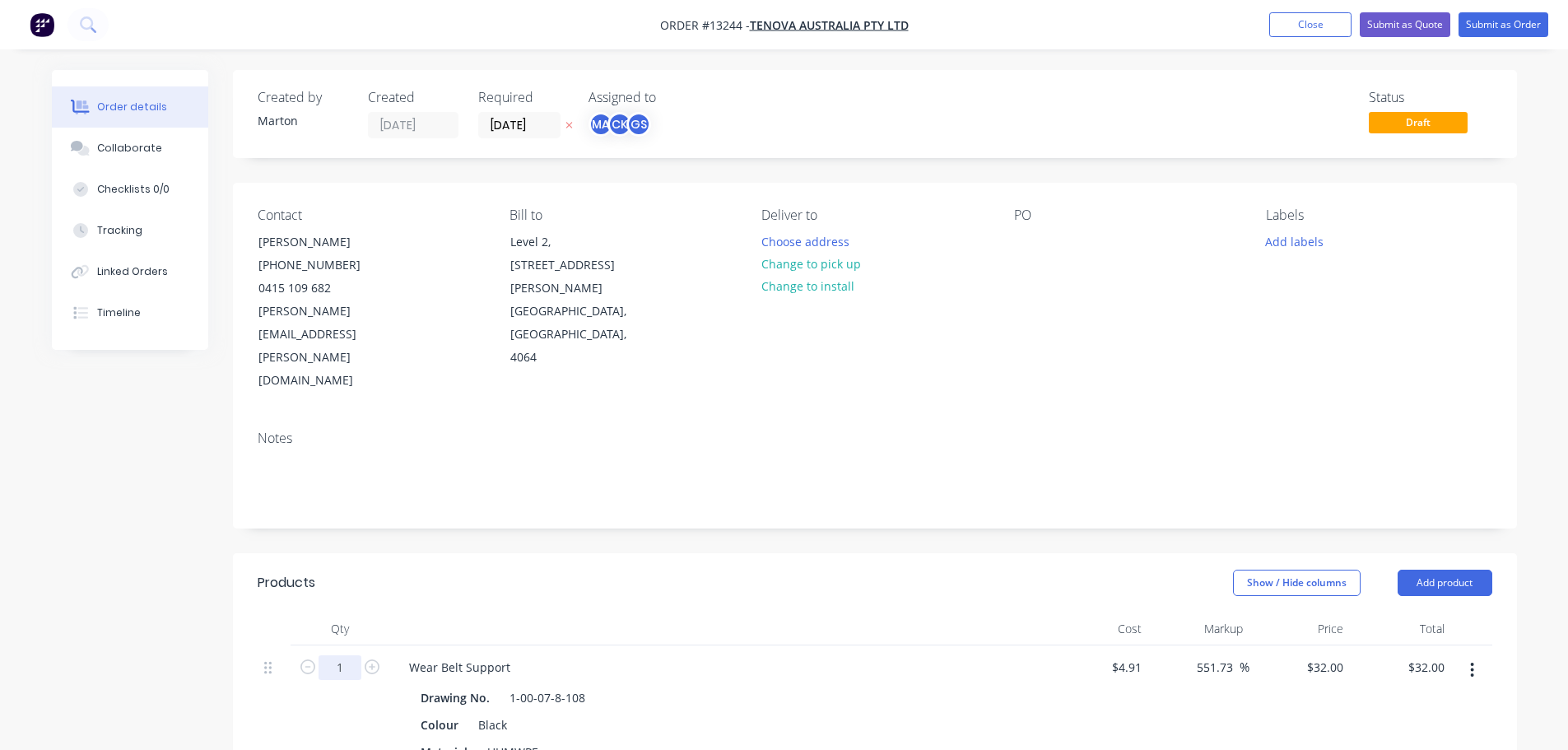
click at [353, 656] on input "1" at bounding box center [340, 667] width 43 height 25
type input "100"
type input "$3,200.00"
click at [532, 570] on div "Show / Hide columns Add product" at bounding box center [1005, 582] width 972 height 26
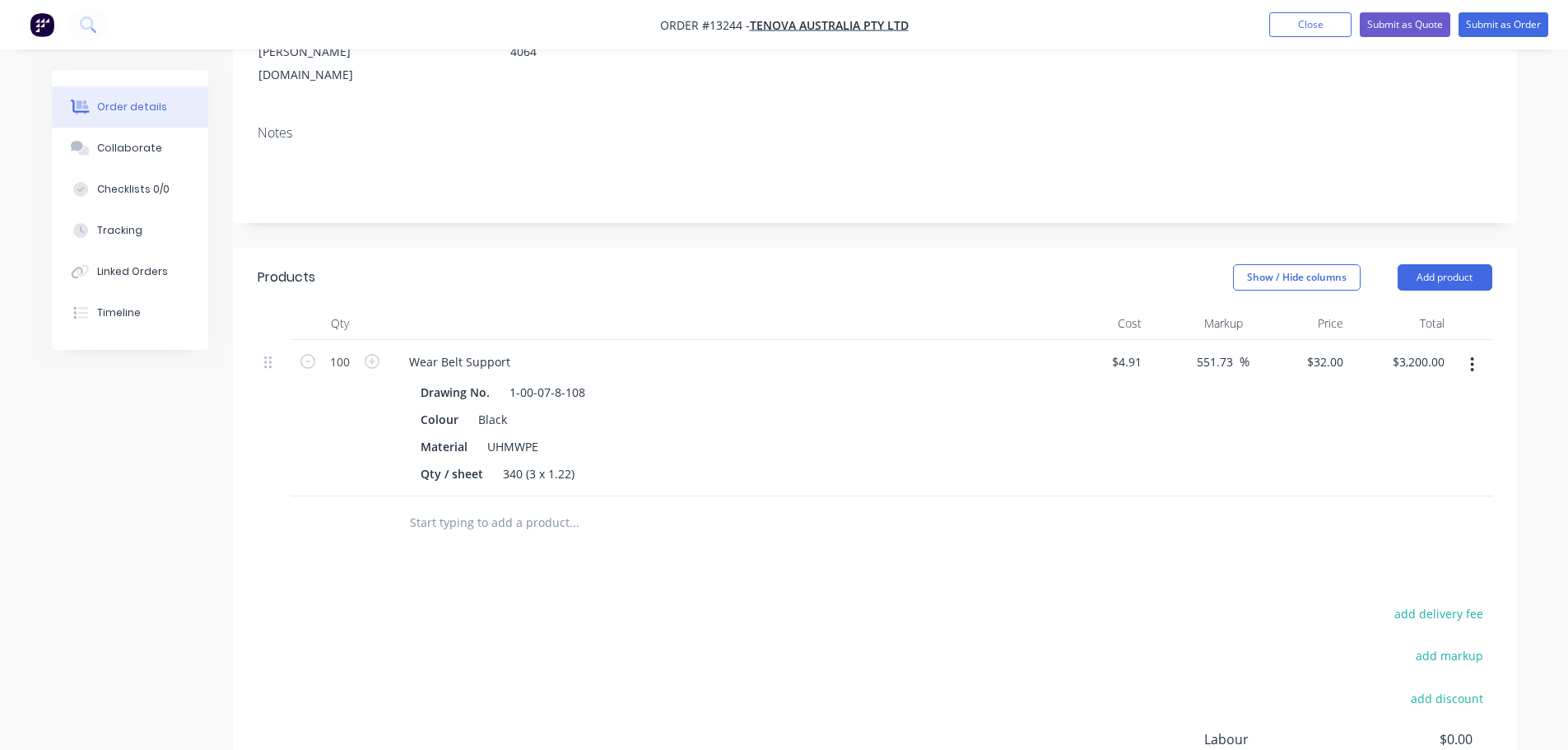
scroll to position [329, 0]
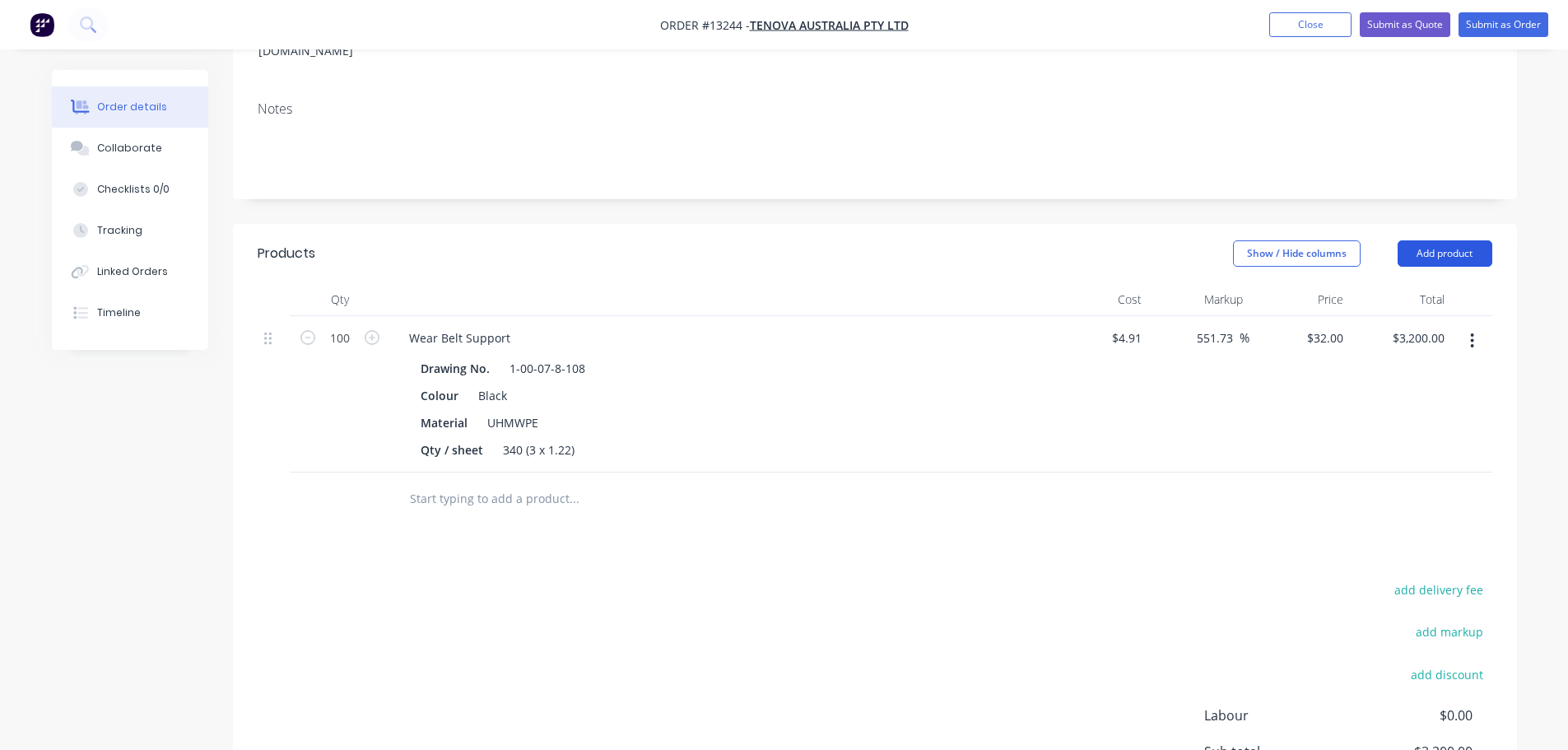
click at [1452, 240] on button "Add product" at bounding box center [1445, 253] width 94 height 26
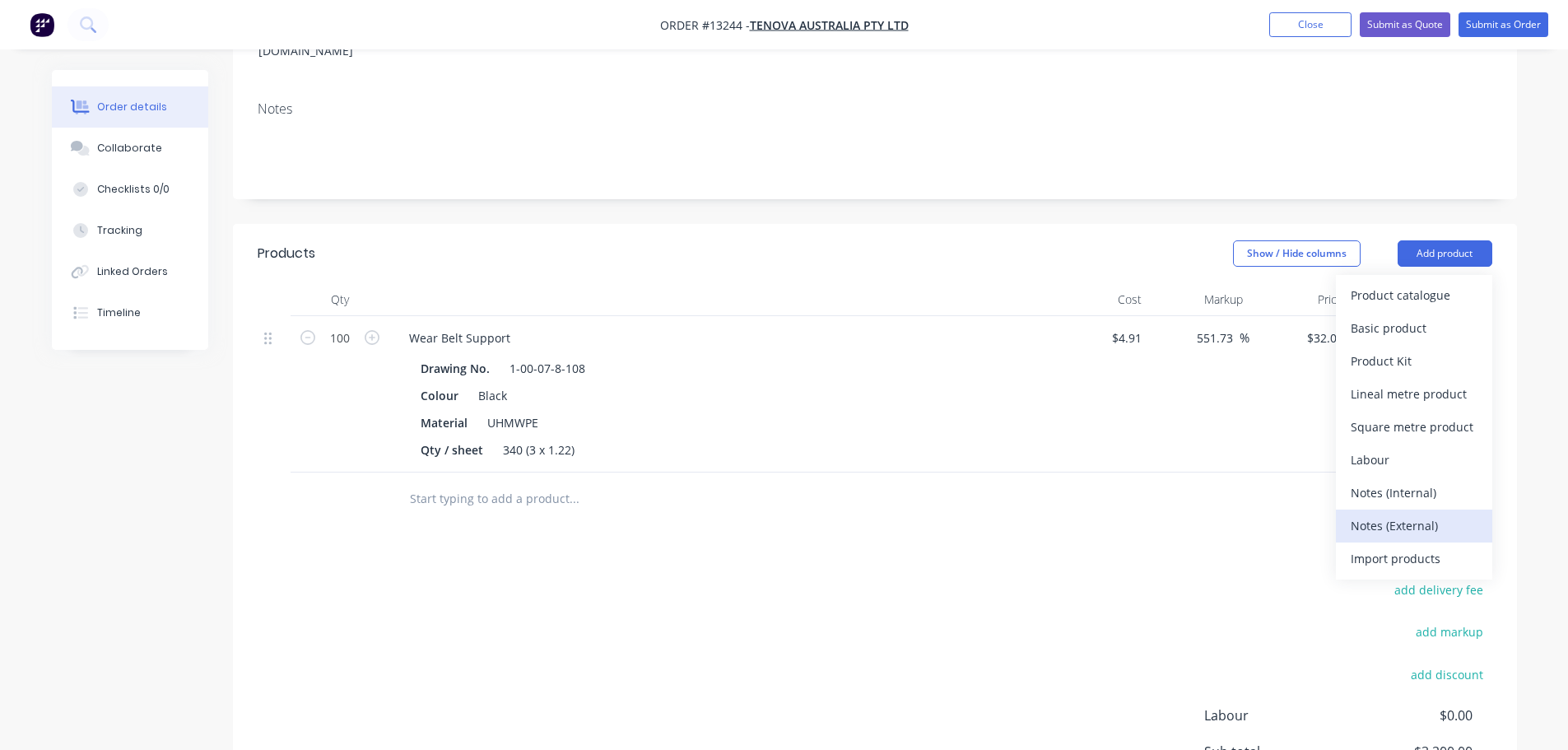
click at [1410, 513] on div "Notes (External)" at bounding box center [1414, 525] width 127 height 24
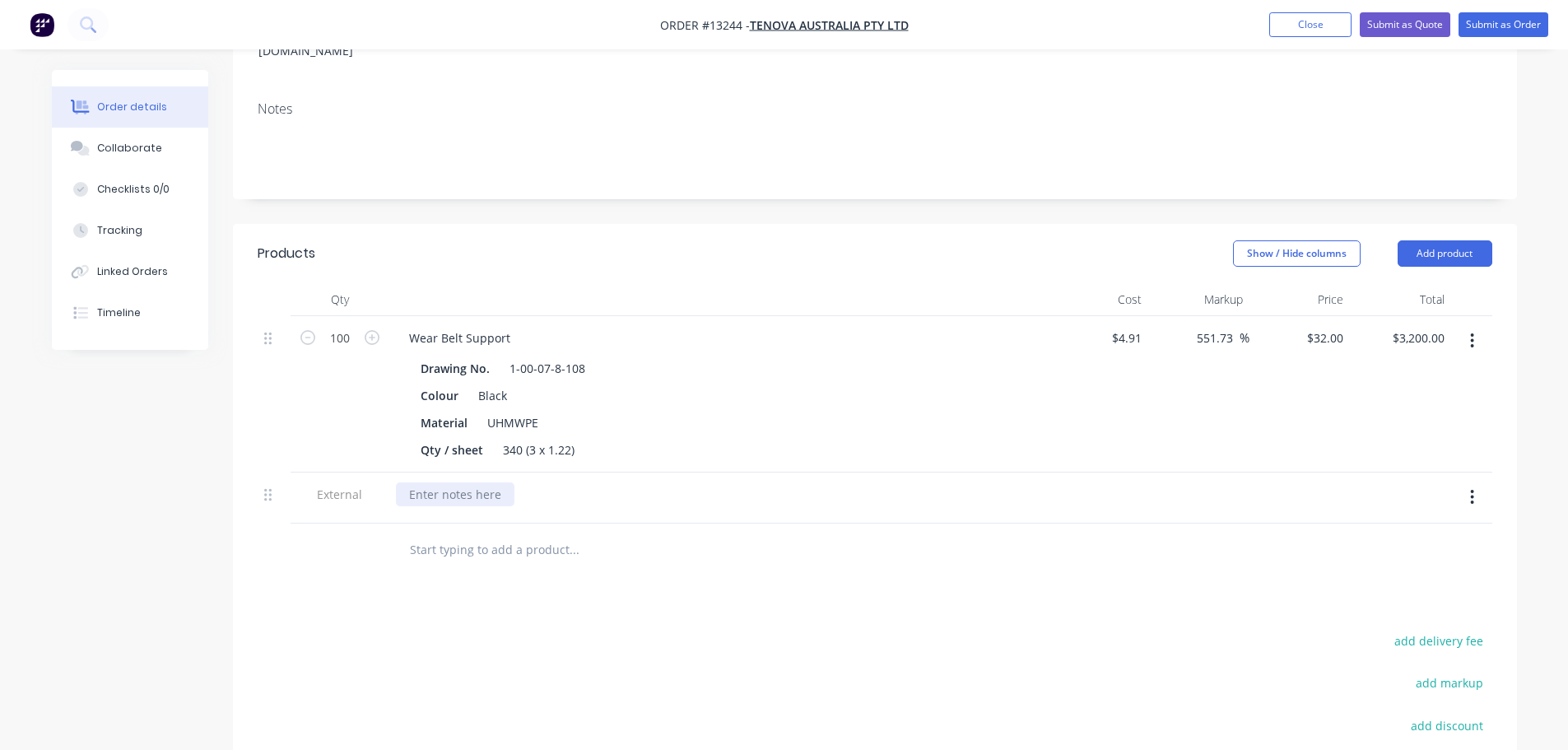
click at [517, 483] on div at bounding box center [718, 495] width 645 height 24
click at [483, 483] on div at bounding box center [455, 495] width 118 height 24
click at [580, 483] on div "Lead Time: 2 weeks from receving [PERSON_NAME]" at bounding box center [550, 495] width 309 height 24
click at [1474, 488] on icon "button" at bounding box center [1472, 496] width 4 height 18
click at [1381, 529] on div "Duplicate" at bounding box center [1414, 541] width 127 height 24
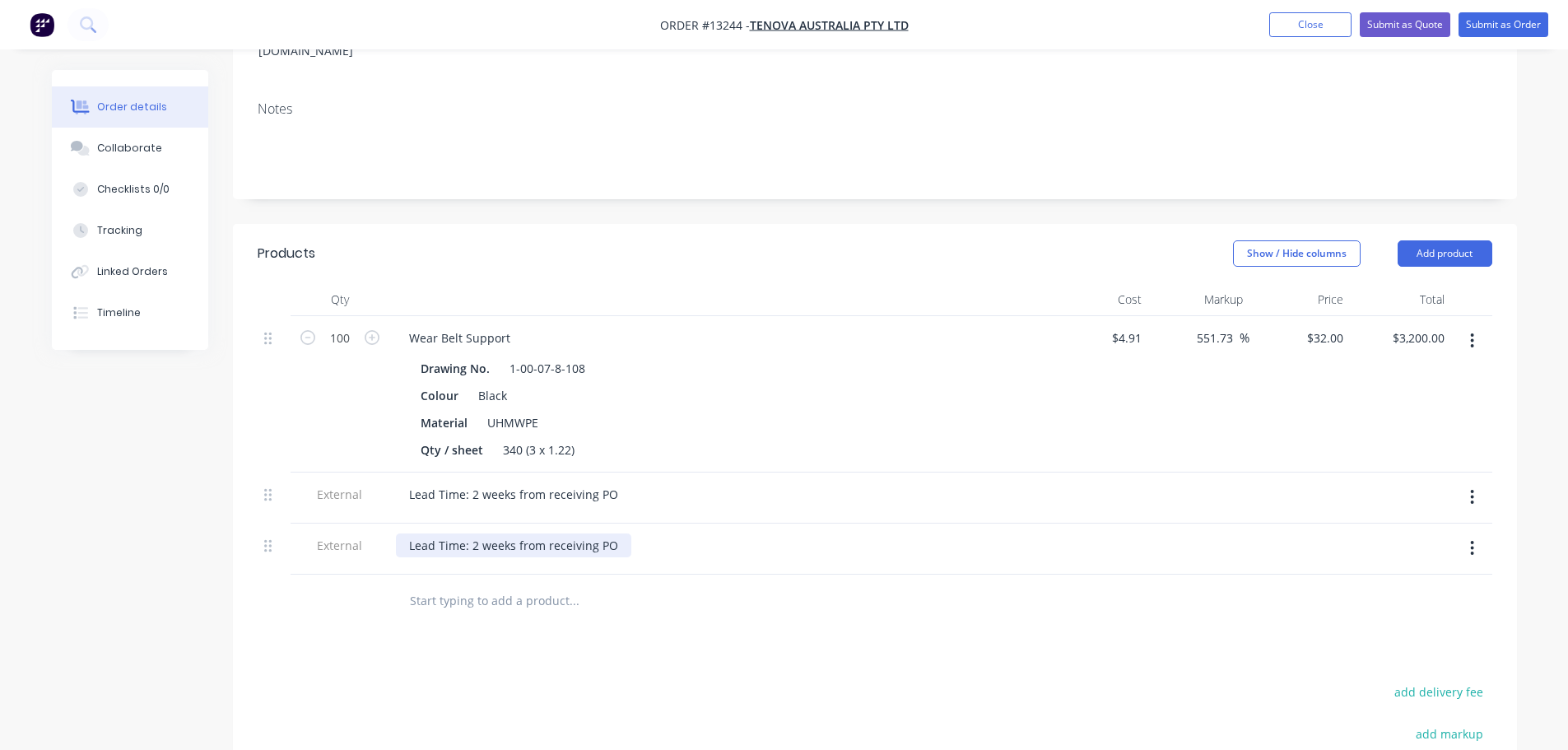
click at [609, 534] on div "Lead Time: 2 weeks from receiving PO" at bounding box center [513, 546] width 236 height 24
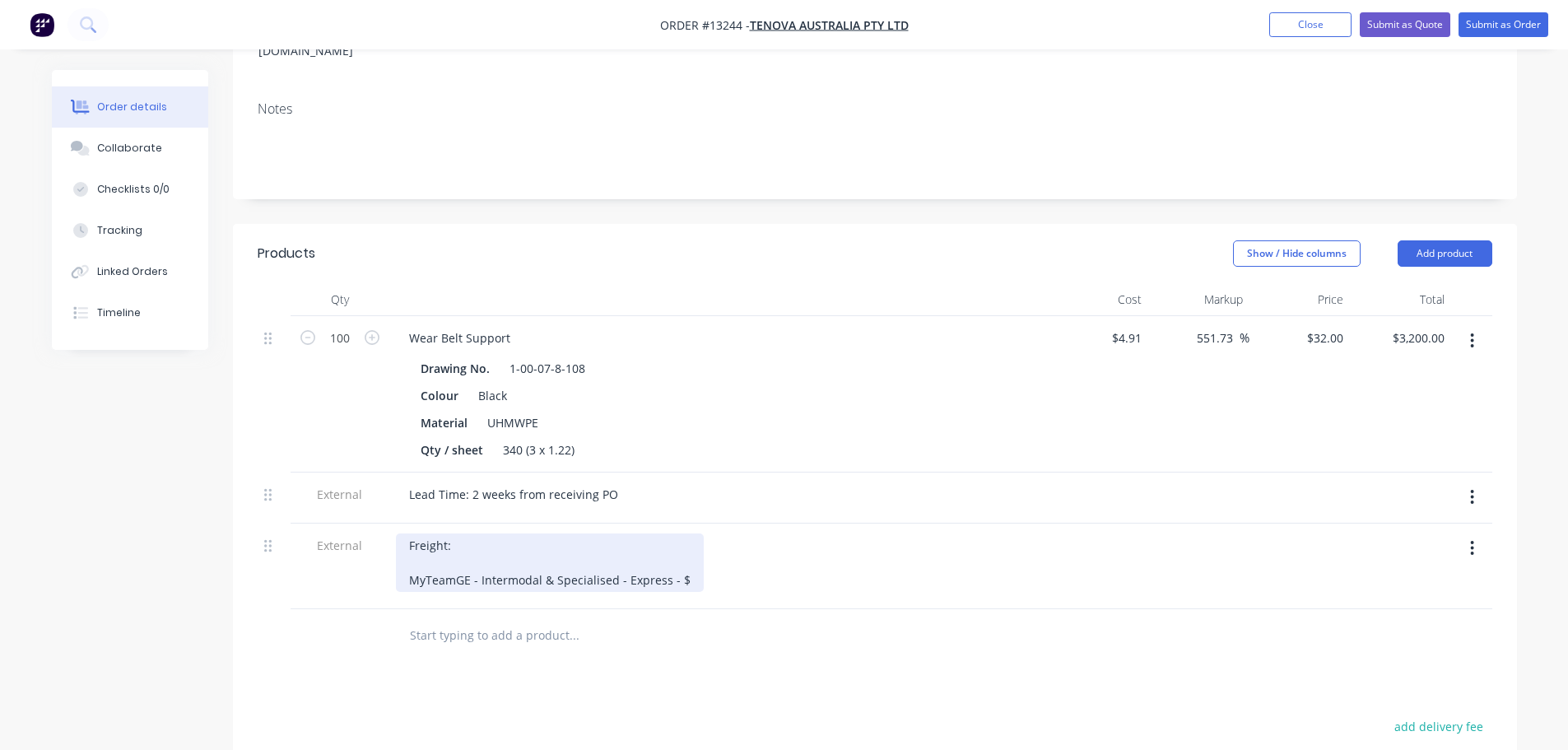
click at [690, 534] on div "Freight: MyTeamGE - Intermodal & Specialised - Express - $" at bounding box center [550, 563] width 308 height 59
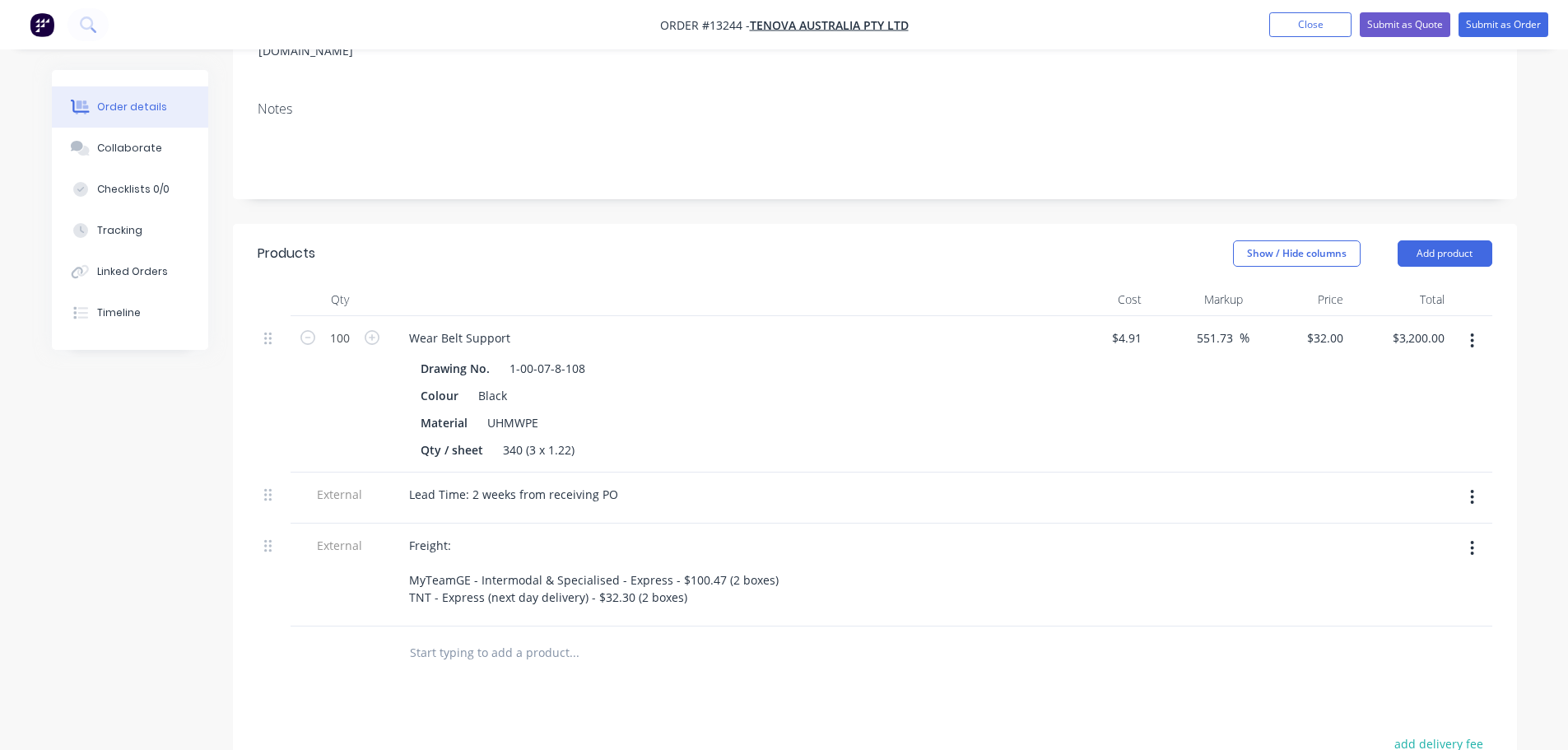
click at [783, 636] on div at bounding box center [643, 652] width 494 height 33
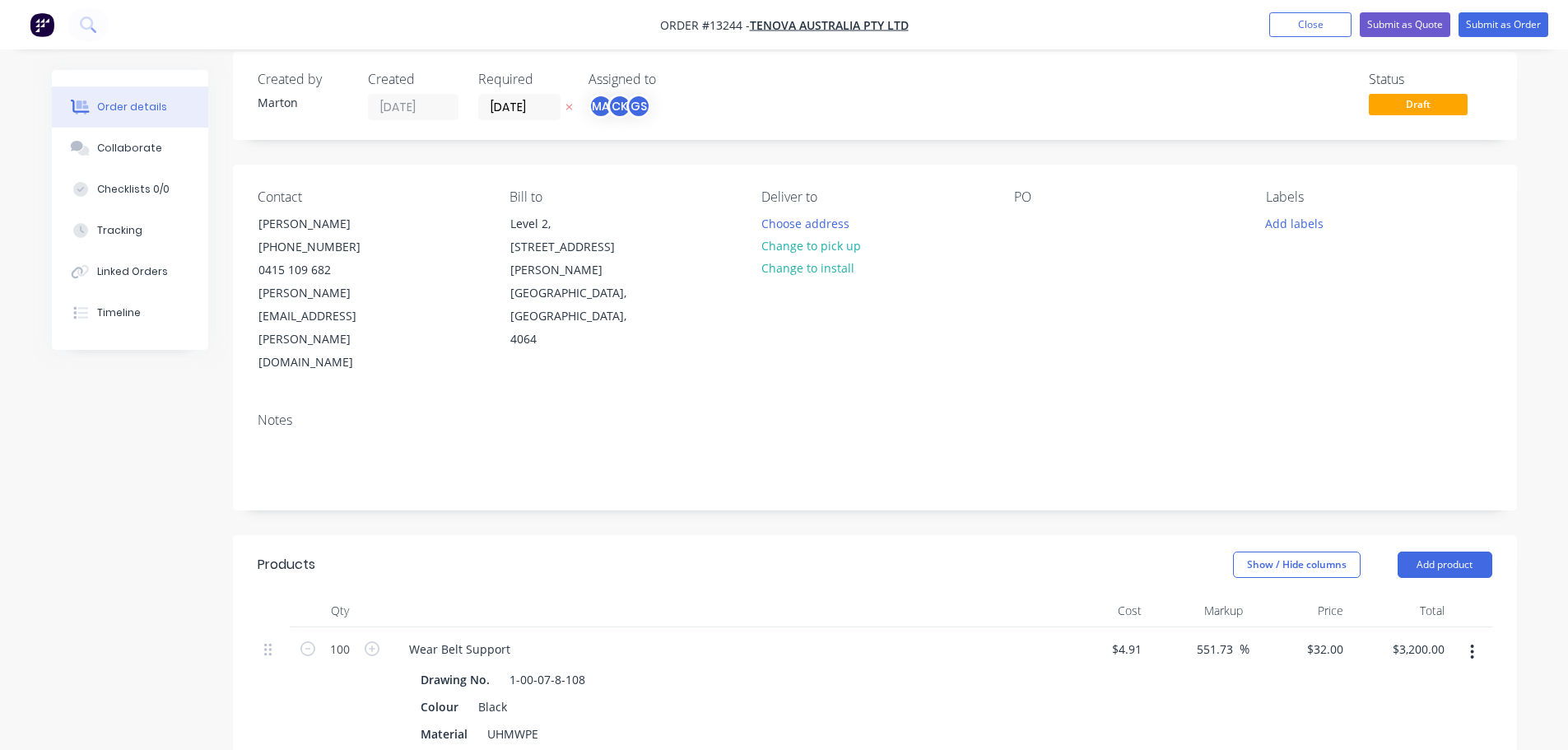
scroll to position [0, 0]
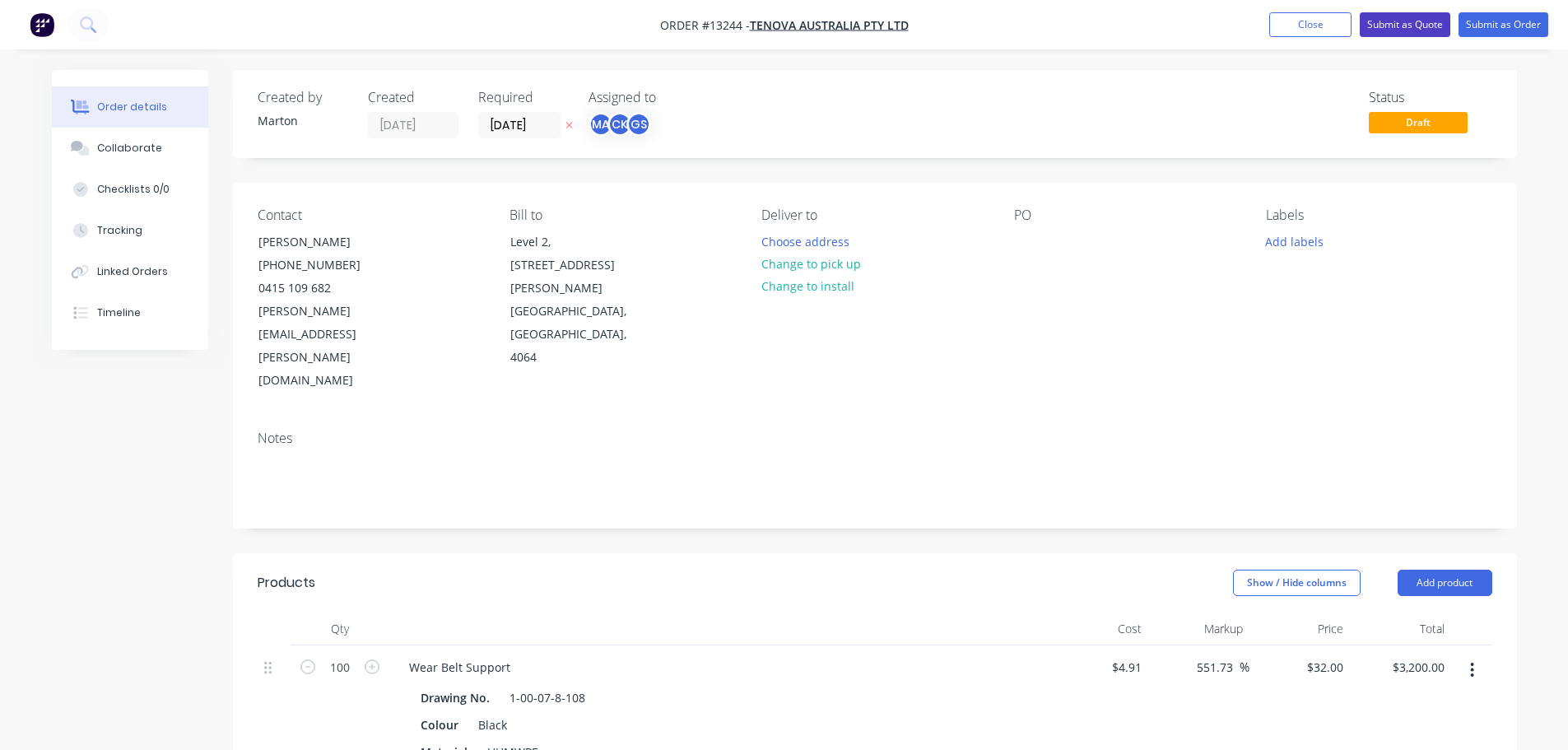
click at [1402, 32] on button "Submit as Quote" at bounding box center [1405, 25] width 90 height 25
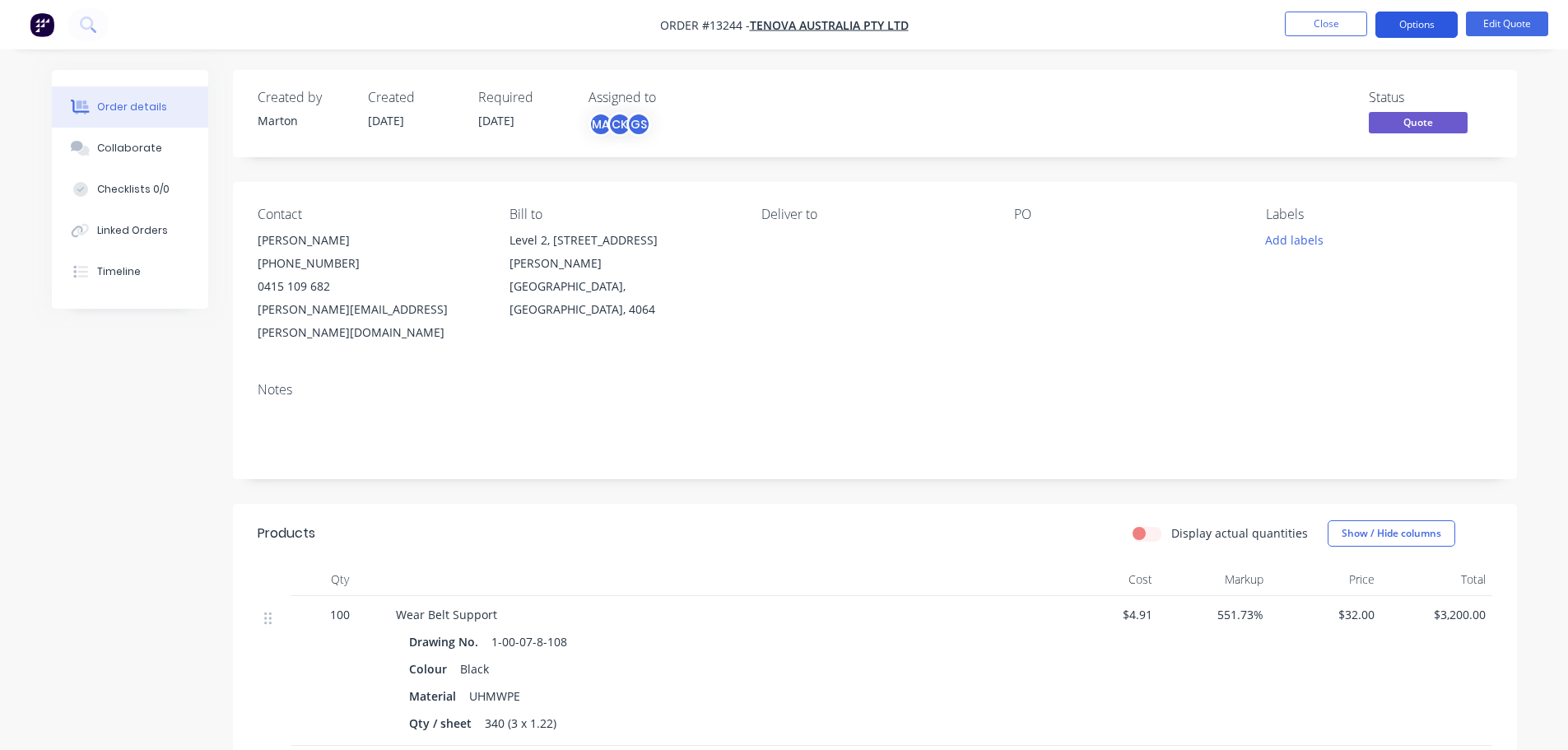
click at [1414, 26] on button "Options" at bounding box center [1416, 25] width 83 height 26
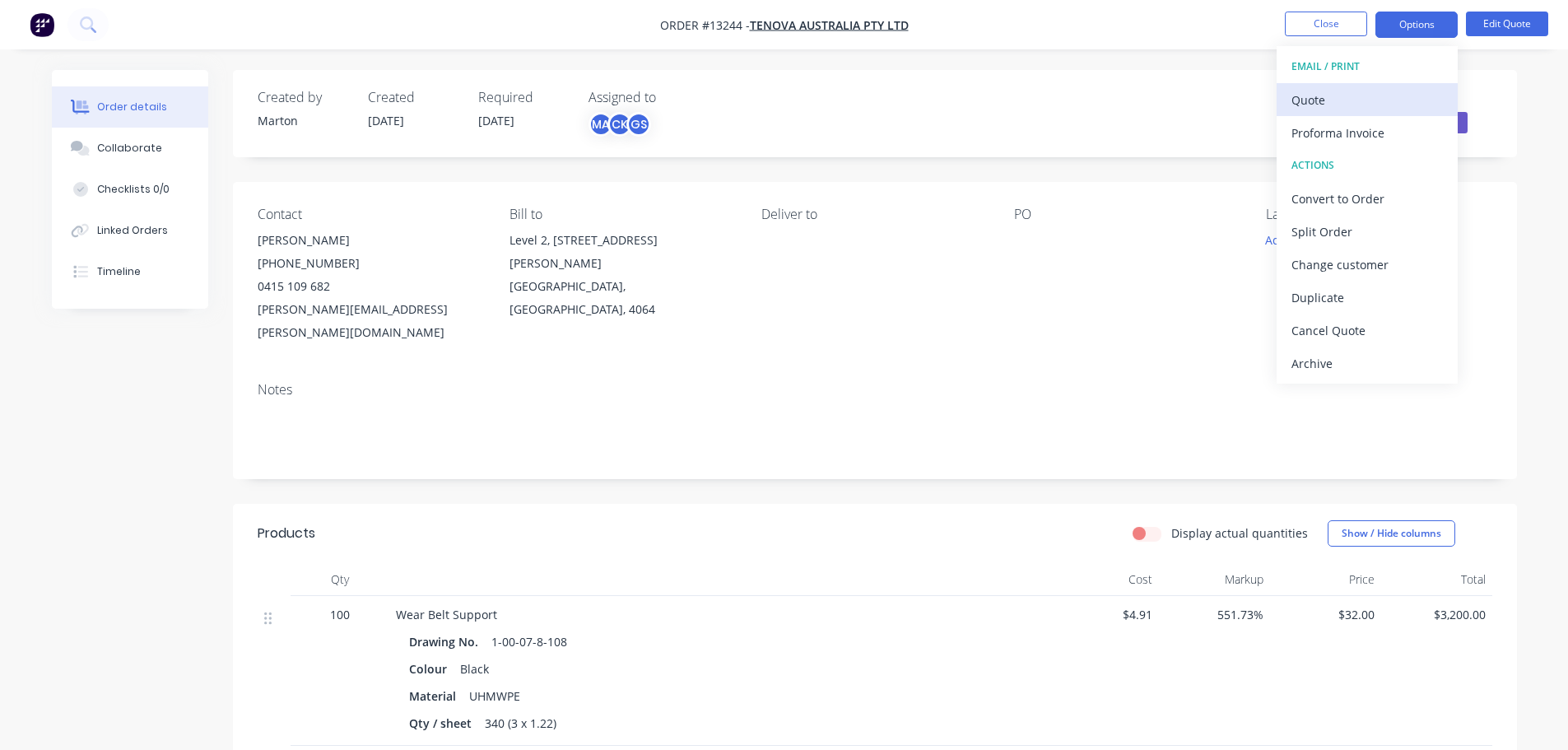
click at [1344, 96] on div "Quote" at bounding box center [1367, 100] width 152 height 24
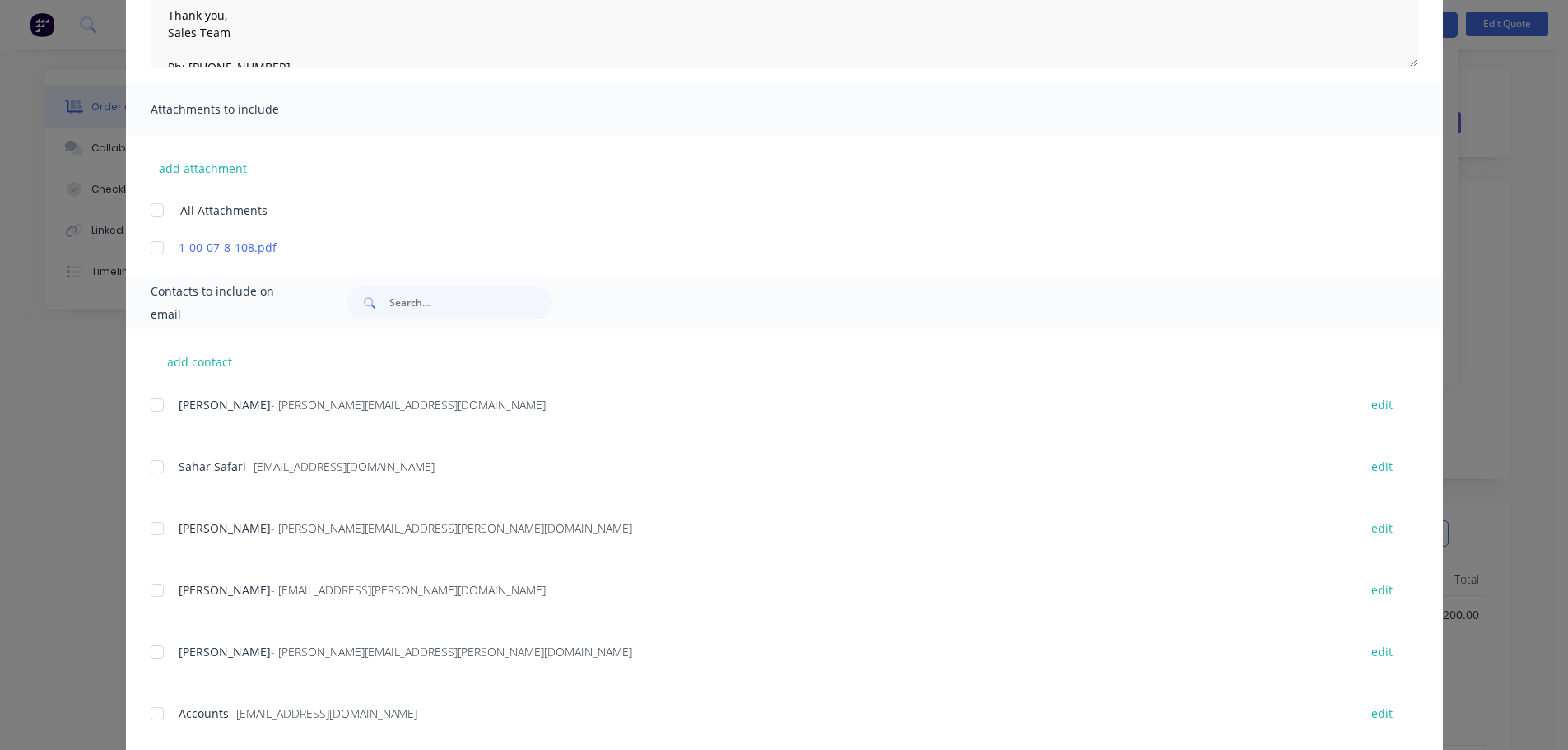
scroll to position [411, 0]
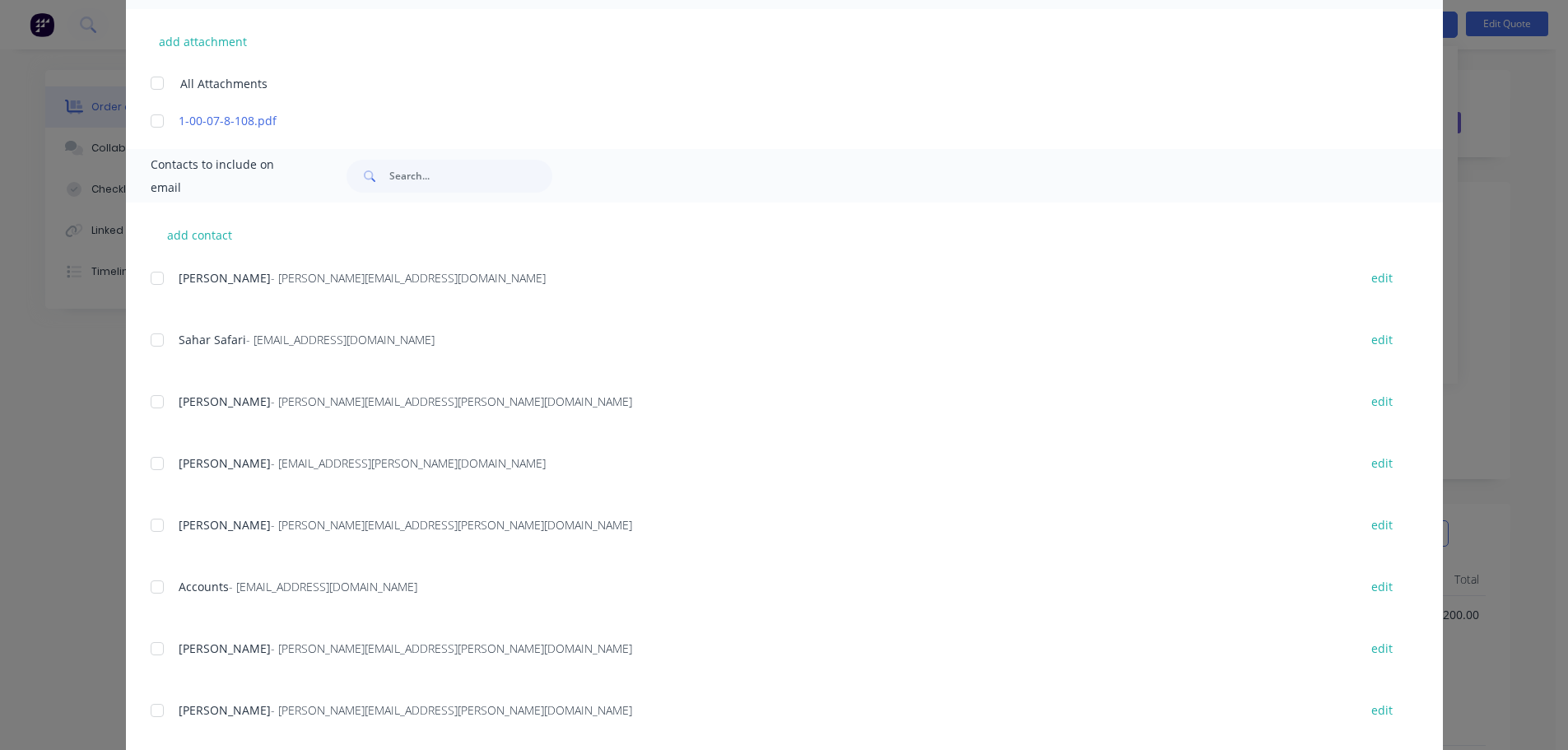
click at [152, 512] on div at bounding box center [157, 525] width 33 height 33
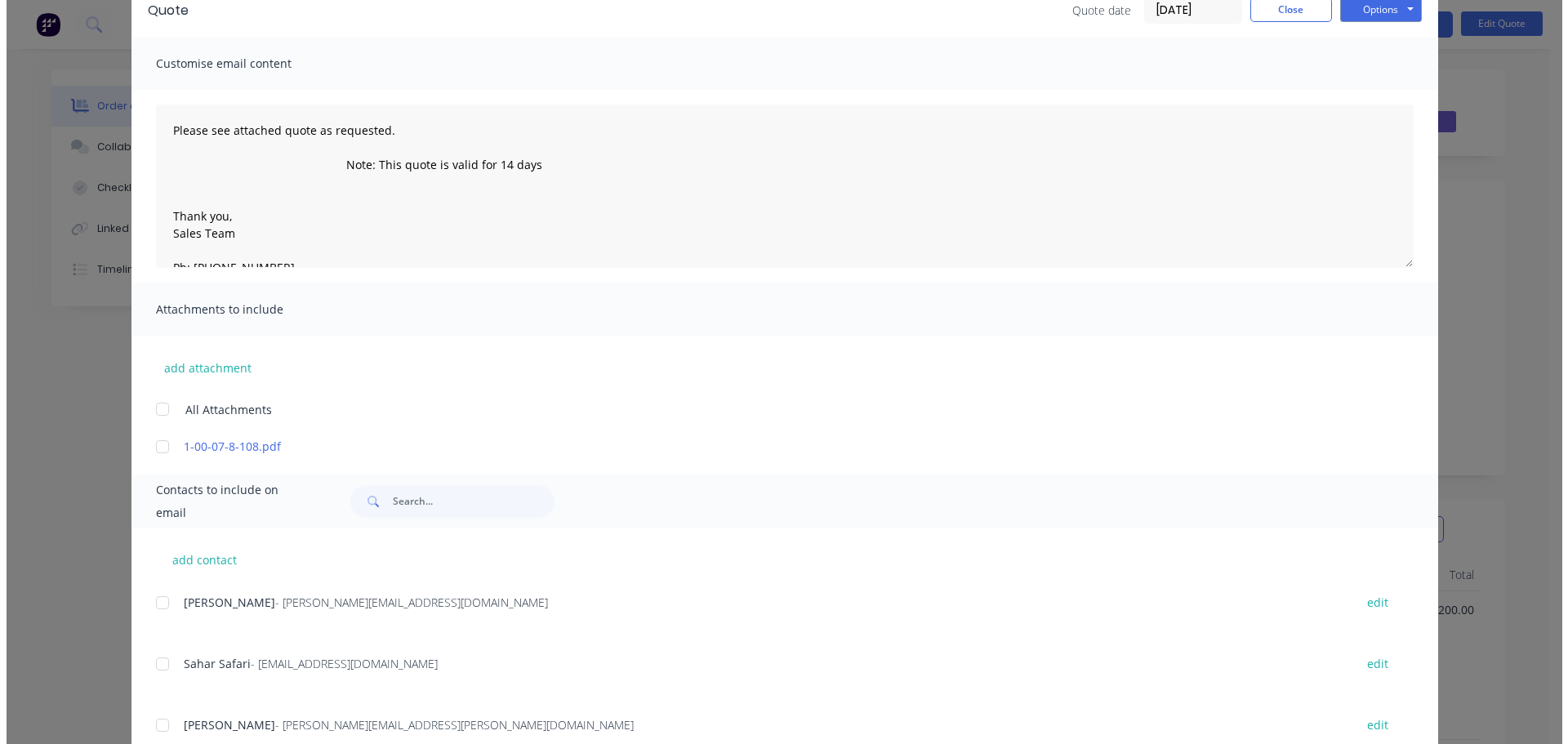
scroll to position [0, 0]
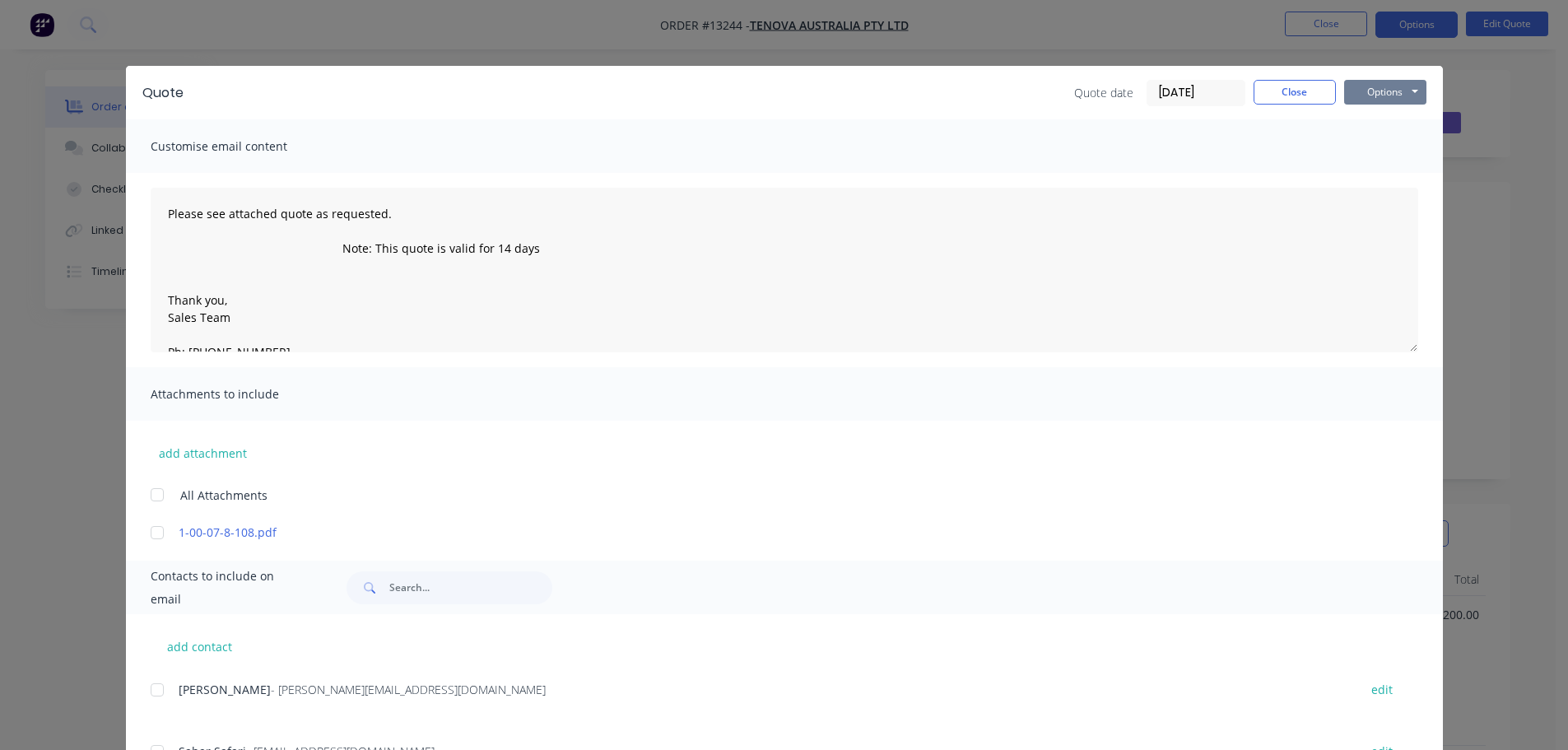
click at [1384, 86] on button "Options" at bounding box center [1385, 92] width 83 height 25
click at [1358, 163] on button "Email" at bounding box center [1397, 175] width 106 height 27
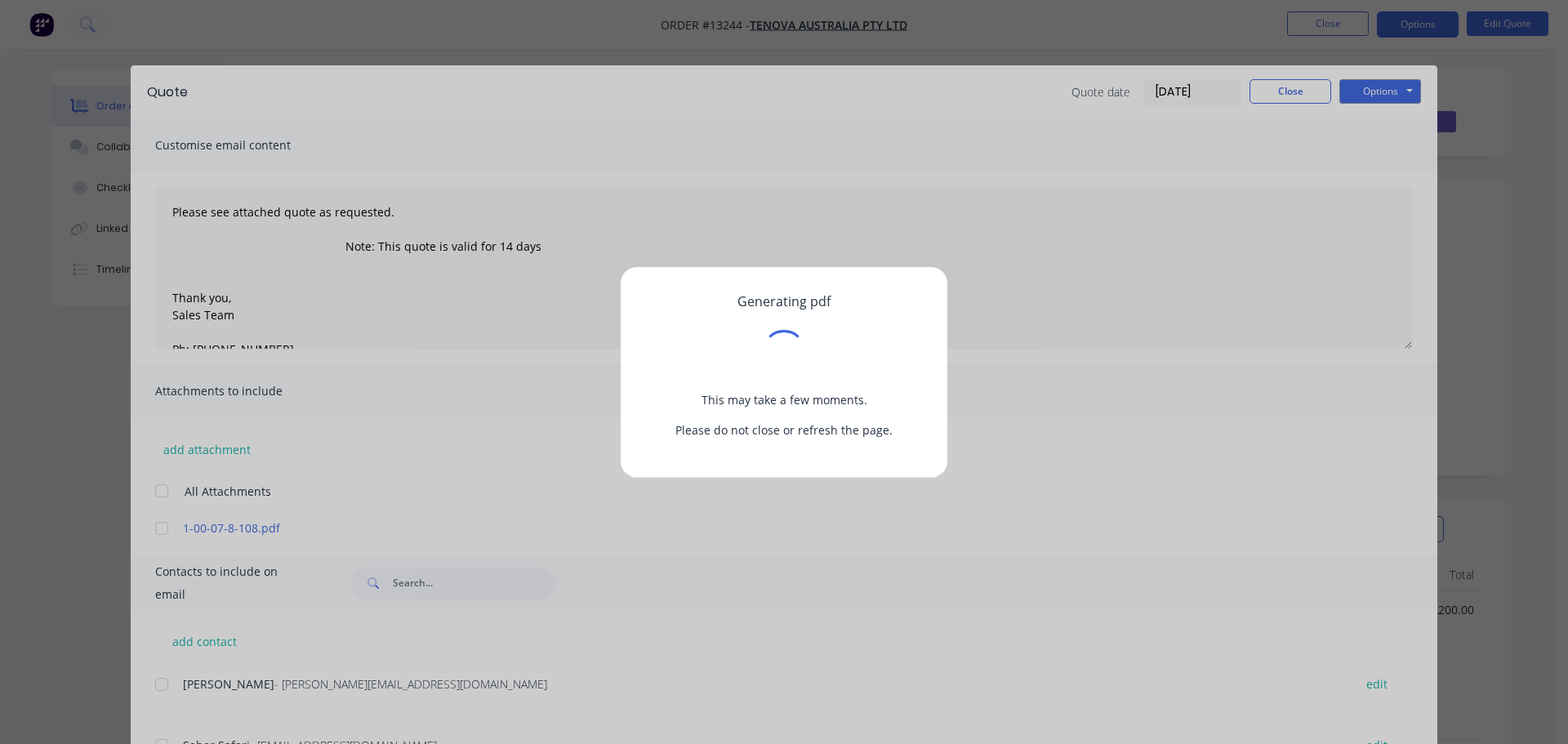
type textarea "Please see attached quote as requested. Note: This quote is valid for 14 days T…"
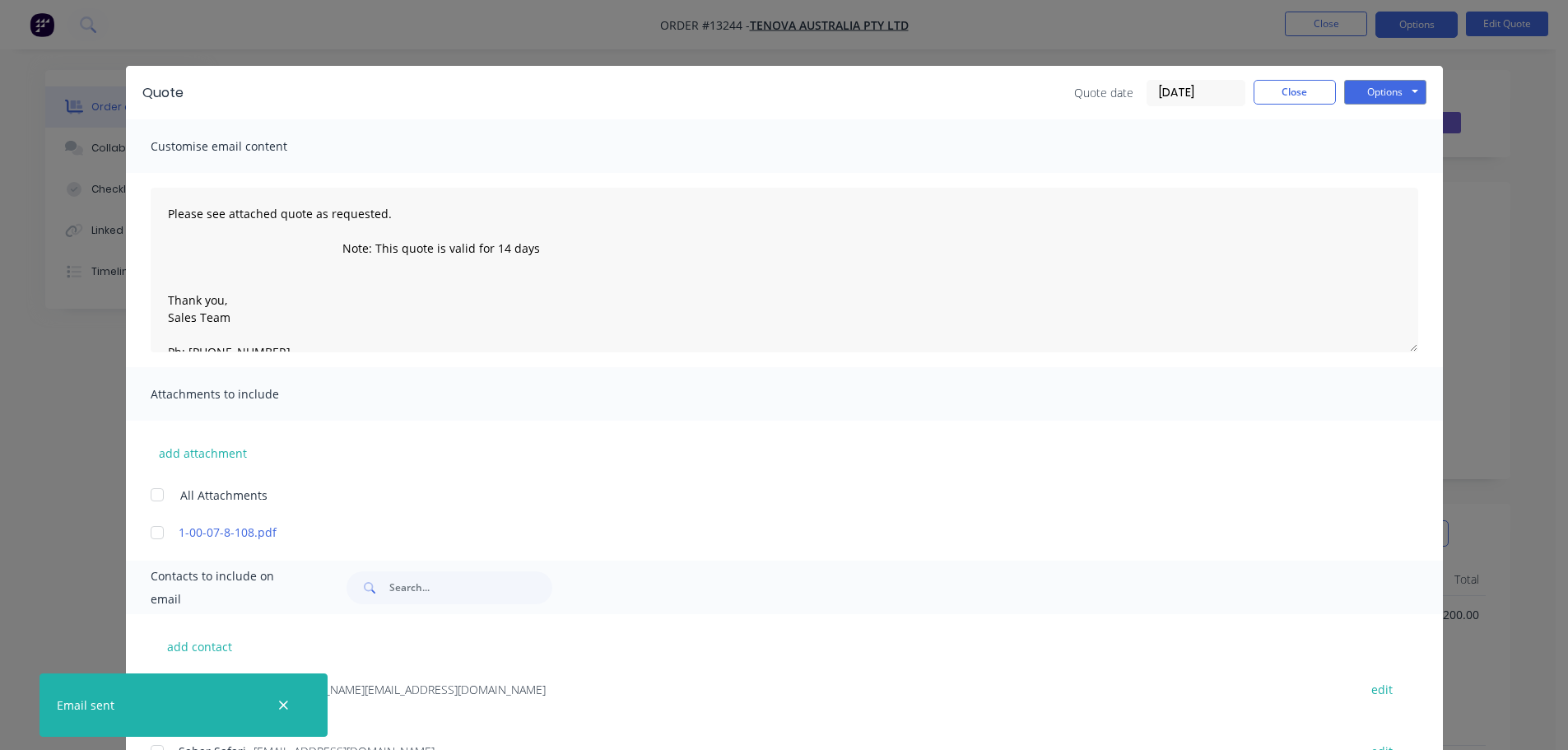
click at [1330, 99] on div "Quote date [DATE] Close Options Preview Print Email" at bounding box center [1250, 93] width 352 height 26
click at [1305, 92] on button "Close" at bounding box center [1295, 92] width 83 height 25
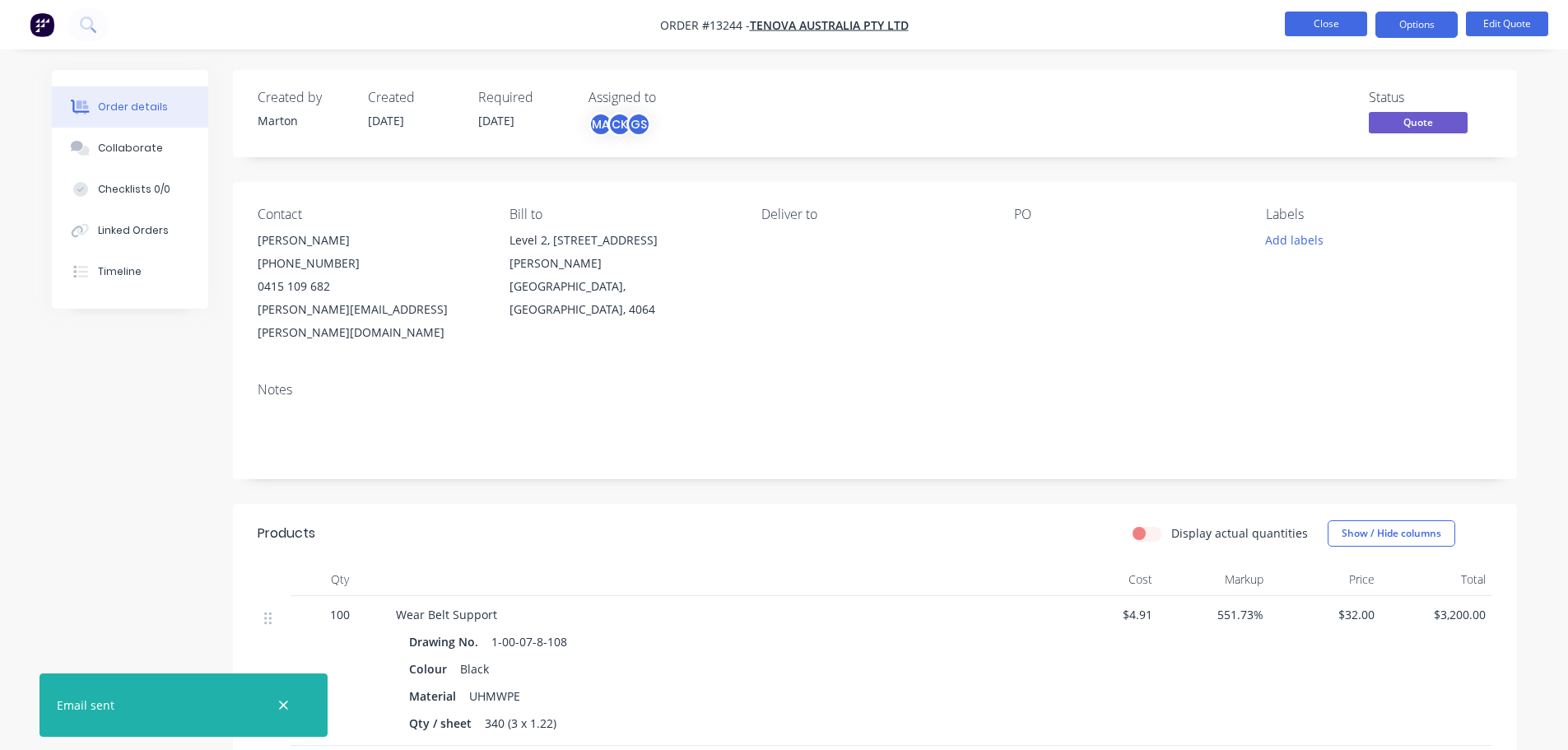
click at [1315, 22] on button "Close" at bounding box center [1325, 24] width 83 height 25
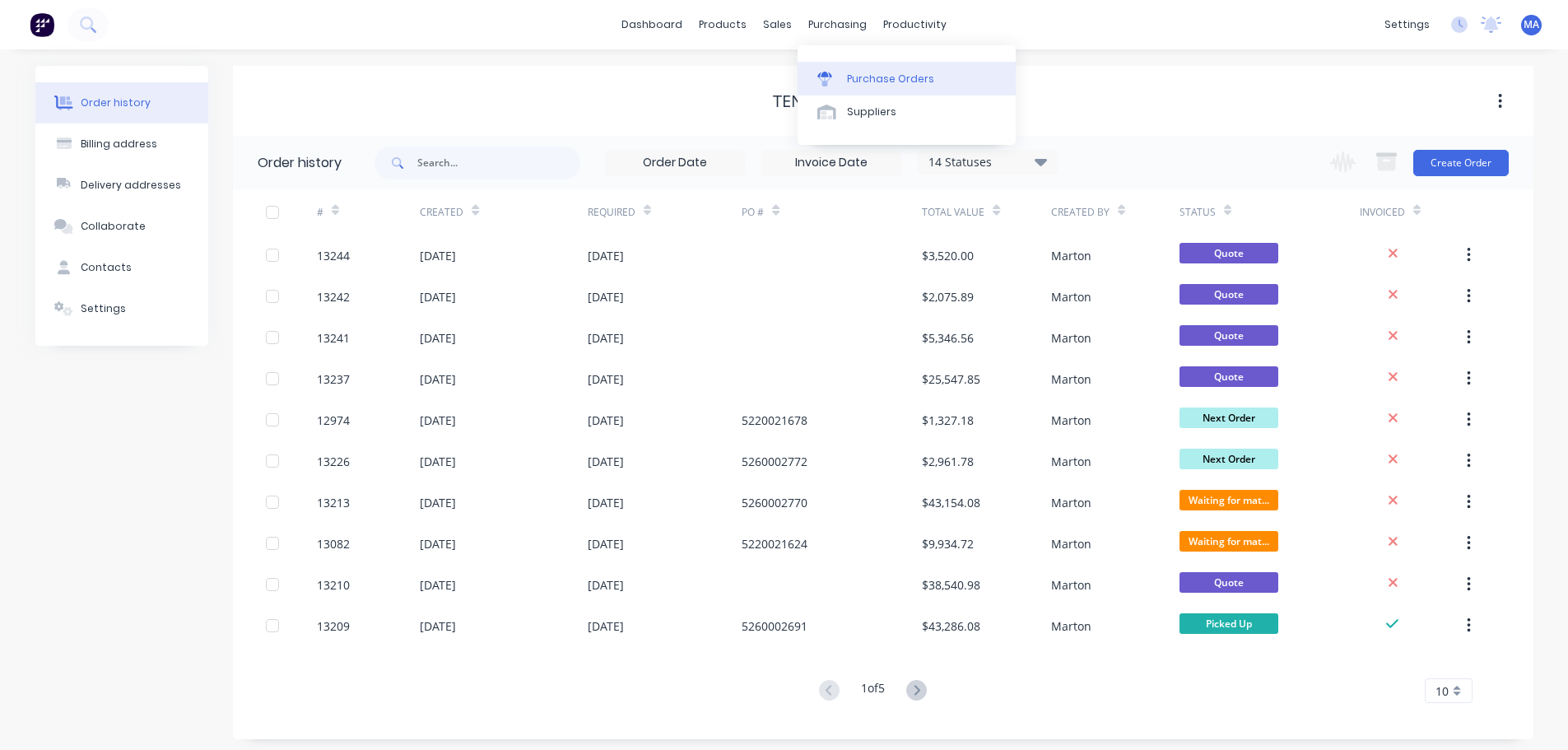
click at [869, 83] on div "Purchase Orders" at bounding box center [890, 78] width 87 height 14
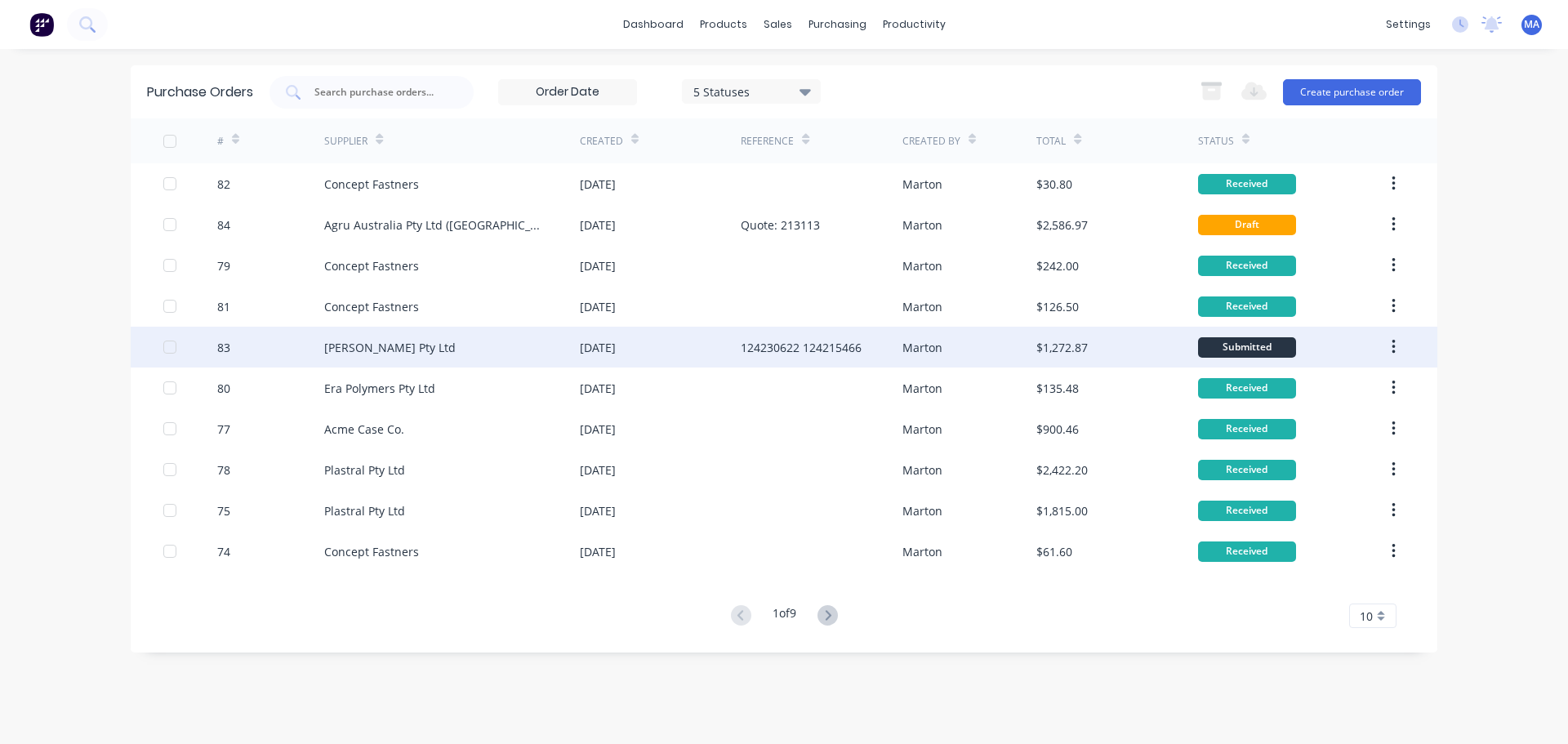
click at [697, 360] on div "[DATE]" at bounding box center [660, 347] width 161 height 41
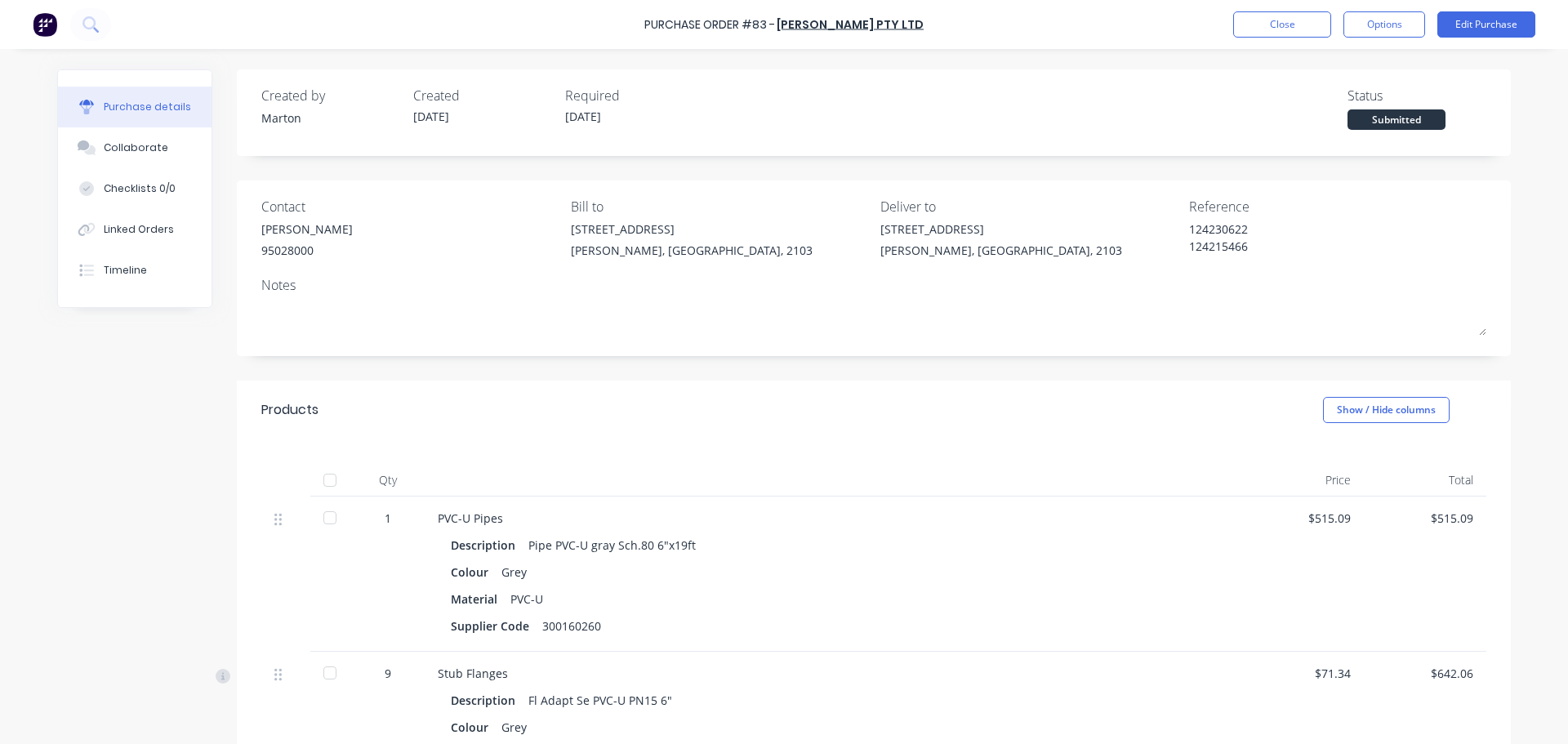
click at [325, 674] on div at bounding box center [329, 672] width 33 height 33
type textarea "x"
click at [1271, 23] on button "Close" at bounding box center [1282, 24] width 98 height 26
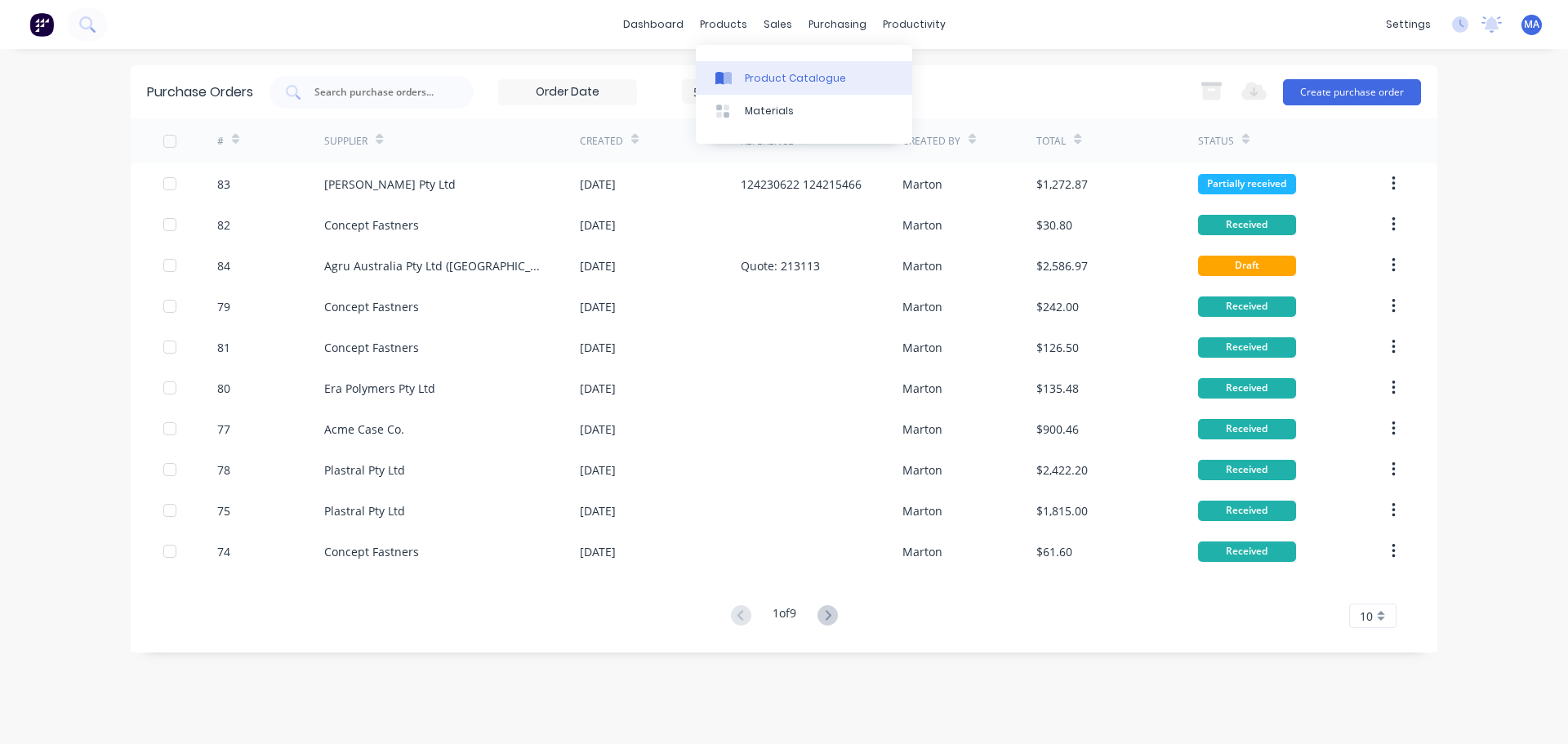
click at [768, 75] on div "Product Catalogue" at bounding box center [796, 78] width 101 height 14
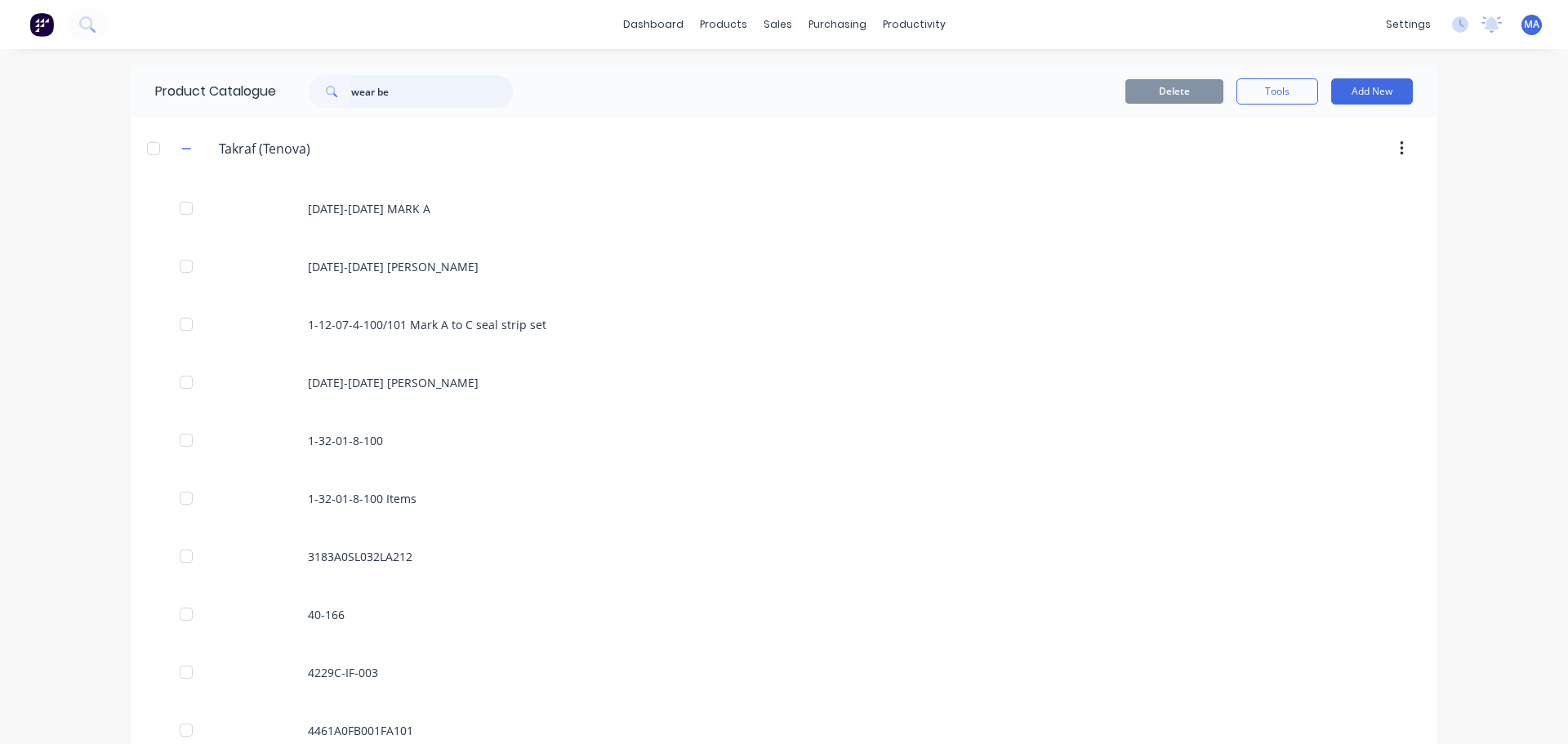
click at [426, 98] on input "wear be" at bounding box center [432, 91] width 161 height 33
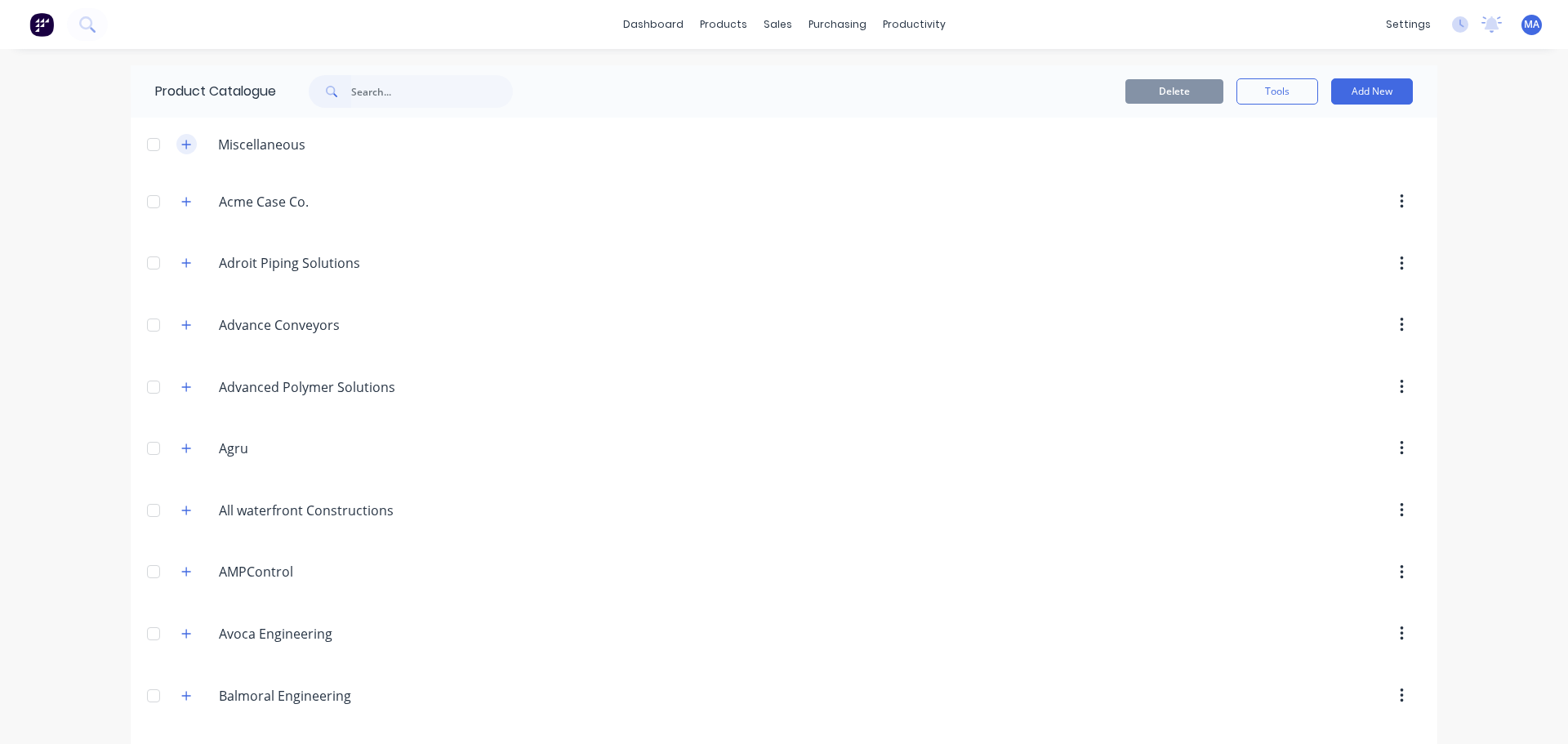
click at [183, 144] on icon "button" at bounding box center [187, 144] width 9 height 9
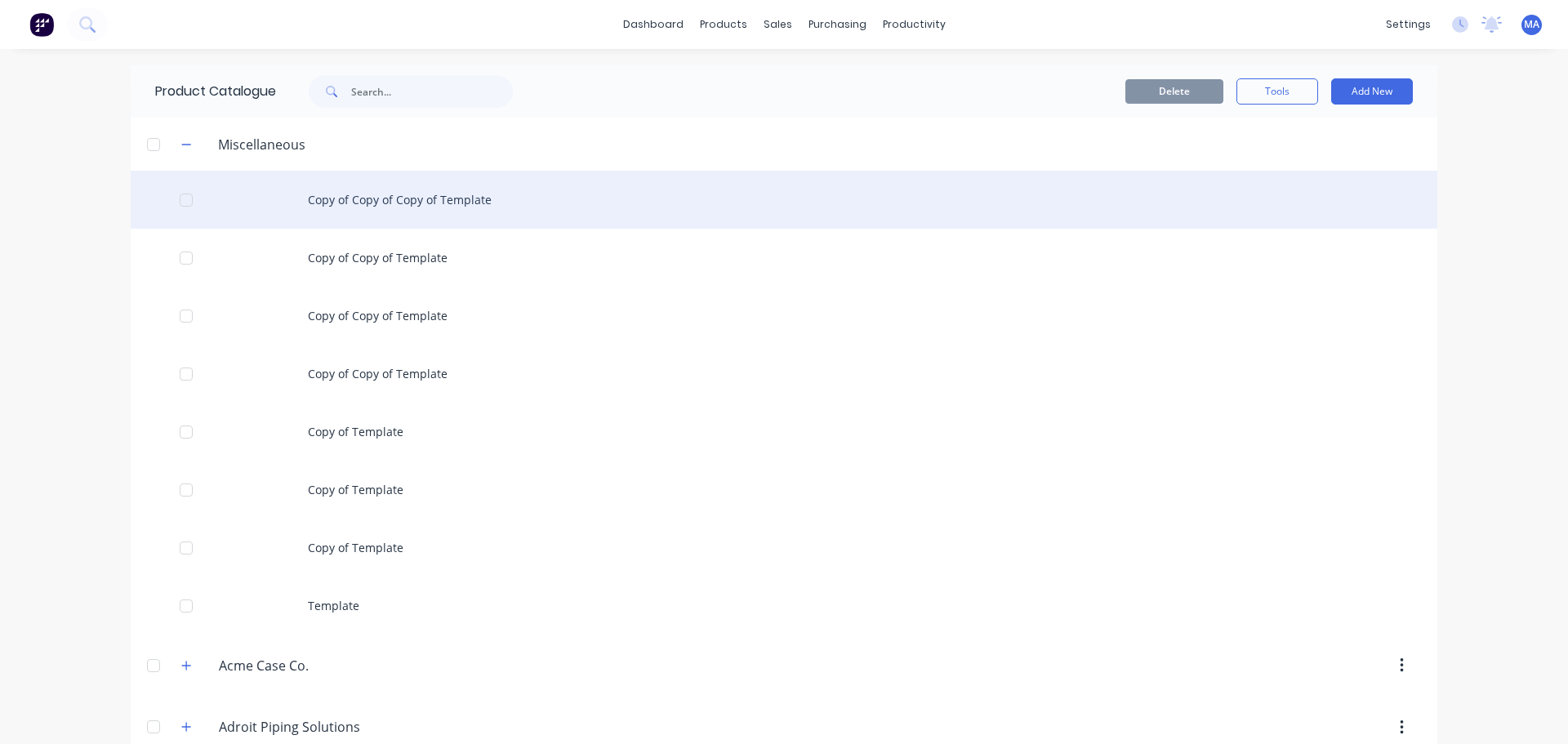
click at [407, 209] on div "Copy of Copy of Copy of Template" at bounding box center [784, 199] width 1307 height 58
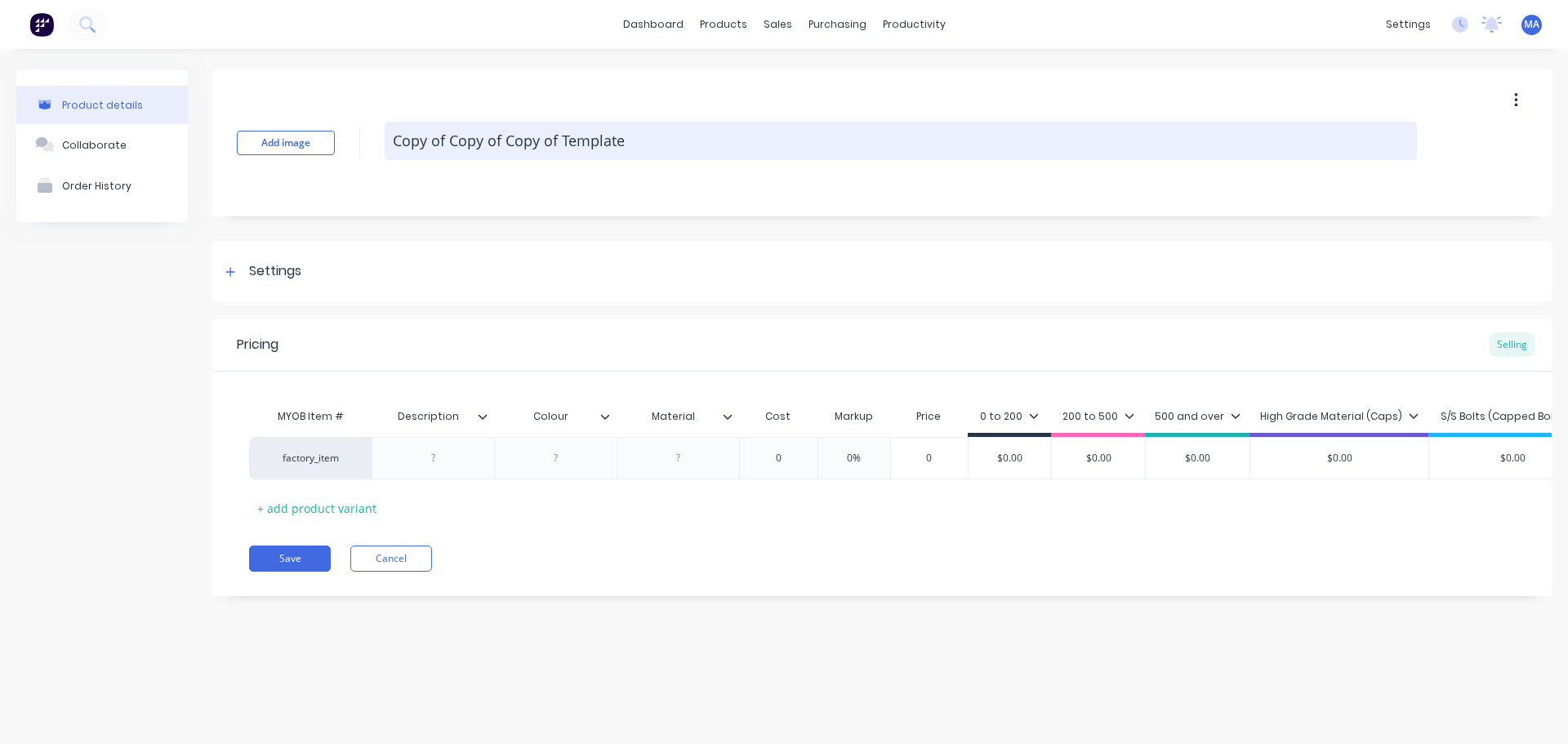
click at [597, 149] on textarea "Copy of Copy of Copy of Template" at bounding box center [901, 140] width 1032 height 38
click at [596, 149] on textarea "Copy of Copy of Copy of Template" at bounding box center [901, 140] width 1032 height 38
type textarea "x"
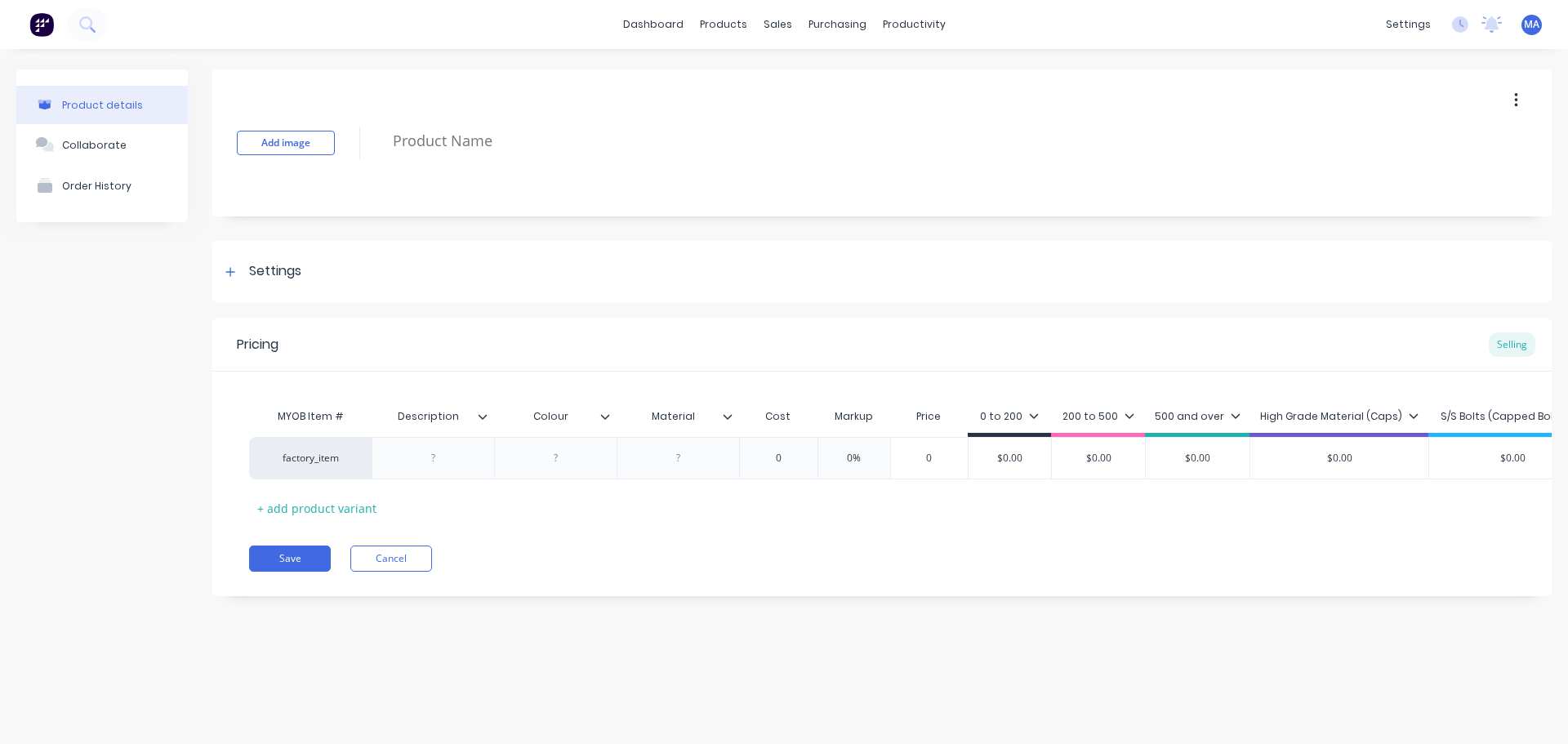
type textarea "x"
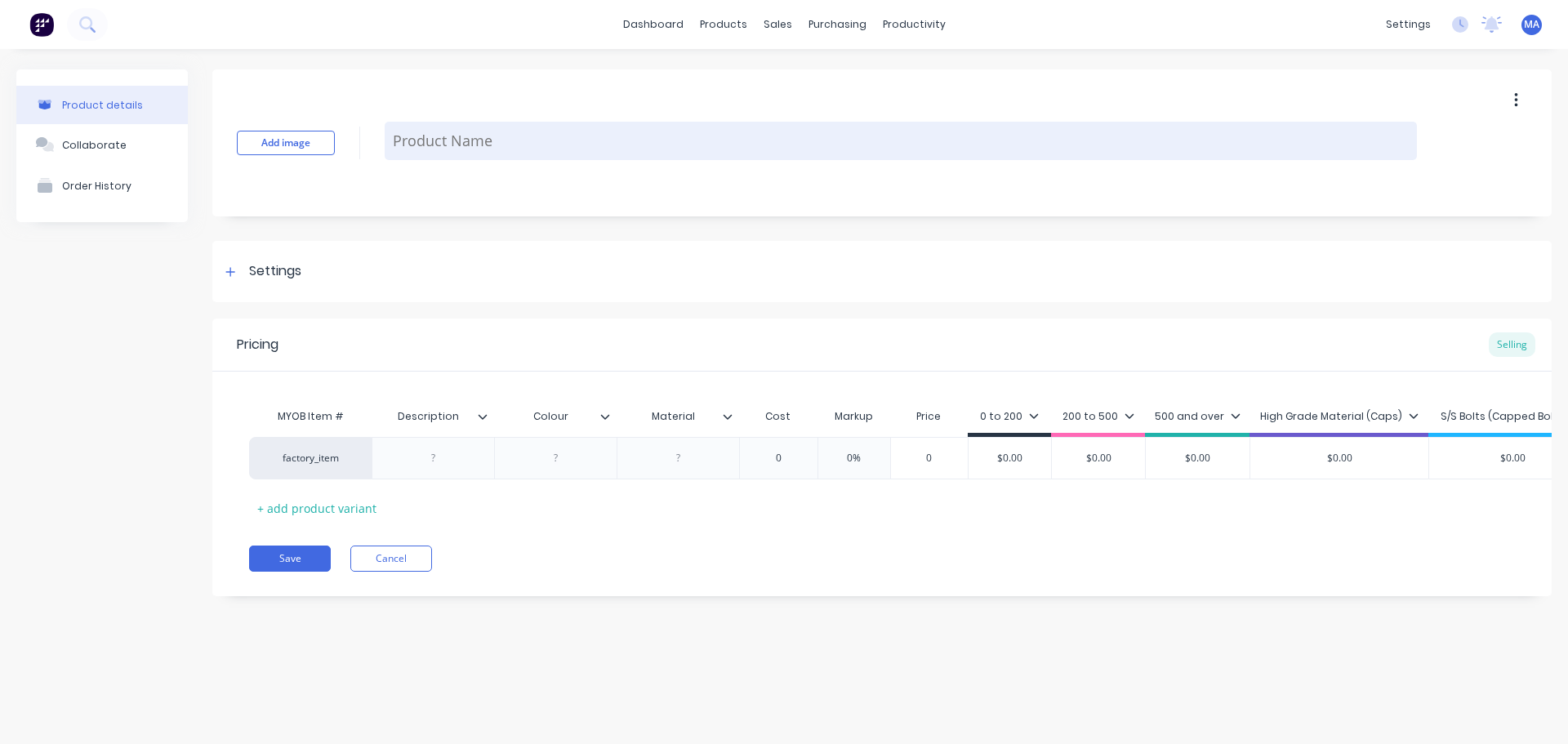
click at [475, 136] on textarea at bounding box center [901, 140] width 1032 height 38
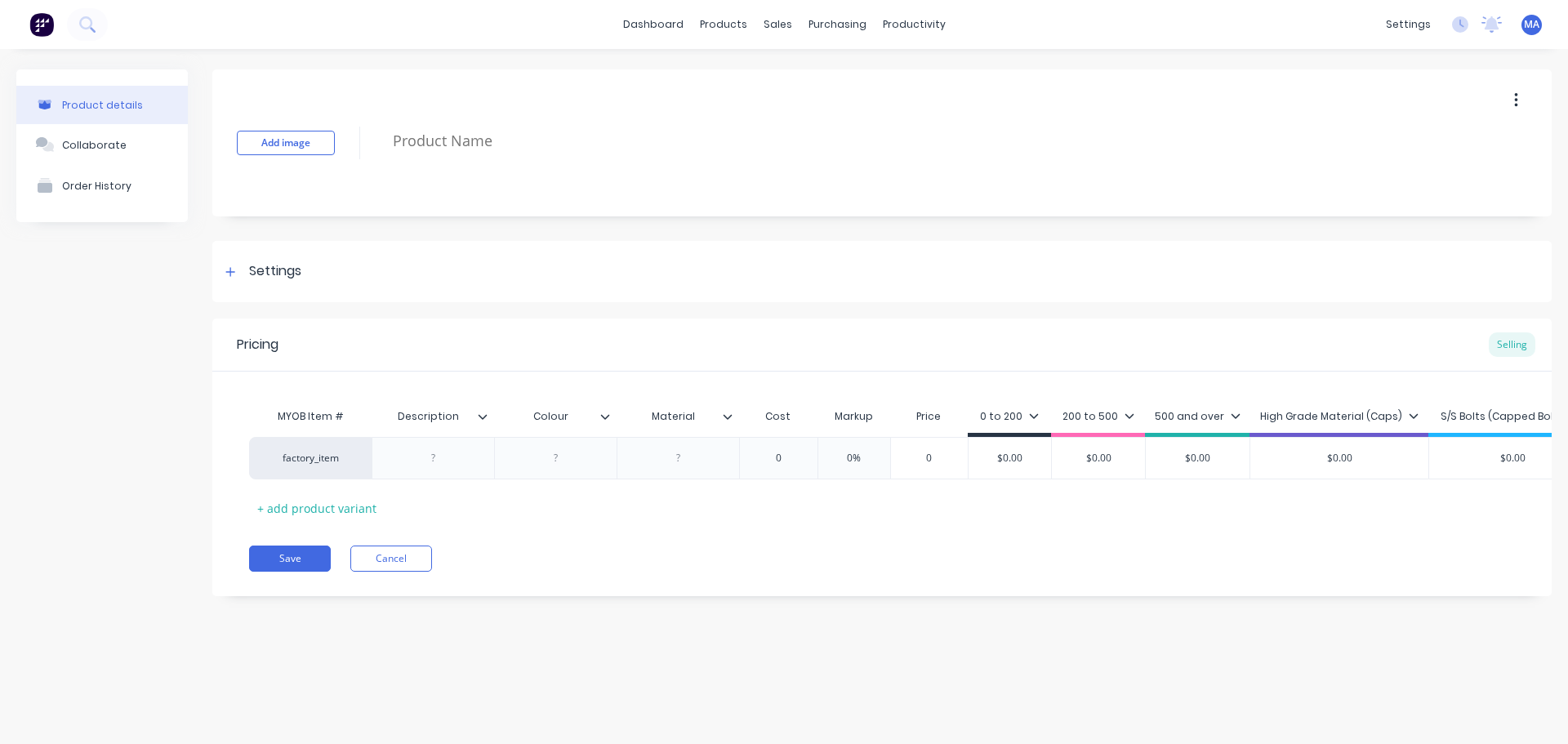
type textarea "x"
type textarea "NC"
type textarea "x"
type textarea "NC-"
type textarea "x"
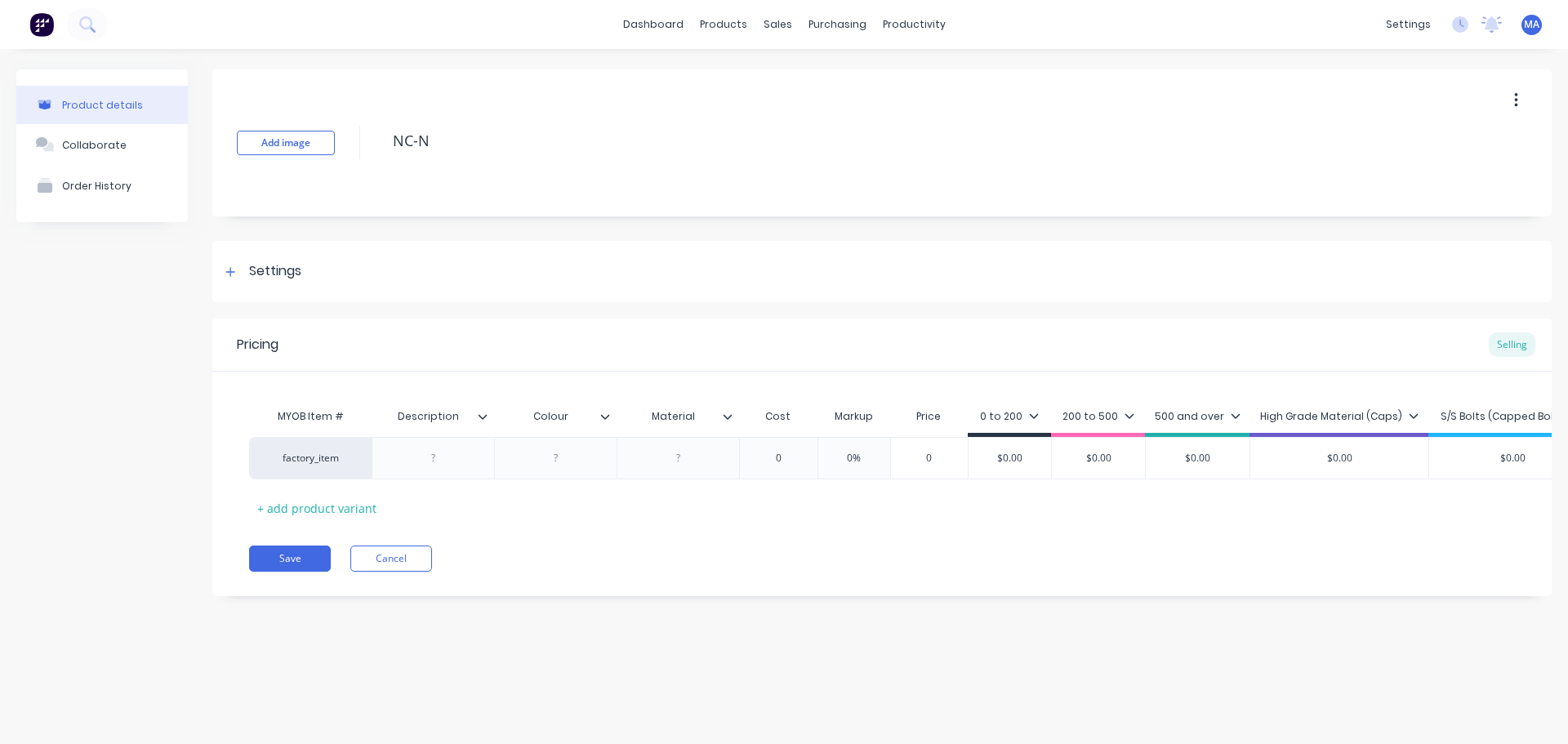
type textarea "NC-N7"
type textarea "x"
type textarea "NC-N77"
type textarea "x"
type textarea "NC-N772"
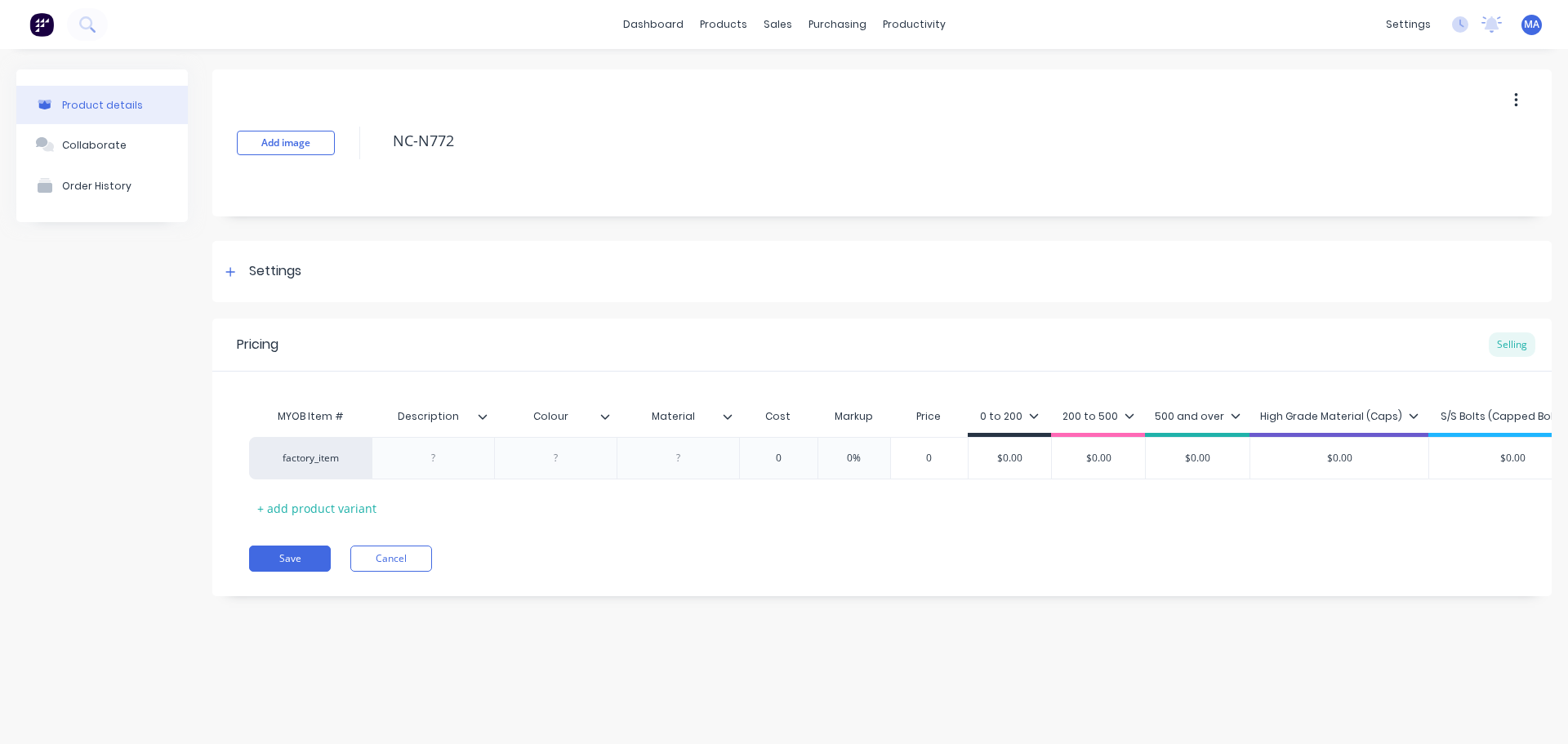
type textarea "x"
type textarea "NC-N7721"
type textarea "x"
type textarea "NC-N7721-"
type textarea "x"
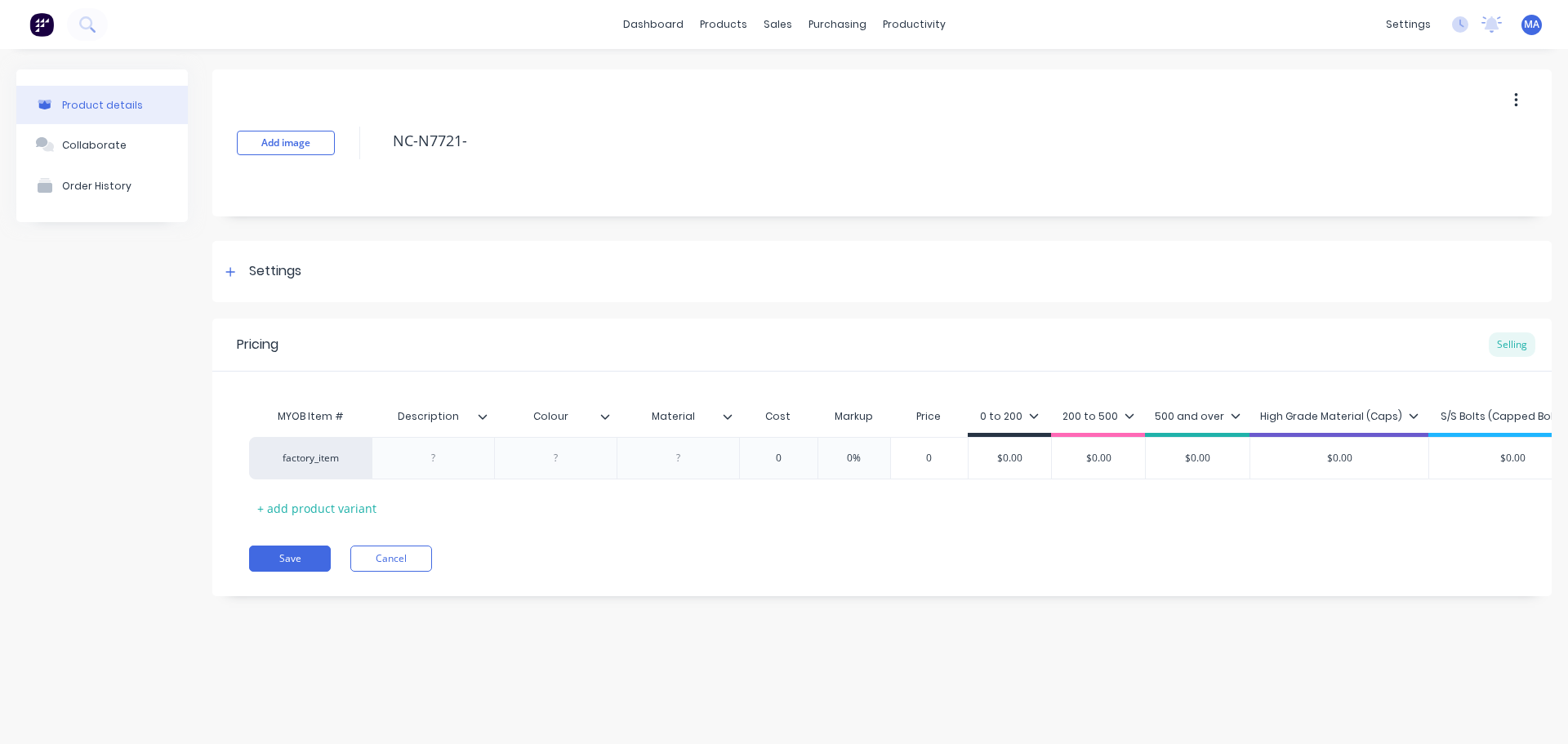
type textarea "NC-N7721-0"
type textarea "x"
type textarea "NC-N7721-040"
type textarea "x"
type textarea "NC-N7721-0409-"
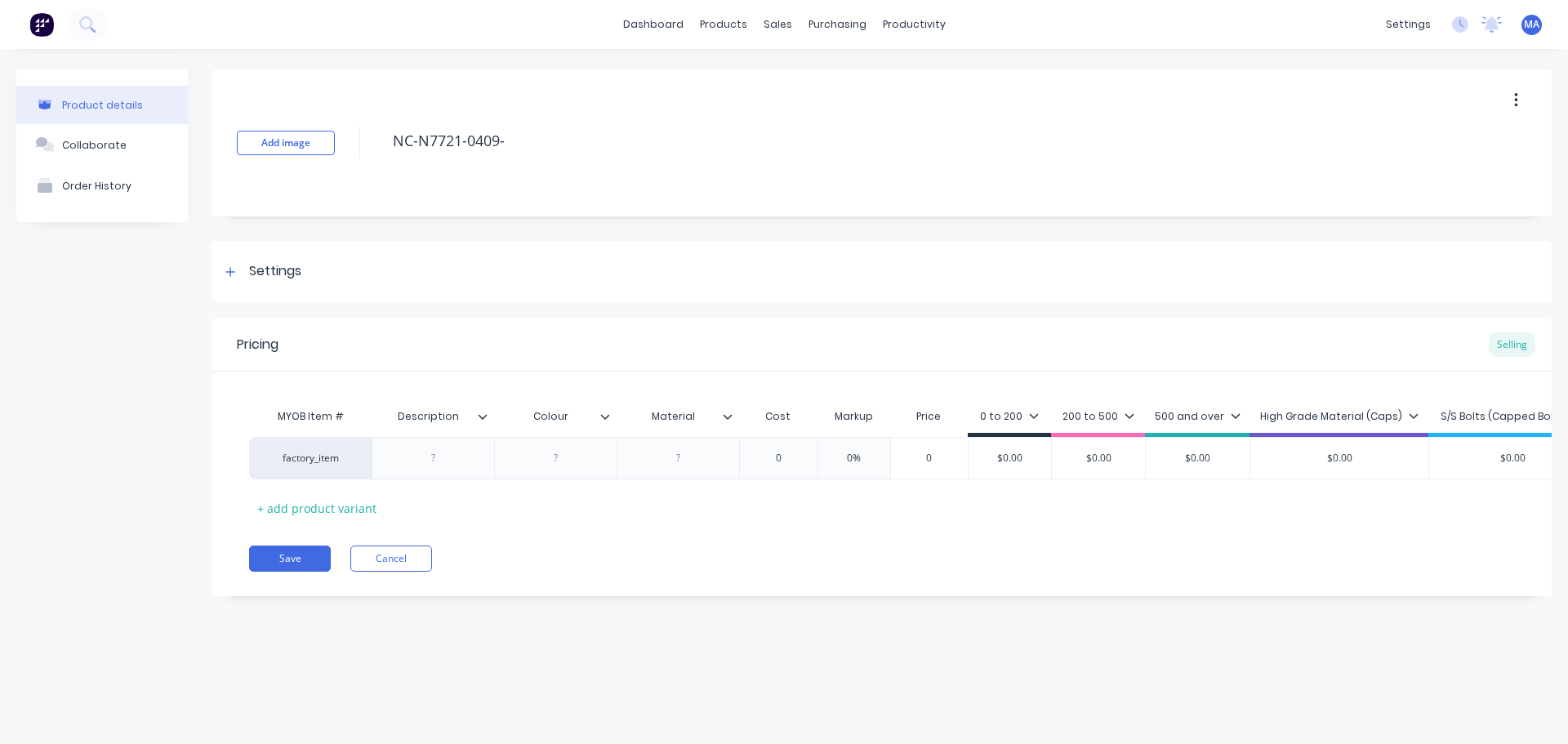
type textarea "x"
click at [327, 269] on div "Settings" at bounding box center [882, 271] width 1340 height 62
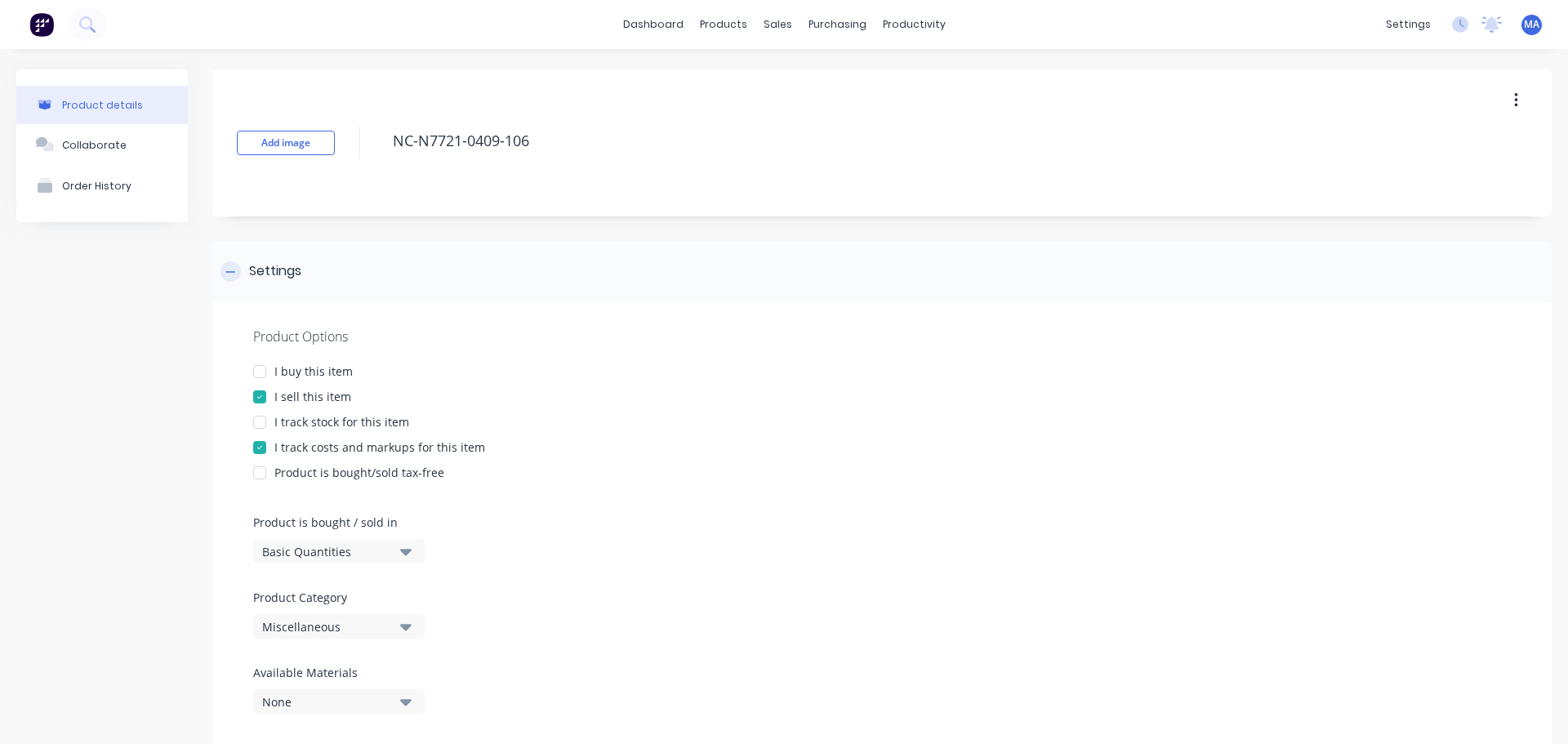
click at [327, 269] on div "Settings" at bounding box center [882, 271] width 1340 height 62
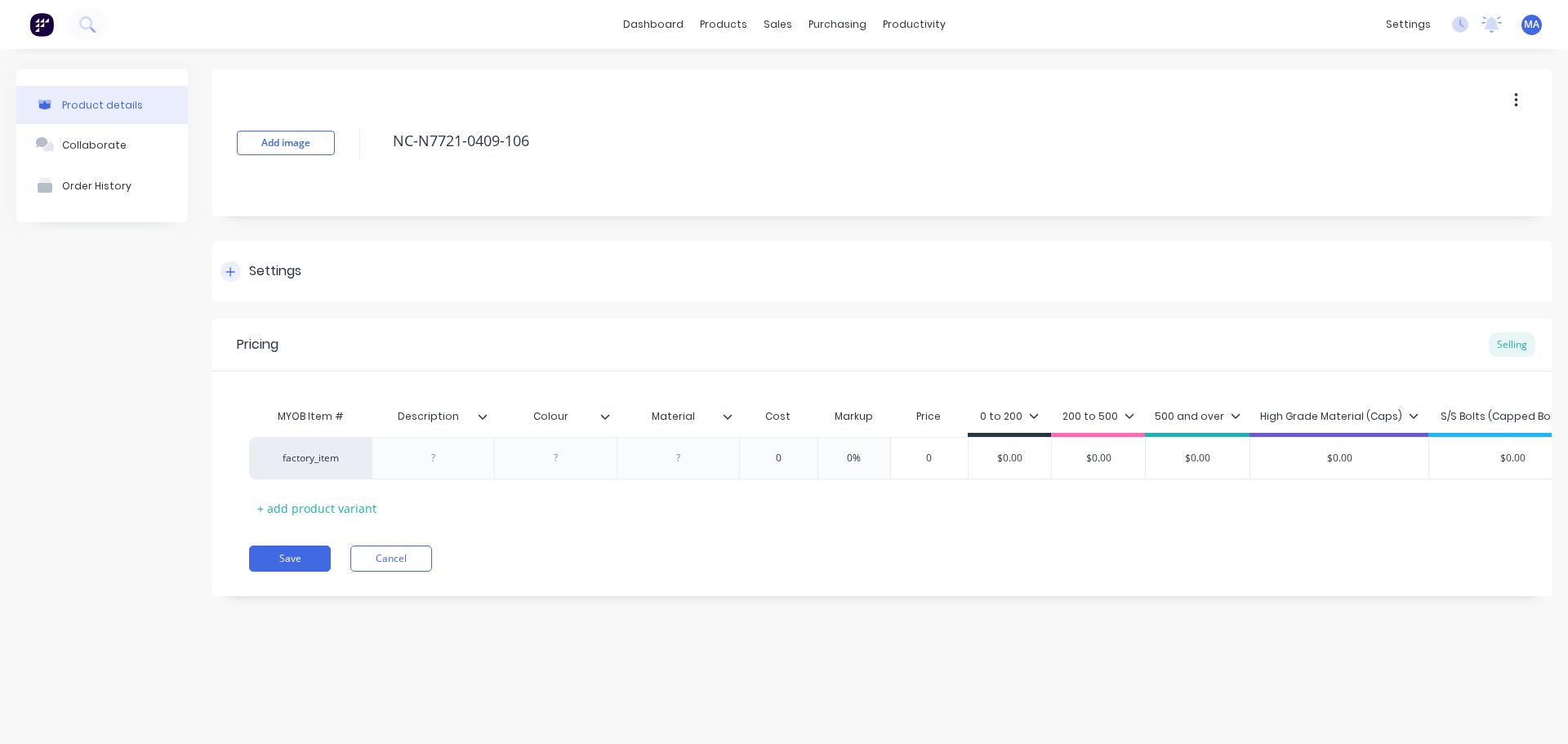
click at [327, 269] on div "Settings" at bounding box center [882, 271] width 1340 height 62
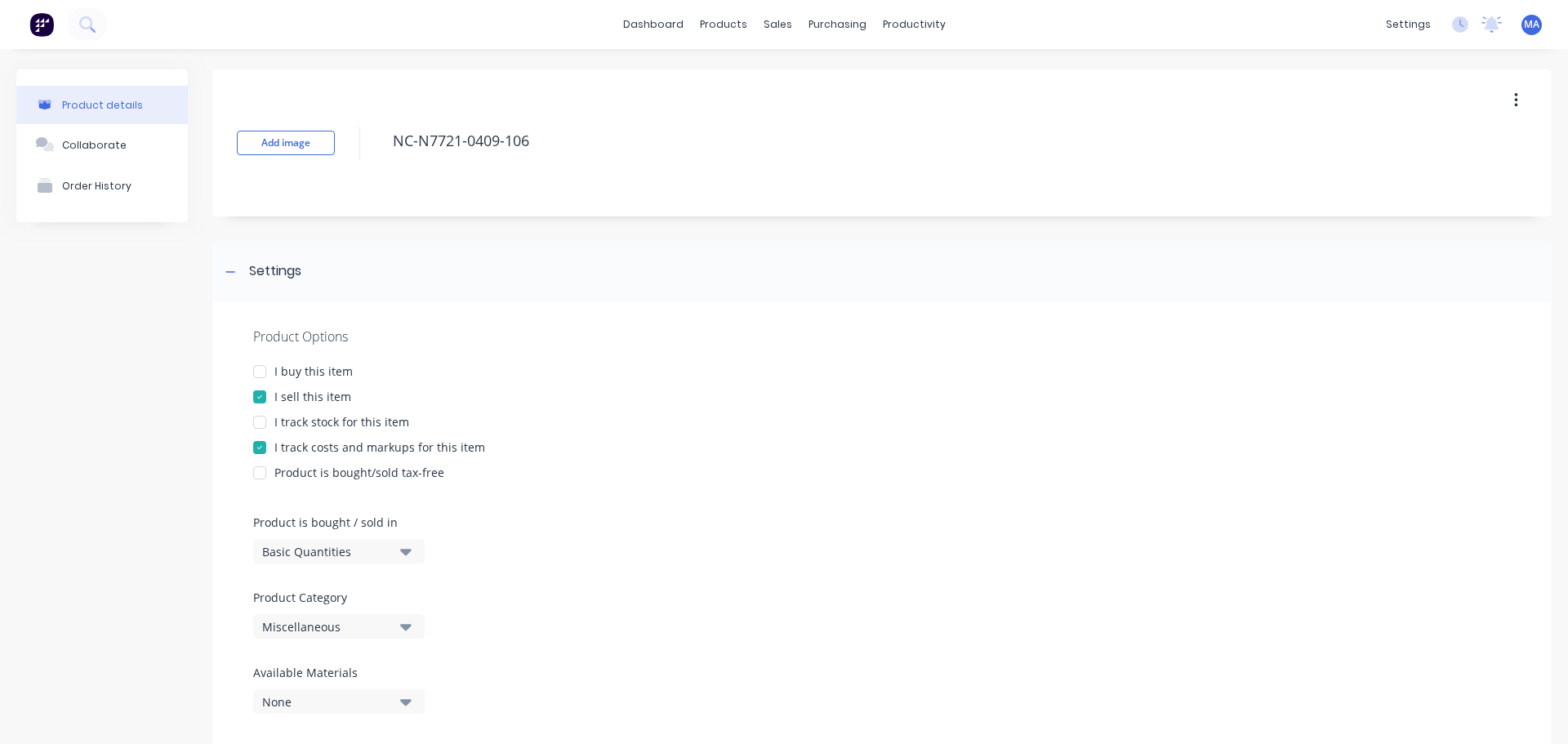
click at [348, 618] on div "Miscellaneous" at bounding box center [327, 627] width 131 height 17
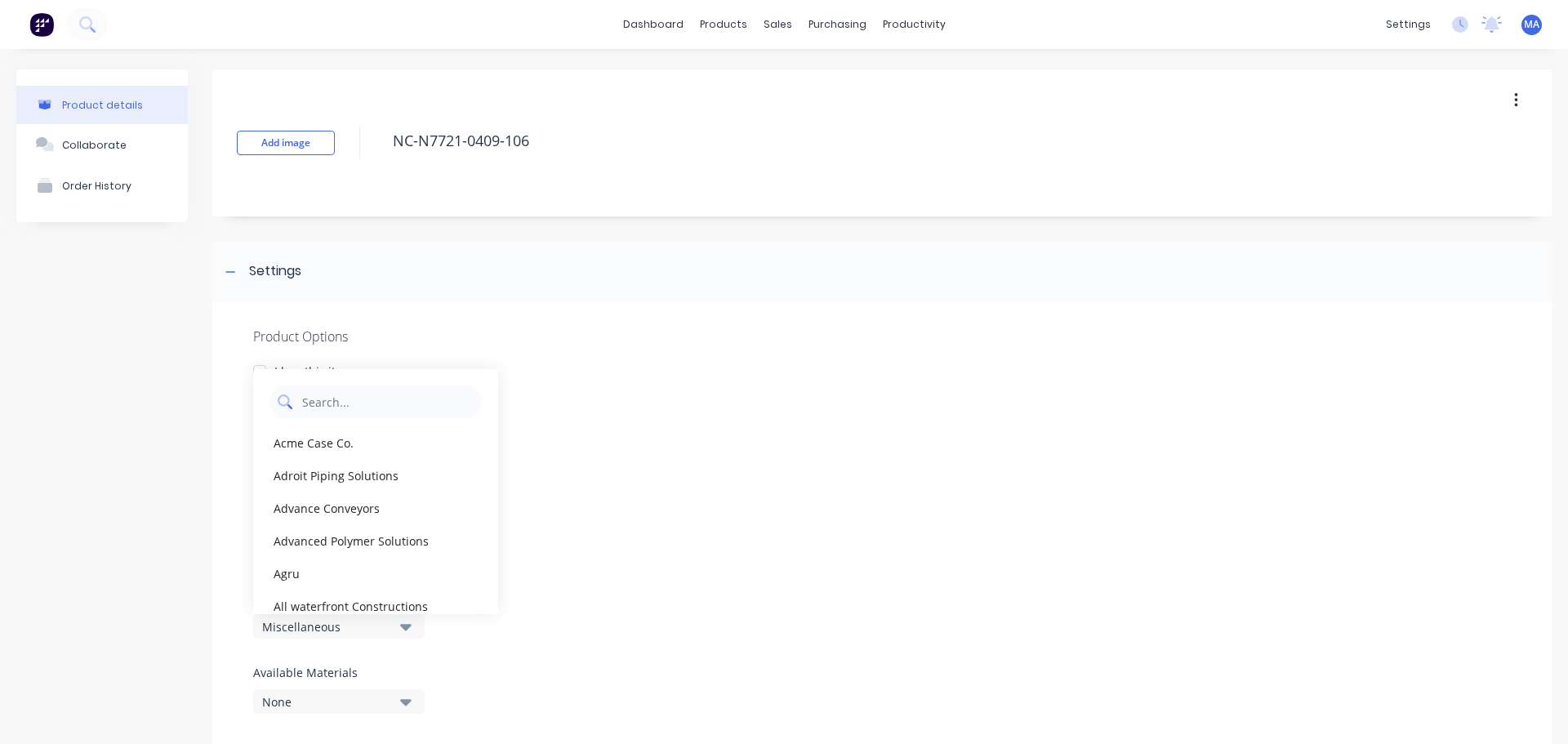
click at [362, 407] on Category "text" at bounding box center [387, 401] width 173 height 33
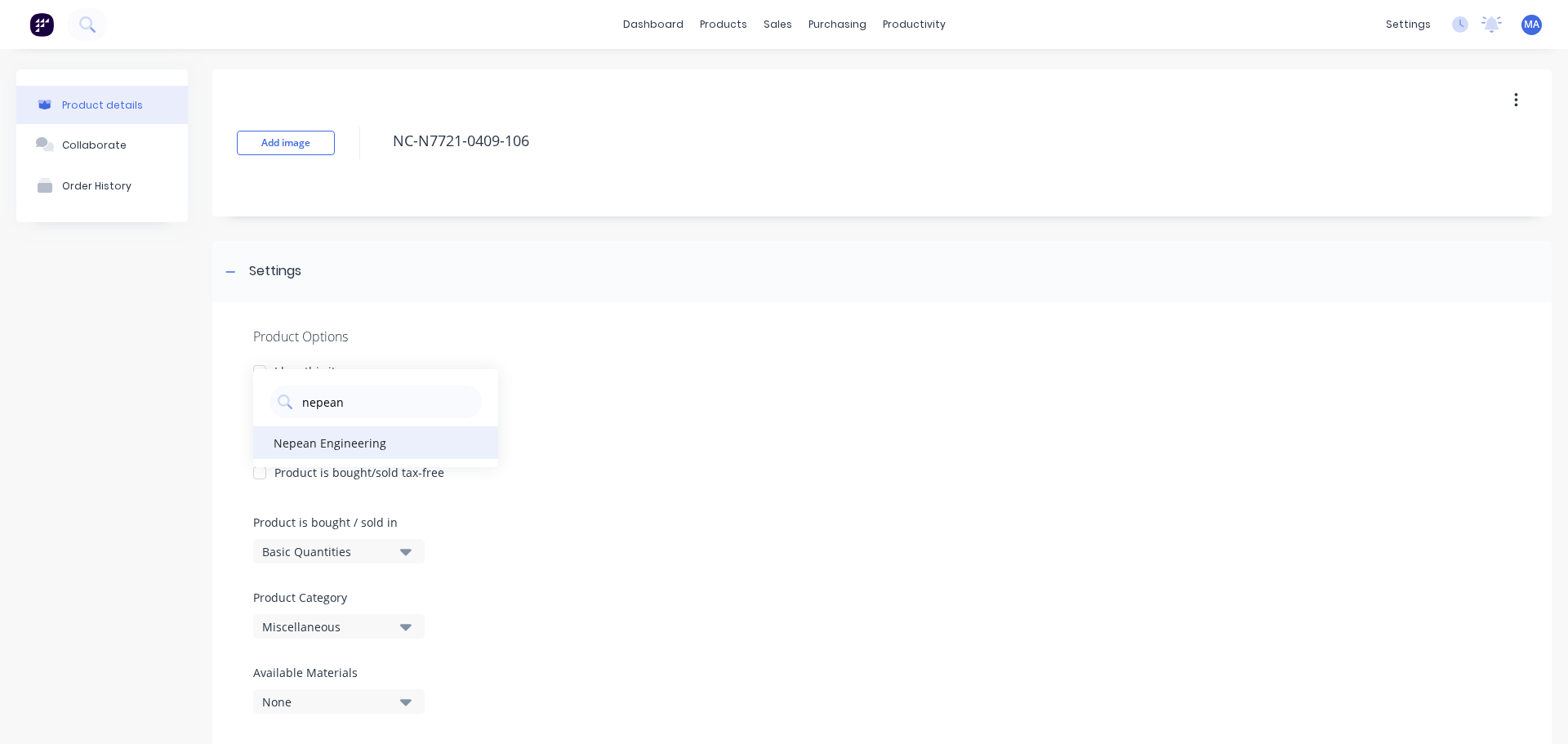
click at [308, 448] on div "Nepean Engineering" at bounding box center [376, 443] width 245 height 33
click at [280, 279] on div "Settings" at bounding box center [275, 271] width 52 height 20
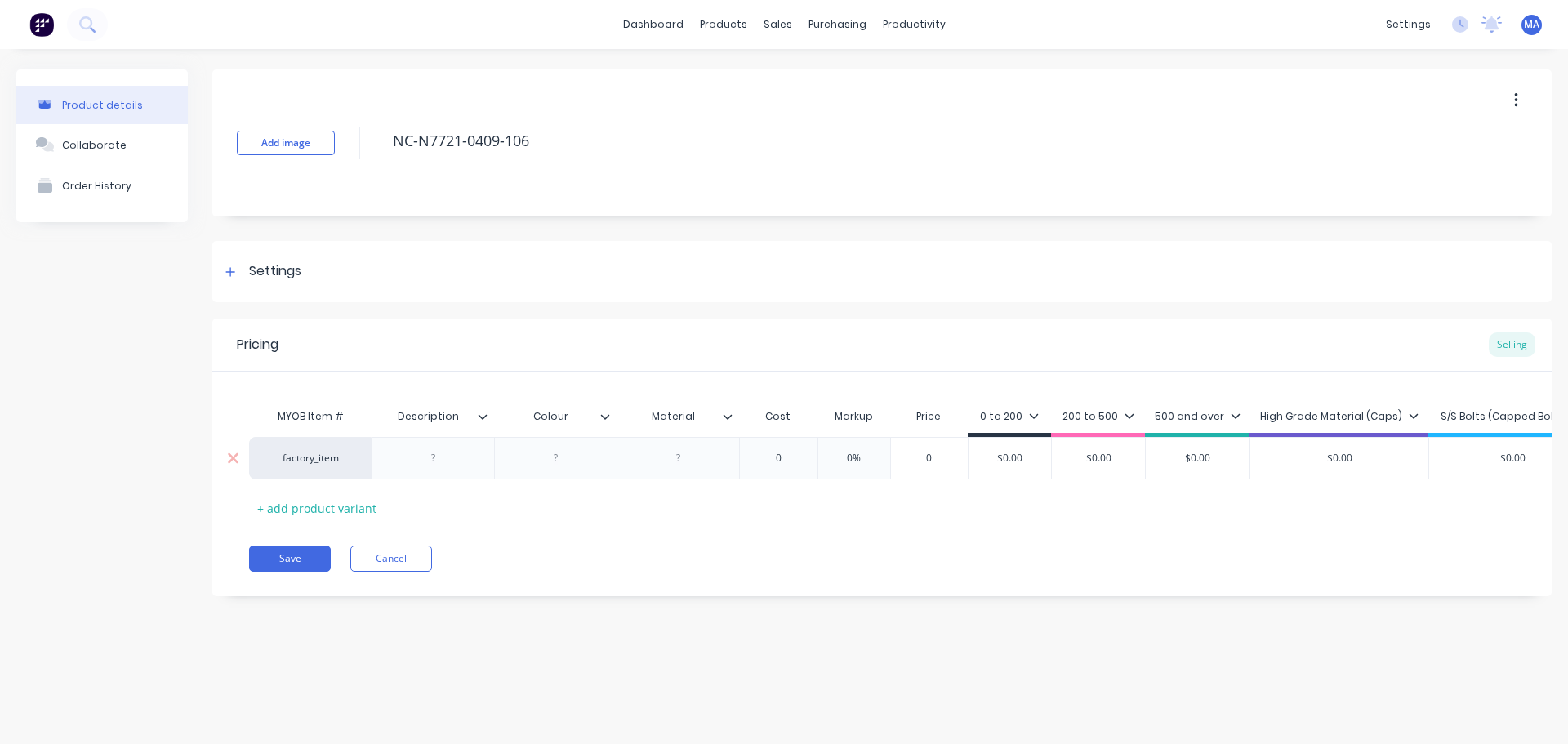
click at [436, 448] on div at bounding box center [433, 458] width 82 height 21
drag, startPoint x: 572, startPoint y: 464, endPoint x: 611, endPoint y: 471, distance: 39.6
click at [572, 464] on div at bounding box center [556, 458] width 82 height 21
drag, startPoint x: 427, startPoint y: 459, endPoint x: 436, endPoint y: 458, distance: 9.1
click at [428, 459] on div at bounding box center [433, 458] width 82 height 21
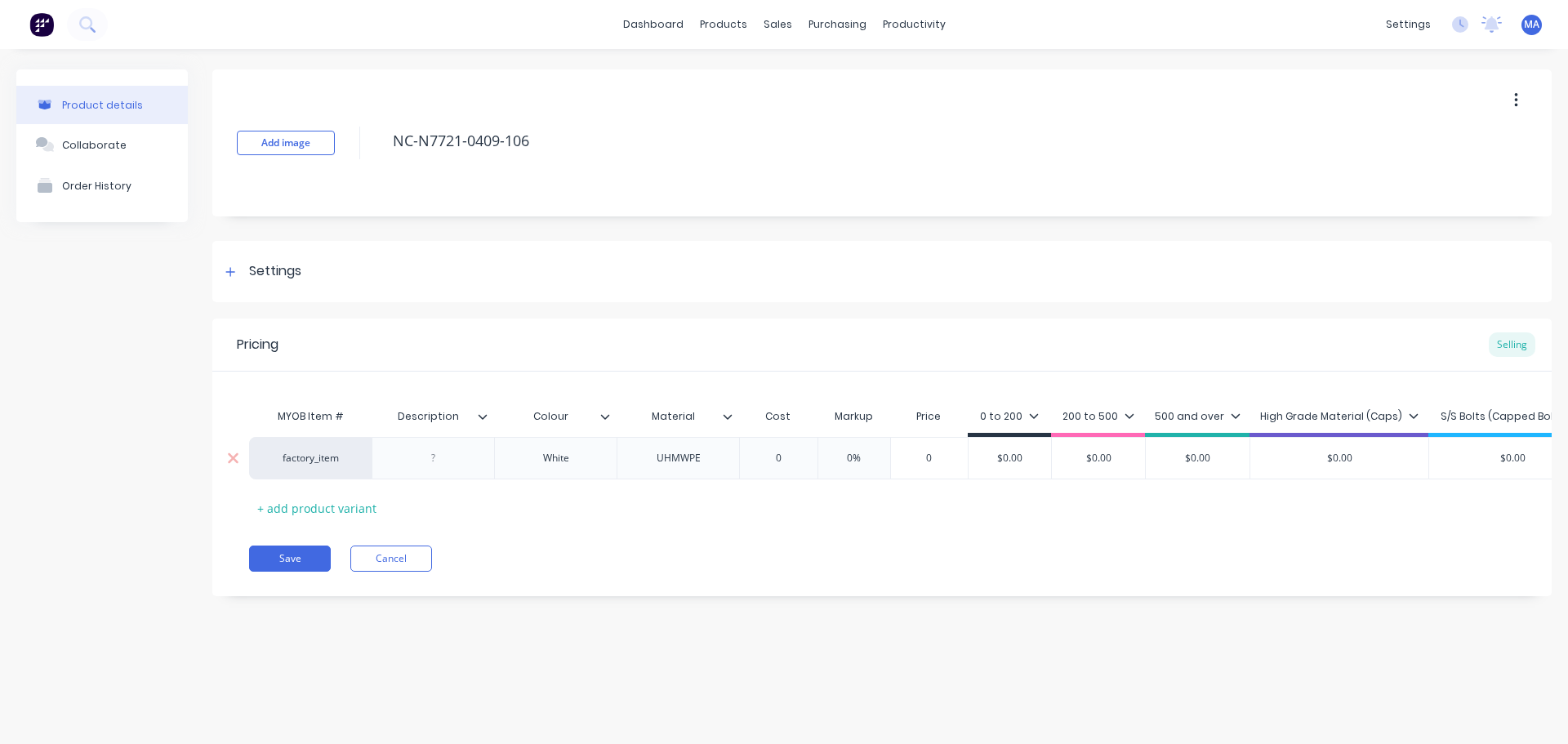
click at [455, 468] on div at bounding box center [433, 458] width 82 height 21
click at [536, 464] on div "White" at bounding box center [555, 462] width 122 height 51
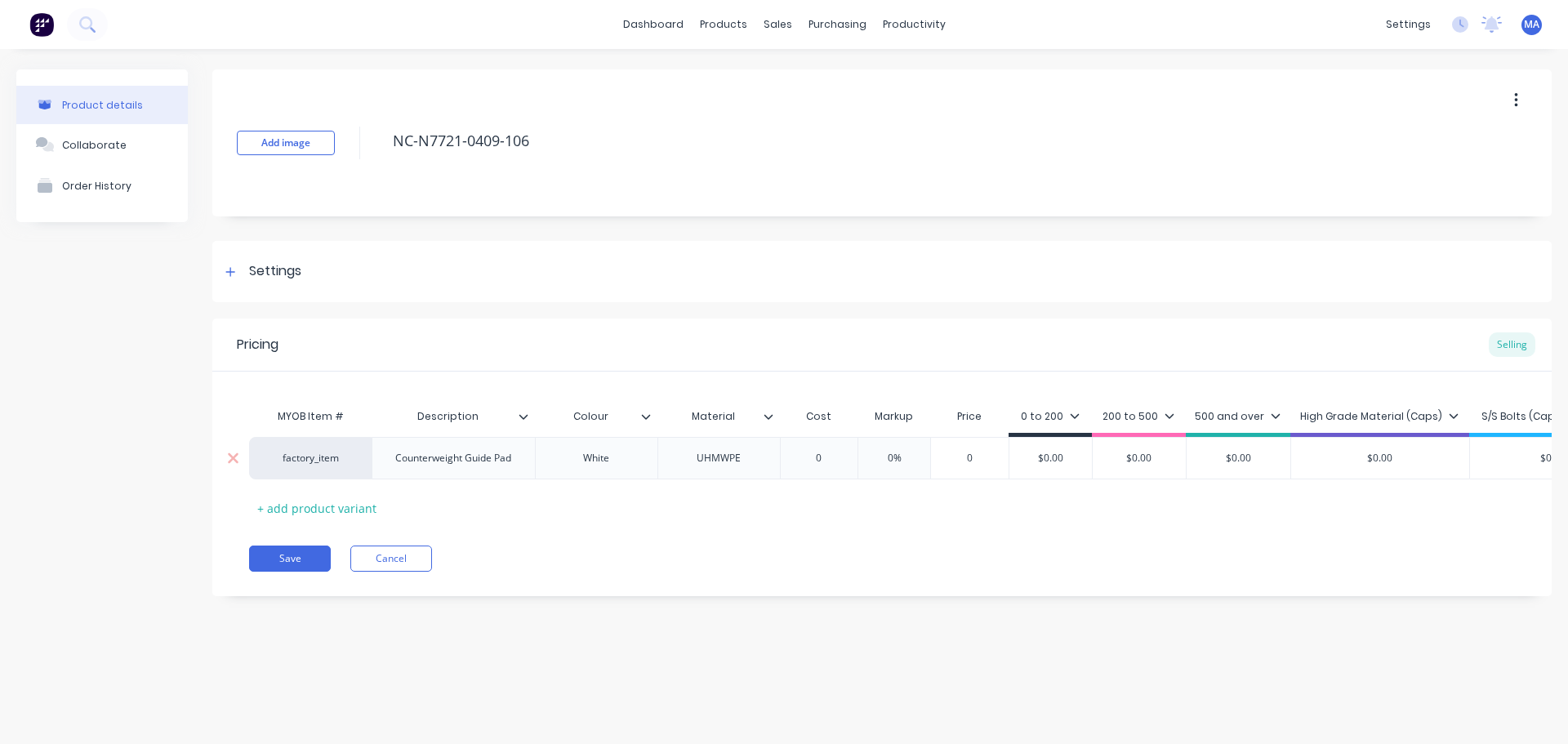
click at [835, 451] on input "0" at bounding box center [819, 458] width 82 height 14
click at [772, 421] on icon at bounding box center [769, 416] width 10 height 10
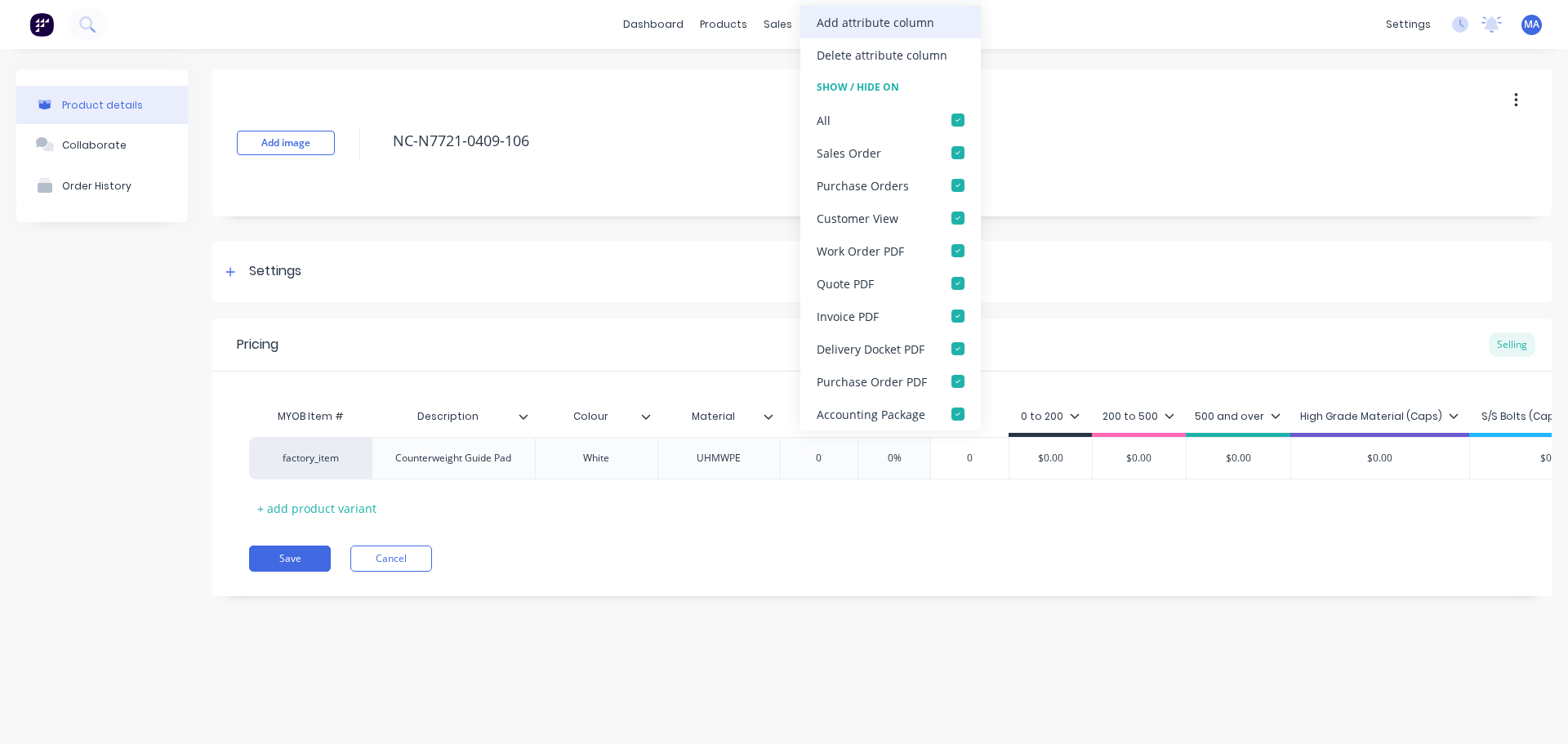
click at [858, 21] on div "Add attribute column" at bounding box center [875, 22] width 117 height 17
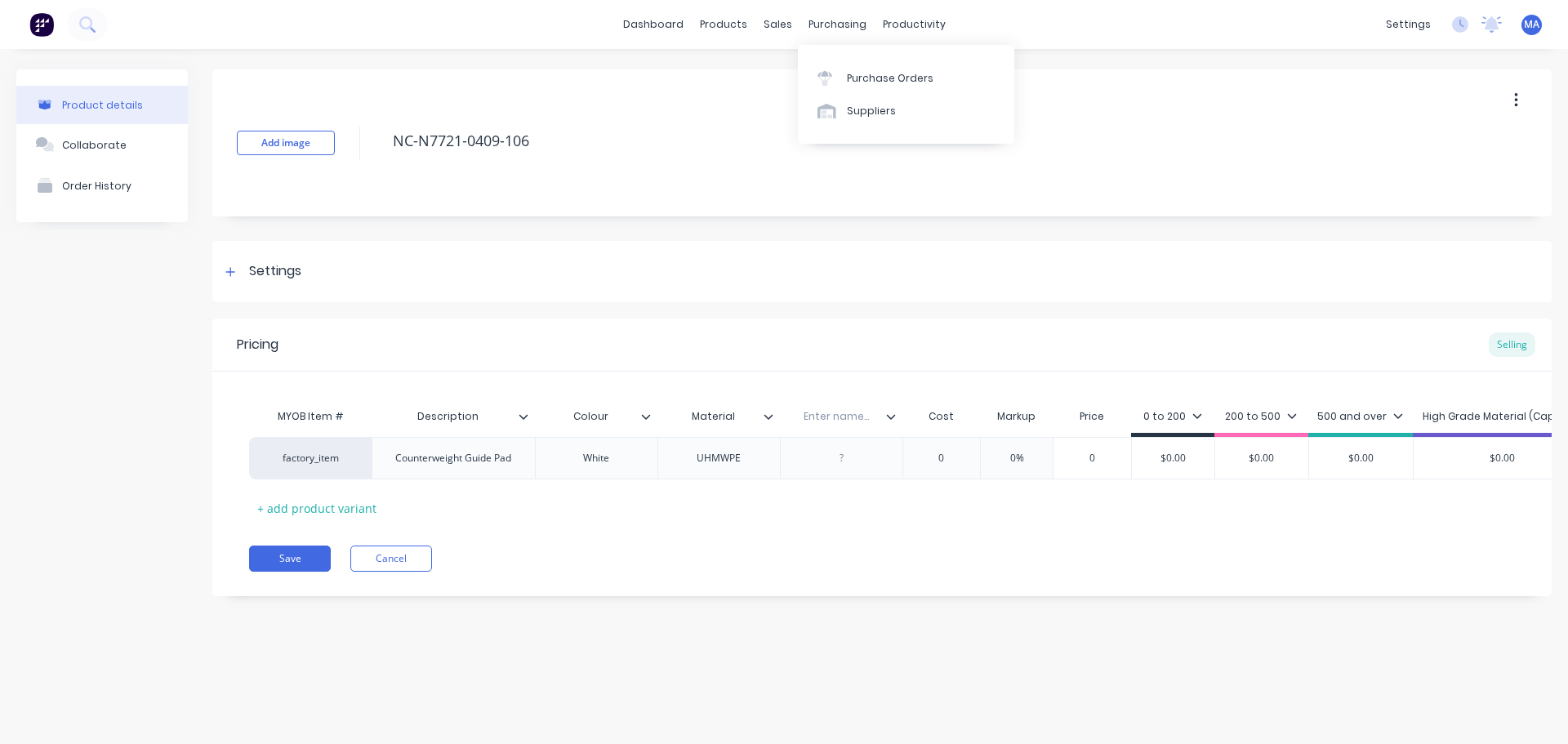
click at [847, 413] on input "text" at bounding box center [836, 415] width 112 height 14
click at [863, 456] on div at bounding box center [841, 458] width 82 height 21
click at [957, 456] on input "0" at bounding box center [941, 458] width 82 height 14
click at [952, 456] on input "0" at bounding box center [941, 458] width 82 height 14
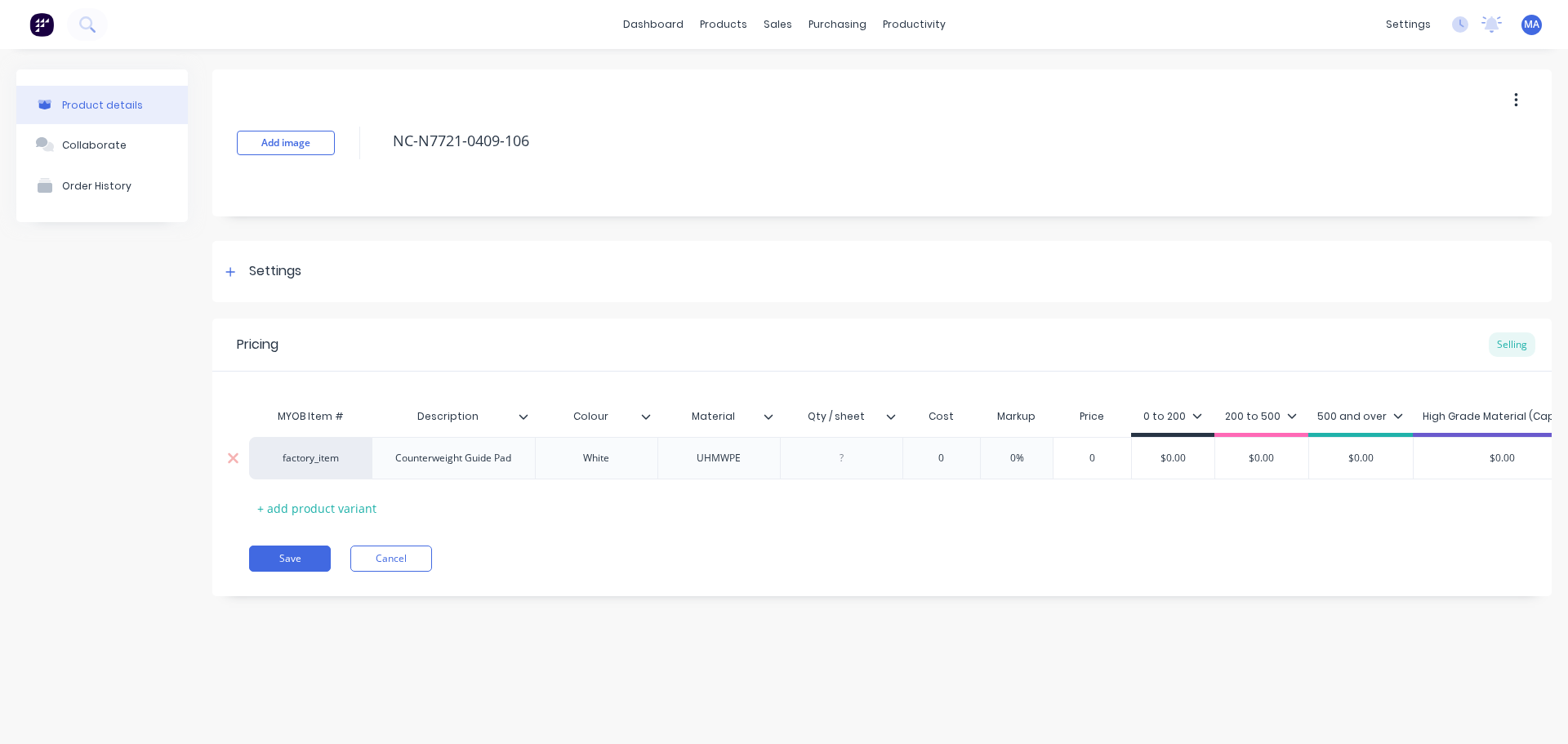
click at [874, 452] on div at bounding box center [841, 458] width 82 height 21
click at [972, 466] on div "0" at bounding box center [941, 458] width 82 height 41
click at [975, 457] on input "0" at bounding box center [941, 458] width 82 height 14
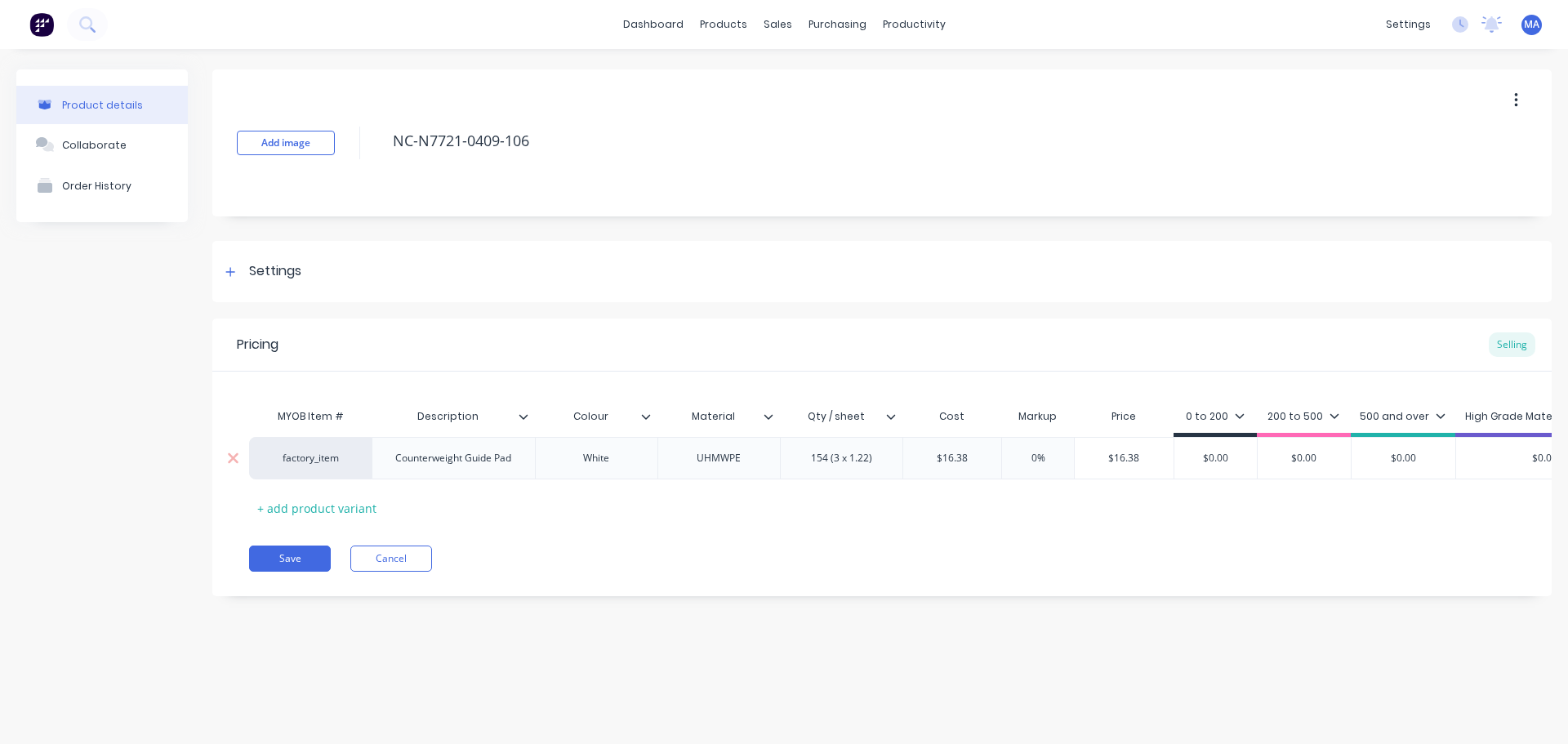
click at [1033, 455] on input "0%" at bounding box center [1038, 458] width 82 height 14
click at [1054, 453] on input "0%" at bounding box center [1038, 458] width 82 height 14
drag, startPoint x: 1153, startPoint y: 458, endPoint x: 1093, endPoint y: 454, distance: 60.1
click at [1093, 454] on input "$25.389" at bounding box center [1126, 458] width 104 height 14
drag, startPoint x: 1230, startPoint y: 453, endPoint x: 1138, endPoint y: 456, distance: 92.0
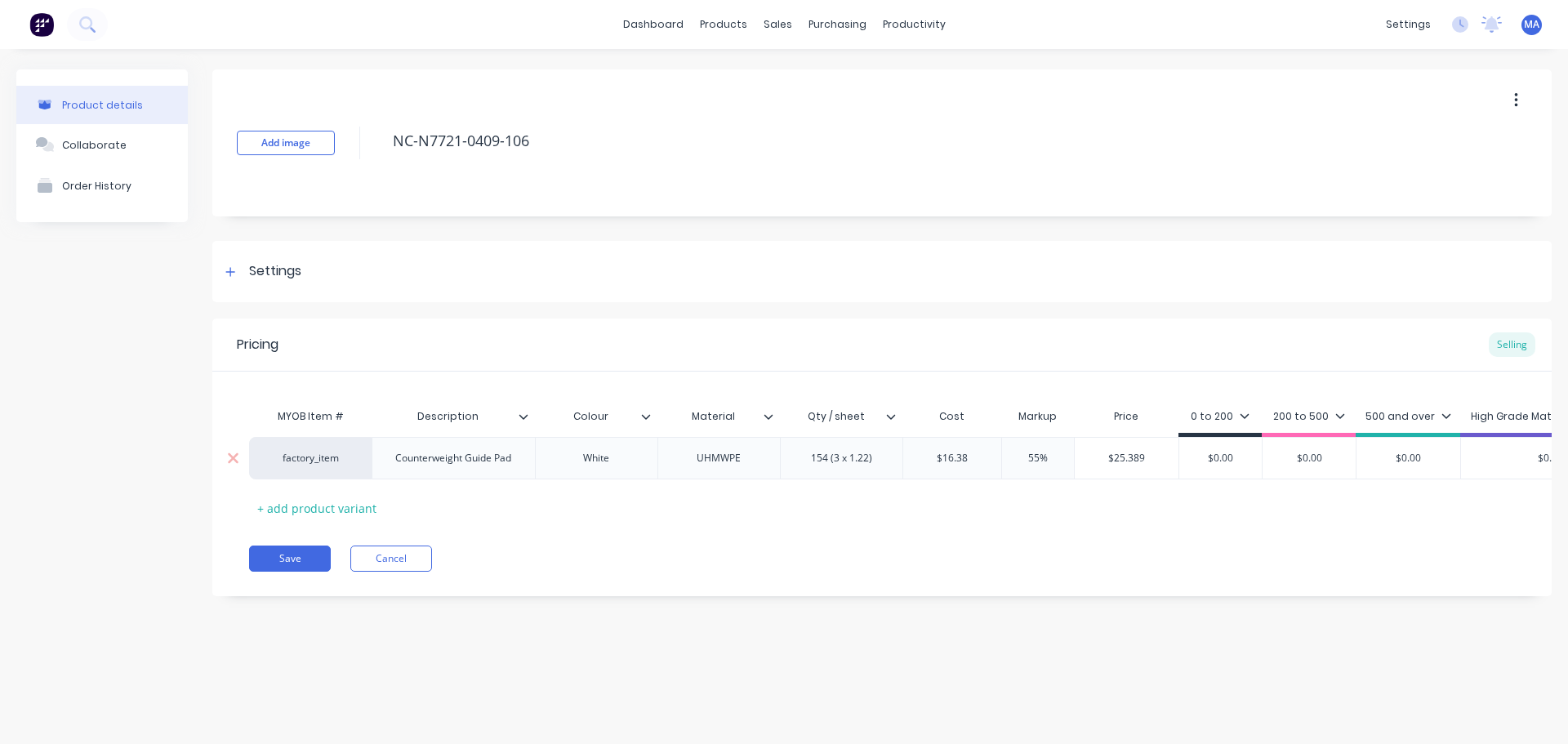
click at [1162, 454] on div "factory_item Counterweight Guide Pad White UHMWPE 154 (3 x 1.22) $16.38 16.38 5…" at bounding box center [1028, 458] width 1559 height 42
paste input "25.389"
click at [945, 369] on div "Pricing Selling" at bounding box center [882, 345] width 1340 height 53
drag, startPoint x: 115, startPoint y: 139, endPoint x: 196, endPoint y: 170, distance: 86.7
click at [117, 138] on div "Collaborate" at bounding box center [94, 144] width 64 height 13
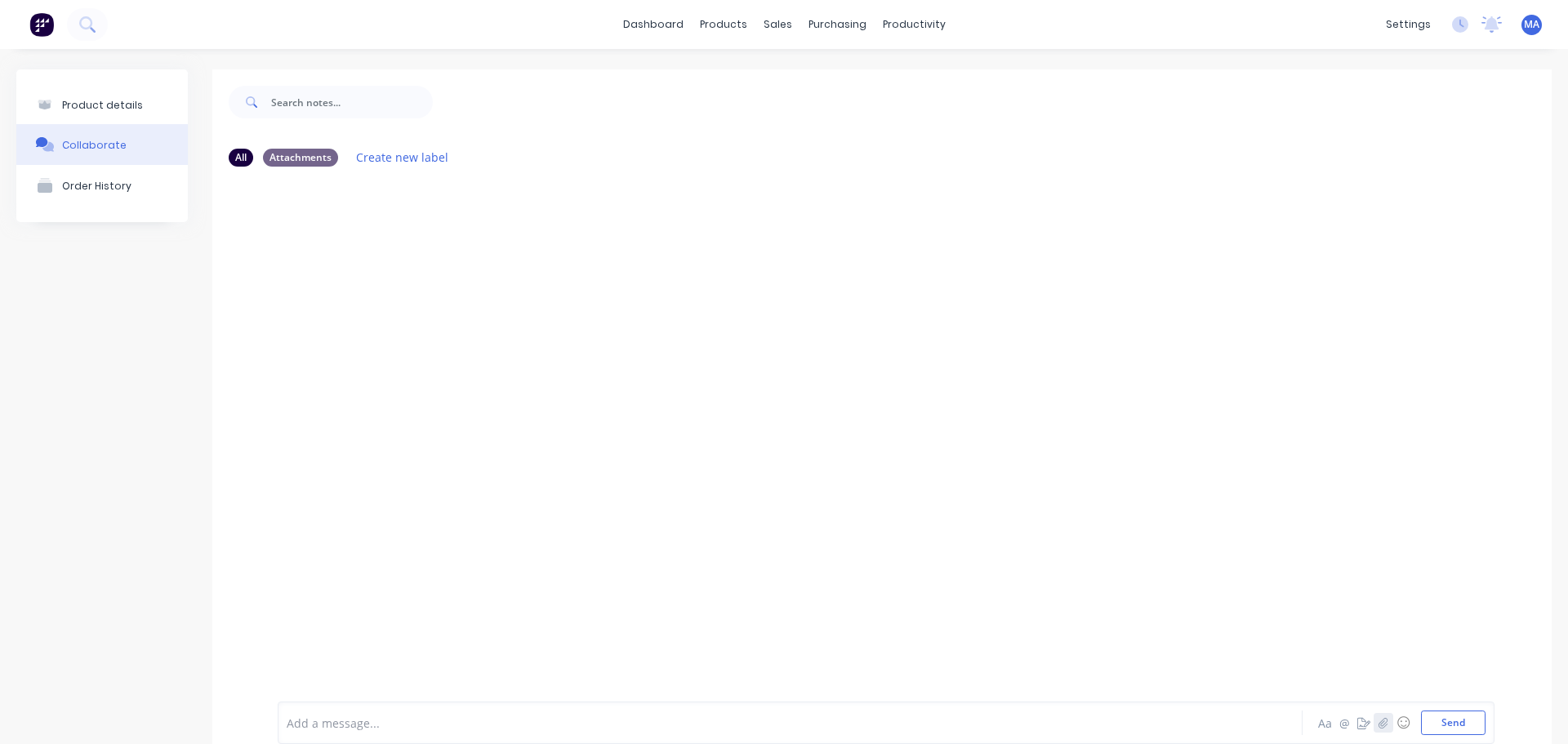
click at [1380, 725] on button "button" at bounding box center [1383, 722] width 19 height 19
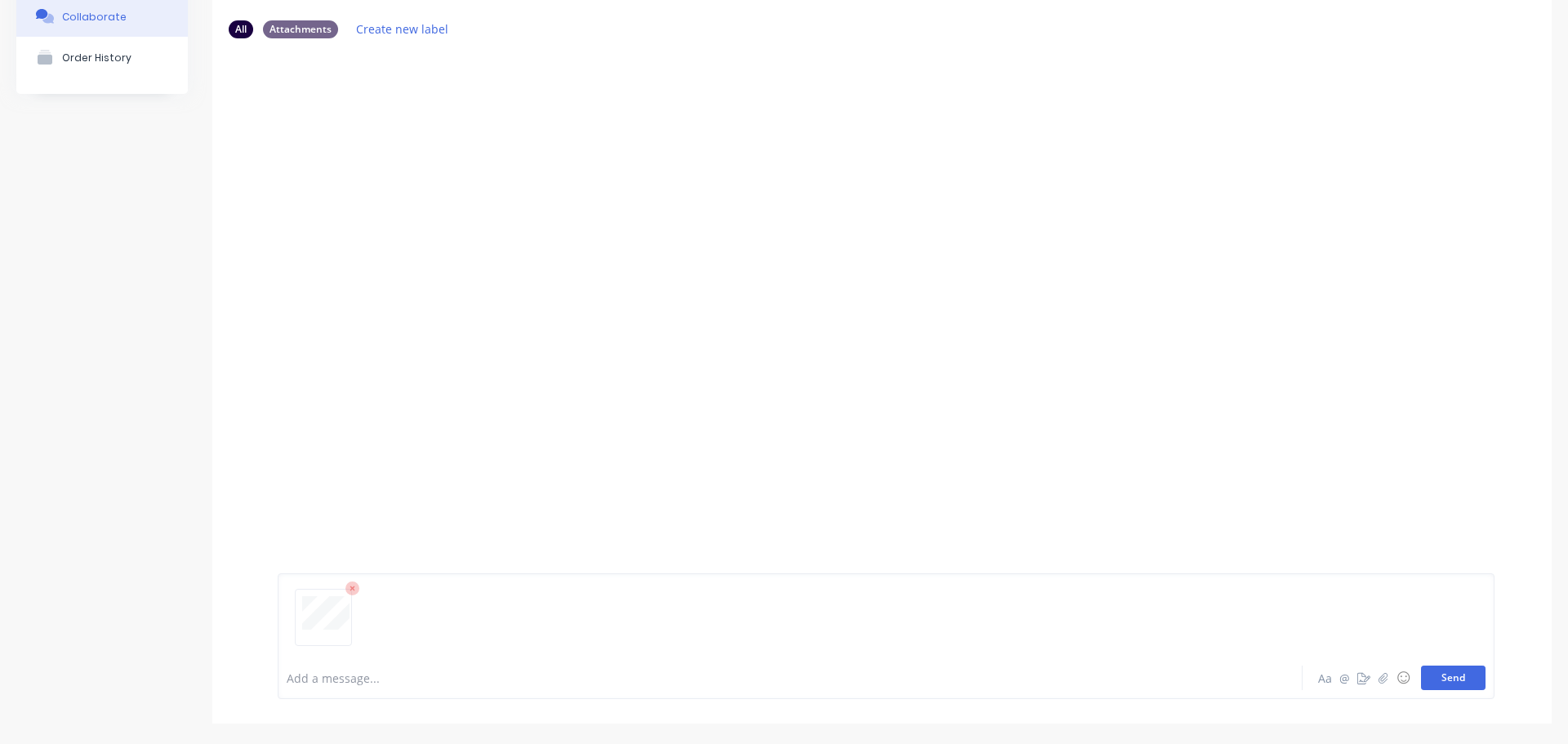
click at [1444, 678] on button "Send" at bounding box center [1453, 677] width 64 height 24
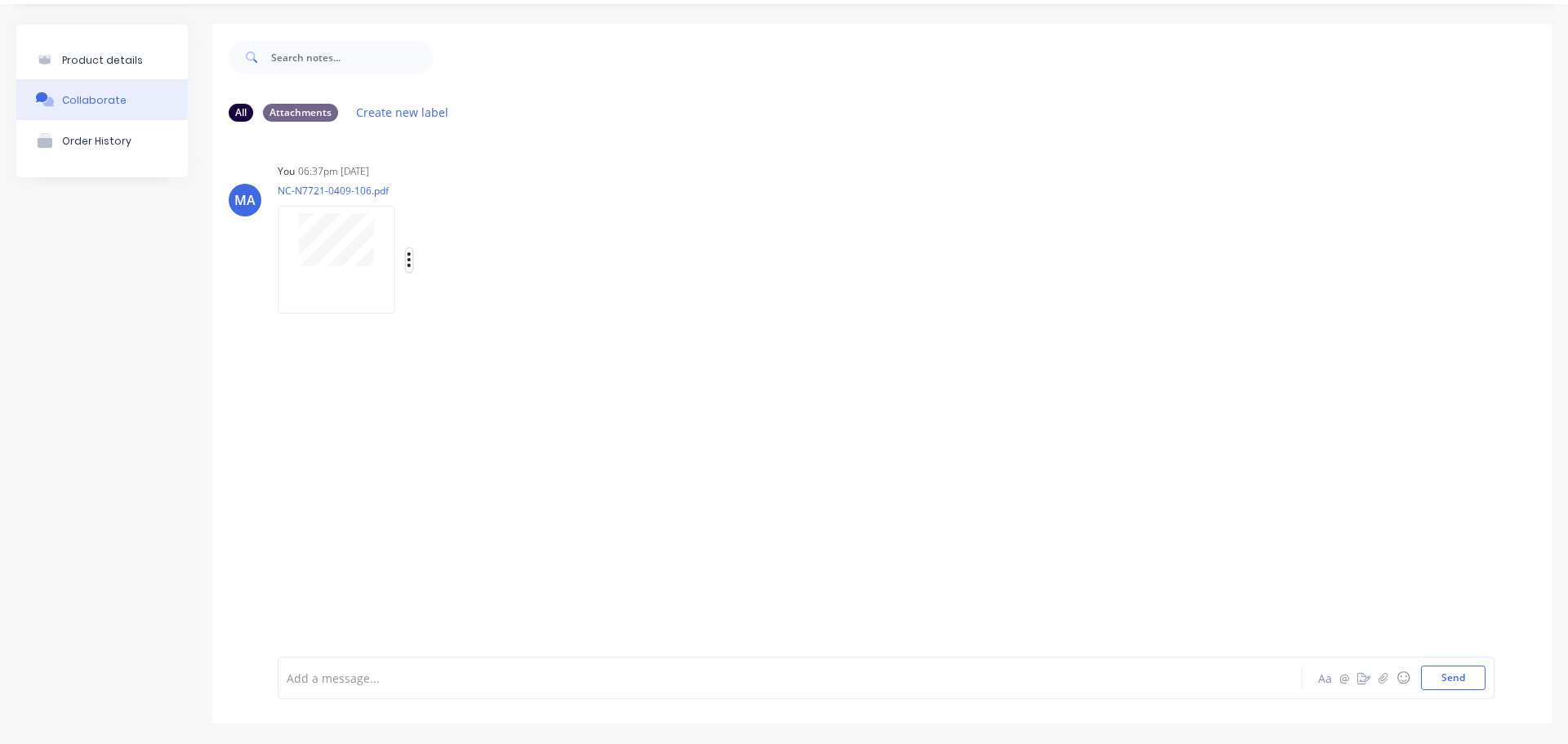
click at [409, 260] on icon "button" at bounding box center [409, 259] width 3 height 14
click at [448, 296] on button "Auto-attach to new orders" at bounding box center [517, 303] width 184 height 38
click at [674, 295] on label at bounding box center [674, 295] width 0 height 0
click at [645, 297] on input "checkbox" at bounding box center [641, 302] width 13 height 15
click at [654, 236] on div "You 06:37pm [DATE] NC-N7721-0409-106.pdf Labels Auto-attach to new orders Sales…" at bounding box center [533, 233] width 510 height 147
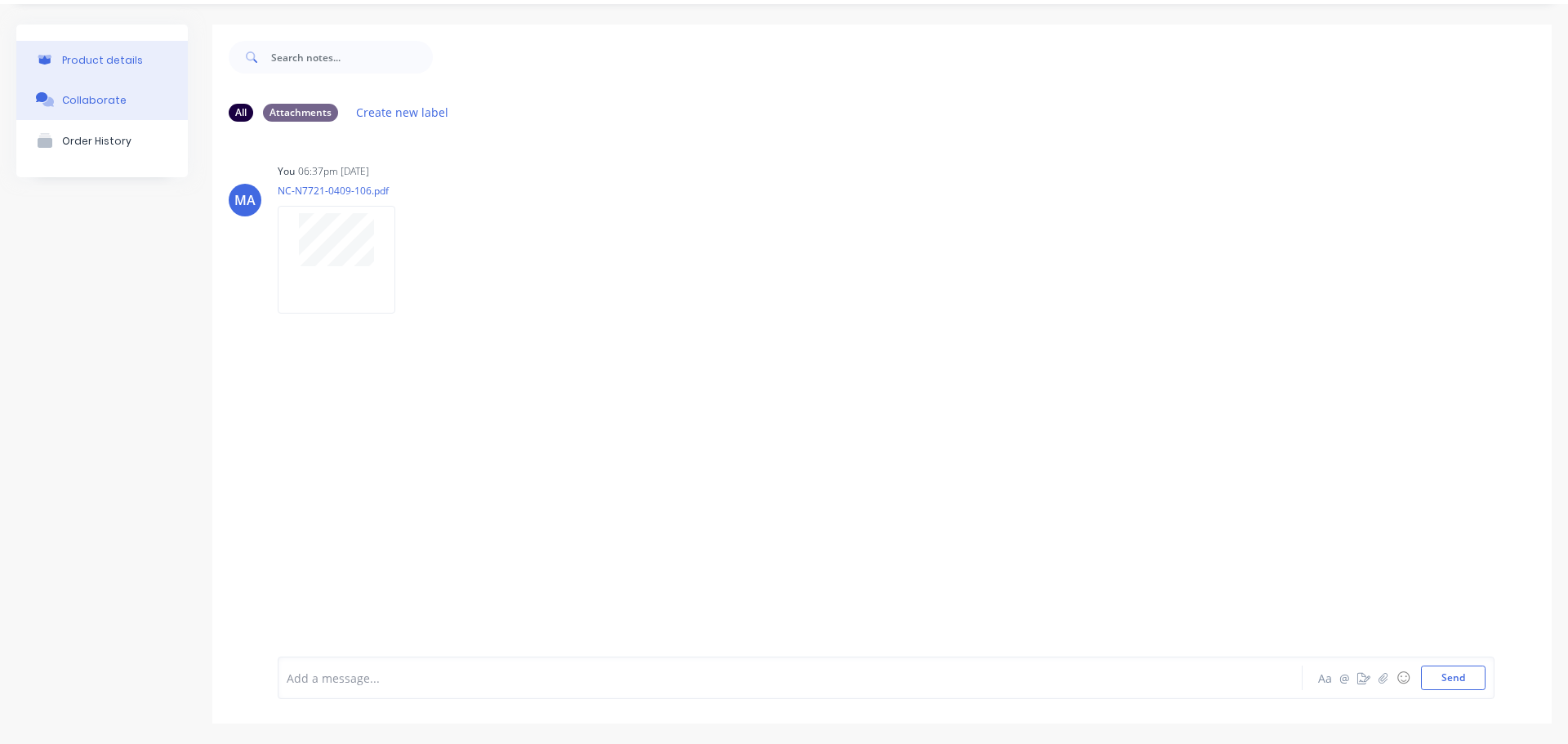
click at [155, 66] on button "Product details" at bounding box center [101, 59] width 172 height 38
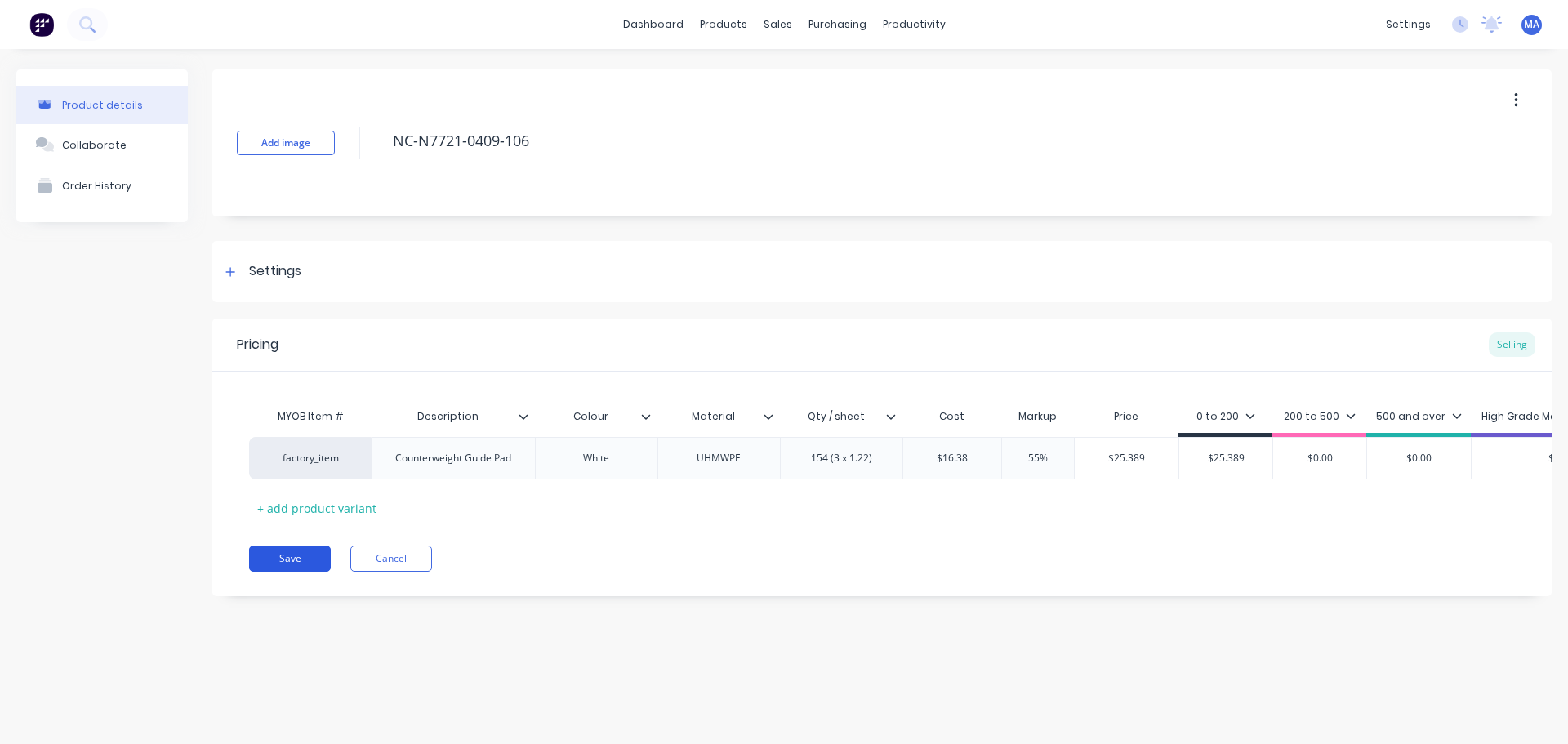
click at [290, 571] on button "Save" at bounding box center [290, 558] width 82 height 26
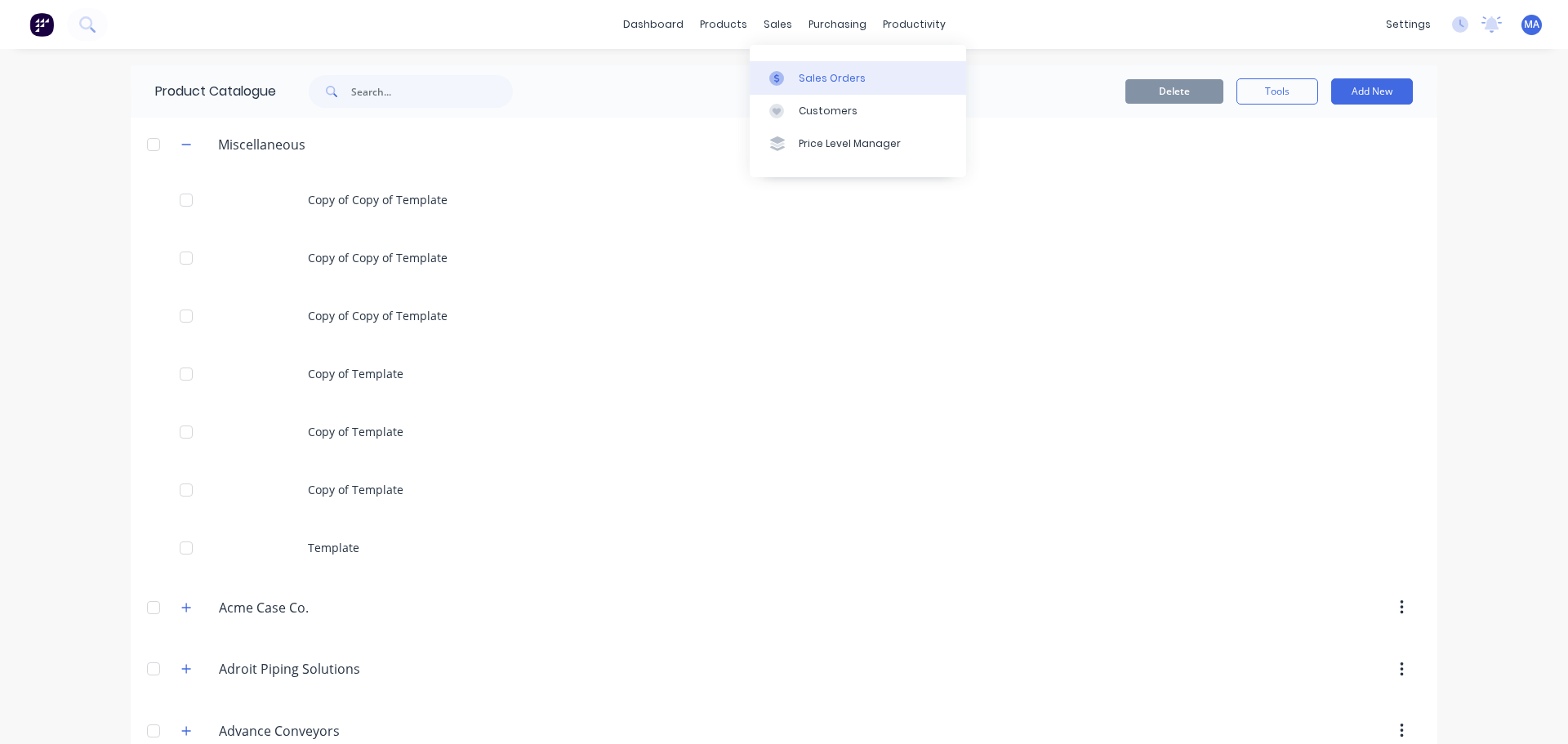
click at [802, 76] on div "Sales Orders" at bounding box center [832, 78] width 67 height 14
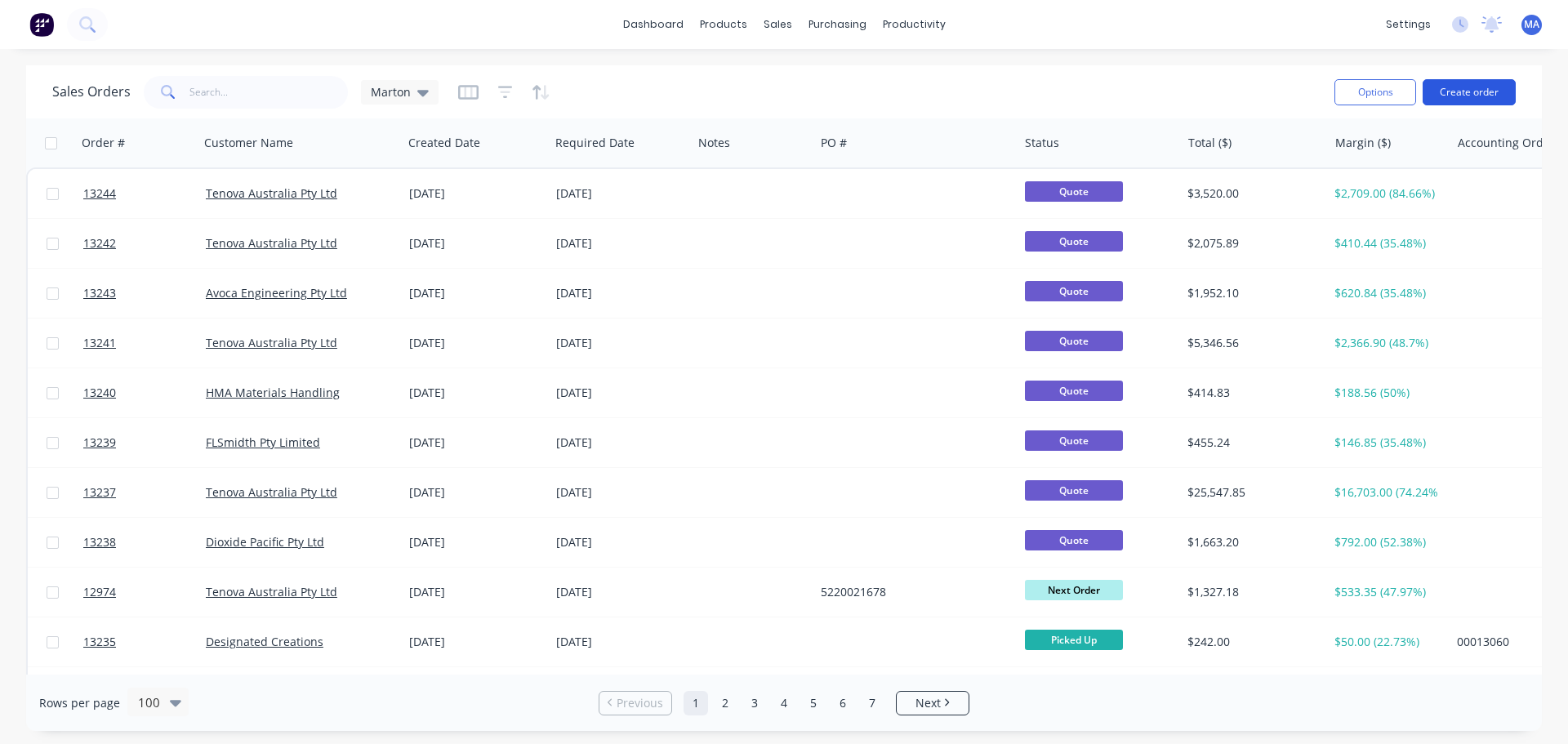
click at [1454, 90] on button "Create order" at bounding box center [1469, 92] width 93 height 26
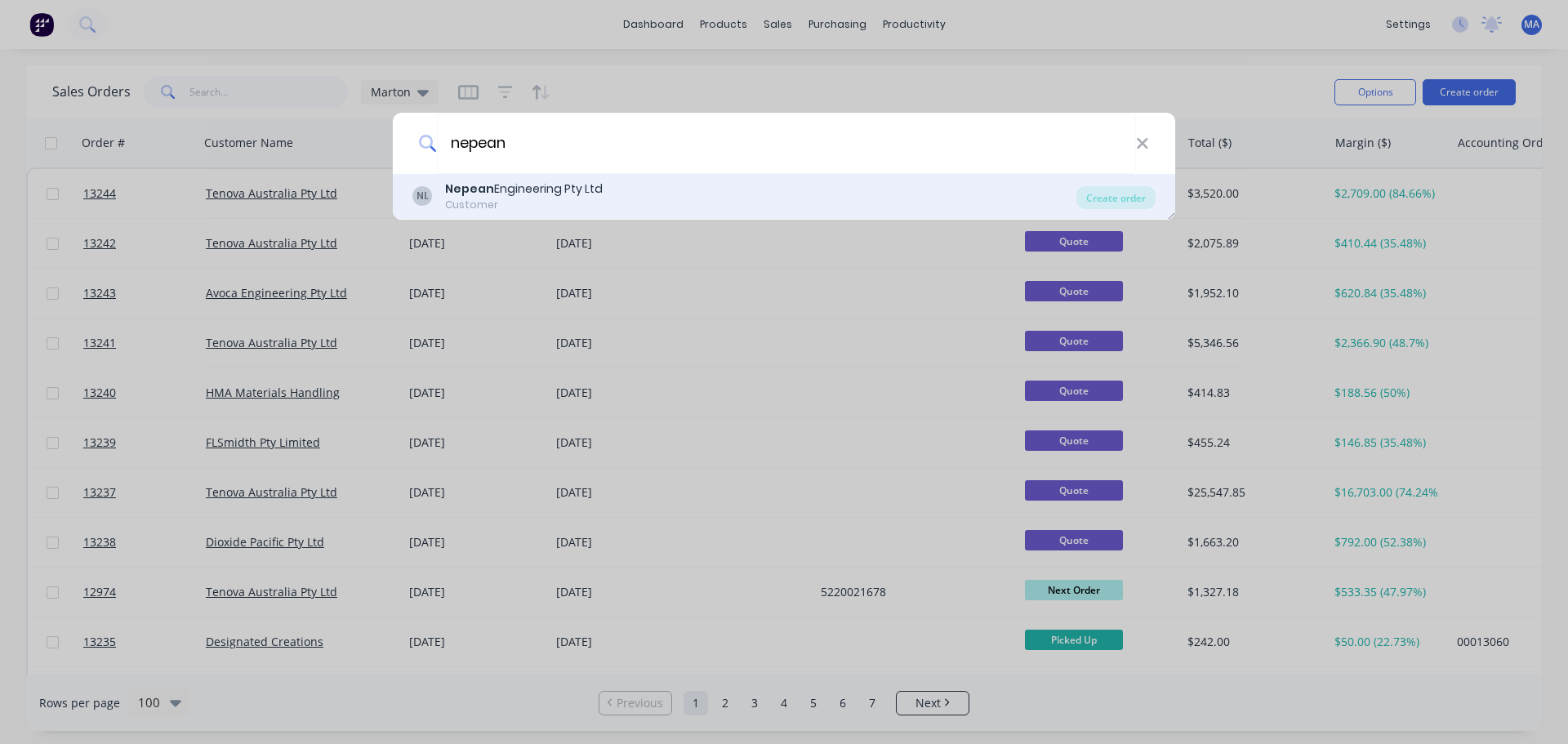
click at [548, 198] on div "Customer" at bounding box center [524, 204] width 158 height 14
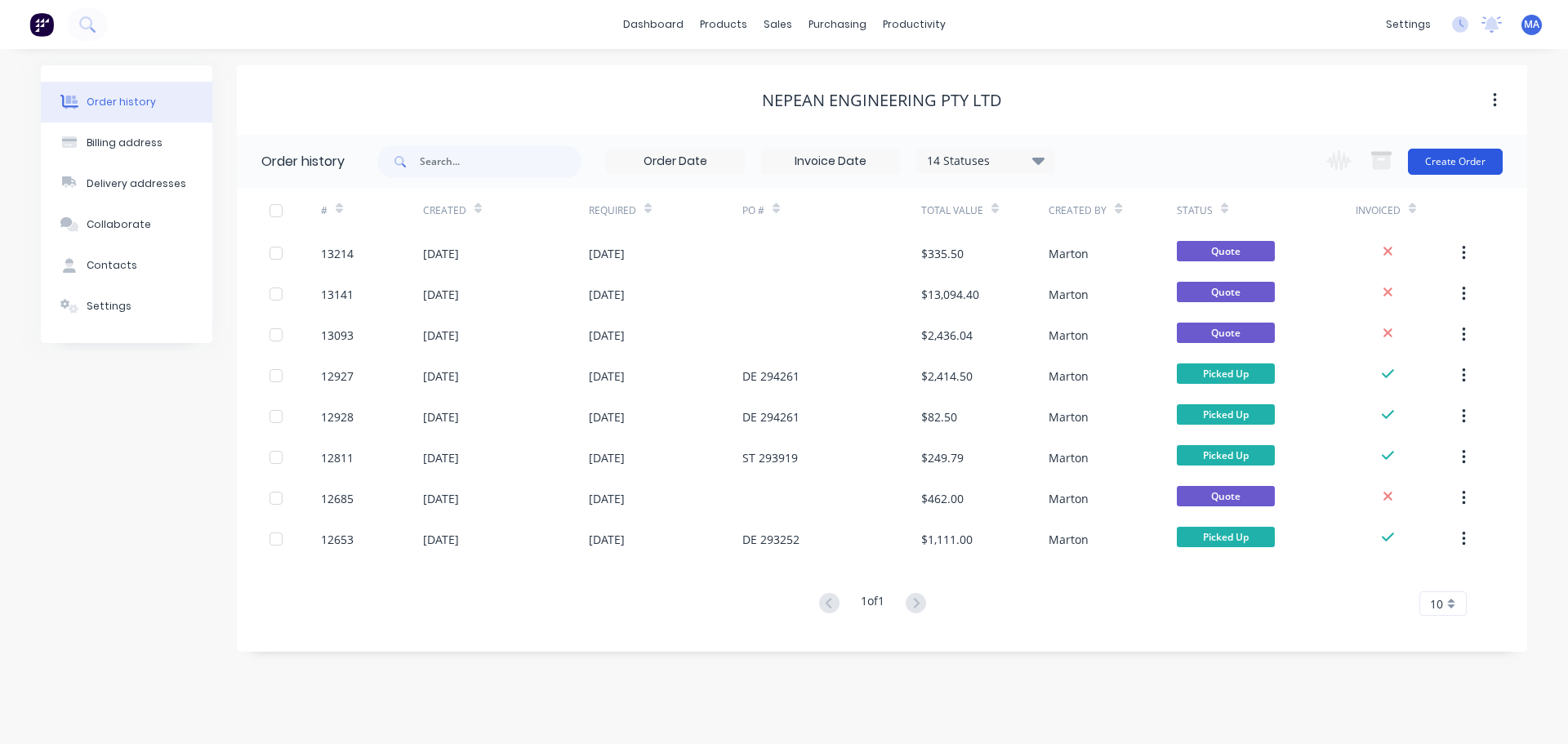
click at [1452, 160] on button "Create Order" at bounding box center [1456, 161] width 95 height 26
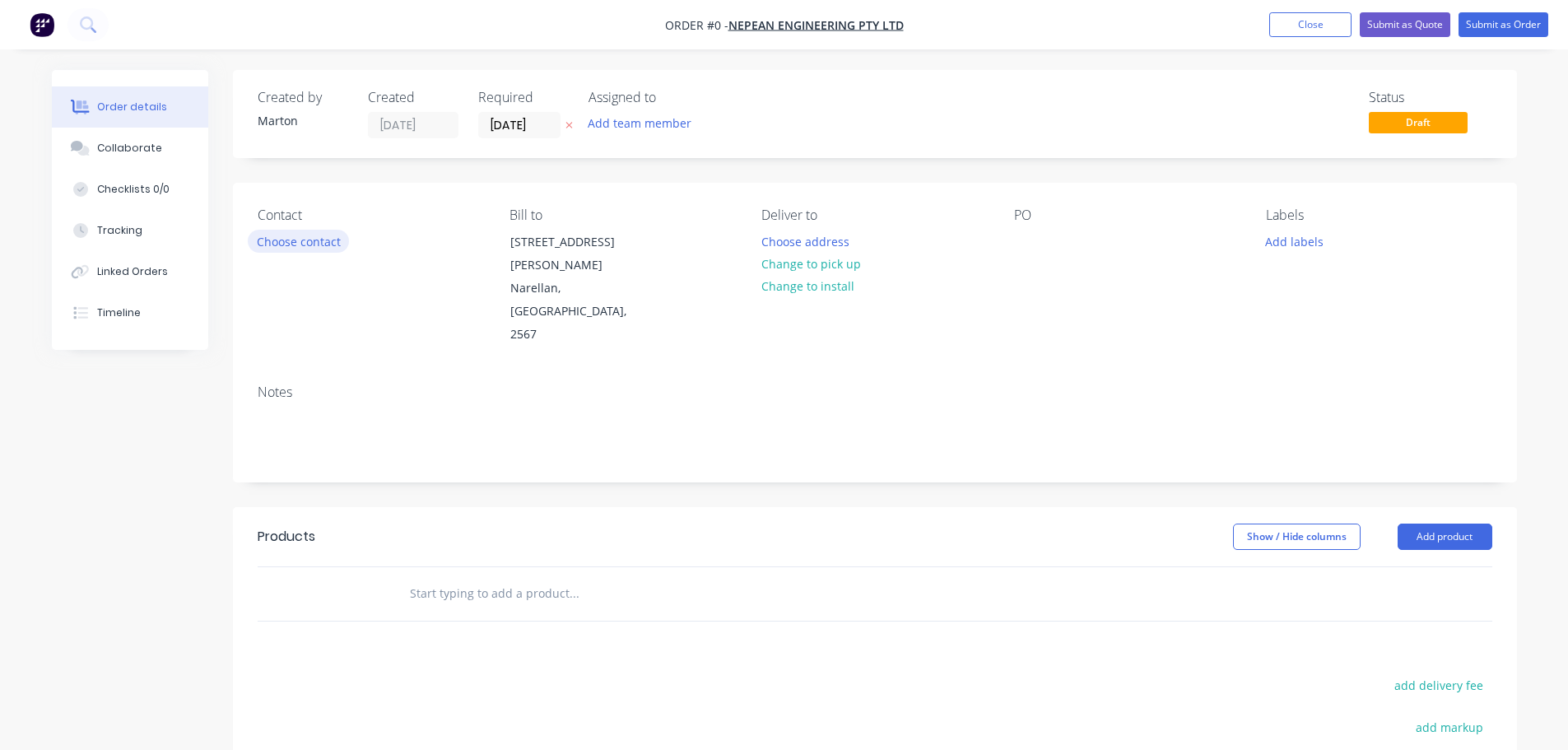
click at [326, 241] on button "Choose contact" at bounding box center [298, 241] width 101 height 22
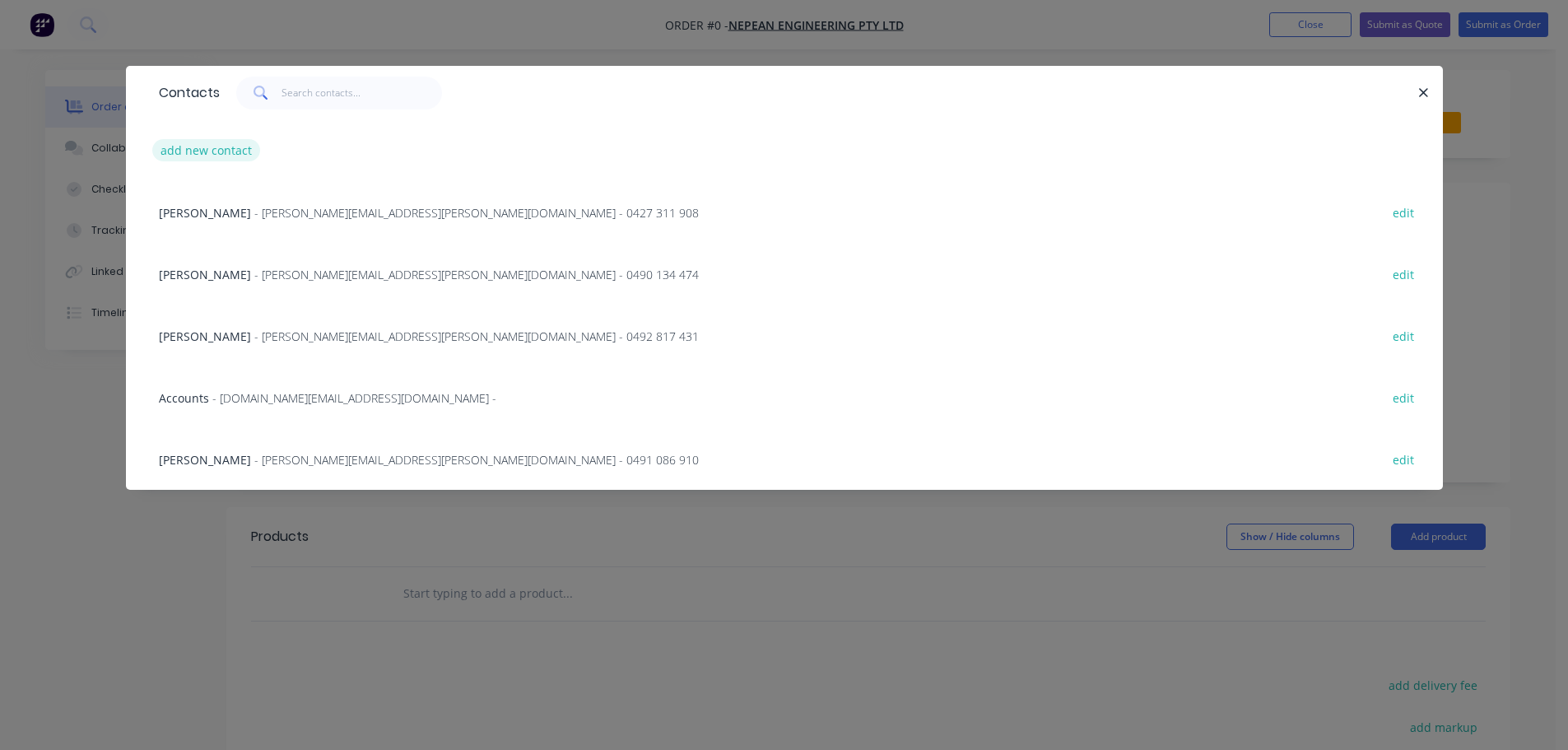
click at [197, 140] on button "add new contact" at bounding box center [207, 150] width 109 height 22
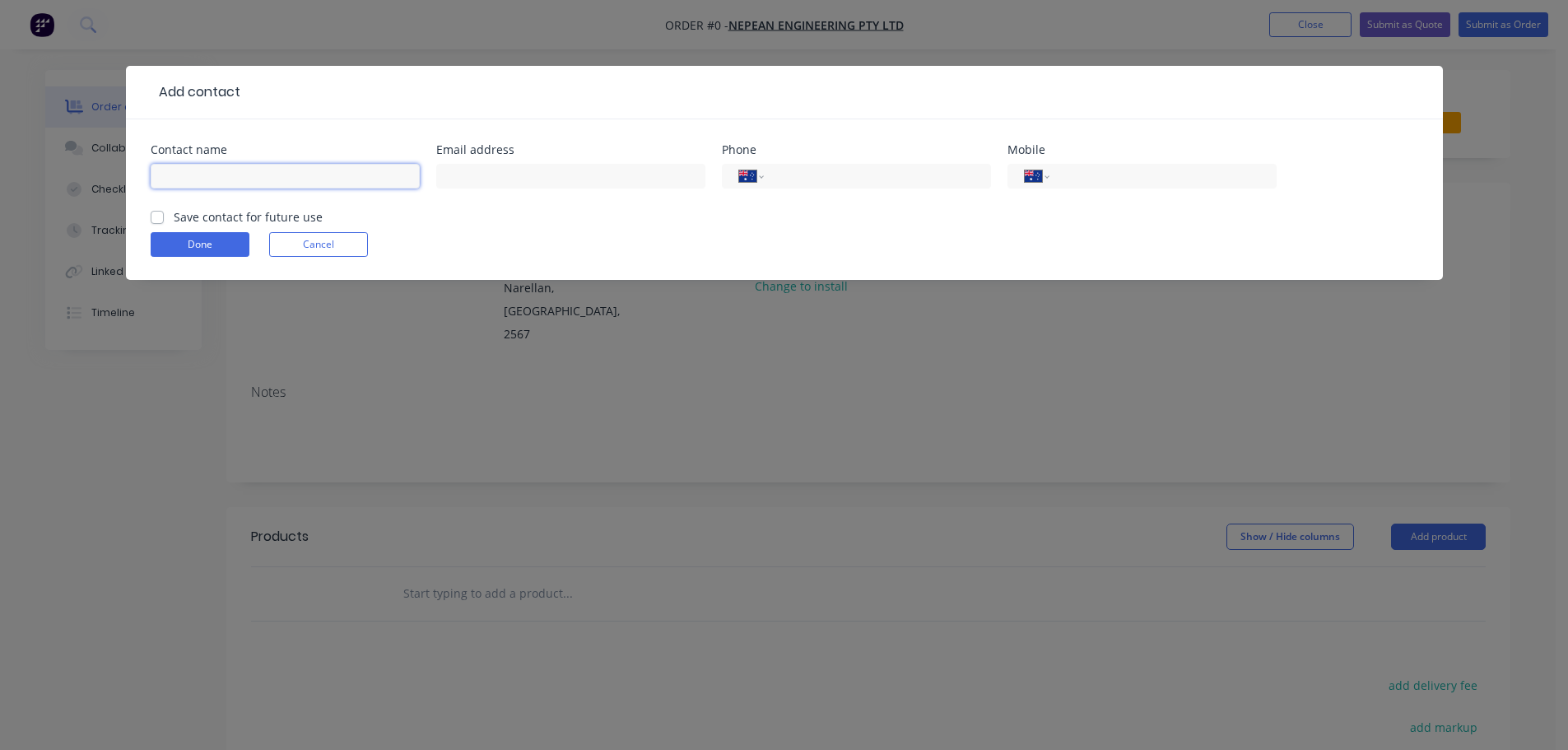
click at [249, 167] on input "text" at bounding box center [285, 175] width 269 height 25
paste input "$25.389"
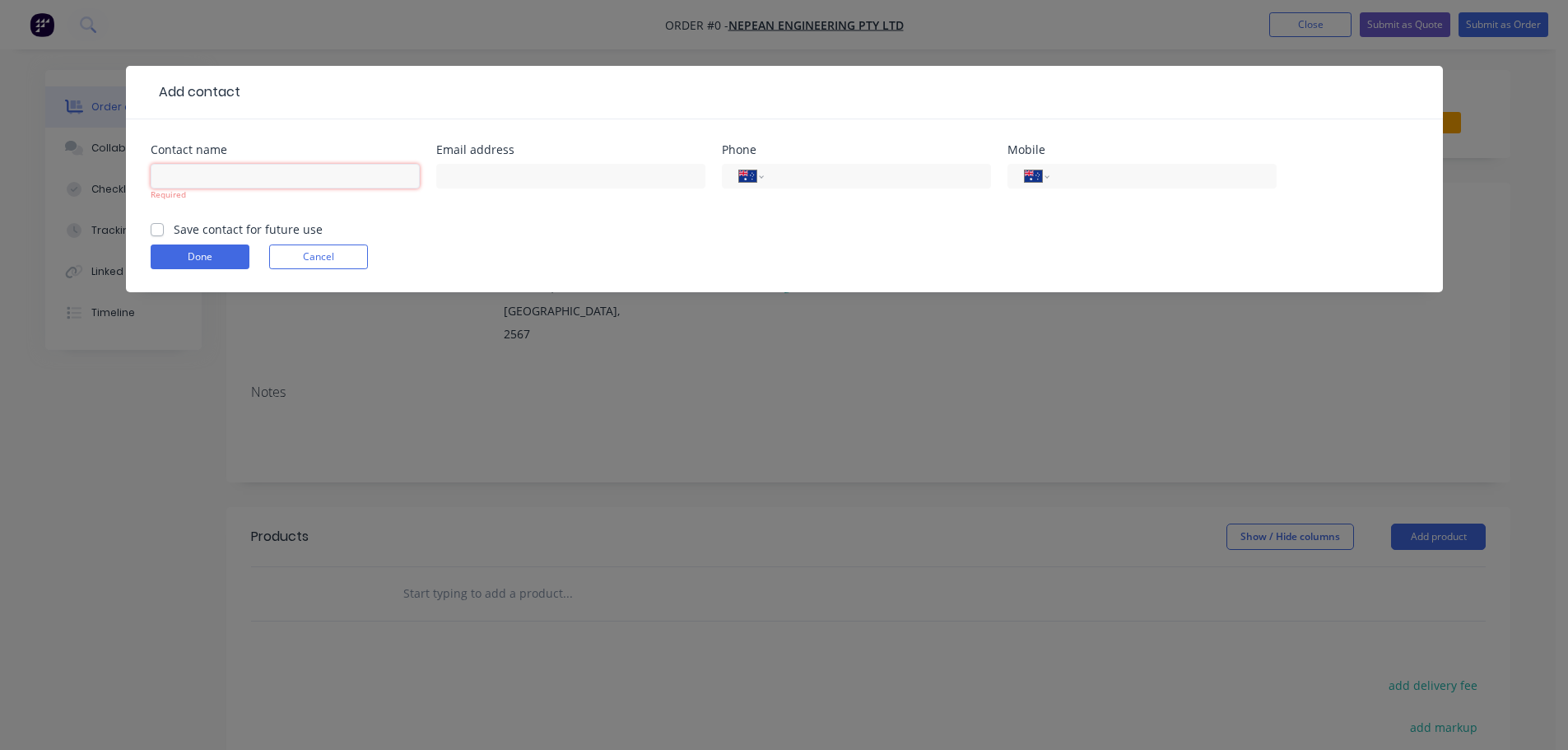
click at [318, 176] on input "text" at bounding box center [285, 175] width 269 height 25
paste input "[PERSON_NAME]"
click at [318, 176] on input "[PERSON_NAME]" at bounding box center [285, 175] width 269 height 25
click at [357, 175] on input "[PERSON_NAME]" at bounding box center [285, 175] width 269 height 25
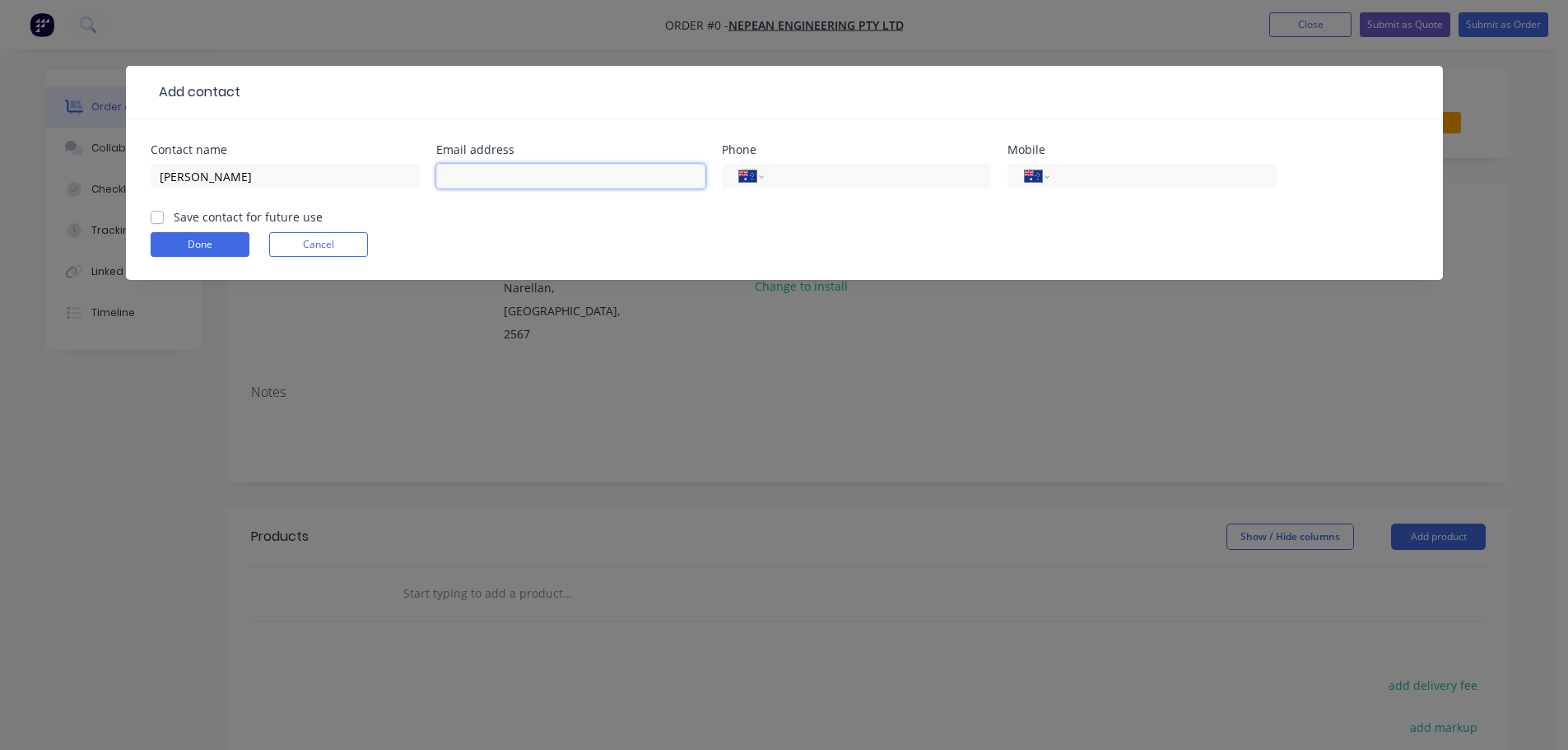
click at [484, 169] on input "text" at bounding box center [570, 175] width 269 height 25
click at [592, 171] on input "text" at bounding box center [570, 175] width 269 height 25
paste input "[PERSON_NAME] <[EMAIL_ADDRESS][PERSON_NAME][DOMAIN_NAME]>"
drag, startPoint x: 525, startPoint y: 174, endPoint x: 403, endPoint y: 172, distance: 122.0
click at [403, 172] on div "Contact name [PERSON_NAME] Email address [PERSON_NAME] <[EMAIL_ADDRESS][PERSON_…" at bounding box center [784, 175] width 1268 height 64
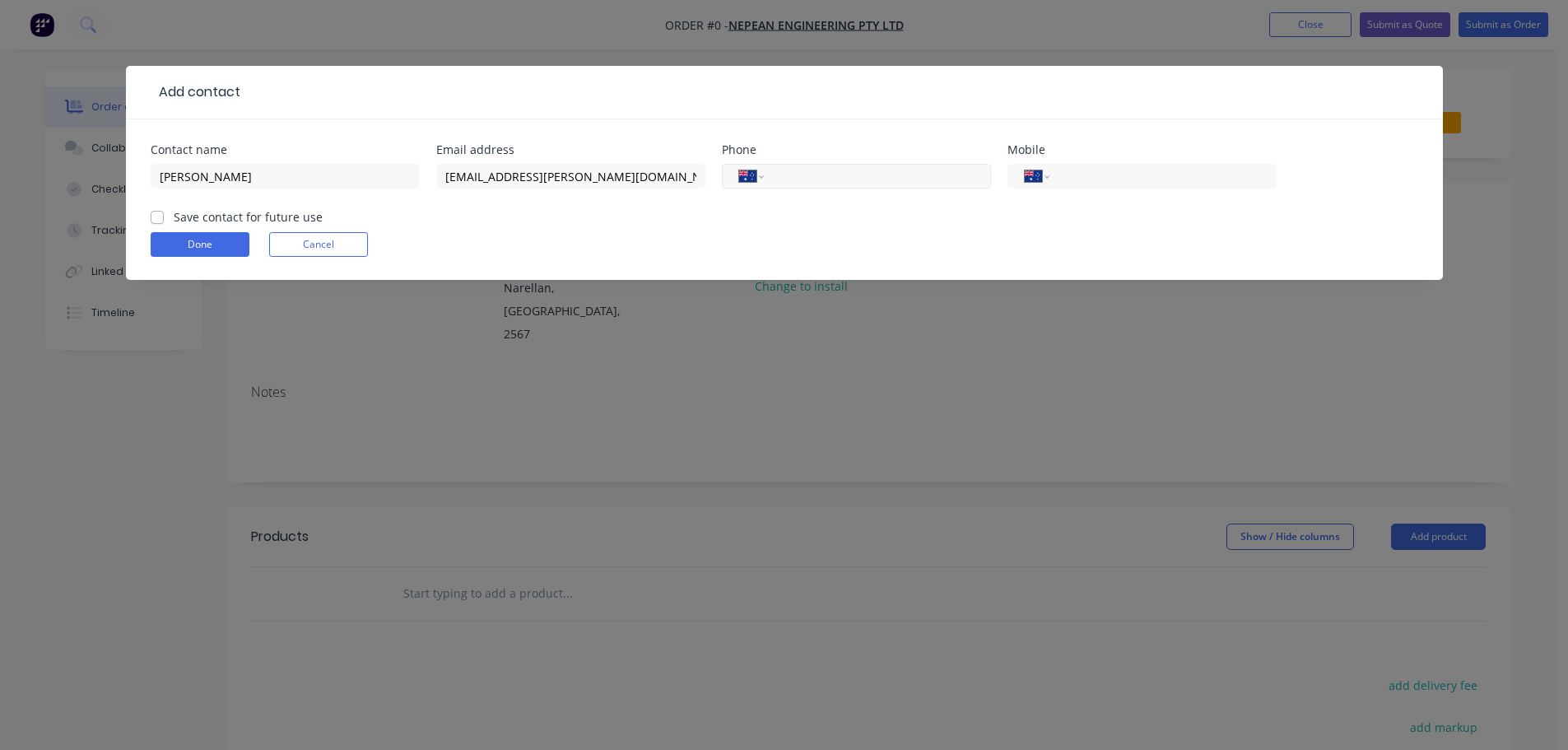
drag, startPoint x: 865, startPoint y: 175, endPoint x: 881, endPoint y: 173, distance: 16.1
click at [865, 175] on input "tel" at bounding box center [874, 176] width 197 height 19
click at [1092, 184] on input "tel" at bounding box center [1159, 176] width 197 height 19
paste input "0491 064 339"
click at [184, 221] on label "Save contact for future use" at bounding box center [248, 217] width 149 height 17
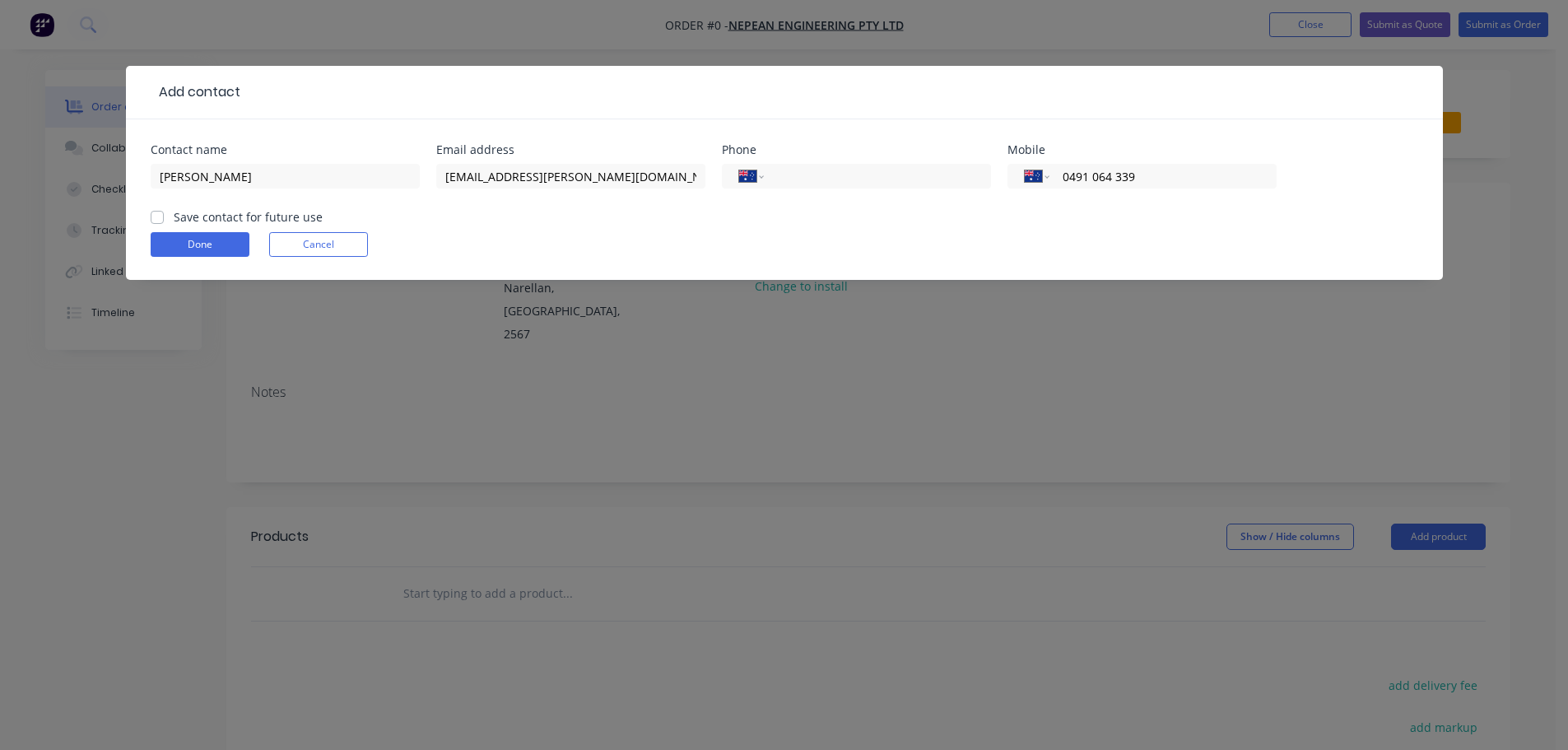
click at [163, 221] on input "Save contact for future use" at bounding box center [157, 216] width 13 height 15
click at [180, 238] on button "Done" at bounding box center [200, 244] width 99 height 25
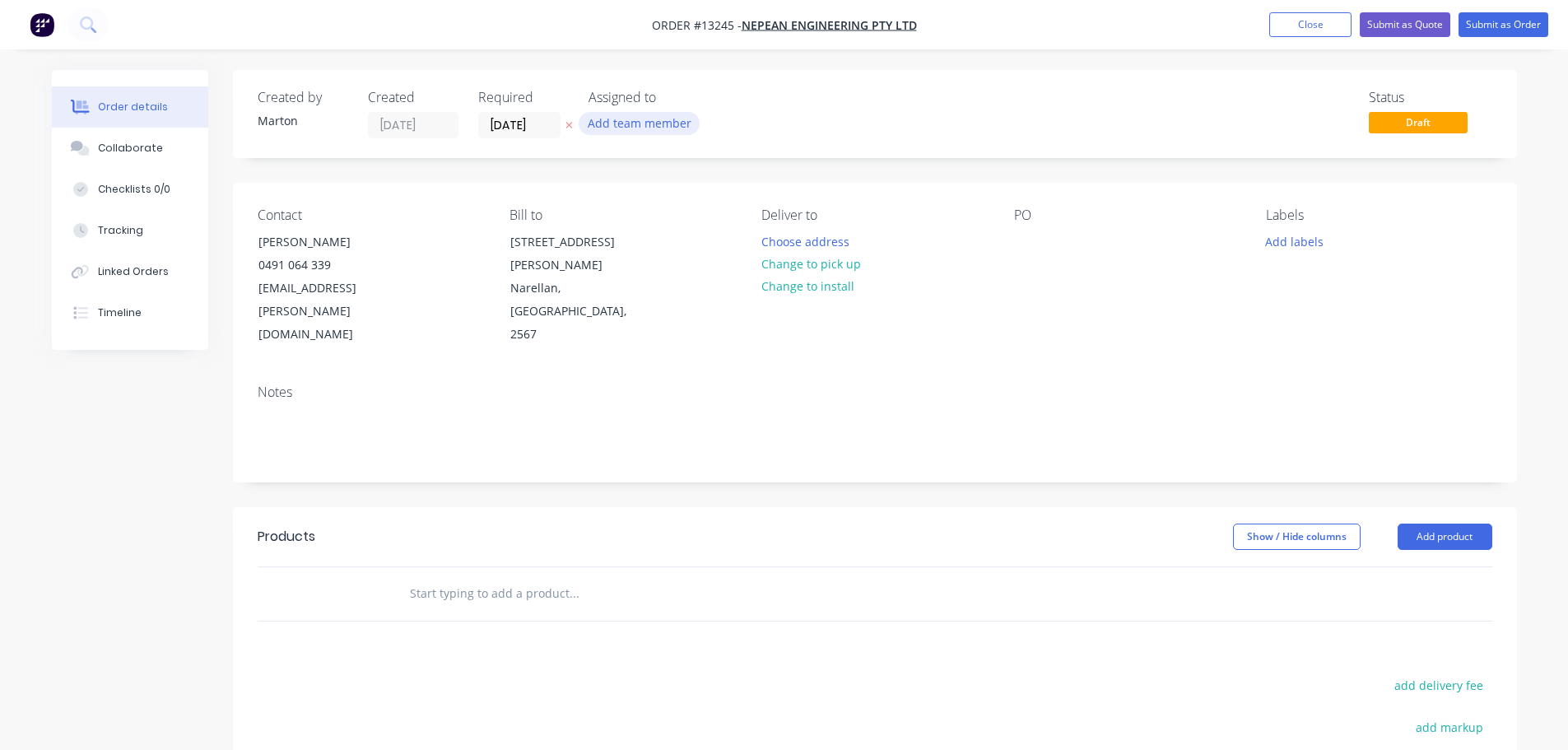
click at [627, 122] on button "Add team member" at bounding box center [639, 123] width 121 height 22
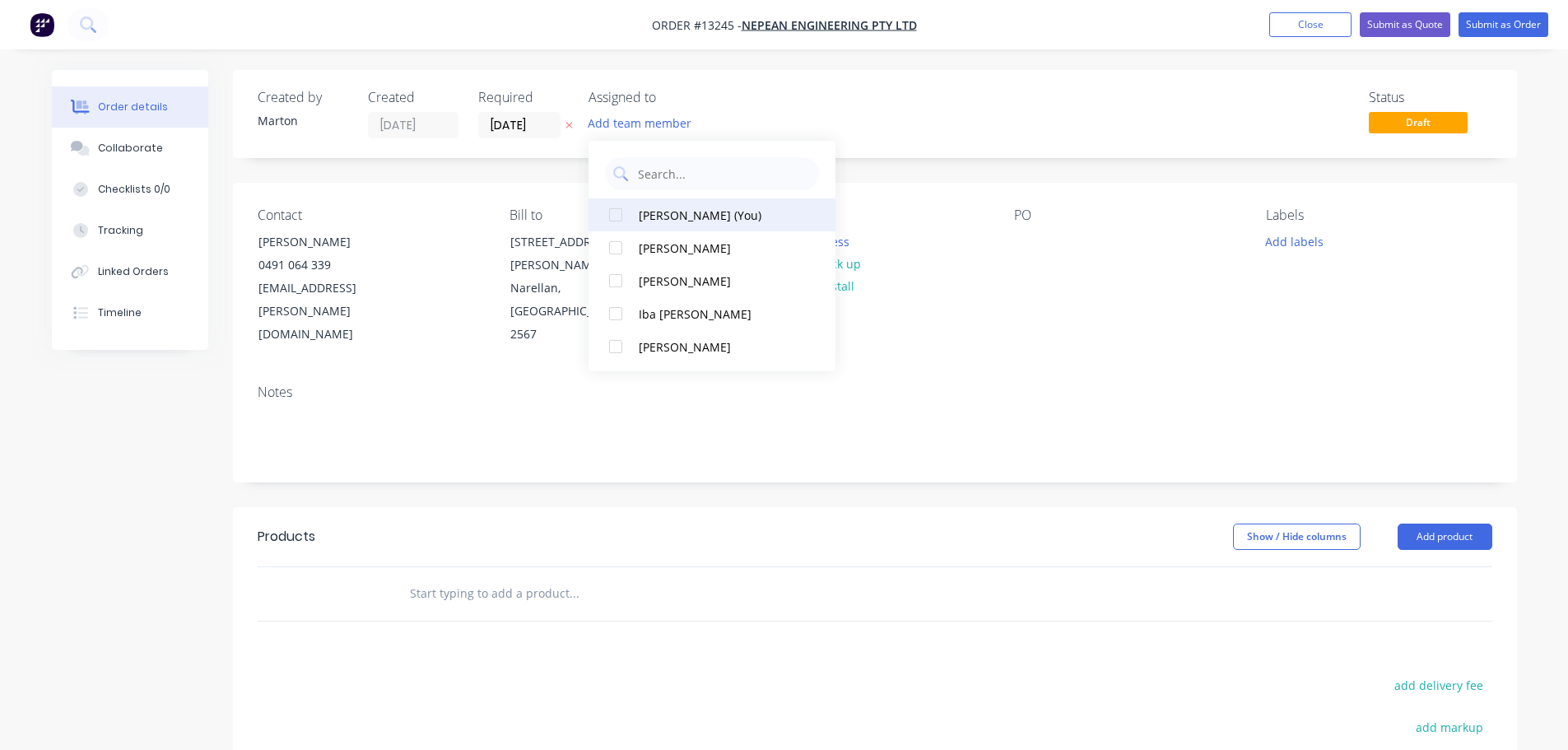
click at [626, 218] on div at bounding box center [615, 215] width 33 height 33
click at [617, 246] on div at bounding box center [615, 248] width 33 height 33
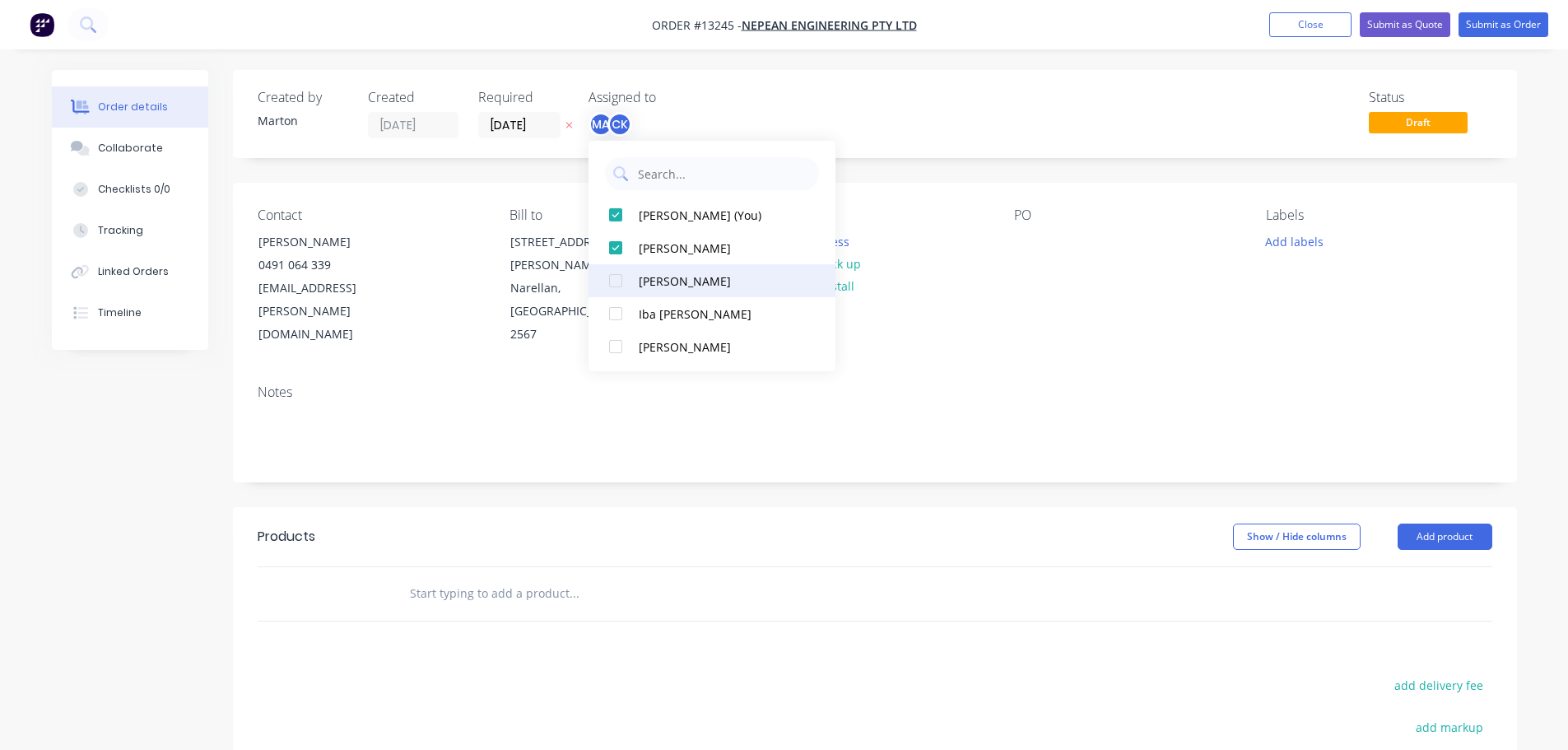
click at [615, 274] on div at bounding box center [615, 280] width 33 height 33
click at [876, 113] on div "Status Draft" at bounding box center [1123, 113] width 739 height 49
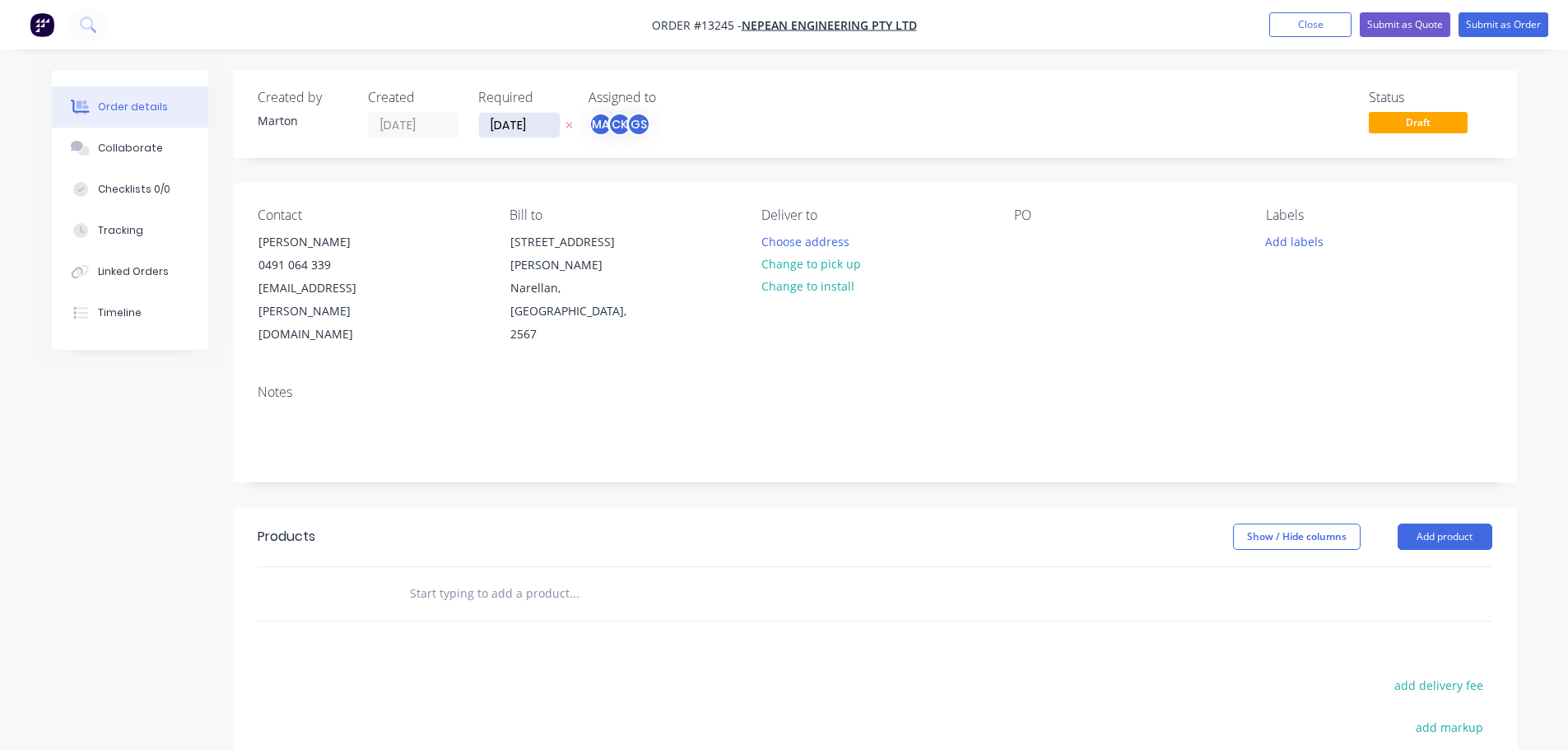
click at [506, 121] on input "[DATE]" at bounding box center [519, 124] width 81 height 25
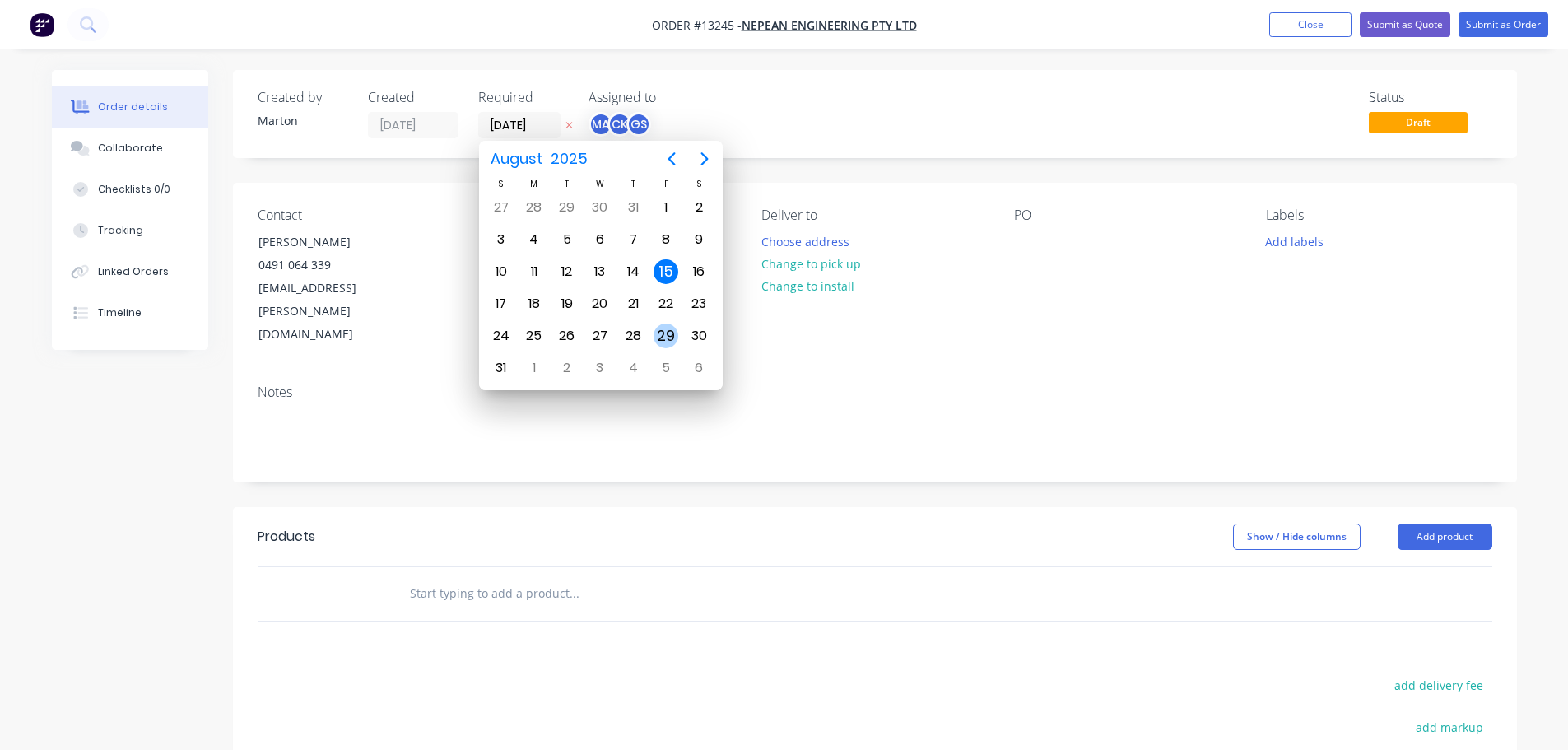
click at [668, 332] on div "29" at bounding box center [666, 335] width 25 height 25
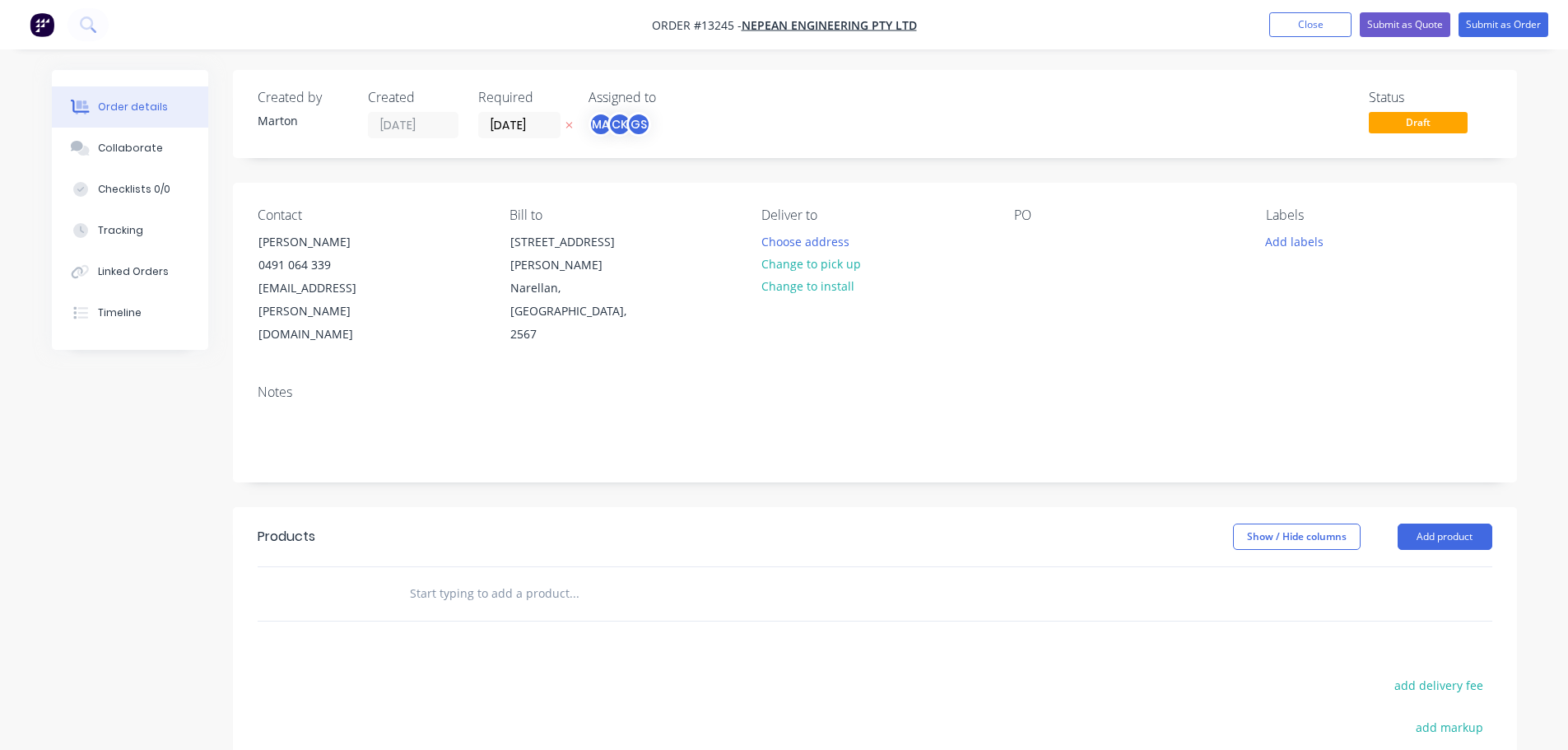
click at [819, 124] on div "Status Draft" at bounding box center [1123, 113] width 739 height 49
click at [823, 235] on button "Choose address" at bounding box center [805, 241] width 106 height 22
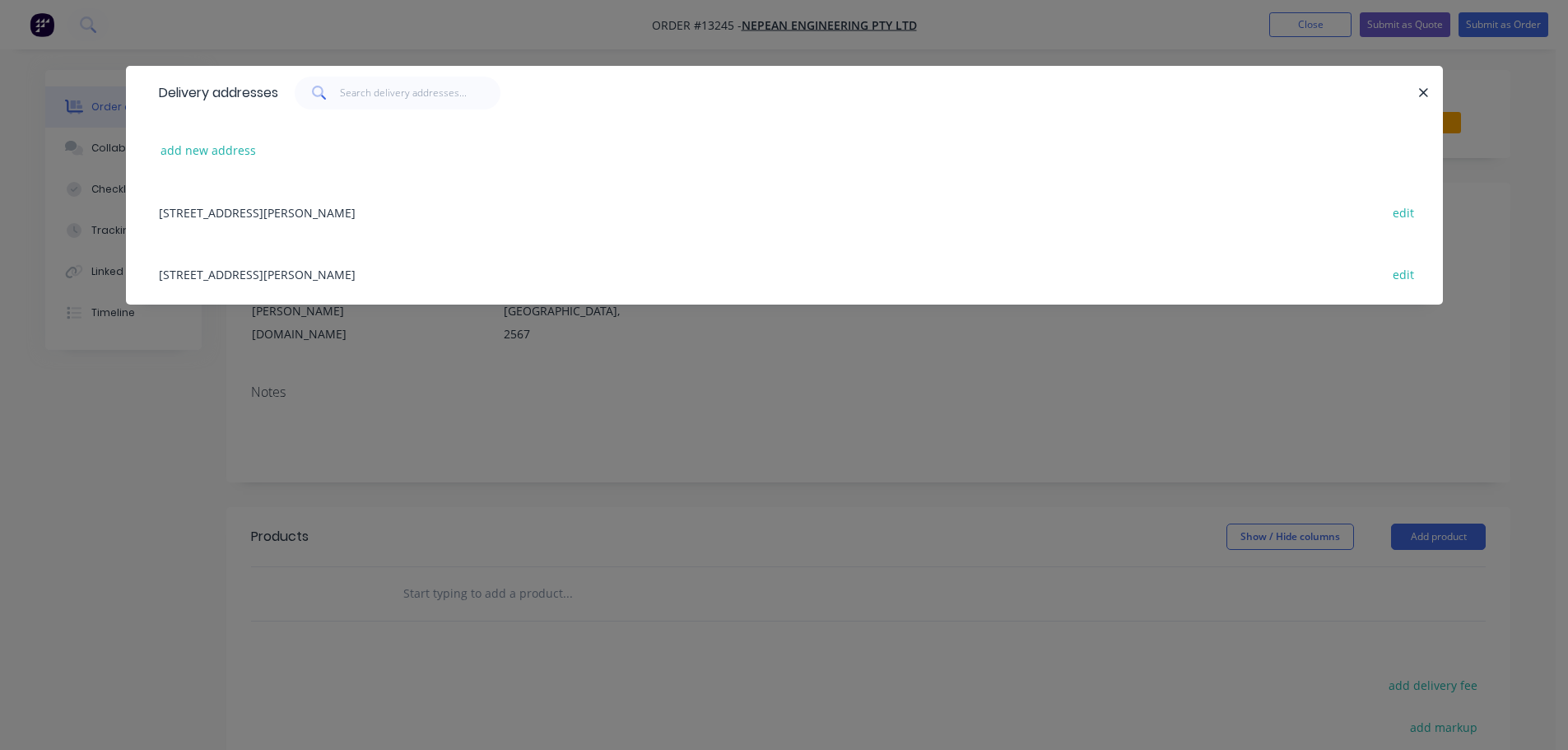
click at [375, 271] on div "[STREET_ADDRESS][PERSON_NAME] edit" at bounding box center [784, 273] width 1268 height 62
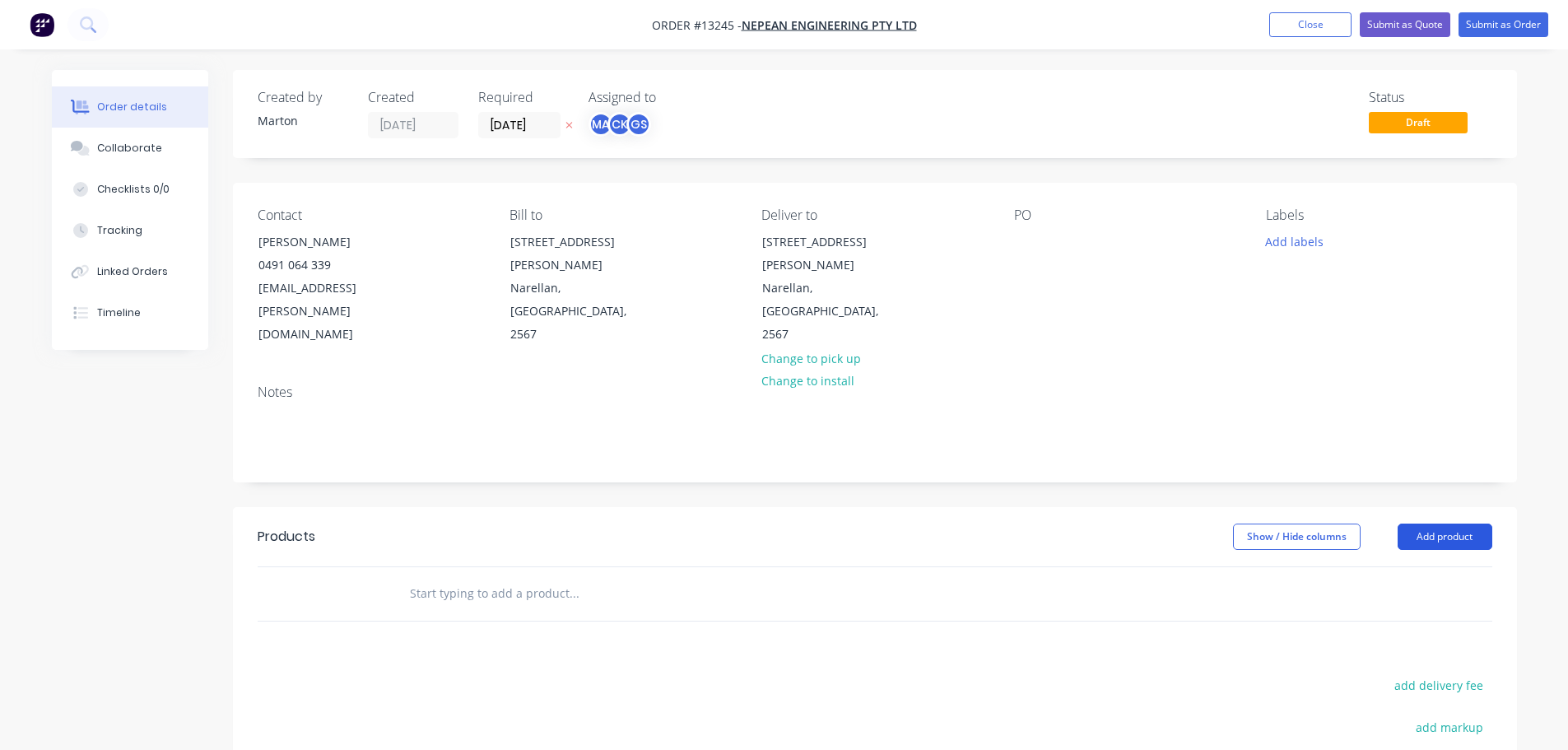
click at [1451, 524] on button "Add product" at bounding box center [1445, 536] width 94 height 26
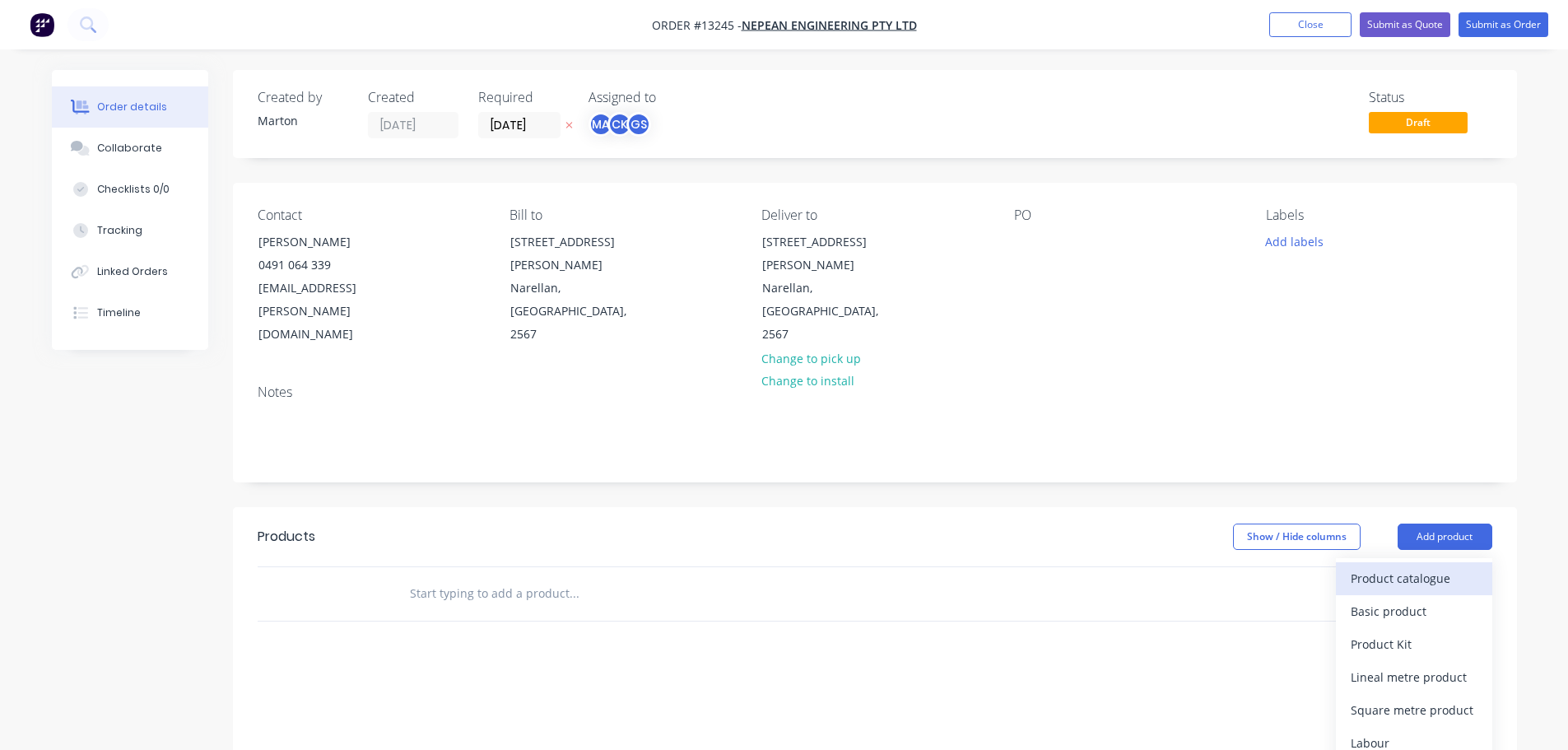
click at [1378, 566] on div "Product catalogue" at bounding box center [1414, 578] width 127 height 24
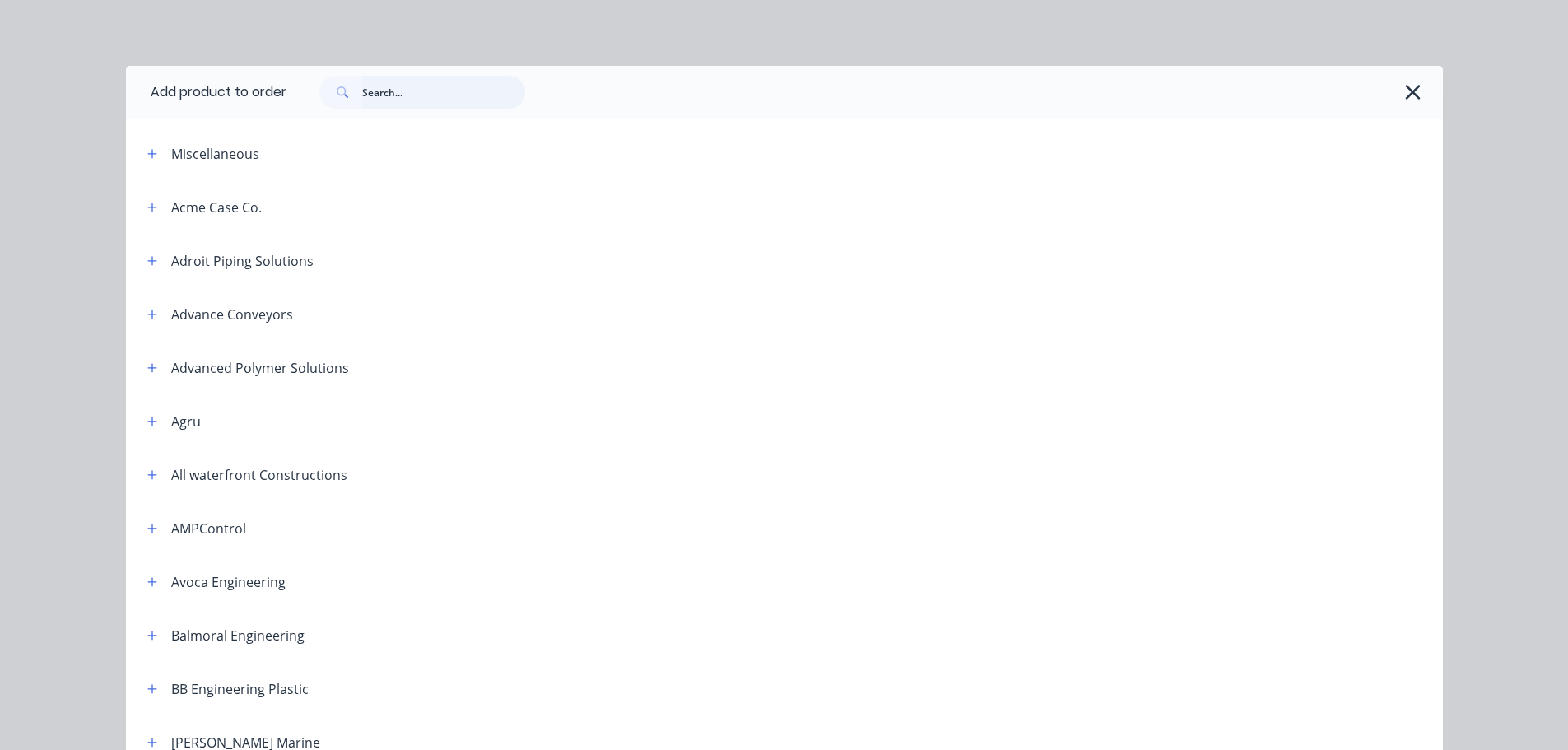
click at [510, 98] on input "text" at bounding box center [443, 92] width 163 height 33
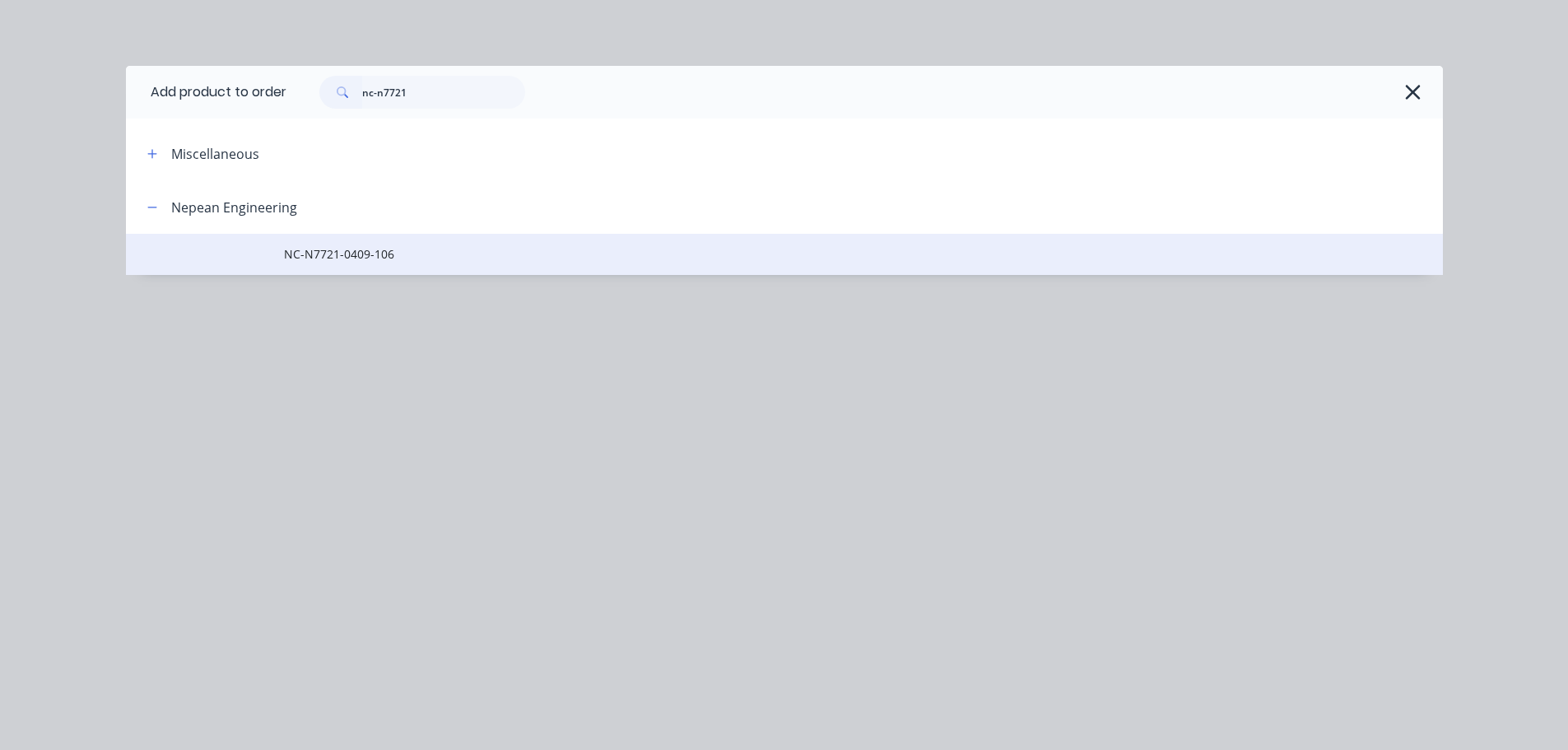
click at [364, 248] on span "NC-N7721-0409-106" at bounding box center [747, 254] width 927 height 17
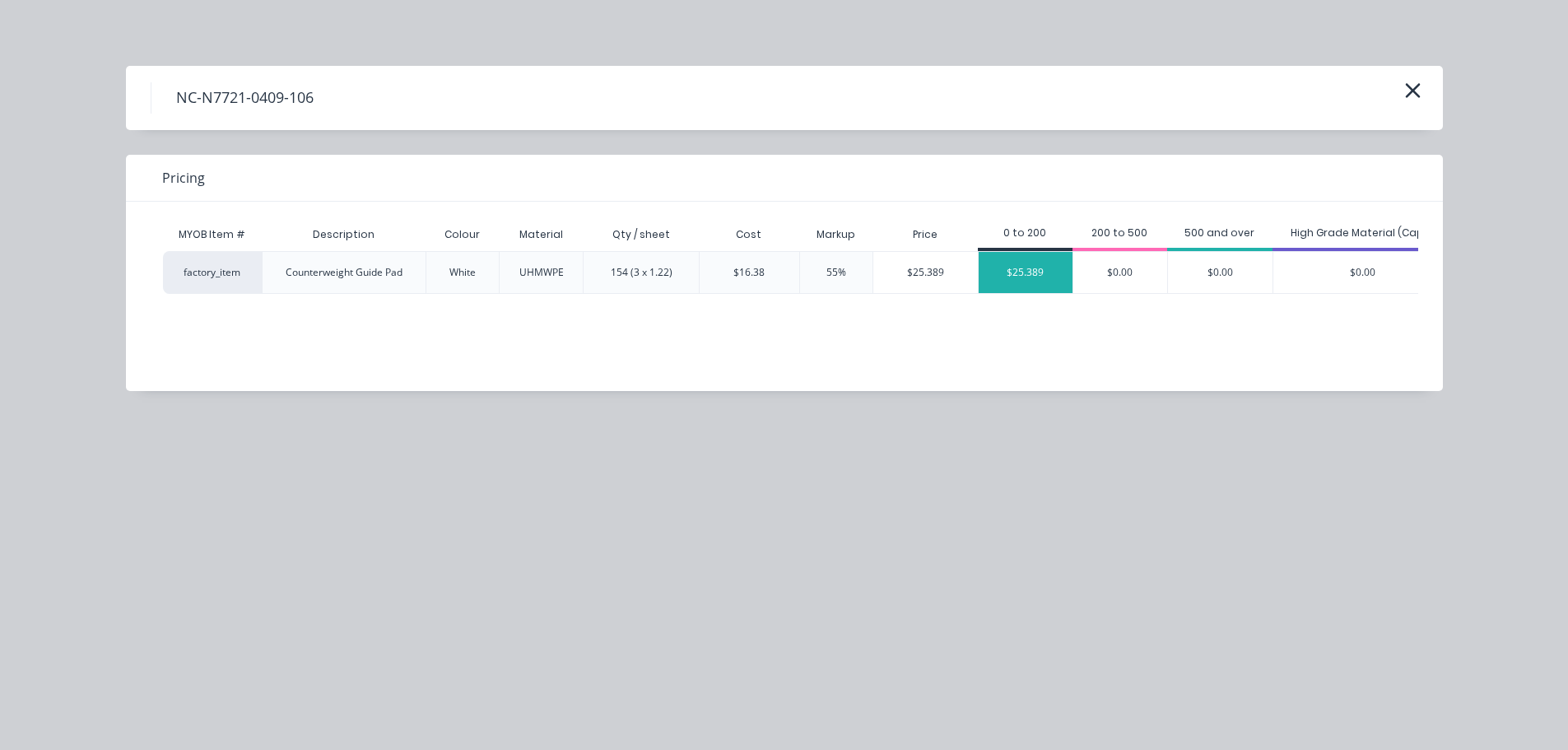
click at [1024, 274] on div "$25.389" at bounding box center [1026, 272] width 94 height 41
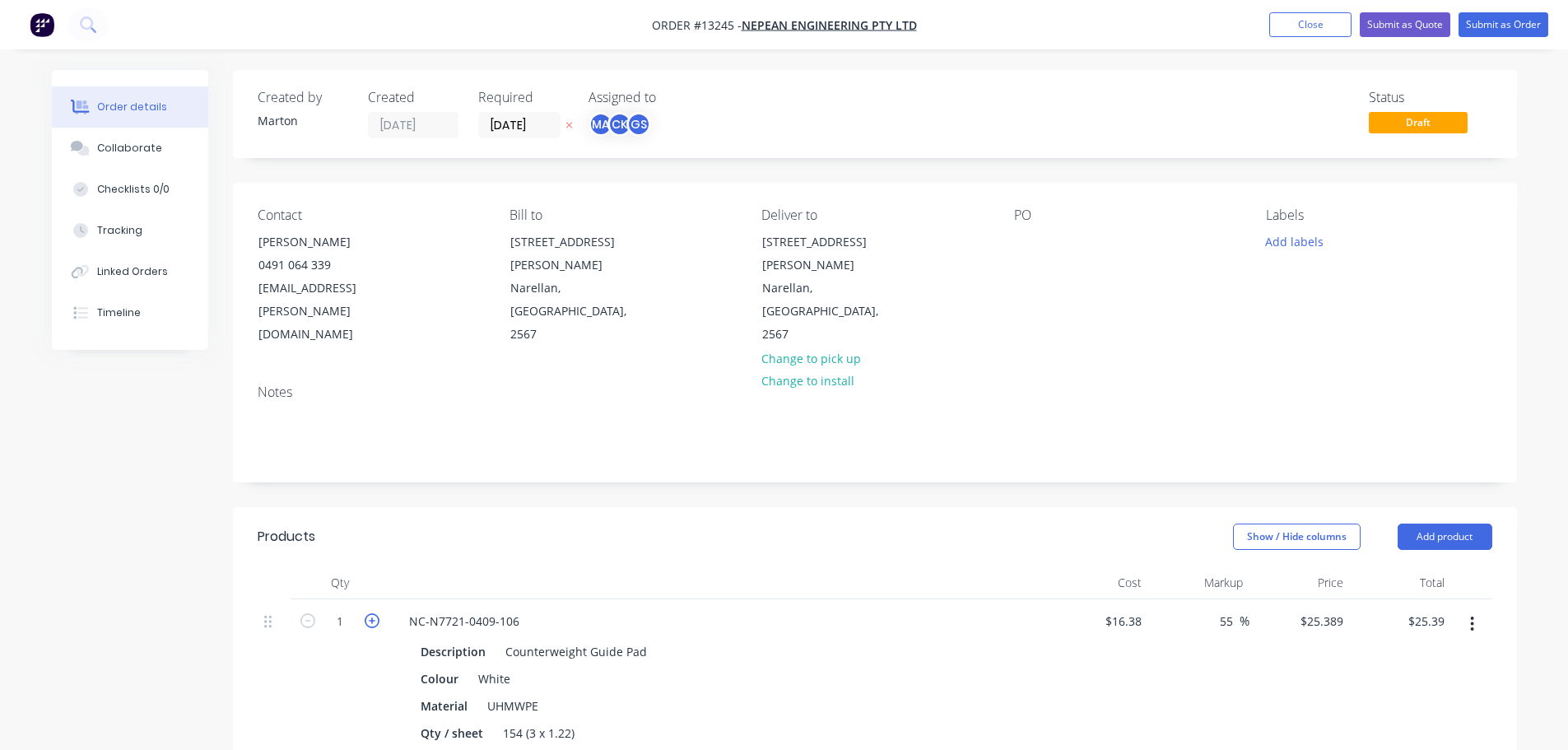
click at [372, 613] on icon "button" at bounding box center [371, 620] width 14 height 14
click at [369, 613] on icon "button" at bounding box center [371, 620] width 14 height 14
click at [367, 613] on icon "button" at bounding box center [371, 620] width 14 height 14
click at [369, 613] on icon "button" at bounding box center [371, 620] width 14 height 14
click at [373, 613] on icon "button" at bounding box center [371, 620] width 14 height 14
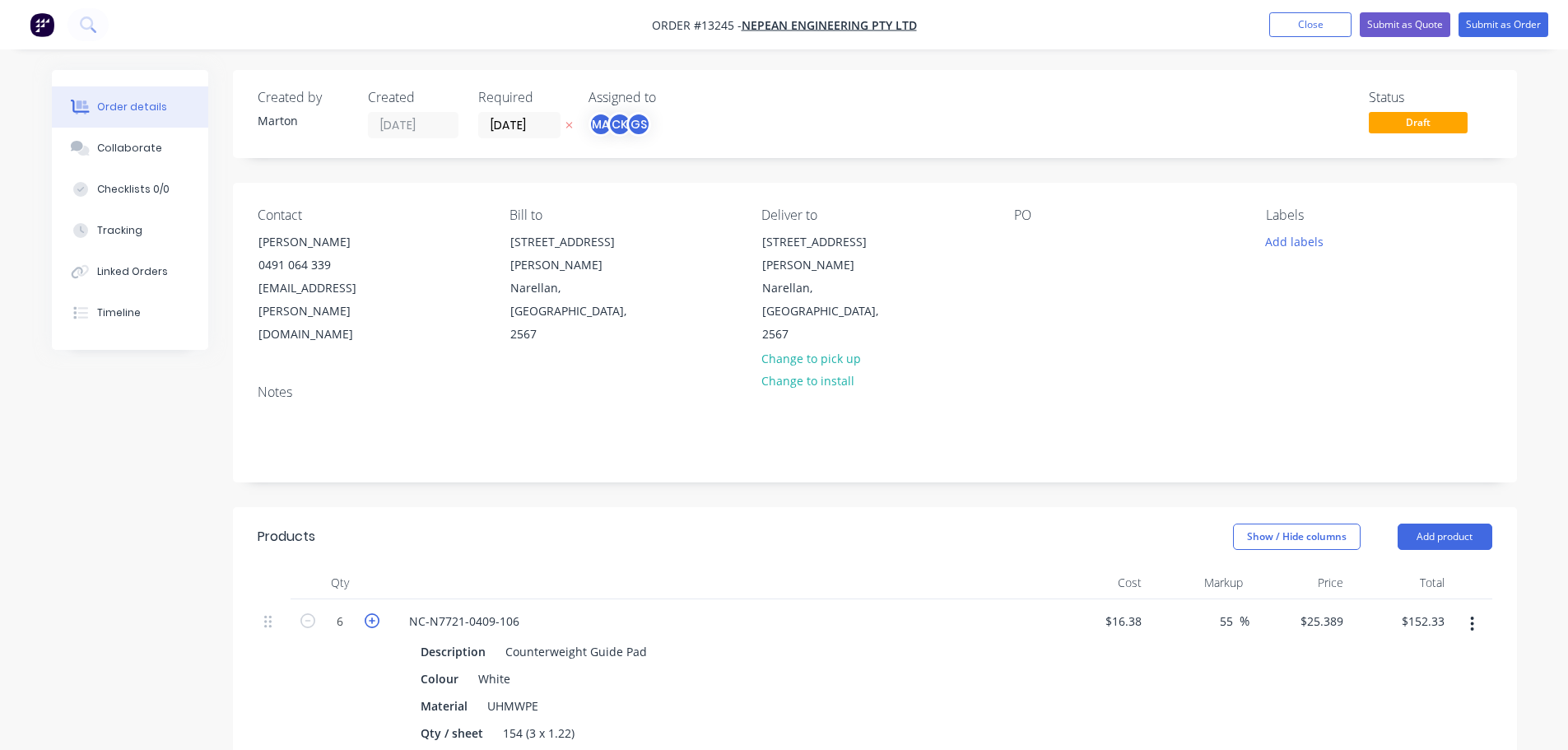
click at [373, 613] on icon "button" at bounding box center [371, 620] width 14 height 14
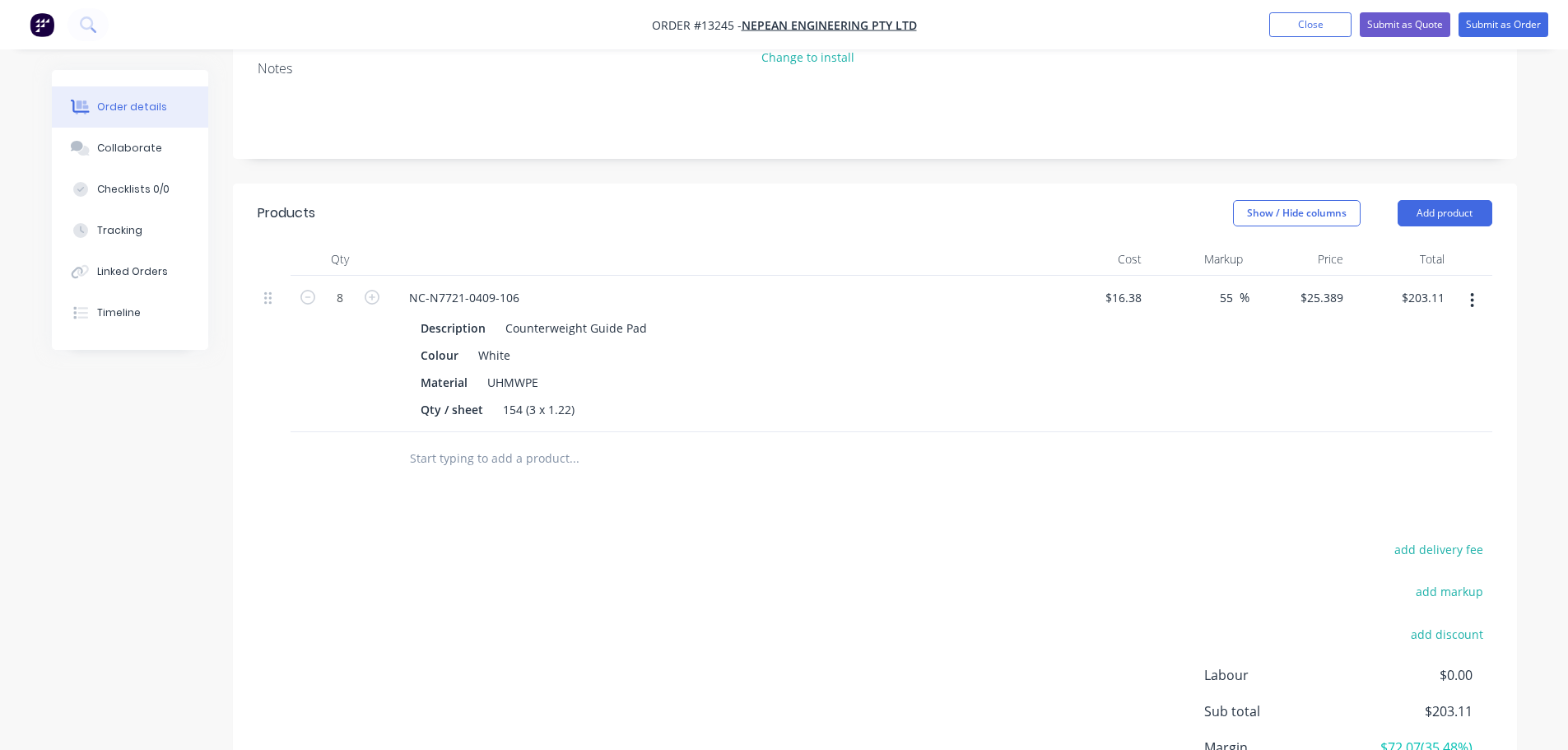
scroll to position [329, 0]
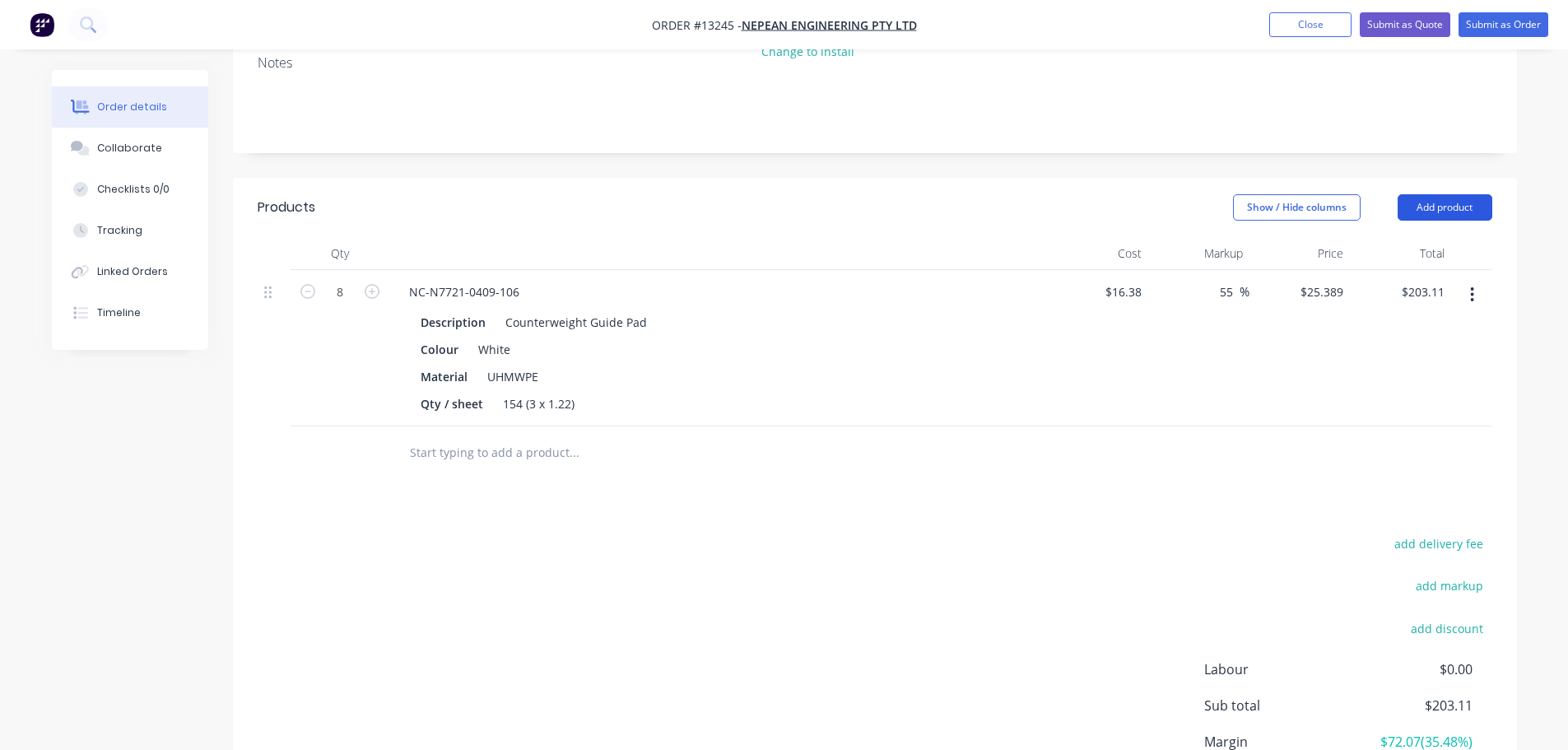
click at [1455, 194] on button "Add product" at bounding box center [1445, 207] width 94 height 26
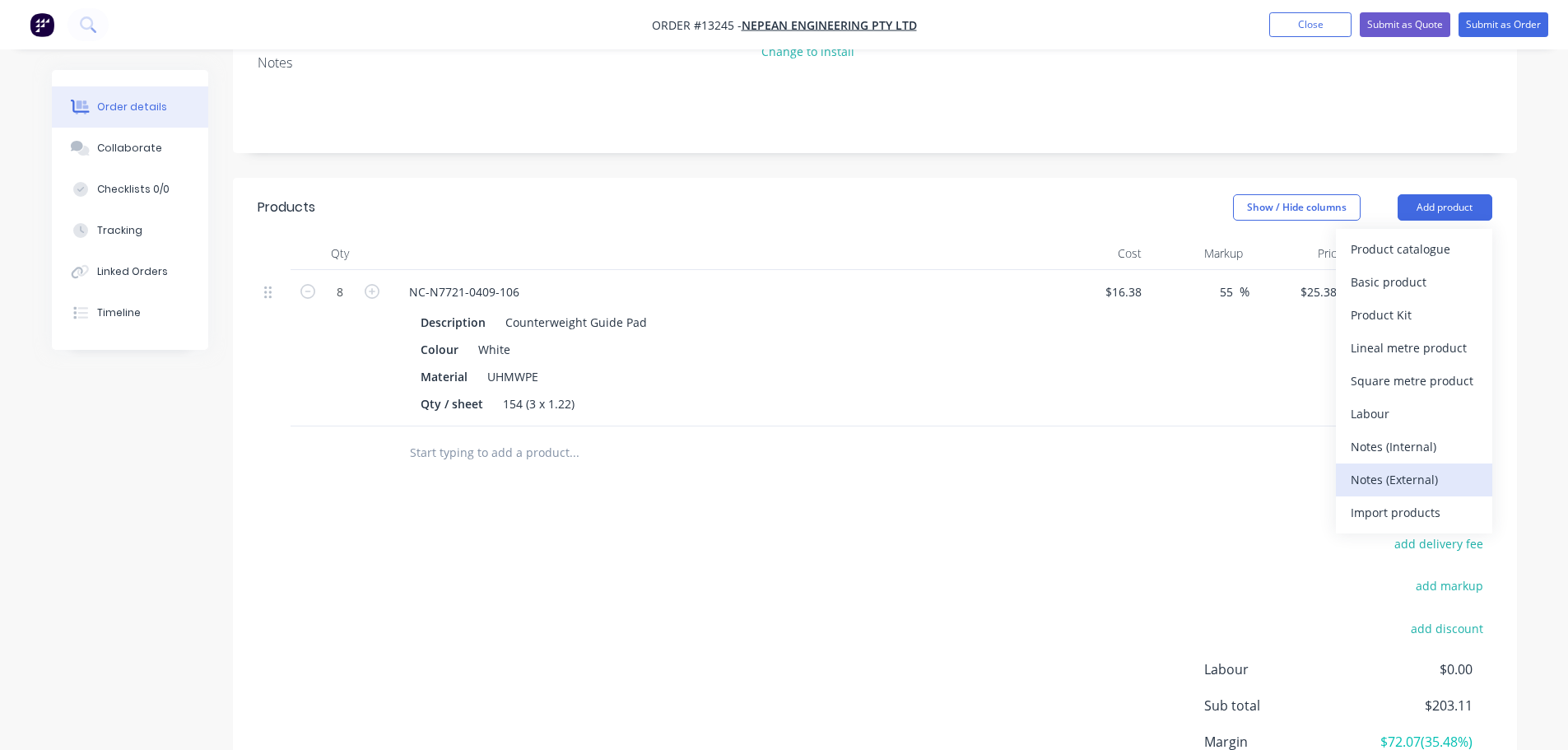
click at [1407, 467] on div "Notes (External)" at bounding box center [1414, 479] width 127 height 24
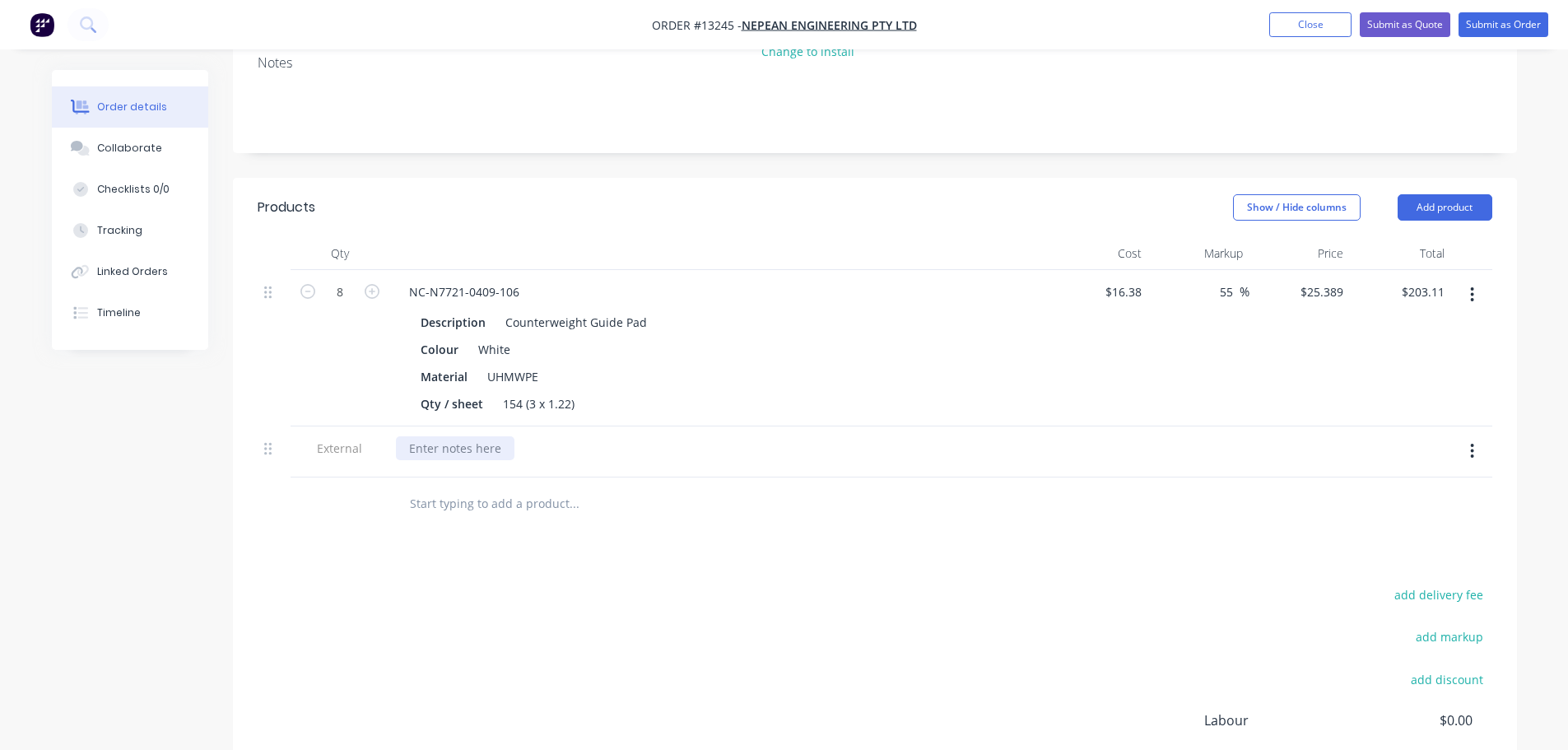
click at [474, 436] on div at bounding box center [455, 448] width 118 height 24
click at [576, 436] on div "Lead Time: 2 weeks from receving [PERSON_NAME]" at bounding box center [550, 448] width 309 height 24
click at [655, 436] on div "Lead Time: 2 weeks from receiving PO" at bounding box center [718, 448] width 645 height 24
click at [1464, 584] on button "add delivery fee" at bounding box center [1439, 595] width 106 height 22
drag, startPoint x: 1155, startPoint y: 536, endPoint x: 1123, endPoint y: 539, distance: 32.1
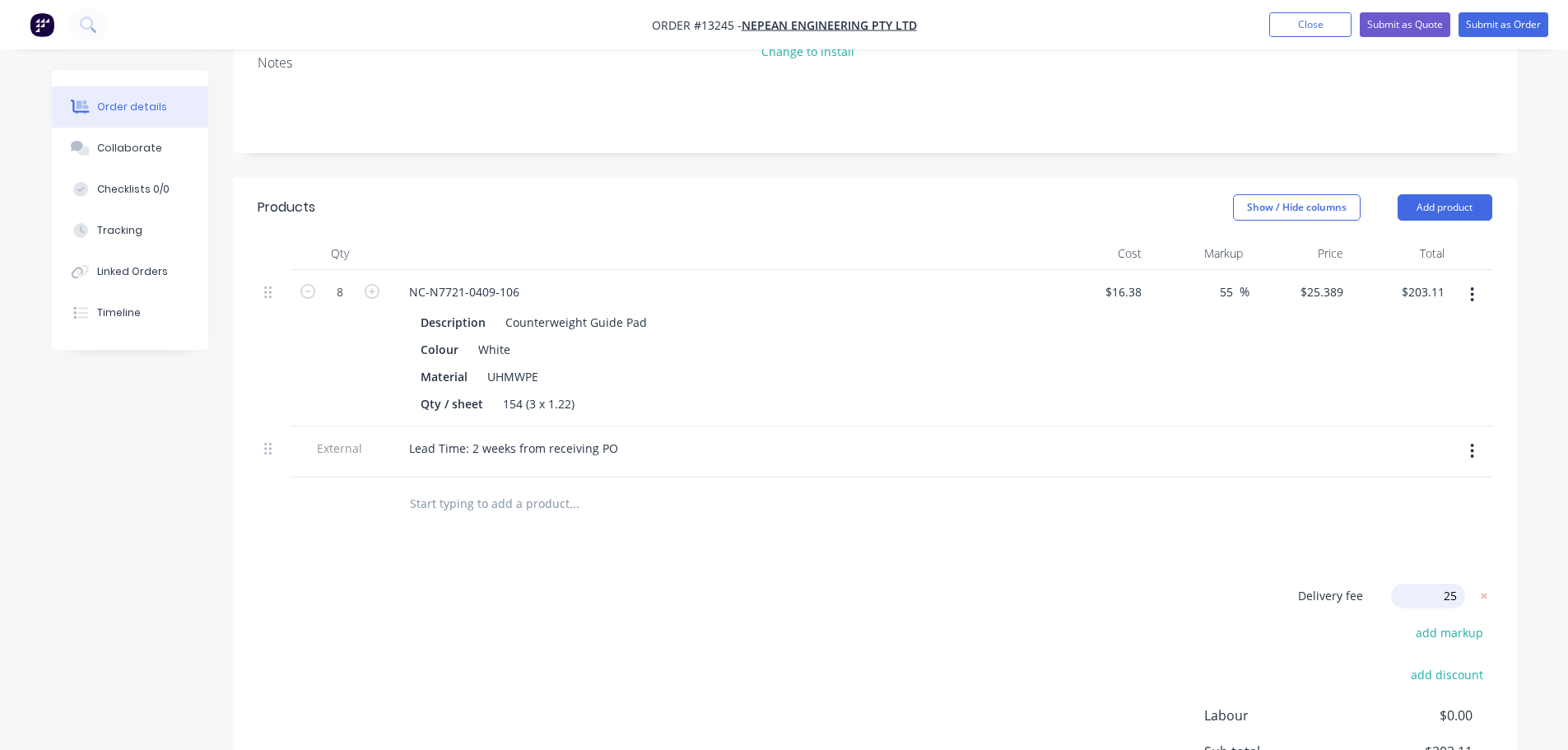
click at [1154, 584] on div "Delivery fee Delivery fee Delivery fee name (Optional) 25 25 $0 add markup add …" at bounding box center [875, 741] width 1234 height 313
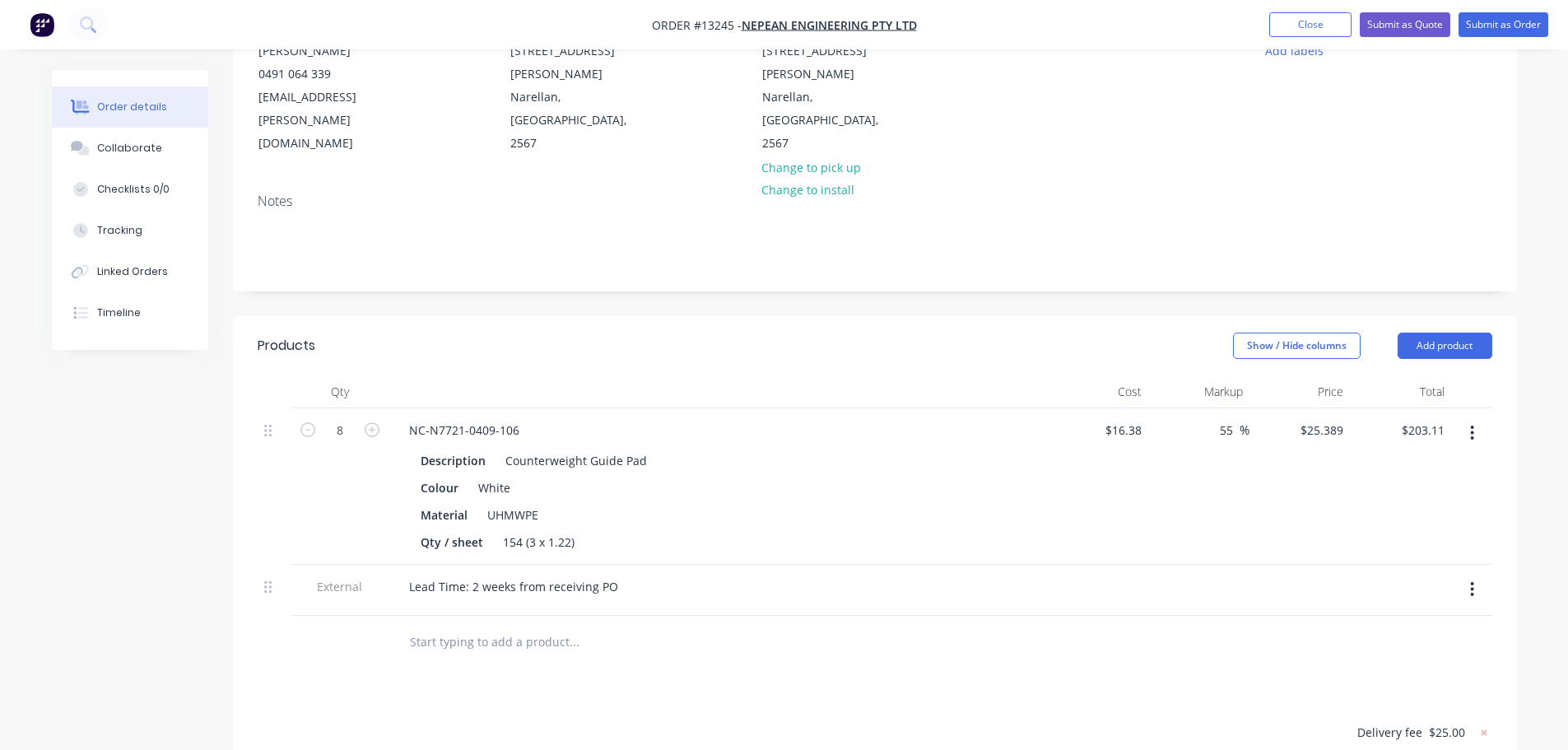
scroll to position [146, 0]
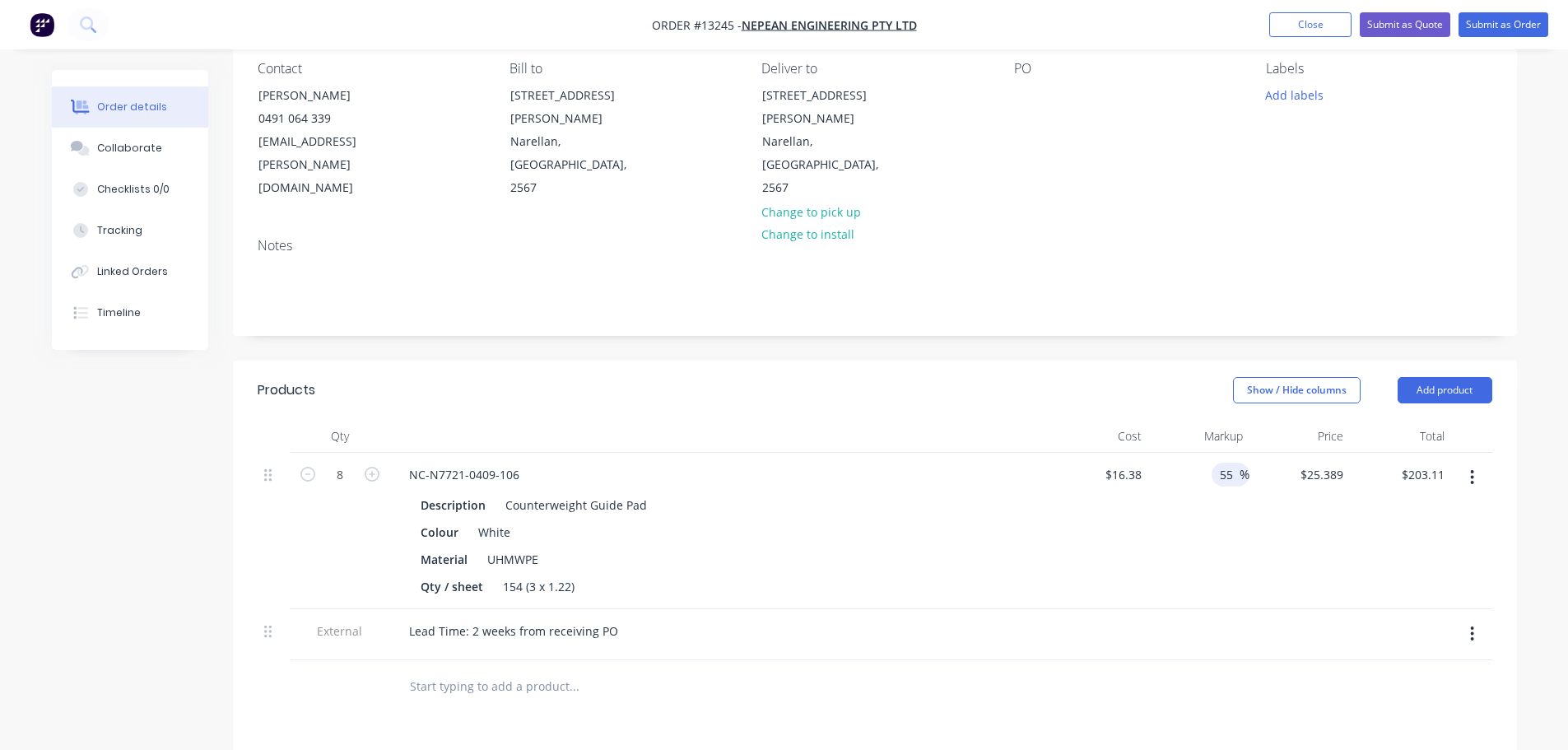
click at [1231, 462] on input "55" at bounding box center [1228, 474] width 21 height 24
click at [1152, 610] on div at bounding box center [1199, 635] width 101 height 51
click at [1230, 462] on input "80" at bounding box center [1228, 474] width 21 height 24
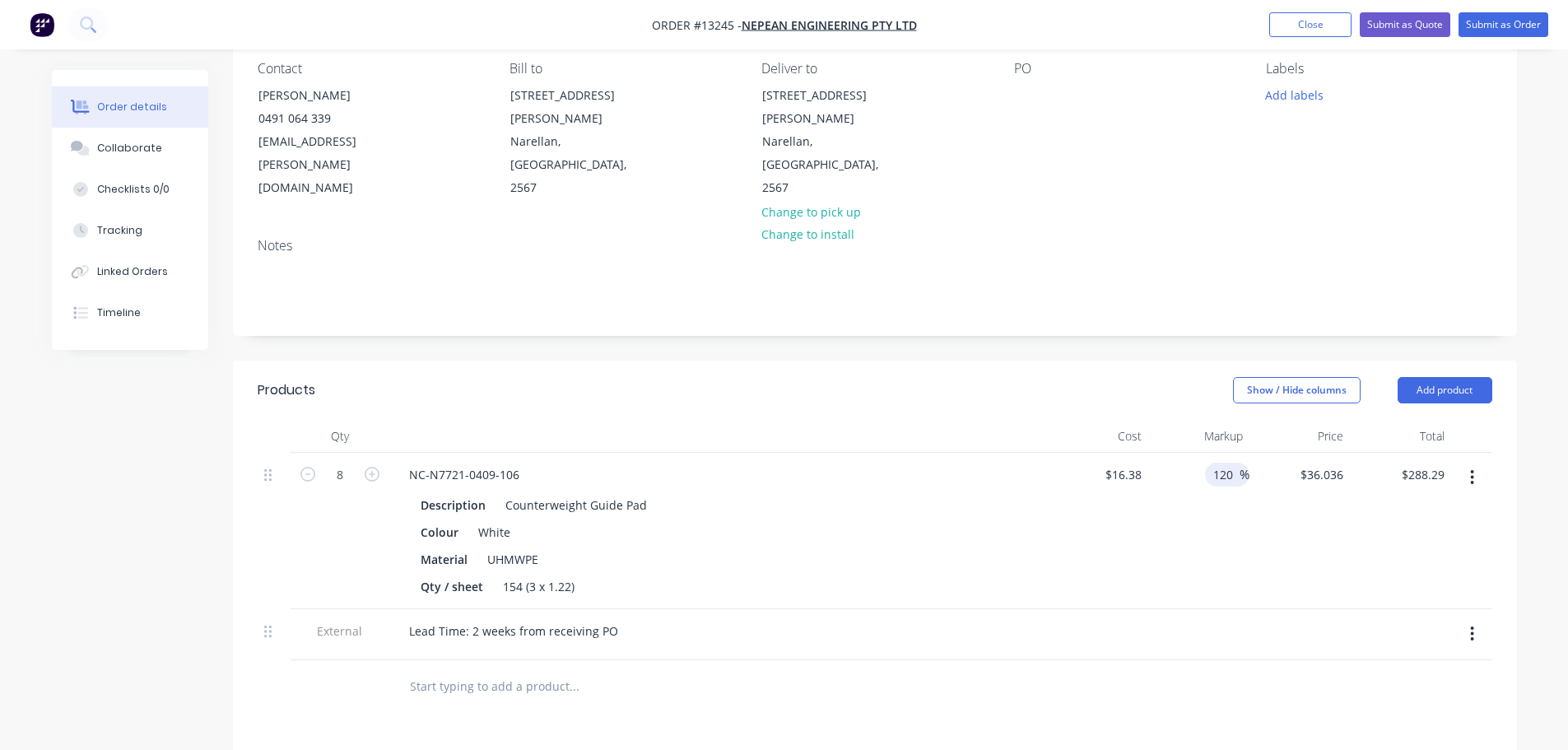
click at [1158, 540] on div "120 120 %" at bounding box center [1199, 531] width 101 height 157
click at [1233, 462] on input "120" at bounding box center [1225, 474] width 28 height 24
click at [1199, 546] on div "150 150 %" at bounding box center [1199, 531] width 101 height 157
click at [1234, 462] on input "150" at bounding box center [1225, 474] width 28 height 24
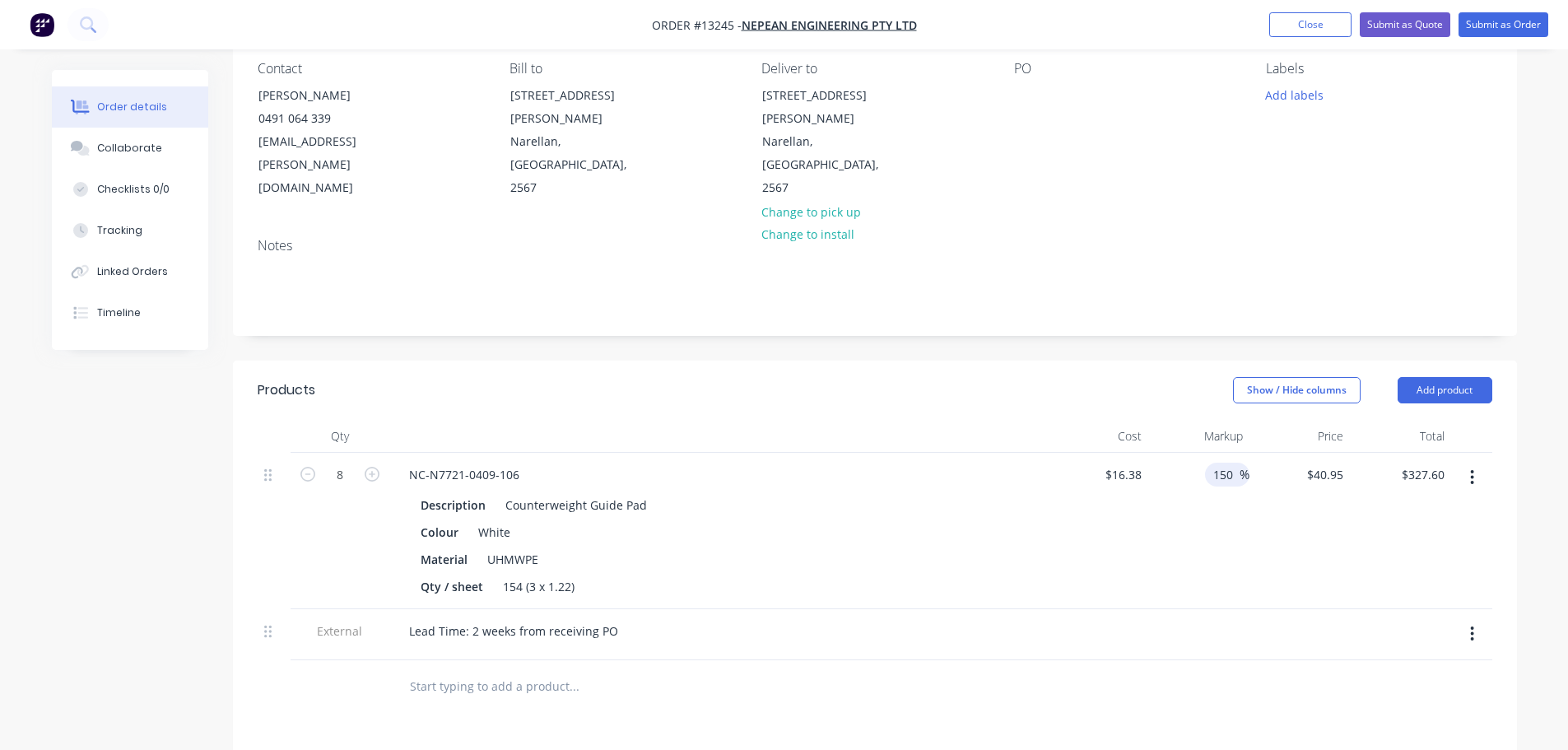
click at [1234, 462] on input "150" at bounding box center [1225, 474] width 28 height 24
click at [1200, 508] on div "115 115 %" at bounding box center [1199, 531] width 101 height 157
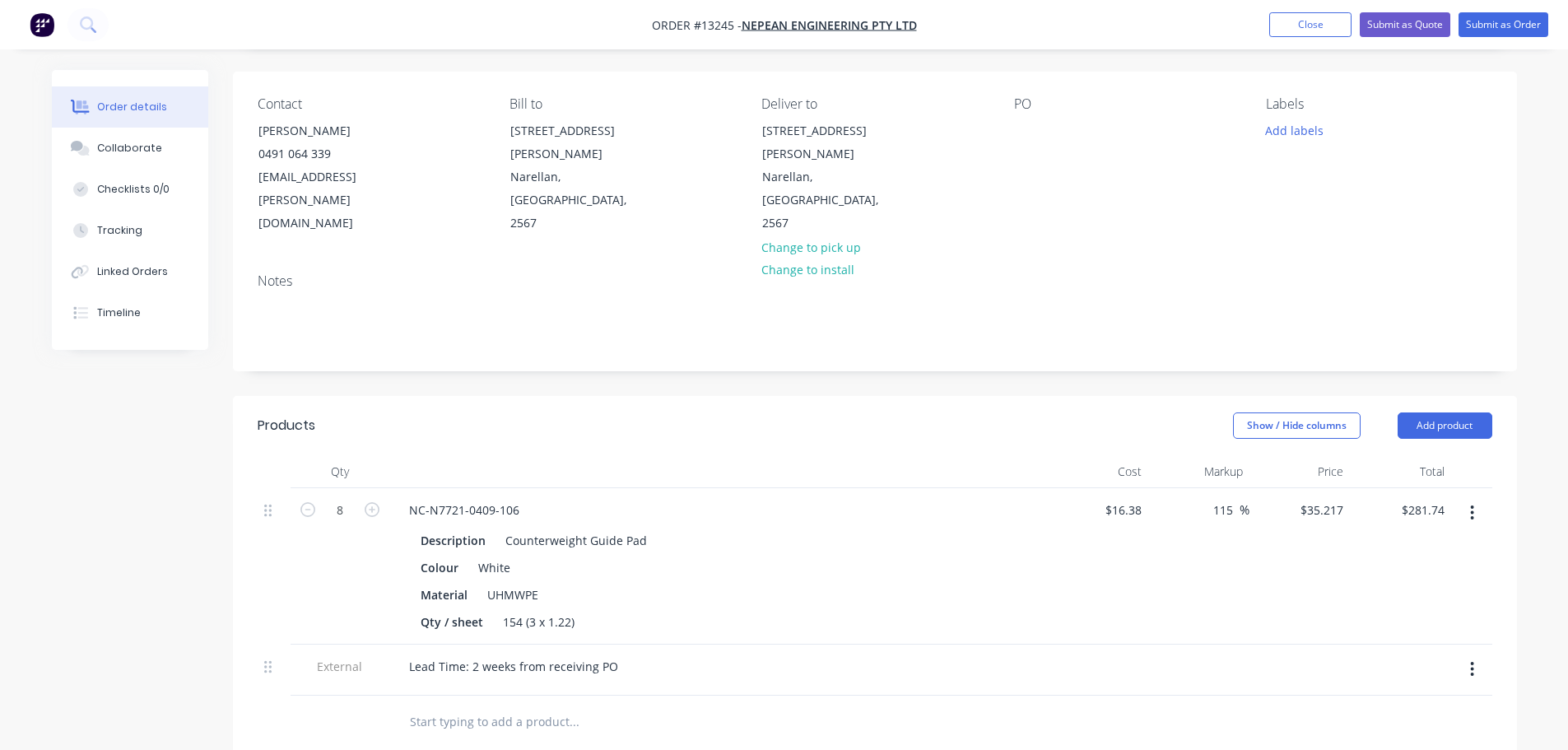
scroll to position [0, 0]
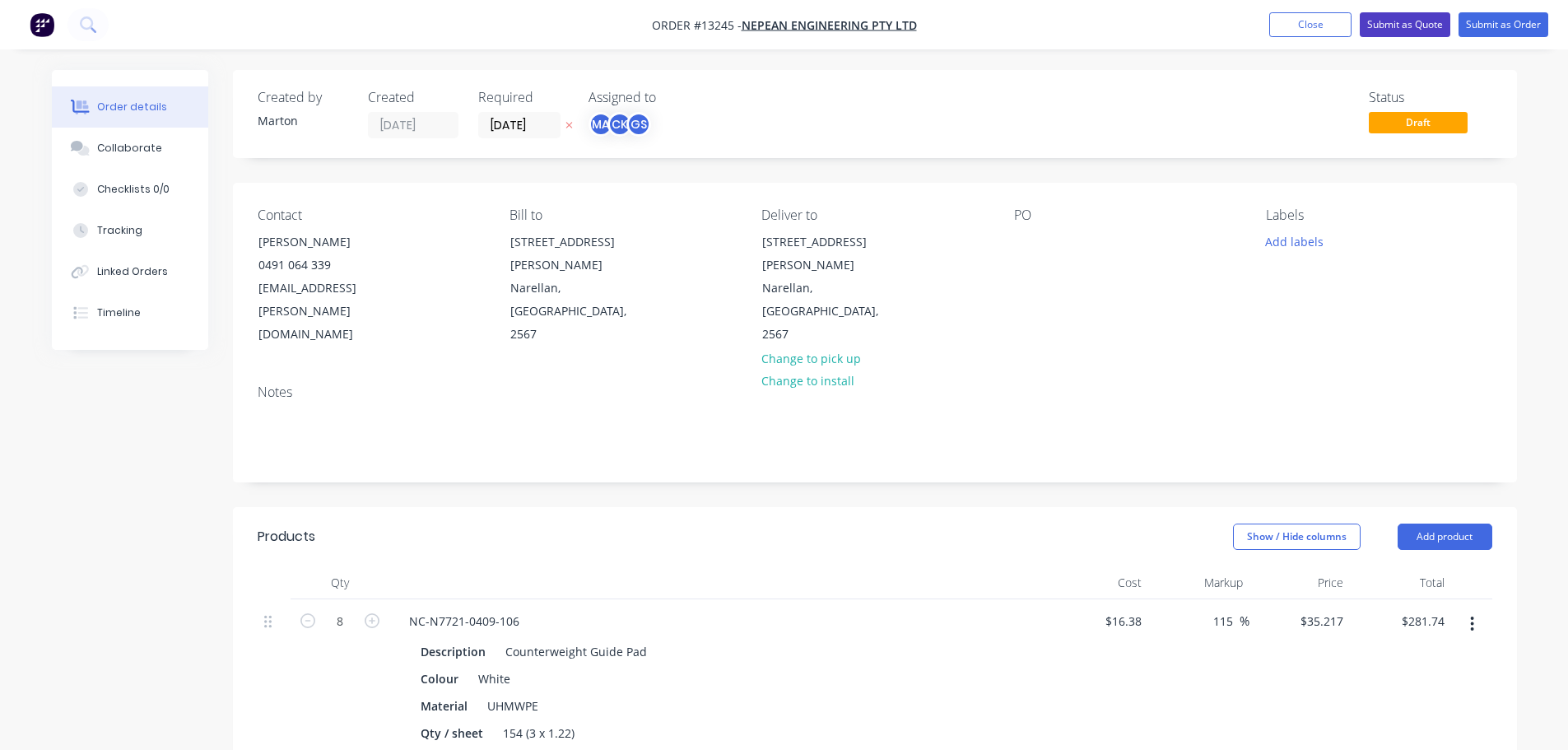
click at [1404, 20] on button "Submit as Quote" at bounding box center [1405, 25] width 90 height 25
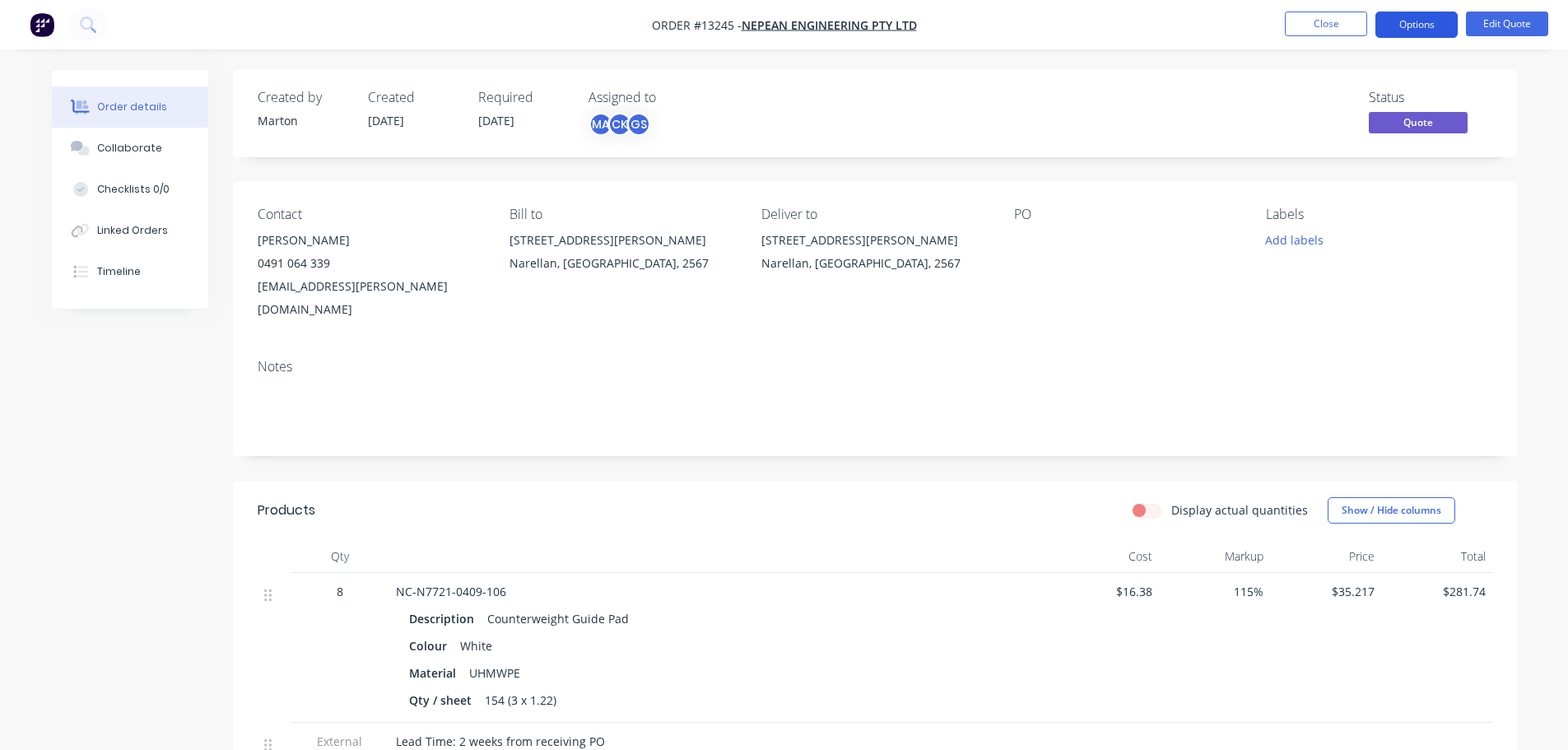
click at [1421, 28] on button "Options" at bounding box center [1416, 25] width 83 height 26
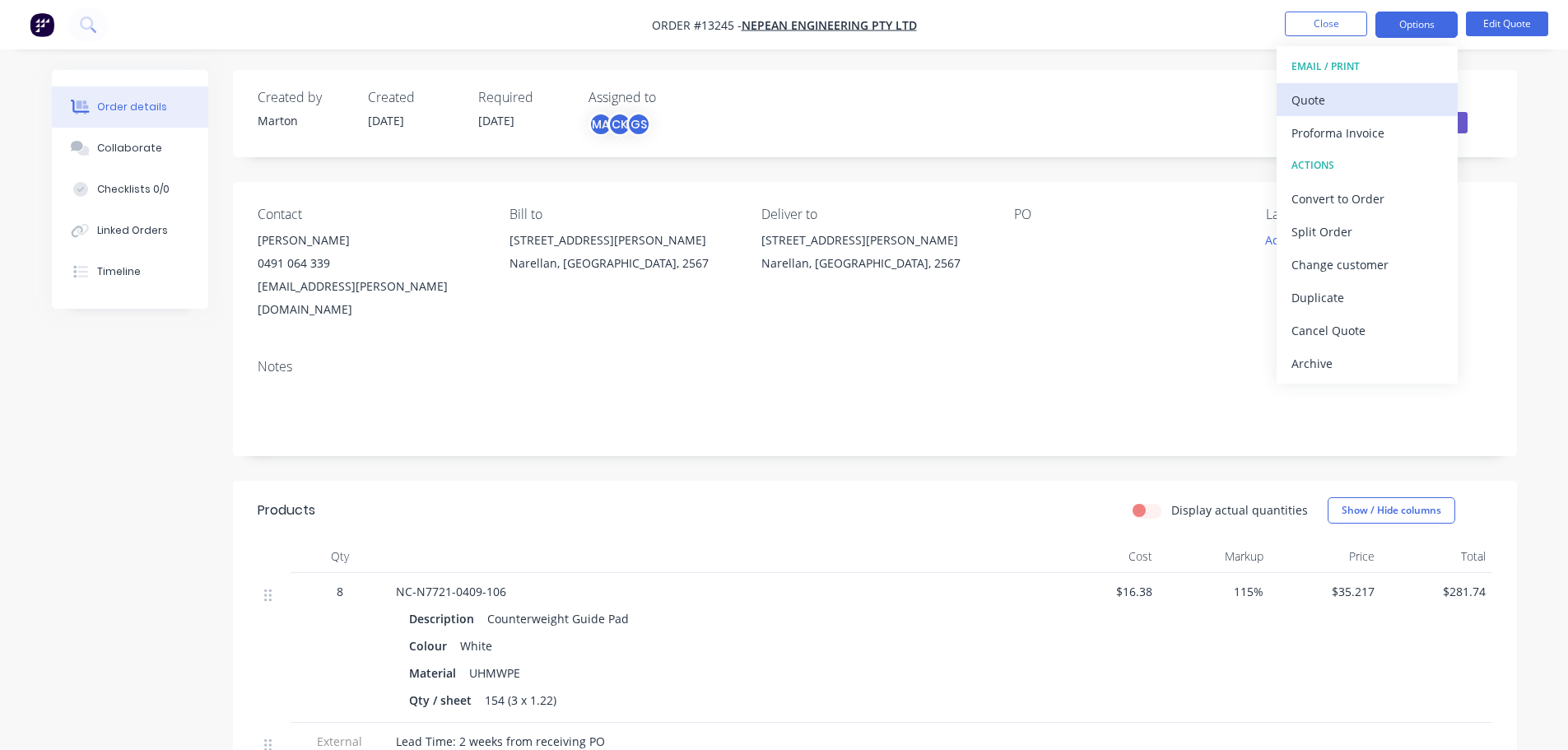
click at [1355, 99] on div "Quote" at bounding box center [1367, 100] width 152 height 24
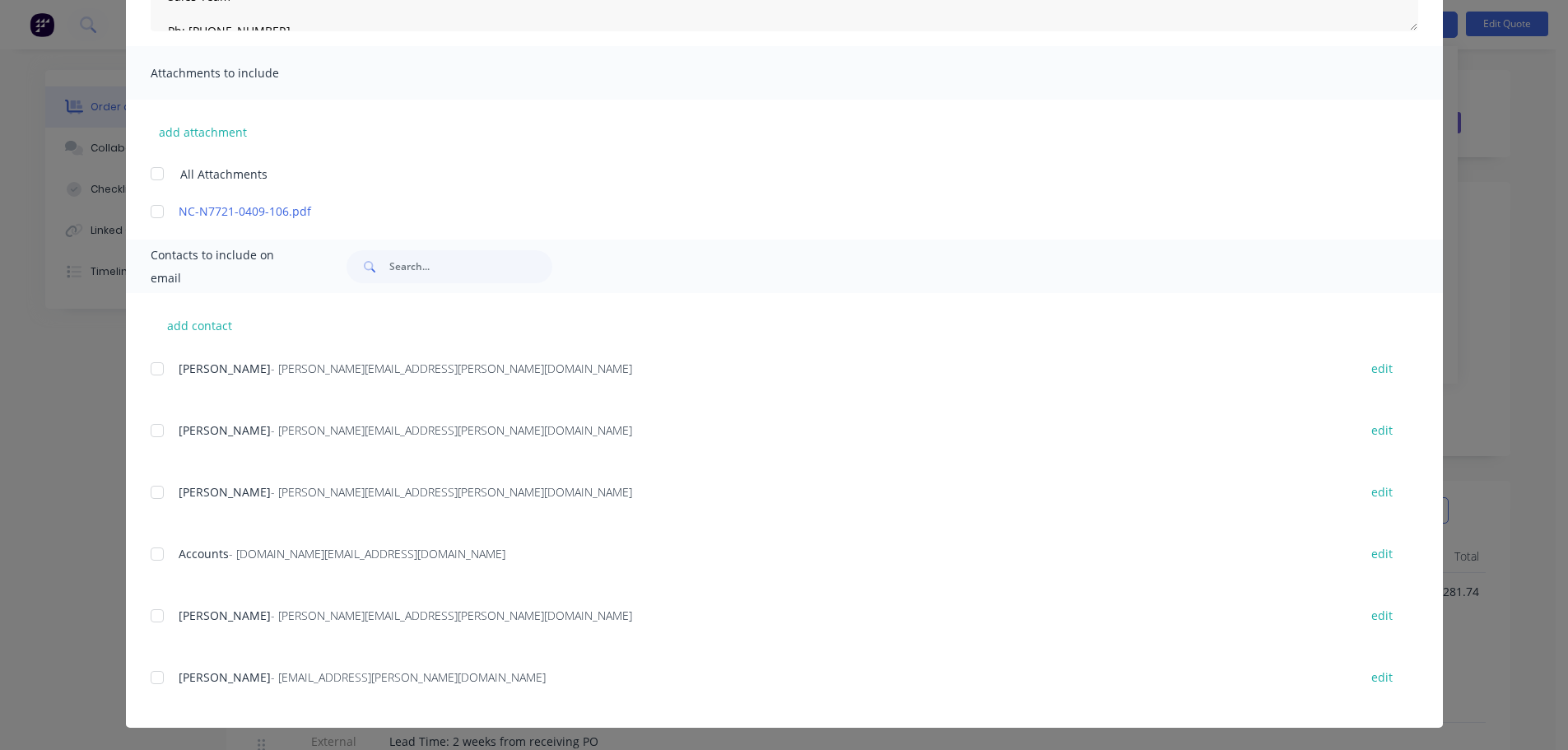
scroll to position [322, 0]
click at [152, 673] on div at bounding box center [157, 676] width 33 height 33
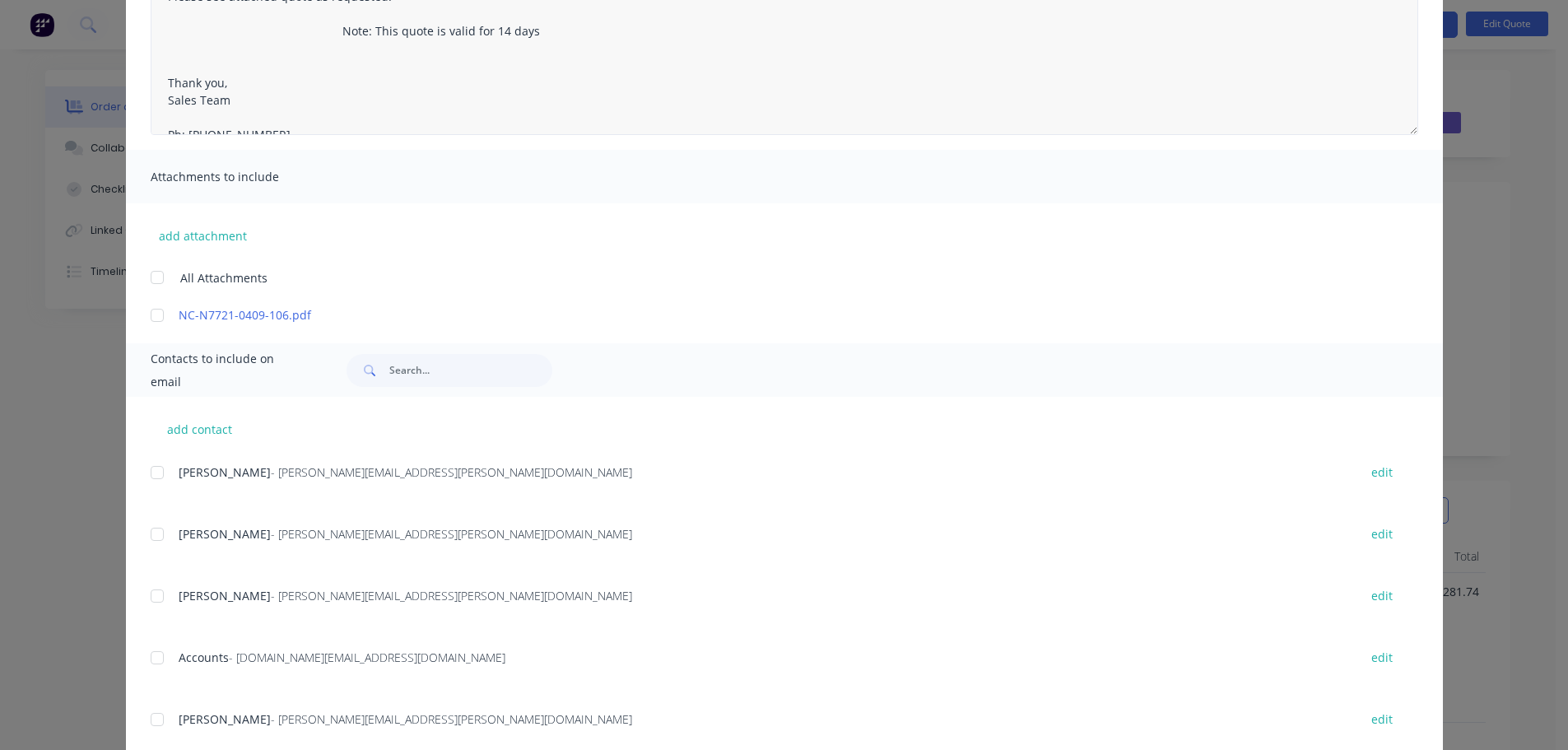
scroll to position [75, 0]
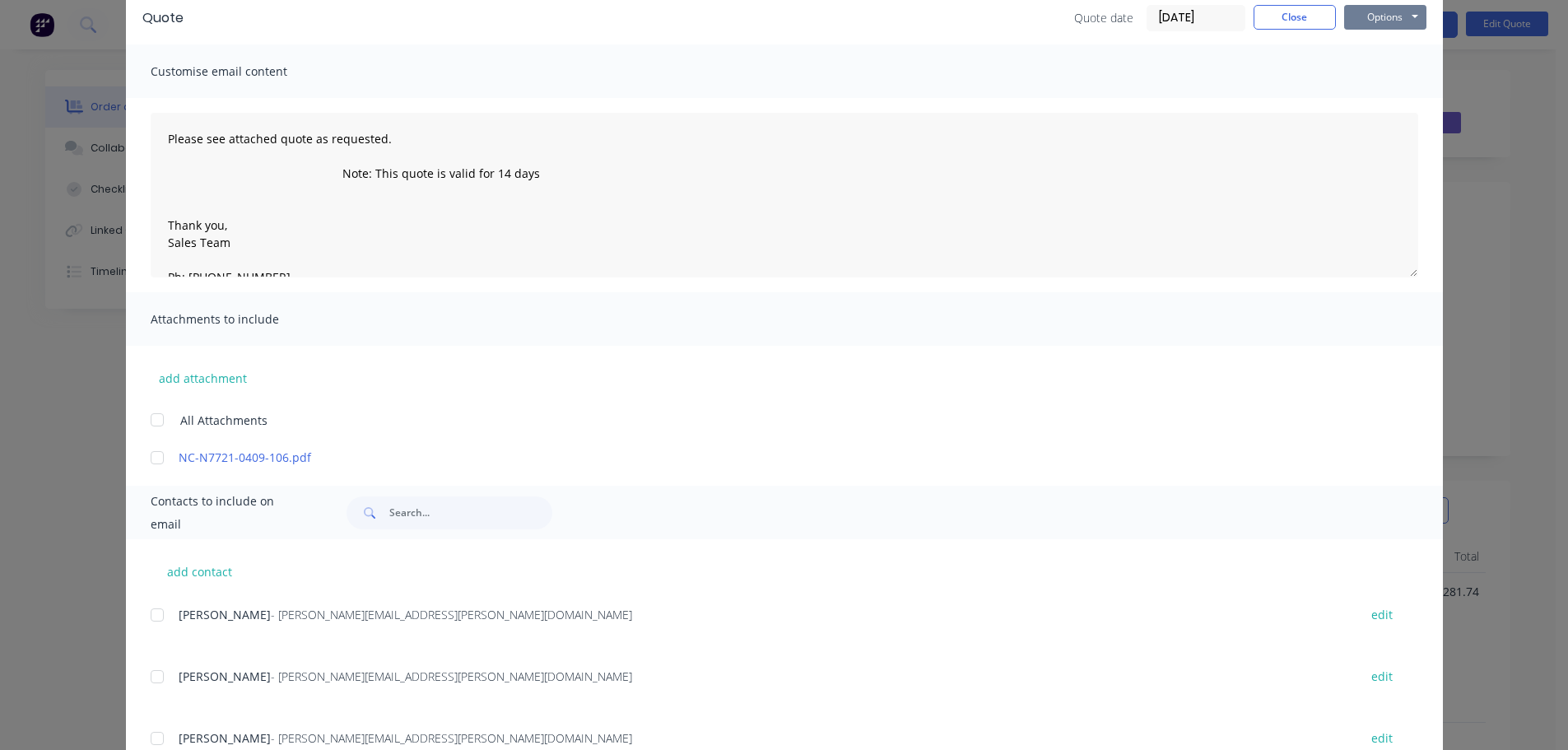
click at [1376, 12] on button "Options" at bounding box center [1385, 17] width 83 height 25
click at [1376, 100] on button "Email" at bounding box center [1397, 100] width 106 height 27
